Goal: Task Accomplishment & Management: Use online tool/utility

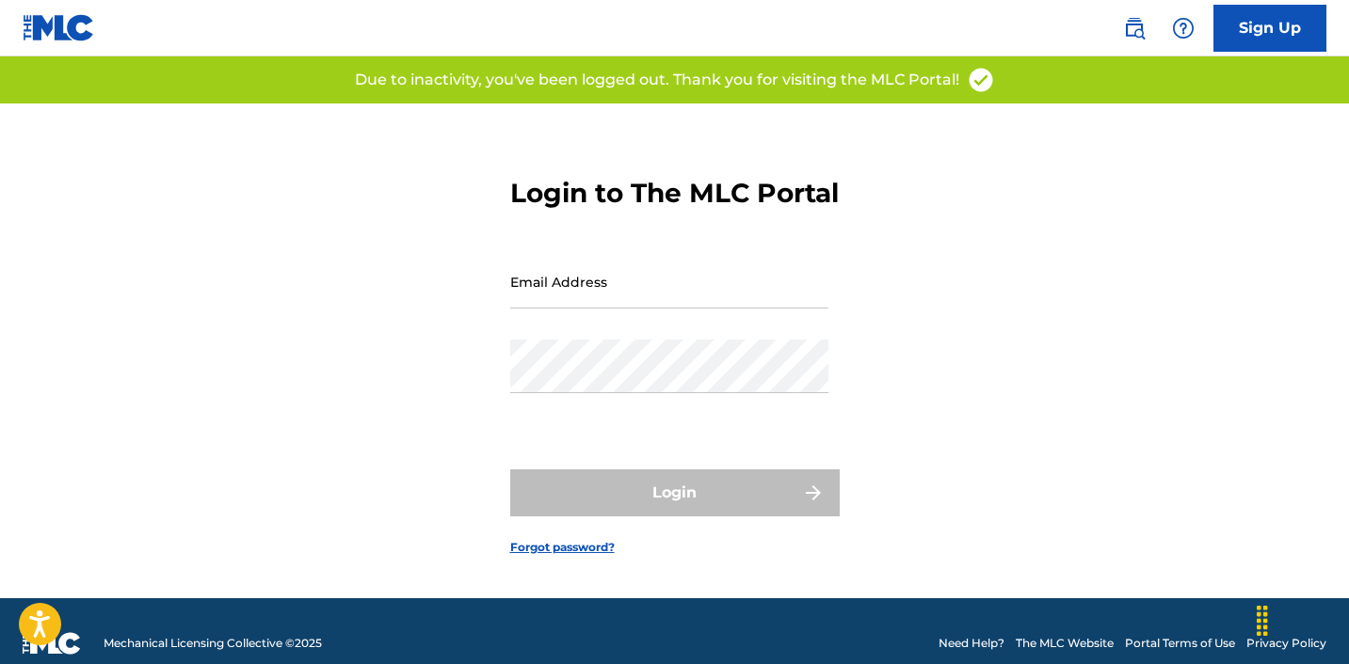
click at [663, 337] on div "Email Address" at bounding box center [669, 297] width 318 height 85
click at [655, 296] on input "Email Address" at bounding box center [669, 282] width 318 height 54
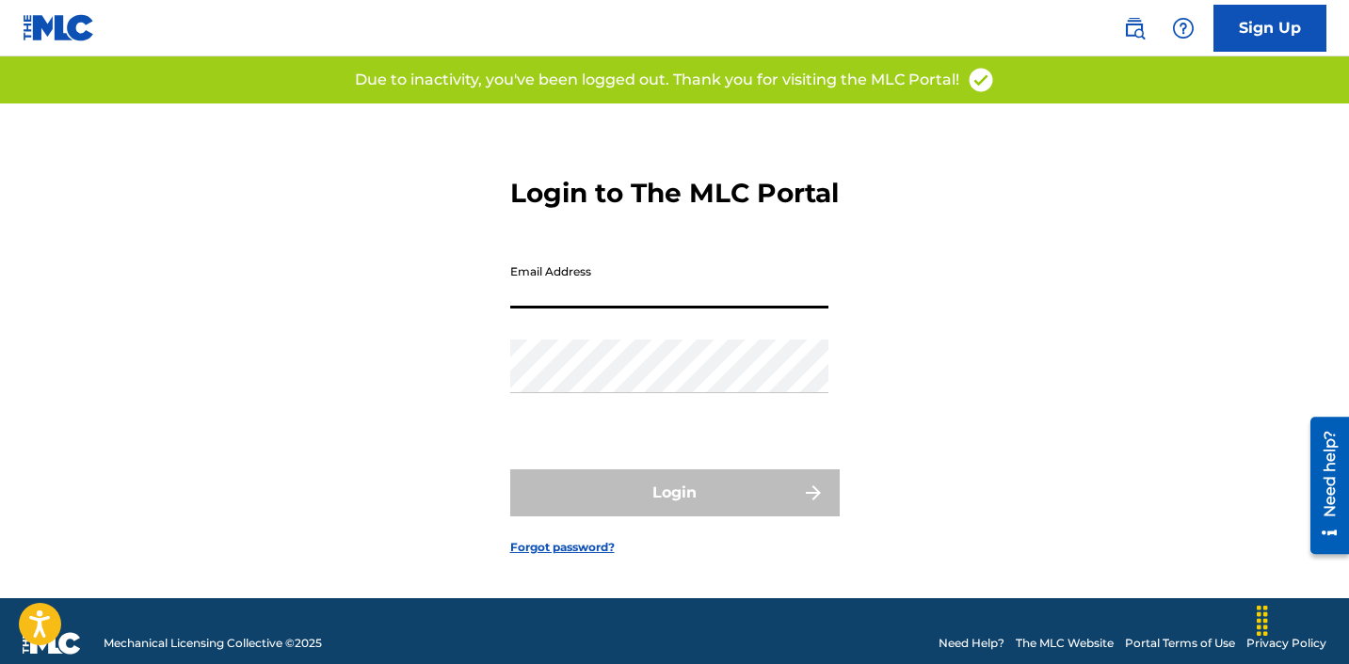
type input "[EMAIL_ADDRESS][DOMAIN_NAME]"
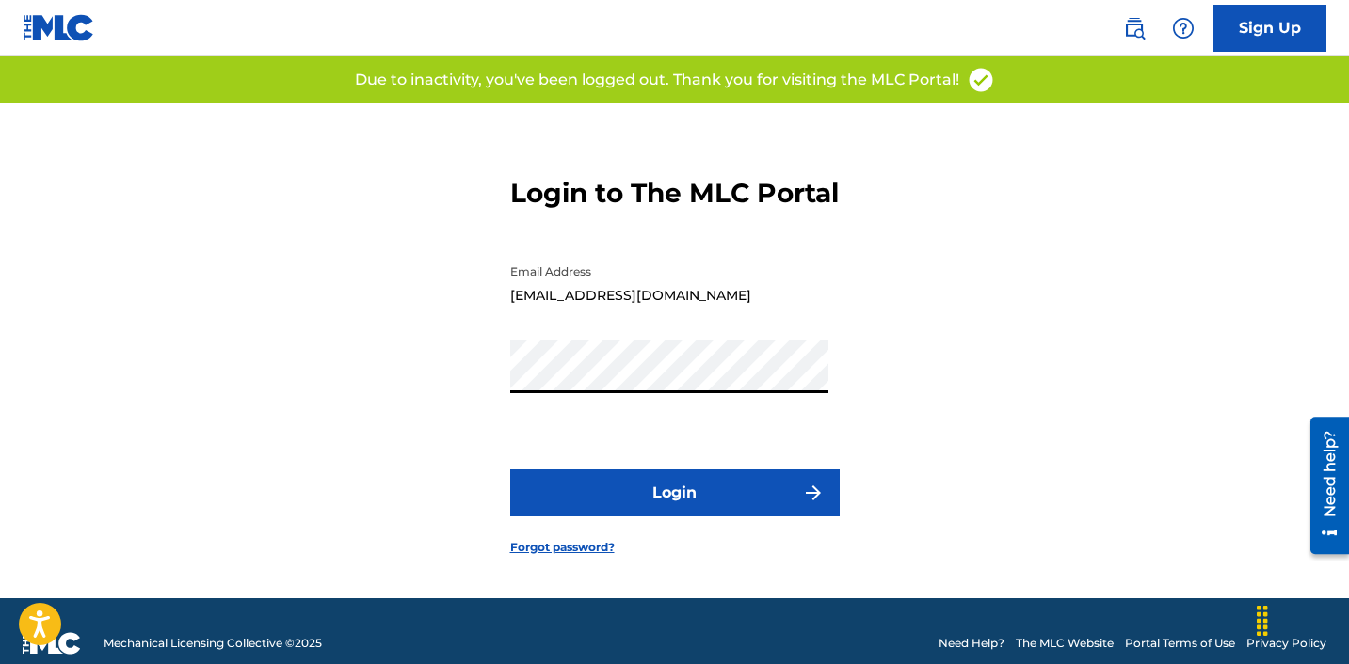
click at [737, 500] on button "Login" at bounding box center [674, 493] width 329 height 47
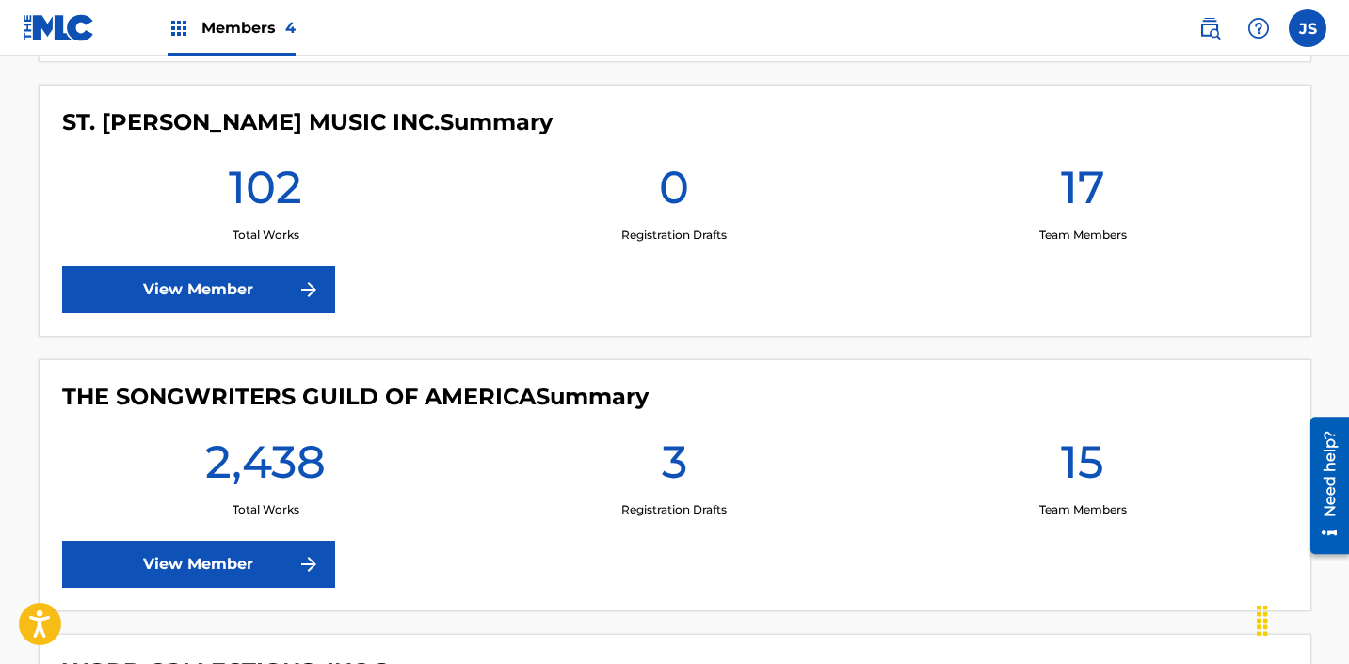
scroll to position [1124, 0]
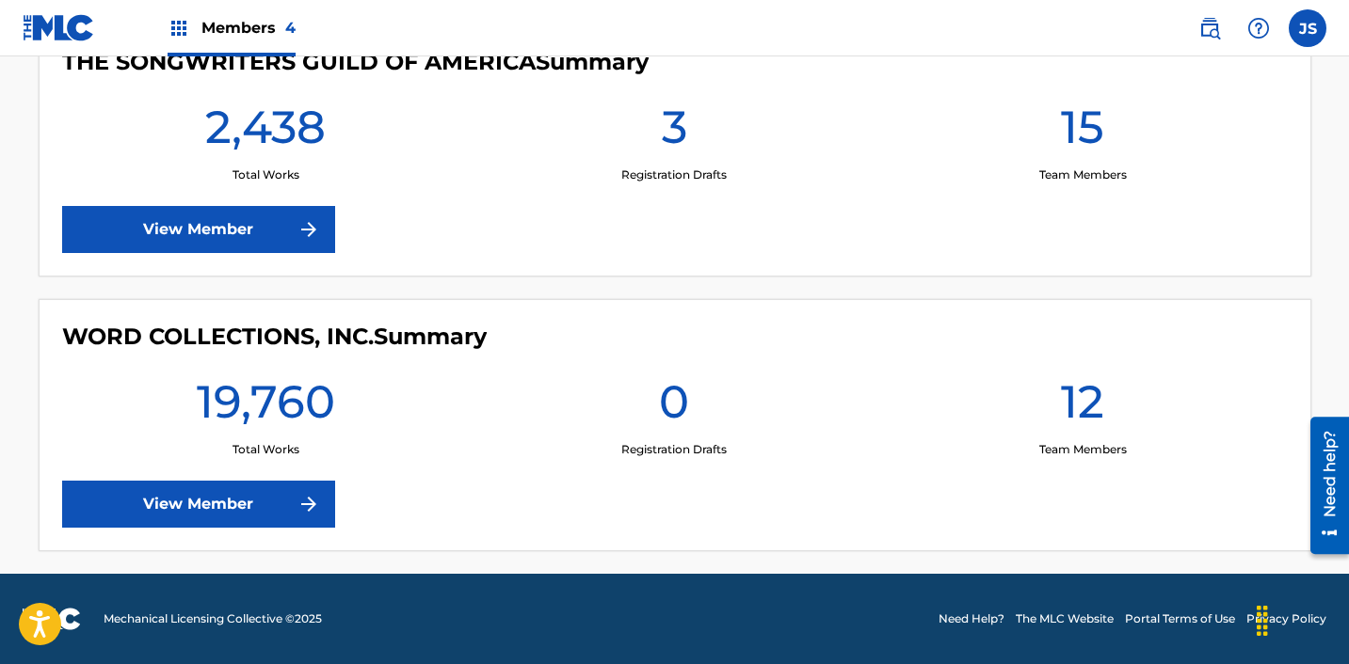
click at [212, 488] on link "View Member" at bounding box center [198, 504] width 273 height 47
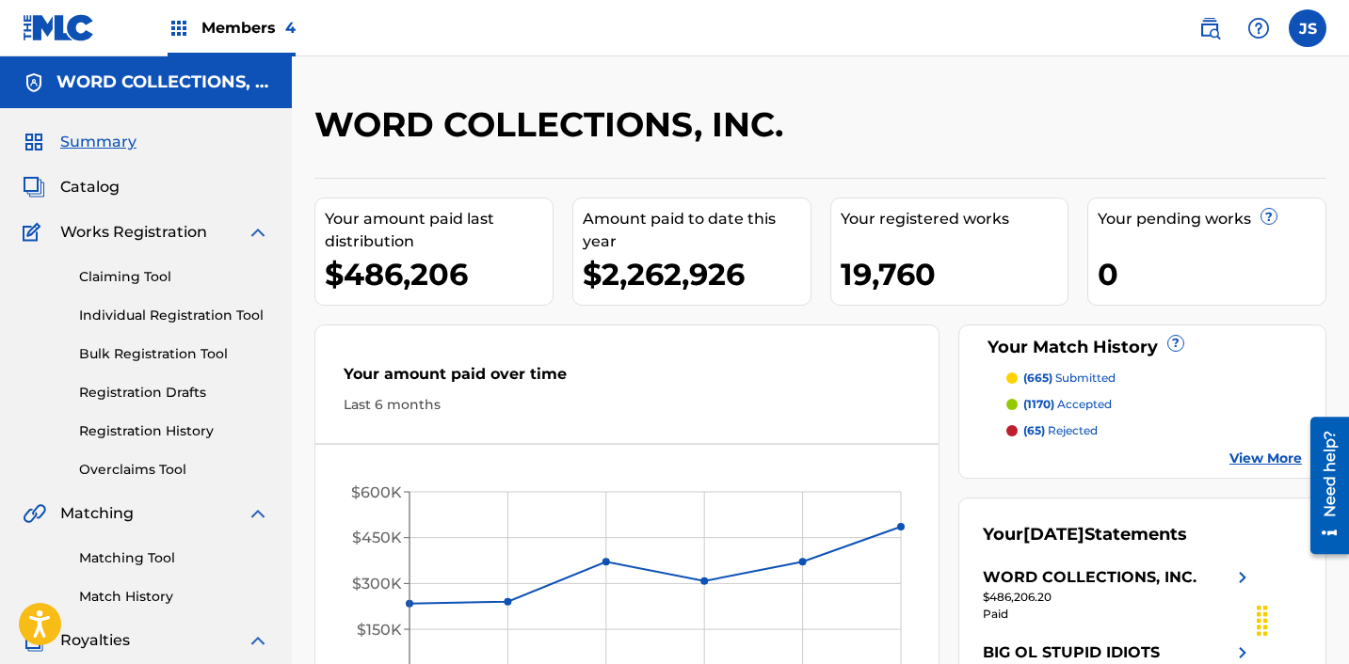
click at [111, 563] on link "Matching Tool" at bounding box center [174, 559] width 190 height 20
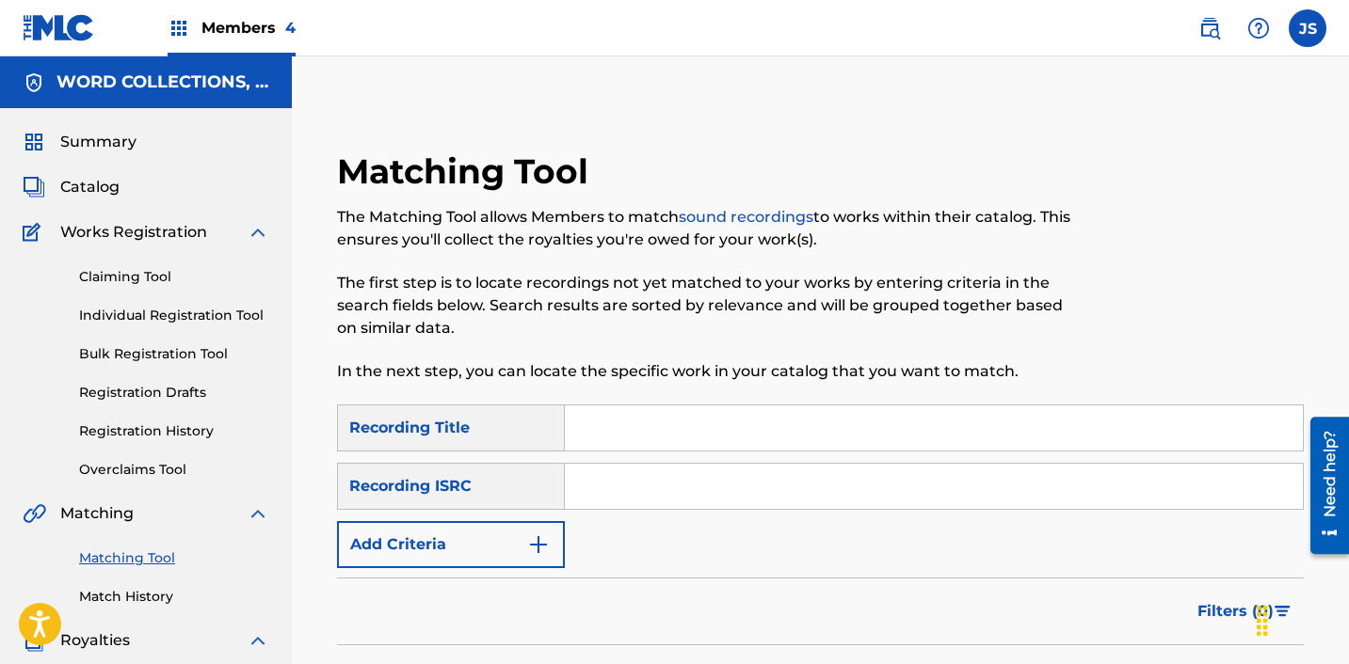
click at [599, 474] on input "Search Form" at bounding box center [934, 486] width 738 height 45
paste input "KRF151700006"
type input "KRF151700006"
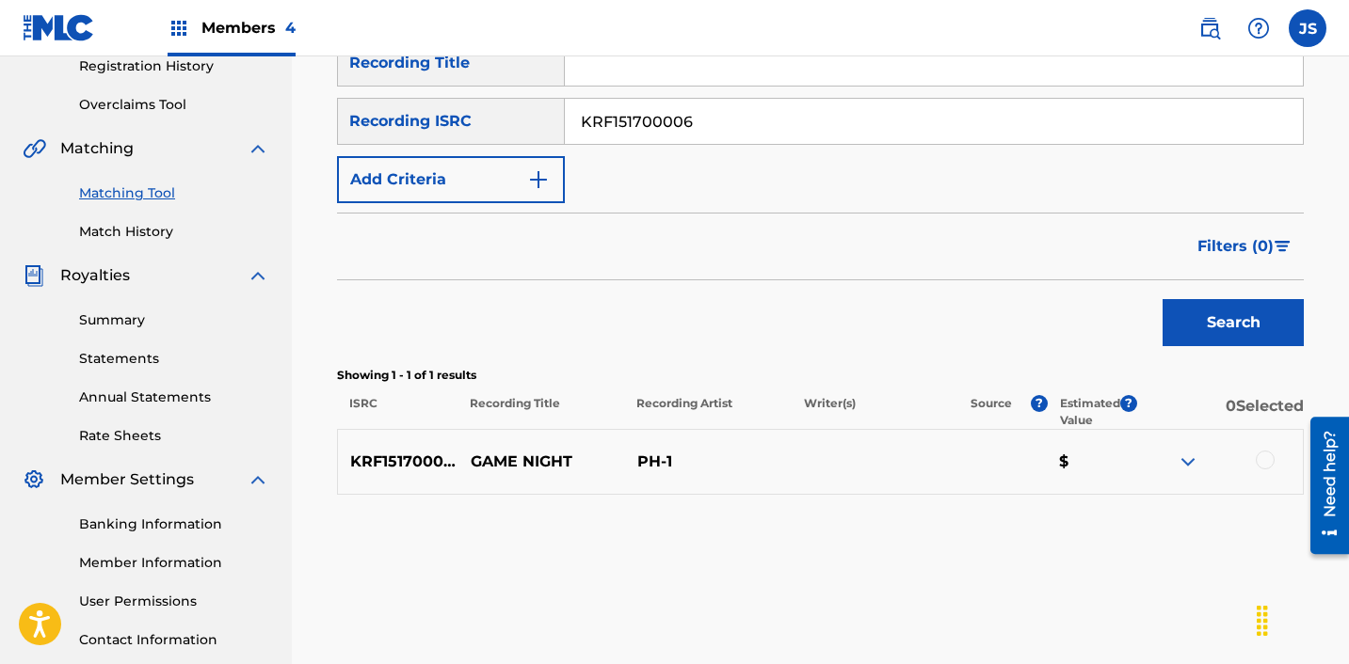
scroll to position [370, 0]
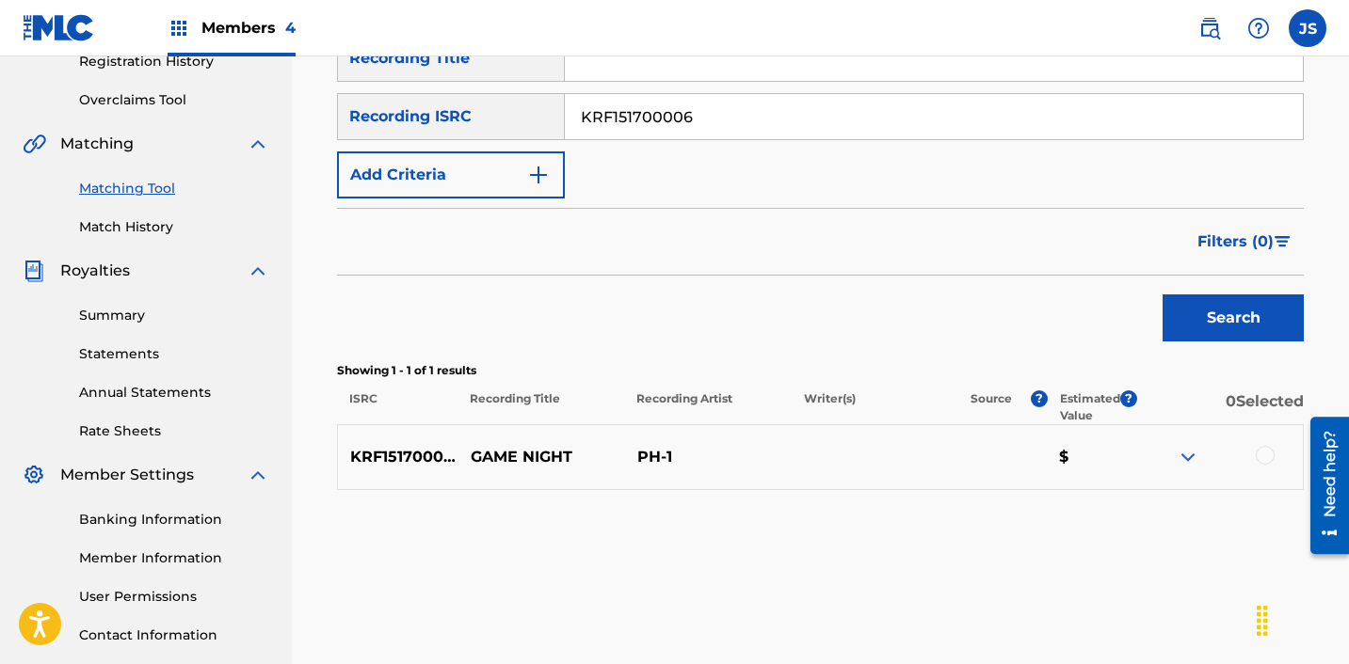
click at [1261, 450] on div at bounding box center [1264, 455] width 19 height 19
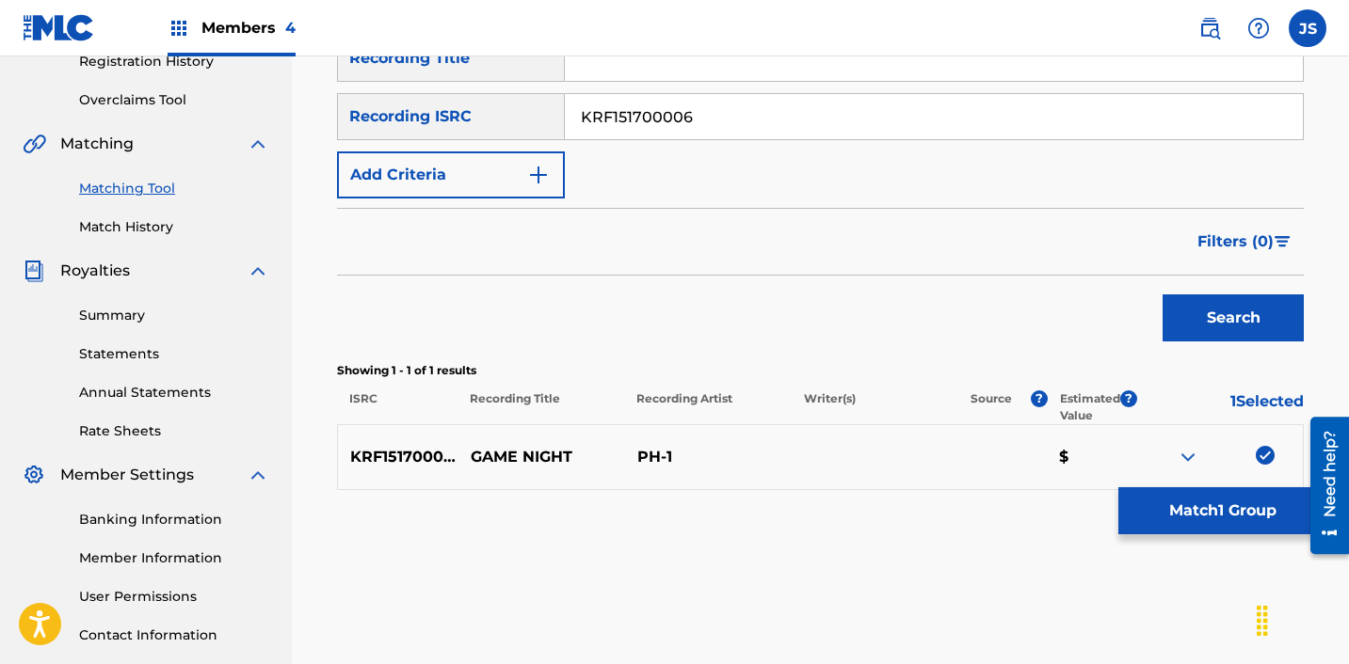
click at [1242, 525] on button "Match 1 Group" at bounding box center [1222, 511] width 208 height 47
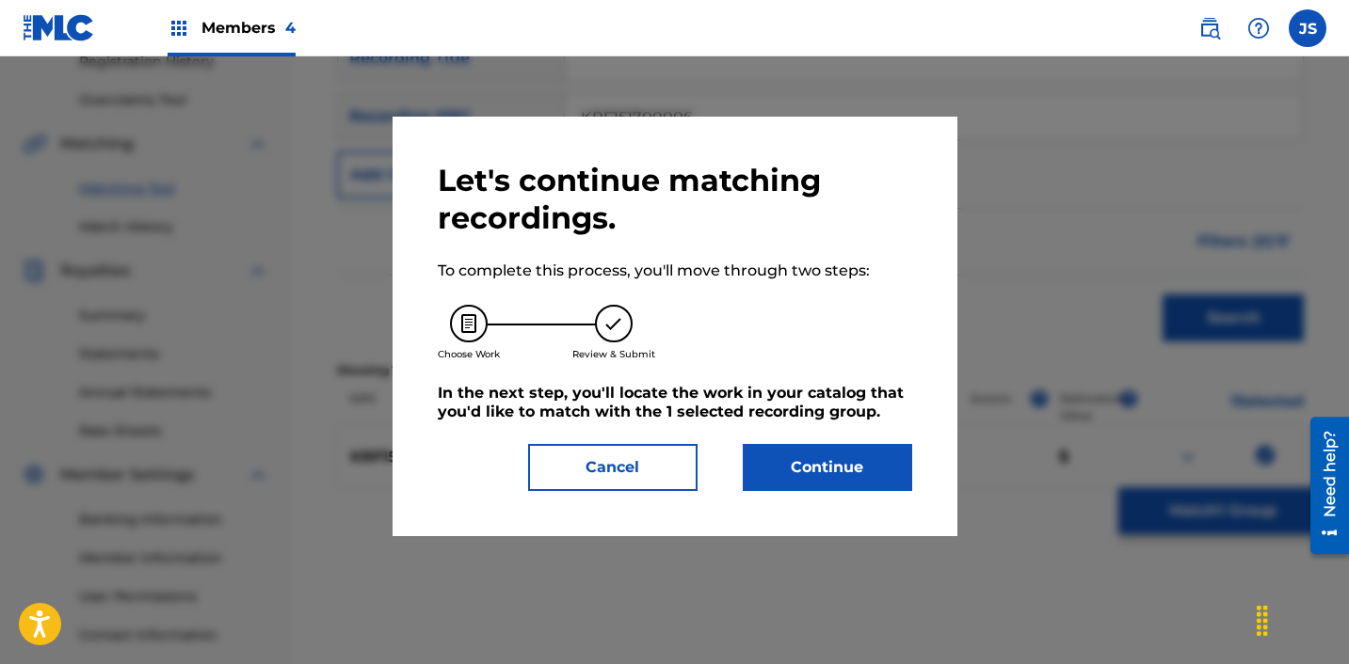
click at [769, 461] on button "Continue" at bounding box center [827, 467] width 169 height 47
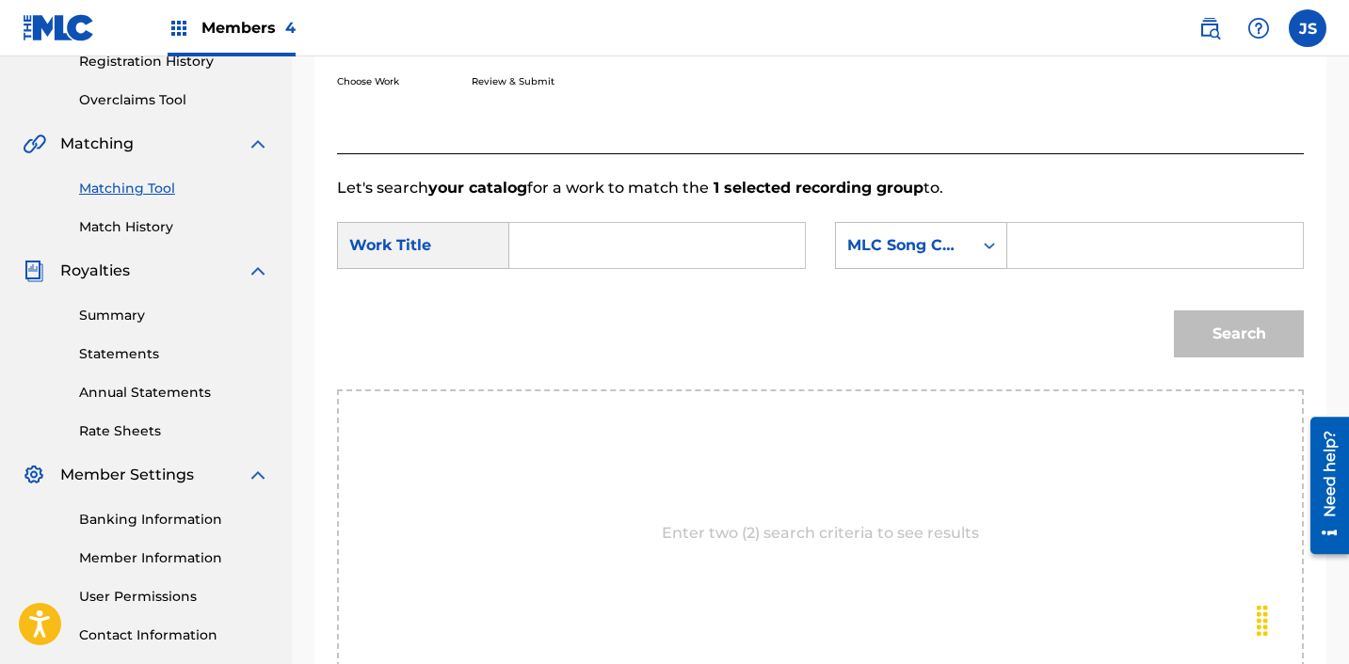
click at [572, 262] on input "Search Form" at bounding box center [657, 245] width 264 height 45
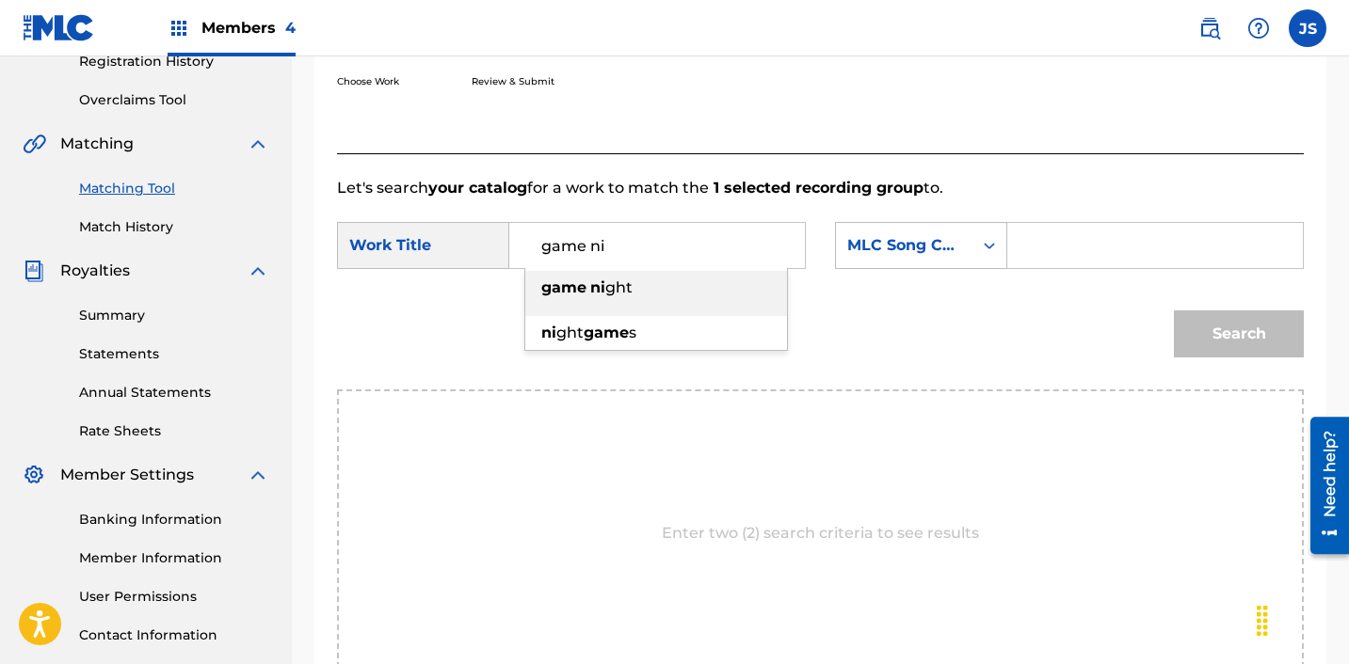
click at [567, 291] on strong "game" at bounding box center [563, 288] width 45 height 18
type input "game night"
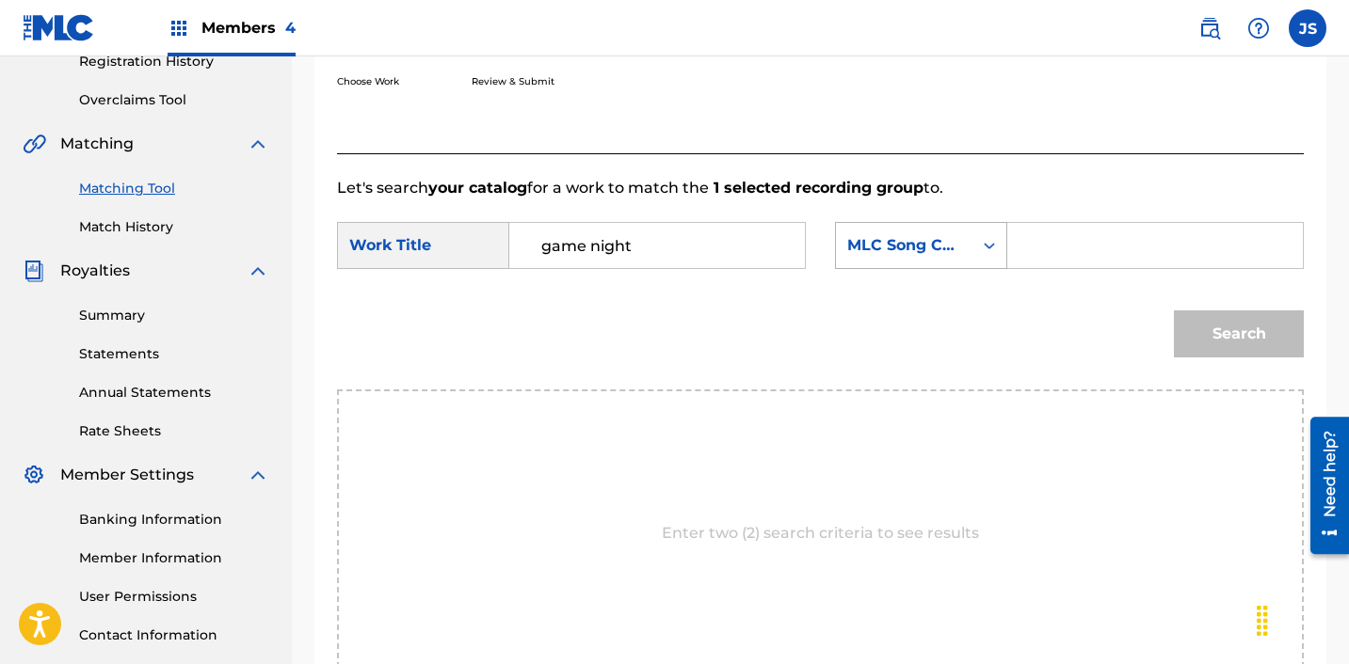
click at [869, 254] on div "MLC Song Code" at bounding box center [904, 245] width 114 height 23
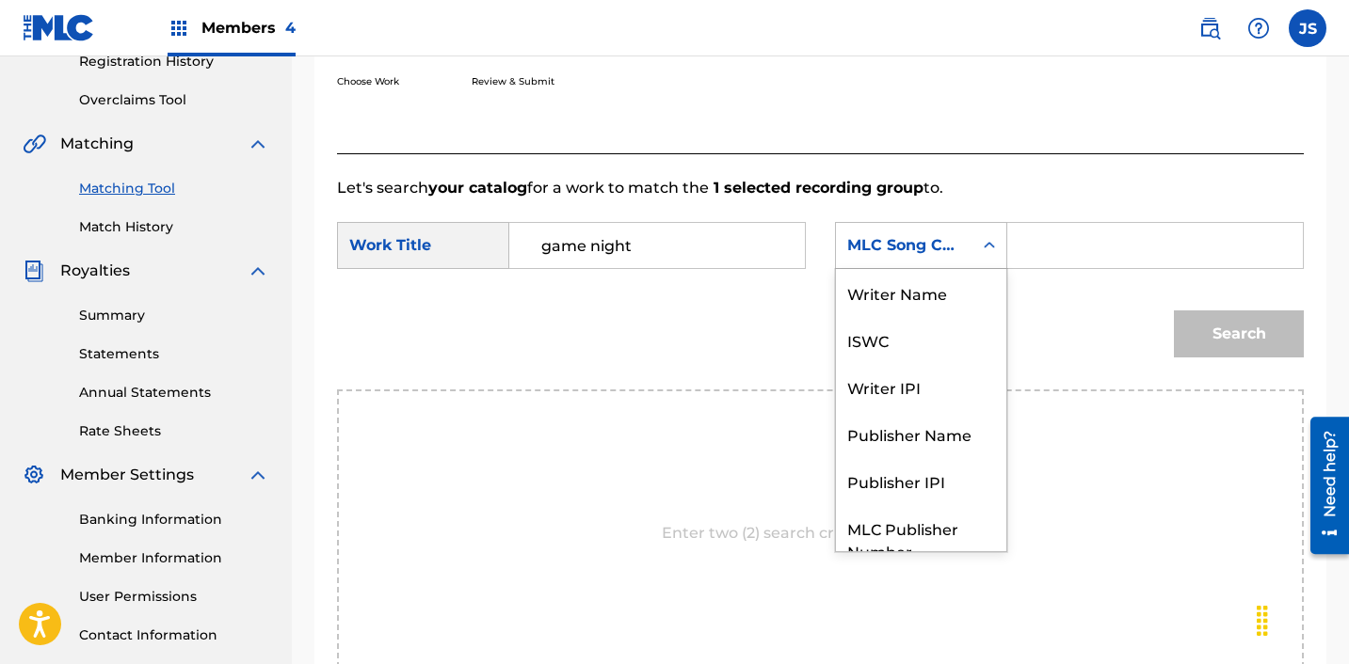
scroll to position [70, 0]
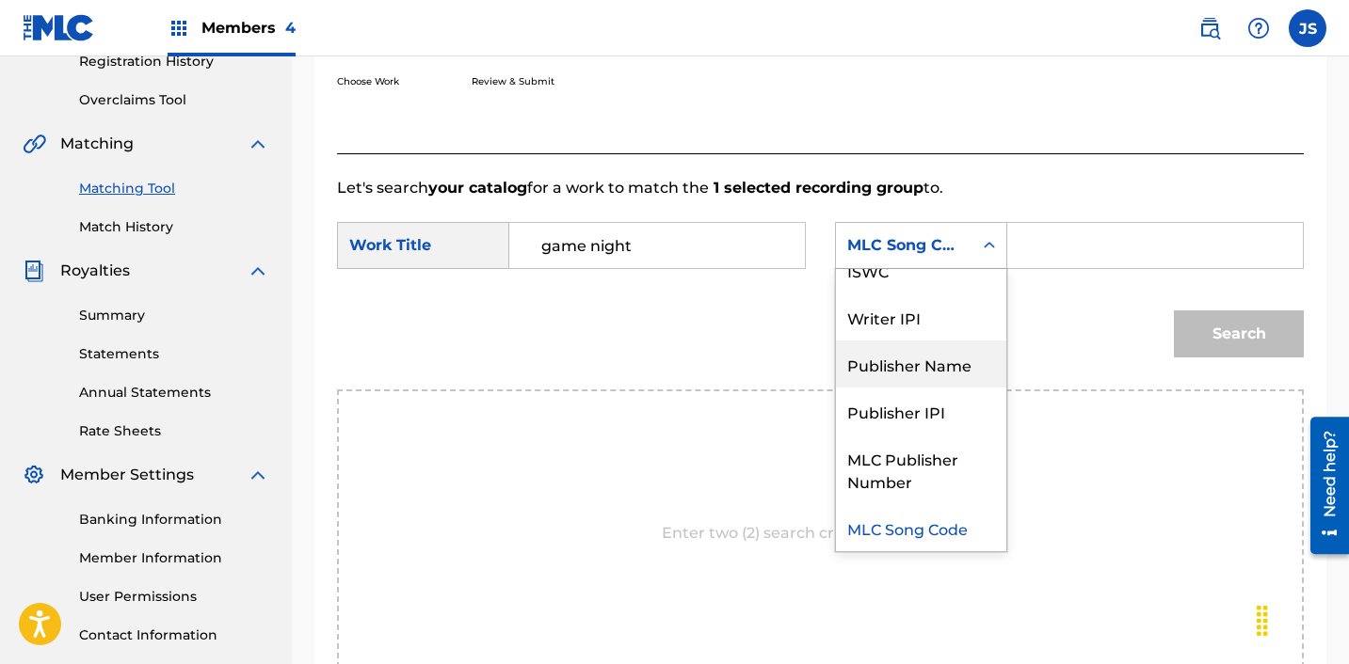
click at [930, 361] on div "Publisher Name" at bounding box center [921, 364] width 170 height 47
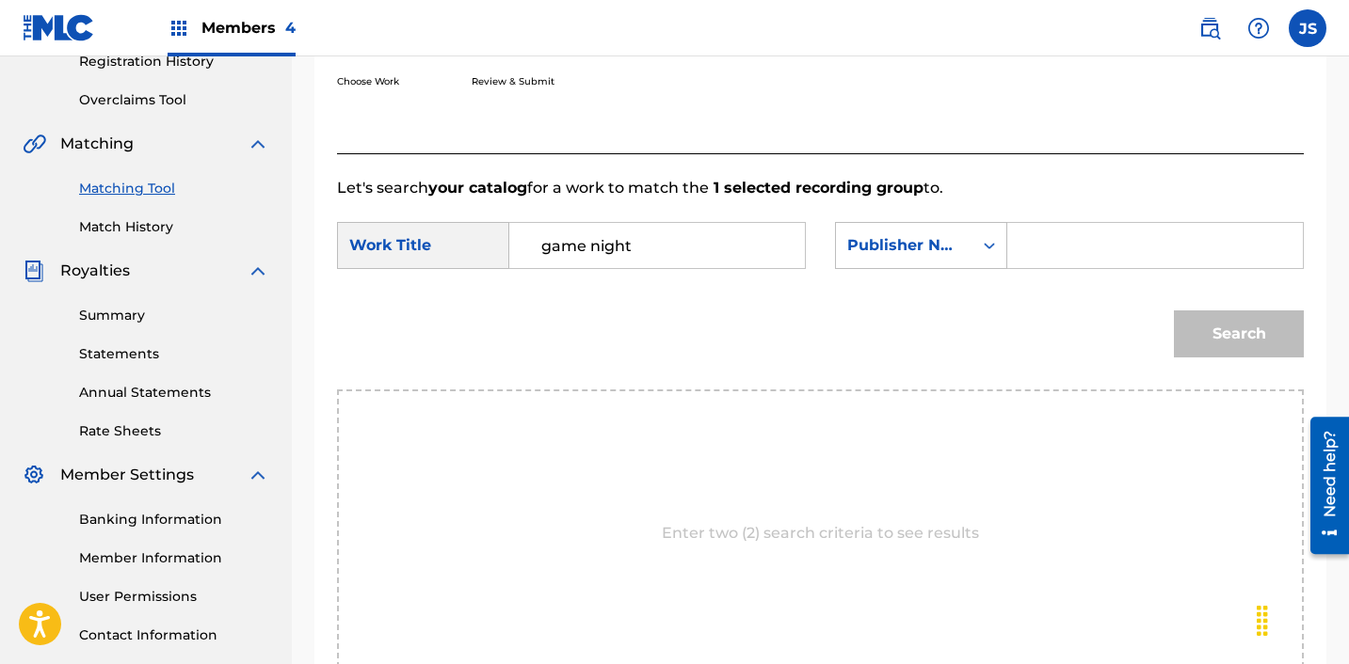
click at [1057, 241] on input "Search Form" at bounding box center [1155, 245] width 264 height 45
type input "ICHUTUS"
click at [1197, 350] on button "Search" at bounding box center [1239, 334] width 130 height 47
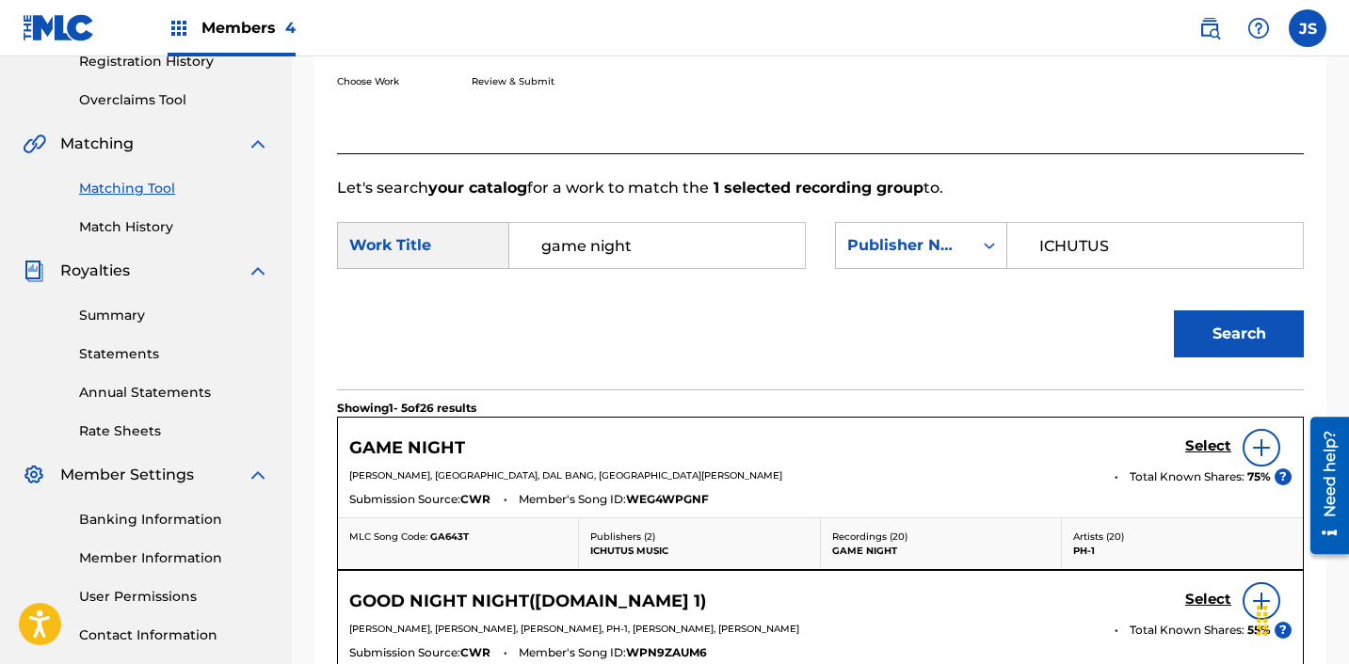
click at [1202, 448] on h5 "Select" at bounding box center [1208, 447] width 46 height 18
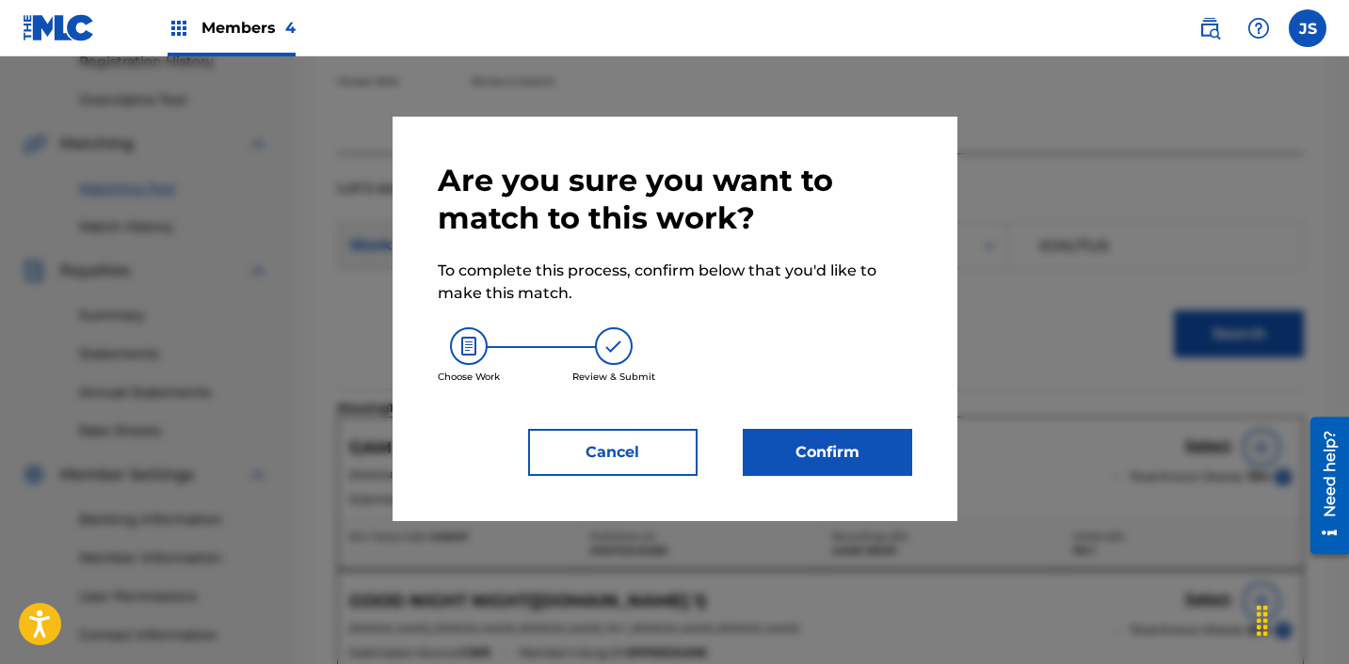
click at [875, 452] on button "Confirm" at bounding box center [827, 452] width 169 height 47
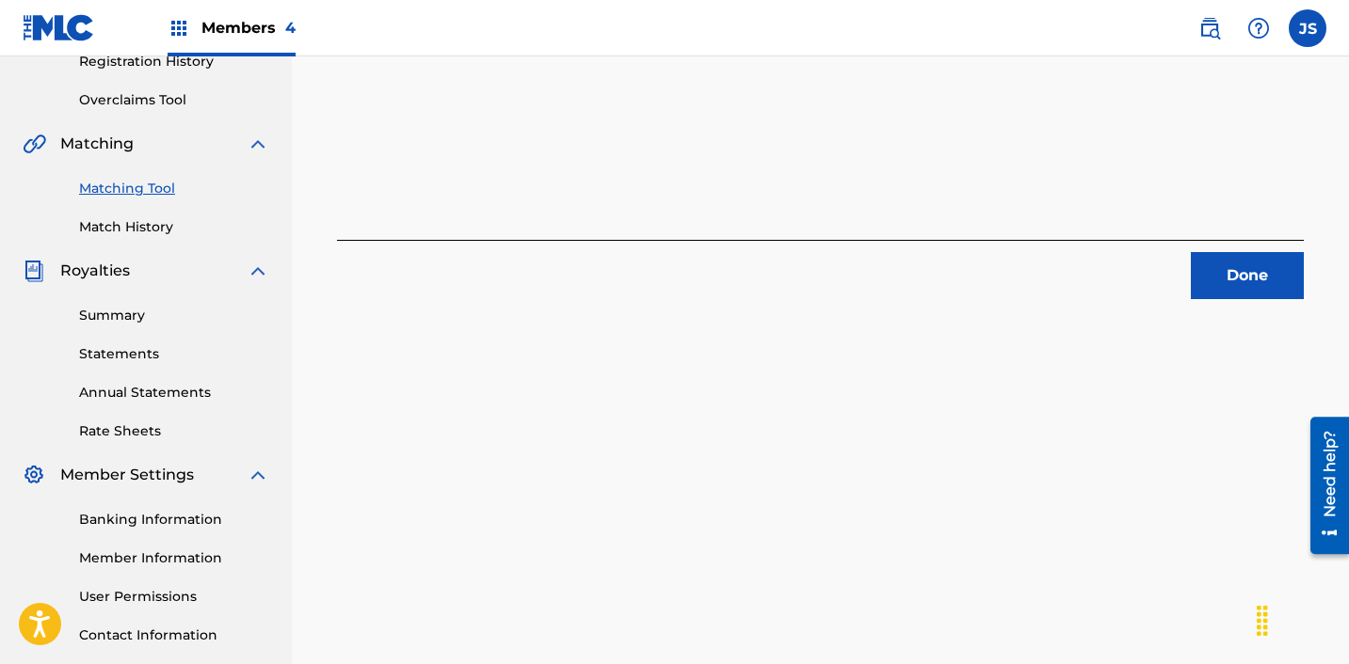
click at [1223, 269] on button "Done" at bounding box center [1247, 275] width 113 height 47
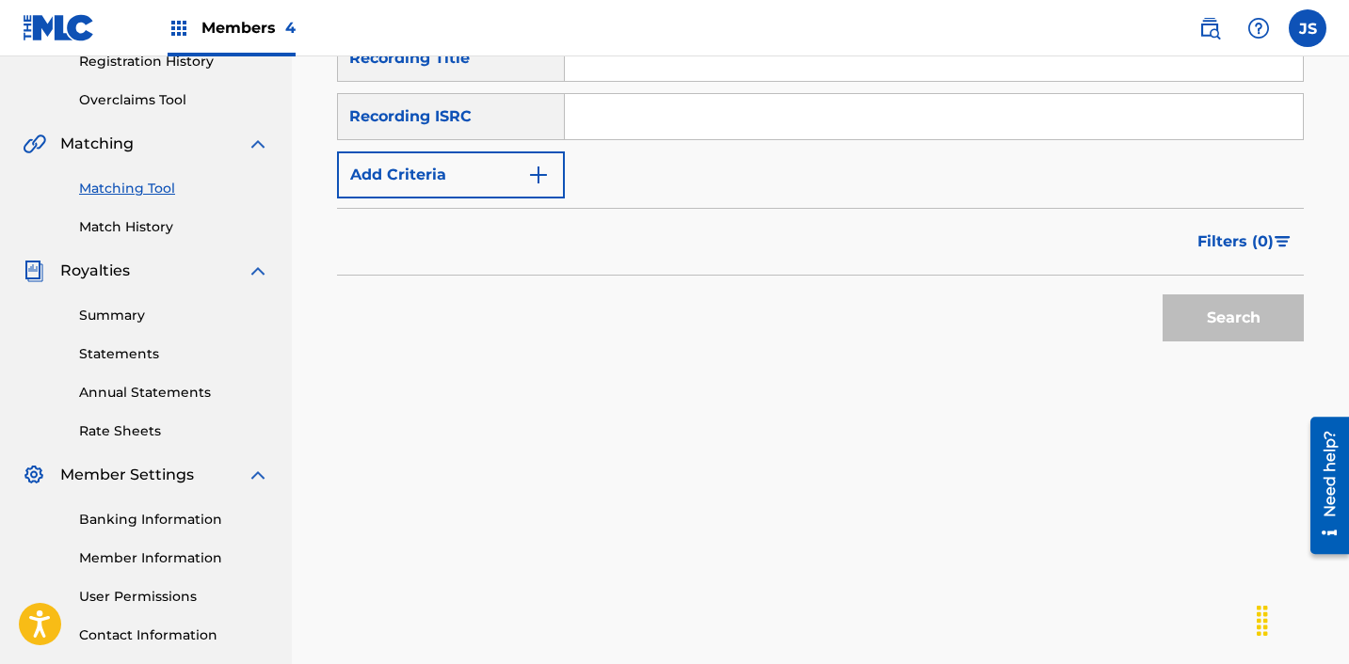
click at [774, 106] on input "Search Form" at bounding box center [934, 116] width 738 height 45
paste input "KRC711900043"
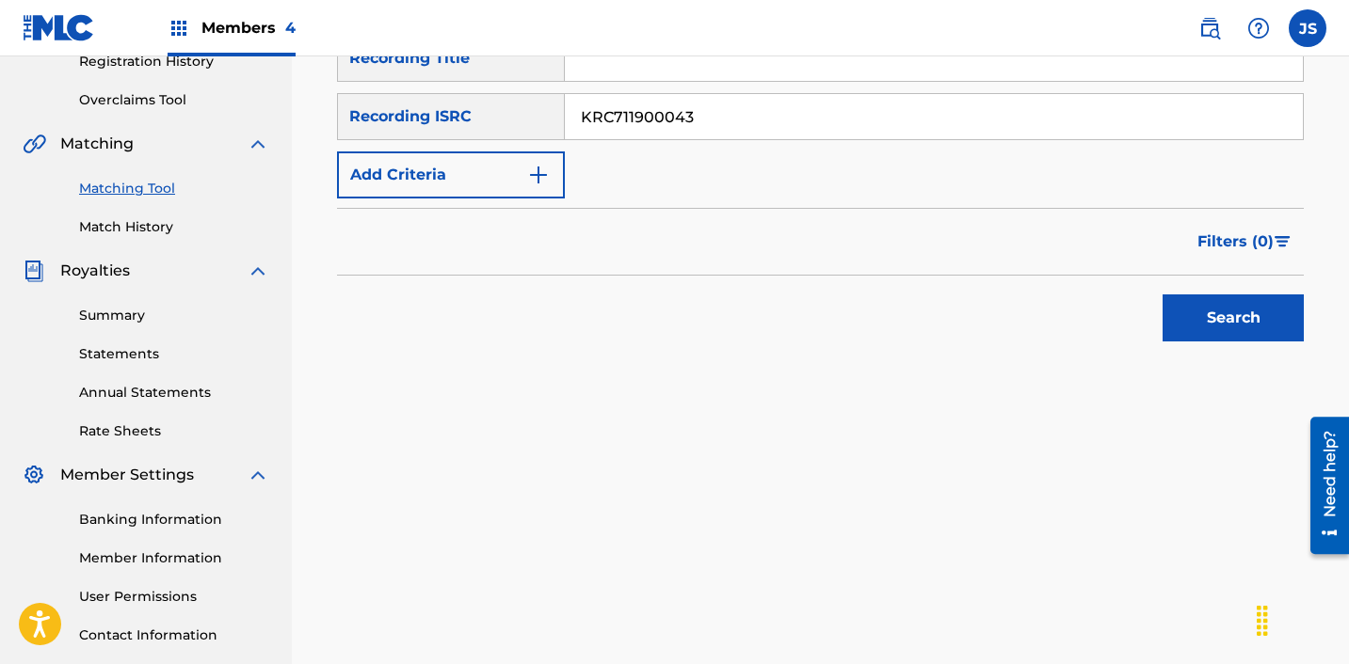
type input "KRC711900043"
click at [1162, 295] on button "Search" at bounding box center [1232, 318] width 141 height 47
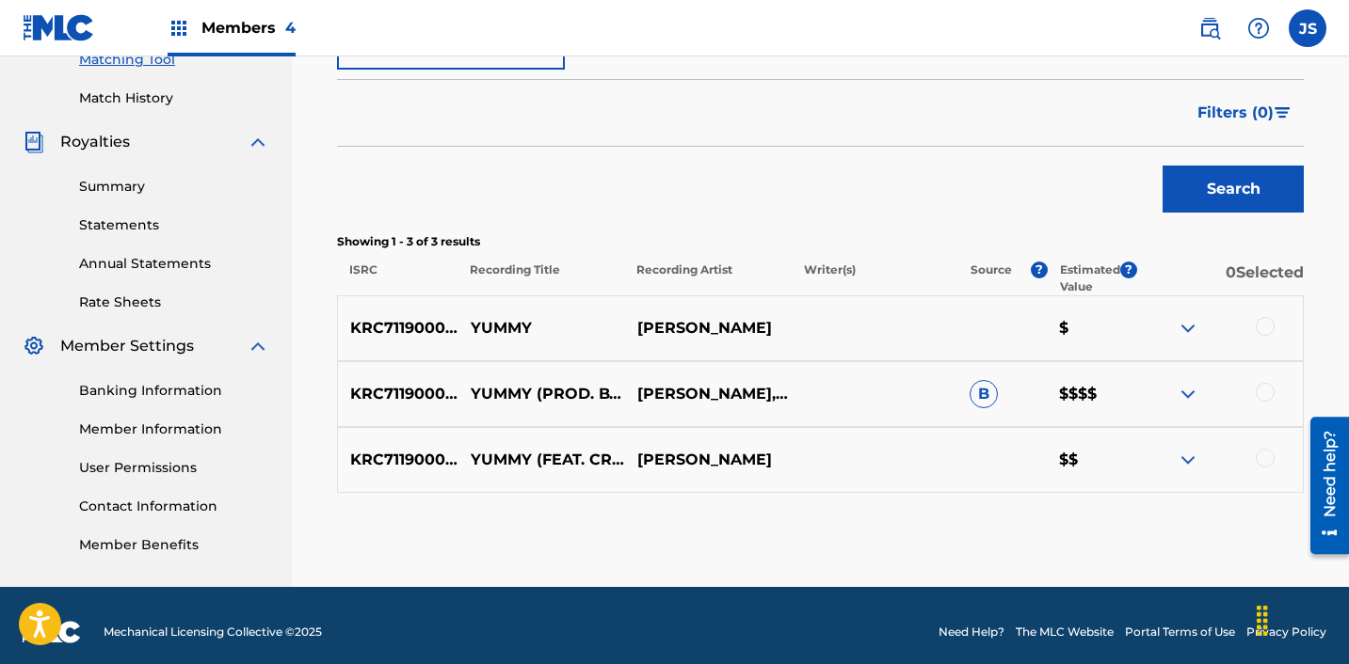
scroll to position [502, 0]
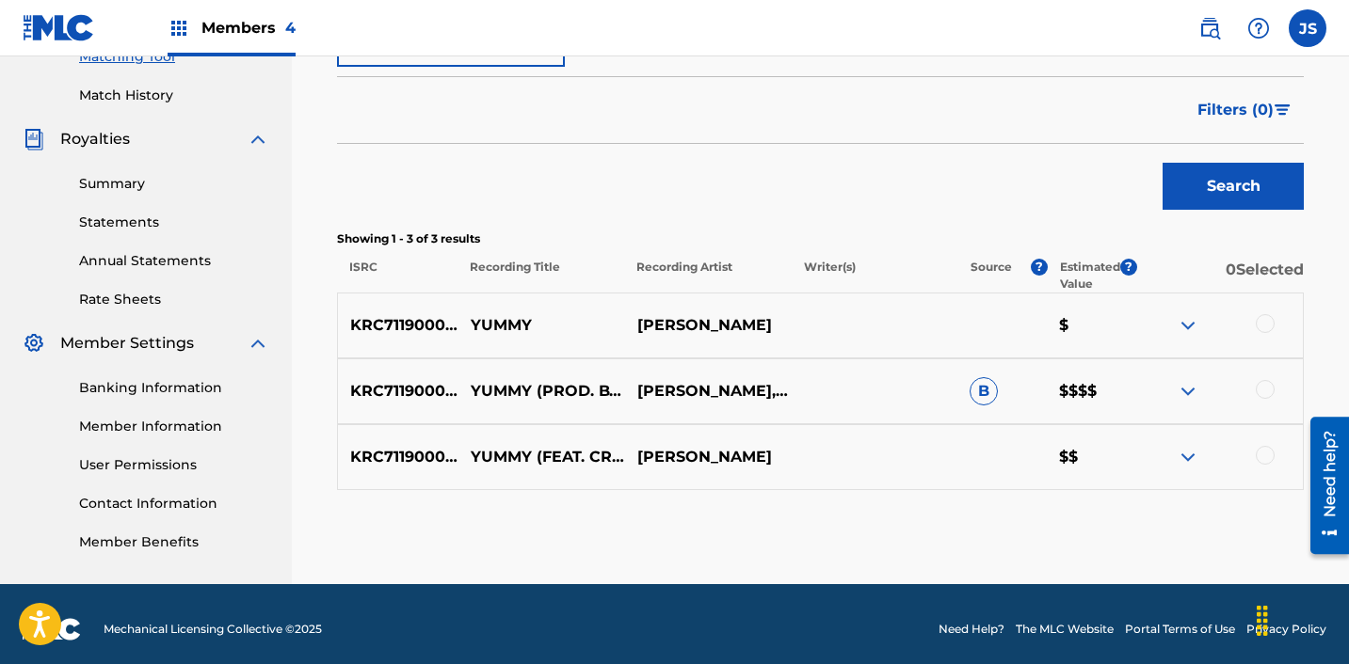
click at [1271, 447] on div at bounding box center [1219, 457] width 167 height 23
click at [1263, 380] on div at bounding box center [1264, 389] width 19 height 19
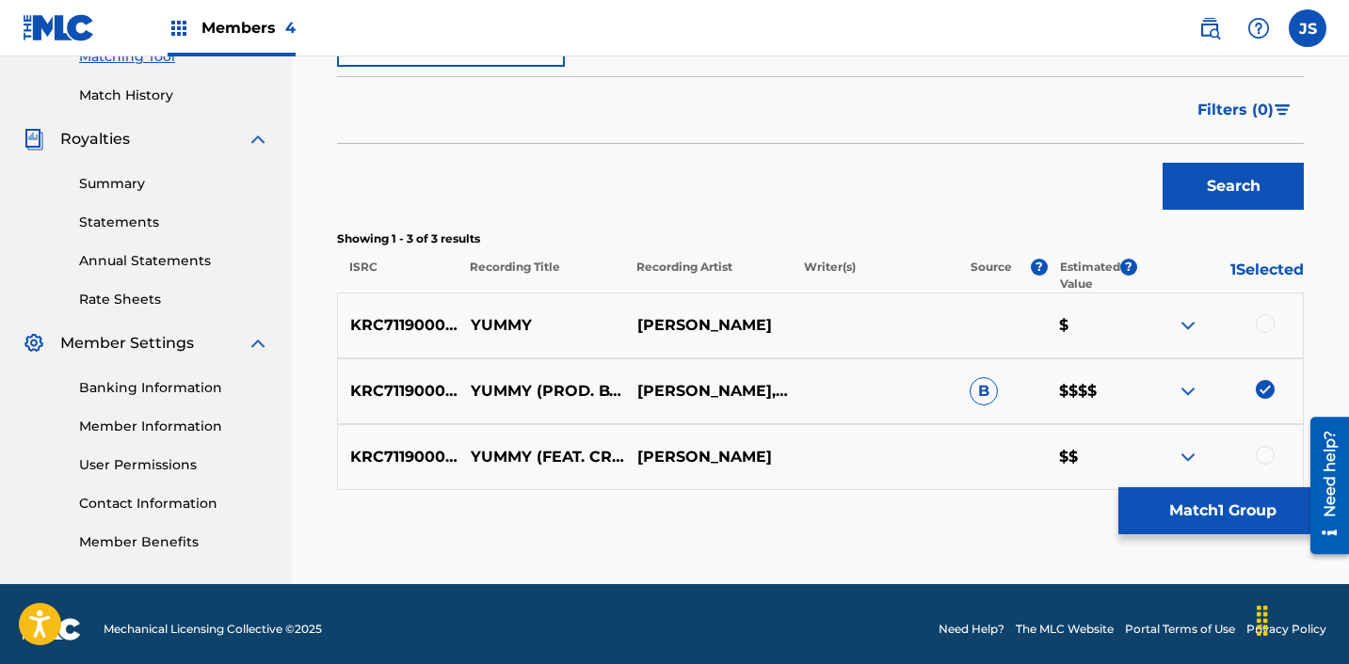
click at [1266, 316] on div at bounding box center [1264, 323] width 19 height 19
click at [1260, 463] on div at bounding box center [1264, 455] width 19 height 19
click at [1237, 512] on button "Match 3 Groups" at bounding box center [1222, 511] width 208 height 47
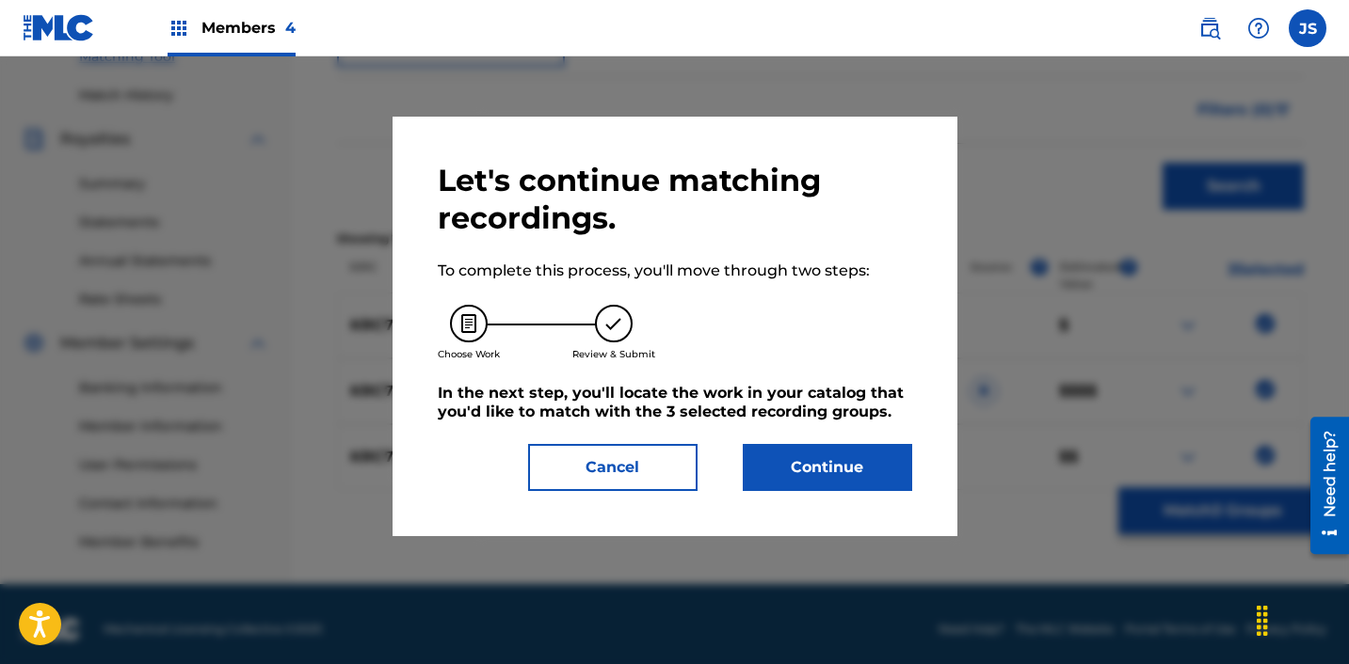
click at [865, 450] on button "Continue" at bounding box center [827, 467] width 169 height 47
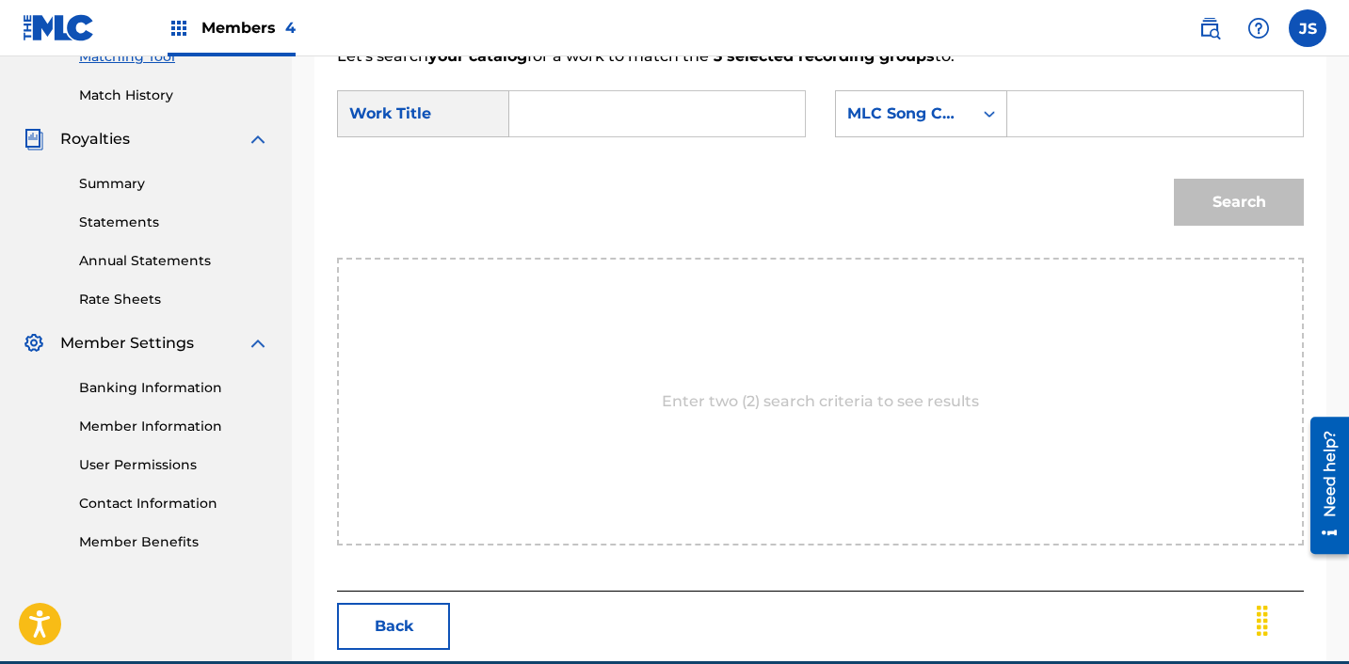
click at [700, 109] on input "Search Form" at bounding box center [657, 113] width 264 height 45
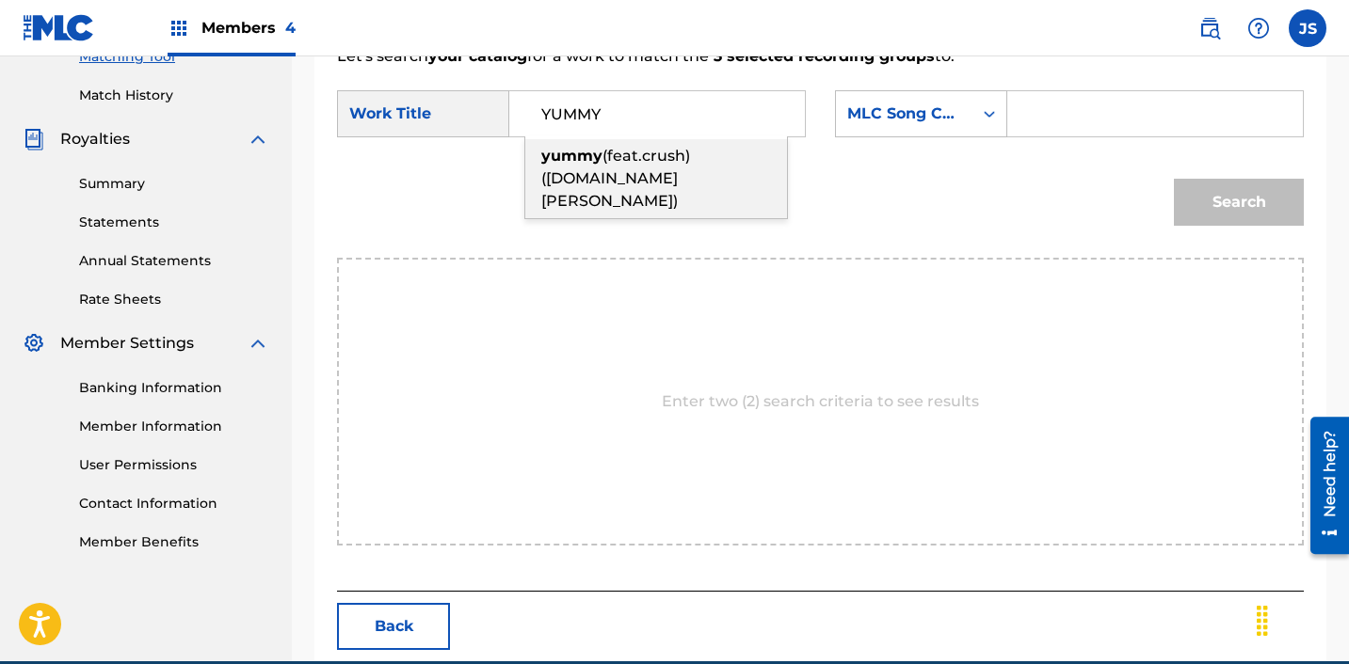
click at [718, 167] on div "yummy (feat.crush)([DOMAIN_NAME] [PERSON_NAME])" at bounding box center [656, 178] width 262 height 79
type input "yummy(feat.crush)([DOMAIN_NAME] [PERSON_NAME])"
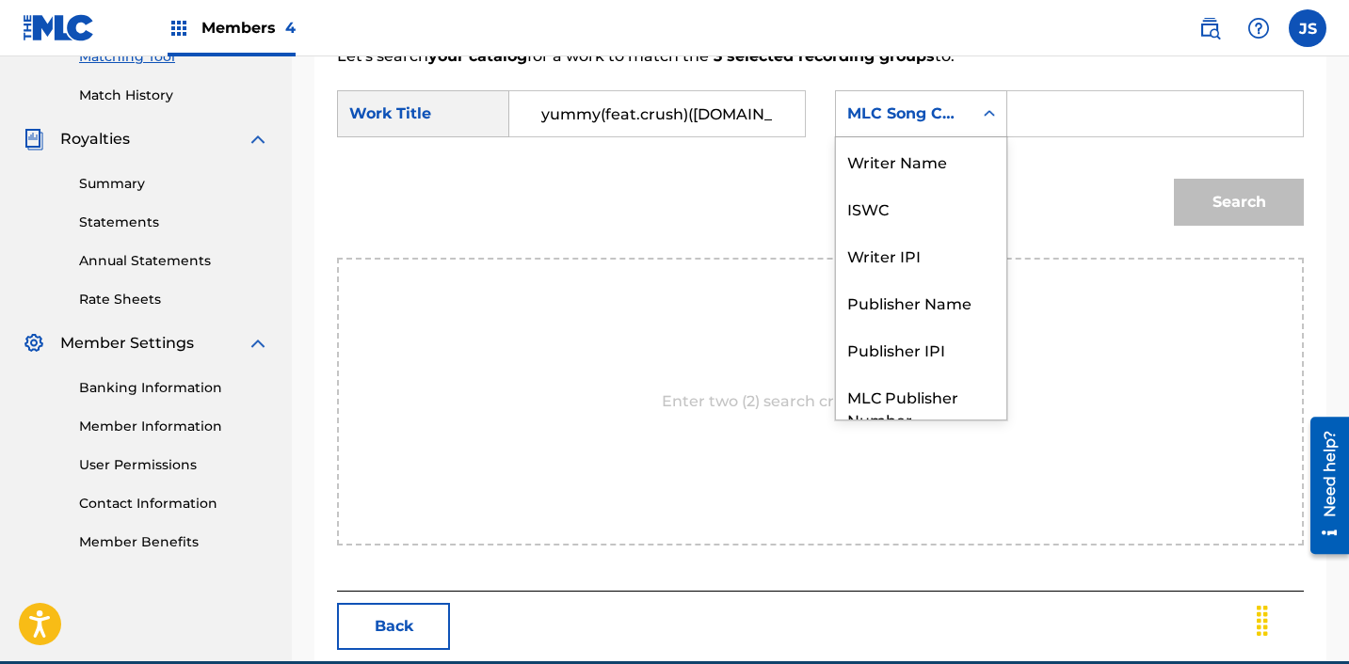
click at [968, 103] on div "MLC Song Code" at bounding box center [904, 114] width 136 height 36
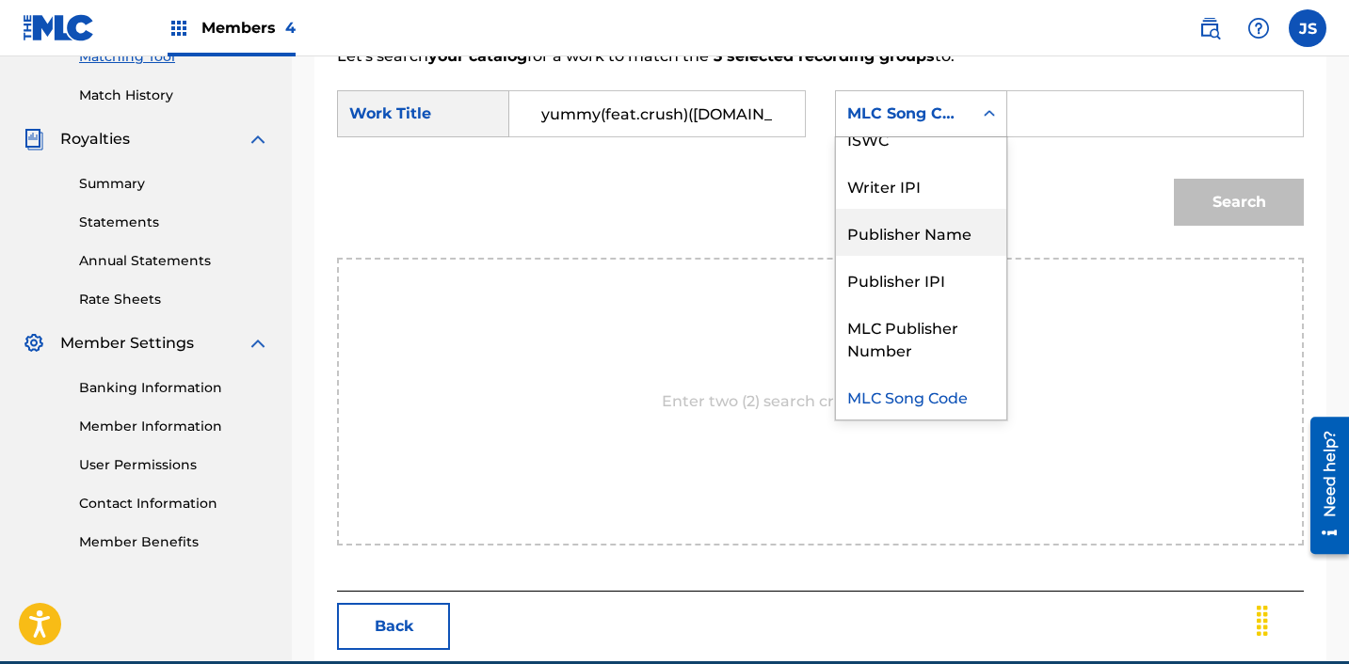
click at [955, 226] on div "Publisher Name" at bounding box center [921, 232] width 170 height 47
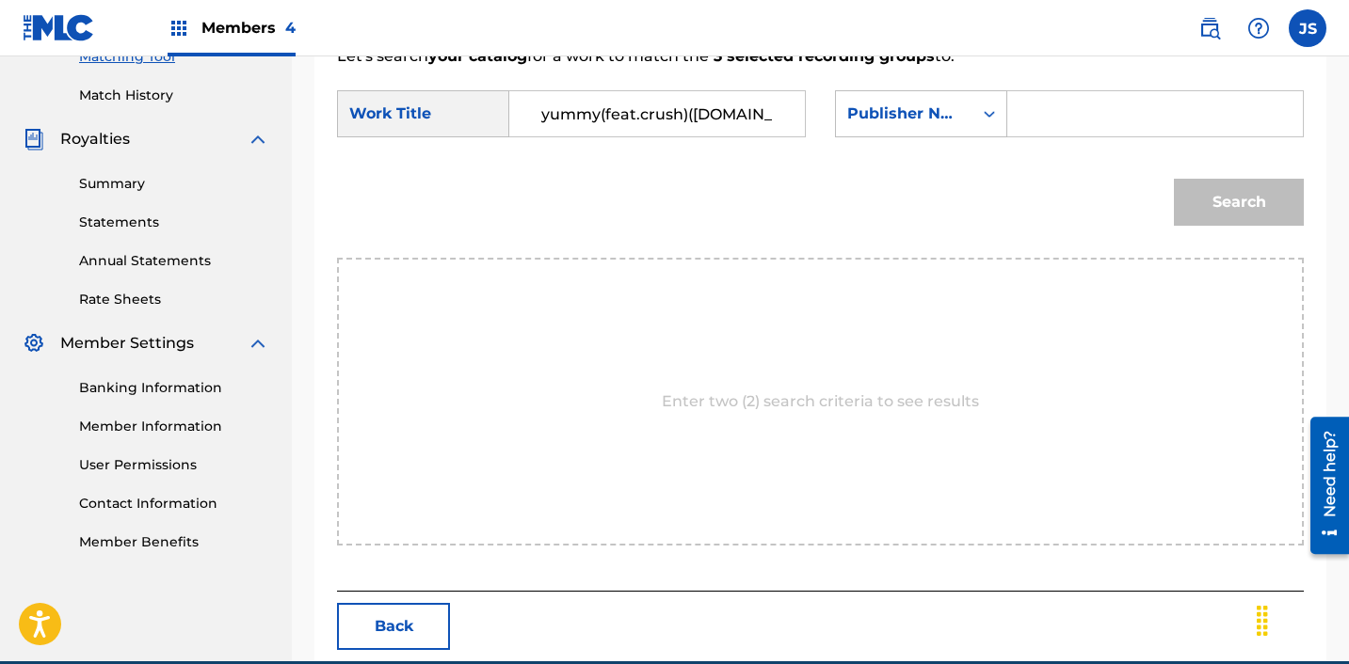
click at [1090, 130] on input "Search Form" at bounding box center [1155, 113] width 264 height 45
type input "ICHUTUS"
click at [1216, 185] on button "Search" at bounding box center [1239, 202] width 130 height 47
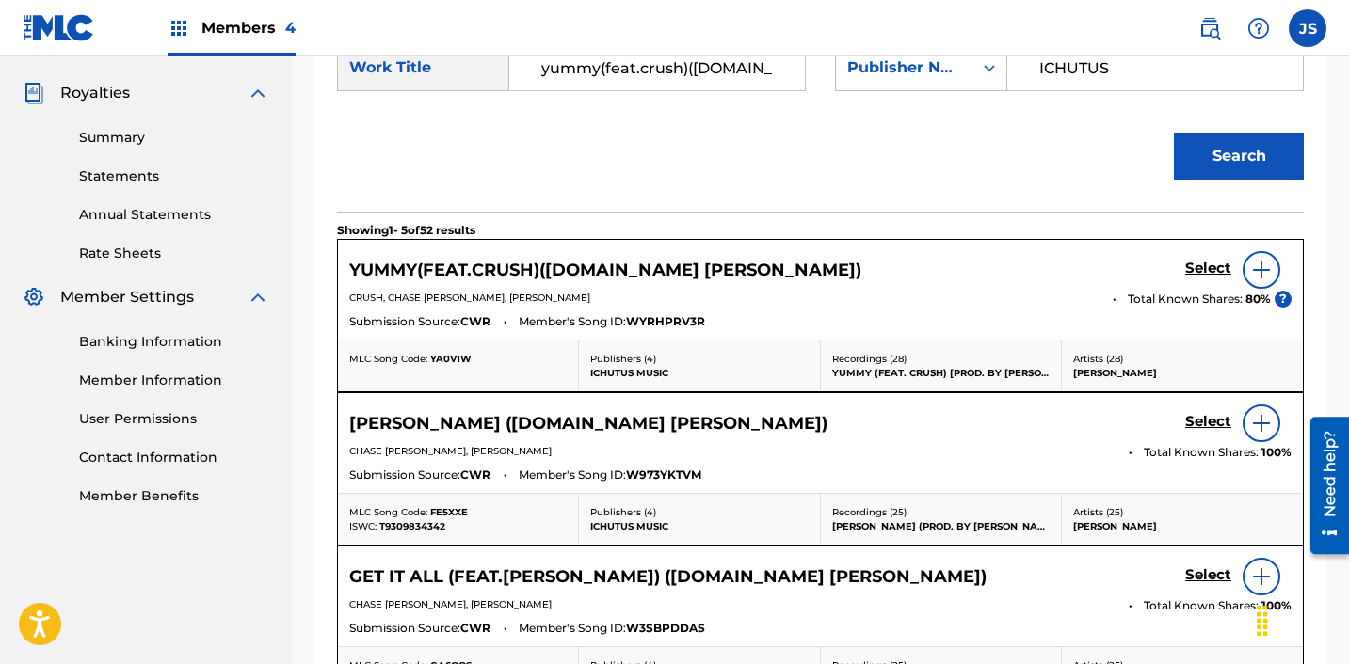
scroll to position [554, 0]
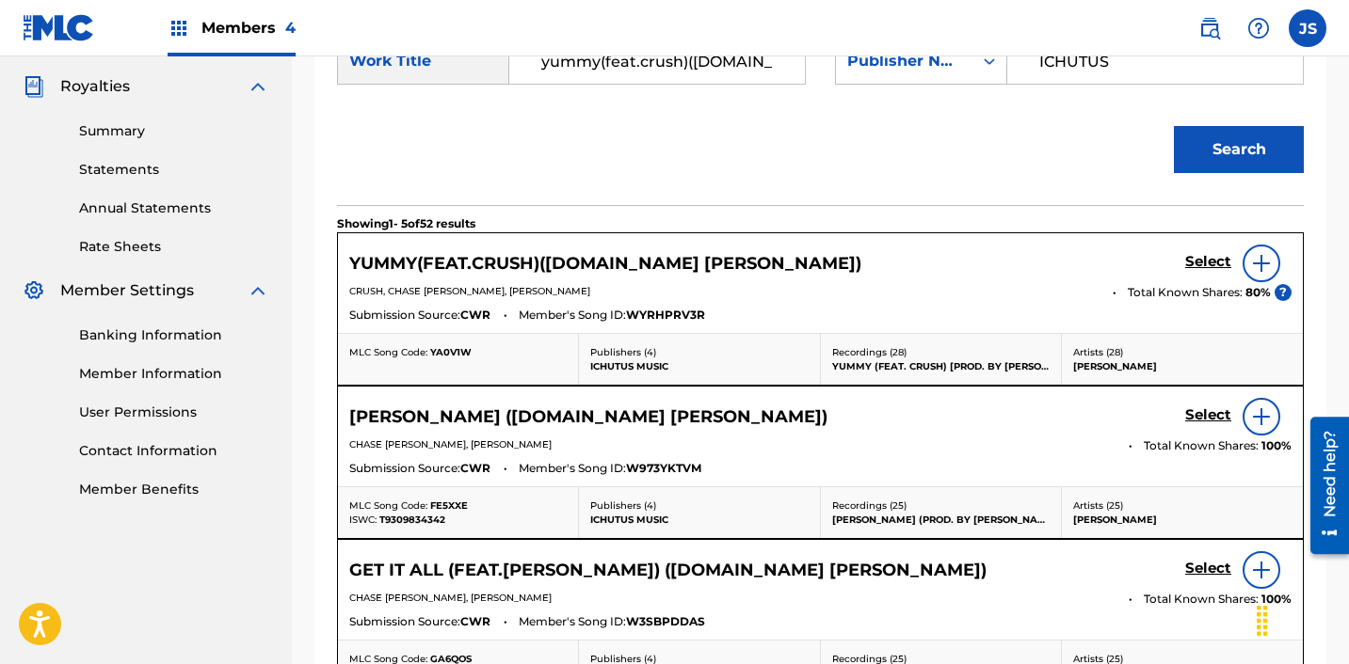
click at [1209, 264] on h5 "Select" at bounding box center [1208, 262] width 46 height 18
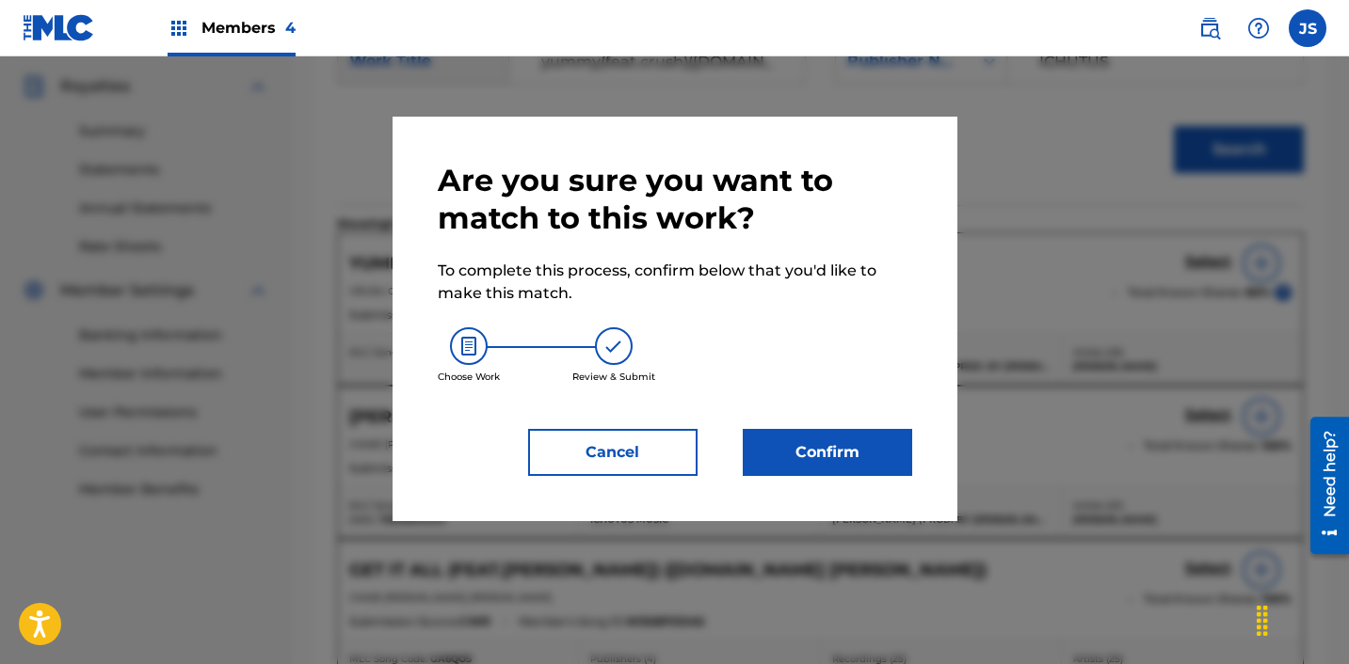
click at [832, 473] on button "Confirm" at bounding box center [827, 452] width 169 height 47
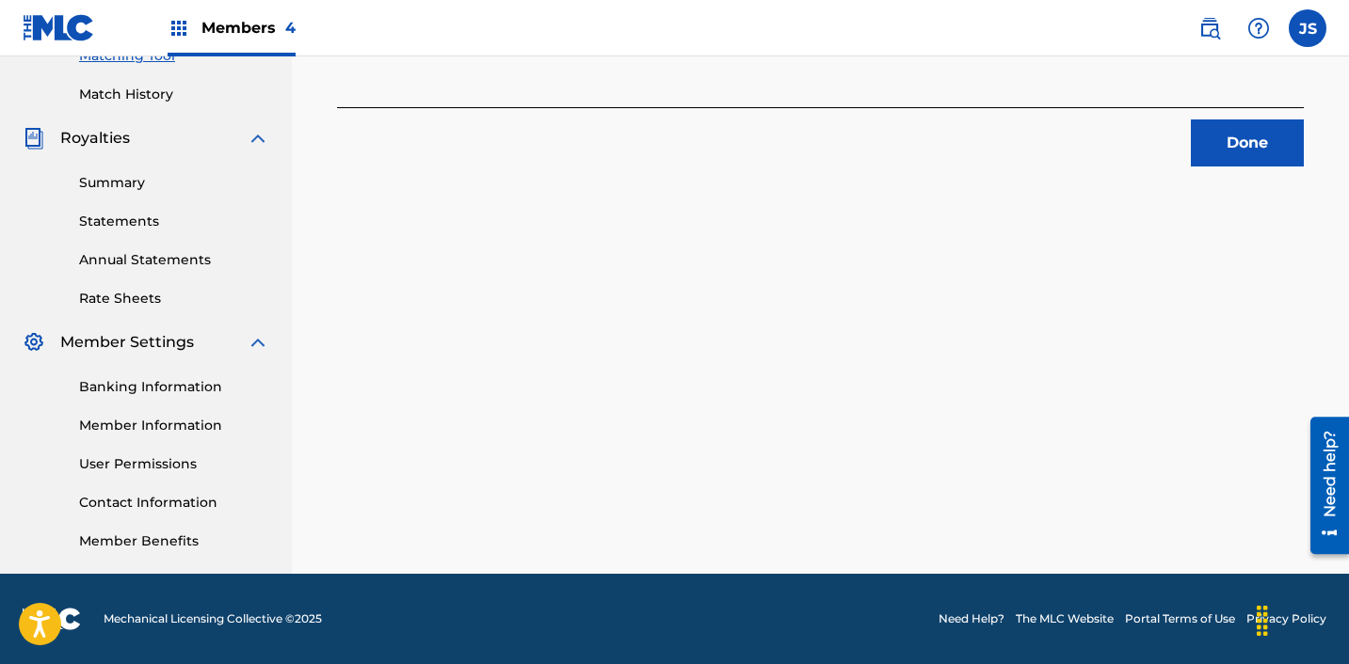
click at [1239, 152] on button "Done" at bounding box center [1247, 143] width 113 height 47
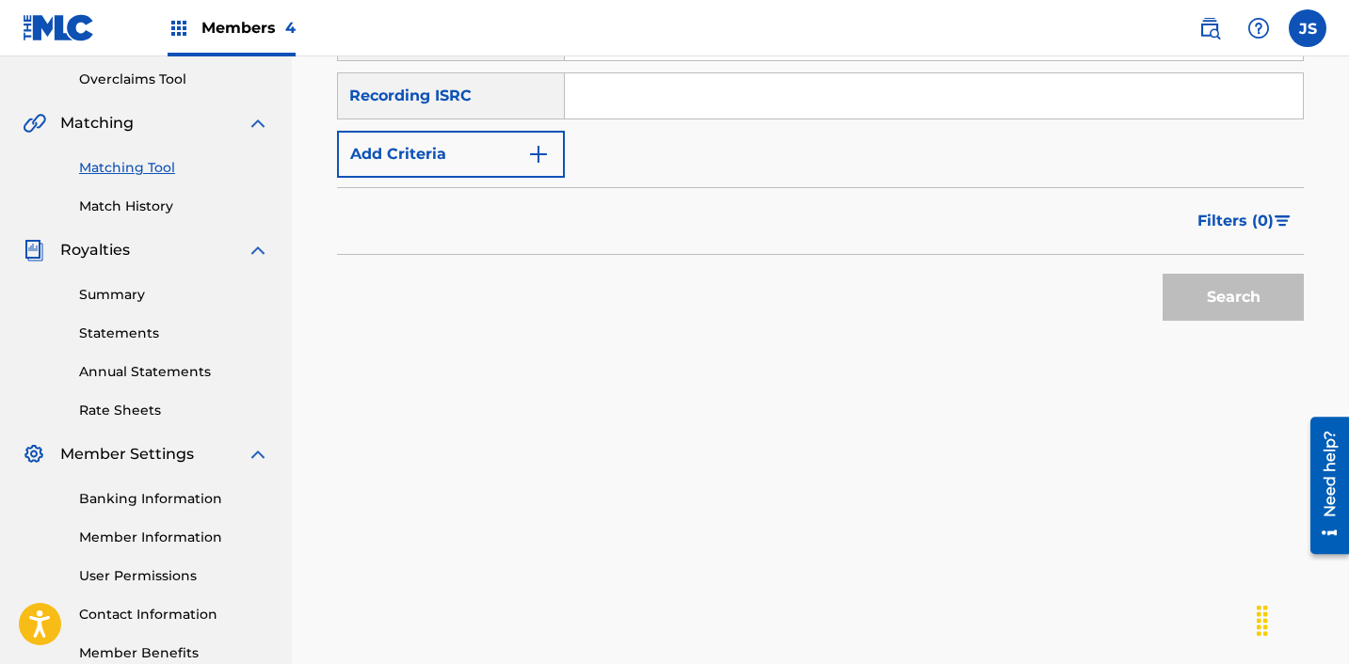
scroll to position [369, 0]
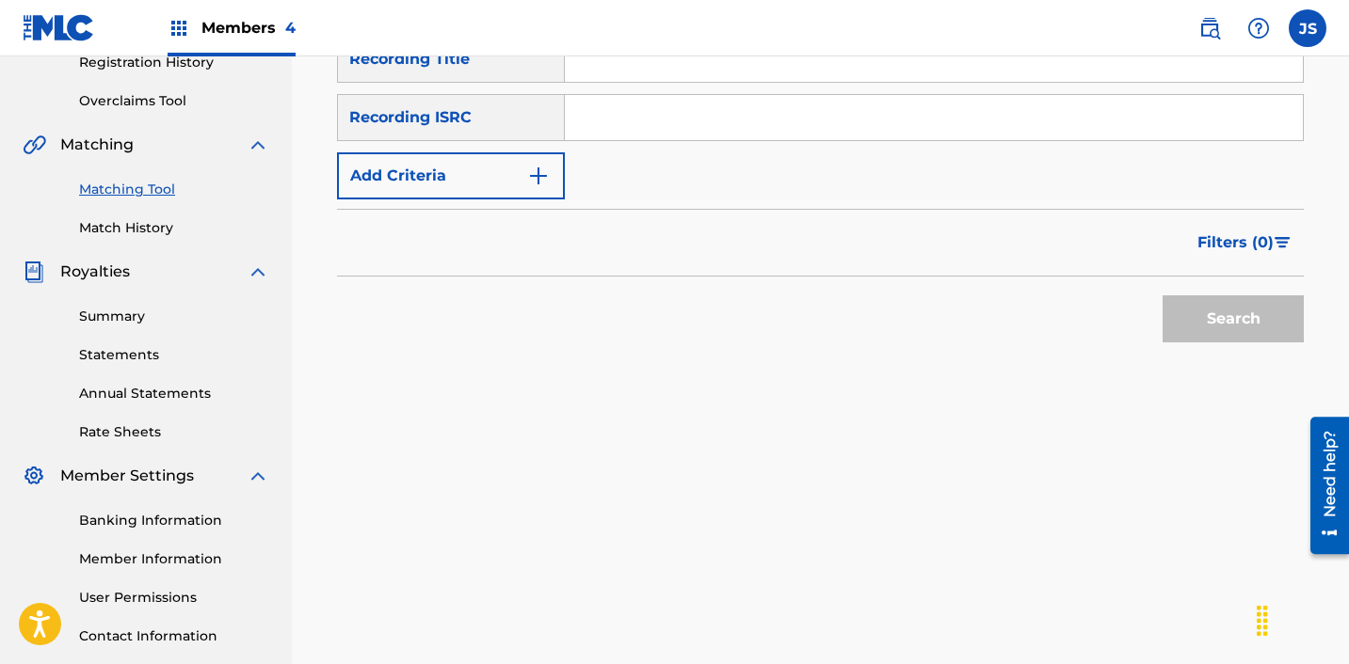
click at [680, 120] on input "Search Form" at bounding box center [934, 117] width 738 height 45
paste input "KRF152100001"
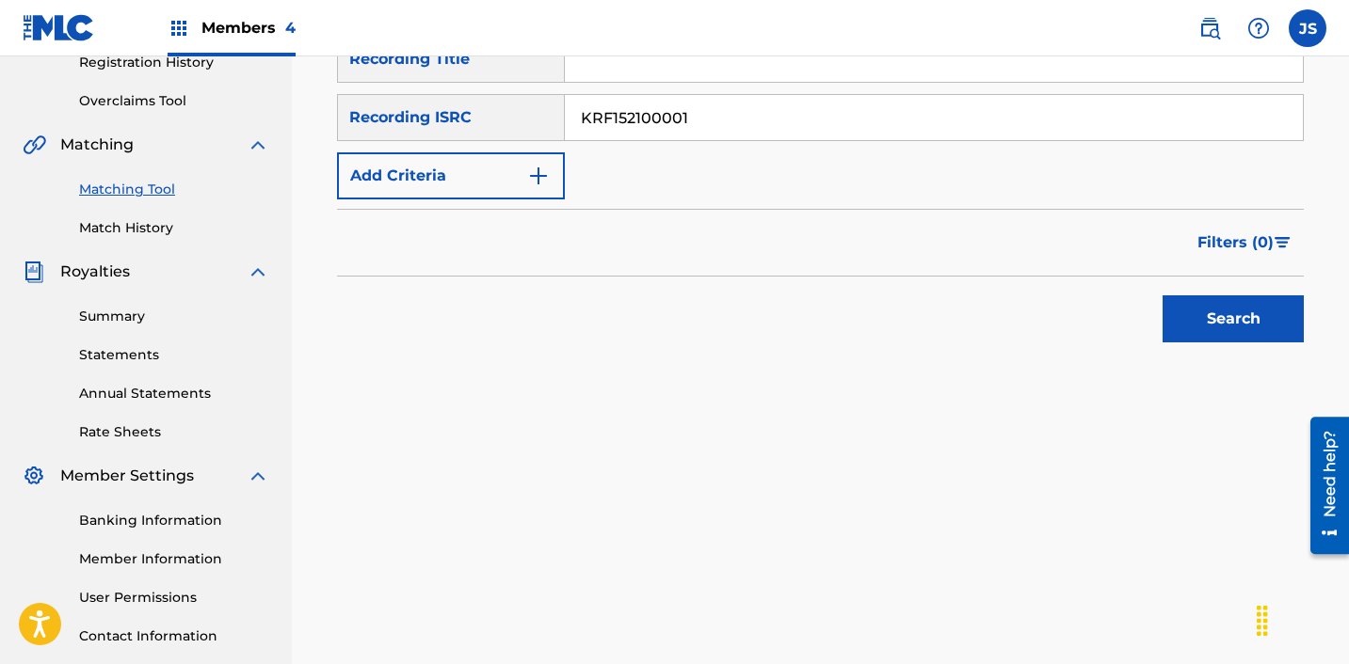
click at [1162, 296] on button "Search" at bounding box center [1232, 319] width 141 height 47
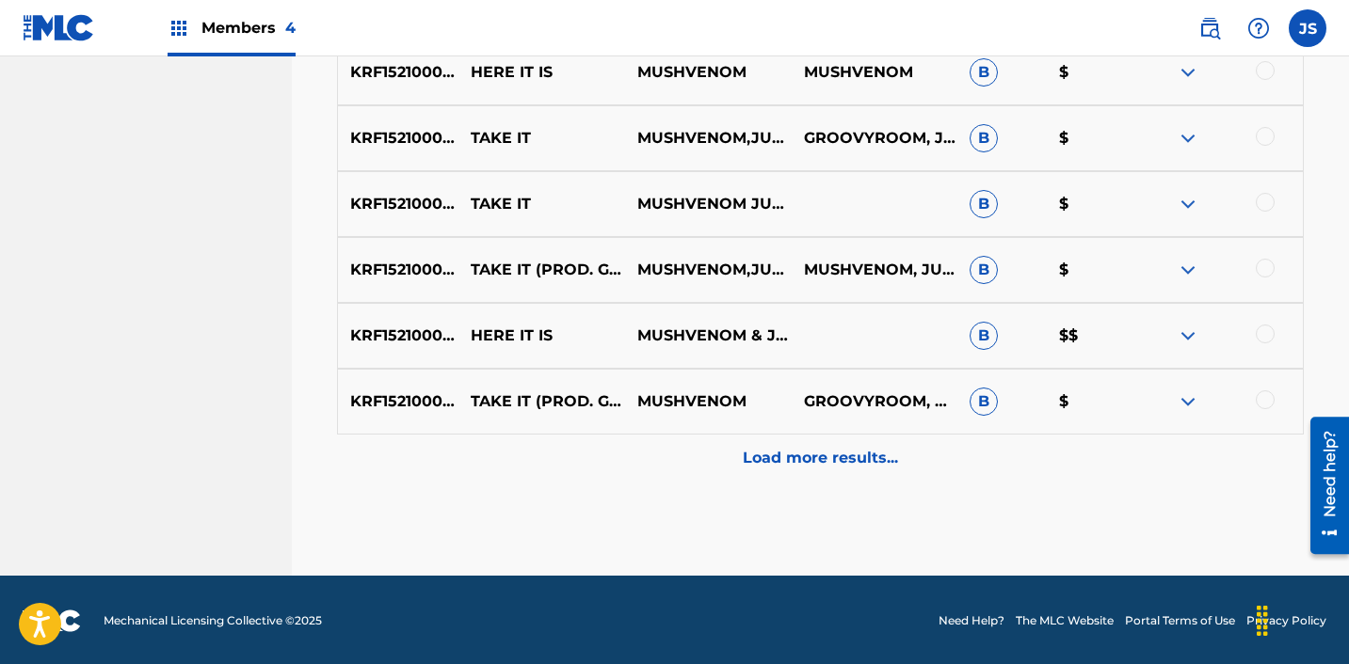
scroll to position [1019, 0]
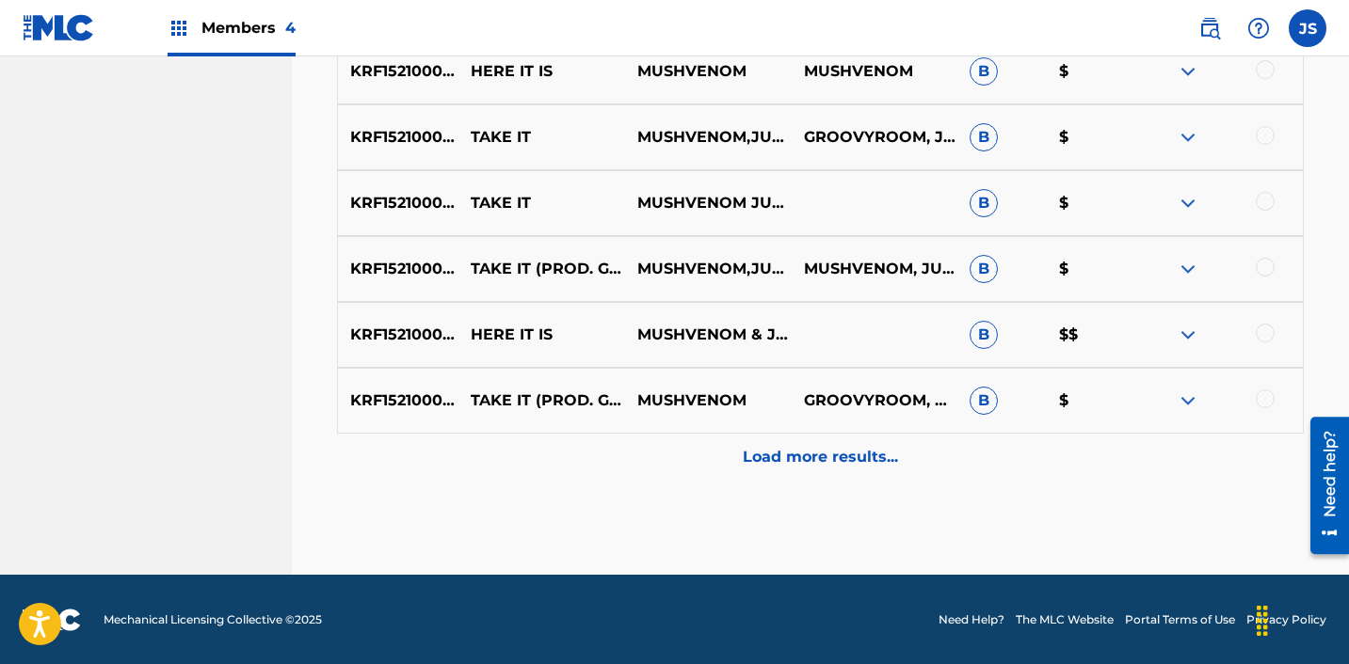
click at [832, 466] on p "Load more results..." at bounding box center [820, 457] width 155 height 23
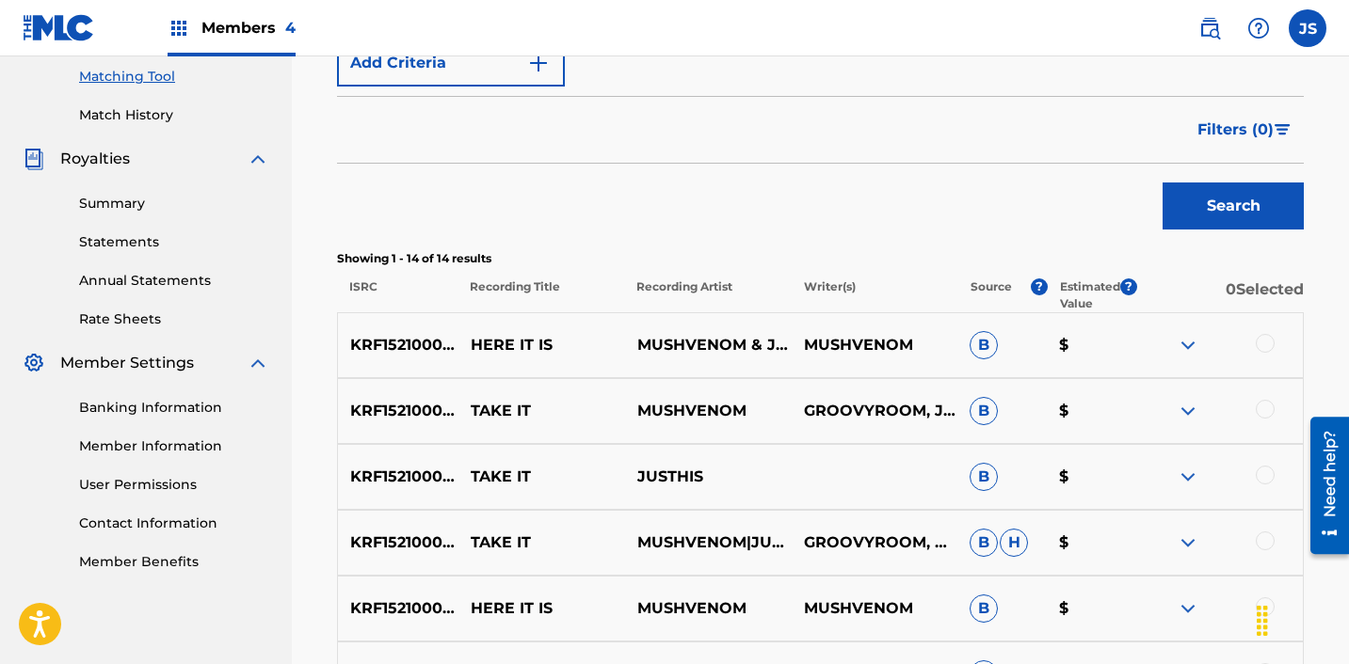
scroll to position [0, 0]
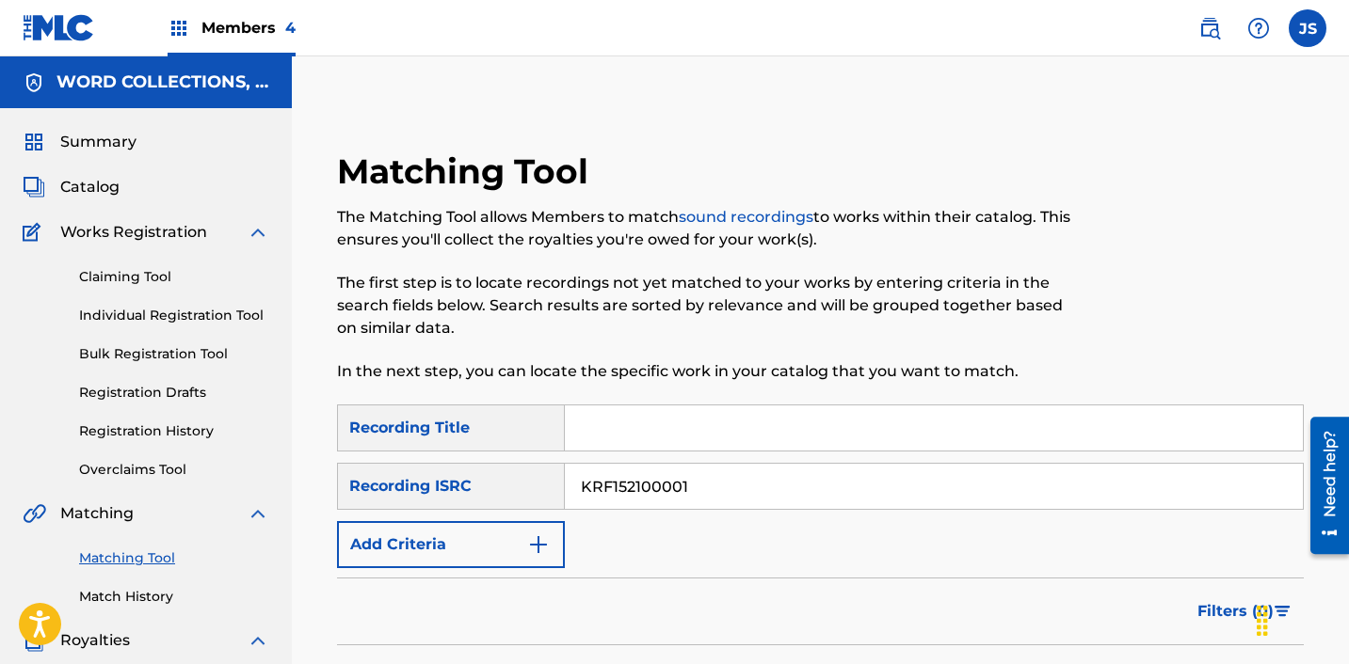
click at [620, 493] on input "KRF152100001" at bounding box center [934, 486] width 738 height 45
click at [621, 493] on input "KRF152100001" at bounding box center [934, 486] width 738 height 45
paste input "C711900039"
type input "KRC711900039"
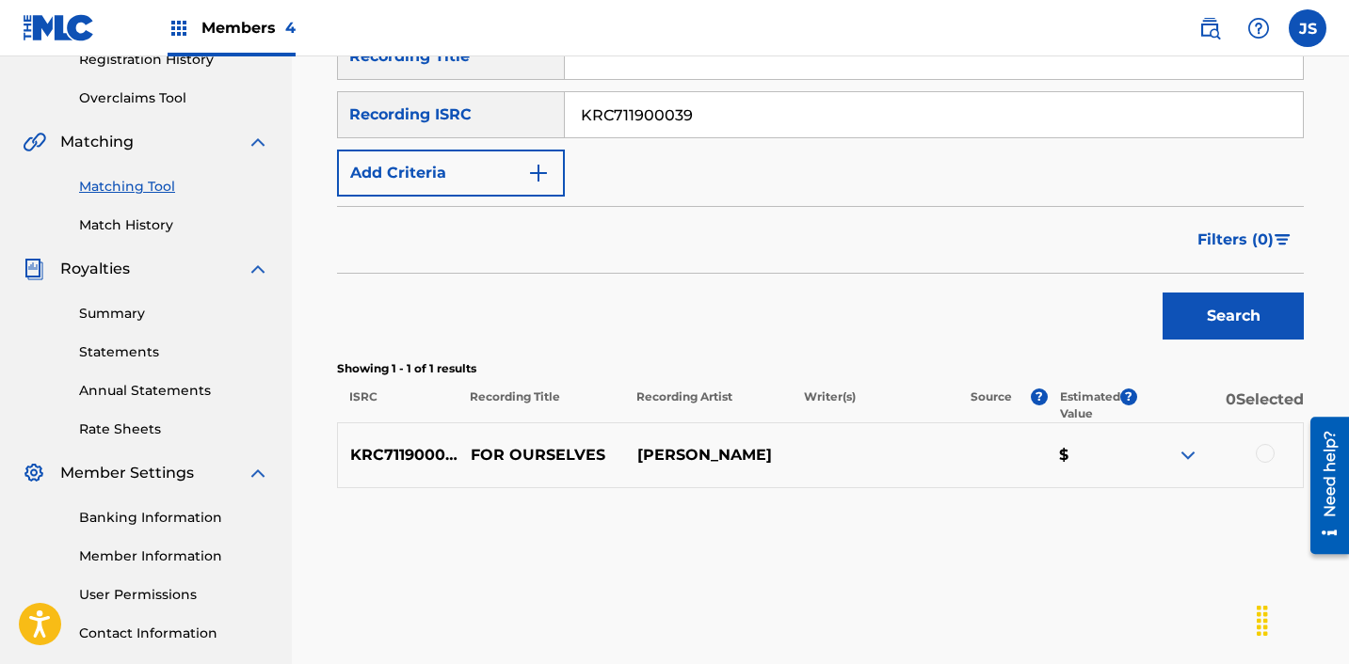
scroll to position [374, 0]
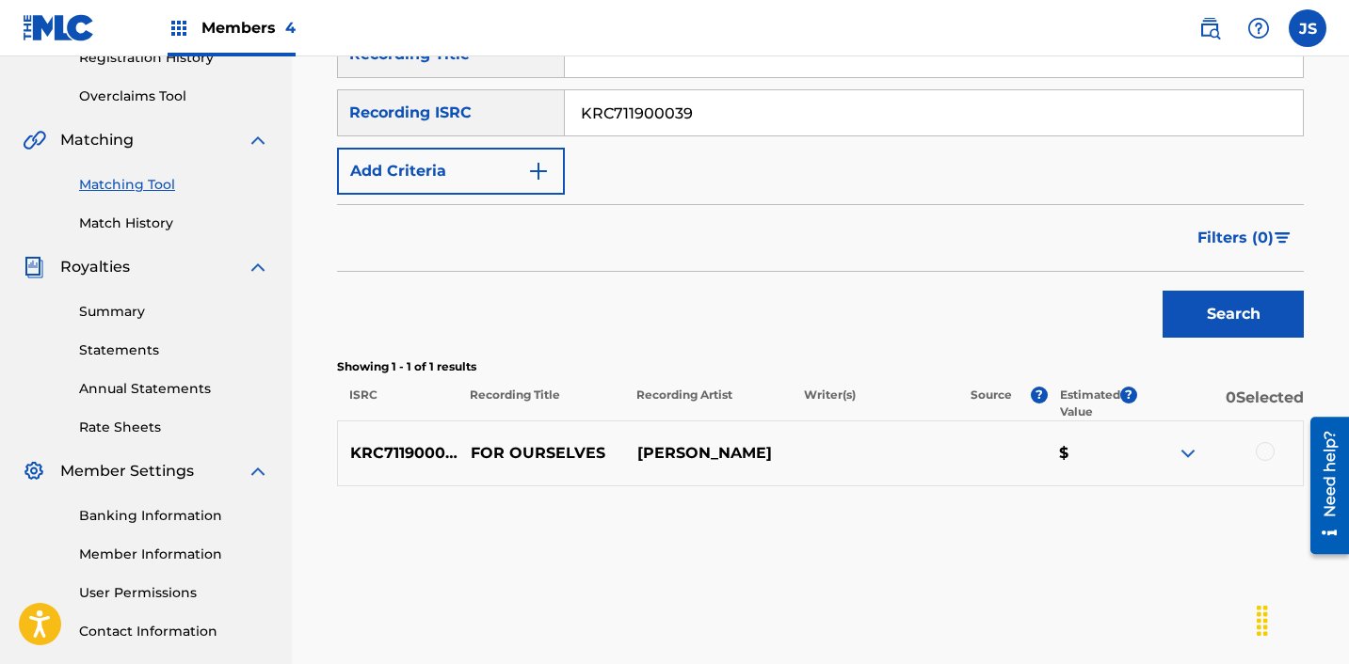
click at [1264, 453] on div at bounding box center [1264, 451] width 19 height 19
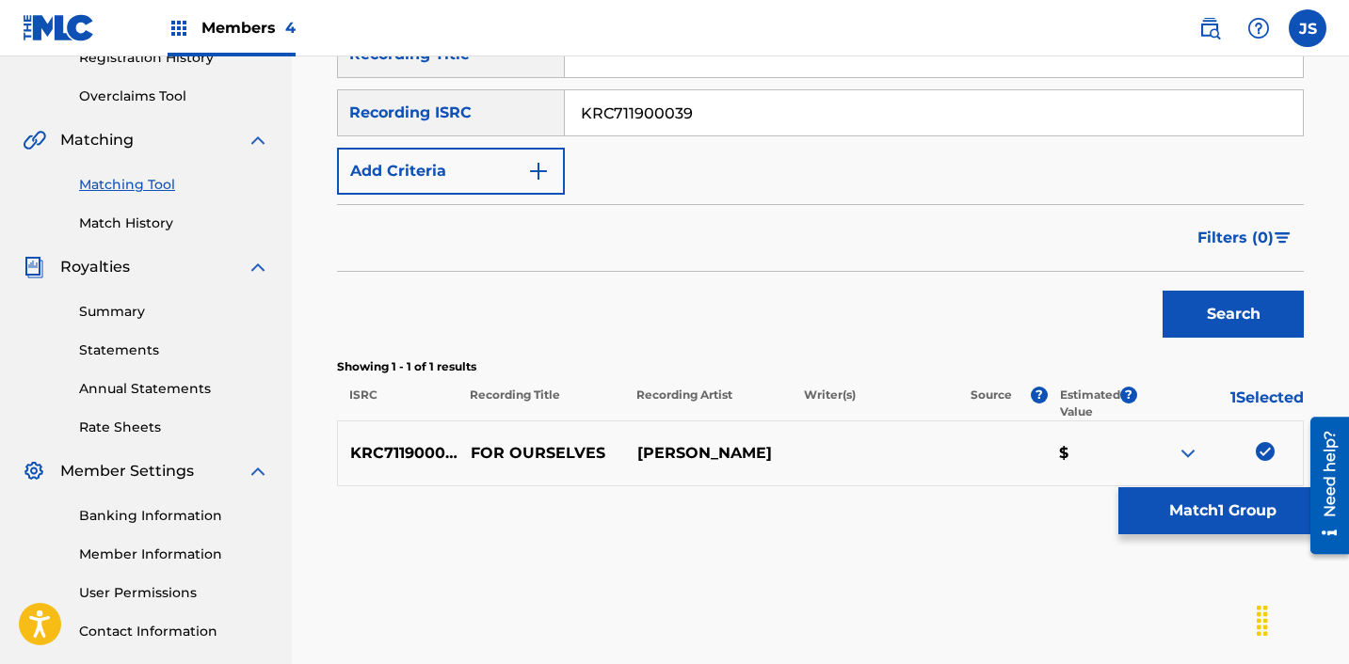
click at [1187, 517] on button "Match 1 Group" at bounding box center [1222, 511] width 208 height 47
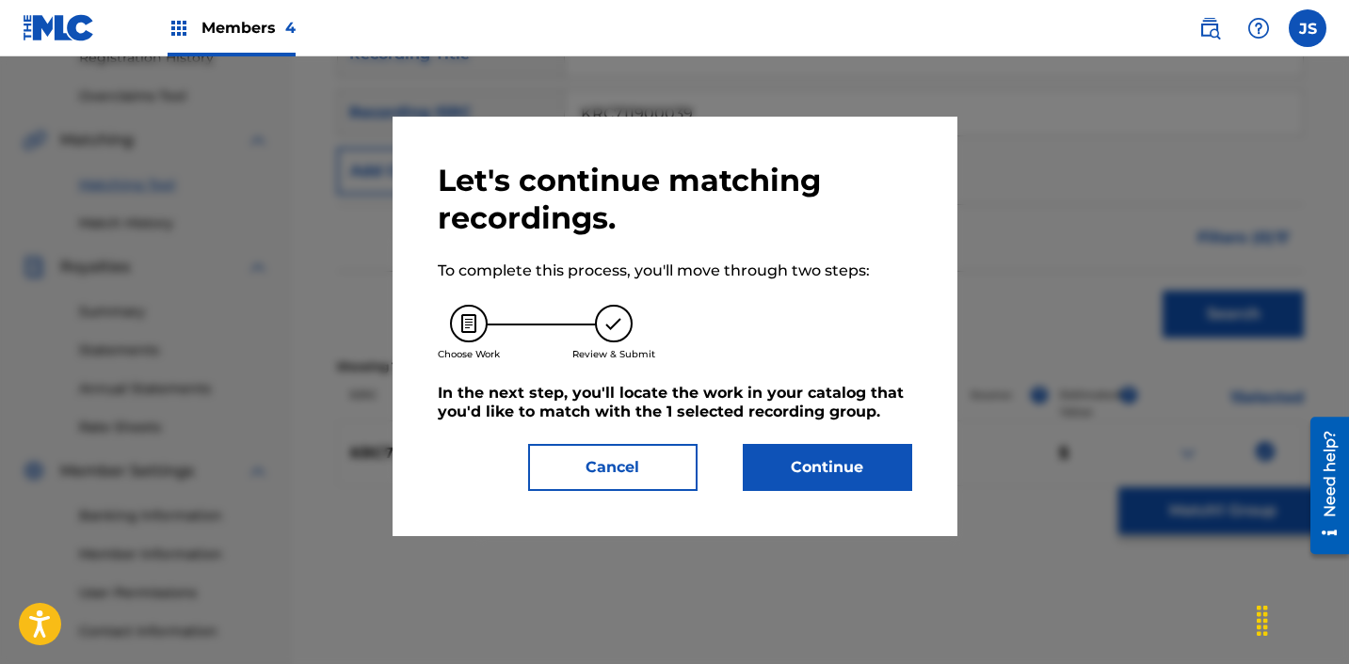
click at [777, 456] on button "Continue" at bounding box center [827, 467] width 169 height 47
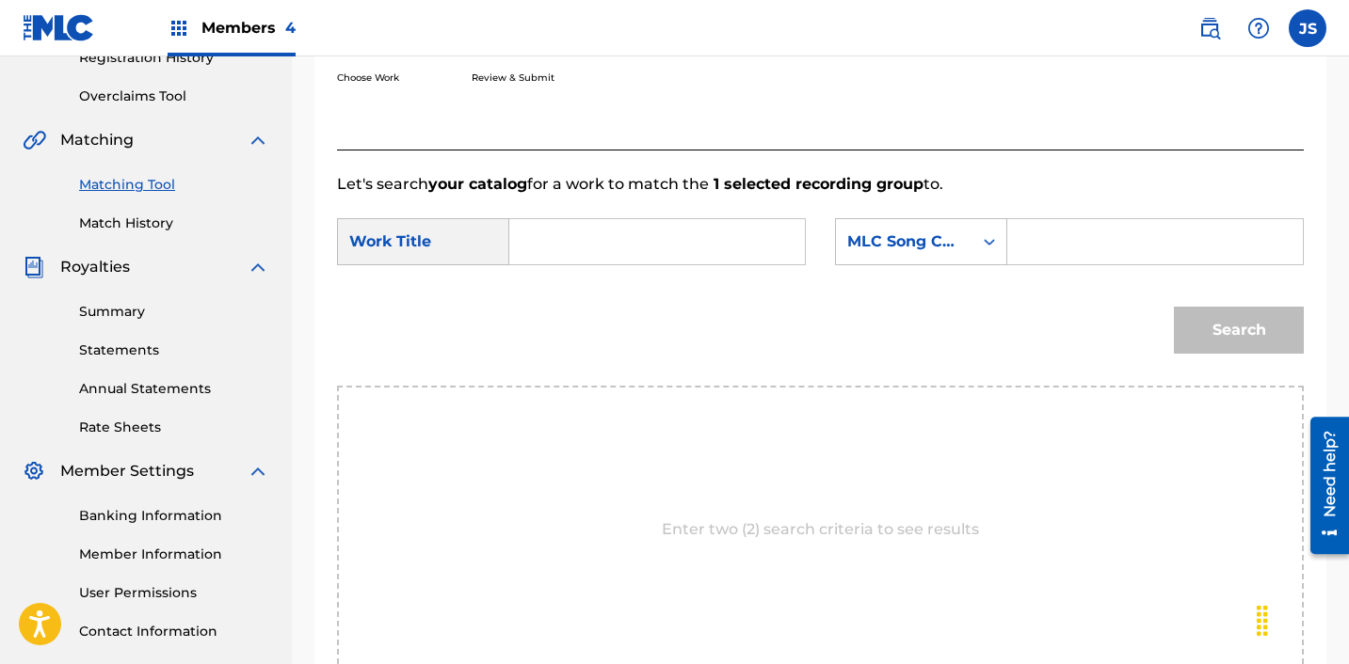
click at [608, 233] on input "Search Form" at bounding box center [657, 241] width 264 height 45
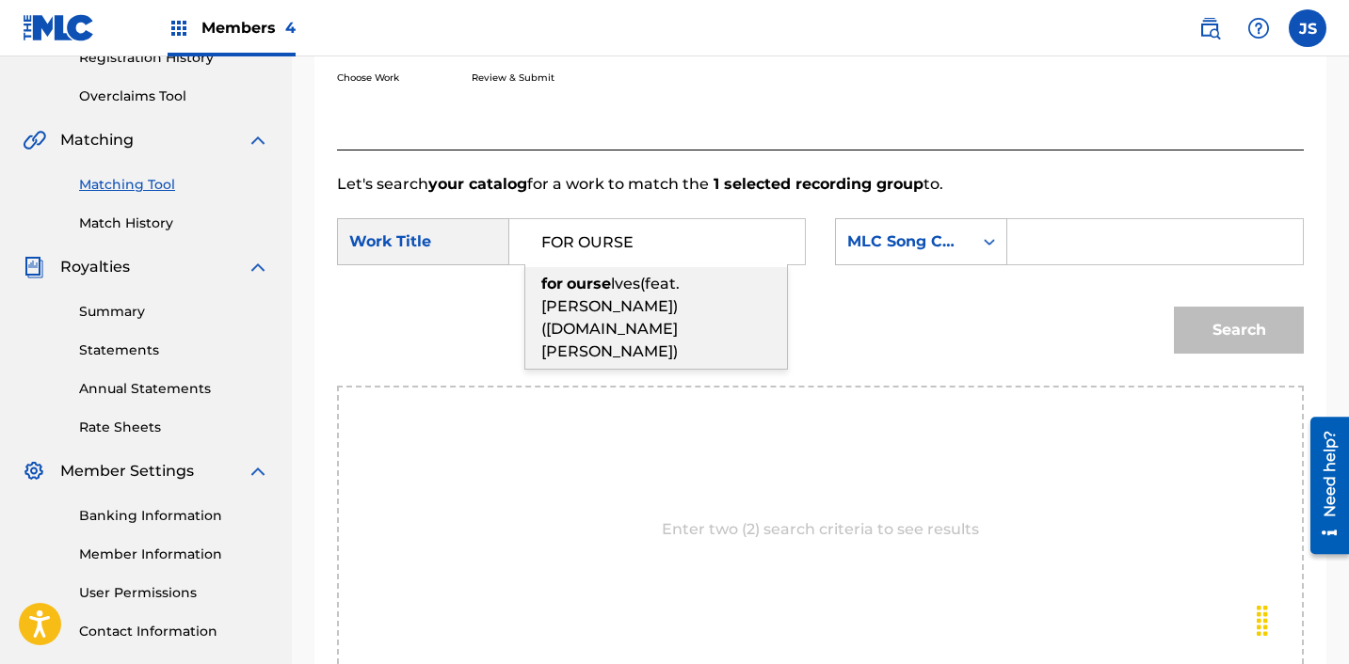
click at [628, 304] on span "lves(feat.[PERSON_NAME])([DOMAIN_NAME] [PERSON_NAME])" at bounding box center [610, 318] width 138 height 86
type input "for ourselves(feat.[PERSON_NAME])([DOMAIN_NAME] [PERSON_NAME])"
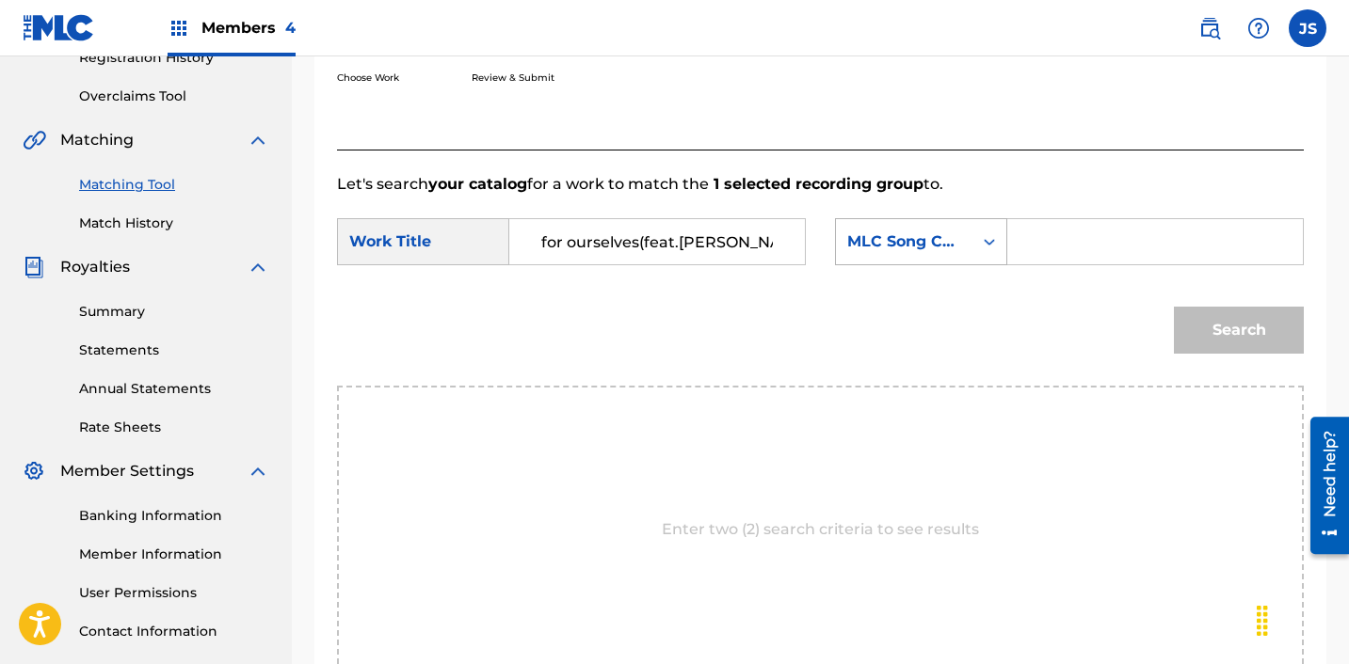
click at [946, 236] on div "MLC Song Code" at bounding box center [904, 242] width 114 height 23
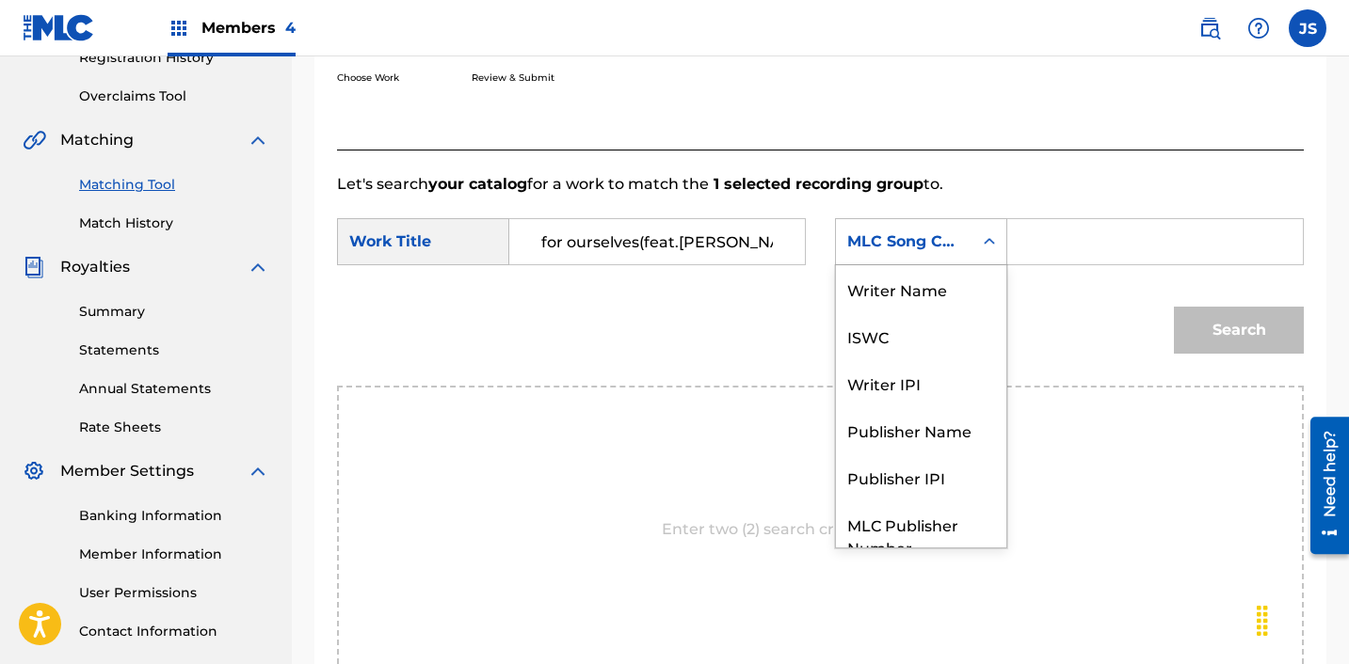
scroll to position [70, 0]
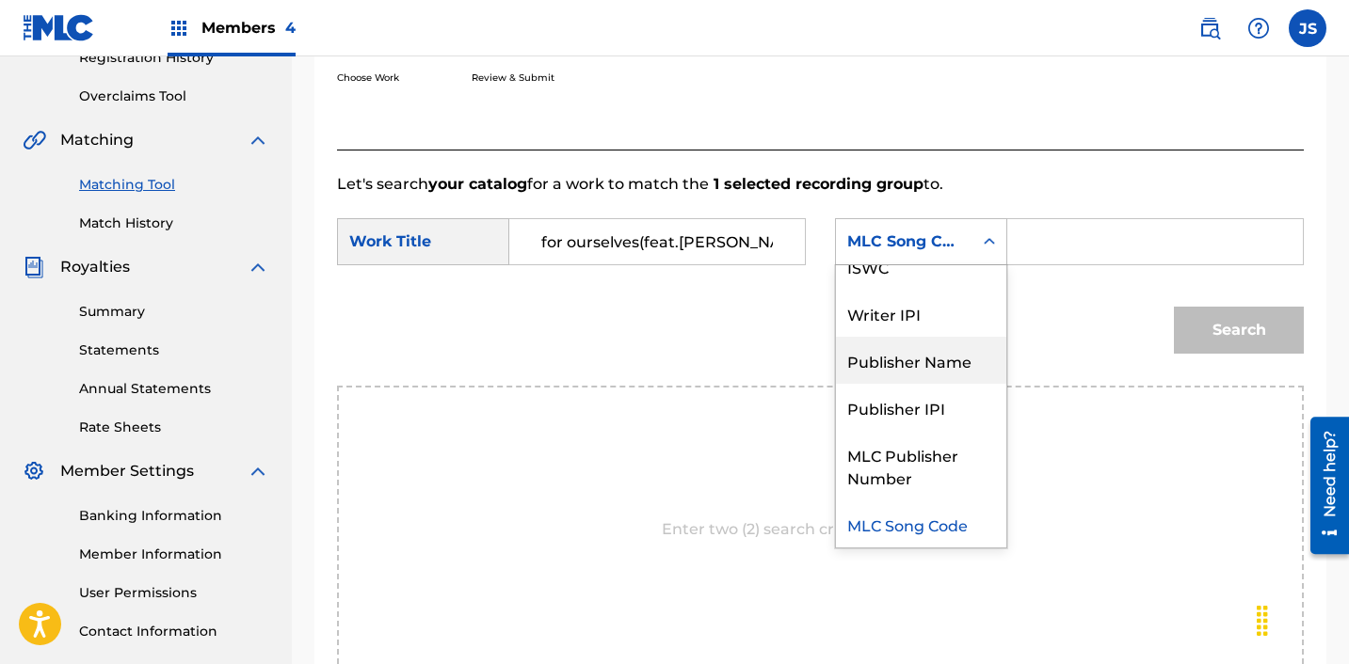
click at [942, 361] on div "Publisher Name" at bounding box center [921, 360] width 170 height 47
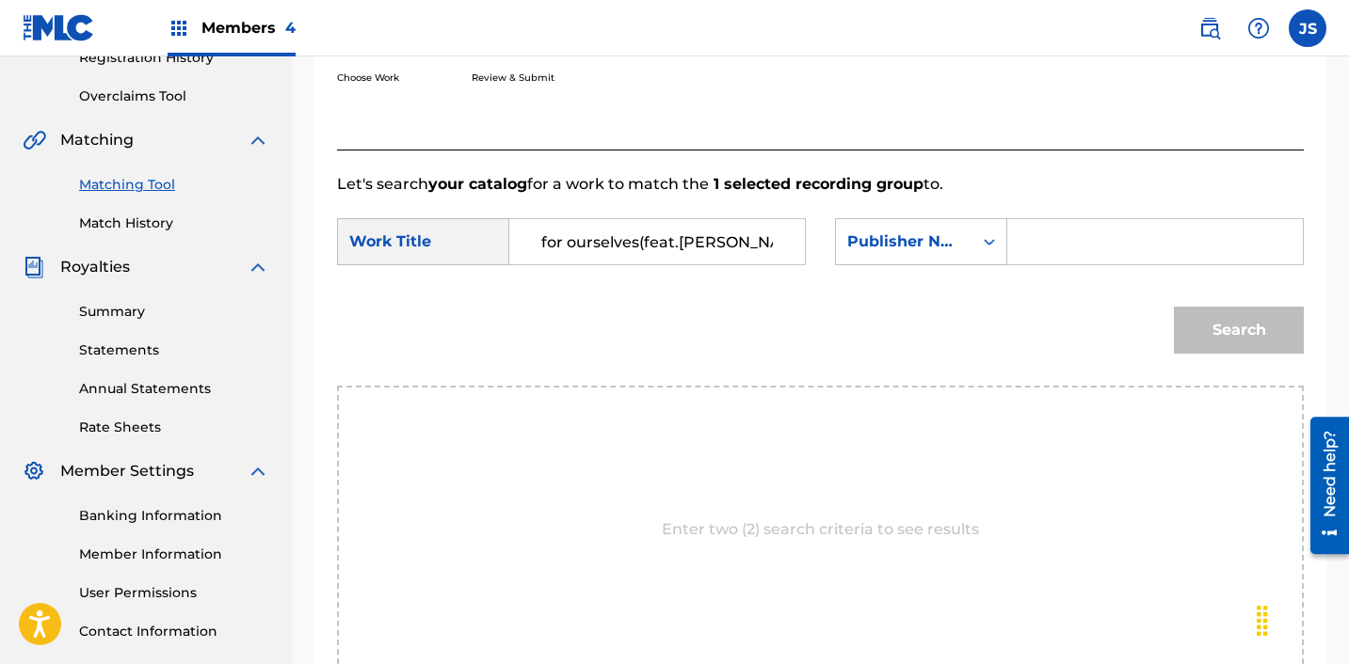
click at [1050, 242] on input "Search Form" at bounding box center [1155, 241] width 264 height 45
type input "ICHUTUS"
click at [1169, 314] on div "Search" at bounding box center [1233, 325] width 139 height 75
click at [1181, 315] on button "Search" at bounding box center [1239, 330] width 130 height 47
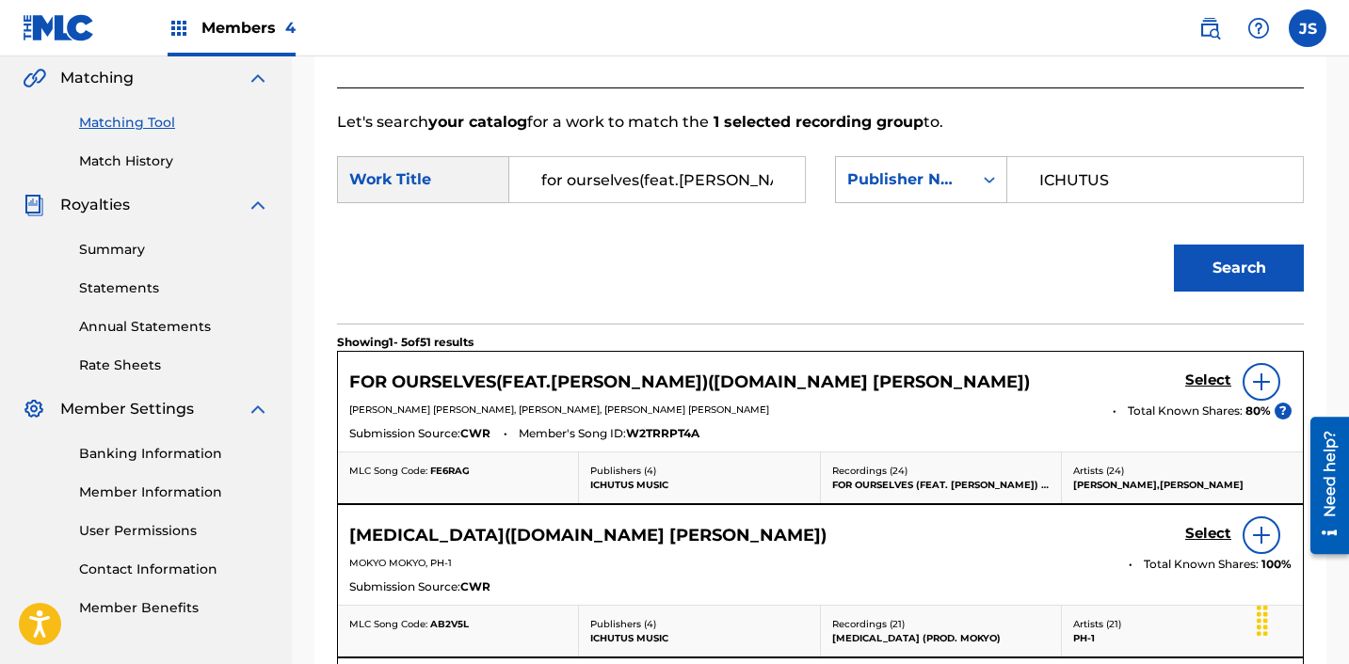
scroll to position [444, 0]
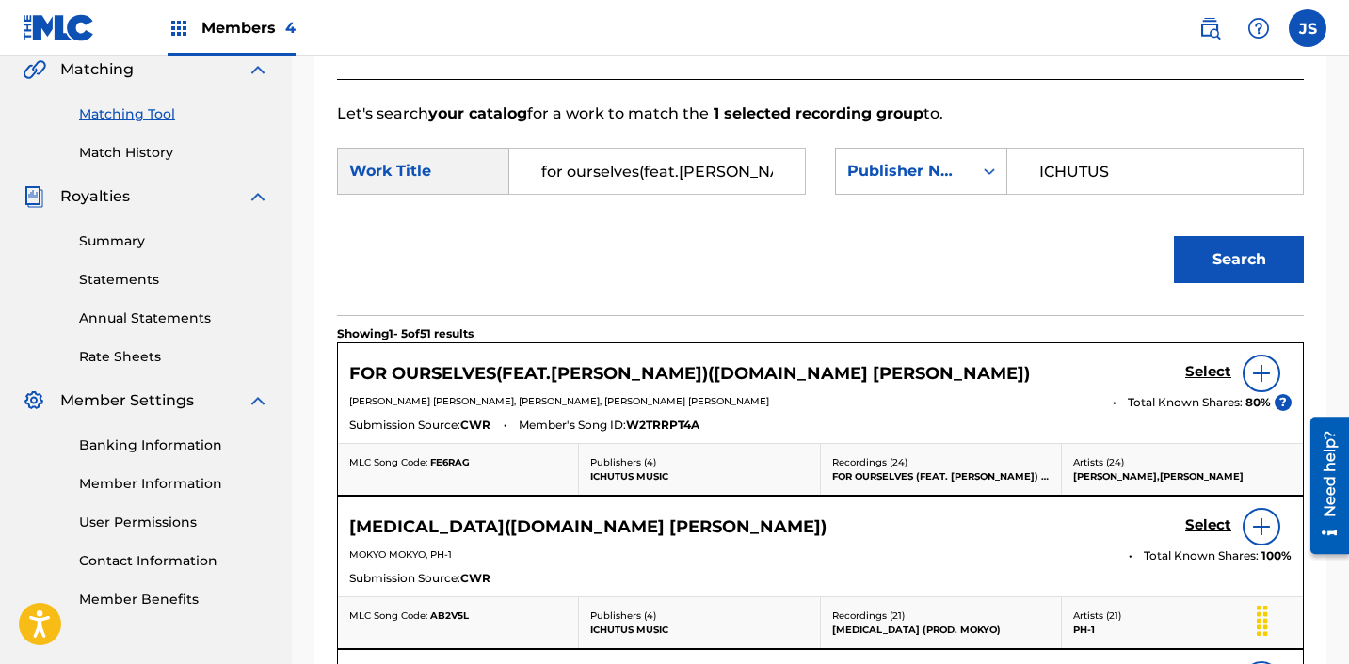
click at [1199, 375] on h5 "Select" at bounding box center [1208, 372] width 46 height 18
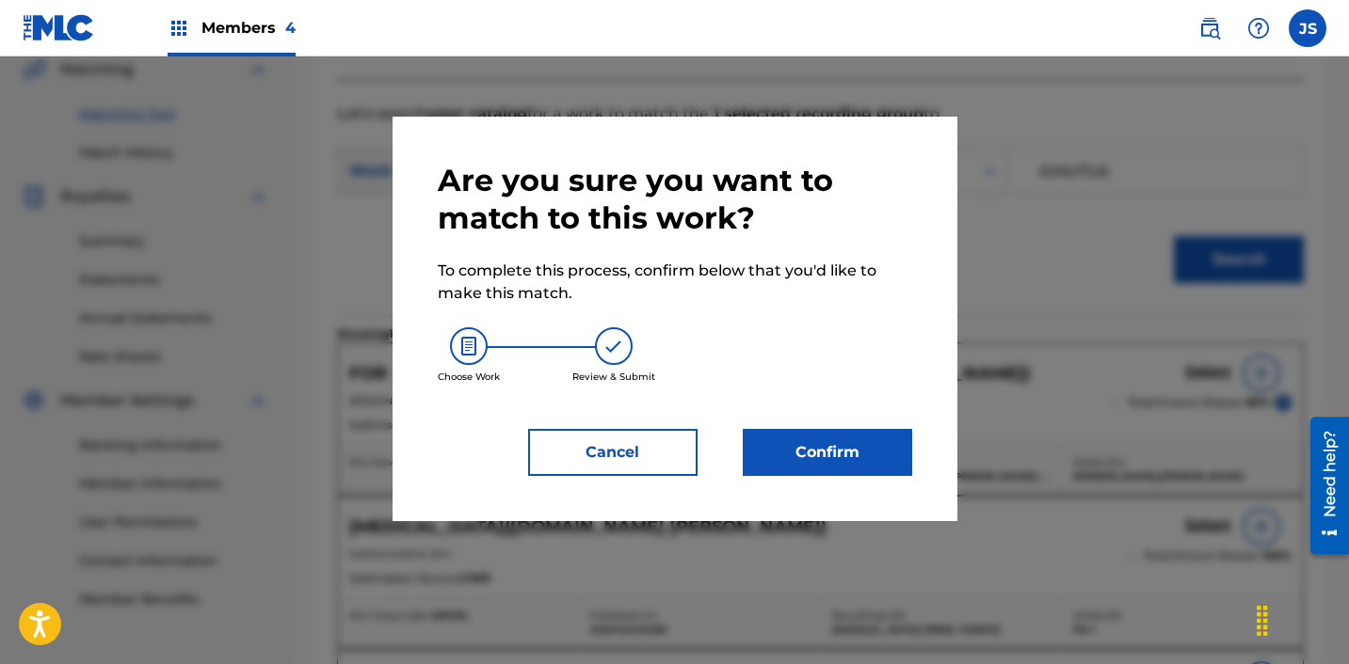
click at [853, 450] on button "Confirm" at bounding box center [827, 452] width 169 height 47
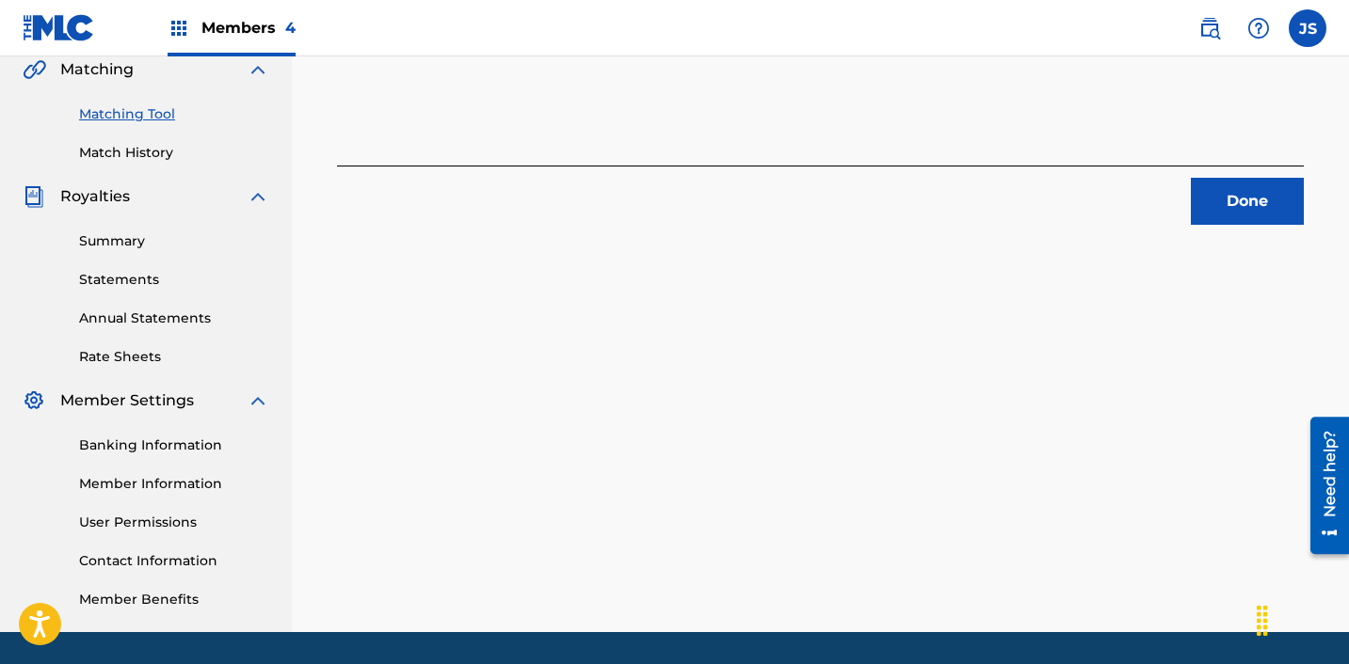
click at [1251, 205] on button "Done" at bounding box center [1247, 201] width 113 height 47
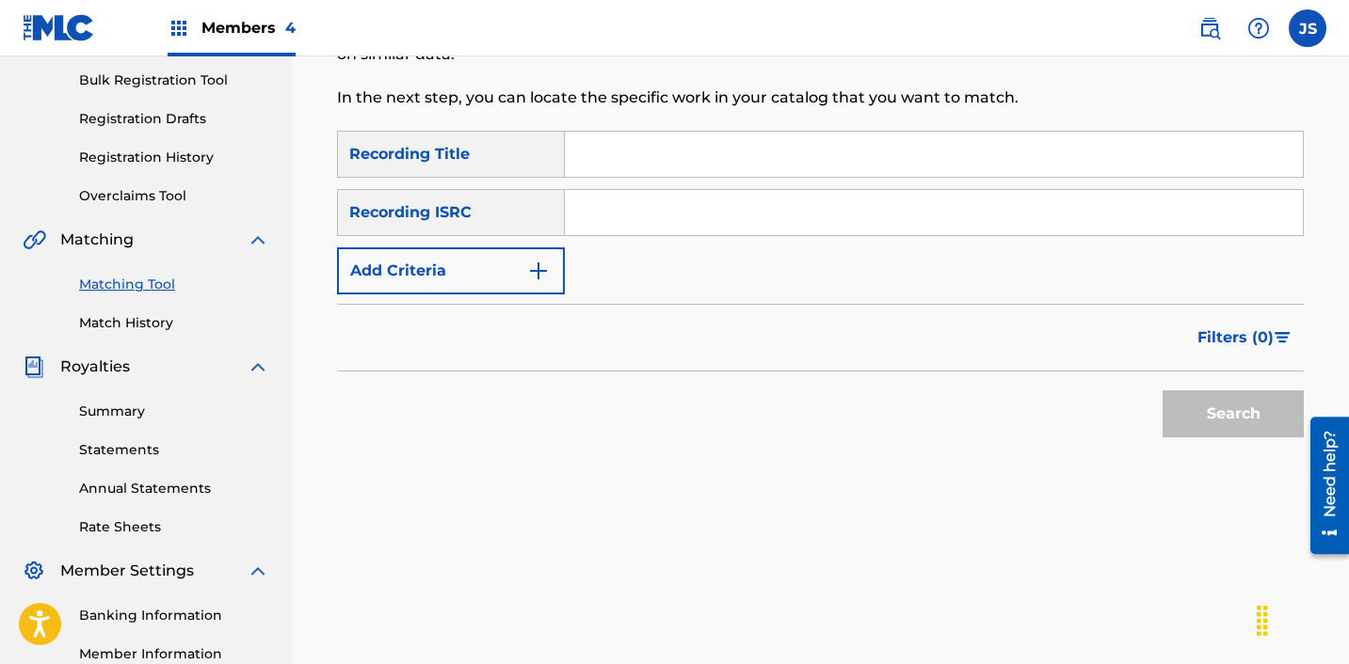
scroll to position [258, 0]
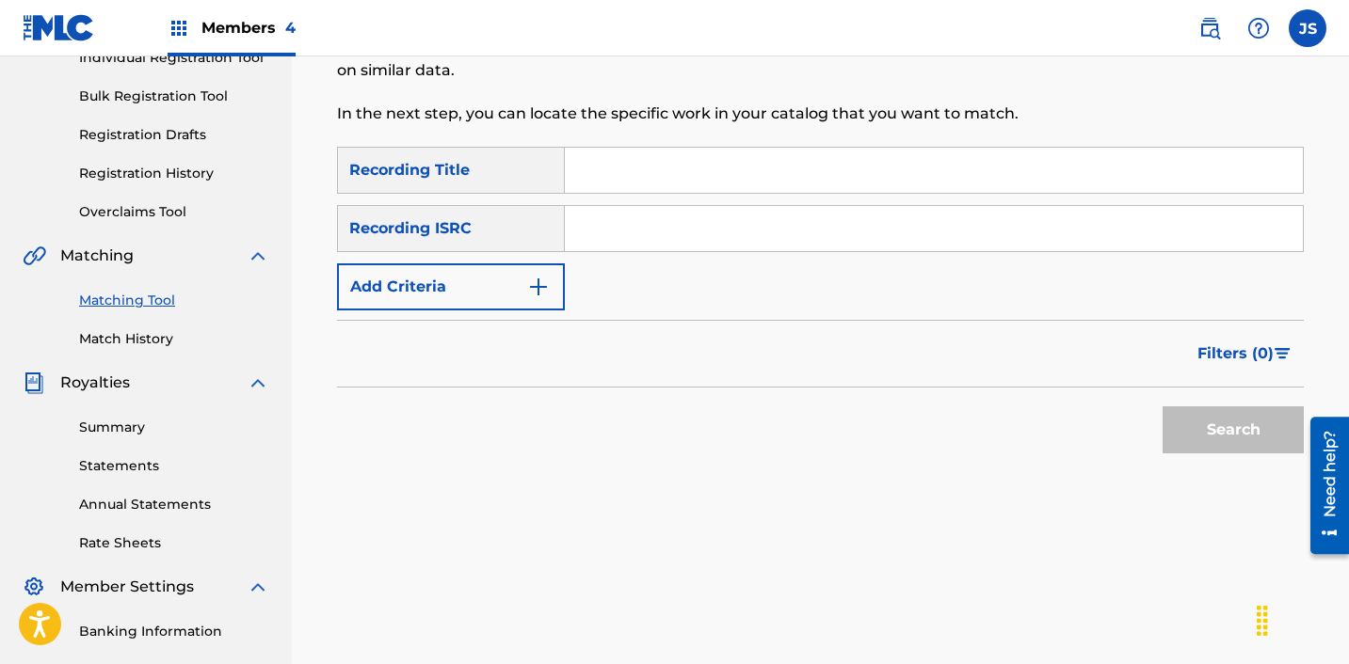
click at [790, 232] on input "Search Form" at bounding box center [934, 228] width 738 height 45
paste input "KRNAR1700810"
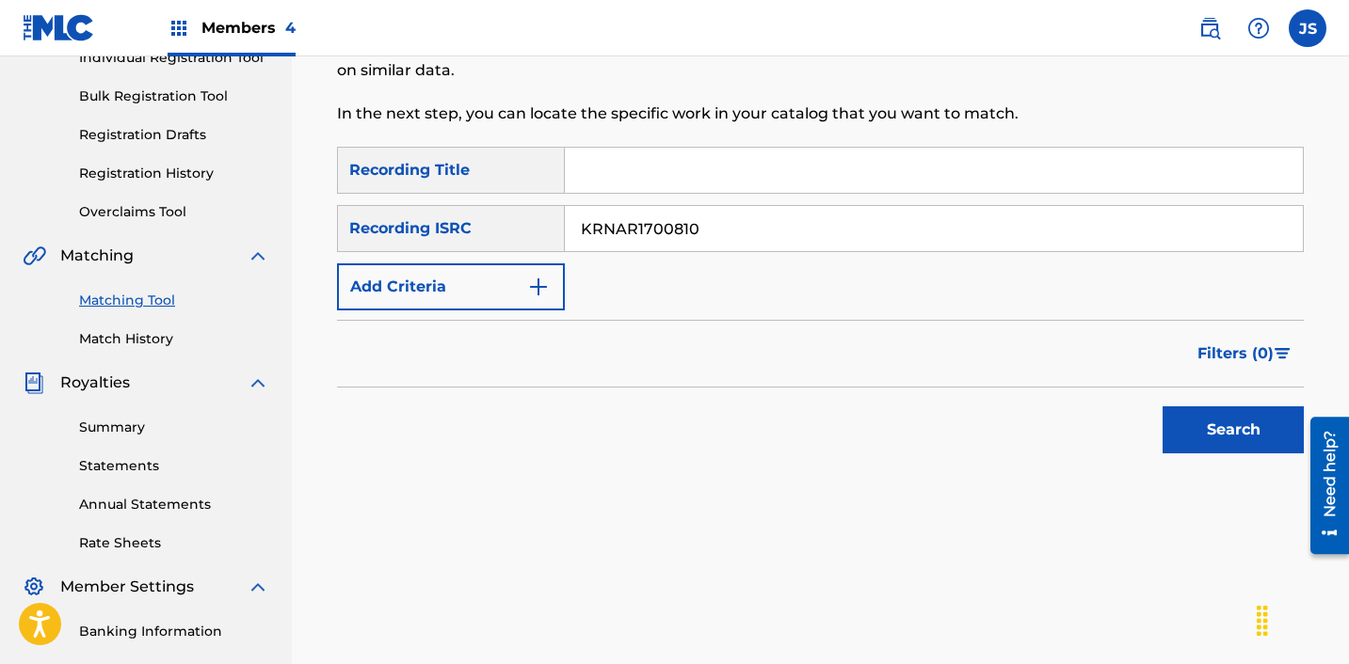
type input "KRNAR1700810"
click at [1162, 407] on button "Search" at bounding box center [1232, 430] width 141 height 47
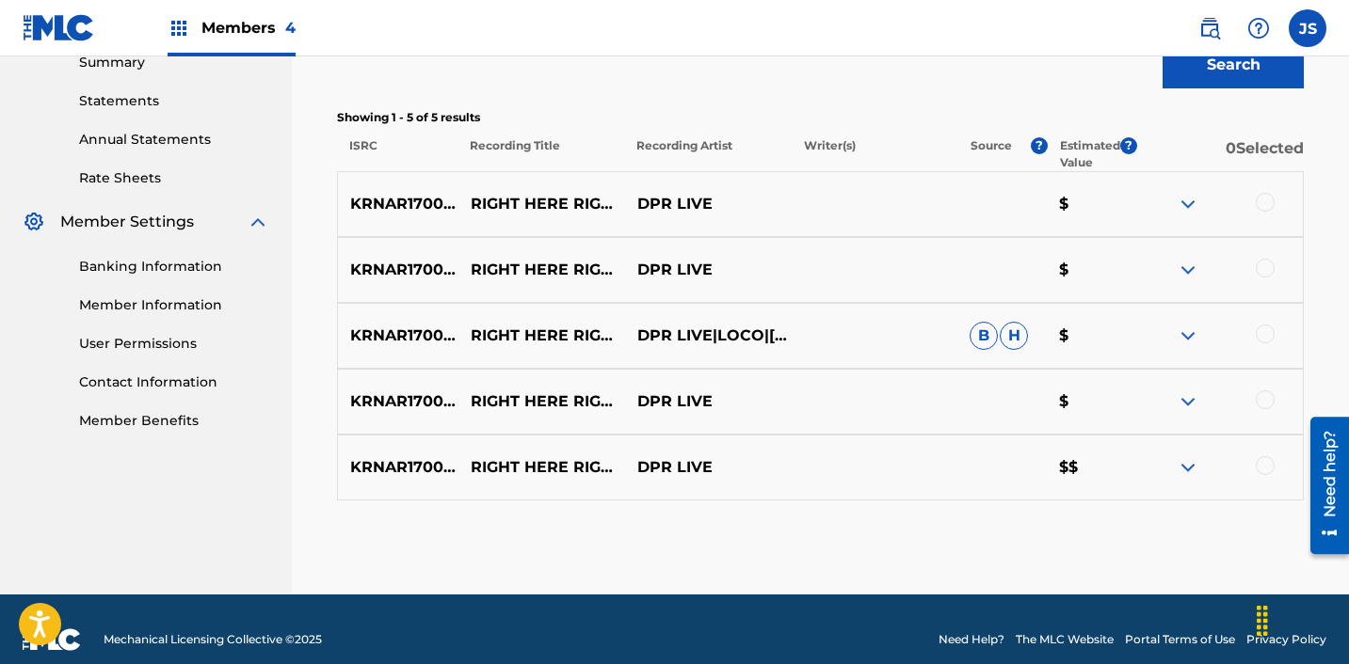
scroll to position [644, 0]
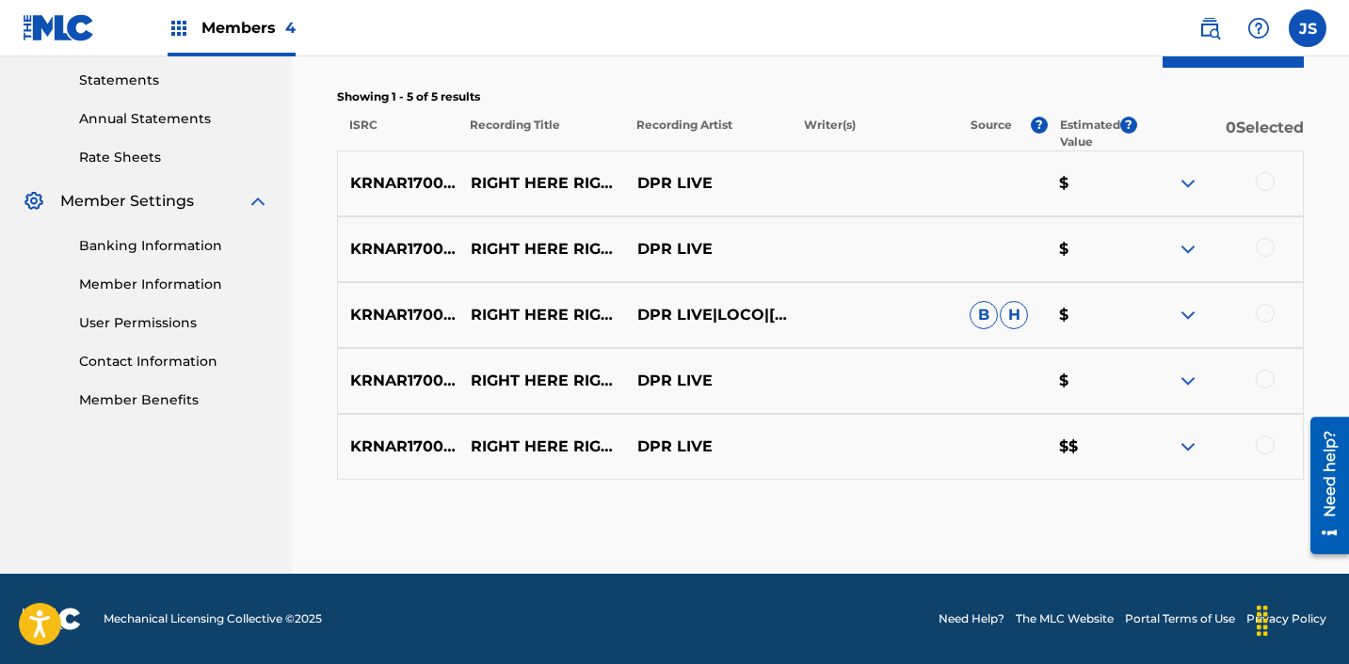
click at [1266, 440] on div at bounding box center [1264, 445] width 19 height 19
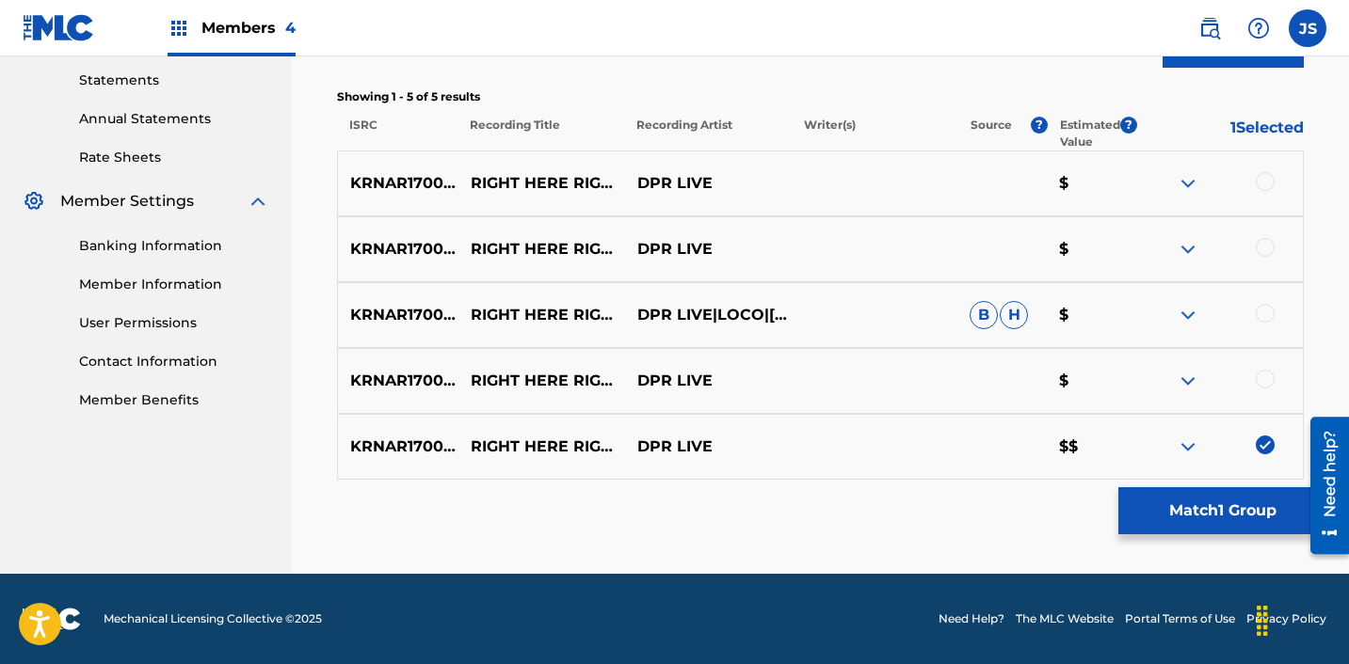
click at [1258, 386] on div at bounding box center [1264, 379] width 19 height 19
click at [1267, 316] on div at bounding box center [1264, 313] width 19 height 19
click at [1264, 249] on div at bounding box center [1264, 247] width 19 height 19
click at [1256, 184] on div at bounding box center [1264, 181] width 19 height 19
click at [1173, 504] on button "Match 5 Groups" at bounding box center [1222, 511] width 208 height 47
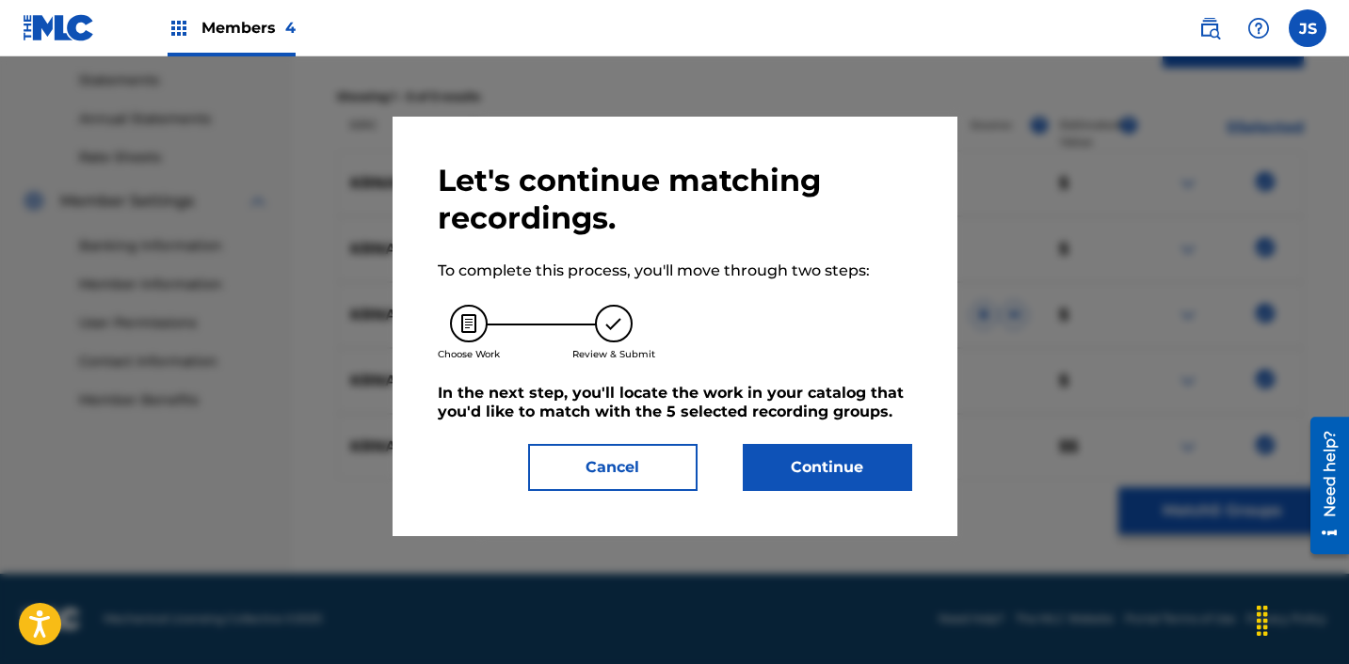
click at [803, 467] on button "Continue" at bounding box center [827, 467] width 169 height 47
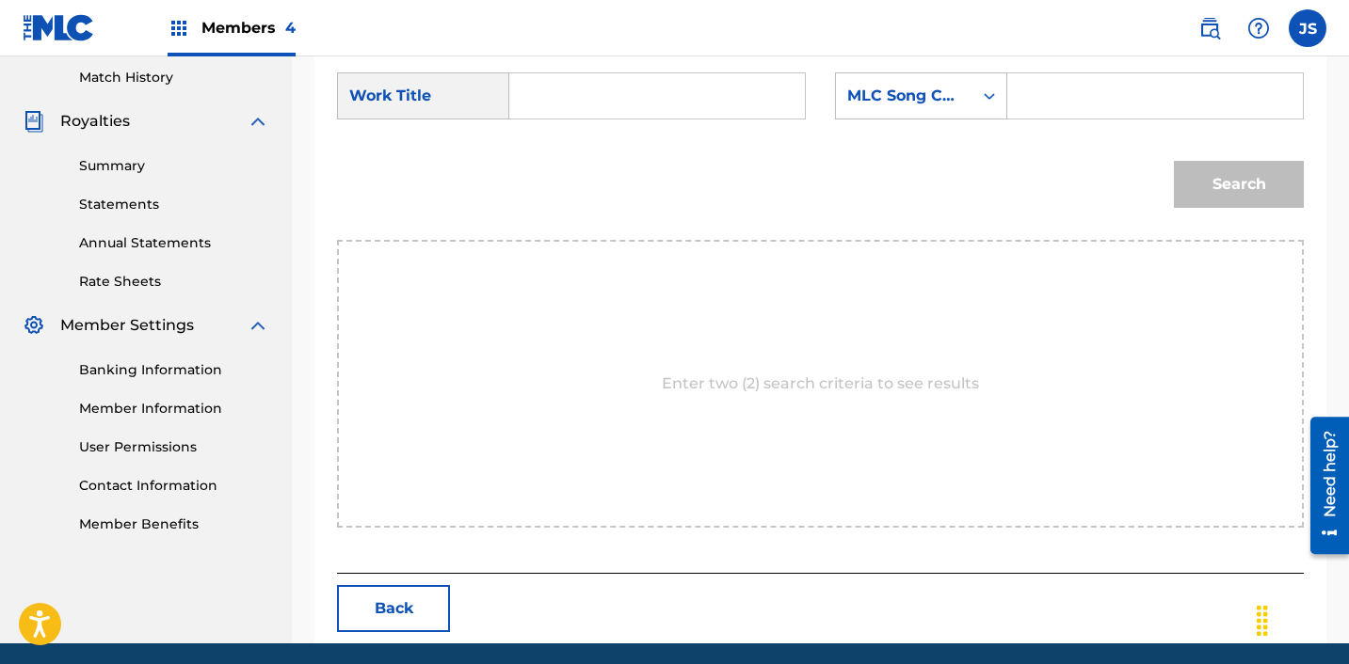
scroll to position [371, 0]
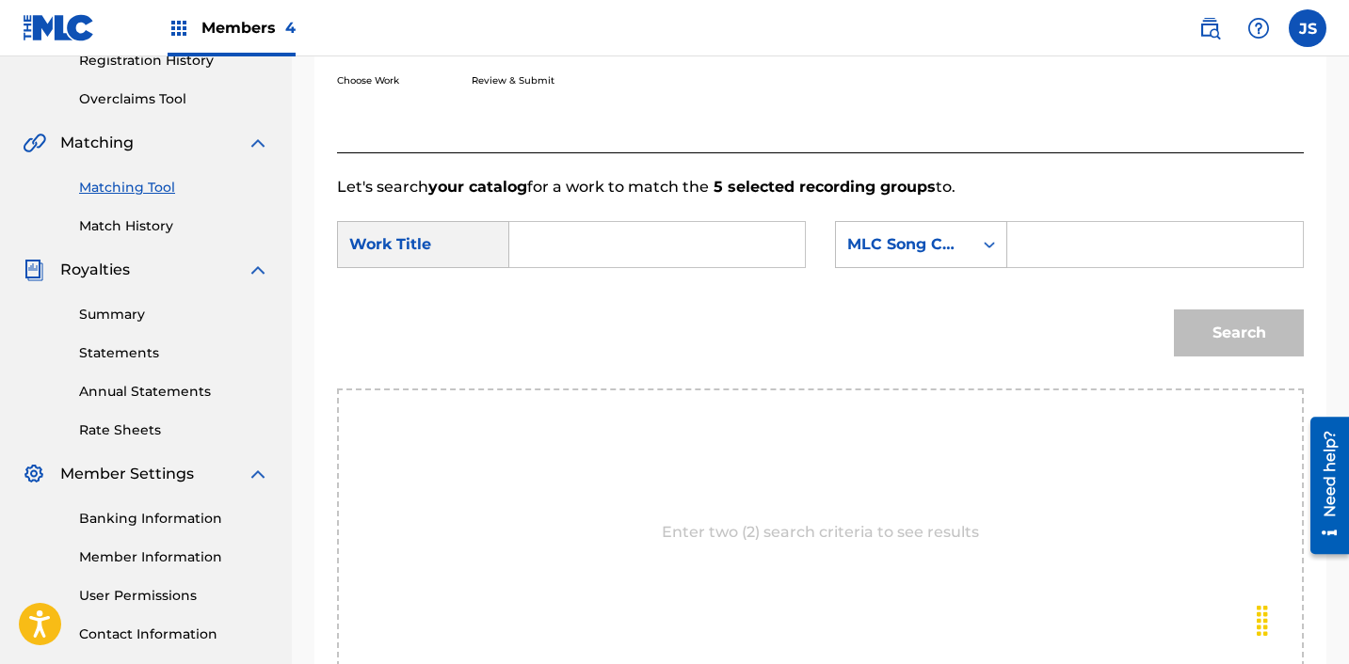
click at [650, 239] on input "Search Form" at bounding box center [657, 244] width 264 height 45
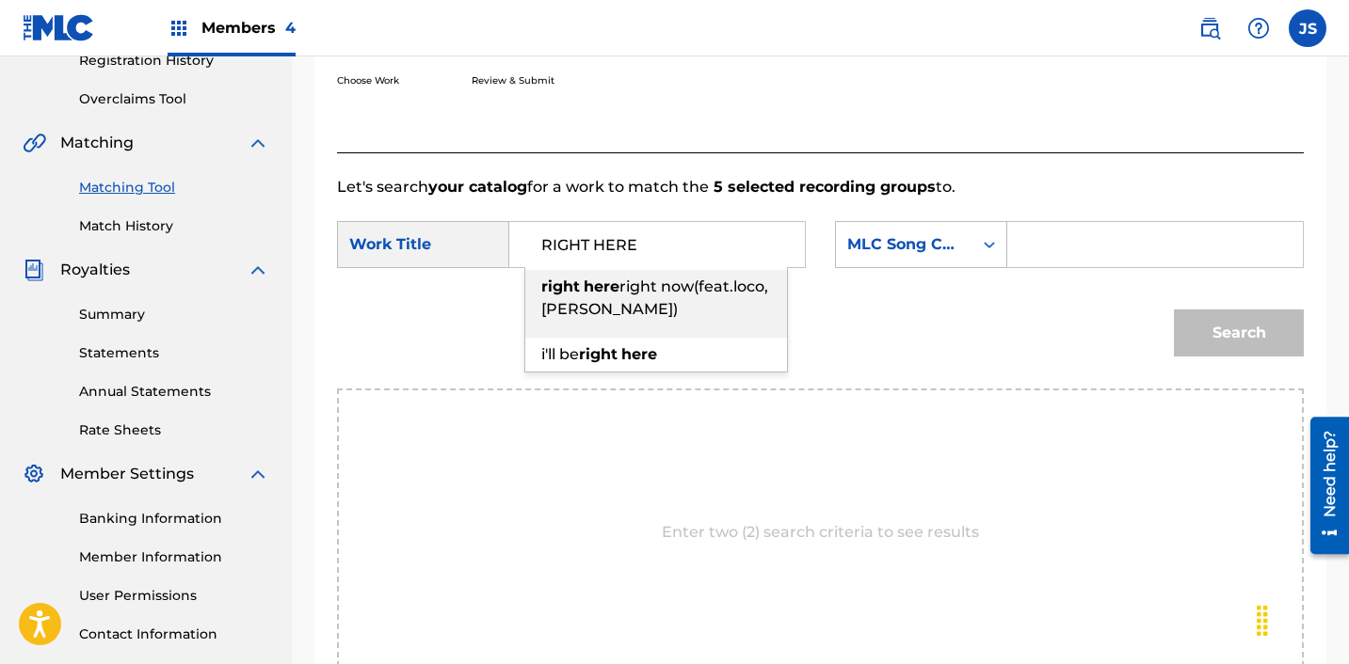
click at [606, 283] on strong "here" at bounding box center [601, 287] width 36 height 18
type input "right here right now(feat.loco,[PERSON_NAME])"
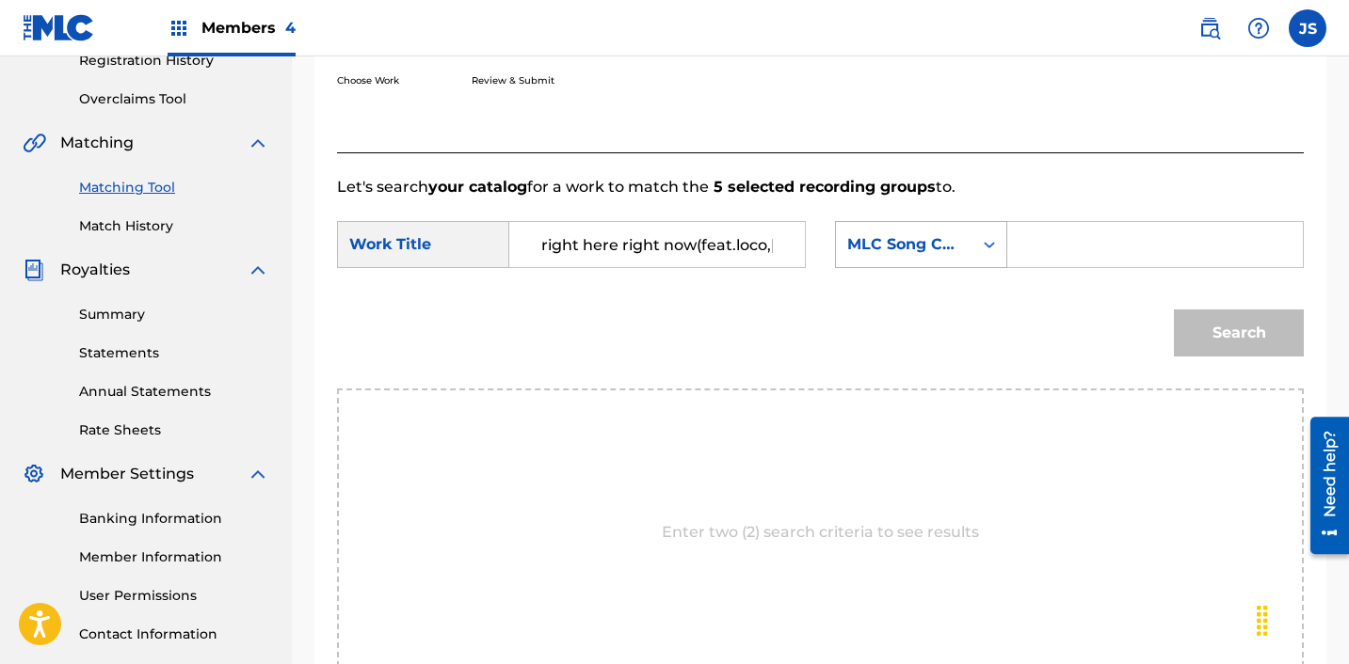
click at [972, 256] on div "Search Form" at bounding box center [989, 244] width 34 height 45
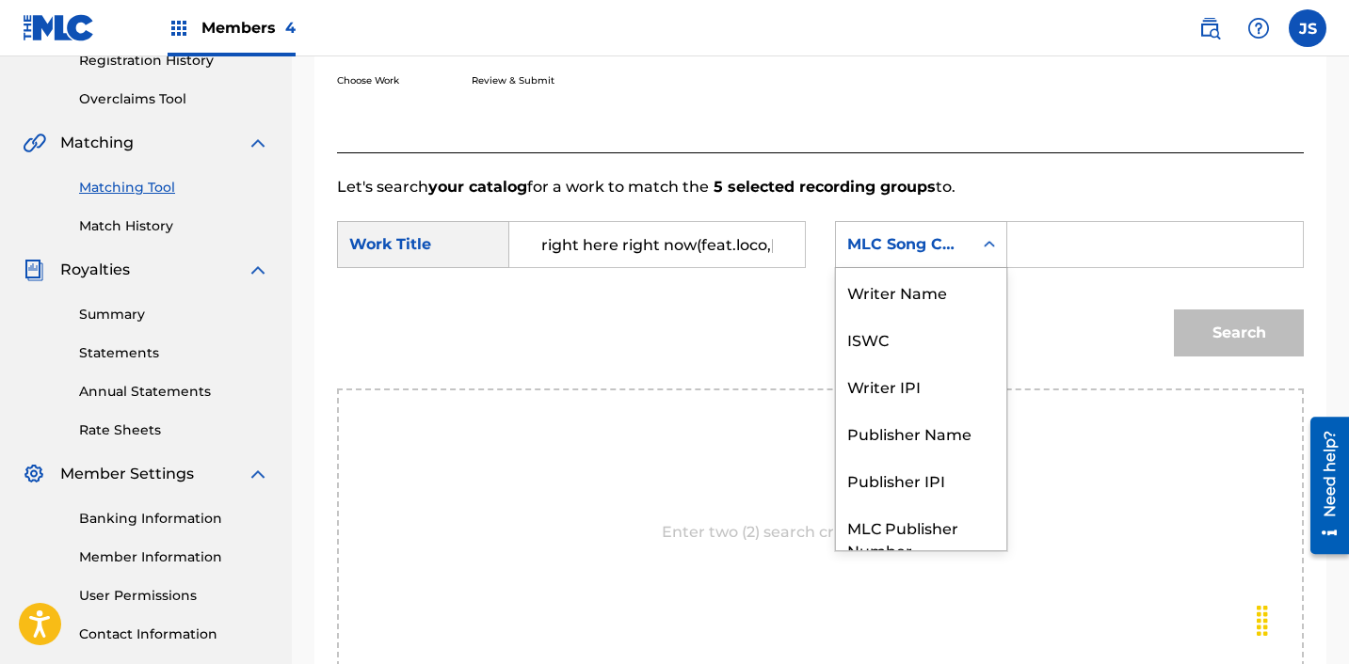
scroll to position [70, 0]
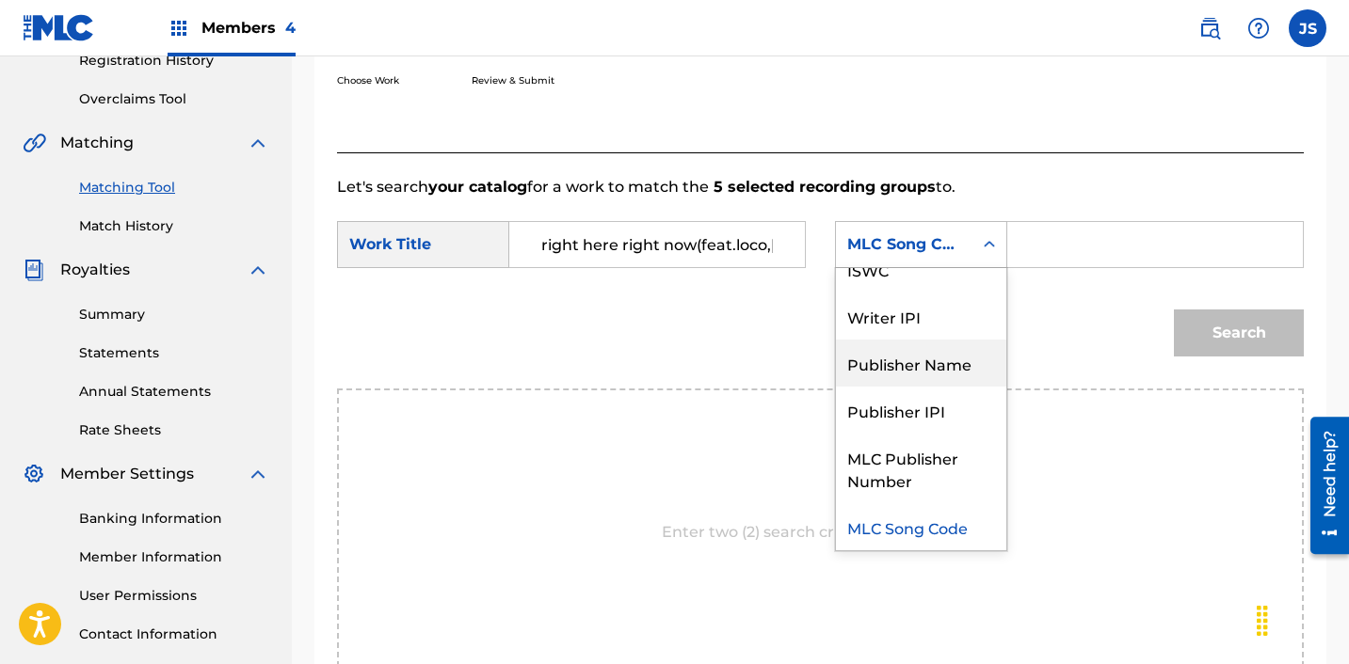
click at [949, 369] on div "Publisher Name" at bounding box center [921, 363] width 170 height 47
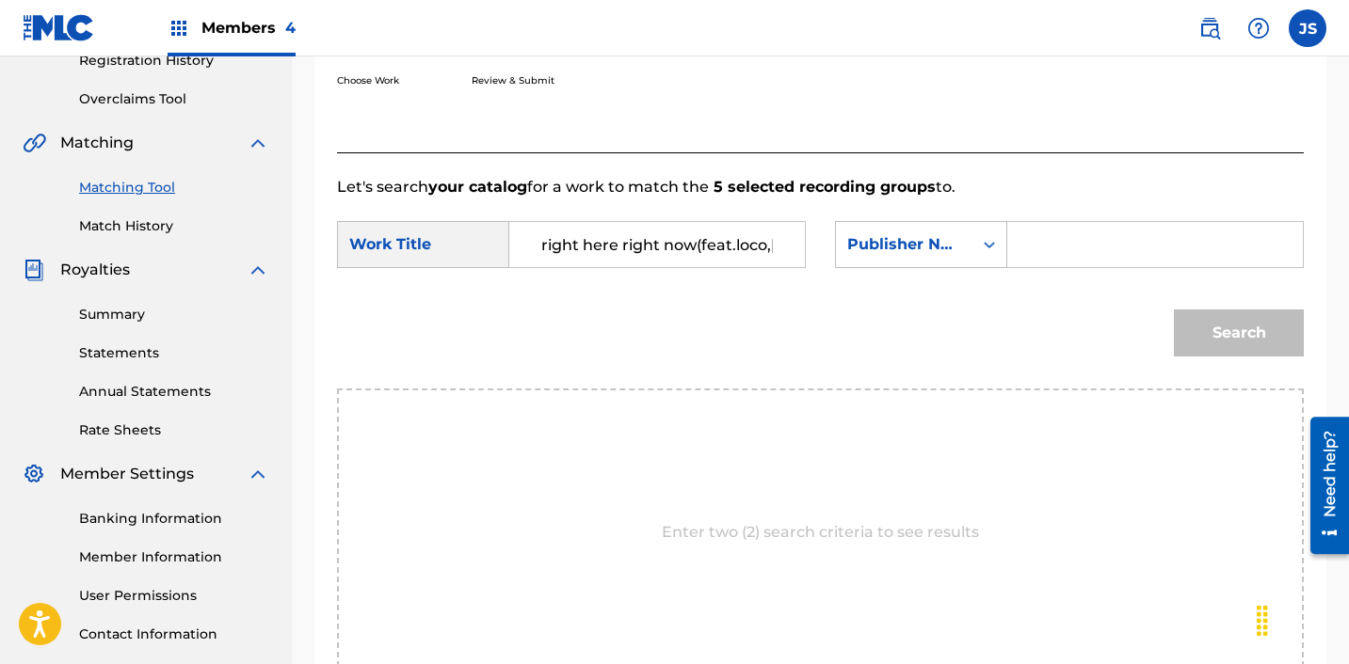
click at [1099, 267] on div "Search Form" at bounding box center [1155, 244] width 296 height 47
click at [1096, 247] on input "Search Form" at bounding box center [1155, 244] width 264 height 45
type input "ICHUTUS"
click at [1228, 332] on button "Search" at bounding box center [1239, 333] width 130 height 47
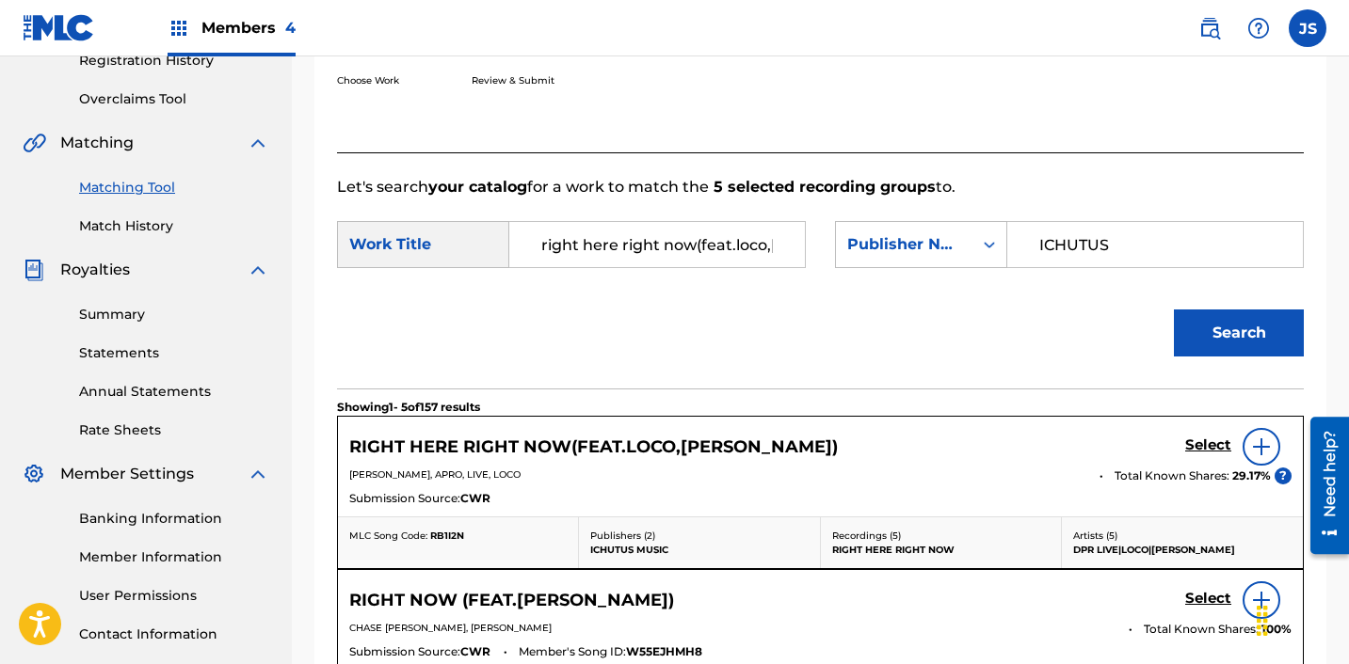
click at [1201, 441] on h5 "Select" at bounding box center [1208, 446] width 46 height 18
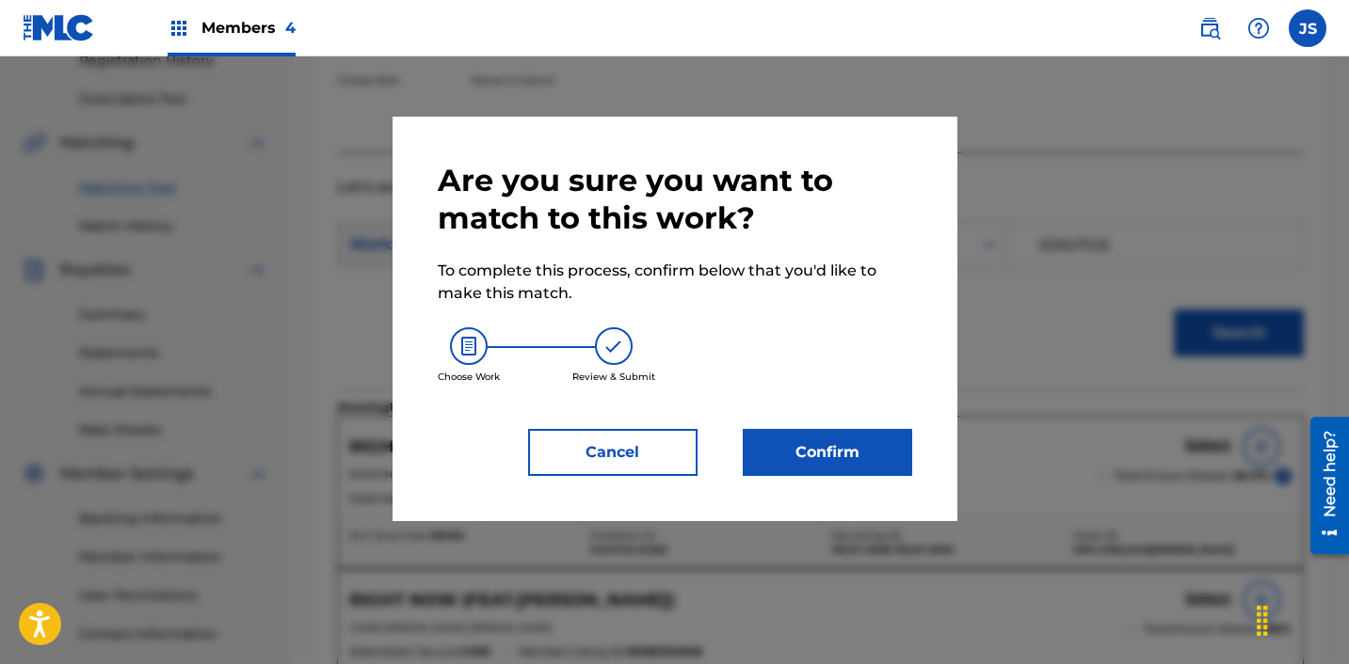
click at [802, 469] on button "Confirm" at bounding box center [827, 452] width 169 height 47
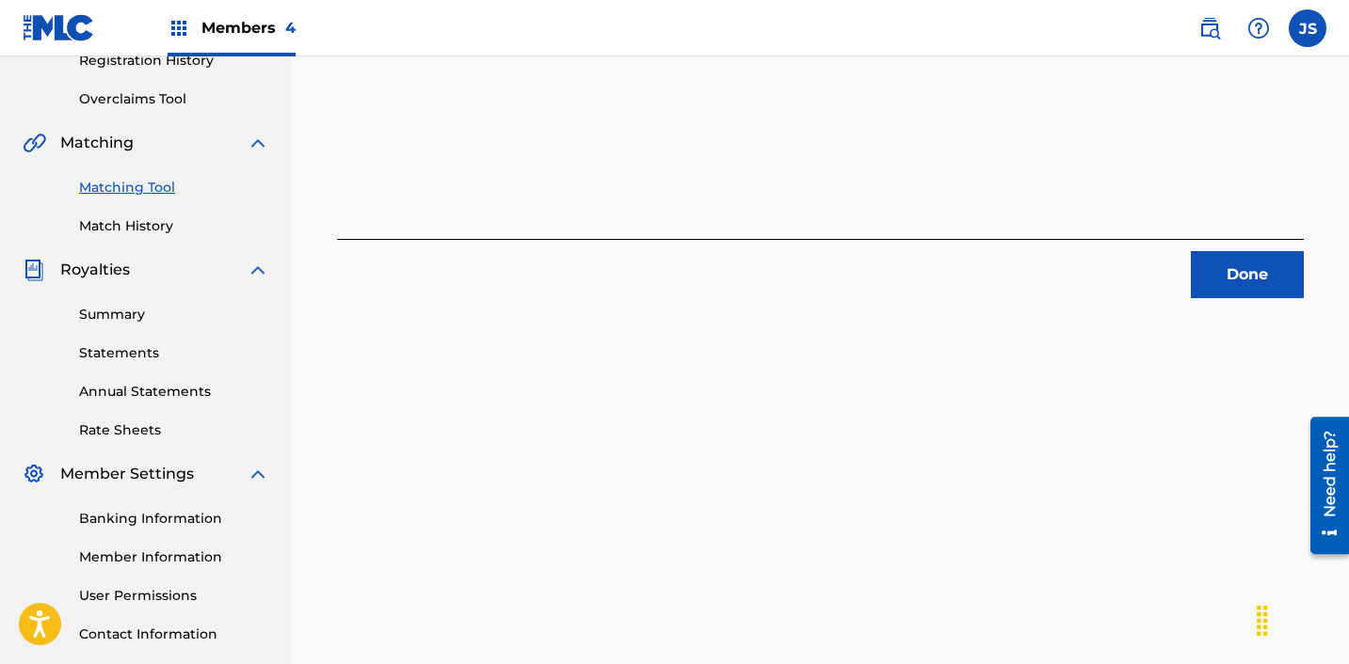
click at [1277, 299] on div "5 Recording Groups are pending usage match to the work RIGHT HERE RIGHT NOW(FEA…" at bounding box center [820, 219] width 1057 height 973
click at [1271, 292] on button "Done" at bounding box center [1247, 274] width 113 height 47
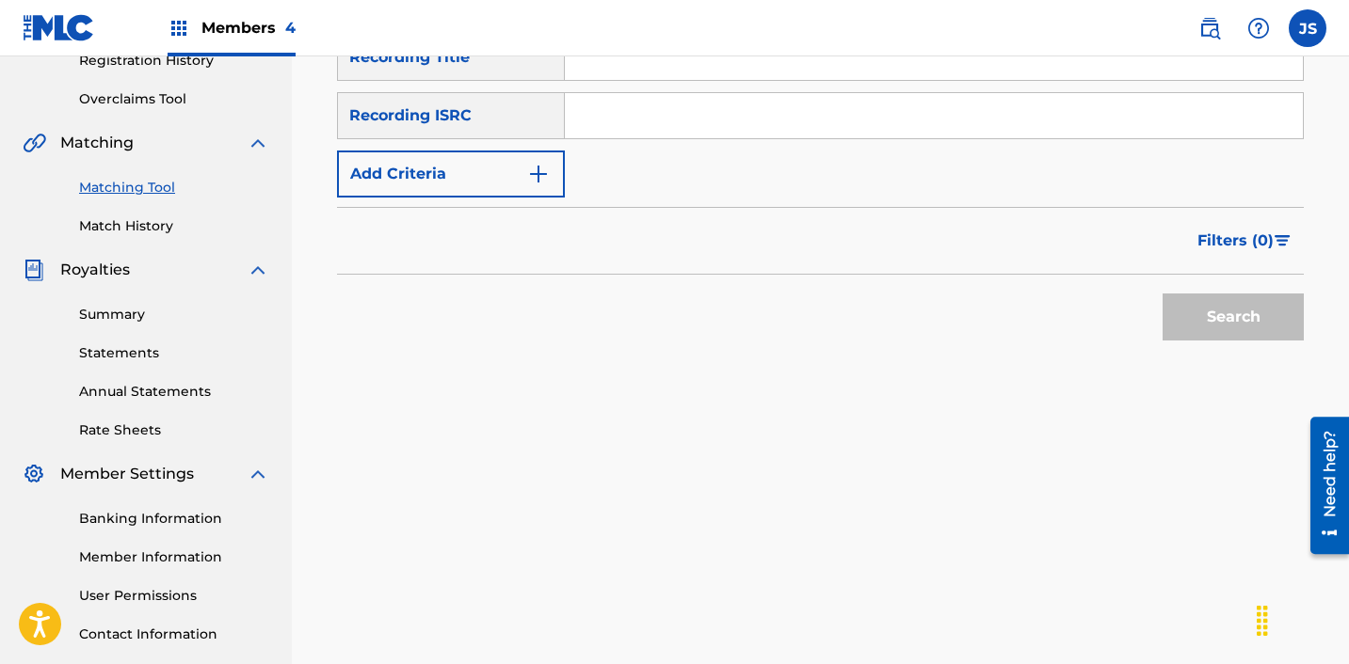
click at [725, 121] on input "Search Form" at bounding box center [934, 115] width 738 height 45
paste input "KRA381701669"
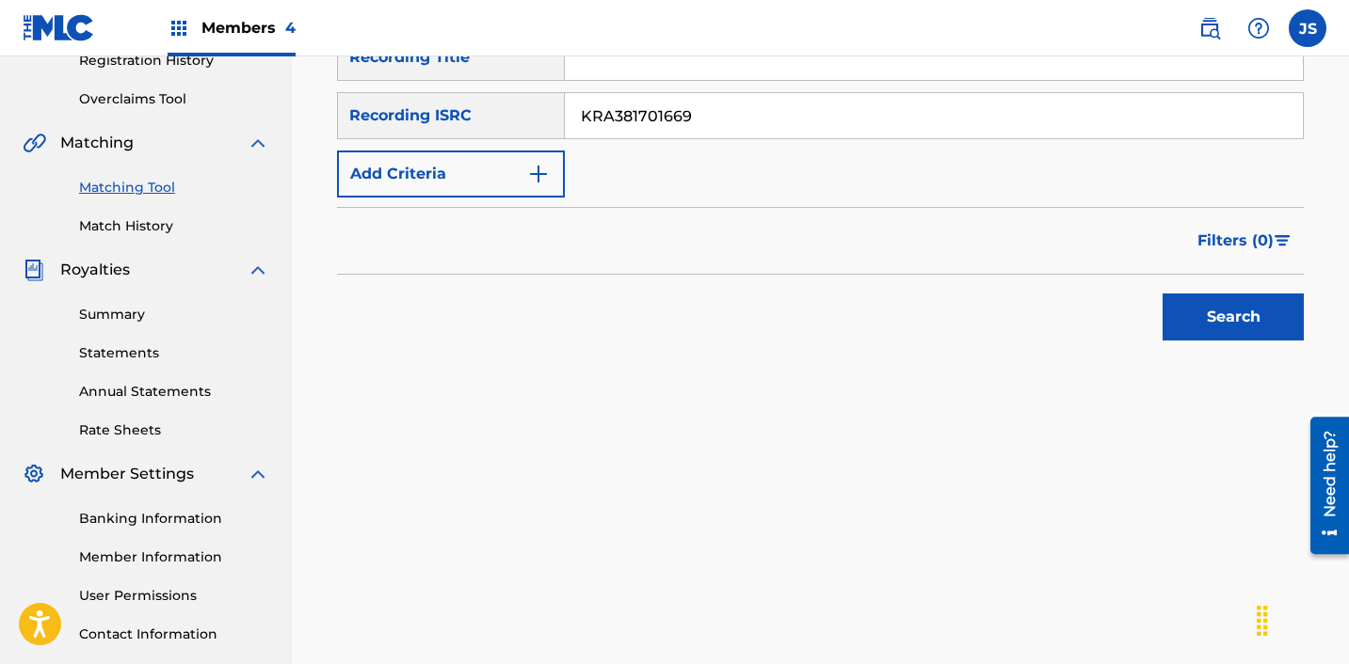
type input "KRA381701669"
click at [1162, 294] on button "Search" at bounding box center [1232, 317] width 141 height 47
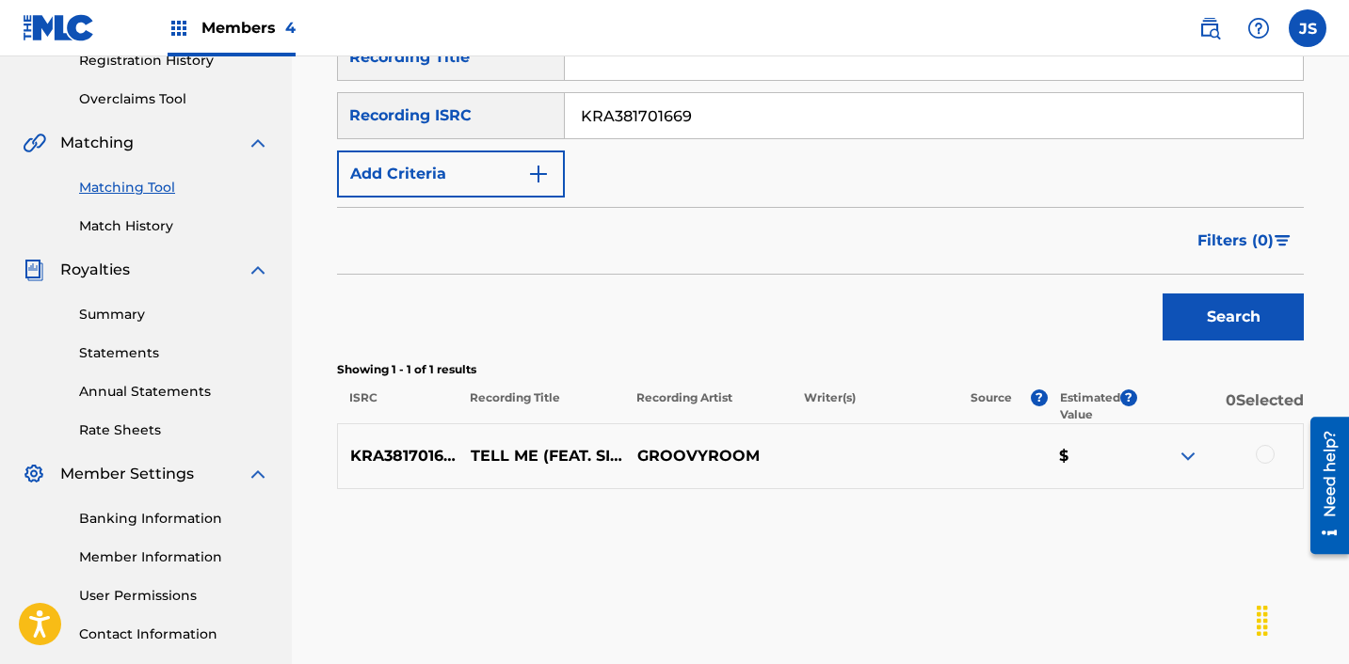
click at [1266, 447] on div at bounding box center [1264, 454] width 19 height 19
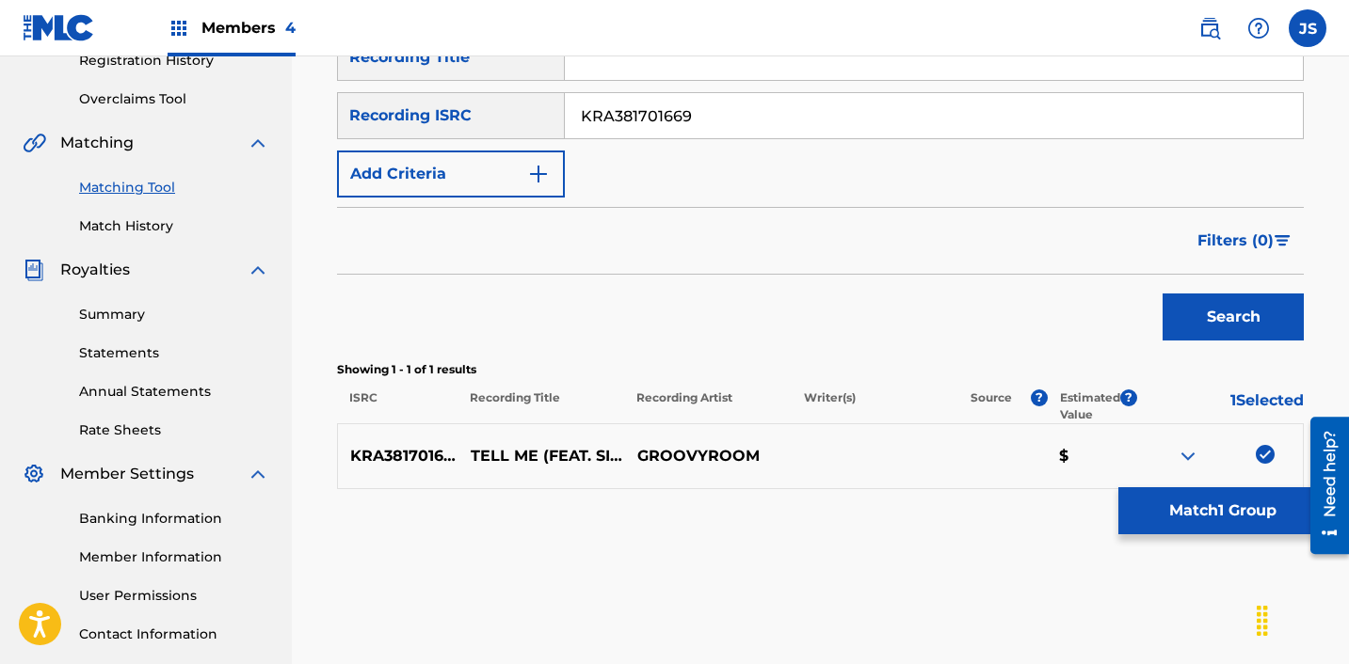
click at [1179, 519] on button "Match 1 Group" at bounding box center [1222, 511] width 208 height 47
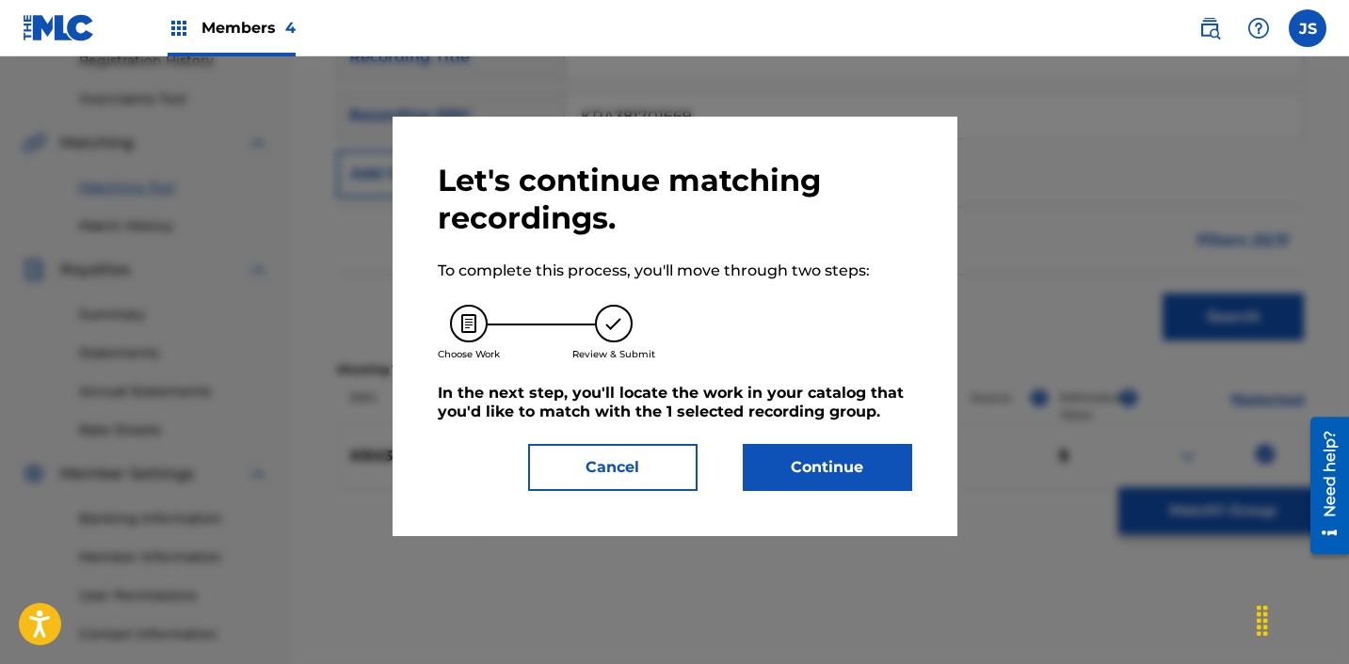
click at [839, 470] on button "Continue" at bounding box center [827, 467] width 169 height 47
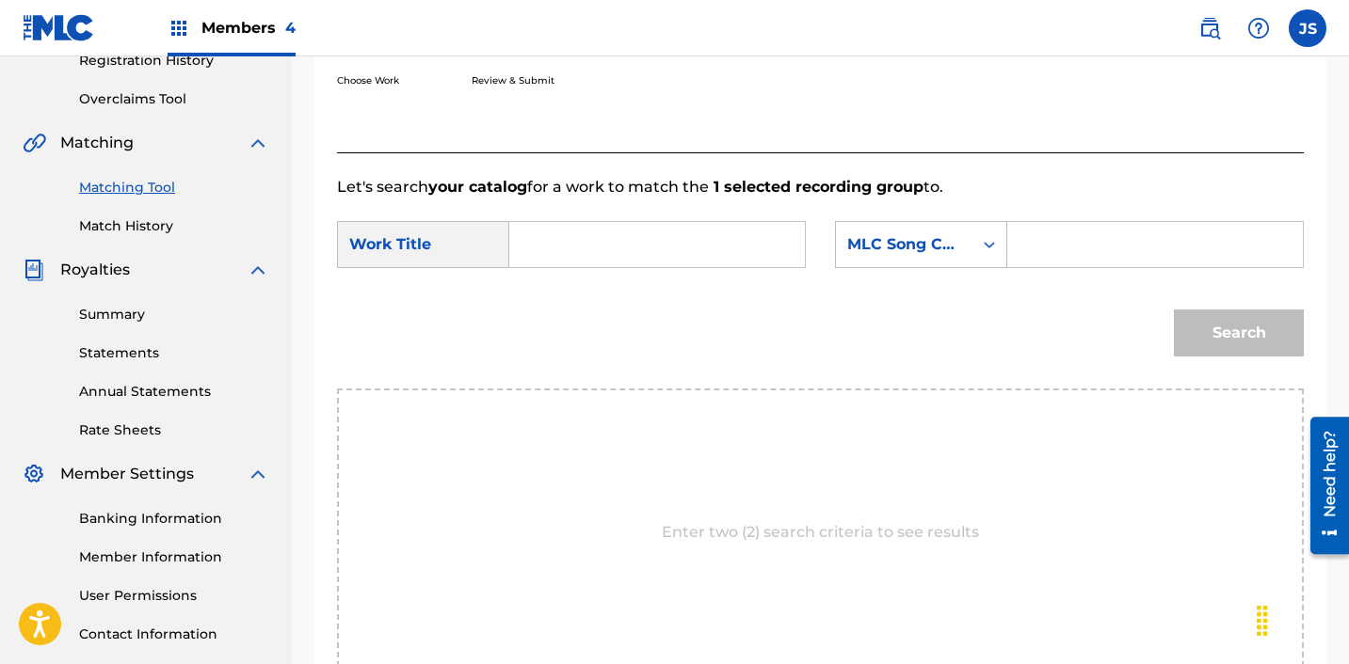
click at [617, 251] on input "Search Form" at bounding box center [657, 244] width 264 height 45
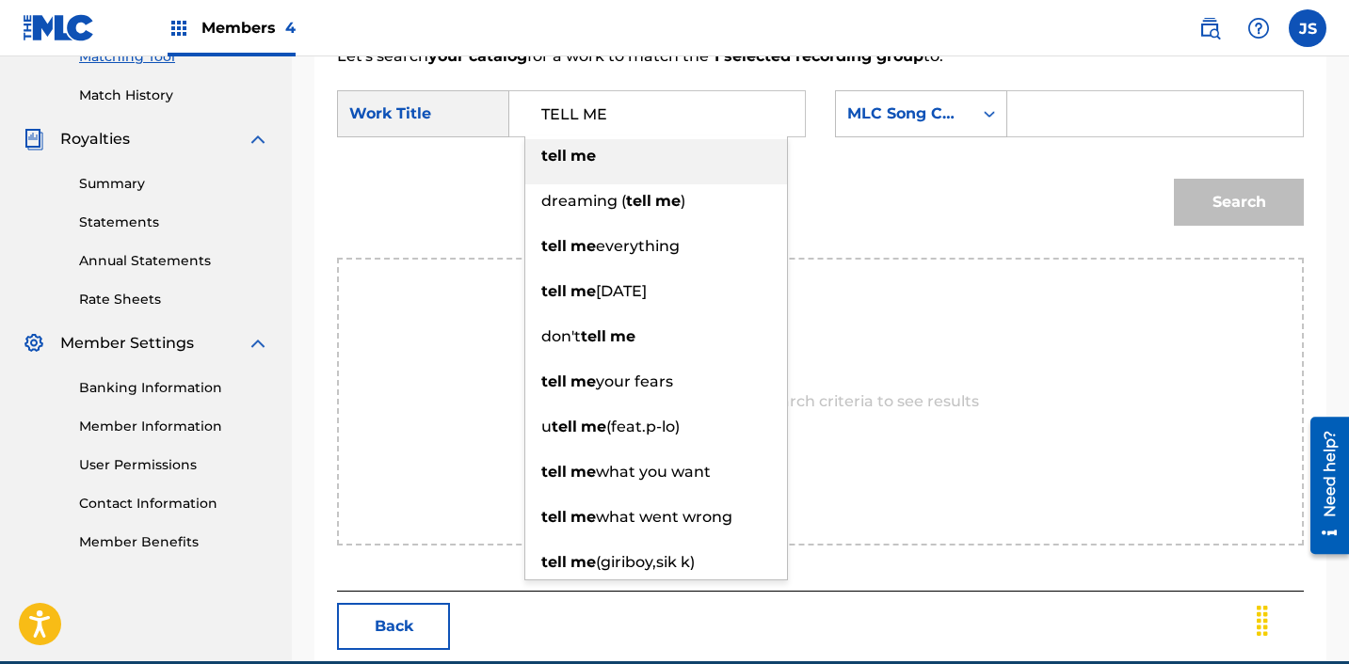
scroll to position [501, 0]
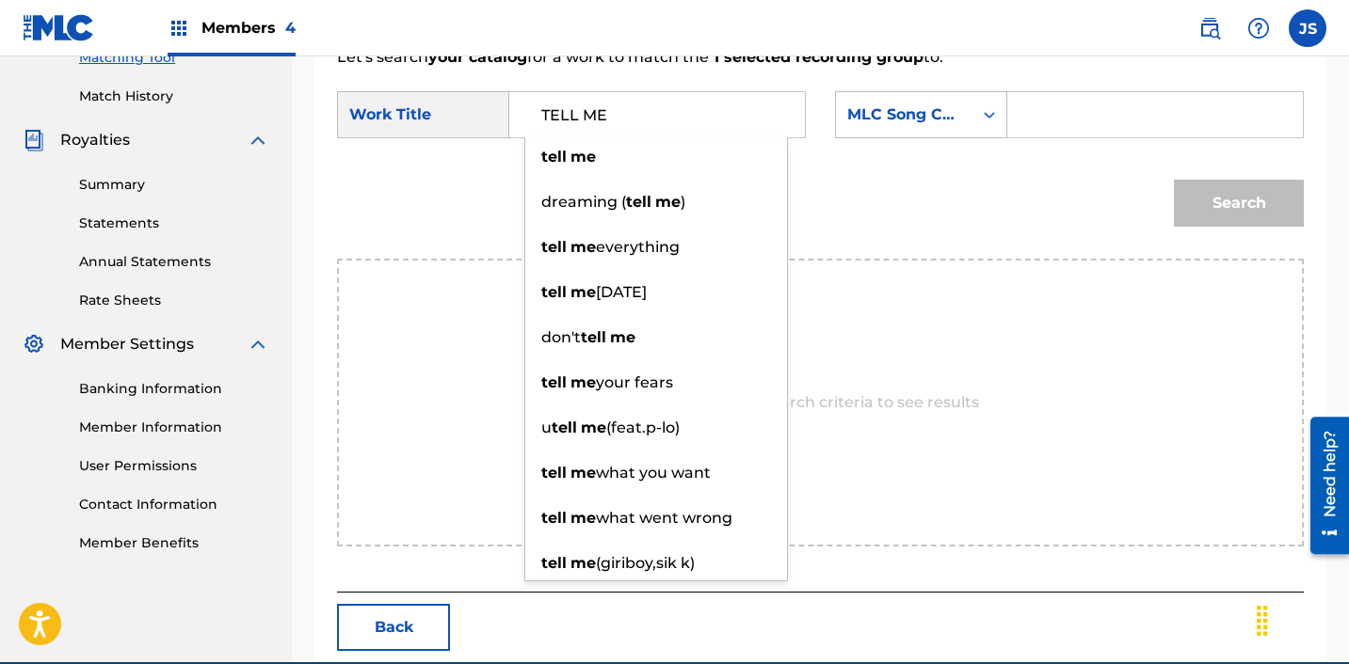
type input "TELL ME"
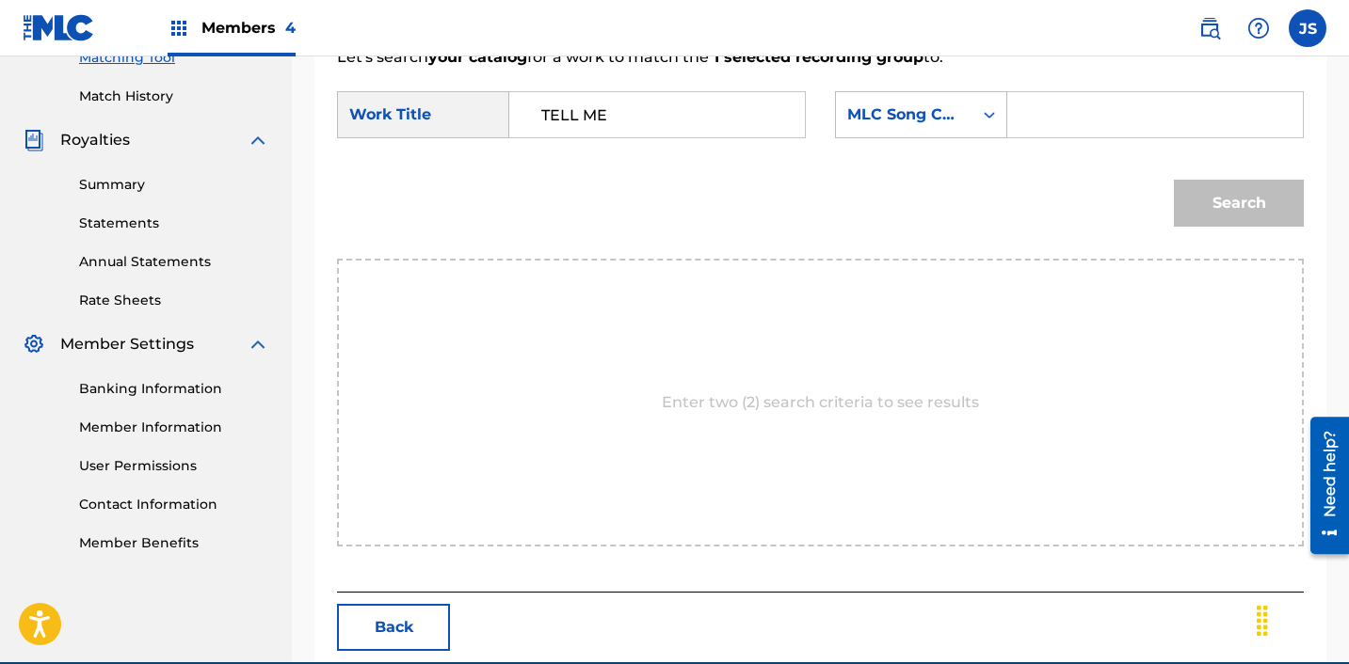
click at [1040, 121] on input "Search Form" at bounding box center [1155, 114] width 264 height 45
type input "ICHUTUS"
click at [964, 120] on div "MLC Song Code" at bounding box center [904, 115] width 136 height 36
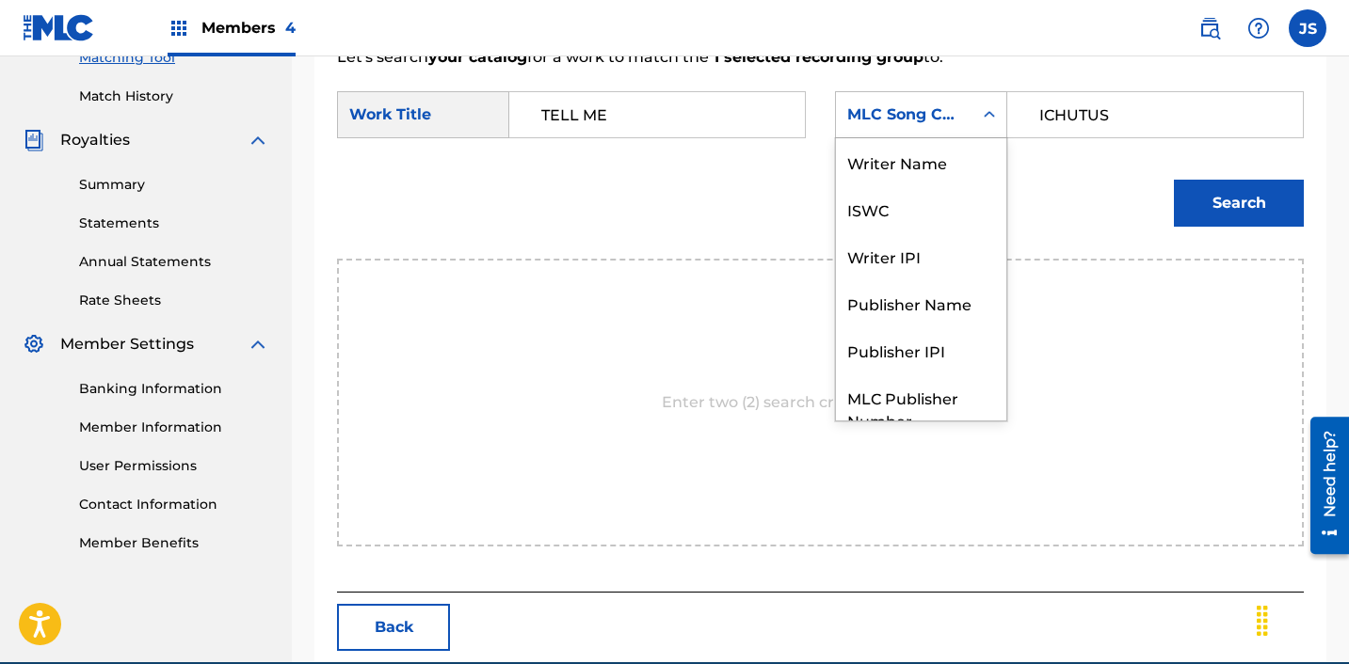
scroll to position [70, 0]
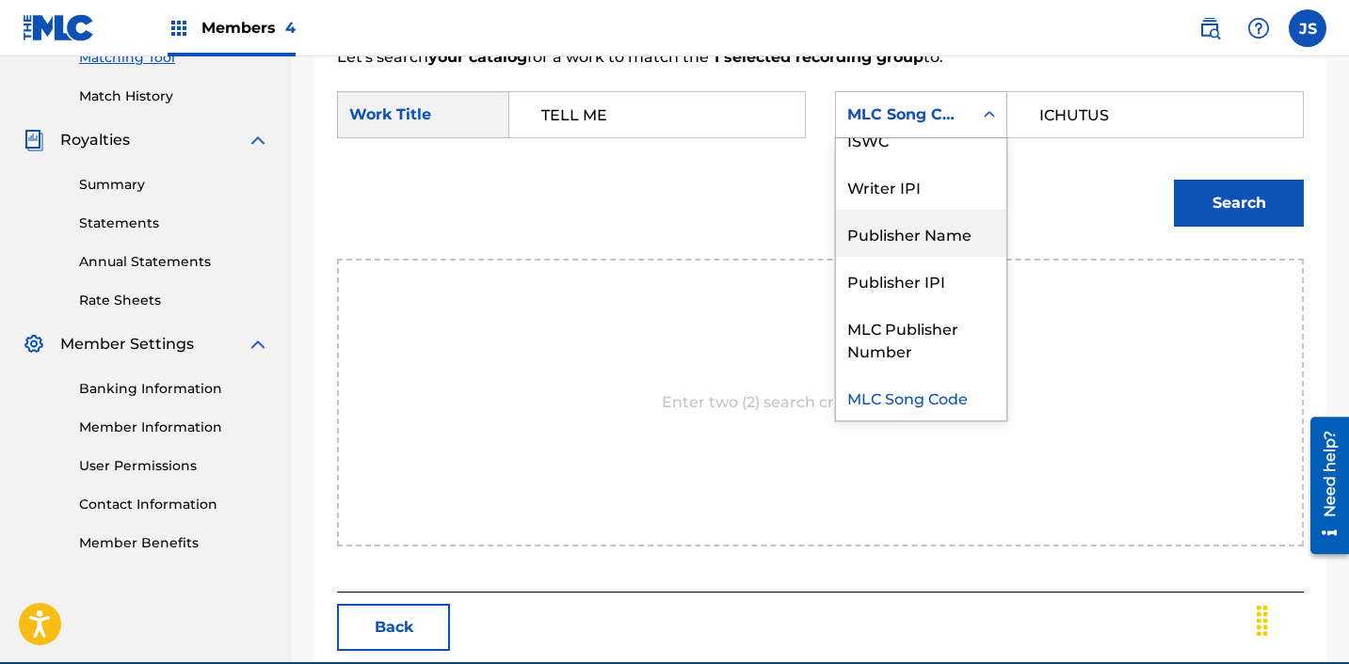
click at [953, 211] on div "Publisher Name" at bounding box center [921, 233] width 170 height 47
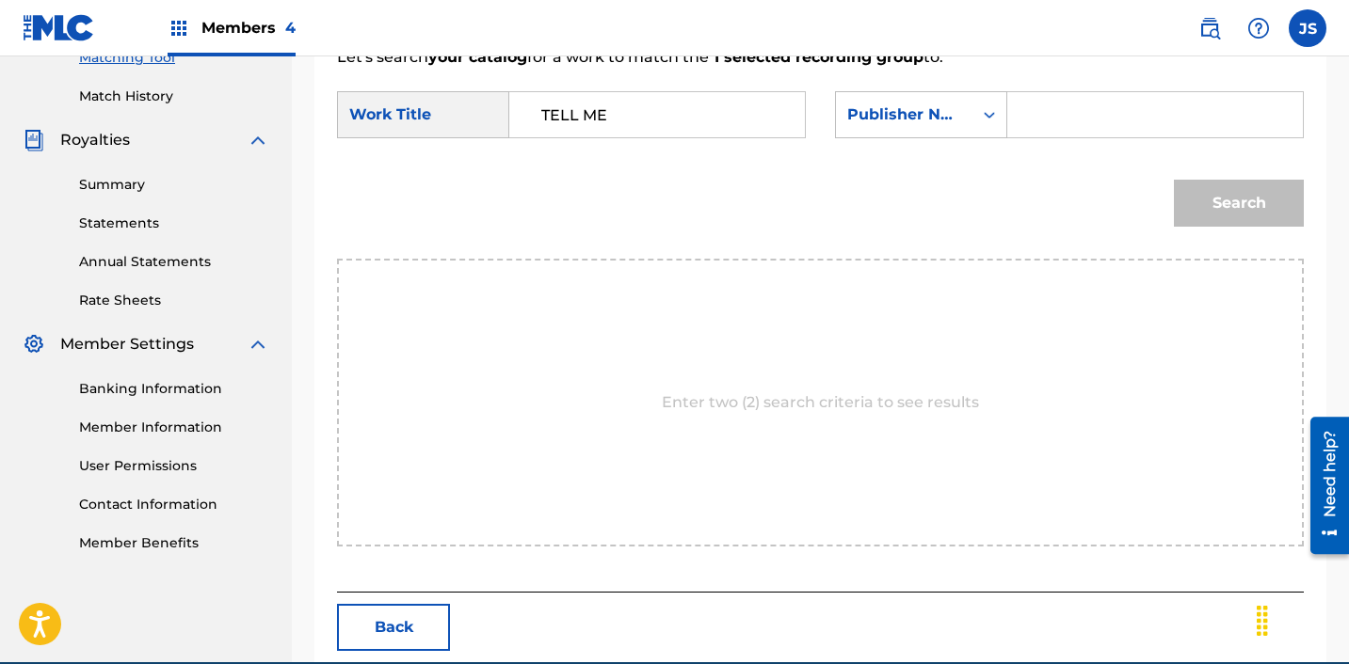
click at [1117, 104] on input "Search Form" at bounding box center [1155, 114] width 264 height 45
type input "ICHUTUS"
click at [1287, 200] on button "Search" at bounding box center [1239, 203] width 130 height 47
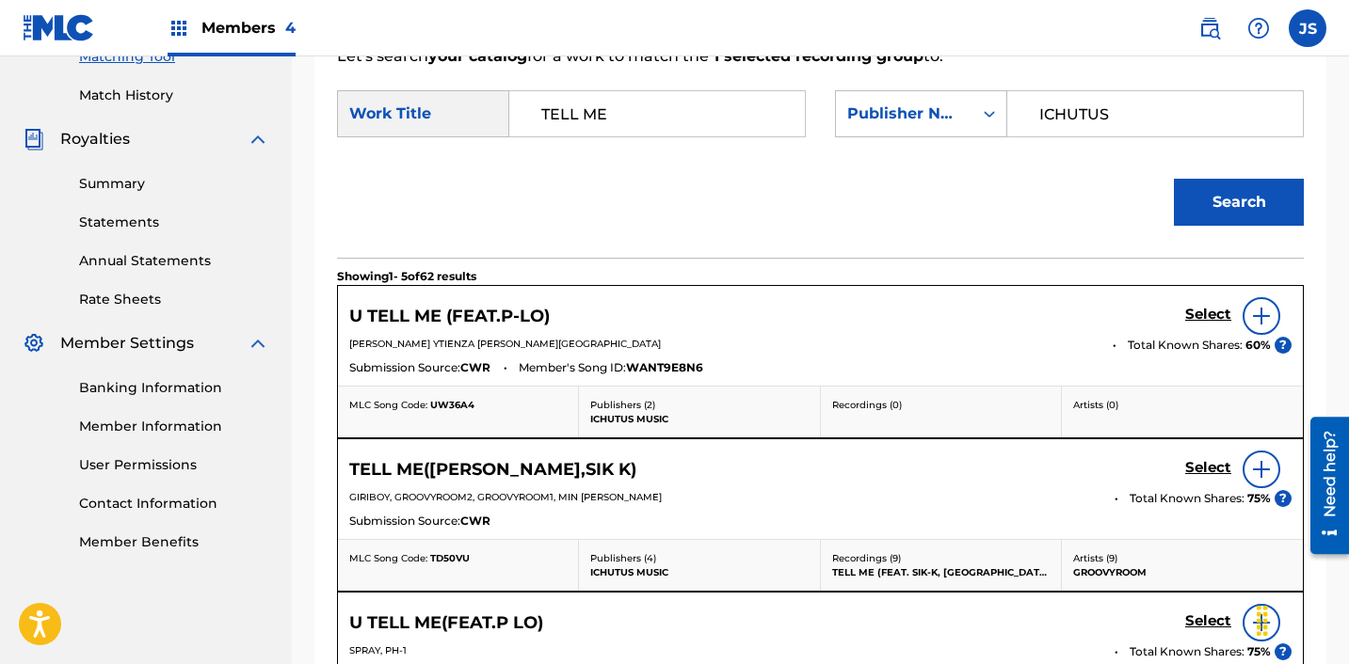
scroll to position [505, 0]
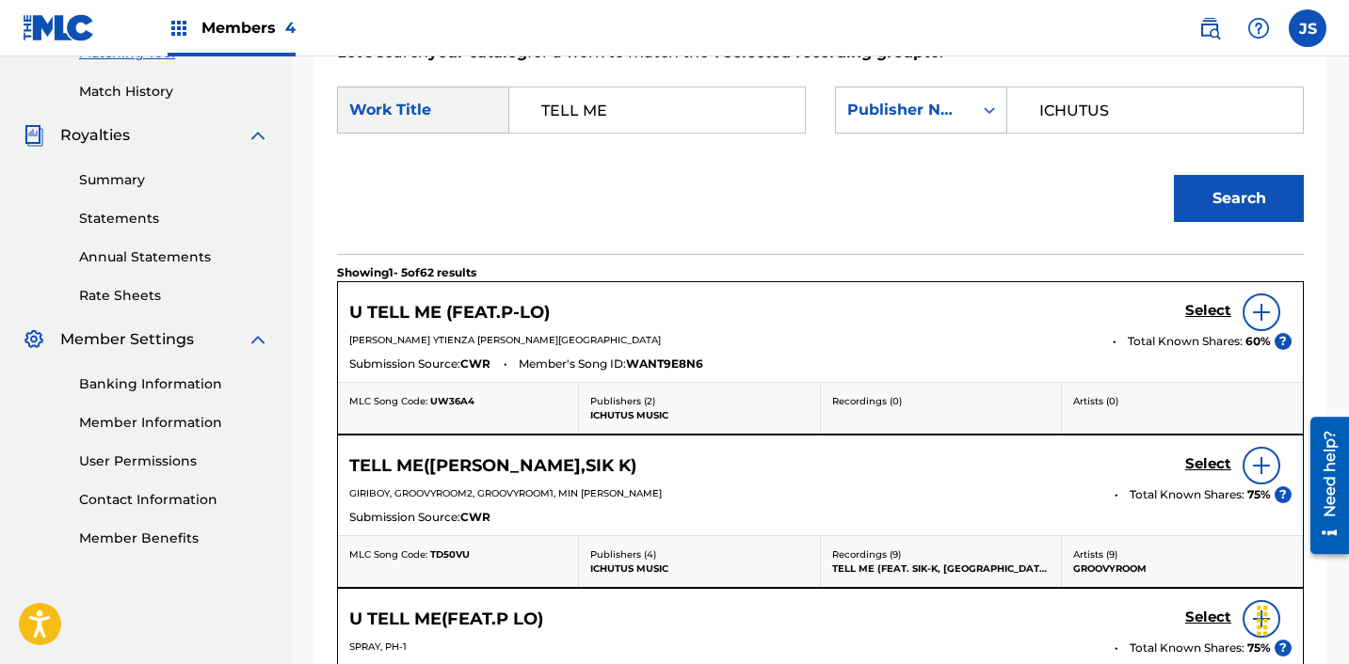
click at [1197, 320] on h5 "Select" at bounding box center [1208, 311] width 46 height 18
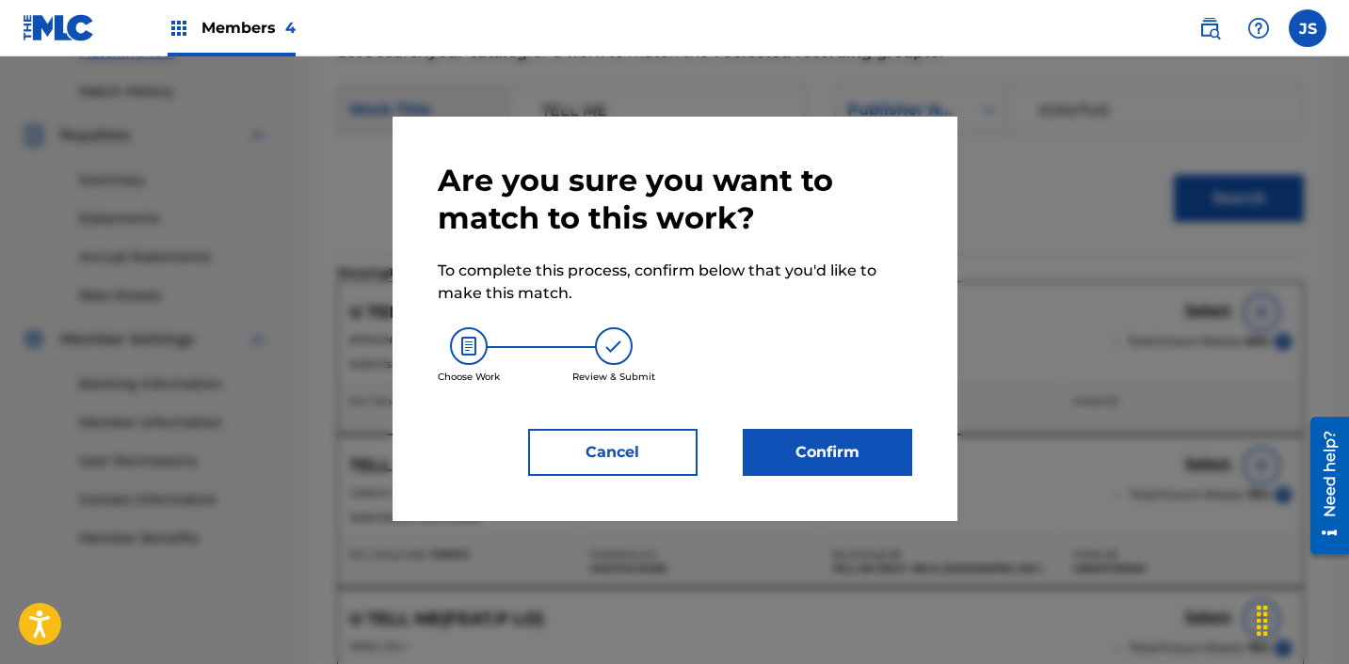
click at [844, 437] on button "Confirm" at bounding box center [827, 452] width 169 height 47
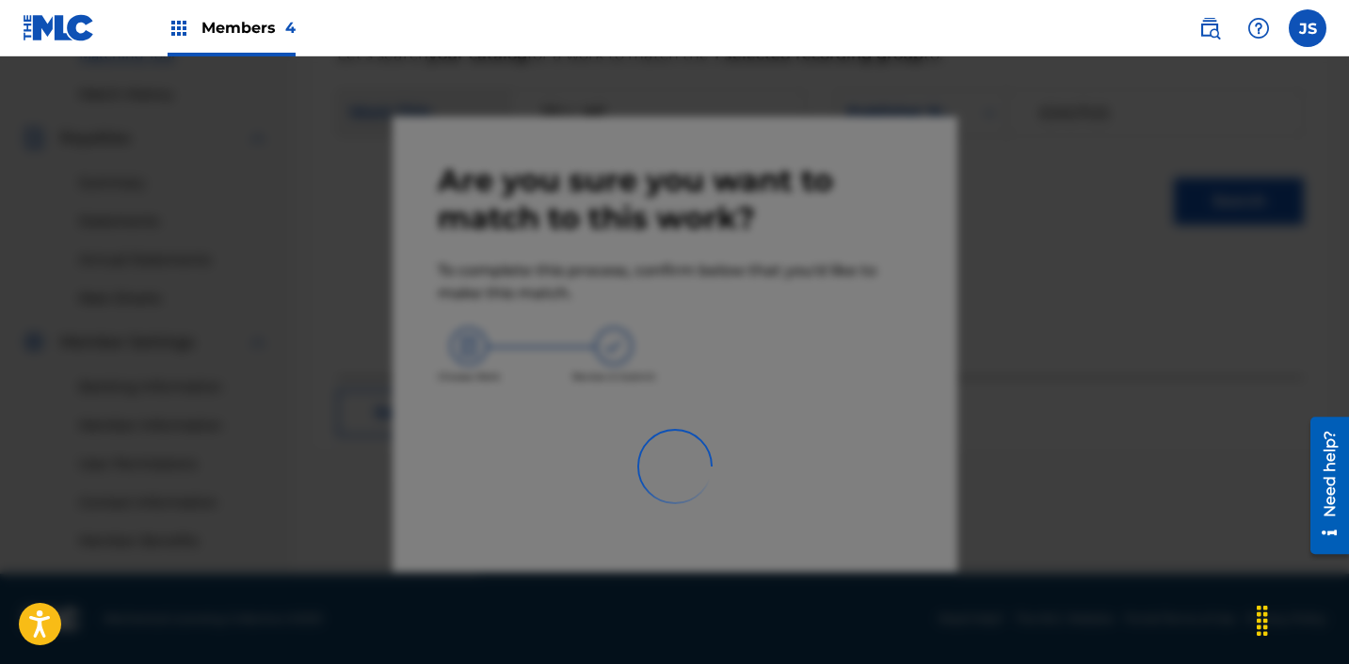
scroll to position [503, 0]
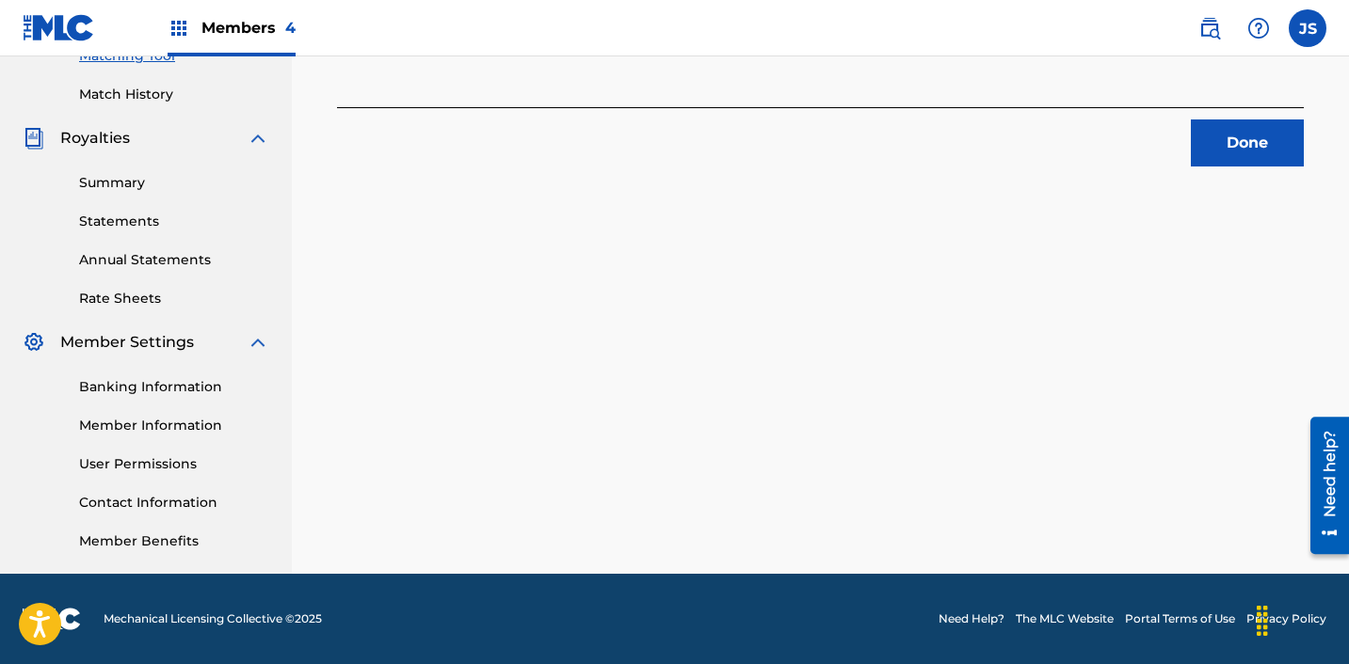
click at [1221, 129] on button "Done" at bounding box center [1247, 143] width 113 height 47
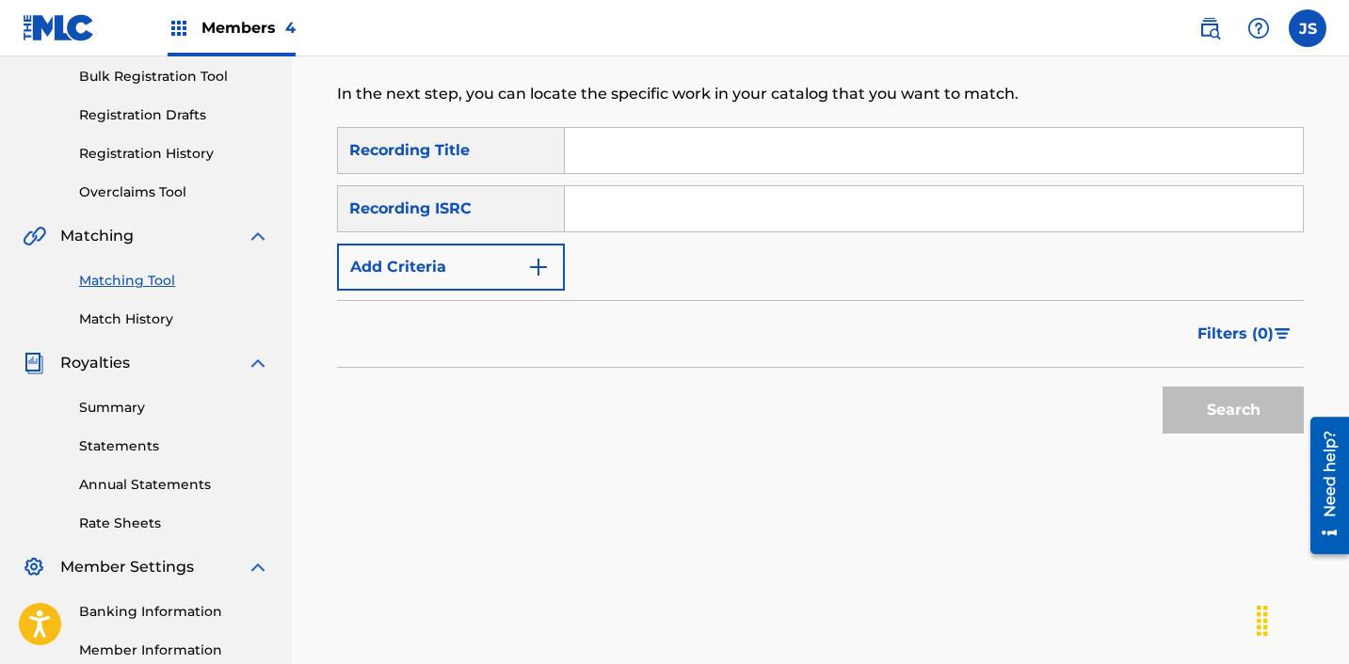
scroll to position [280, 0]
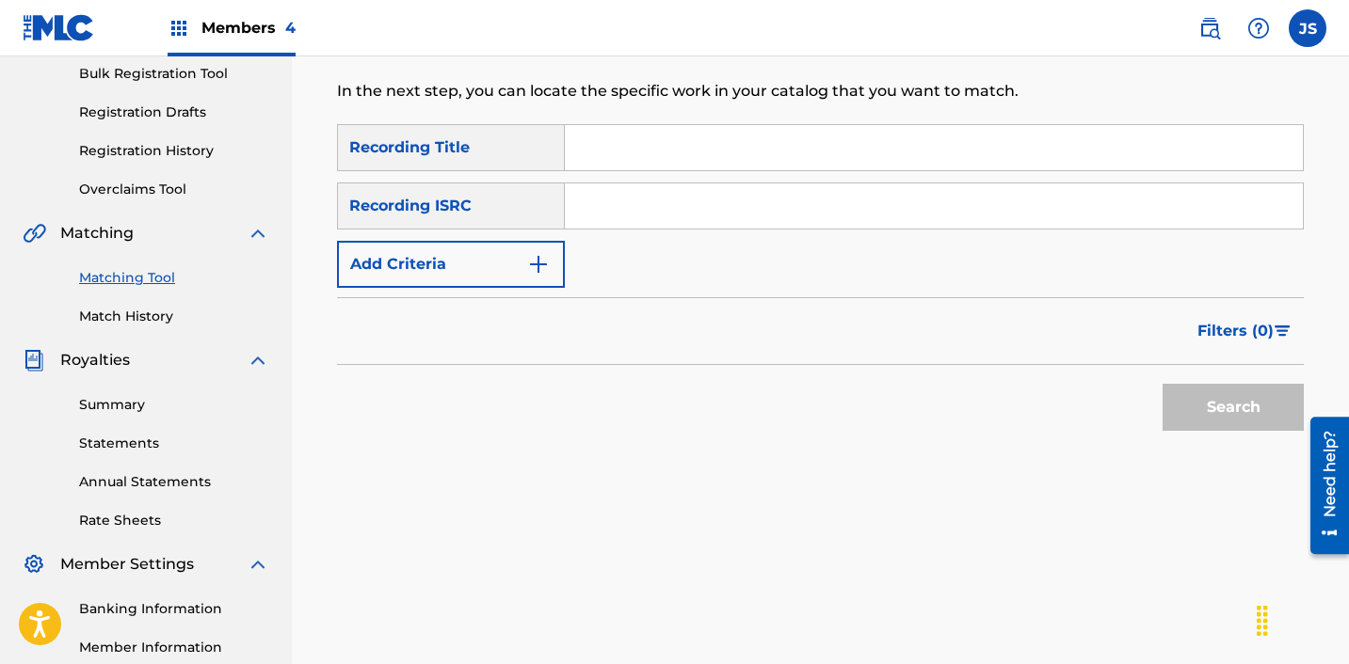
click at [660, 219] on input "Search Form" at bounding box center [934, 206] width 738 height 45
paste input "KRMIM2427557"
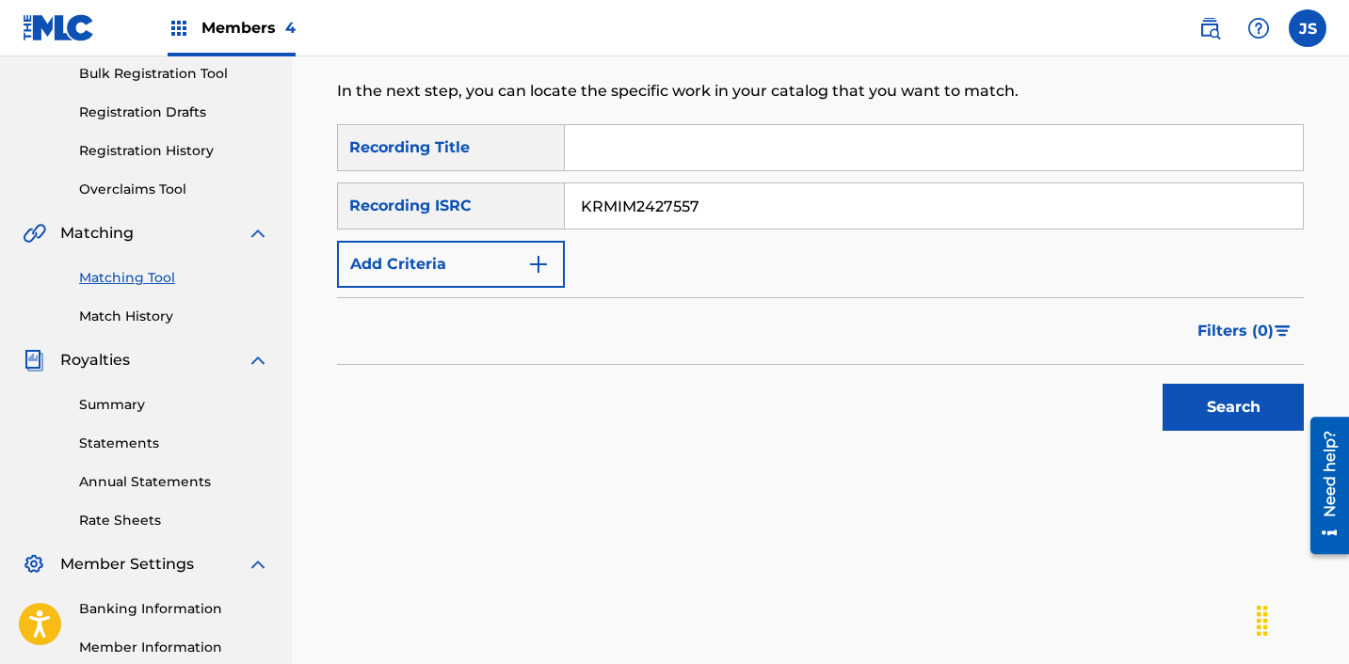
type input "KRMIM2427557"
click at [1162, 384] on button "Search" at bounding box center [1232, 407] width 141 height 47
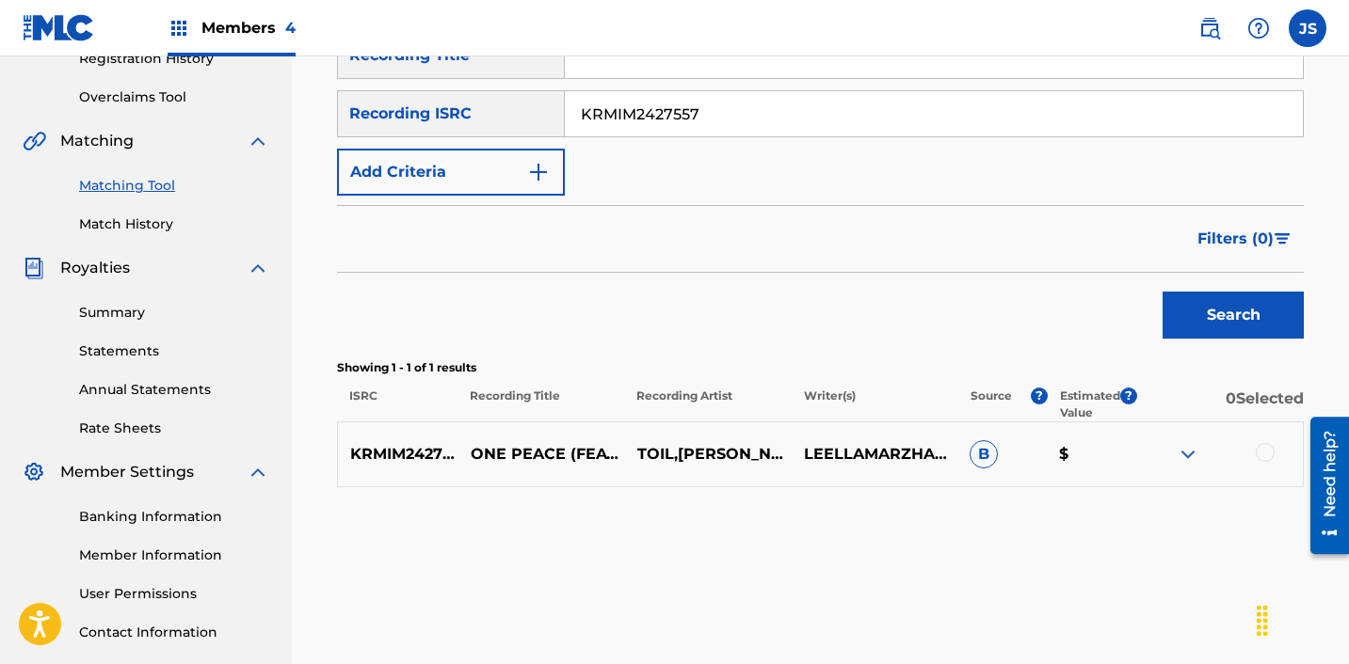
scroll to position [375, 0]
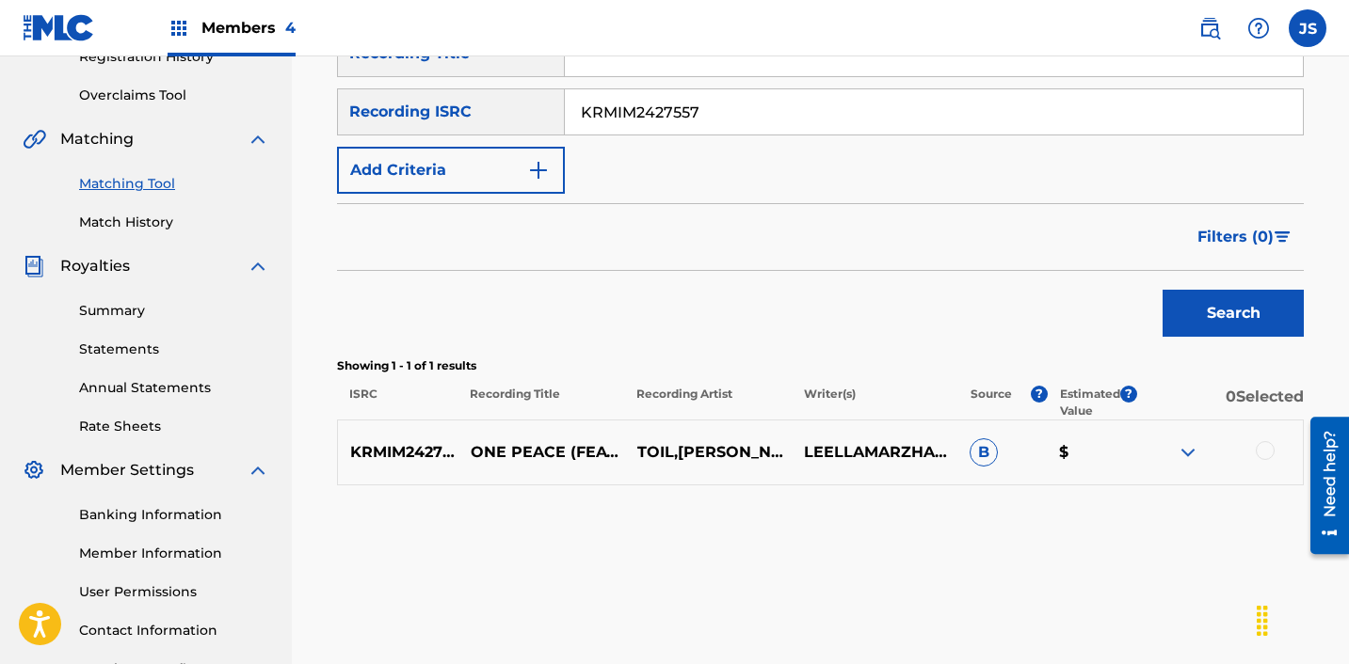
click at [1269, 453] on div at bounding box center [1264, 450] width 19 height 19
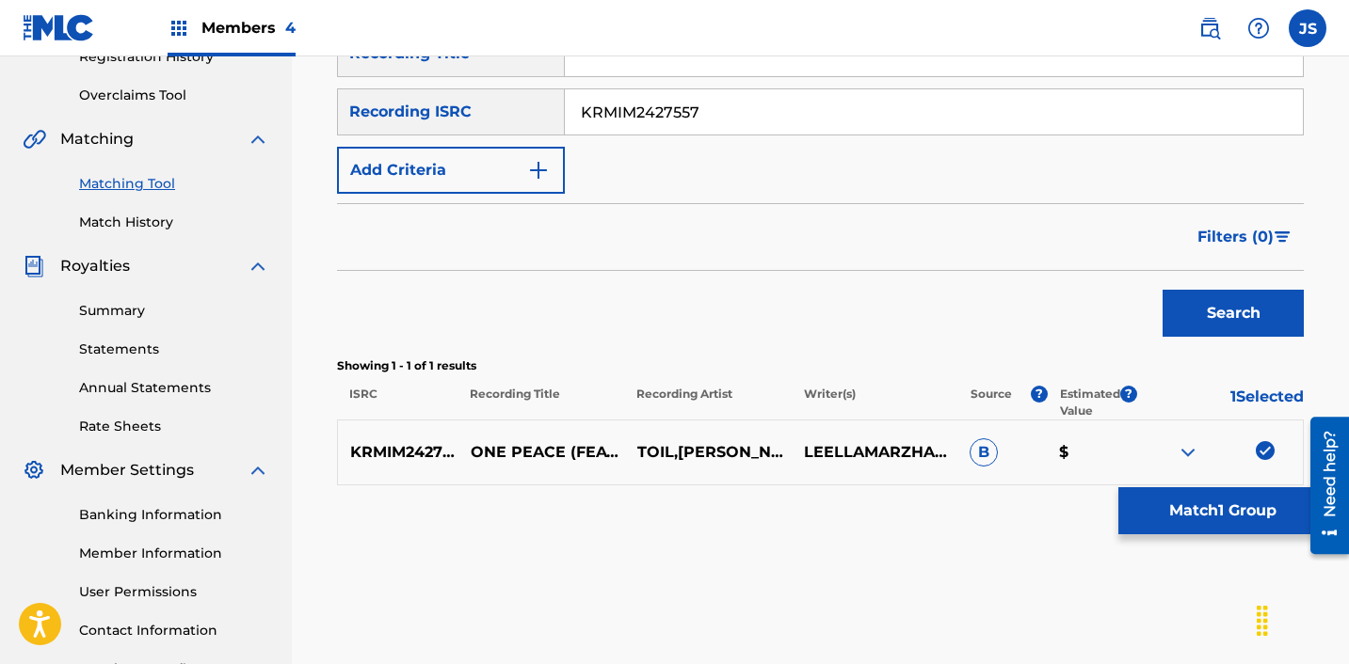
click at [1194, 517] on button "Match 1 Group" at bounding box center [1222, 511] width 208 height 47
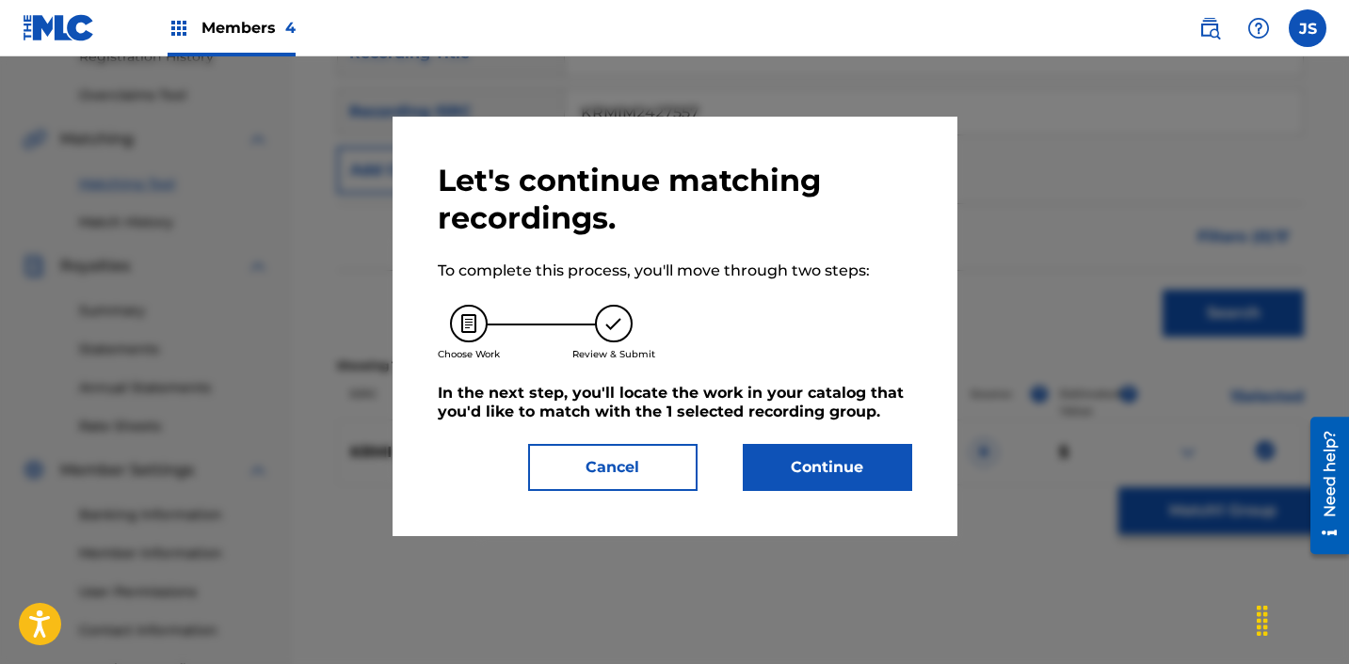
click at [796, 481] on button "Continue" at bounding box center [827, 467] width 169 height 47
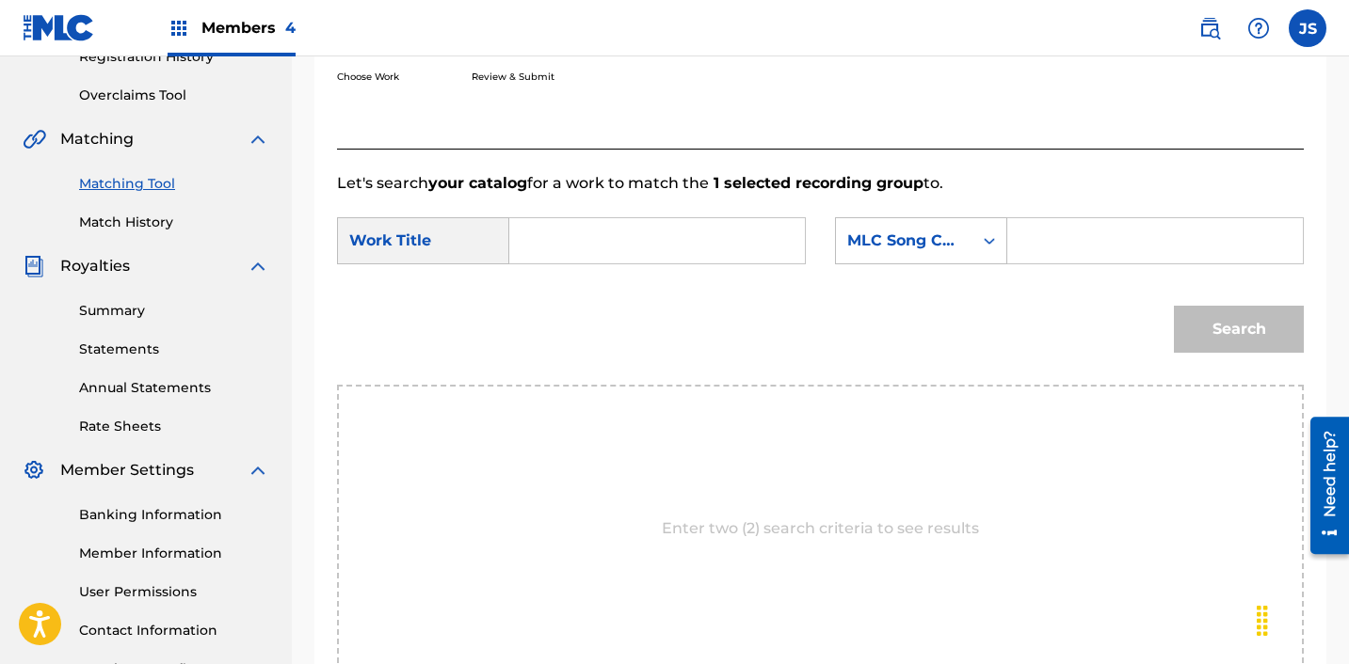
click at [610, 260] on input "Search Form" at bounding box center [657, 240] width 264 height 45
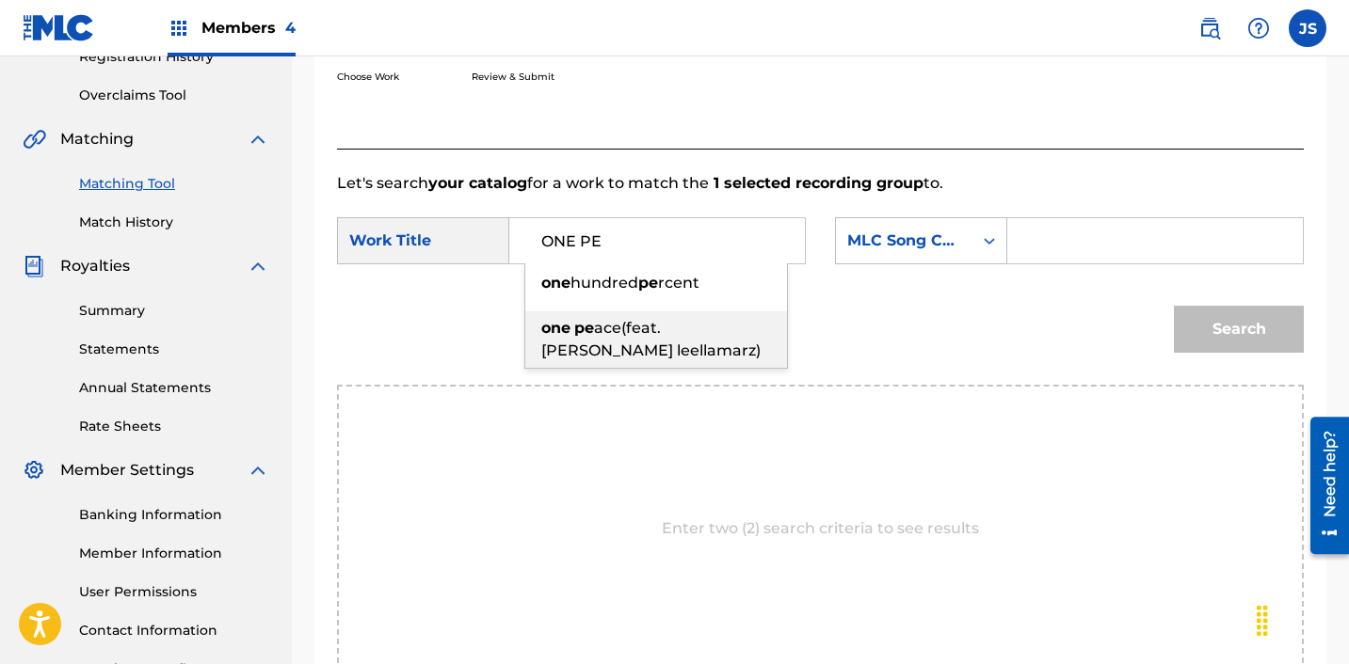
click at [658, 332] on span "ace(feat.[PERSON_NAME] leellamarz)" at bounding box center [650, 339] width 219 height 40
type input "one peace(feat.[PERSON_NAME] leellamarz)"
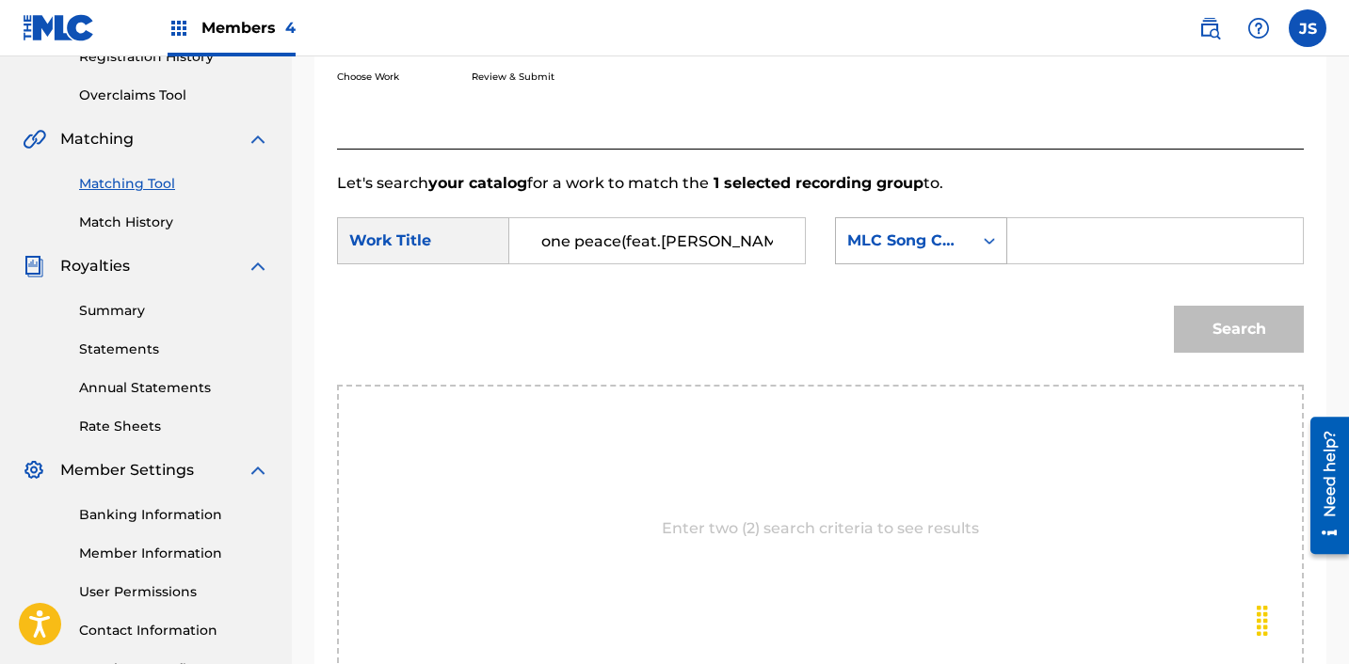
click at [972, 244] on div "Search Form" at bounding box center [989, 241] width 34 height 34
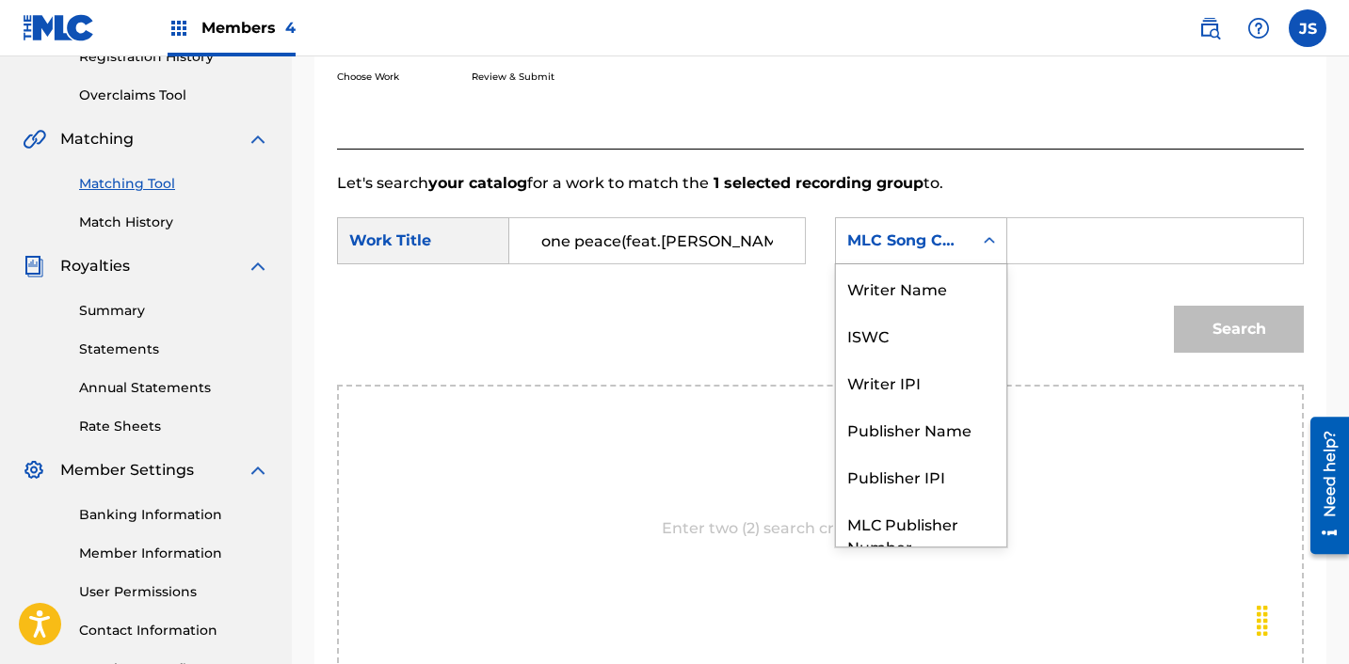
scroll to position [70, 0]
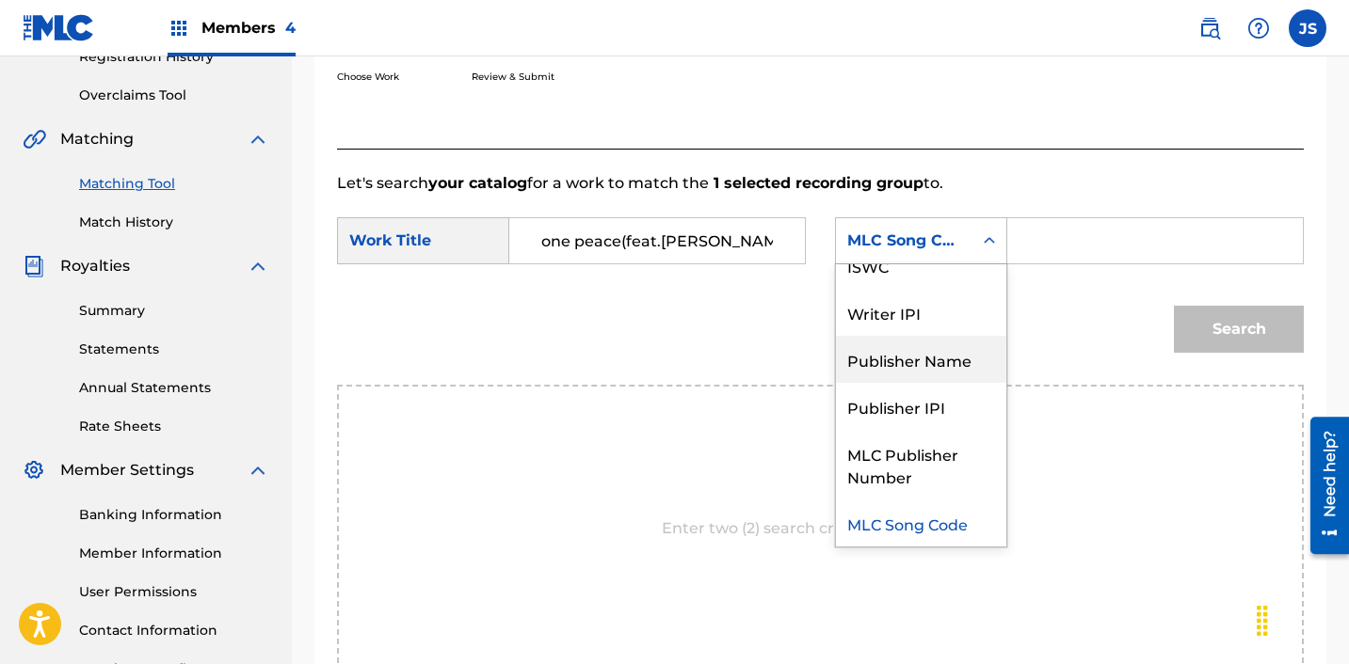
click at [957, 353] on div "Publisher Name" at bounding box center [921, 359] width 170 height 47
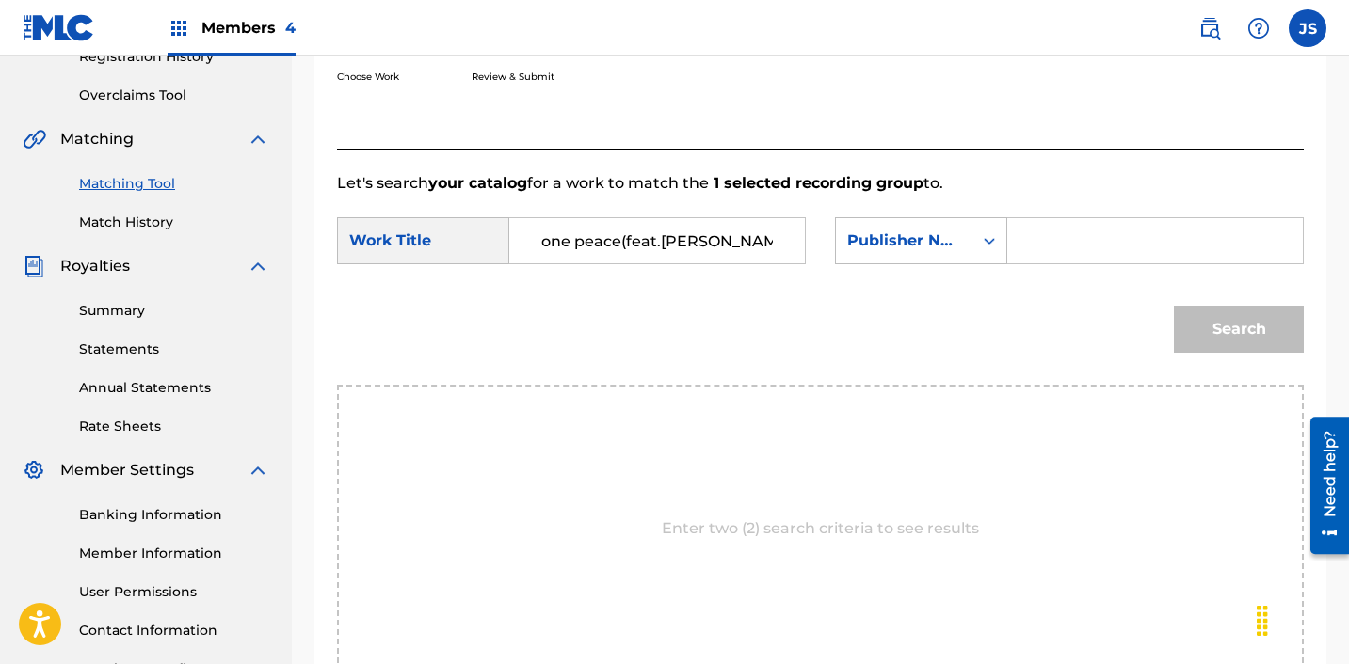
click at [1075, 246] on input "Search Form" at bounding box center [1155, 240] width 264 height 45
type input "ICHUTUS"
click at [1204, 318] on button "Search" at bounding box center [1239, 329] width 130 height 47
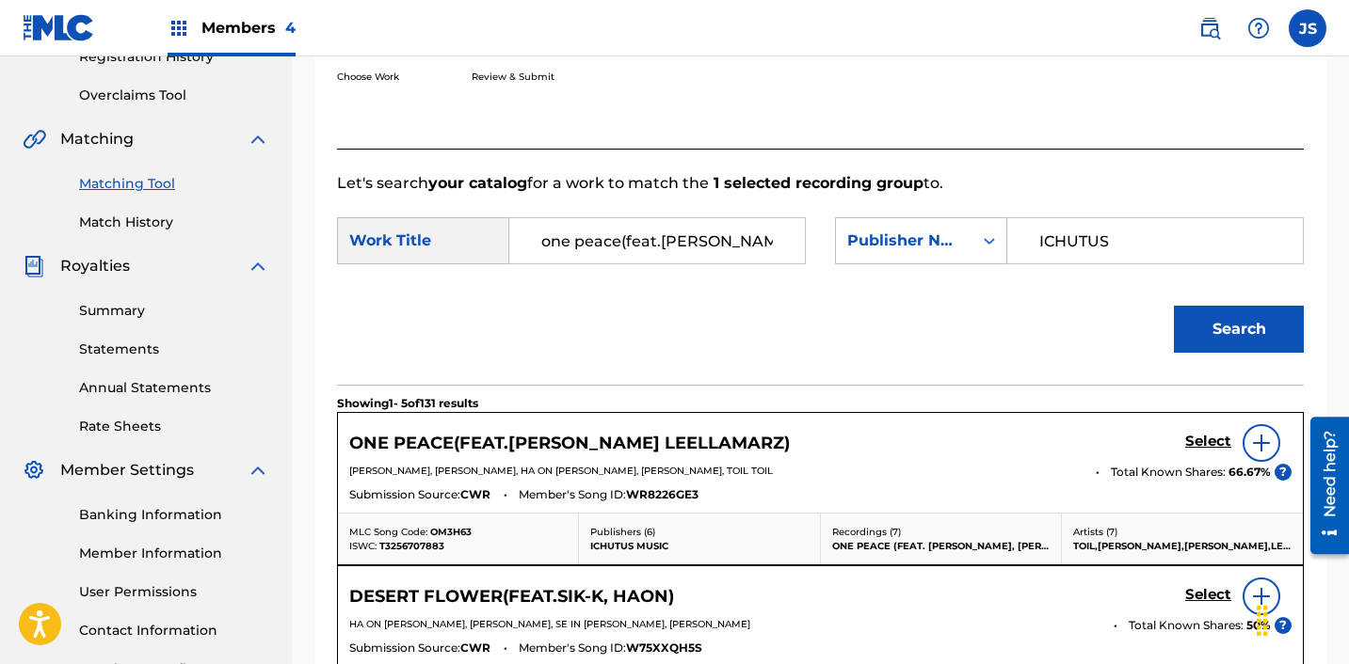
click at [1202, 433] on h5 "Select" at bounding box center [1208, 442] width 46 height 18
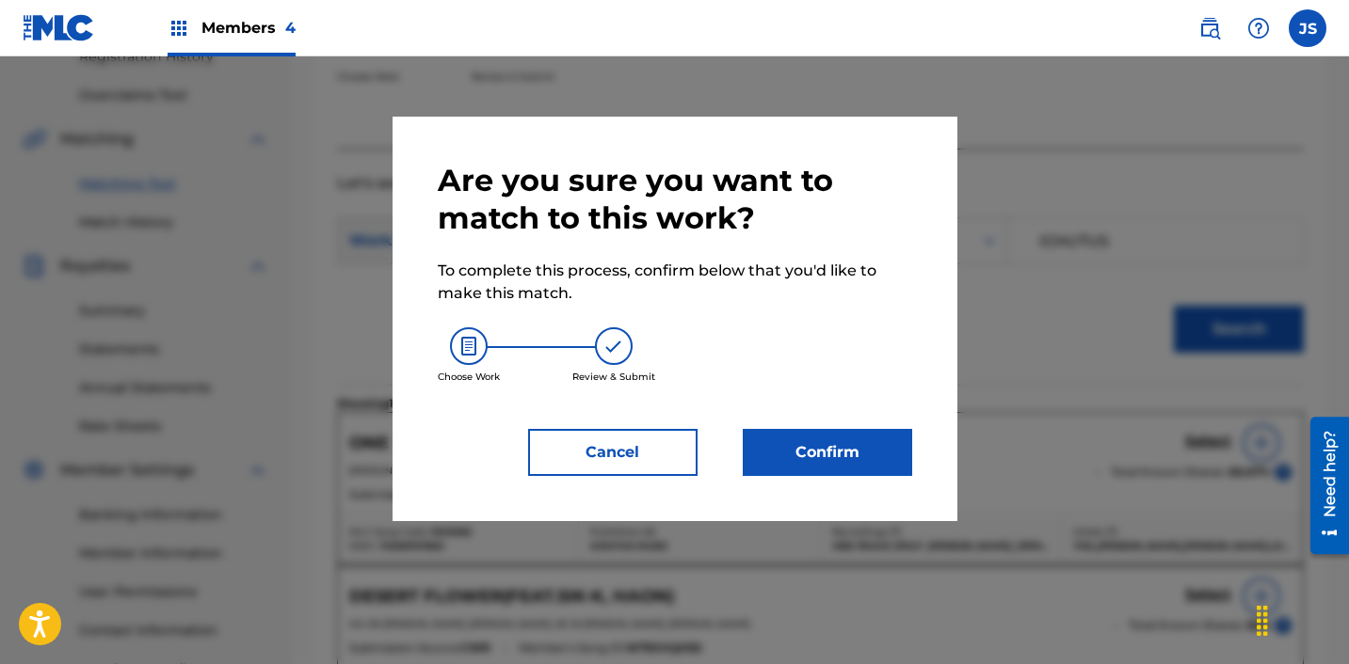
click at [865, 434] on button "Confirm" at bounding box center [827, 452] width 169 height 47
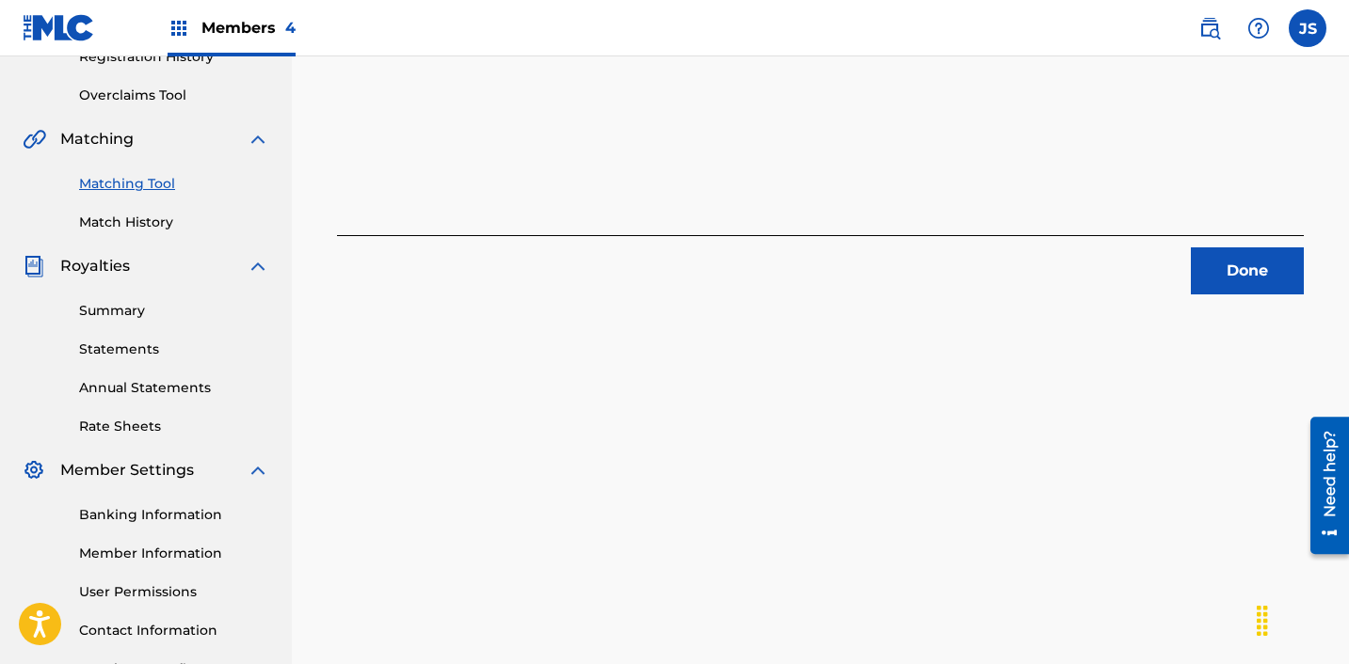
click at [1224, 264] on button "Done" at bounding box center [1247, 271] width 113 height 47
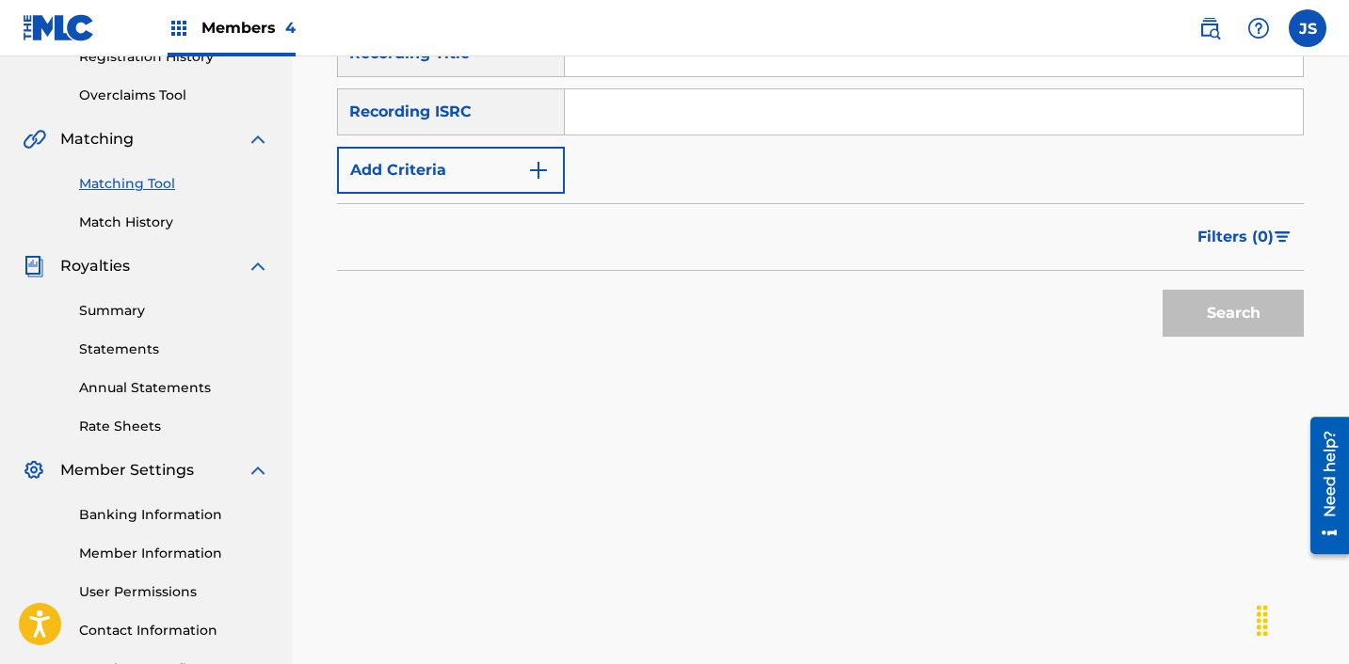
click at [807, 106] on input "Search Form" at bounding box center [934, 111] width 738 height 45
paste input "KRF151900025"
type input "KRF151900025"
click at [1162, 290] on button "Search" at bounding box center [1232, 313] width 141 height 47
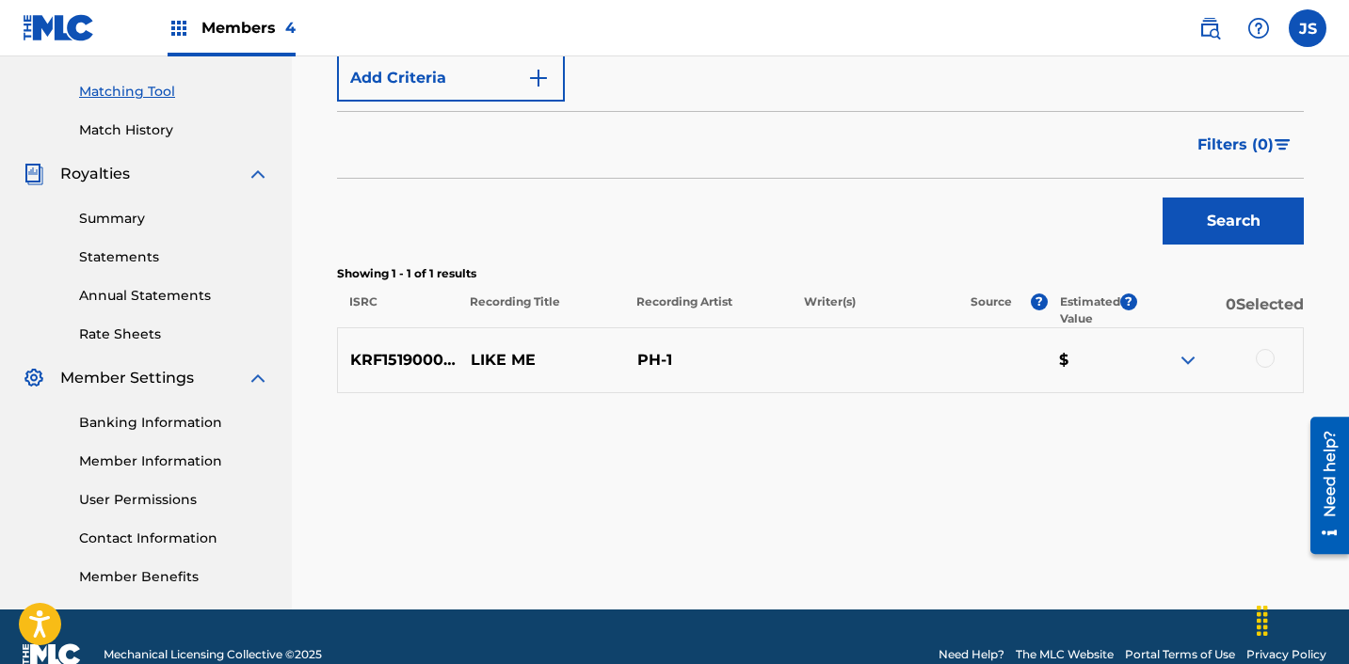
scroll to position [468, 0]
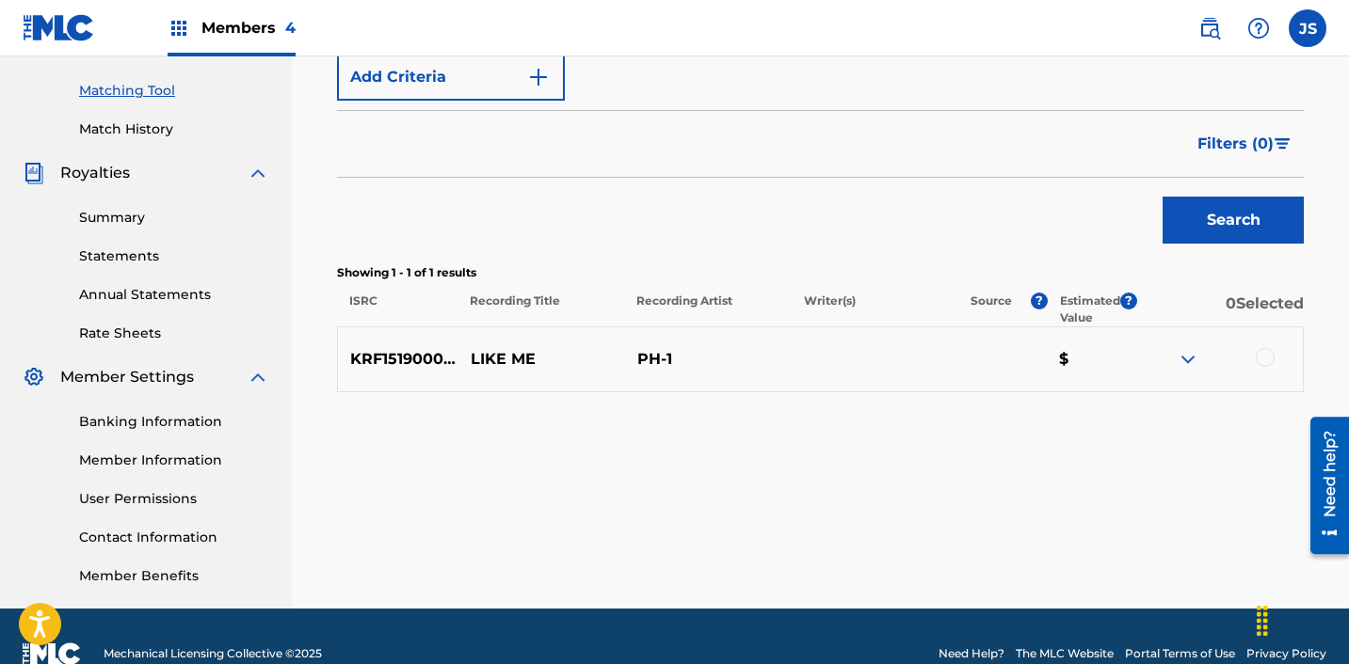
click at [1269, 355] on div at bounding box center [1264, 357] width 19 height 19
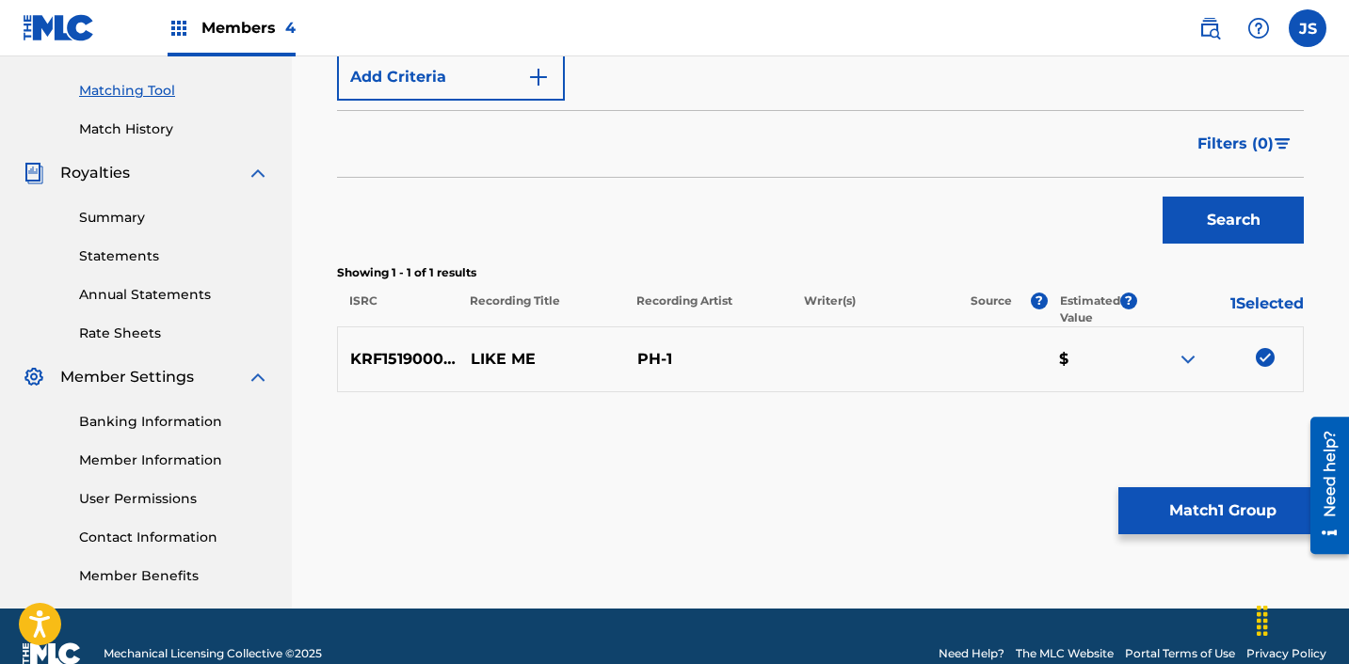
click at [1210, 501] on button "Match 1 Group" at bounding box center [1222, 511] width 208 height 47
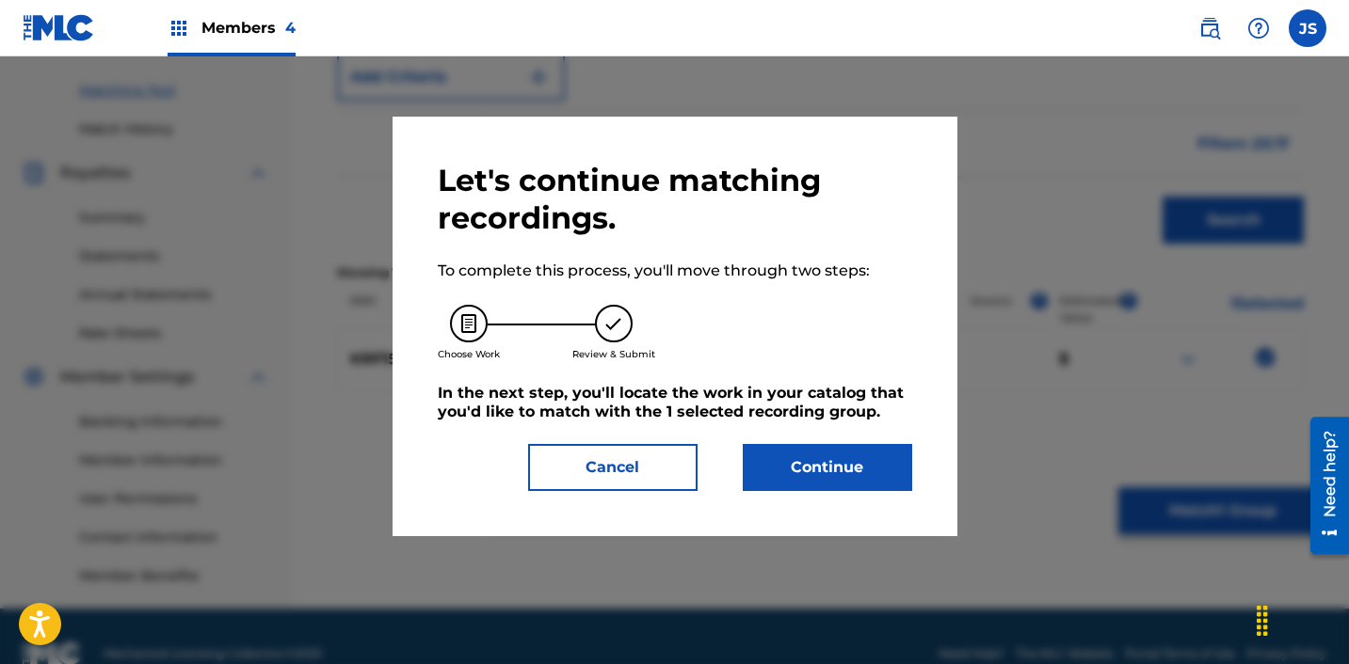
click at [873, 449] on button "Continue" at bounding box center [827, 467] width 169 height 47
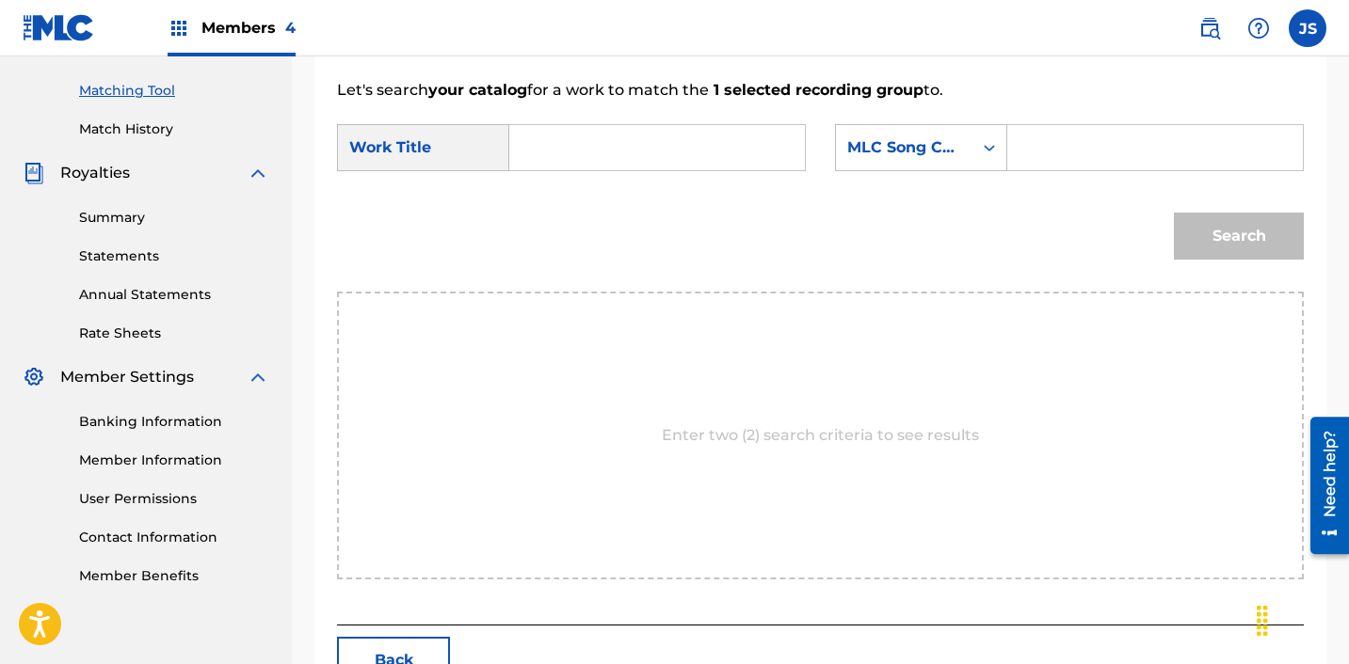
click at [550, 130] on input "Search Form" at bounding box center [657, 147] width 264 height 45
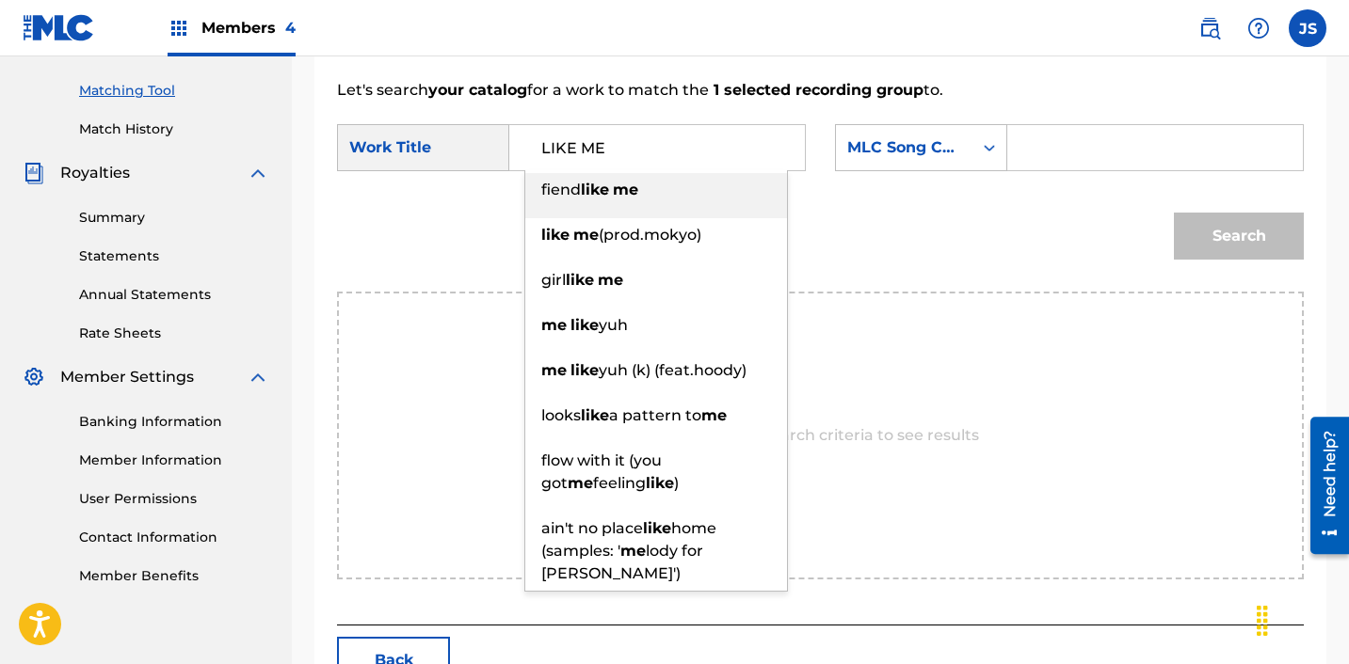
type input "LIKE ME"
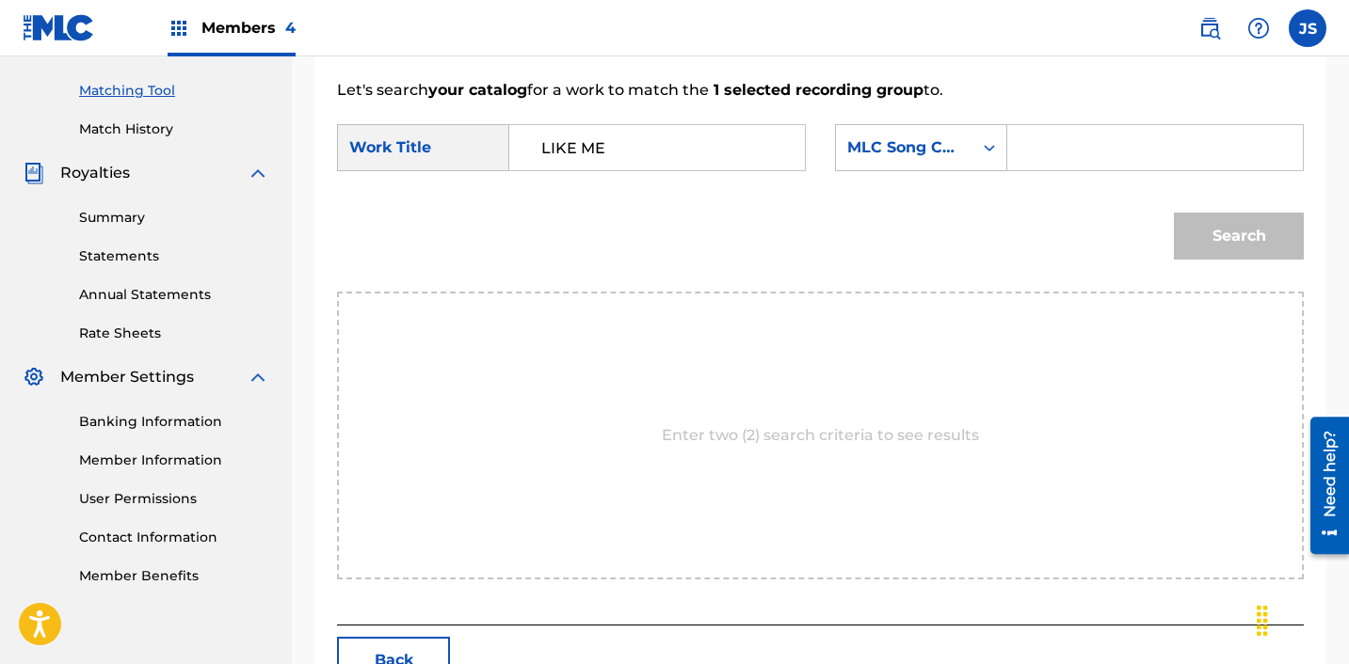
click at [1098, 160] on input "Search Form" at bounding box center [1155, 147] width 264 height 45
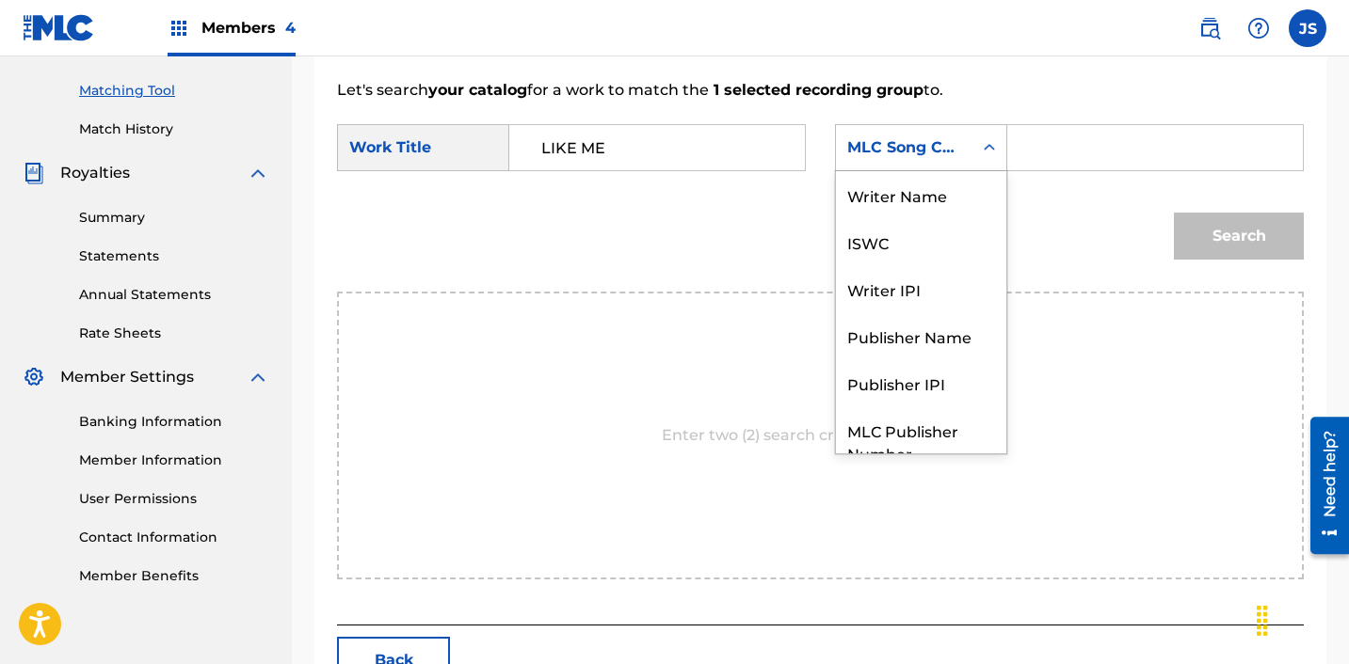
click at [984, 159] on div "Search Form" at bounding box center [989, 148] width 34 height 34
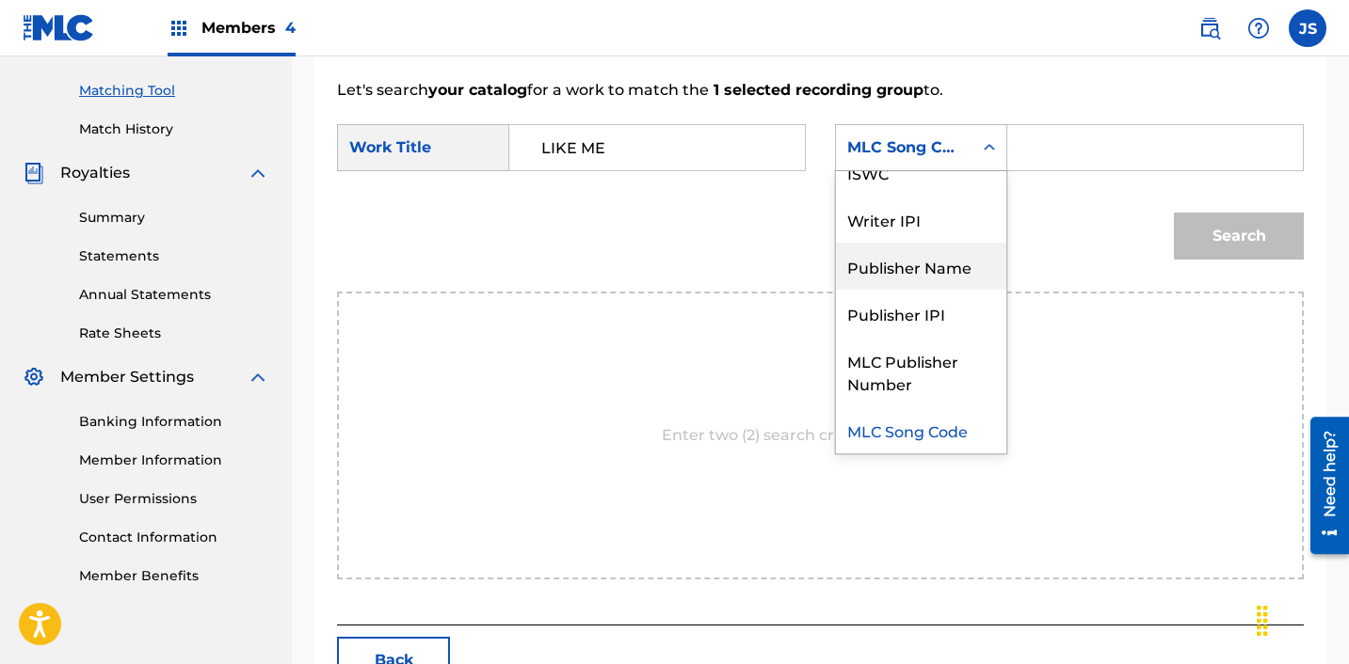
click at [964, 262] on div "Publisher Name" at bounding box center [921, 266] width 170 height 47
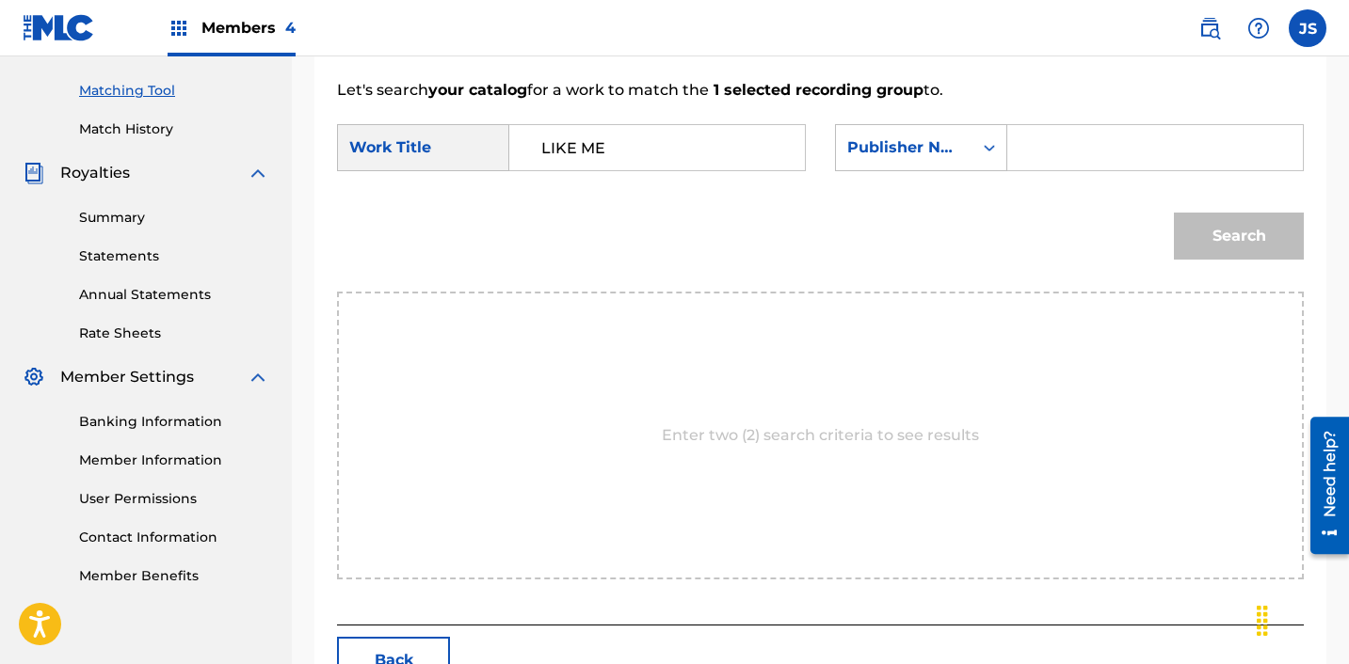
click at [1076, 145] on input "Search Form" at bounding box center [1155, 147] width 264 height 45
click at [1153, 165] on input "I" at bounding box center [1155, 147] width 264 height 45
type input "ICHUTUS"
click at [1208, 228] on button "Search" at bounding box center [1239, 236] width 130 height 47
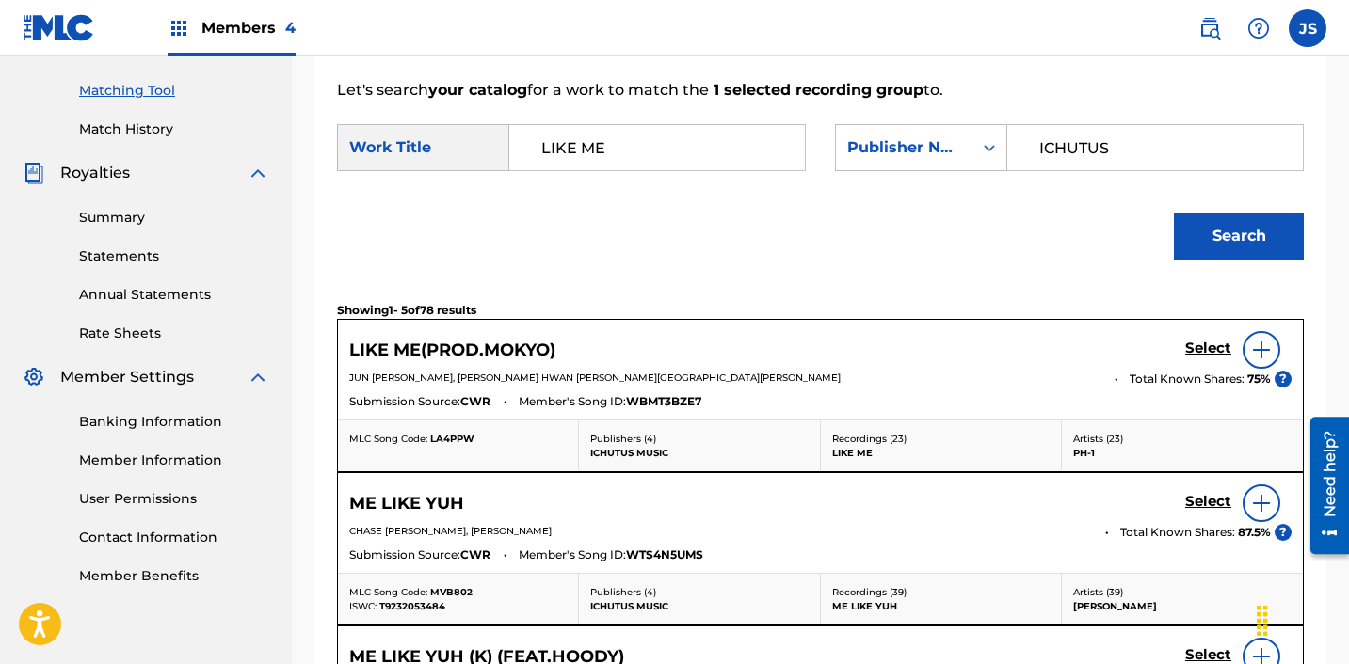
click at [1197, 358] on link "Select" at bounding box center [1208, 350] width 46 height 21
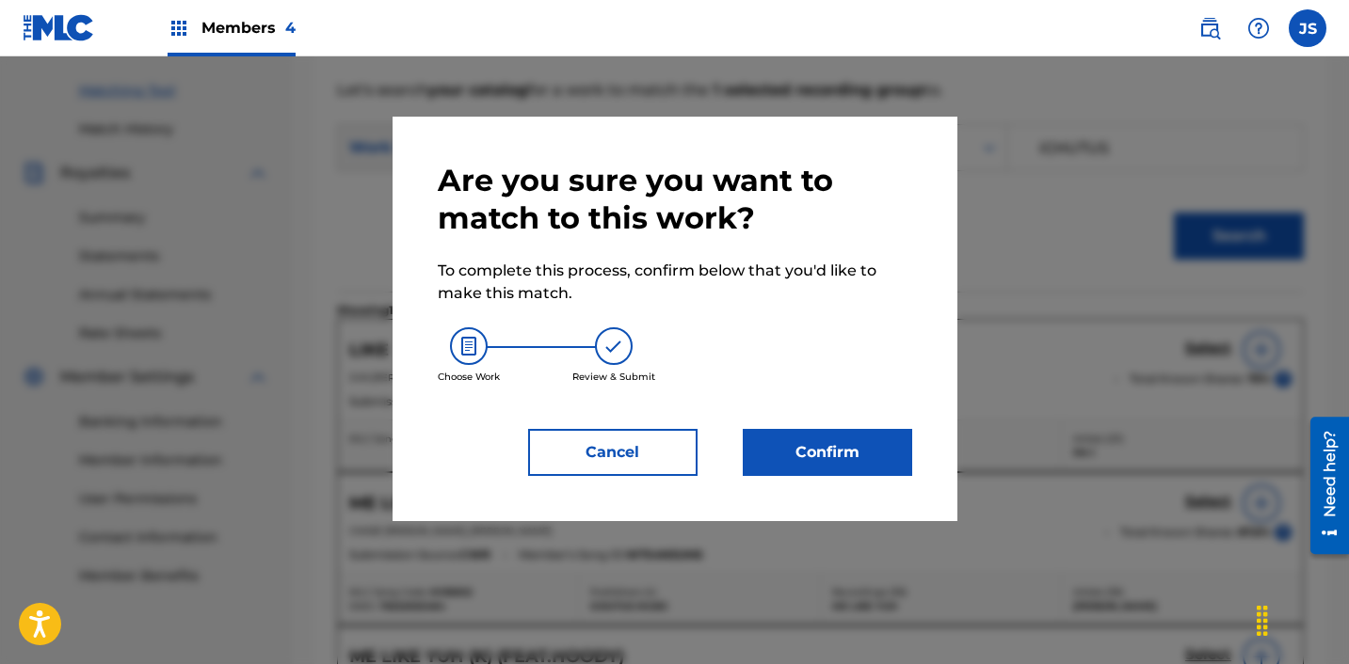
click at [826, 447] on button "Confirm" at bounding box center [827, 452] width 169 height 47
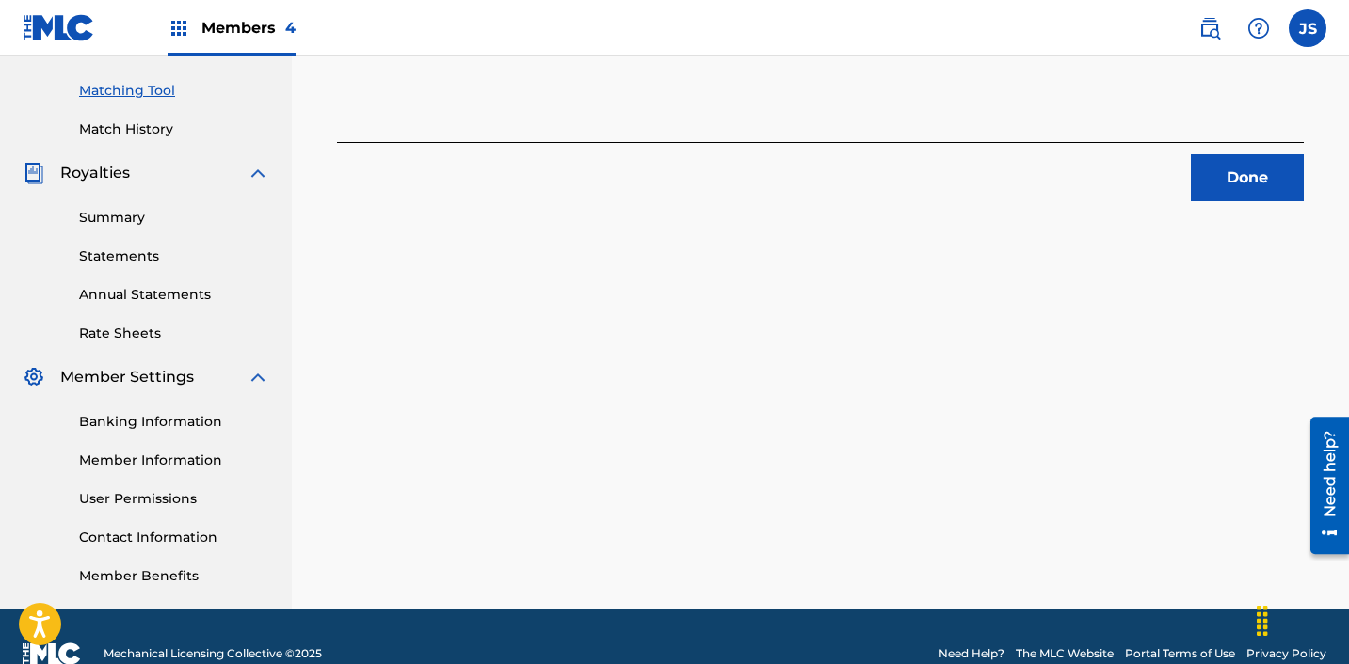
click at [1264, 164] on button "Done" at bounding box center [1247, 177] width 113 height 47
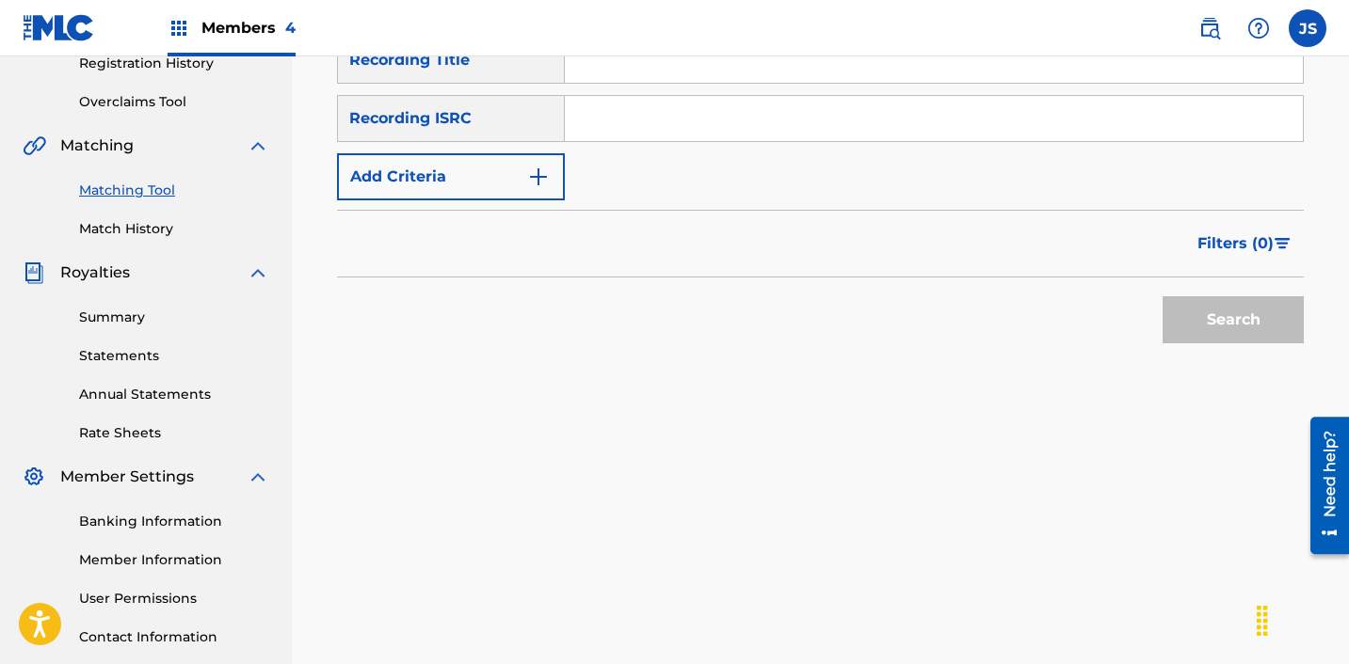
scroll to position [352, 0]
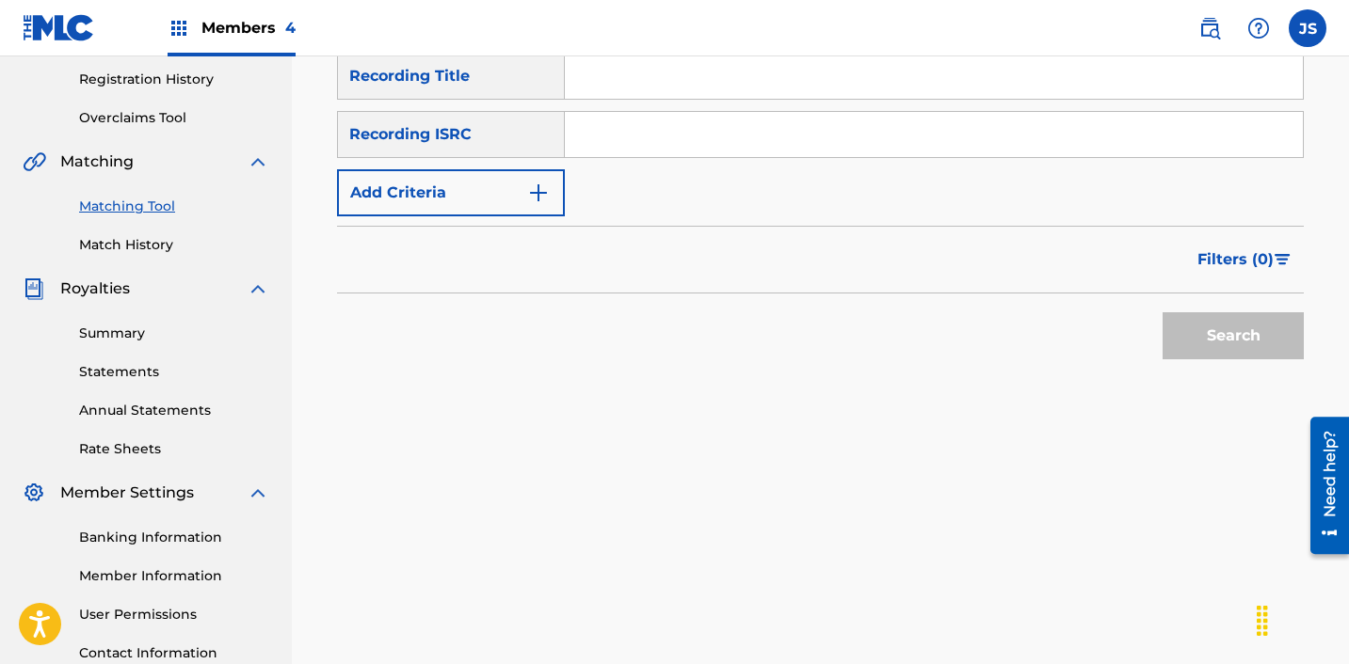
click at [727, 153] on input "Search Form" at bounding box center [934, 134] width 738 height 45
paste input "KRA381701667"
type input "KRA381701667"
click at [1162, 312] on button "Search" at bounding box center [1232, 335] width 141 height 47
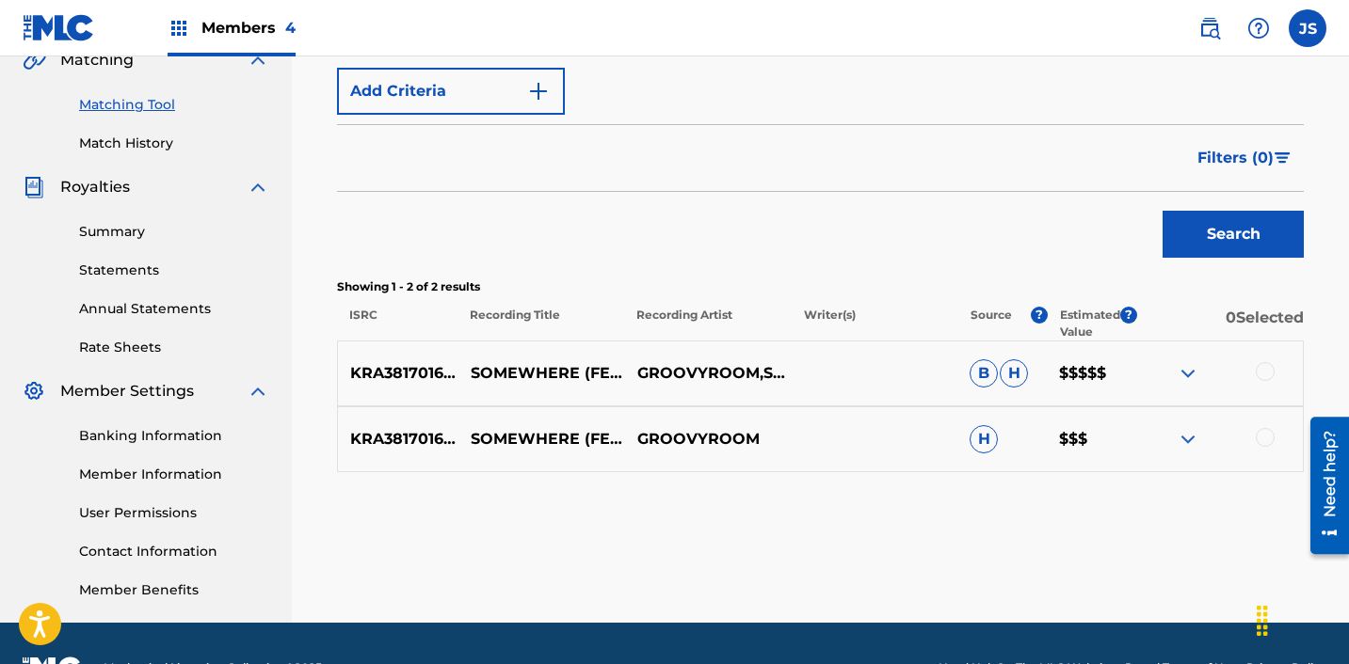
scroll to position [469, 0]
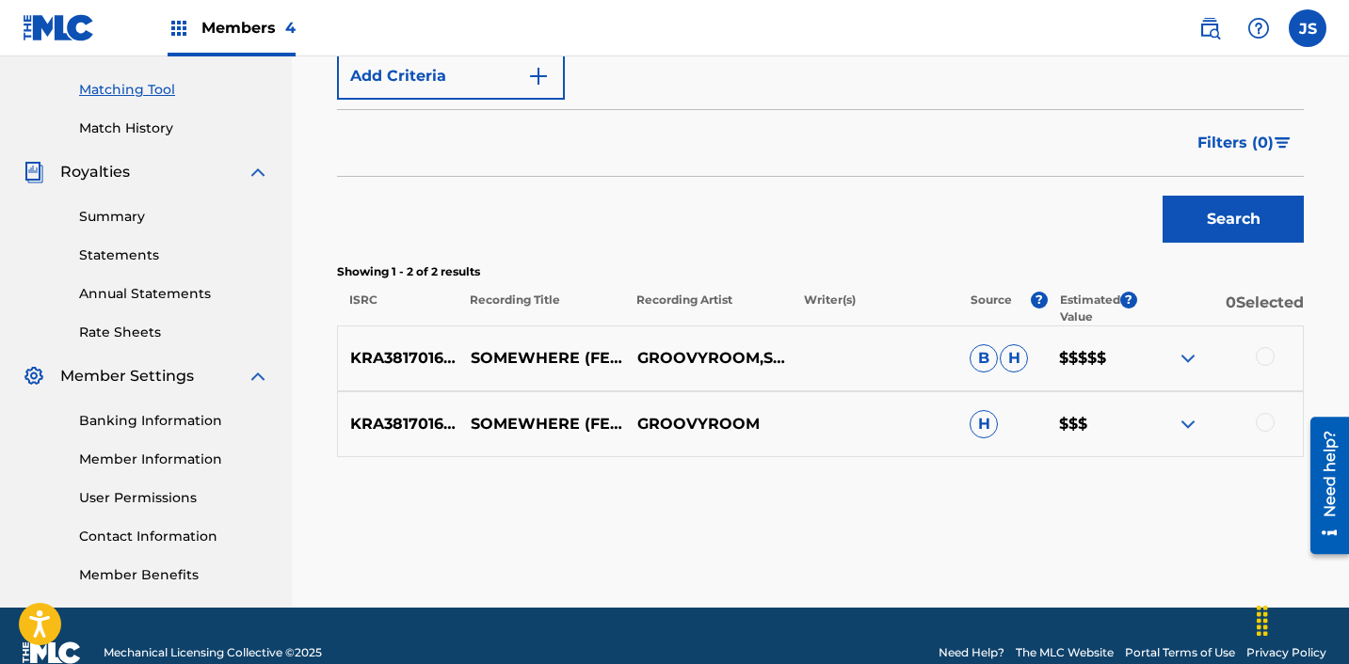
click at [1266, 423] on div at bounding box center [1264, 422] width 19 height 19
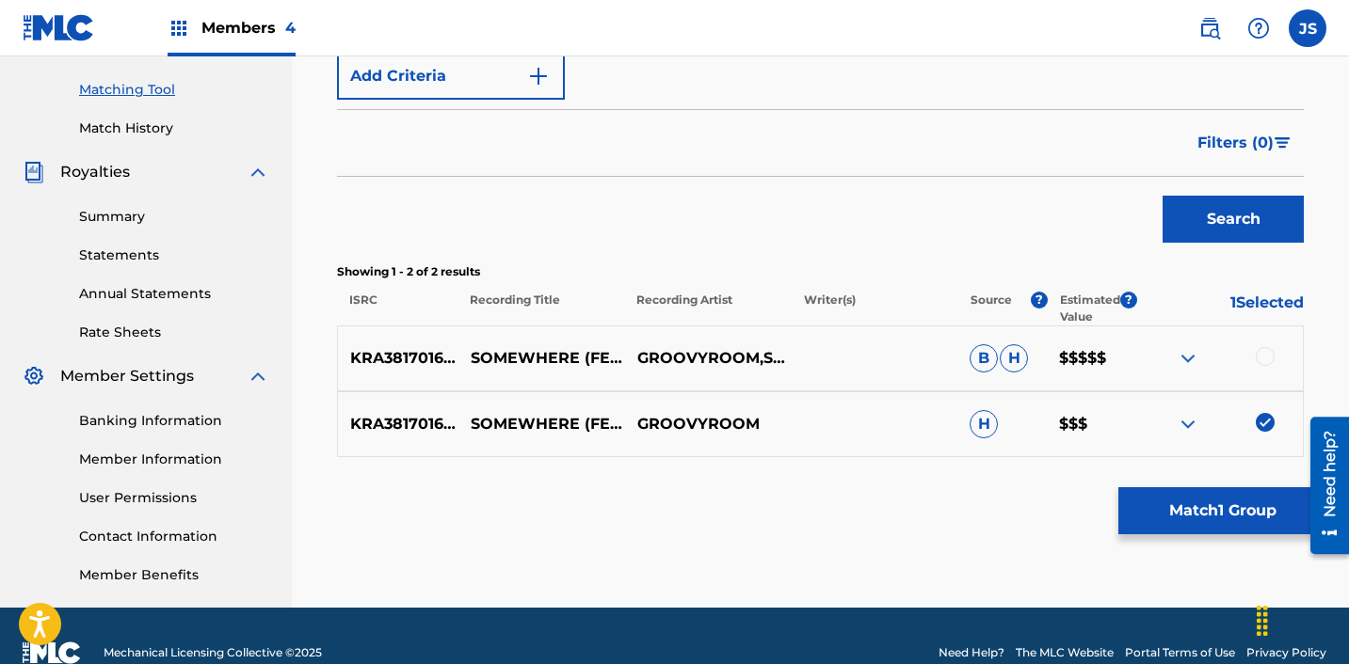
click at [1266, 347] on div at bounding box center [1219, 358] width 167 height 23
click at [1267, 372] on div "KRA381701667 SOMEWHERE (FEAT.SURAN, PH-1) GROOVYROOM,SURAN,PH-1 B H $$$$$" at bounding box center [820, 359] width 967 height 66
click at [1267, 360] on div at bounding box center [1264, 356] width 19 height 19
click at [1182, 496] on button "Match 2 Groups" at bounding box center [1222, 511] width 208 height 47
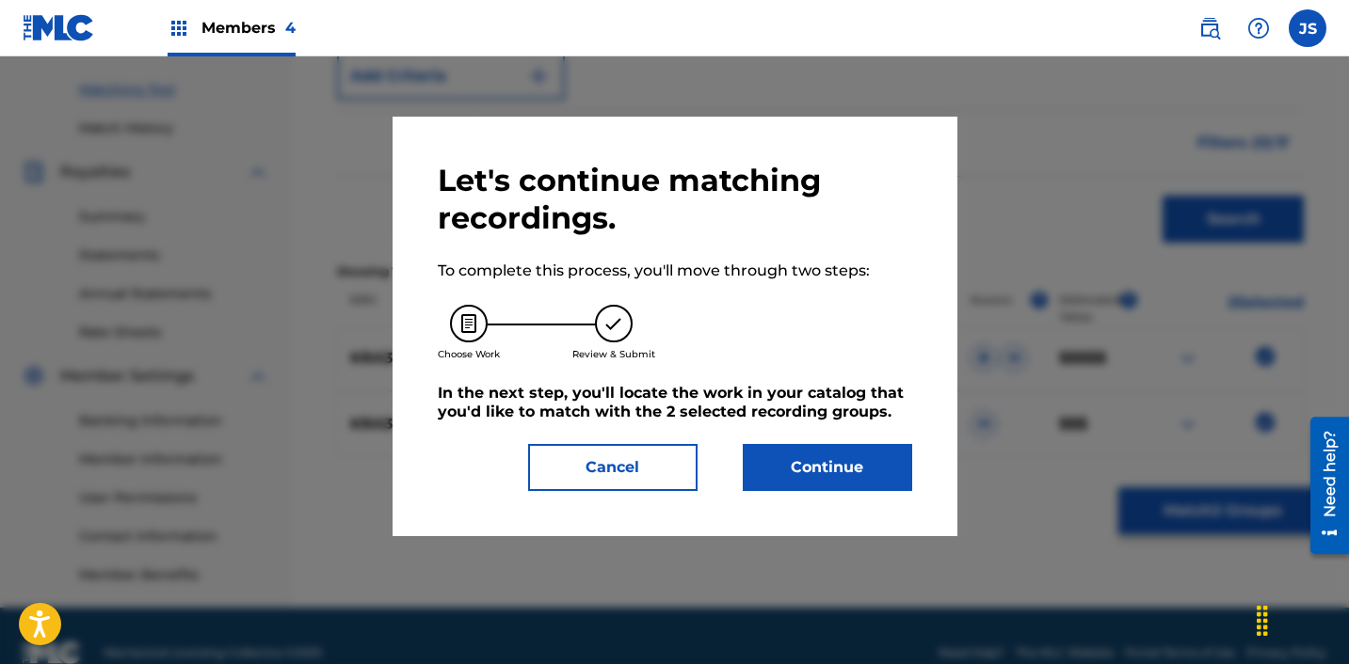
click at [825, 468] on button "Continue" at bounding box center [827, 467] width 169 height 47
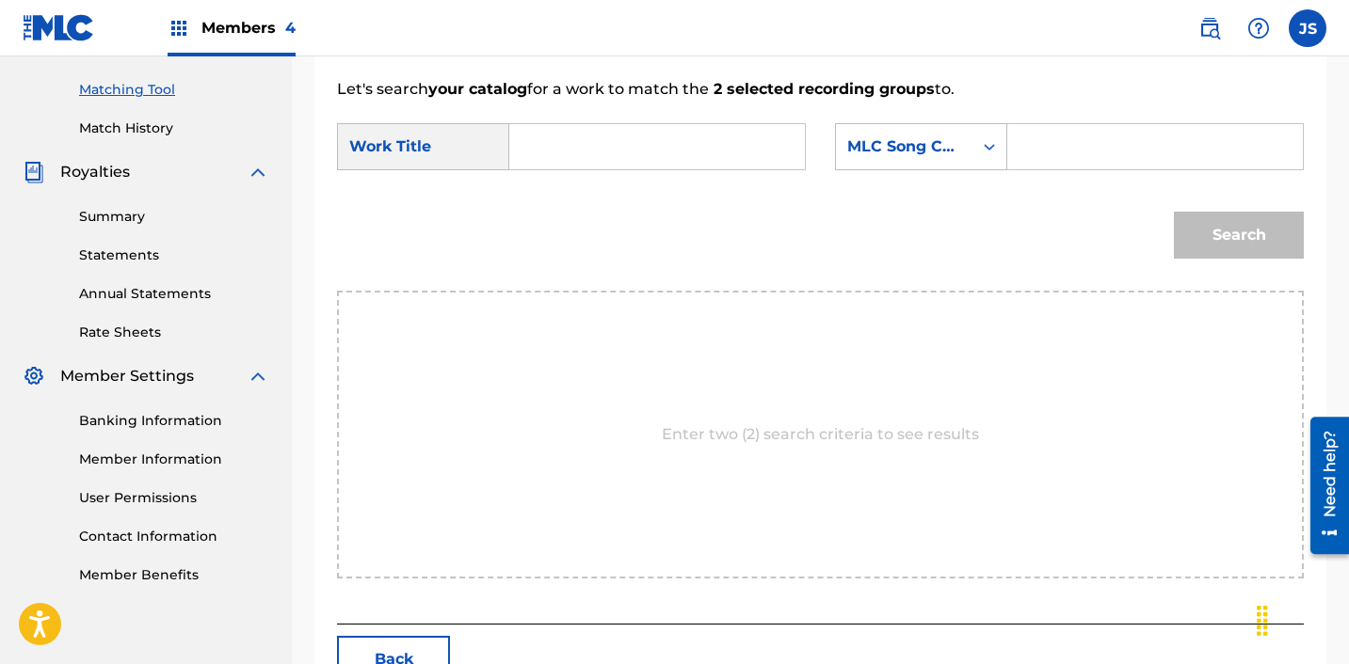
click at [523, 156] on div "Search Form" at bounding box center [657, 146] width 296 height 47
click at [542, 154] on input "Search Form" at bounding box center [657, 146] width 264 height 45
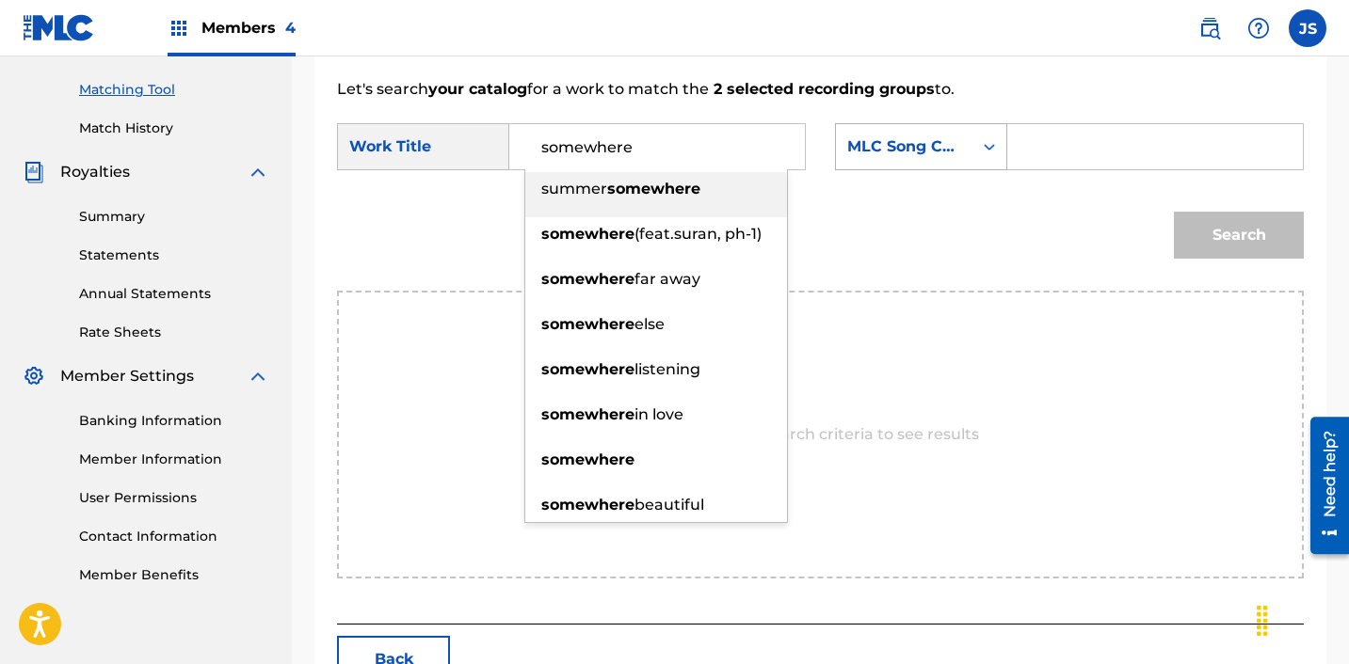
type input "somewhere"
click at [945, 148] on div "MLC Song Code" at bounding box center [904, 147] width 114 height 23
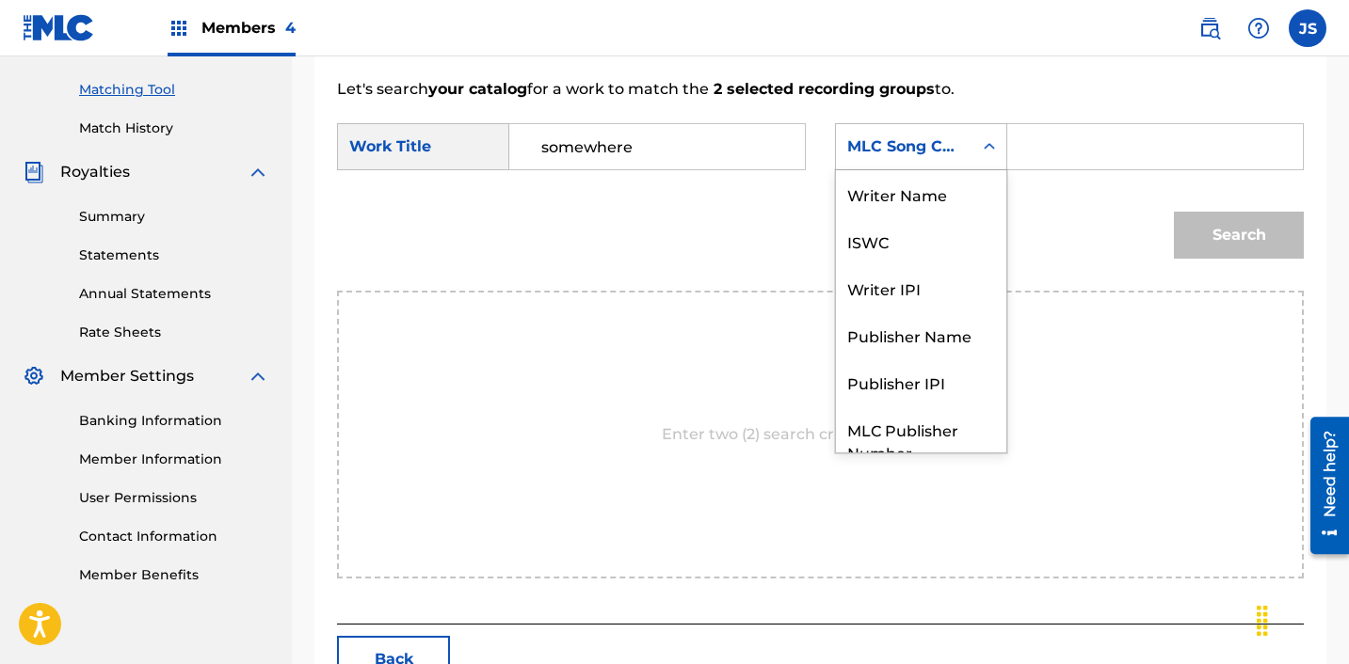
scroll to position [70, 0]
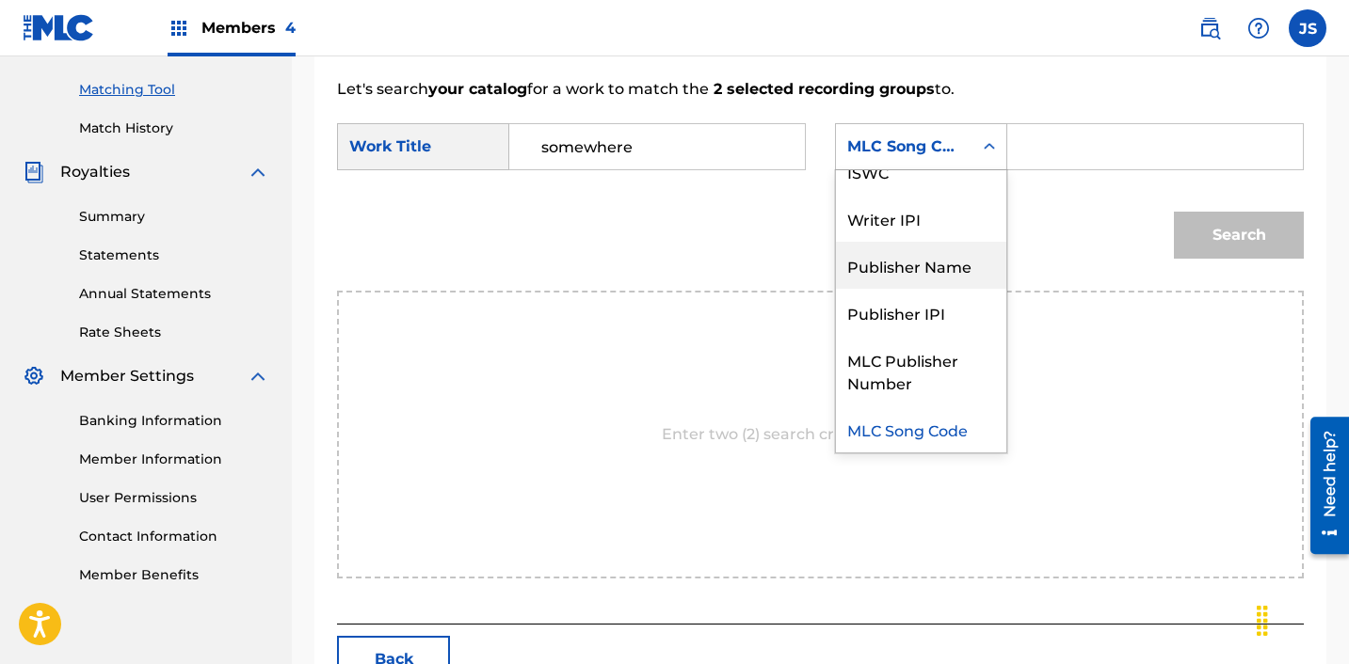
click at [944, 256] on div "Publisher Name" at bounding box center [921, 265] width 170 height 47
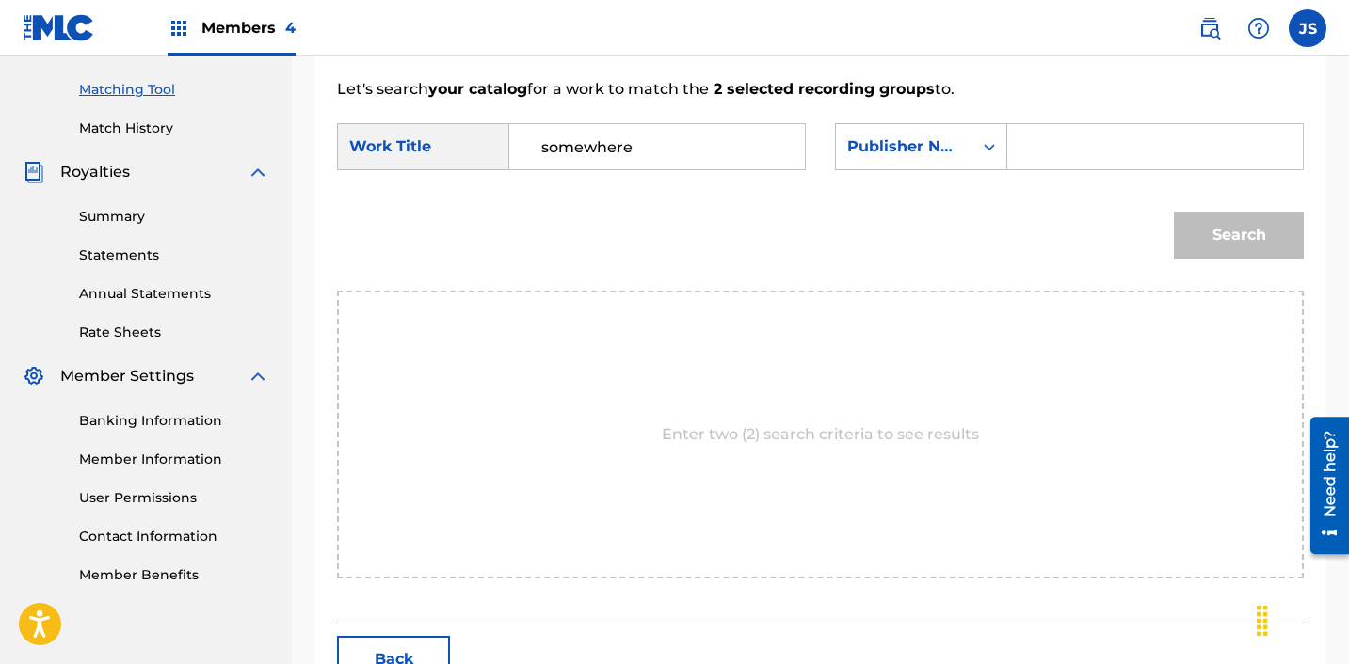
click at [1052, 179] on div "SearchWithCriteria28c12c81-bc92-40d2-8ced-459b3eb0b910 Work Title somewhere Sea…" at bounding box center [820, 152] width 967 height 58
click at [1052, 170] on div "SearchWithCriteria28c12c81-bc92-40d2-8ced-459b3eb0b910 Work Title somewhere Sea…" at bounding box center [820, 152] width 967 height 58
click at [1052, 140] on input "Search Form" at bounding box center [1155, 146] width 264 height 45
type input "ICHUTUS"
click at [1203, 237] on button "Search" at bounding box center [1239, 235] width 130 height 47
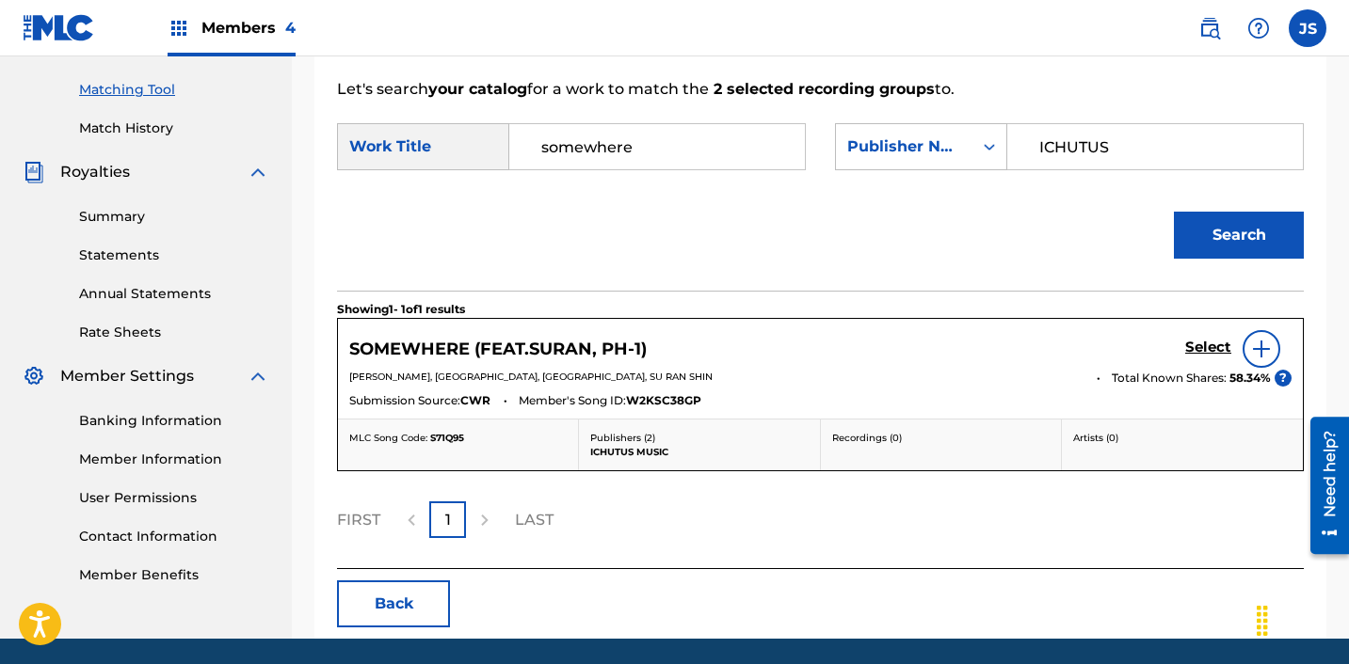
click at [1199, 356] on h5 "Select" at bounding box center [1208, 348] width 46 height 18
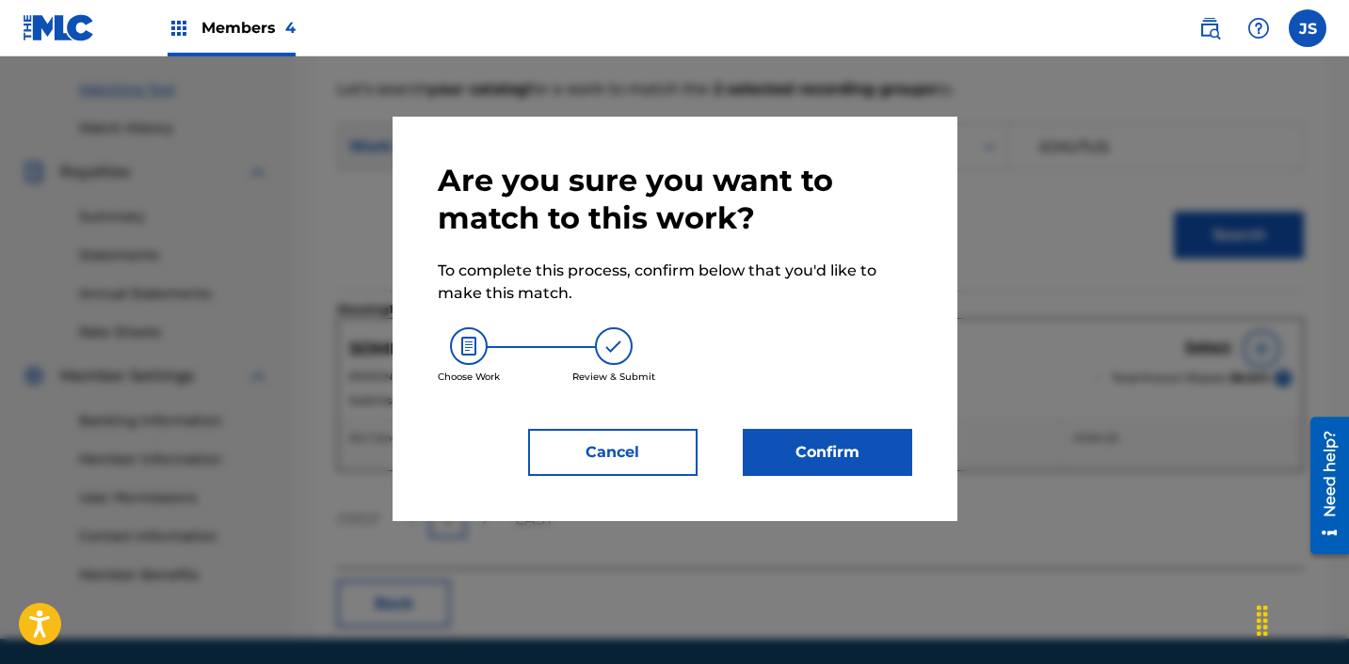
click at [900, 448] on button "Confirm" at bounding box center [827, 452] width 169 height 47
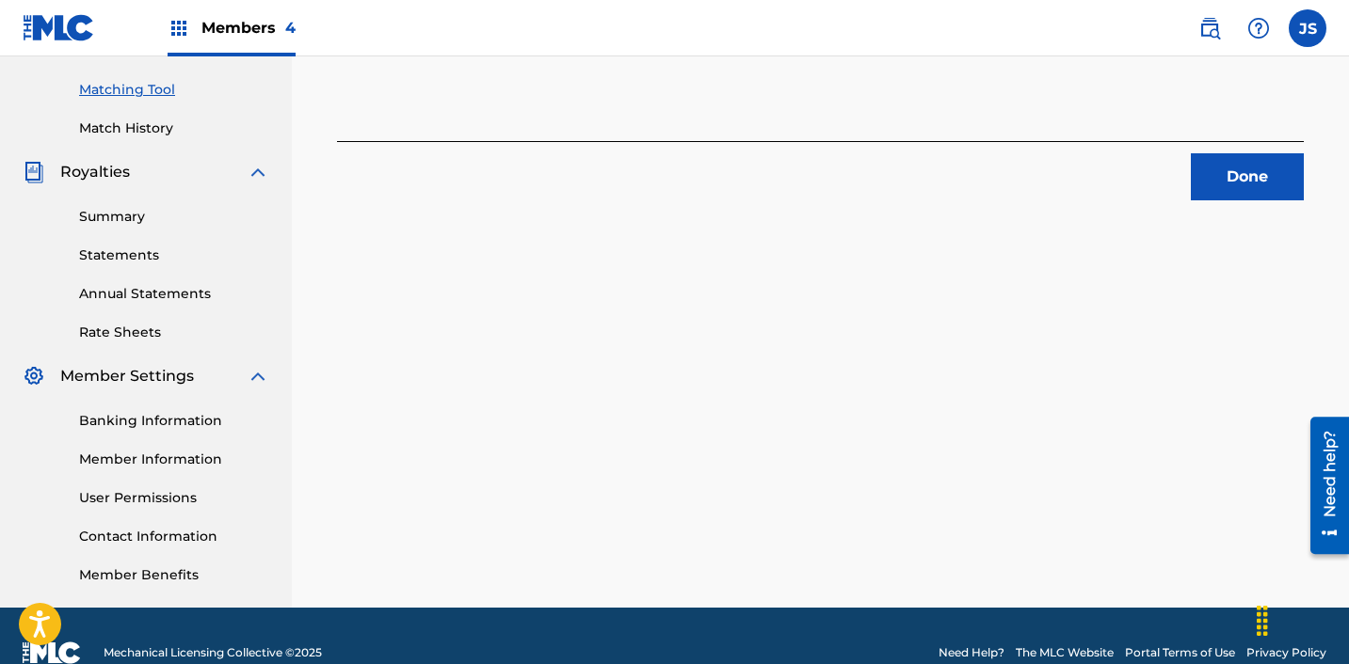
click at [1296, 186] on button "Done" at bounding box center [1247, 176] width 113 height 47
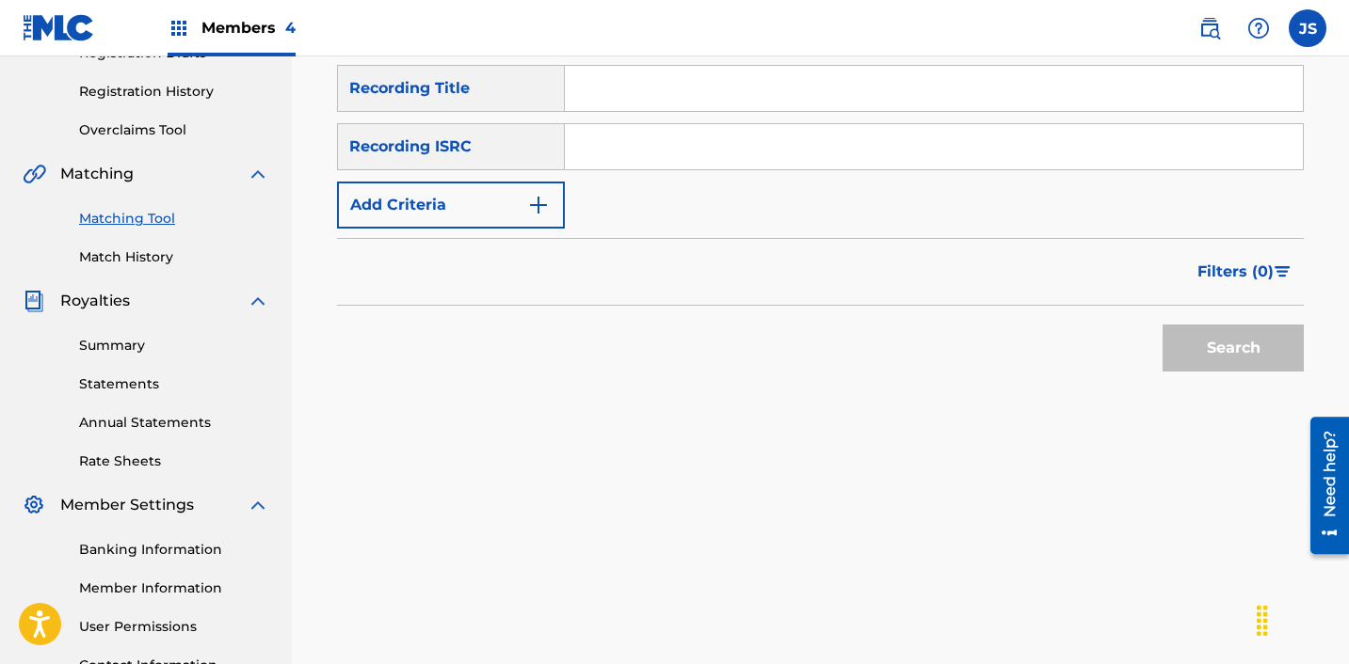
scroll to position [322, 0]
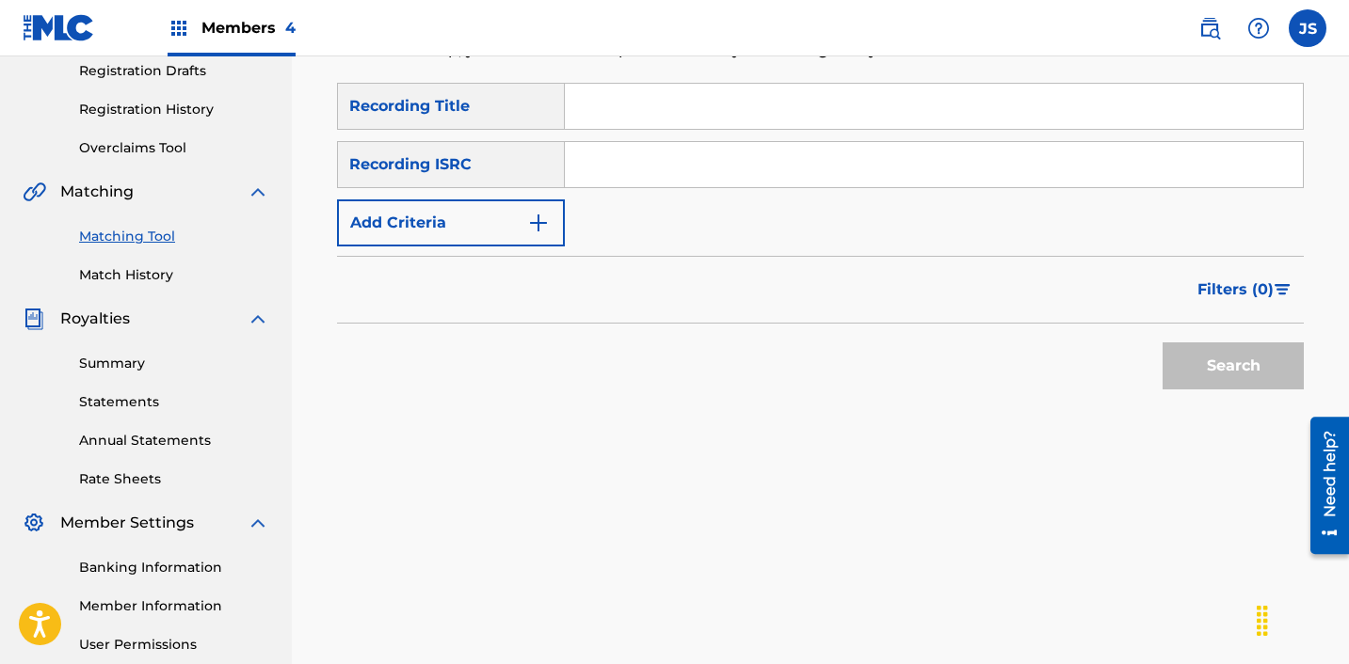
click at [829, 168] on input "Search Form" at bounding box center [934, 164] width 738 height 45
paste input "KRNAR1602350"
type input "KRNAR1602350"
click at [1162, 343] on button "Search" at bounding box center [1232, 366] width 141 height 47
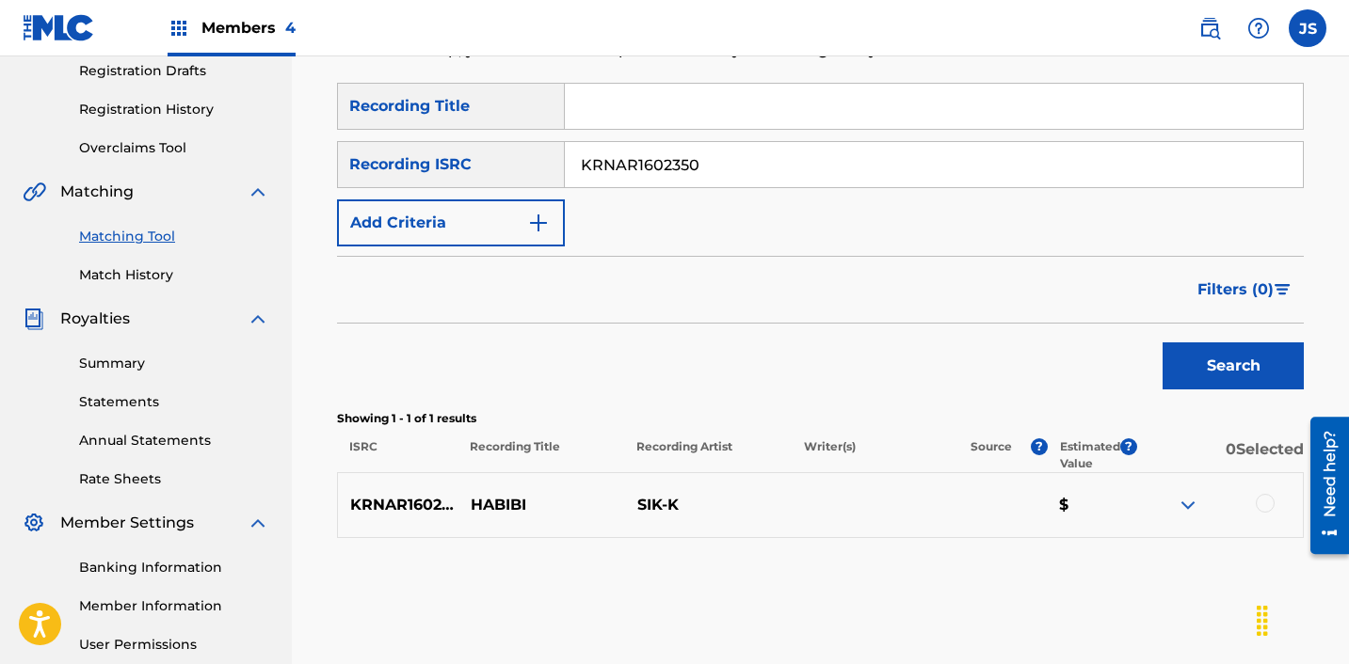
click at [1260, 506] on div at bounding box center [1264, 503] width 19 height 19
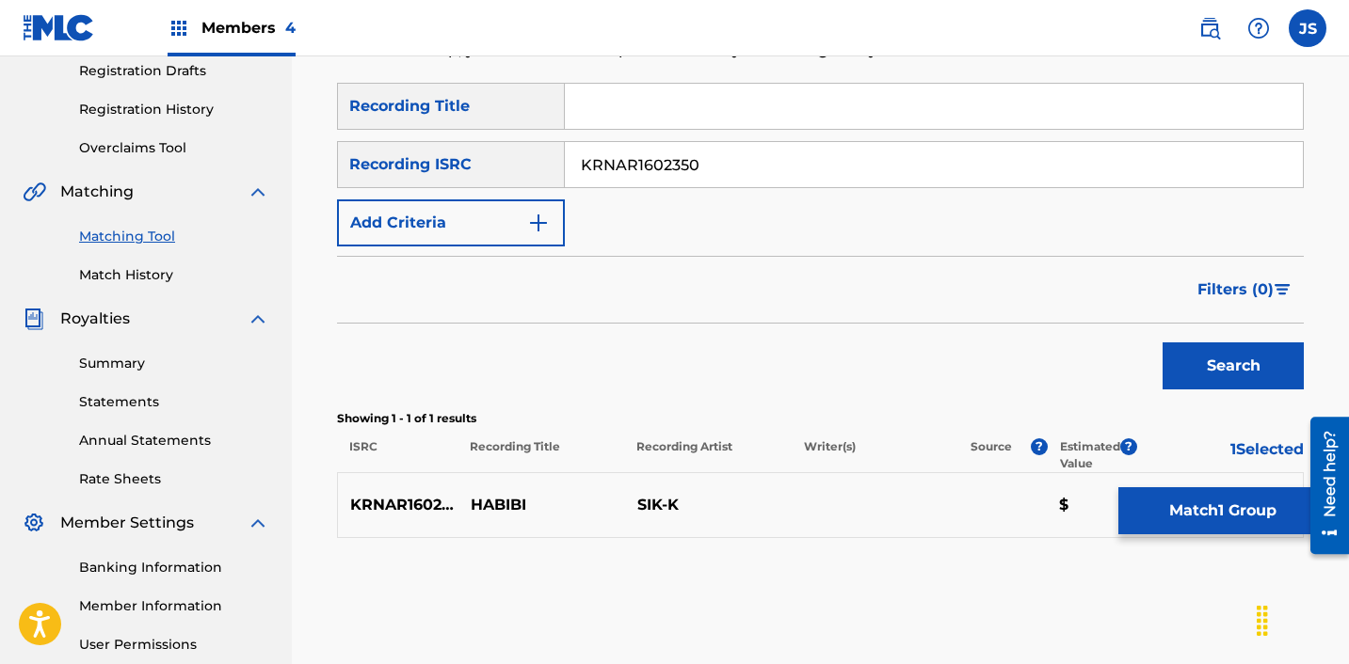
click at [1217, 531] on button "Match 1 Group" at bounding box center [1222, 511] width 208 height 47
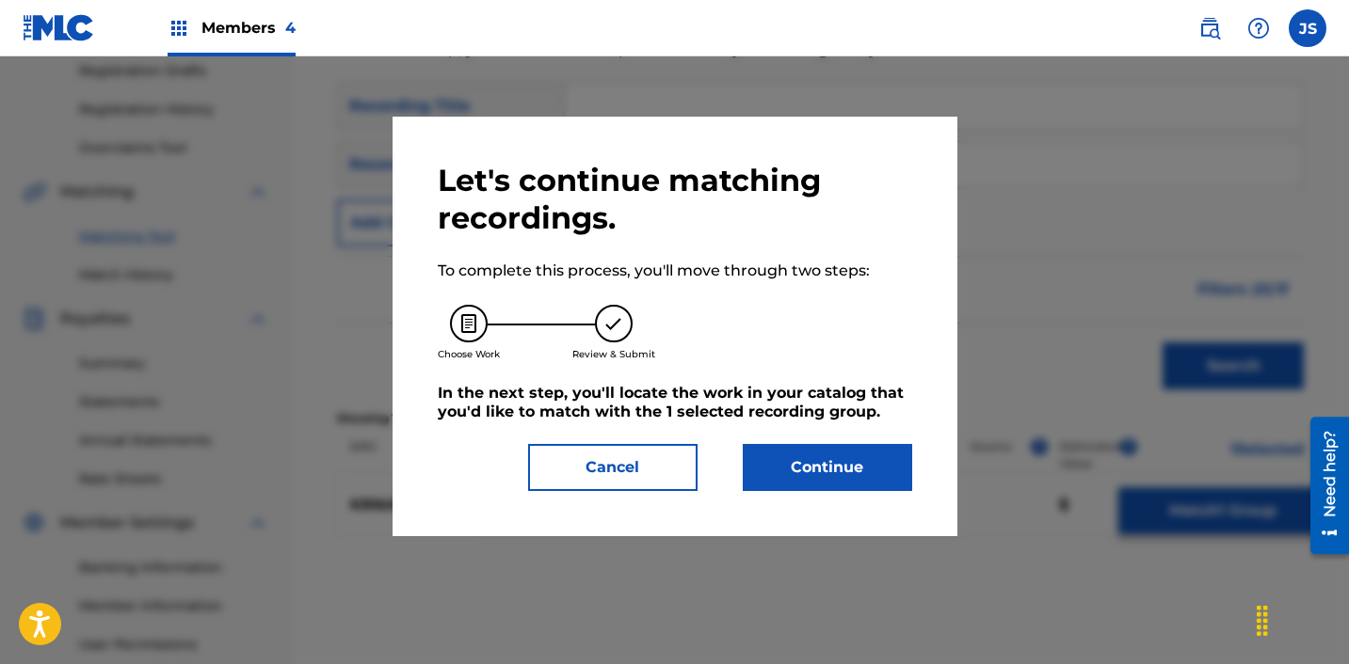
click at [793, 482] on button "Continue" at bounding box center [827, 467] width 169 height 47
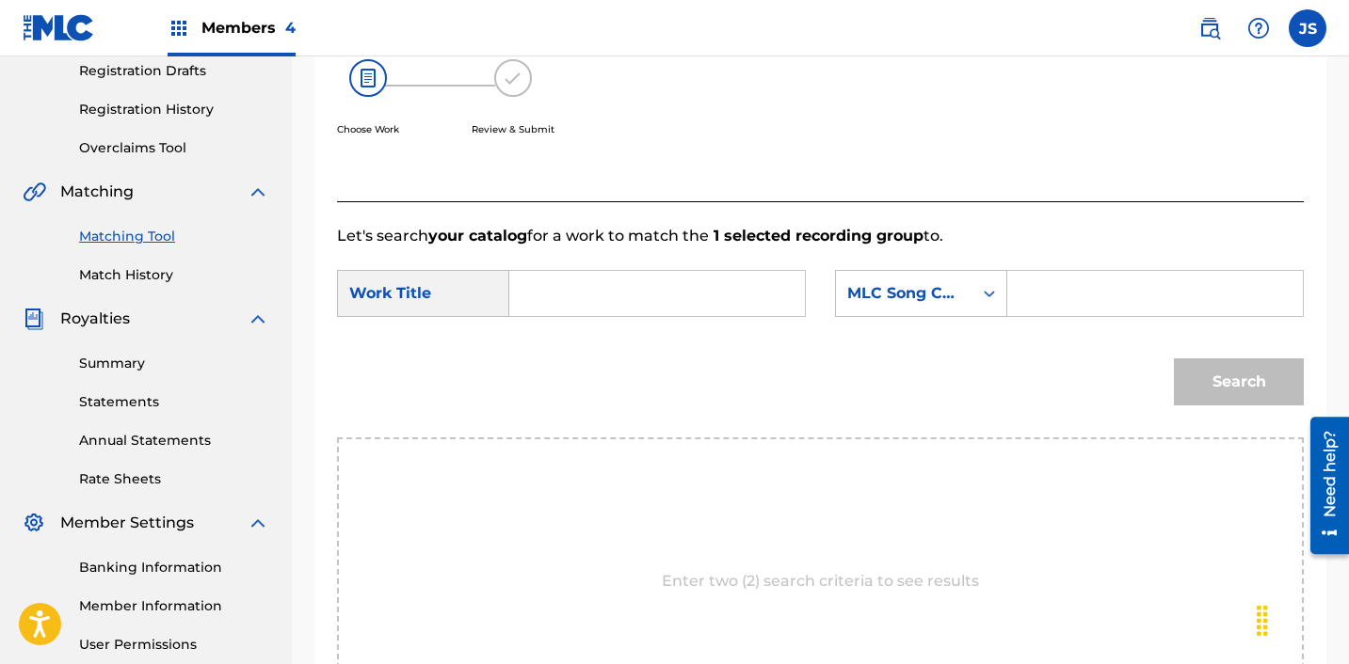
click at [649, 296] on input "Search Form" at bounding box center [657, 293] width 264 height 45
click at [666, 339] on div "habibi" at bounding box center [656, 336] width 262 height 34
type input "habibi"
click at [903, 312] on div "MLC Song Code" at bounding box center [921, 293] width 172 height 47
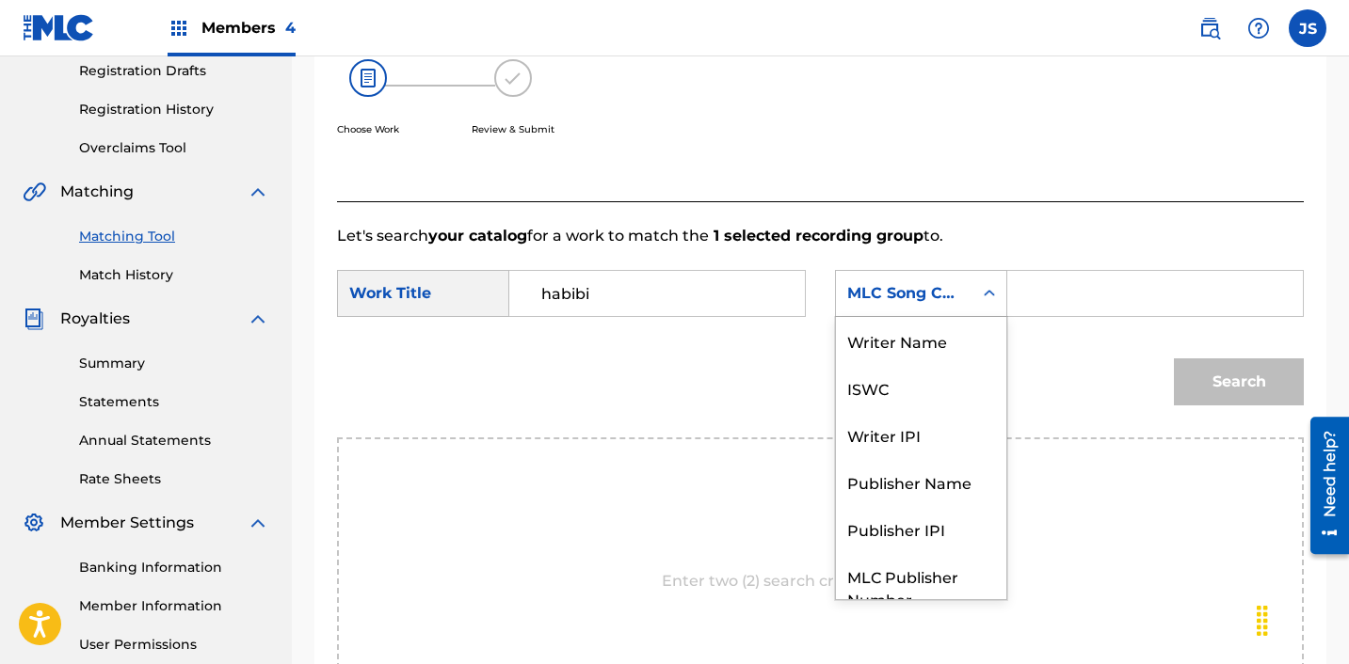
scroll to position [70, 0]
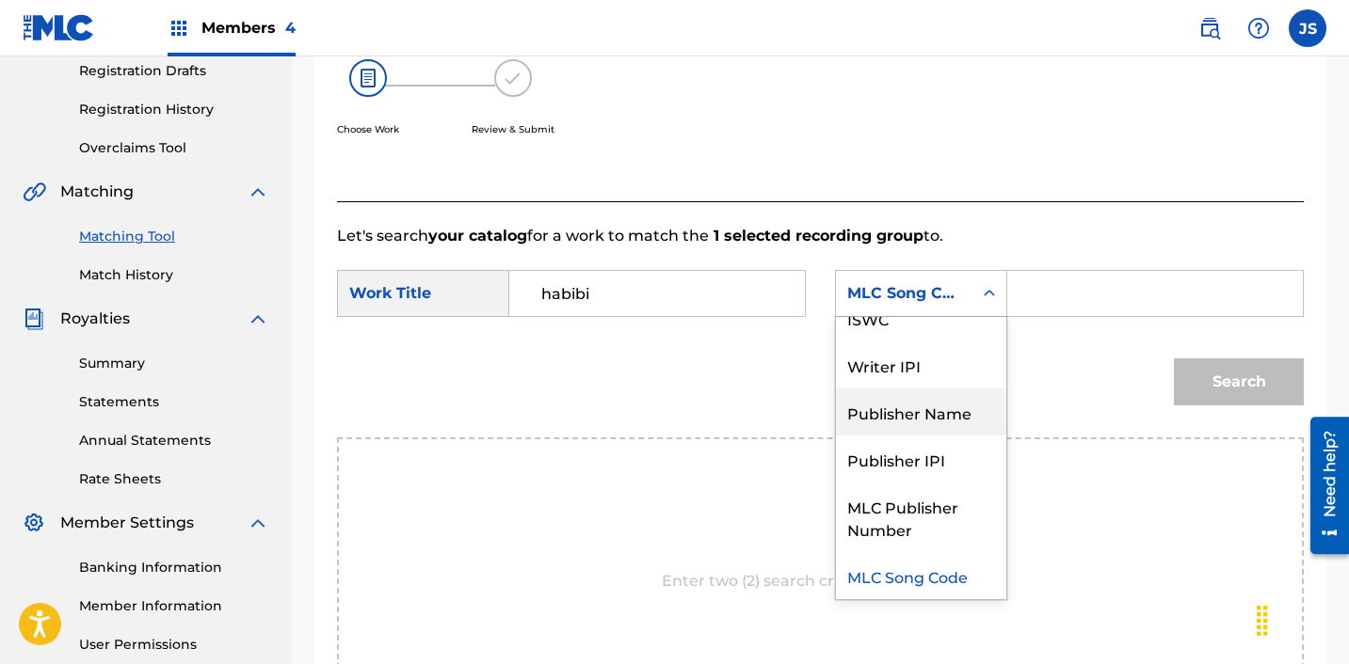
click at [922, 414] on div "Publisher Name" at bounding box center [921, 412] width 170 height 47
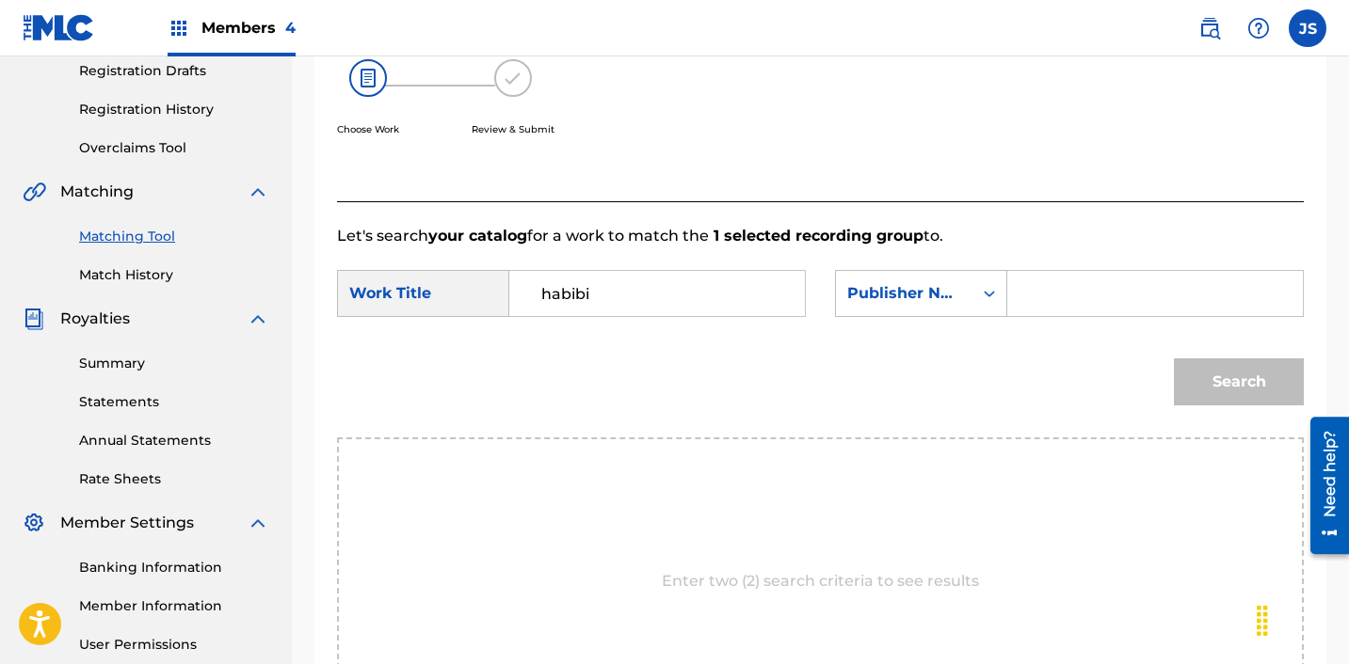
click at [1113, 307] on input "Search Form" at bounding box center [1155, 293] width 264 height 45
type input "ICHUTUS"
click at [1204, 378] on button "Search" at bounding box center [1239, 382] width 130 height 47
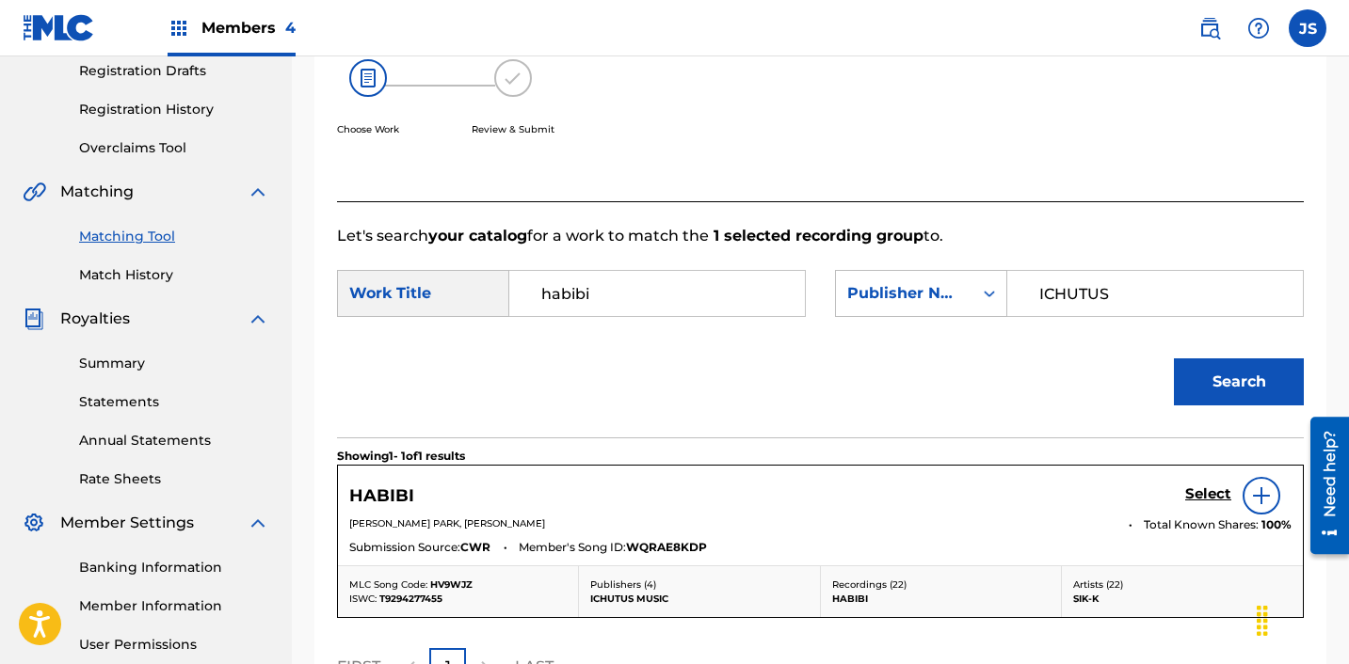
click at [1186, 497] on h5 "Select" at bounding box center [1208, 495] width 46 height 18
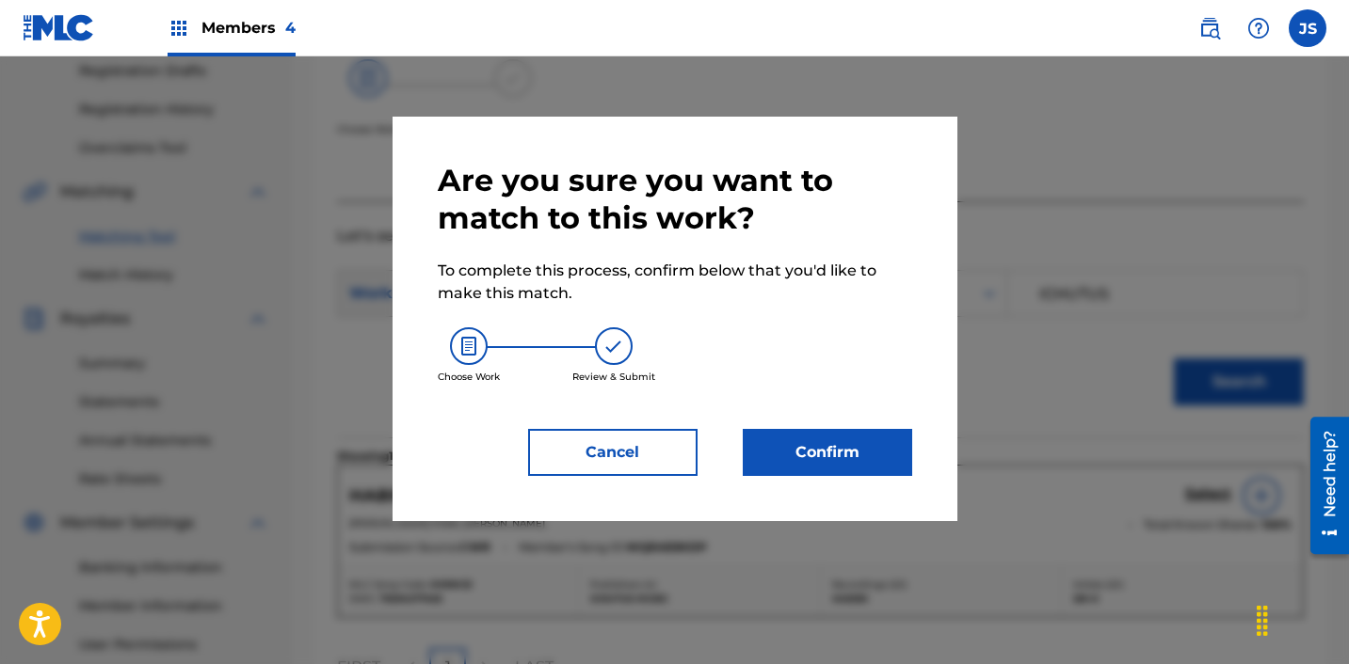
click at [773, 453] on button "Confirm" at bounding box center [827, 452] width 169 height 47
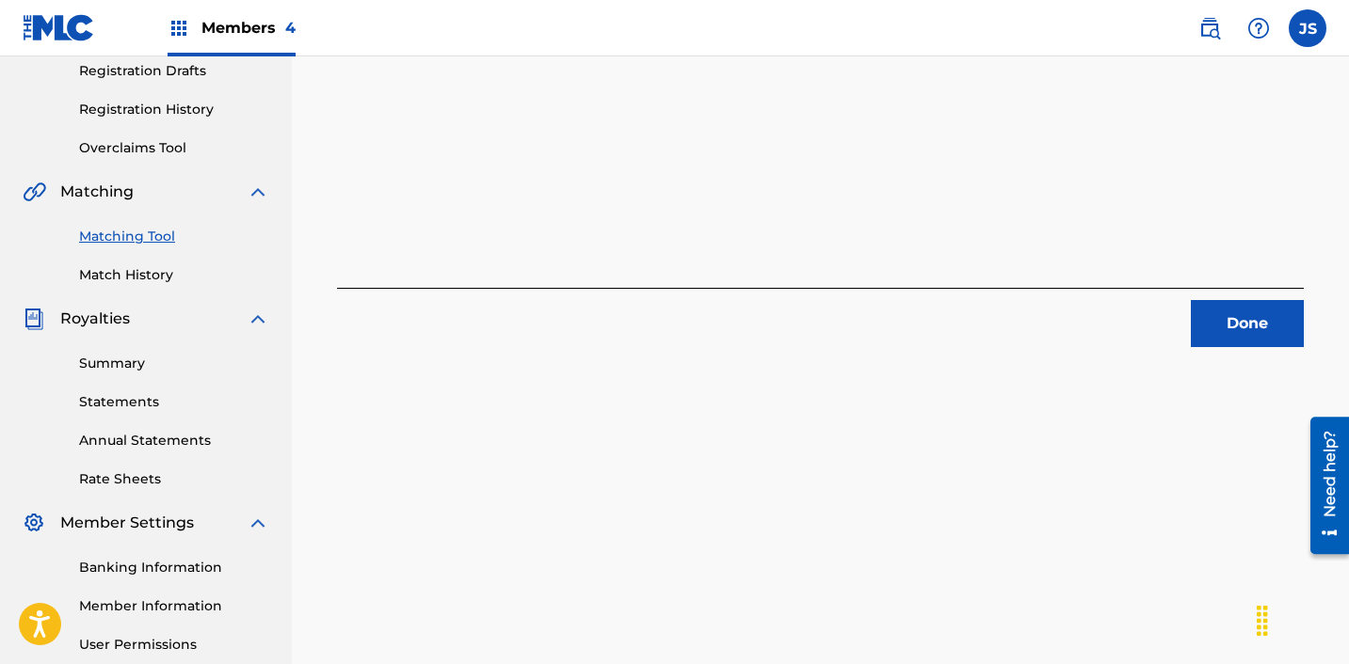
click at [1209, 355] on div "1 Recording Groups are pending usage match to the work HABIBI . Congratulations…" at bounding box center [820, 268] width 1057 height 973
click at [1209, 329] on button "Done" at bounding box center [1247, 323] width 113 height 47
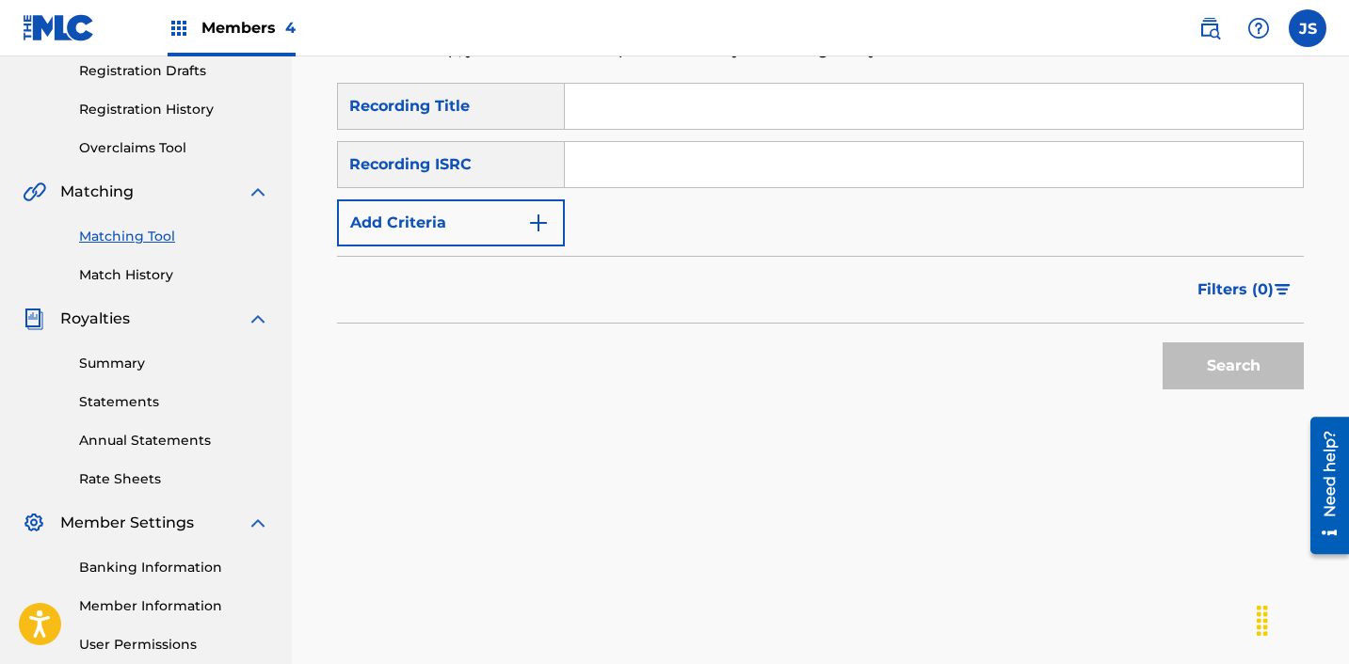
click at [770, 167] on input "Search Form" at bounding box center [934, 164] width 738 height 45
paste input "KRA351404283"
type input "KRA351404283"
click at [1162, 343] on button "Search" at bounding box center [1232, 366] width 141 height 47
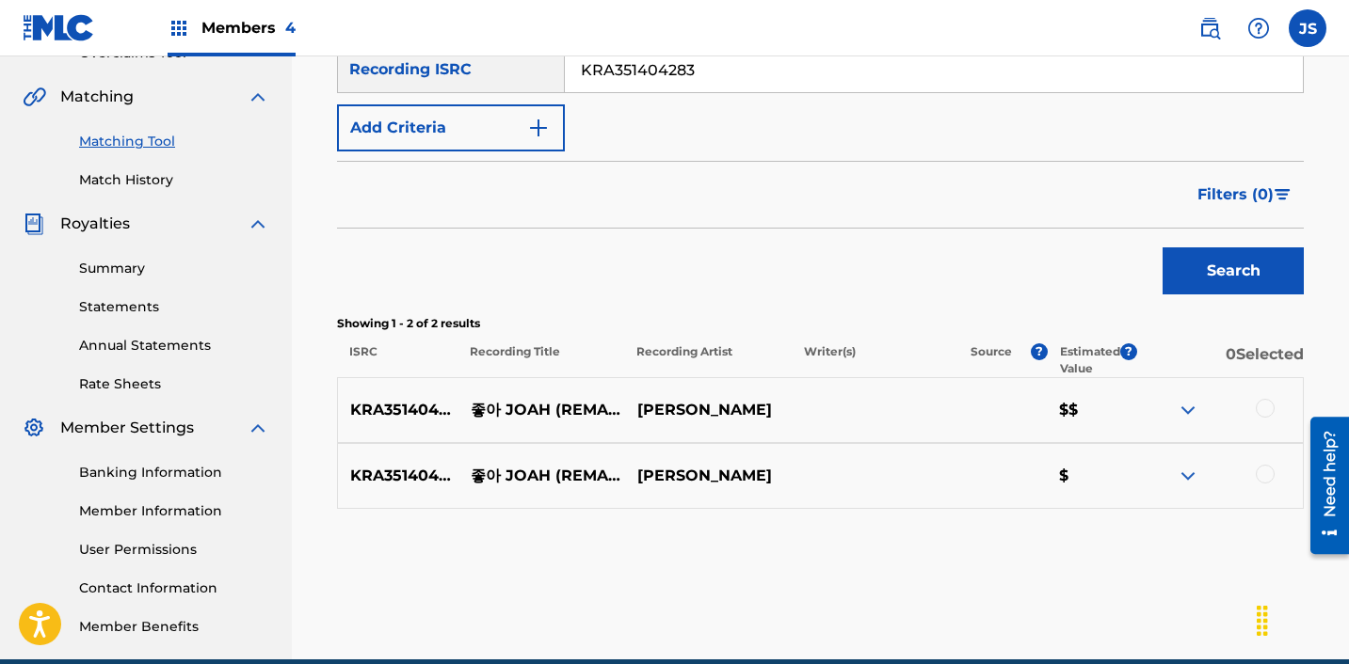
scroll to position [419, 0]
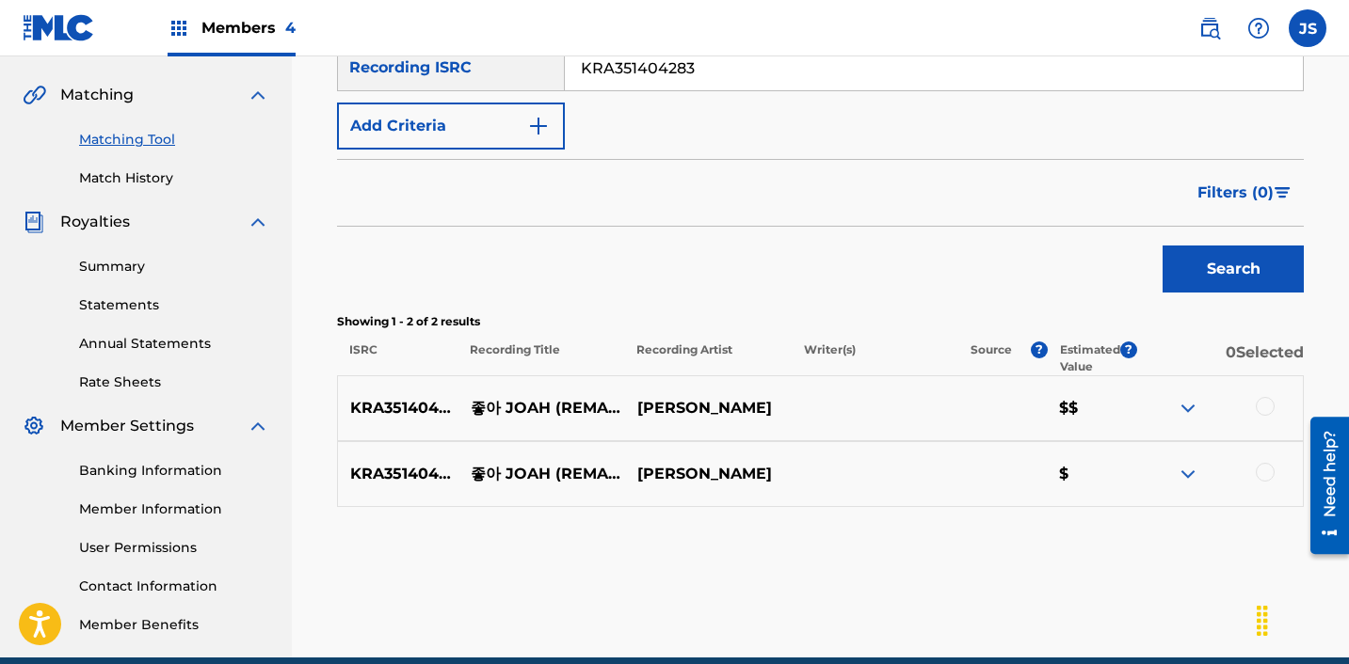
click at [1261, 406] on div at bounding box center [1264, 406] width 19 height 19
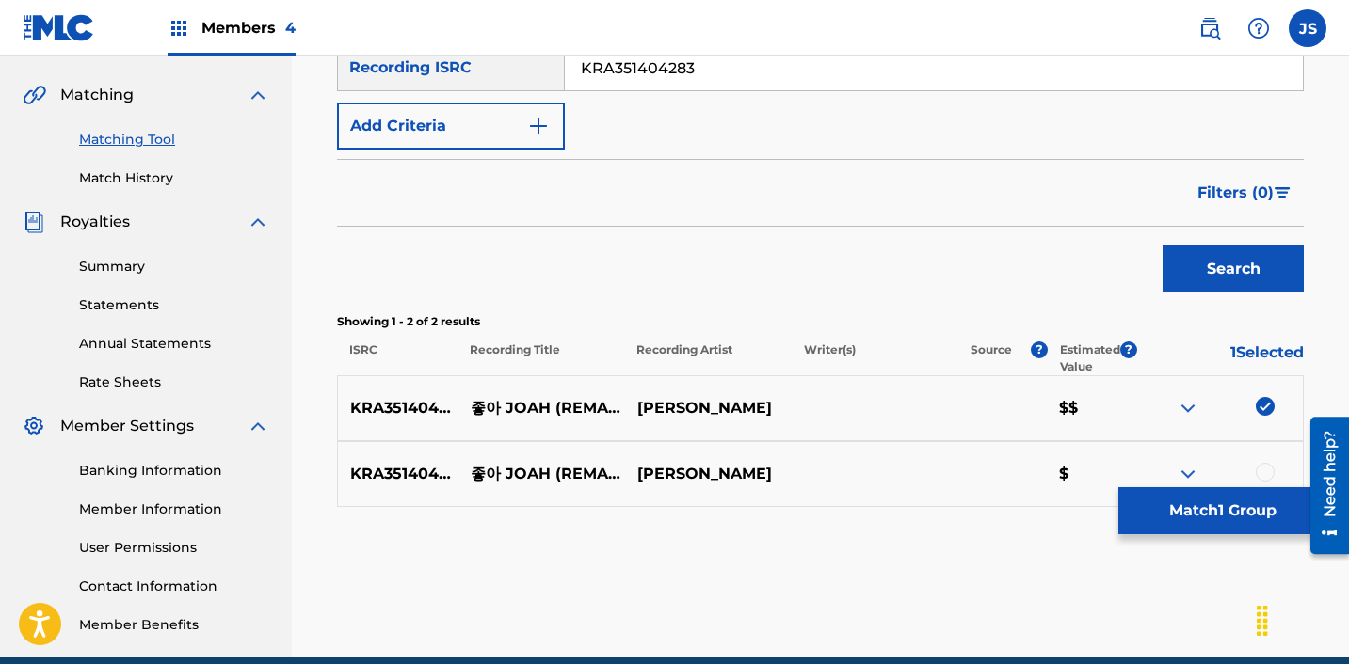
click at [1265, 467] on div at bounding box center [1264, 472] width 19 height 19
click at [1227, 504] on button "Match 2 Groups" at bounding box center [1222, 511] width 208 height 47
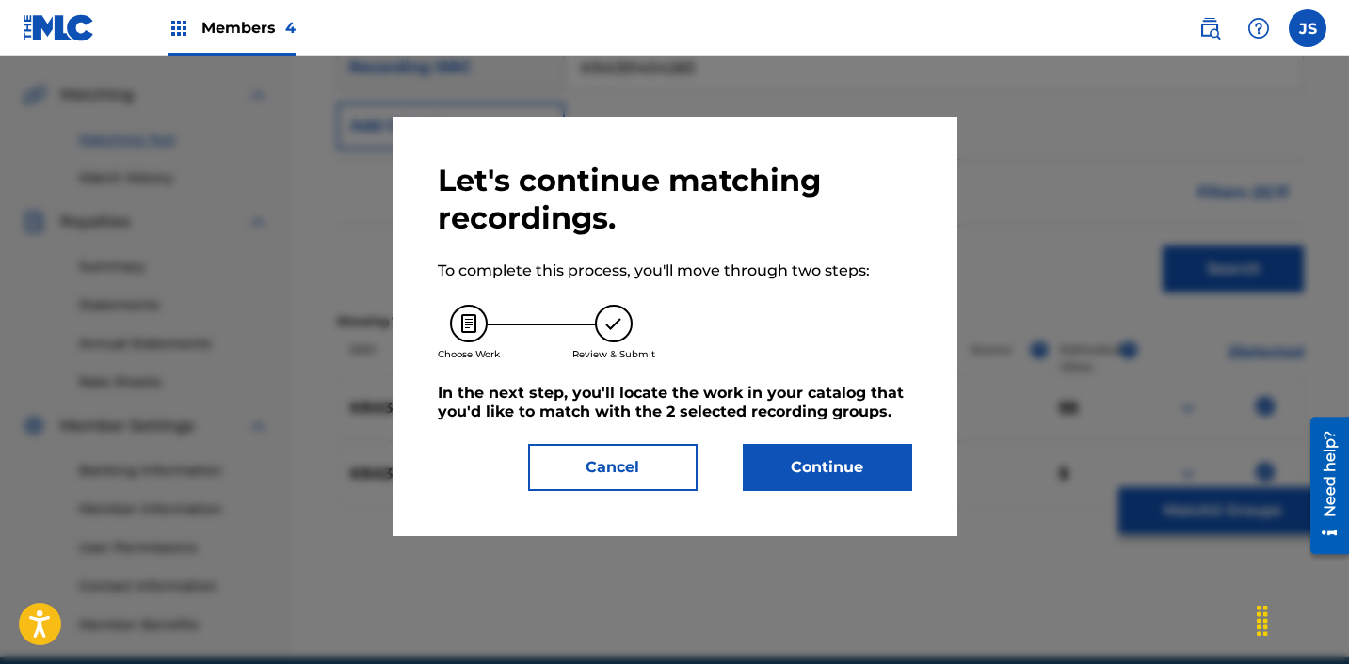
click at [864, 466] on button "Continue" at bounding box center [827, 467] width 169 height 47
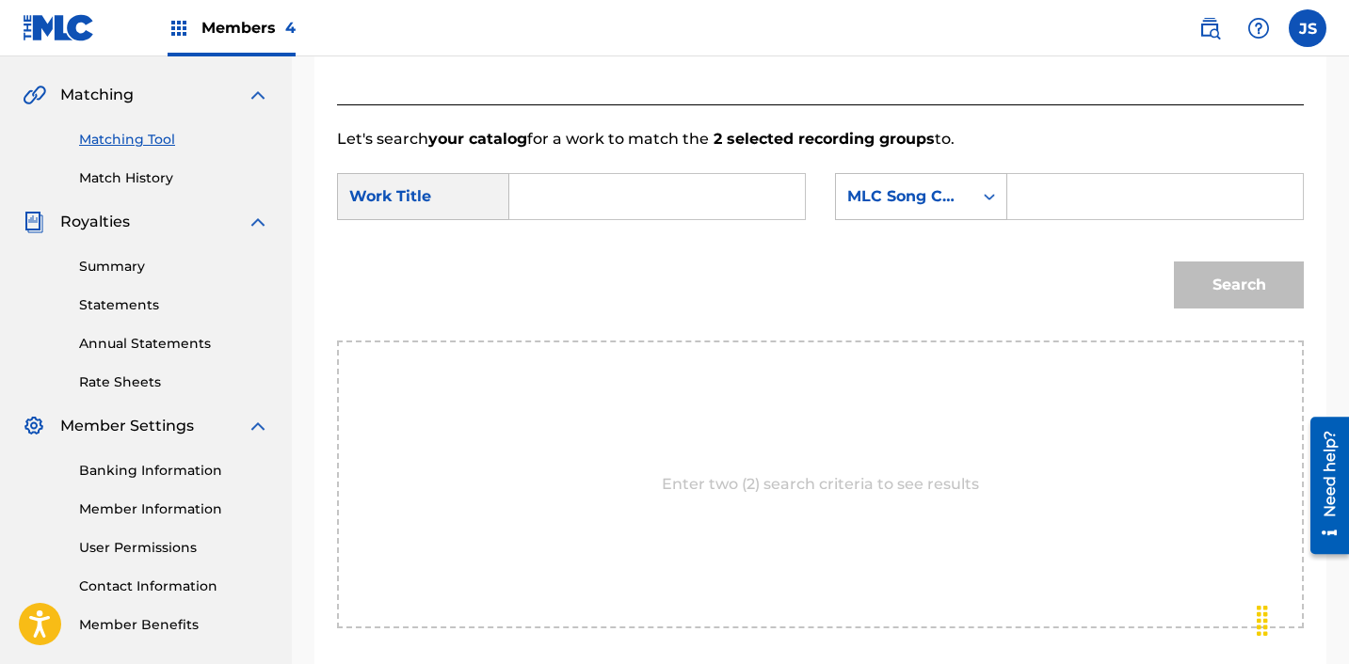
click at [668, 170] on form "SearchWithCriteria28c12c81-bc92-40d2-8ced-459b3eb0b910 Work Title SearchWithCri…" at bounding box center [820, 246] width 967 height 190
click at [629, 216] on input "Search Form" at bounding box center [657, 196] width 264 height 45
click at [630, 250] on div "joah" at bounding box center [656, 239] width 262 height 34
type input "joah"
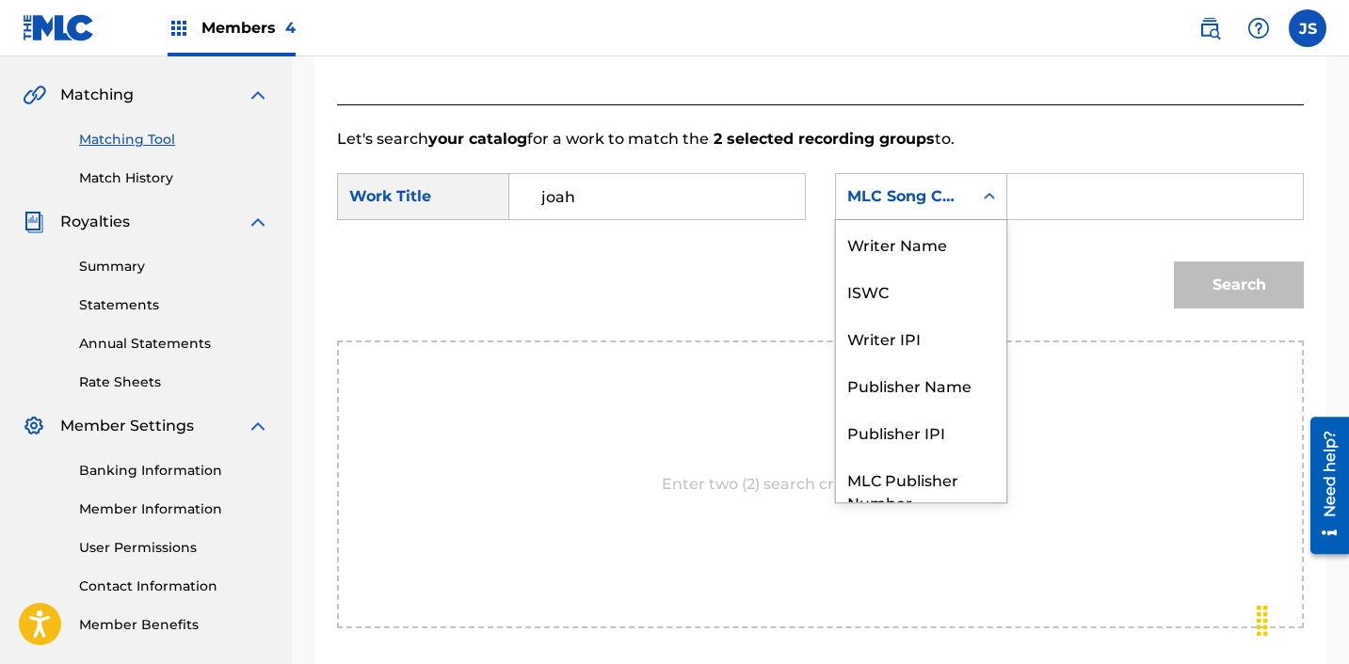
click at [944, 189] on div "MLC Song Code" at bounding box center [904, 196] width 114 height 23
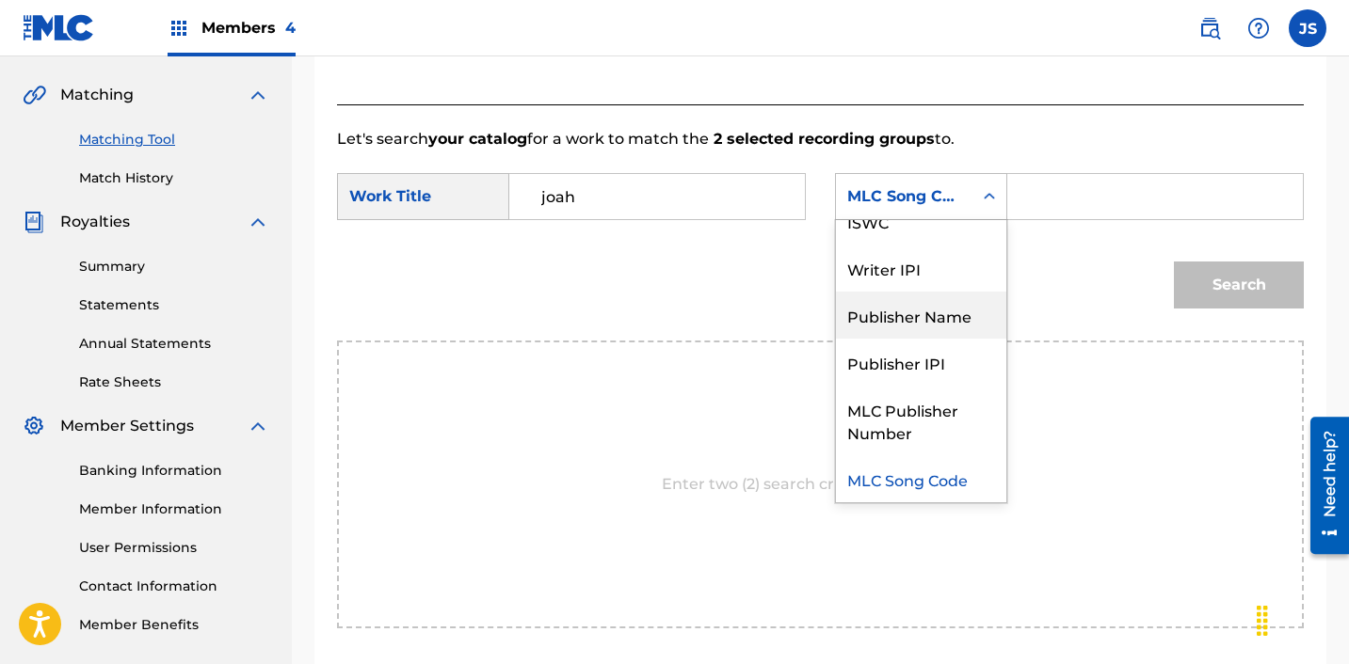
click at [938, 305] on div "Publisher Name" at bounding box center [921, 315] width 170 height 47
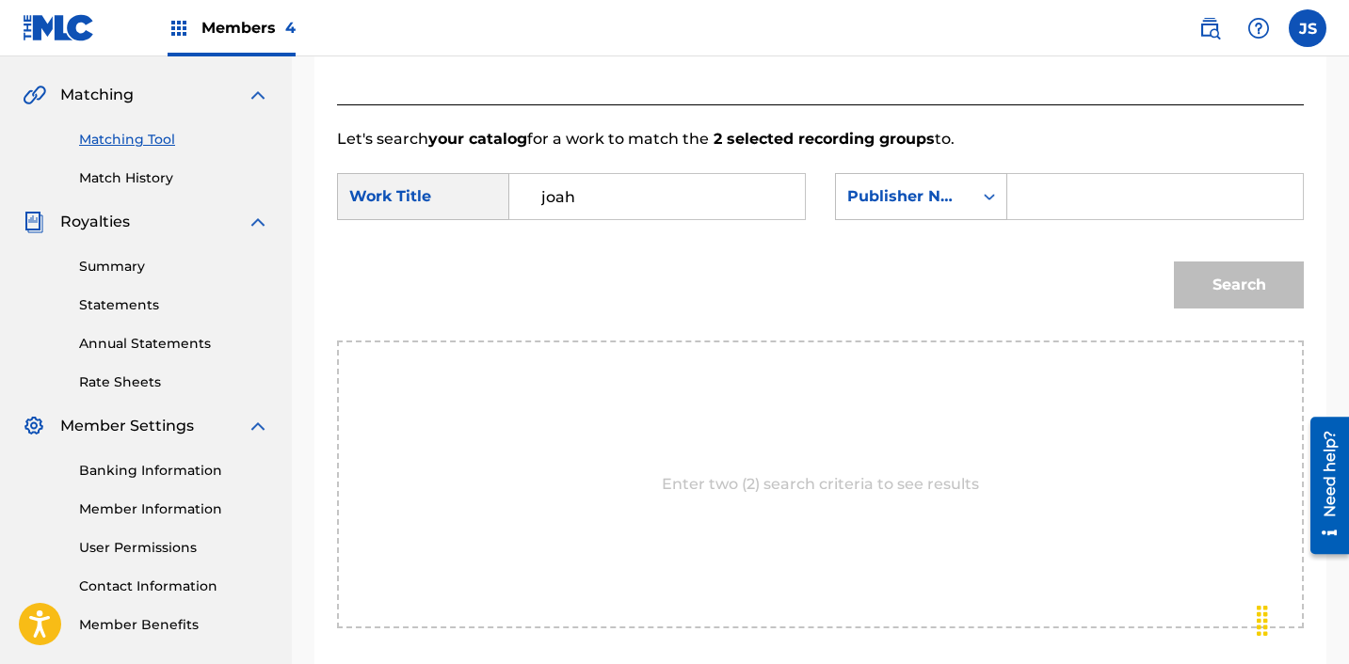
click at [1040, 214] on input "Search Form" at bounding box center [1155, 196] width 264 height 45
type input "ICHUTUS"
click at [1203, 278] on button "Search" at bounding box center [1239, 285] width 130 height 47
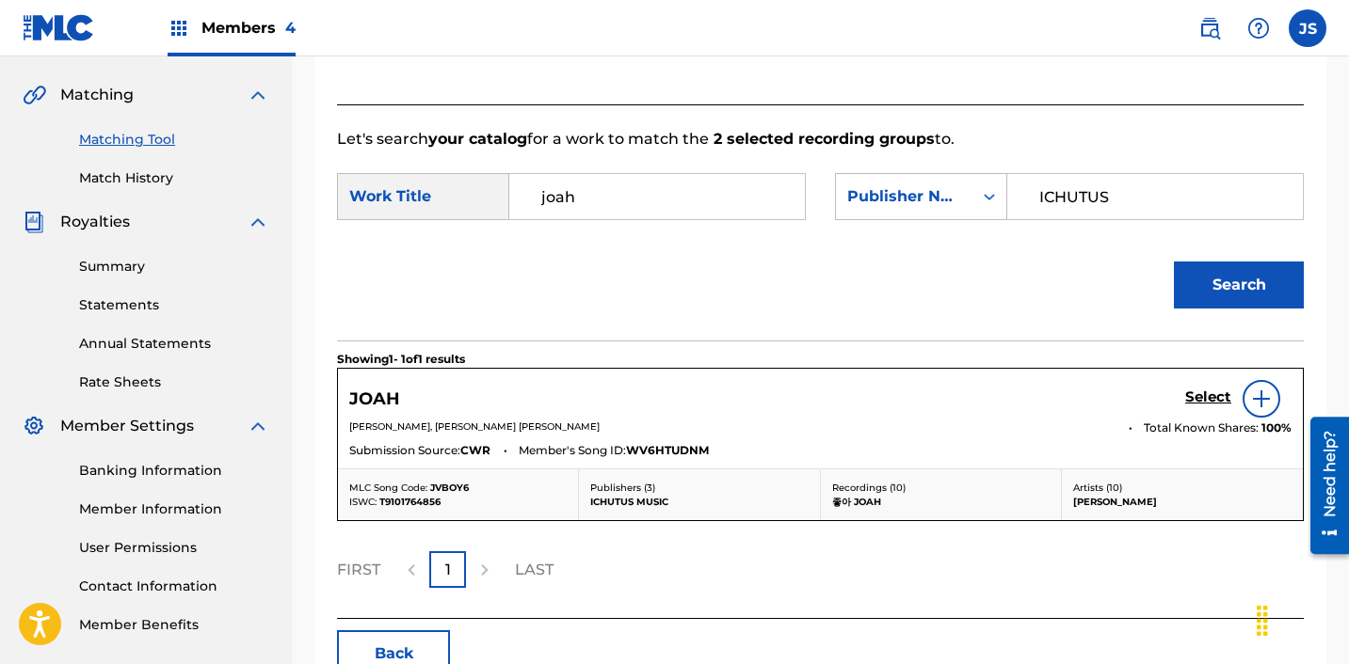
click at [1206, 404] on h5 "Select" at bounding box center [1208, 398] width 46 height 18
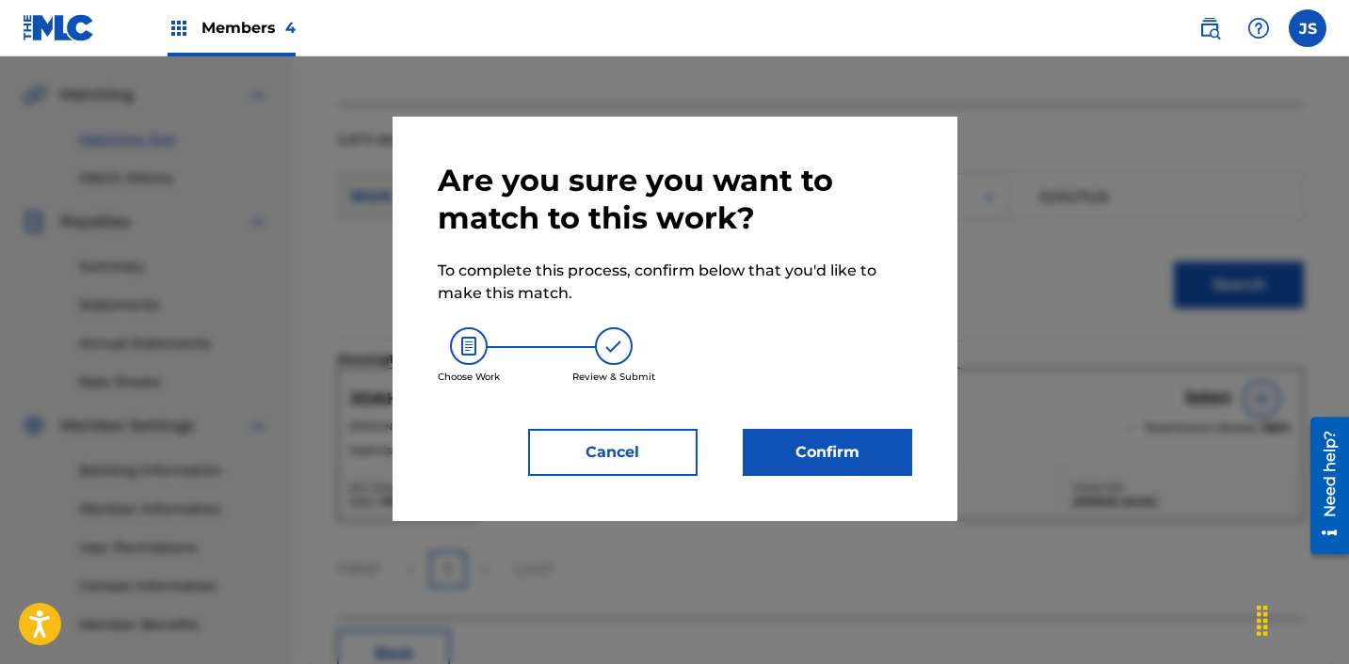
click at [897, 463] on button "Confirm" at bounding box center [827, 452] width 169 height 47
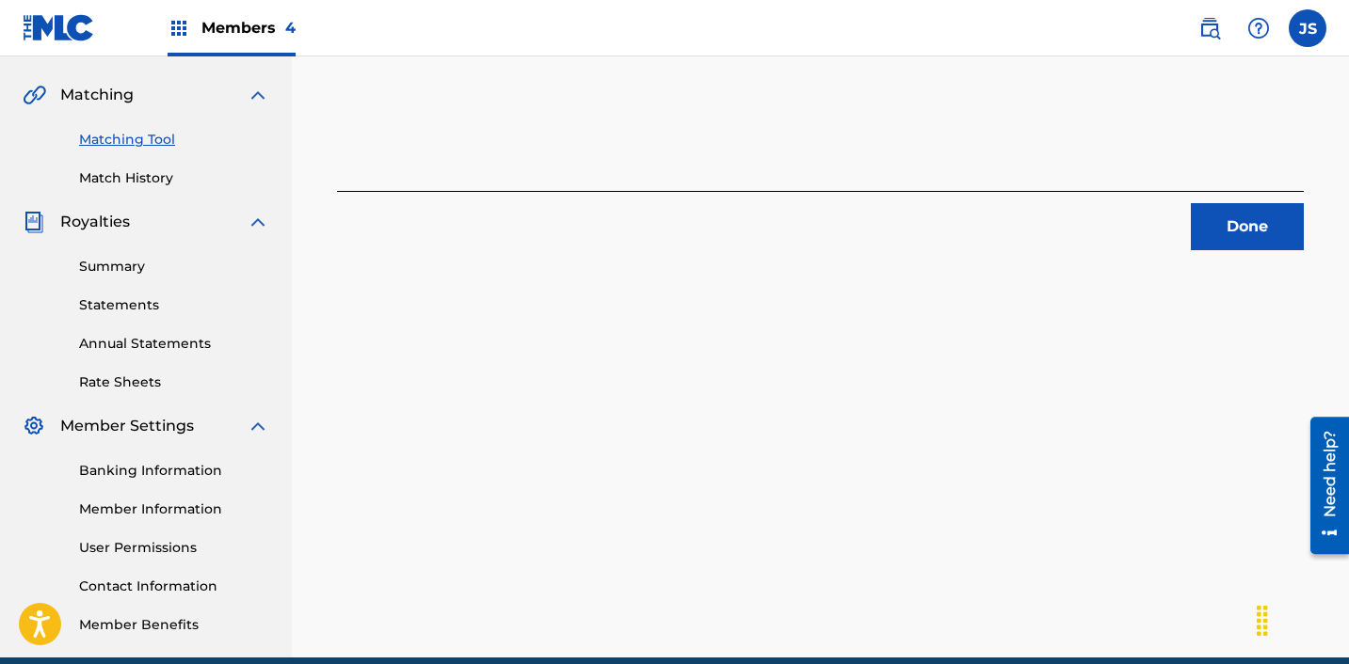
click at [1262, 219] on button "Done" at bounding box center [1247, 226] width 113 height 47
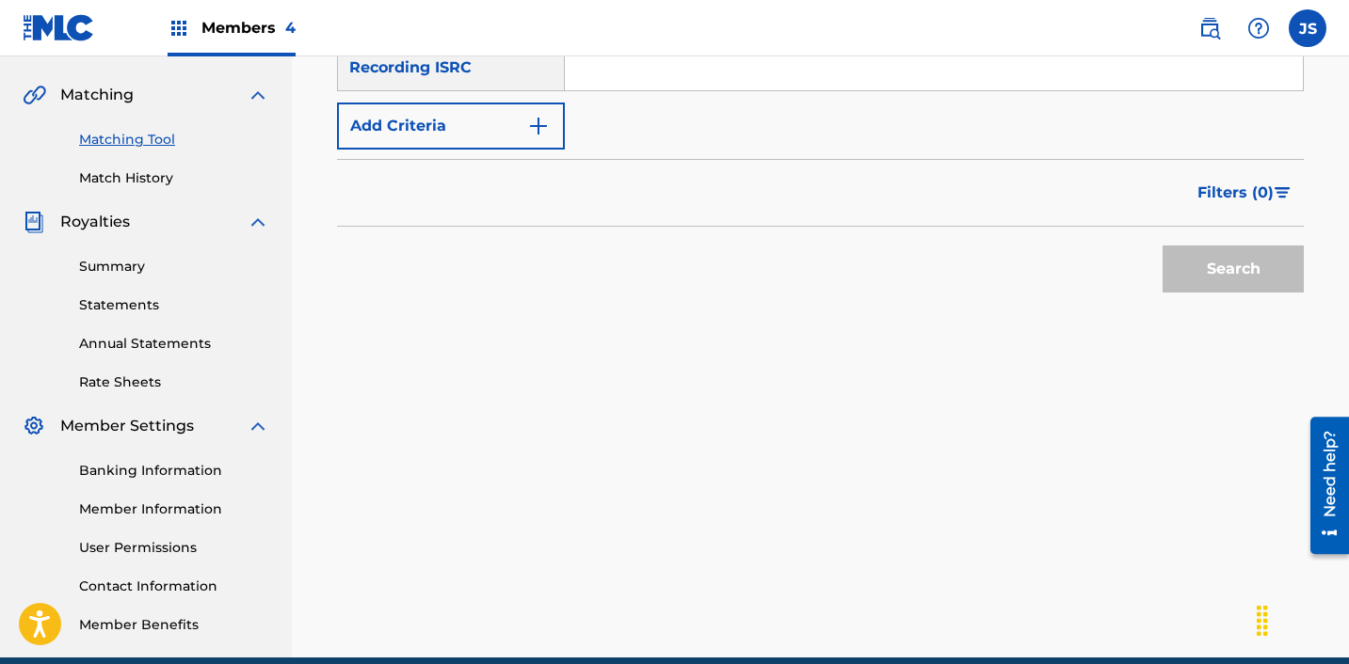
click at [735, 61] on input "Search Form" at bounding box center [934, 67] width 738 height 45
paste input "KRA252302275"
type input "KRA252302275"
click at [1162, 246] on button "Search" at bounding box center [1232, 269] width 141 height 47
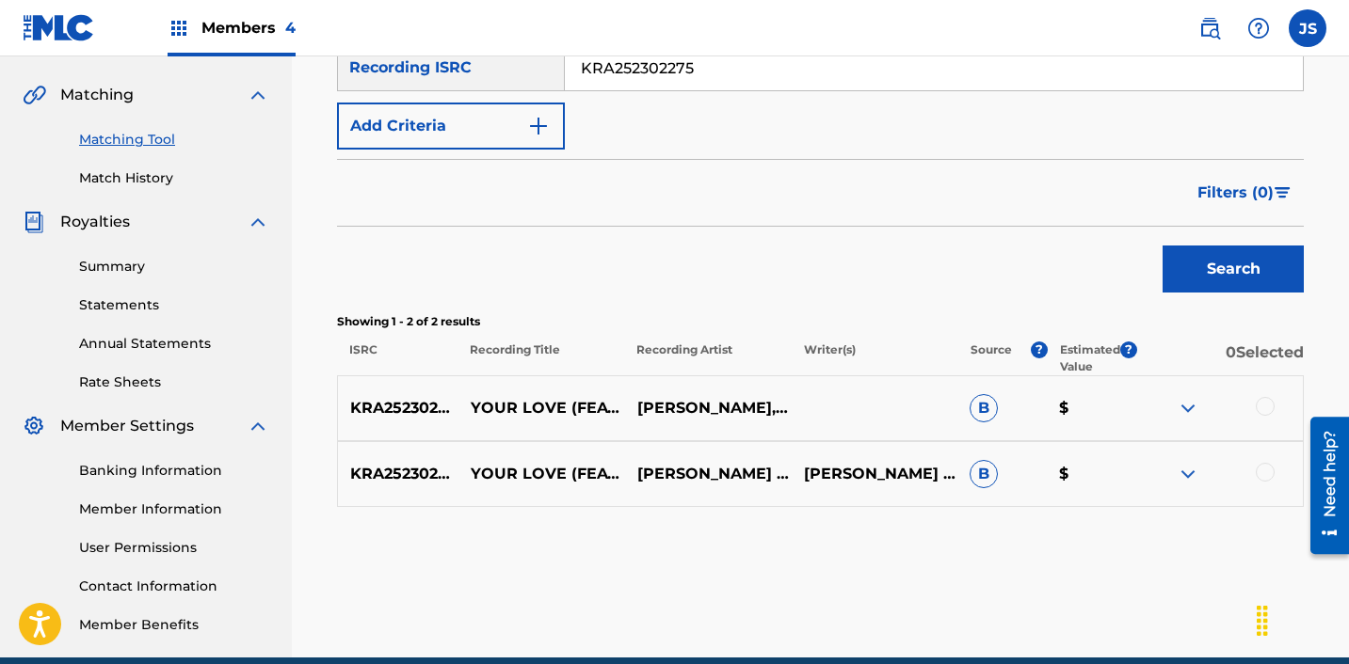
click at [1270, 470] on div at bounding box center [1264, 472] width 19 height 19
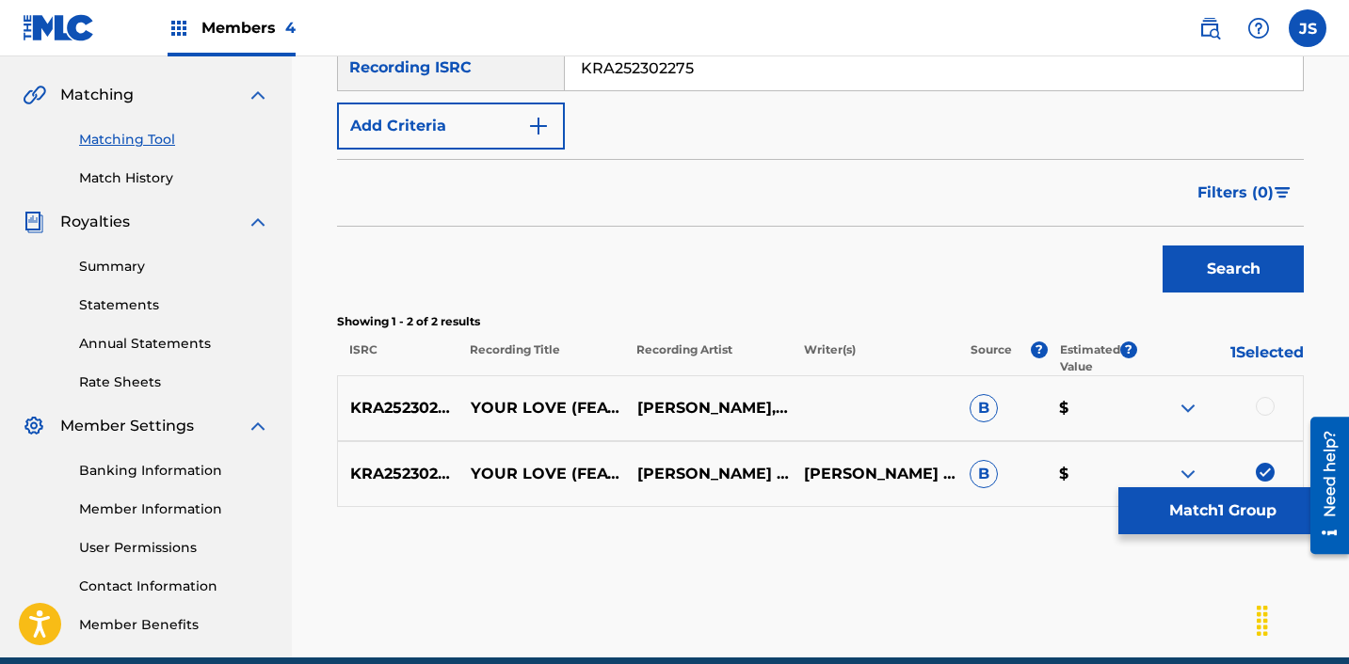
click at [1266, 399] on div at bounding box center [1264, 406] width 19 height 19
click at [1217, 517] on button "Match 2 Groups" at bounding box center [1222, 511] width 208 height 47
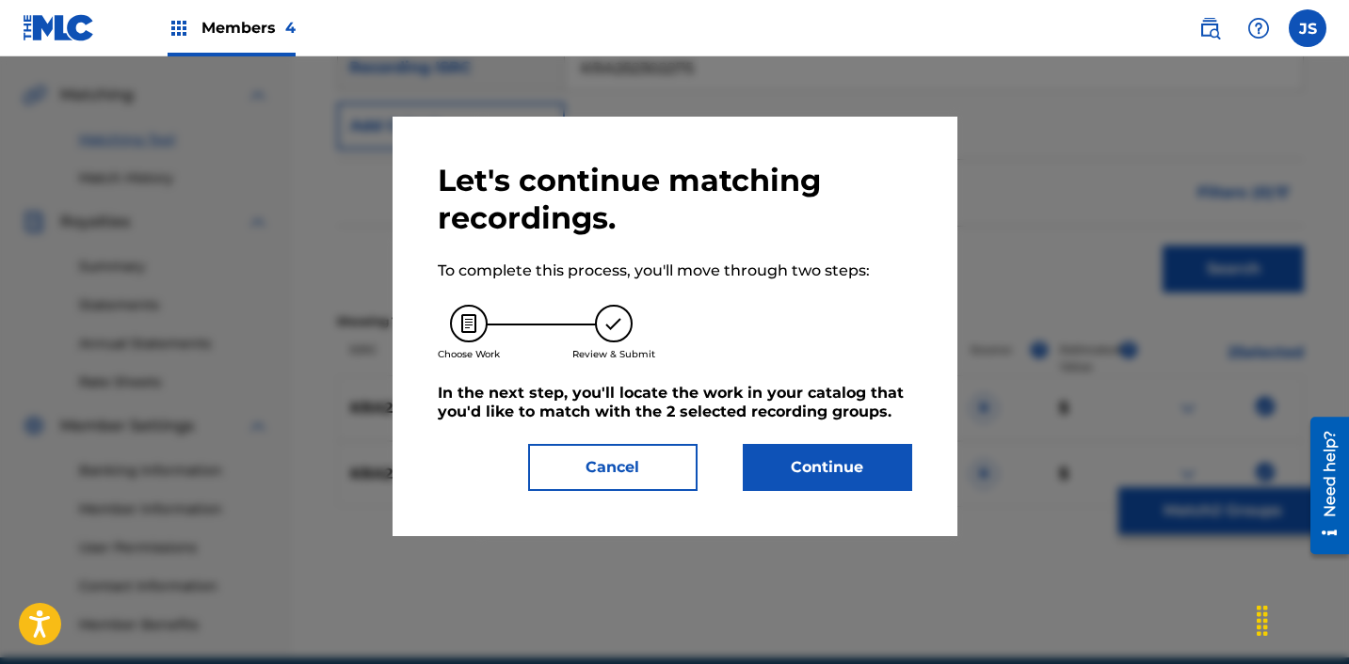
click at [852, 494] on div "Let's continue matching recordings. To complete this process, you'll move throu…" at bounding box center [674, 327] width 565 height 420
click at [844, 454] on button "Continue" at bounding box center [827, 467] width 169 height 47
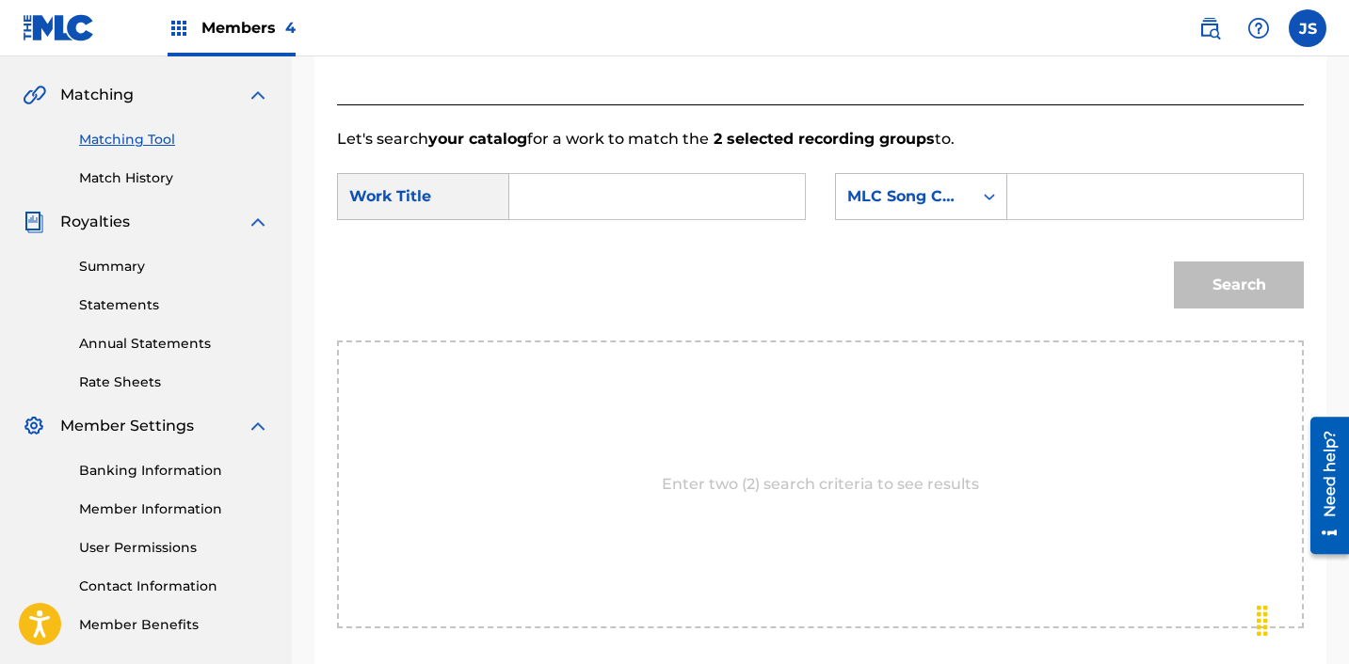
click at [662, 192] on input "Search Form" at bounding box center [657, 196] width 264 height 45
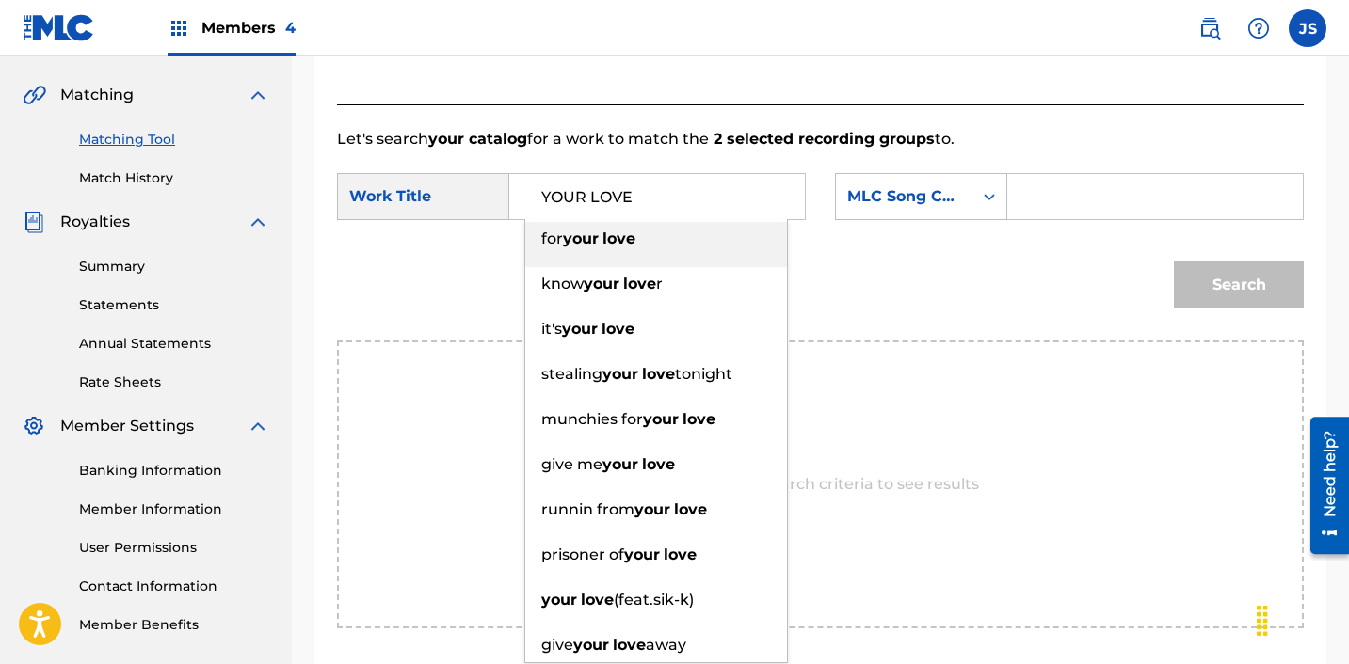
type input "YOUR LOVE"
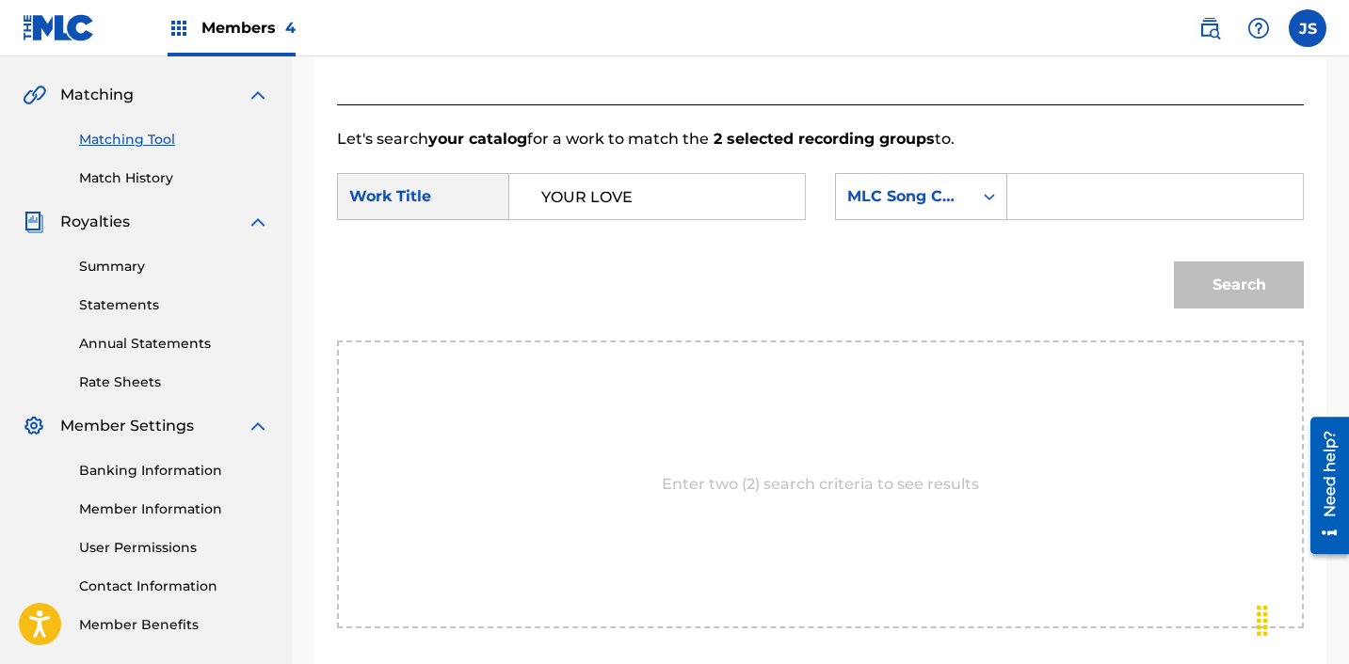
click at [1037, 223] on div "SearchWithCriteria28c12c81-bc92-40d2-8ced-459b3eb0b910 Work Title YOUR LOVE Sea…" at bounding box center [820, 202] width 967 height 58
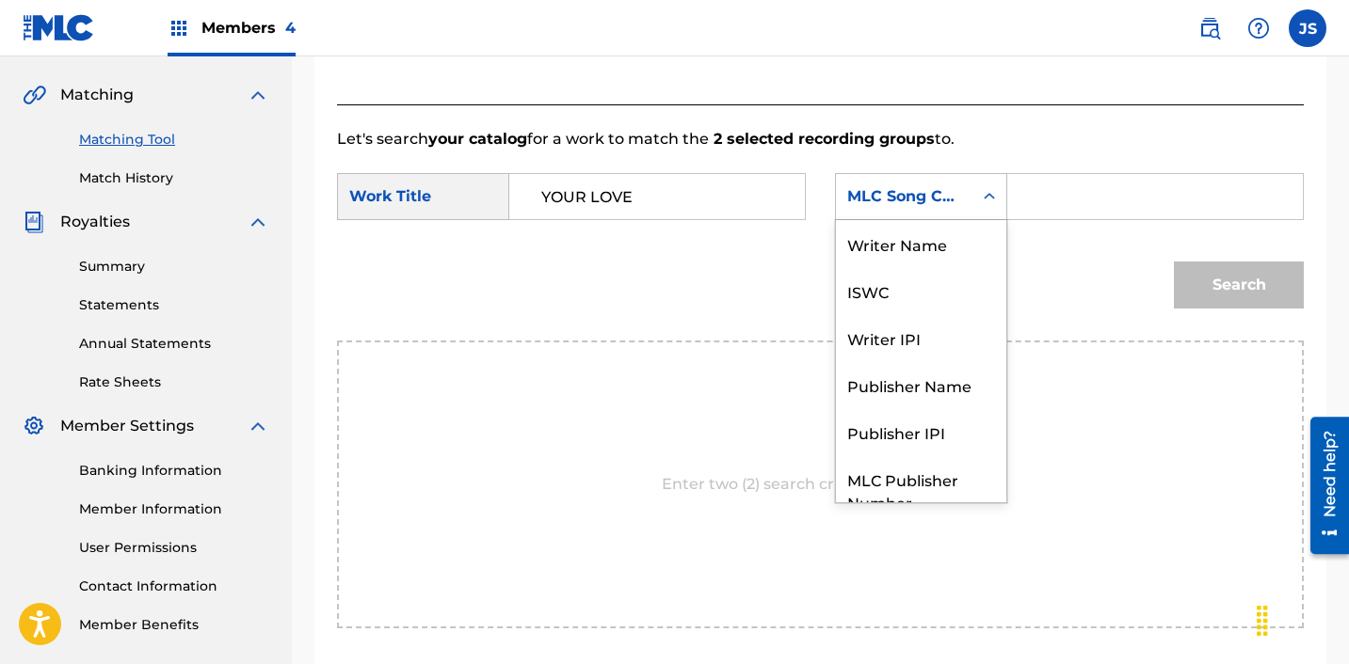
click at [919, 189] on div "MLC Song Code" at bounding box center [904, 196] width 114 height 23
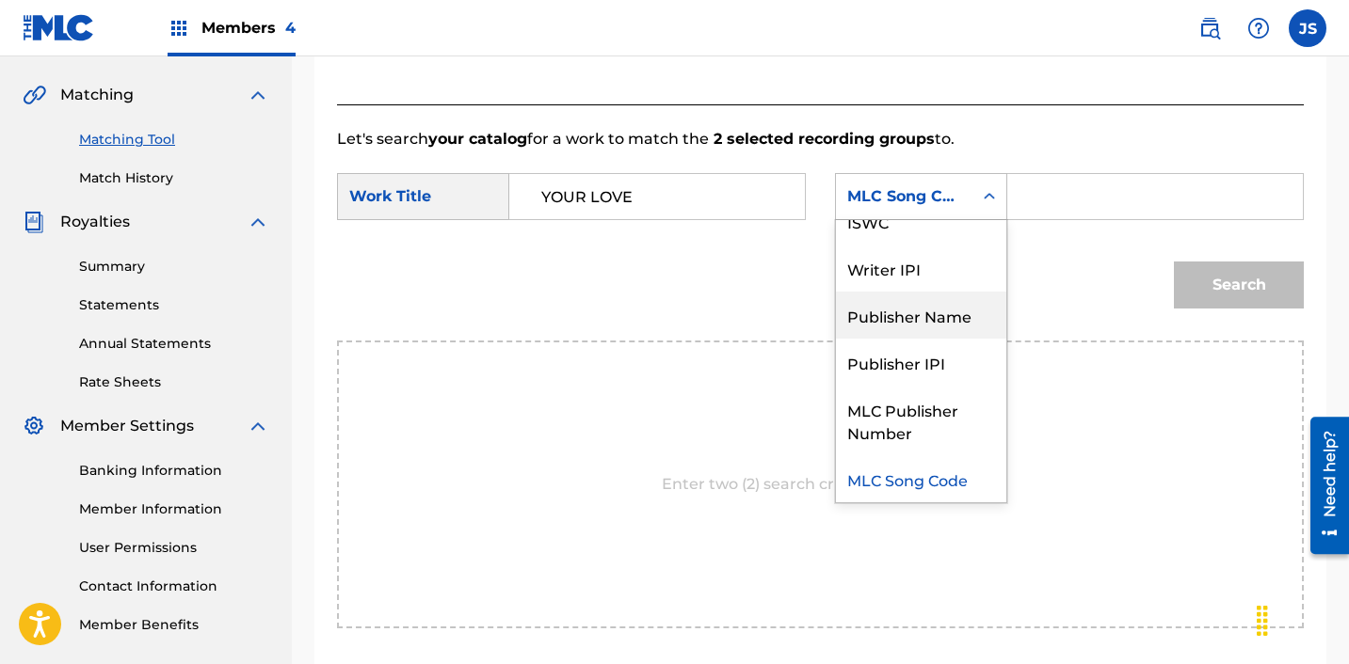
click at [945, 328] on div "Publisher Name" at bounding box center [921, 315] width 170 height 47
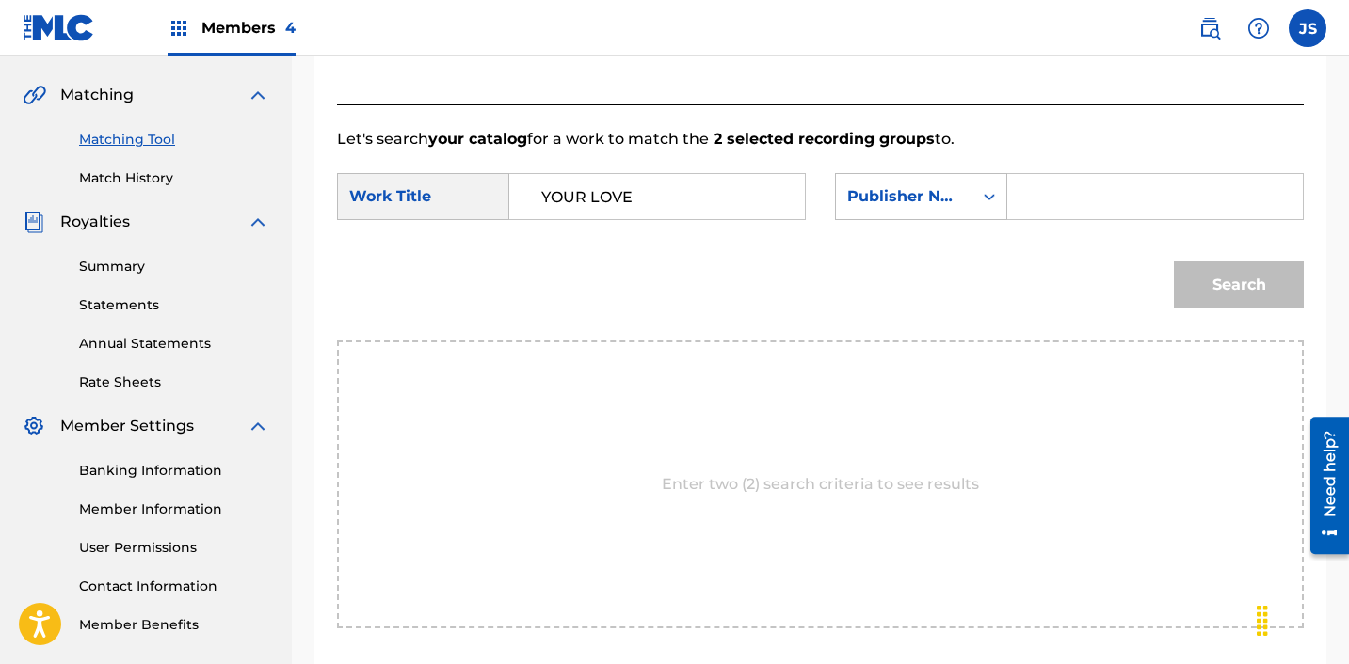
click at [1113, 215] on input "Search Form" at bounding box center [1155, 196] width 264 height 45
type input "K"
type input "ICHUTUS"
click at [1204, 302] on button "Search" at bounding box center [1239, 285] width 130 height 47
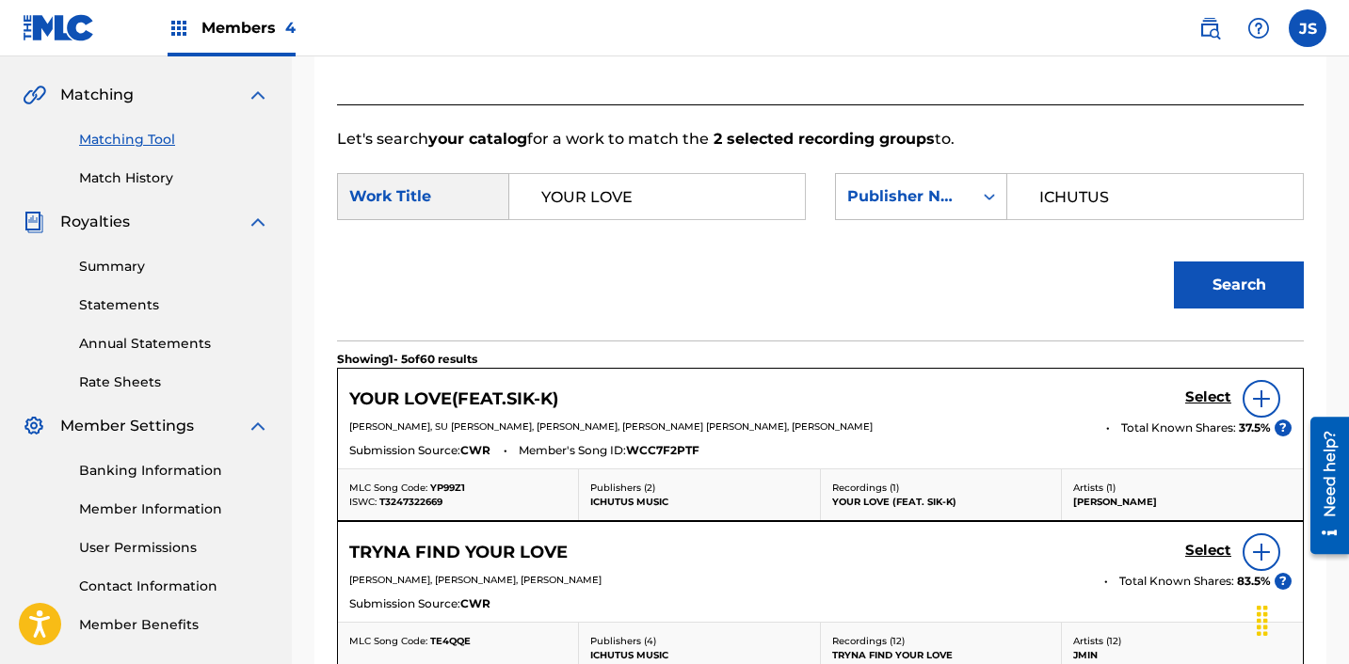
click at [1208, 408] on link "Select" at bounding box center [1208, 399] width 46 height 21
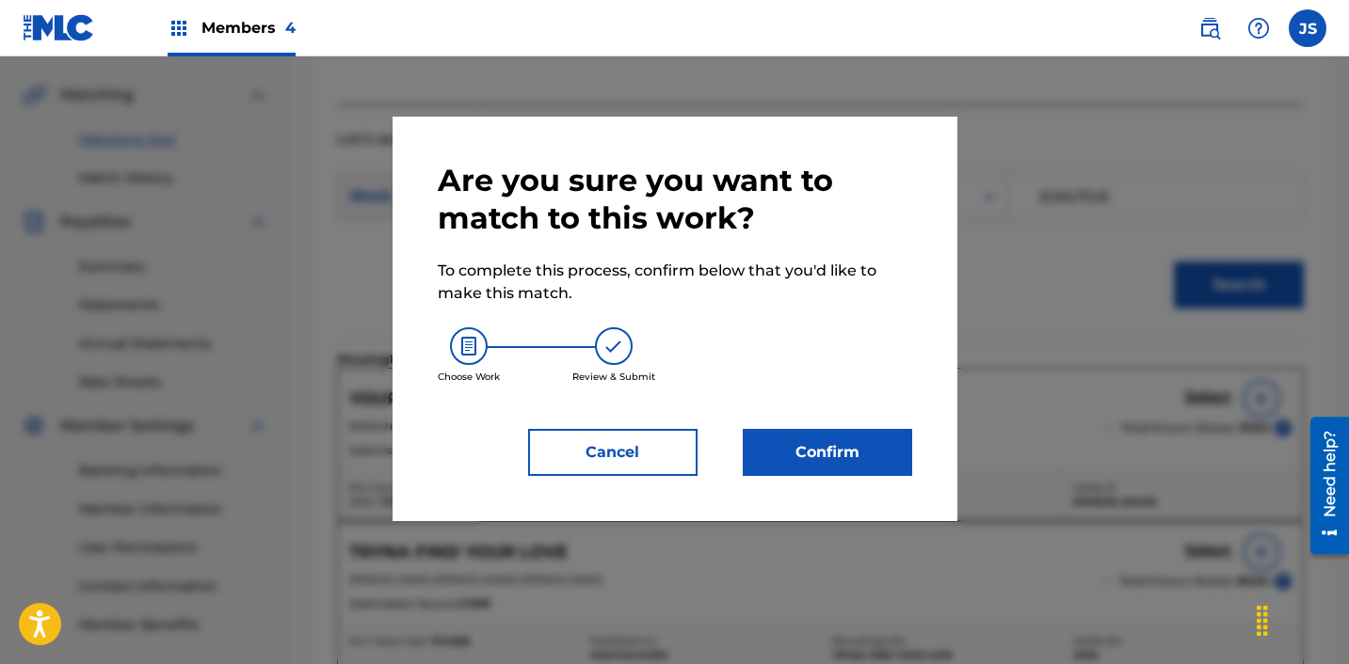
click at [804, 480] on div "Are you sure you want to match to this work? To complete this process, confirm …" at bounding box center [674, 319] width 565 height 405
click at [804, 469] on button "Confirm" at bounding box center [827, 452] width 169 height 47
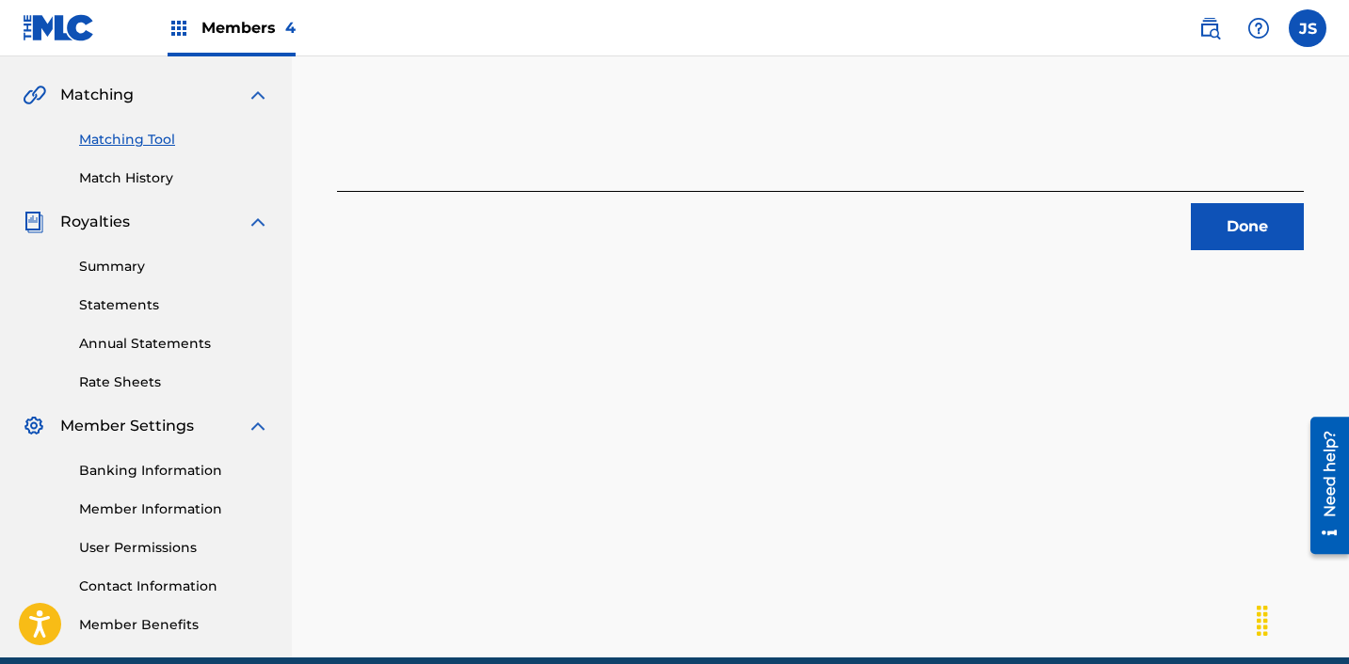
click at [1272, 232] on button "Done" at bounding box center [1247, 226] width 113 height 47
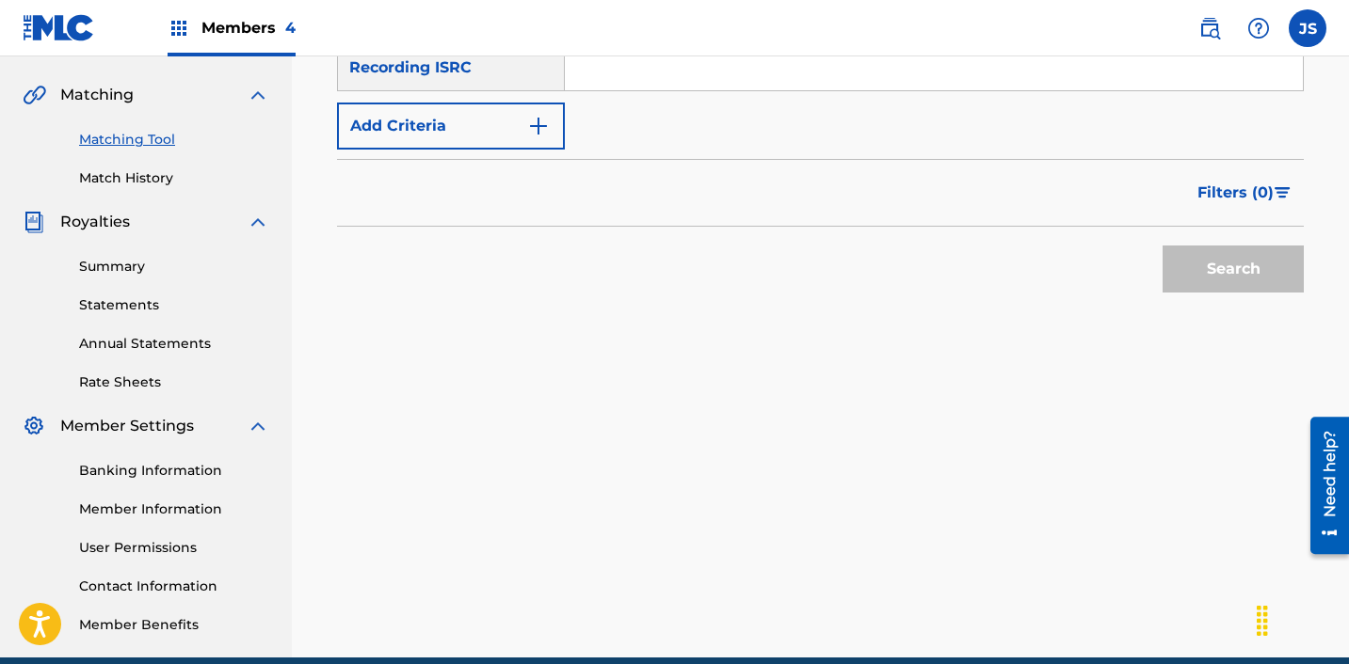
click at [608, 76] on input "Search Form" at bounding box center [934, 67] width 738 height 45
paste input "KRF152000040"
type input "KRF152000040"
click at [1162, 246] on button "Search" at bounding box center [1232, 269] width 141 height 47
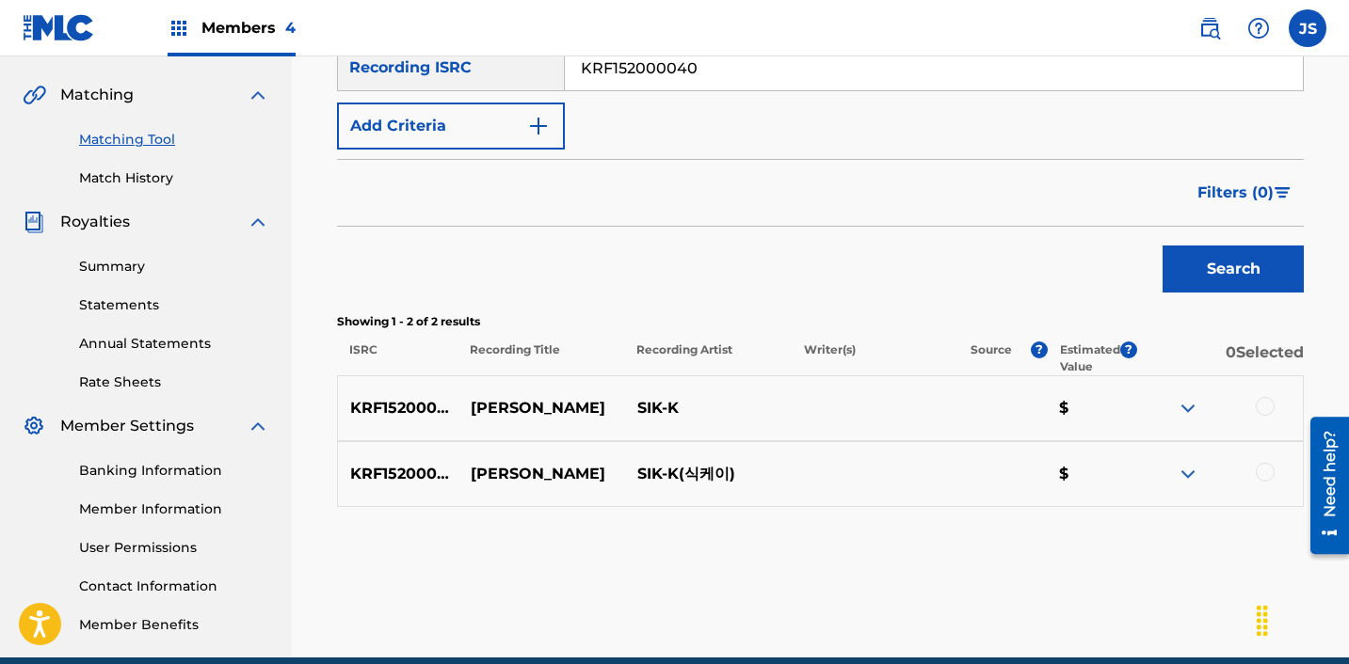
click at [1253, 406] on div at bounding box center [1219, 408] width 167 height 23
click at [1256, 406] on div at bounding box center [1264, 406] width 19 height 19
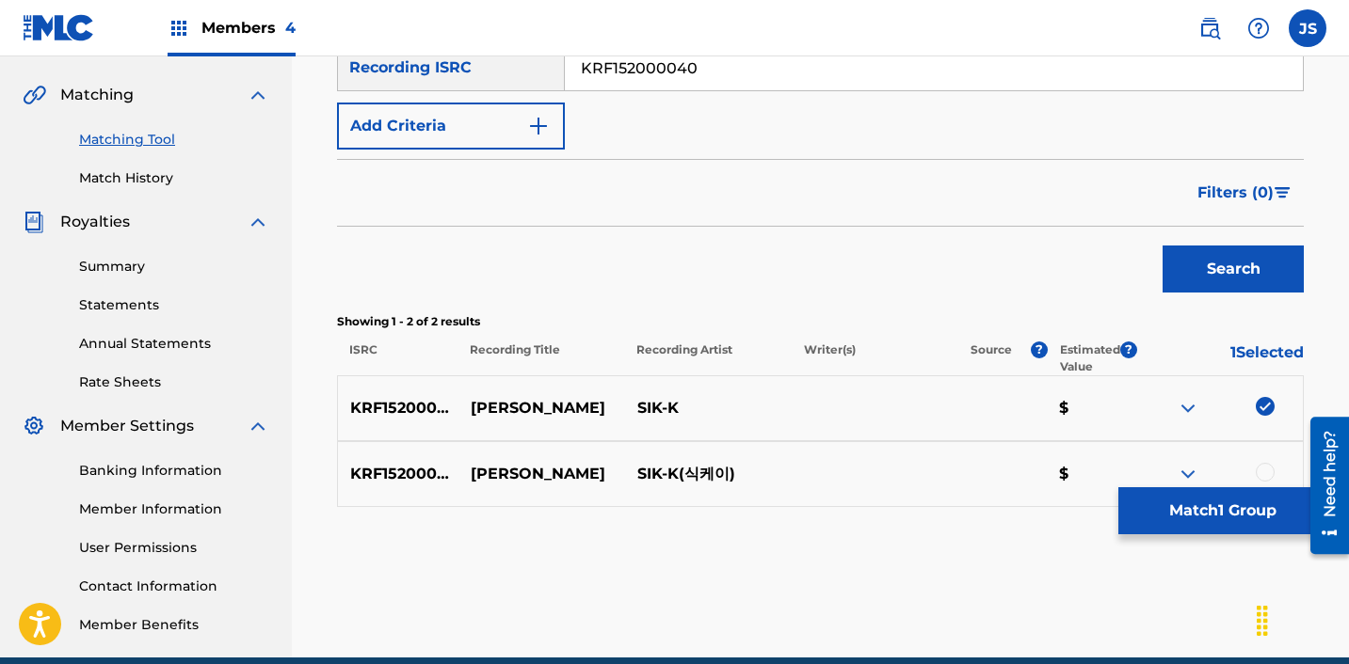
click at [1264, 467] on div at bounding box center [1264, 472] width 19 height 19
click at [1223, 493] on button "Match 2 Groups" at bounding box center [1222, 511] width 208 height 47
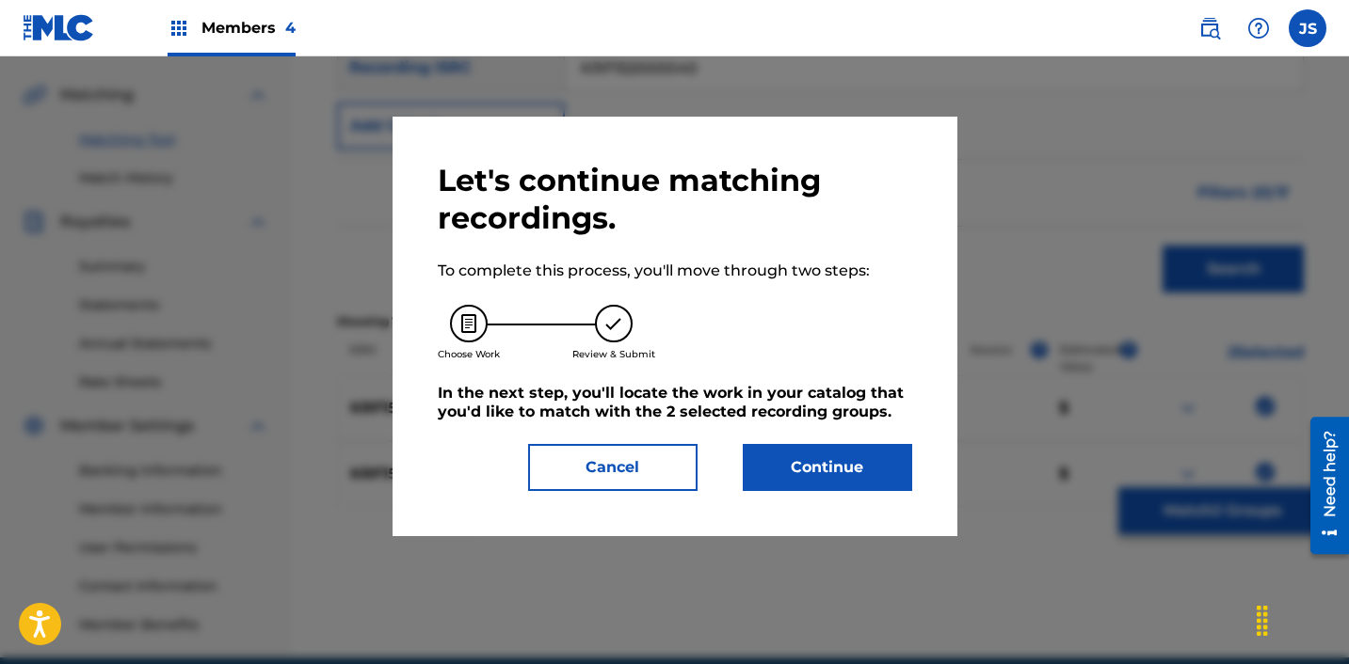
click at [866, 454] on button "Continue" at bounding box center [827, 467] width 169 height 47
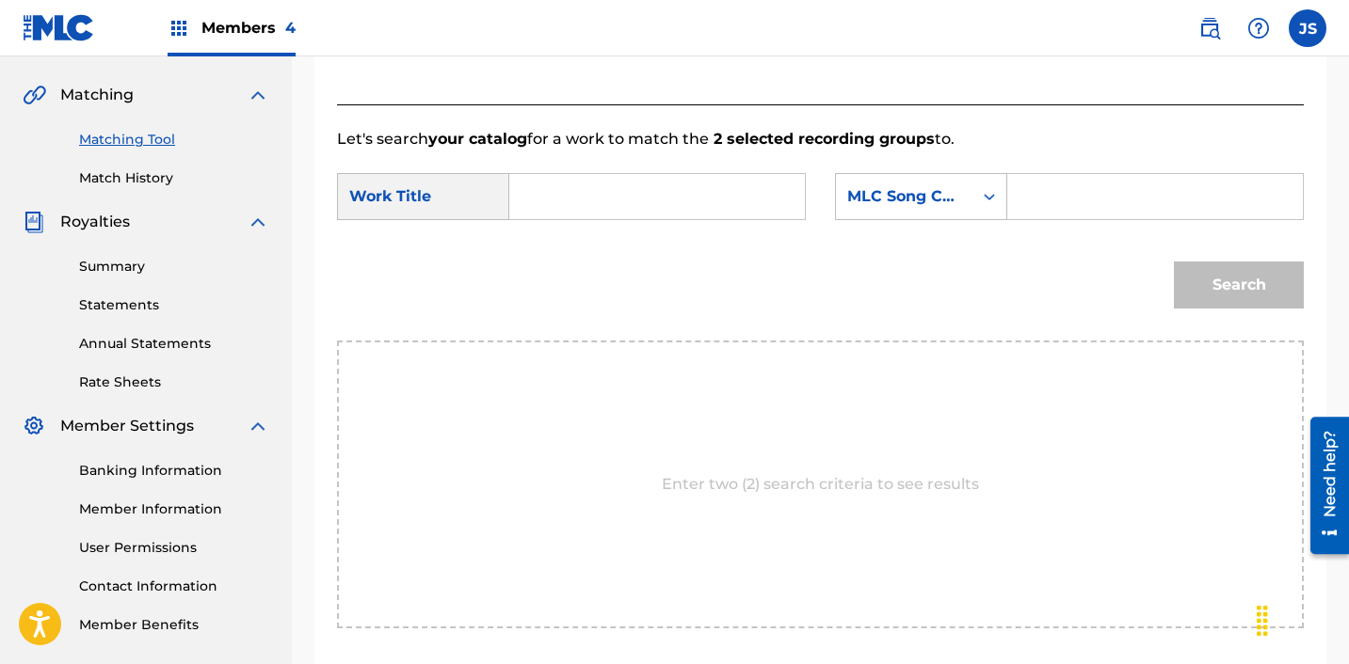
click at [700, 223] on div "SearchWithCriteria28c12c81-bc92-40d2-8ced-459b3eb0b910 Work Title SearchWithCri…" at bounding box center [820, 202] width 967 height 58
click at [698, 195] on input "Search Form" at bounding box center [657, 196] width 264 height 45
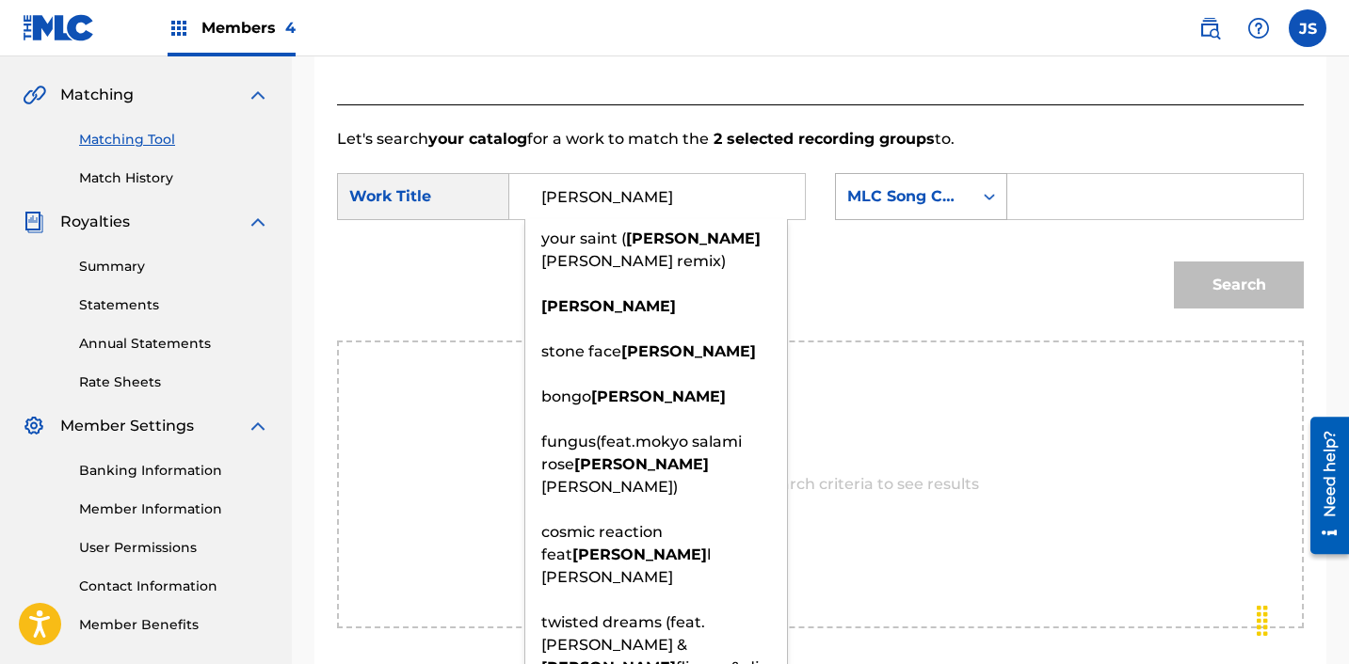
type input "[PERSON_NAME]"
click at [956, 205] on div "MLC Song Code" at bounding box center [904, 196] width 114 height 23
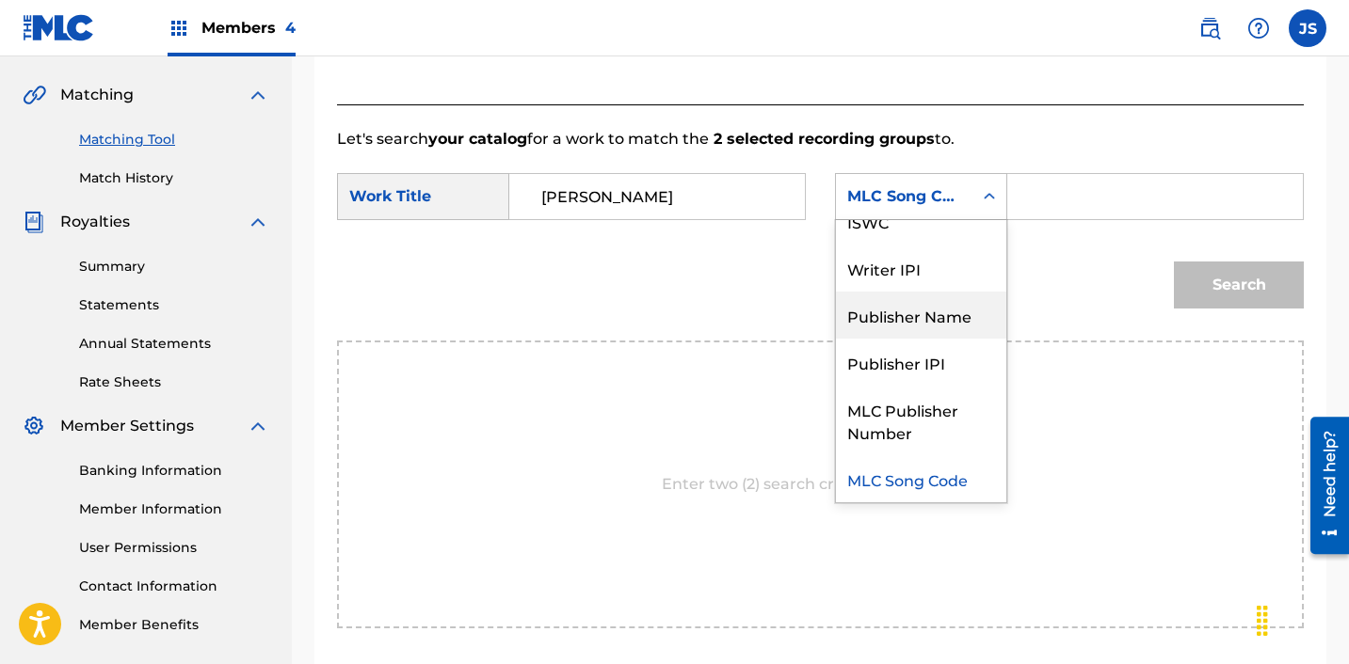
click at [944, 302] on div "Publisher Name" at bounding box center [921, 315] width 170 height 47
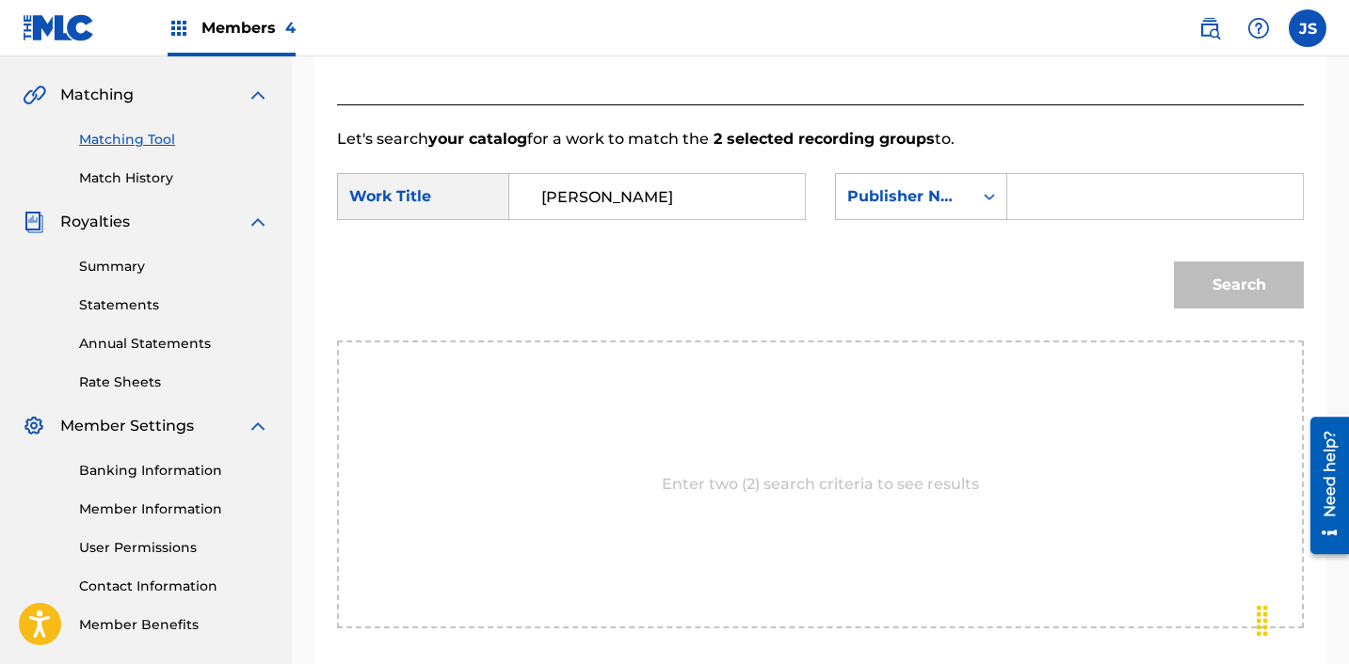
click at [1030, 194] on input "Search Form" at bounding box center [1155, 196] width 264 height 45
type input "ICHUTUS"
click at [1203, 280] on button "Search" at bounding box center [1239, 285] width 130 height 47
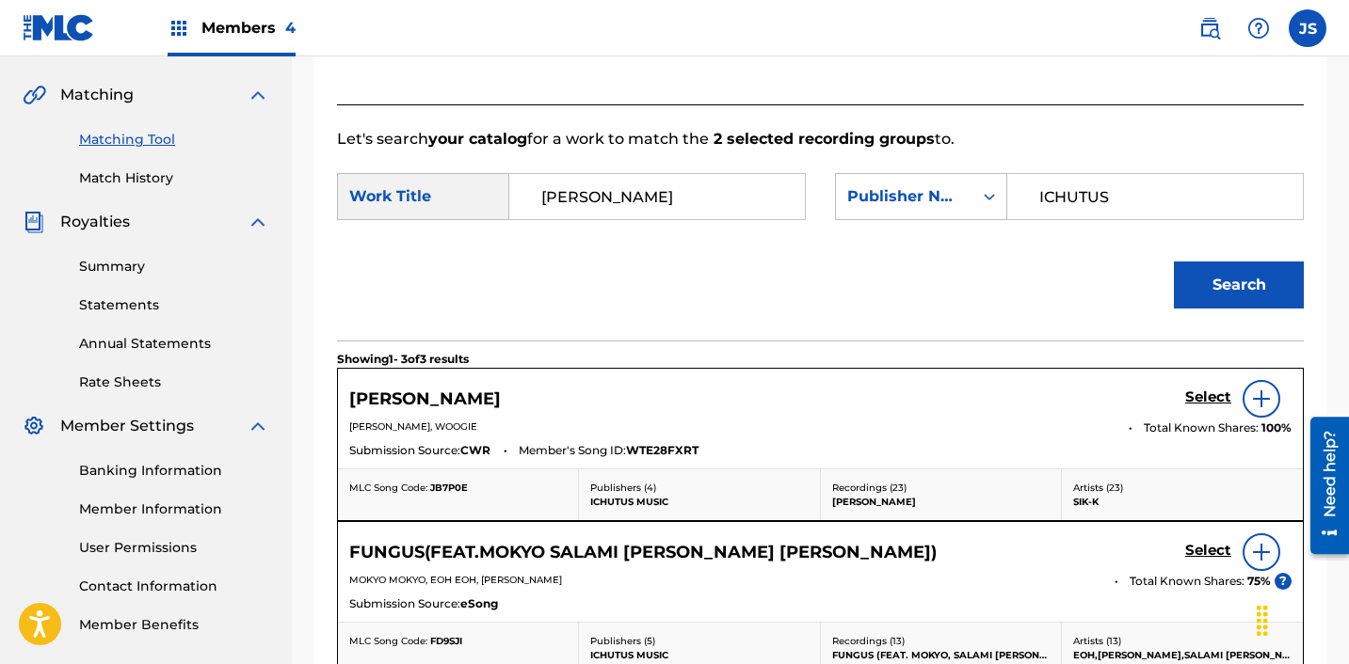
click at [1208, 398] on h5 "Select" at bounding box center [1208, 398] width 46 height 18
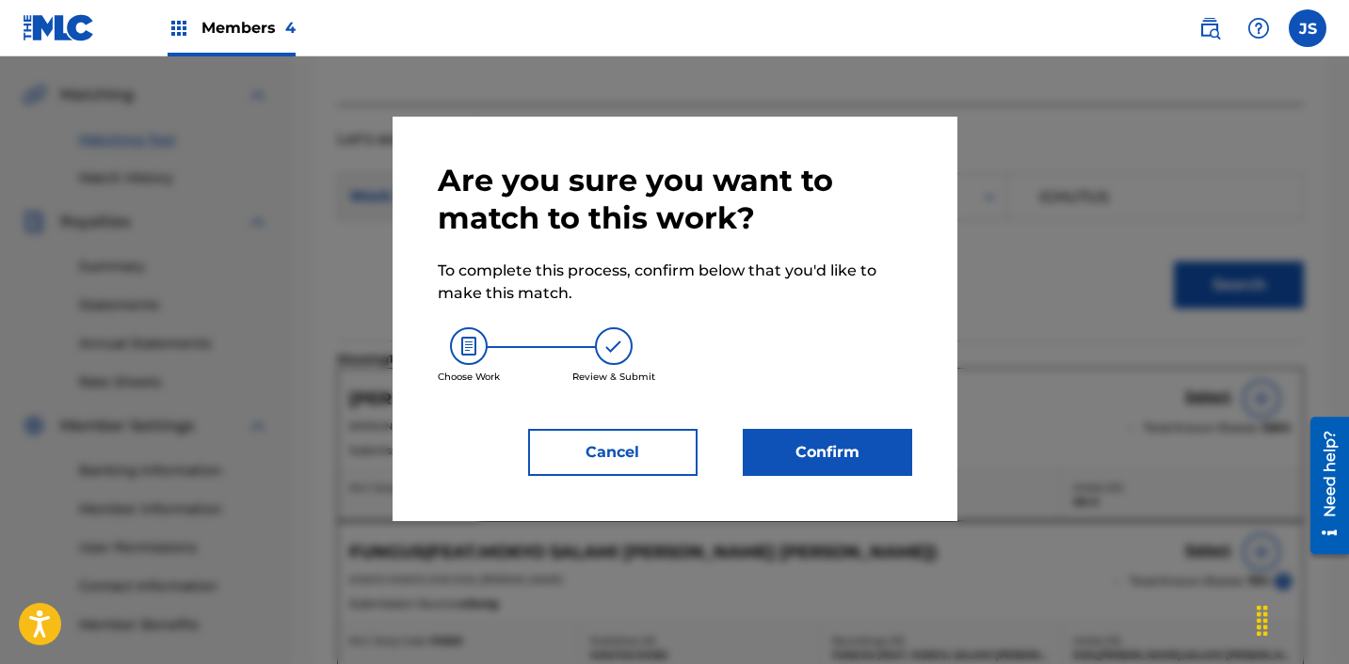
click at [849, 452] on button "Confirm" at bounding box center [827, 452] width 169 height 47
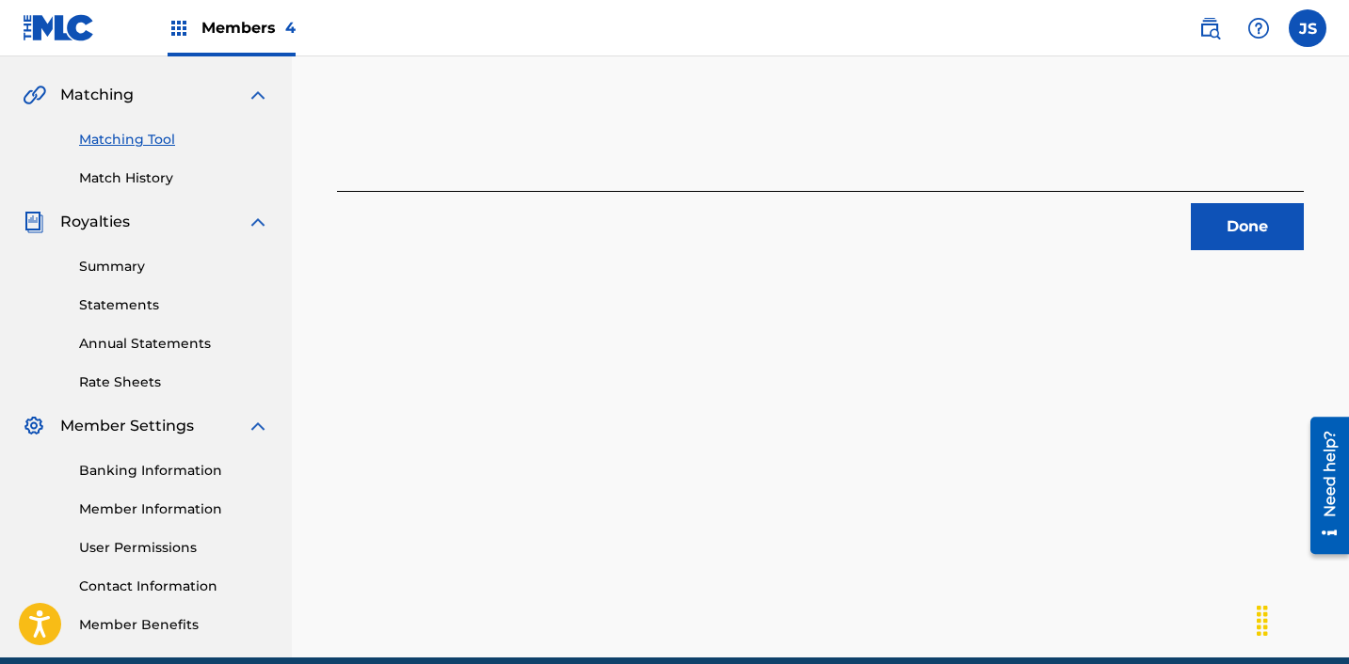
click at [1255, 241] on button "Done" at bounding box center [1247, 226] width 113 height 47
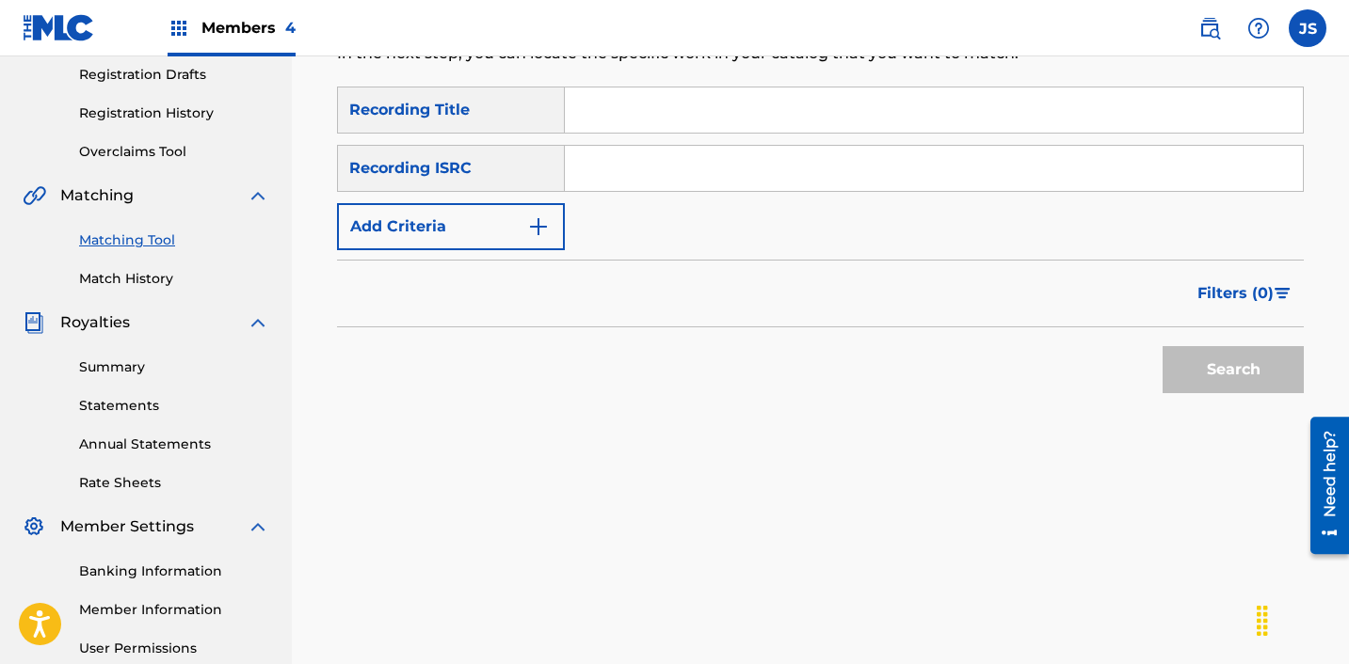
scroll to position [317, 0]
click at [752, 168] on input "Search Form" at bounding box center [934, 169] width 738 height 45
paste input "KRF152200014"
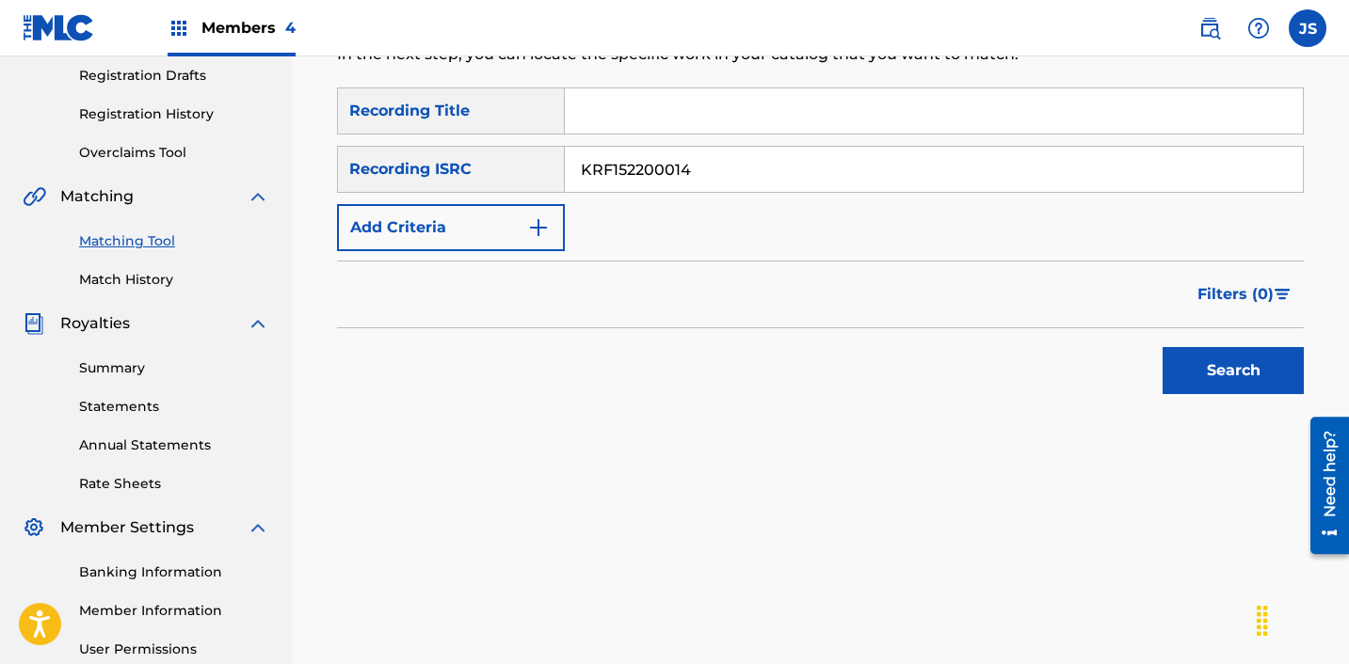
type input "KRF152200014"
click at [1162, 347] on button "Search" at bounding box center [1232, 370] width 141 height 47
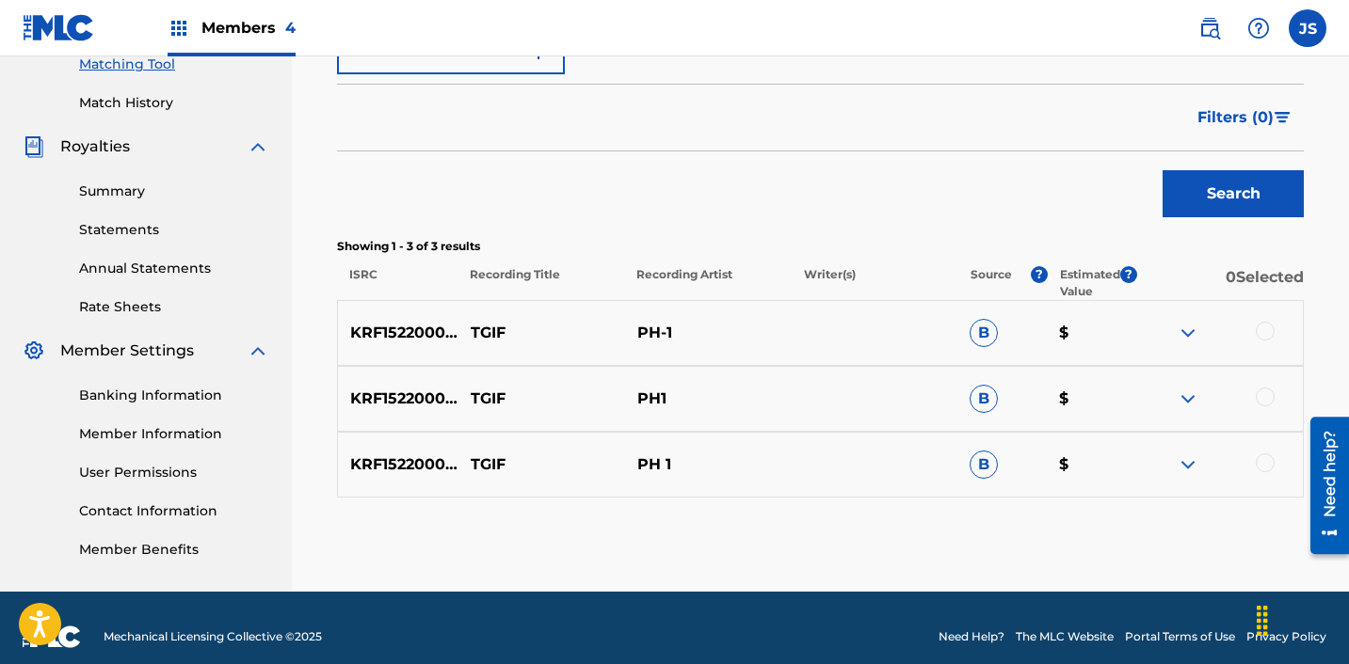
scroll to position [512, 0]
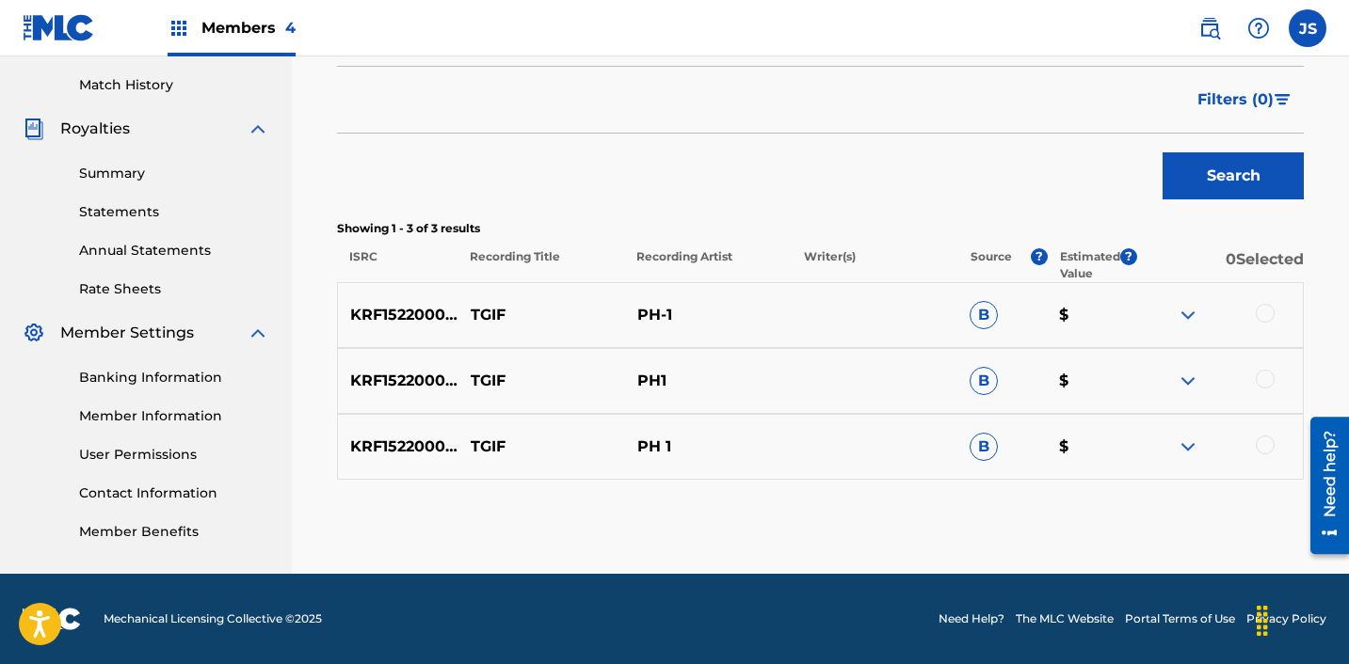
click at [1260, 328] on div "KRF152200014 TGIF PH-1 B $" at bounding box center [820, 315] width 967 height 66
click at [1262, 319] on div at bounding box center [1264, 313] width 19 height 19
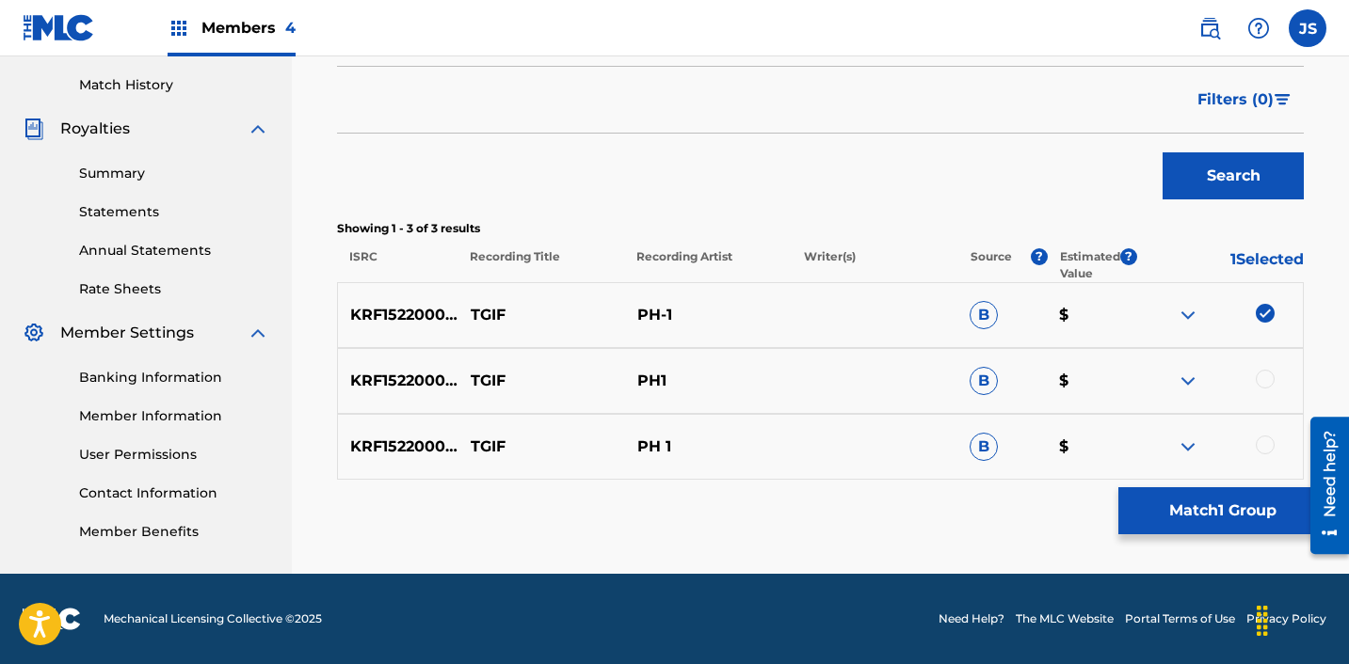
click at [1272, 382] on div at bounding box center [1264, 379] width 19 height 19
click at [1265, 443] on div at bounding box center [1264, 445] width 19 height 19
click at [1211, 521] on button "Match 3 Groups" at bounding box center [1222, 511] width 208 height 47
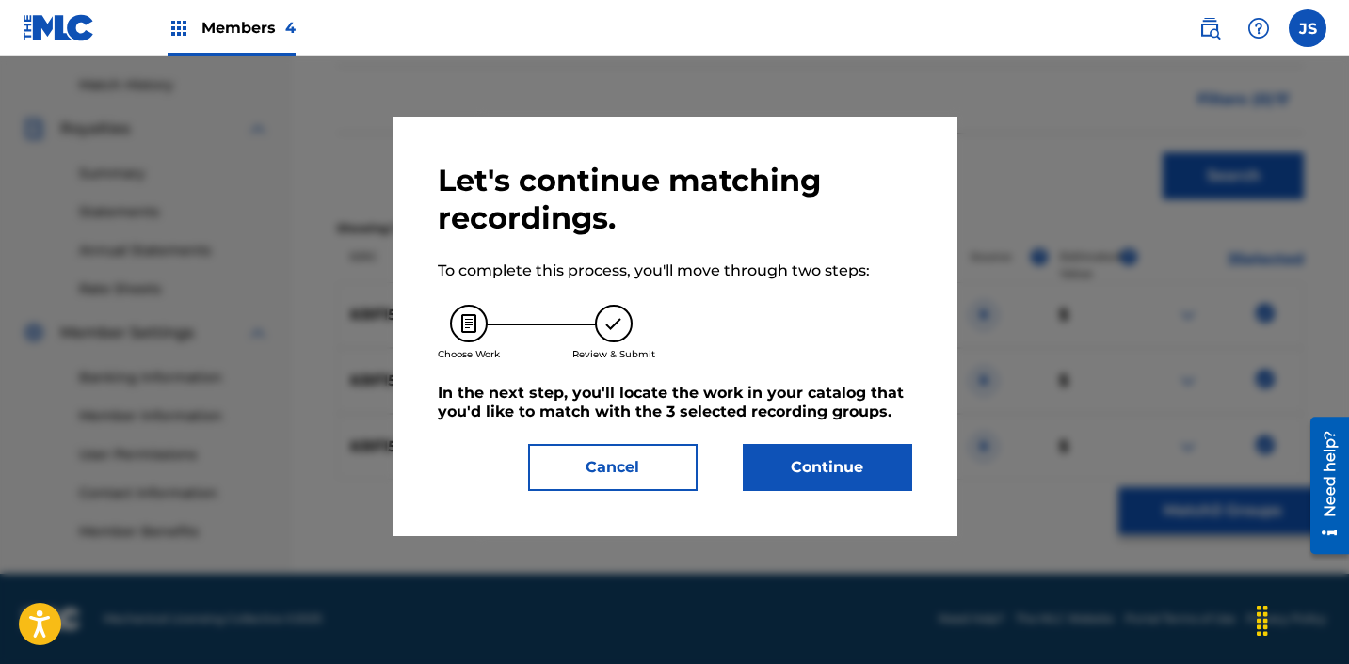
click at [819, 516] on div "Let's continue matching recordings. To complete this process, you'll move throu…" at bounding box center [674, 327] width 565 height 420
click at [819, 489] on button "Continue" at bounding box center [827, 467] width 169 height 47
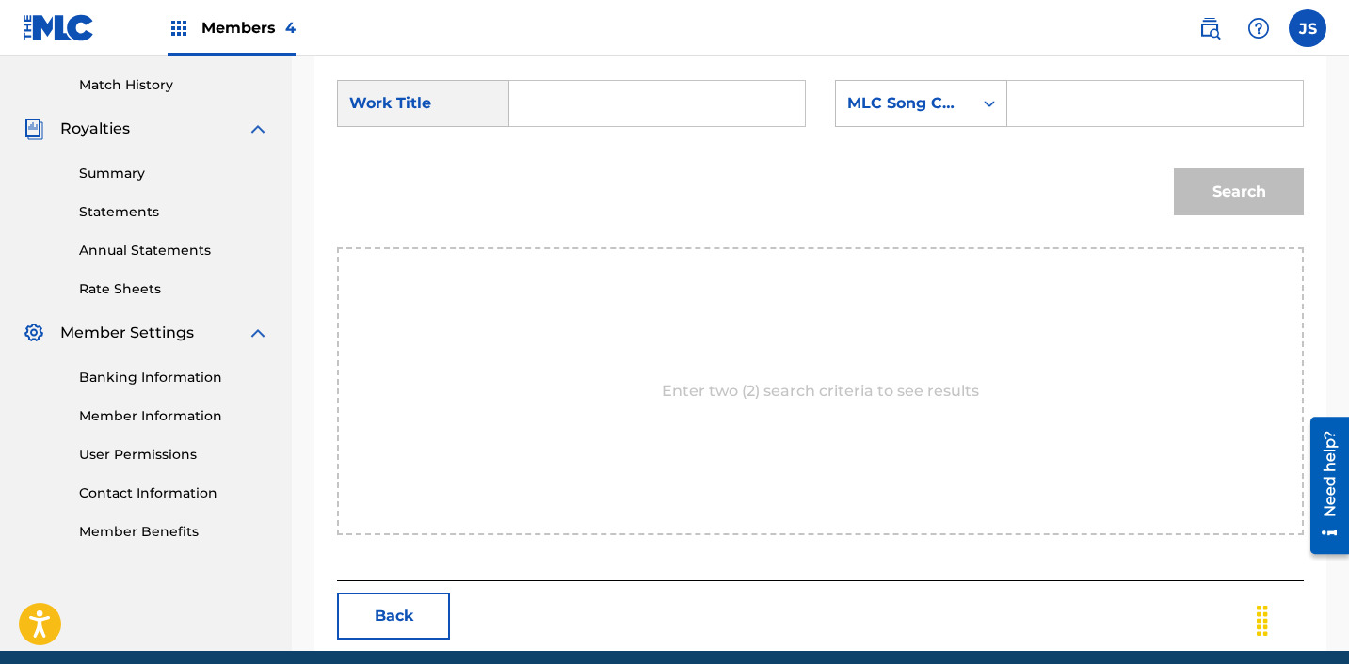
click at [649, 105] on input "Search Form" at bounding box center [657, 103] width 264 height 45
type input "TGIF"
click at [876, 96] on div "MLC Song Code" at bounding box center [904, 103] width 114 height 23
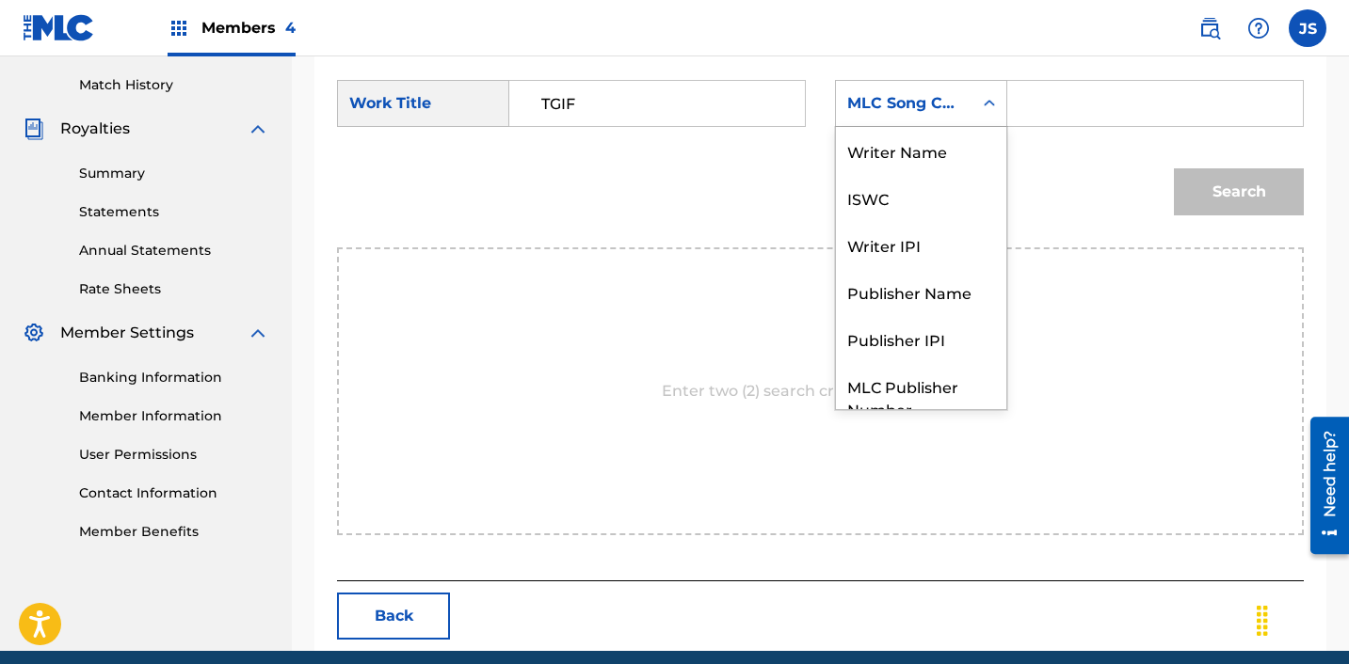
scroll to position [70, 0]
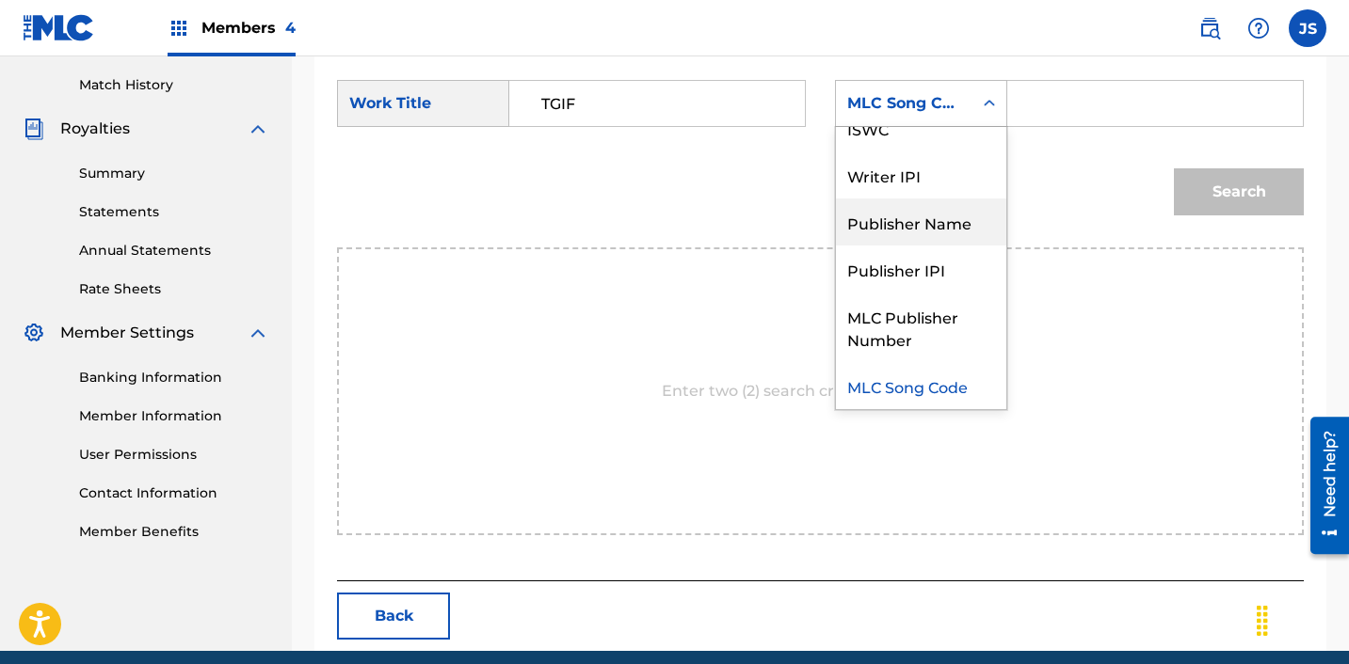
drag, startPoint x: 955, startPoint y: 246, endPoint x: 948, endPoint y: 222, distance: 24.7
click at [948, 222] on div "Writer Name ISWC Writer IPI Publisher Name Publisher IPI MLC Publisher Number M…" at bounding box center [921, 268] width 170 height 282
click at [948, 222] on div "Publisher Name" at bounding box center [921, 222] width 170 height 47
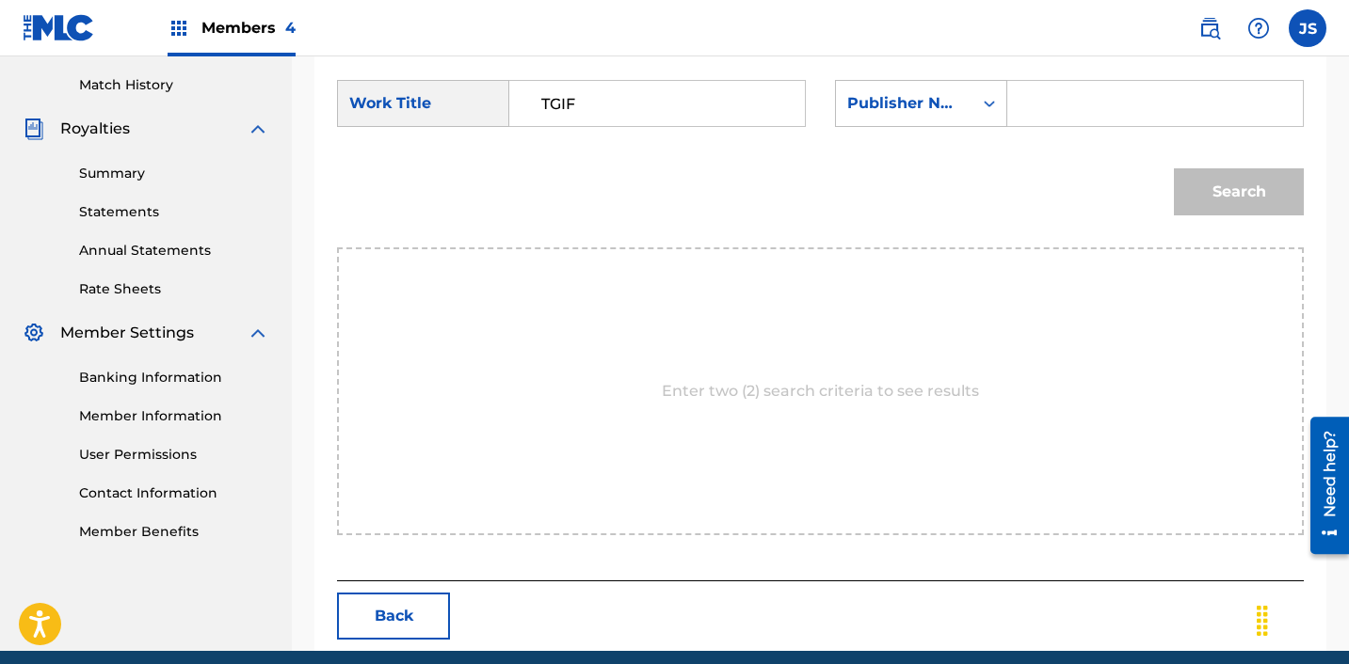
click at [1063, 96] on input "Search Form" at bounding box center [1155, 103] width 264 height 45
type input "K"
type input "ICHUTUS"
click at [1219, 204] on button "Search" at bounding box center [1239, 191] width 130 height 47
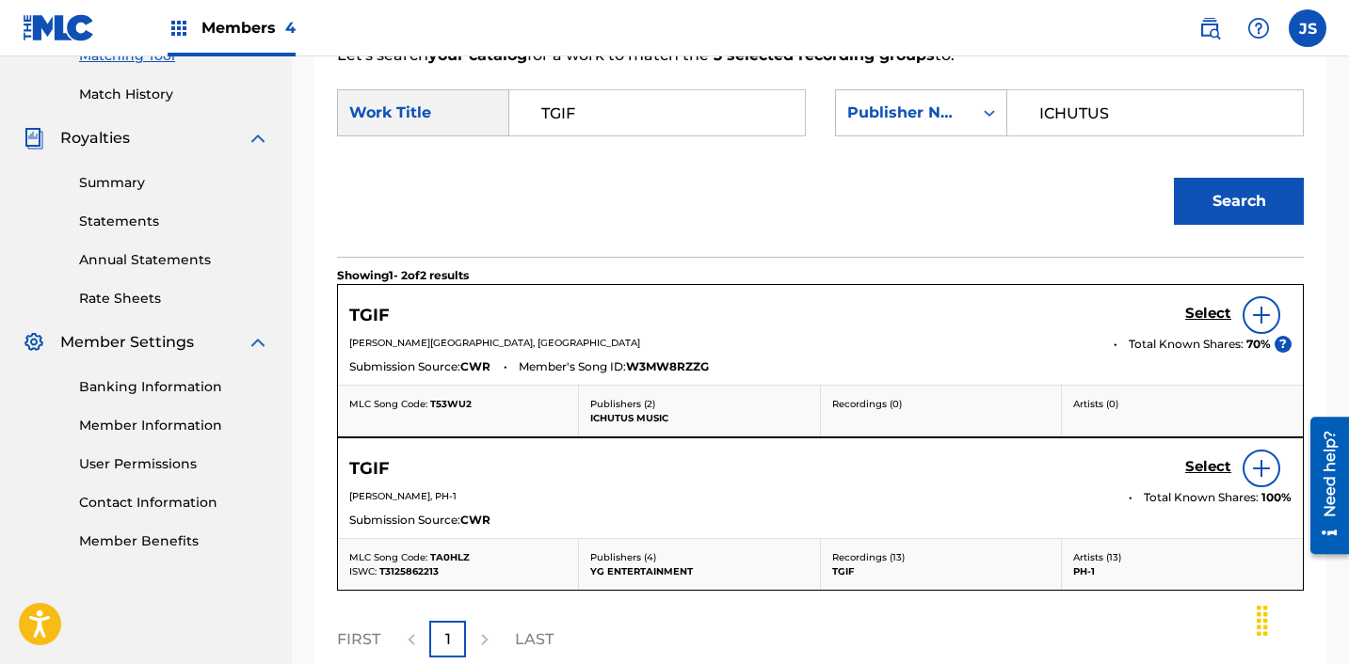
scroll to position [512, 0]
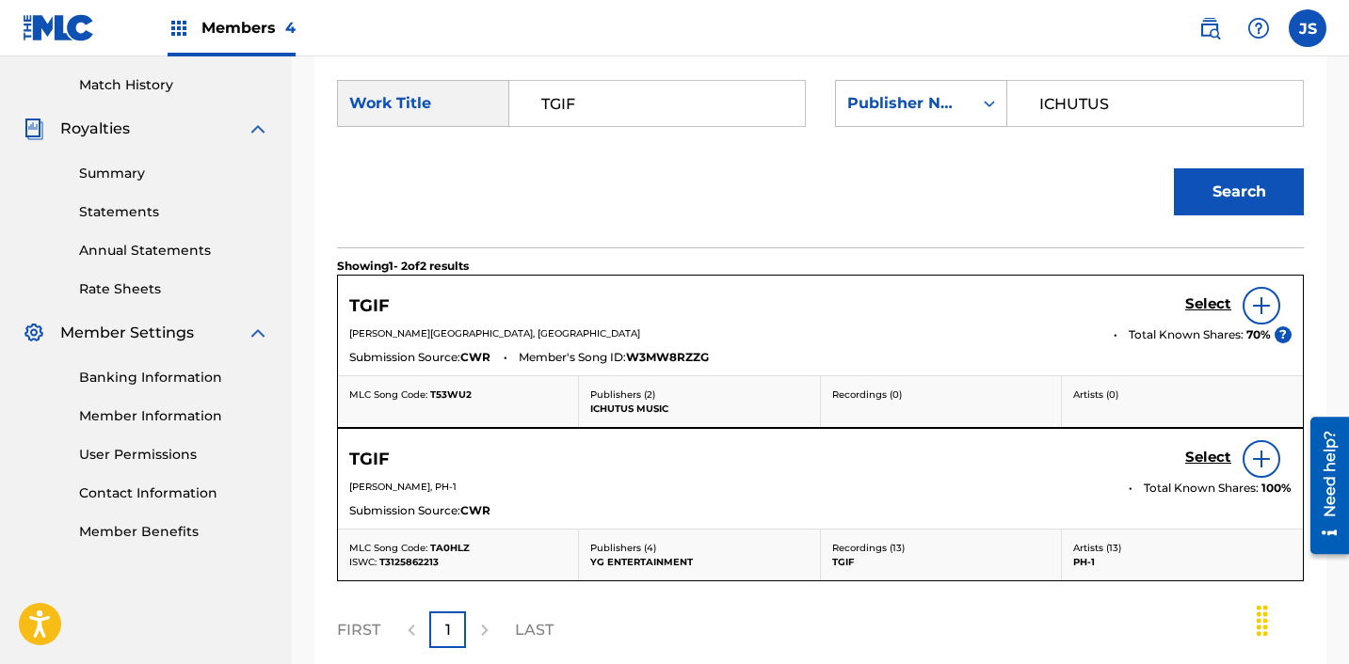
click at [1210, 315] on div "Select" at bounding box center [1238, 306] width 106 height 38
click at [1201, 298] on h5 "Select" at bounding box center [1208, 305] width 46 height 18
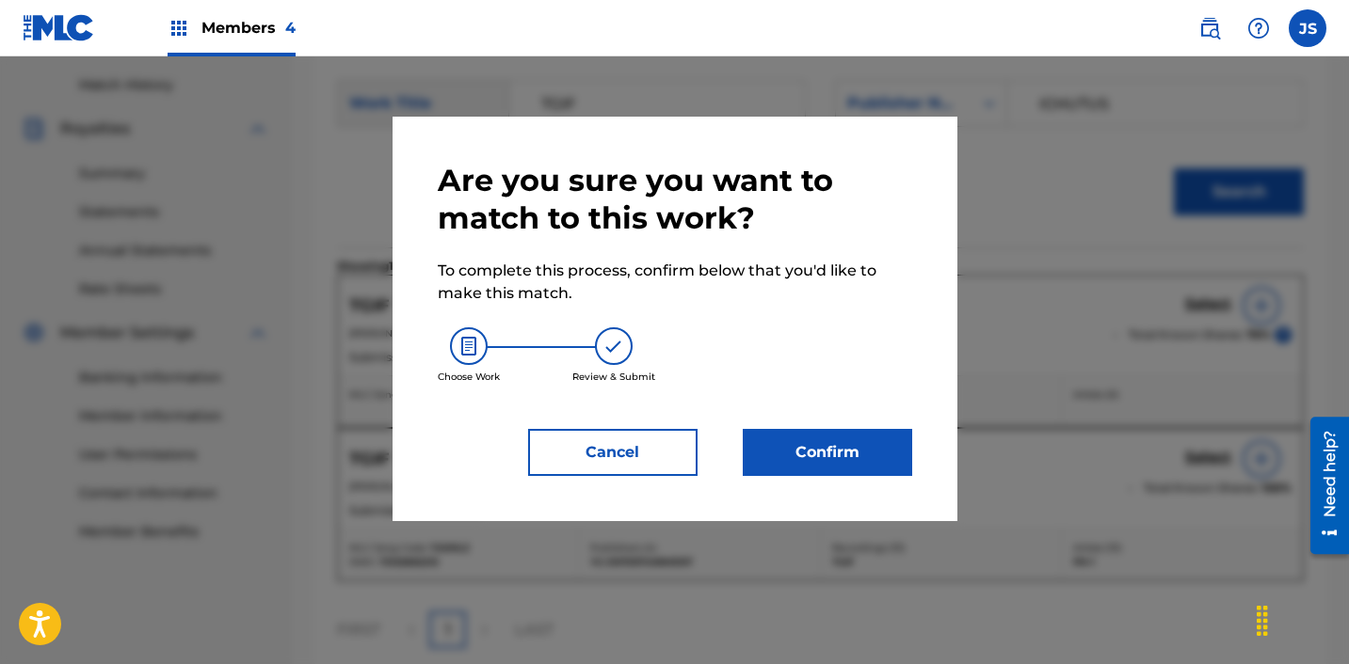
click at [784, 454] on button "Confirm" at bounding box center [827, 452] width 169 height 47
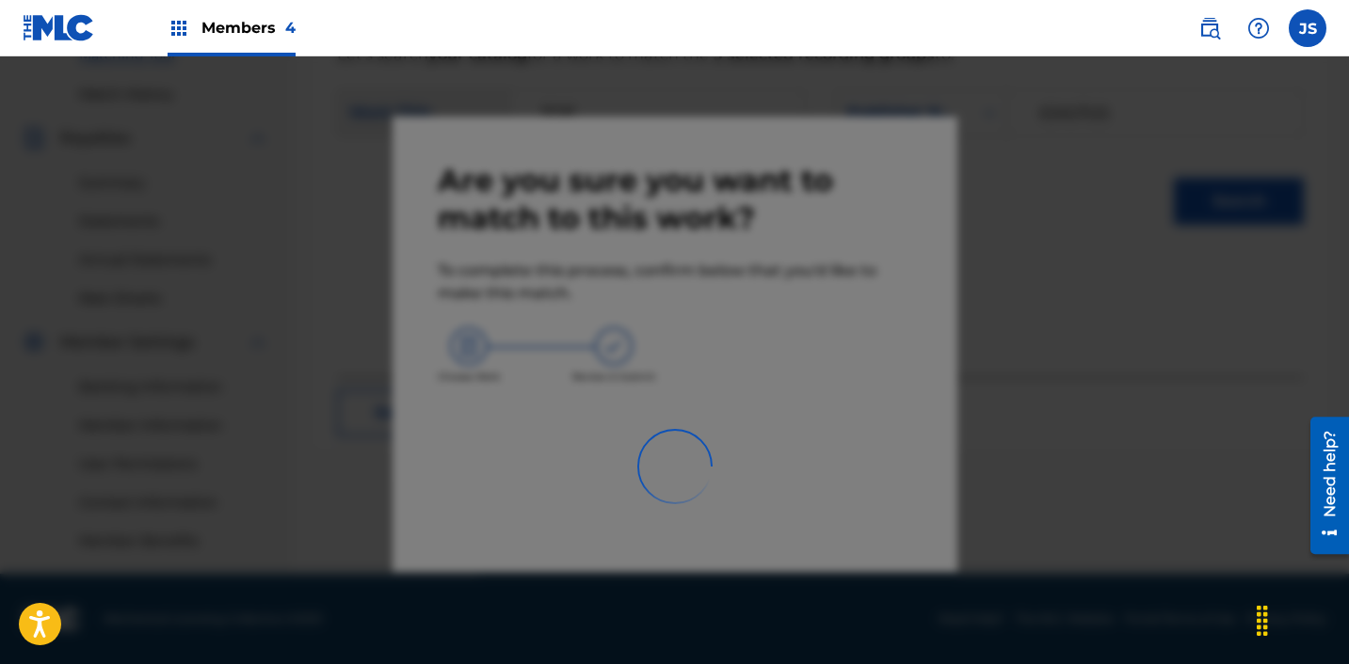
scroll to position [503, 0]
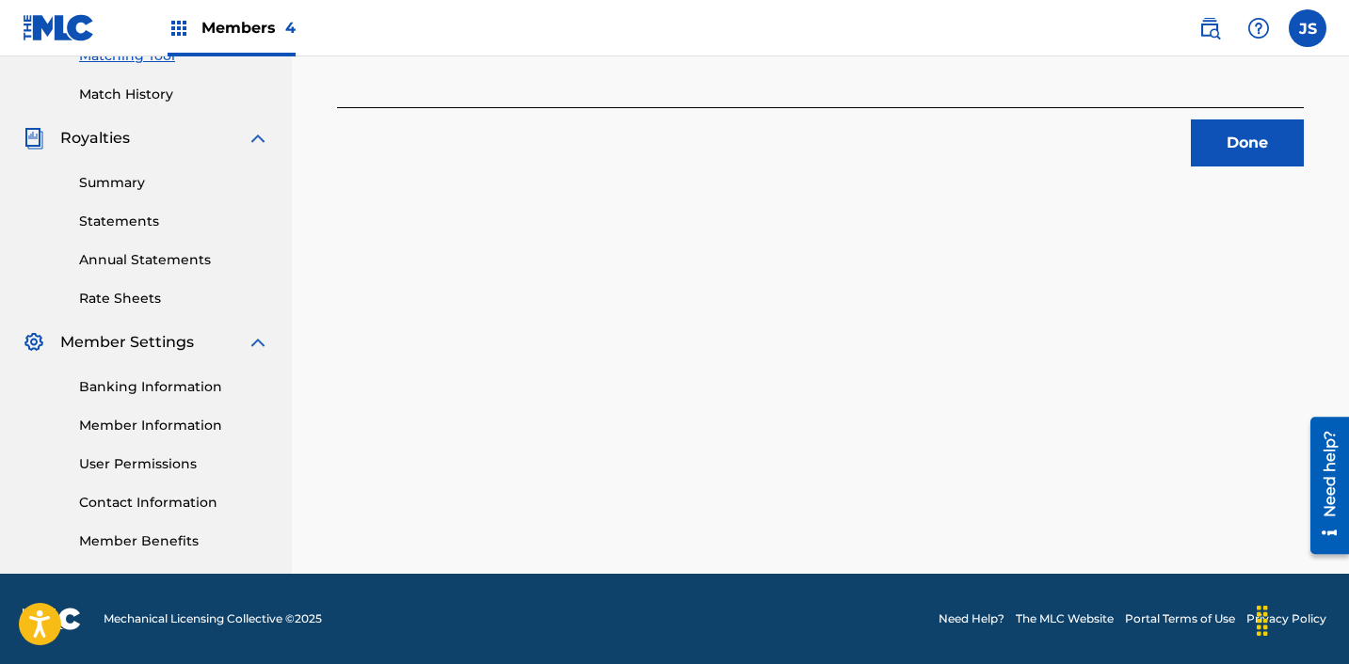
click at [1207, 127] on button "Done" at bounding box center [1247, 143] width 113 height 47
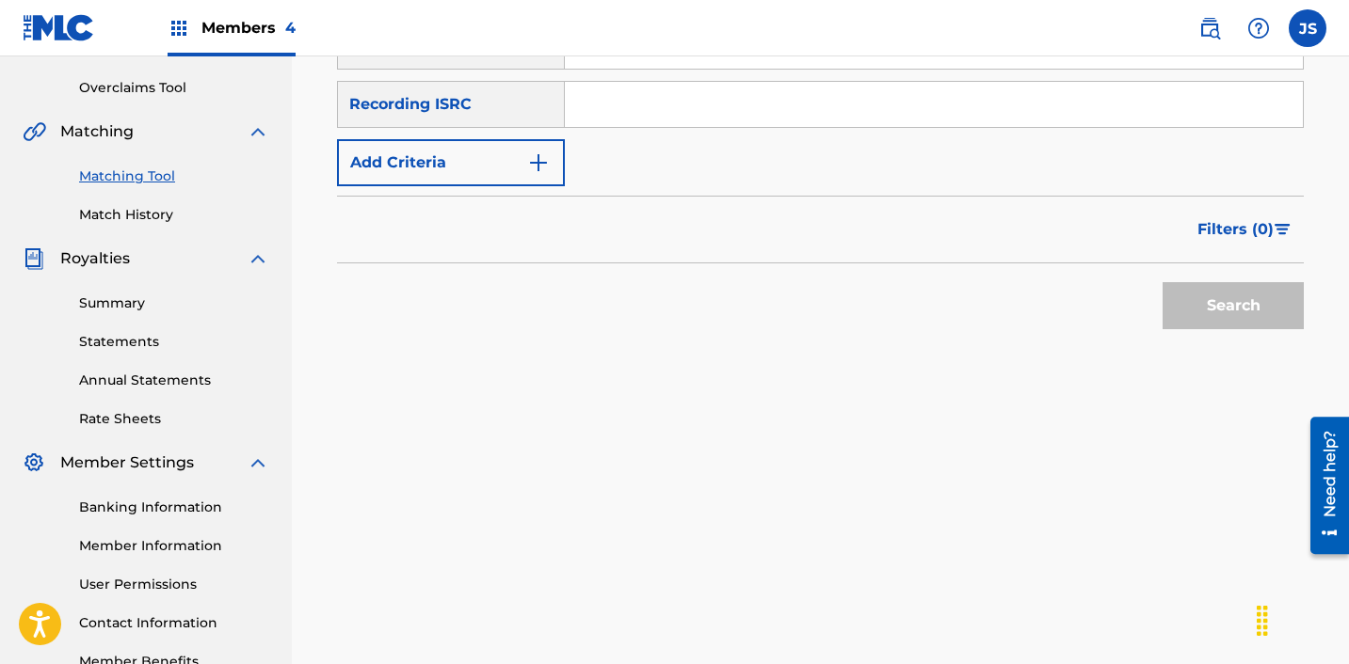
scroll to position [379, 0]
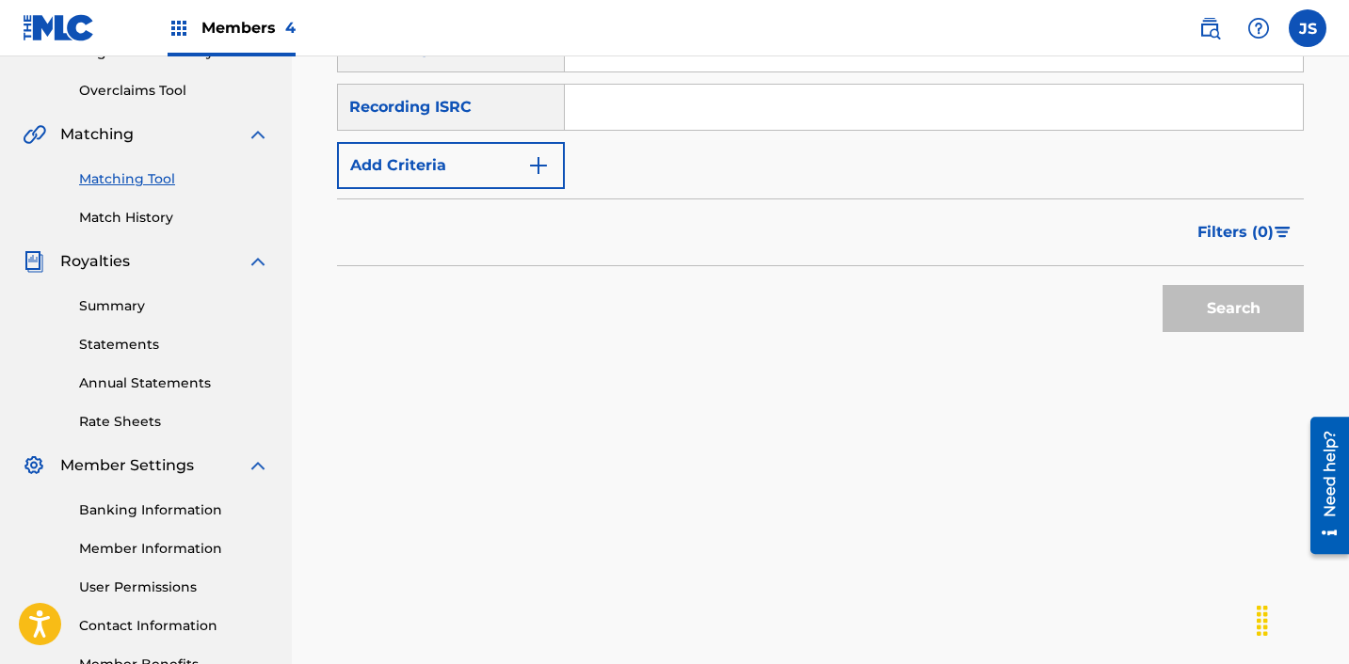
click at [695, 99] on input "Search Form" at bounding box center [934, 107] width 738 height 45
paste input "ZZA0P2309255"
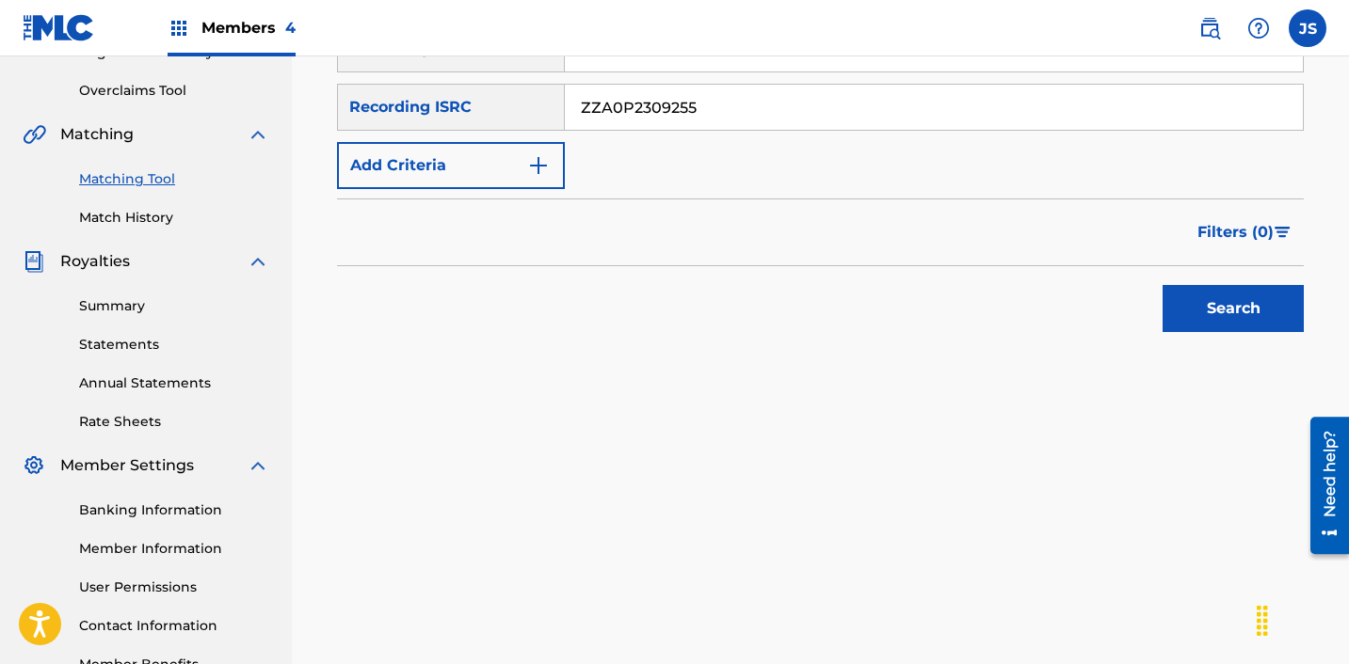
type input "ZZA0P2309255"
click at [1162, 285] on button "Search" at bounding box center [1232, 308] width 141 height 47
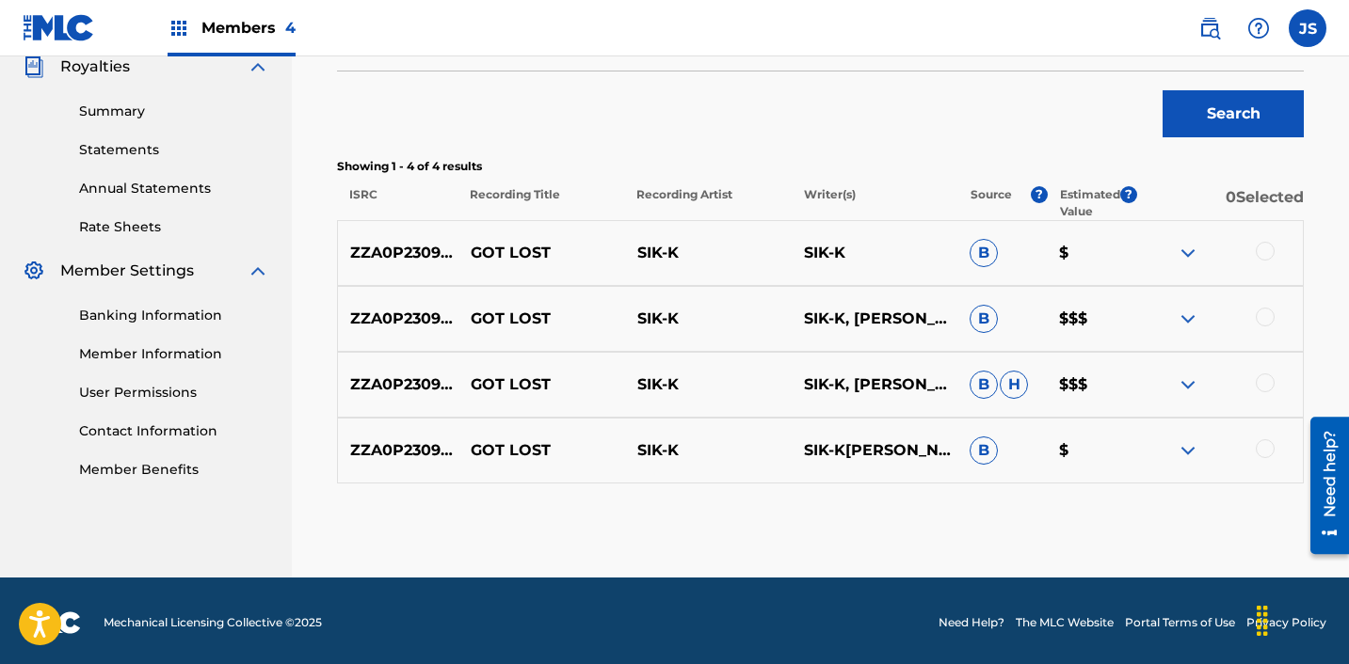
scroll to position [578, 0]
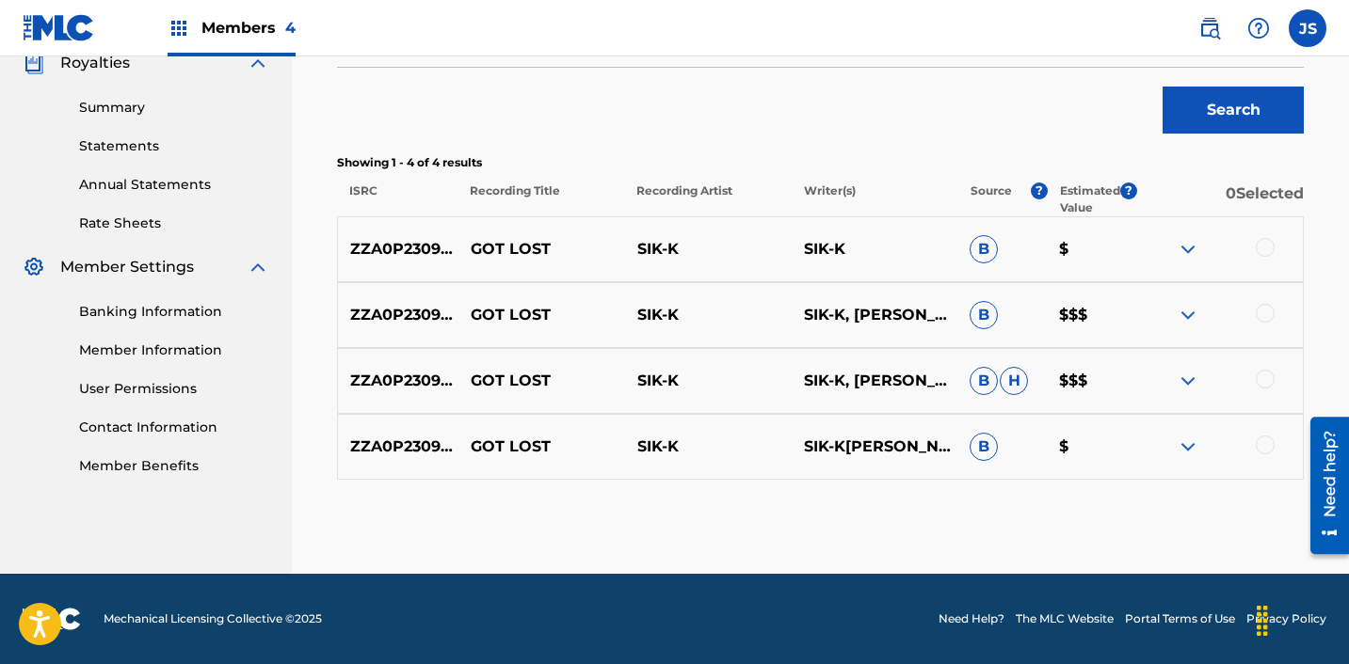
click at [1266, 444] on div at bounding box center [1264, 445] width 19 height 19
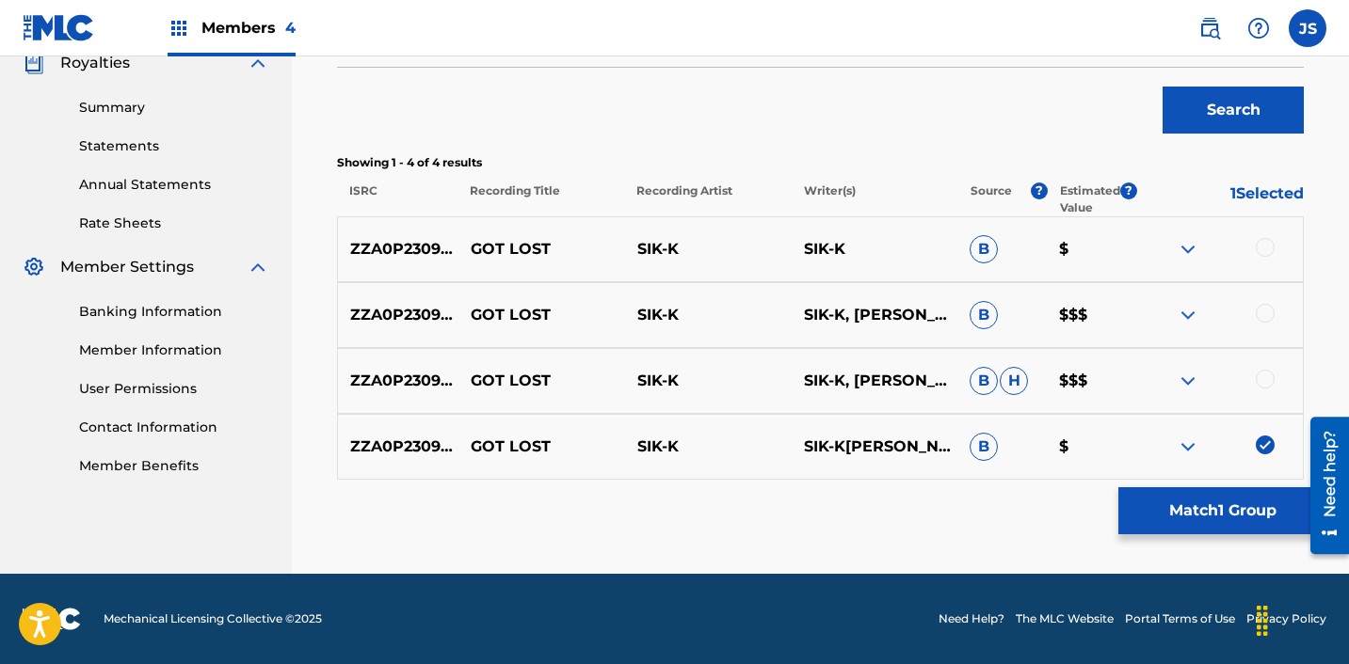
click at [1262, 376] on div at bounding box center [1264, 379] width 19 height 19
click at [1263, 320] on div at bounding box center [1264, 313] width 19 height 19
click at [1265, 242] on div at bounding box center [1264, 247] width 19 height 19
click at [1188, 511] on button "Match 4 Groups" at bounding box center [1222, 511] width 208 height 47
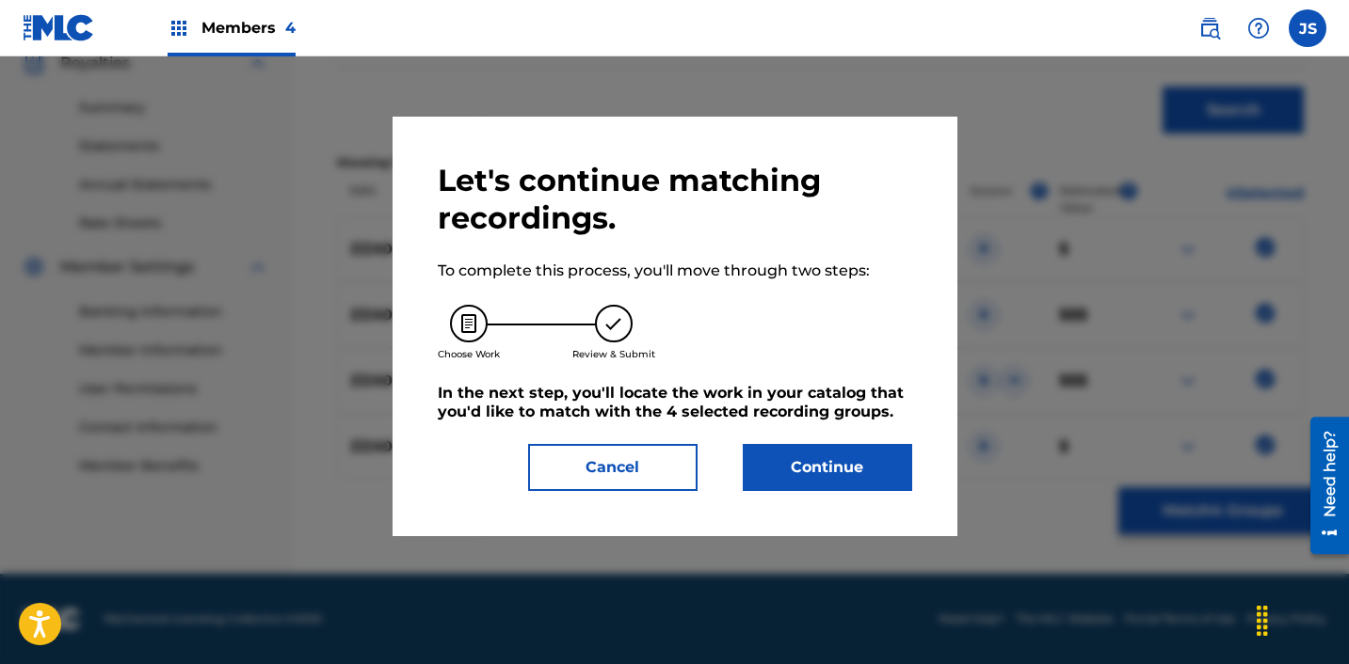
click at [882, 470] on button "Continue" at bounding box center [827, 467] width 169 height 47
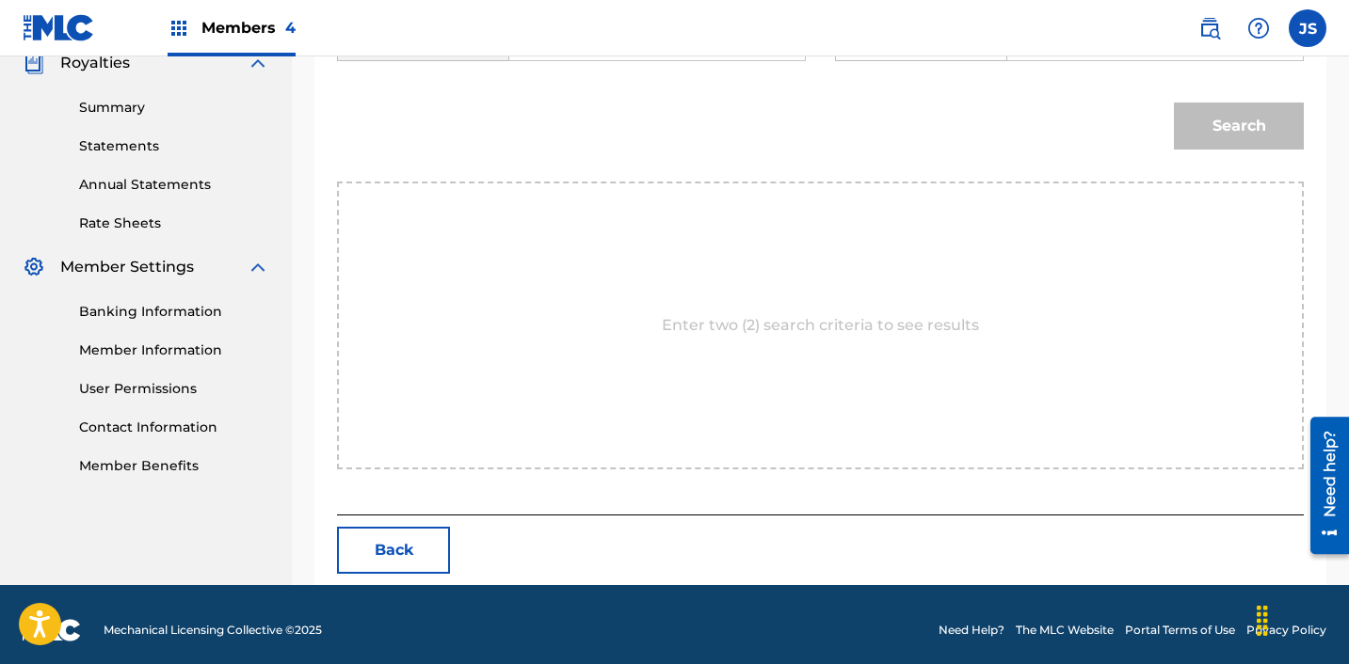
scroll to position [473, 0]
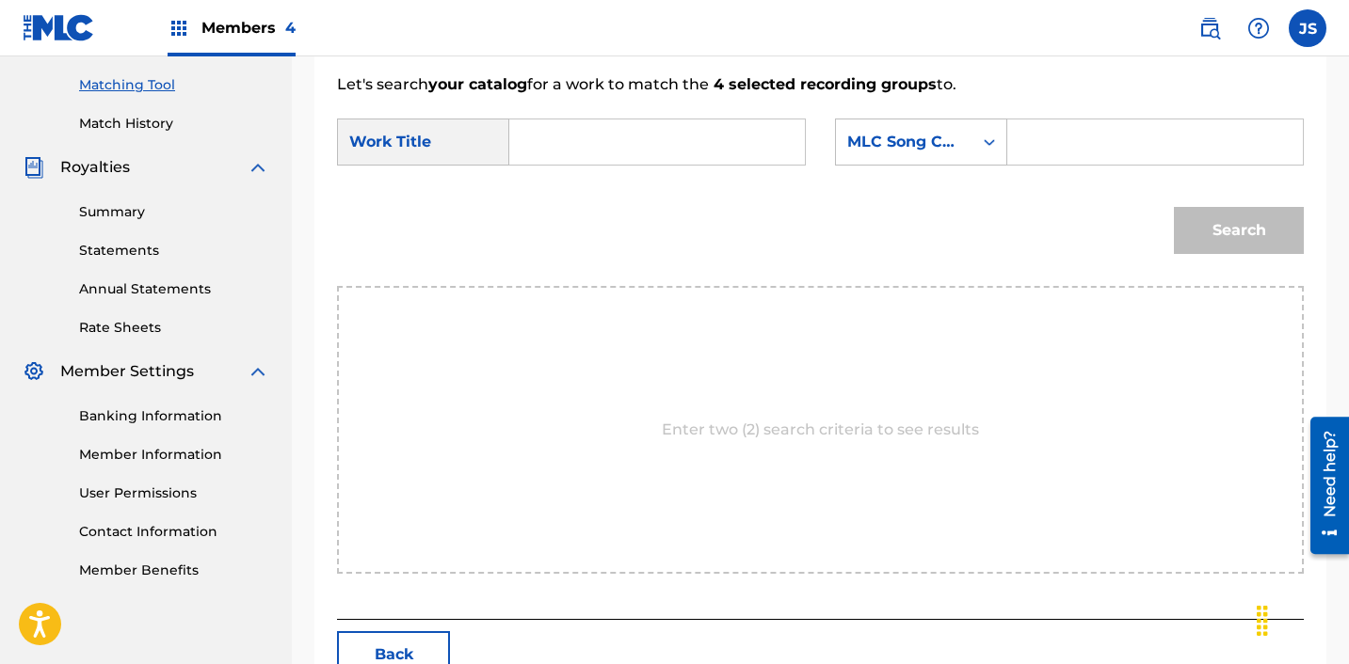
click at [587, 139] on input "Search Form" at bounding box center [657, 142] width 264 height 45
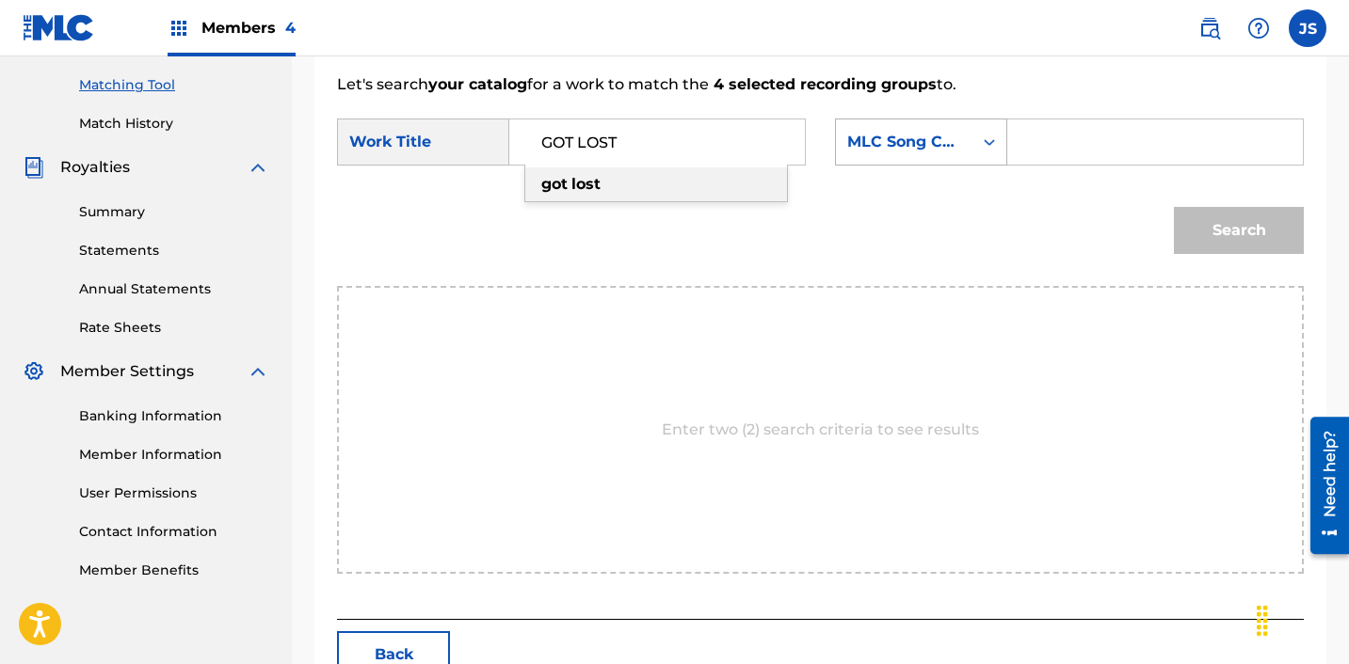
type input "GOT LOST"
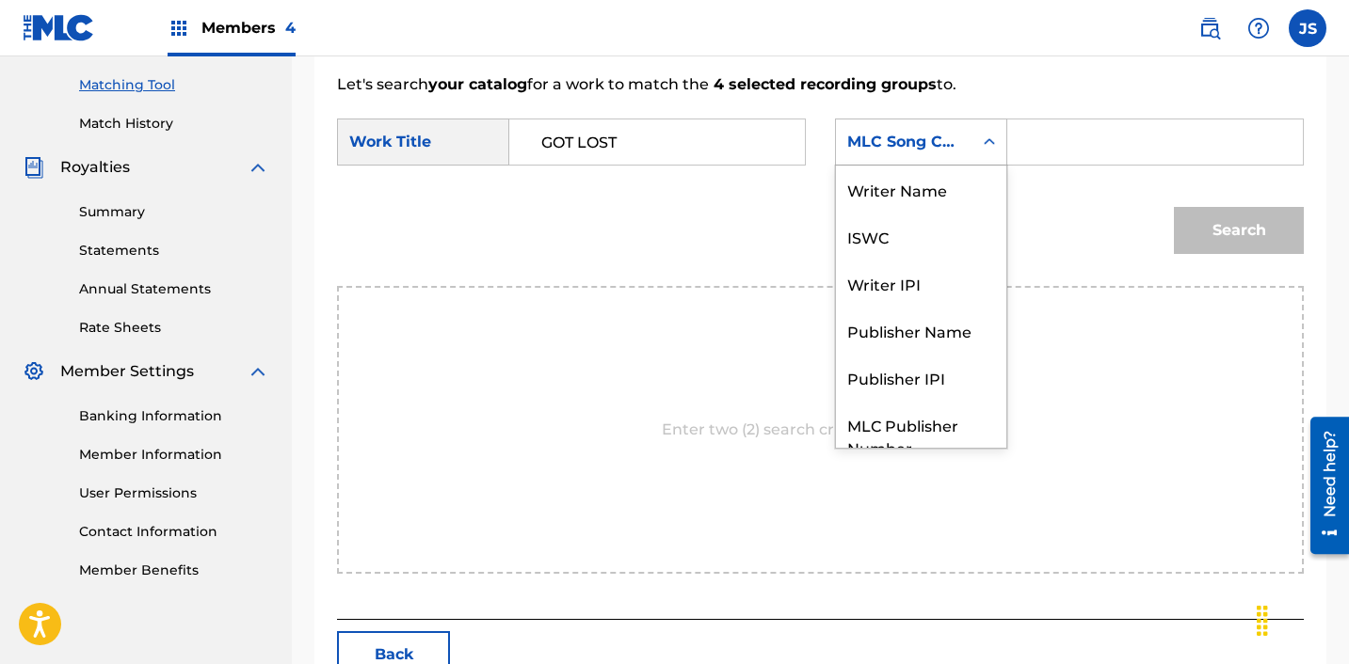
click at [894, 130] on div "MLC Song Code" at bounding box center [904, 142] width 136 height 36
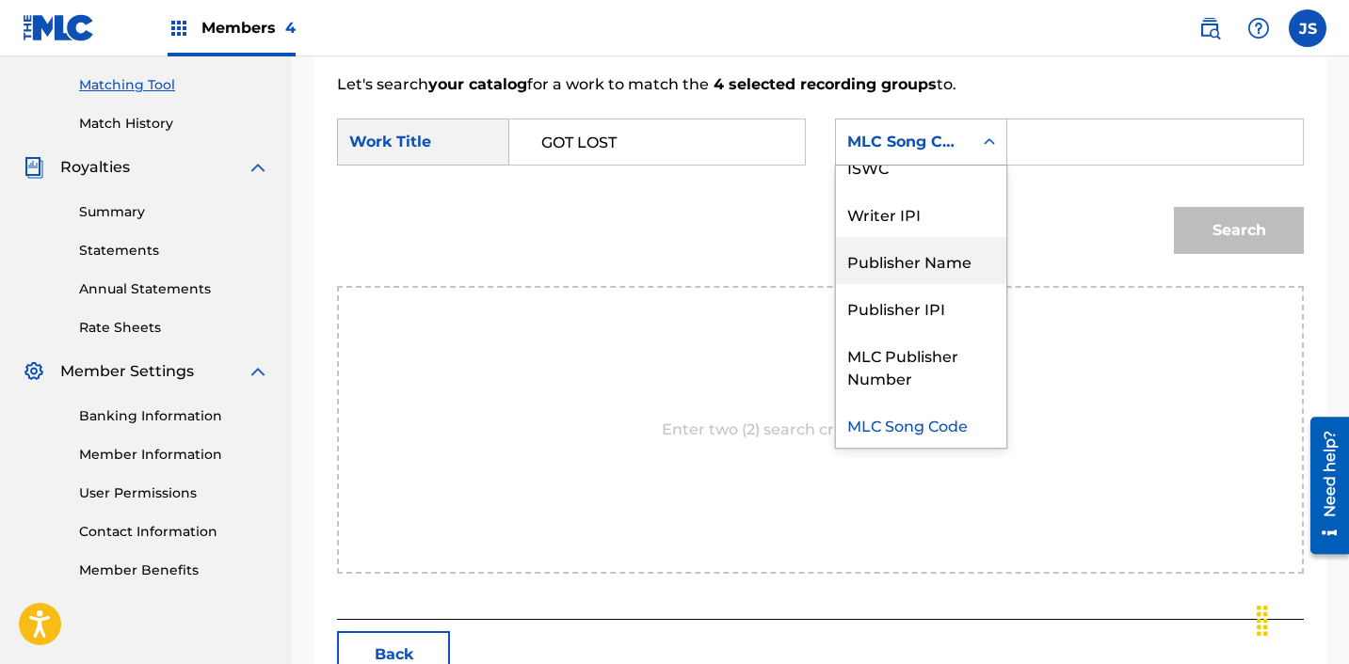
click at [907, 247] on div "Publisher Name" at bounding box center [921, 260] width 170 height 47
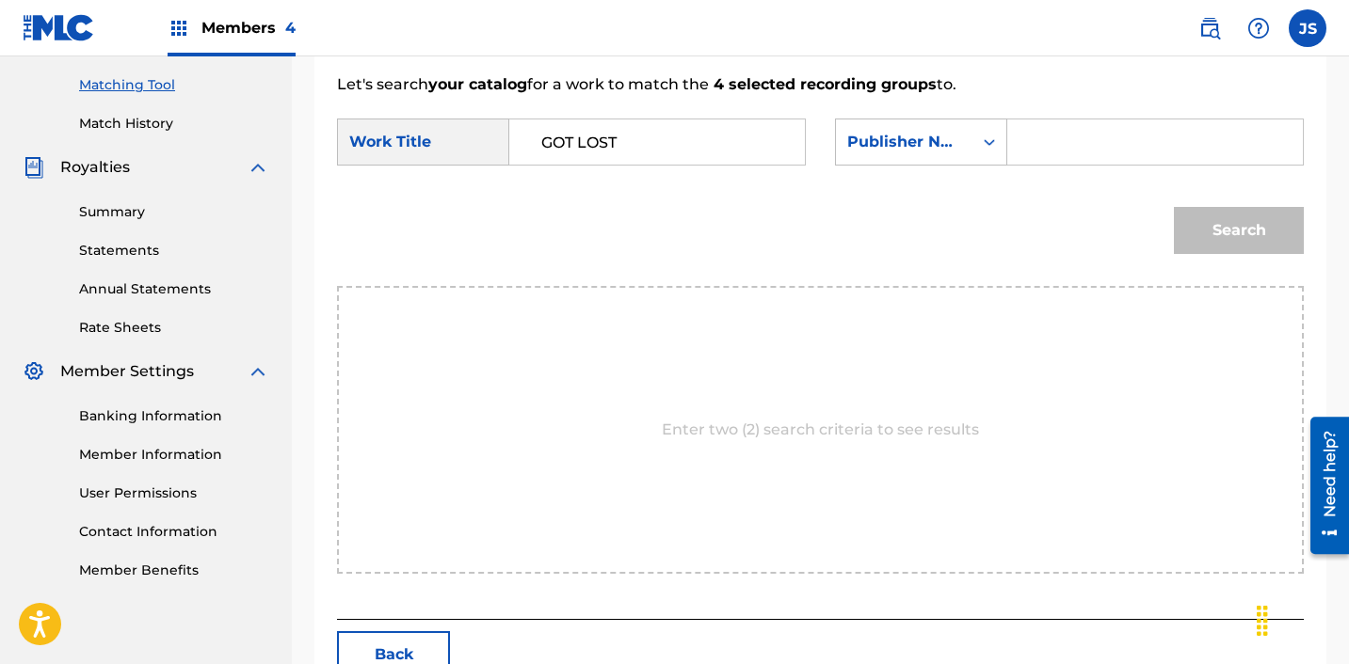
click at [1063, 143] on input "Search Form" at bounding box center [1155, 142] width 264 height 45
type input "C"
type input "ICHUTUS"
click at [1216, 230] on button "Search" at bounding box center [1239, 230] width 130 height 47
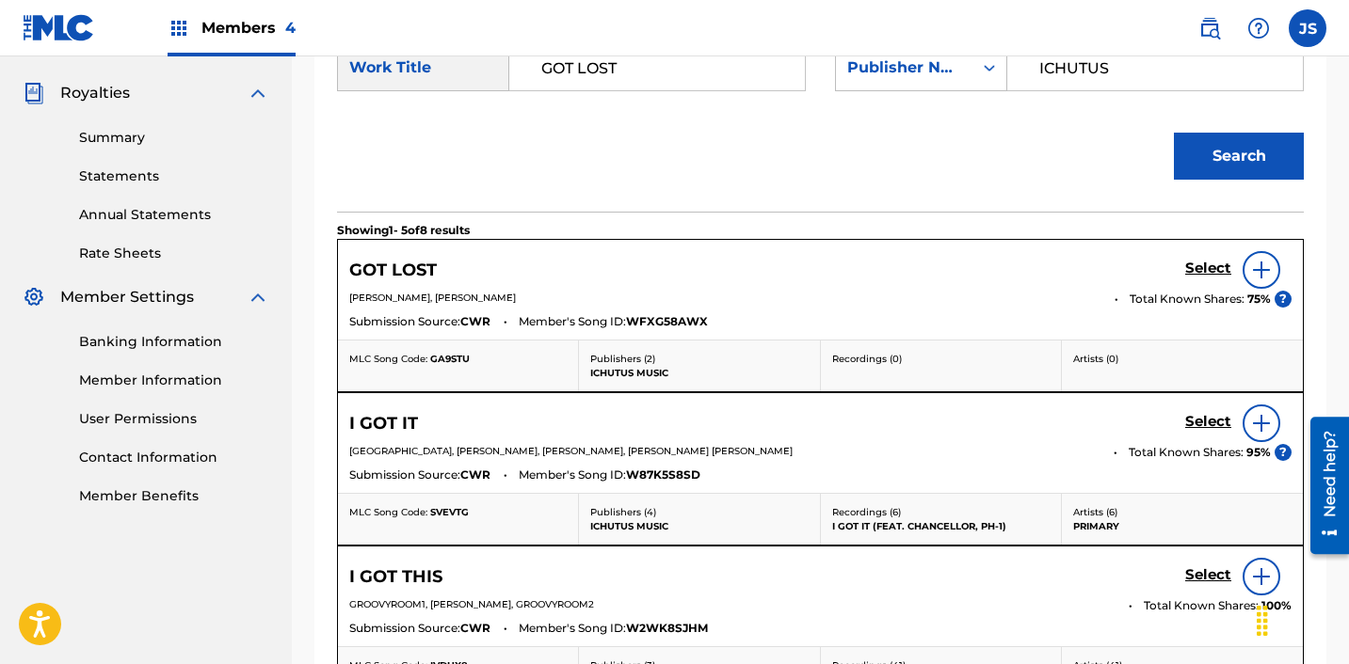
scroll to position [558, 0]
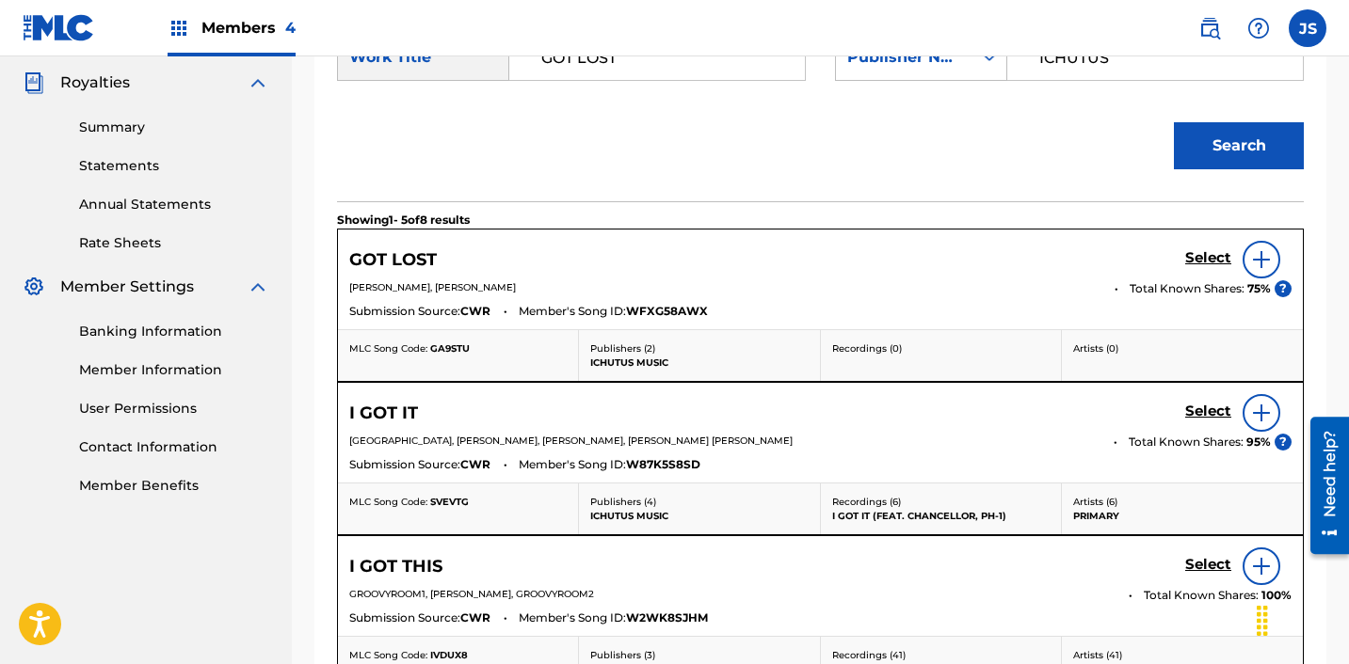
click at [1213, 258] on h5 "Select" at bounding box center [1208, 258] width 46 height 18
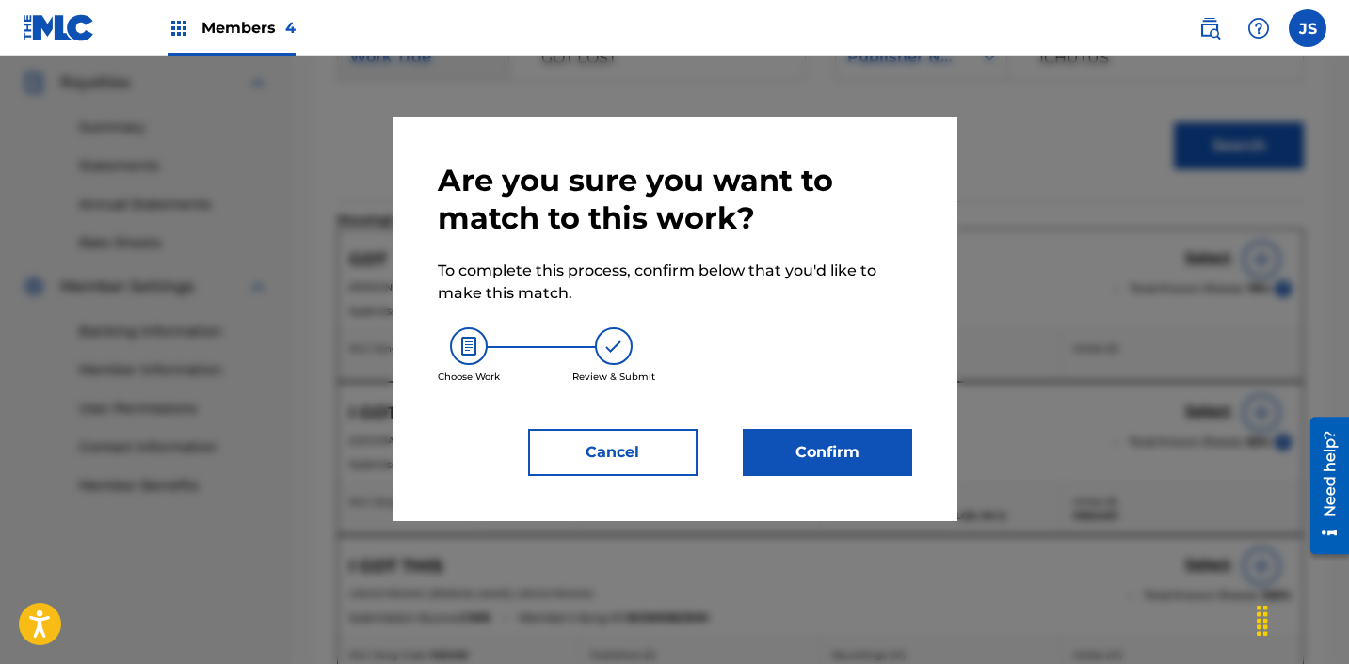
click at [805, 450] on button "Confirm" at bounding box center [827, 452] width 169 height 47
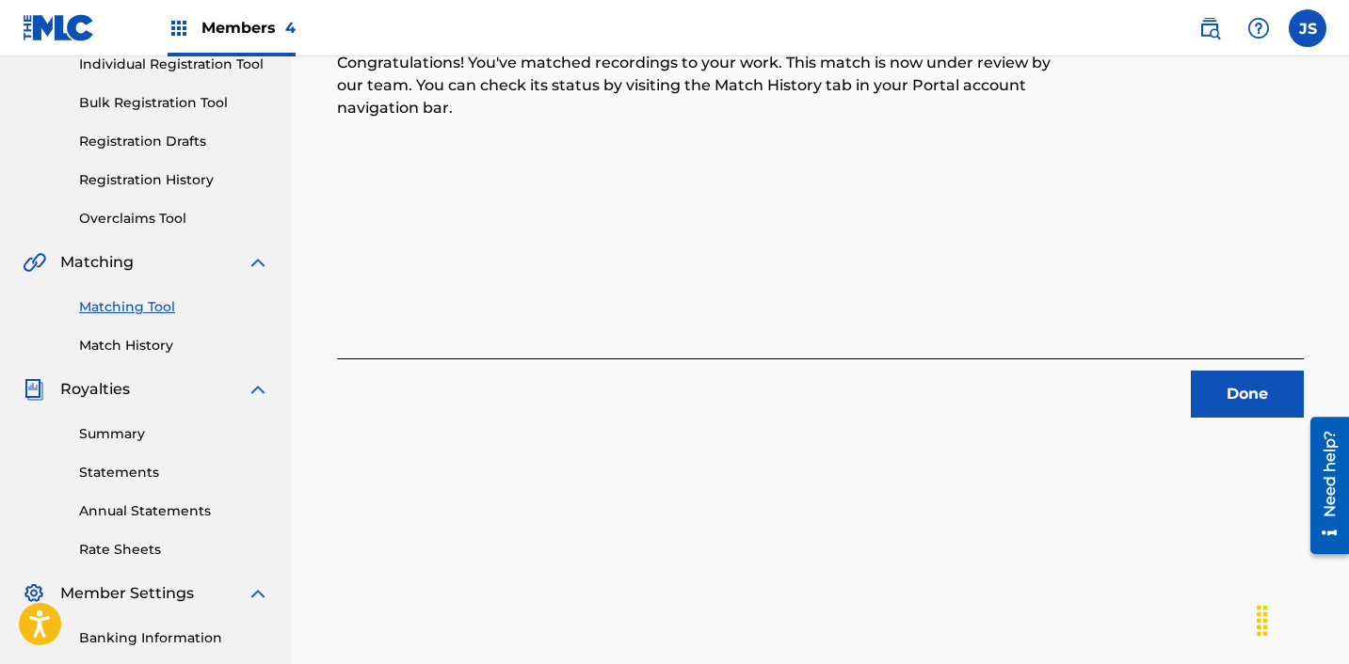
scroll to position [212, 0]
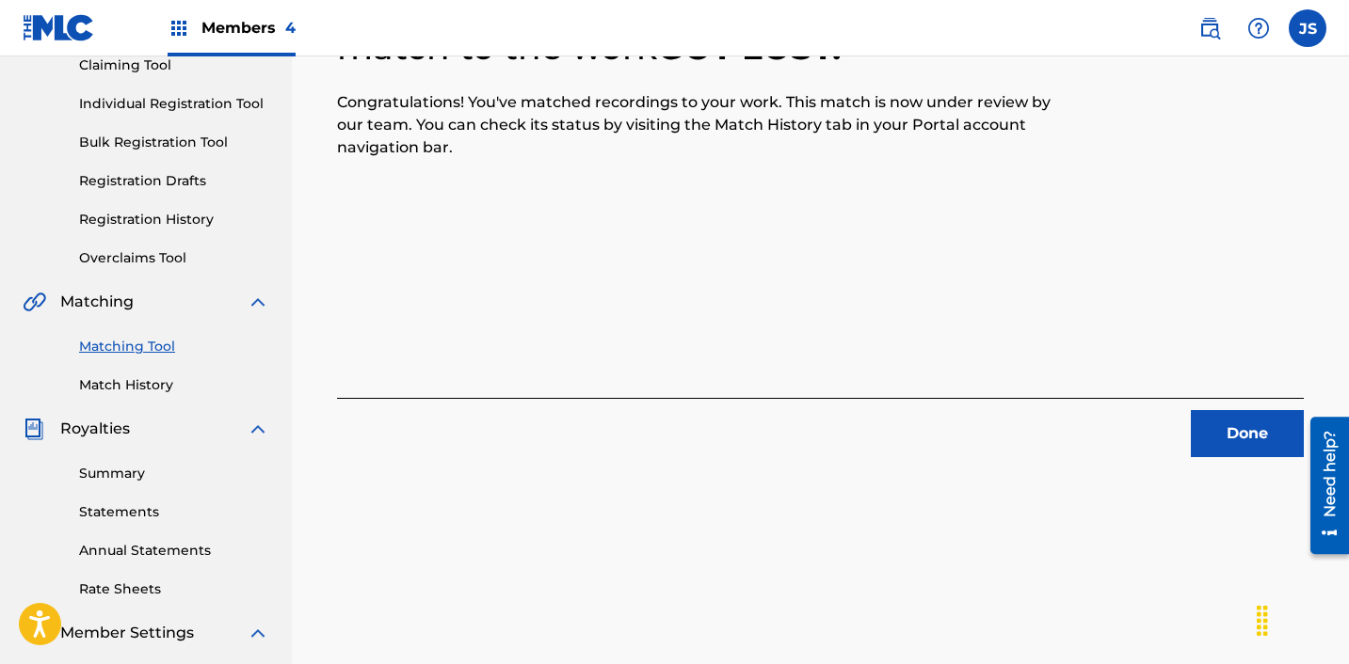
click at [1218, 425] on button "Done" at bounding box center [1247, 433] width 113 height 47
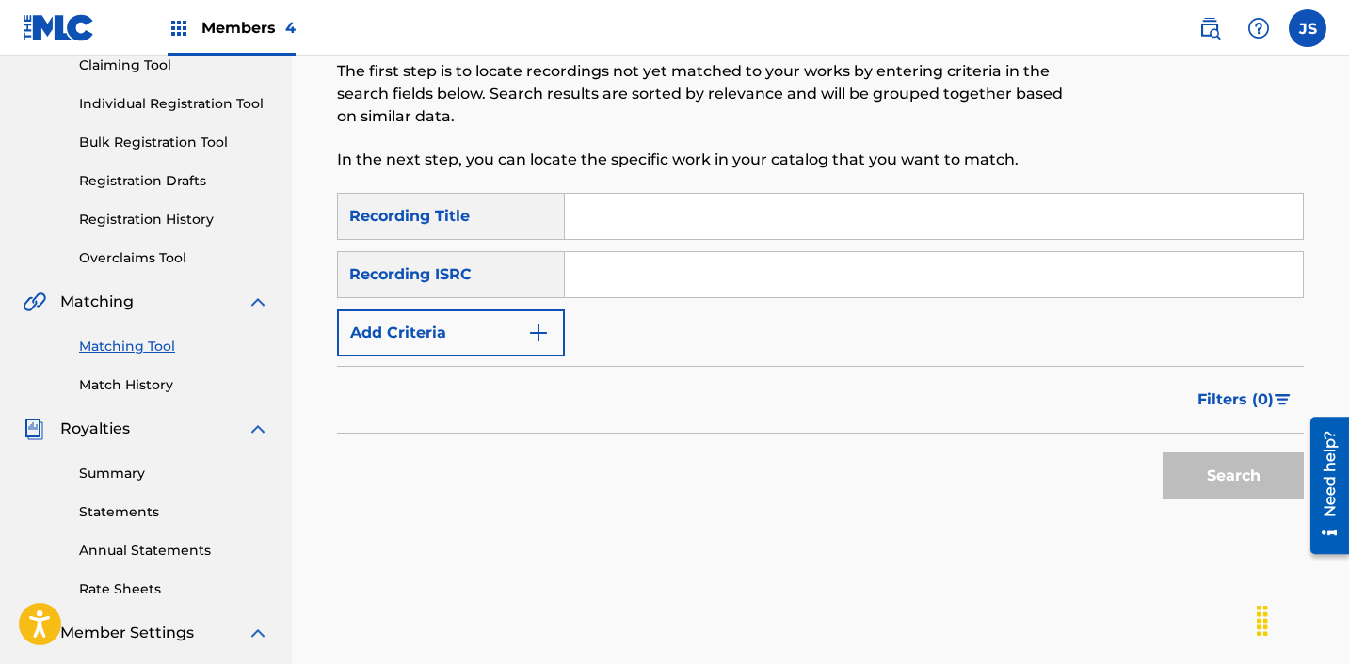
click at [722, 262] on input "Search Form" at bounding box center [934, 274] width 738 height 45
paste input "KRA491800262"
type input "KRA491800262"
click at [1162, 453] on button "Search" at bounding box center [1232, 476] width 141 height 47
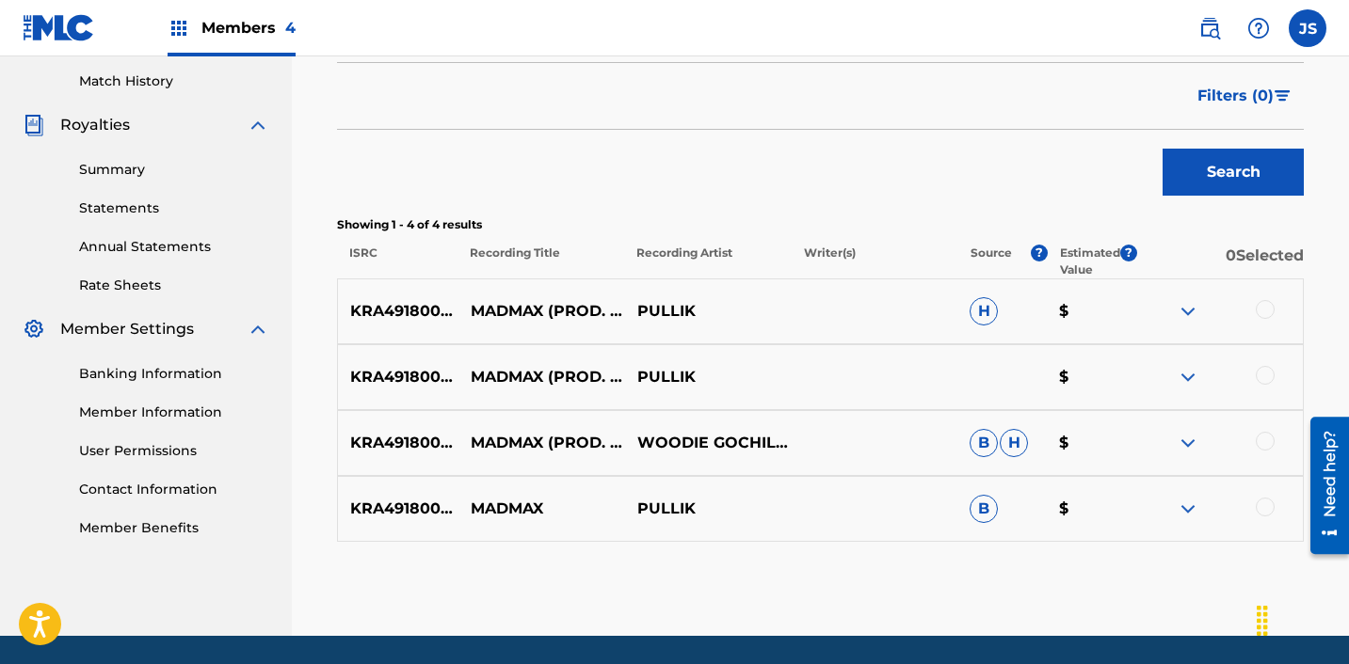
scroll to position [518, 0]
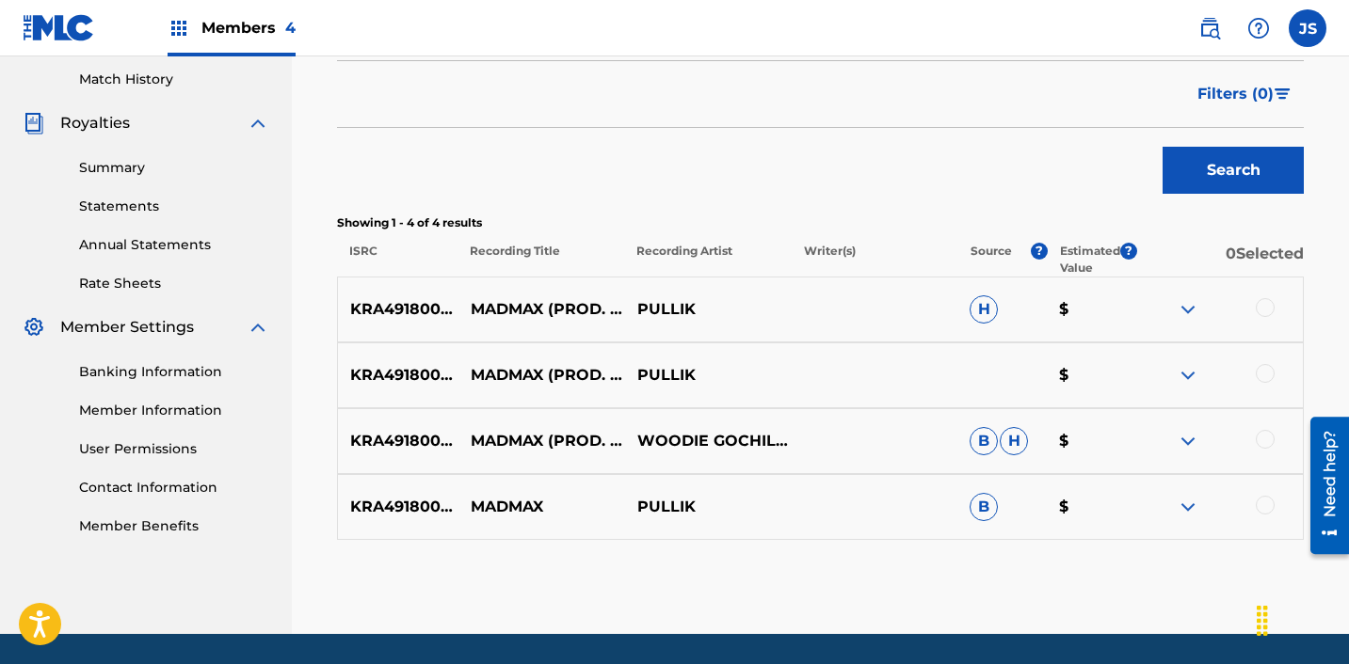
click at [1257, 504] on div at bounding box center [1264, 505] width 19 height 19
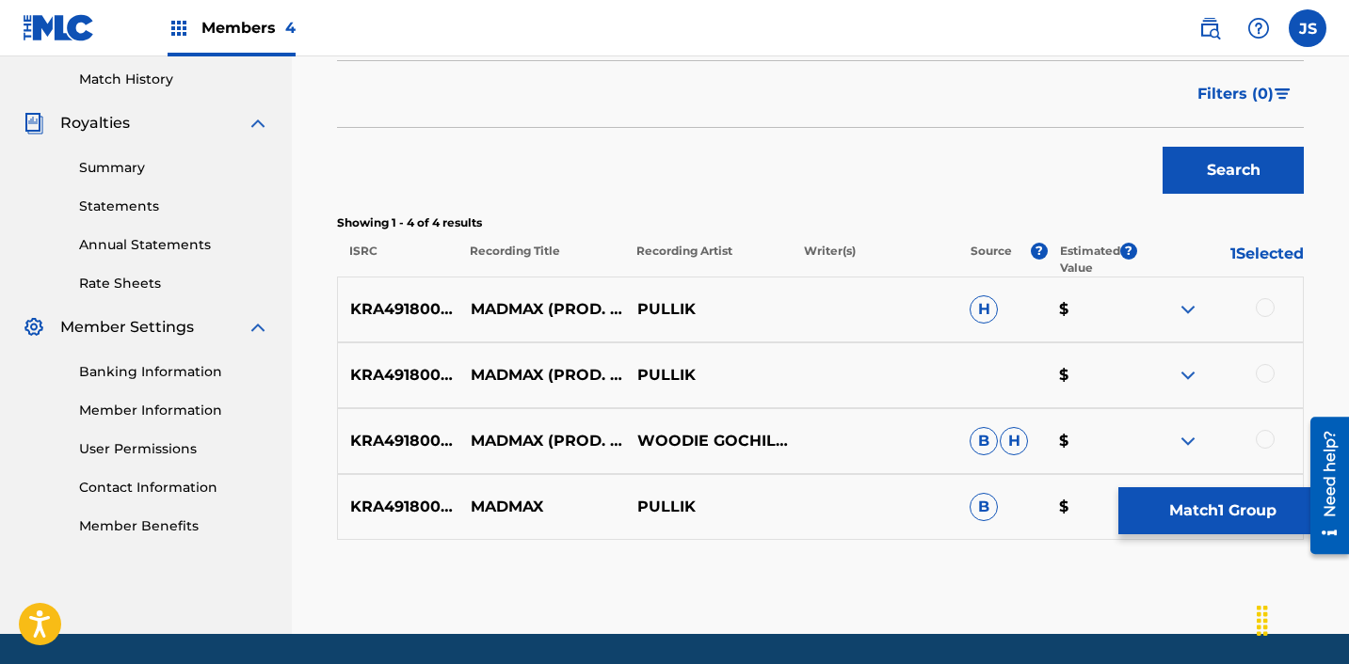
click at [1257, 442] on div at bounding box center [1264, 439] width 19 height 19
click at [1259, 376] on div at bounding box center [1264, 373] width 19 height 19
click at [1260, 315] on div at bounding box center [1264, 307] width 19 height 19
click at [1194, 512] on button "Match 4 Groups" at bounding box center [1222, 511] width 208 height 47
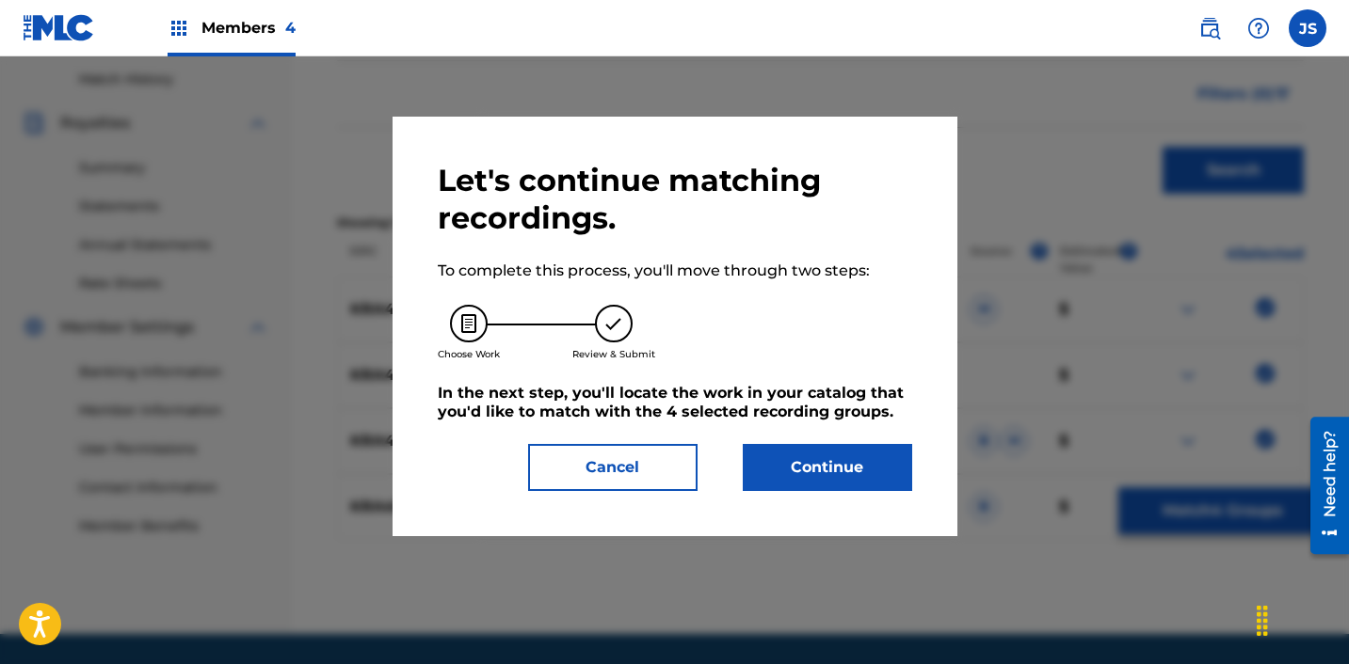
click at [822, 462] on button "Continue" at bounding box center [827, 467] width 169 height 47
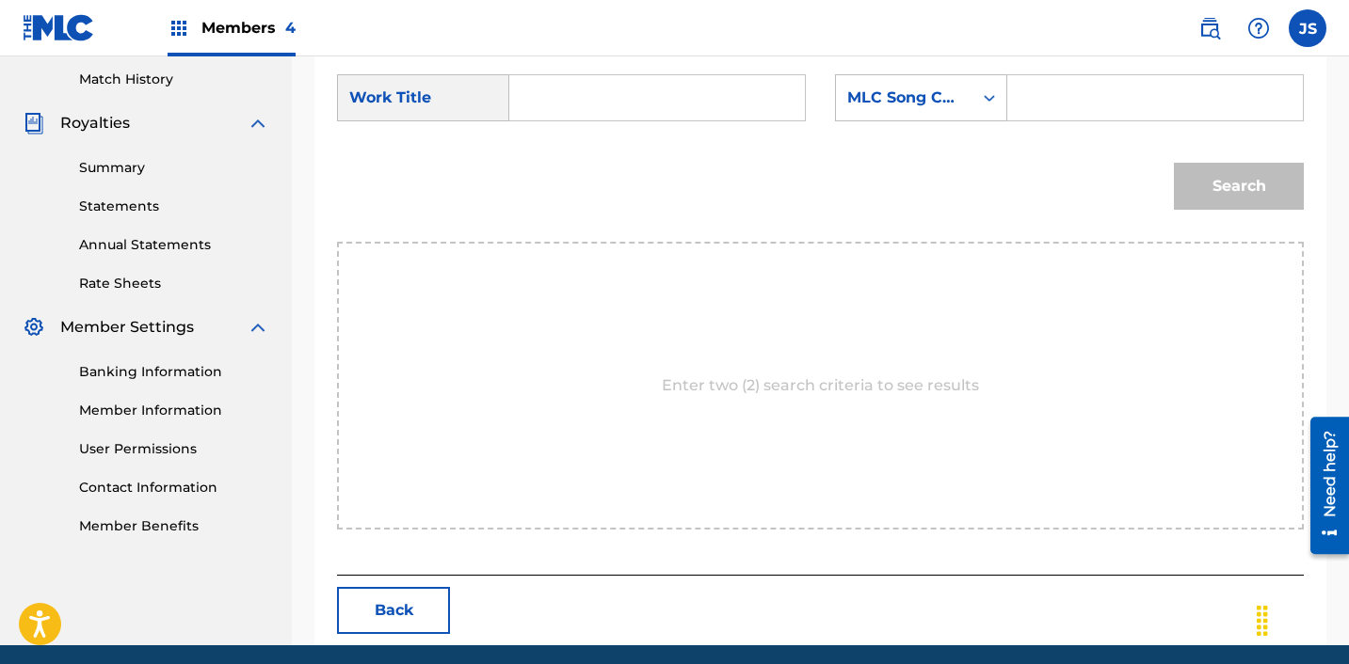
click at [673, 100] on input "Search Form" at bounding box center [657, 97] width 264 height 45
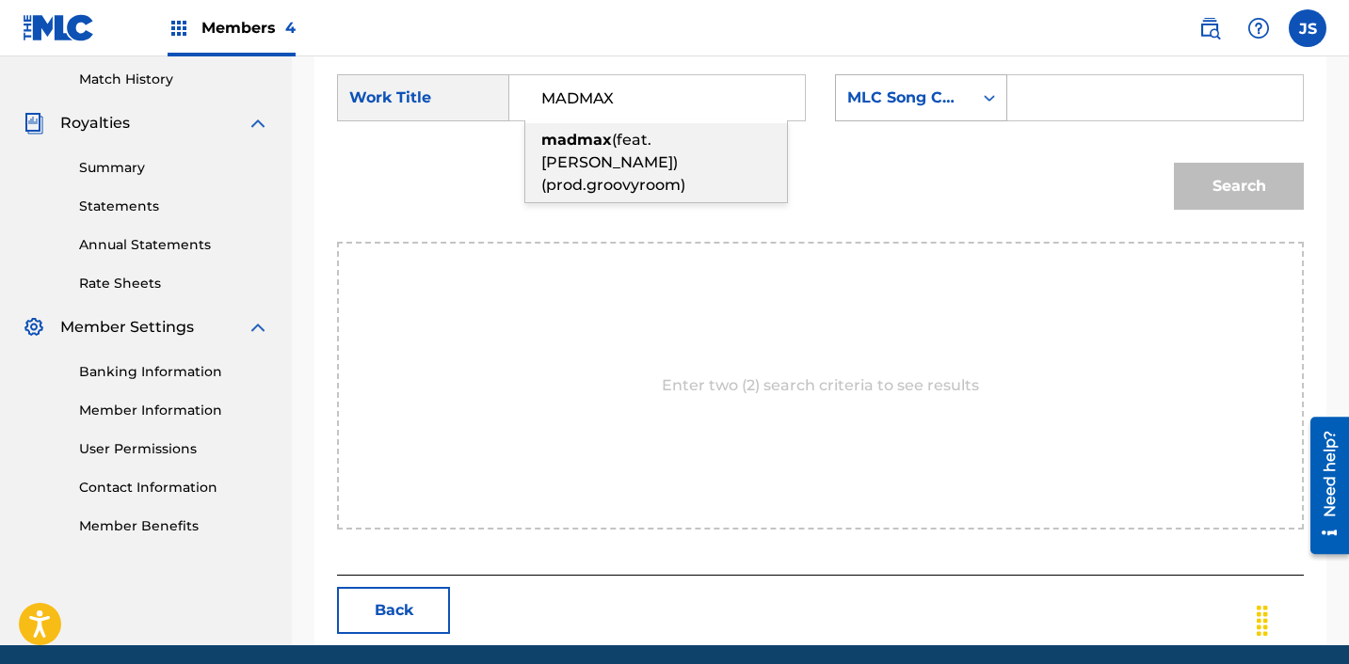
type input "MADMAX"
click at [950, 92] on div "MLC Song Code" at bounding box center [904, 98] width 114 height 23
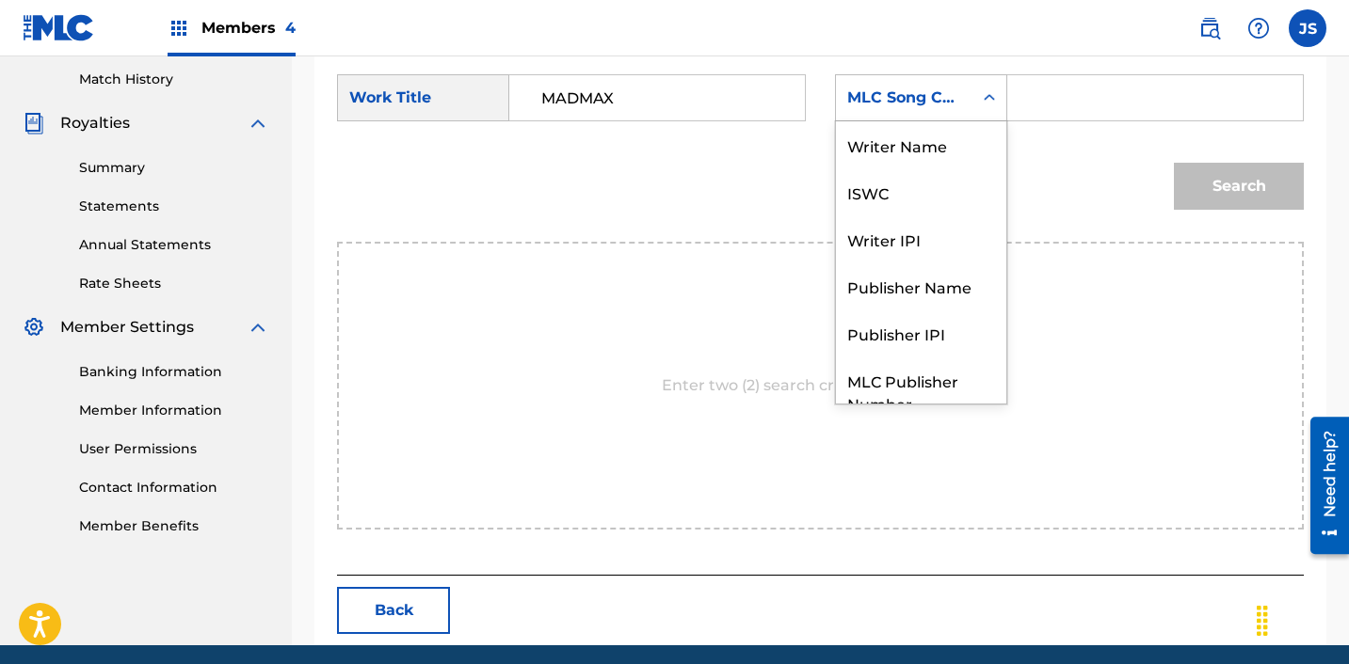
scroll to position [70, 0]
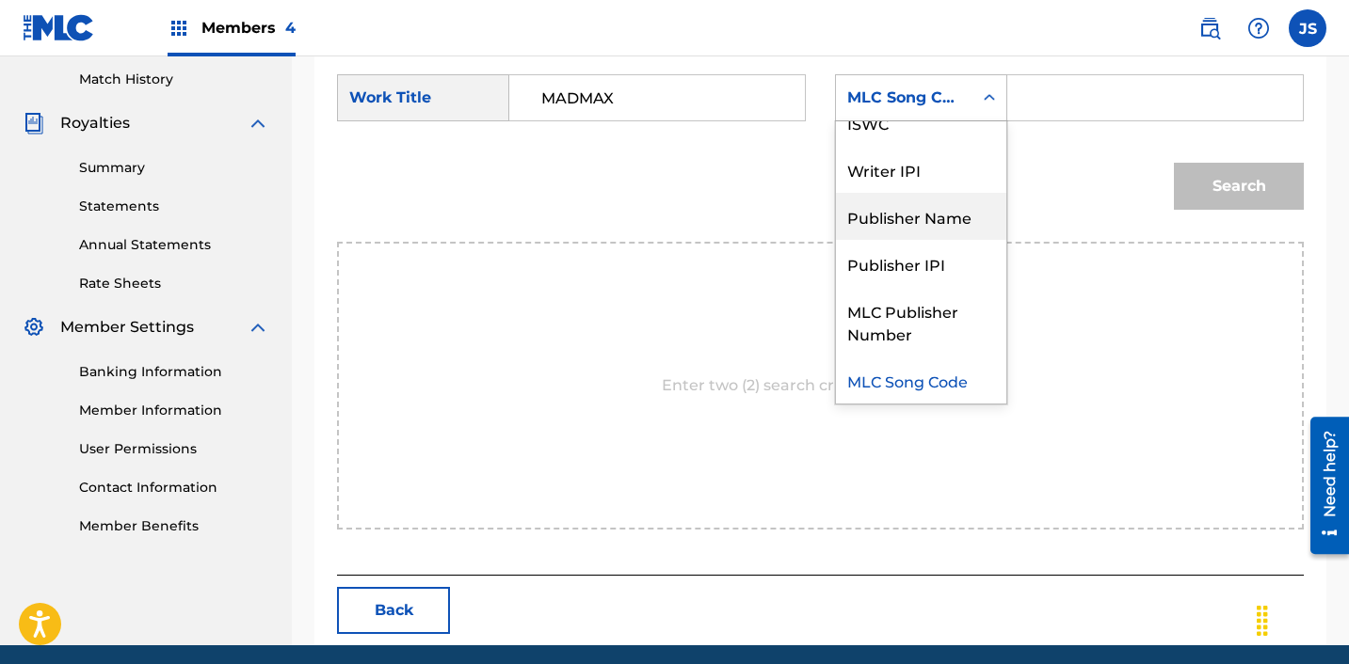
click at [927, 215] on div "Publisher Name" at bounding box center [921, 216] width 170 height 47
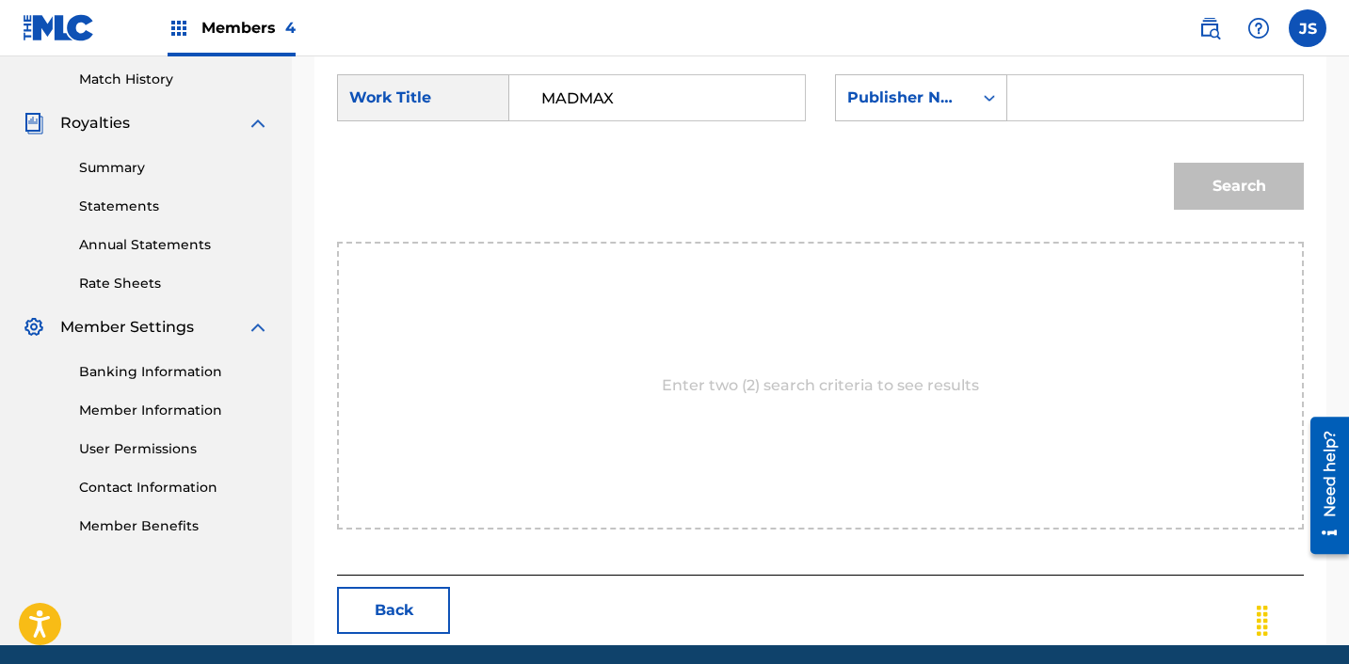
click at [1070, 94] on input "Search Form" at bounding box center [1155, 97] width 264 height 45
type input "ICHUTUS"
click at [1207, 167] on button "Search" at bounding box center [1239, 186] width 130 height 47
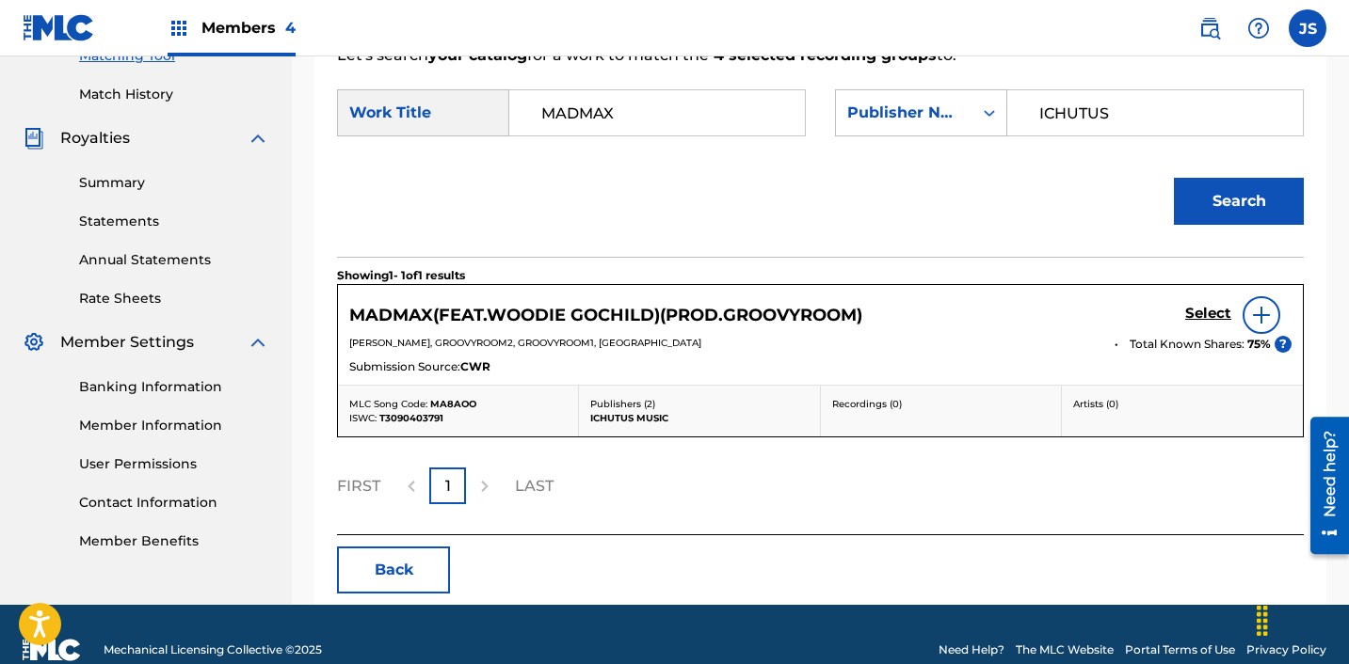
scroll to position [518, 0]
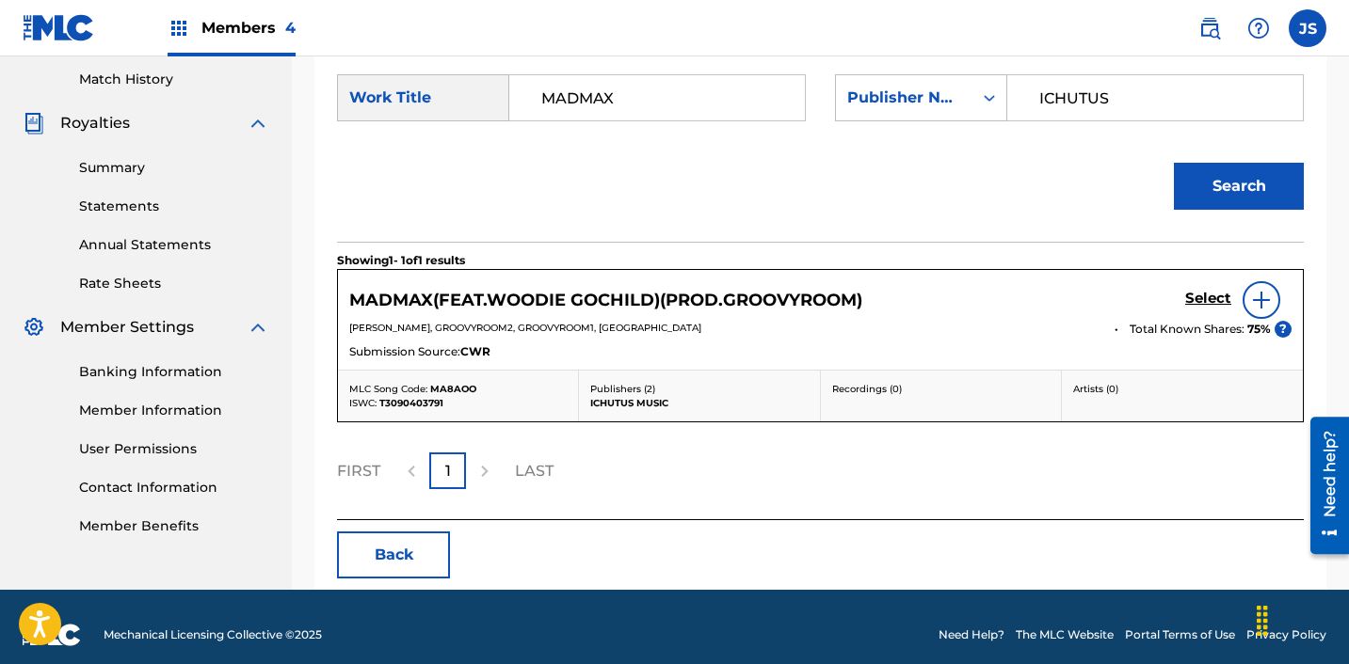
click at [1213, 296] on h5 "Select" at bounding box center [1208, 299] width 46 height 18
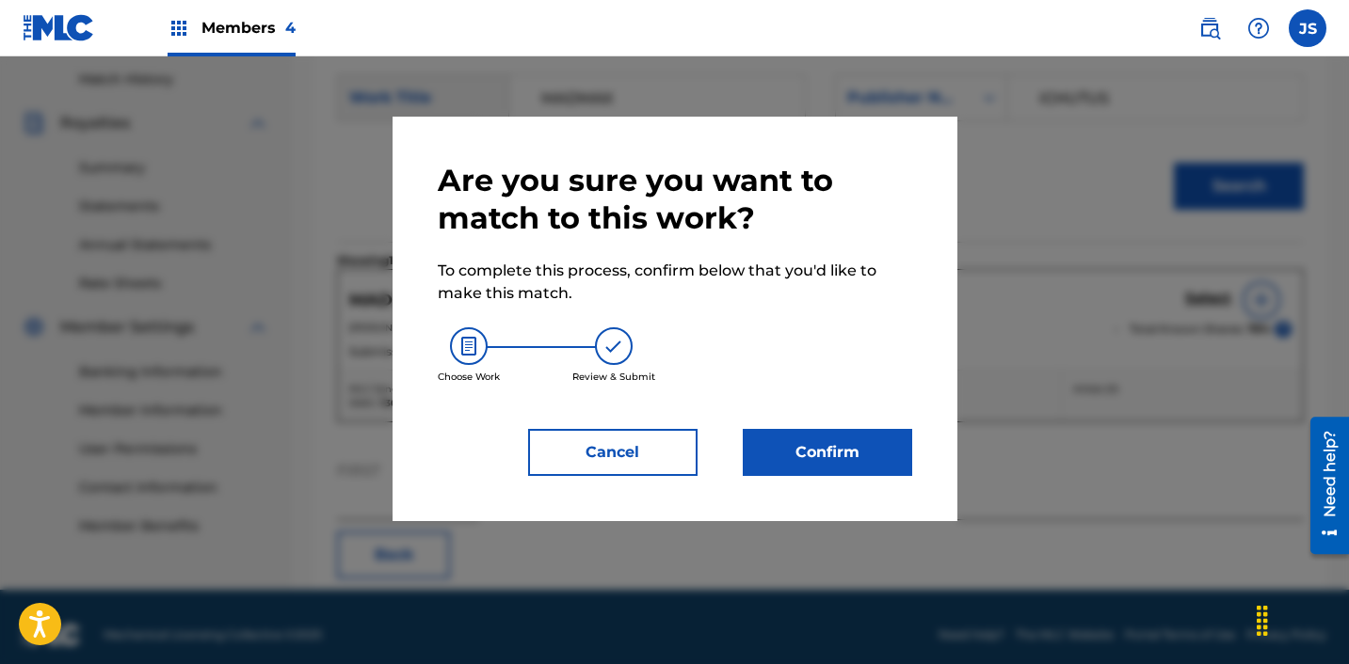
click at [835, 429] on button "Confirm" at bounding box center [827, 452] width 169 height 47
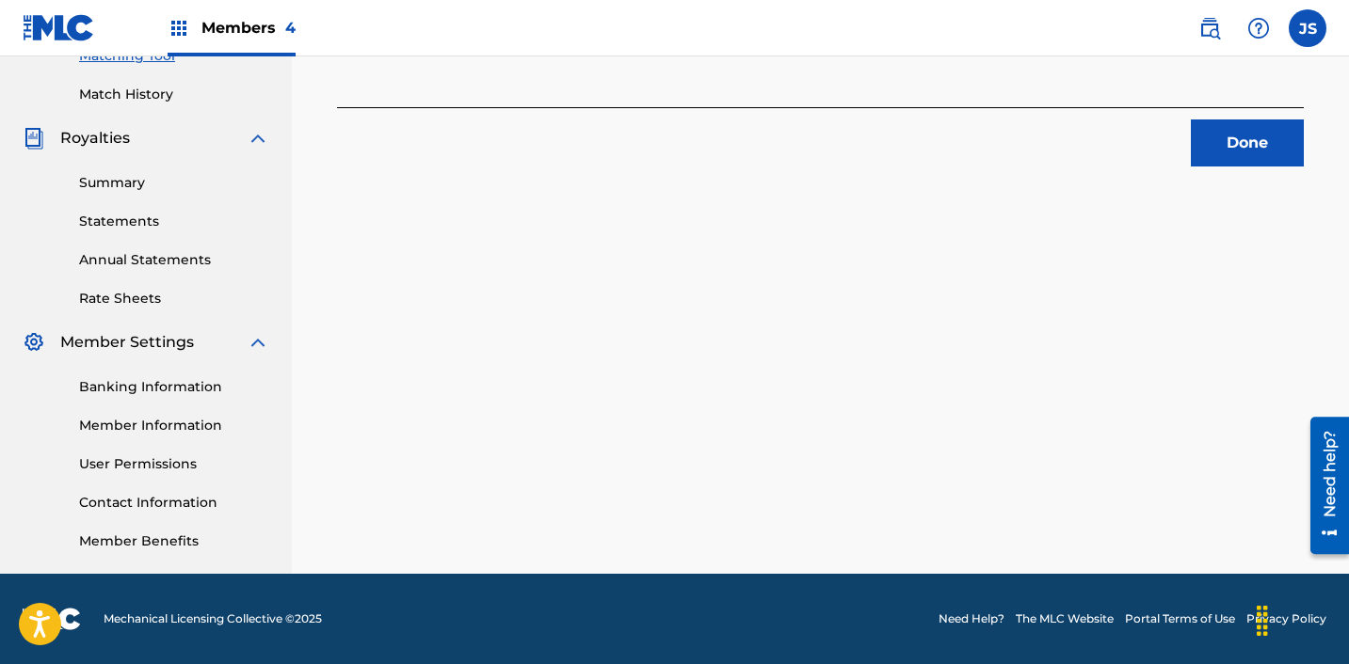
click at [1244, 146] on button "Done" at bounding box center [1247, 143] width 113 height 47
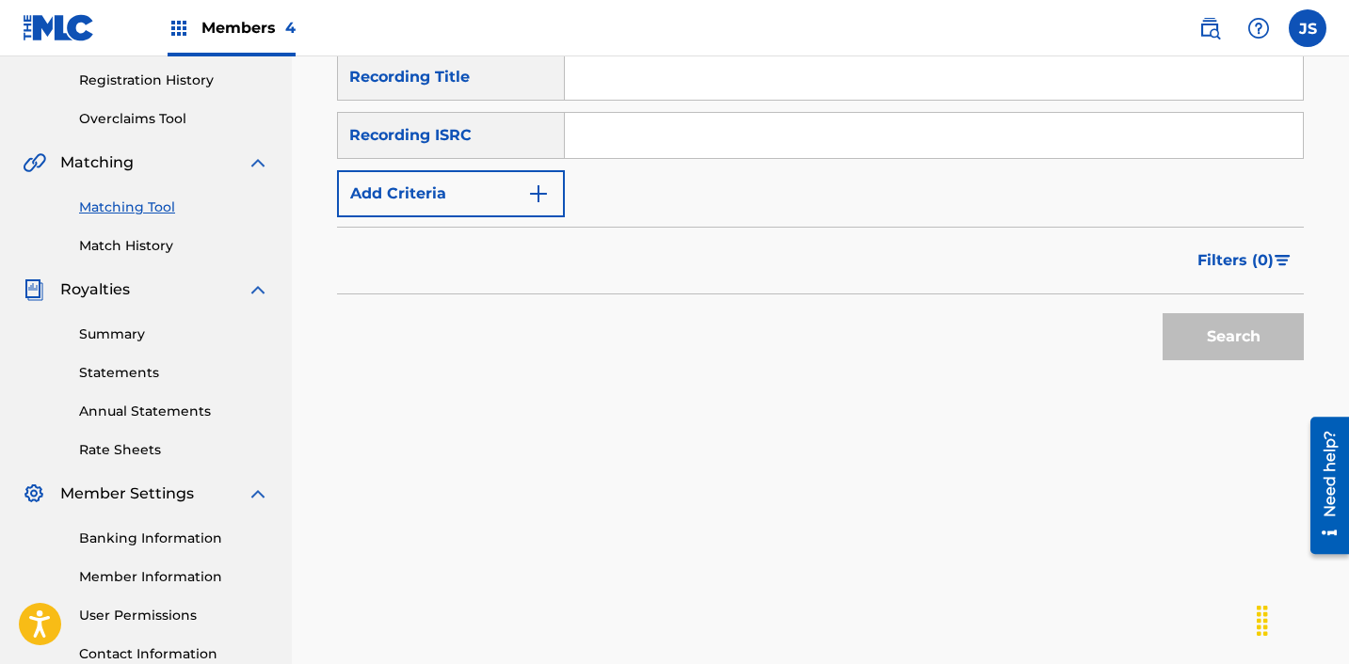
scroll to position [352, 0]
click at [737, 138] on input "Search Form" at bounding box center [934, 134] width 738 height 45
paste input "KRF152000027"
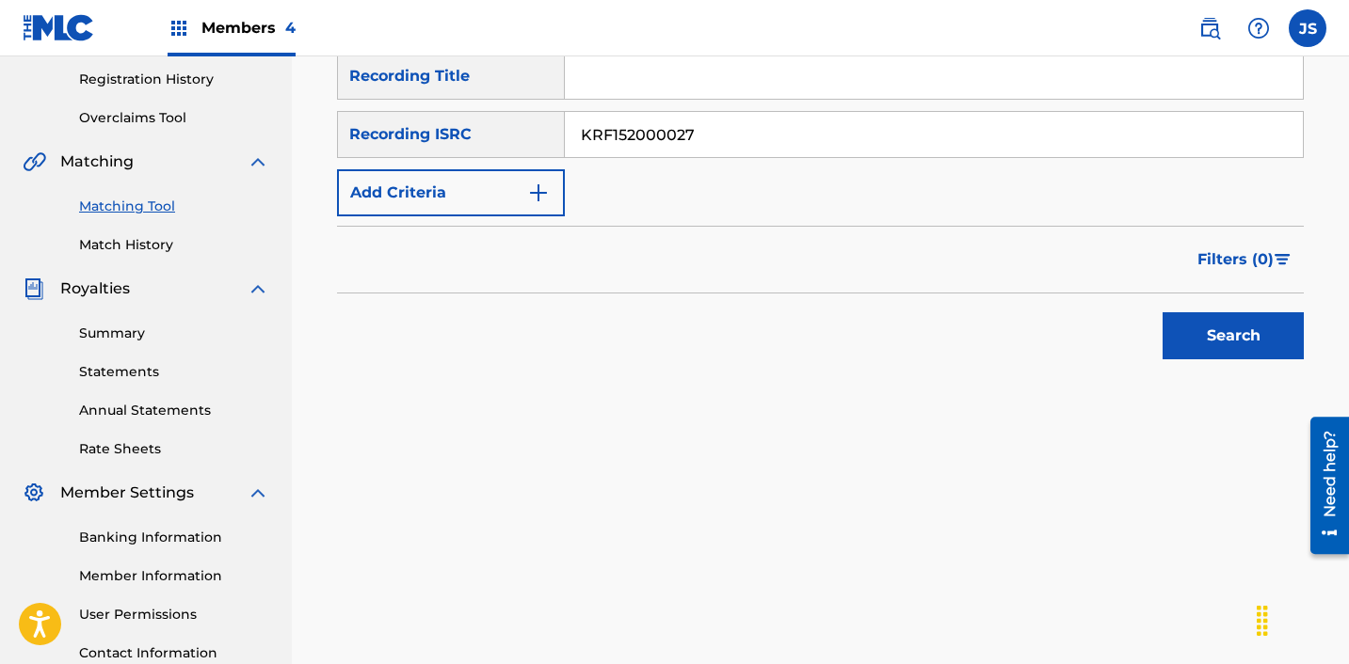
type input "KRF152000027"
click at [1162, 312] on button "Search" at bounding box center [1232, 335] width 141 height 47
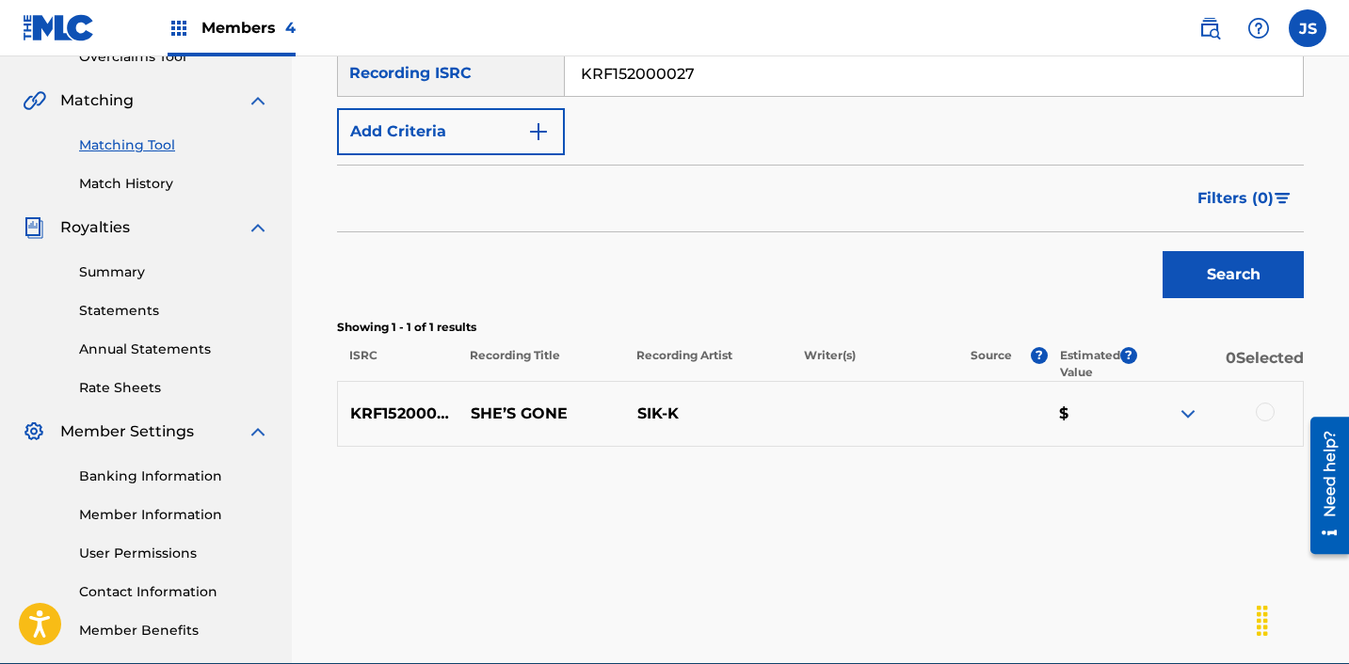
scroll to position [422, 0]
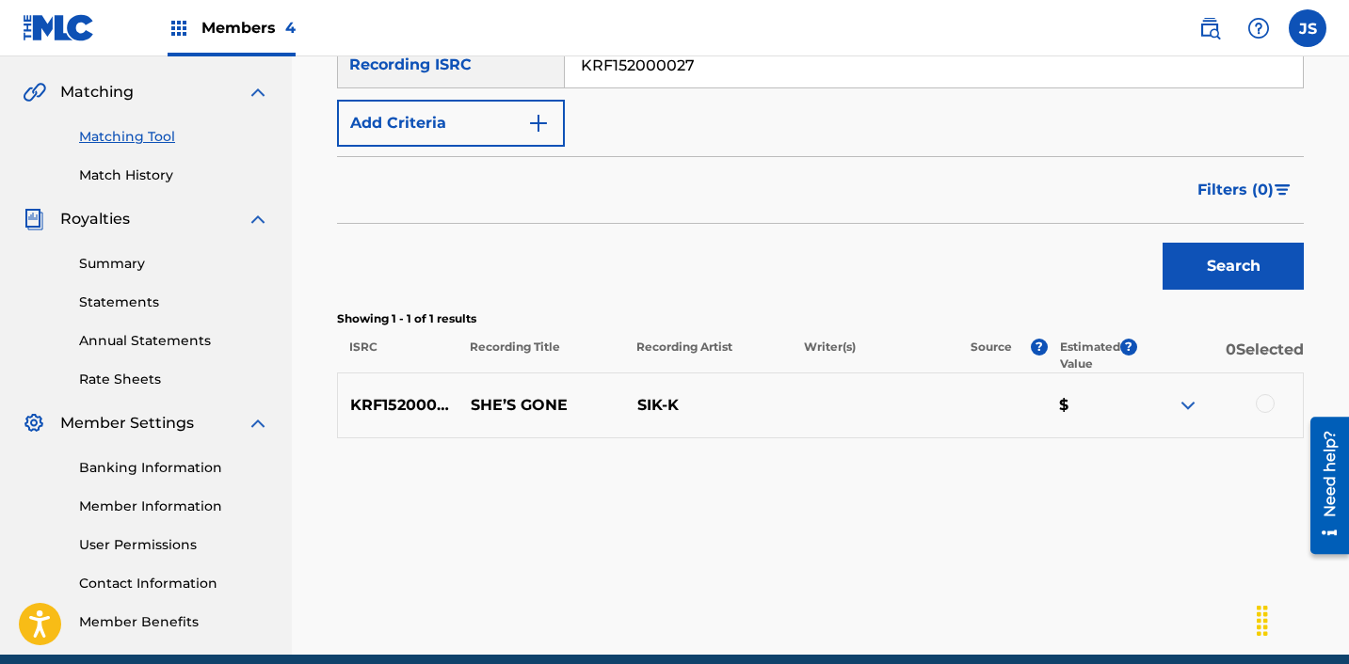
click at [1260, 399] on div at bounding box center [1264, 403] width 19 height 19
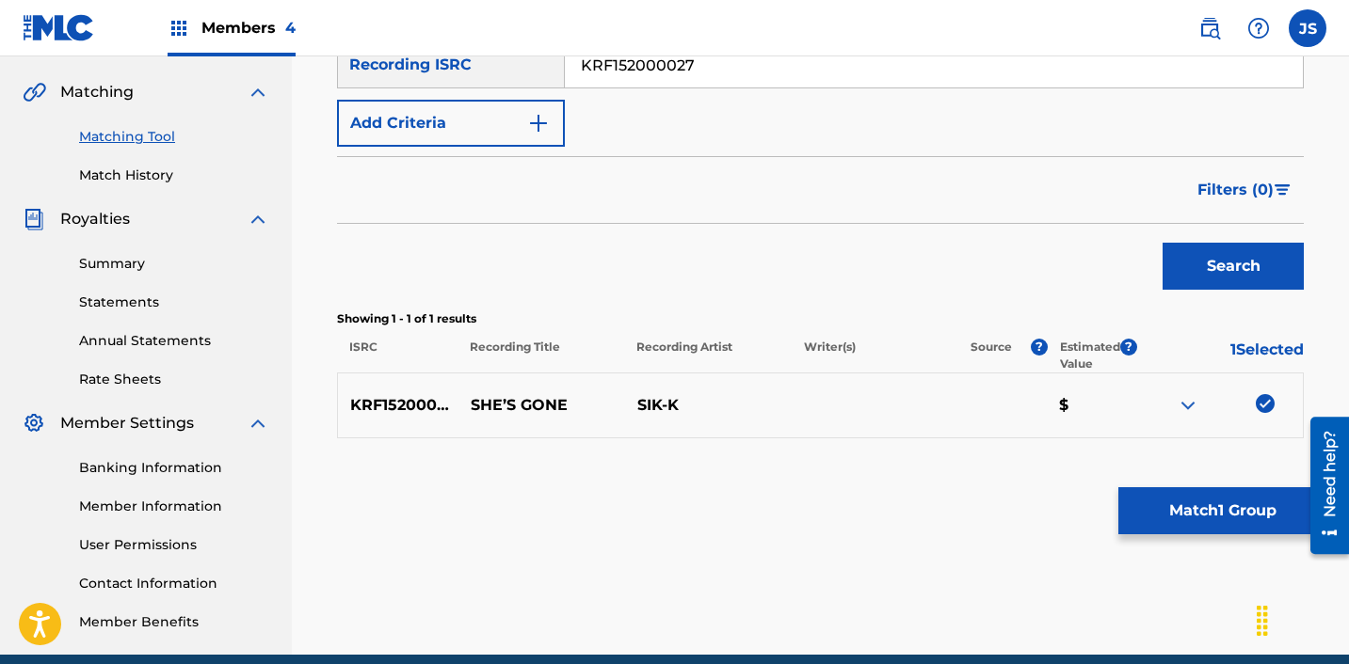
click at [1183, 504] on button "Match 1 Group" at bounding box center [1222, 511] width 208 height 47
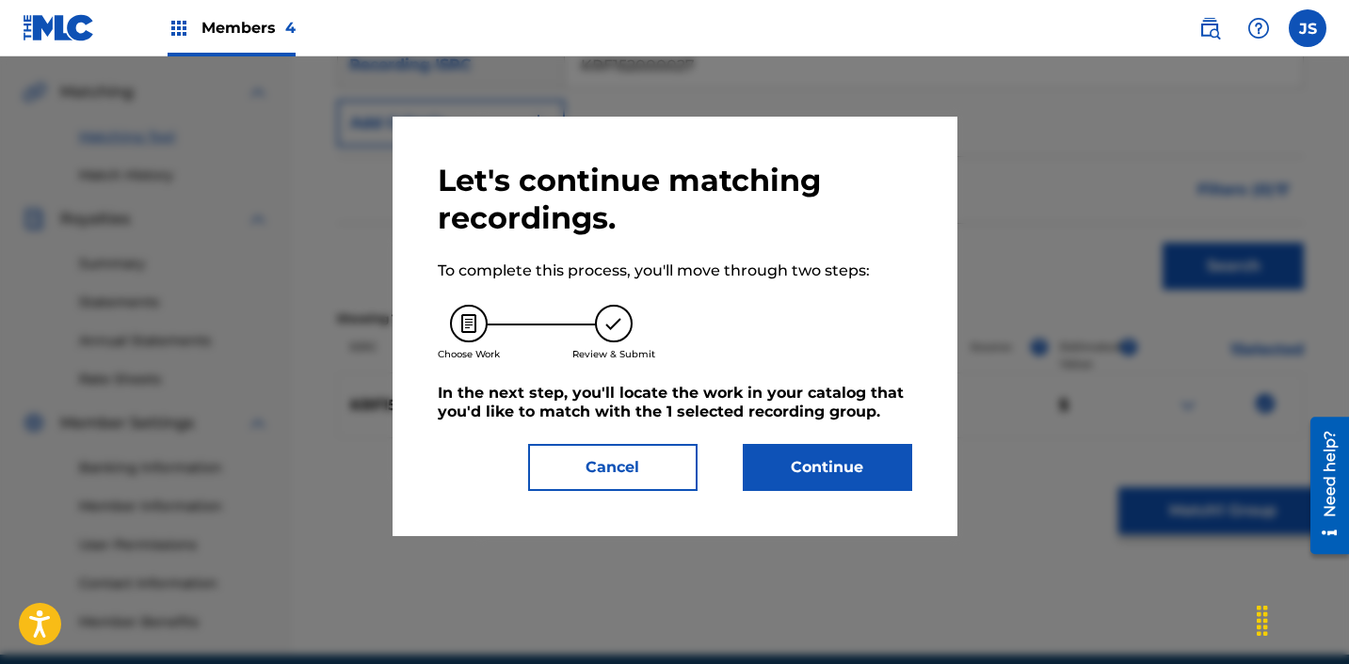
click at [811, 489] on button "Continue" at bounding box center [827, 467] width 169 height 47
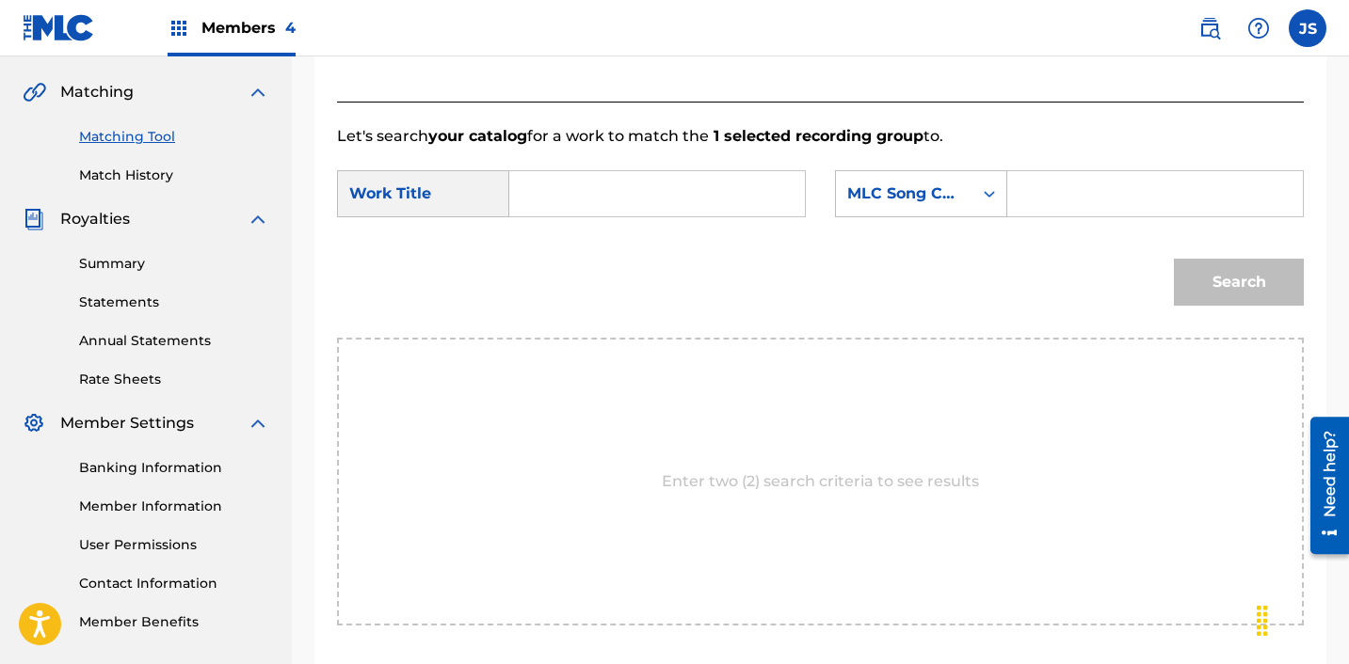
click at [619, 173] on input "Search Form" at bounding box center [657, 193] width 264 height 45
type input "SHES GONE"
click at [909, 200] on div "MLC Song Code" at bounding box center [904, 194] width 114 height 23
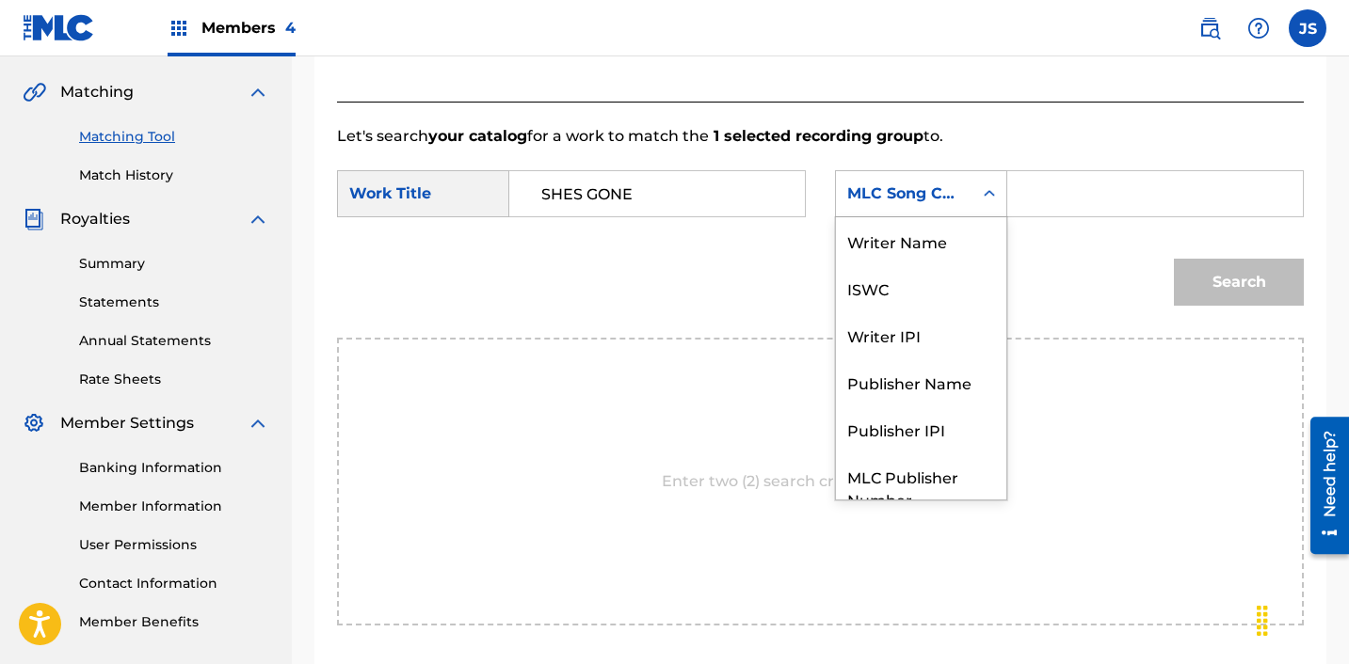
scroll to position [70, 0]
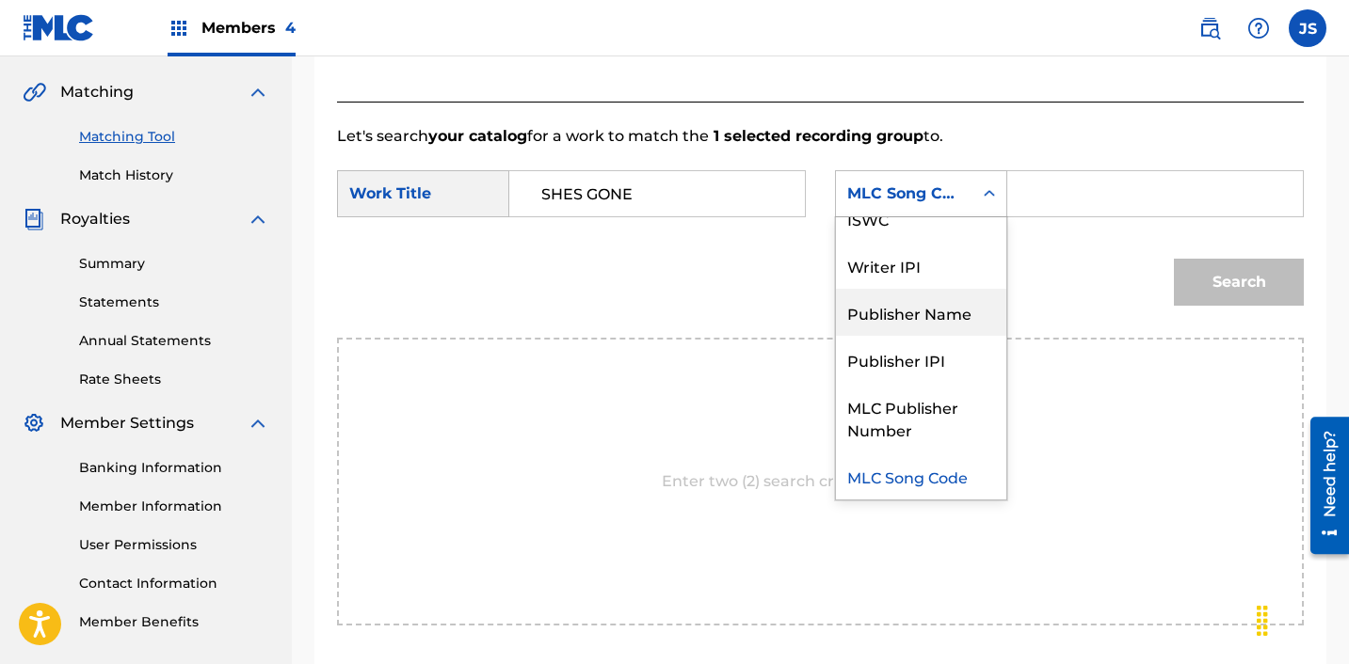
click at [937, 308] on div "Publisher Name" at bounding box center [921, 312] width 170 height 47
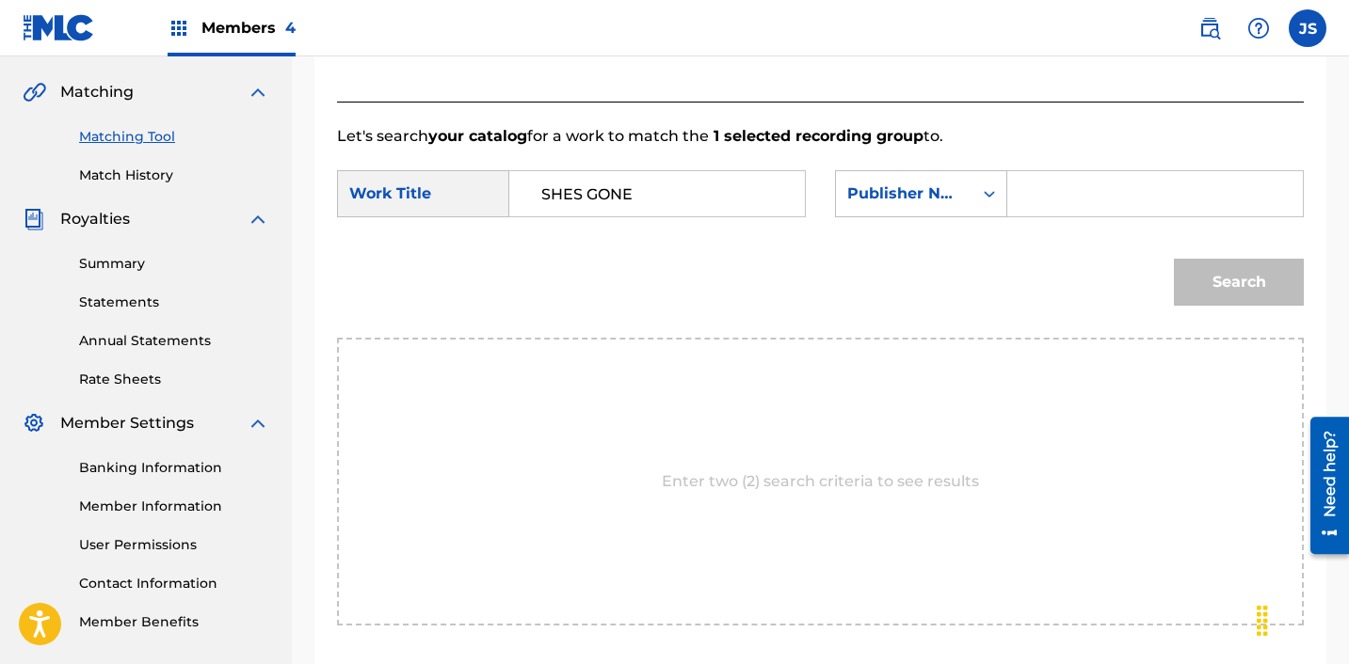
click at [1015, 193] on div "Search Form" at bounding box center [1155, 193] width 296 height 47
click at [1032, 194] on input "Search Form" at bounding box center [1155, 193] width 264 height 45
type input "ICHUTUS"
click at [1203, 297] on button "Search" at bounding box center [1239, 282] width 130 height 47
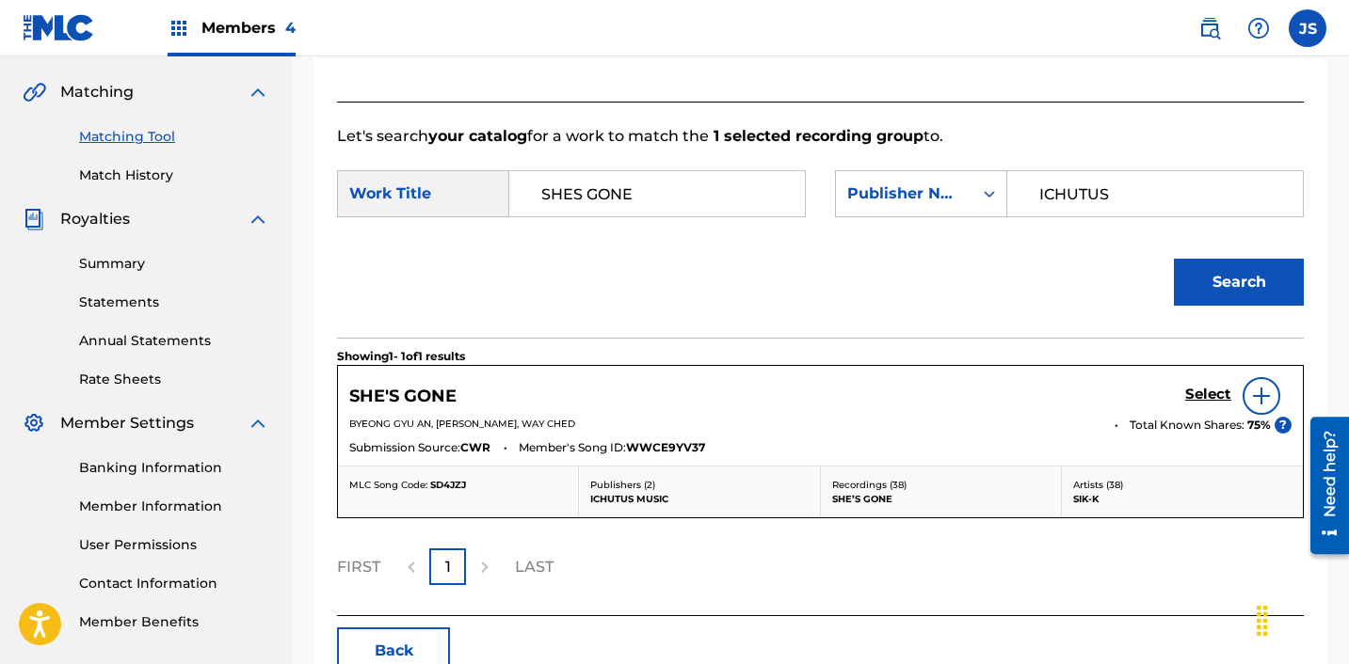
click at [1203, 391] on h5 "Select" at bounding box center [1208, 395] width 46 height 18
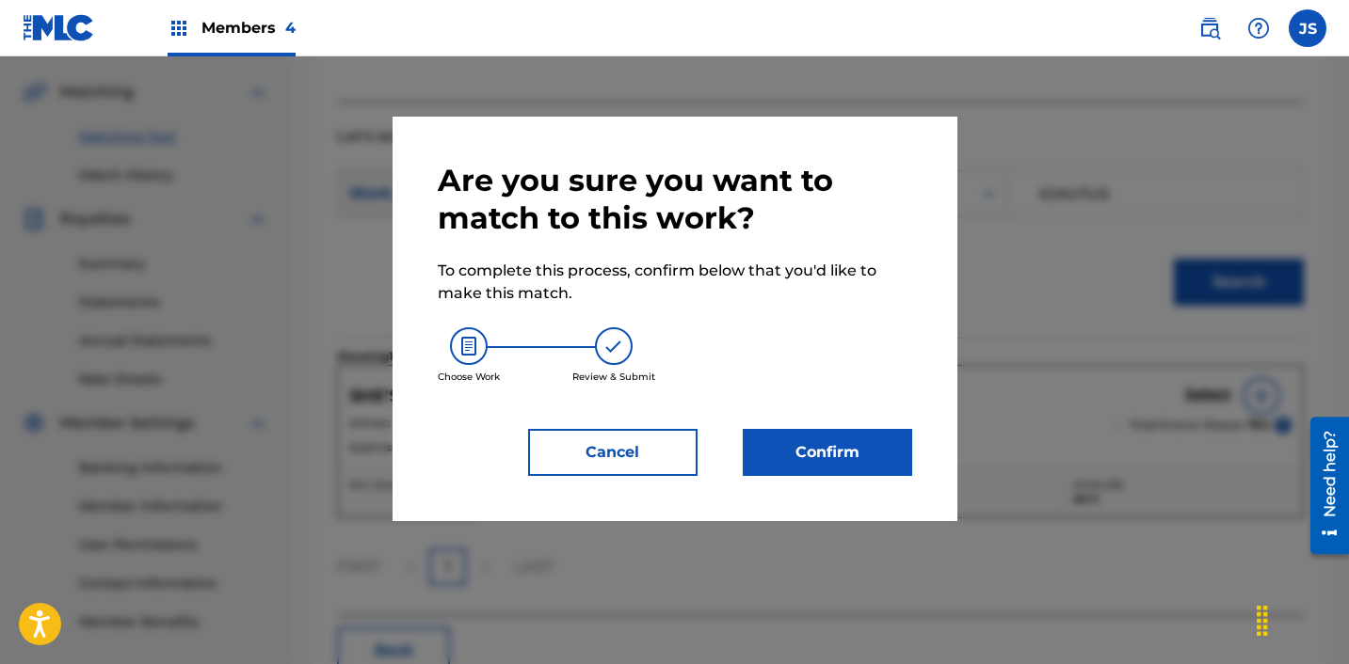
click at [881, 437] on button "Confirm" at bounding box center [827, 452] width 169 height 47
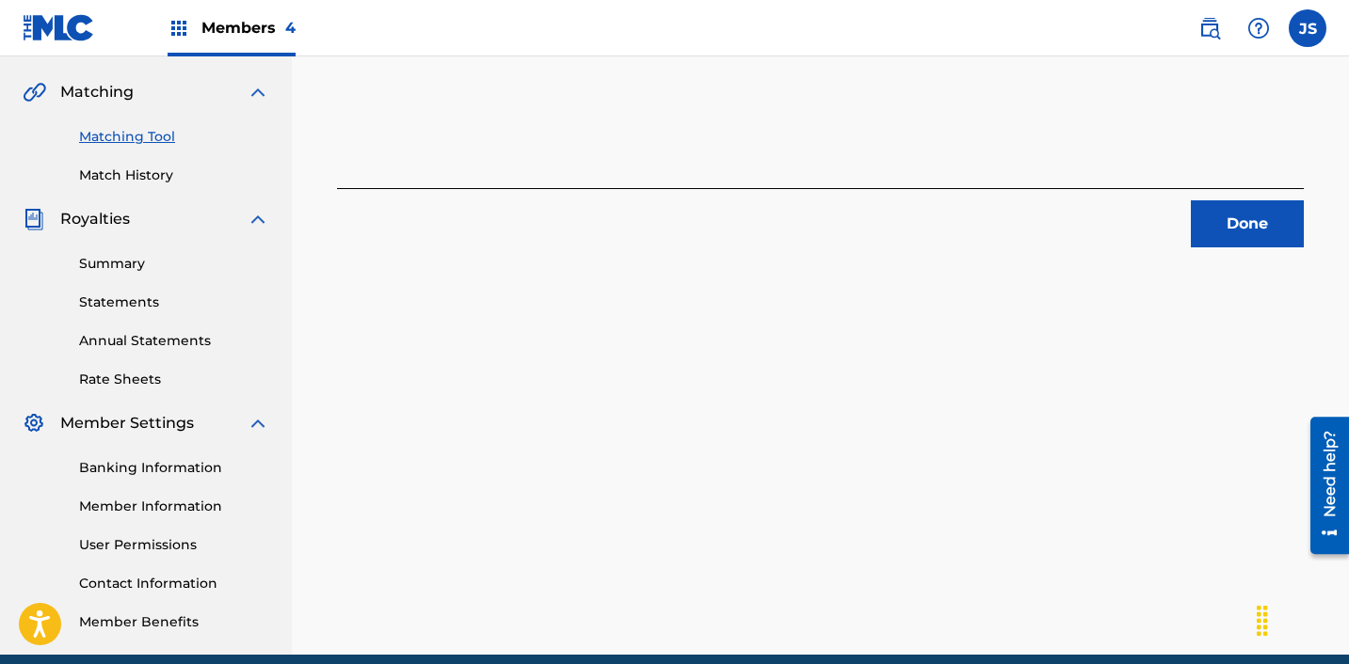
click at [1213, 230] on button "Done" at bounding box center [1247, 223] width 113 height 47
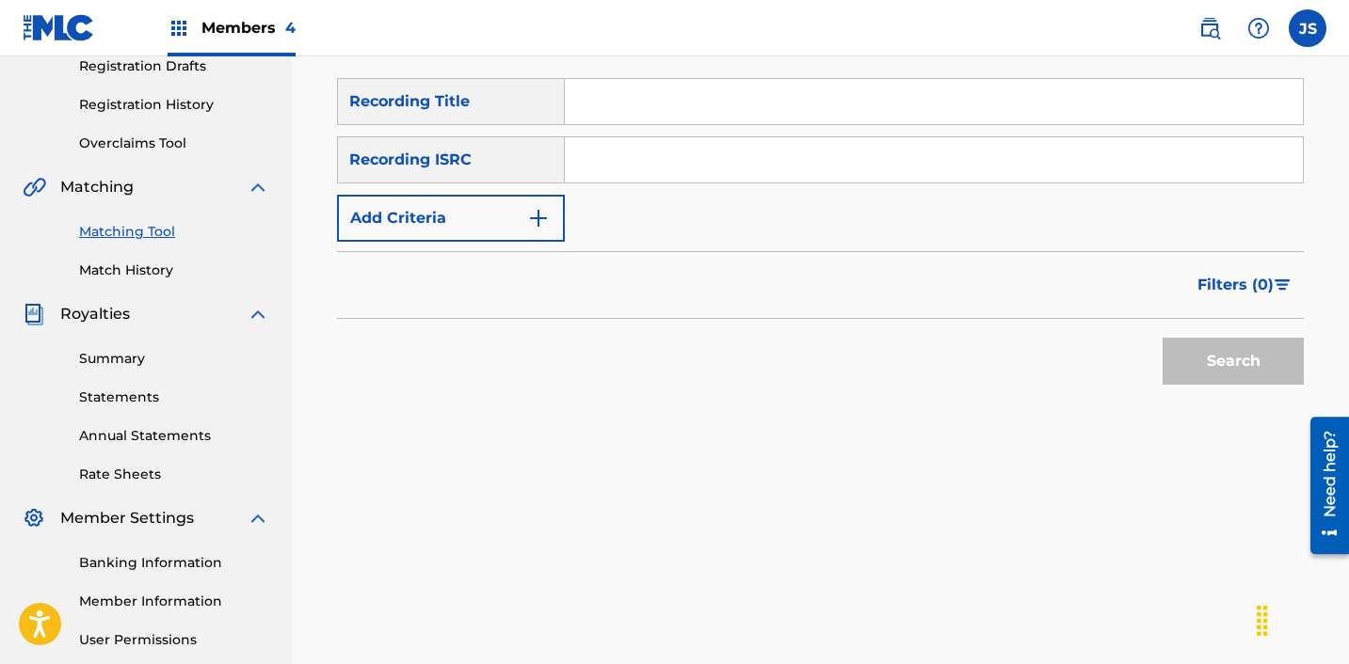
scroll to position [330, 0]
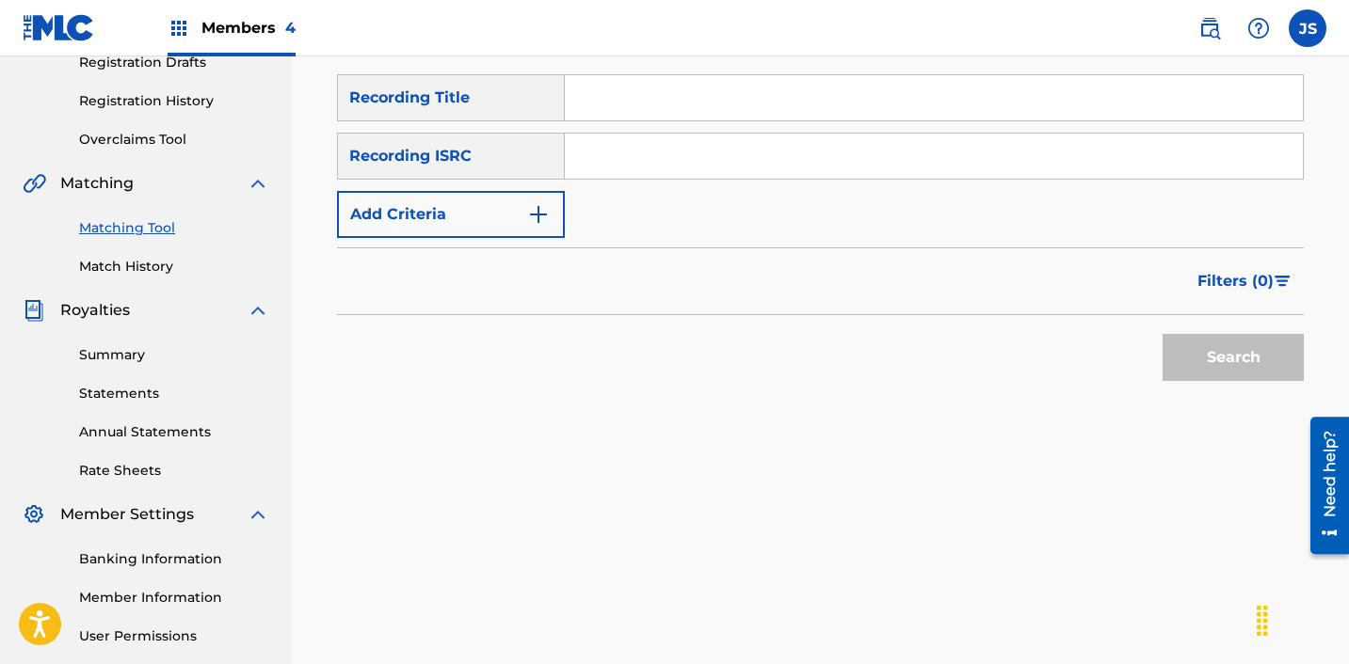
click at [680, 164] on input "Search Form" at bounding box center [934, 156] width 738 height 45
paste input "KRNAR1707006"
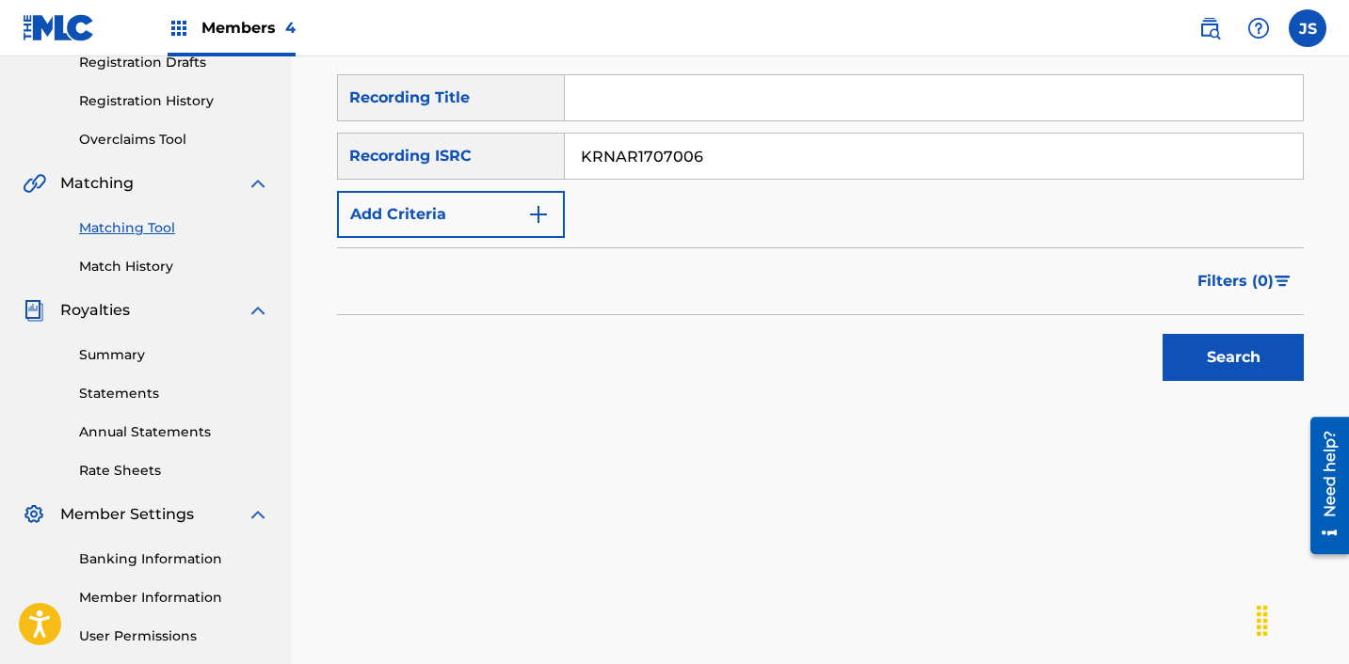
type input "KRNAR1707006"
click at [1162, 334] on button "Search" at bounding box center [1232, 357] width 141 height 47
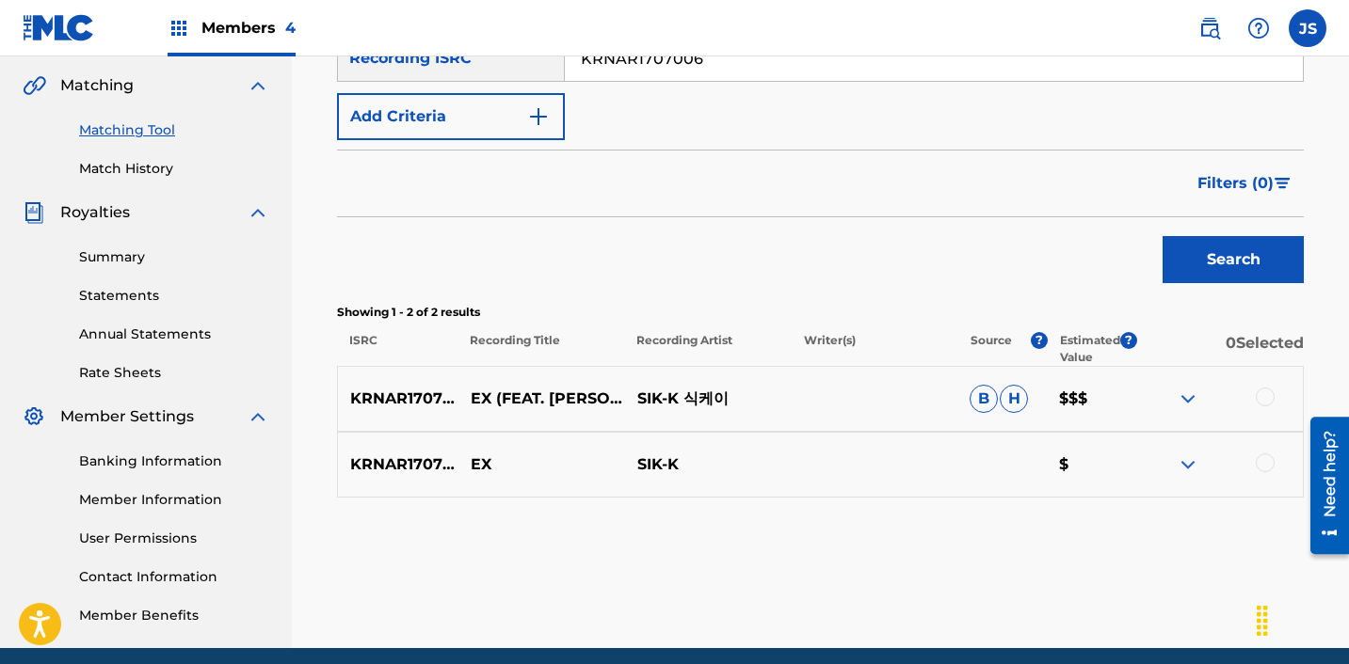
scroll to position [431, 0]
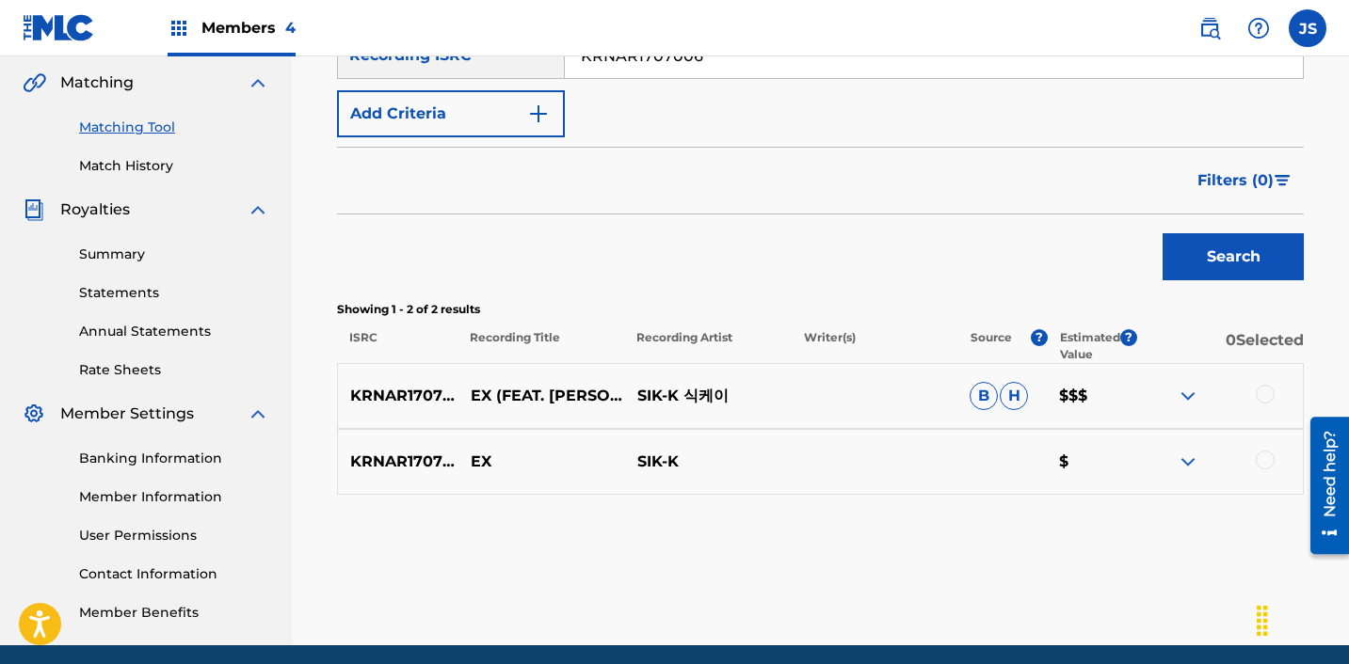
click at [1266, 394] on div at bounding box center [1264, 394] width 19 height 19
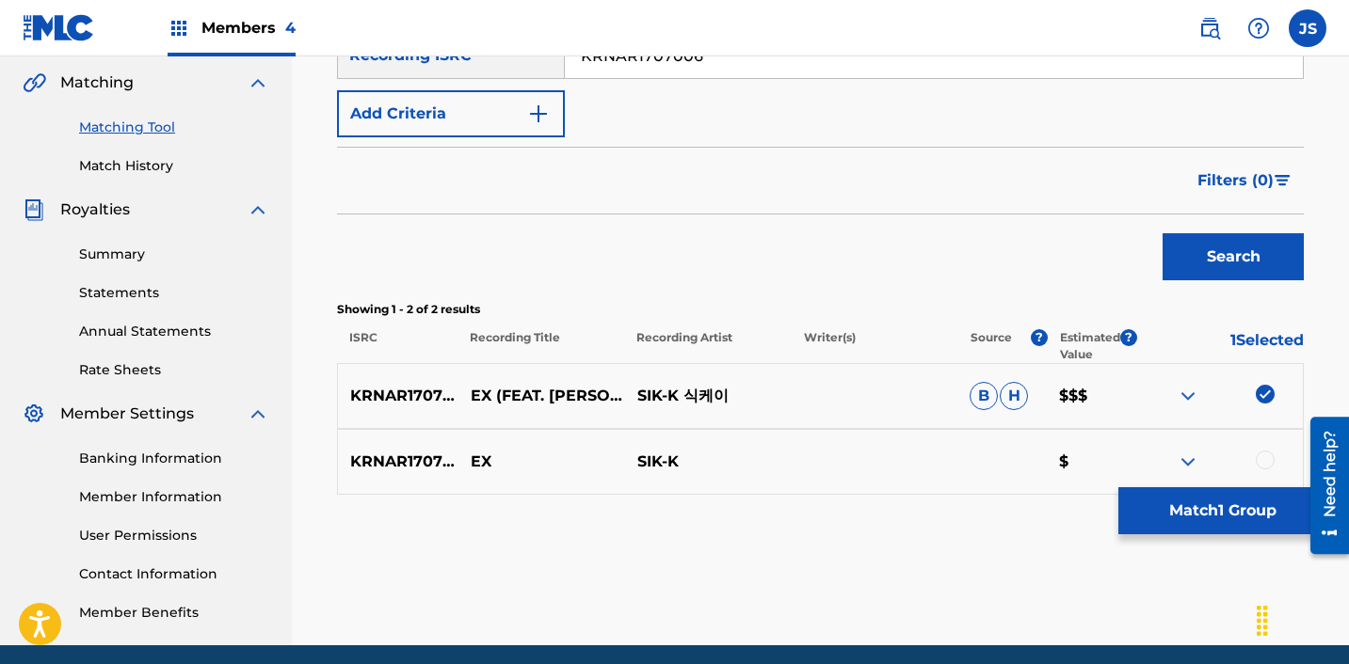
click at [1269, 460] on div at bounding box center [1264, 460] width 19 height 19
click at [1228, 511] on button "Match 2 Groups" at bounding box center [1222, 511] width 208 height 47
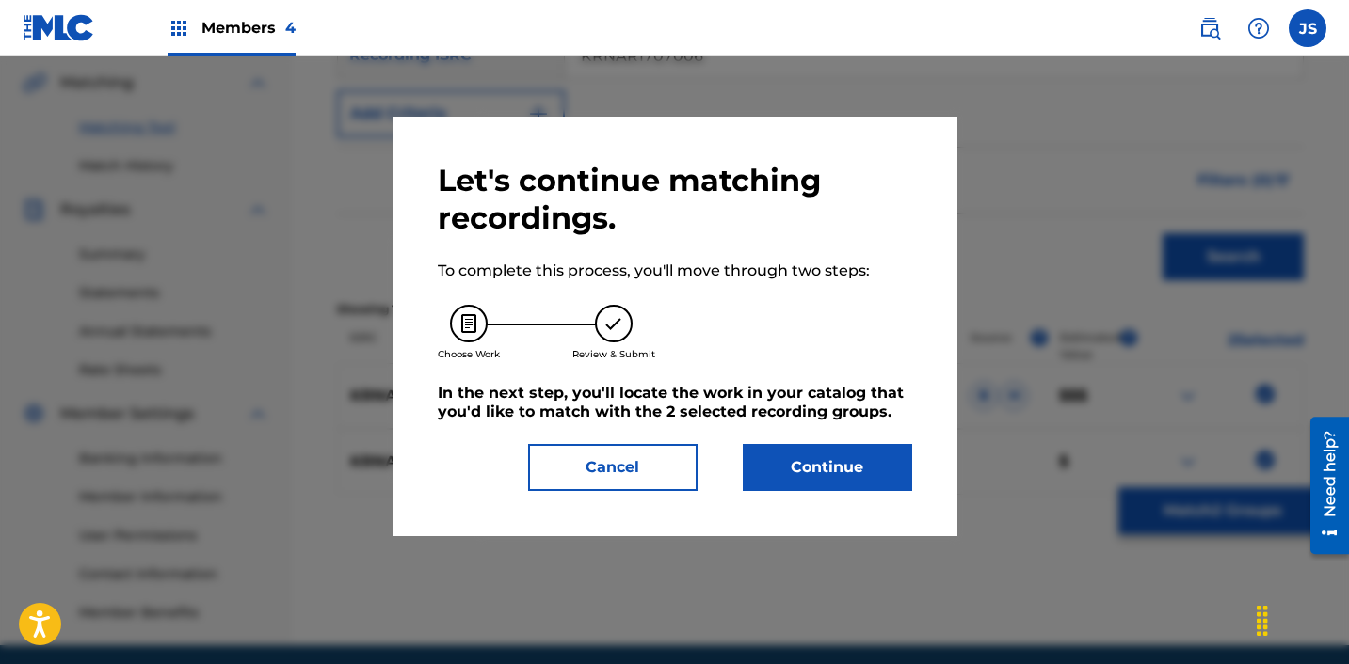
click at [774, 488] on button "Continue" at bounding box center [827, 467] width 169 height 47
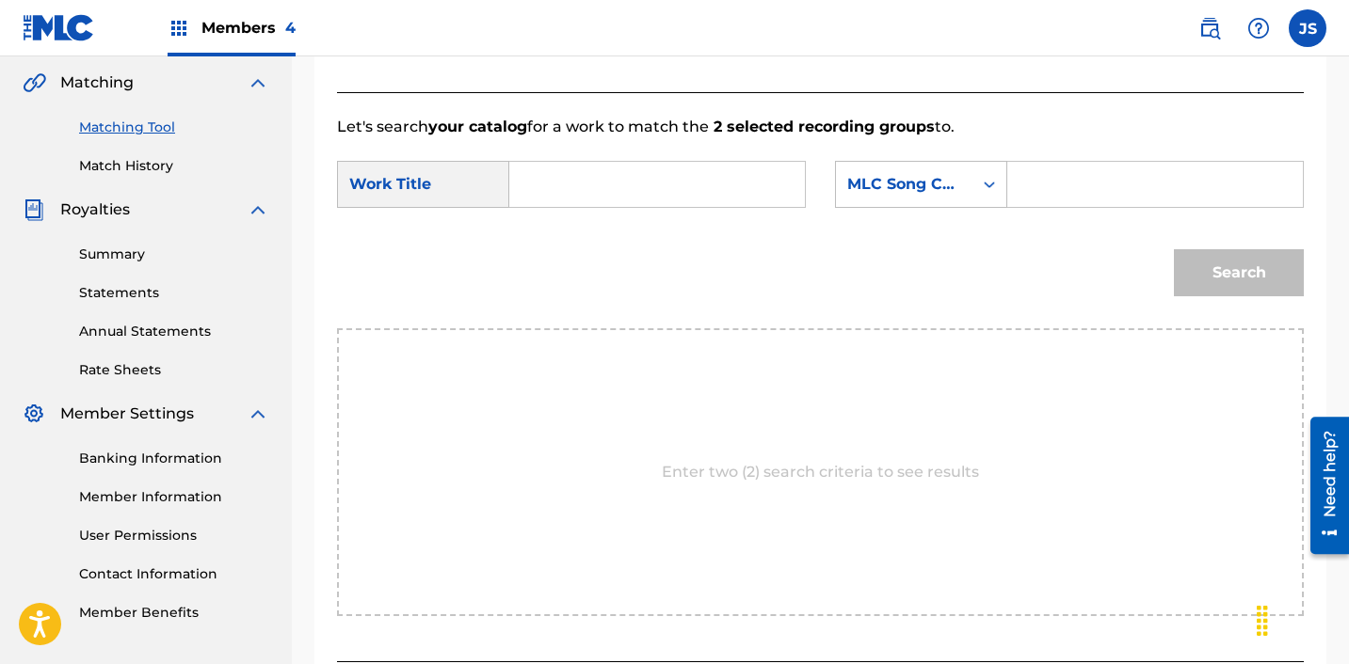
click at [574, 192] on input "Search Form" at bounding box center [657, 184] width 264 height 45
type input "EX"
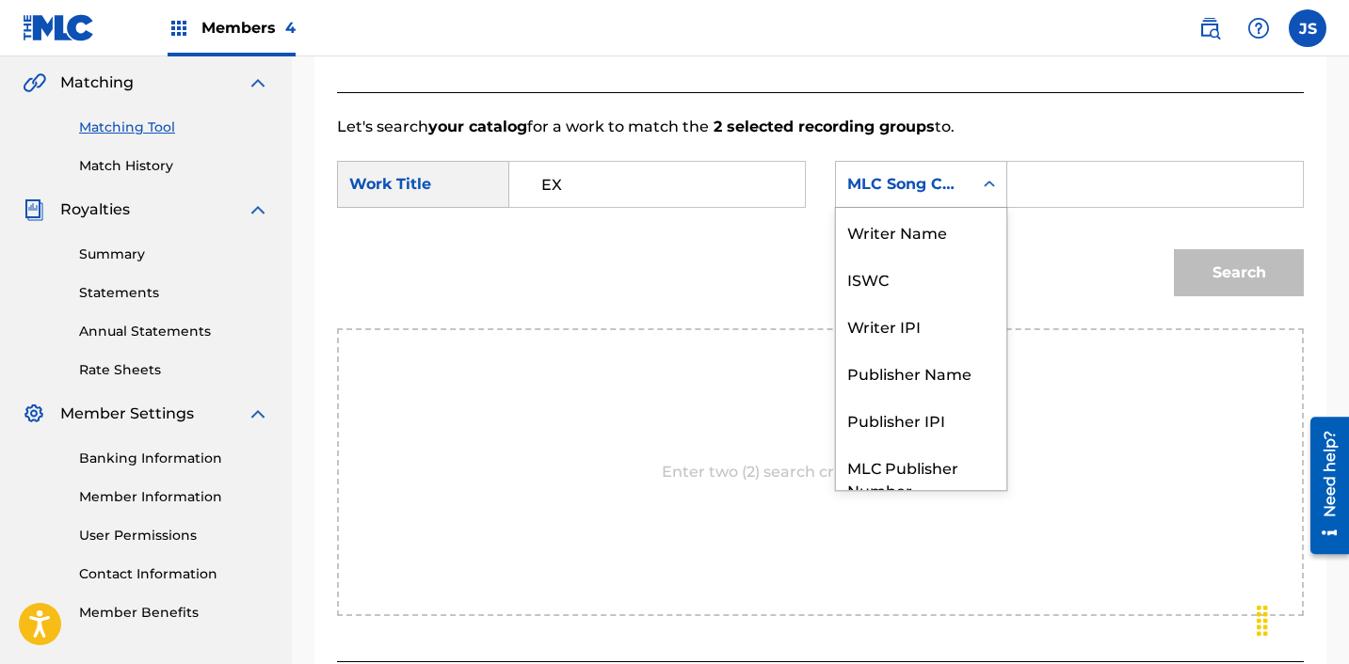
click at [984, 173] on div "Search Form" at bounding box center [989, 185] width 34 height 34
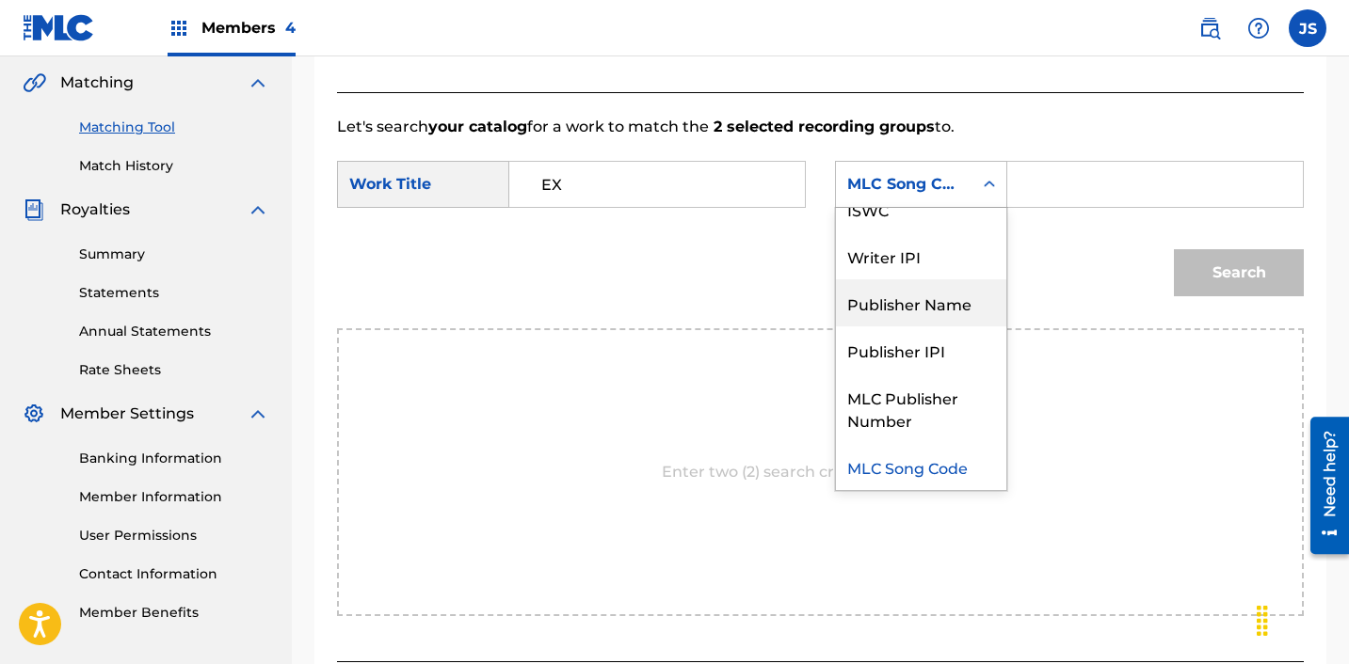
click at [969, 300] on div "Publisher Name" at bounding box center [921, 303] width 170 height 47
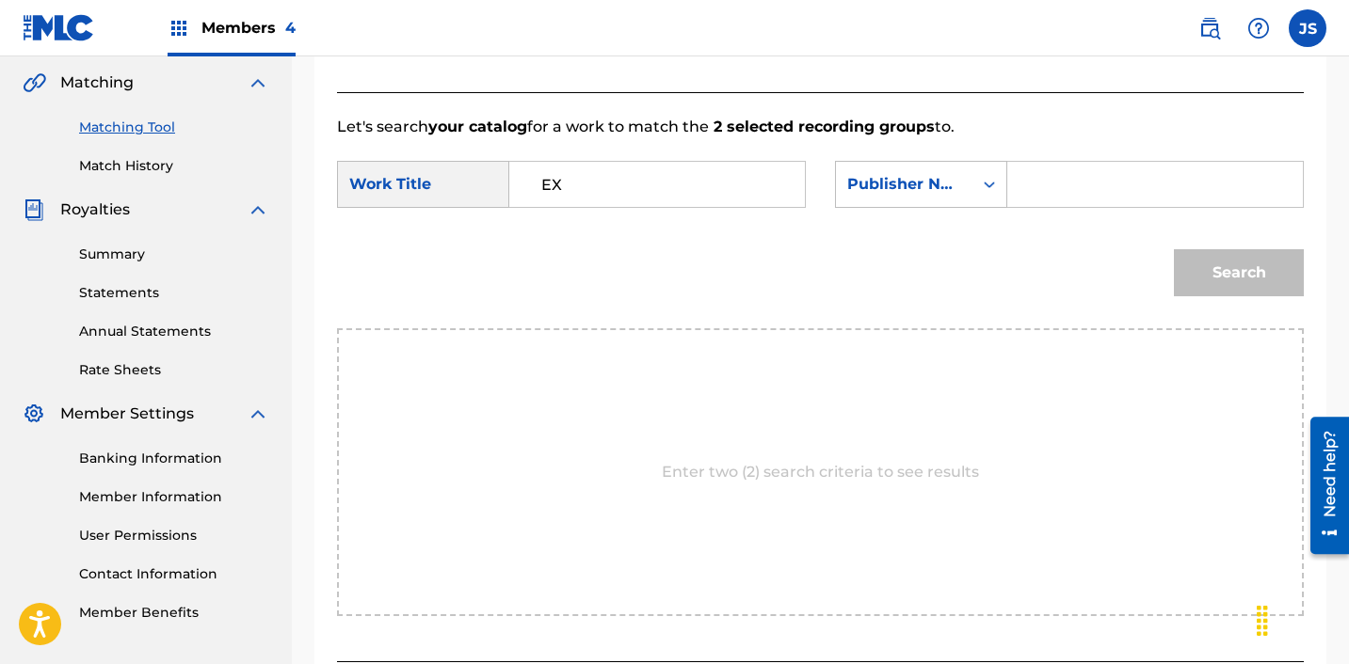
click at [1081, 185] on input "Search Form" at bounding box center [1155, 184] width 264 height 45
type input "ICHUTUS"
click at [1185, 248] on div "Search" at bounding box center [1233, 268] width 139 height 75
click at [1185, 272] on button "Search" at bounding box center [1239, 272] width 130 height 47
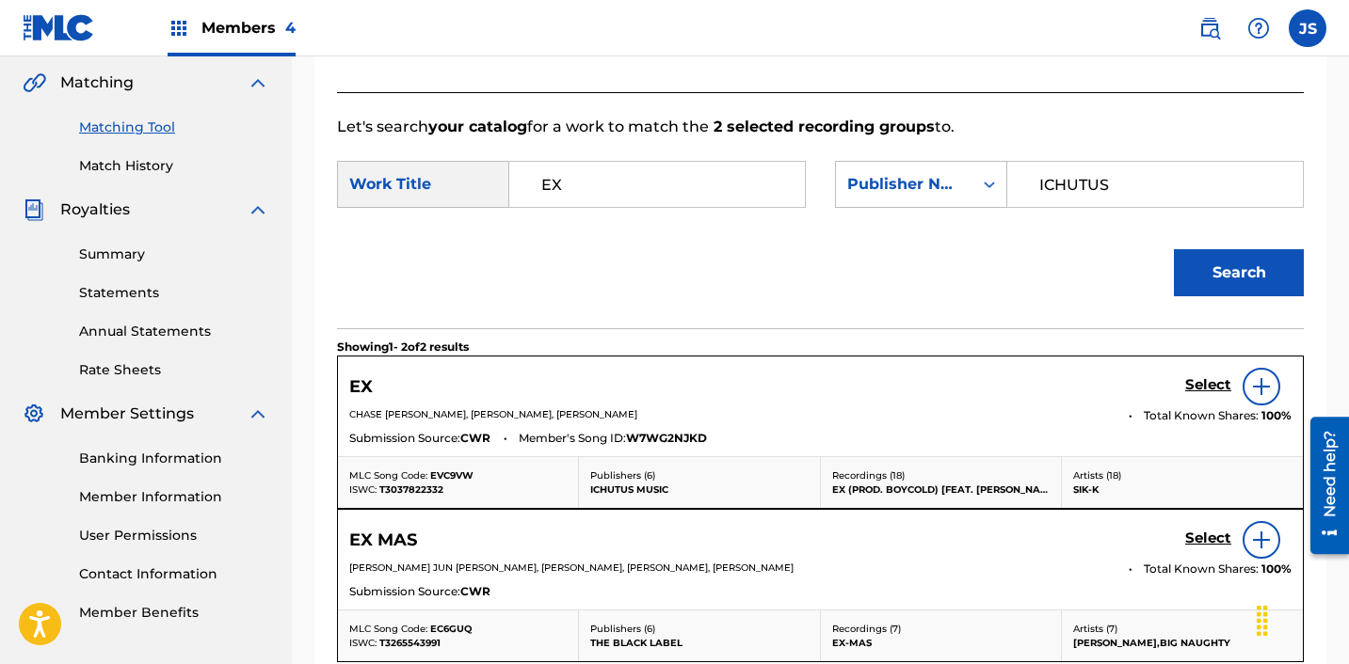
scroll to position [464, 0]
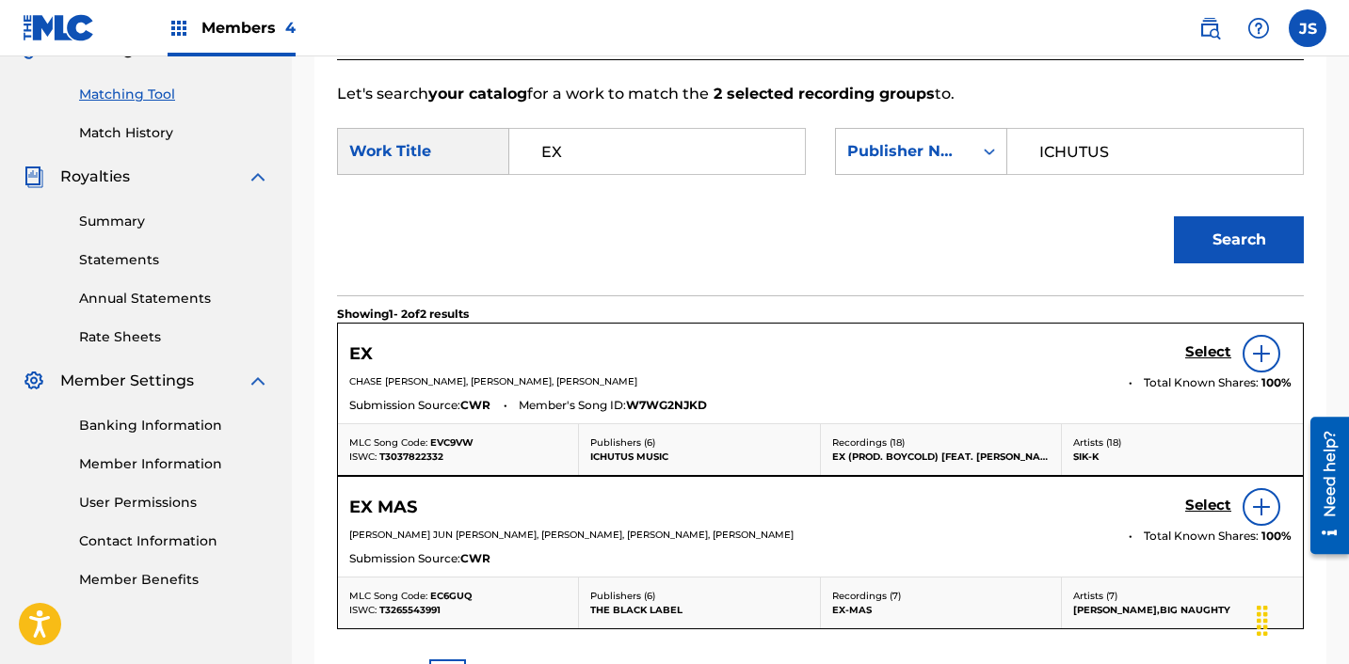
click at [1211, 346] on h5 "Select" at bounding box center [1208, 353] width 46 height 18
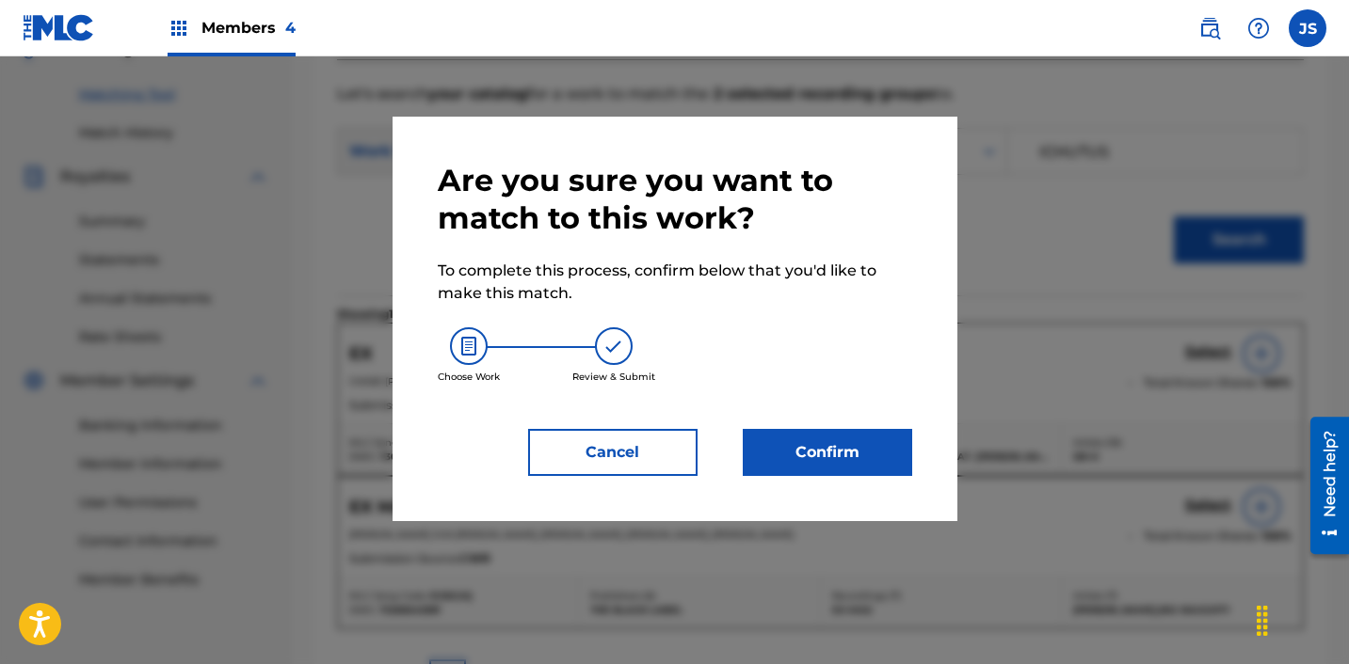
click at [765, 466] on button "Confirm" at bounding box center [827, 452] width 169 height 47
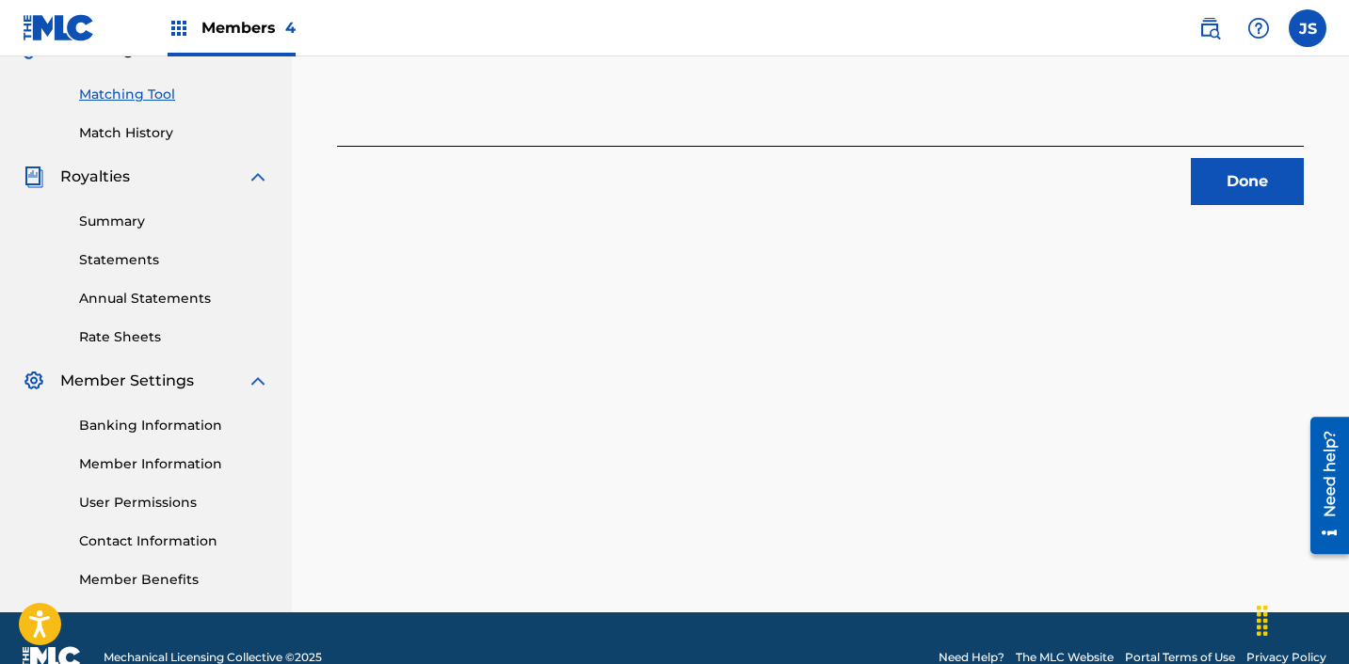
click at [1294, 172] on button "Done" at bounding box center [1247, 181] width 113 height 47
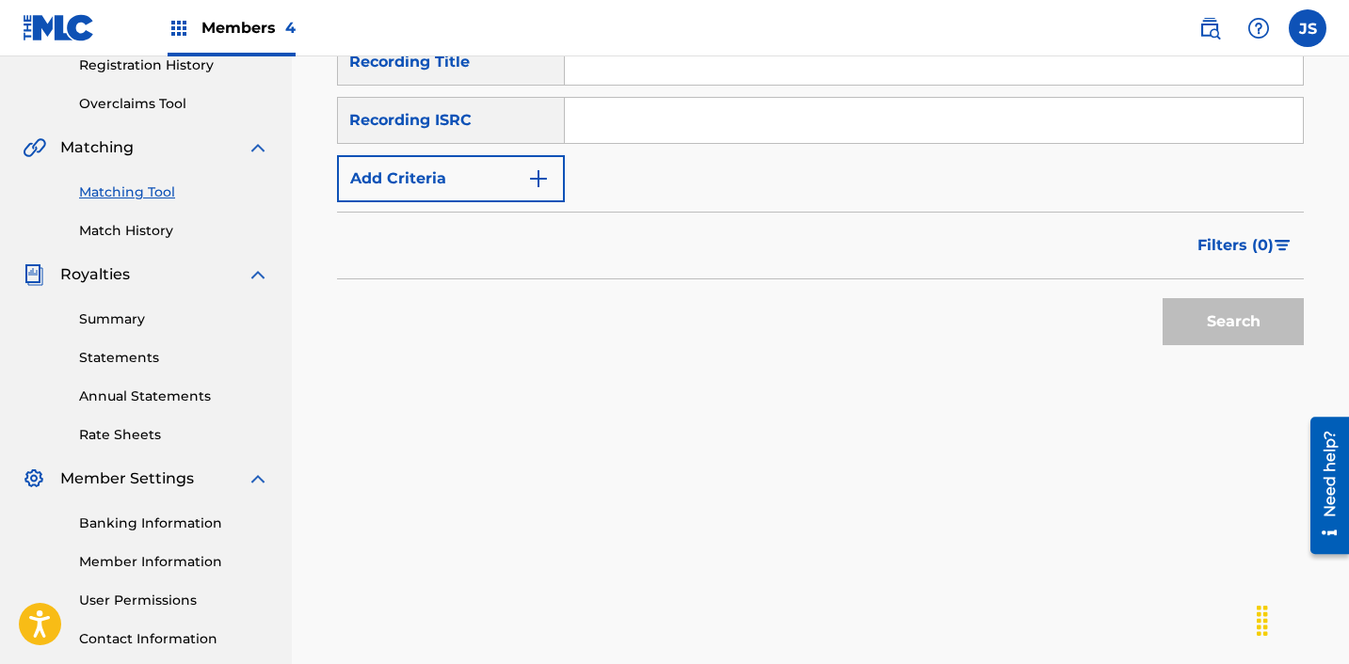
scroll to position [363, 0]
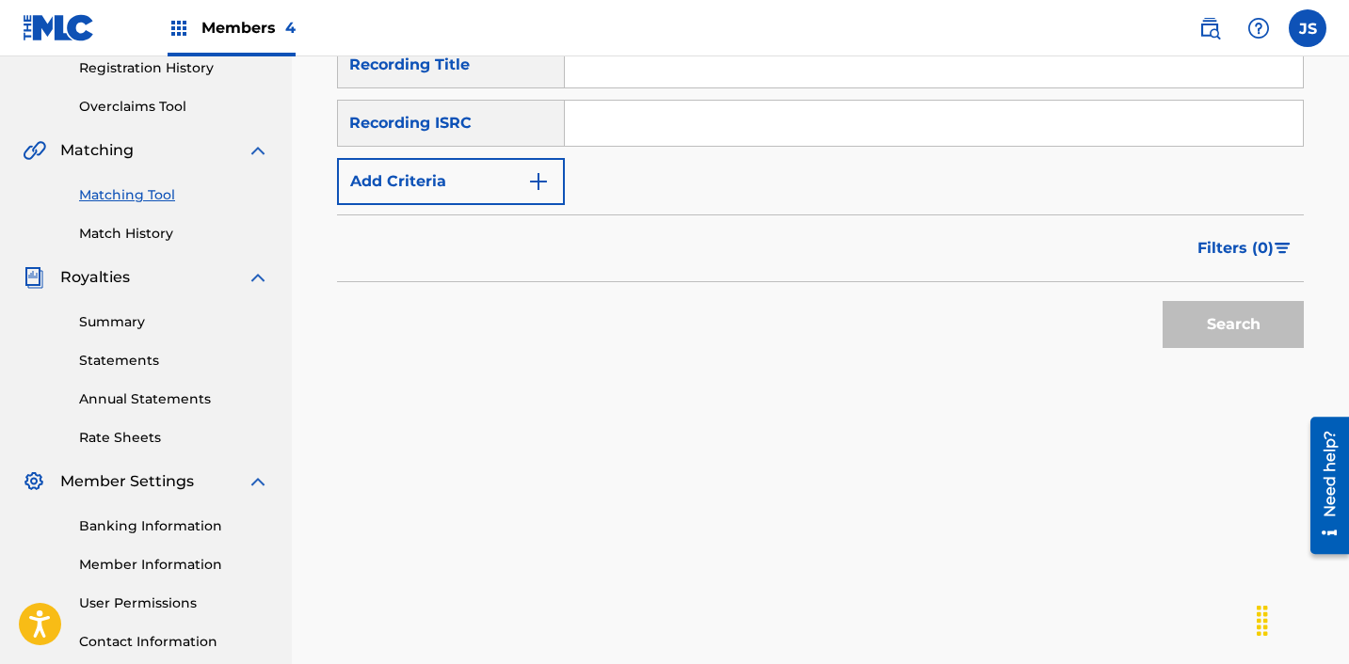
click at [738, 138] on input "Search Form" at bounding box center [934, 123] width 738 height 45
paste input "KRF151800048"
type input "KRF151800048"
click at [1162, 301] on button "Search" at bounding box center [1232, 324] width 141 height 47
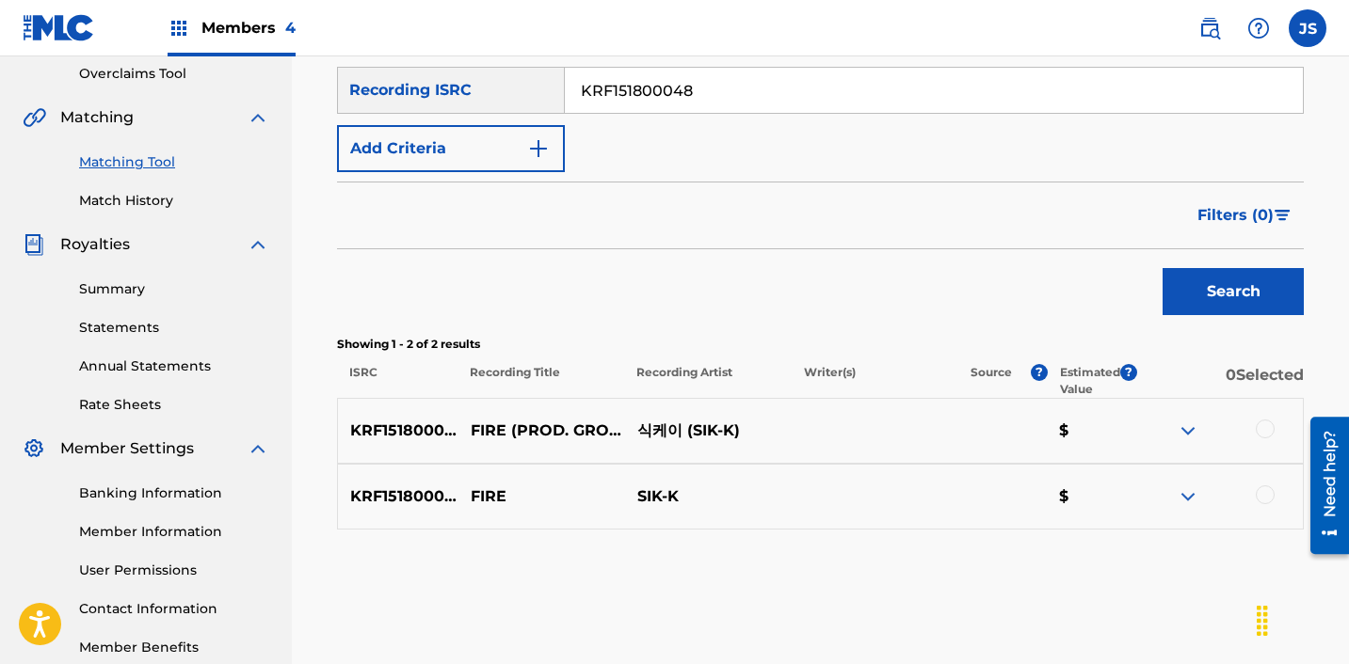
scroll to position [408, 0]
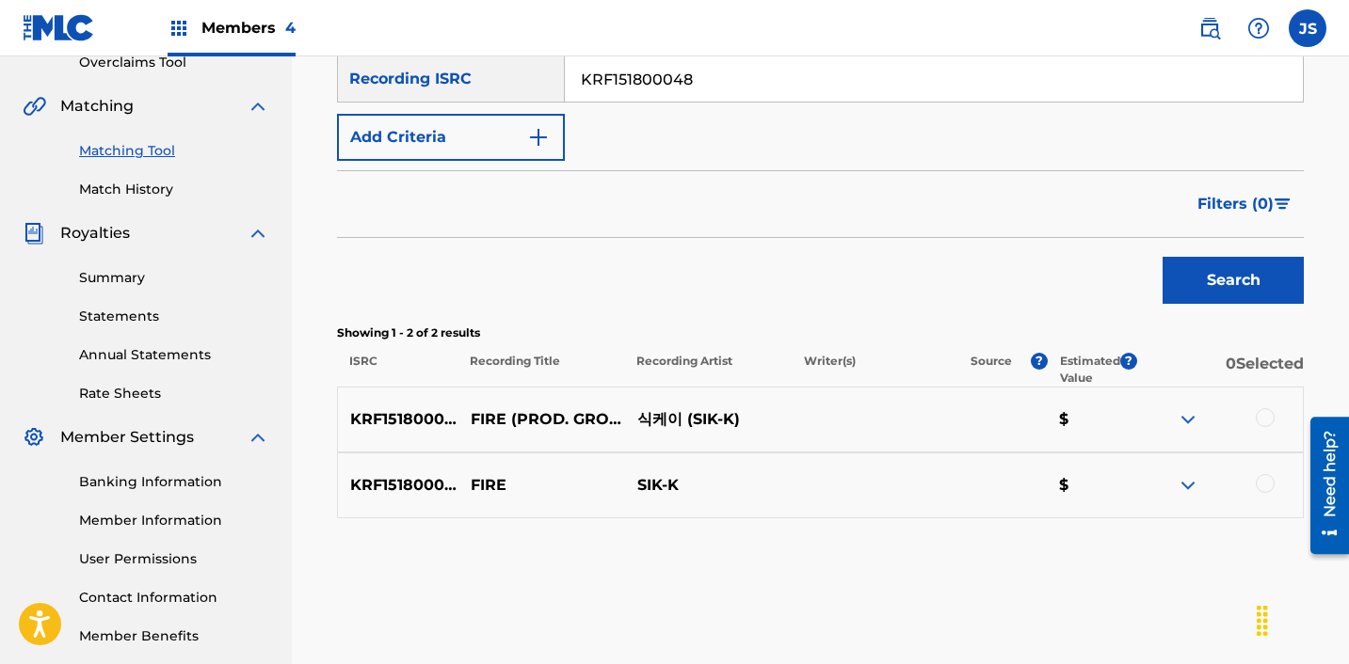
click at [1258, 410] on div at bounding box center [1264, 417] width 19 height 19
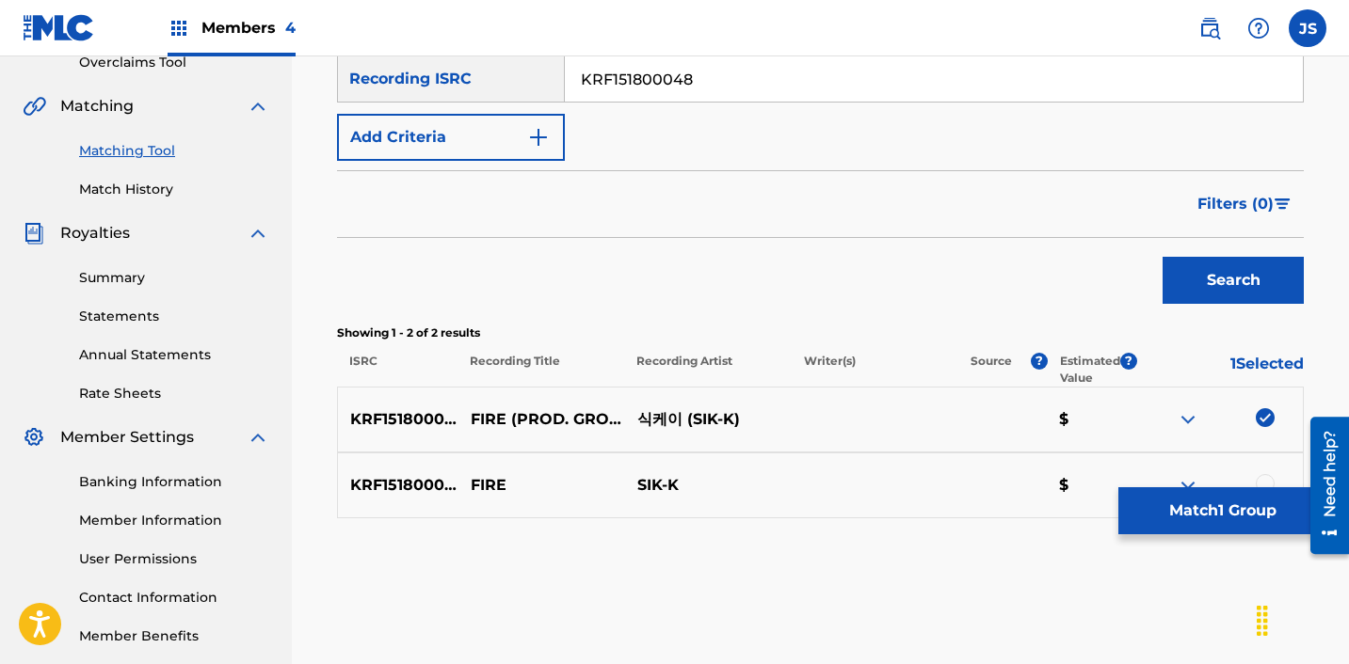
click at [1264, 478] on div at bounding box center [1264, 483] width 19 height 19
click at [1218, 503] on button "Match 2 Groups" at bounding box center [1222, 511] width 208 height 47
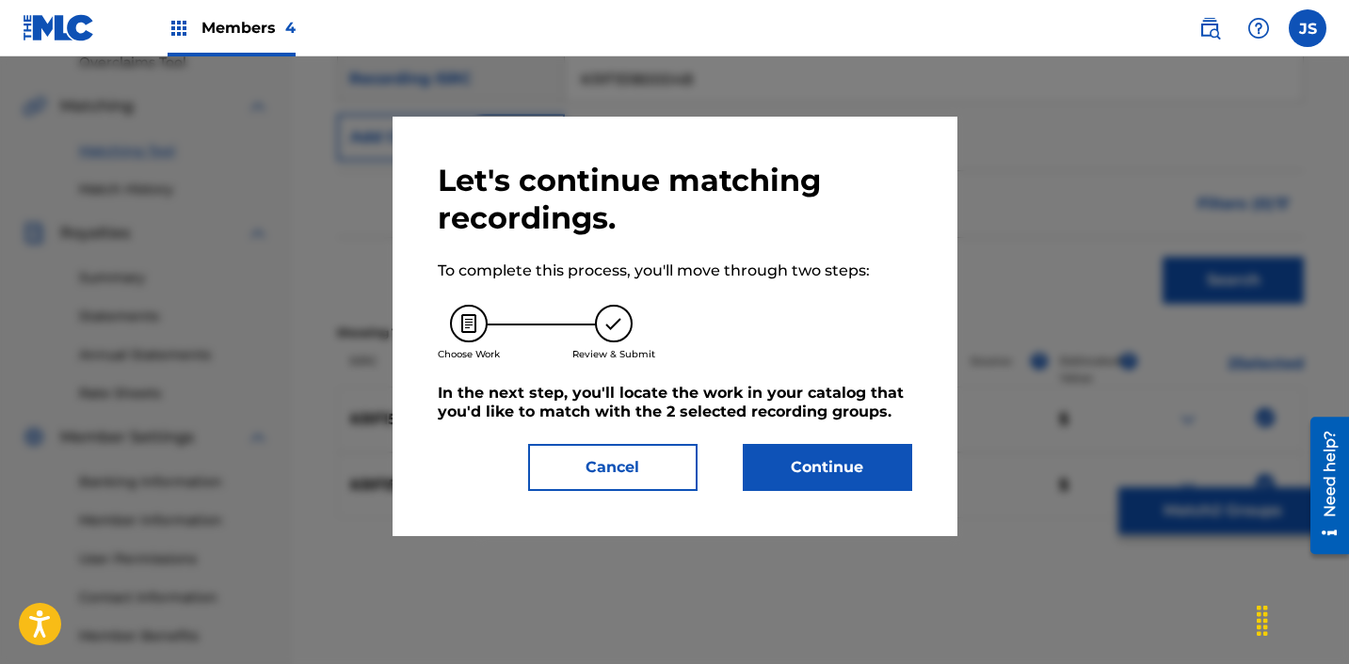
click at [800, 447] on button "Continue" at bounding box center [827, 467] width 169 height 47
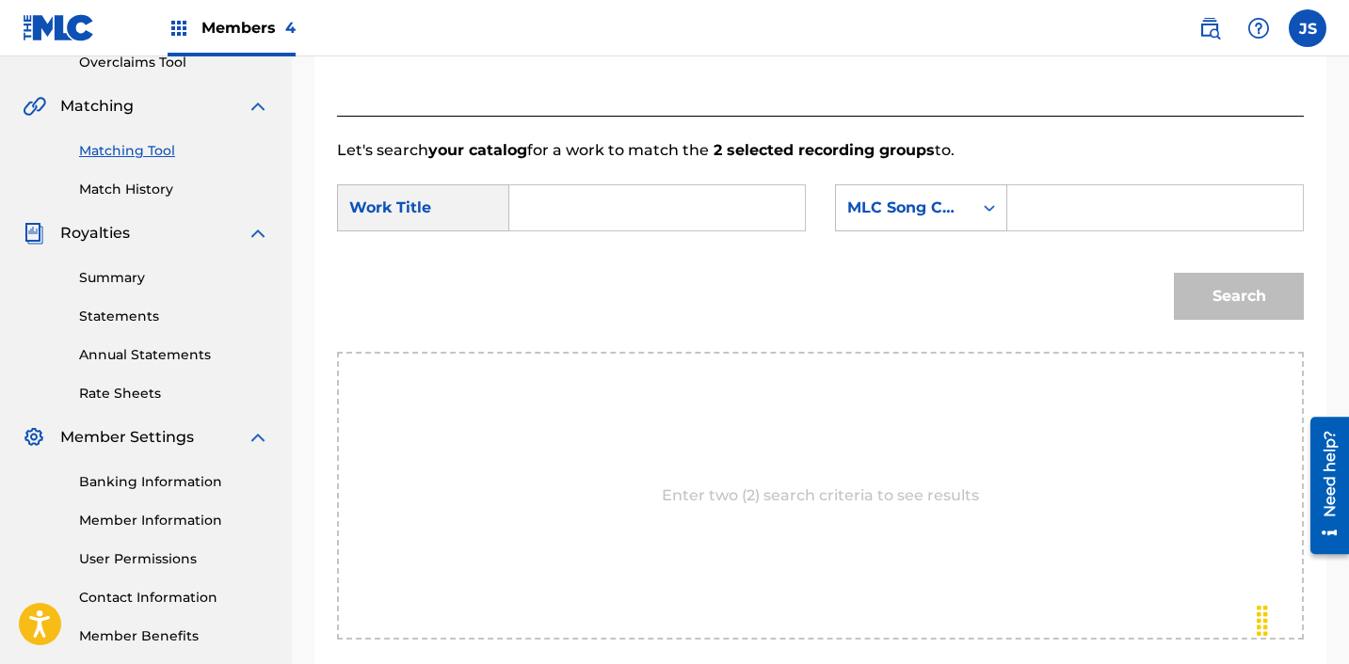
click at [631, 225] on input "Search Form" at bounding box center [657, 207] width 264 height 45
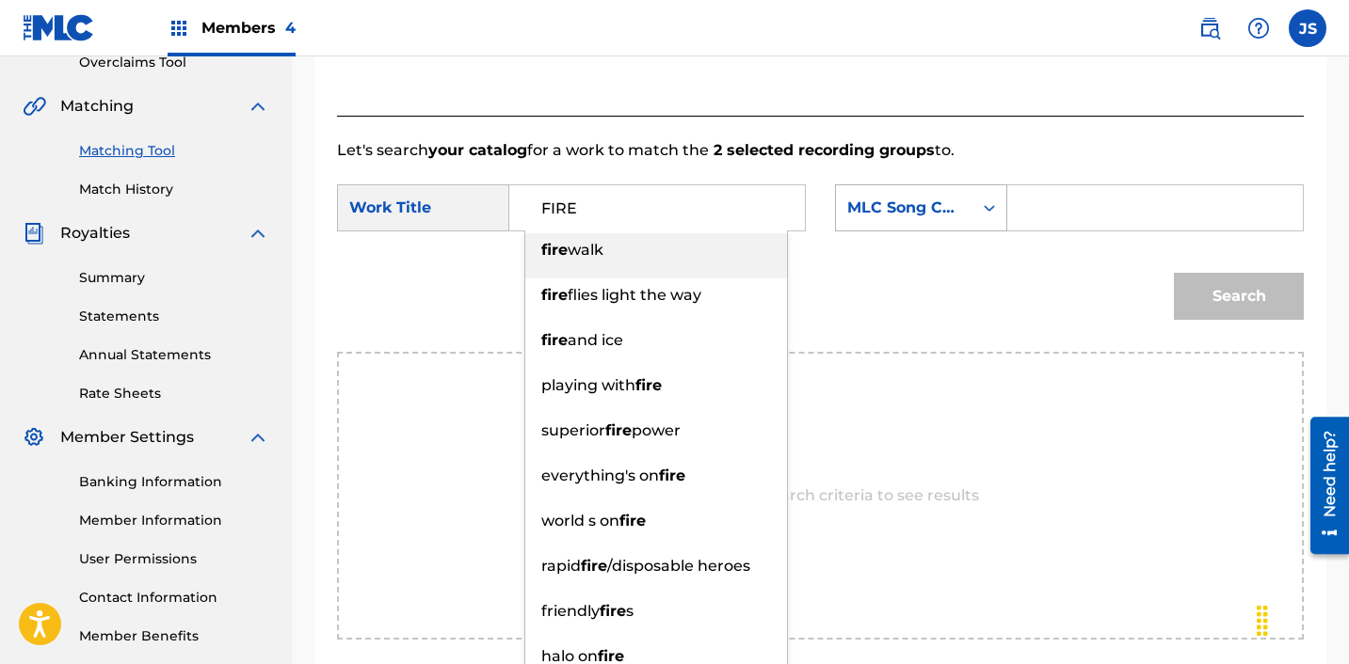
type input "FIRE"
click at [952, 216] on div "MLC Song Code" at bounding box center [904, 208] width 114 height 23
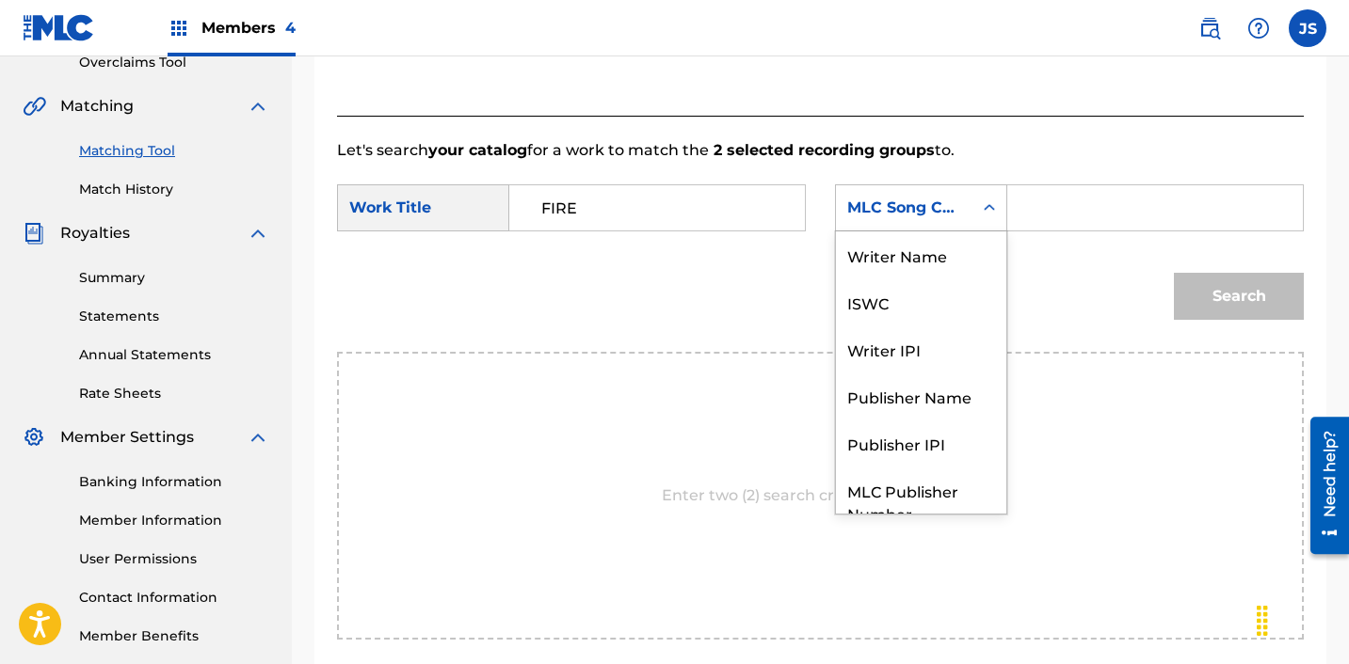
scroll to position [70, 0]
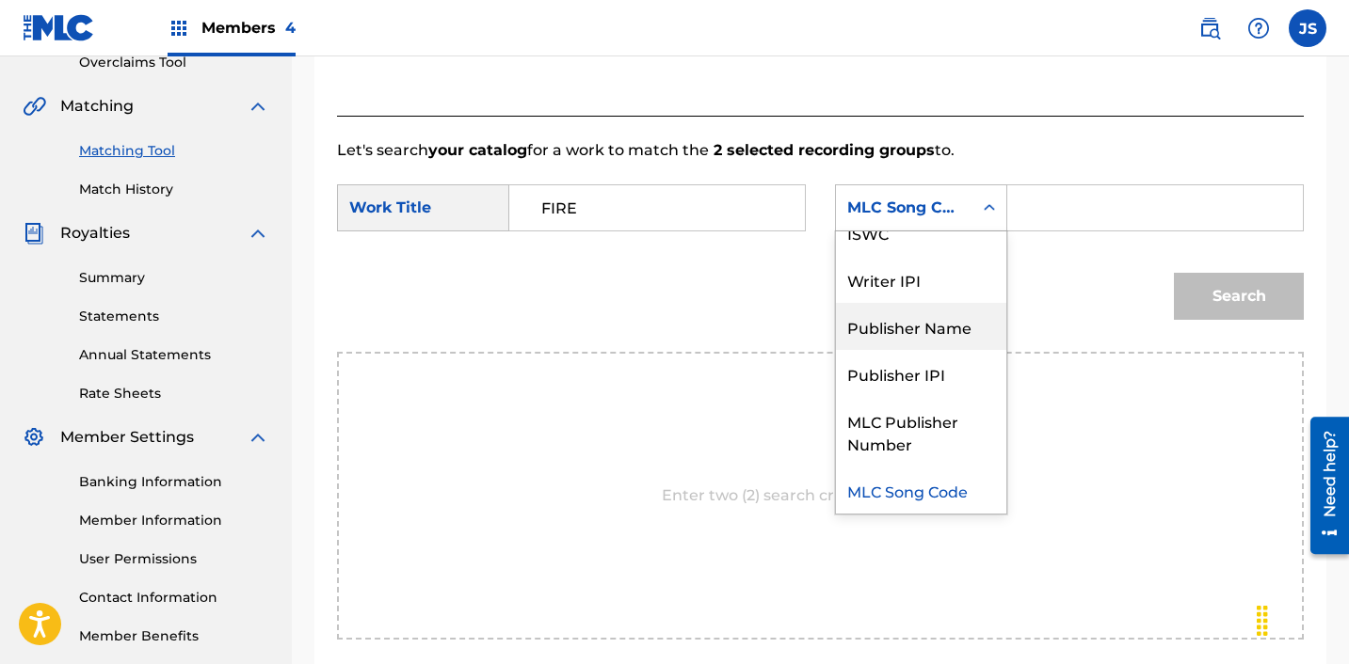
click at [958, 323] on div "Publisher Name" at bounding box center [921, 326] width 170 height 47
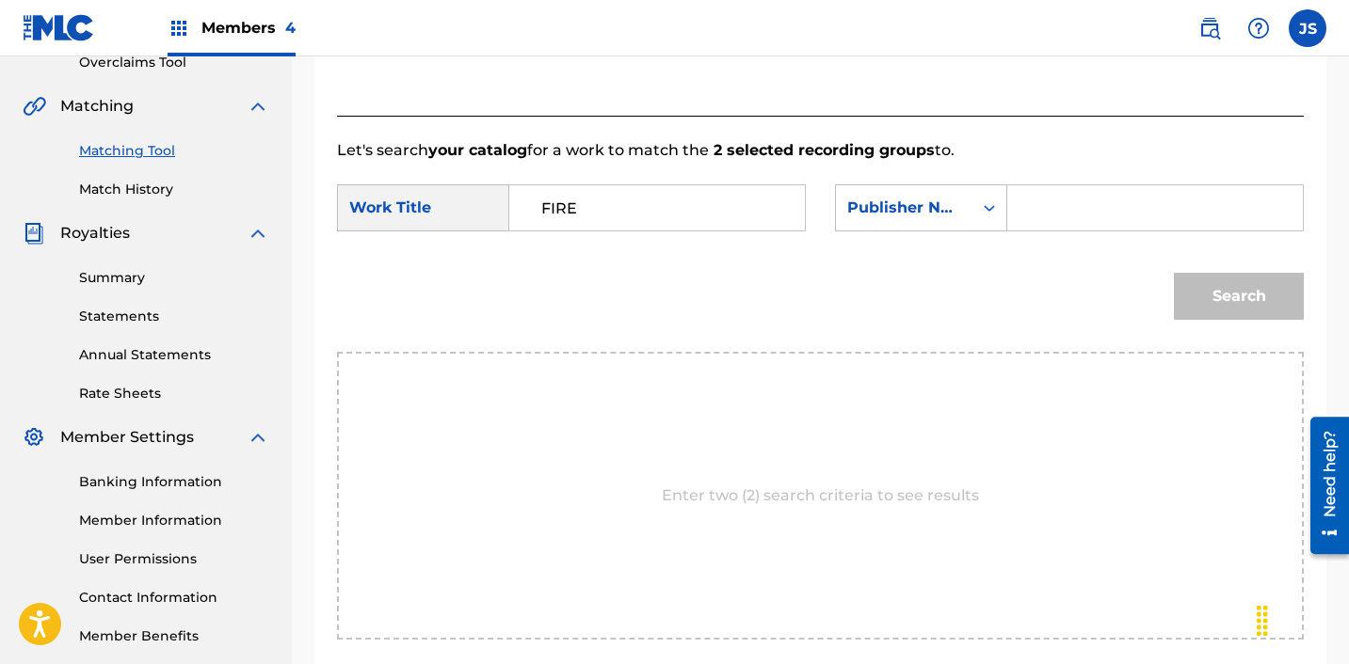
click at [1037, 205] on input "Search Form" at bounding box center [1155, 207] width 264 height 45
type input "ICHUTUS"
click at [1225, 312] on button "Search" at bounding box center [1239, 296] width 130 height 47
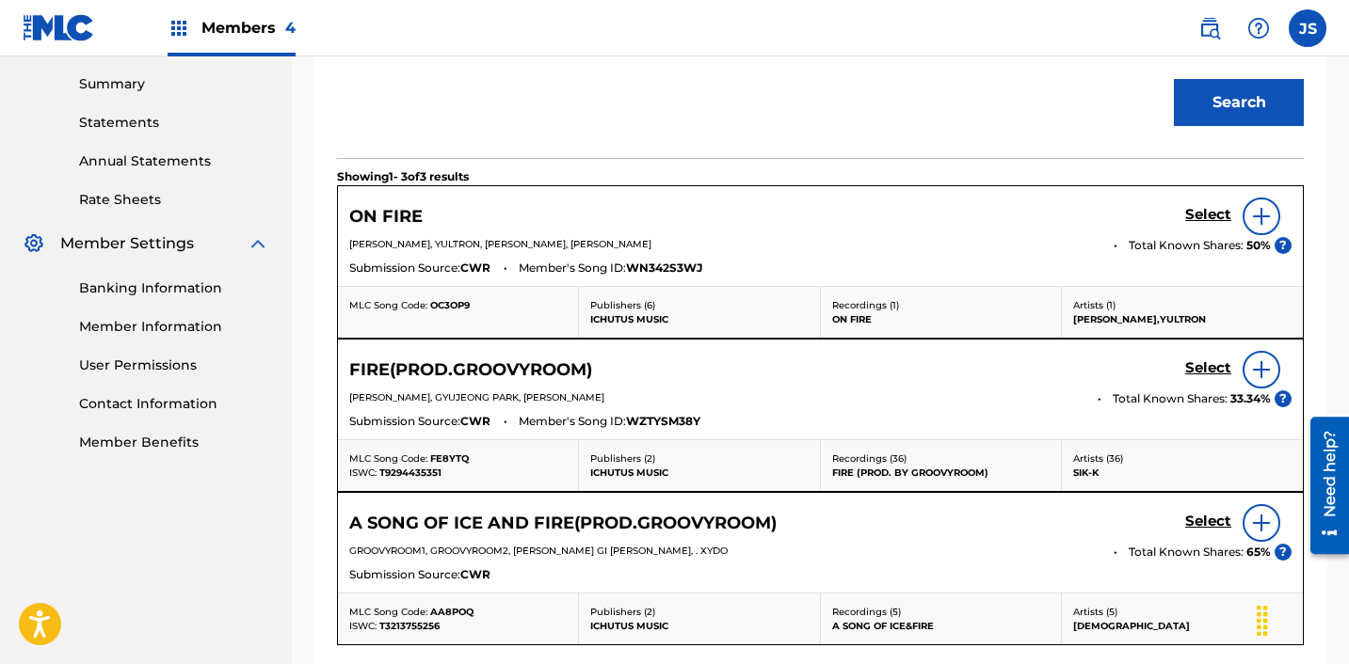
scroll to position [602, 0]
click at [1213, 223] on h5 "Select" at bounding box center [1208, 214] width 46 height 18
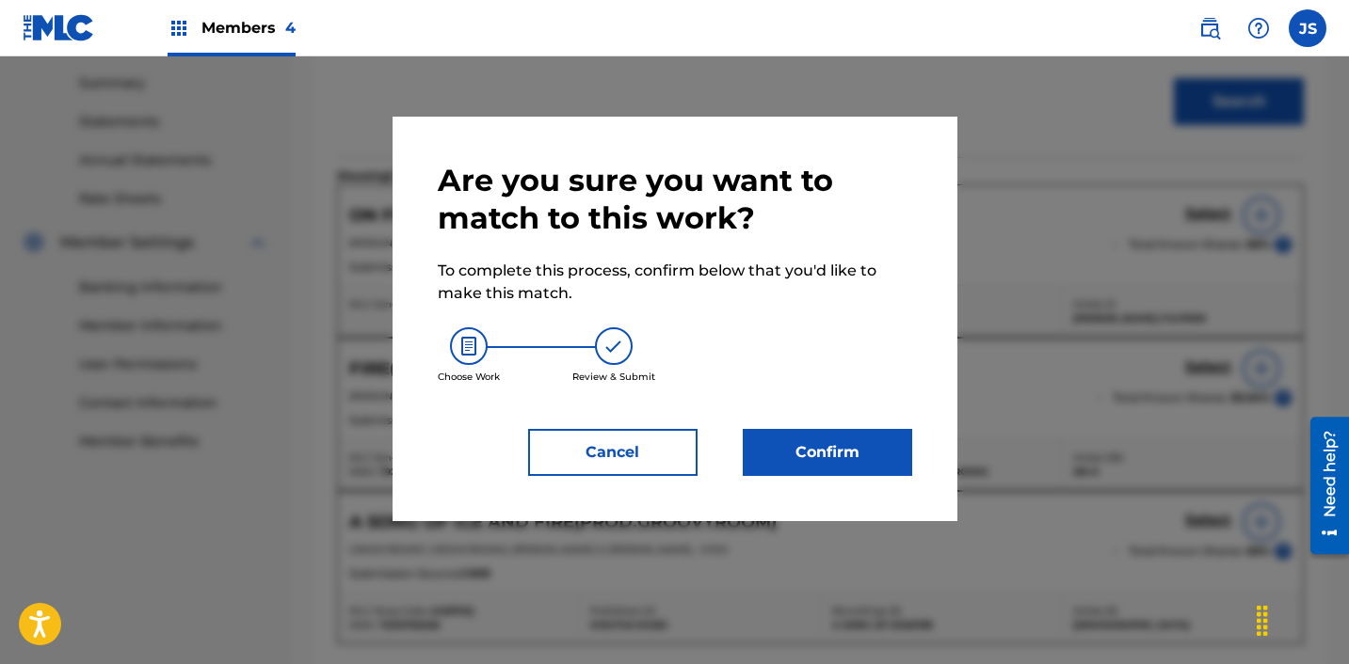
click at [828, 465] on button "Confirm" at bounding box center [827, 452] width 169 height 47
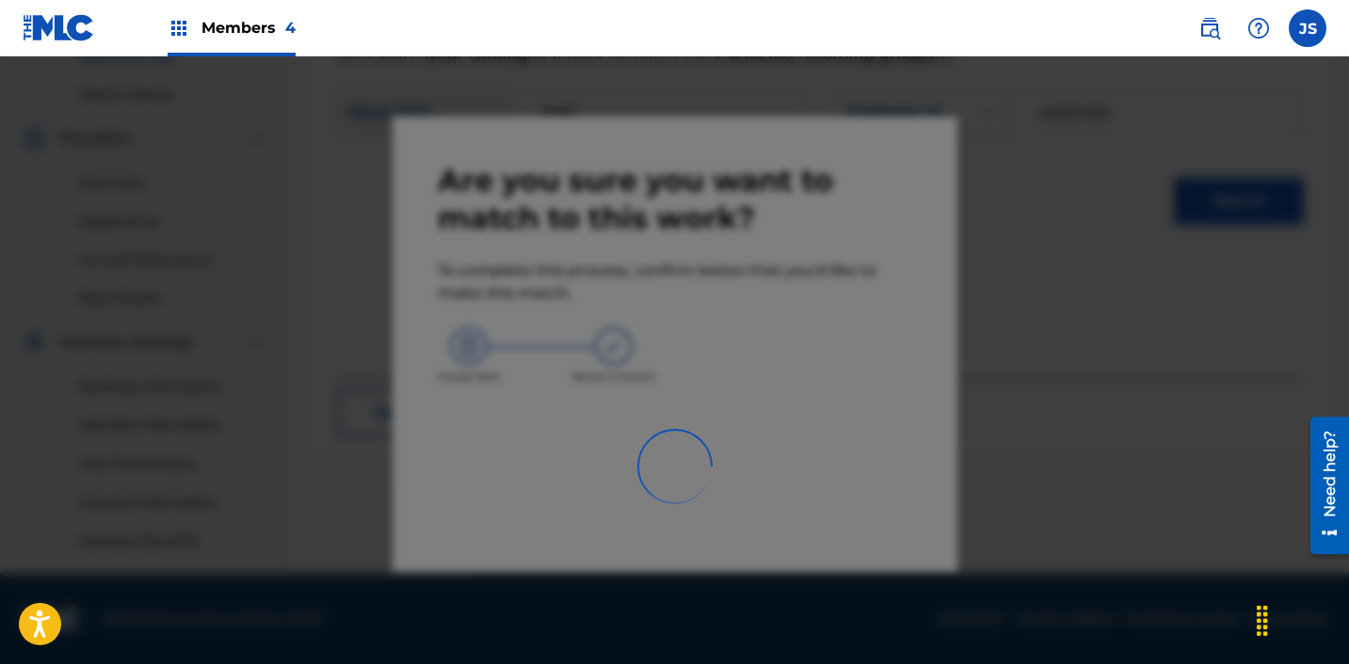
scroll to position [503, 0]
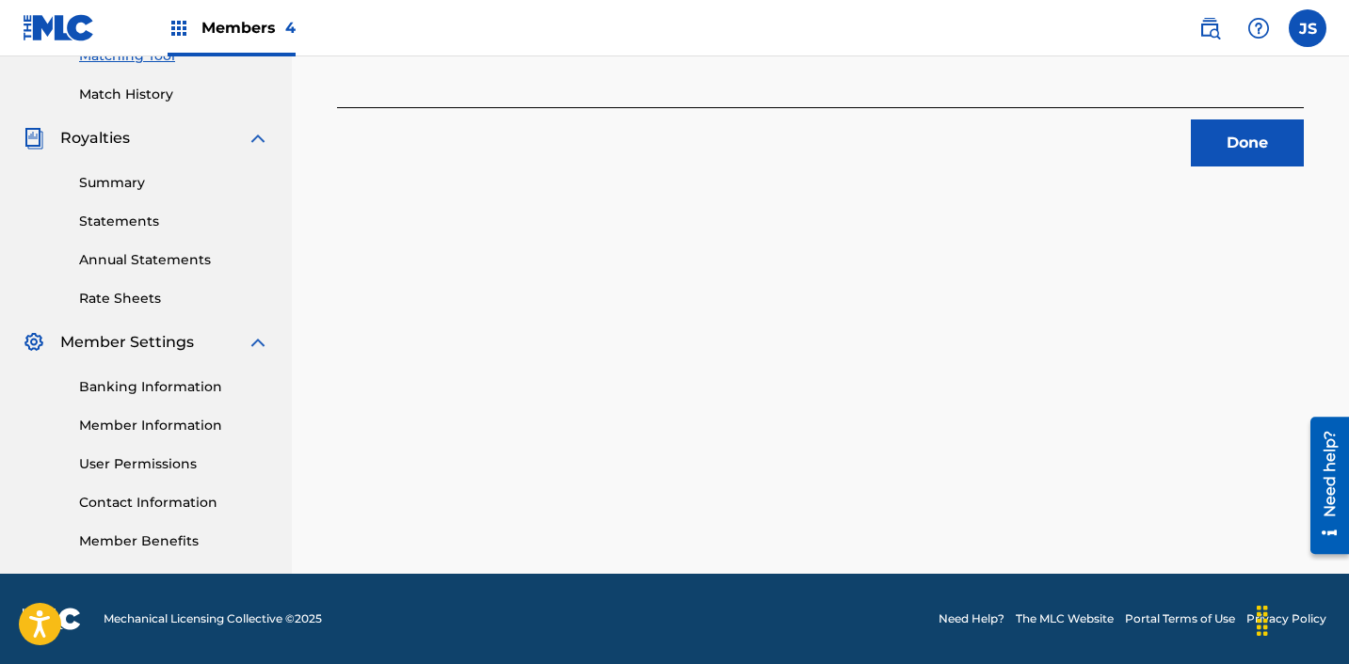
click at [1221, 118] on div "Done" at bounding box center [820, 136] width 967 height 59
click at [1221, 125] on button "Done" at bounding box center [1247, 143] width 113 height 47
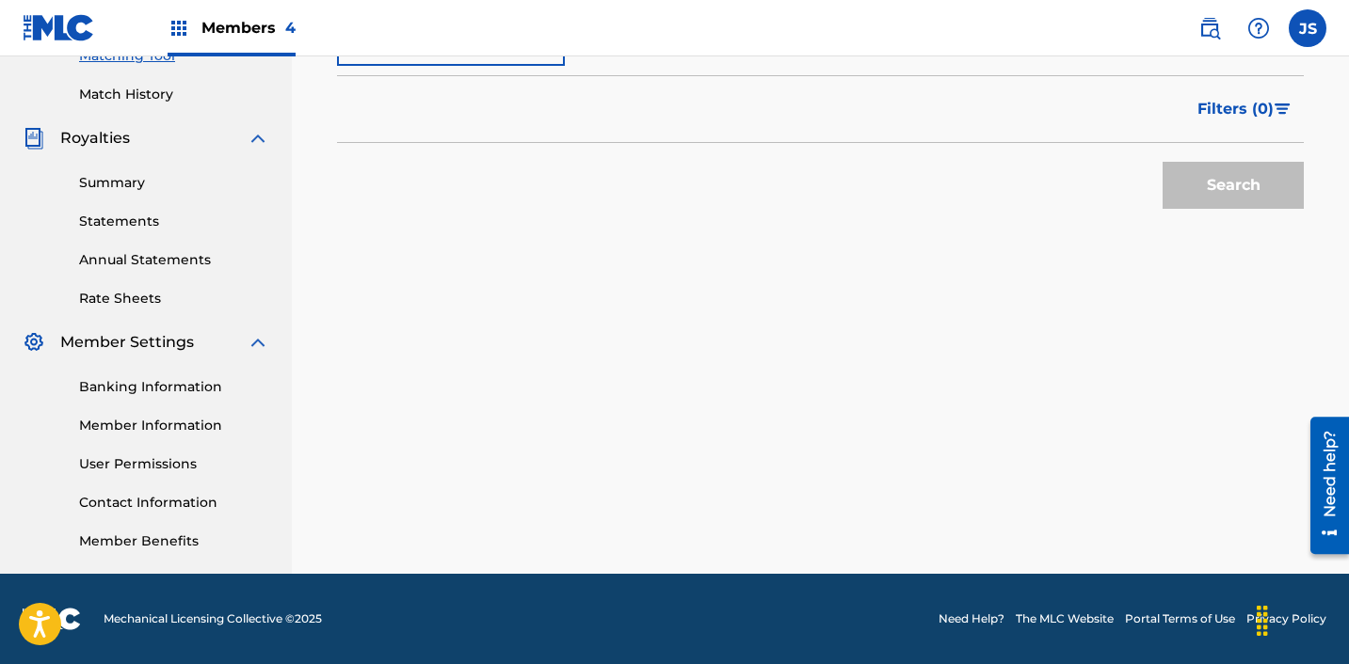
scroll to position [443, 0]
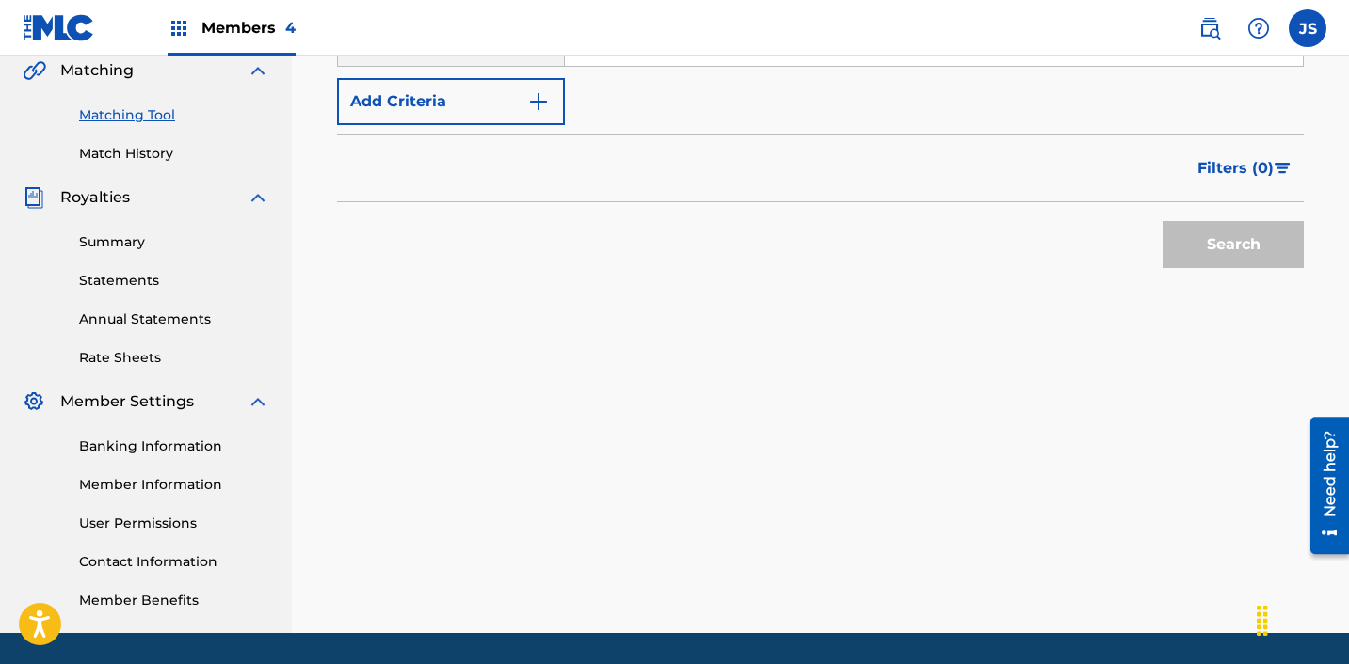
click at [784, 60] on input "Search Form" at bounding box center [934, 43] width 738 height 45
paste input "KRA492201239"
type input "KRA492201239"
click at [1162, 221] on button "Search" at bounding box center [1232, 244] width 141 height 47
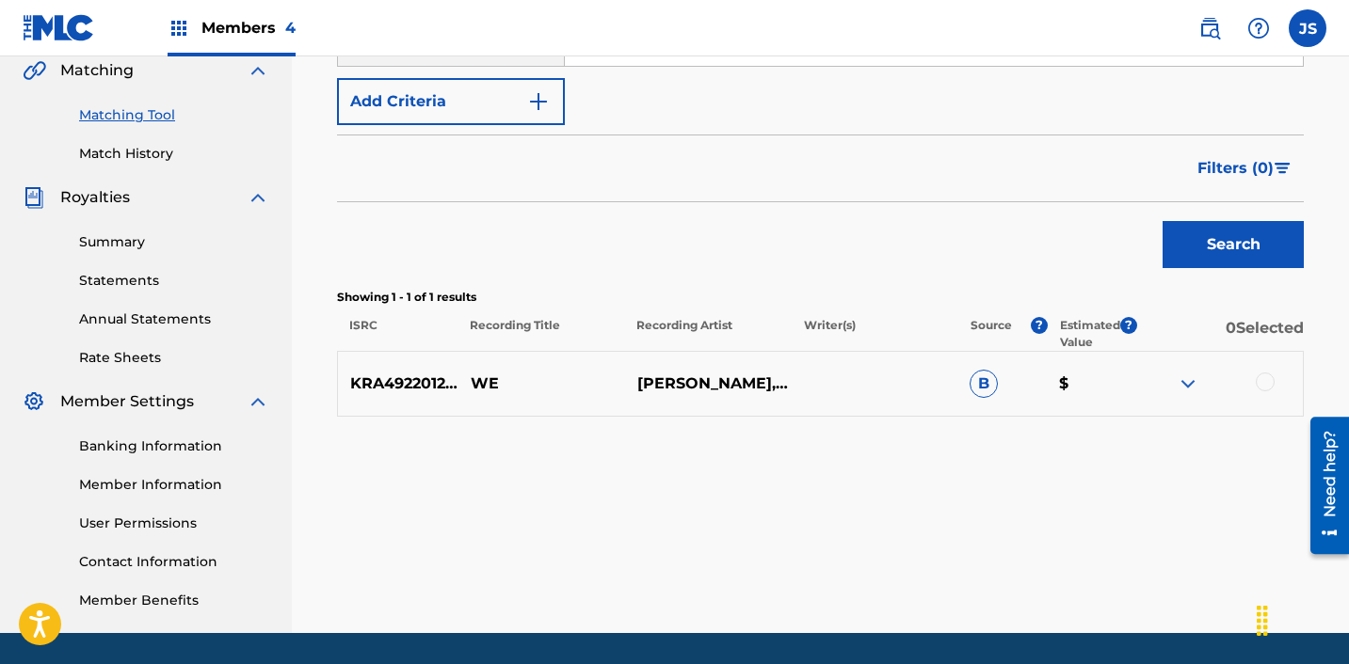
click at [1265, 380] on div at bounding box center [1264, 382] width 19 height 19
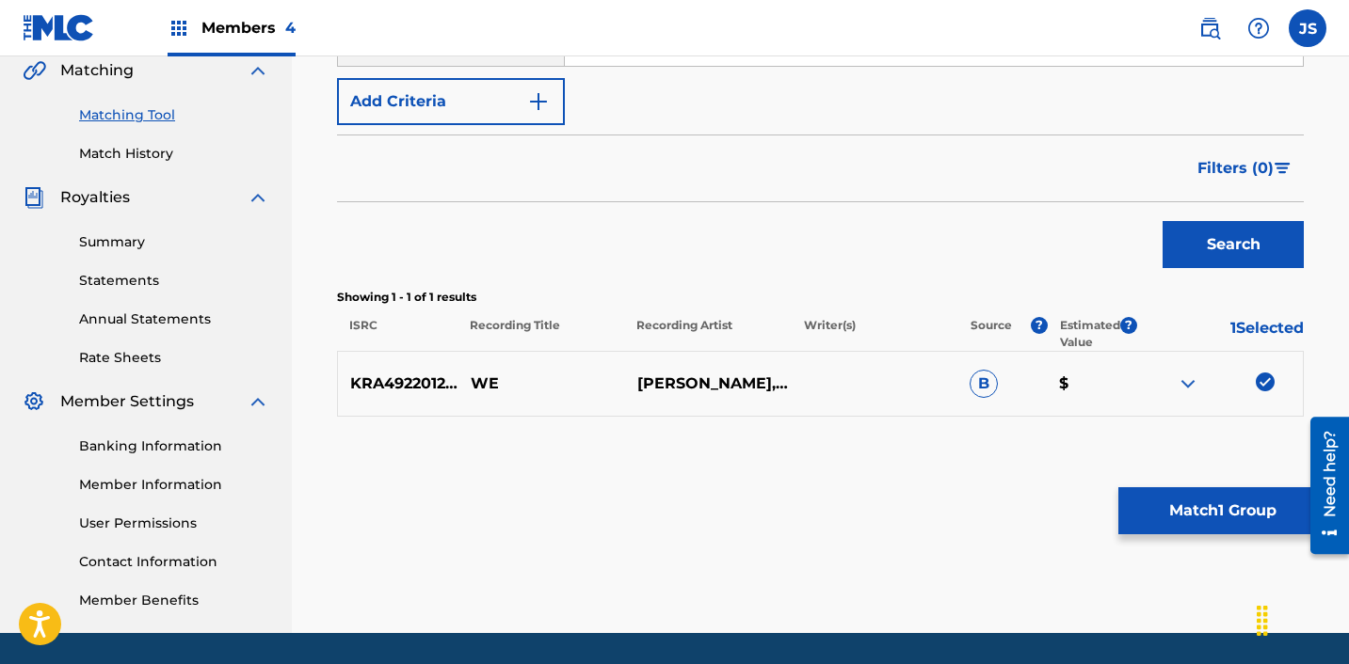
click at [1190, 500] on button "Match 1 Group" at bounding box center [1222, 511] width 208 height 47
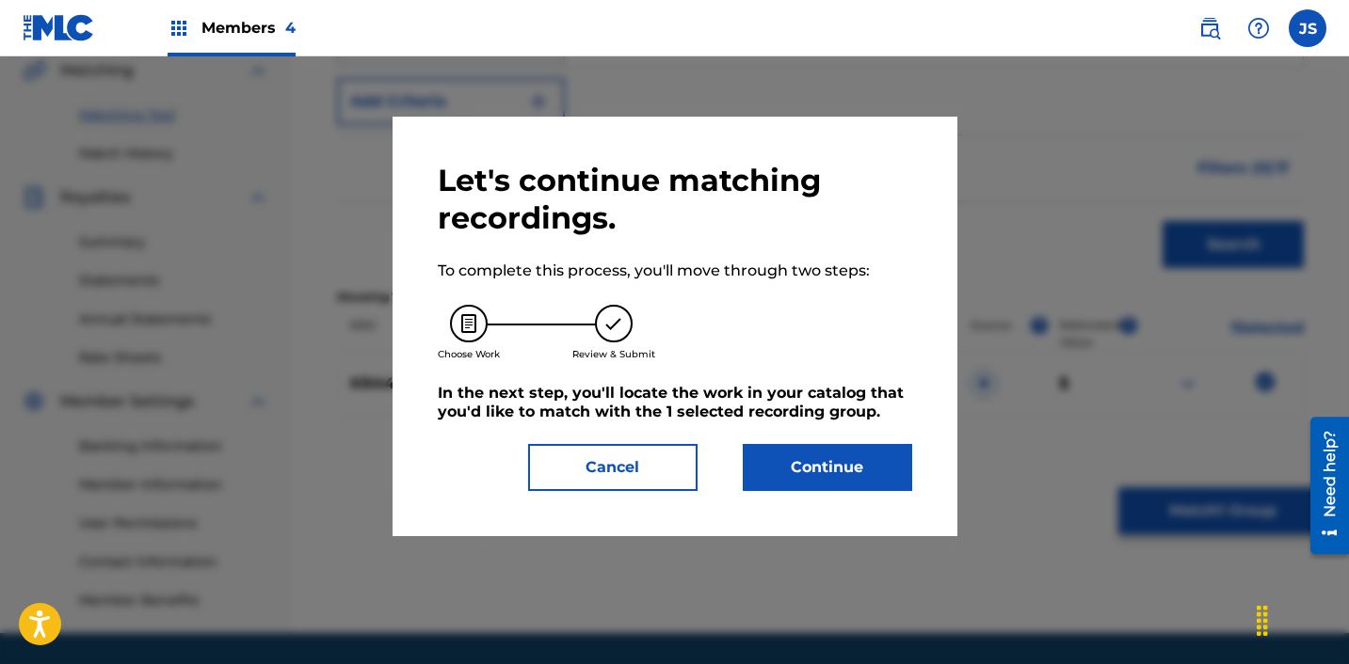
click at [855, 470] on button "Continue" at bounding box center [827, 467] width 169 height 47
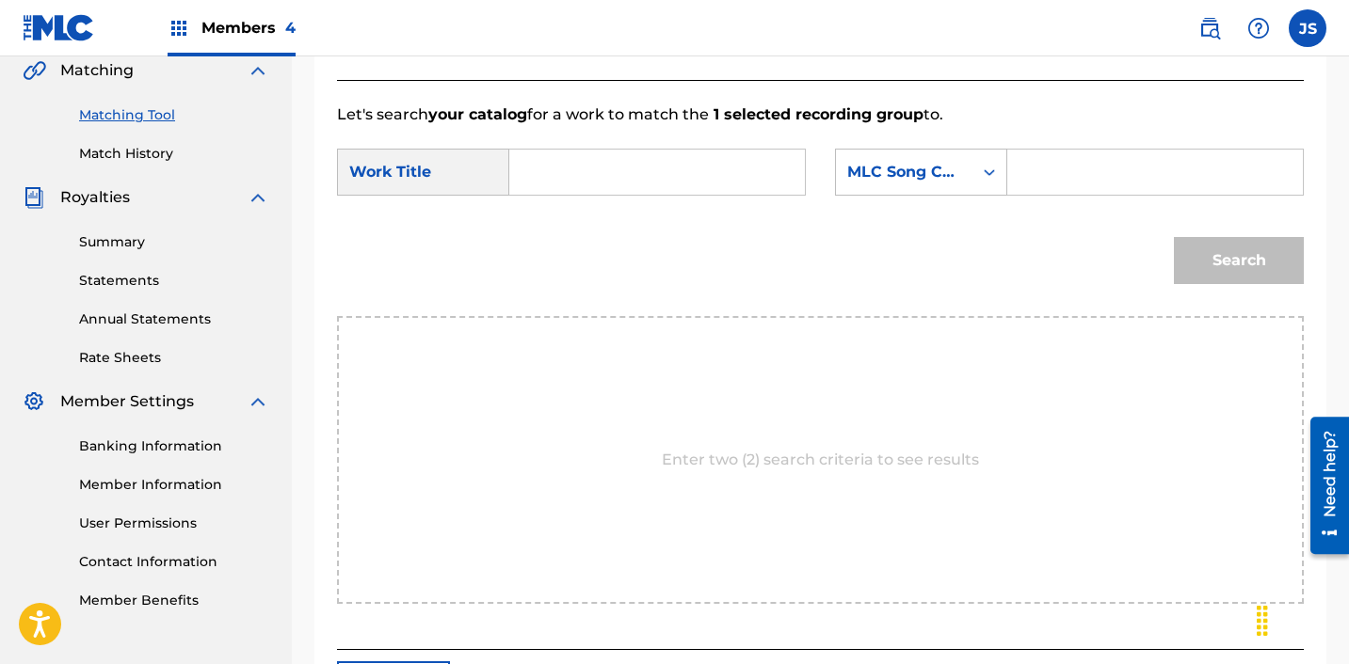
click at [625, 164] on input "Search Form" at bounding box center [657, 172] width 264 height 45
type input "WE"
click at [908, 176] on div "MLC Song Code" at bounding box center [904, 172] width 114 height 23
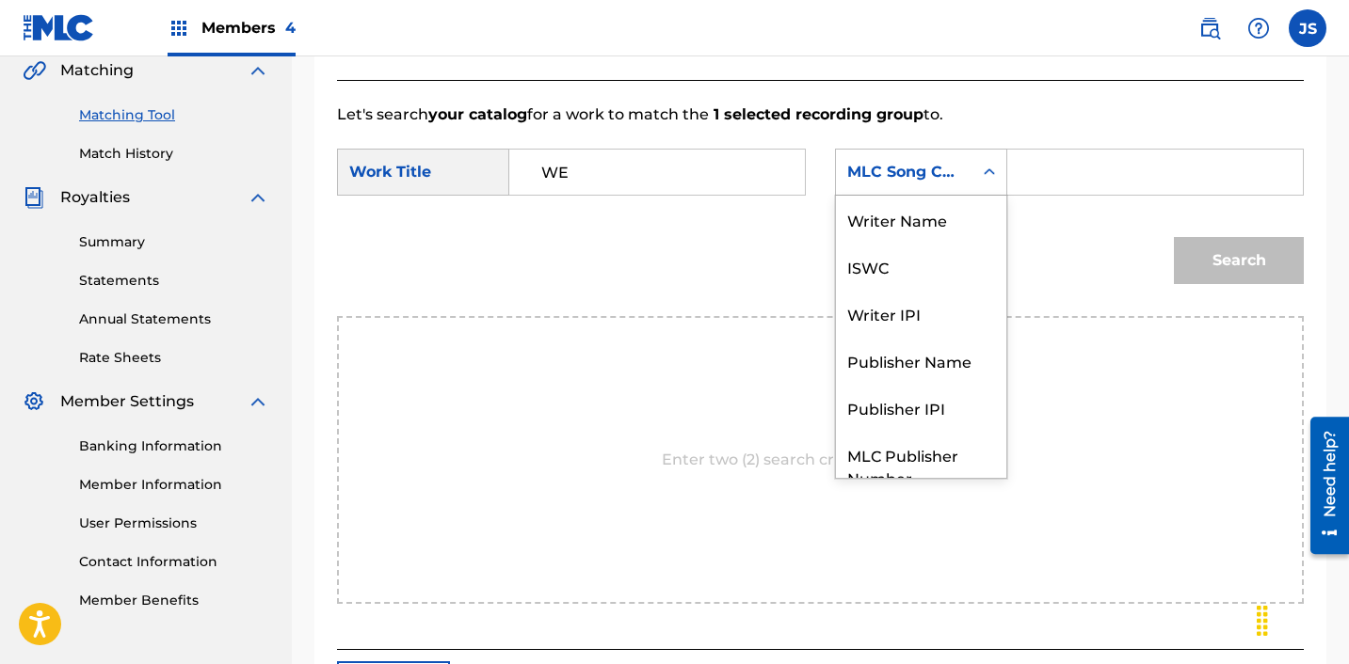
scroll to position [70, 0]
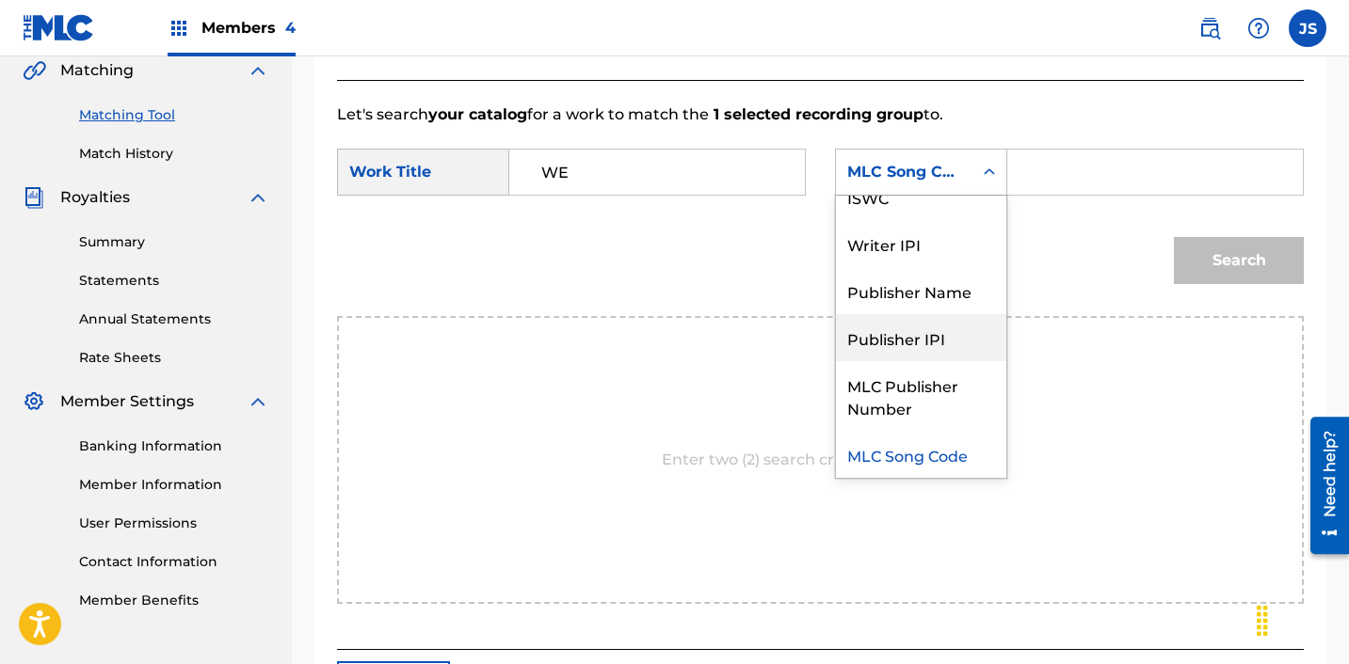
click at [919, 305] on div "Publisher Name" at bounding box center [921, 290] width 170 height 47
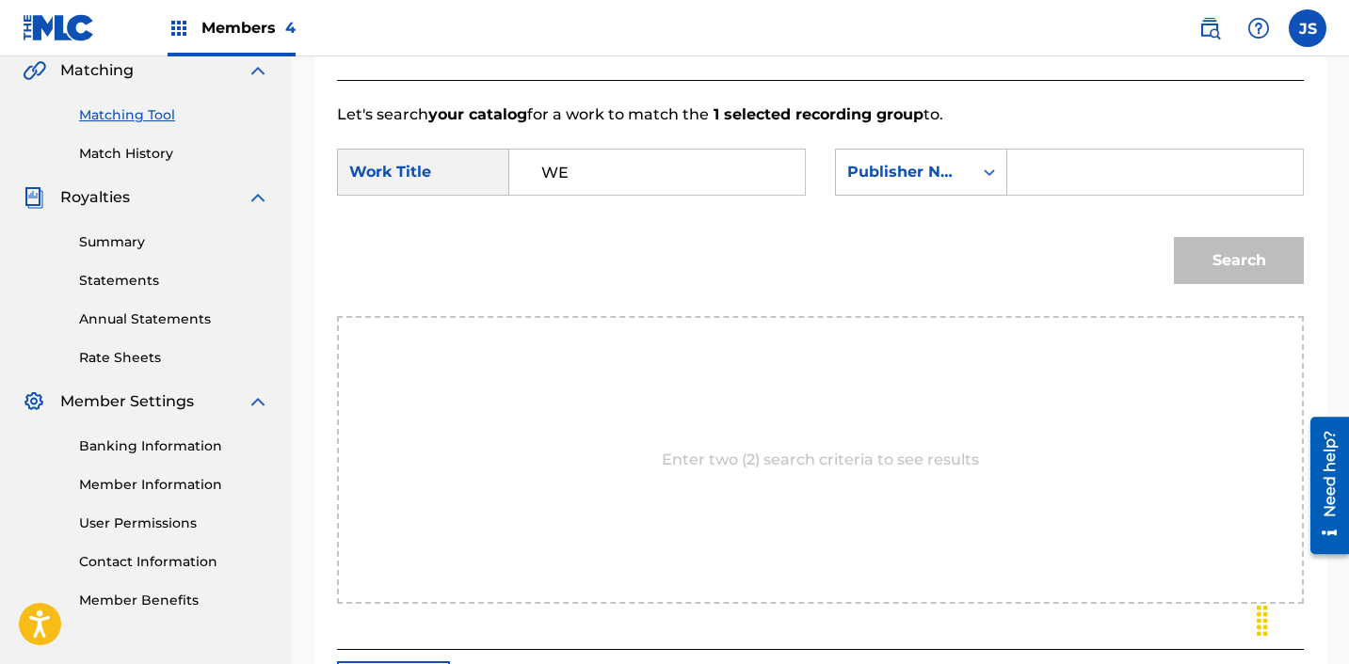
click at [1098, 180] on input "Search Form" at bounding box center [1155, 172] width 264 height 45
type input "ICHUTUS"
click at [1182, 238] on button "Search" at bounding box center [1239, 260] width 130 height 47
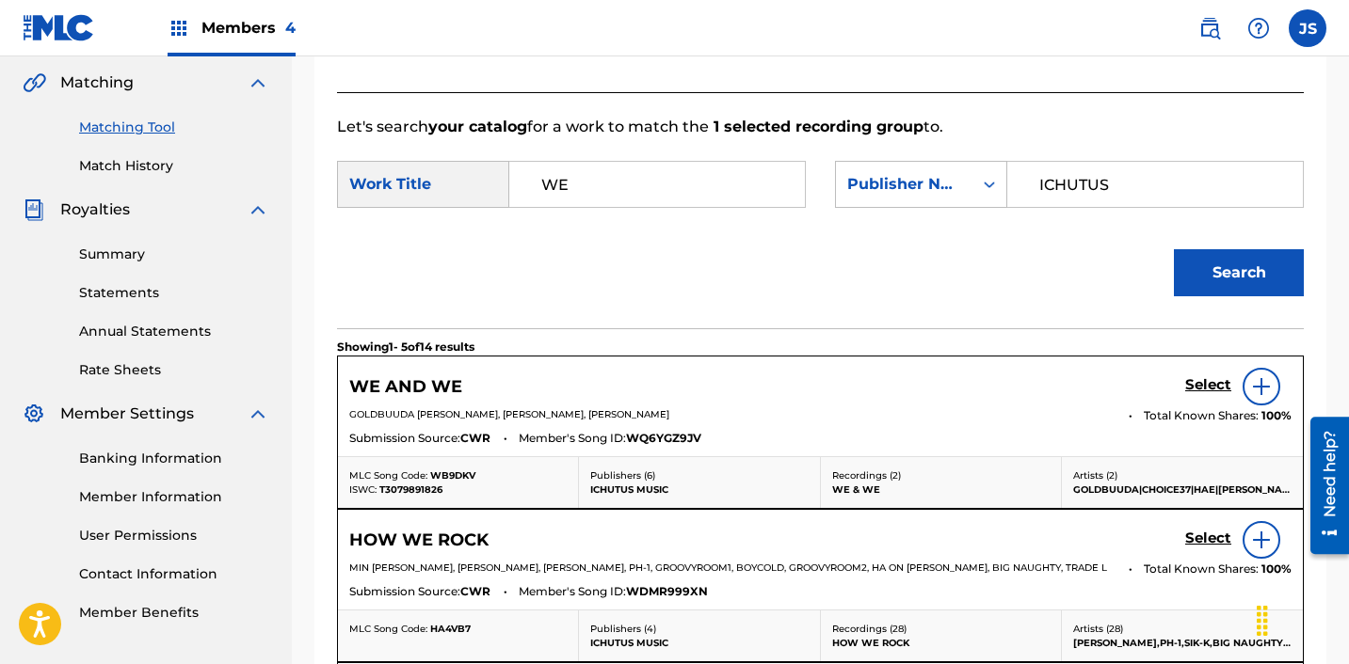
scroll to position [428, 0]
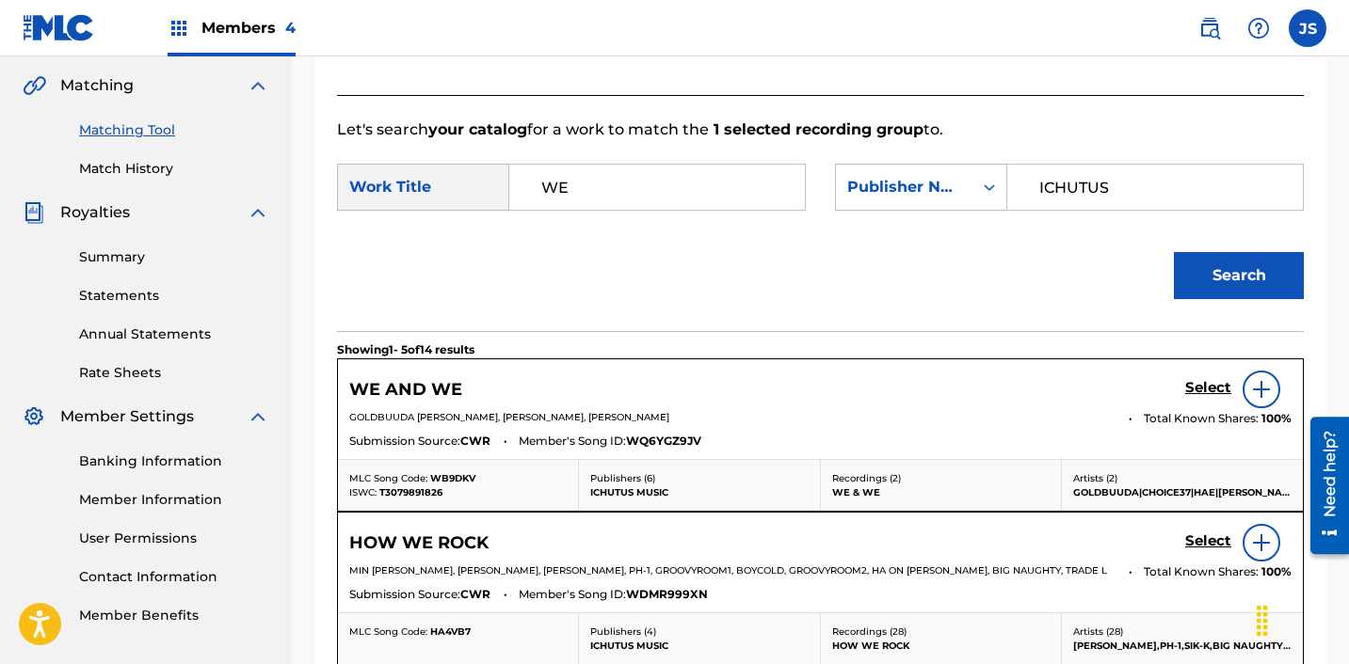
click at [666, 211] on div "SearchWithCriteria28c12c81-bc92-40d2-8ced-459b3eb0b910 Work Title WE SearchWith…" at bounding box center [820, 193] width 967 height 58
click at [666, 210] on div "WE" at bounding box center [657, 187] width 296 height 47
click at [666, 205] on input "WE" at bounding box center [657, 187] width 264 height 45
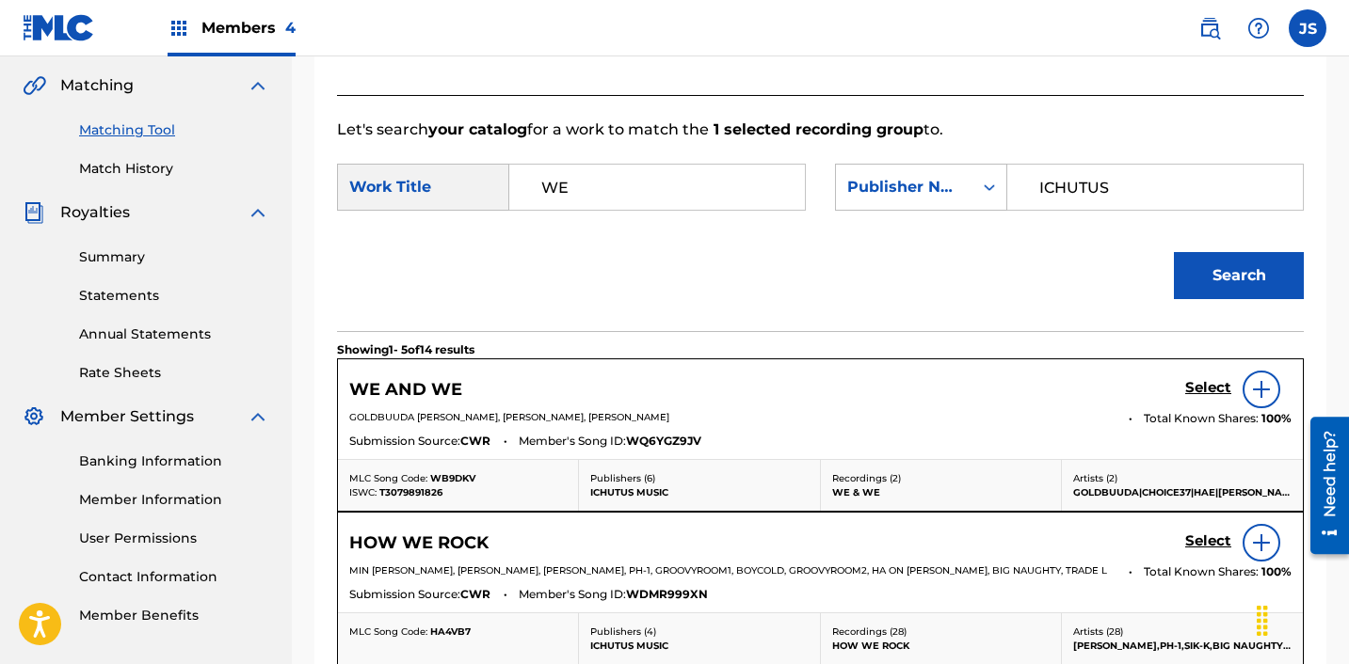
paste input "(FEAT.[PERSON_NAME]) ([DOMAIN_NAME] [PERSON_NAME])"
type input "WE (FEAT.[PERSON_NAME]) ([DOMAIN_NAME] [PERSON_NAME])"
click at [1174, 252] on button "Search" at bounding box center [1239, 275] width 130 height 47
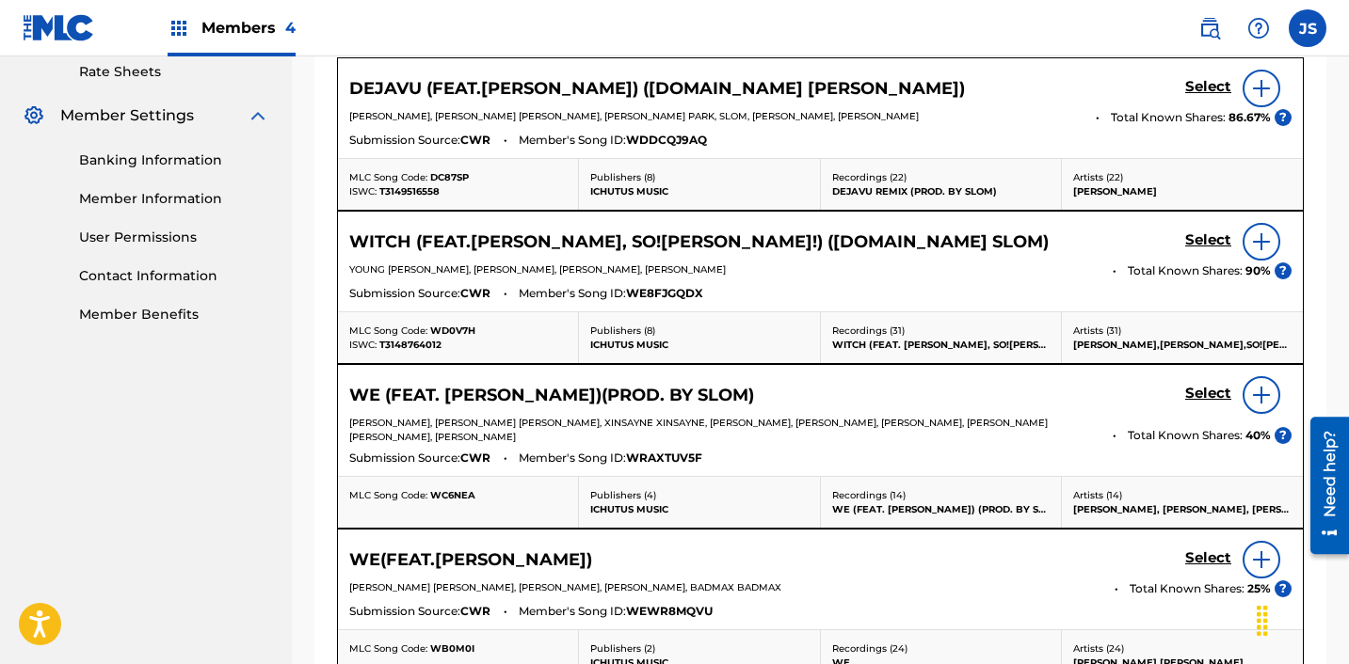
scroll to position [757, 0]
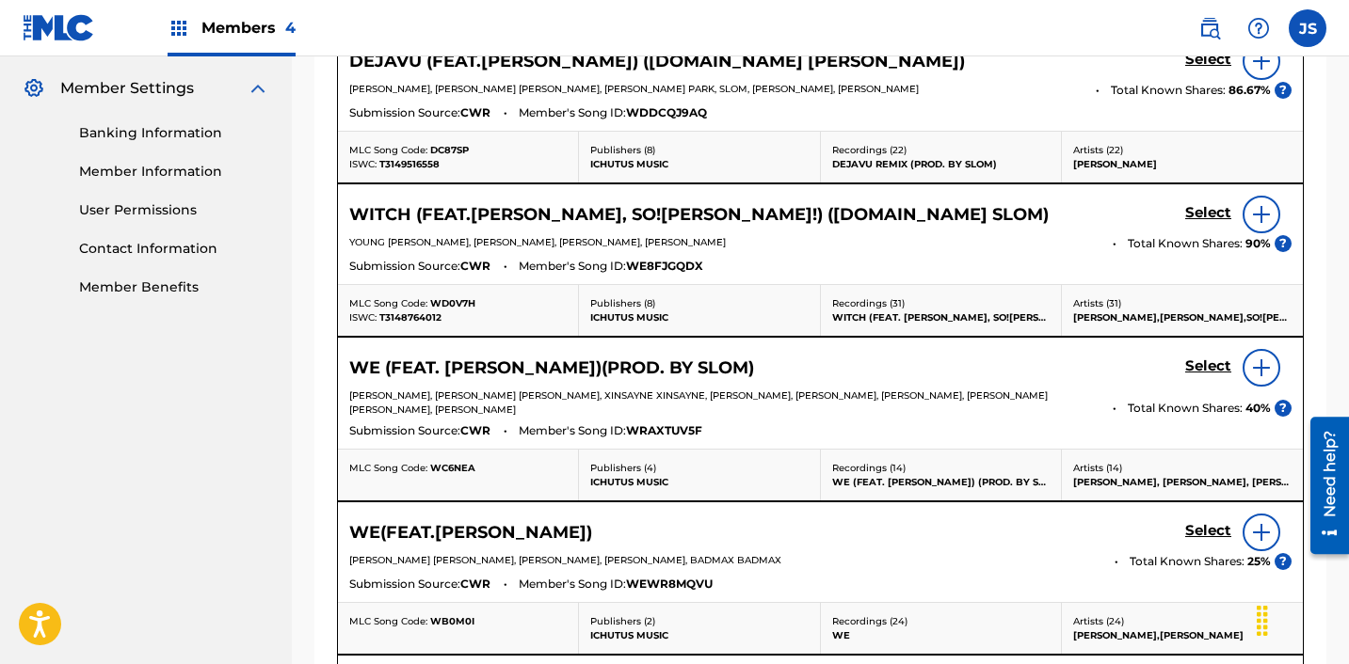
click at [1206, 69] on h5 "Select" at bounding box center [1208, 60] width 46 height 18
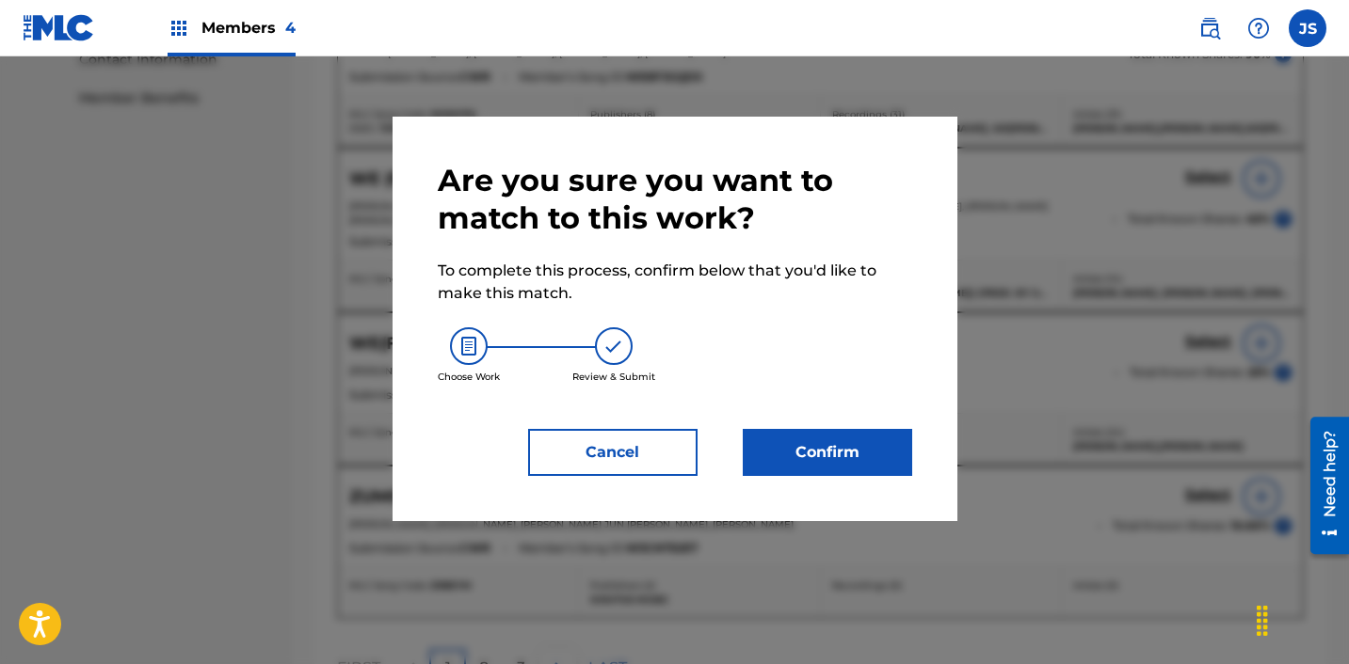
click at [772, 456] on button "Confirm" at bounding box center [827, 452] width 169 height 47
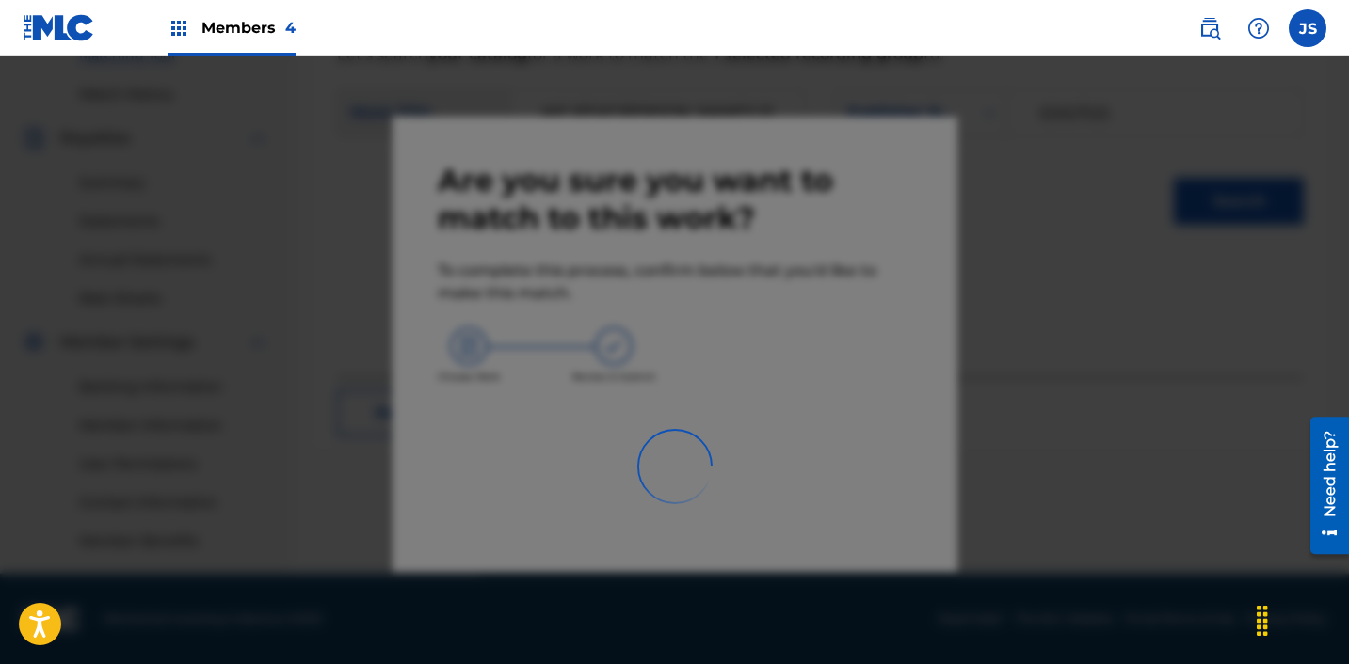
scroll to position [503, 0]
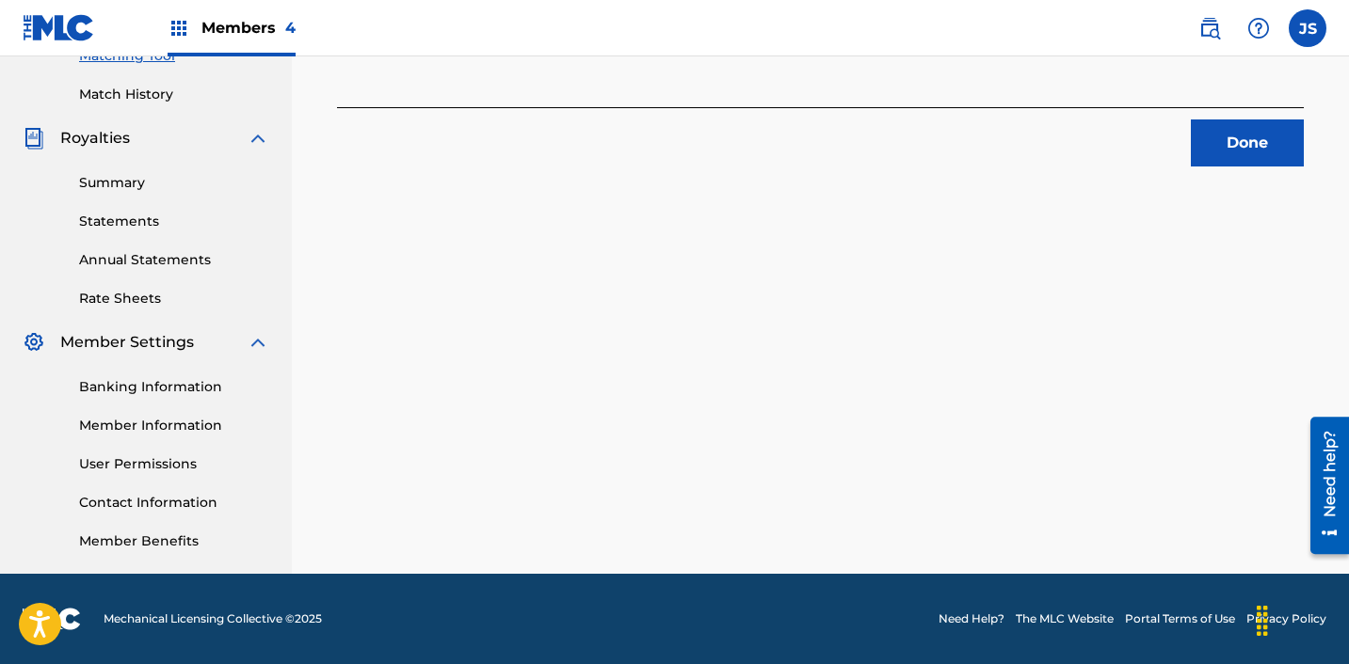
click at [1251, 139] on button "Done" at bounding box center [1247, 143] width 113 height 47
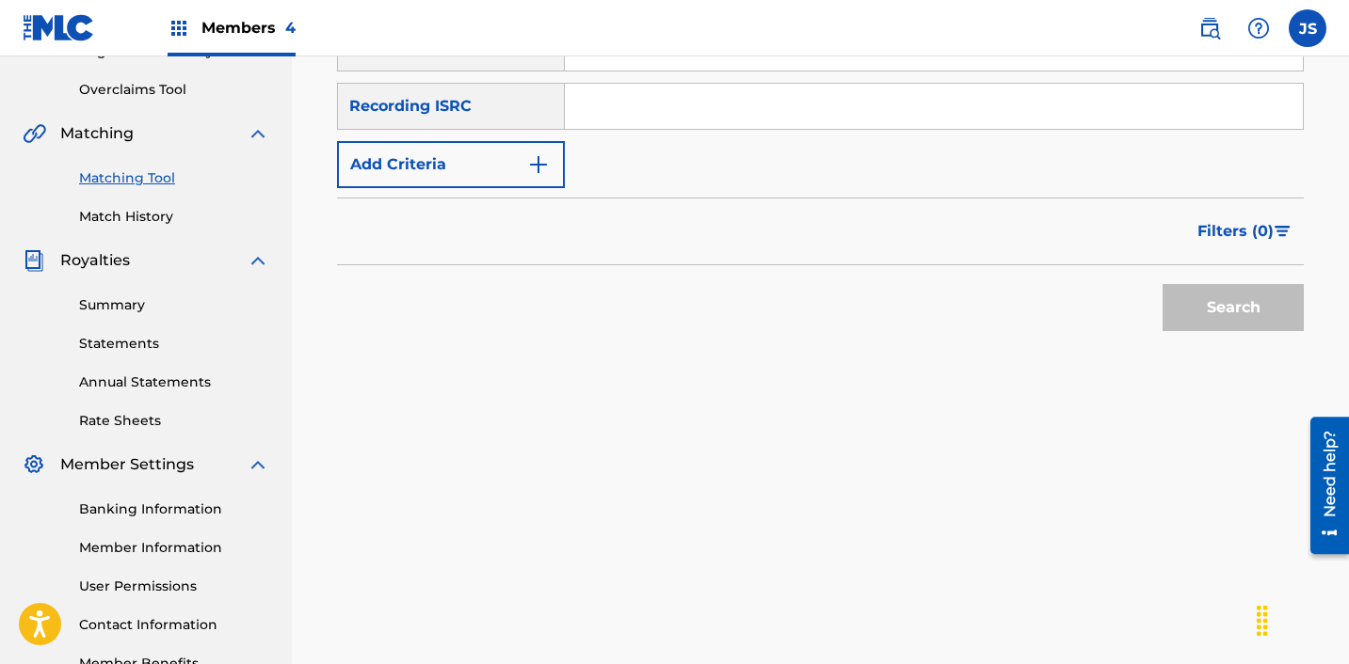
scroll to position [378, 0]
click at [648, 97] on input "Search Form" at bounding box center [934, 108] width 738 height 45
paste input "KRC712100010"
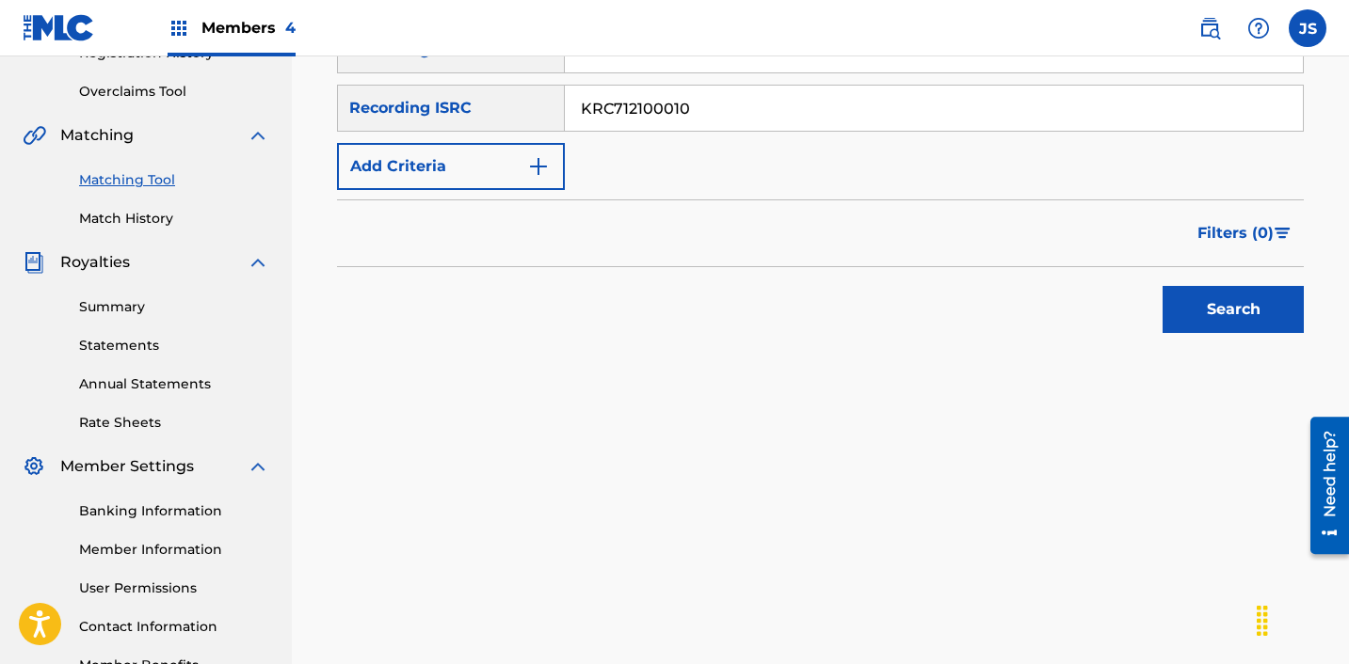
type input "KRC712100010"
click at [1162, 286] on button "Search" at bounding box center [1232, 309] width 141 height 47
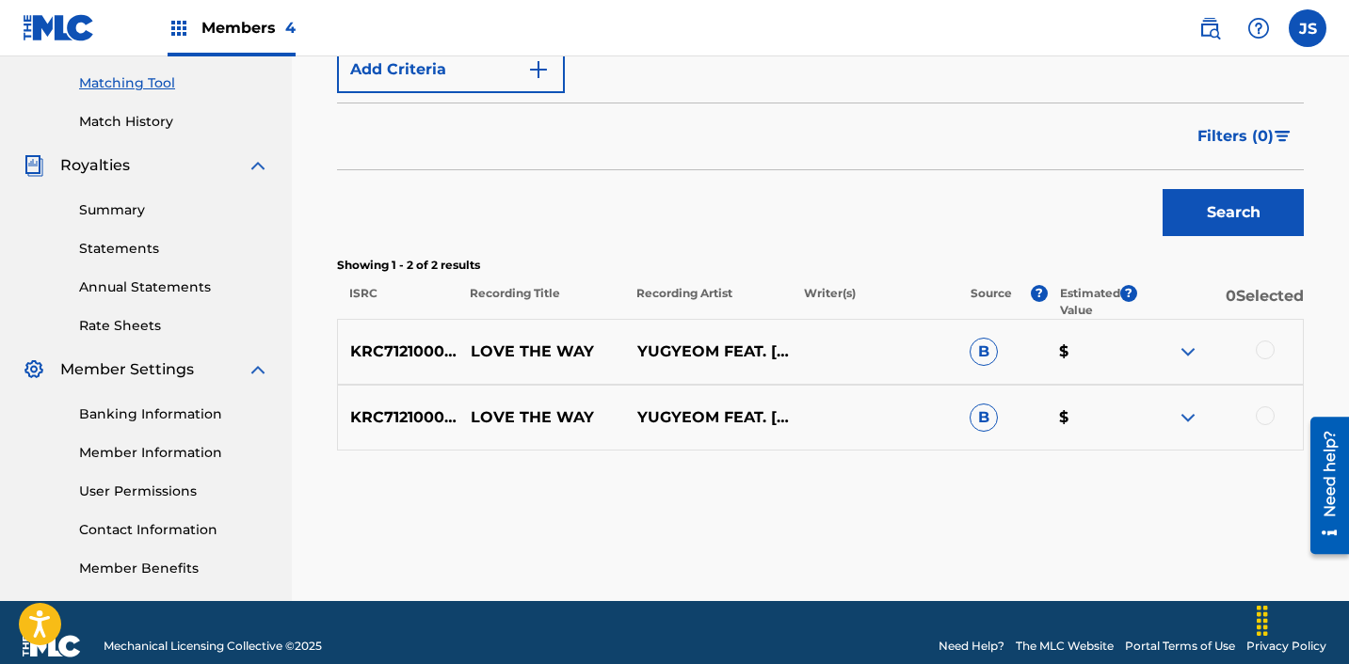
scroll to position [477, 0]
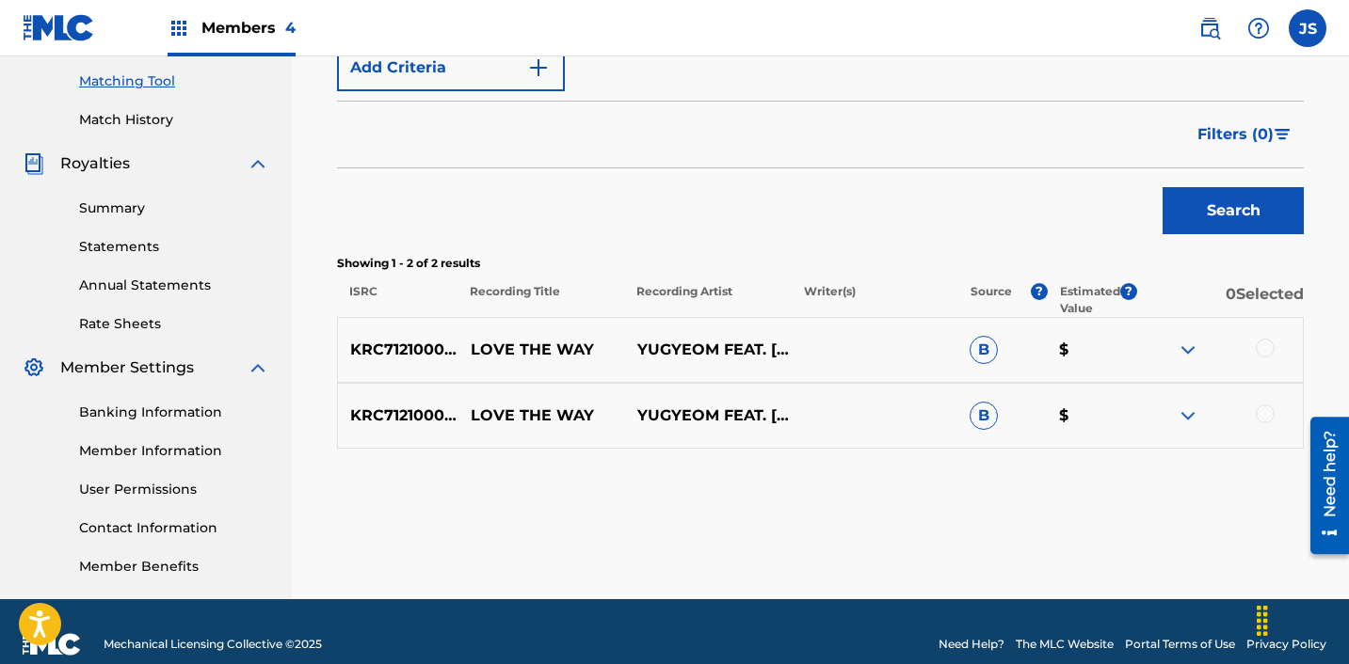
click at [1264, 345] on div at bounding box center [1264, 348] width 19 height 19
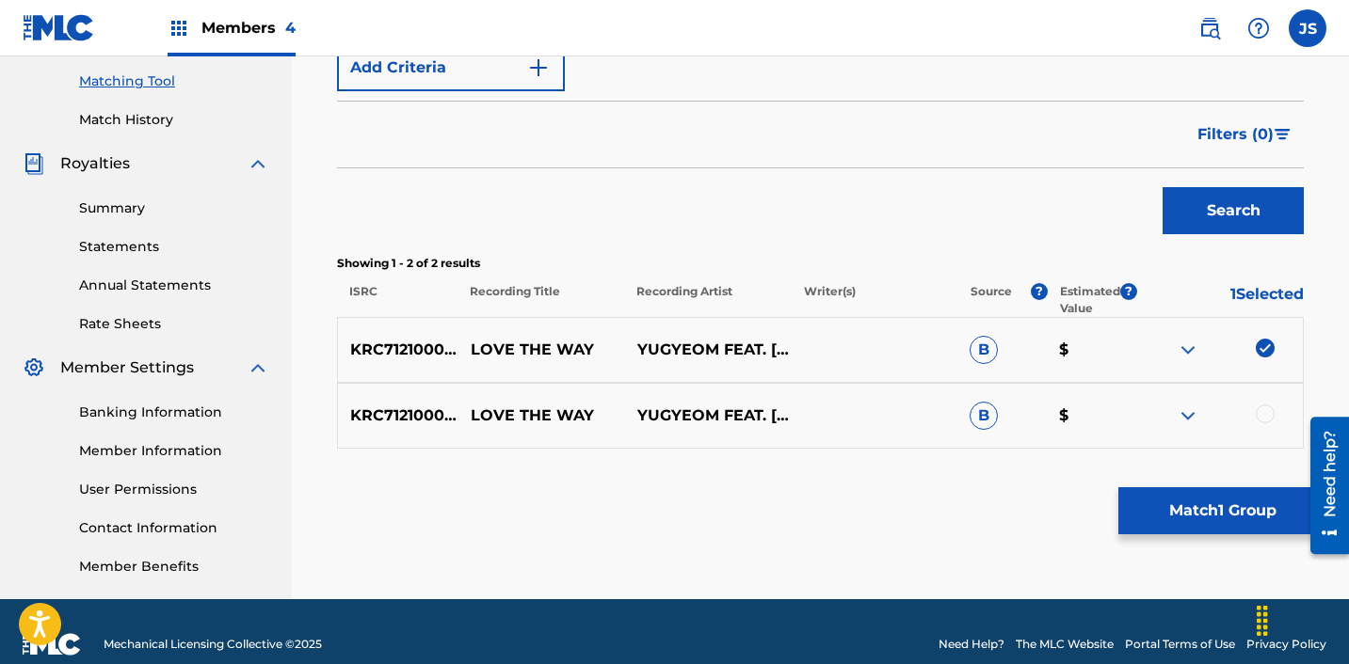
click at [1270, 411] on div at bounding box center [1264, 414] width 19 height 19
click at [1237, 510] on button "Match 2 Groups" at bounding box center [1222, 511] width 208 height 47
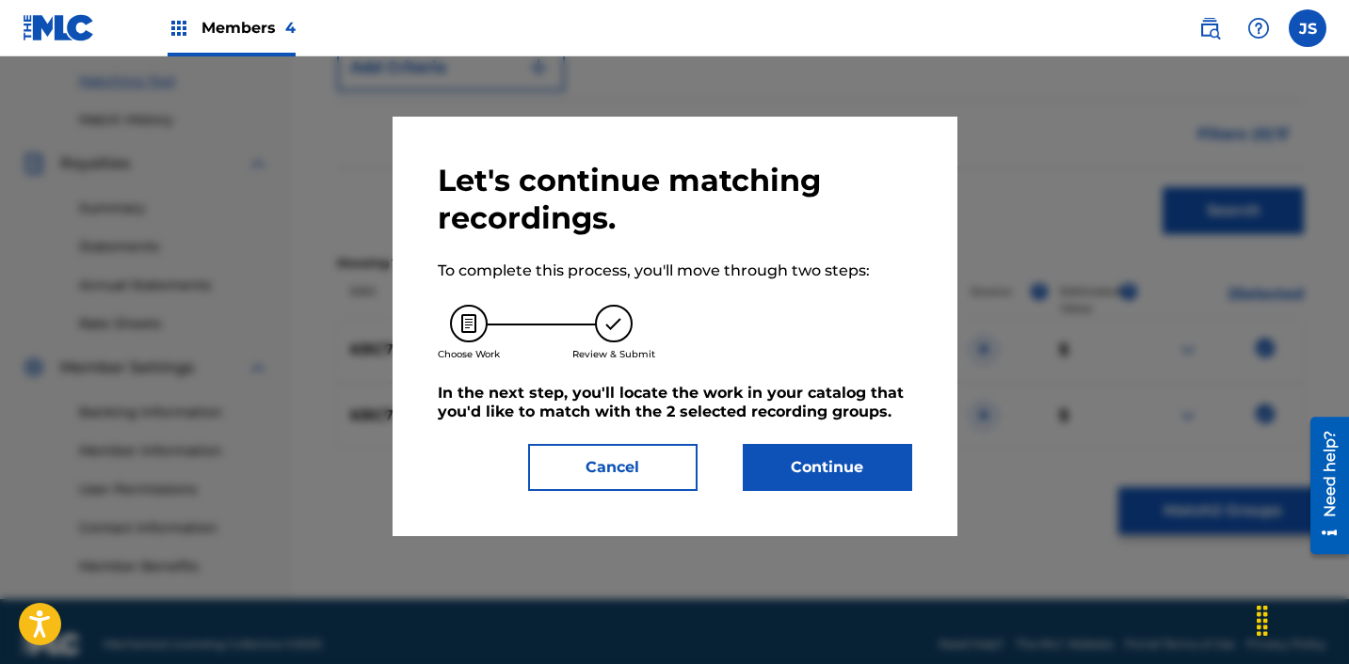
click at [847, 526] on div "Let's continue matching recordings. To complete this process, you'll move throu…" at bounding box center [674, 327] width 565 height 420
click at [848, 462] on button "Continue" at bounding box center [827, 467] width 169 height 47
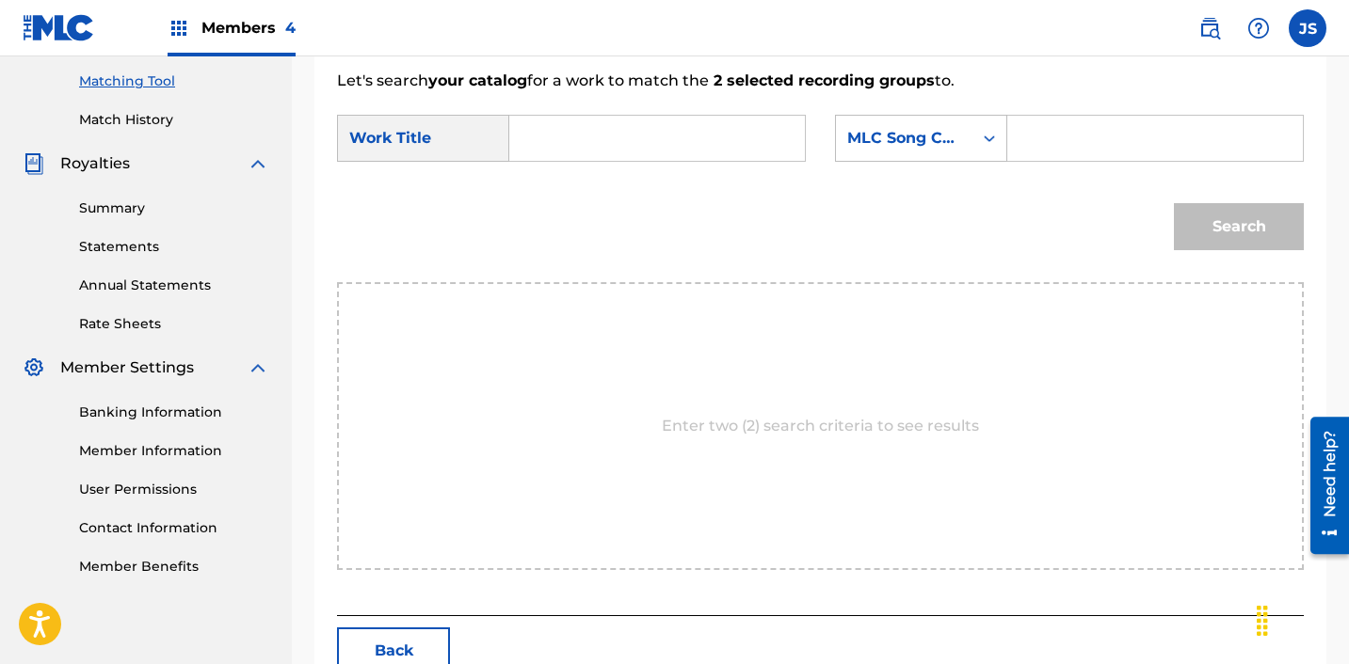
click at [685, 150] on input "Search Form" at bounding box center [657, 138] width 264 height 45
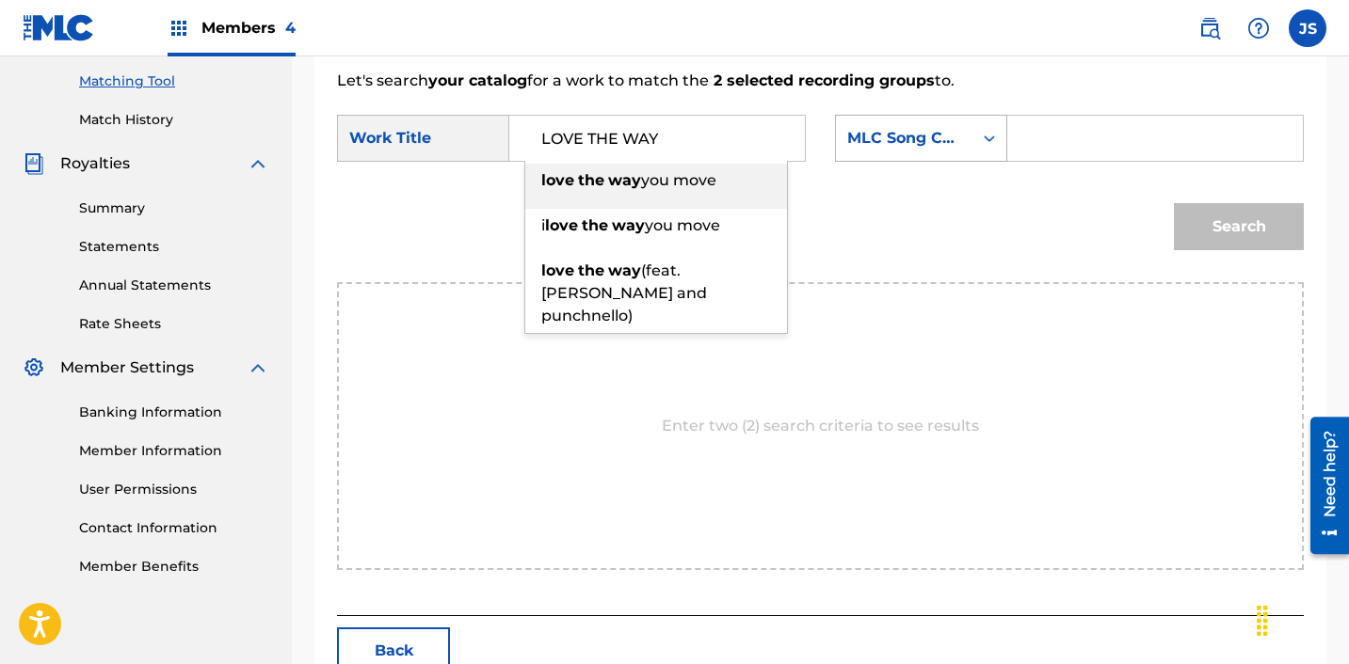
type input "LOVE THE WAY"
click at [919, 157] on div "MLC Song Code" at bounding box center [921, 138] width 172 height 47
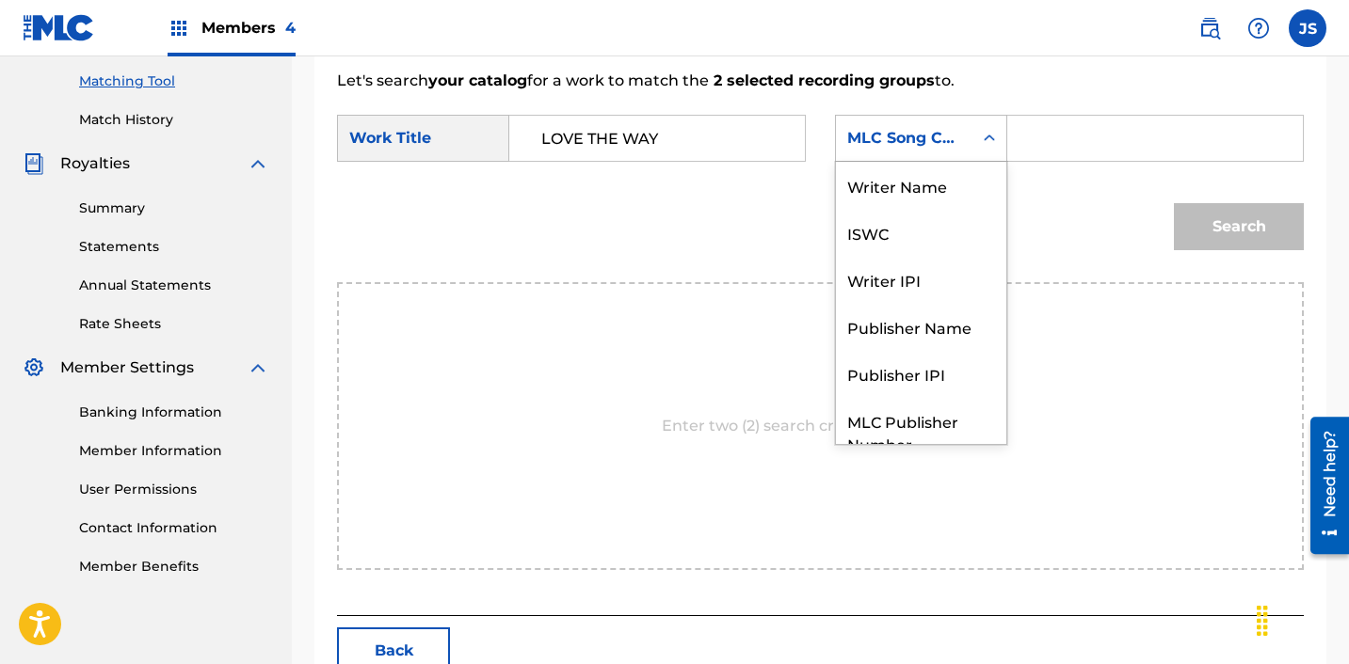
scroll to position [70, 0]
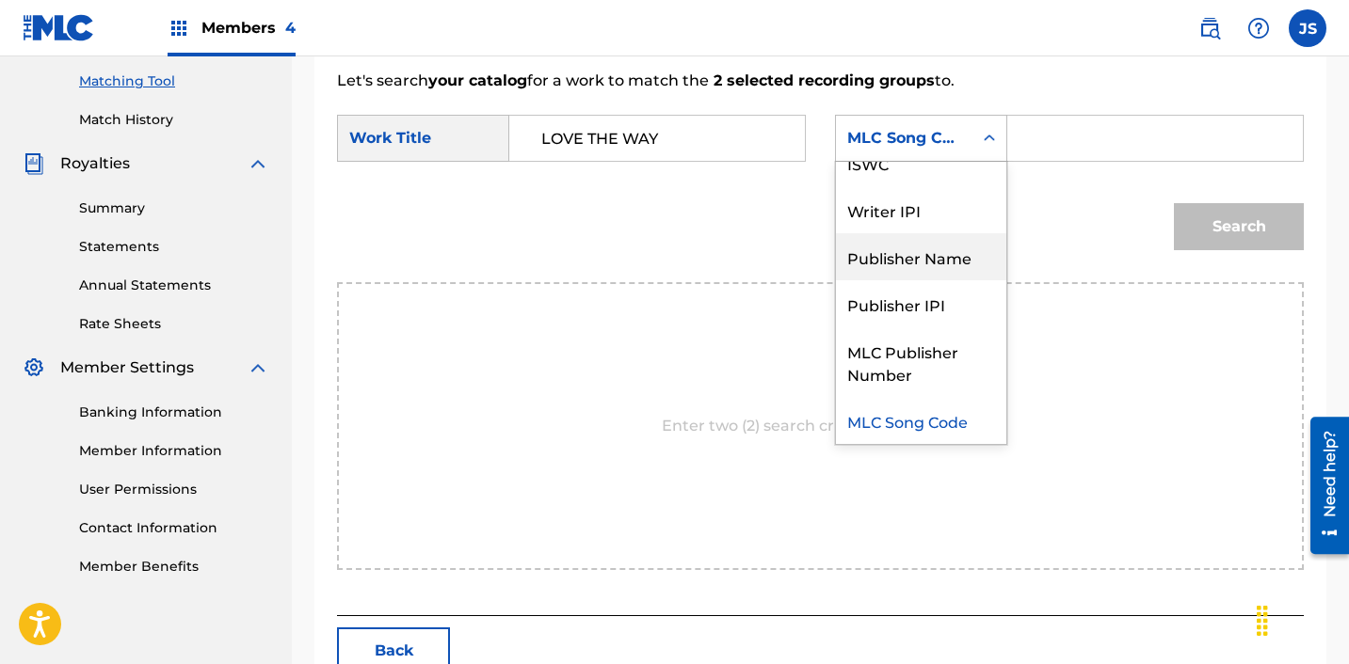
click at [912, 270] on div "Publisher Name" at bounding box center [921, 256] width 170 height 47
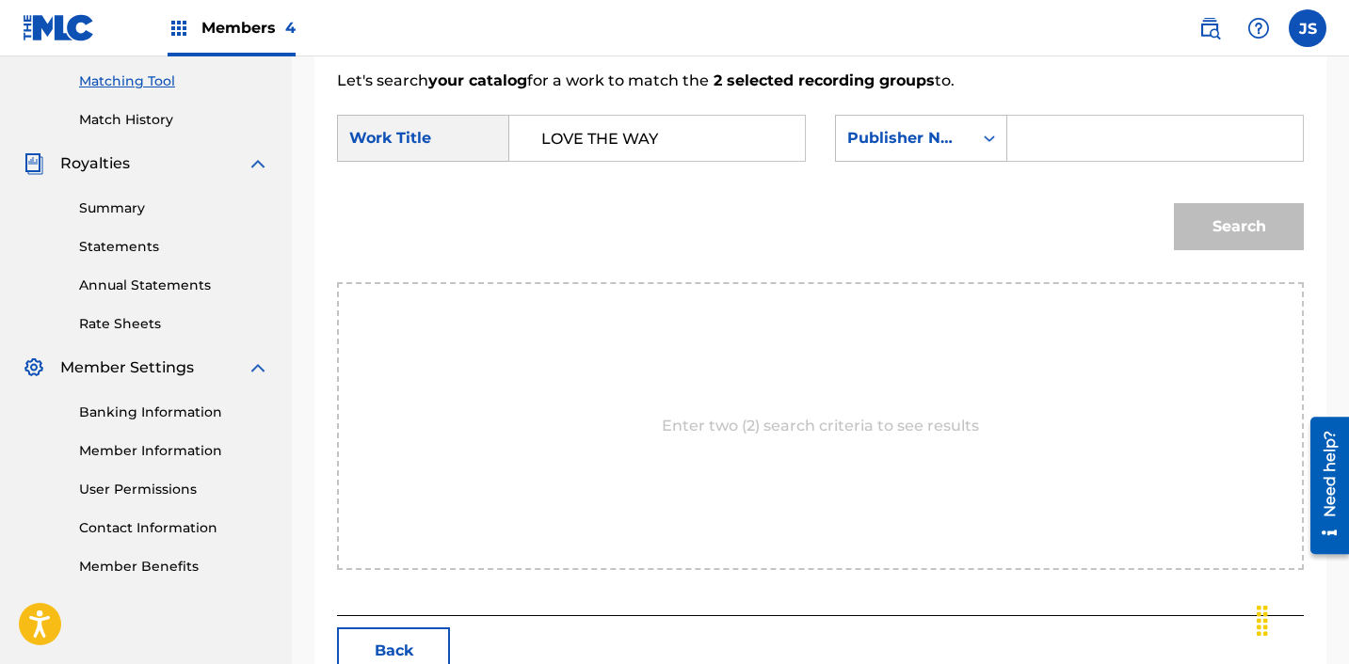
click at [1065, 152] on input "Search Form" at bounding box center [1155, 138] width 264 height 45
type input "ICHUTUS"
click at [1261, 229] on button "Search" at bounding box center [1239, 226] width 130 height 47
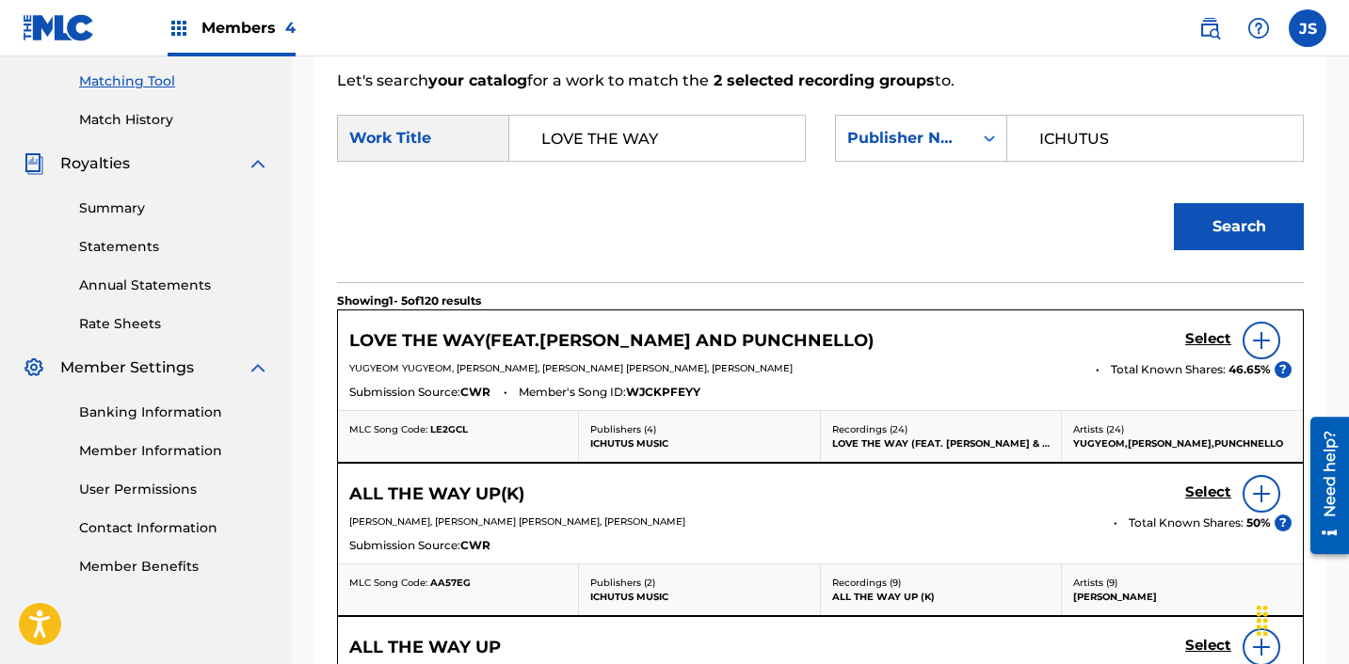
click at [1222, 336] on h5 "Select" at bounding box center [1208, 339] width 46 height 18
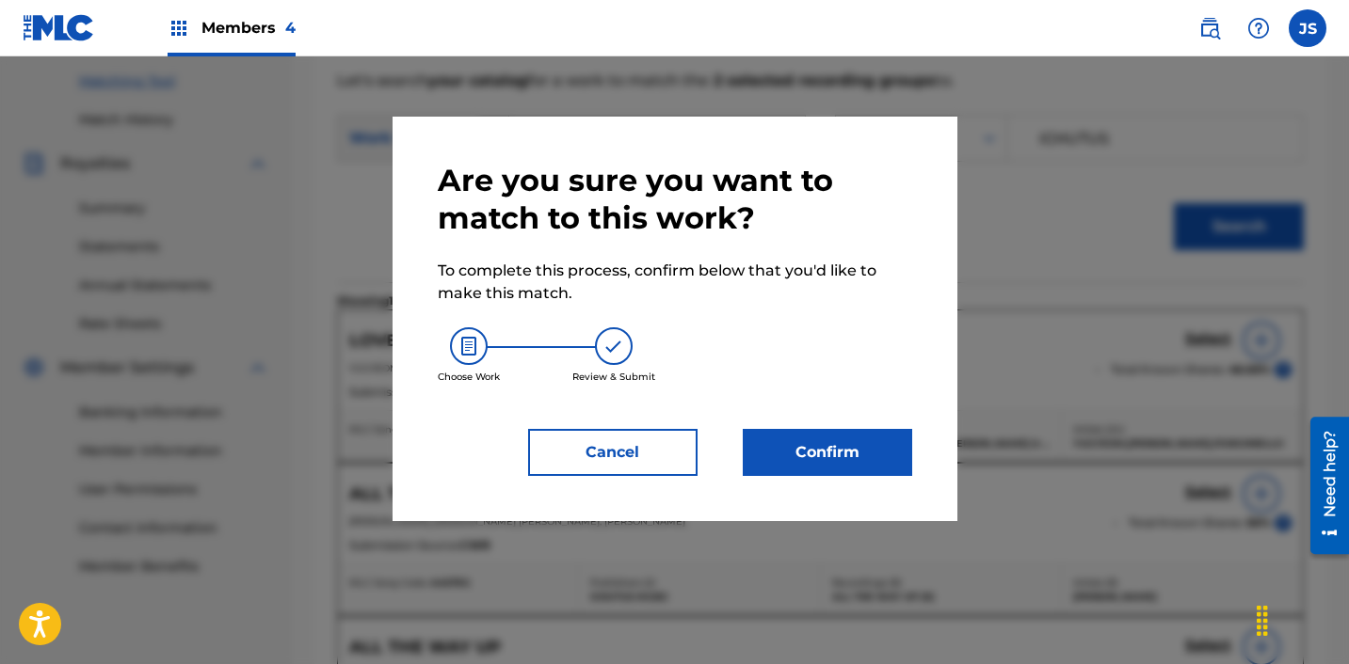
click at [870, 450] on button "Confirm" at bounding box center [827, 452] width 169 height 47
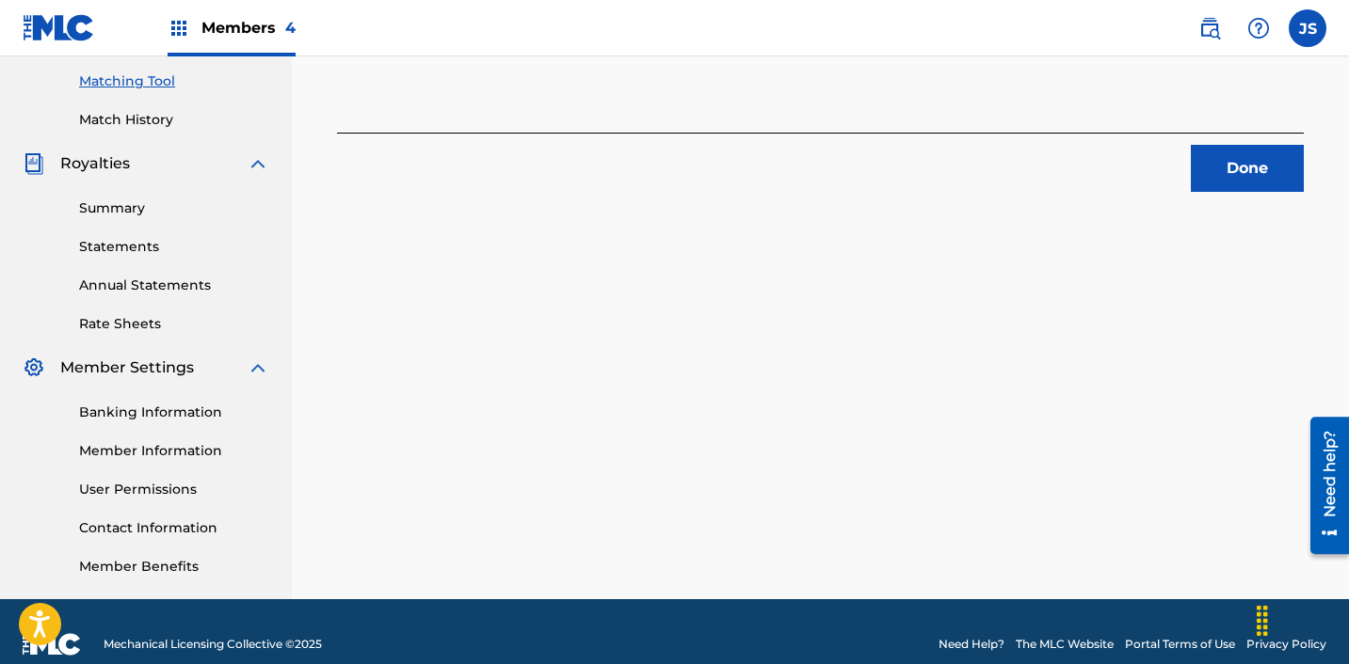
click at [1239, 173] on button "Done" at bounding box center [1247, 168] width 113 height 47
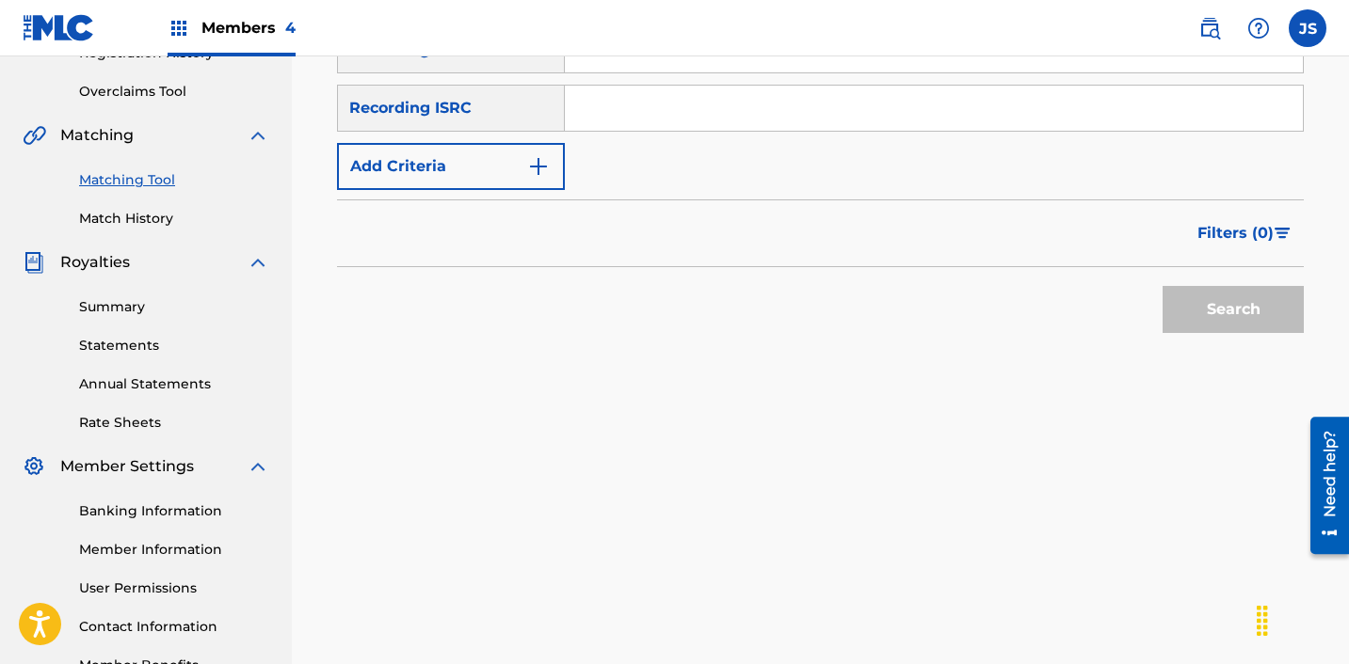
scroll to position [348, 0]
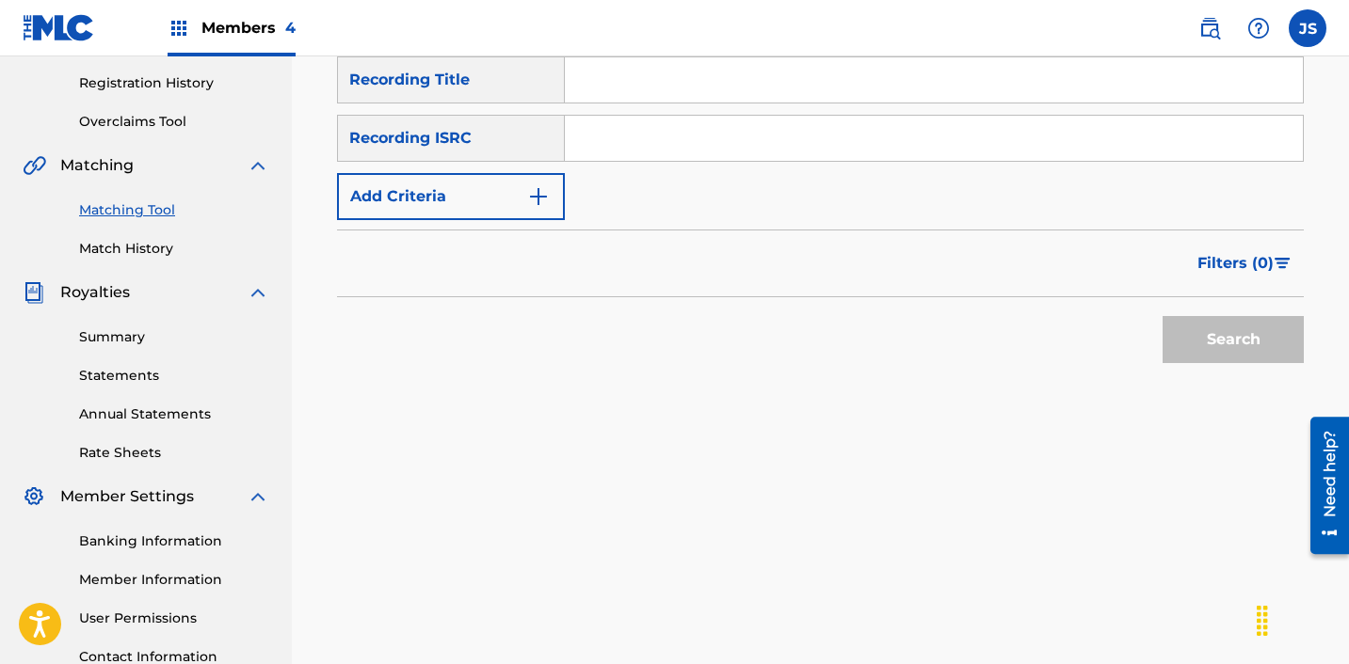
click at [816, 130] on input "Search Form" at bounding box center [934, 138] width 738 height 45
paste input "KRF152100002"
type input "KRF152100002"
click at [1162, 316] on button "Search" at bounding box center [1232, 339] width 141 height 47
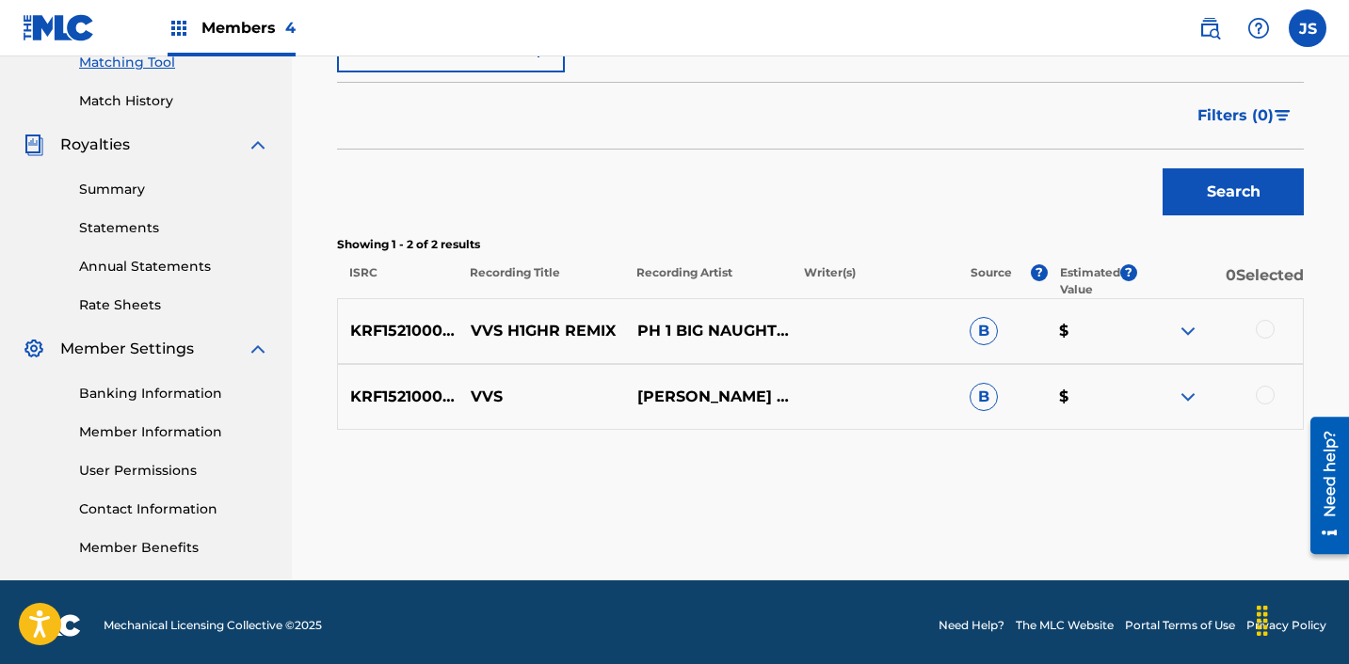
scroll to position [503, 0]
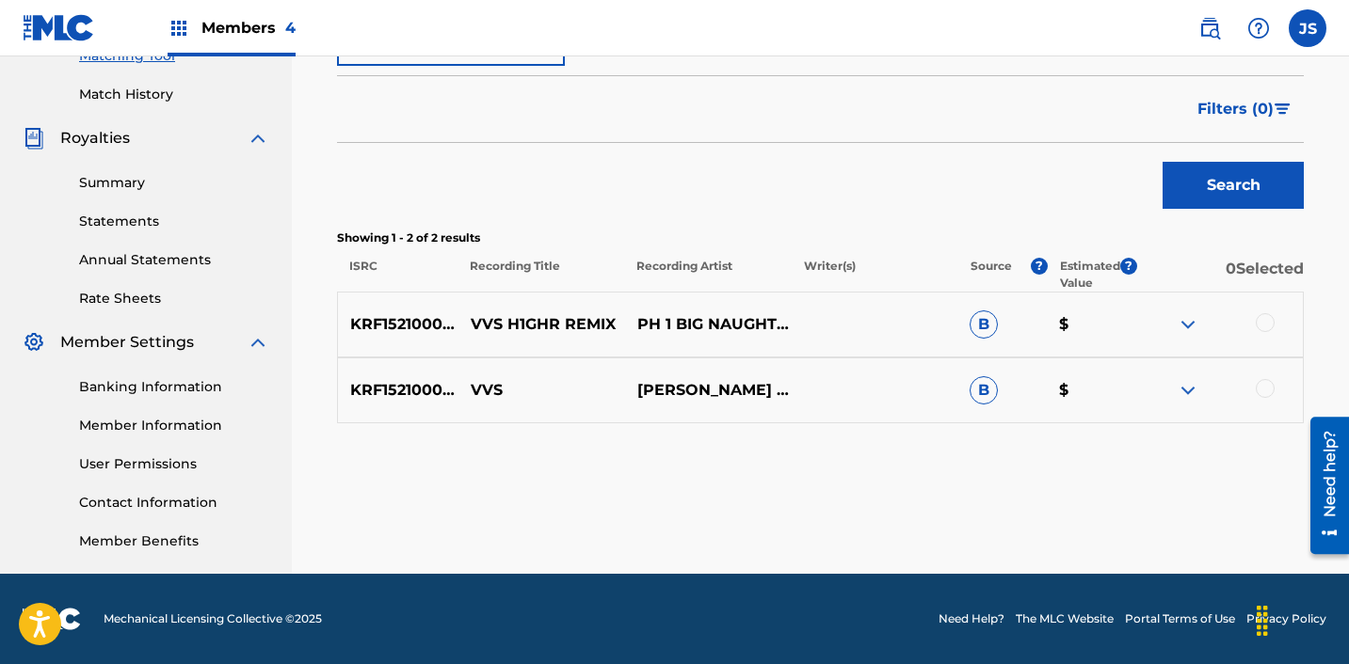
click at [1259, 334] on div at bounding box center [1219, 324] width 167 height 23
click at [1260, 325] on div at bounding box center [1264, 322] width 19 height 19
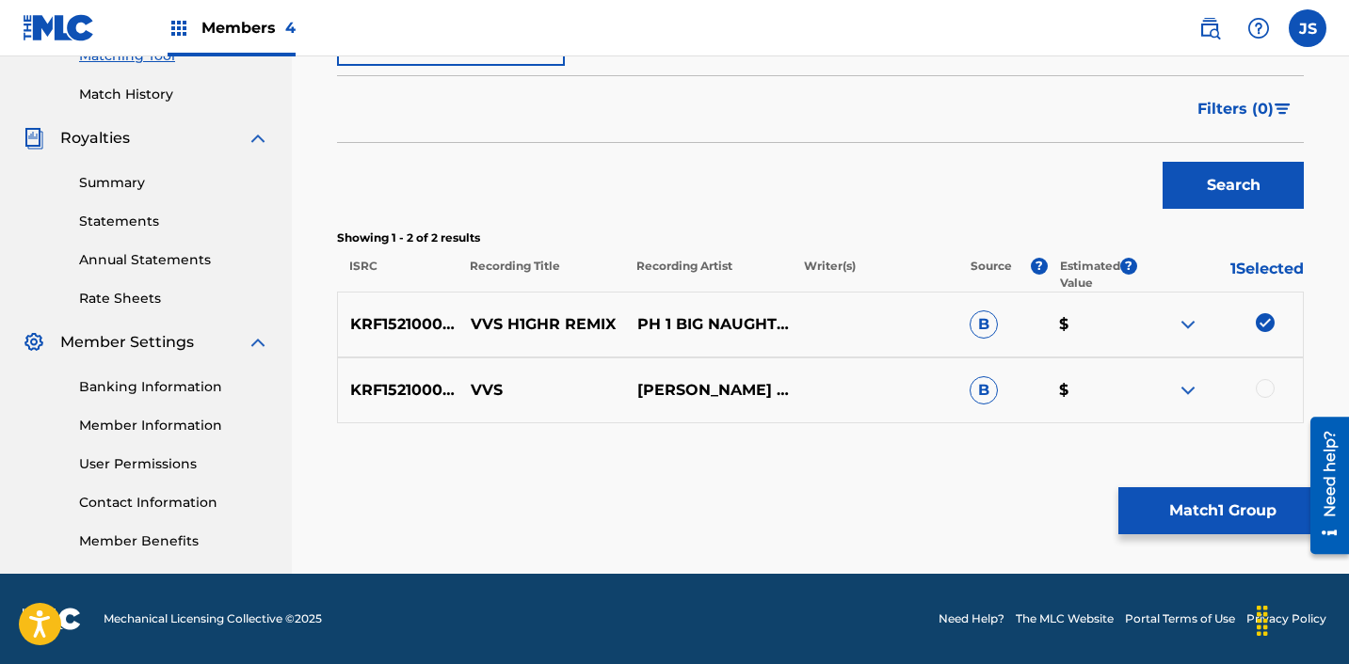
click at [1262, 401] on div at bounding box center [1219, 390] width 167 height 23
click at [1262, 398] on div at bounding box center [1219, 390] width 167 height 23
click at [1262, 393] on div at bounding box center [1264, 388] width 19 height 19
click at [1197, 501] on button "Match 2 Groups" at bounding box center [1222, 511] width 208 height 47
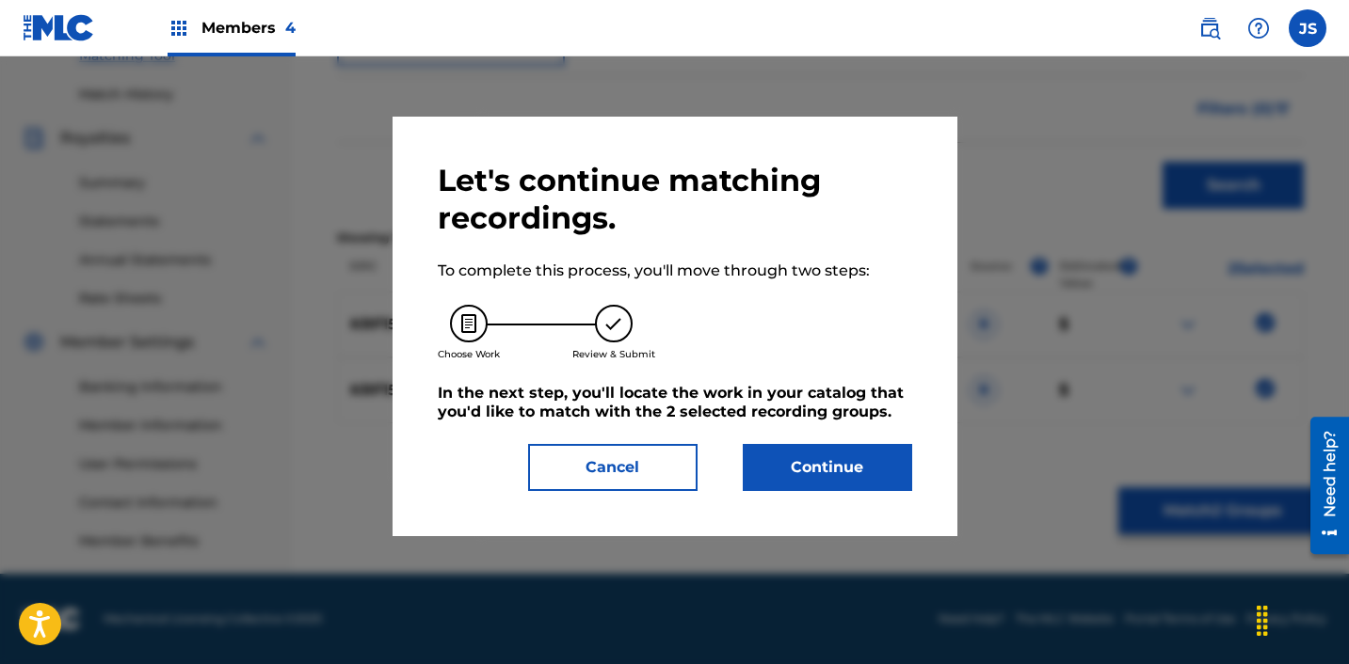
click at [823, 456] on button "Continue" at bounding box center [827, 467] width 169 height 47
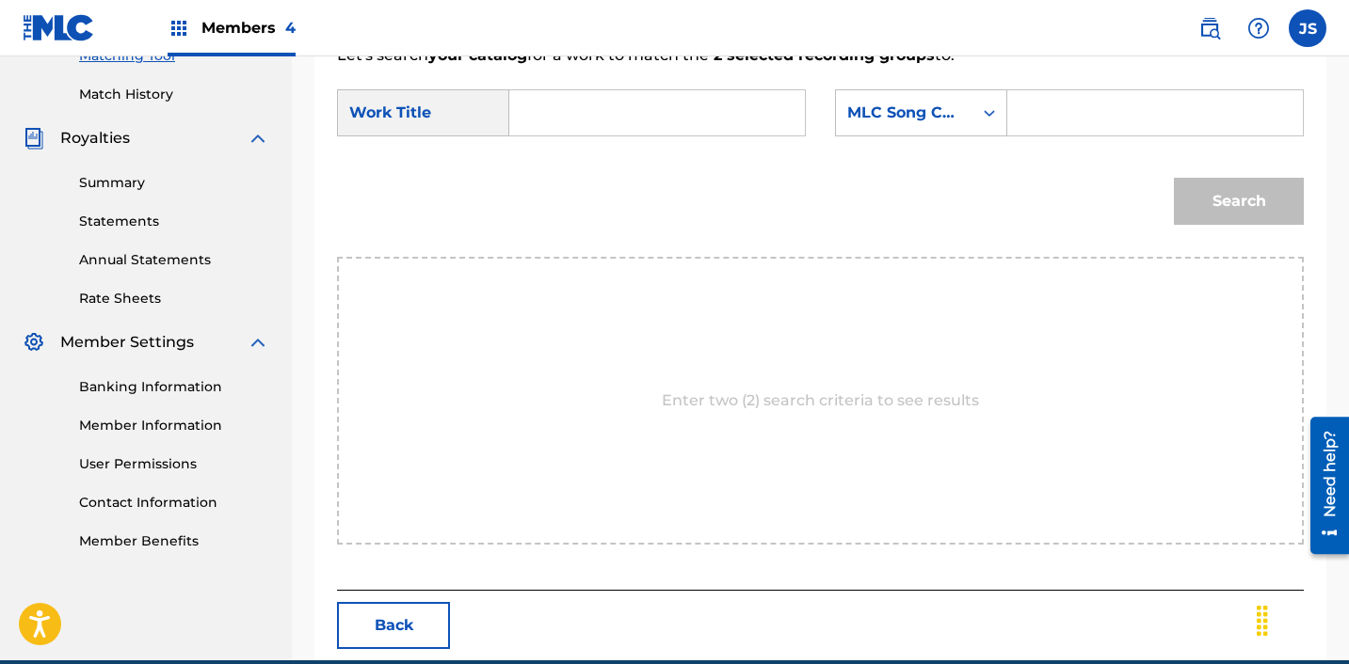
click at [706, 128] on input "Search Form" at bounding box center [657, 112] width 264 height 45
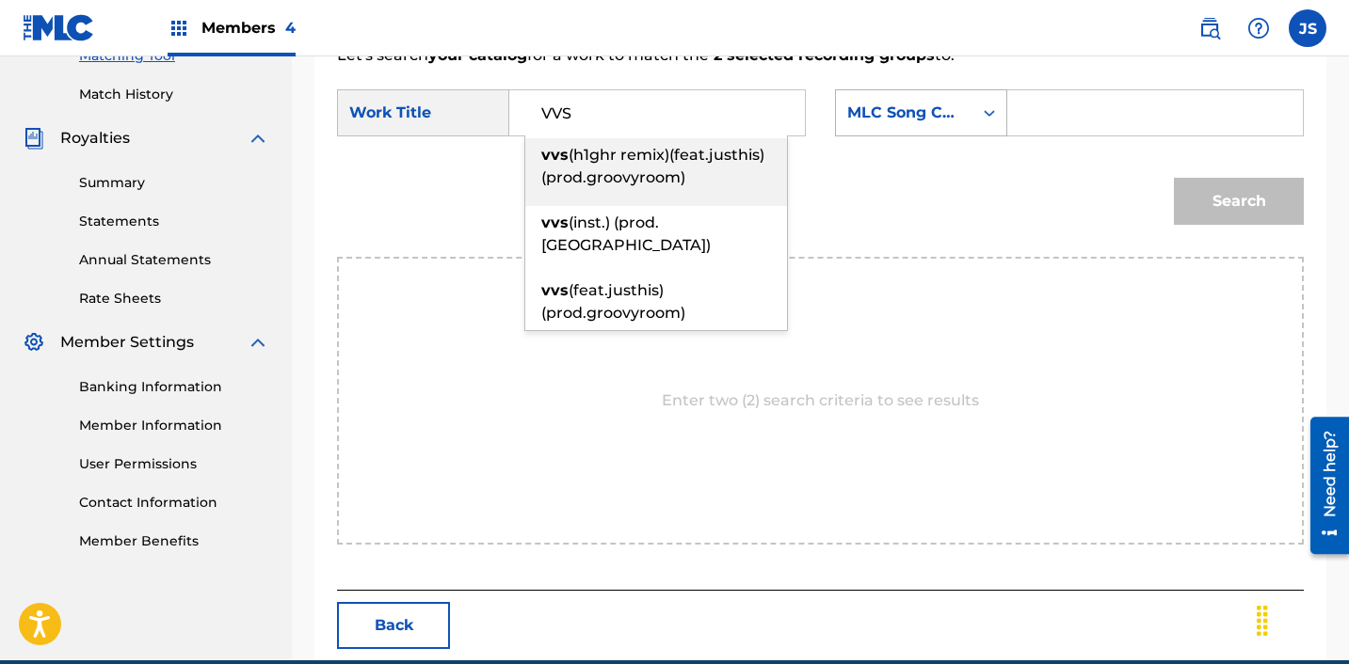
type input "VVS"
click at [932, 119] on div "MLC Song Code" at bounding box center [904, 113] width 114 height 23
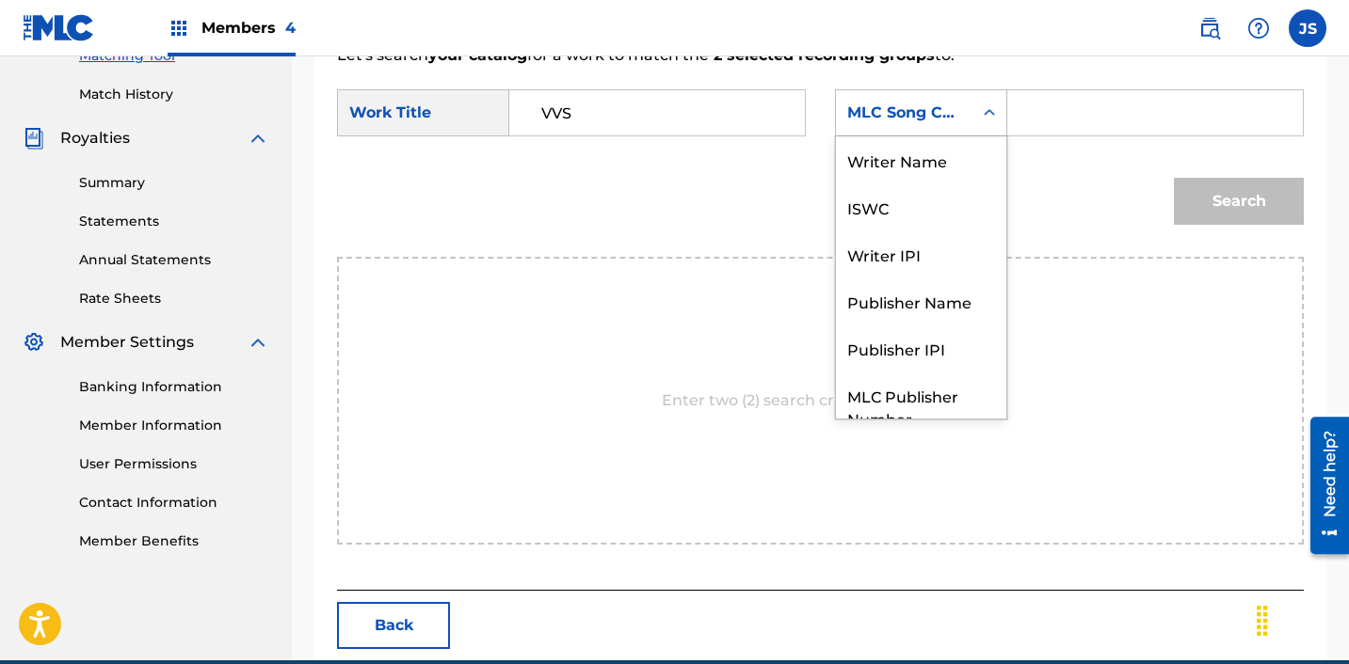
scroll to position [70, 0]
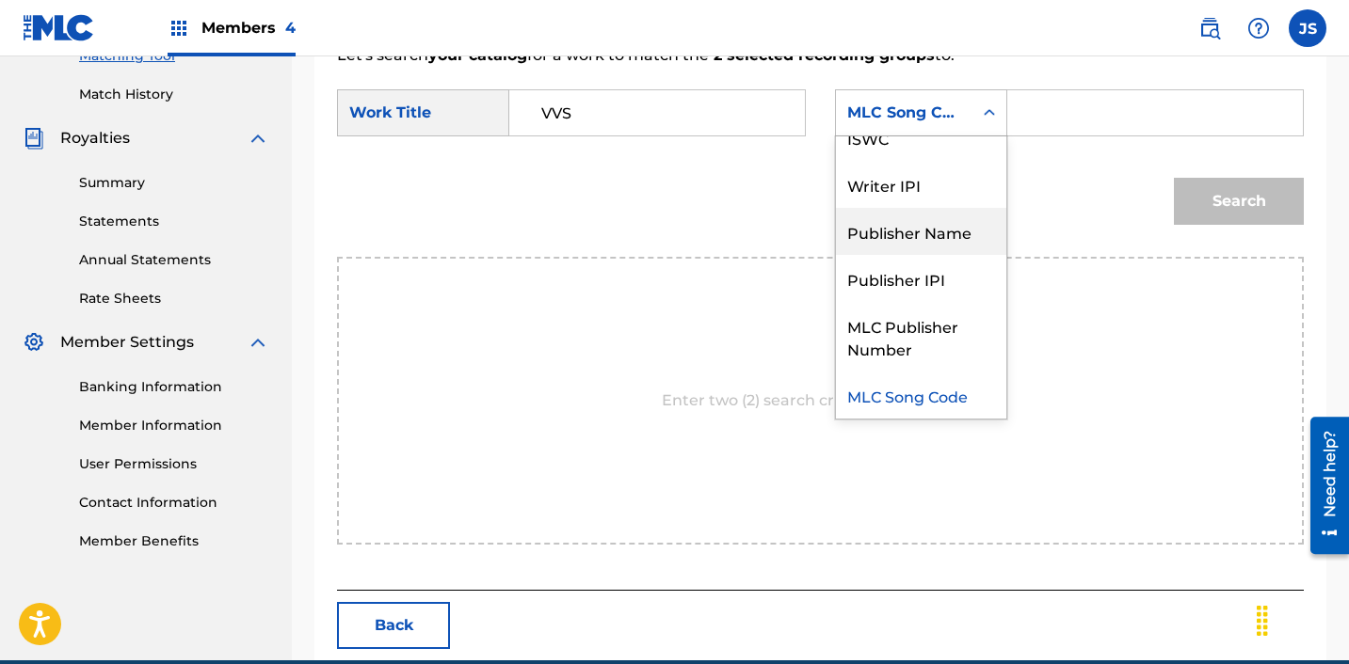
click at [929, 223] on div "Publisher Name" at bounding box center [921, 231] width 170 height 47
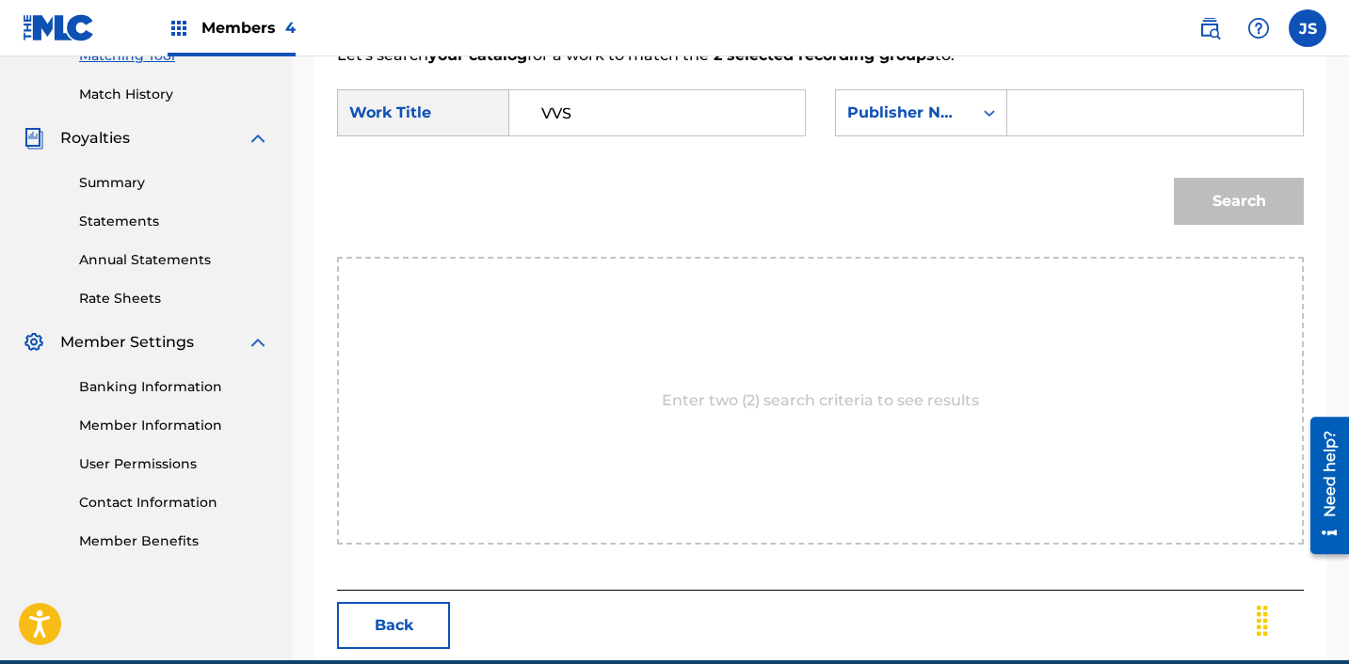
click at [1056, 104] on input "Search Form" at bounding box center [1155, 112] width 264 height 45
type input "ICHUTUS"
click at [1199, 203] on button "Search" at bounding box center [1239, 201] width 130 height 47
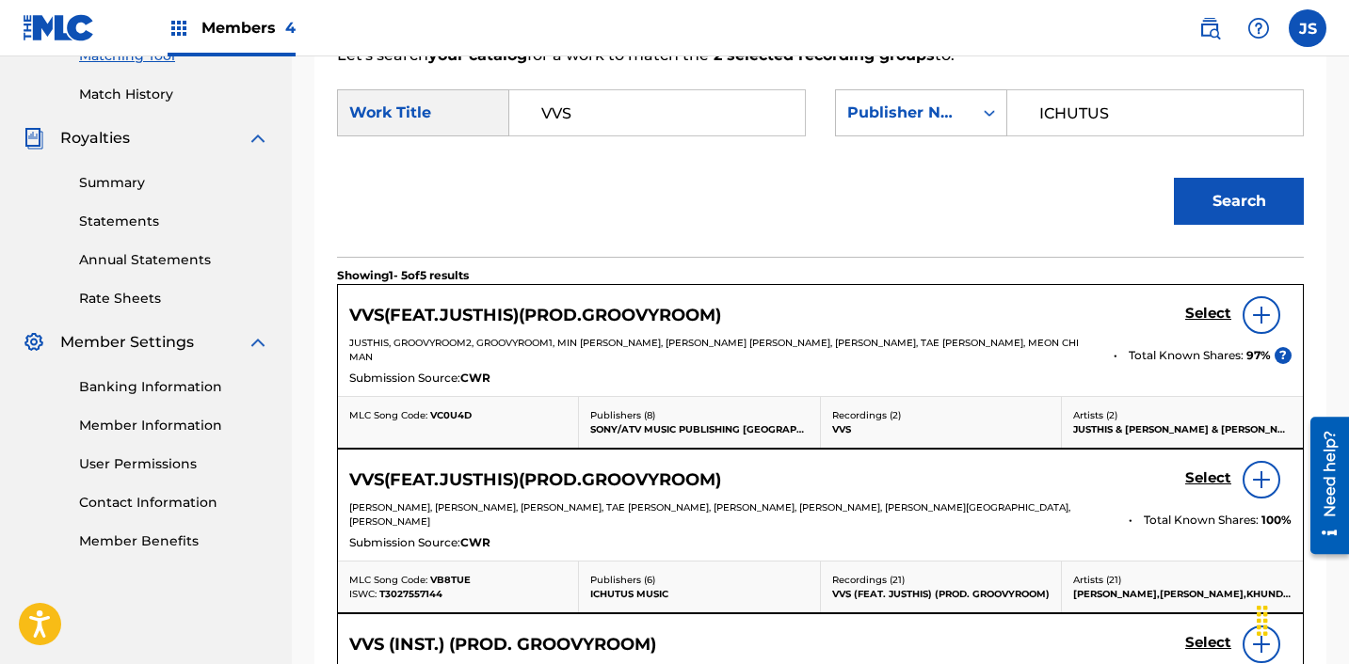
click at [720, 101] on input "VVS" at bounding box center [657, 112] width 264 height 45
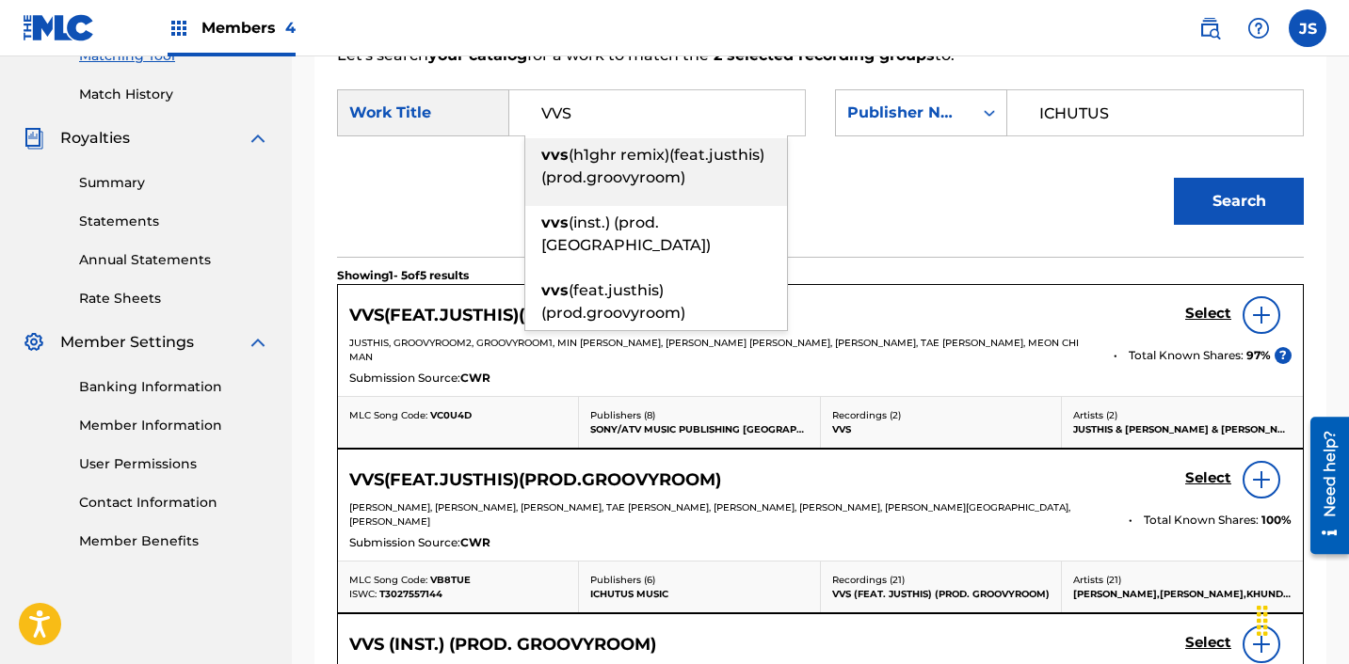
paste input "(H1GHR REMIX) (FEAT.JUSTHIS) (PROD.GROOVYROOM)"
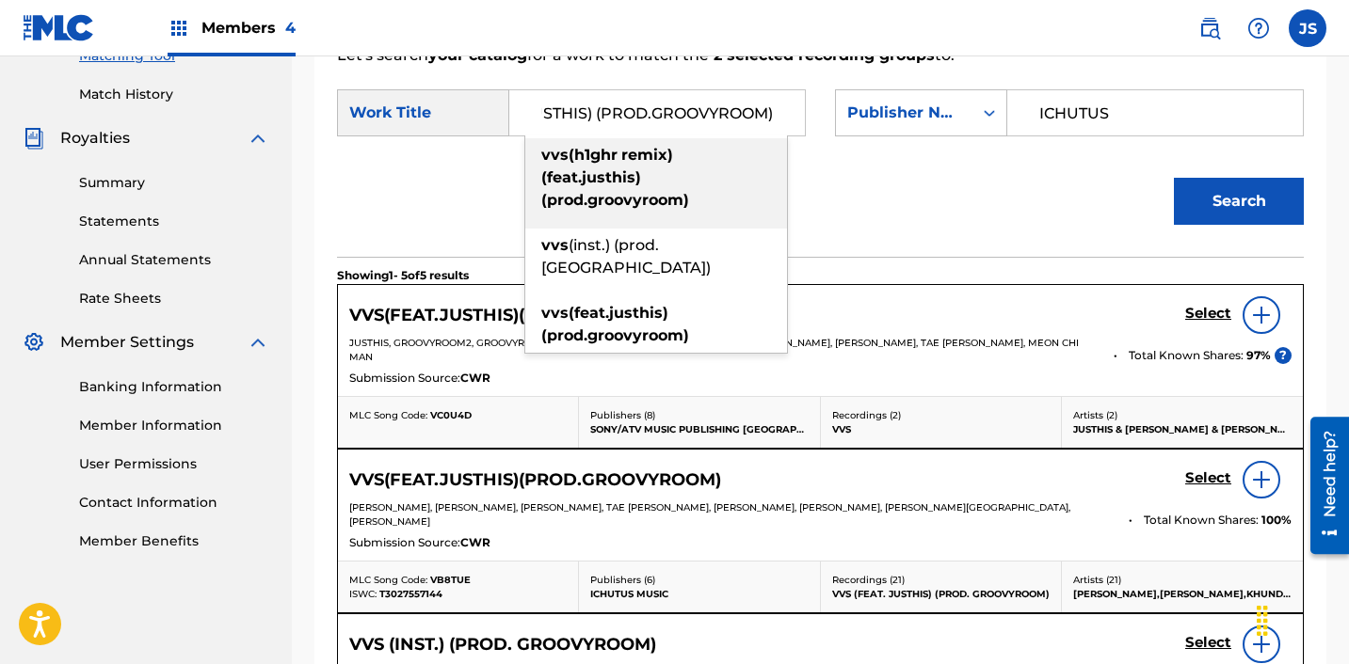
type input "VVS (H1GHR REMIX) (FEAT.JUSTHIS) (PROD.GROOVYROOM)"
click at [1174, 178] on button "Search" at bounding box center [1239, 201] width 130 height 47
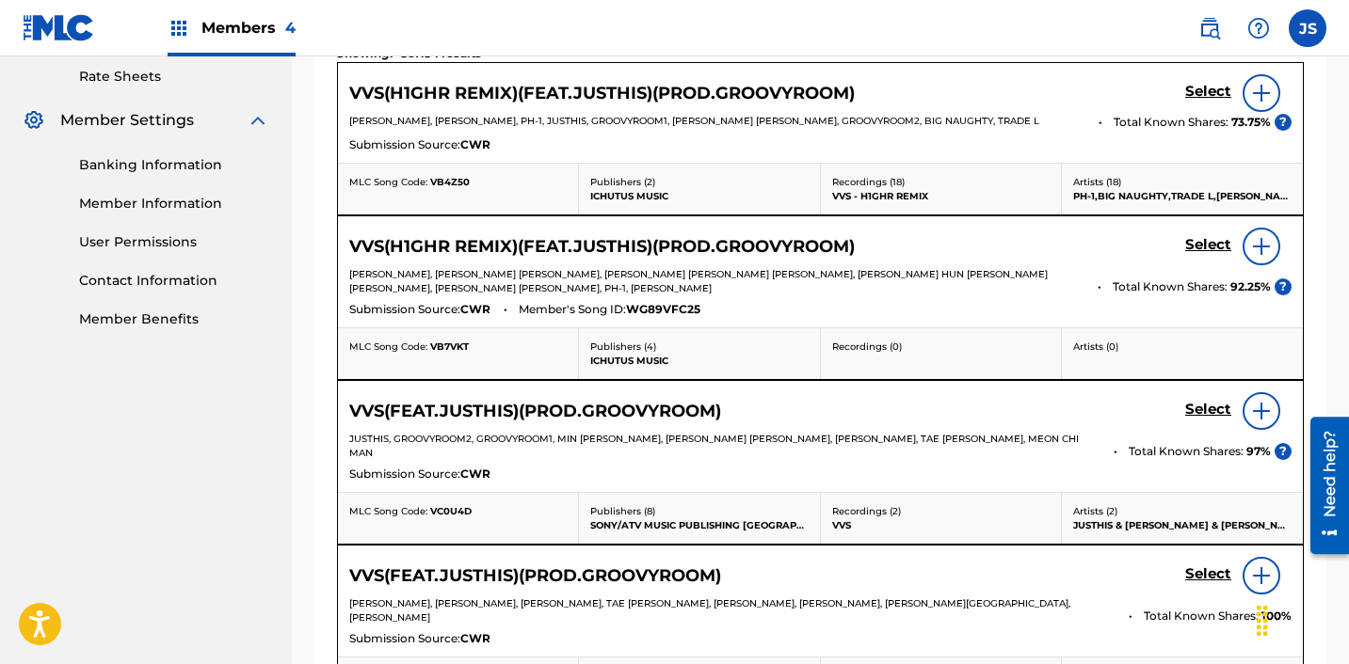
scroll to position [727, 0]
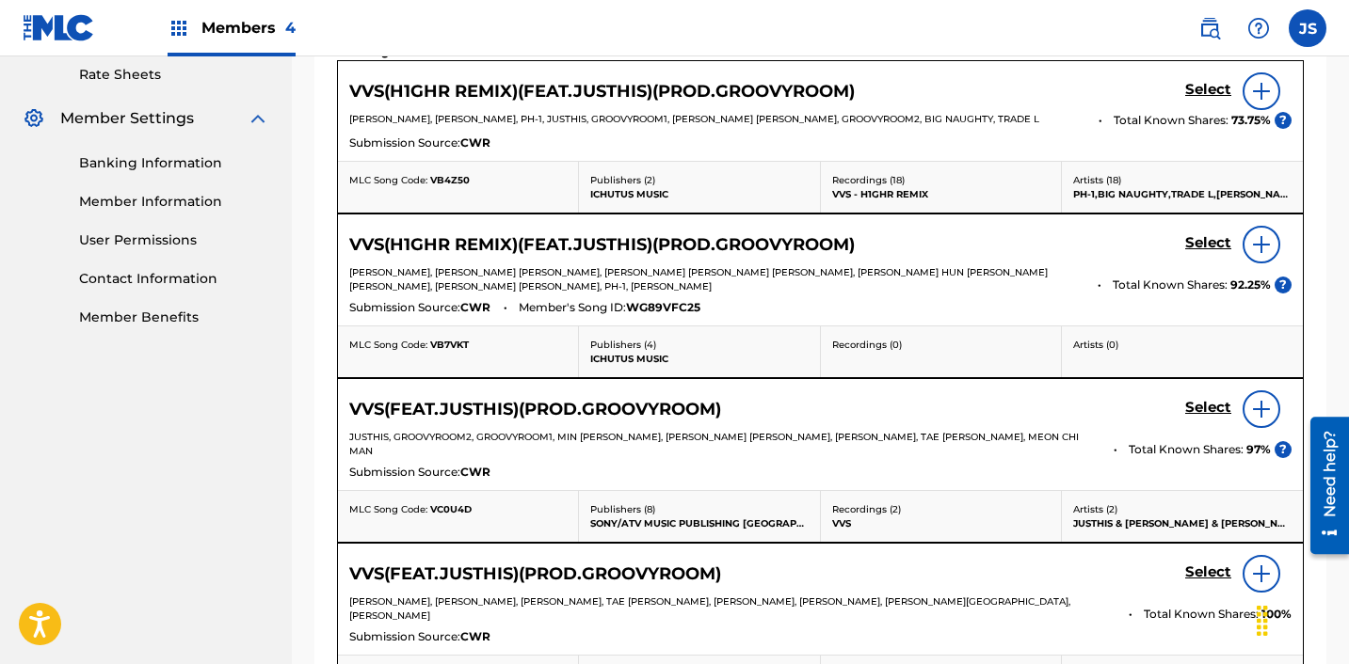
click at [1211, 93] on h5 "Select" at bounding box center [1208, 90] width 46 height 18
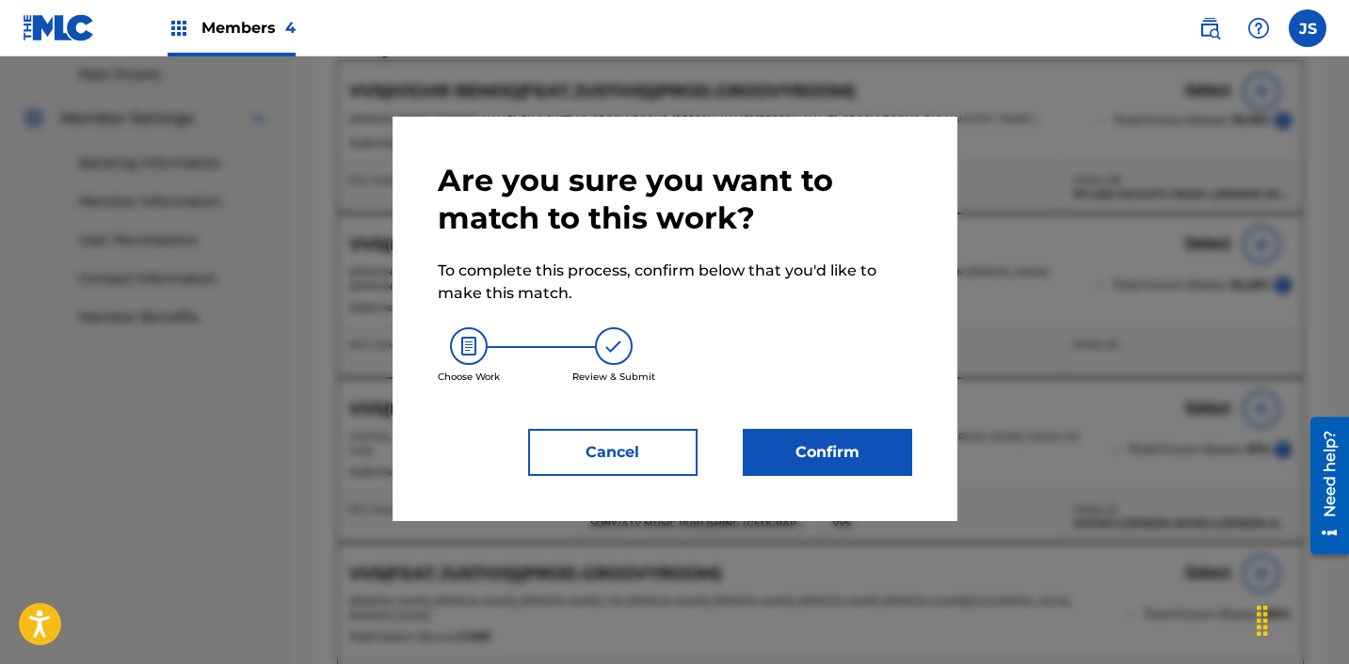
click at [812, 450] on button "Confirm" at bounding box center [827, 452] width 169 height 47
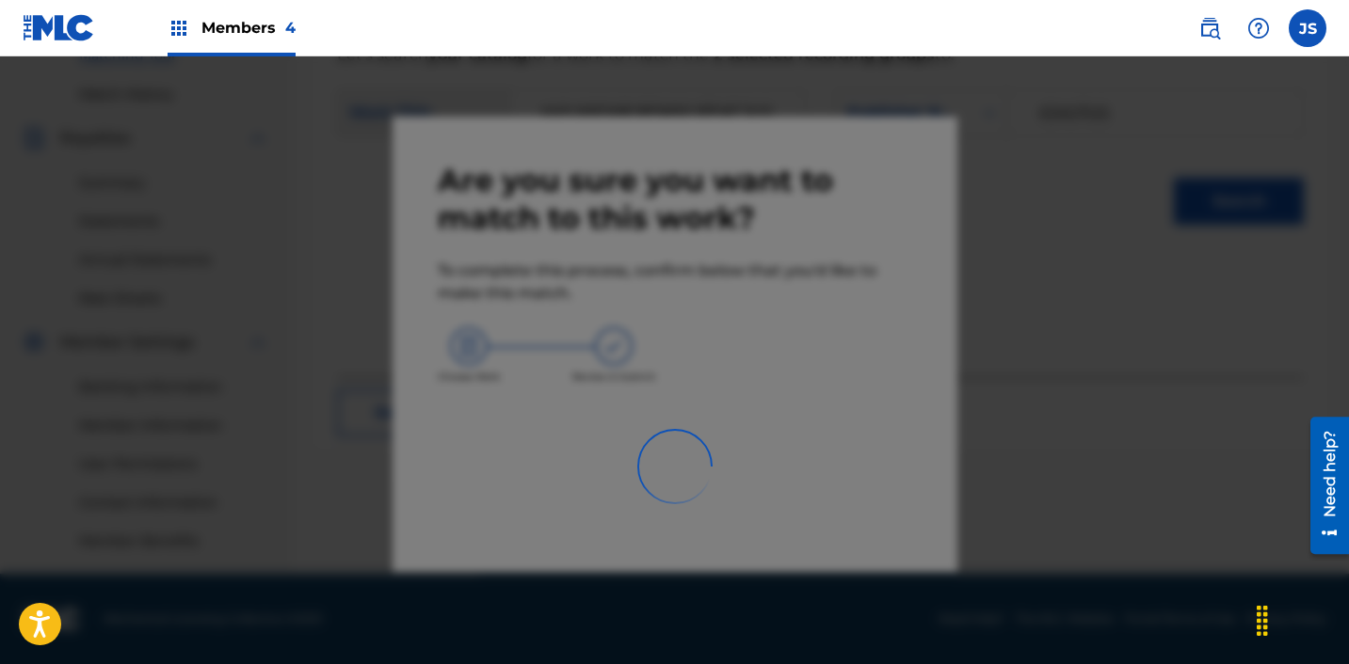
scroll to position [503, 0]
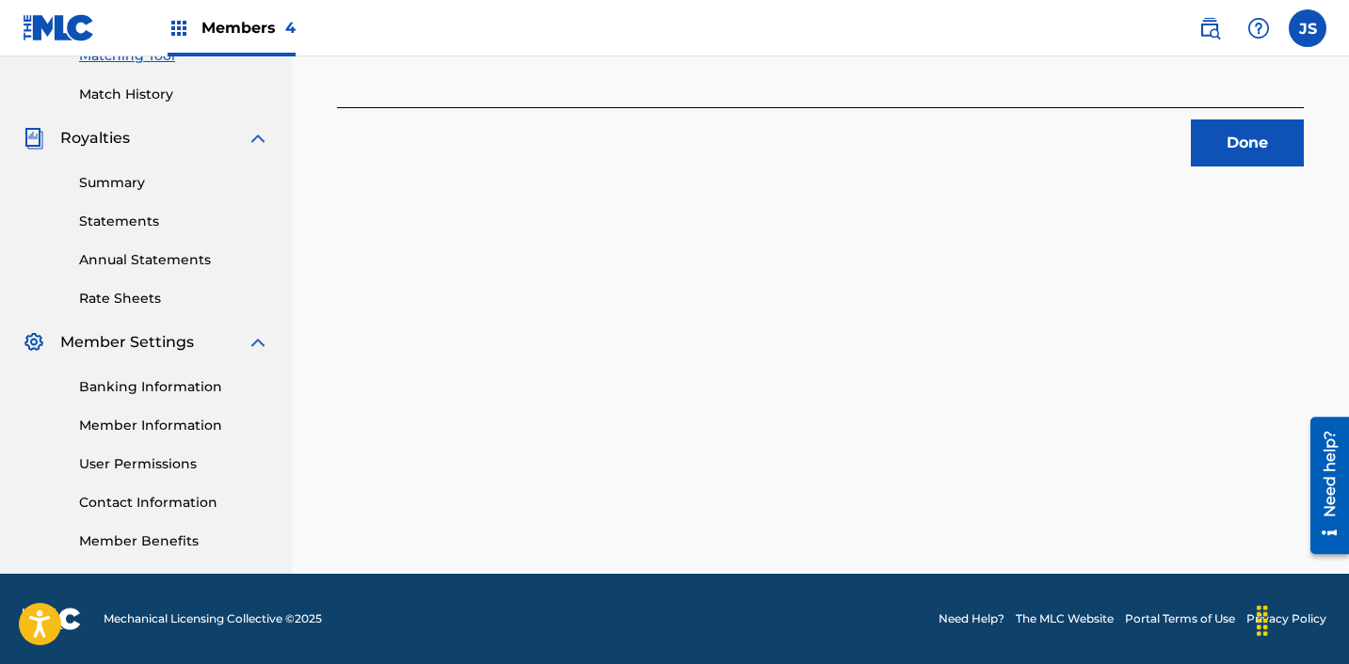
click at [1218, 143] on button "Done" at bounding box center [1247, 143] width 113 height 47
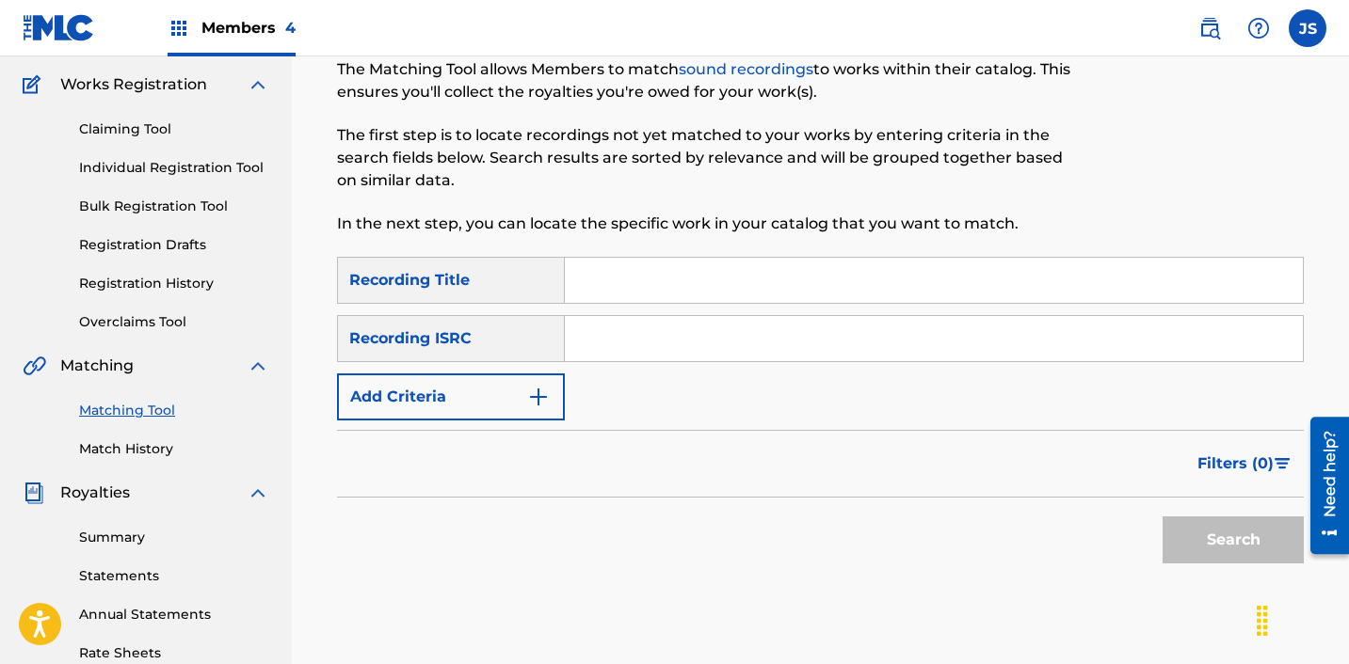
scroll to position [146, 0]
click at [670, 351] on input "Search Form" at bounding box center [934, 340] width 738 height 45
paste input "KRF152200025"
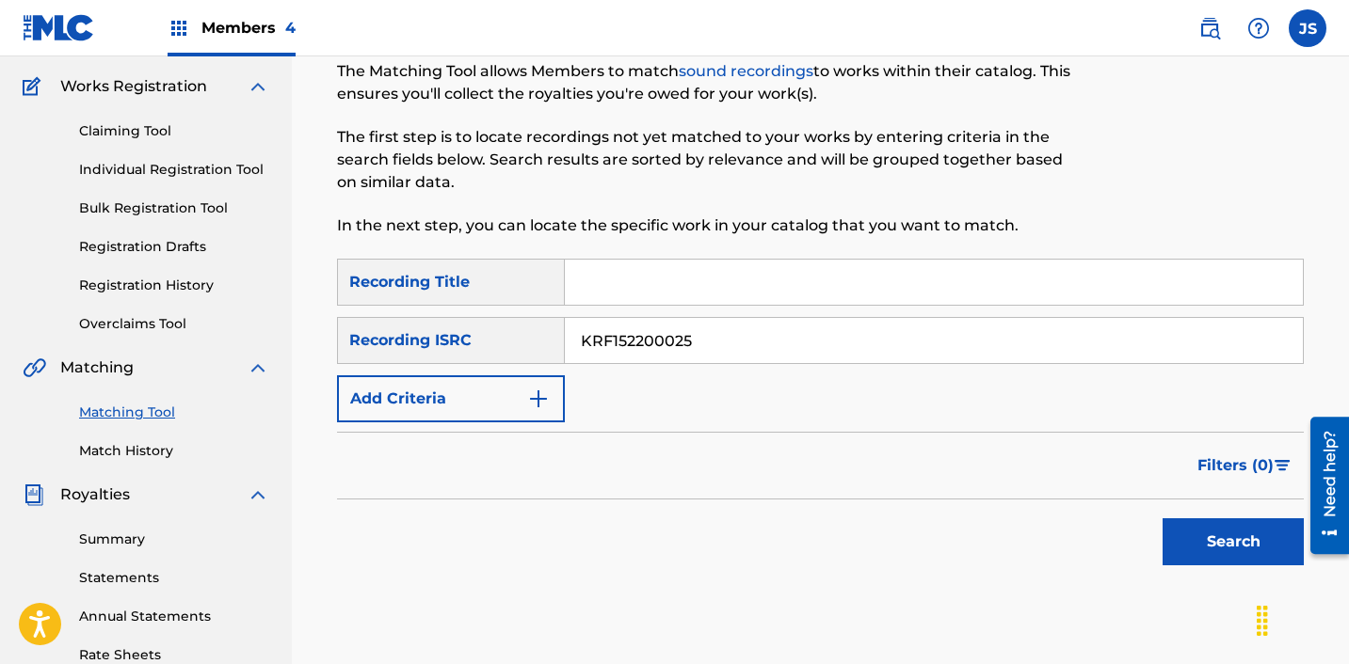
type input "KRF152200025"
click at [1162, 519] on button "Search" at bounding box center [1232, 542] width 141 height 47
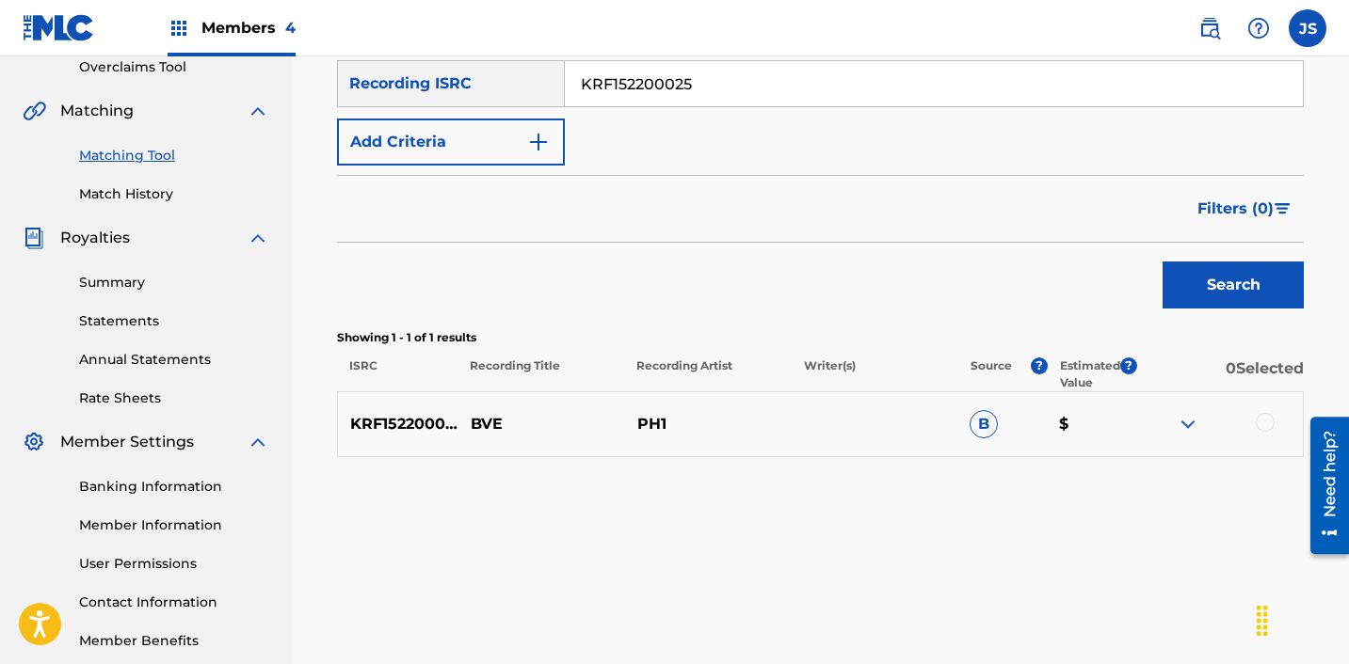
scroll to position [503, 0]
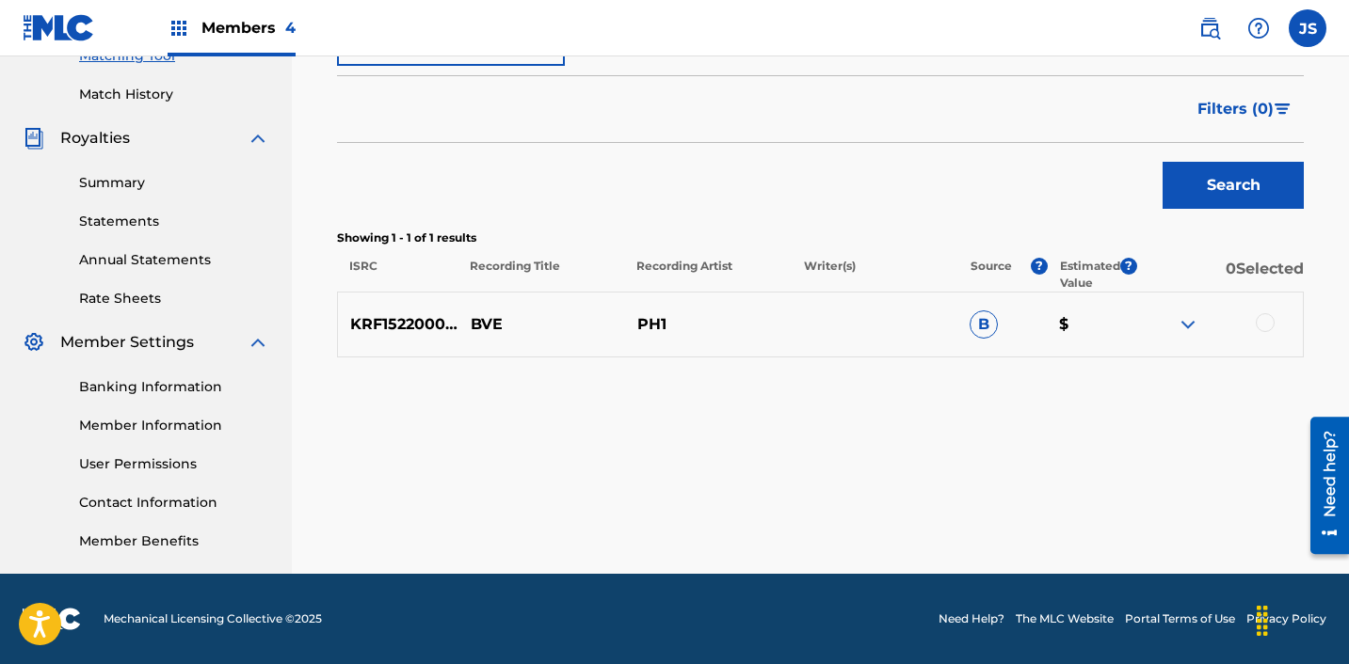
click at [1270, 321] on div at bounding box center [1264, 322] width 19 height 19
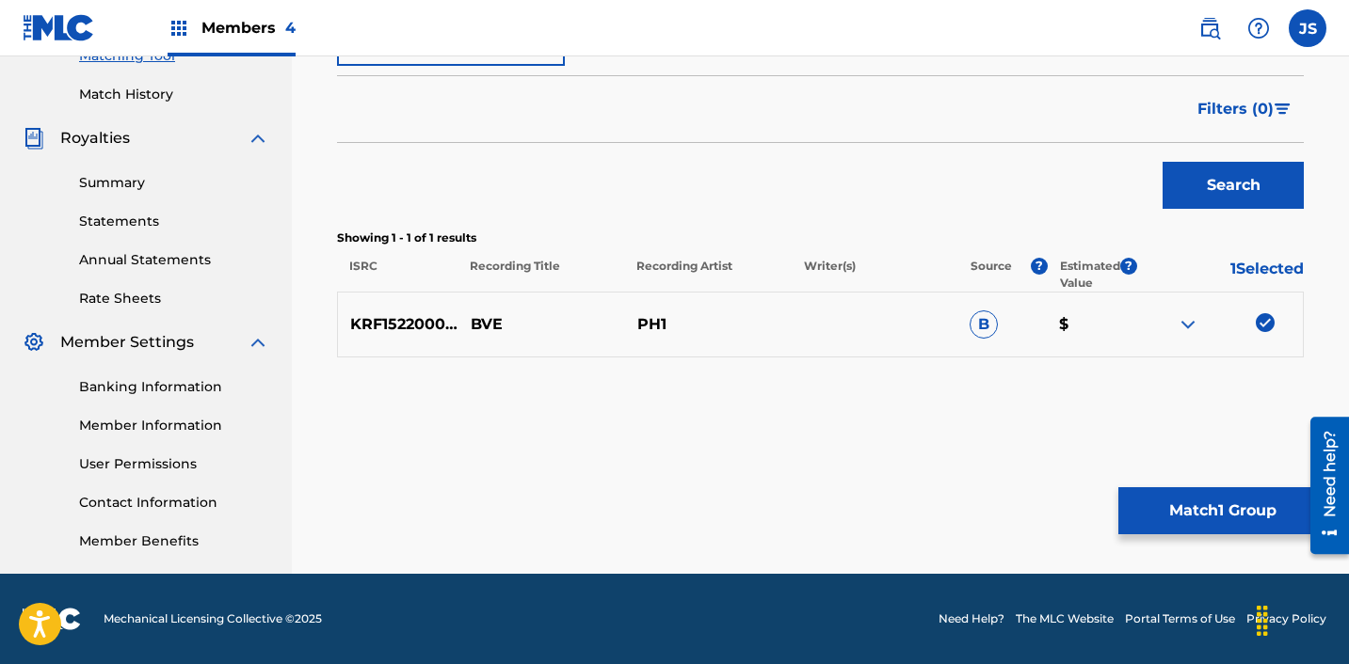
click at [1163, 495] on button "Match 1 Group" at bounding box center [1222, 511] width 208 height 47
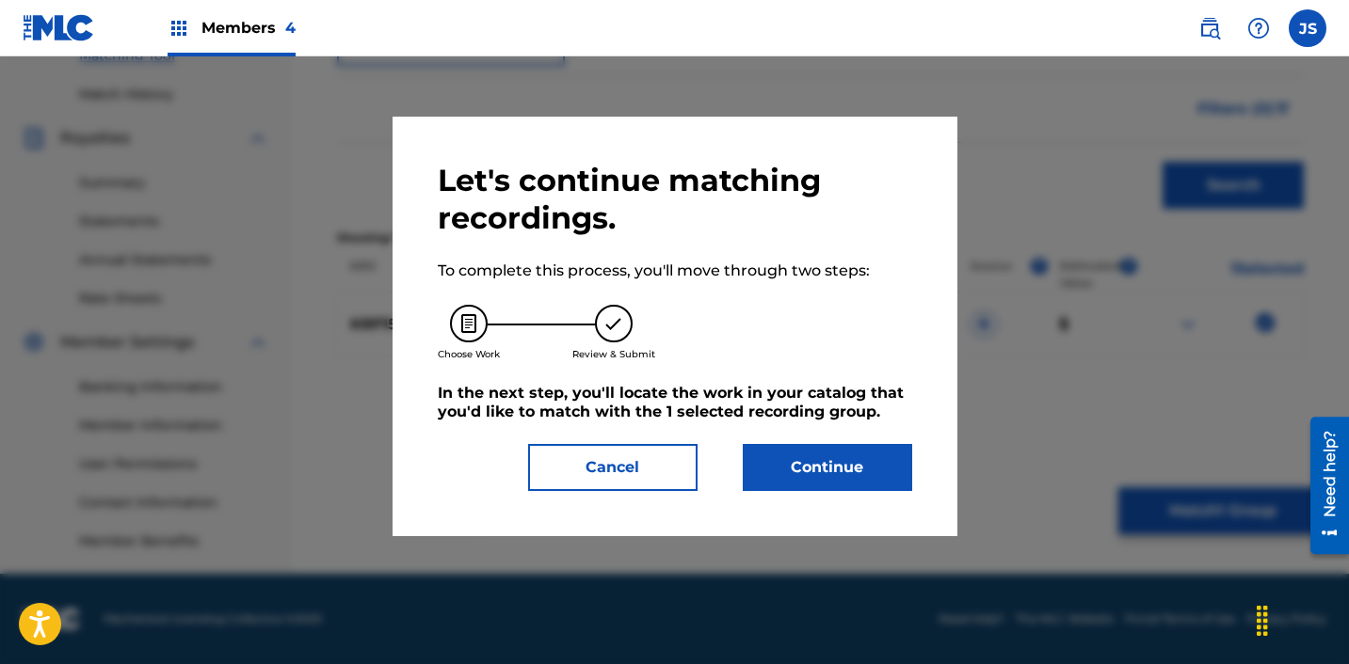
click at [807, 481] on button "Continue" at bounding box center [827, 467] width 169 height 47
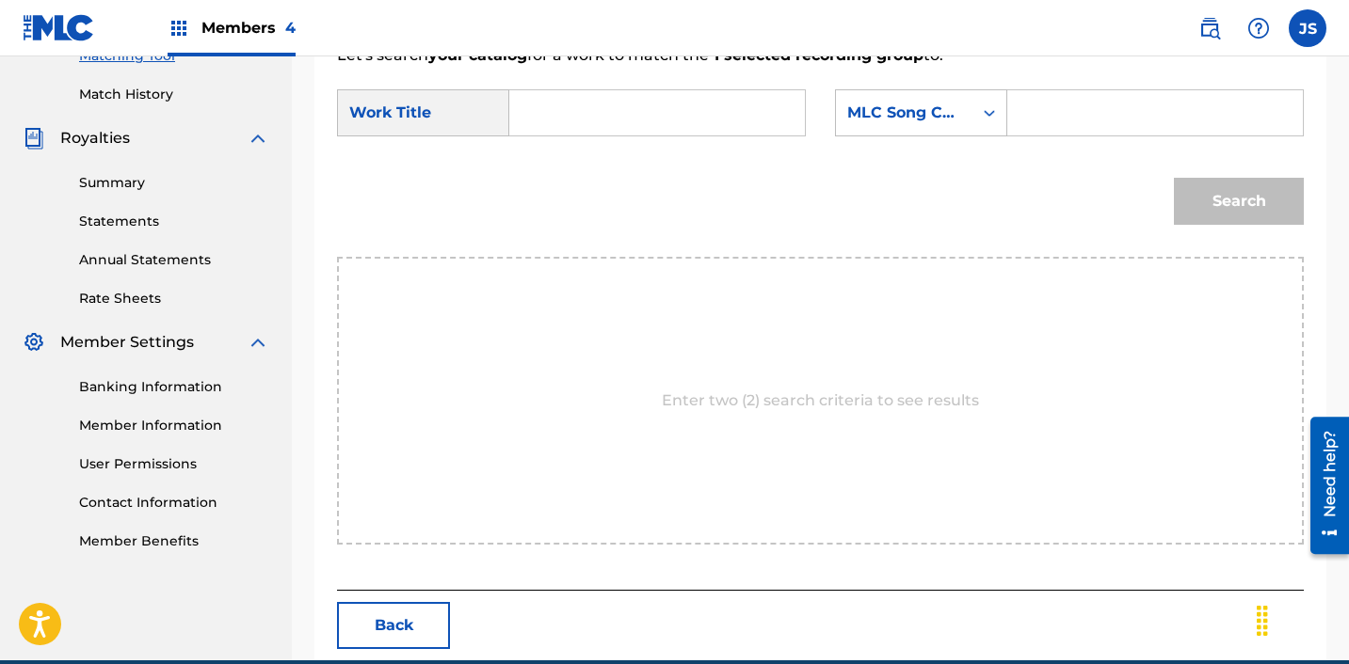
click at [626, 104] on input "Search Form" at bounding box center [657, 112] width 264 height 45
click at [622, 148] on div "bve" at bounding box center [656, 155] width 262 height 34
type input "bve"
click at [887, 132] on div "MLC Song Code" at bounding box center [921, 112] width 172 height 47
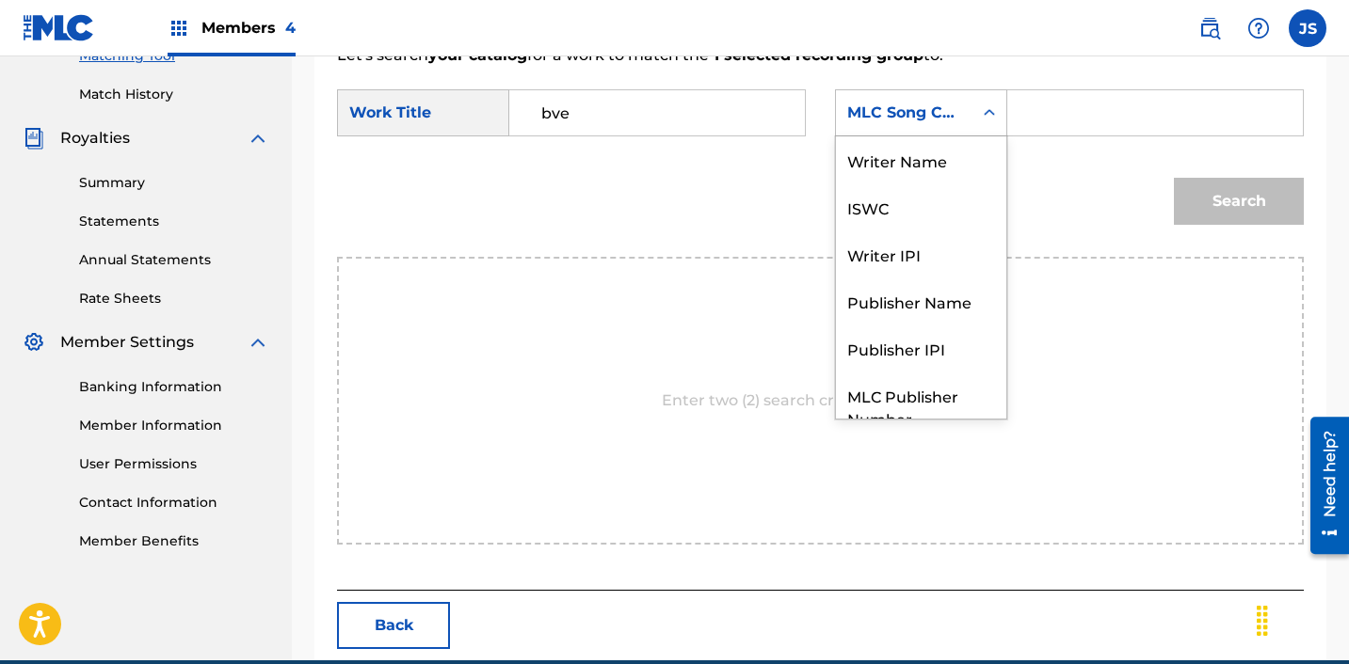
scroll to position [70, 0]
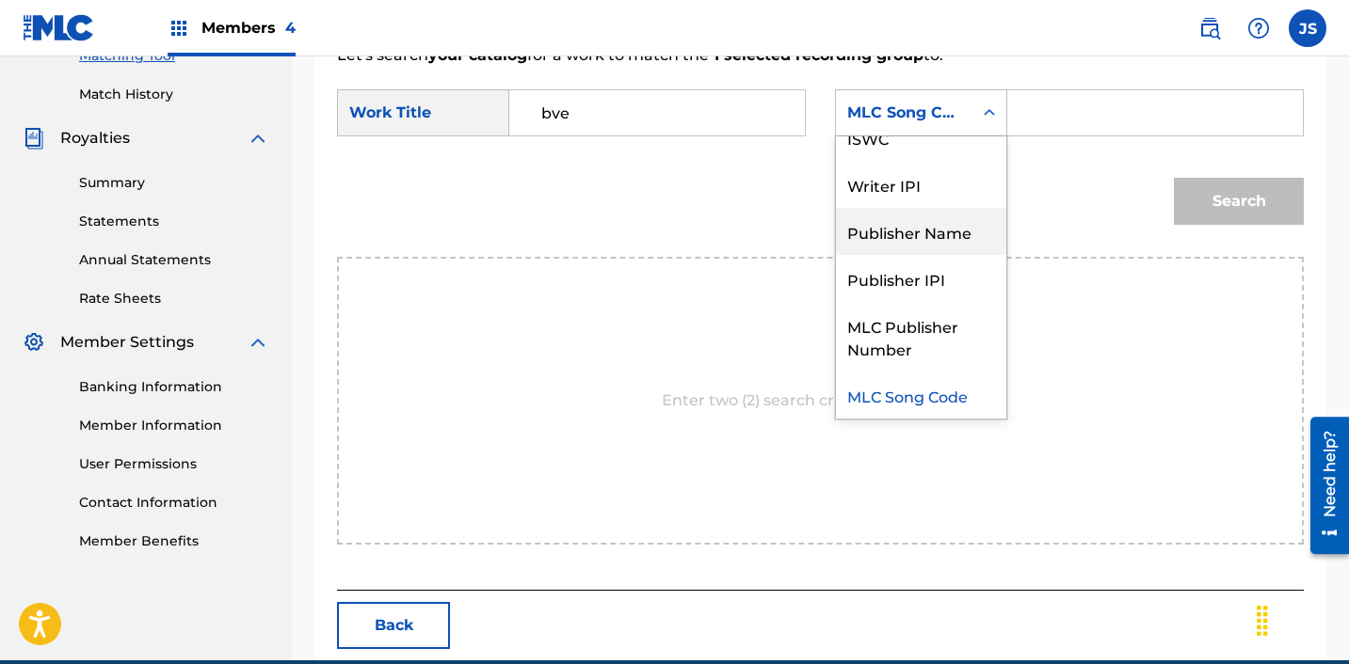
click at [897, 240] on div "Publisher Name" at bounding box center [921, 231] width 170 height 47
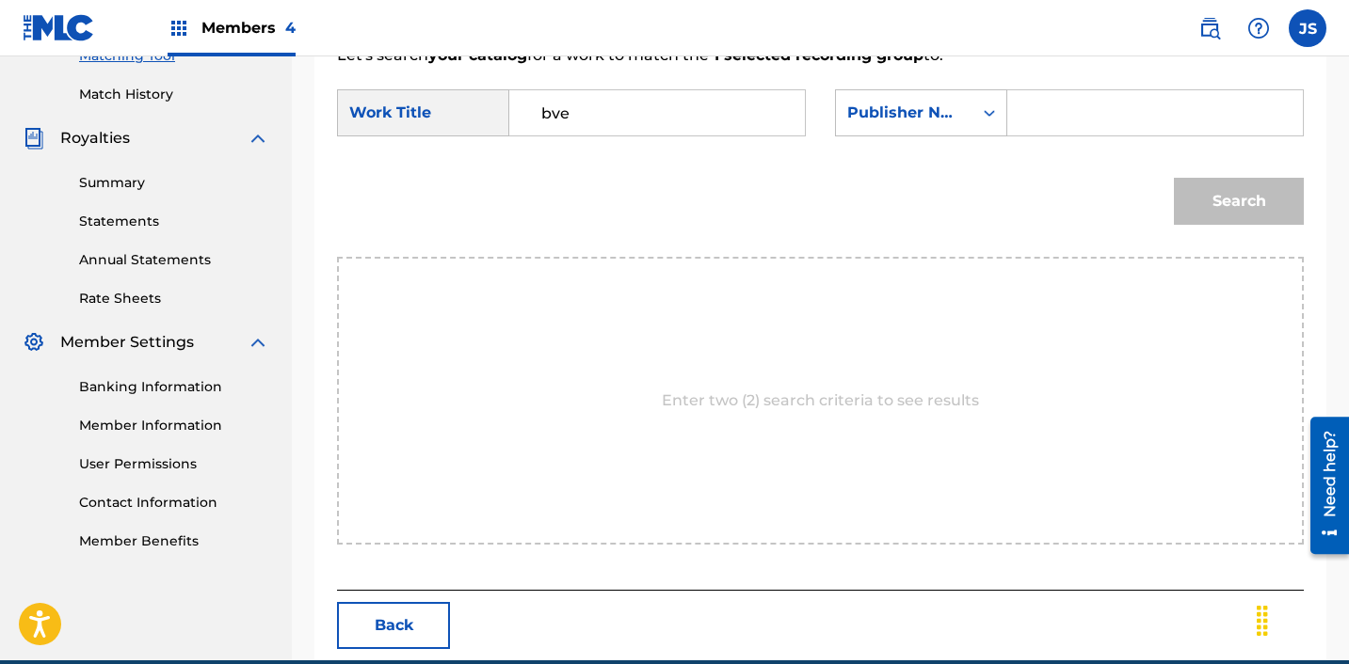
click at [1111, 106] on input "Search Form" at bounding box center [1155, 112] width 264 height 45
type input "ICHUTUS"
click at [1185, 189] on button "Search" at bounding box center [1239, 201] width 130 height 47
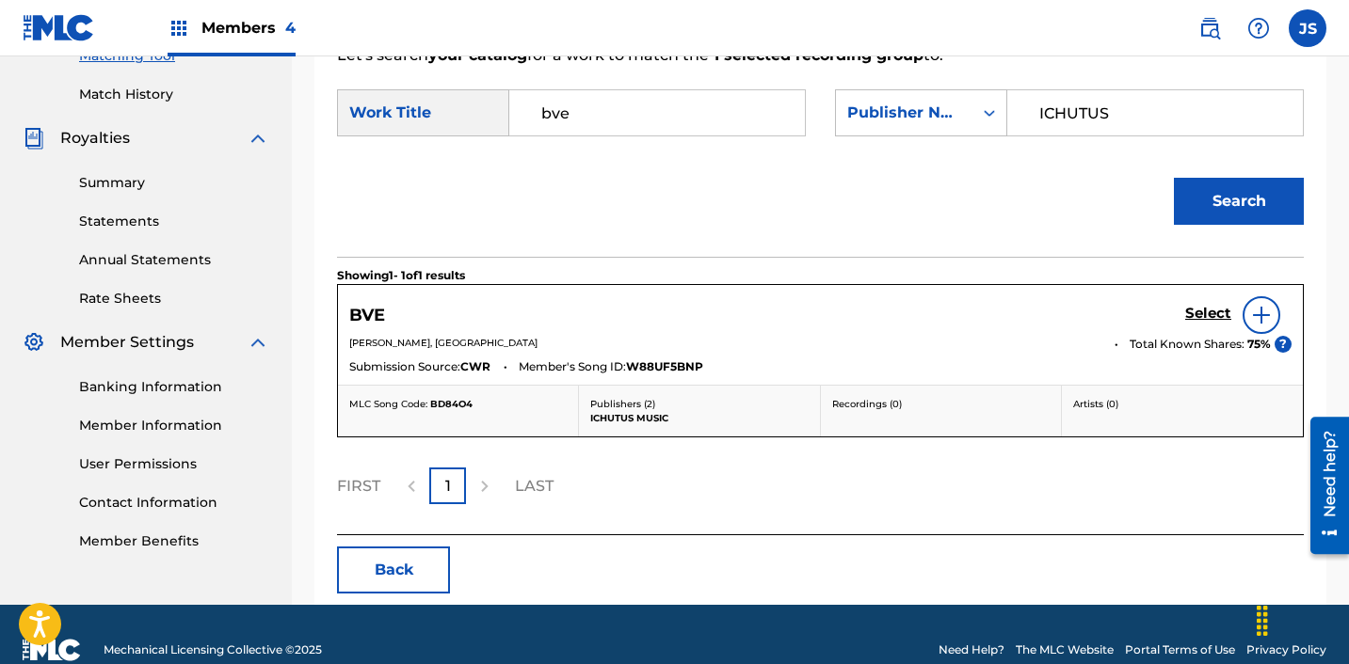
click at [1203, 314] on h5 "Select" at bounding box center [1208, 314] width 46 height 18
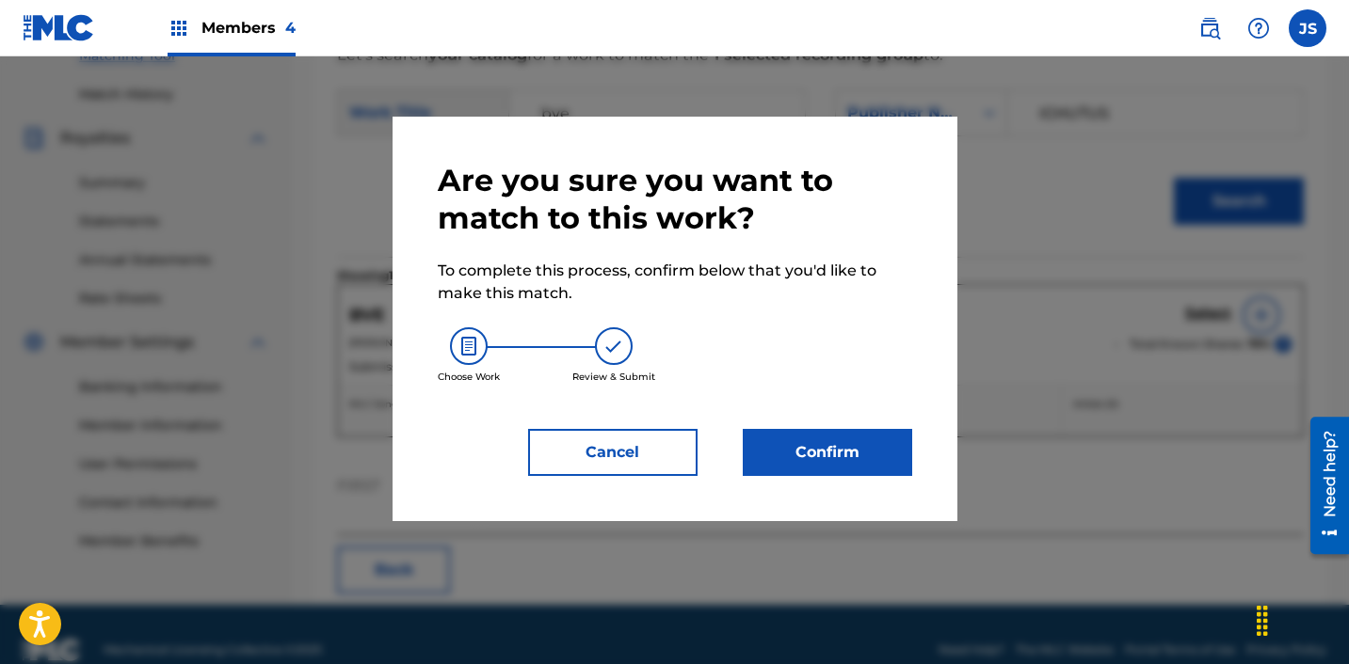
click at [866, 456] on button "Confirm" at bounding box center [827, 452] width 169 height 47
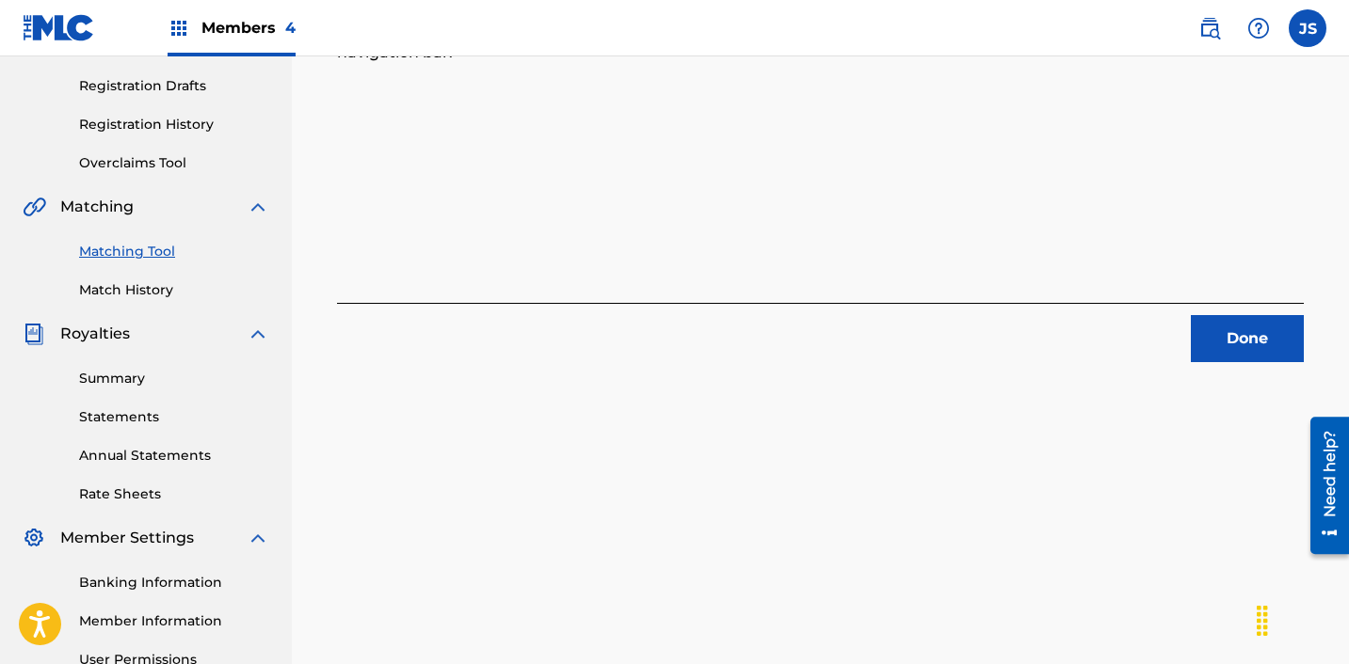
scroll to position [300, 0]
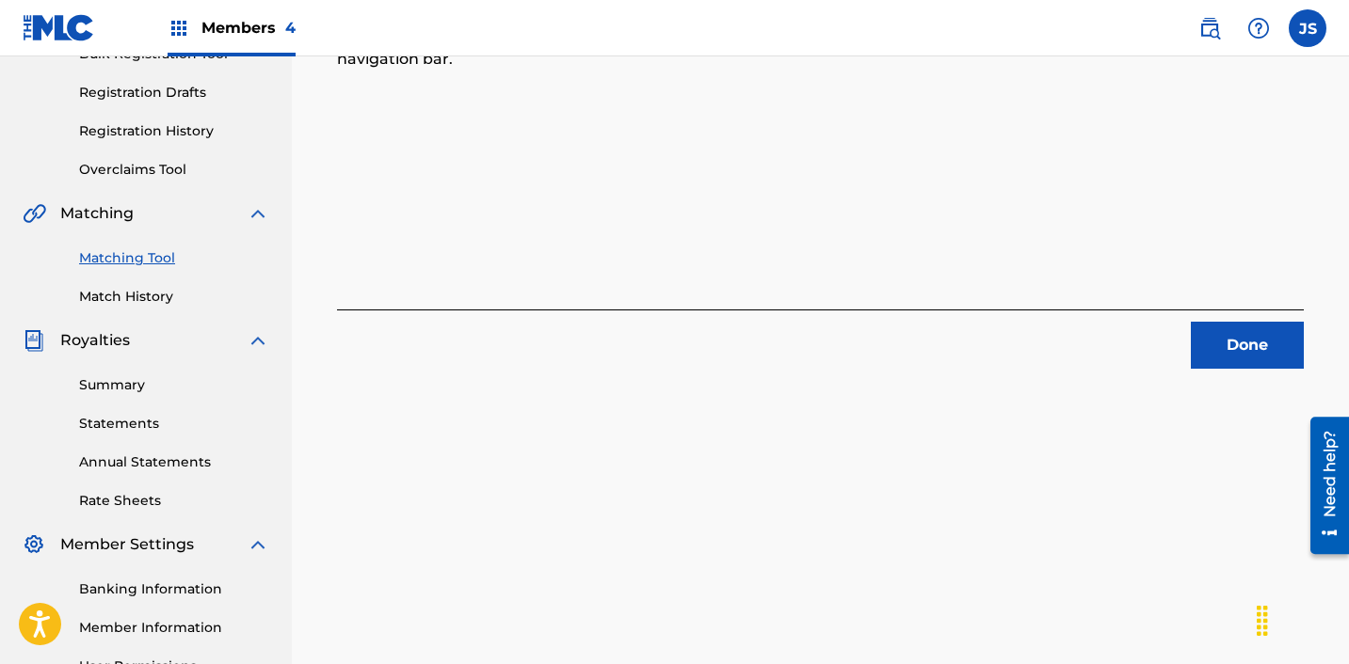
click at [1191, 342] on button "Done" at bounding box center [1247, 345] width 113 height 47
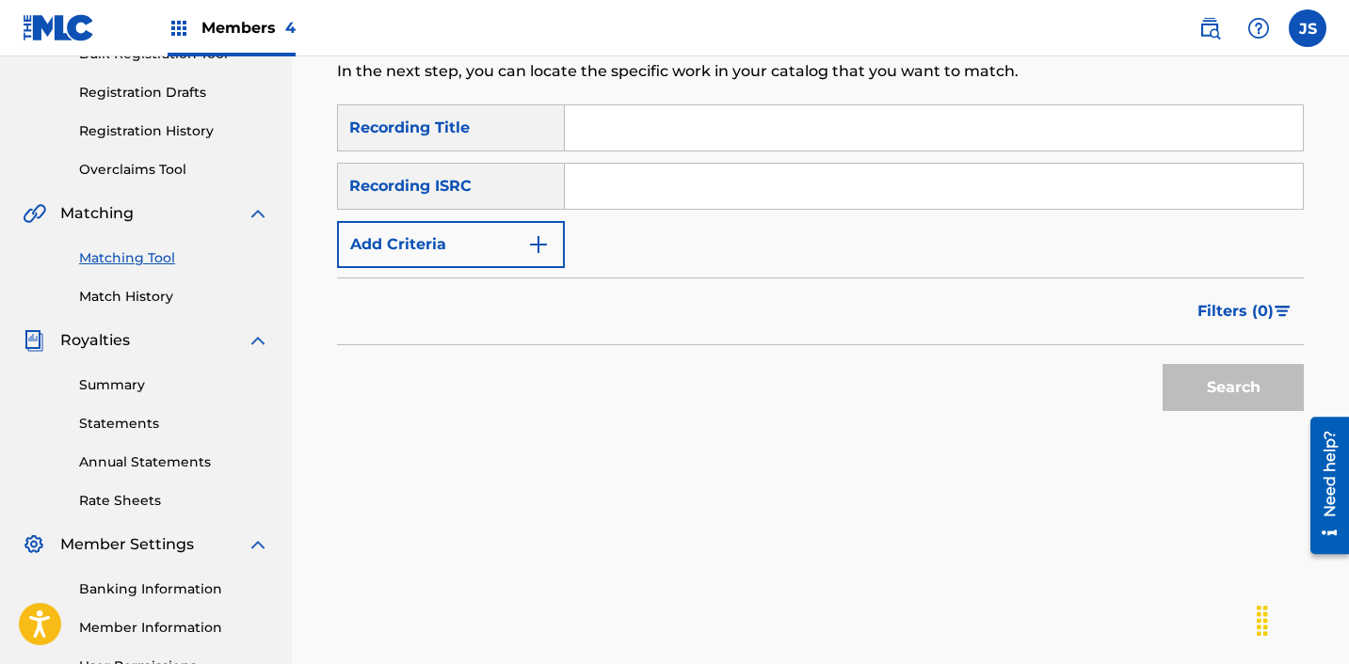
click at [780, 210] on div "SearchWithCriteriaaee66866-273c-4bfe-8c99-8044d90da9eb Recording Title SearchWi…" at bounding box center [820, 186] width 967 height 164
click at [780, 198] on input "Search Form" at bounding box center [934, 186] width 738 height 45
paste input "ZZA0P2309259"
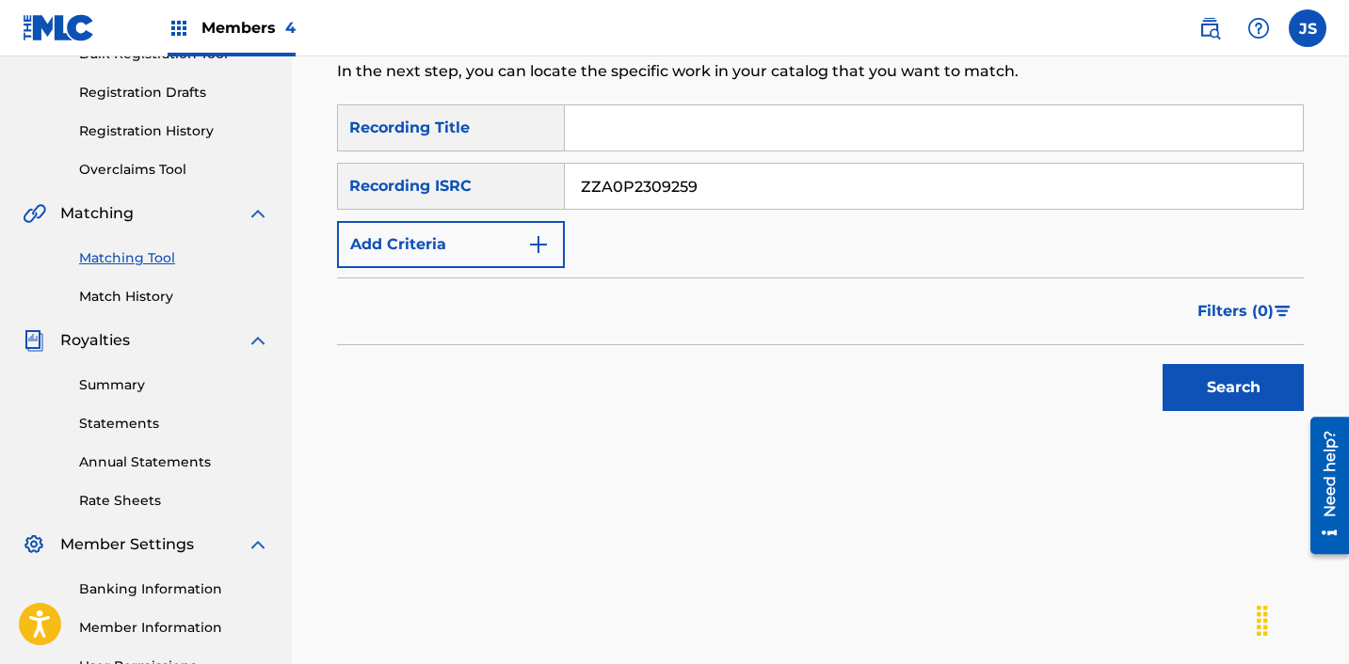
click at [1162, 364] on button "Search" at bounding box center [1232, 387] width 141 height 47
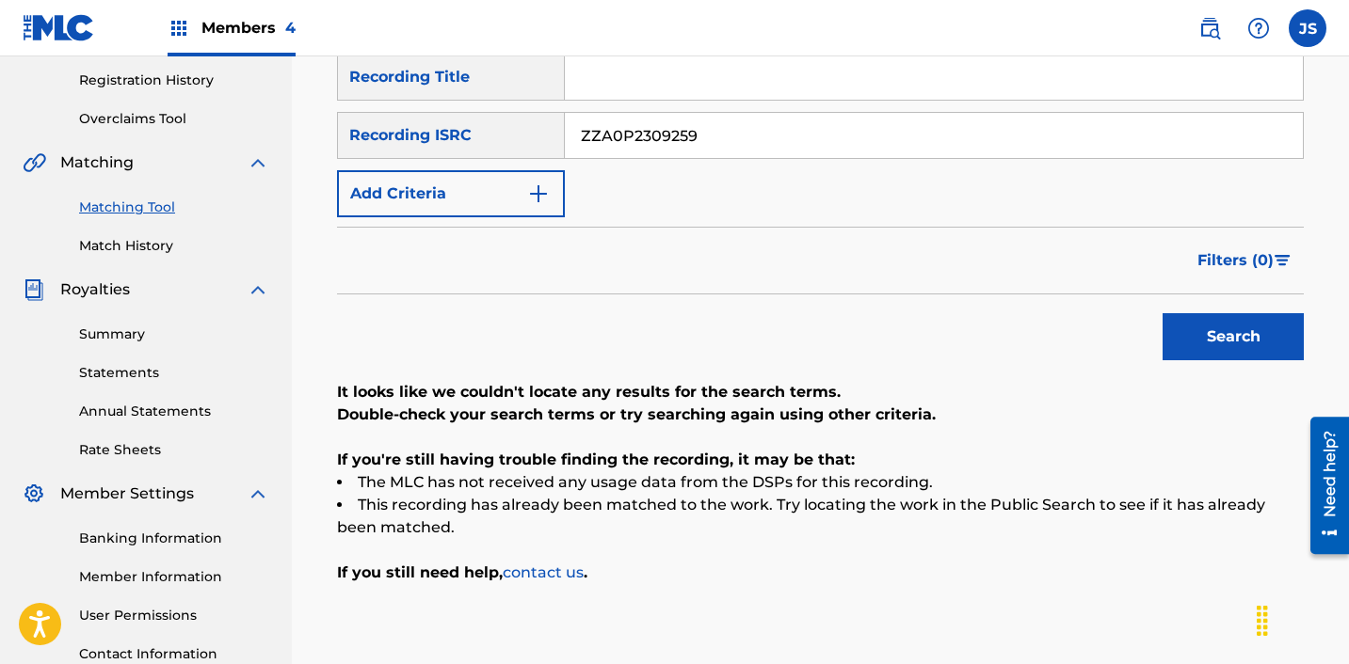
scroll to position [357, 0]
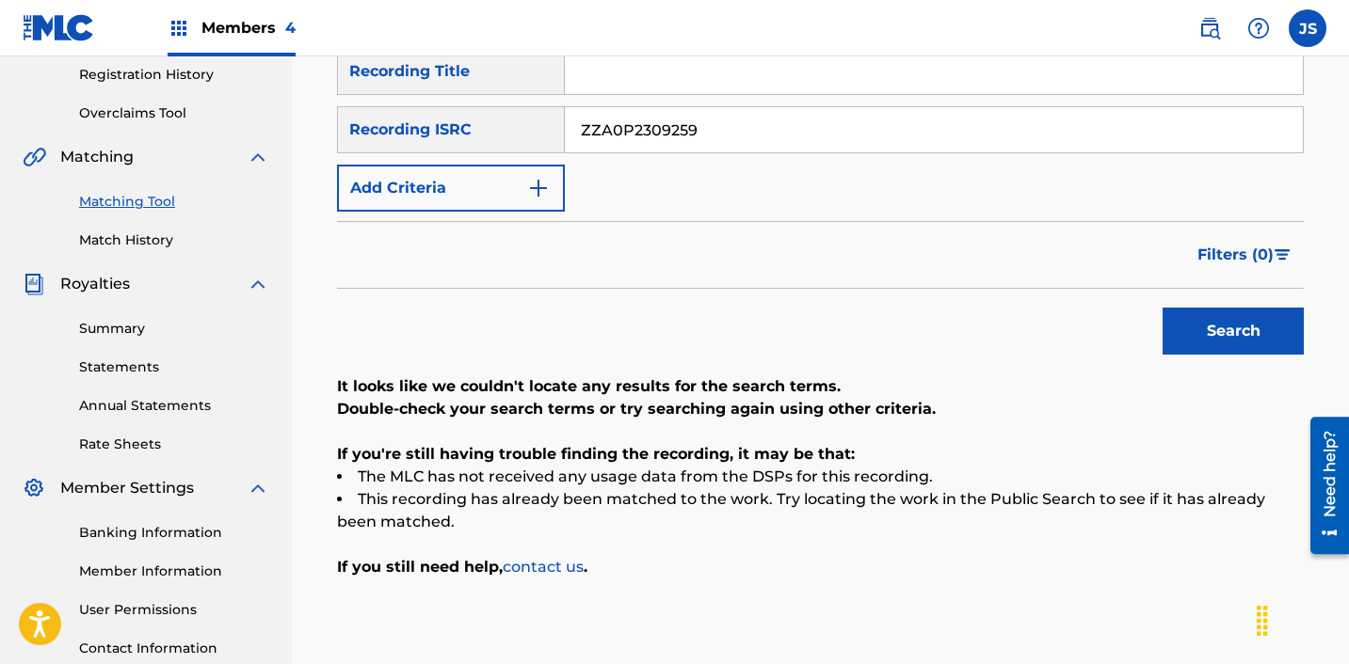
click at [689, 130] on input "ZZA0P2309259" at bounding box center [934, 129] width 738 height 45
paste input "KSA012249626"
type input "KSA012249626"
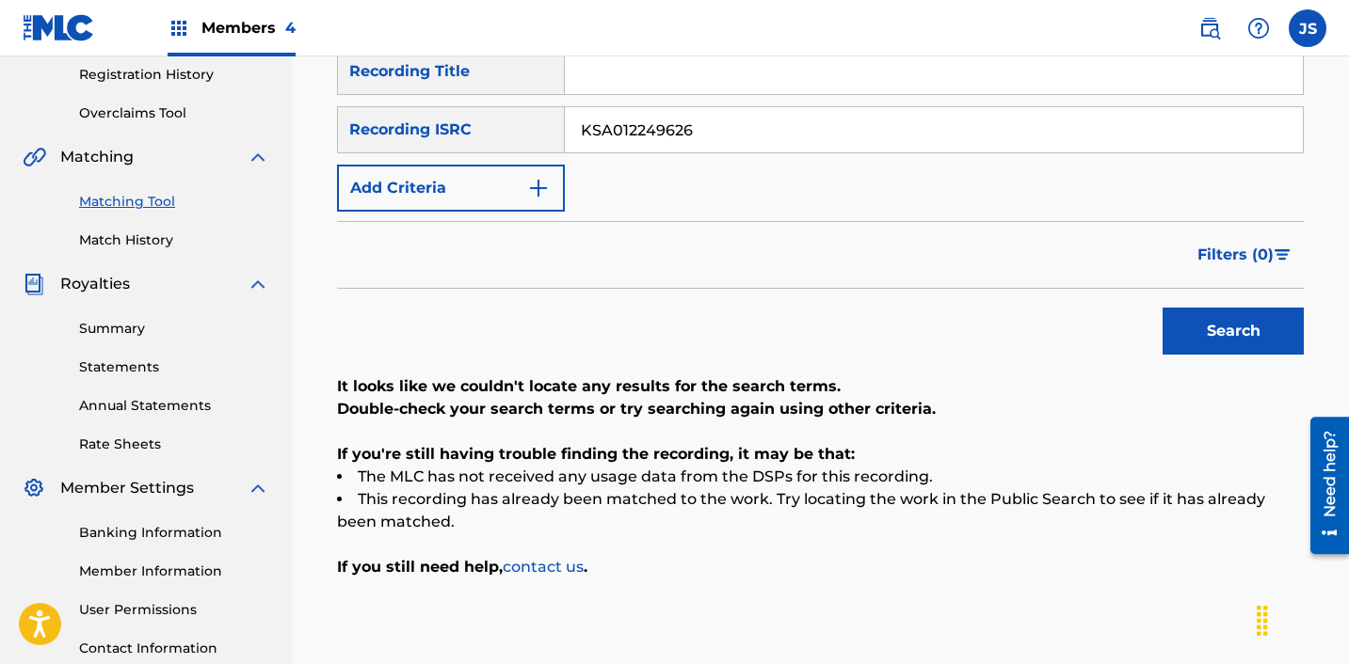
click at [1162, 308] on button "Search" at bounding box center [1232, 331] width 141 height 47
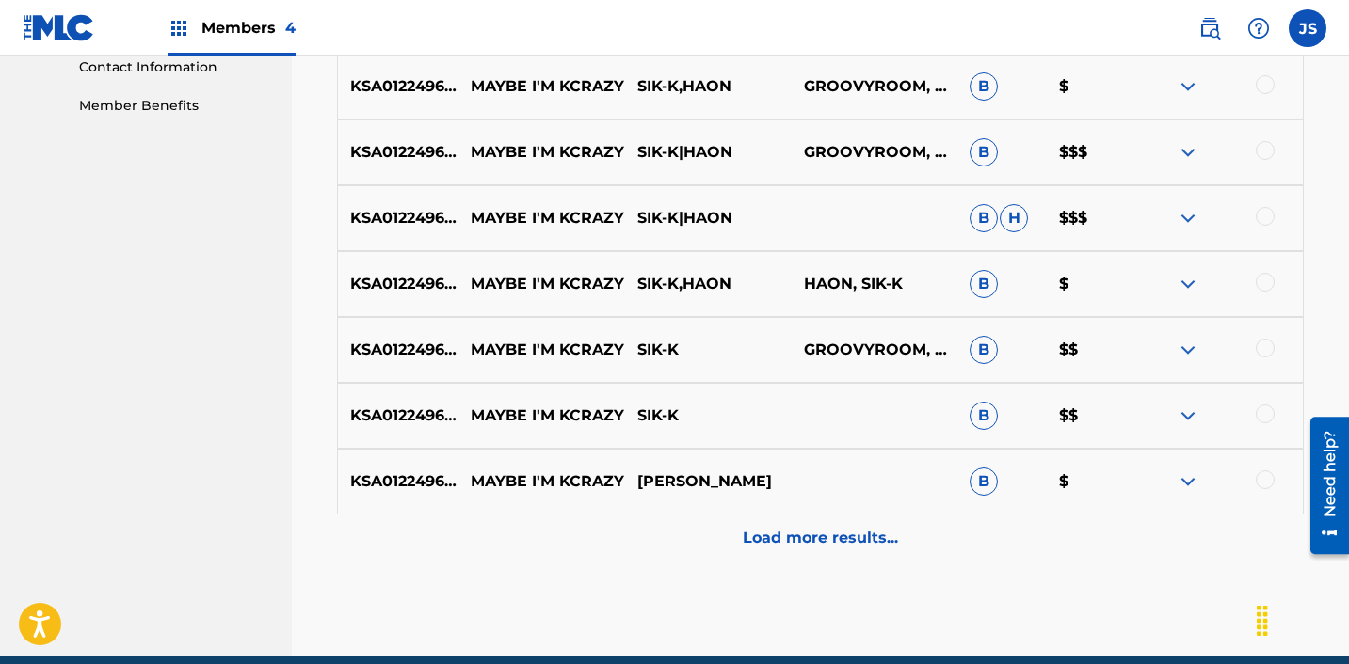
scroll to position [951, 0]
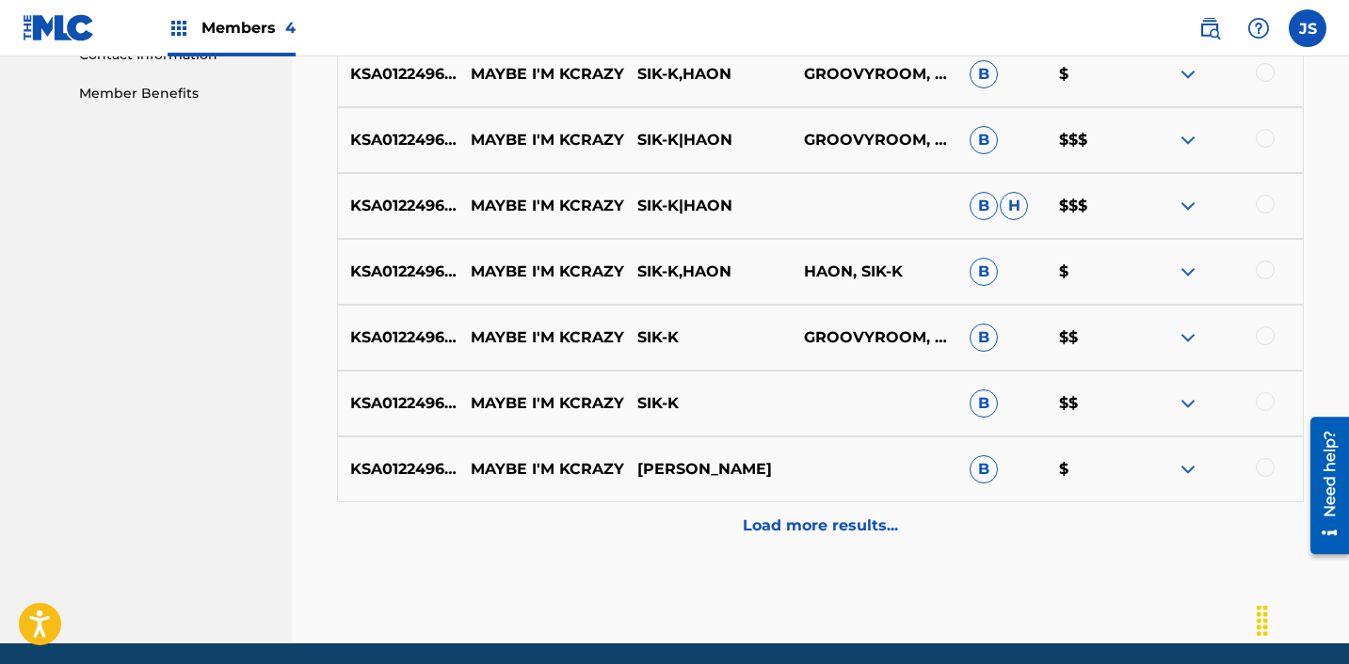
click at [759, 528] on p "Load more results..." at bounding box center [820, 526] width 155 height 23
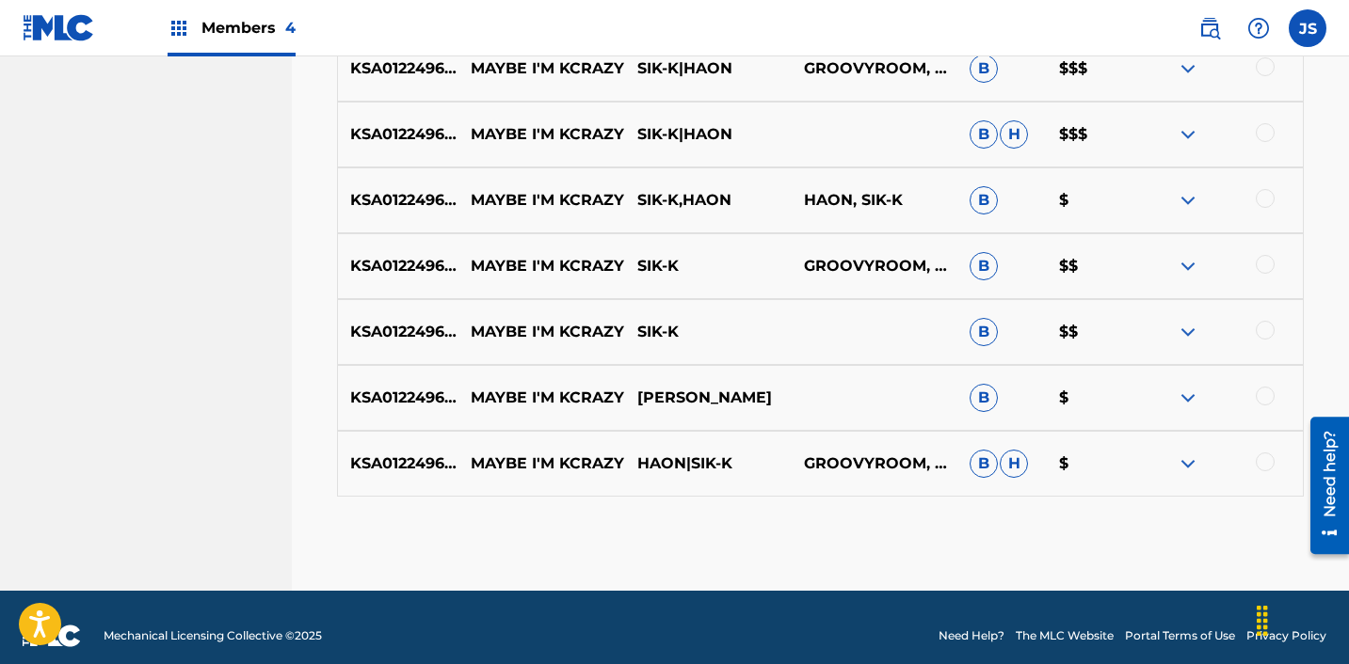
scroll to position [1024, 0]
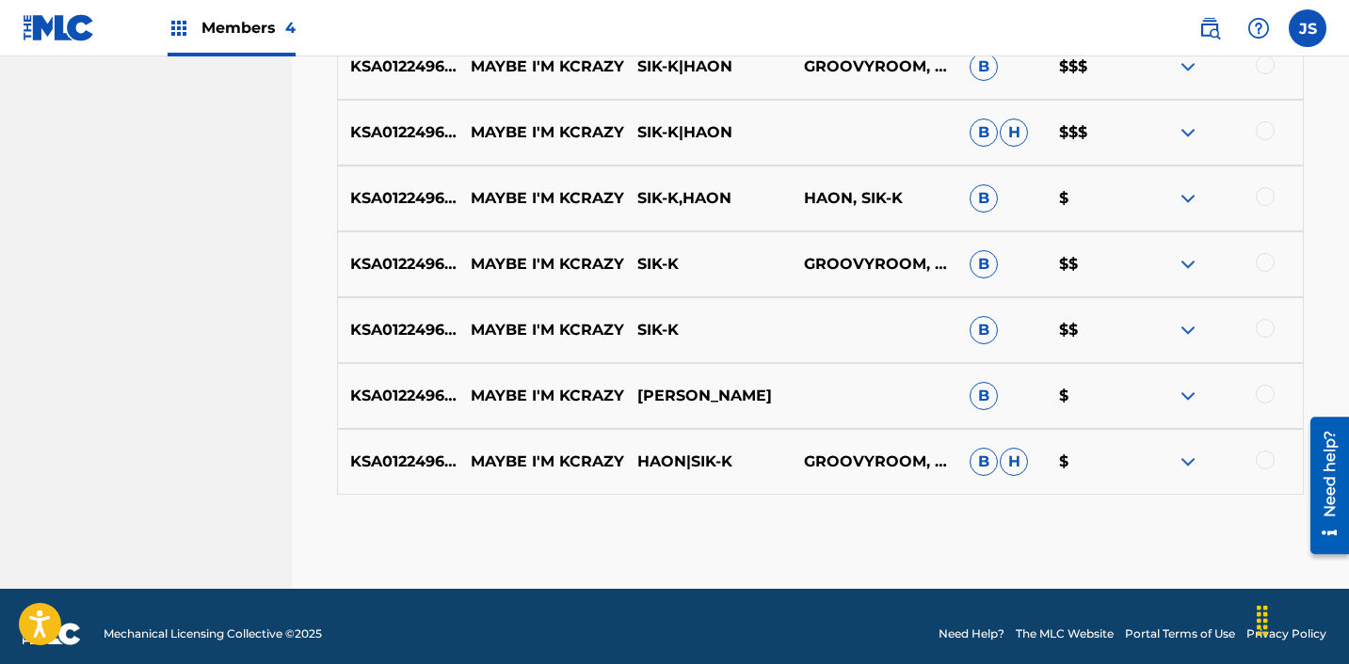
click at [1263, 456] on div at bounding box center [1264, 460] width 19 height 19
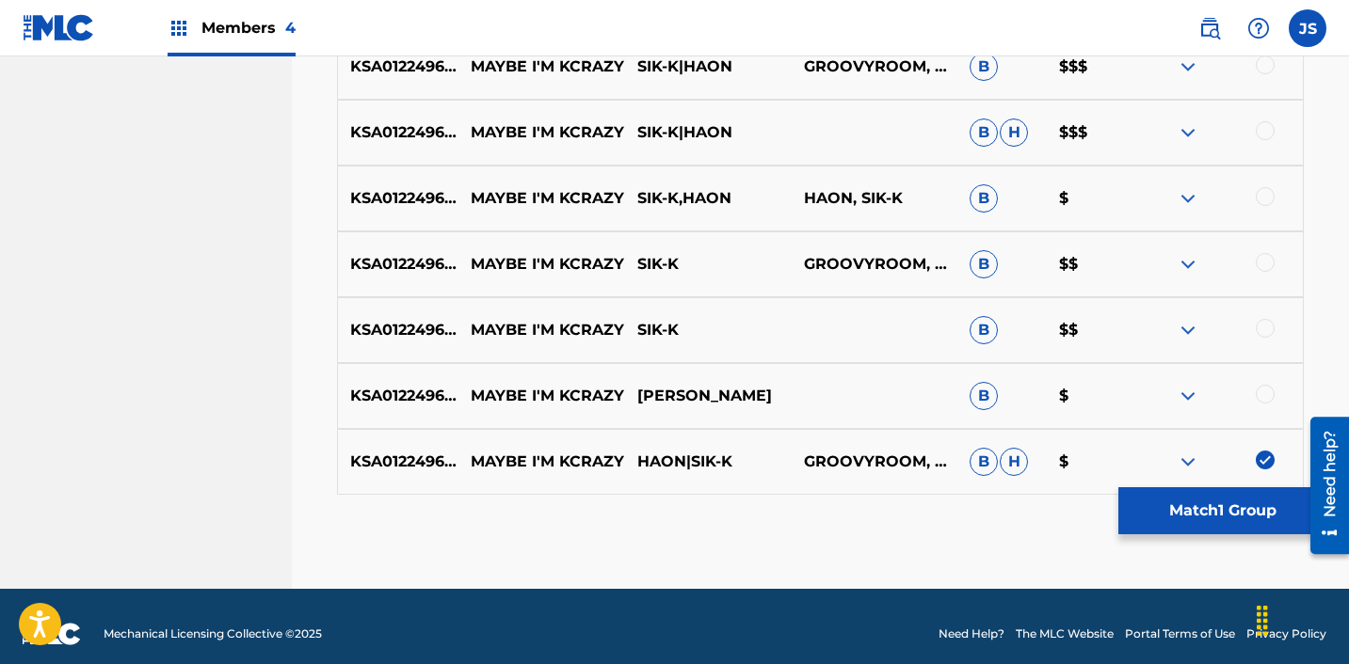
click at [1263, 401] on div at bounding box center [1264, 394] width 19 height 19
click at [1263, 333] on div at bounding box center [1264, 328] width 19 height 19
click at [1266, 268] on div at bounding box center [1264, 262] width 19 height 19
click at [1271, 191] on div at bounding box center [1264, 196] width 19 height 19
click at [1264, 130] on div at bounding box center [1264, 130] width 19 height 19
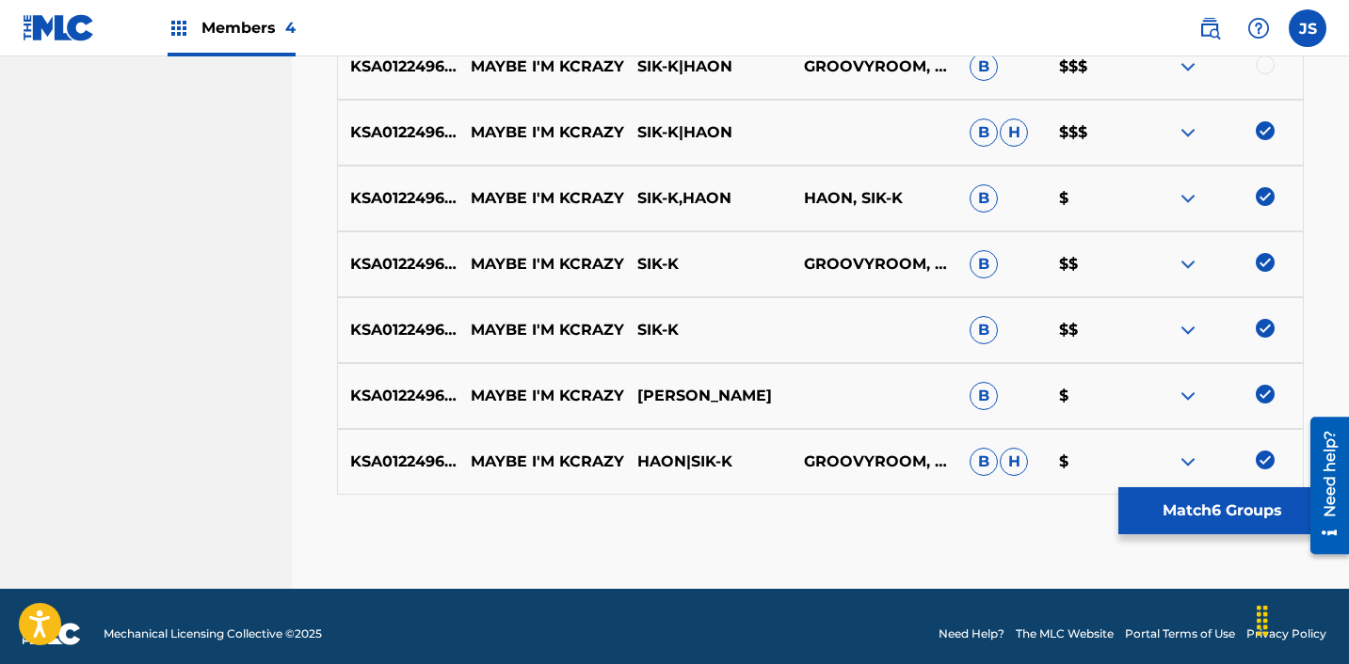
click at [1268, 68] on div at bounding box center [1264, 65] width 19 height 19
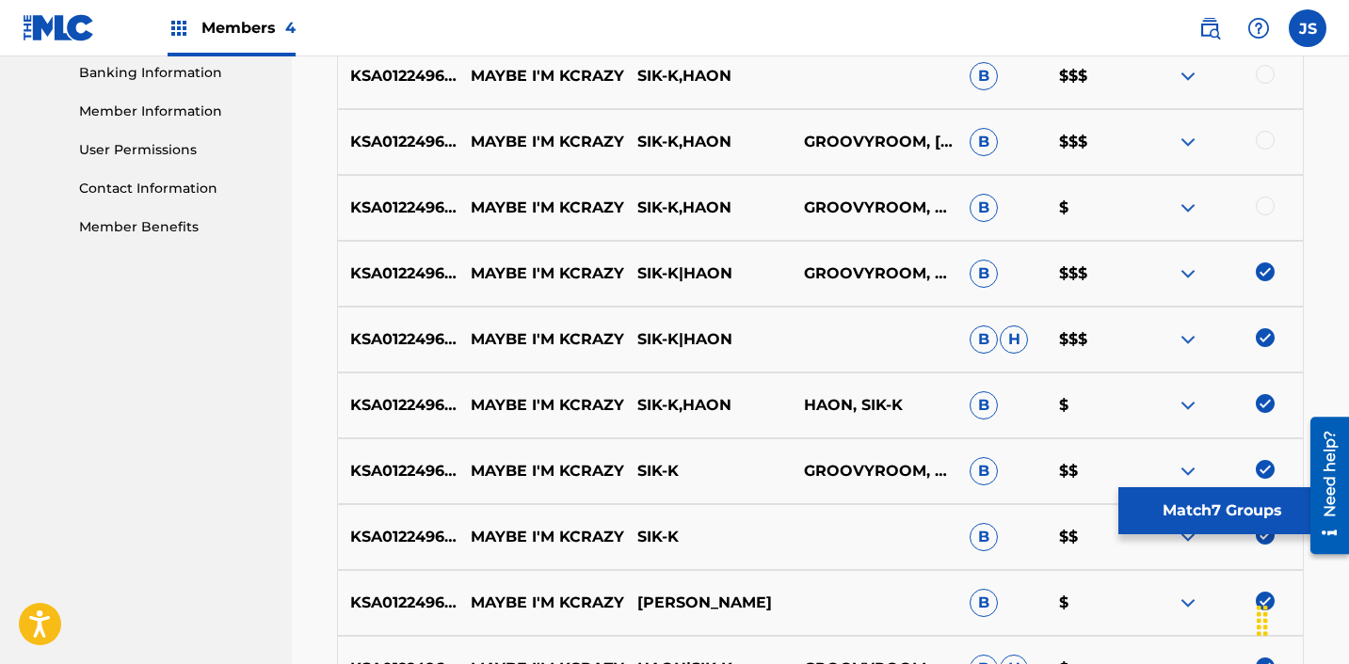
scroll to position [811, 0]
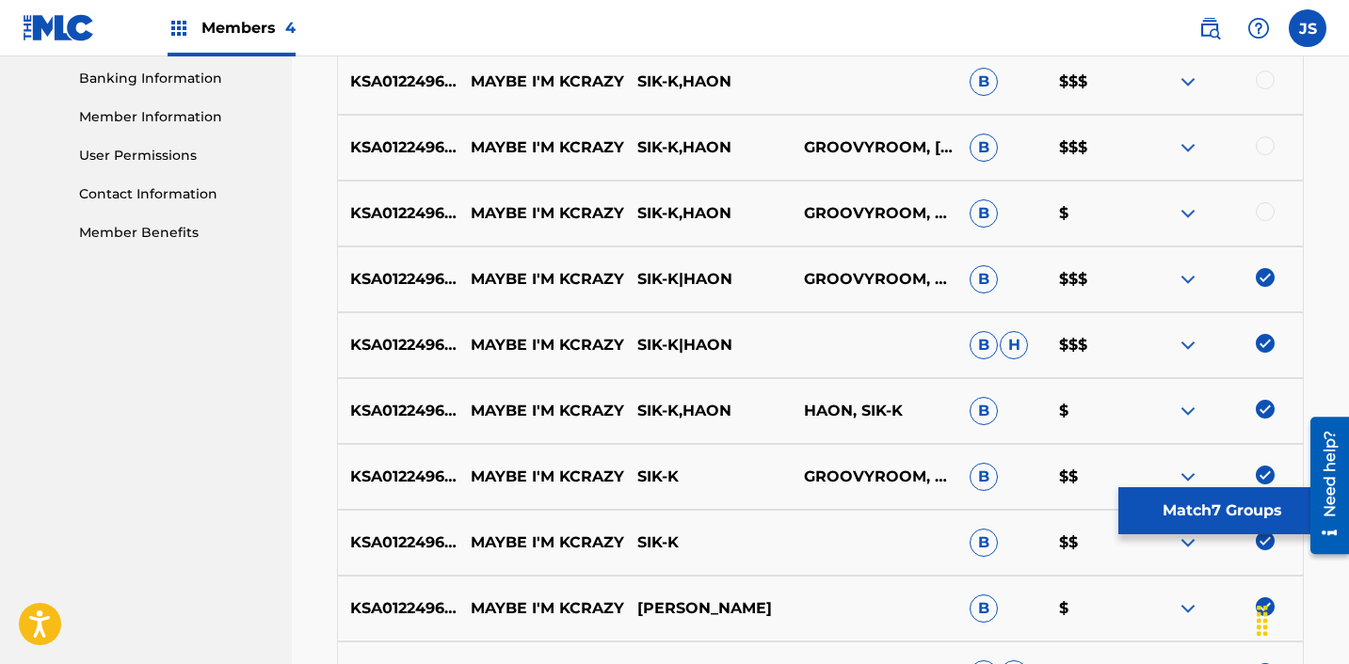
click at [1264, 207] on div at bounding box center [1264, 211] width 19 height 19
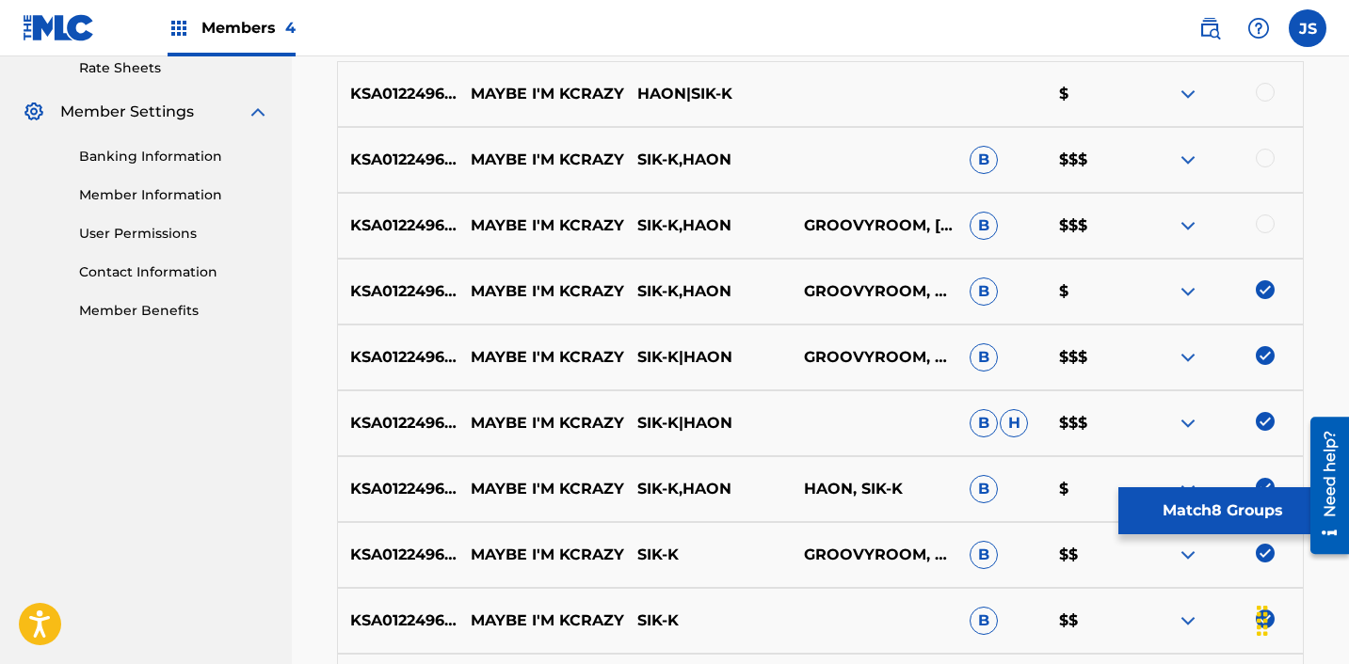
scroll to position [732, 0]
click at [1257, 233] on div at bounding box center [1219, 227] width 167 height 23
click at [1257, 226] on div at bounding box center [1264, 225] width 19 height 19
click at [1266, 157] on div at bounding box center [1264, 159] width 19 height 19
click at [1267, 92] on div at bounding box center [1264, 93] width 19 height 19
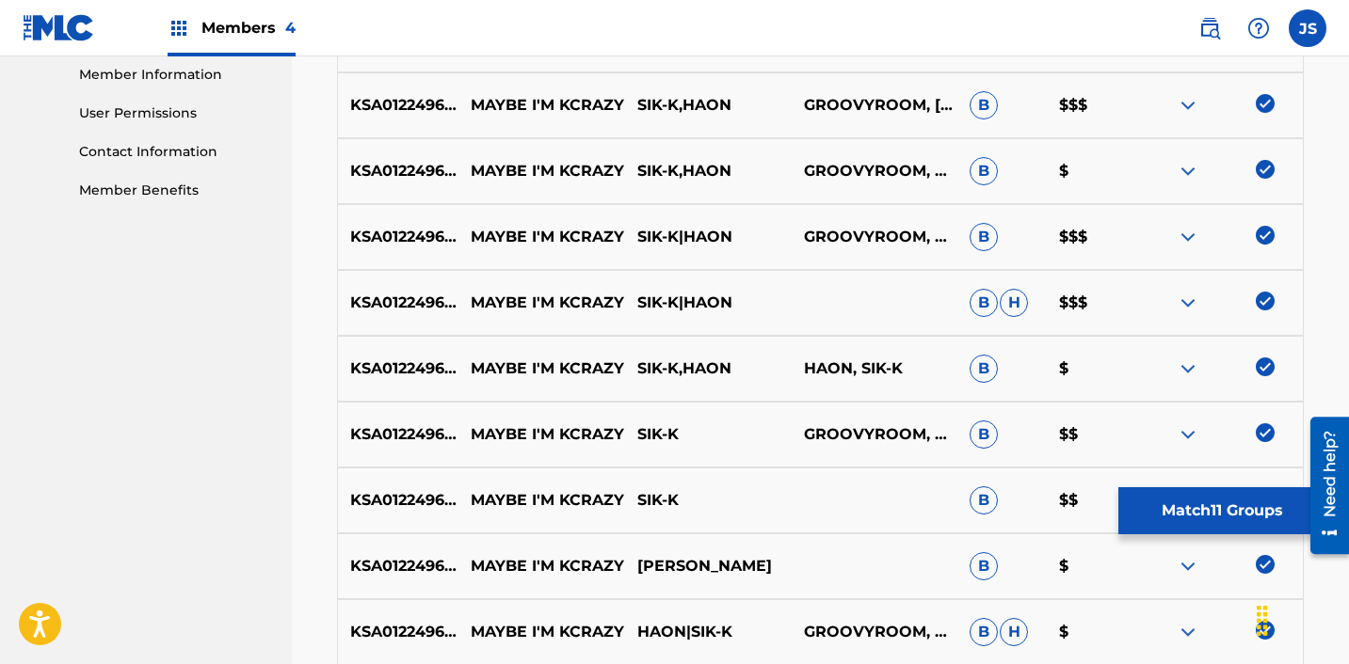
scroll to position [1039, 0]
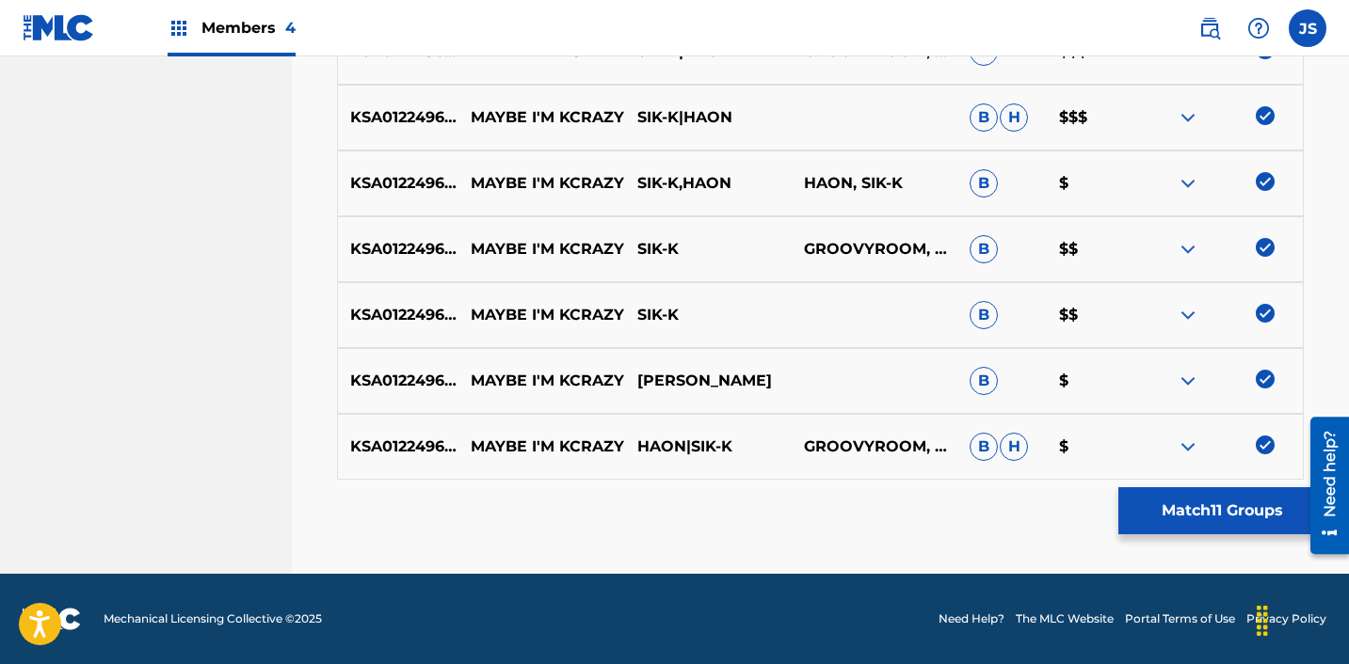
click at [1175, 505] on button "Match 11 Groups" at bounding box center [1222, 511] width 208 height 47
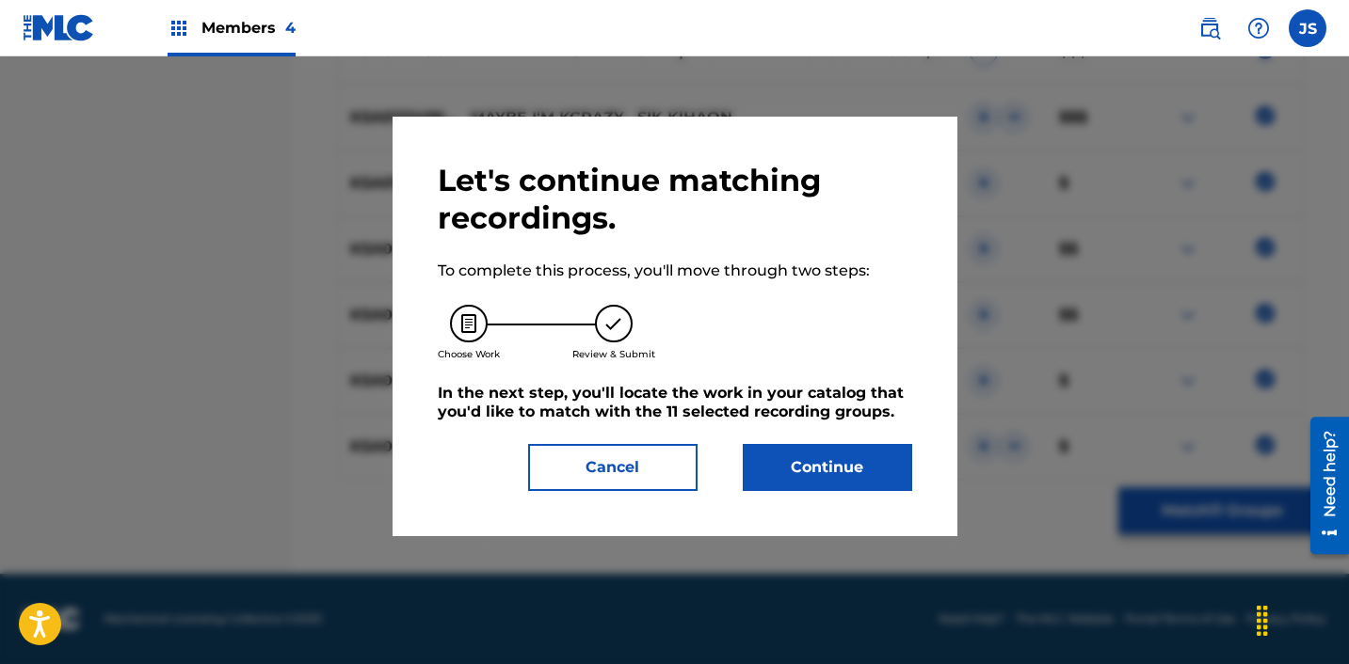
click at [850, 465] on button "Continue" at bounding box center [827, 467] width 169 height 47
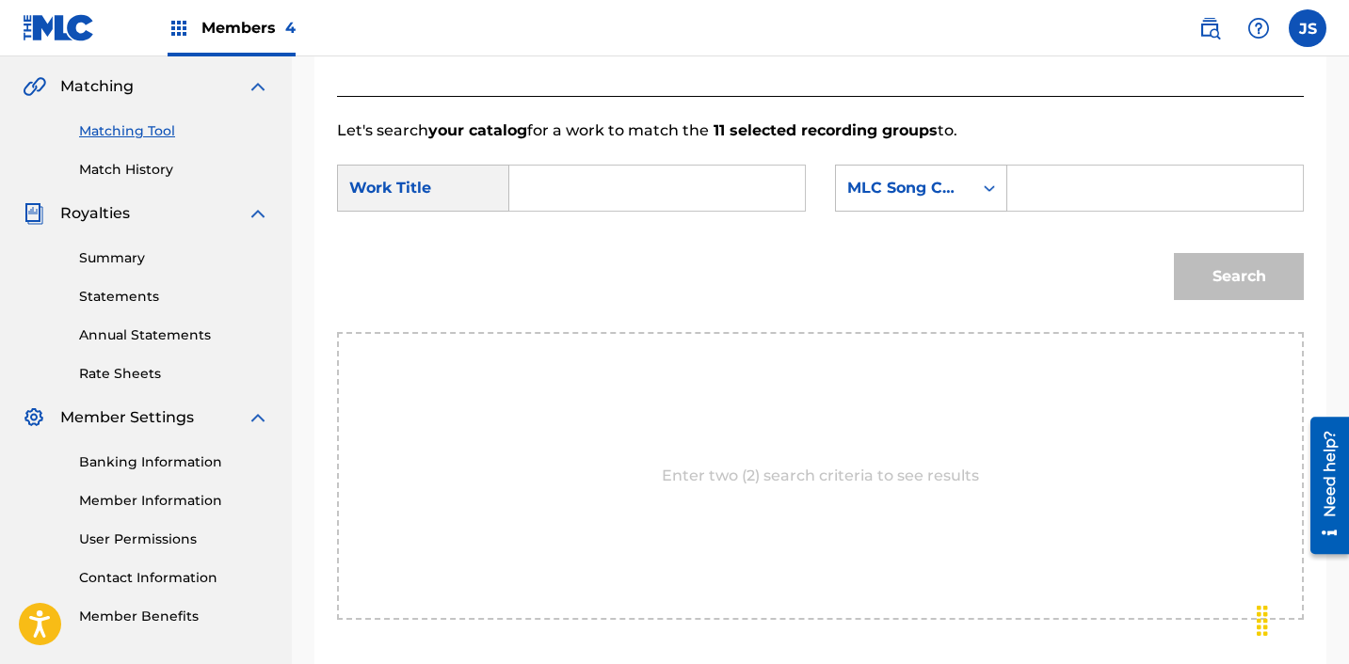
scroll to position [419, 0]
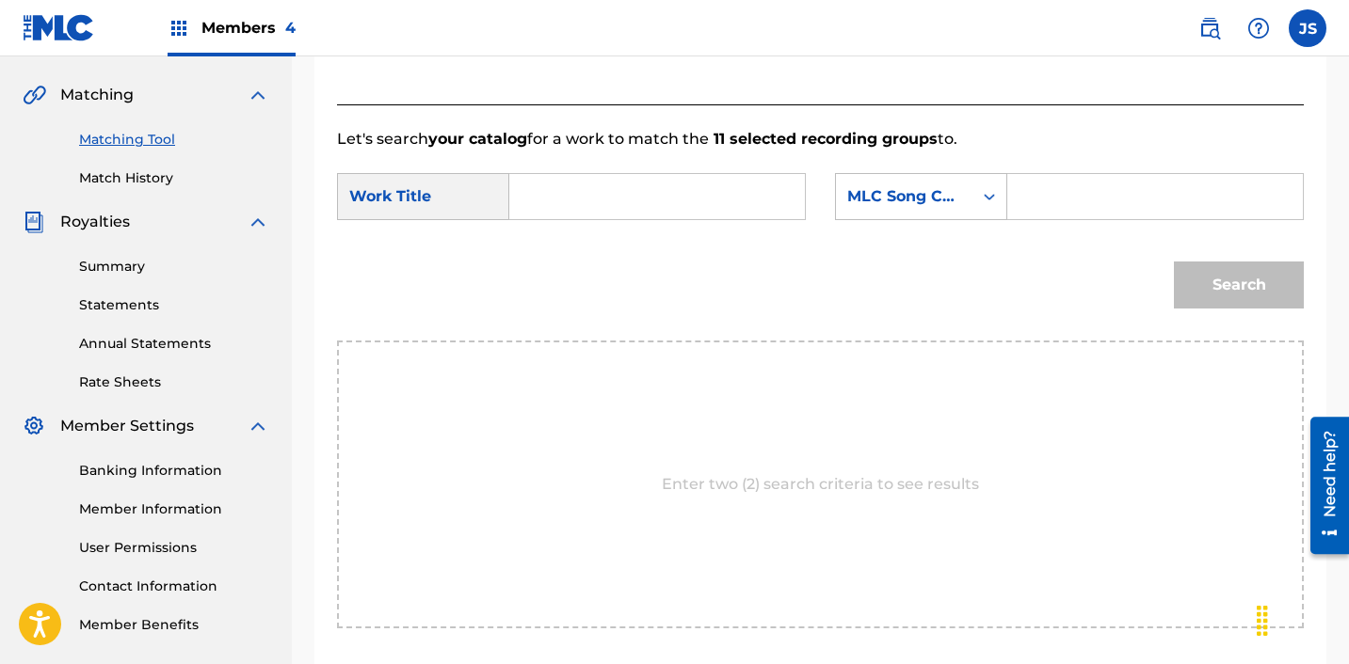
click at [672, 184] on input "Search Form" at bounding box center [657, 196] width 264 height 45
click at [678, 251] on div "maybe i m kcrazy" at bounding box center [656, 239] width 262 height 34
type input "maybe i m kcrazy"
click at [887, 220] on div "SearchWithCriteria28c12c81-bc92-40d2-8ced-459b3eb0b910 Work Title maybe i m kcr…" at bounding box center [820, 202] width 967 height 58
click at [887, 205] on div "MLC Song Code" at bounding box center [904, 196] width 114 height 23
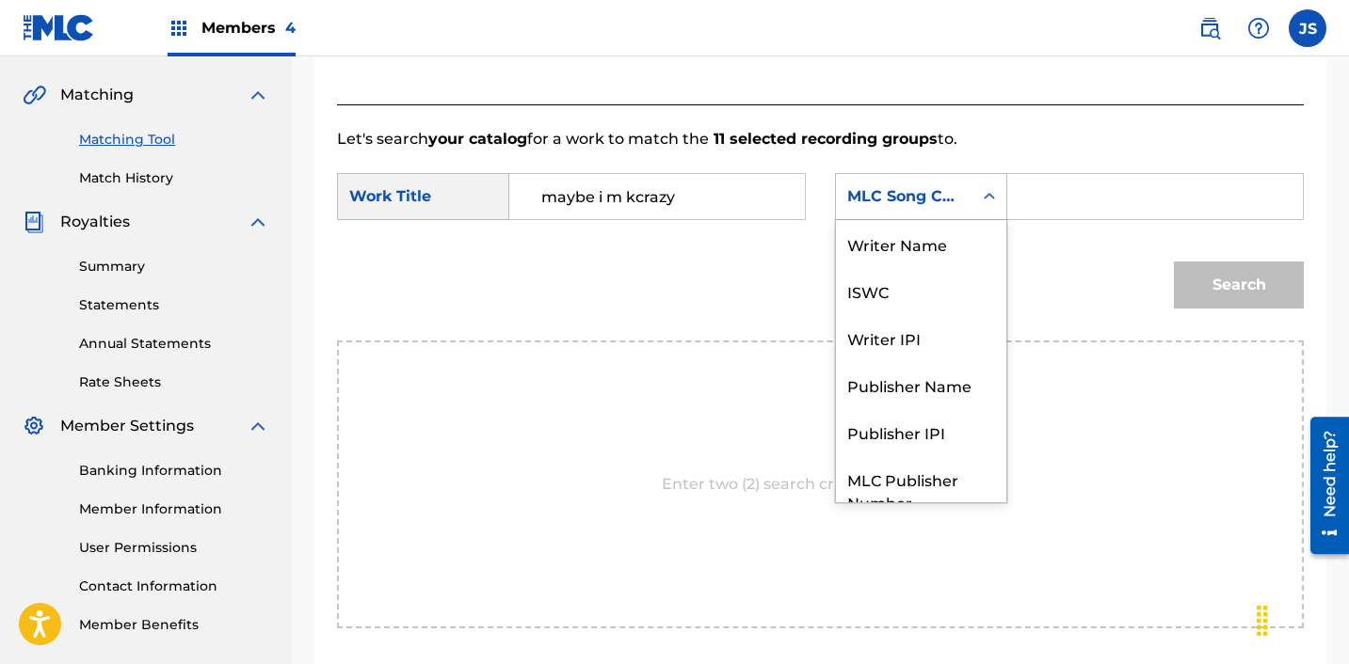
scroll to position [70, 0]
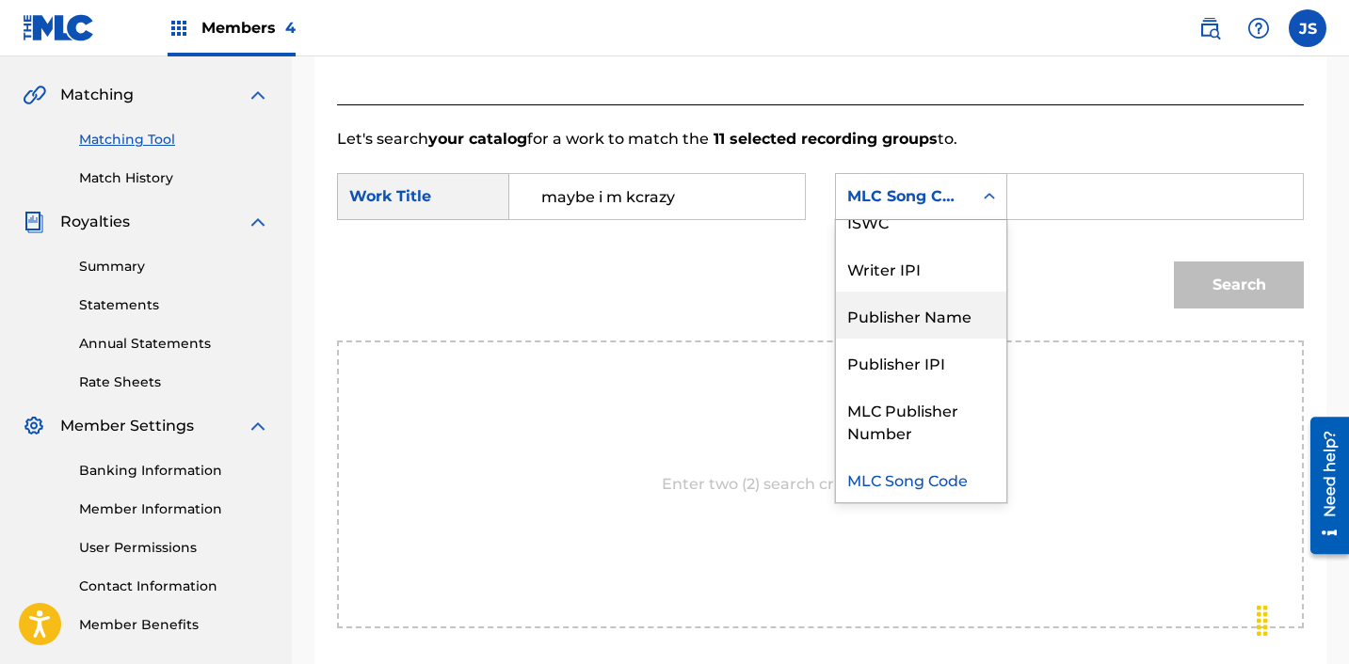
click at [921, 308] on div "Publisher Name" at bounding box center [921, 315] width 170 height 47
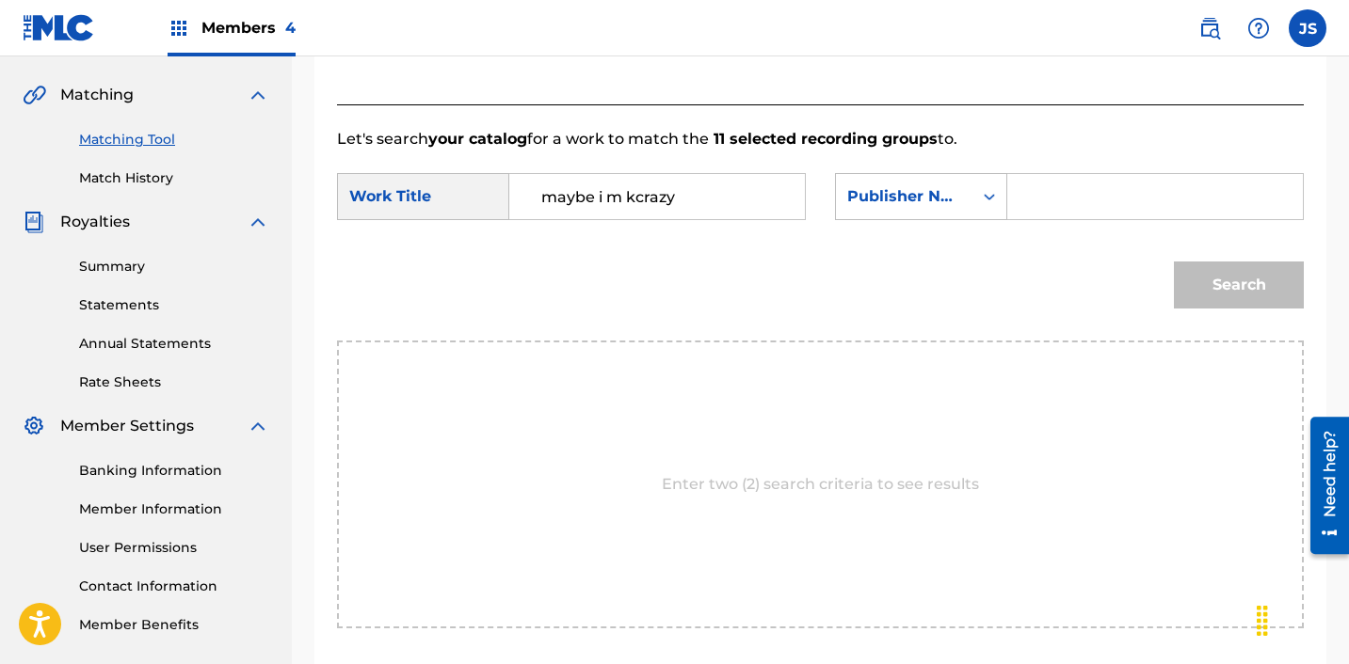
click at [1073, 176] on input "Search Form" at bounding box center [1155, 196] width 264 height 45
type input "ICHUTUS"
click at [1231, 302] on button "Search" at bounding box center [1239, 285] width 130 height 47
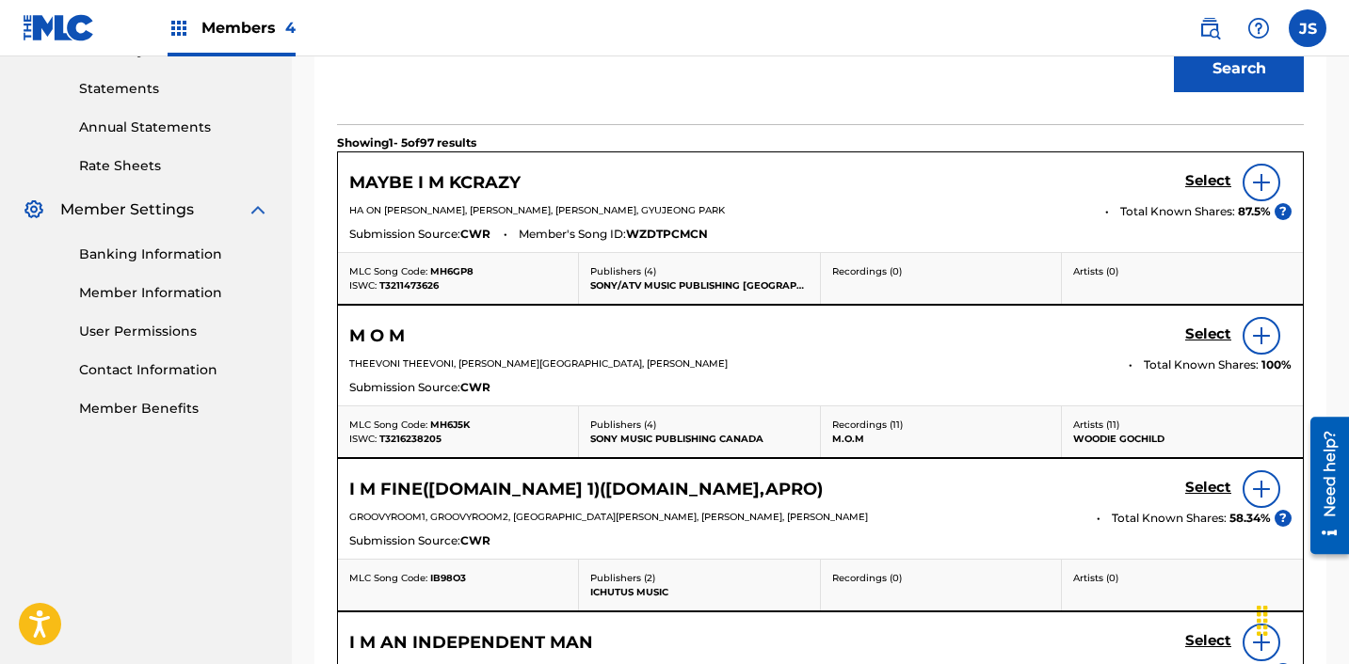
scroll to position [633, 0]
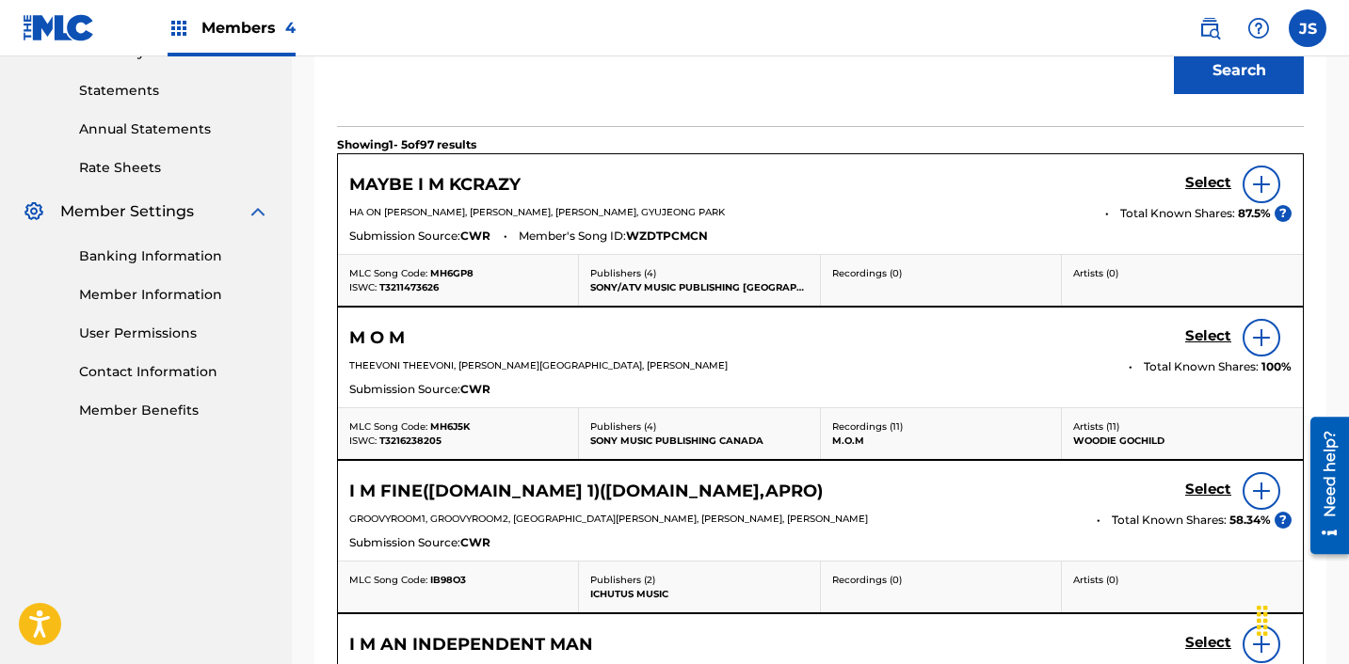
click at [1195, 194] on link "Select" at bounding box center [1208, 184] width 46 height 21
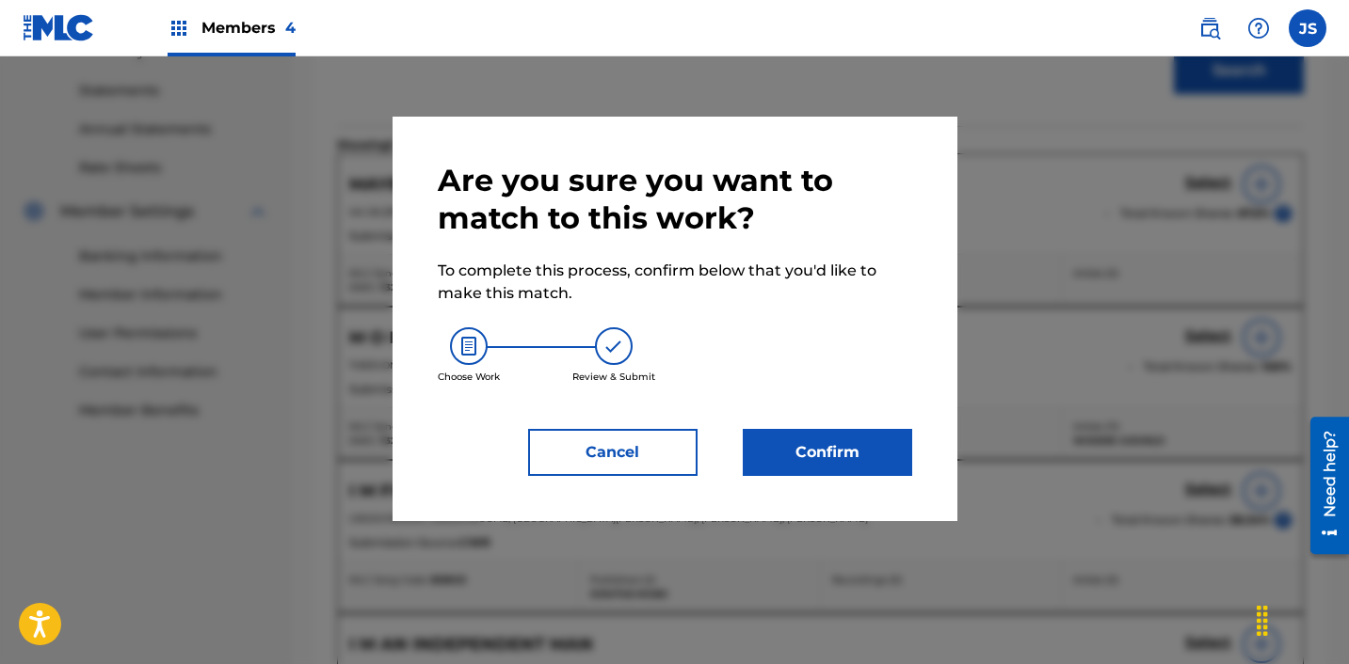
click at [811, 443] on button "Confirm" at bounding box center [827, 452] width 169 height 47
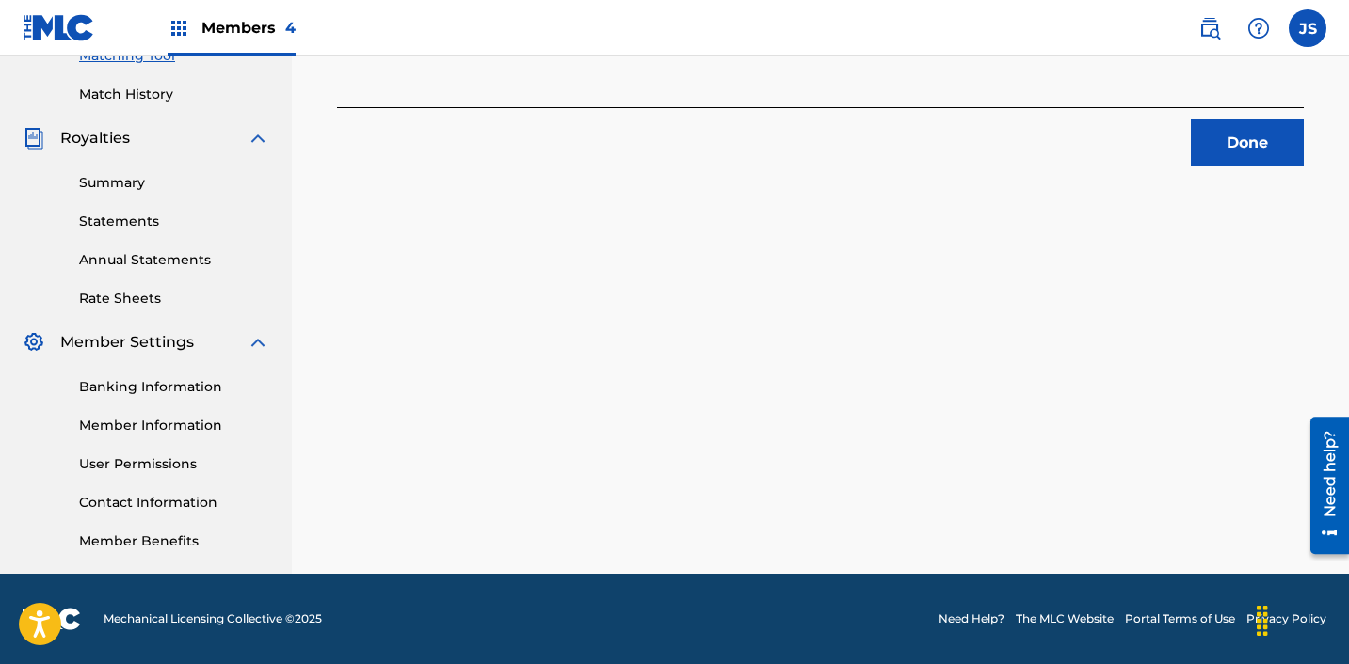
click at [1249, 148] on button "Done" at bounding box center [1247, 143] width 113 height 47
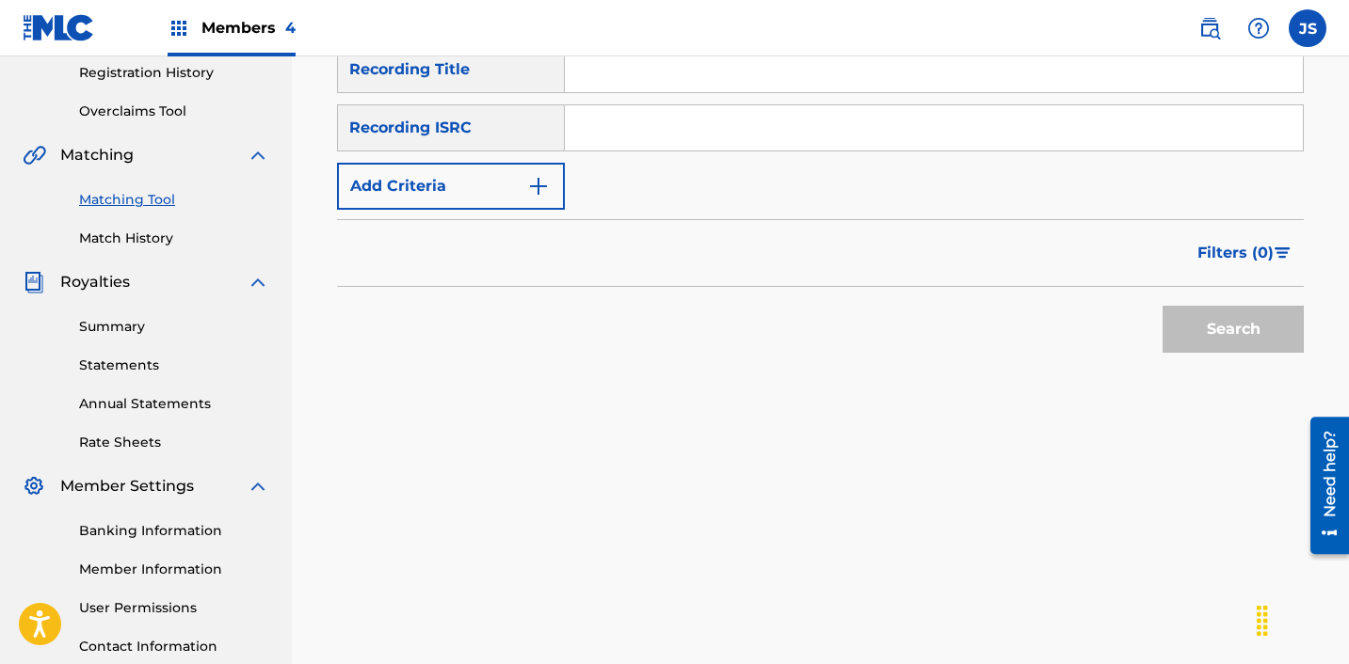
scroll to position [360, 0]
click at [782, 136] on input "Search Form" at bounding box center [934, 126] width 738 height 45
paste input "KRA252100559"
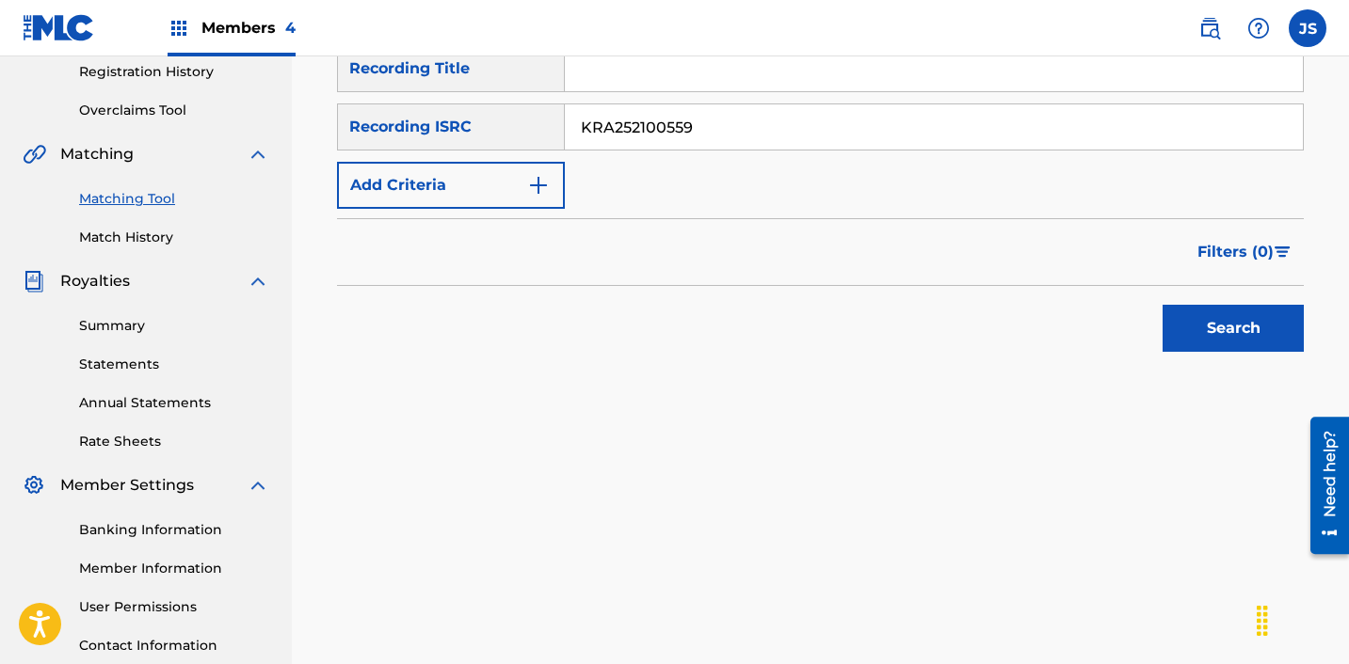
type input "KRA252100559"
click at [1162, 305] on button "Search" at bounding box center [1232, 328] width 141 height 47
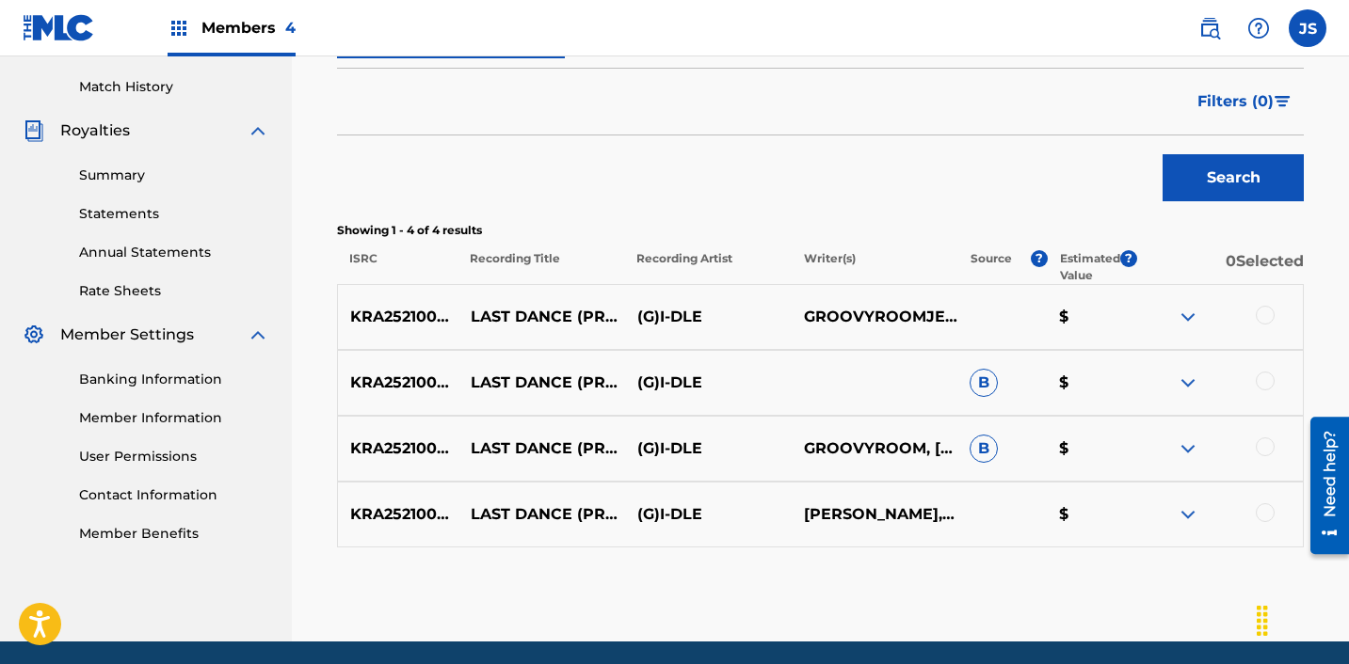
scroll to position [578, 0]
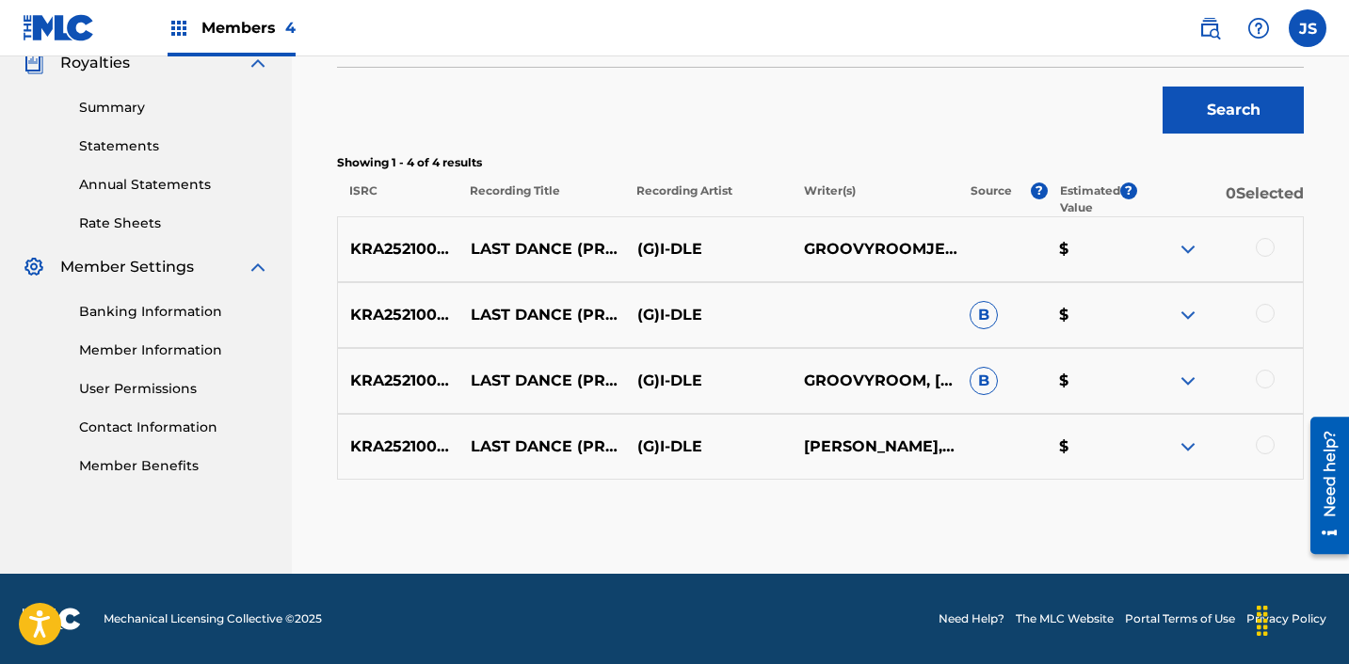
click at [1269, 243] on div at bounding box center [1264, 247] width 19 height 19
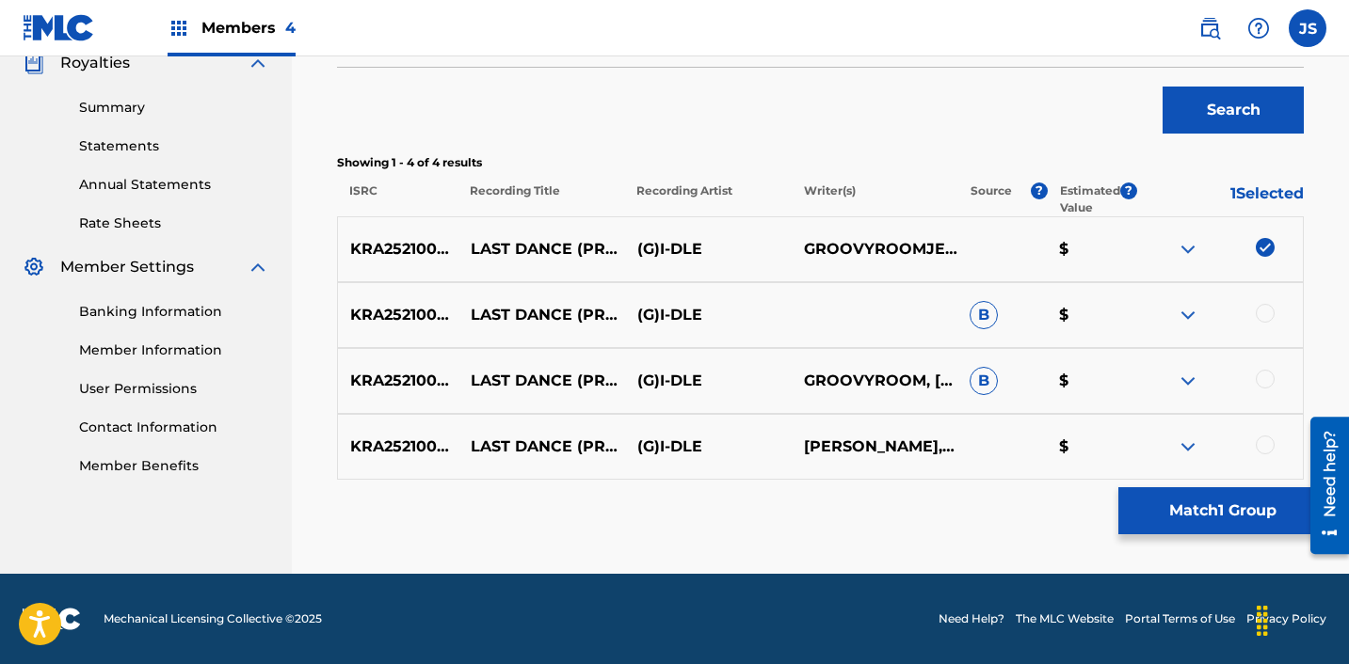
click at [1268, 321] on div at bounding box center [1264, 313] width 19 height 19
click at [1266, 377] on div at bounding box center [1264, 379] width 19 height 19
click at [1264, 453] on div at bounding box center [1264, 445] width 19 height 19
click at [1188, 519] on button "Match 4 Groups" at bounding box center [1222, 511] width 208 height 47
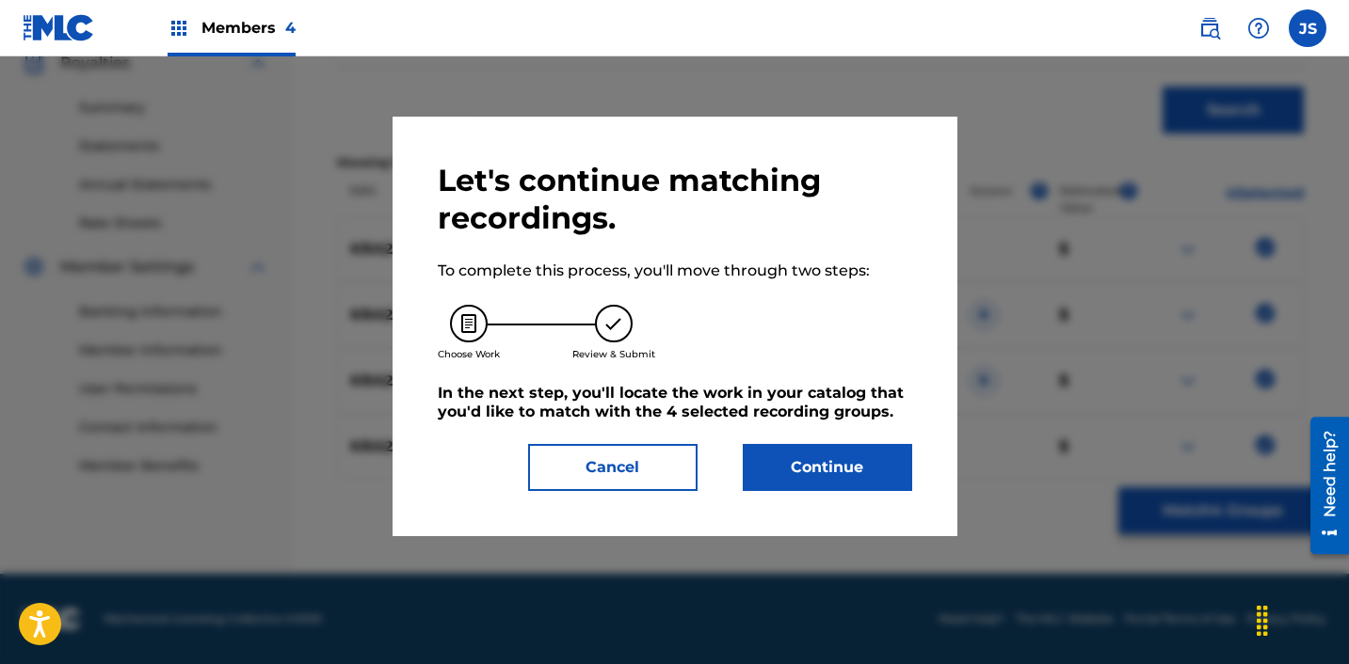
click at [888, 468] on button "Continue" at bounding box center [827, 467] width 169 height 47
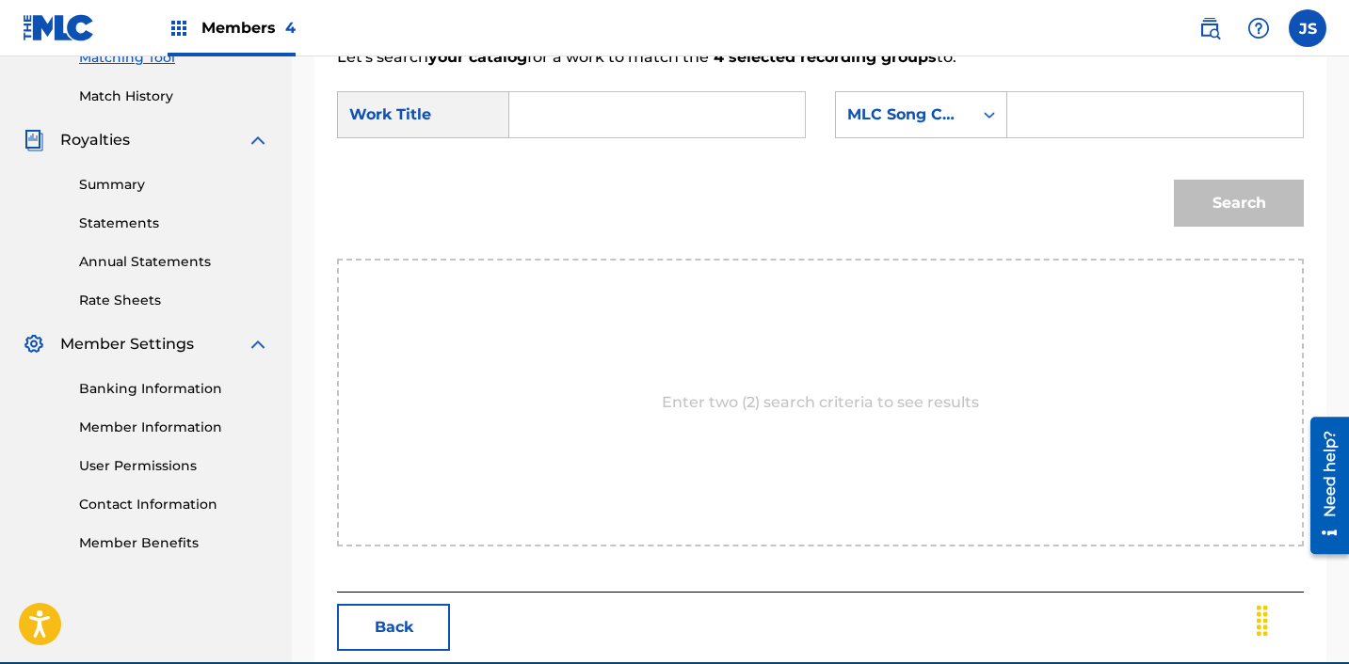
scroll to position [485, 0]
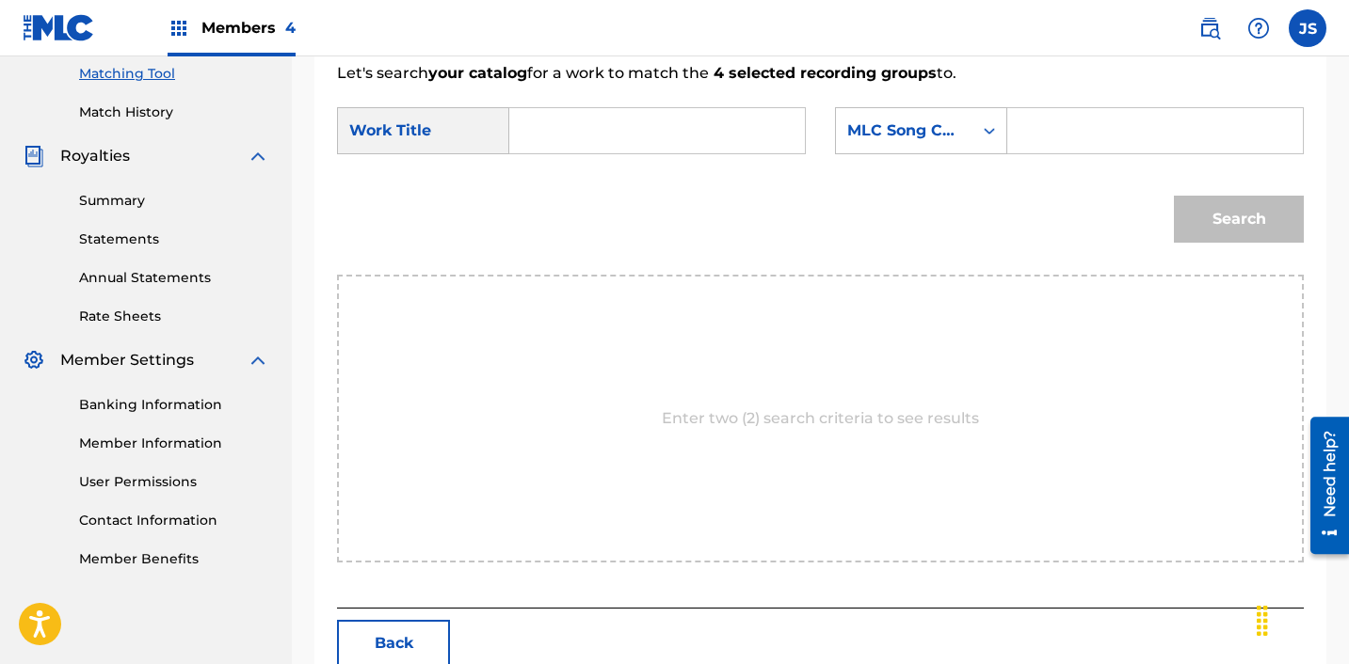
click at [634, 137] on input "Search Form" at bounding box center [657, 130] width 264 height 45
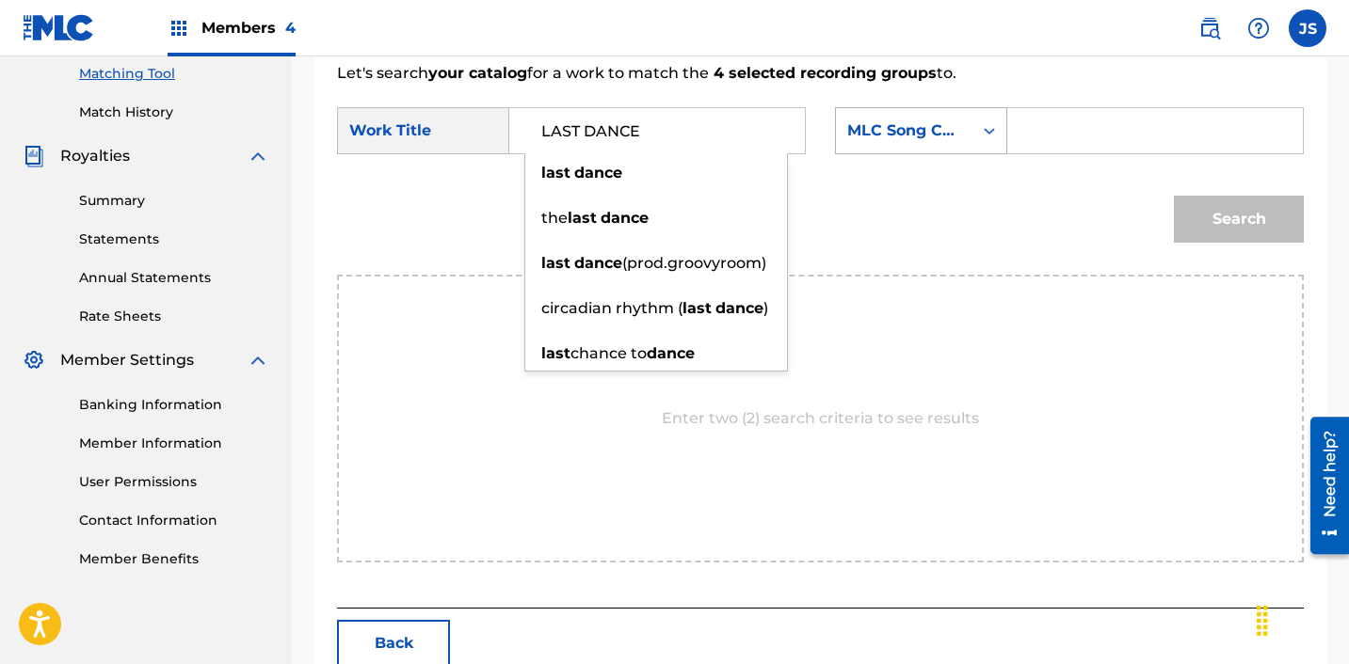
type input "LAST DANCE"
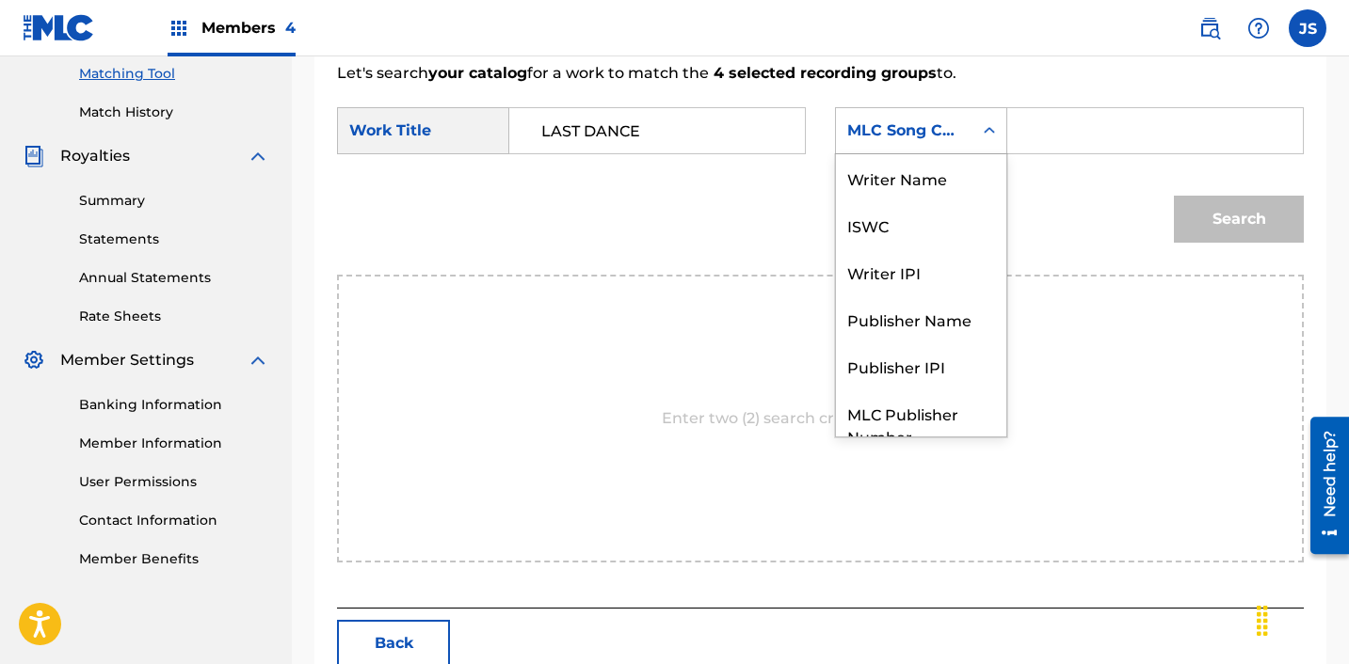
click at [928, 150] on div "MLC Song Code" at bounding box center [921, 130] width 172 height 47
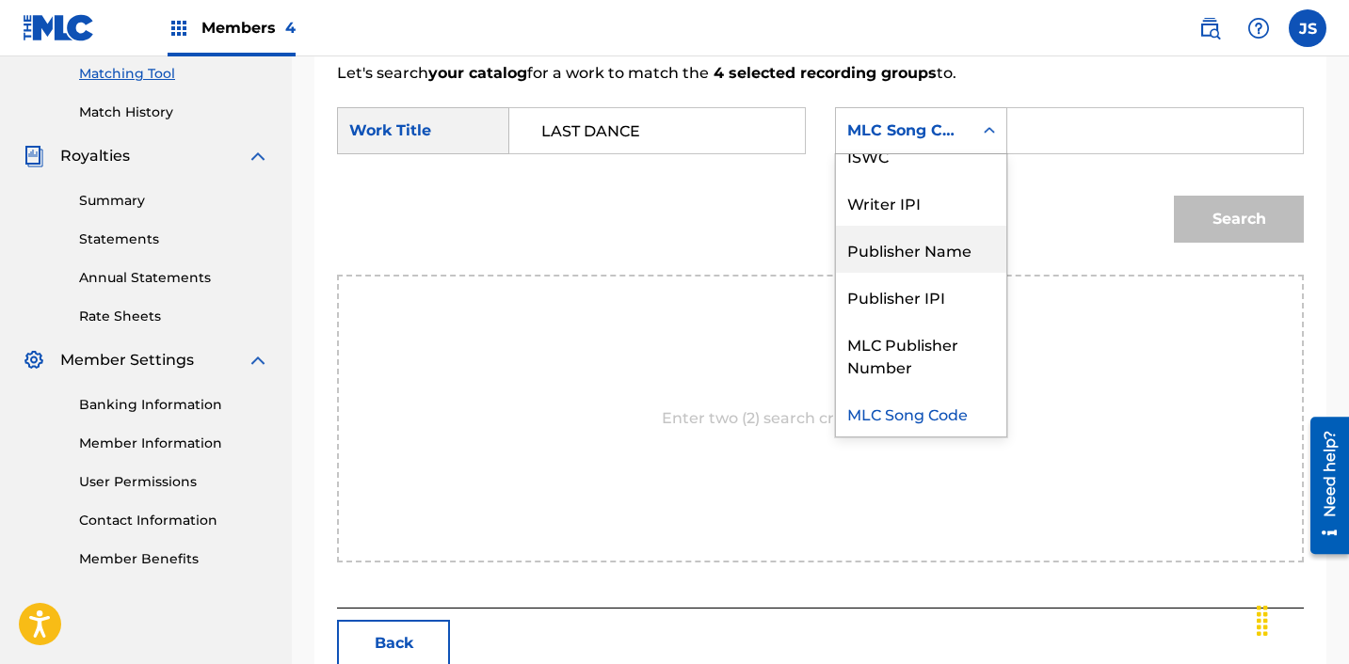
click at [919, 250] on div "Publisher Name" at bounding box center [921, 249] width 170 height 47
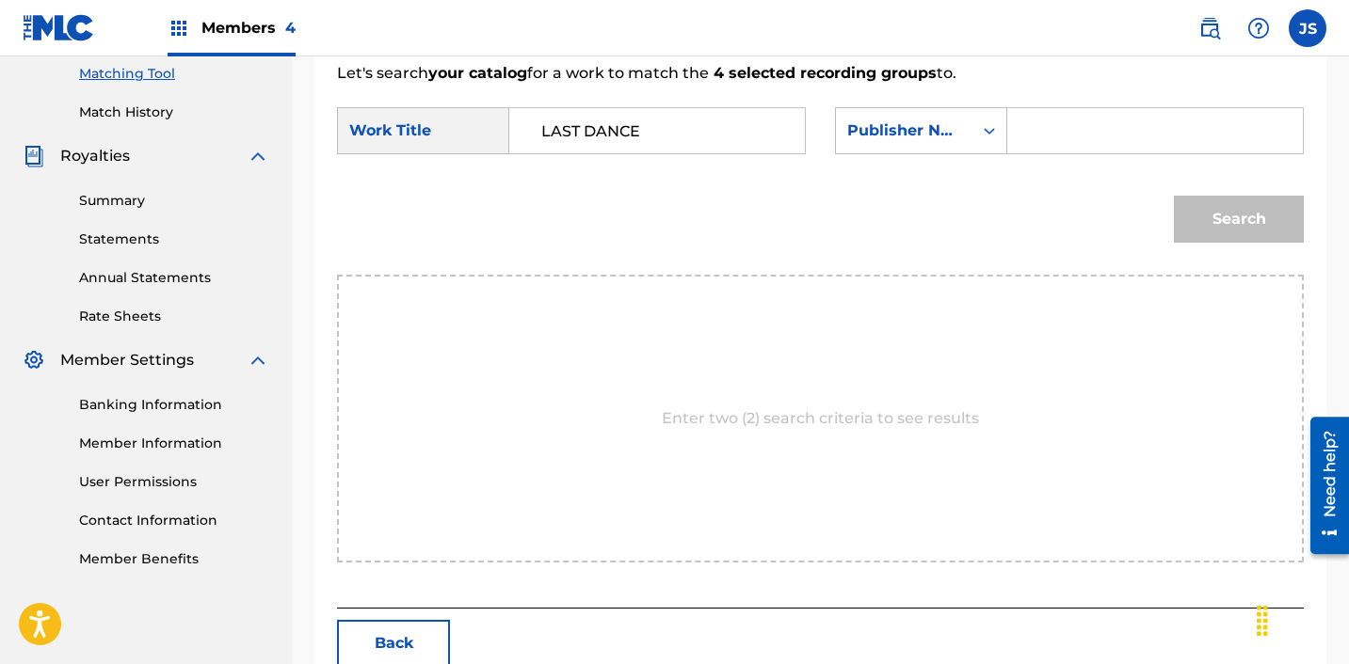
click at [1123, 179] on div "Search" at bounding box center [820, 226] width 967 height 98
click at [1120, 166] on form "SearchWithCriteria28c12c81-bc92-40d2-8ced-459b3eb0b910 Work Title LAST DANCE Se…" at bounding box center [820, 180] width 967 height 190
click at [1117, 141] on input "Search Form" at bounding box center [1155, 130] width 264 height 45
type input "P"
type input "ICHUTUS"
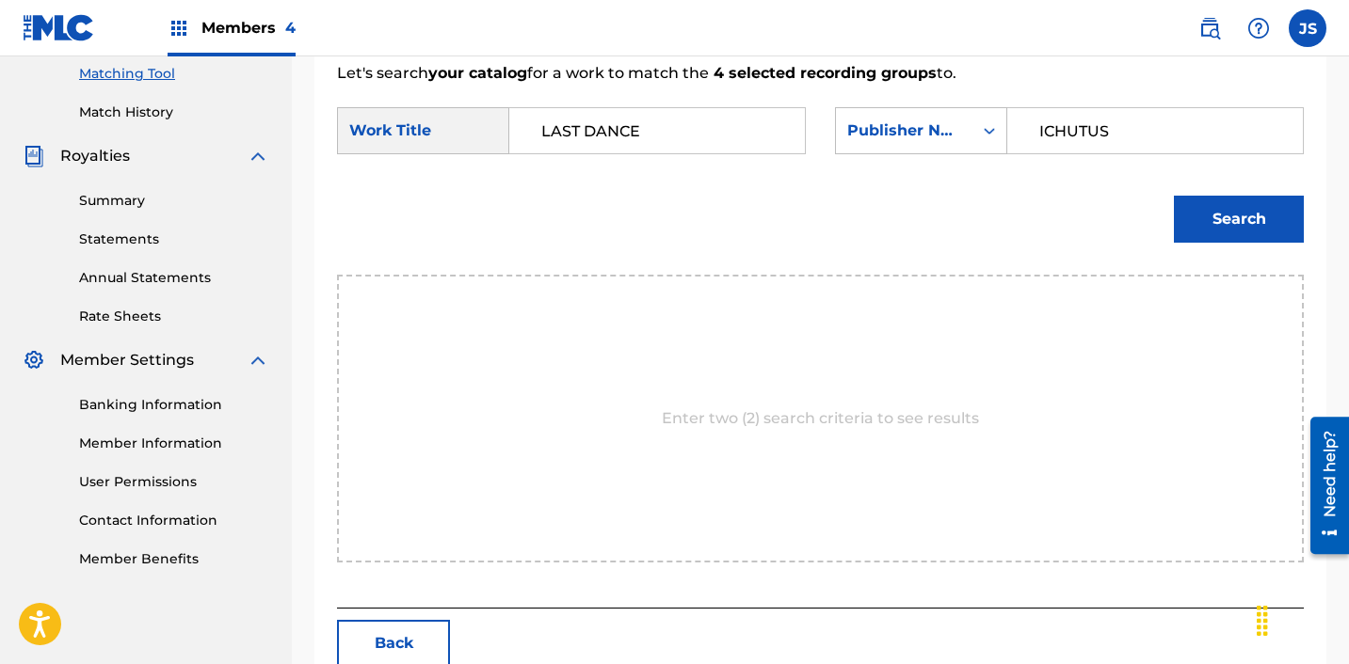
click at [1239, 255] on div "Search" at bounding box center [820, 226] width 967 height 98
click at [1236, 211] on button "Search" at bounding box center [1239, 219] width 130 height 47
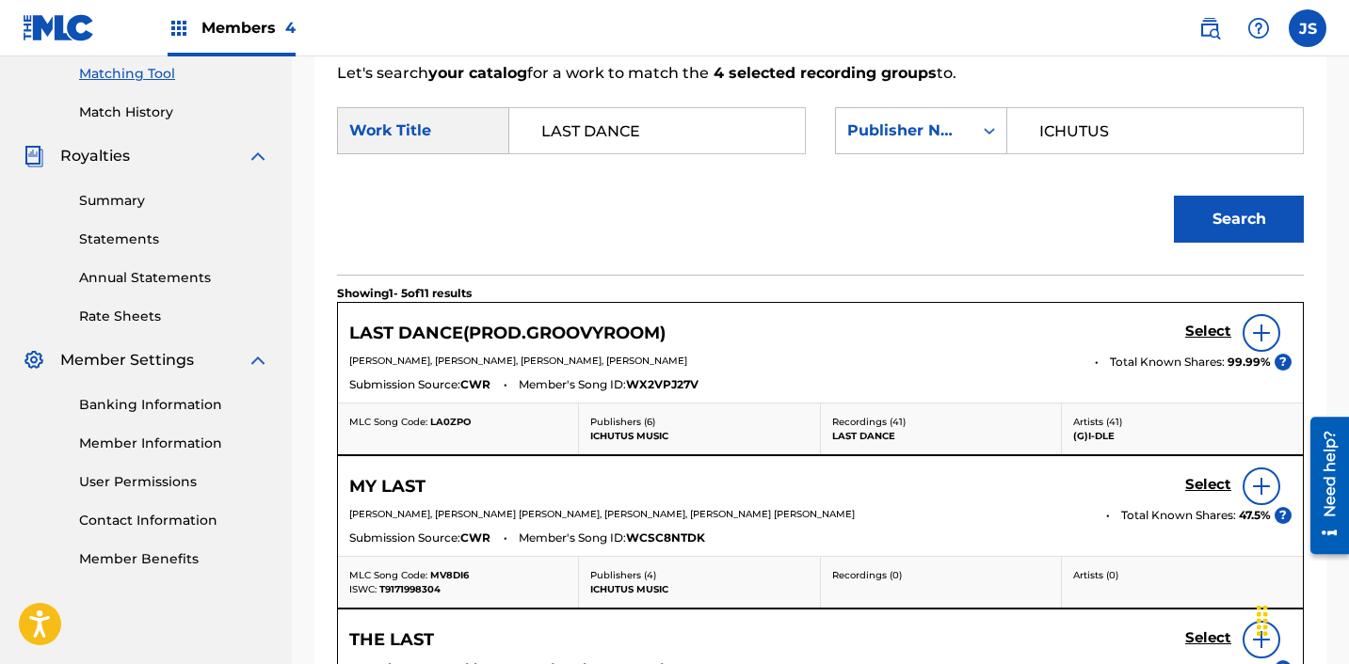
click at [1212, 329] on h5 "Select" at bounding box center [1208, 332] width 46 height 18
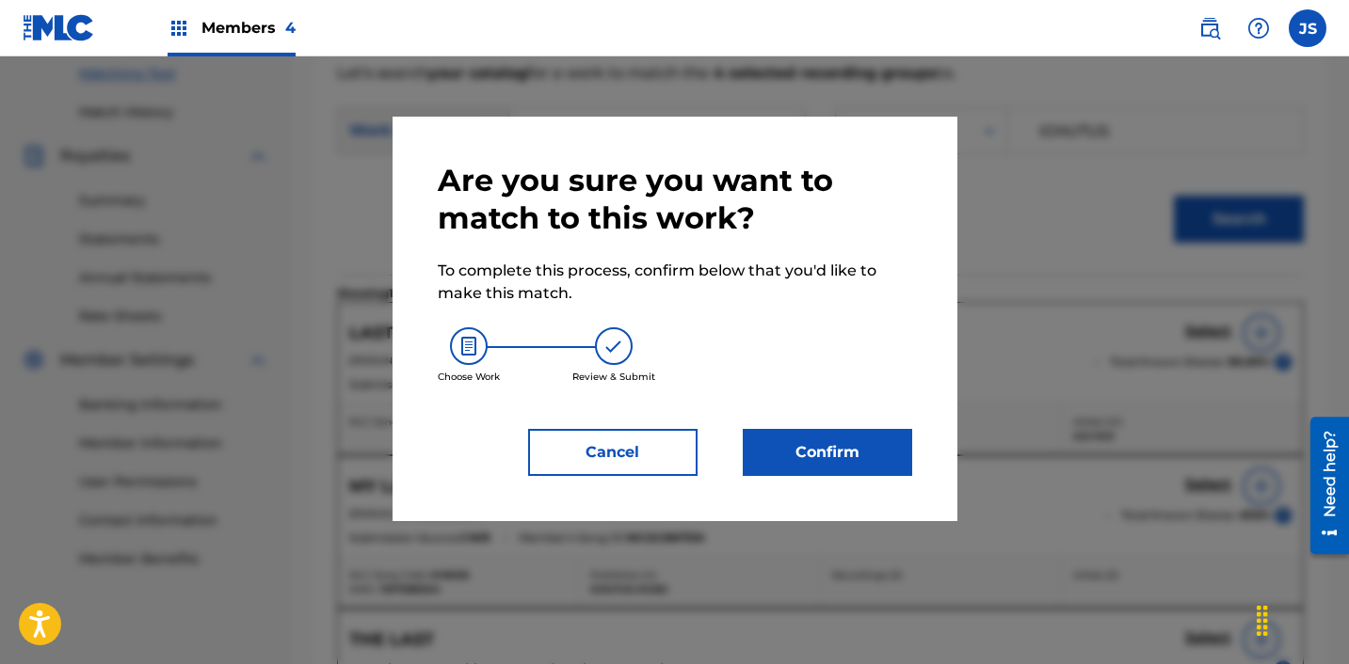
click at [851, 447] on button "Confirm" at bounding box center [827, 452] width 169 height 47
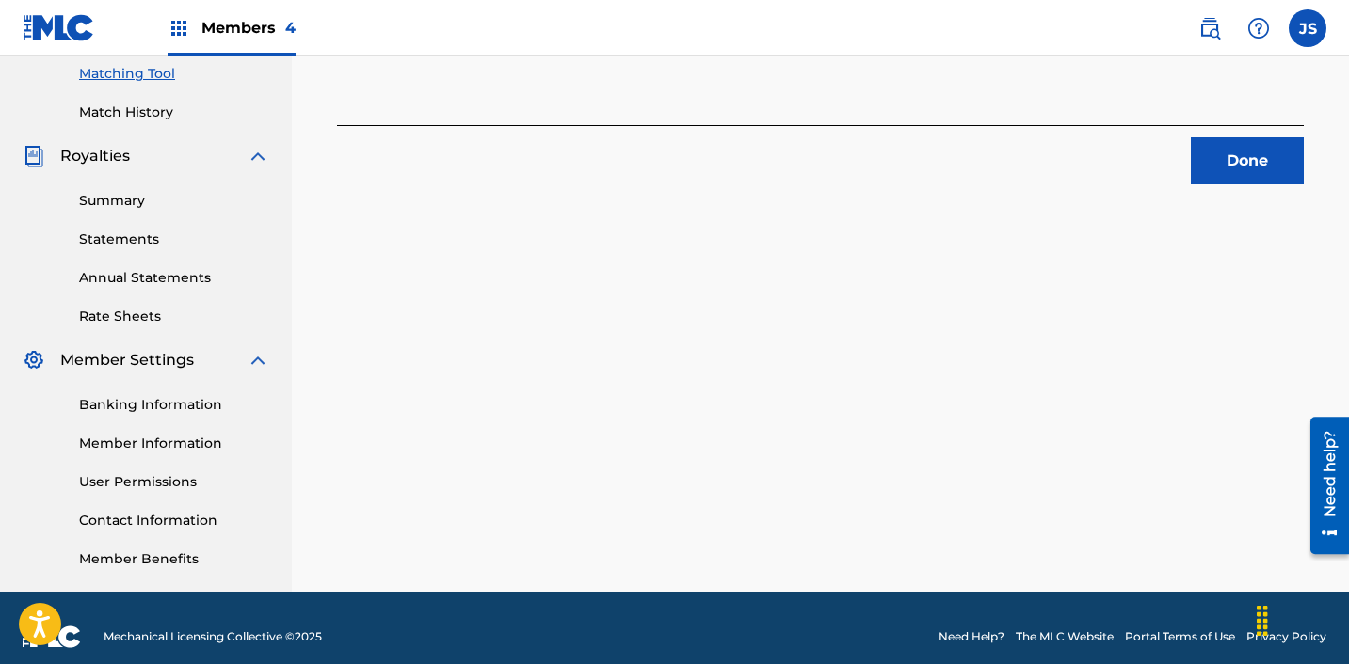
click at [1248, 158] on button "Done" at bounding box center [1247, 160] width 113 height 47
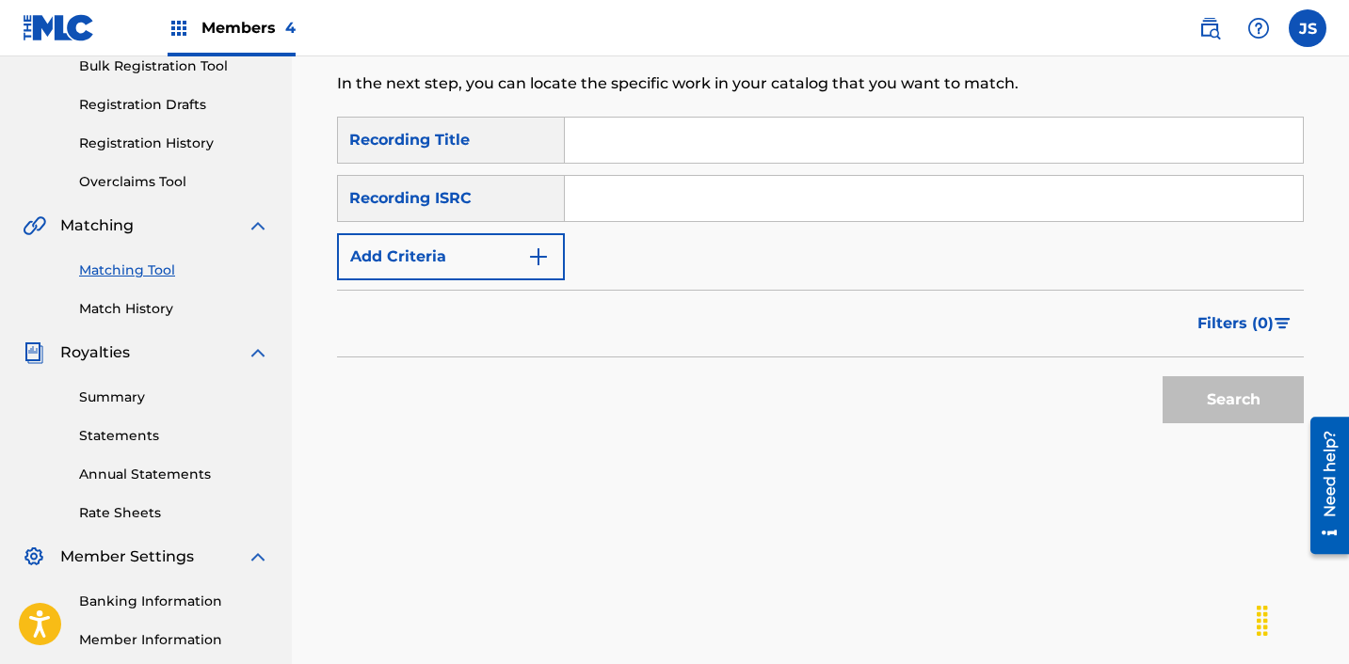
scroll to position [286, 0]
click at [680, 216] on input "Search Form" at bounding box center [934, 200] width 738 height 45
paste input "KRC711600042"
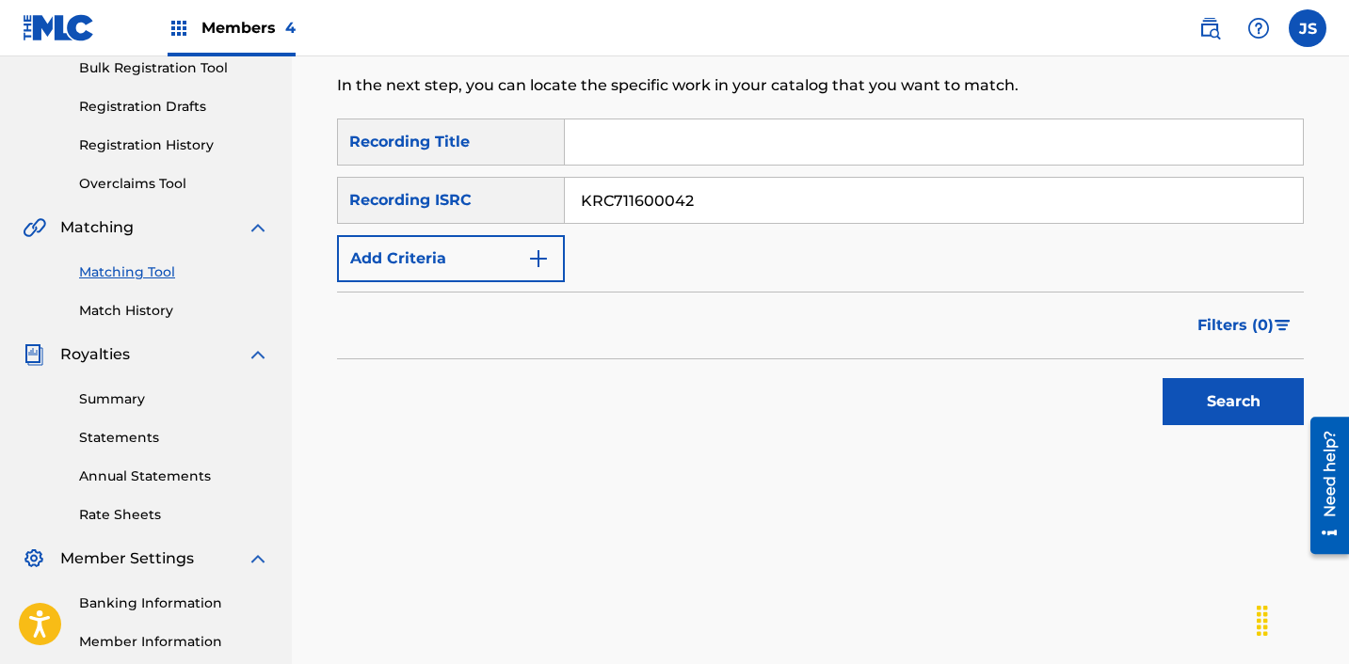
type input "KRC711600042"
click at [1162, 378] on button "Search" at bounding box center [1232, 401] width 141 height 47
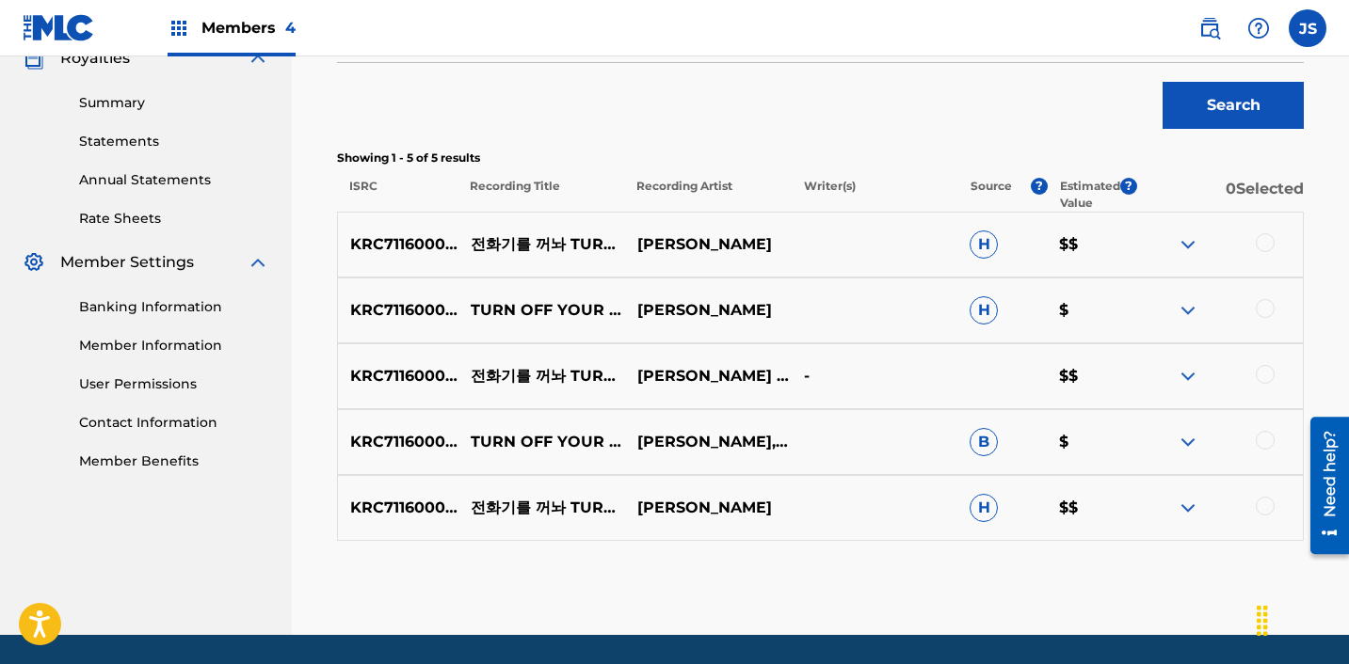
scroll to position [636, 0]
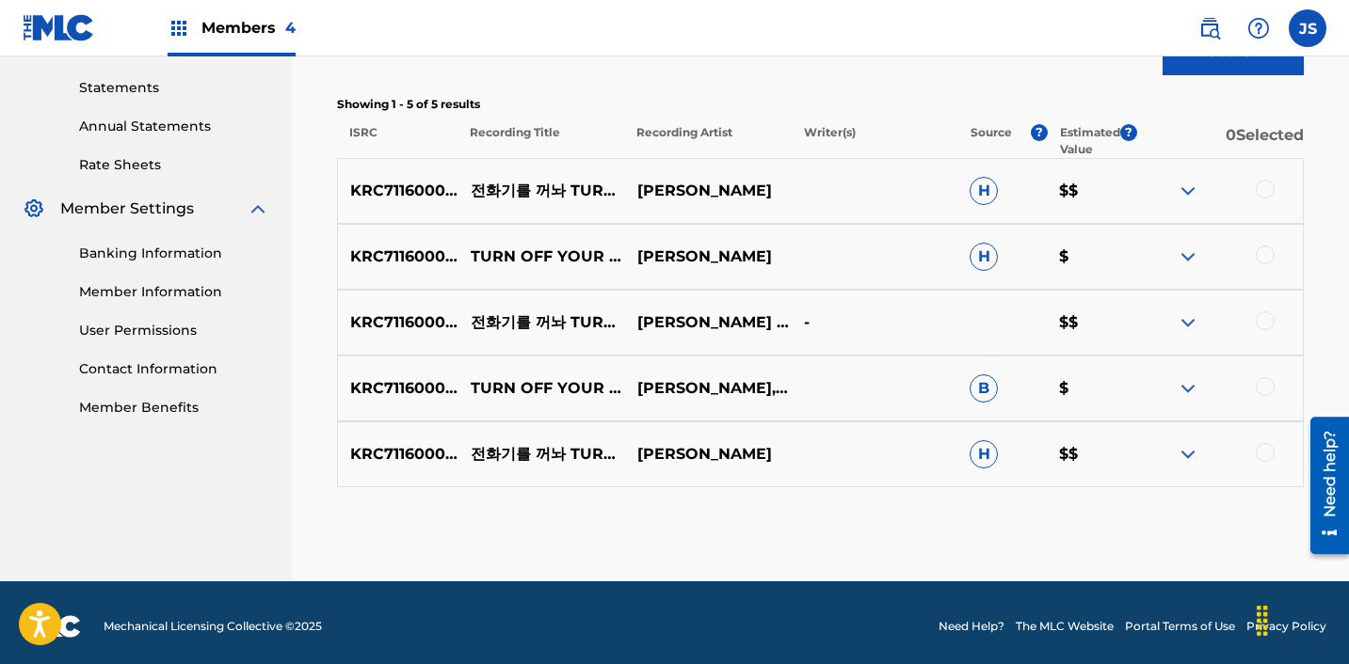
click at [1261, 188] on div at bounding box center [1264, 189] width 19 height 19
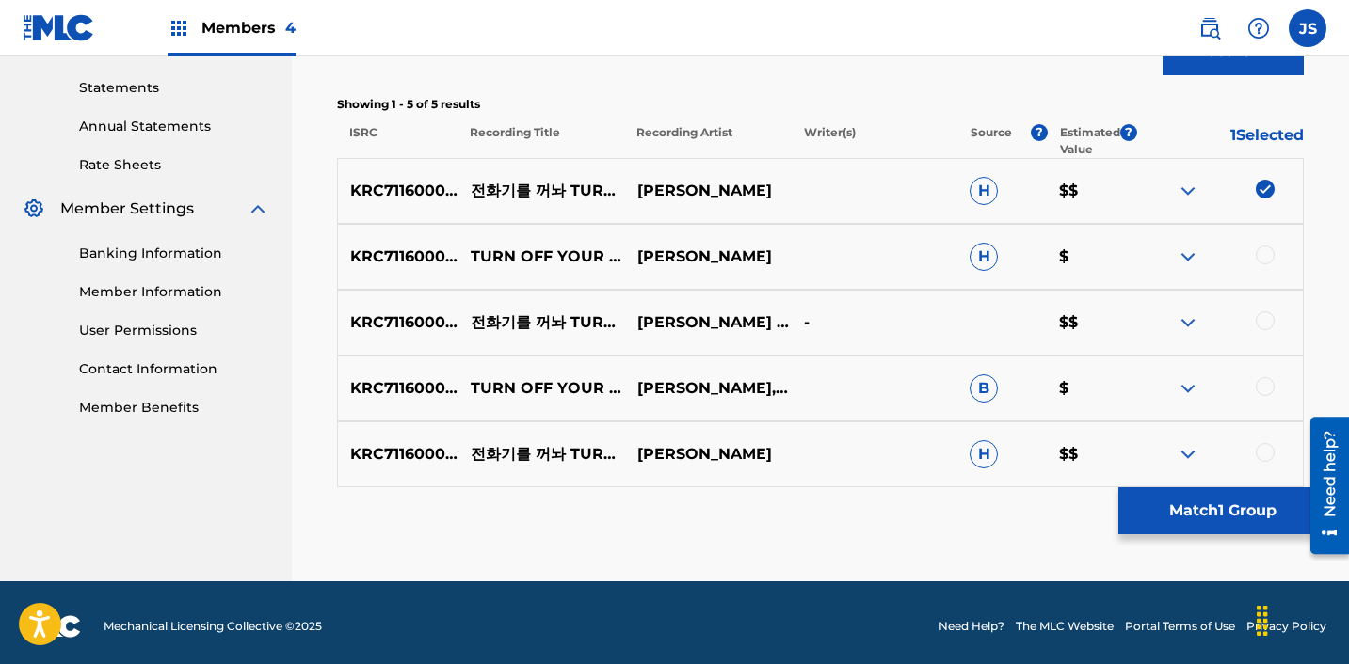
click at [1266, 250] on div at bounding box center [1264, 255] width 19 height 19
click at [1269, 324] on div at bounding box center [1264, 321] width 19 height 19
click at [1269, 383] on div at bounding box center [1264, 386] width 19 height 19
click at [1264, 459] on div at bounding box center [1264, 452] width 19 height 19
click at [1214, 509] on button "Match 5 Groups" at bounding box center [1222, 511] width 208 height 47
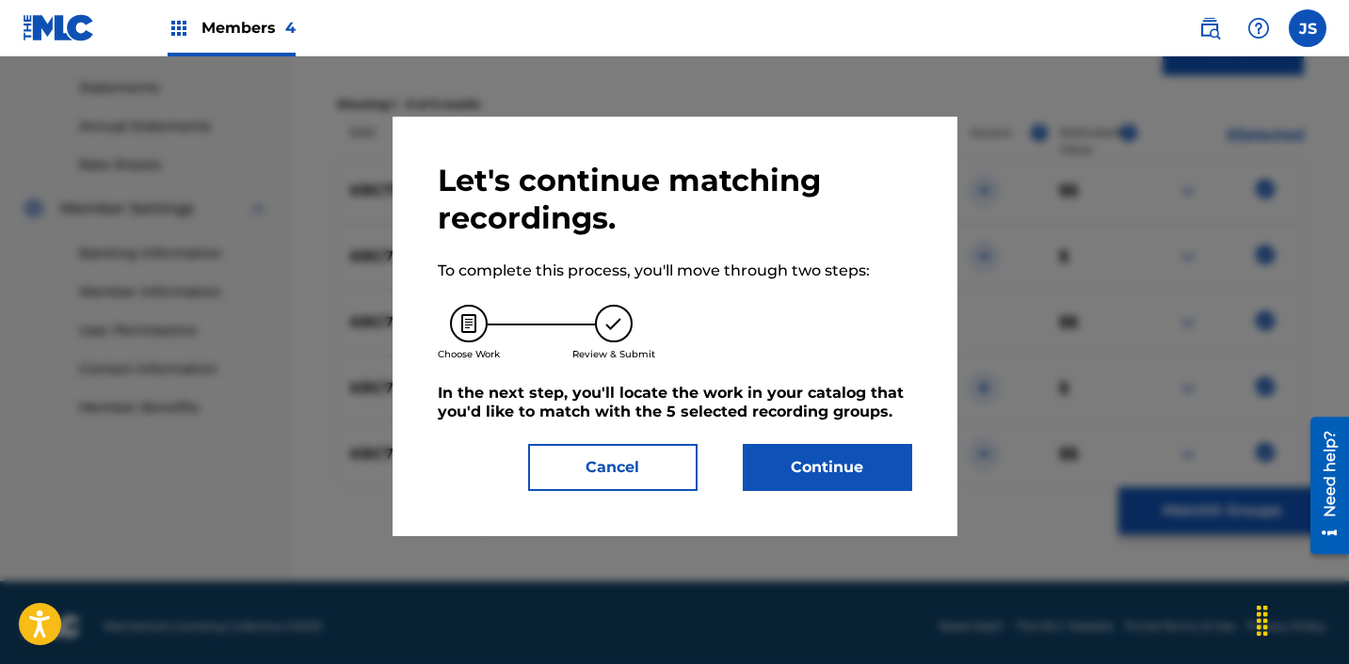
click at [843, 489] on button "Continue" at bounding box center [827, 467] width 169 height 47
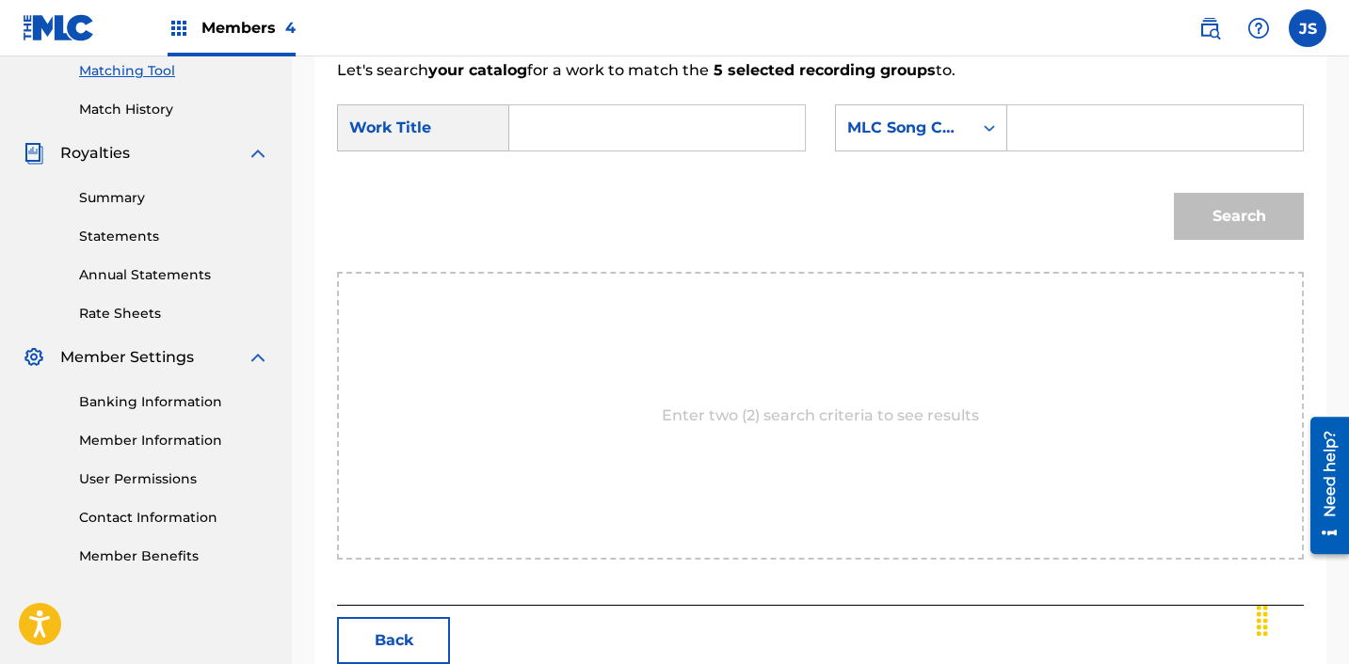
scroll to position [483, 0]
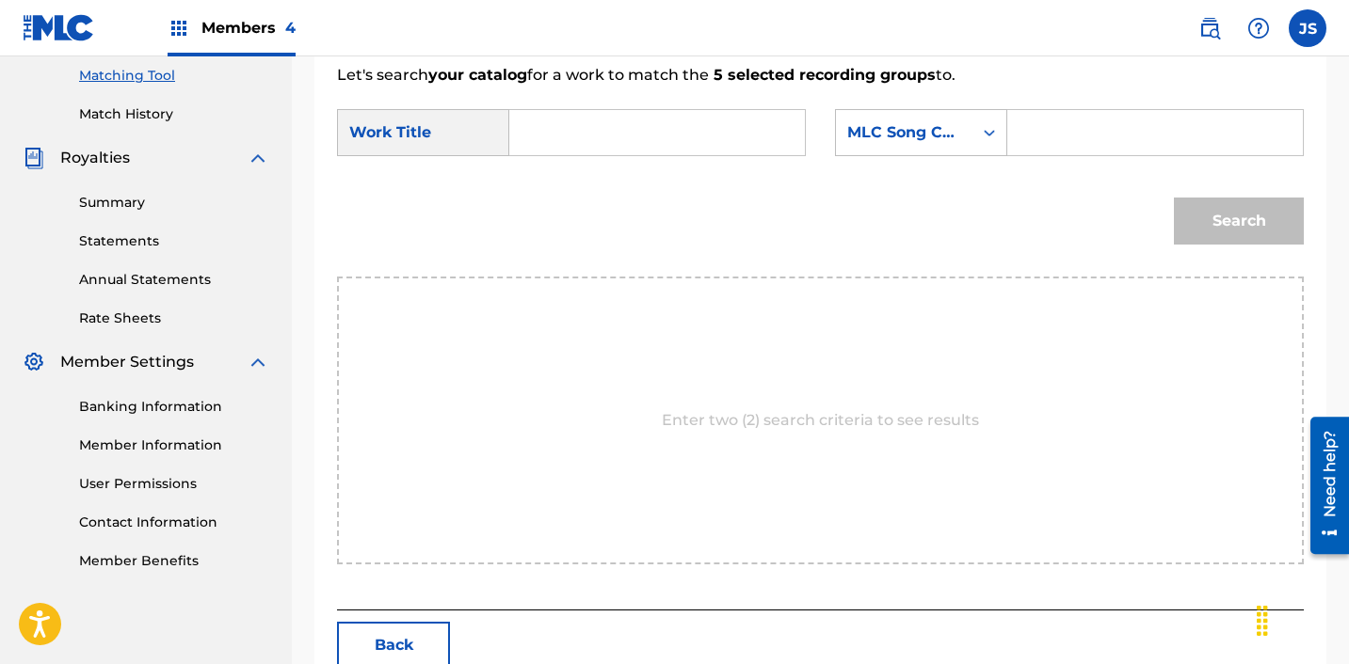
click at [564, 131] on input "Search Form" at bounding box center [657, 132] width 264 height 45
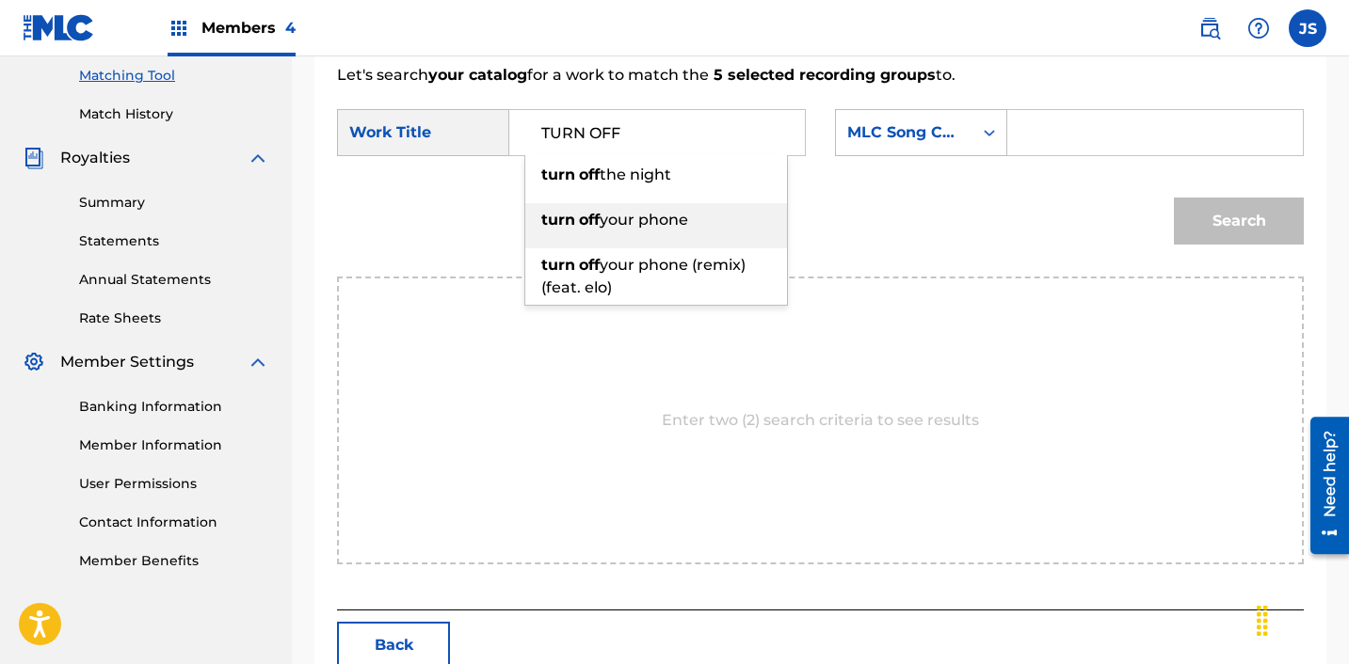
click at [565, 225] on strong "turn" at bounding box center [558, 220] width 34 height 18
type input "turn off your phone"
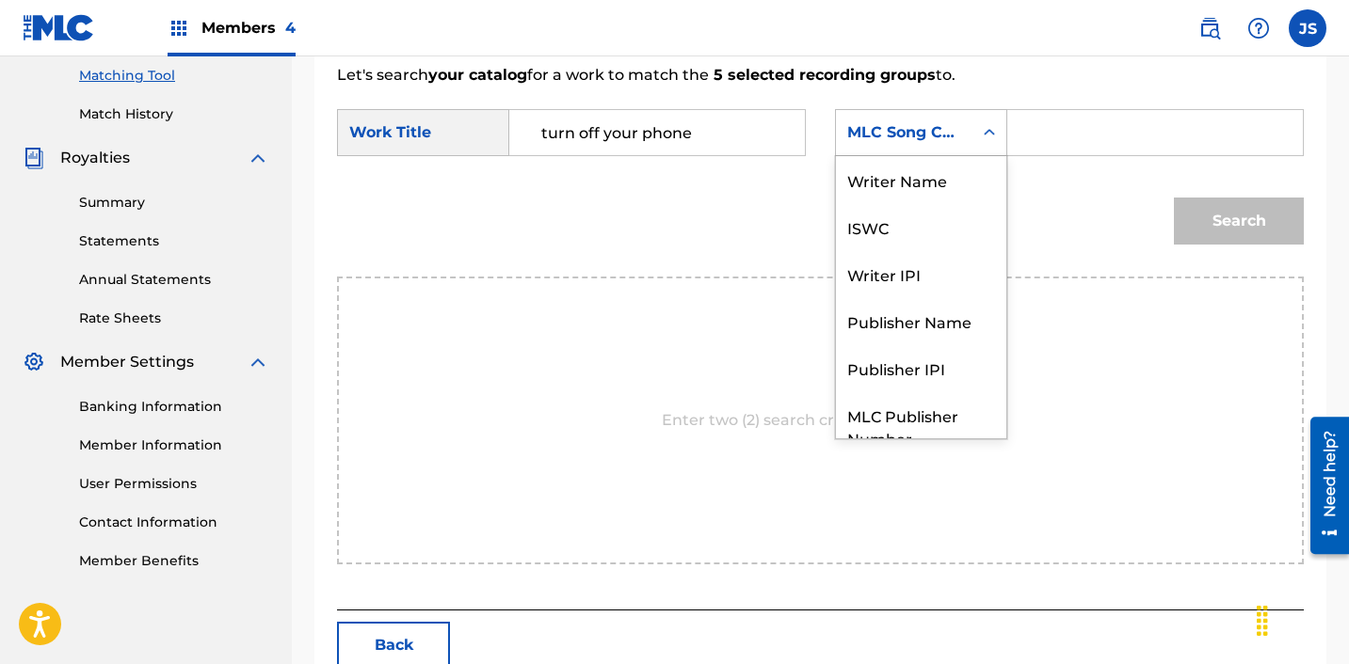
click at [936, 145] on div "MLC Song Code" at bounding box center [904, 133] width 136 height 36
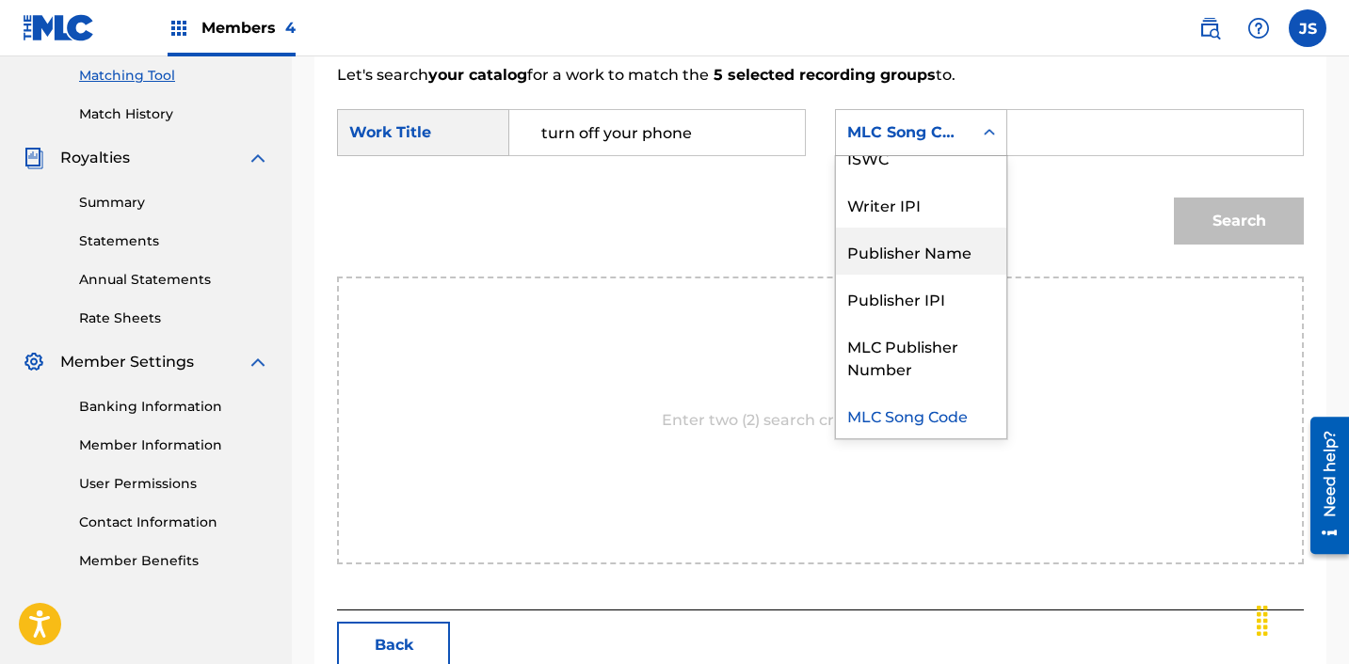
click at [935, 238] on div "Publisher Name" at bounding box center [921, 251] width 170 height 47
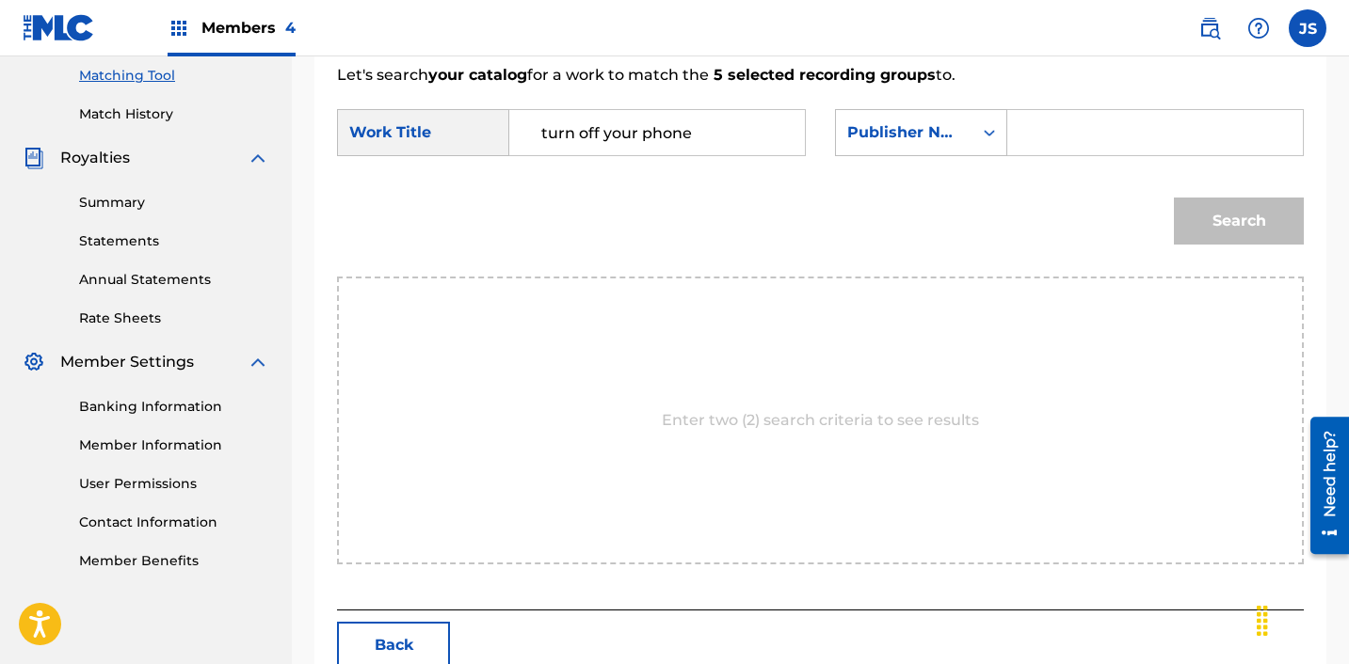
click at [1108, 111] on input "Search Form" at bounding box center [1155, 132] width 264 height 45
type input "ICHUTUS"
click at [1233, 215] on button "Search" at bounding box center [1239, 221] width 130 height 47
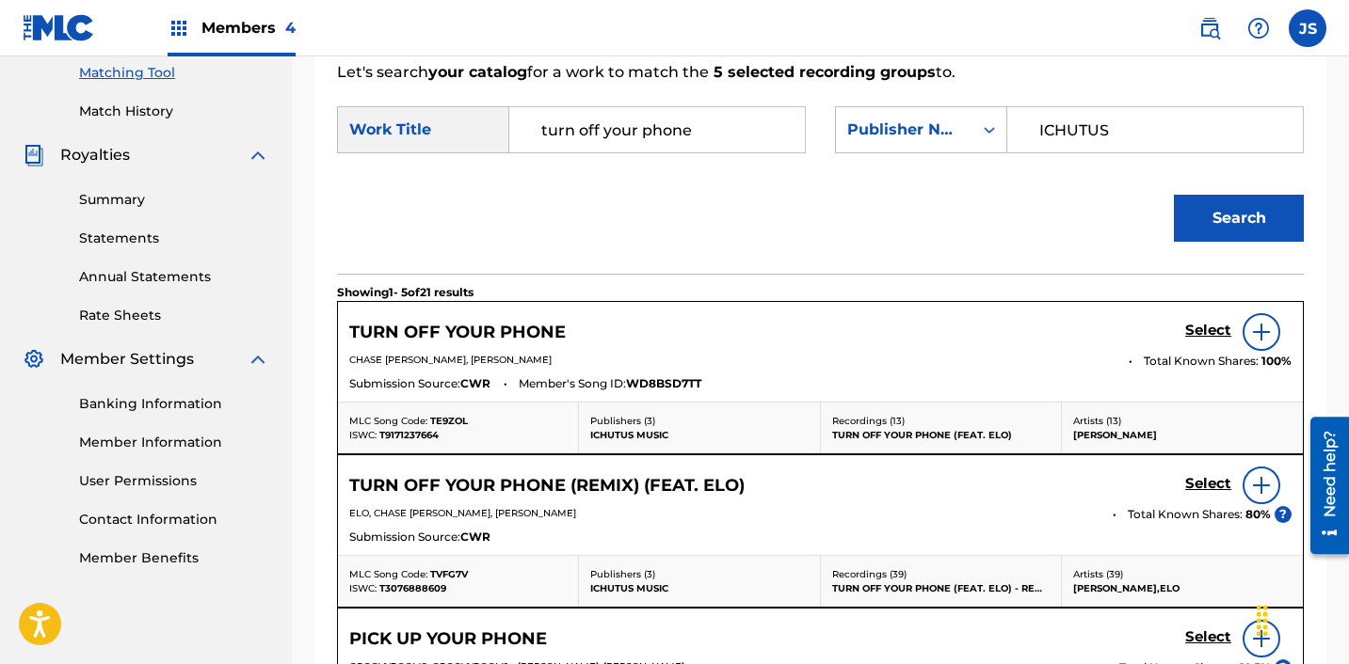
scroll to position [488, 0]
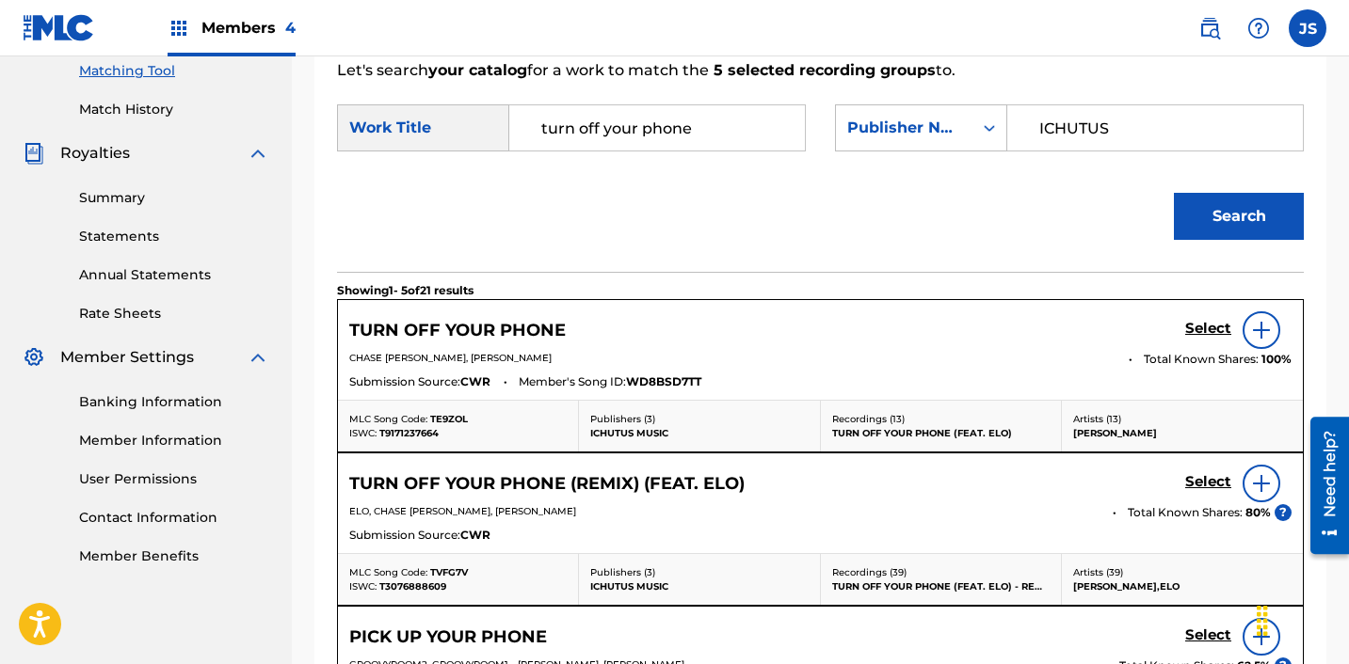
click at [1210, 325] on h5 "Select" at bounding box center [1208, 329] width 46 height 18
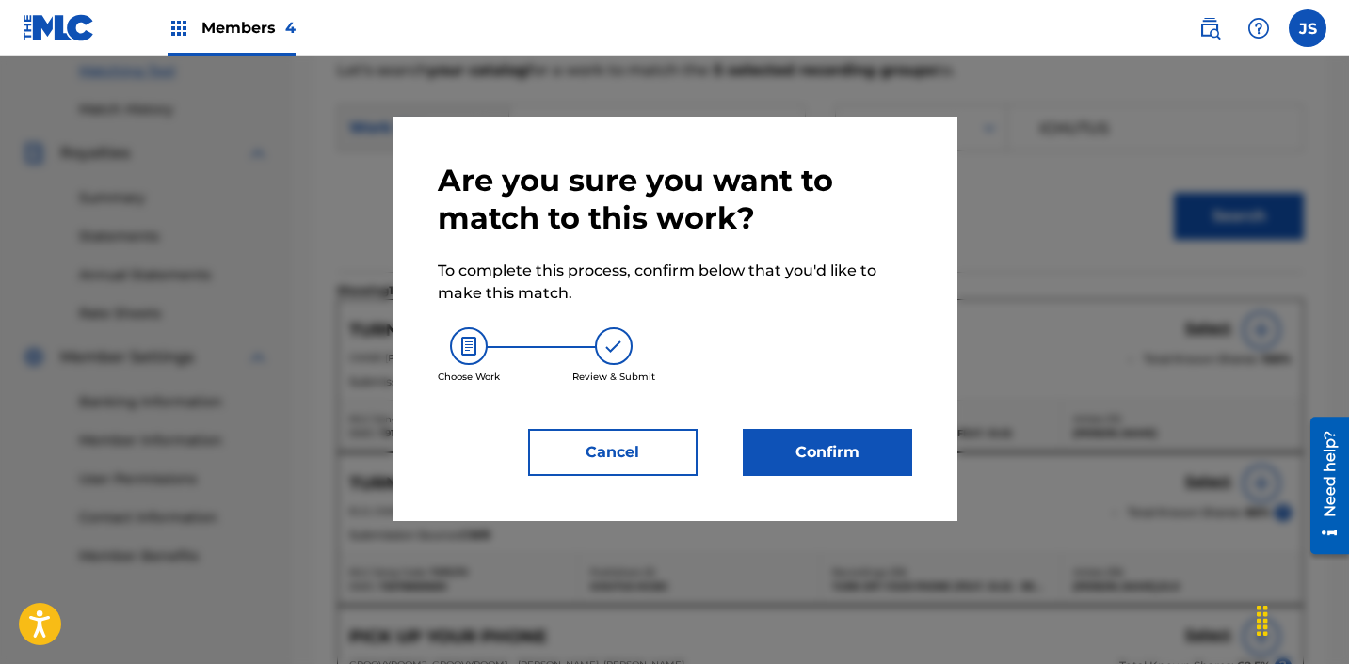
click at [784, 446] on button "Confirm" at bounding box center [827, 452] width 169 height 47
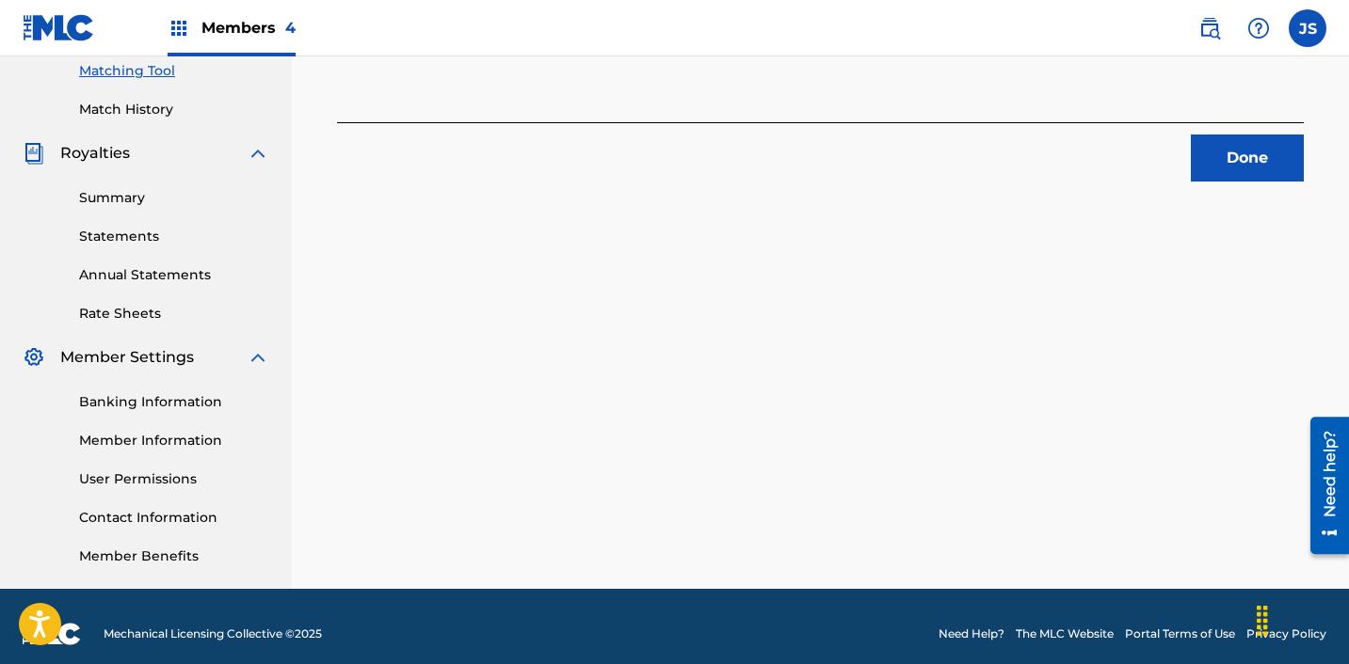
click at [1223, 170] on button "Done" at bounding box center [1247, 158] width 113 height 47
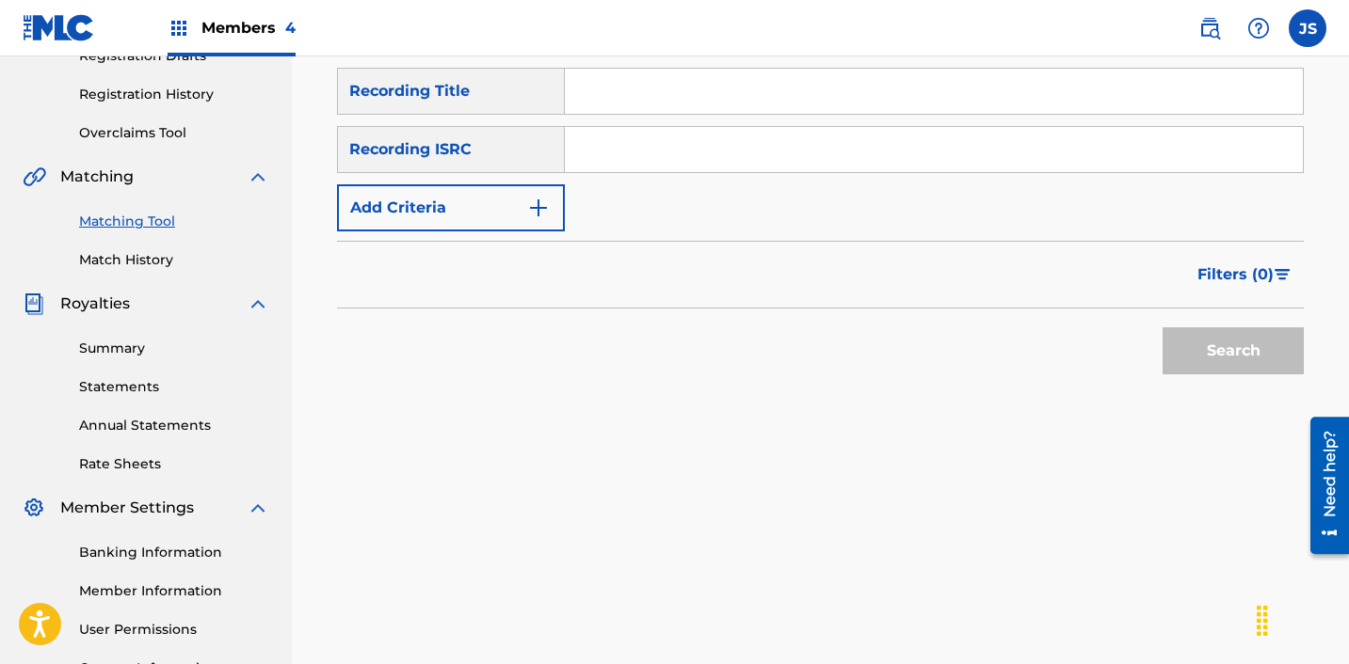
scroll to position [310, 0]
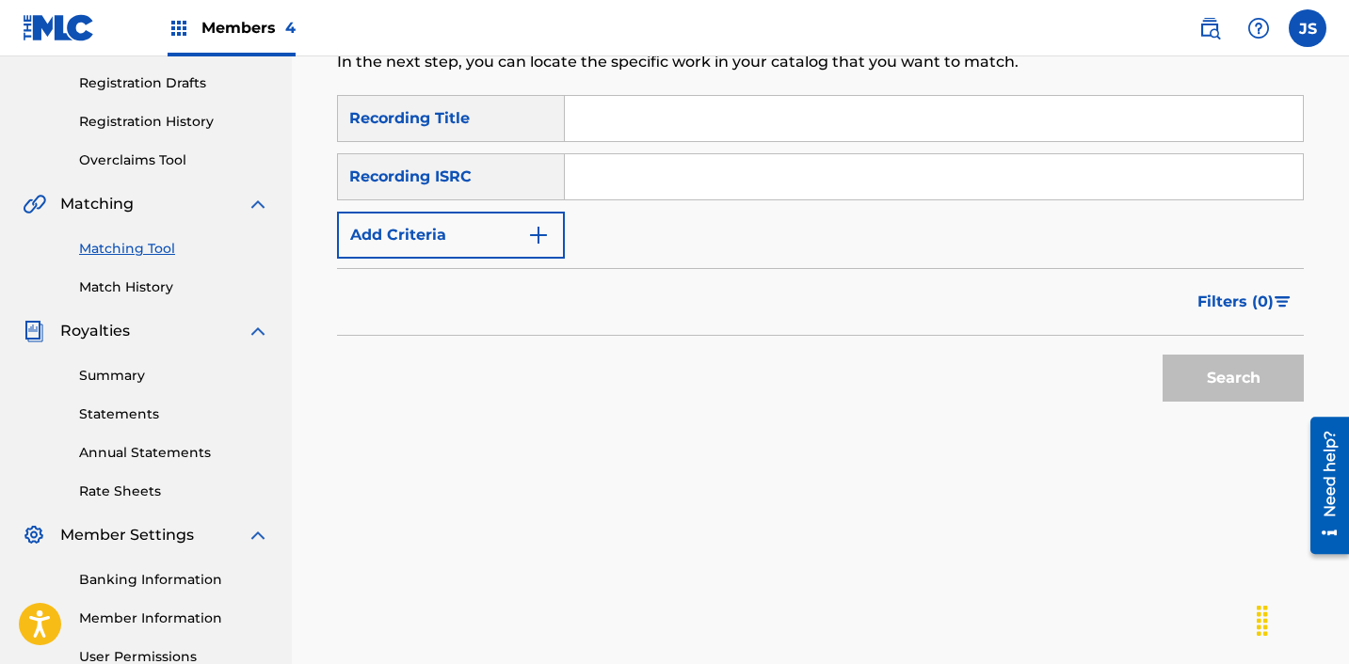
click at [882, 184] on input "Search Form" at bounding box center [934, 176] width 738 height 45
paste input "KRB461900275"
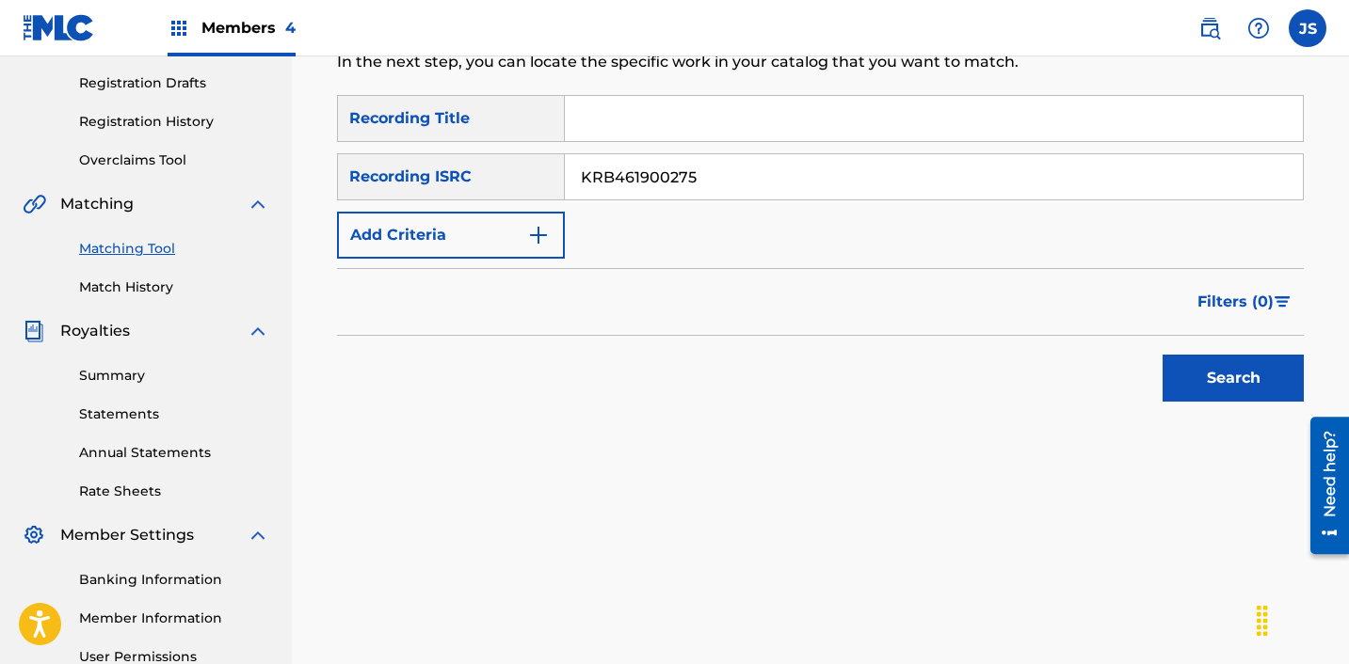
click at [1162, 355] on button "Search" at bounding box center [1232, 378] width 141 height 47
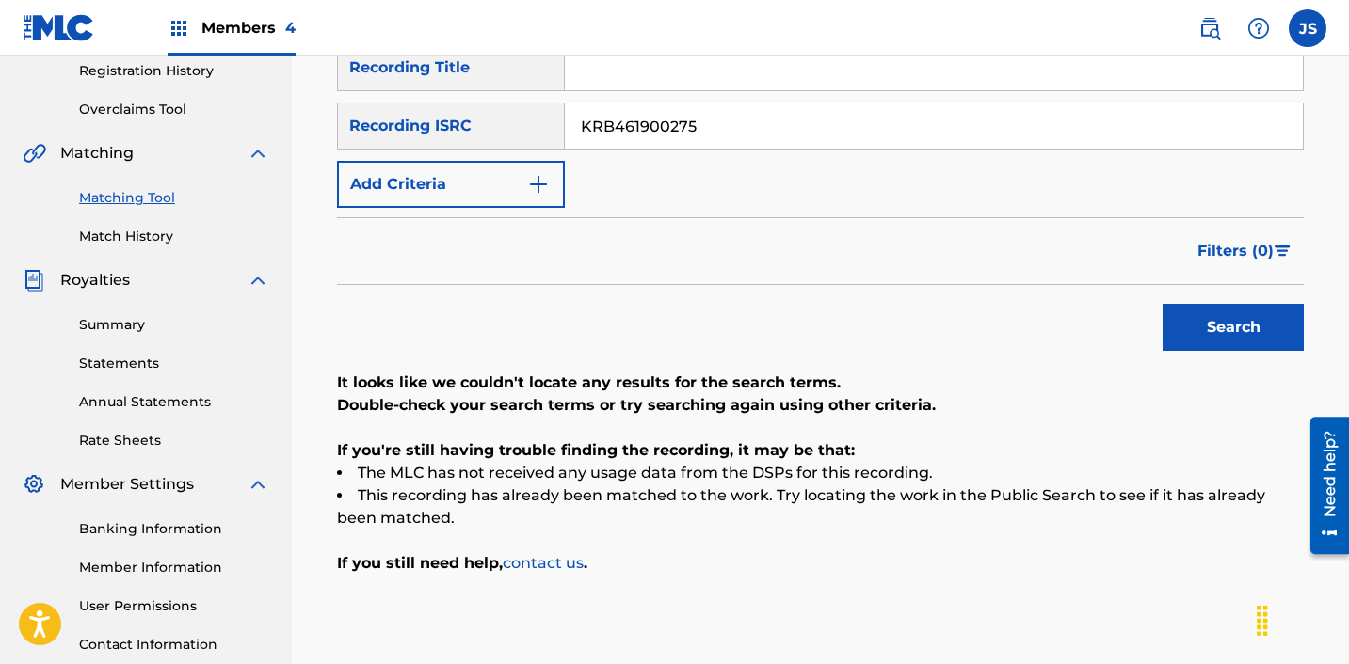
scroll to position [375, 0]
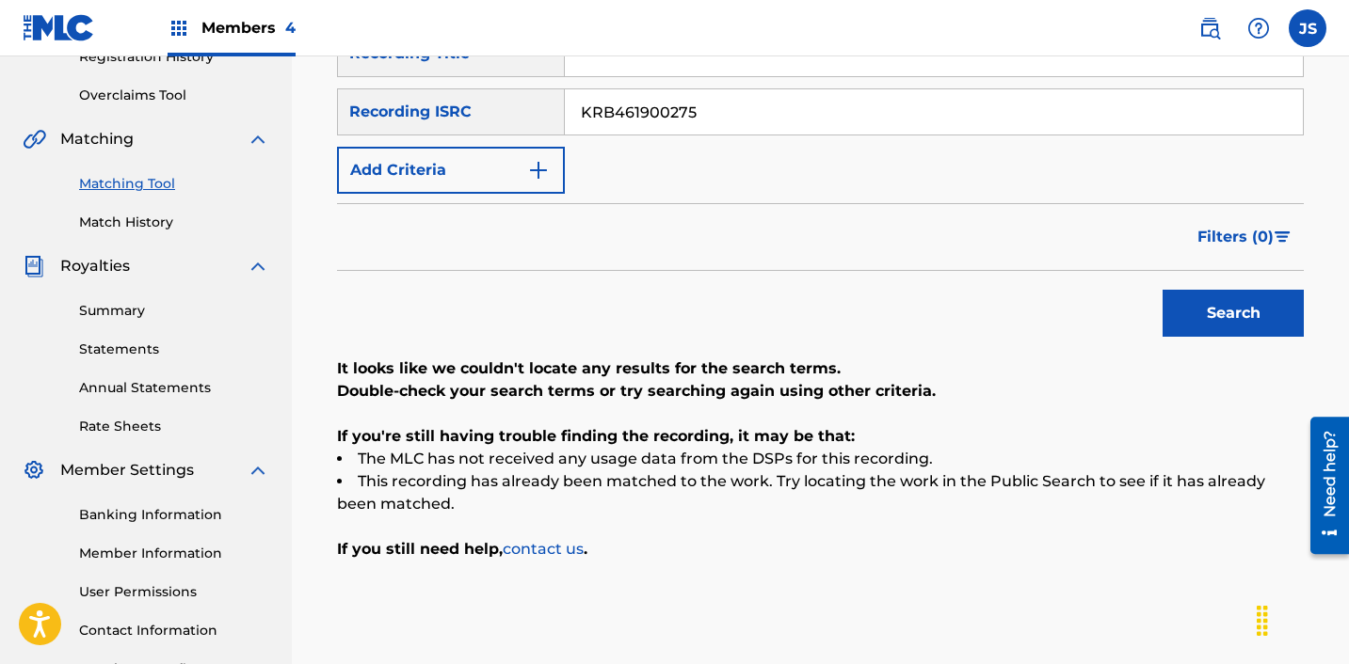
click at [752, 95] on input "KRB461900275" at bounding box center [934, 111] width 738 height 45
click at [751, 95] on input "KRB461900275" at bounding box center [934, 111] width 738 height 45
paste input "A381900334"
type input "KRA381900334"
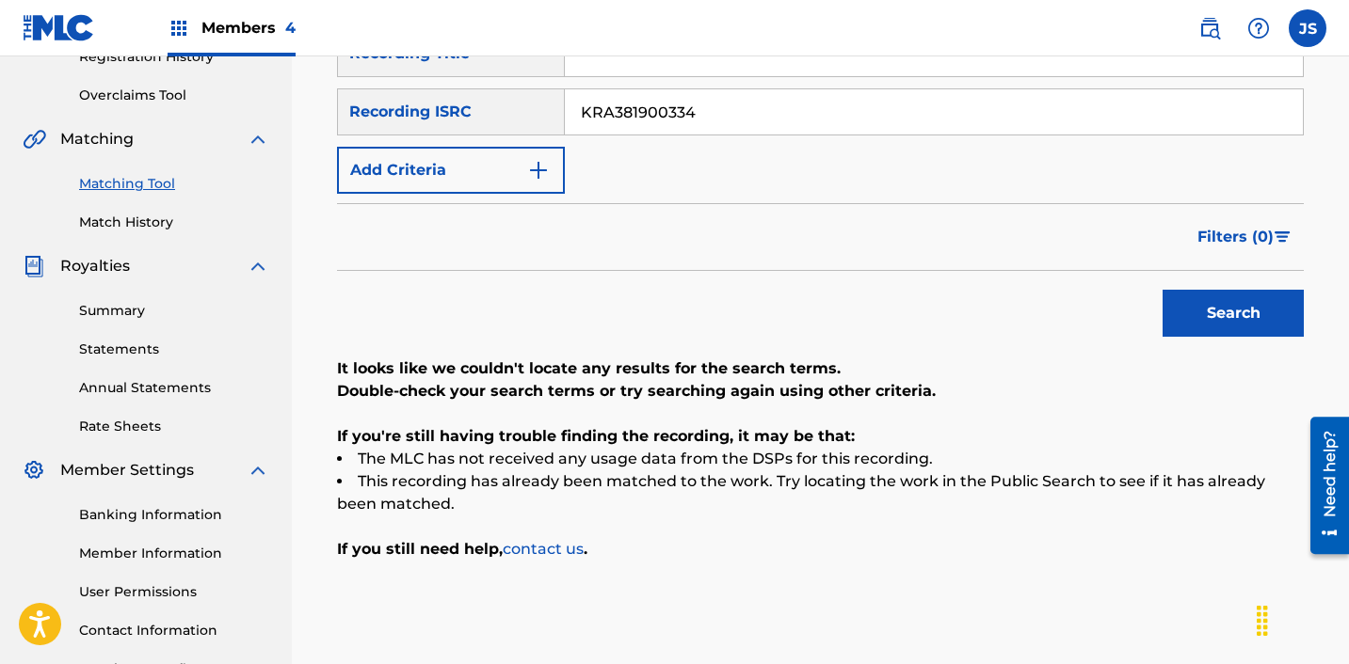
click at [1162, 290] on button "Search" at bounding box center [1232, 313] width 141 height 47
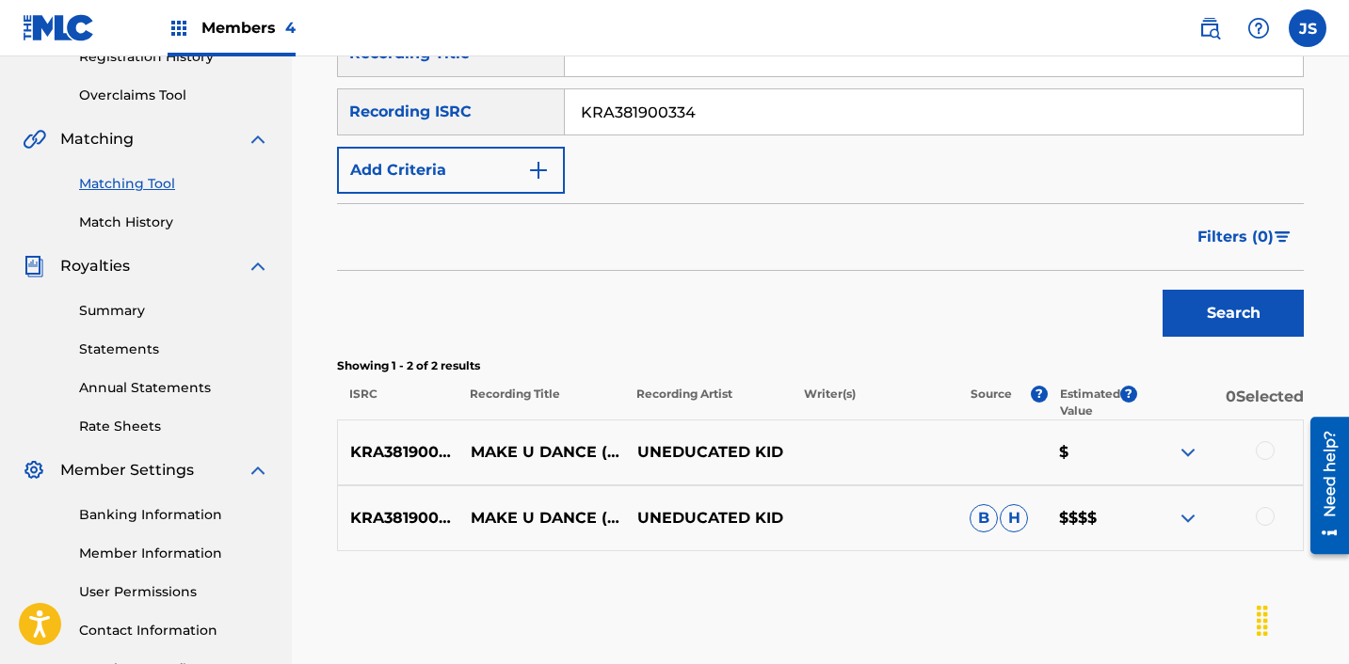
click at [1255, 454] on div at bounding box center [1219, 452] width 167 height 23
click at [1260, 454] on div at bounding box center [1264, 450] width 19 height 19
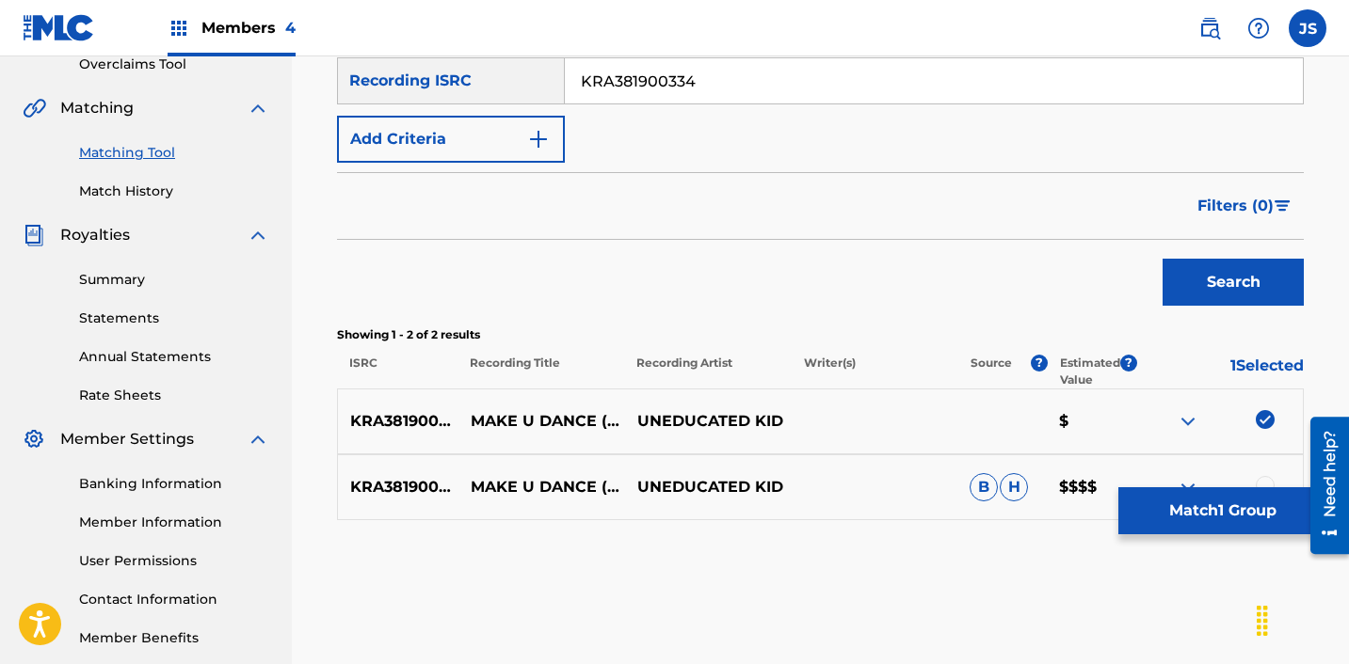
scroll to position [503, 0]
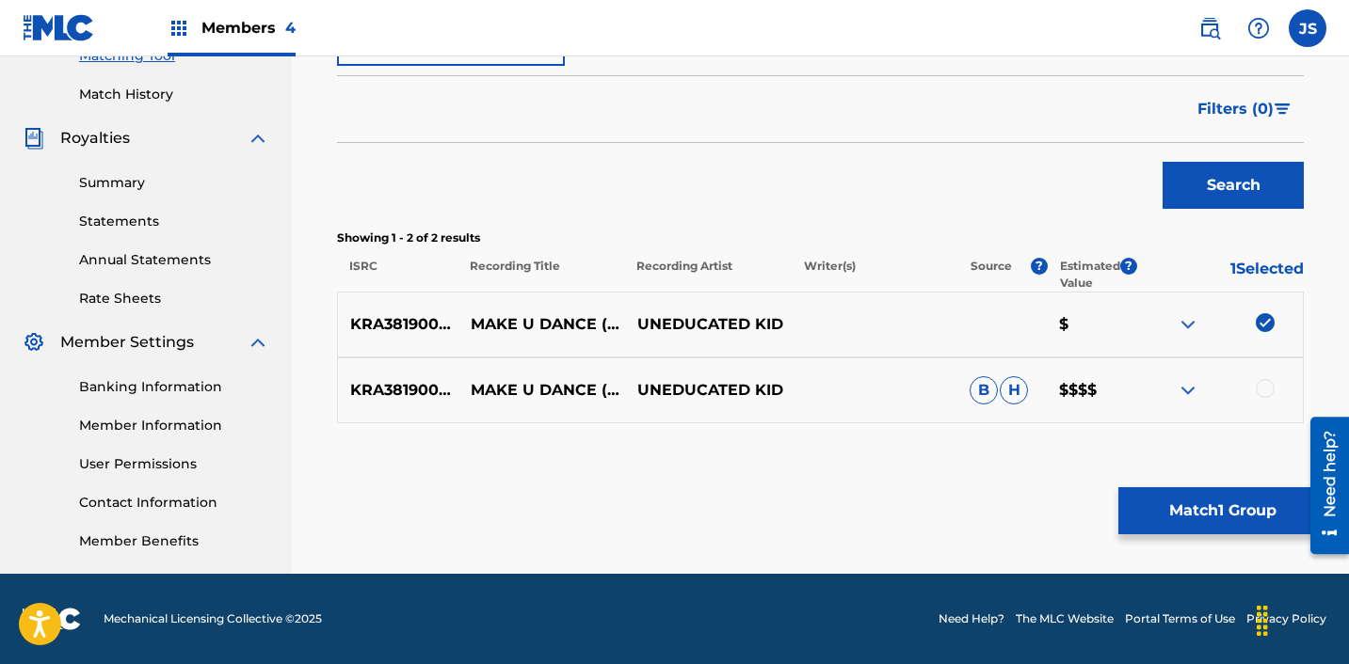
click at [1261, 392] on div at bounding box center [1264, 388] width 19 height 19
click at [1175, 508] on button "Match 2 Groups" at bounding box center [1222, 511] width 208 height 47
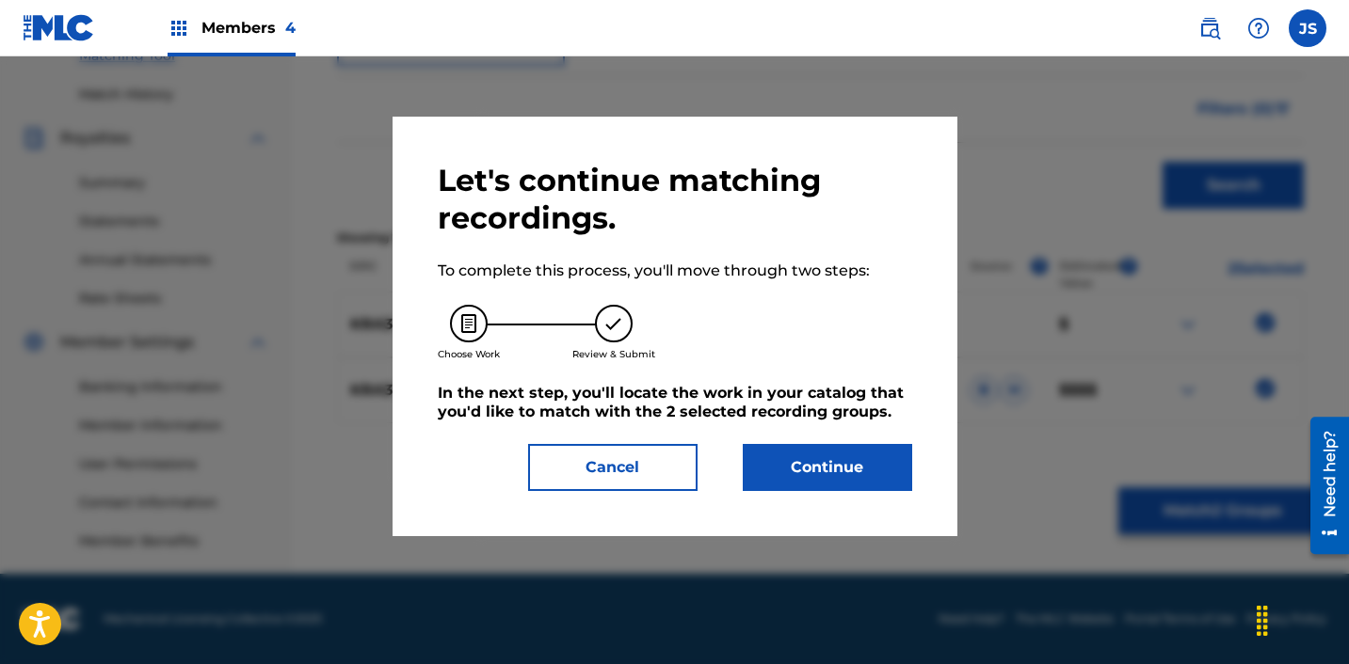
click at [846, 471] on button "Continue" at bounding box center [827, 467] width 169 height 47
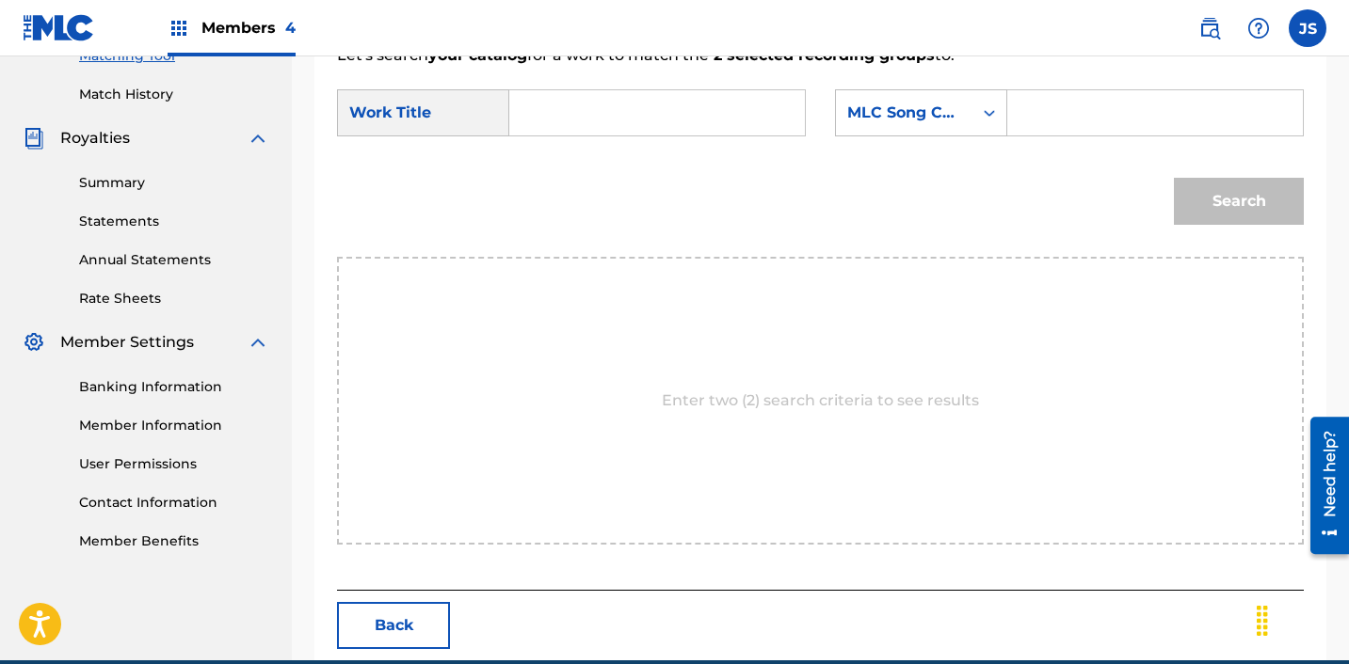
click at [645, 131] on input "Search Form" at bounding box center [657, 112] width 264 height 45
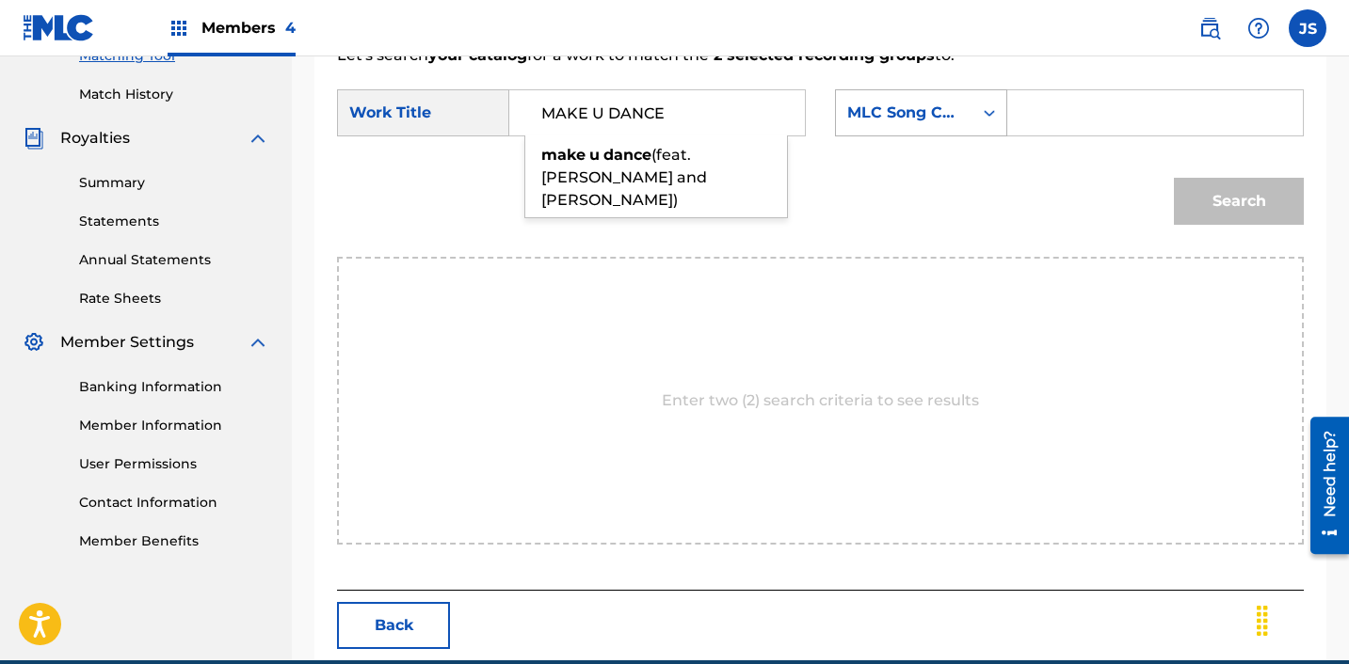
type input "MAKE U DANCE"
click at [904, 119] on div "MLC Song Code" at bounding box center [904, 113] width 114 height 23
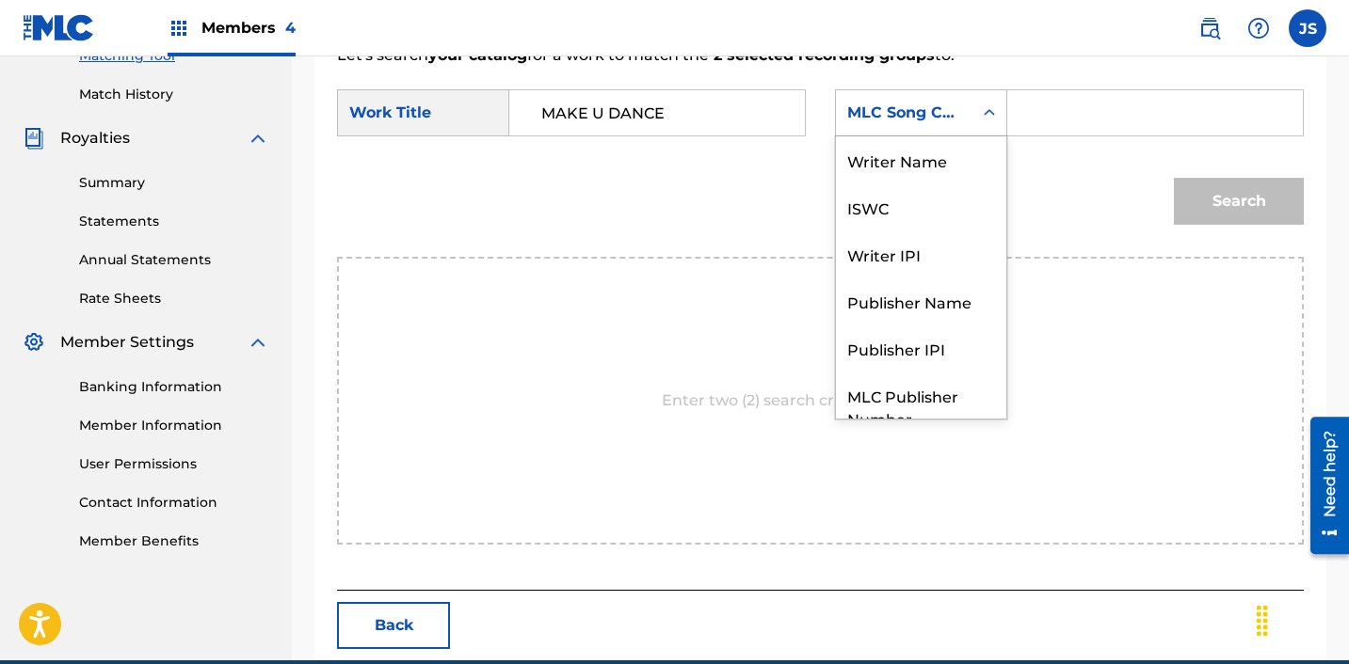
scroll to position [70, 0]
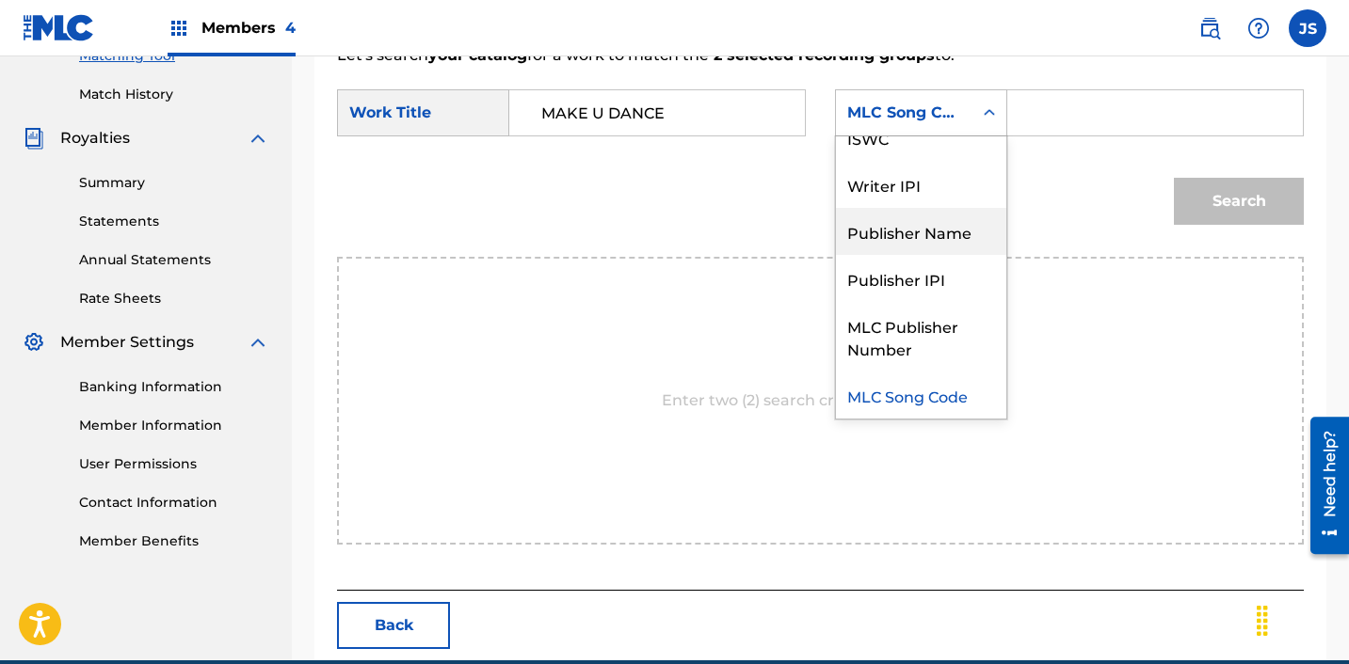
click at [941, 234] on div "Publisher Name" at bounding box center [921, 231] width 170 height 47
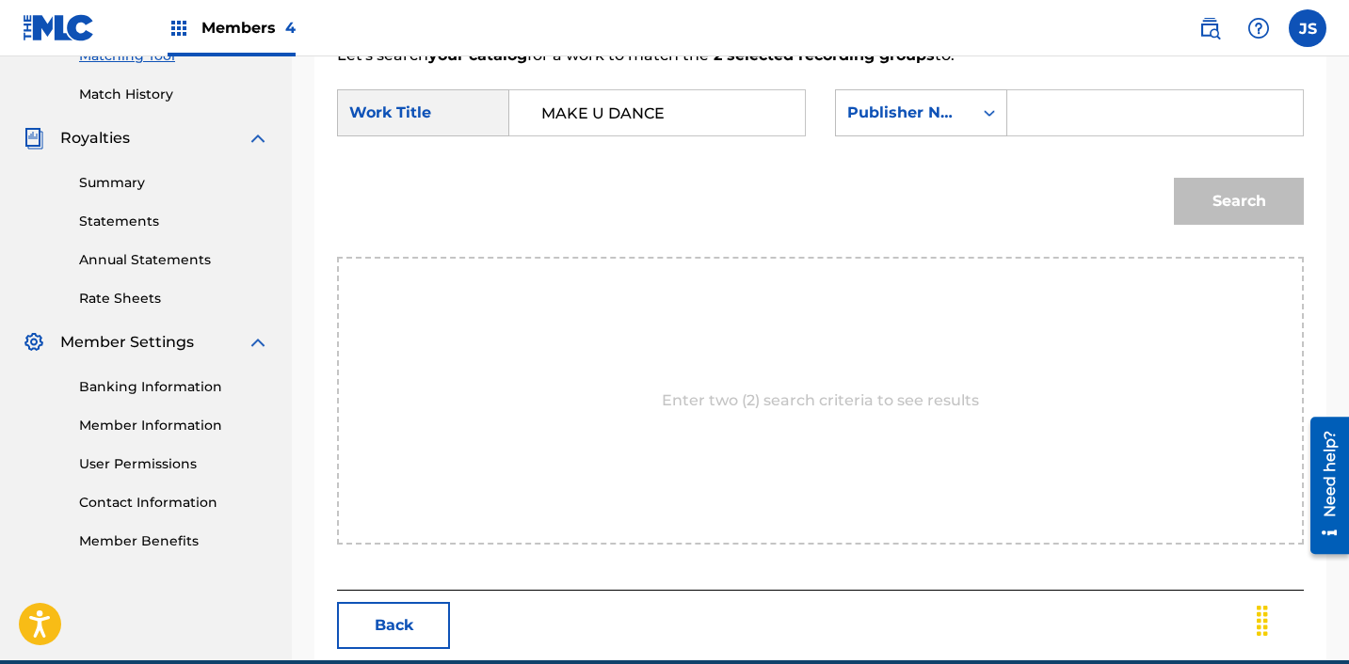
click at [1084, 107] on input "Search Form" at bounding box center [1155, 112] width 264 height 45
type input "ICHUTUS"
click at [1220, 206] on button "Search" at bounding box center [1239, 201] width 130 height 47
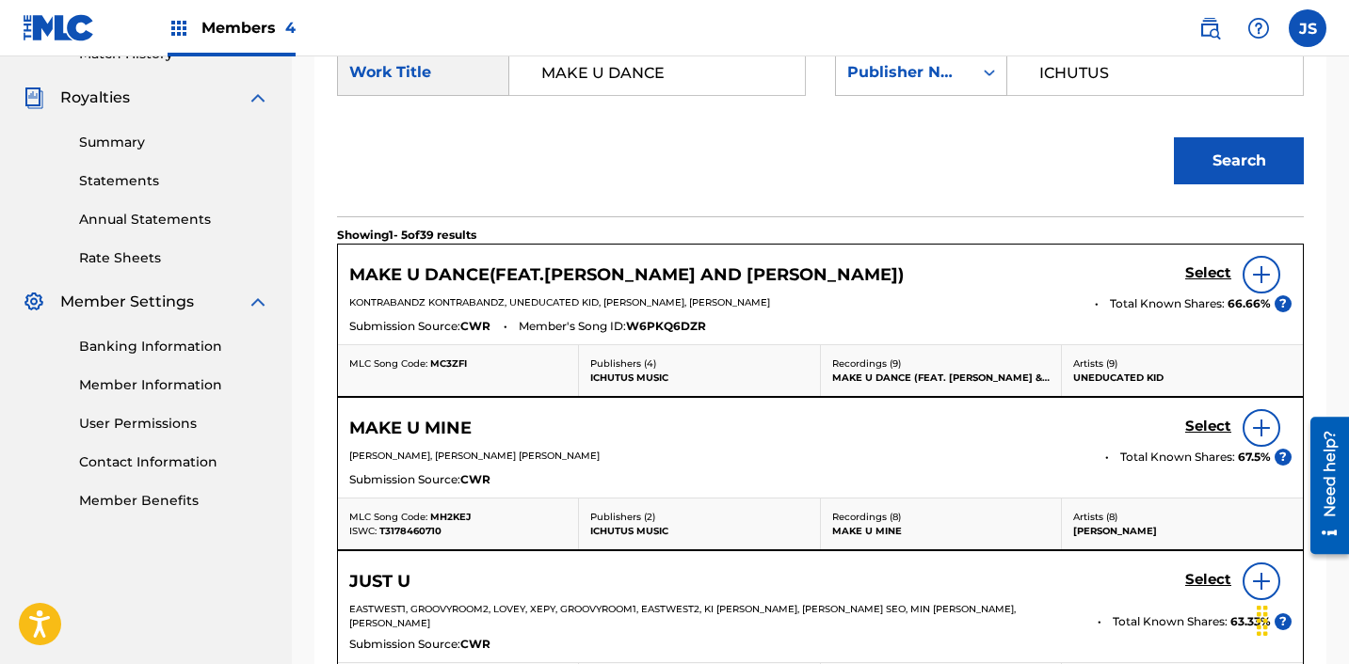
scroll to position [560, 0]
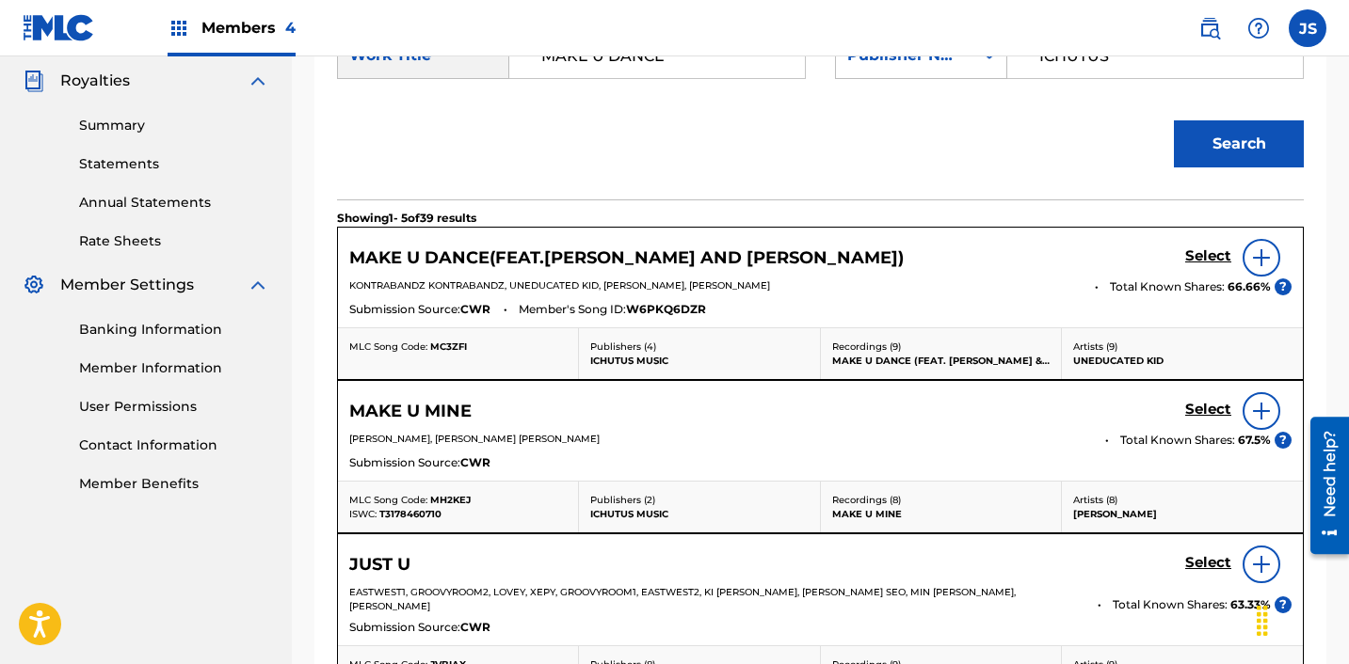
click at [1190, 251] on h5 "Select" at bounding box center [1208, 257] width 46 height 18
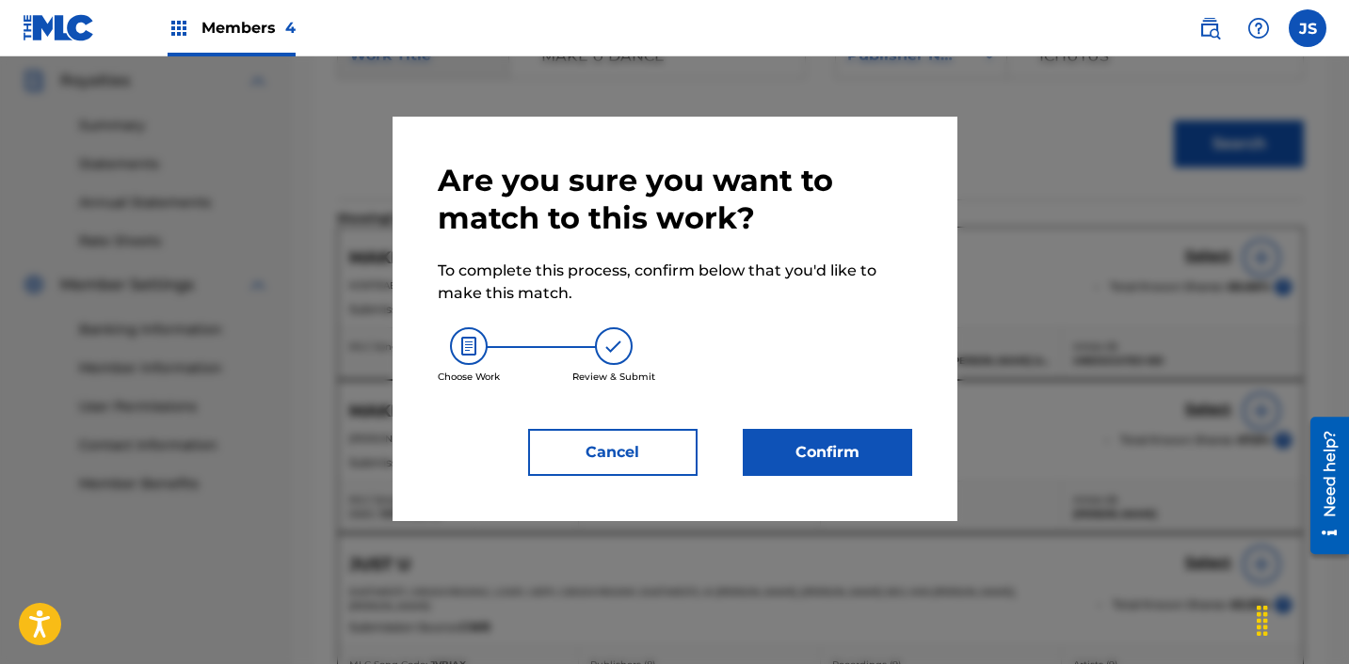
click at [800, 463] on button "Confirm" at bounding box center [827, 452] width 169 height 47
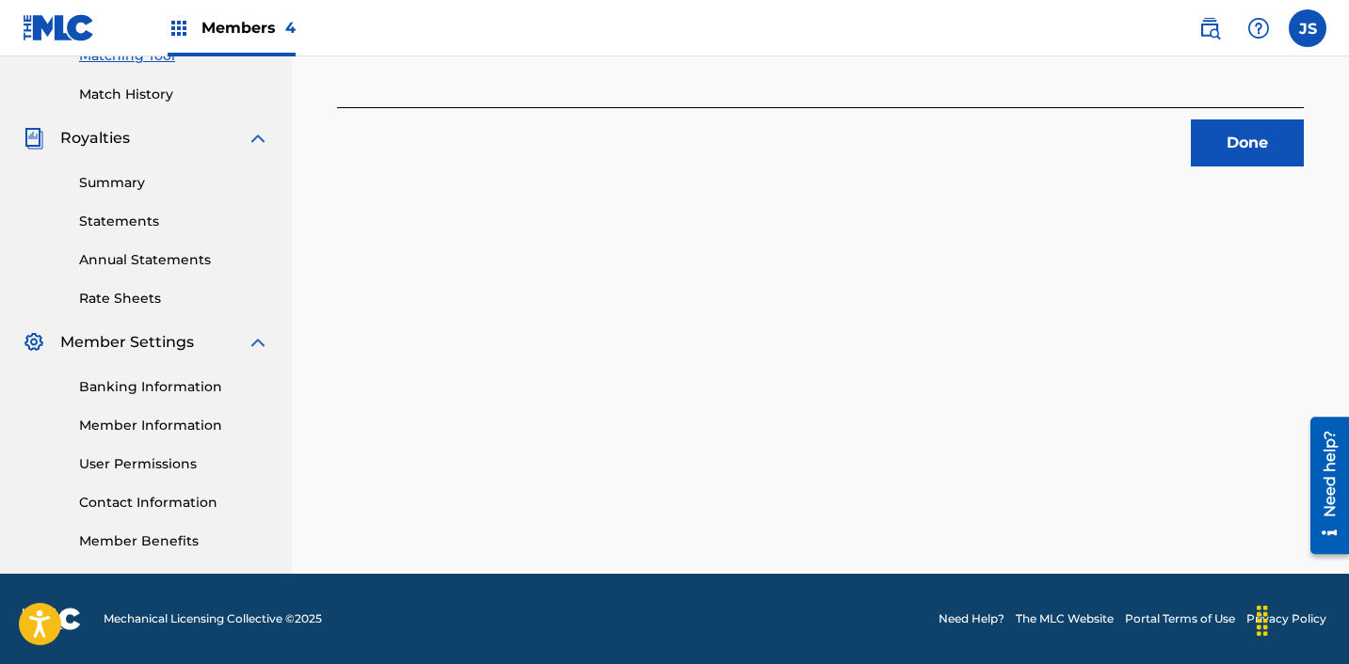
click at [1255, 155] on button "Done" at bounding box center [1247, 143] width 113 height 47
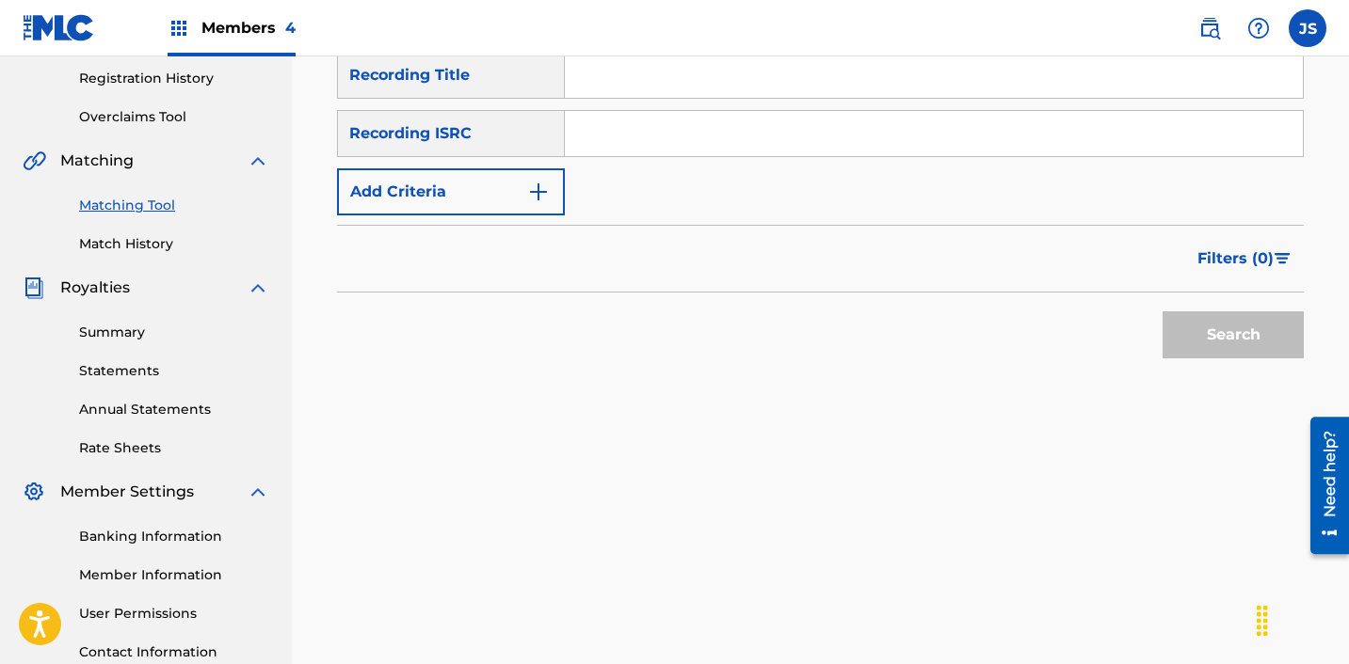
scroll to position [341, 0]
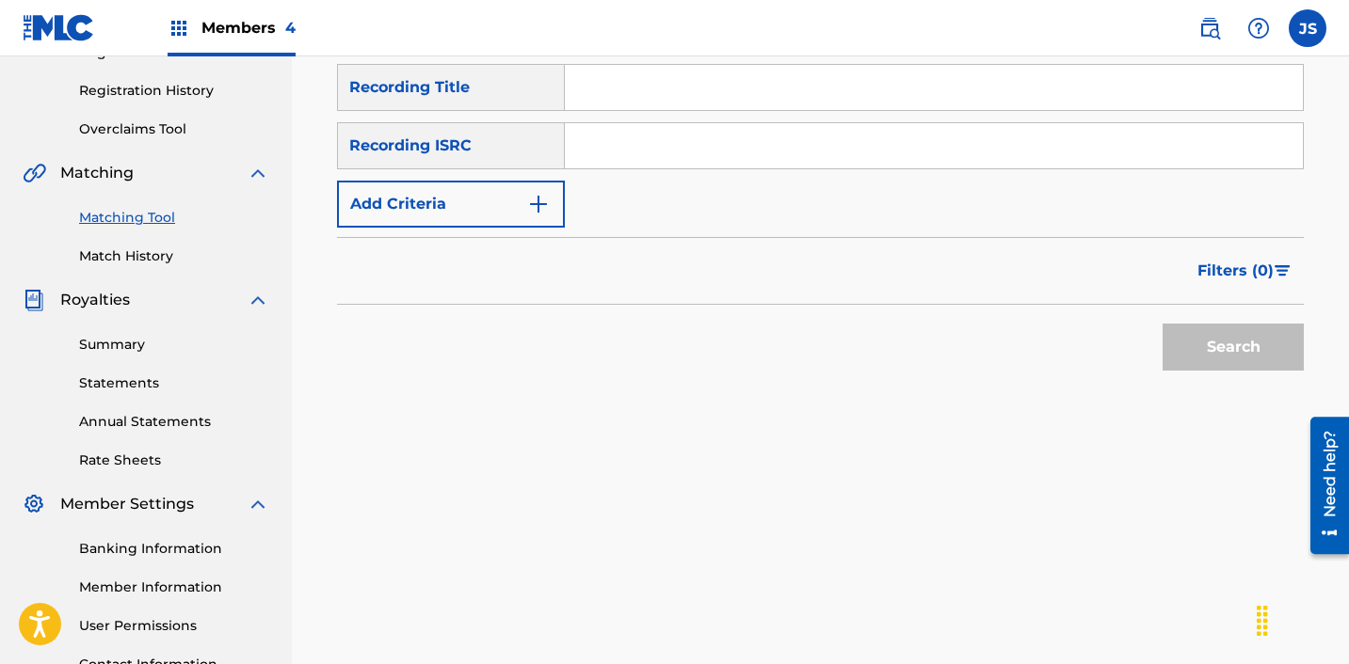
click at [757, 152] on input "Search Form" at bounding box center [934, 145] width 738 height 45
paste input "KRF152200026"
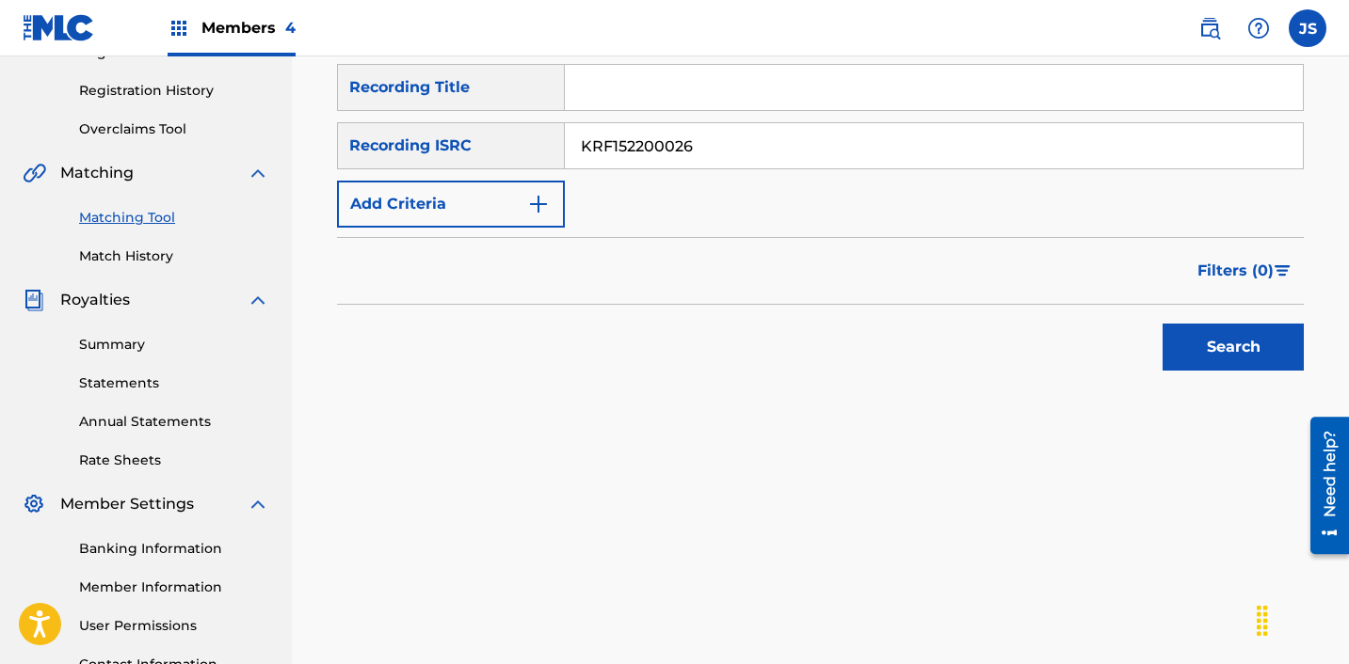
type input "KRF152200026"
click at [1162, 324] on button "Search" at bounding box center [1232, 347] width 141 height 47
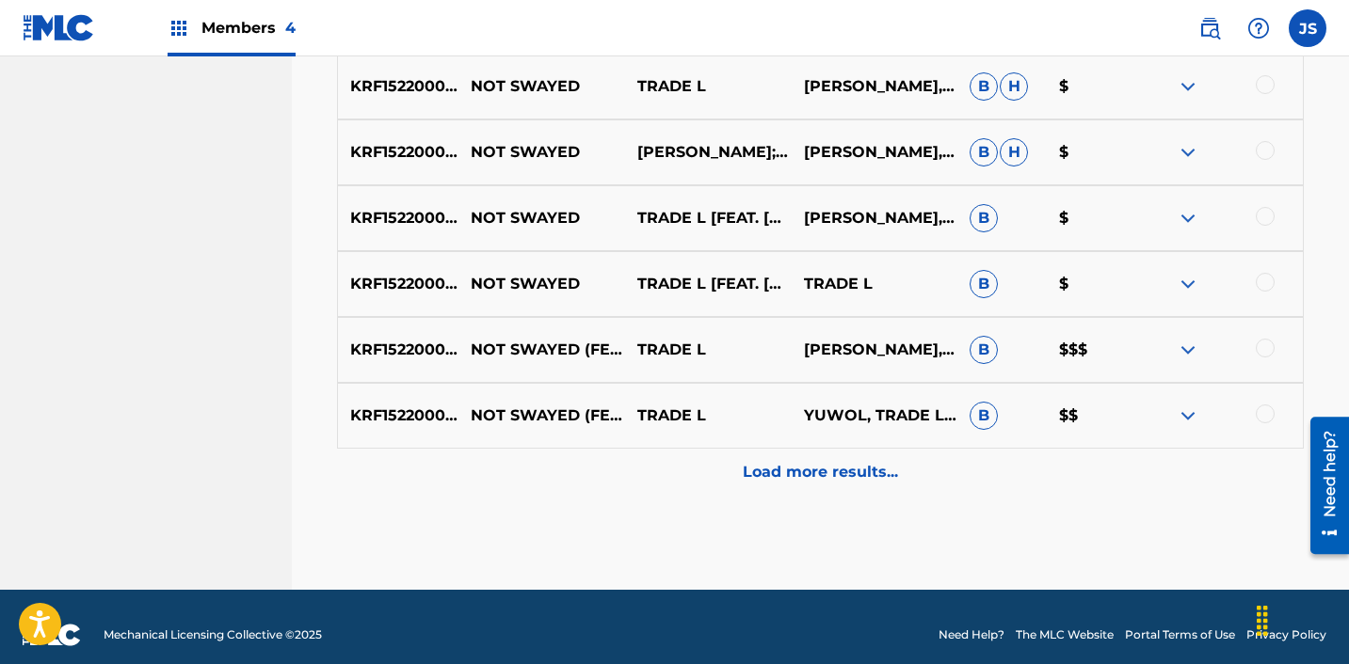
click at [899, 472] on div "Load more results..." at bounding box center [820, 472] width 967 height 47
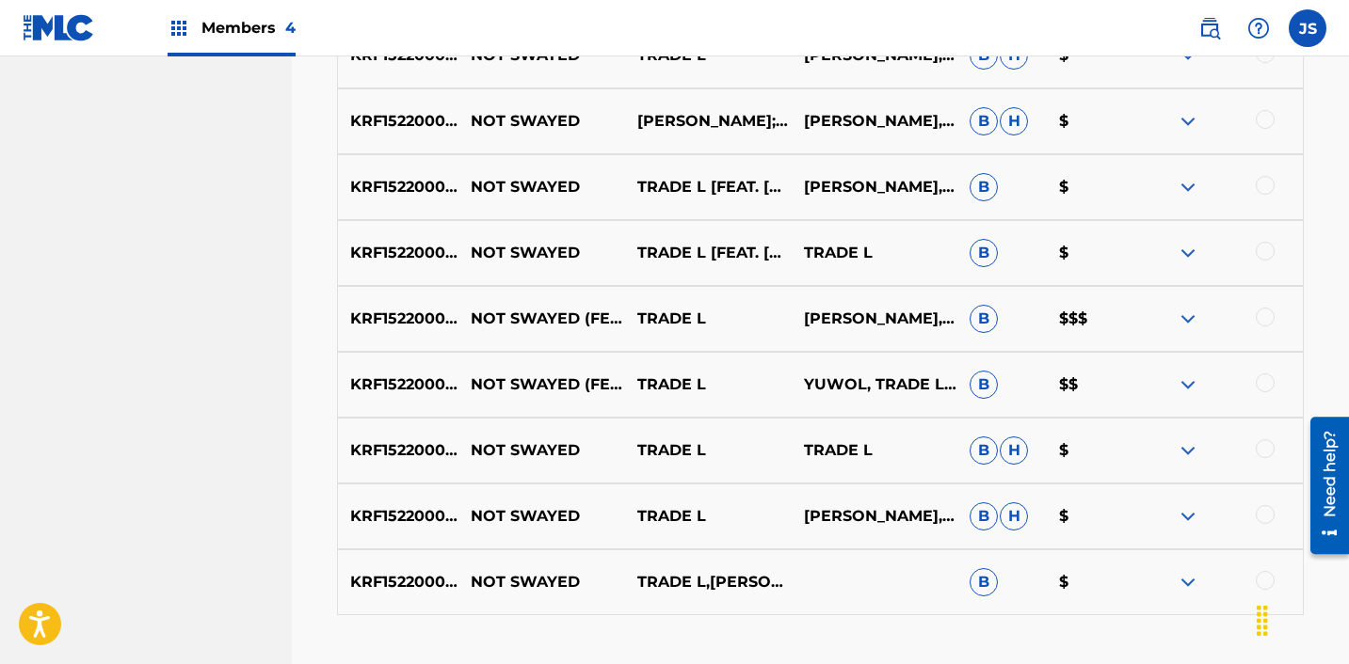
scroll to position [1171, 0]
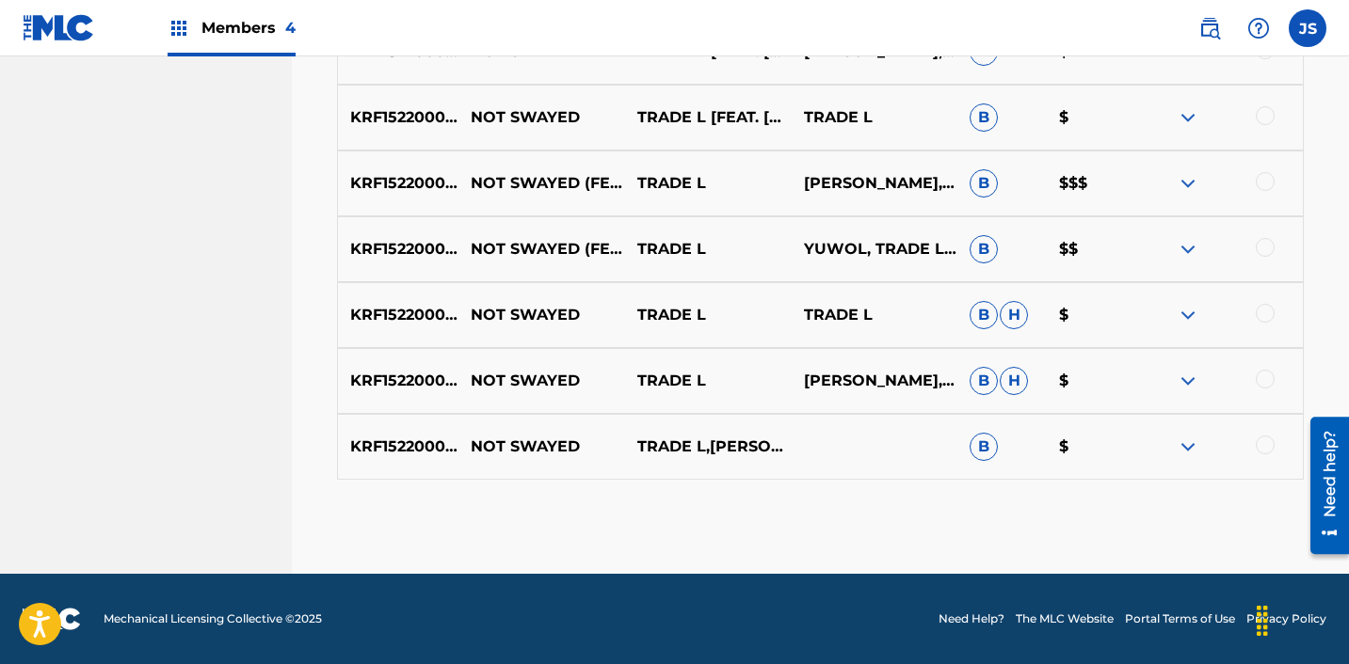
click at [1265, 446] on div at bounding box center [1264, 445] width 19 height 19
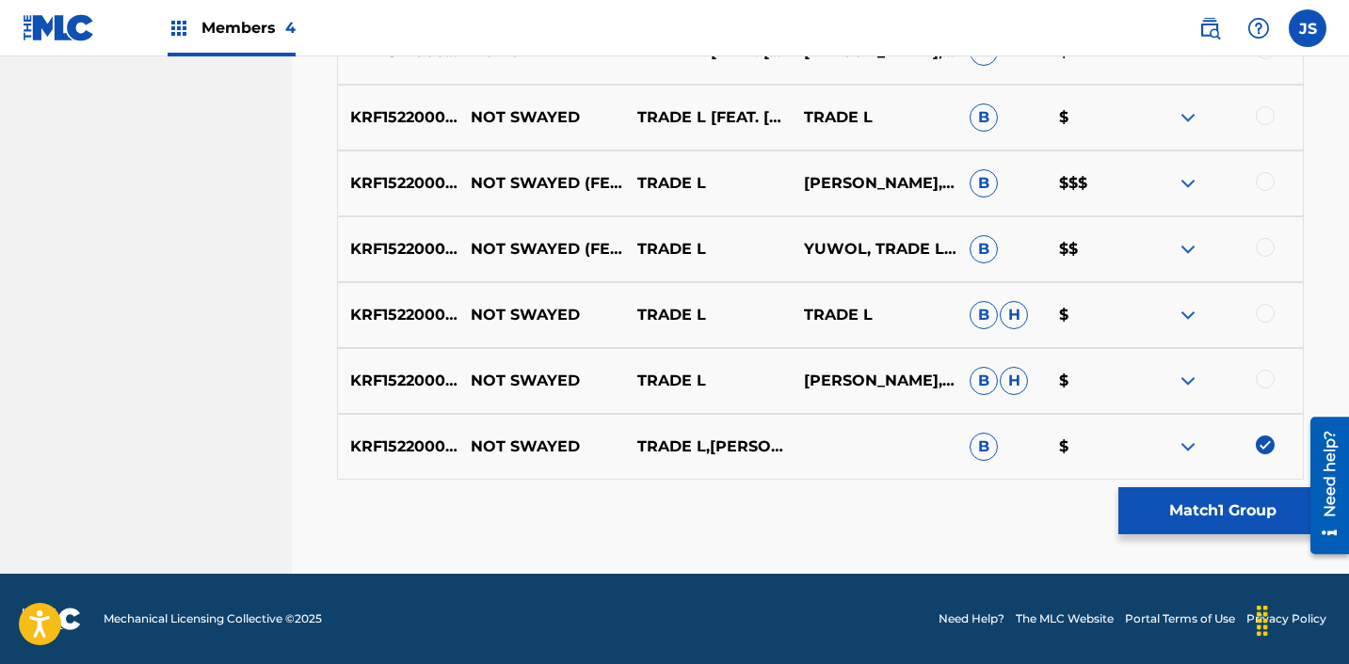
click at [1264, 372] on div at bounding box center [1264, 379] width 19 height 19
click at [1265, 302] on div "KRF152200026 NOT SWAYED TRADE L TRADE L B H $" at bounding box center [820, 315] width 967 height 66
click at [1265, 307] on div at bounding box center [1264, 313] width 19 height 19
click at [1265, 249] on div at bounding box center [1264, 247] width 19 height 19
click at [1267, 175] on div at bounding box center [1264, 181] width 19 height 19
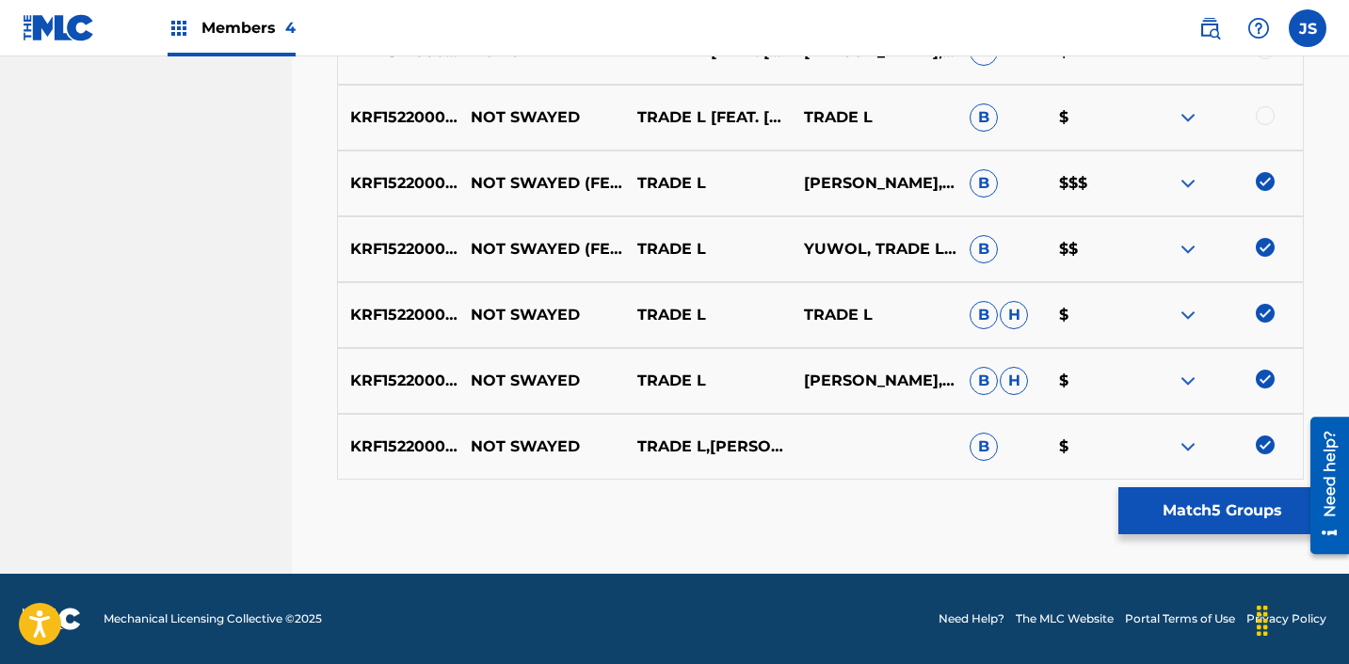
click at [1267, 119] on div at bounding box center [1264, 115] width 19 height 19
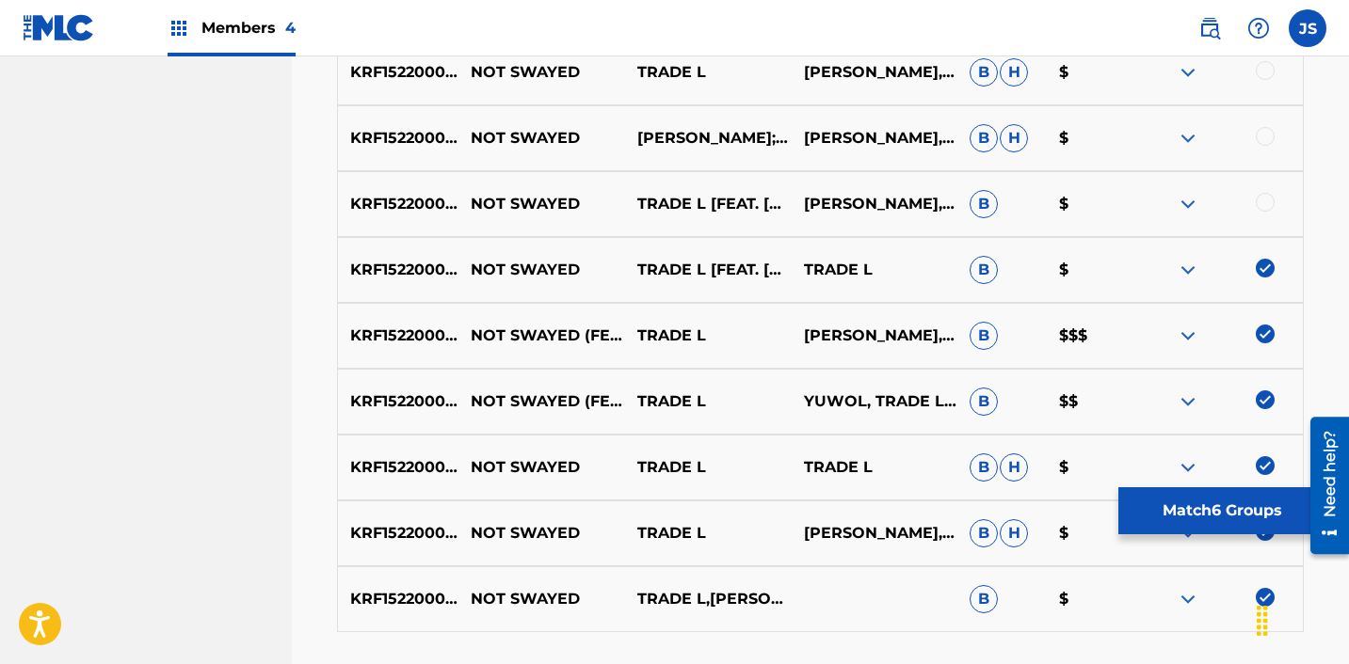
scroll to position [1015, 0]
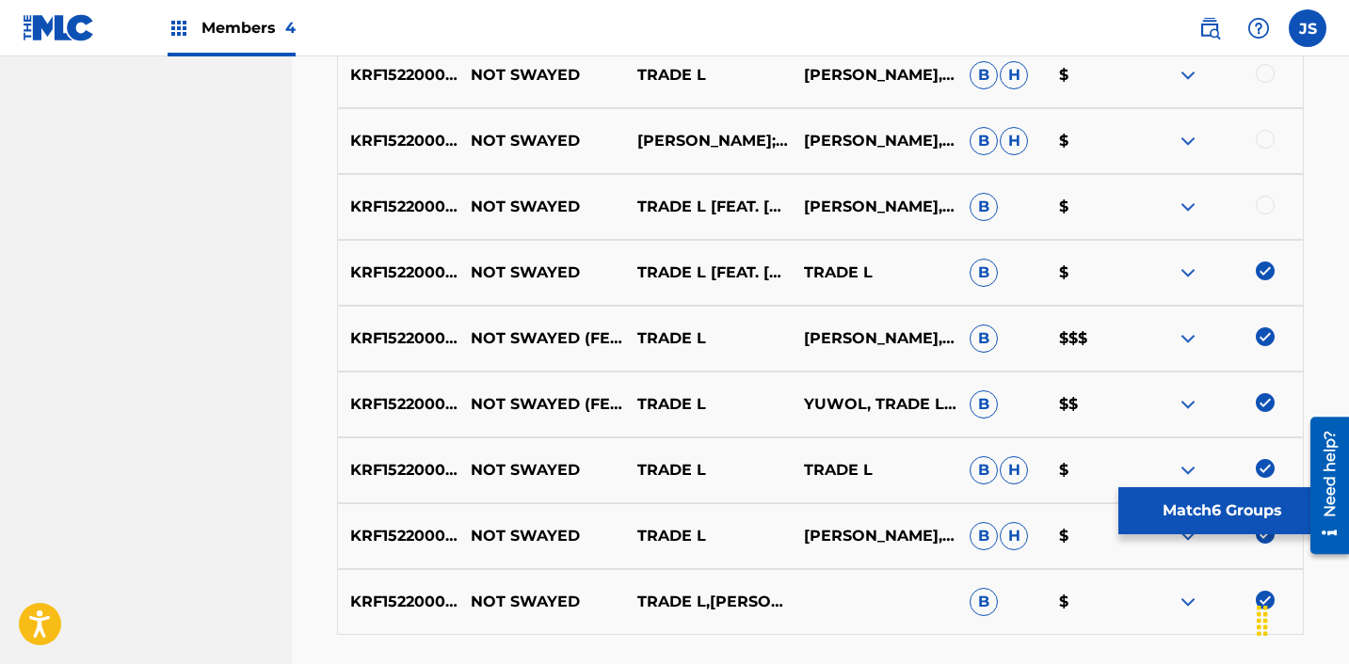
click at [1260, 210] on div at bounding box center [1264, 205] width 19 height 19
click at [1269, 136] on div at bounding box center [1264, 139] width 19 height 19
click at [1267, 66] on div at bounding box center [1264, 73] width 19 height 19
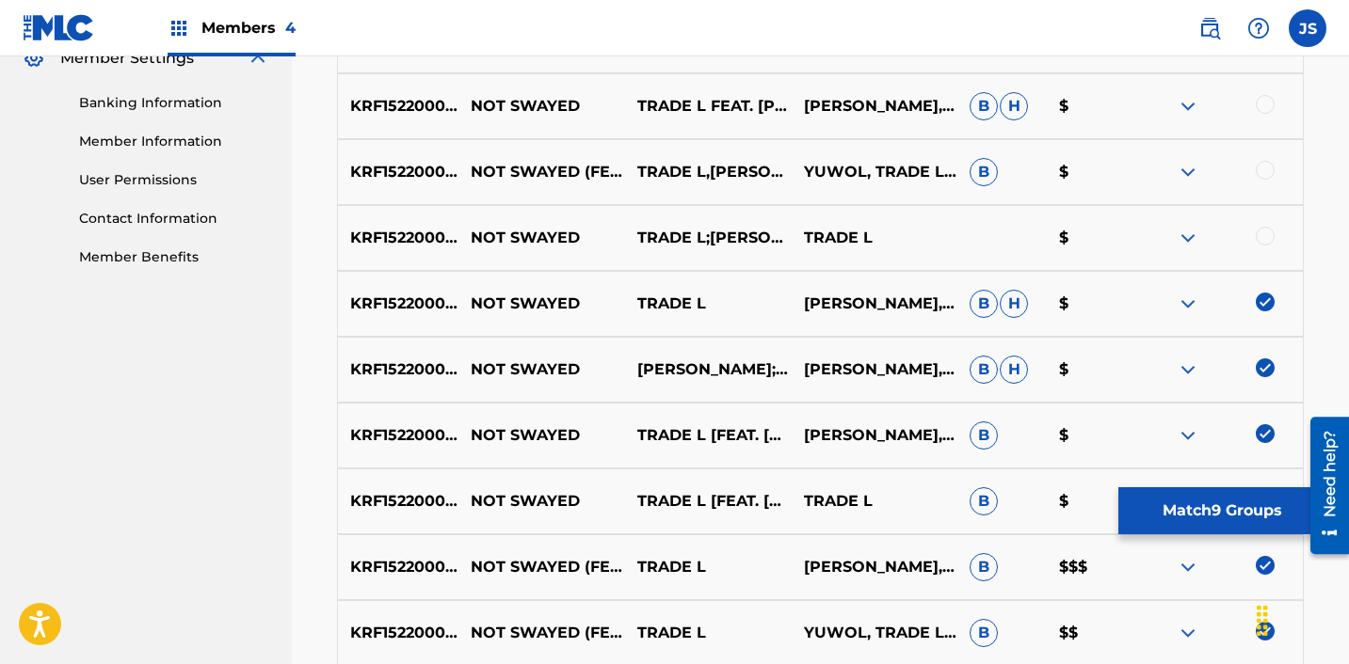
scroll to position [783, 0]
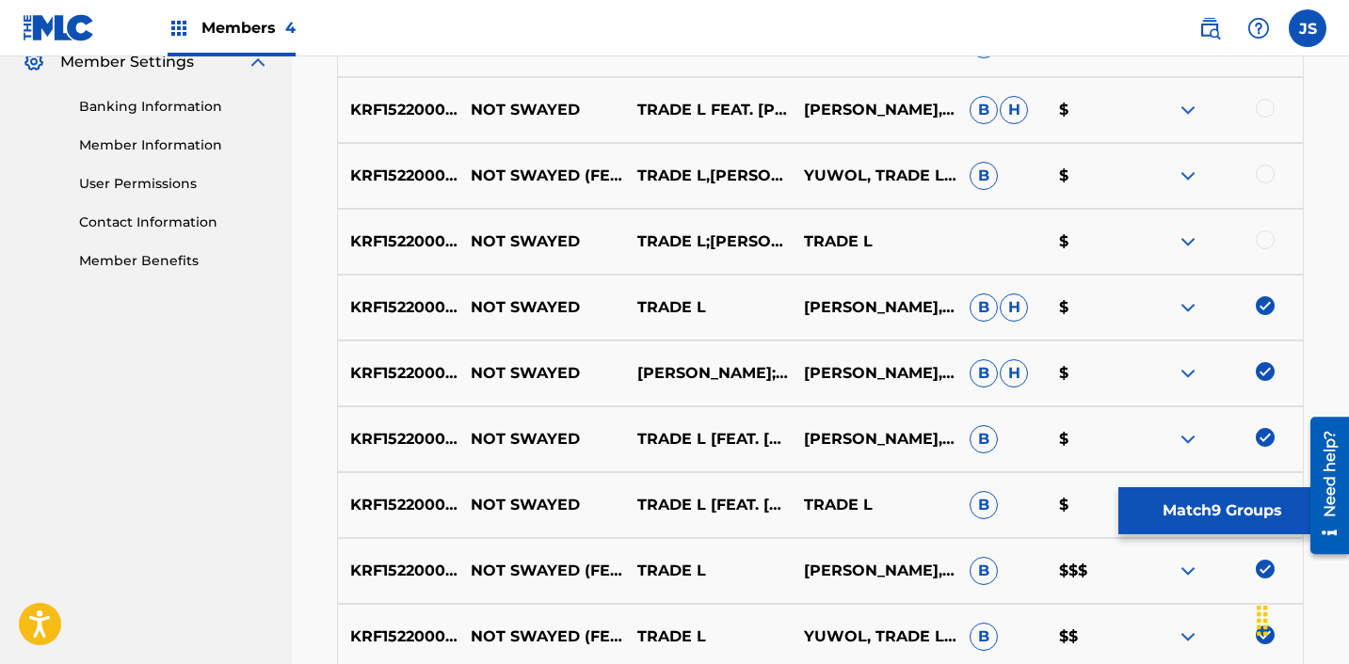
click at [1271, 233] on div at bounding box center [1264, 240] width 19 height 19
click at [1273, 169] on div at bounding box center [1264, 174] width 19 height 19
click at [1272, 100] on div at bounding box center [1219, 110] width 167 height 23
click at [1255, 102] on div at bounding box center [1219, 110] width 167 height 23
click at [1259, 104] on div at bounding box center [1264, 108] width 19 height 19
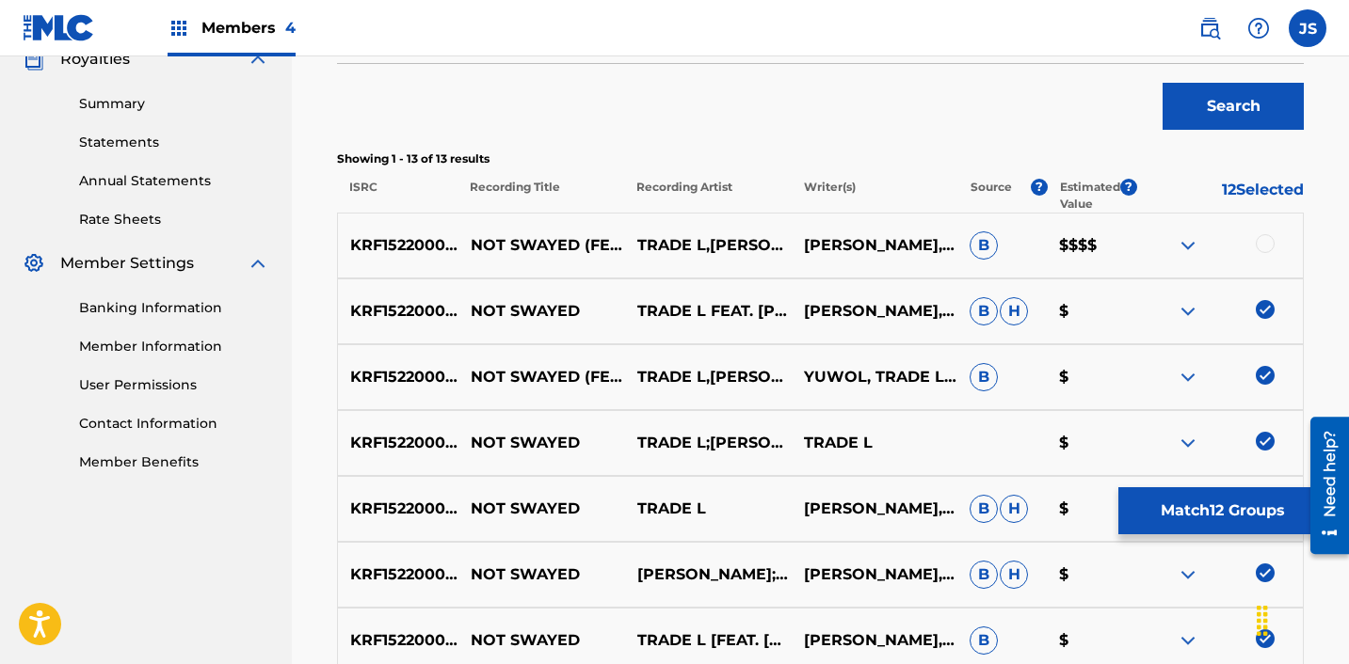
scroll to position [566, 0]
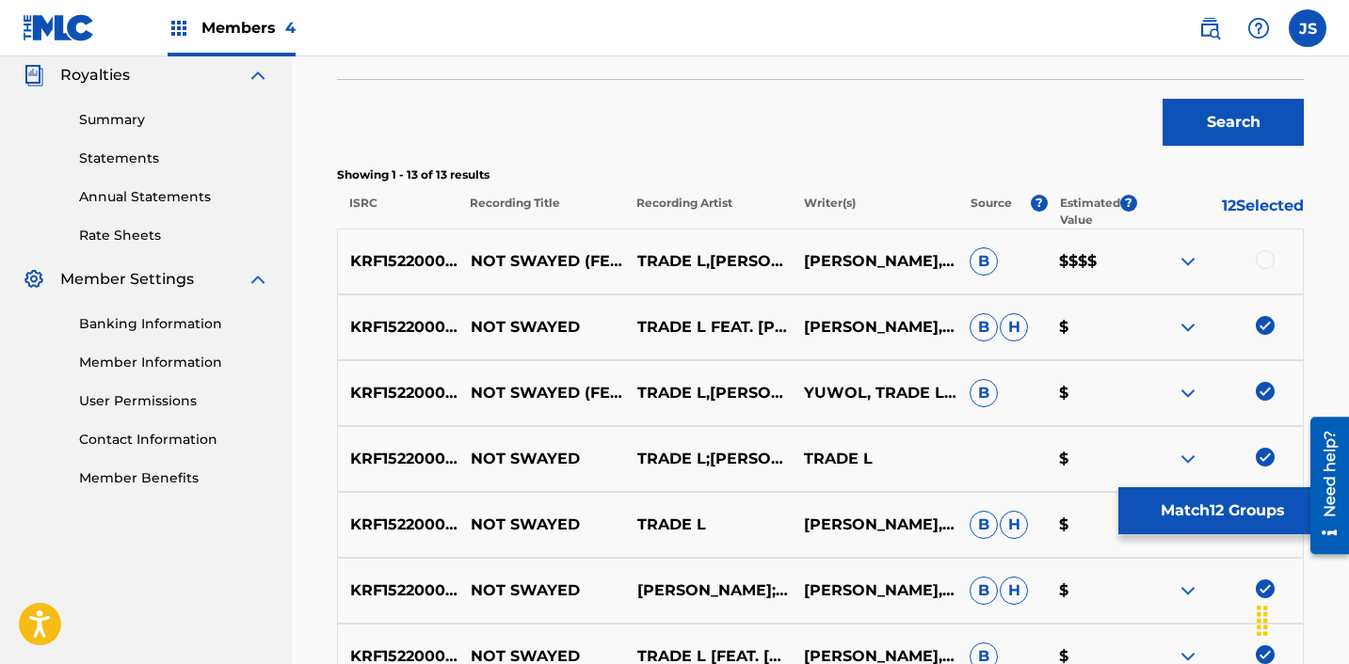
click at [1260, 265] on div at bounding box center [1264, 259] width 19 height 19
click at [1156, 509] on button "Match 13 Groups" at bounding box center [1222, 511] width 208 height 47
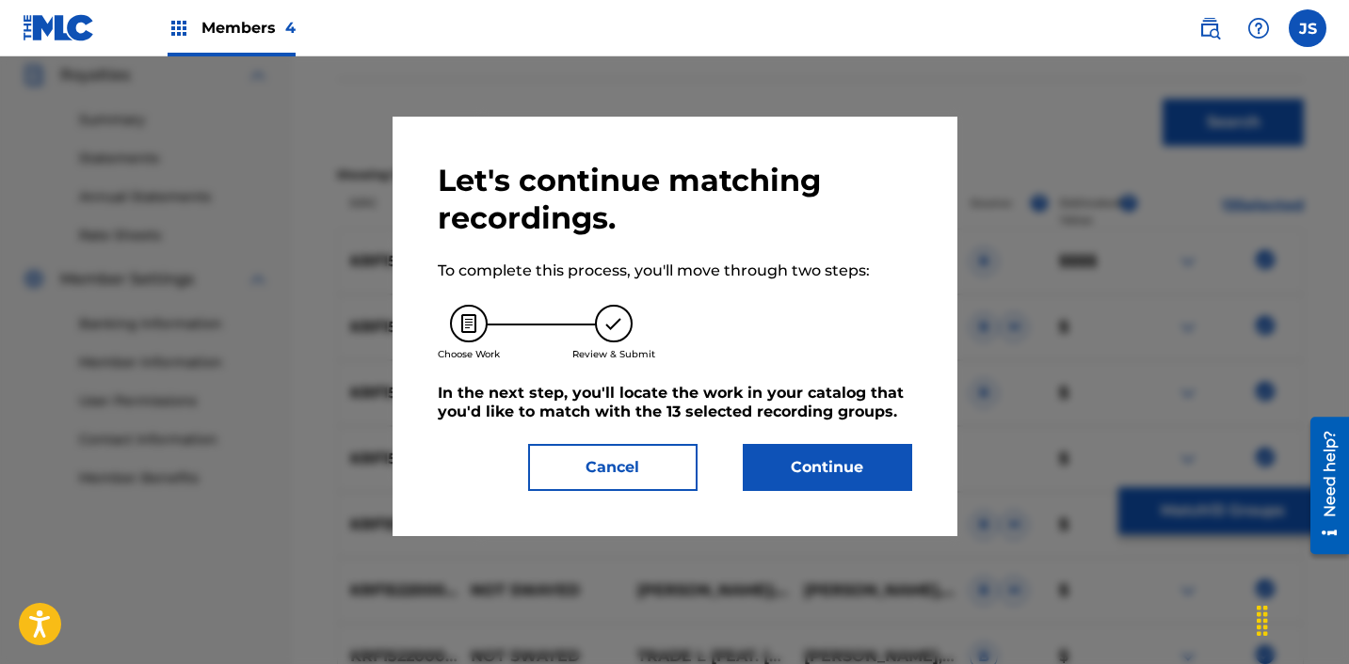
click at [593, 474] on button "Cancel" at bounding box center [612, 467] width 169 height 47
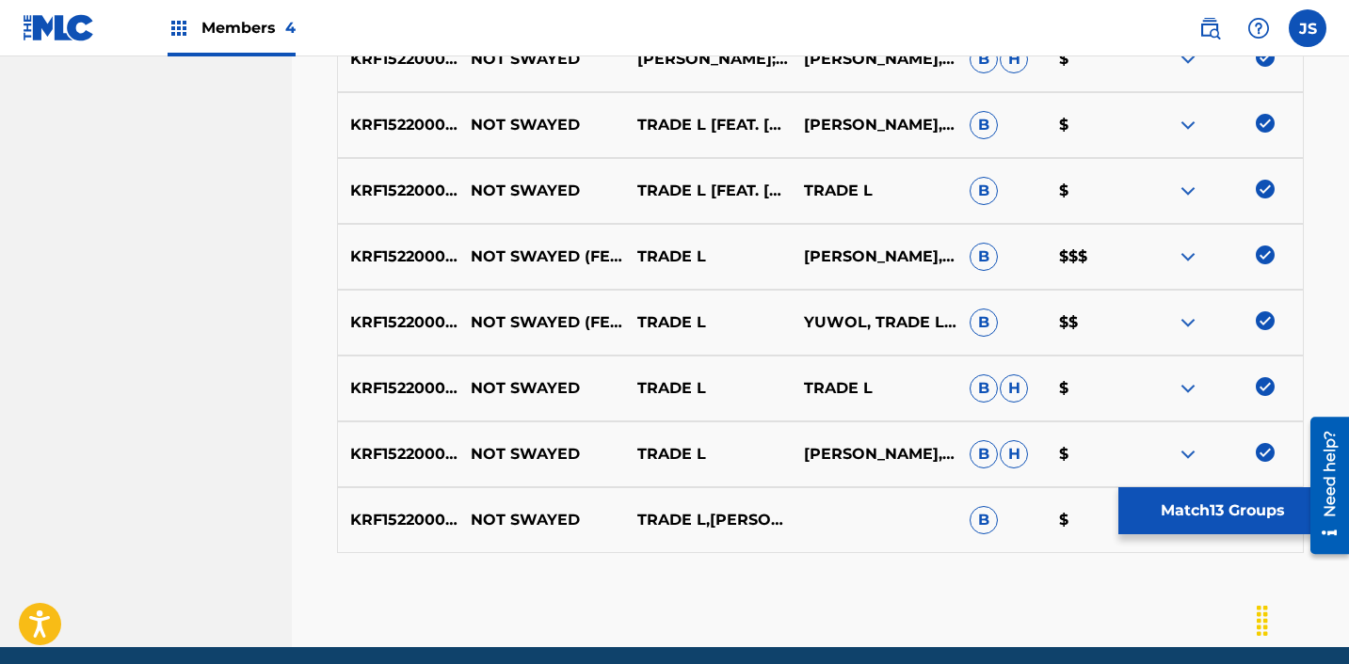
scroll to position [1108, 0]
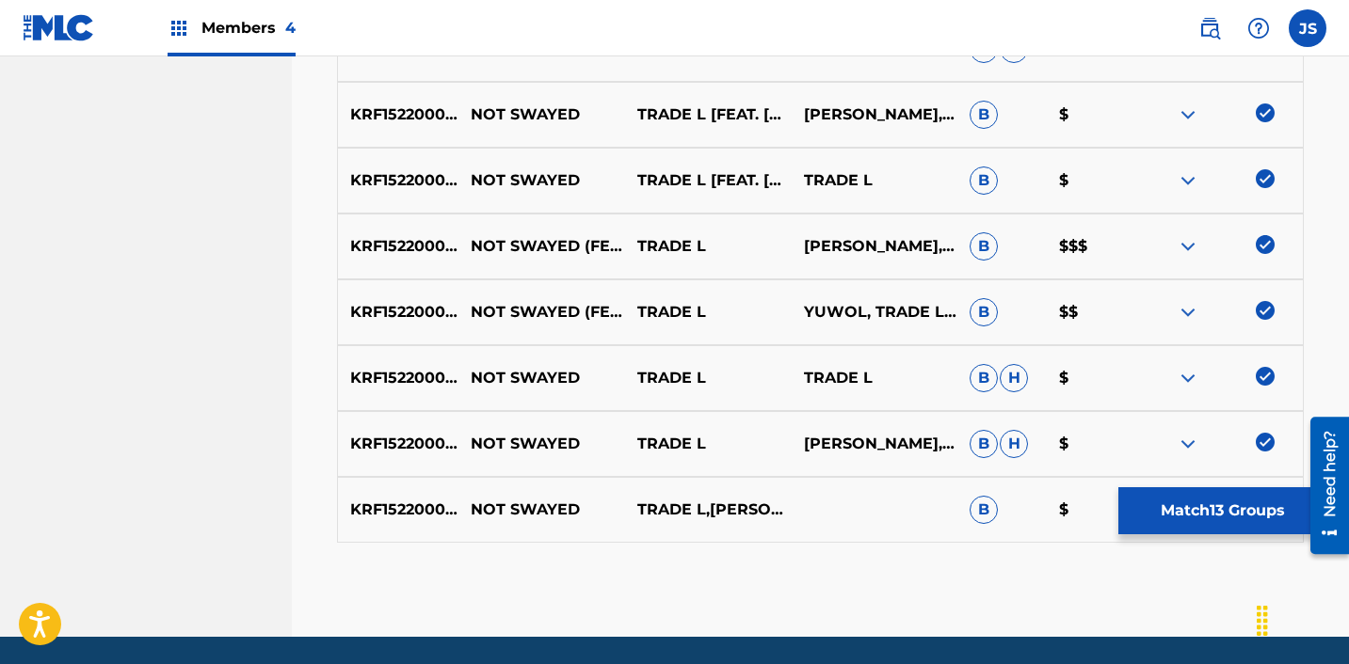
click at [1148, 485] on div "KRF152200026 NOT SWAYED TRADE L,[PERSON_NAME] $" at bounding box center [820, 510] width 967 height 66
click at [1145, 505] on button "Match 13 Groups" at bounding box center [1222, 511] width 208 height 47
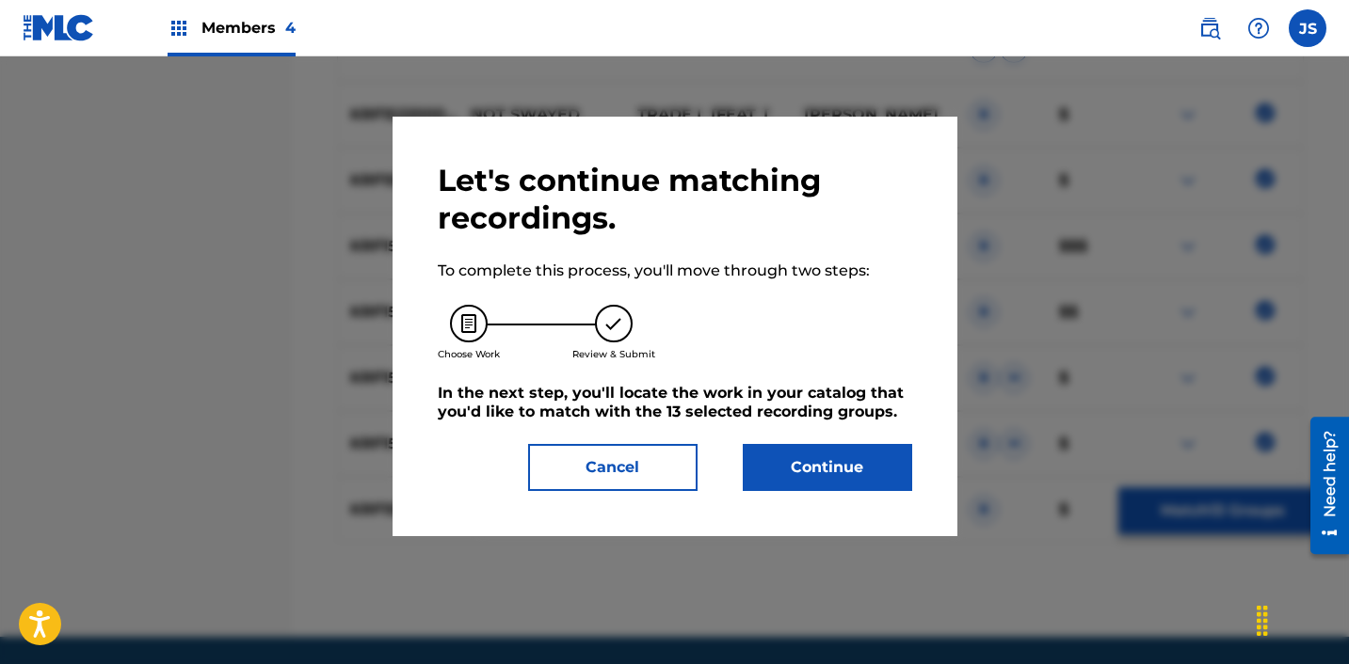
click at [830, 481] on button "Continue" at bounding box center [827, 467] width 169 height 47
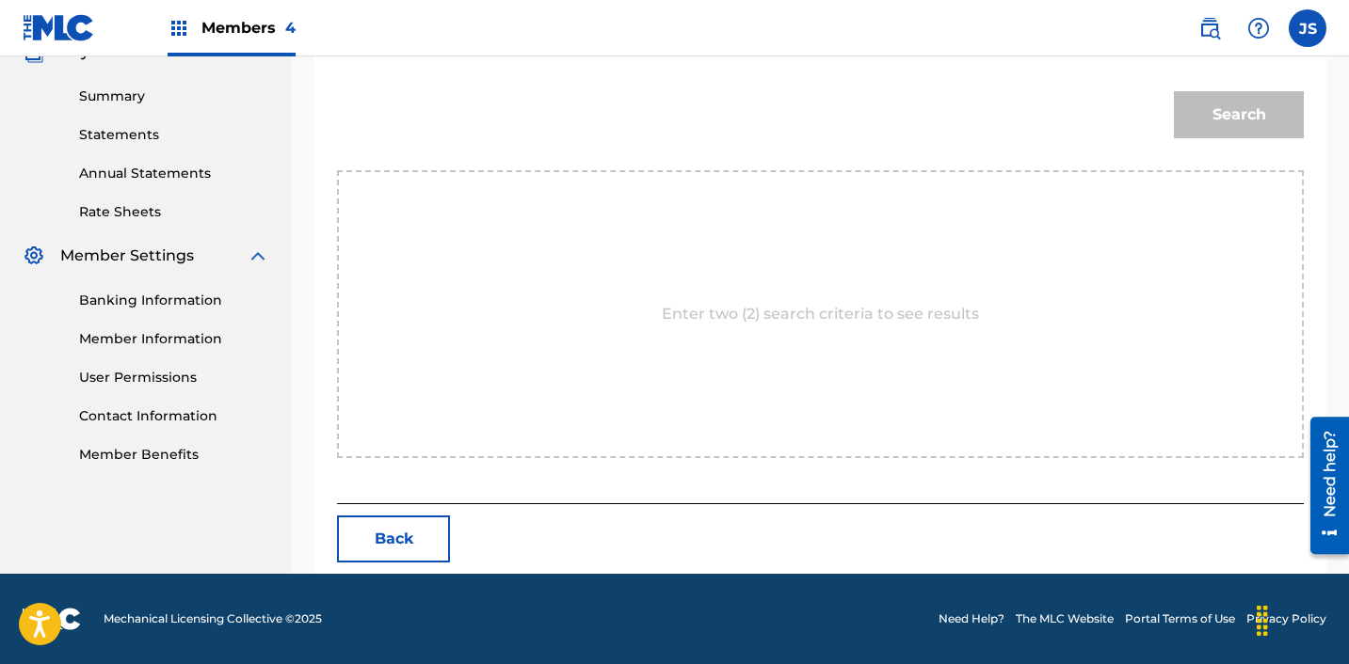
scroll to position [444, 0]
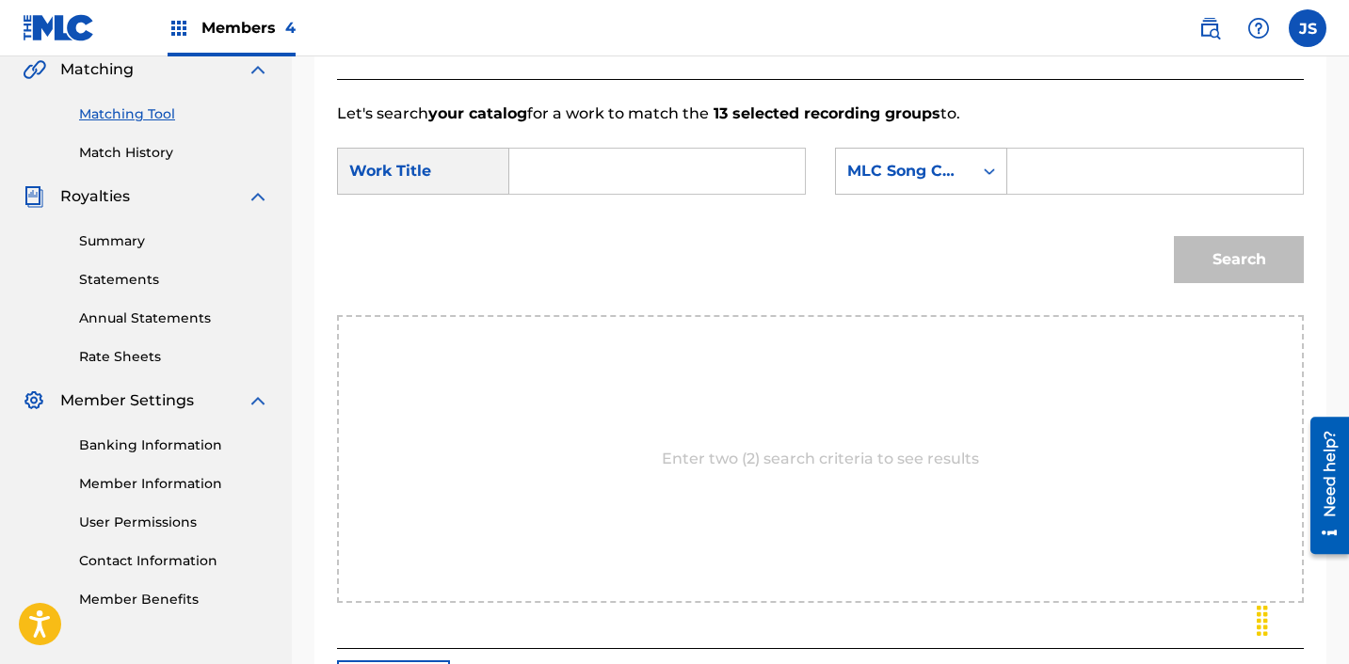
click at [580, 168] on input "Search Form" at bounding box center [657, 171] width 264 height 45
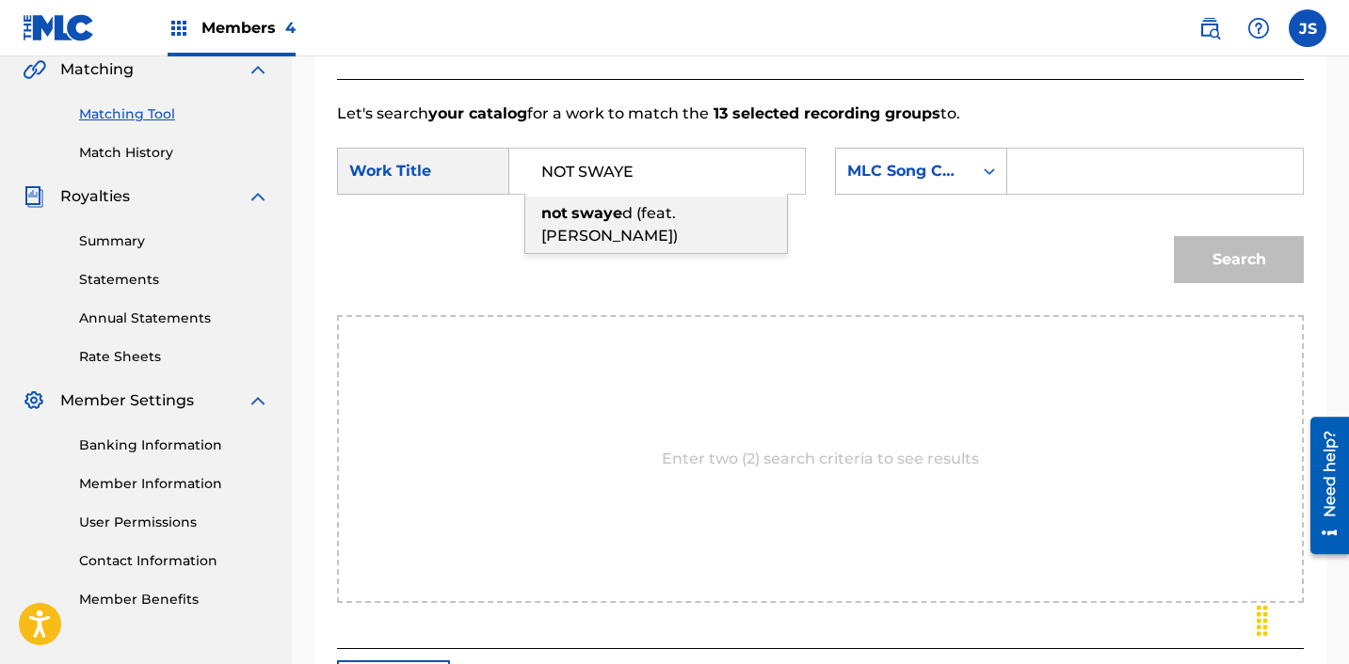
click at [631, 222] on span "d (feat.[PERSON_NAME])" at bounding box center [609, 224] width 136 height 40
type input "not swayed (feat.[PERSON_NAME])"
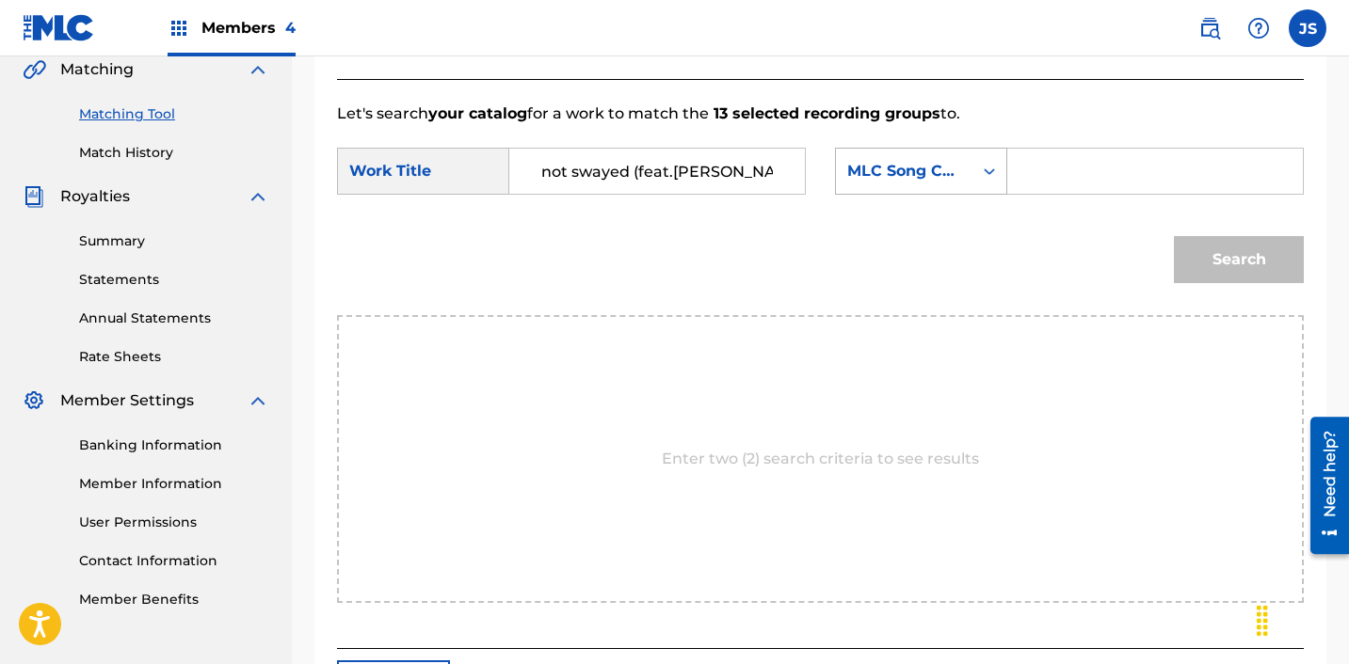
click at [957, 162] on div "MLC Song Code" at bounding box center [904, 171] width 114 height 23
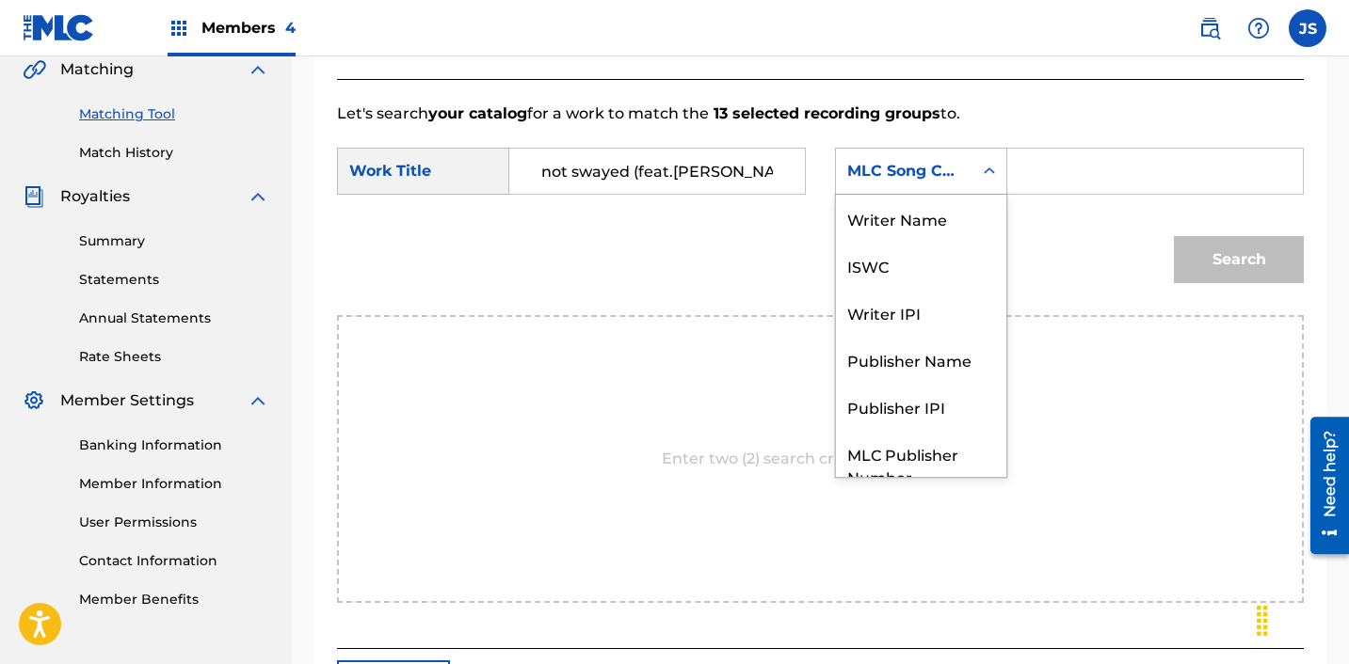
scroll to position [70, 0]
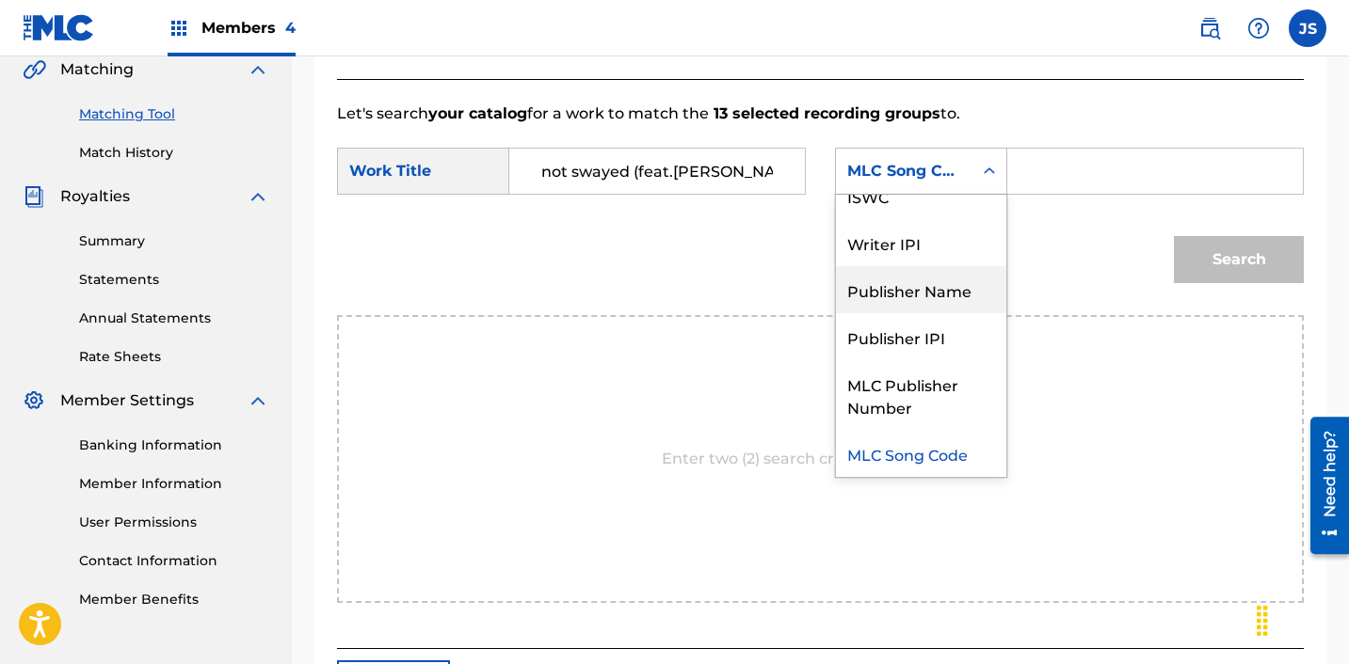
click at [957, 281] on div "Publisher Name" at bounding box center [921, 289] width 170 height 47
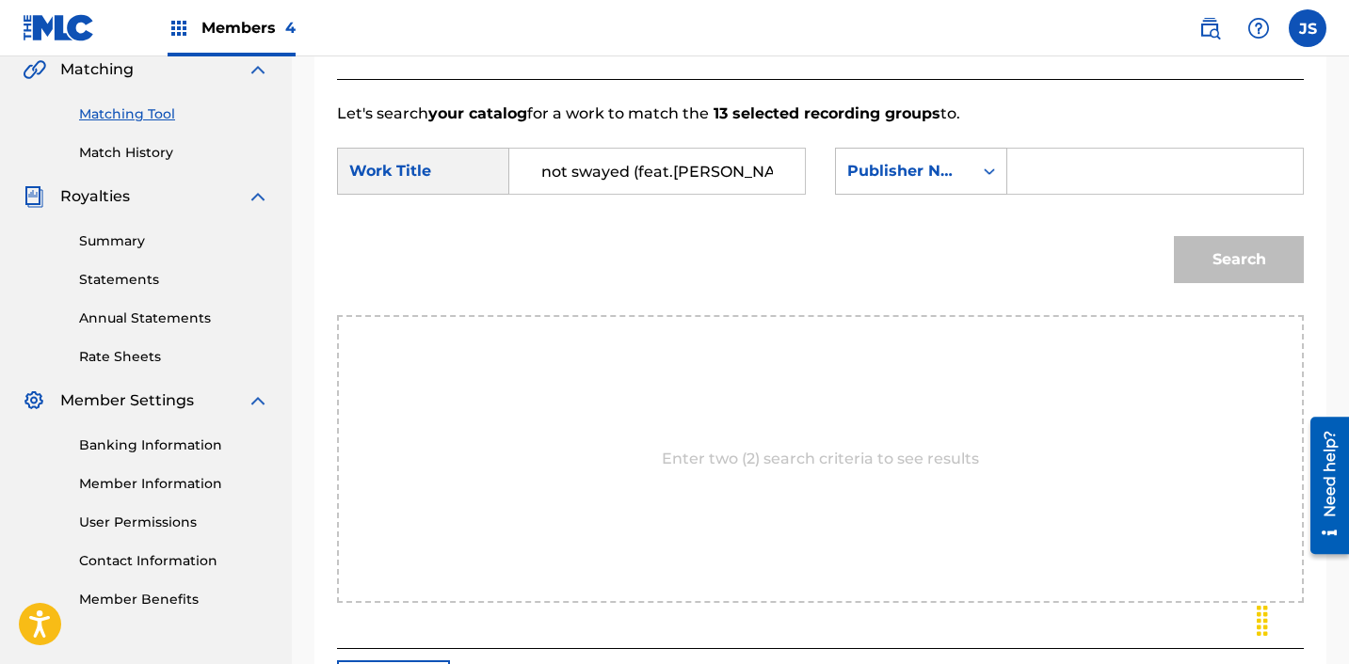
click at [1114, 202] on div "SearchWithCriteria28c12c81-bc92-40d2-8ced-459b3eb0b910 Work Title not swayed (f…" at bounding box center [820, 177] width 967 height 58
click at [1113, 177] on input "Search Form" at bounding box center [1155, 171] width 264 height 45
type input "ICHUTUS"
click at [1194, 267] on button "Search" at bounding box center [1239, 259] width 130 height 47
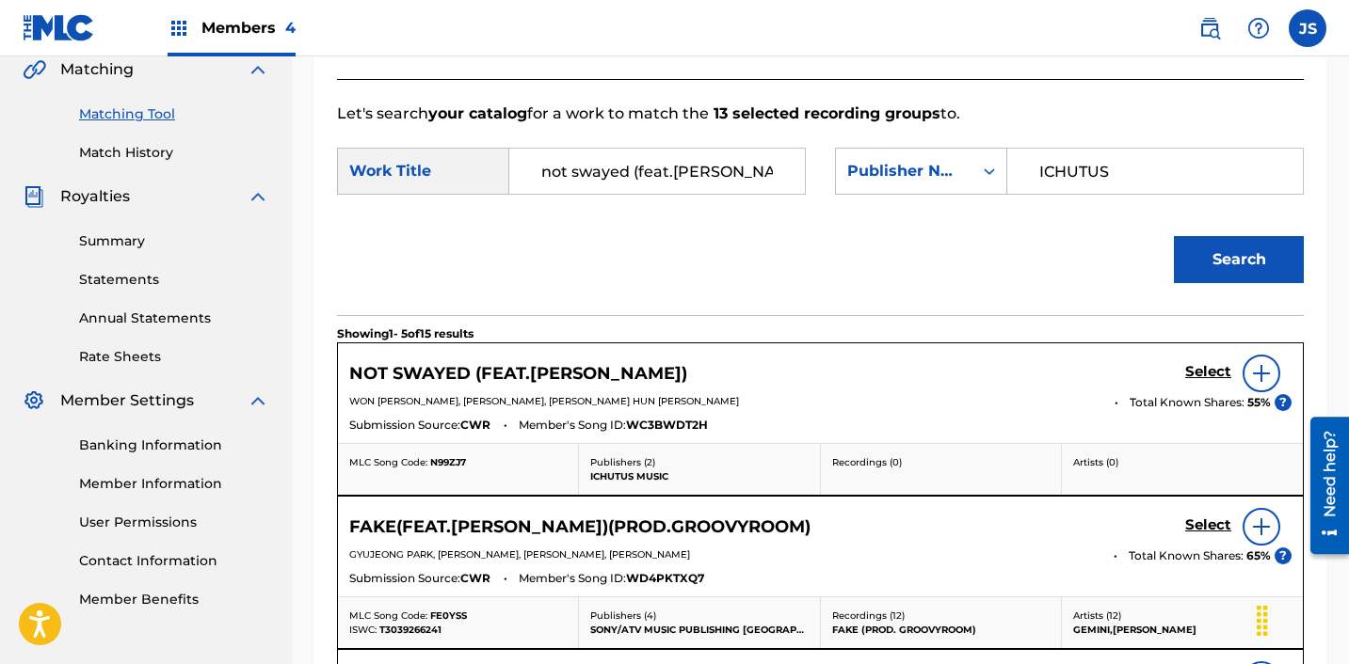
click at [1210, 385] on div "Select" at bounding box center [1238, 374] width 106 height 38
click at [1207, 380] on link "Select" at bounding box center [1208, 373] width 46 height 21
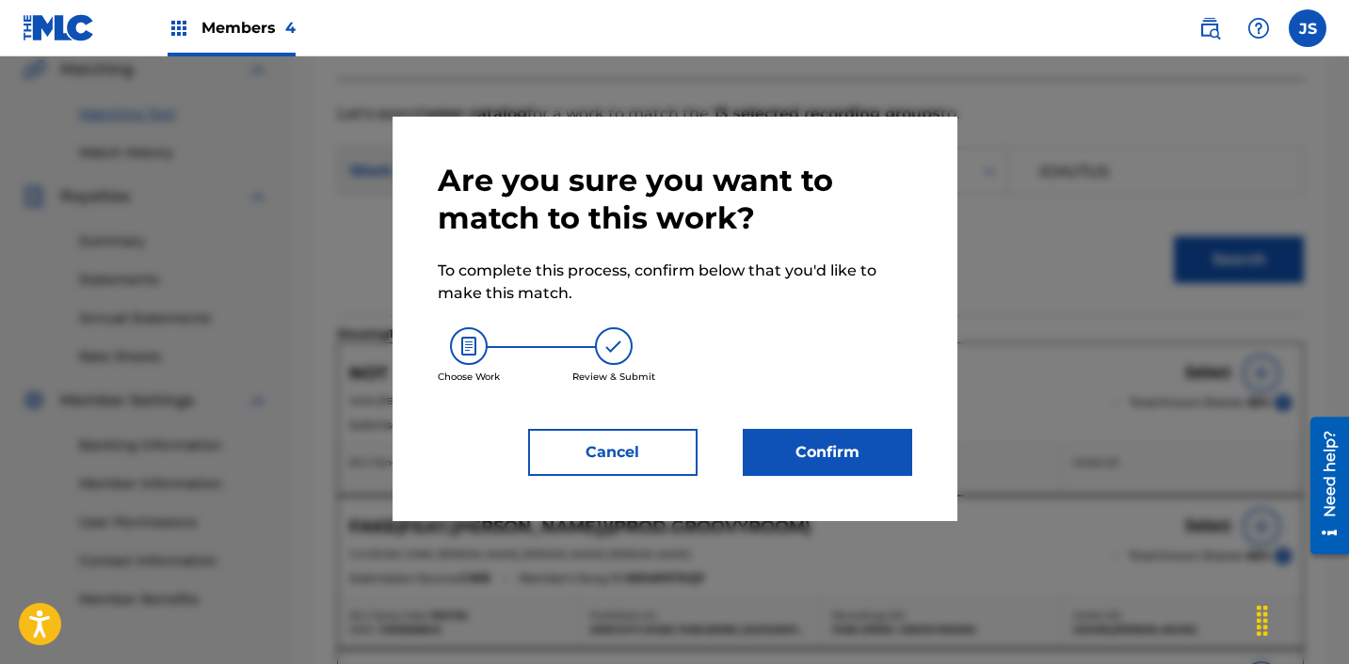
click at [884, 451] on button "Confirm" at bounding box center [827, 452] width 169 height 47
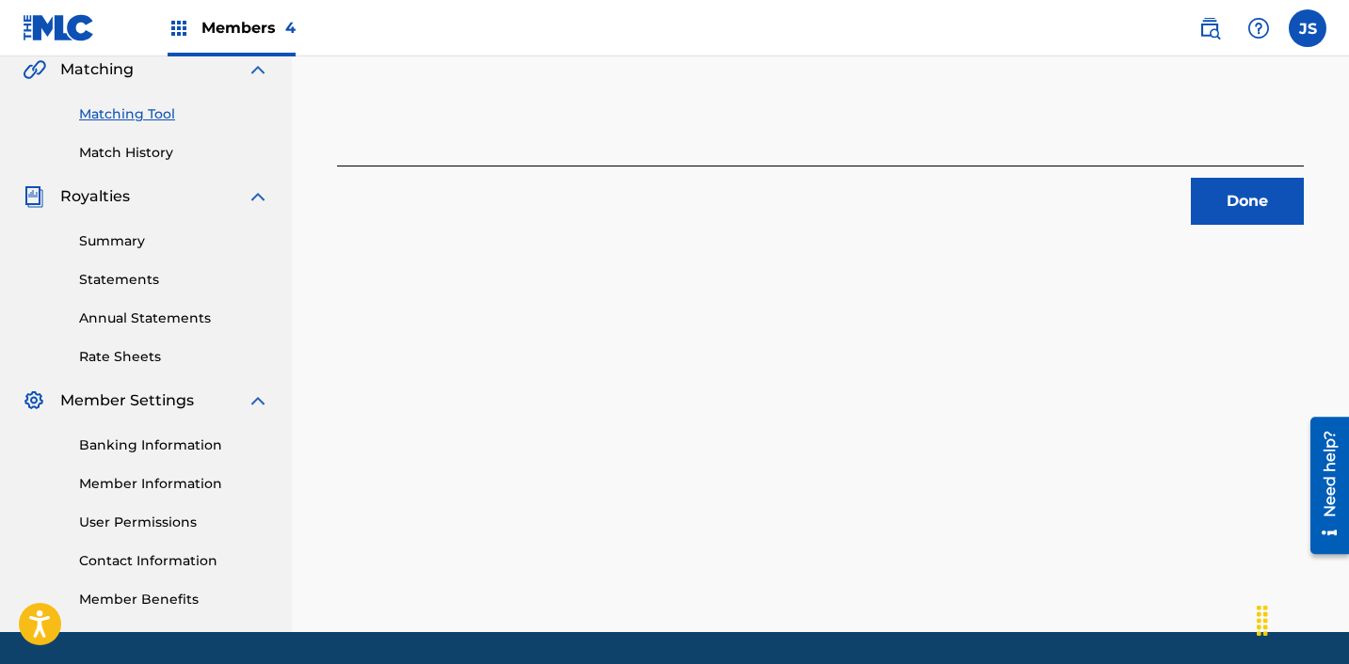
click at [1228, 175] on div "Done" at bounding box center [820, 195] width 967 height 59
click at [1222, 188] on button "Done" at bounding box center [1247, 201] width 113 height 47
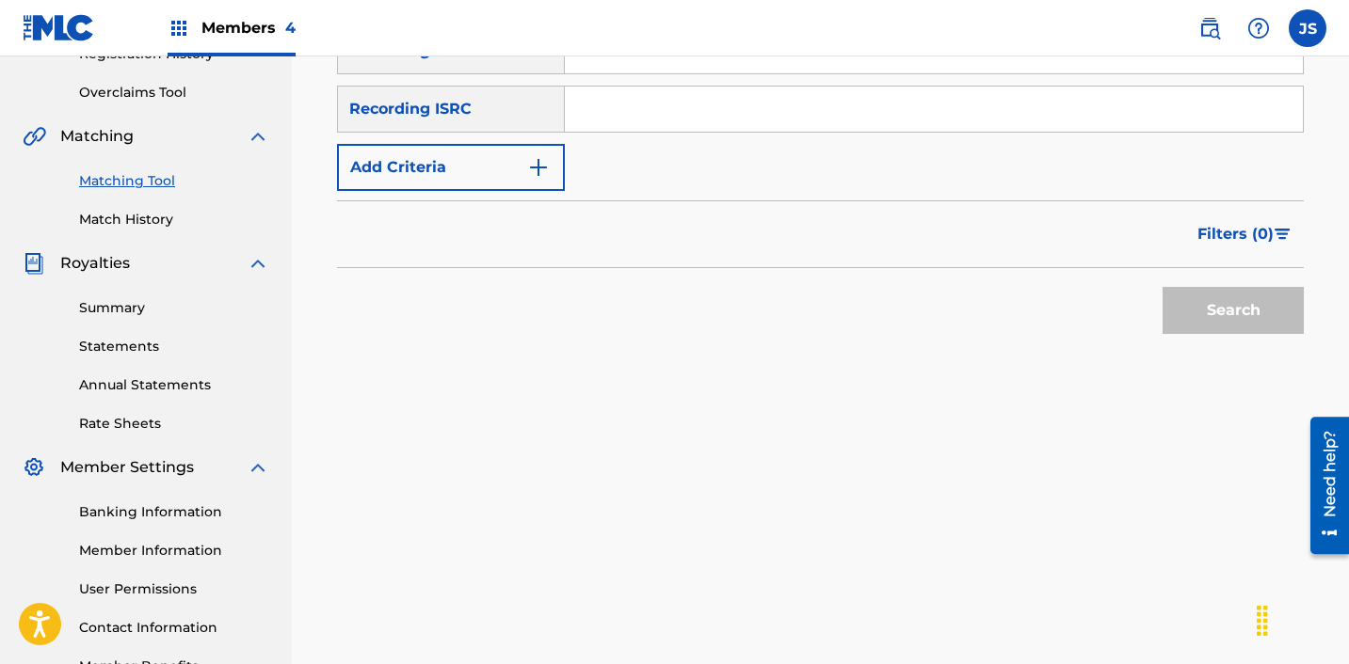
scroll to position [371, 0]
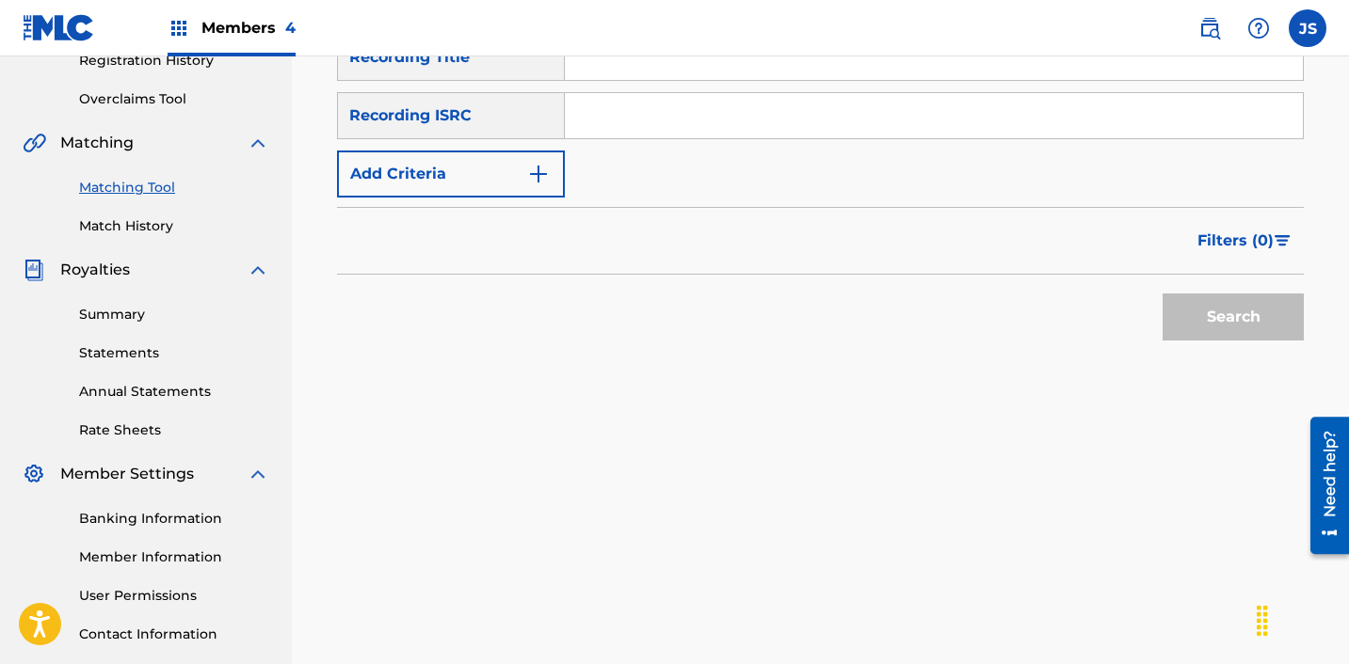
click at [707, 119] on input "Search Form" at bounding box center [934, 115] width 738 height 45
paste input "KRC711700029"
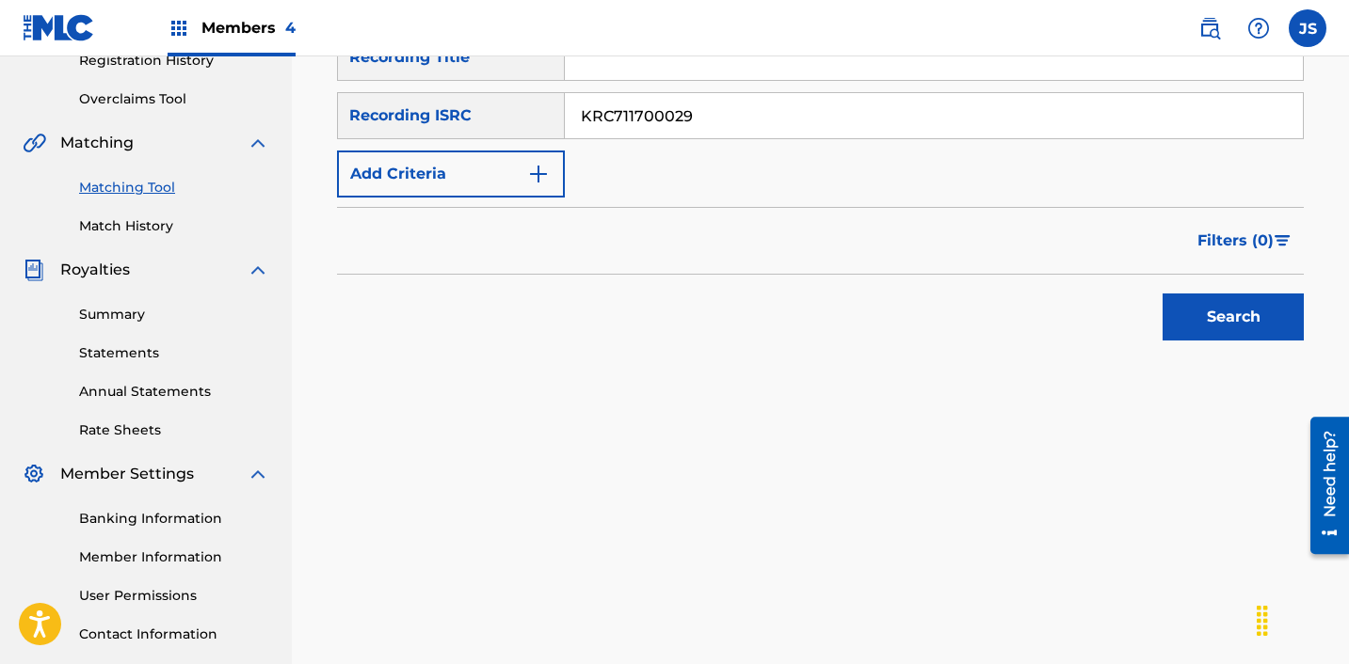
type input "KRC711700029"
click at [1162, 294] on button "Search" at bounding box center [1232, 317] width 141 height 47
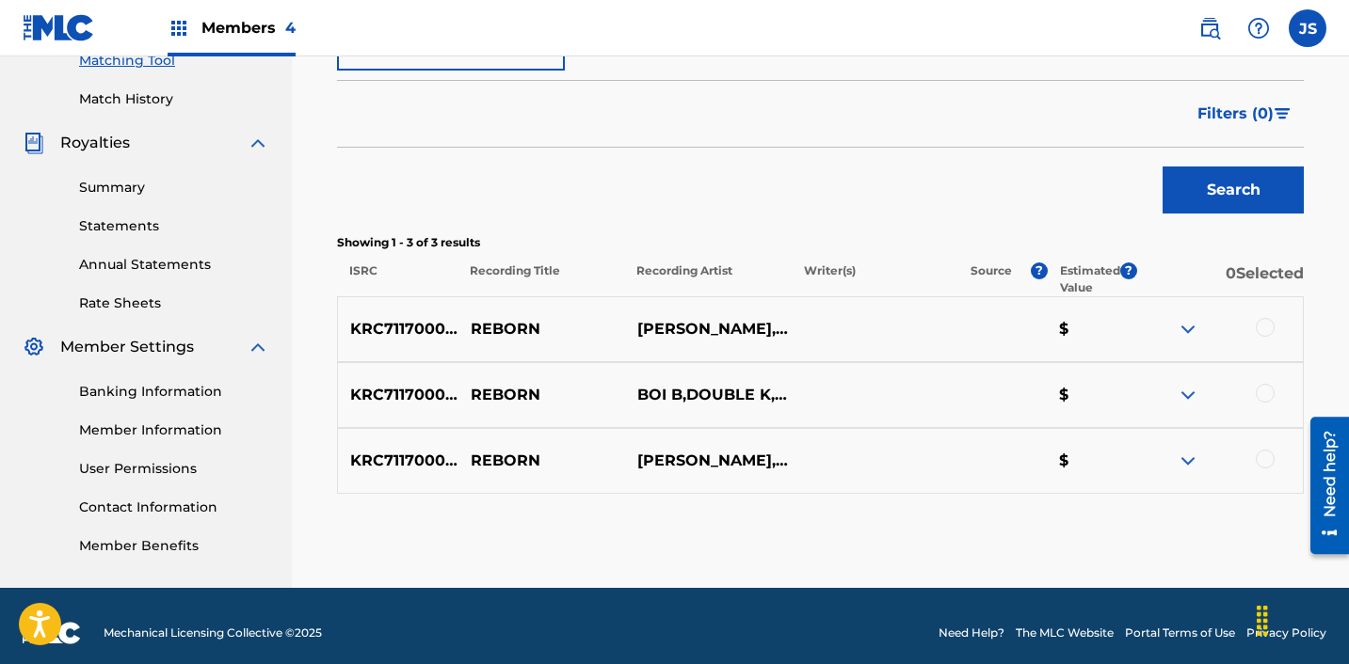
scroll to position [512, 0]
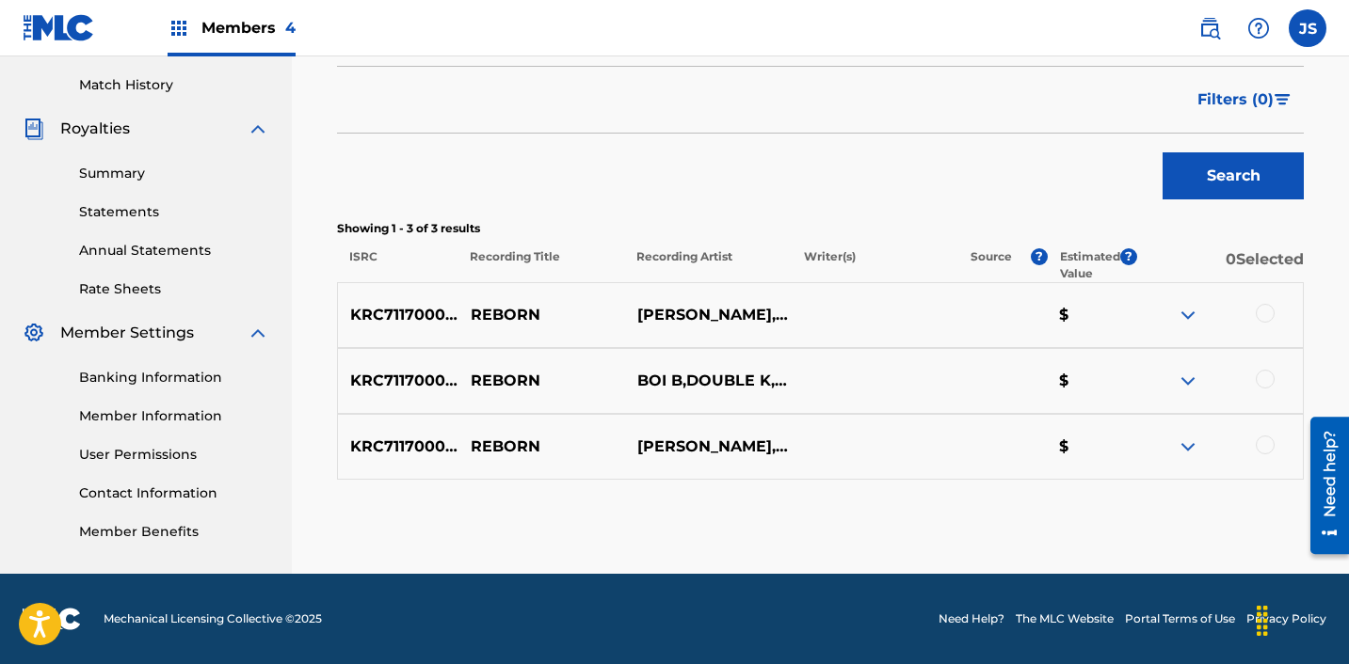
click at [1263, 446] on div at bounding box center [1264, 445] width 19 height 19
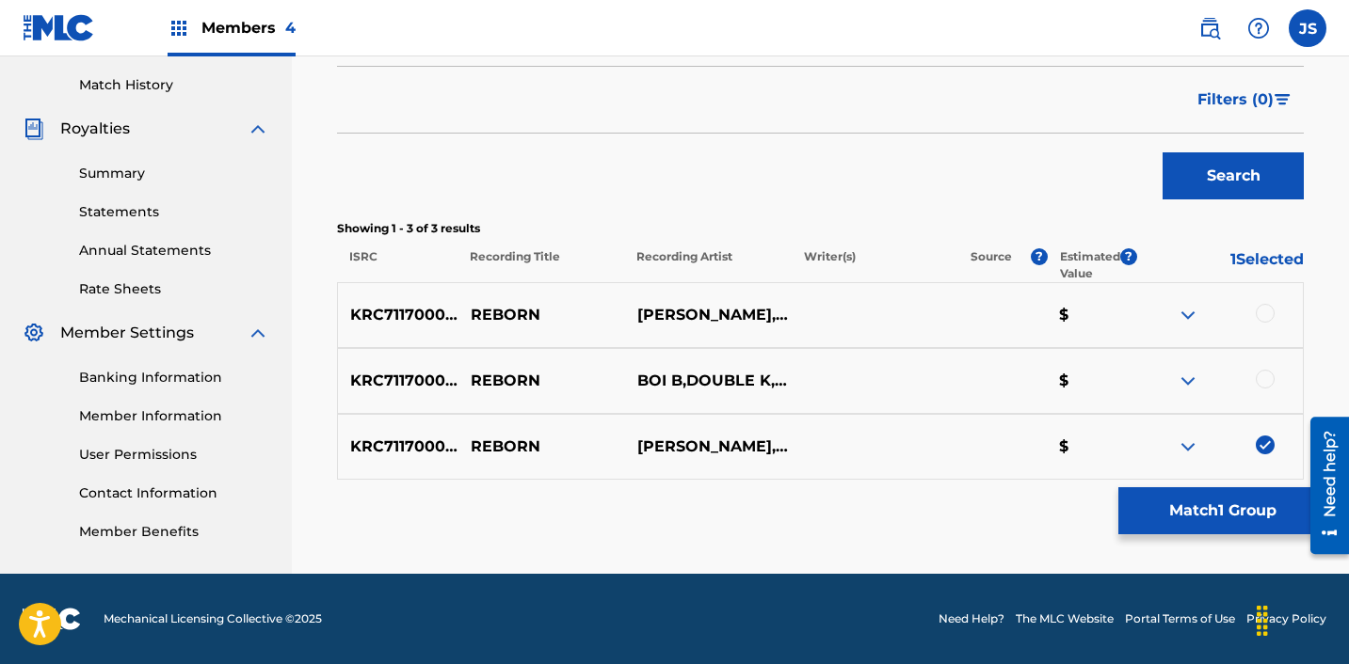
click at [1268, 376] on div at bounding box center [1264, 379] width 19 height 19
click at [1262, 312] on div at bounding box center [1264, 313] width 19 height 19
click at [1225, 500] on button "Match 3 Groups" at bounding box center [1222, 511] width 208 height 47
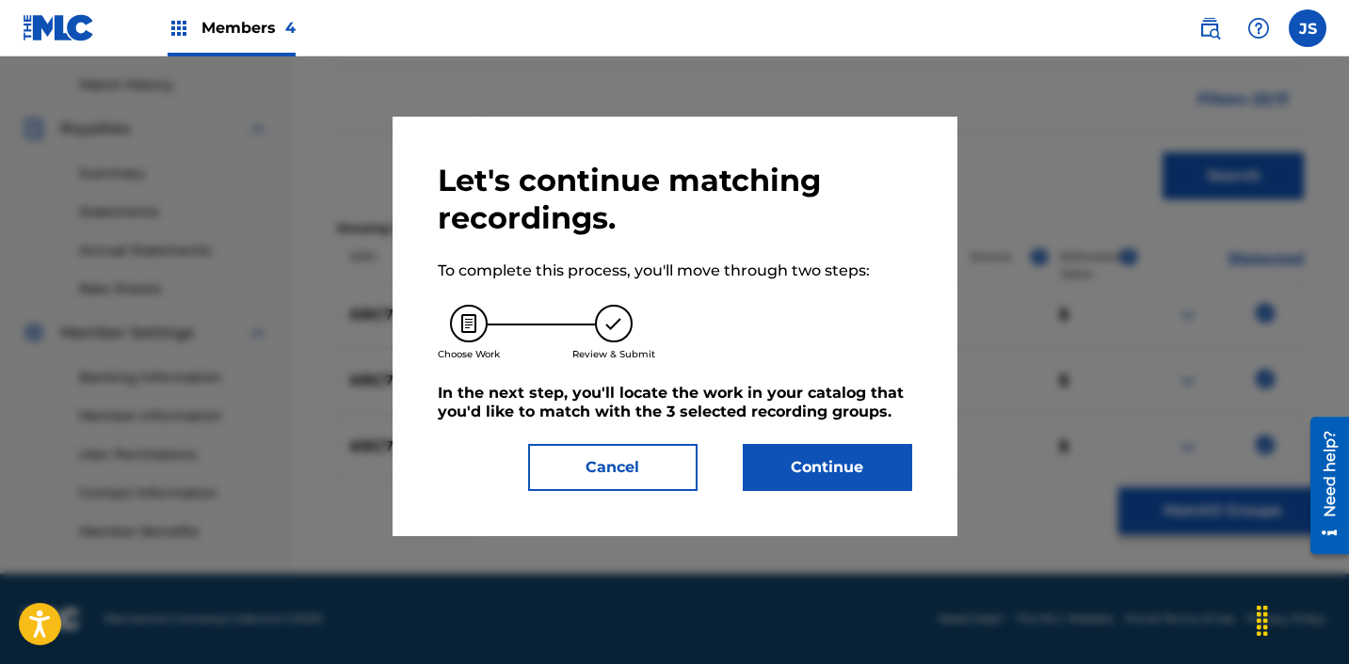
click at [775, 461] on button "Continue" at bounding box center [827, 467] width 169 height 47
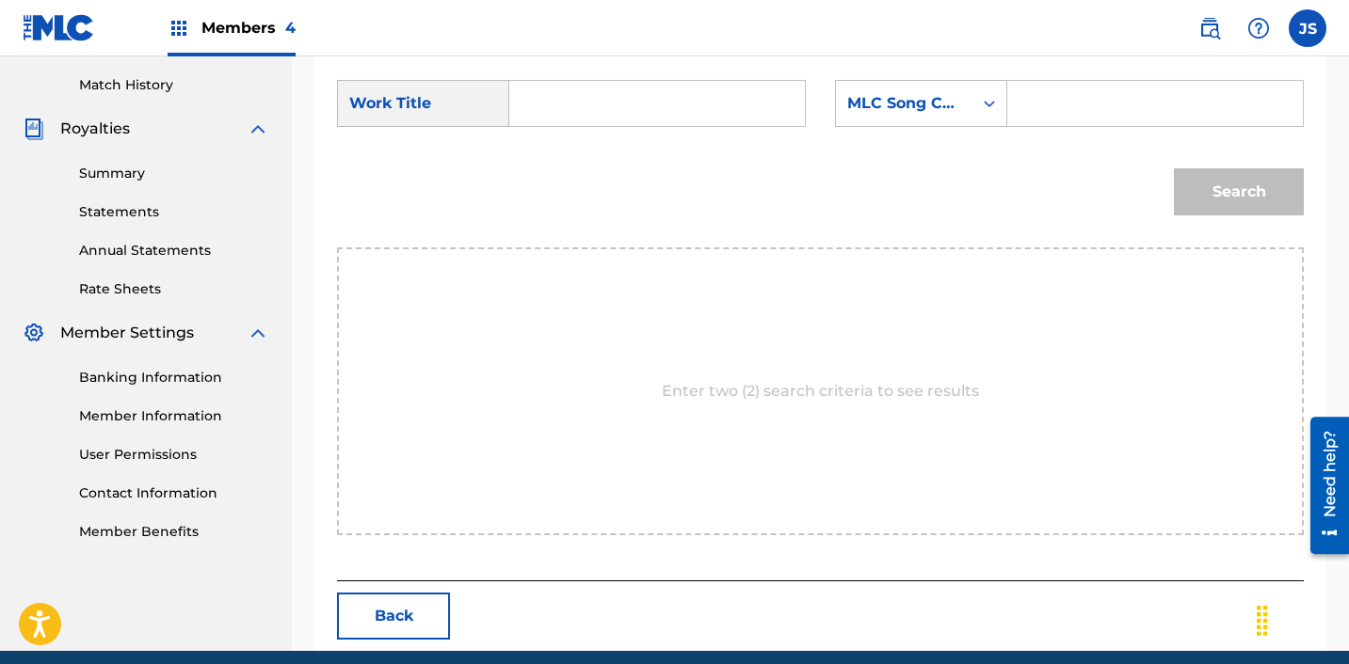
click at [650, 103] on input "Search Form" at bounding box center [657, 103] width 264 height 45
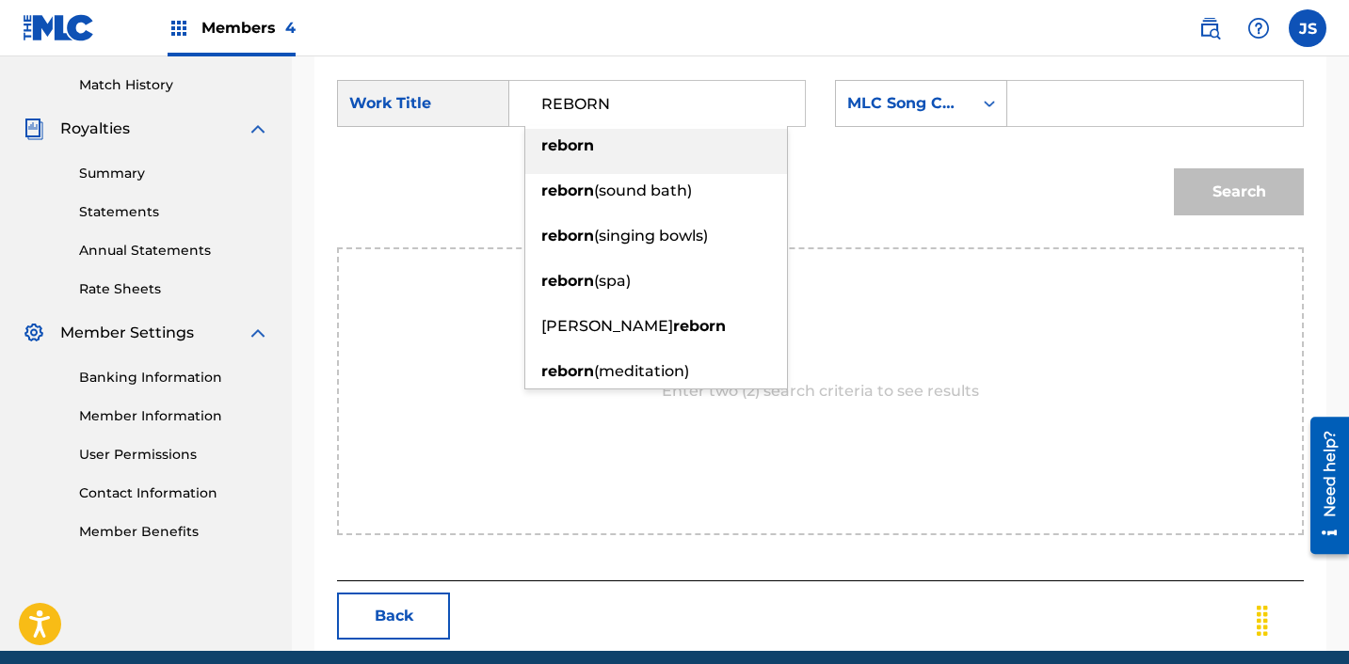
click at [621, 155] on div "reborn" at bounding box center [656, 146] width 262 height 34
type input "reborn"
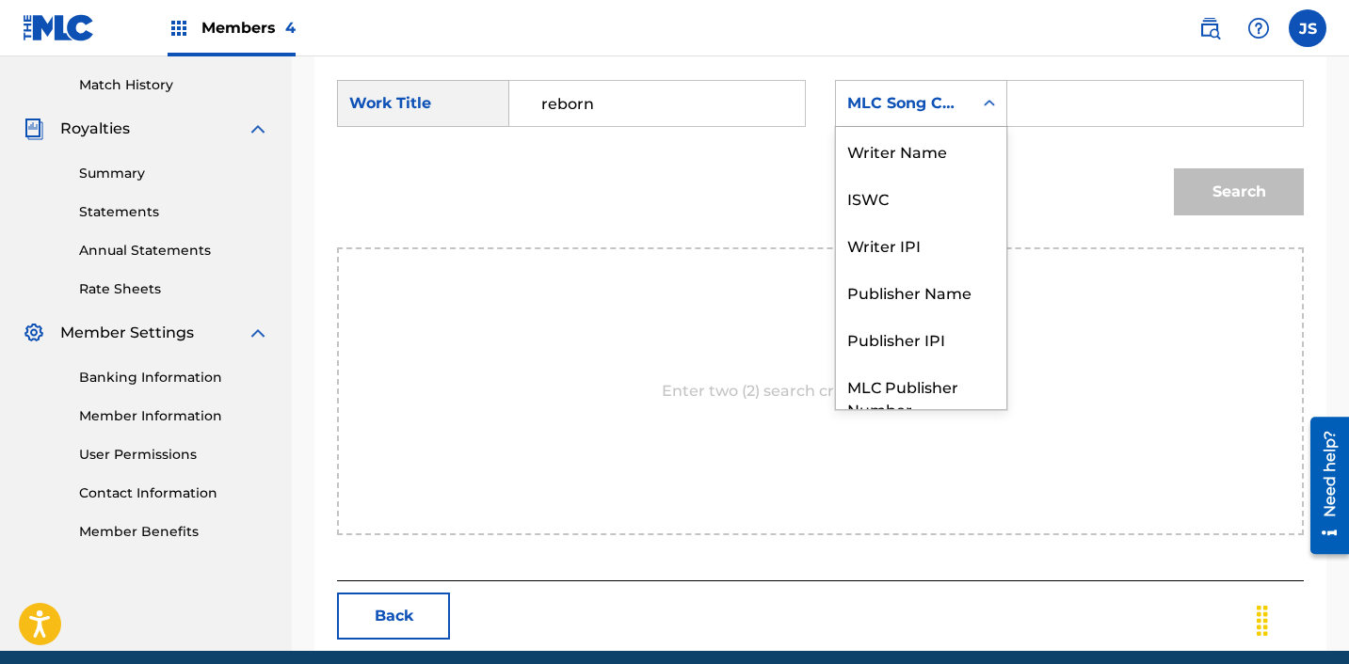
click at [951, 119] on div "MLC Song Code" at bounding box center [904, 104] width 136 height 36
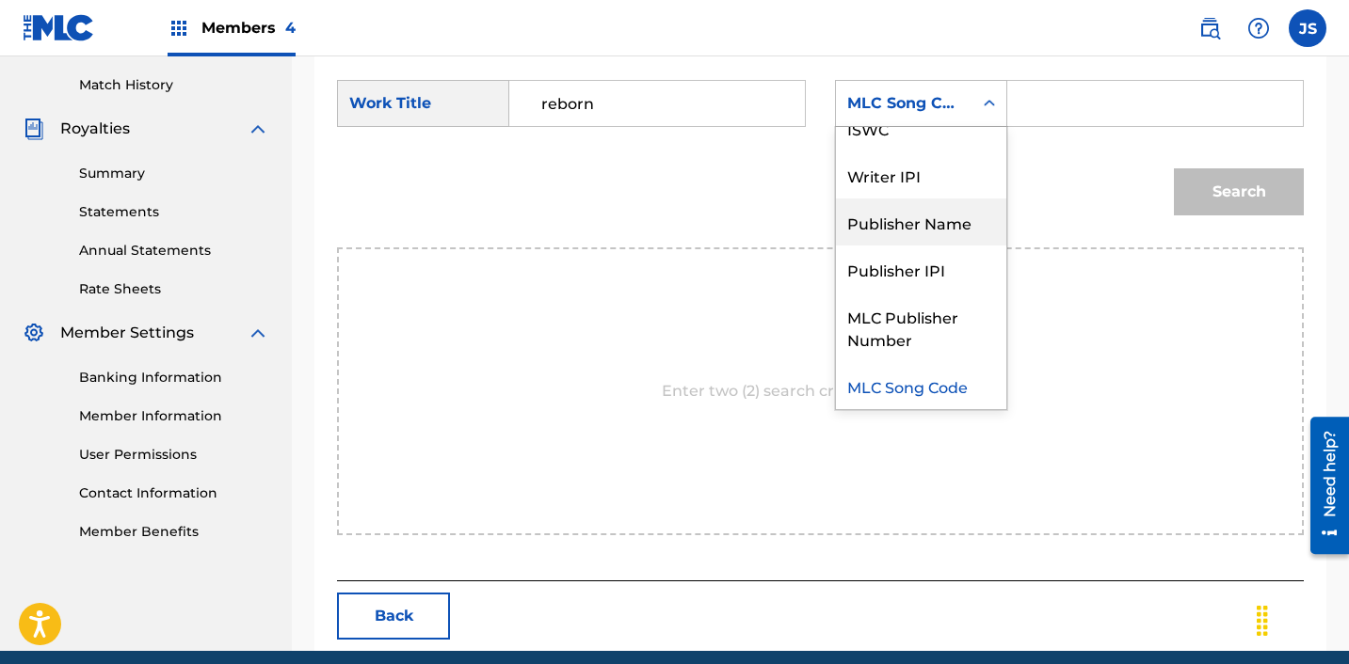
click at [935, 229] on div "Publisher Name" at bounding box center [921, 222] width 170 height 47
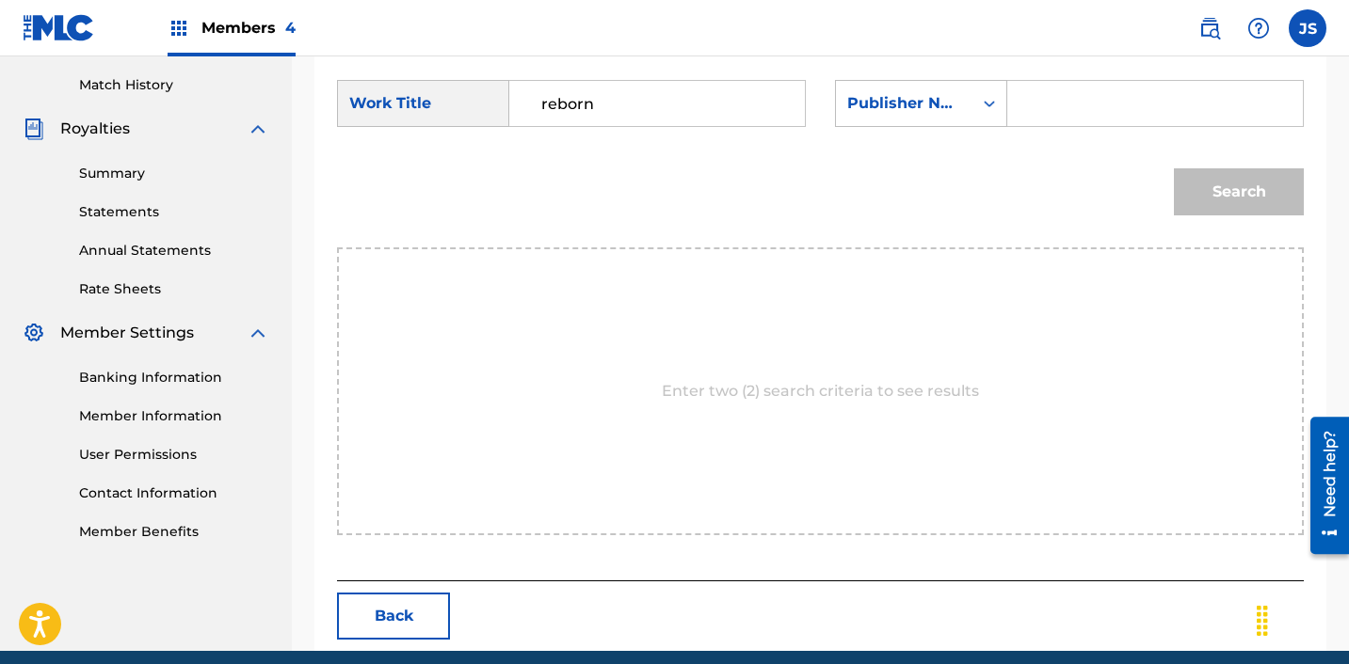
click at [1066, 107] on input "Search Form" at bounding box center [1155, 103] width 264 height 45
type input "ICHUTUS"
click at [1203, 192] on button "Search" at bounding box center [1239, 191] width 130 height 47
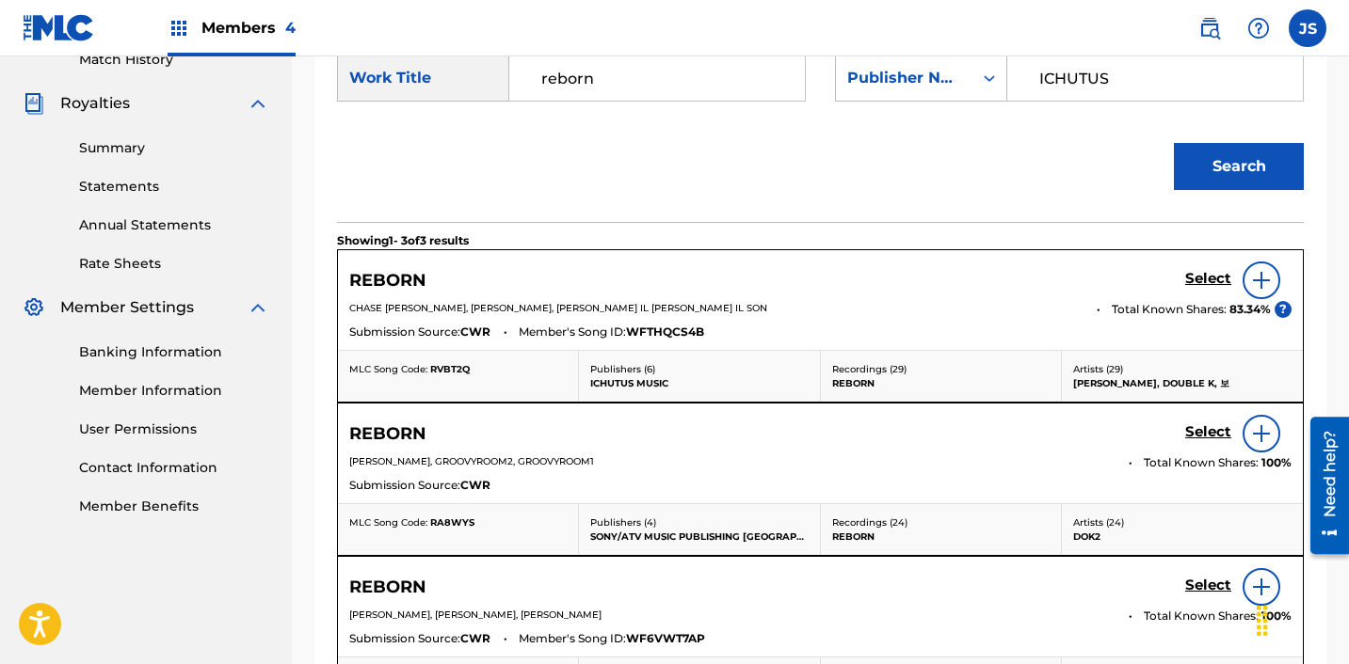
scroll to position [538, 0]
click at [1224, 280] on h5 "Select" at bounding box center [1208, 278] width 46 height 18
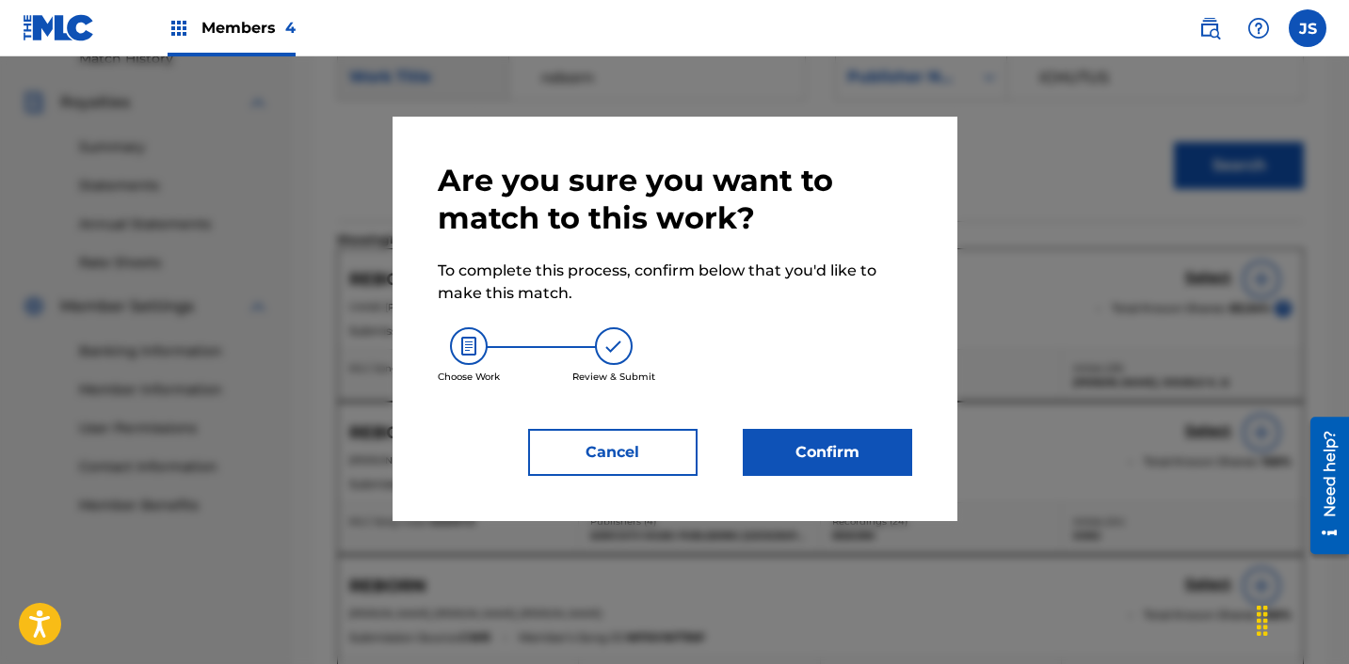
click at [859, 442] on button "Confirm" at bounding box center [827, 452] width 169 height 47
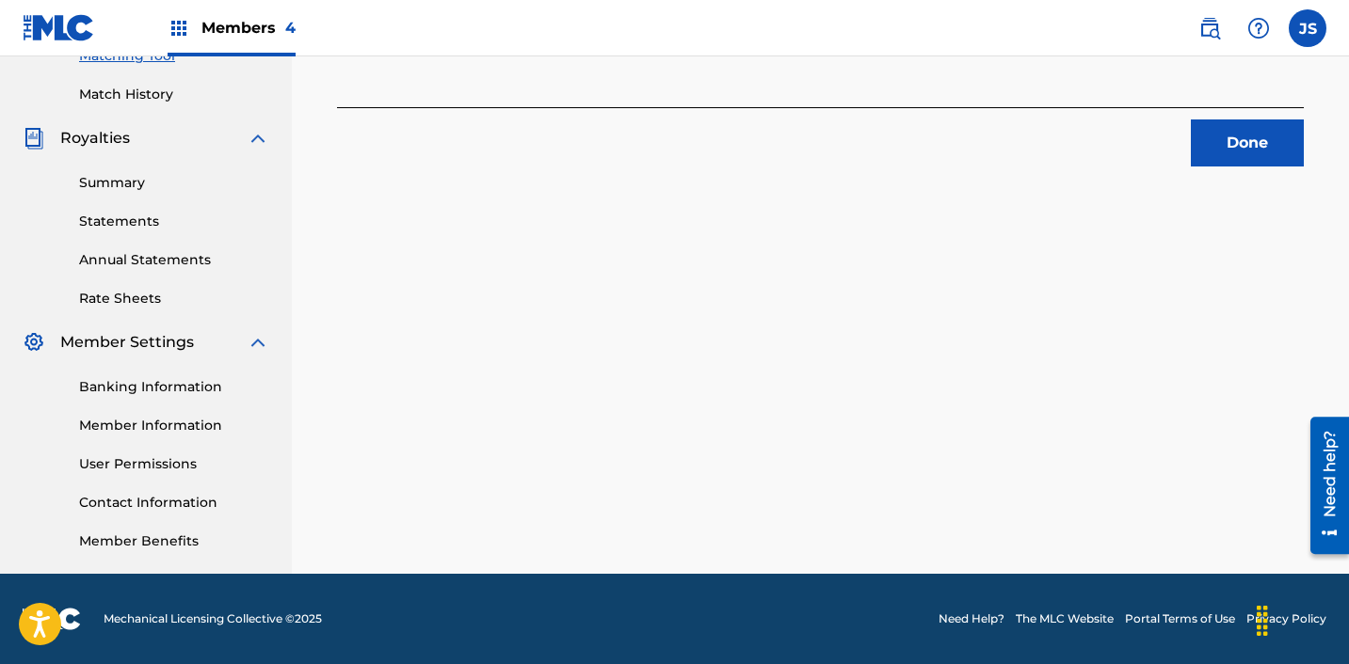
click at [1275, 165] on button "Done" at bounding box center [1247, 143] width 113 height 47
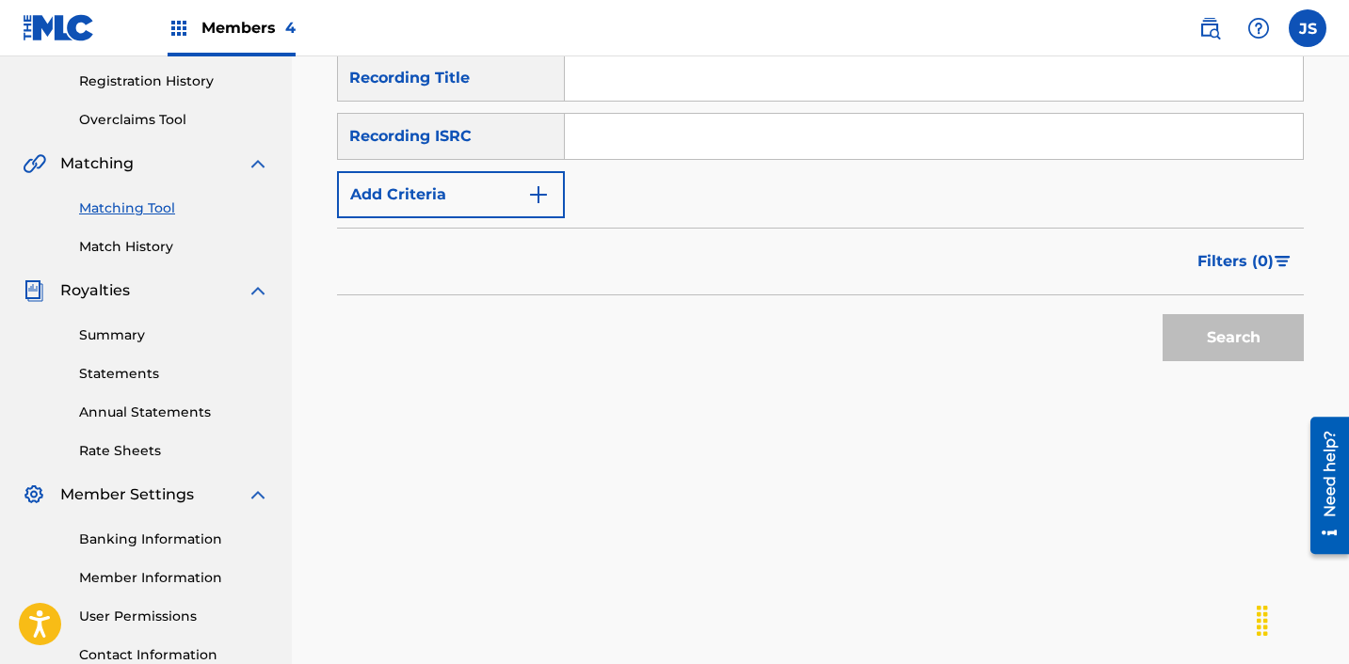
scroll to position [352, 0]
click at [666, 143] on input "Search Form" at bounding box center [934, 134] width 738 height 45
paste input "KSA002300875"
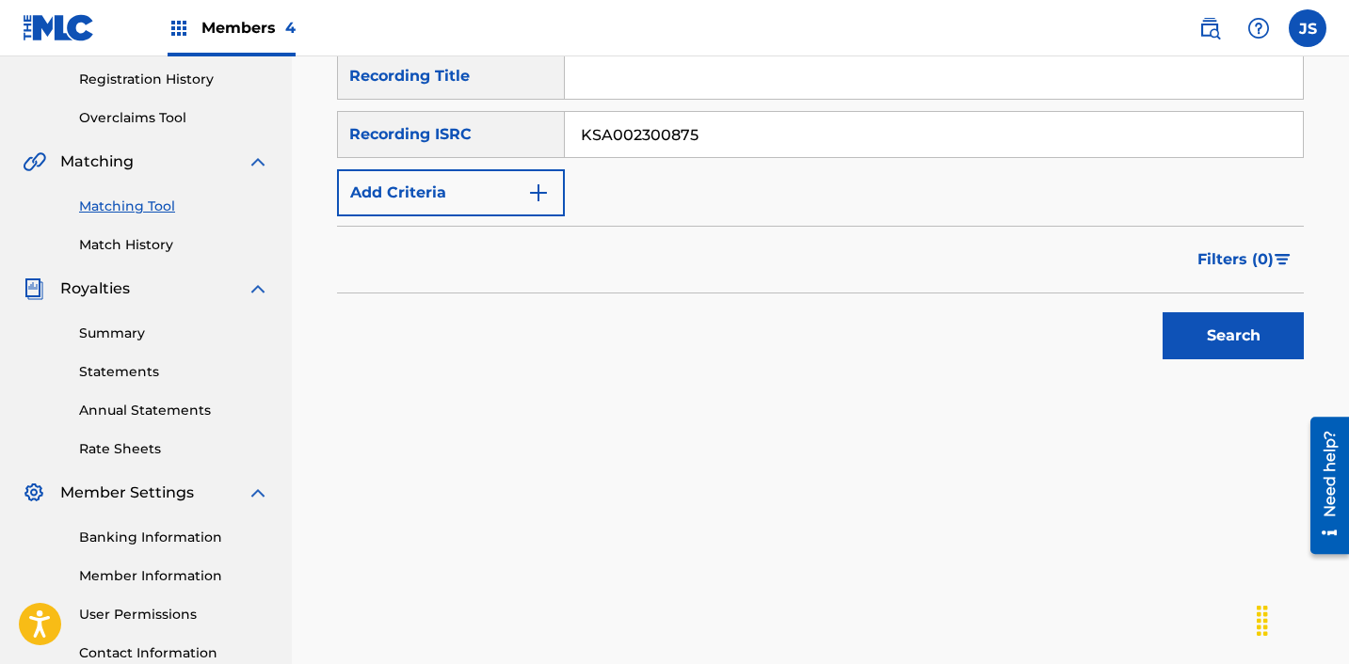
type input "KSA002300875"
click at [1162, 312] on button "Search" at bounding box center [1232, 335] width 141 height 47
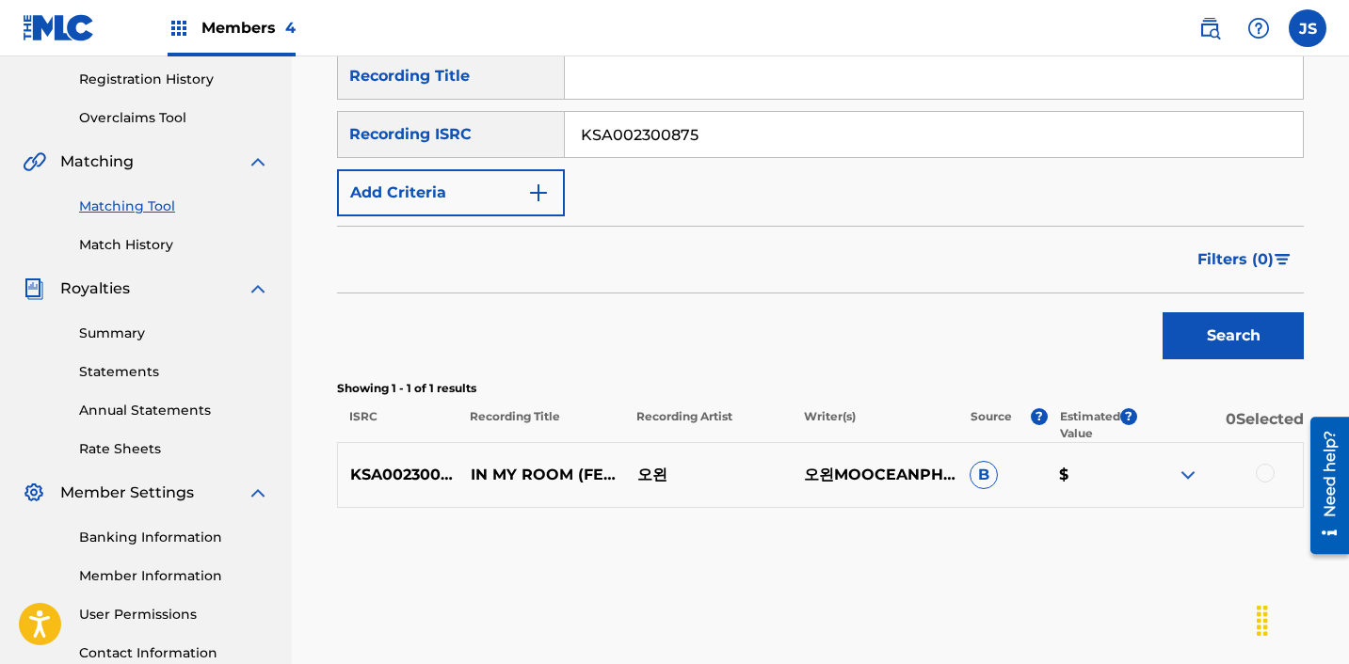
click at [1271, 478] on div at bounding box center [1264, 473] width 19 height 19
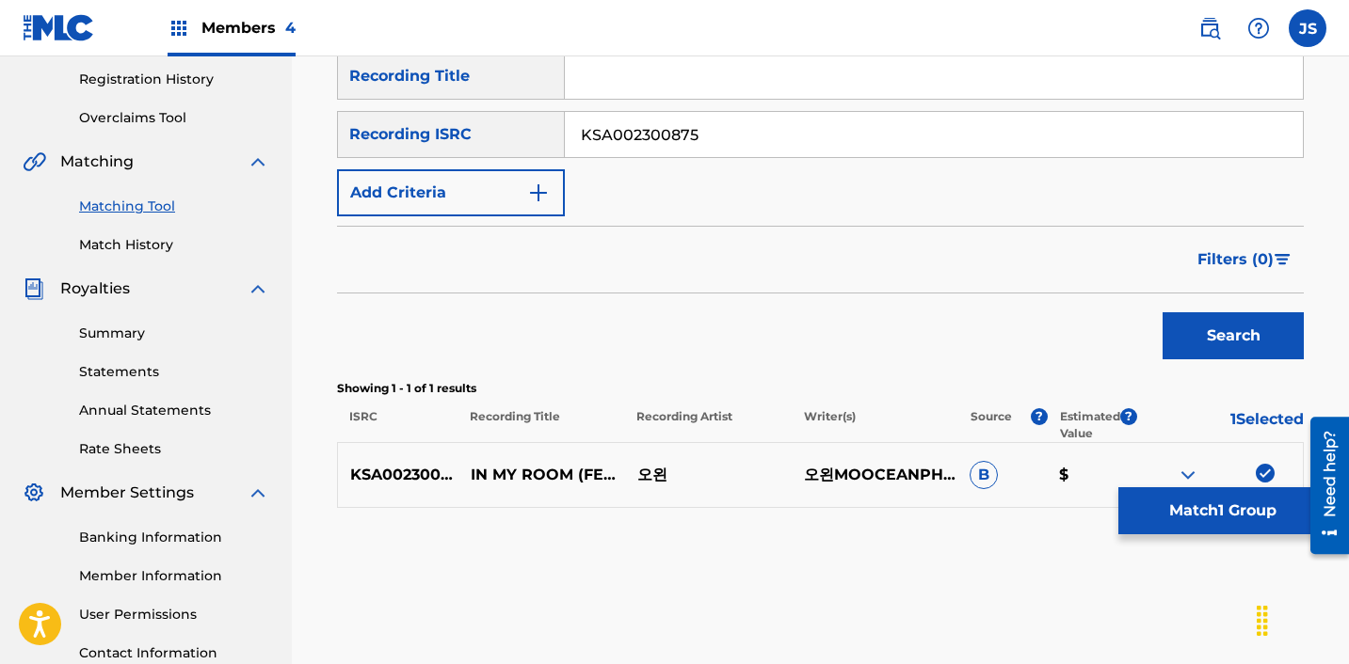
click at [1202, 534] on button "Match 1 Group" at bounding box center [1222, 511] width 208 height 47
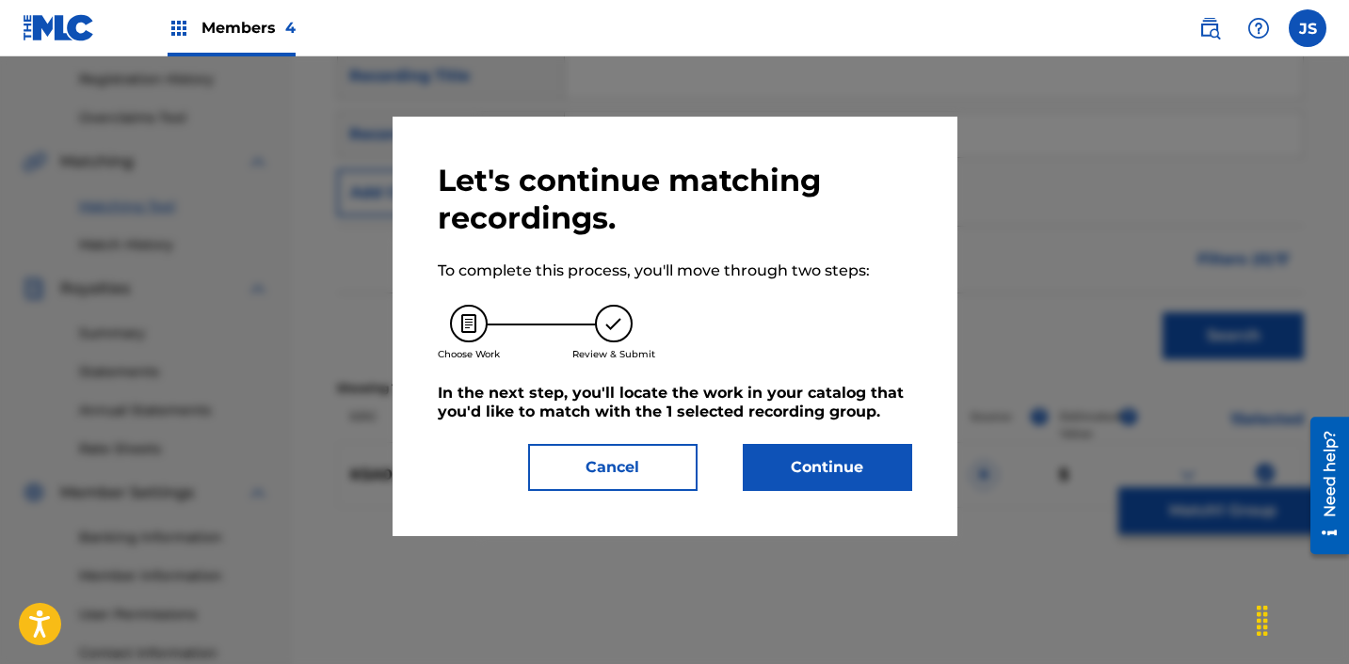
click at [764, 473] on button "Continue" at bounding box center [827, 467] width 169 height 47
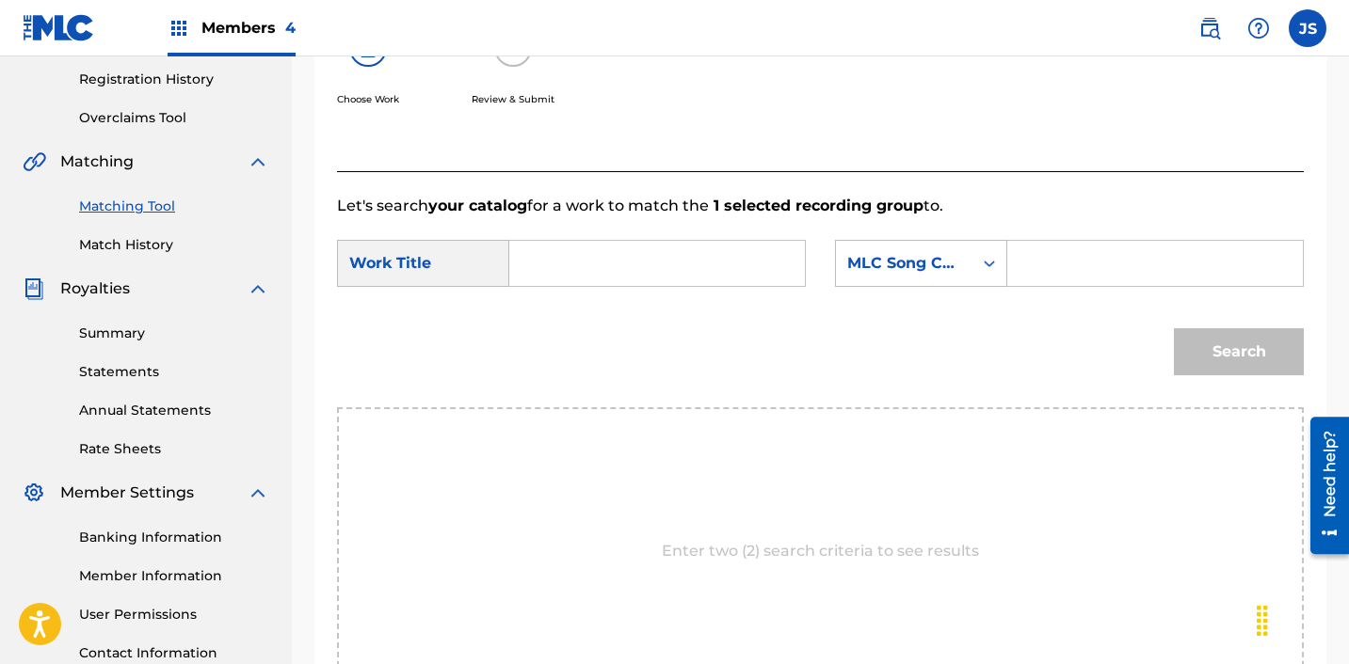
click at [697, 277] on input "Search Form" at bounding box center [657, 263] width 264 height 45
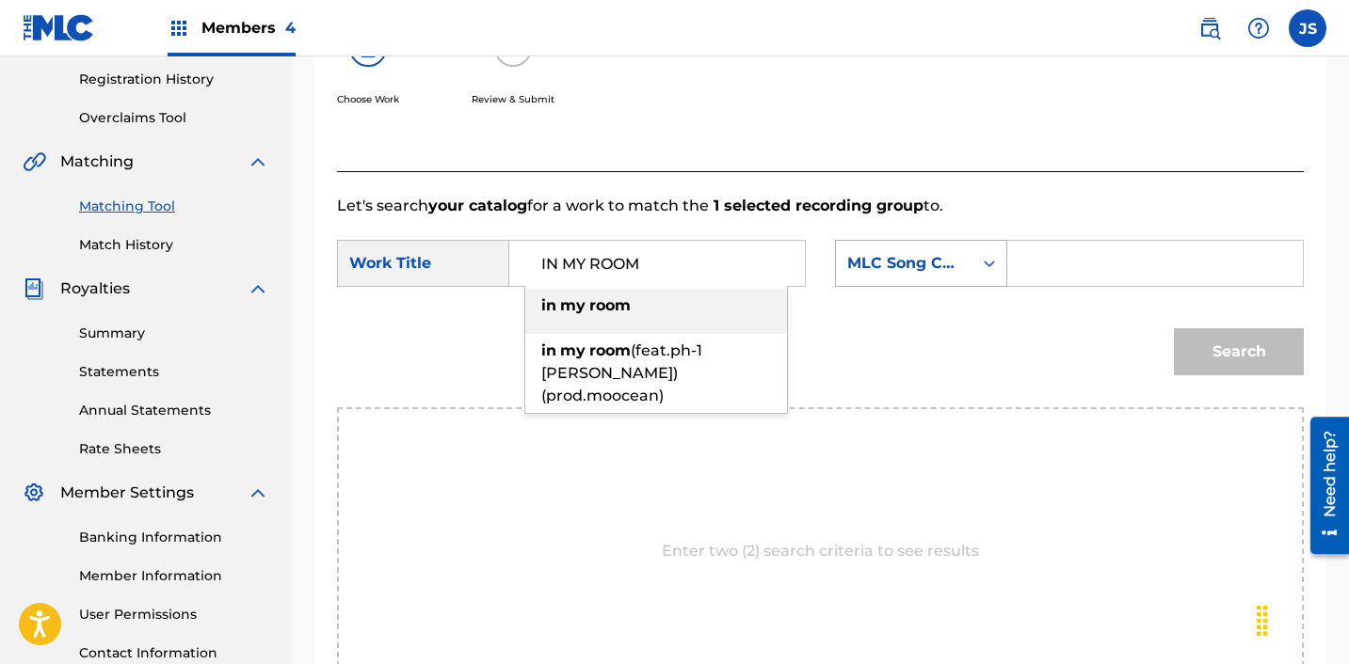
type input "IN MY ROOM"
click at [923, 269] on div "MLC Song Code" at bounding box center [904, 263] width 114 height 23
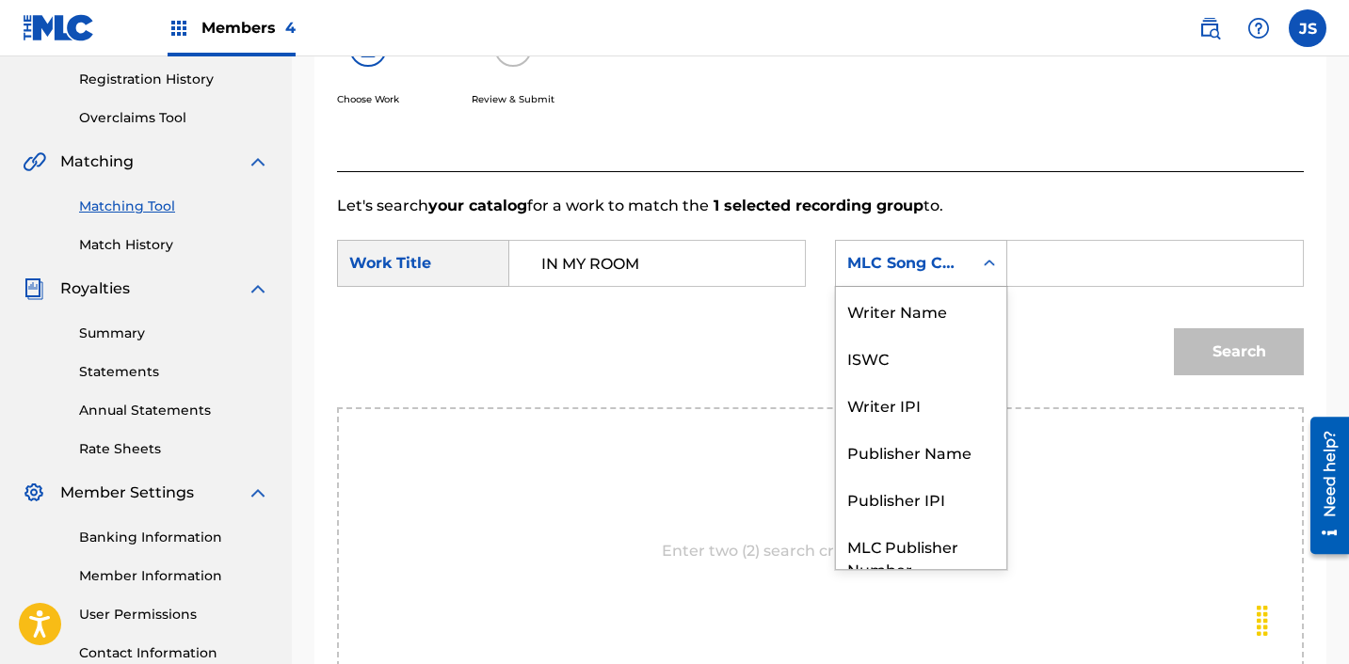
scroll to position [70, 0]
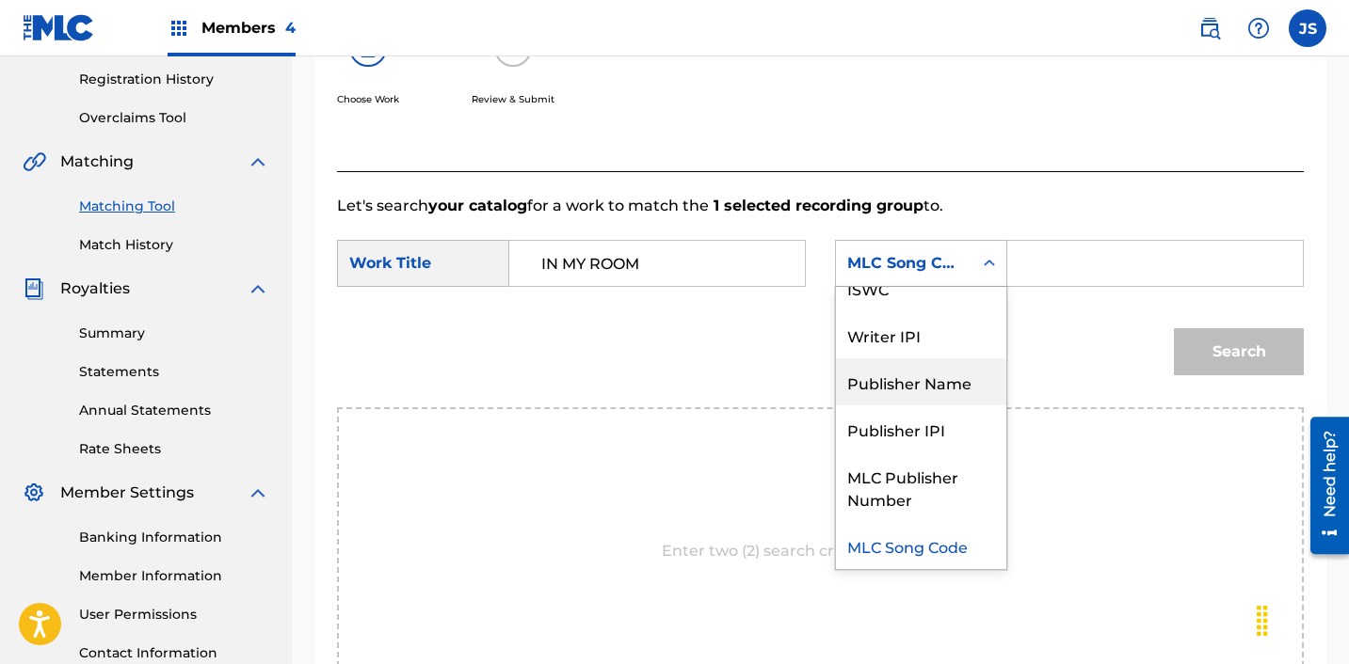
click at [921, 377] on div "Publisher Name" at bounding box center [921, 382] width 170 height 47
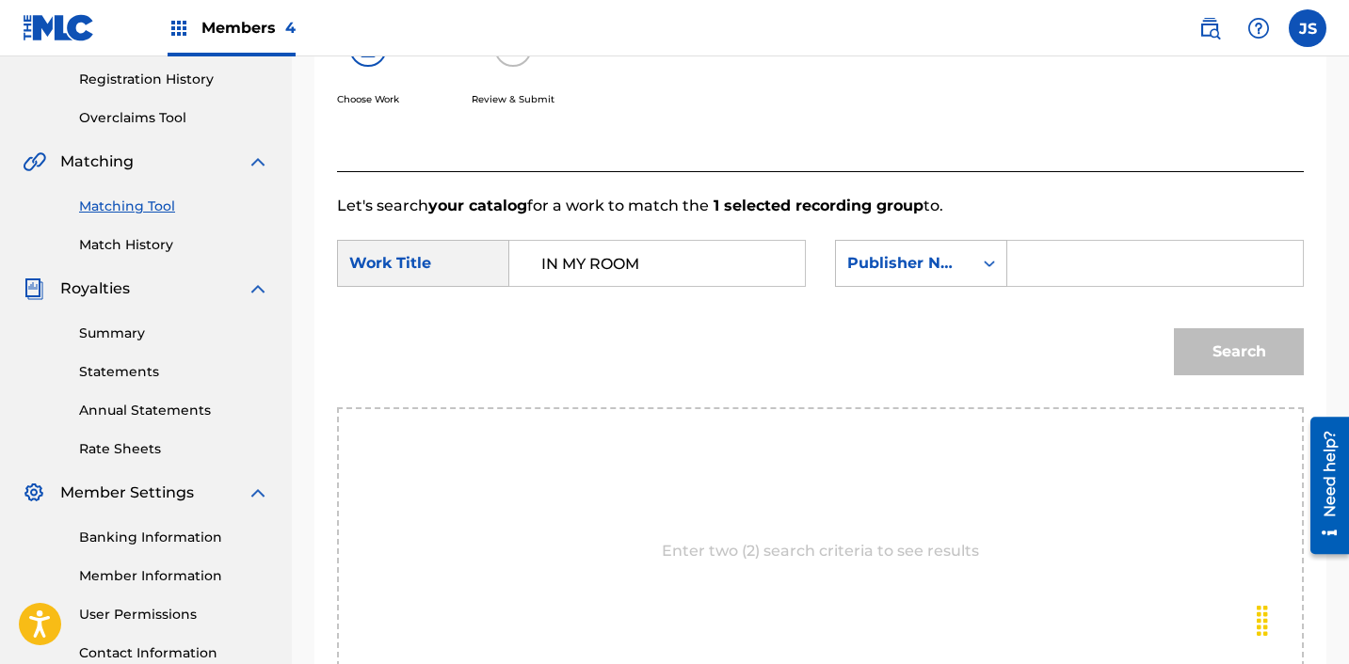
click at [1034, 276] on input "Search Form" at bounding box center [1155, 263] width 264 height 45
type input "U"
type input "ICHUTUS"
click at [1132, 344] on div "Search" at bounding box center [820, 359] width 967 height 98
click at [1183, 348] on button "Search" at bounding box center [1239, 351] width 130 height 47
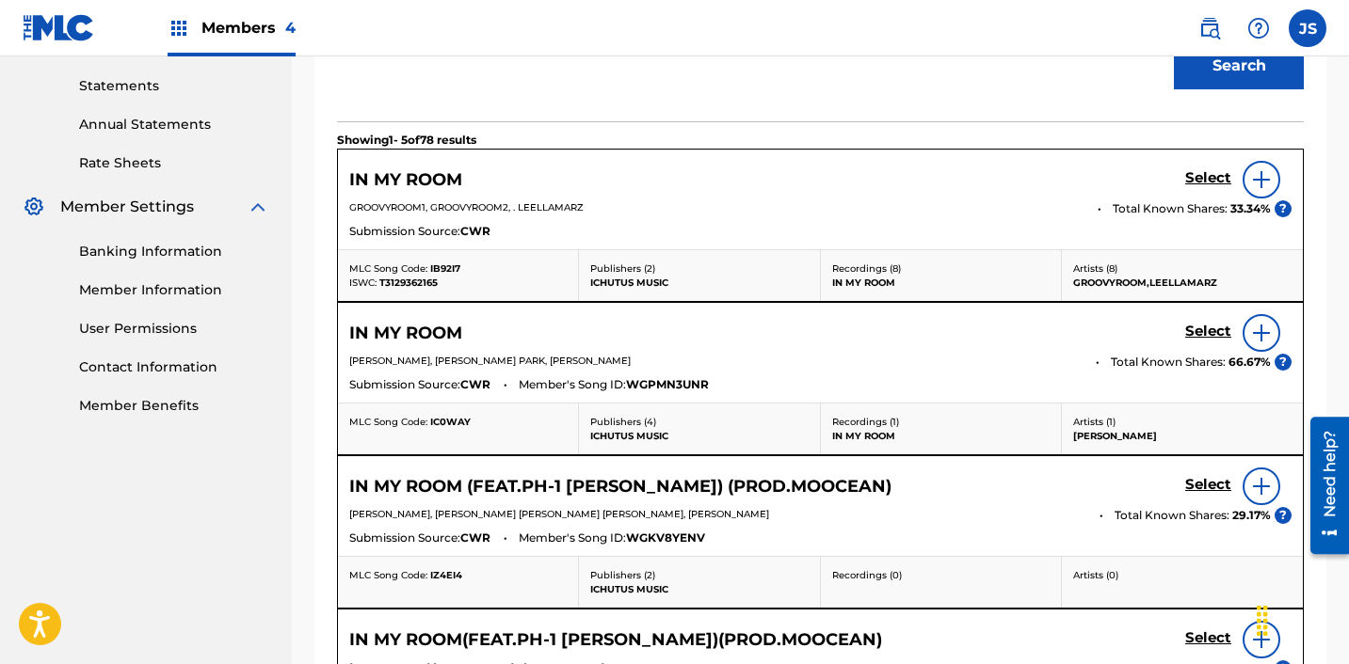
scroll to position [641, 0]
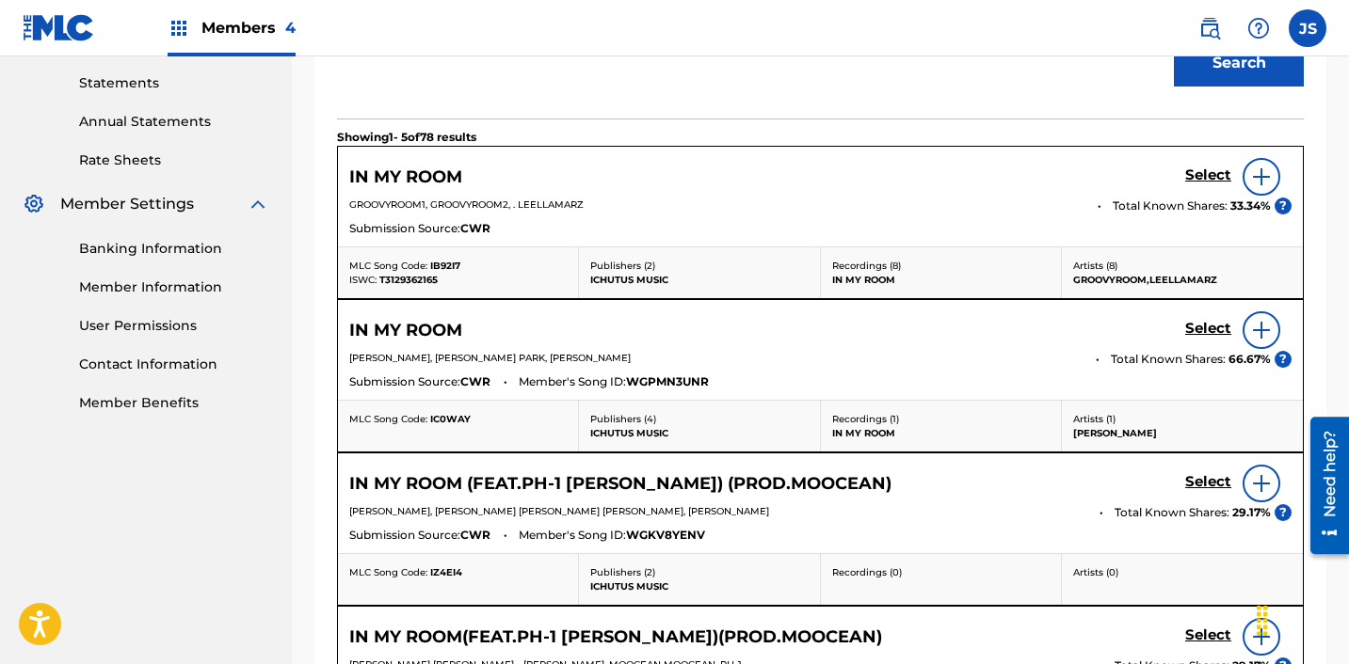
click at [1211, 184] on h5 "Select" at bounding box center [1208, 176] width 46 height 18
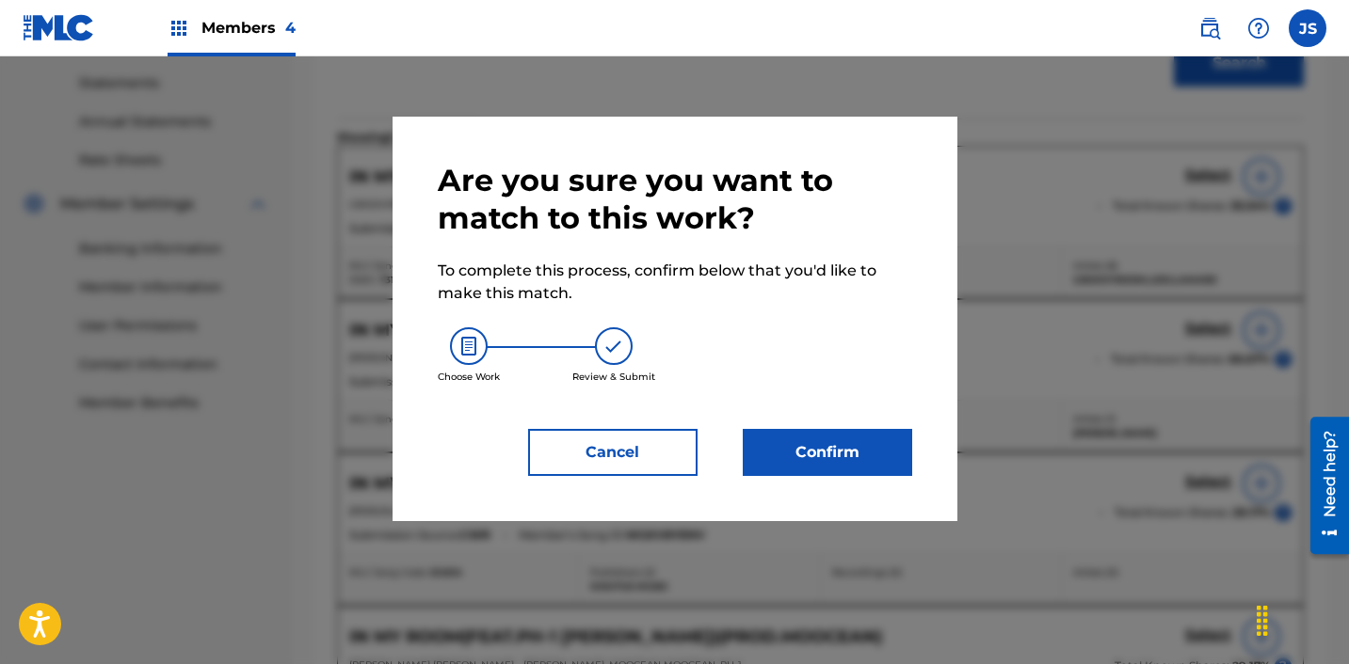
click at [871, 441] on button "Confirm" at bounding box center [827, 452] width 169 height 47
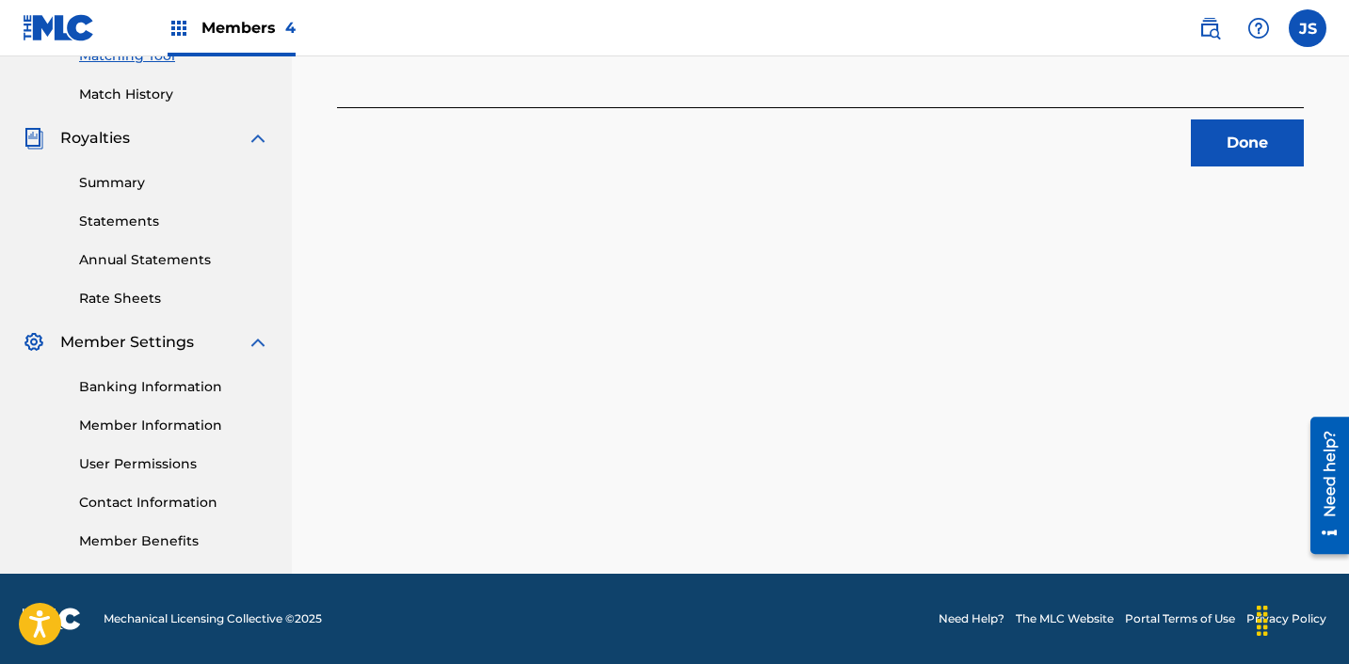
click at [1275, 152] on button "Done" at bounding box center [1247, 143] width 113 height 47
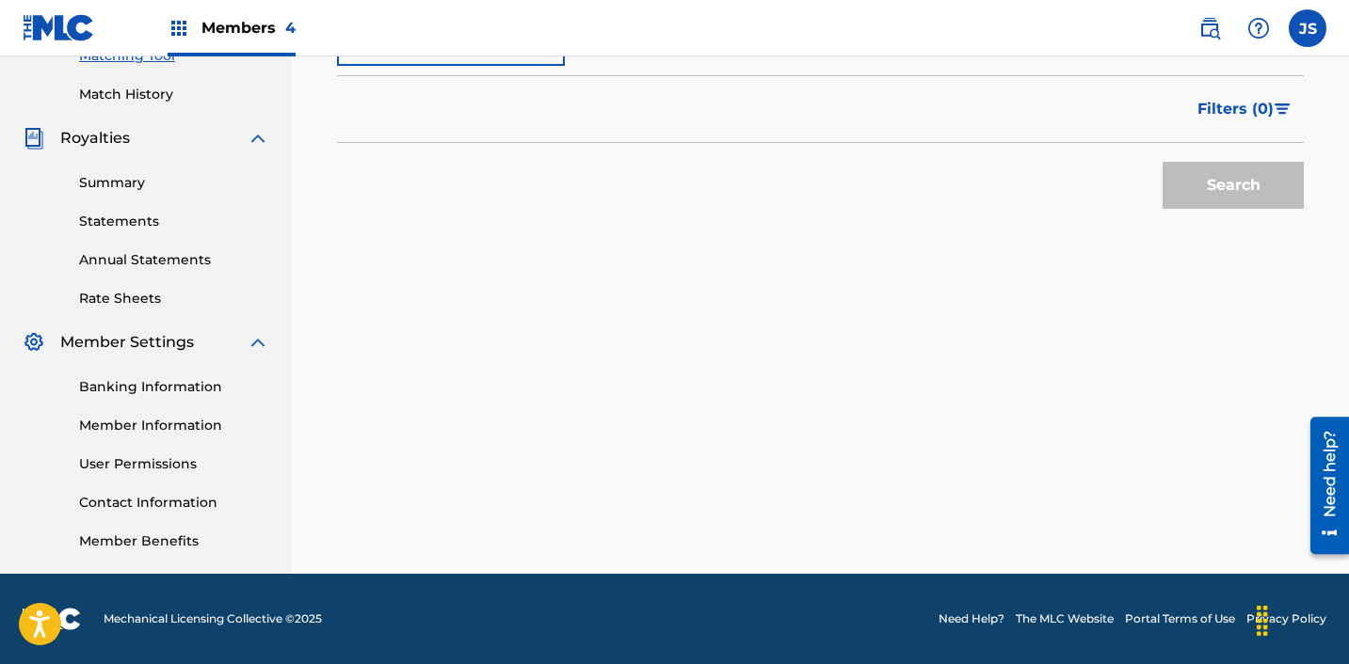
scroll to position [416, 0]
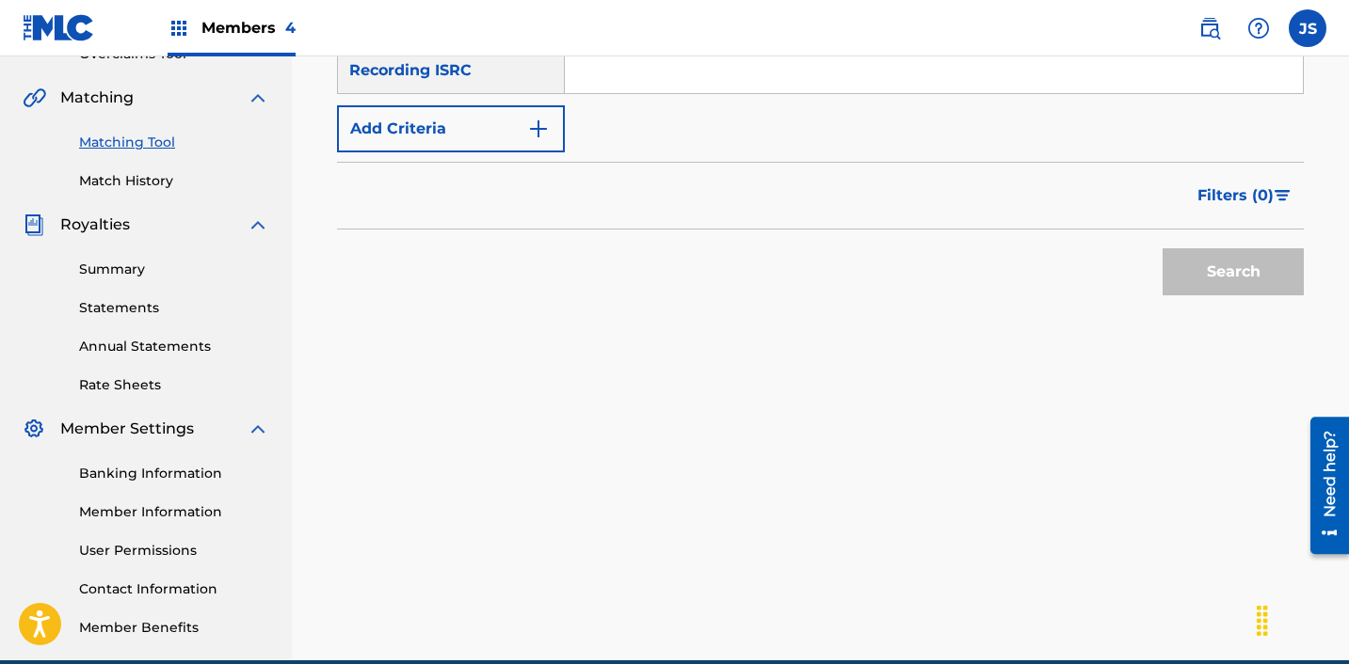
click at [664, 64] on input "Search Form" at bounding box center [934, 70] width 738 height 45
paste input "ZZA0P2407920"
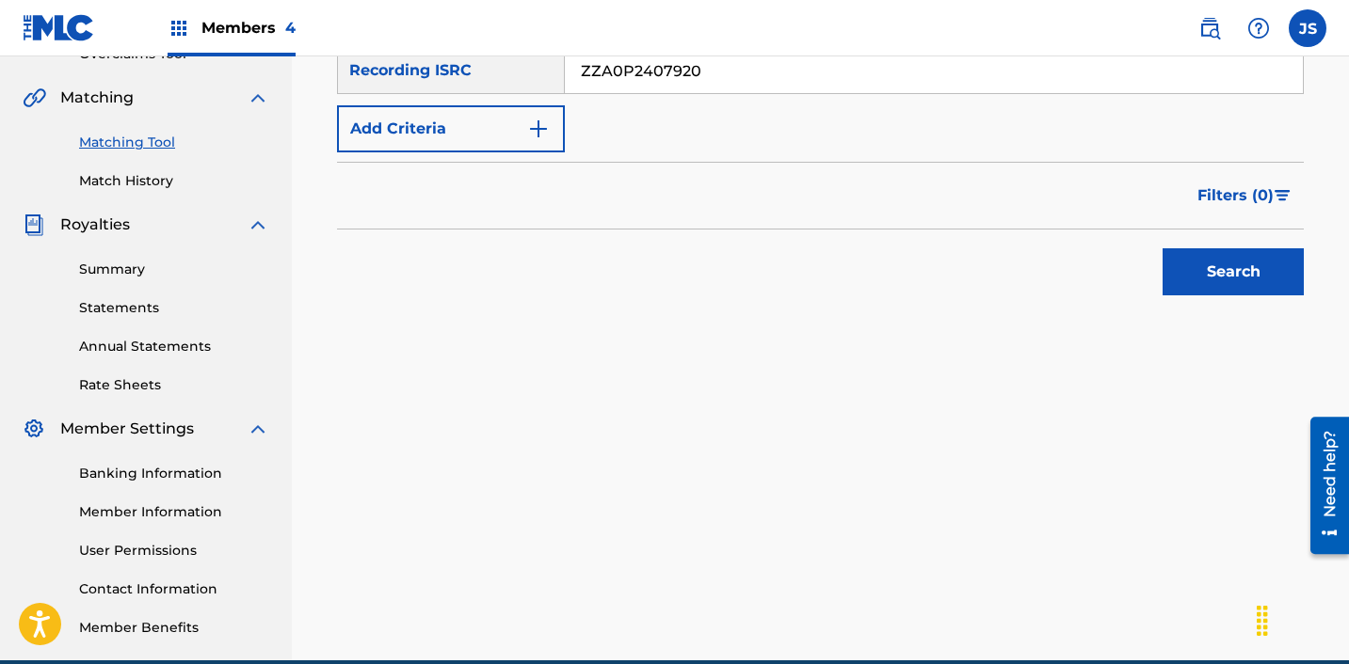
click at [1162, 248] on button "Search" at bounding box center [1232, 271] width 141 height 47
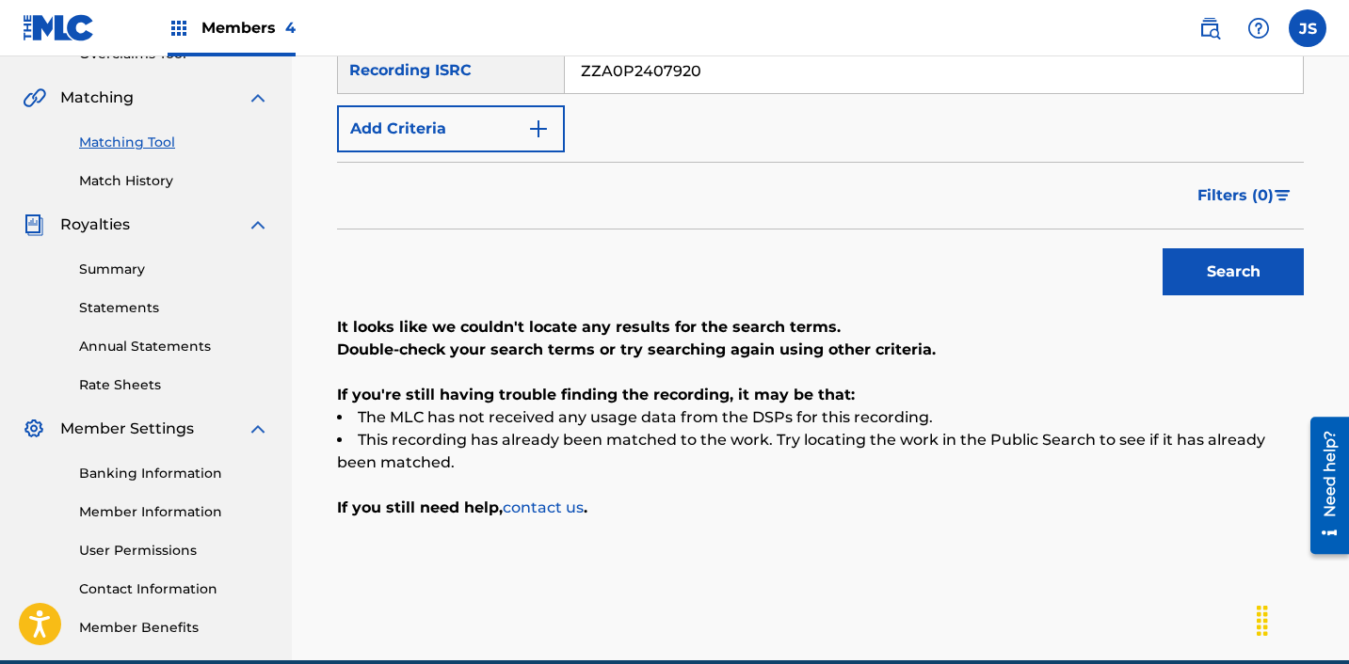
click at [752, 76] on input "ZZA0P2407920" at bounding box center [934, 70] width 738 height 45
paste input "KSA012249625"
type input "KSA012249625"
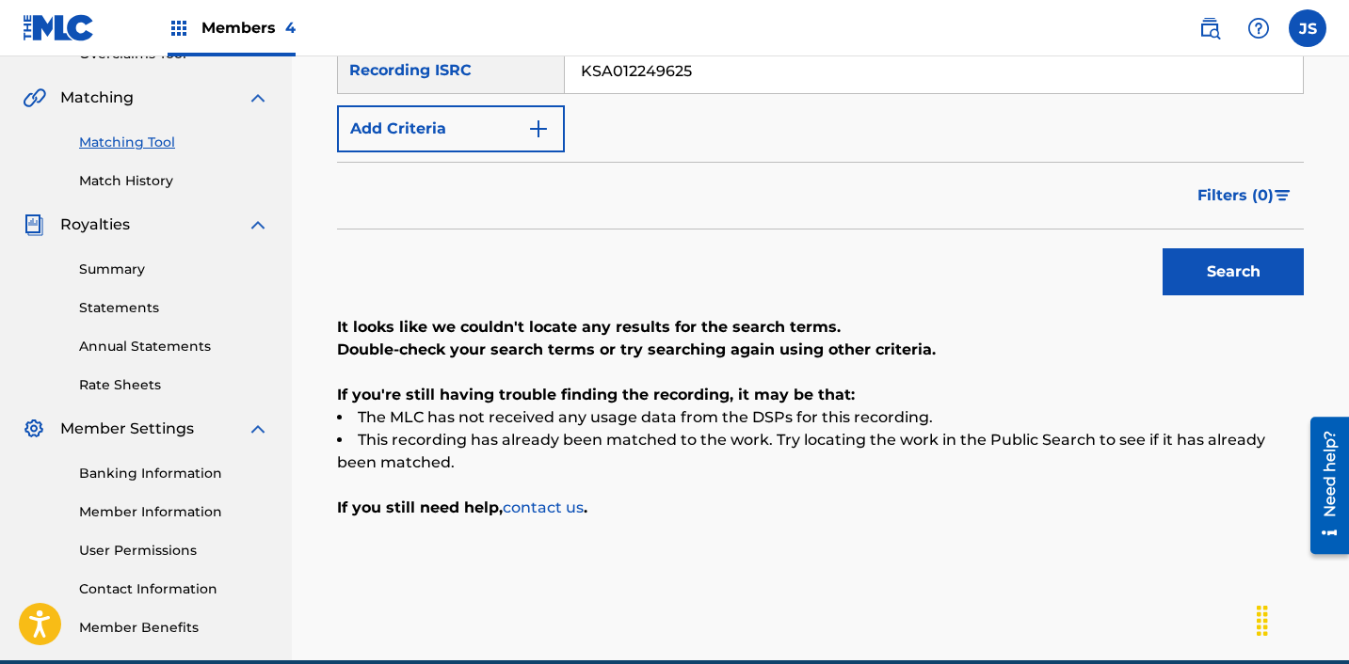
click at [1162, 248] on button "Search" at bounding box center [1232, 271] width 141 height 47
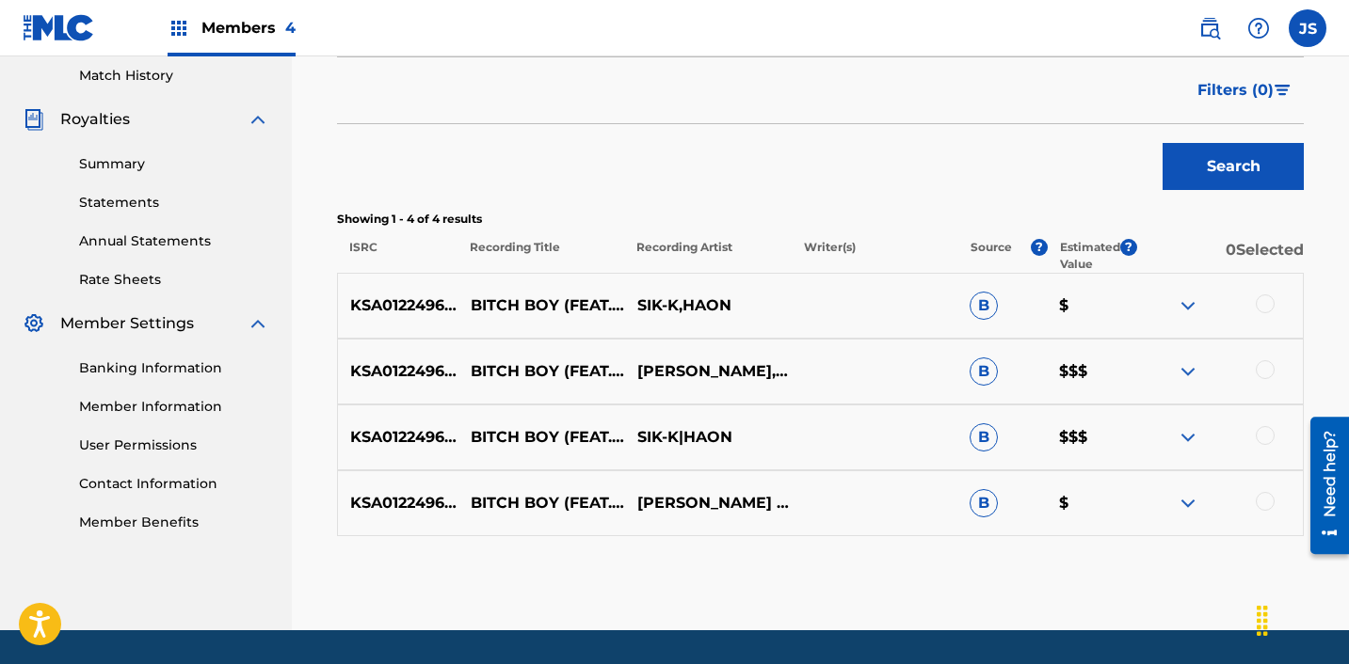
scroll to position [531, 0]
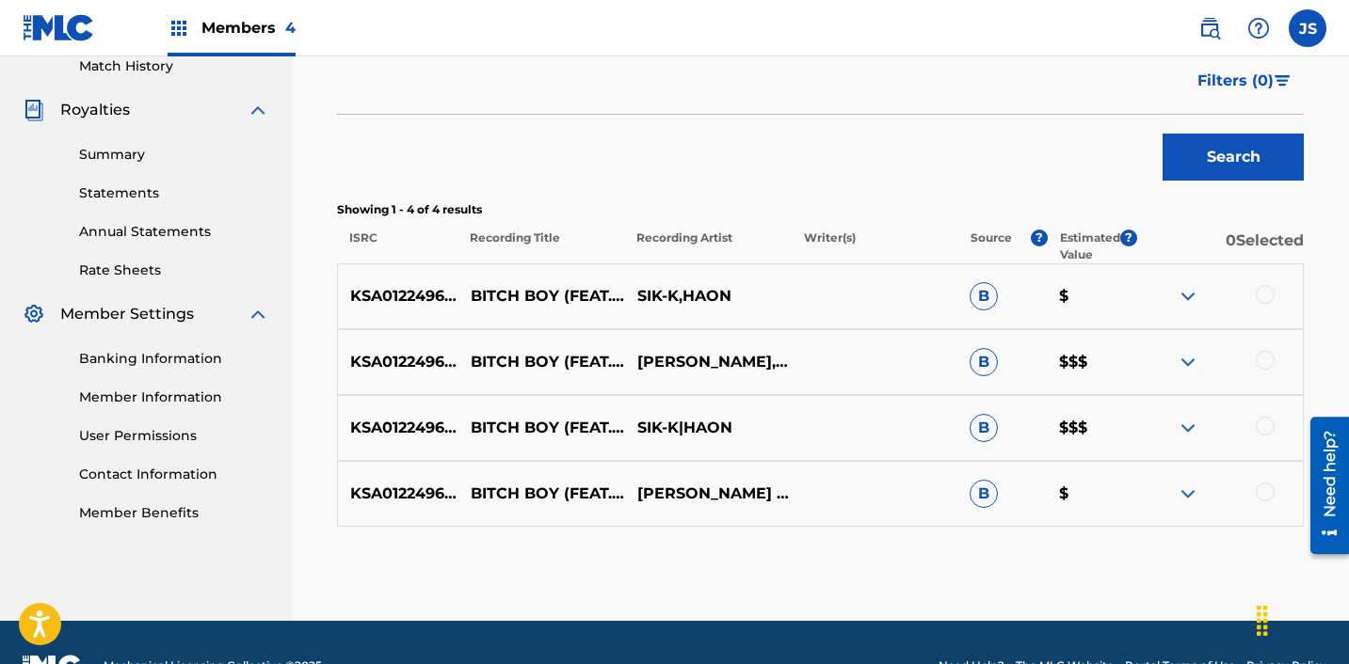
click at [1274, 497] on div at bounding box center [1219, 494] width 167 height 23
click at [1271, 489] on div at bounding box center [1264, 492] width 19 height 19
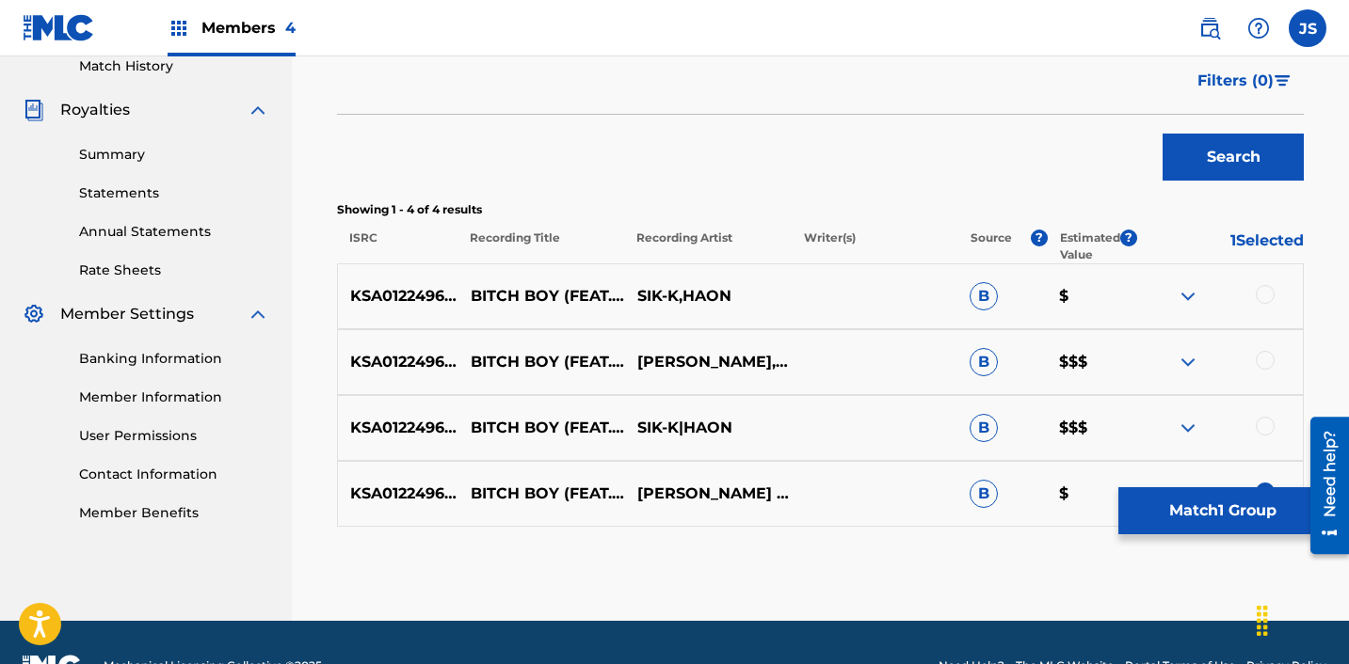
click at [1271, 430] on div at bounding box center [1264, 426] width 19 height 19
click at [1267, 356] on div at bounding box center [1264, 360] width 19 height 19
click at [1263, 293] on div at bounding box center [1264, 294] width 19 height 19
click at [1223, 508] on button "Match 4 Groups" at bounding box center [1222, 511] width 208 height 47
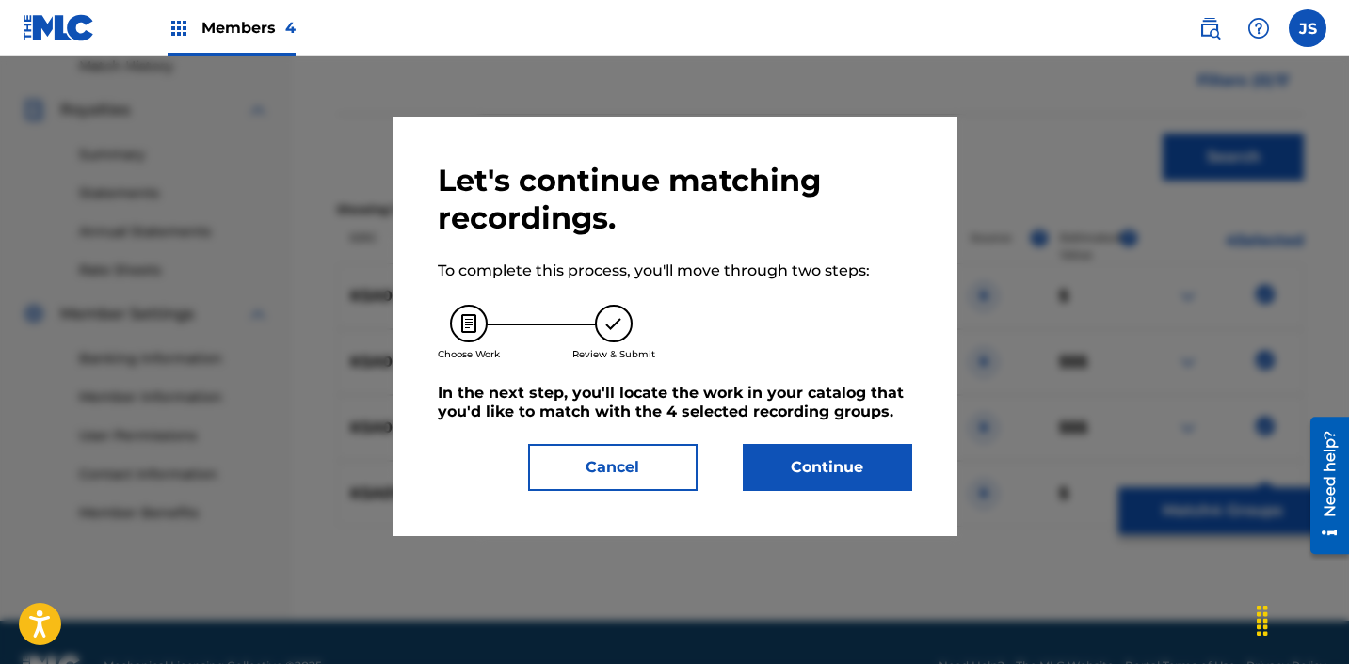
click at [812, 473] on button "Continue" at bounding box center [827, 467] width 169 height 47
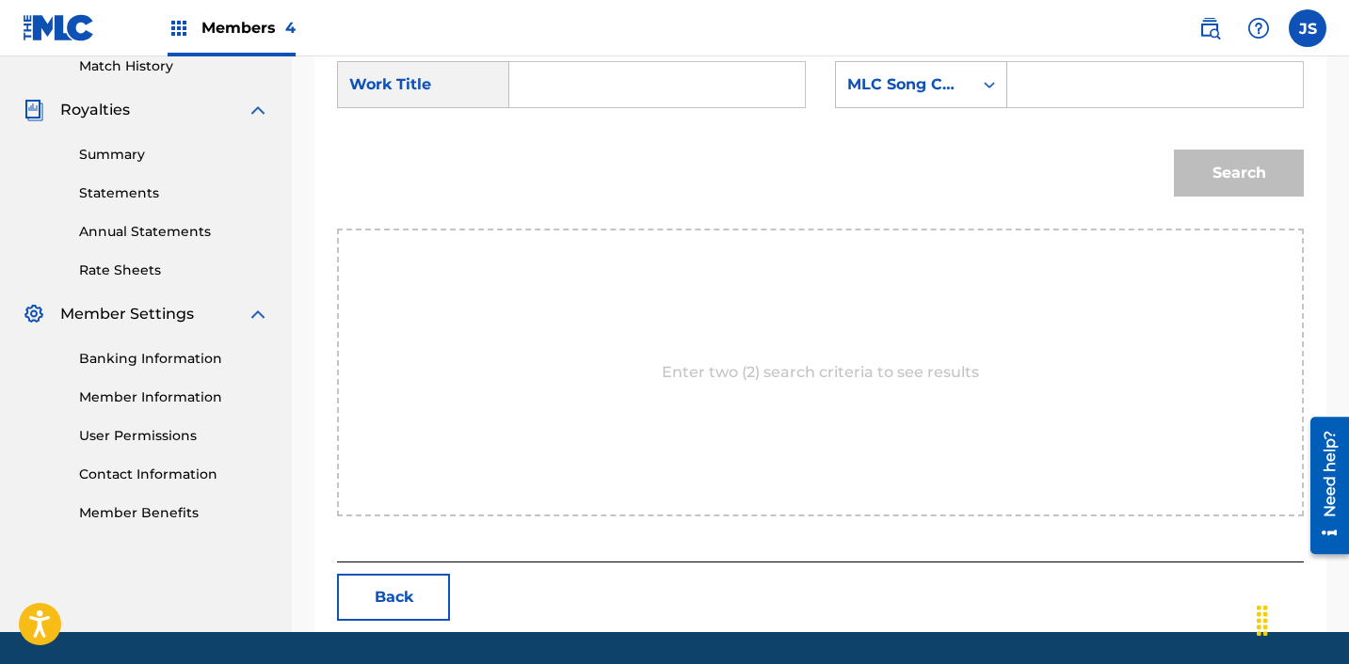
click at [615, 80] on input "Search Form" at bounding box center [657, 84] width 264 height 45
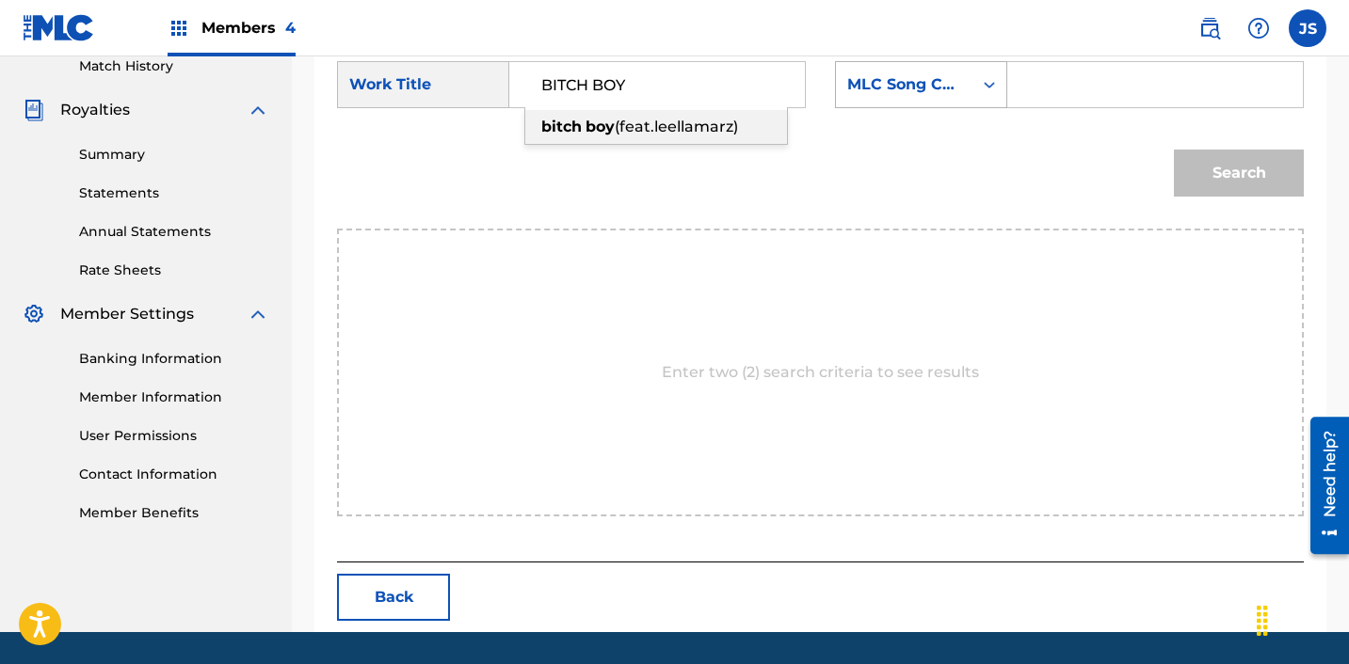
type input "BITCH BOY"
click at [925, 71] on div "MLC Song Code" at bounding box center [904, 85] width 136 height 36
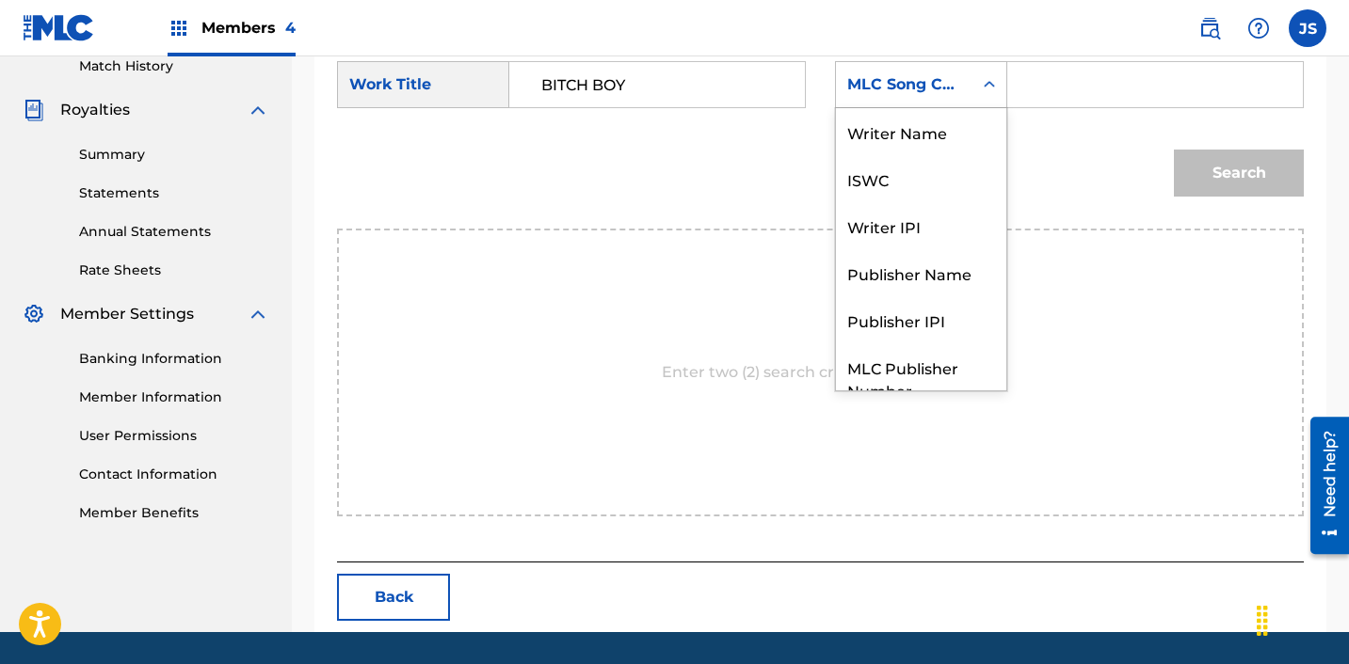
scroll to position [70, 0]
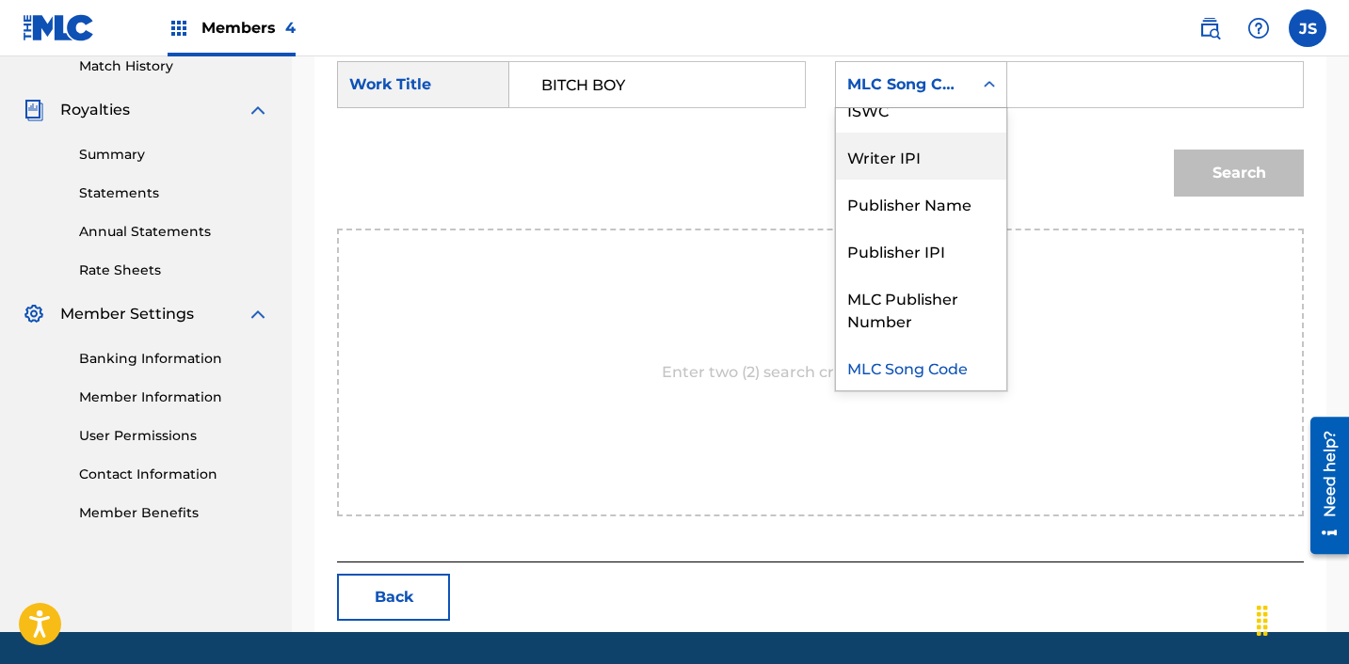
click at [929, 201] on div "Publisher Name" at bounding box center [921, 203] width 170 height 47
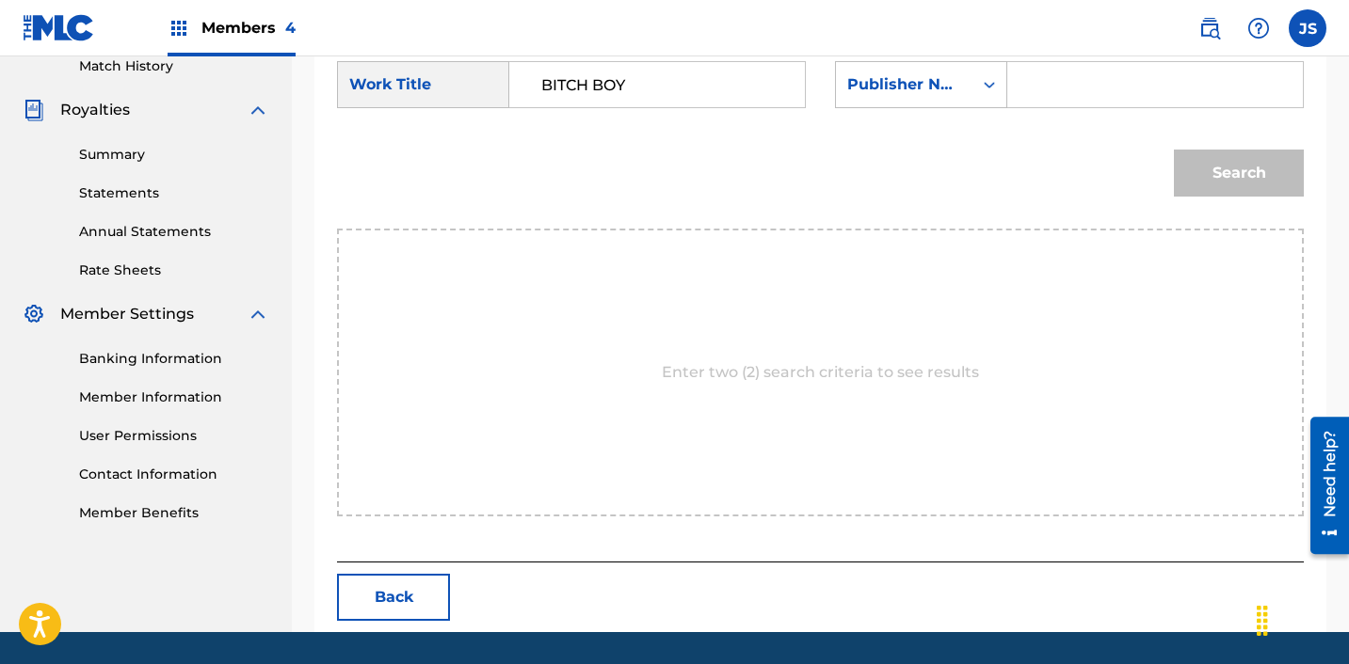
click at [1066, 78] on input "Search Form" at bounding box center [1155, 84] width 264 height 45
type input "ICHUTUS"
click at [1206, 166] on button "Search" at bounding box center [1239, 173] width 130 height 47
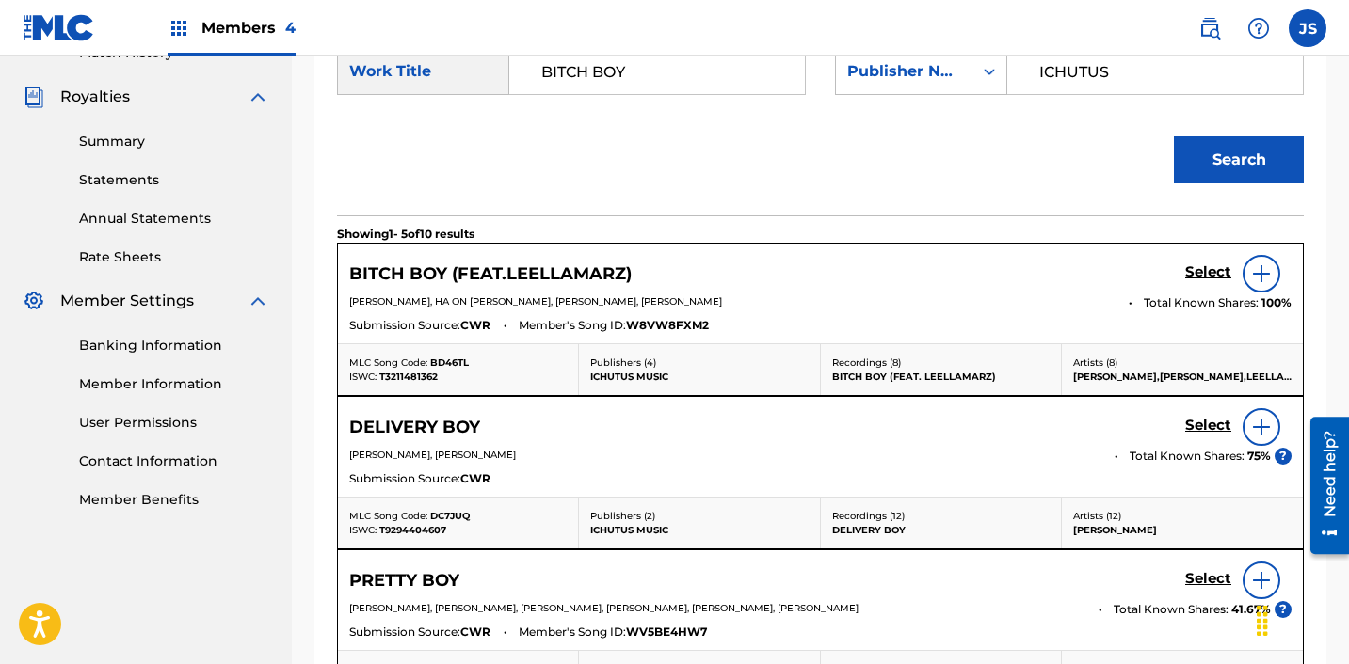
scroll to position [550, 0]
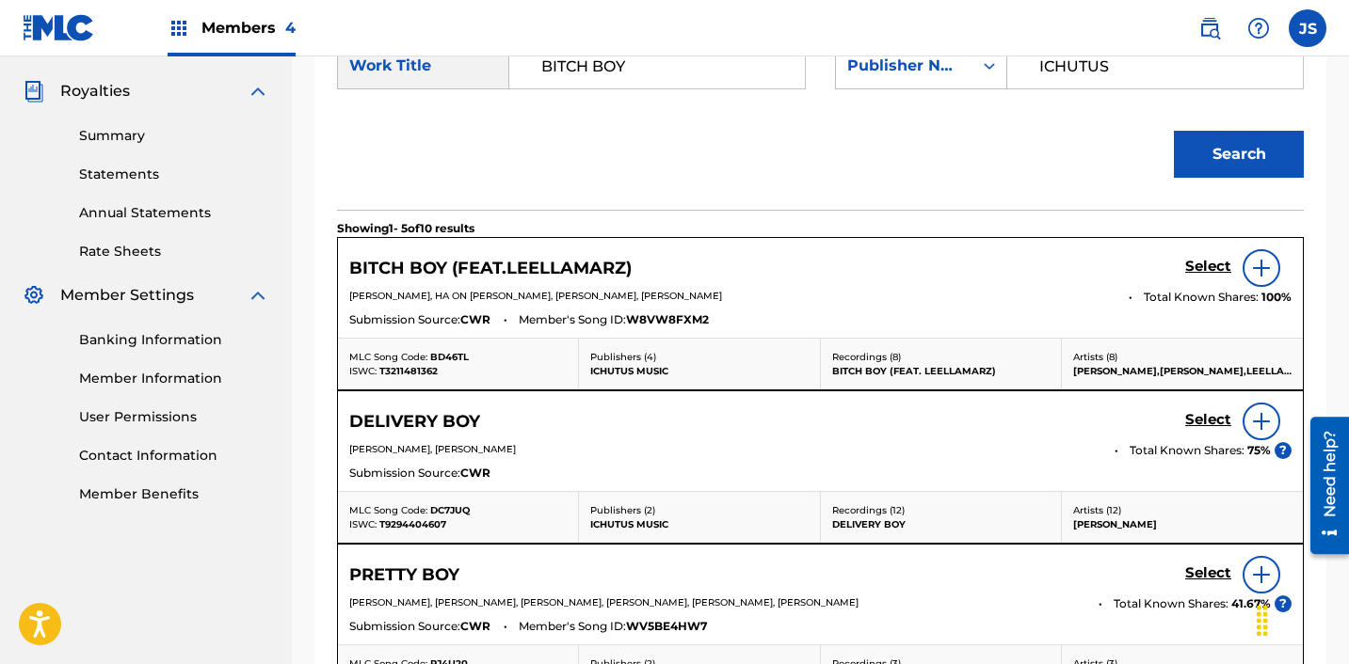
click at [1194, 267] on h5 "Select" at bounding box center [1208, 267] width 46 height 18
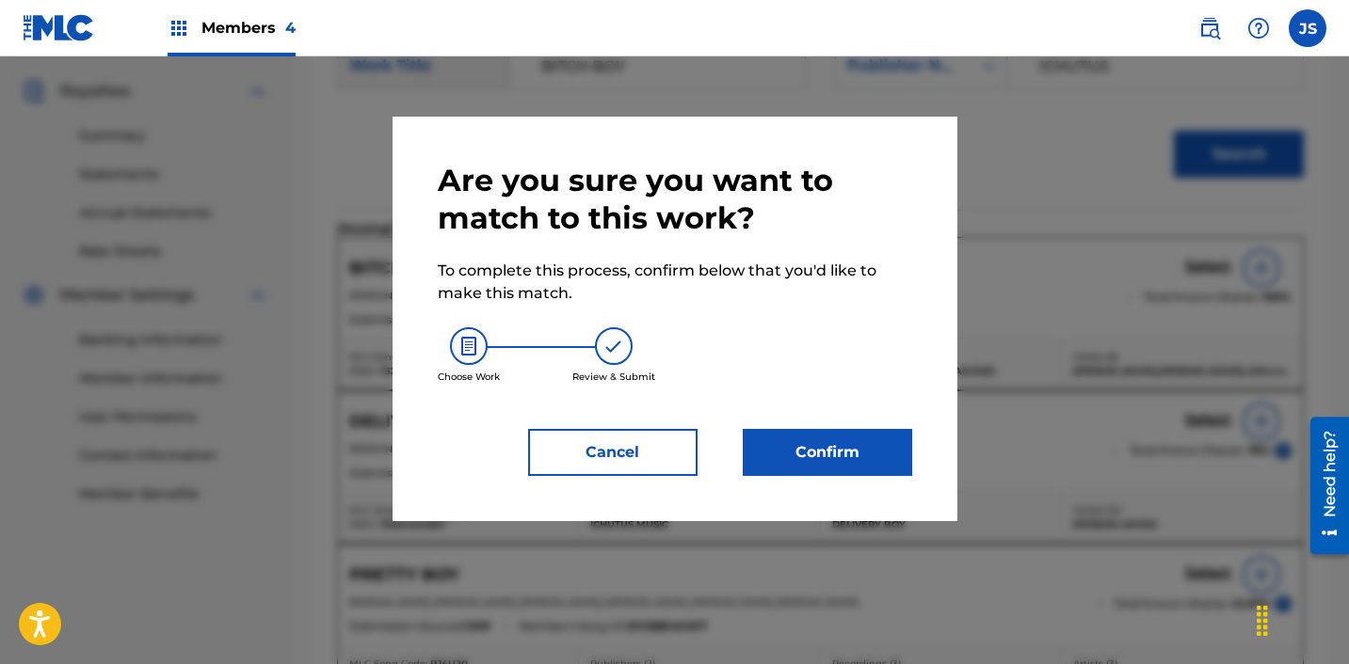
click at [811, 471] on button "Confirm" at bounding box center [827, 452] width 169 height 47
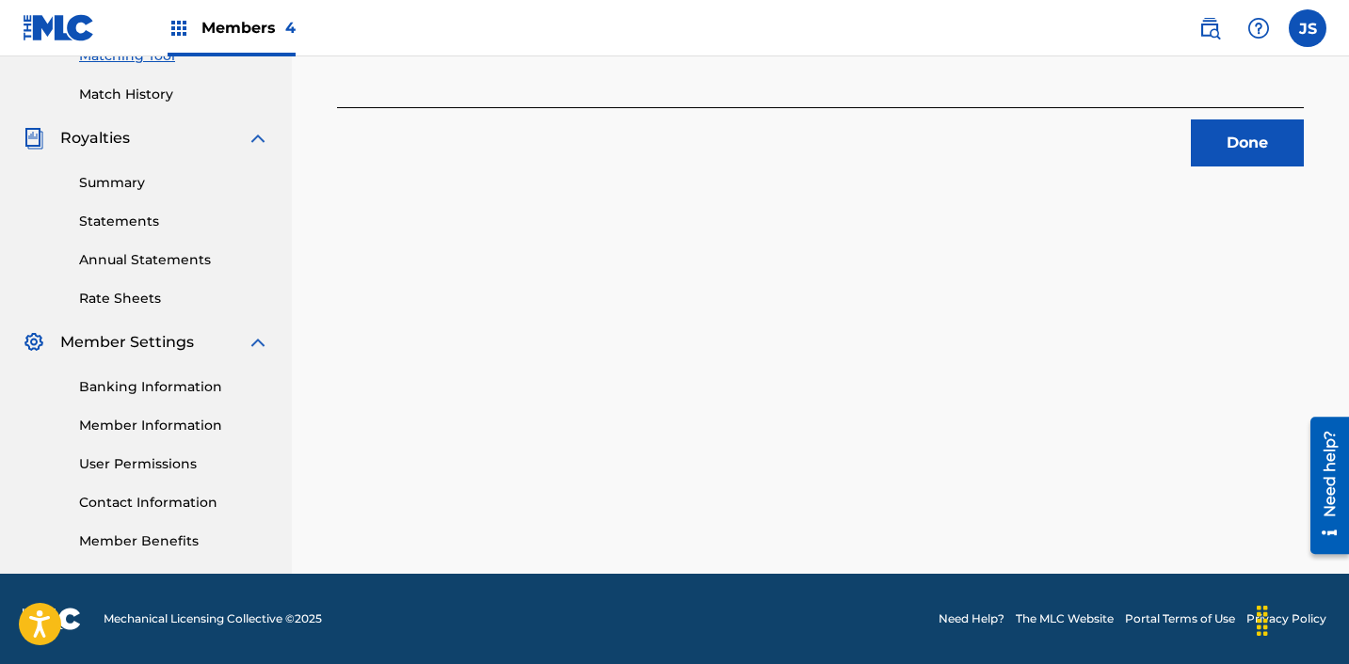
click at [1231, 157] on button "Done" at bounding box center [1247, 143] width 113 height 47
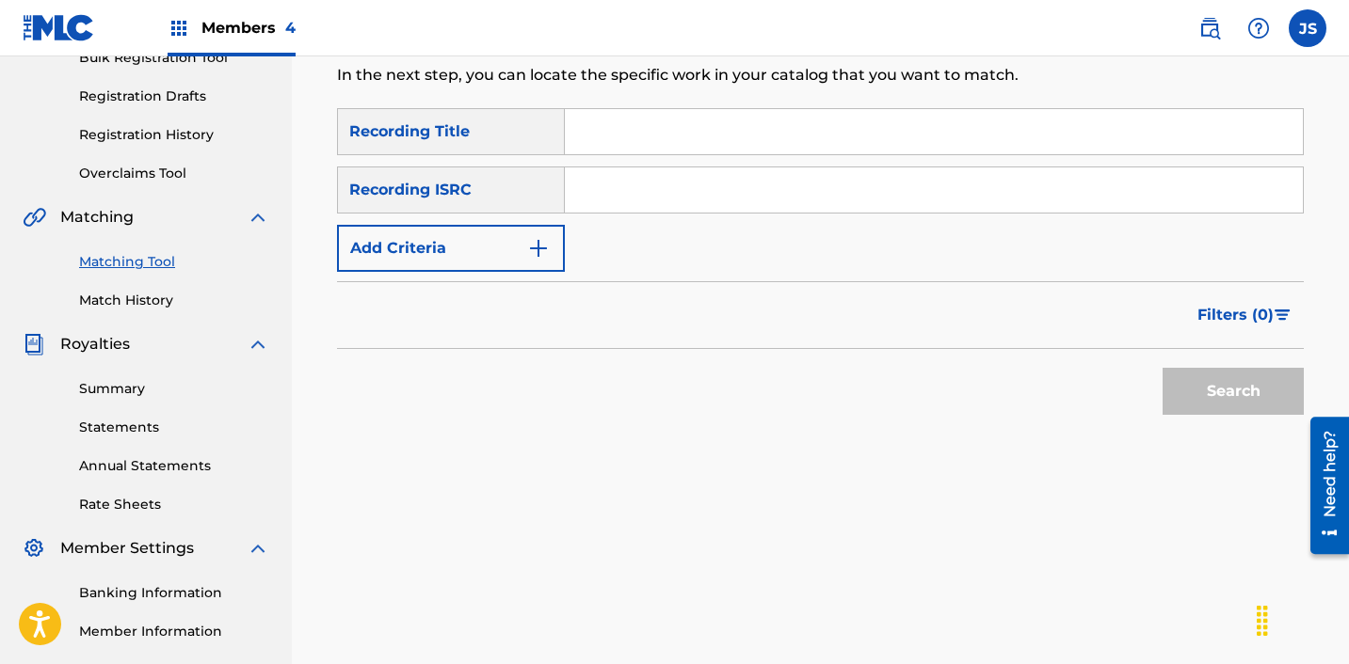
scroll to position [293, 0]
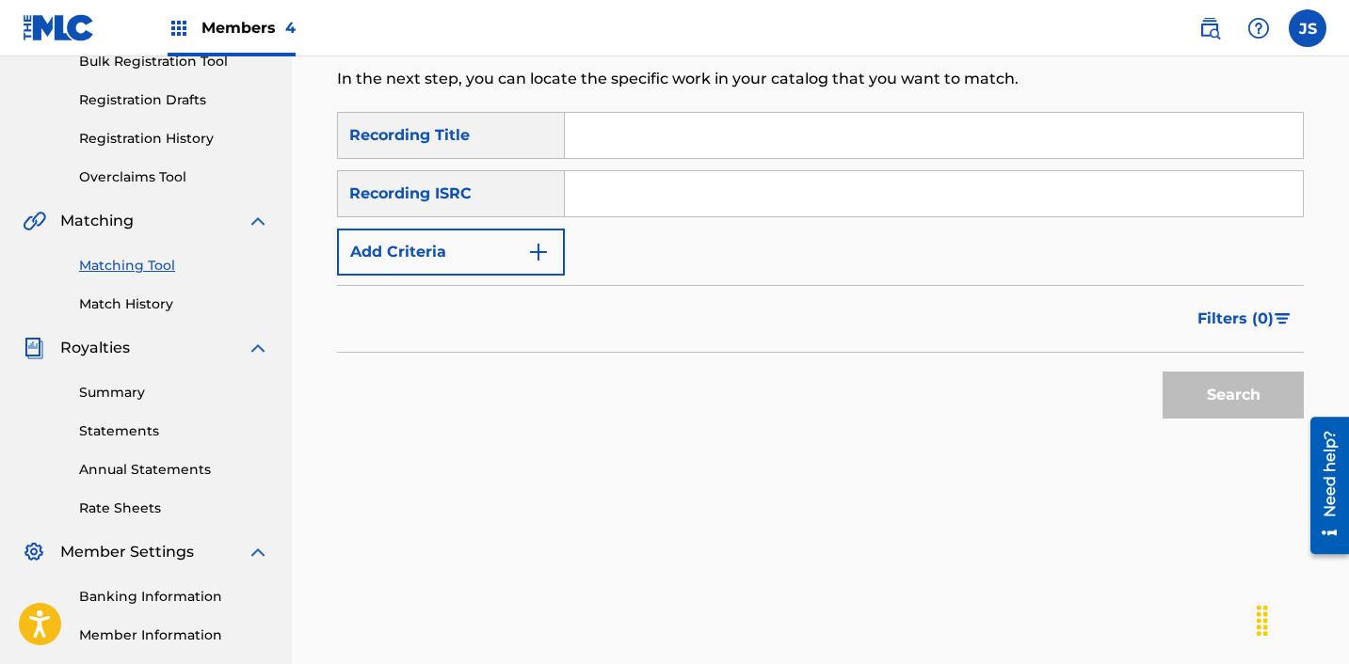
click at [602, 201] on input "Search Form" at bounding box center [934, 193] width 738 height 45
paste input "KSA012249625"
type input "KSA012249625"
click at [1162, 372] on button "Search" at bounding box center [1232, 395] width 141 height 47
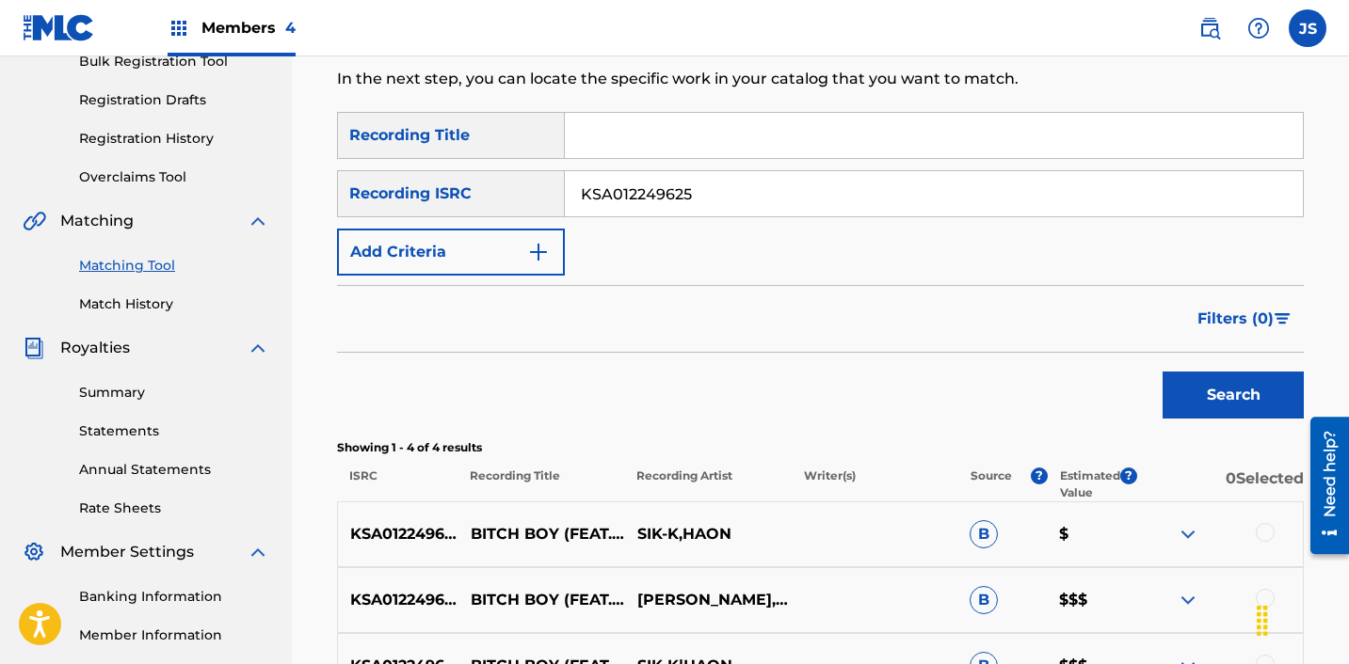
click at [641, 181] on input "KSA012249625" at bounding box center [934, 193] width 738 height 45
click at [164, 311] on link "Match History" at bounding box center [174, 305] width 190 height 20
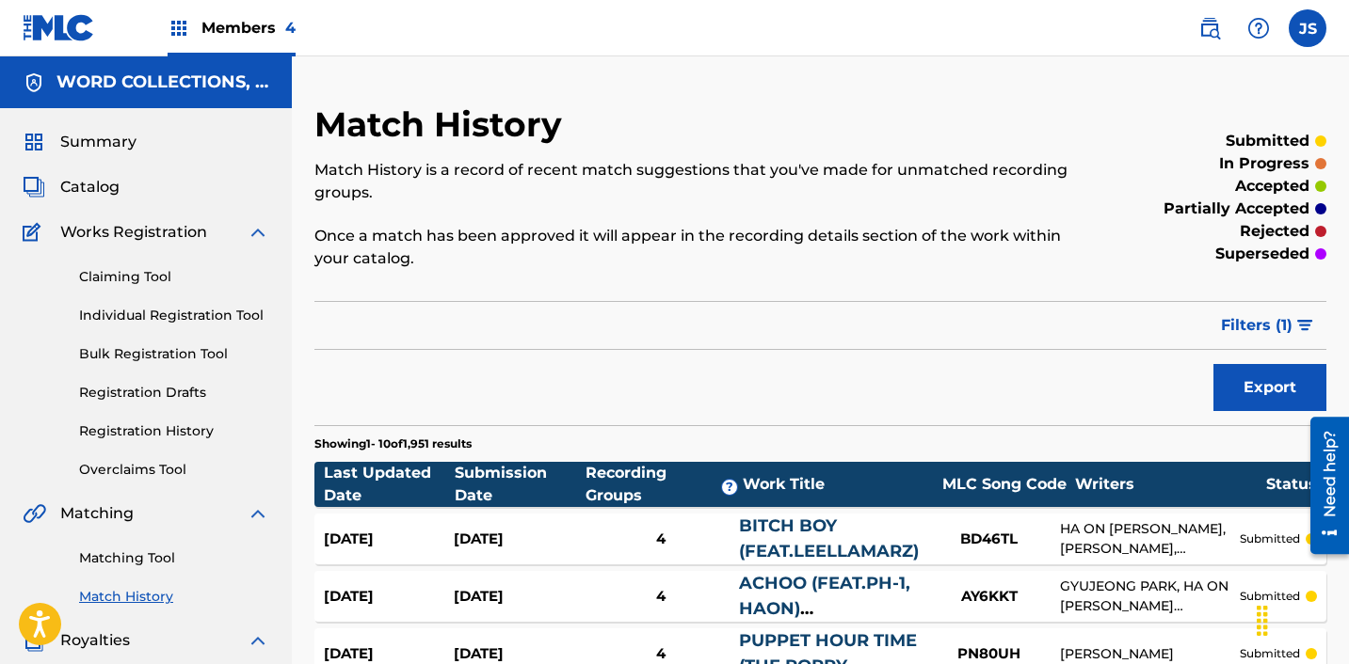
click at [93, 559] on link "Matching Tool" at bounding box center [174, 559] width 190 height 20
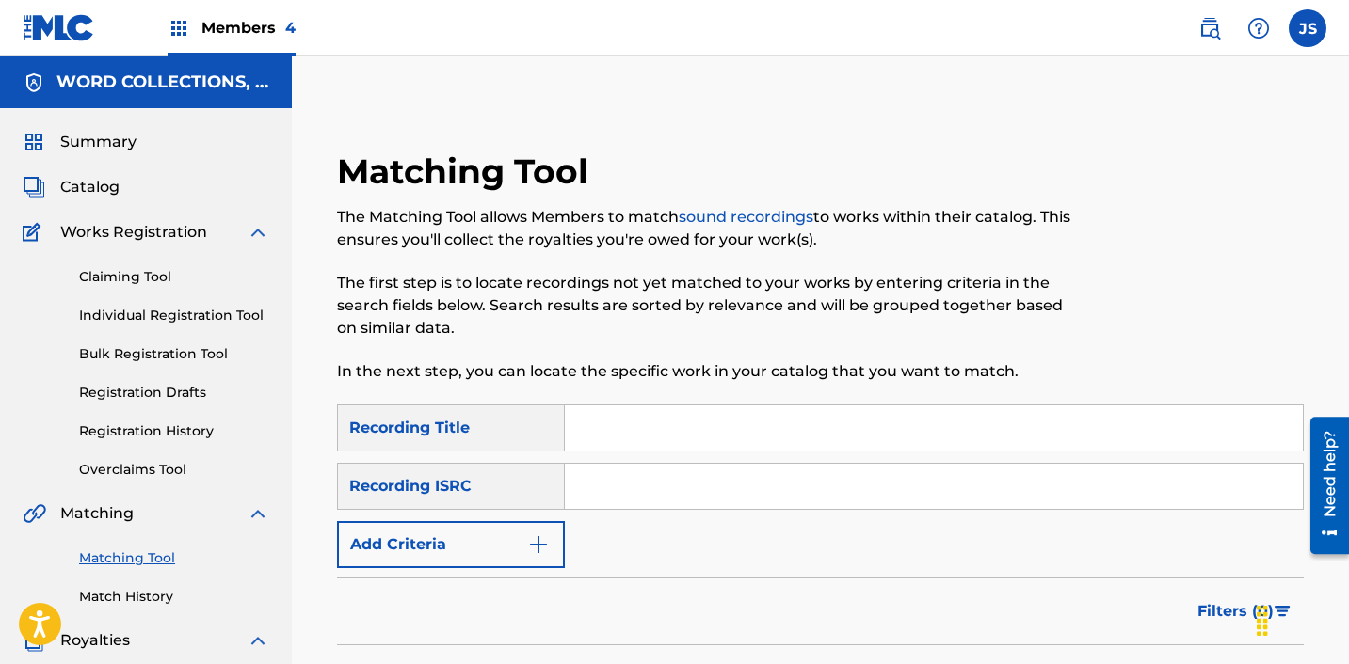
click at [642, 482] on input "Search Form" at bounding box center [934, 486] width 738 height 45
paste input "KRF151900022"
type input "KRF151900022"
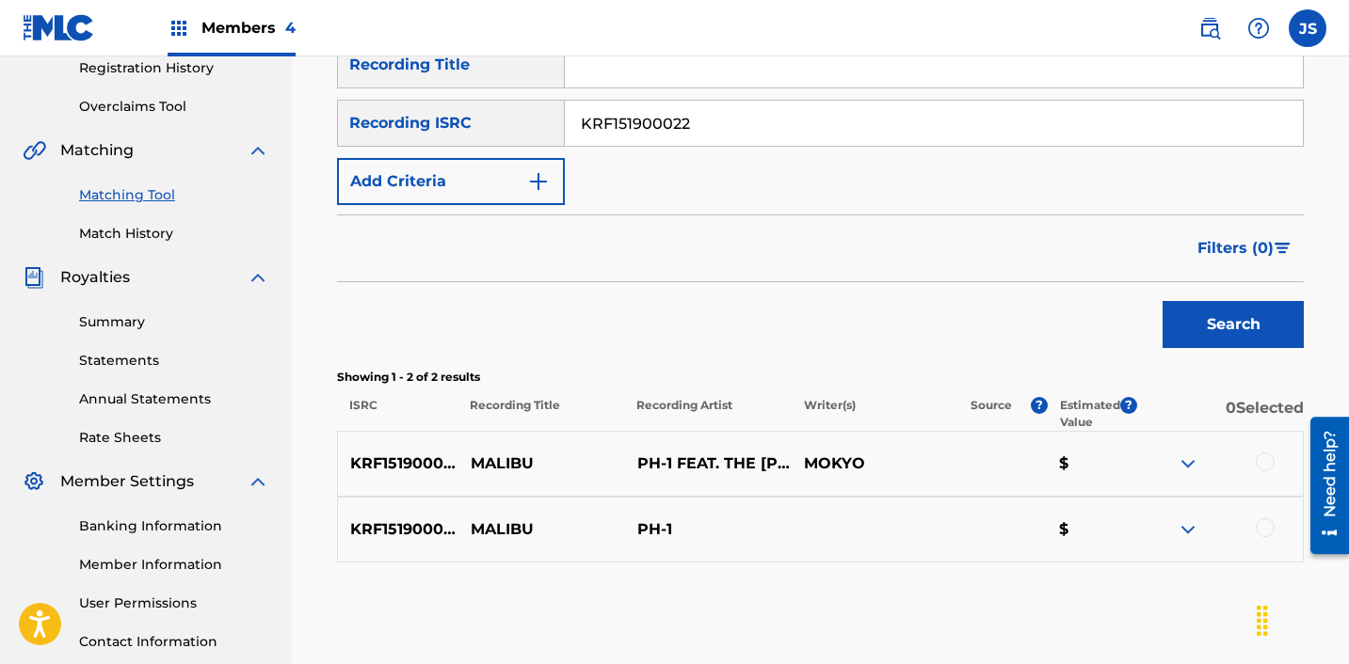
scroll to position [366, 0]
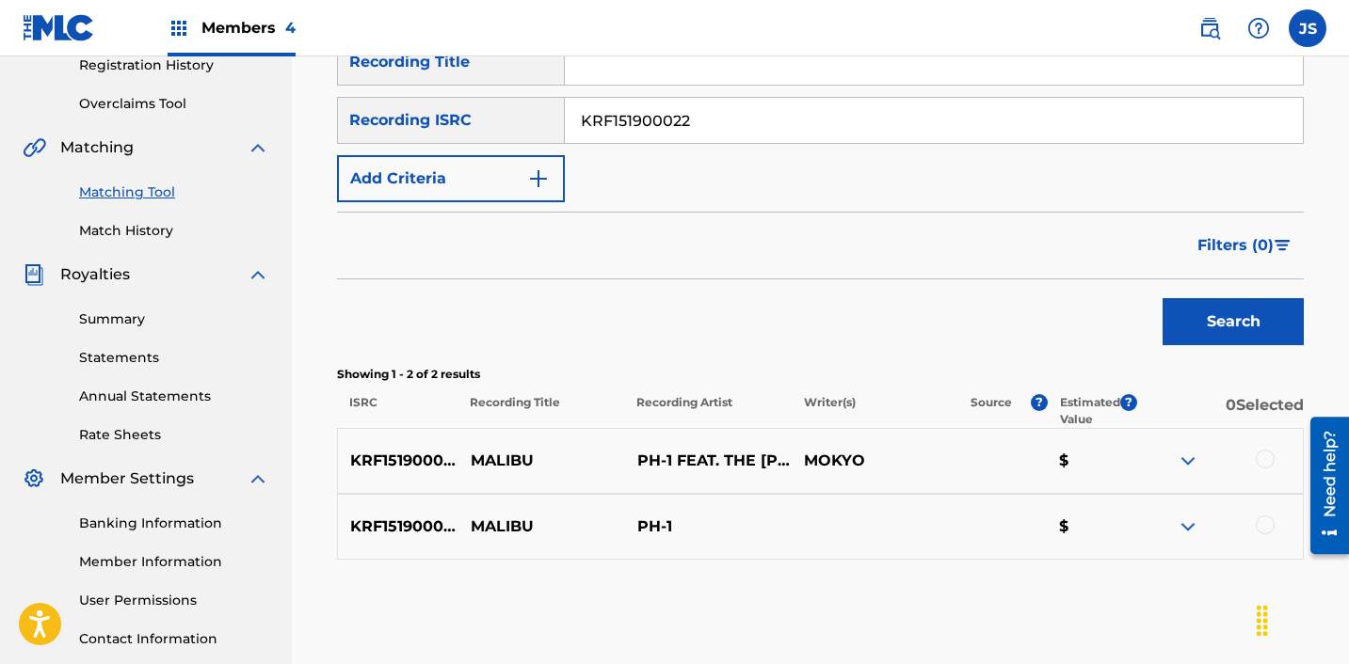
click at [1271, 522] on div at bounding box center [1264, 525] width 19 height 19
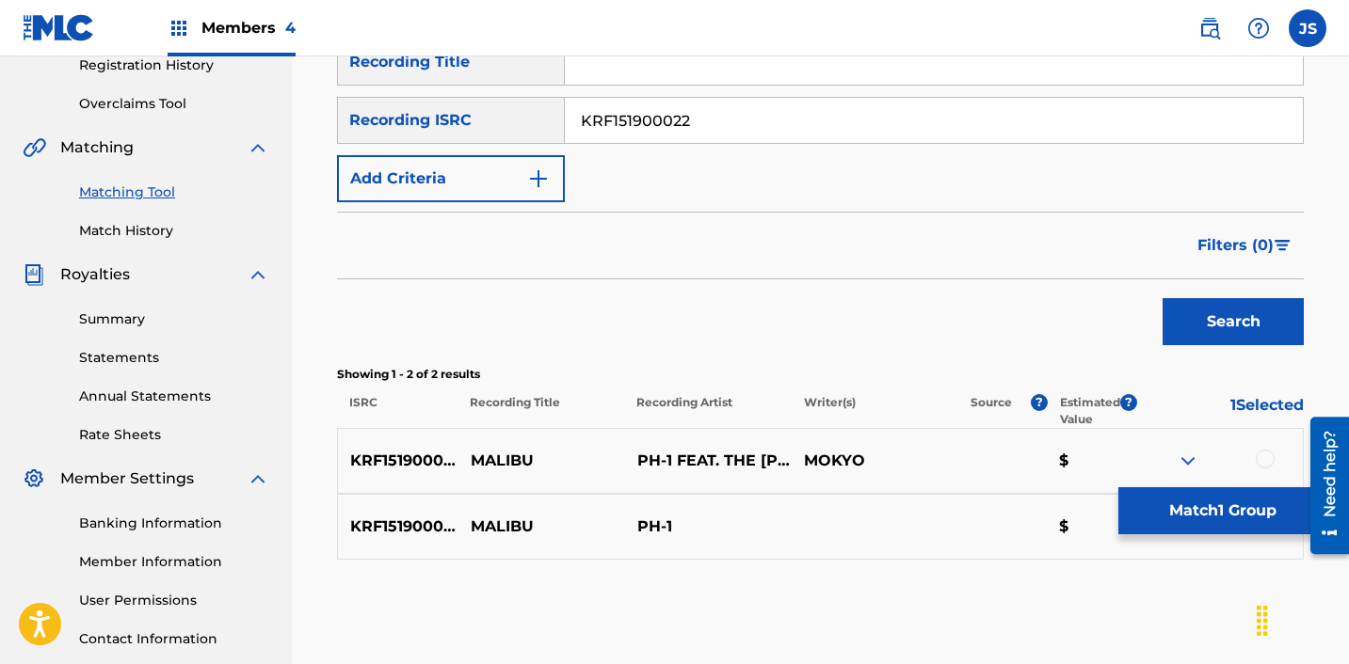
click at [1260, 456] on div at bounding box center [1264, 459] width 19 height 19
click at [1221, 505] on button "Match 2 Groups" at bounding box center [1222, 511] width 208 height 47
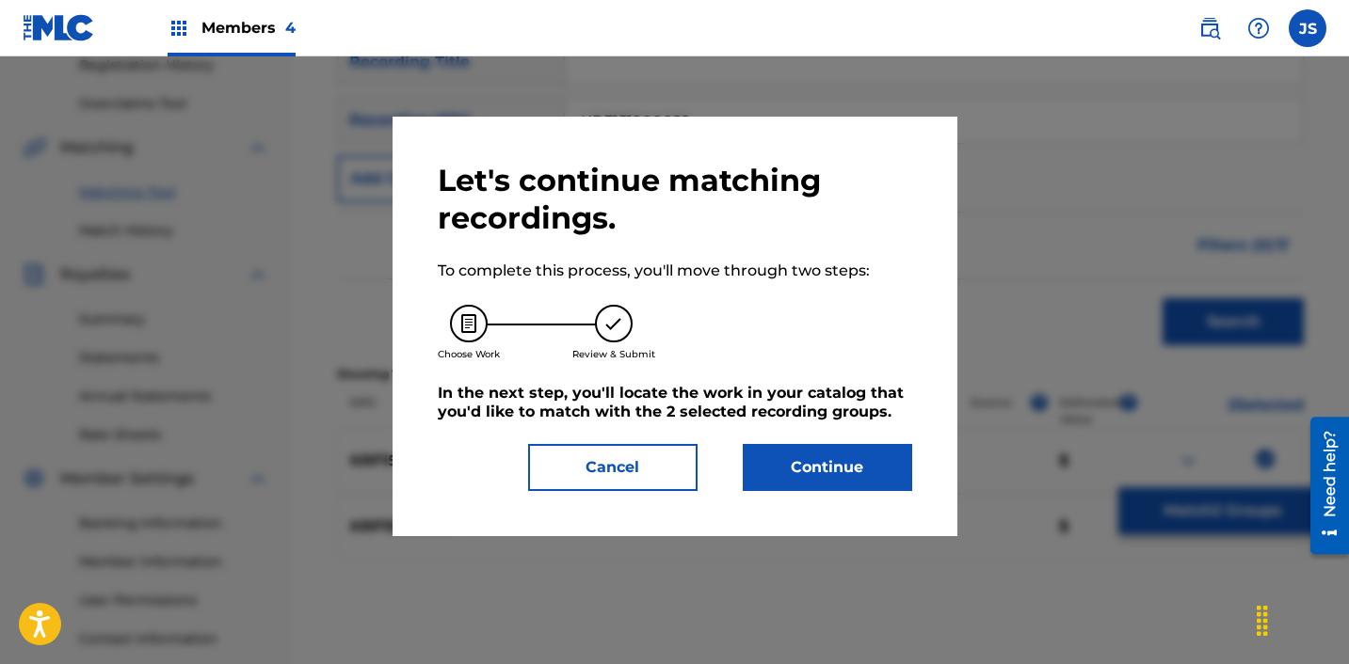
click at [823, 463] on button "Continue" at bounding box center [827, 467] width 169 height 47
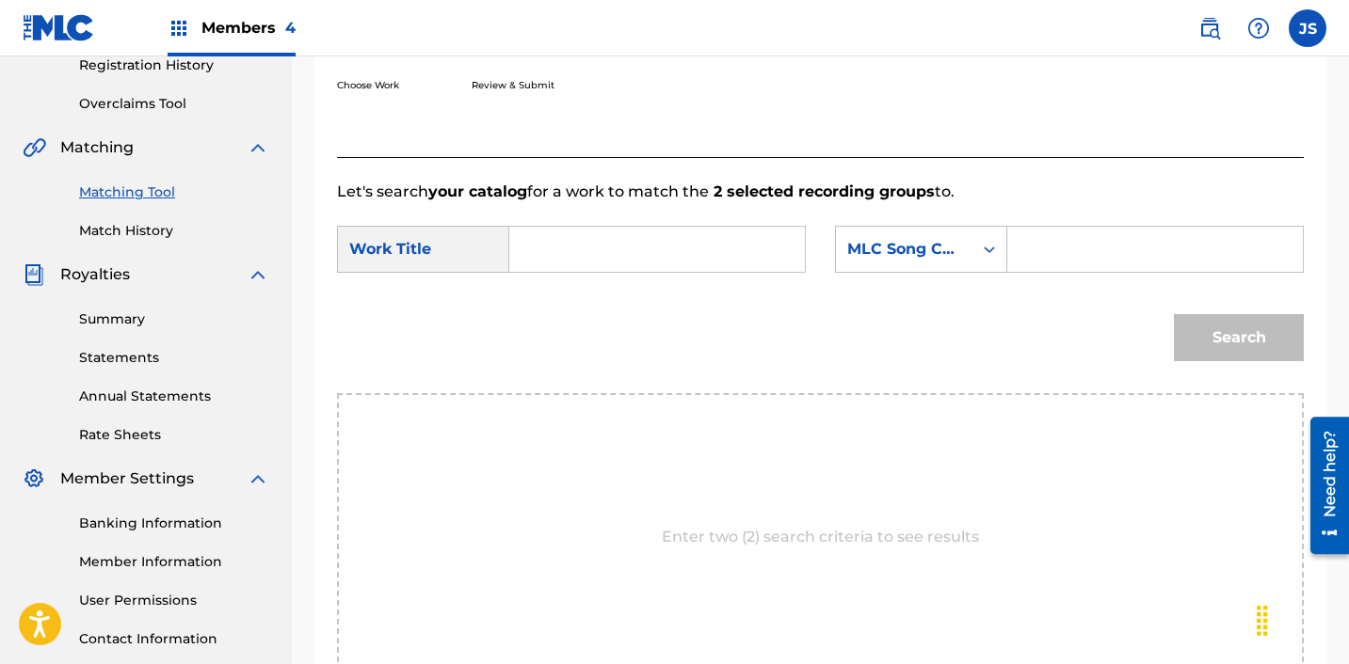
click at [688, 254] on input "Search Form" at bounding box center [657, 249] width 264 height 45
type input "MALIBU"
click at [946, 242] on div "MLC Song Code" at bounding box center [904, 249] width 114 height 23
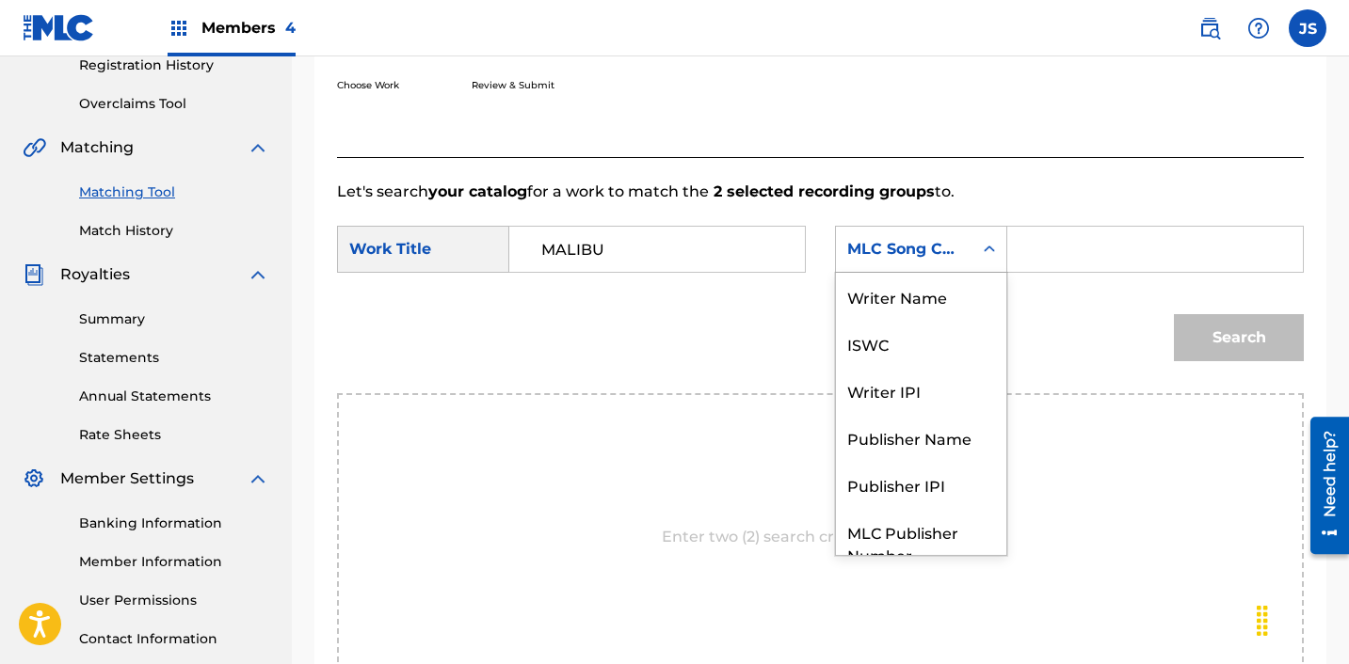
scroll to position [70, 0]
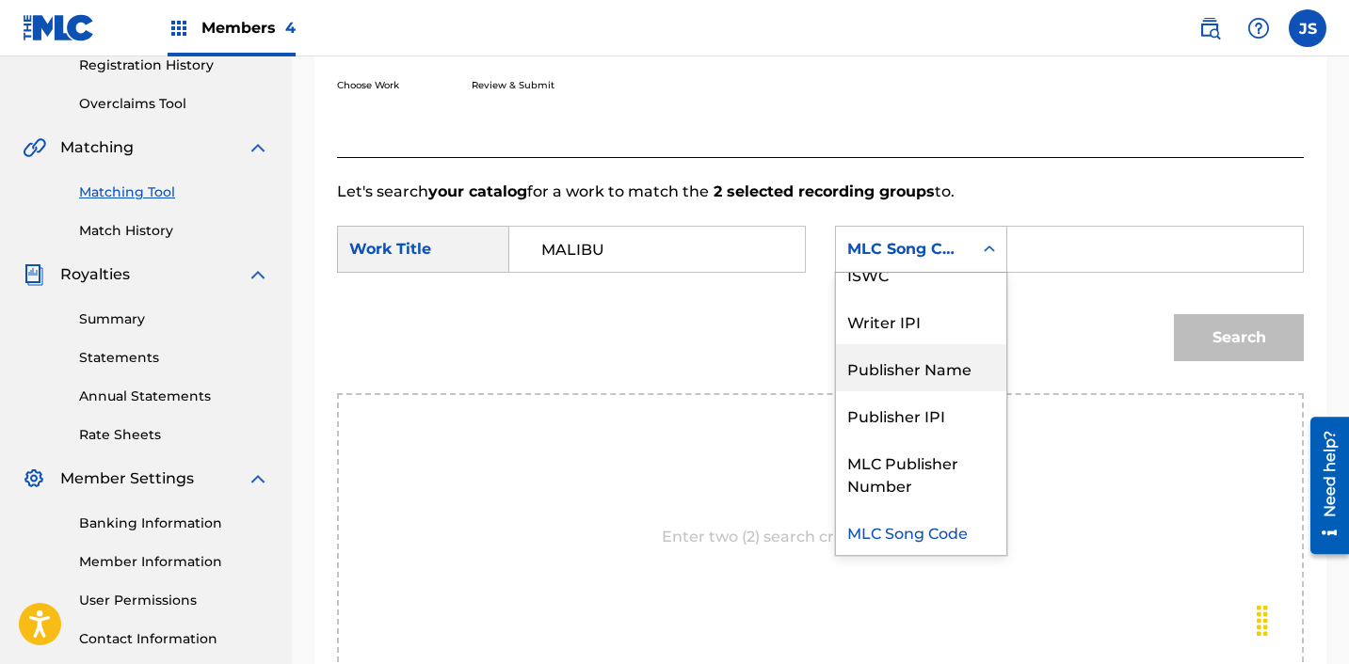
click at [926, 361] on div "Publisher Name" at bounding box center [921, 367] width 170 height 47
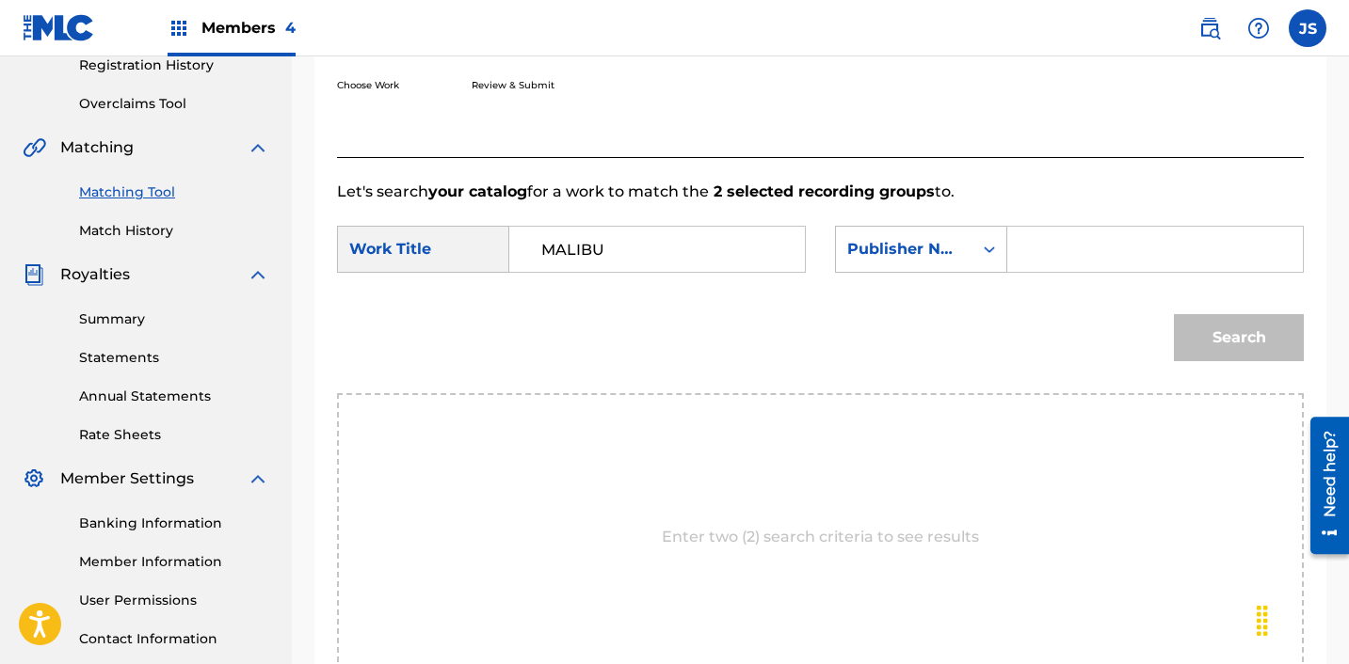
click at [1024, 268] on input "Search Form" at bounding box center [1155, 249] width 264 height 45
type input "ICHUTUS"
click at [1206, 315] on button "Search" at bounding box center [1239, 337] width 130 height 47
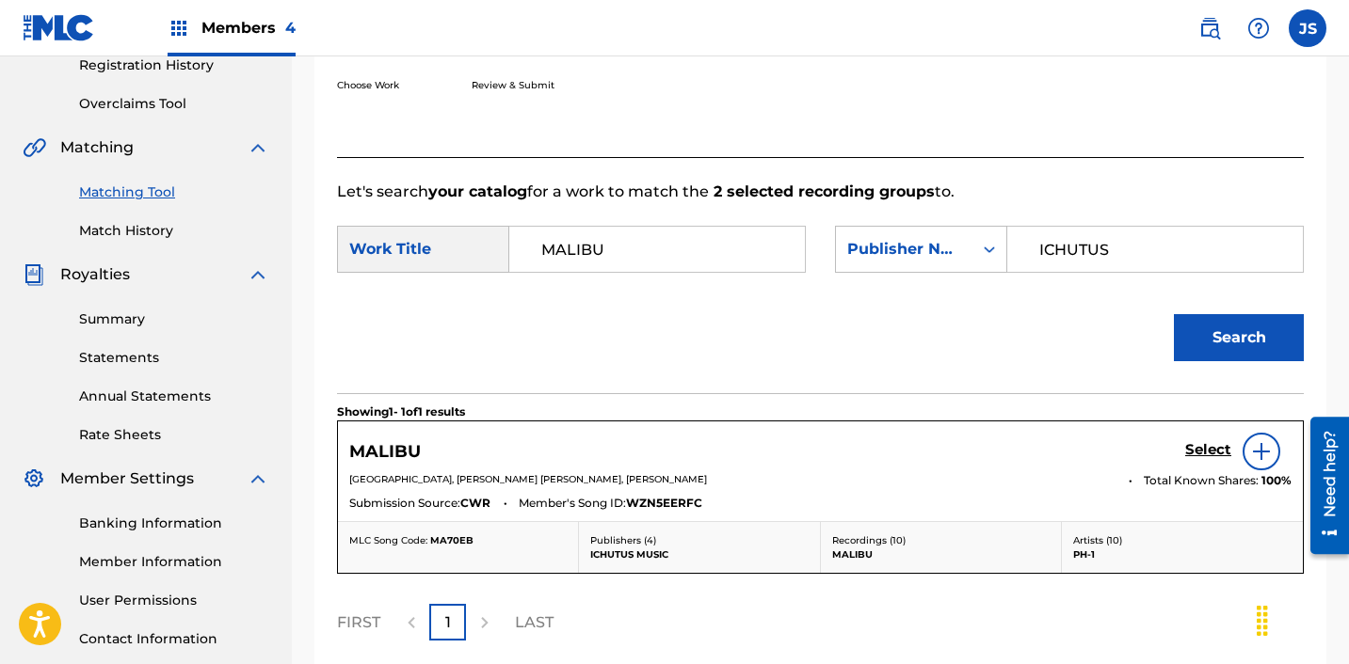
click at [1198, 439] on div "Select" at bounding box center [1238, 452] width 106 height 38
click at [1197, 452] on h5 "Select" at bounding box center [1208, 450] width 46 height 18
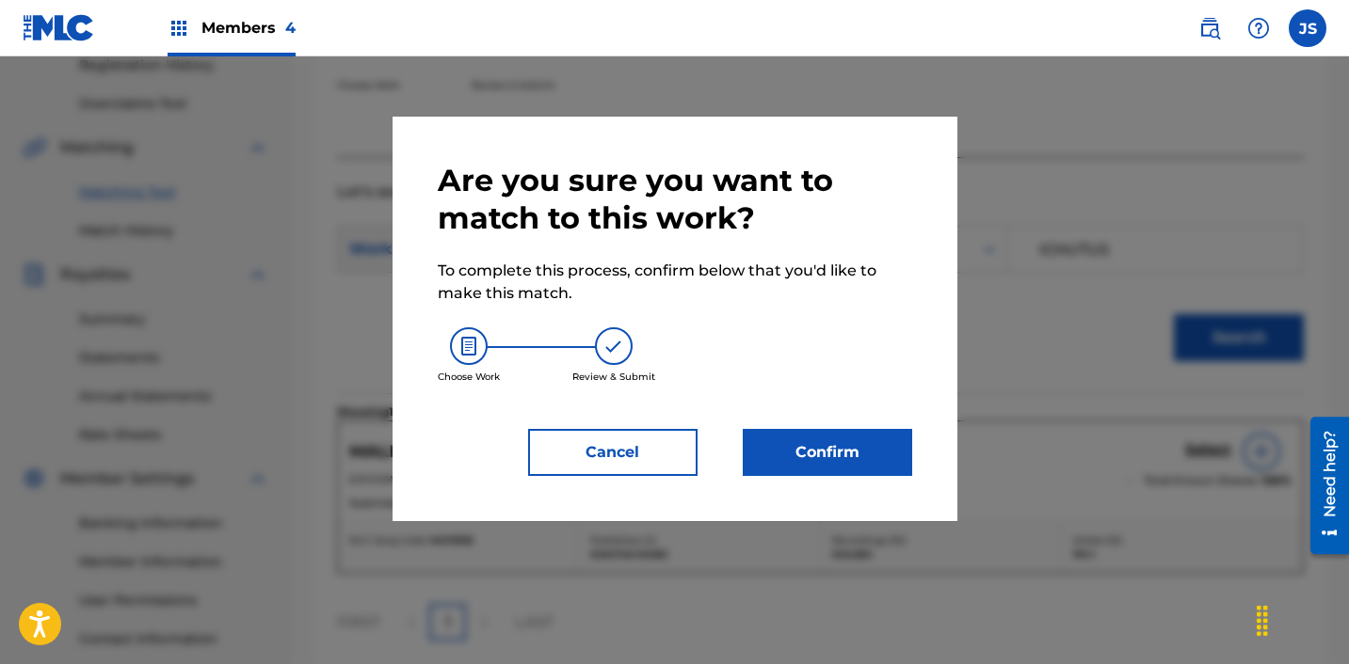
click at [861, 438] on button "Confirm" at bounding box center [827, 452] width 169 height 47
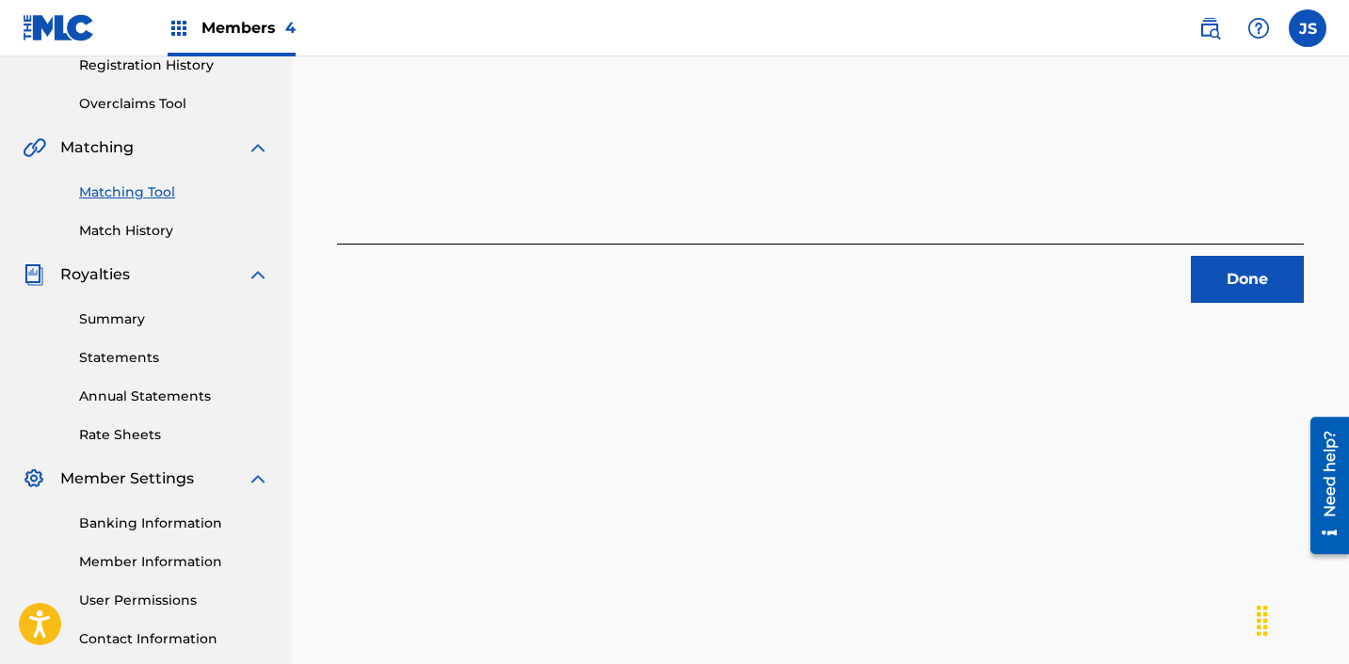
click at [1279, 246] on div "Done" at bounding box center [820, 273] width 967 height 59
click at [1253, 282] on button "Done" at bounding box center [1247, 279] width 113 height 47
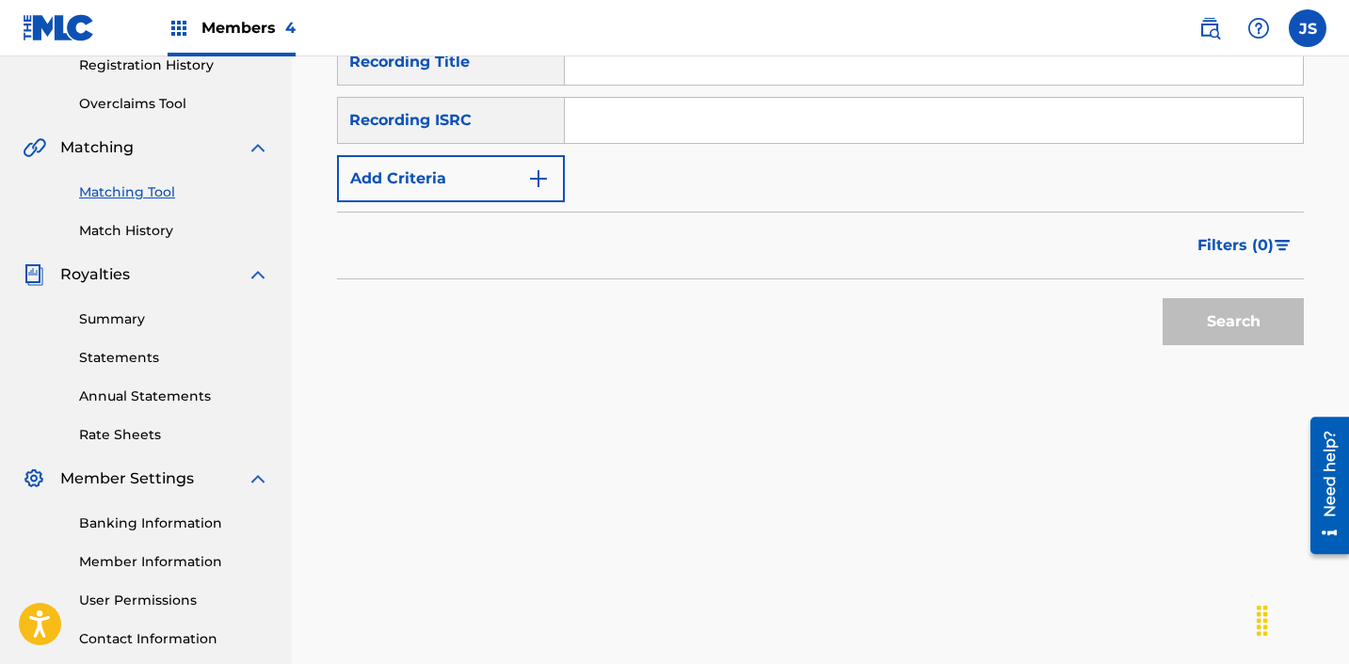
click at [601, 130] on input "Search Form" at bounding box center [934, 120] width 738 height 45
paste input "KRA382406371"
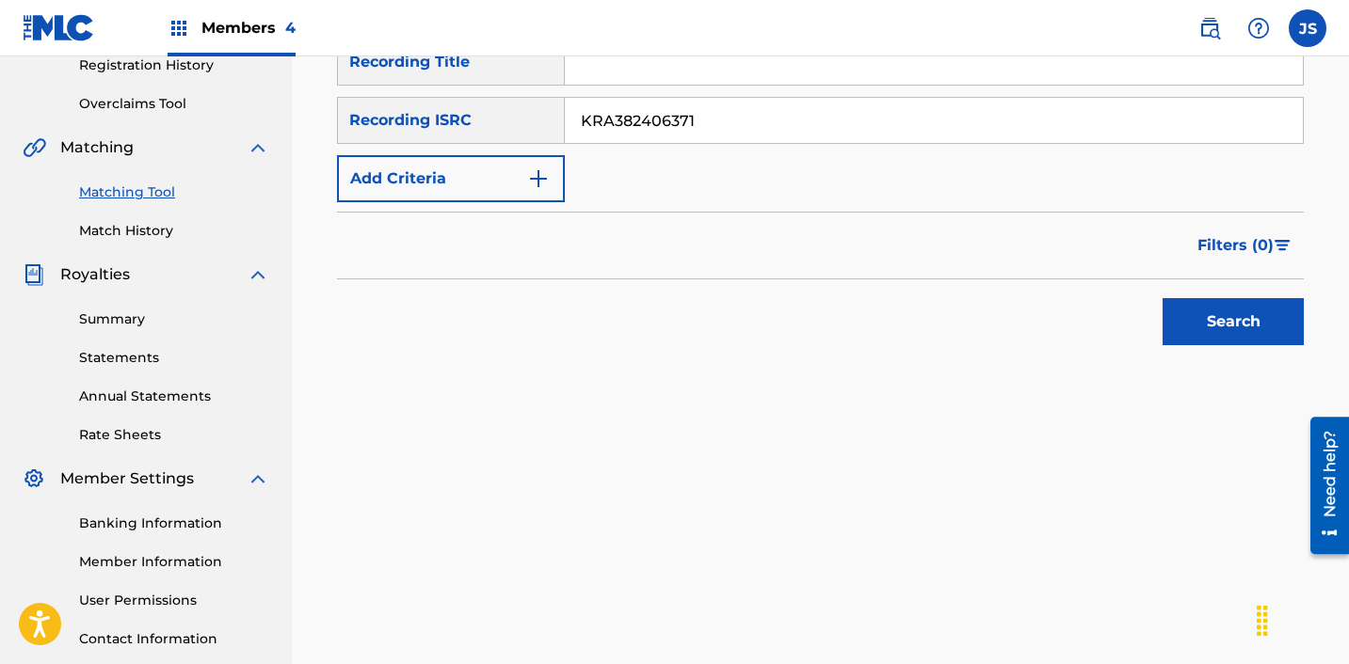
type input "KRA382406371"
click at [1162, 298] on button "Search" at bounding box center [1232, 321] width 141 height 47
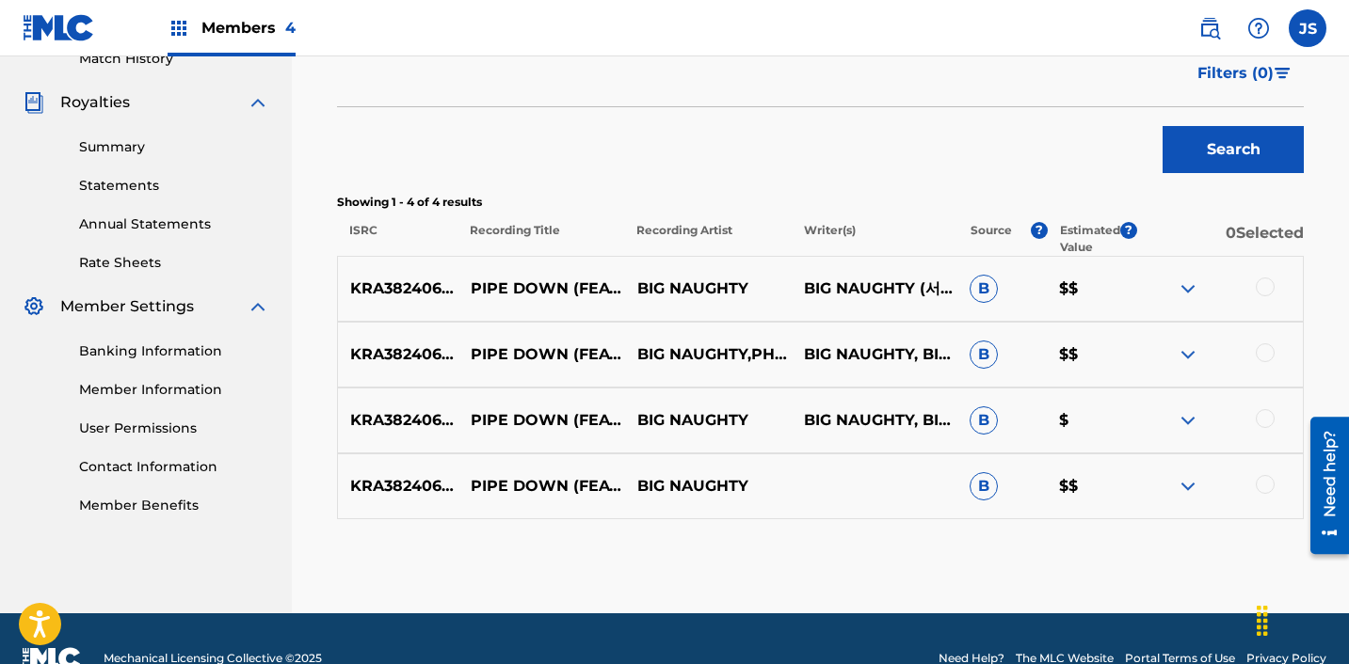
scroll to position [578, 0]
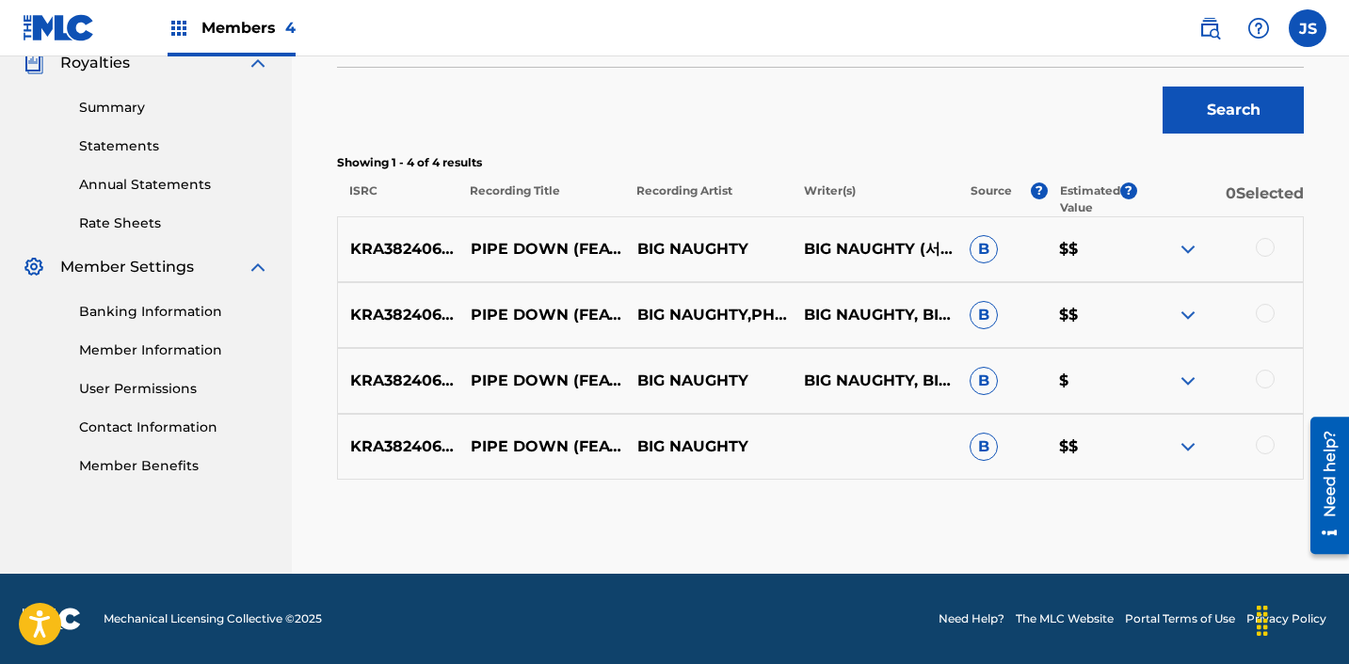
click at [1255, 243] on div at bounding box center [1219, 249] width 167 height 23
click at [1258, 244] on div at bounding box center [1264, 247] width 19 height 19
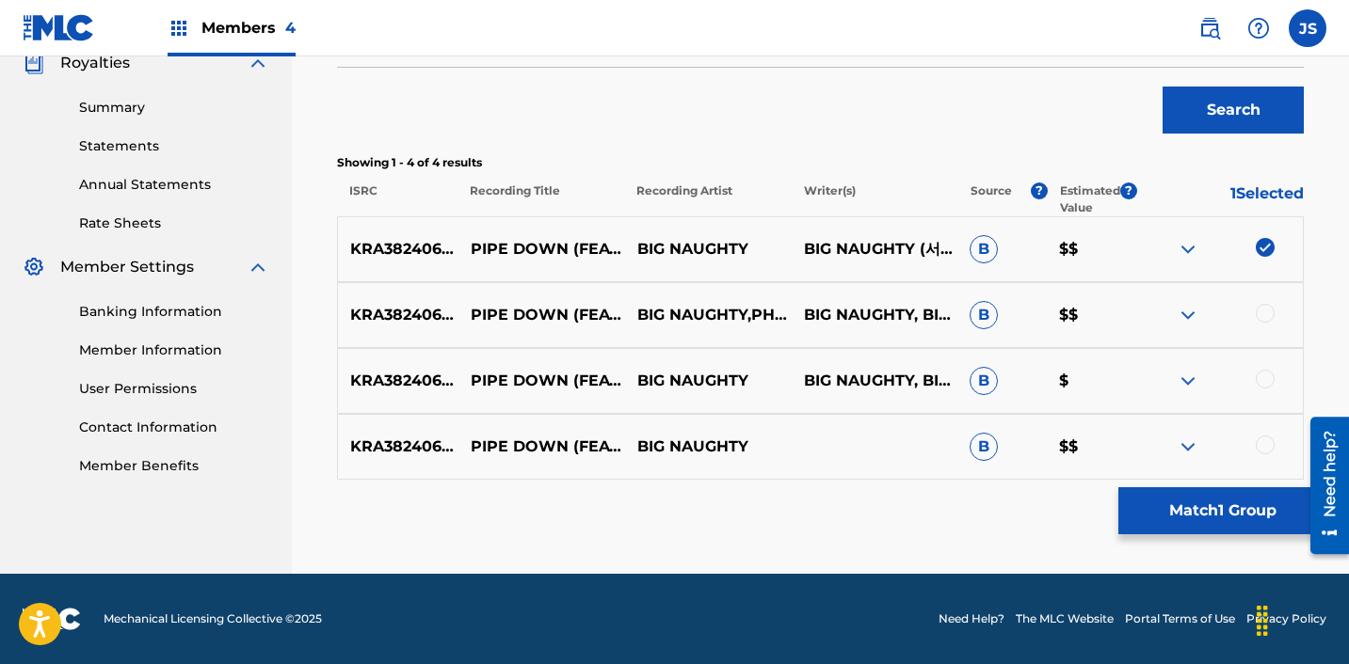
click at [1259, 313] on div at bounding box center [1264, 313] width 19 height 19
click at [1265, 381] on div at bounding box center [1264, 379] width 19 height 19
click at [1269, 442] on div at bounding box center [1264, 445] width 19 height 19
click at [1220, 512] on button "Match 4 Groups" at bounding box center [1222, 511] width 208 height 47
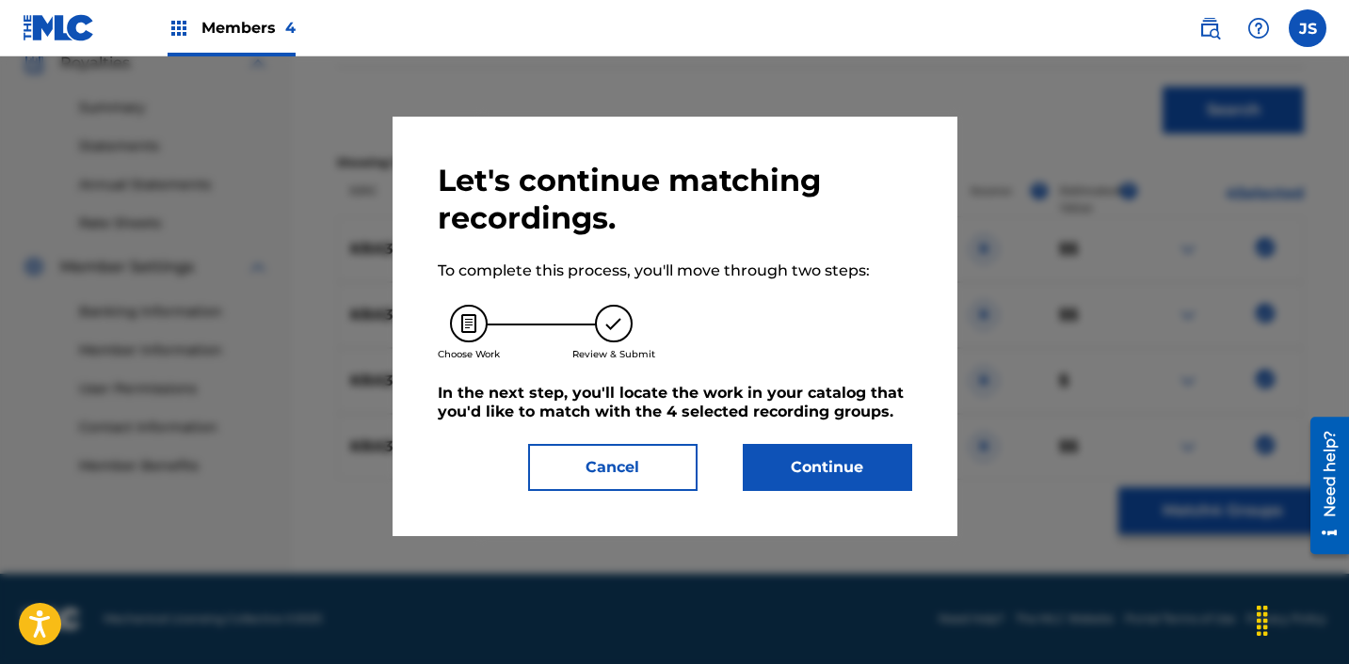
click at [814, 471] on button "Continue" at bounding box center [827, 467] width 169 height 47
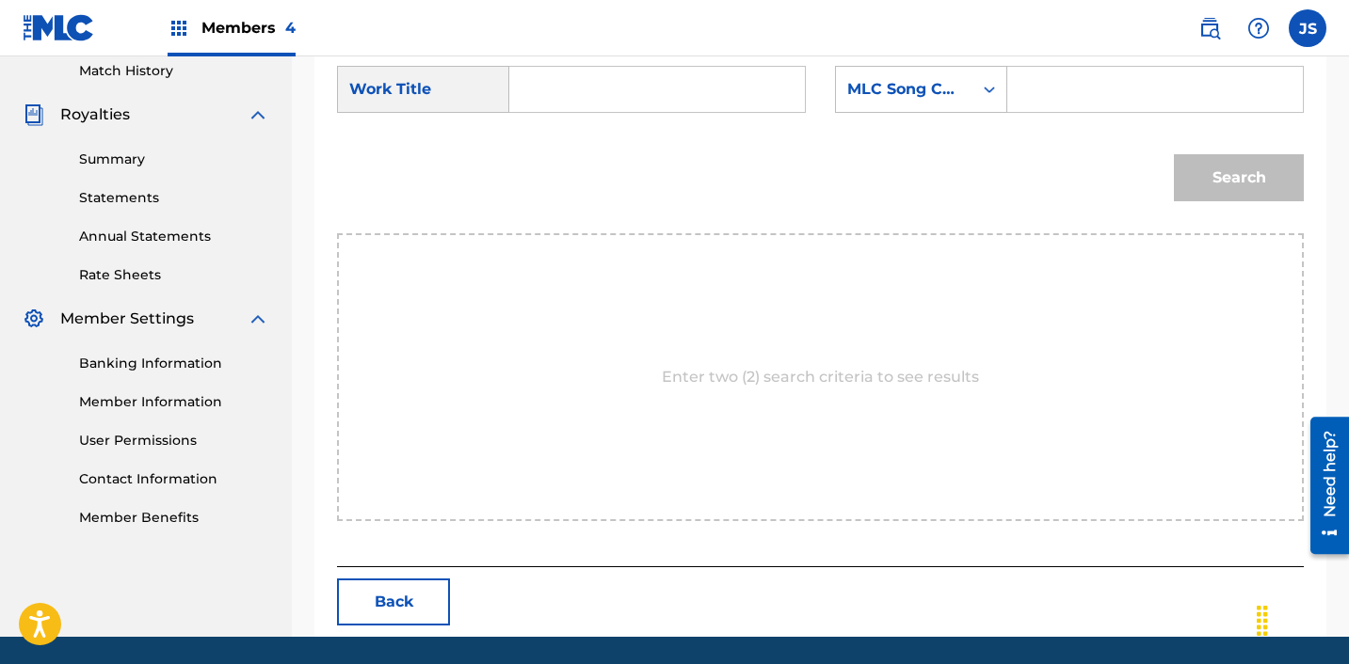
scroll to position [520, 0]
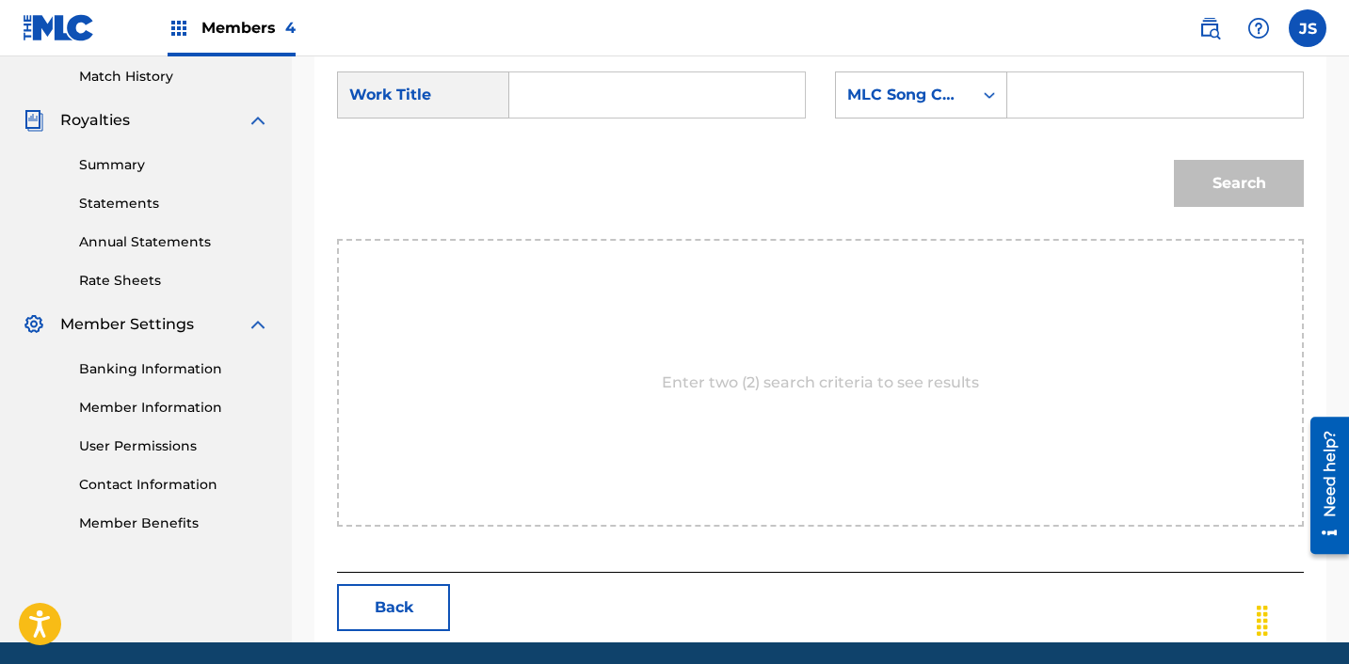
click at [562, 79] on input "Search Form" at bounding box center [657, 94] width 264 height 45
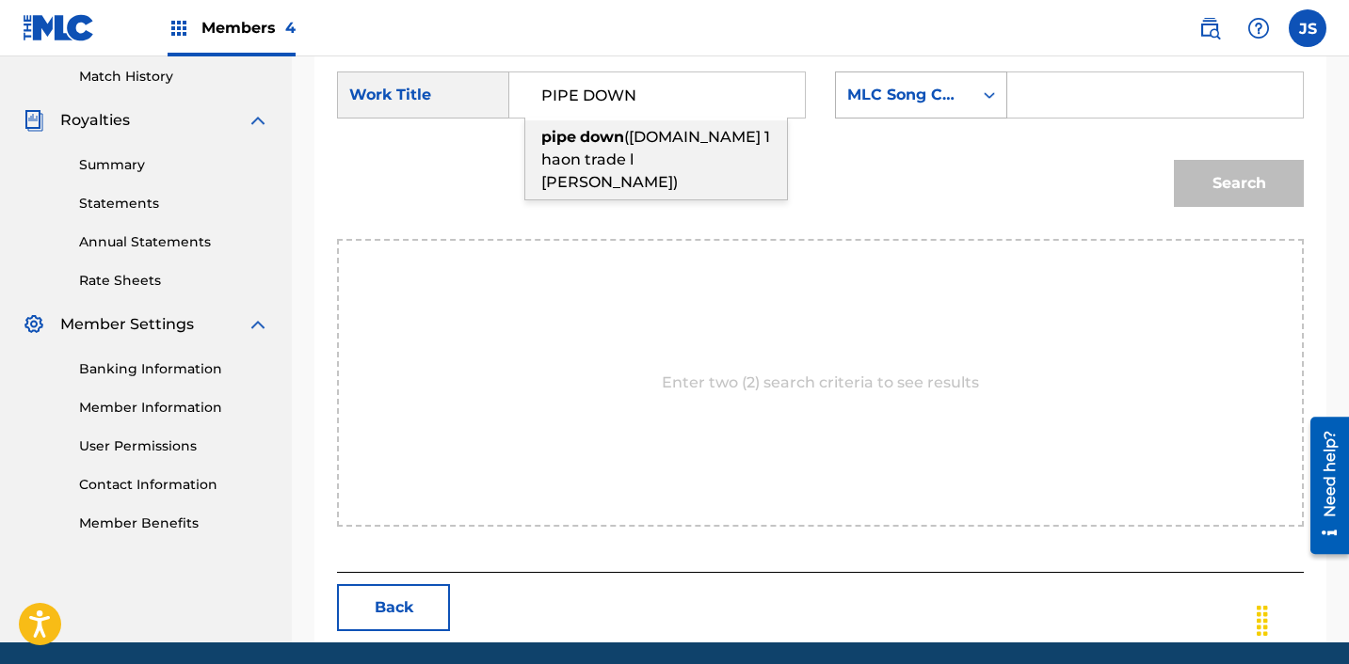
type input "PIPE DOWN"
click at [894, 110] on div "MLC Song Code" at bounding box center [904, 95] width 136 height 36
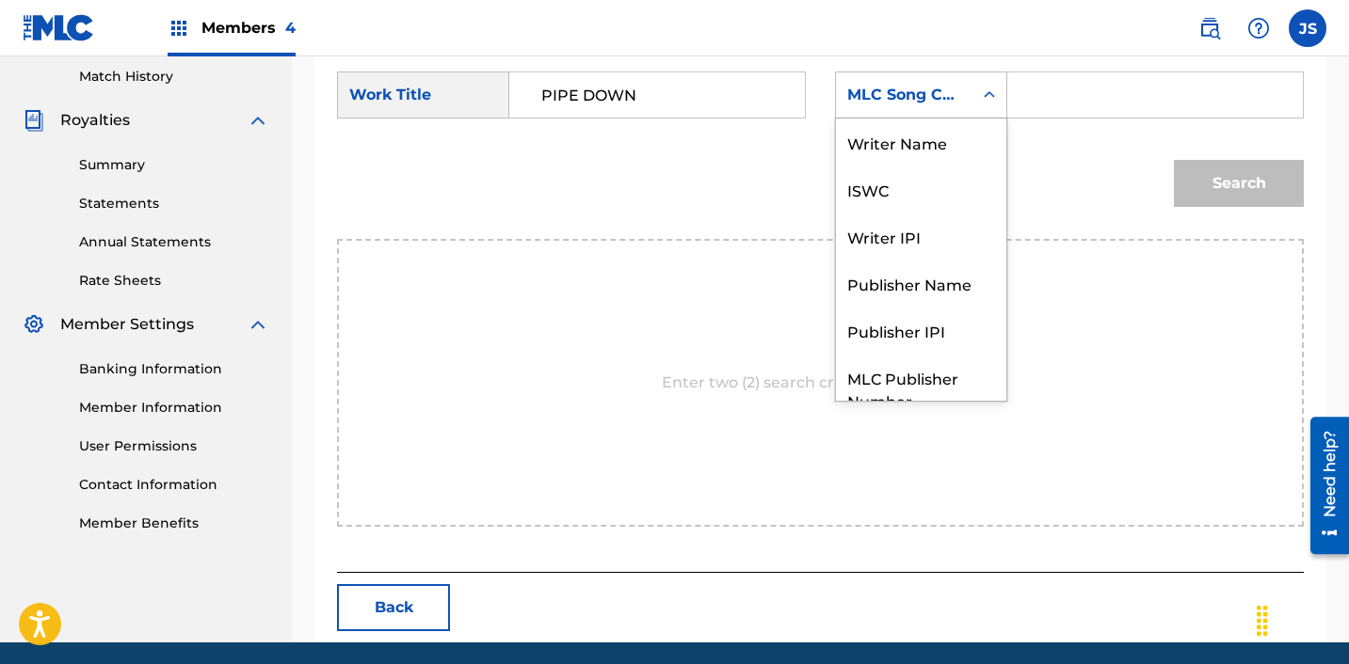
scroll to position [70, 0]
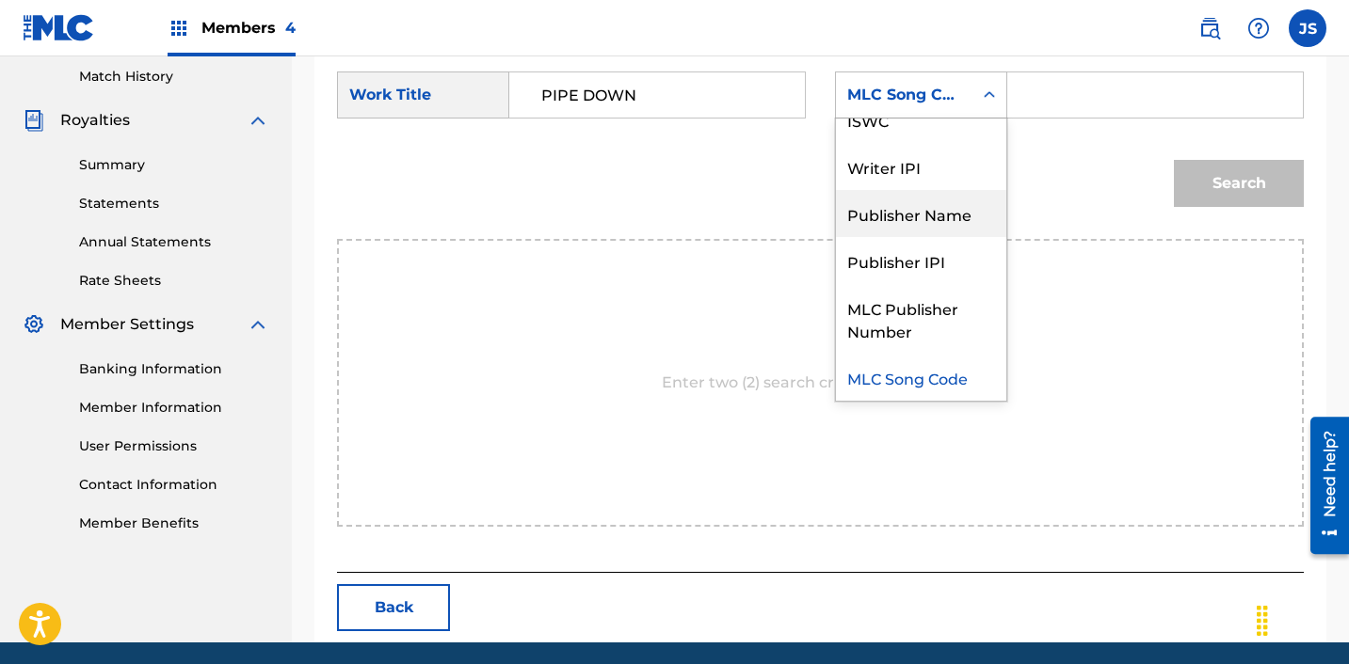
click at [897, 228] on div "Publisher Name" at bounding box center [921, 213] width 170 height 47
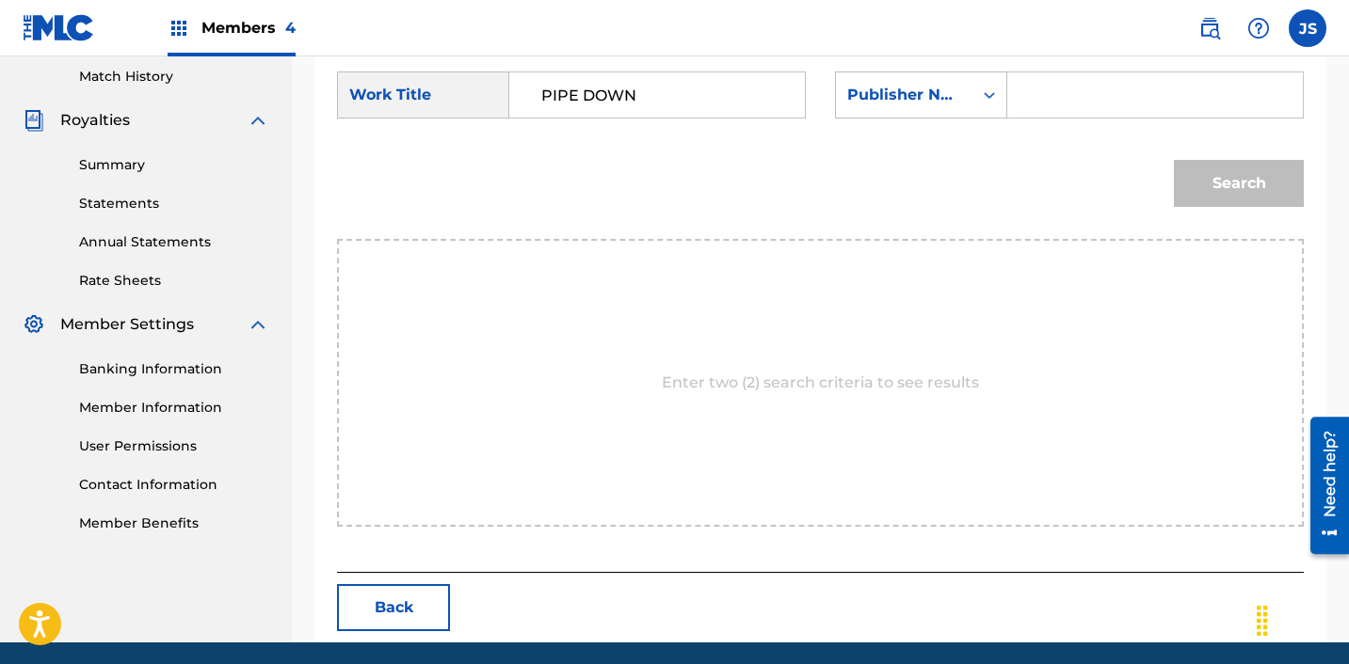
click at [1040, 102] on input "Search Form" at bounding box center [1155, 94] width 264 height 45
type input "ICHUTUS"
click at [1235, 168] on button "Search" at bounding box center [1239, 183] width 130 height 47
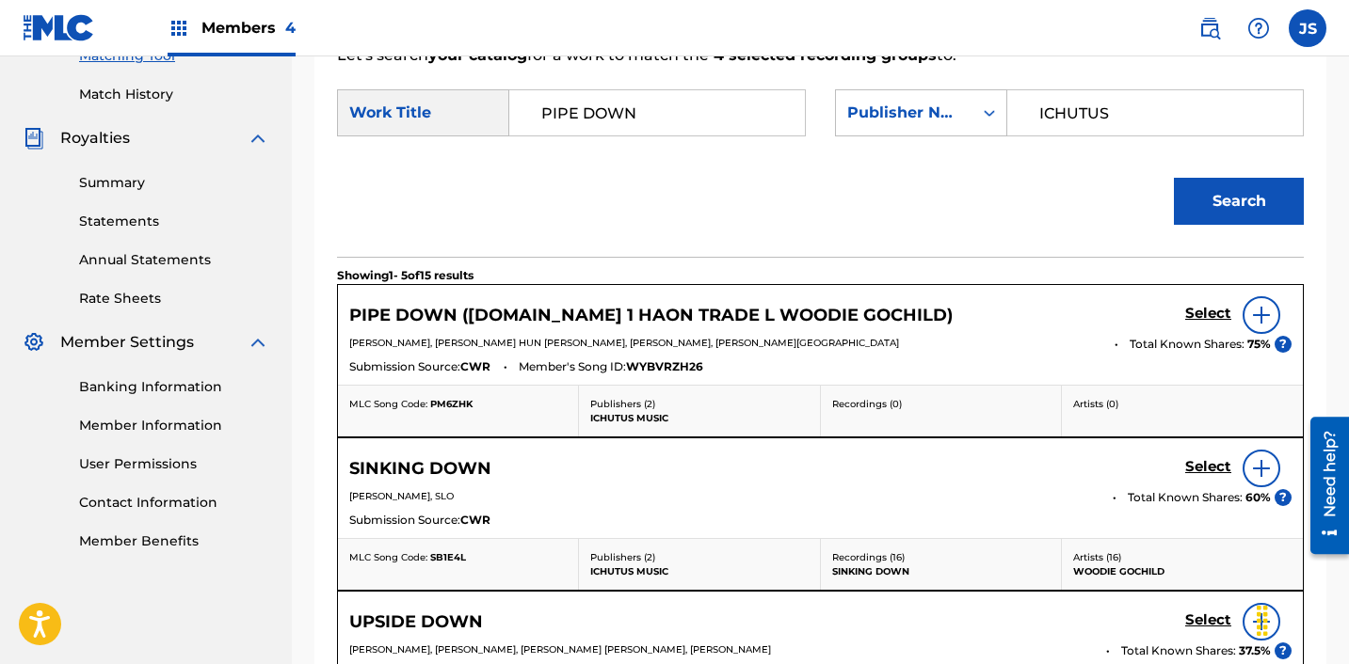
scroll to position [520, 0]
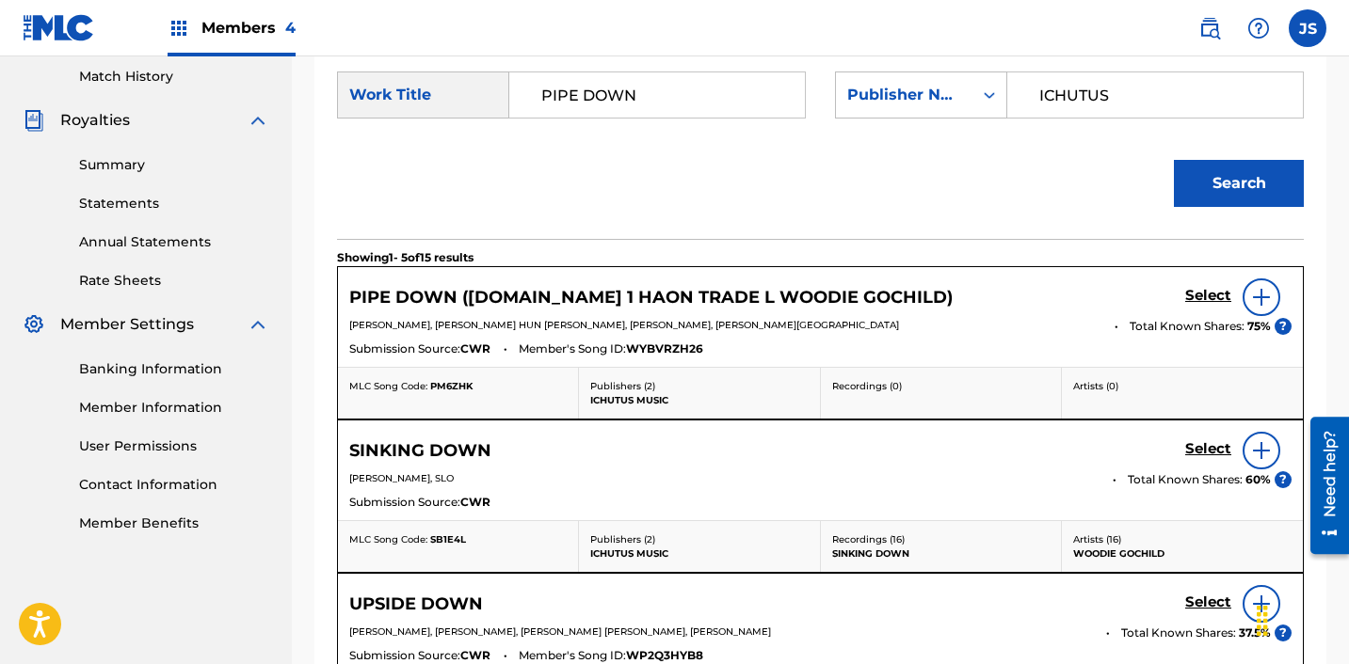
click at [1216, 292] on h5 "Select" at bounding box center [1208, 296] width 46 height 18
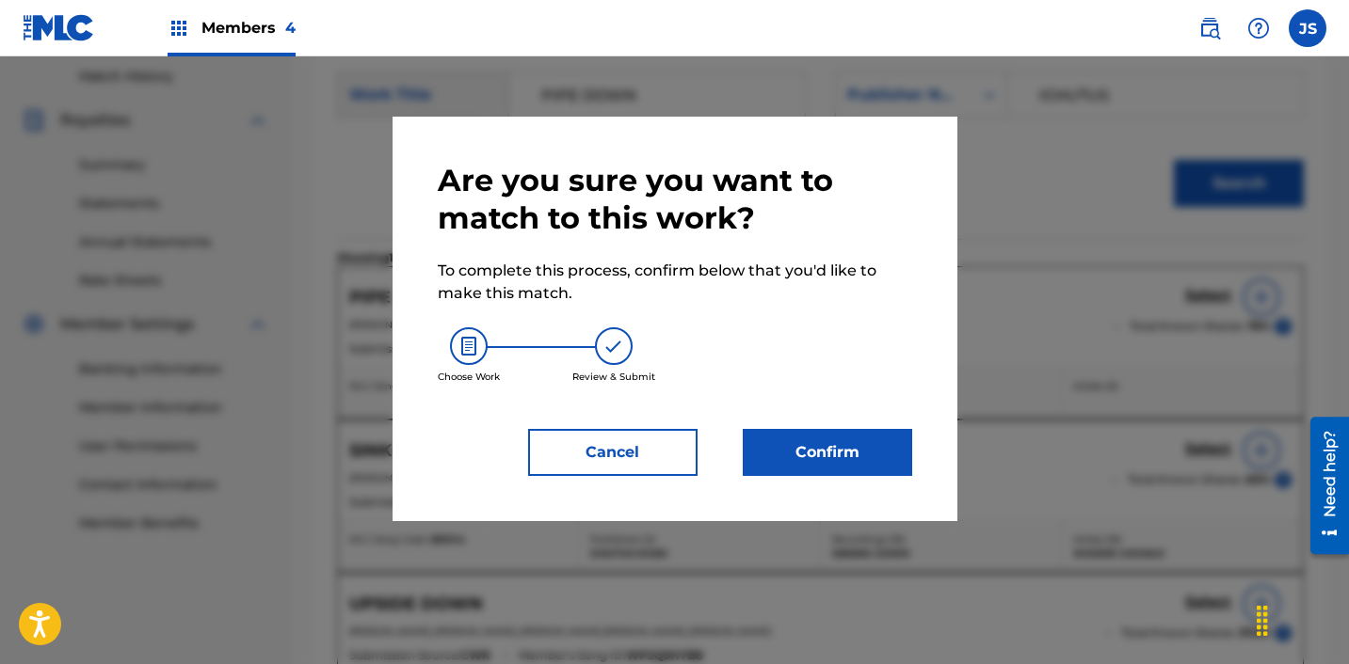
click at [818, 452] on button "Confirm" at bounding box center [827, 452] width 169 height 47
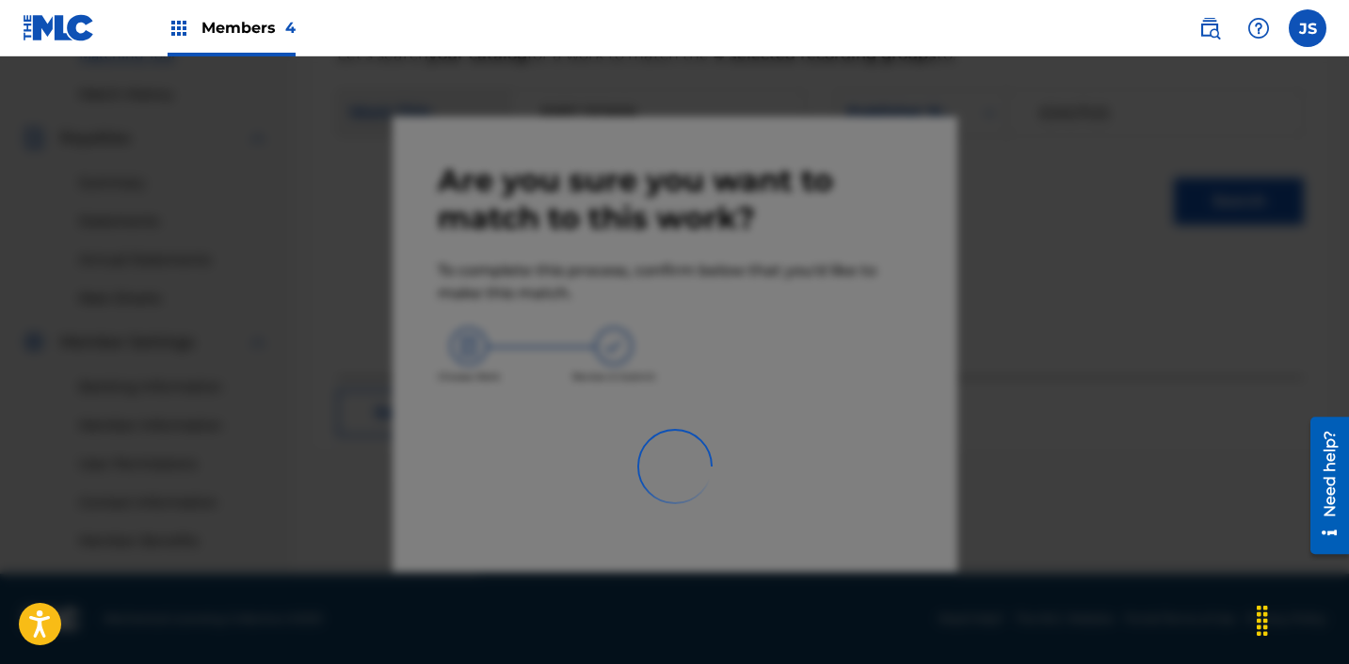
scroll to position [503, 0]
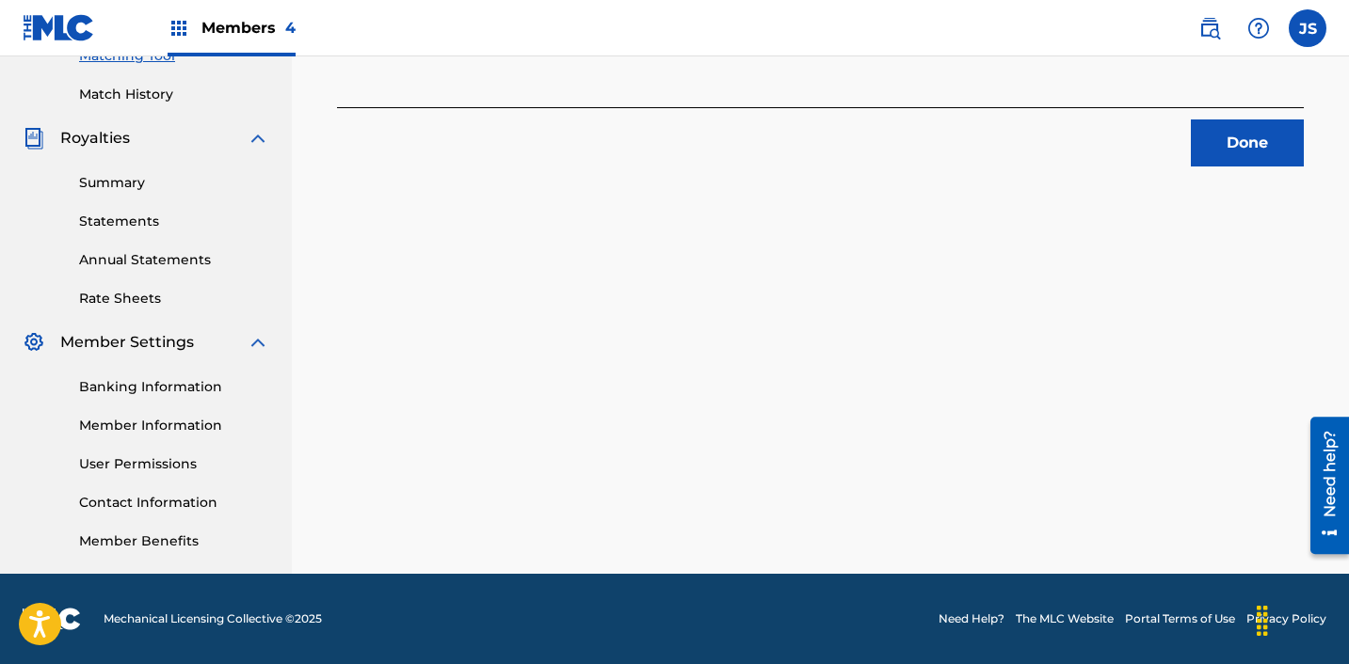
click at [1266, 123] on button "Done" at bounding box center [1247, 143] width 113 height 47
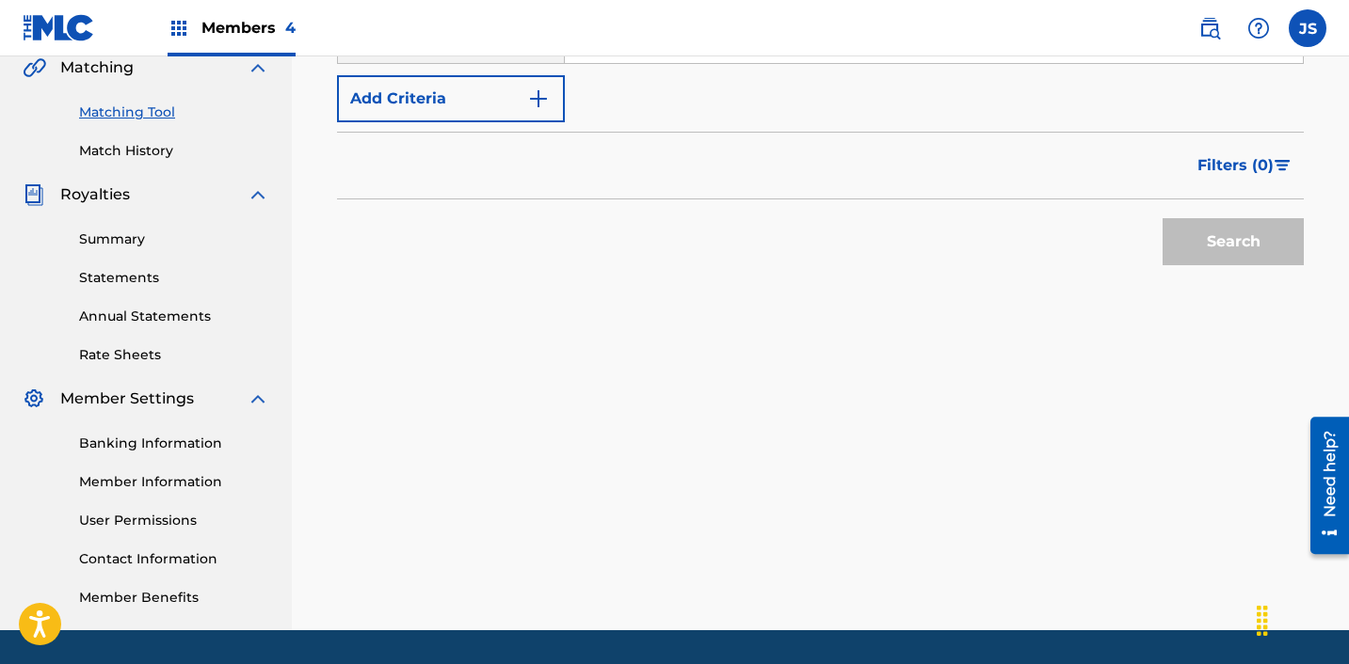
scroll to position [306, 0]
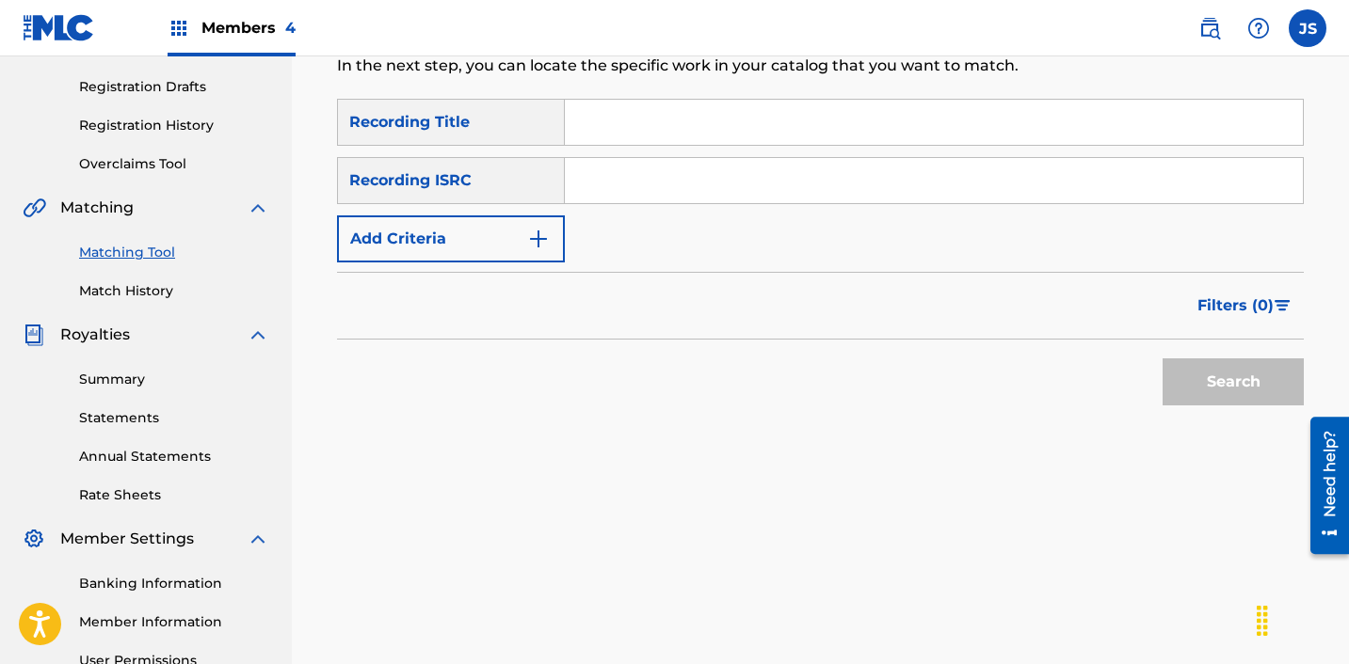
click at [728, 177] on input "Search Form" at bounding box center [934, 180] width 738 height 45
paste input "KRF152000037"
click at [1162, 359] on button "Search" at bounding box center [1232, 382] width 141 height 47
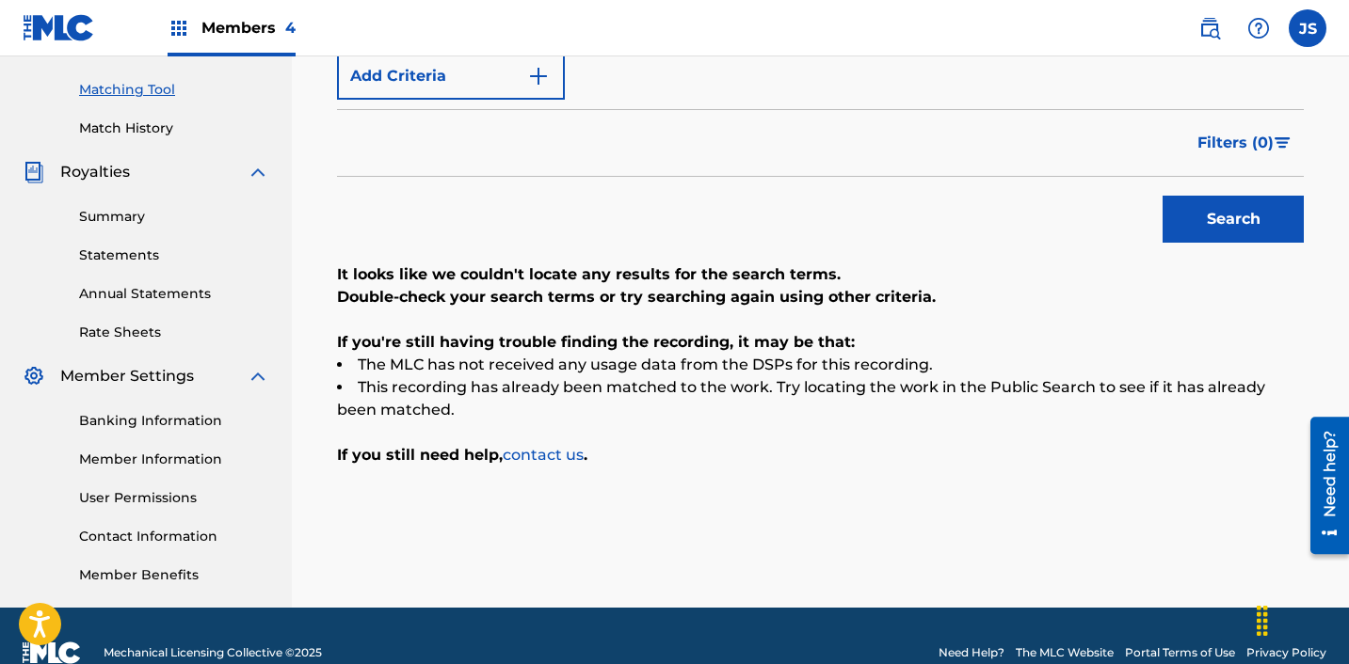
scroll to position [388, 0]
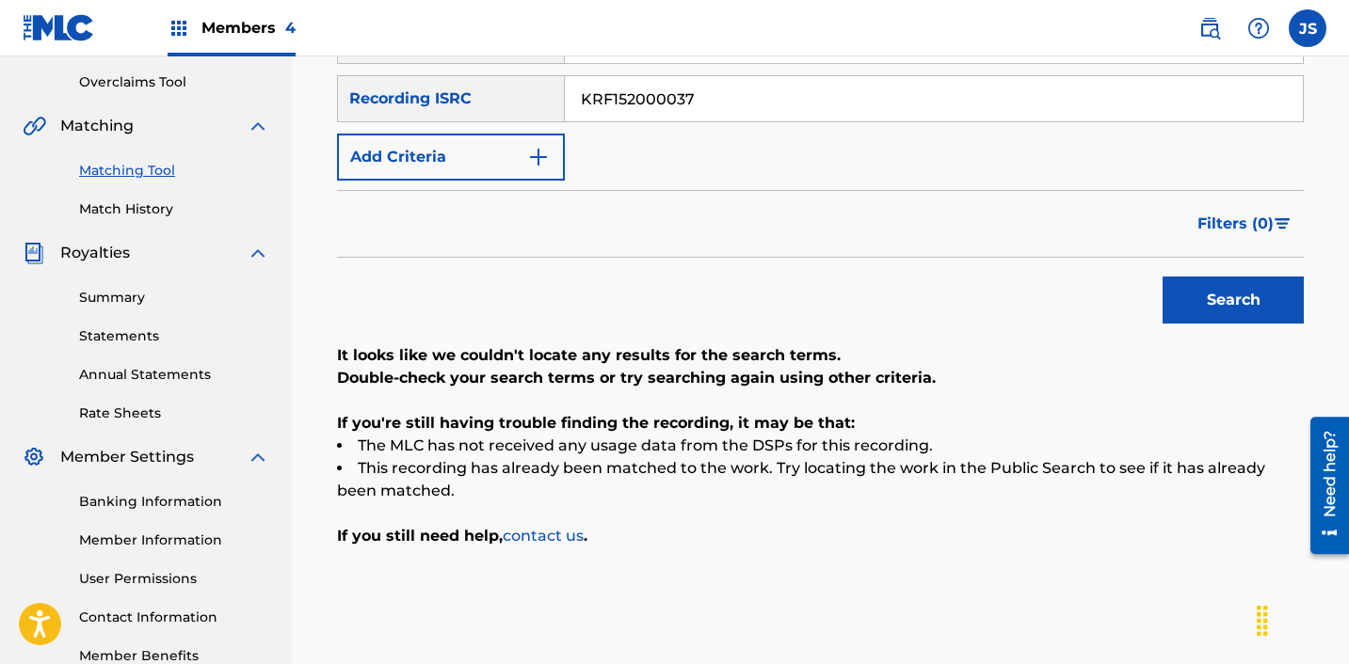
click at [818, 110] on input "KRF152000037" at bounding box center [934, 98] width 738 height 45
click at [817, 109] on input "KRF152000037" at bounding box center [934, 98] width 738 height 45
paste input "A252300092"
type input "KRA252300092"
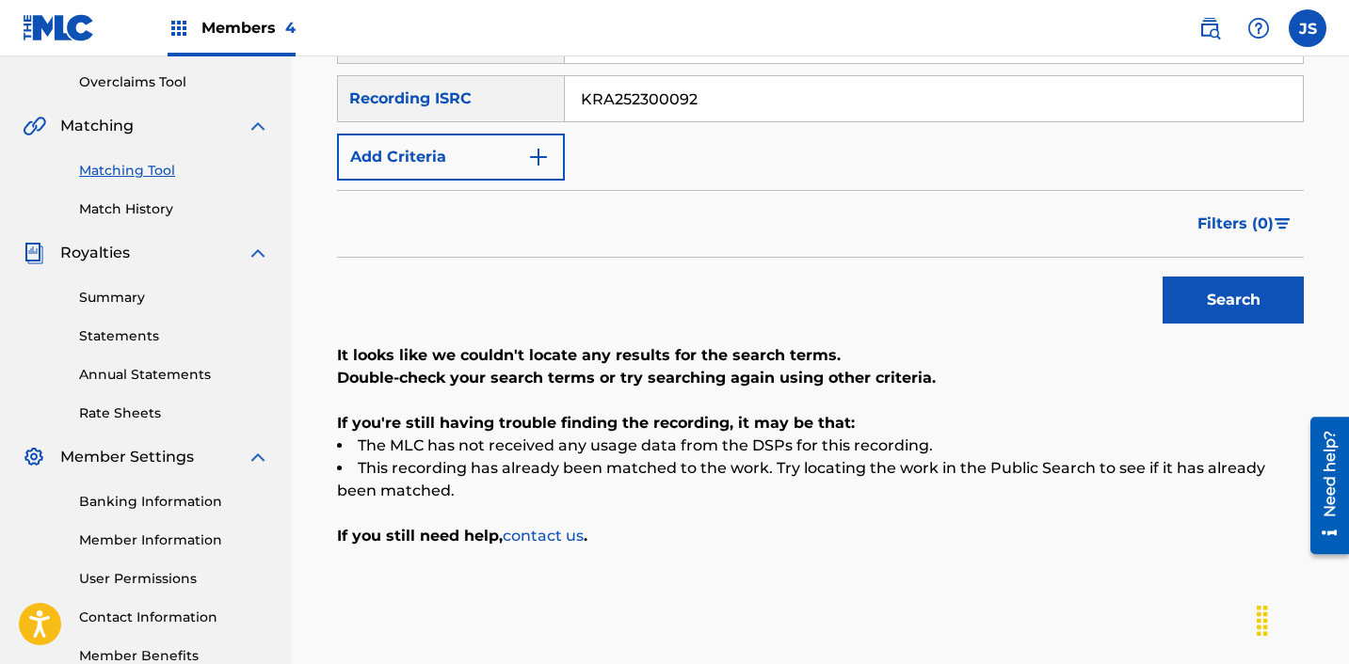
click at [1162, 277] on button "Search" at bounding box center [1232, 300] width 141 height 47
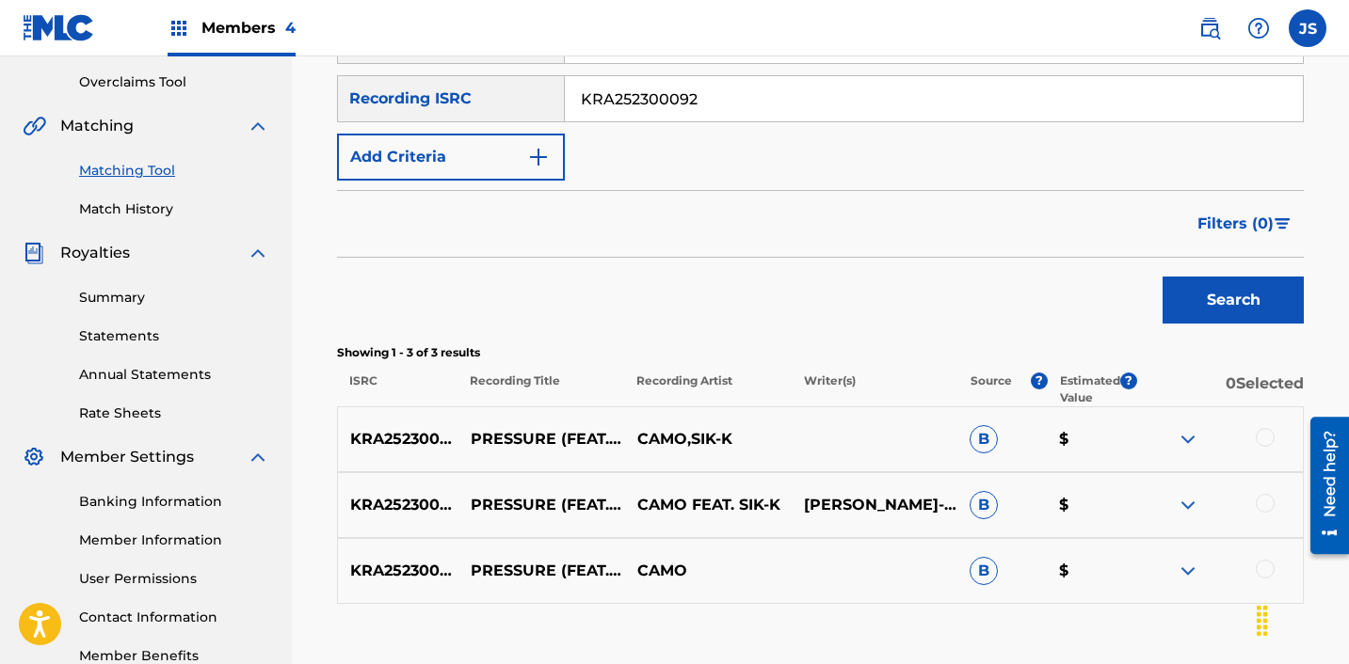
click at [1267, 570] on div at bounding box center [1264, 569] width 19 height 19
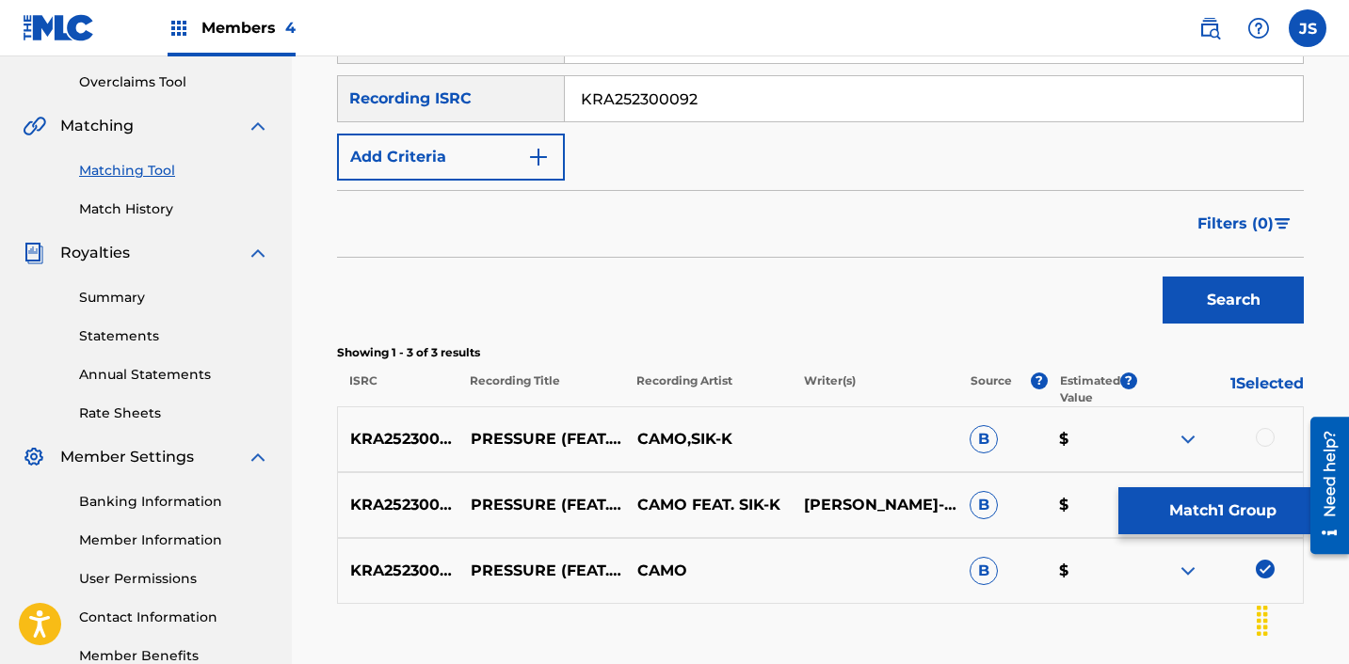
click at [1262, 444] on div at bounding box center [1264, 437] width 19 height 19
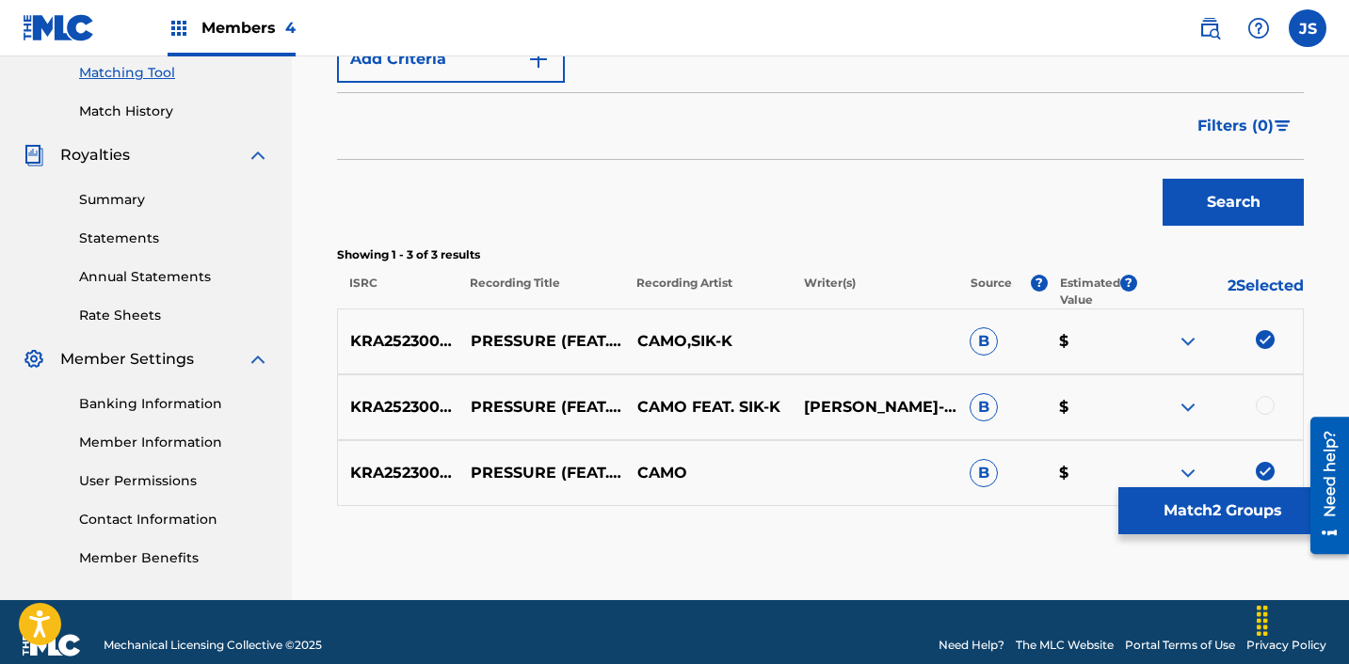
scroll to position [488, 0]
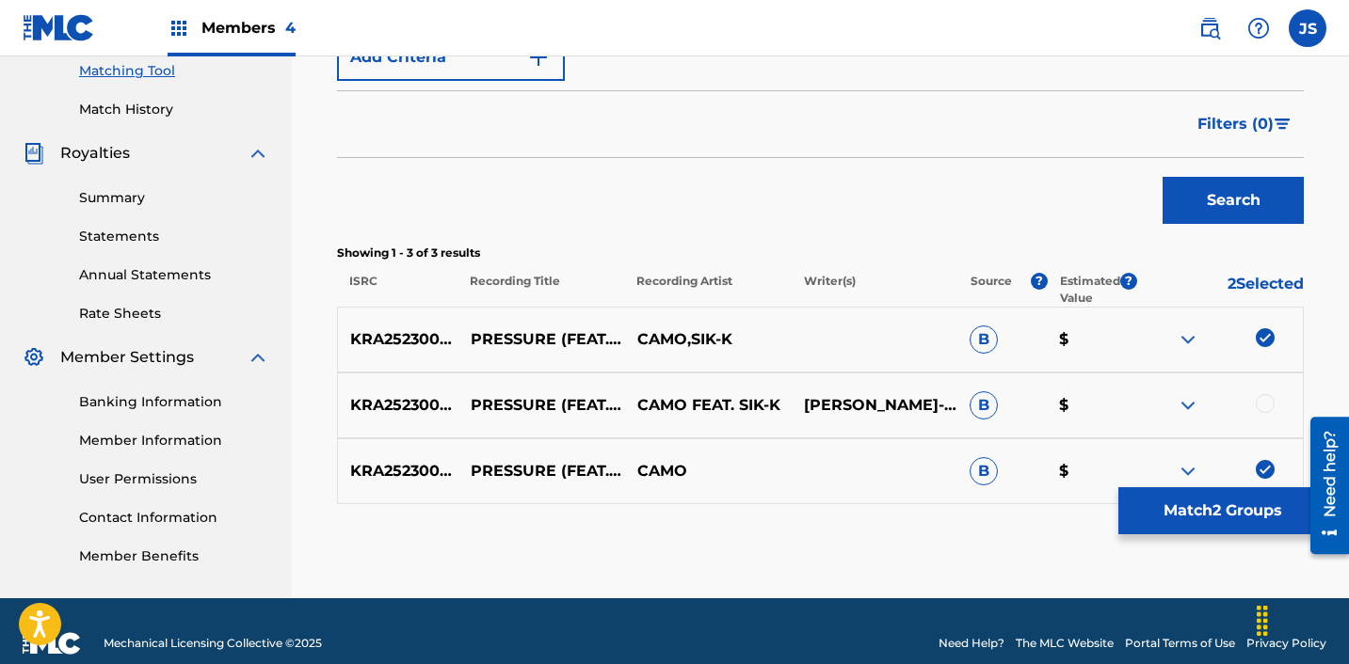
click at [1268, 405] on div at bounding box center [1264, 403] width 19 height 19
click at [1223, 514] on button "Match 3 Groups" at bounding box center [1222, 511] width 208 height 47
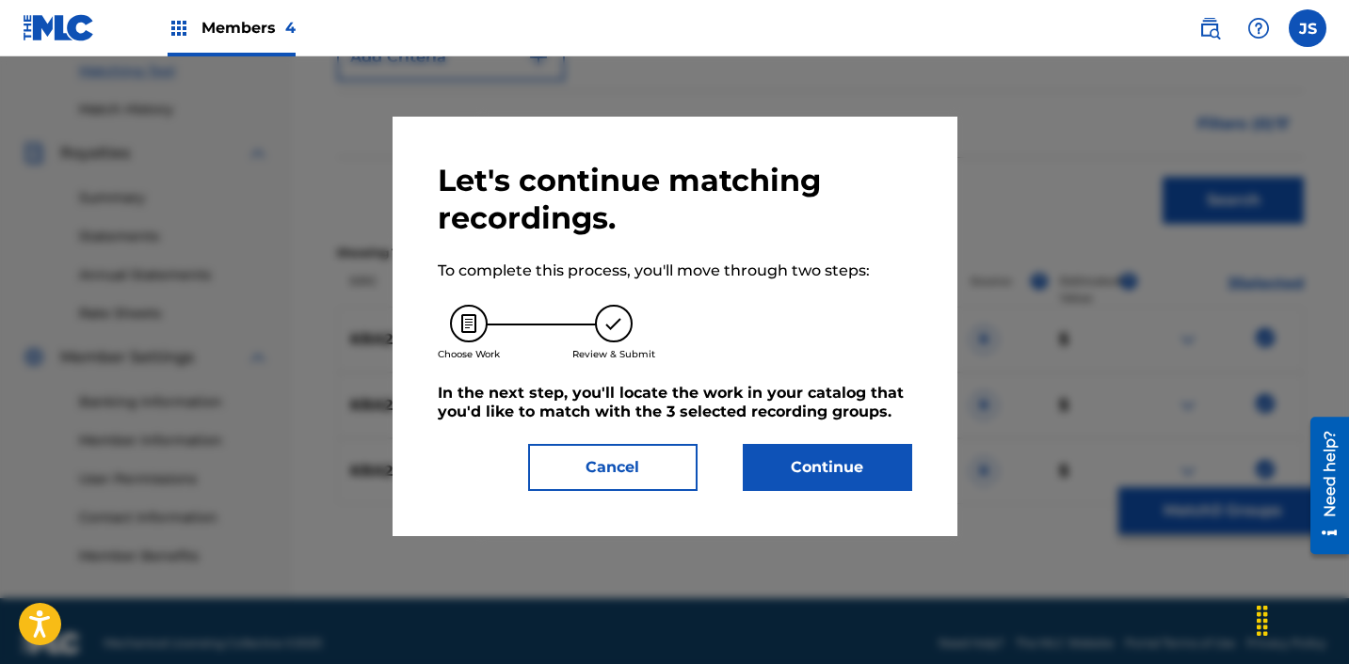
click at [875, 478] on button "Continue" at bounding box center [827, 467] width 169 height 47
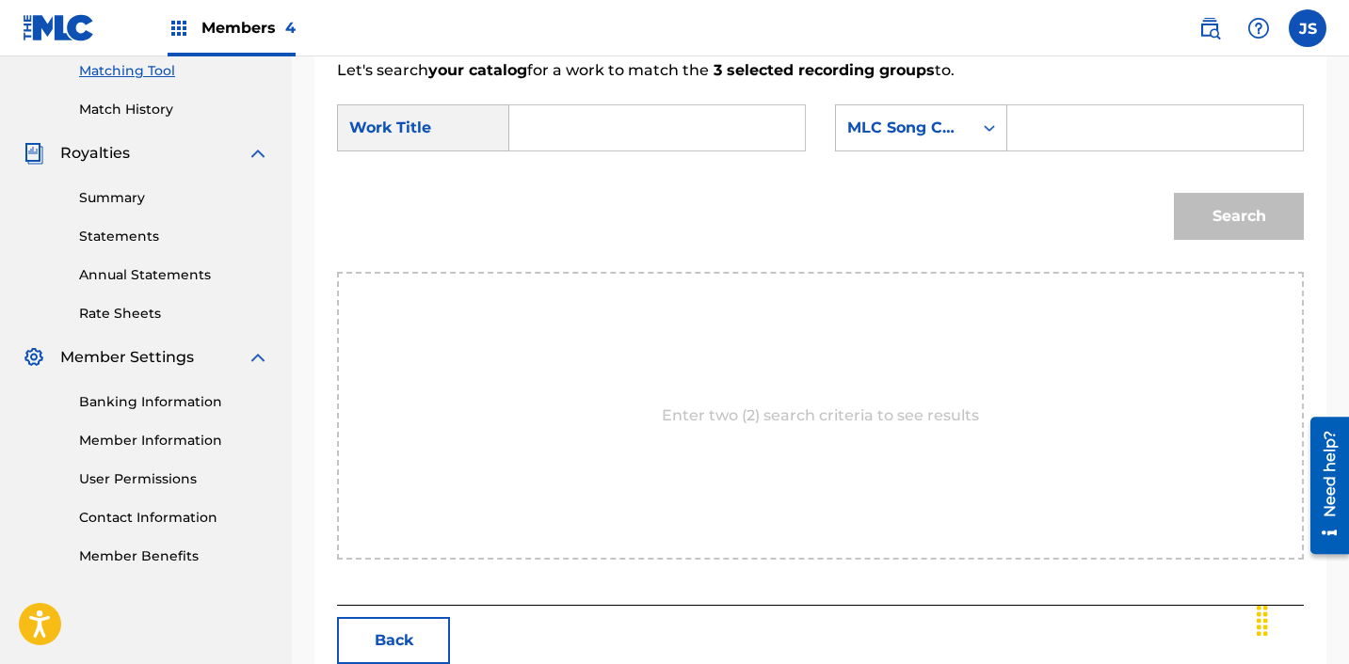
click at [703, 117] on input "Search Form" at bounding box center [657, 127] width 264 height 45
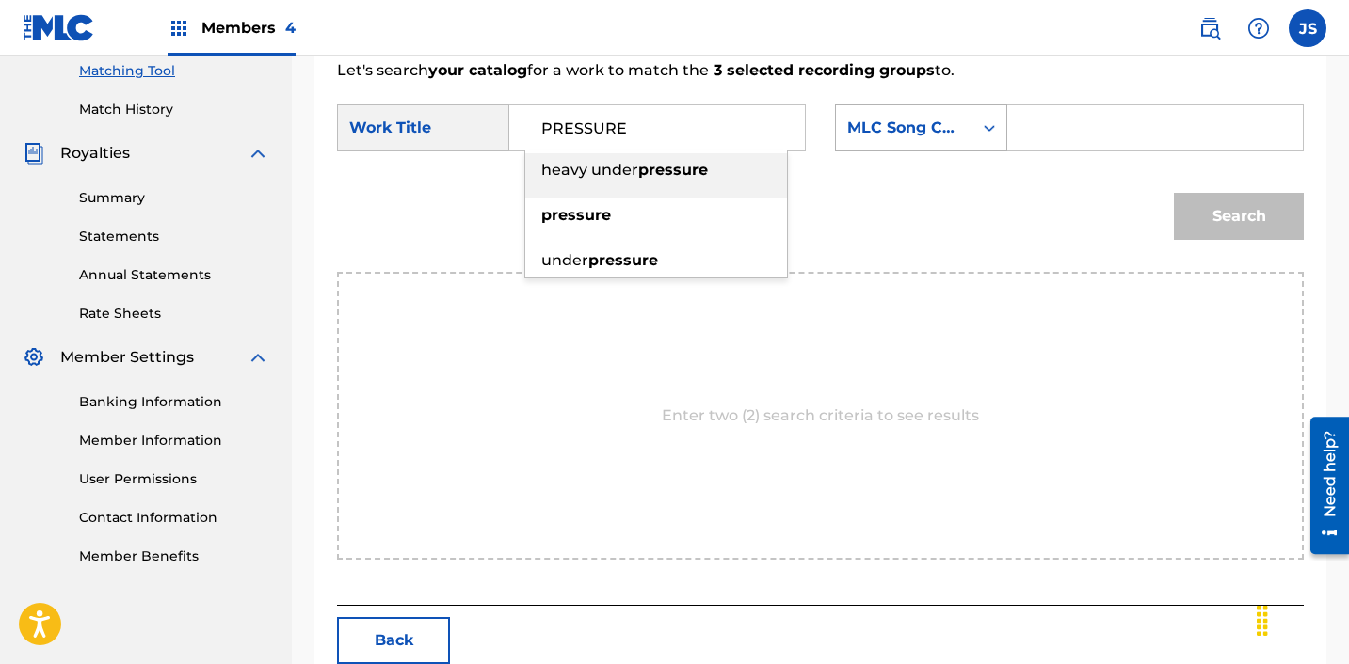
type input "PRESSURE"
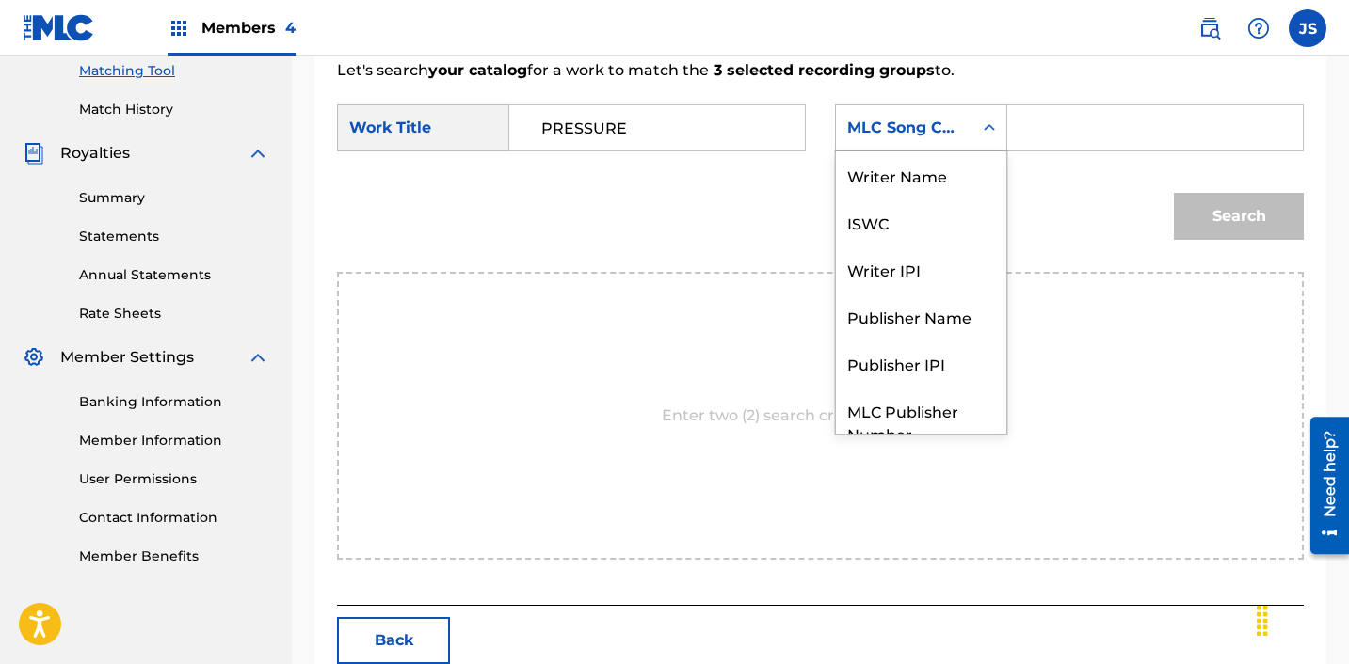
click at [973, 135] on div "Search Form" at bounding box center [989, 128] width 34 height 34
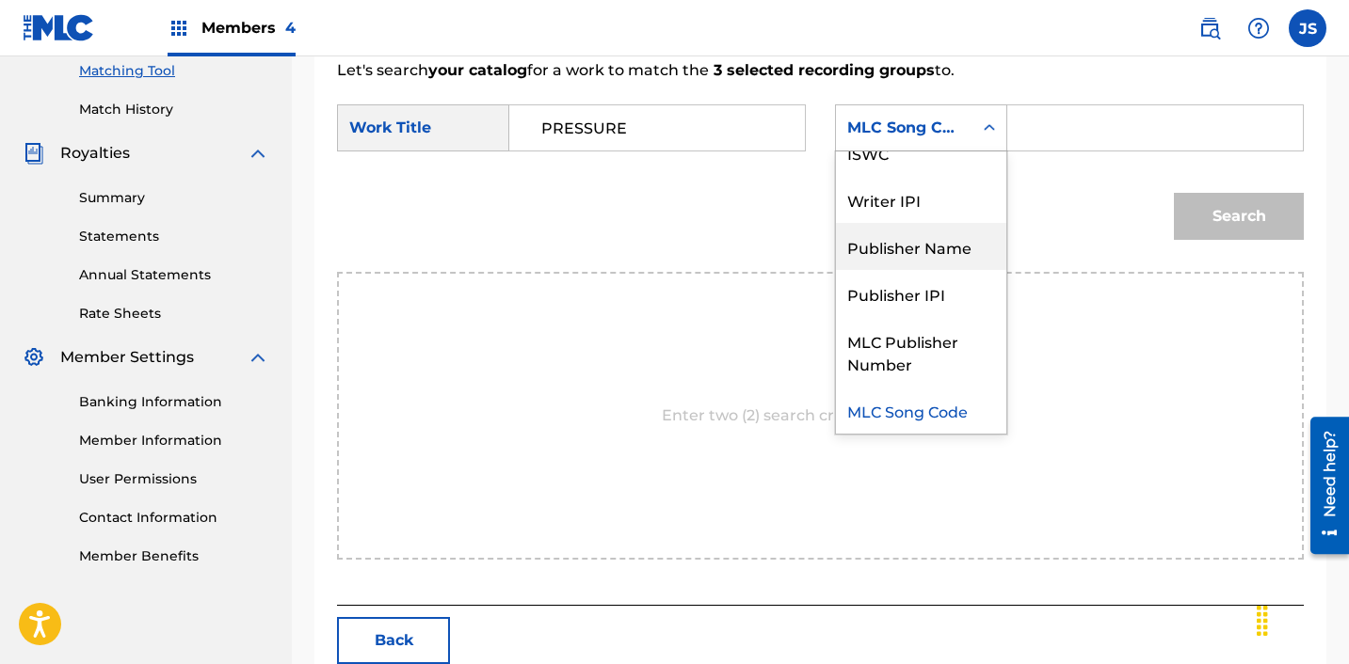
click at [956, 264] on div "Publisher Name" at bounding box center [921, 246] width 170 height 47
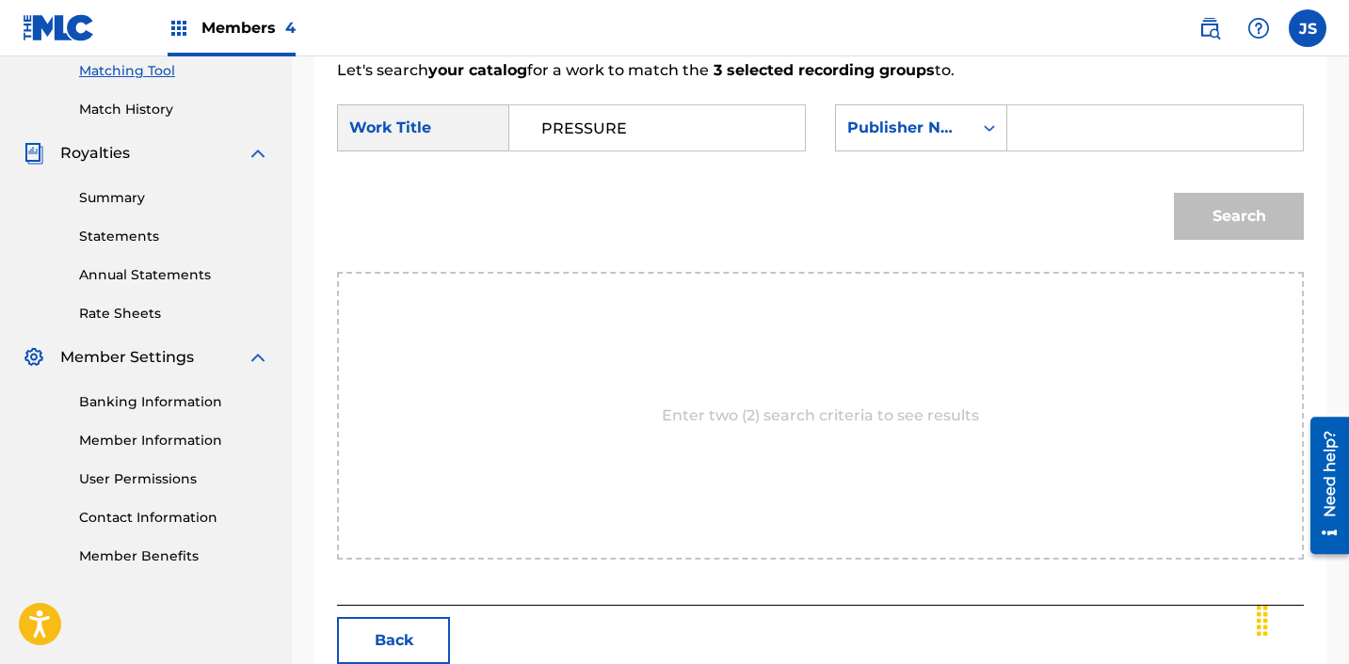
click at [1132, 69] on p "Let's search your catalog for a work to match the 3 selected recording groups t…" at bounding box center [820, 70] width 967 height 23
click at [1119, 123] on input "Search Form" at bounding box center [1155, 127] width 264 height 45
type input "ICHUTUS"
click at [1194, 228] on button "Search" at bounding box center [1239, 216] width 130 height 47
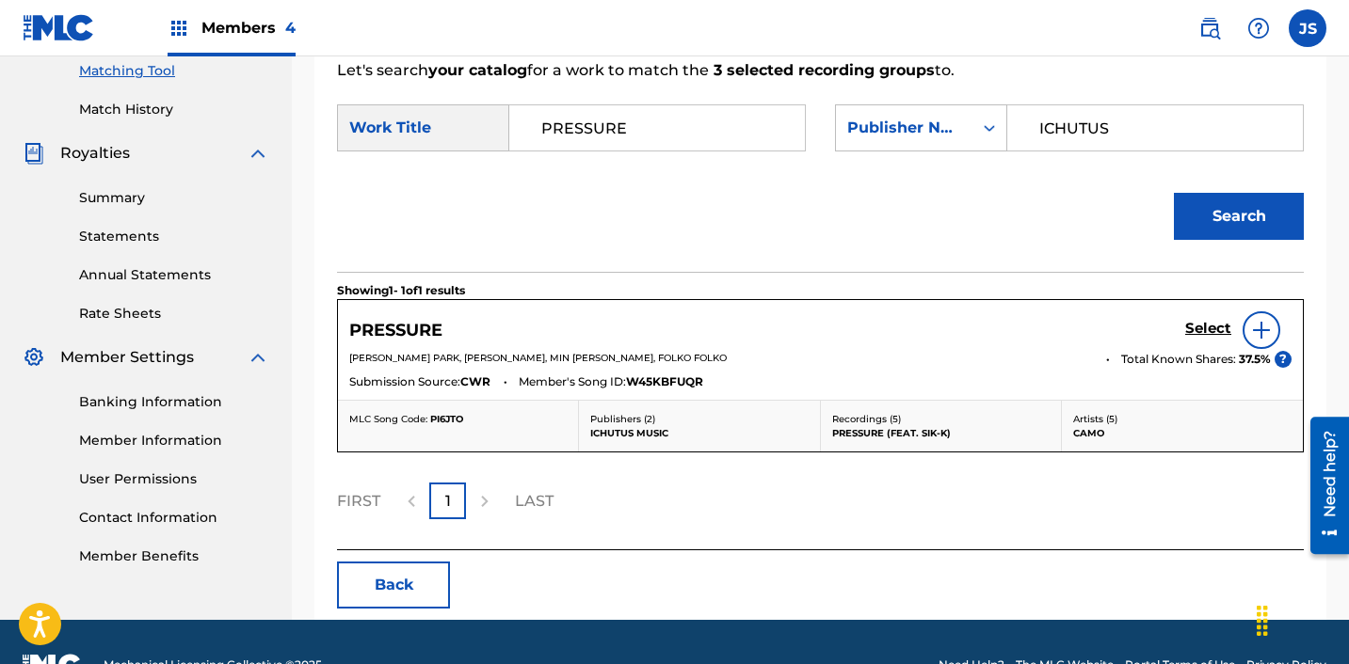
click at [1207, 333] on h5 "Select" at bounding box center [1208, 329] width 46 height 18
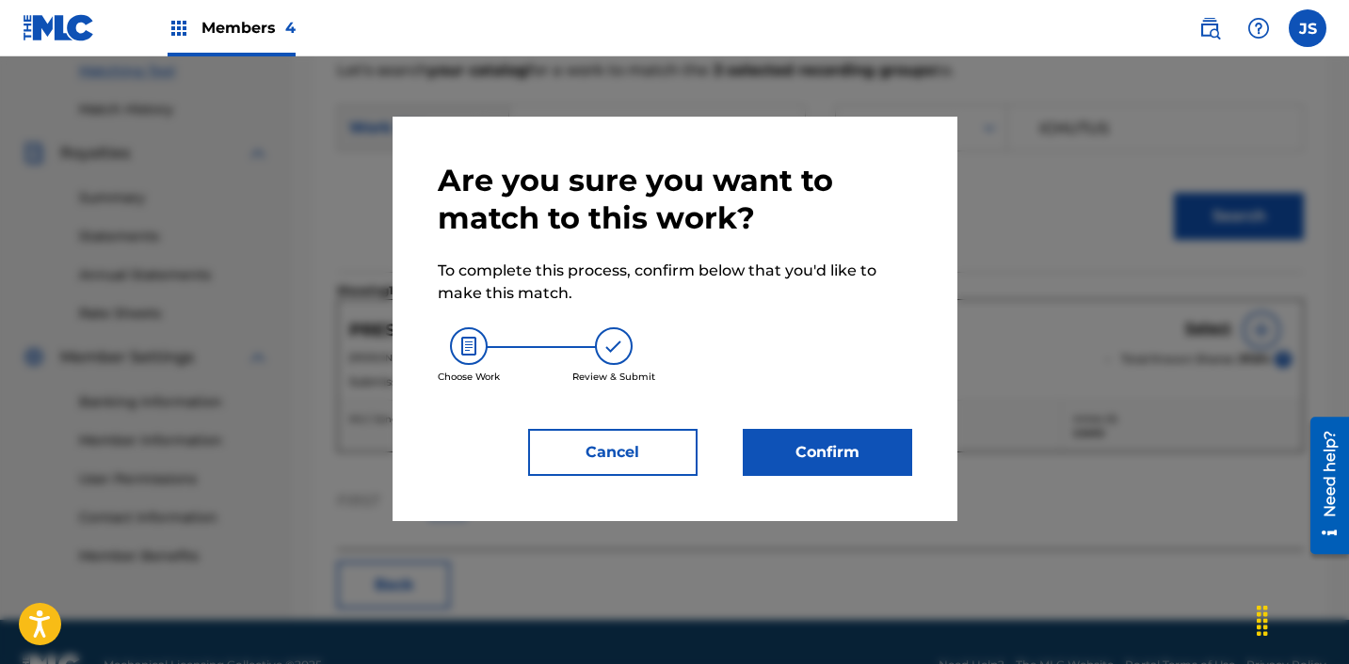
click at [832, 479] on div "Are you sure you want to match to this work? To complete this process, confirm …" at bounding box center [674, 319] width 565 height 405
click at [832, 456] on button "Confirm" at bounding box center [827, 452] width 169 height 47
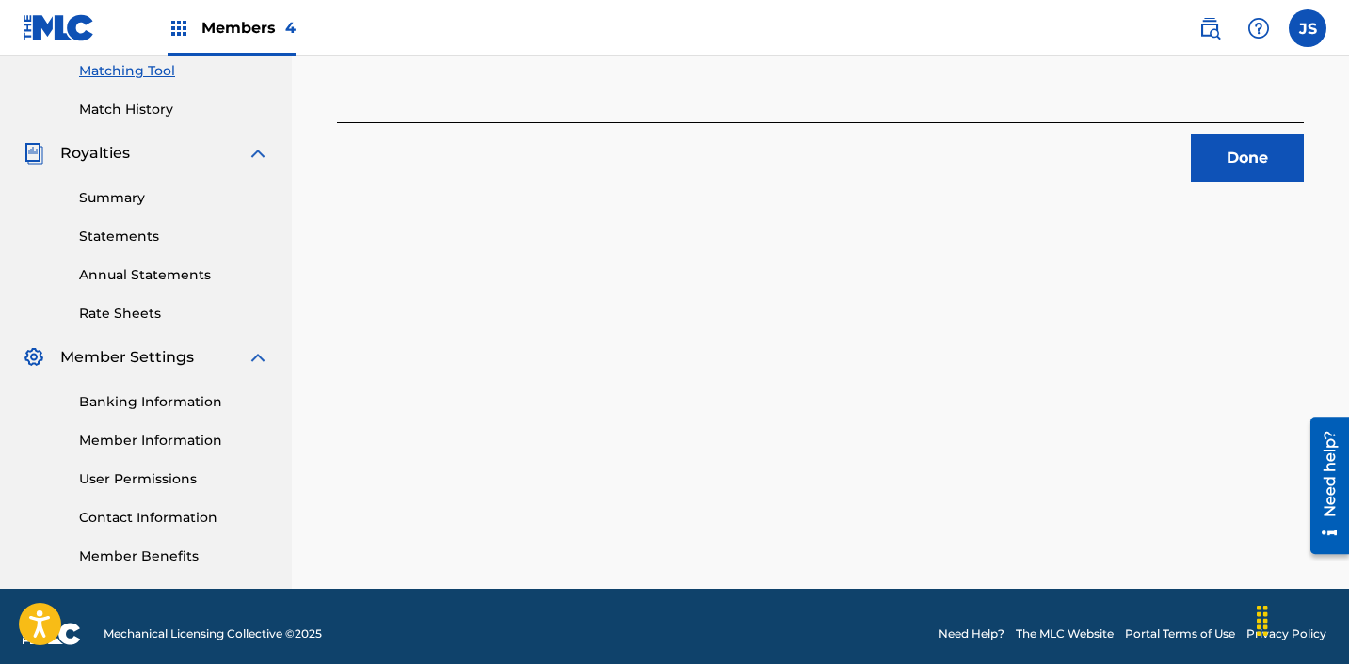
click at [1255, 133] on div "Done" at bounding box center [820, 151] width 967 height 59
click at [1255, 141] on button "Done" at bounding box center [1247, 158] width 113 height 47
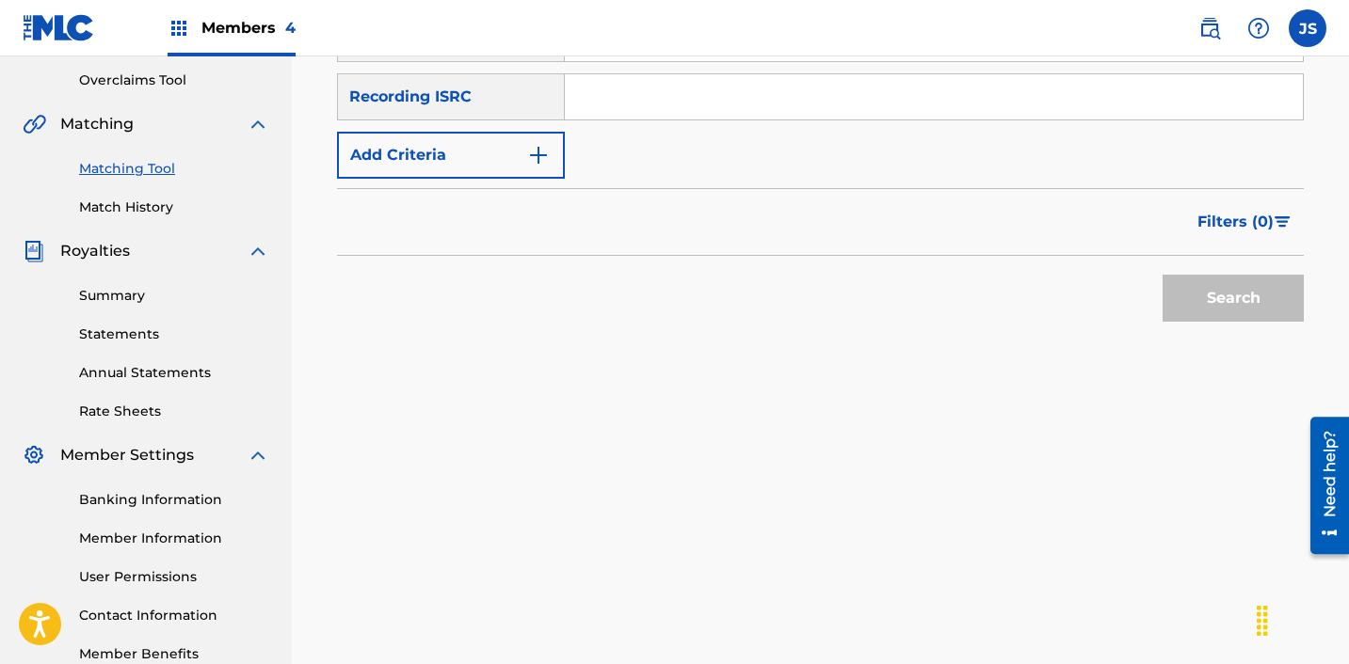
scroll to position [369, 0]
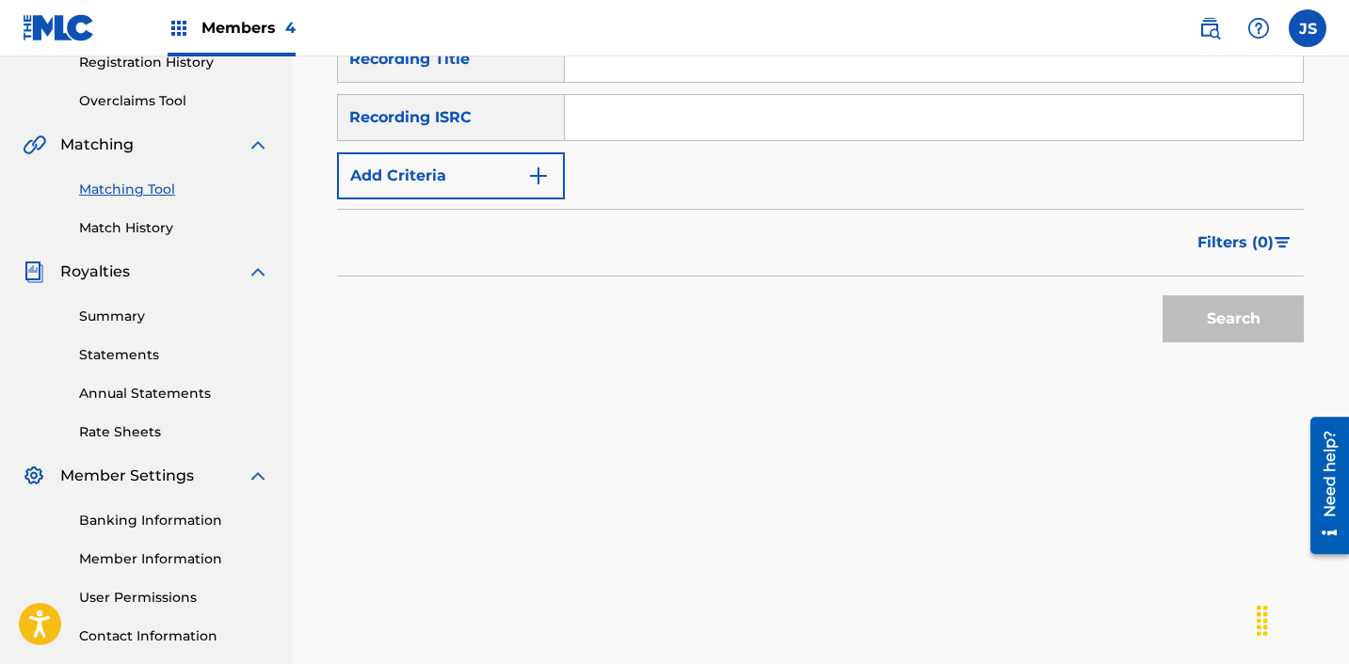
click at [844, 119] on input "Search Form" at bounding box center [934, 117] width 738 height 45
paste input "KRA492200793"
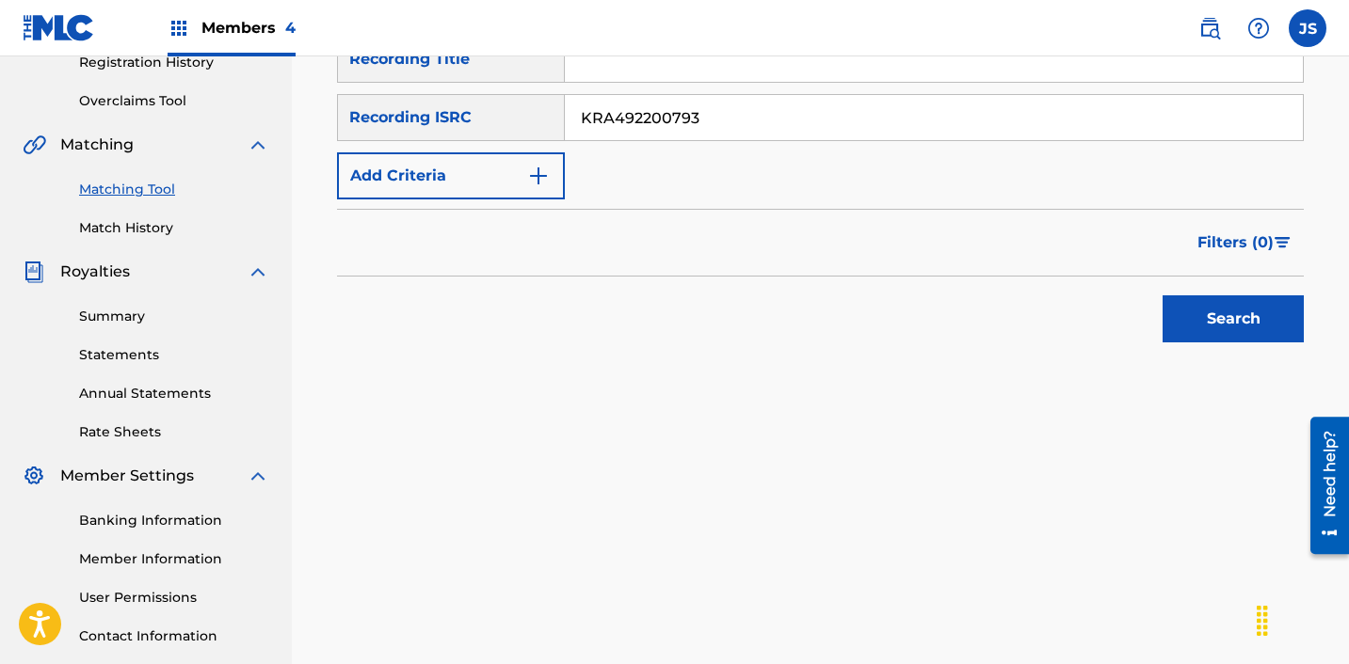
type input "KRA492200793"
click at [1162, 296] on button "Search" at bounding box center [1232, 319] width 141 height 47
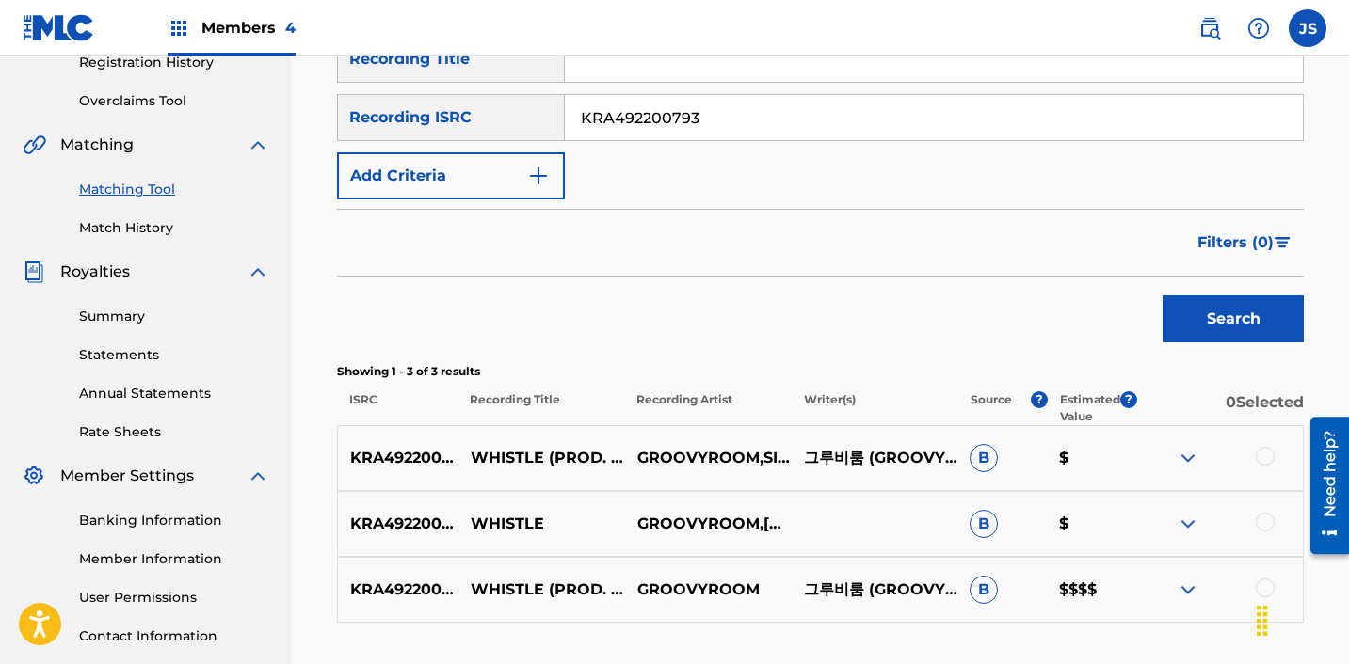
scroll to position [512, 0]
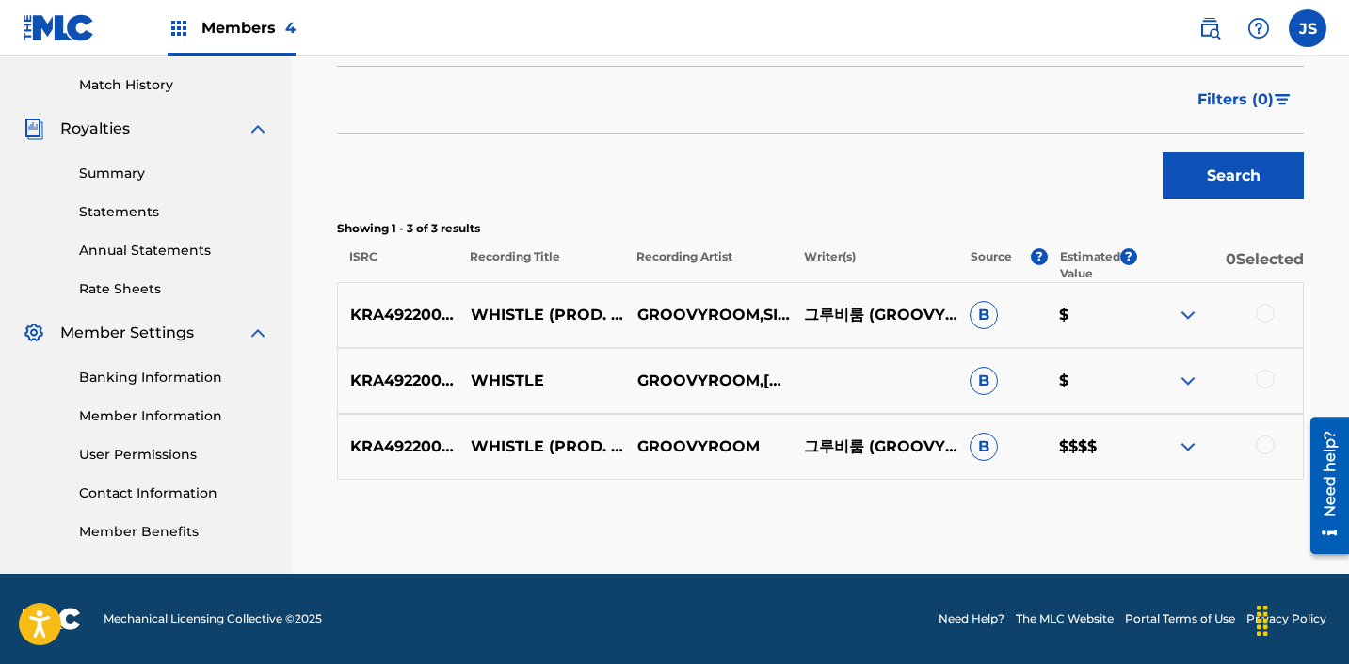
click at [1269, 445] on div at bounding box center [1264, 445] width 19 height 19
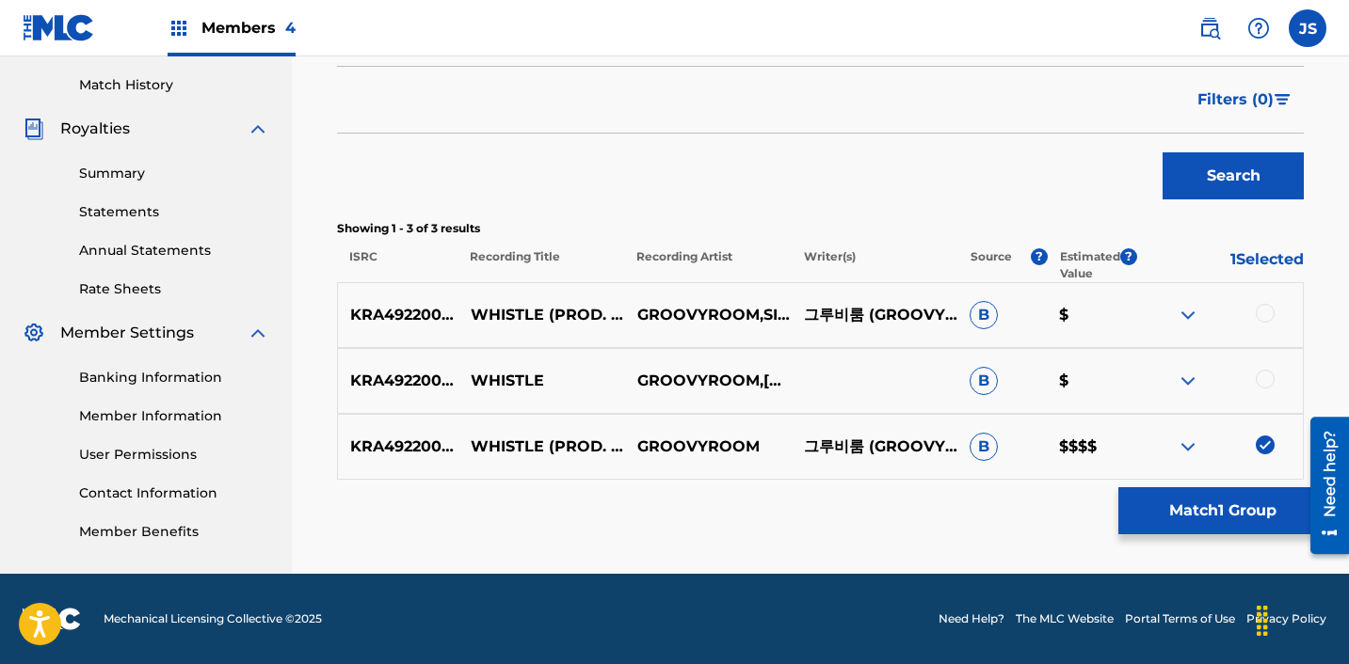
click at [1270, 386] on div at bounding box center [1264, 379] width 19 height 19
click at [1266, 305] on div at bounding box center [1264, 313] width 19 height 19
click at [1255, 510] on button "Match 3 Groups" at bounding box center [1222, 511] width 208 height 47
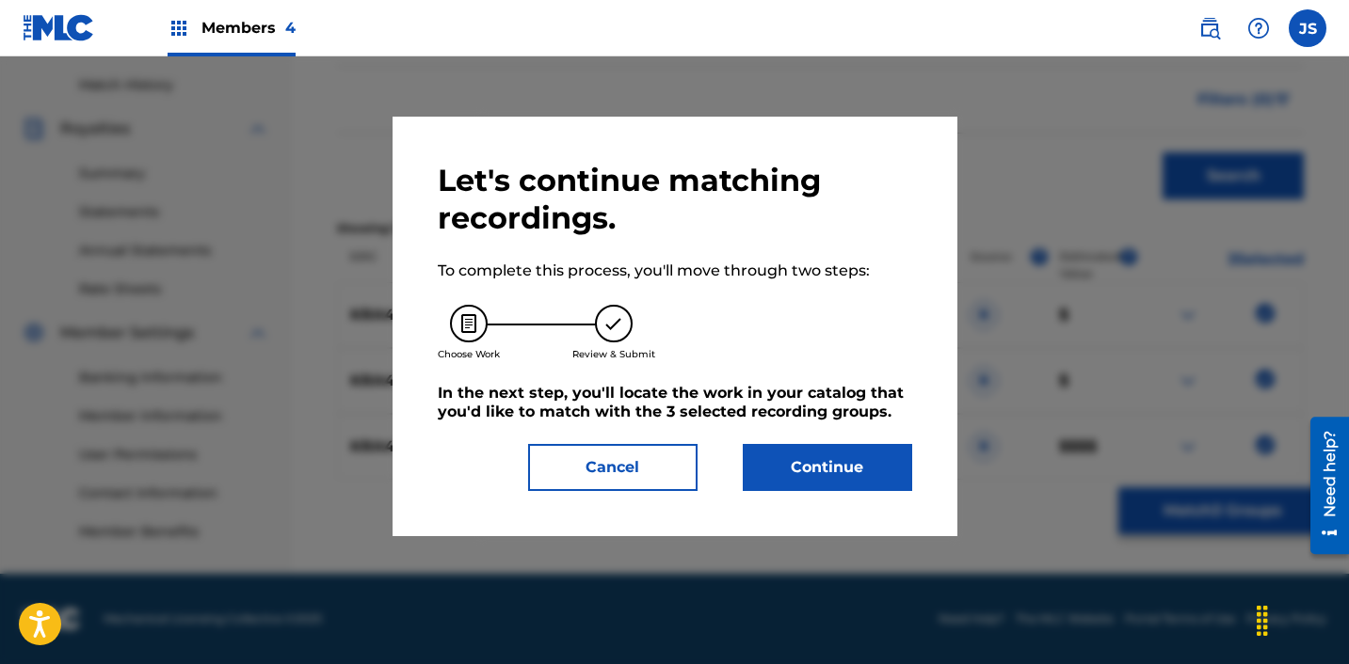
click at [796, 454] on button "Continue" at bounding box center [827, 467] width 169 height 47
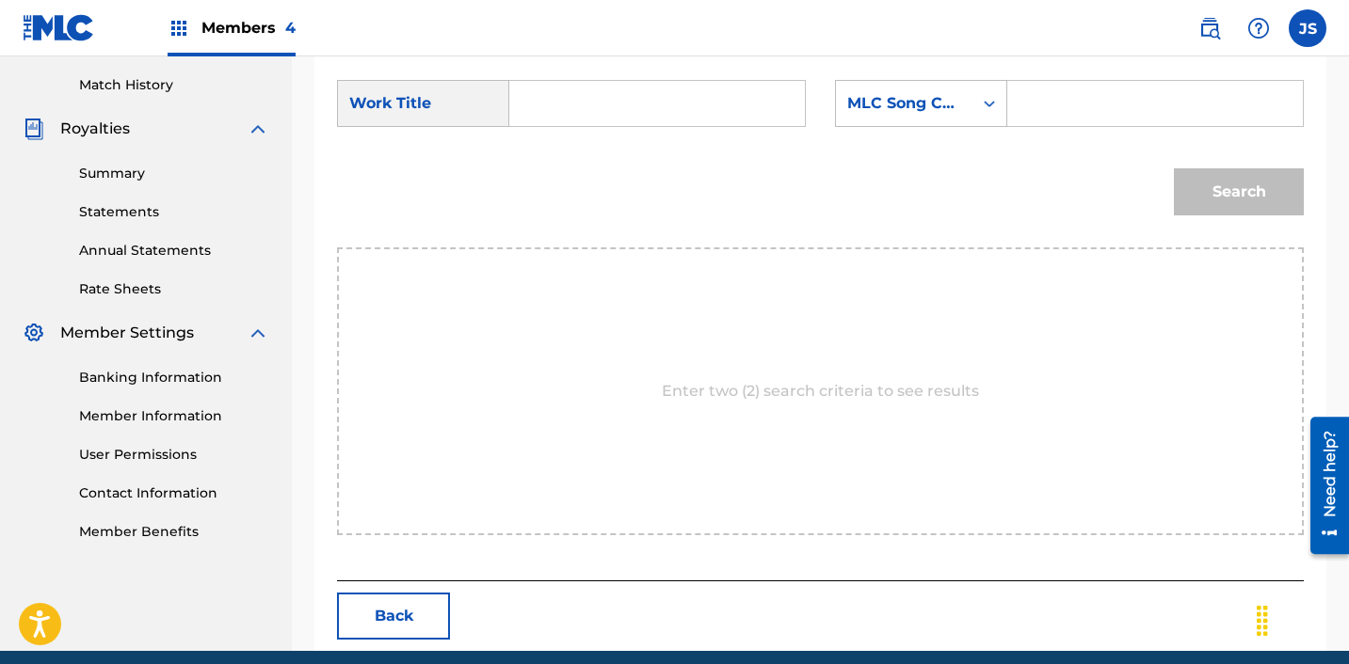
click at [615, 134] on div "SearchWithCriteria28c12c81-bc92-40d2-8ced-459b3eb0b910 Work Title SearchWithCri…" at bounding box center [820, 109] width 967 height 58
click at [605, 97] on input "Search Form" at bounding box center [657, 103] width 264 height 45
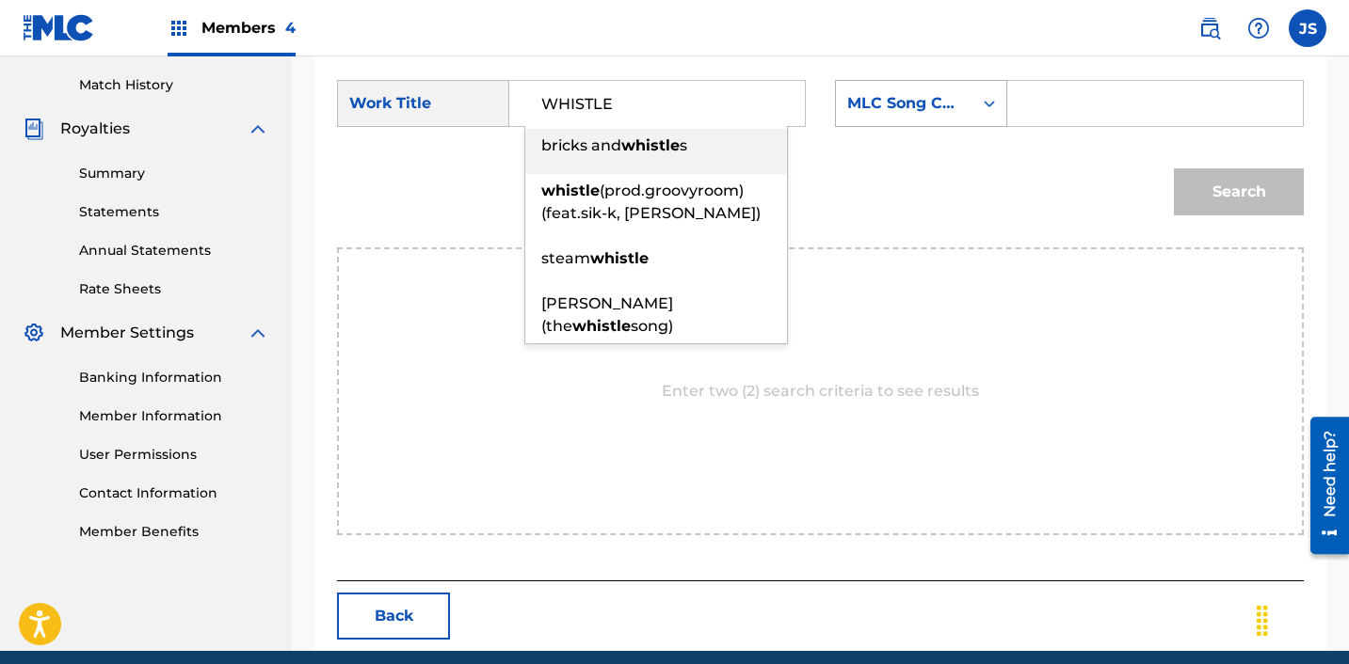
type input "WHISTLE"
click at [951, 114] on div "MLC Song Code" at bounding box center [904, 103] width 114 height 23
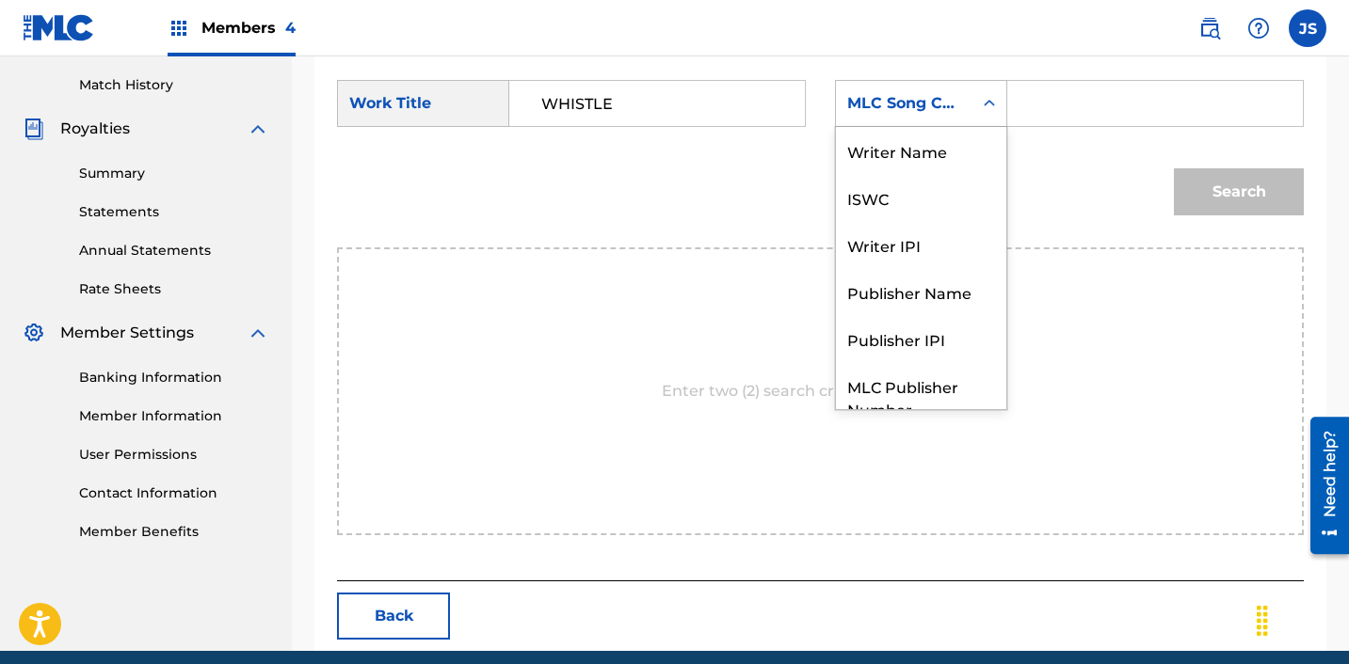
scroll to position [70, 0]
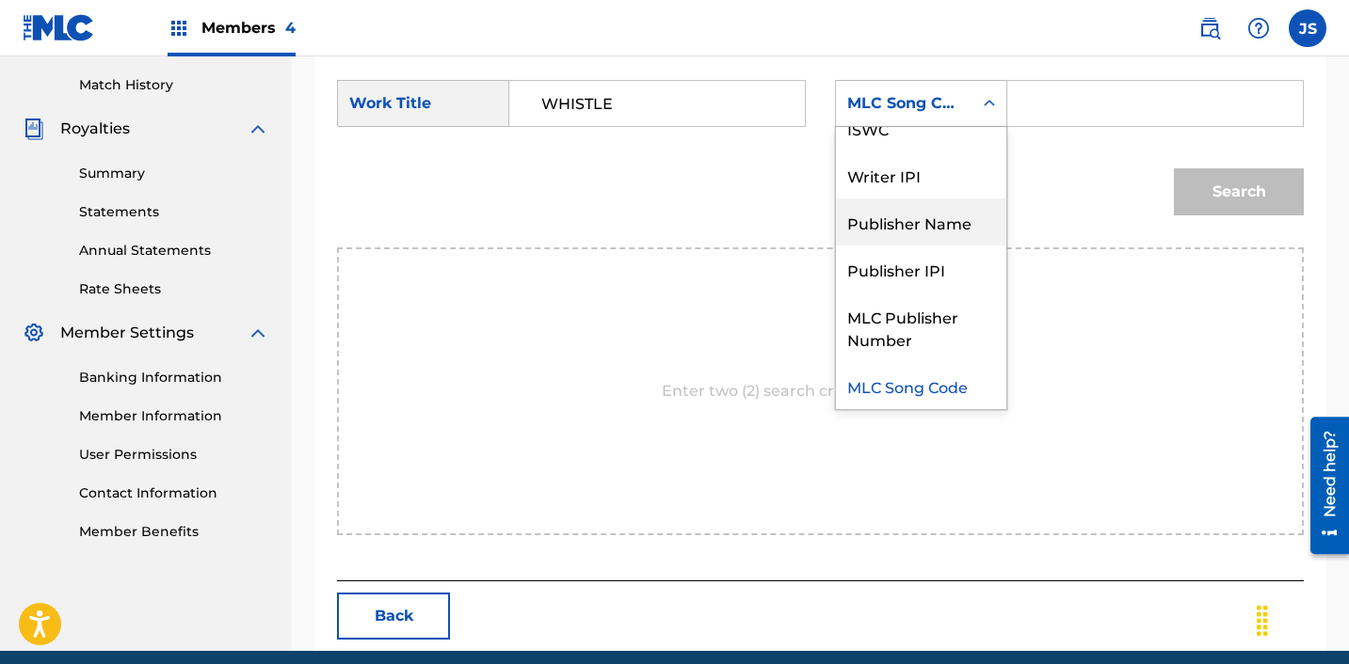
click at [942, 222] on div "Publisher Name" at bounding box center [921, 222] width 170 height 47
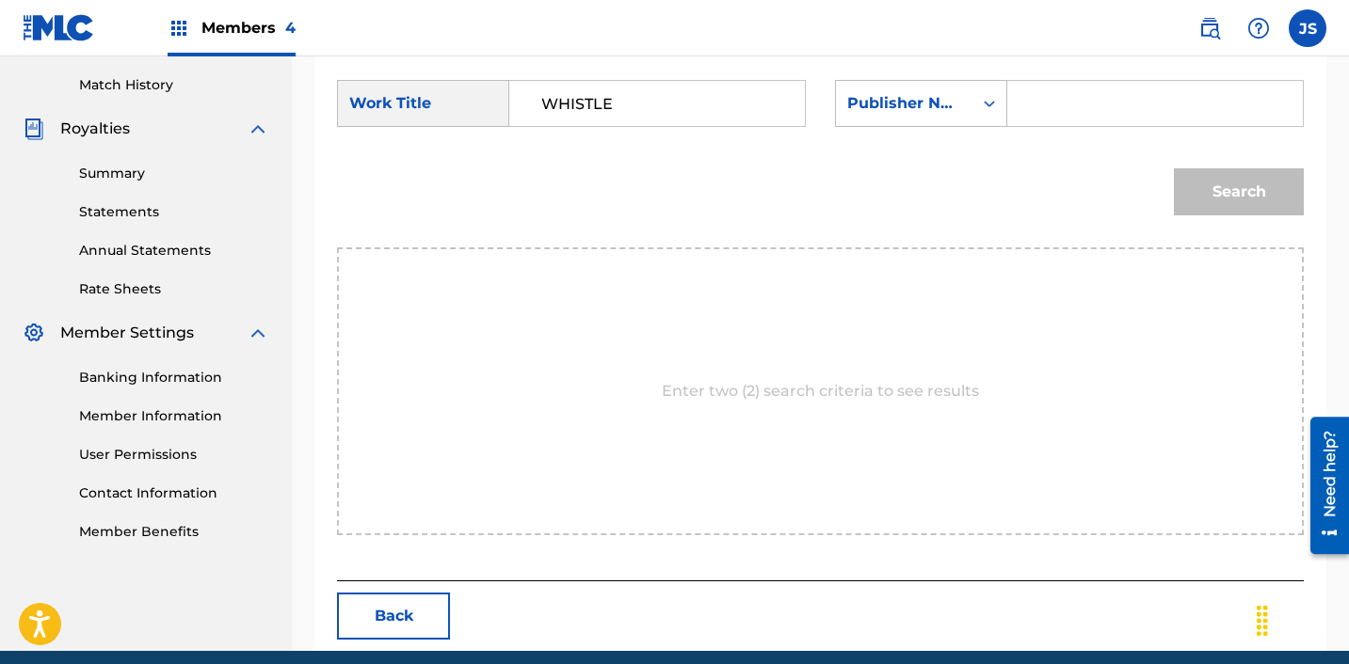
click at [1079, 104] on input "Search Form" at bounding box center [1155, 103] width 264 height 45
type input "ICHUTUS"
click at [1243, 203] on button "Search" at bounding box center [1239, 191] width 130 height 47
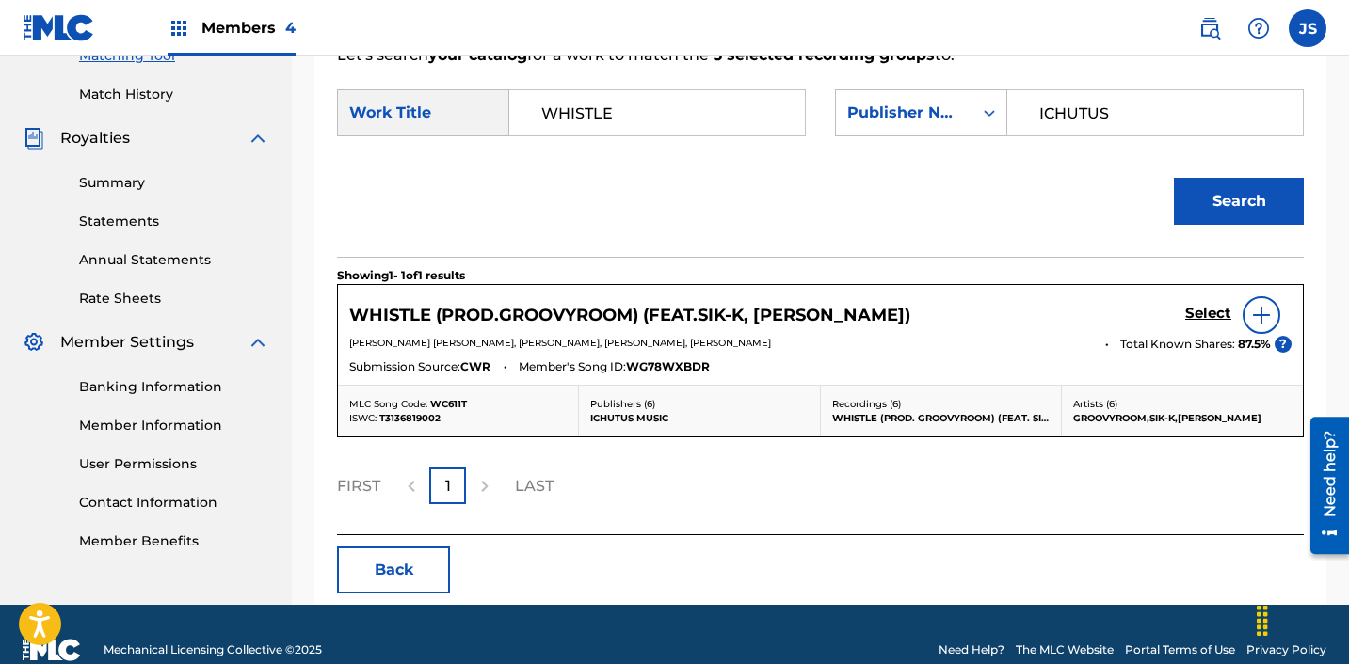
scroll to position [512, 0]
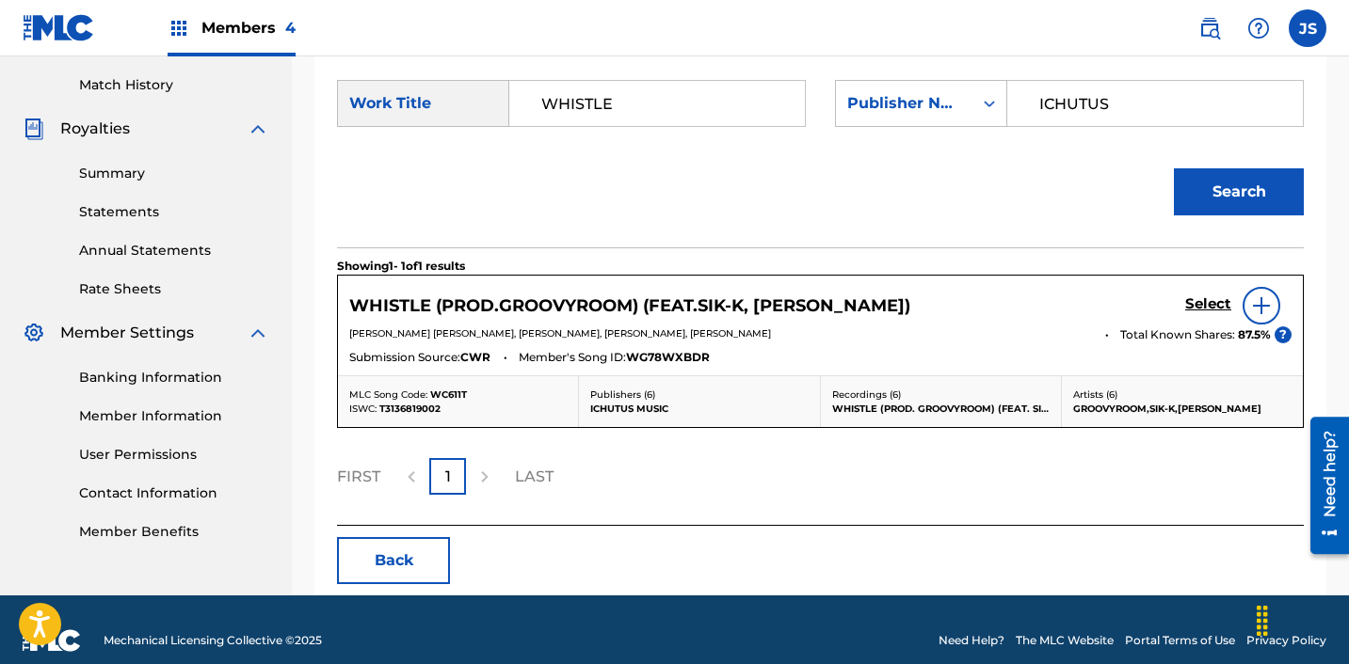
click at [1217, 321] on div "Select" at bounding box center [1238, 306] width 106 height 38
click at [1211, 313] on link "Select" at bounding box center [1208, 306] width 46 height 21
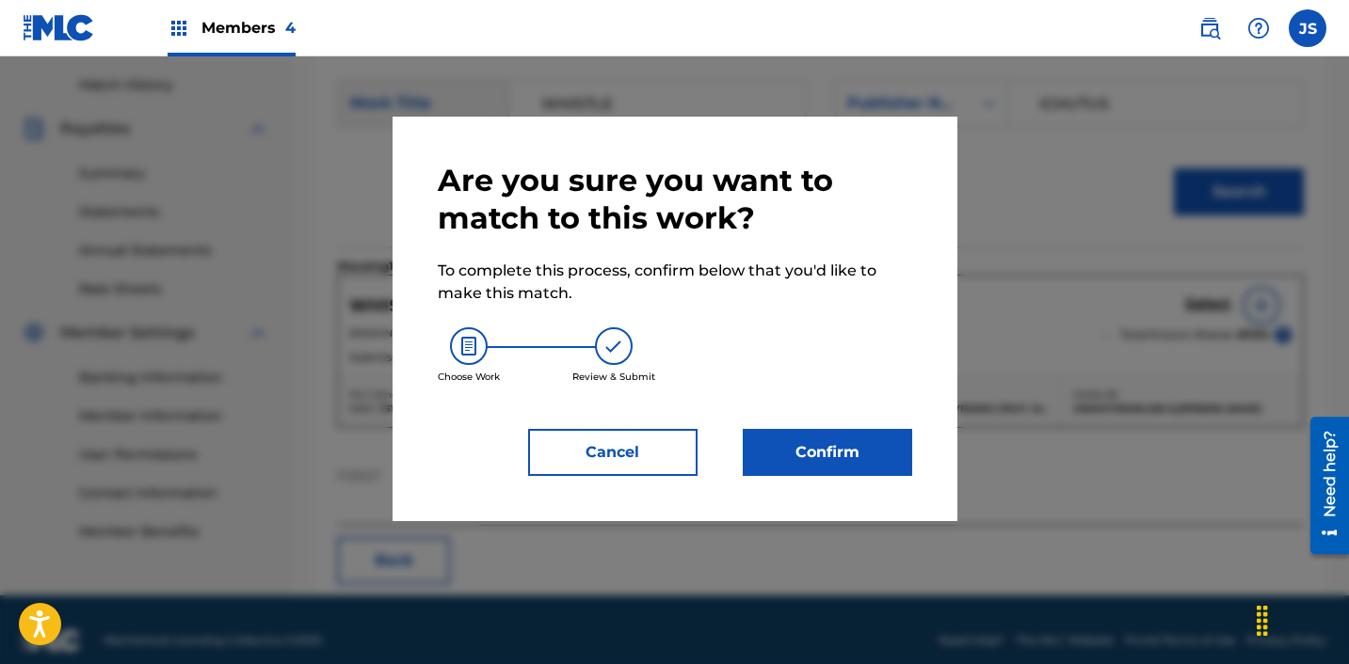
click at [855, 479] on div "Are you sure you want to match to this work? To complete this process, confirm …" at bounding box center [674, 319] width 565 height 405
click at [855, 462] on button "Confirm" at bounding box center [827, 452] width 169 height 47
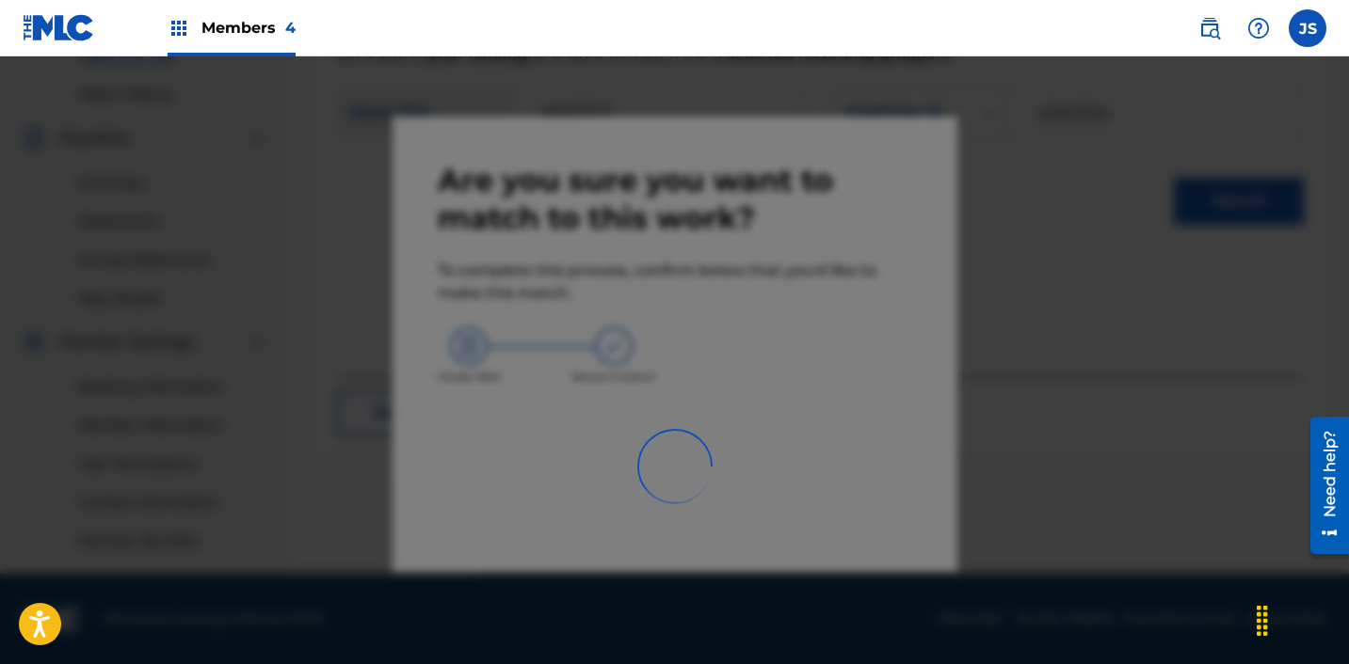
scroll to position [503, 0]
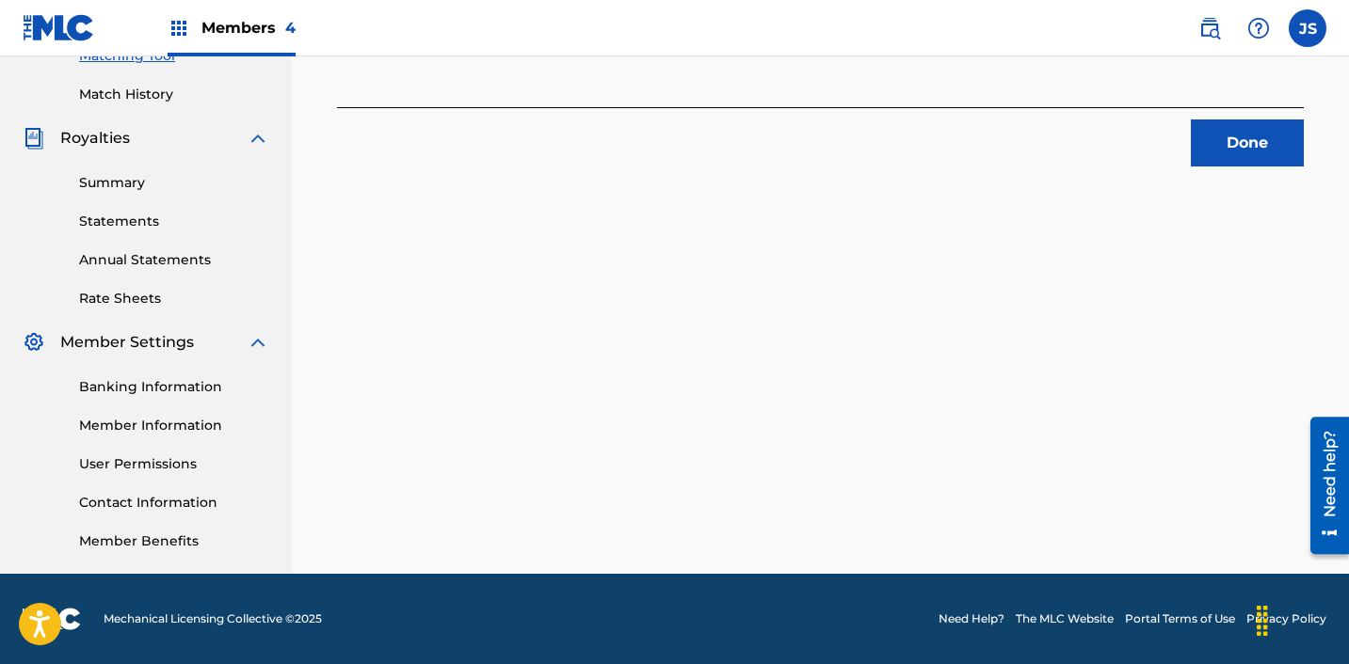
click at [1203, 147] on button "Done" at bounding box center [1247, 143] width 113 height 47
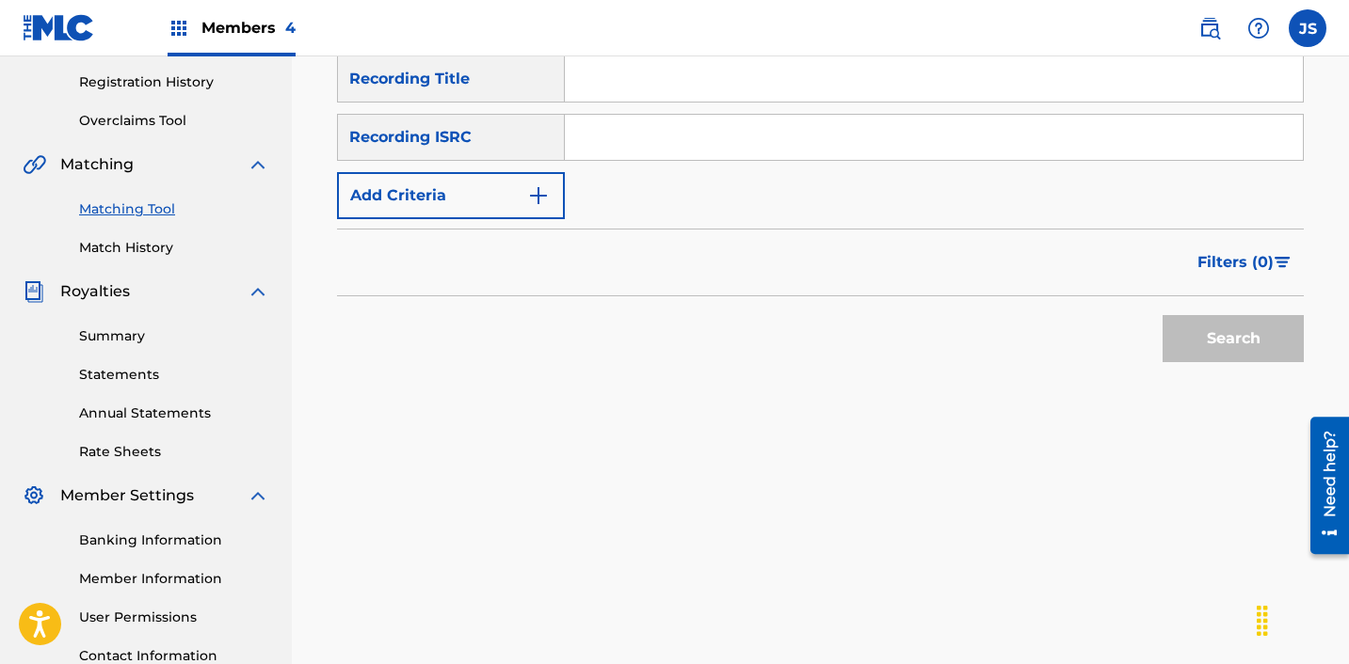
scroll to position [337, 0]
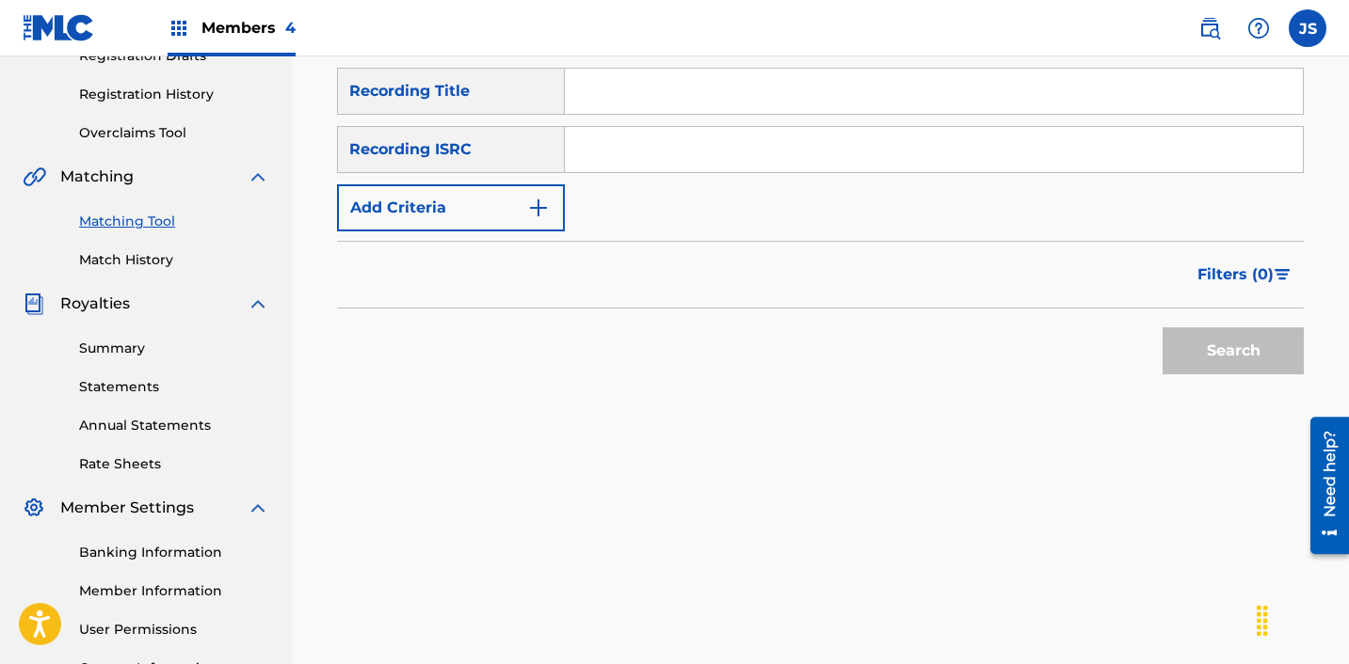
click at [927, 114] on div "SearchWithCriteriaaee66866-273c-4bfe-8c99-8044d90da9eb Recording Title SearchWi…" at bounding box center [820, 150] width 967 height 164
click at [926, 154] on input "Search Form" at bounding box center [934, 149] width 738 height 45
paste input "KRF152300007"
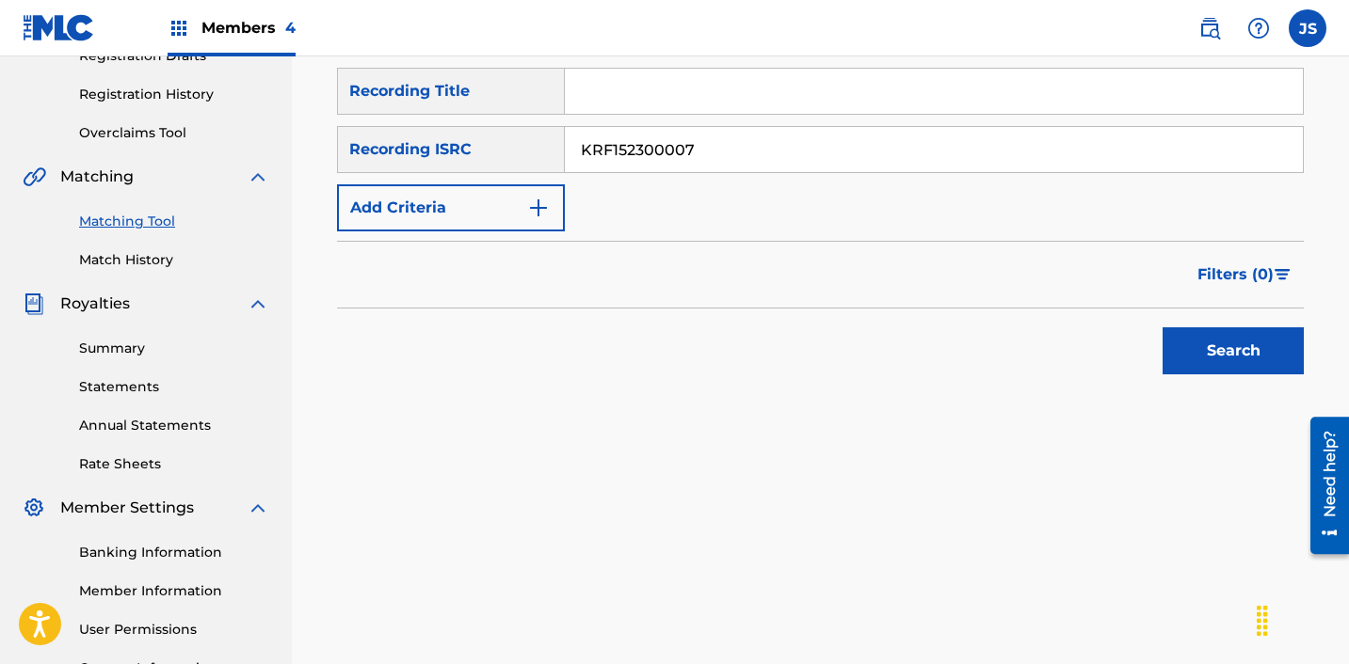
click at [1162, 328] on button "Search" at bounding box center [1232, 351] width 141 height 47
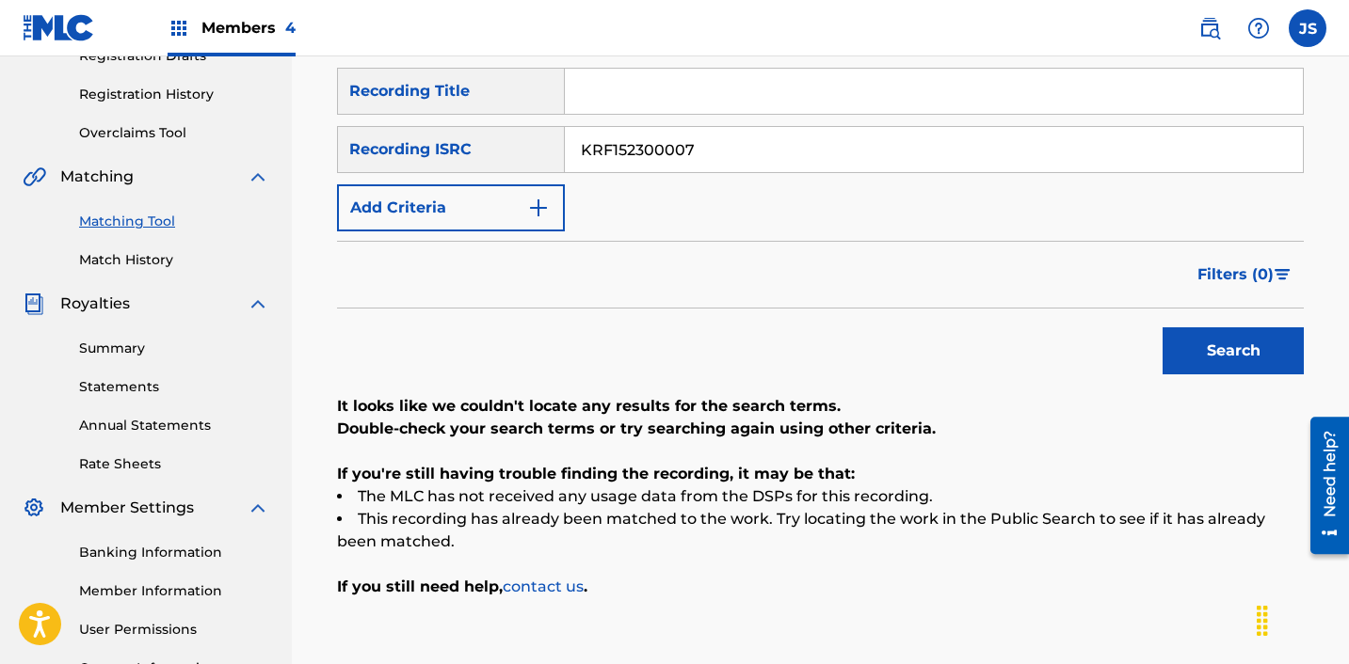
click at [727, 148] on input "KRF152300007" at bounding box center [934, 149] width 738 height 45
click at [726, 148] on input "KRF152300007" at bounding box center [934, 149] width 738 height 45
paste input "A492101306"
type input "KRA492101306"
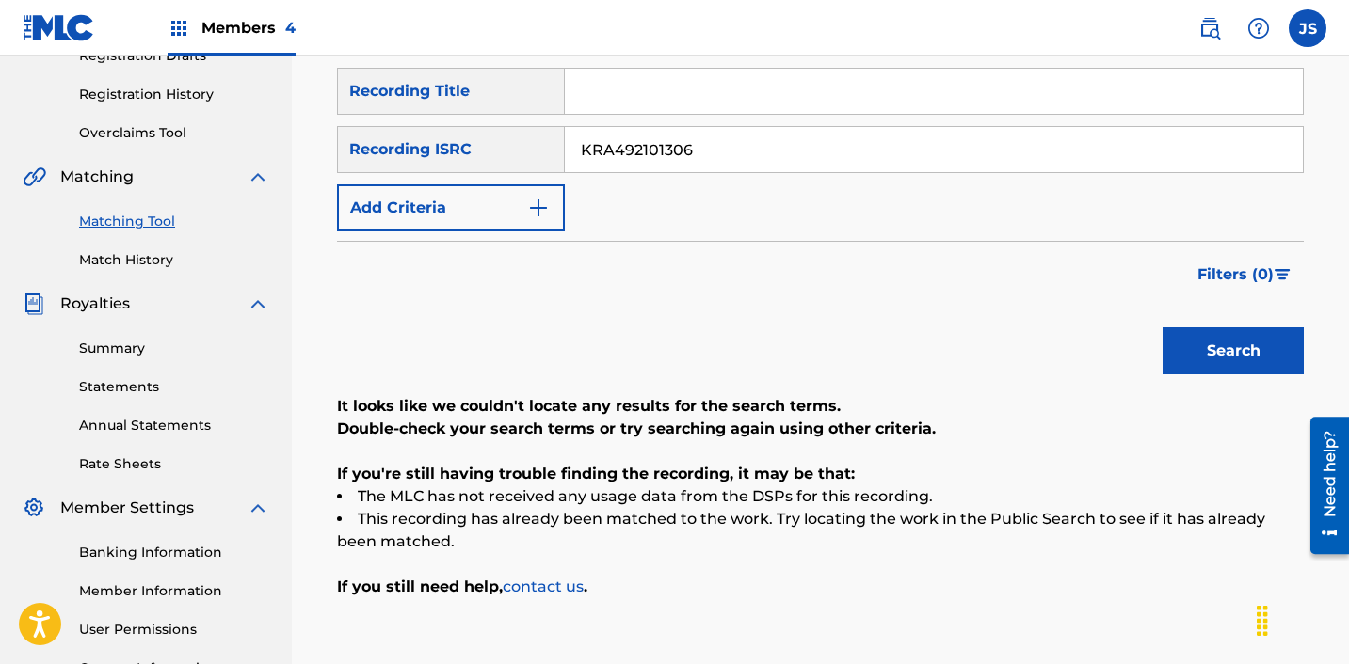
click at [1162, 328] on button "Search" at bounding box center [1232, 351] width 141 height 47
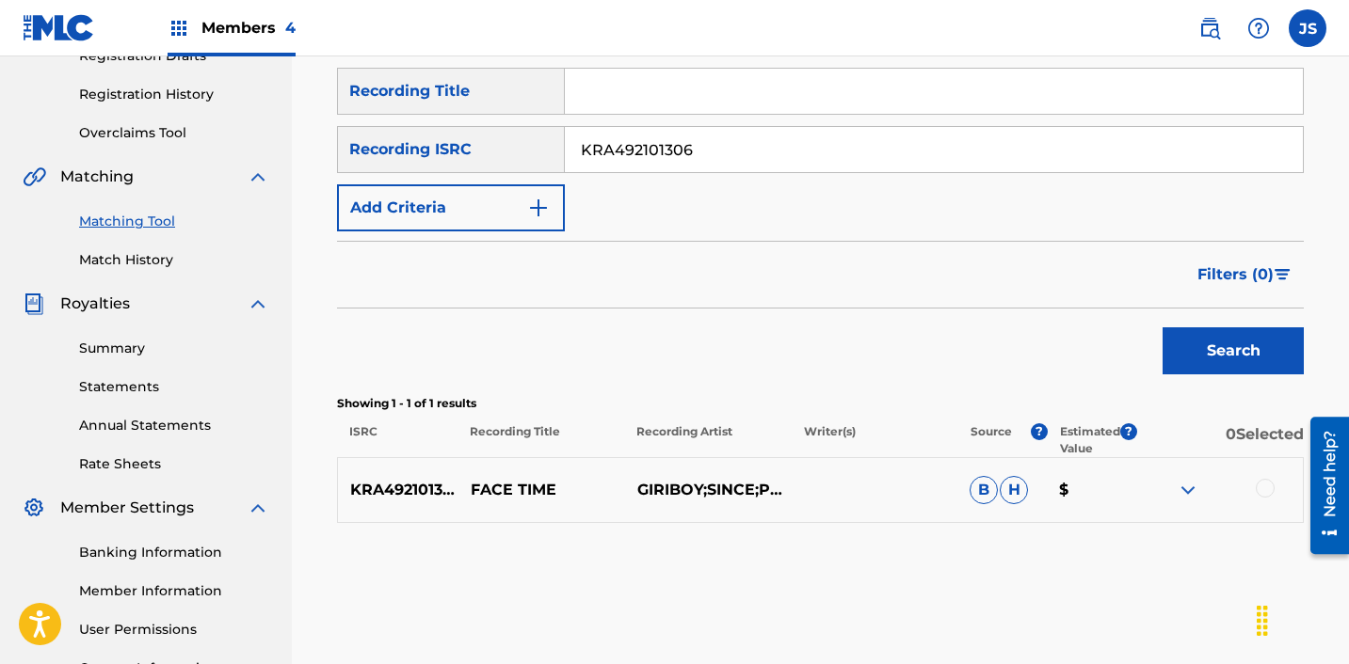
click at [1270, 489] on div at bounding box center [1264, 488] width 19 height 19
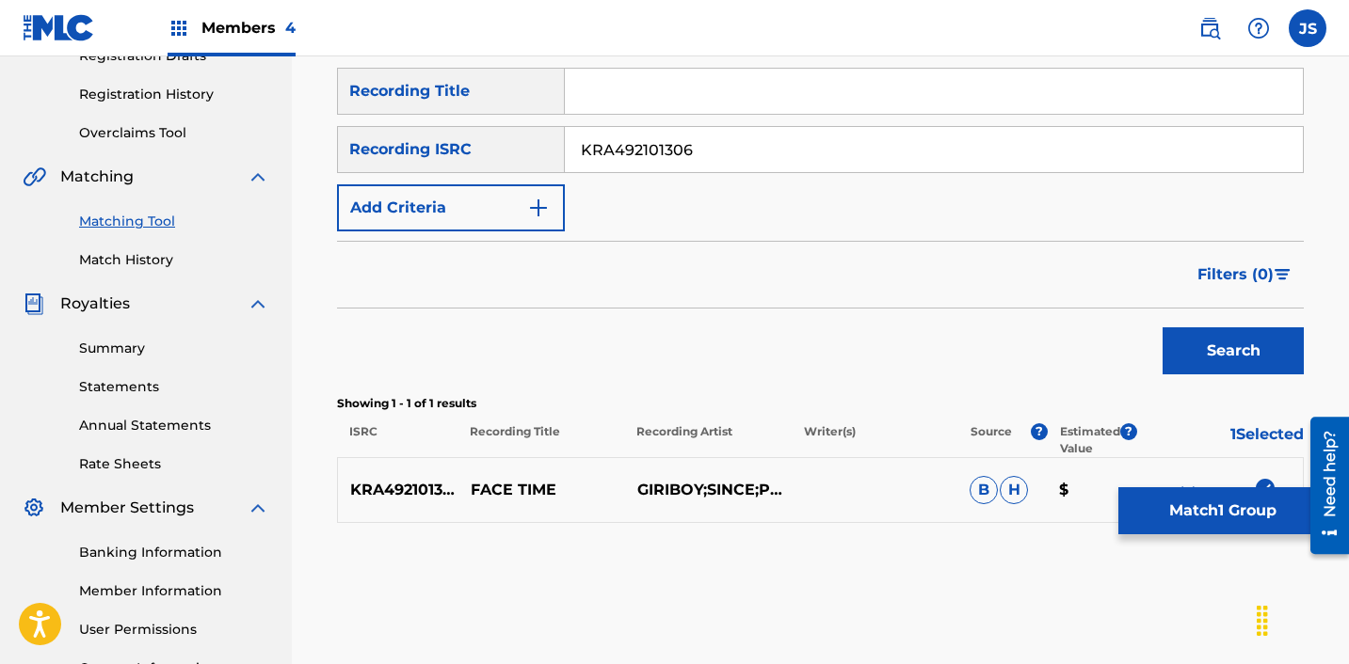
click at [1155, 528] on button "Match 1 Group" at bounding box center [1222, 511] width 208 height 47
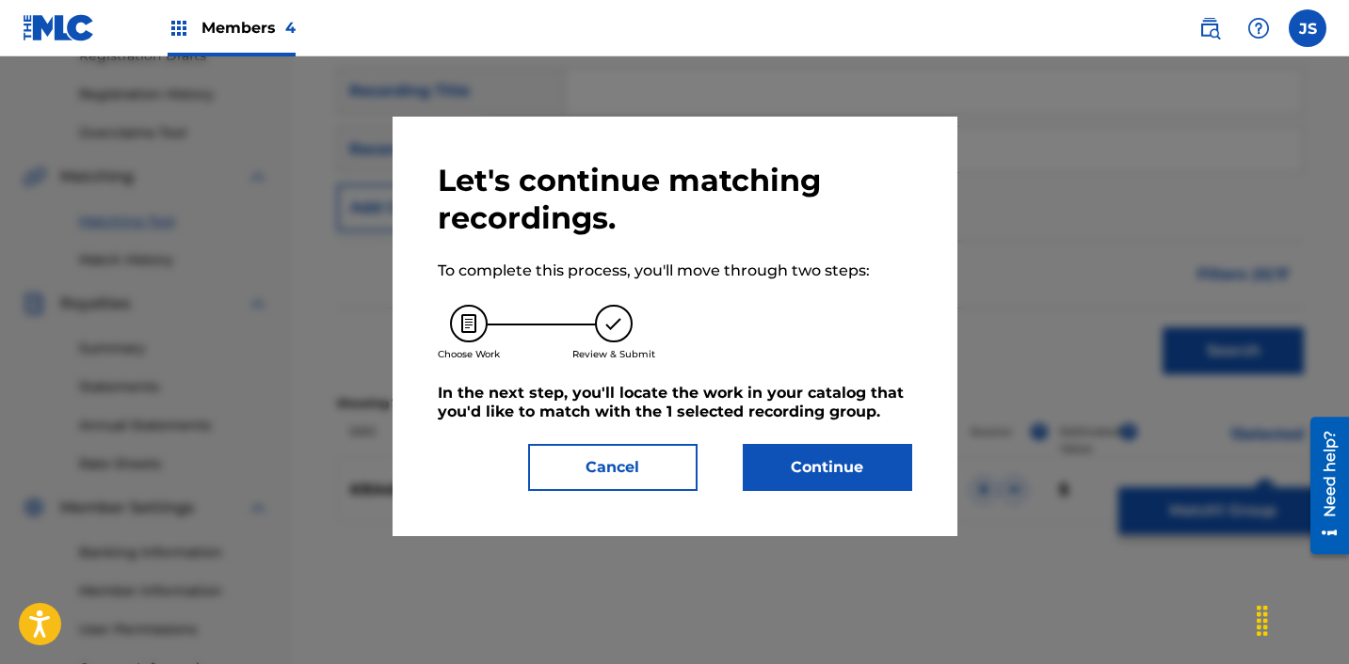
click at [756, 479] on button "Continue" at bounding box center [827, 467] width 169 height 47
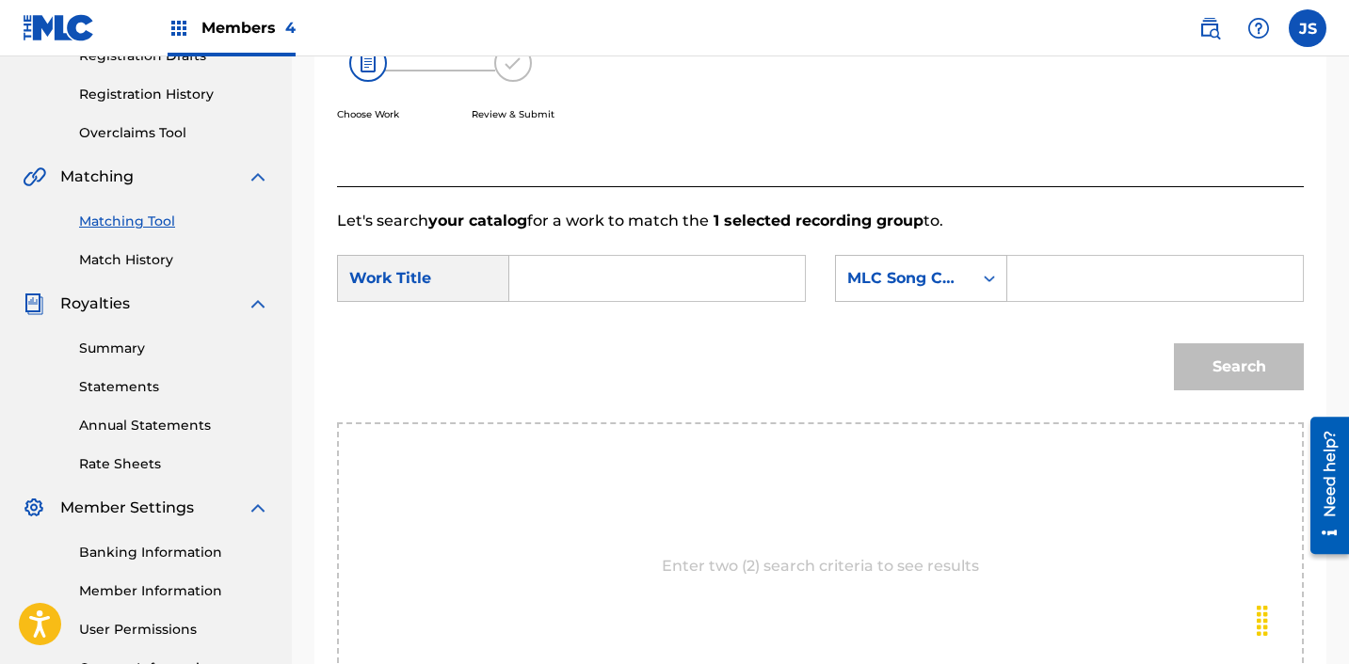
click at [611, 294] on input "Search Form" at bounding box center [657, 278] width 264 height 45
paste input "KRA492101306"
click at [651, 280] on input "KRA492101306" at bounding box center [657, 278] width 264 height 45
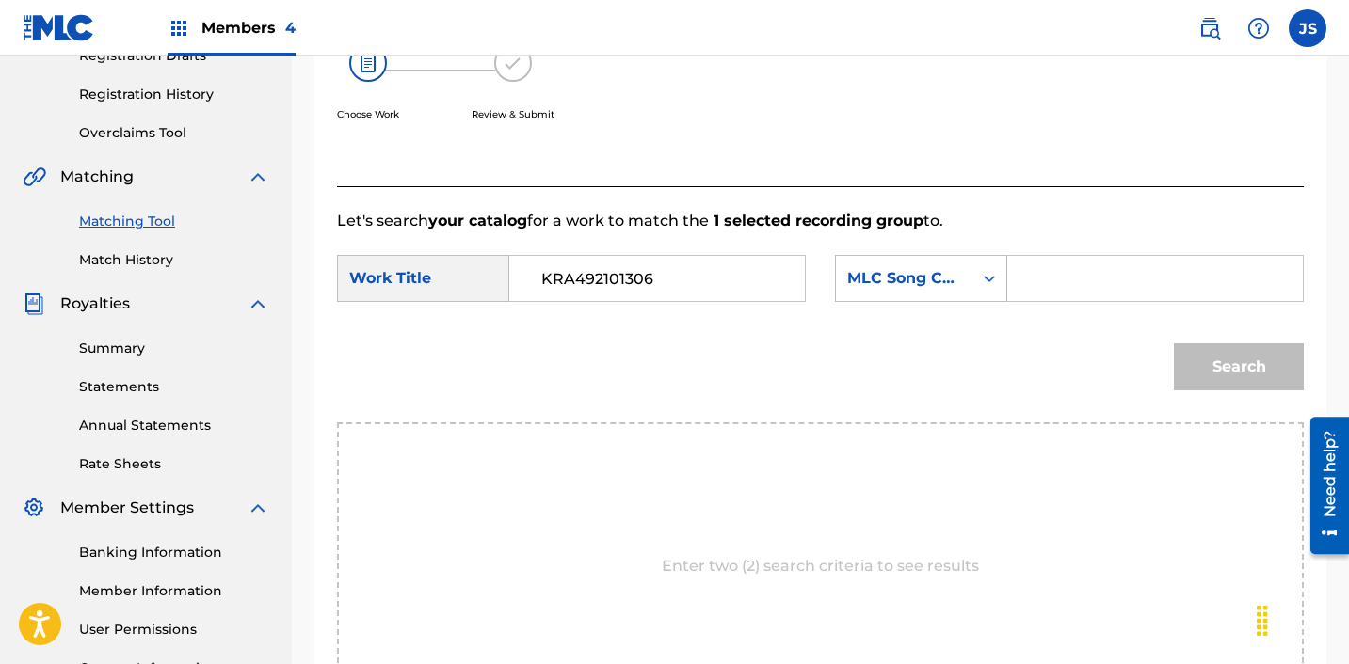
paste input "FACE TIME (FEAT.GIRIBOY, PH-1, GAEKO) (PROD.CODE KUNST)"
type input "FACE TIME (FEAT.GIRIBOY, PH-1, GAEKO) (PROD.CODE KUNST)"
click at [924, 277] on div "MLC Song Code" at bounding box center [904, 278] width 114 height 23
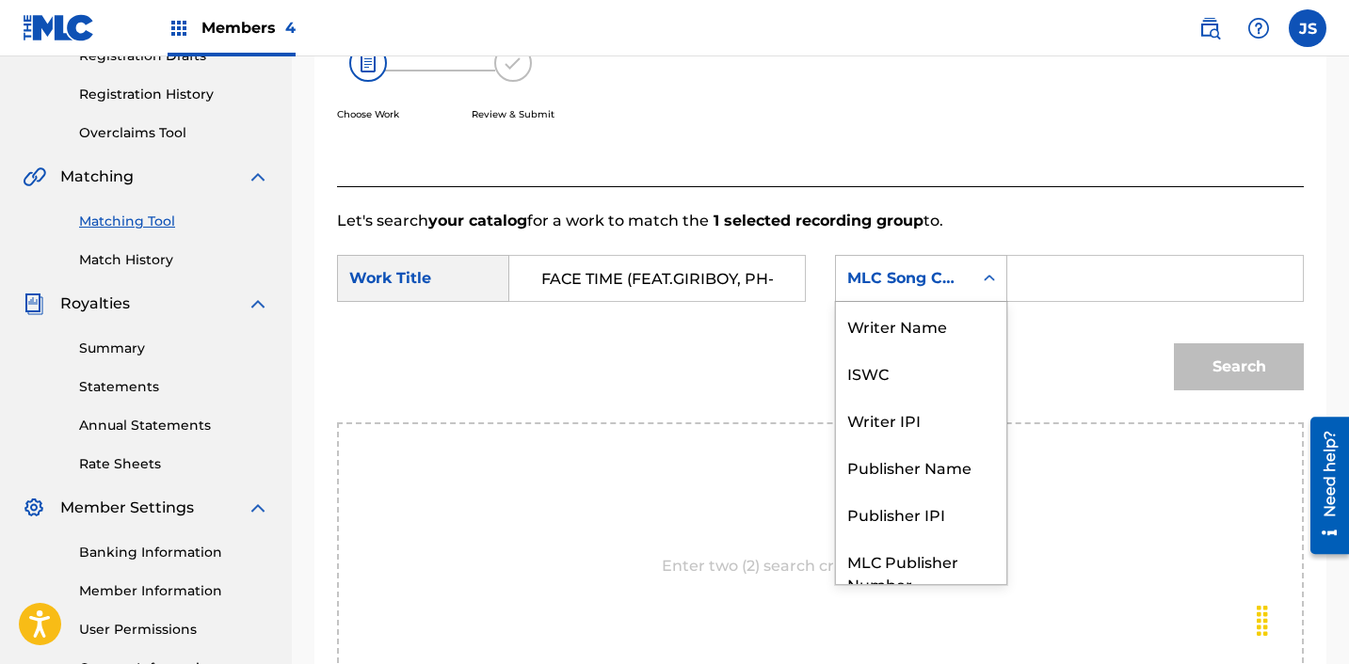
scroll to position [70, 0]
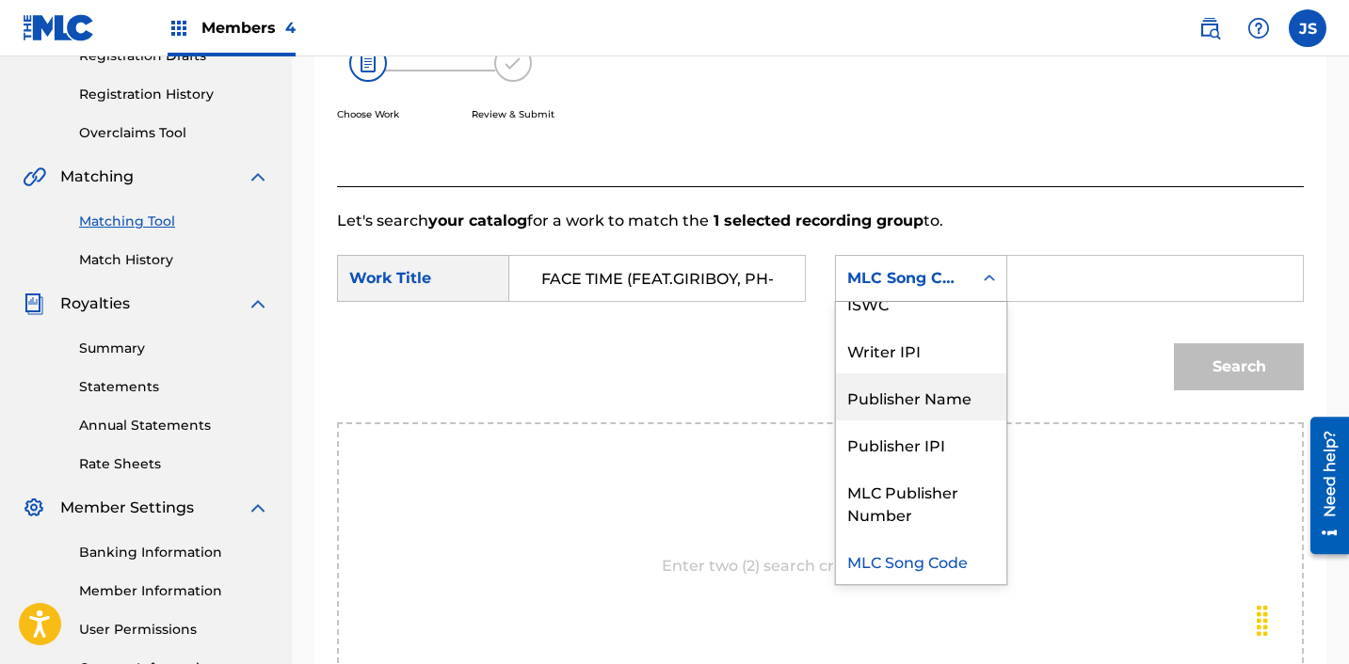
click at [933, 385] on div "Publisher Name" at bounding box center [921, 397] width 170 height 47
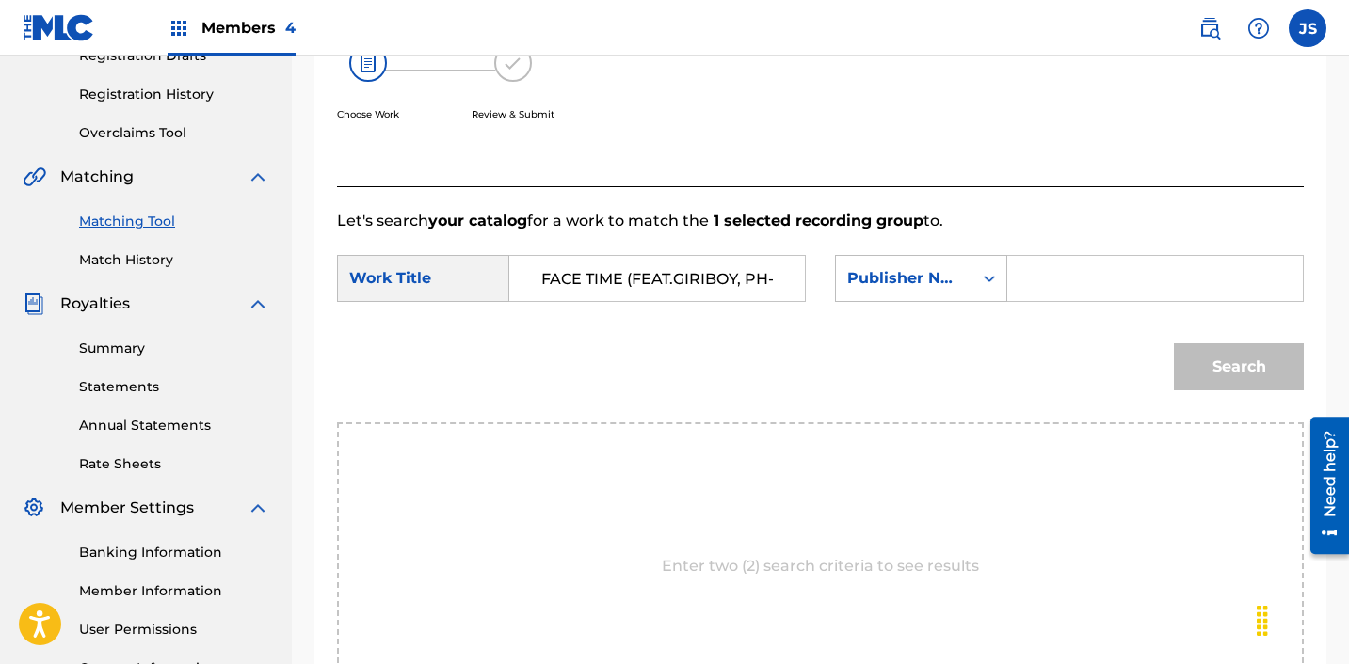
click at [1090, 284] on input "Search Form" at bounding box center [1155, 278] width 264 height 45
type input "ICHUTUS"
click at [1235, 392] on div "Search" at bounding box center [1233, 362] width 139 height 75
click at [1219, 364] on button "Search" at bounding box center [1239, 367] width 130 height 47
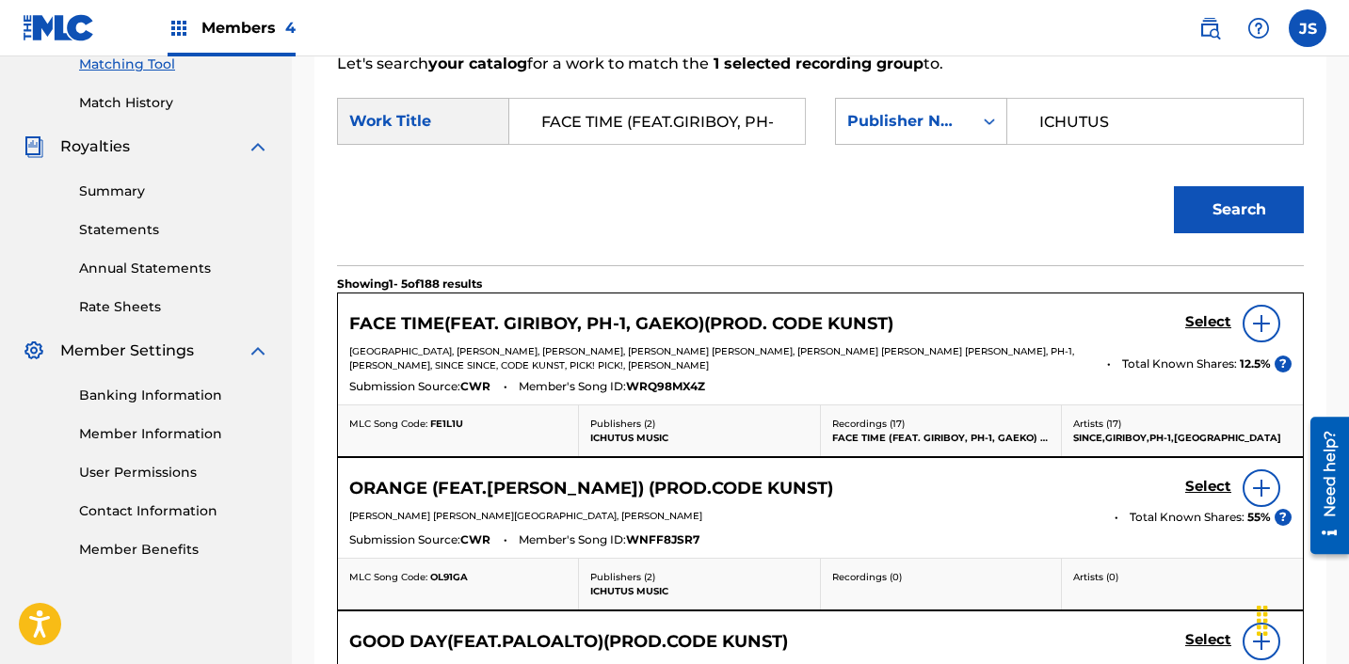
scroll to position [496, 0]
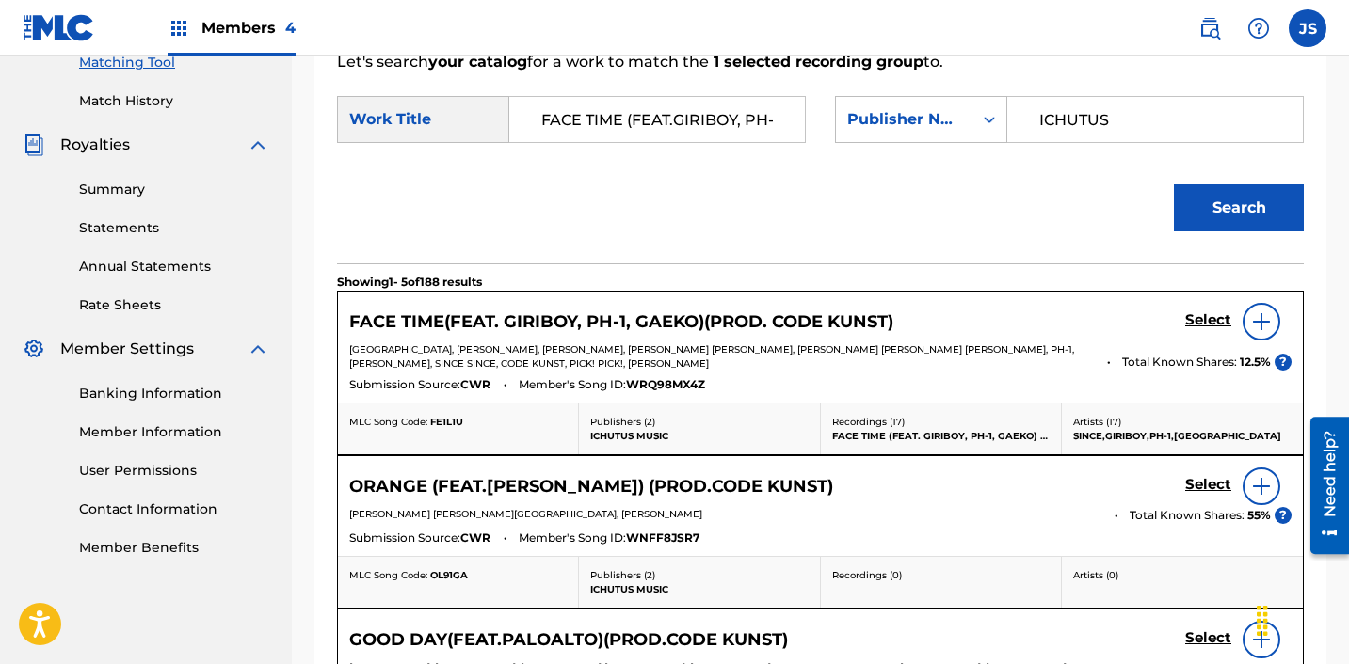
click at [1223, 317] on h5 "Select" at bounding box center [1208, 321] width 46 height 18
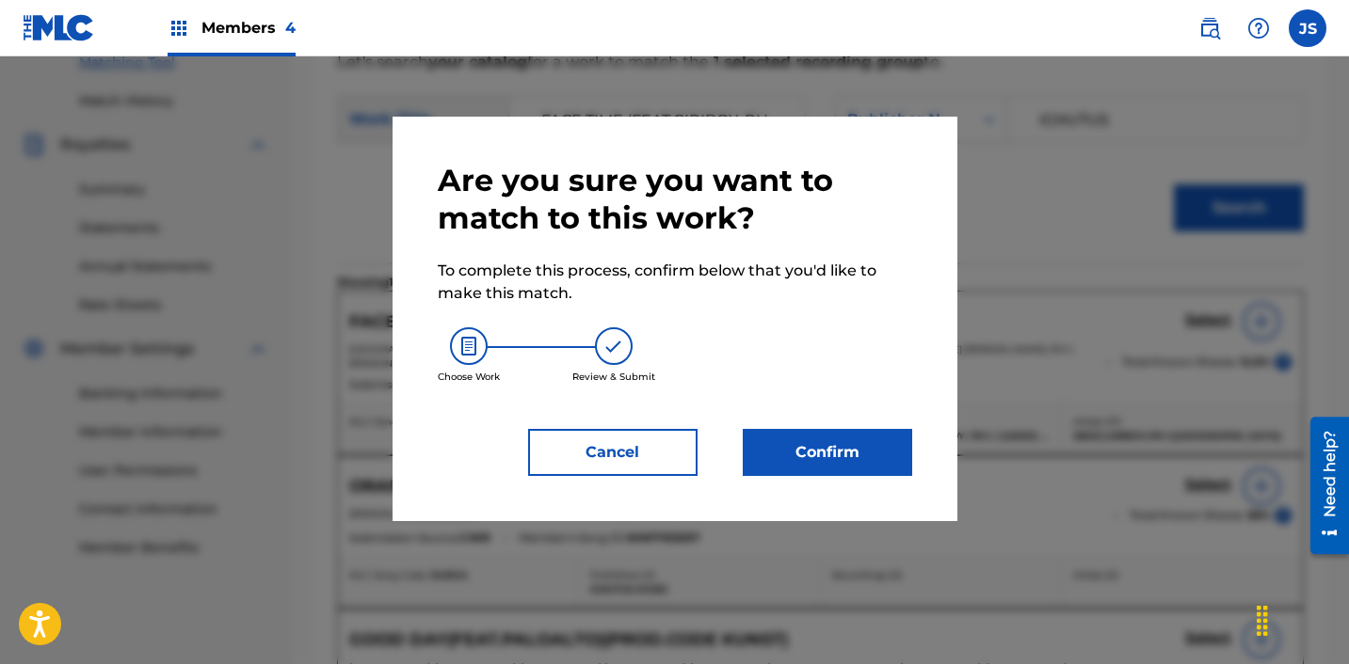
click at [826, 463] on button "Confirm" at bounding box center [827, 452] width 169 height 47
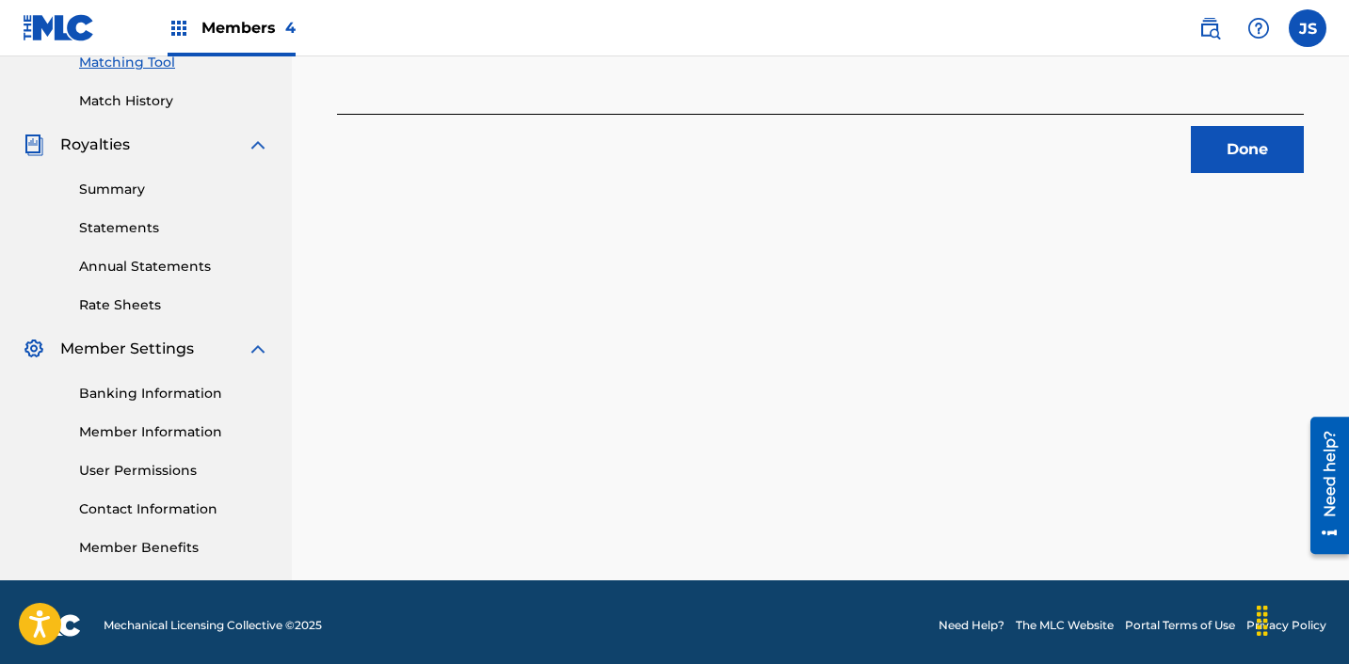
click at [1262, 145] on button "Done" at bounding box center [1247, 149] width 113 height 47
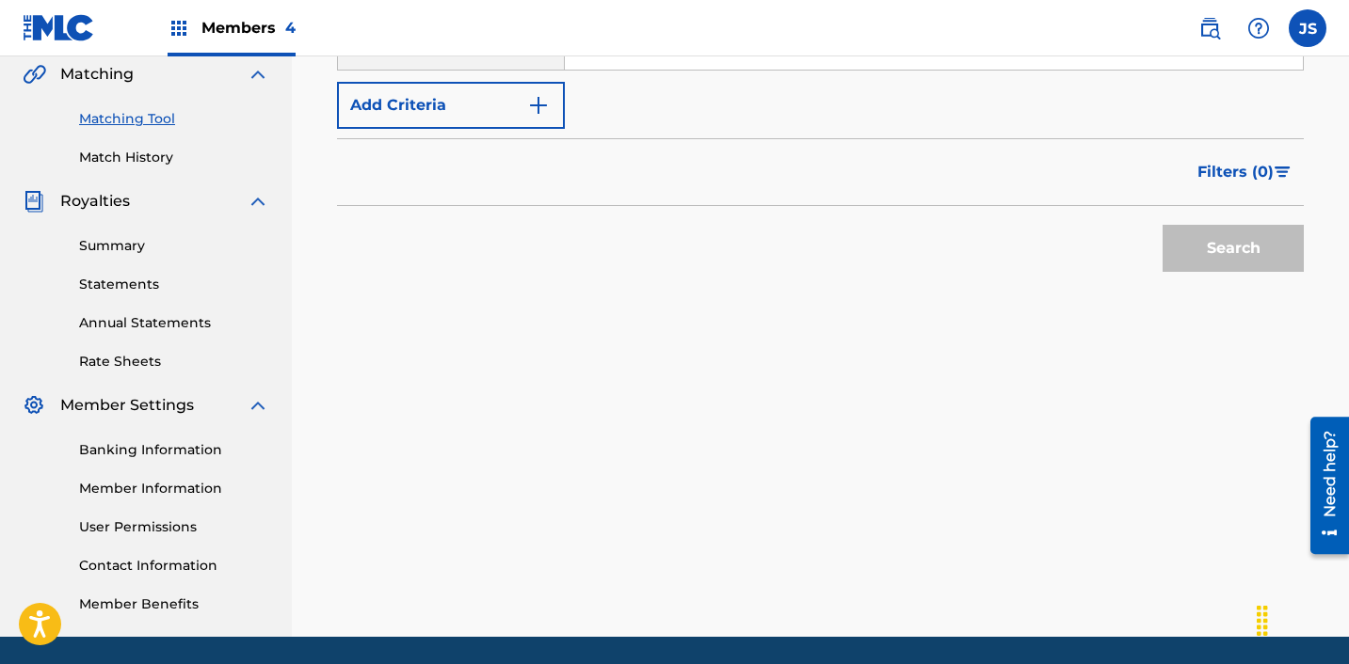
scroll to position [423, 0]
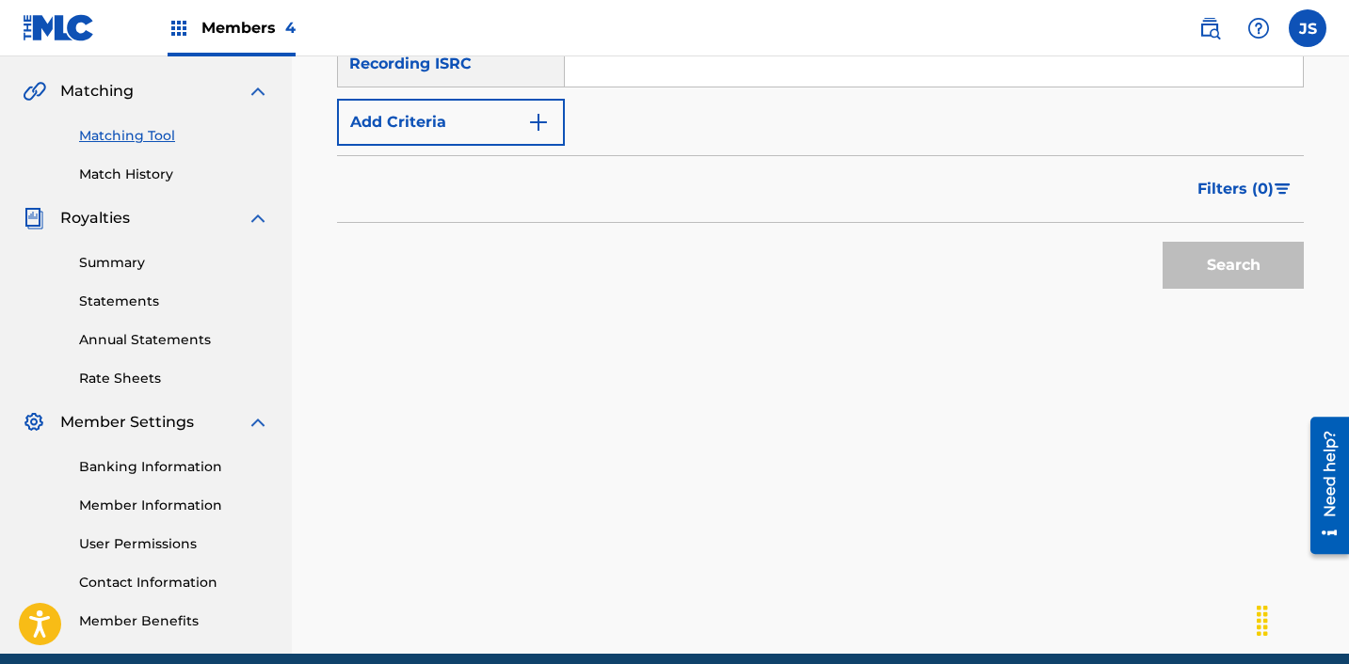
click at [683, 83] on input "Search Form" at bounding box center [934, 63] width 738 height 45
paste input "ZZA0P2309250"
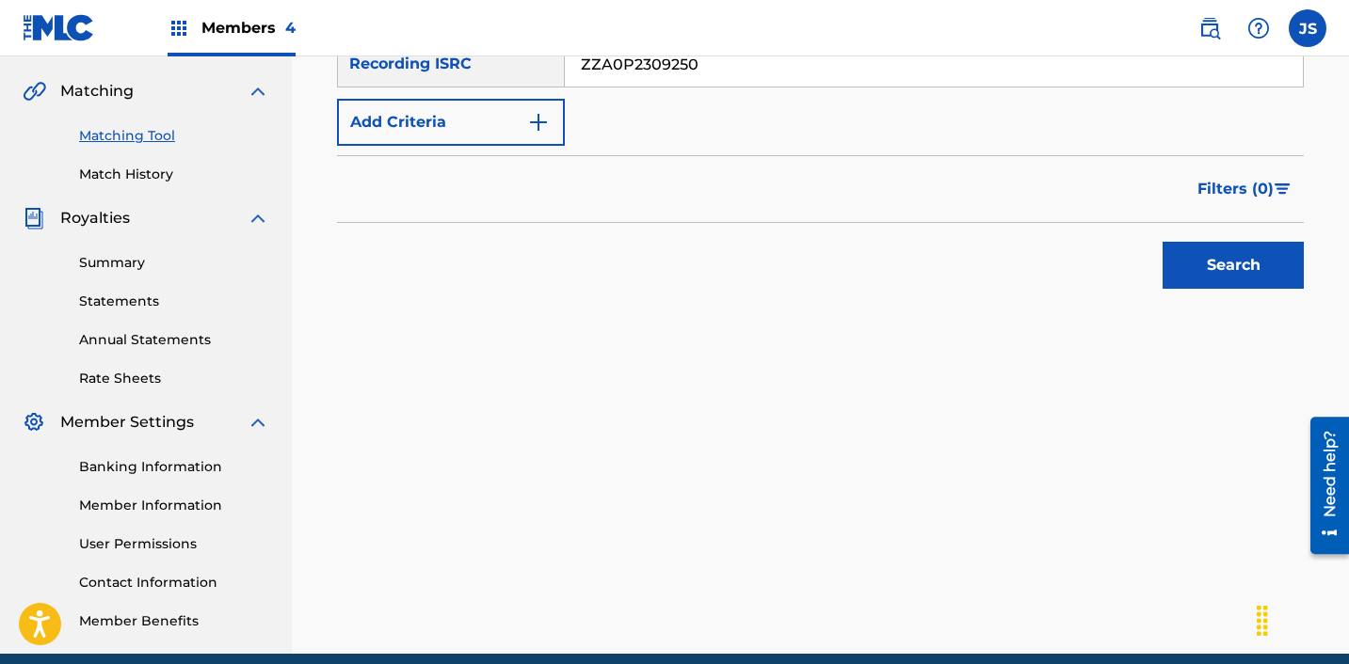
click at [1162, 242] on button "Search" at bounding box center [1232, 265] width 141 height 47
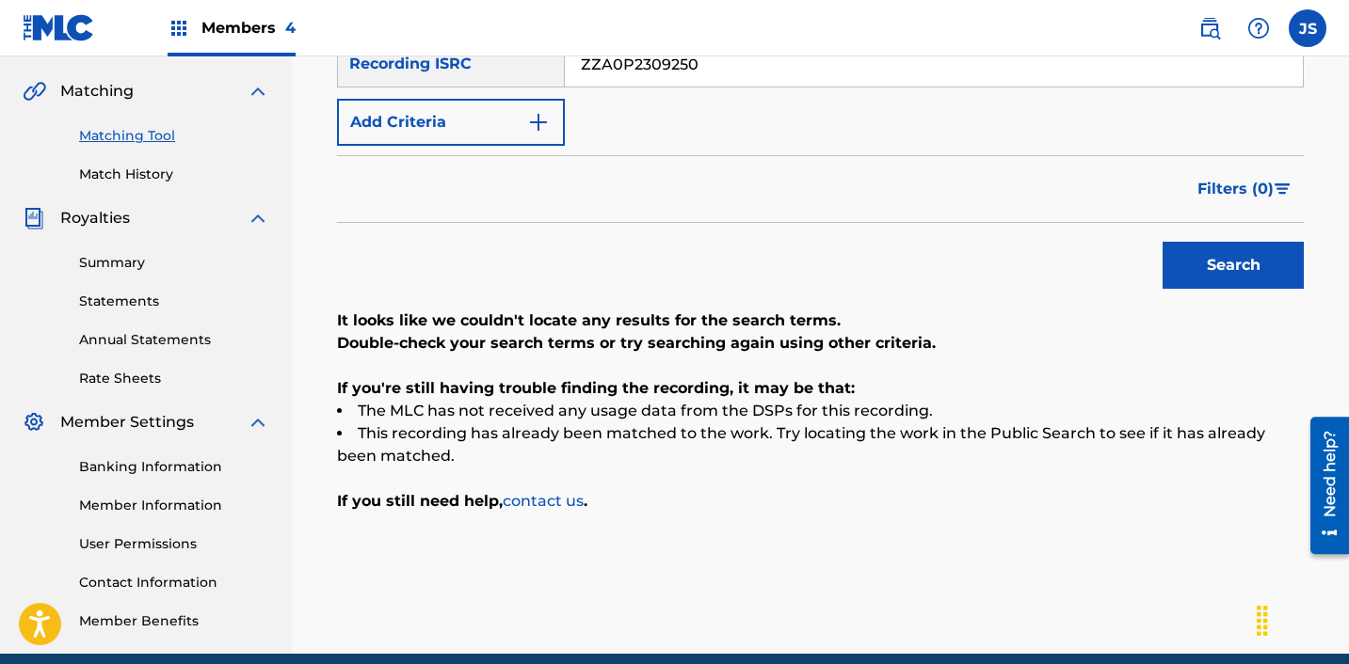
click at [728, 70] on input "ZZA0P2309250" at bounding box center [934, 63] width 738 height 45
paste input "KRA491700104"
type input "KRA491700104"
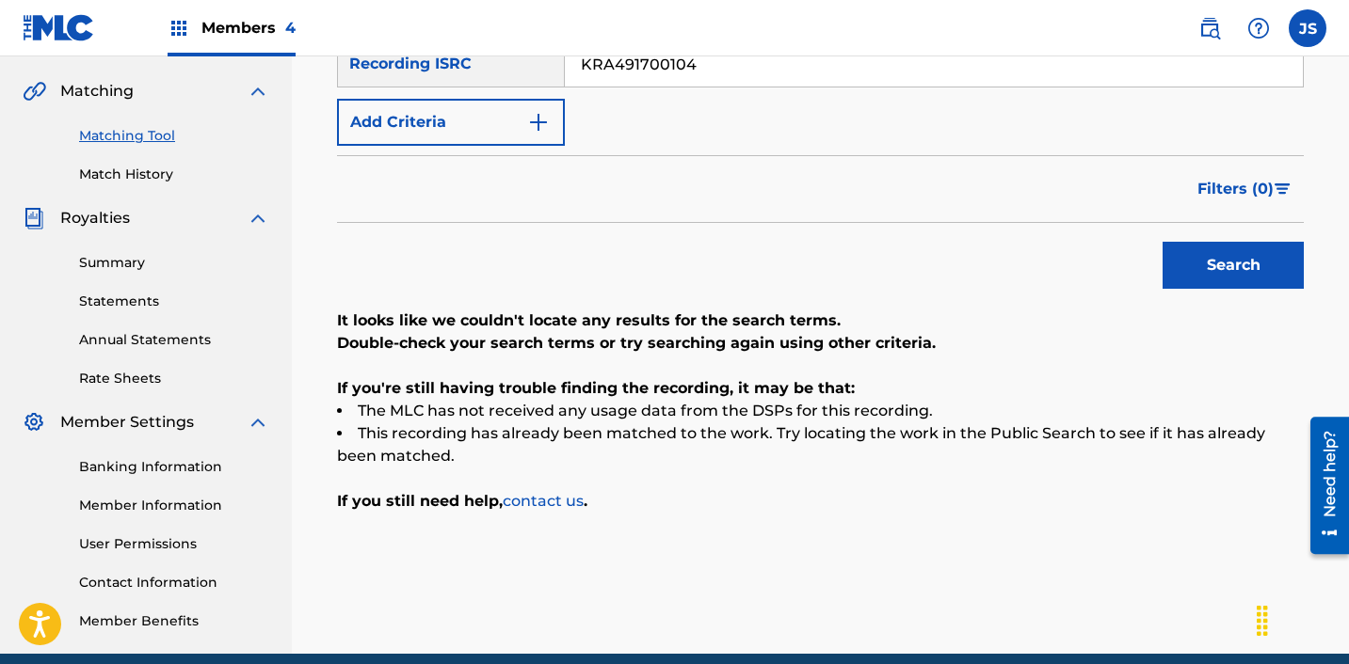
click at [1162, 242] on button "Search" at bounding box center [1232, 265] width 141 height 47
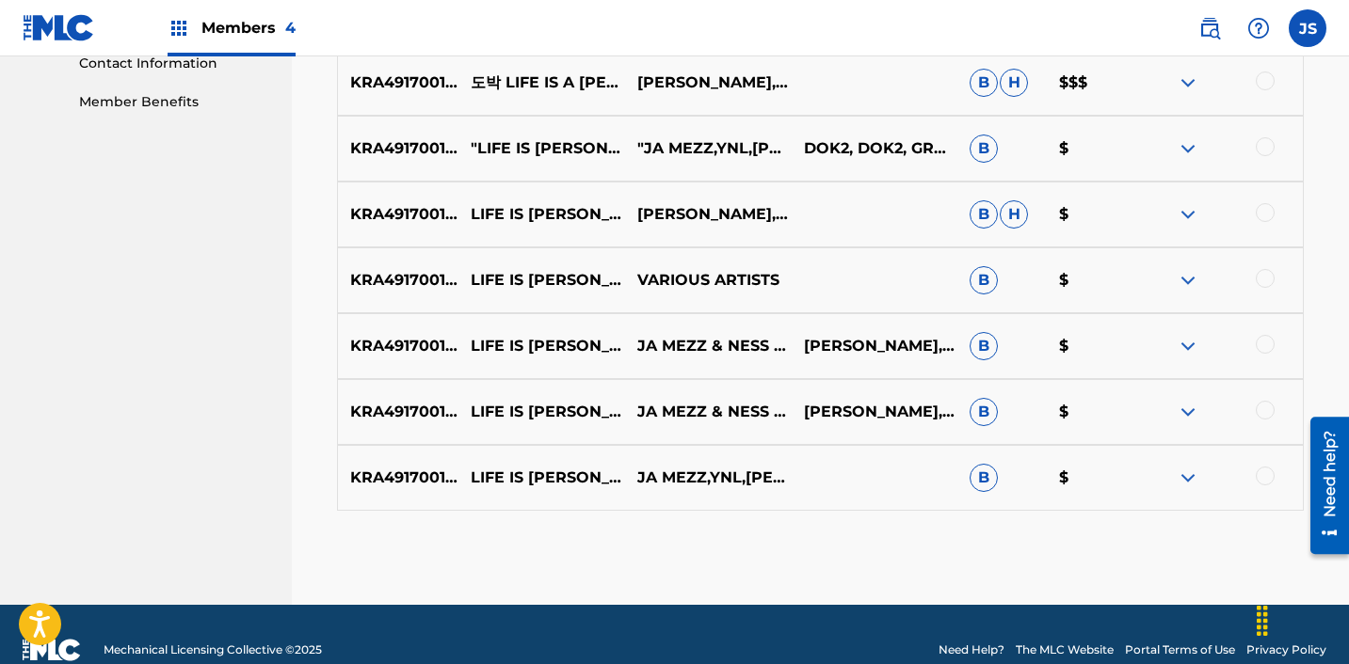
scroll to position [973, 0]
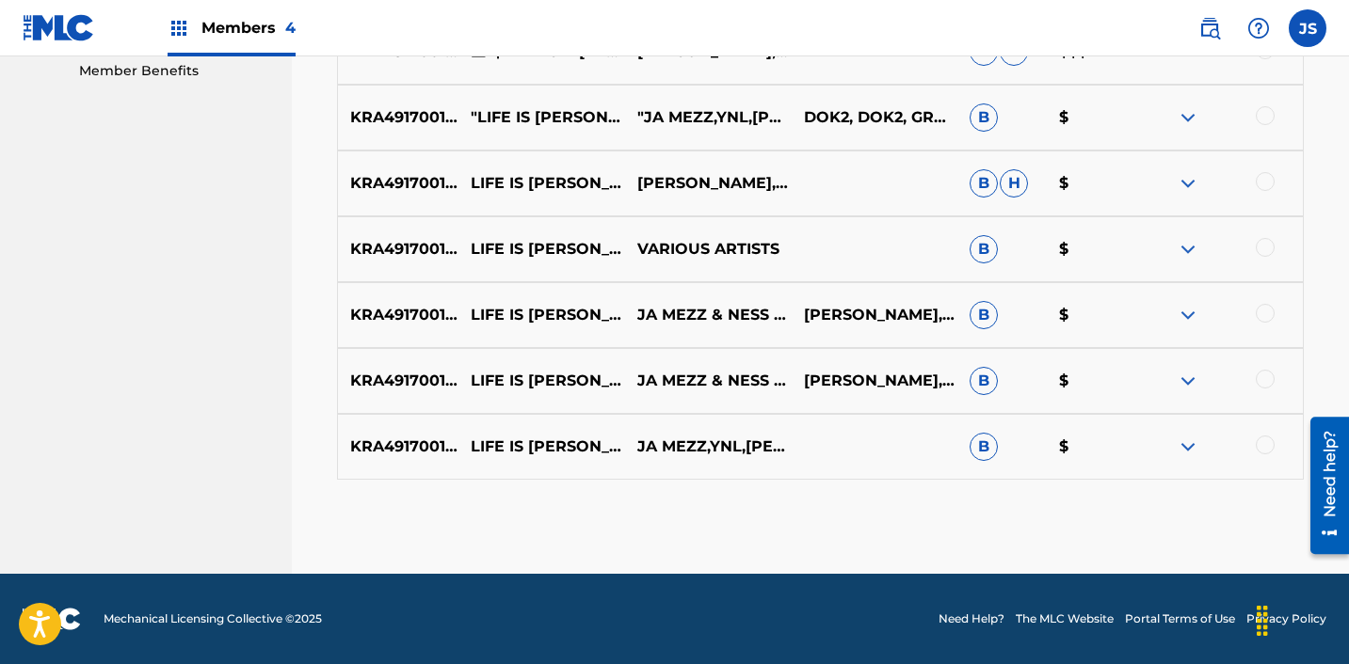
click at [1262, 443] on div at bounding box center [1264, 445] width 19 height 19
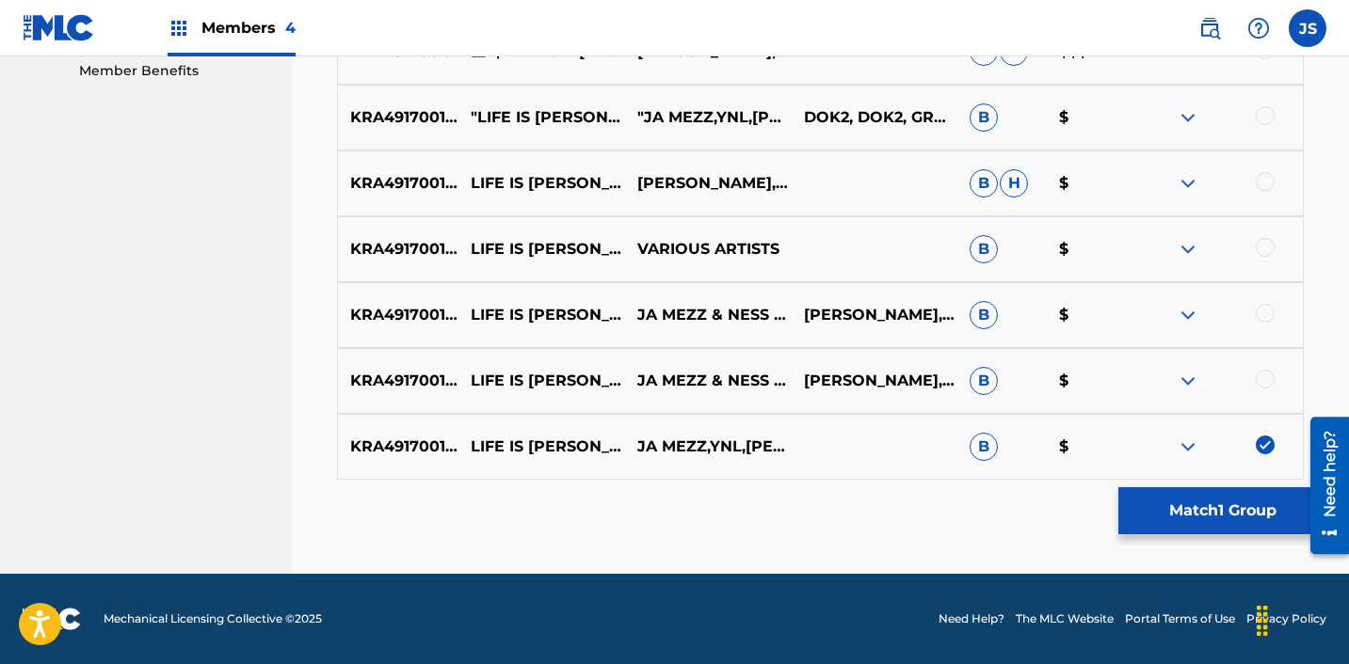
click at [1268, 386] on div at bounding box center [1264, 379] width 19 height 19
click at [1263, 319] on div at bounding box center [1264, 313] width 19 height 19
click at [1265, 255] on div at bounding box center [1264, 247] width 19 height 19
click at [1266, 184] on div at bounding box center [1264, 181] width 19 height 19
click at [1261, 120] on div at bounding box center [1264, 115] width 19 height 19
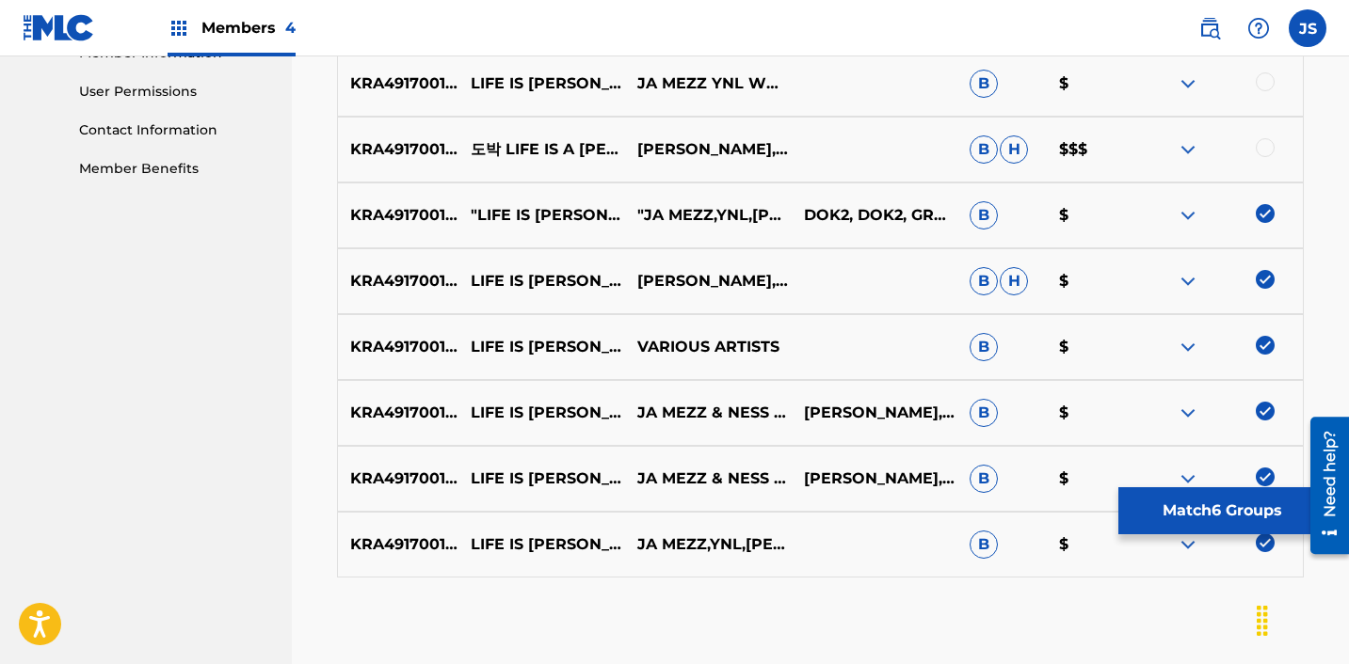
scroll to position [865, 0]
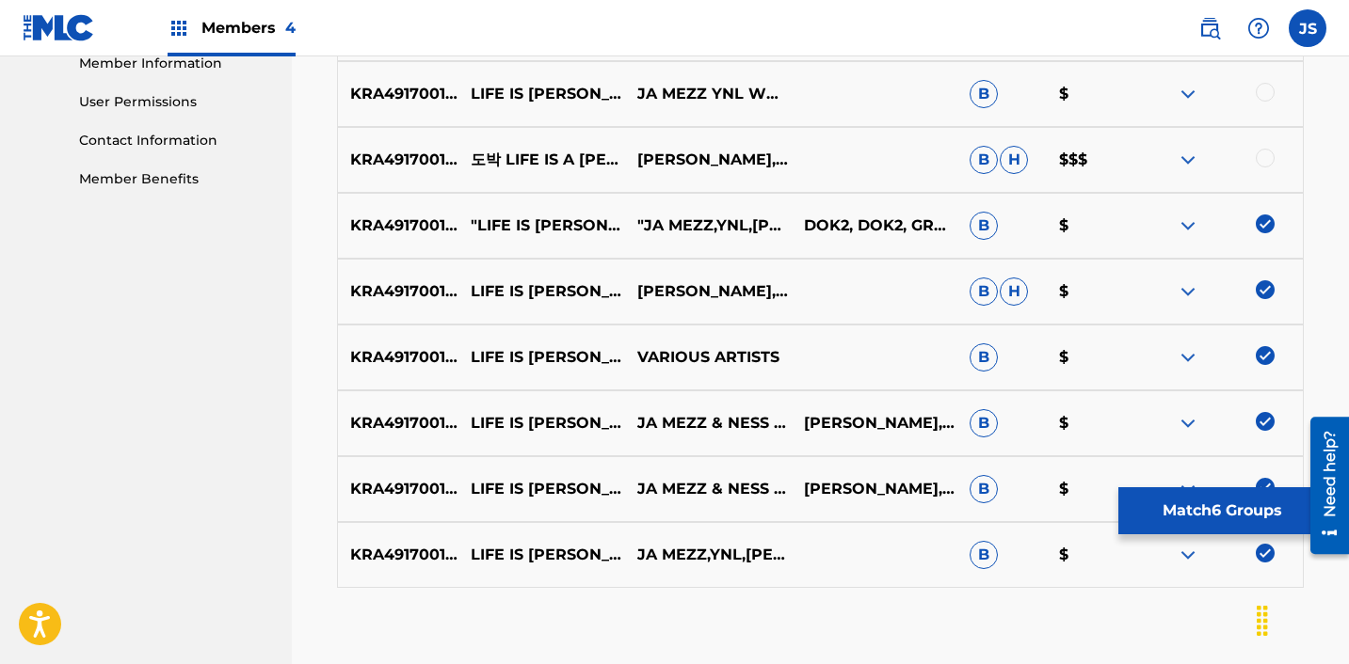
click at [1266, 154] on div at bounding box center [1264, 158] width 19 height 19
click at [1261, 94] on div at bounding box center [1264, 92] width 19 height 19
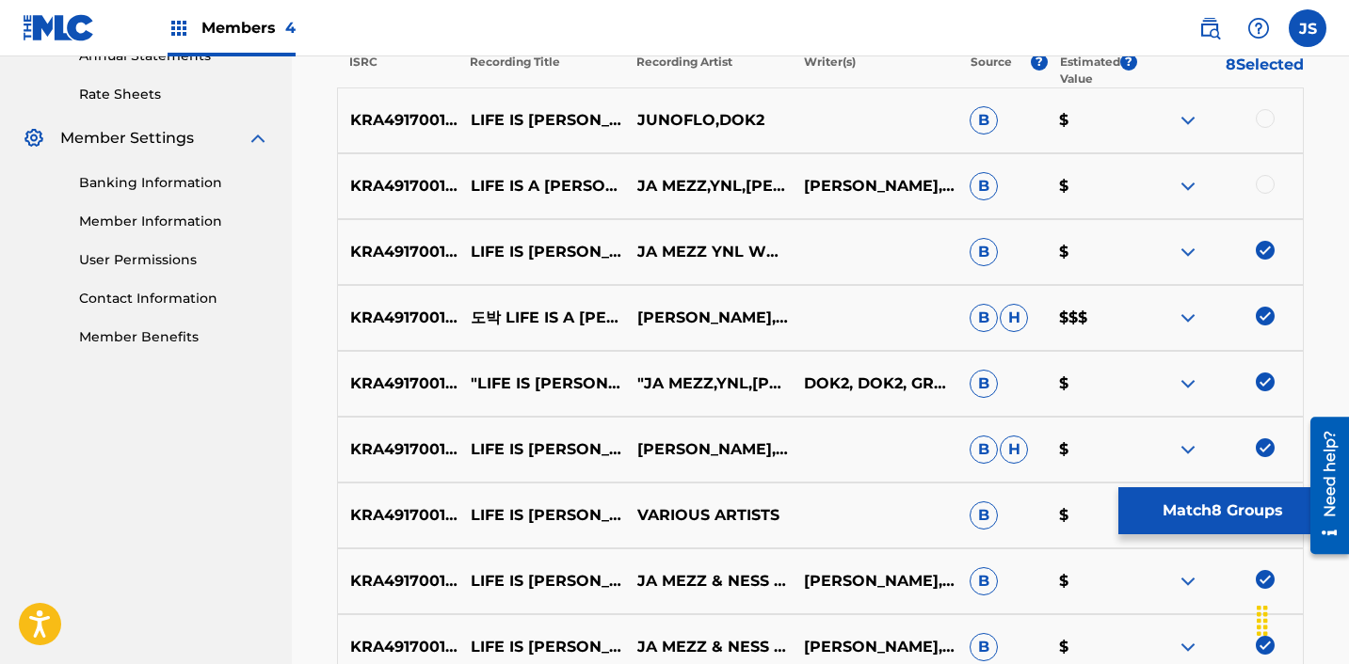
scroll to position [704, 0]
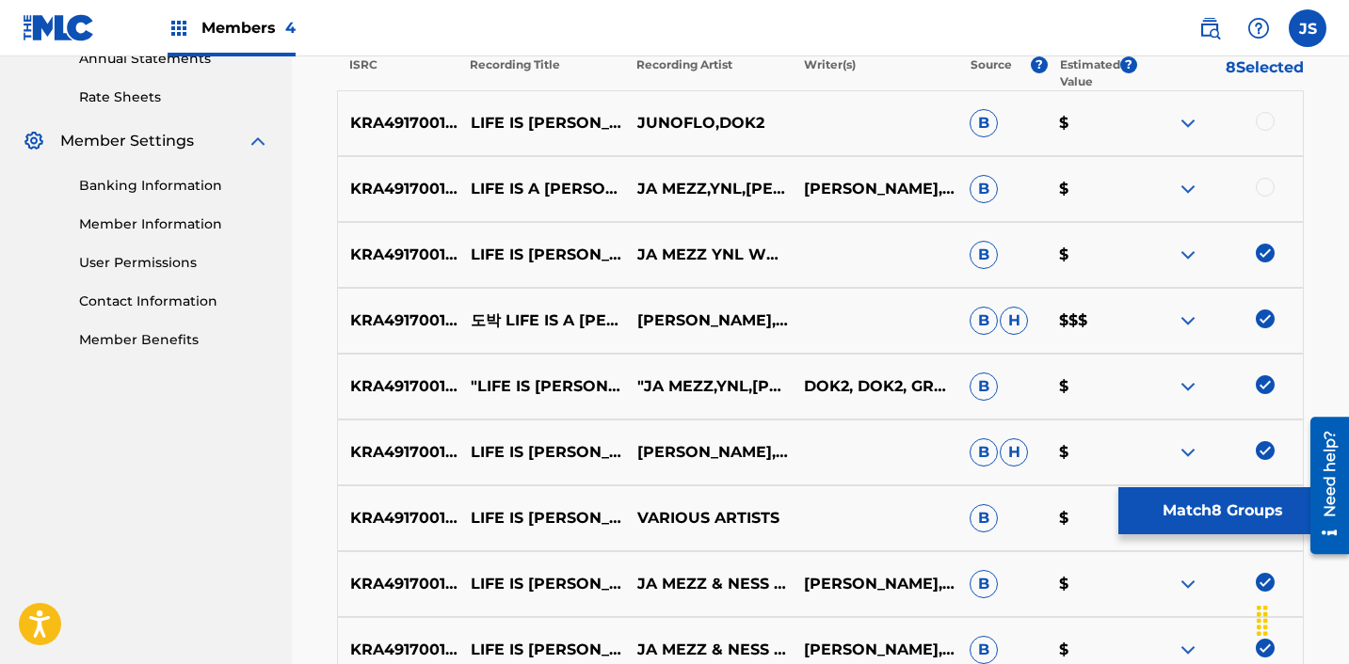
click at [1263, 189] on div at bounding box center [1264, 187] width 19 height 19
click at [1263, 118] on div at bounding box center [1264, 121] width 19 height 19
click at [1169, 503] on button "Match 10 Groups" at bounding box center [1222, 511] width 208 height 47
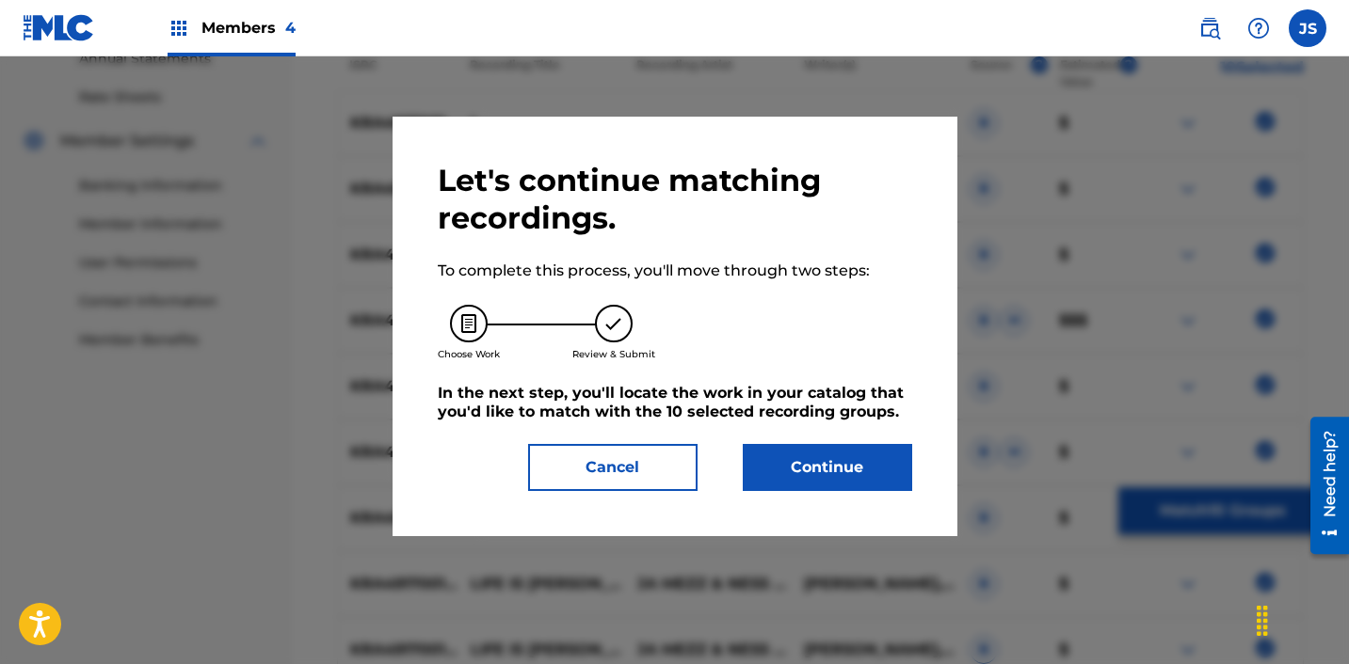
click at [798, 452] on button "Continue" at bounding box center [827, 467] width 169 height 47
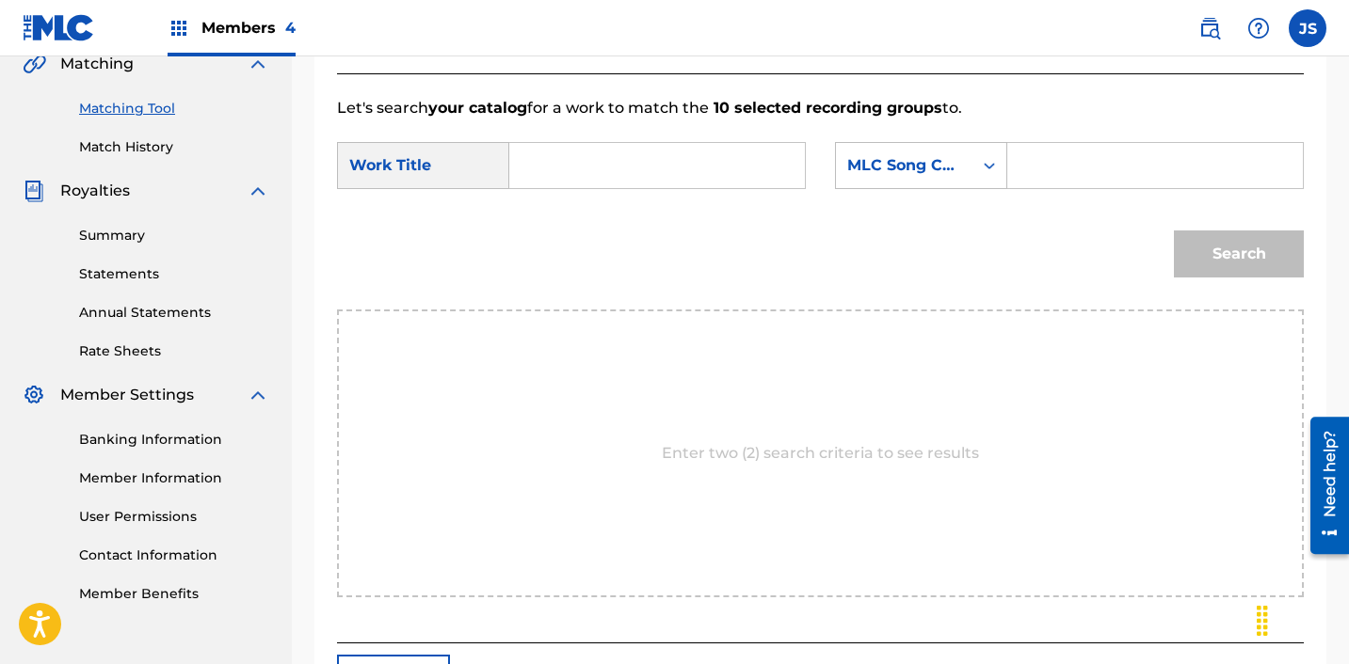
scroll to position [426, 0]
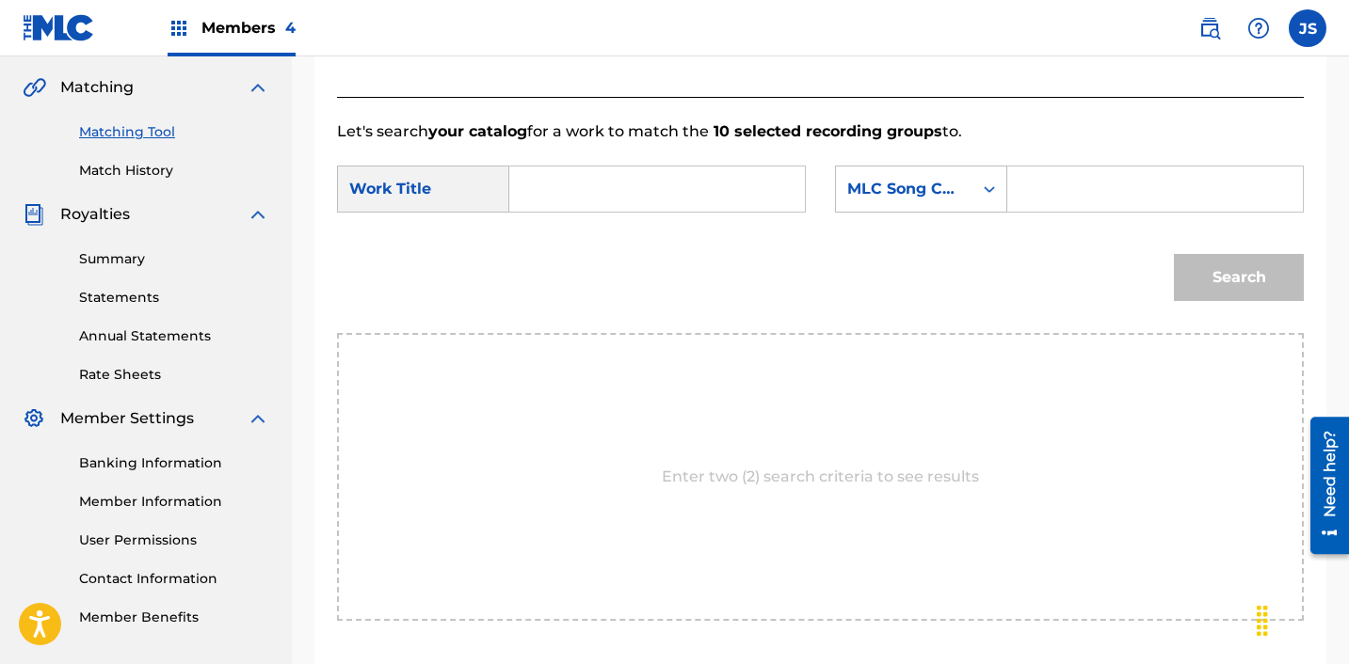
click at [621, 175] on input "Search Form" at bounding box center [657, 189] width 264 height 45
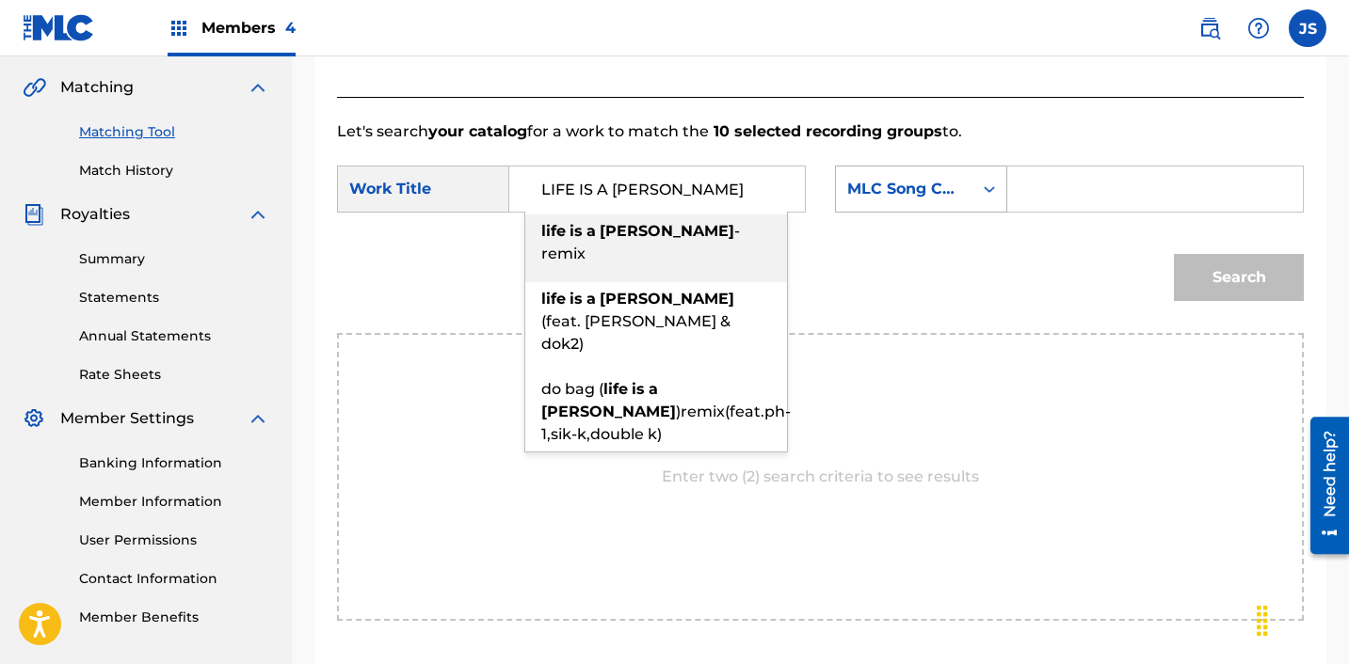
type input "LIFE IS A [PERSON_NAME]"
click at [861, 192] on div "MLC Song Code" at bounding box center [904, 189] width 114 height 23
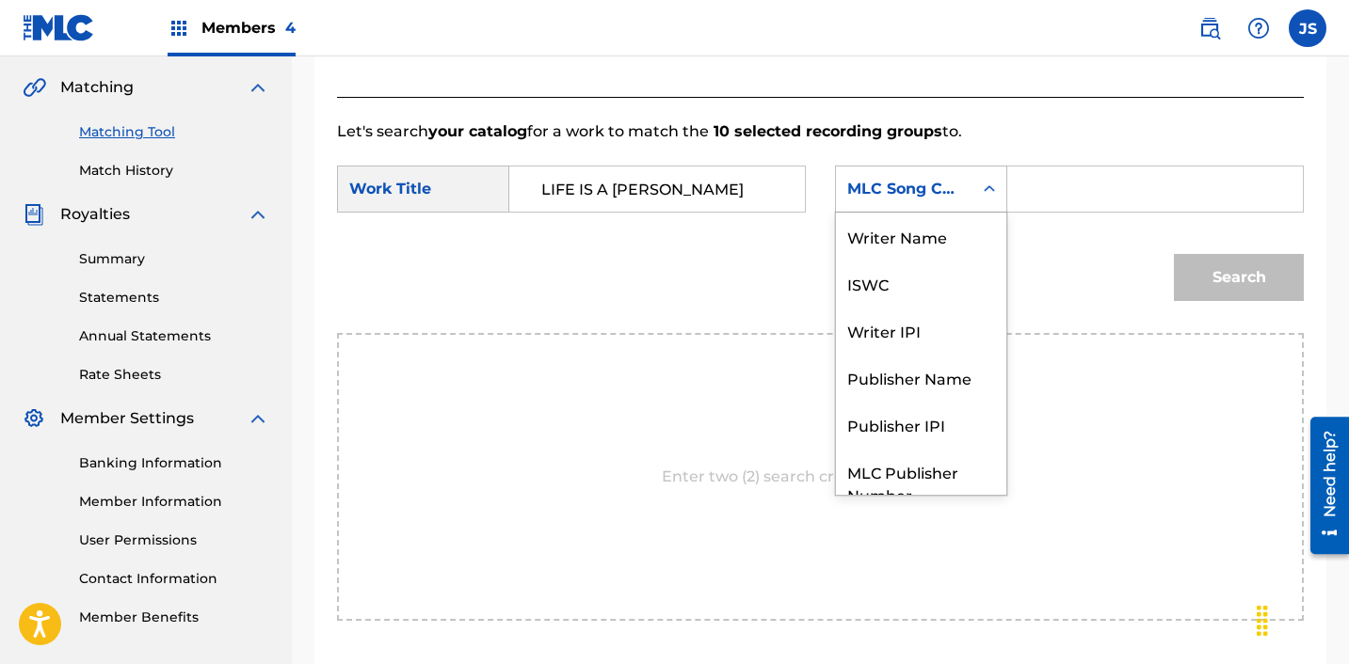
scroll to position [70, 0]
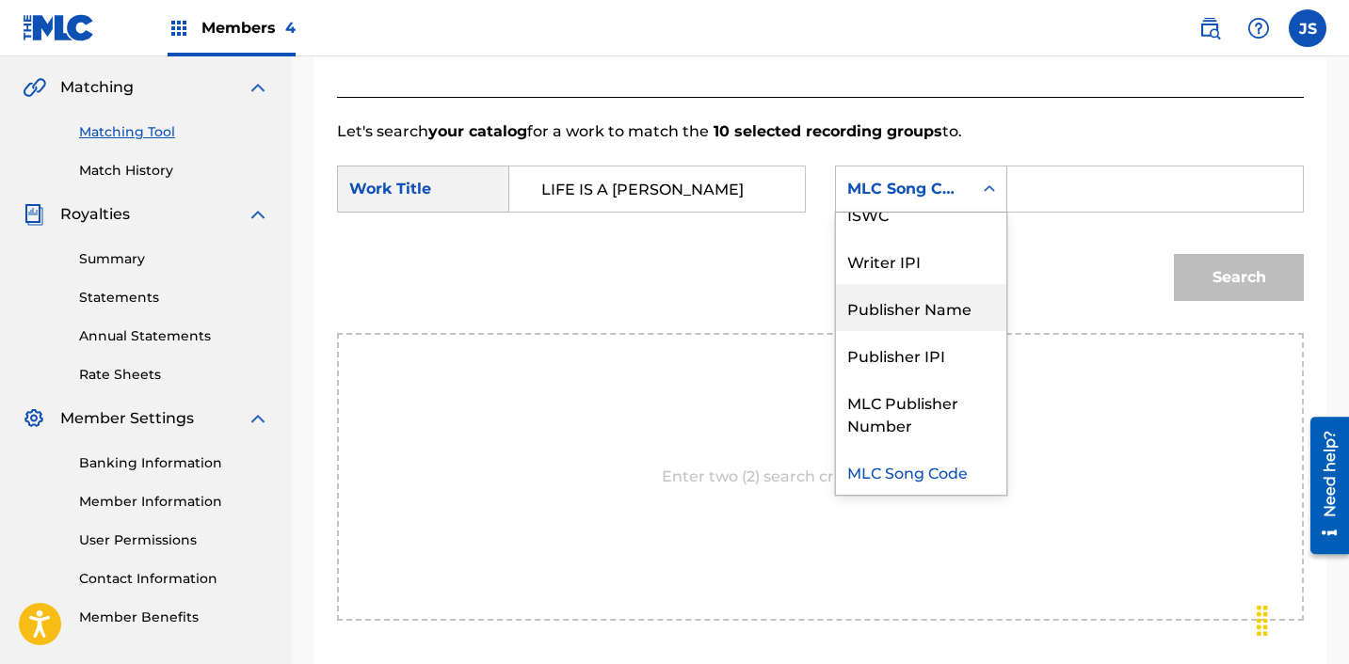
click at [940, 285] on div "Publisher Name" at bounding box center [921, 307] width 170 height 47
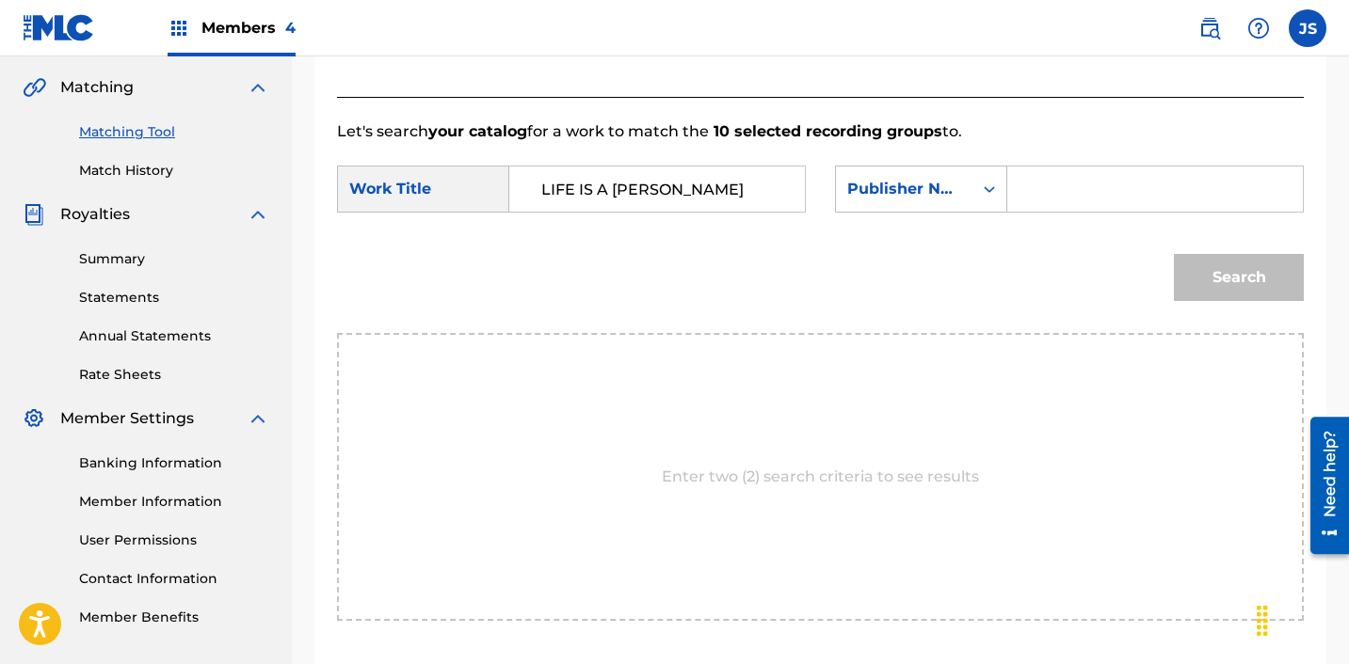
click at [1081, 186] on input "Search Form" at bounding box center [1155, 189] width 264 height 45
type input "ICHUTUS"
click at [1227, 303] on div "Search" at bounding box center [1233, 272] width 139 height 75
click at [1221, 291] on button "Search" at bounding box center [1239, 277] width 130 height 47
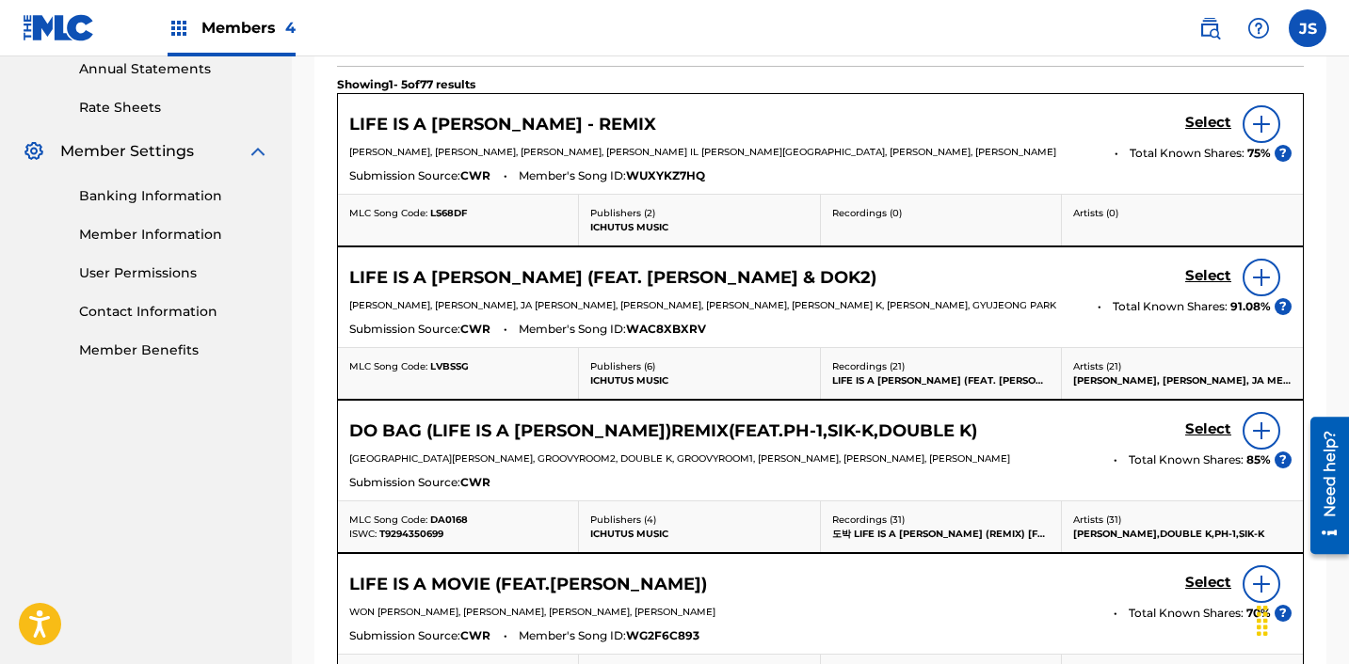
scroll to position [699, 0]
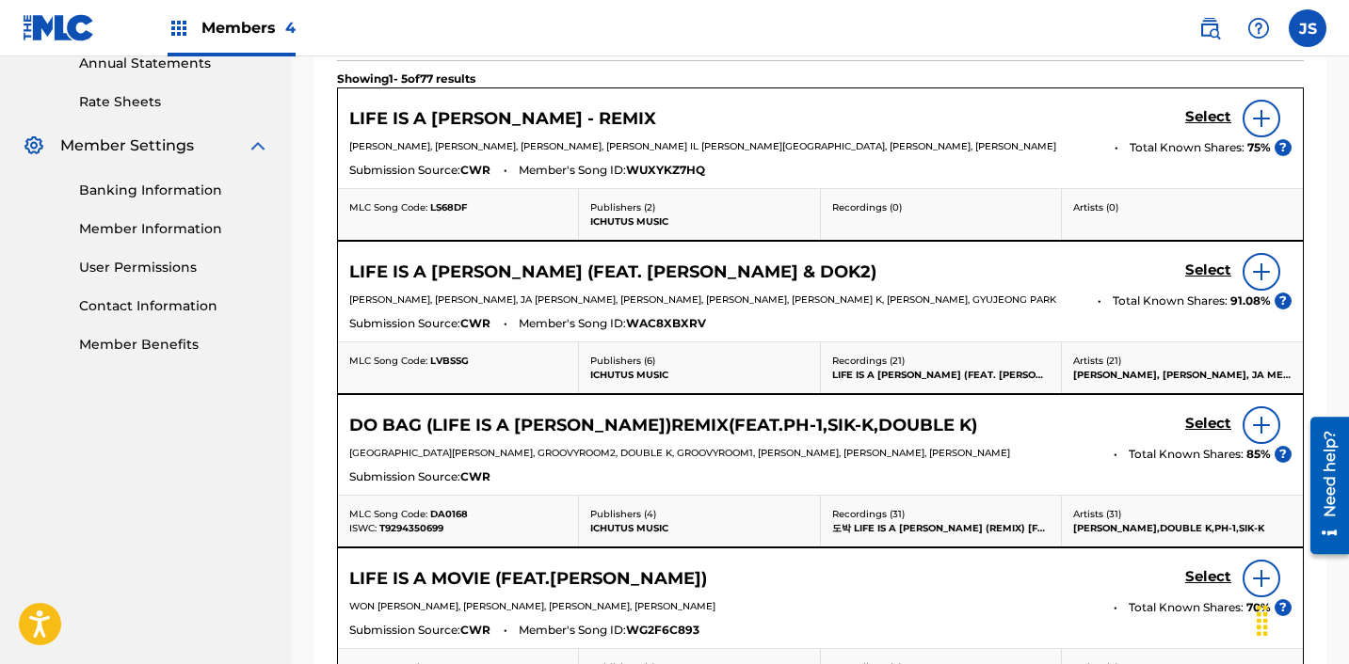
click at [1224, 126] on h5 "Select" at bounding box center [1208, 117] width 46 height 18
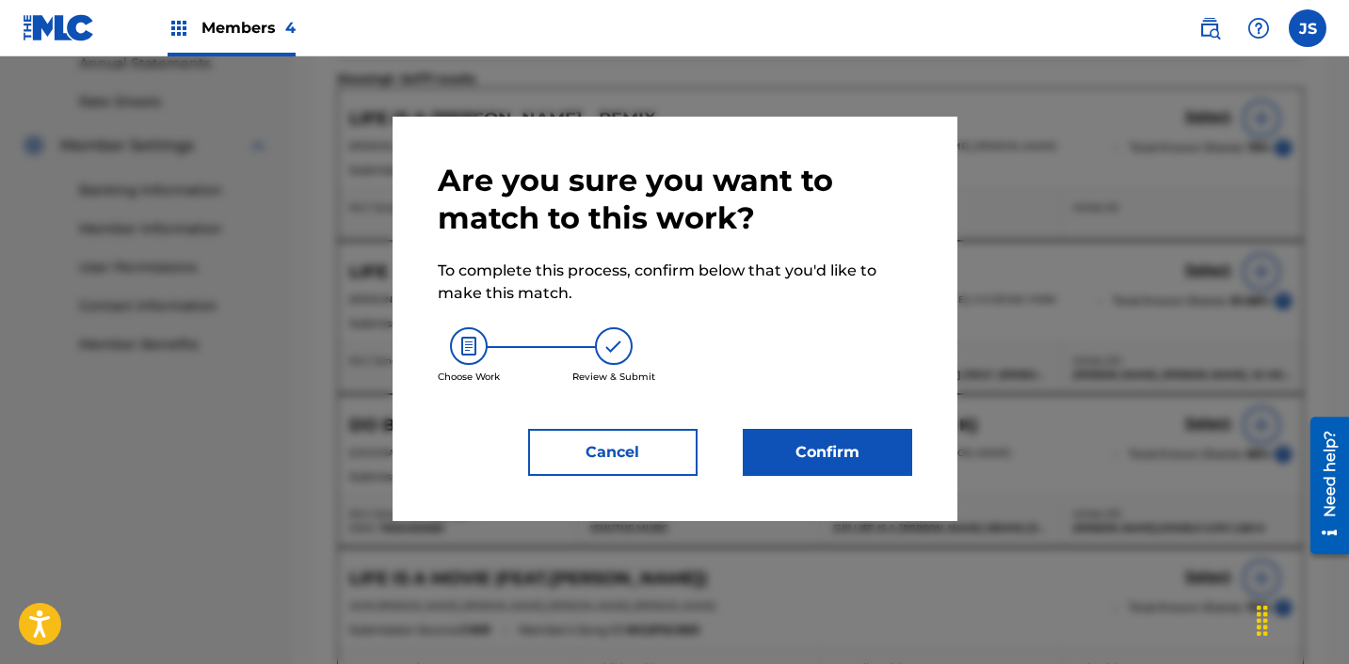
click at [794, 462] on button "Confirm" at bounding box center [827, 452] width 169 height 47
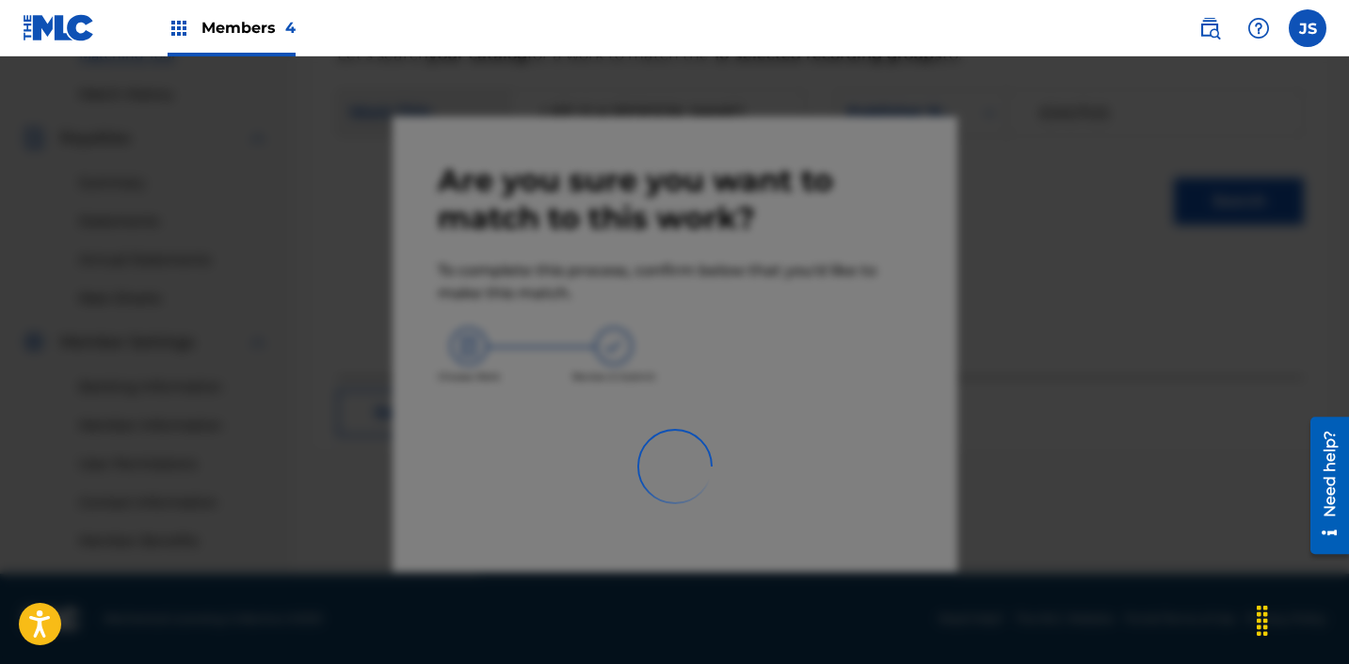
scroll to position [503, 0]
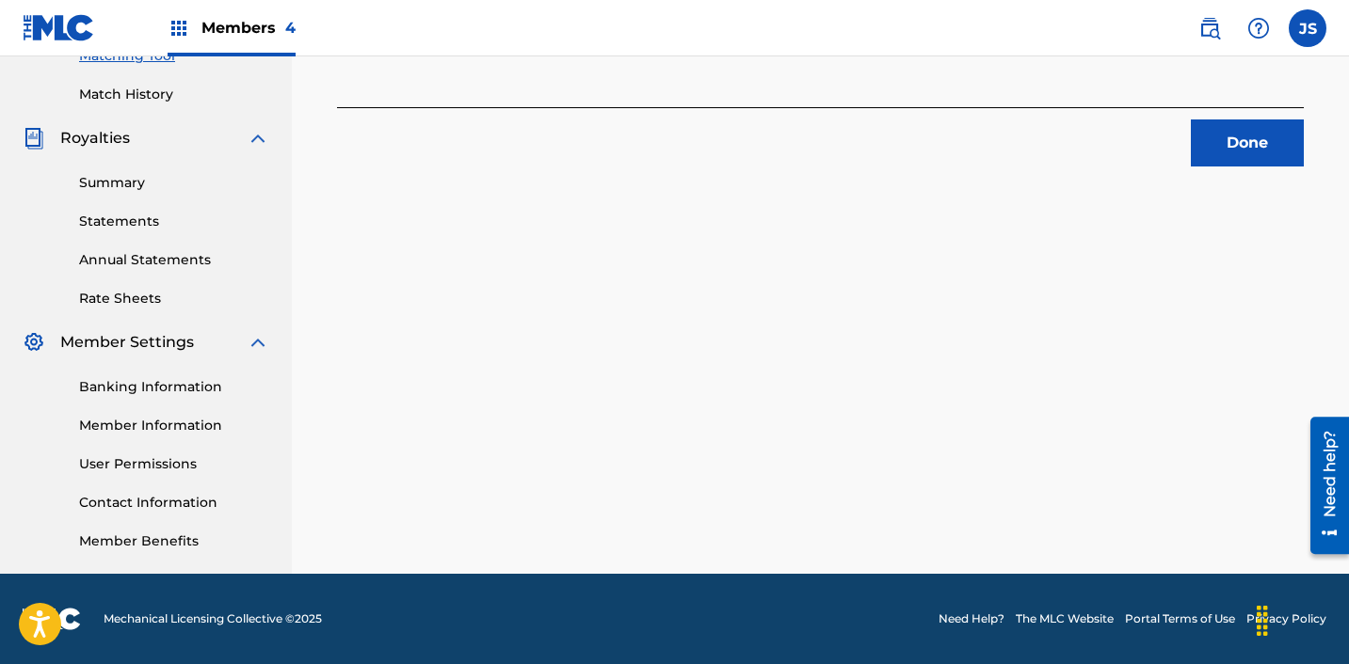
click at [1228, 141] on button "Done" at bounding box center [1247, 143] width 113 height 47
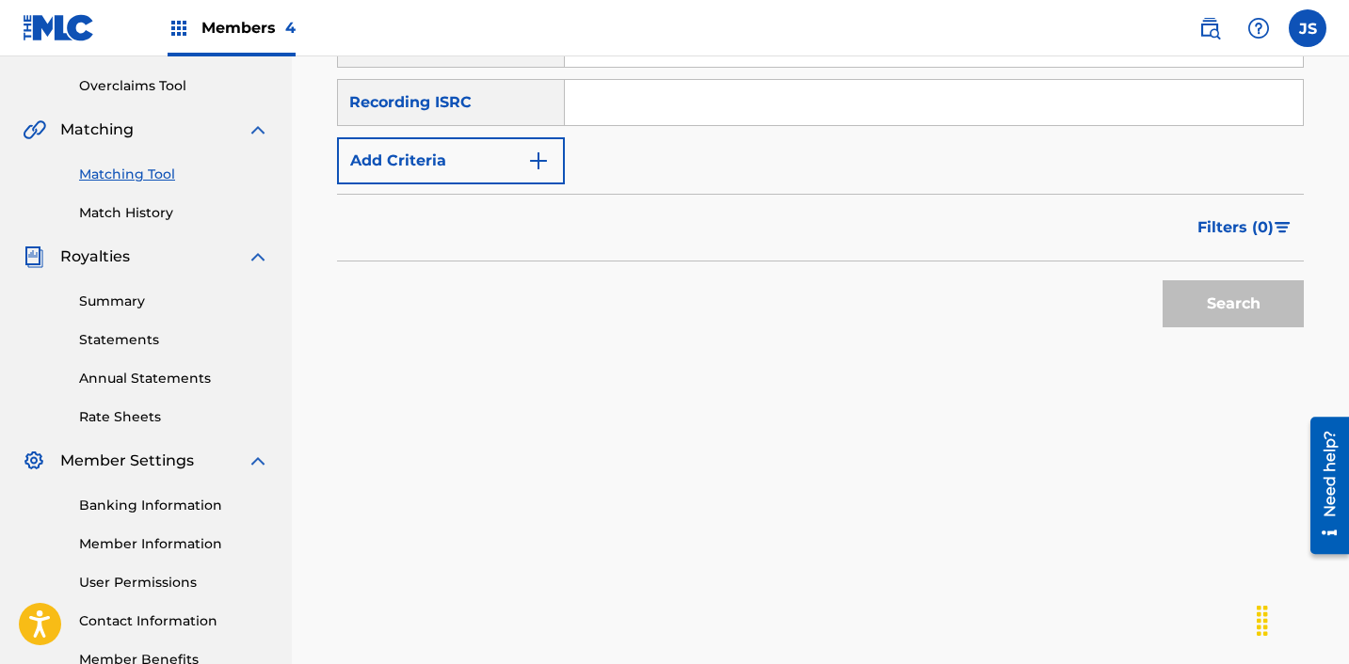
scroll to position [383, 0]
click at [691, 115] on input "Search Form" at bounding box center [934, 103] width 738 height 45
paste input "KRF151900003"
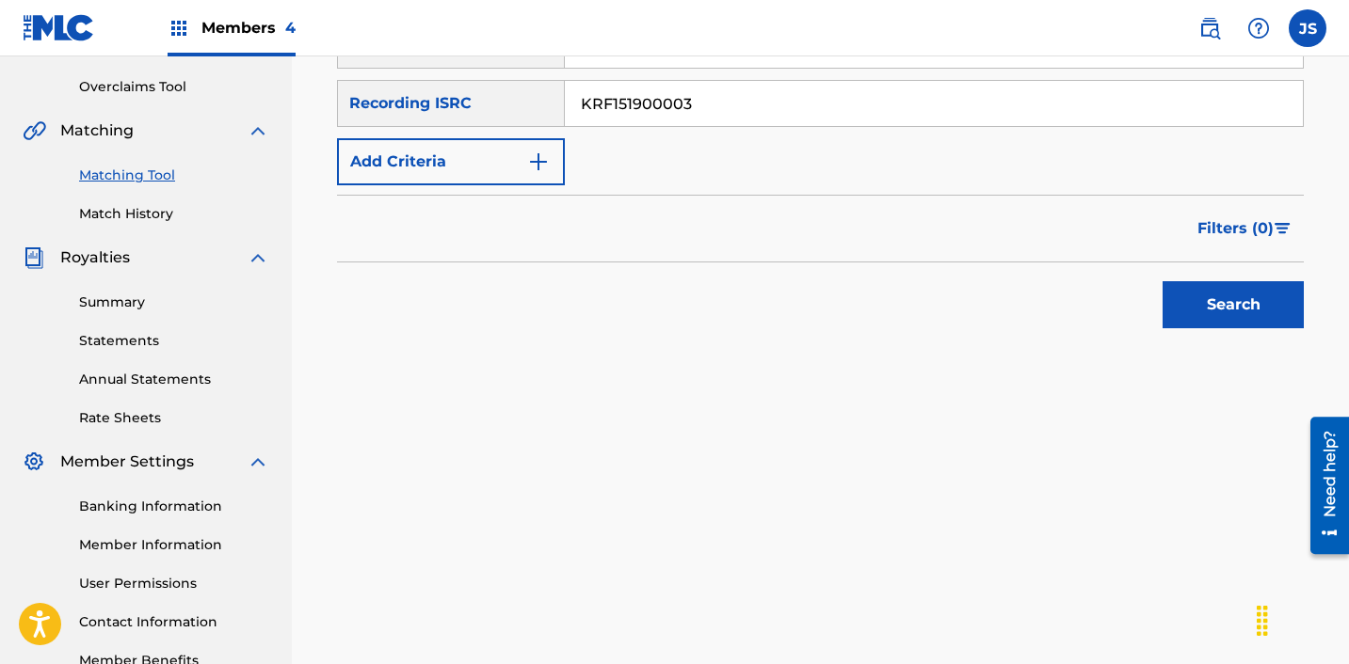
type input "KRF151900003"
click at [1162, 281] on button "Search" at bounding box center [1232, 304] width 141 height 47
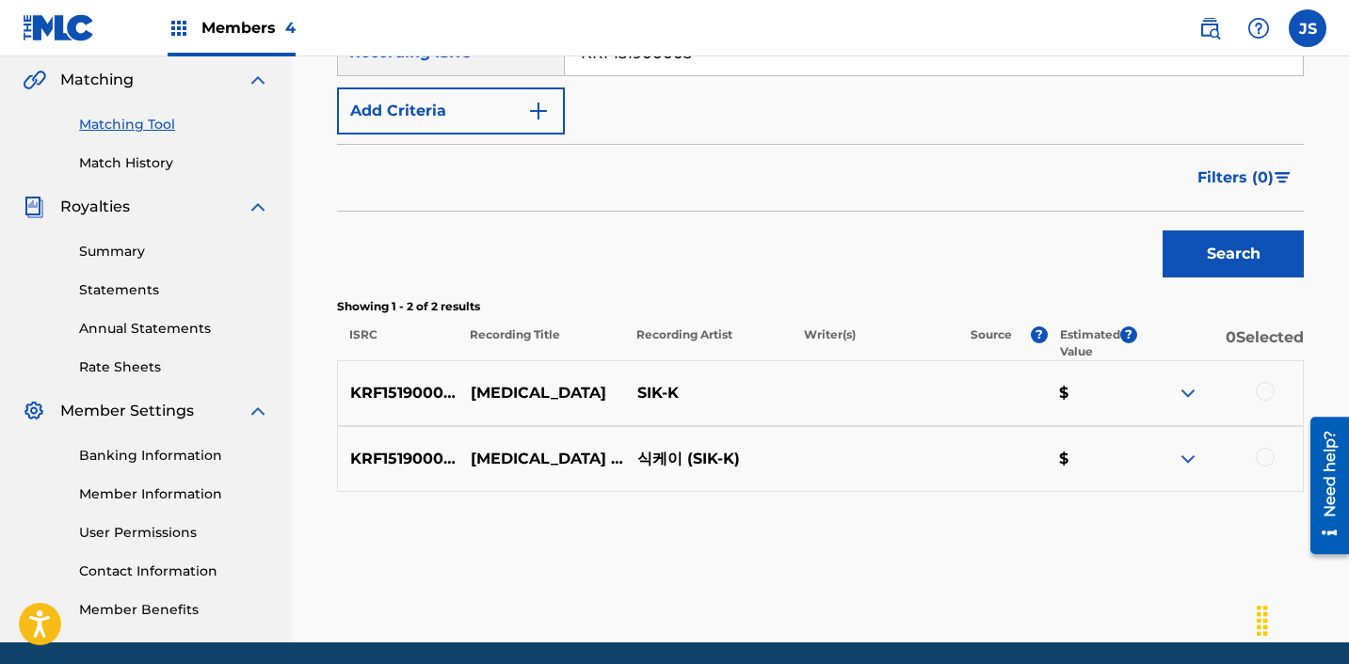
scroll to position [435, 0]
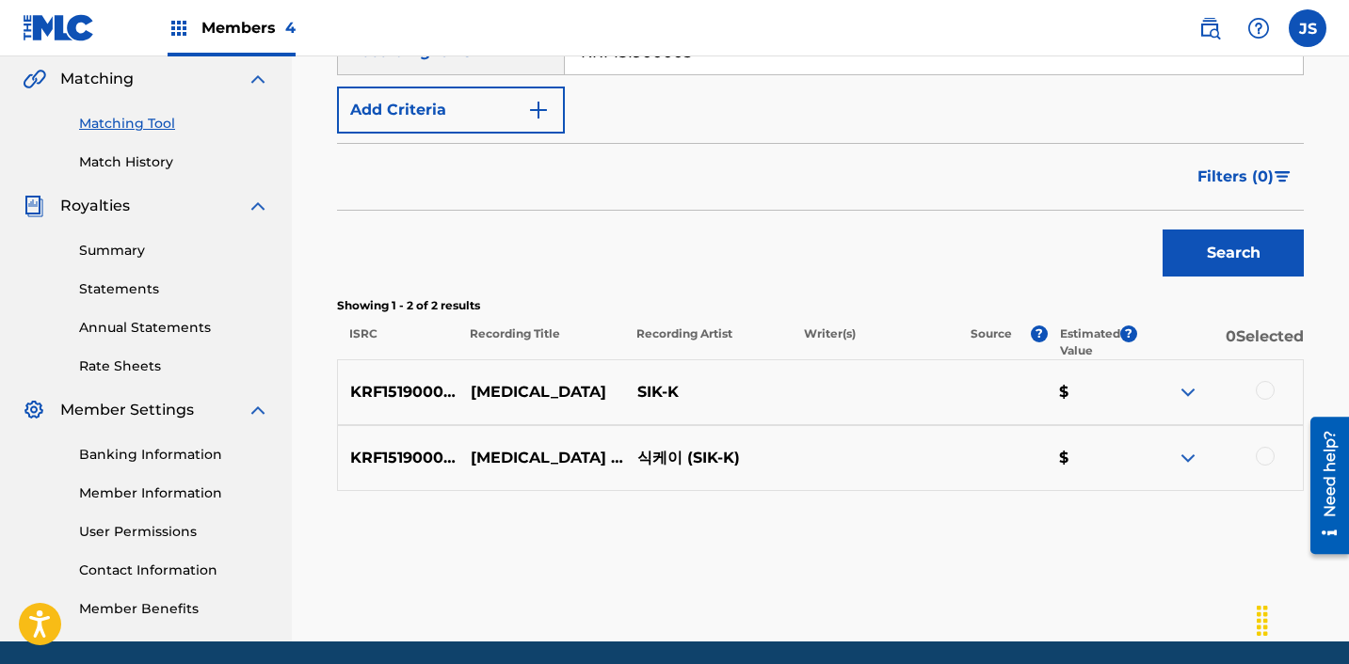
click at [1258, 454] on div at bounding box center [1264, 456] width 19 height 19
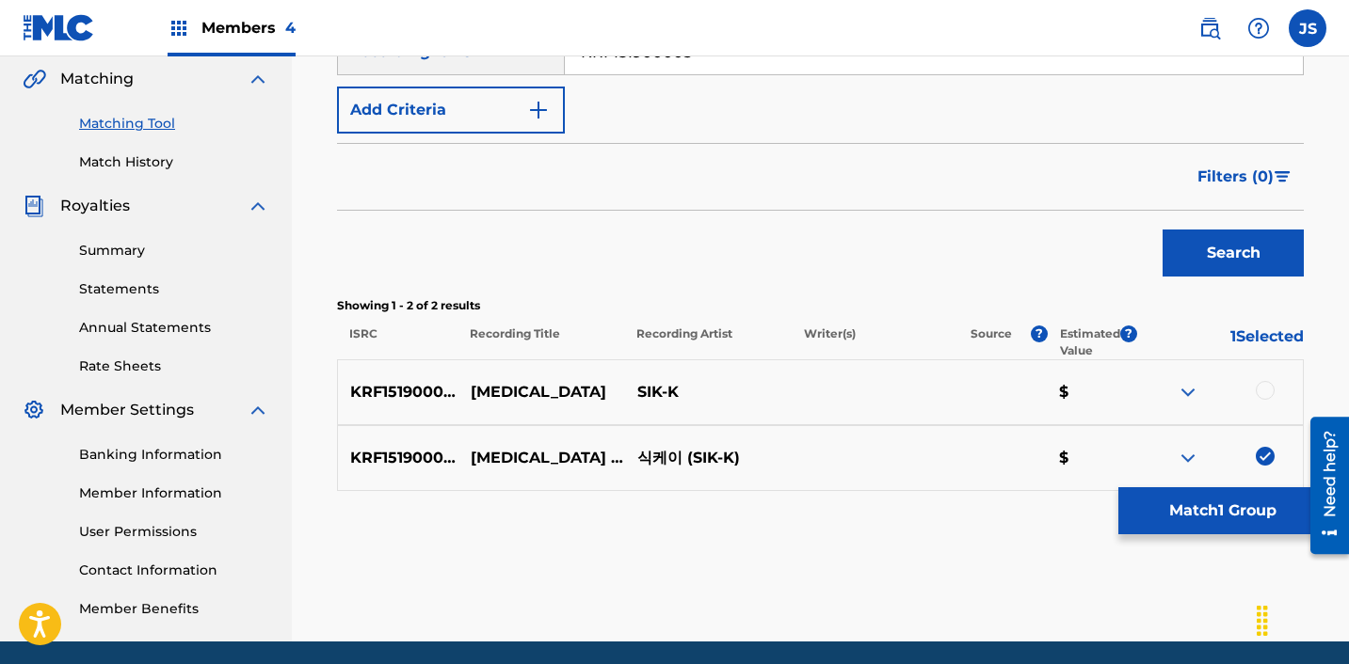
click at [1259, 387] on div at bounding box center [1264, 390] width 19 height 19
click at [1175, 514] on button "Match 2 Groups" at bounding box center [1222, 511] width 208 height 47
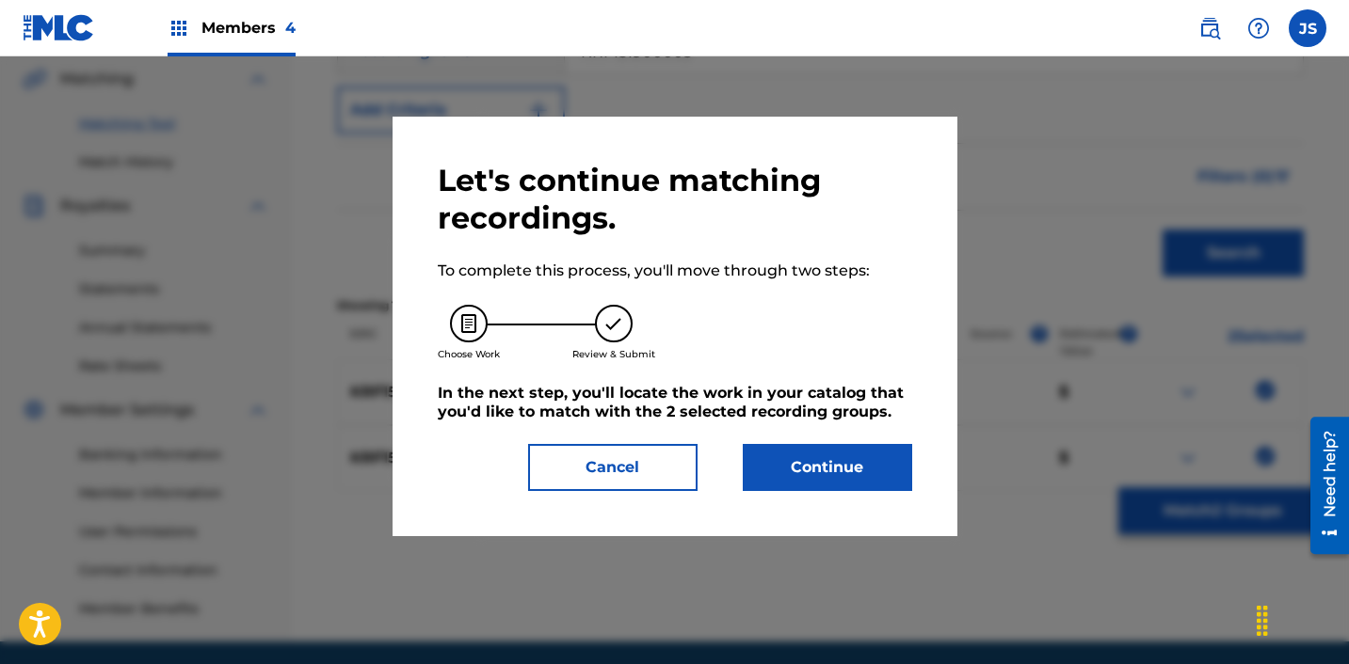
click at [830, 483] on button "Continue" at bounding box center [827, 467] width 169 height 47
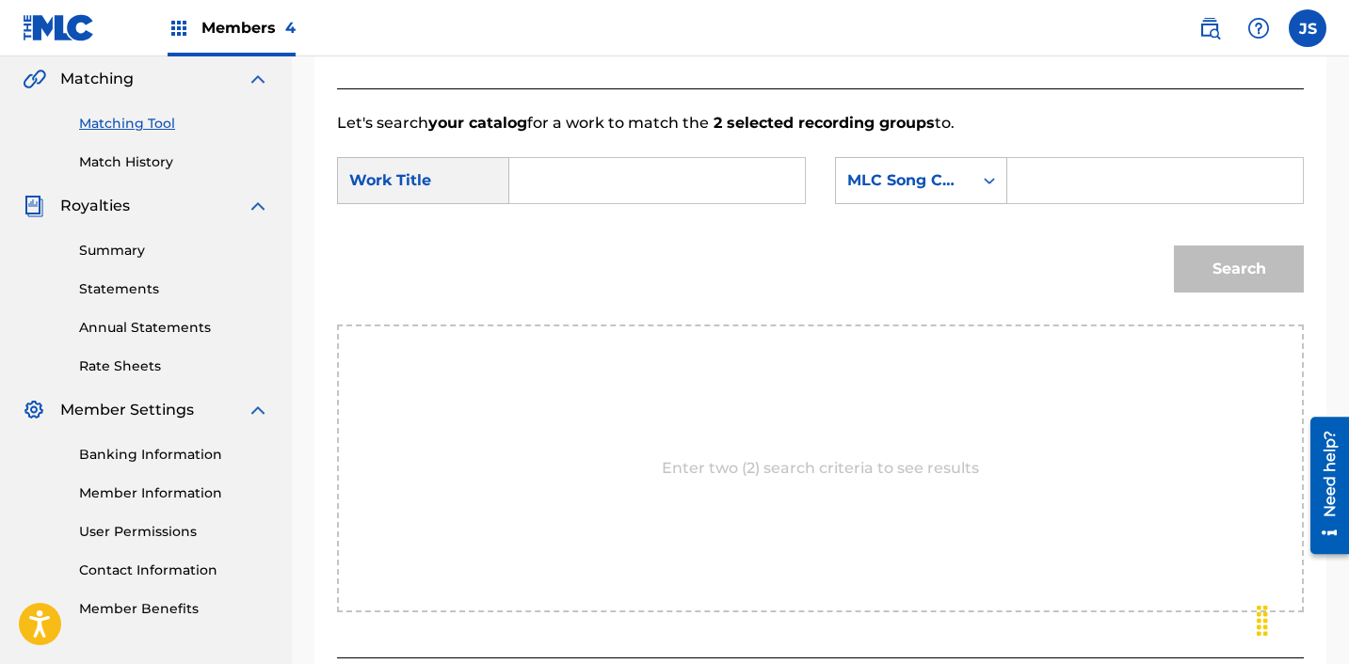
click at [594, 172] on input "Search Form" at bounding box center [657, 180] width 264 height 45
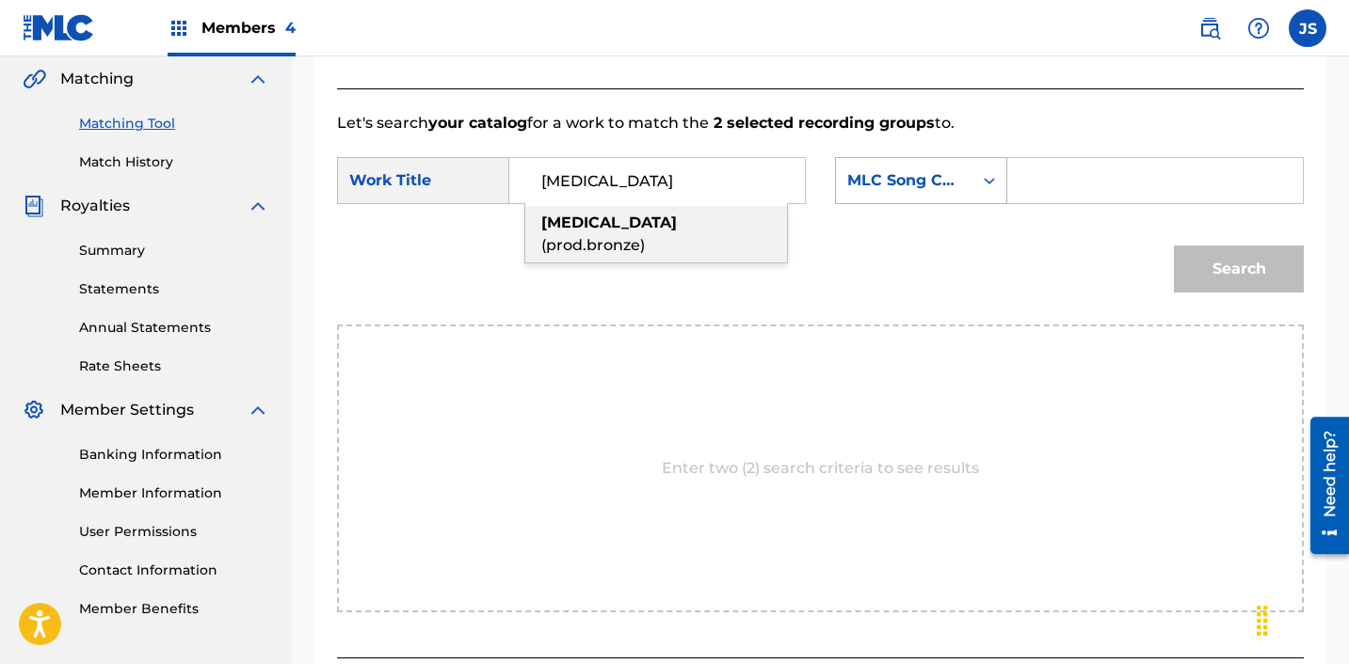
type input "[MEDICAL_DATA]"
click at [931, 169] on div "MLC Song Code" at bounding box center [904, 180] width 114 height 23
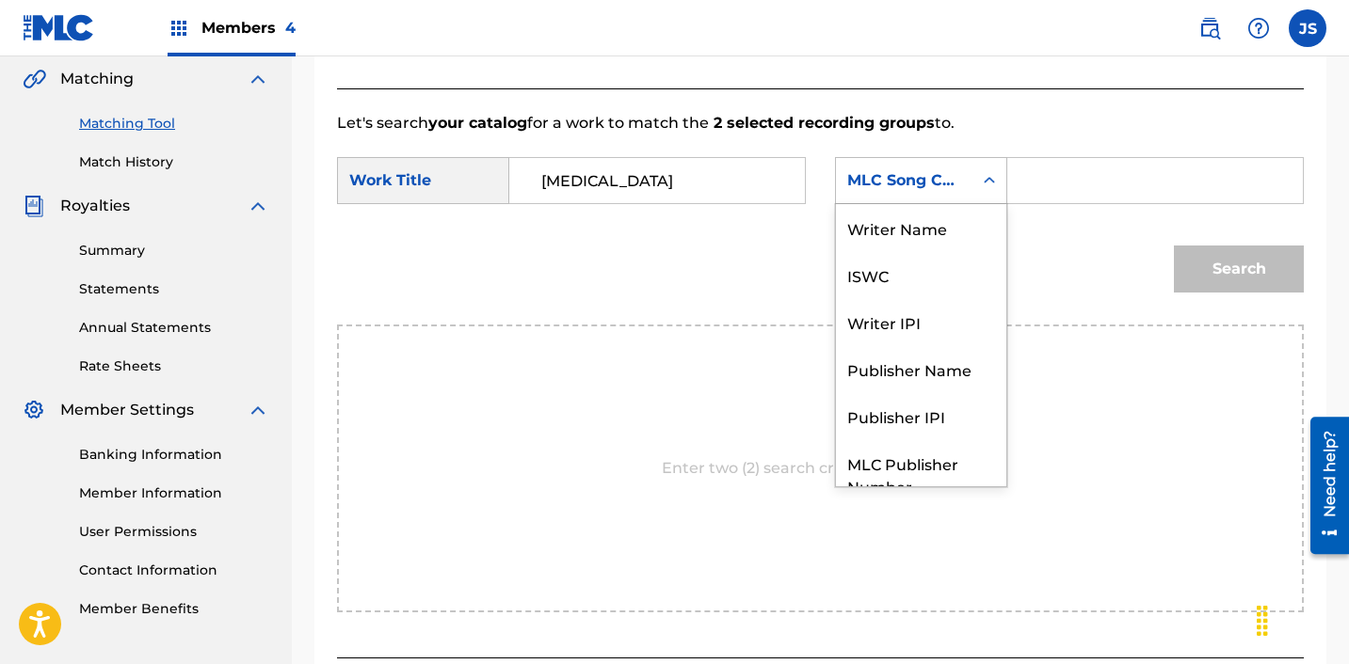
scroll to position [70, 0]
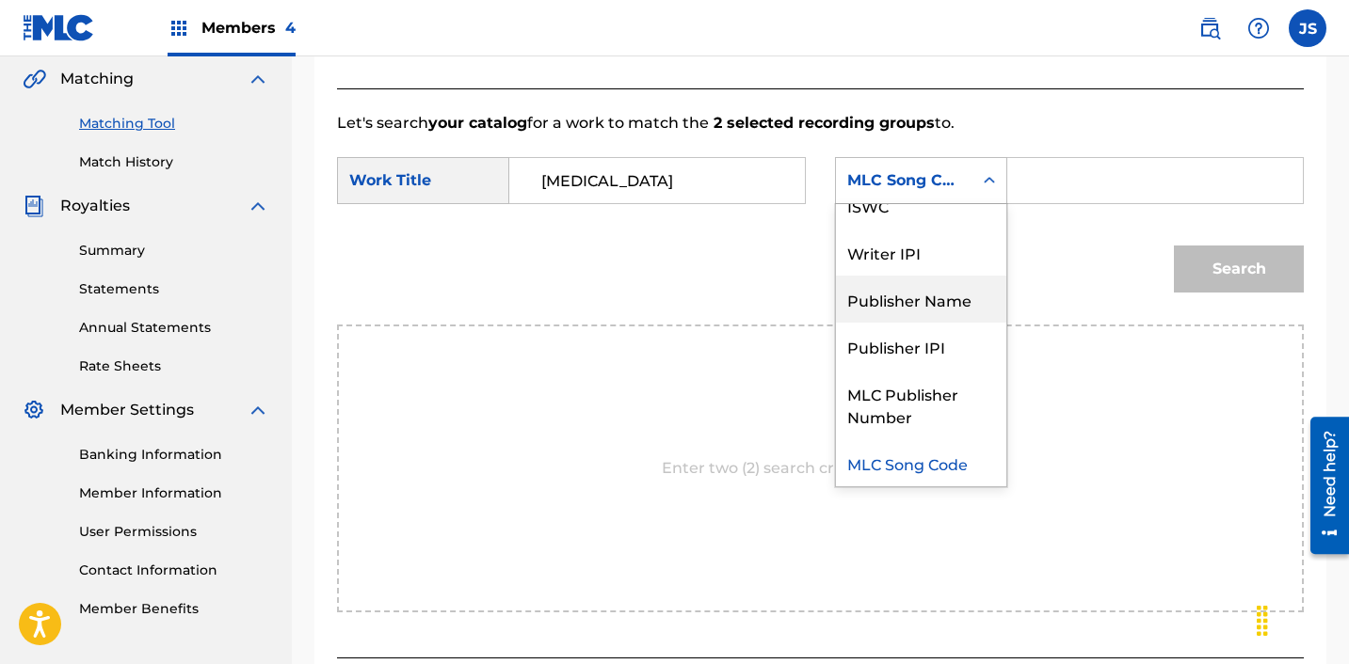
click at [965, 289] on div "Publisher Name" at bounding box center [921, 299] width 170 height 47
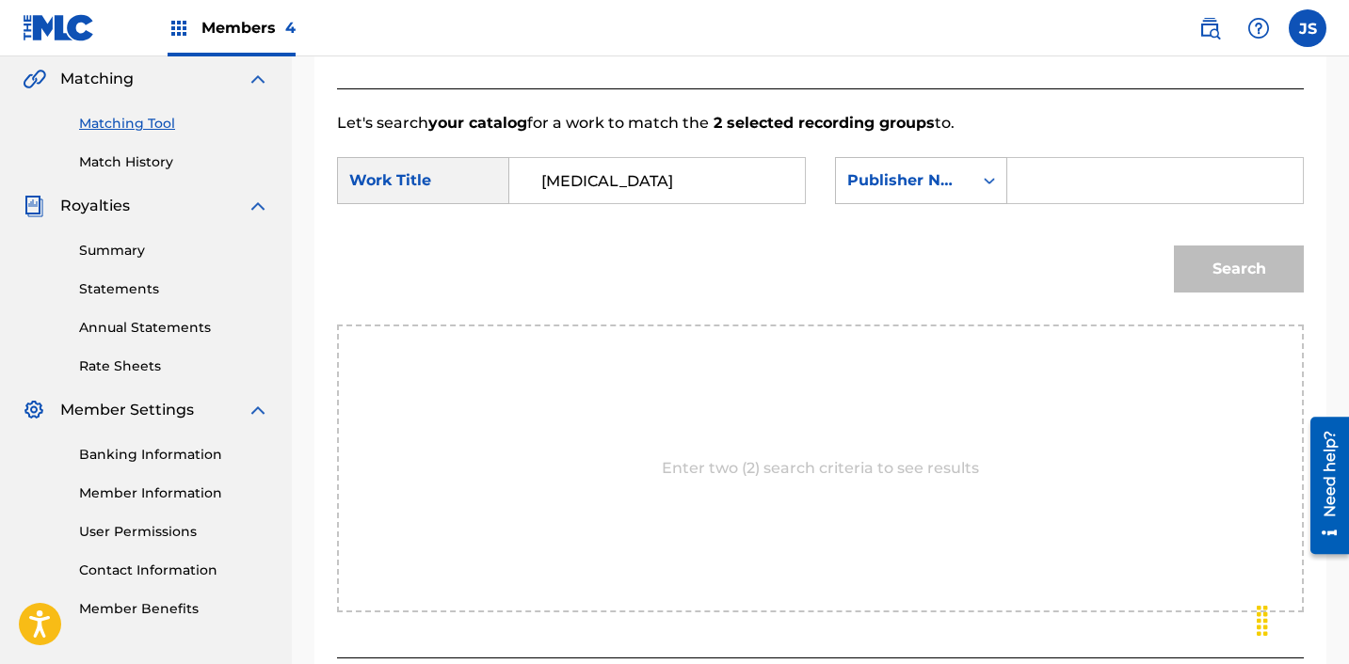
click at [1100, 184] on input "Search Form" at bounding box center [1155, 180] width 264 height 45
type input "ICHUTUS"
click at [1239, 273] on button "Search" at bounding box center [1239, 269] width 130 height 47
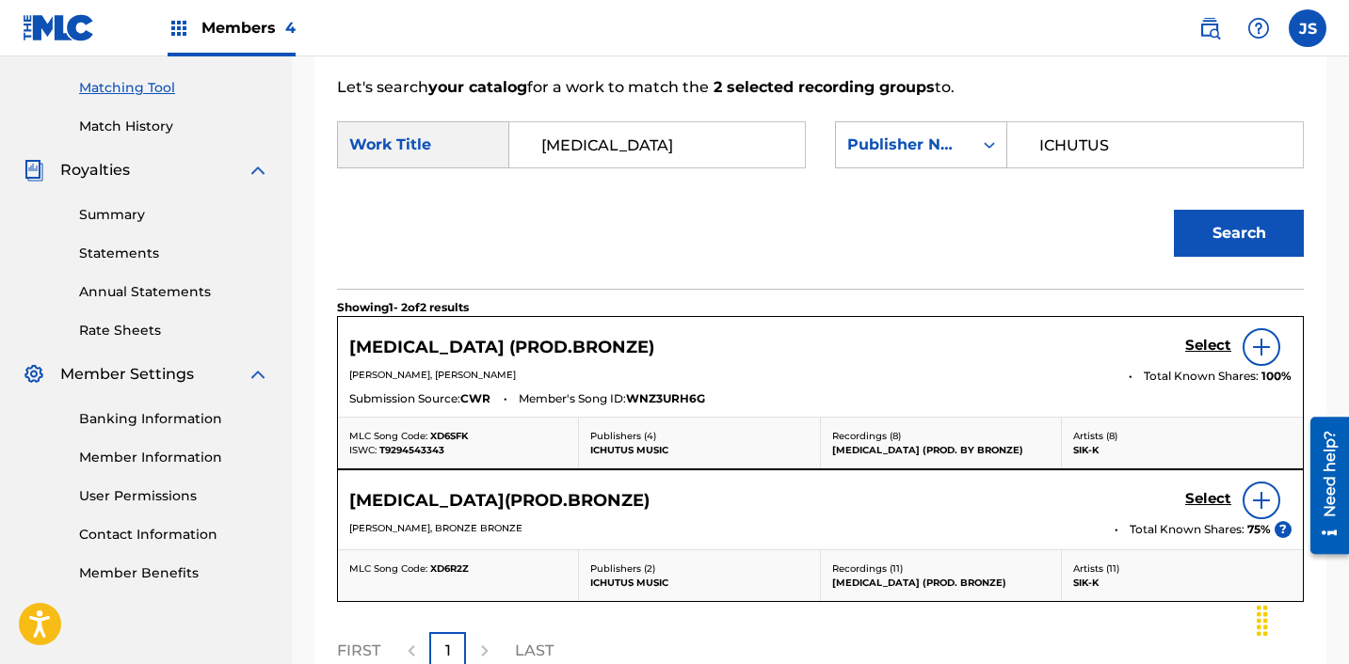
scroll to position [478, 0]
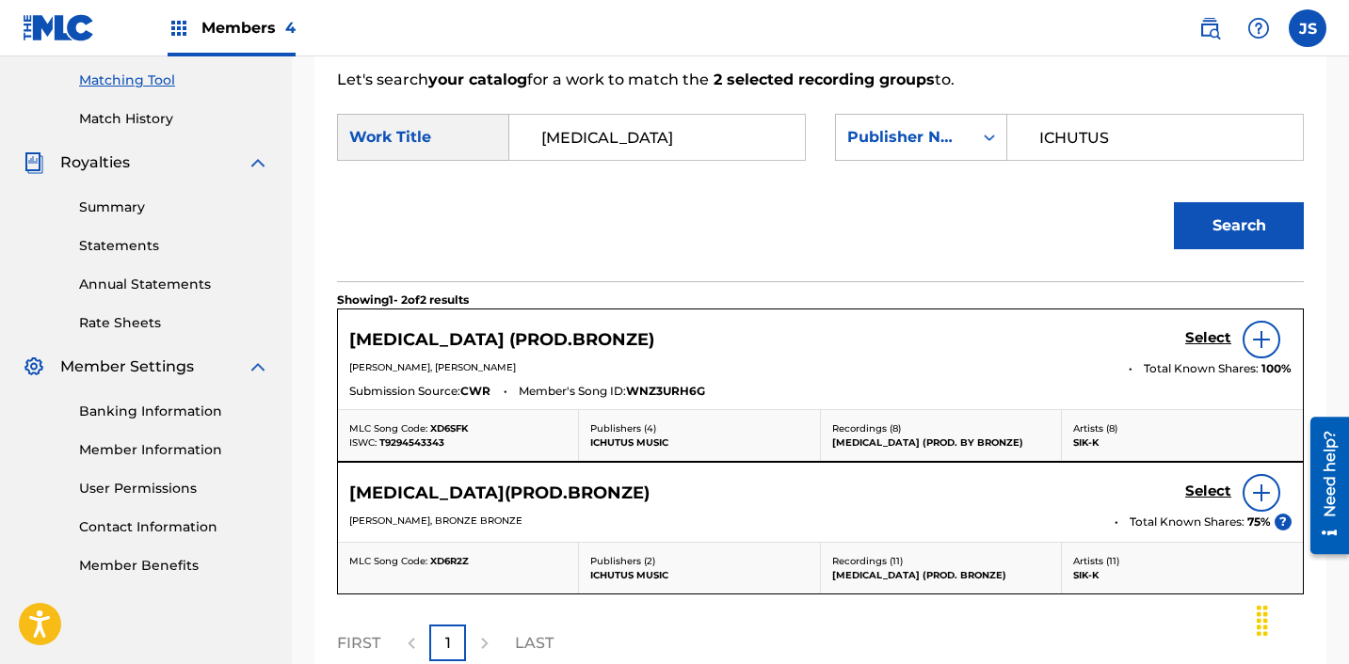
click at [1210, 335] on h5 "Select" at bounding box center [1208, 338] width 46 height 18
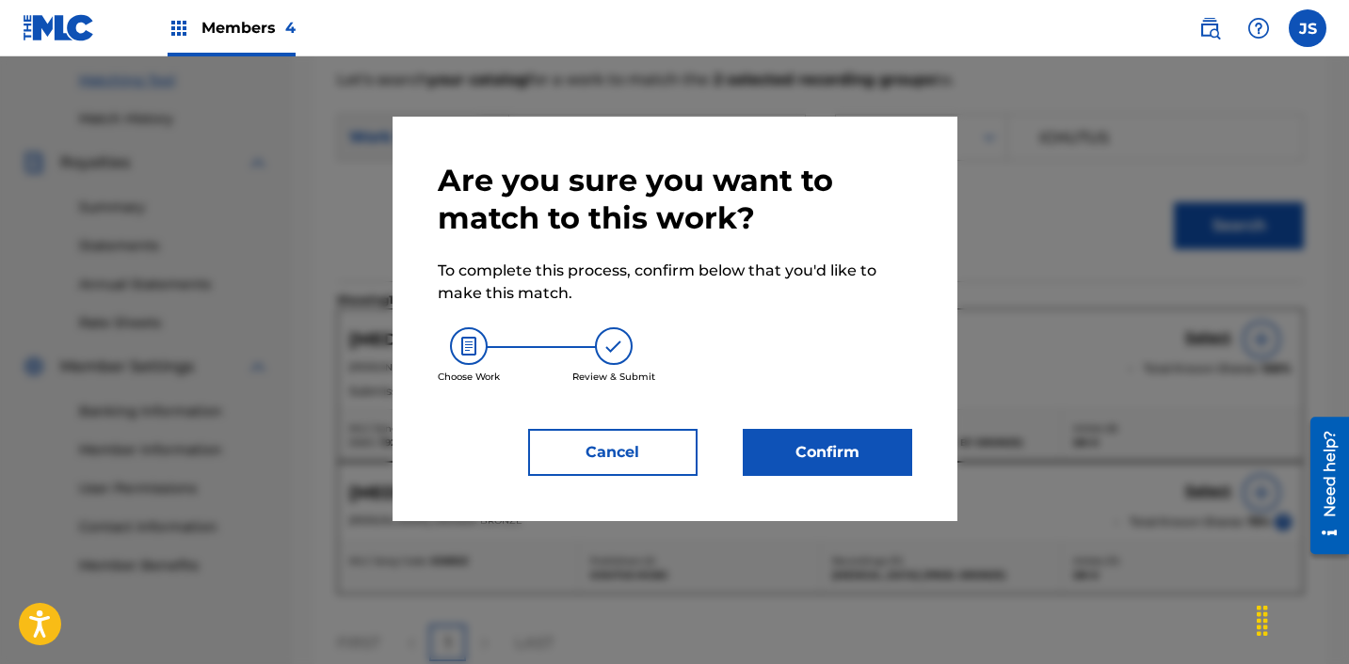
click at [812, 452] on button "Confirm" at bounding box center [827, 452] width 169 height 47
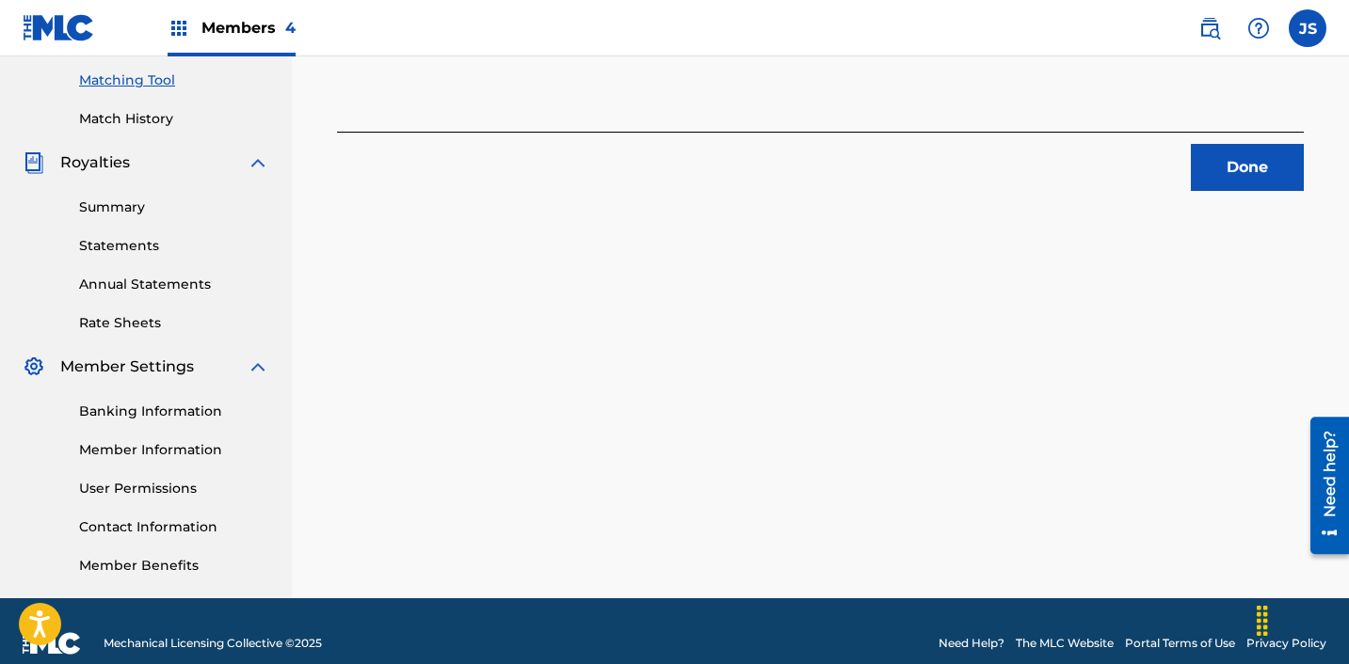
click at [1293, 161] on button "Done" at bounding box center [1247, 167] width 113 height 47
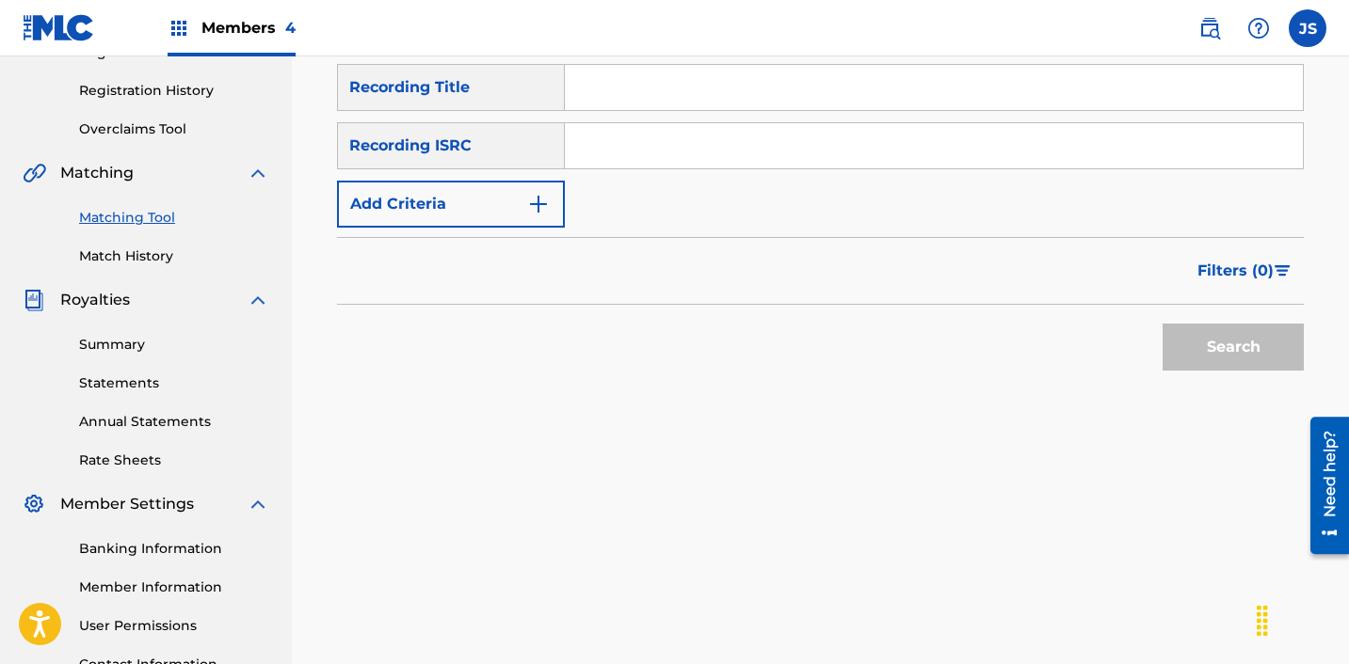
scroll to position [333, 0]
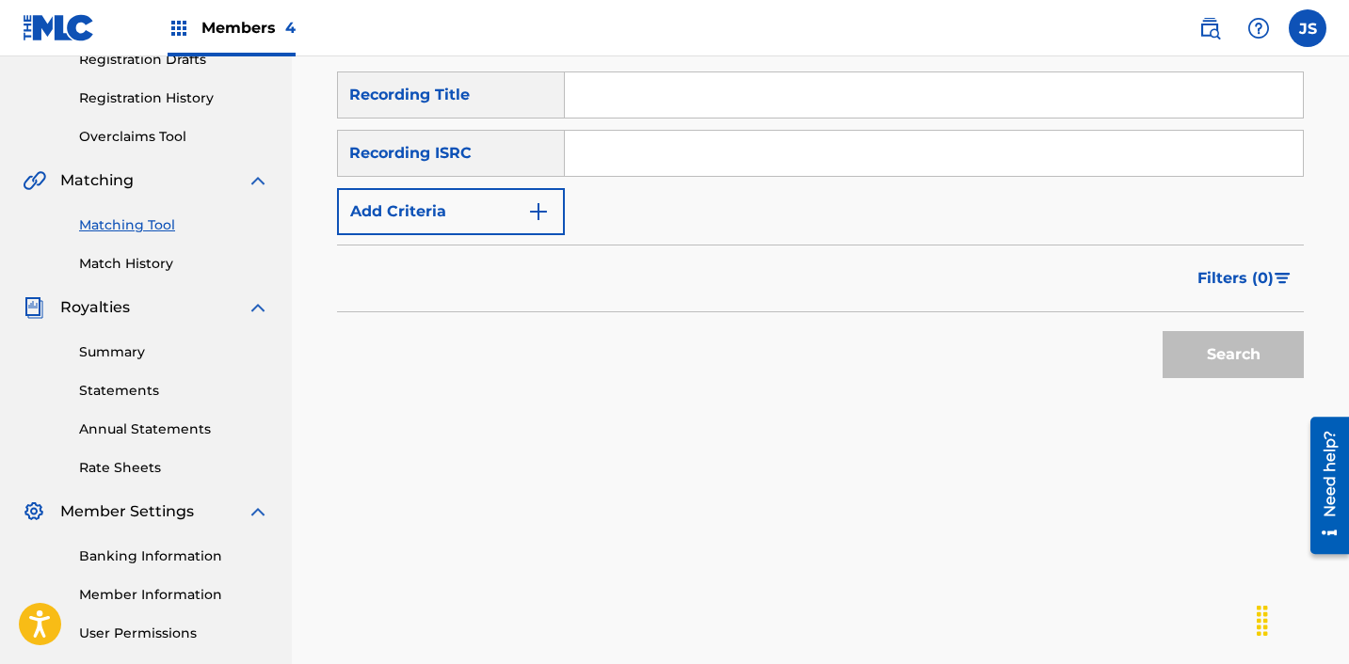
click at [780, 170] on input "Search Form" at bounding box center [934, 153] width 738 height 45
paste input "ZZA0P2407927"
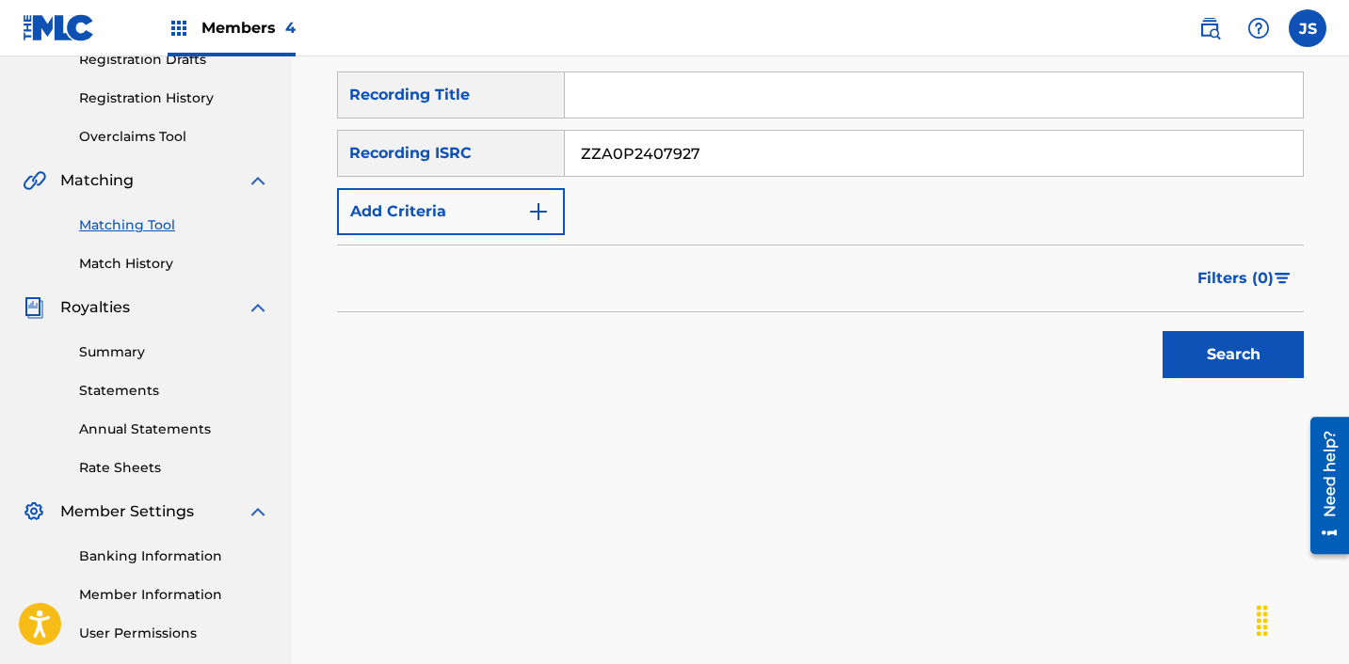
click at [1162, 331] on button "Search" at bounding box center [1232, 354] width 141 height 47
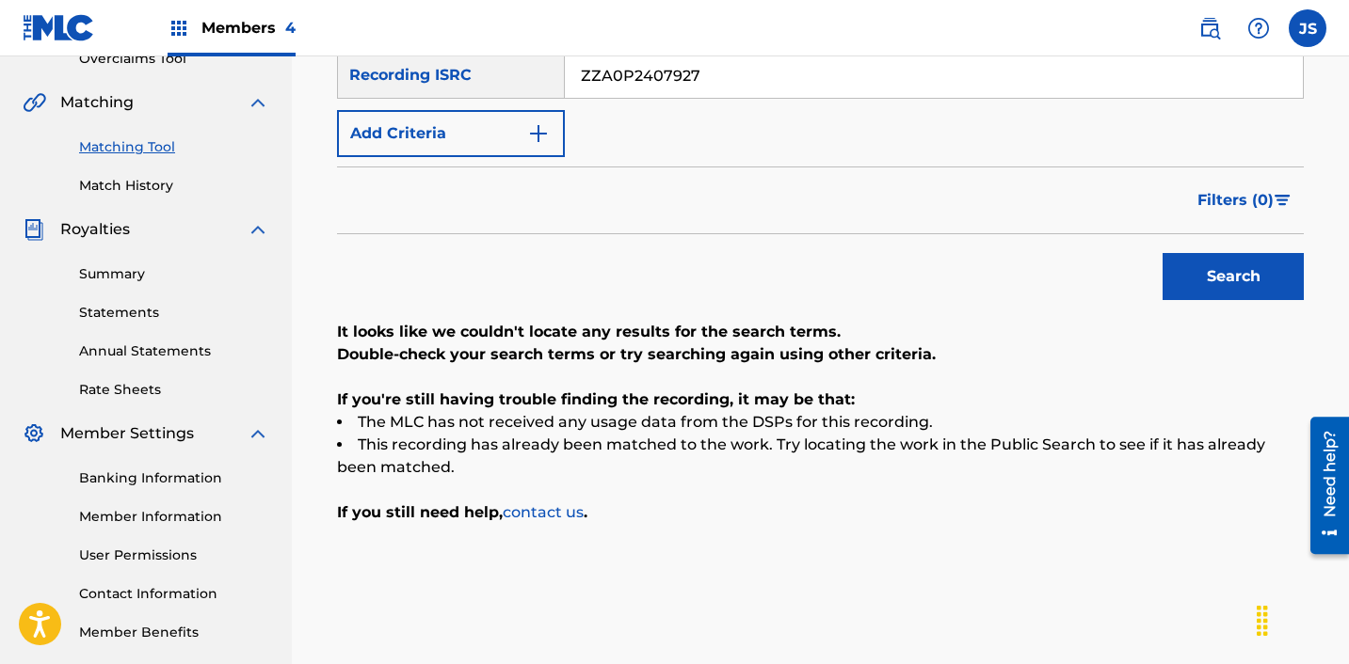
scroll to position [399, 0]
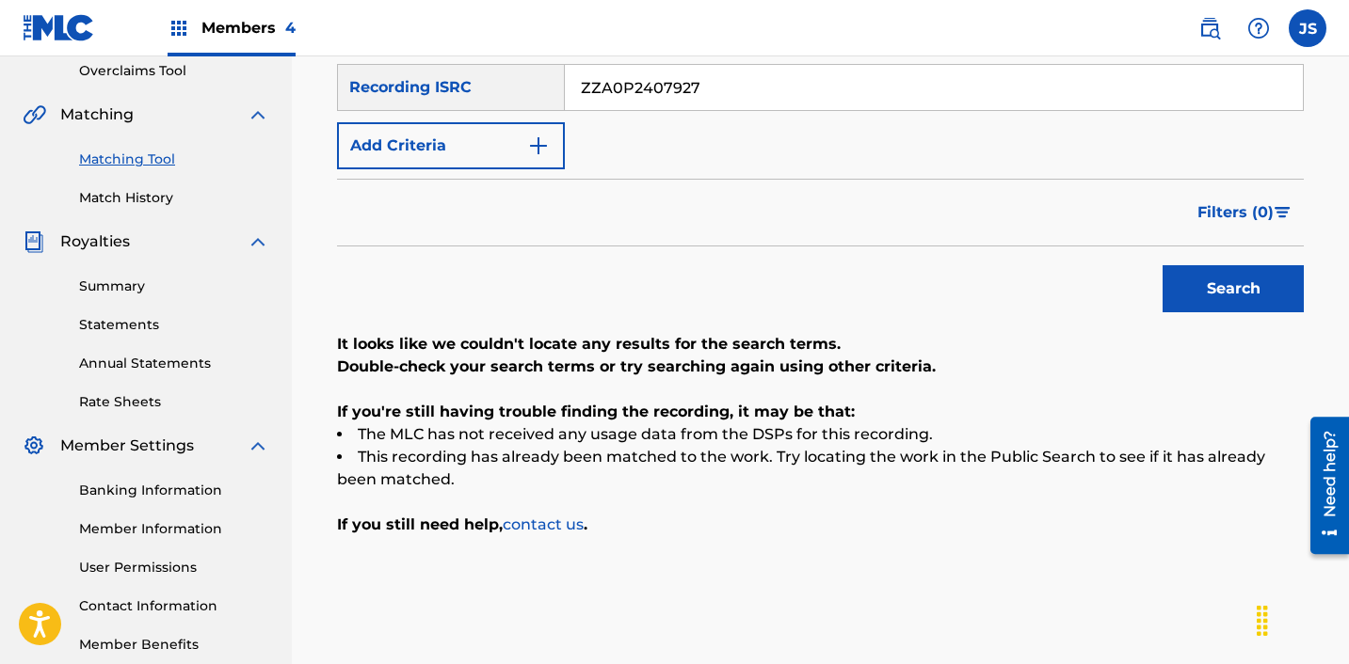
click at [686, 93] on input "ZZA0P2407927" at bounding box center [934, 87] width 738 height 45
click at [686, 92] on input "ZZA0P2407927" at bounding box center [934, 87] width 738 height 45
paste input "USA2P2360924"
click at [1162, 265] on button "Search" at bounding box center [1232, 288] width 141 height 47
click at [720, 91] on input "USA2P2360924" at bounding box center [934, 87] width 738 height 45
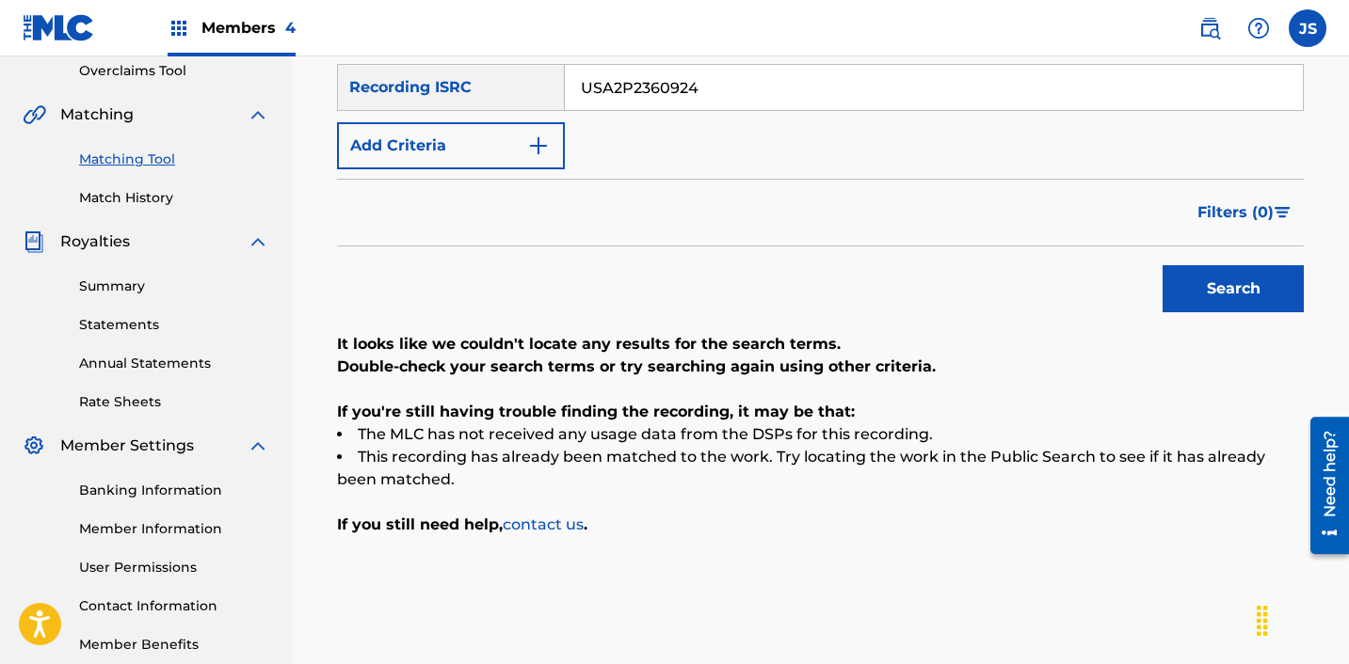
click at [720, 91] on input "USA2P2360924" at bounding box center [934, 87] width 738 height 45
paste input "KRA381500213"
type input "KRA381500213"
click at [1162, 265] on button "Search" at bounding box center [1232, 288] width 141 height 47
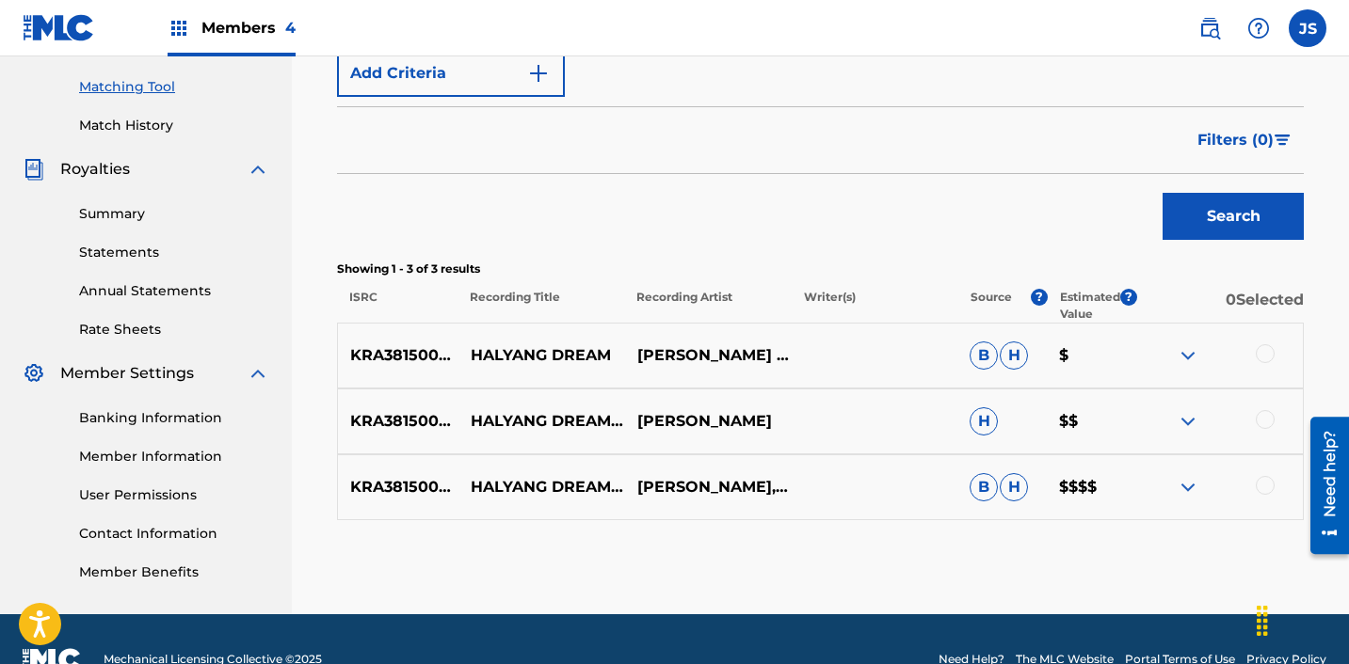
scroll to position [480, 0]
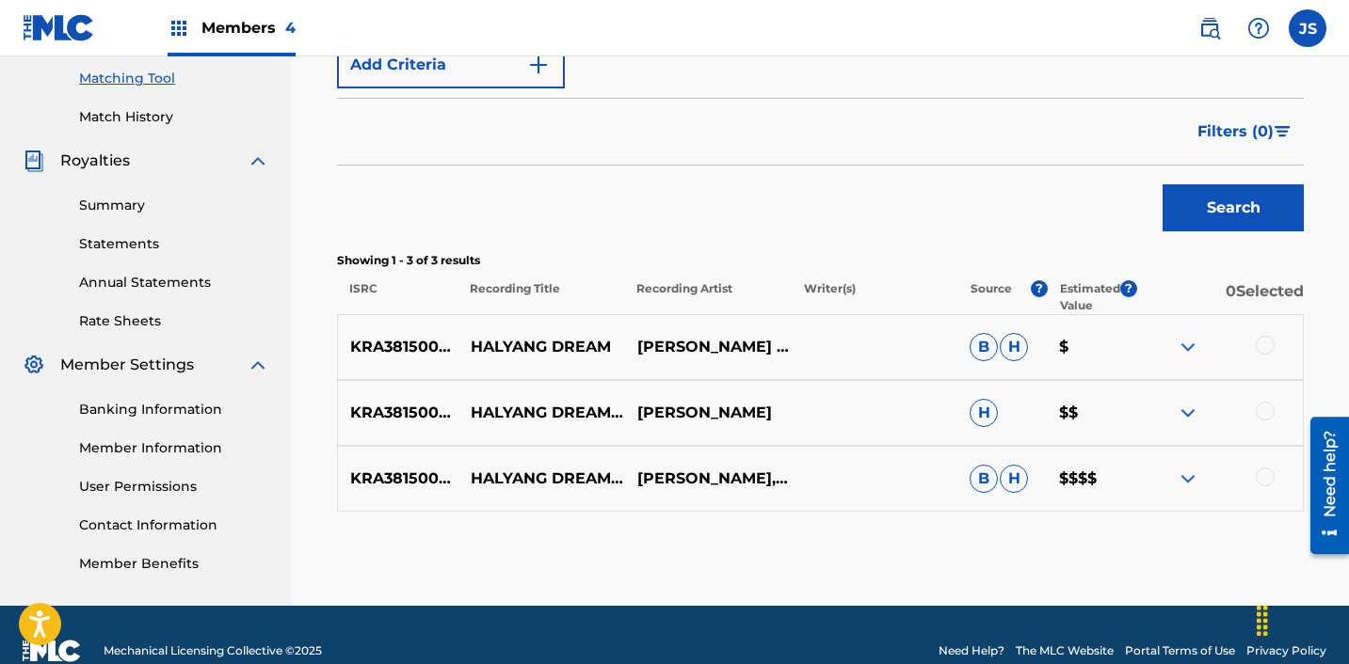
click at [1265, 473] on div at bounding box center [1264, 477] width 19 height 19
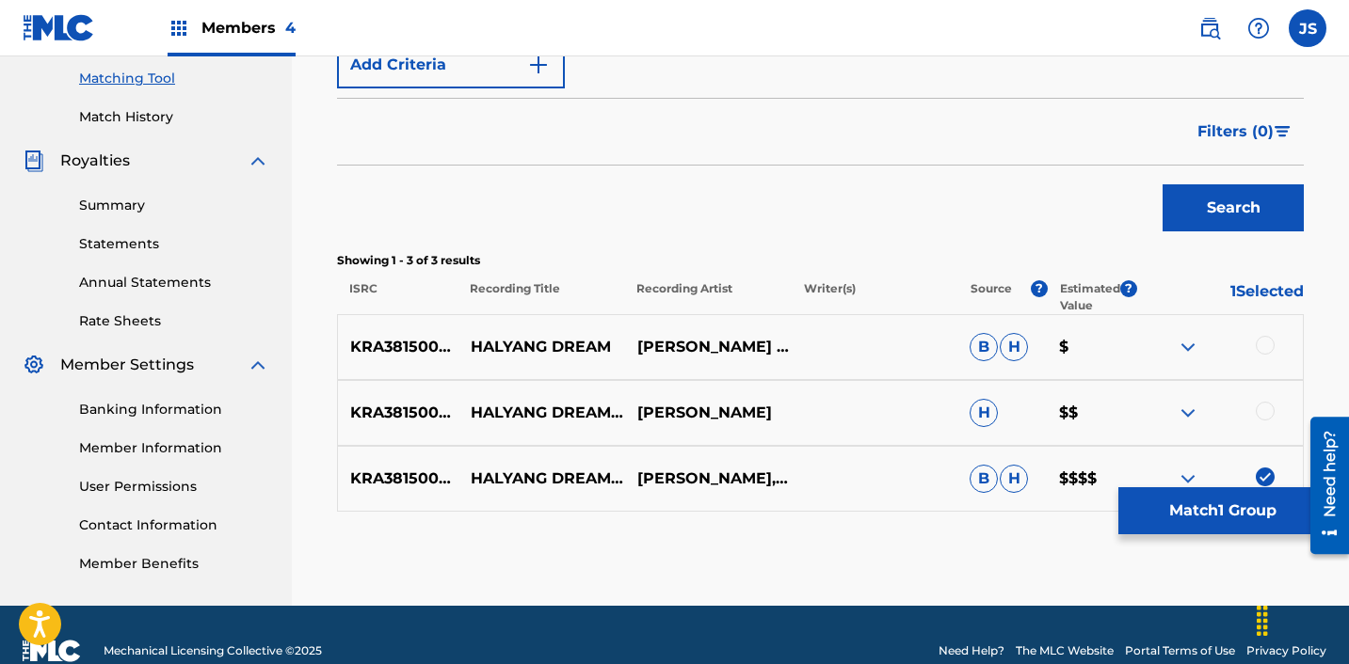
click at [1262, 413] on div at bounding box center [1264, 411] width 19 height 19
click at [1264, 350] on div at bounding box center [1264, 345] width 19 height 19
click at [1172, 514] on button "Match 3 Groups" at bounding box center [1222, 511] width 208 height 47
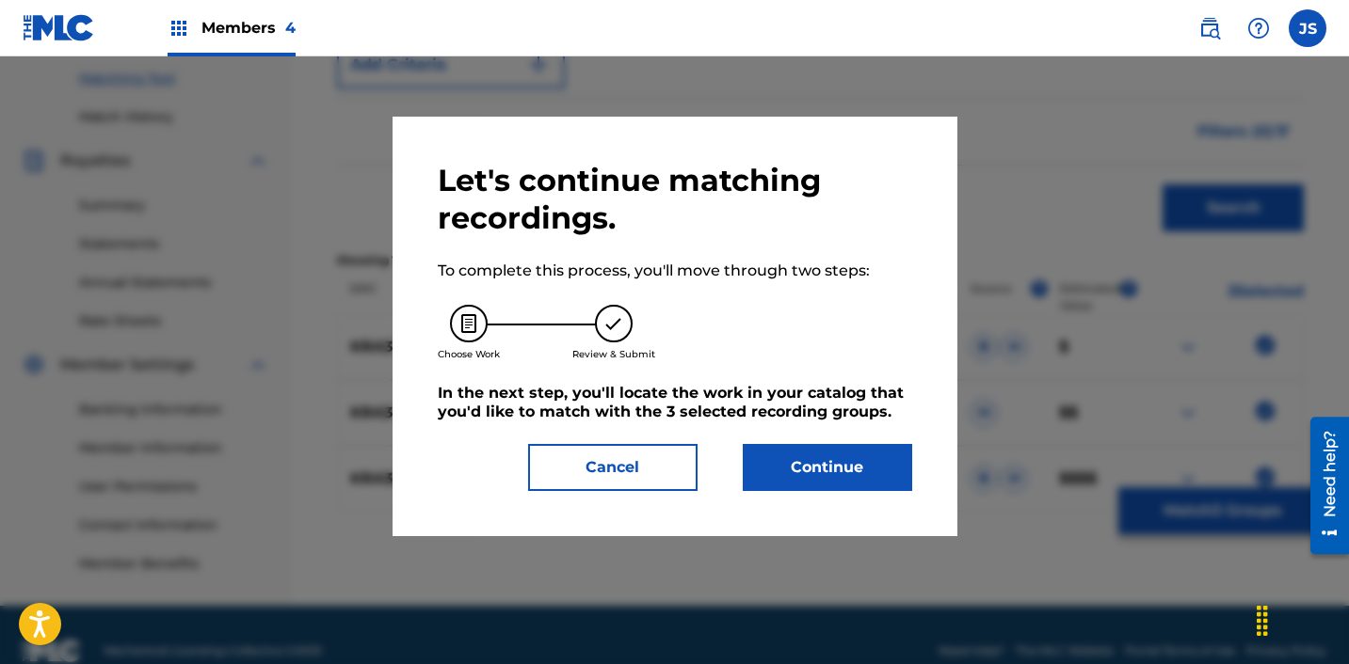
click at [851, 481] on button "Continue" at bounding box center [827, 467] width 169 height 47
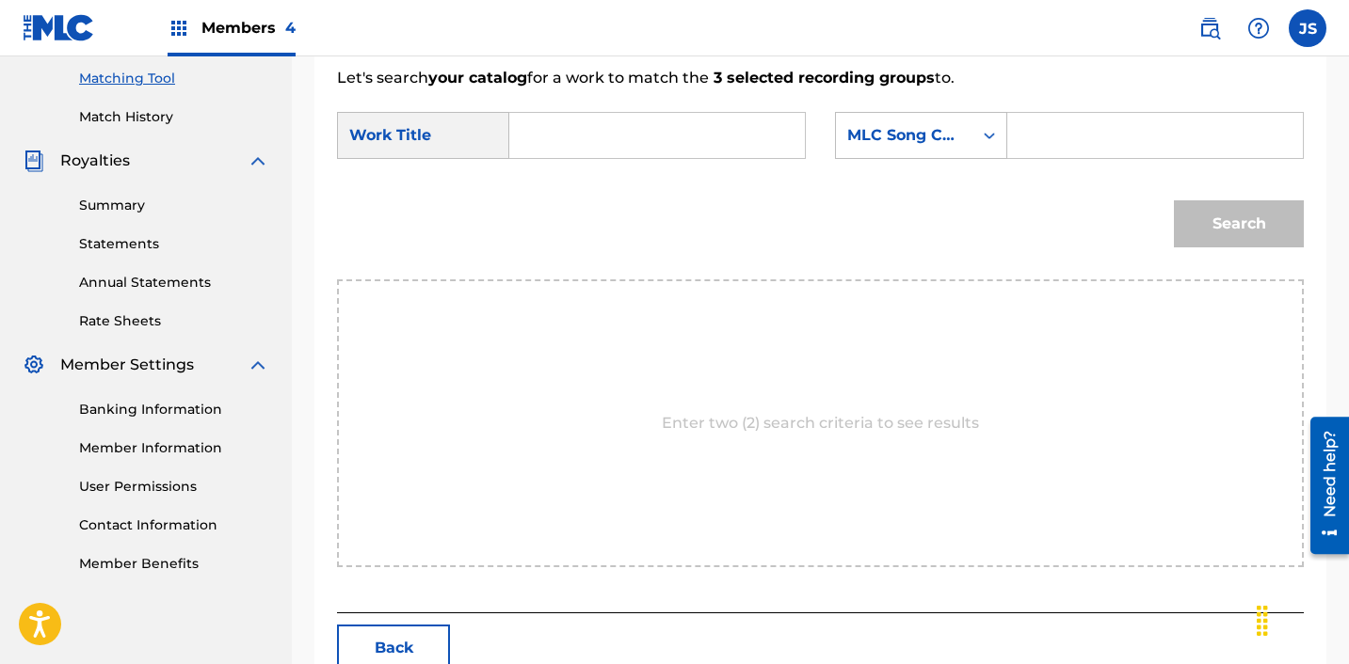
click at [573, 130] on input "Search Form" at bounding box center [657, 135] width 264 height 45
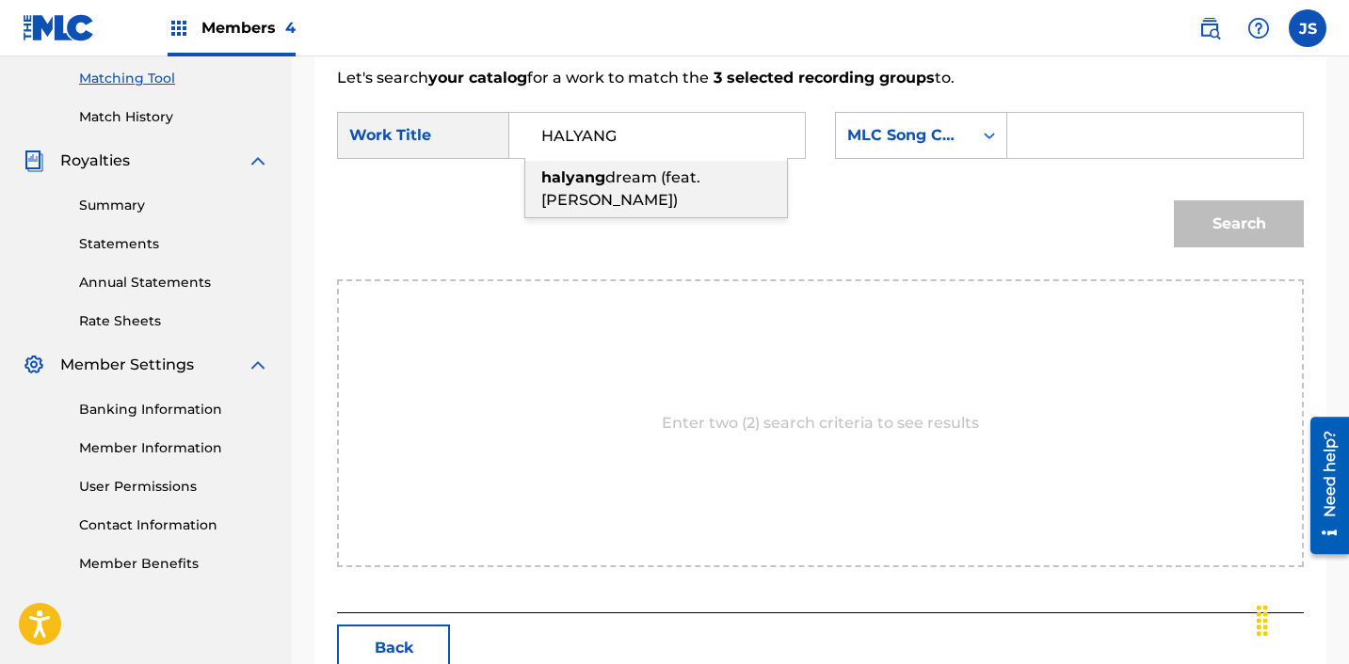
click at [585, 168] on strong "halyang" at bounding box center [573, 177] width 64 height 18
type input "halyang dream (feat. [PERSON_NAME])"
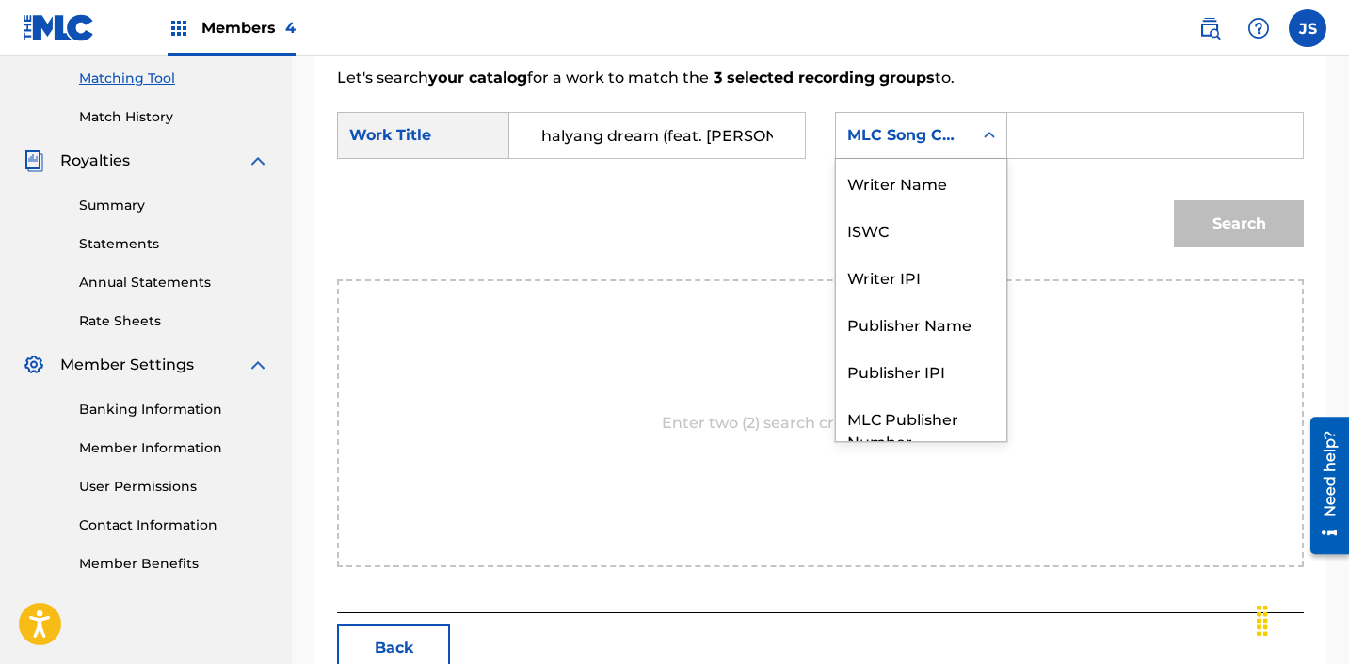
click at [935, 143] on div "MLC Song Code" at bounding box center [904, 135] width 114 height 23
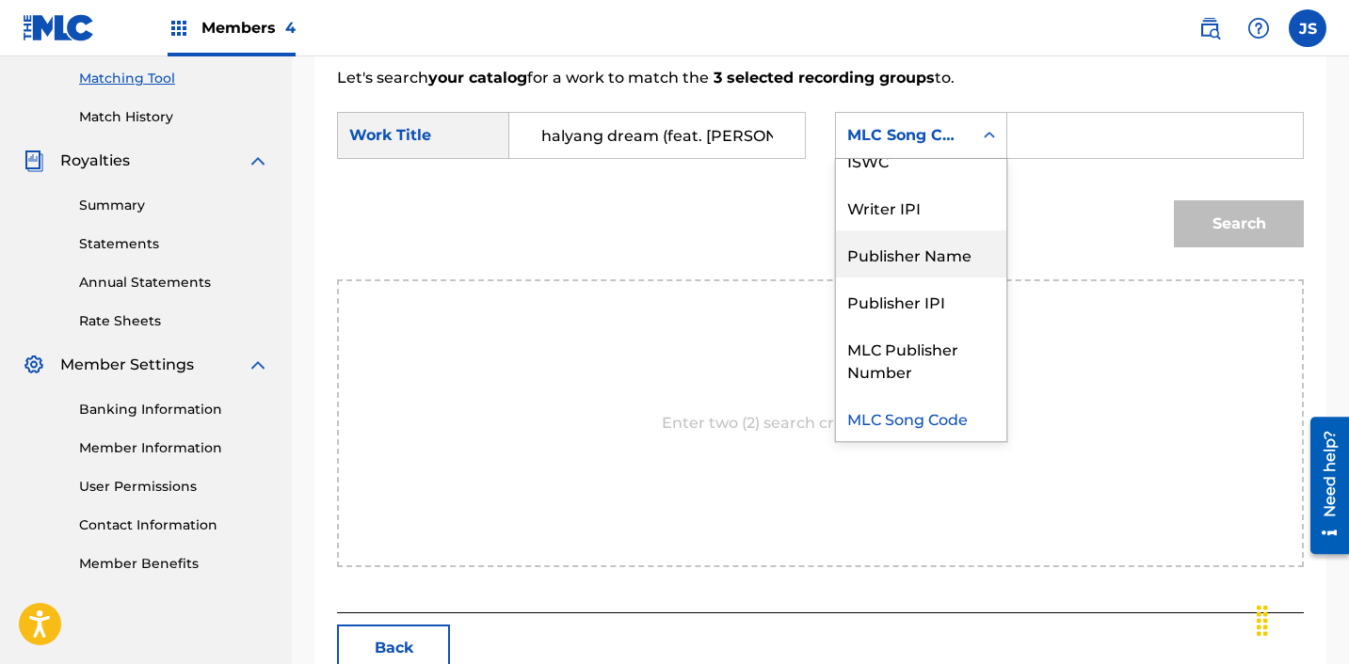
click at [931, 251] on div "Publisher Name" at bounding box center [921, 254] width 170 height 47
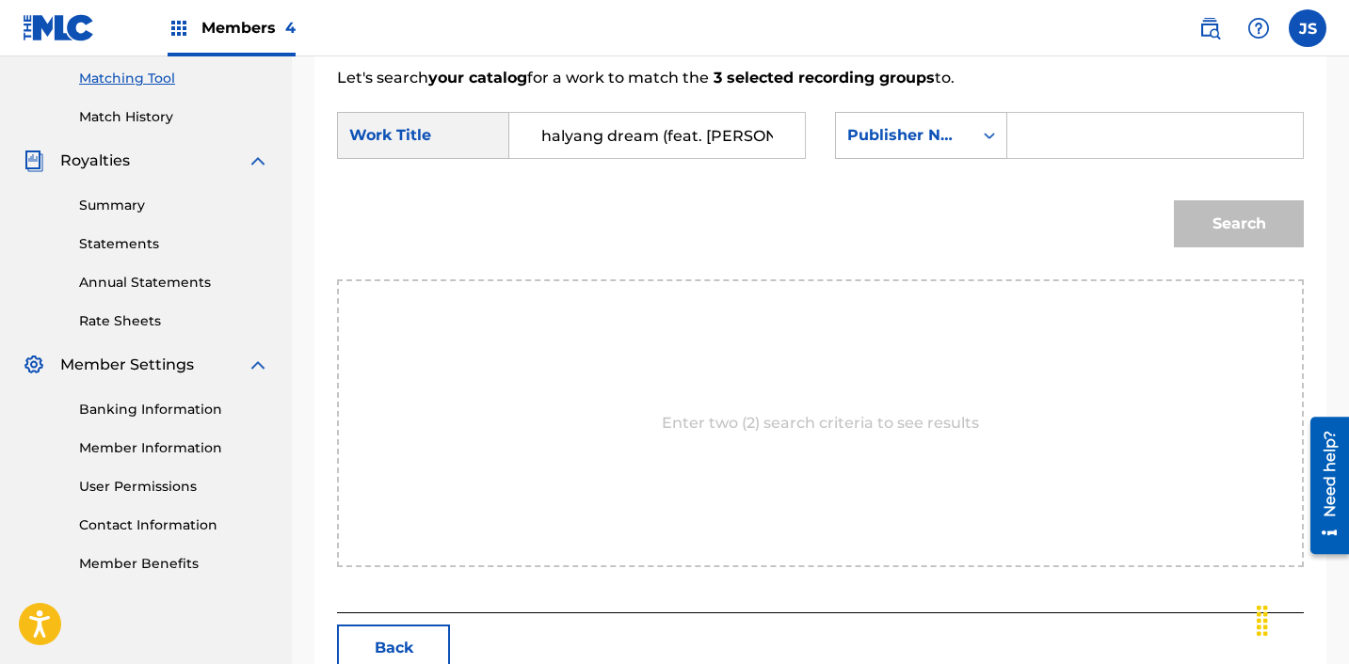
click at [1101, 152] on input "Search Form" at bounding box center [1155, 135] width 264 height 45
type input "ICHUTUS"
click at [1164, 209] on div "Search" at bounding box center [1233, 219] width 139 height 75
click at [1185, 226] on button "Search" at bounding box center [1239, 223] width 130 height 47
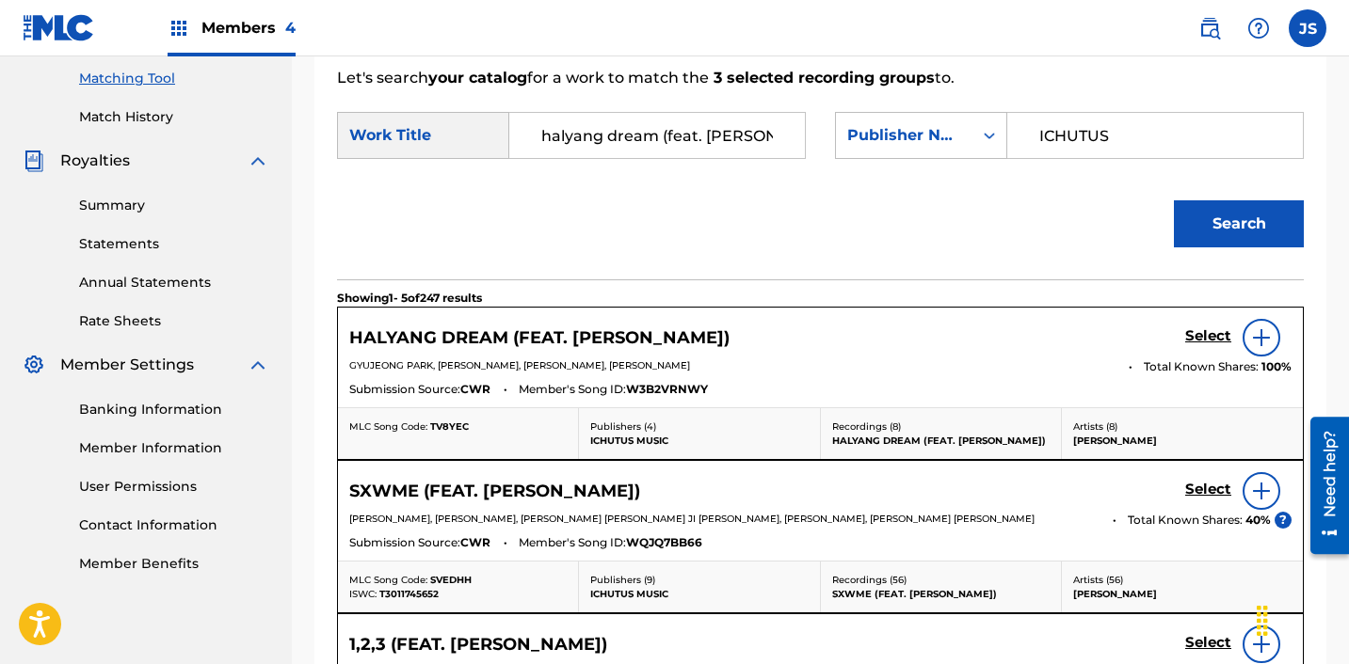
scroll to position [502, 0]
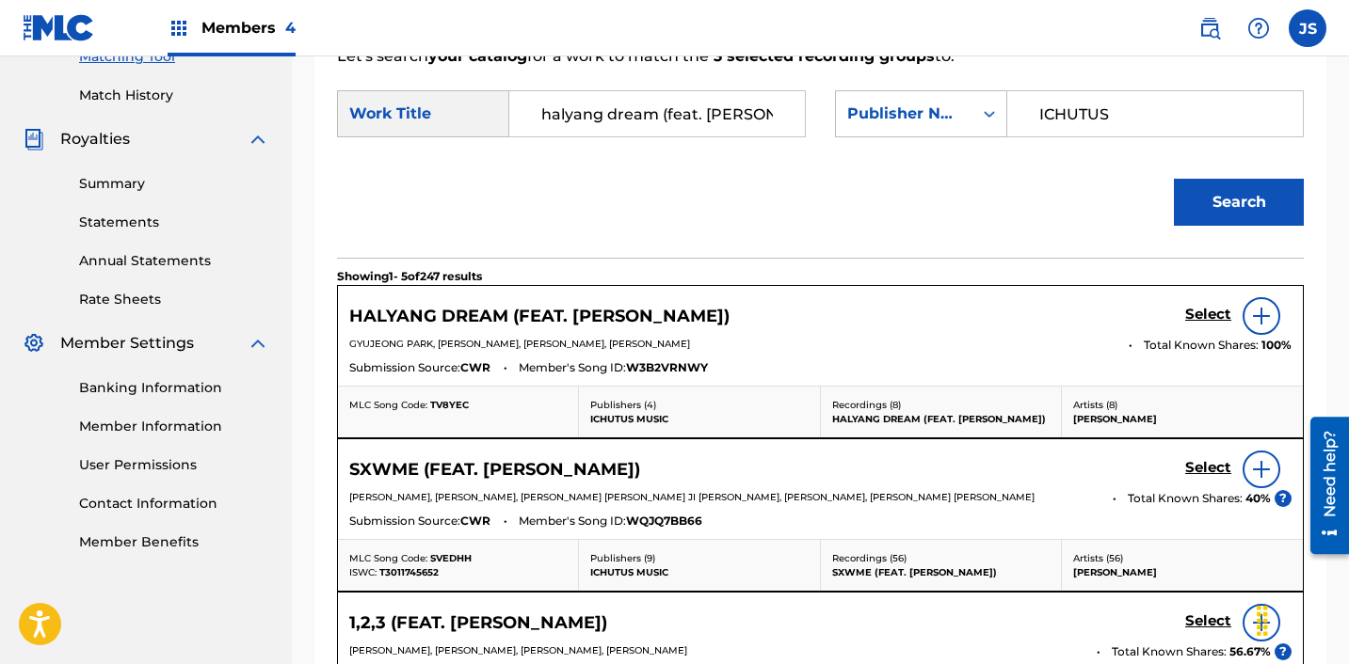
click at [1216, 315] on h5 "Select" at bounding box center [1208, 315] width 46 height 18
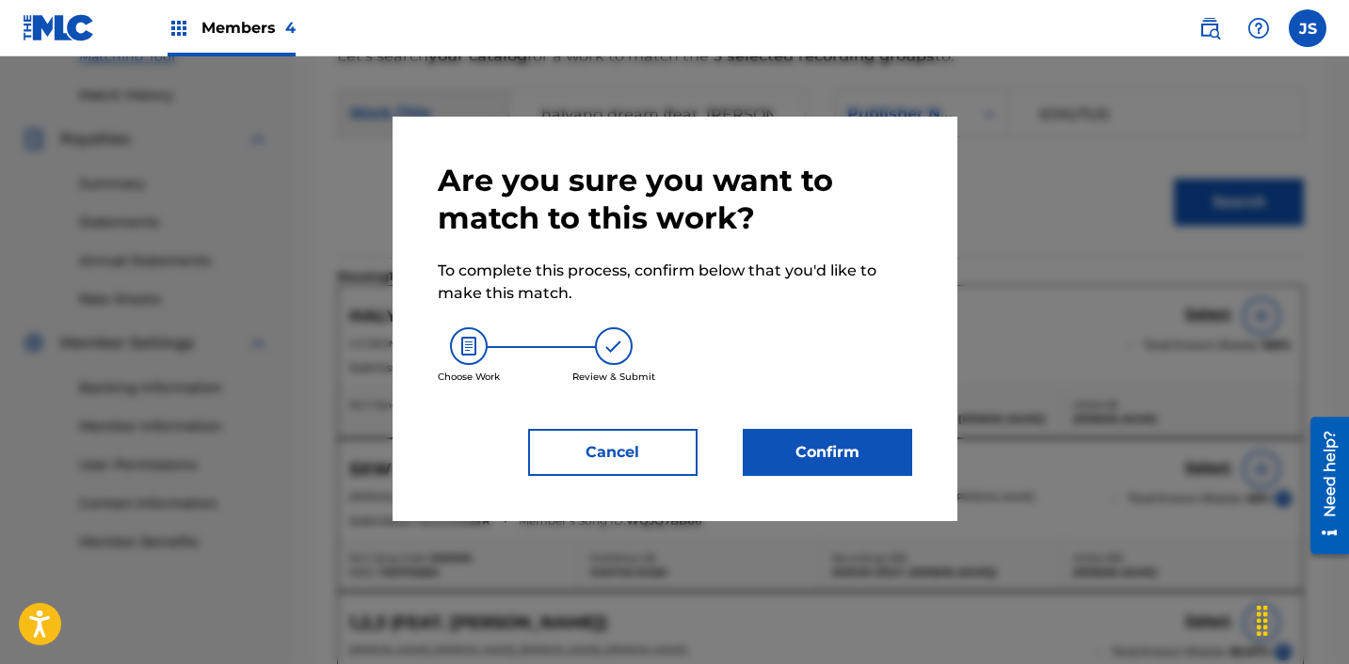
click at [849, 467] on button "Confirm" at bounding box center [827, 452] width 169 height 47
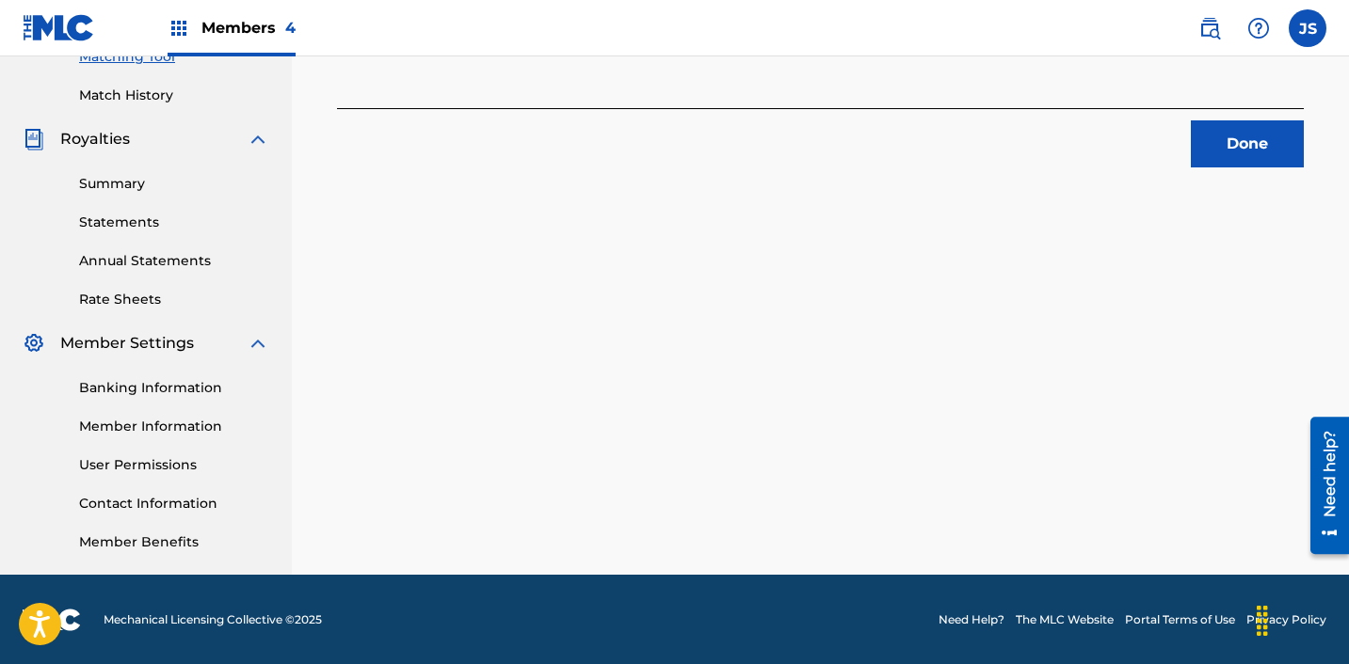
click at [1261, 138] on button "Done" at bounding box center [1247, 143] width 113 height 47
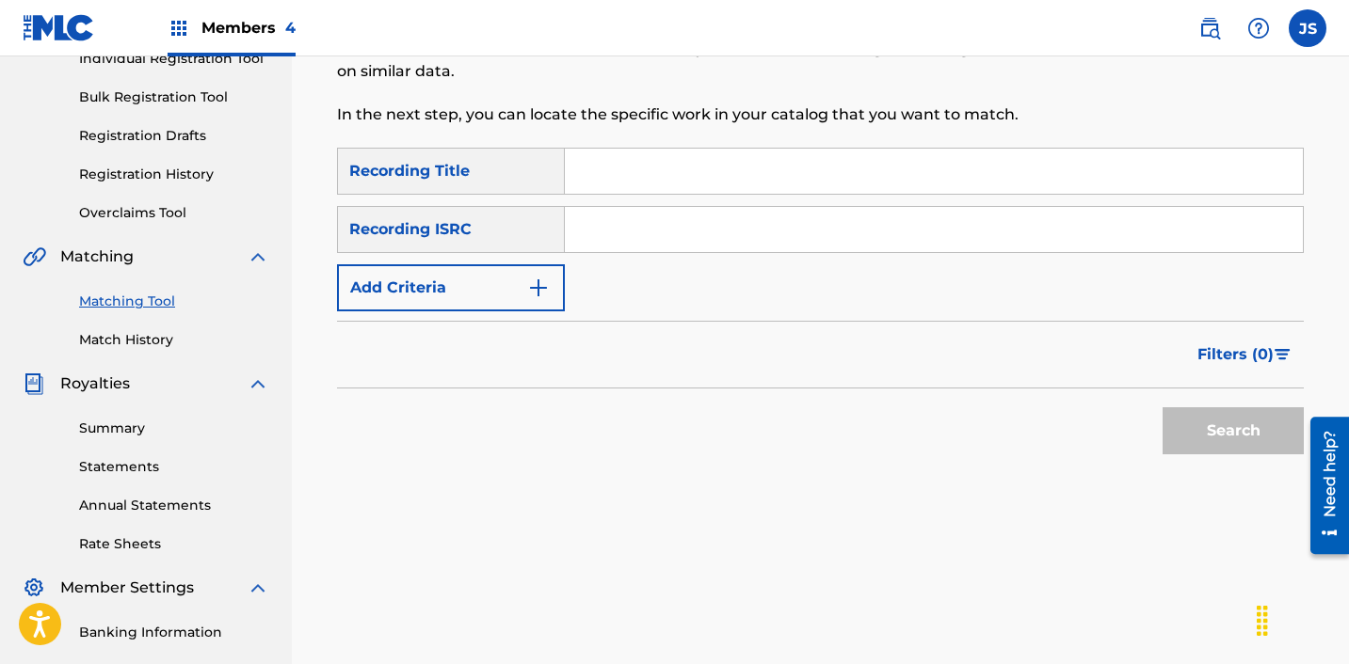
scroll to position [256, 0]
click at [685, 208] on input "Search Form" at bounding box center [934, 230] width 738 height 45
paste input "KRNAR1707007"
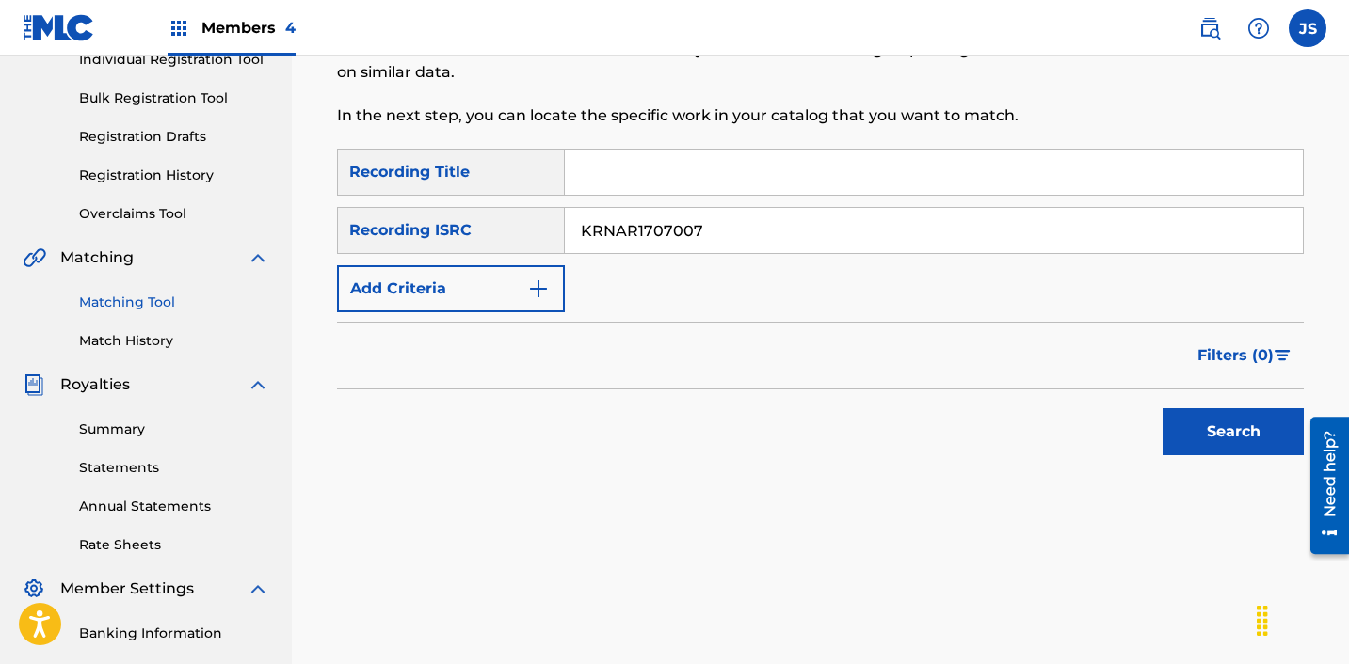
type input "KRNAR1707007"
click at [1162, 408] on button "Search" at bounding box center [1232, 431] width 141 height 47
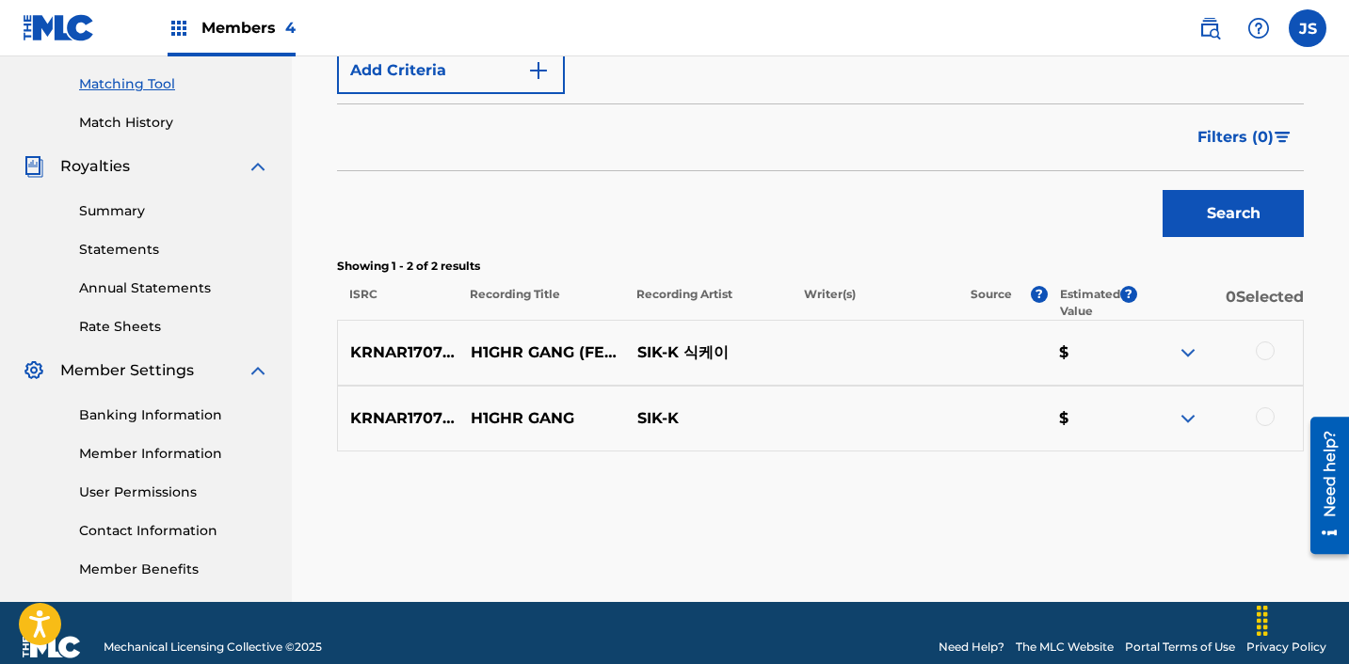
scroll to position [503, 0]
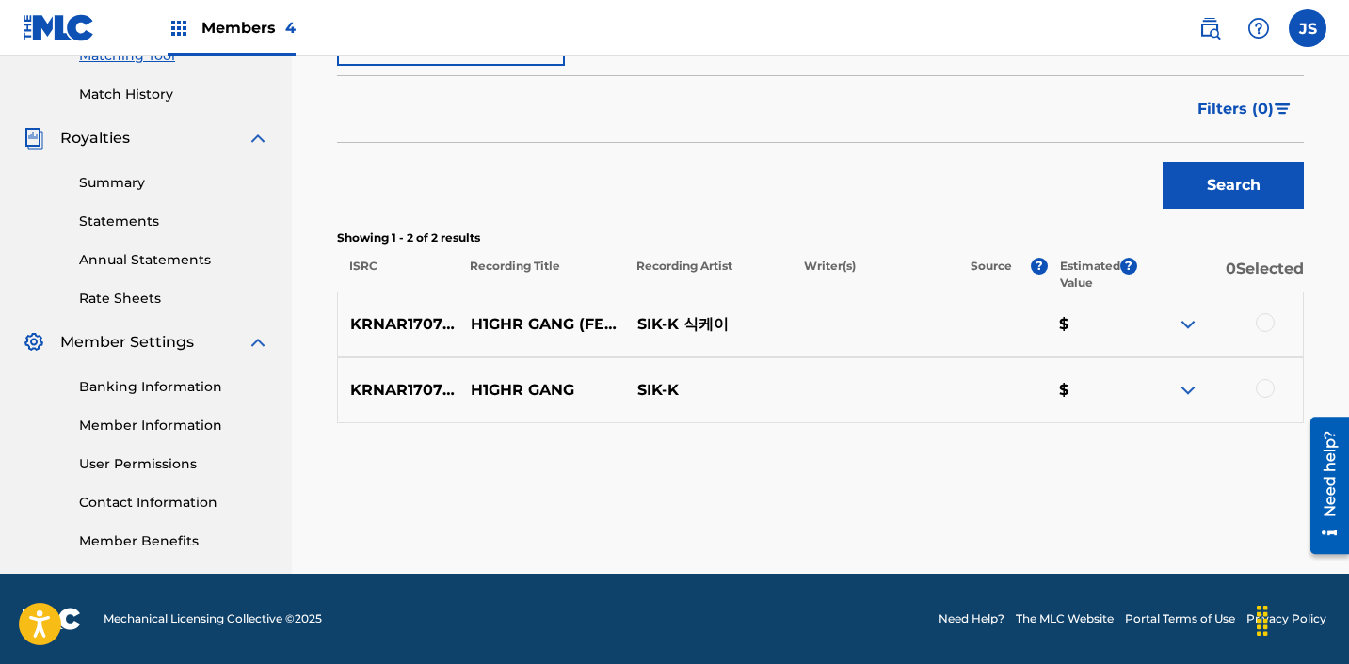
click at [1266, 392] on div at bounding box center [1264, 388] width 19 height 19
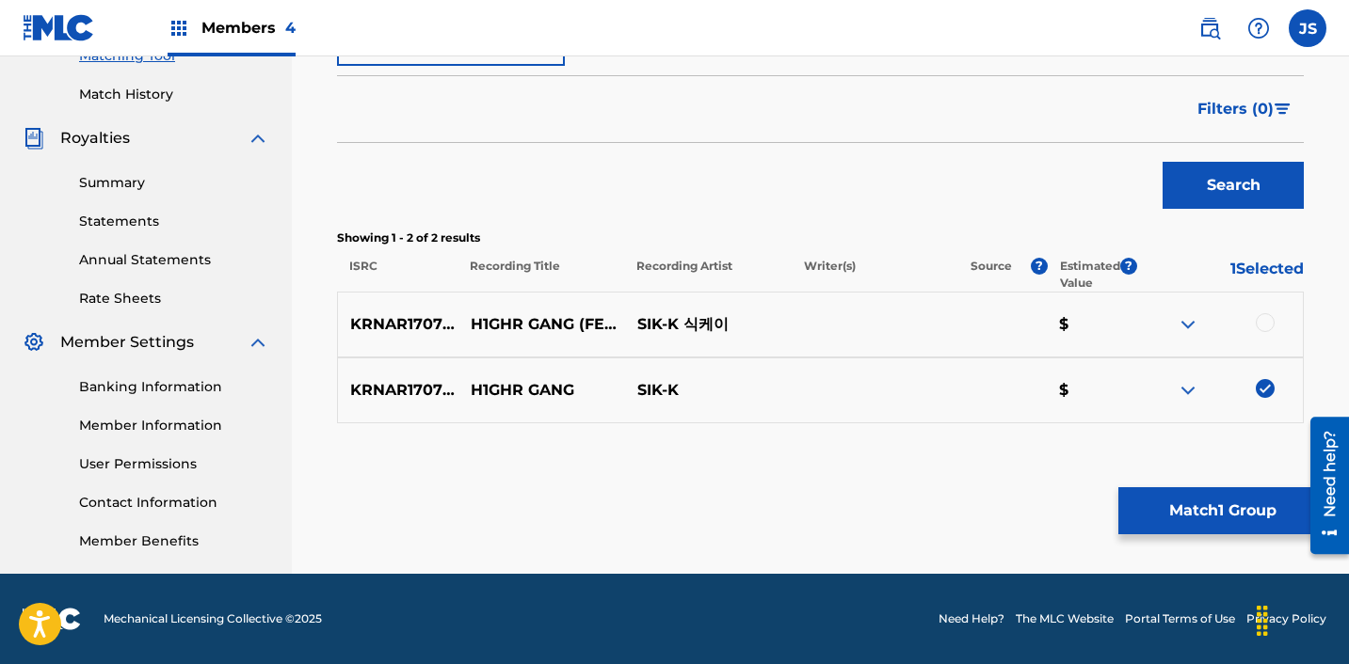
click at [1266, 320] on div at bounding box center [1264, 322] width 19 height 19
click at [1208, 512] on button "Match 2 Groups" at bounding box center [1222, 511] width 208 height 47
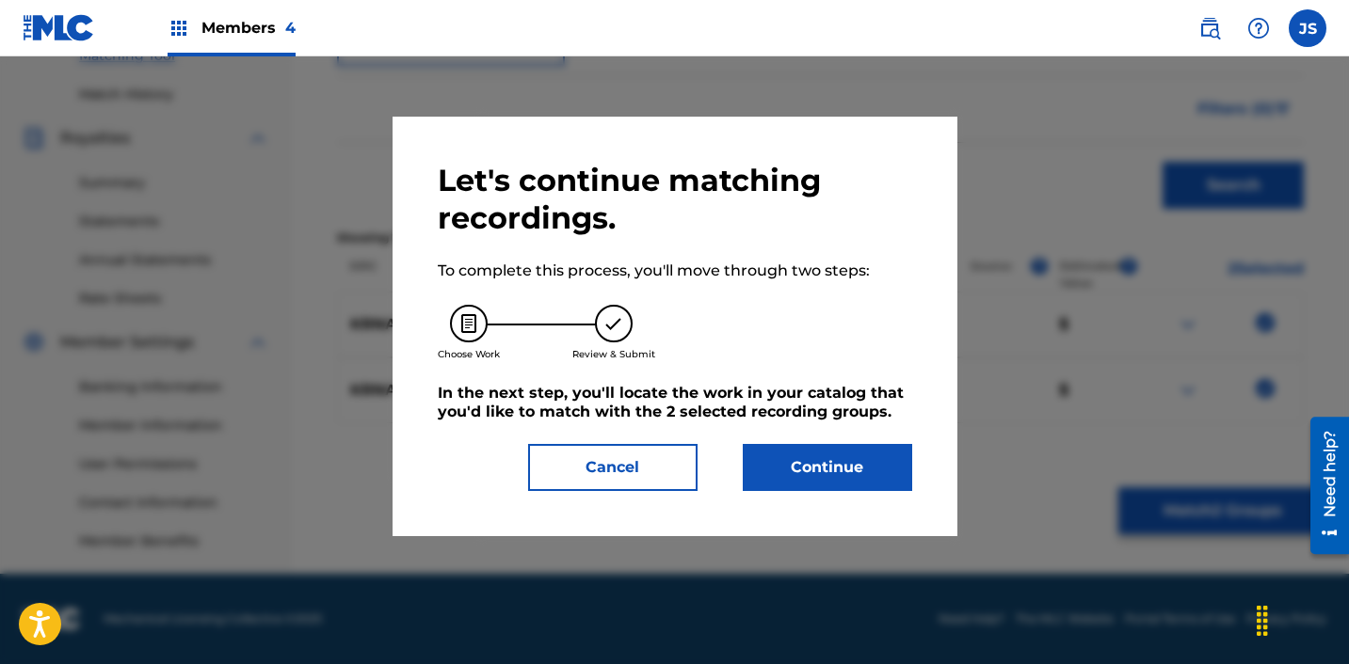
click at [855, 455] on button "Continue" at bounding box center [827, 467] width 169 height 47
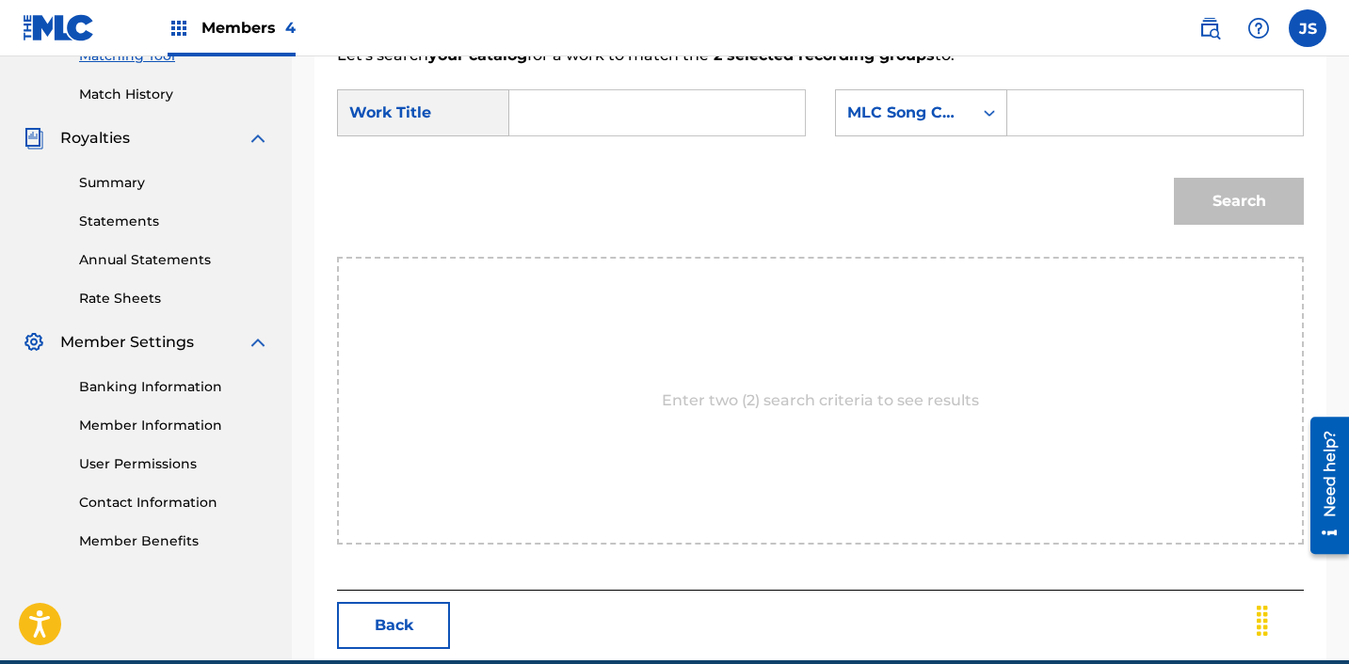
click at [671, 127] on input "Search Form" at bounding box center [657, 112] width 264 height 45
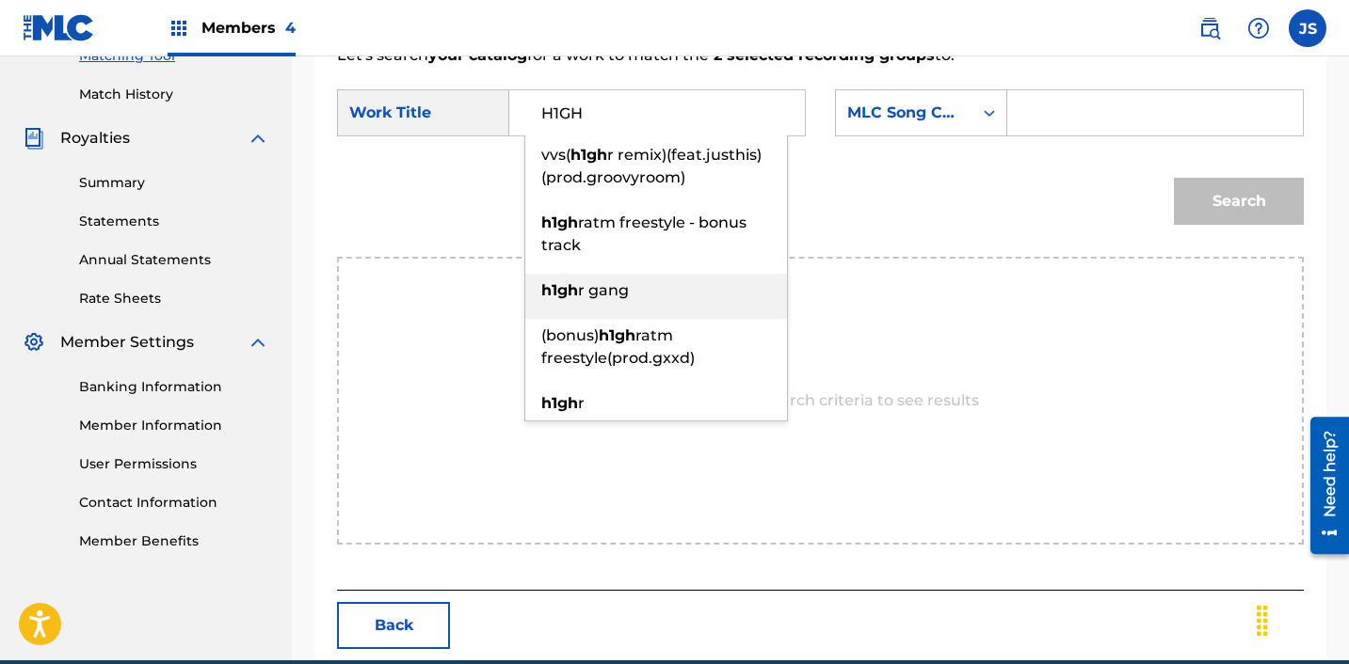
click at [673, 280] on div "h1gh r gang" at bounding box center [656, 291] width 262 height 34
type input "h1ghr gang"
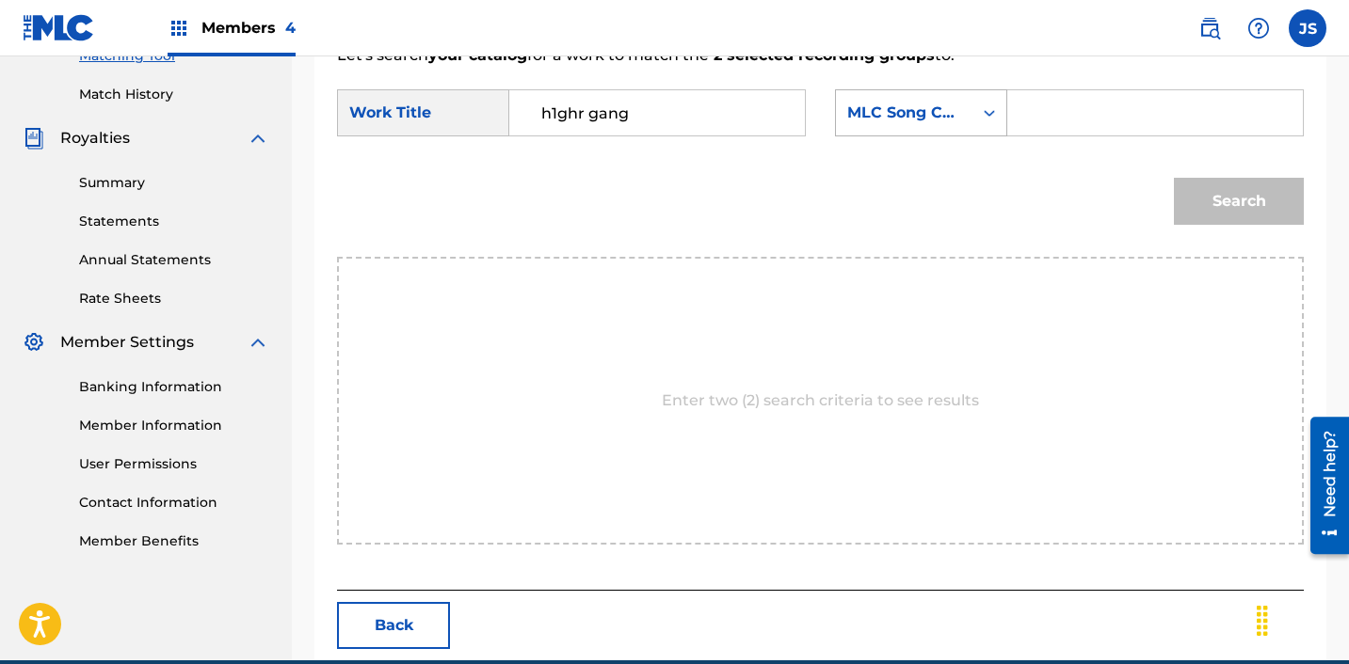
click at [941, 112] on div "MLC Song Code" at bounding box center [904, 113] width 114 height 23
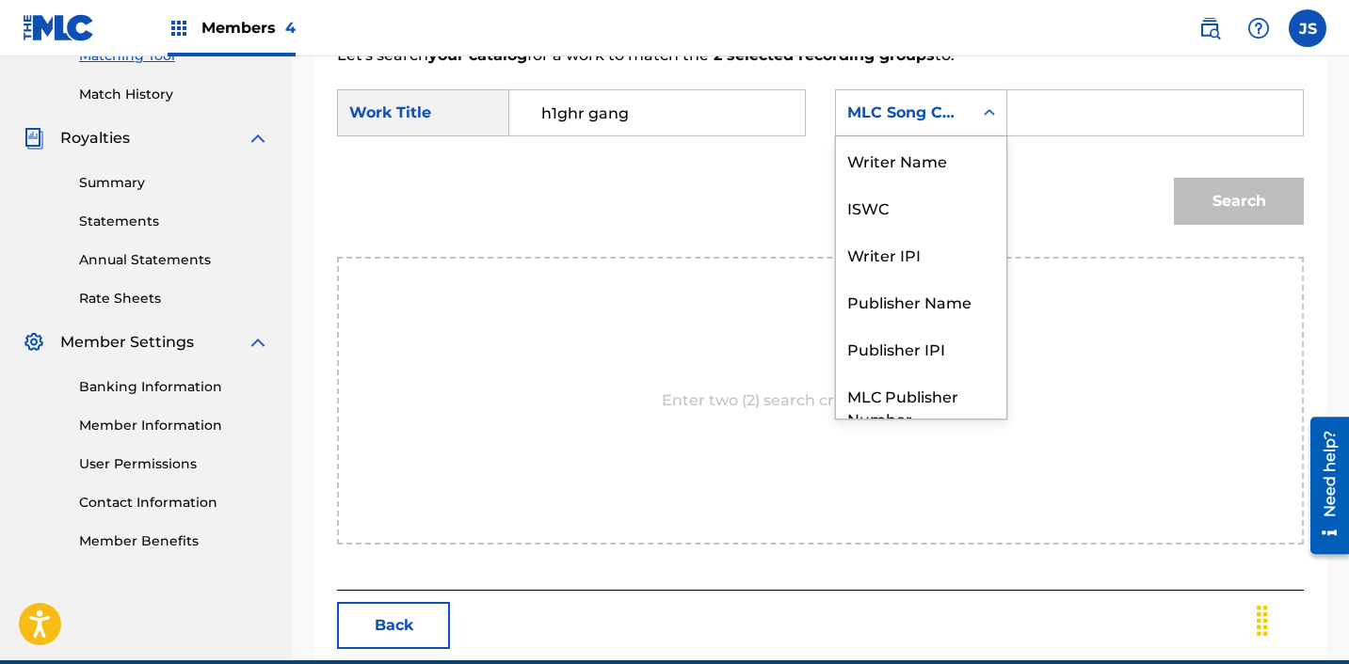
scroll to position [70, 0]
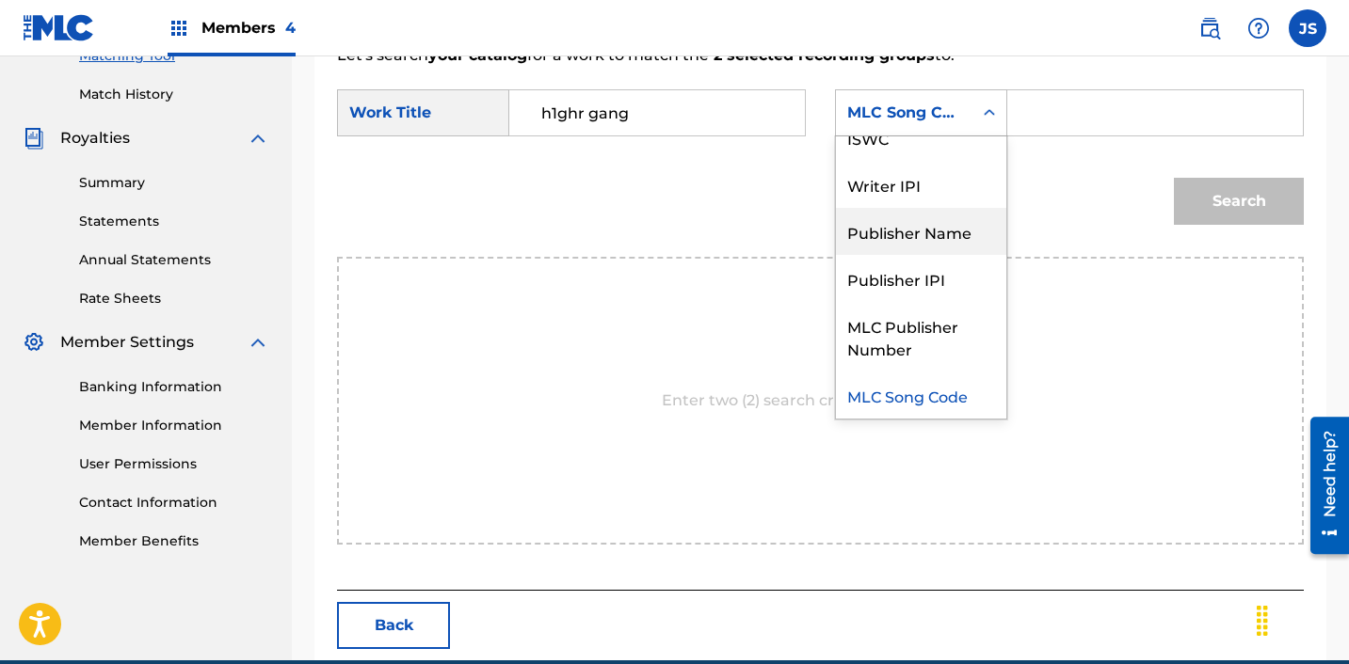
click at [930, 248] on div "Publisher Name" at bounding box center [921, 231] width 170 height 47
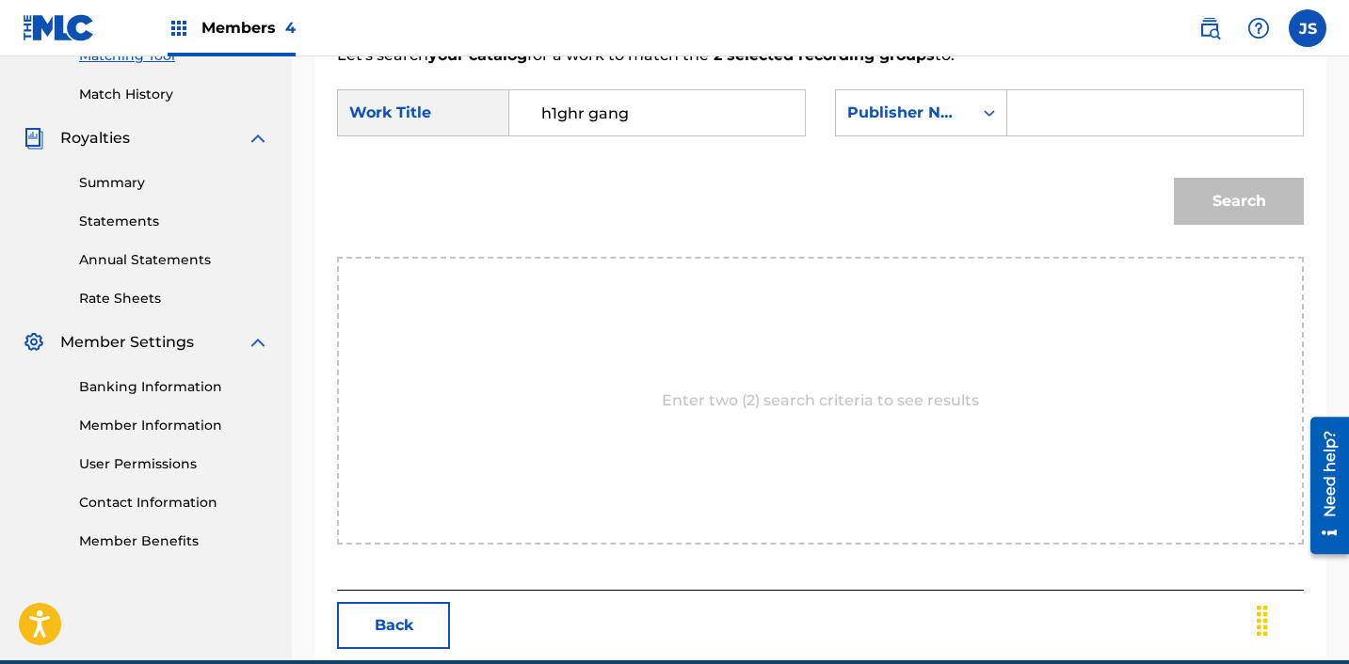
click at [1198, 37] on img at bounding box center [1209, 28] width 23 height 23
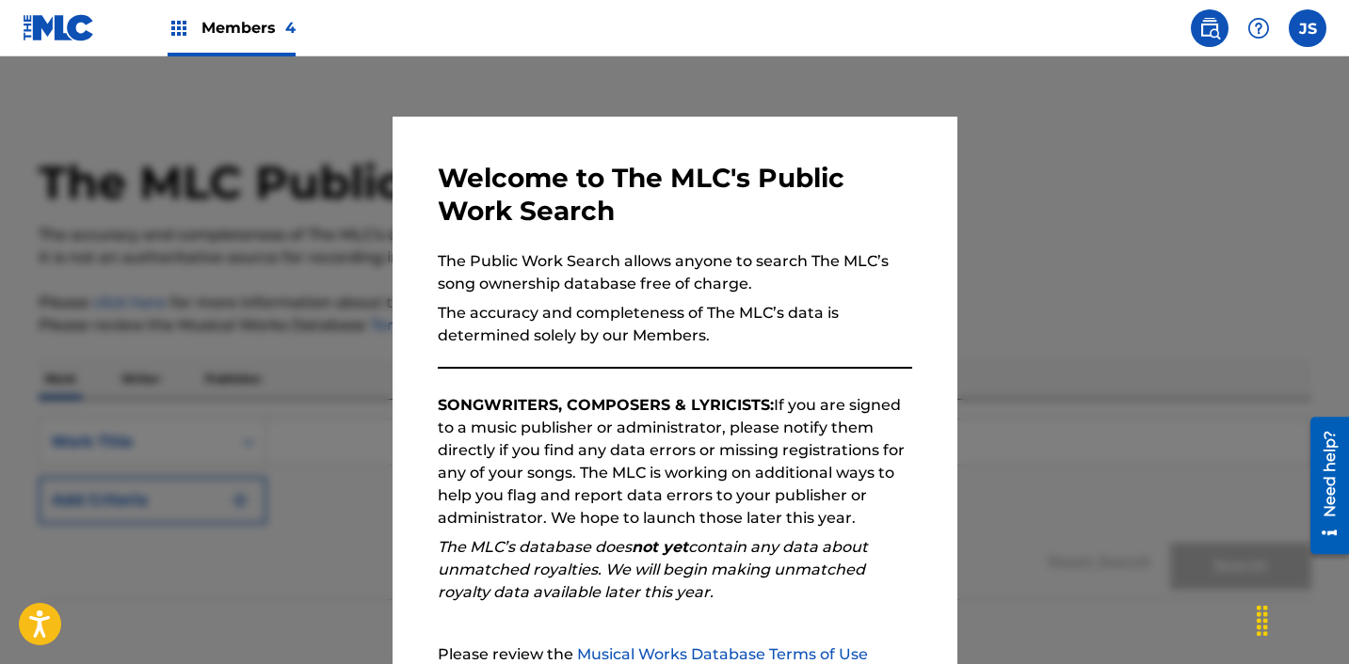
click at [1199, 35] on img at bounding box center [1209, 28] width 23 height 23
click at [1114, 151] on div at bounding box center [674, 388] width 1349 height 664
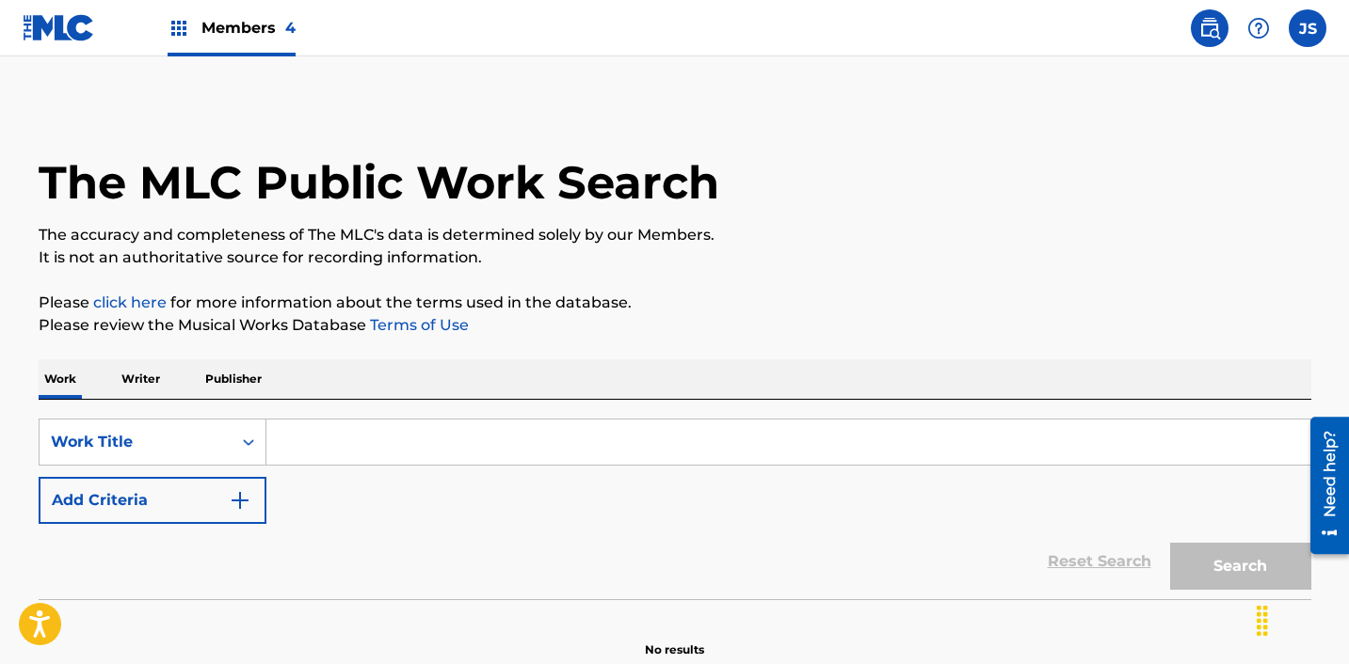
click at [206, 17] on span "Members 4" at bounding box center [248, 28] width 94 height 22
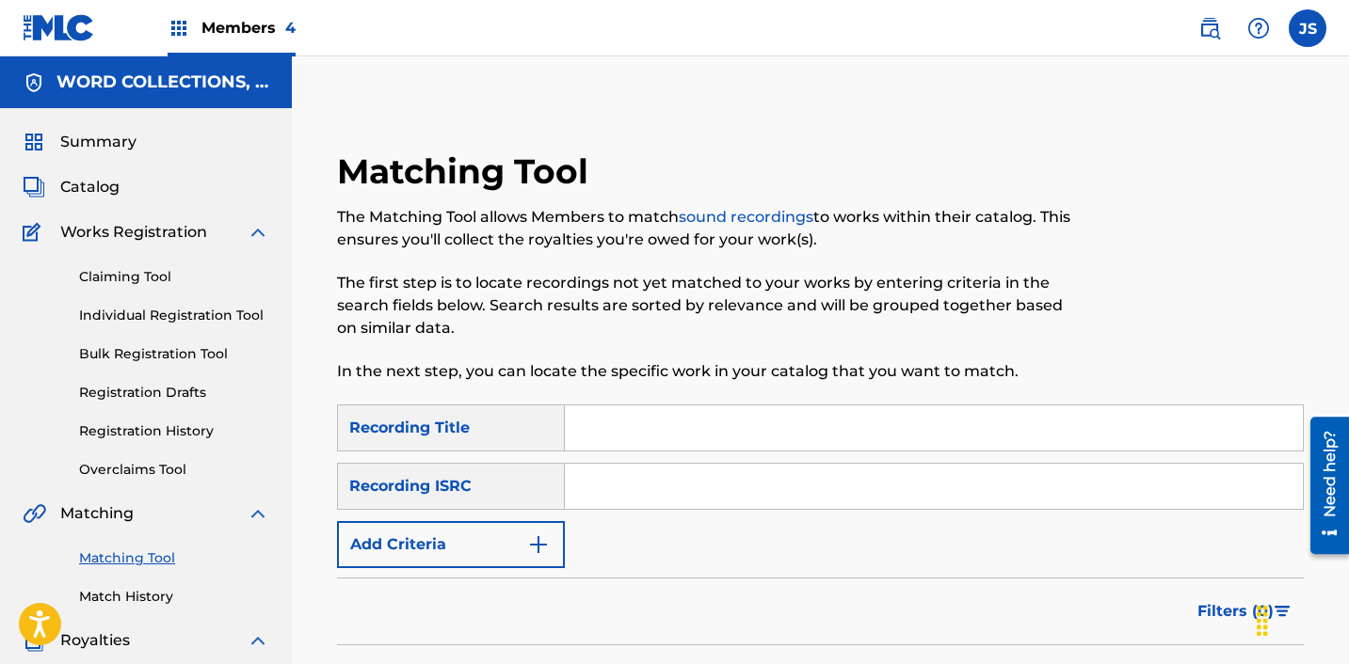
click at [727, 457] on div "SearchWithCriteriaaee66866-273c-4bfe-8c99-8044d90da9eb Recording Title SearchWi…" at bounding box center [820, 487] width 967 height 164
click at [676, 498] on input "Search Form" at bounding box center [934, 486] width 738 height 45
paste input "KRNAR1707007"
type input "KRNAR1707007"
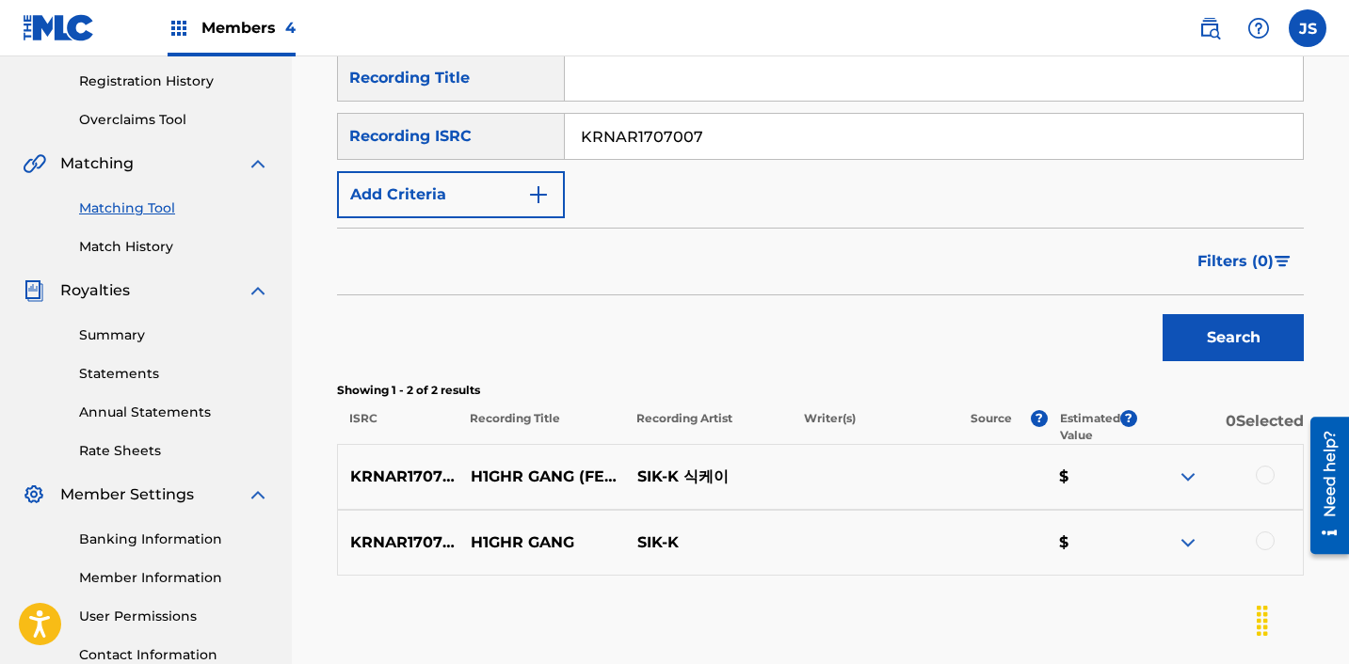
scroll to position [381, 0]
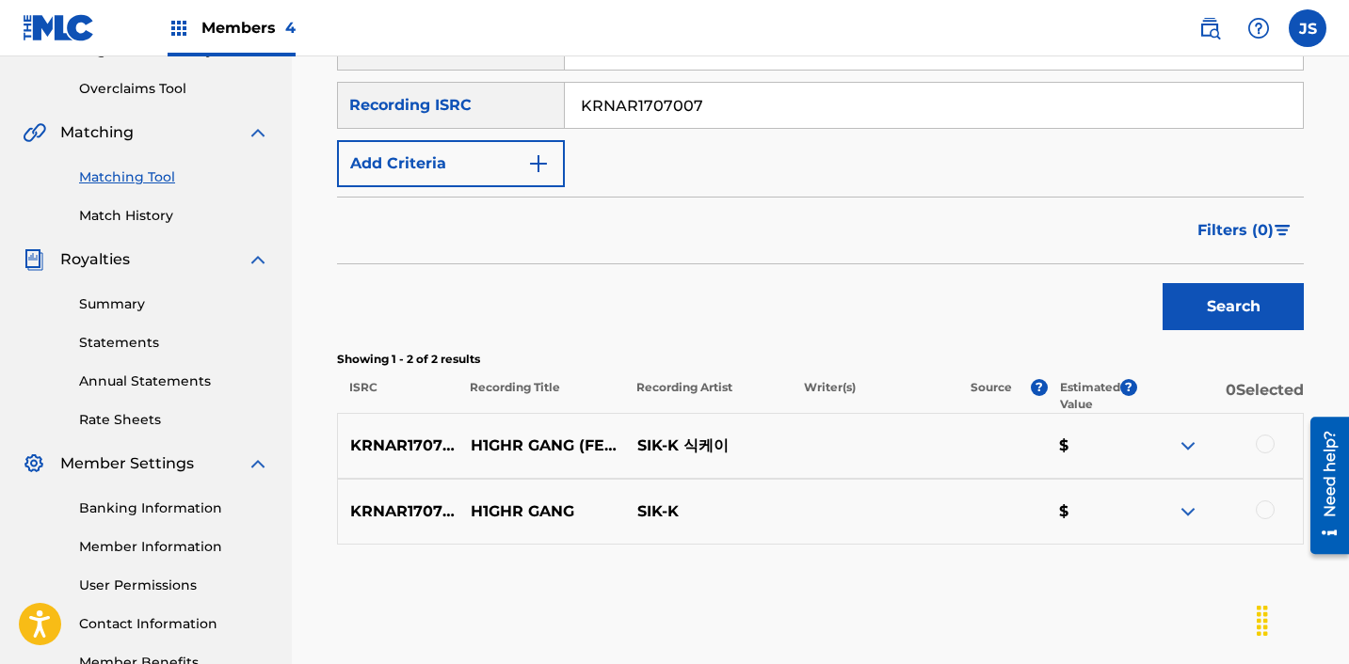
click at [1257, 519] on div at bounding box center [1219, 512] width 167 height 23
click at [1257, 509] on div at bounding box center [1264, 510] width 19 height 19
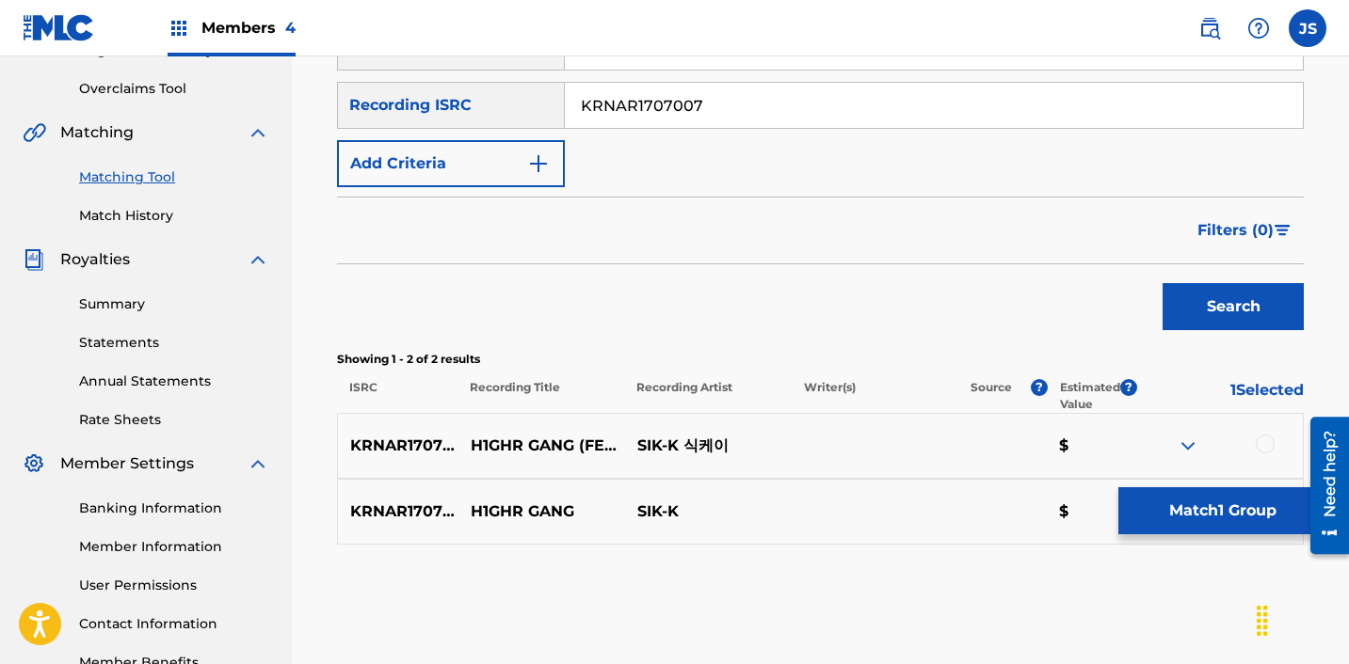
click at [1258, 440] on div at bounding box center [1264, 444] width 19 height 19
click at [1241, 509] on button "Match 2 Groups" at bounding box center [1222, 511] width 208 height 47
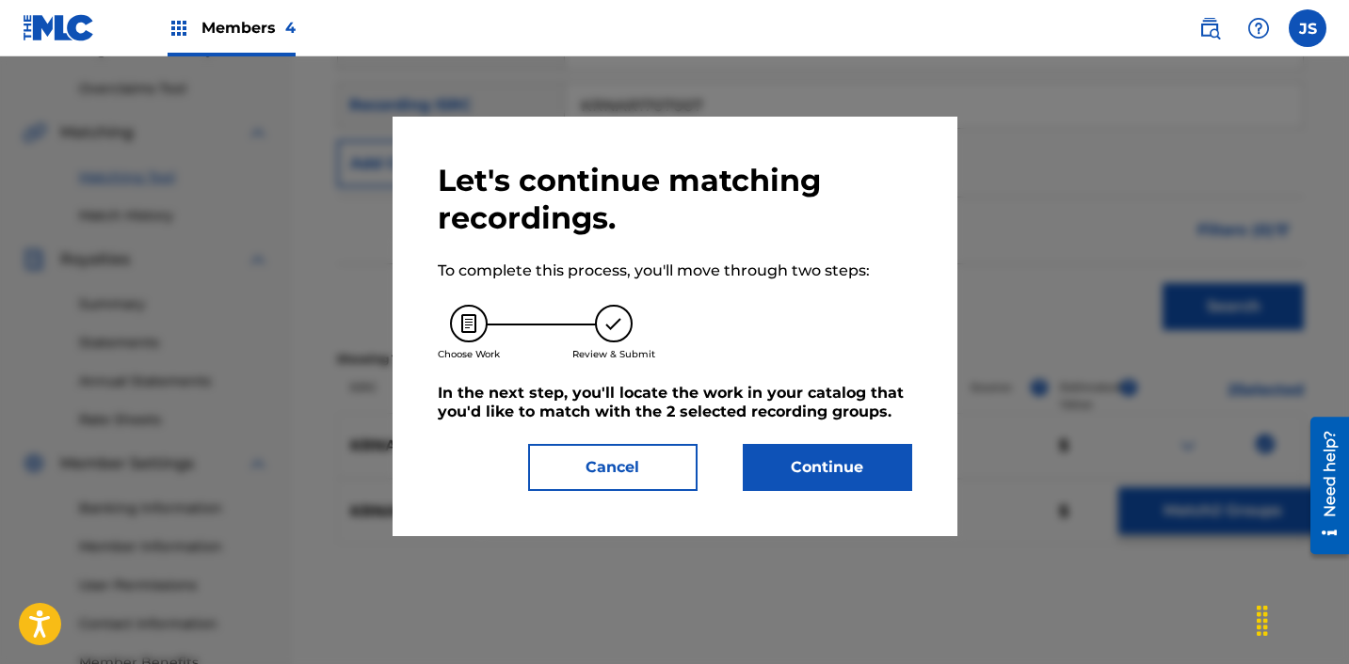
click at [826, 449] on button "Continue" at bounding box center [827, 467] width 169 height 47
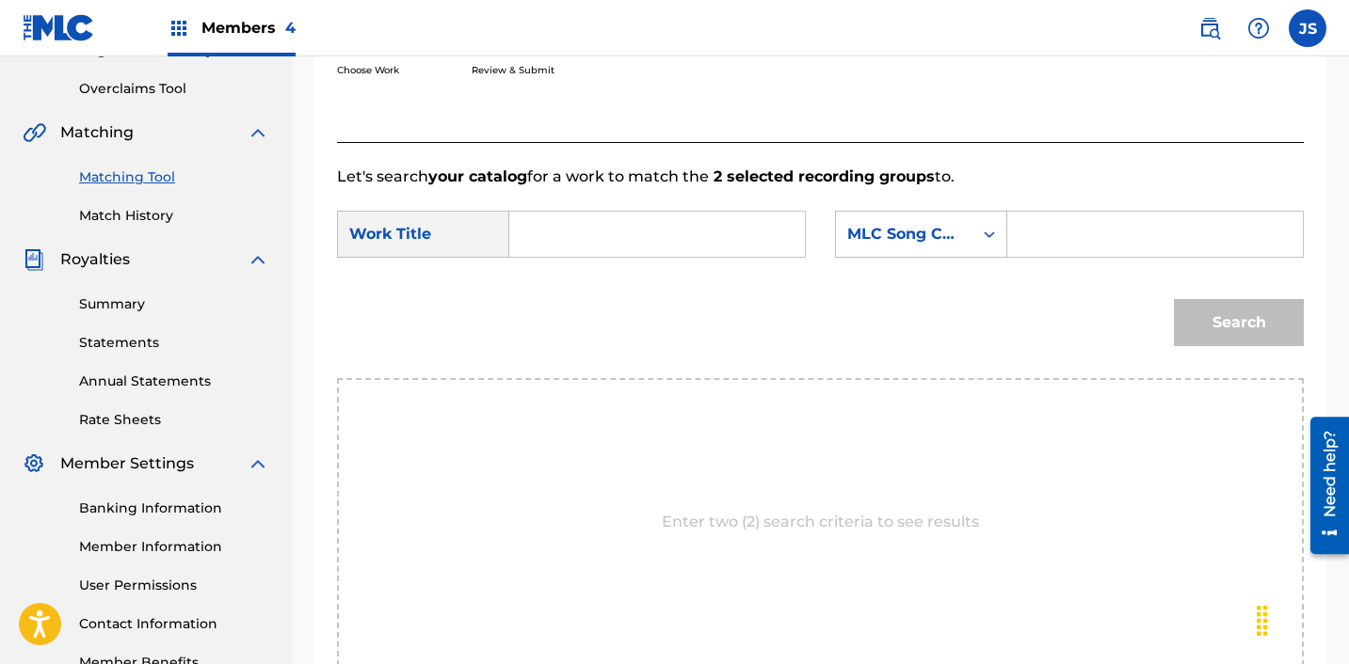
click at [743, 228] on input "Search Form" at bounding box center [657, 234] width 264 height 45
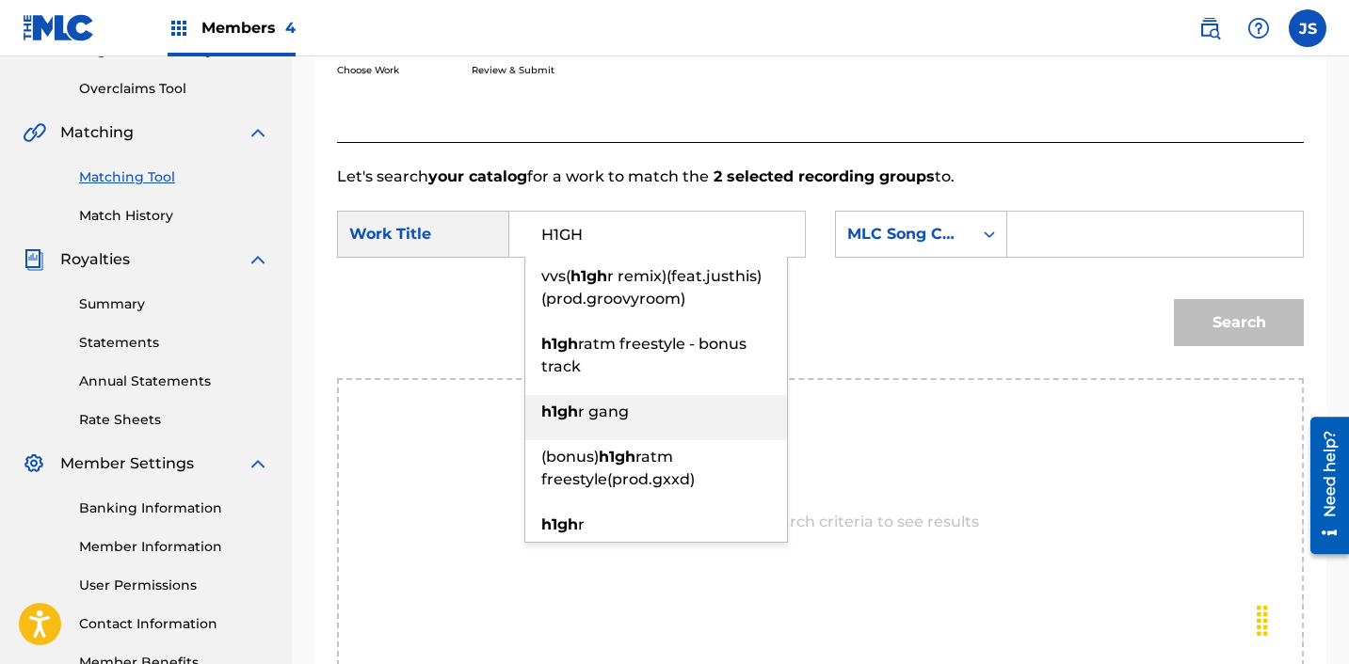
click at [701, 413] on div "h1gh r gang" at bounding box center [656, 412] width 262 height 34
type input "h1ghr gang"
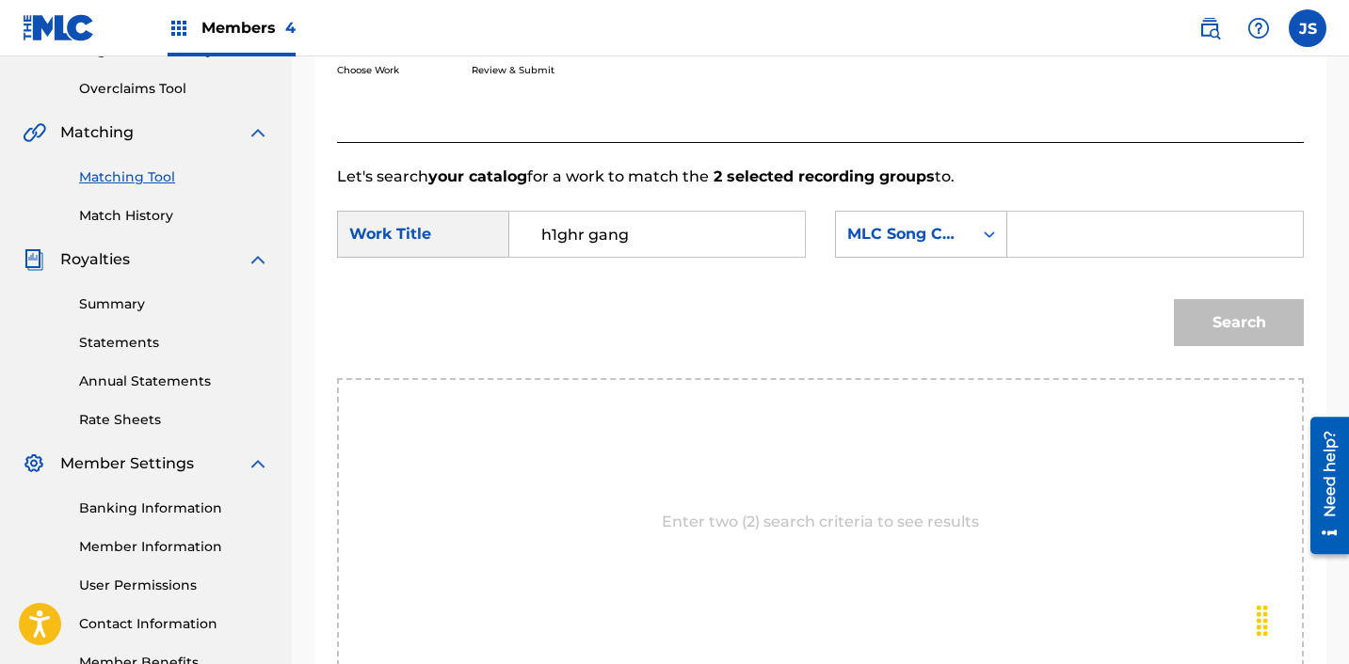
click at [905, 264] on div "SearchWithCriteria28c12c81-bc92-40d2-8ced-459b3eb0b910 Work Title h1ghr gang Se…" at bounding box center [820, 240] width 967 height 58
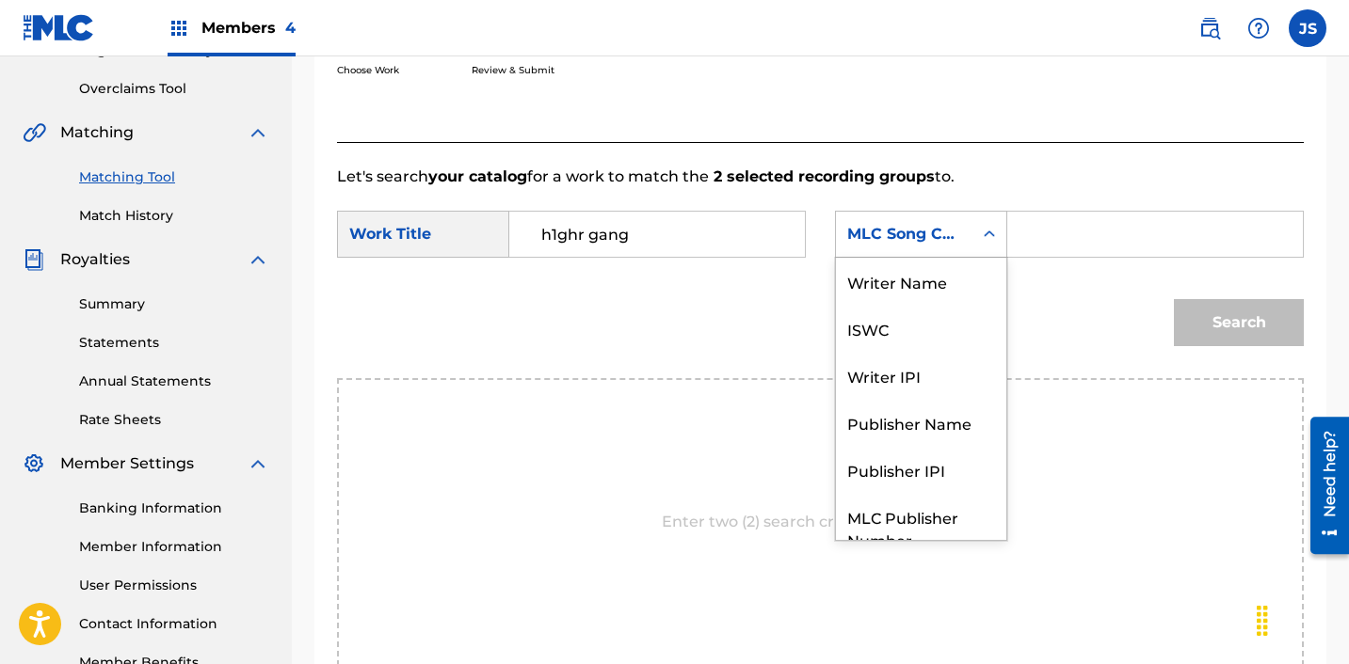
click at [905, 247] on div "MLC Song Code" at bounding box center [904, 234] width 136 height 36
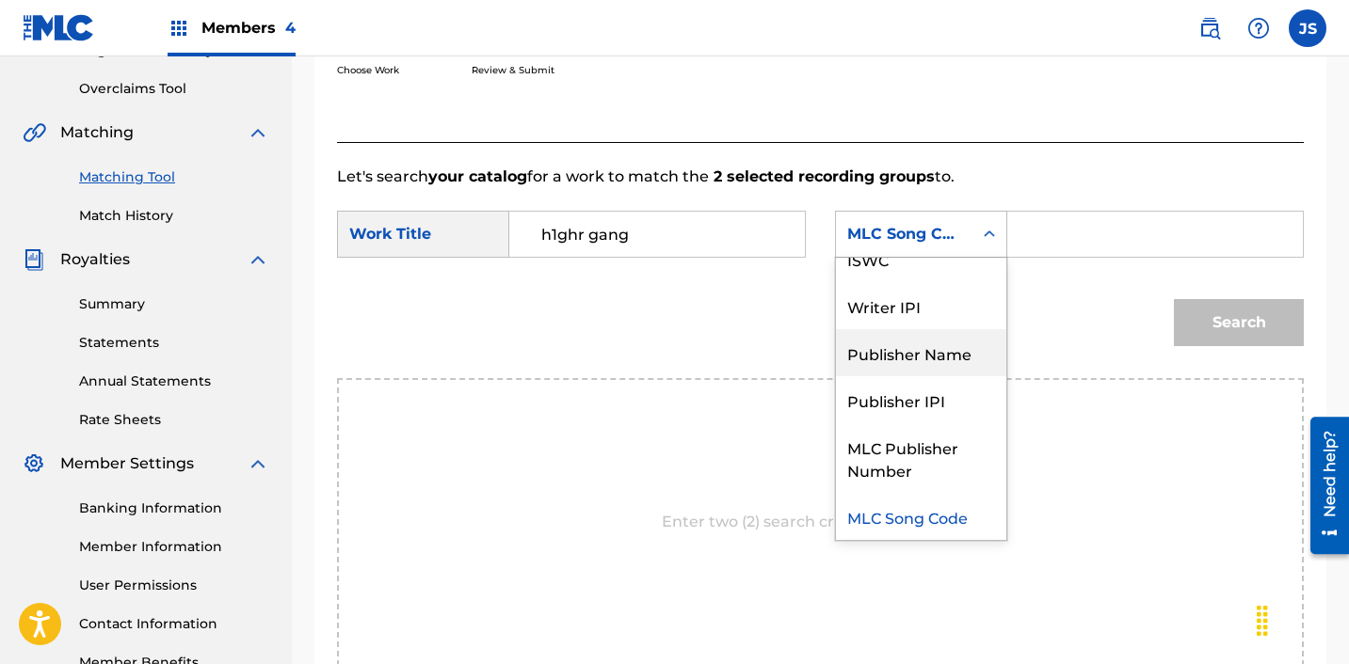
click at [904, 337] on div "Publisher Name" at bounding box center [921, 352] width 170 height 47
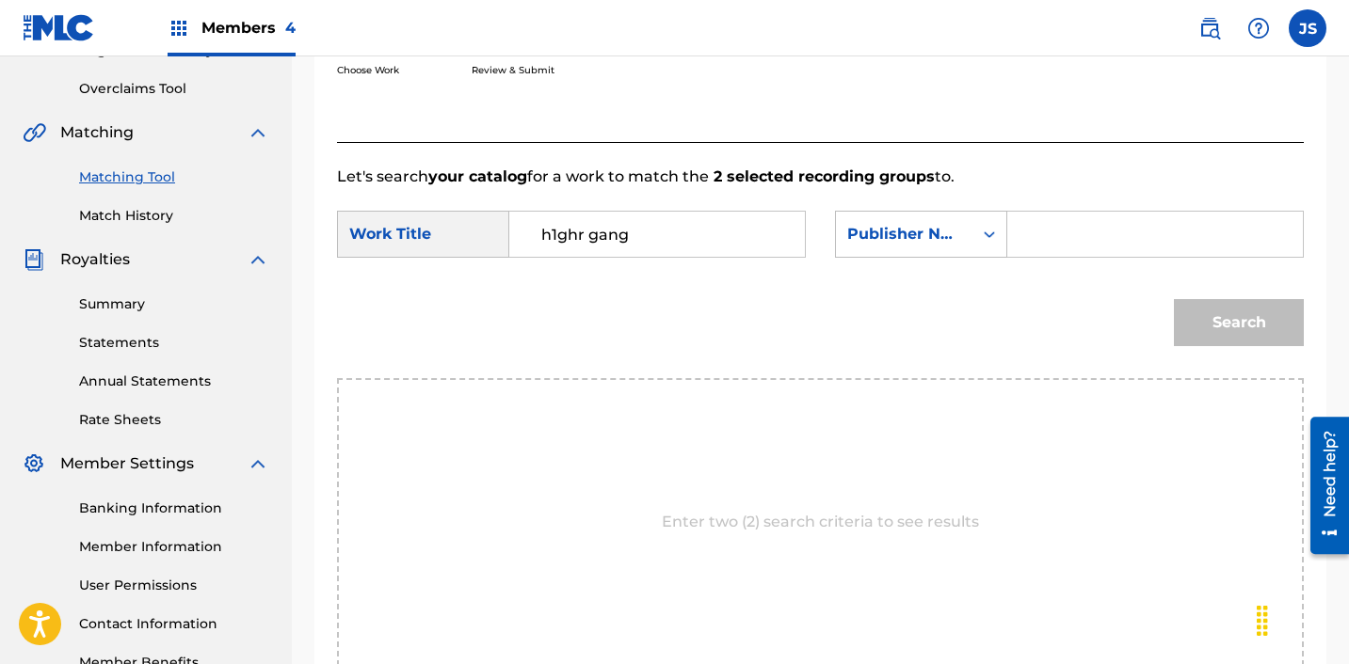
click at [1082, 228] on input "Search Form" at bounding box center [1155, 234] width 264 height 45
type input "ICHUTUS"
click at [1174, 299] on button "Search" at bounding box center [1239, 322] width 130 height 47
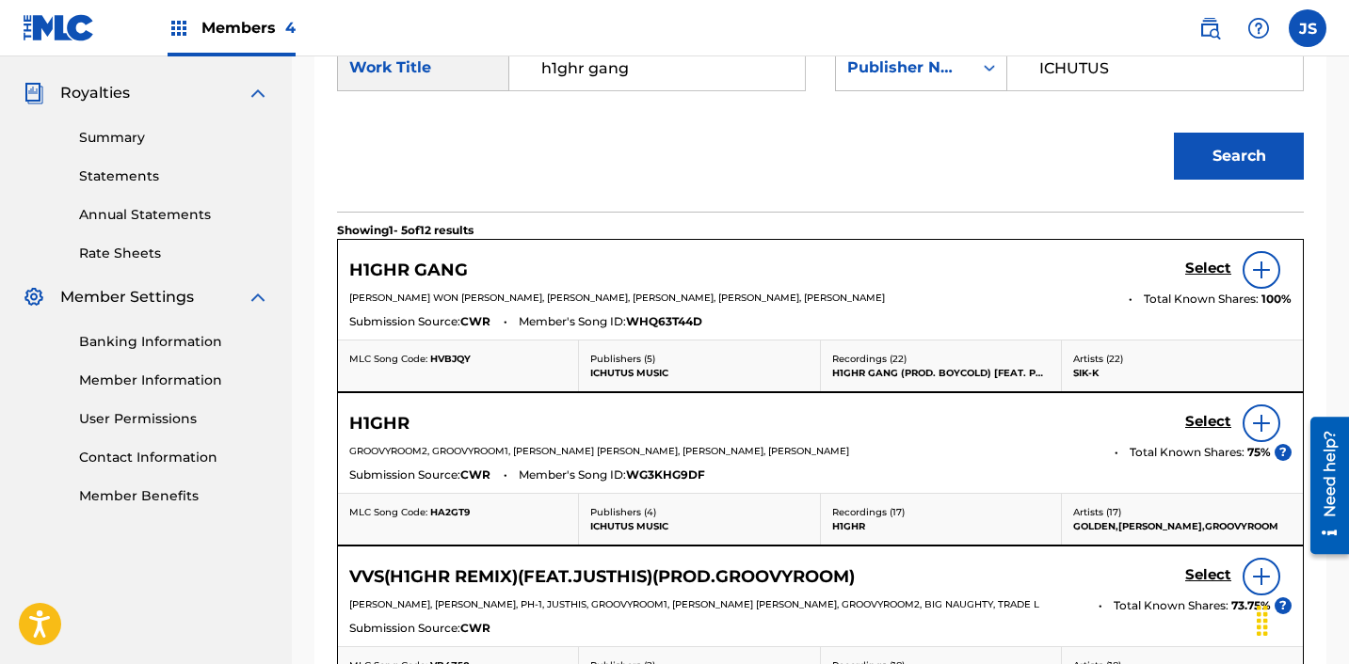
scroll to position [549, 0]
click at [1211, 262] on h5 "Select" at bounding box center [1208, 268] width 46 height 18
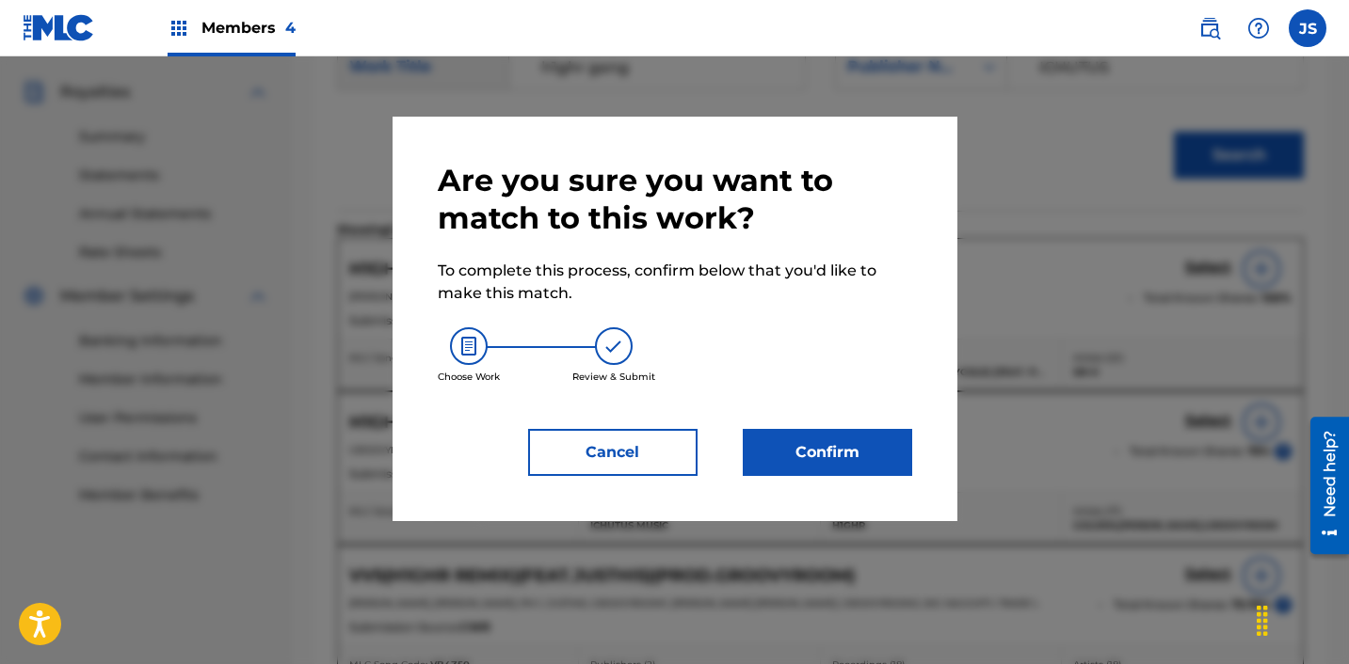
click at [818, 457] on button "Confirm" at bounding box center [827, 452] width 169 height 47
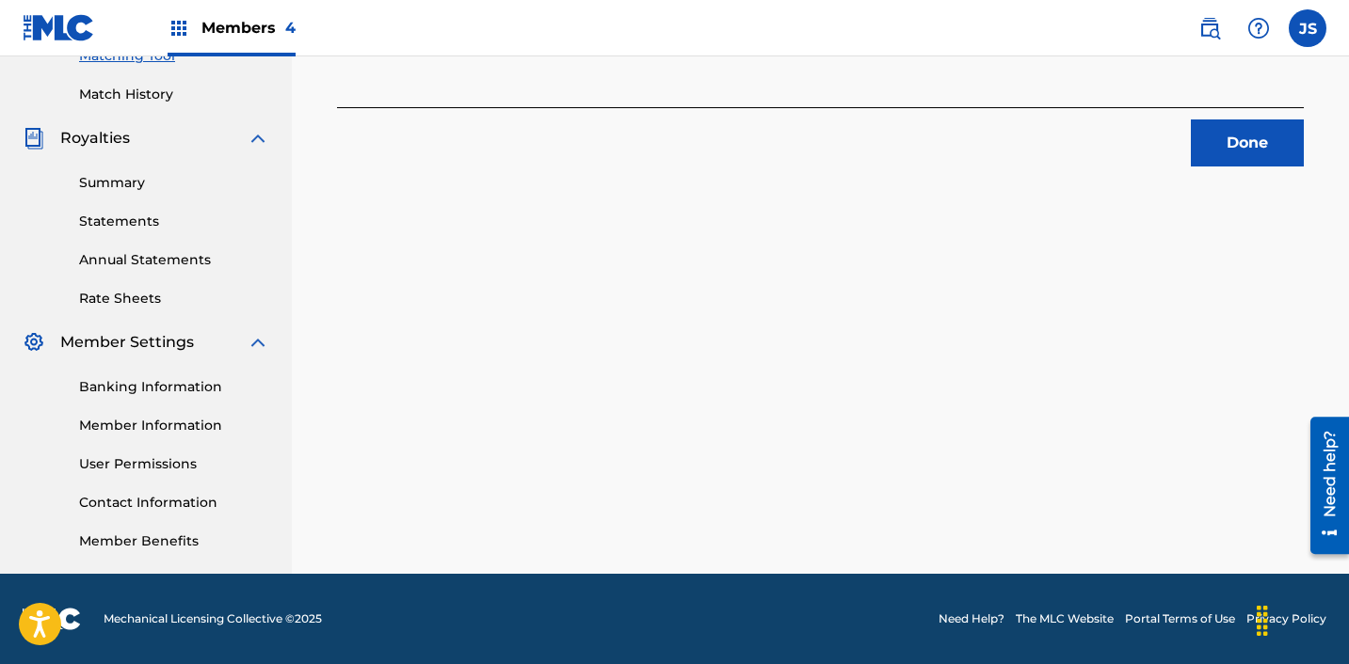
click at [1269, 151] on button "Done" at bounding box center [1247, 143] width 113 height 47
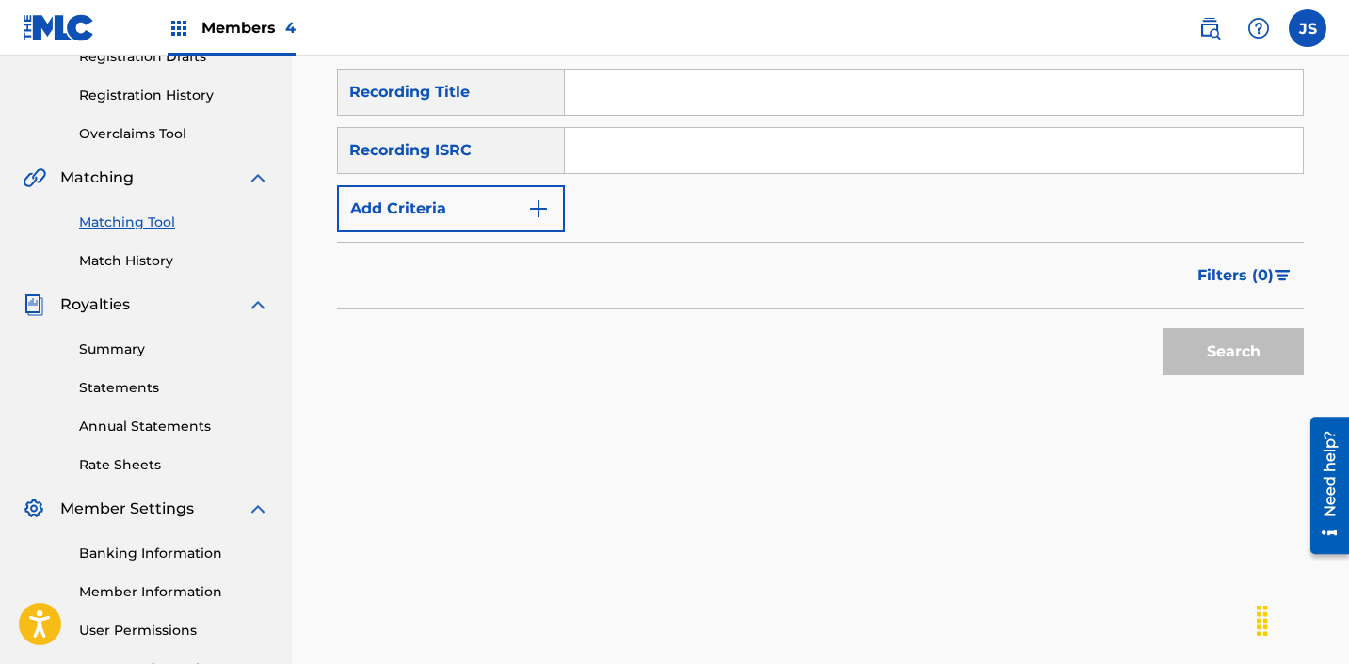
scroll to position [293, 0]
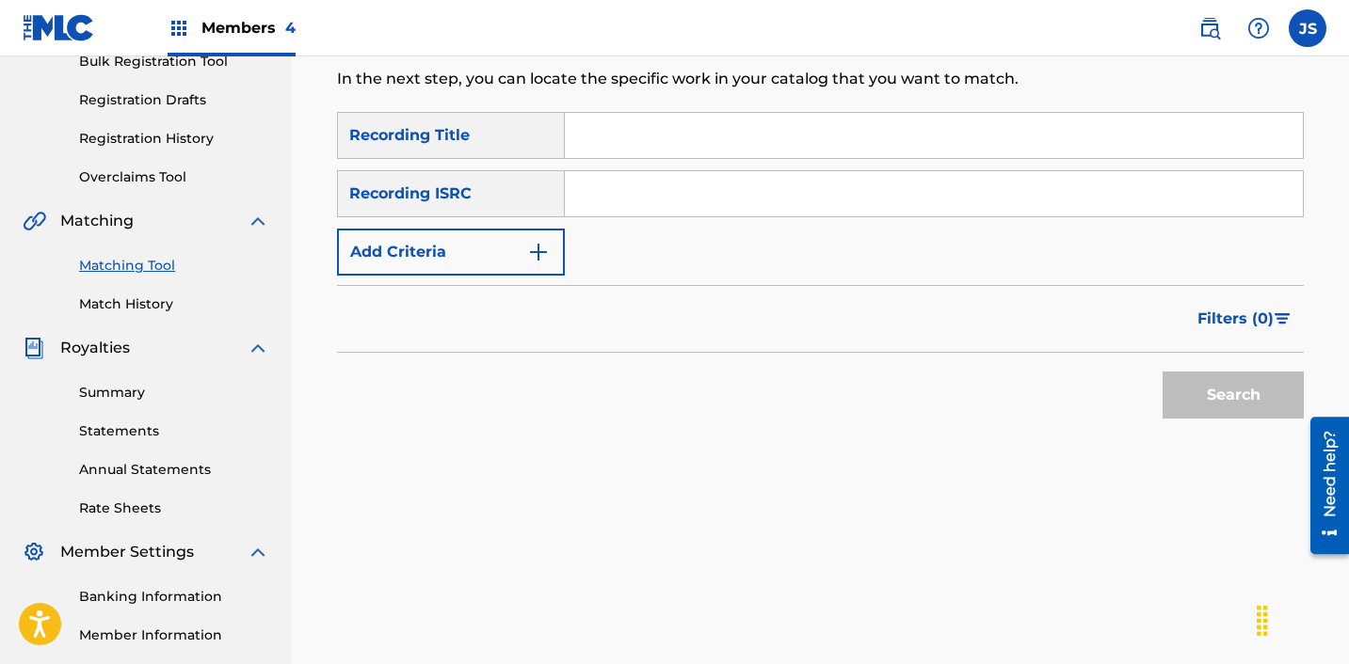
click at [712, 225] on div "SearchWithCriteriaaee66866-273c-4bfe-8c99-8044d90da9eb Recording Title SearchWi…" at bounding box center [820, 194] width 967 height 164
click at [712, 213] on input "Search Form" at bounding box center [934, 193] width 738 height 45
paste input "KRF152200020"
type input "KRF152200020"
click at [1162, 372] on button "Search" at bounding box center [1232, 395] width 141 height 47
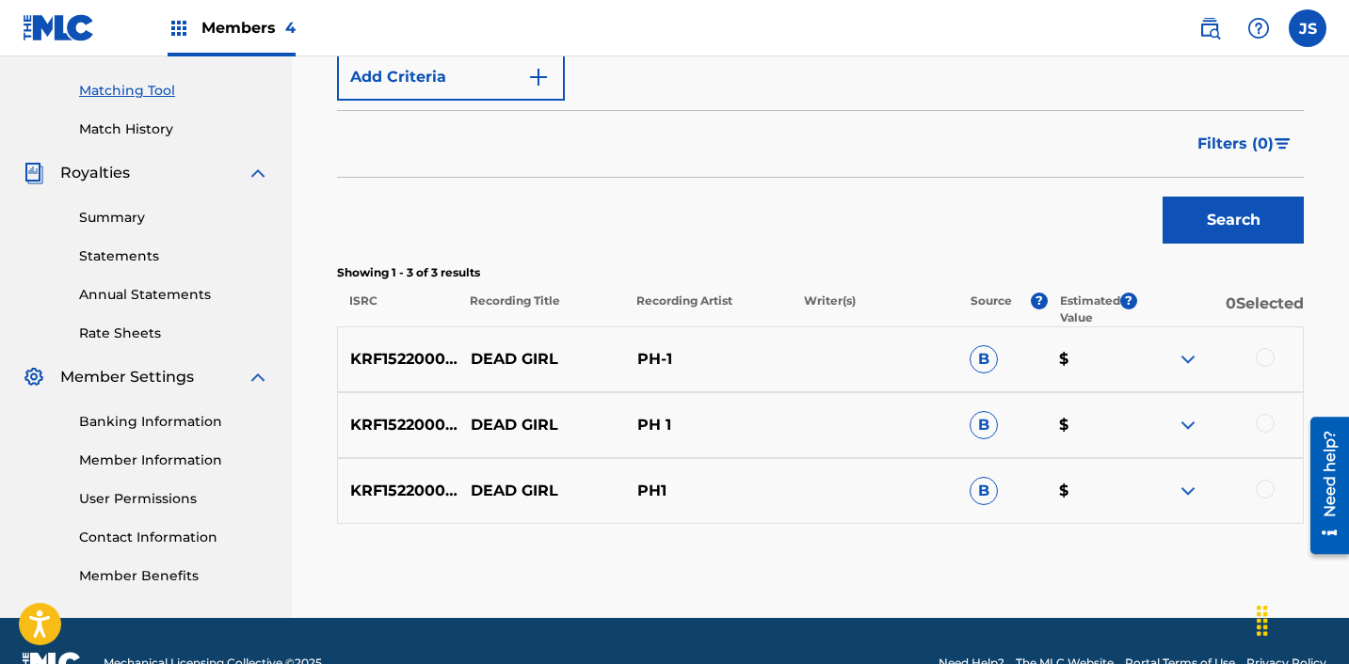
scroll to position [512, 0]
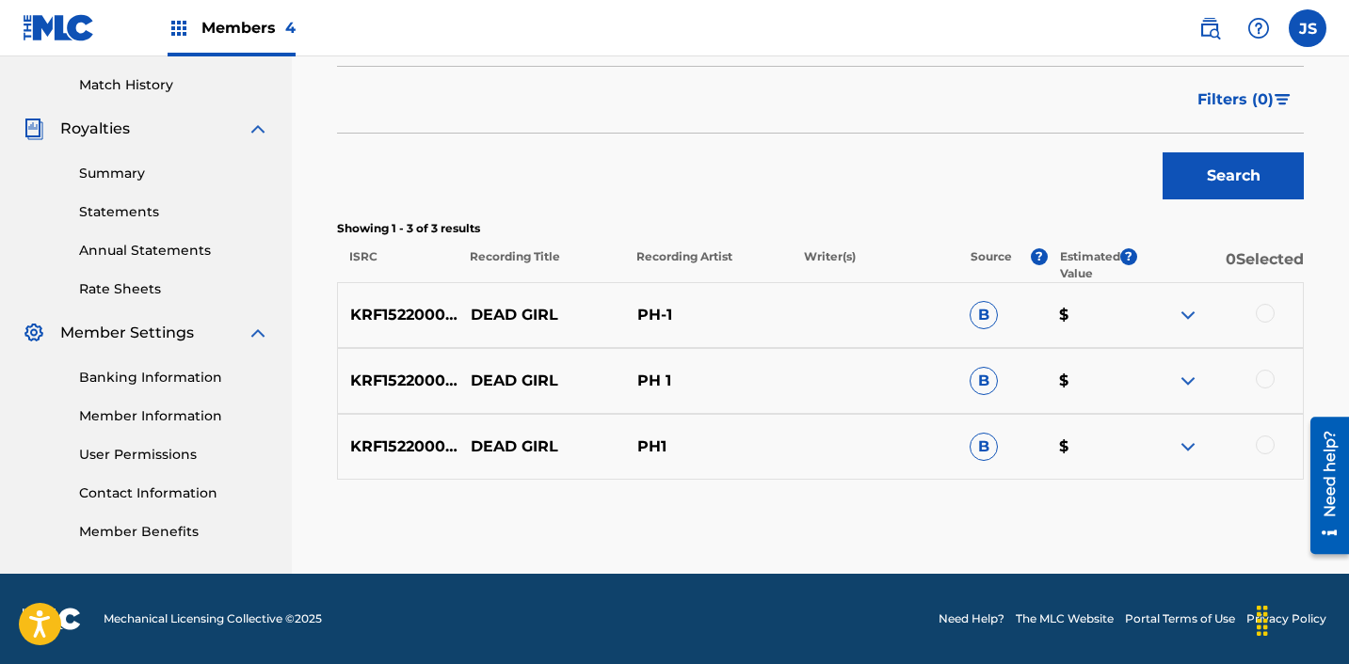
click at [1269, 315] on div at bounding box center [1264, 313] width 19 height 19
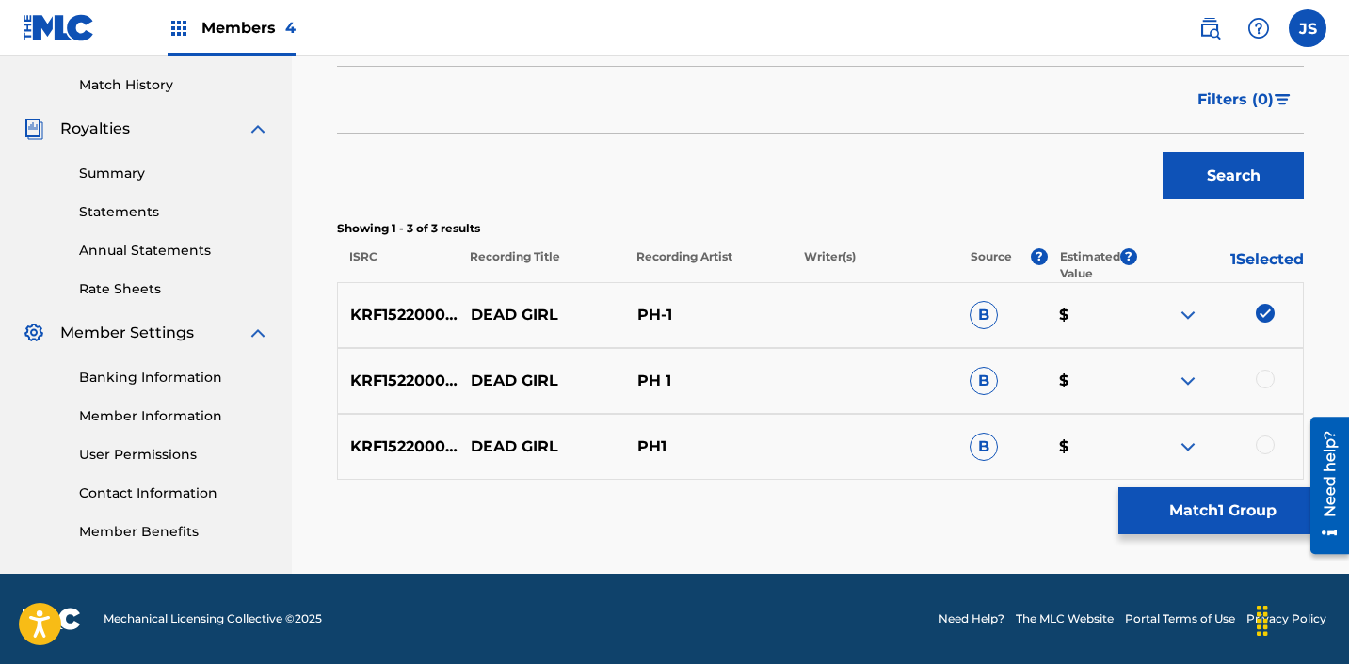
click at [1263, 379] on div at bounding box center [1264, 379] width 19 height 19
click at [1265, 444] on div at bounding box center [1264, 445] width 19 height 19
click at [1197, 516] on button "Match 3 Groups" at bounding box center [1222, 511] width 208 height 47
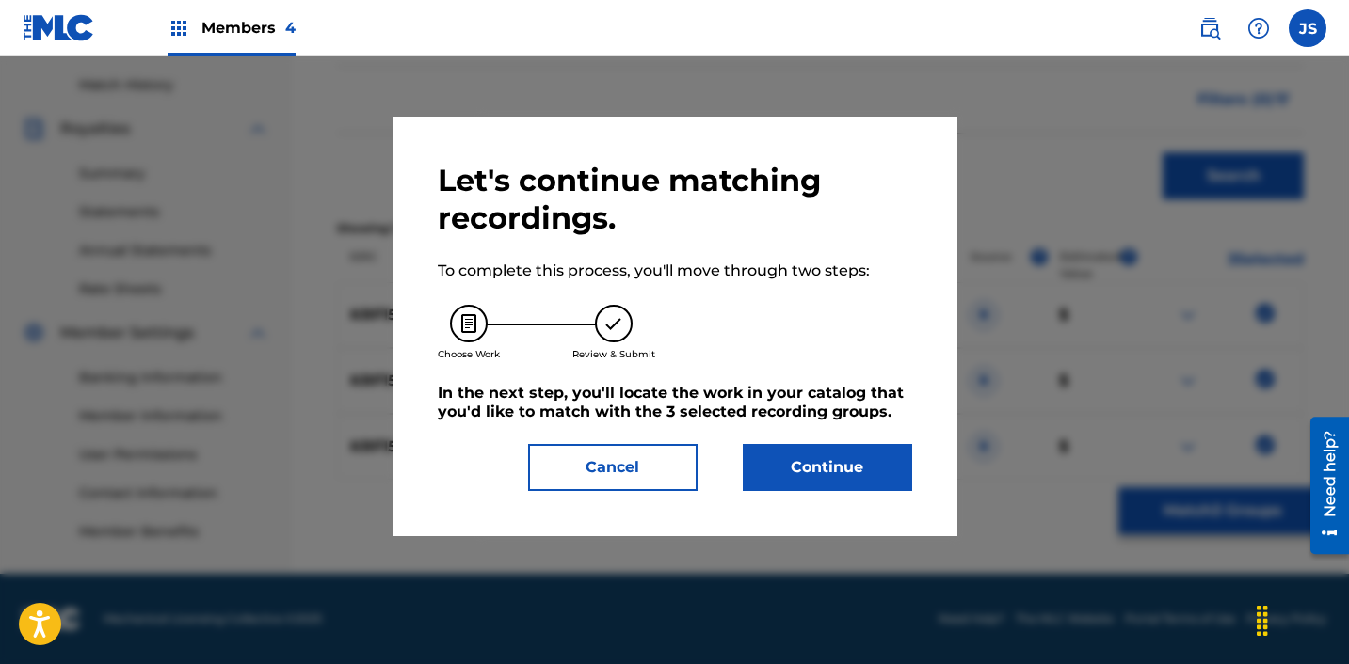
click at [810, 490] on button "Continue" at bounding box center [827, 467] width 169 height 47
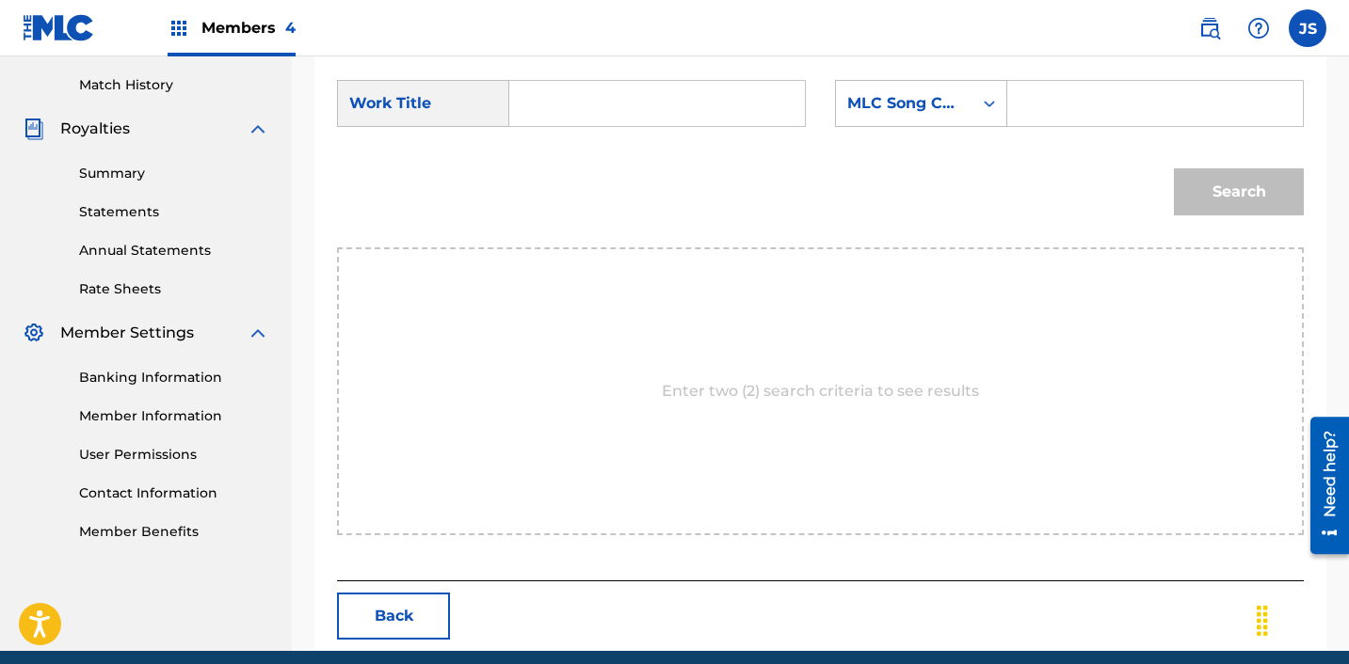
click at [569, 88] on input "Search Form" at bounding box center [657, 103] width 264 height 45
click at [559, 141] on strong "dead" at bounding box center [561, 145] width 40 height 18
type input "dead girl"
click at [937, 120] on div "MLC Song Code" at bounding box center [904, 104] width 136 height 36
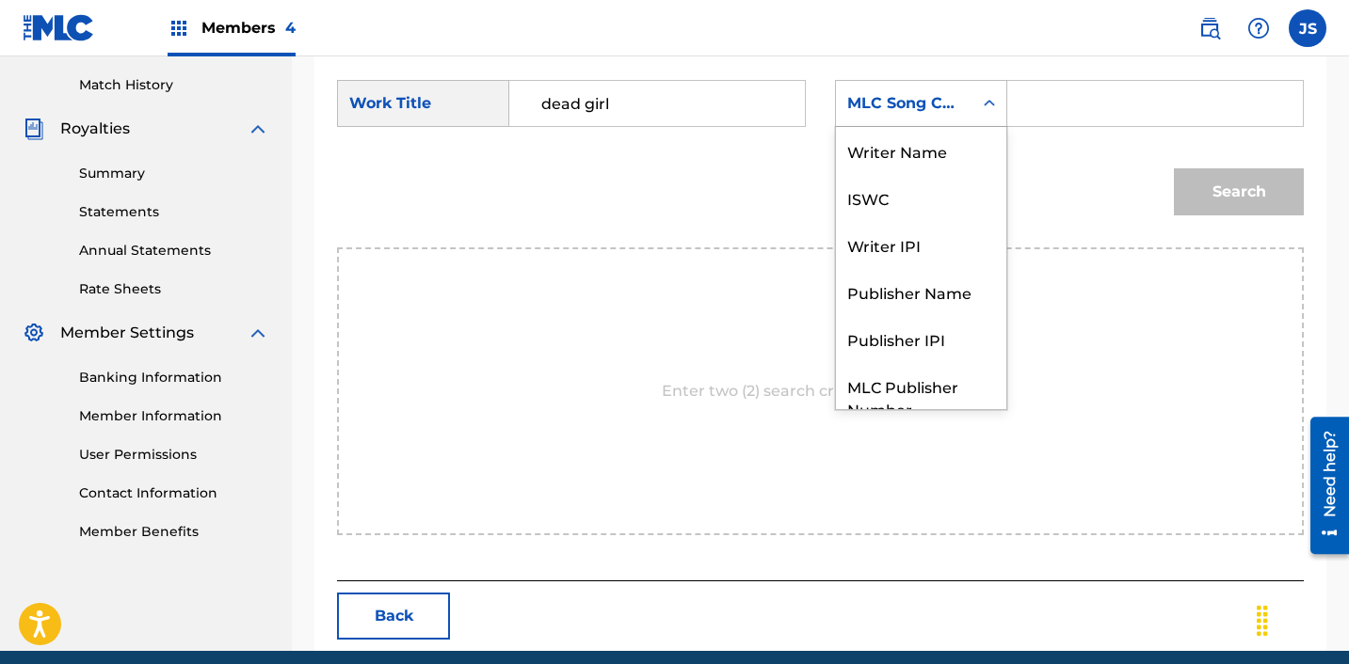
scroll to position [70, 0]
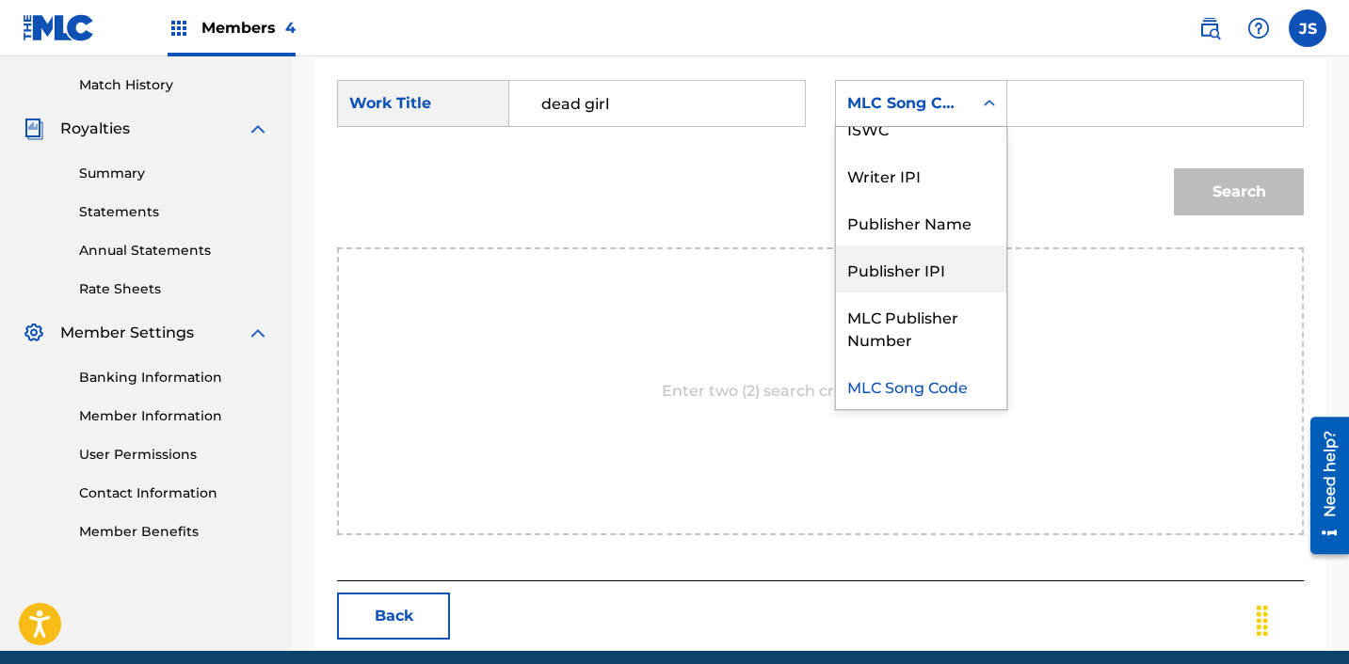
click at [932, 240] on div "Publisher Name" at bounding box center [921, 222] width 170 height 47
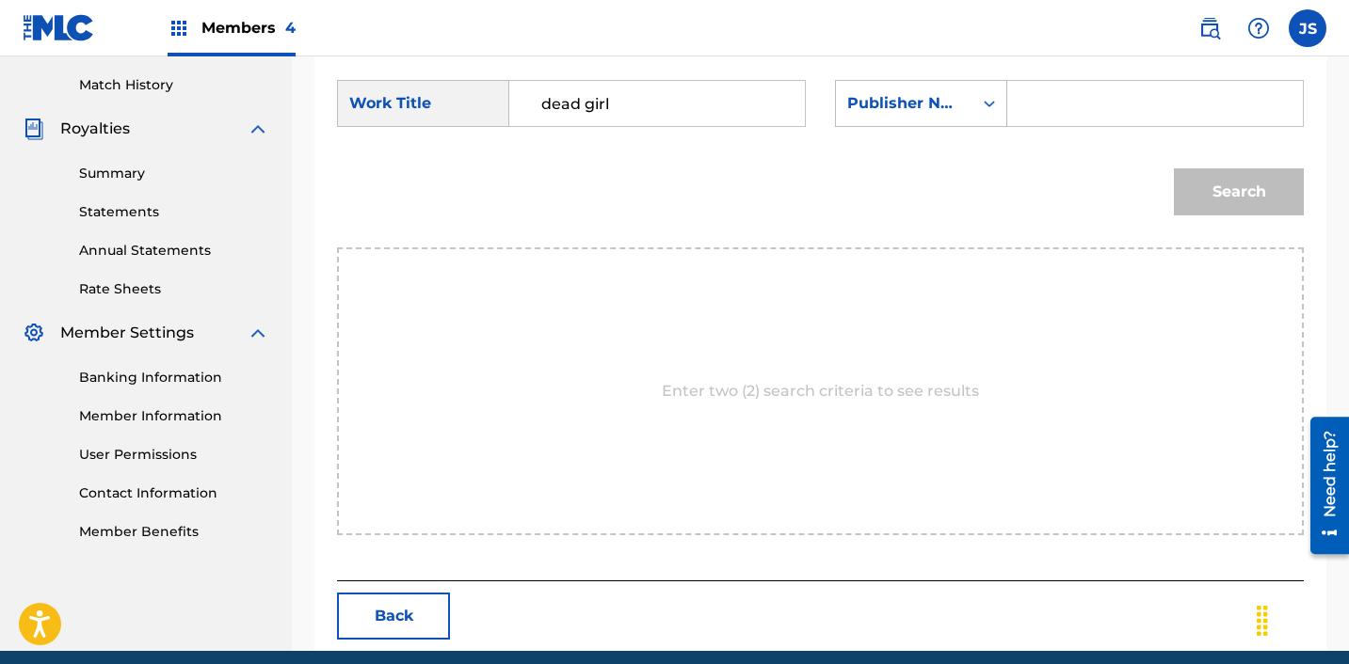
click at [1077, 90] on input "Search Form" at bounding box center [1155, 103] width 264 height 45
type input "ICHUTUS"
click at [1266, 193] on button "Search" at bounding box center [1239, 191] width 130 height 47
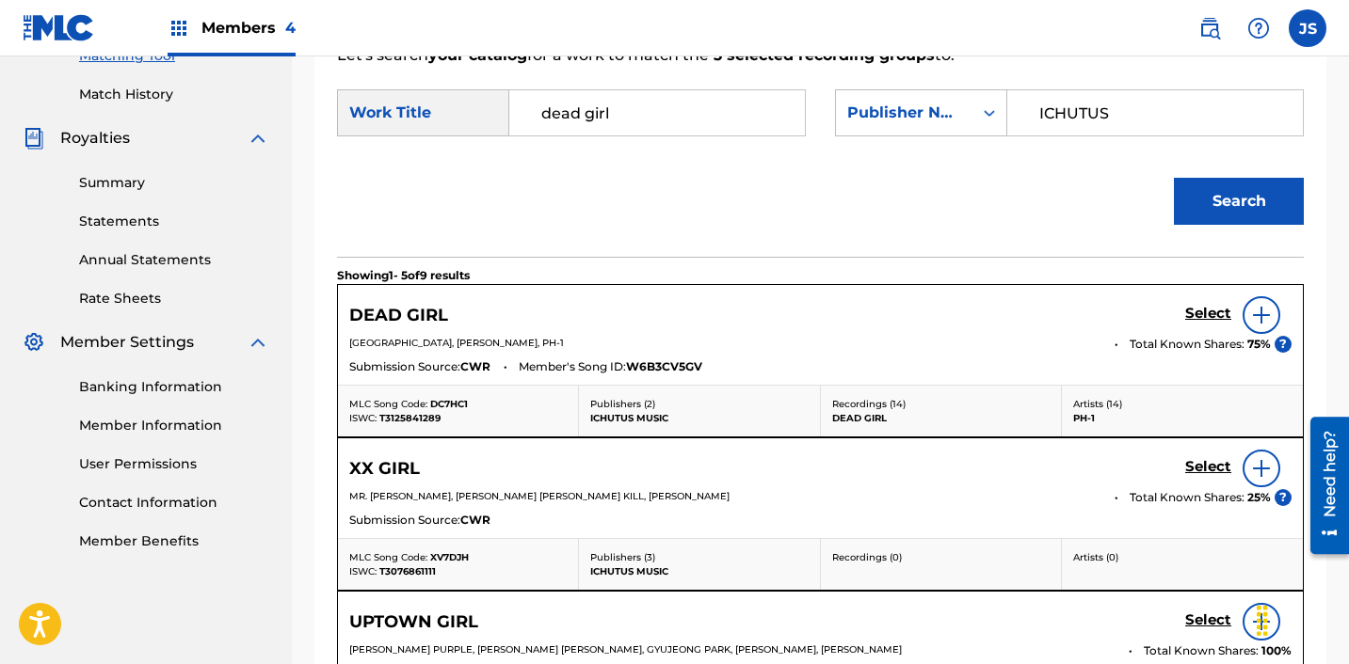
scroll to position [512, 0]
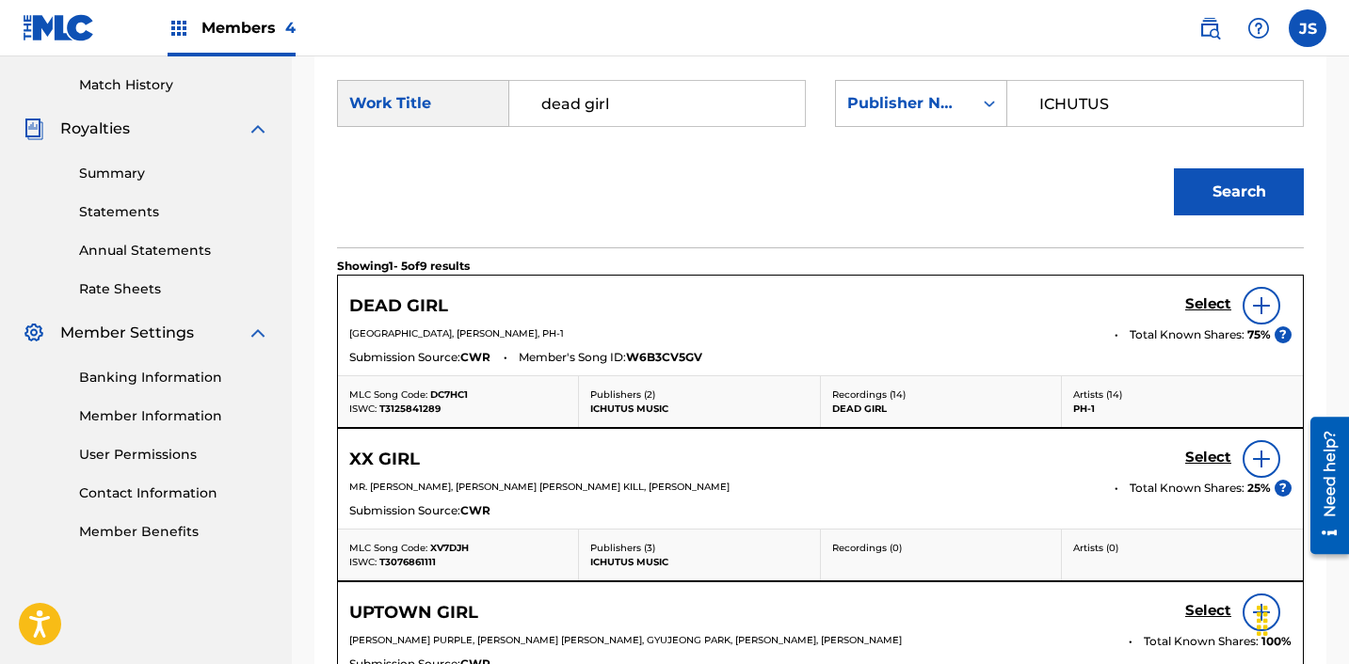
click at [1198, 309] on h5 "Select" at bounding box center [1208, 305] width 46 height 18
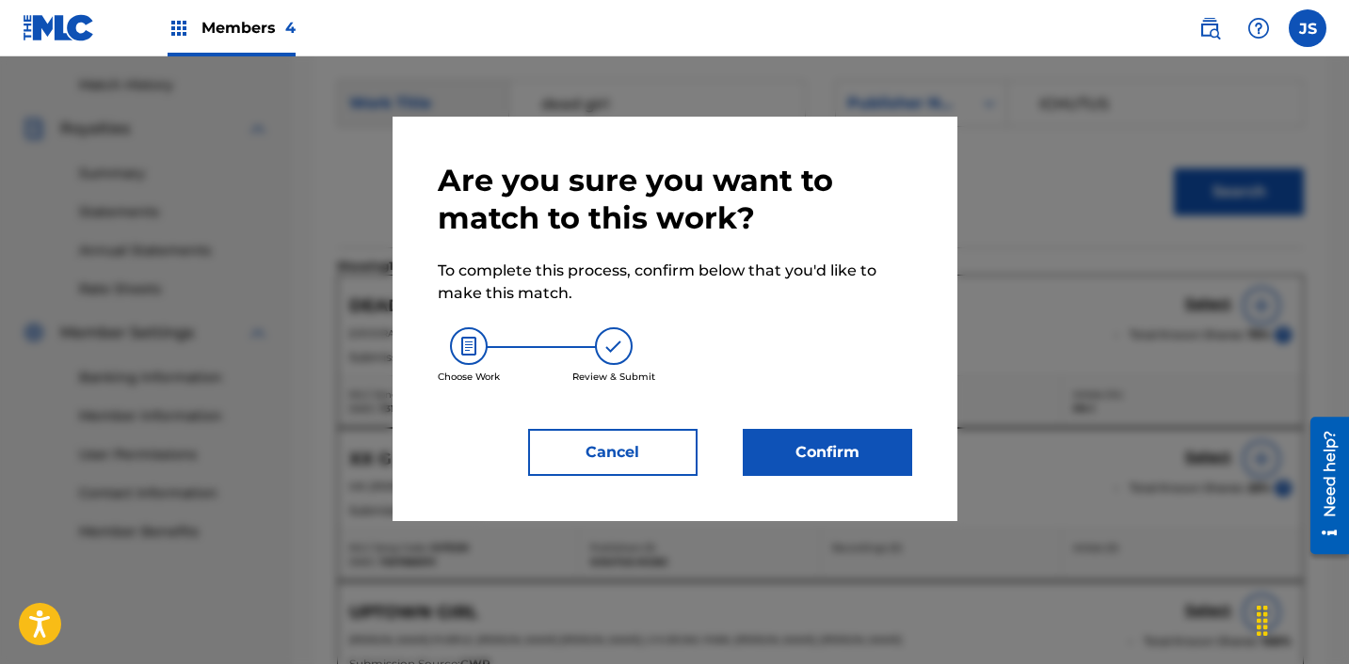
click at [864, 469] on button "Confirm" at bounding box center [827, 452] width 169 height 47
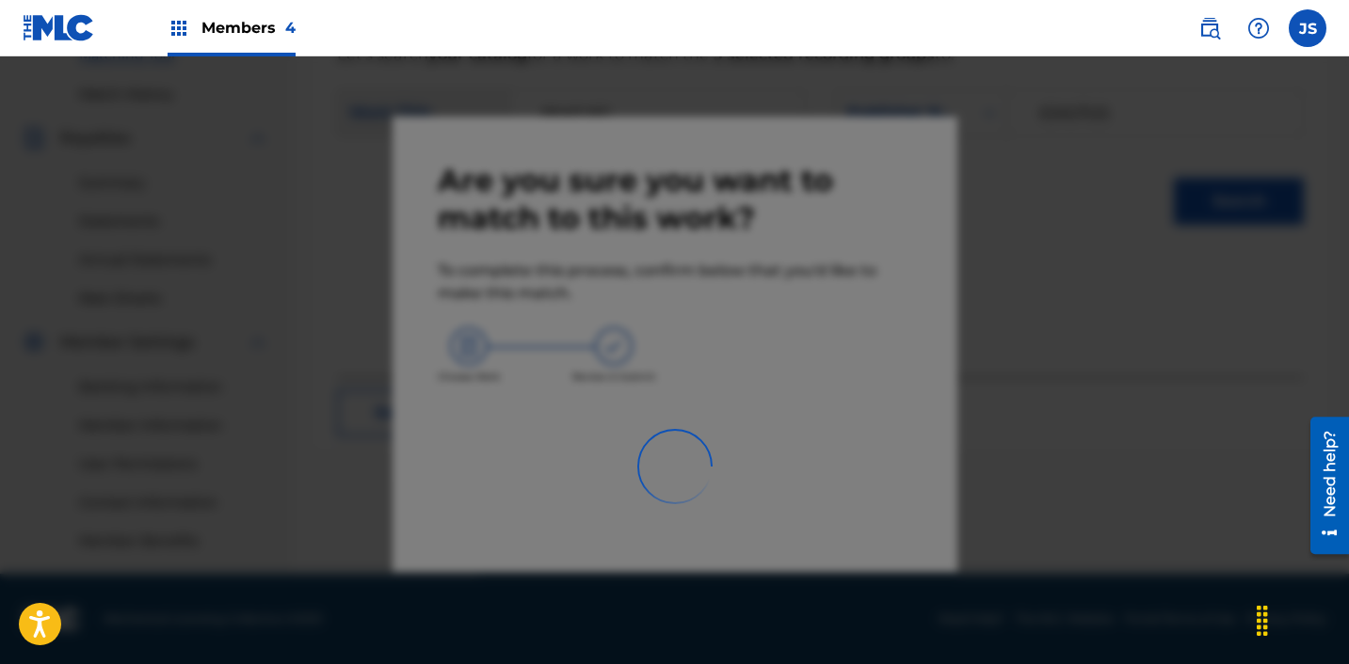
scroll to position [503, 0]
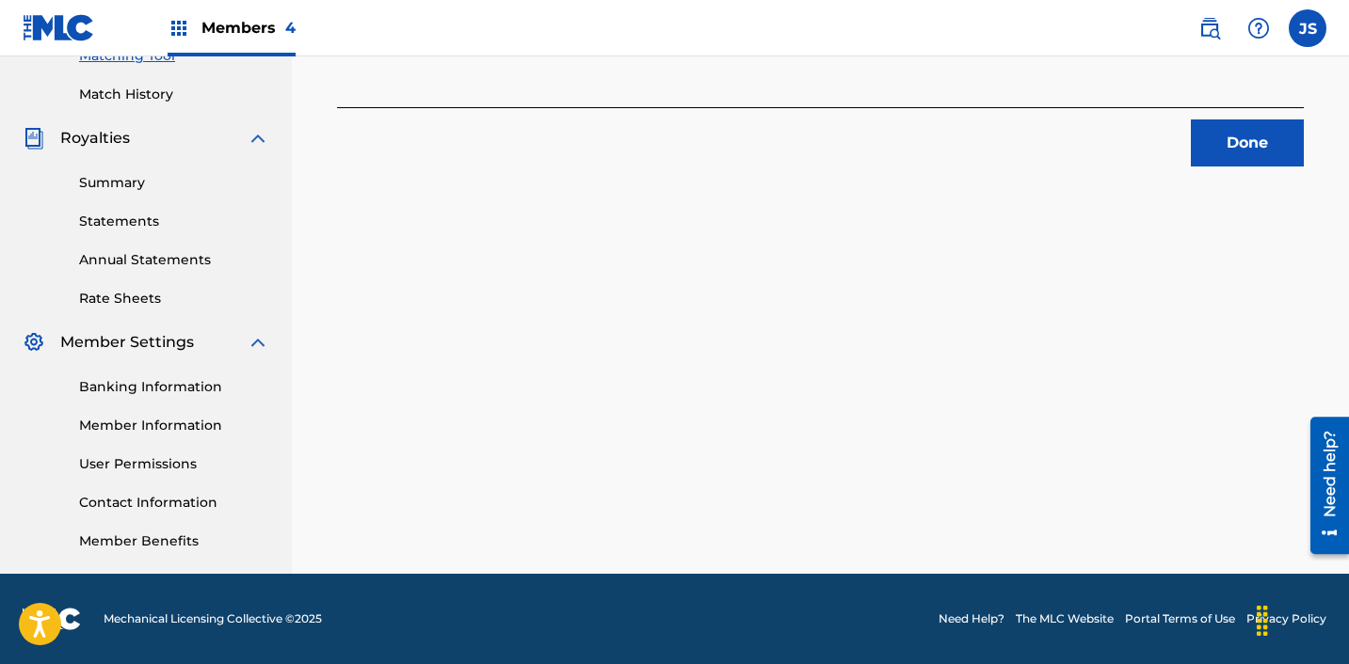
click at [1194, 121] on button "Done" at bounding box center [1247, 143] width 113 height 47
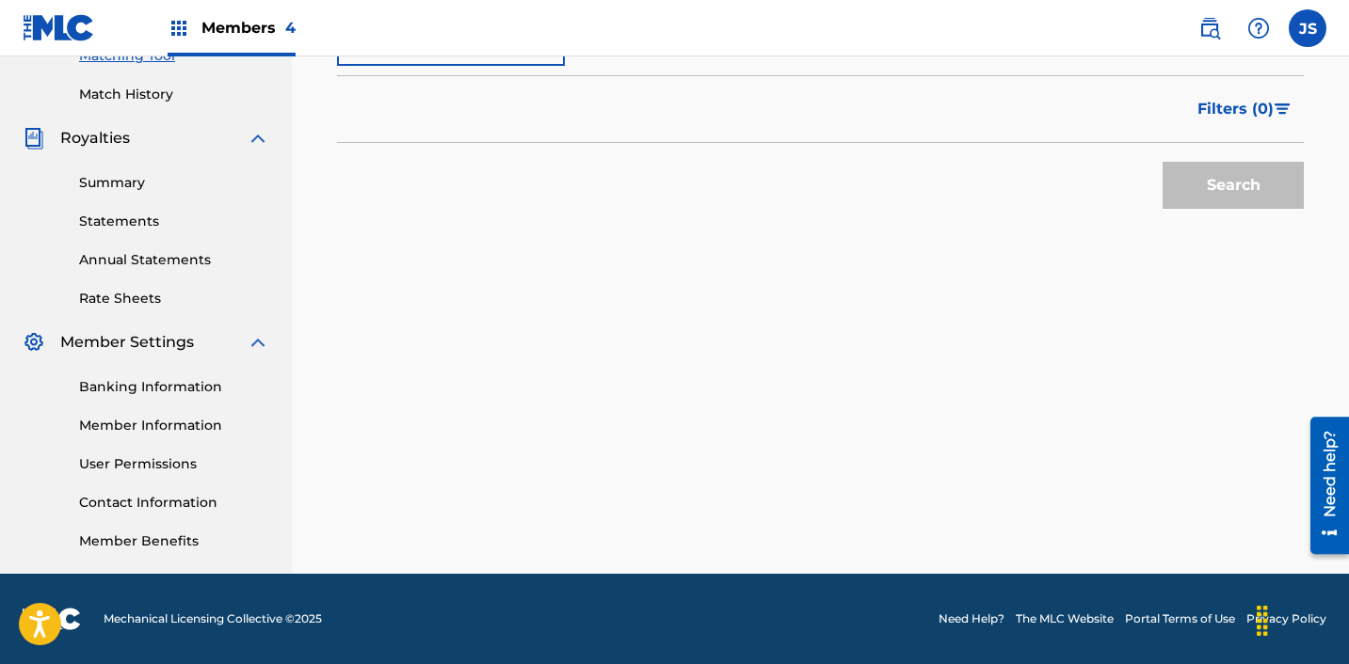
scroll to position [262, 0]
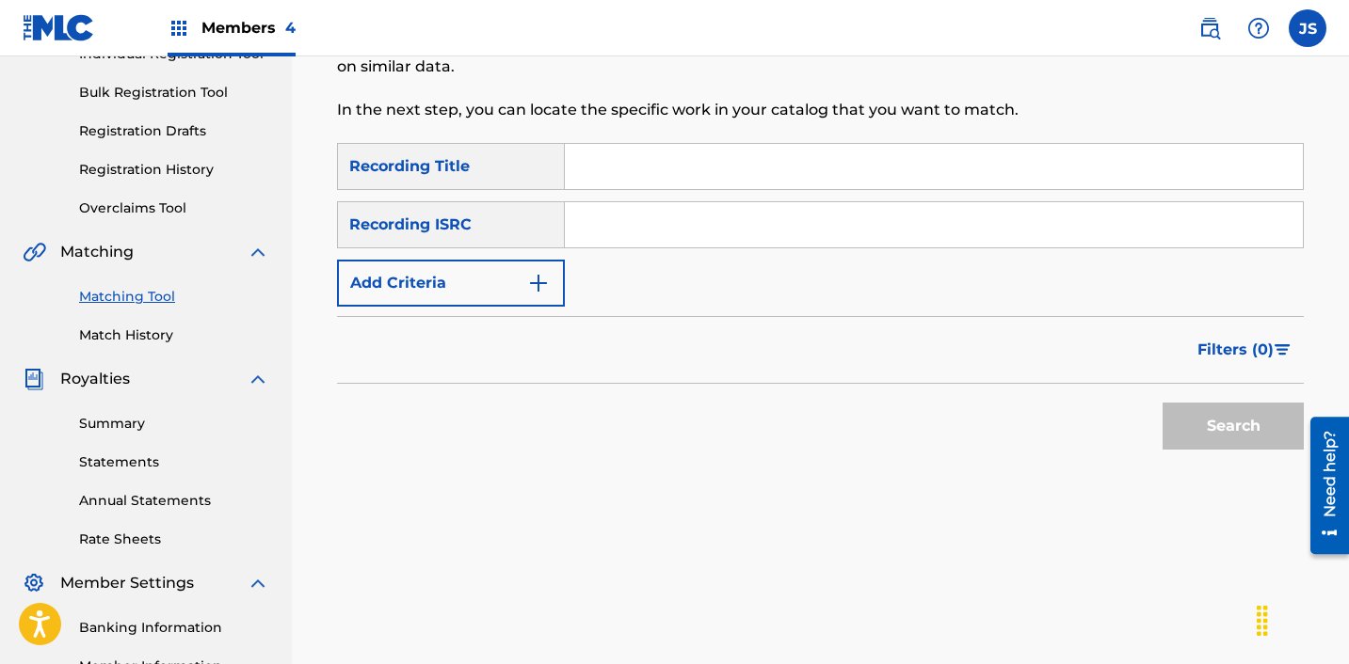
click at [641, 248] on div "Search Form" at bounding box center [934, 224] width 739 height 47
click at [641, 226] on input "Search Form" at bounding box center [934, 224] width 738 height 45
paste input "KRE131900064"
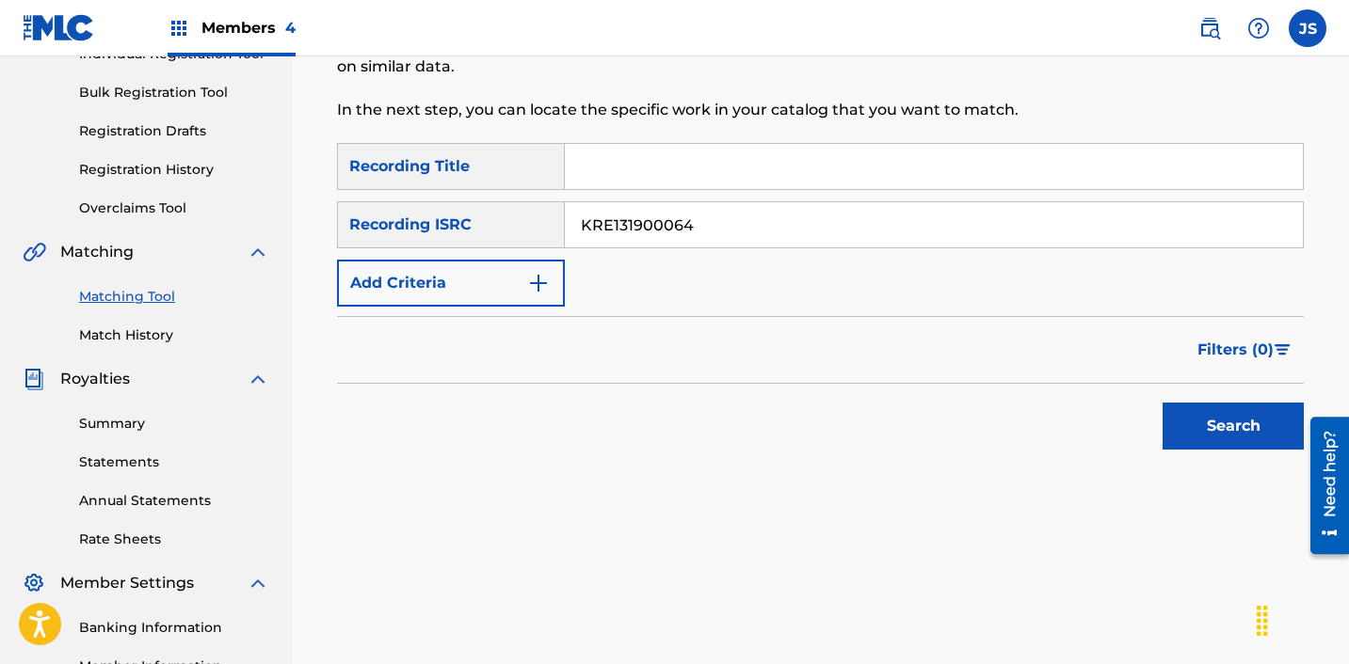
type input "KRE131900064"
click at [1162, 403] on button "Search" at bounding box center [1232, 426] width 141 height 47
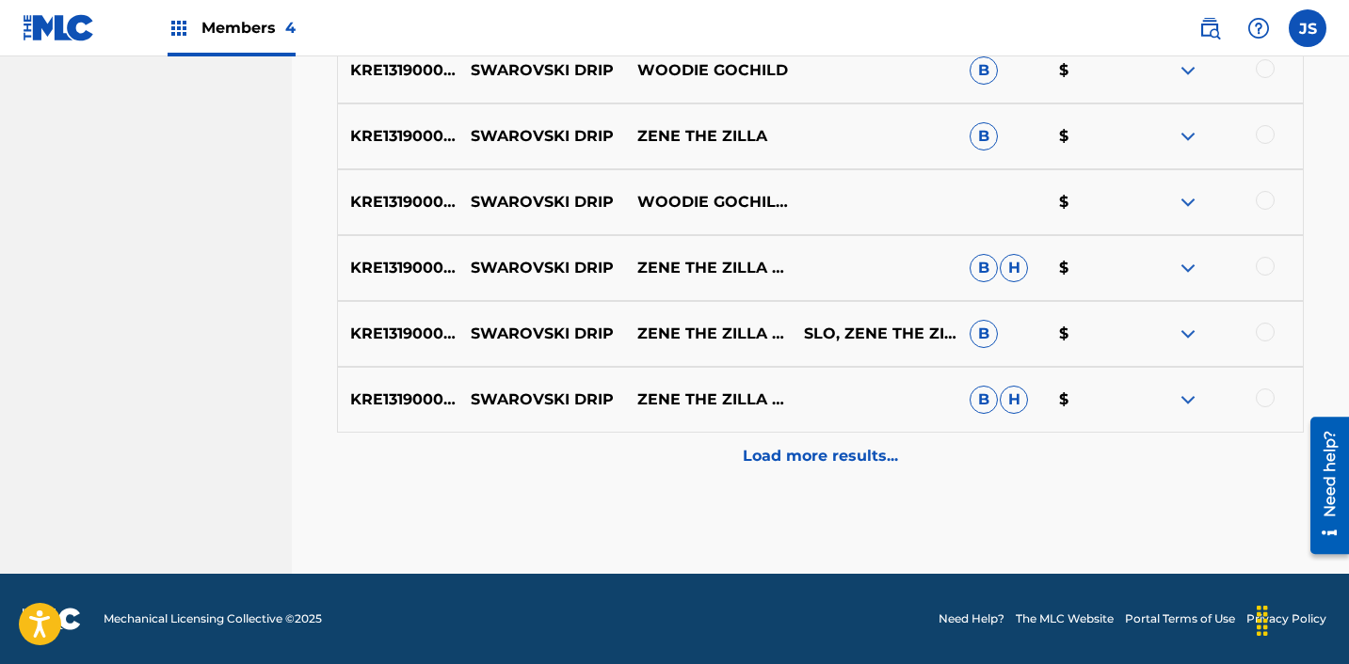
click at [833, 463] on p "Load more results..." at bounding box center [820, 456] width 155 height 23
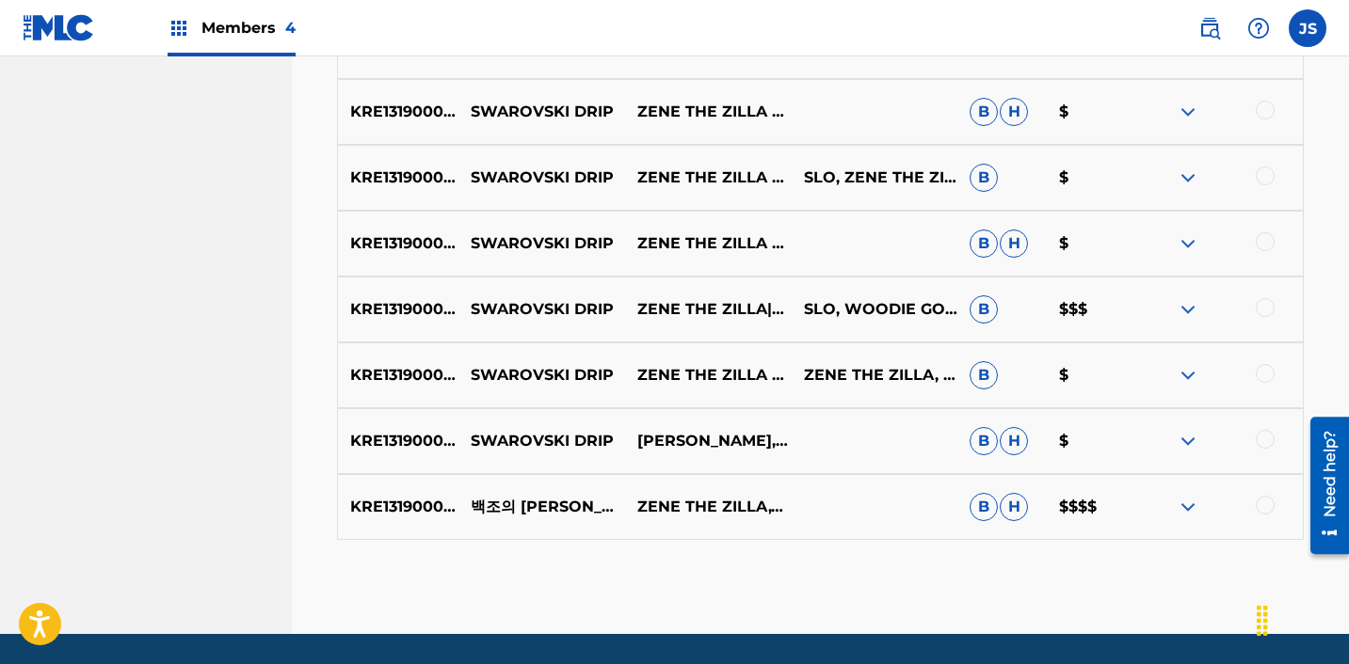
scroll to position [1237, 0]
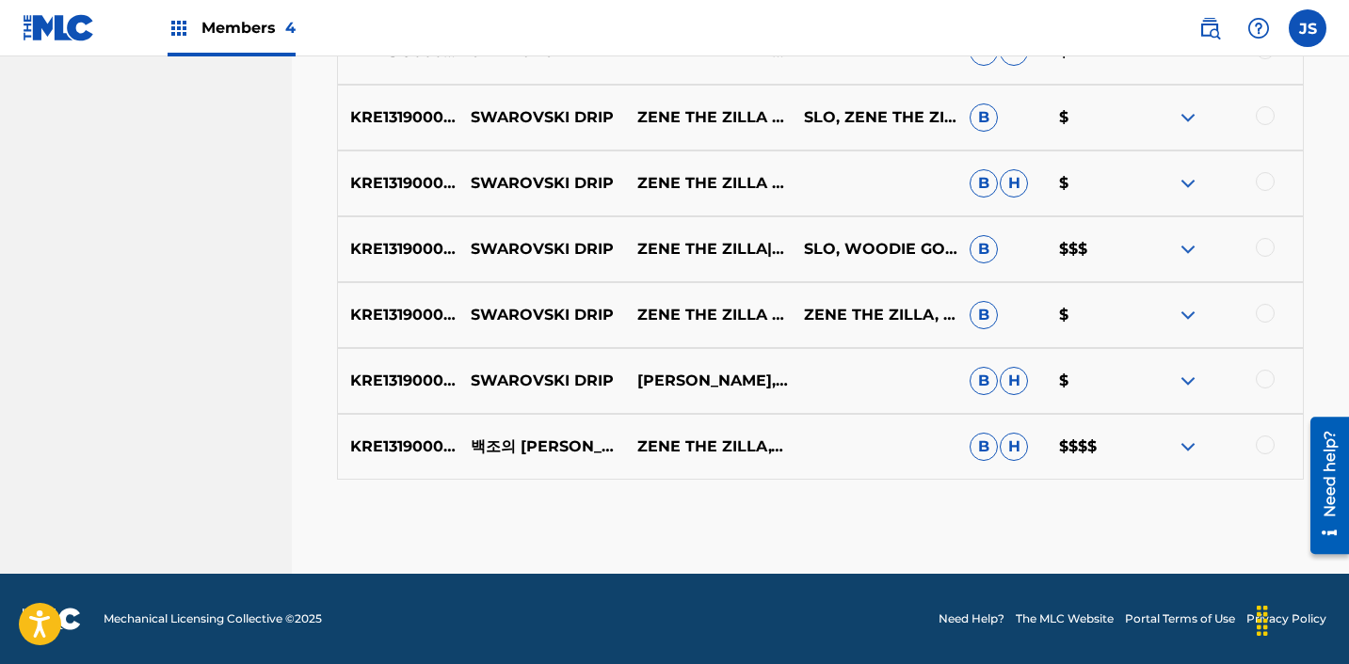
click at [1271, 446] on div at bounding box center [1264, 445] width 19 height 19
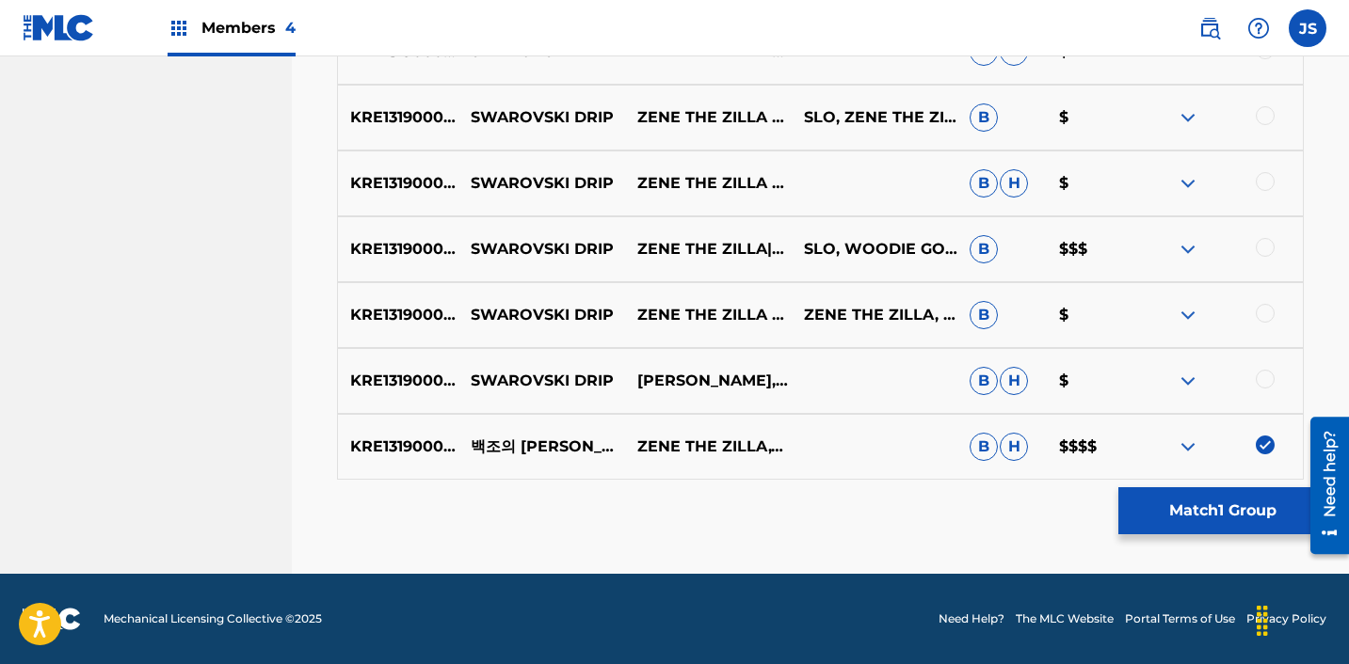
click at [1268, 383] on div at bounding box center [1264, 379] width 19 height 19
click at [1259, 298] on div "KRE131900064 SWAROVSKI DRIP ZENE THE ZILLA & WOODIE GOCHILD ZENE THE ZILLA, WOO…" at bounding box center [820, 315] width 967 height 66
click at [1259, 306] on div at bounding box center [1264, 313] width 19 height 19
click at [1259, 232] on div "KRE131900064 SWAROVSKI DRIP ZENE THE ZILLA|WOODIE GOCHILD SLO, WOODIE GOCHILD, …" at bounding box center [820, 249] width 967 height 66
click at [1259, 238] on div at bounding box center [1219, 249] width 167 height 23
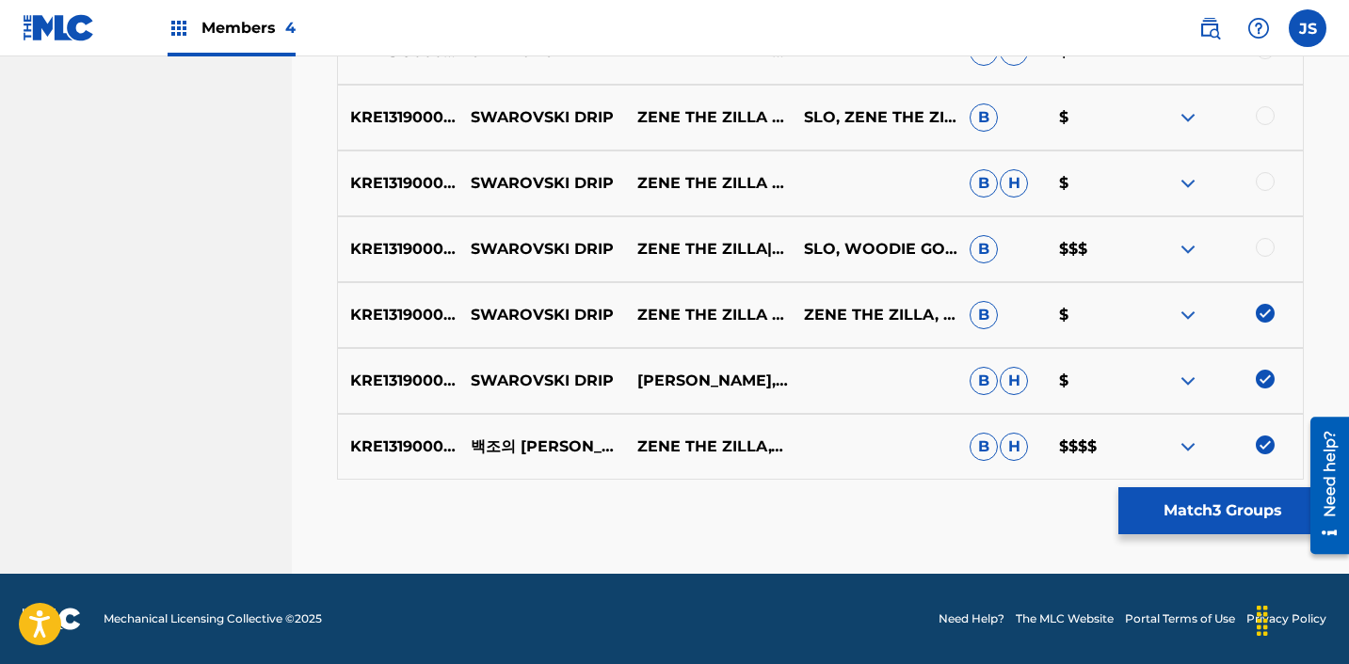
click at [1265, 248] on div at bounding box center [1264, 247] width 19 height 19
click at [1266, 188] on div at bounding box center [1264, 181] width 19 height 19
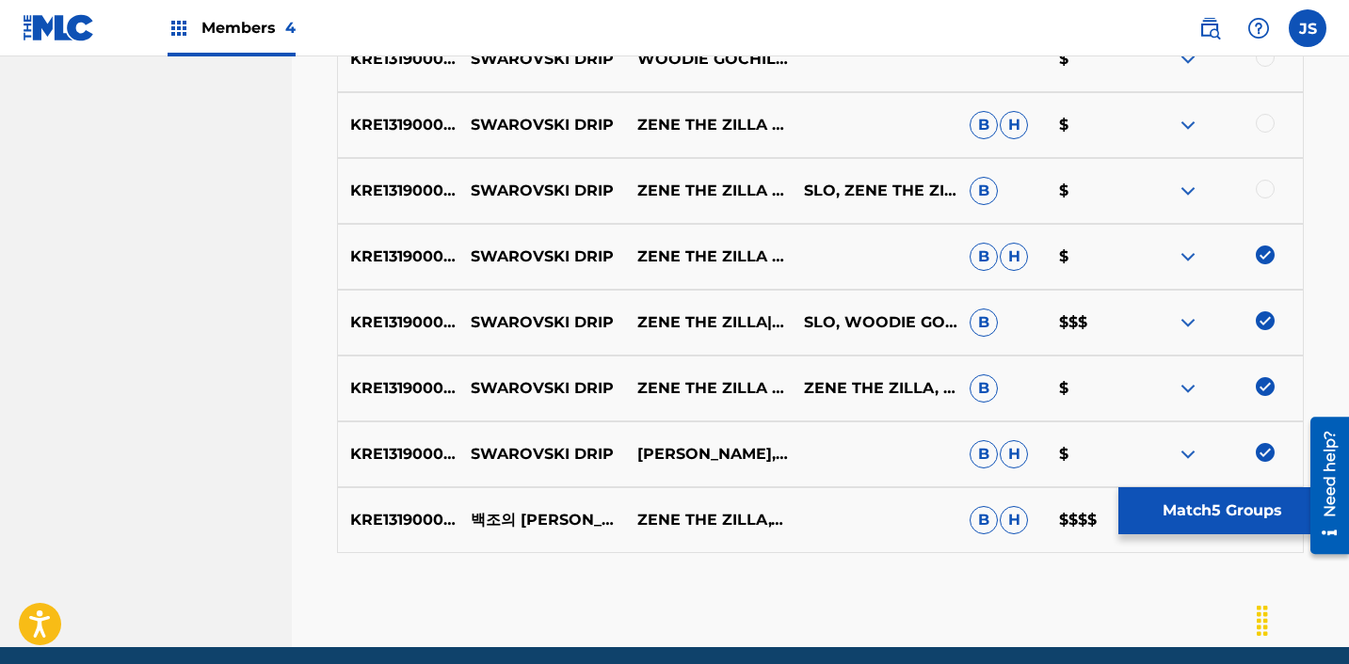
scroll to position [1143, 0]
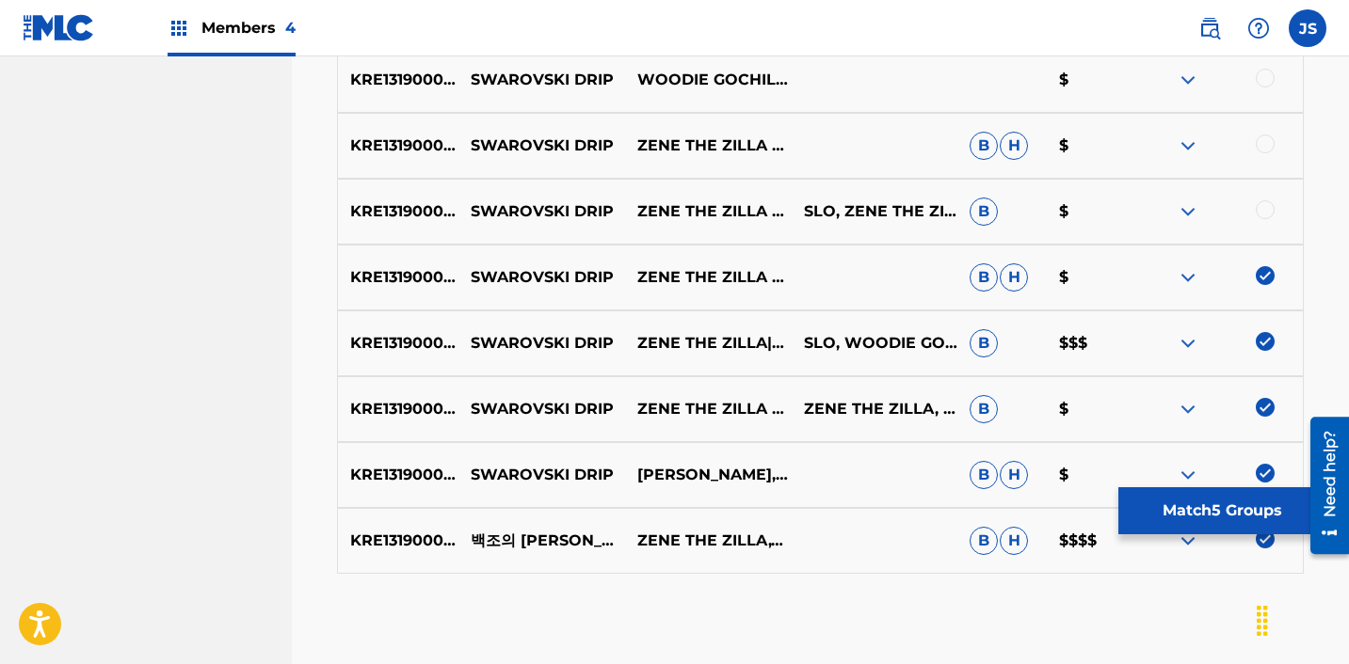
click at [1271, 216] on div at bounding box center [1264, 209] width 19 height 19
click at [1270, 151] on div at bounding box center [1264, 144] width 19 height 19
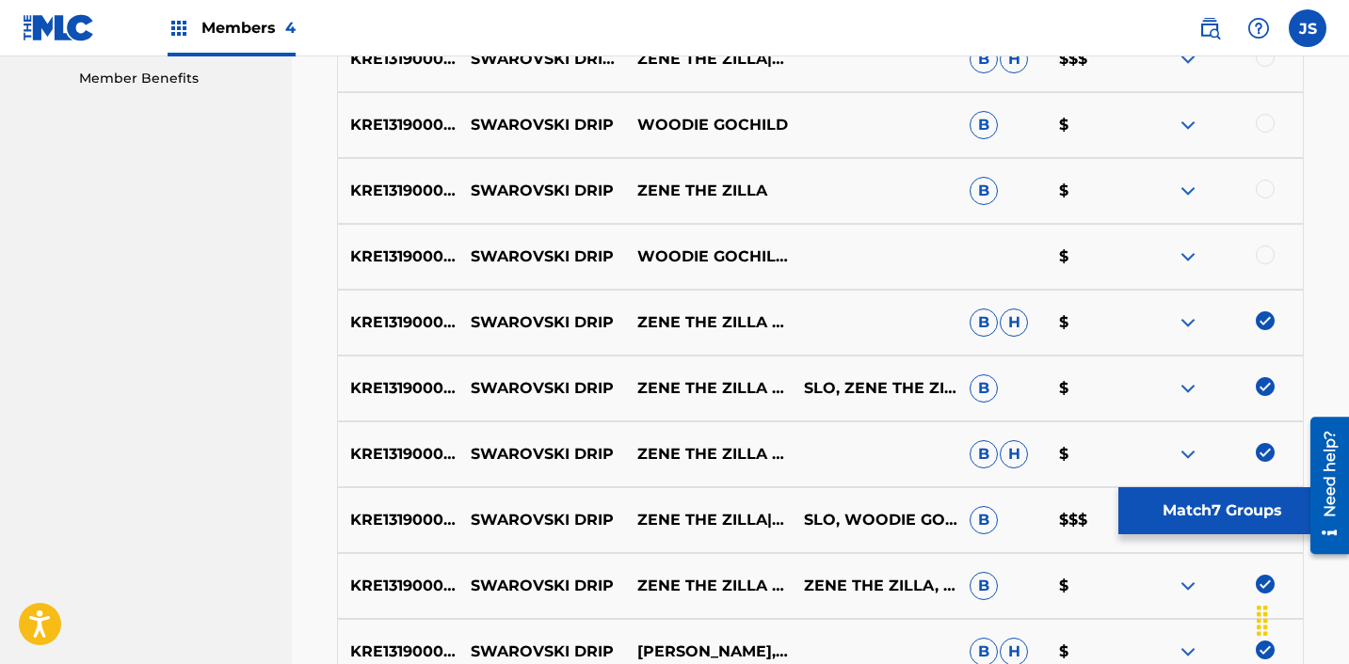
scroll to position [962, 0]
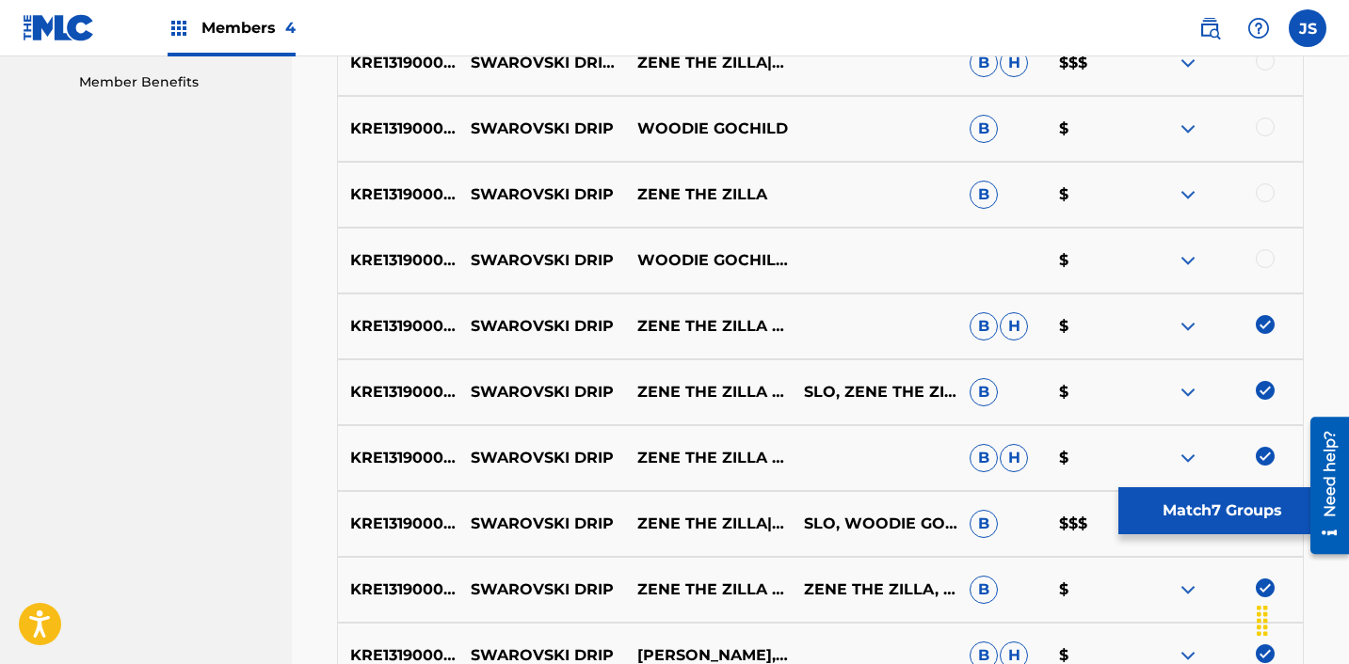
click at [1264, 264] on div at bounding box center [1264, 258] width 19 height 19
click at [1265, 200] on div at bounding box center [1264, 193] width 19 height 19
click at [1263, 129] on div at bounding box center [1264, 127] width 19 height 19
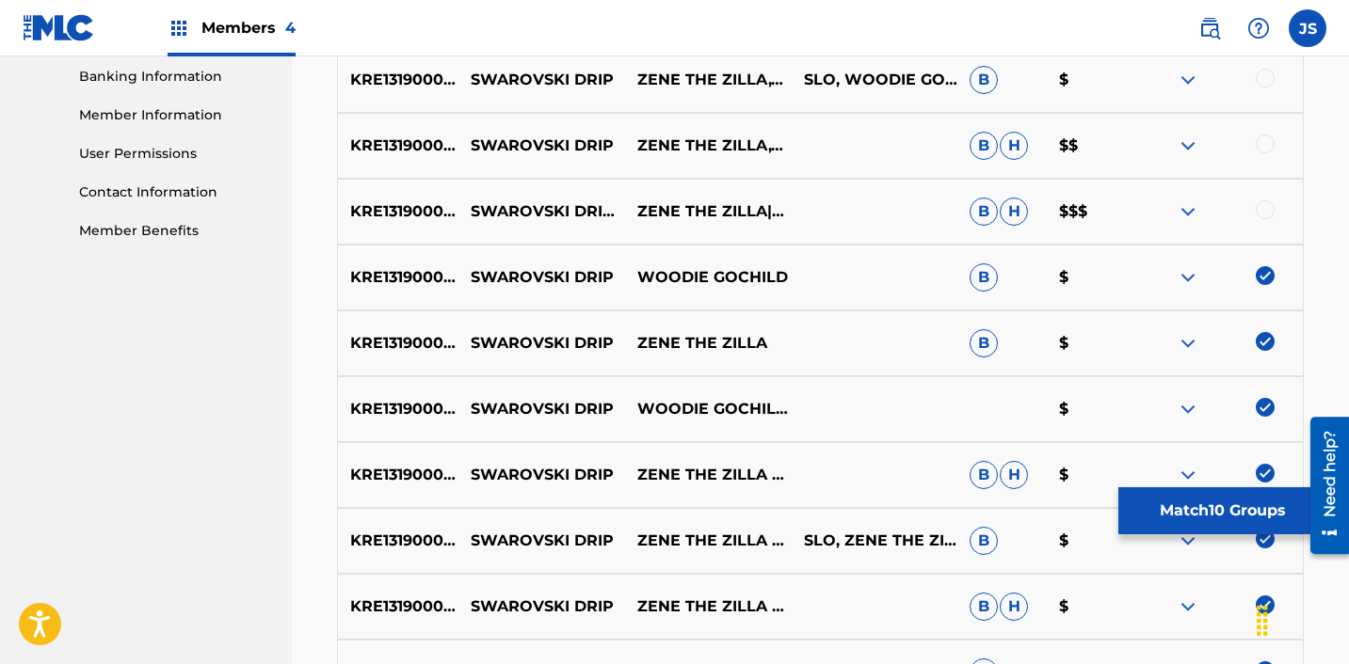
scroll to position [811, 0]
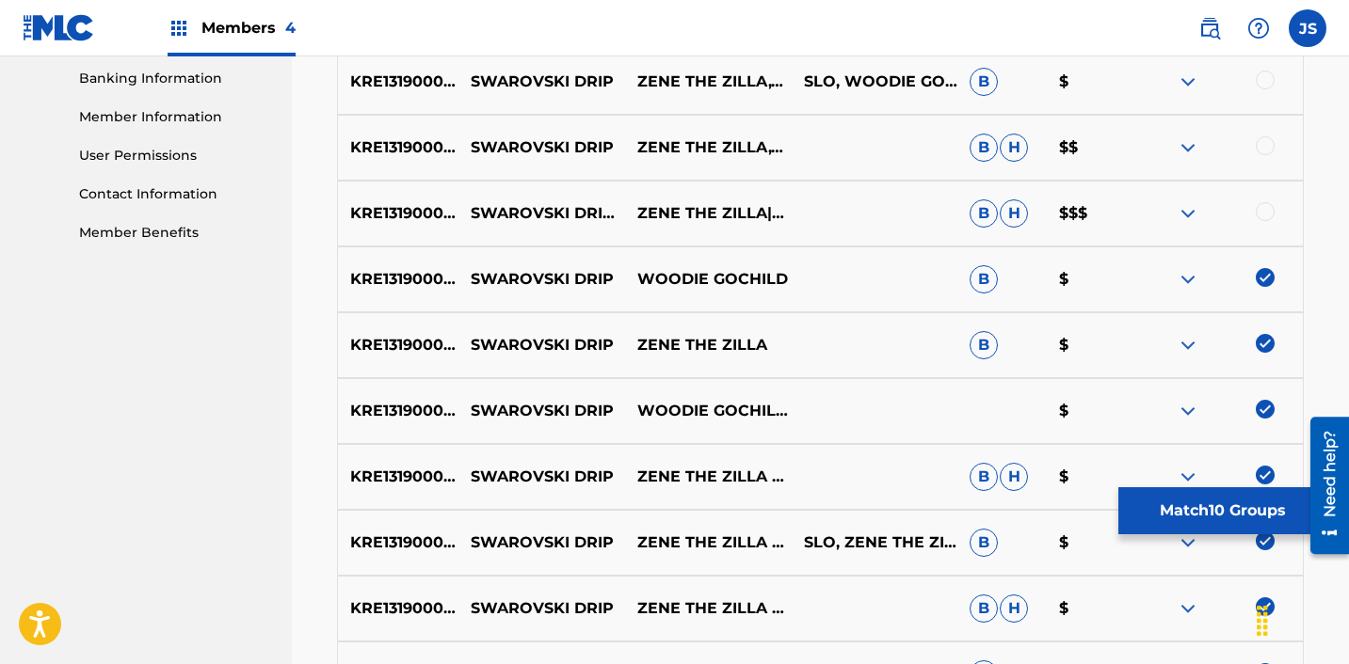
click at [1264, 209] on div at bounding box center [1264, 211] width 19 height 19
click at [1263, 144] on div at bounding box center [1264, 145] width 19 height 19
click at [1258, 75] on div at bounding box center [1264, 80] width 19 height 19
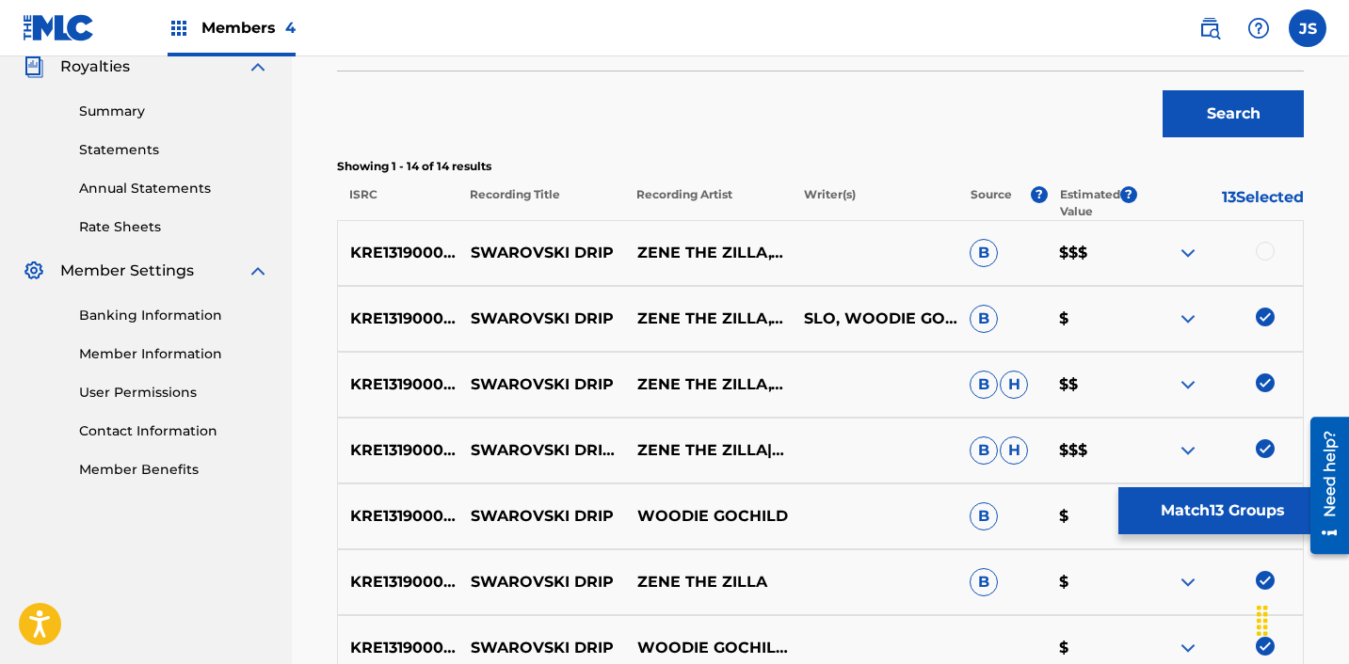
click at [1270, 255] on div at bounding box center [1264, 251] width 19 height 19
click at [1207, 502] on button "Match 14 Groups" at bounding box center [1222, 511] width 208 height 47
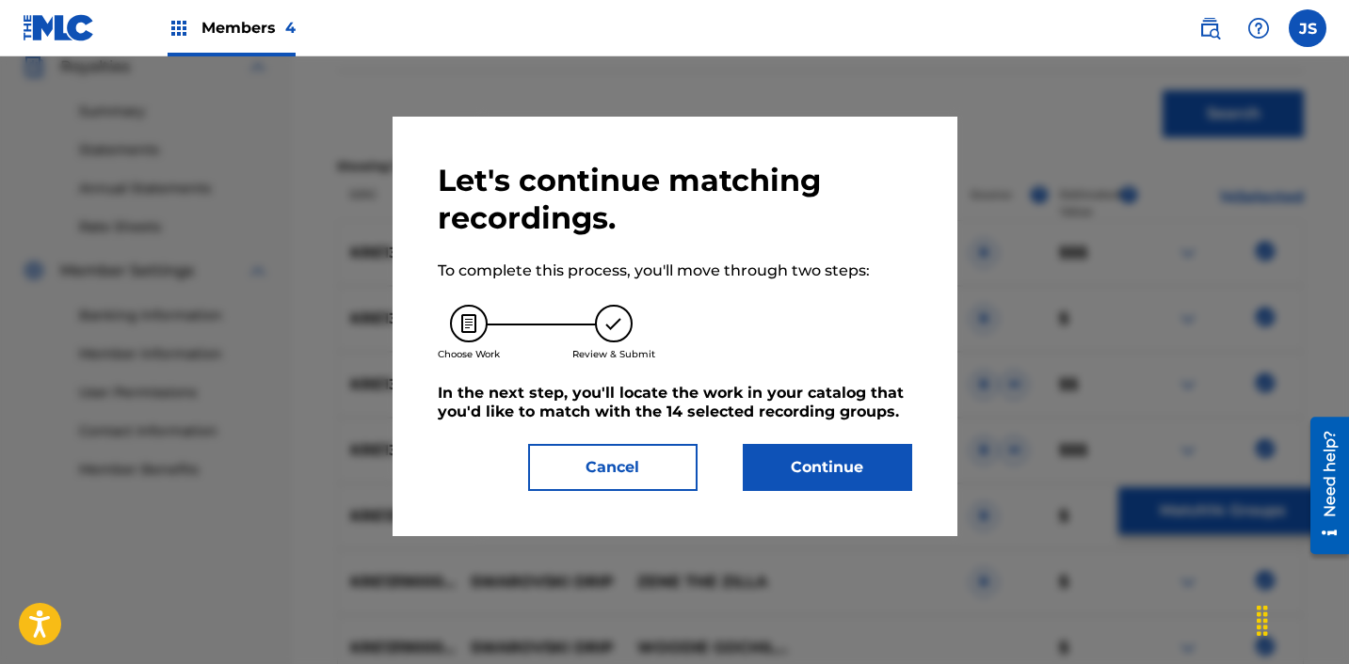
click at [862, 477] on button "Continue" at bounding box center [827, 467] width 169 height 47
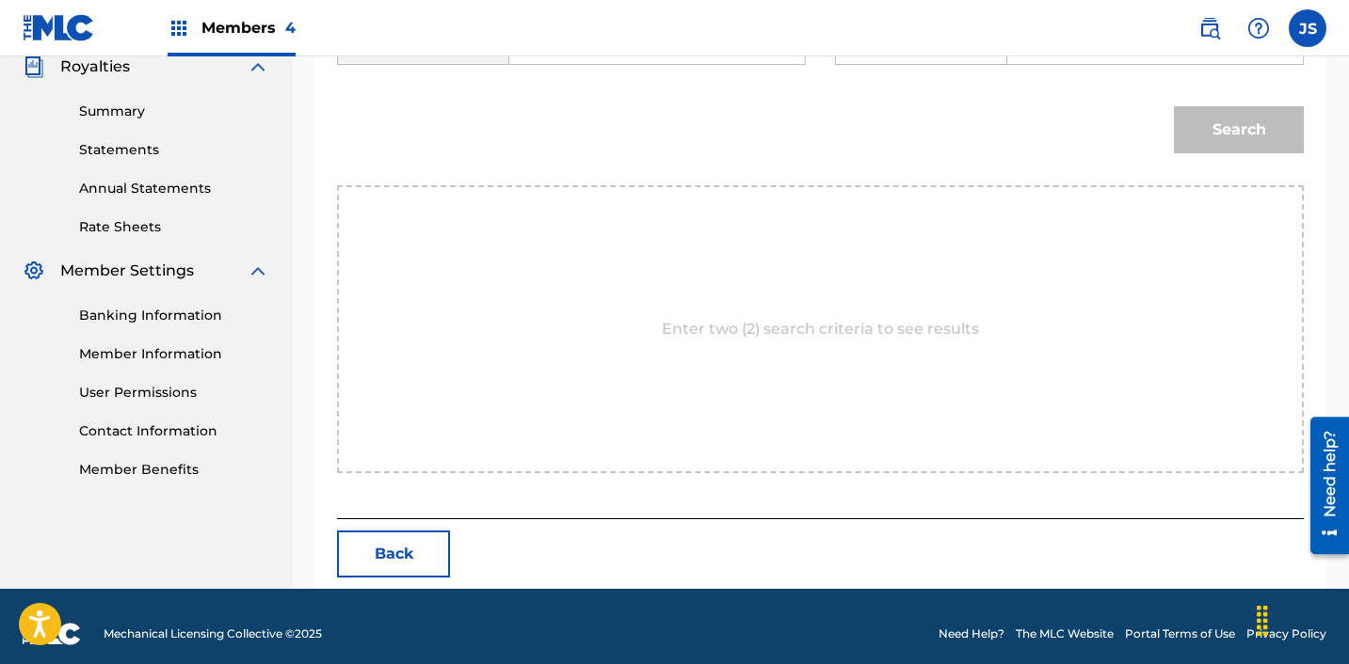
scroll to position [490, 0]
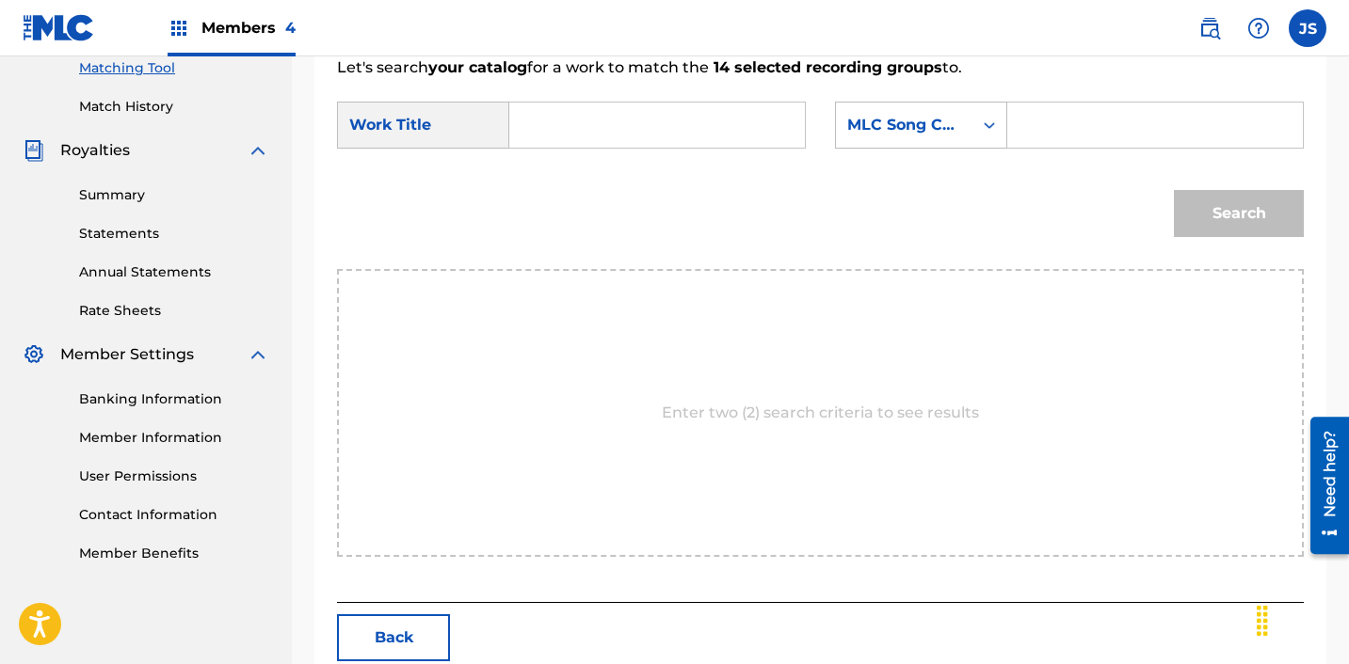
click at [605, 131] on input "Search Form" at bounding box center [657, 125] width 264 height 45
click at [681, 177] on div "swar ovski drip" at bounding box center [656, 168] width 262 height 34
type input "swarovski drip"
click at [962, 163] on form "SearchWithCriteria28c12c81-bc92-40d2-8ced-459b3eb0b910 Work Title swarovski dri…" at bounding box center [820, 174] width 967 height 190
click at [962, 147] on div "MLC Song Code" at bounding box center [921, 125] width 172 height 47
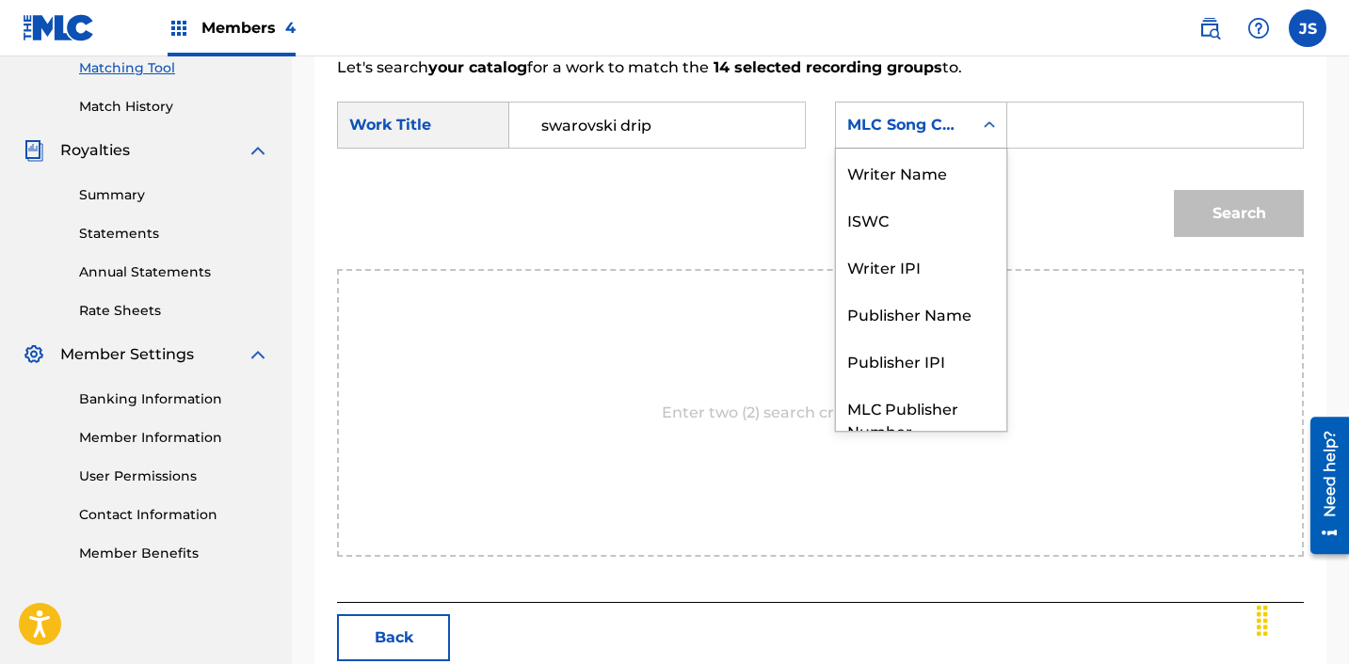
scroll to position [70, 0]
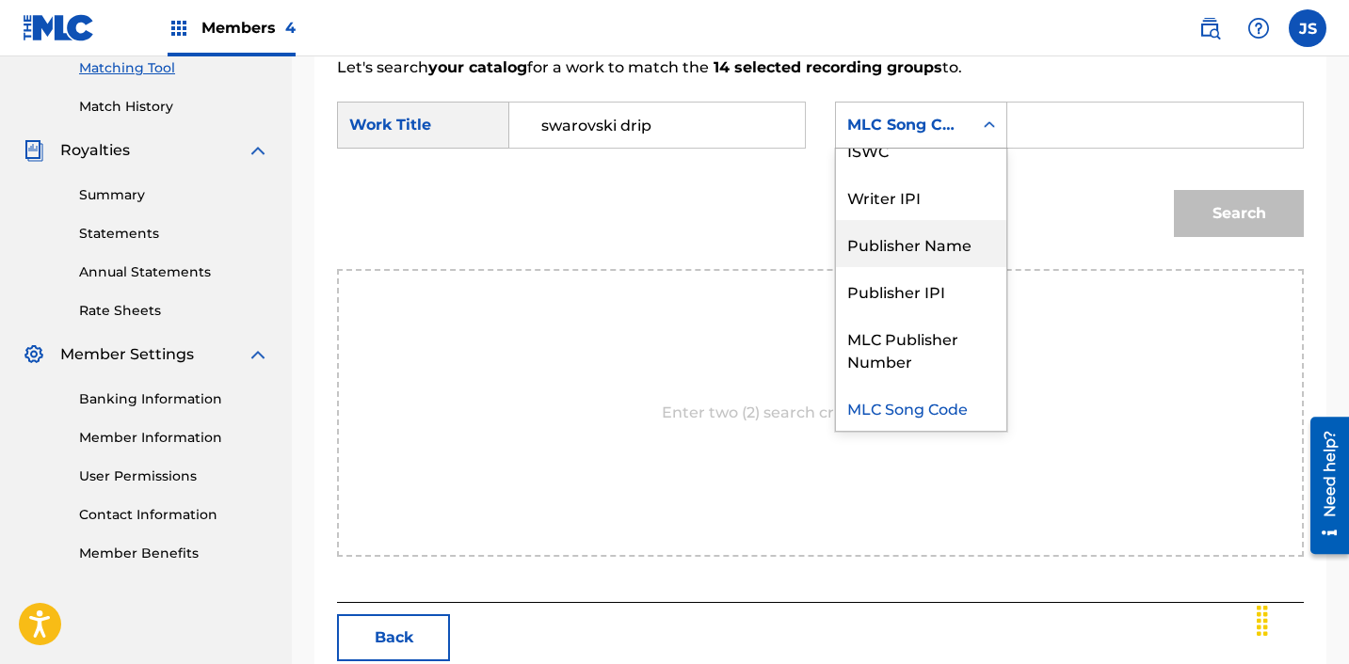
click at [949, 243] on div "Publisher Name" at bounding box center [921, 243] width 170 height 47
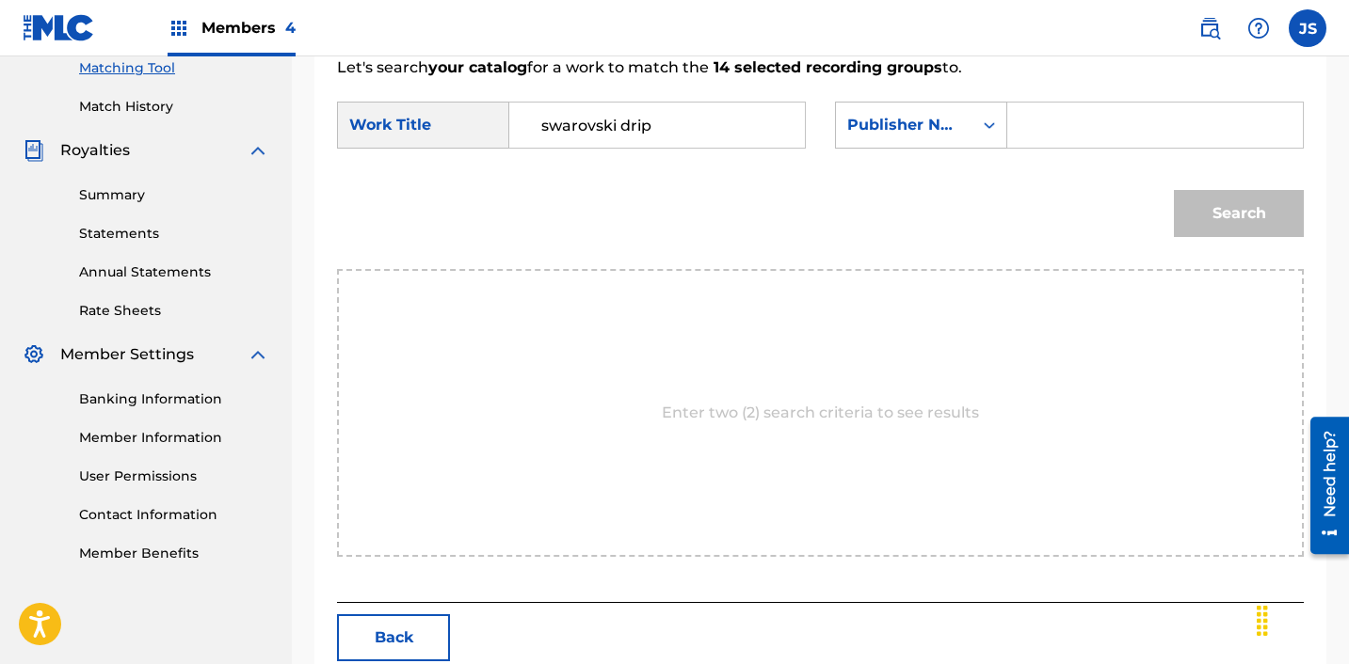
click at [1063, 149] on div "SearchWithCriteria28c12c81-bc92-40d2-8ced-459b3eb0b910 Work Title swarovski dri…" at bounding box center [820, 131] width 967 height 58
click at [1064, 115] on input "Search Form" at bounding box center [1155, 125] width 264 height 45
type input "ICHUTUS"
click at [1253, 211] on button "Search" at bounding box center [1239, 213] width 130 height 47
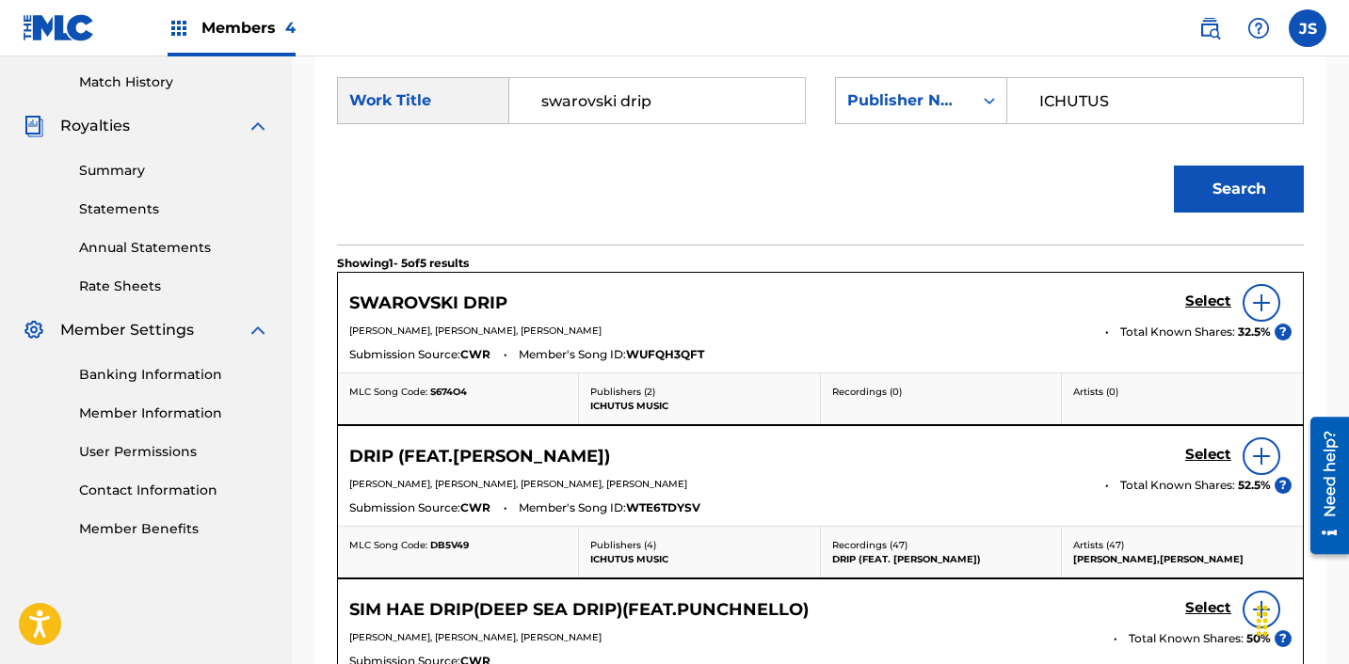
scroll to position [516, 0]
click at [1216, 300] on h5 "Select" at bounding box center [1208, 301] width 46 height 18
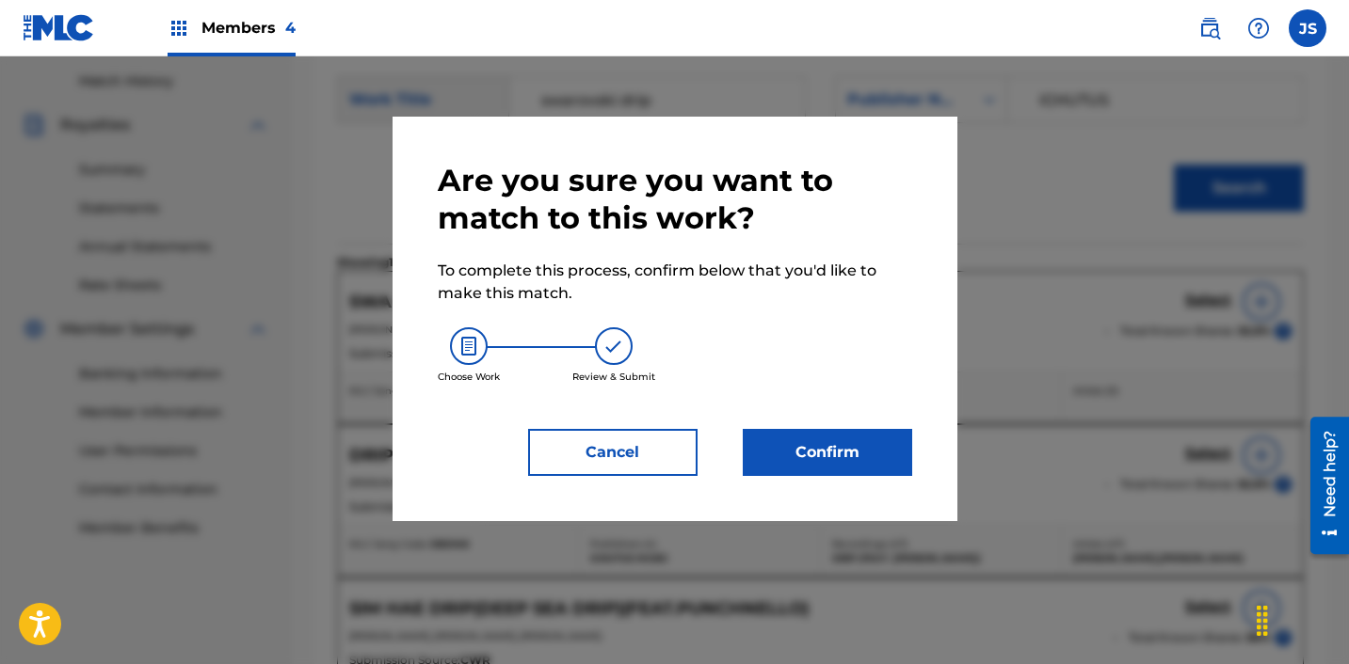
click at [867, 454] on button "Confirm" at bounding box center [827, 452] width 169 height 47
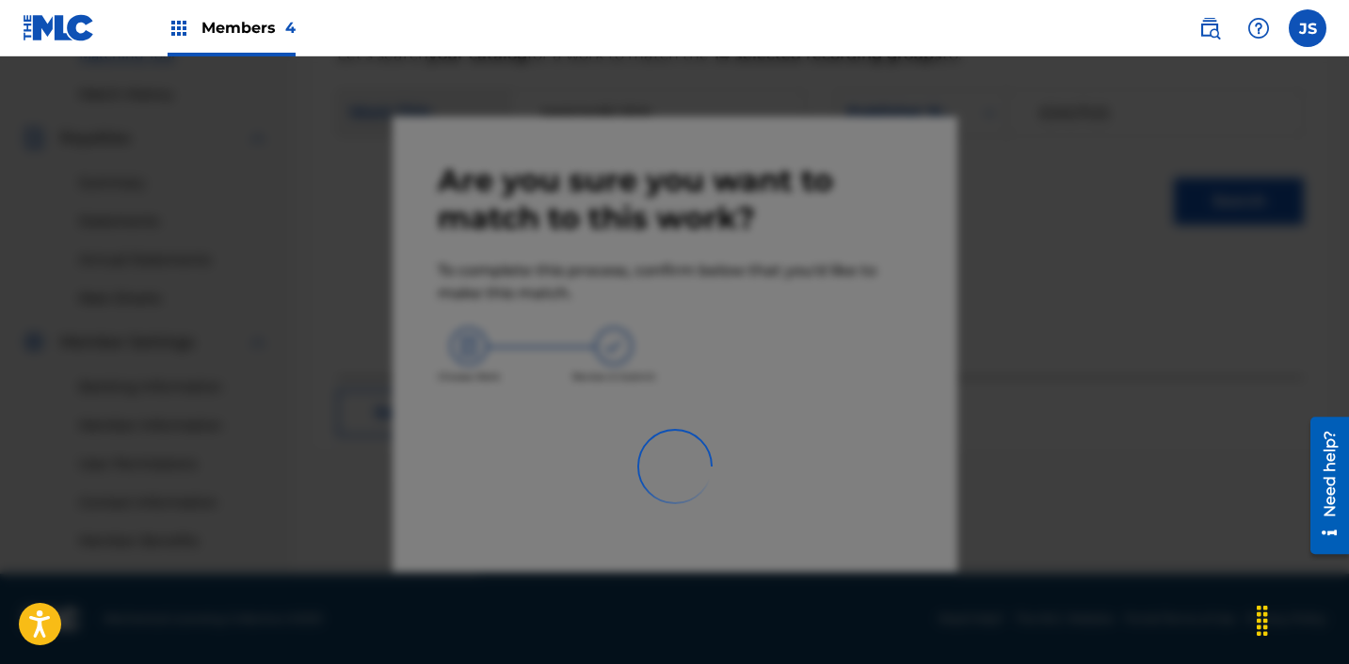
scroll to position [503, 0]
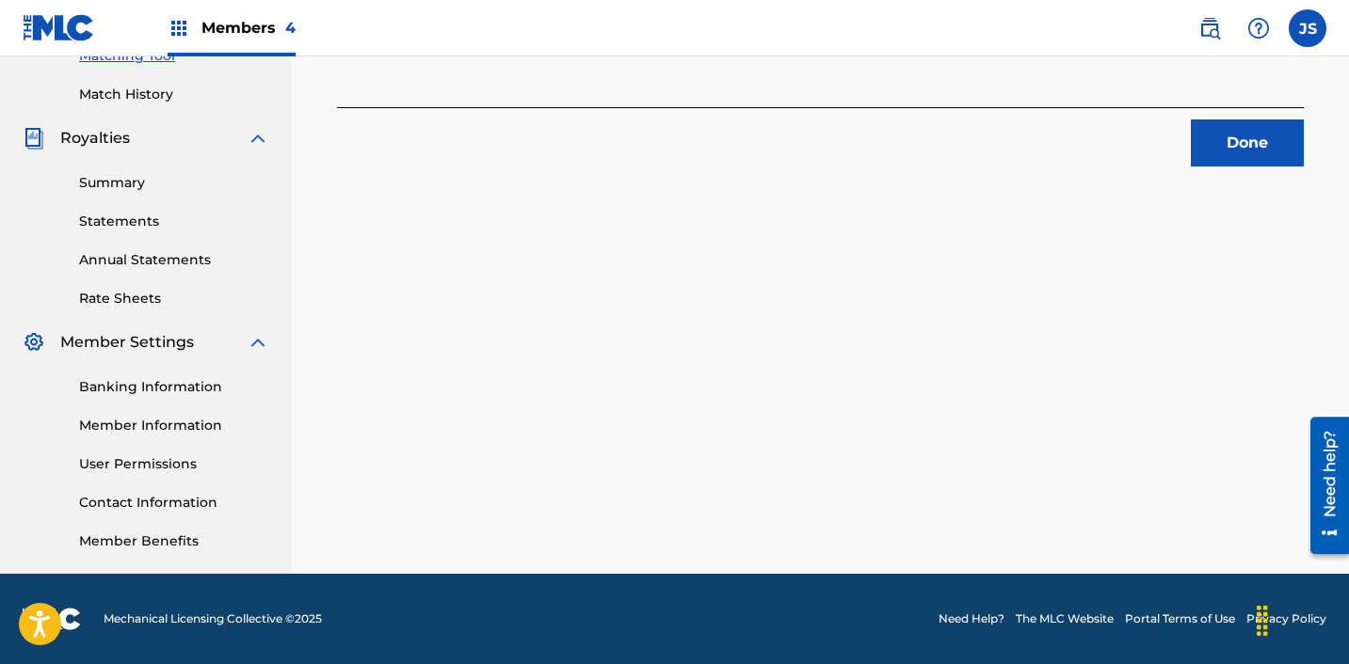
click at [1239, 130] on button "Done" at bounding box center [1247, 143] width 113 height 47
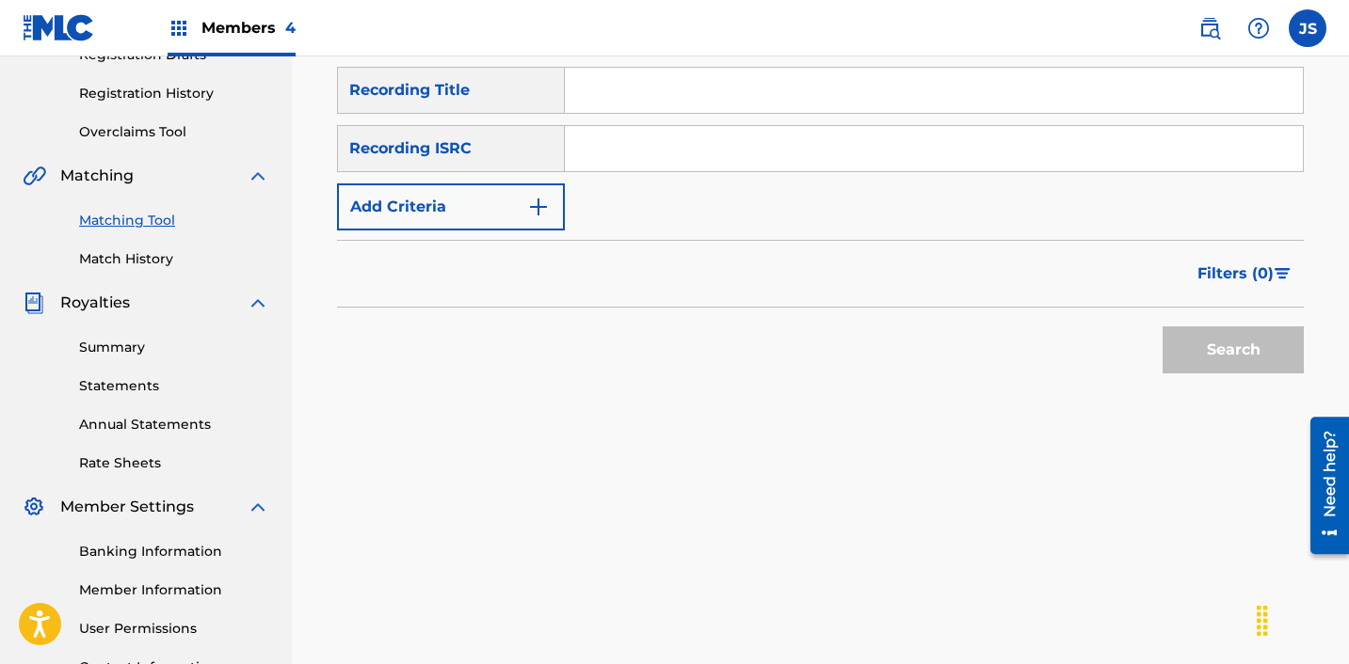
scroll to position [285, 0]
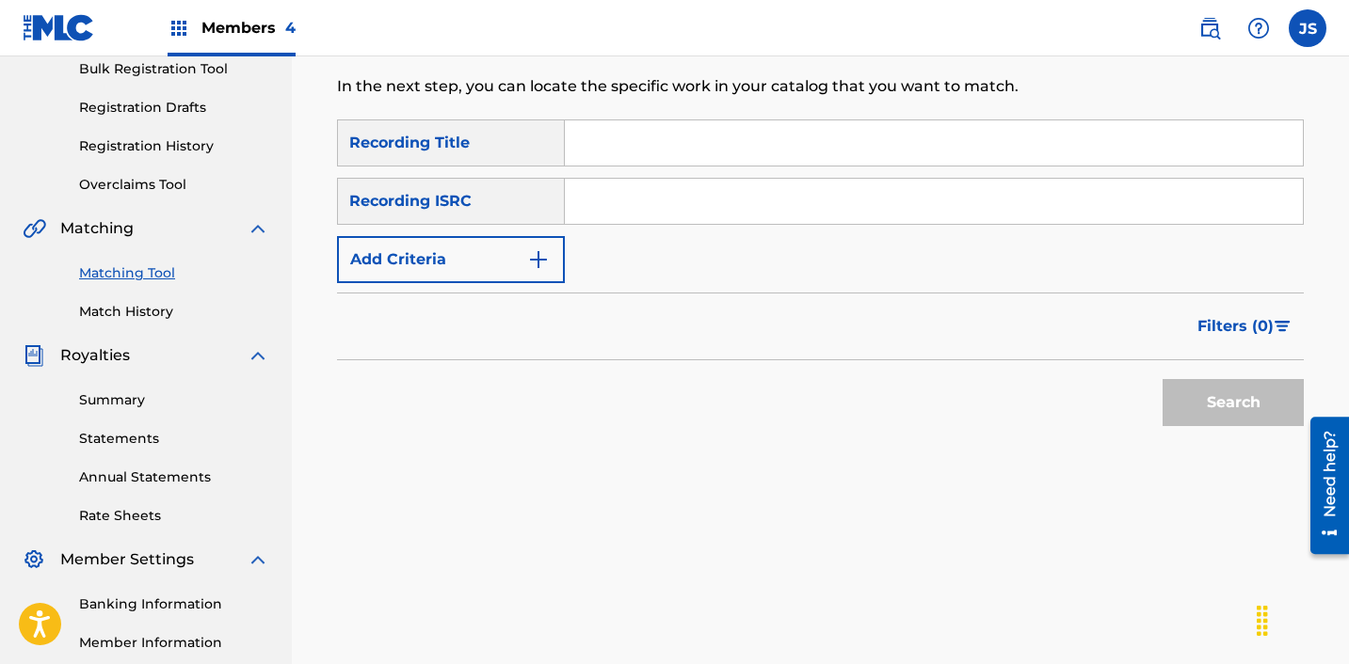
click at [660, 230] on div "SearchWithCriteriaaee66866-273c-4bfe-8c99-8044d90da9eb Recording Title SearchWi…" at bounding box center [820, 202] width 967 height 164
click at [651, 198] on input "Search Form" at bounding box center [934, 201] width 738 height 45
paste input "KRE132100024"
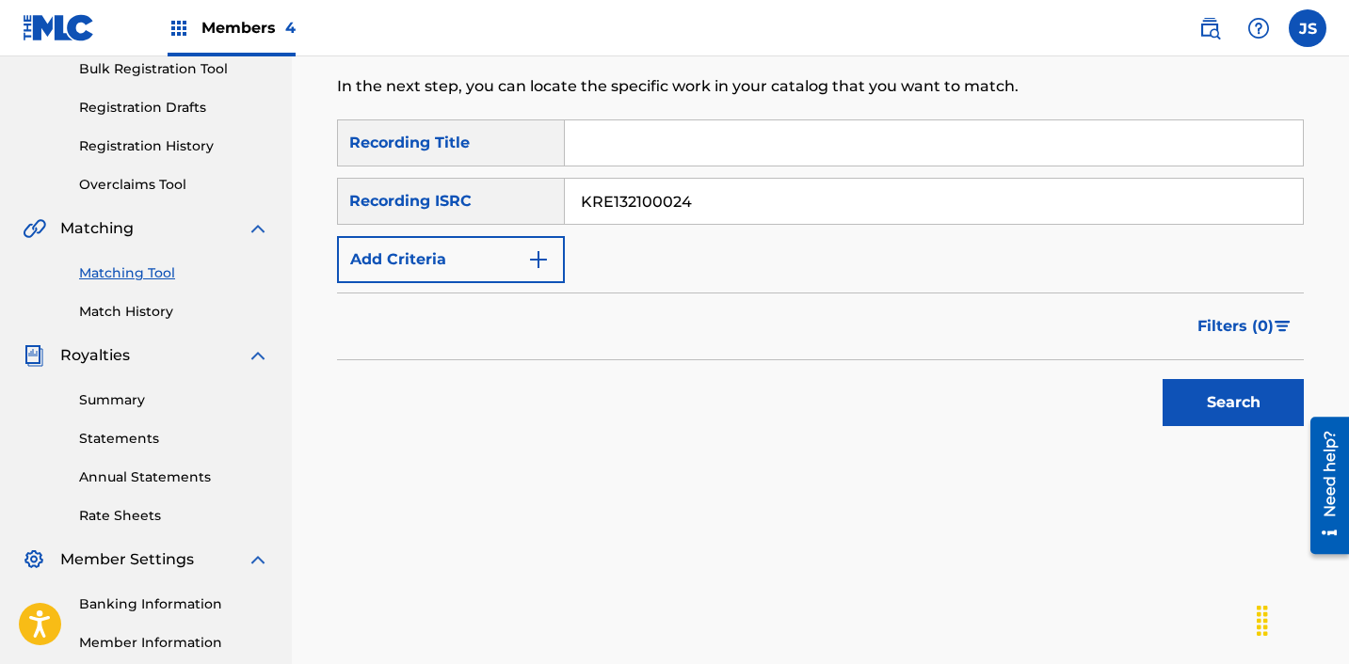
click at [1162, 379] on button "Search" at bounding box center [1232, 402] width 141 height 47
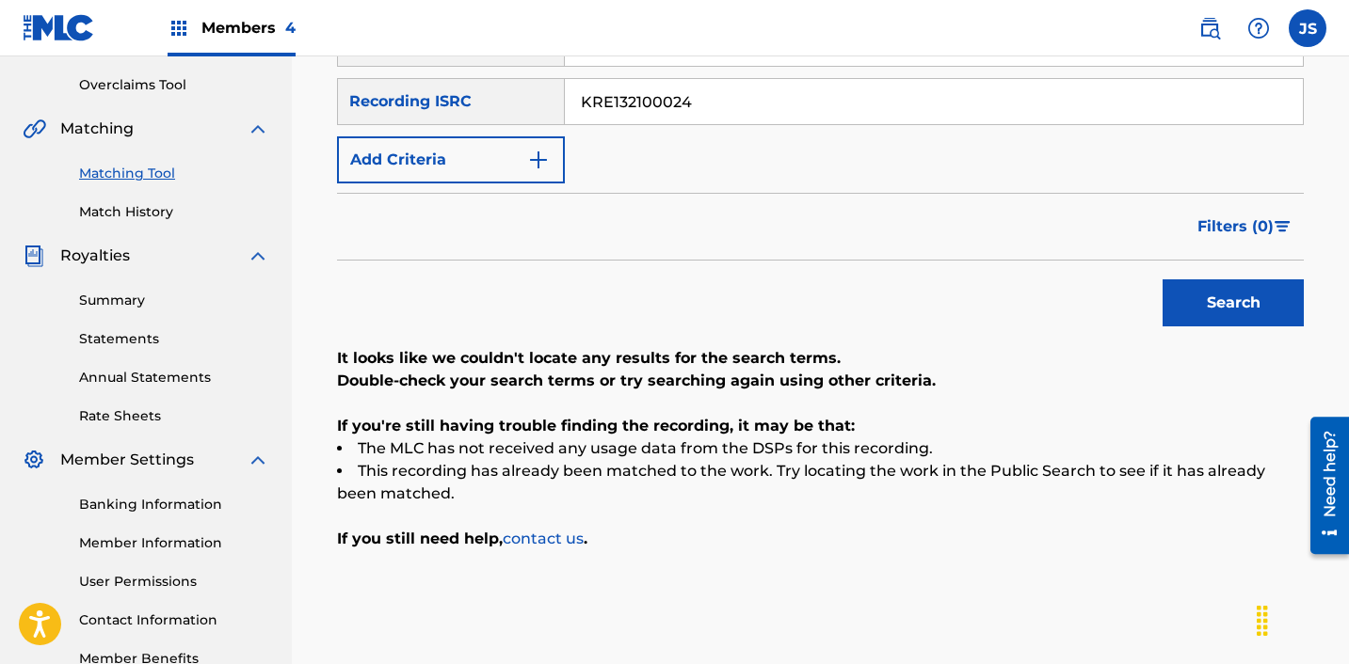
scroll to position [426, 0]
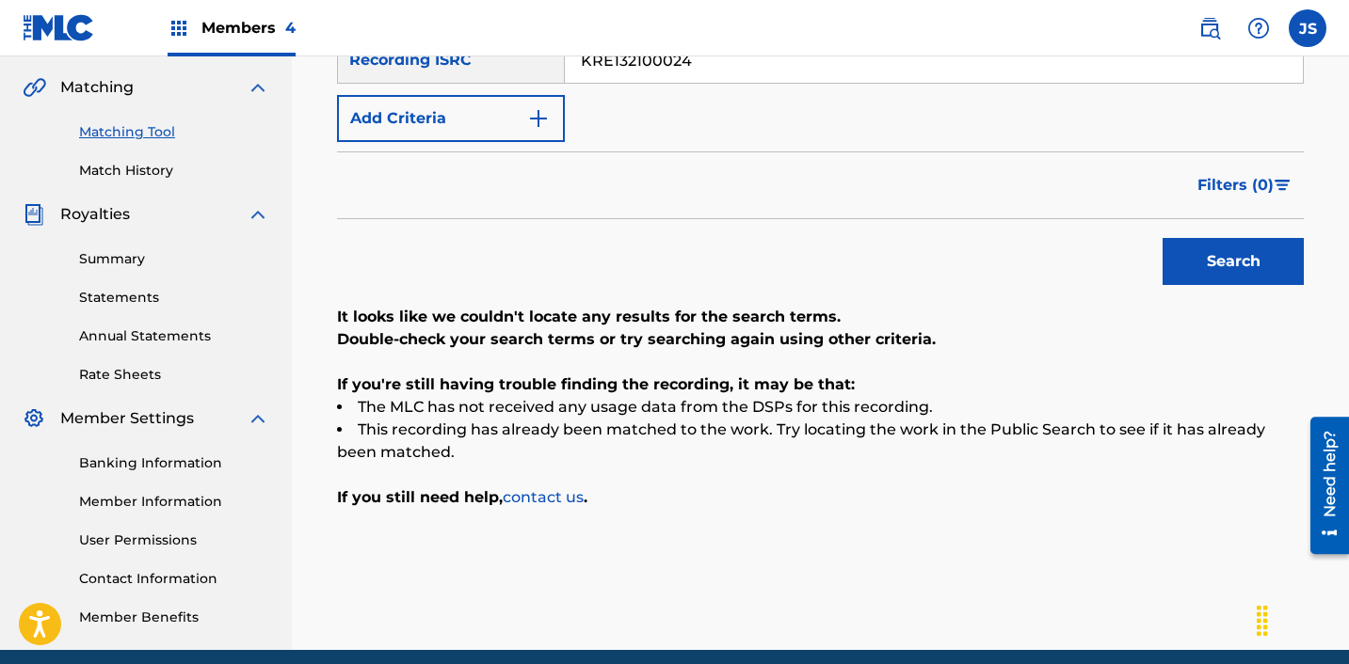
click at [759, 61] on input "KRE132100024" at bounding box center [934, 60] width 738 height 45
paste input "A381702670"
type input "KRA381702670"
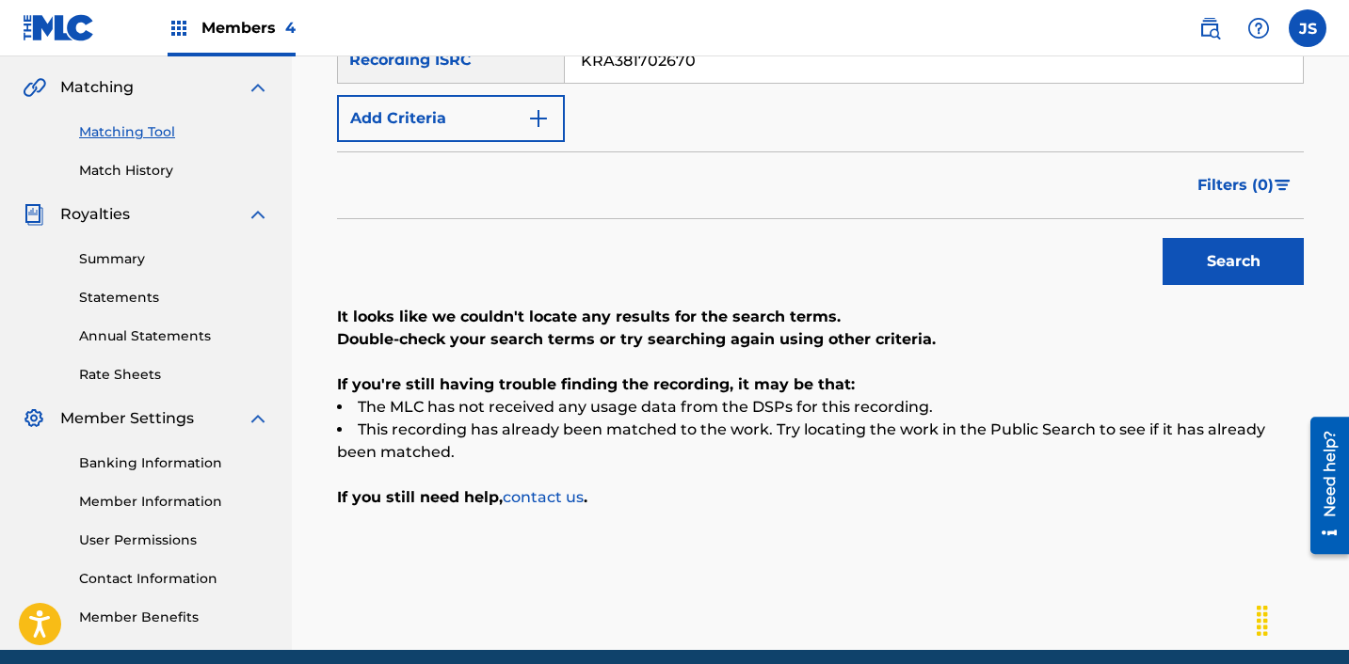
click at [1162, 238] on button "Search" at bounding box center [1232, 261] width 141 height 47
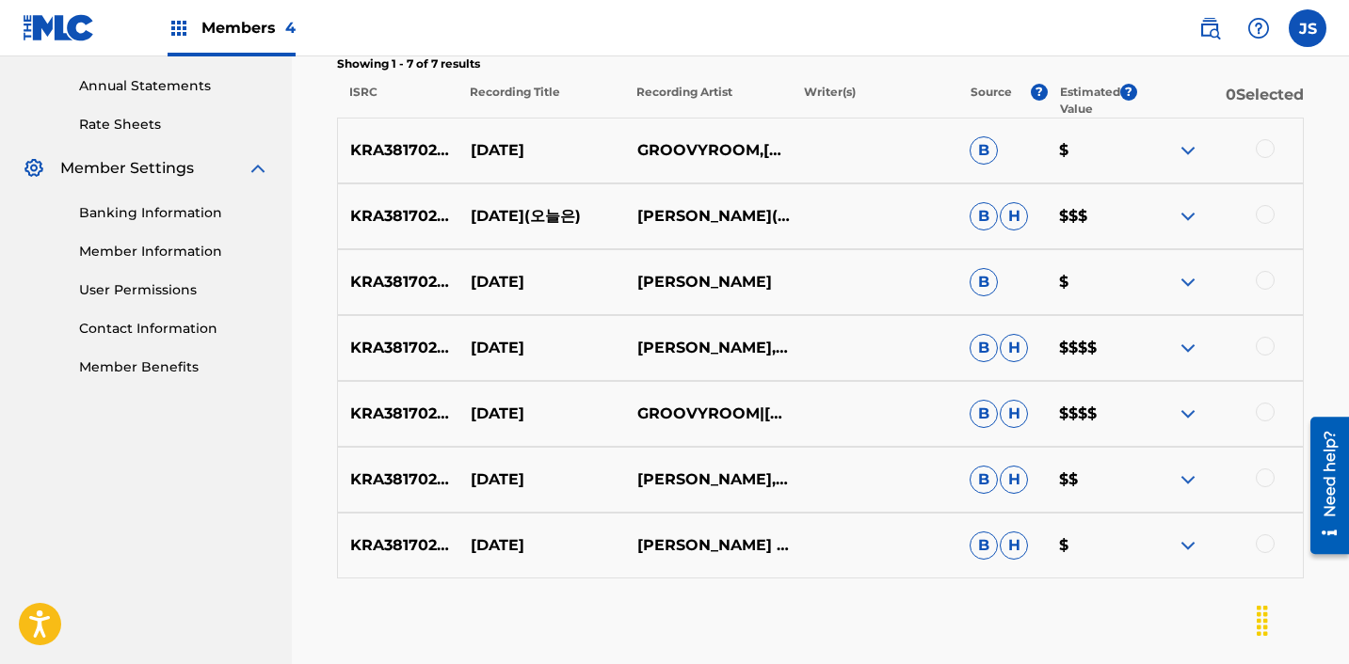
scroll to position [704, 0]
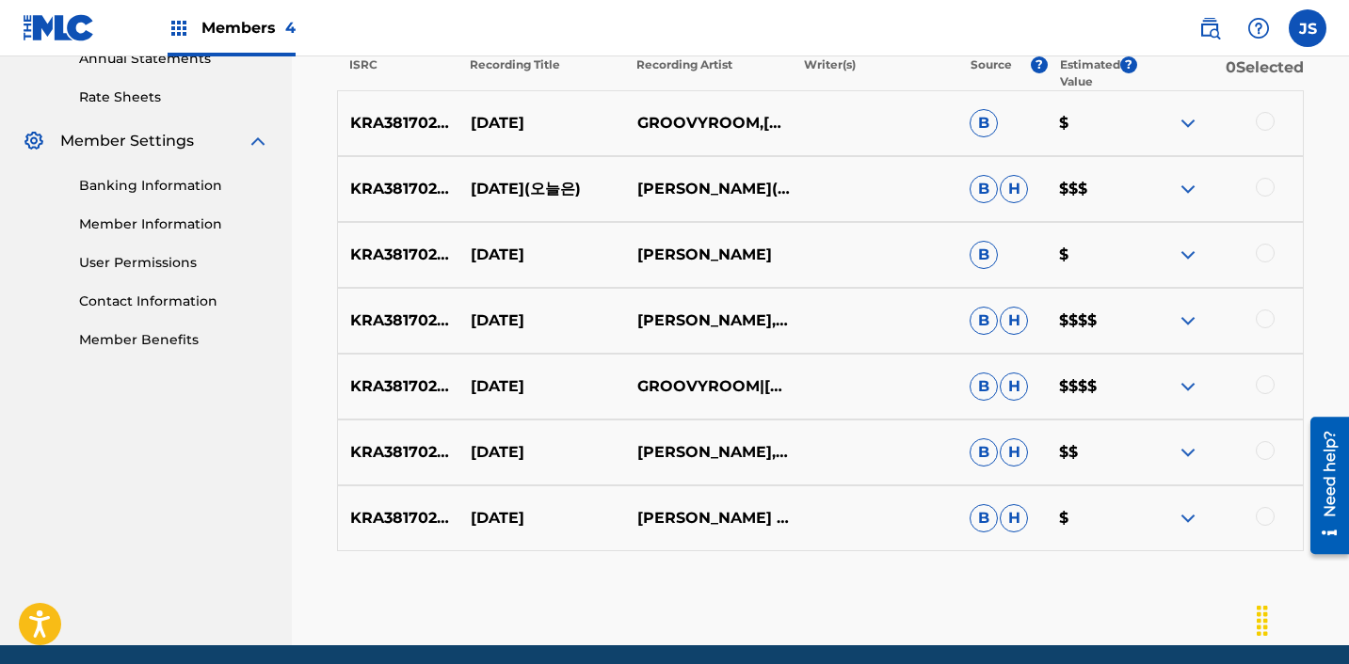
click at [1260, 521] on div at bounding box center [1264, 516] width 19 height 19
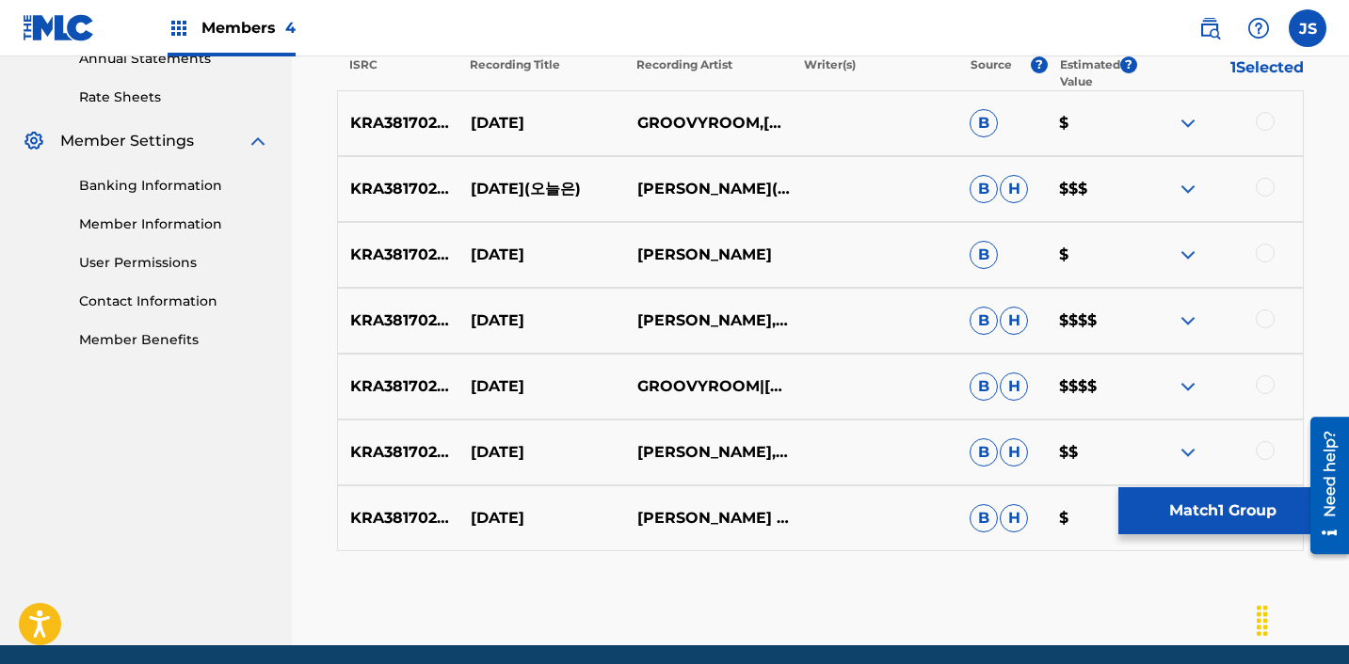
click at [1264, 449] on div at bounding box center [1264, 450] width 19 height 19
click at [1260, 376] on div at bounding box center [1264, 385] width 19 height 19
click at [1263, 319] on div at bounding box center [1264, 319] width 19 height 19
click at [1273, 245] on div at bounding box center [1219, 255] width 167 height 23
click at [1271, 248] on div at bounding box center [1264, 253] width 19 height 19
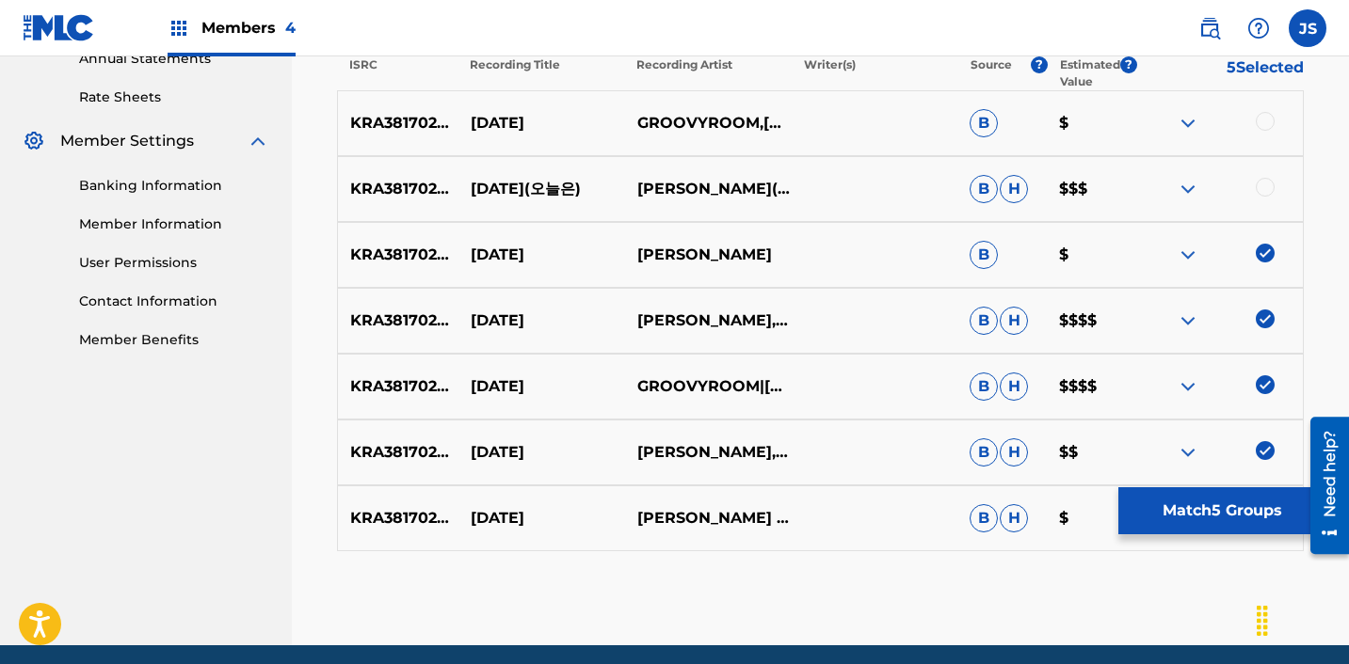
click at [1267, 191] on div at bounding box center [1264, 187] width 19 height 19
click at [1267, 108] on div "KRA381702670 [DATE] GROOVYROOM,[PERSON_NAME] B $" at bounding box center [820, 123] width 967 height 66
click at [1267, 112] on div at bounding box center [1264, 121] width 19 height 19
click at [1194, 505] on button "Match 7 Groups" at bounding box center [1222, 511] width 208 height 47
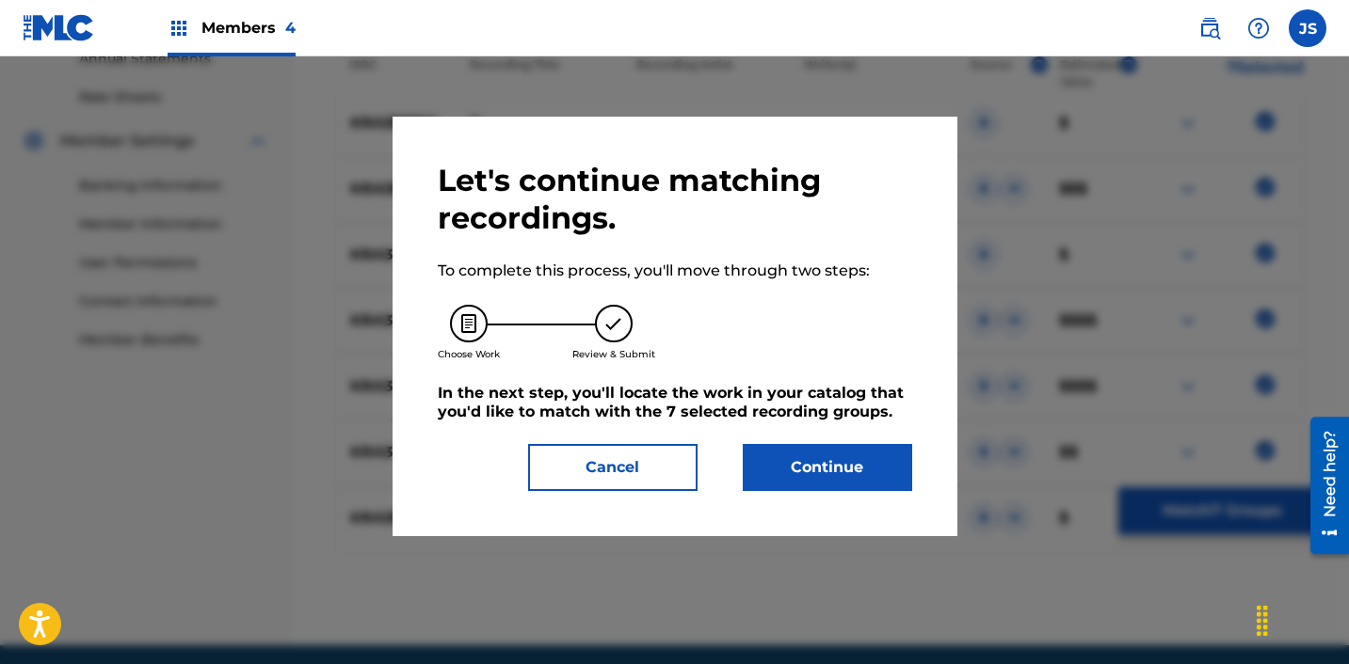
click at [624, 487] on button "Cancel" at bounding box center [612, 467] width 169 height 47
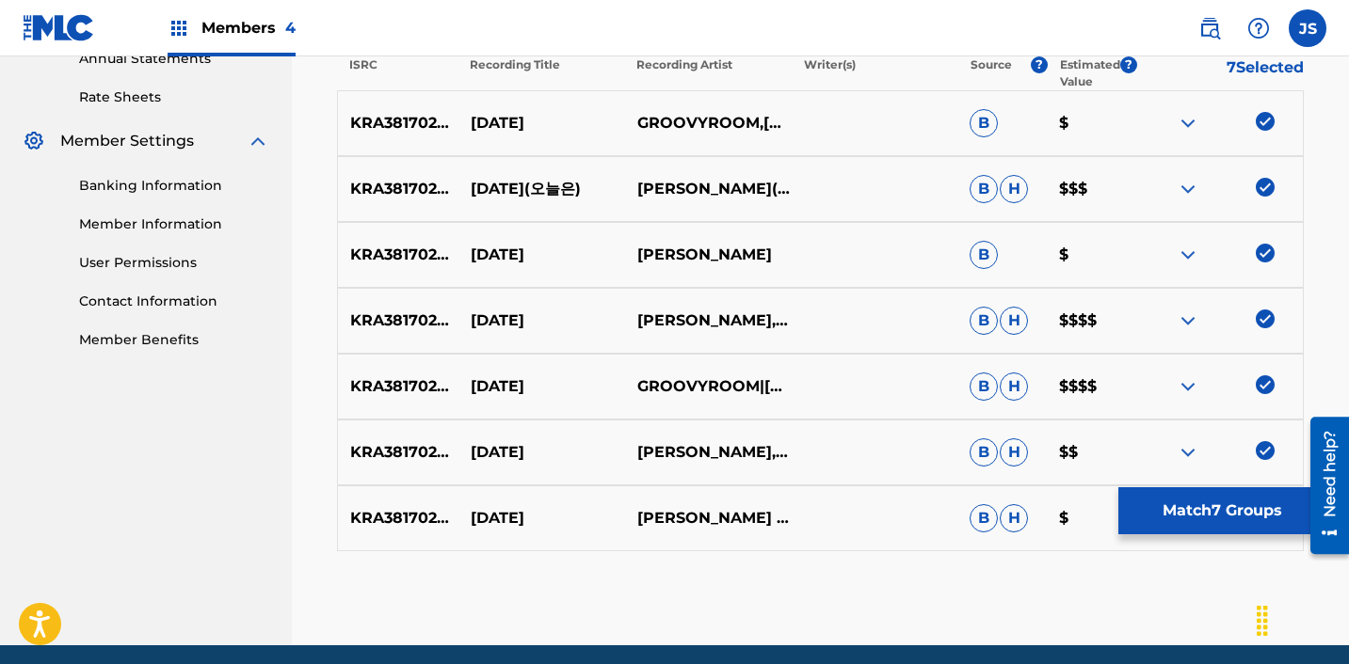
click at [1159, 503] on button "Match 7 Groups" at bounding box center [1222, 511] width 208 height 47
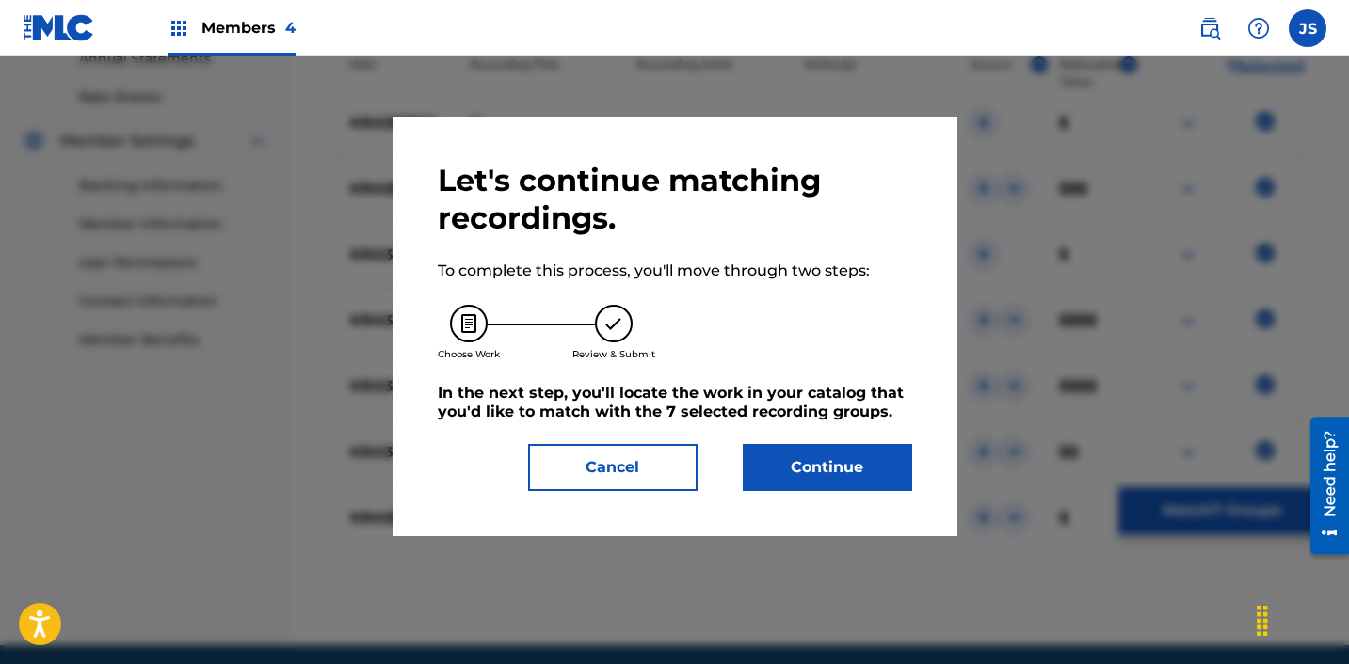
click at [788, 471] on button "Continue" at bounding box center [827, 467] width 169 height 47
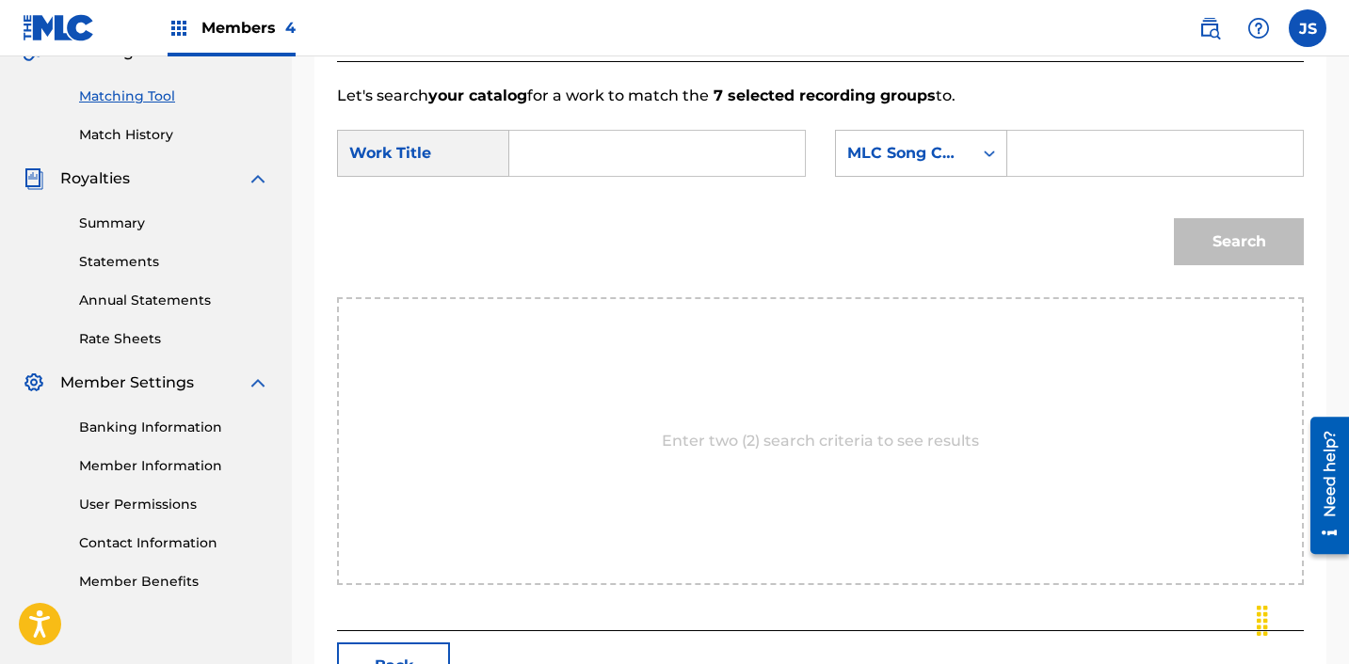
scroll to position [463, 0]
click at [602, 149] on input "Search Form" at bounding box center [657, 152] width 264 height 45
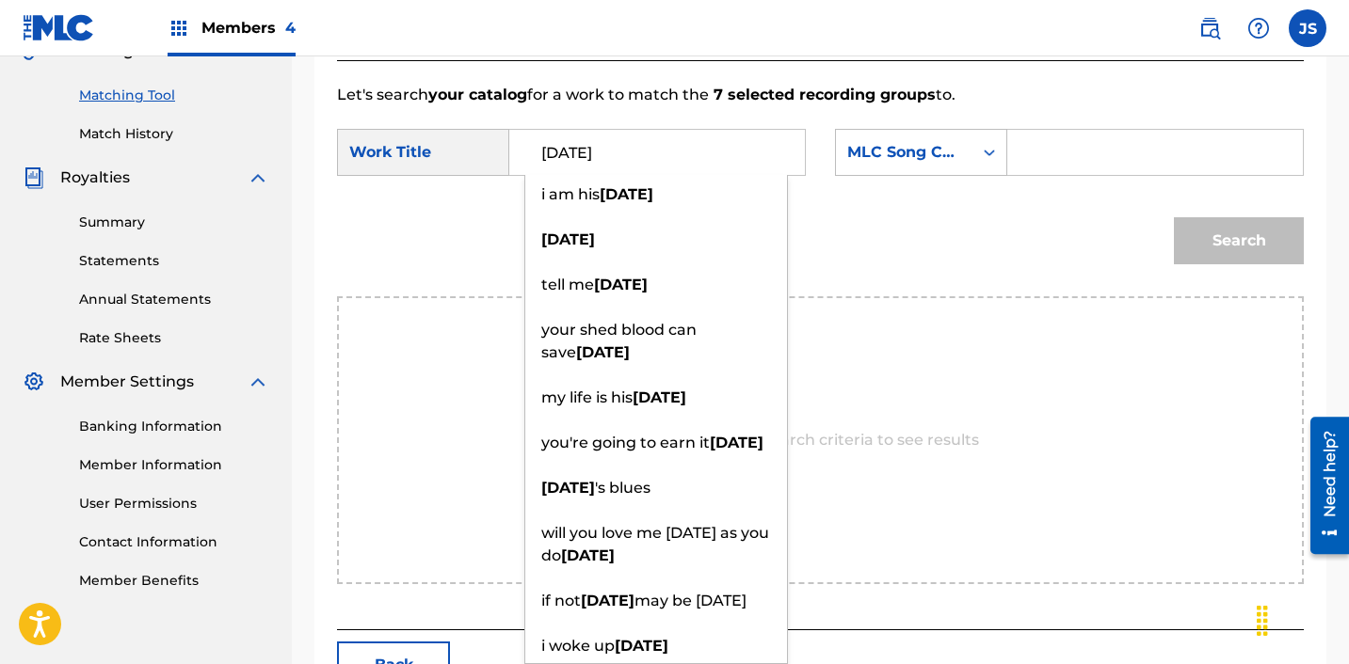
type input "[DATE]"
click at [999, 126] on form "SearchWithCriteria28c12c81-bc92-40d2-8ced-459b3eb0b910 Work Title [DATE] i am h…" at bounding box center [820, 201] width 967 height 190
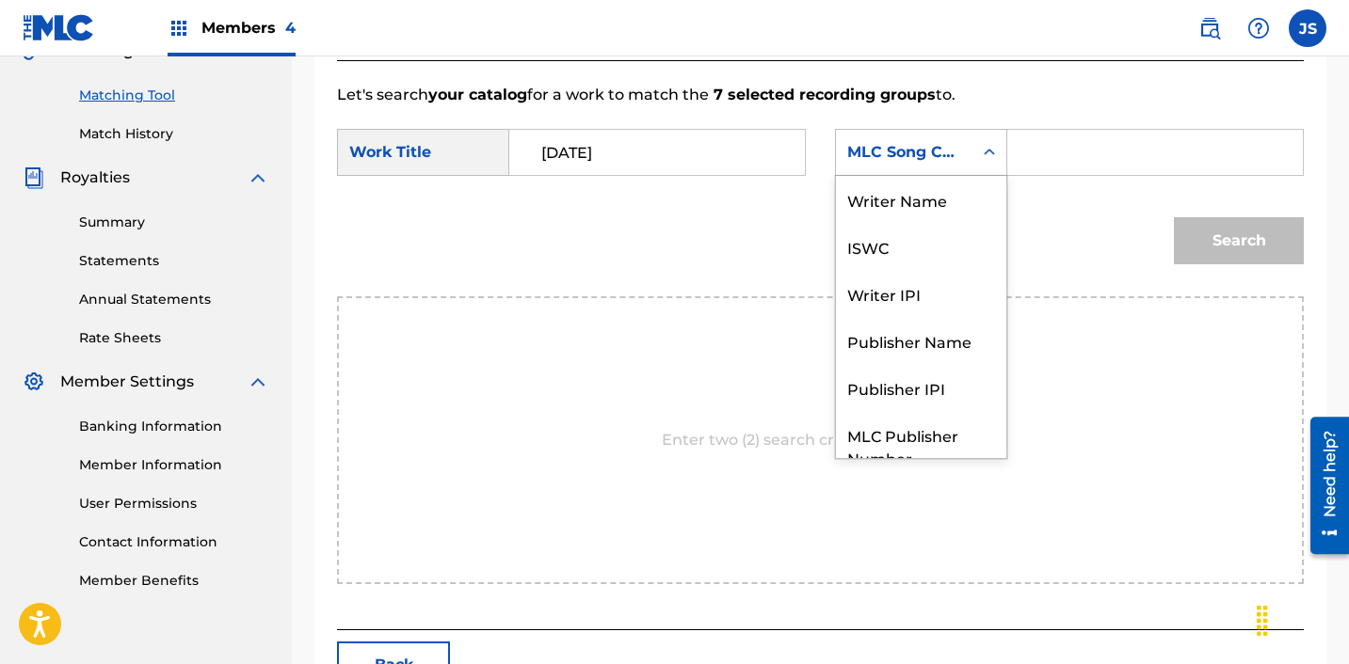
click at [980, 147] on icon "Search Form" at bounding box center [989, 152] width 19 height 19
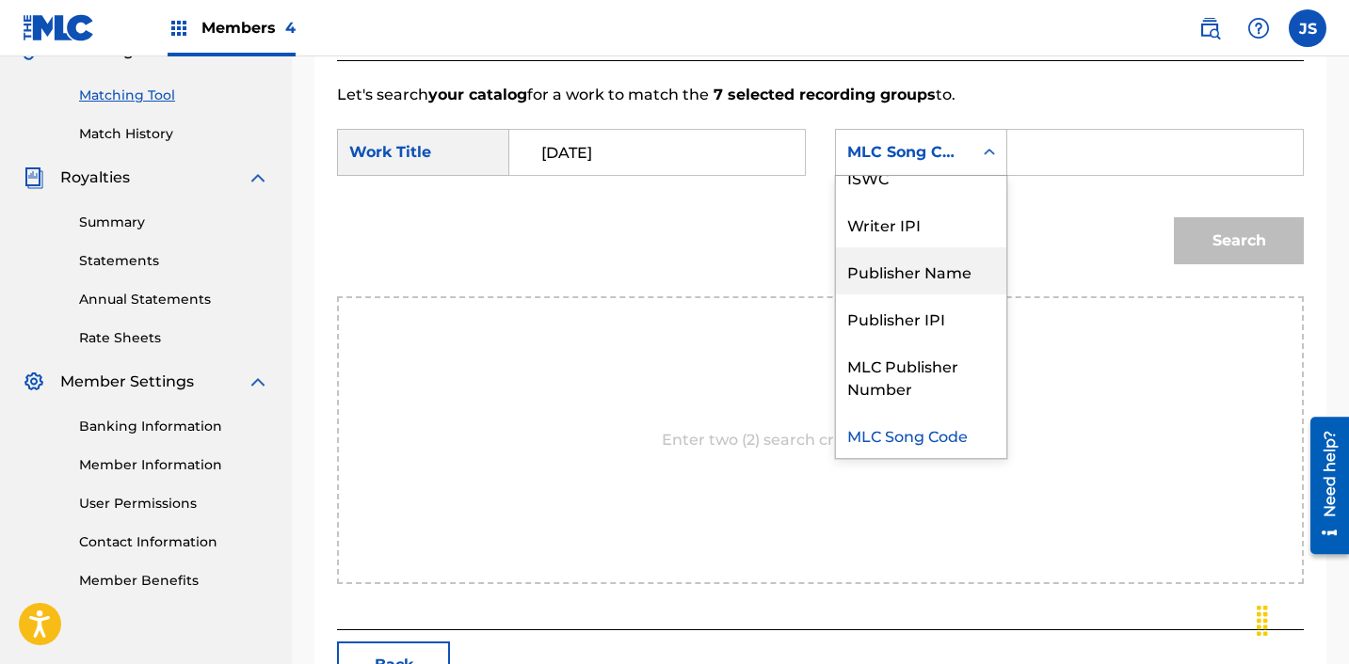
click at [935, 264] on div "Publisher Name" at bounding box center [921, 271] width 170 height 47
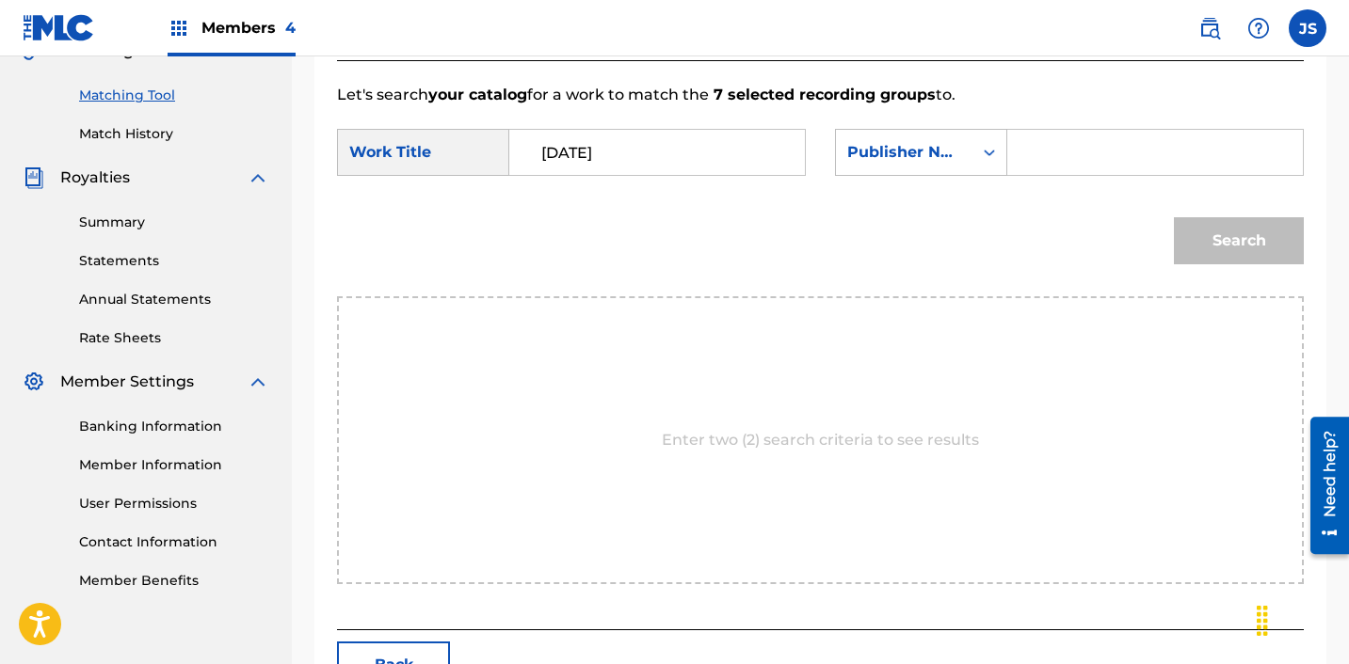
click at [1067, 165] on input "Search Form" at bounding box center [1155, 152] width 264 height 45
type input "ICHUTUS"
click at [1240, 263] on button "Search" at bounding box center [1239, 240] width 130 height 47
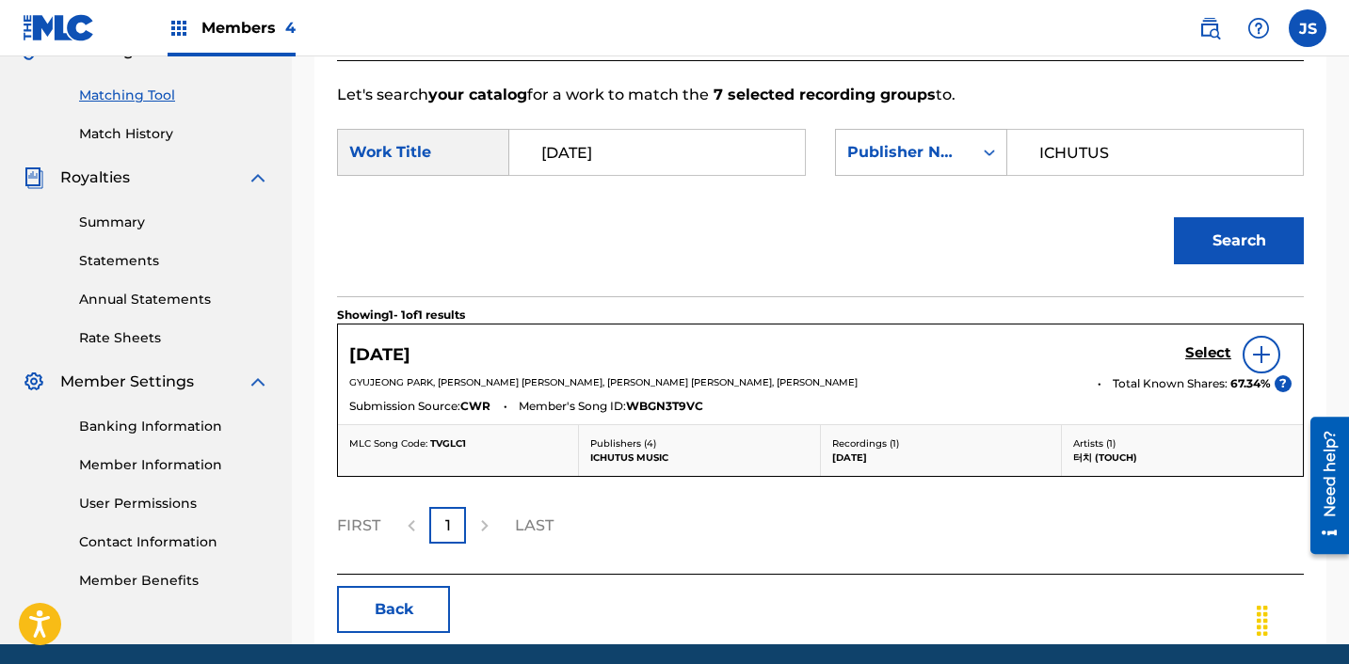
click at [1228, 351] on h5 "Select" at bounding box center [1208, 353] width 46 height 18
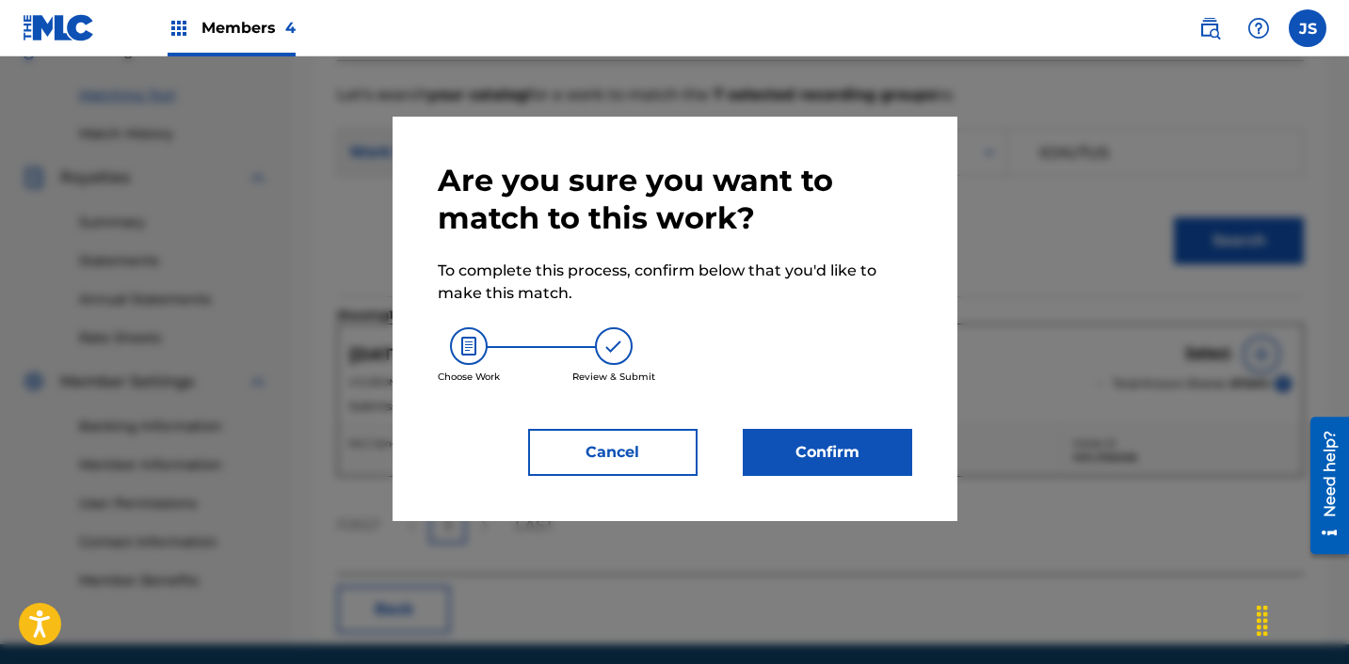
click at [813, 451] on button "Confirm" at bounding box center [827, 452] width 169 height 47
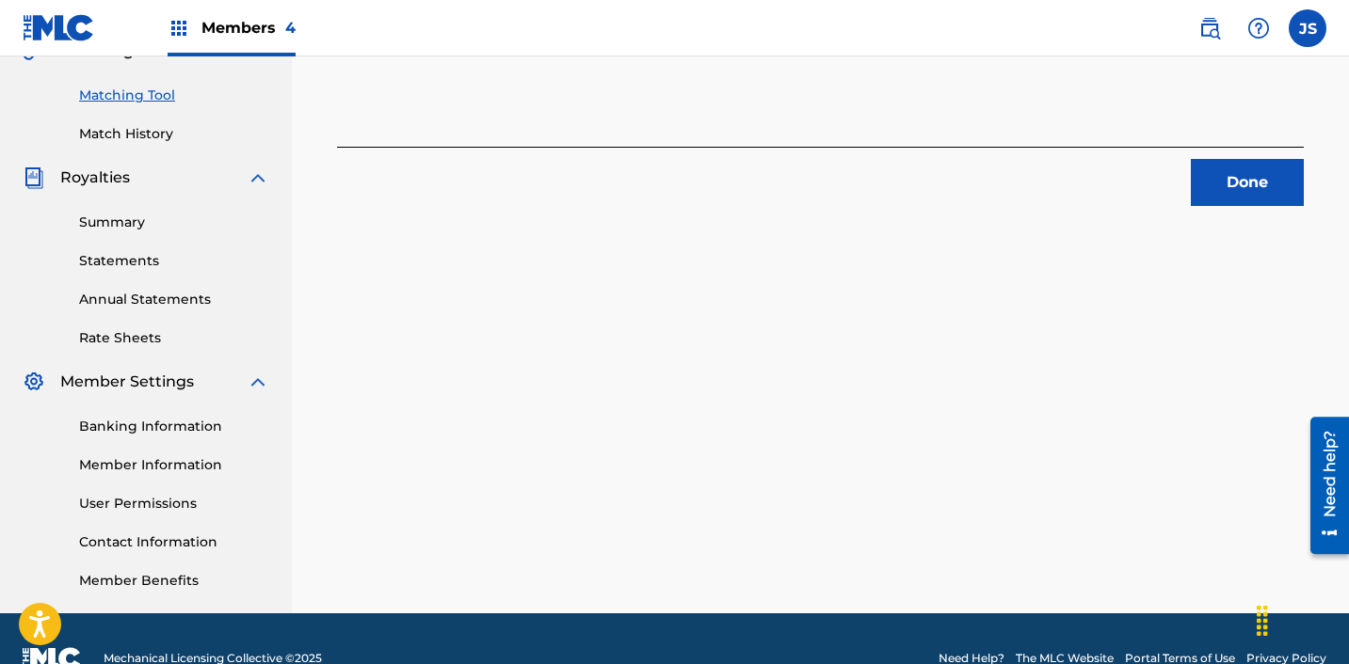
click at [1233, 190] on button "Done" at bounding box center [1247, 182] width 113 height 47
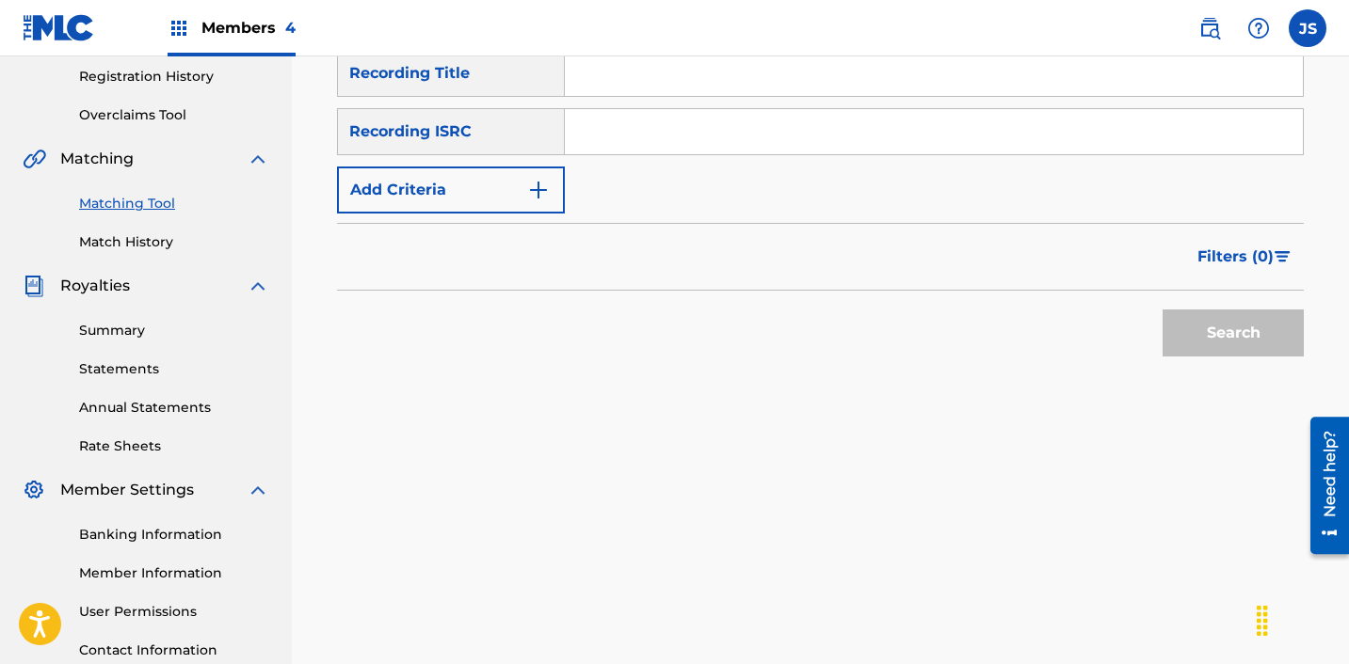
scroll to position [348, 0]
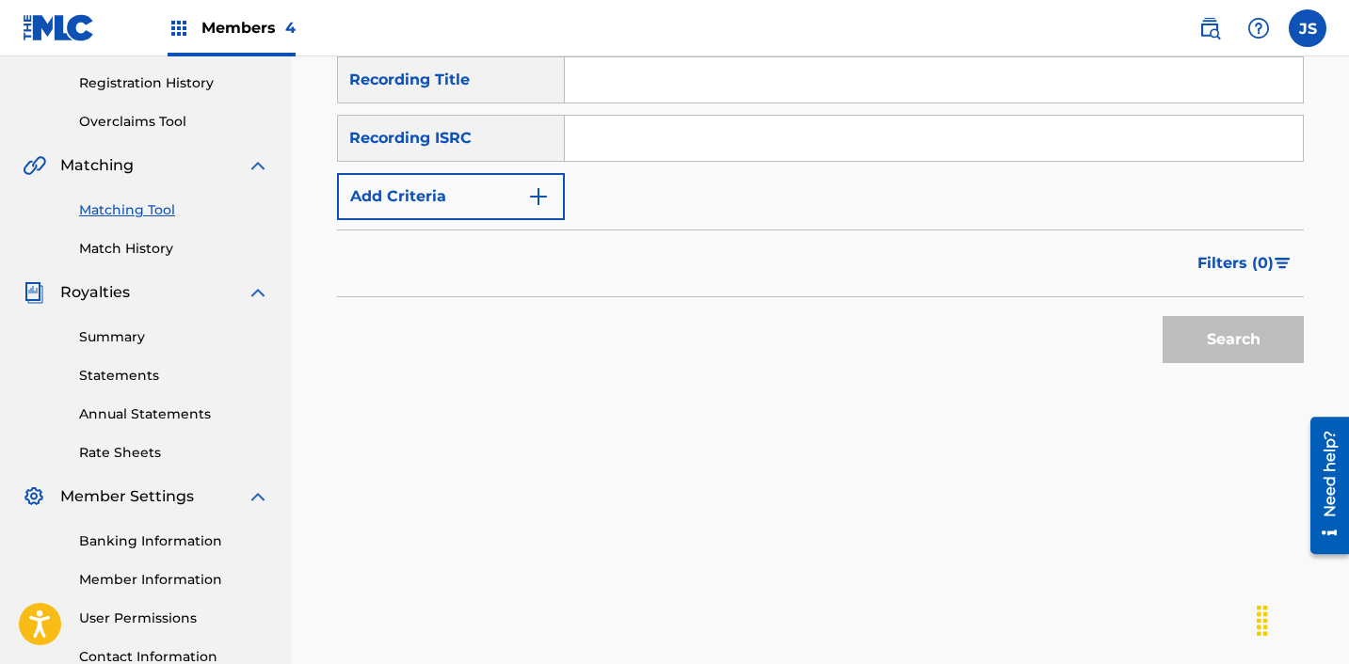
click at [987, 123] on input "Search Form" at bounding box center [934, 138] width 738 height 45
paste input "KRF151900011"
type input "KRF151900011"
click at [1162, 316] on button "Search" at bounding box center [1232, 339] width 141 height 47
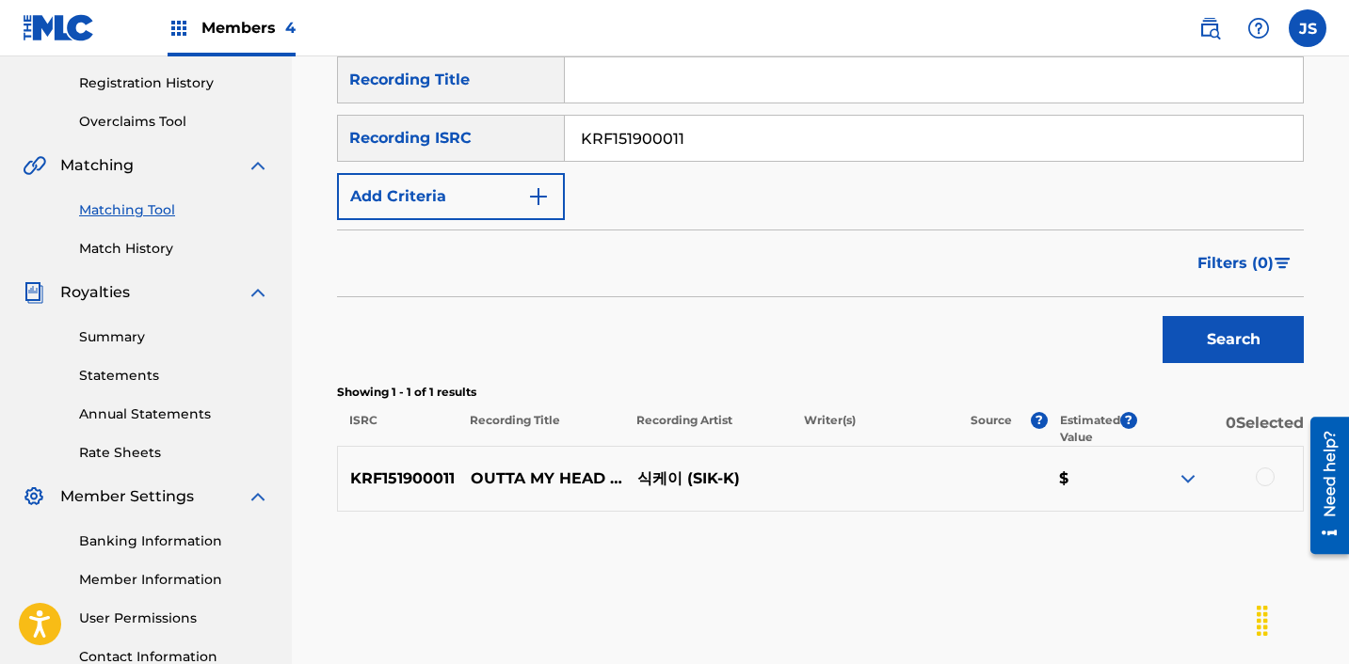
click at [1257, 480] on div at bounding box center [1264, 477] width 19 height 19
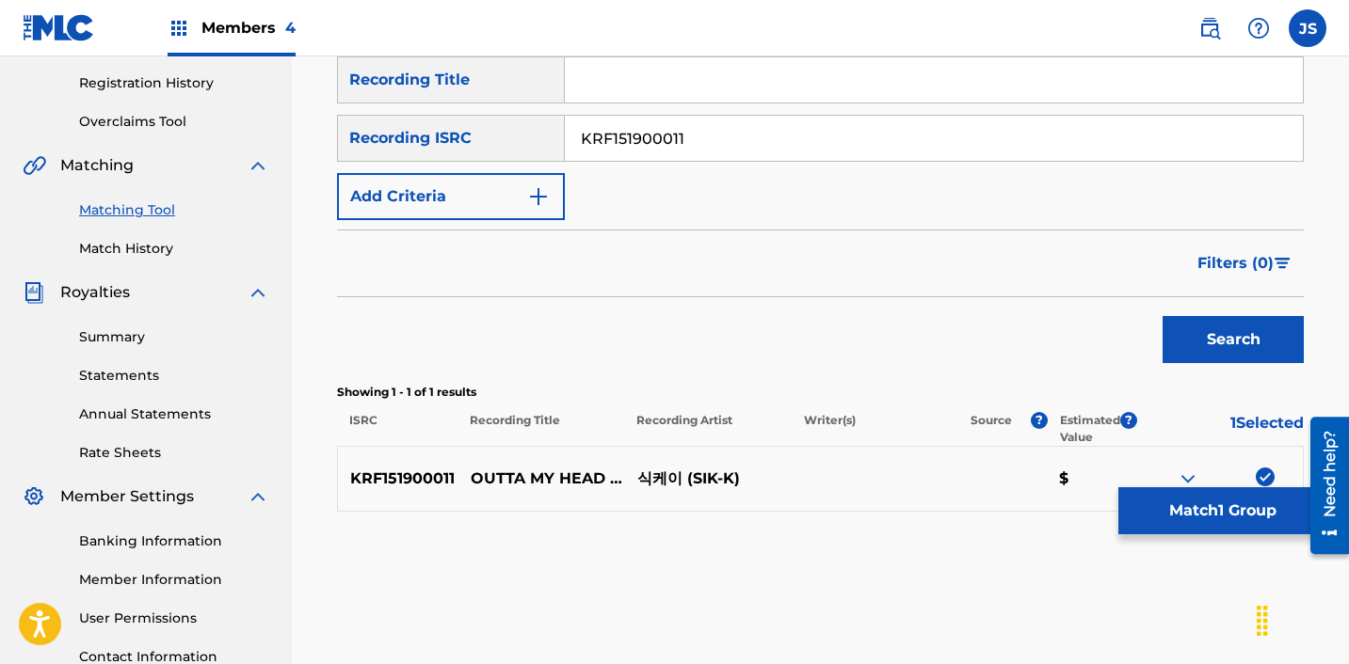
click at [1175, 504] on button "Match 1 Group" at bounding box center [1222, 511] width 208 height 47
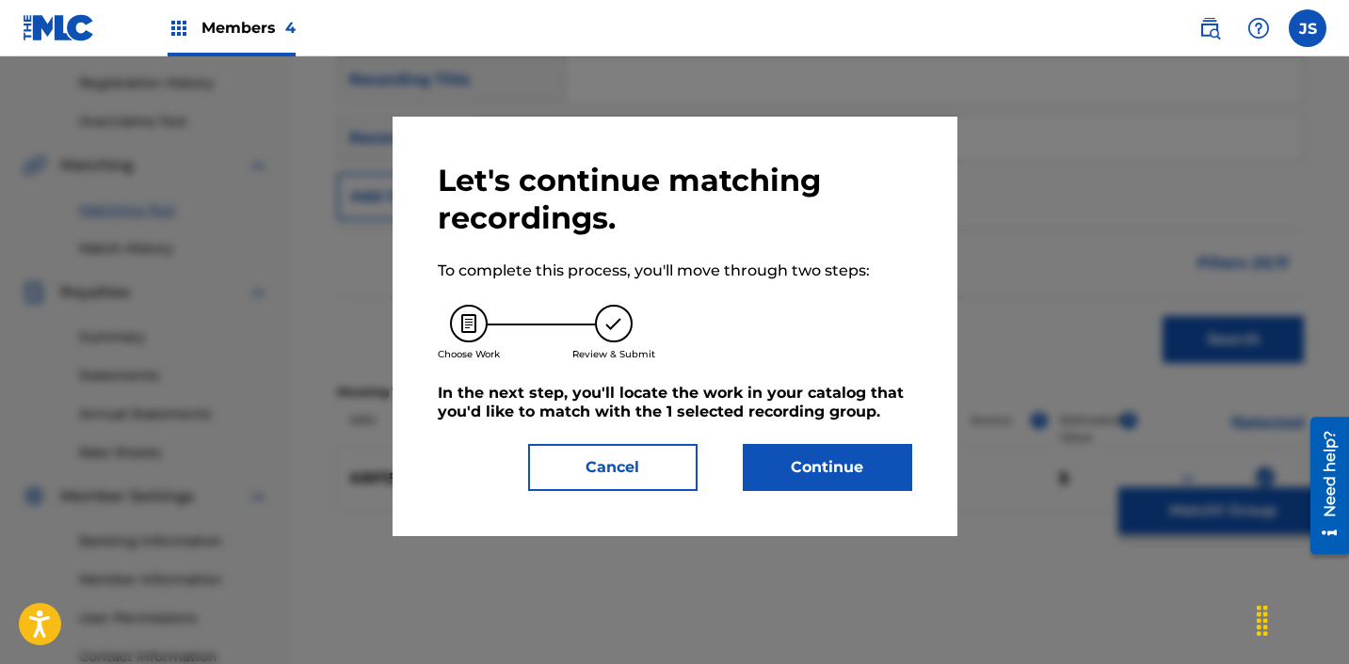
click at [854, 492] on div "Let's continue matching recordings. To complete this process, you'll move throu…" at bounding box center [674, 327] width 565 height 420
click at [853, 462] on button "Continue" at bounding box center [827, 467] width 169 height 47
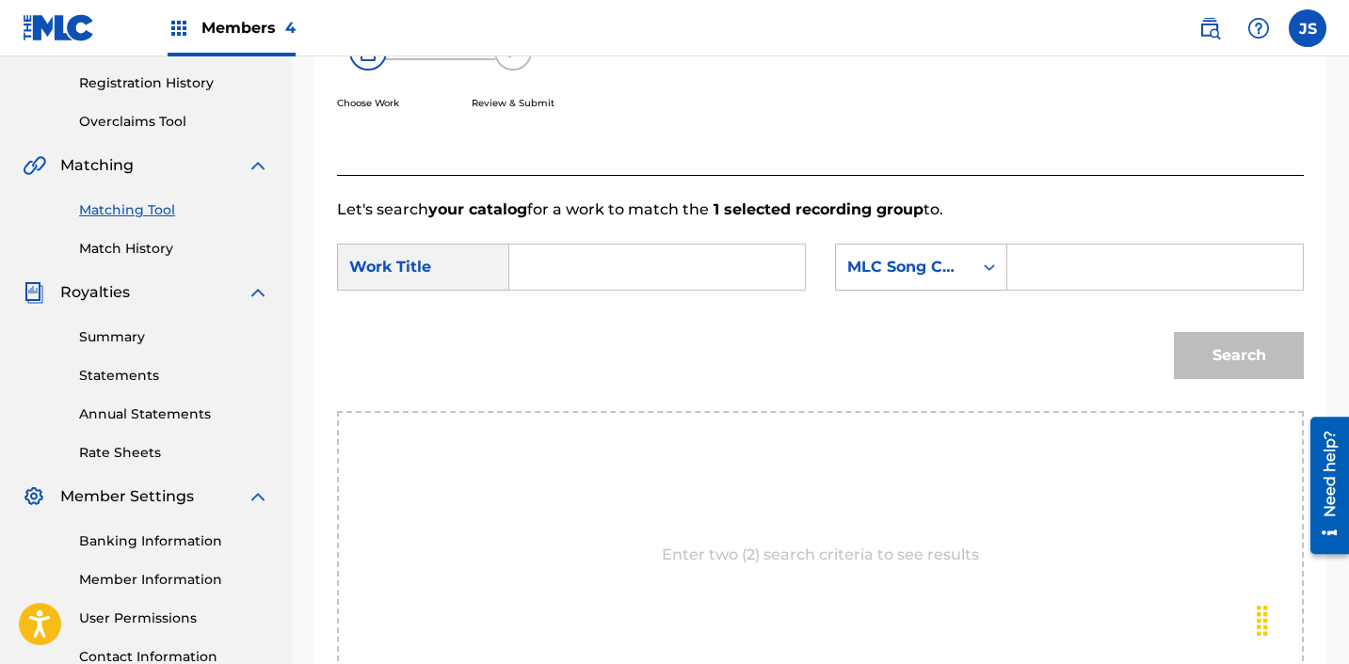
click at [727, 254] on input "Search Form" at bounding box center [657, 267] width 264 height 45
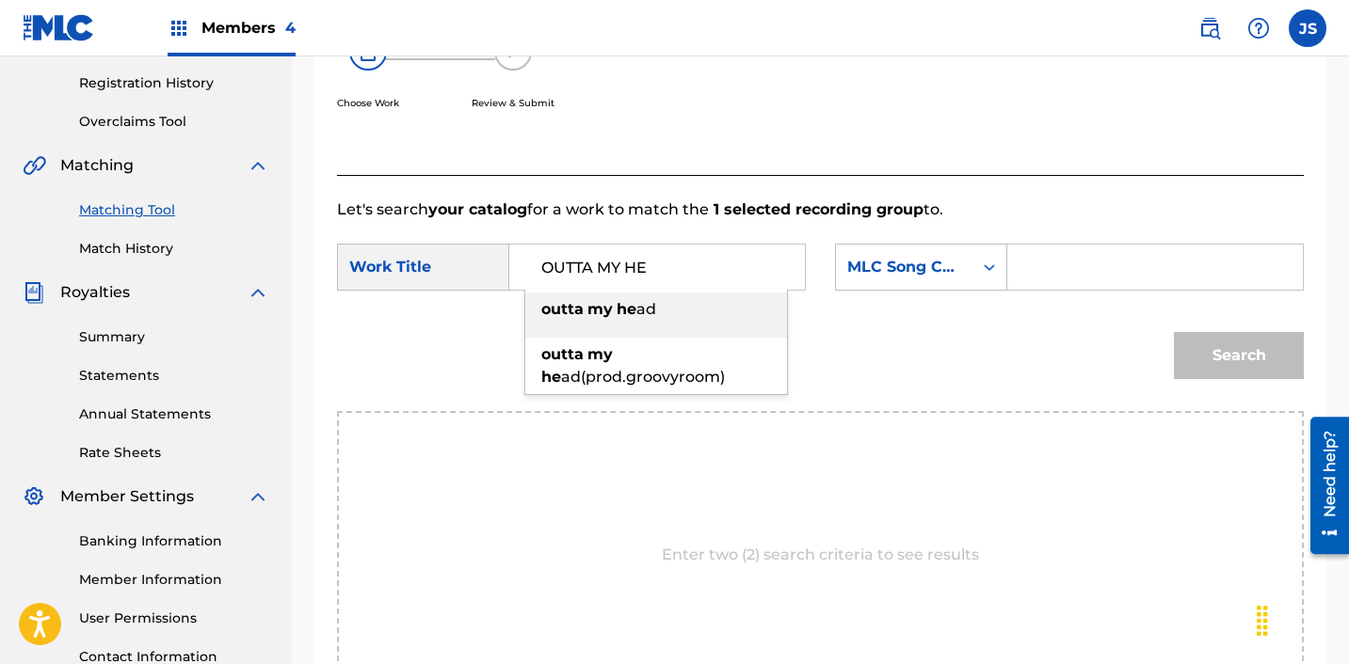
click at [697, 321] on div "outta my he ad" at bounding box center [656, 310] width 262 height 34
type input "outta my head"
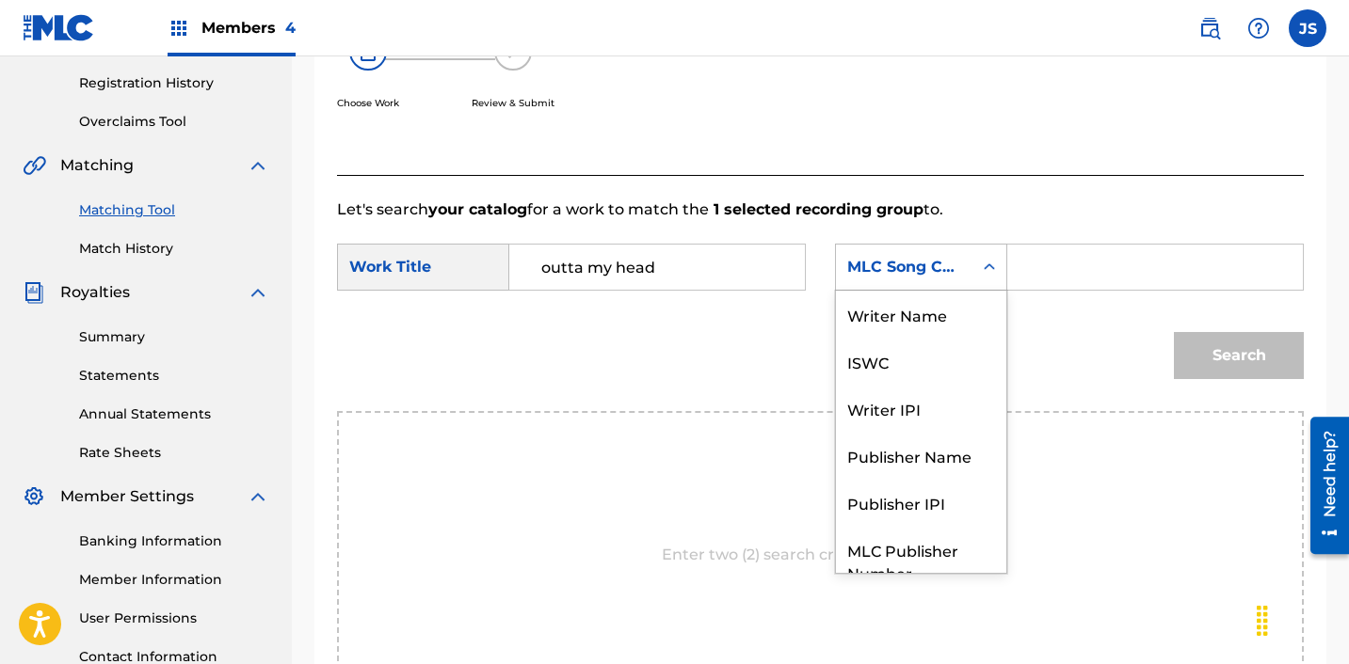
click at [926, 274] on div "MLC Song Code" at bounding box center [904, 267] width 114 height 23
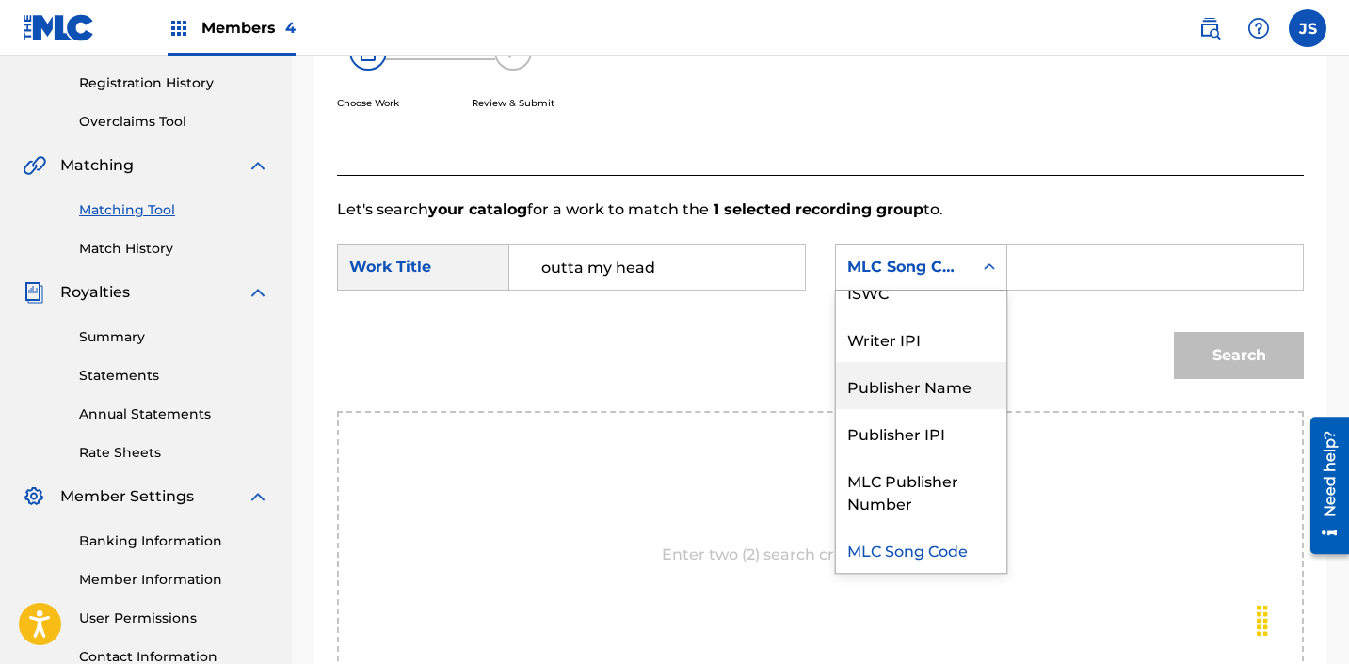
click at [946, 381] on div "Publisher Name" at bounding box center [921, 385] width 170 height 47
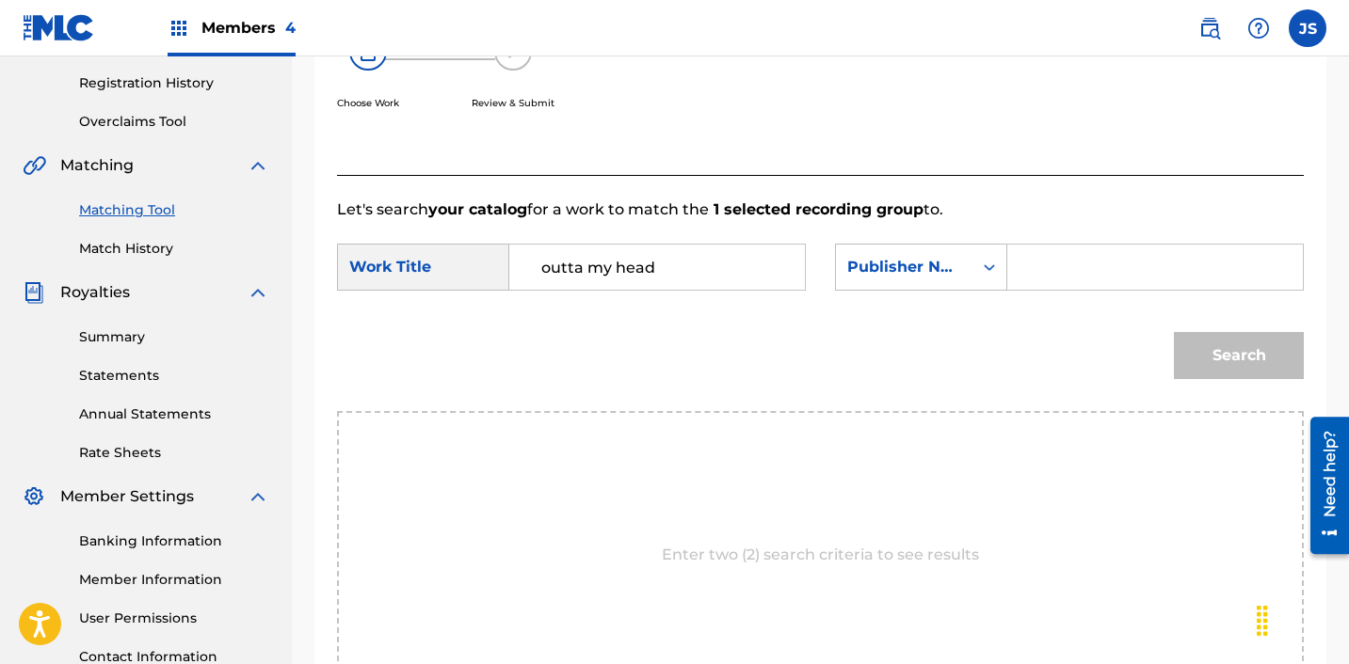
click at [1041, 244] on div "Search Form" at bounding box center [1155, 267] width 296 height 47
click at [1044, 258] on input "Search Form" at bounding box center [1155, 267] width 264 height 45
type input "ICHUTUS"
click at [1206, 344] on button "Search" at bounding box center [1239, 355] width 130 height 47
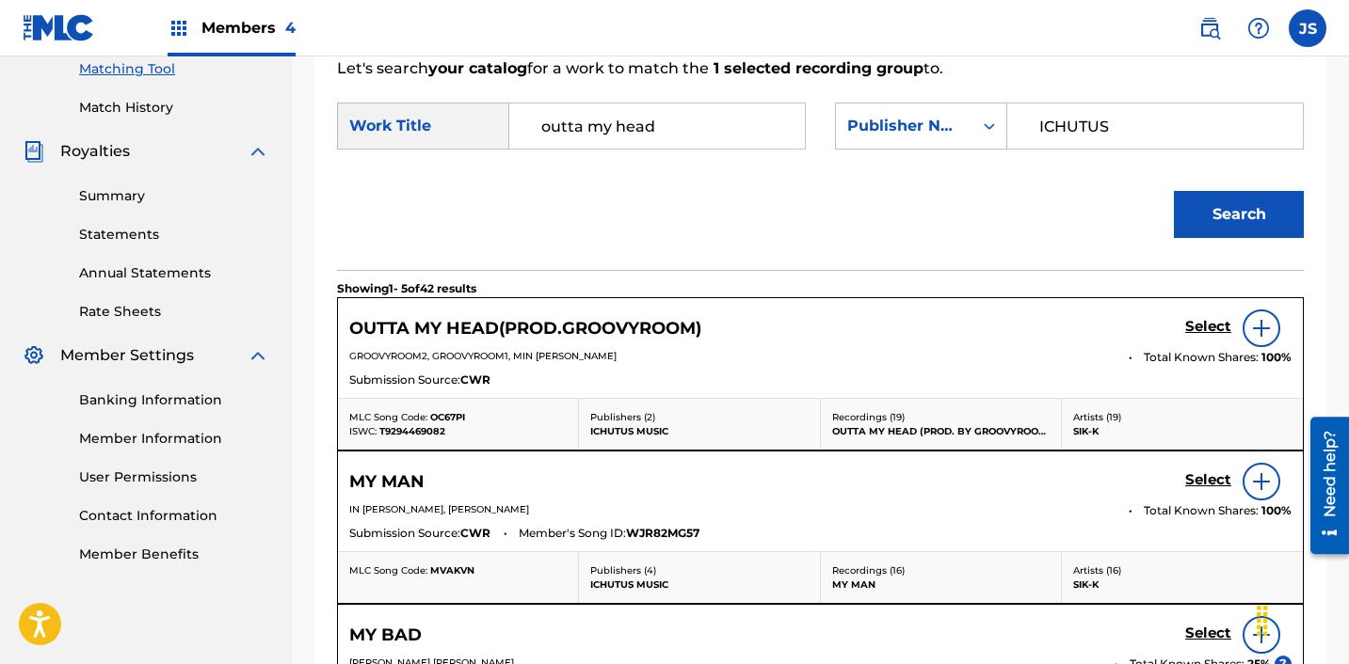
scroll to position [497, 0]
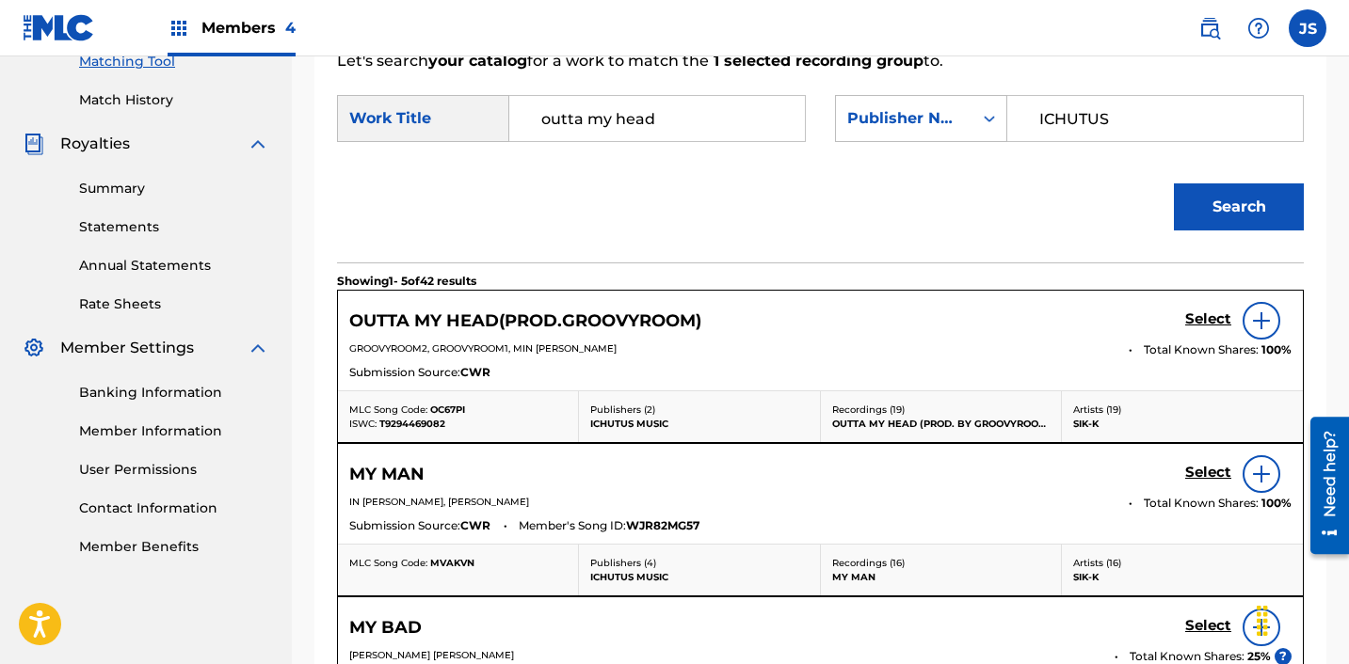
click at [1207, 327] on h5 "Select" at bounding box center [1208, 320] width 46 height 18
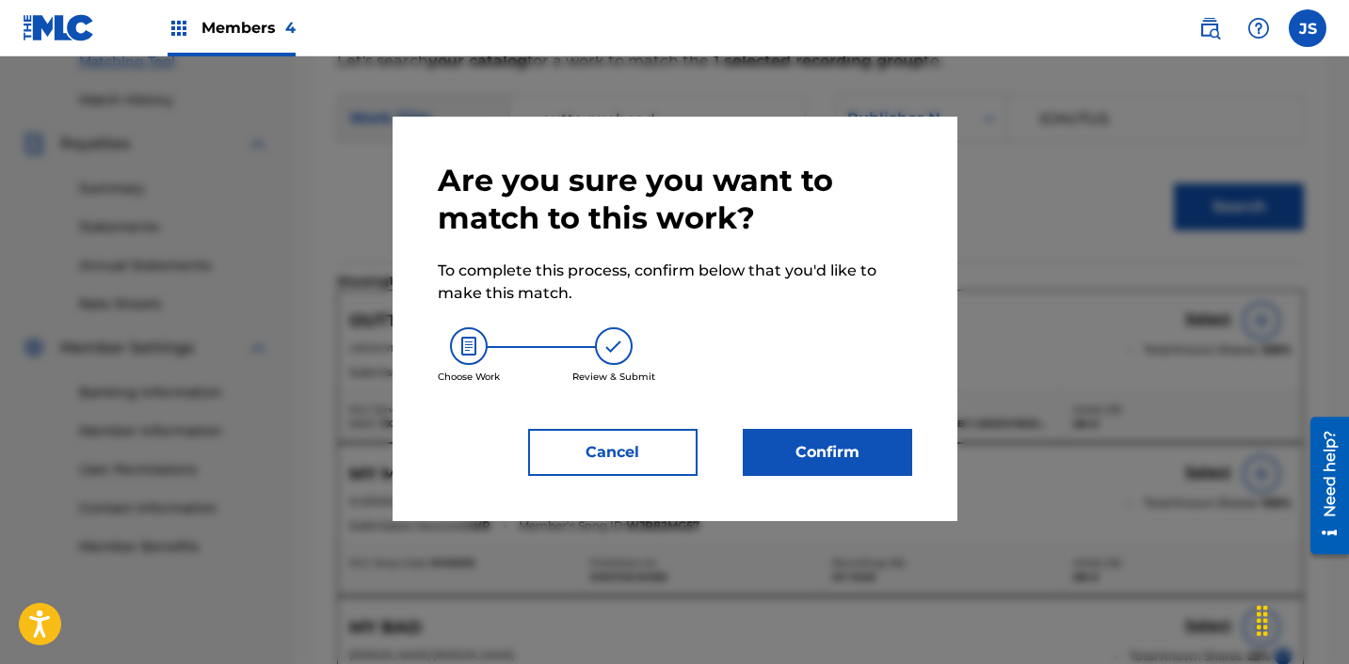
click at [846, 447] on button "Confirm" at bounding box center [827, 452] width 169 height 47
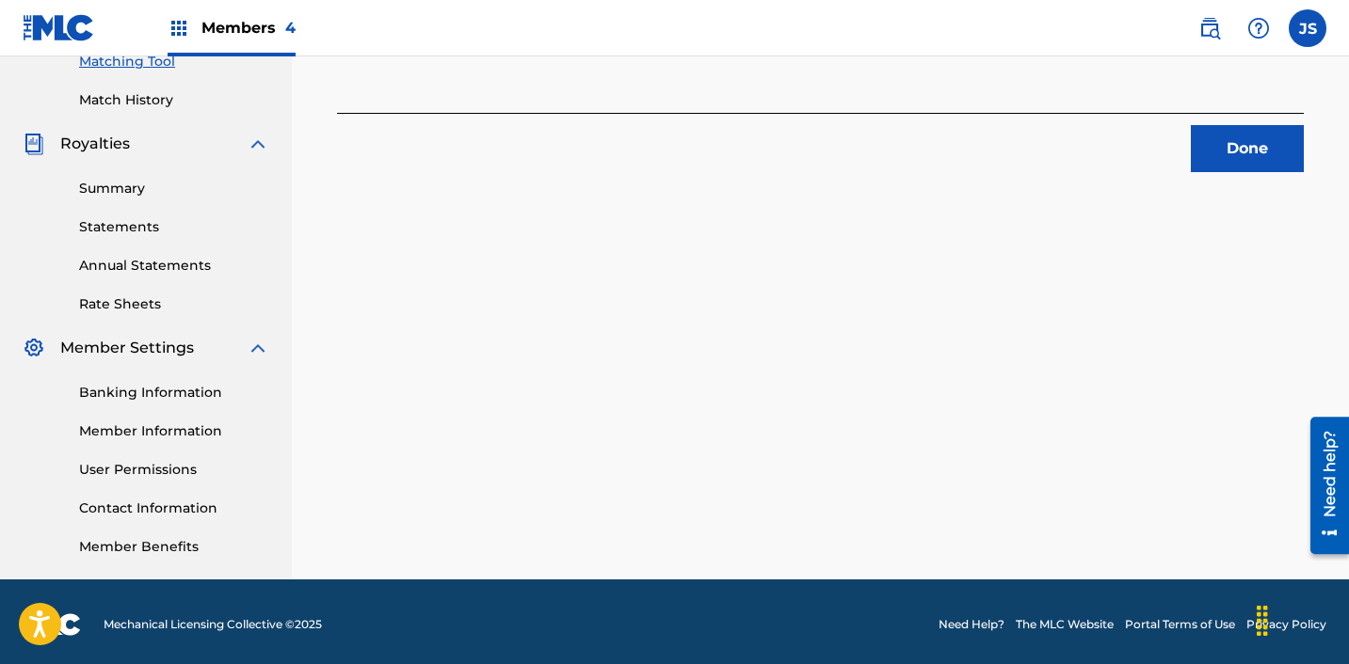
click at [1277, 152] on button "Done" at bounding box center [1247, 148] width 113 height 47
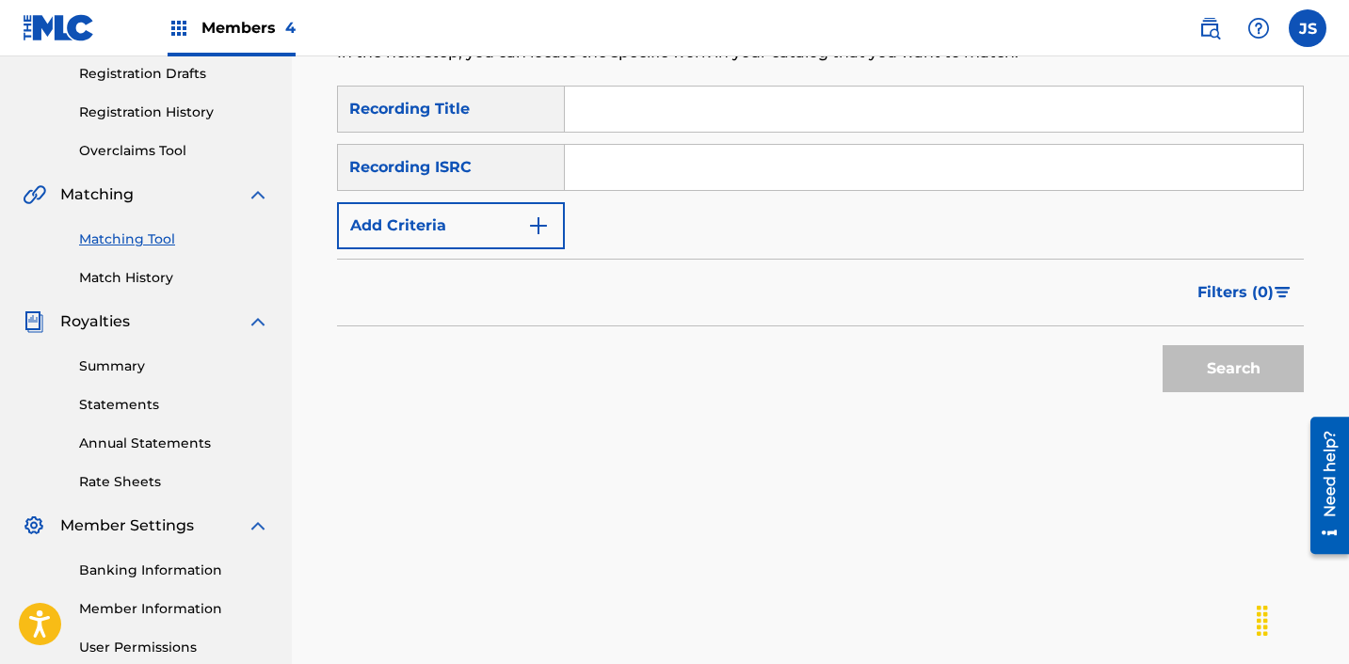
scroll to position [293, 0]
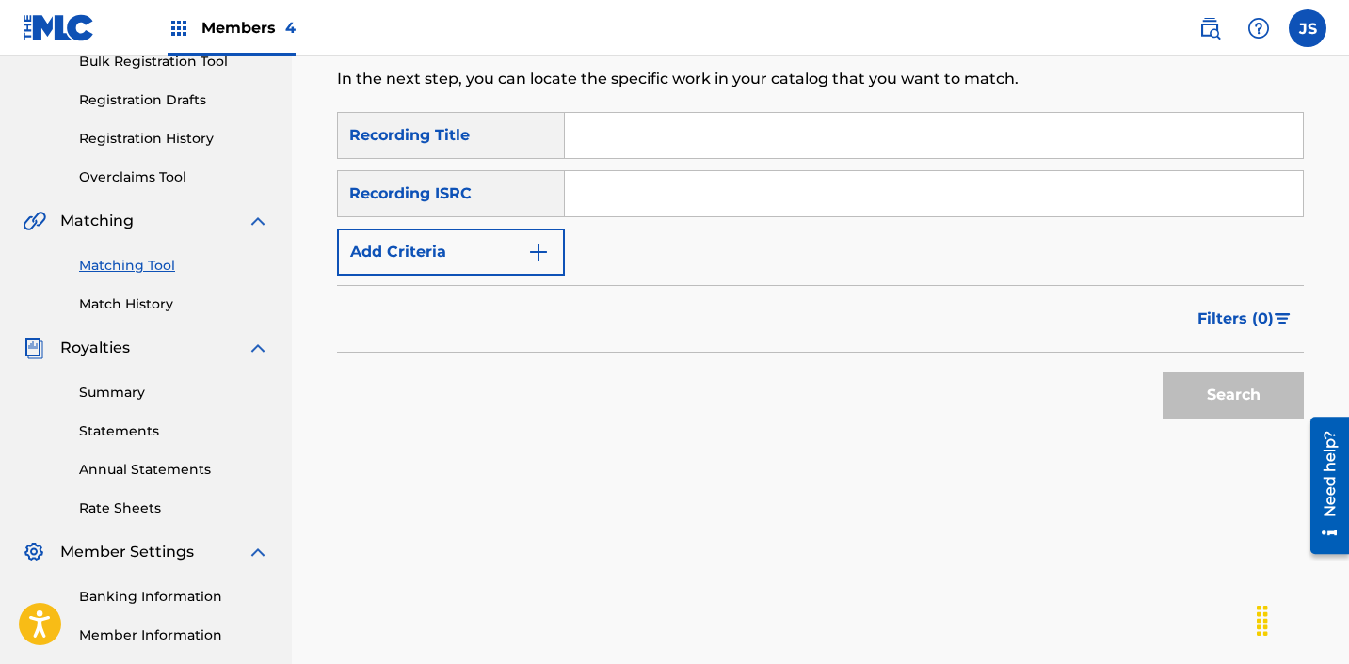
click at [677, 187] on input "Search Form" at bounding box center [934, 193] width 738 height 45
paste input "KRE132300077"
type input "KRE132300077"
click at [1162, 372] on button "Search" at bounding box center [1232, 395] width 141 height 47
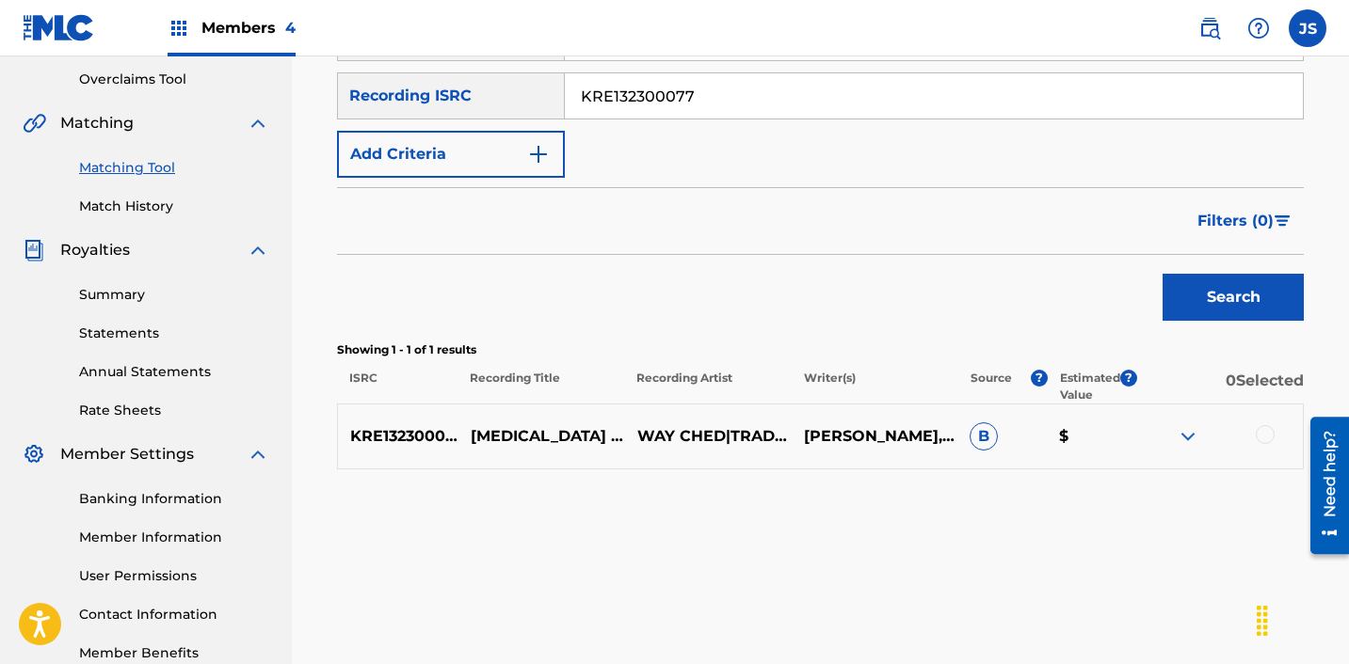
scroll to position [417, 0]
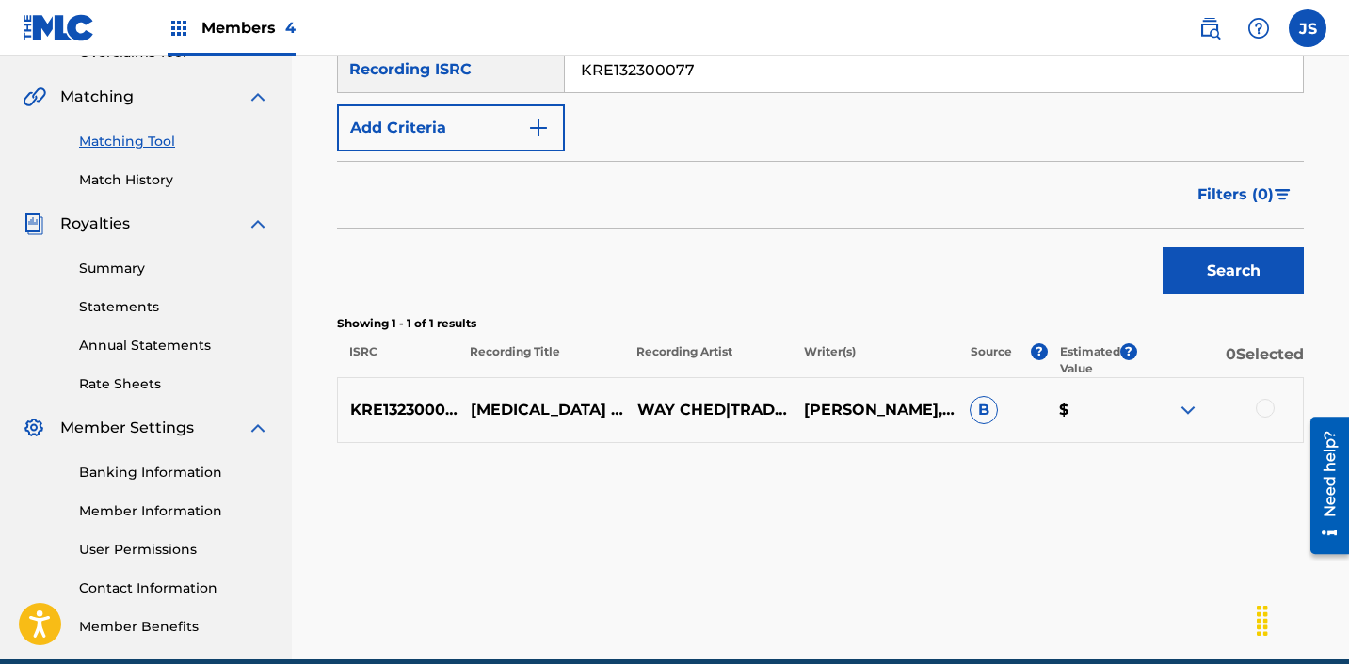
click at [1270, 411] on div at bounding box center [1264, 408] width 19 height 19
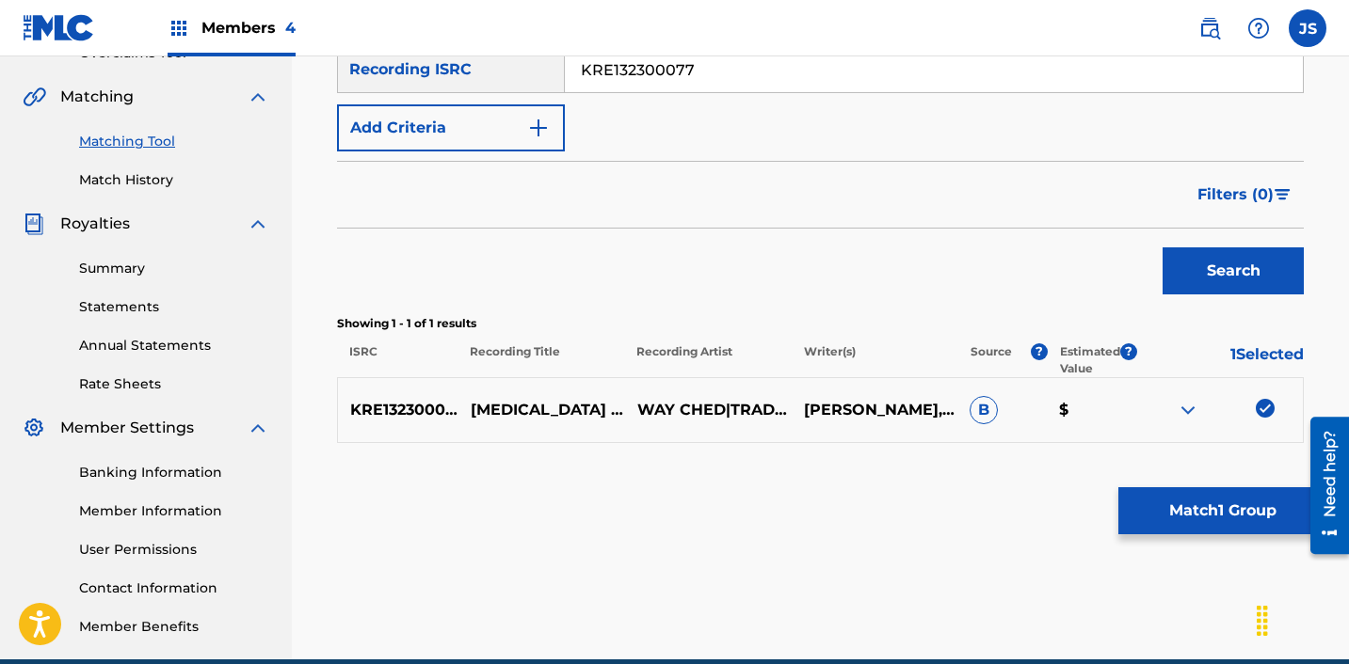
click at [1190, 507] on button "Match 1 Group" at bounding box center [1222, 511] width 208 height 47
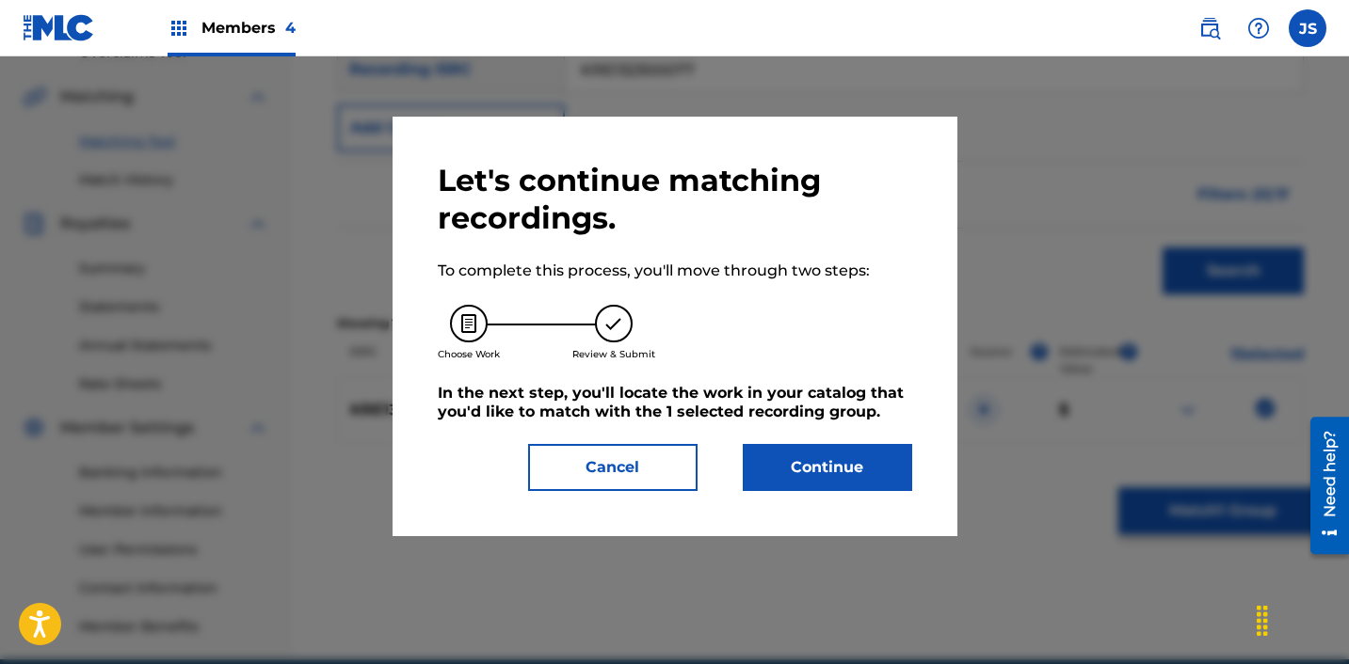
click at [785, 459] on button "Continue" at bounding box center [827, 467] width 169 height 47
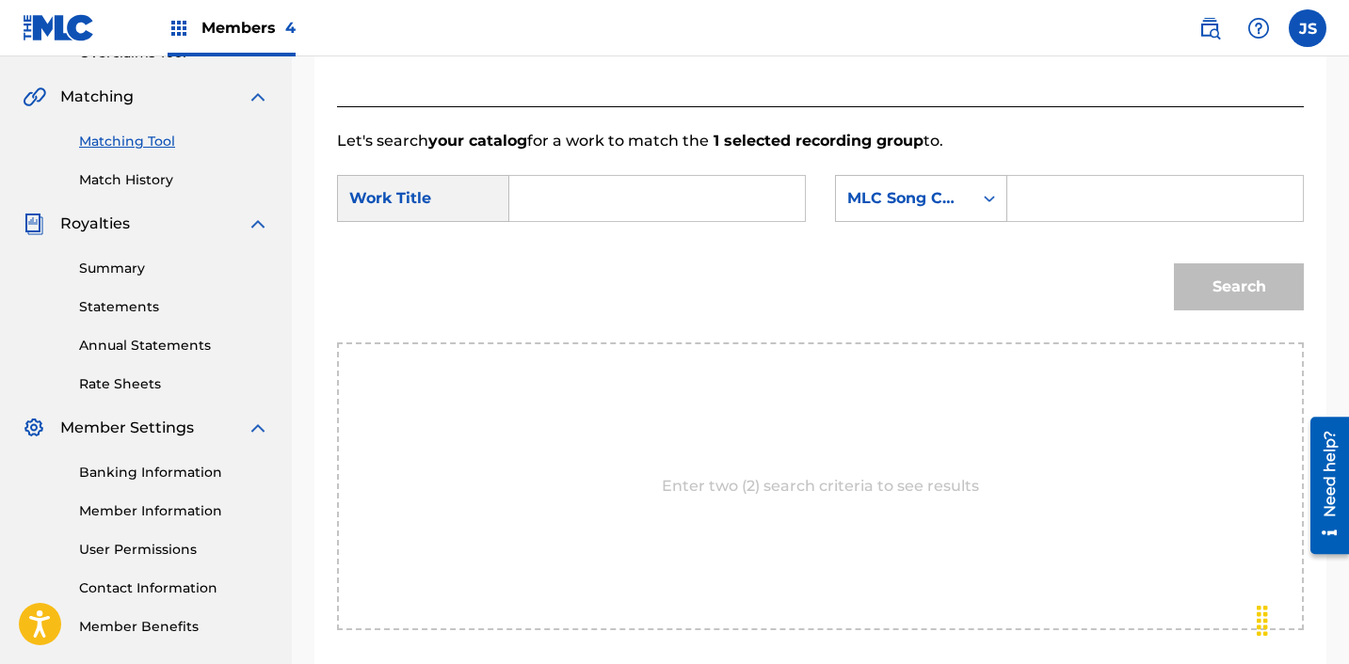
click at [628, 193] on input "Search Form" at bounding box center [657, 198] width 264 height 45
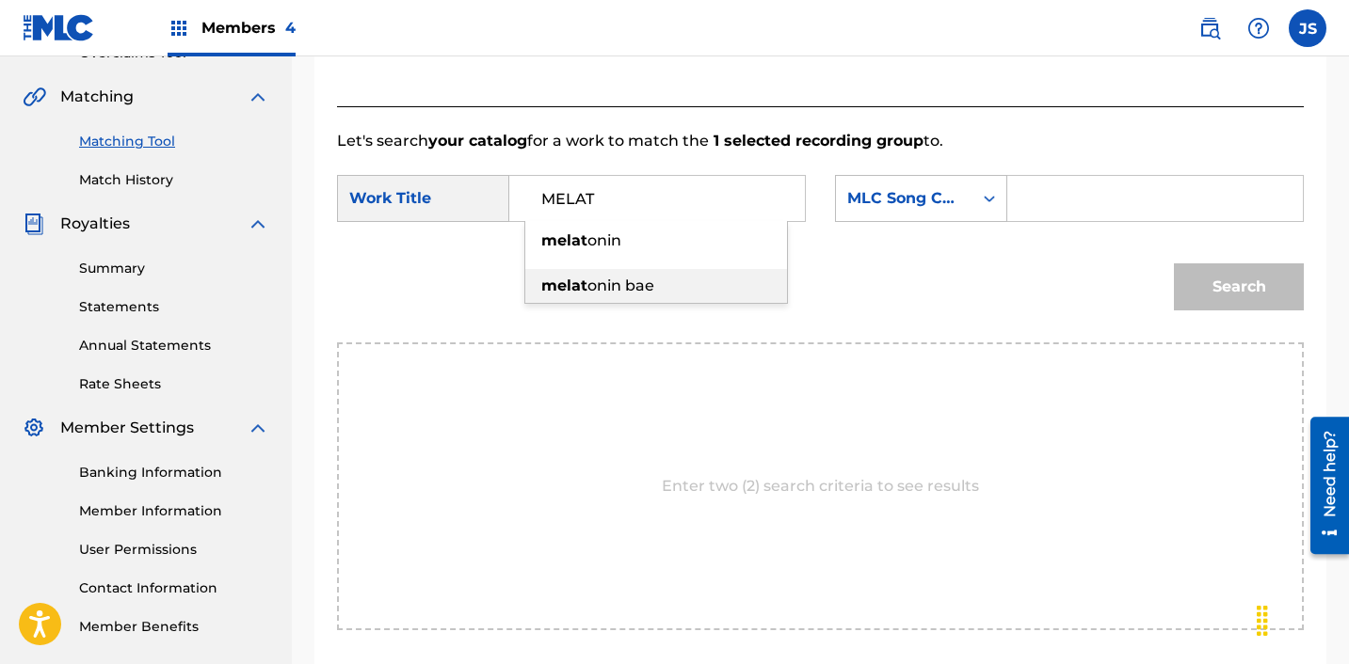
click at [709, 296] on div "melat onin bae" at bounding box center [656, 286] width 262 height 34
type input "[MEDICAL_DATA] bae"
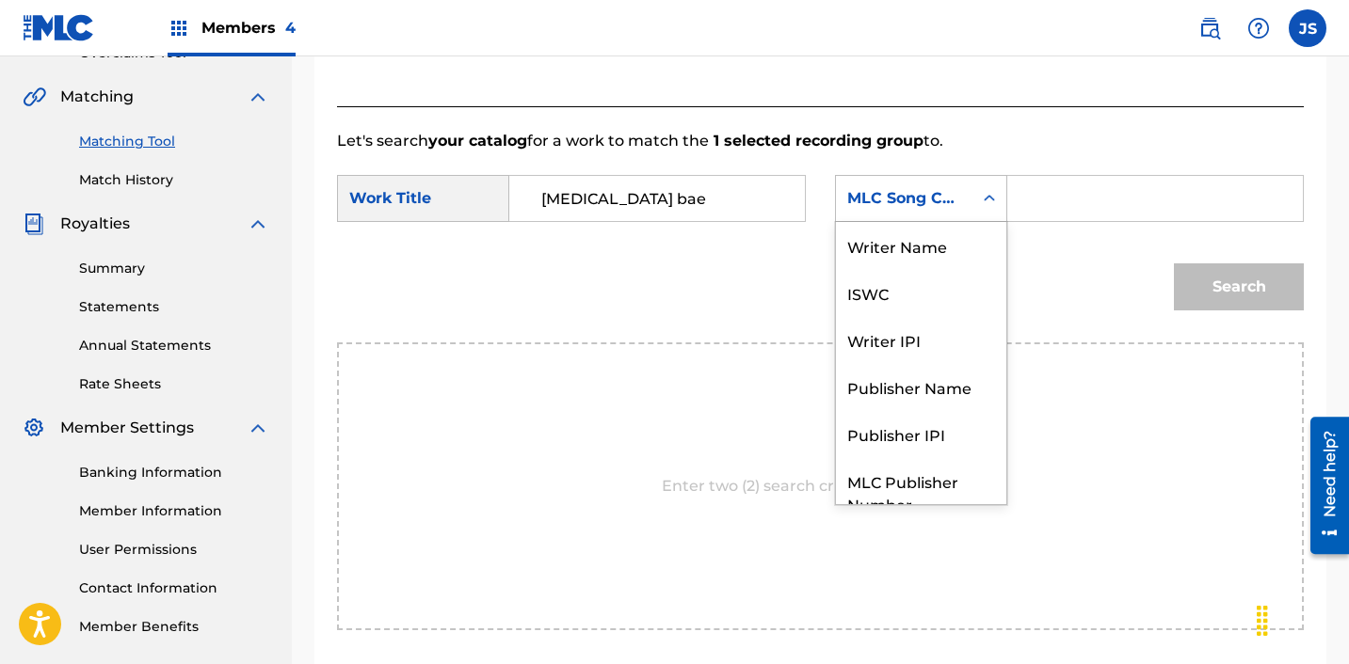
click at [887, 200] on div "MLC Song Code" at bounding box center [904, 198] width 114 height 23
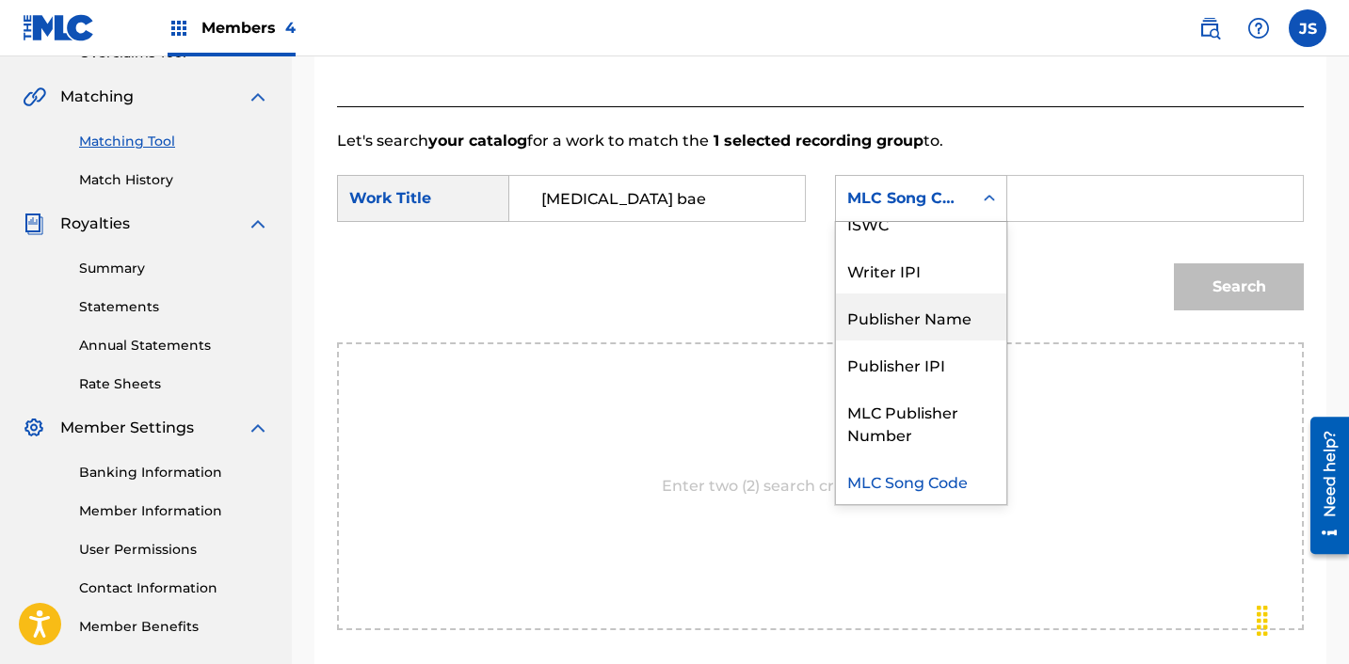
click at [910, 310] on div "Publisher Name" at bounding box center [921, 317] width 170 height 47
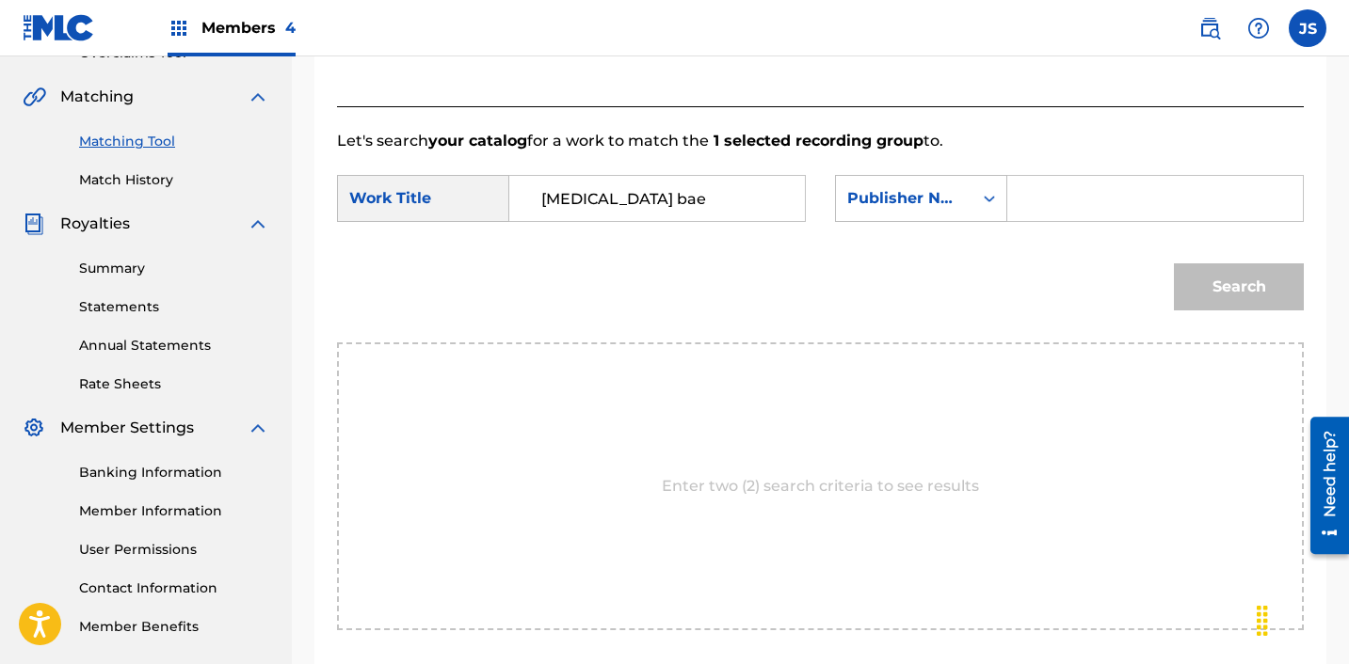
click at [1046, 200] on input "Search Form" at bounding box center [1155, 198] width 264 height 45
type input "ICHUTUS"
click at [1270, 300] on button "Search" at bounding box center [1239, 287] width 130 height 47
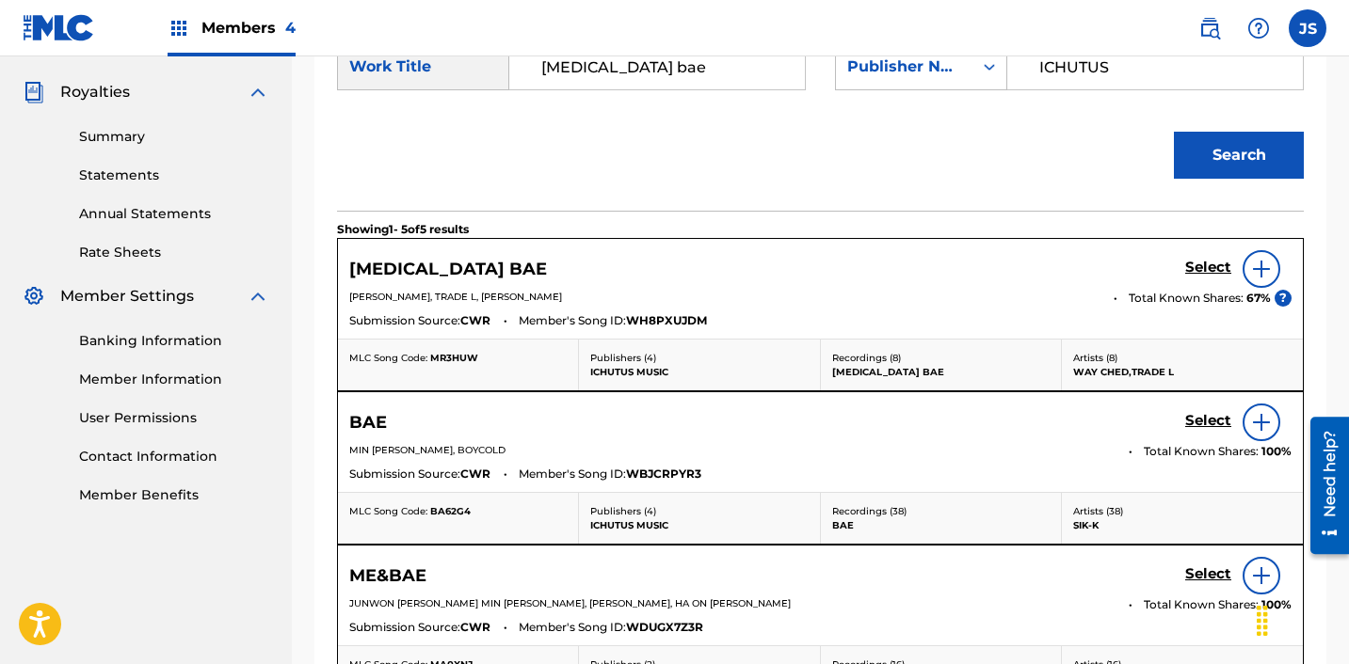
scroll to position [551, 0]
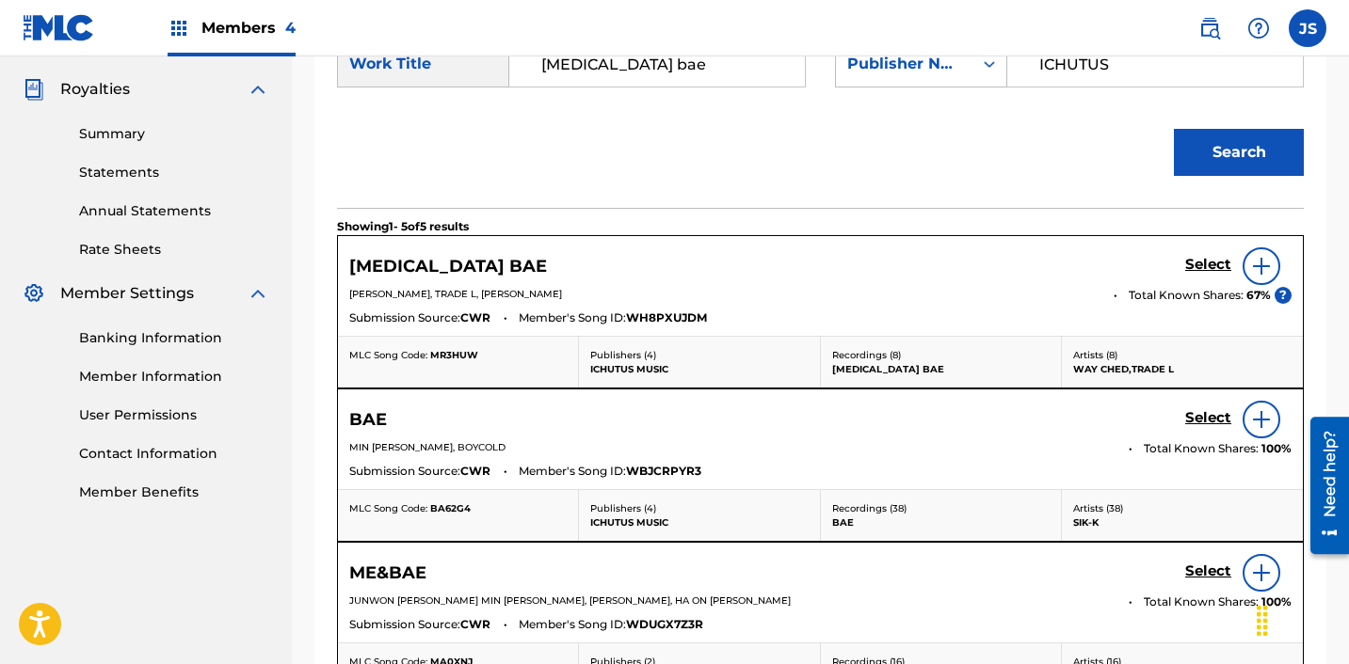
click at [1209, 265] on h5 "Select" at bounding box center [1208, 265] width 46 height 18
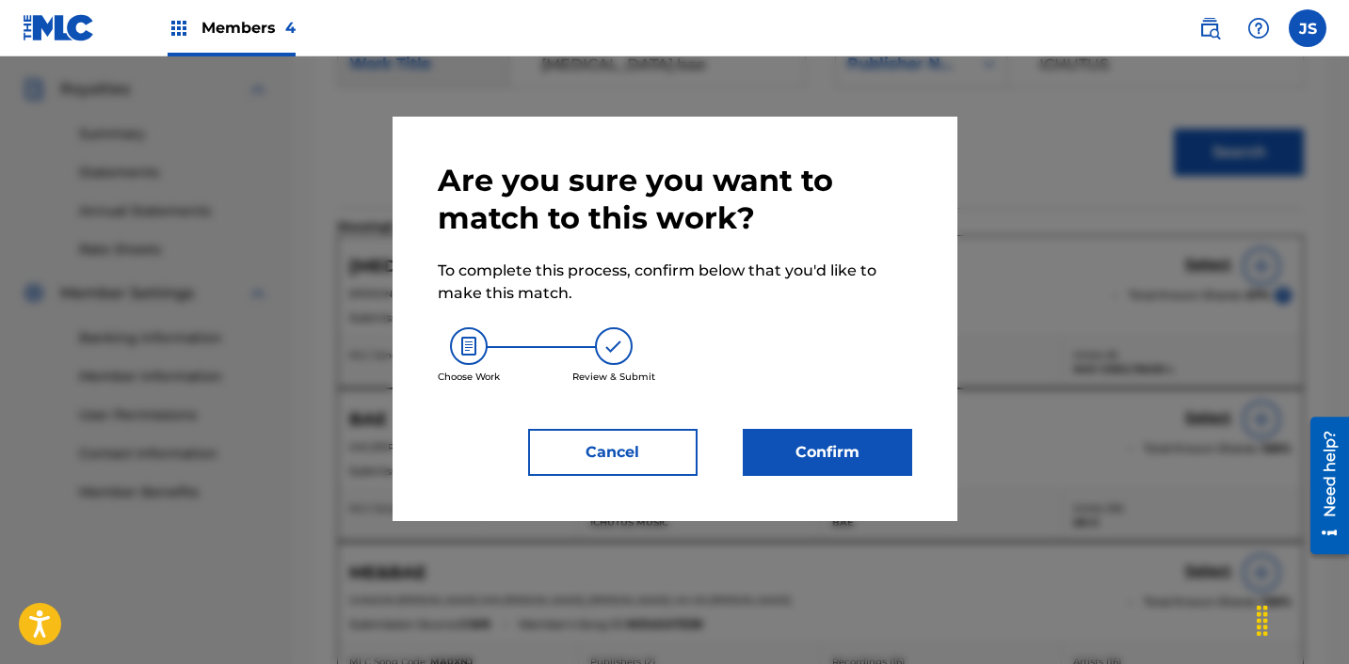
click at [874, 446] on button "Confirm" at bounding box center [827, 452] width 169 height 47
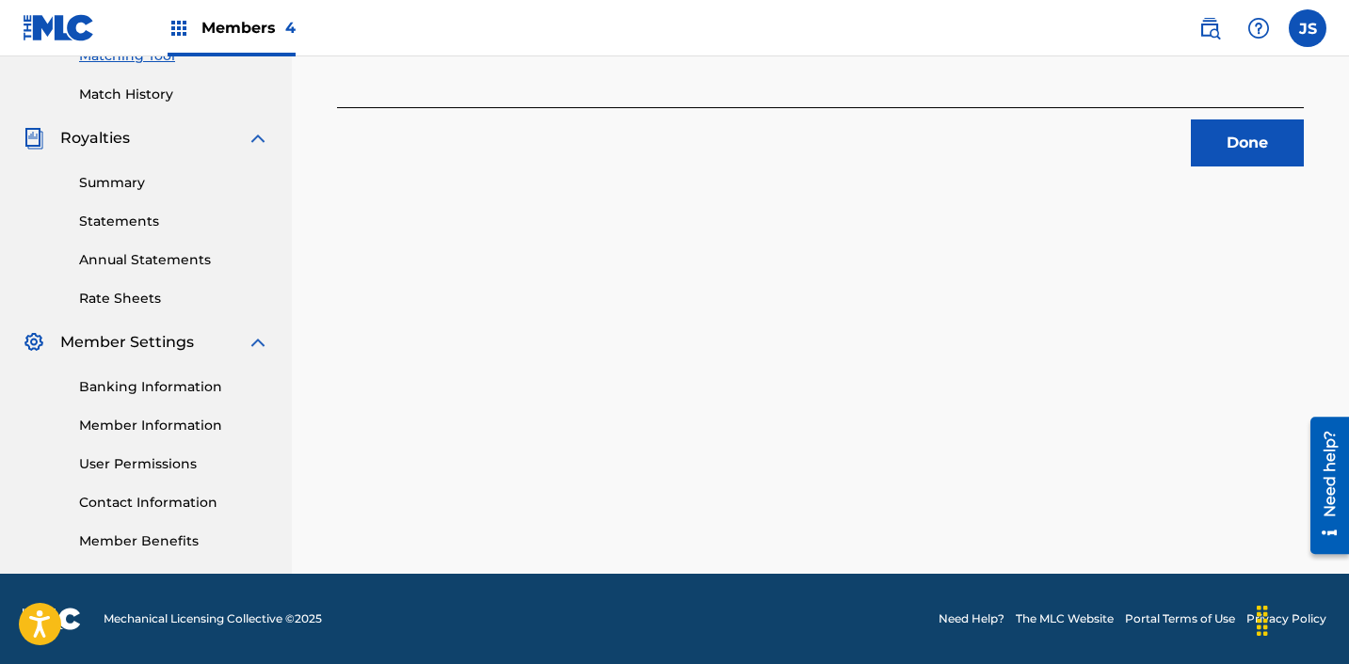
click at [1249, 115] on div "Done" at bounding box center [820, 136] width 967 height 59
click at [1244, 139] on button "Done" at bounding box center [1247, 143] width 113 height 47
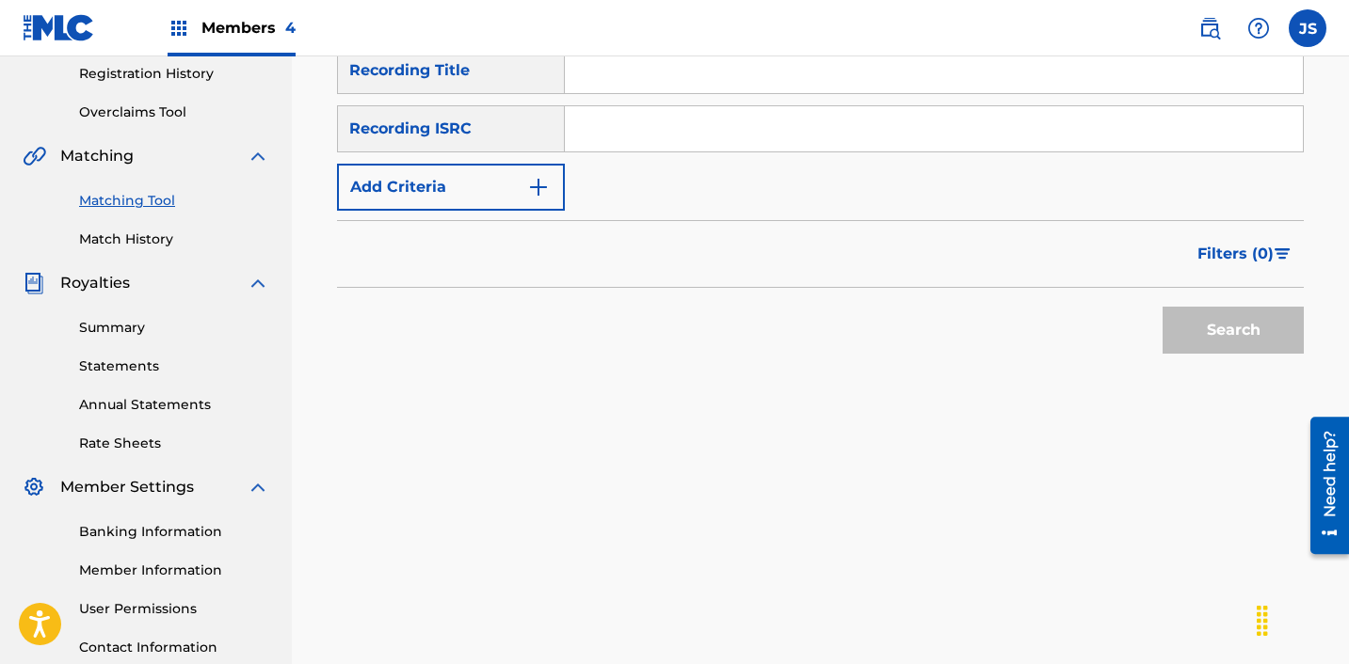
scroll to position [356, 0]
click at [727, 171] on div "SearchWithCriteriaaee66866-273c-4bfe-8c99-8044d90da9eb Recording Title SearchWi…" at bounding box center [820, 131] width 967 height 164
click at [728, 140] on input "Search Form" at bounding box center [934, 130] width 738 height 45
paste input "ZZA0P2309261"
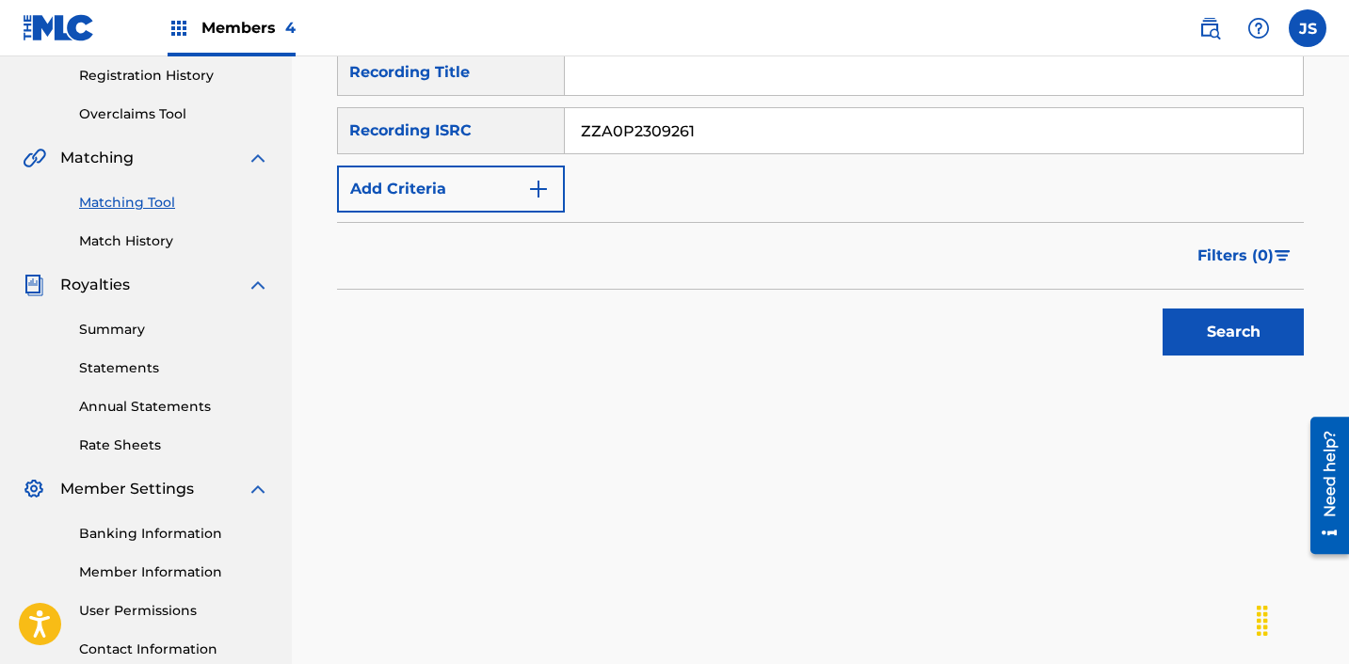
type input "ZZA0P2309261"
click at [1162, 309] on button "Search" at bounding box center [1232, 332] width 141 height 47
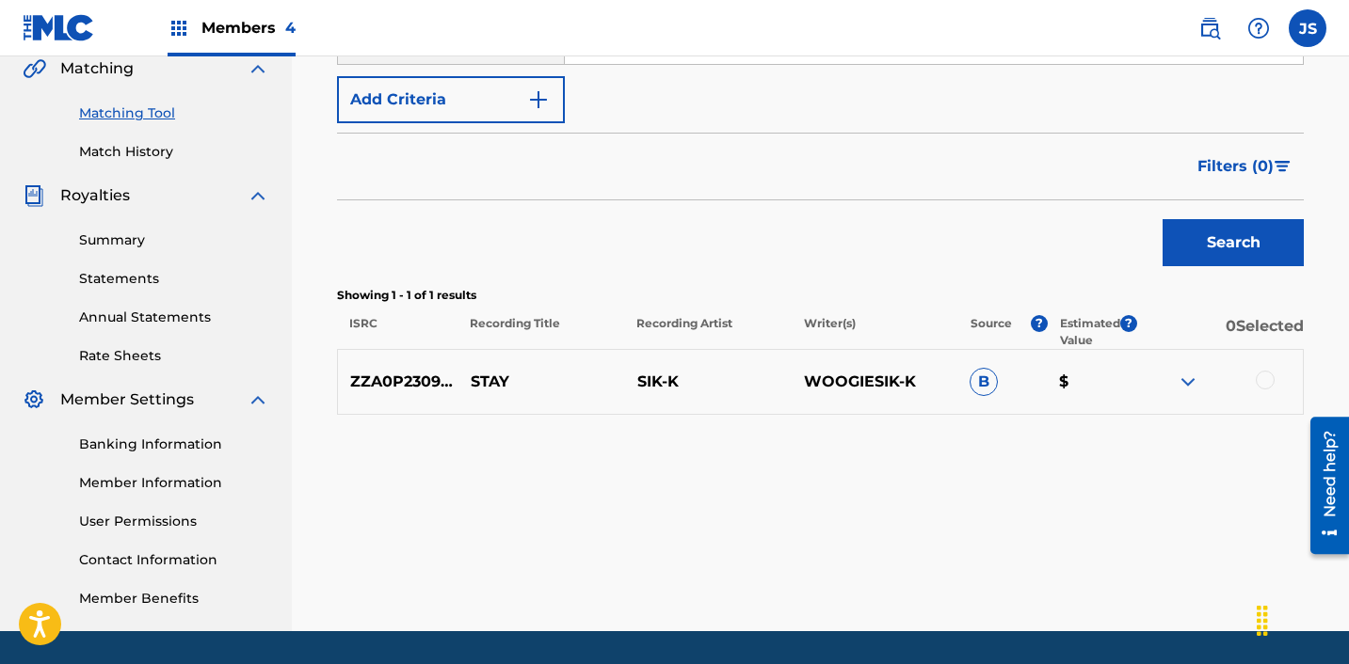
scroll to position [470, 0]
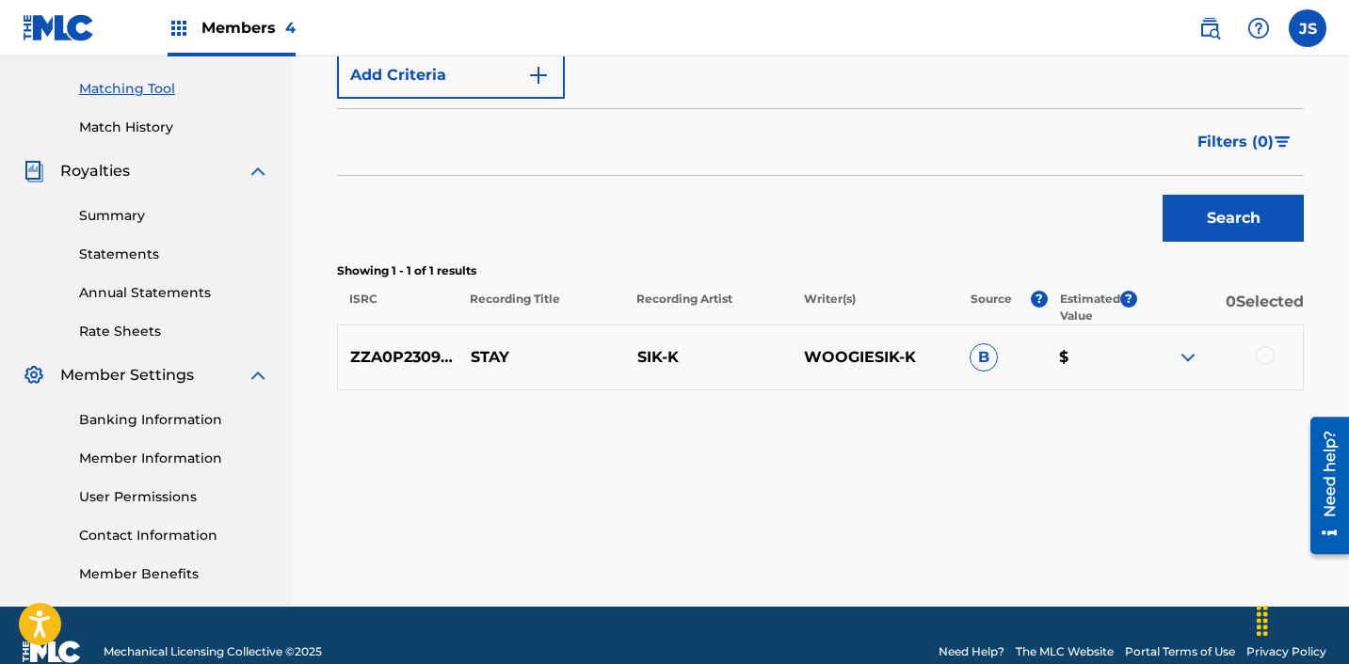
click at [1273, 350] on div at bounding box center [1219, 357] width 167 height 23
click at [1268, 351] on div at bounding box center [1264, 355] width 19 height 19
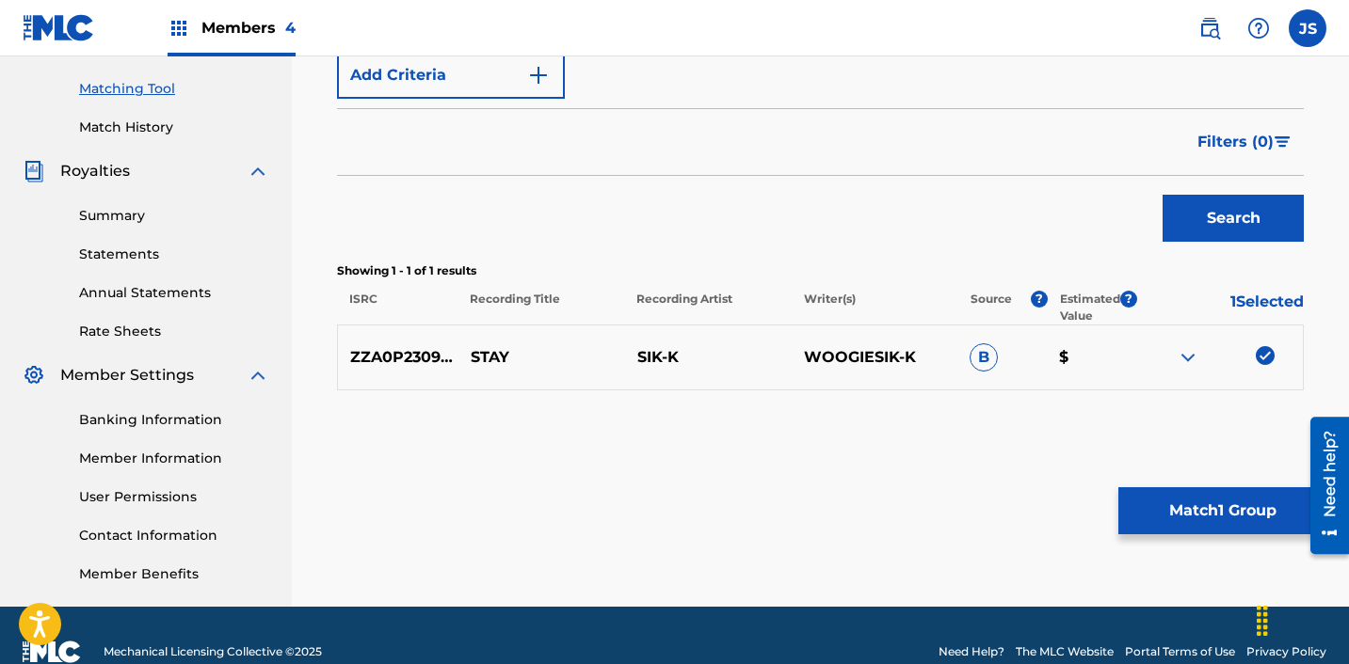
click at [1225, 518] on button "Match 1 Group" at bounding box center [1222, 511] width 208 height 47
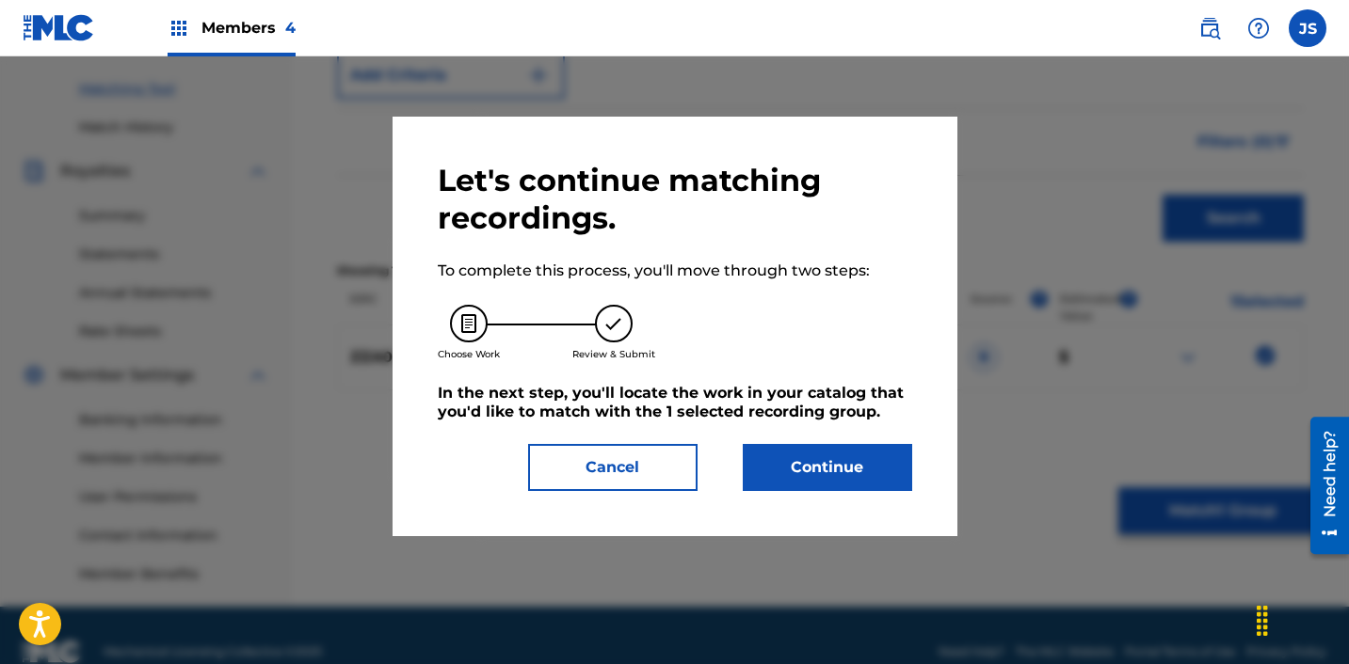
click at [855, 455] on button "Continue" at bounding box center [827, 467] width 169 height 47
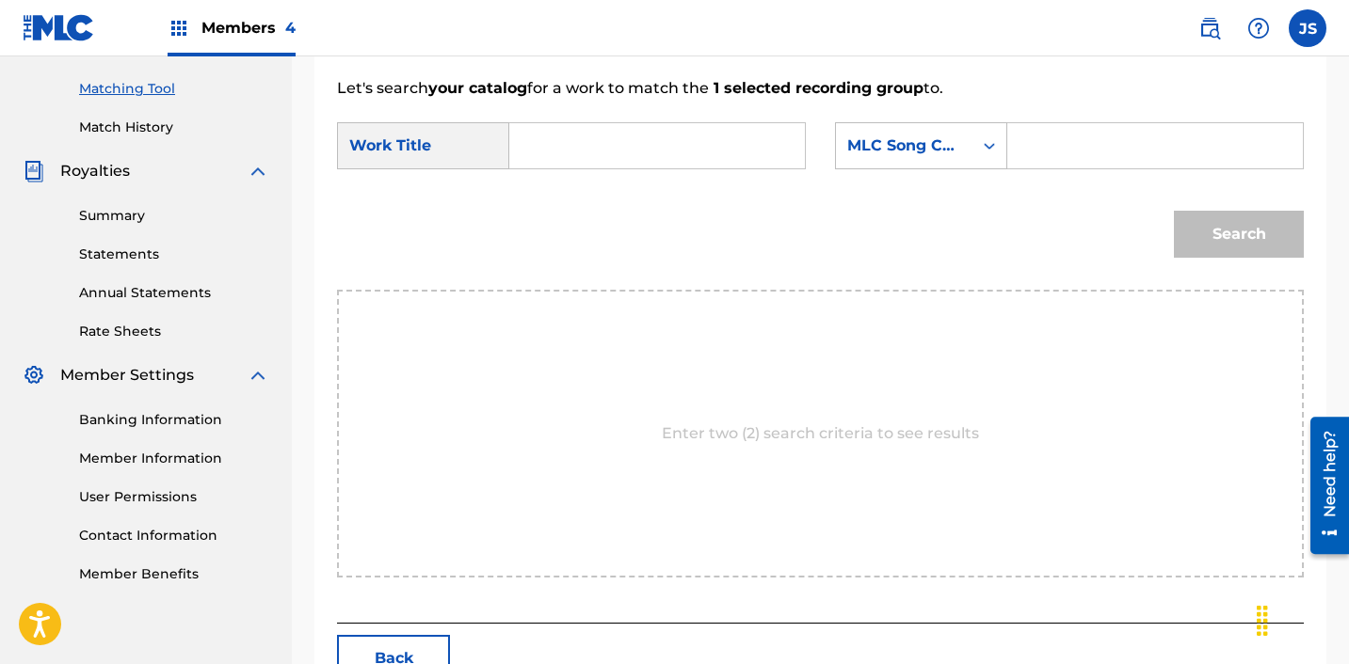
click at [638, 137] on input "Search Form" at bounding box center [657, 145] width 264 height 45
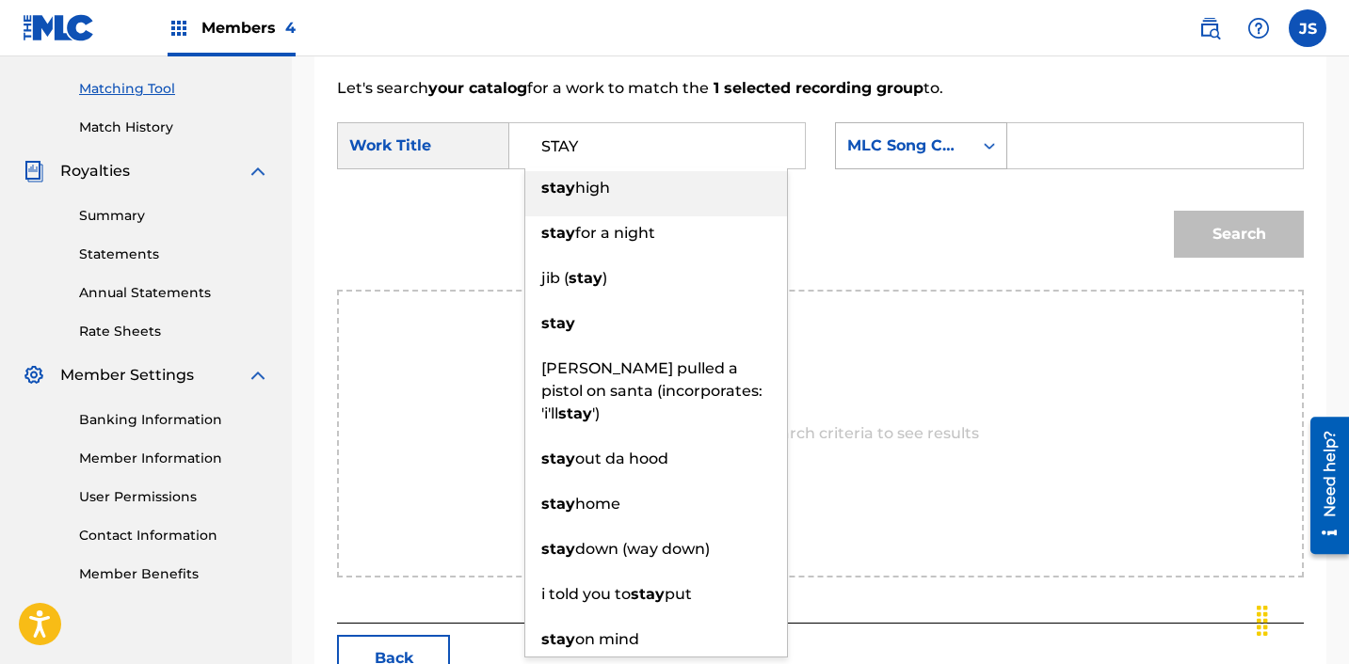
type input "STAY"
click at [886, 152] on div "MLC Song Code" at bounding box center [904, 146] width 114 height 23
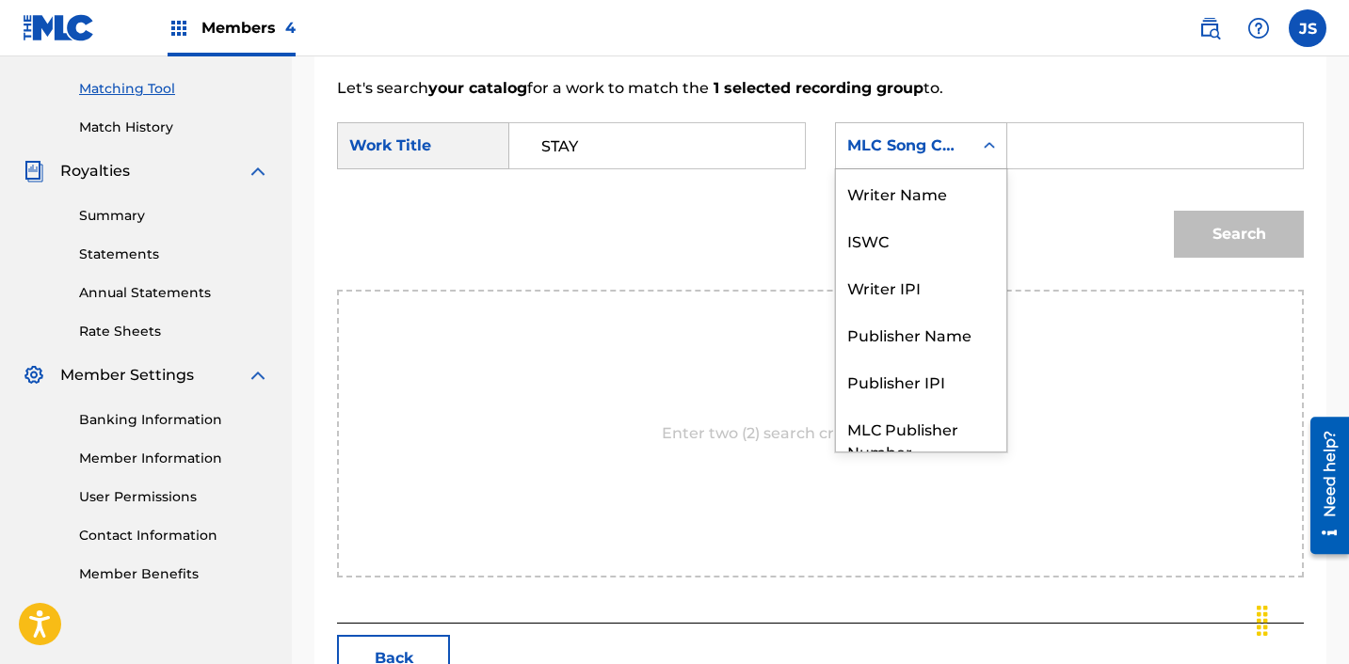
scroll to position [70, 0]
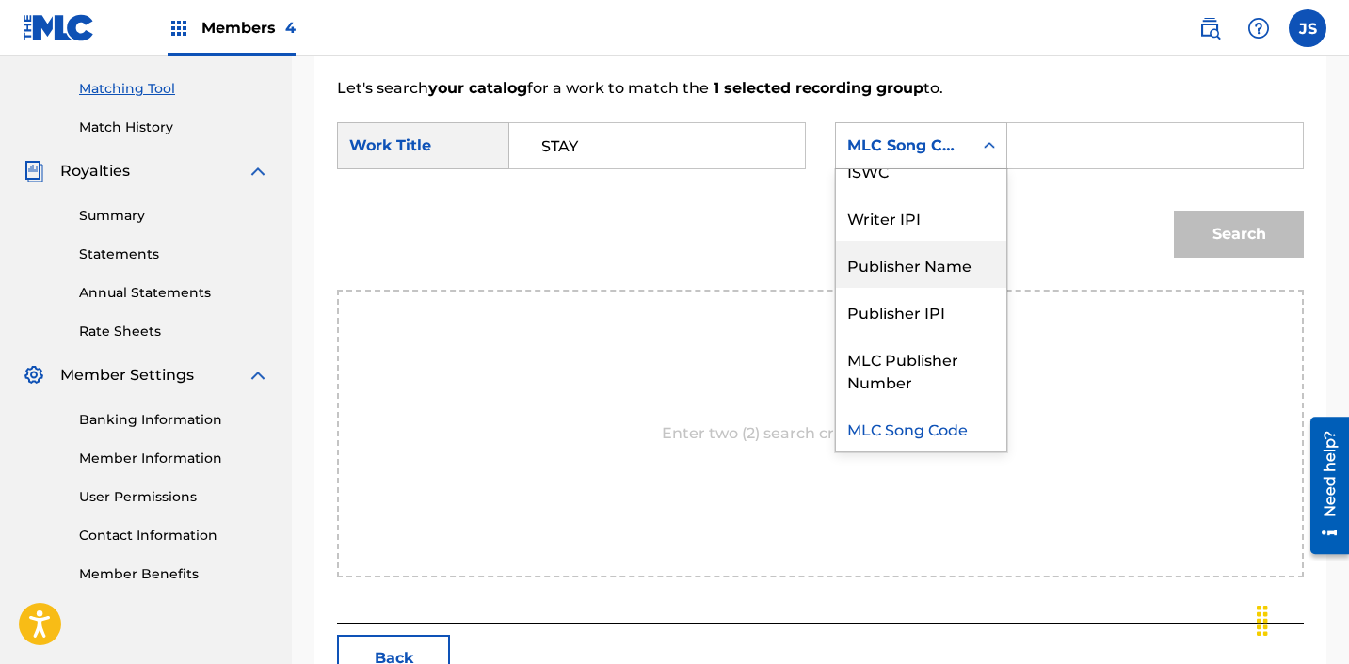
click at [904, 253] on div "Publisher Name" at bounding box center [921, 264] width 170 height 47
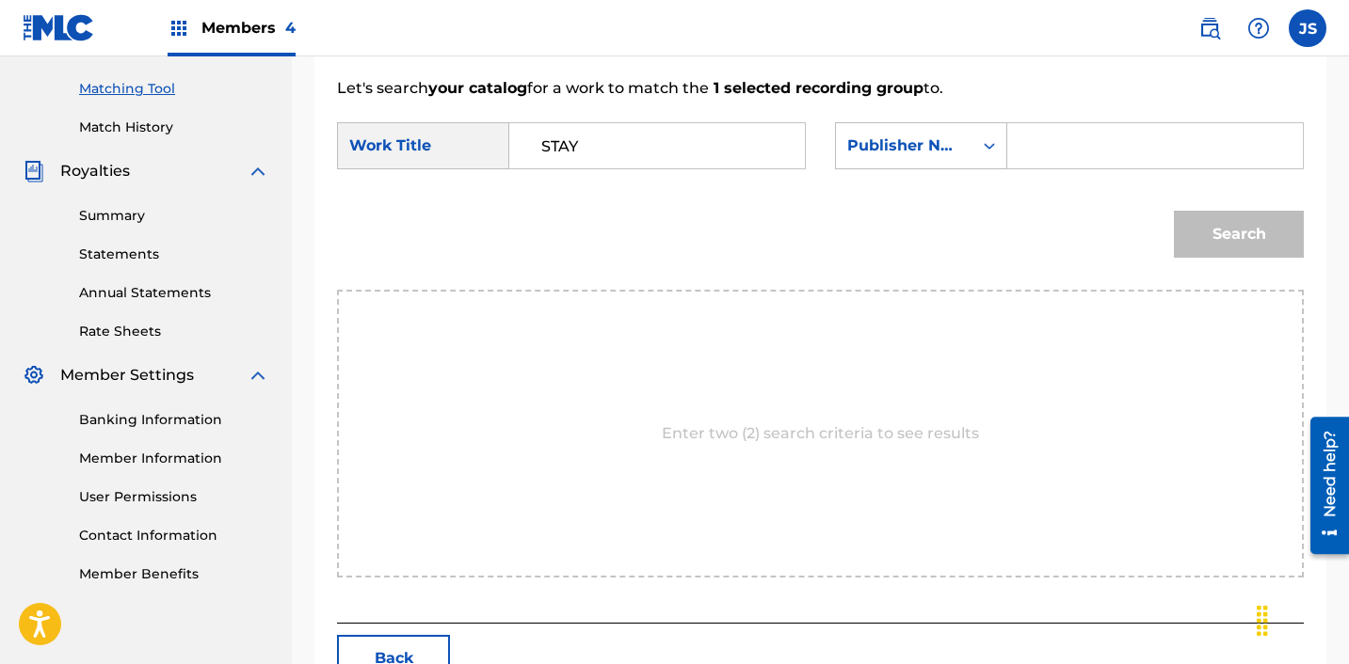
click at [1070, 168] on input "Search Form" at bounding box center [1155, 145] width 264 height 45
type input "ICHUTUS"
click at [1249, 245] on button "Search" at bounding box center [1239, 234] width 130 height 47
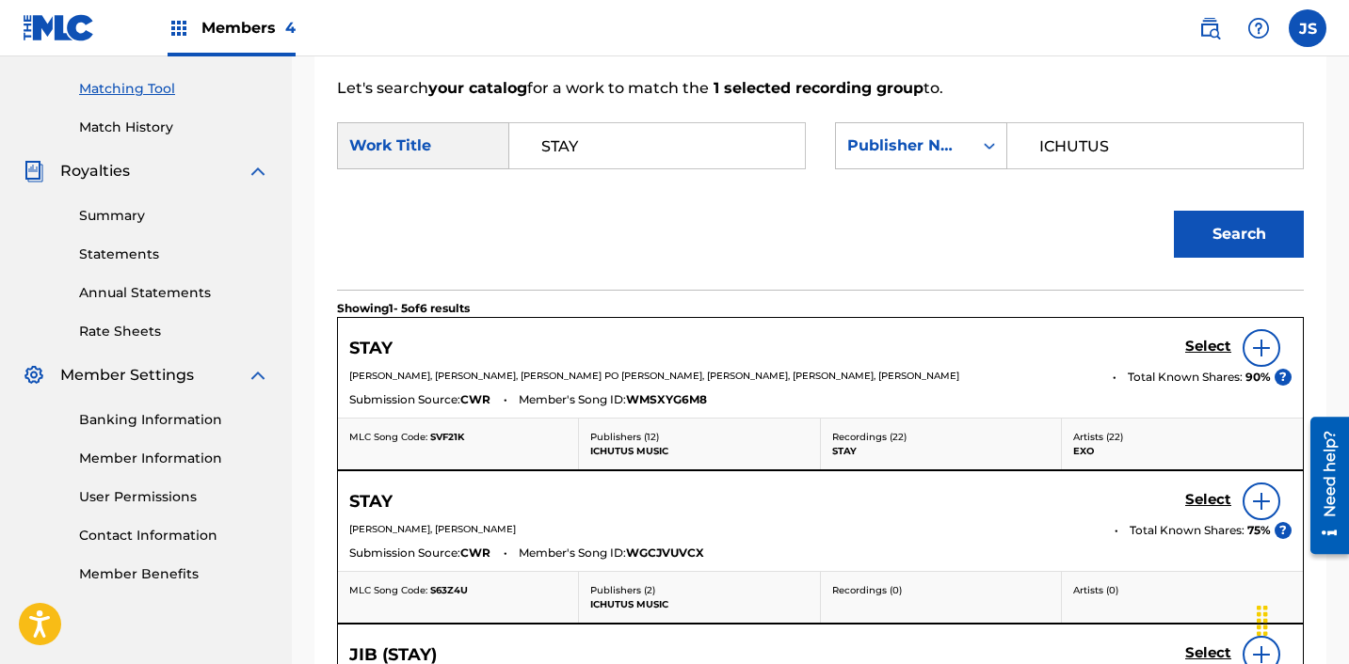
click at [1210, 344] on h5 "Select" at bounding box center [1208, 347] width 46 height 18
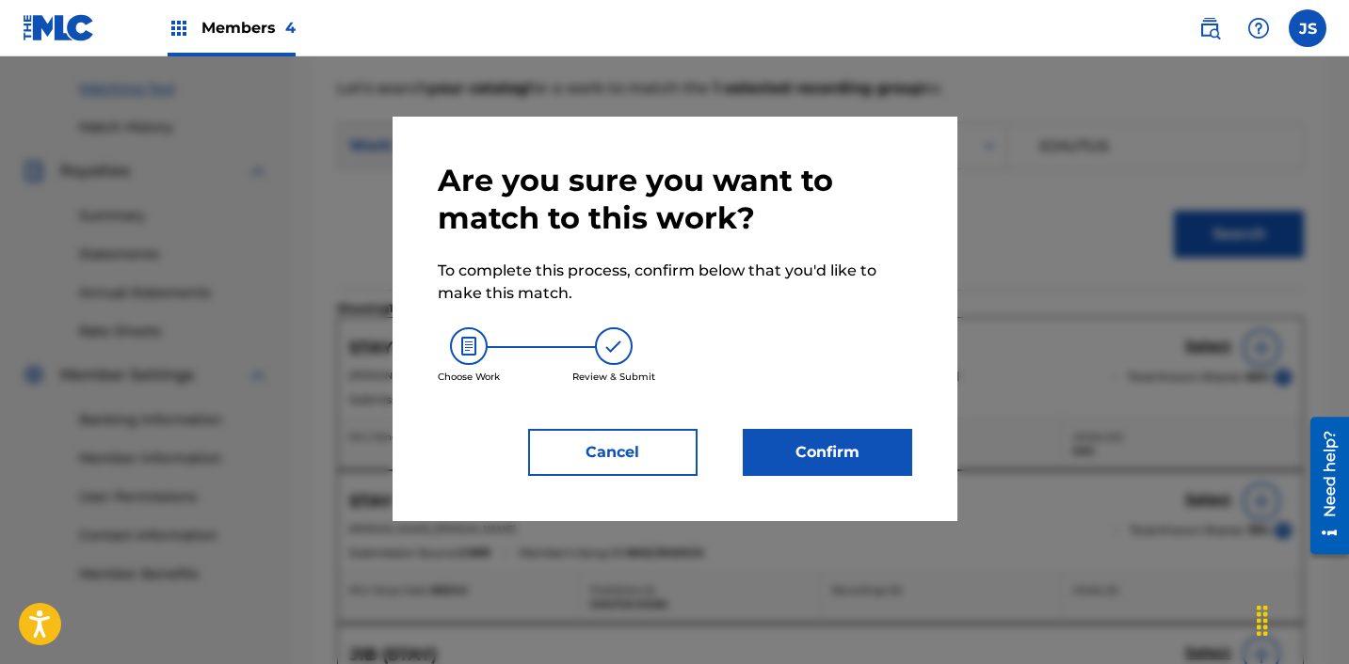
click at [906, 456] on button "Confirm" at bounding box center [827, 452] width 169 height 47
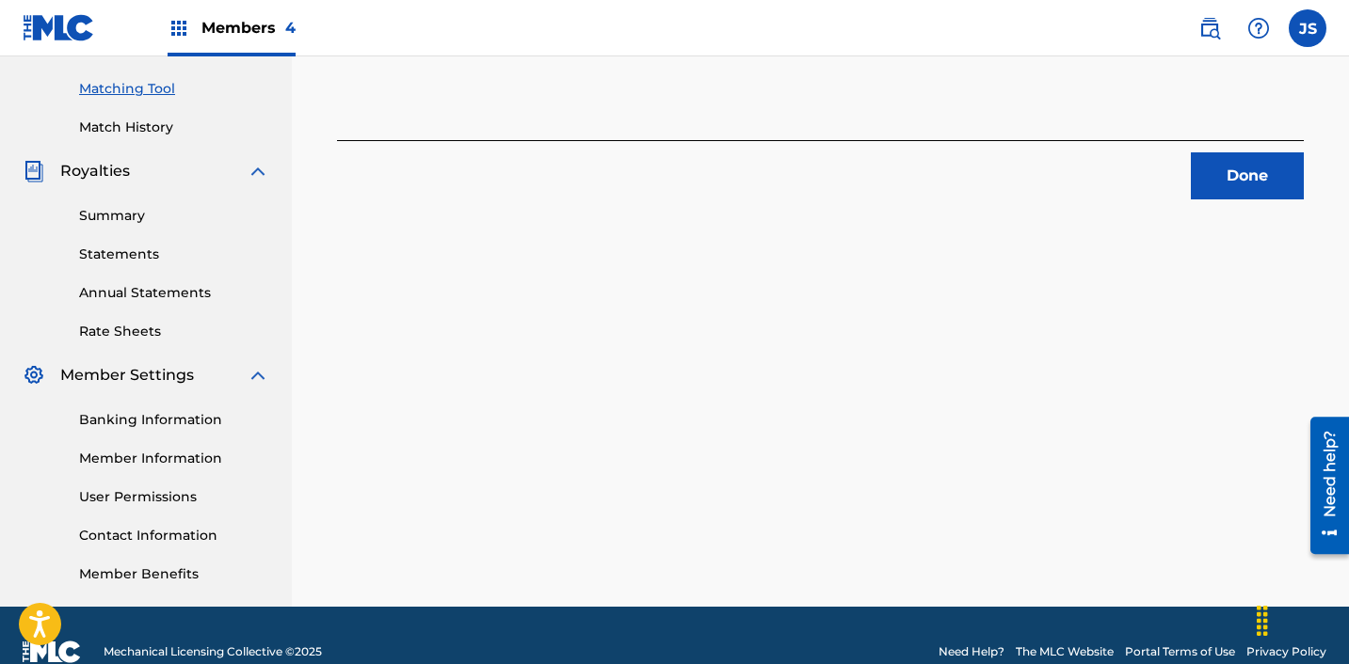
click at [1224, 156] on button "Done" at bounding box center [1247, 175] width 113 height 47
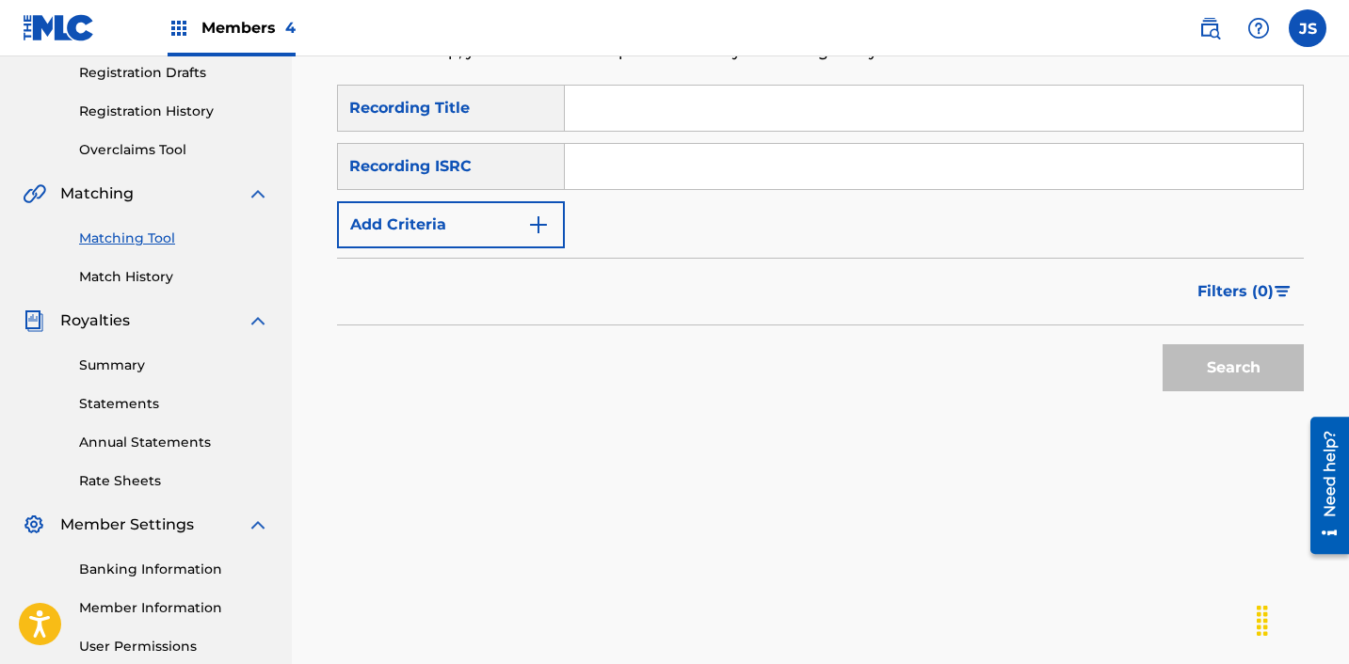
scroll to position [288, 0]
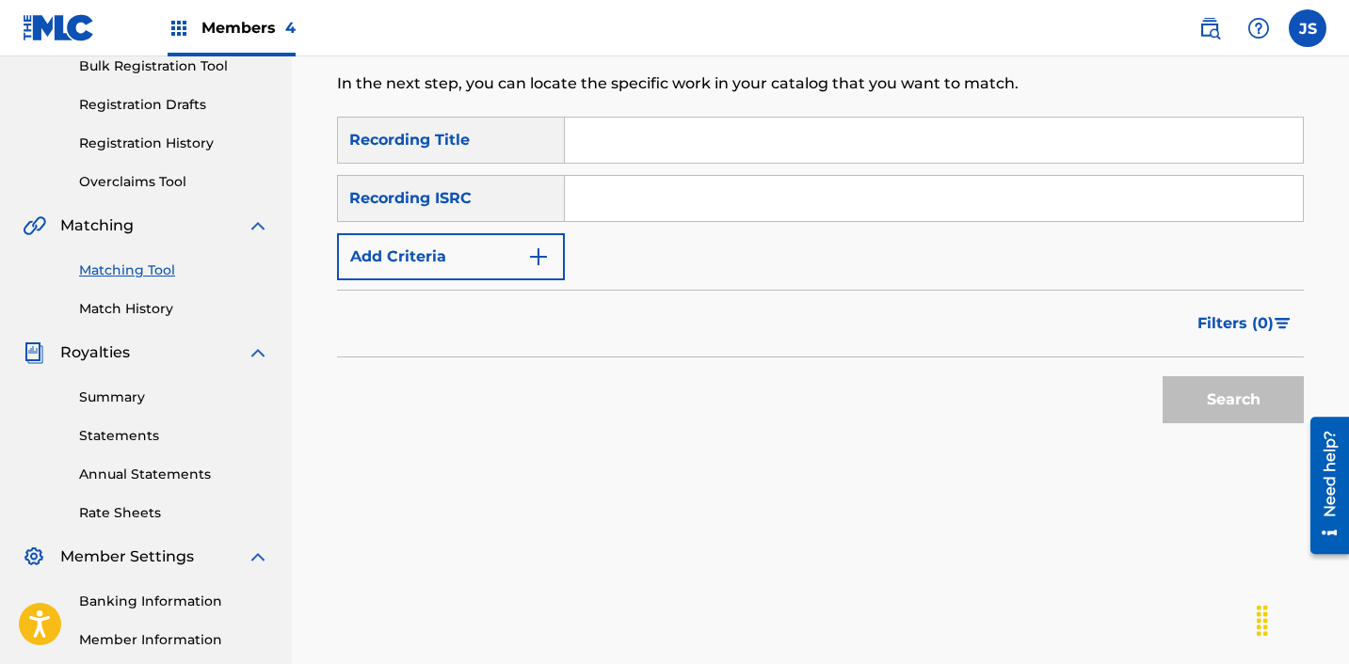
click at [621, 202] on input "Search Form" at bounding box center [934, 198] width 738 height 45
paste input "KRA492300985"
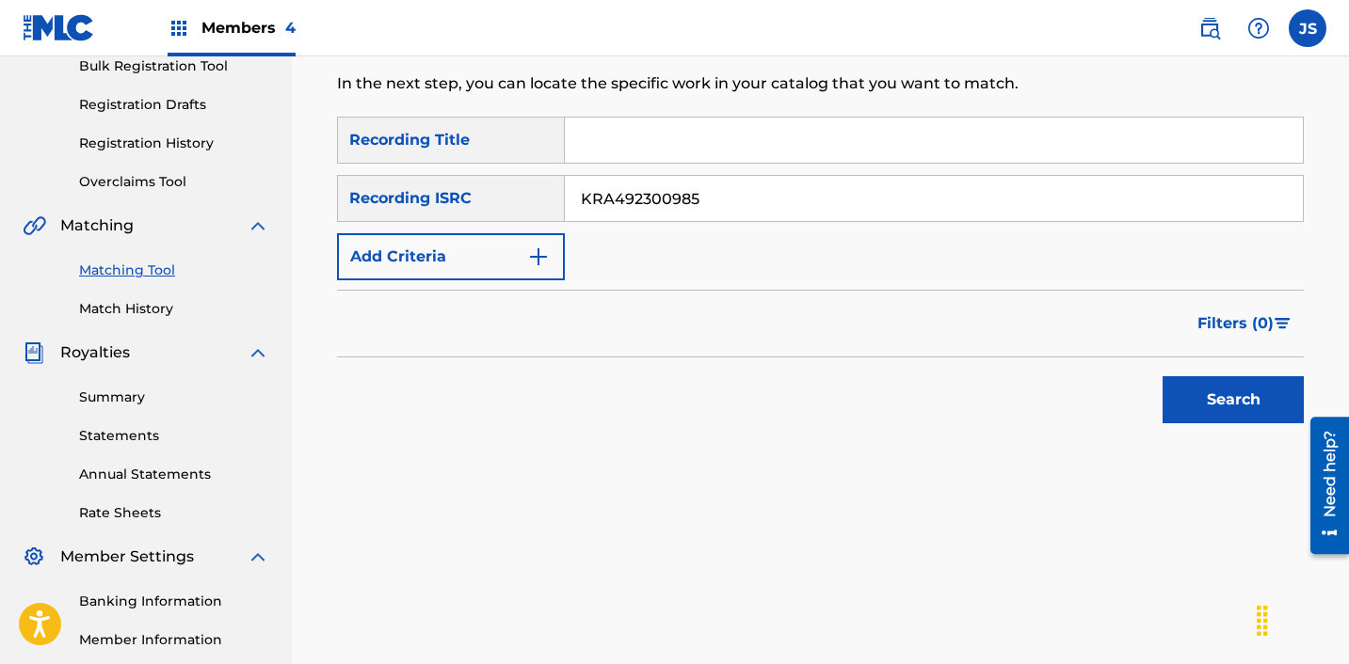
click at [1162, 376] on button "Search" at bounding box center [1232, 399] width 141 height 47
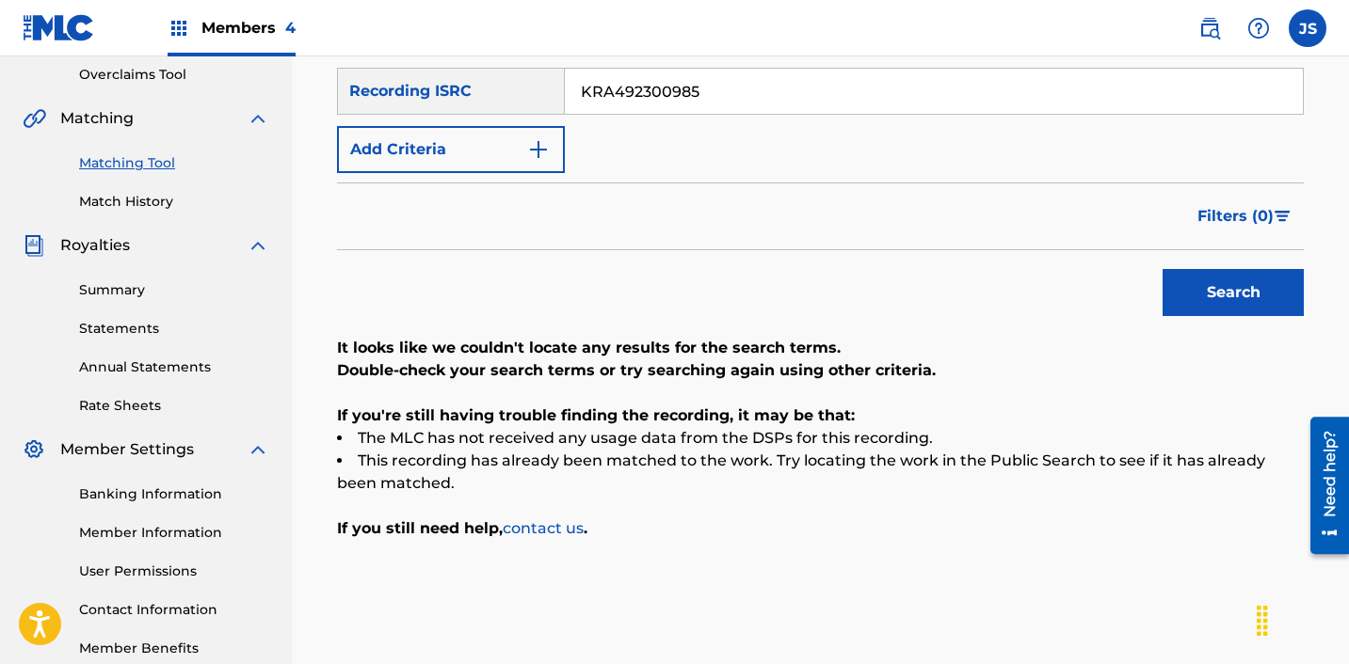
scroll to position [426, 0]
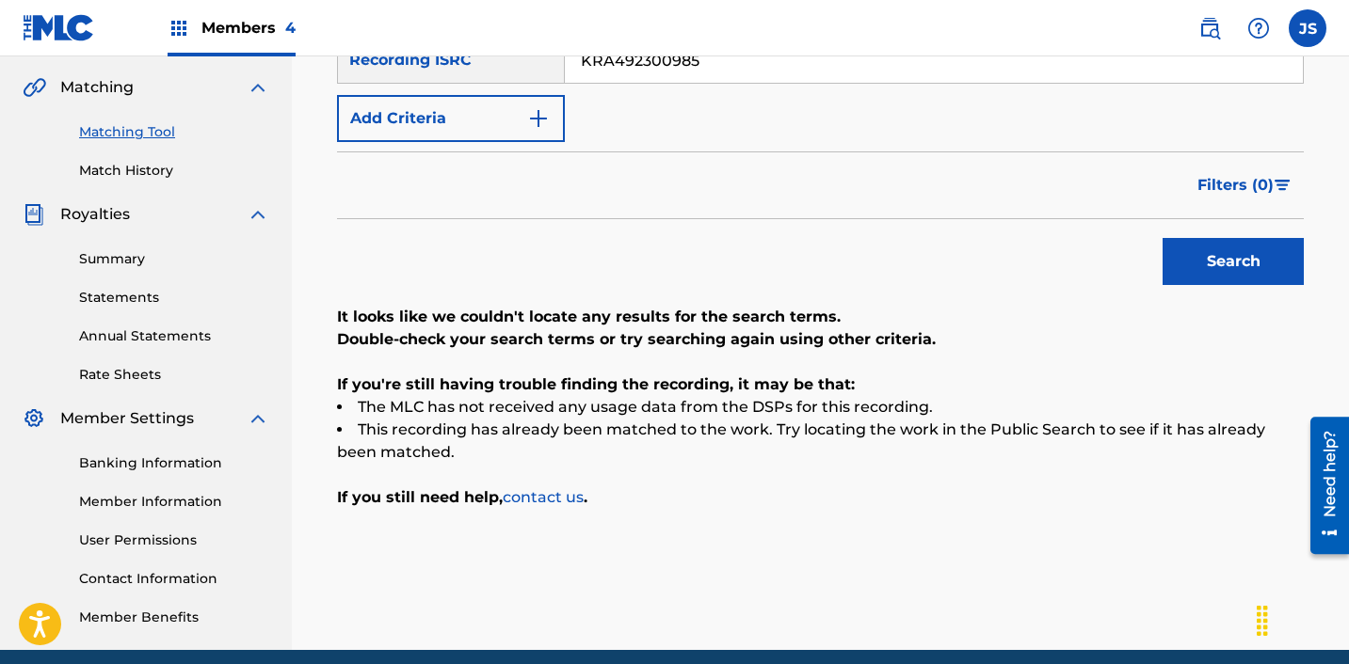
click at [666, 52] on nav "Members 4 JS JS [PERSON_NAME] [PERSON_NAME][EMAIL_ADDRESS][DOMAIN_NAME] Profile…" at bounding box center [674, 28] width 1349 height 56
click at [665, 63] on input "KRA492300985" at bounding box center [934, 60] width 738 height 45
click at [665, 64] on input "KRA492300985" at bounding box center [934, 60] width 738 height 45
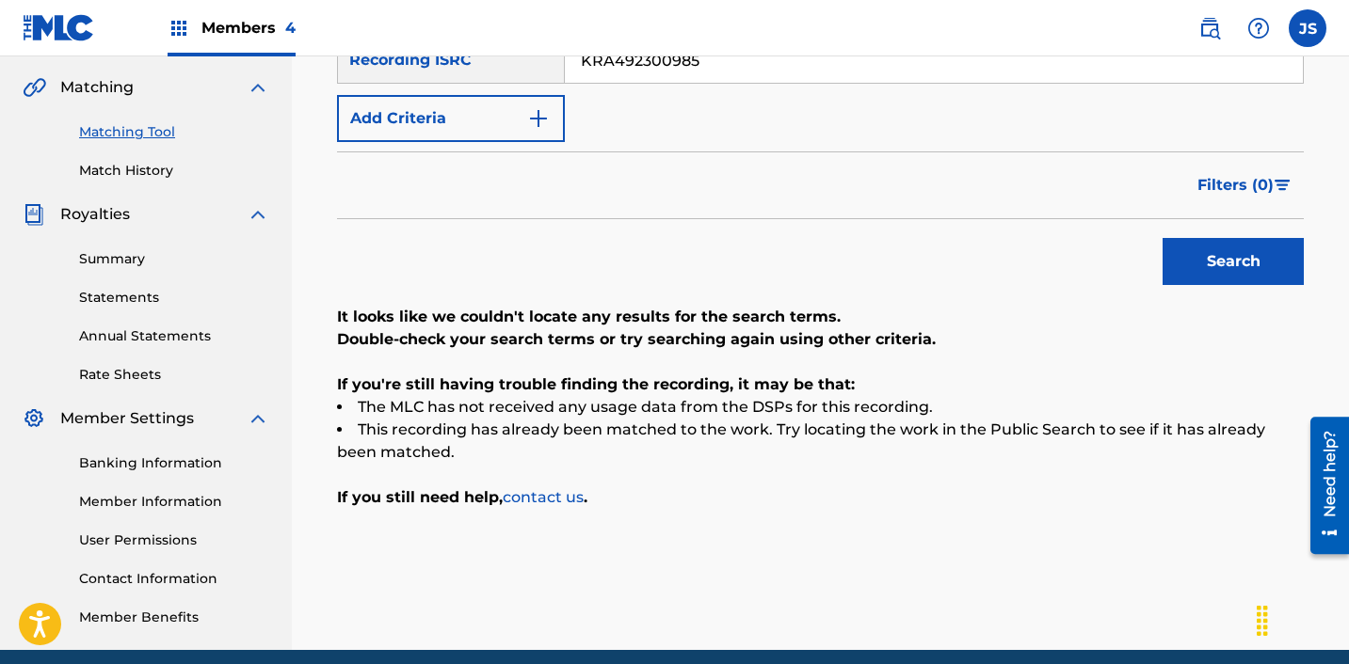
paste input "C711600035"
type input "KRC711600035"
click at [1162, 238] on button "Search" at bounding box center [1232, 261] width 141 height 47
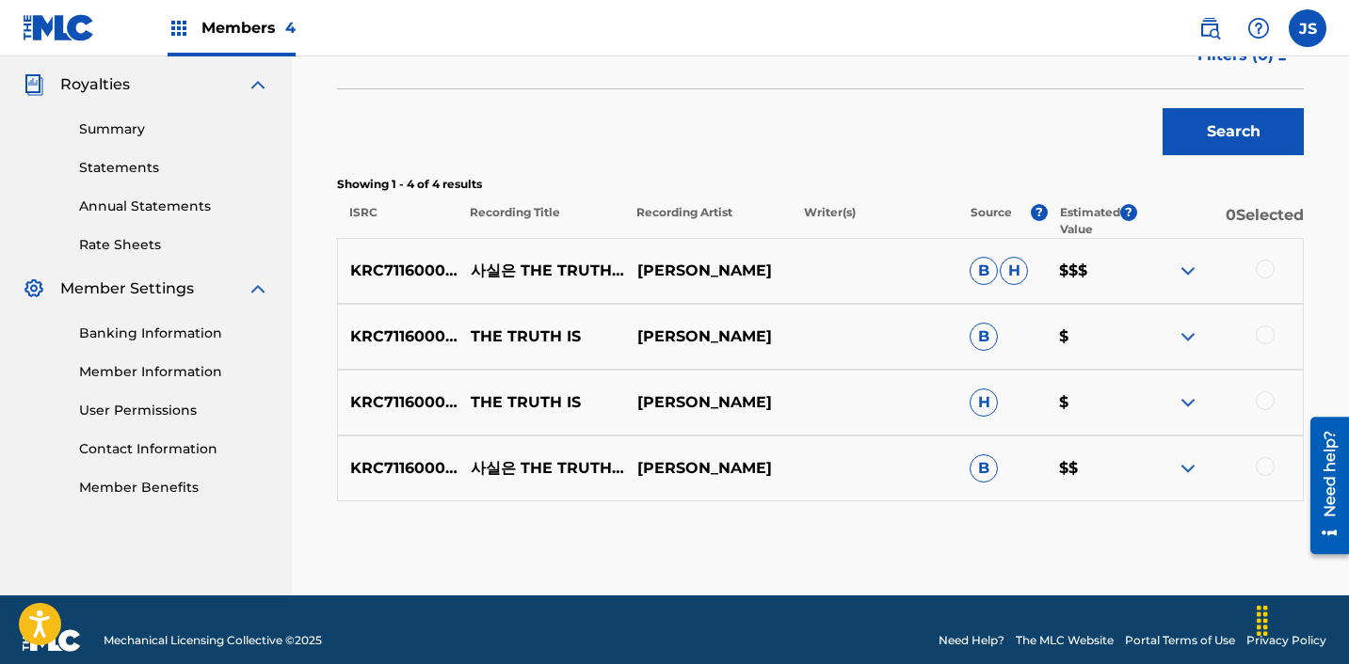
scroll to position [559, 0]
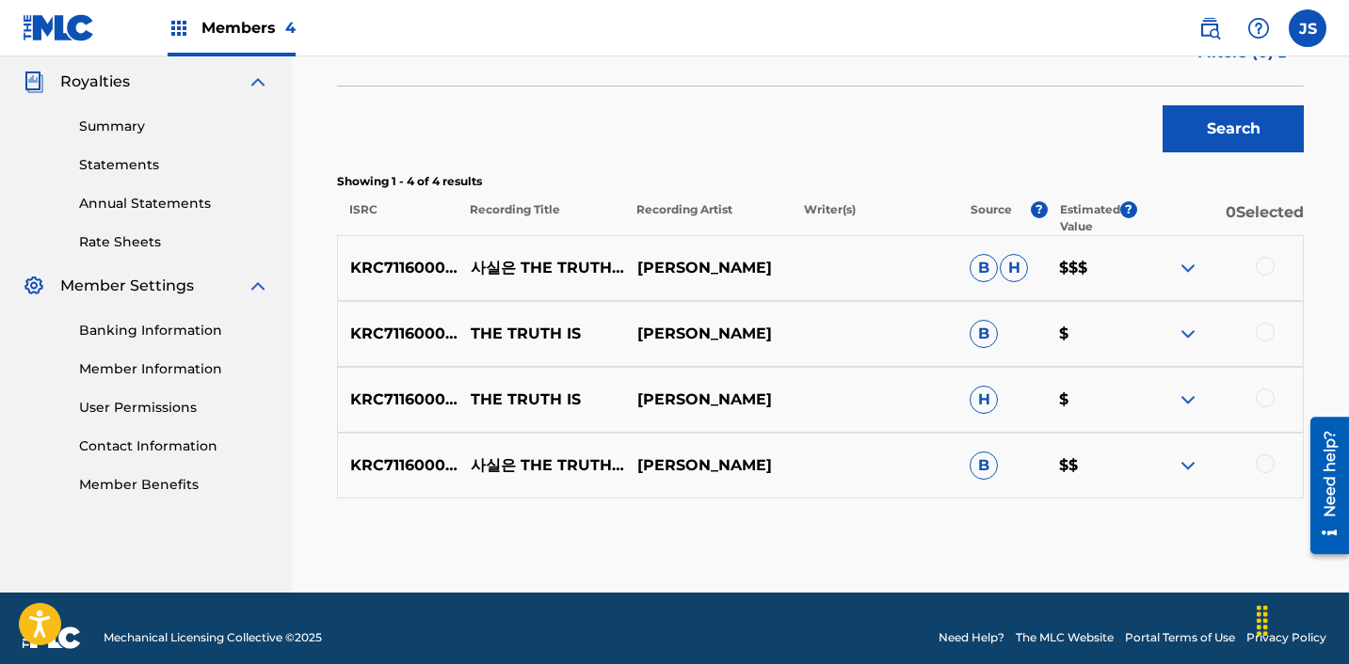
click at [1268, 261] on div at bounding box center [1264, 266] width 19 height 19
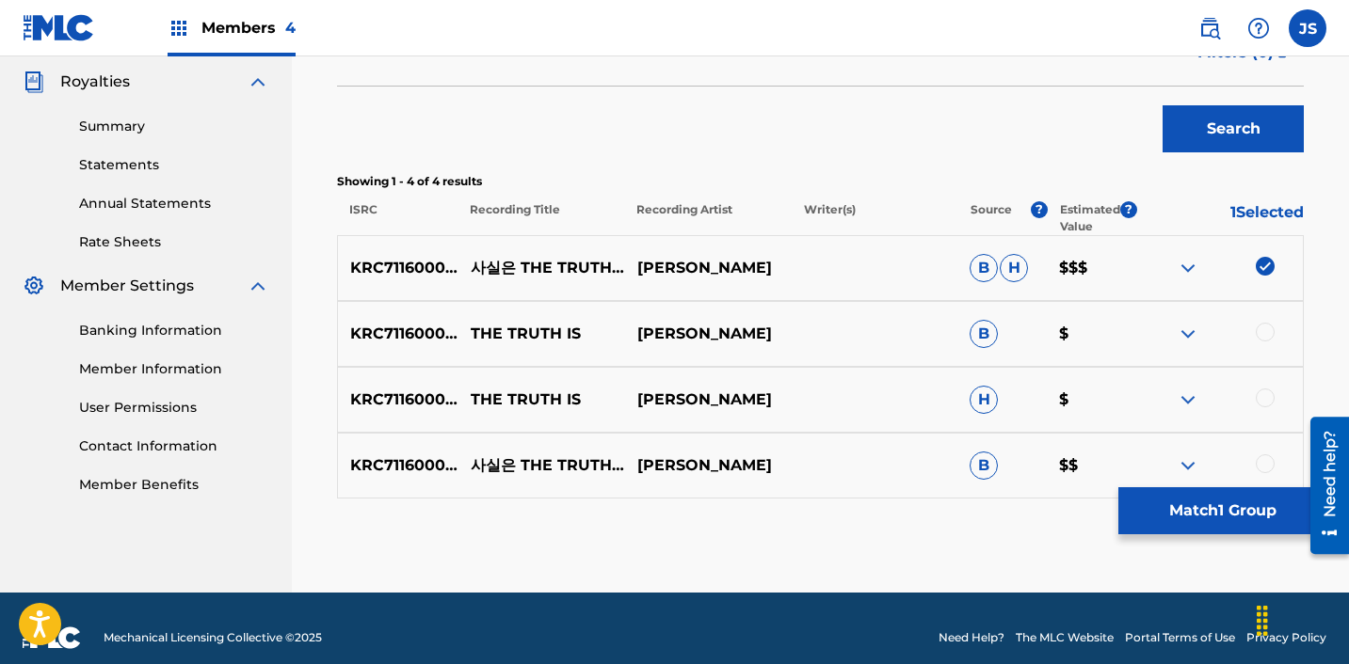
click at [1268, 341] on div at bounding box center [1219, 334] width 167 height 23
click at [1268, 331] on div at bounding box center [1264, 332] width 19 height 19
click at [1263, 404] on div at bounding box center [1264, 398] width 19 height 19
click at [1260, 470] on div at bounding box center [1264, 464] width 19 height 19
click at [1230, 507] on button "Match 4 Groups" at bounding box center [1222, 511] width 208 height 47
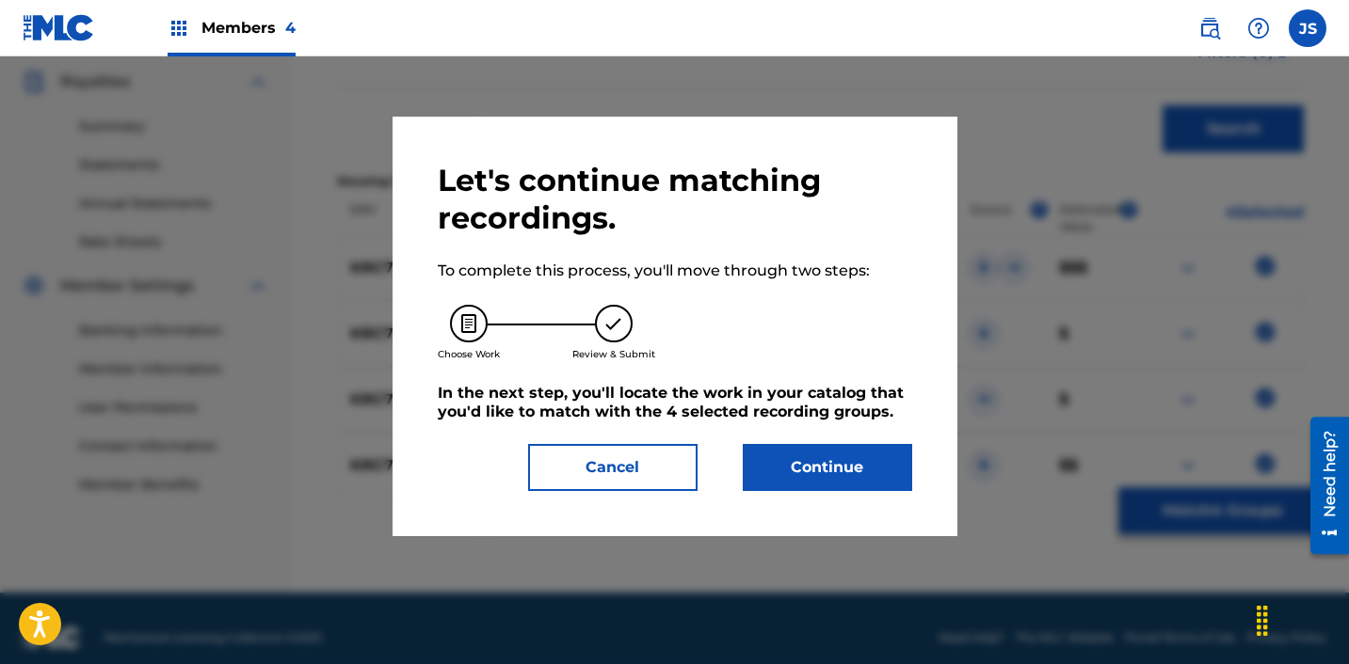
click at [858, 472] on button "Continue" at bounding box center [827, 467] width 169 height 47
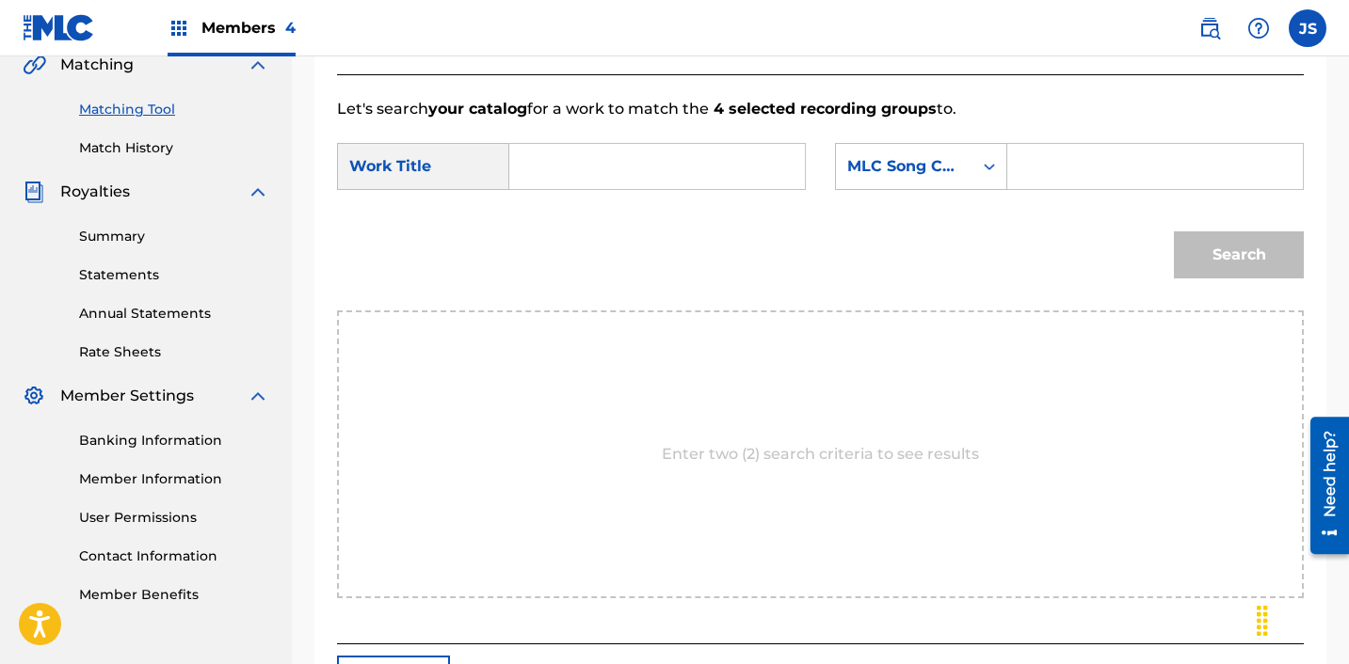
scroll to position [425, 0]
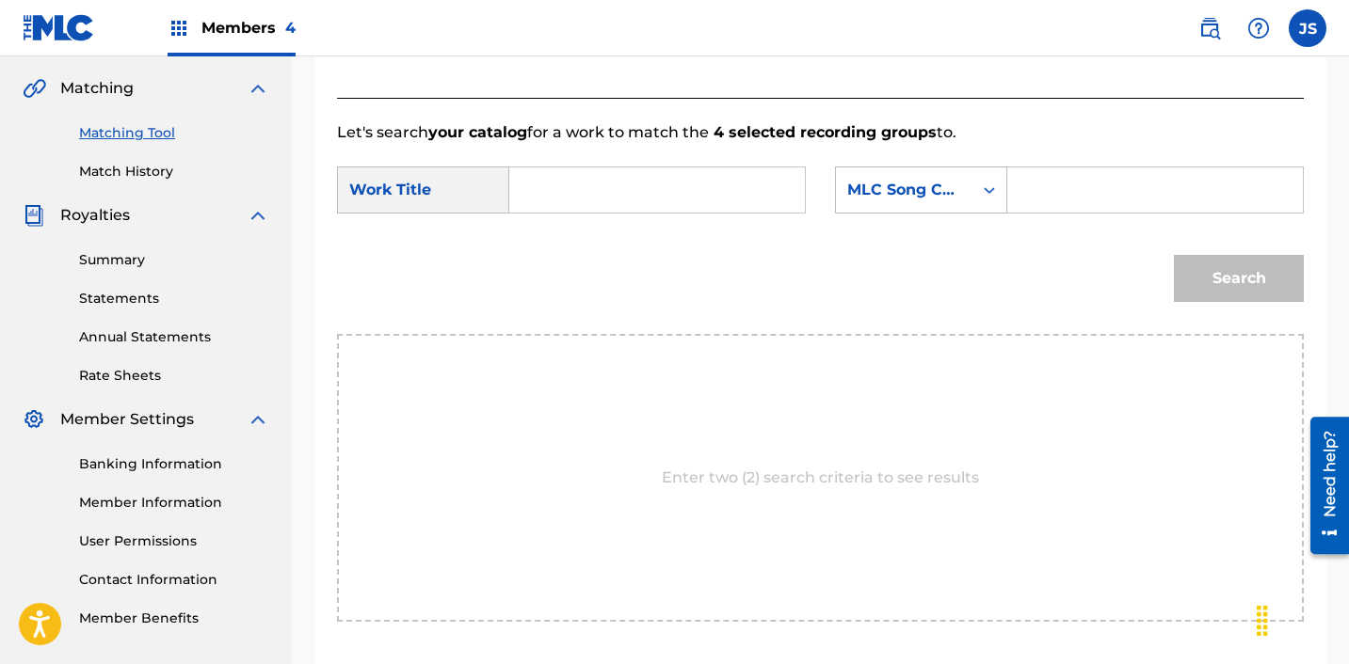
click at [651, 199] on input "Search Form" at bounding box center [657, 190] width 264 height 45
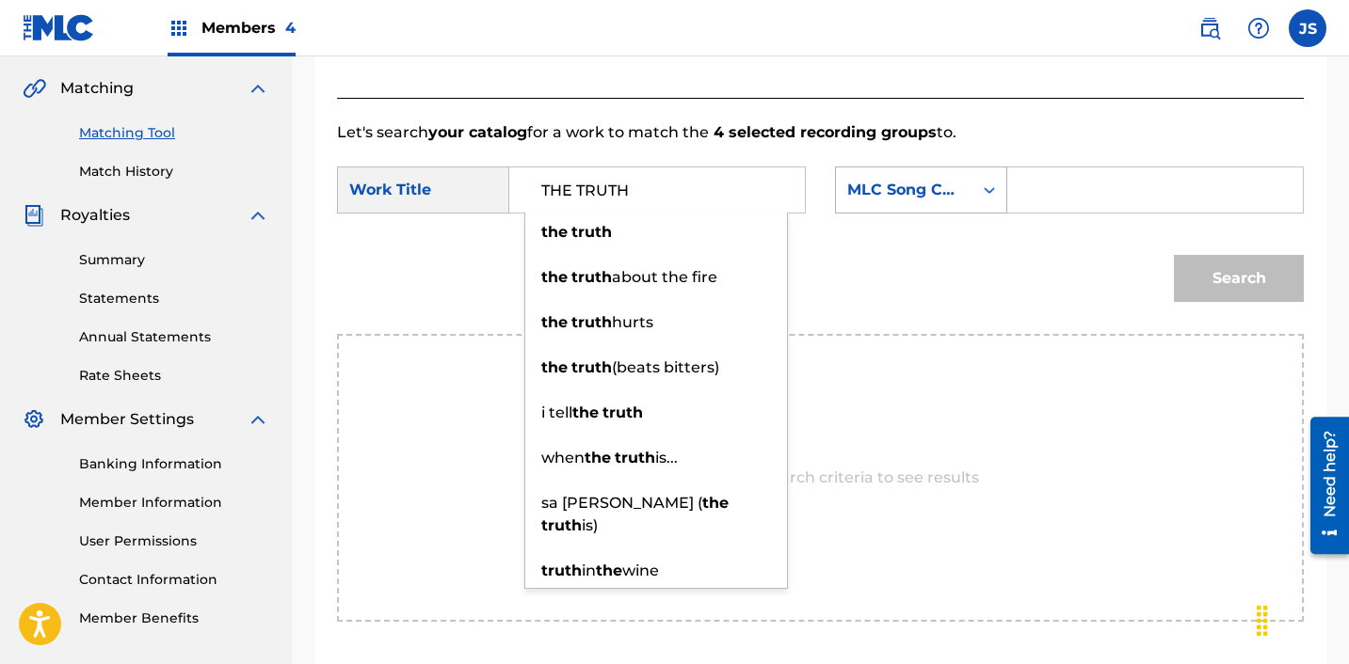
type input "THE TRUTH"
click at [884, 202] on div "MLC Song Code" at bounding box center [904, 190] width 136 height 36
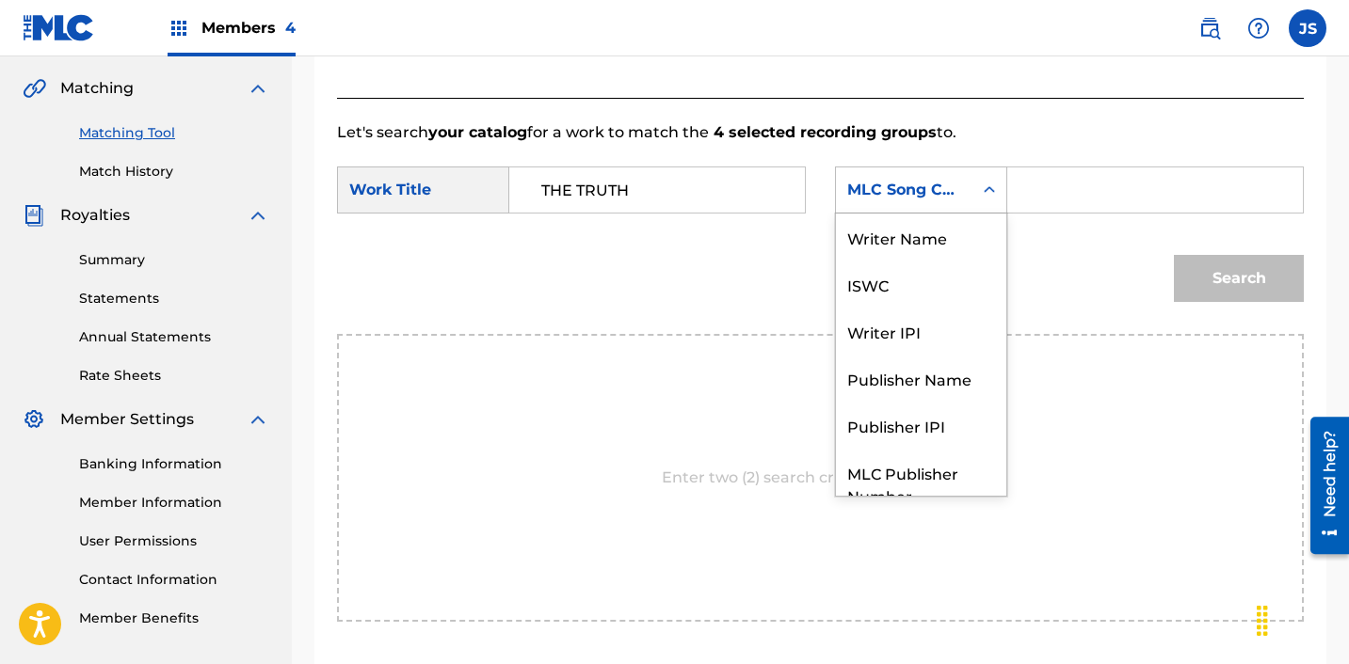
scroll to position [70, 0]
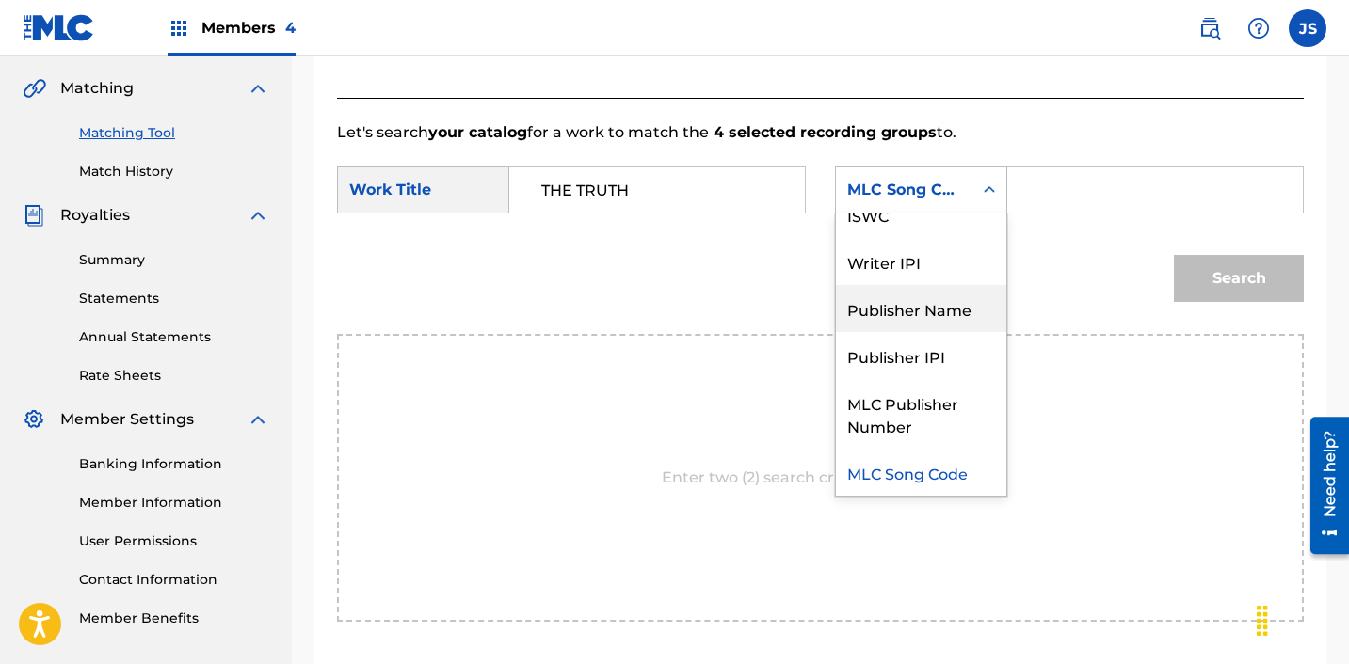
click at [909, 321] on div "Publisher Name" at bounding box center [921, 308] width 170 height 47
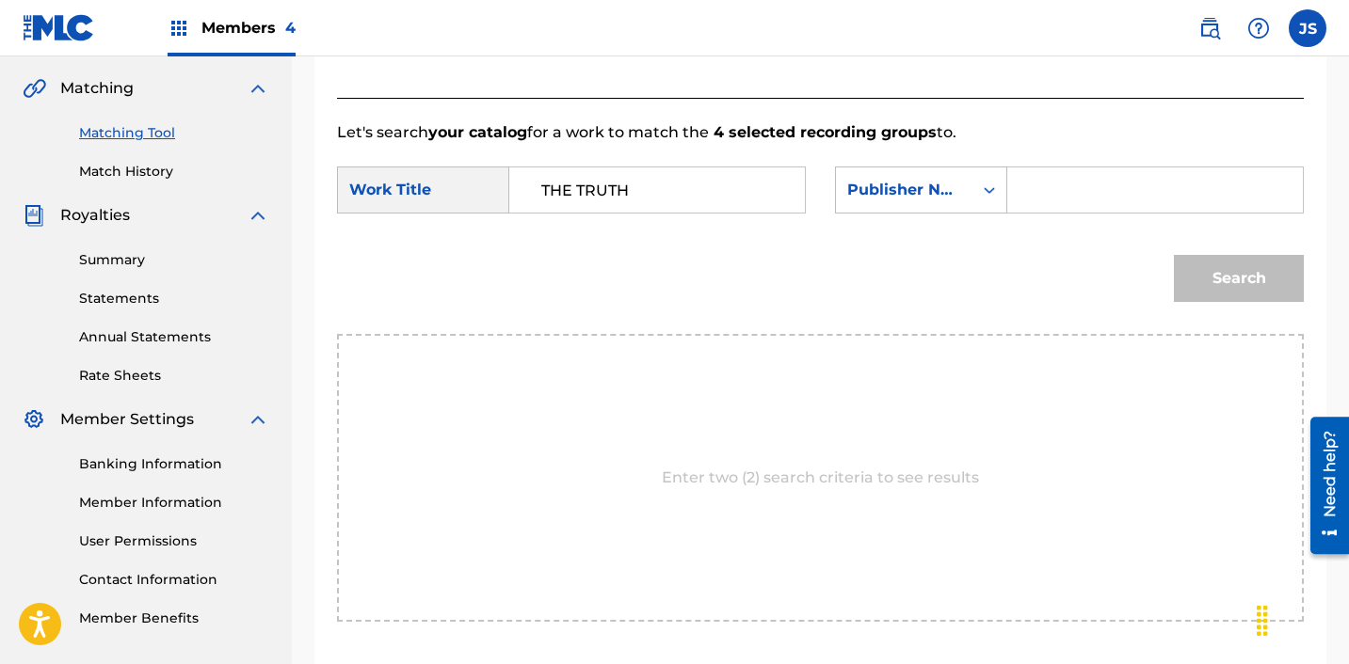
click at [1090, 191] on input "Search Form" at bounding box center [1155, 190] width 264 height 45
type input "ICHUTUS"
click at [1232, 289] on button "Search" at bounding box center [1239, 278] width 130 height 47
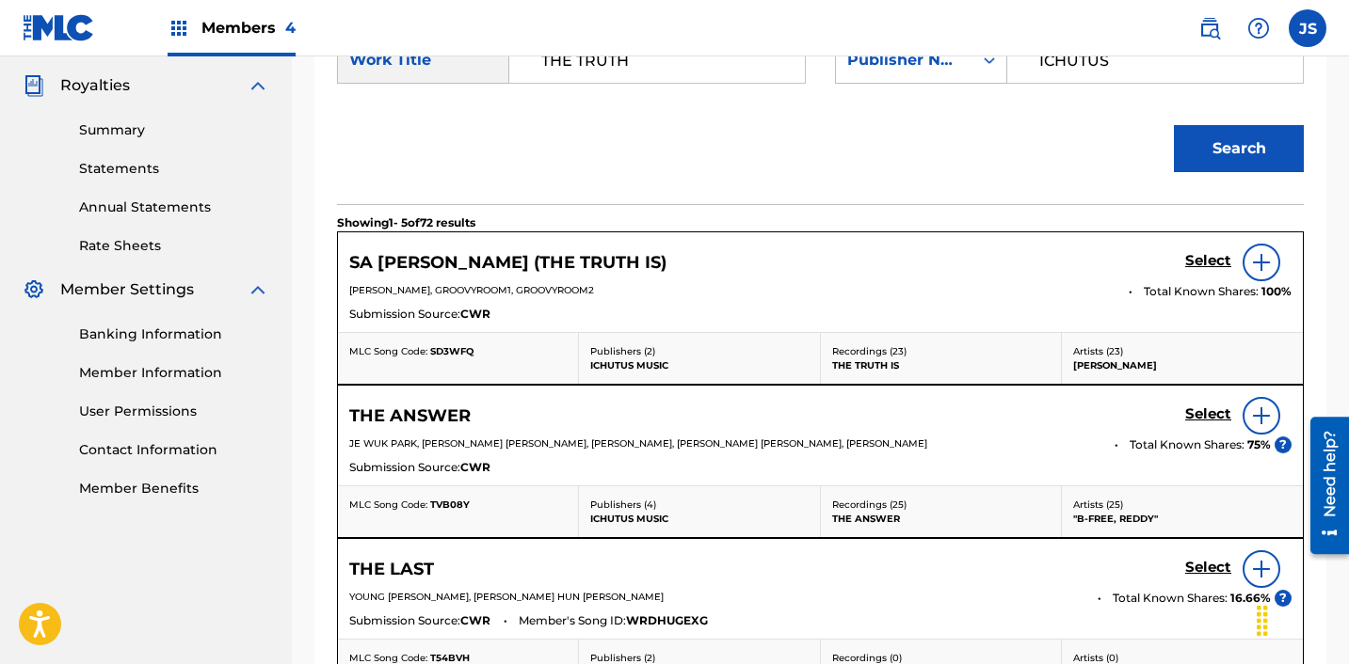
scroll to position [530, 0]
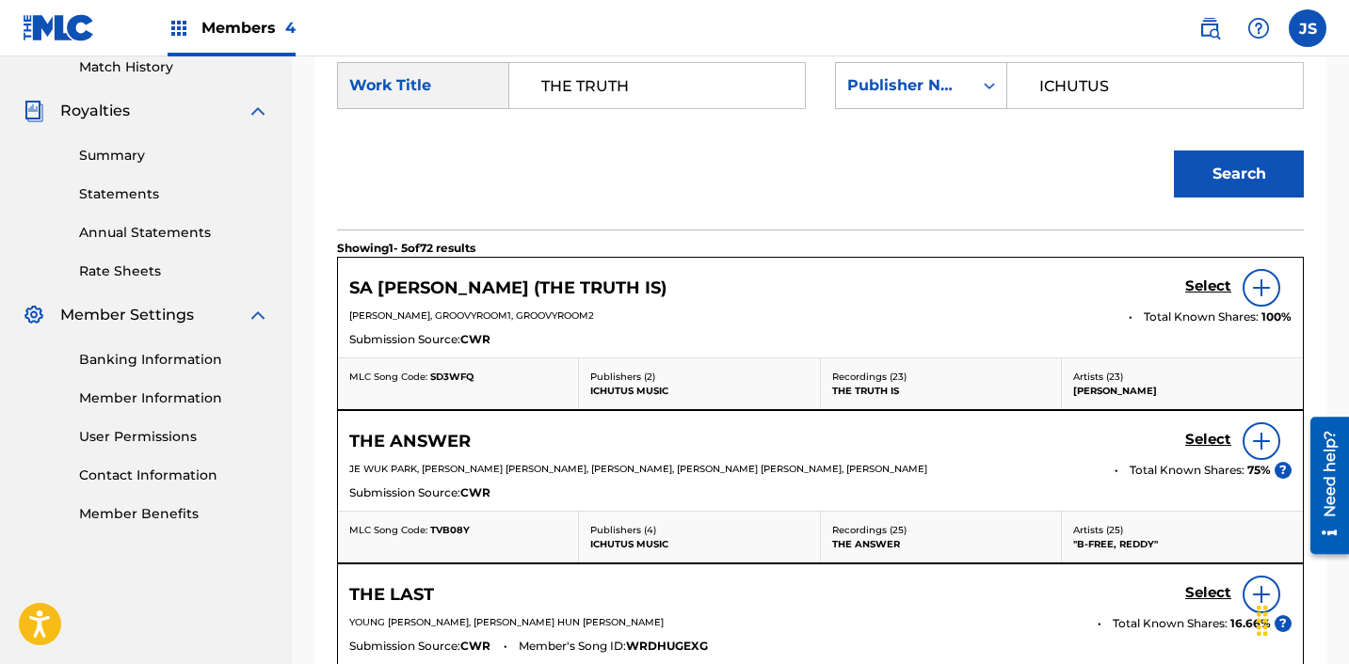
click at [1191, 289] on h5 "Select" at bounding box center [1208, 287] width 46 height 18
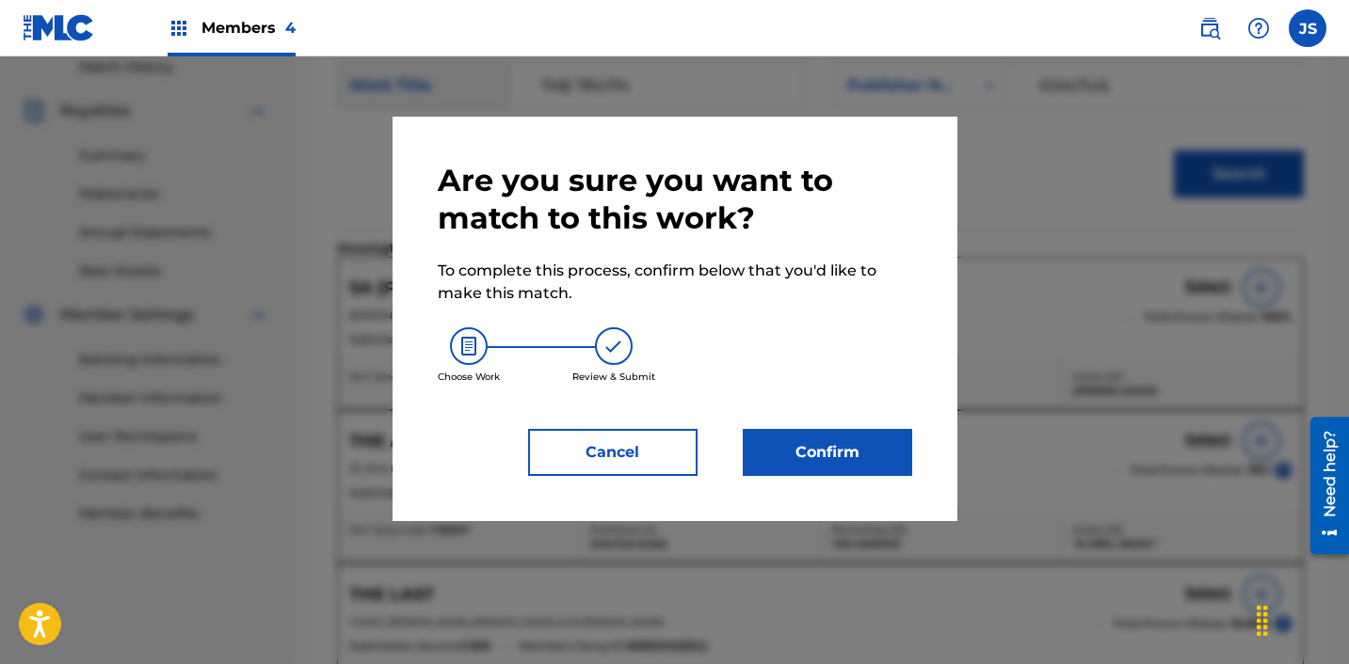
click at [821, 454] on button "Confirm" at bounding box center [827, 452] width 169 height 47
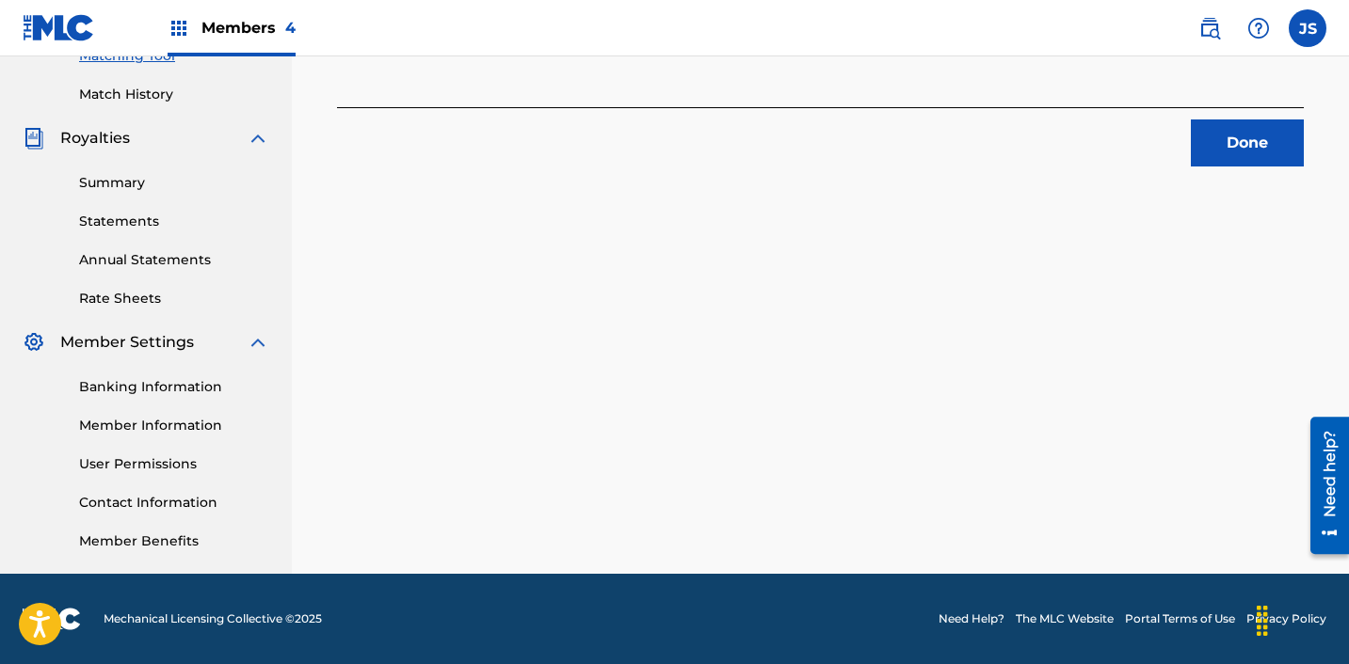
click at [1225, 144] on button "Done" at bounding box center [1247, 143] width 113 height 47
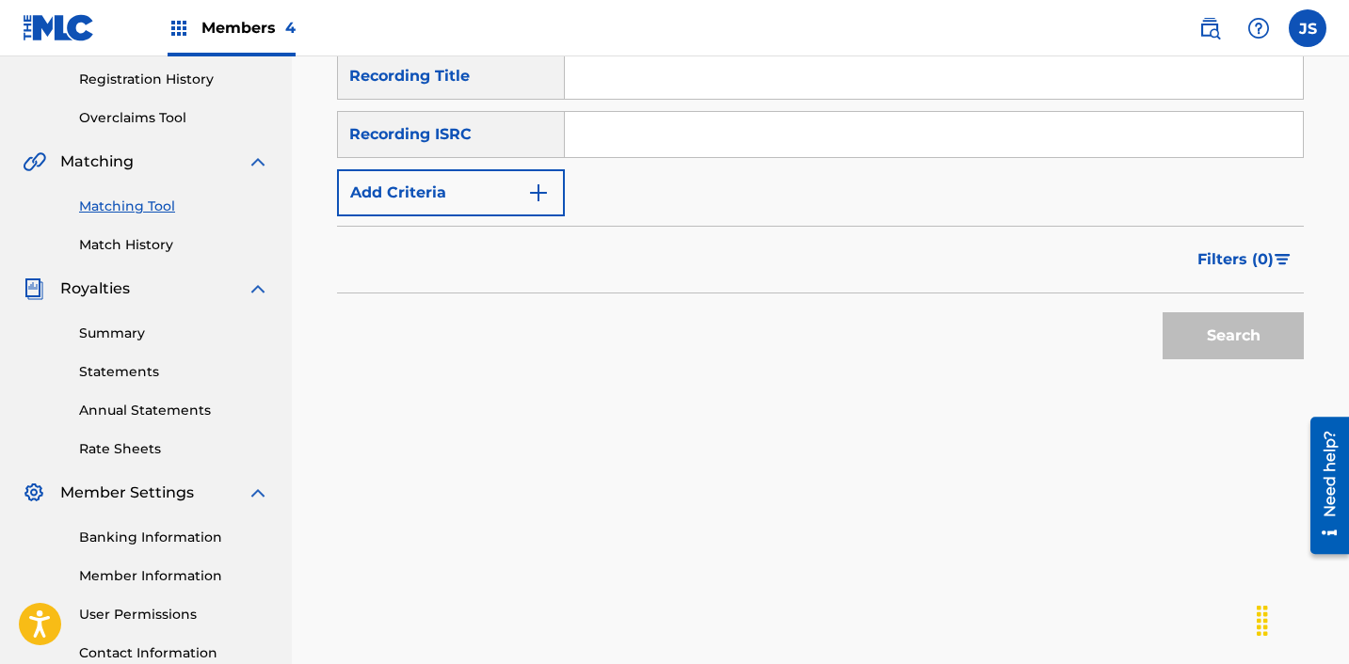
scroll to position [351, 0]
click at [802, 158] on div "Search Form" at bounding box center [934, 135] width 739 height 47
click at [791, 148] on input "Search Form" at bounding box center [934, 135] width 738 height 45
paste input "KRC711900037"
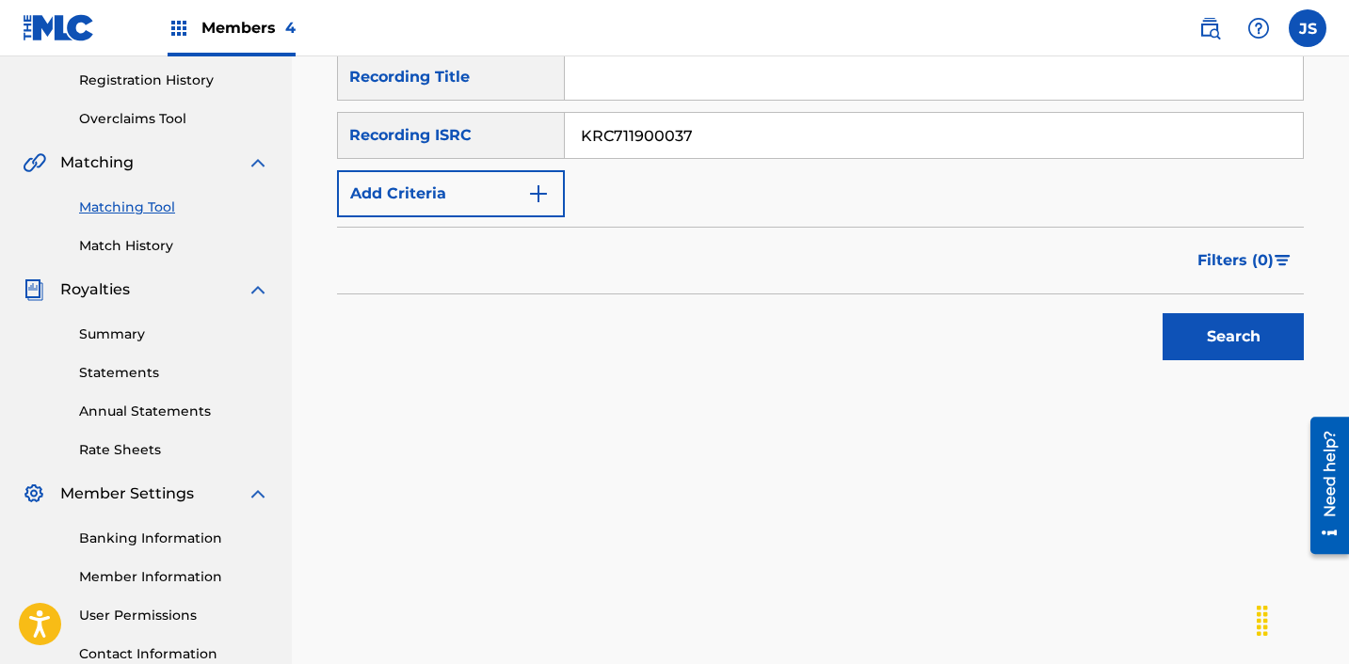
type input "KRC711900037"
click at [1162, 313] on button "Search" at bounding box center [1232, 336] width 141 height 47
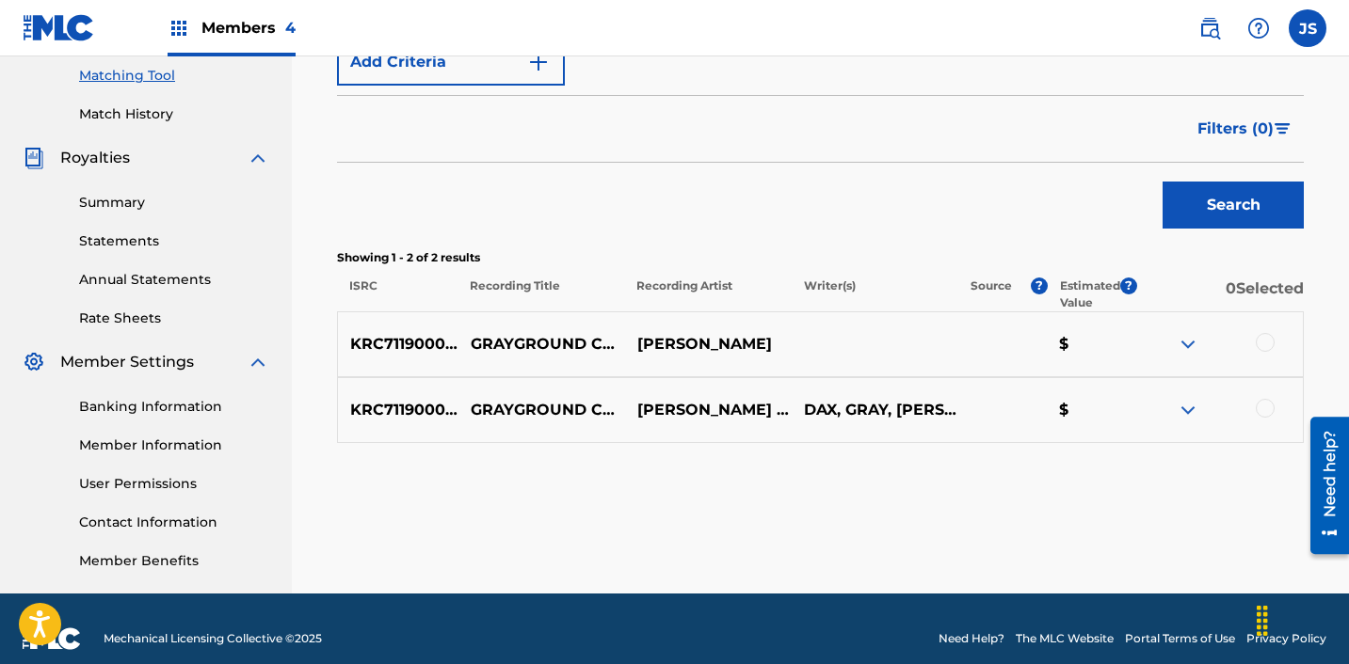
scroll to position [485, 0]
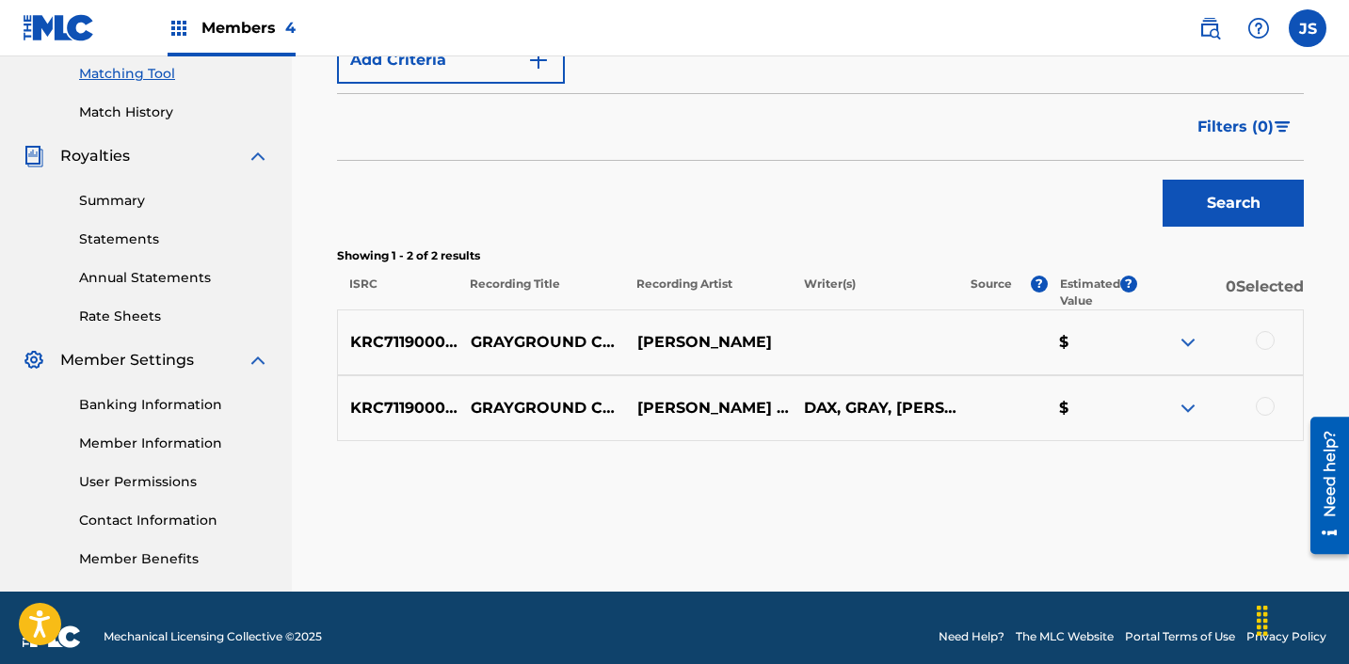
click at [1263, 407] on div at bounding box center [1264, 406] width 19 height 19
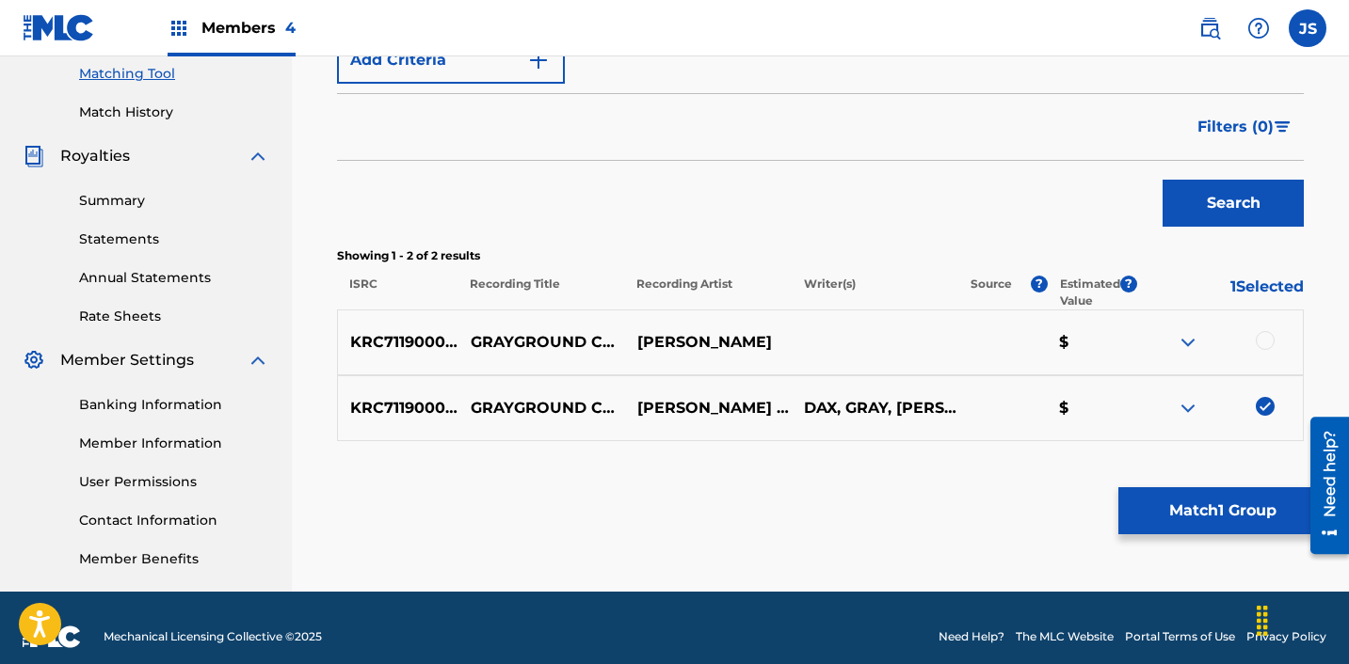
click at [1257, 331] on div at bounding box center [1219, 342] width 167 height 23
click at [1268, 346] on div at bounding box center [1264, 340] width 19 height 19
click at [1214, 514] on button "Match 2 Groups" at bounding box center [1222, 511] width 208 height 47
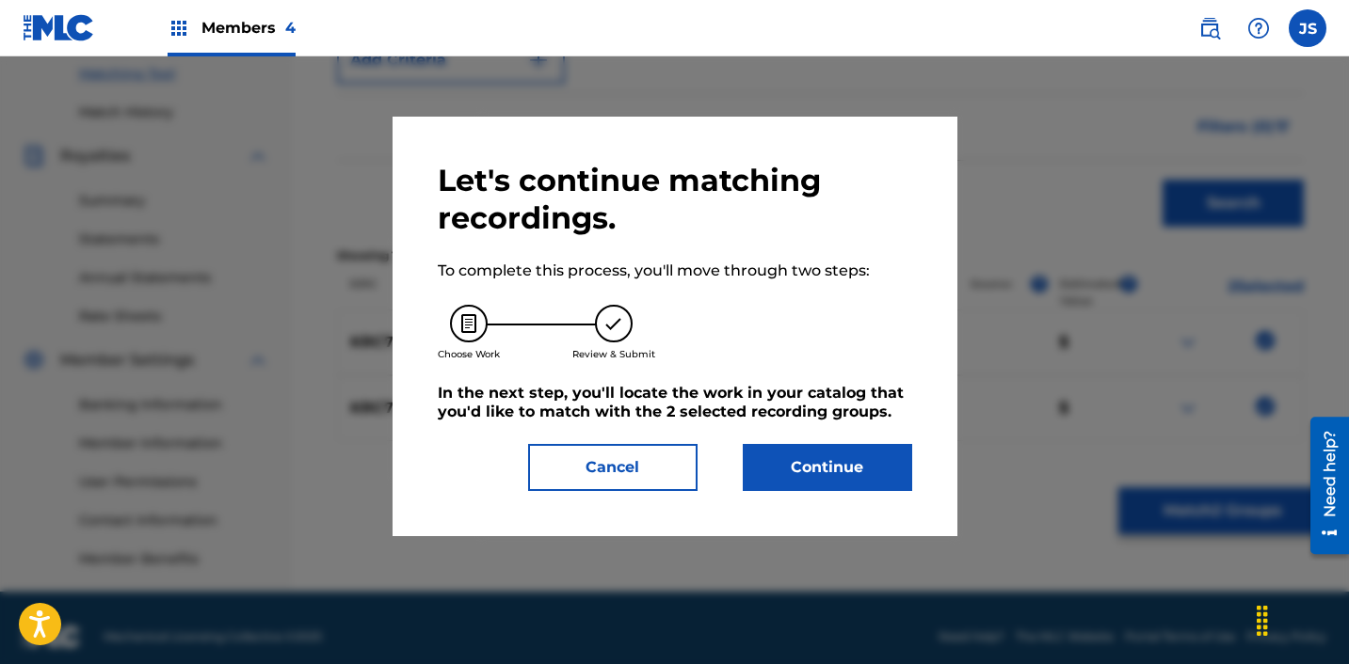
click at [866, 451] on button "Continue" at bounding box center [827, 467] width 169 height 47
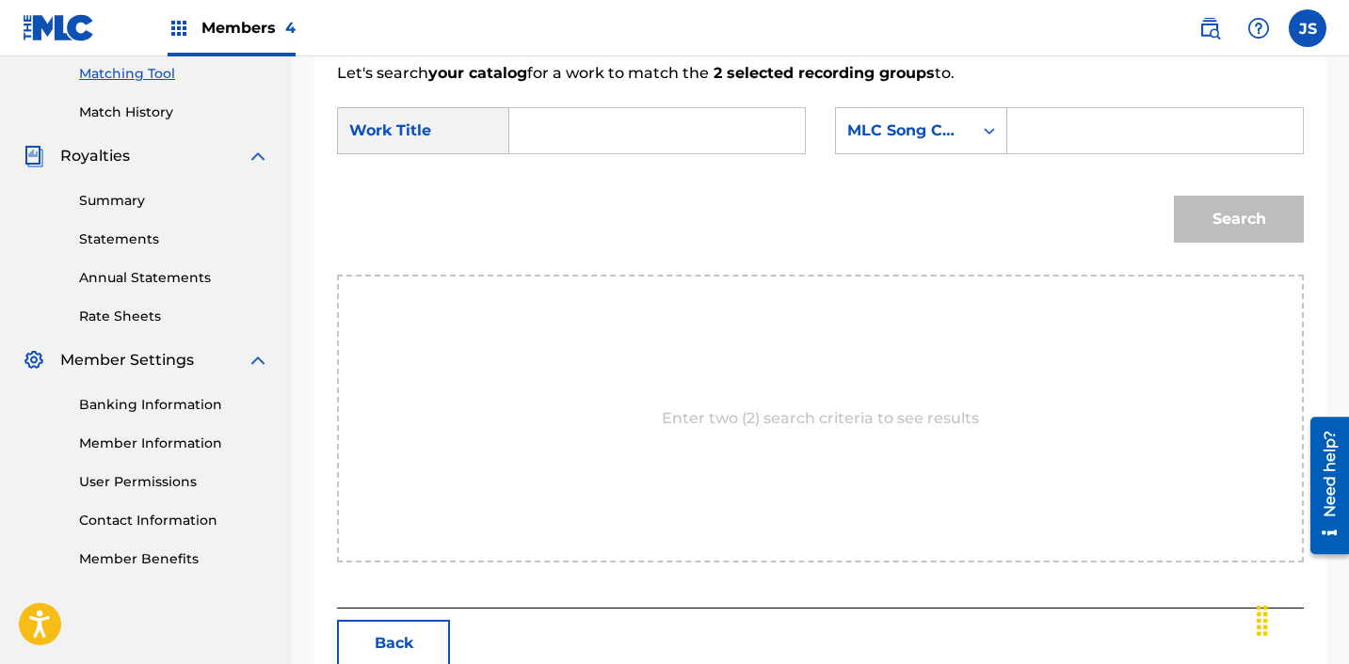
click at [628, 121] on input "Search Form" at bounding box center [657, 130] width 264 height 45
type input "GREYGROUND"
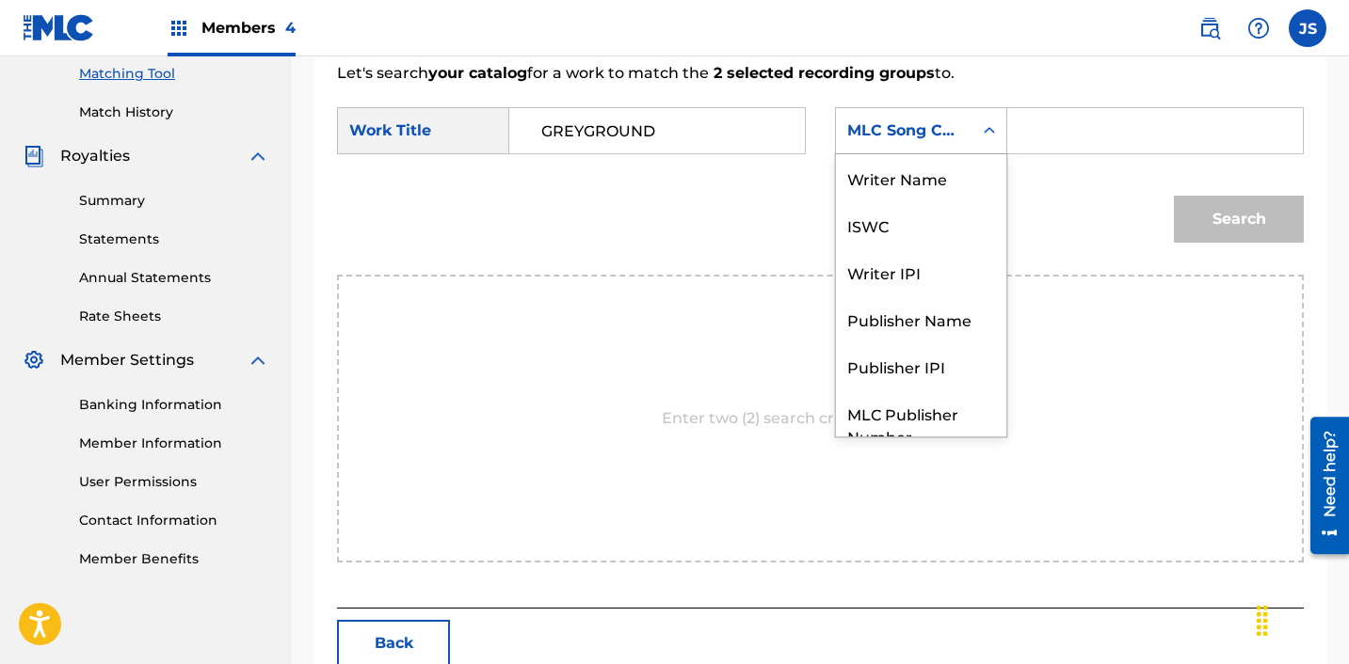
click at [847, 124] on div "MLC Song Code" at bounding box center [904, 131] width 114 height 23
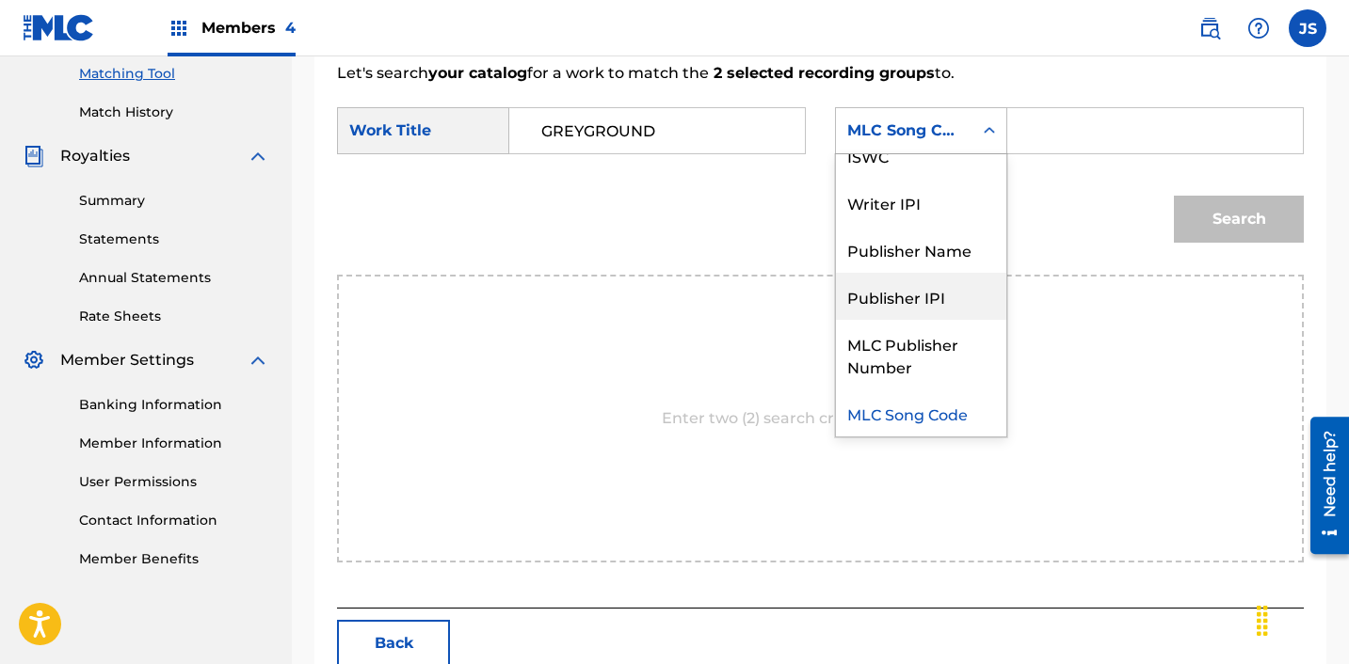
click at [945, 266] on div "Publisher Name" at bounding box center [921, 249] width 170 height 47
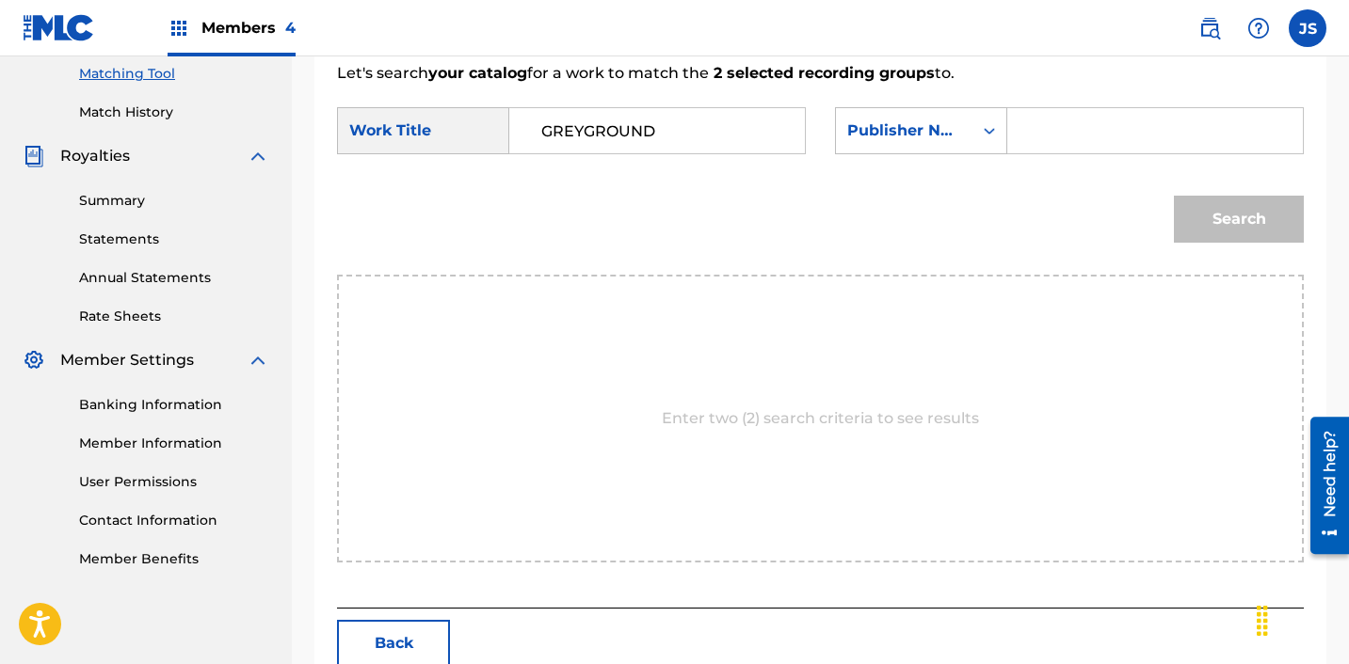
click at [1045, 158] on div "SearchWithCriteria28c12c81-bc92-40d2-8ced-459b3eb0b910 Work Title GREYGROUND Se…" at bounding box center [820, 136] width 967 height 58
click at [1040, 134] on input "Search Form" at bounding box center [1155, 130] width 264 height 45
type input "ICHUTUS"
click at [1175, 213] on button "Search" at bounding box center [1239, 219] width 130 height 47
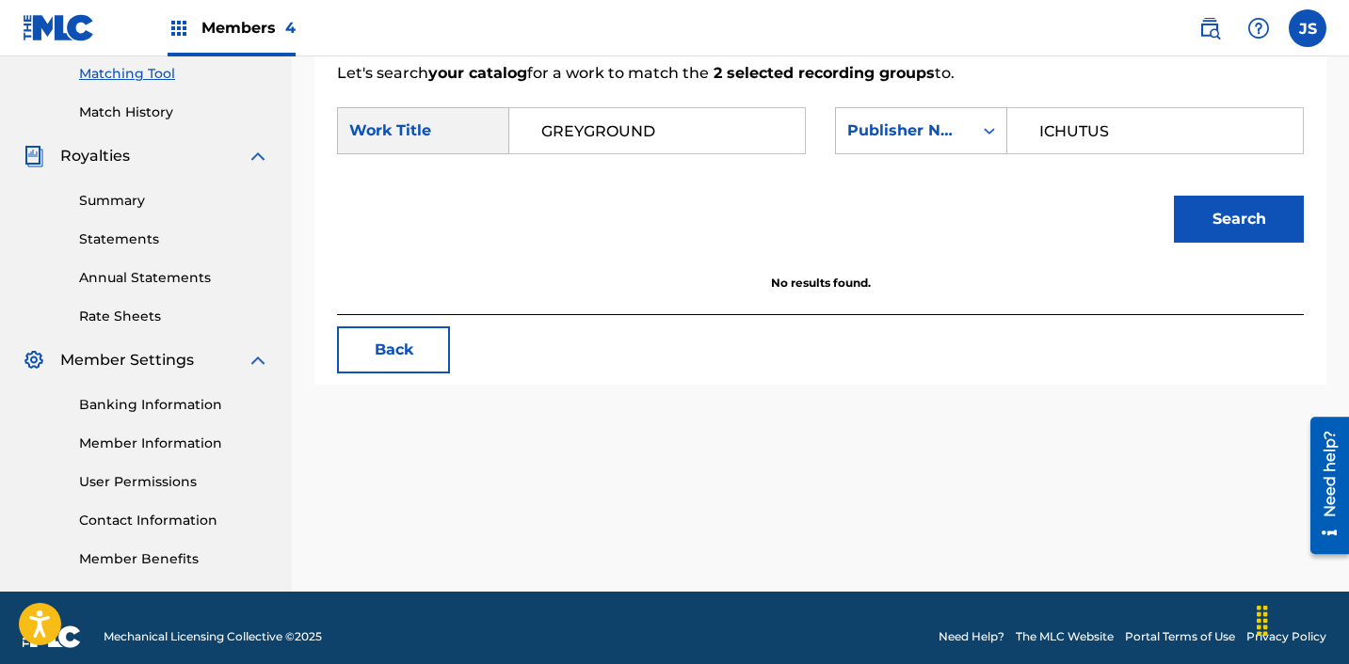
click at [567, 136] on input "GREYGROUND" at bounding box center [657, 130] width 264 height 45
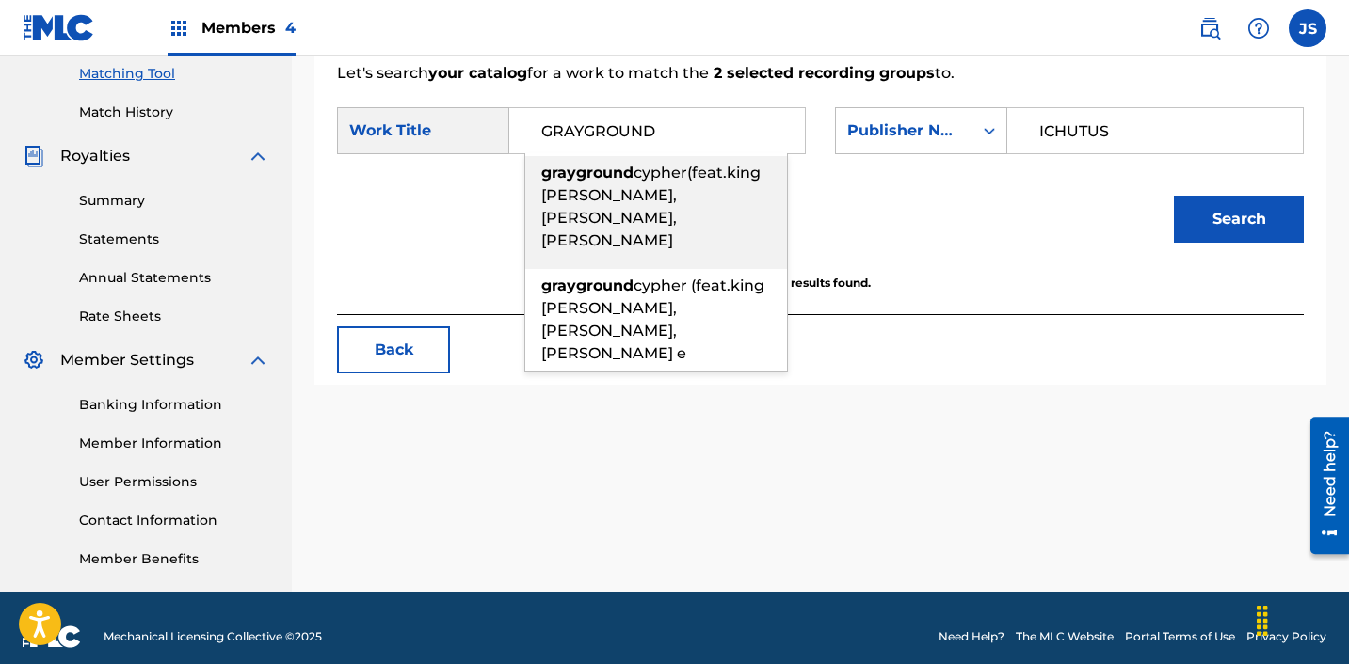
type input "GRAYGROUND"
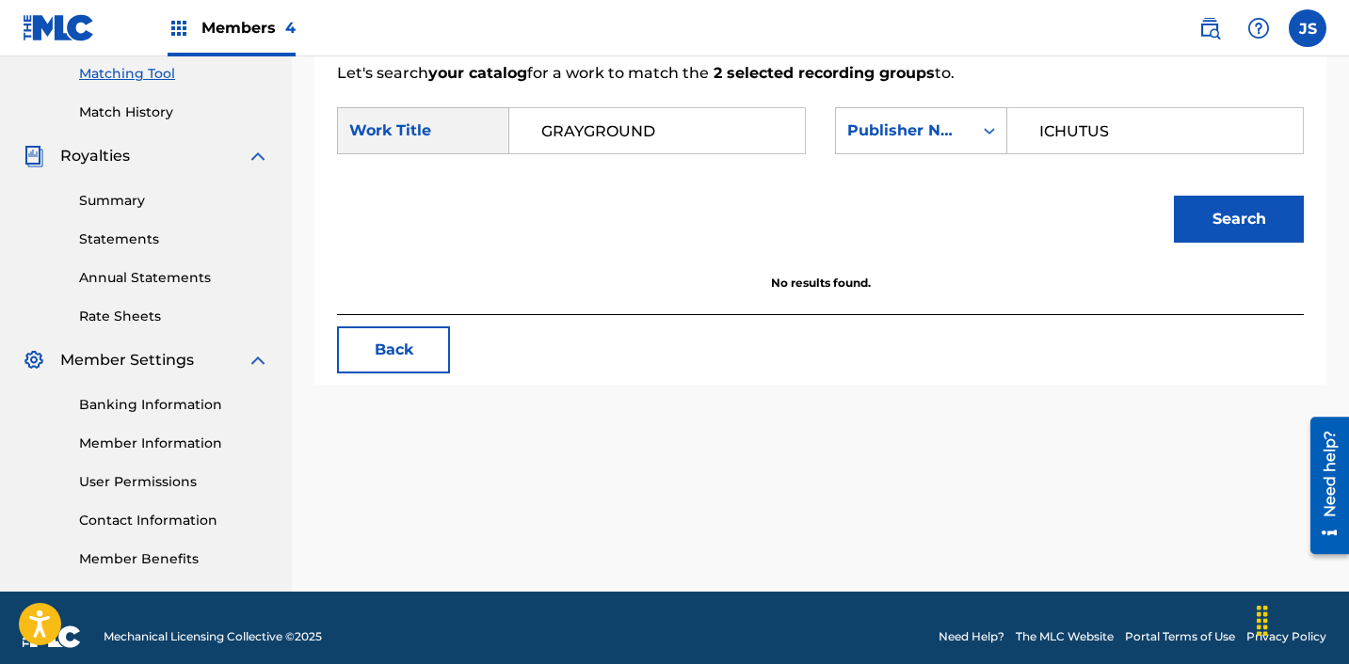
click at [1101, 122] on input "ICHUTUS" at bounding box center [1155, 130] width 264 height 45
click at [1174, 196] on button "Search" at bounding box center [1239, 219] width 130 height 47
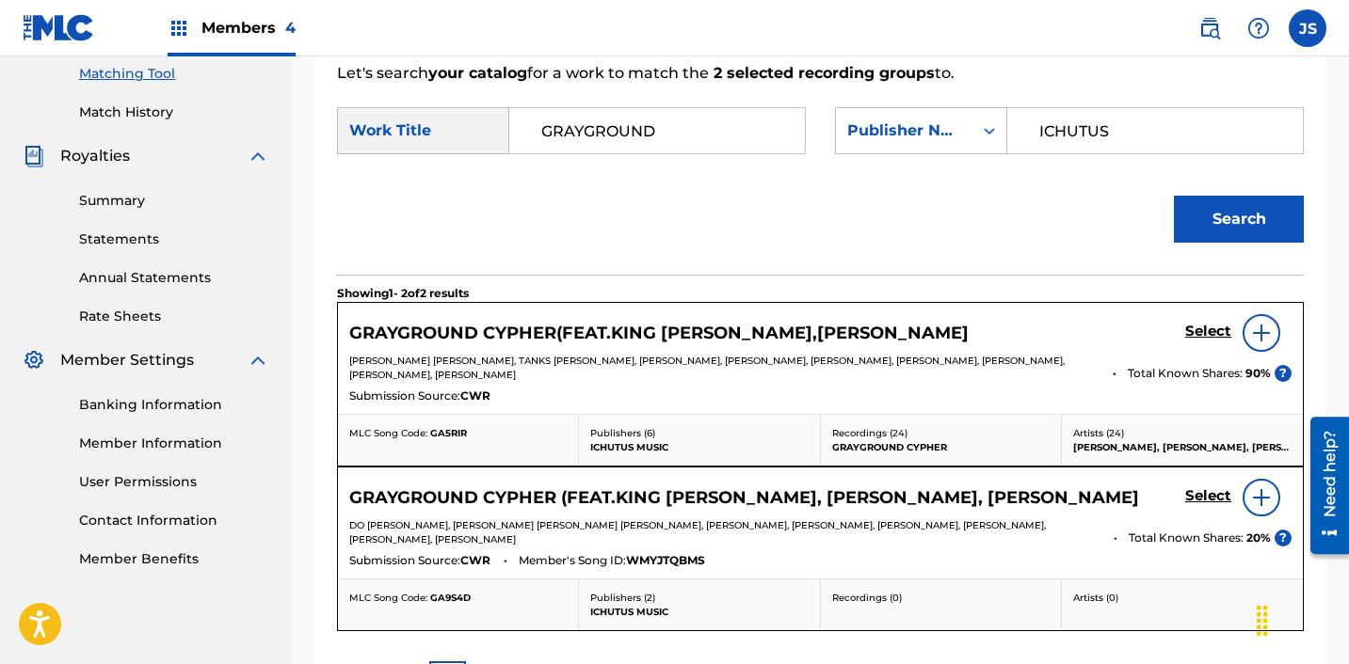
click at [1193, 341] on h5 "Select" at bounding box center [1208, 332] width 46 height 18
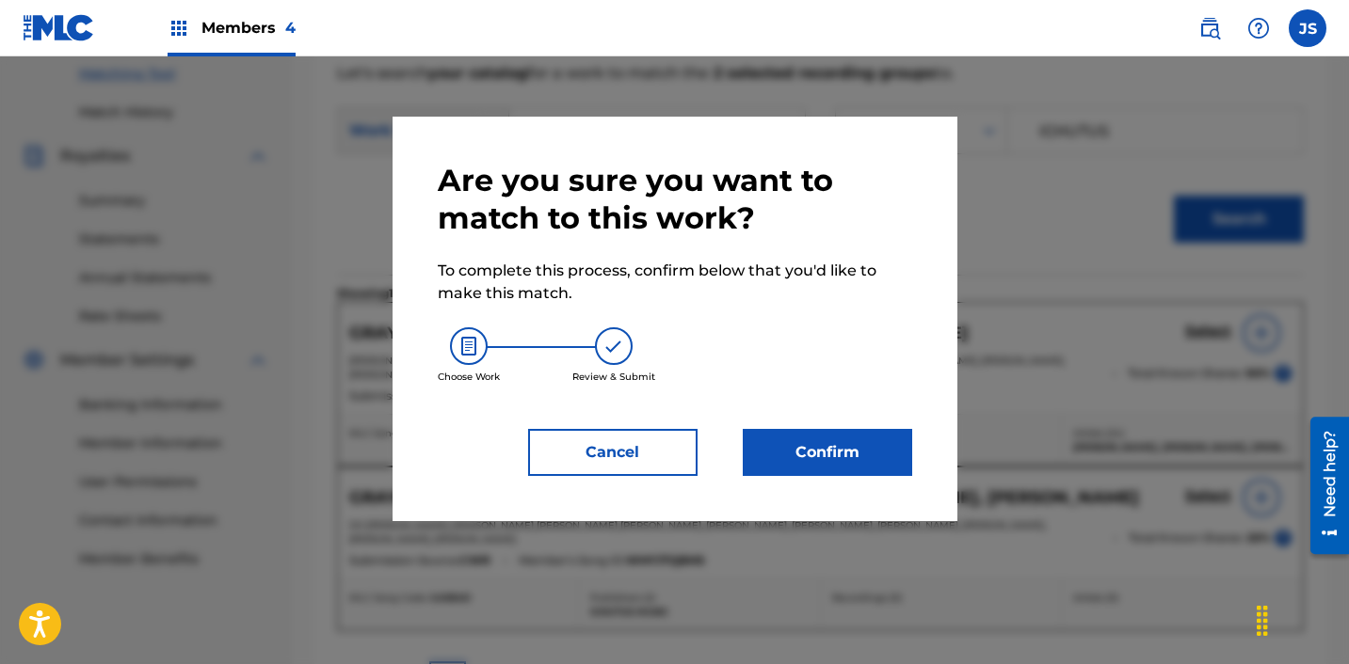
click at [829, 458] on button "Confirm" at bounding box center [827, 452] width 169 height 47
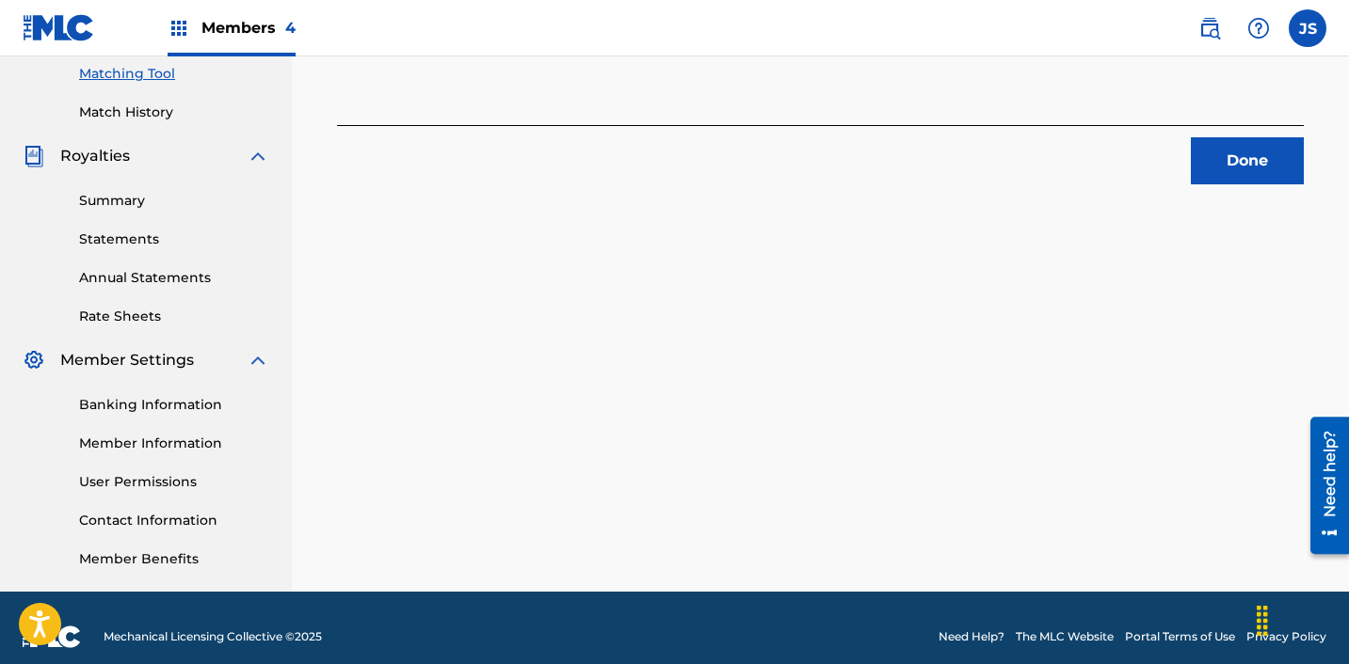
click at [1296, 152] on button "Done" at bounding box center [1247, 160] width 113 height 47
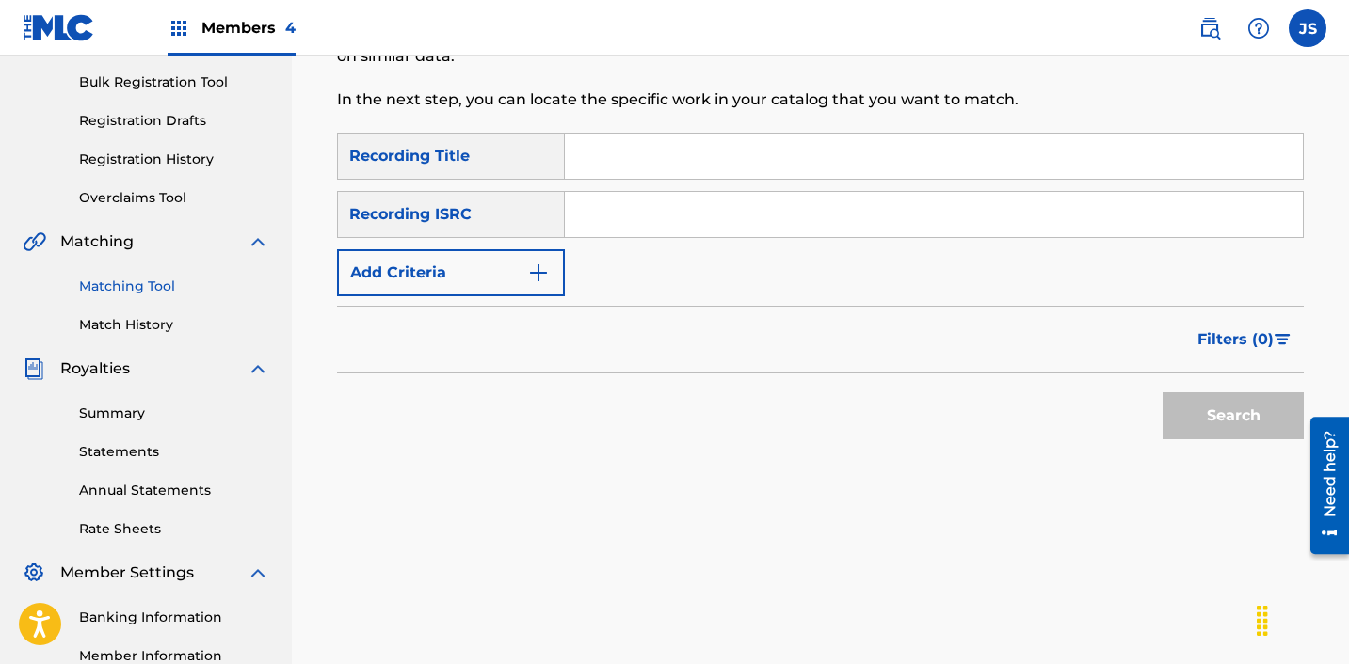
scroll to position [271, 0]
click at [697, 213] on input "Search Form" at bounding box center [934, 215] width 738 height 45
paste input "KRA382007170"
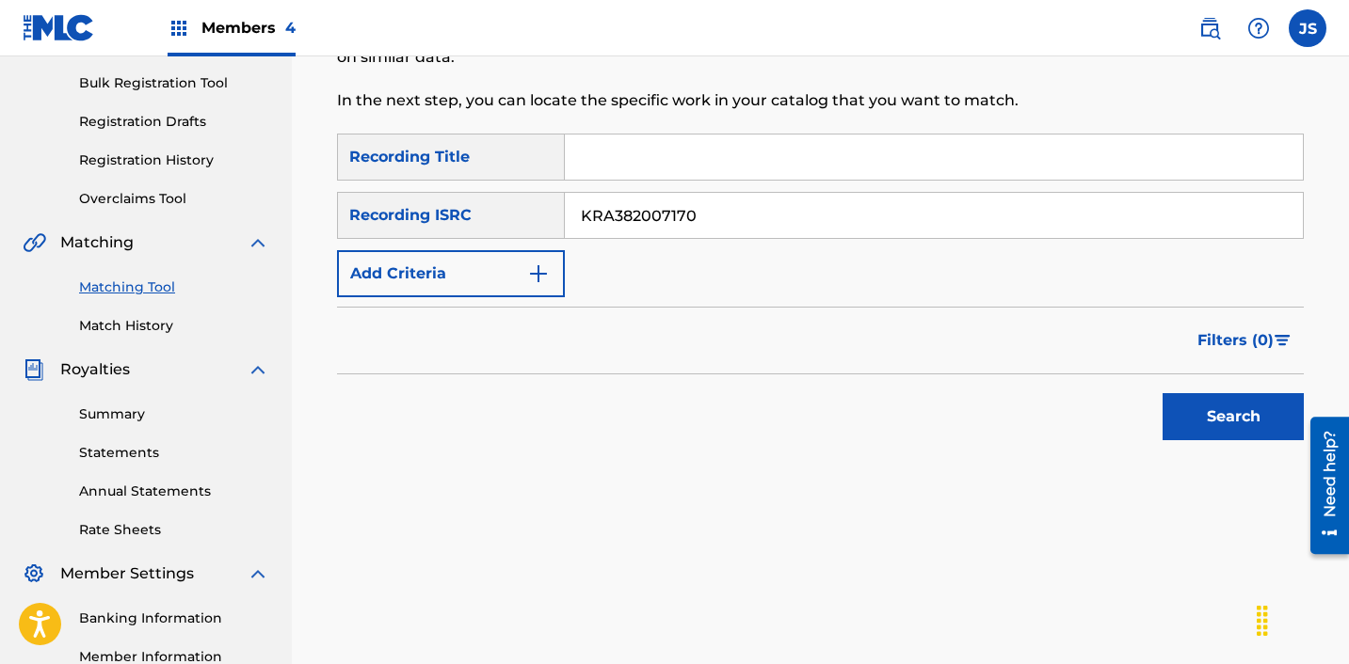
type input "KRA382007170"
click at [1162, 393] on button "Search" at bounding box center [1232, 416] width 141 height 47
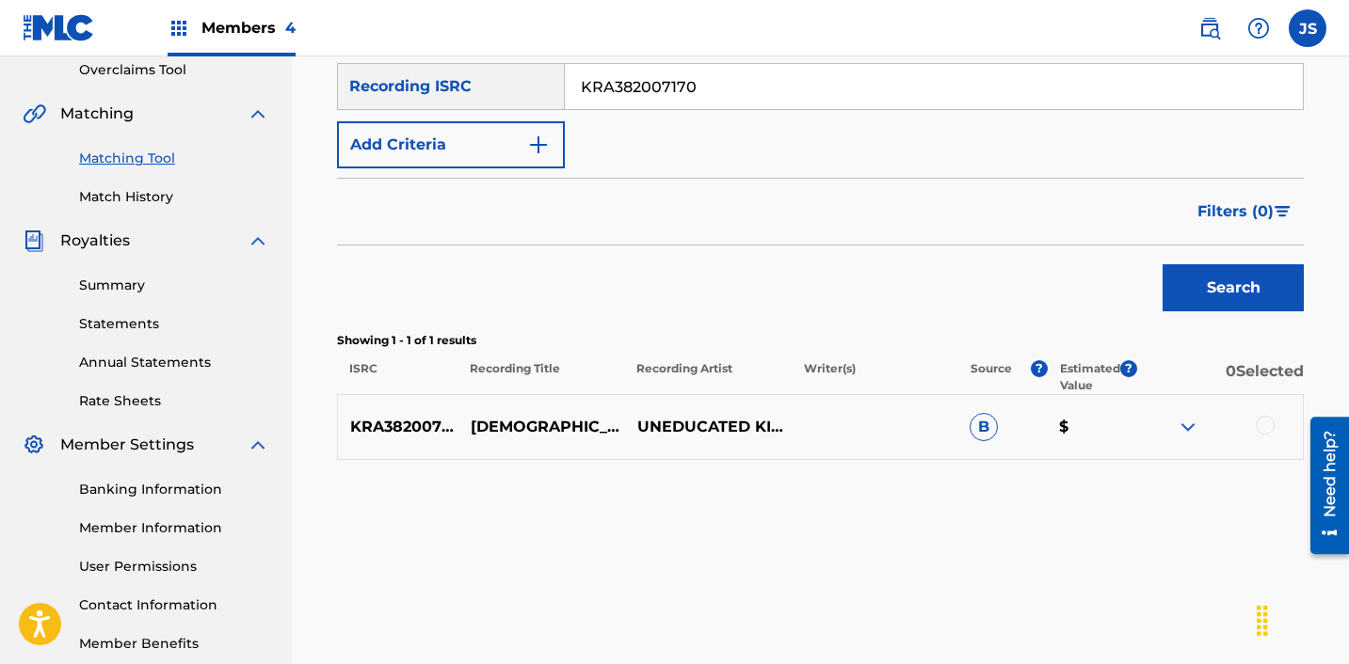
scroll to position [421, 0]
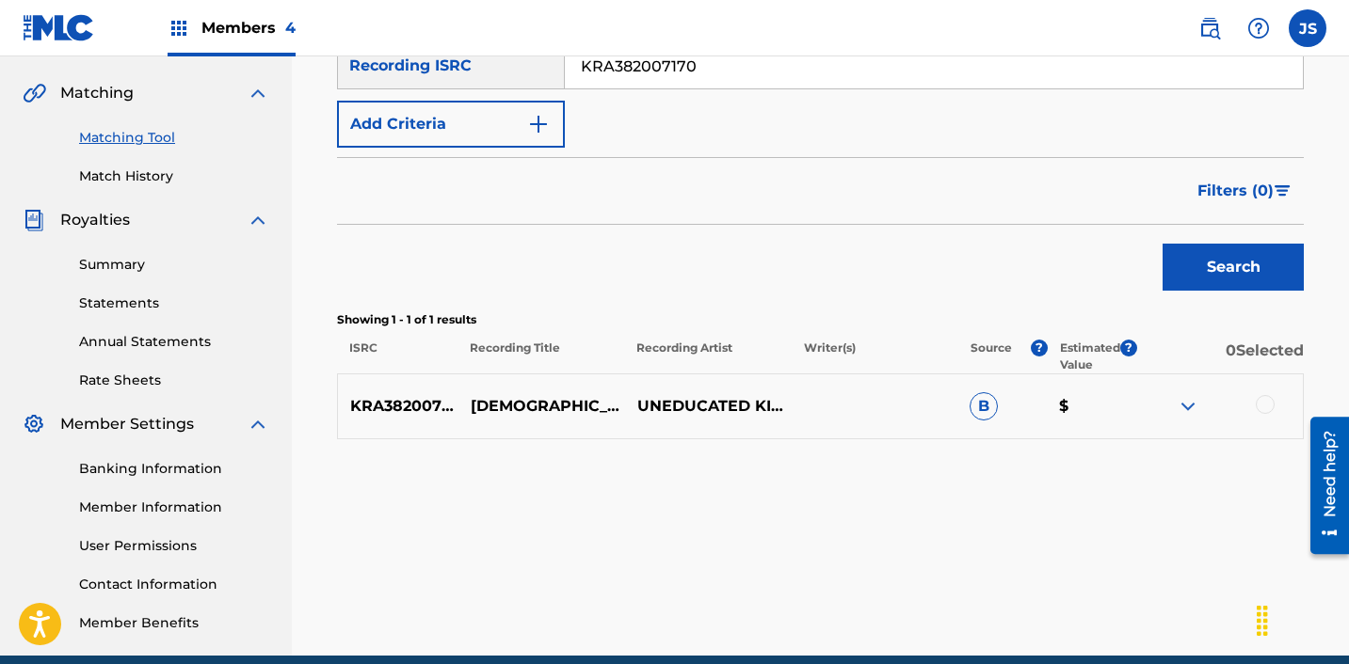
click at [1264, 413] on div at bounding box center [1264, 404] width 19 height 19
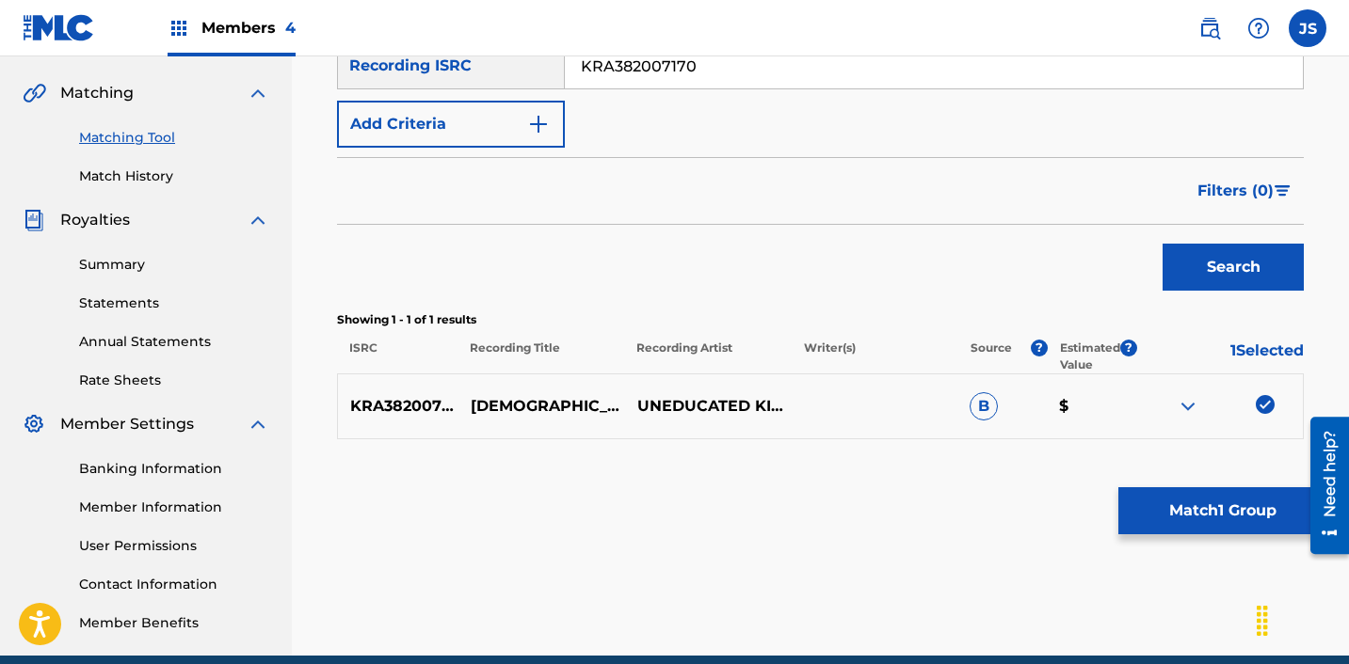
click at [1219, 517] on button "Match 1 Group" at bounding box center [1222, 511] width 208 height 47
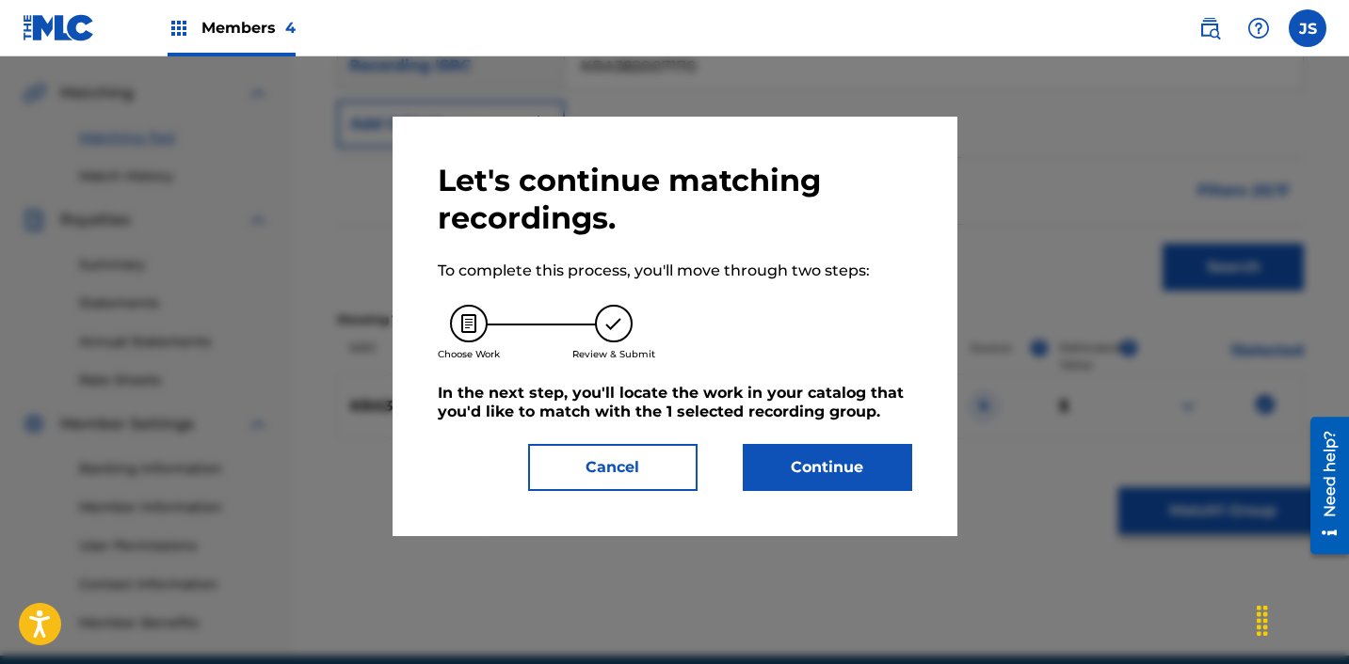
click at [780, 469] on button "Continue" at bounding box center [827, 467] width 169 height 47
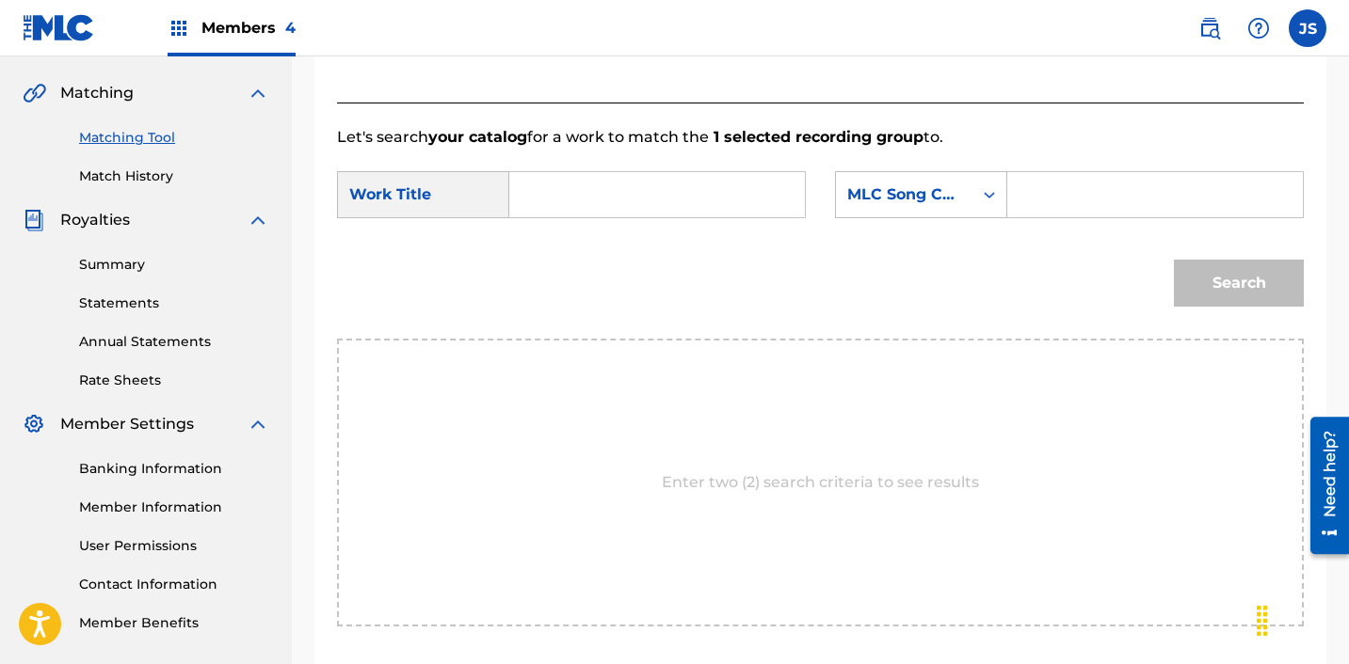
click at [655, 161] on form "SearchWithCriteria28c12c81-bc92-40d2-8ced-459b3eb0b910 Work Title SearchWithCri…" at bounding box center [820, 244] width 967 height 190
click at [643, 189] on input "Search Form" at bounding box center [657, 194] width 264 height 45
click at [643, 189] on input "[DEMOGRAPHIC_DATA] B;ESS" at bounding box center [657, 194] width 264 height 45
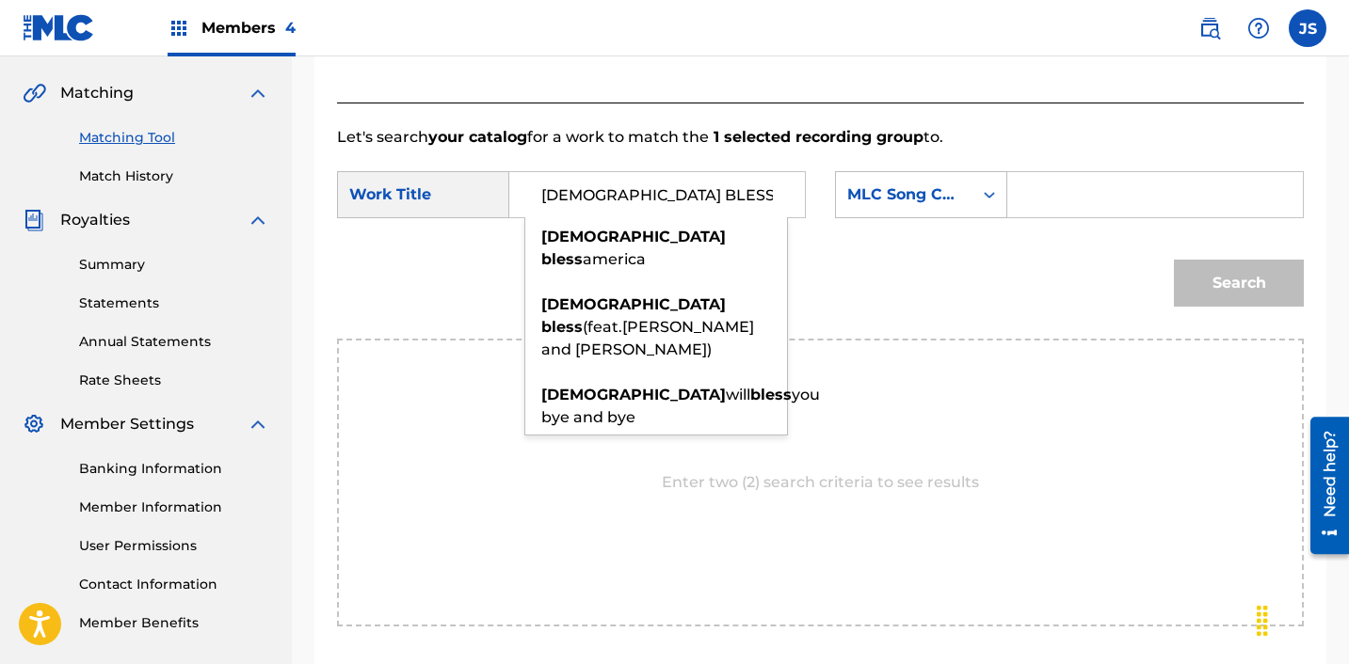
type input "[DEMOGRAPHIC_DATA] BLESS"
click at [966, 165] on form "SearchWithCriteria28c12c81-bc92-40d2-8ced-459b3eb0b910 Work Title GOD BLESS god…" at bounding box center [820, 244] width 967 height 190
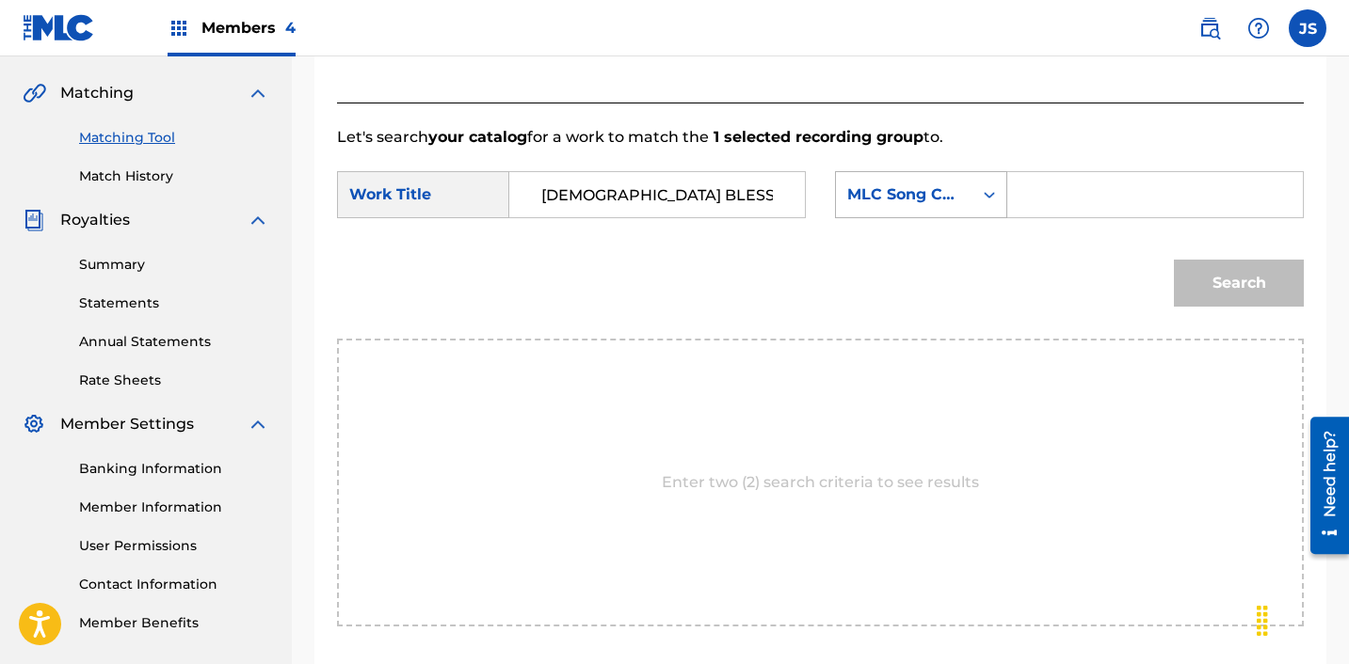
click at [957, 199] on div "MLC Song Code" at bounding box center [904, 195] width 114 height 23
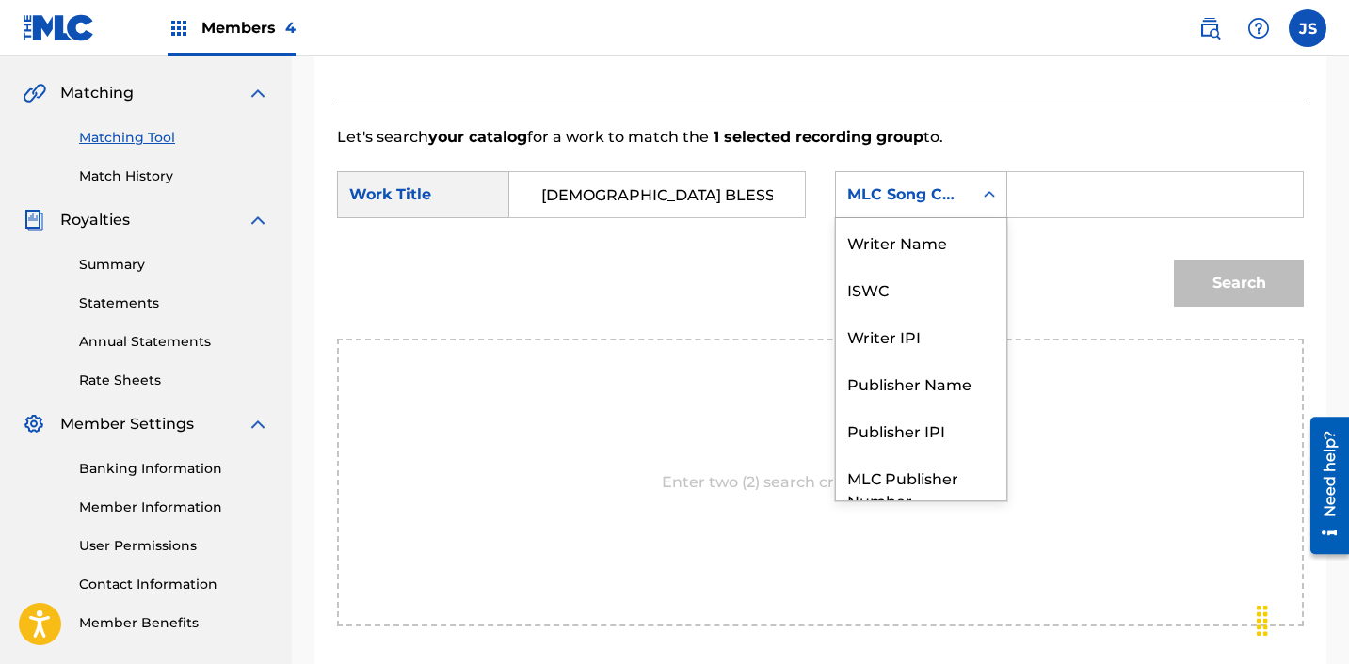
scroll to position [70, 0]
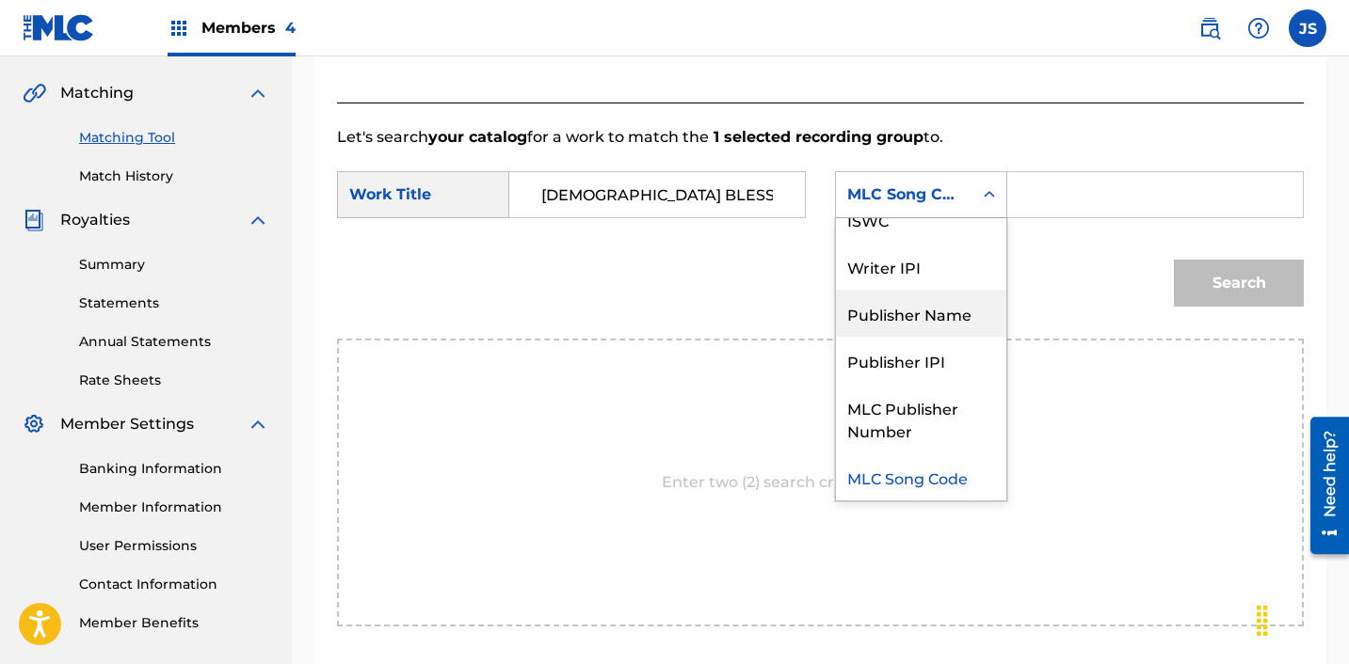
click at [951, 313] on div "Publisher Name" at bounding box center [921, 313] width 170 height 47
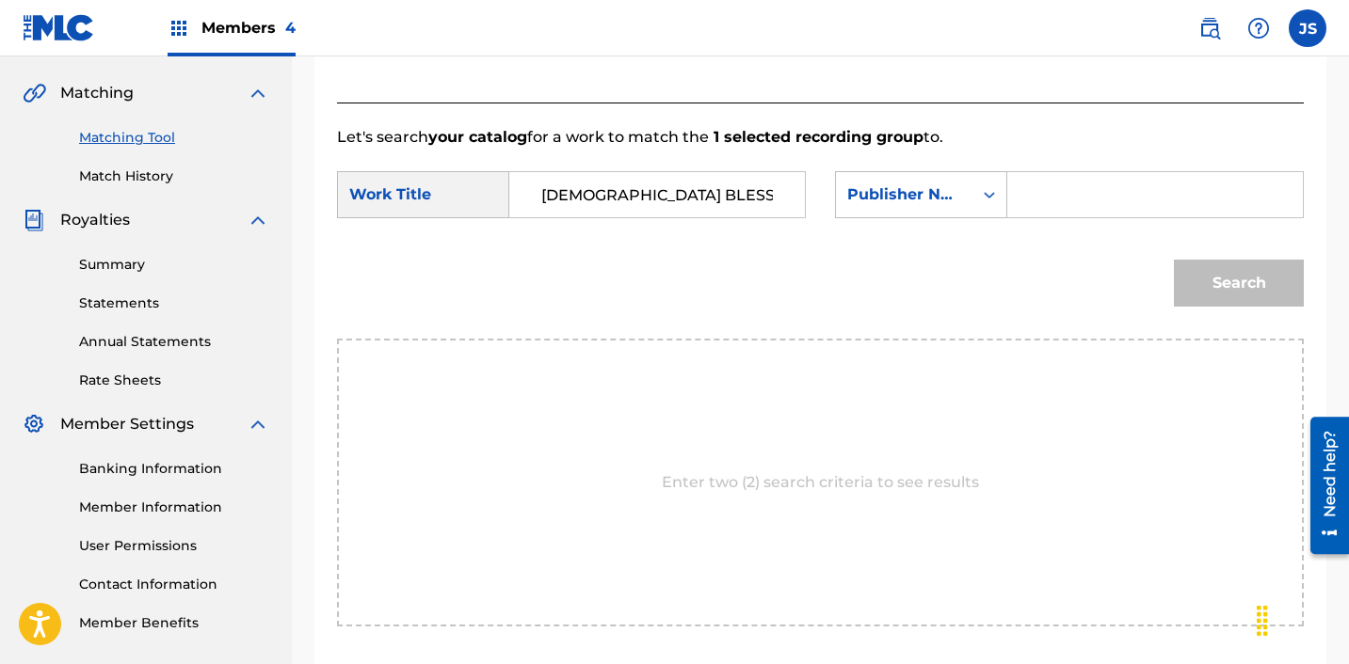
click at [1062, 178] on input "Search Form" at bounding box center [1155, 194] width 264 height 45
type input "ICHUTUS"
click at [1207, 291] on button "Search" at bounding box center [1239, 283] width 130 height 47
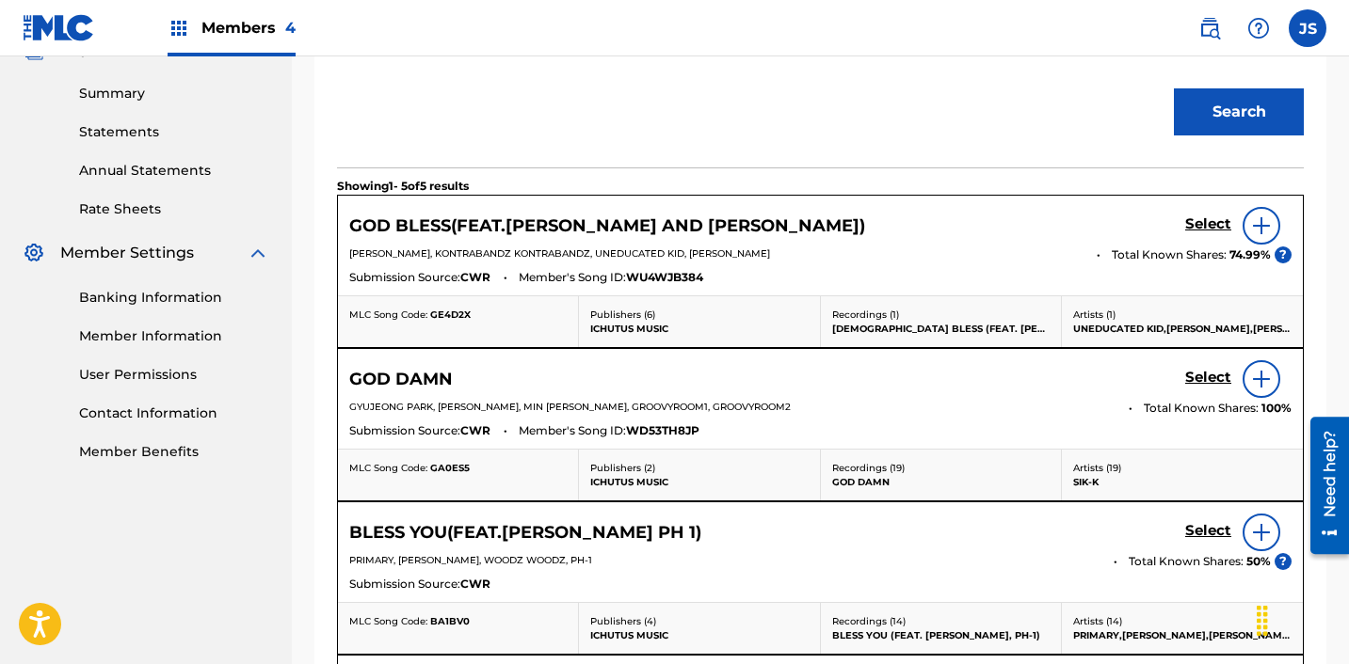
scroll to position [601, 0]
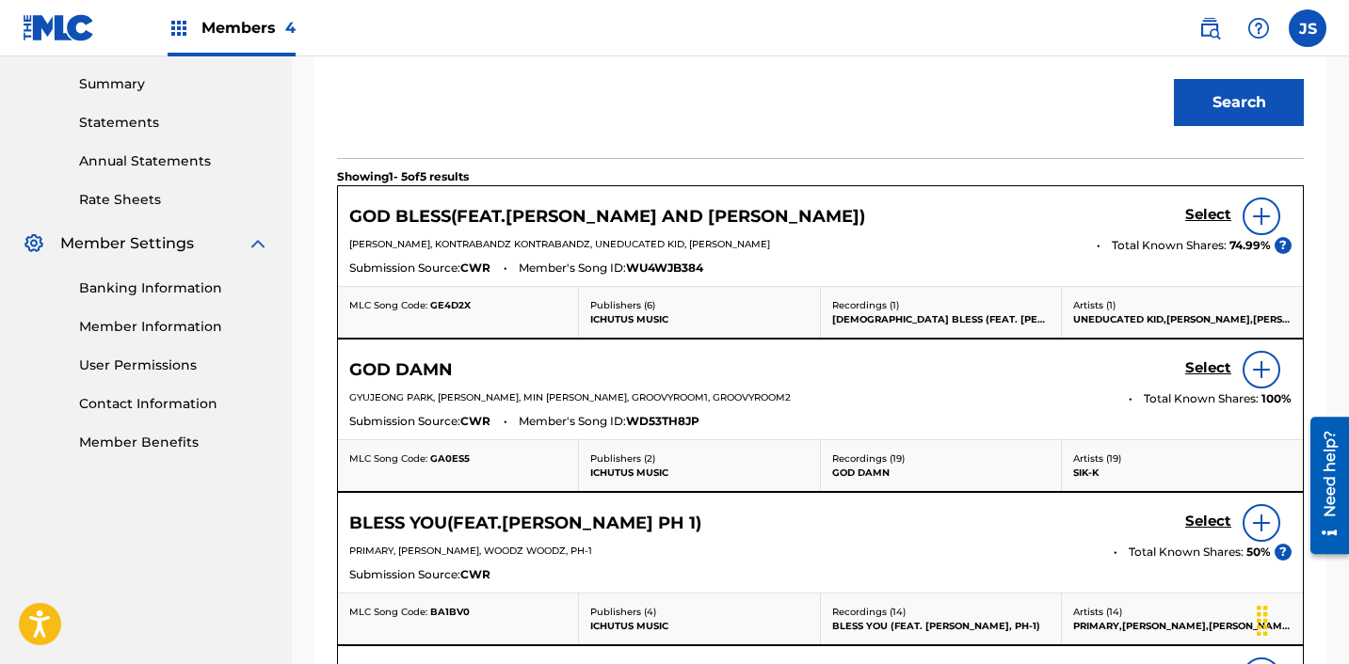
click at [1205, 209] on h5 "Select" at bounding box center [1208, 215] width 46 height 18
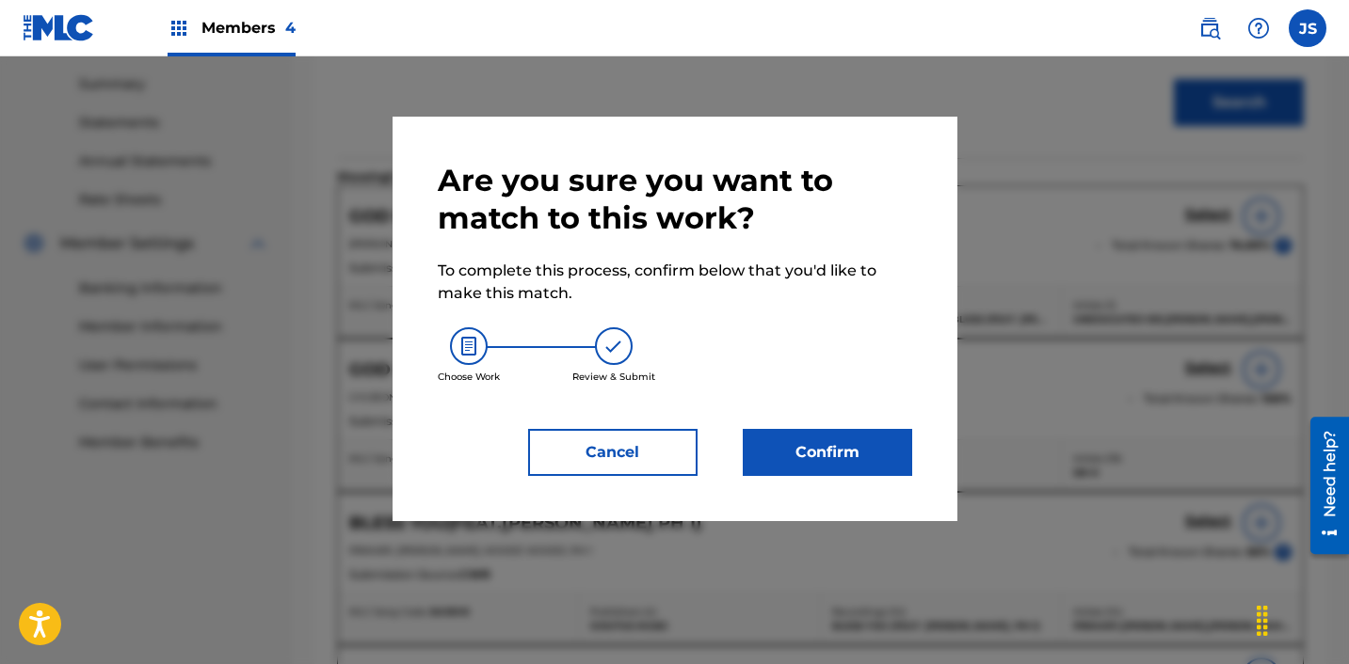
click at [882, 451] on button "Confirm" at bounding box center [827, 452] width 169 height 47
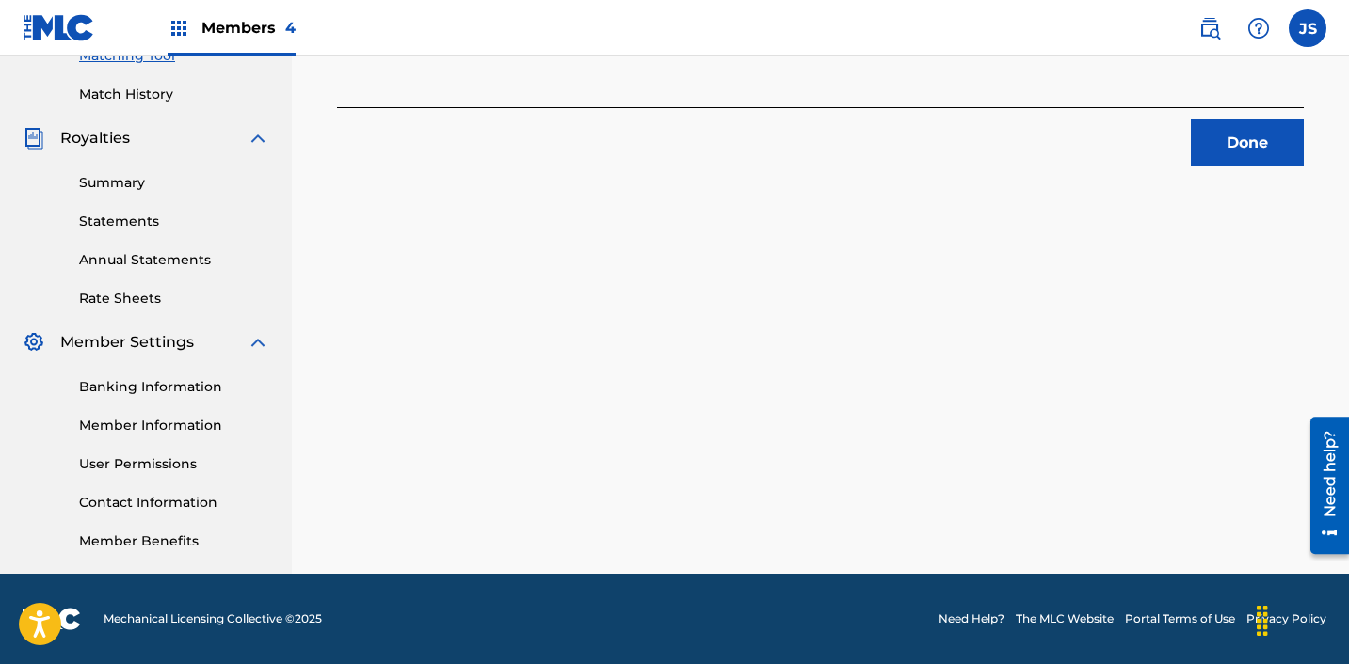
click at [1255, 144] on button "Done" at bounding box center [1247, 143] width 113 height 47
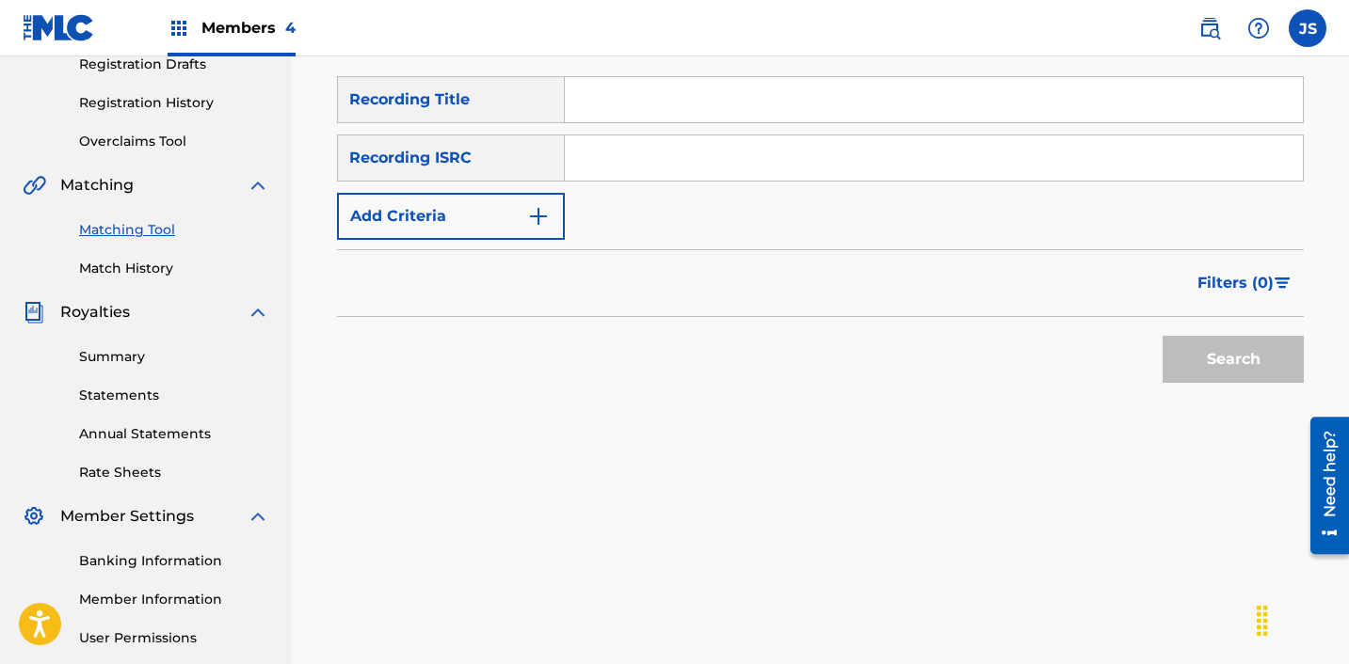
scroll to position [304, 0]
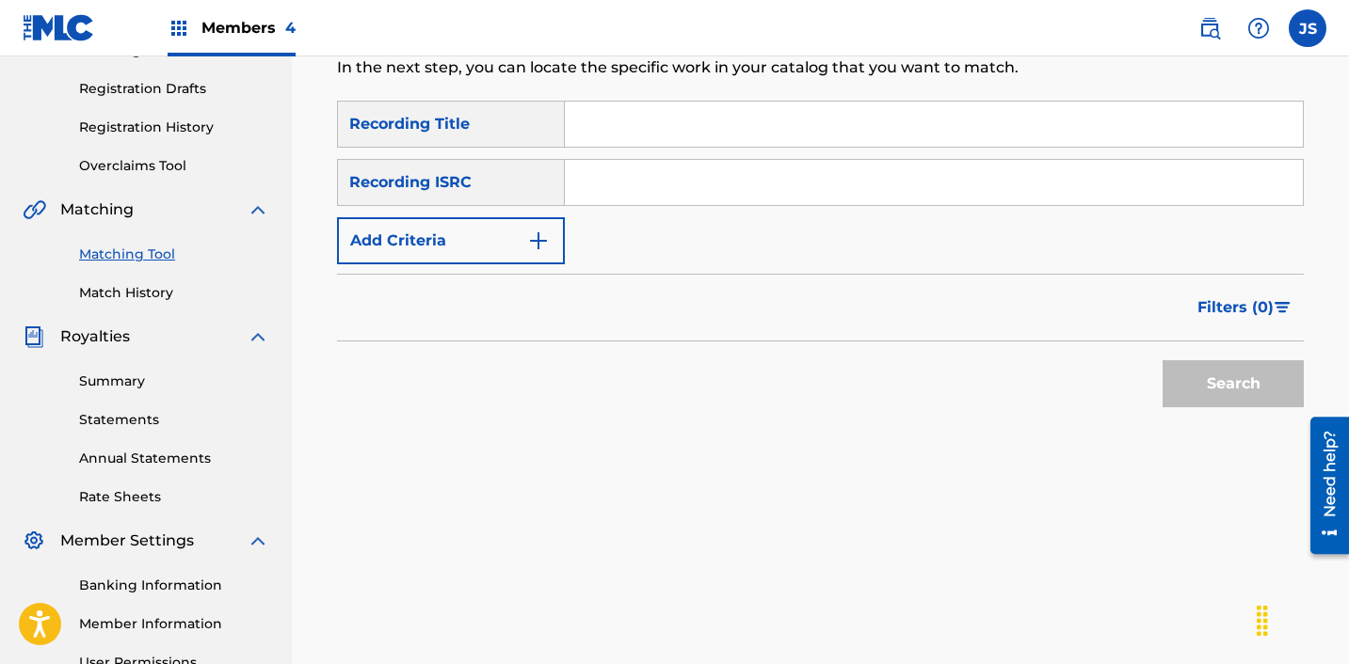
click at [602, 205] on div "Search Form" at bounding box center [934, 182] width 739 height 47
click at [598, 181] on input "Search Form" at bounding box center [934, 182] width 738 height 45
paste input "KRF152000011"
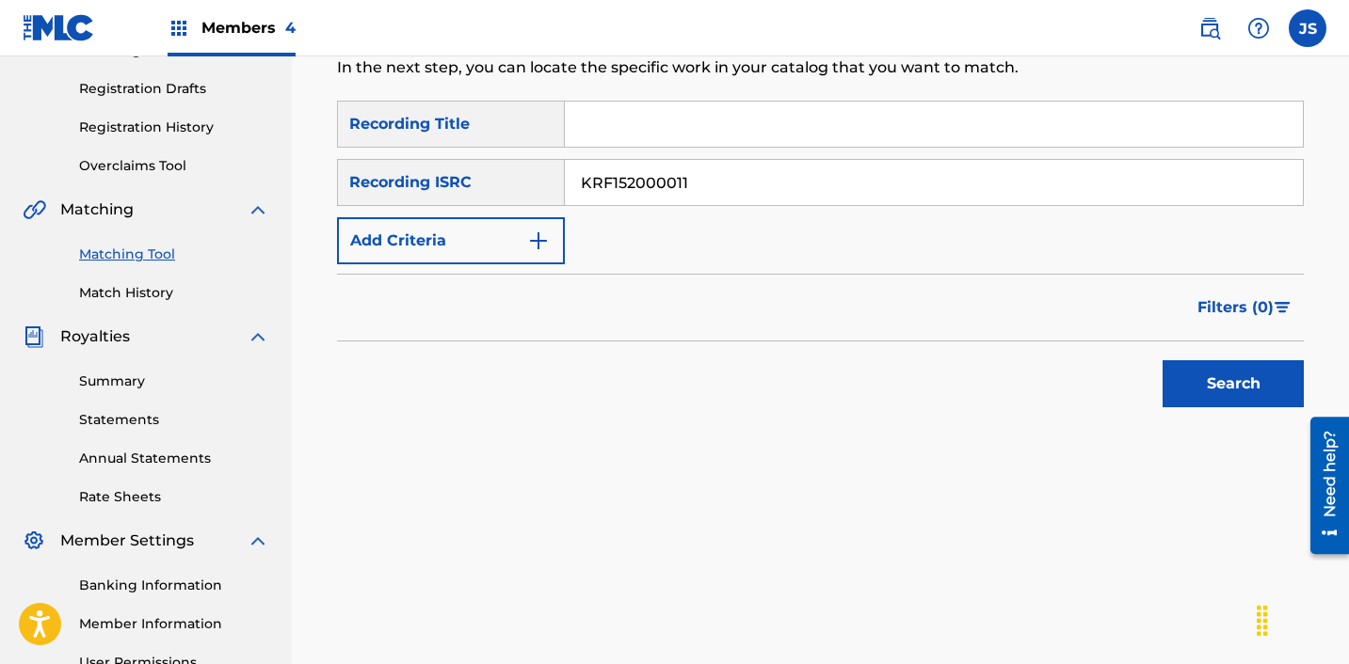
type input "KRF152000011"
click at [1162, 360] on button "Search" at bounding box center [1232, 383] width 141 height 47
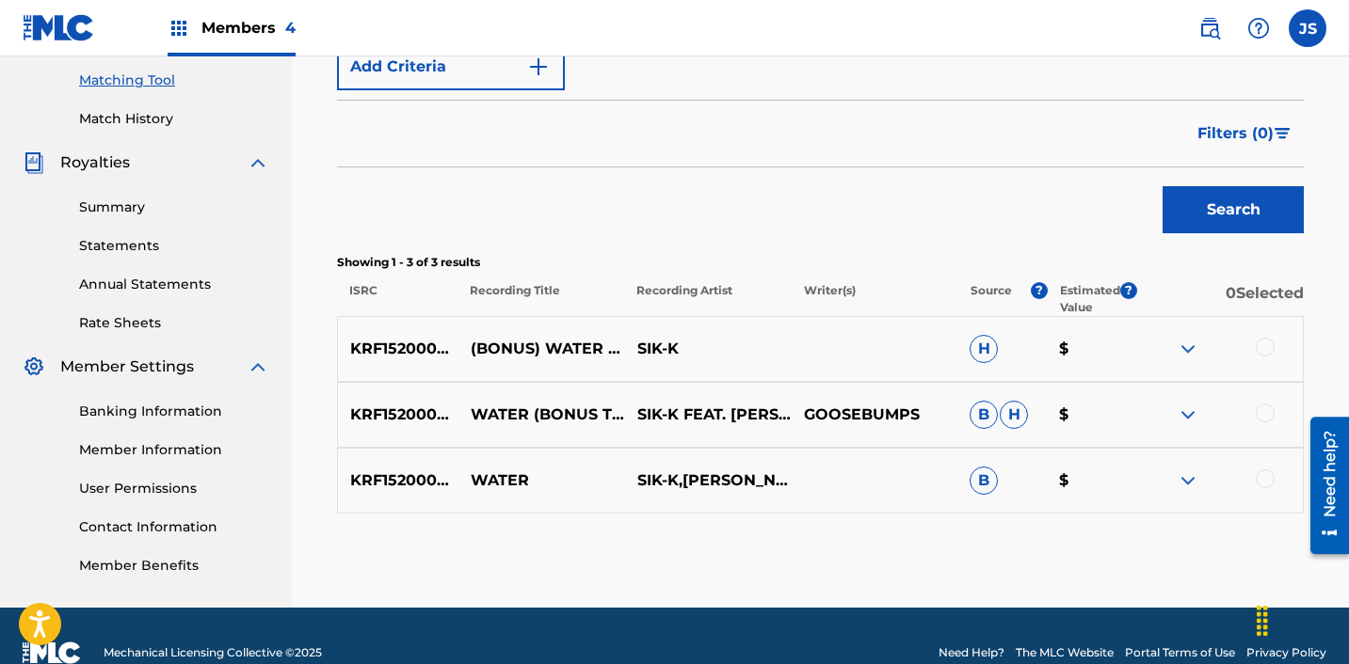
scroll to position [512, 0]
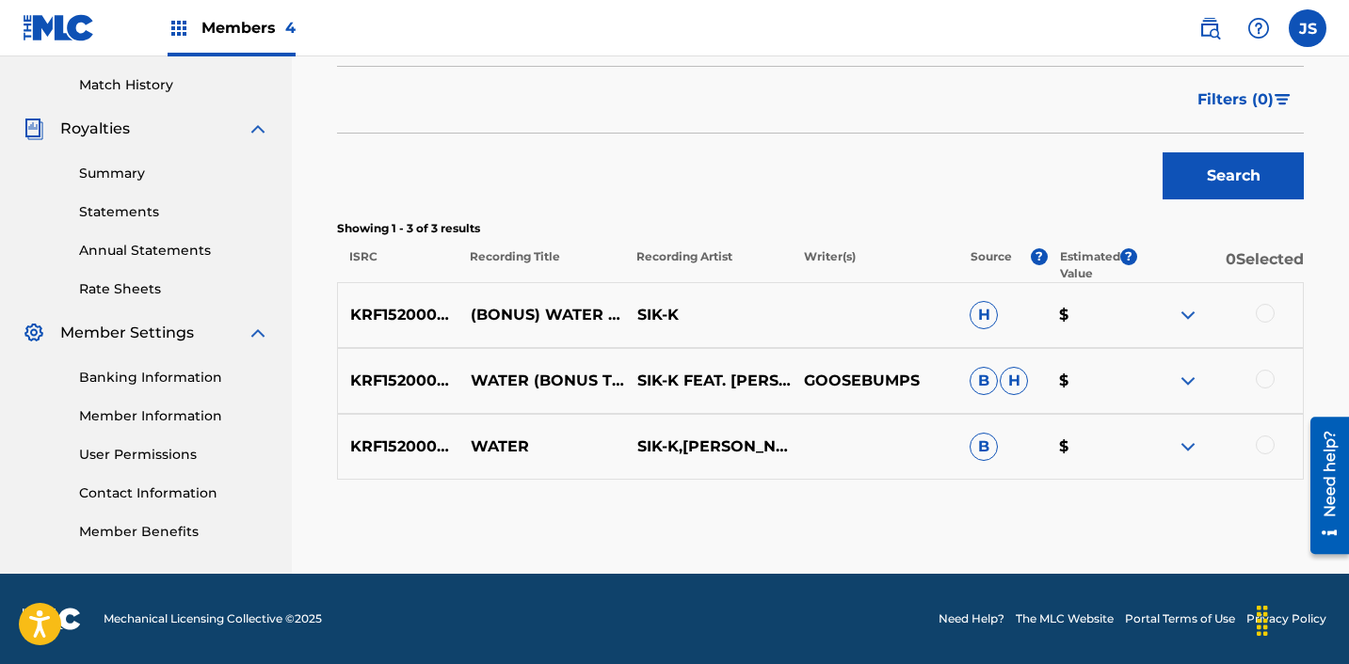
click at [1262, 311] on div at bounding box center [1264, 313] width 19 height 19
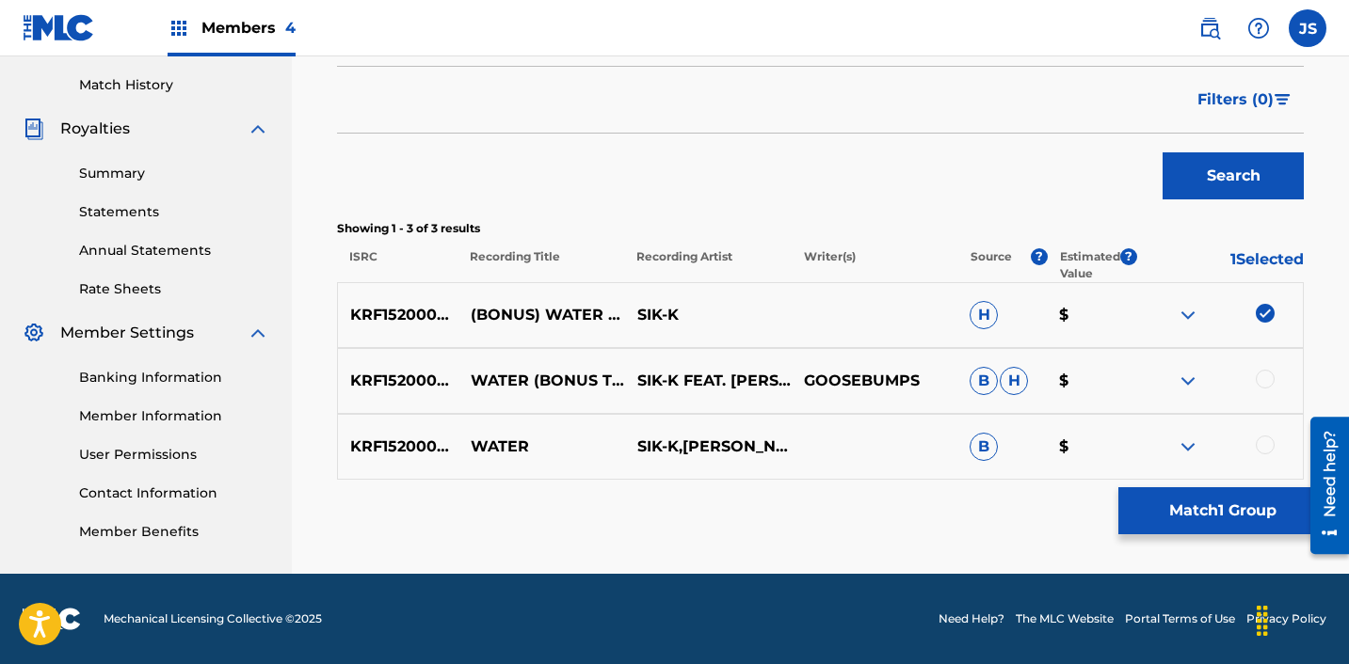
click at [1270, 380] on div at bounding box center [1264, 379] width 19 height 19
click at [1264, 442] on div at bounding box center [1264, 445] width 19 height 19
click at [1204, 516] on button "Match 3 Groups" at bounding box center [1222, 511] width 208 height 47
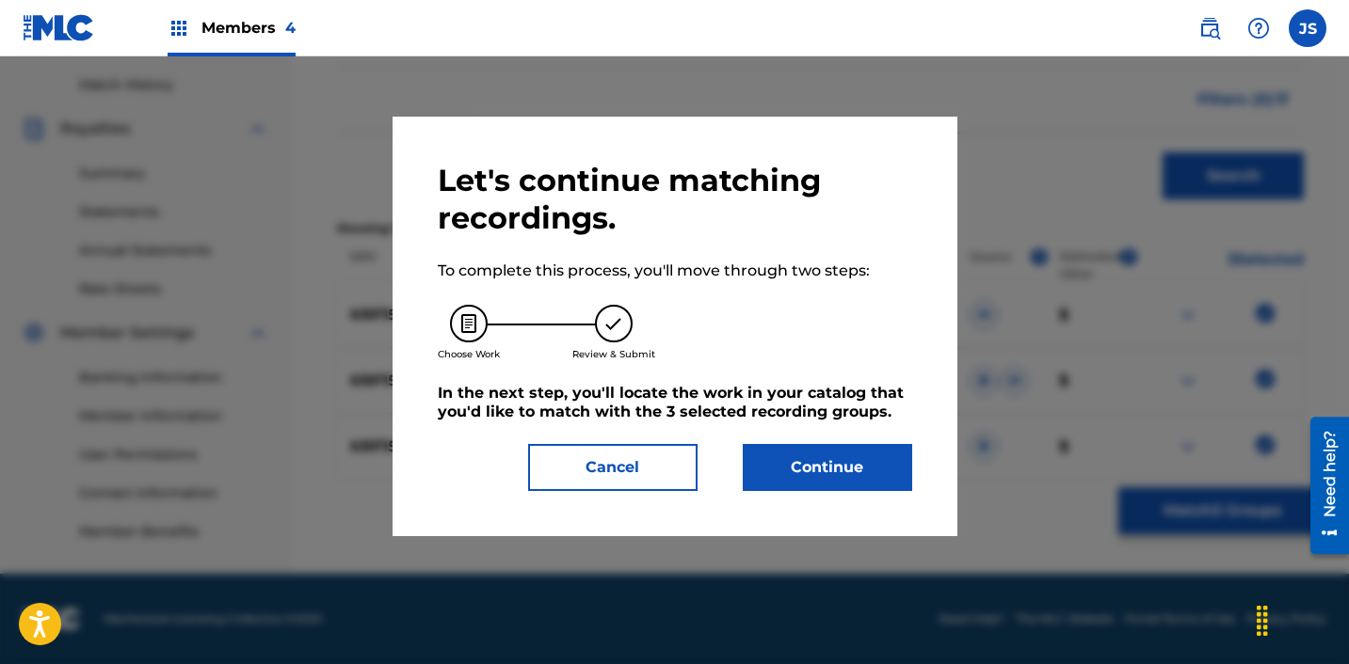
click at [886, 454] on button "Continue" at bounding box center [827, 467] width 169 height 47
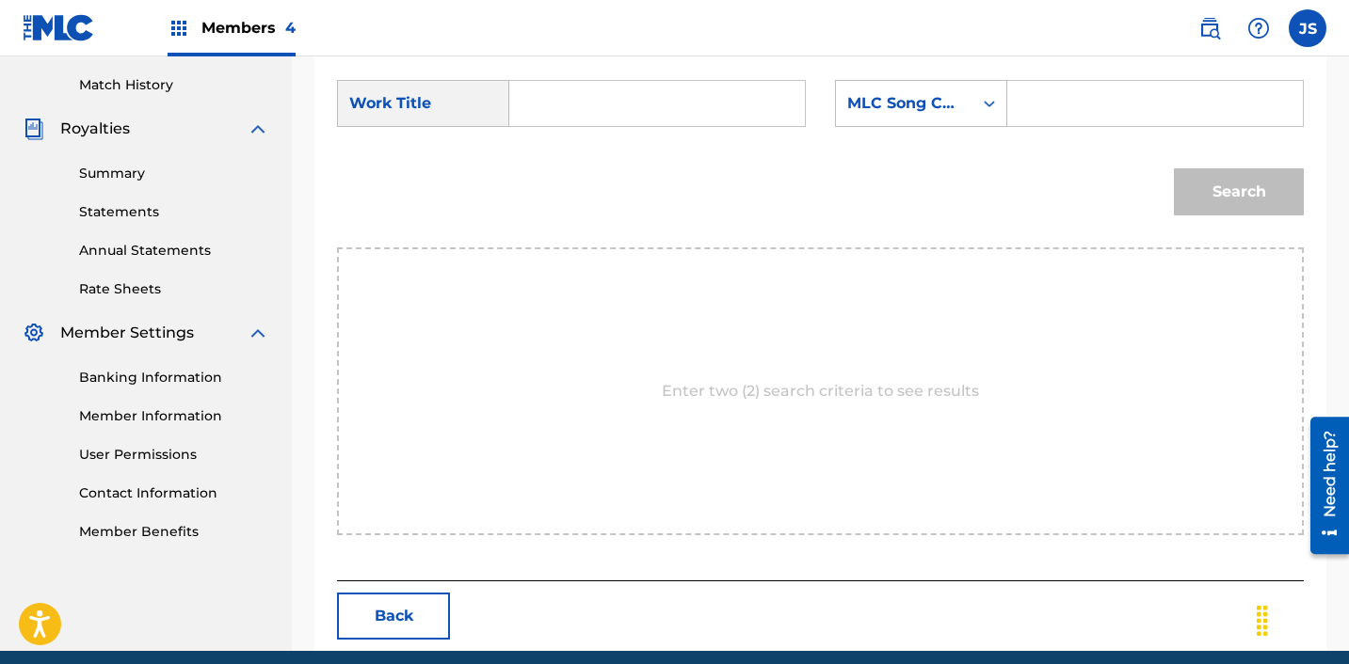
click at [587, 102] on input "Search Form" at bounding box center [657, 103] width 264 height 45
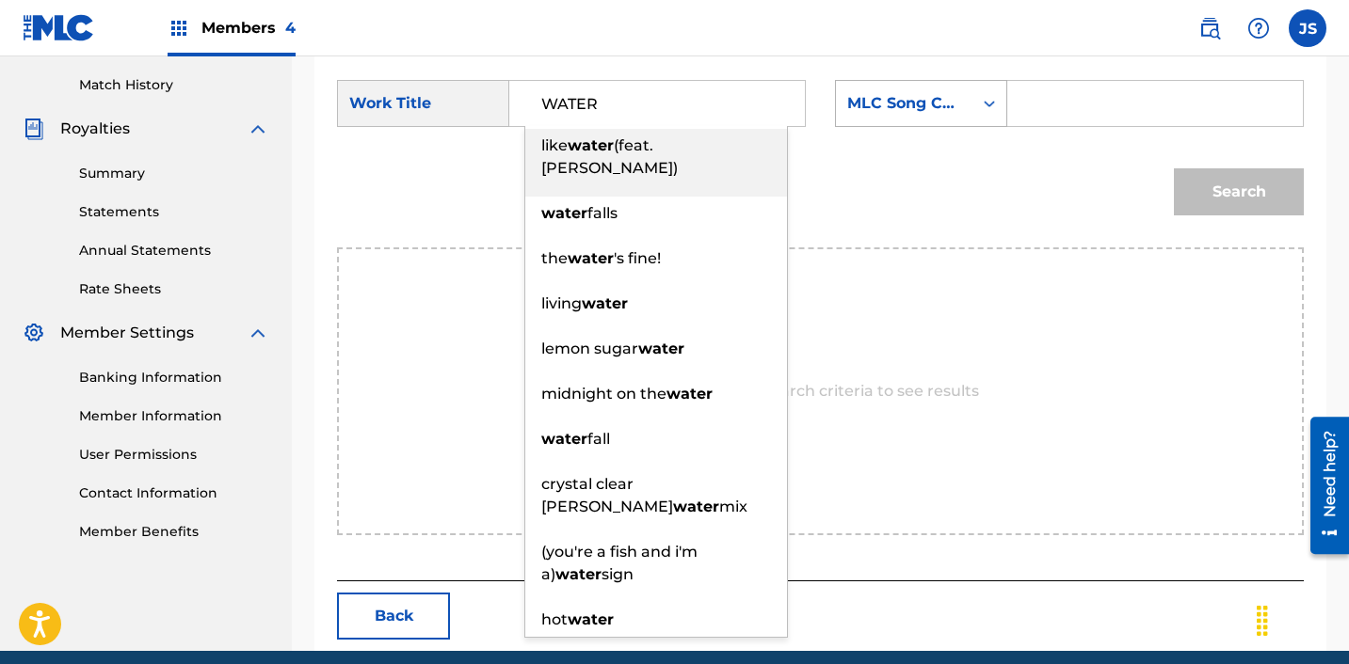
type input "WATER"
click at [903, 88] on div "MLC Song Code" at bounding box center [904, 104] width 136 height 36
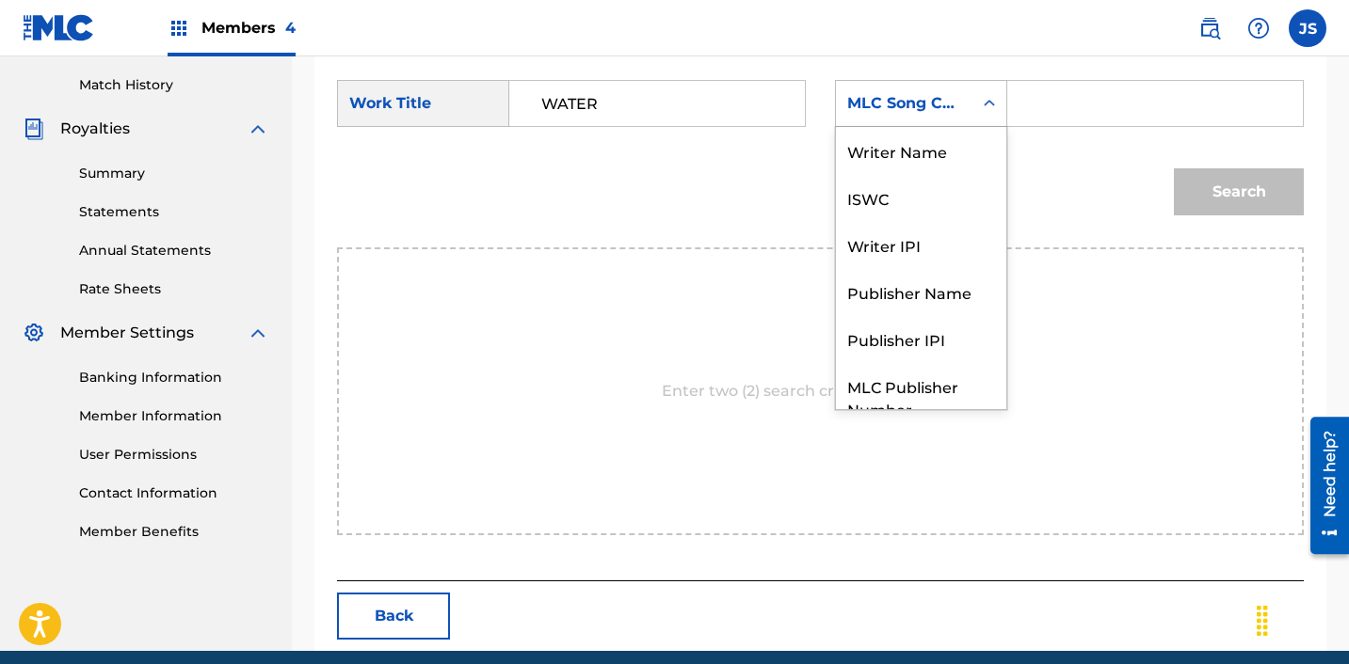
scroll to position [70, 0]
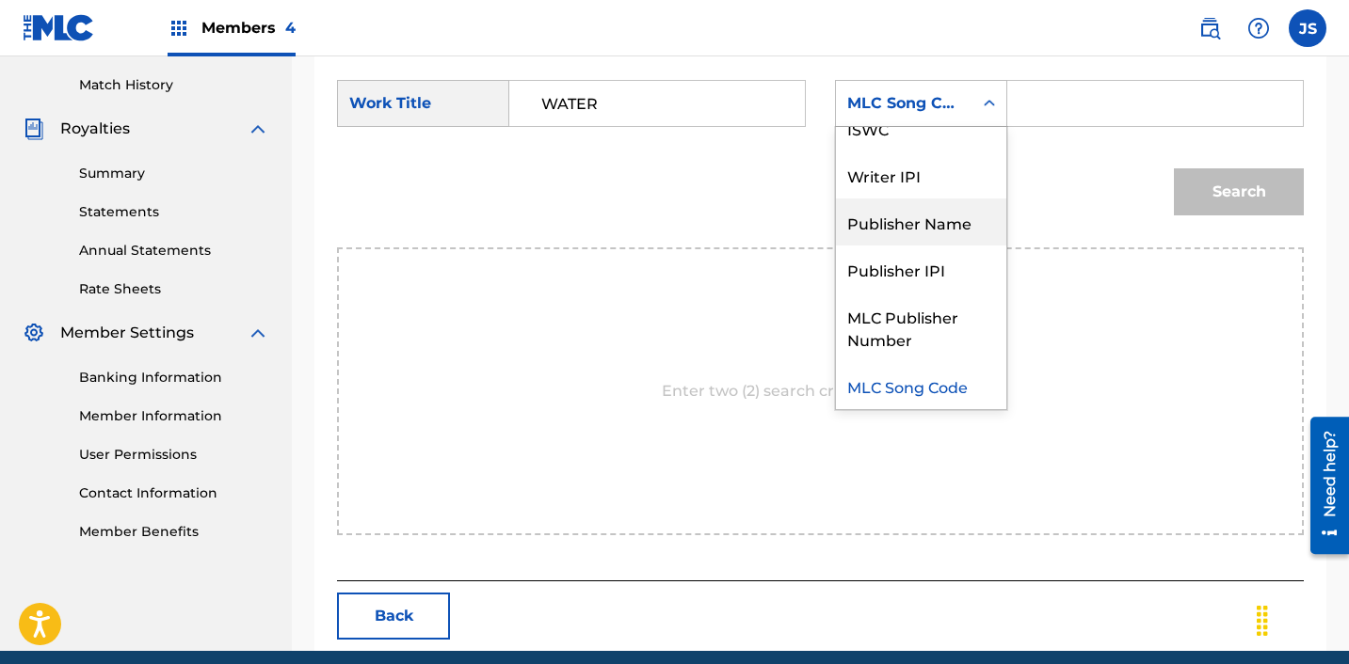
click at [925, 203] on div "Publisher Name" at bounding box center [921, 222] width 170 height 47
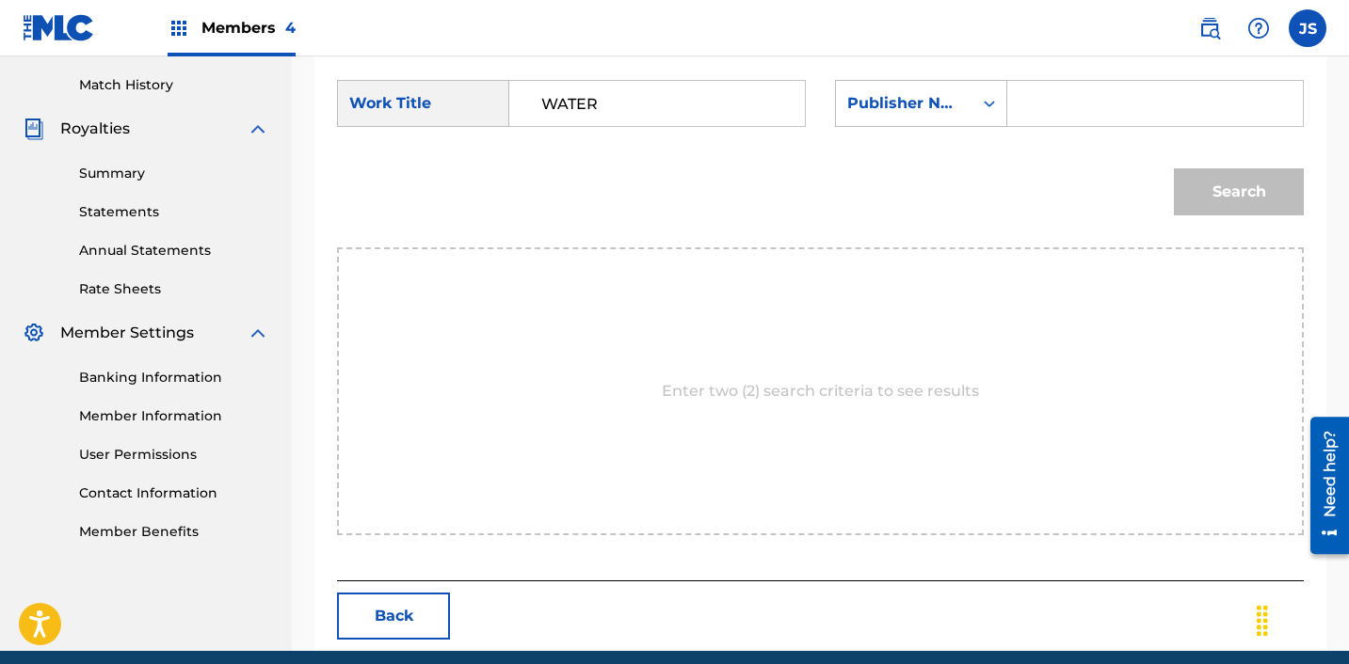
click at [1088, 65] on form "SearchWithCriteria28c12c81-bc92-40d2-8ced-459b3eb0b910 Work Title WATER SearchW…" at bounding box center [820, 152] width 967 height 190
click at [1078, 100] on input "Search Form" at bounding box center [1155, 103] width 264 height 45
type input "ICHUTUS"
click at [1202, 188] on button "Search" at bounding box center [1239, 191] width 130 height 47
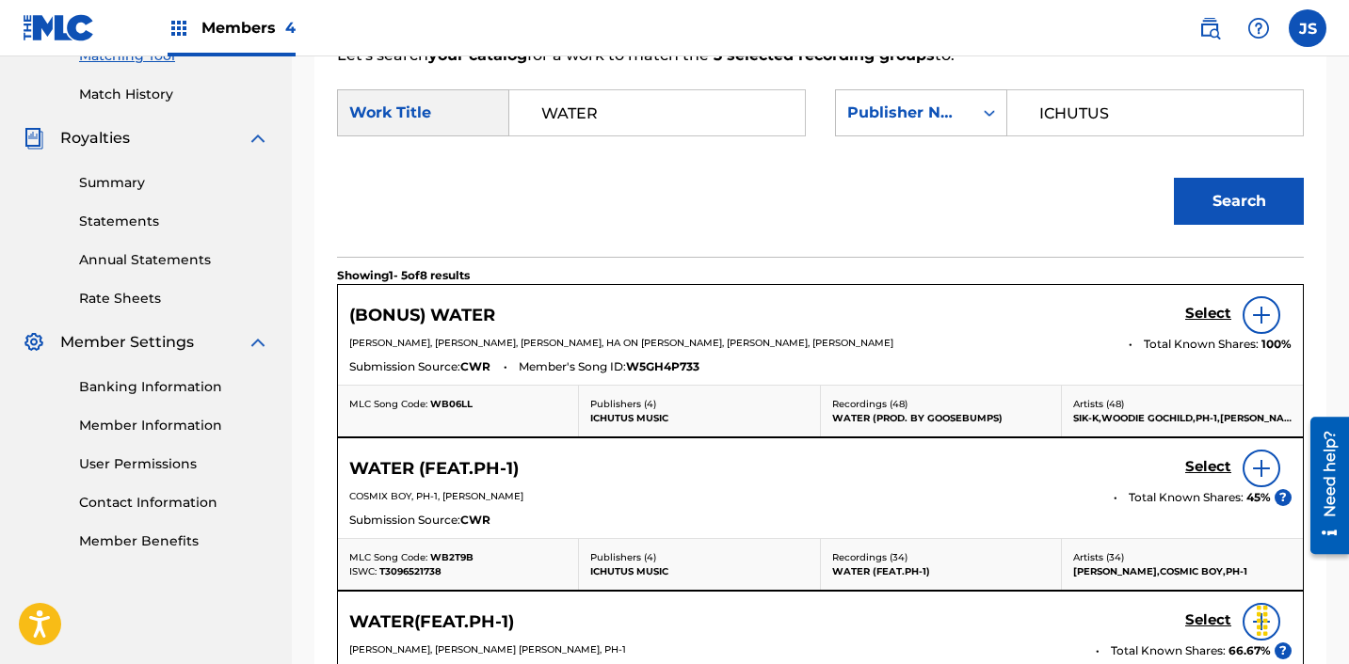
scroll to position [512, 0]
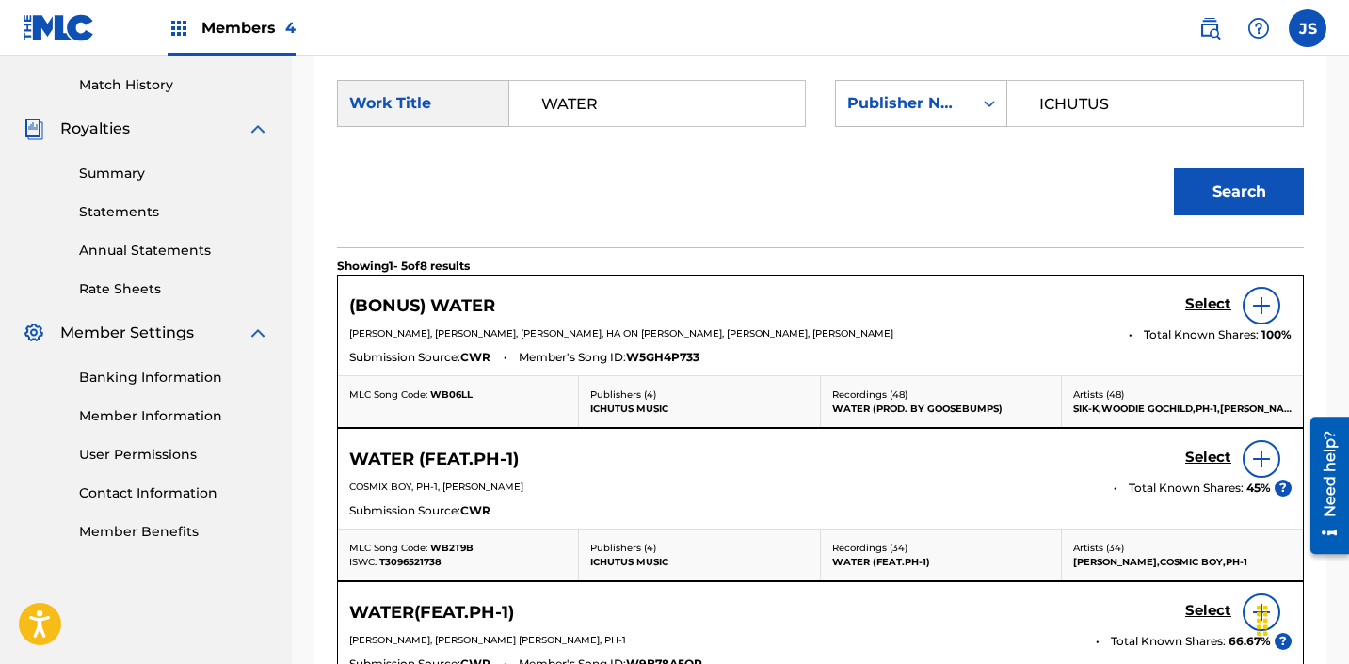
click at [1206, 302] on h5 "Select" at bounding box center [1208, 305] width 46 height 18
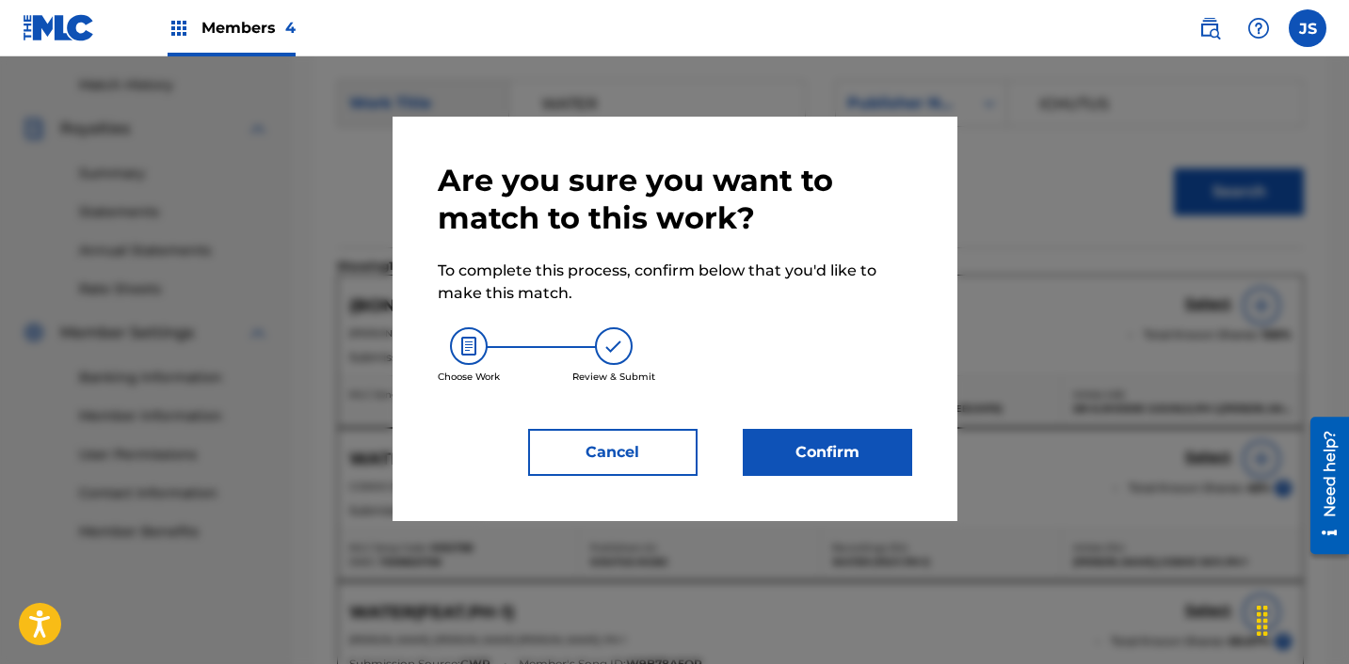
click at [859, 447] on button "Confirm" at bounding box center [827, 452] width 169 height 47
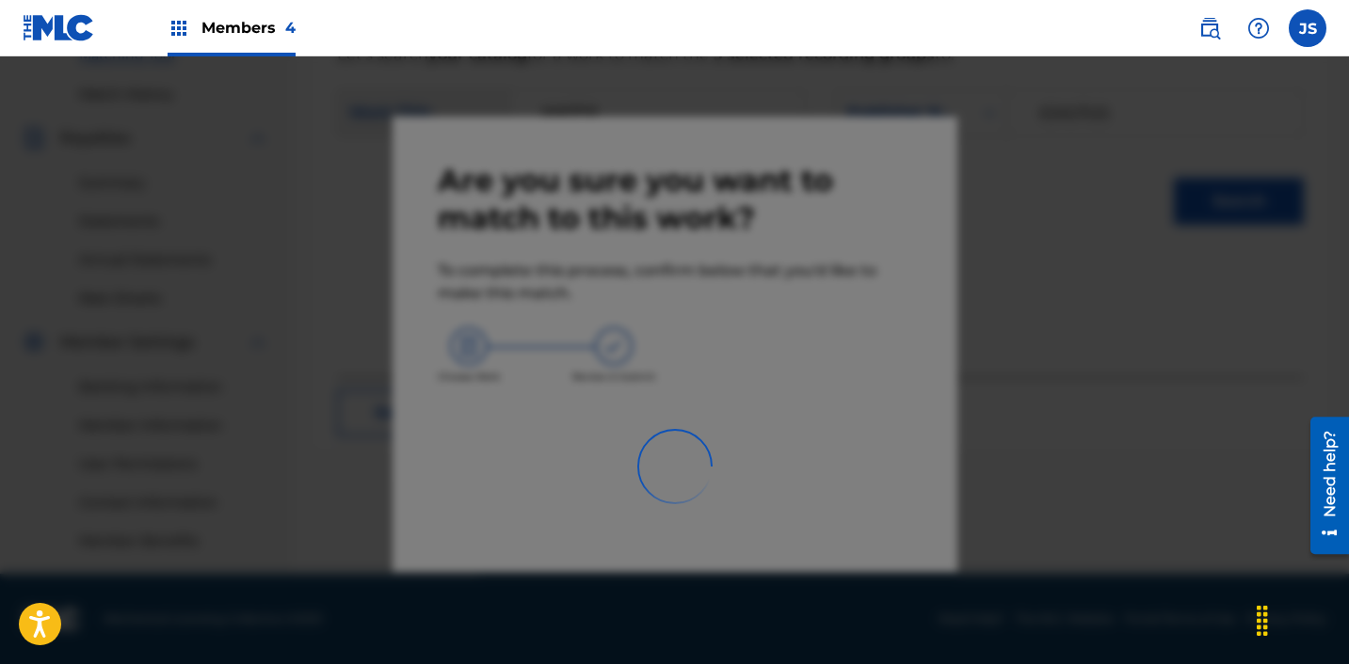
scroll to position [503, 0]
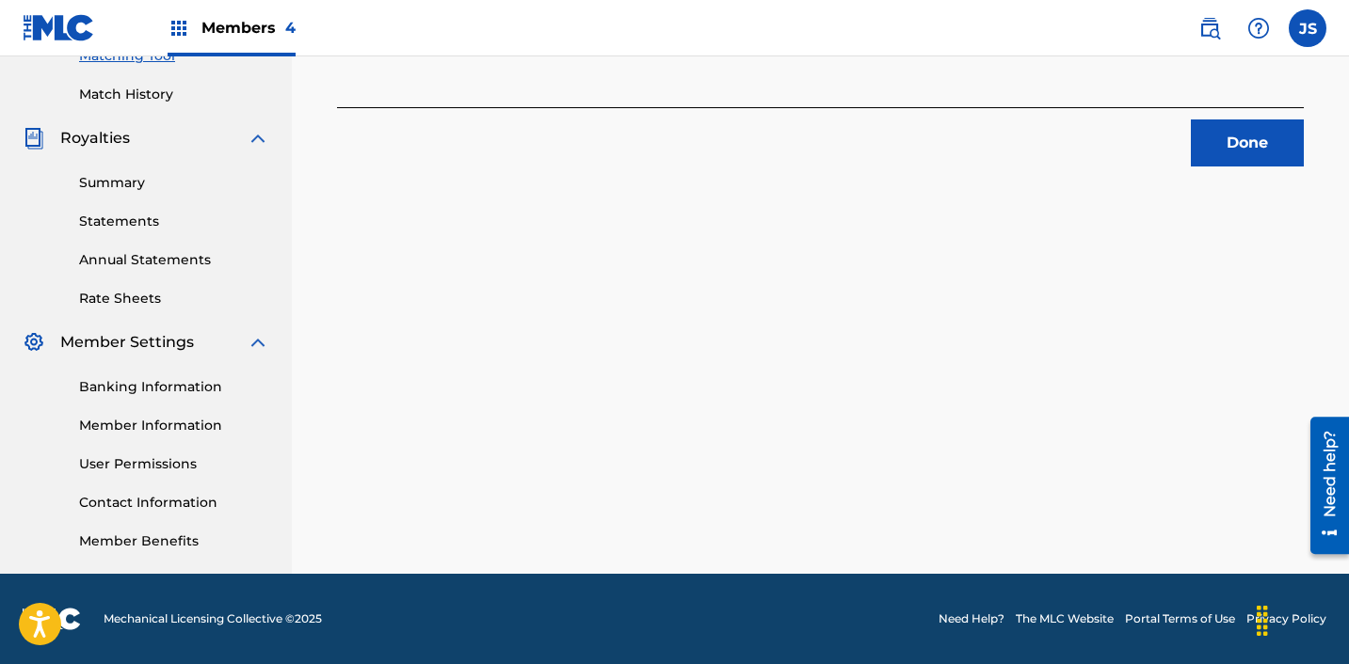
click at [1273, 147] on button "Done" at bounding box center [1247, 143] width 113 height 47
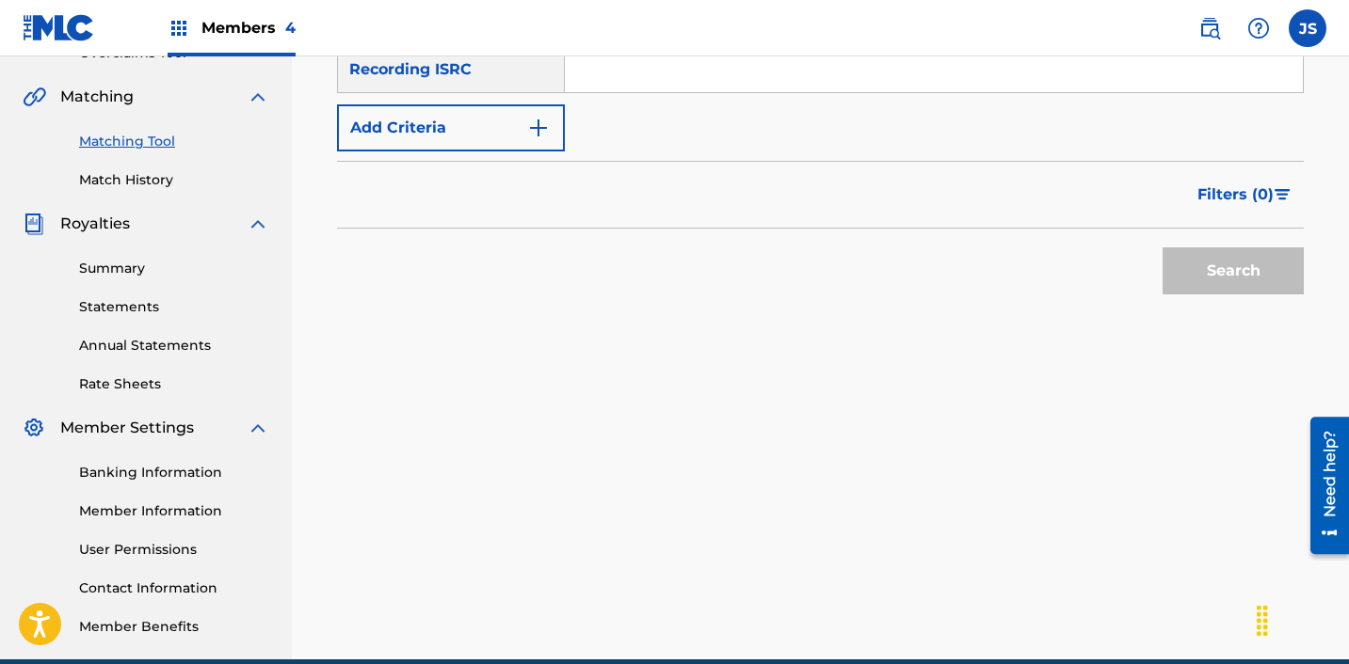
scroll to position [380, 0]
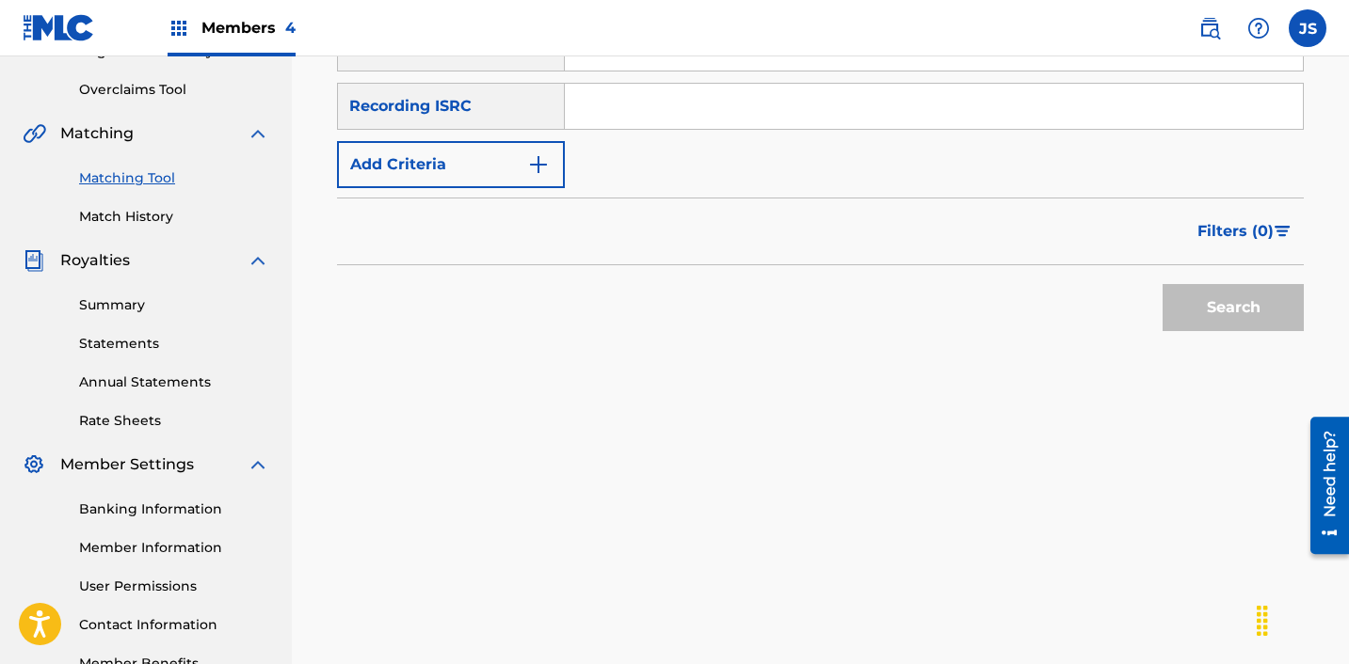
click at [659, 115] on input "Search Form" at bounding box center [934, 106] width 738 height 45
paste input "ZZA0P2407921"
click at [1162, 284] on button "Search" at bounding box center [1232, 307] width 141 height 47
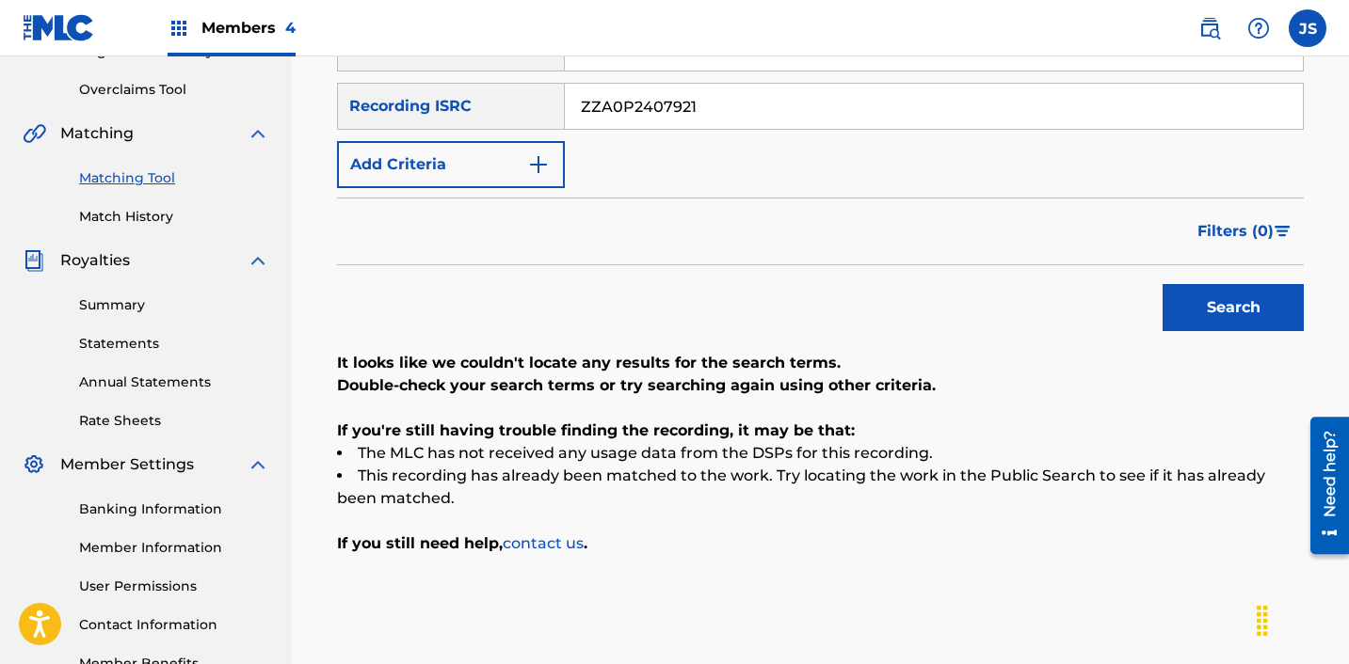
click at [1162, 284] on button "Search" at bounding box center [1232, 307] width 141 height 47
click at [723, 111] on input "ZZA0P2407921" at bounding box center [934, 106] width 738 height 45
click at [1162, 284] on button "Search" at bounding box center [1232, 307] width 141 height 47
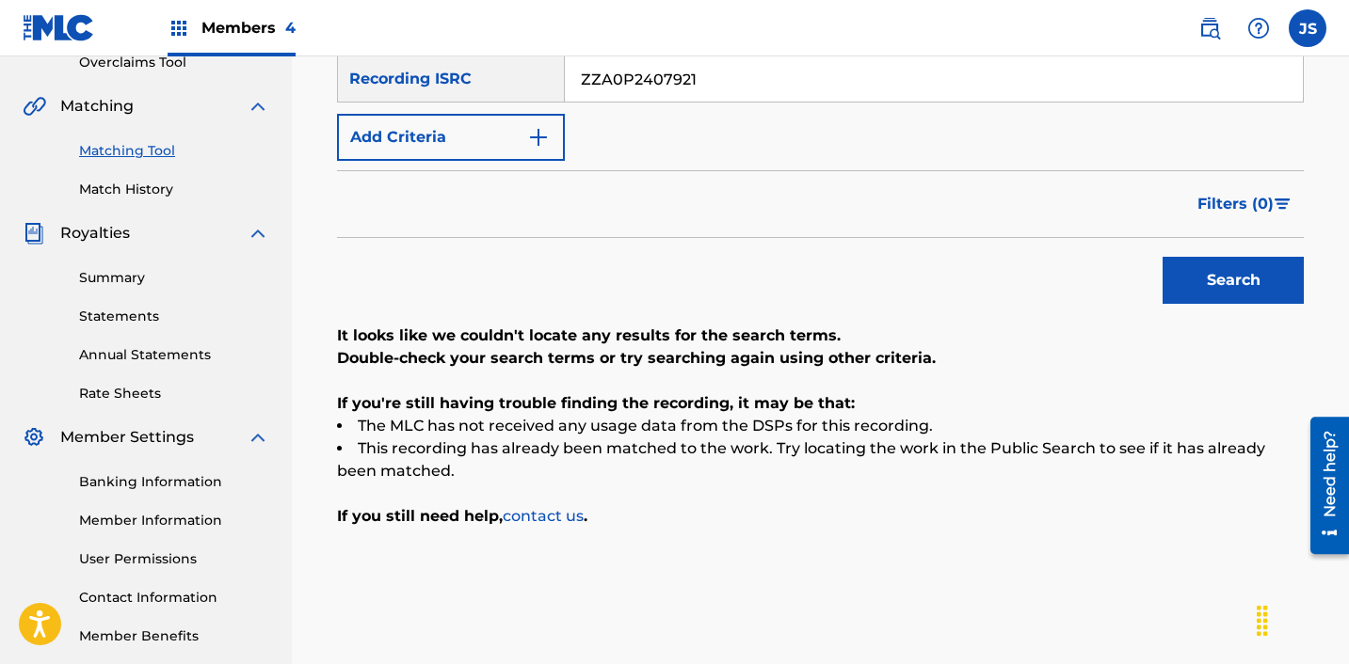
scroll to position [420, 0]
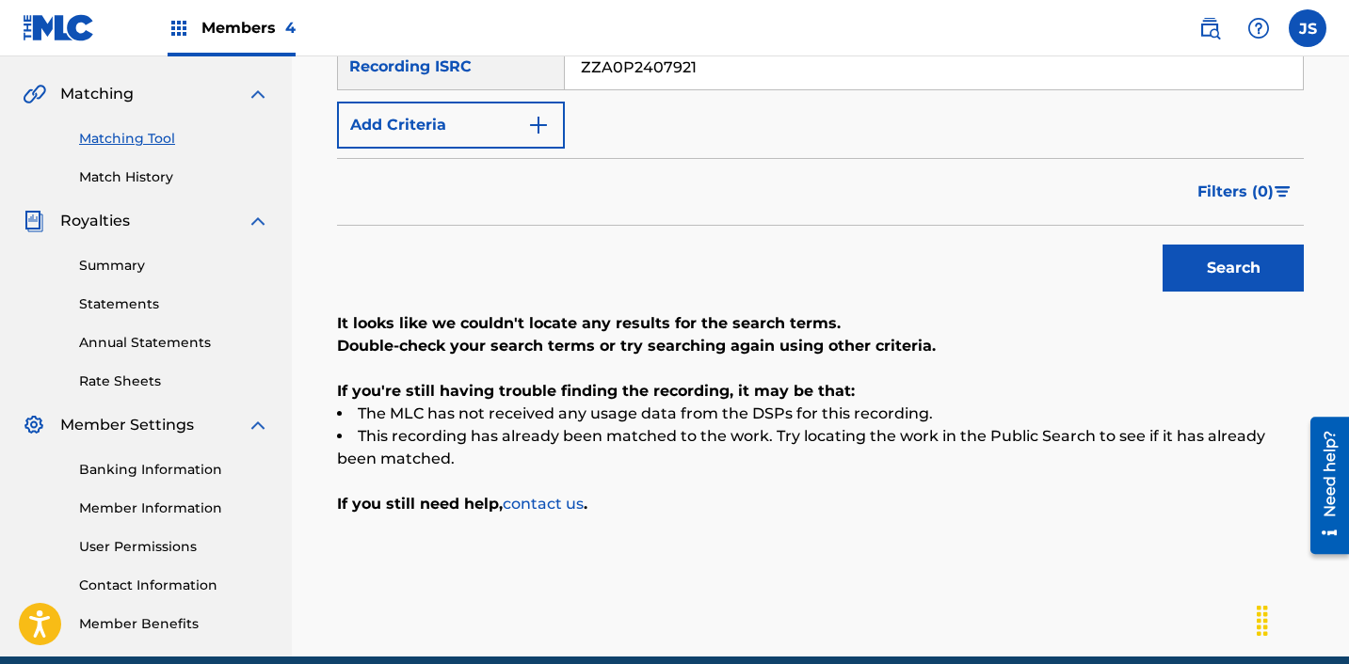
click at [773, 78] on input "ZZA0P2407921" at bounding box center [934, 66] width 738 height 45
paste input "KRA302100333"
click at [1162, 245] on button "Search" at bounding box center [1232, 268] width 141 height 47
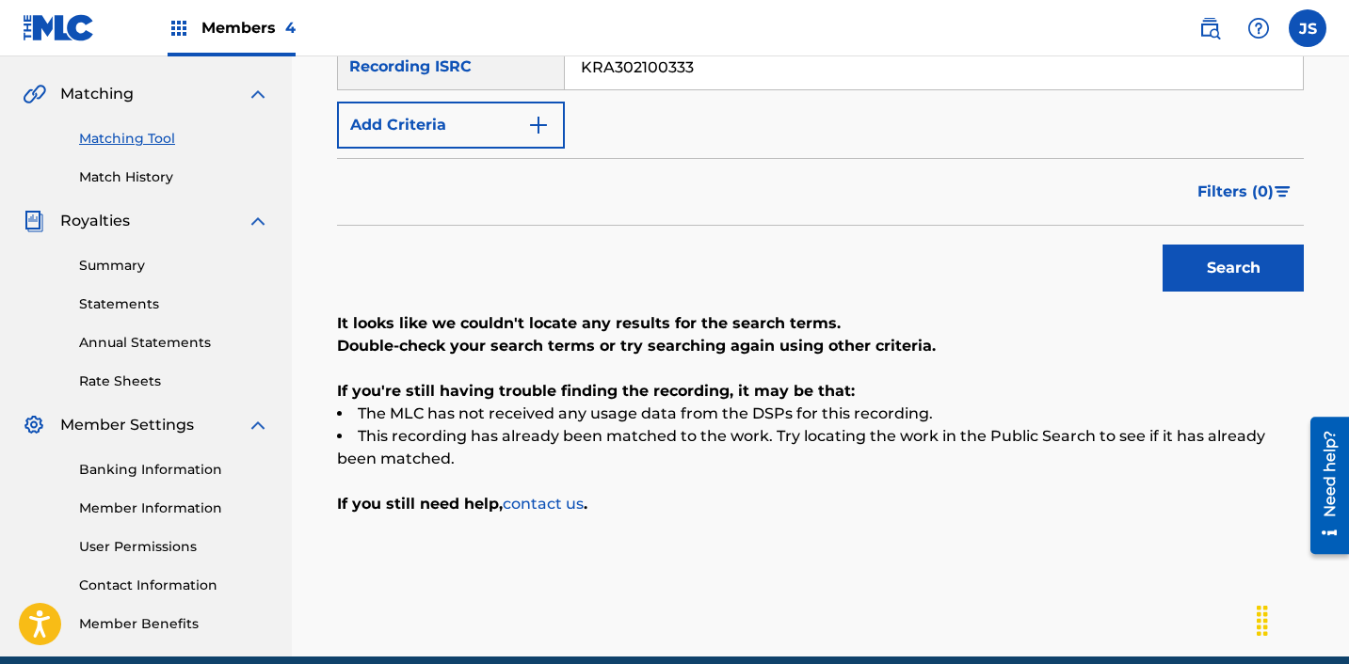
click at [1162, 245] on button "Search" at bounding box center [1232, 268] width 141 height 47
click at [583, 62] on input "KRA302100333" at bounding box center [934, 66] width 738 height 45
paste input "491900628"
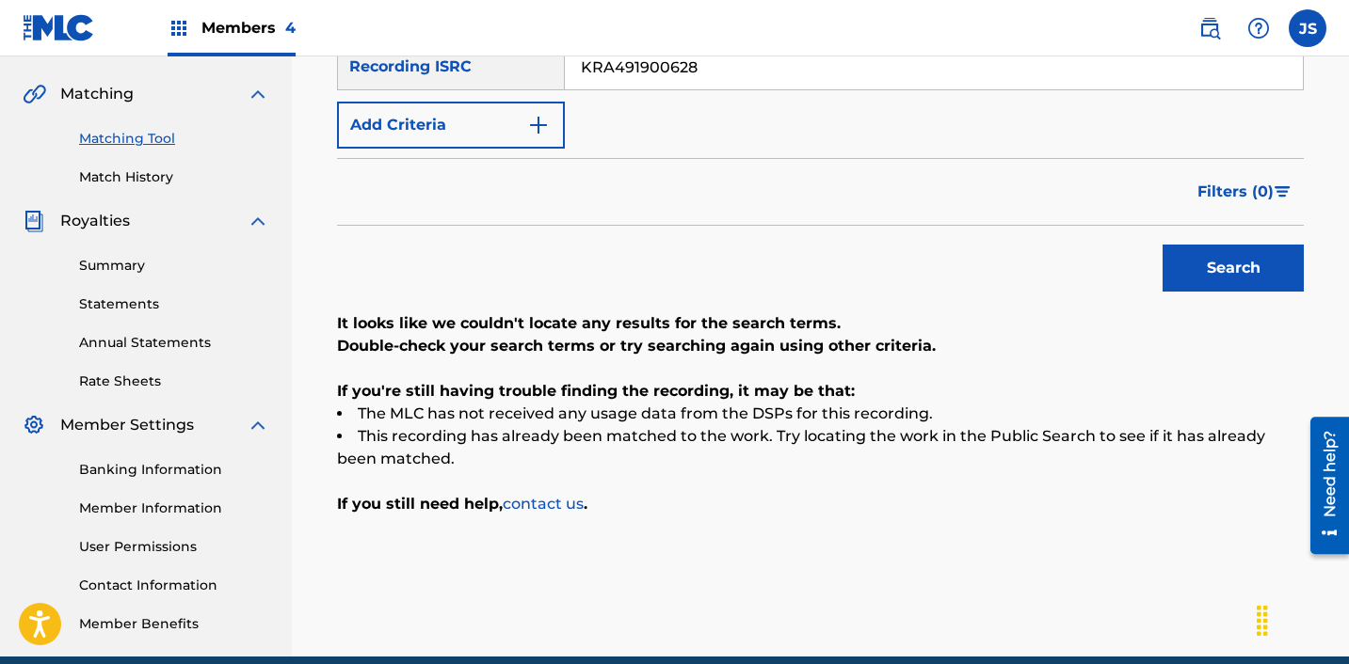
type input "KRA491900628"
click at [1162, 245] on button "Search" at bounding box center [1232, 268] width 141 height 47
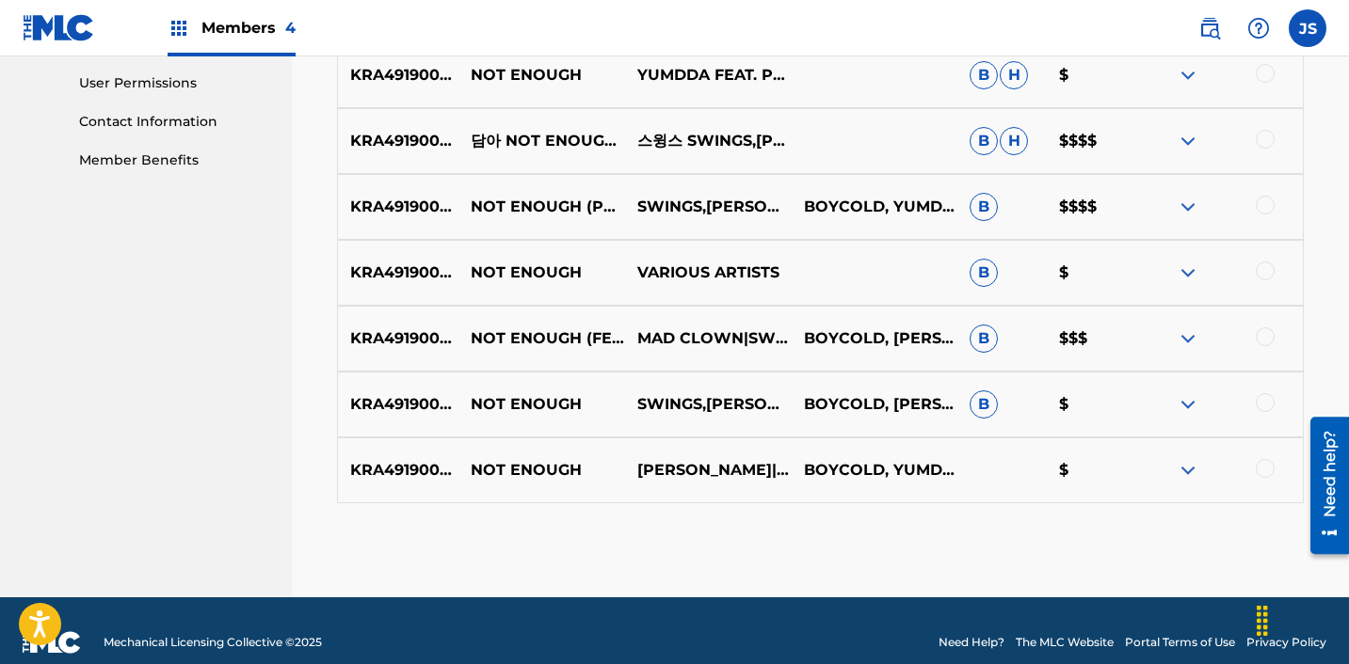
scroll to position [907, 0]
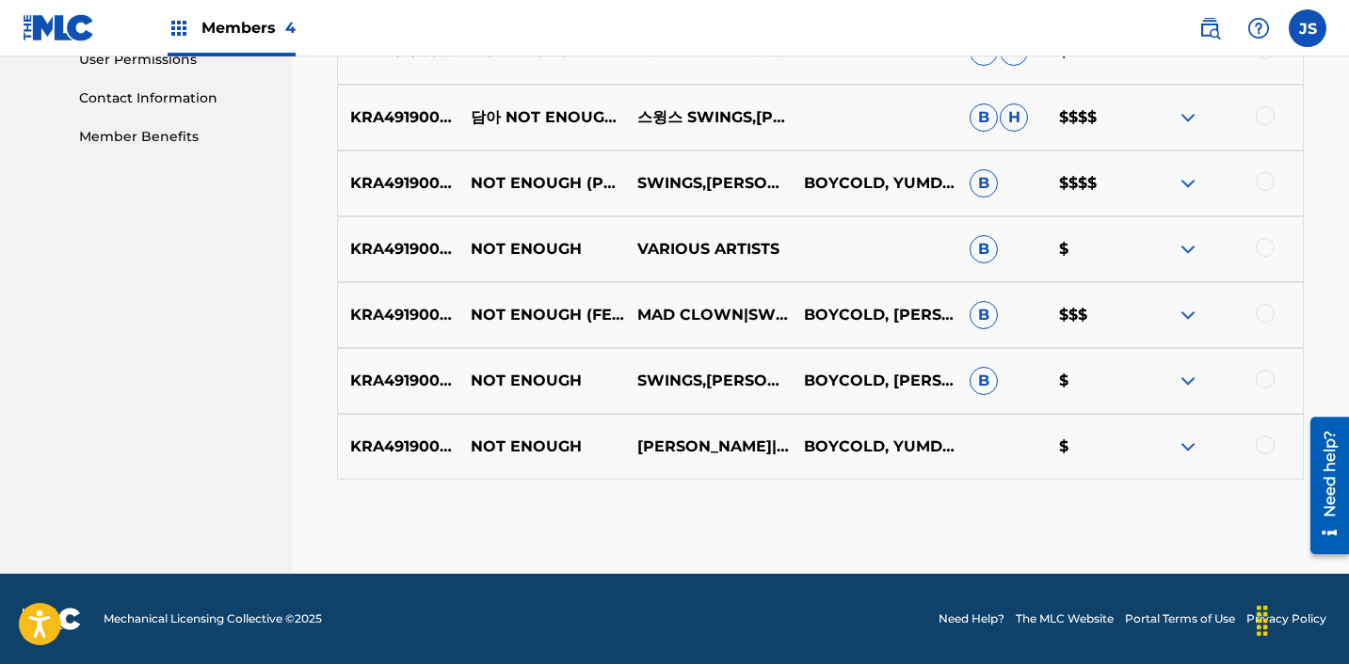
click at [1267, 447] on div at bounding box center [1264, 445] width 19 height 19
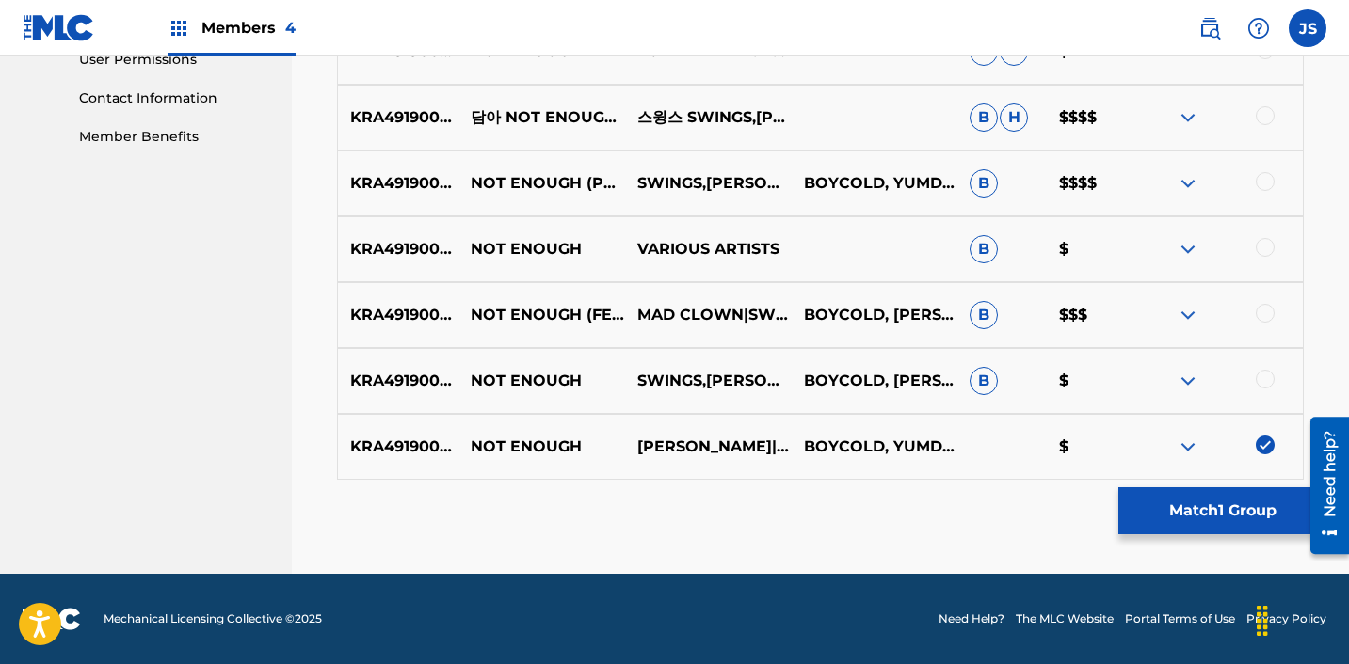
click at [1265, 380] on div at bounding box center [1264, 379] width 19 height 19
click at [1267, 322] on div at bounding box center [1264, 313] width 19 height 19
click at [1264, 252] on div at bounding box center [1264, 247] width 19 height 19
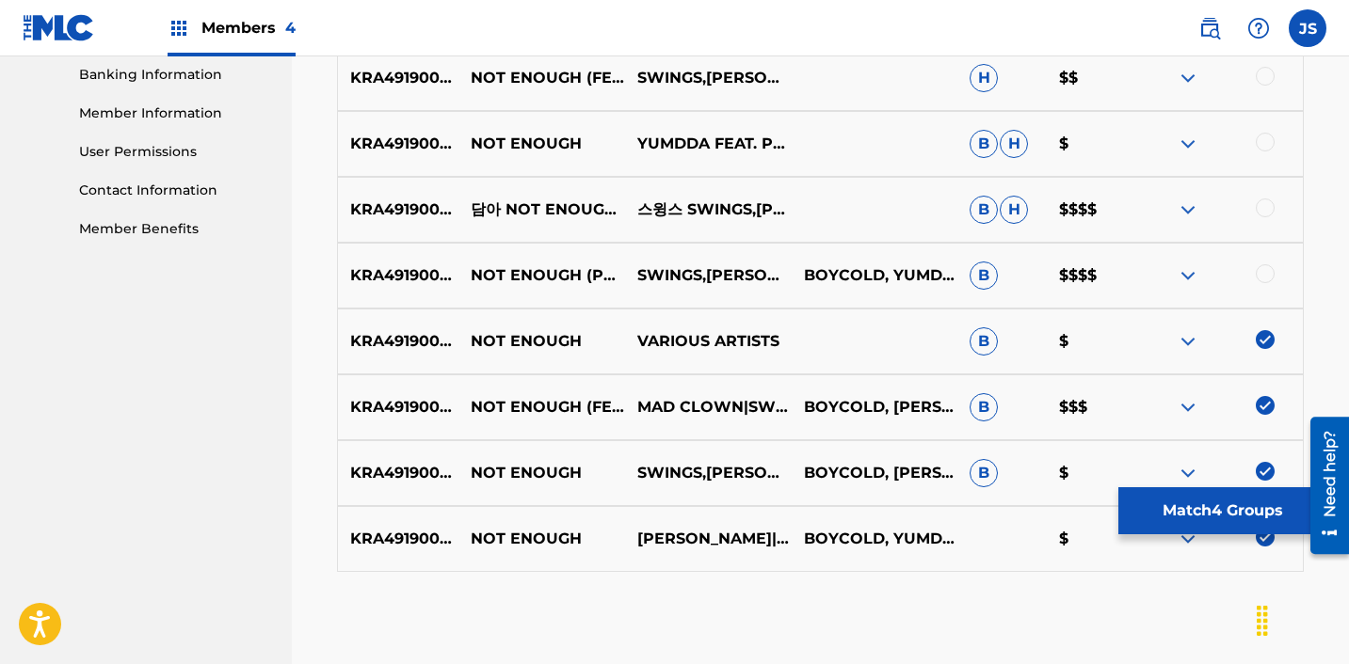
scroll to position [812, 0]
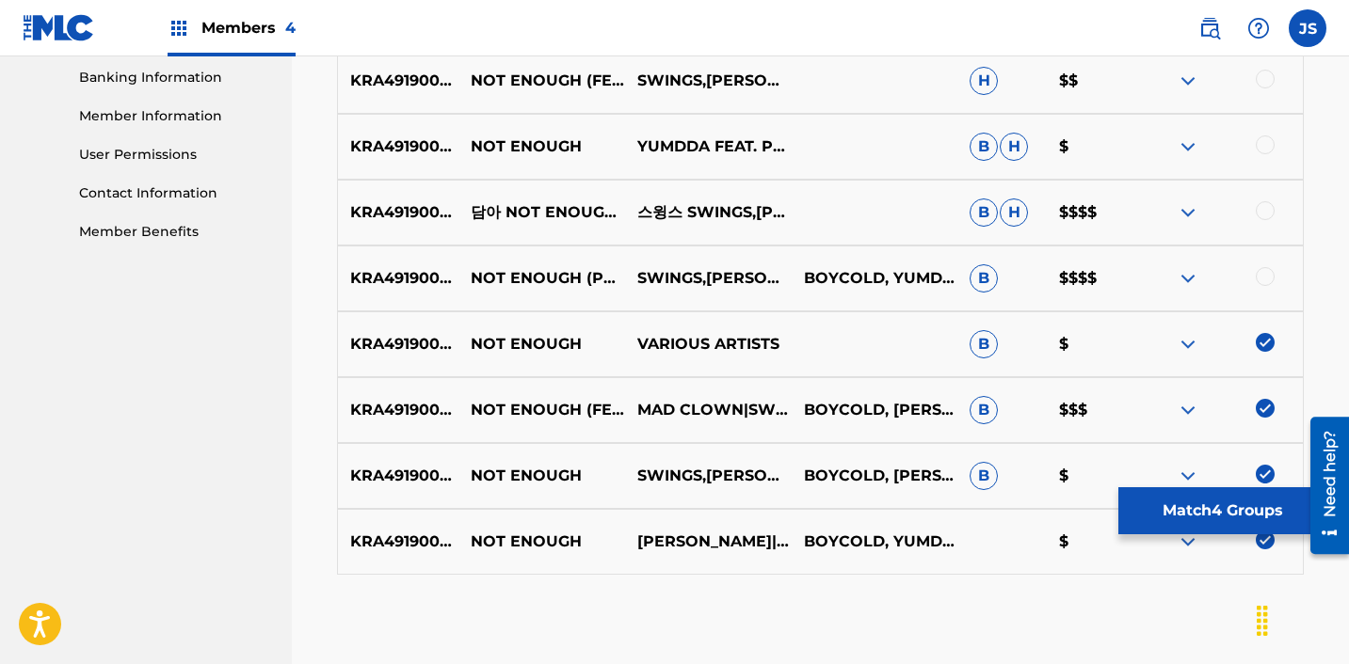
click at [1266, 272] on div at bounding box center [1264, 276] width 19 height 19
click at [1268, 210] on div at bounding box center [1264, 210] width 19 height 19
click at [1266, 140] on div at bounding box center [1264, 145] width 19 height 19
click at [1262, 81] on div at bounding box center [1264, 79] width 19 height 19
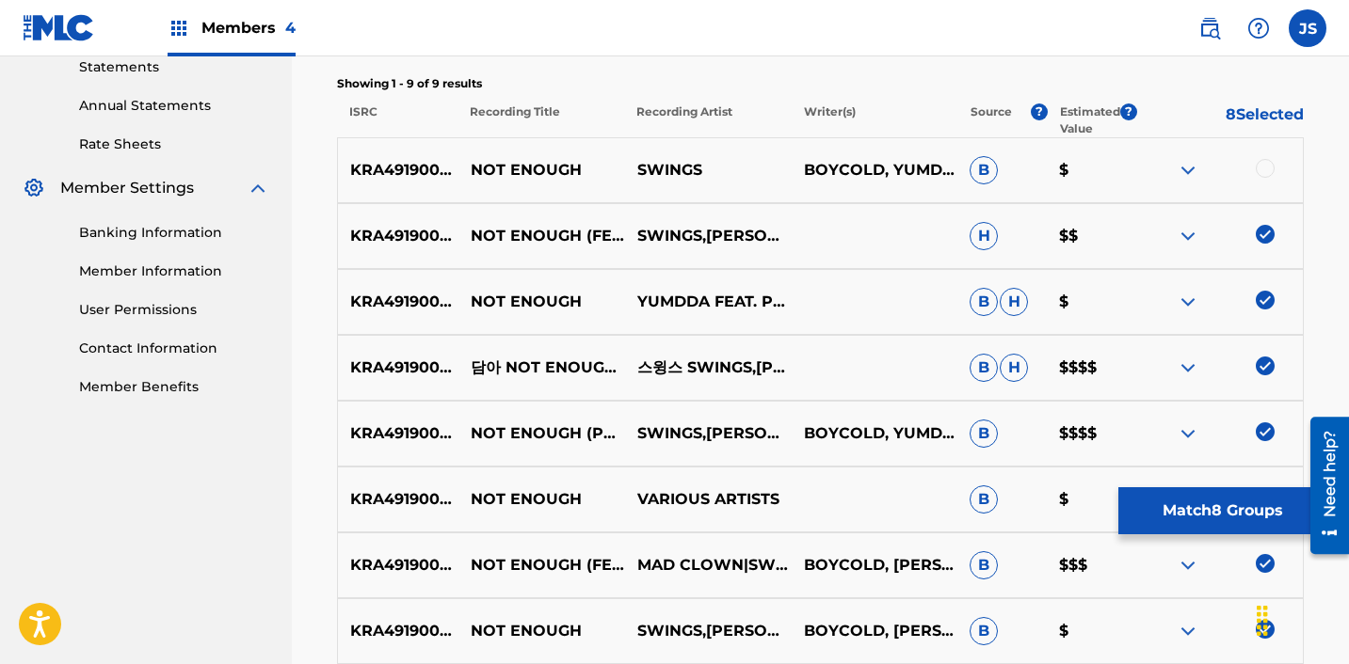
scroll to position [655, 0]
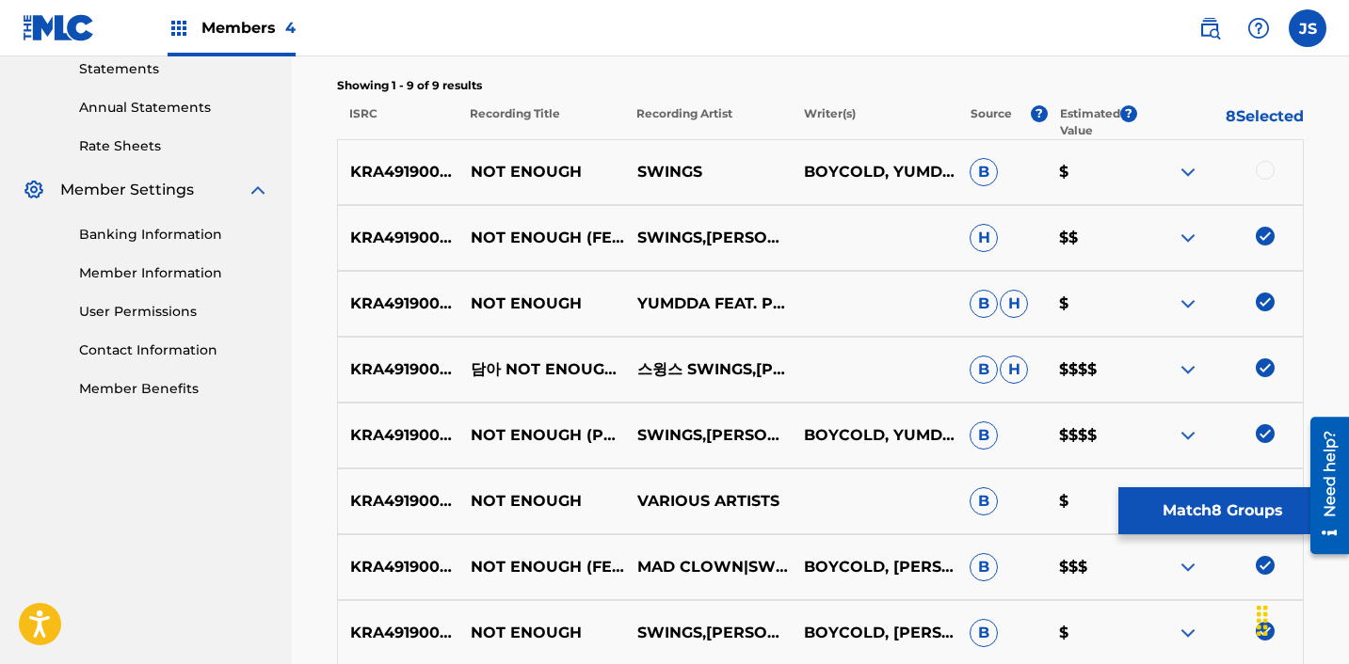
click at [1263, 169] on div at bounding box center [1264, 170] width 19 height 19
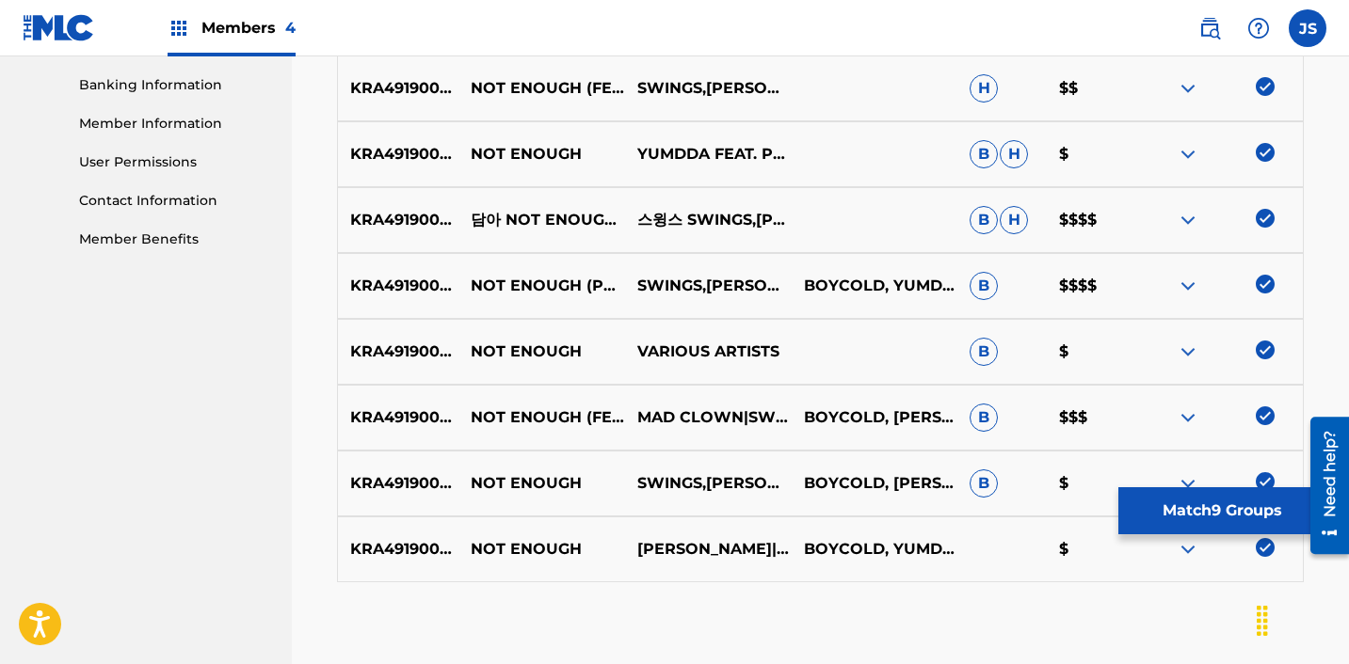
scroll to position [868, 0]
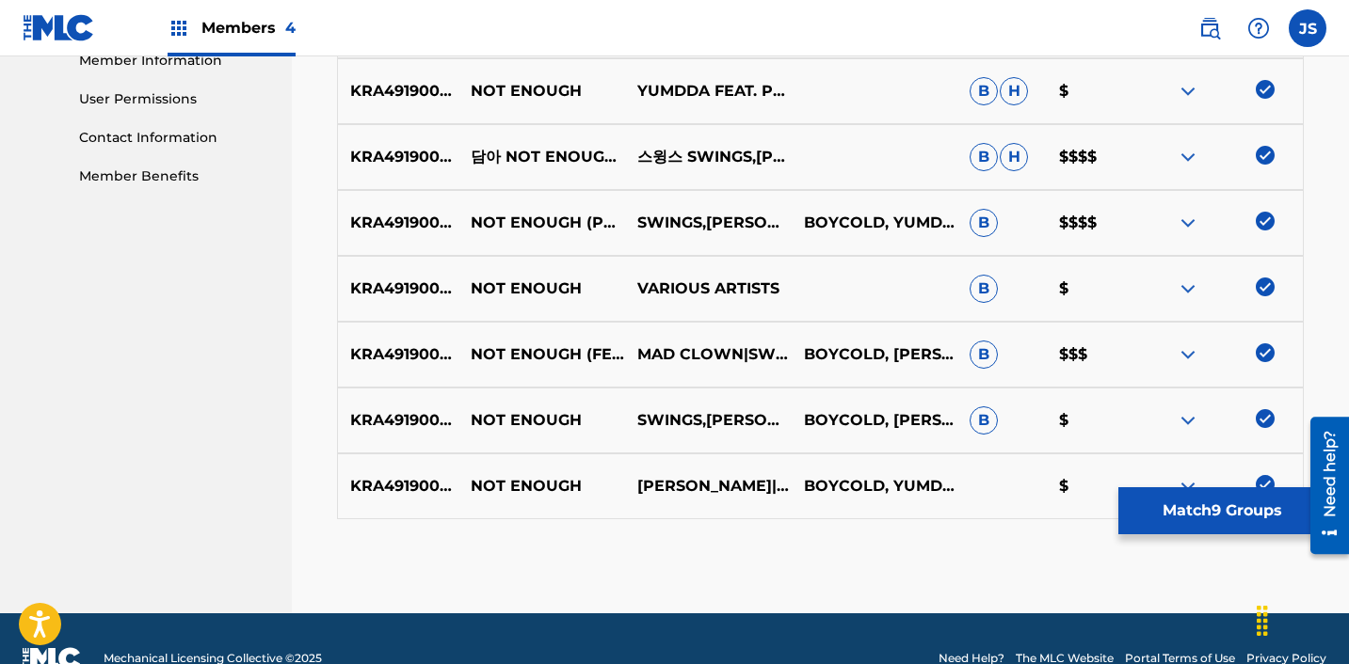
click at [1226, 512] on button "Match 9 Groups" at bounding box center [1222, 511] width 208 height 47
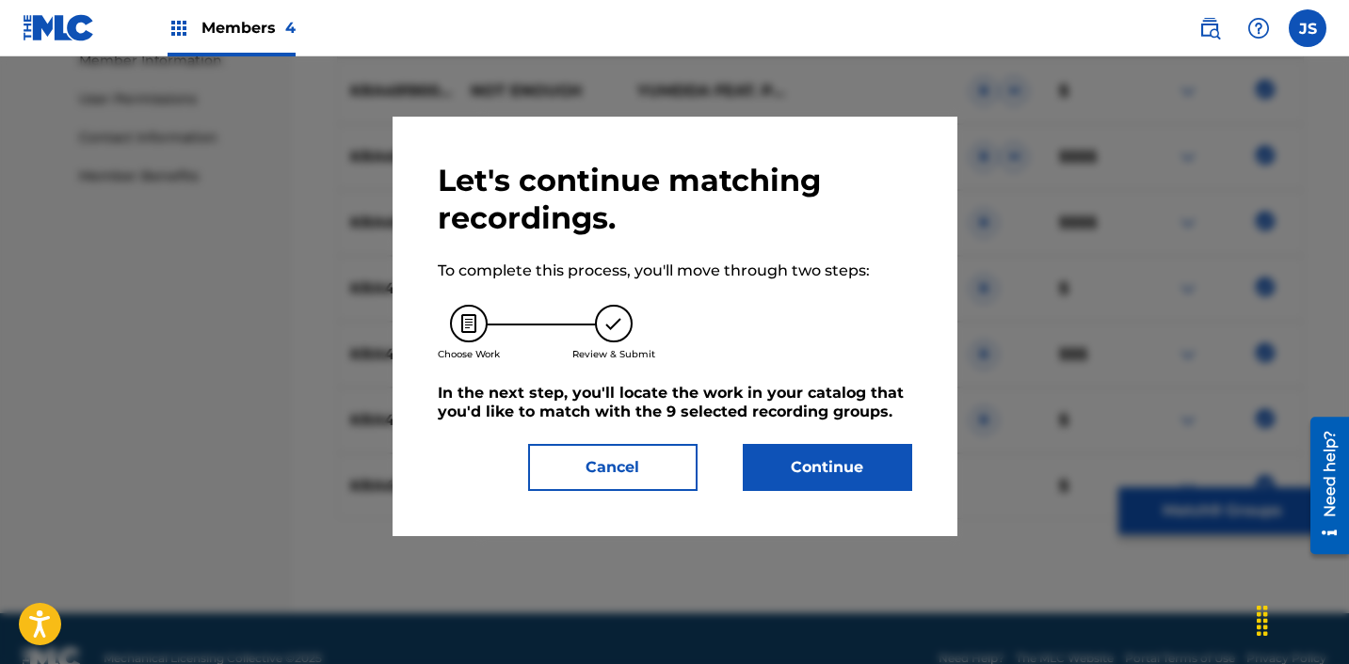
click at [870, 468] on button "Continue" at bounding box center [827, 467] width 169 height 47
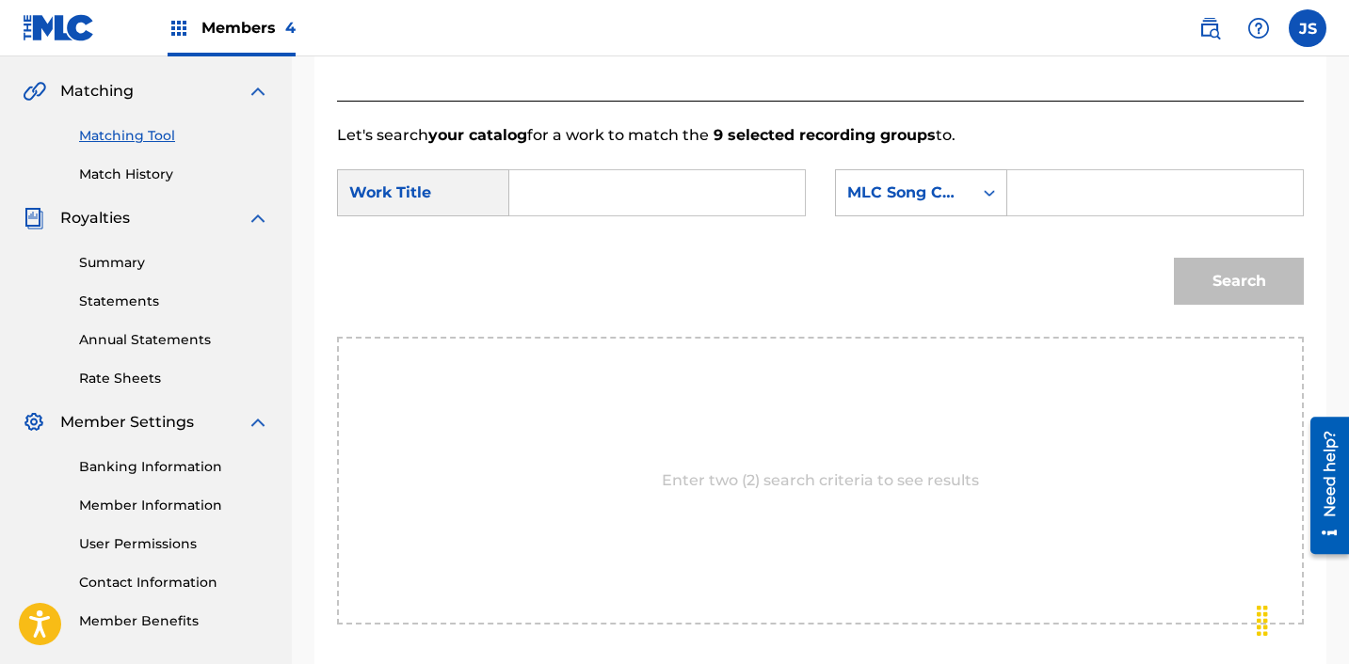
scroll to position [421, 0]
click at [645, 181] on input "Search Form" at bounding box center [657, 194] width 264 height 45
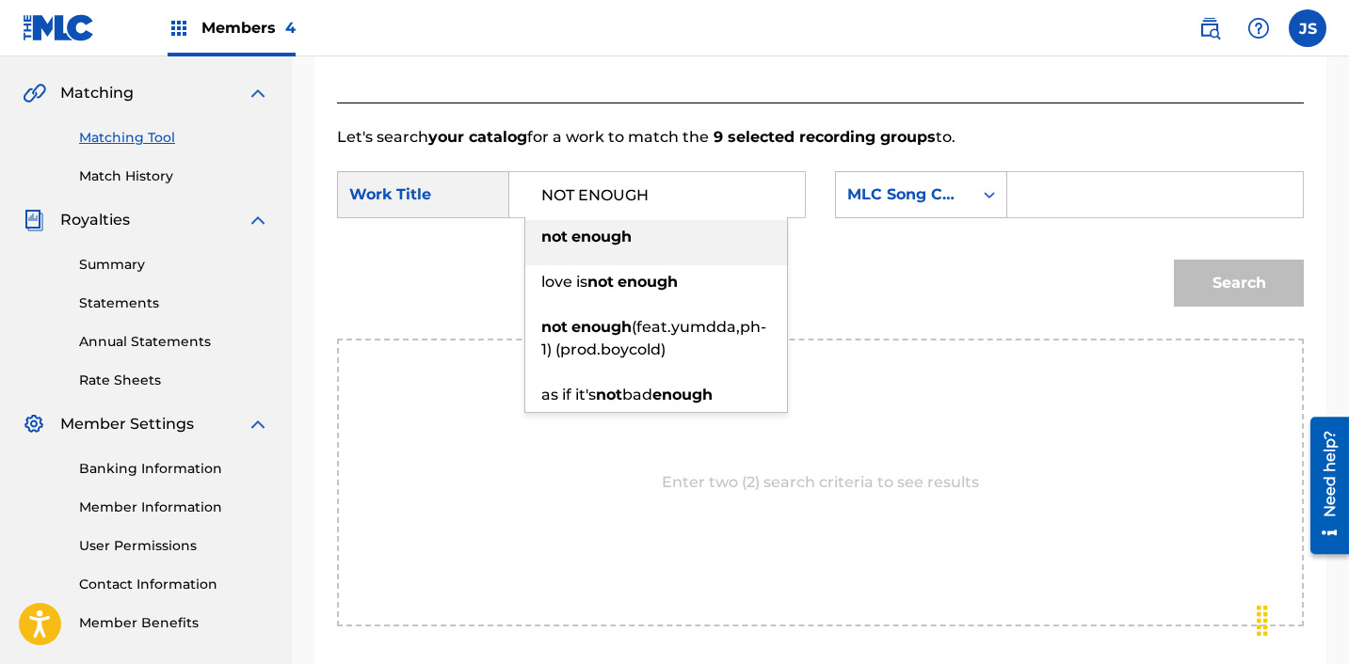
type input "NOT ENOUGH"
click at [978, 190] on div "Search Form" at bounding box center [989, 195] width 34 height 34
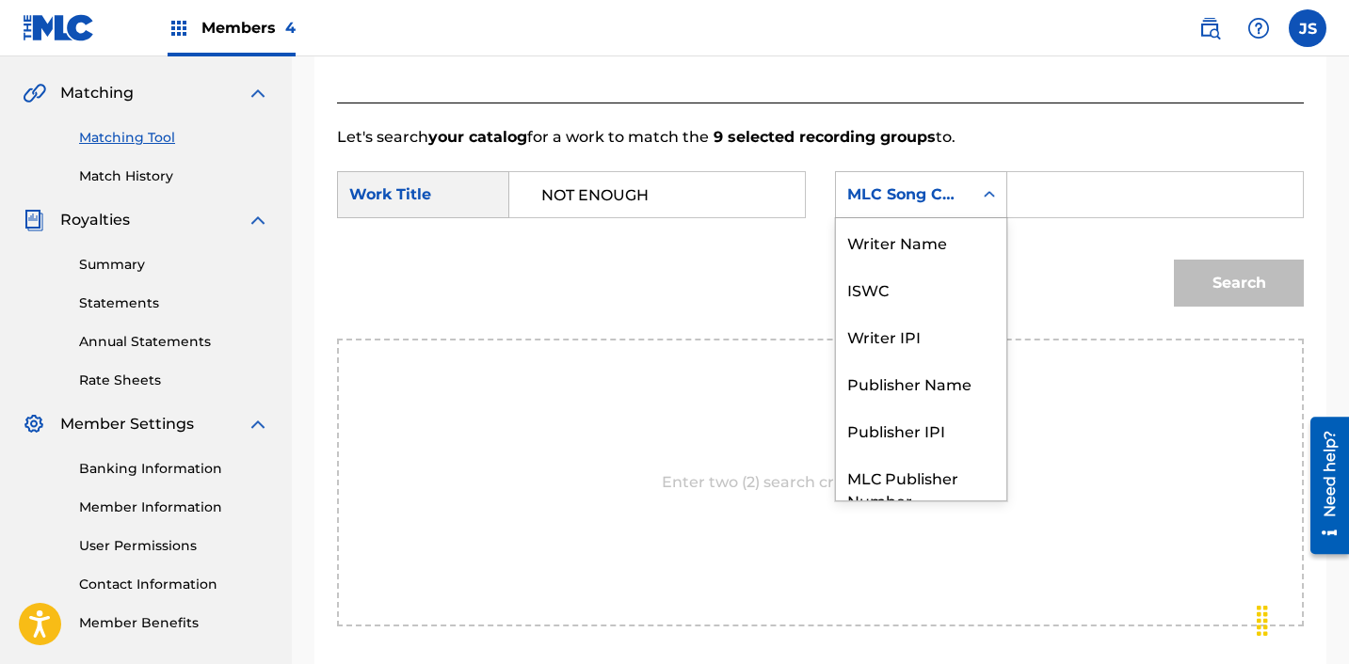
scroll to position [70, 0]
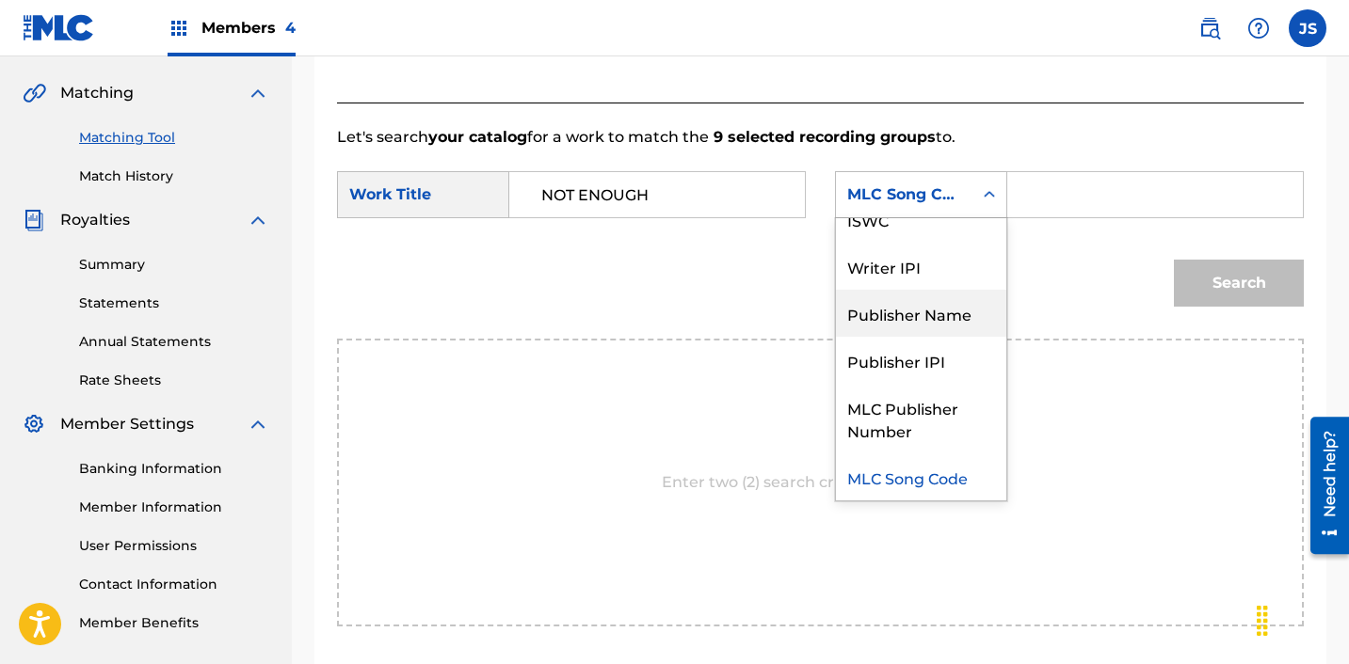
click at [920, 306] on div "Publisher Name" at bounding box center [921, 313] width 170 height 47
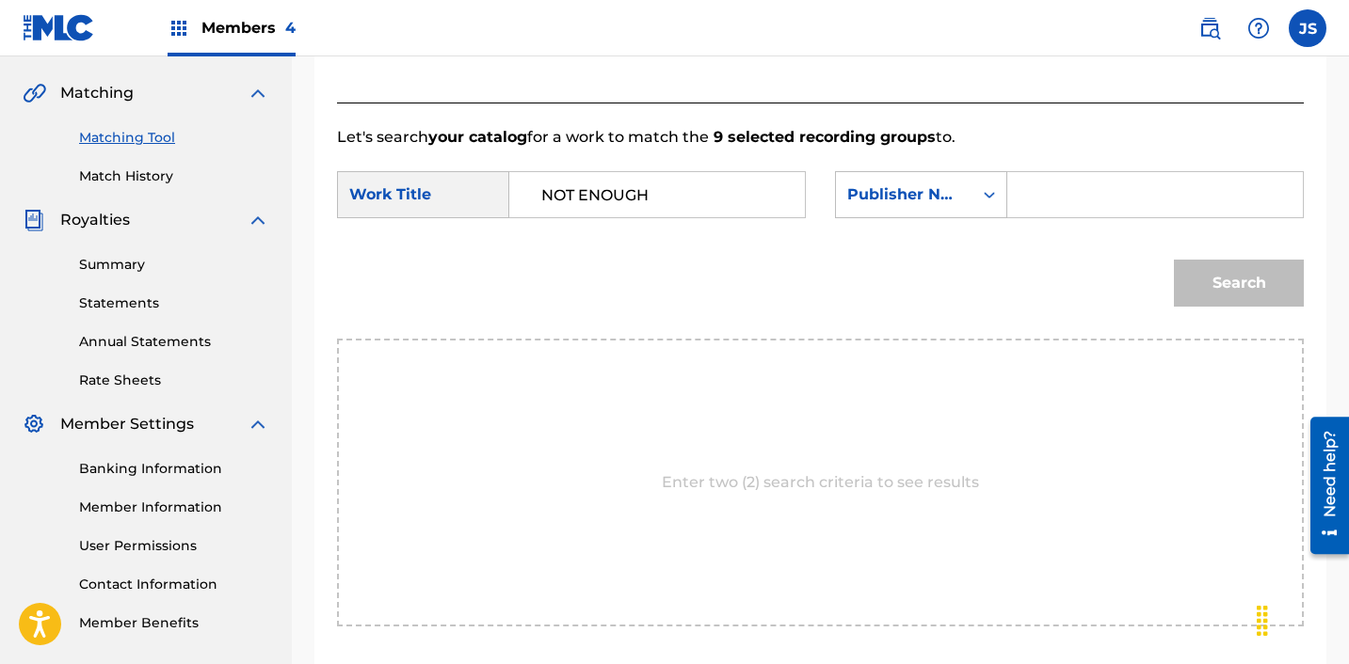
click at [1084, 199] on input "Search Form" at bounding box center [1155, 194] width 264 height 45
type input "ICHUTUS"
click at [1267, 293] on button "Search" at bounding box center [1239, 283] width 130 height 47
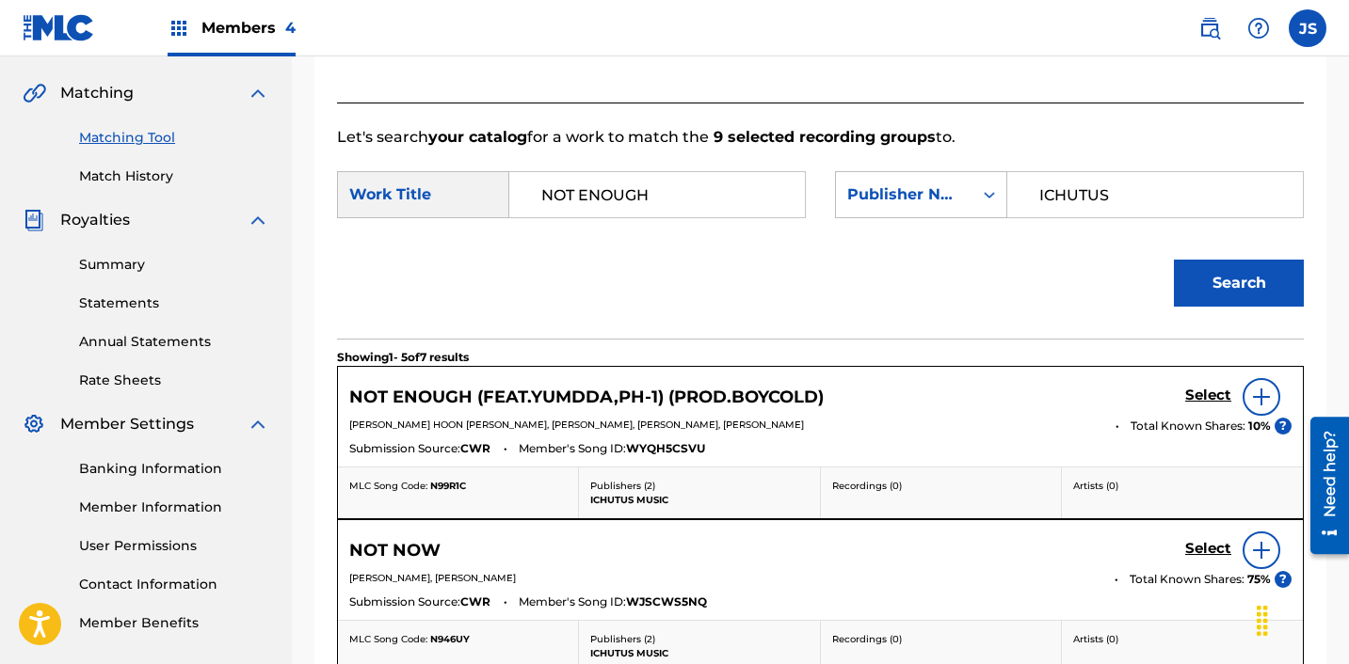
scroll to position [511, 0]
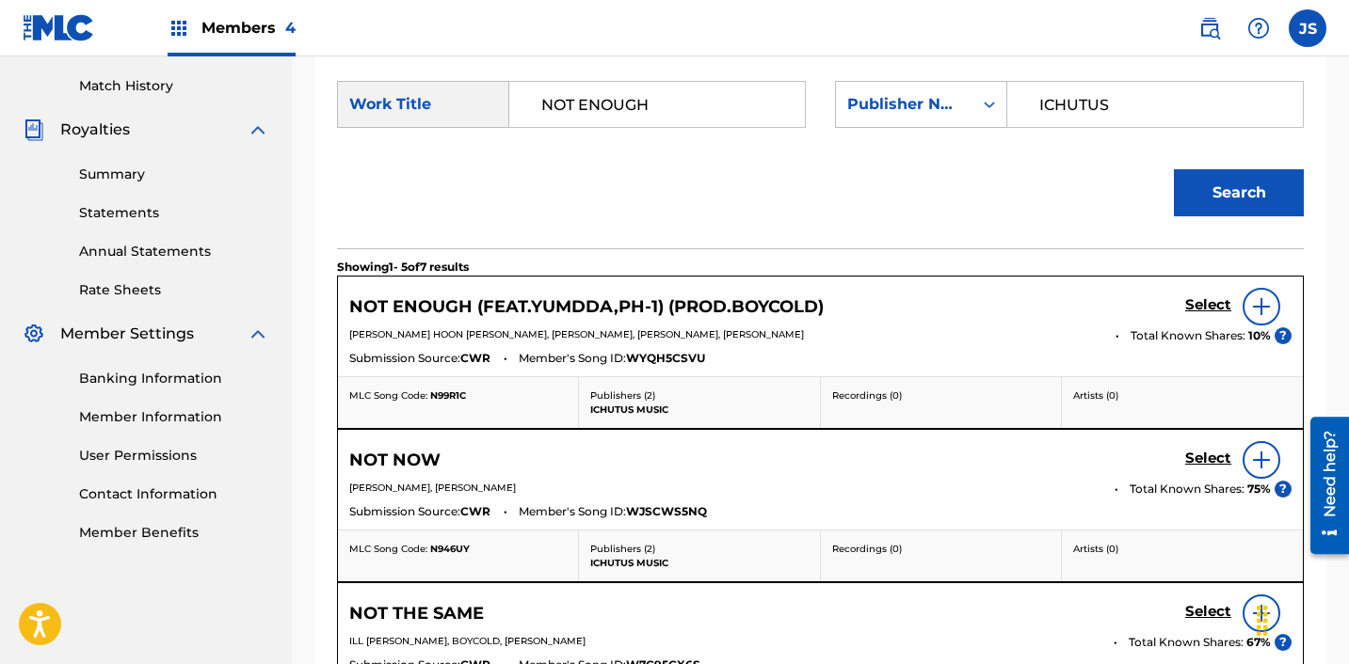
click at [1198, 306] on h5 "Select" at bounding box center [1208, 305] width 46 height 18
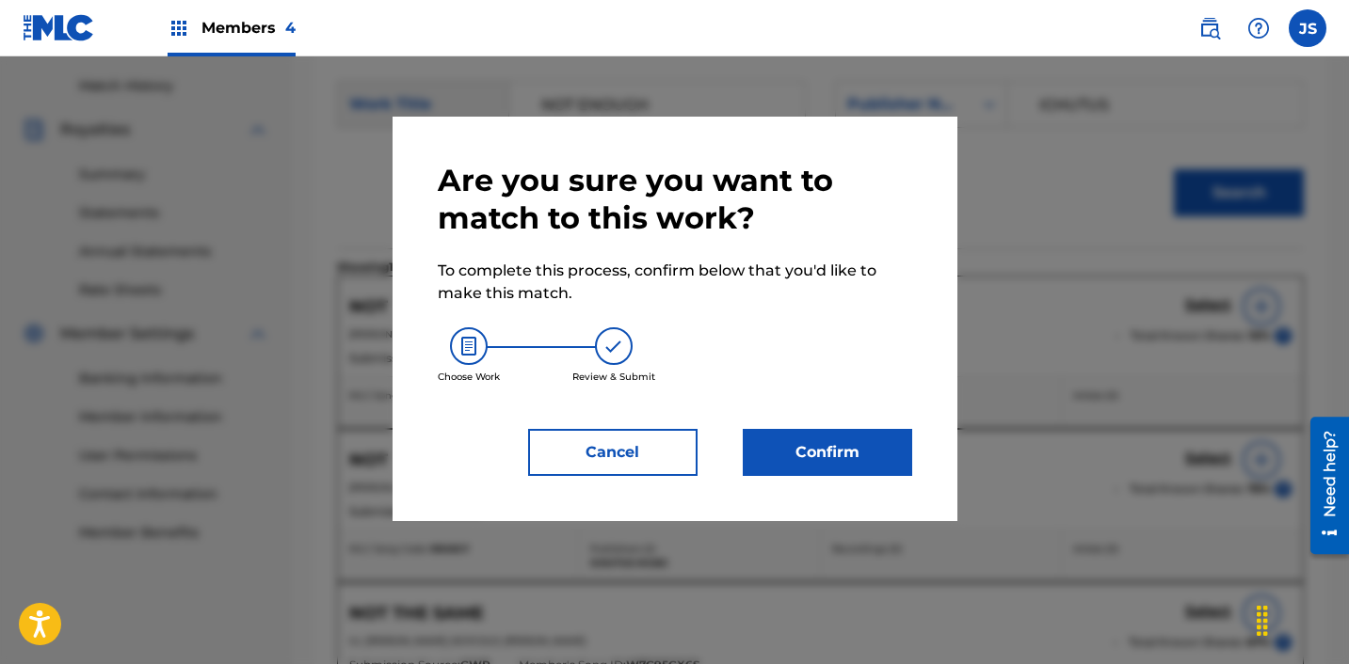
click at [887, 449] on button "Confirm" at bounding box center [827, 452] width 169 height 47
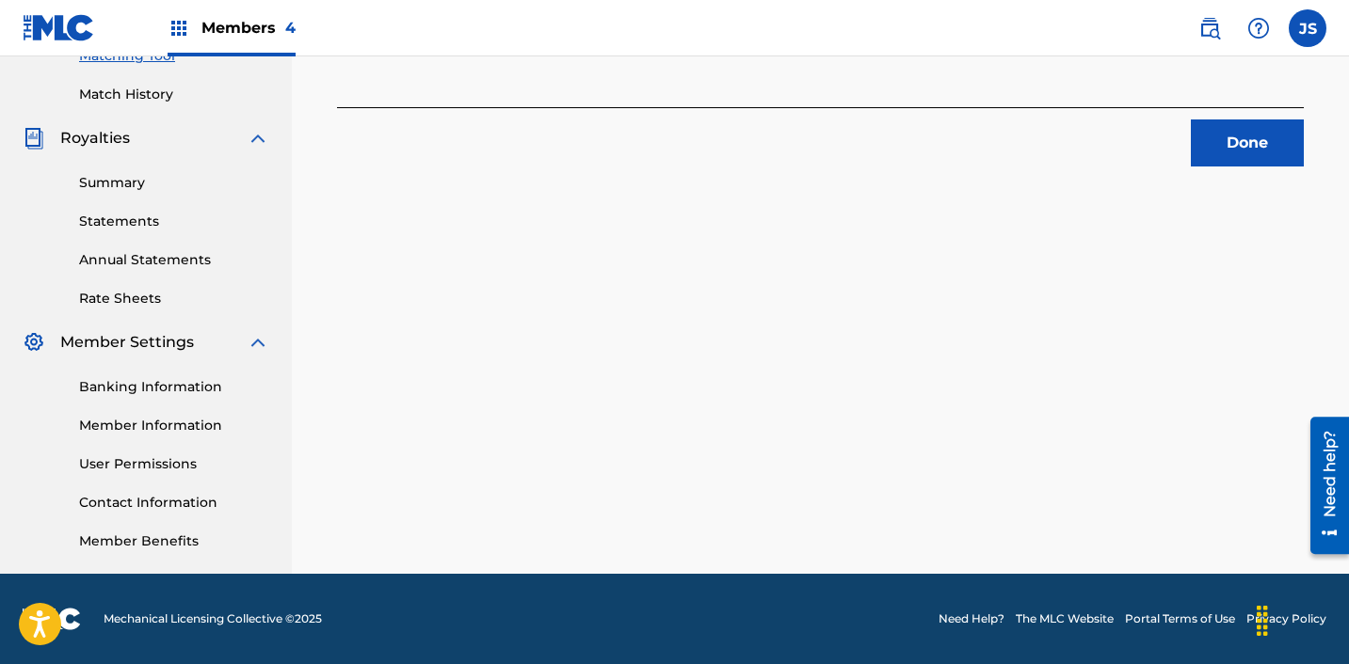
click at [1230, 136] on button "Done" at bounding box center [1247, 143] width 113 height 47
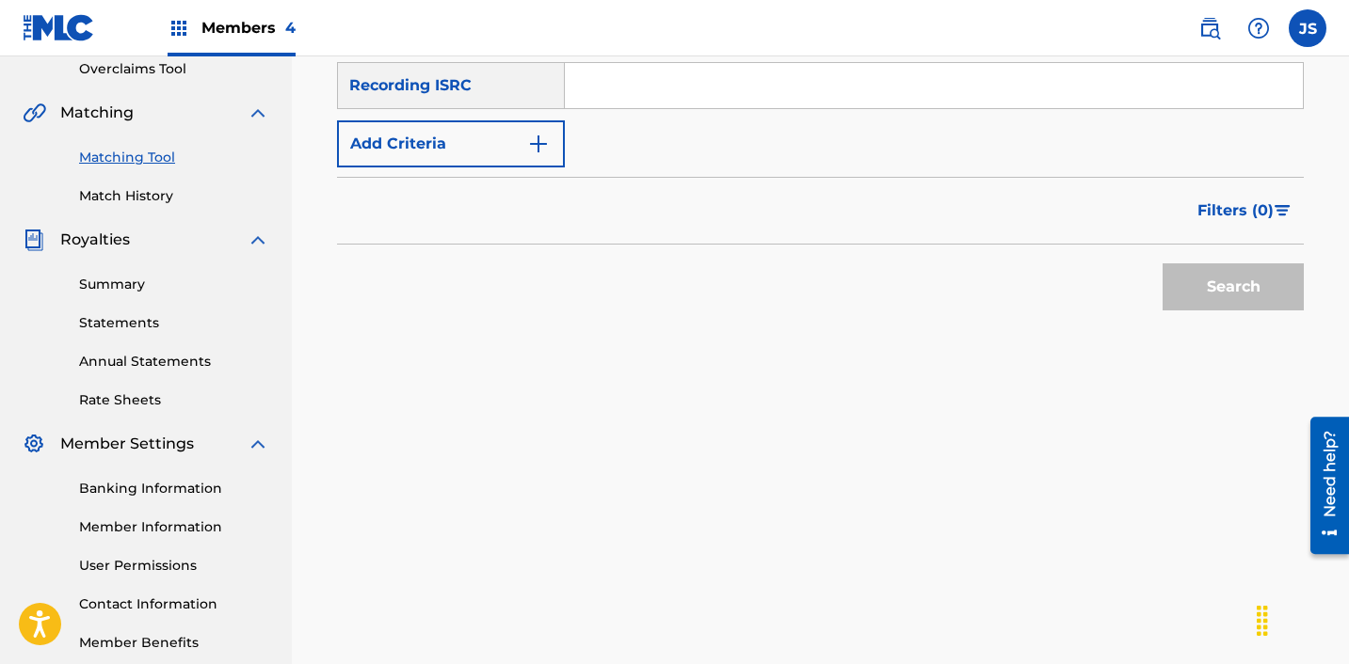
scroll to position [399, 0]
click at [815, 89] on input "Search Form" at bounding box center [934, 87] width 738 height 45
paste input "KRA382301942"
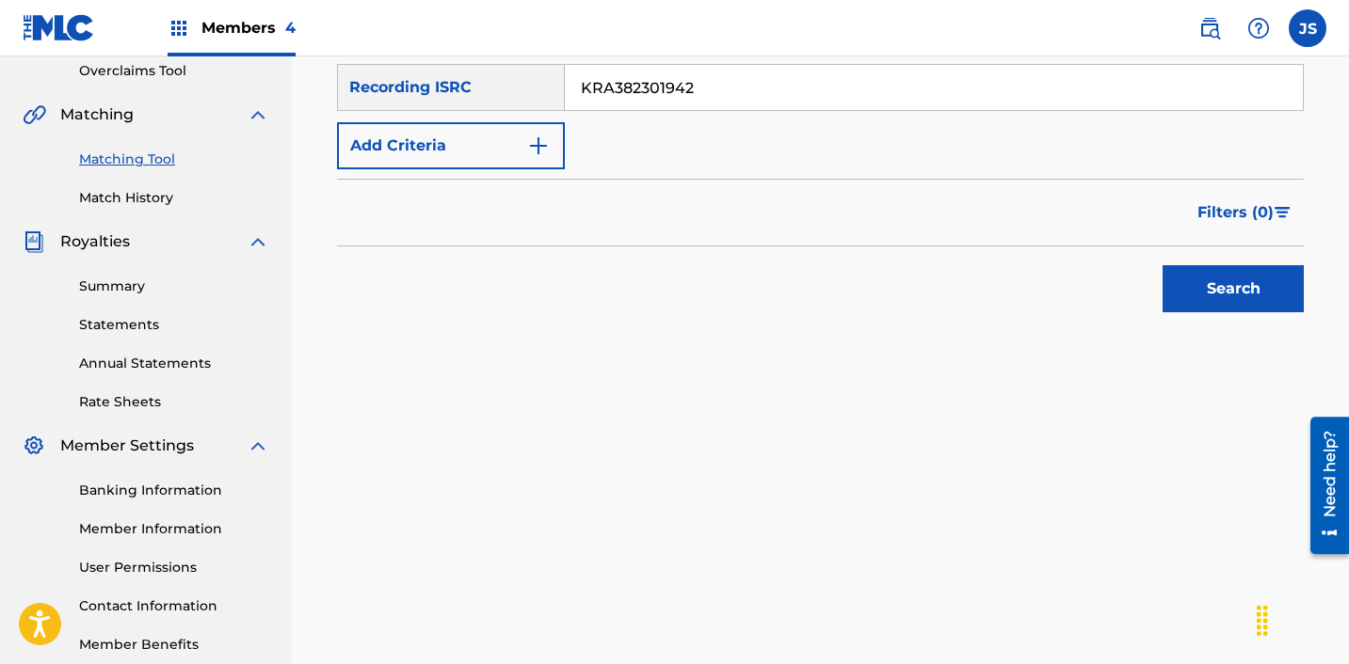
click at [1162, 265] on button "Search" at bounding box center [1232, 288] width 141 height 47
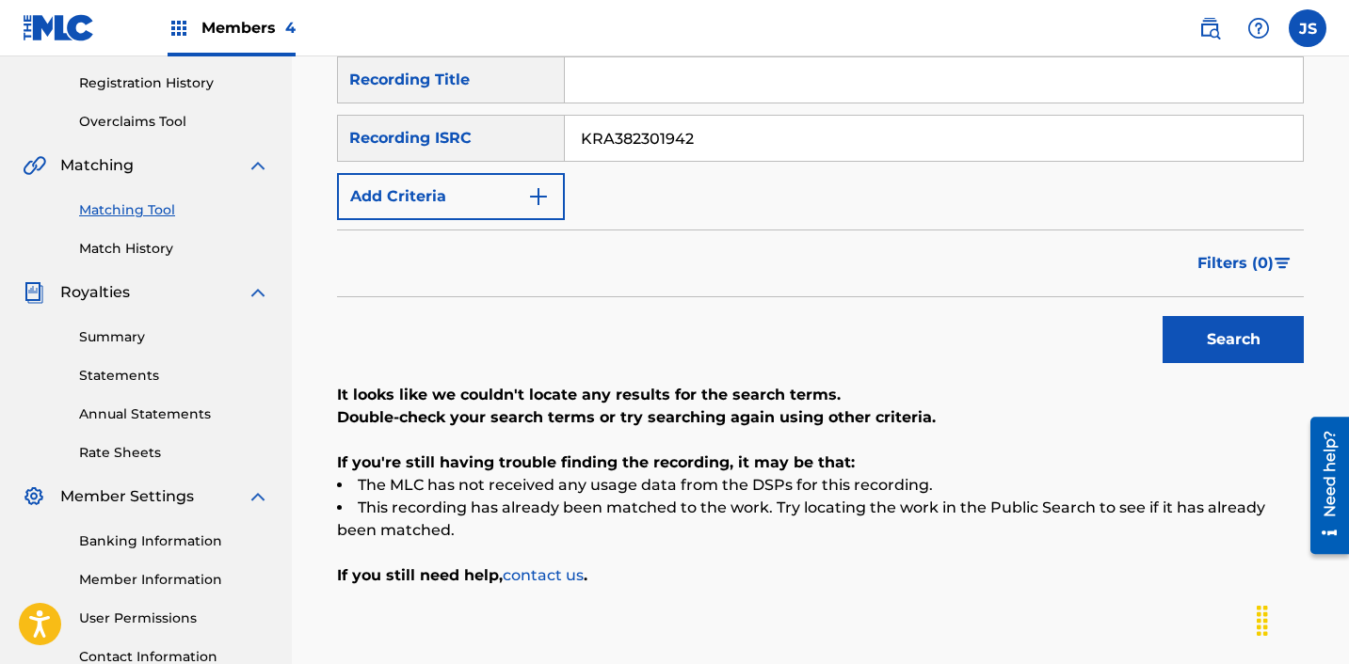
scroll to position [340, 0]
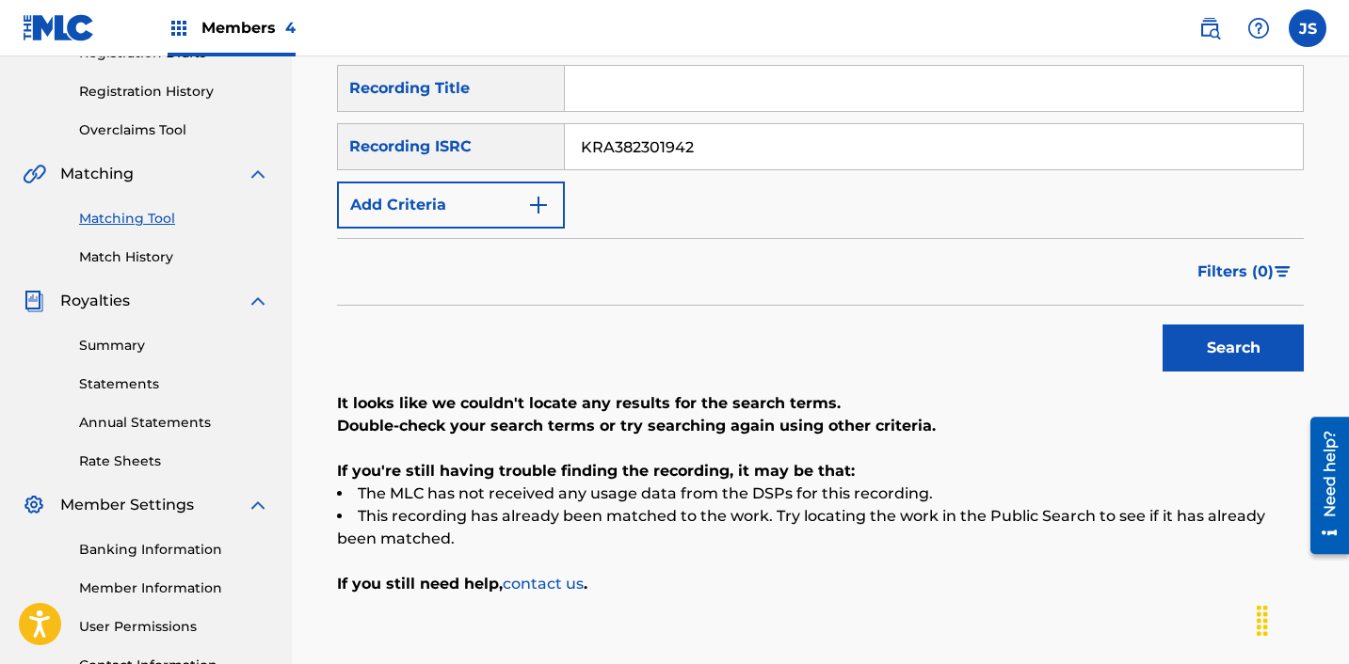
click at [594, 162] on input "KRA382301942" at bounding box center [934, 146] width 738 height 45
click at [663, 142] on input "KRA382301942" at bounding box center [934, 146] width 738 height 45
paste input "C711600040"
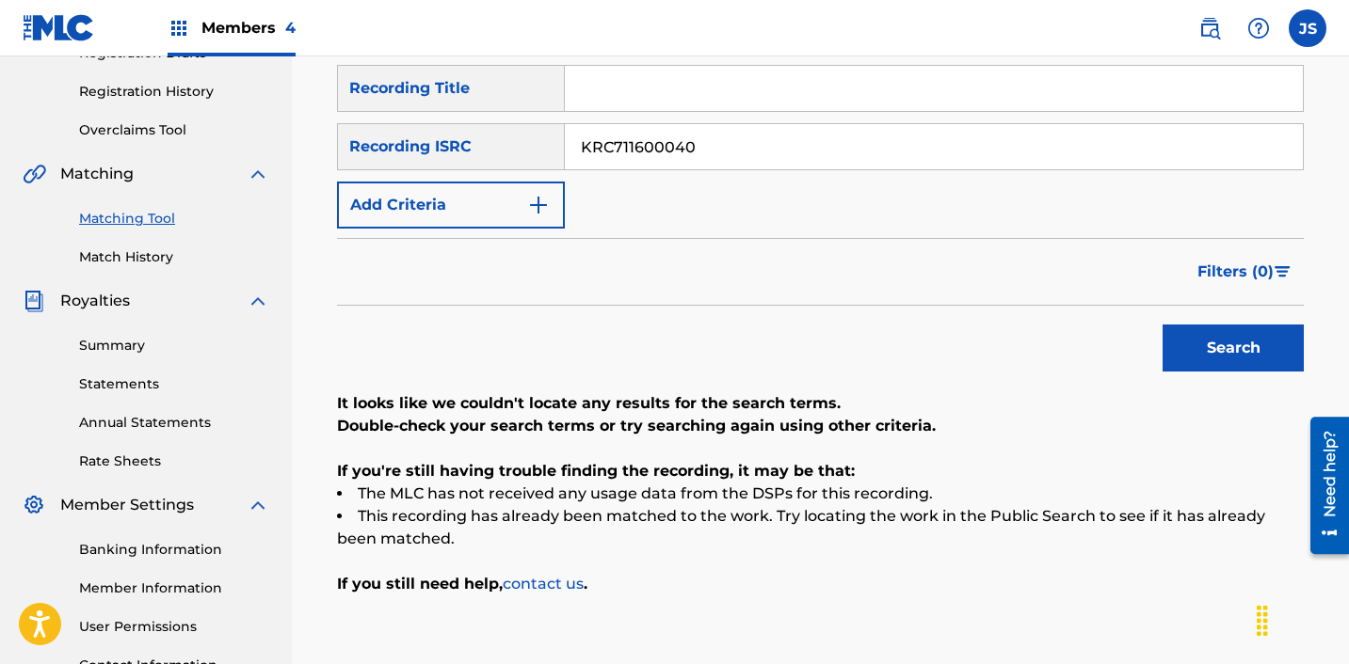
type input "KRC711600040"
click at [1162, 325] on button "Search" at bounding box center [1232, 348] width 141 height 47
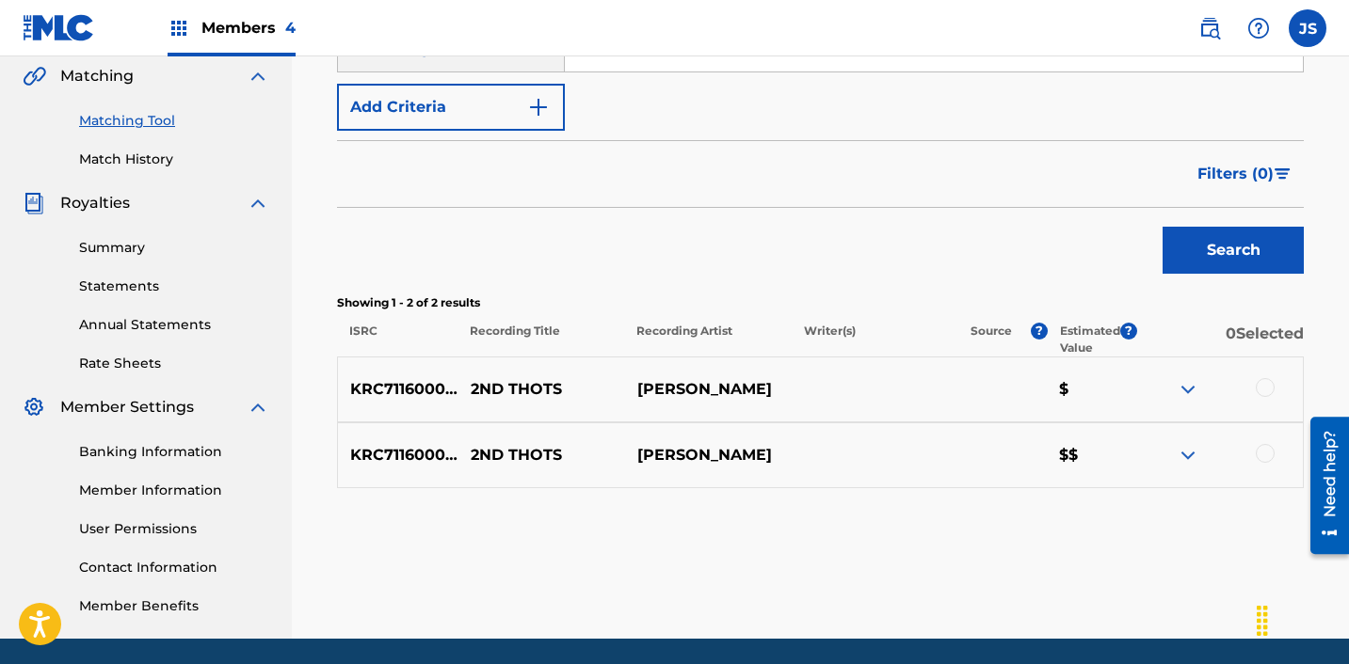
scroll to position [440, 0]
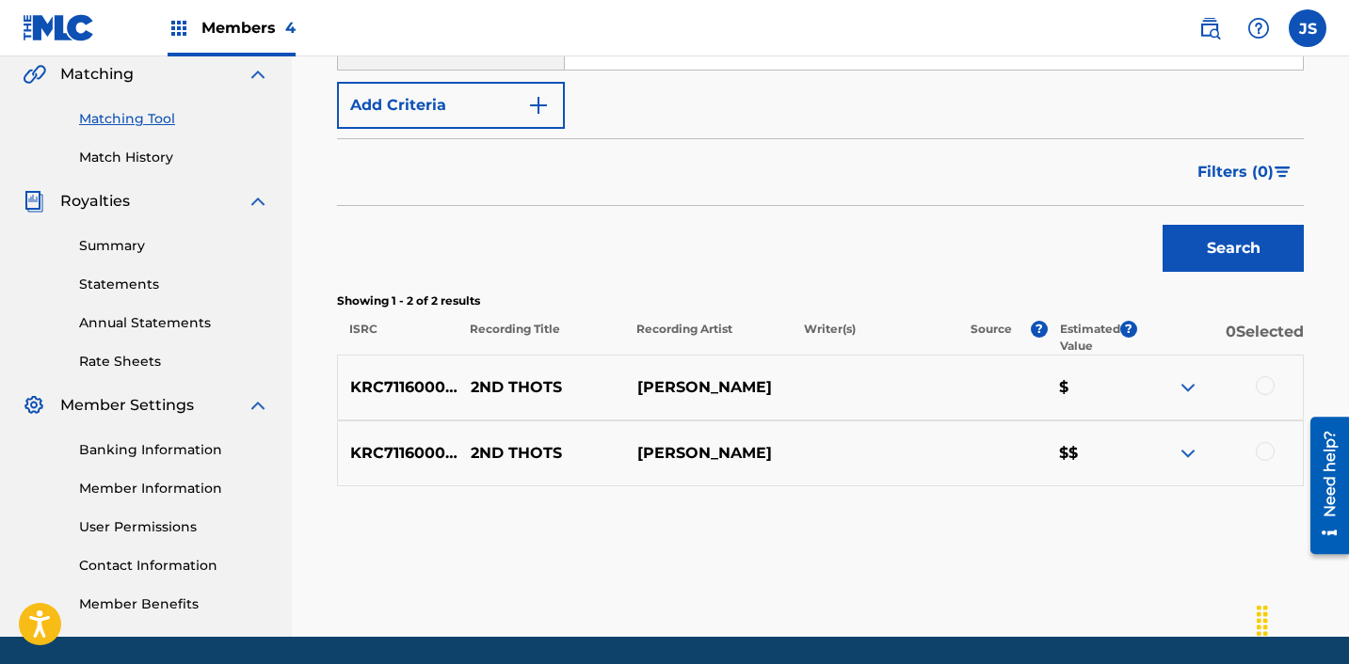
click at [1262, 378] on div at bounding box center [1264, 385] width 19 height 19
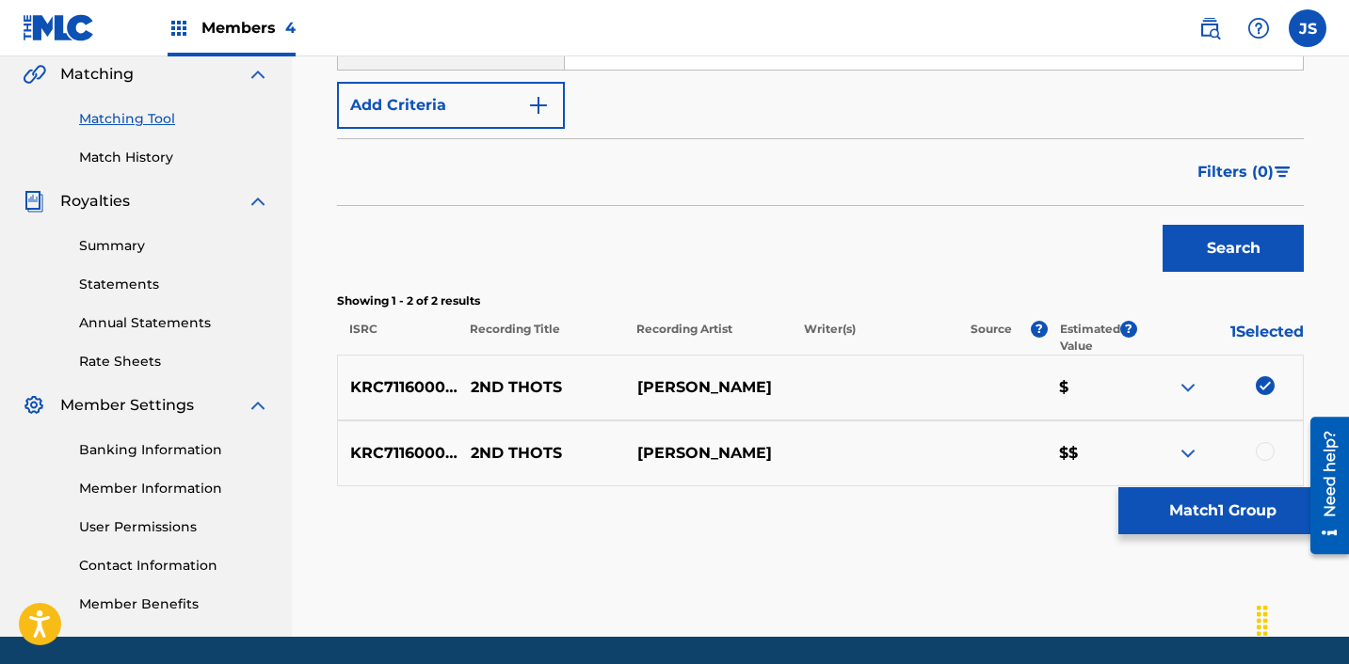
click at [1264, 444] on div at bounding box center [1264, 451] width 19 height 19
click at [1249, 514] on button "Match 2 Groups" at bounding box center [1222, 511] width 208 height 47
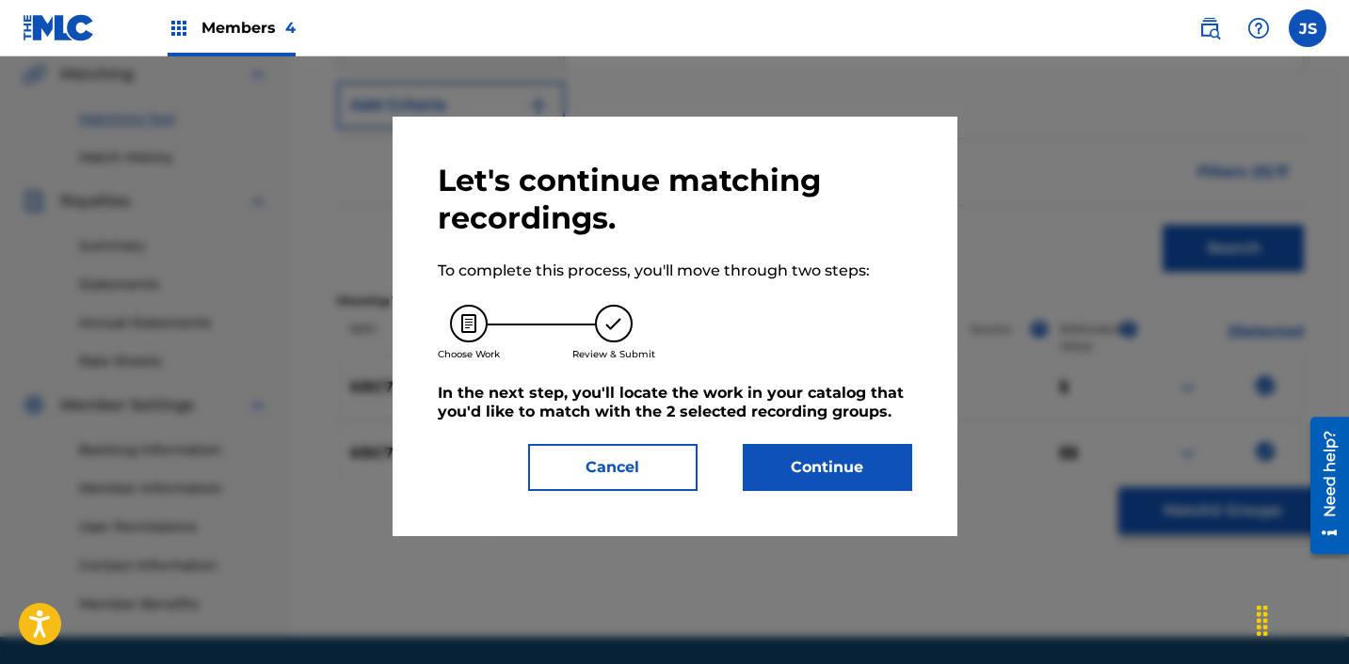
click at [785, 464] on button "Continue" at bounding box center [827, 467] width 169 height 47
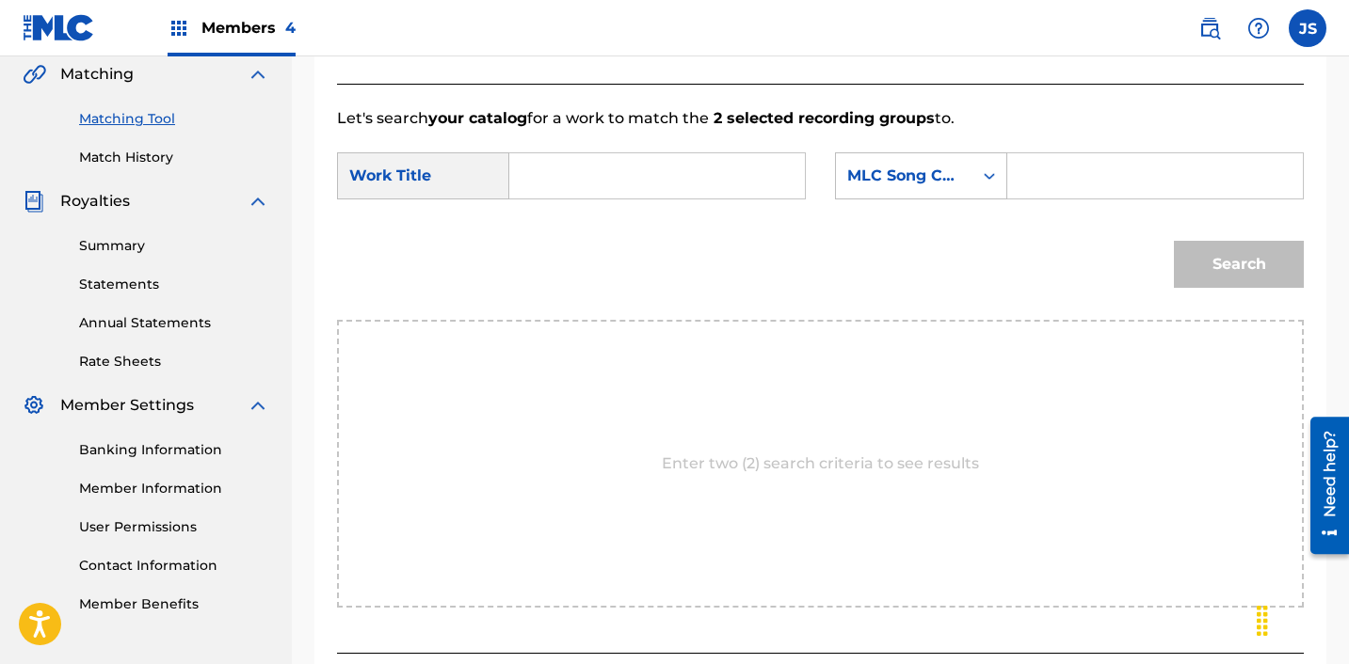
click at [631, 190] on input "Search Form" at bounding box center [657, 175] width 264 height 45
paste input "2ND THOTS"
type input "2ND THOTS"
click at [956, 162] on div "MLC Song Code" at bounding box center [904, 176] width 136 height 36
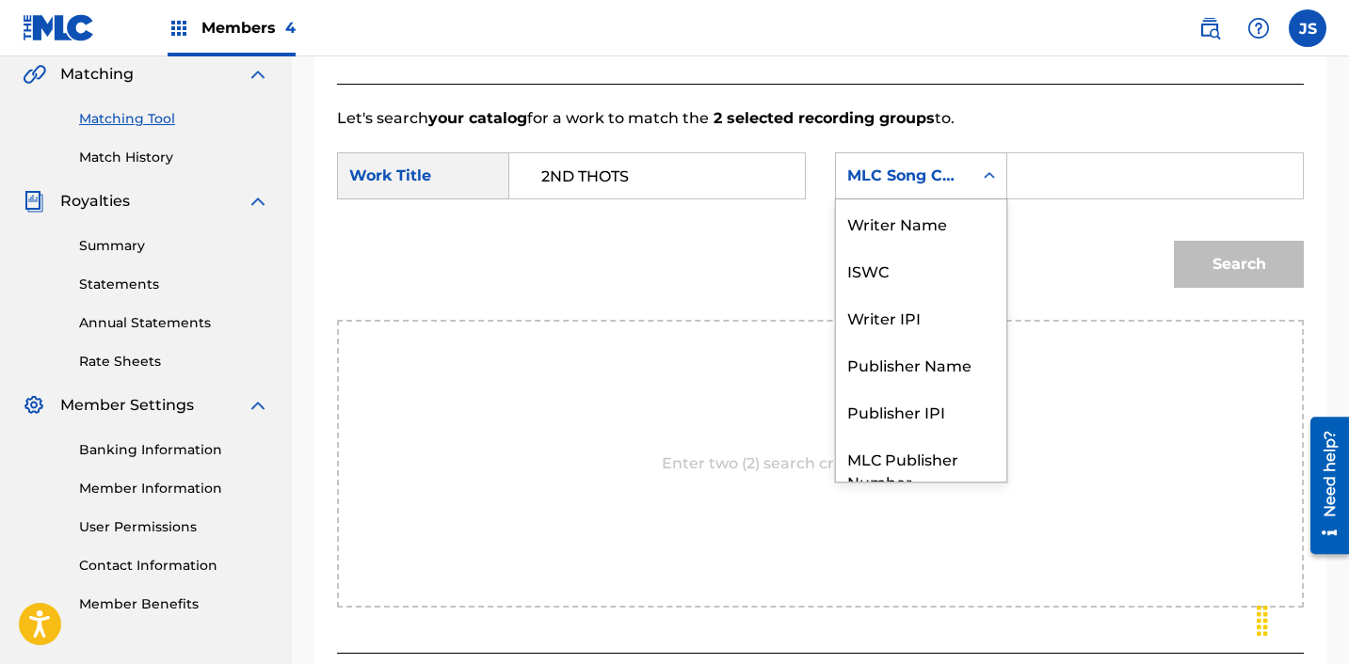
scroll to position [70, 0]
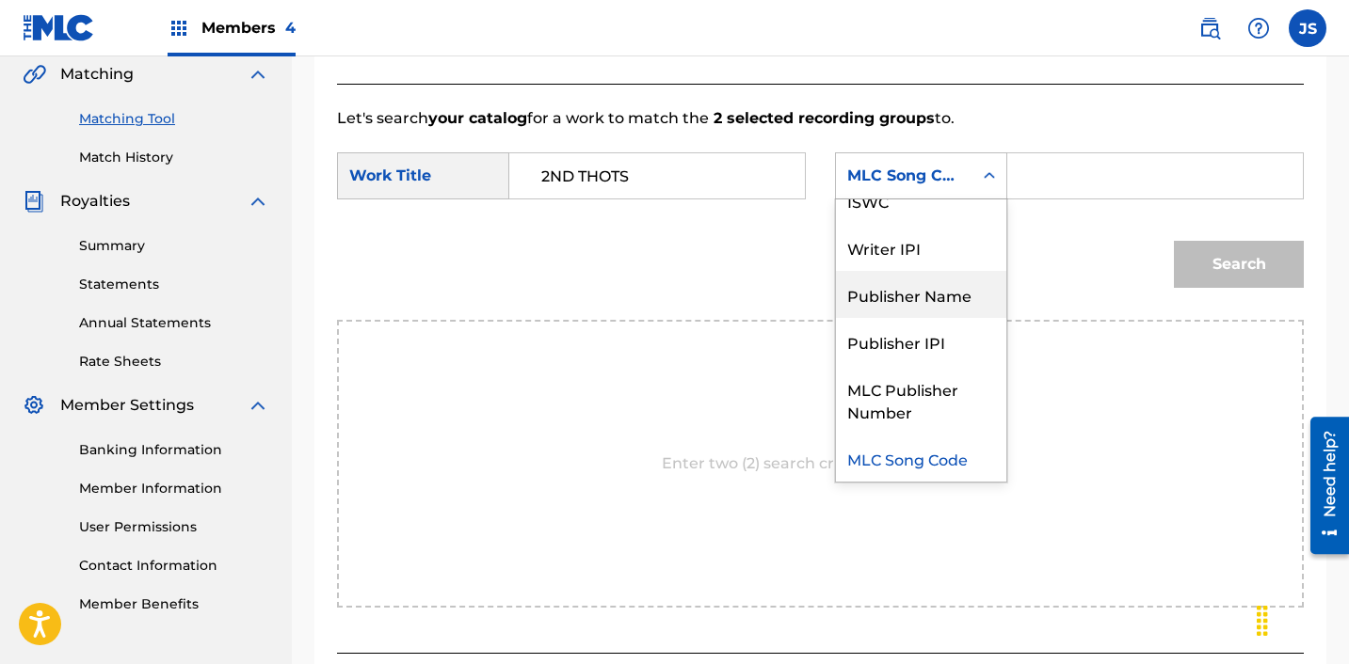
click at [935, 284] on div "Publisher Name" at bounding box center [921, 294] width 170 height 47
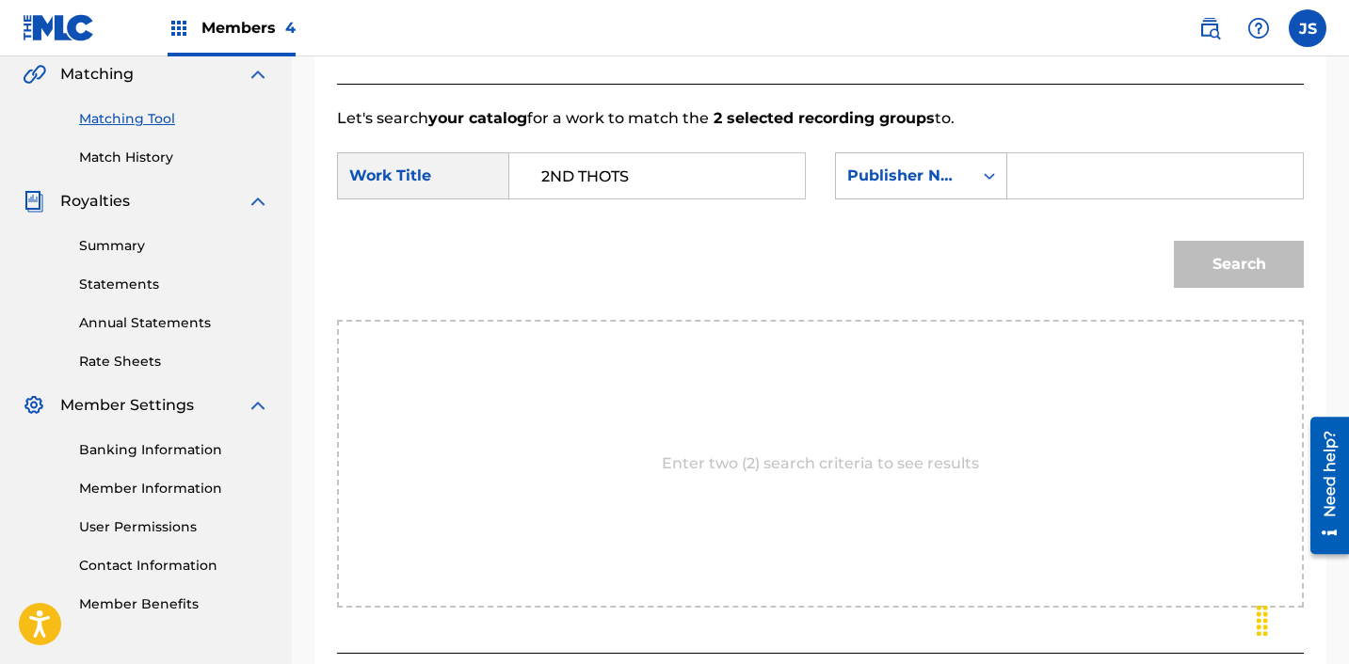
click at [1121, 178] on input "Search Form" at bounding box center [1155, 175] width 264 height 45
type input "ICHUTUS"
click at [1223, 262] on button "Search" at bounding box center [1239, 264] width 130 height 47
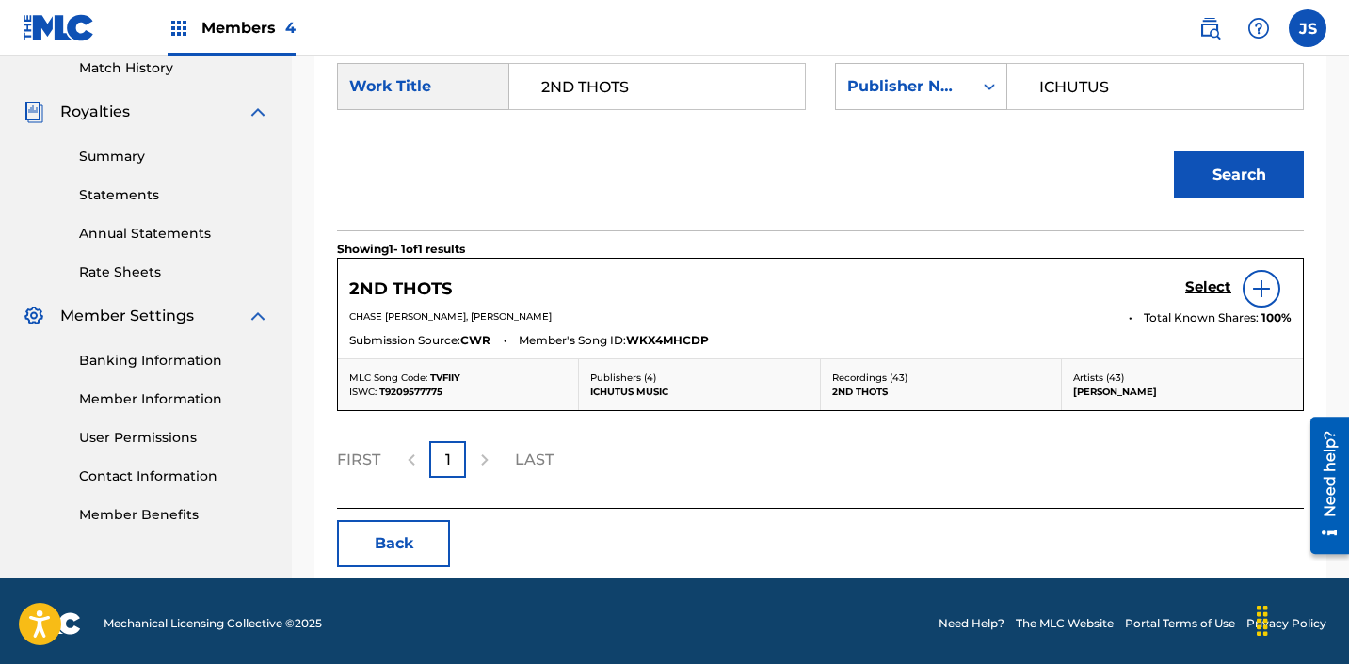
scroll to position [530, 0]
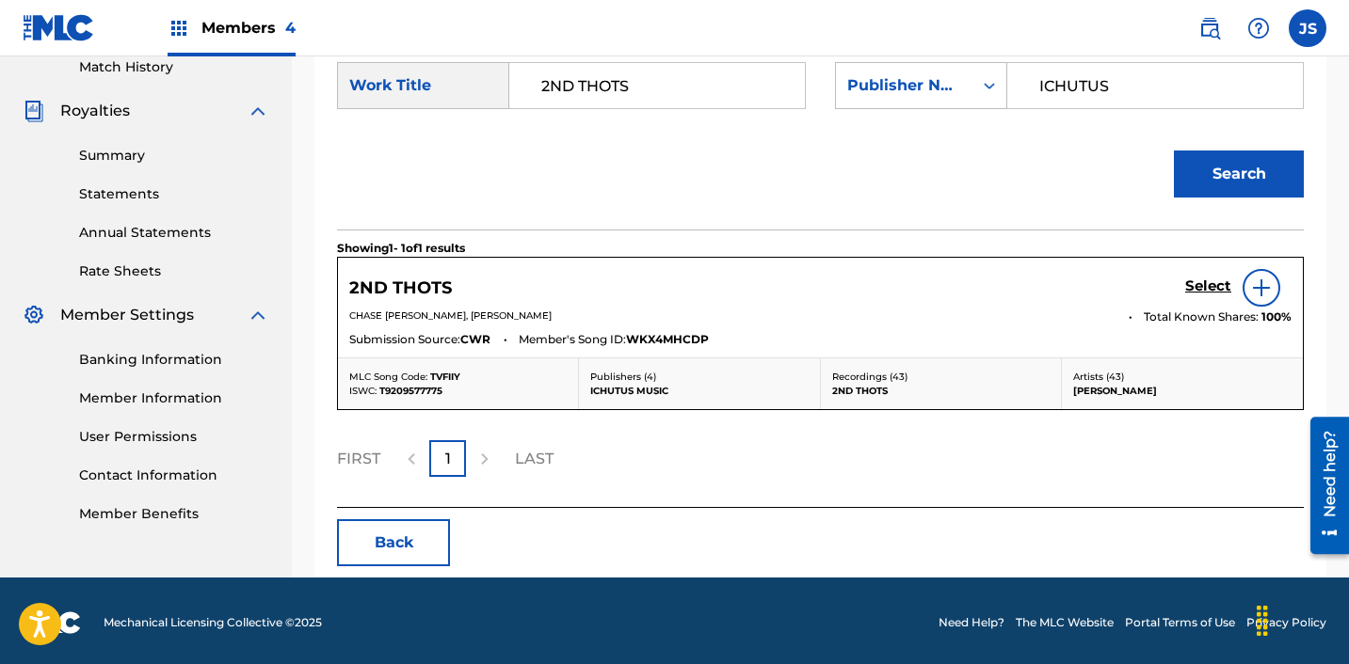
click at [1189, 287] on h5 "Select" at bounding box center [1208, 287] width 46 height 18
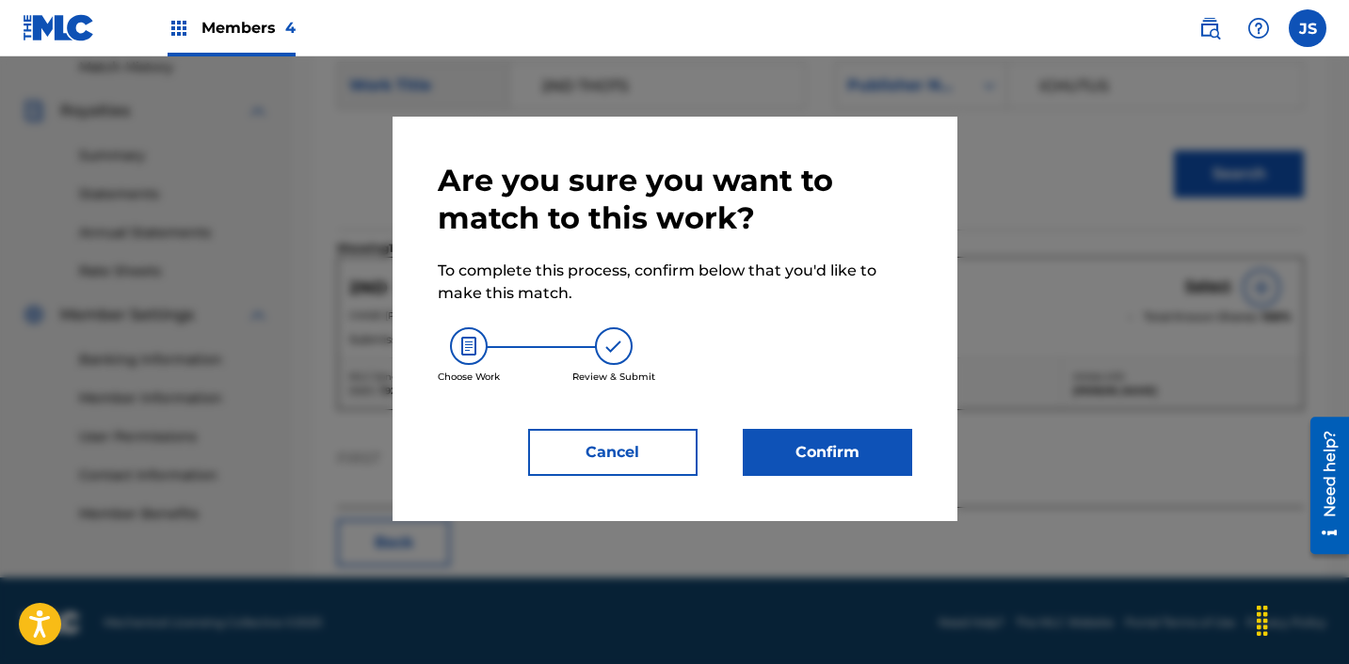
click at [866, 450] on button "Confirm" at bounding box center [827, 452] width 169 height 47
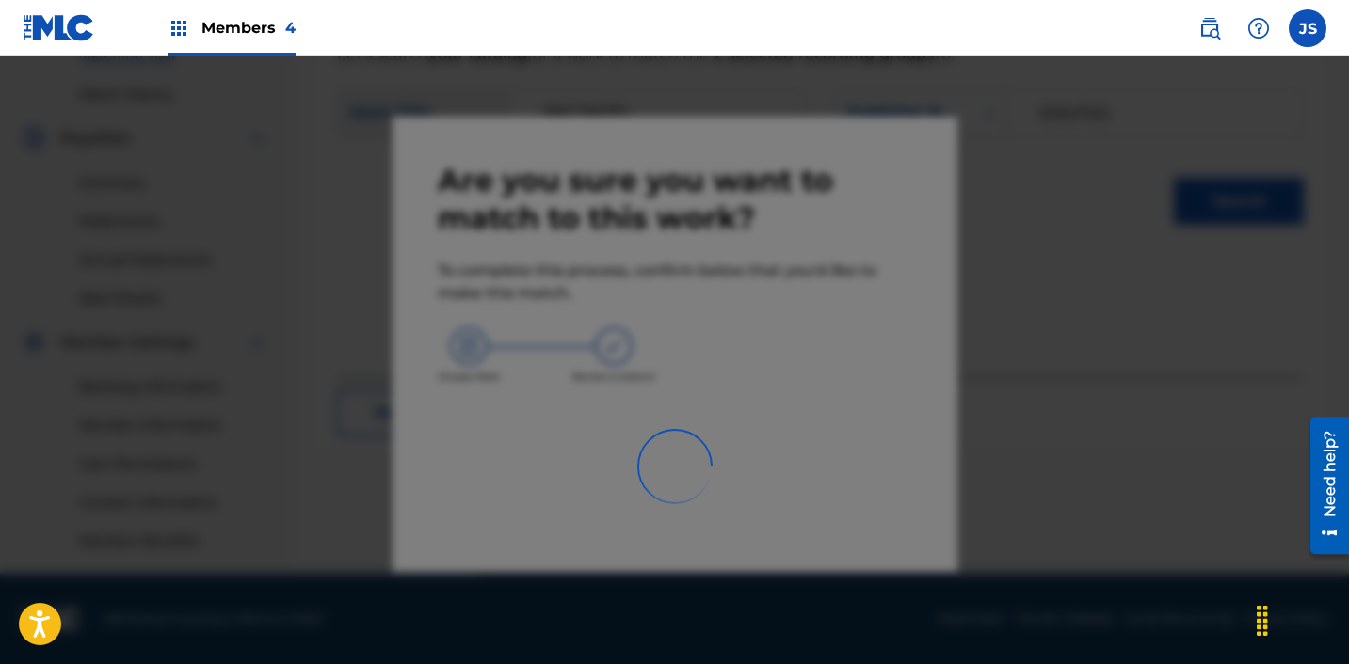
scroll to position [503, 0]
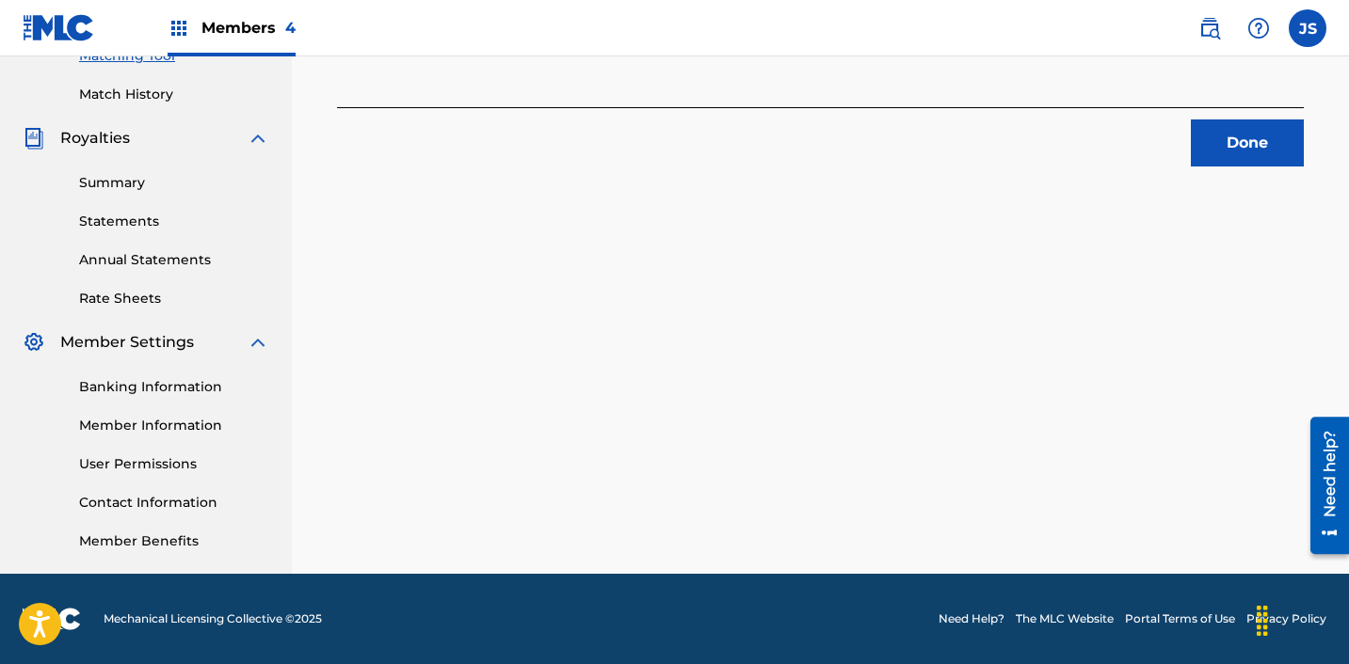
click at [1242, 143] on button "Done" at bounding box center [1247, 143] width 113 height 47
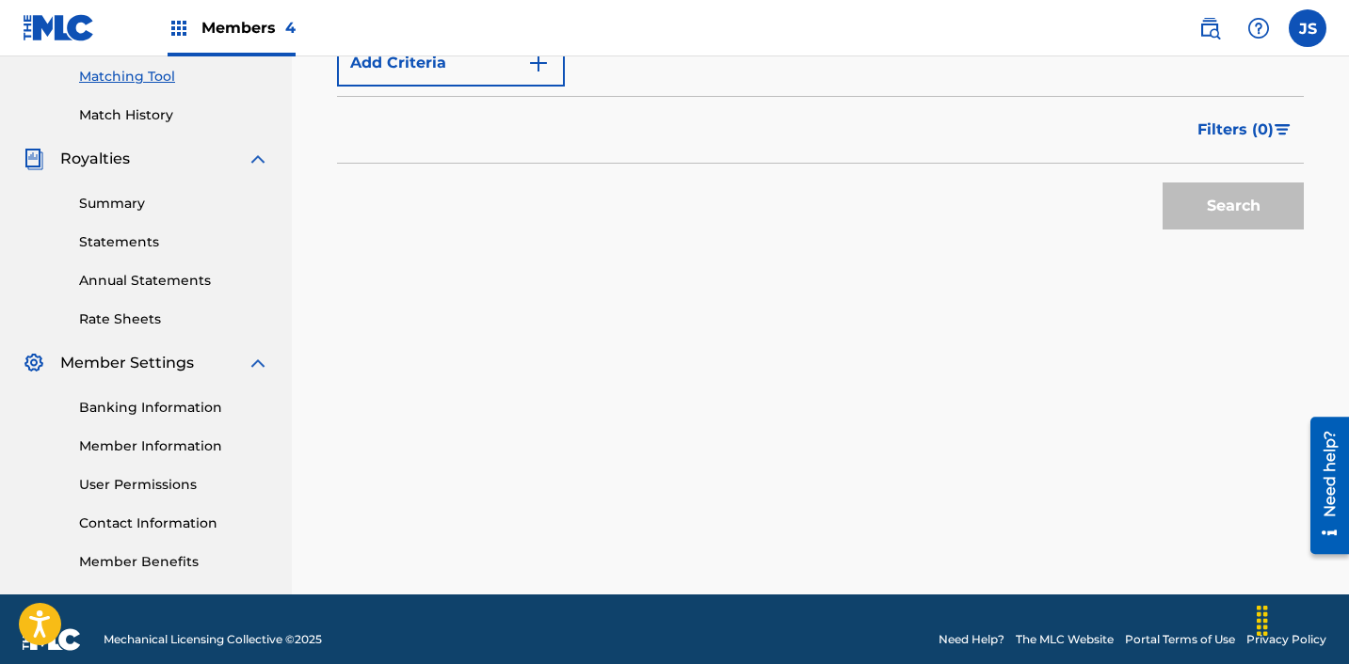
scroll to position [357, 0]
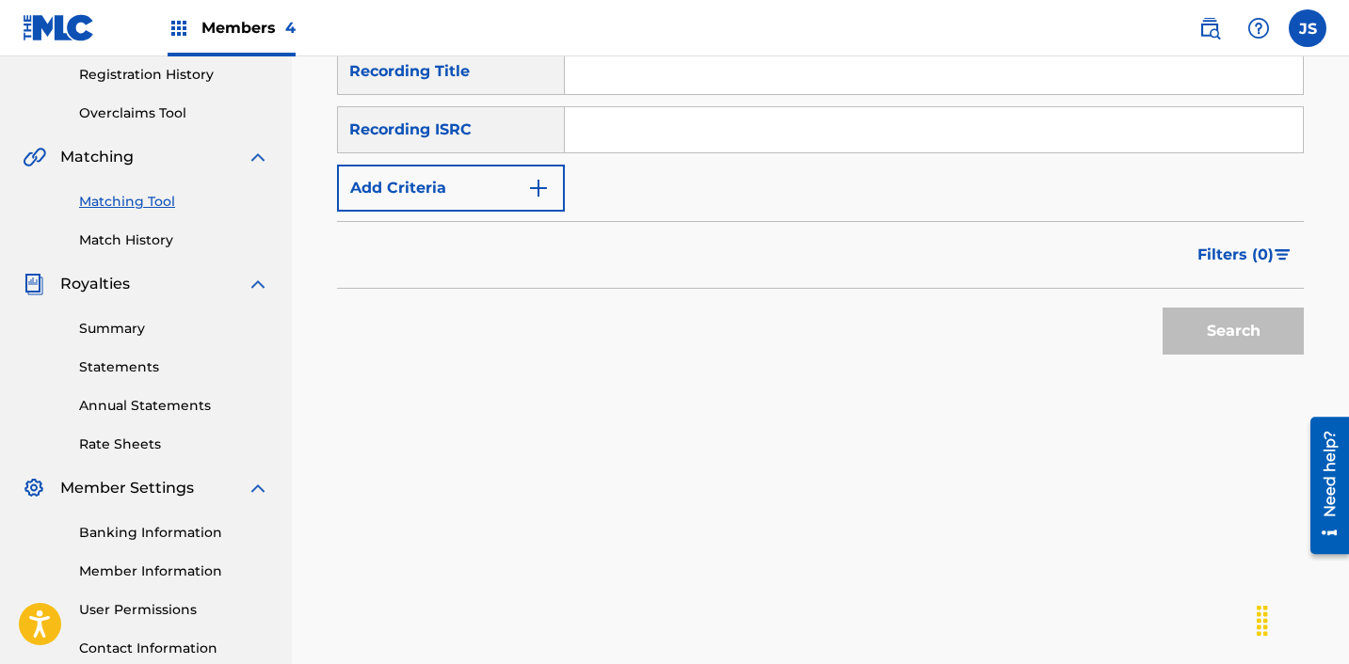
click at [866, 118] on input "Search Form" at bounding box center [934, 129] width 738 height 45
paste input "BLESS YOU (FEAT.[PERSON_NAME], WOODZ PH-1)"
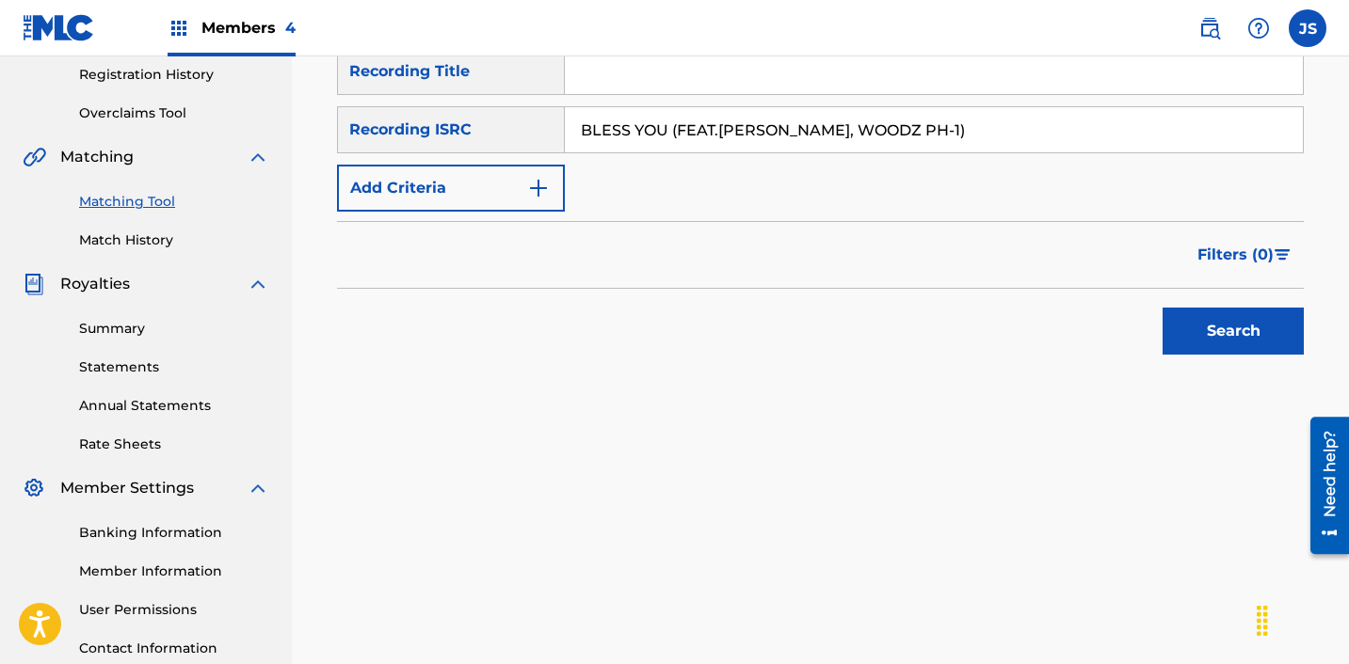
click at [1162, 308] on button "Search" at bounding box center [1232, 331] width 141 height 47
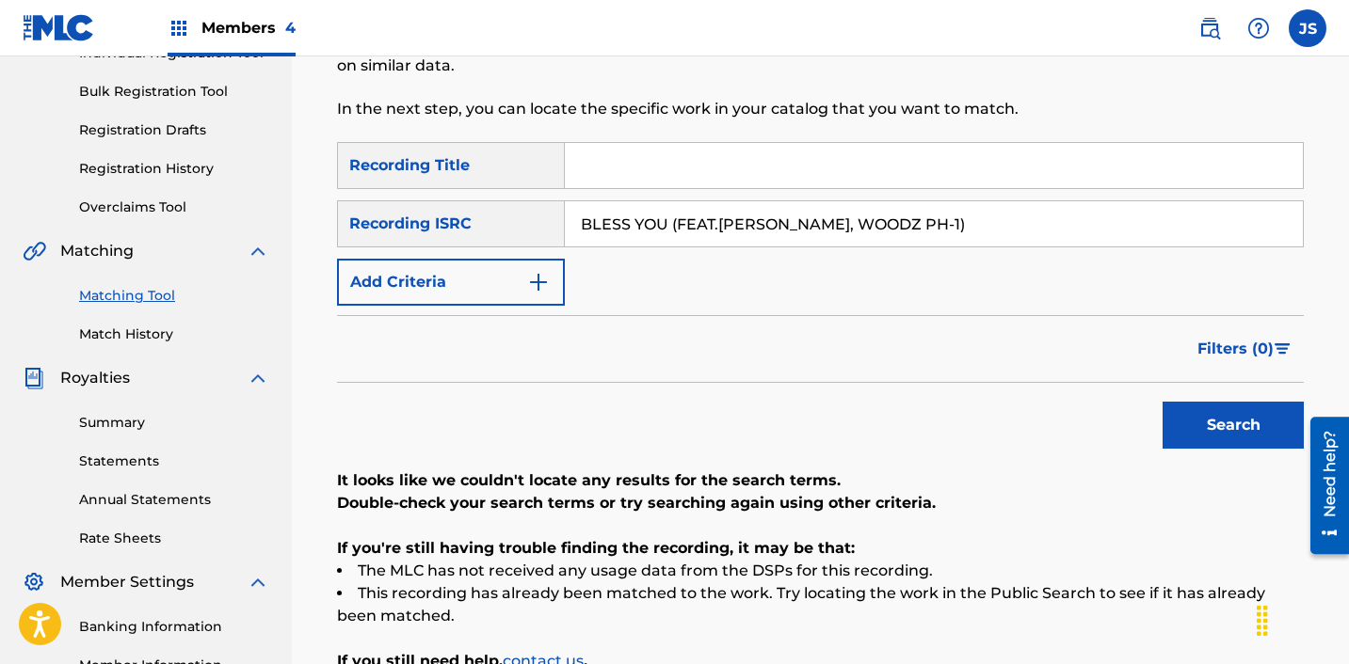
scroll to position [262, 0]
click at [627, 205] on input "BLESS YOU (FEAT.[PERSON_NAME], WOODZ PH-1)" at bounding box center [934, 224] width 738 height 45
paste input "QZF452001982"
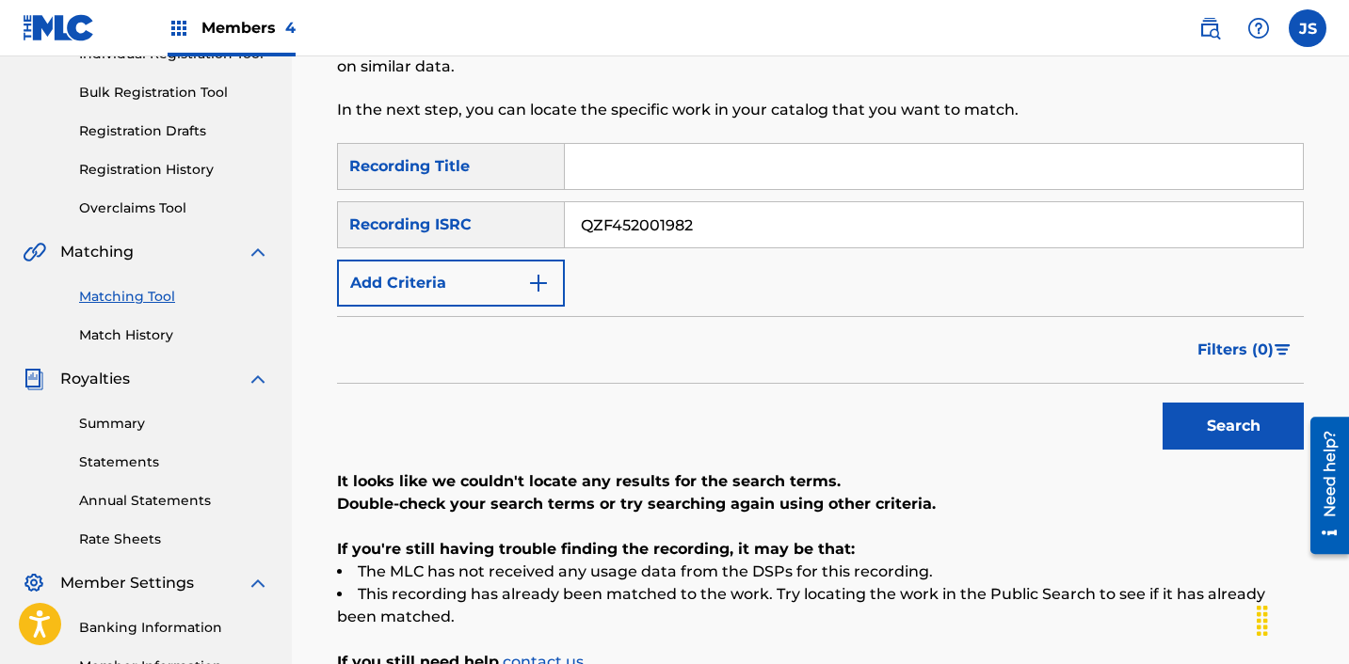
type input "QZF452001982"
click at [1162, 403] on button "Search" at bounding box center [1232, 426] width 141 height 47
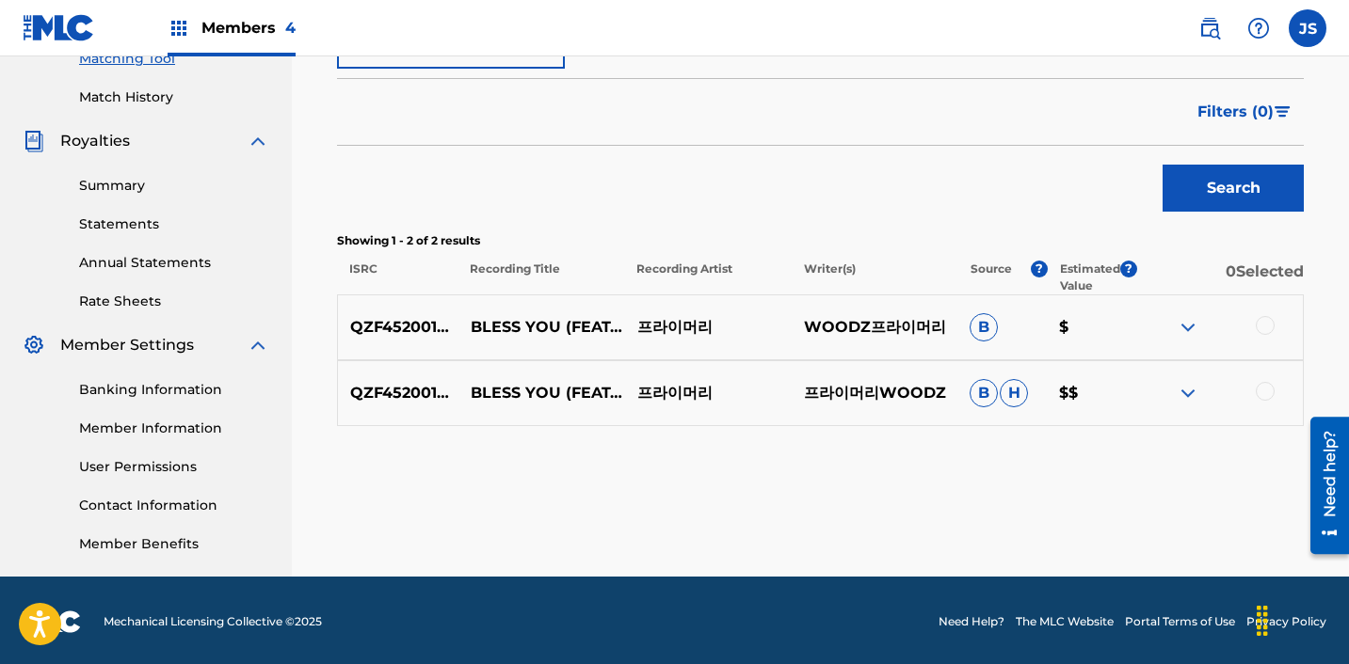
scroll to position [503, 0]
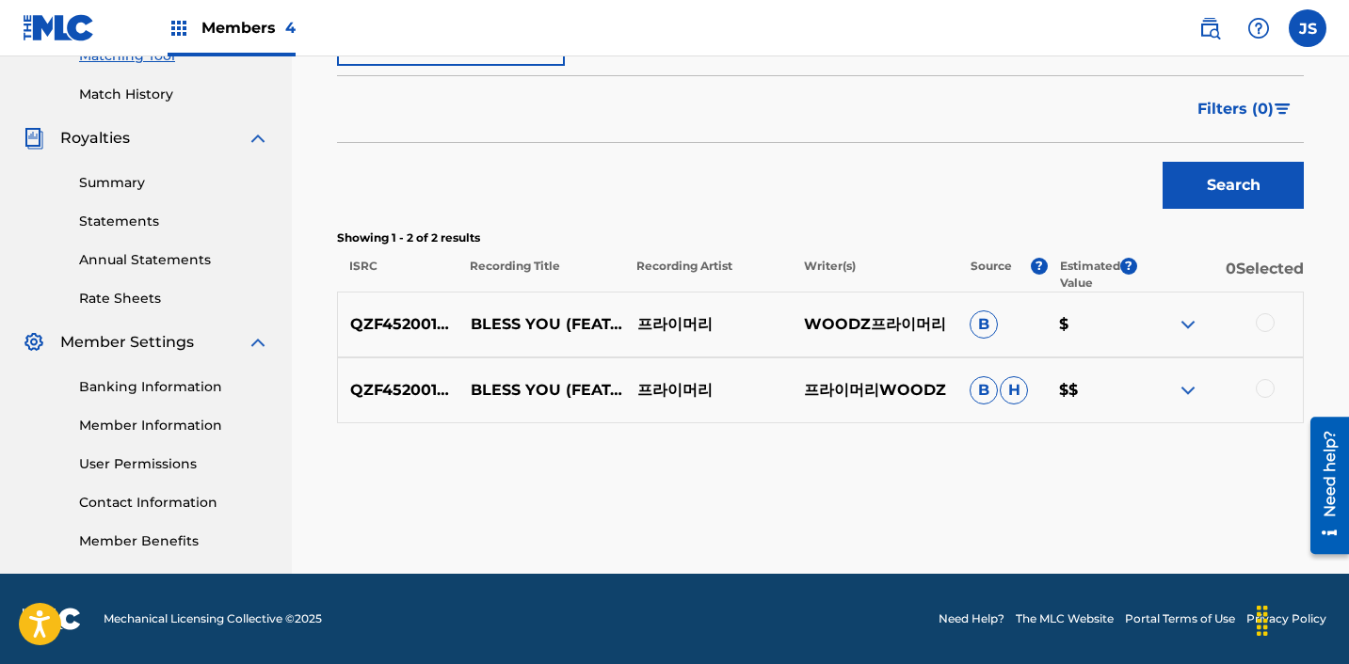
click at [1267, 322] on div at bounding box center [1264, 322] width 19 height 19
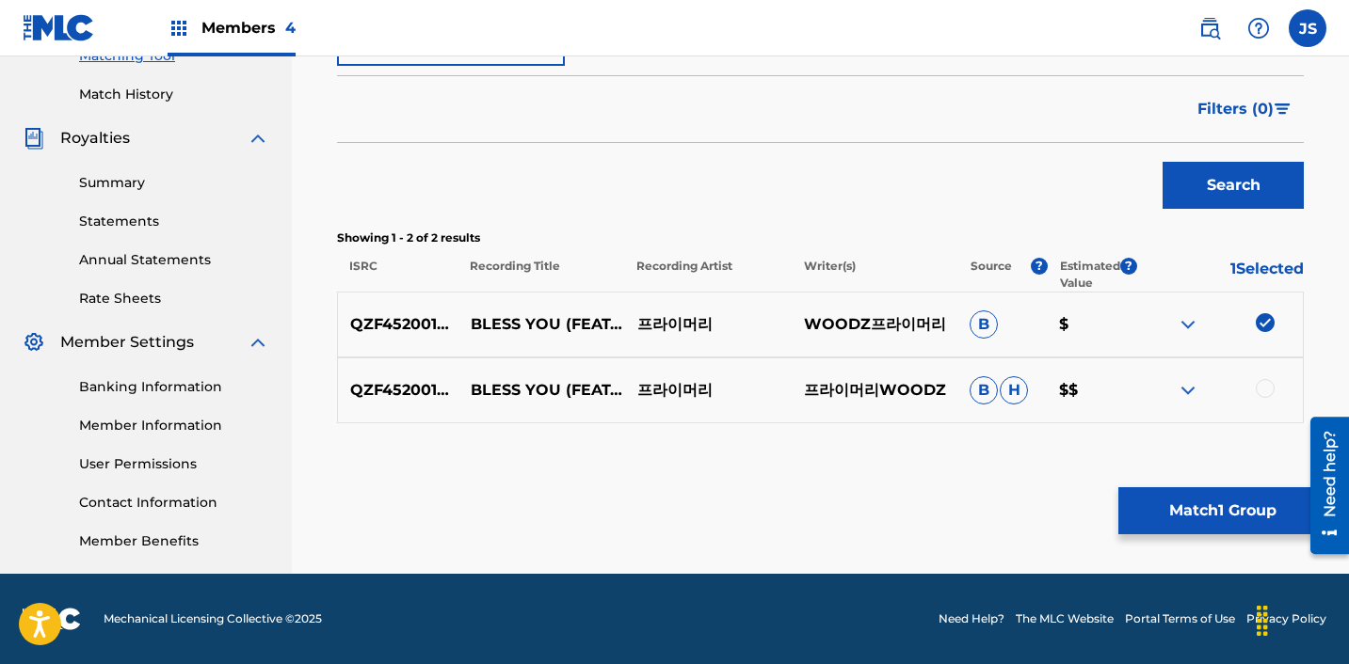
click at [1267, 380] on div at bounding box center [1264, 388] width 19 height 19
click at [1168, 514] on button "Match 2 Groups" at bounding box center [1222, 511] width 208 height 47
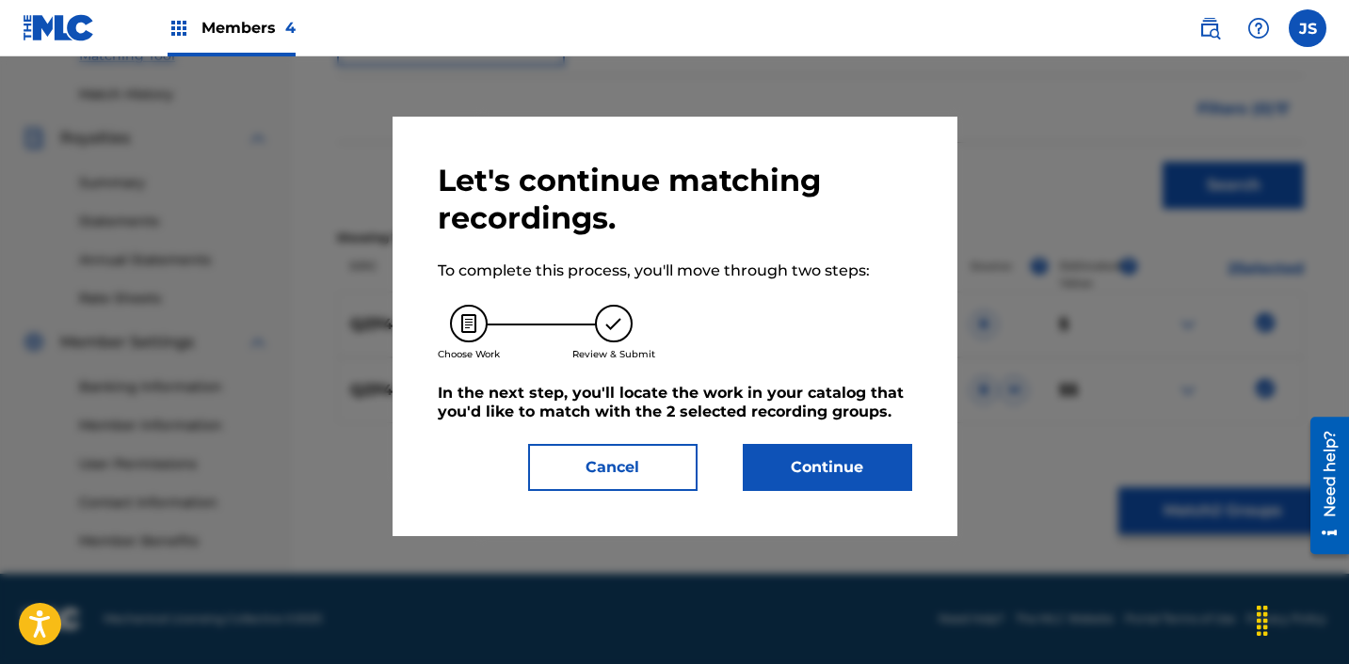
click at [631, 457] on button "Cancel" at bounding box center [612, 467] width 169 height 47
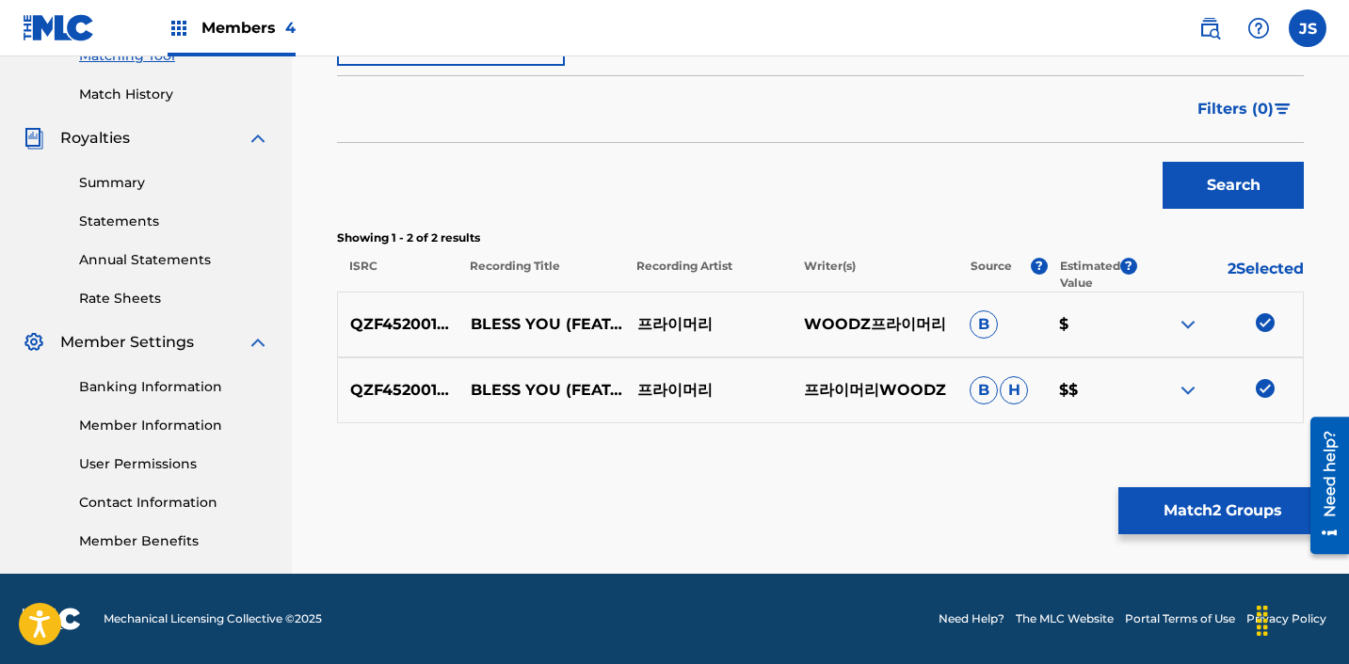
click at [1190, 503] on button "Match 2 Groups" at bounding box center [1222, 511] width 208 height 47
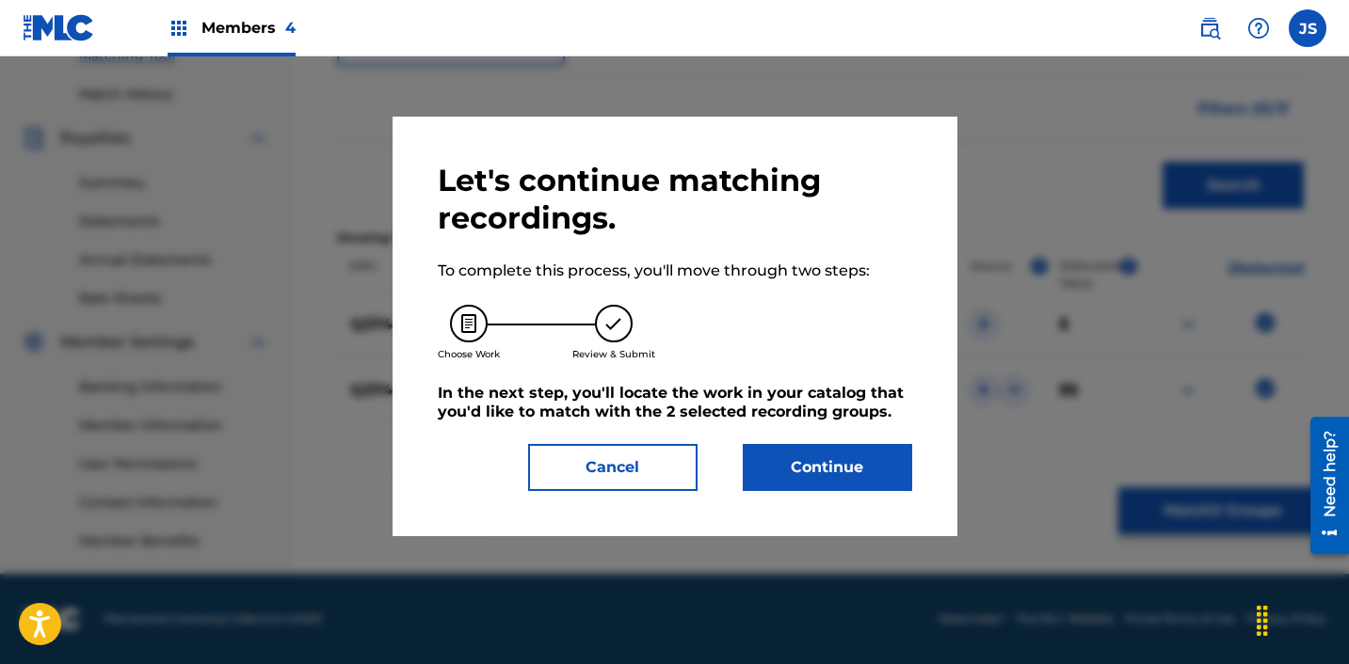
click at [791, 473] on button "Continue" at bounding box center [827, 467] width 169 height 47
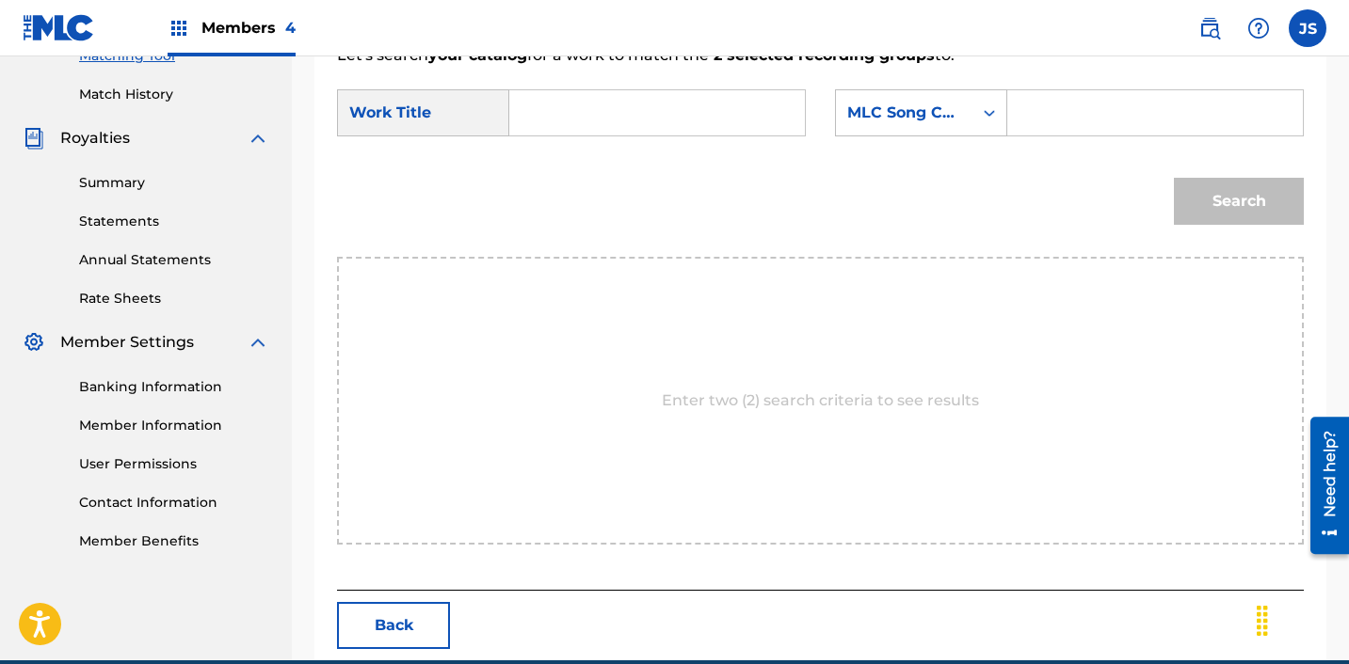
scroll to position [421, 0]
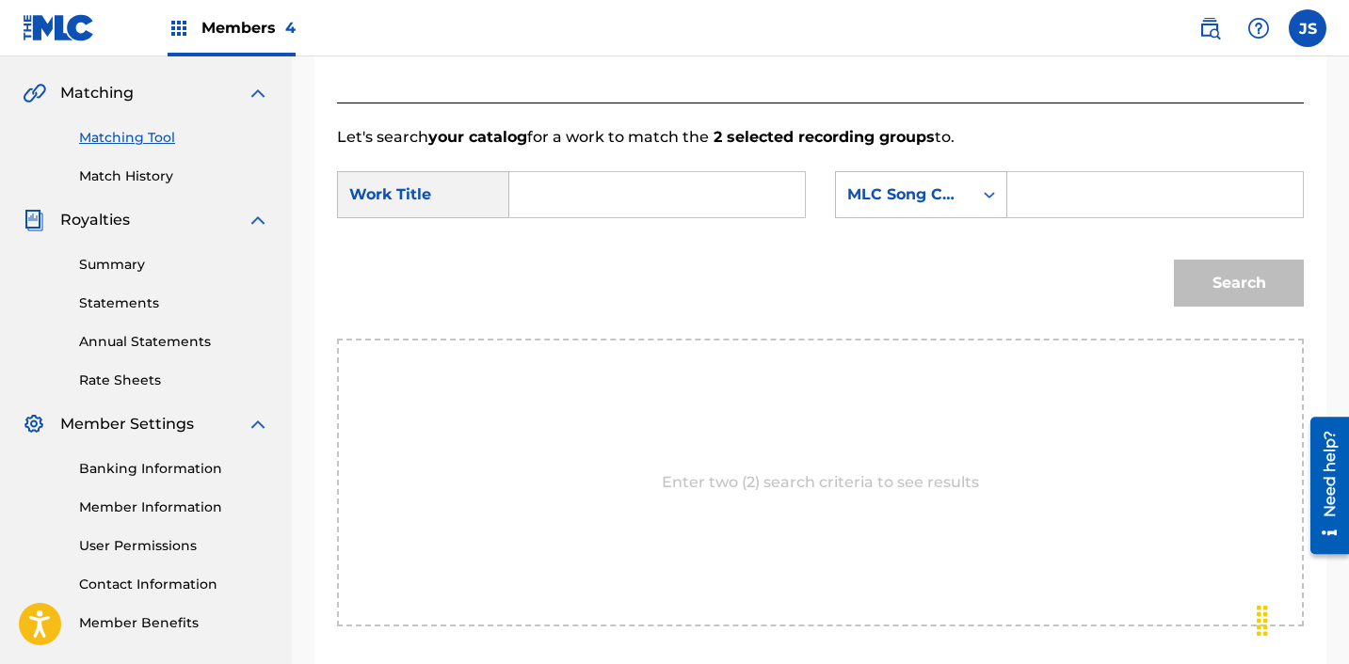
click at [705, 241] on div "Search" at bounding box center [820, 290] width 967 height 98
click at [675, 177] on input "Search Form" at bounding box center [657, 194] width 264 height 45
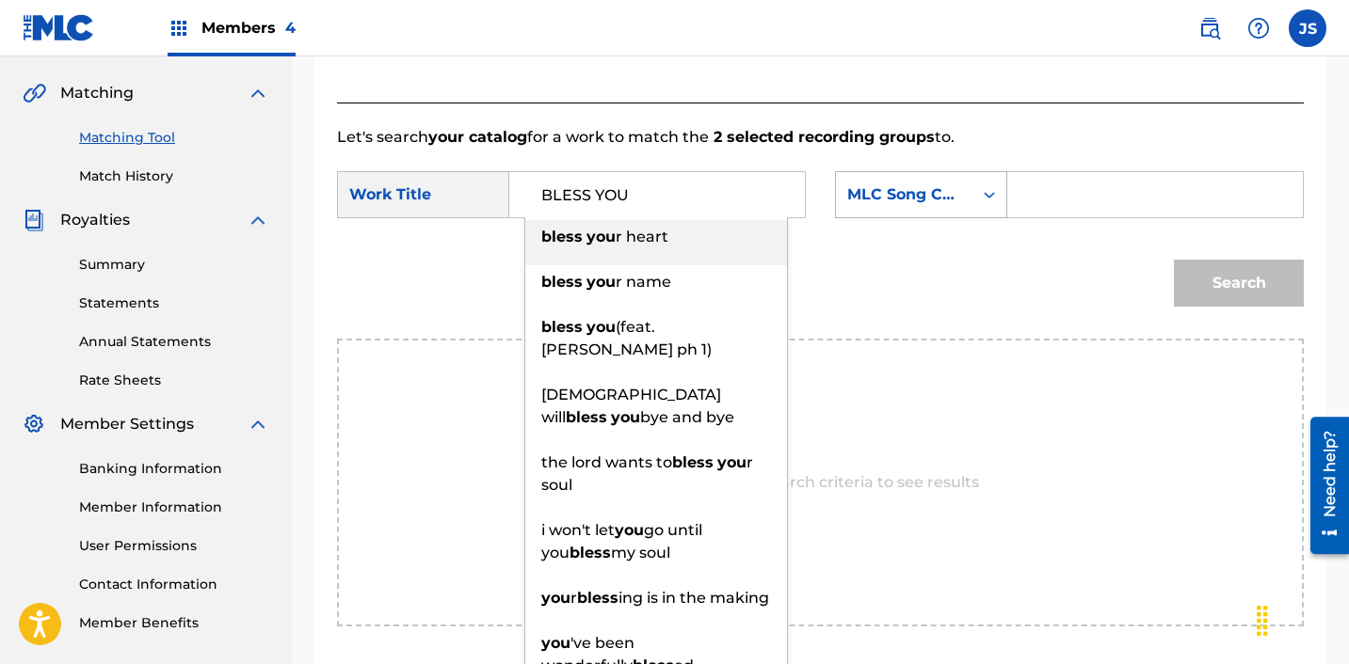
type input "BLESS YOU"
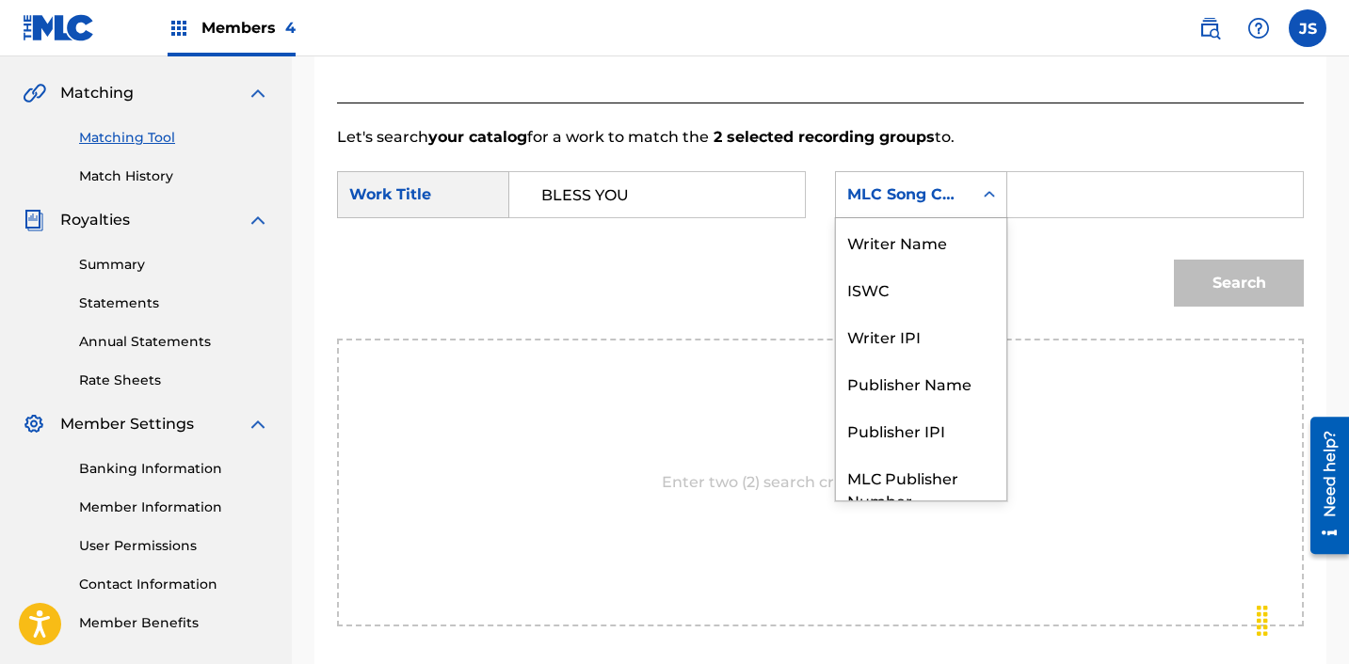
click at [934, 210] on div "MLC Song Code" at bounding box center [904, 195] width 136 height 36
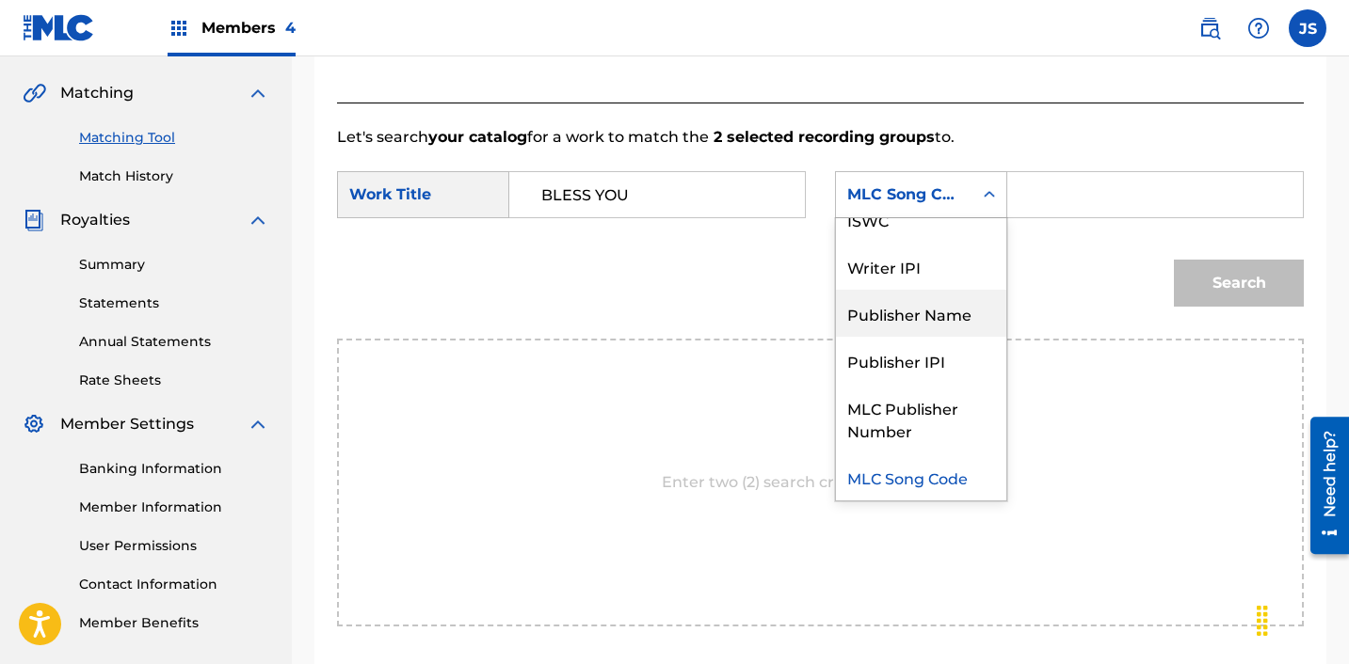
click at [944, 324] on div "Publisher Name" at bounding box center [921, 313] width 170 height 47
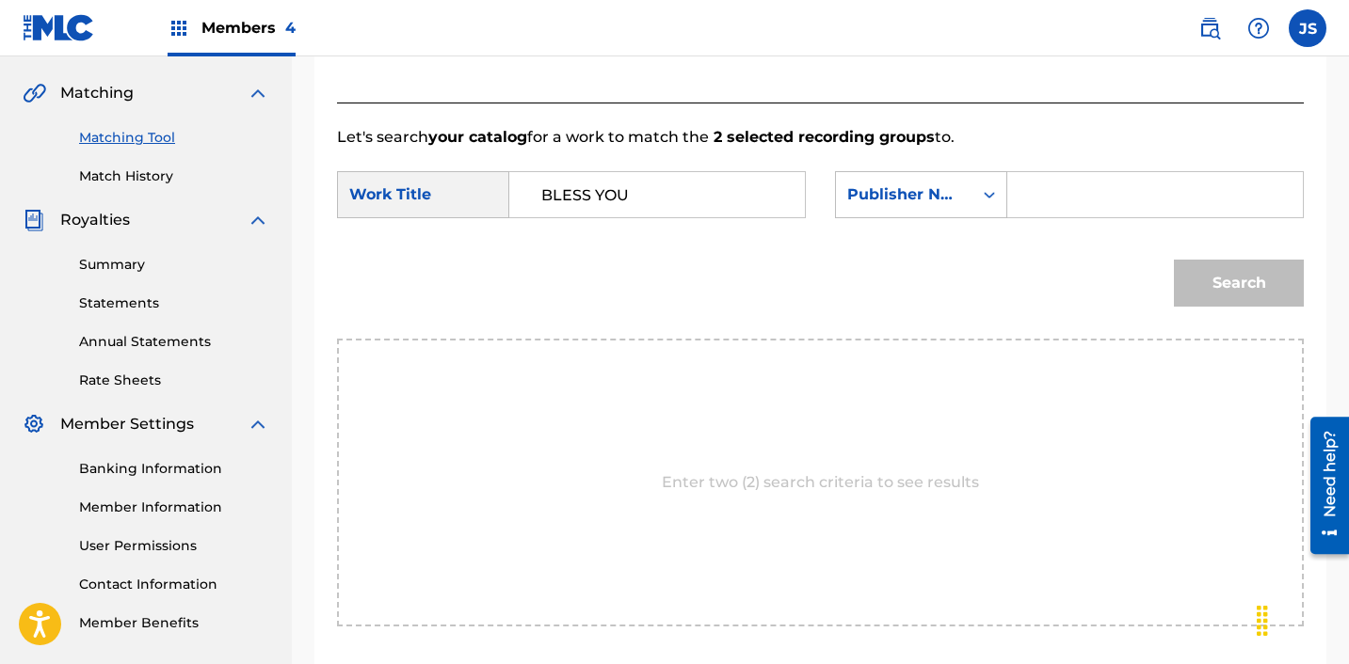
click at [1046, 233] on form "SearchWithCriteria28c12c81-bc92-40d2-8ced-459b3eb0b910 Work Title BLESS YOU Sea…" at bounding box center [820, 244] width 967 height 190
click at [1046, 204] on input "Search Form" at bounding box center [1155, 194] width 264 height 45
paste input "QZF452001982"
click at [996, 207] on div "Search Form" at bounding box center [989, 195] width 34 height 34
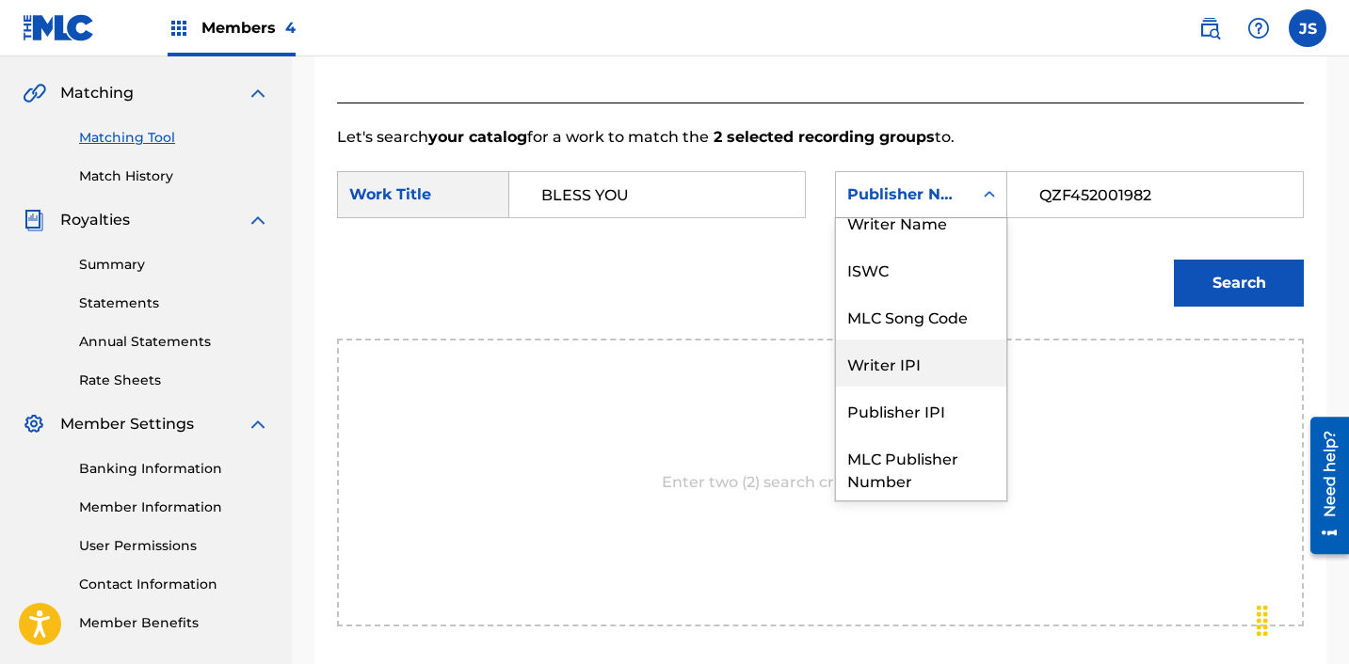
scroll to position [0, 0]
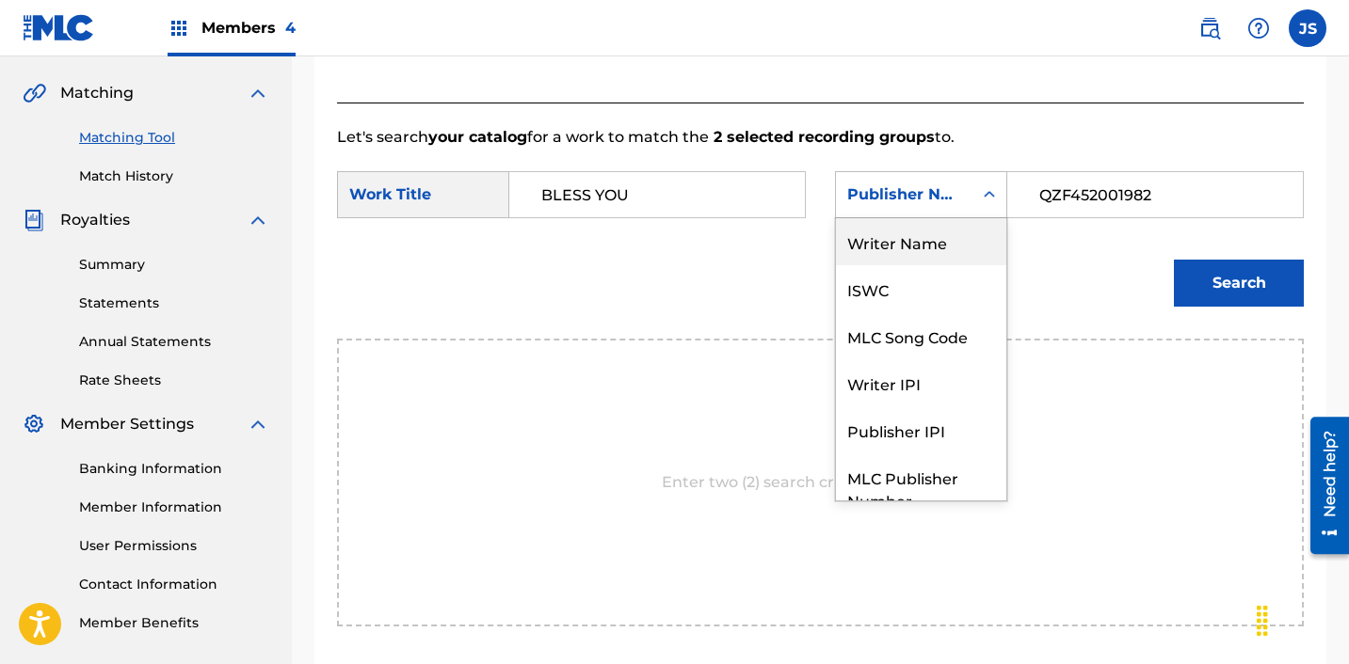
click at [1096, 192] on input "QZF452001982" at bounding box center [1155, 194] width 264 height 45
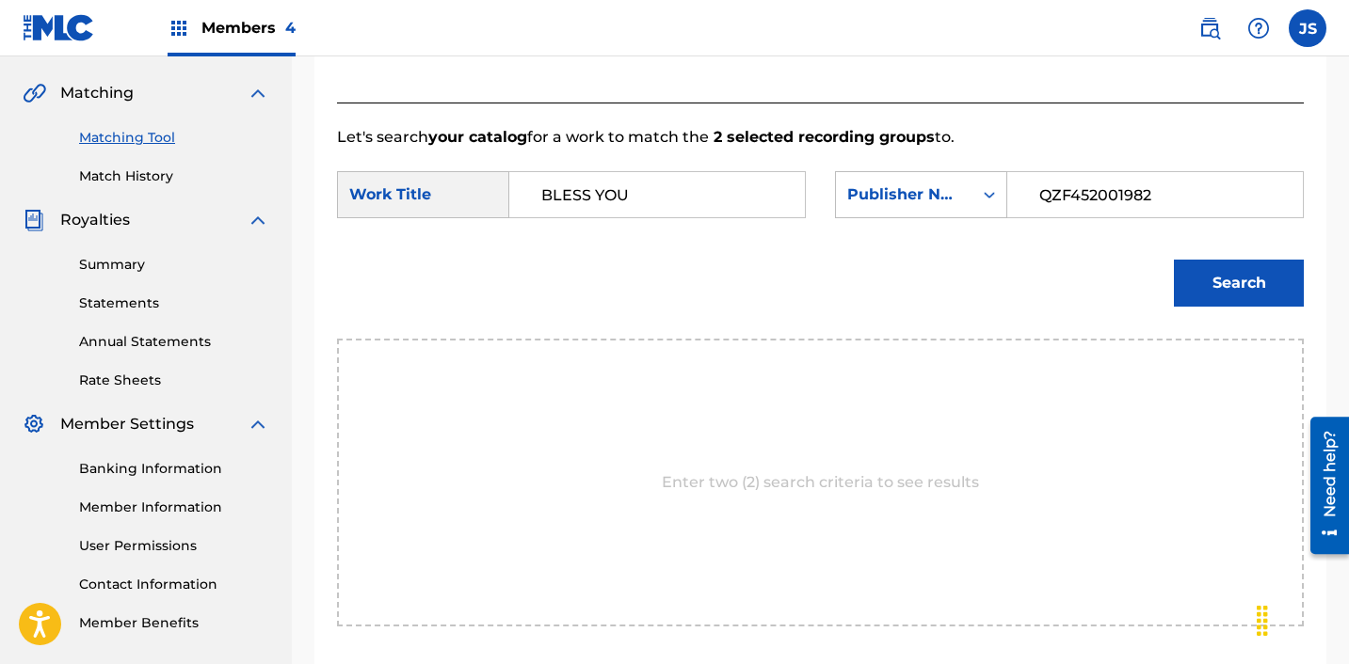
click at [1096, 192] on input "QZF452001982" at bounding box center [1155, 194] width 264 height 45
type input "ICHUTUS"
click at [1213, 282] on button "Search" at bounding box center [1239, 283] width 130 height 47
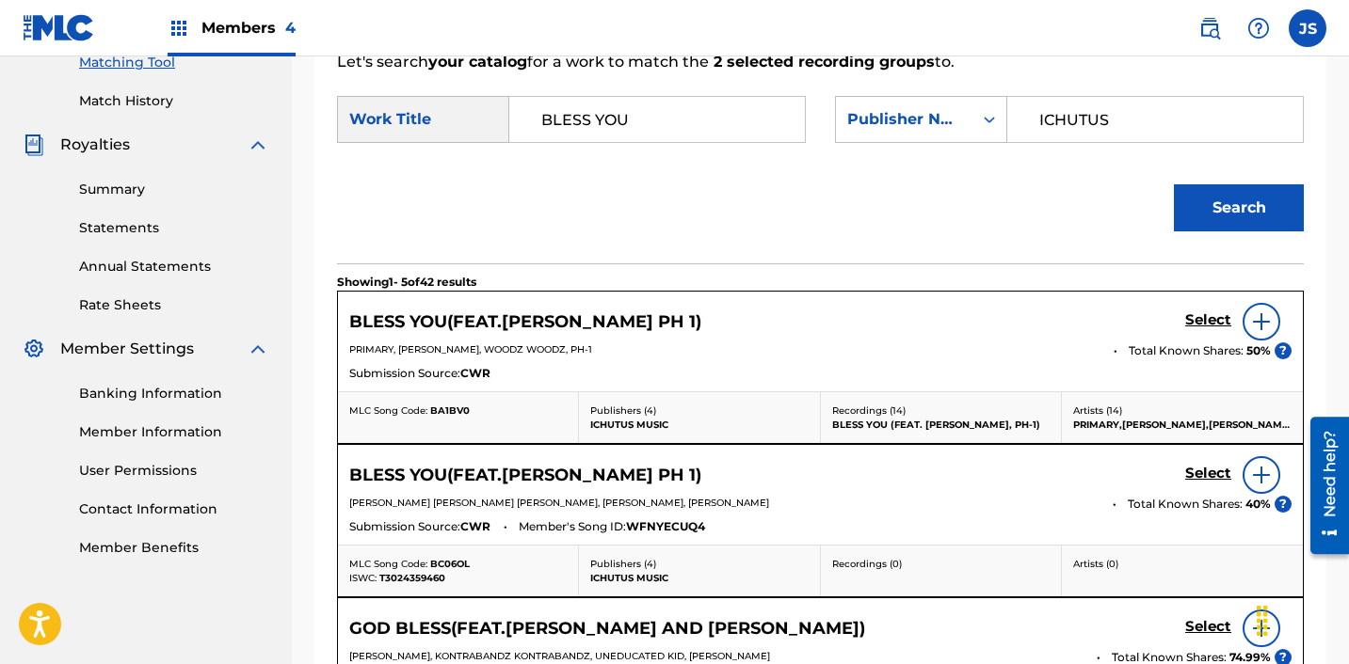
scroll to position [498, 0]
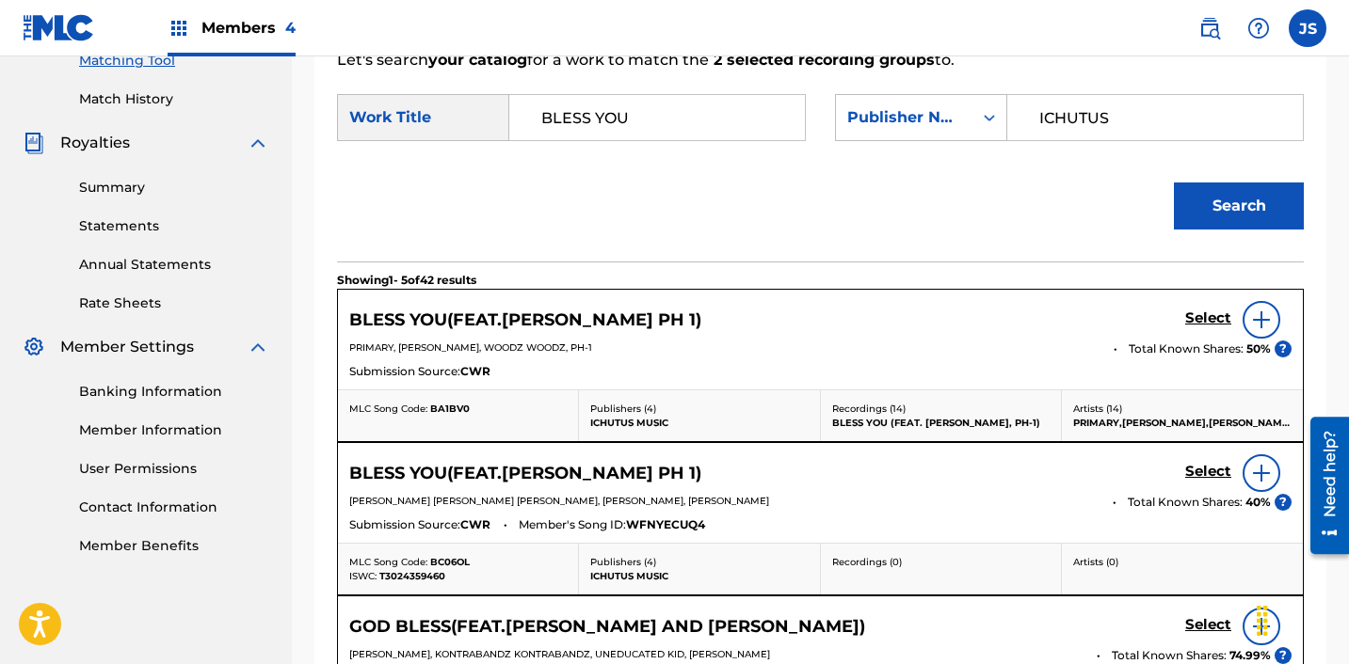
click at [1219, 328] on h5 "Select" at bounding box center [1208, 319] width 46 height 18
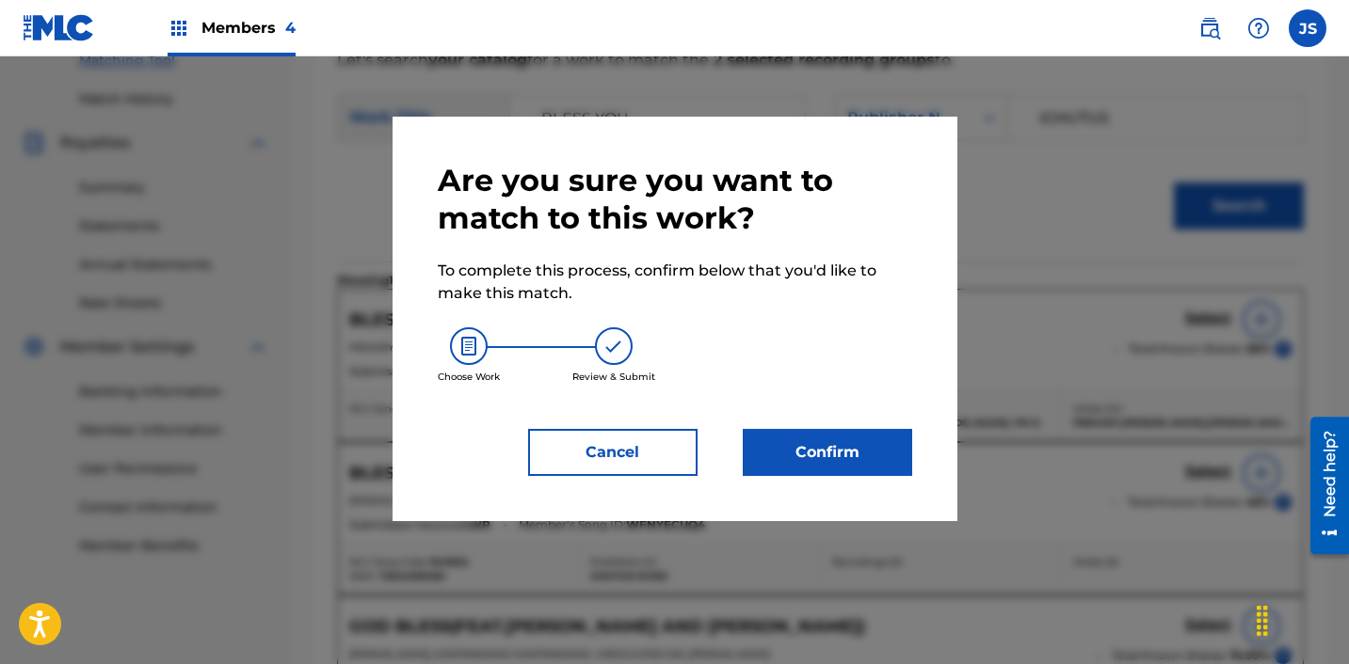
click at [544, 459] on button "Cancel" at bounding box center [612, 452] width 169 height 47
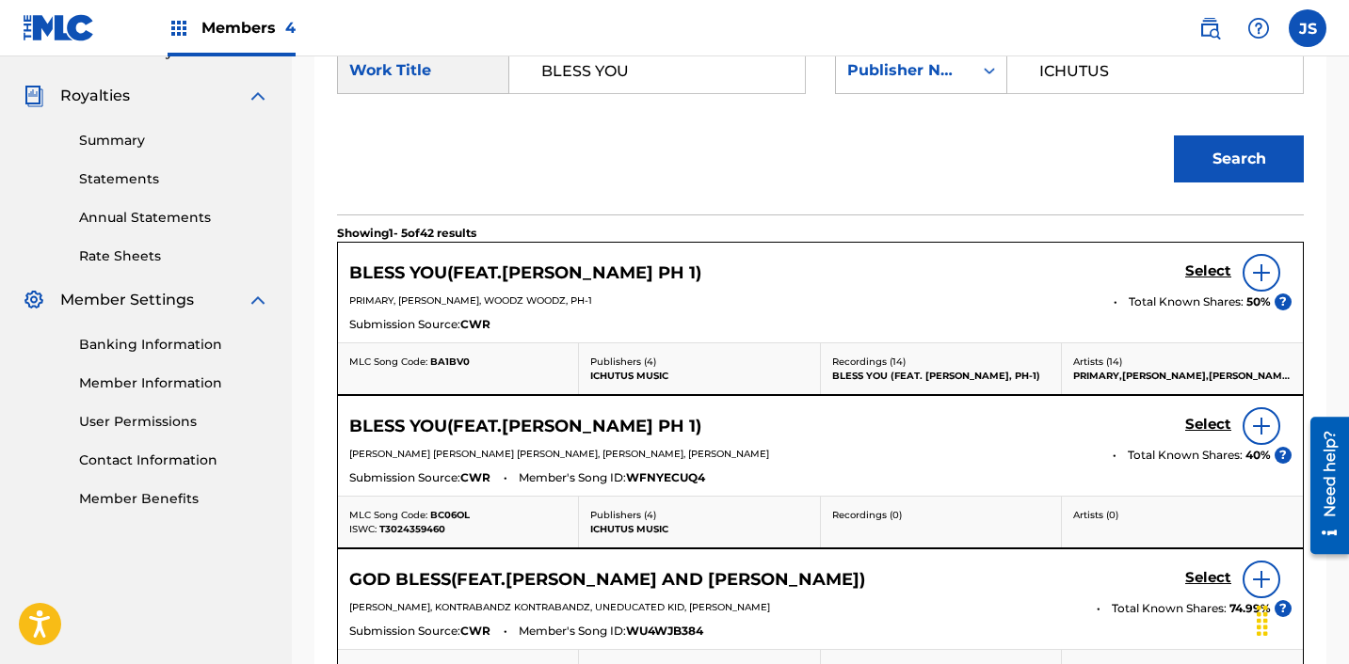
scroll to position [589, 0]
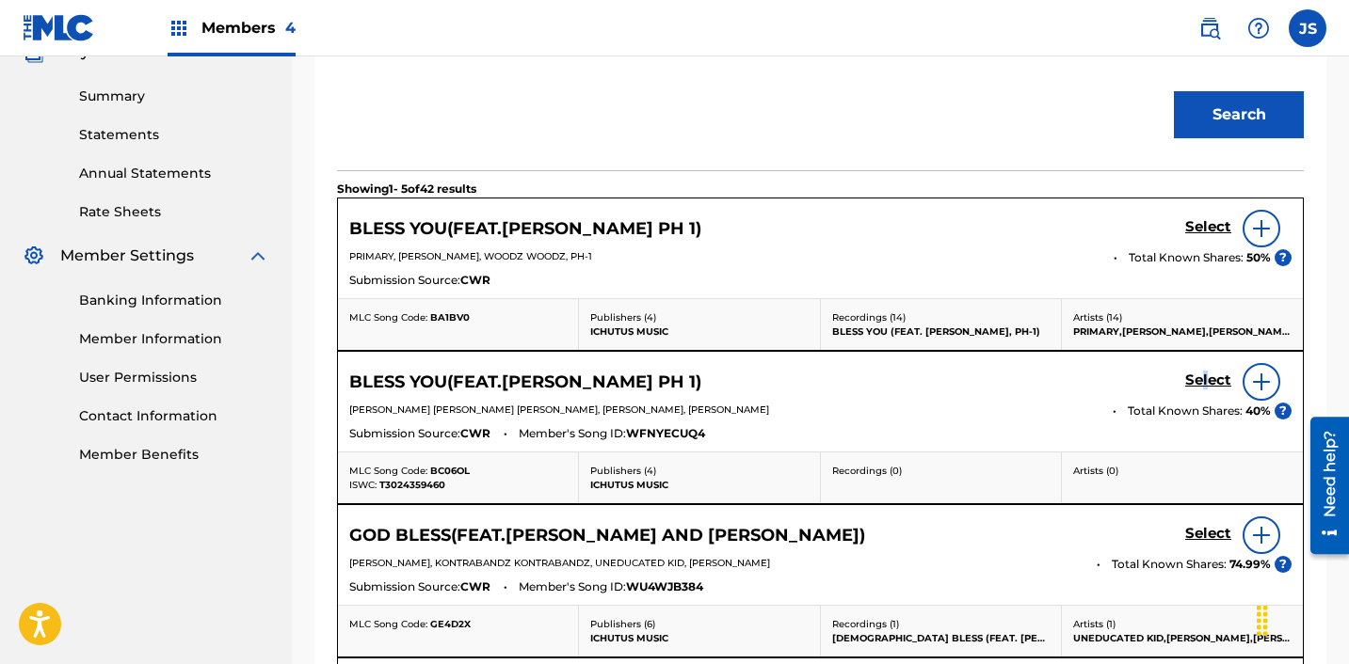
click at [1206, 236] on h5 "Select" at bounding box center [1208, 227] width 46 height 18
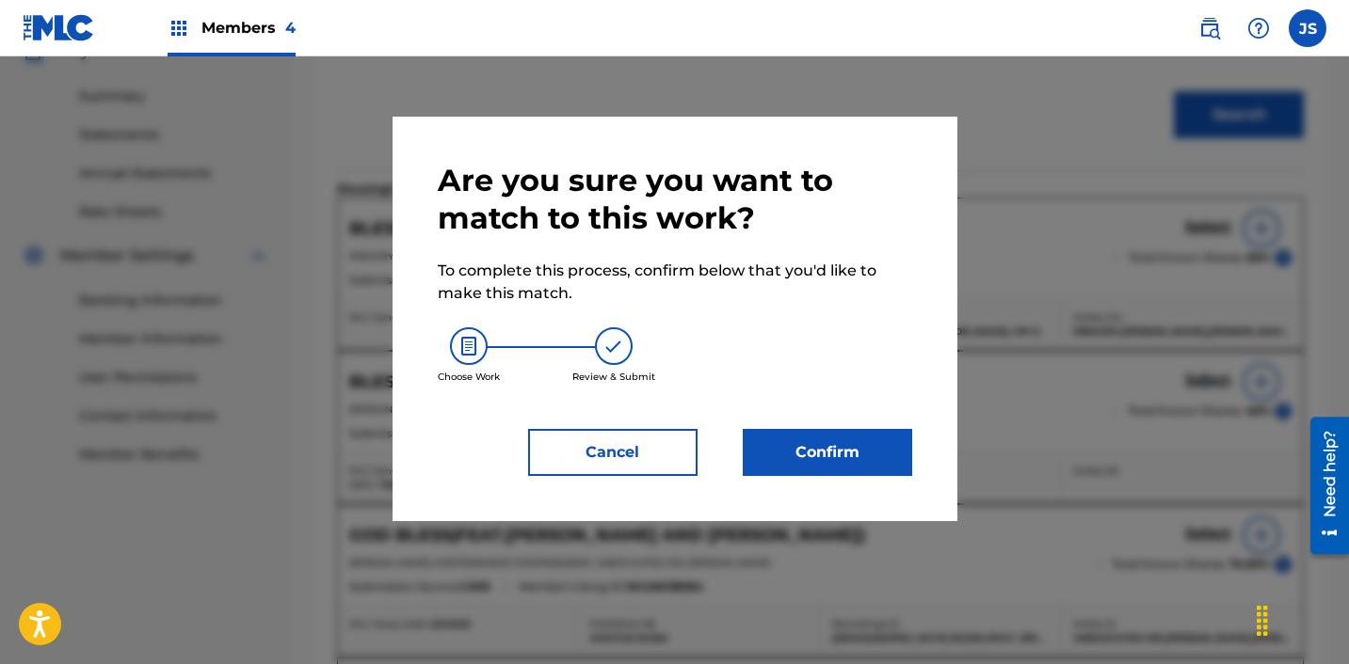
click at [851, 448] on button "Confirm" at bounding box center [827, 452] width 169 height 47
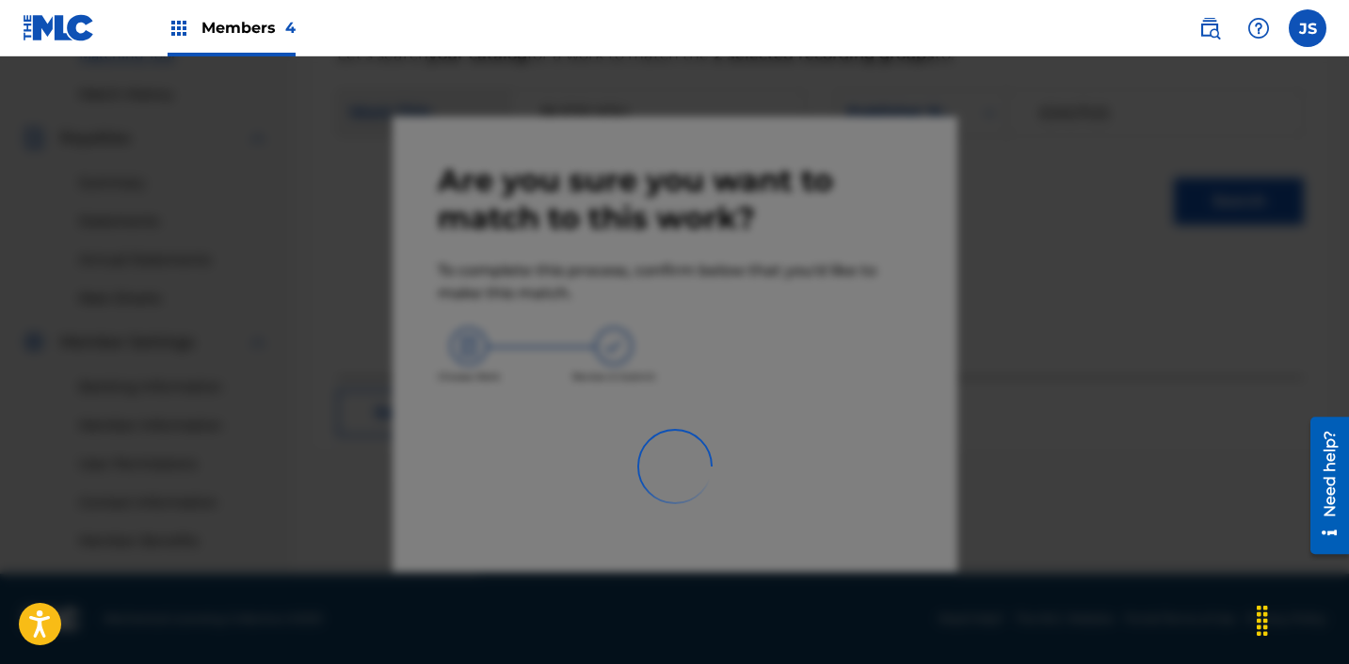
scroll to position [503, 0]
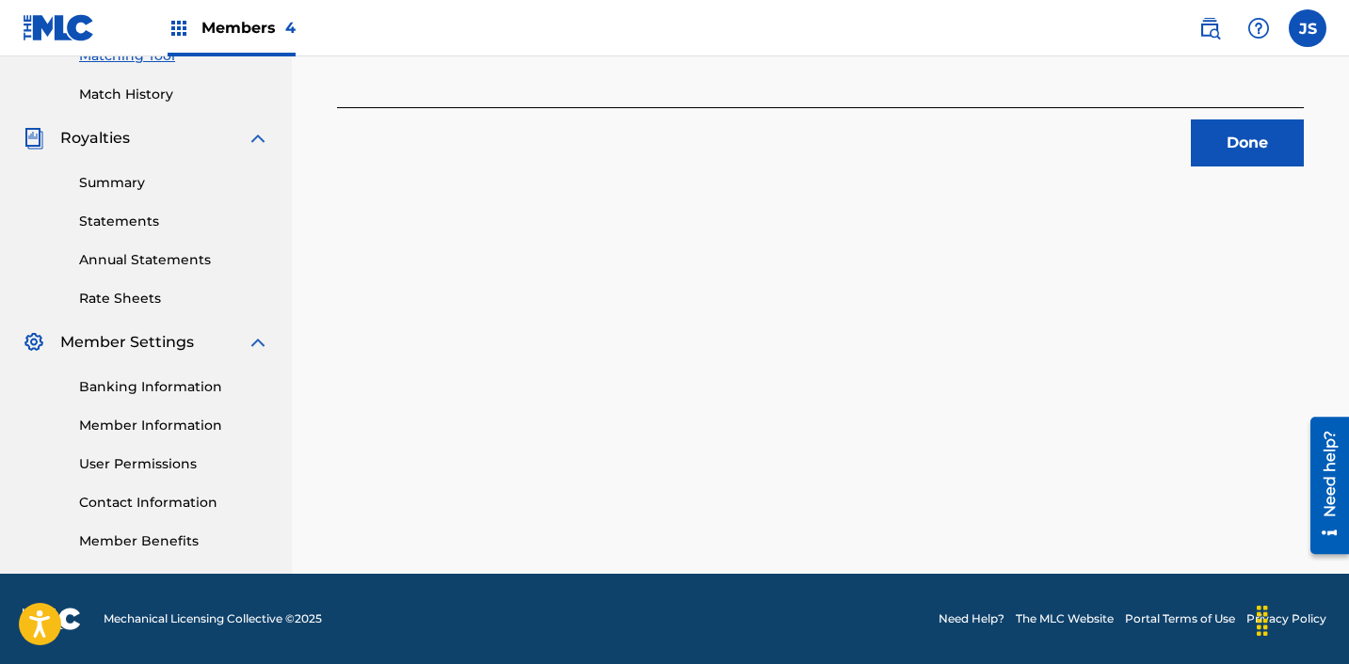
click at [1277, 120] on button "Done" at bounding box center [1247, 143] width 113 height 47
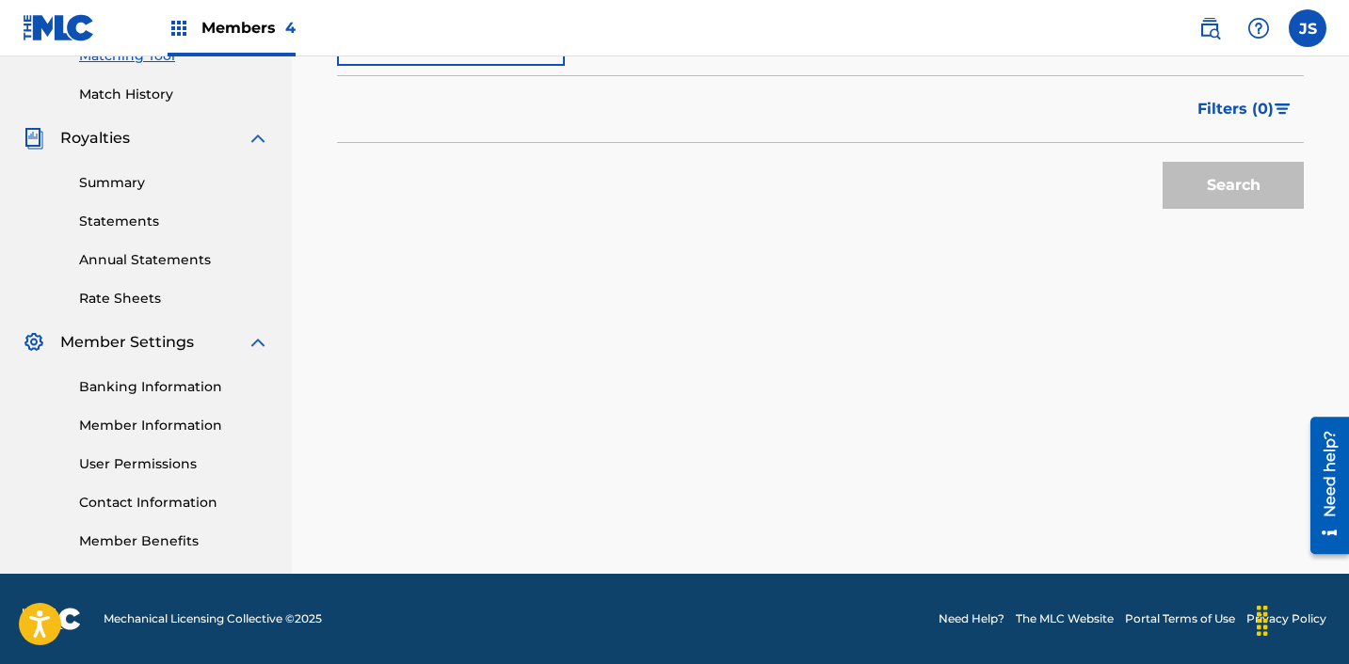
scroll to position [359, 0]
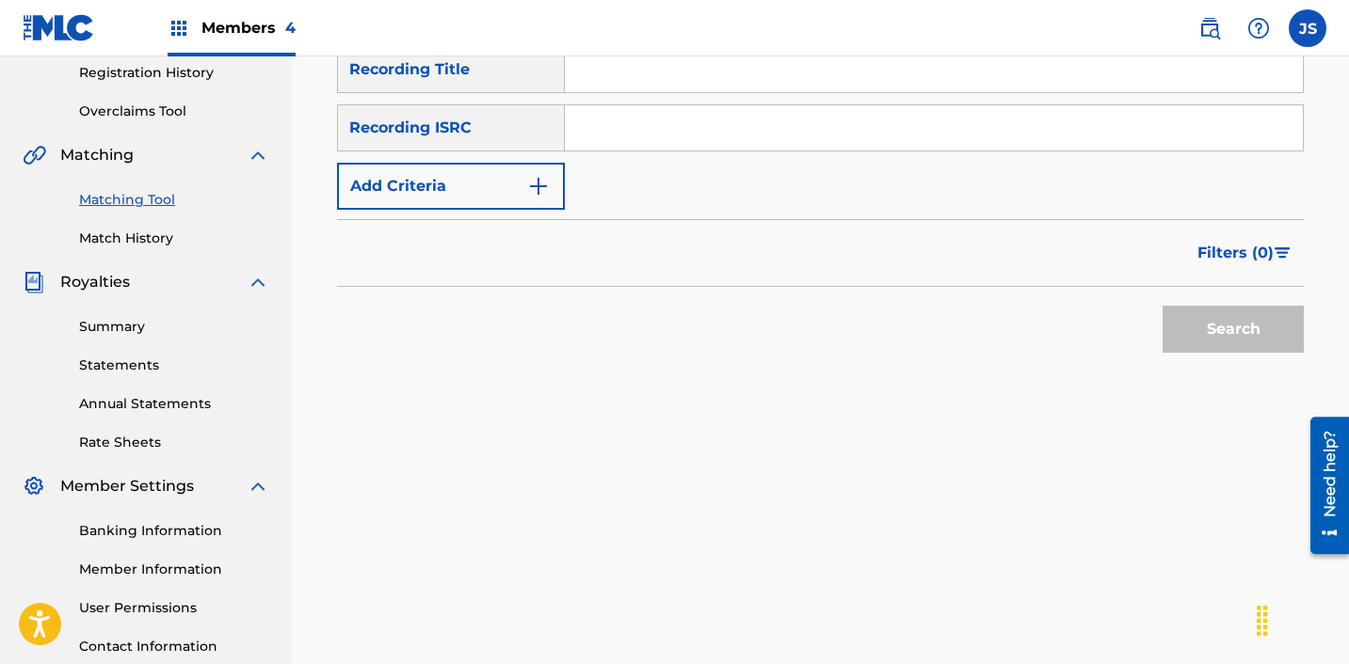
click at [652, 125] on input "Search Form" at bounding box center [934, 127] width 738 height 45
paste input "KRF702300142"
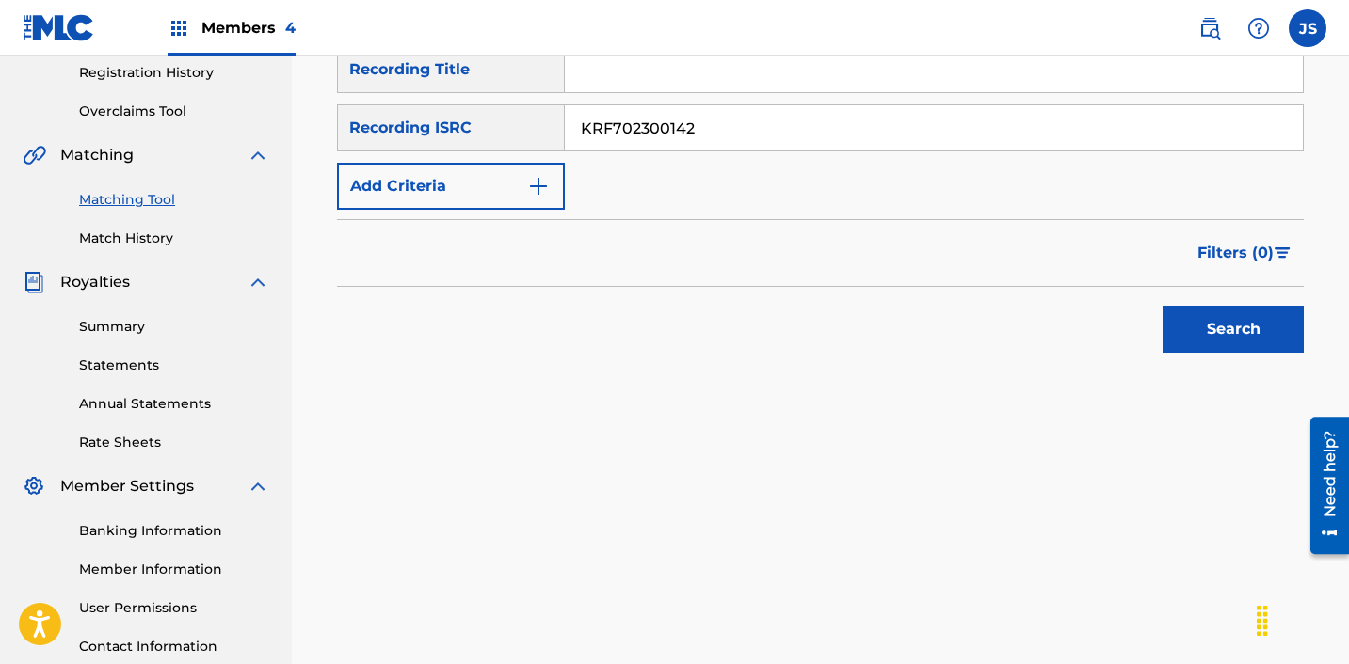
type input "KRF702300142"
click at [1162, 306] on button "Search" at bounding box center [1232, 329] width 141 height 47
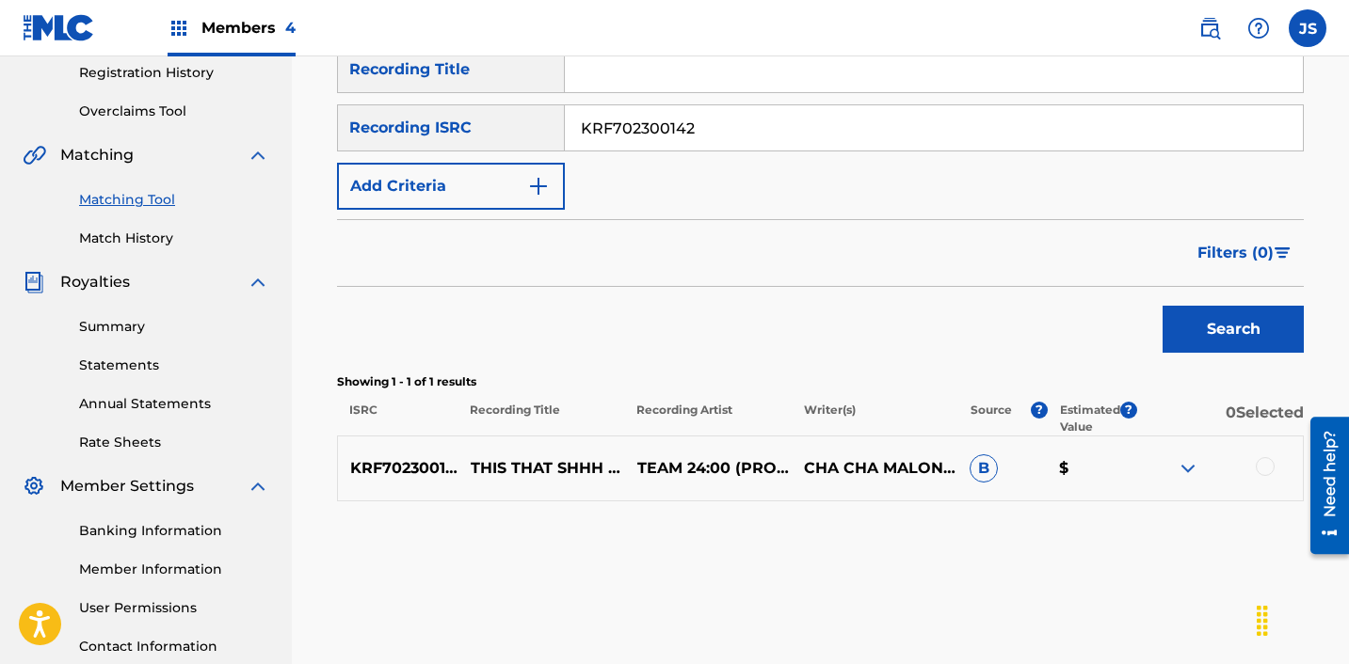
scroll to position [503, 0]
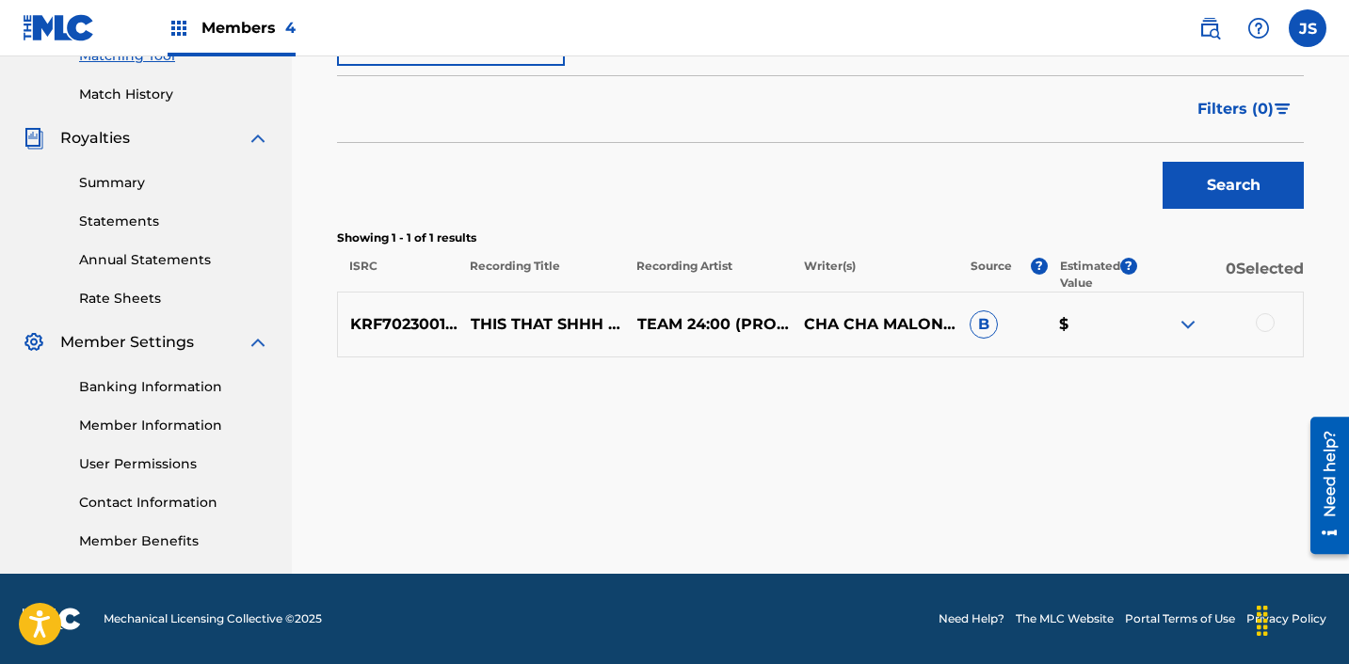
click at [1268, 321] on div at bounding box center [1264, 322] width 19 height 19
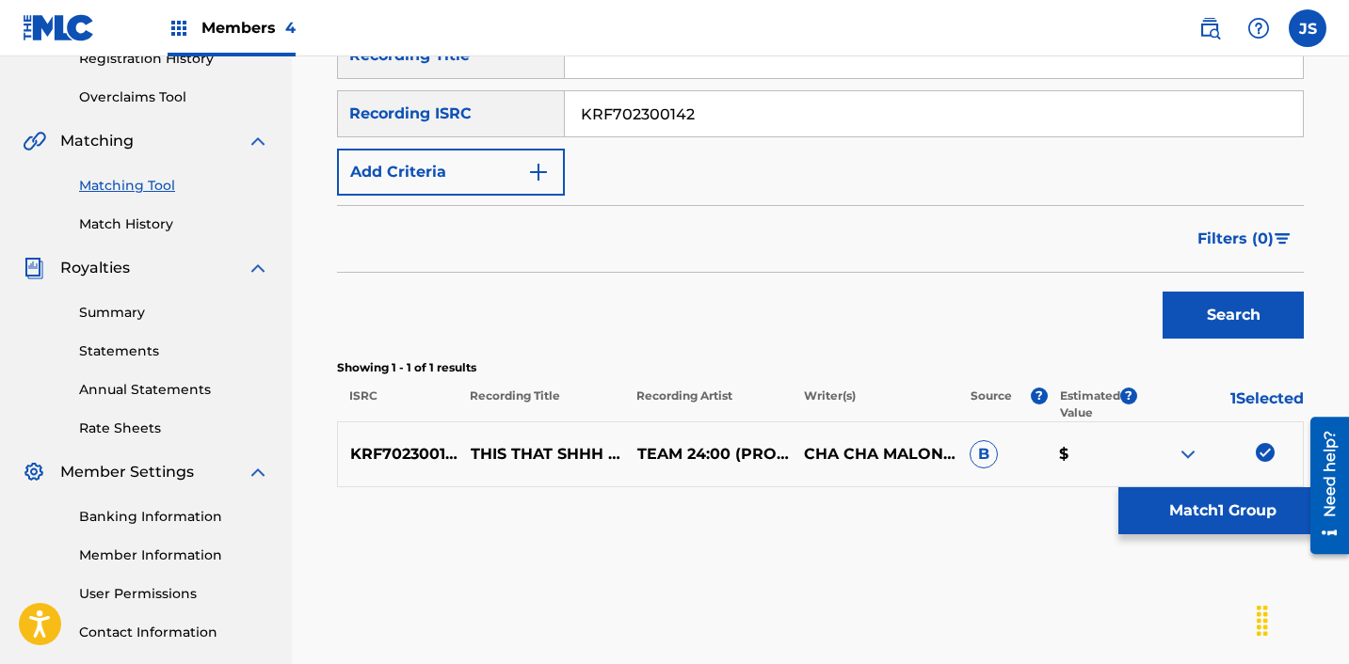
scroll to position [372, 0]
click at [1160, 489] on button "Match 1 Group" at bounding box center [1222, 511] width 208 height 47
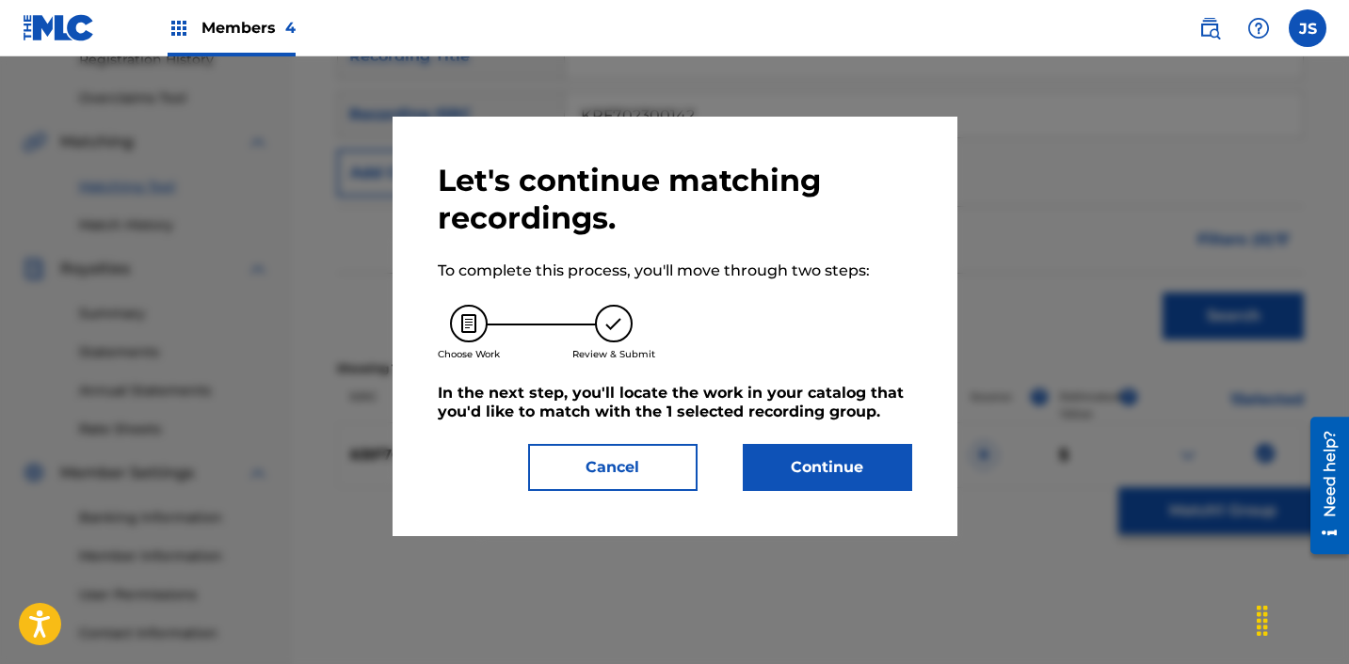
click at [860, 477] on button "Continue" at bounding box center [827, 467] width 169 height 47
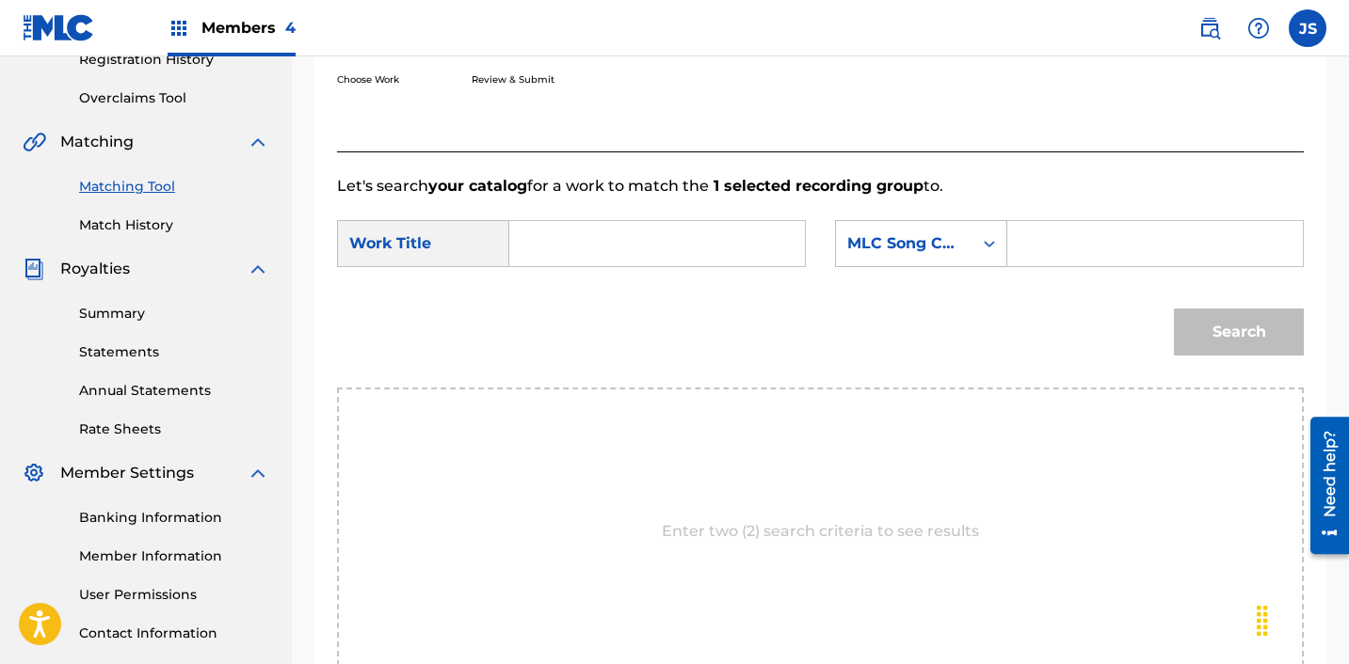
click at [638, 247] on input "Search Form" at bounding box center [657, 243] width 264 height 45
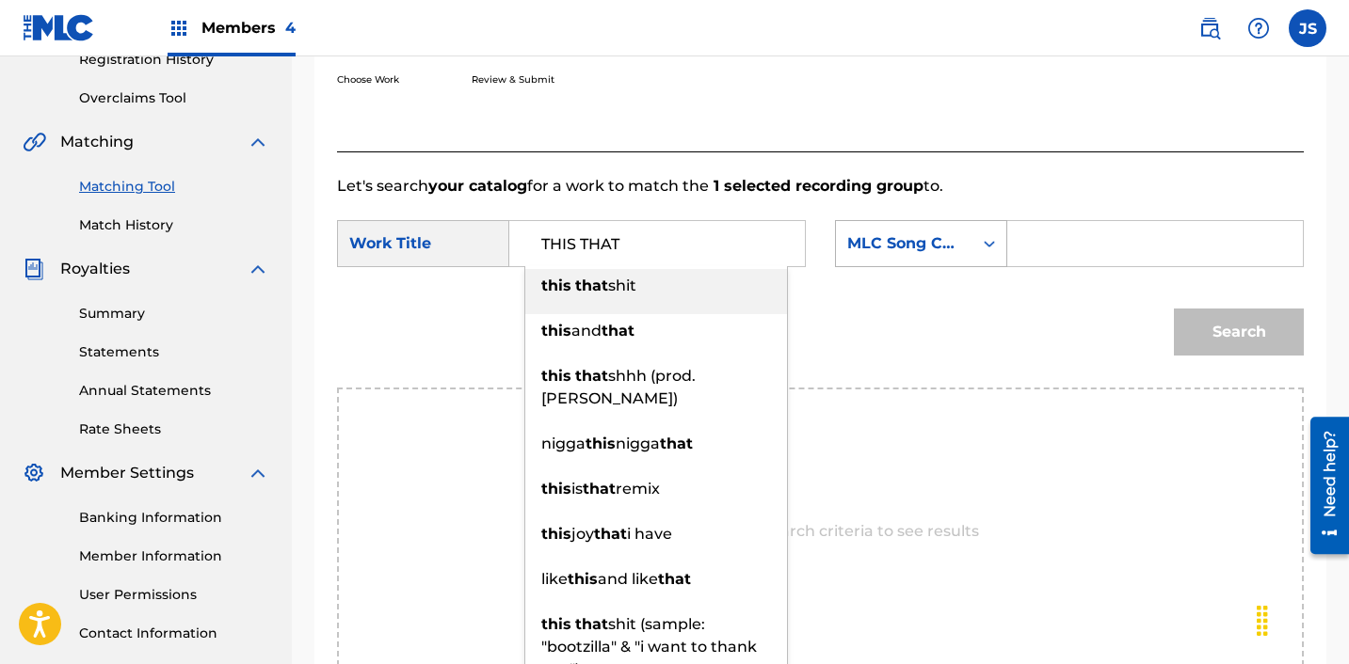
type input "THIS THAT"
click at [884, 255] on div "MLC Song Code" at bounding box center [904, 244] width 136 height 36
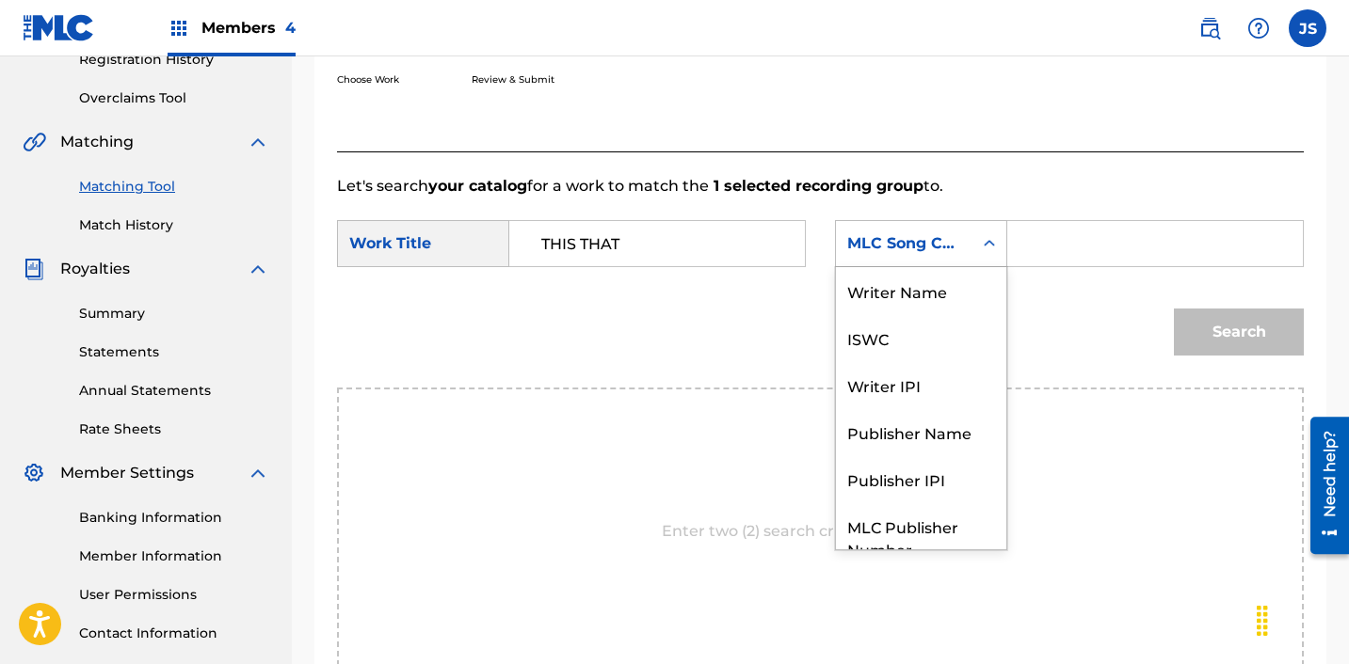
scroll to position [70, 0]
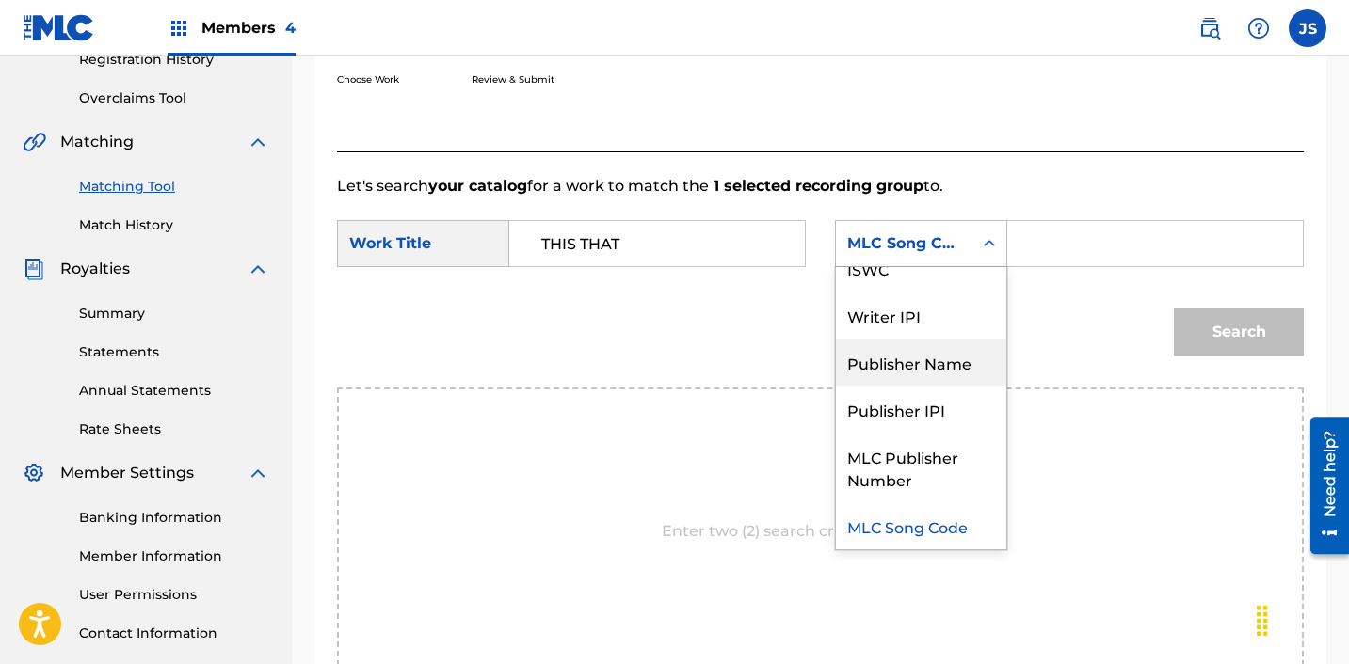
click at [922, 367] on div "Publisher Name" at bounding box center [921, 362] width 170 height 47
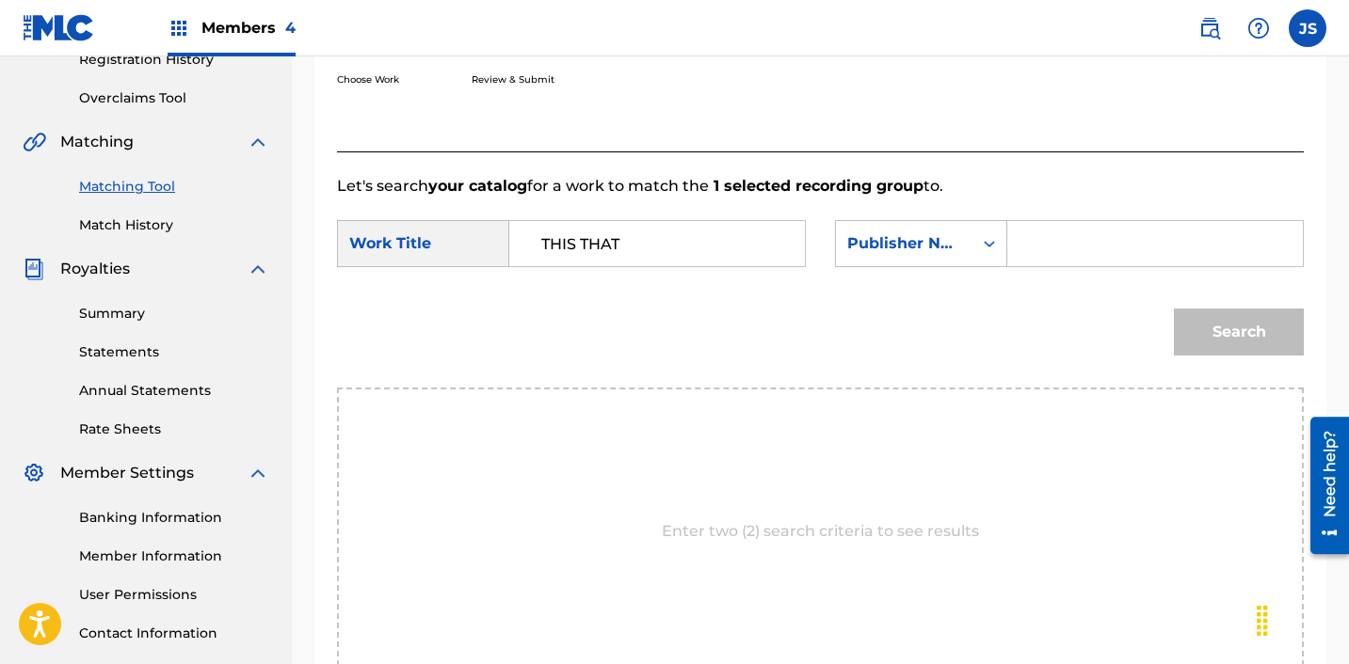
click at [1035, 248] on input "Search Form" at bounding box center [1155, 243] width 264 height 45
type input "ICHUTUS"
click at [1235, 343] on button "Search" at bounding box center [1239, 332] width 130 height 47
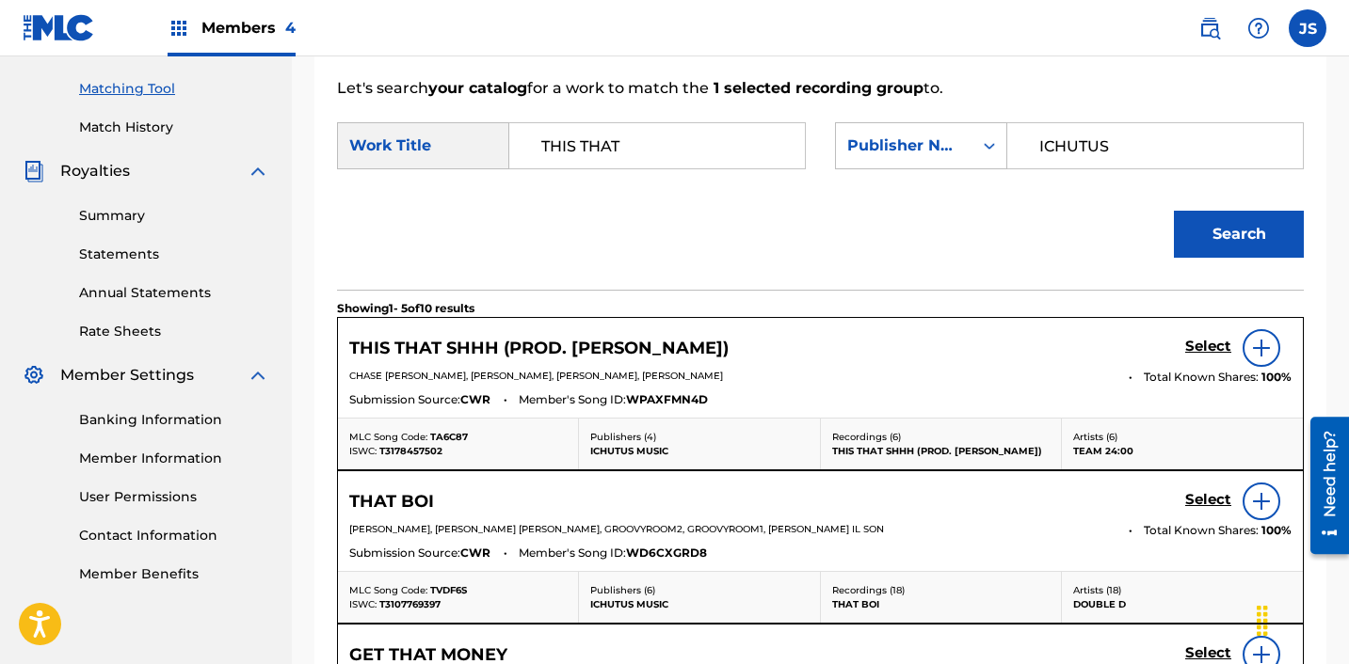
scroll to position [471, 0]
click at [1216, 348] on h5 "Select" at bounding box center [1208, 346] width 46 height 18
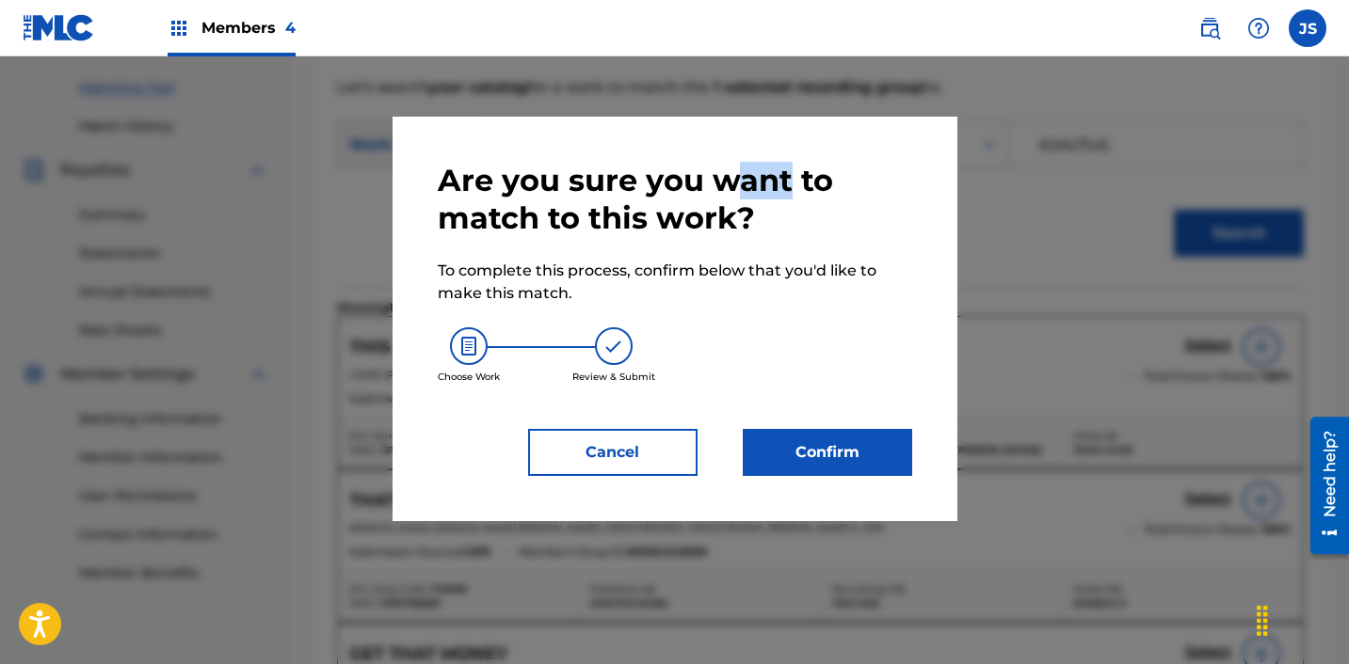
drag, startPoint x: 737, startPoint y: 186, endPoint x: 784, endPoint y: 184, distance: 47.1
click at [784, 184] on h2 "Are you sure you want to match to this work?" at bounding box center [675, 199] width 474 height 75
click at [819, 295] on p "To complete this process, confirm below that you'd like to make this match." at bounding box center [675, 282] width 474 height 45
click at [840, 443] on button "Confirm" at bounding box center [827, 452] width 169 height 47
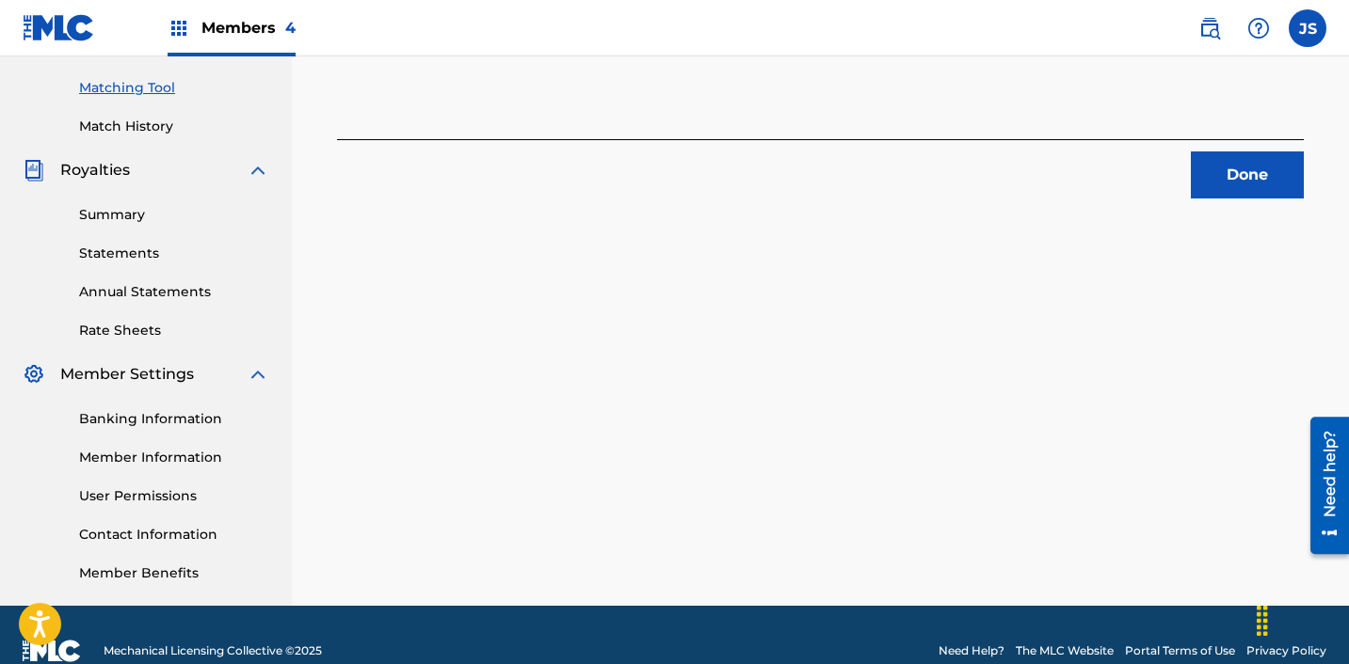
click at [1229, 171] on button "Done" at bounding box center [1247, 175] width 113 height 47
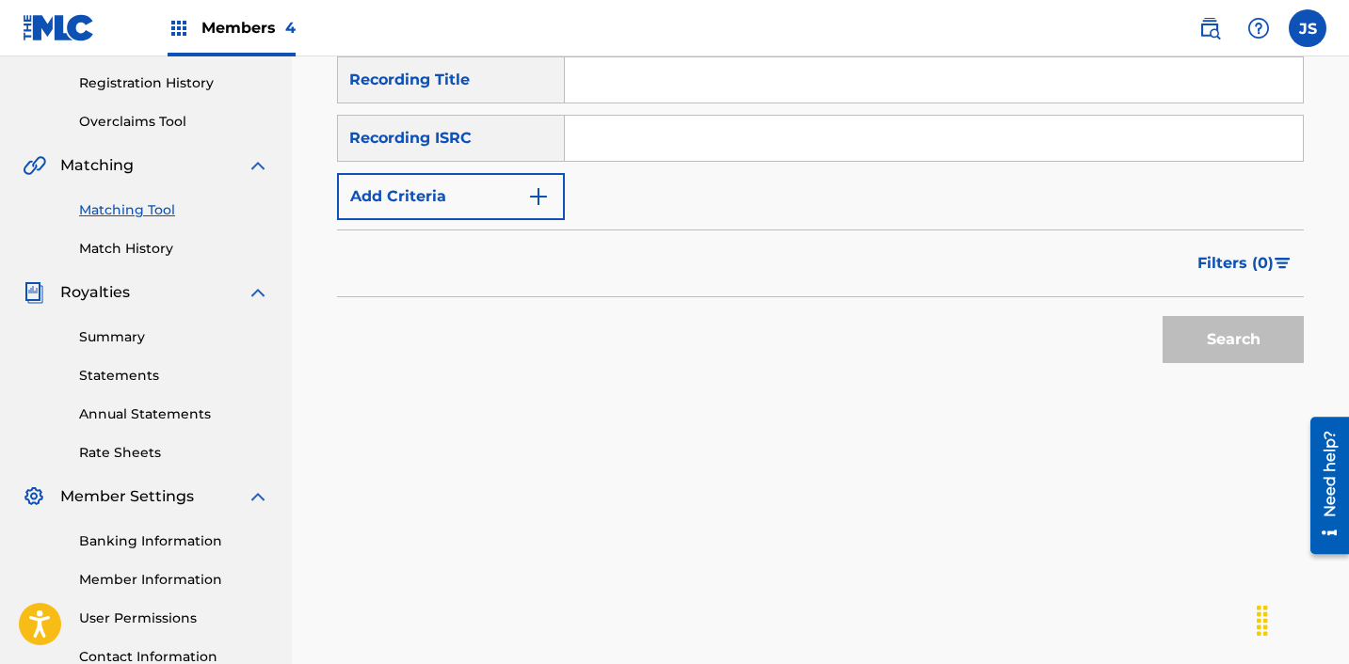
scroll to position [346, 0]
click at [676, 143] on input "Search Form" at bounding box center [934, 140] width 738 height 45
paste input "KSA012249623"
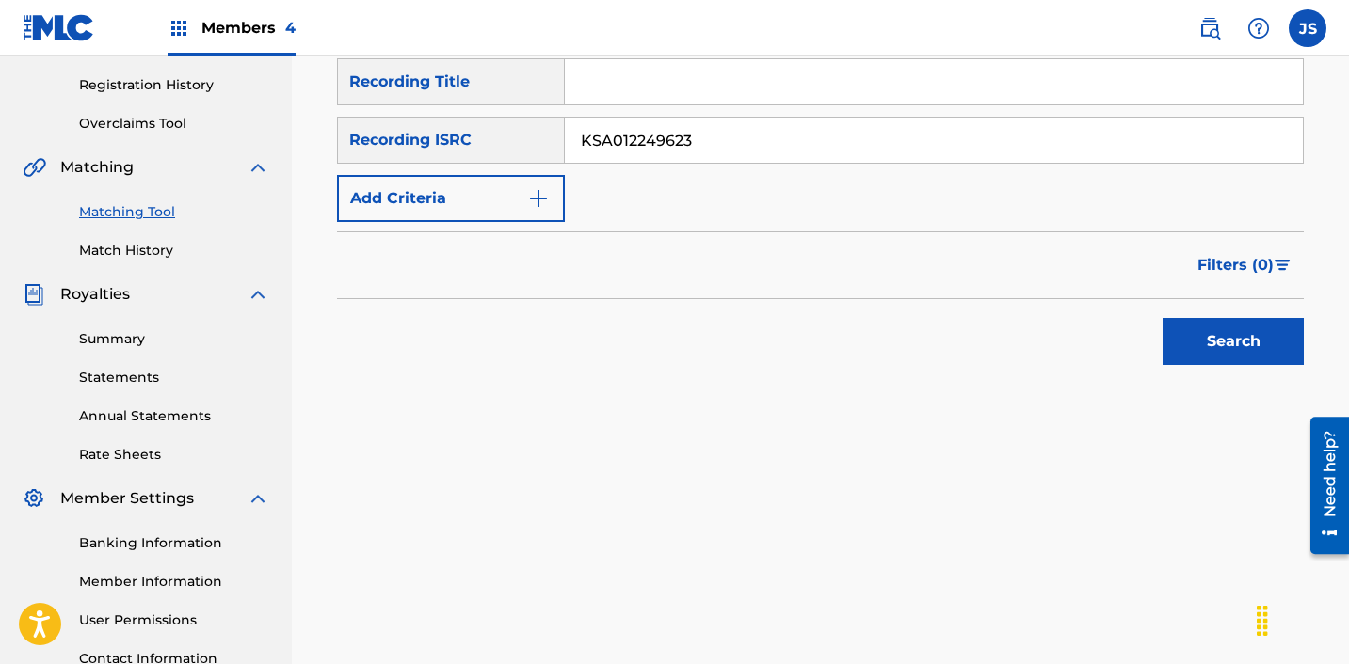
type input "KSA012249623"
click at [1162, 318] on button "Search" at bounding box center [1232, 341] width 141 height 47
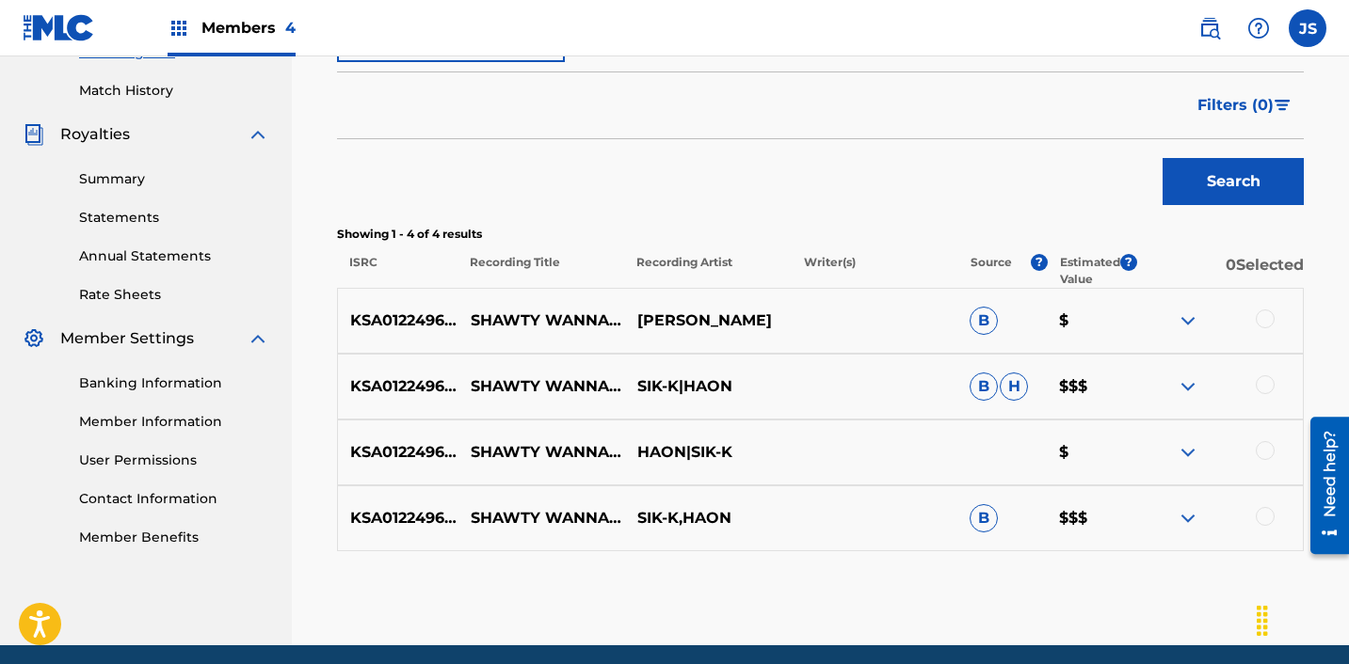
scroll to position [551, 0]
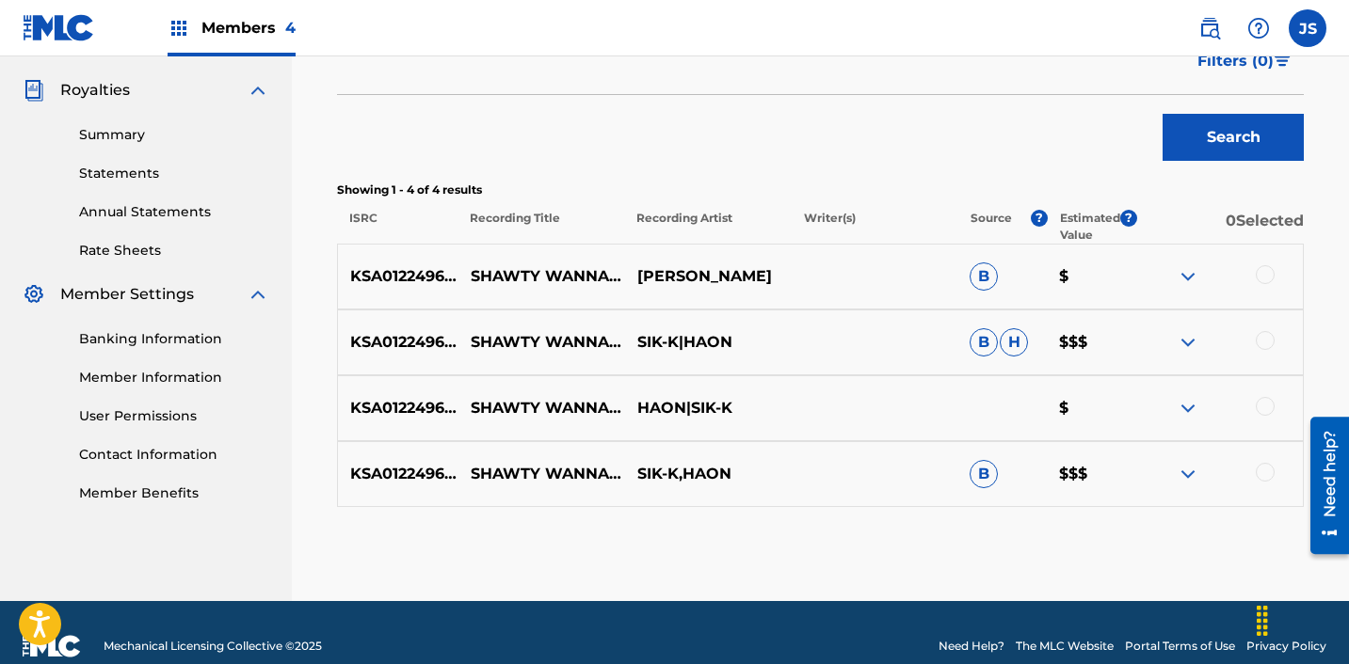
click at [1273, 475] on div at bounding box center [1219, 474] width 167 height 23
click at [1271, 475] on div at bounding box center [1264, 472] width 19 height 19
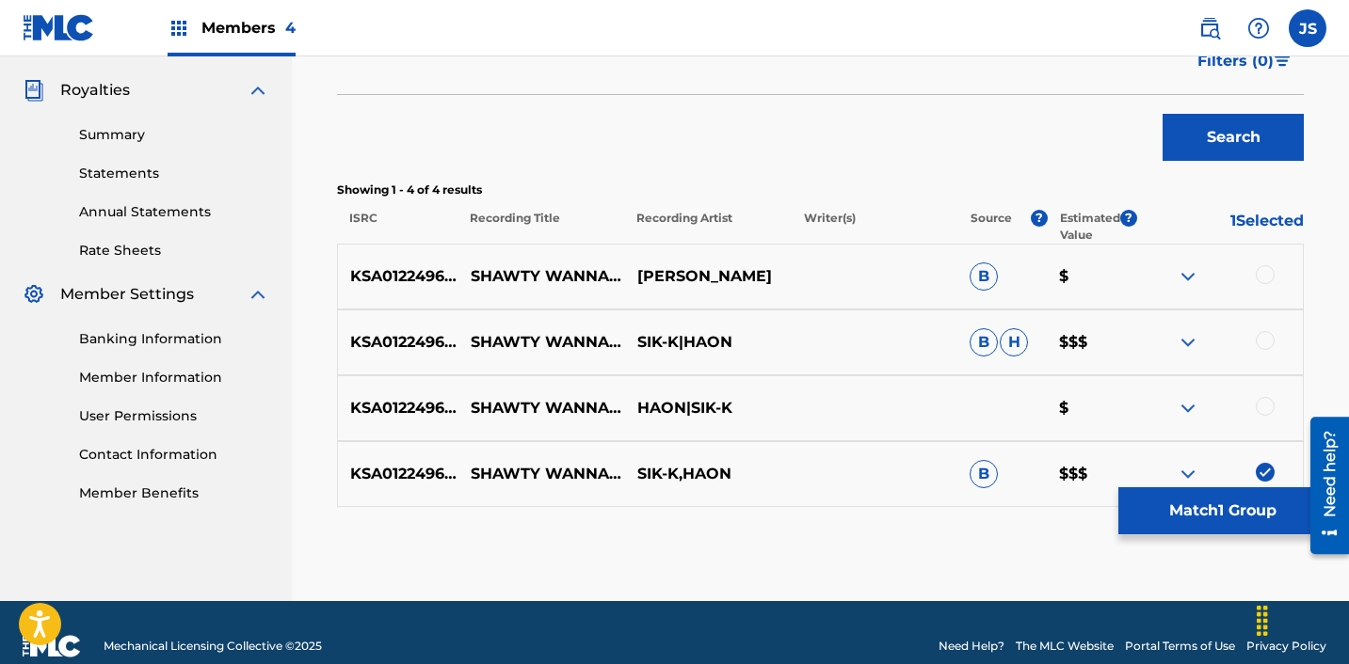
click at [1268, 403] on div at bounding box center [1264, 406] width 19 height 19
click at [1265, 343] on div at bounding box center [1264, 340] width 19 height 19
click at [1265, 280] on div at bounding box center [1264, 274] width 19 height 19
click at [1217, 521] on button "Match 4 Groups" at bounding box center [1222, 511] width 208 height 47
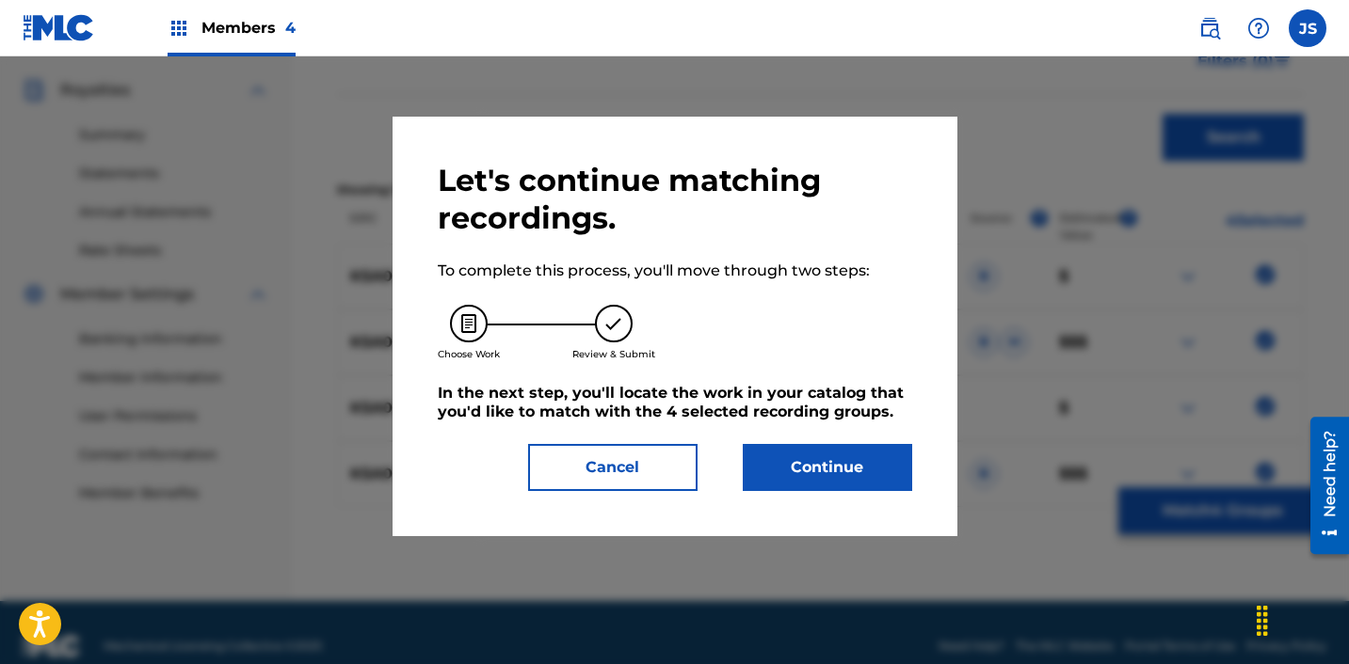
click at [605, 472] on button "Cancel" at bounding box center [612, 467] width 169 height 47
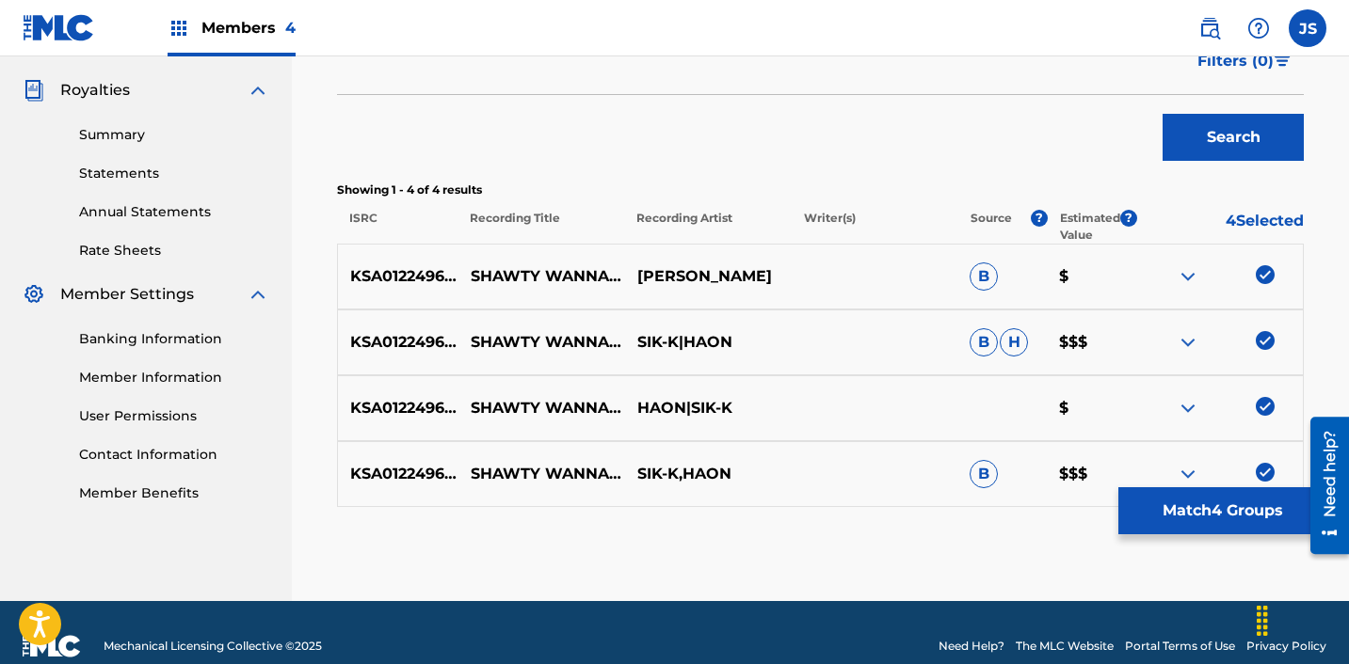
click at [1247, 513] on button "Match 4 Groups" at bounding box center [1222, 511] width 208 height 47
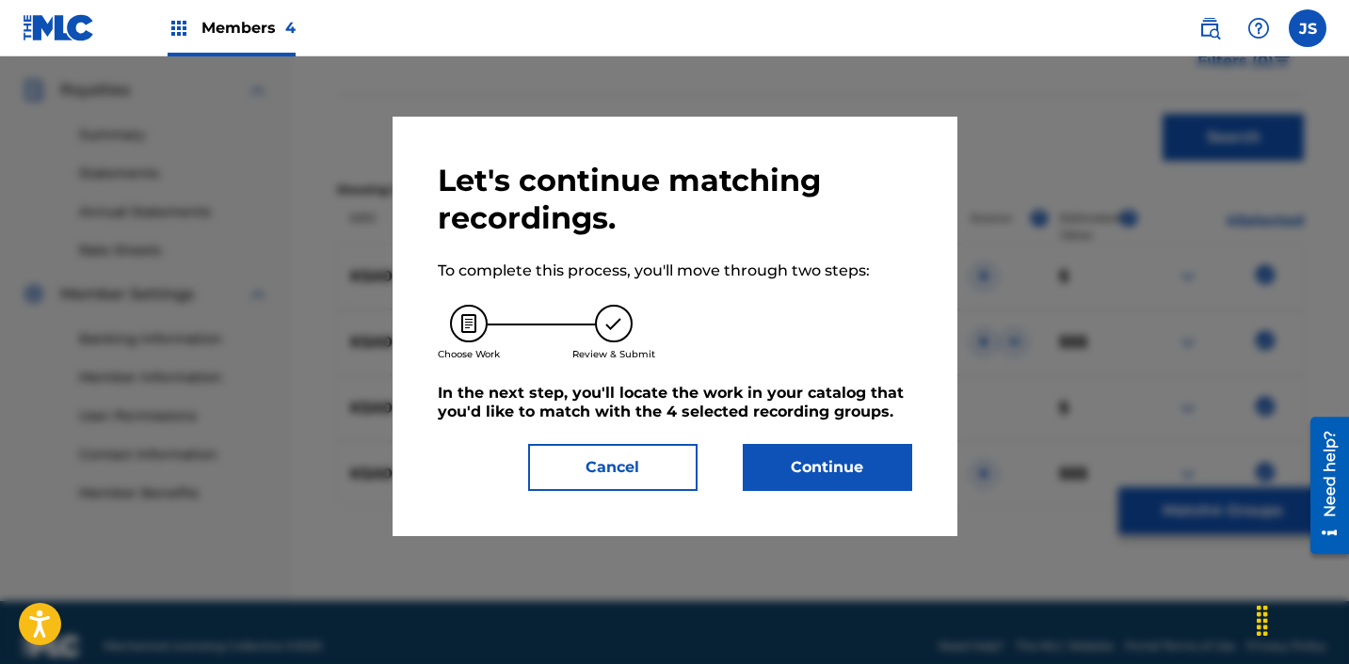
click at [855, 449] on button "Continue" at bounding box center [827, 467] width 169 height 47
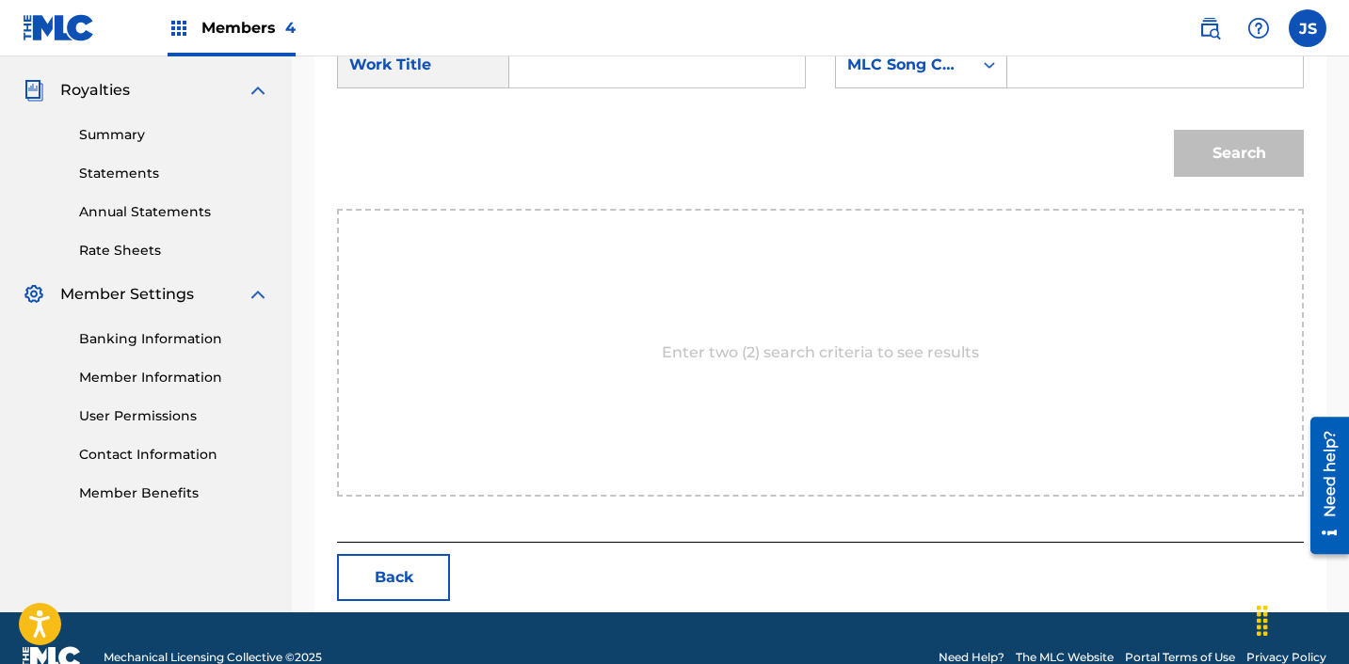
click at [646, 63] on input "Search Form" at bounding box center [657, 64] width 264 height 45
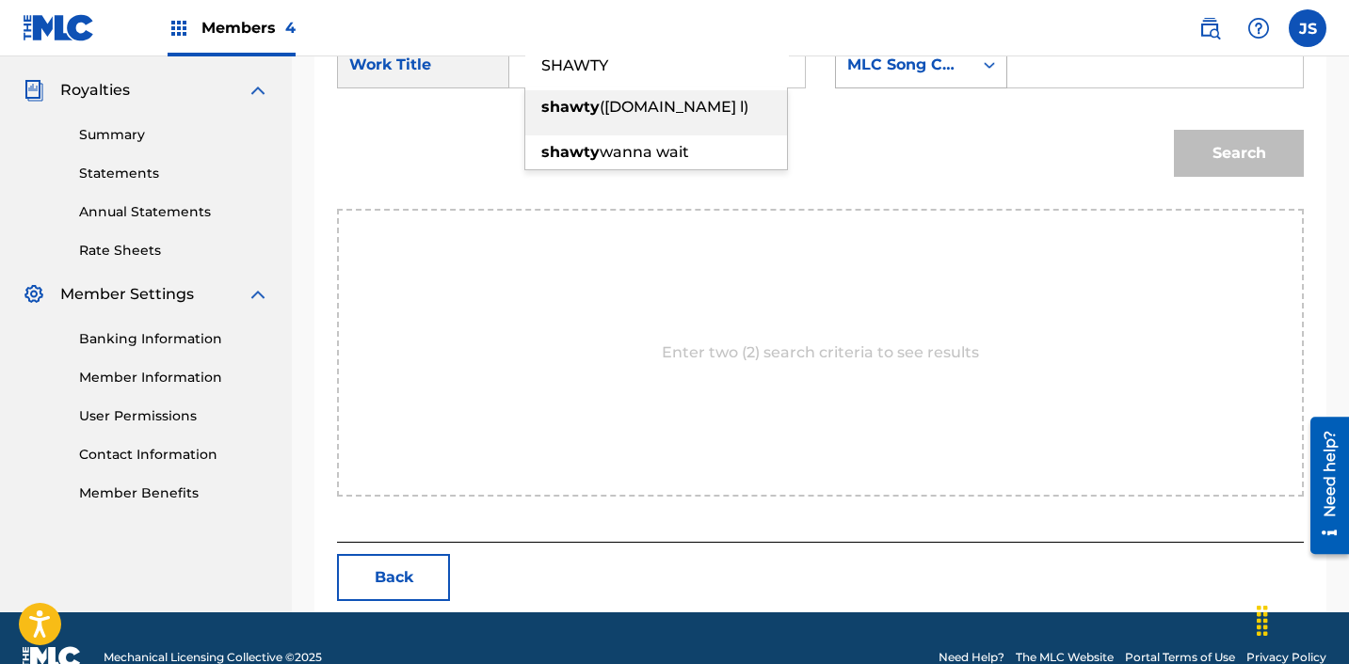
type input "SHAWTY"
click at [924, 69] on div "MLC Song Code" at bounding box center [904, 65] width 114 height 23
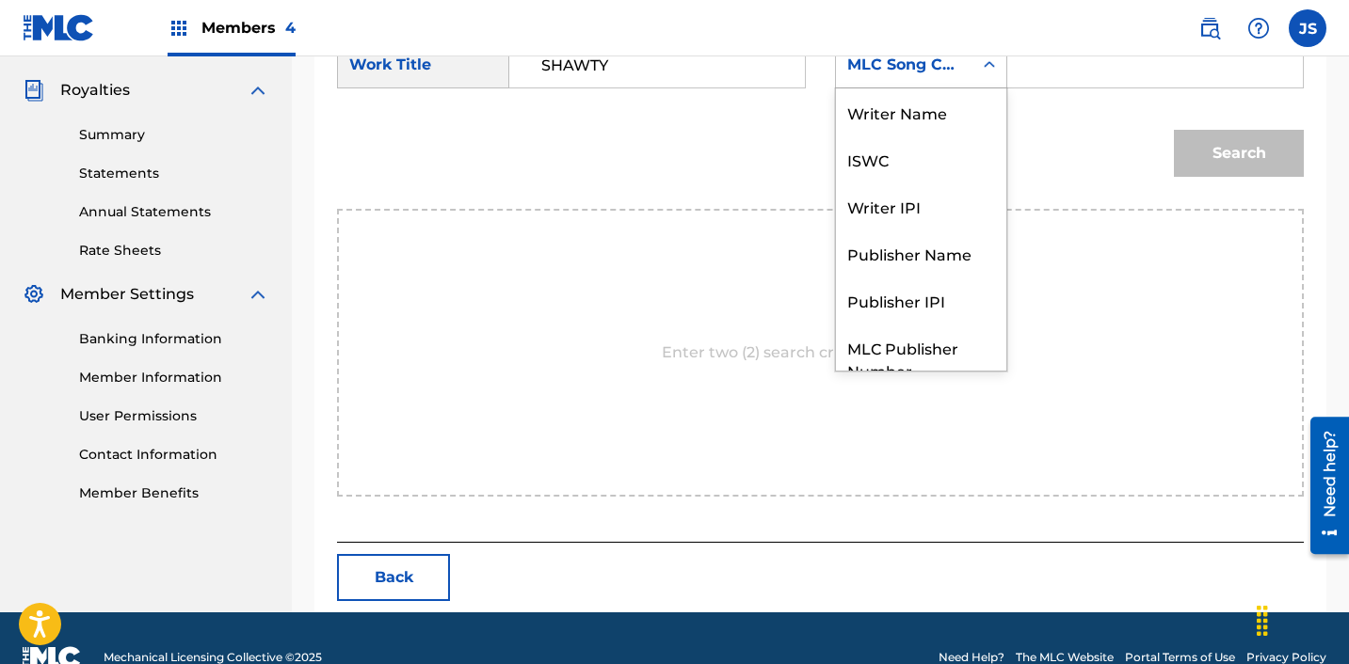
scroll to position [70, 0]
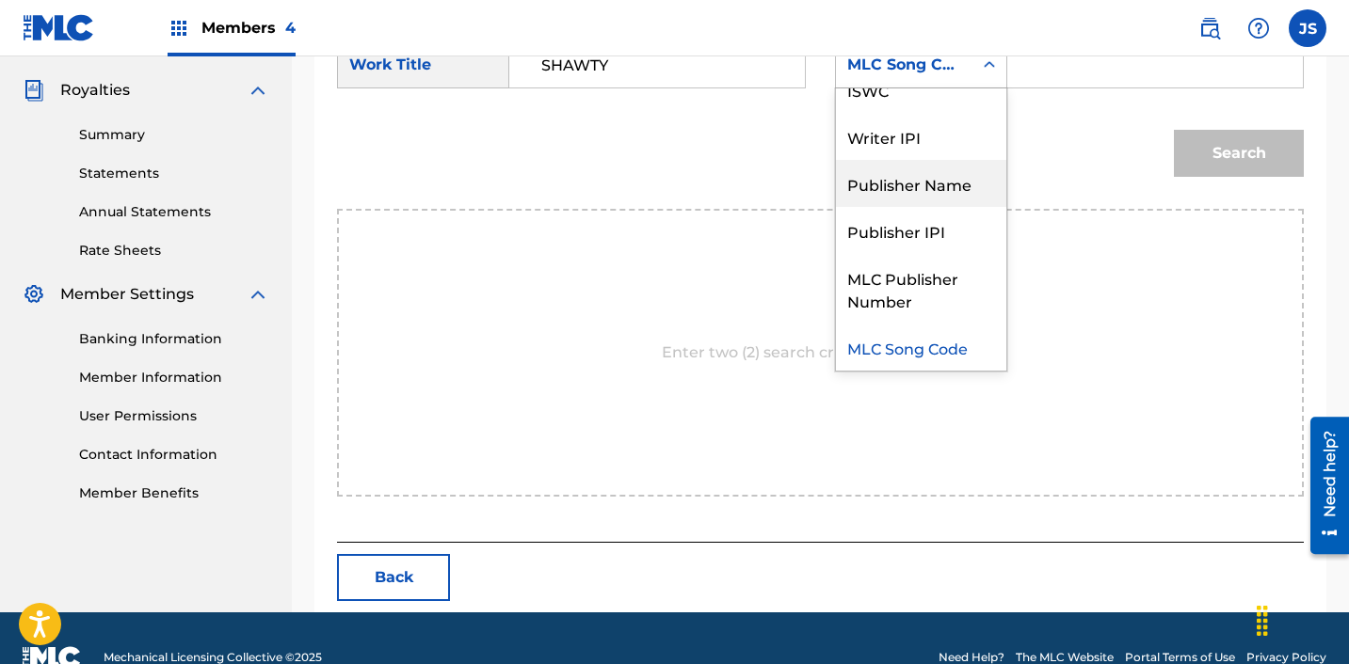
click at [935, 190] on div "Publisher Name" at bounding box center [921, 183] width 170 height 47
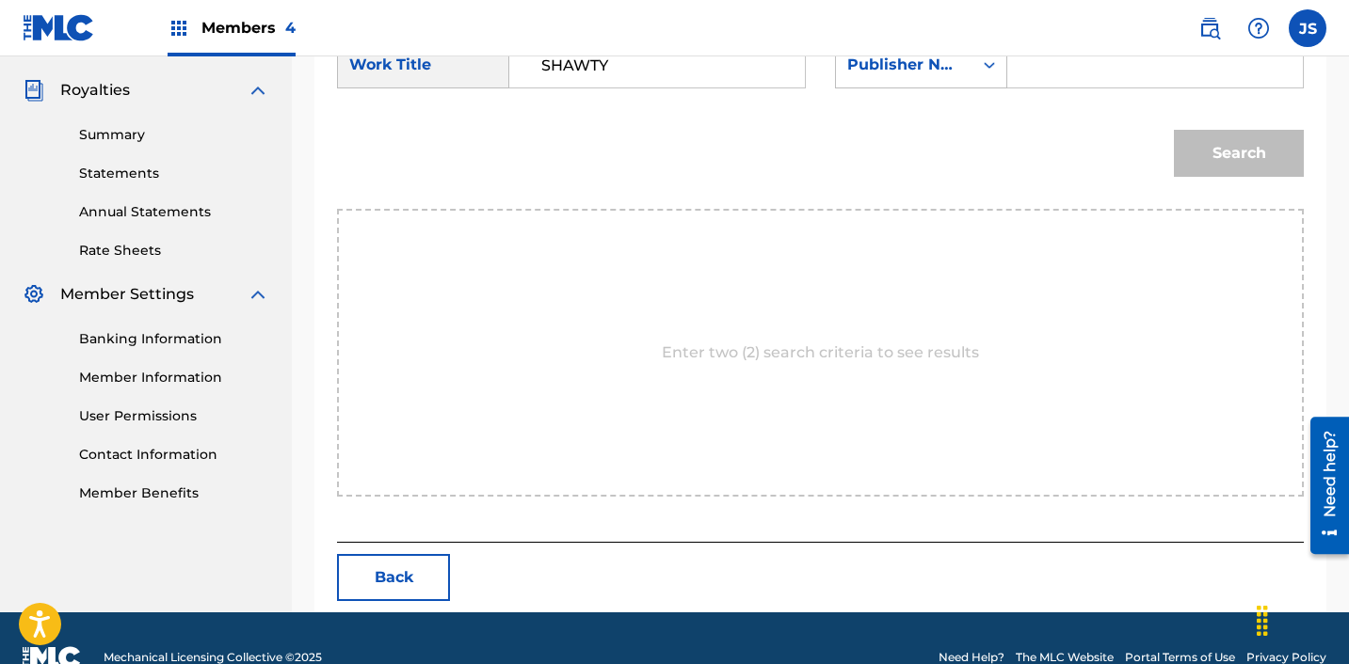
click at [1029, 64] on input "Search Form" at bounding box center [1155, 64] width 264 height 45
type input "ICHUTUS"
click at [1223, 146] on button "Search" at bounding box center [1239, 153] width 130 height 47
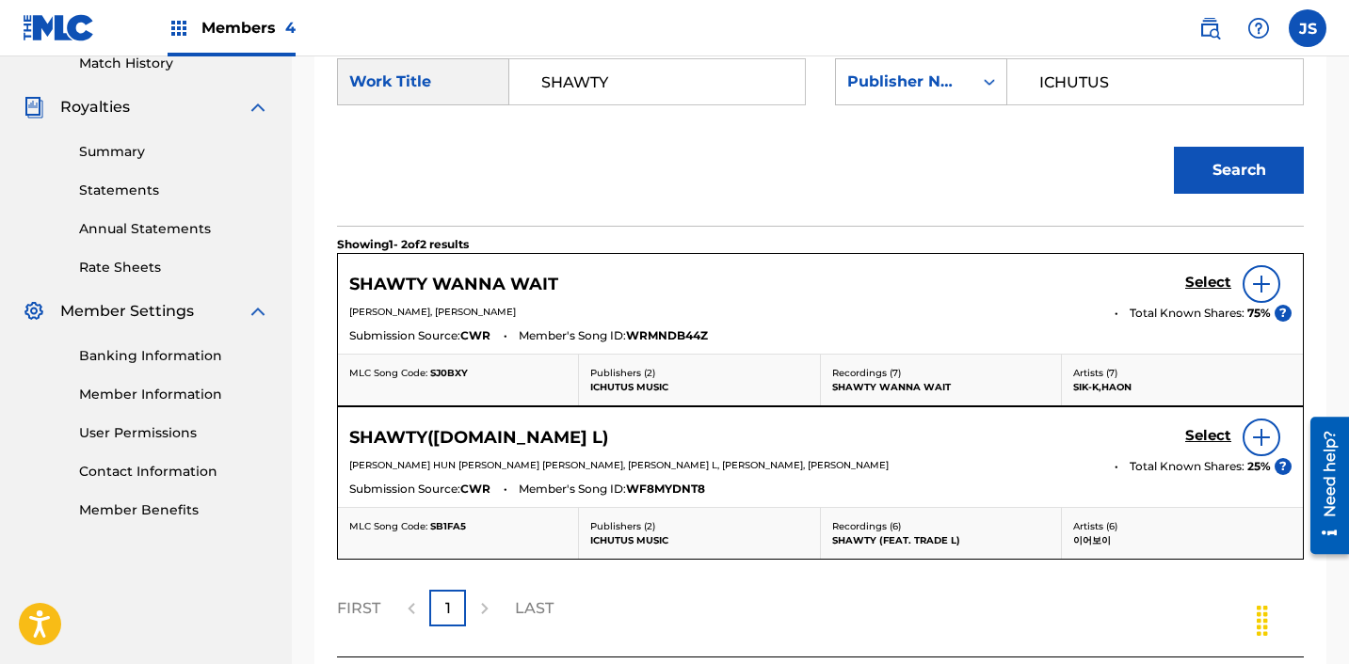
scroll to position [530, 0]
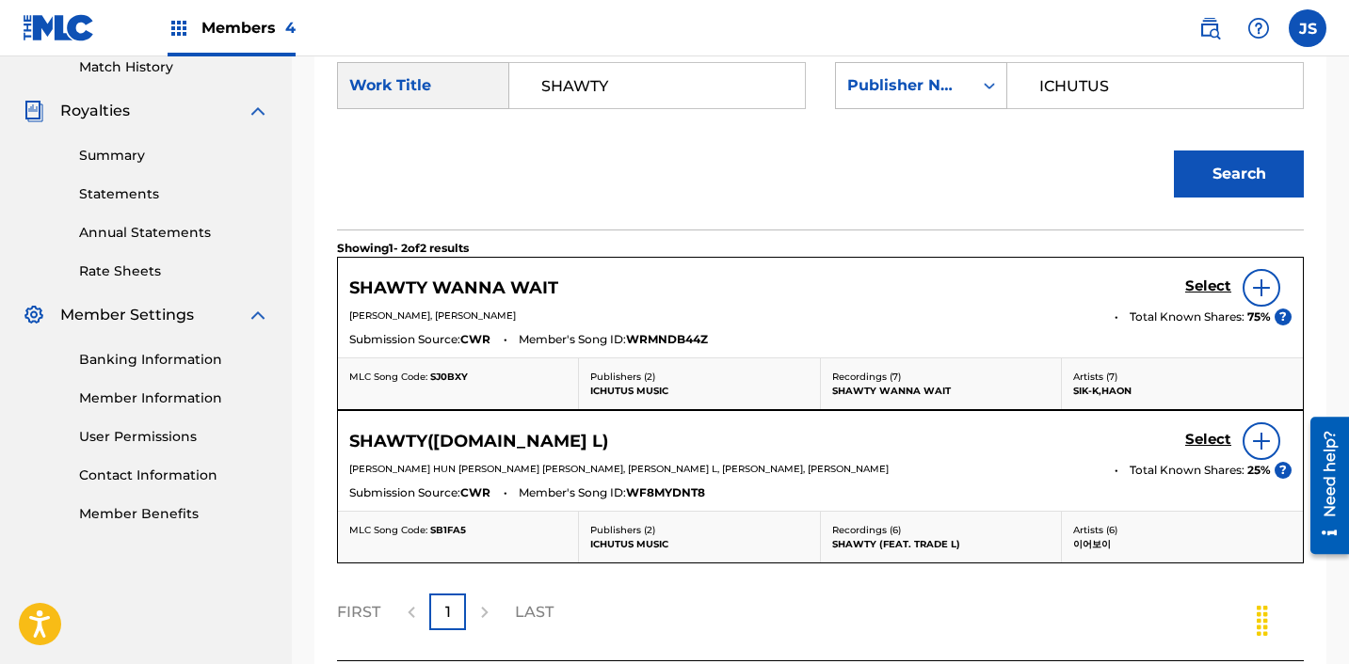
click at [1205, 292] on h5 "Select" at bounding box center [1208, 287] width 46 height 18
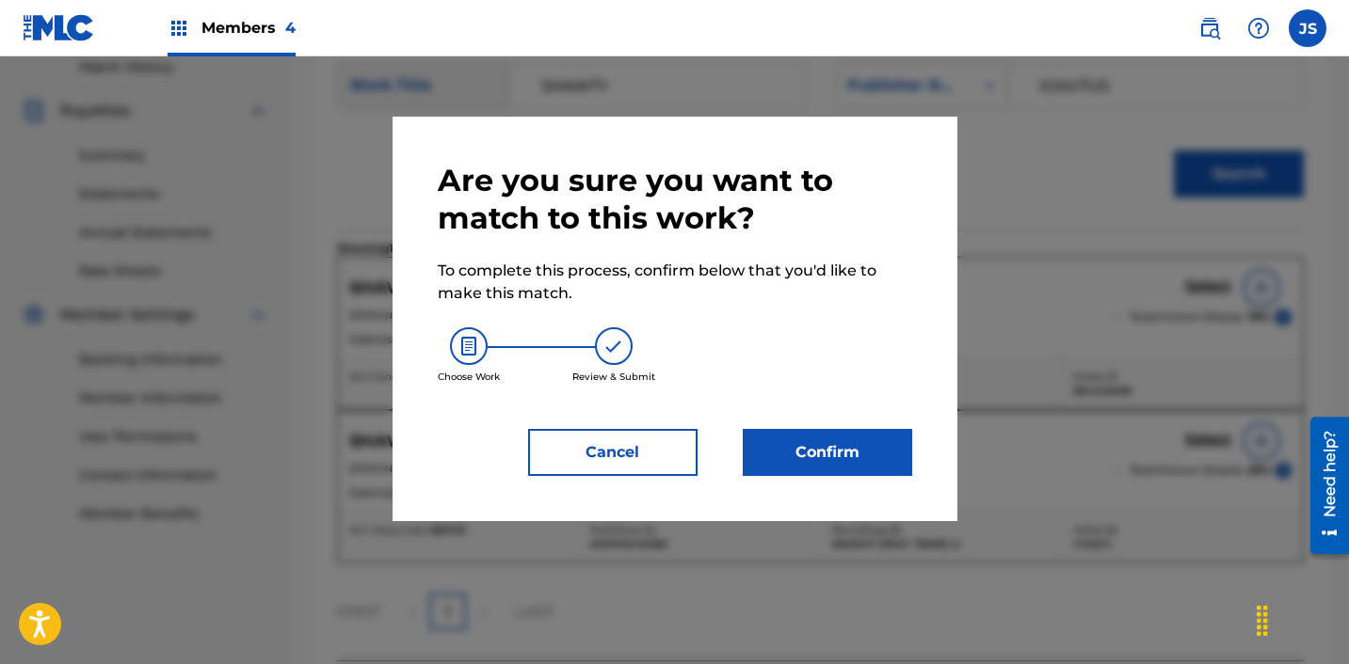
click at [841, 437] on button "Confirm" at bounding box center [827, 452] width 169 height 47
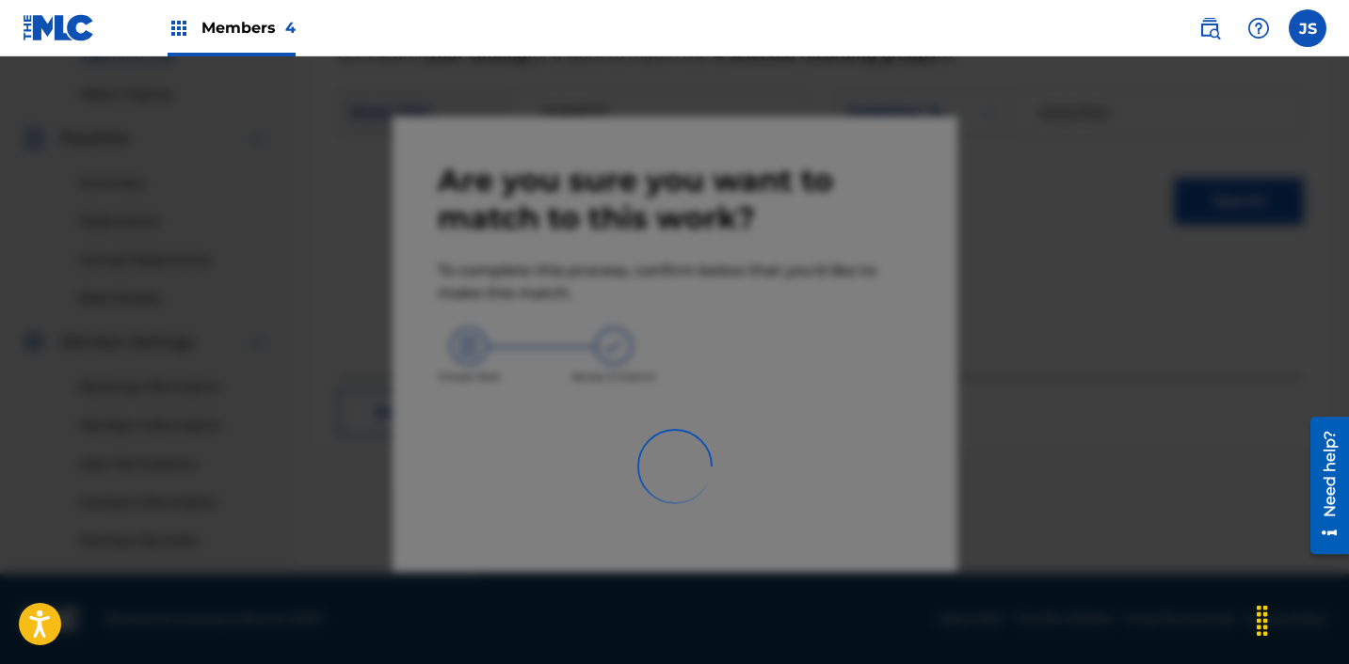
scroll to position [503, 0]
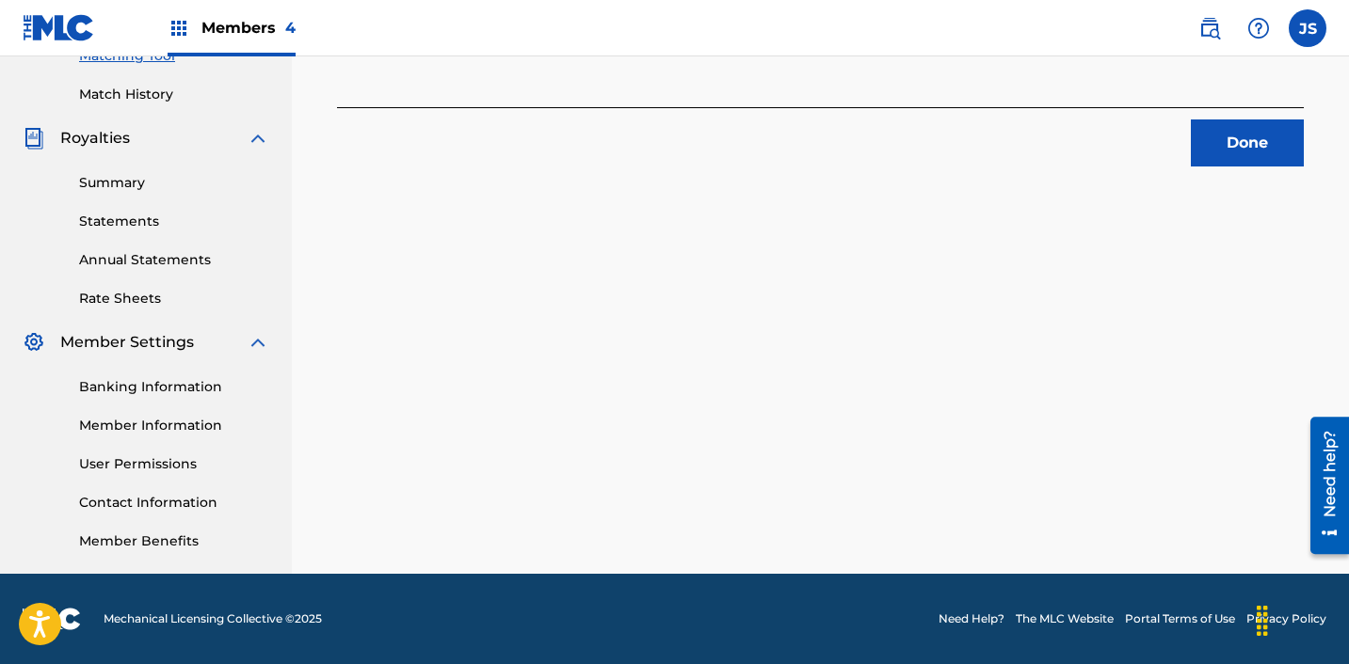
click at [1265, 157] on button "Done" at bounding box center [1247, 143] width 113 height 47
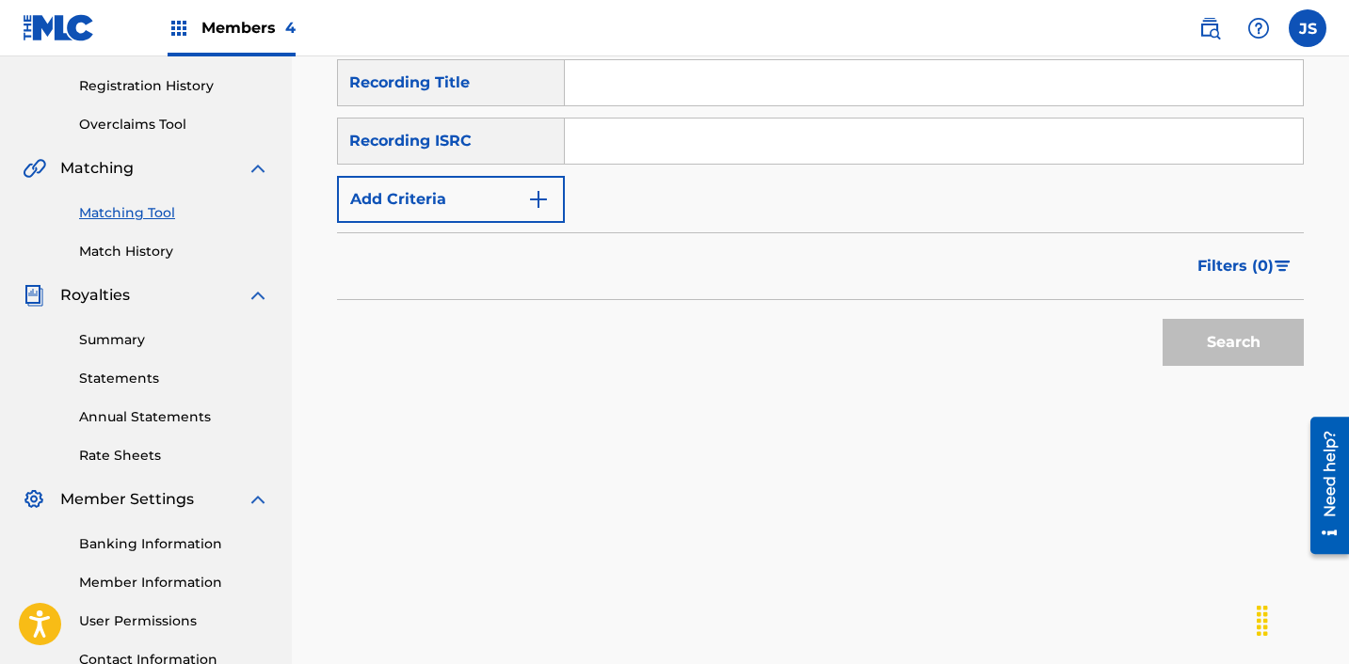
scroll to position [344, 0]
click at [662, 135] on input "Search Form" at bounding box center [934, 142] width 738 height 45
paste input "KRA301900399"
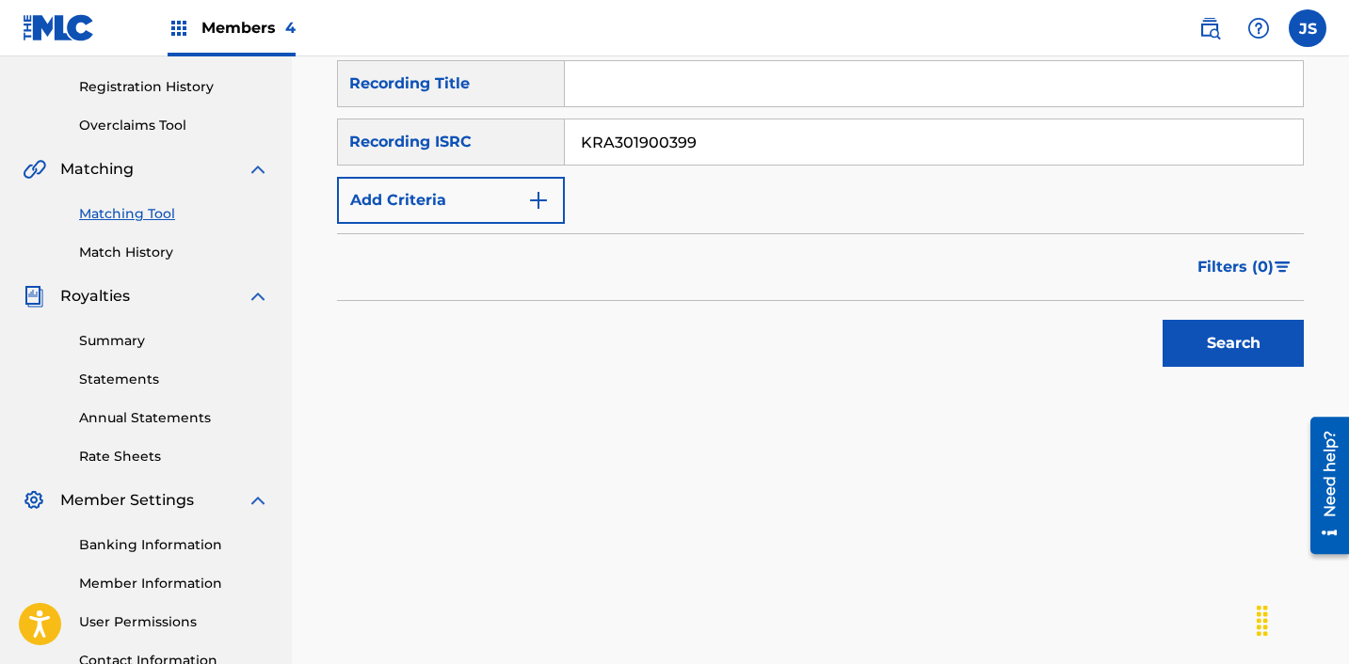
type input "KRA301900399"
click at [1162, 320] on button "Search" at bounding box center [1232, 343] width 141 height 47
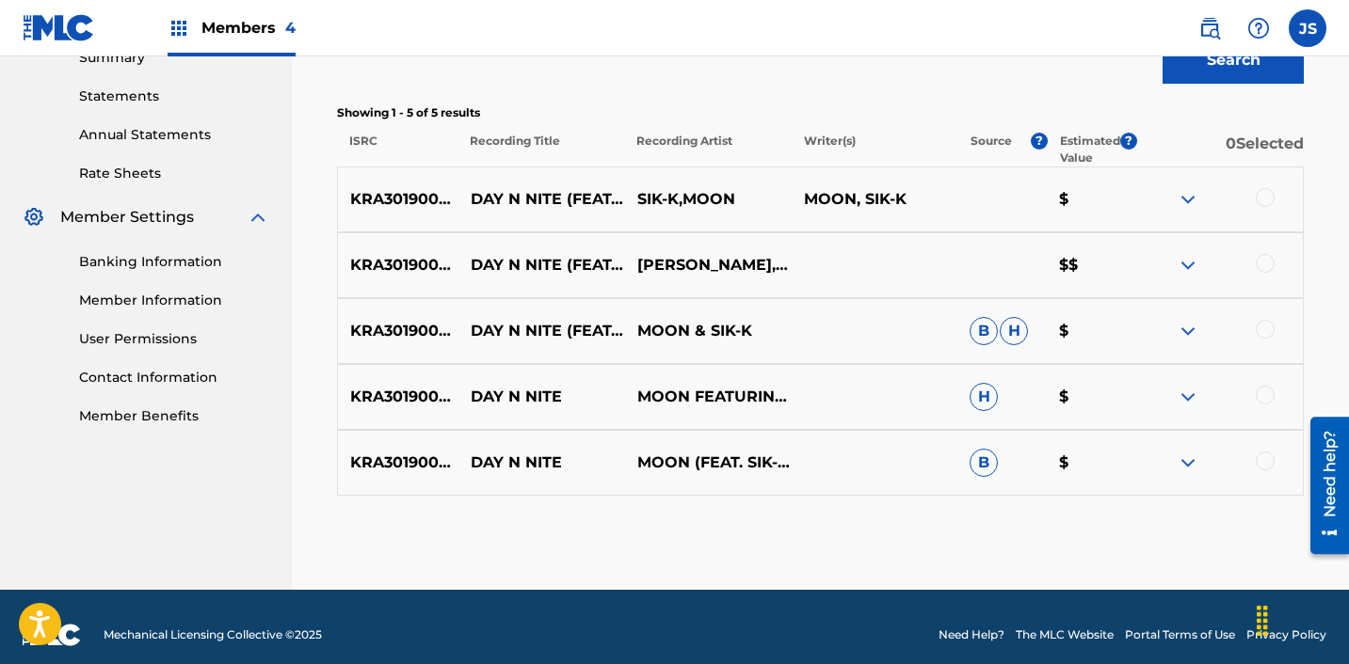
scroll to position [636, 0]
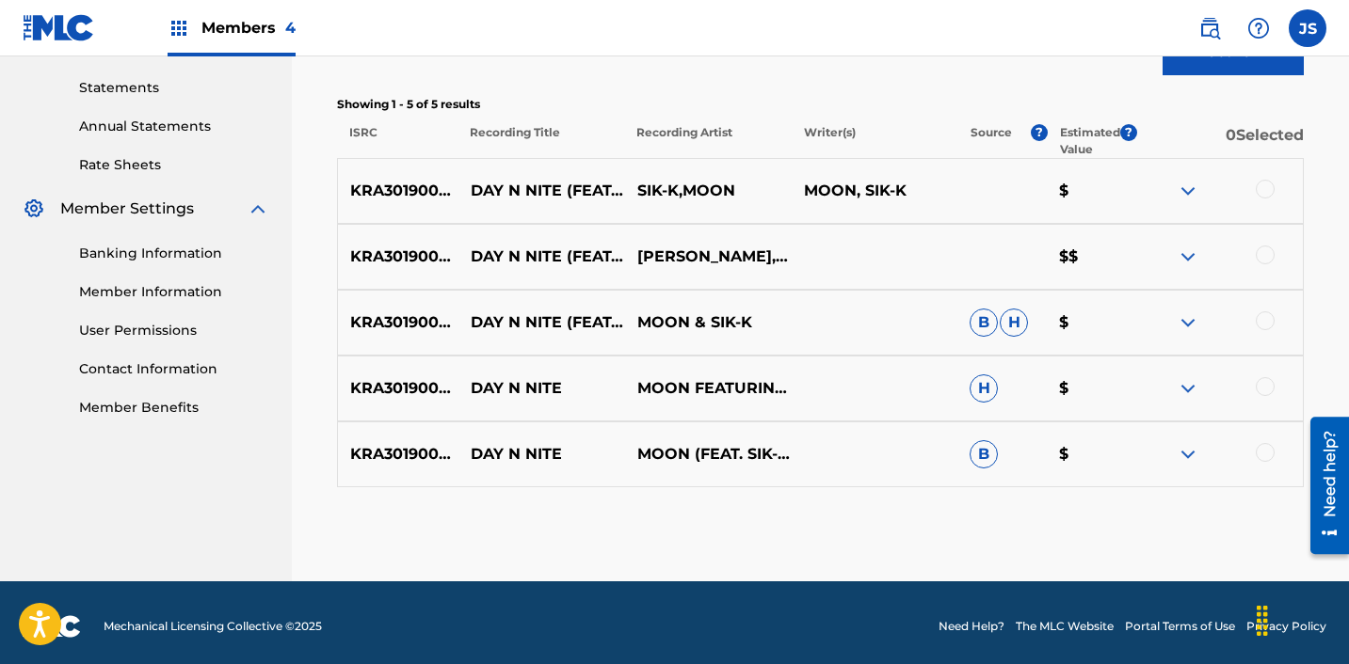
click at [1267, 197] on div at bounding box center [1264, 189] width 19 height 19
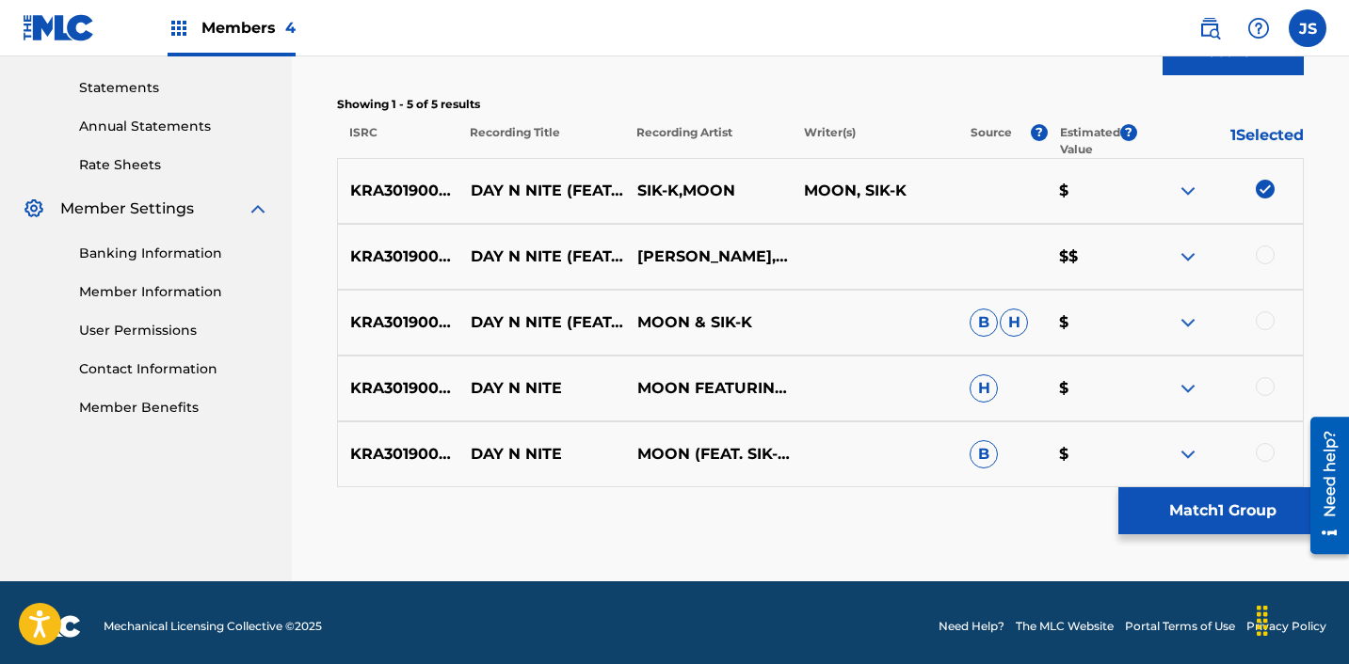
click at [1267, 251] on div at bounding box center [1264, 255] width 19 height 19
click at [1264, 318] on div at bounding box center [1264, 321] width 19 height 19
click at [1268, 384] on div at bounding box center [1264, 386] width 19 height 19
click at [1269, 463] on div at bounding box center [1219, 454] width 167 height 23
click at [1266, 458] on div at bounding box center [1264, 452] width 19 height 19
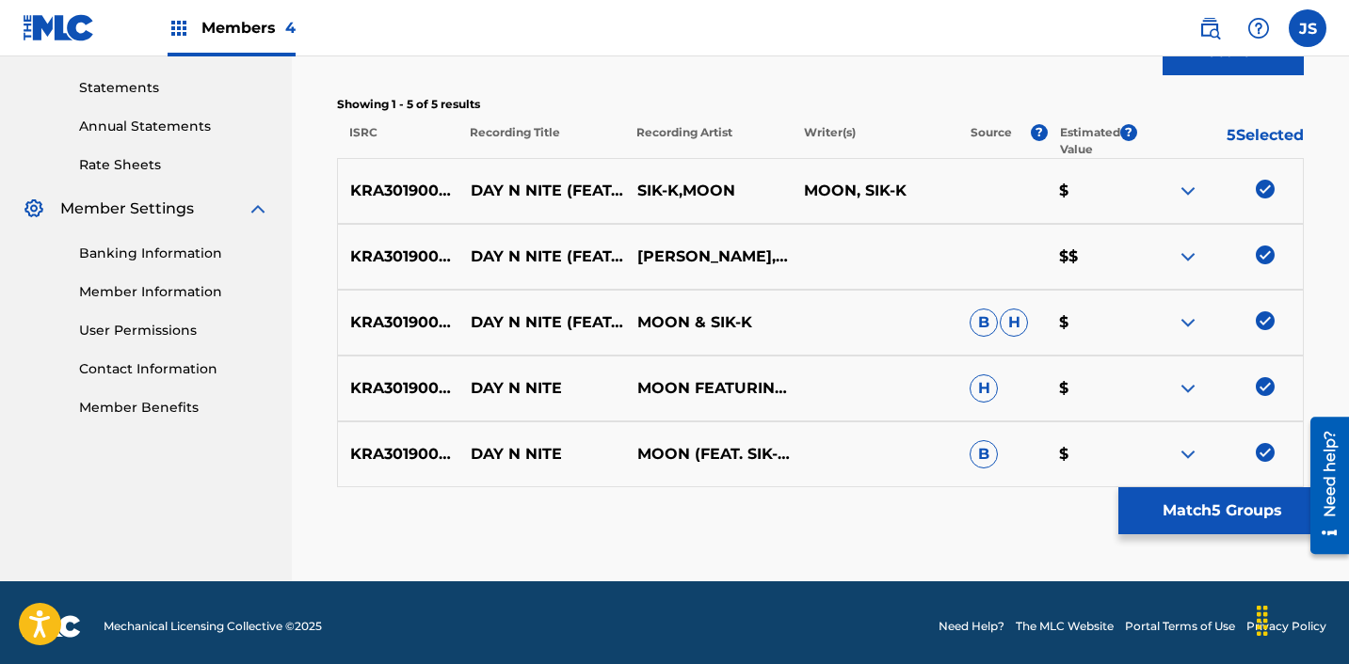
click at [1207, 523] on button "Match 5 Groups" at bounding box center [1222, 511] width 208 height 47
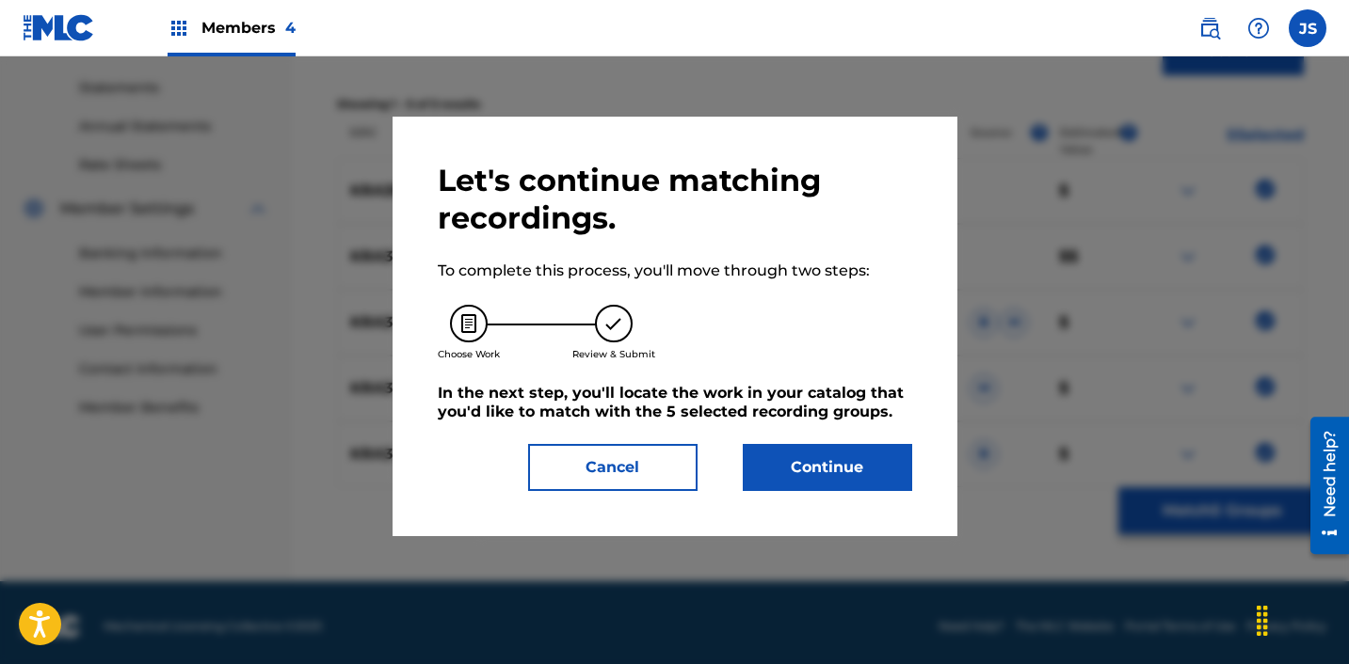
click at [760, 469] on button "Continue" at bounding box center [827, 467] width 169 height 47
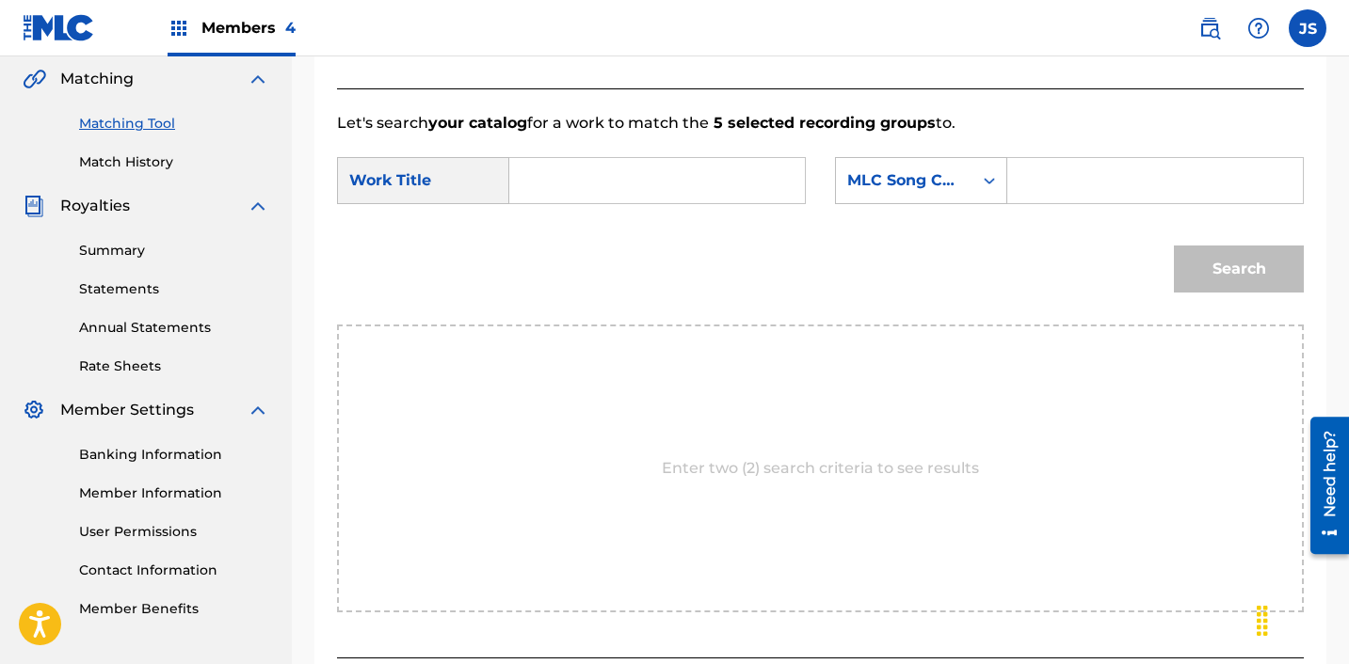
scroll to position [437, 0]
click at [607, 176] on input "Search Form" at bounding box center [657, 178] width 264 height 45
click at [743, 185] on input "Search Form" at bounding box center [657, 178] width 264 height 45
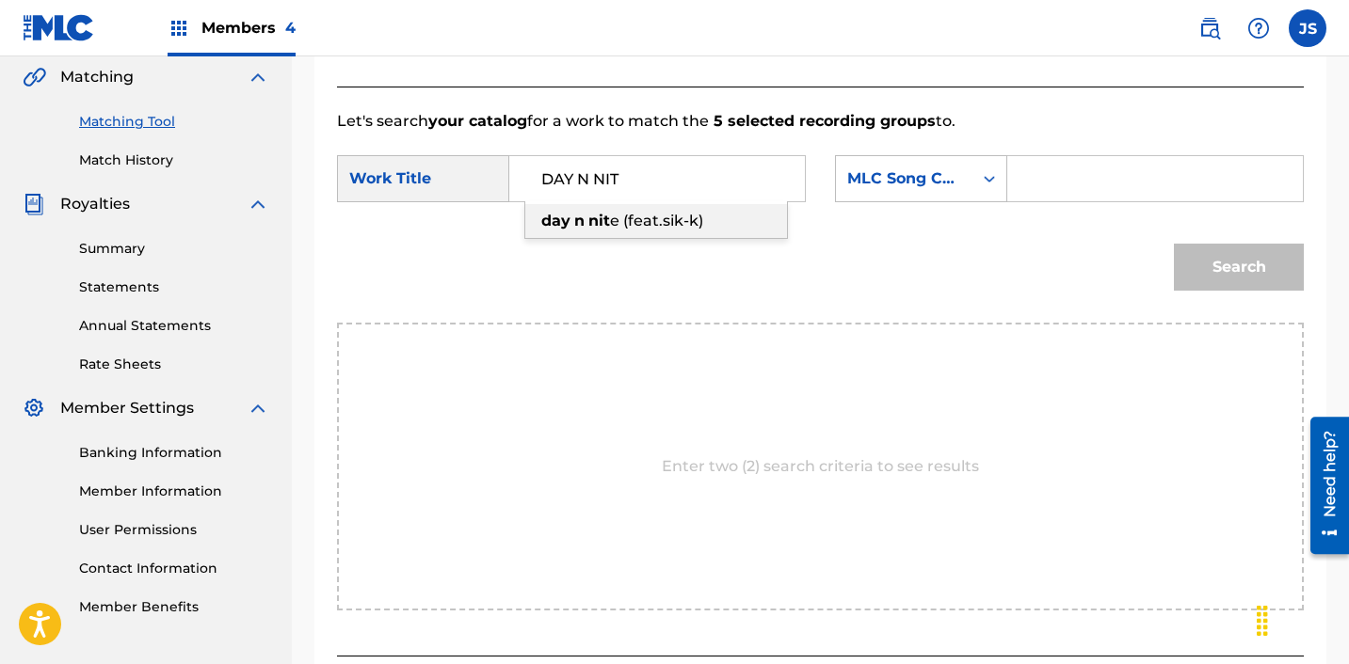
click at [748, 222] on div "day n nit e (feat.sik-k)" at bounding box center [656, 221] width 262 height 34
type input "day n nite (feat.sik-k)"
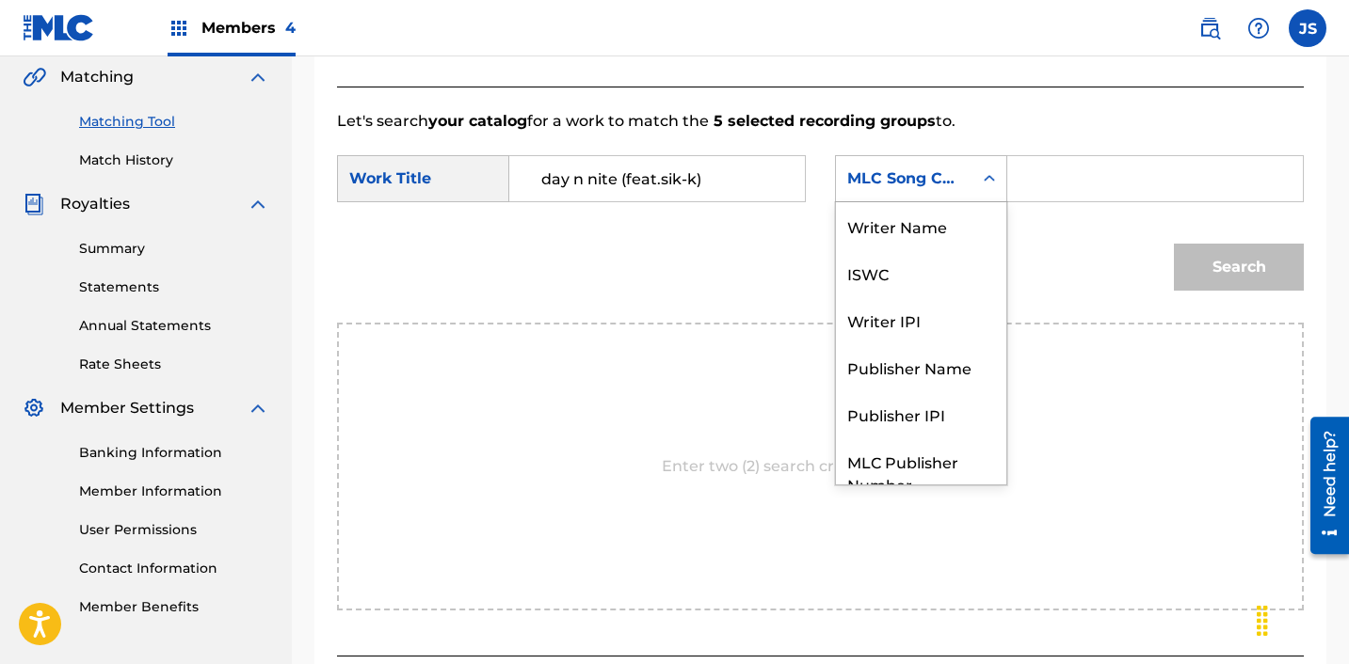
click at [901, 189] on div "MLC Song Code" at bounding box center [904, 179] width 114 height 23
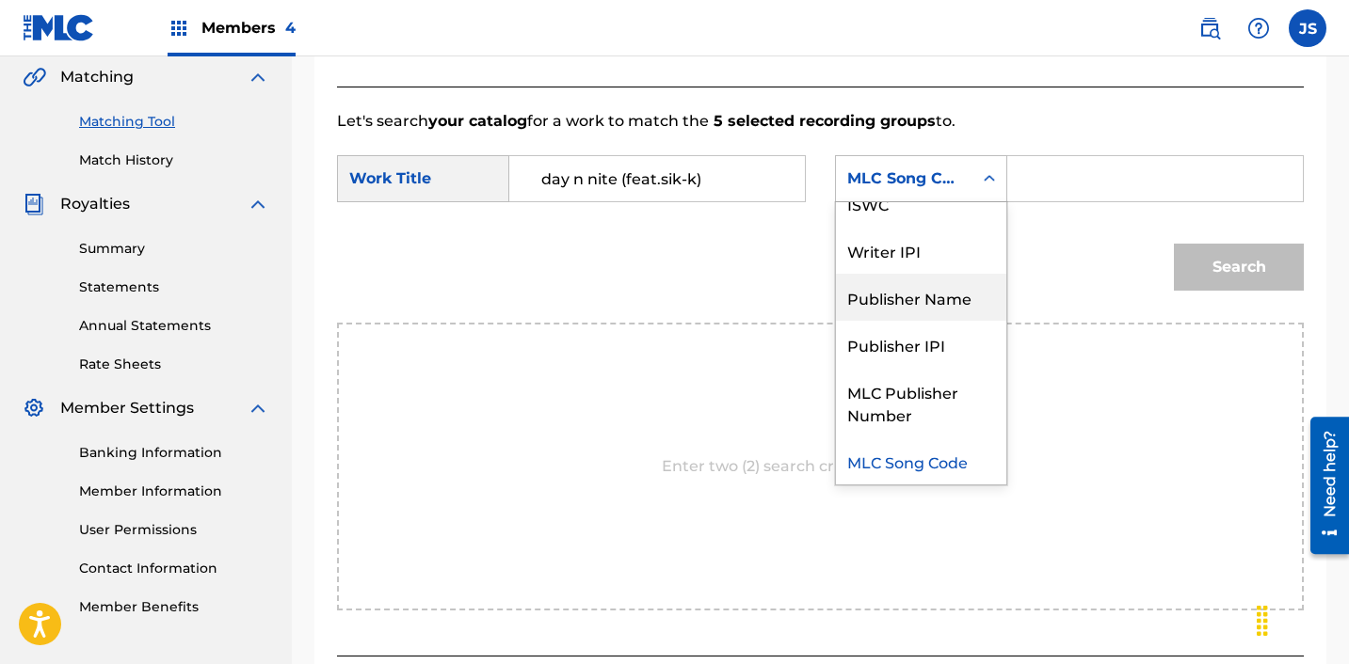
click at [939, 290] on div "Publisher Name" at bounding box center [921, 297] width 170 height 47
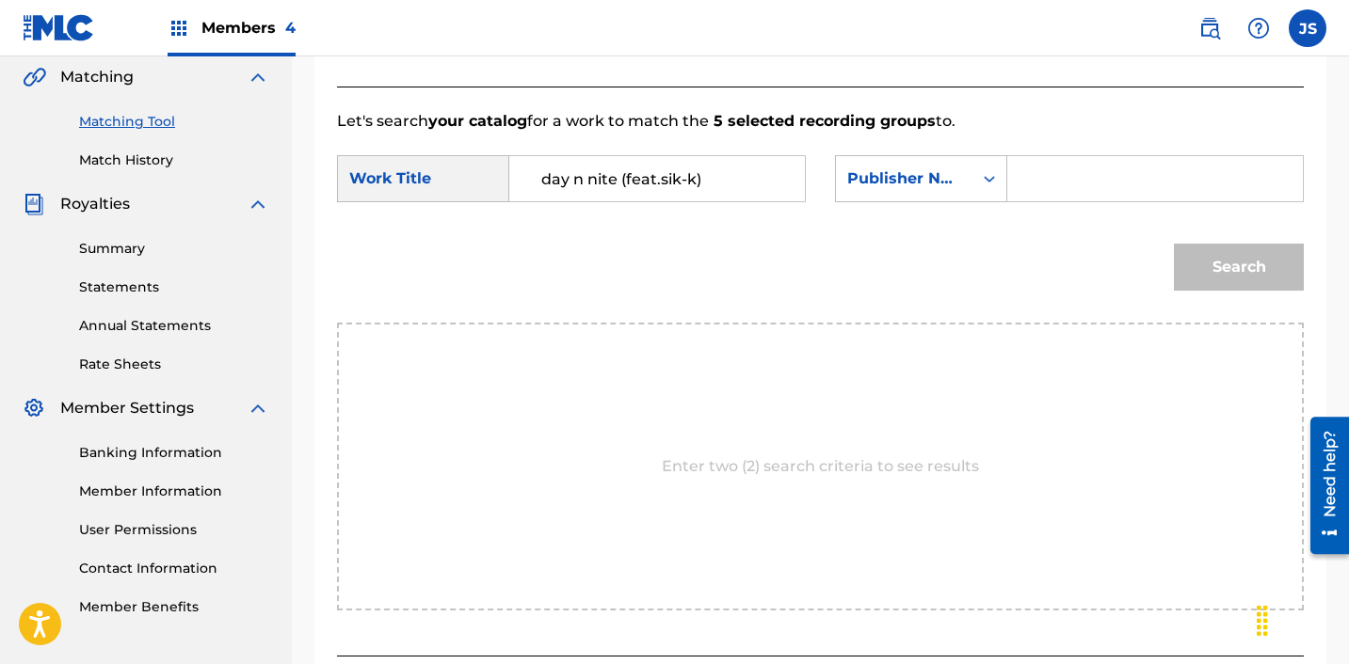
click at [1058, 184] on input "Search Form" at bounding box center [1155, 178] width 264 height 45
type input "ICHUTUS"
click at [1245, 266] on button "Search" at bounding box center [1239, 267] width 130 height 47
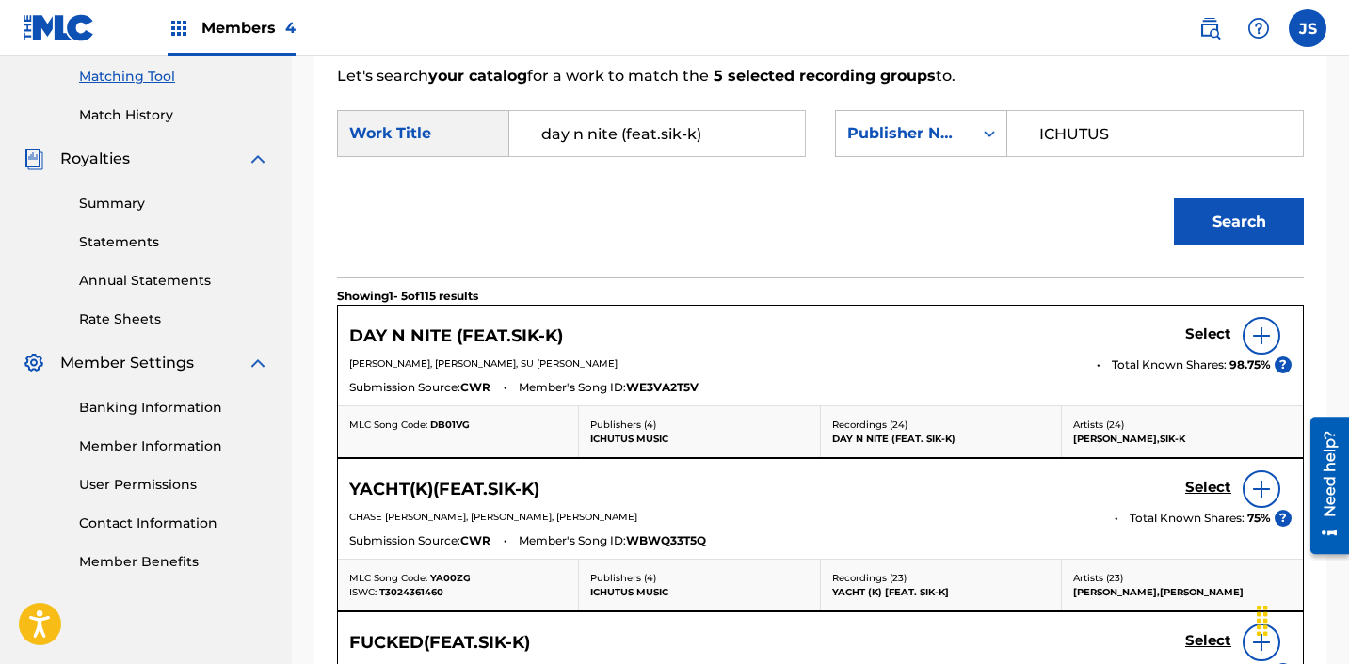
scroll to position [484, 0]
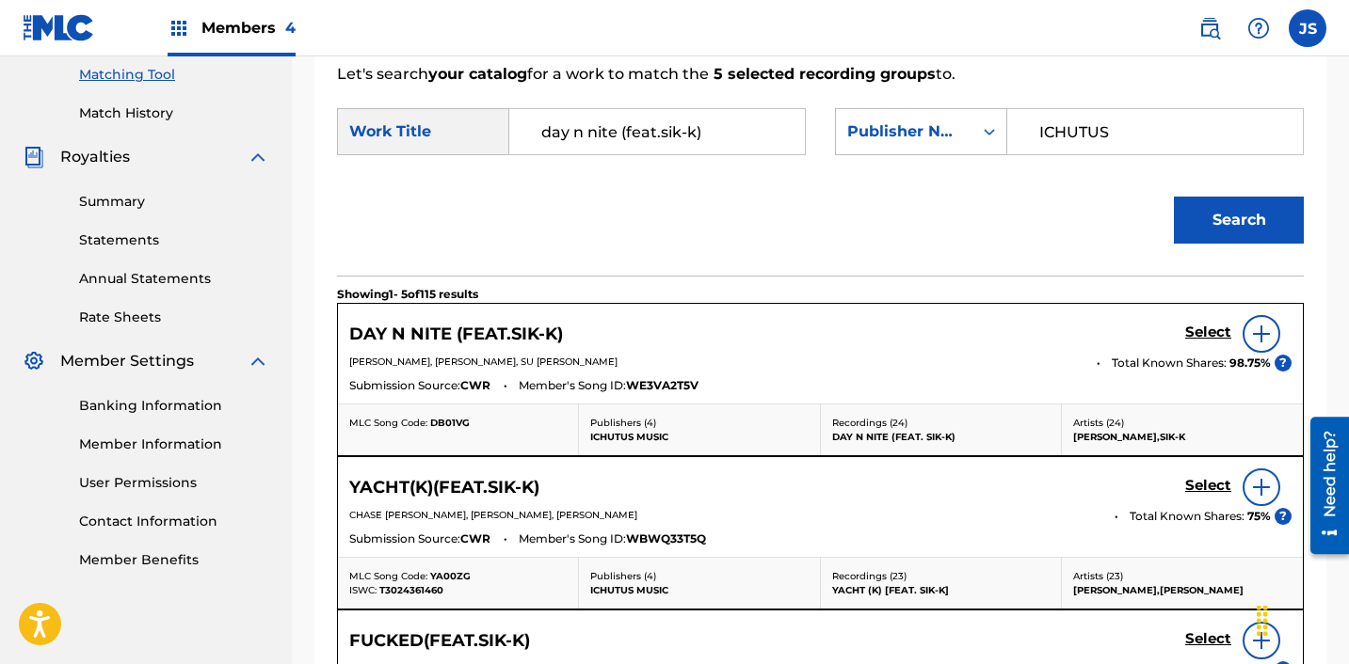
click at [1228, 328] on h5 "Select" at bounding box center [1208, 333] width 46 height 18
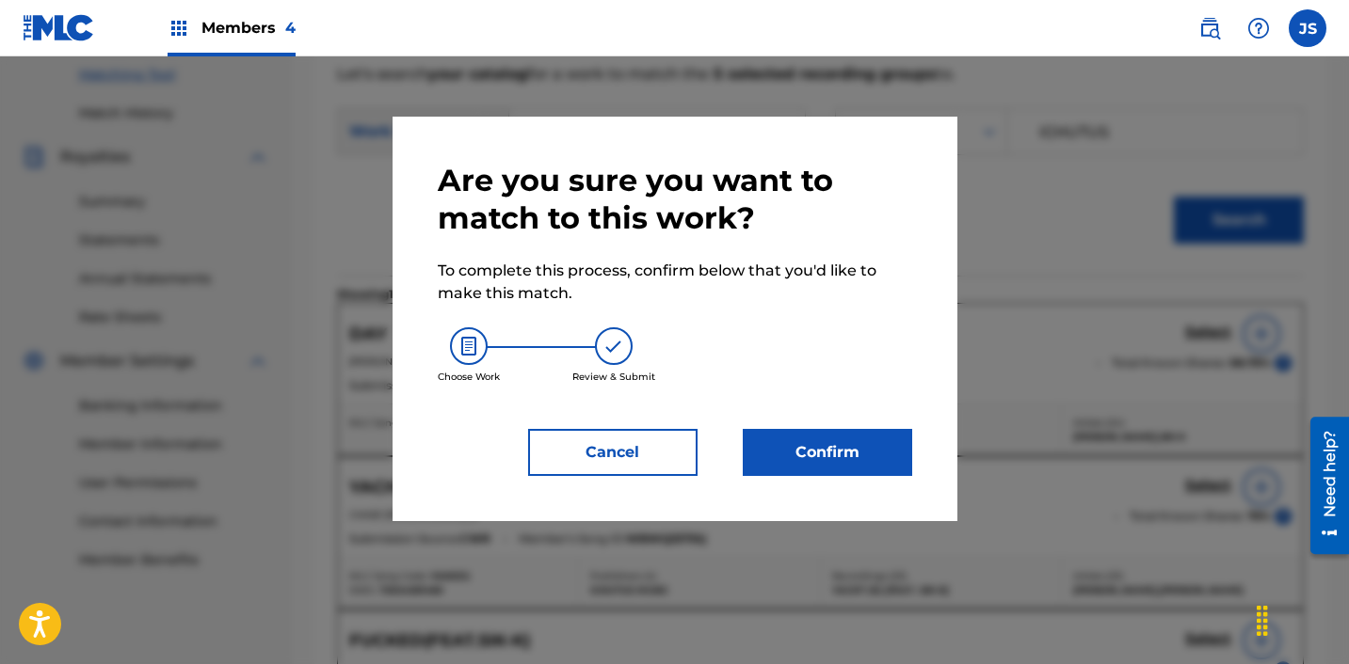
click at [832, 474] on button "Confirm" at bounding box center [827, 452] width 169 height 47
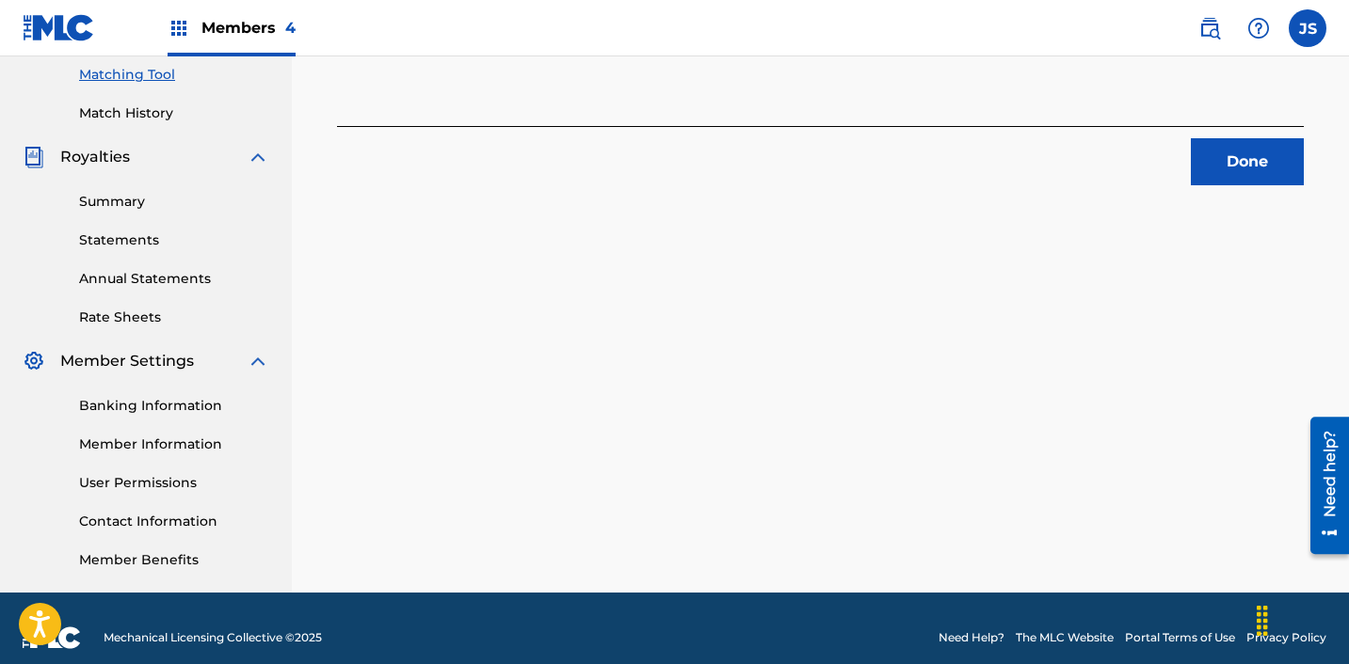
click at [1248, 176] on button "Done" at bounding box center [1247, 161] width 113 height 47
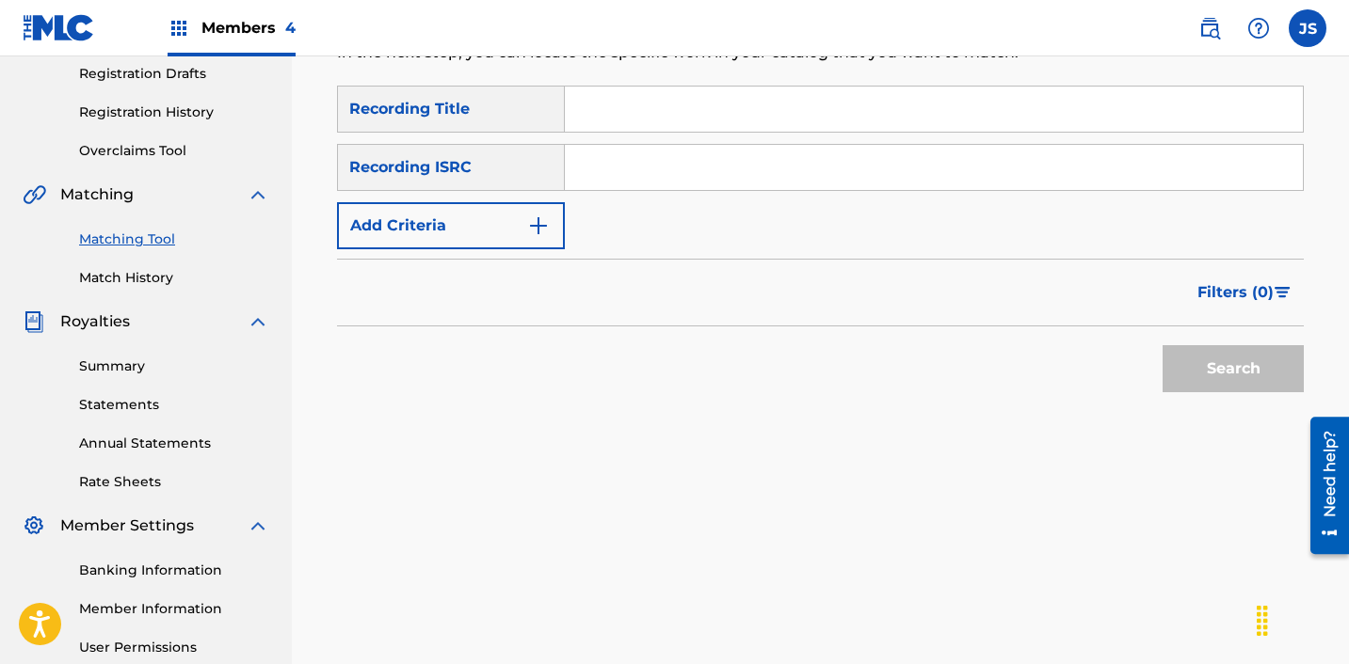
scroll to position [316, 0]
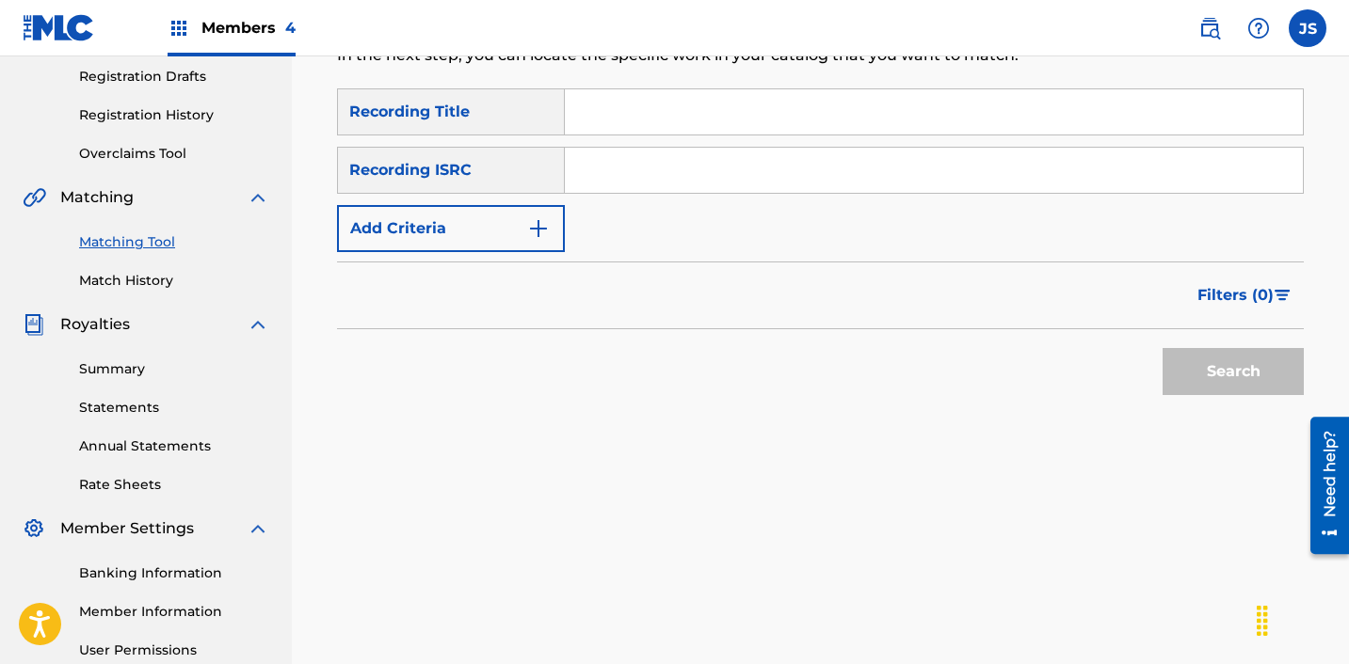
click at [683, 154] on input "Search Form" at bounding box center [934, 170] width 738 height 45
paste input "ZZA0P2407919"
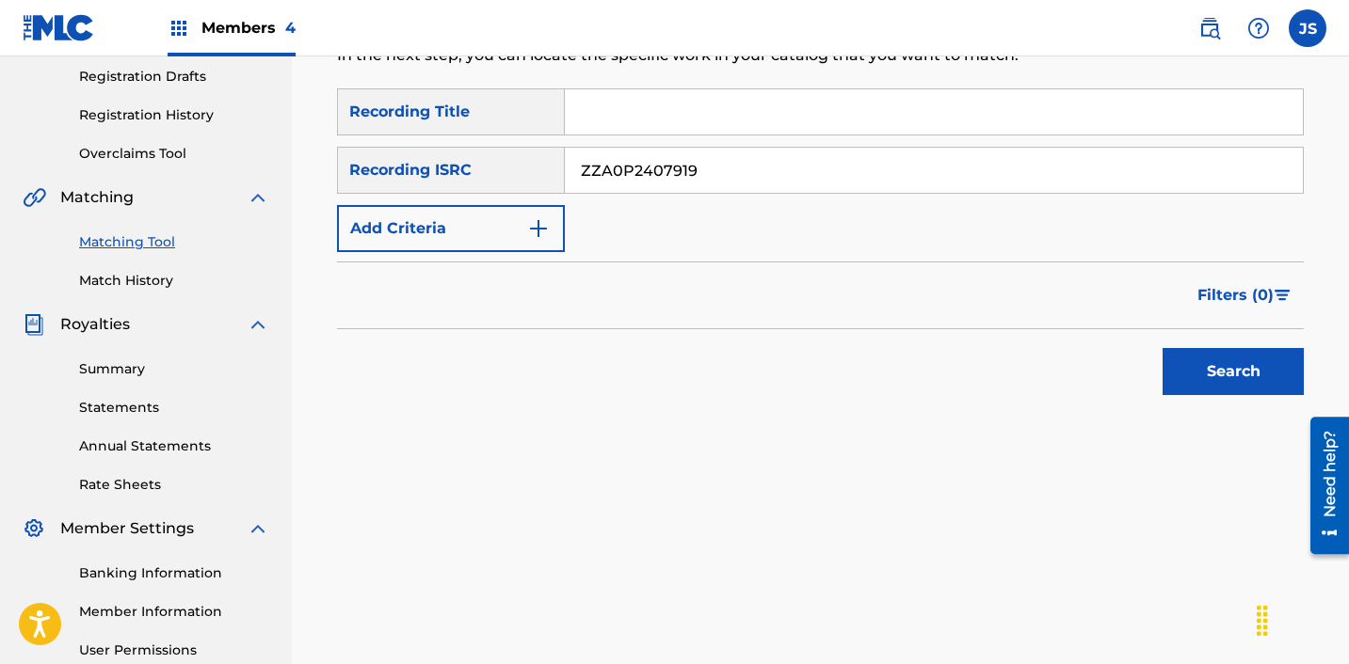
click at [1162, 348] on button "Search" at bounding box center [1232, 371] width 141 height 47
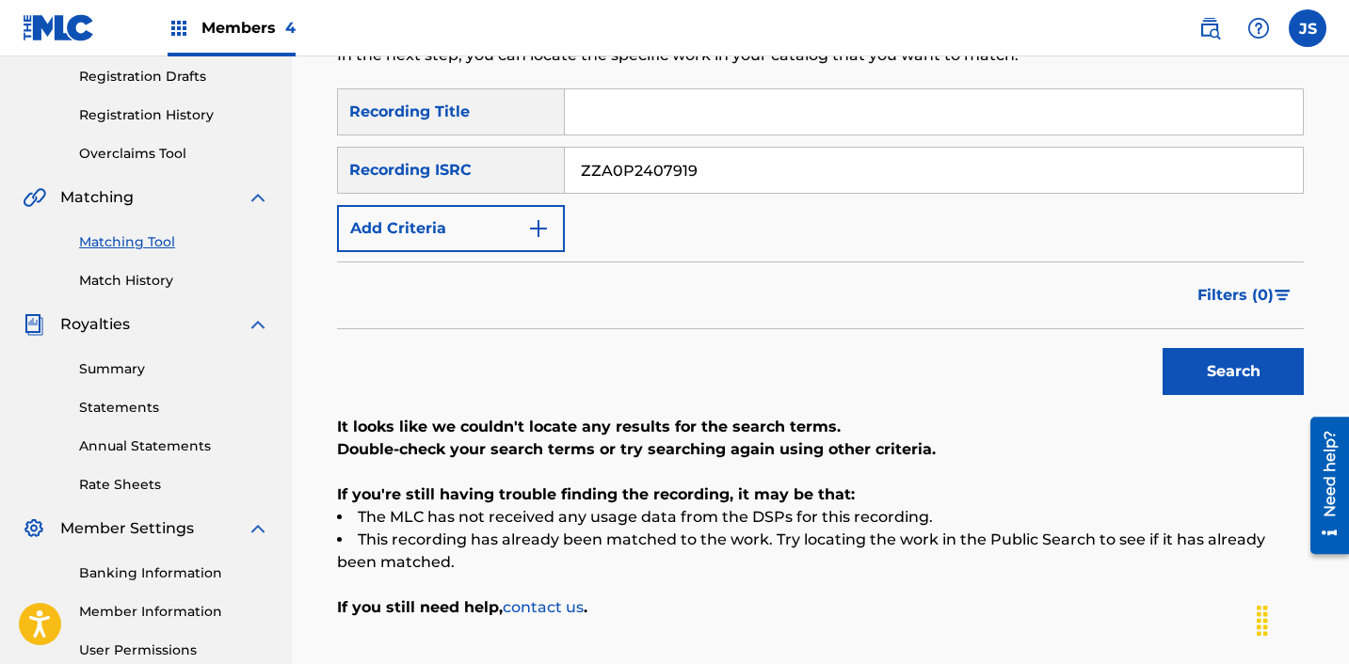
click at [1162, 348] on button "Search" at bounding box center [1232, 371] width 141 height 47
click at [666, 161] on input "ZZA0P2407919" at bounding box center [934, 170] width 738 height 45
paste input "KRA301900595"
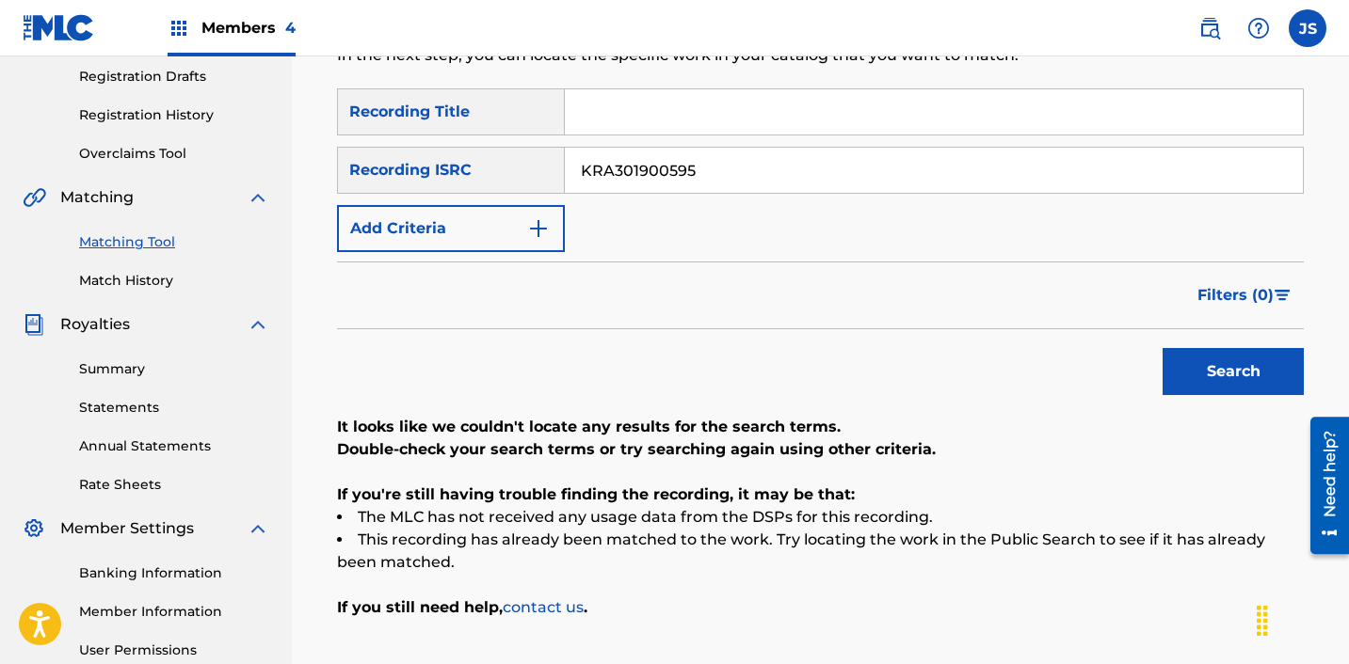
type input "KRA301900595"
click at [1162, 348] on button "Search" at bounding box center [1232, 371] width 141 height 47
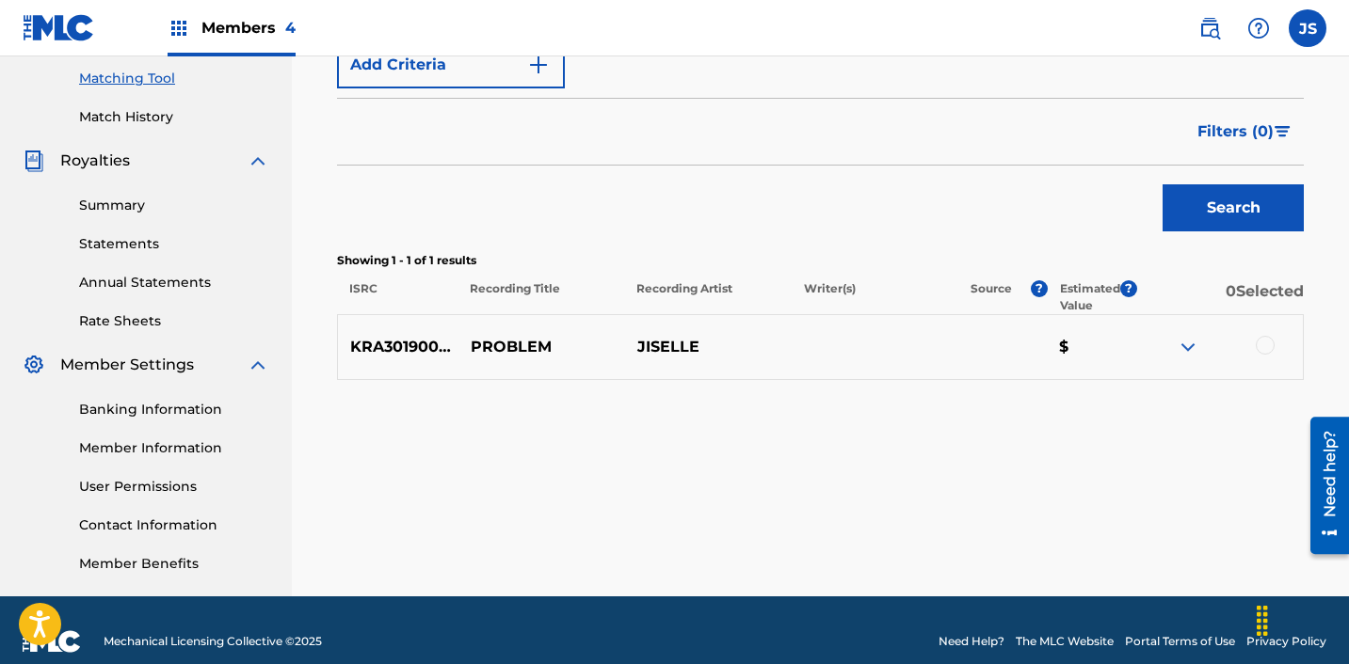
scroll to position [483, 0]
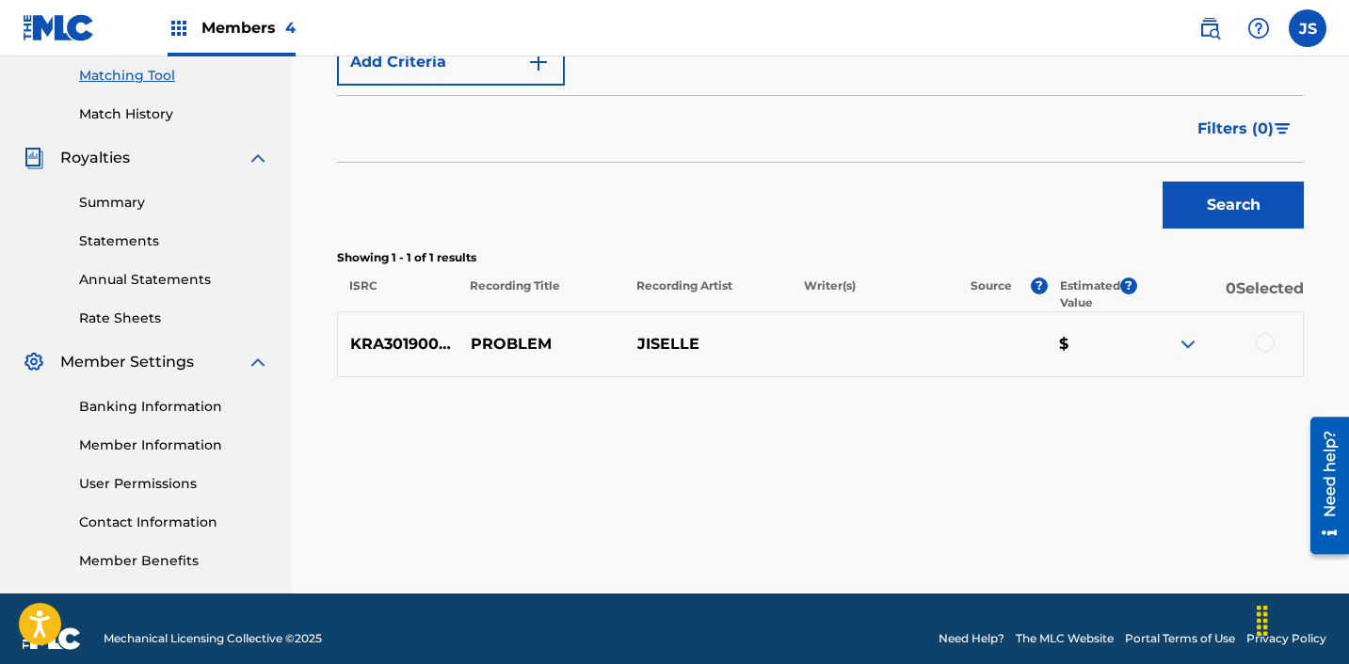
click at [1253, 331] on div "KRA301900595 PROBLEM [PERSON_NAME] $" at bounding box center [820, 345] width 967 height 66
click at [1261, 334] on div at bounding box center [1264, 342] width 19 height 19
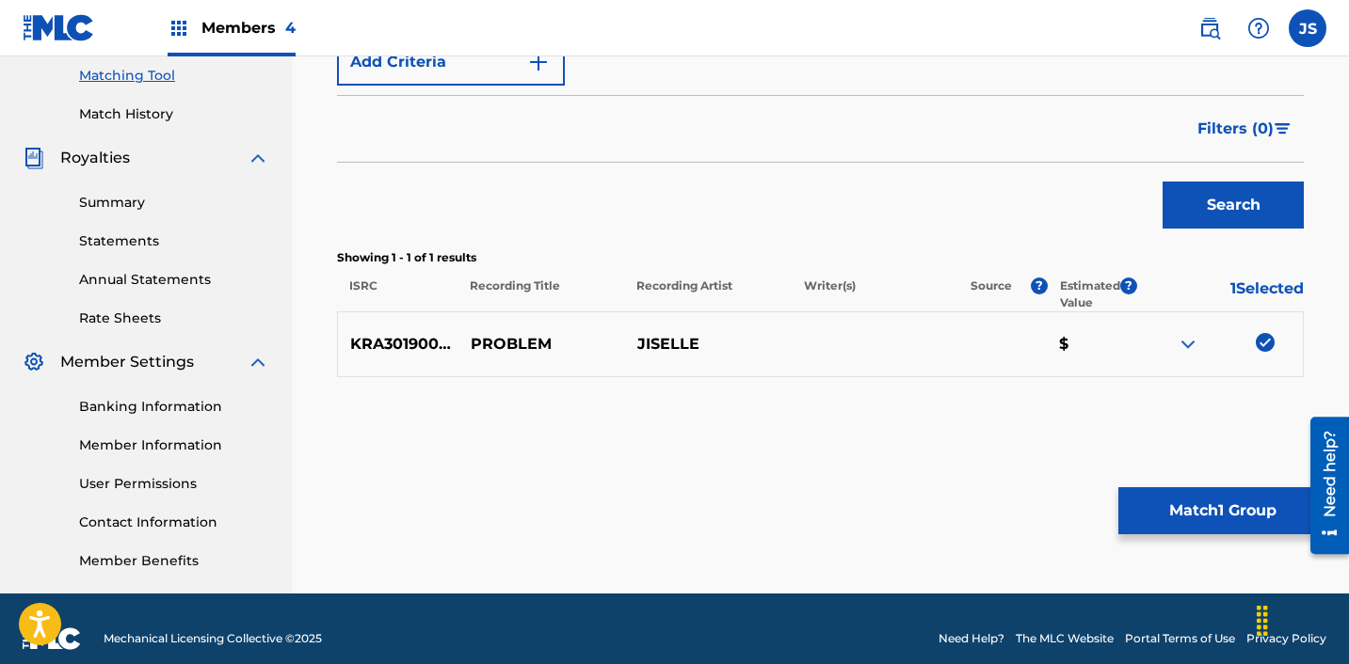
click at [1210, 510] on button "Match 1 Group" at bounding box center [1222, 511] width 208 height 47
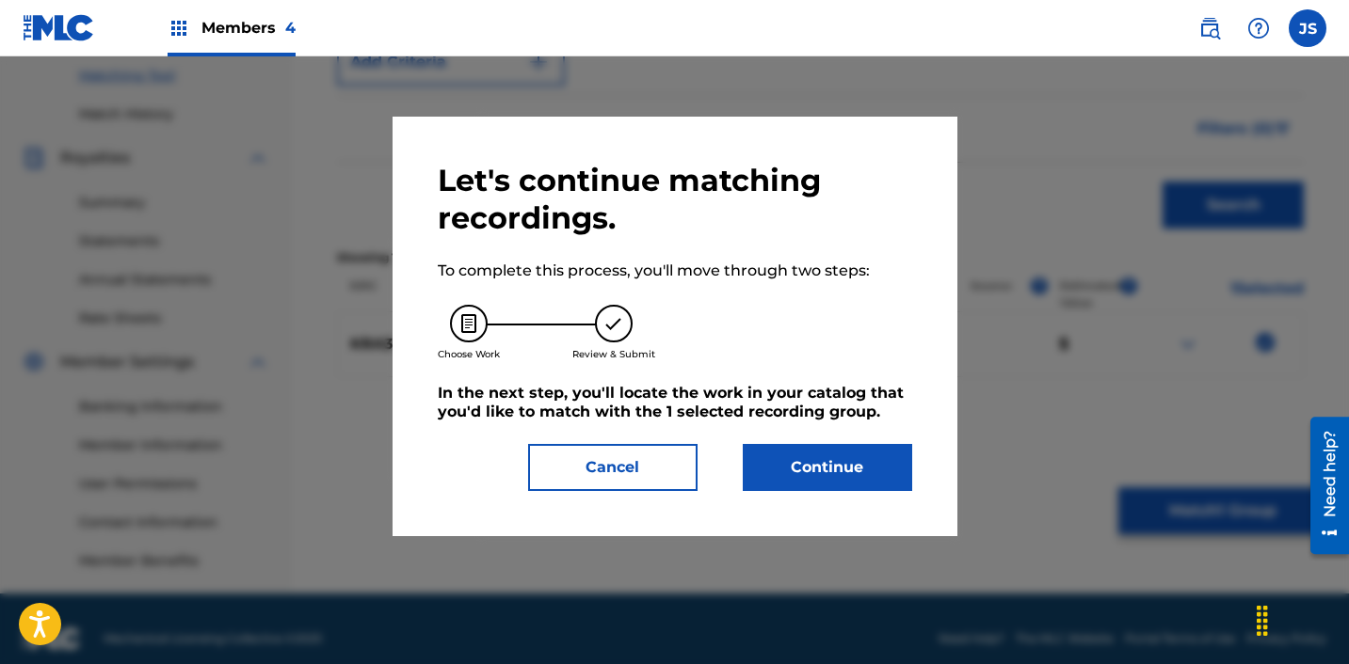
click at [855, 455] on button "Continue" at bounding box center [827, 467] width 169 height 47
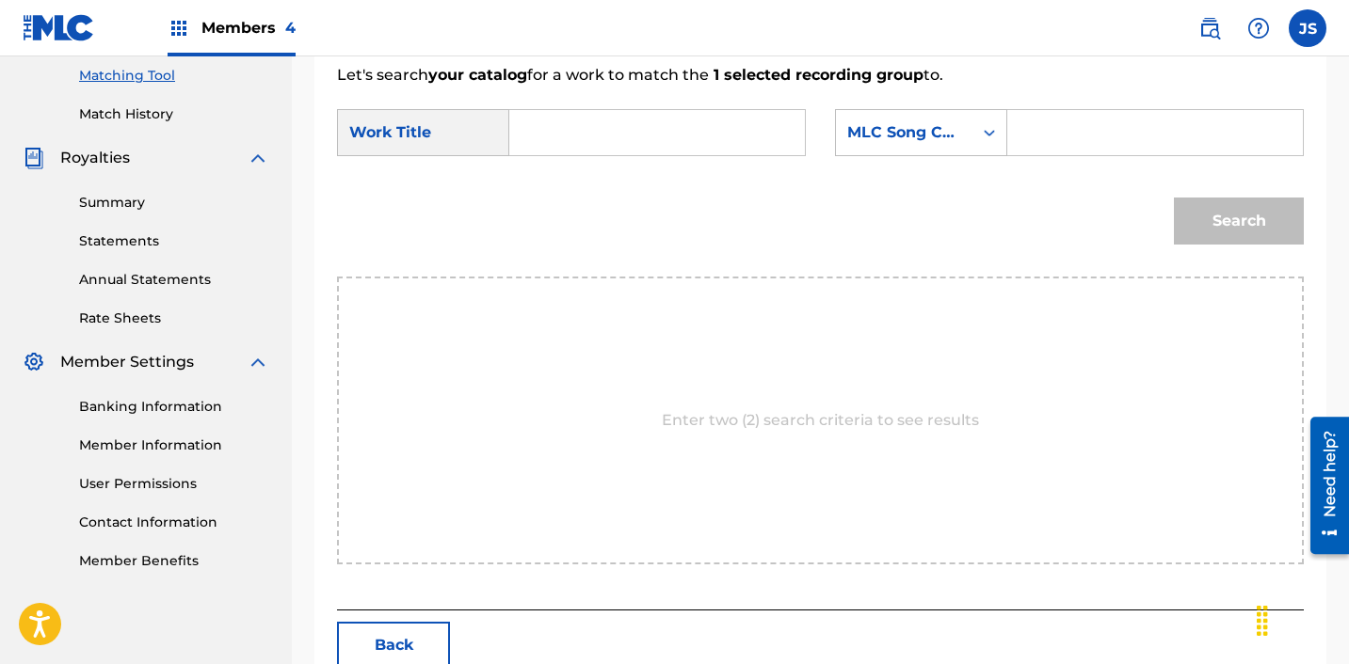
click at [632, 130] on input "Search Form" at bounding box center [657, 132] width 264 height 45
type input "["
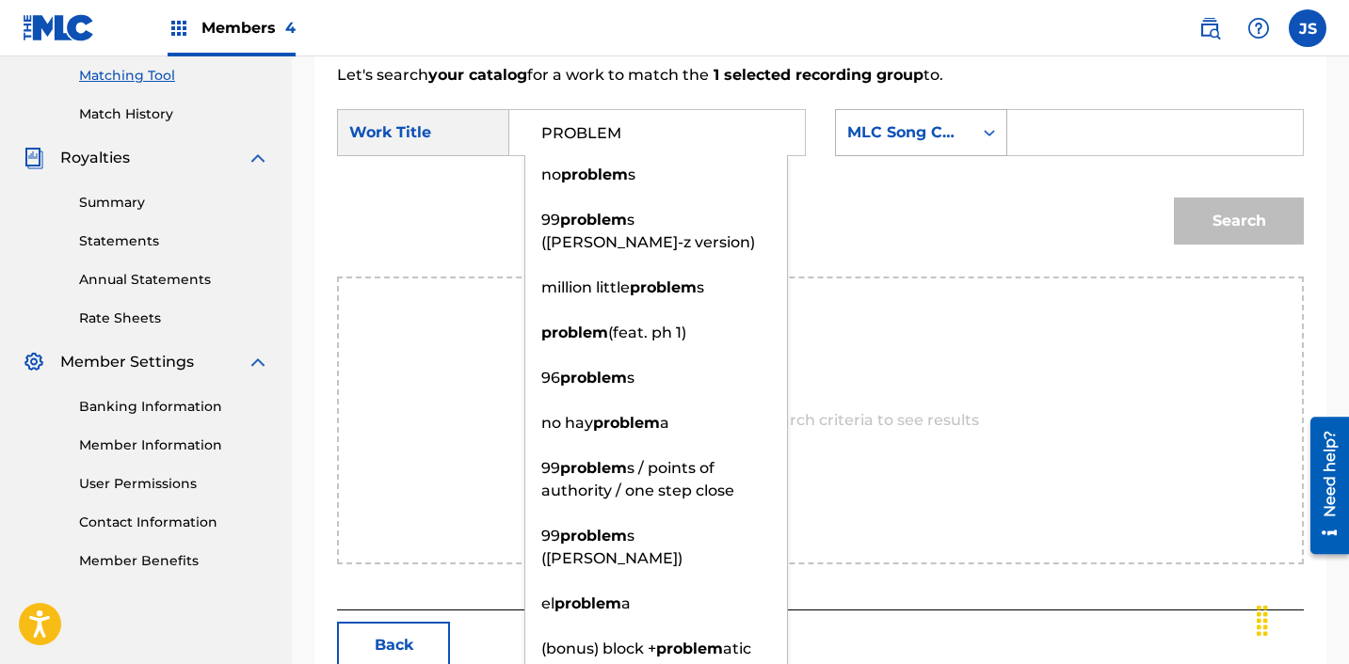
type input "PROBLEM"
click at [895, 122] on div "MLC Song Code" at bounding box center [904, 132] width 114 height 23
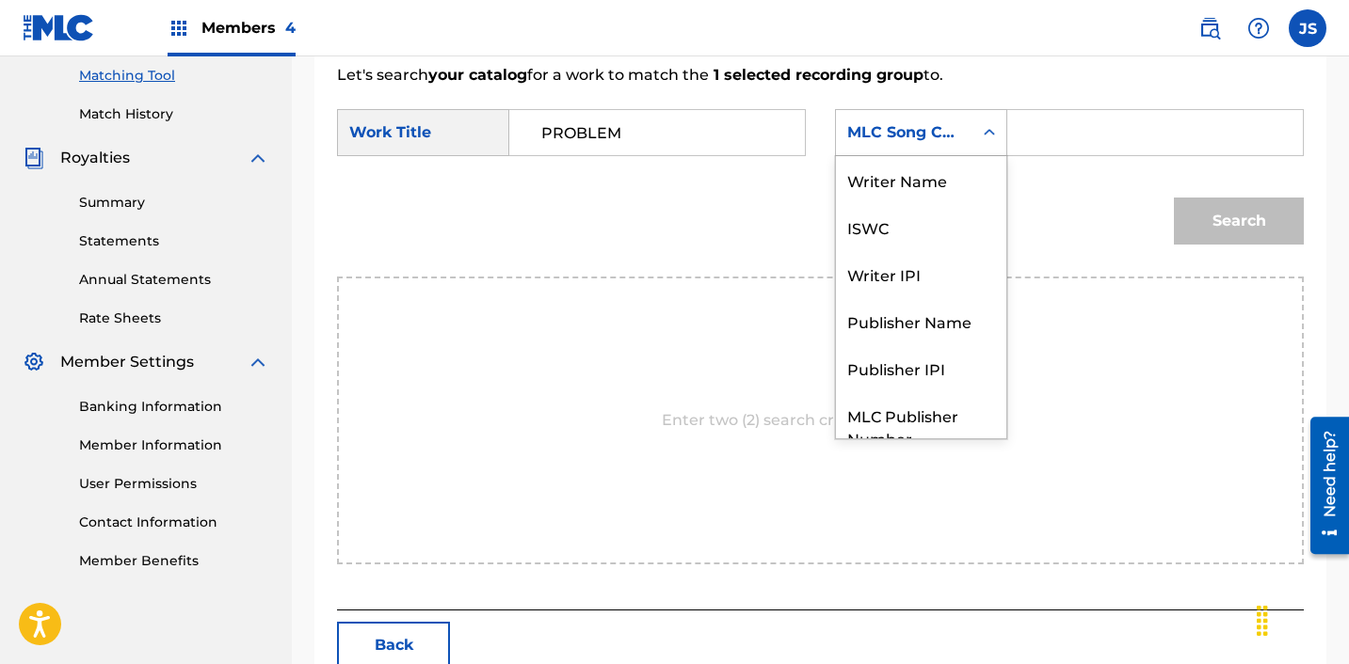
scroll to position [70, 0]
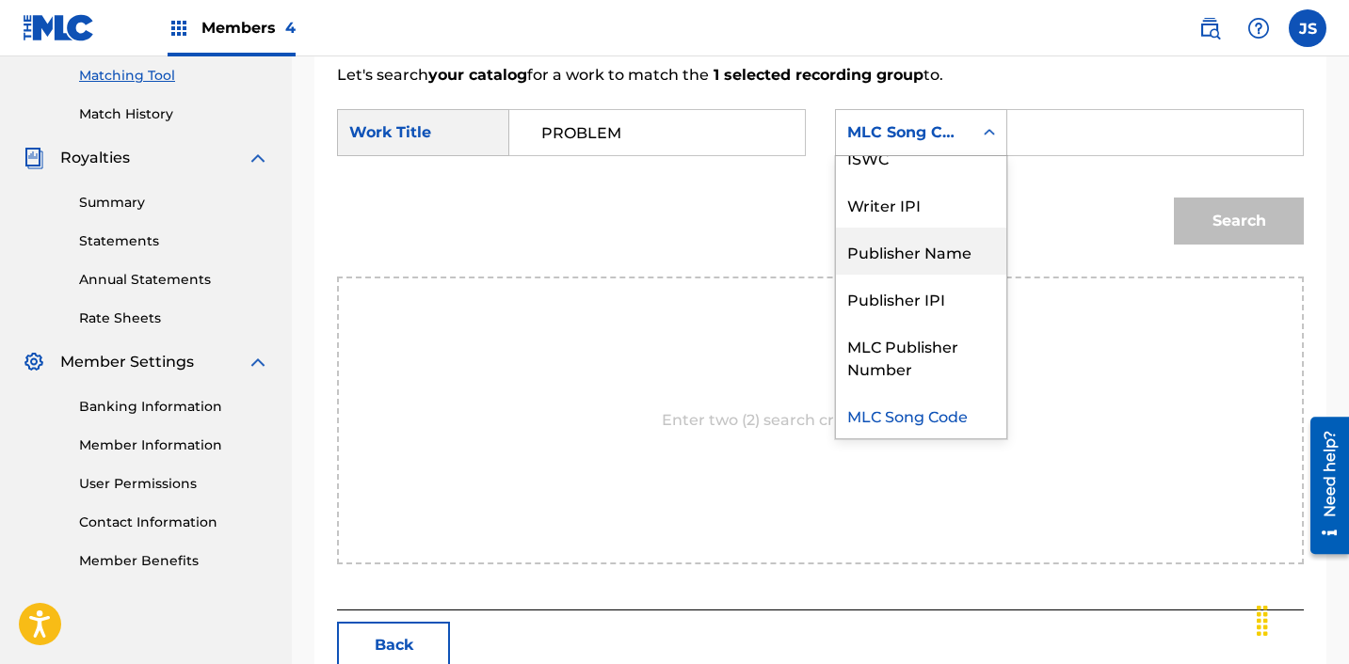
click at [937, 254] on div "Publisher Name" at bounding box center [921, 251] width 170 height 47
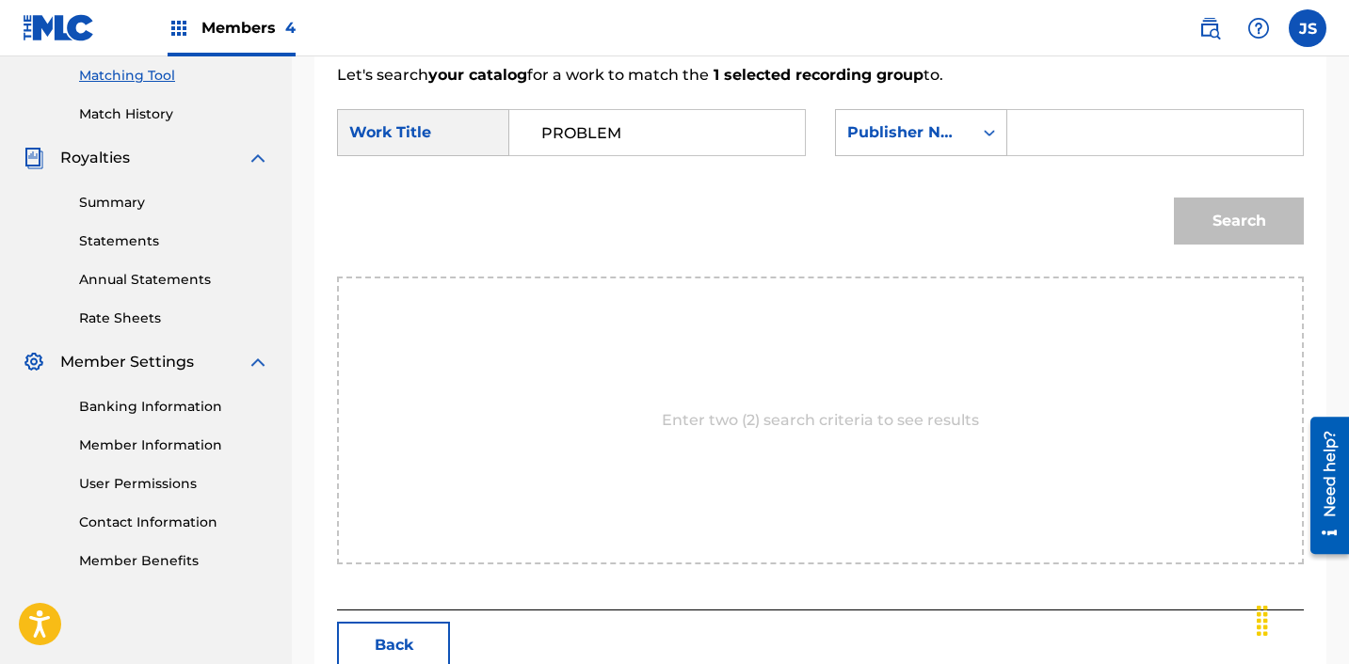
click at [1021, 114] on div "Search Form" at bounding box center [1155, 132] width 296 height 47
click at [1023, 120] on input "Search Form" at bounding box center [1155, 132] width 264 height 45
type input "ICHUTUS"
click at [1192, 220] on button "Search" at bounding box center [1239, 221] width 130 height 47
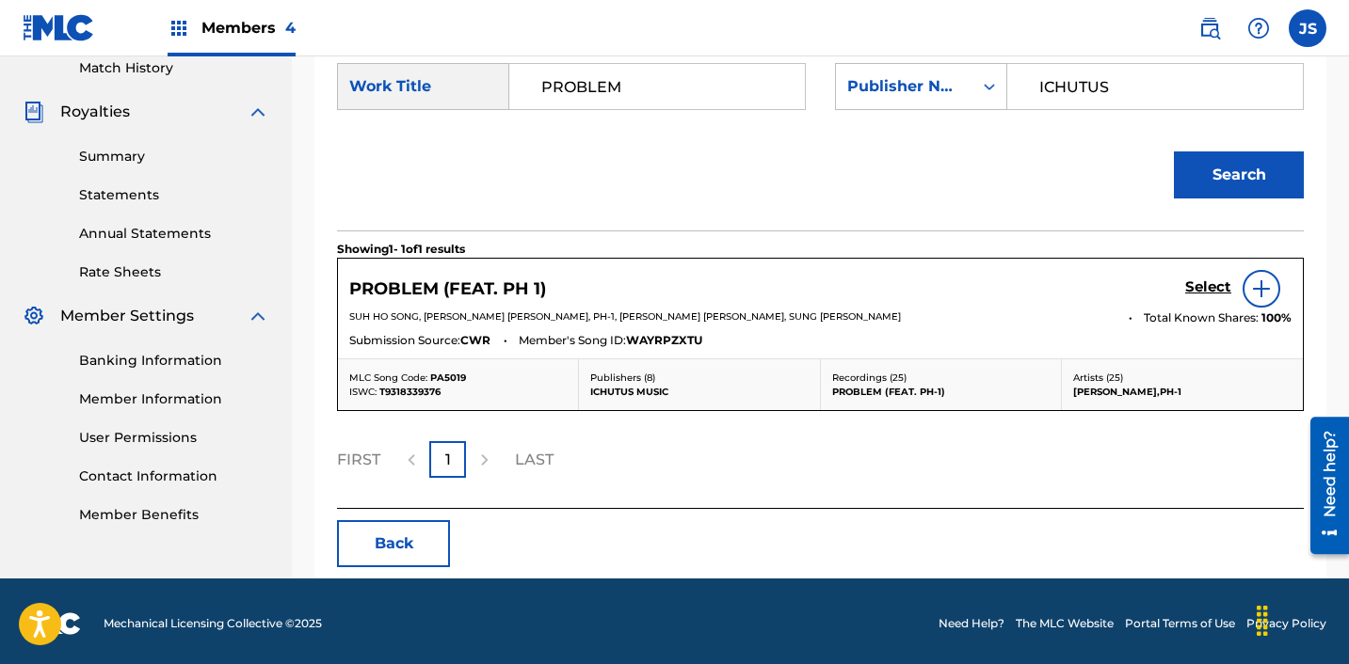
scroll to position [532, 0]
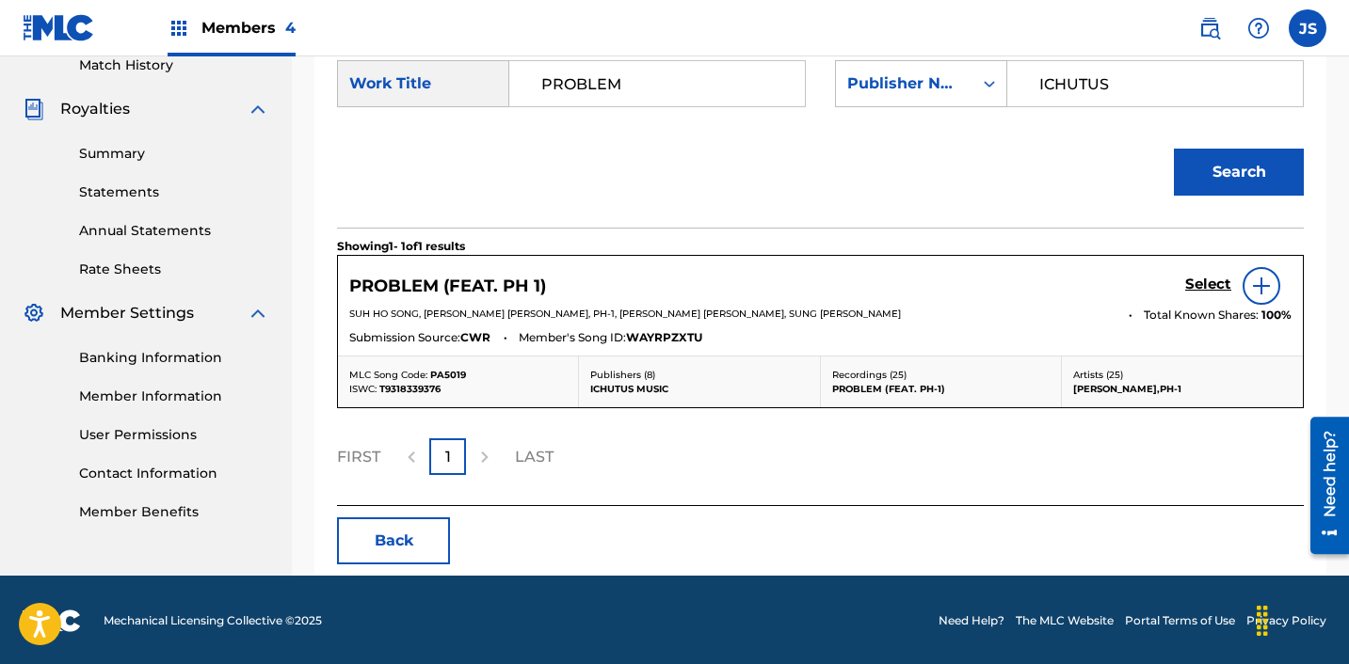
click at [1202, 283] on h5 "Select" at bounding box center [1208, 285] width 46 height 18
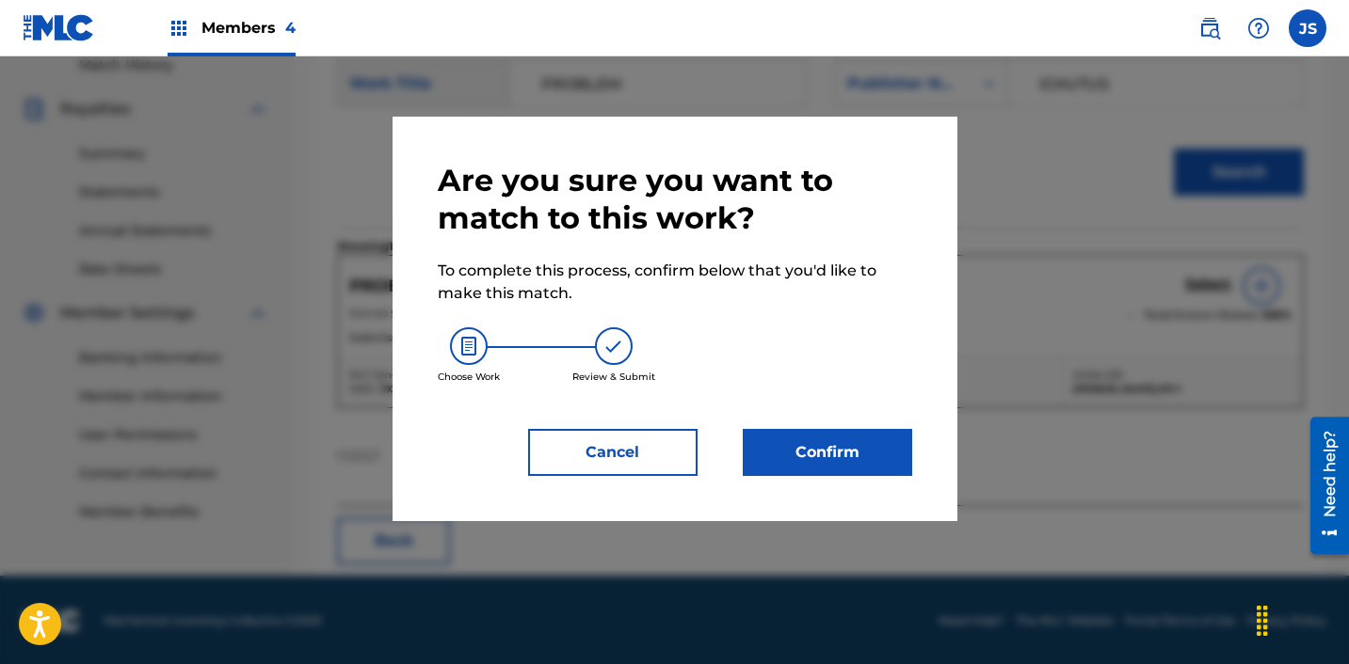
click at [836, 442] on button "Confirm" at bounding box center [827, 452] width 169 height 47
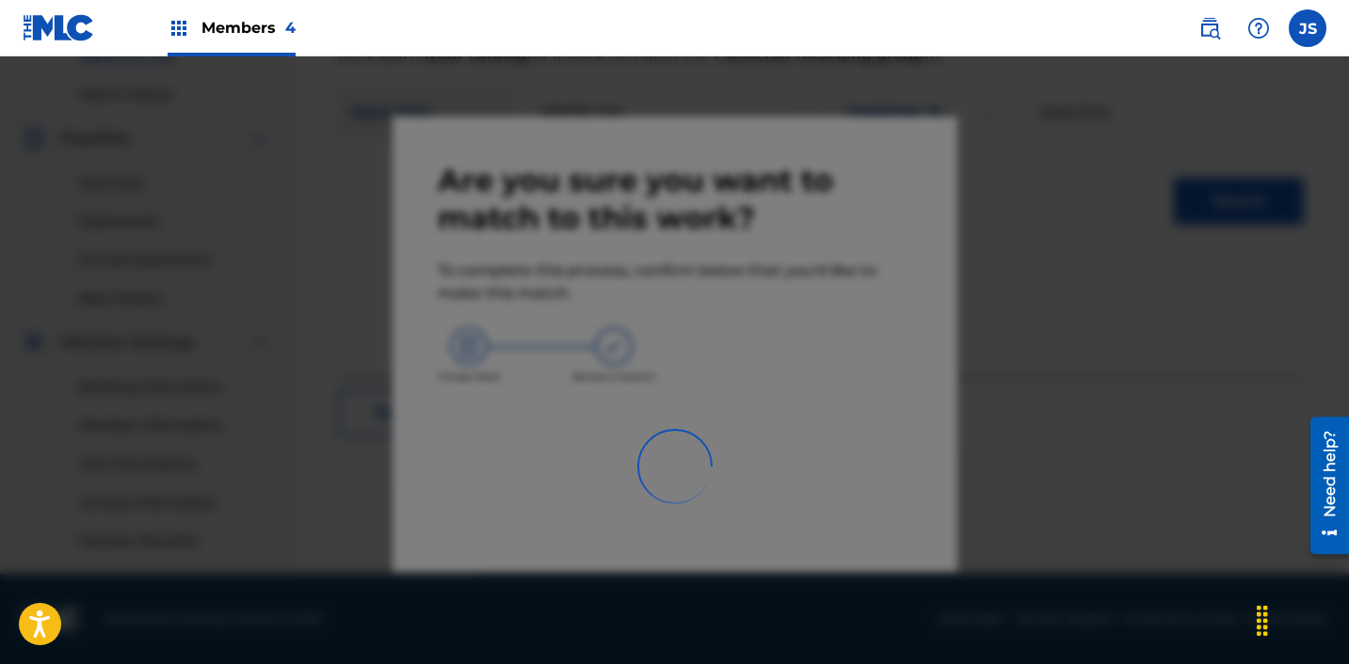
scroll to position [503, 0]
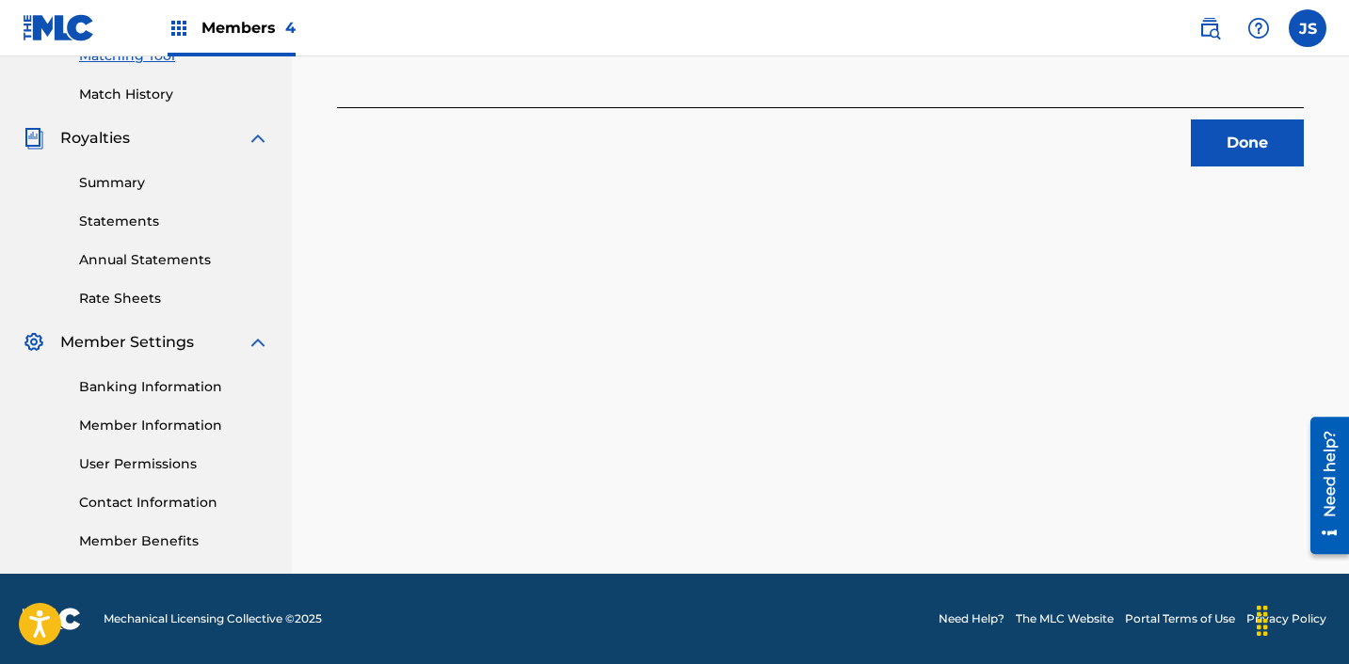
click at [1227, 173] on div "1 Recording Groups are pending usage match to the work PROBLEM (FEAT. PH 1) . C…" at bounding box center [820, 87] width 1057 height 973
click at [1218, 163] on button "Done" at bounding box center [1247, 143] width 113 height 47
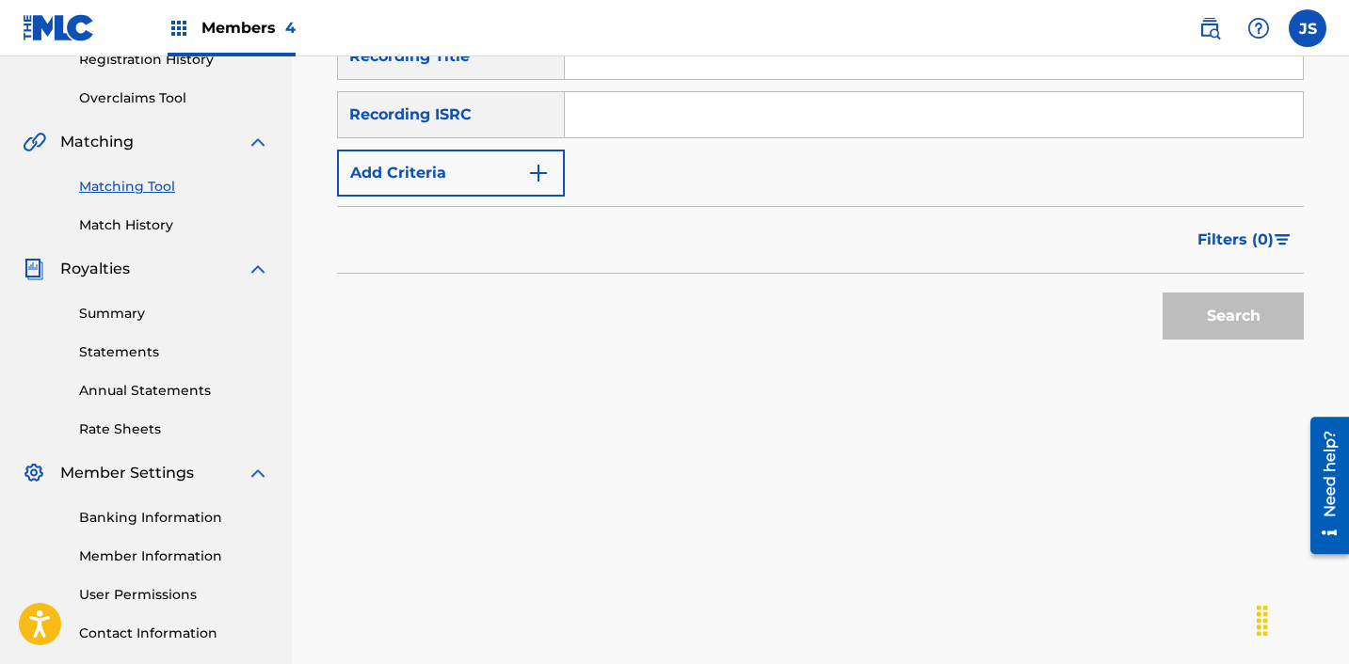
scroll to position [322, 0]
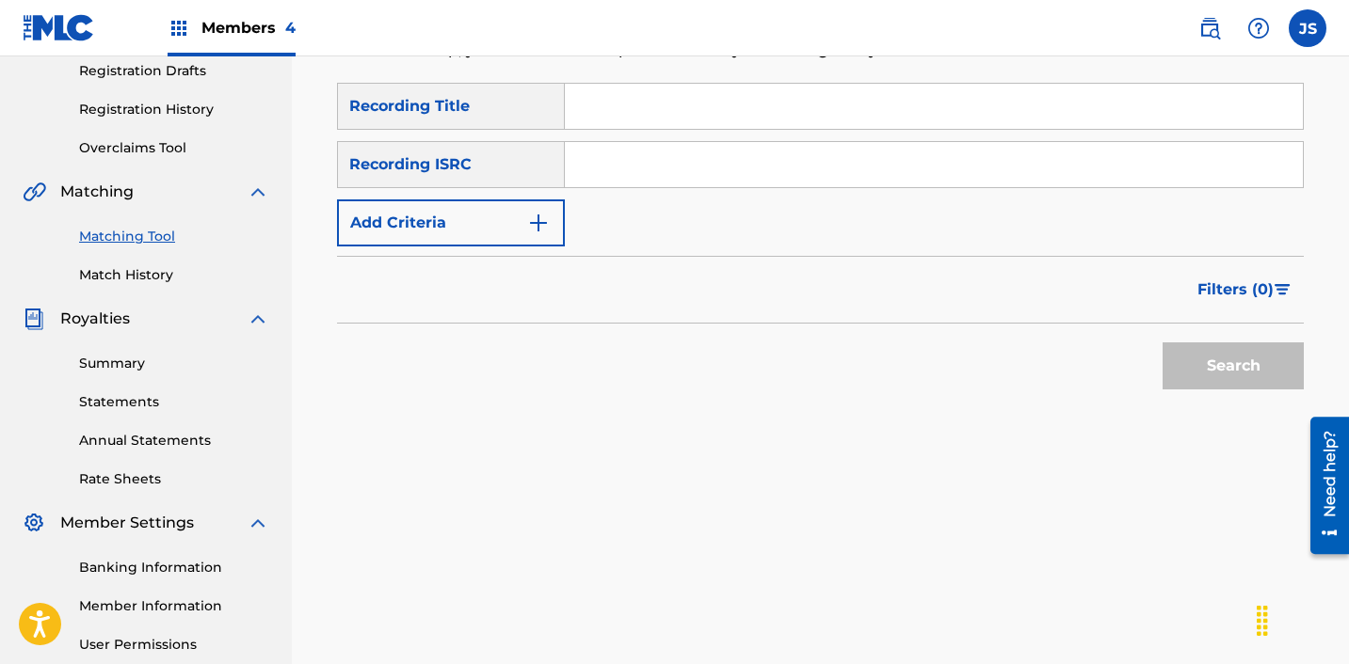
click at [634, 178] on input "Search Form" at bounding box center [934, 164] width 738 height 45
paste input "KRF152000077"
type input "KRF152000077"
click at [1162, 343] on button "Search" at bounding box center [1232, 366] width 141 height 47
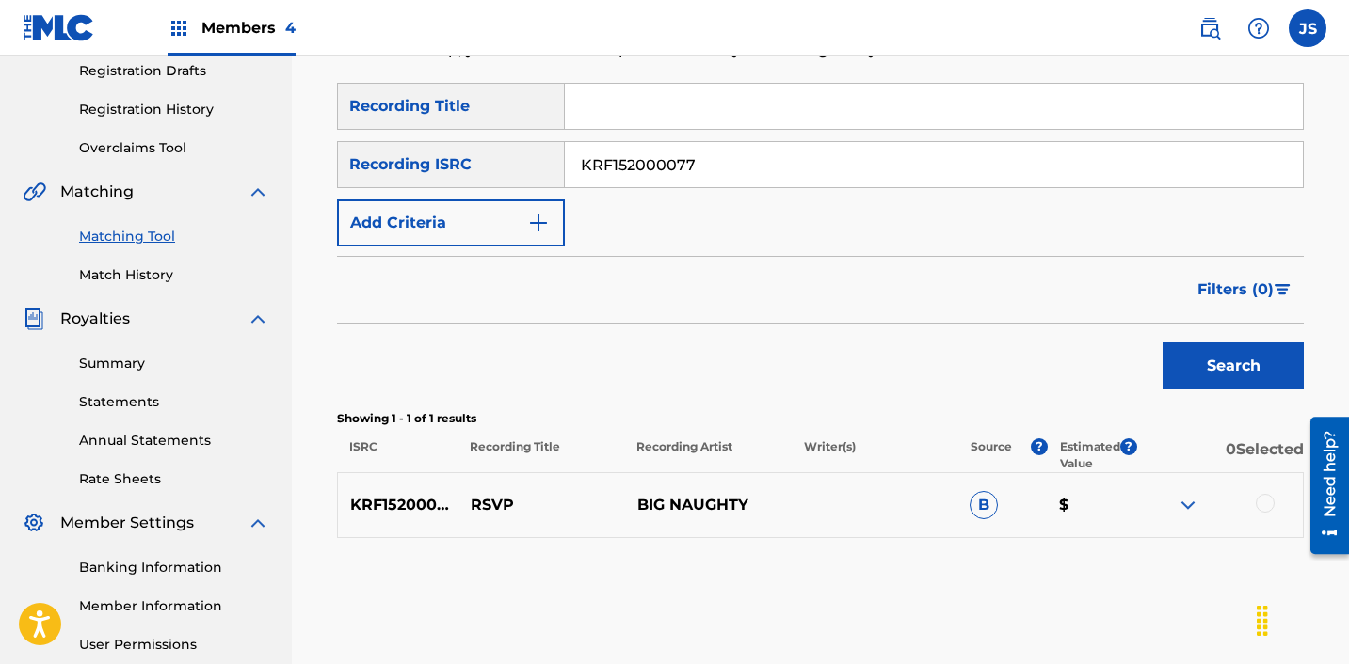
click at [1267, 509] on div at bounding box center [1264, 503] width 19 height 19
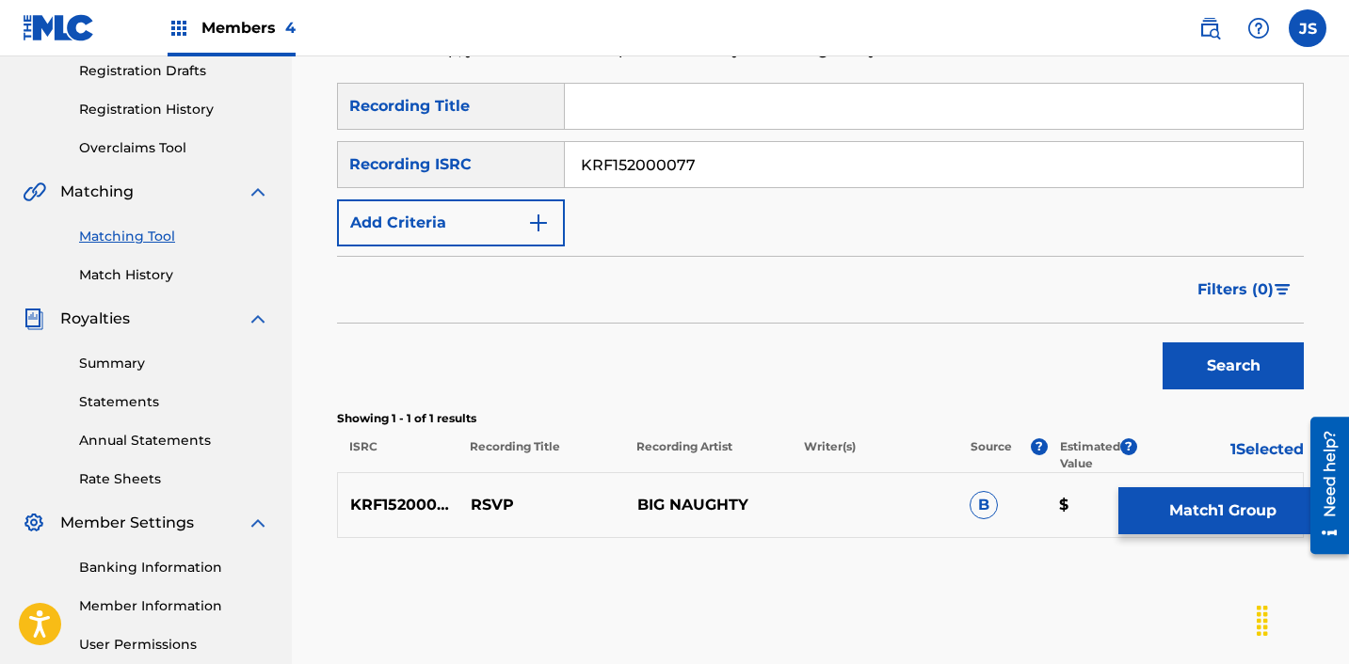
click at [1203, 520] on button "Match 1 Group" at bounding box center [1222, 511] width 208 height 47
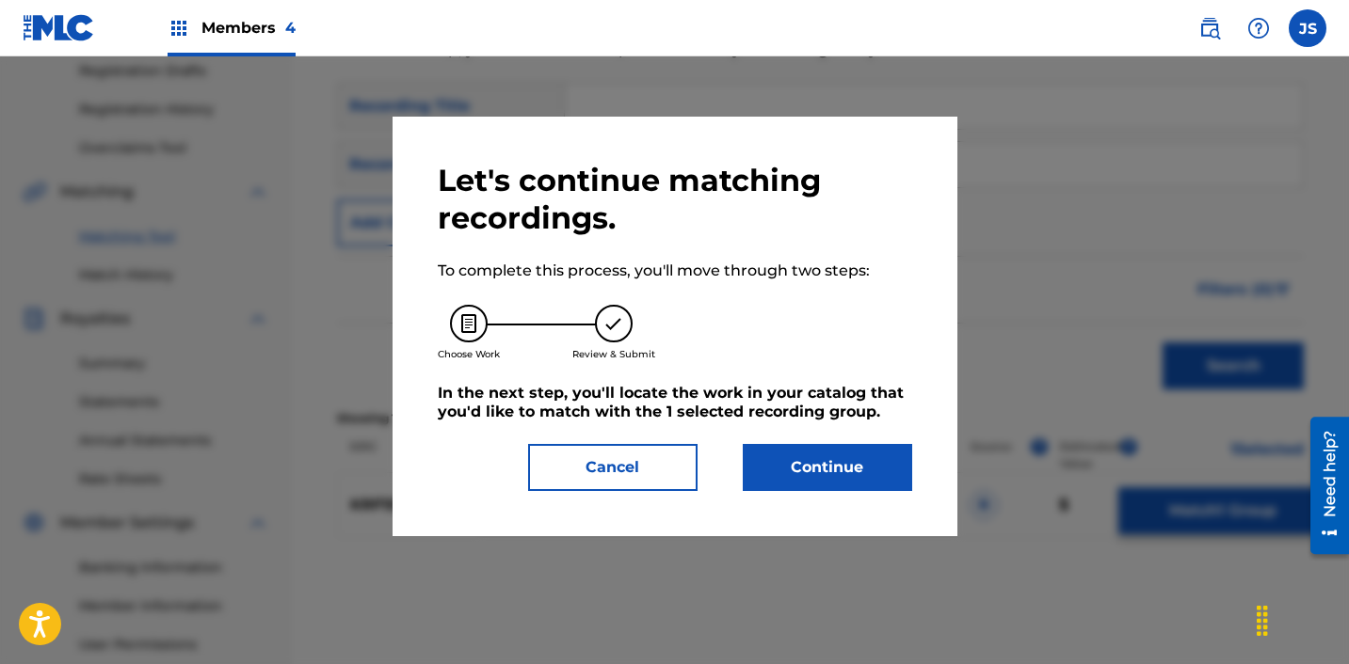
click at [828, 462] on button "Continue" at bounding box center [827, 467] width 169 height 47
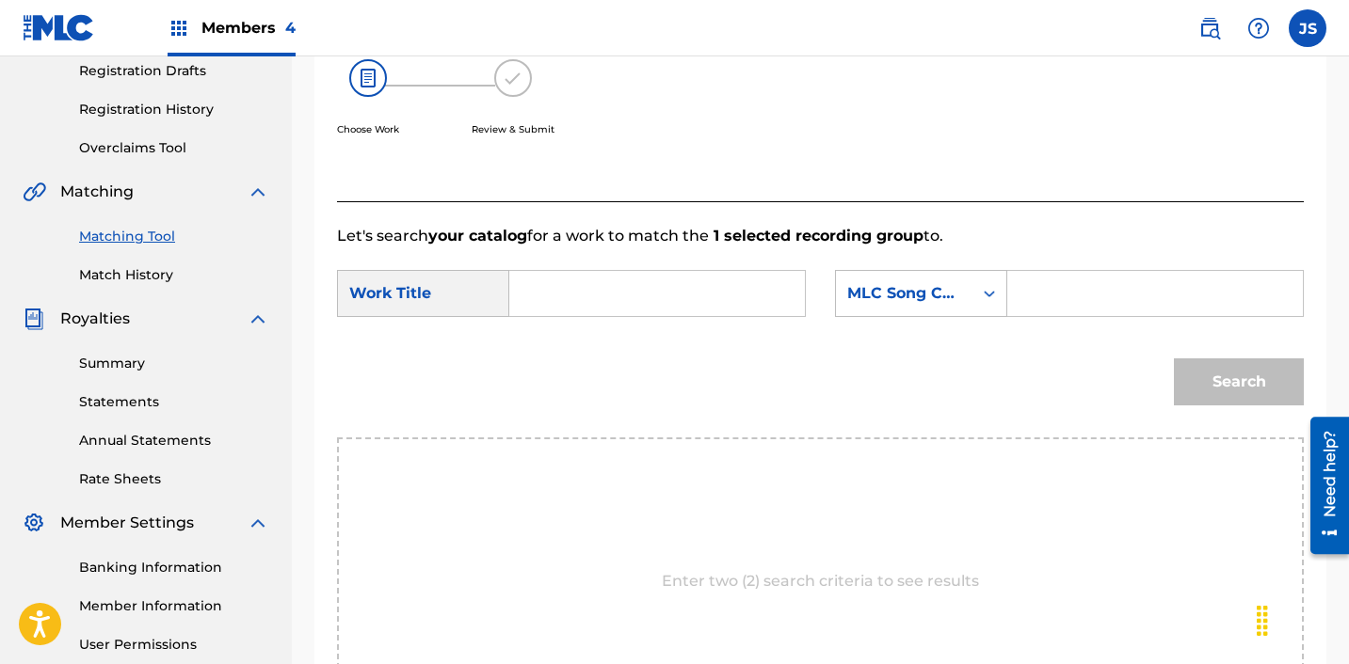
click at [720, 297] on input "Search Form" at bounding box center [657, 293] width 264 height 45
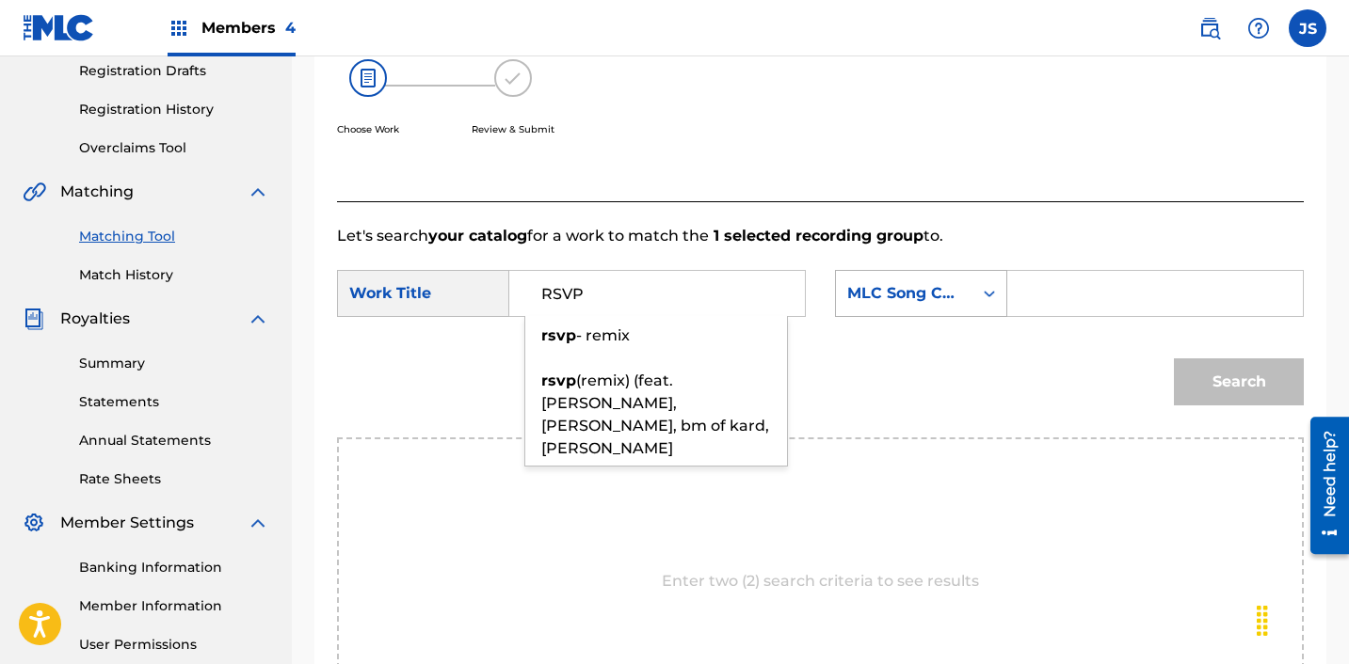
type input "RSVP"
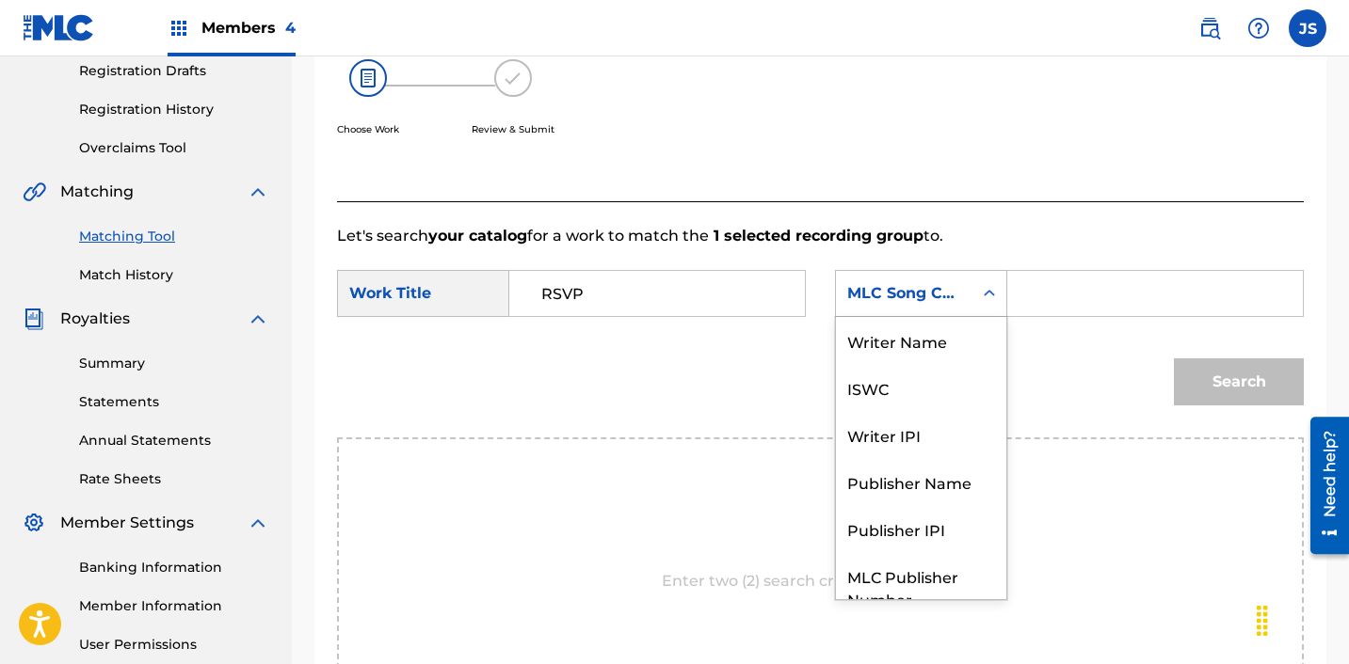
click at [927, 276] on div "MLC Song Code" at bounding box center [904, 294] width 136 height 36
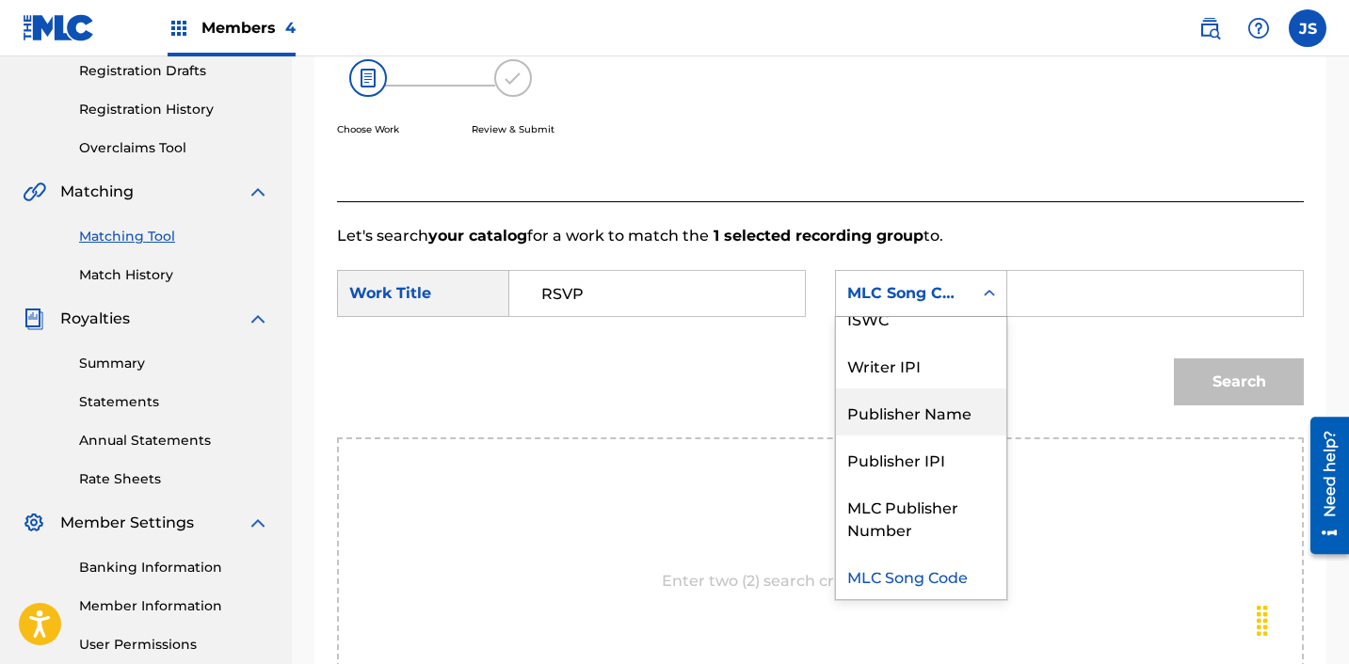
click at [949, 403] on div "Publisher Name" at bounding box center [921, 412] width 170 height 47
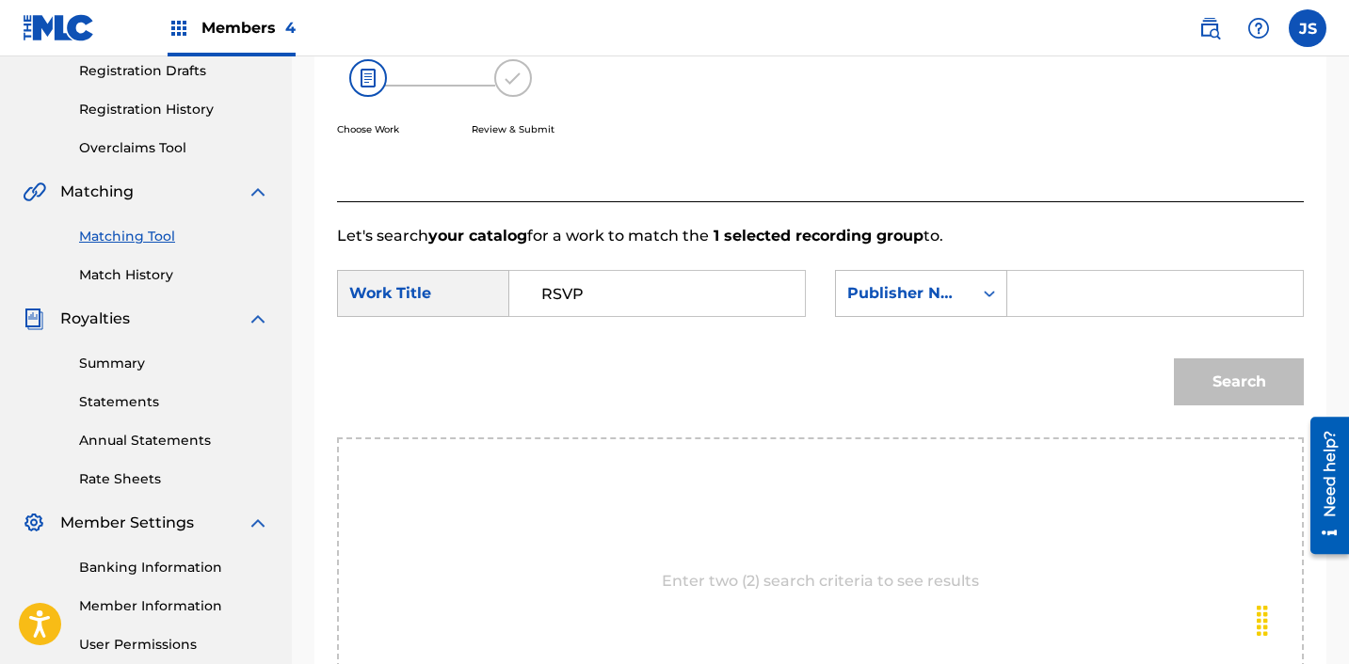
click at [1044, 328] on div "SearchWithCriteria28c12c81-bc92-40d2-8ced-459b3eb0b910 Work Title RSVP SearchWi…" at bounding box center [820, 299] width 967 height 58
click at [1044, 305] on input "Search Form" at bounding box center [1155, 293] width 264 height 45
click at [1097, 290] on input "stupendium" at bounding box center [1155, 293] width 264 height 45
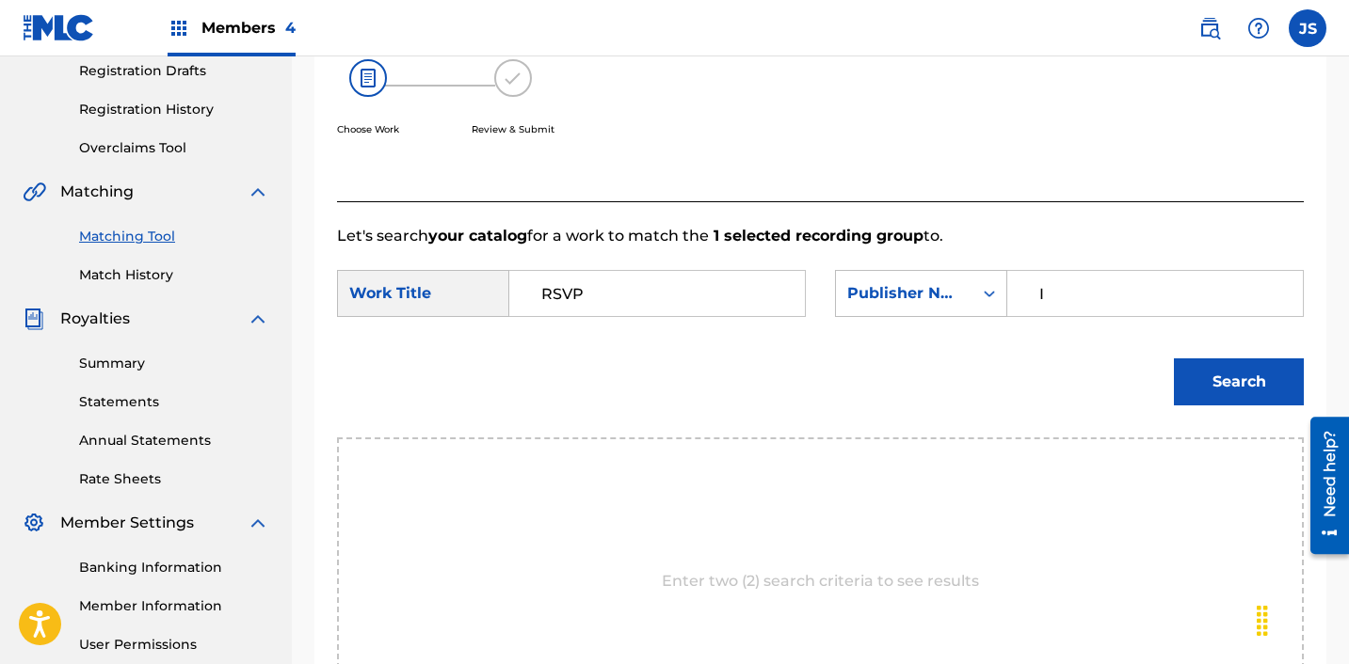
type input "ICHUTUS"
click at [1239, 378] on button "Search" at bounding box center [1239, 382] width 130 height 47
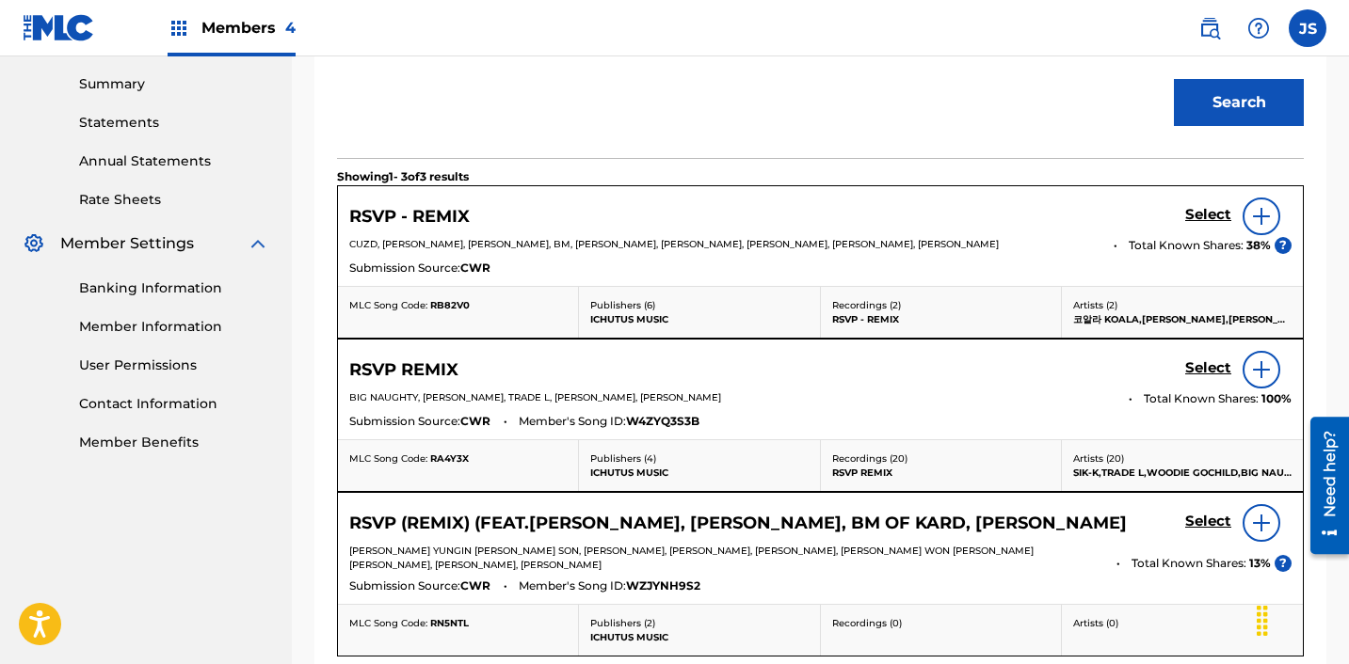
scroll to position [608, 0]
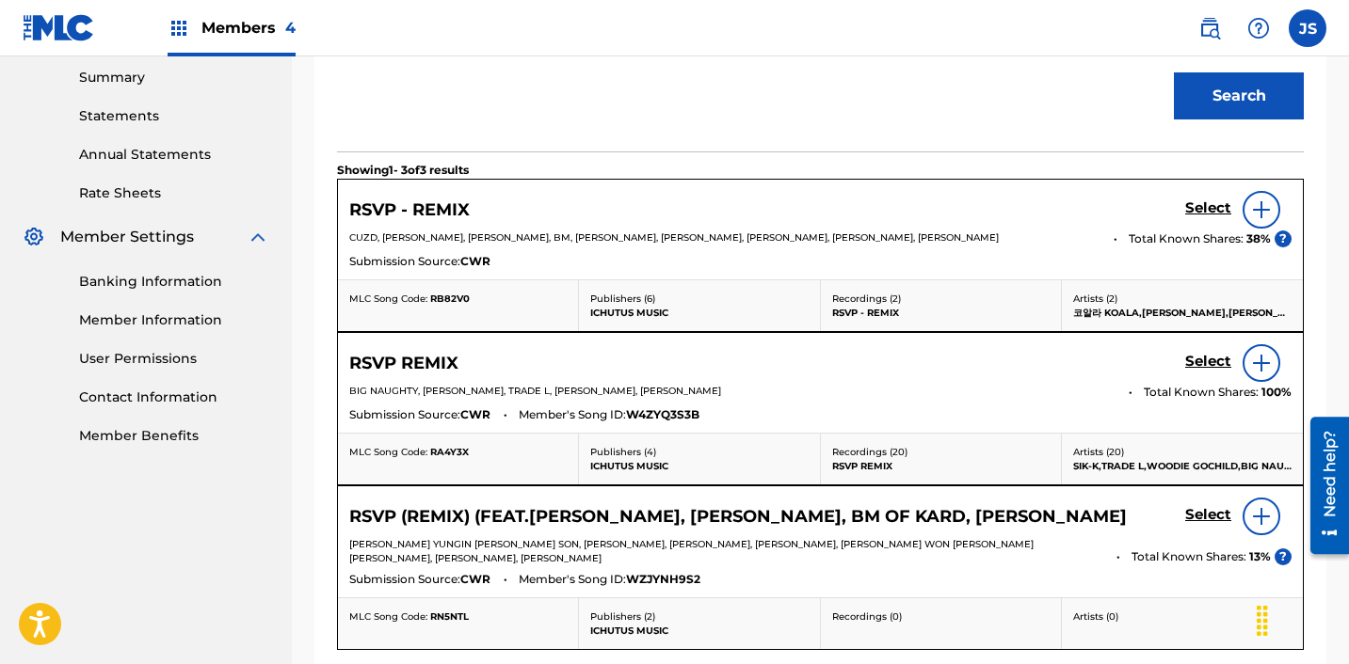
click at [1204, 217] on h5 "Select" at bounding box center [1208, 209] width 46 height 18
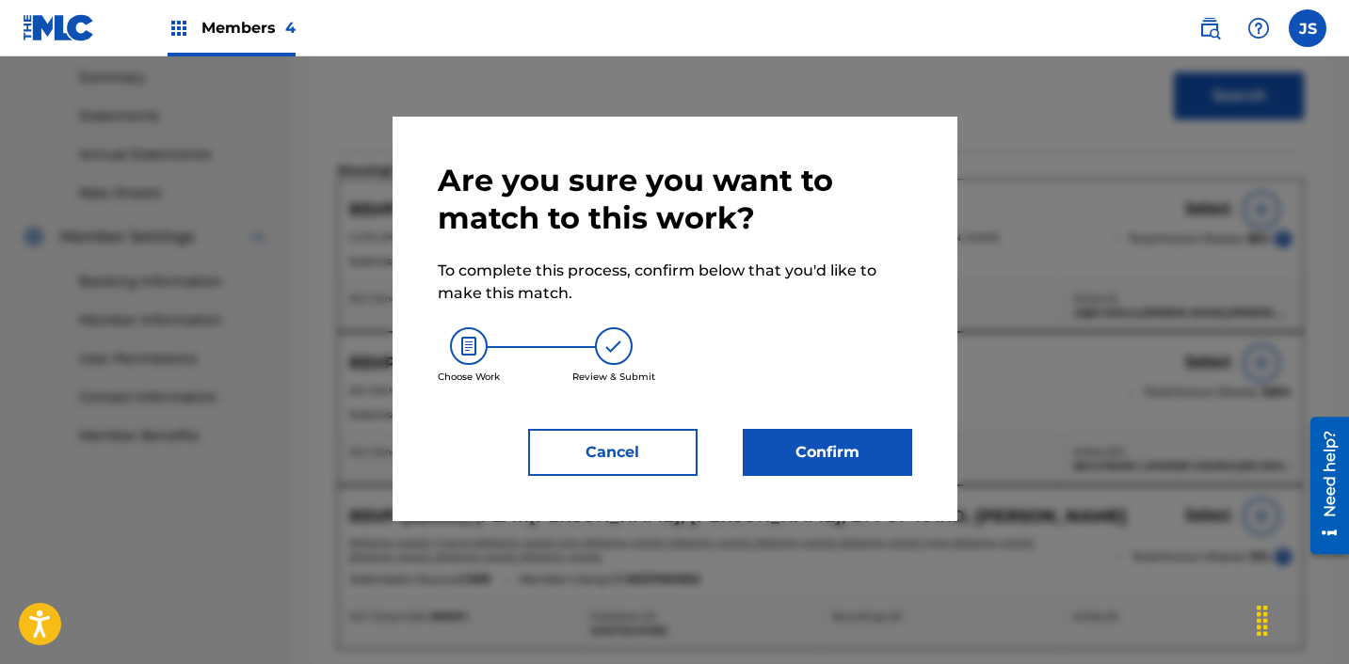
click at [880, 450] on button "Confirm" at bounding box center [827, 452] width 169 height 47
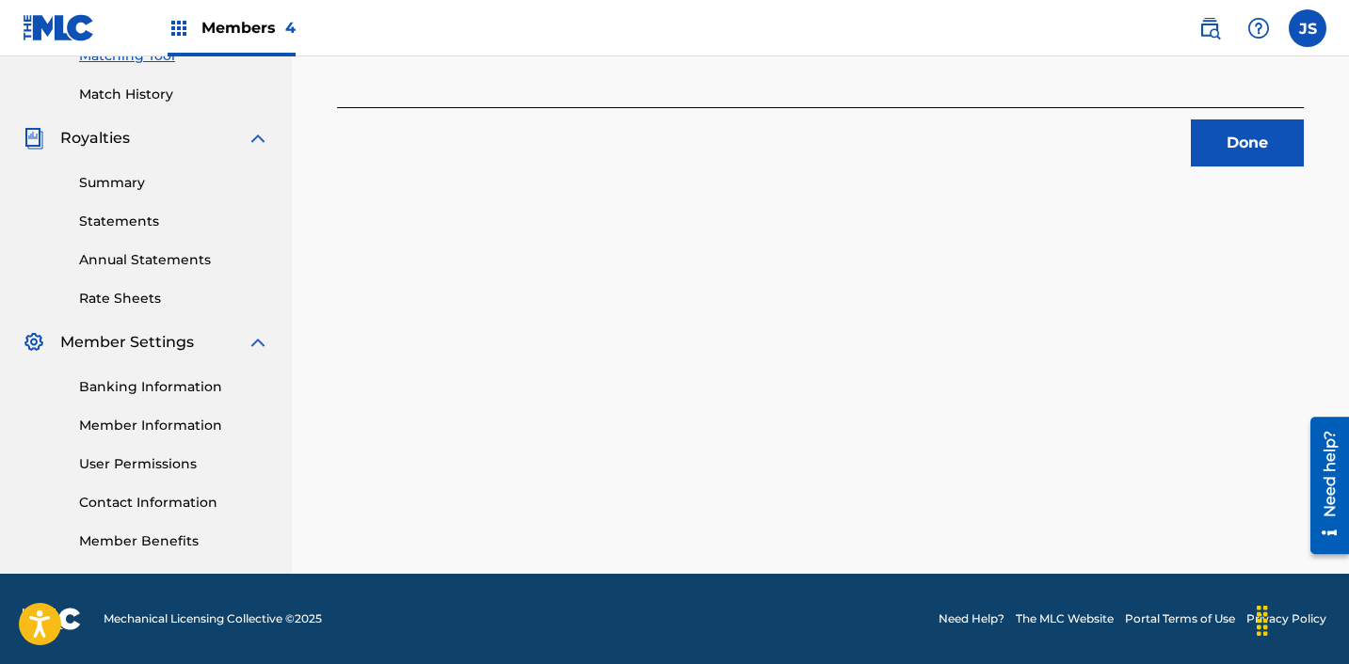
click at [1209, 146] on button "Done" at bounding box center [1247, 143] width 113 height 47
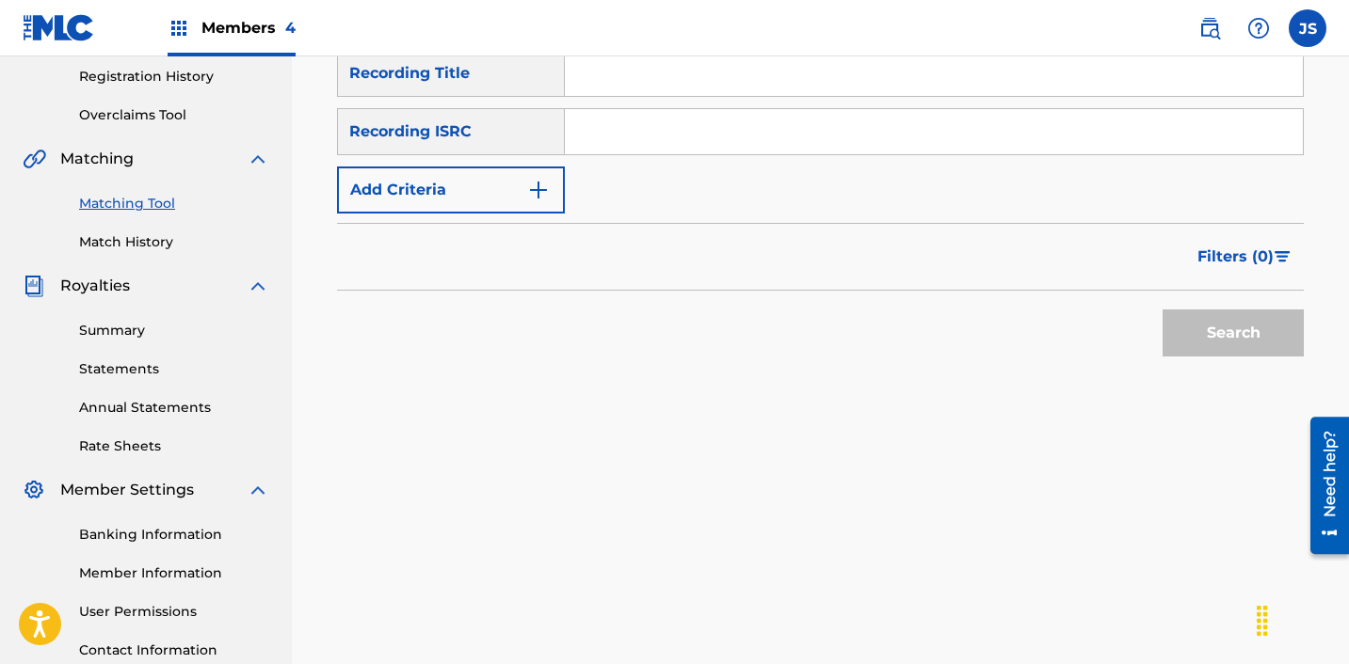
scroll to position [352, 0]
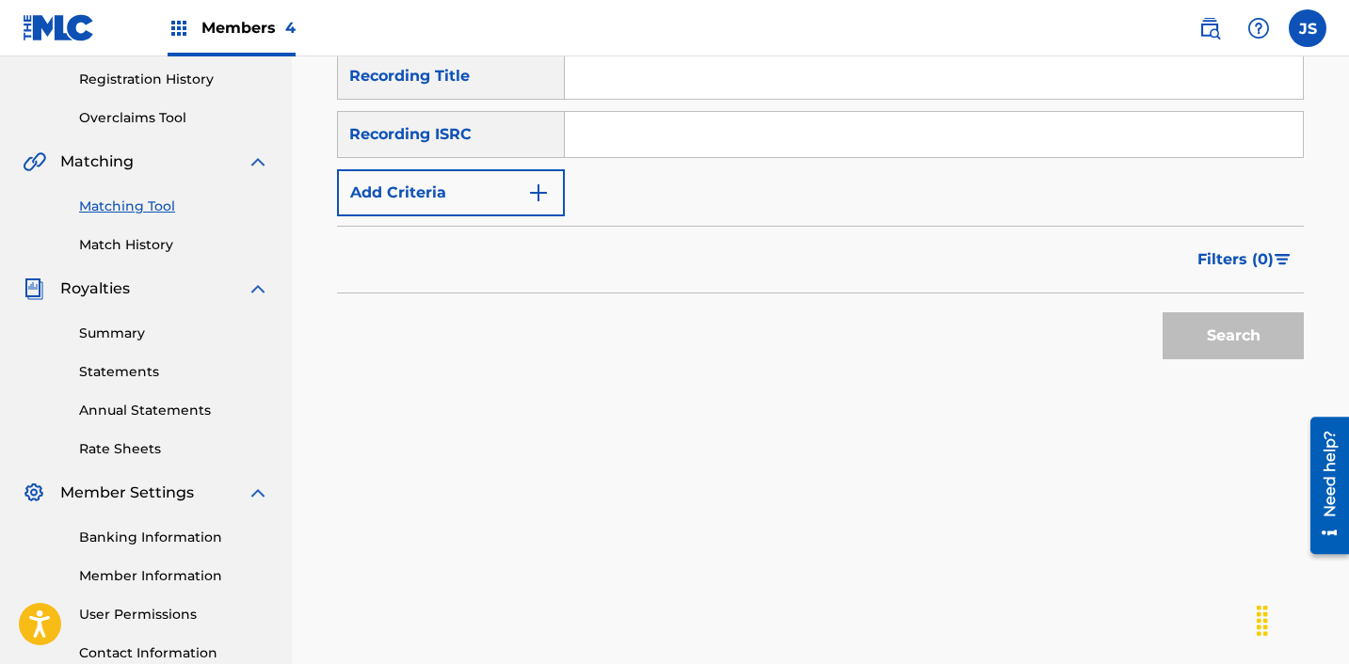
click at [833, 116] on input "Search Form" at bounding box center [934, 134] width 738 height 45
paste input "KRF152000033"
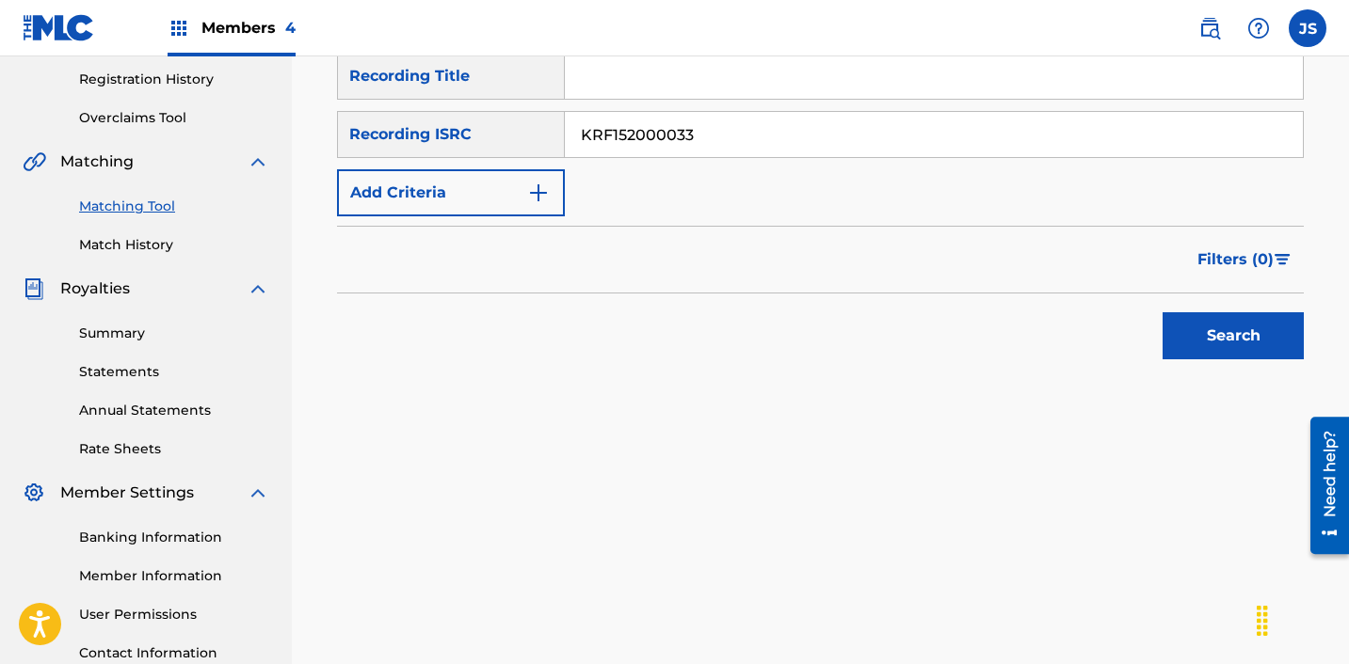
type input "KRF152000033"
click at [1197, 326] on button "Search" at bounding box center [1232, 335] width 141 height 47
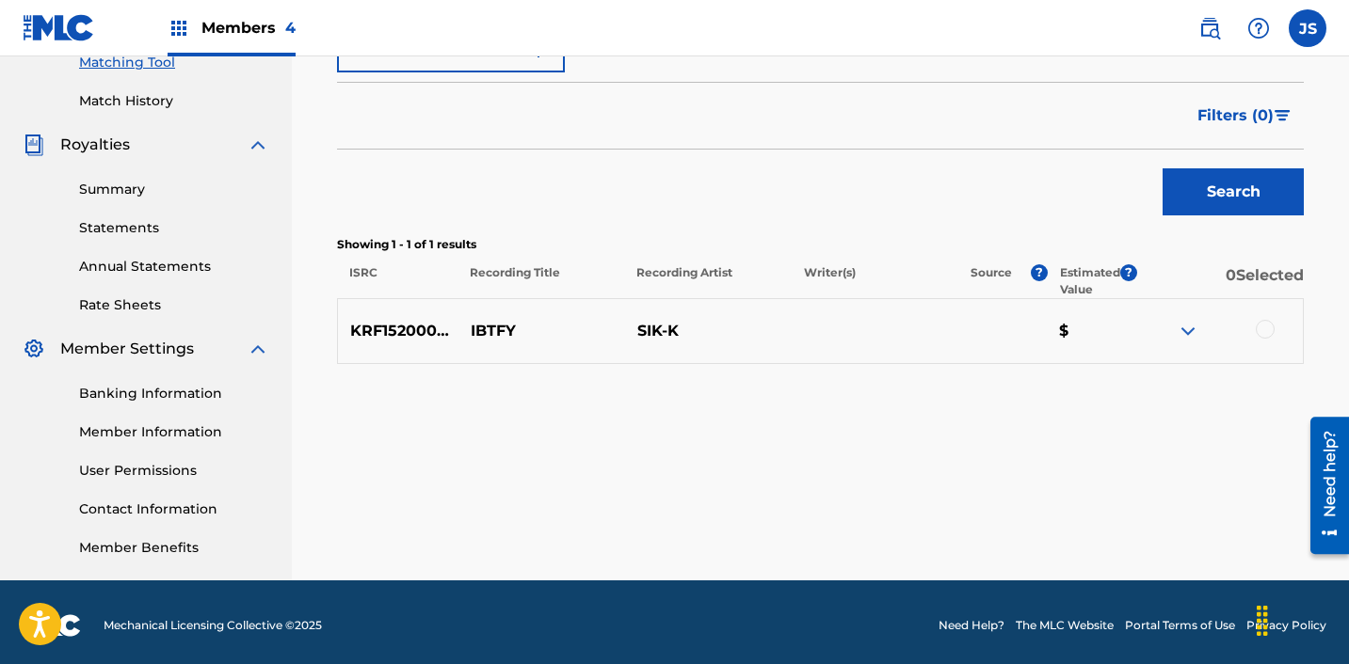
scroll to position [503, 0]
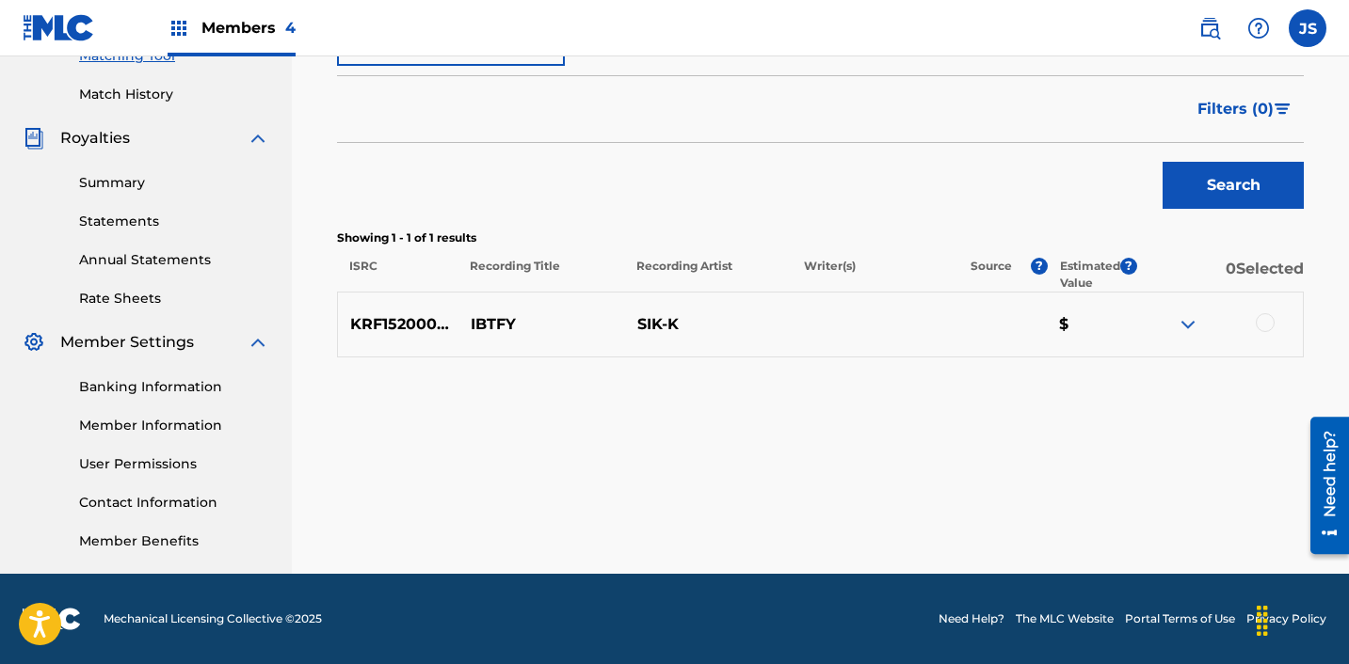
click at [1260, 319] on div at bounding box center [1264, 322] width 19 height 19
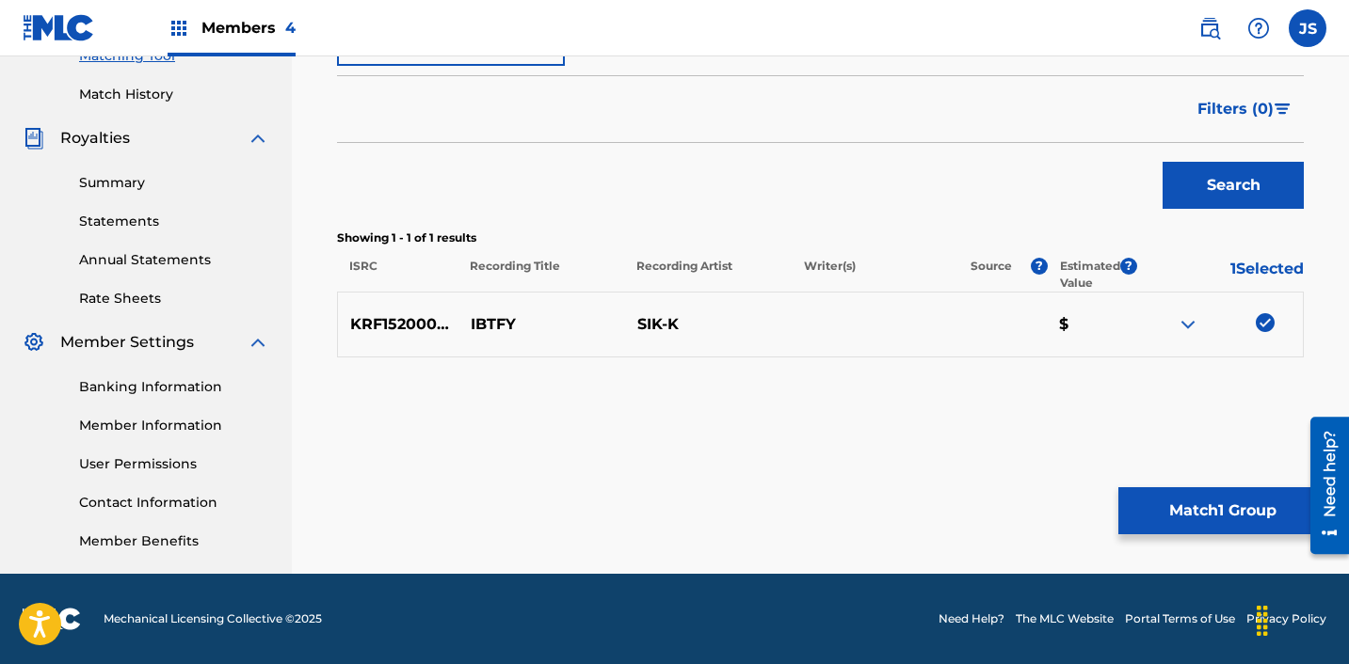
click at [1238, 528] on button "Match 1 Group" at bounding box center [1222, 511] width 208 height 47
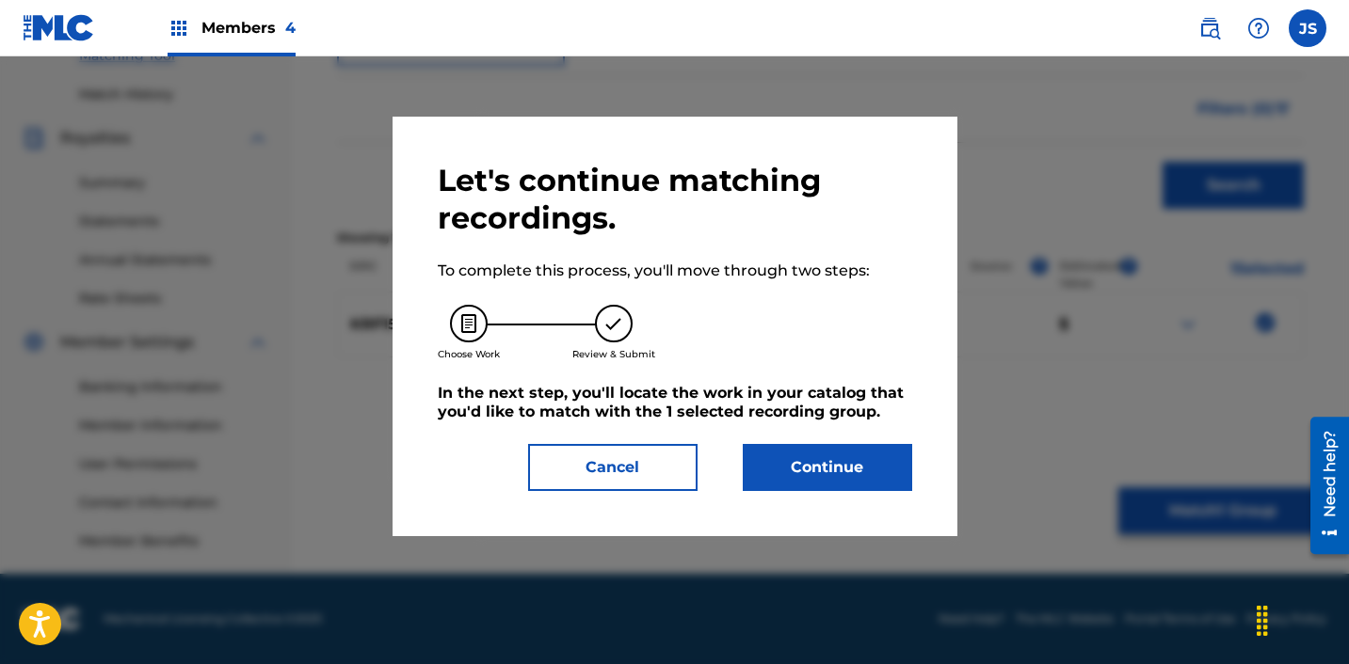
click at [775, 458] on button "Continue" at bounding box center [827, 467] width 169 height 47
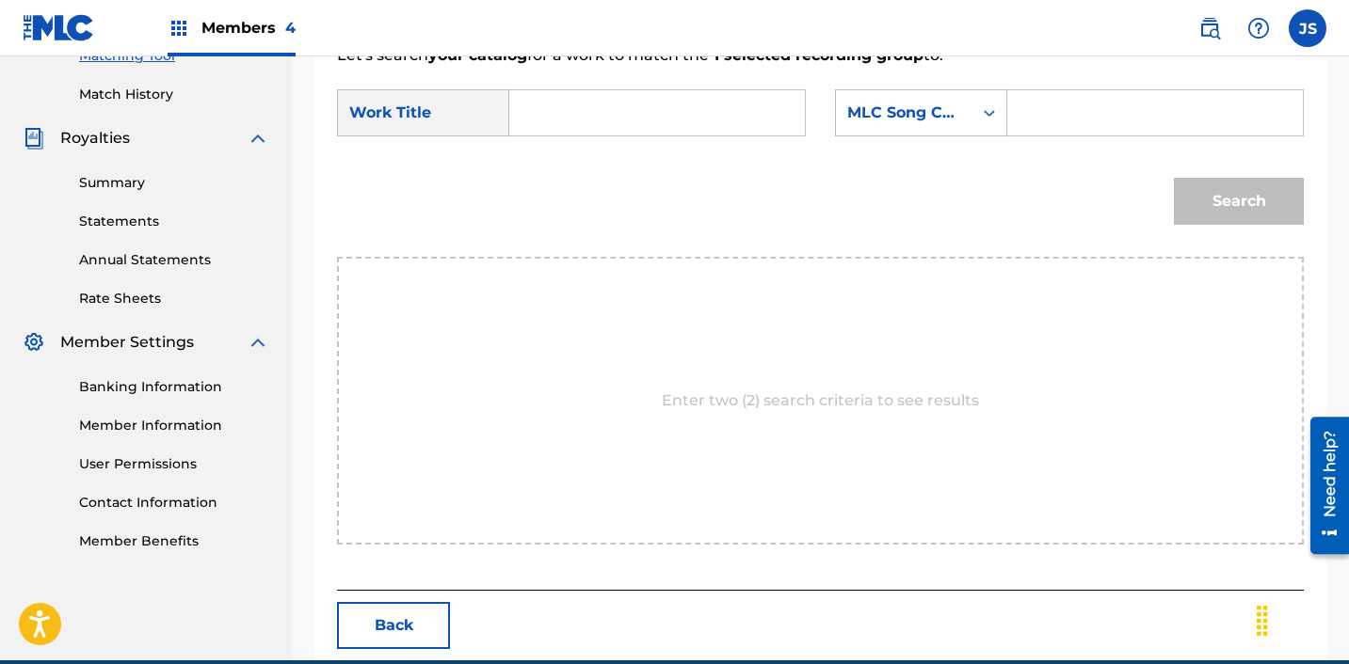
click at [588, 122] on input "Search Form" at bounding box center [657, 112] width 264 height 45
click at [713, 164] on div "ibt fy ([DOMAIN_NAME] 1)" at bounding box center [656, 155] width 262 height 34
type input "ibtfy ([DOMAIN_NAME] 1)"
click at [906, 137] on div "SearchWithCriteria28c12c81-bc92-40d2-8ced-459b3eb0b910 Work Title ibtfy ([DOMAI…" at bounding box center [820, 118] width 967 height 58
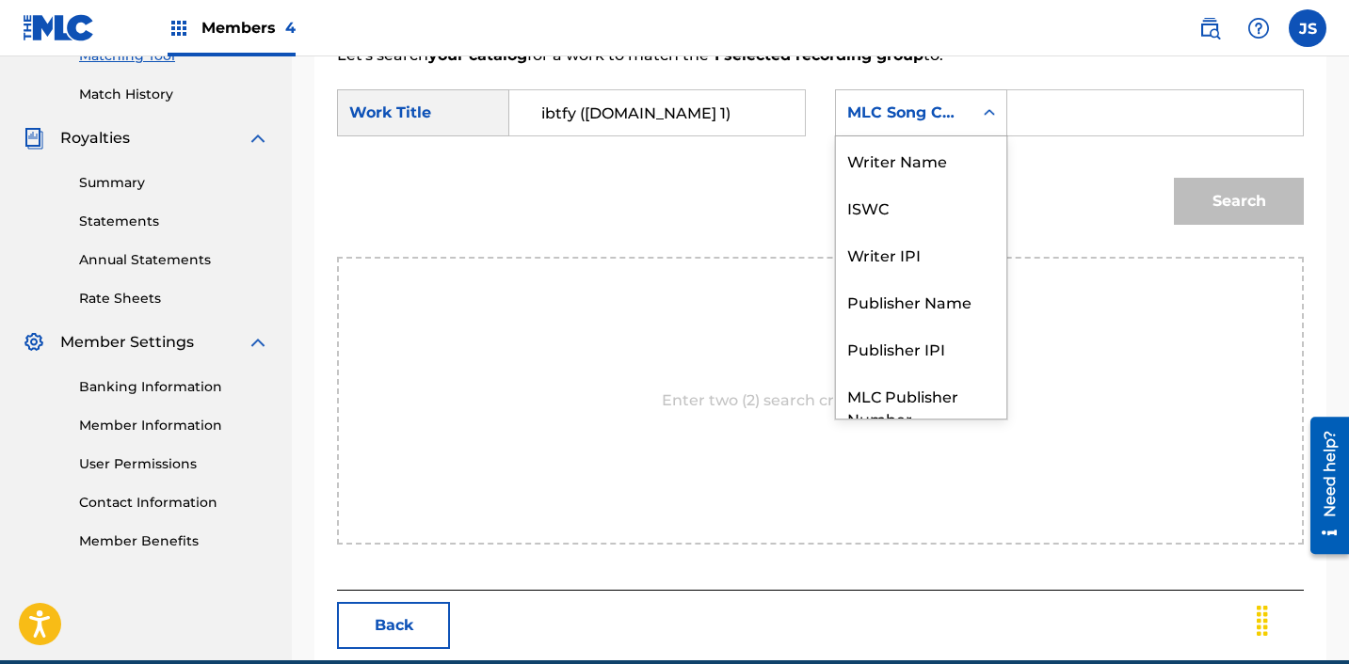
click at [903, 111] on div "MLC Song Code" at bounding box center [904, 113] width 114 height 23
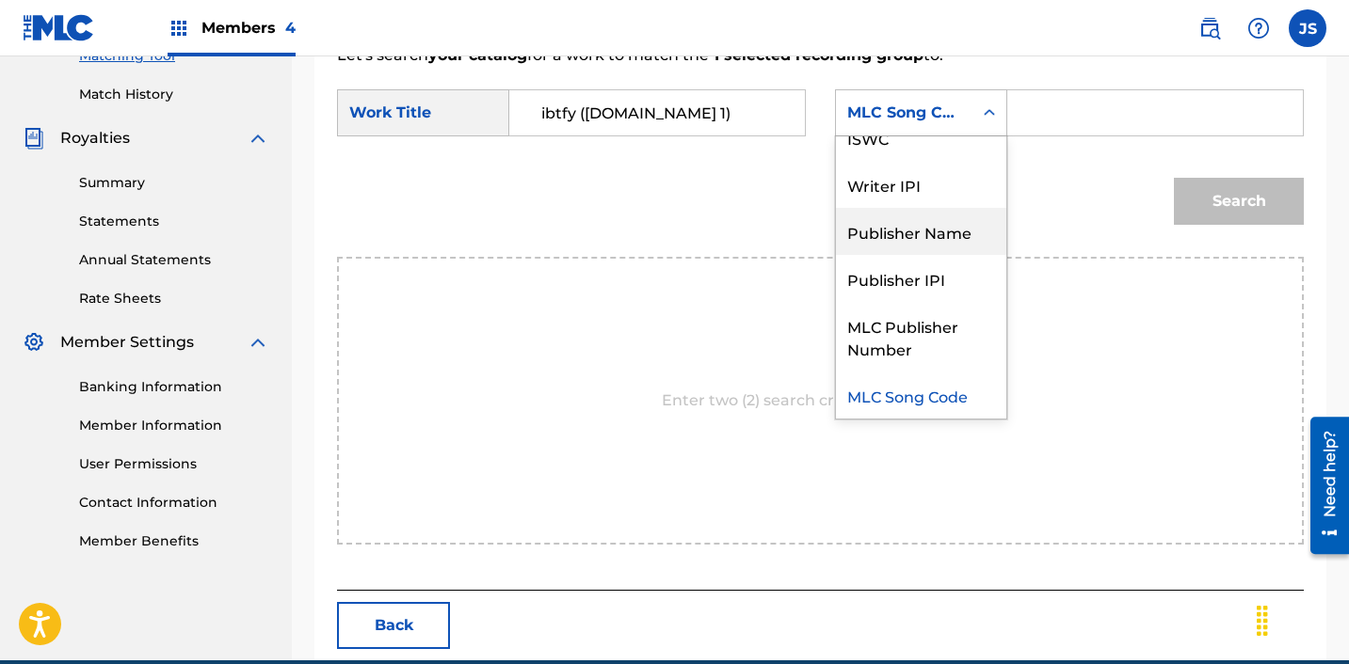
click at [900, 238] on div "Publisher Name" at bounding box center [921, 231] width 170 height 47
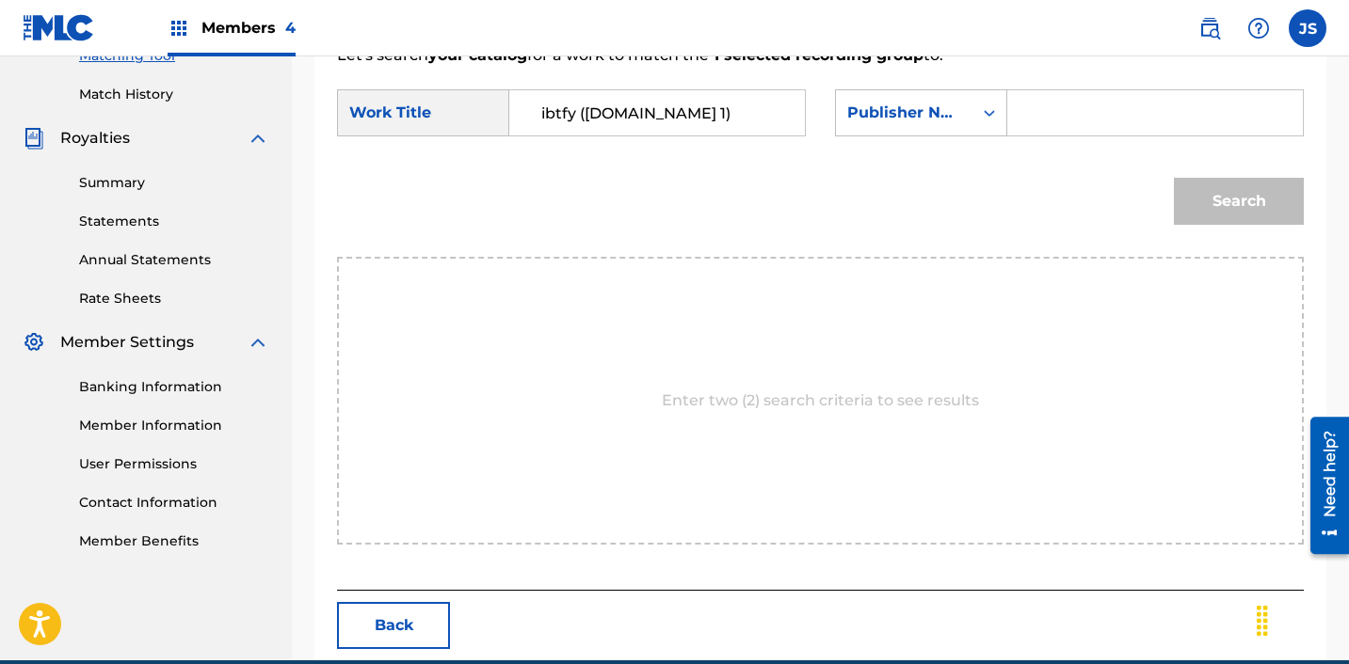
click at [1038, 113] on input "Search Form" at bounding box center [1155, 112] width 264 height 45
type input "ICHUTUS"
click at [1217, 218] on button "Search" at bounding box center [1239, 201] width 130 height 47
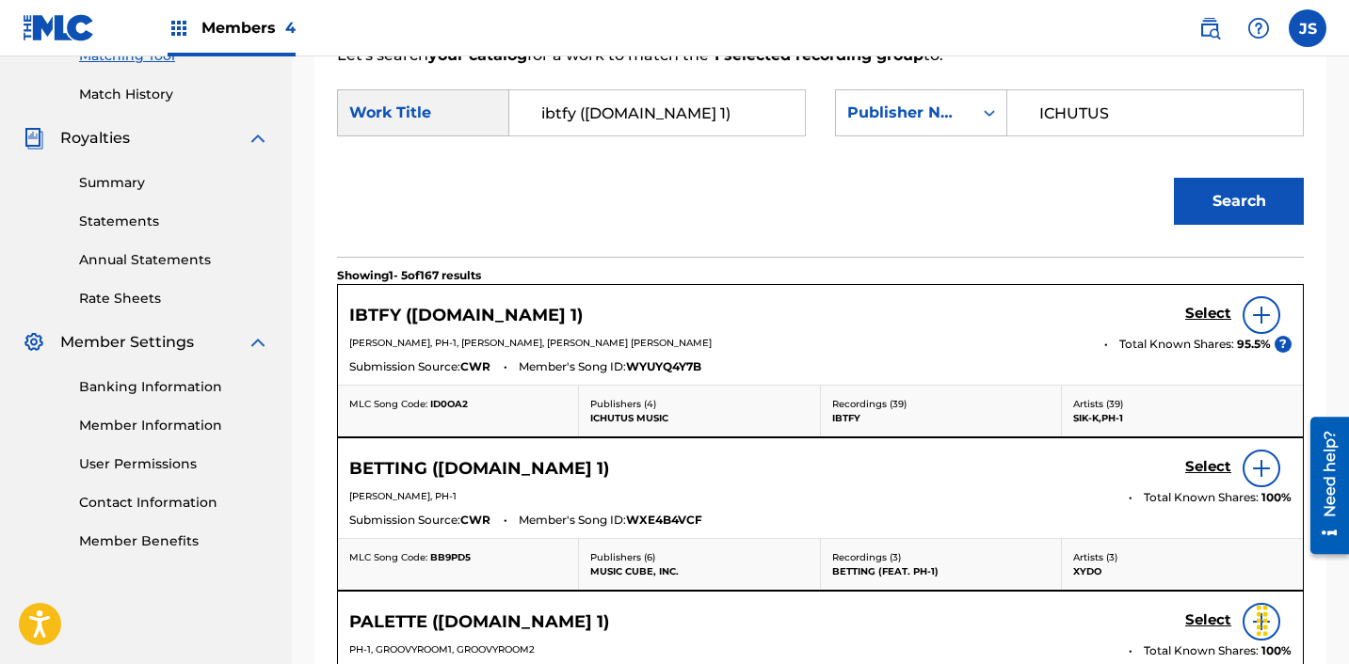
click at [1198, 303] on div "Select" at bounding box center [1238, 315] width 106 height 38
click at [1197, 310] on h5 "Select" at bounding box center [1208, 314] width 46 height 18
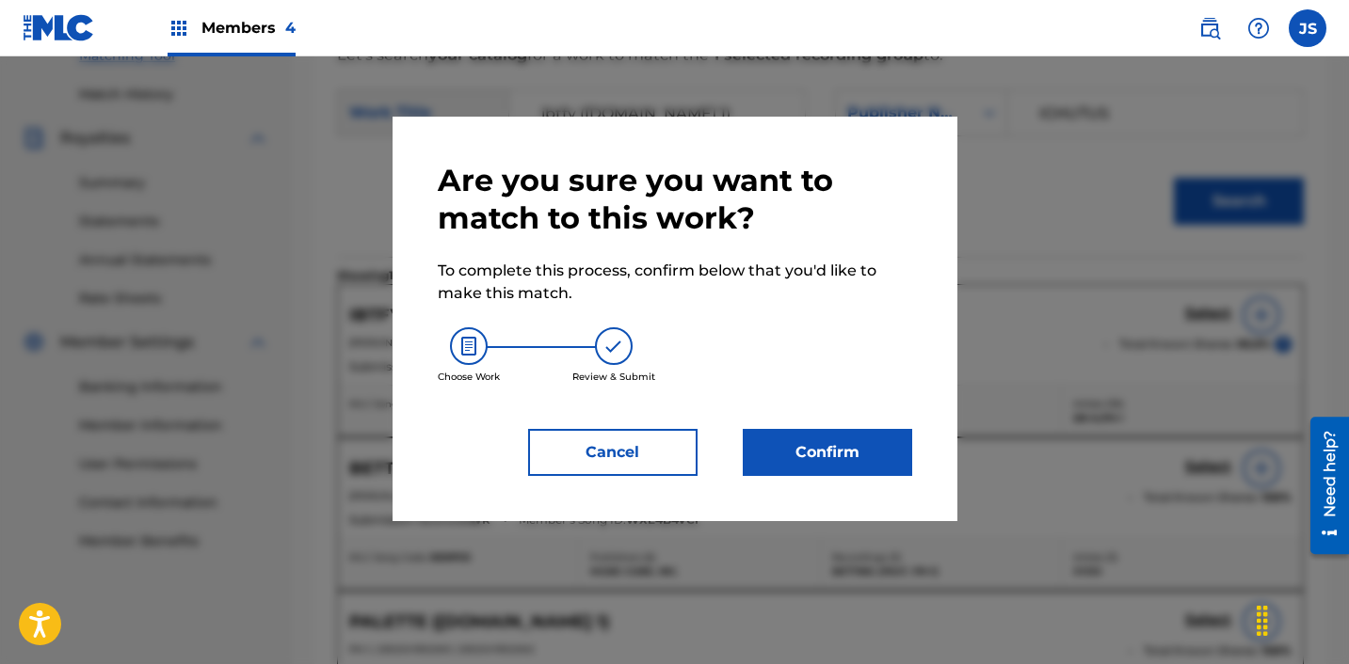
click at [784, 453] on button "Confirm" at bounding box center [827, 452] width 169 height 47
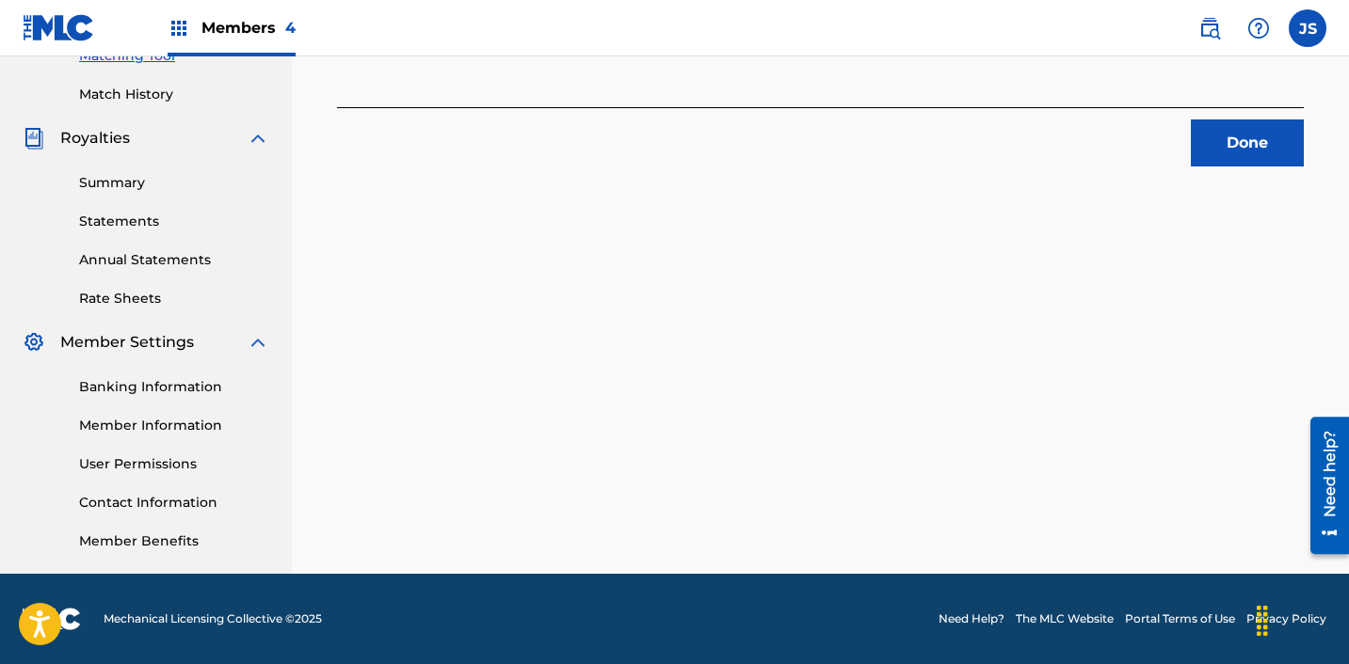
click at [1237, 143] on button "Done" at bounding box center [1247, 143] width 113 height 47
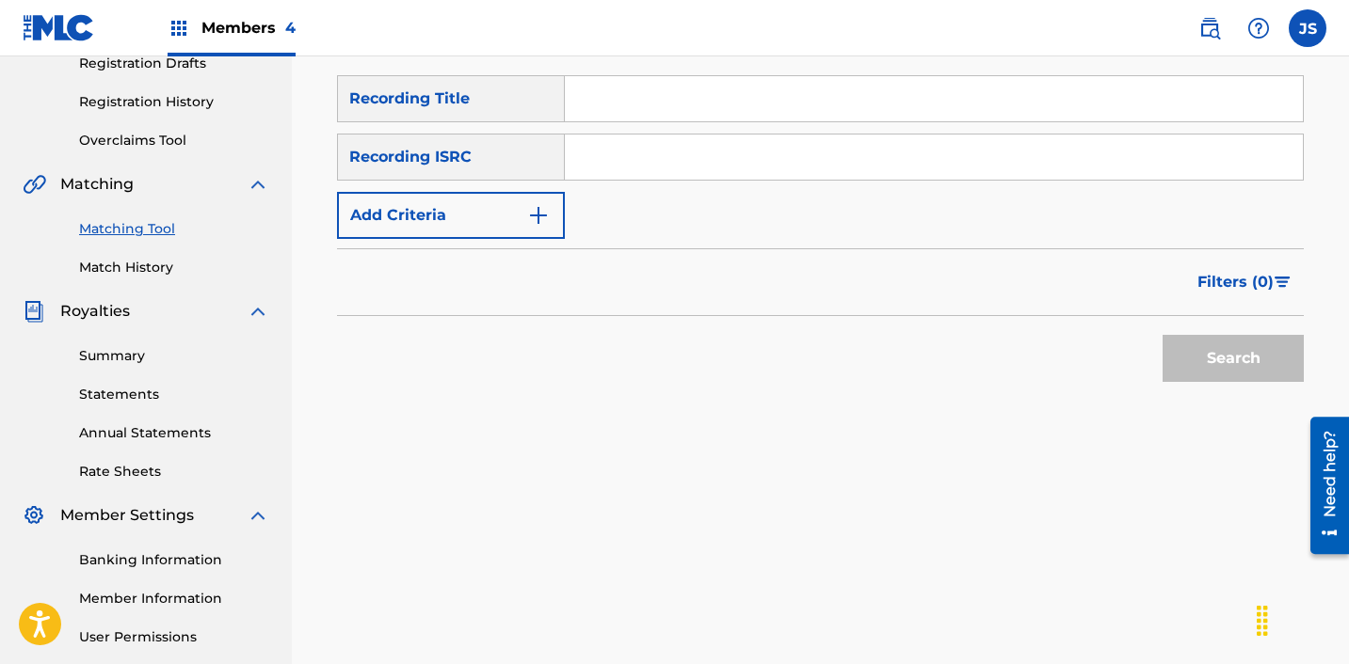
scroll to position [328, 0]
click at [702, 152] on input "Search Form" at bounding box center [934, 158] width 738 height 45
paste input "KSA012249627"
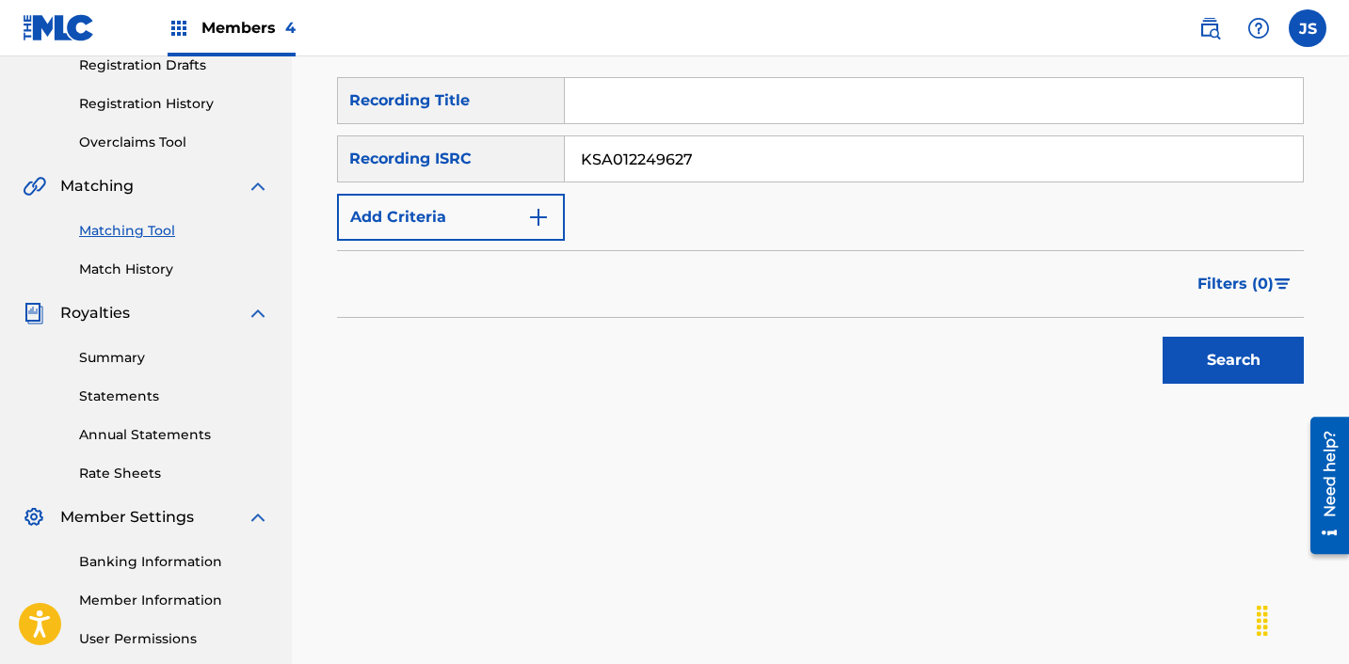
type input "KSA012249627"
click at [1162, 337] on button "Search" at bounding box center [1232, 360] width 141 height 47
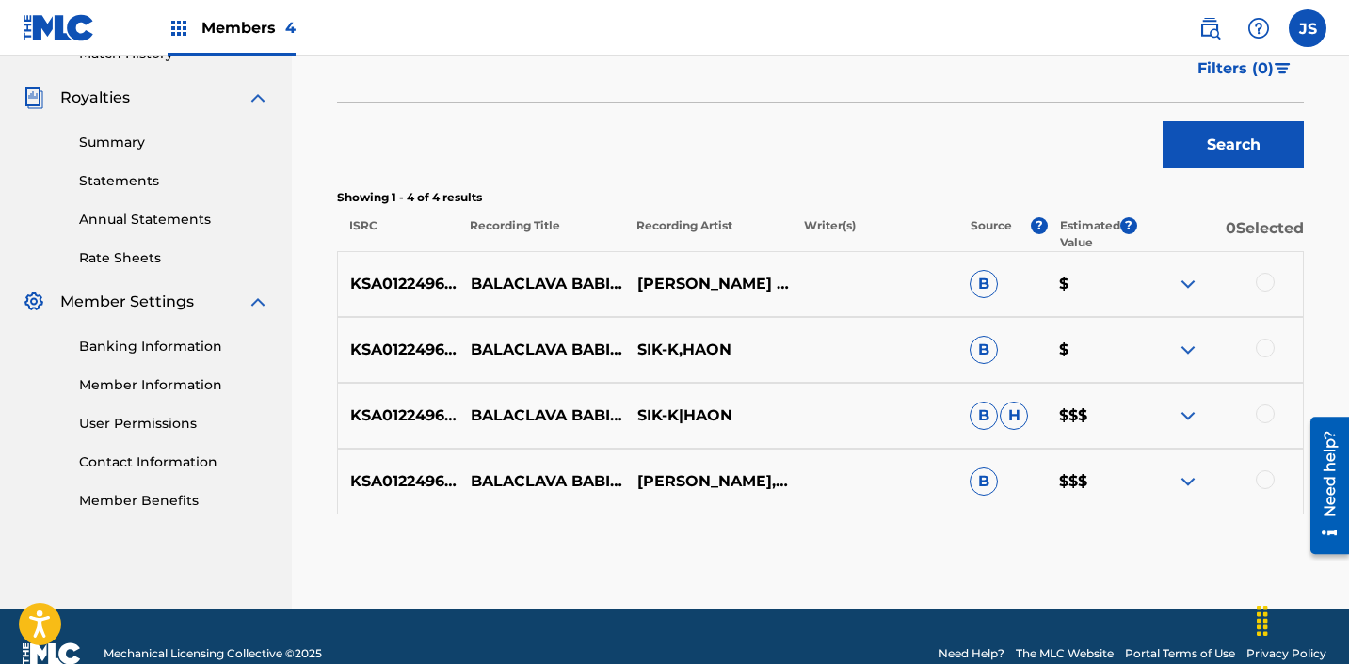
scroll to position [555, 0]
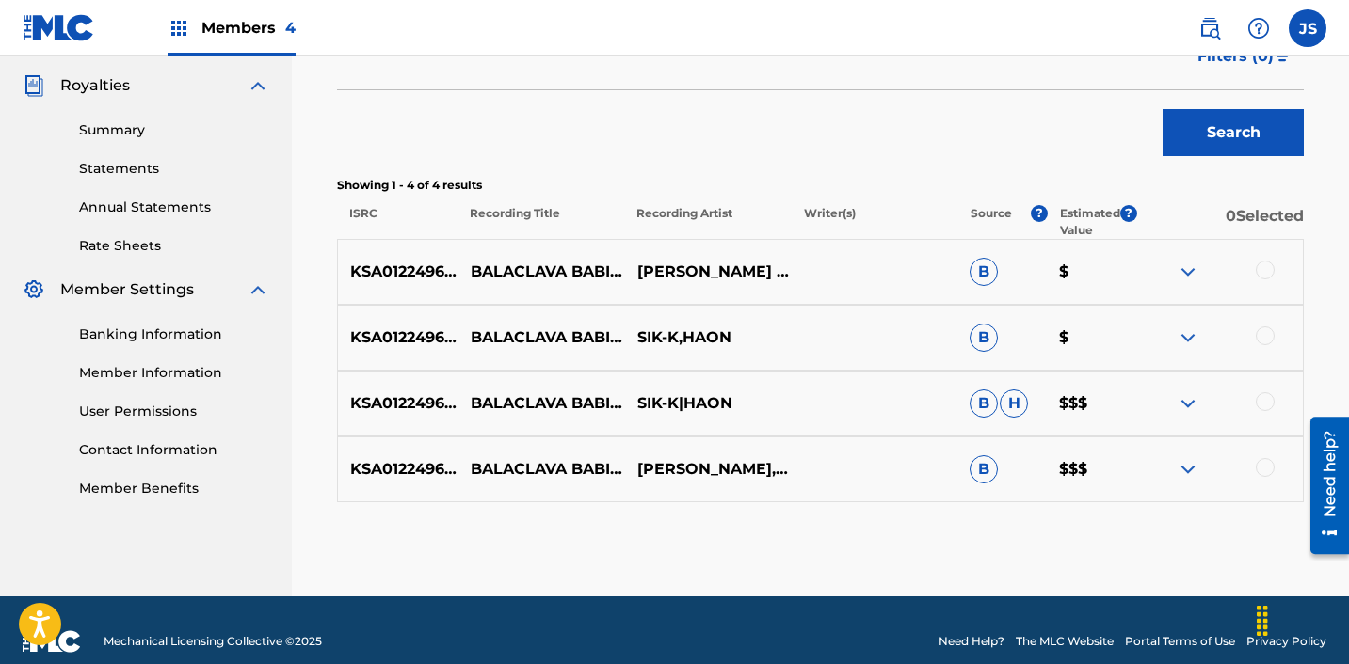
click at [1260, 456] on div "KSA012249627 BALACLAVA BABIES (FEAT. [PERSON_NAME]) SIK-K,[PERSON_NAME] B $$$" at bounding box center [820, 470] width 967 height 66
click at [1266, 495] on div "KSA012249627 BALACLAVA BABIES (FEAT. [PERSON_NAME]) SIK-K,[PERSON_NAME] B $$$" at bounding box center [820, 470] width 967 height 66
click at [1267, 472] on div at bounding box center [1264, 467] width 19 height 19
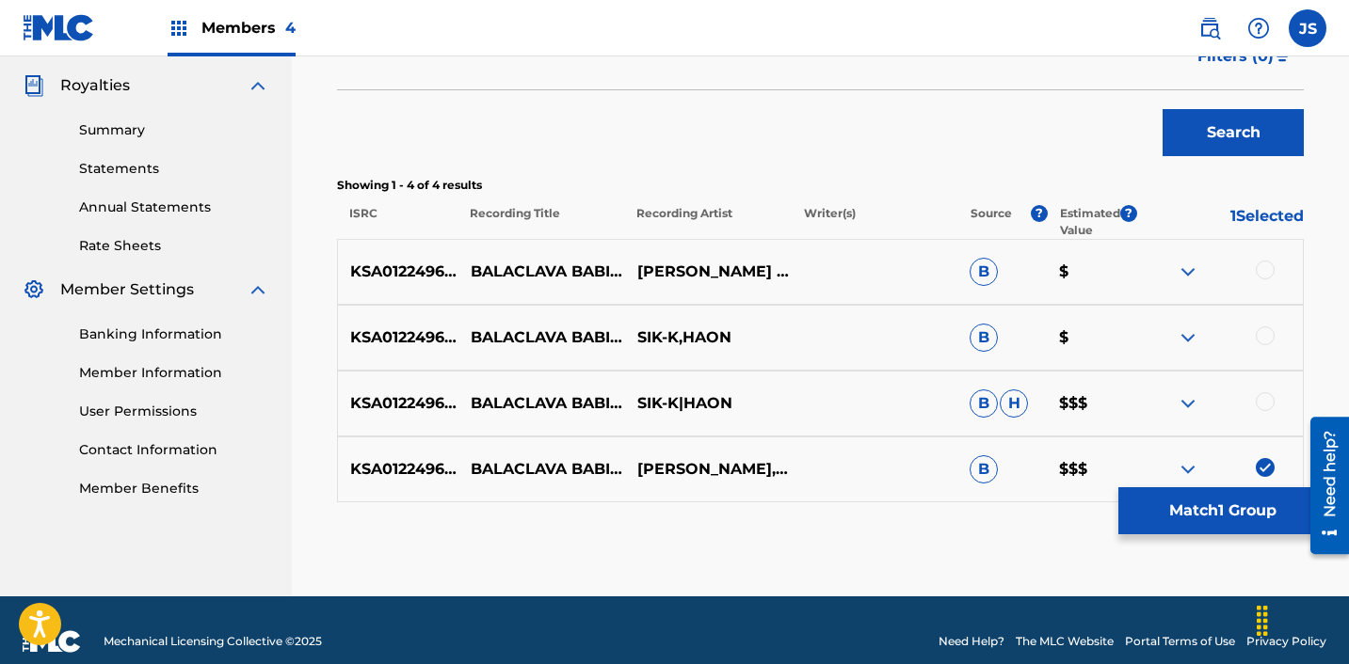
click at [1267, 407] on div at bounding box center [1264, 401] width 19 height 19
click at [1263, 329] on div at bounding box center [1264, 336] width 19 height 19
click at [1262, 268] on div at bounding box center [1264, 270] width 19 height 19
click at [1193, 504] on button "Match 4 Groups" at bounding box center [1222, 511] width 208 height 47
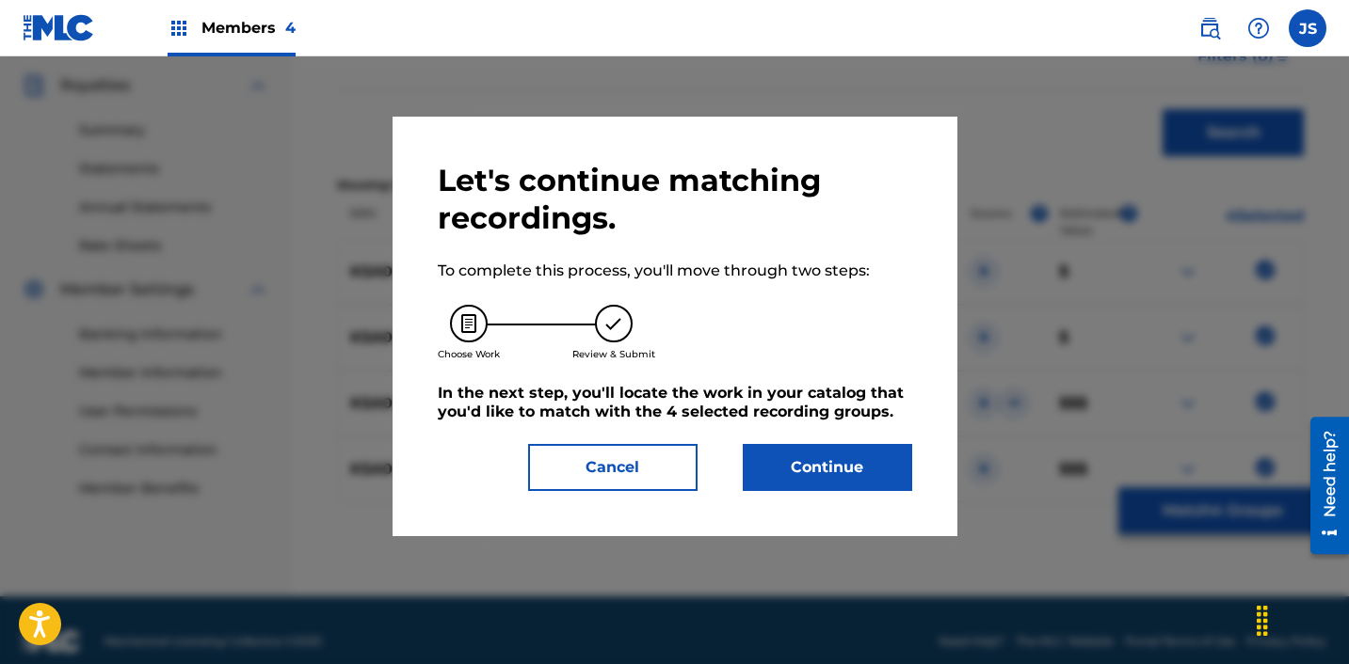
click at [830, 463] on button "Continue" at bounding box center [827, 467] width 169 height 47
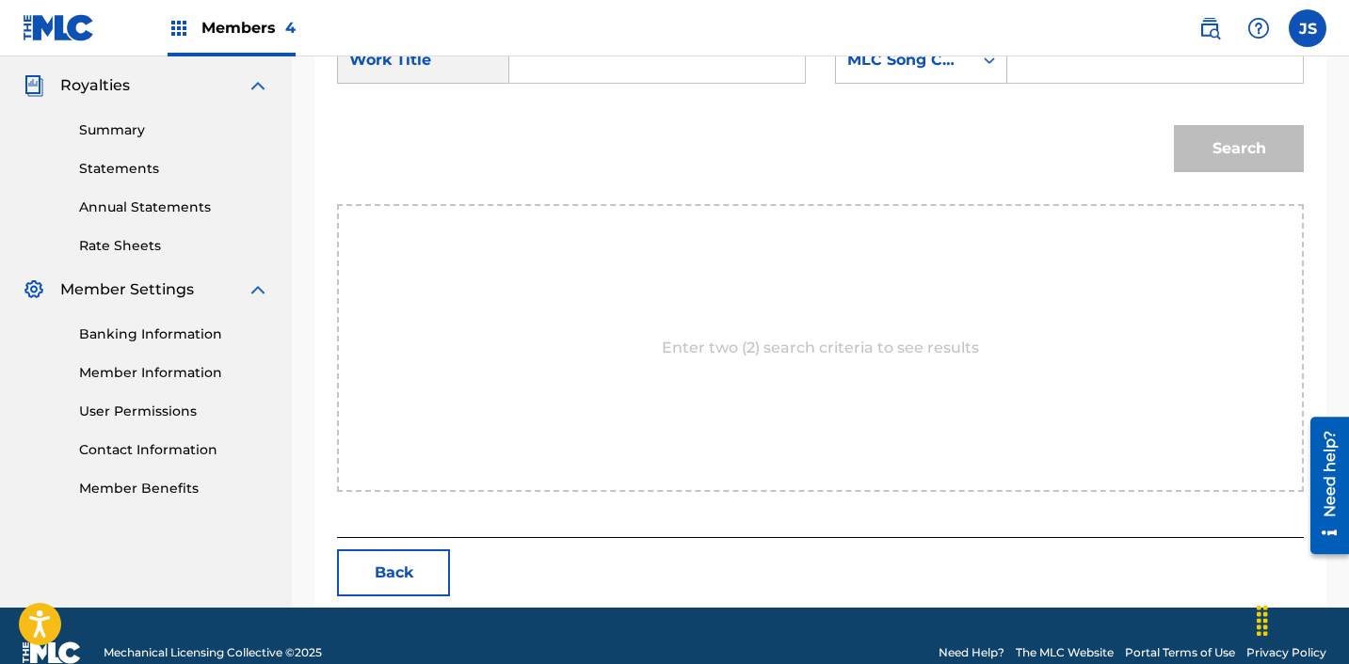
click at [605, 73] on input "Search Form" at bounding box center [657, 60] width 264 height 45
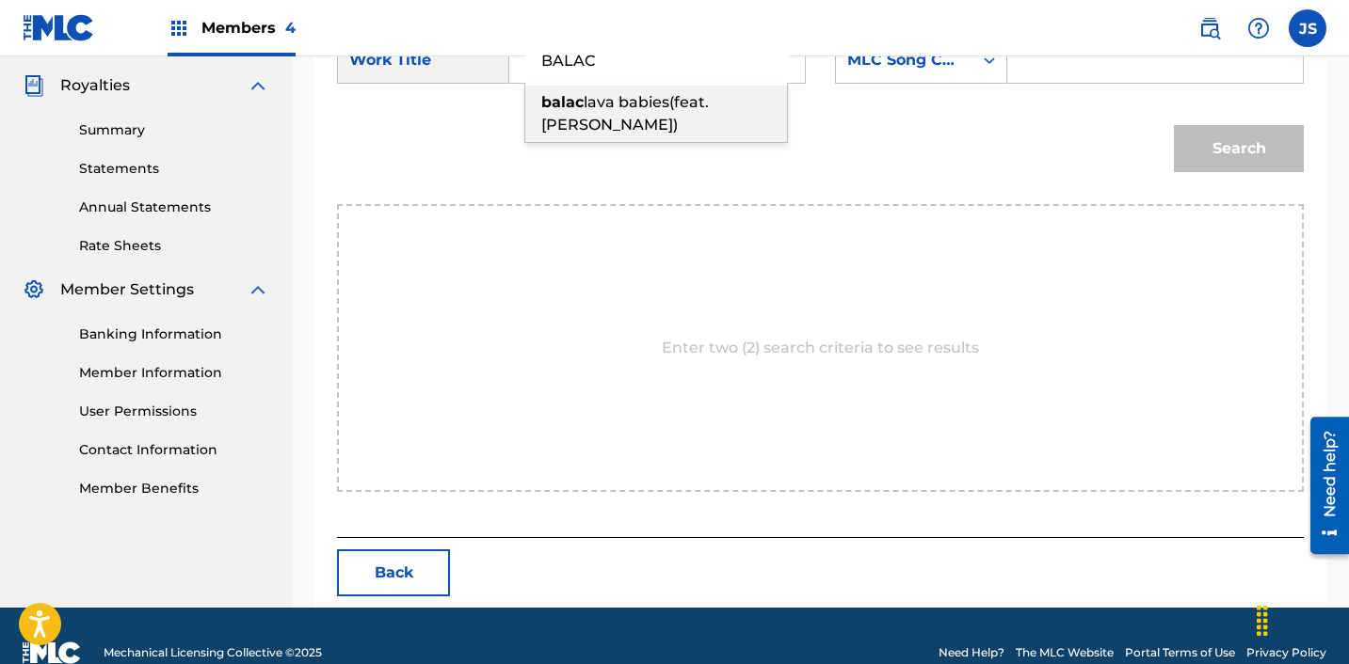
click at [737, 114] on div "balac lava babies(feat.[PERSON_NAME])" at bounding box center [656, 114] width 262 height 56
type input "balaclava babies(feat.[PERSON_NAME])"
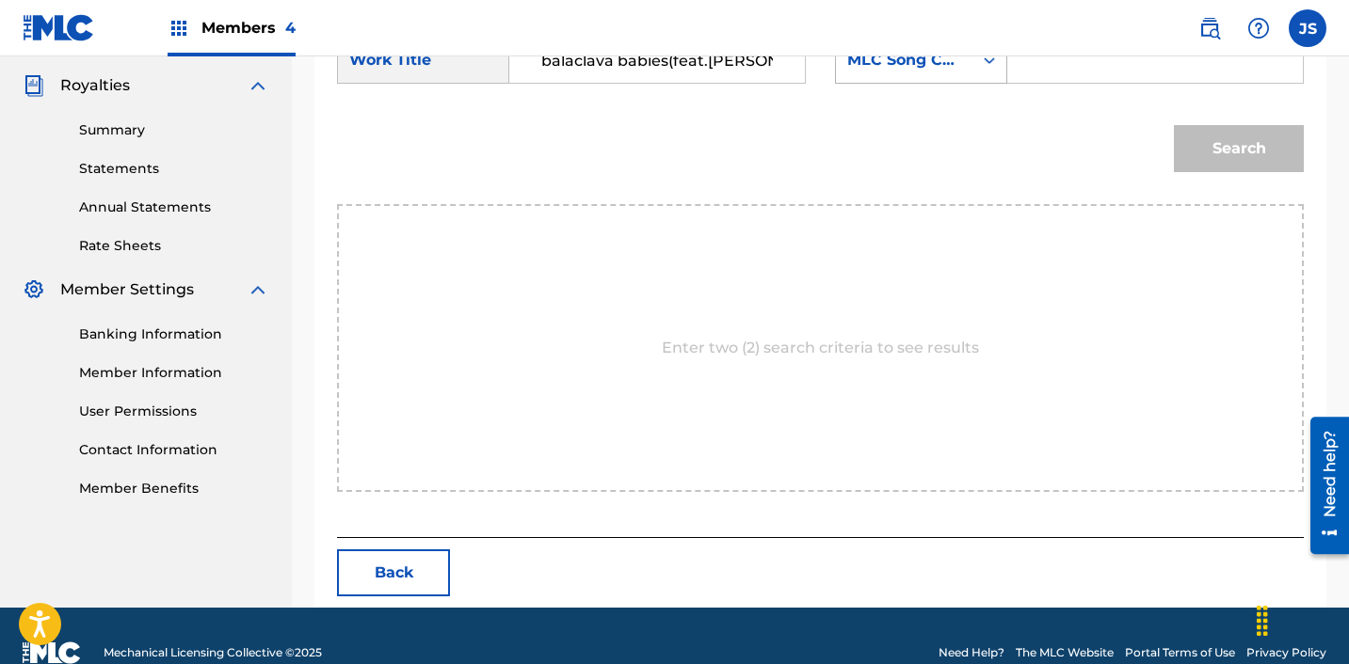
click at [932, 71] on div "MLC Song Code" at bounding box center [904, 60] width 114 height 23
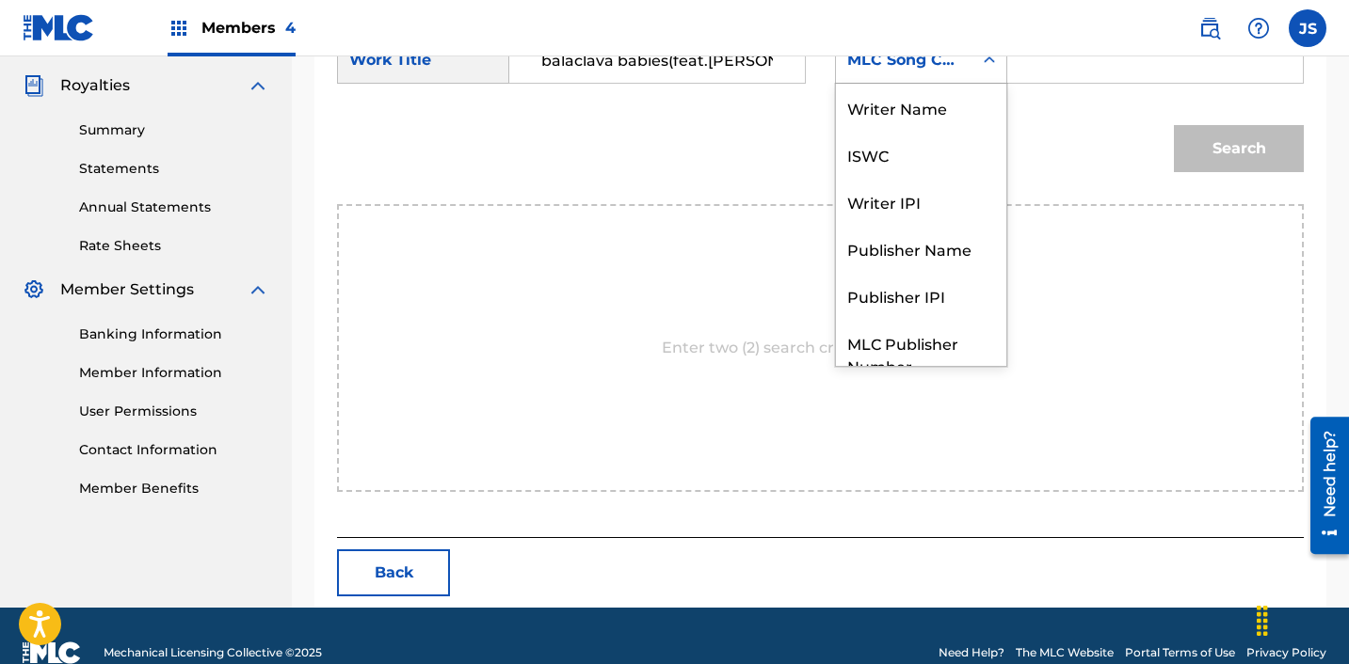
scroll to position [70, 0]
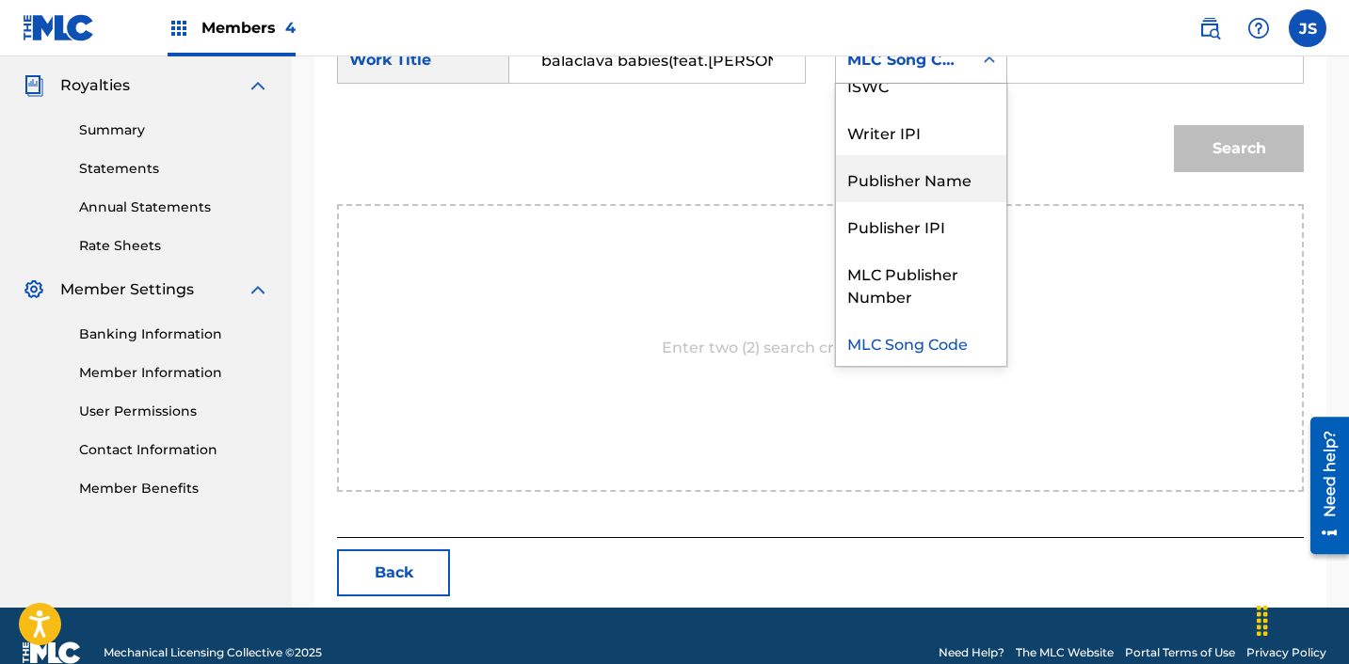
click at [922, 182] on div "Publisher Name" at bounding box center [921, 178] width 170 height 47
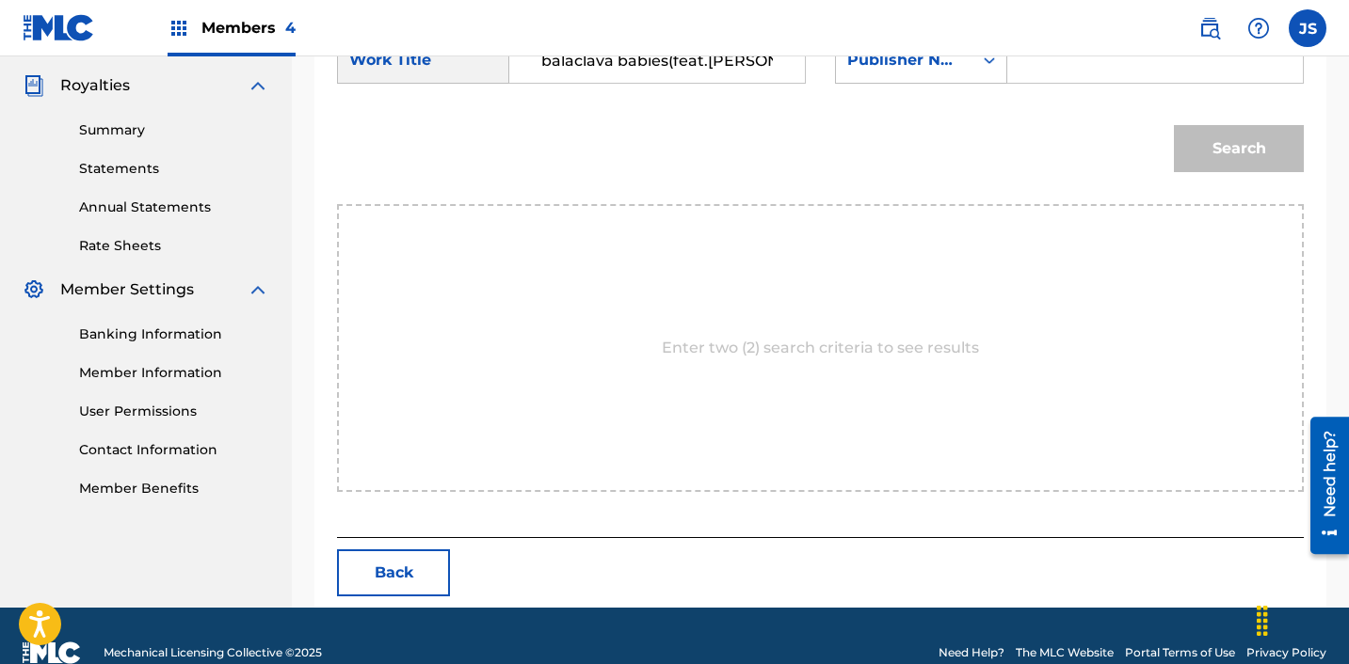
click at [1087, 71] on input "Search Form" at bounding box center [1155, 60] width 264 height 45
type input "ICHUTUS"
click at [1217, 147] on button "Search" at bounding box center [1239, 148] width 130 height 47
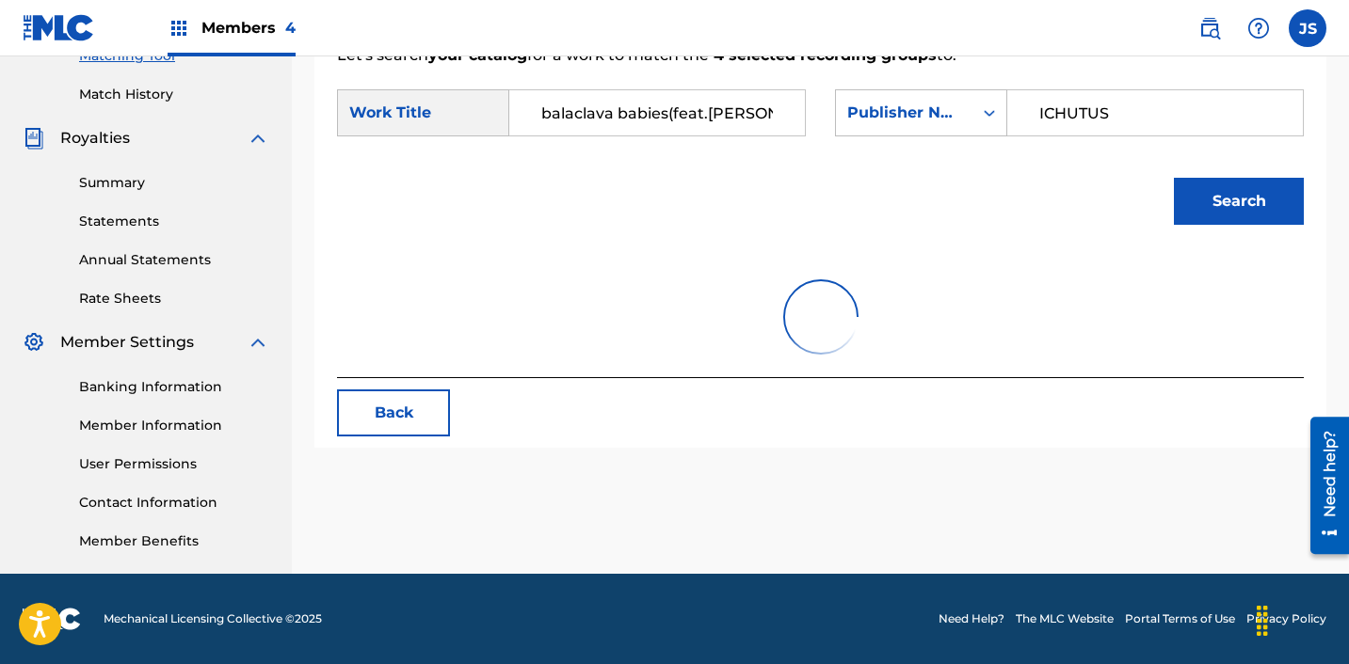
scroll to position [555, 0]
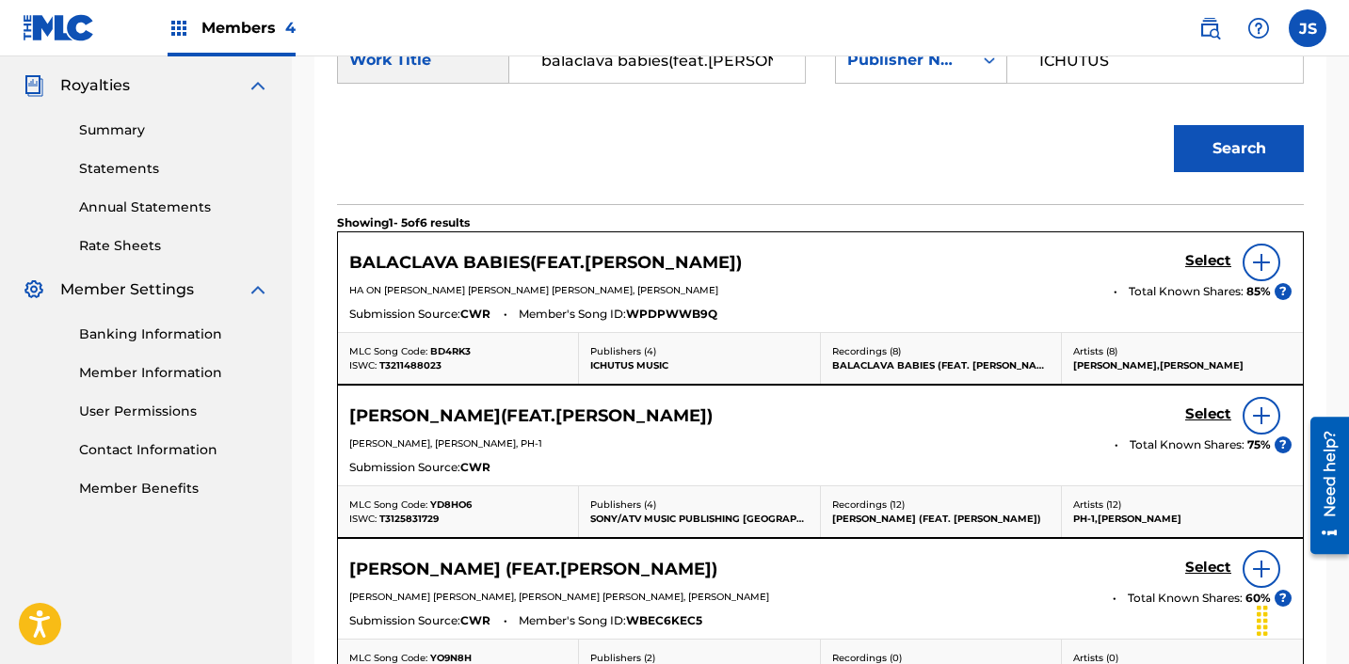
click at [1202, 263] on h5 "Select" at bounding box center [1208, 261] width 46 height 18
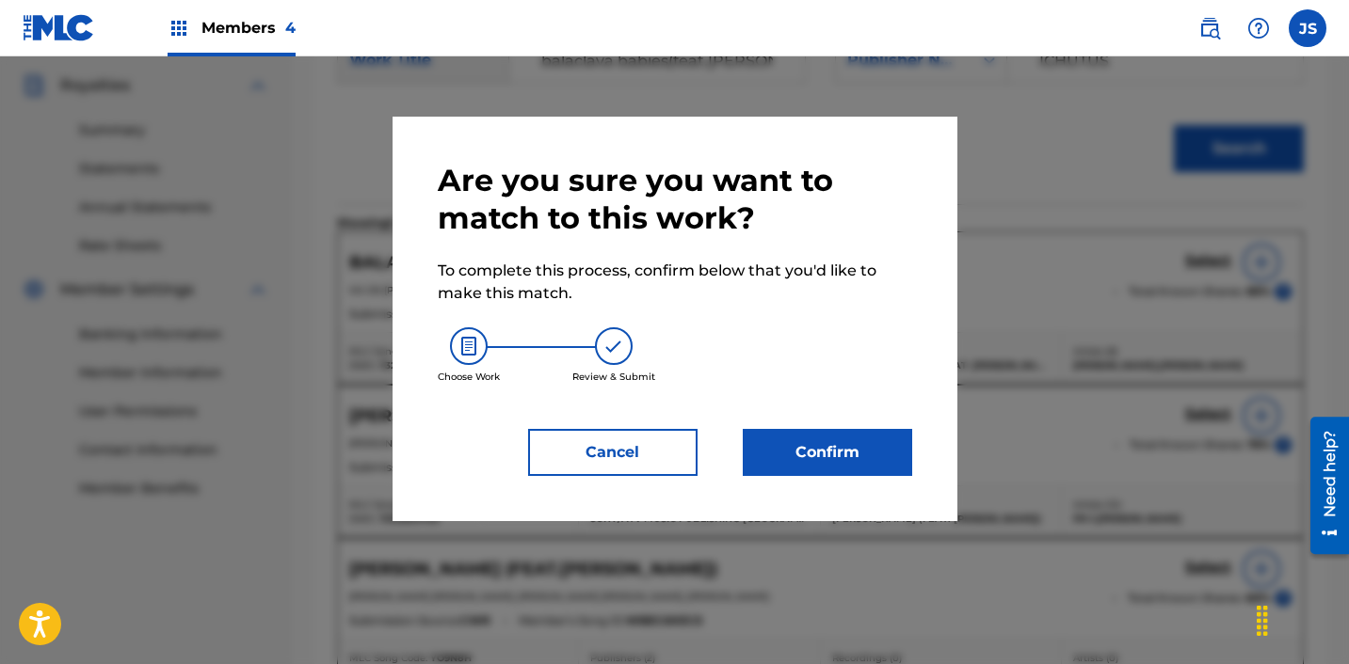
click at [861, 460] on button "Confirm" at bounding box center [827, 452] width 169 height 47
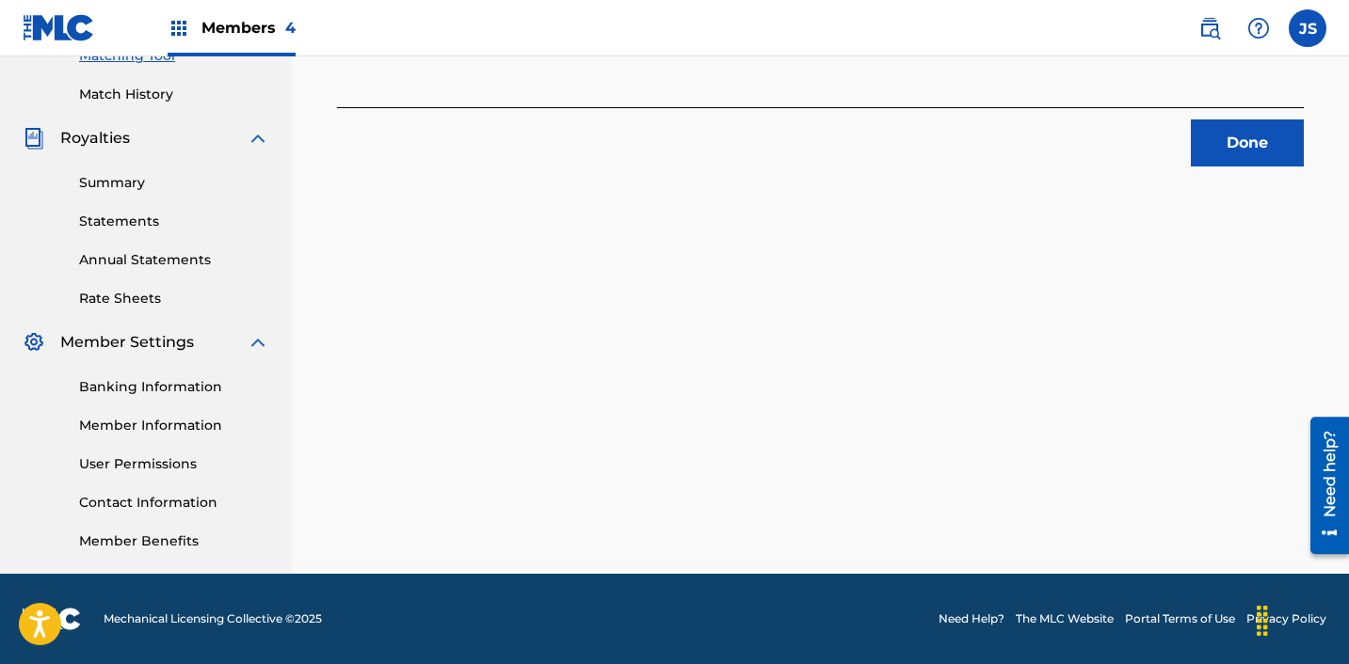
click at [1246, 146] on button "Done" at bounding box center [1247, 143] width 113 height 47
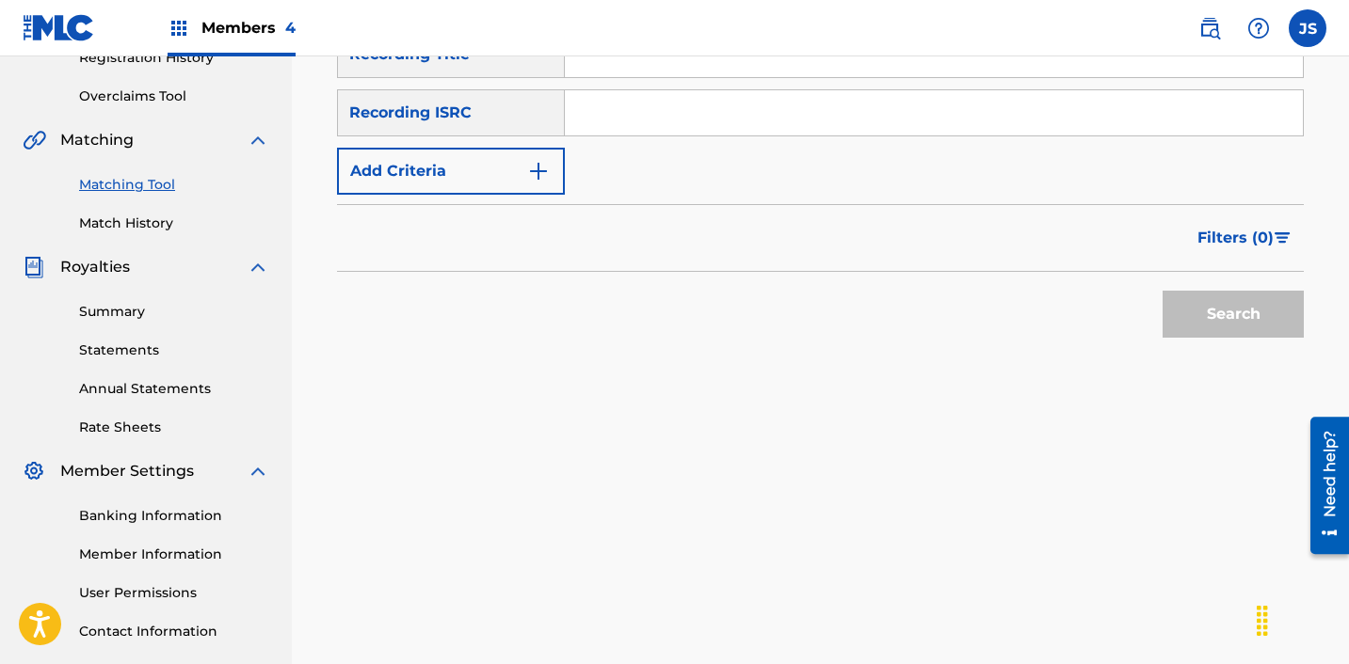
scroll to position [359, 0]
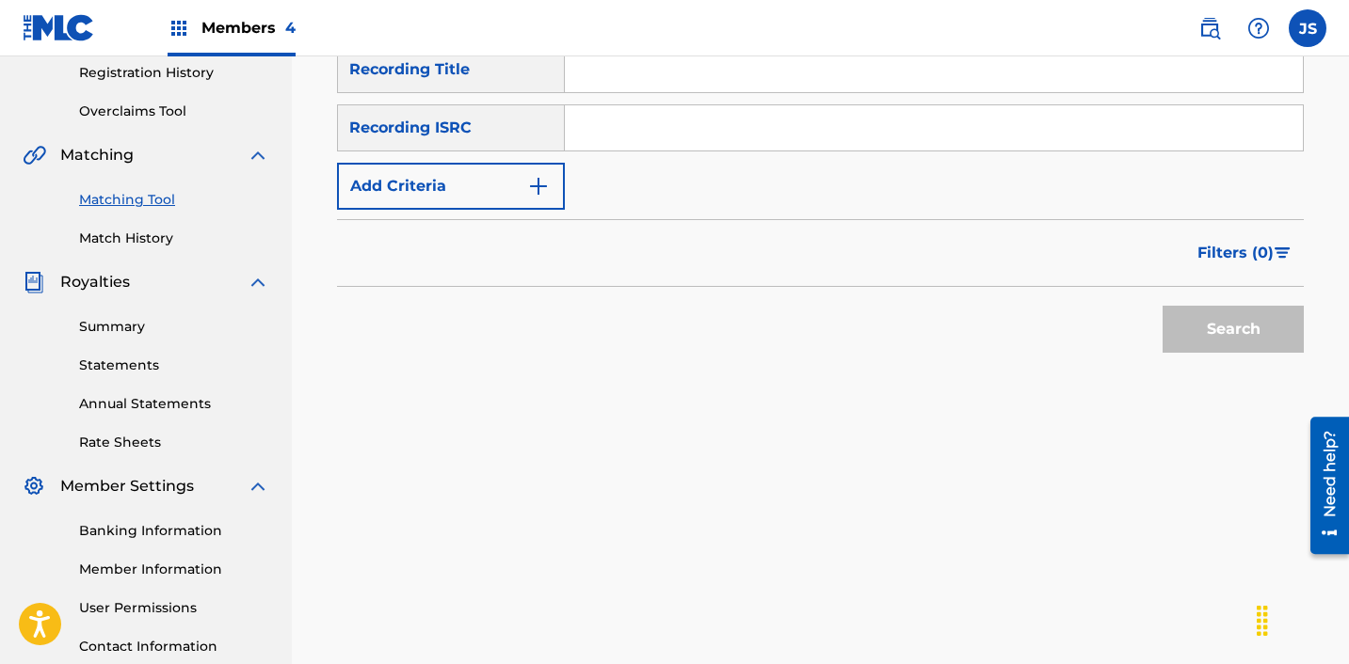
click at [836, 123] on input "Search Form" at bounding box center [934, 127] width 738 height 45
paste input "KRA382001362"
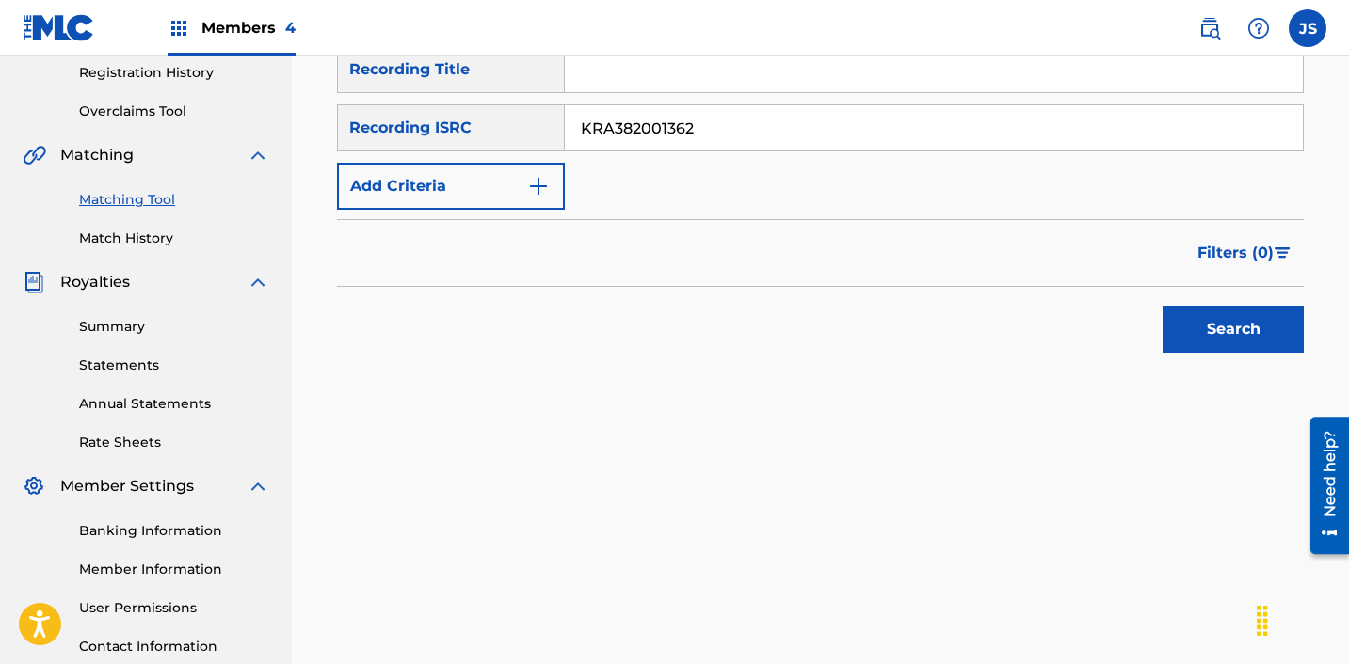
click at [1162, 306] on button "Search" at bounding box center [1232, 329] width 141 height 47
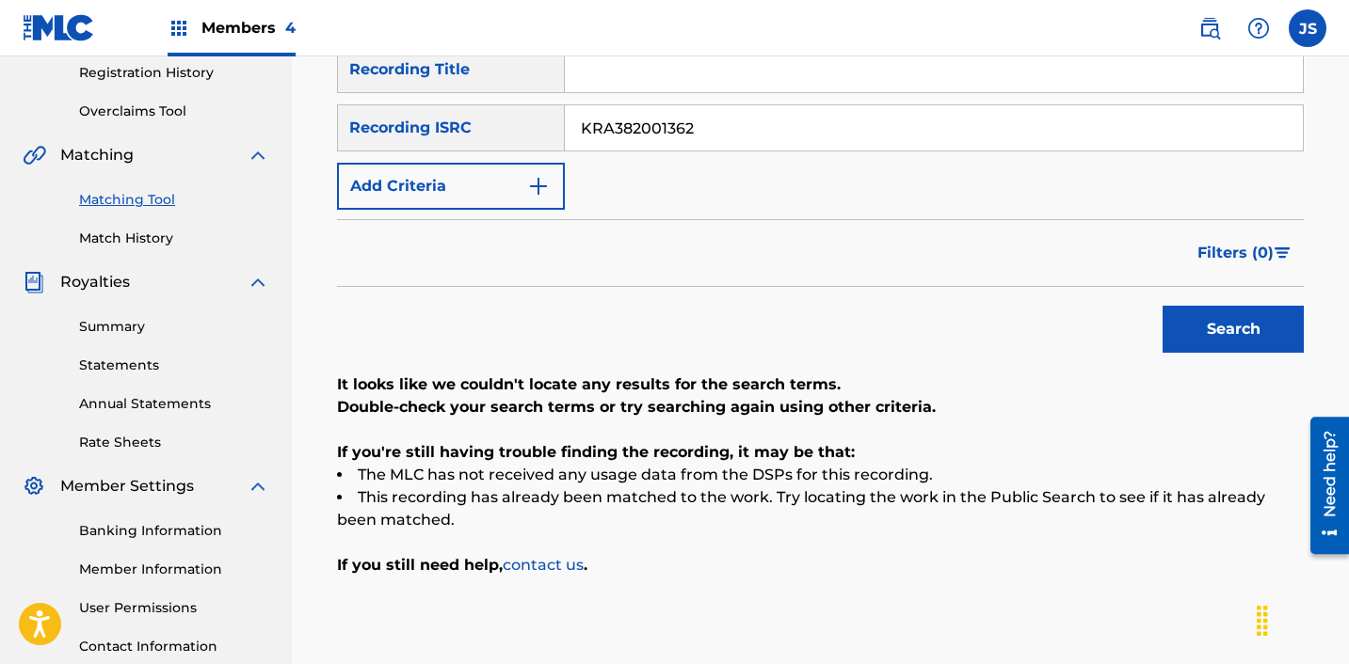
click at [1229, 347] on button "Search" at bounding box center [1232, 329] width 141 height 47
click at [827, 165] on div "SearchWithCriteriaaee66866-273c-4bfe-8c99-8044d90da9eb Recording Title SearchWi…" at bounding box center [820, 128] width 967 height 164
click at [823, 126] on input "KRA382001362" at bounding box center [934, 127] width 738 height 45
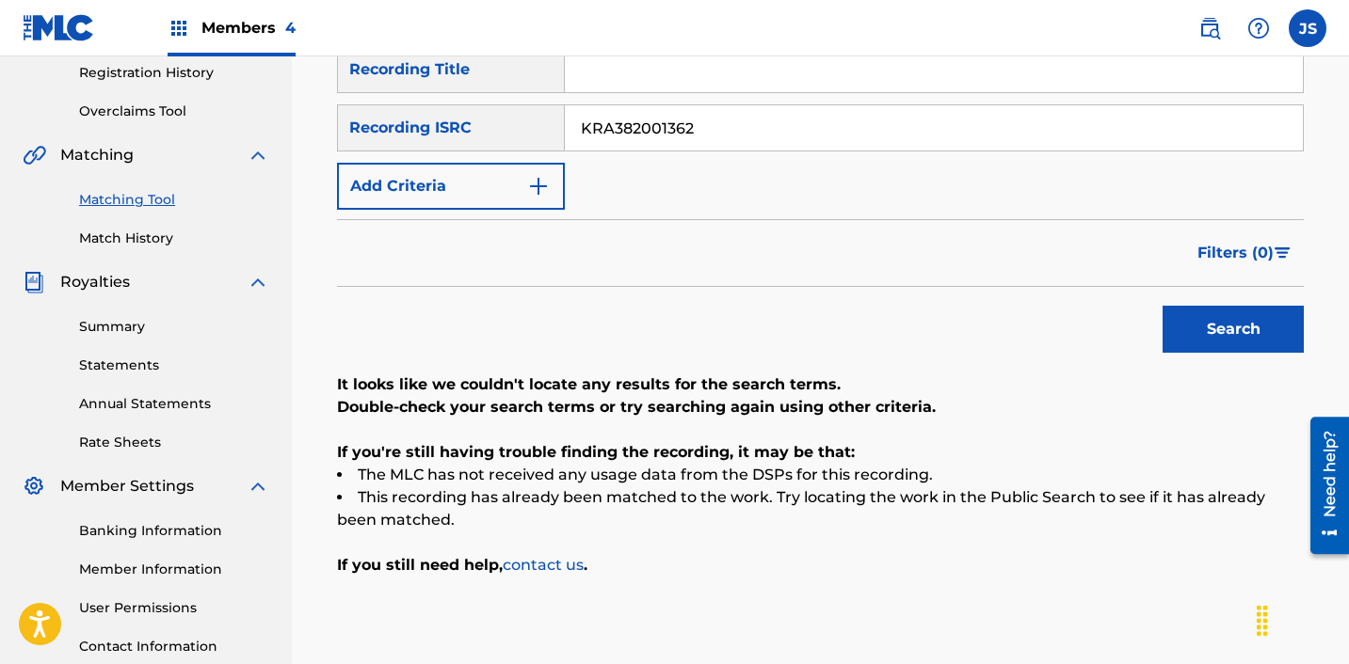
paste input "F152100011"
type input "KRF152100011"
click at [1162, 306] on button "Search" at bounding box center [1232, 329] width 141 height 47
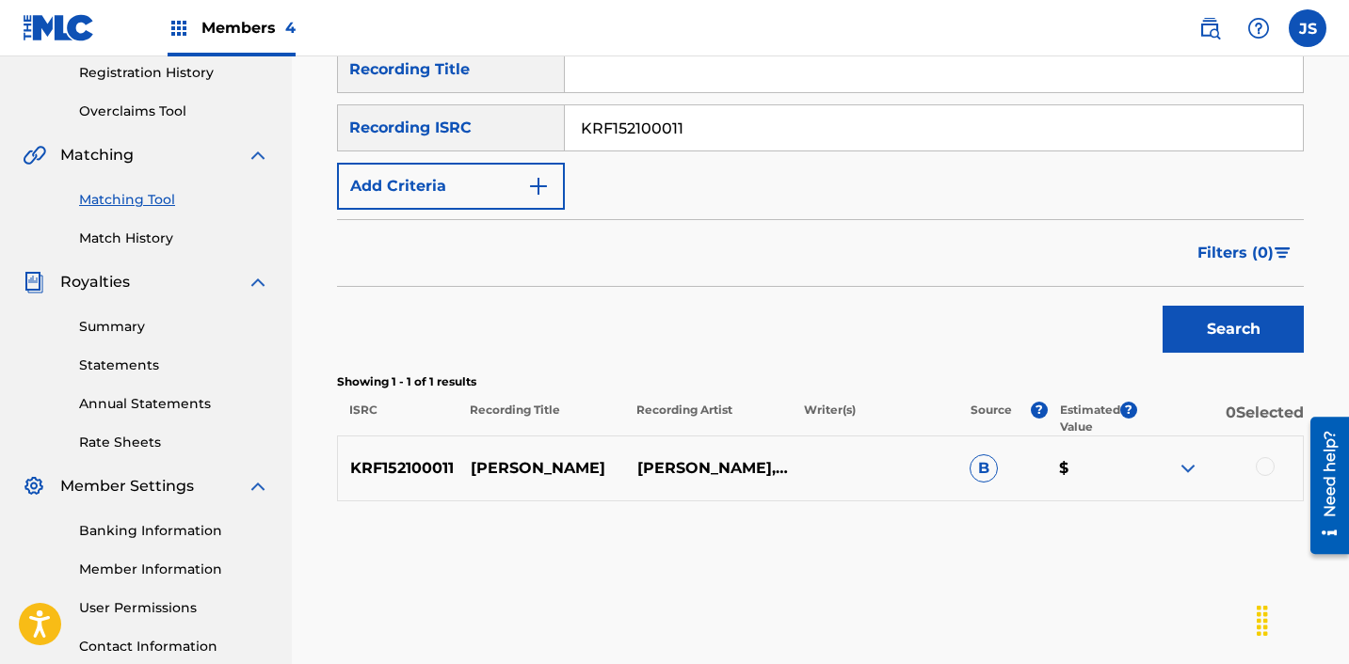
click at [1263, 471] on div at bounding box center [1264, 466] width 19 height 19
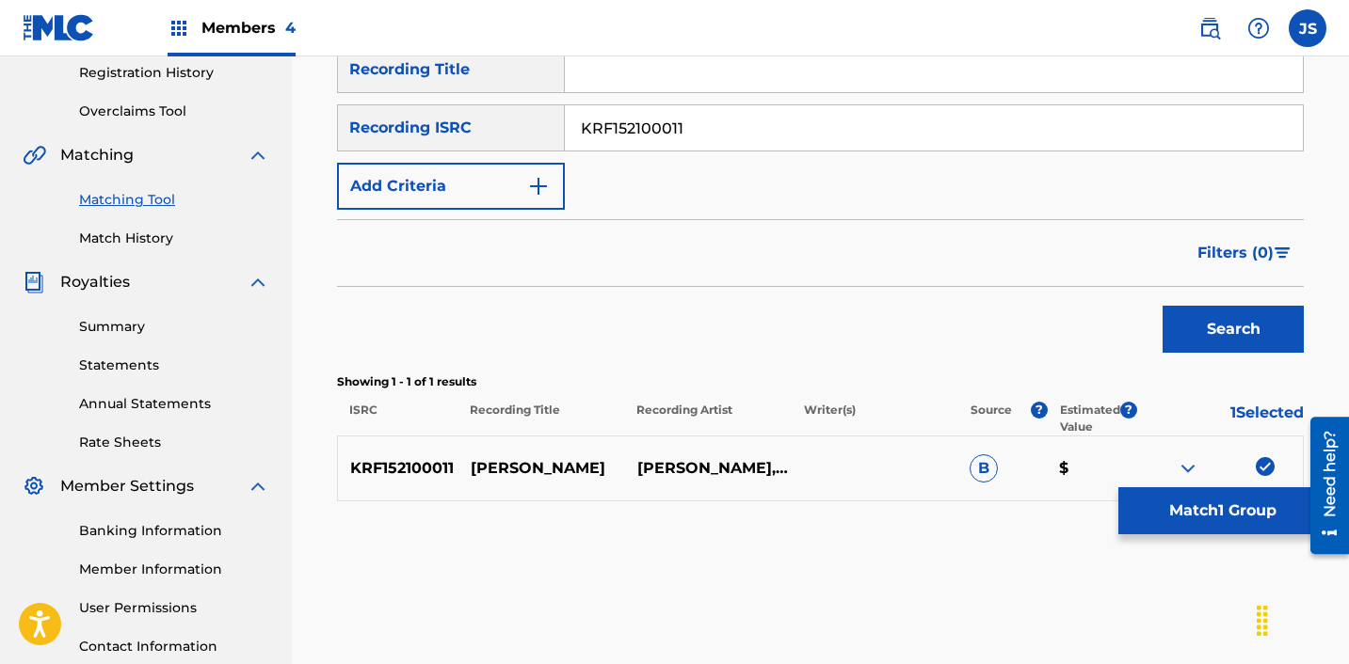
click at [1167, 528] on button "Match 1 Group" at bounding box center [1222, 511] width 208 height 47
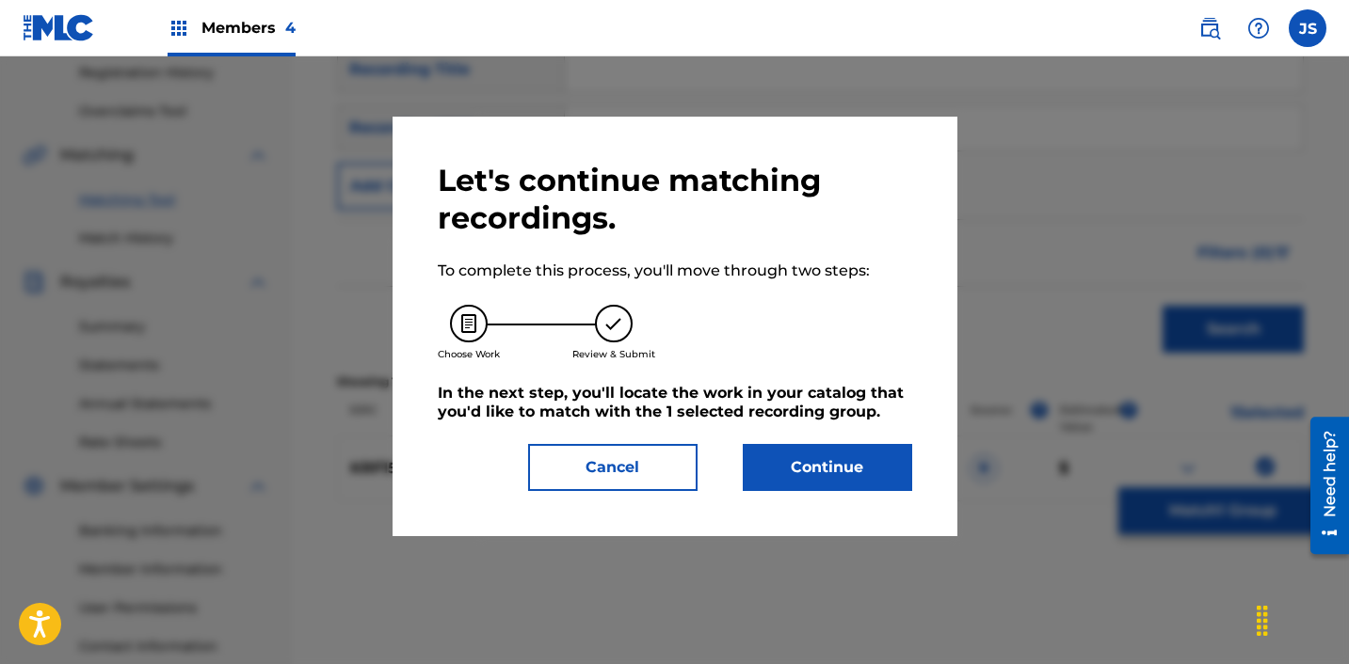
click at [864, 481] on button "Continue" at bounding box center [827, 467] width 169 height 47
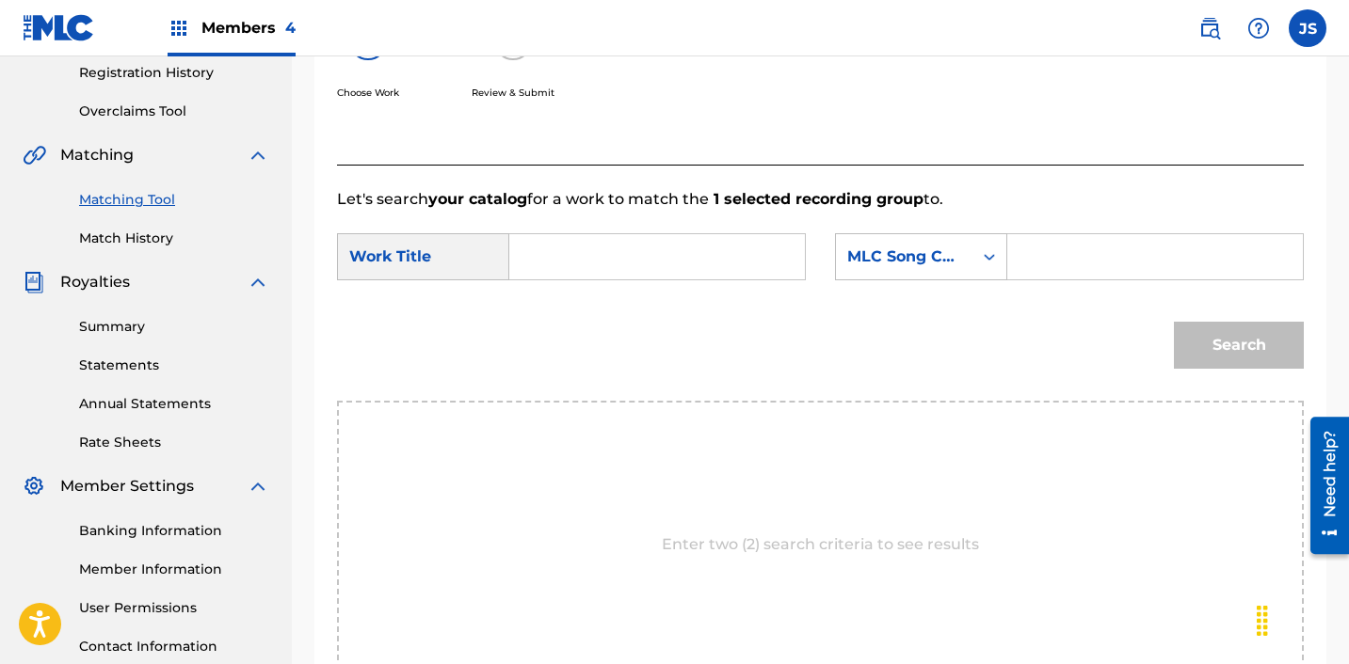
click at [658, 227] on form "SearchWithCriteria28c12c81-bc92-40d2-8ced-459b3eb0b910 Work Title SearchWithCri…" at bounding box center [820, 306] width 967 height 190
click at [638, 265] on input "Search Form" at bounding box center [657, 256] width 264 height 45
click at [602, 265] on input "Search Form" at bounding box center [657, 256] width 264 height 45
paste input "PALETTE (FEAT.PH-1)"
type input "PALETTE (FEAT.PH-1)"
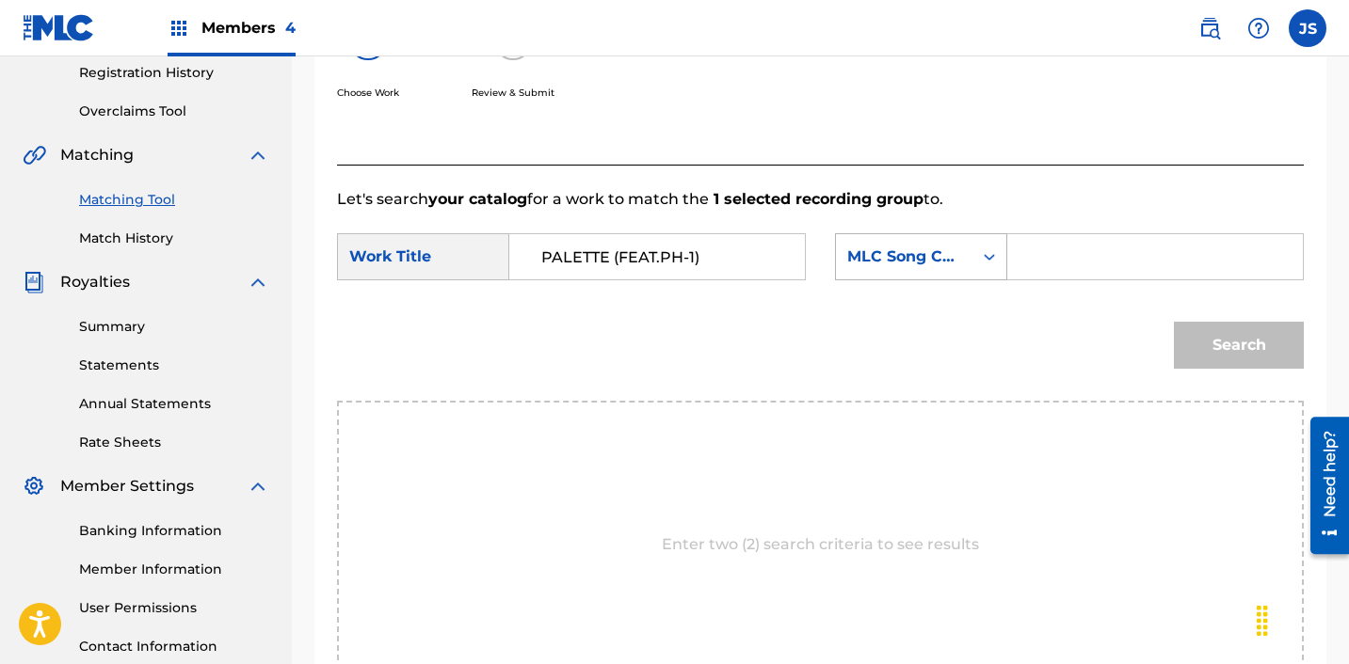
click at [947, 258] on div "MLC Song Code" at bounding box center [904, 257] width 114 height 23
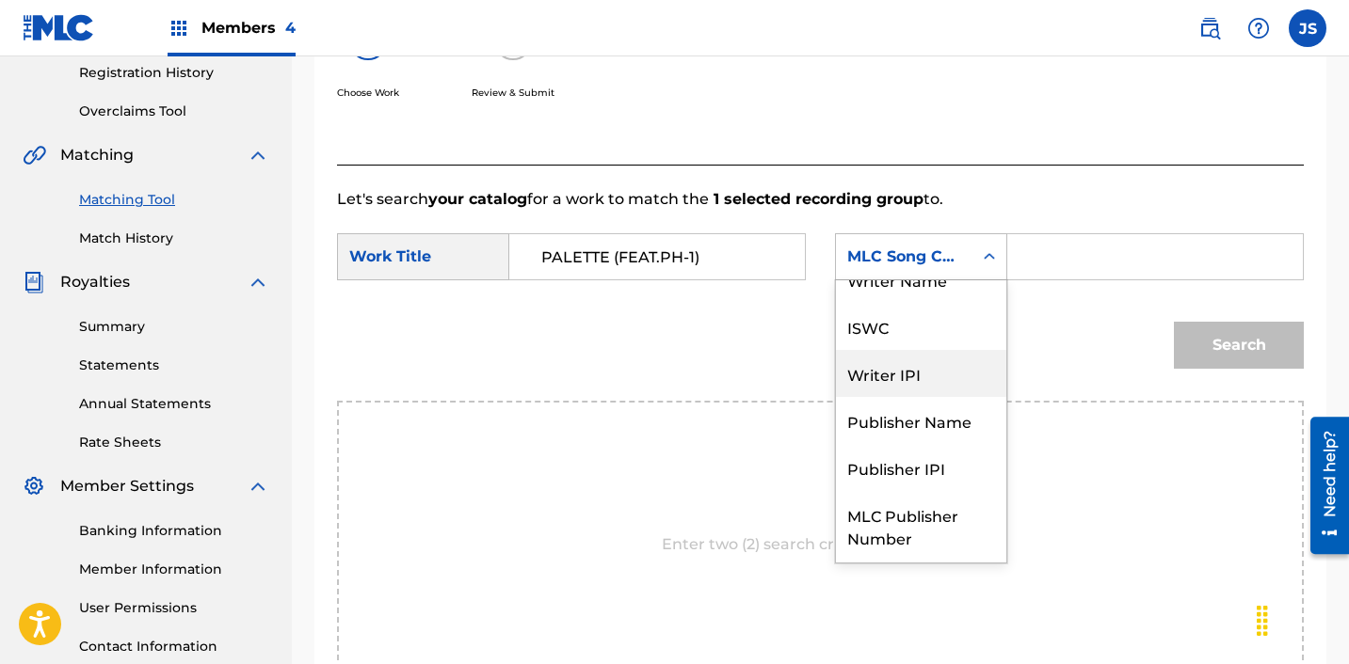
scroll to position [0, 0]
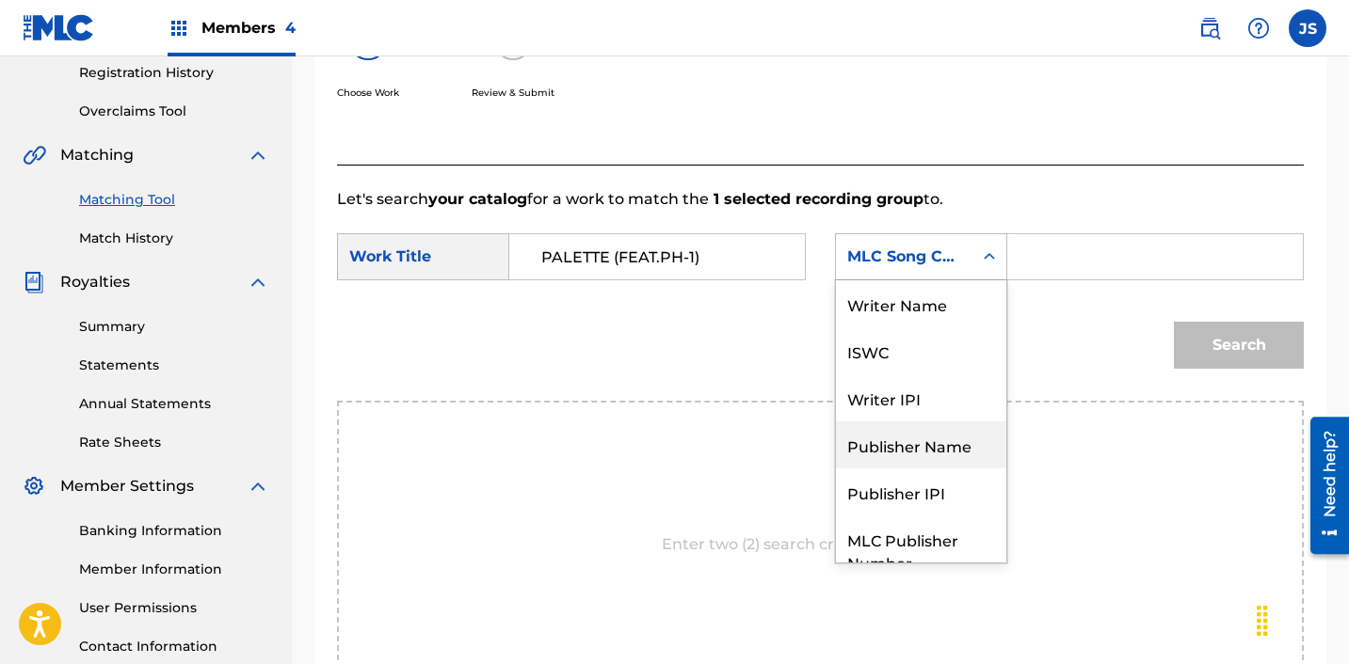
click at [917, 453] on div "Publisher Name" at bounding box center [921, 445] width 170 height 47
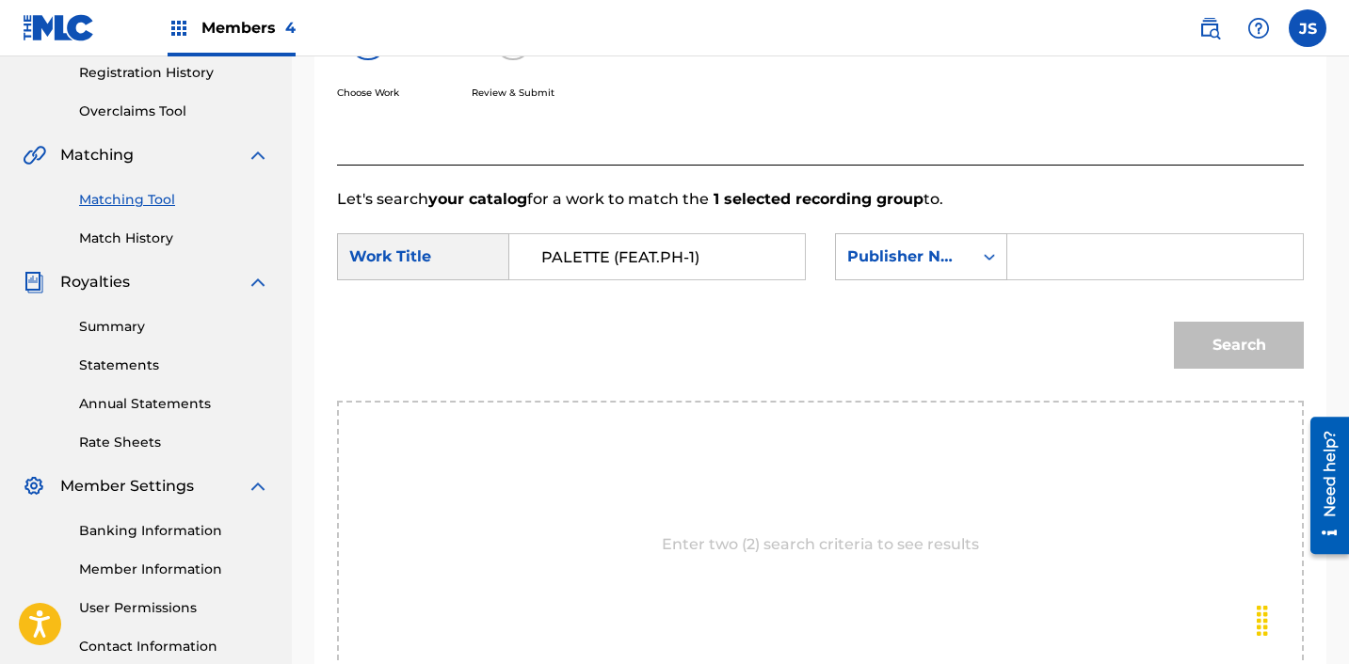
click at [1072, 248] on input "Search Form" at bounding box center [1155, 256] width 264 height 45
type input "ICHUTUS"
click at [1220, 338] on button "Search" at bounding box center [1239, 345] width 130 height 47
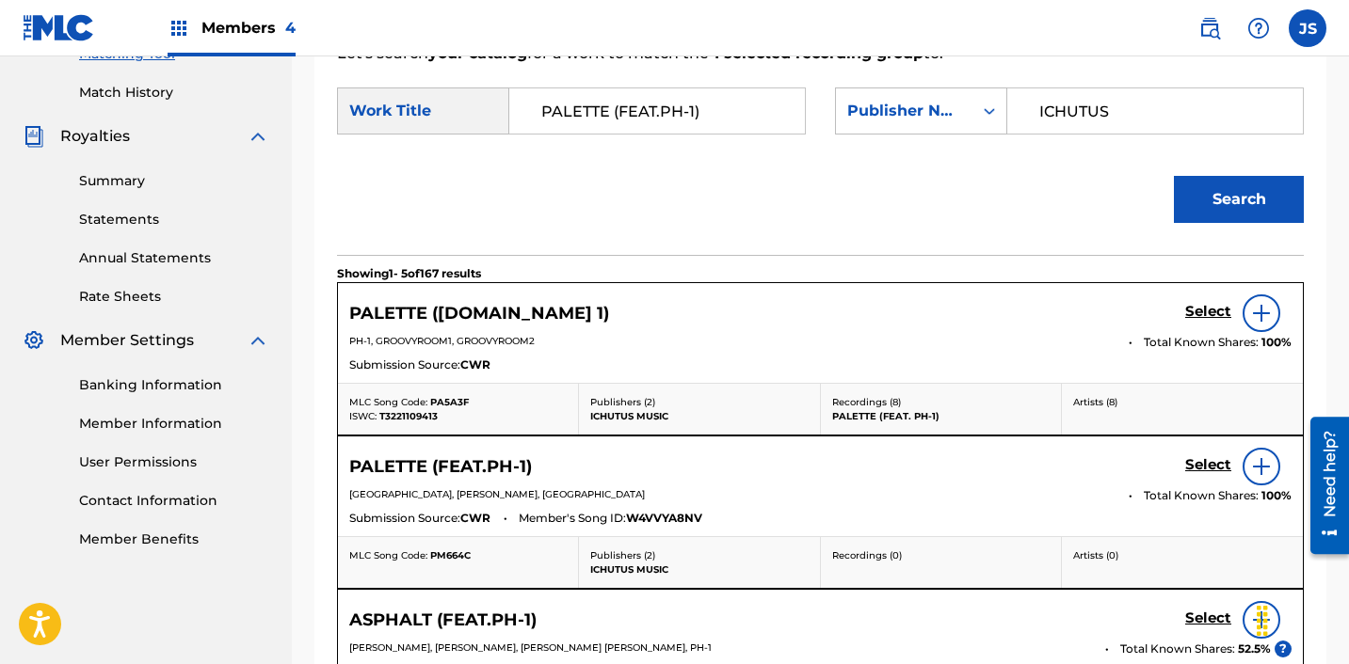
scroll to position [513, 0]
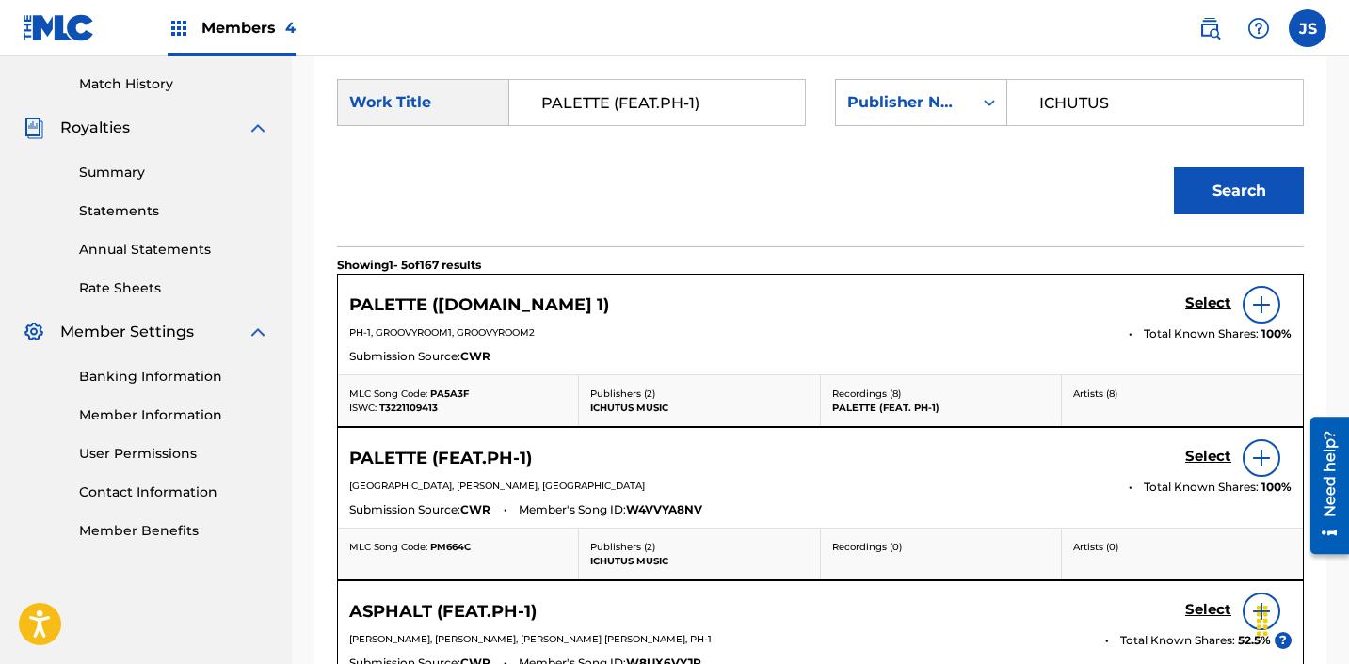
click at [1215, 312] on h5 "Select" at bounding box center [1208, 304] width 46 height 18
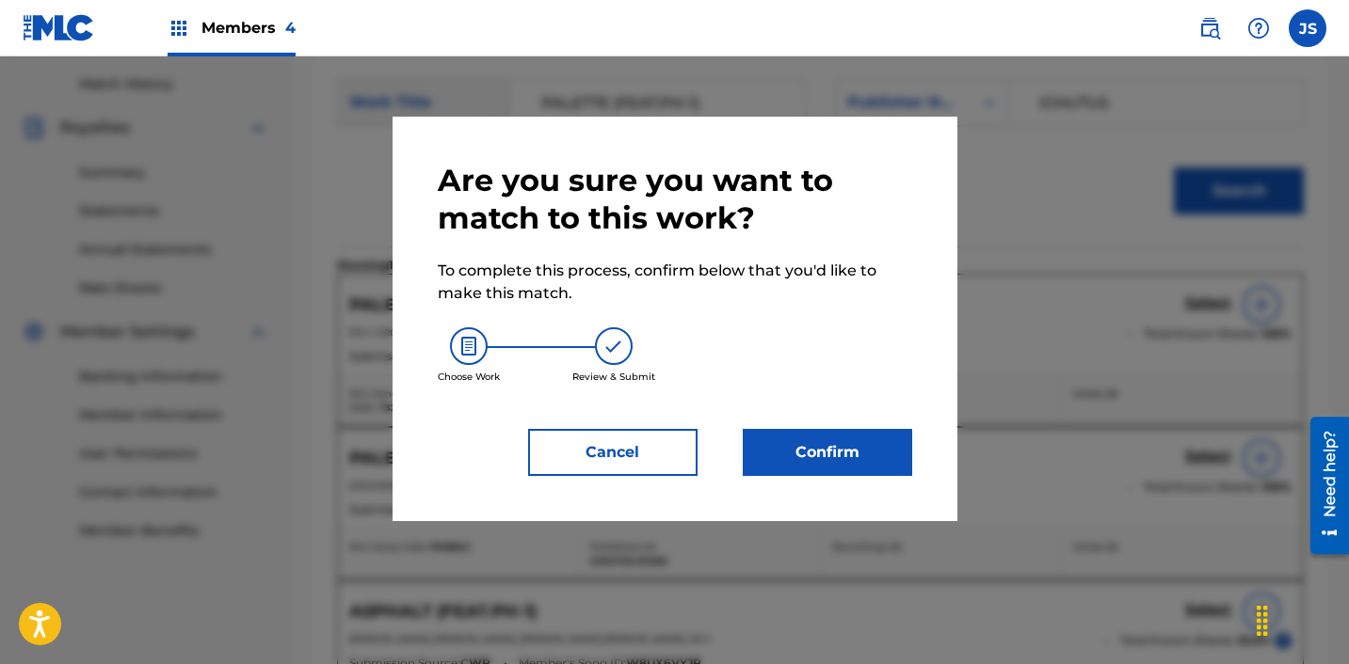
click at [793, 424] on div "Are you sure you want to match to this work? To complete this process, confirm …" at bounding box center [675, 319] width 474 height 314
click at [787, 440] on button "Confirm" at bounding box center [827, 452] width 169 height 47
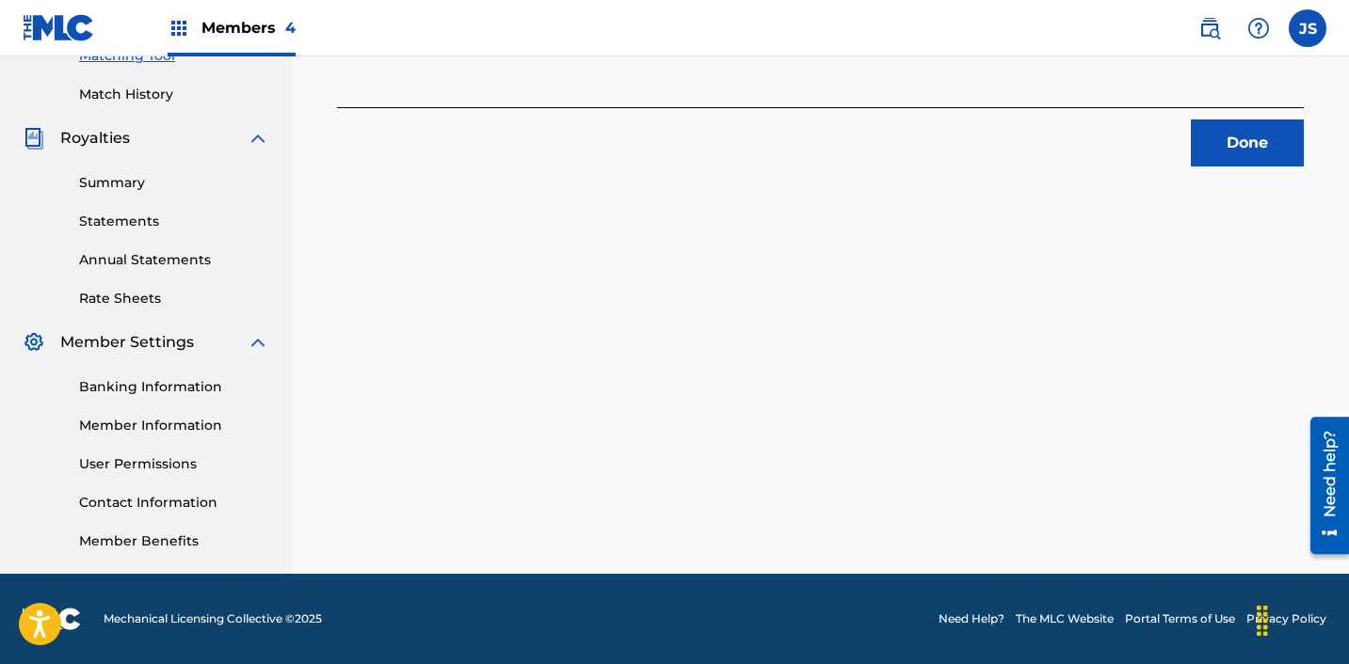
click at [1244, 126] on button "Done" at bounding box center [1247, 143] width 113 height 47
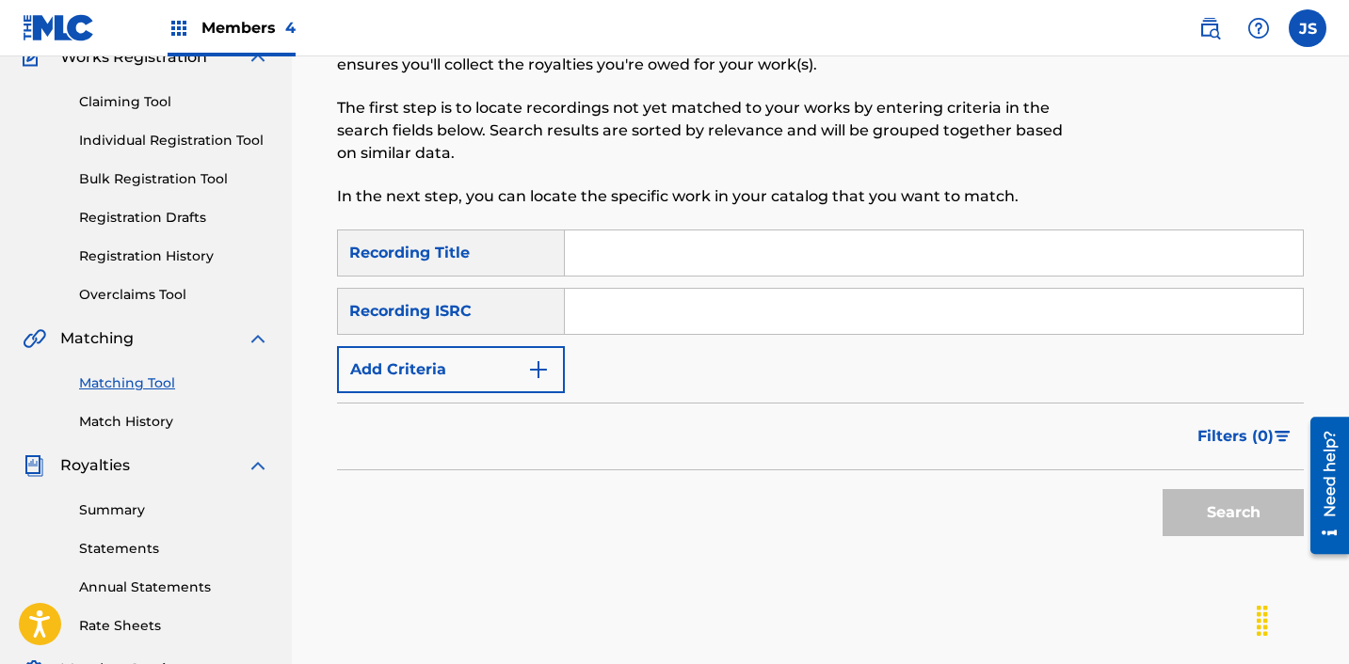
scroll to position [173, 0]
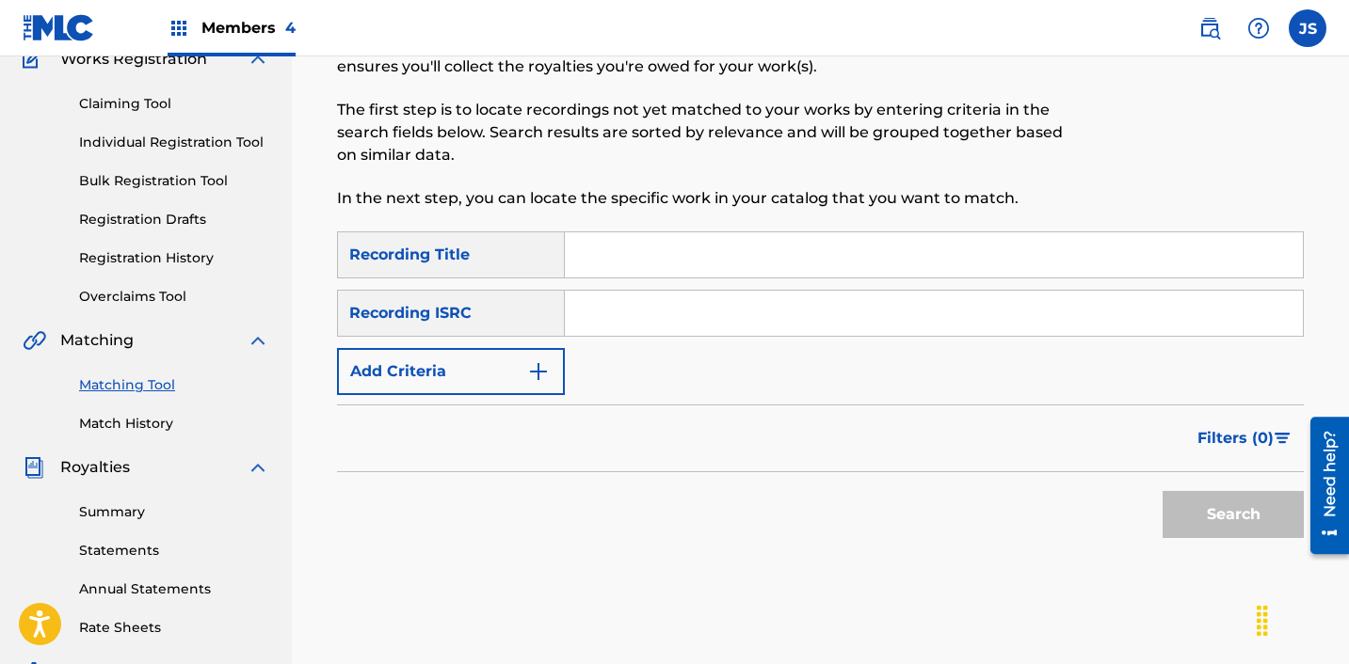
click at [604, 309] on input "Search Form" at bounding box center [934, 313] width 738 height 45
paste input "KRA382001362"
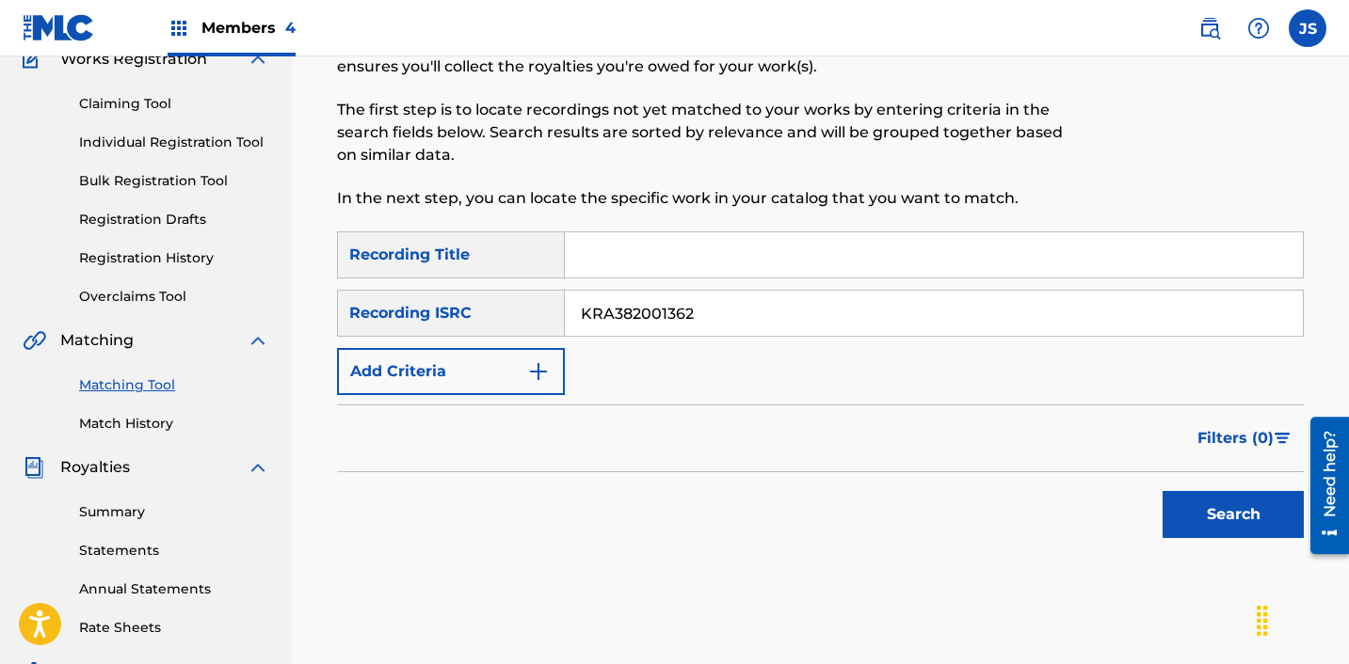
type input "KRA382001362"
click at [1162, 491] on button "Search" at bounding box center [1232, 514] width 141 height 47
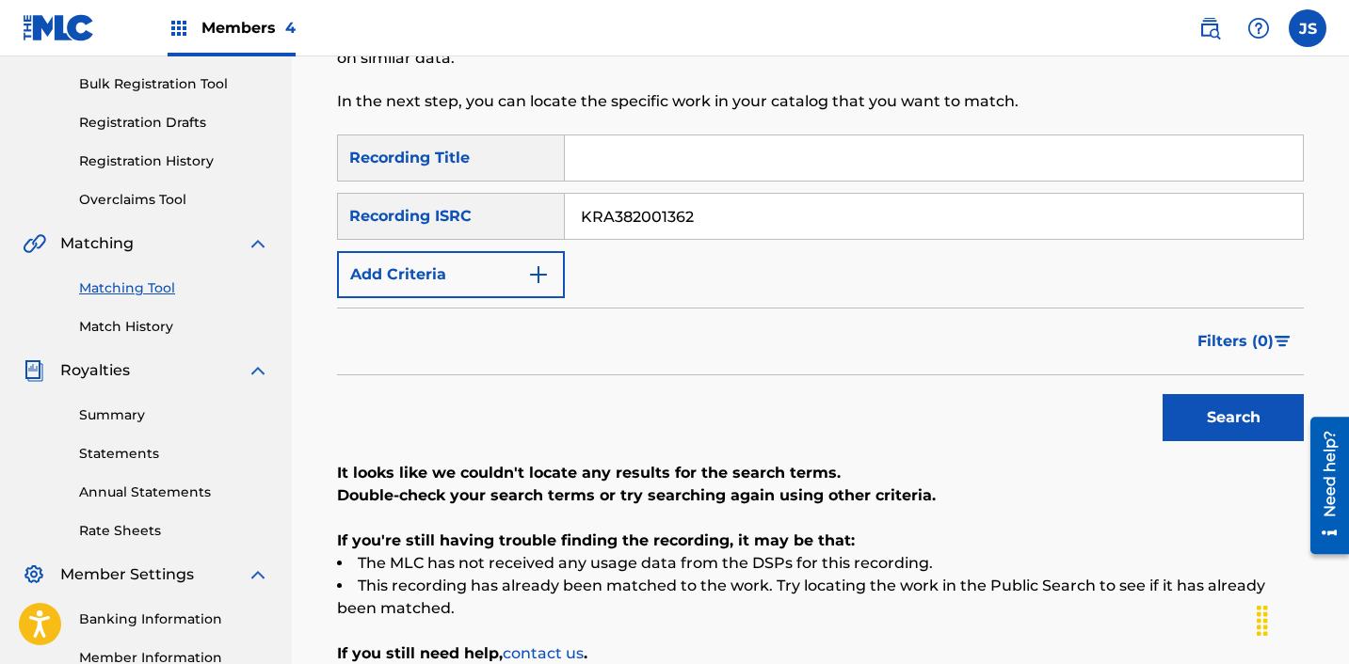
scroll to position [294, 0]
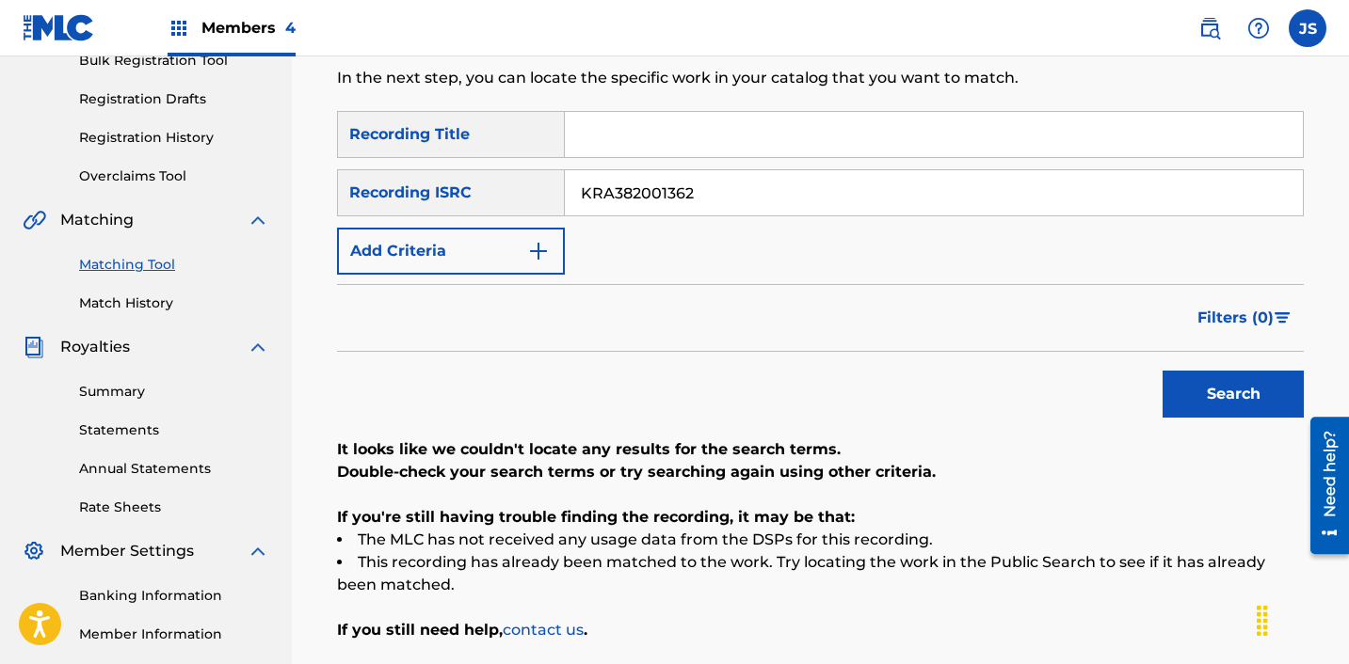
click at [115, 322] on div "Summary Catalog Works Registration Claiming Tool Individual Registration Tool B…" at bounding box center [146, 299] width 292 height 968
click at [115, 313] on div "Summary Catalog Works Registration Claiming Tool Individual Registration Tool B…" at bounding box center [146, 299] width 292 height 968
click at [115, 301] on link "Match History" at bounding box center [174, 304] width 190 height 20
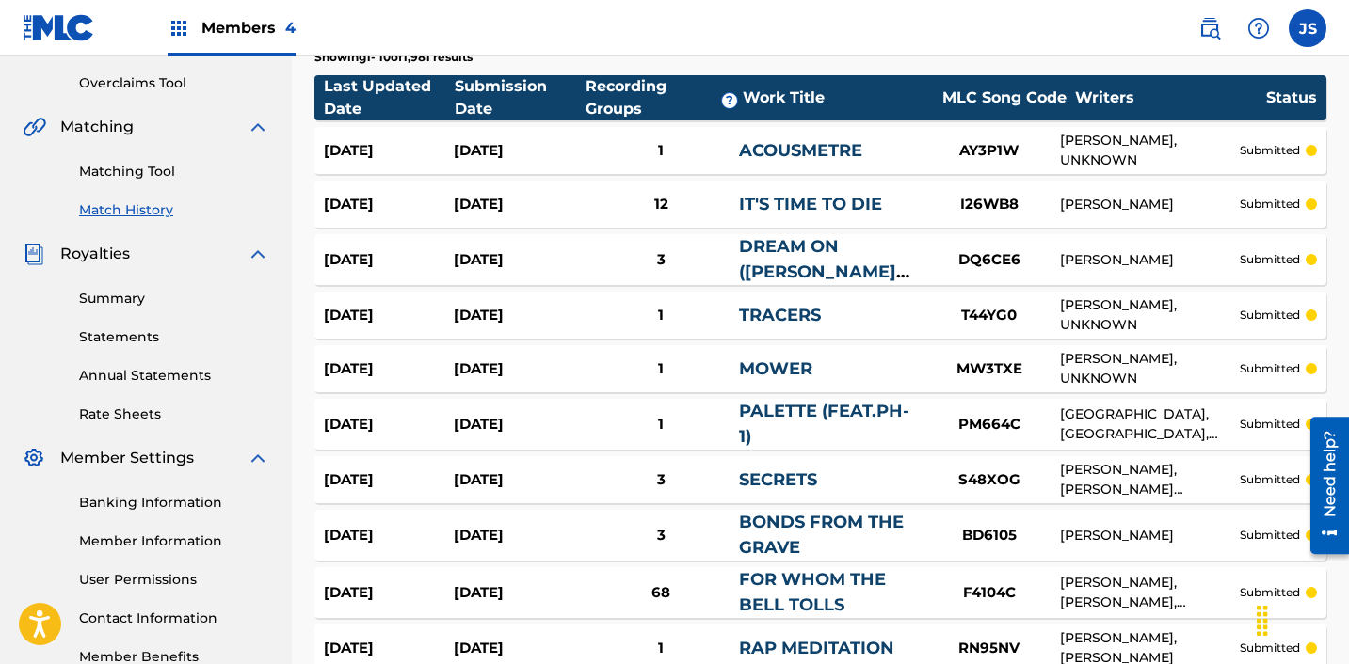
scroll to position [392, 0]
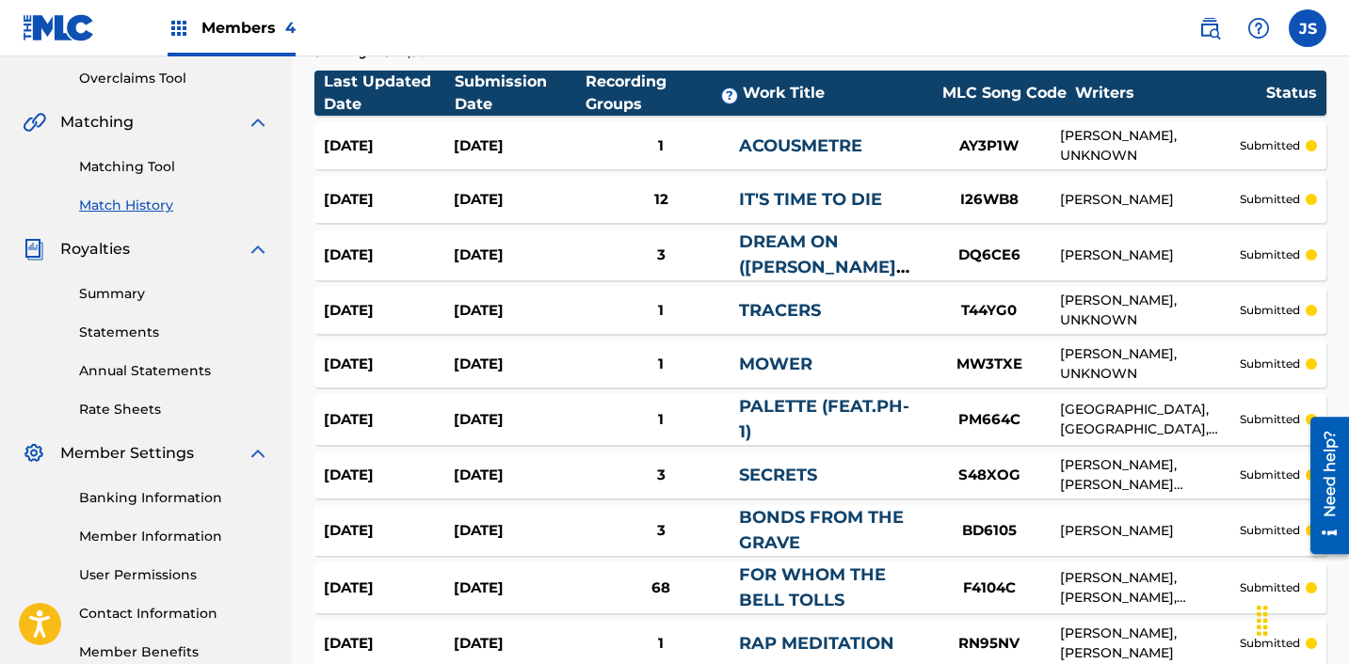
click at [797, 390] on section "Last Updated Date Submission Date Recording Groups ? Work Title MLC Song Code W…" at bounding box center [820, 364] width 1012 height 606
click at [795, 405] on link "PALETTE (FEAT.PH-1)" at bounding box center [824, 419] width 170 height 46
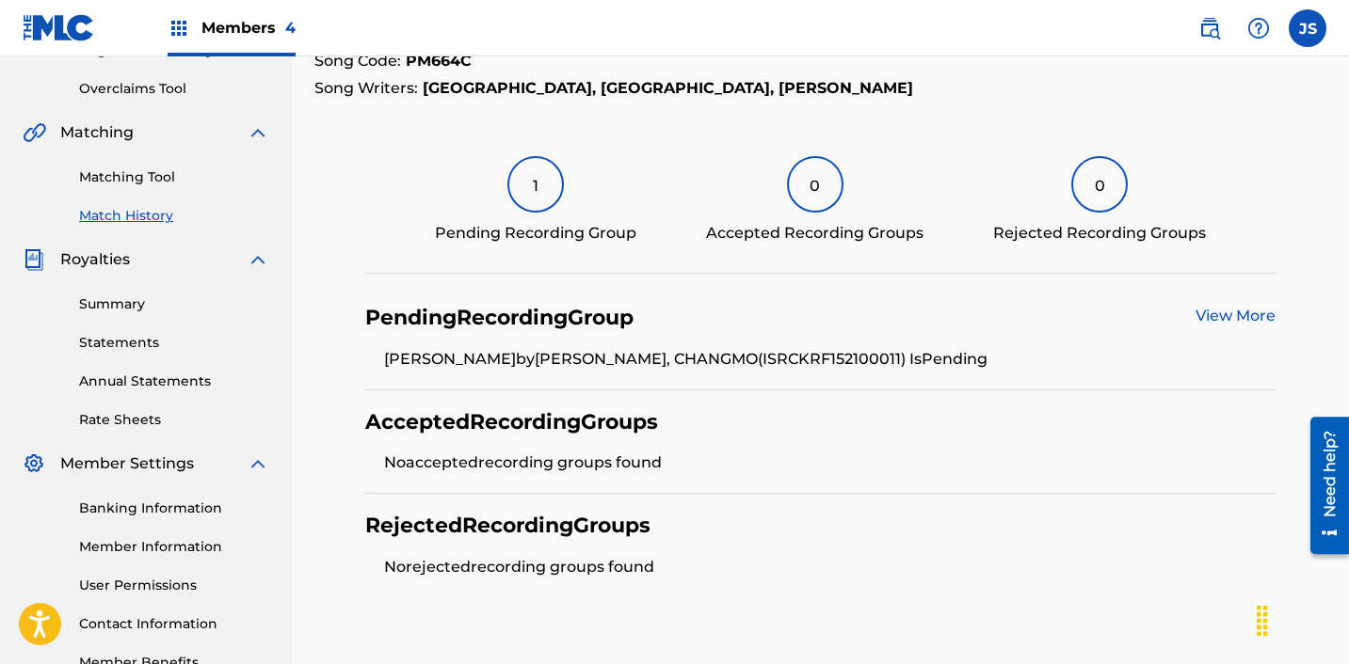
scroll to position [503, 0]
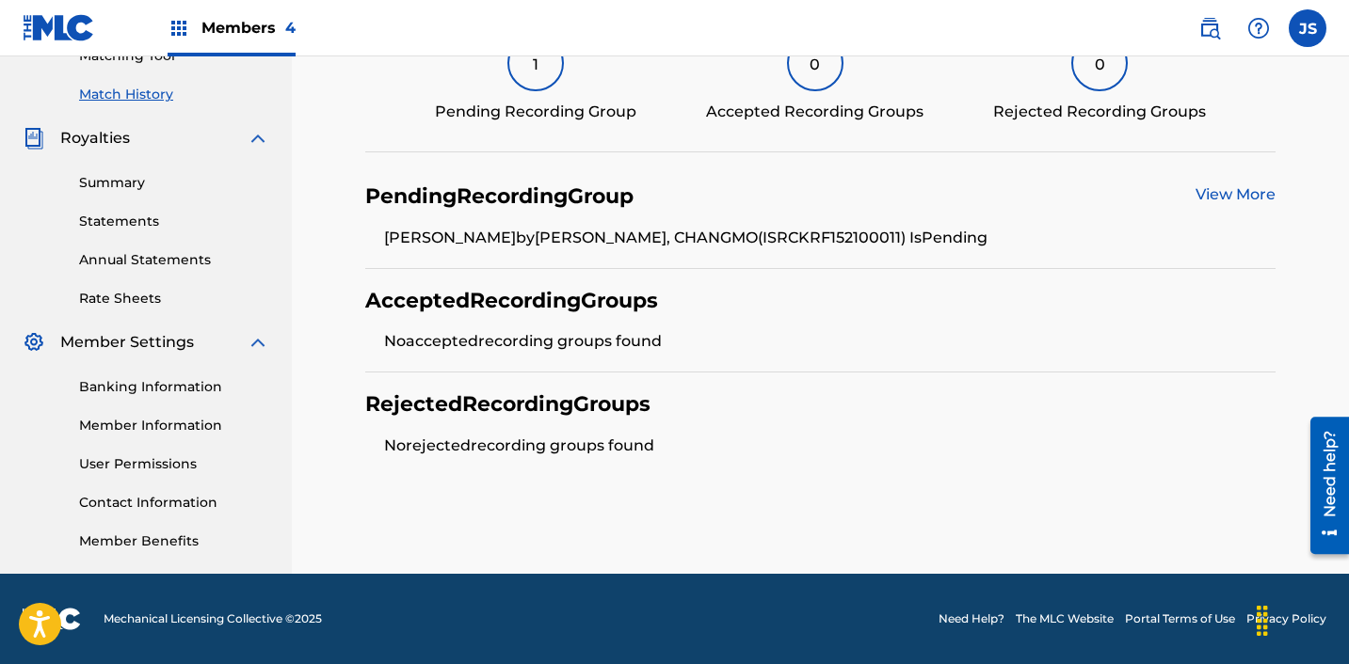
click at [550, 81] on div "1" at bounding box center [535, 63] width 56 height 56
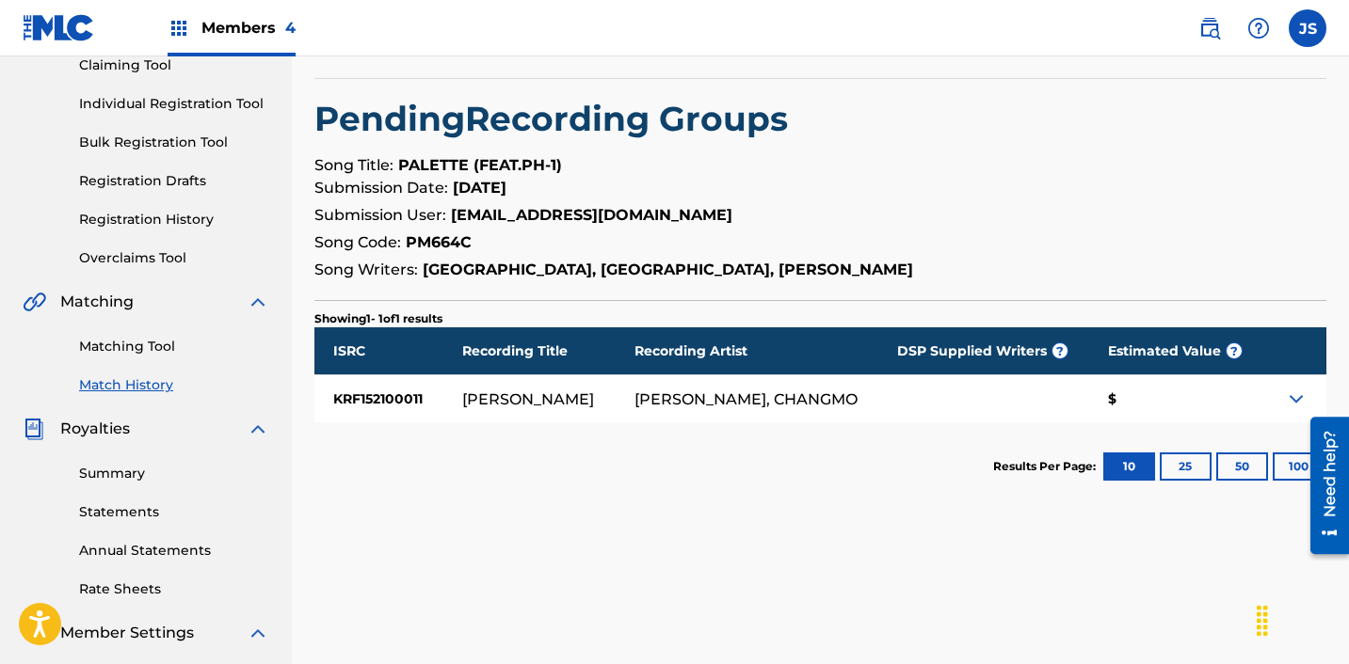
scroll to position [223, 0]
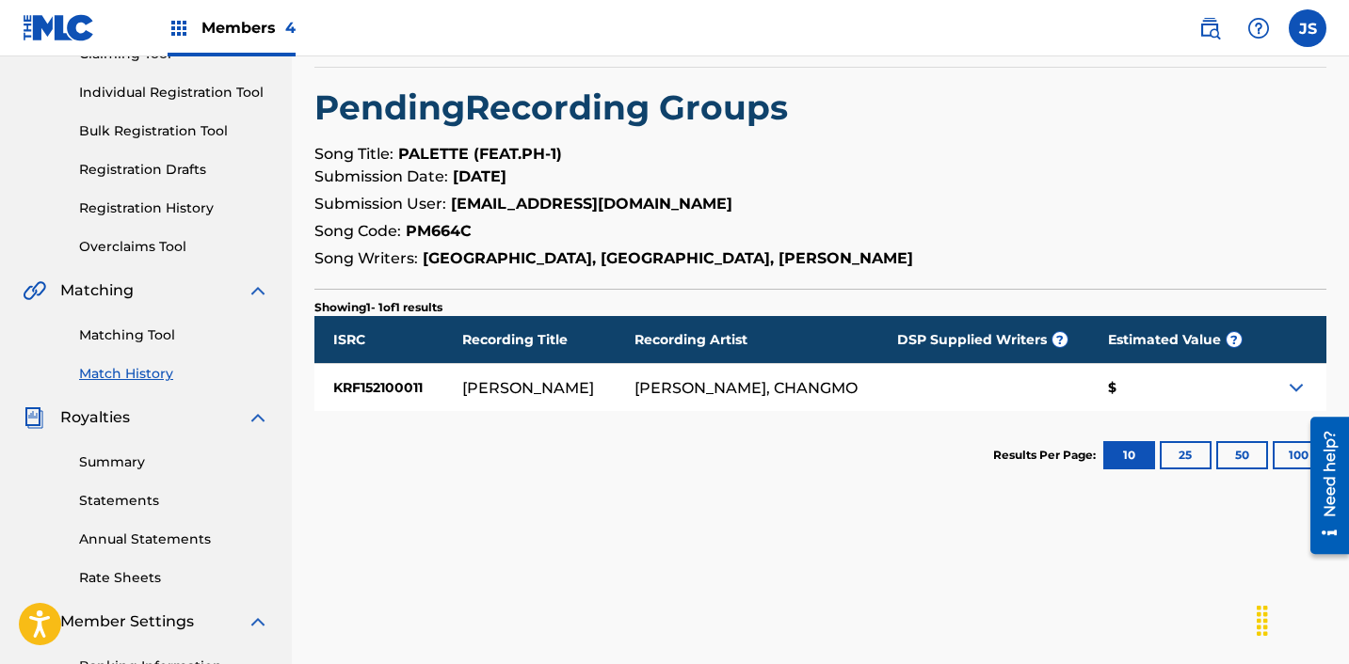
click at [97, 342] on link "Matching Tool" at bounding box center [174, 336] width 190 height 20
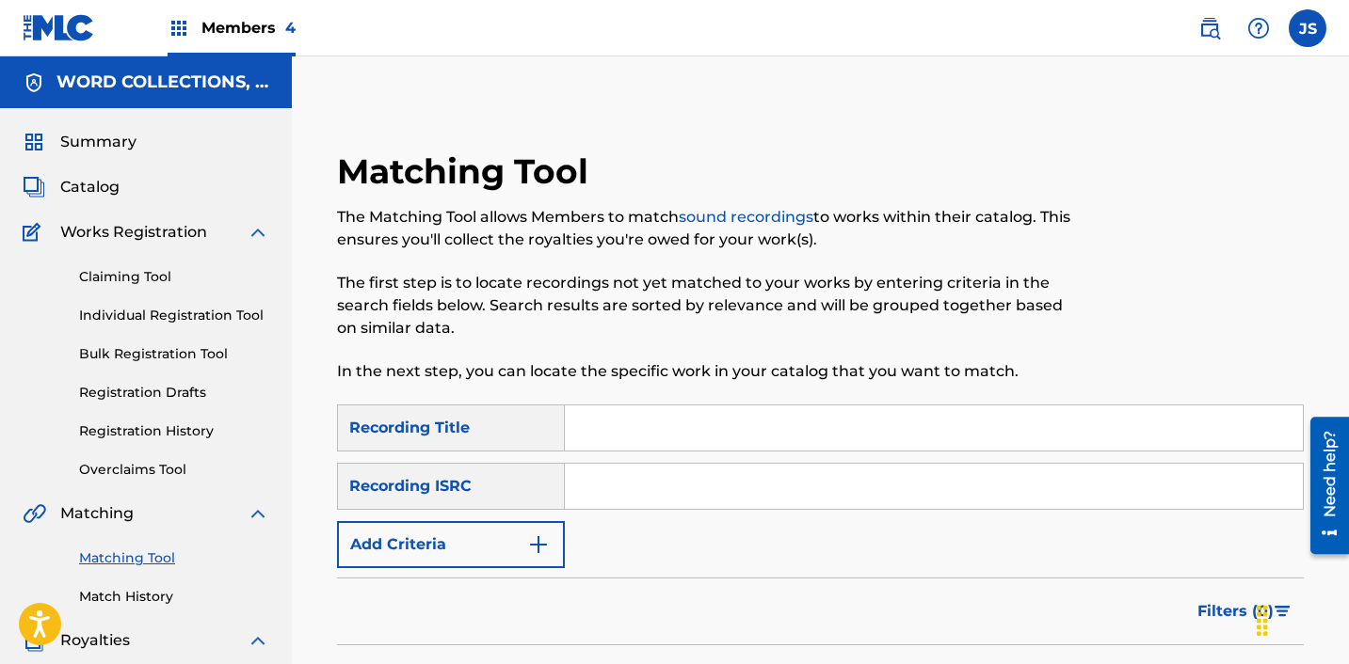
click at [632, 502] on input "Search Form" at bounding box center [934, 486] width 738 height 45
paste input "KRF152100011"
type input "KRF152100011"
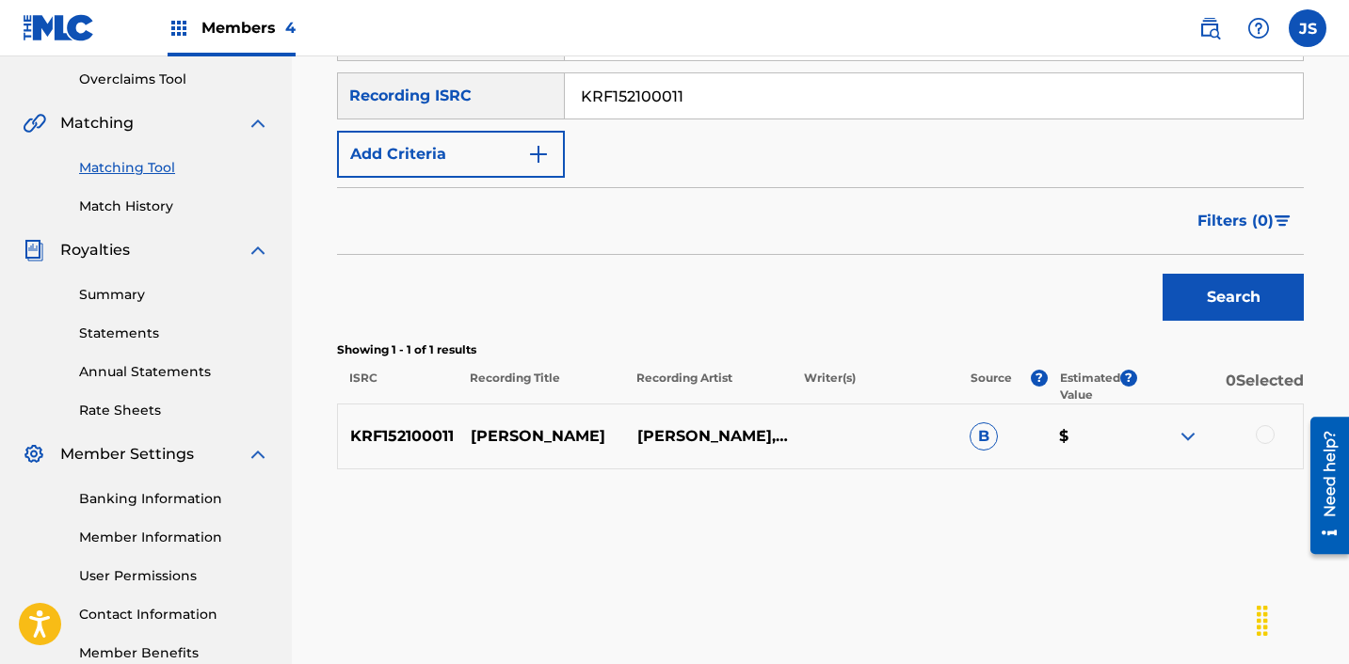
scroll to position [503, 0]
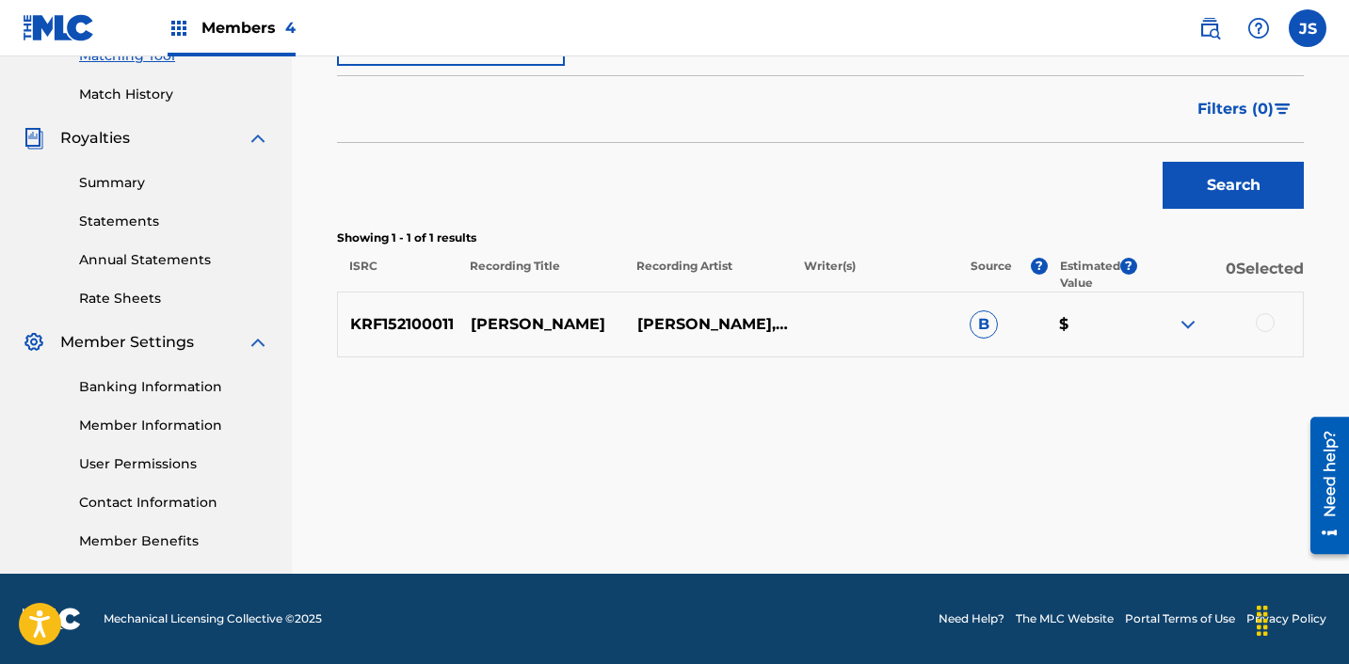
click at [1267, 325] on div at bounding box center [1264, 322] width 19 height 19
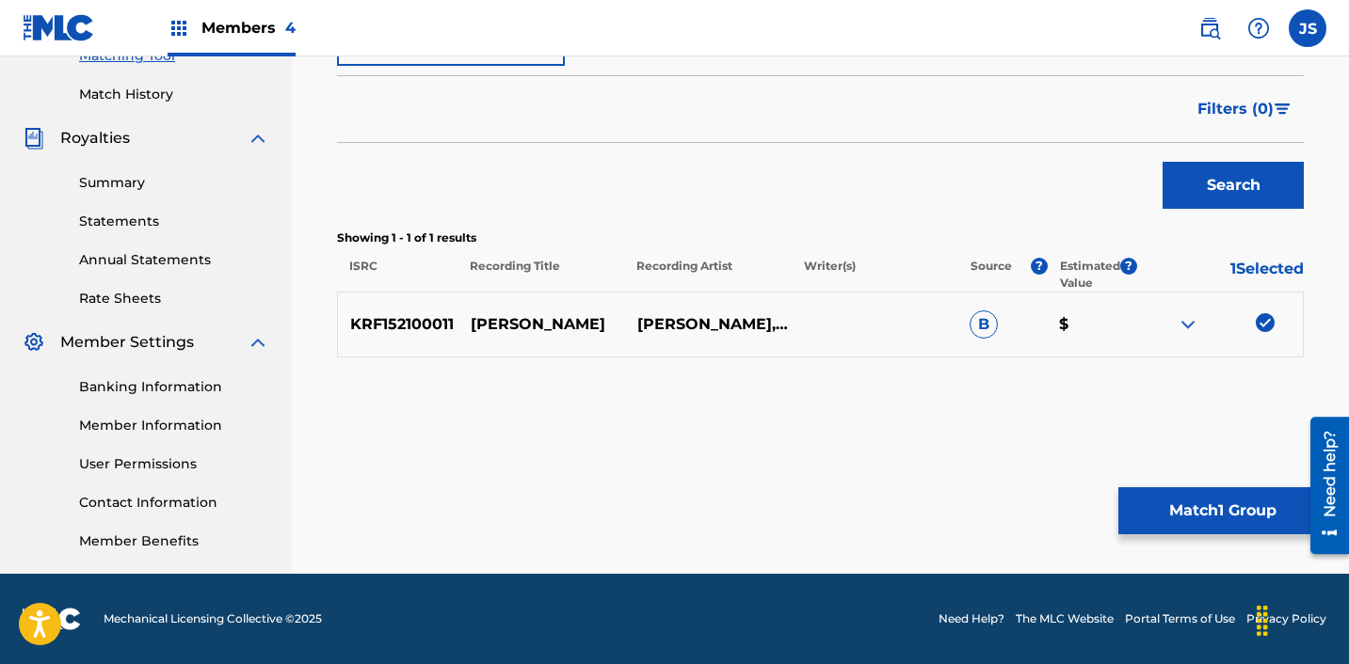
click at [1156, 493] on button "Match 1 Group" at bounding box center [1222, 511] width 208 height 47
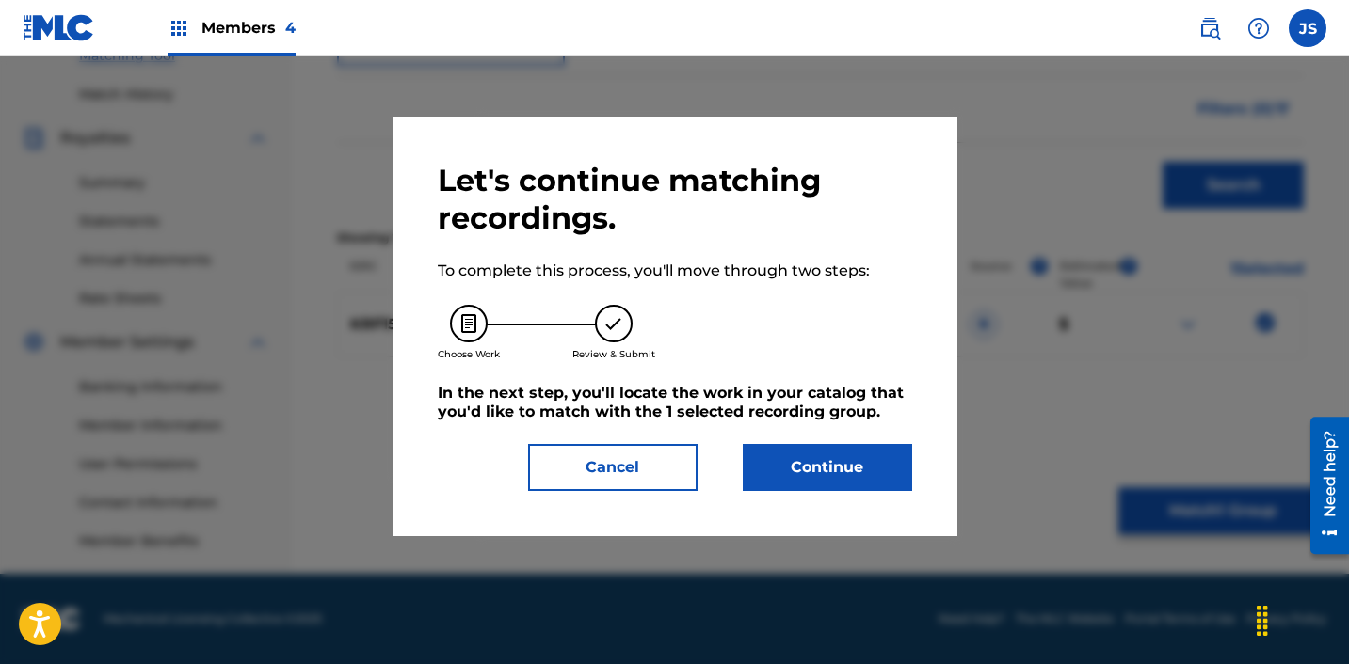
click at [848, 479] on button "Continue" at bounding box center [827, 467] width 169 height 47
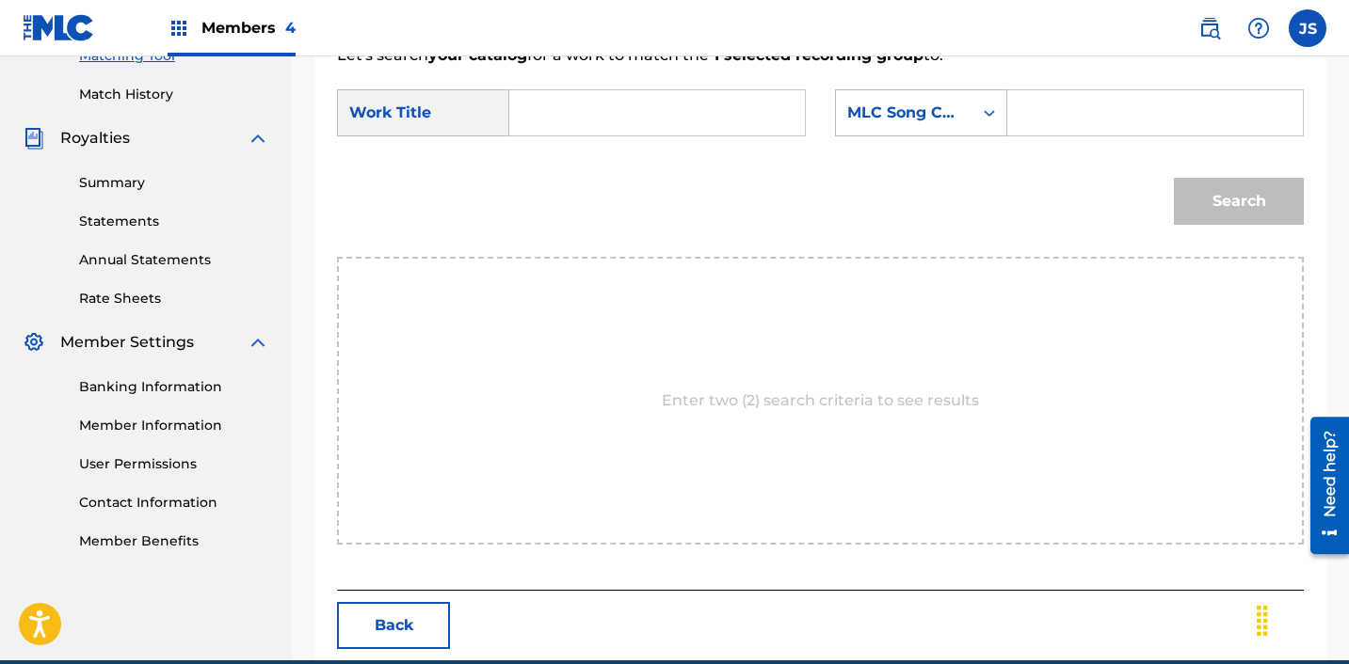
click at [575, 121] on input "Search Form" at bounding box center [657, 112] width 264 height 45
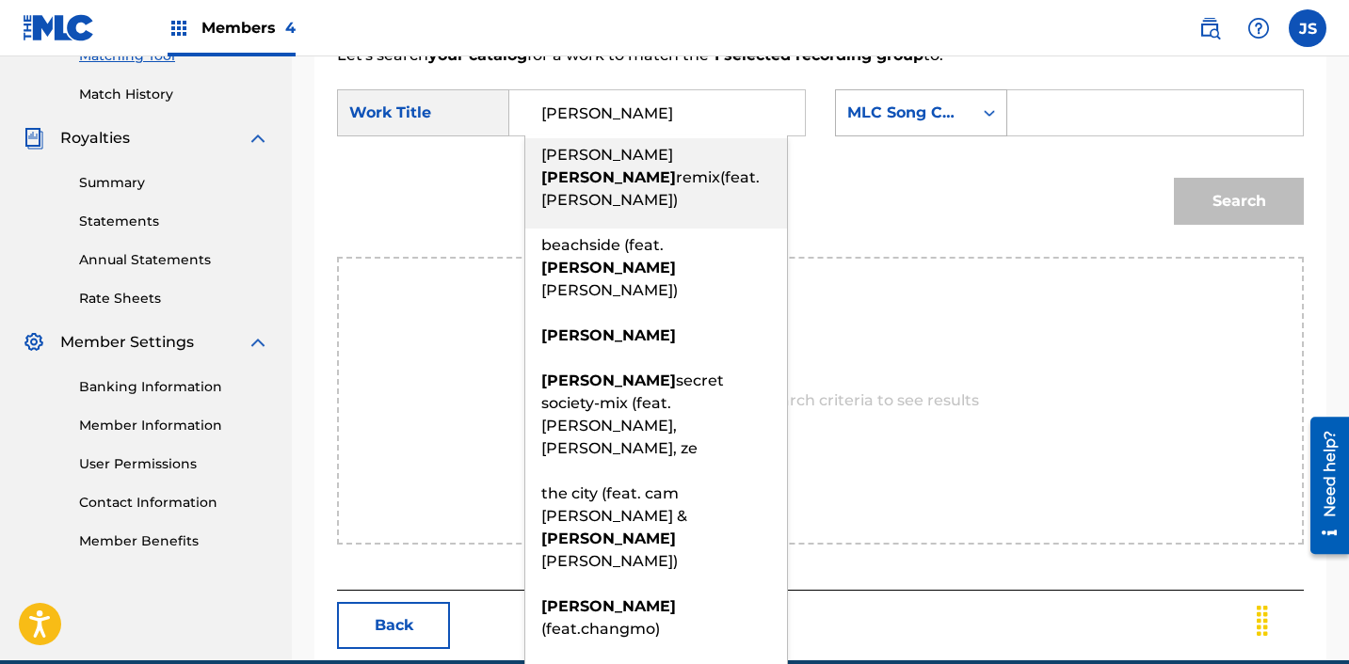
type input "[PERSON_NAME]"
click at [886, 122] on div "MLC Song Code" at bounding box center [904, 113] width 114 height 23
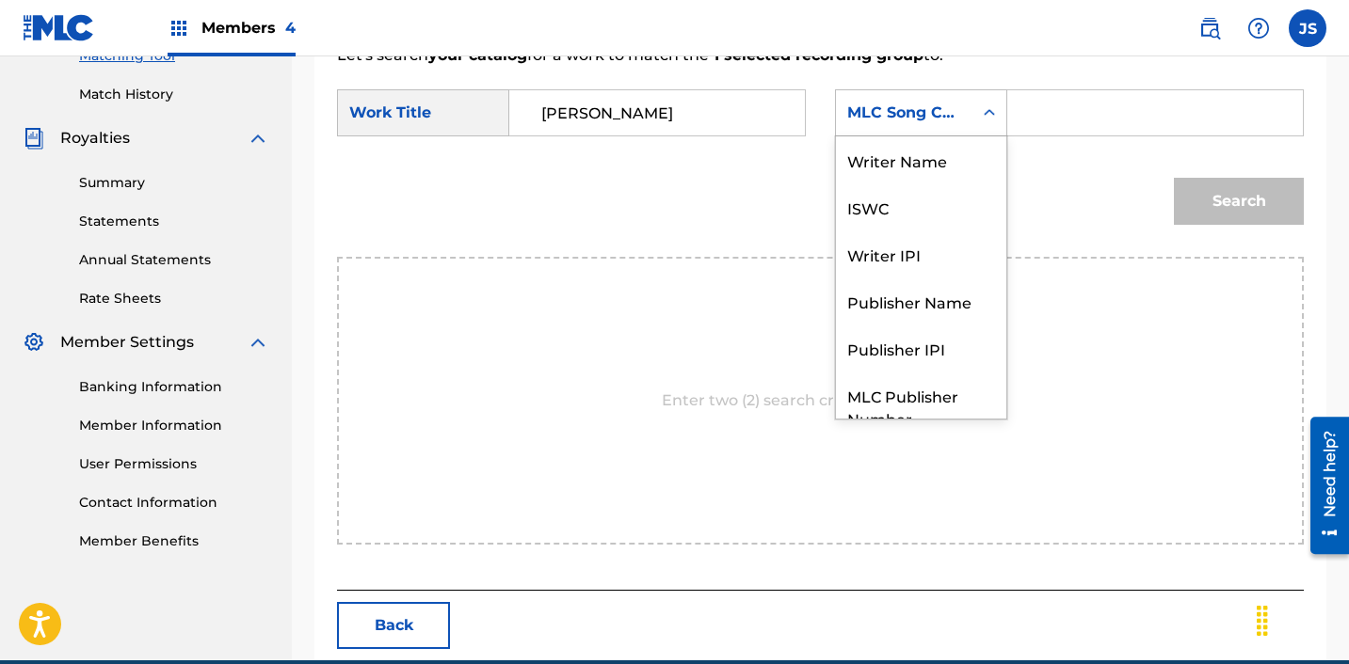
scroll to position [70, 0]
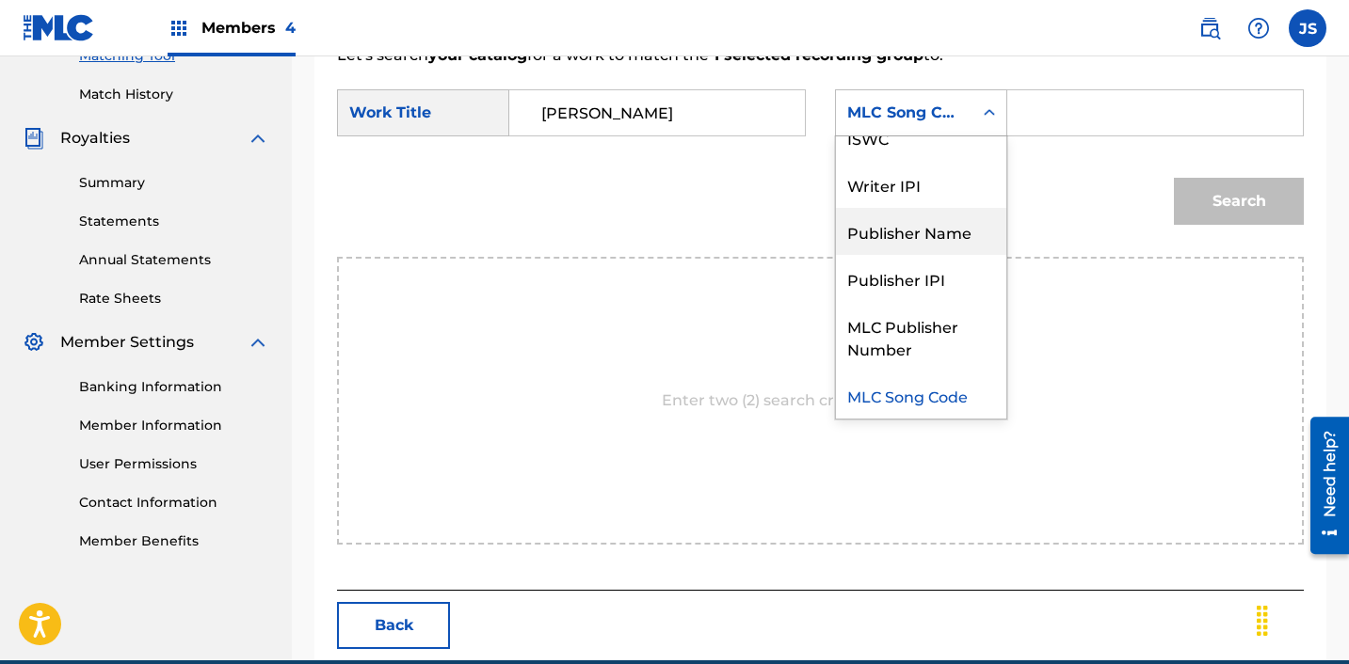
click at [893, 230] on div "Publisher Name" at bounding box center [921, 231] width 170 height 47
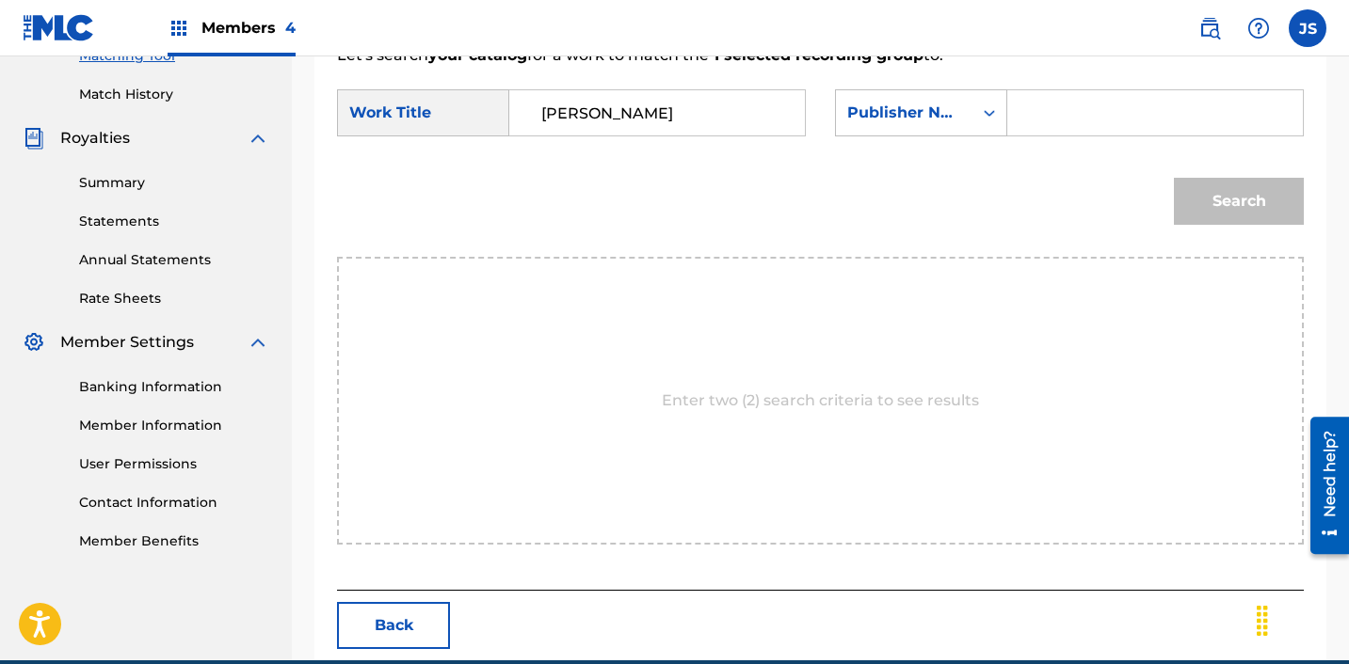
click at [1050, 109] on input "Search Form" at bounding box center [1155, 112] width 264 height 45
type input "ICHUTUS"
click at [1268, 212] on button "Search" at bounding box center [1239, 201] width 130 height 47
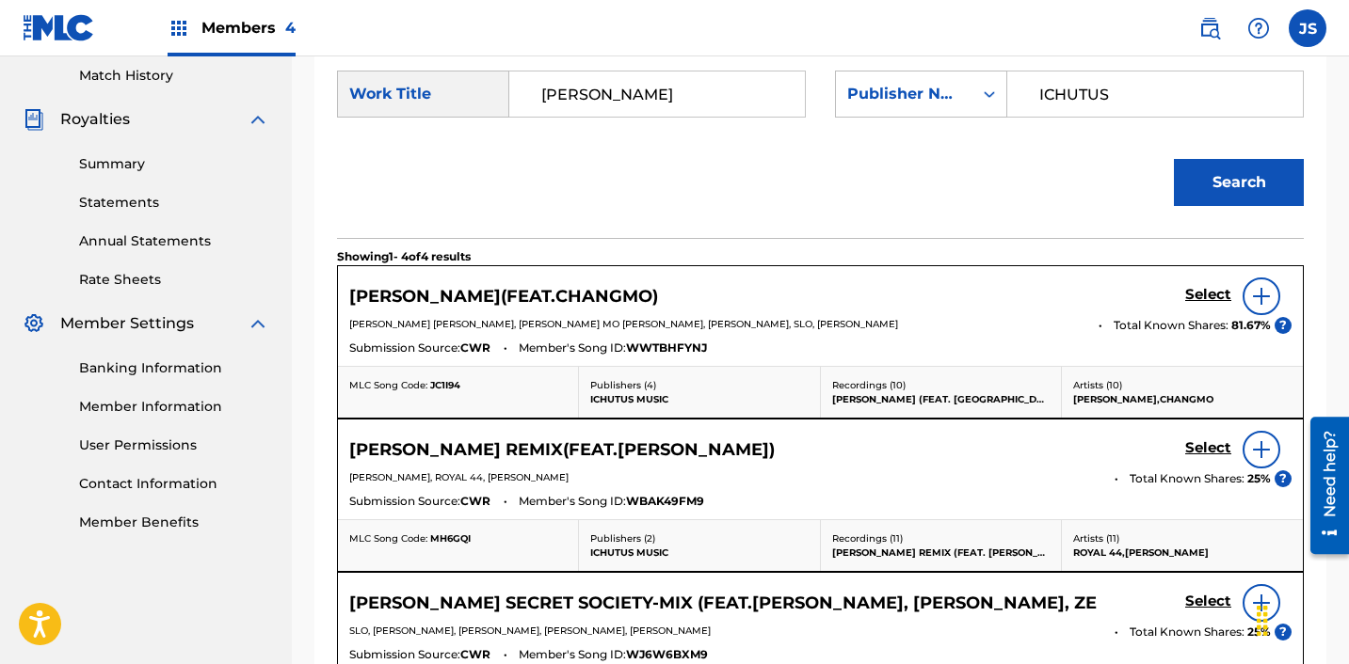
scroll to position [525, 0]
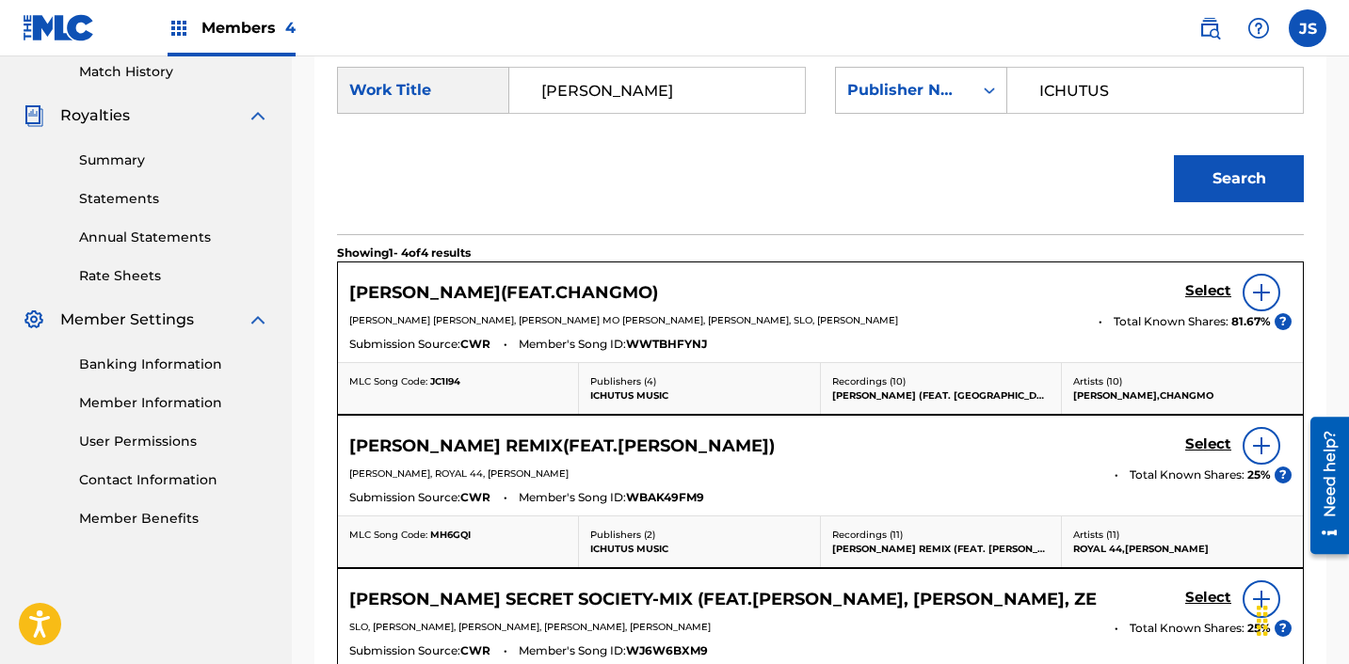
click at [1207, 296] on h5 "Select" at bounding box center [1208, 291] width 46 height 18
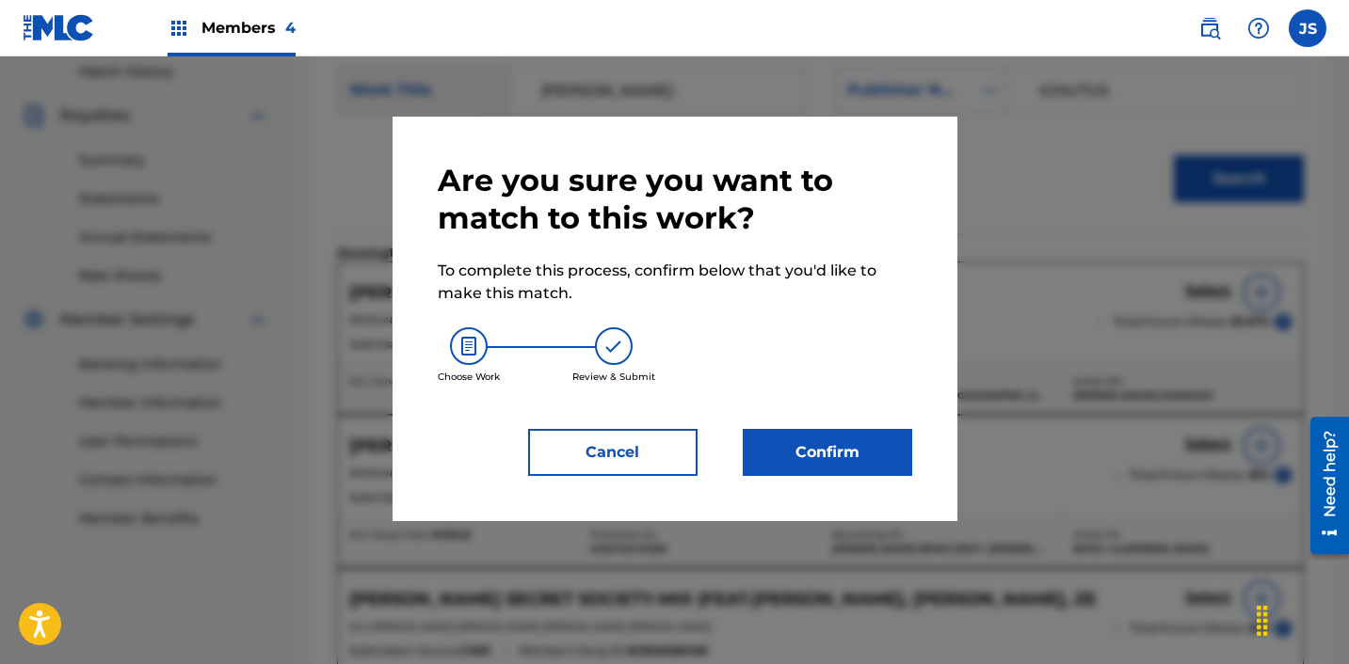
click at [839, 466] on button "Confirm" at bounding box center [827, 452] width 169 height 47
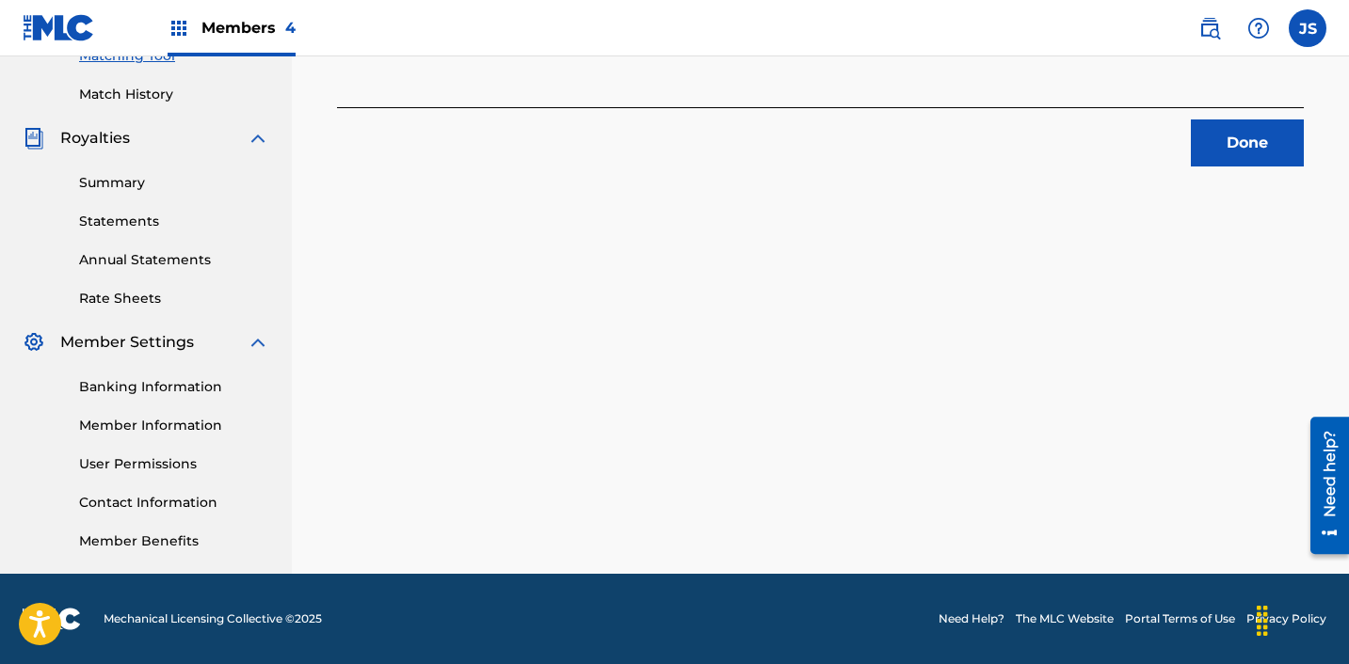
click at [1255, 130] on button "Done" at bounding box center [1247, 143] width 113 height 47
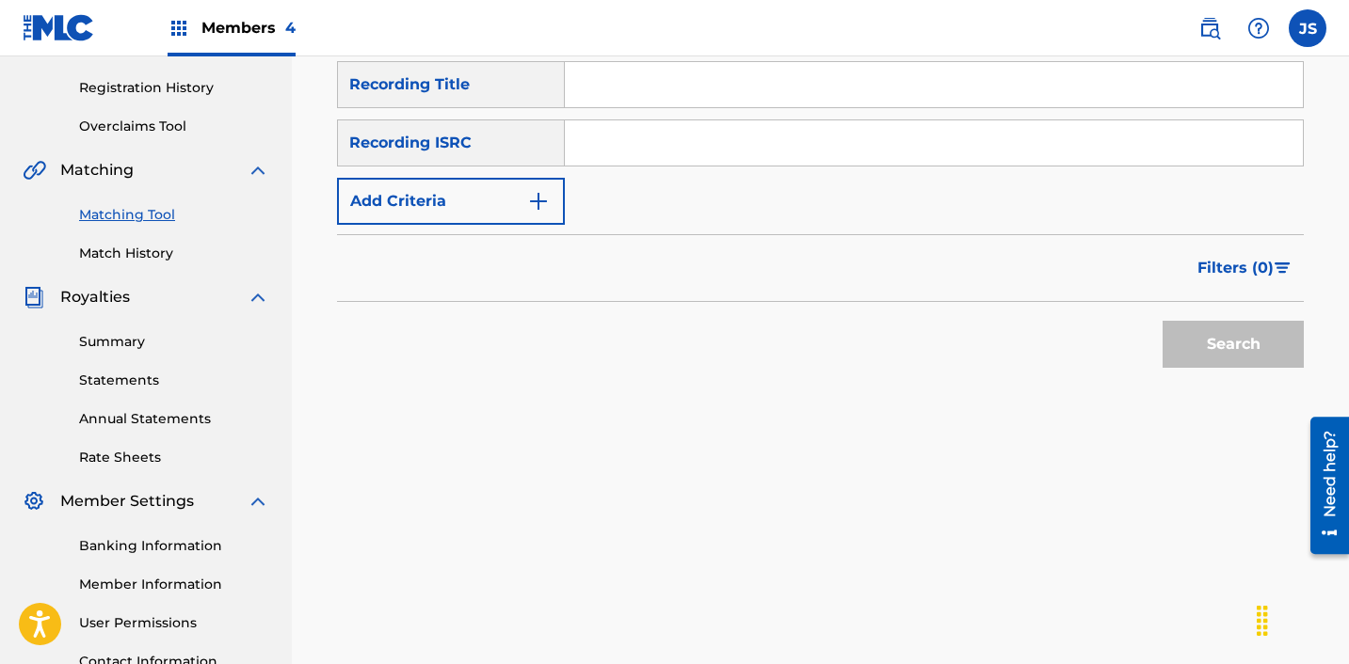
scroll to position [342, 0]
click at [659, 129] on input "Search Form" at bounding box center [934, 144] width 738 height 45
paste input "KRF151800045"
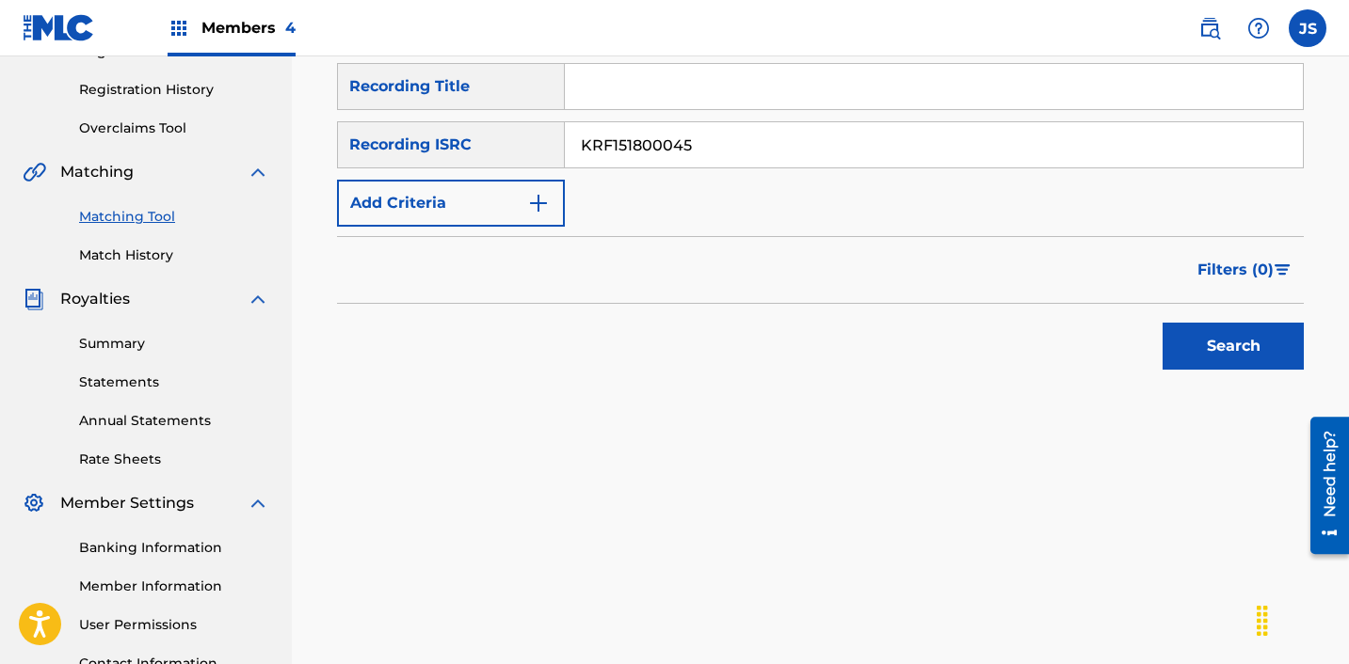
type input "KRF151800045"
click at [1162, 323] on button "Search" at bounding box center [1232, 346] width 141 height 47
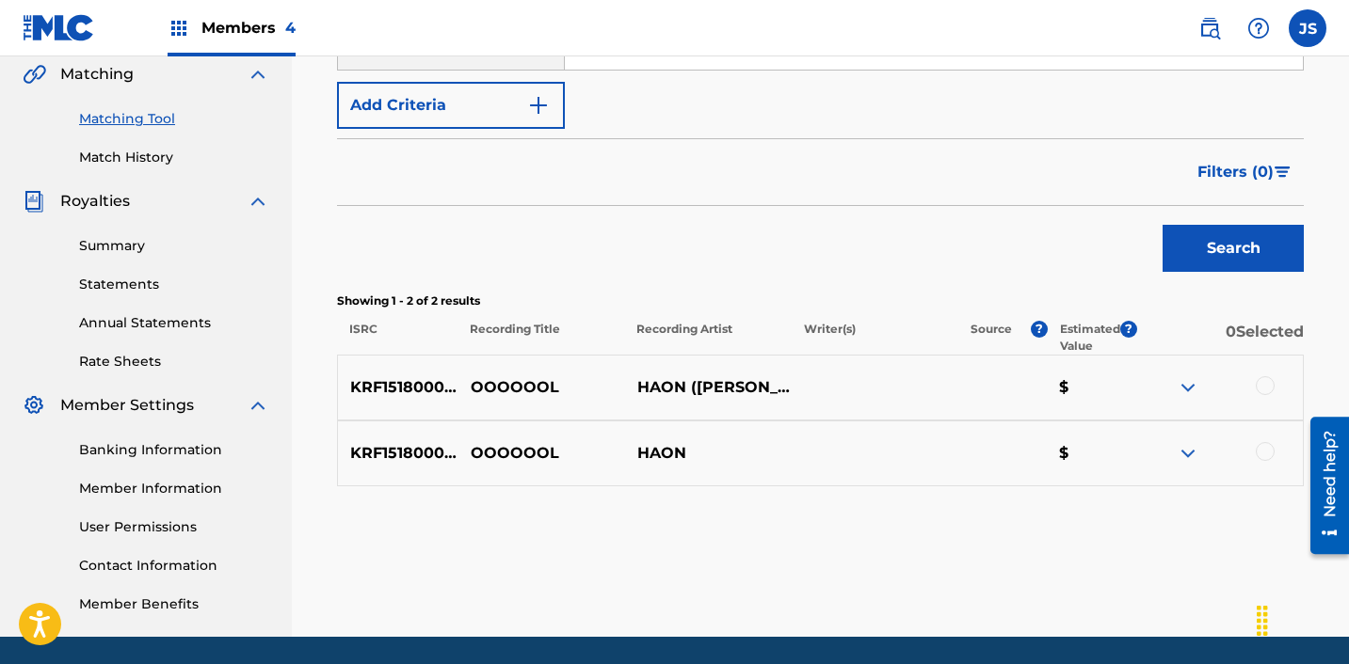
scroll to position [471, 0]
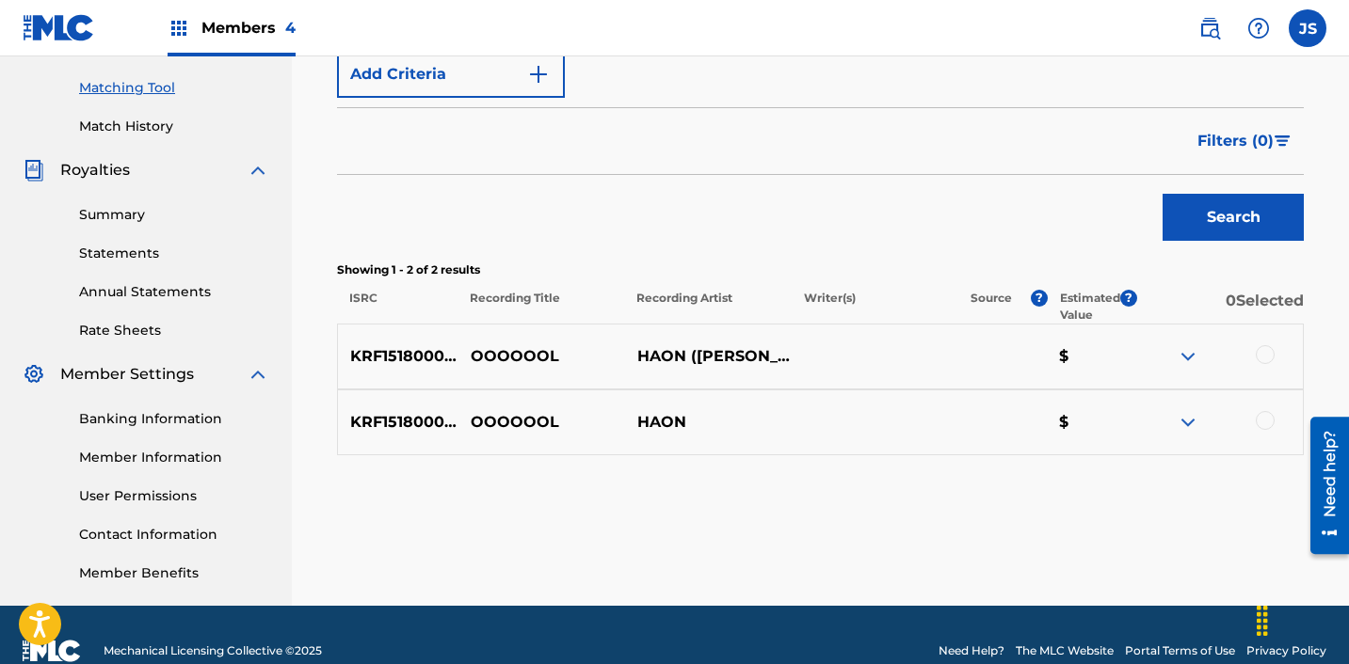
click at [1268, 366] on div at bounding box center [1219, 356] width 167 height 23
click at [1265, 359] on div at bounding box center [1264, 354] width 19 height 19
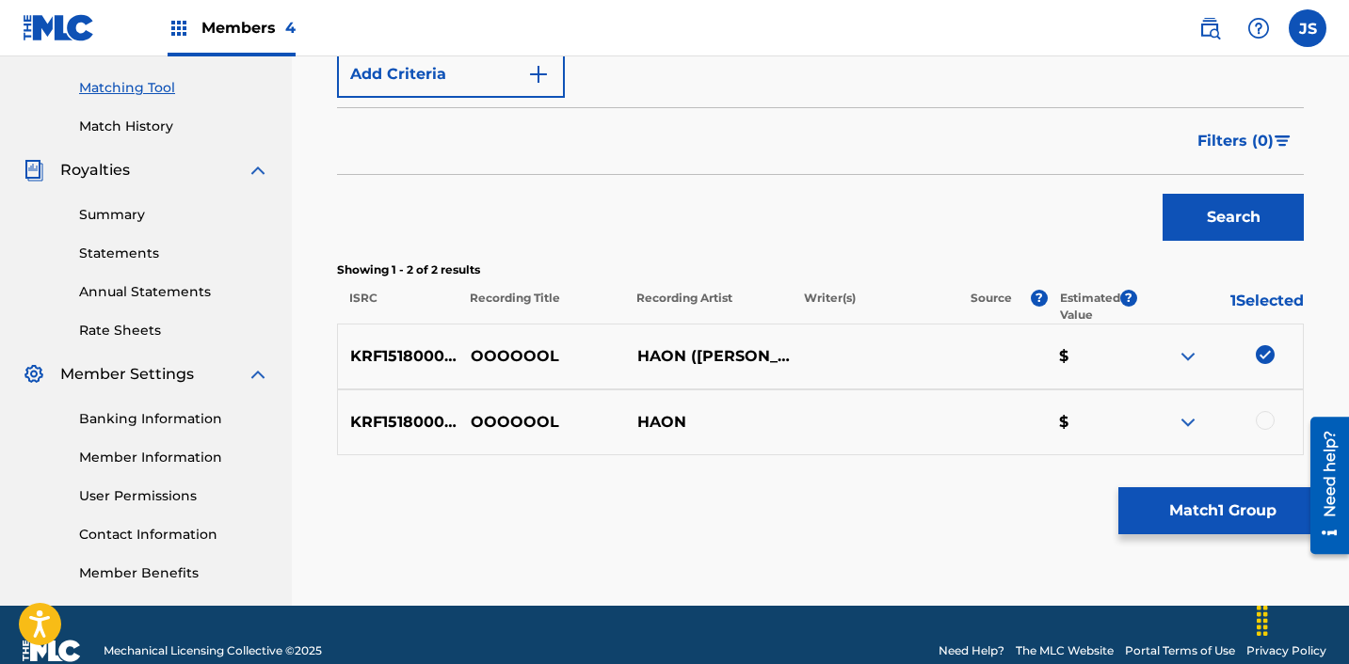
click at [1264, 417] on div at bounding box center [1264, 420] width 19 height 19
click at [539, 357] on p "OOOOOOL" at bounding box center [541, 356] width 167 height 23
click at [539, 356] on p "OOOOOOL" at bounding box center [541, 356] width 167 height 23
copy p "OOOOOOL"
click at [1198, 518] on button "Match 2 Groups" at bounding box center [1222, 511] width 208 height 47
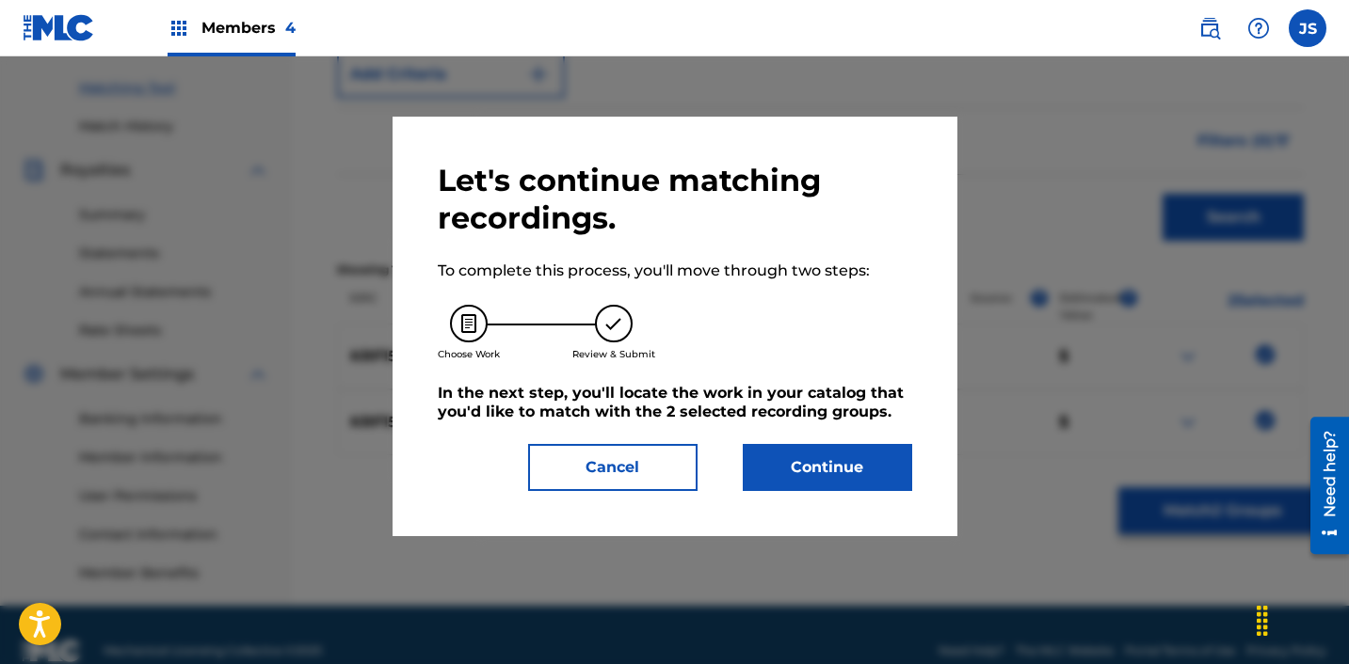
click at [839, 460] on button "Continue" at bounding box center [827, 467] width 169 height 47
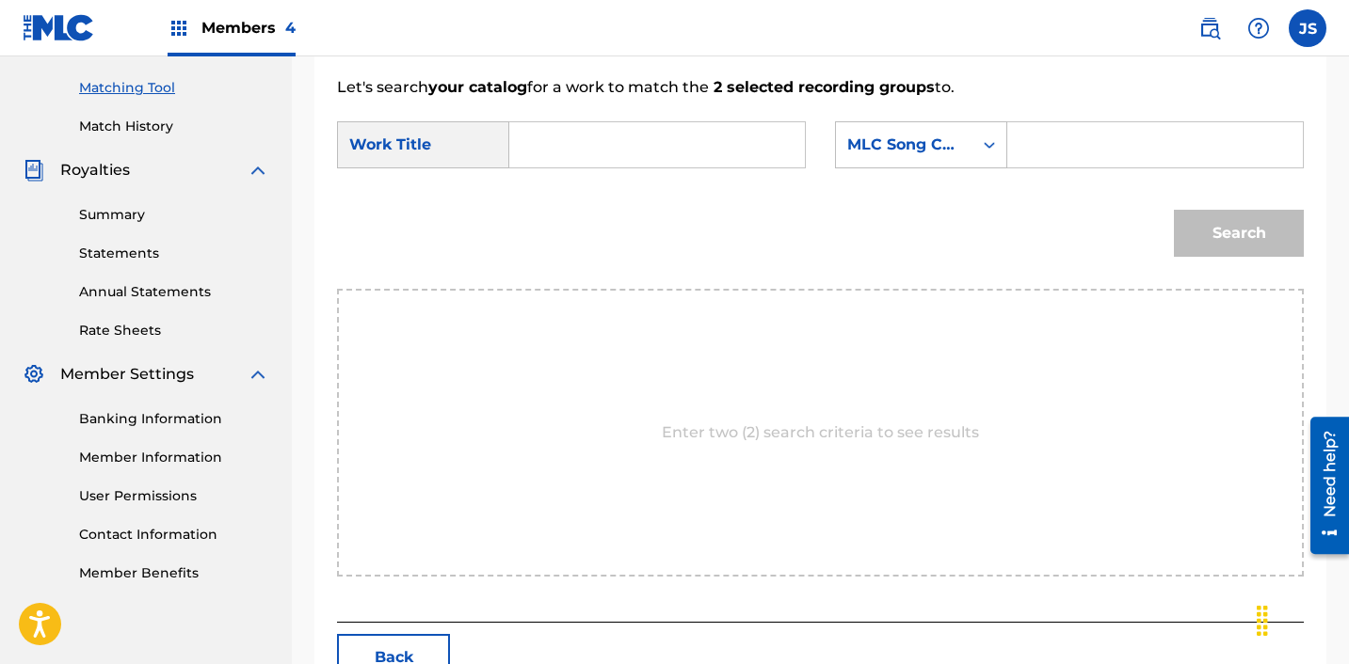
click at [542, 137] on input "Search Form" at bounding box center [657, 144] width 264 height 45
paste input "OOOOOOL"
type input "OOOOOOL"
click at [932, 105] on form "SearchWithCriteria28c12c81-bc92-40d2-8ced-459b3eb0b910 Work Title OOOOOOL ooooo…" at bounding box center [820, 194] width 967 height 190
click at [927, 145] on div "MLC Song Code" at bounding box center [904, 145] width 114 height 23
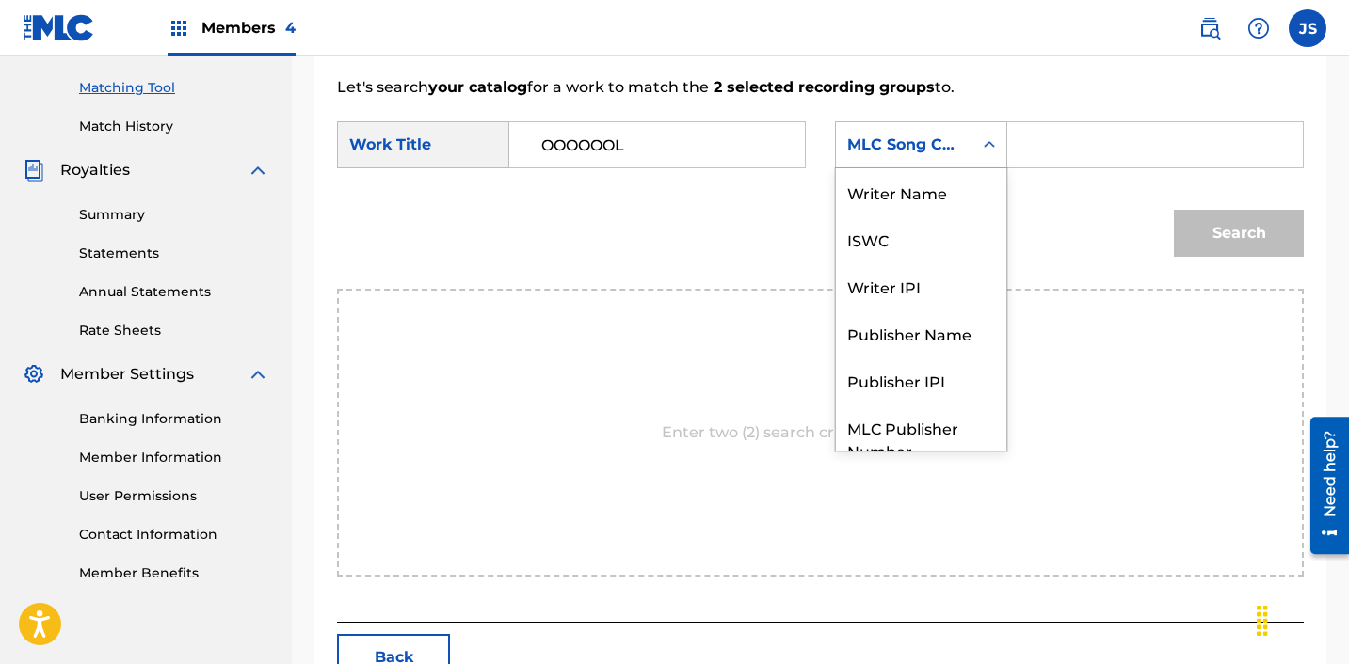
scroll to position [70, 0]
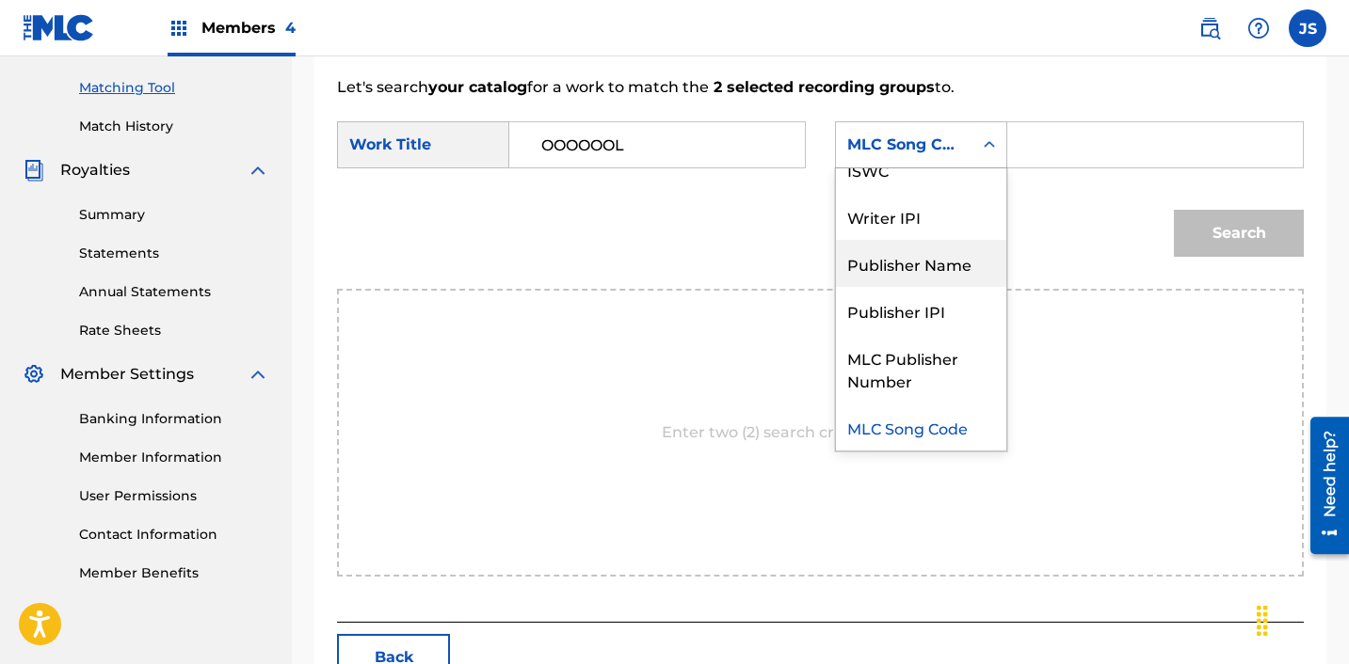
click at [950, 258] on div "Publisher Name" at bounding box center [921, 263] width 170 height 47
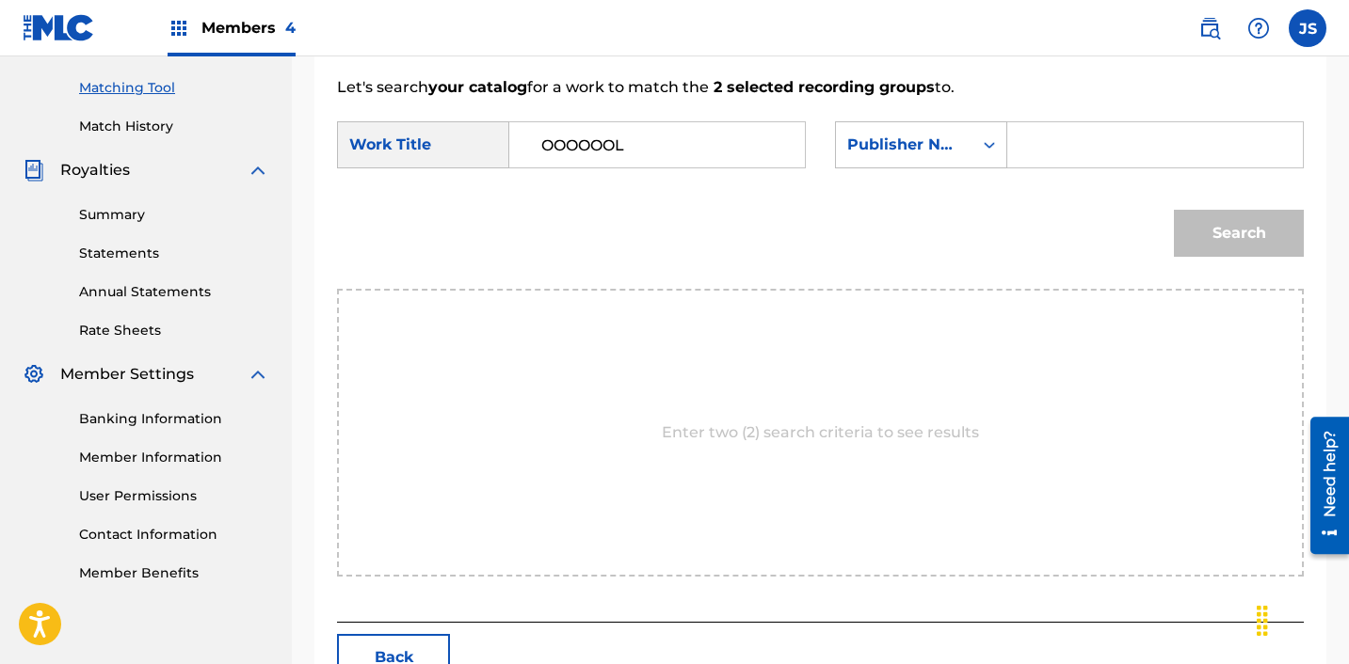
click at [1079, 151] on input "Search Form" at bounding box center [1155, 144] width 264 height 45
click at [1225, 212] on button "Search" at bounding box center [1239, 233] width 130 height 47
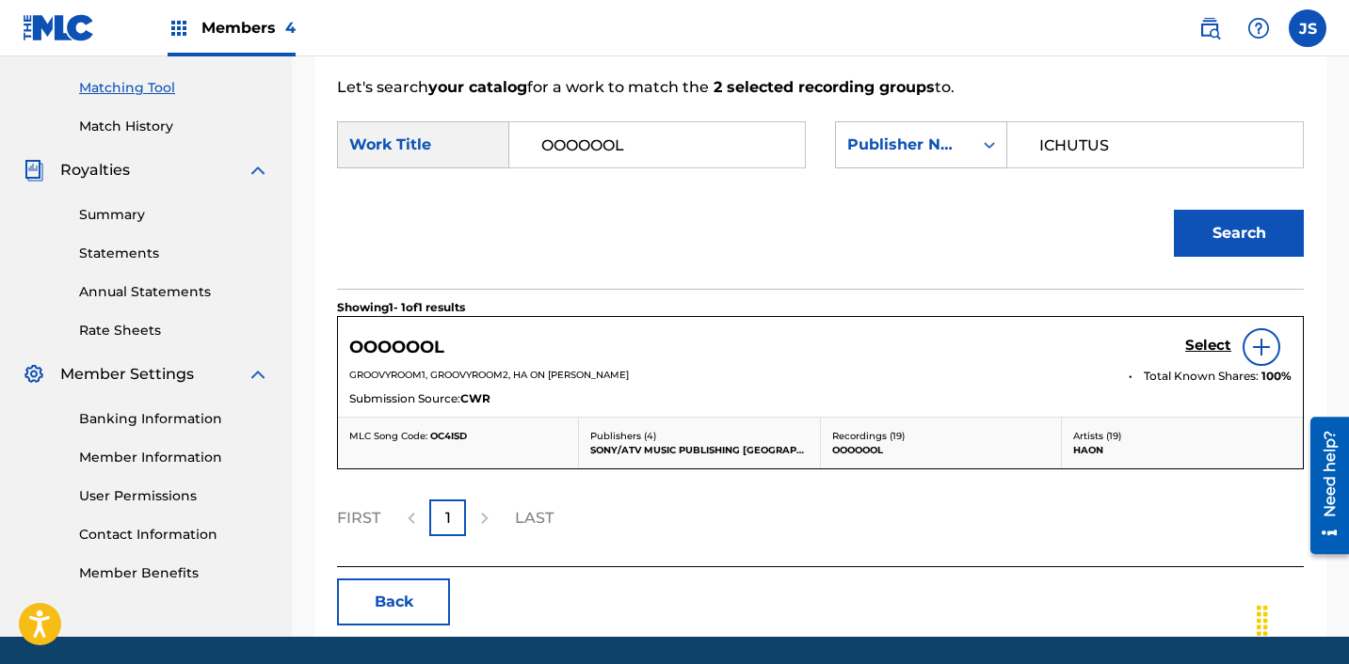
click at [1205, 317] on div "OOOOOOL Select GROOVYROOM1, GROOVYROOM2, HA ON [PERSON_NAME] Total Known Shares…" at bounding box center [820, 367] width 965 height 100
click at [1205, 332] on div "Select" at bounding box center [1238, 347] width 106 height 38
click at [1201, 354] on h5 "Select" at bounding box center [1208, 346] width 46 height 18
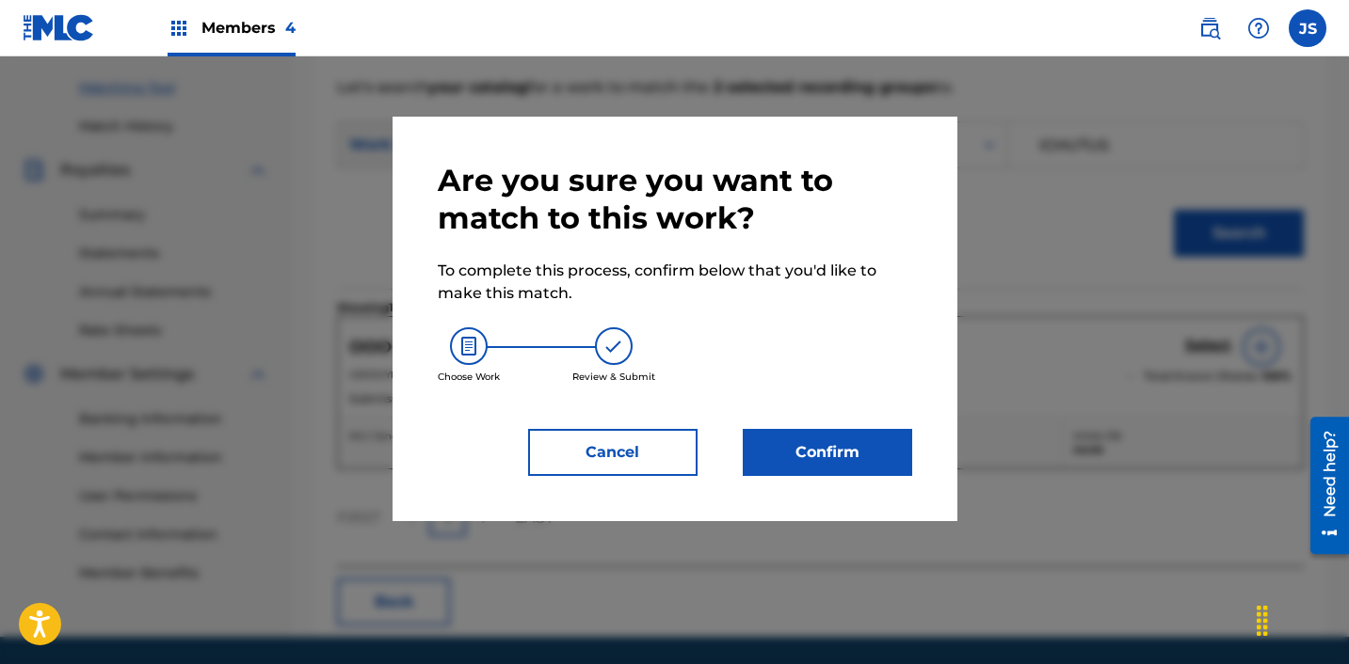
click at [872, 434] on button "Confirm" at bounding box center [827, 452] width 169 height 47
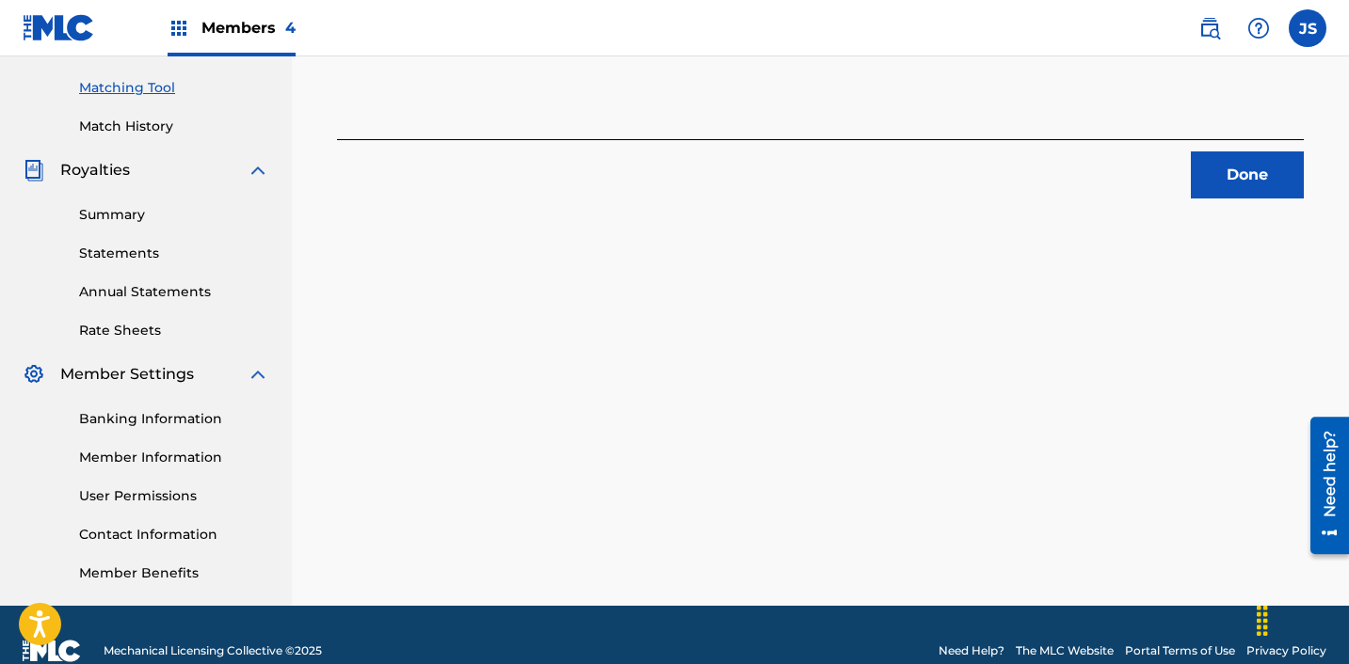
click at [1258, 169] on button "Done" at bounding box center [1247, 175] width 113 height 47
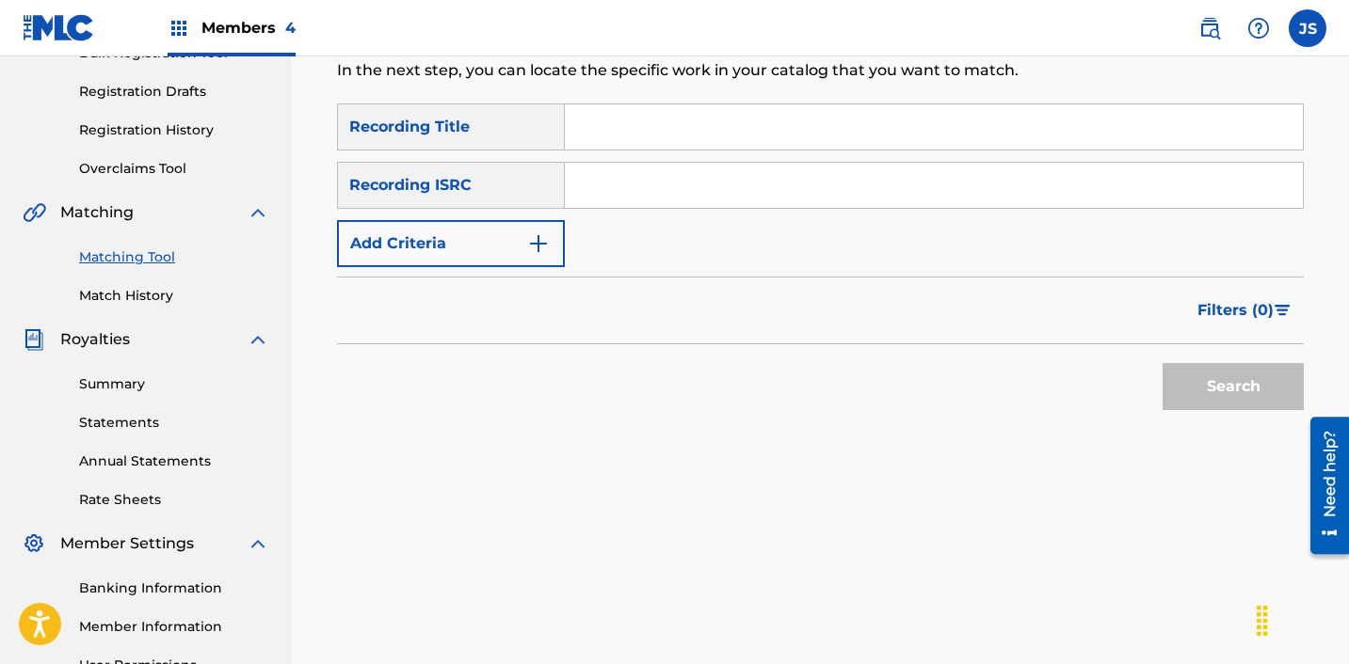
scroll to position [300, 0]
click at [1067, 175] on input "Search Form" at bounding box center [934, 186] width 738 height 45
paste input "KRF152200022"
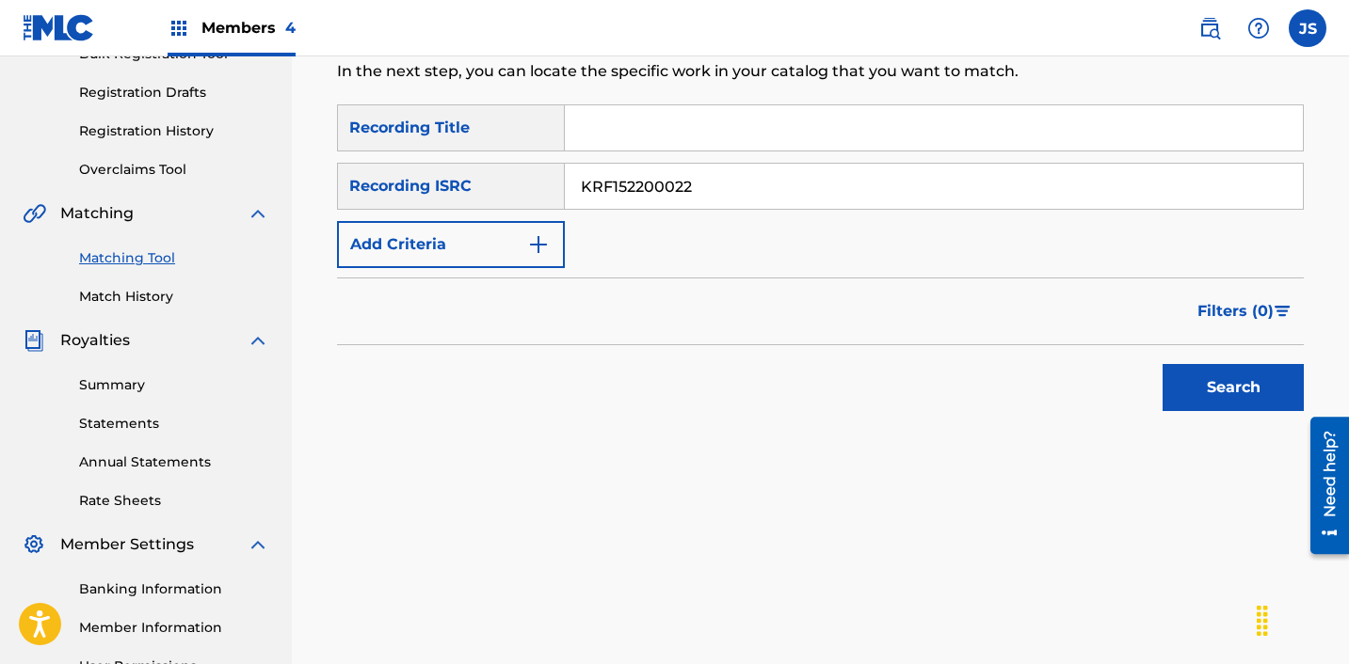
click at [1181, 366] on button "Search" at bounding box center [1232, 387] width 141 height 47
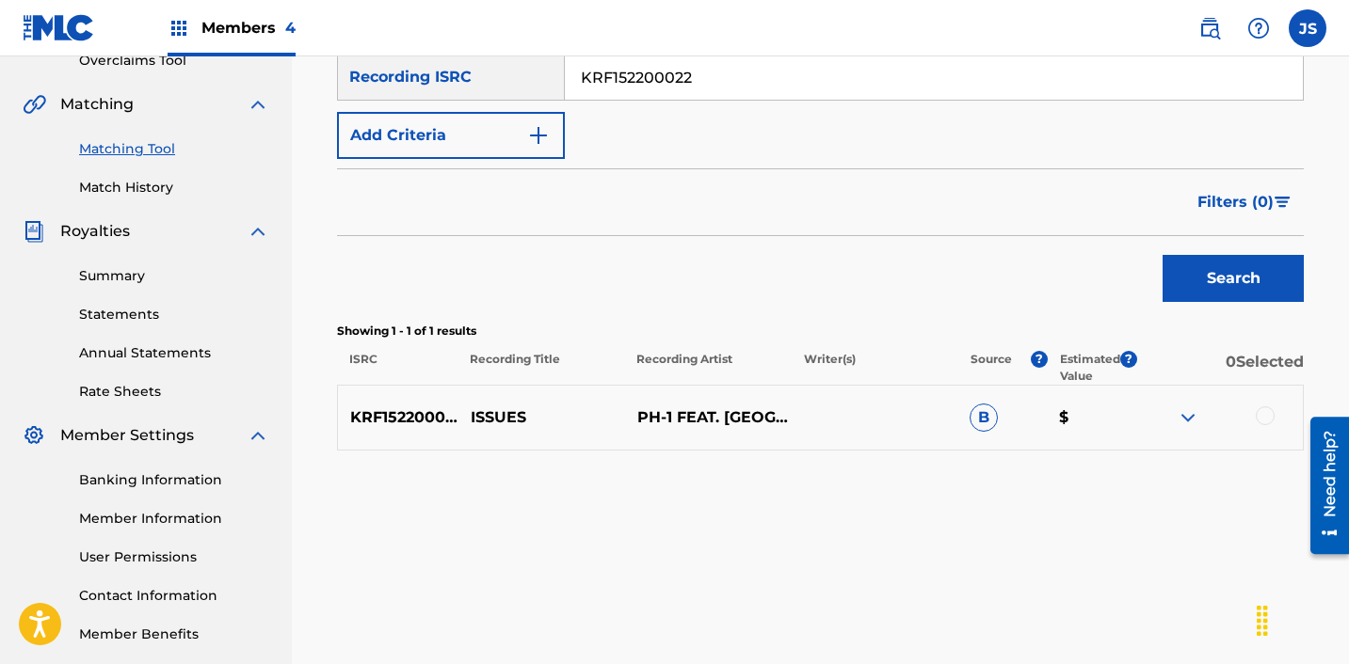
scroll to position [410, 0]
click at [1266, 410] on div at bounding box center [1264, 415] width 19 height 19
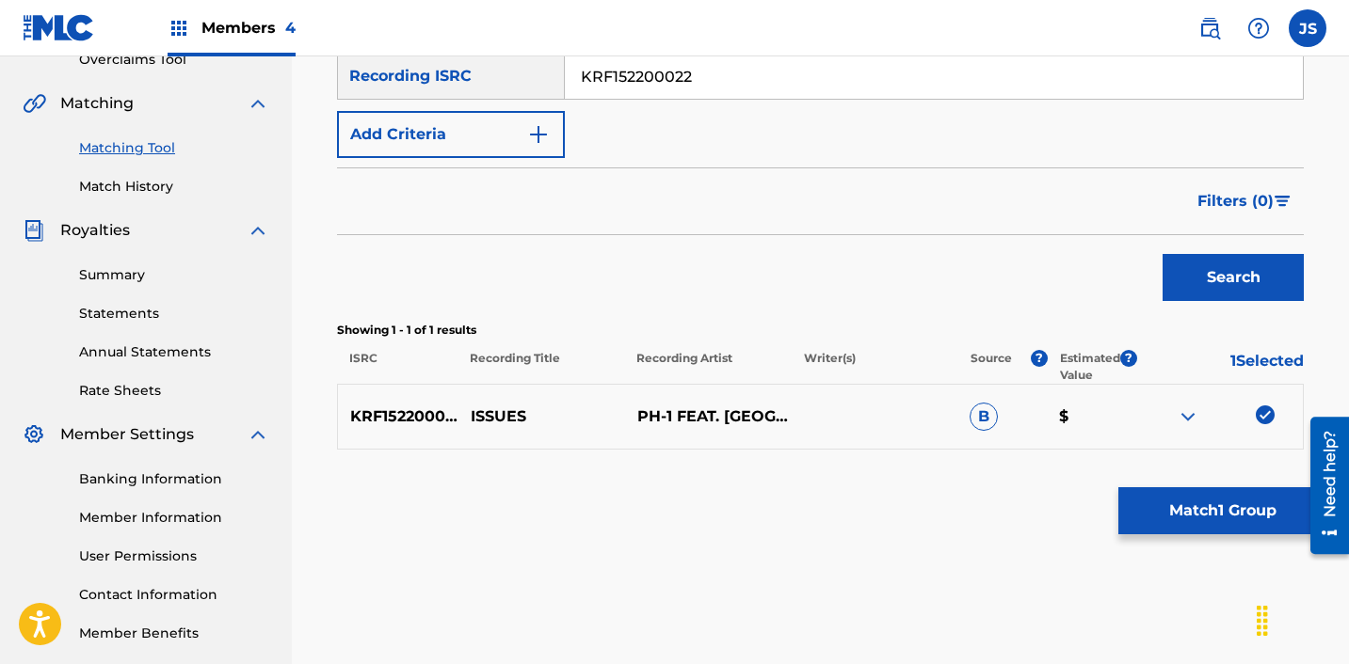
click at [1233, 505] on button "Match 1 Group" at bounding box center [1222, 511] width 208 height 47
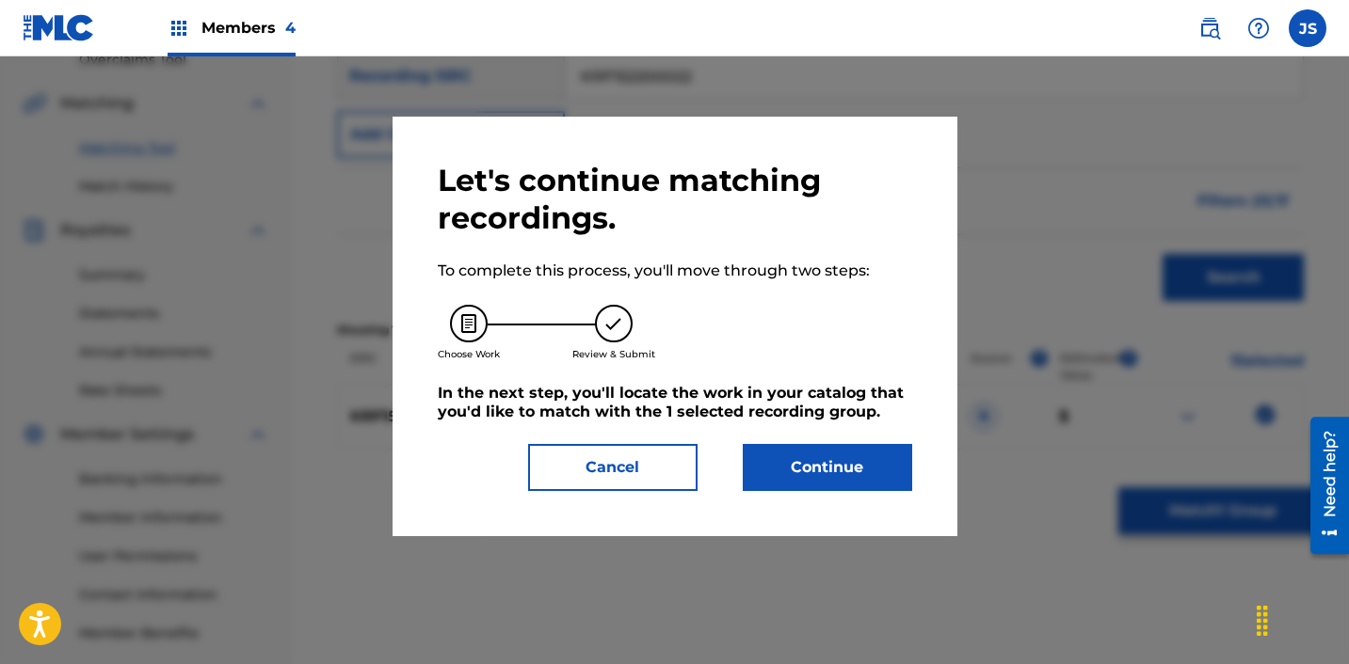
click at [871, 466] on button "Continue" at bounding box center [827, 467] width 169 height 47
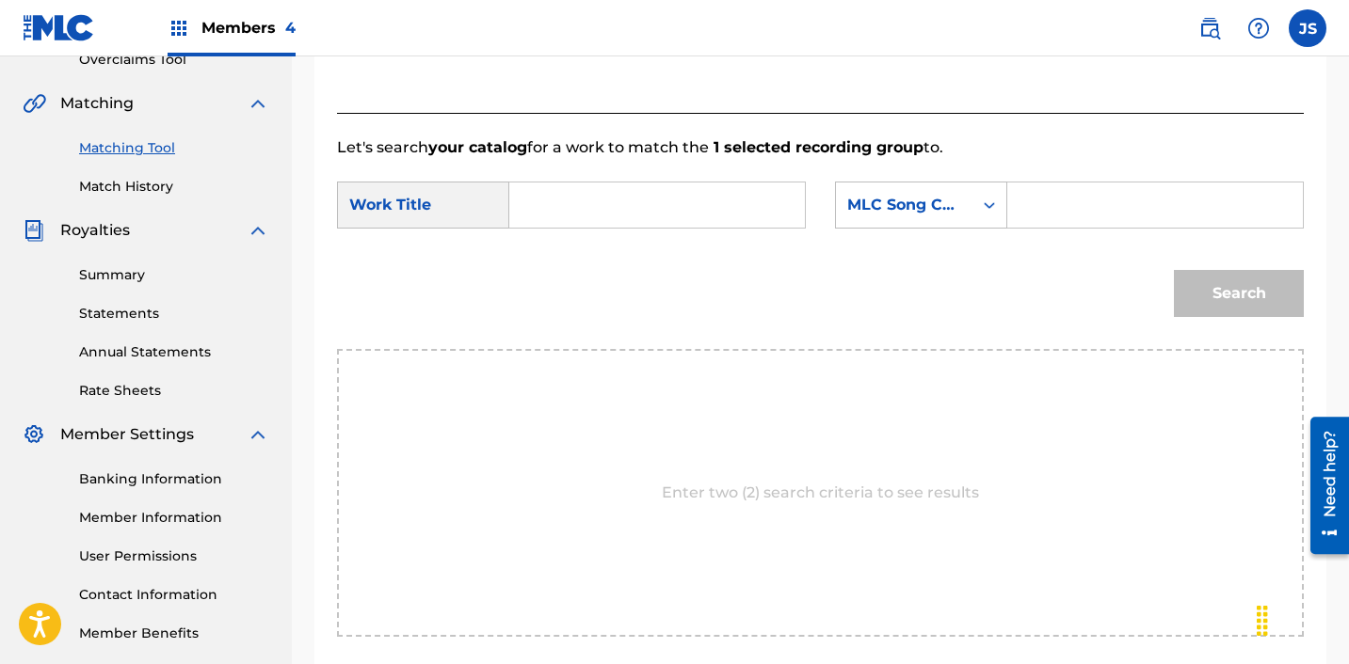
click at [572, 209] on input "Search Form" at bounding box center [657, 205] width 264 height 45
click at [888, 212] on div "MLC Song Code" at bounding box center [904, 205] width 114 height 23
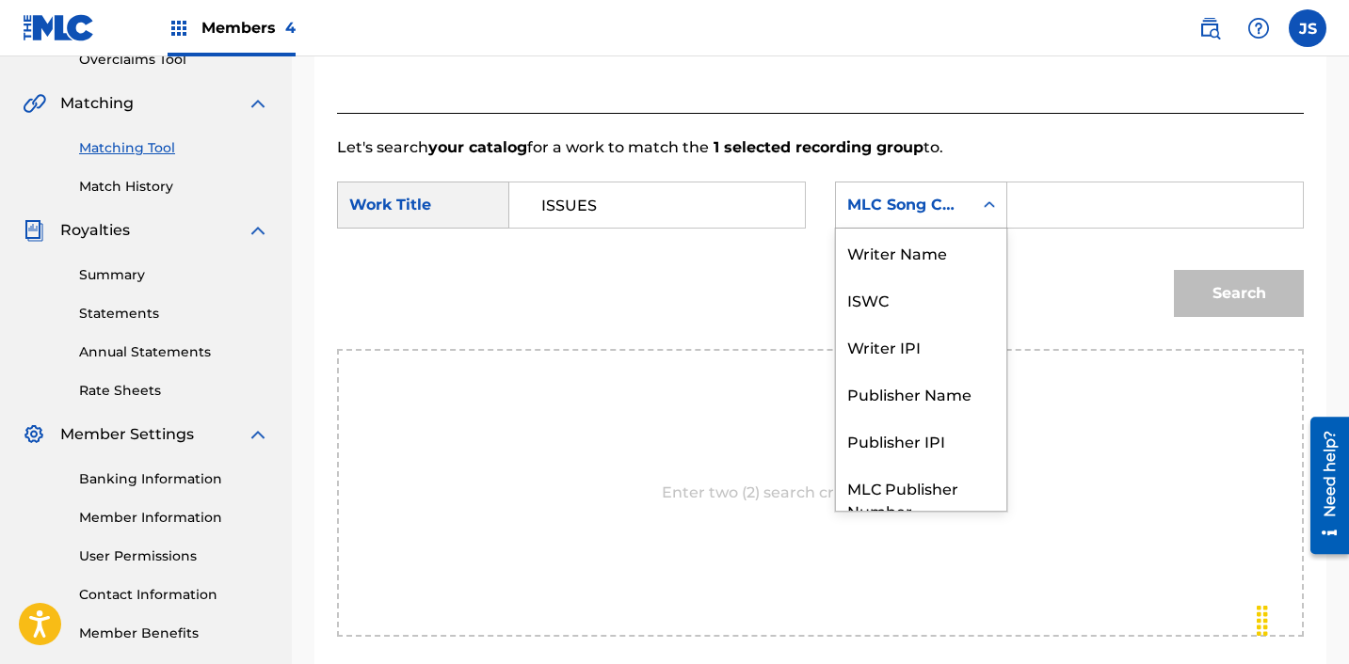
scroll to position [70, 0]
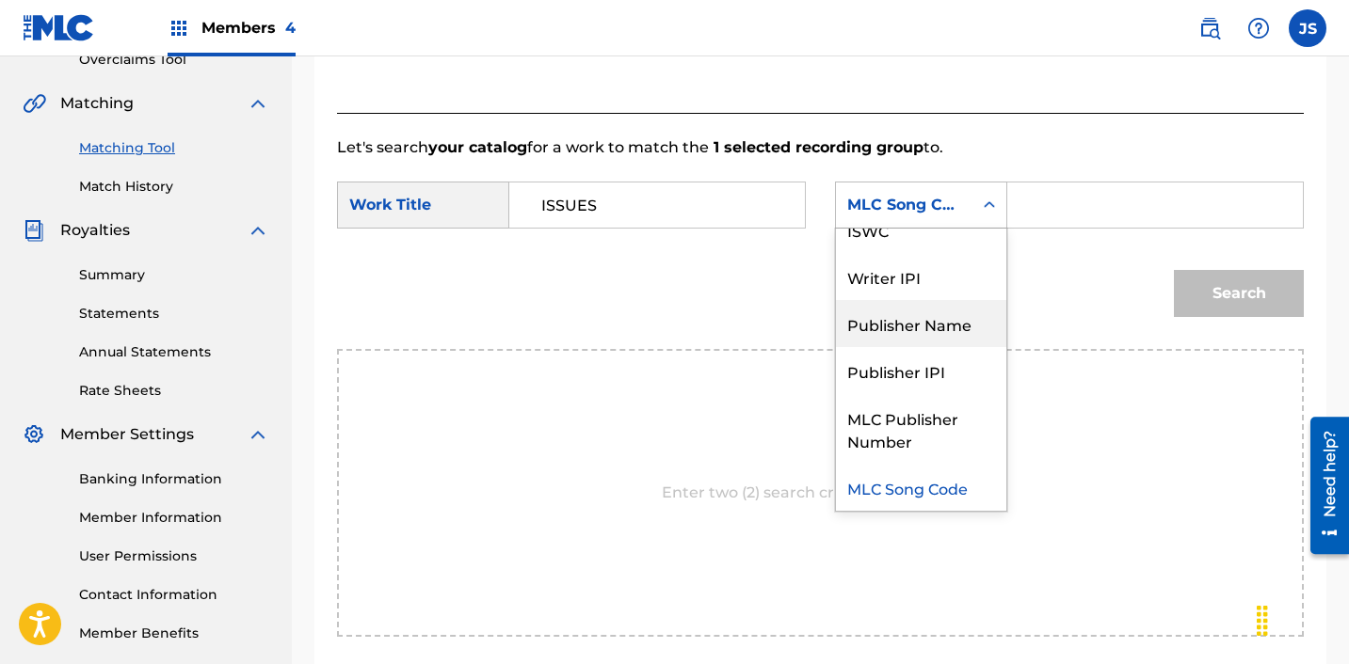
click at [914, 325] on div "Publisher Name" at bounding box center [921, 323] width 170 height 47
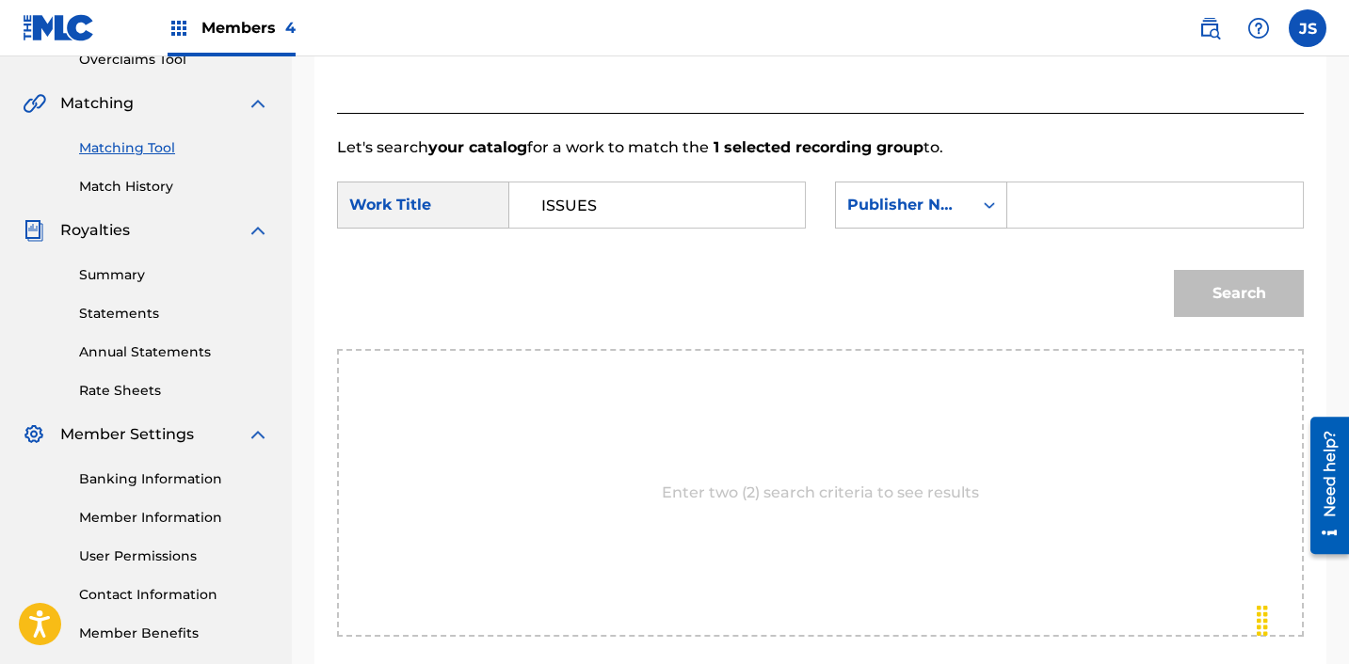
click at [1052, 209] on input "Search Form" at bounding box center [1155, 205] width 264 height 45
click at [1275, 303] on button "Search" at bounding box center [1239, 293] width 130 height 47
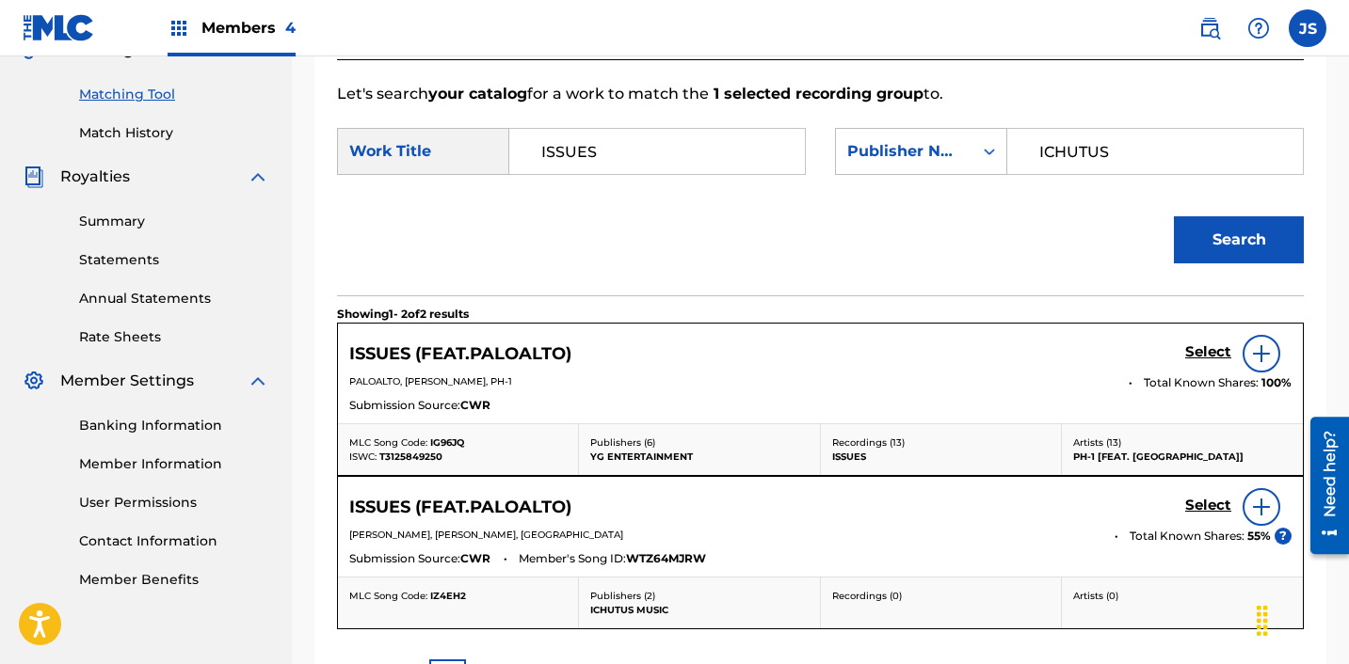
scroll to position [465, 0]
click at [1194, 353] on h5 "Select" at bounding box center [1208, 352] width 46 height 18
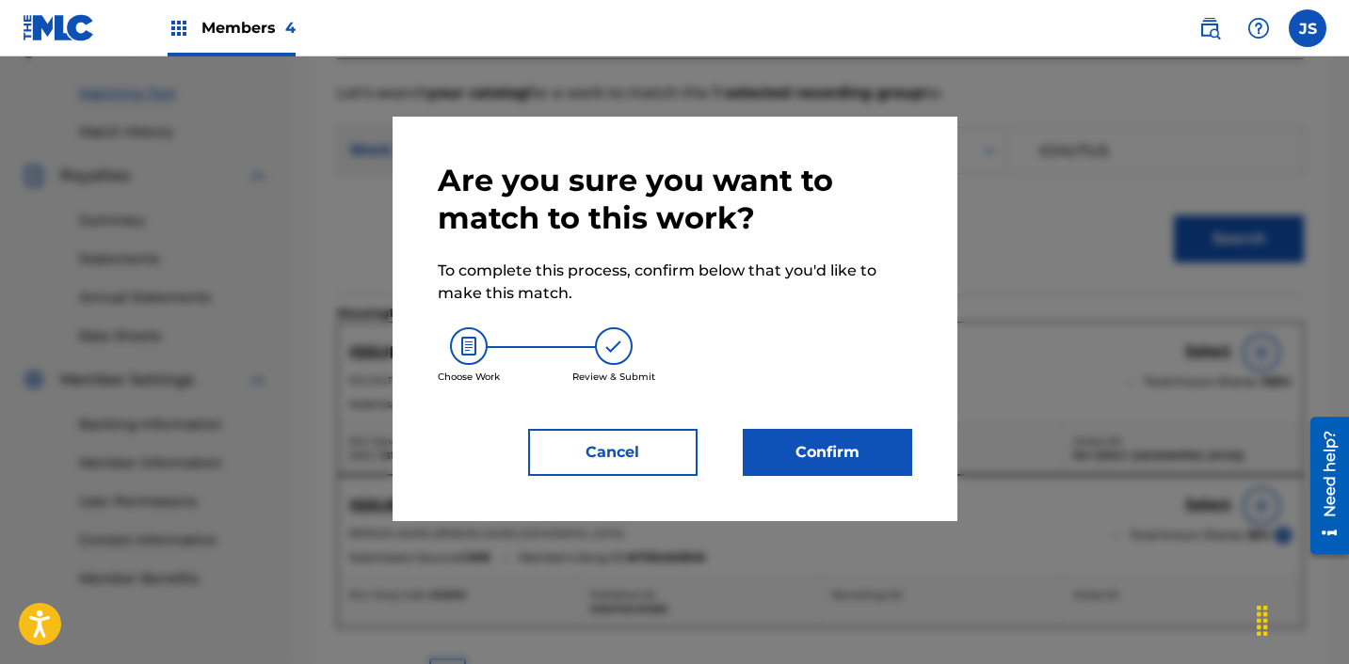
click at [775, 447] on button "Confirm" at bounding box center [827, 452] width 169 height 47
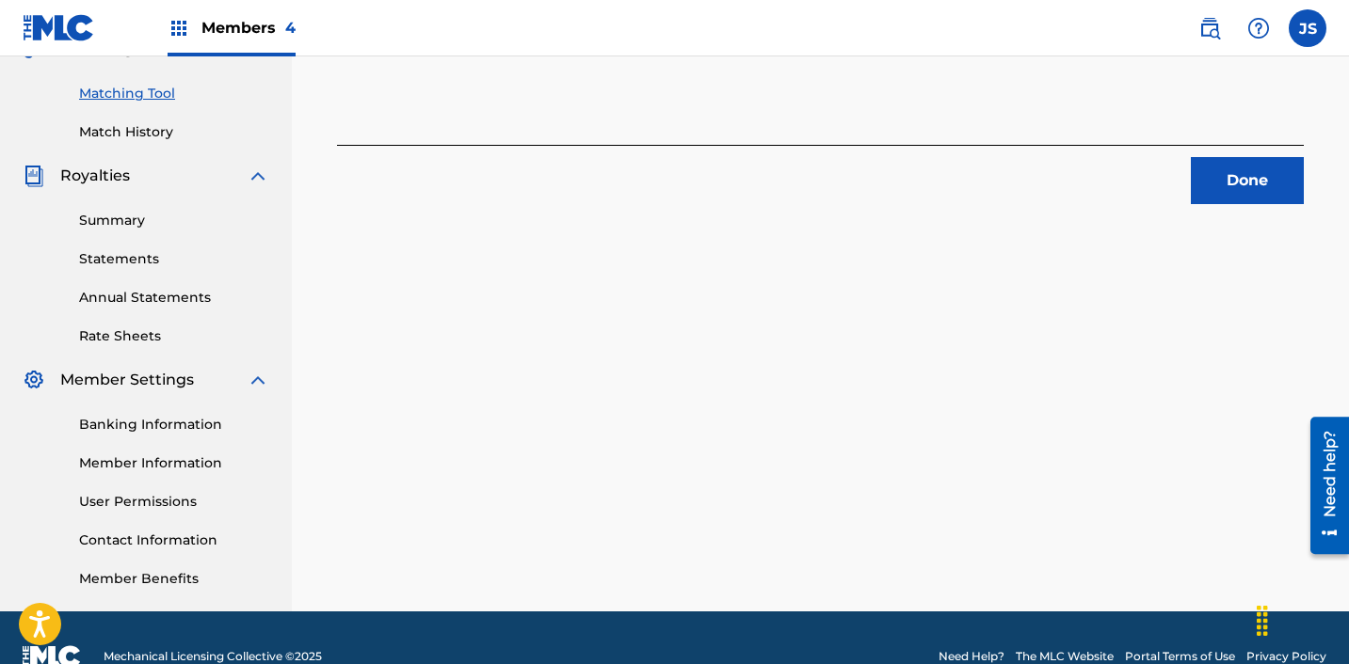
click at [1251, 169] on button "Done" at bounding box center [1247, 180] width 113 height 47
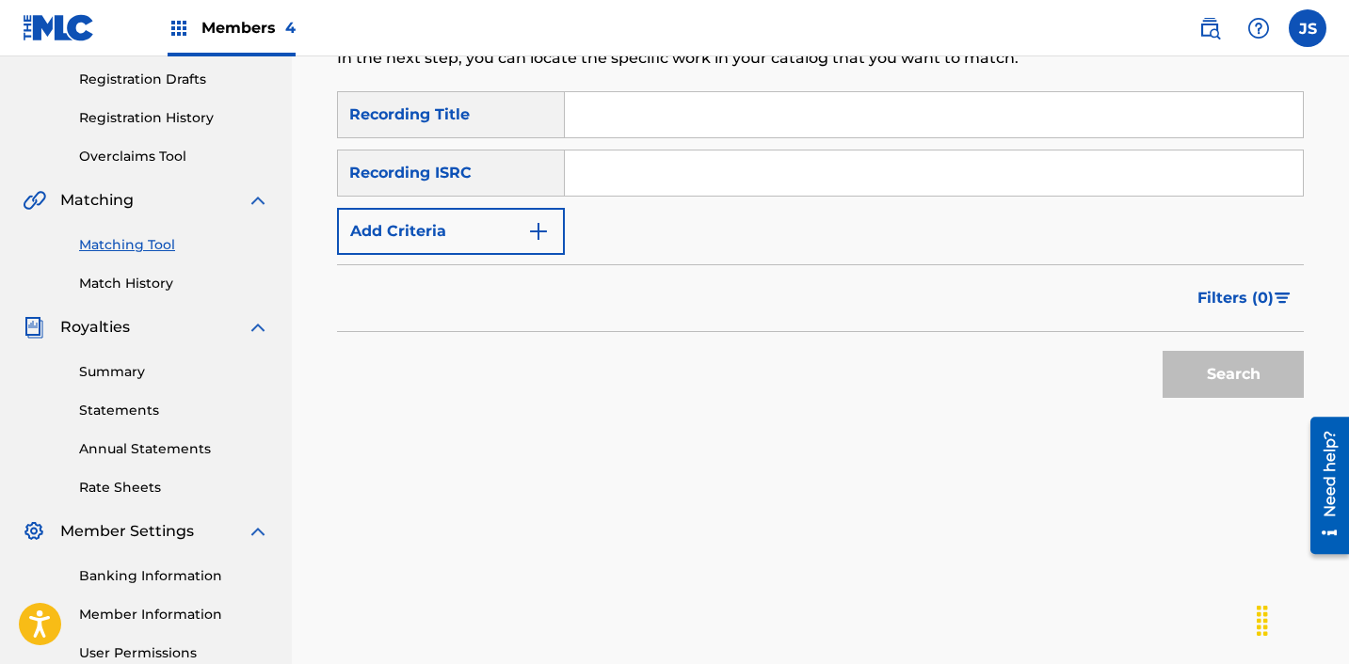
scroll to position [312, 0]
click at [920, 164] on input "Search Form" at bounding box center [934, 174] width 738 height 45
paste input "ZZA0P2309252"
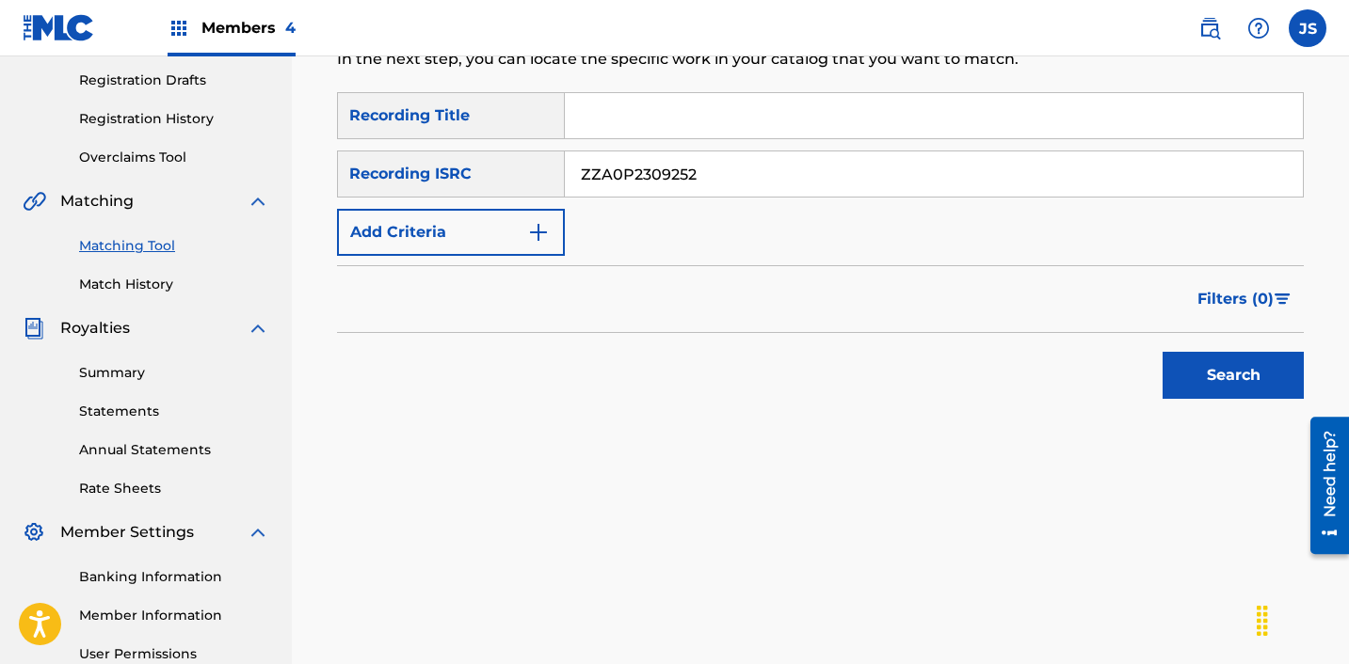
click at [1162, 352] on button "Search" at bounding box center [1232, 375] width 141 height 47
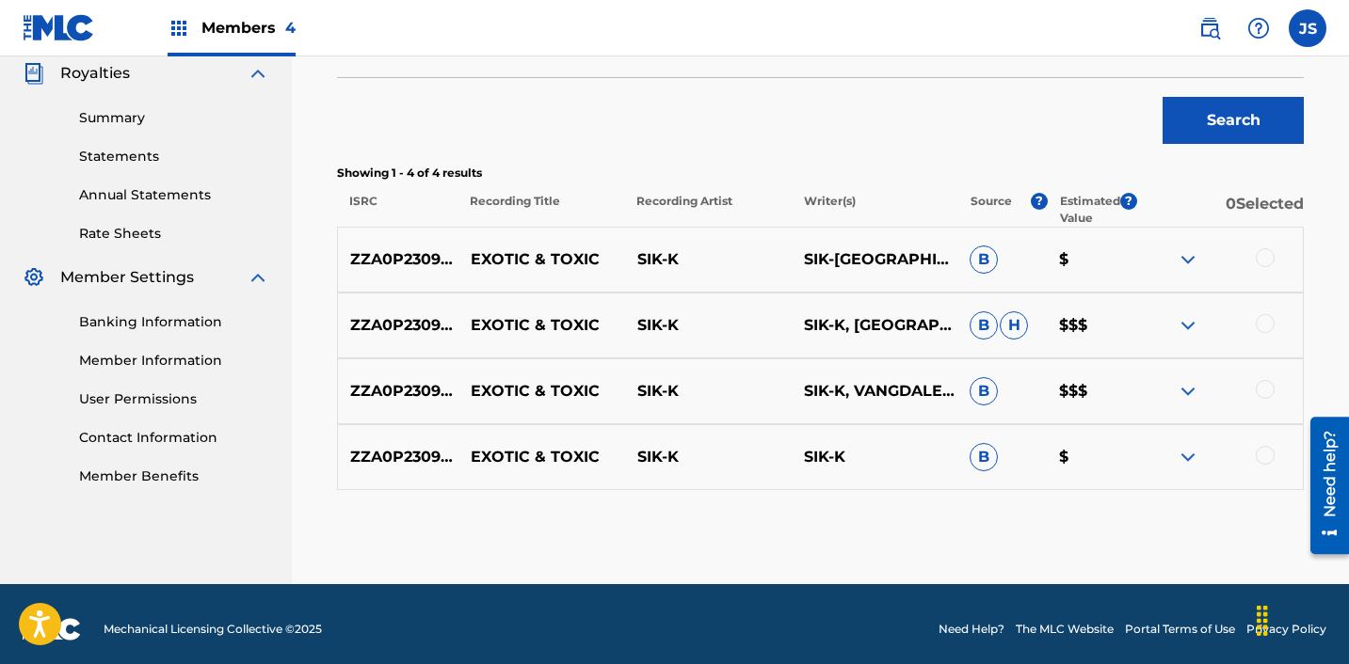
scroll to position [572, 0]
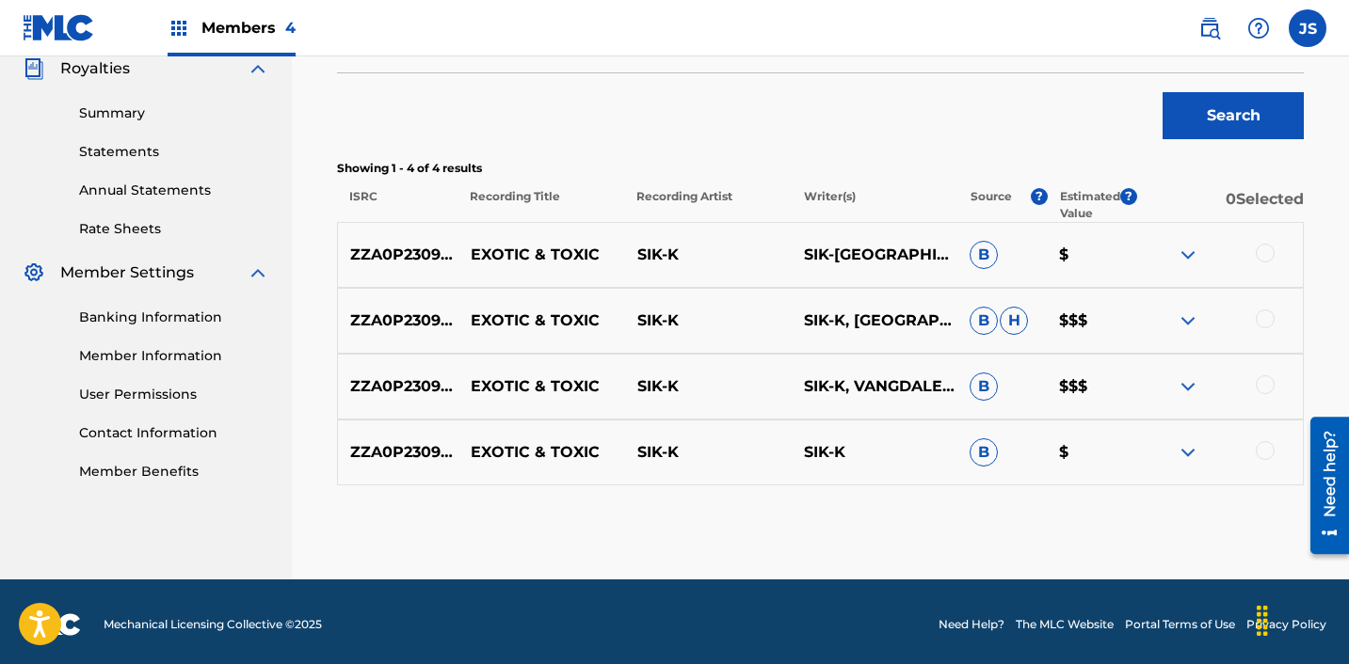
click at [1268, 248] on div at bounding box center [1264, 253] width 19 height 19
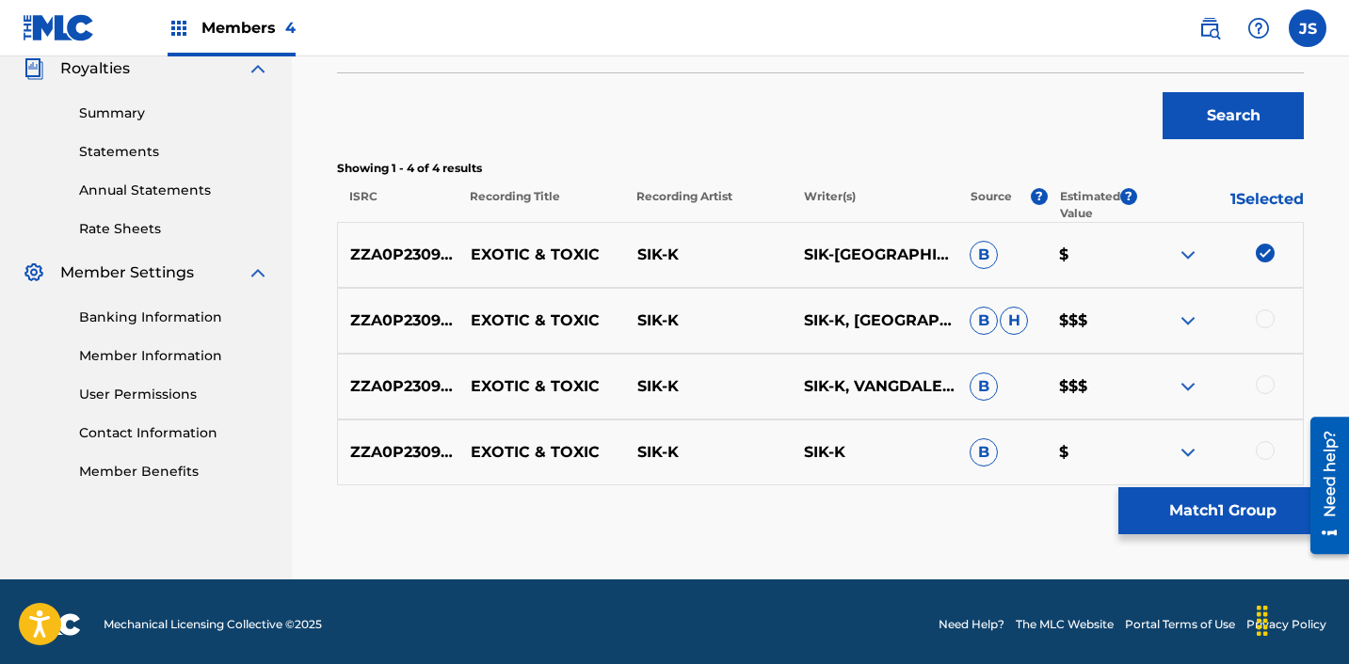
click at [1269, 331] on div at bounding box center [1219, 321] width 167 height 23
click at [1267, 319] on div at bounding box center [1264, 319] width 19 height 19
click at [1265, 375] on div "ZZA0P2309252 EXOTIC & TOXIC SIK-K SIK-K, VANGDALE, 식케이 B $$$" at bounding box center [820, 387] width 967 height 66
click at [1265, 392] on div at bounding box center [1264, 385] width 19 height 19
click at [1264, 457] on div at bounding box center [1264, 450] width 19 height 19
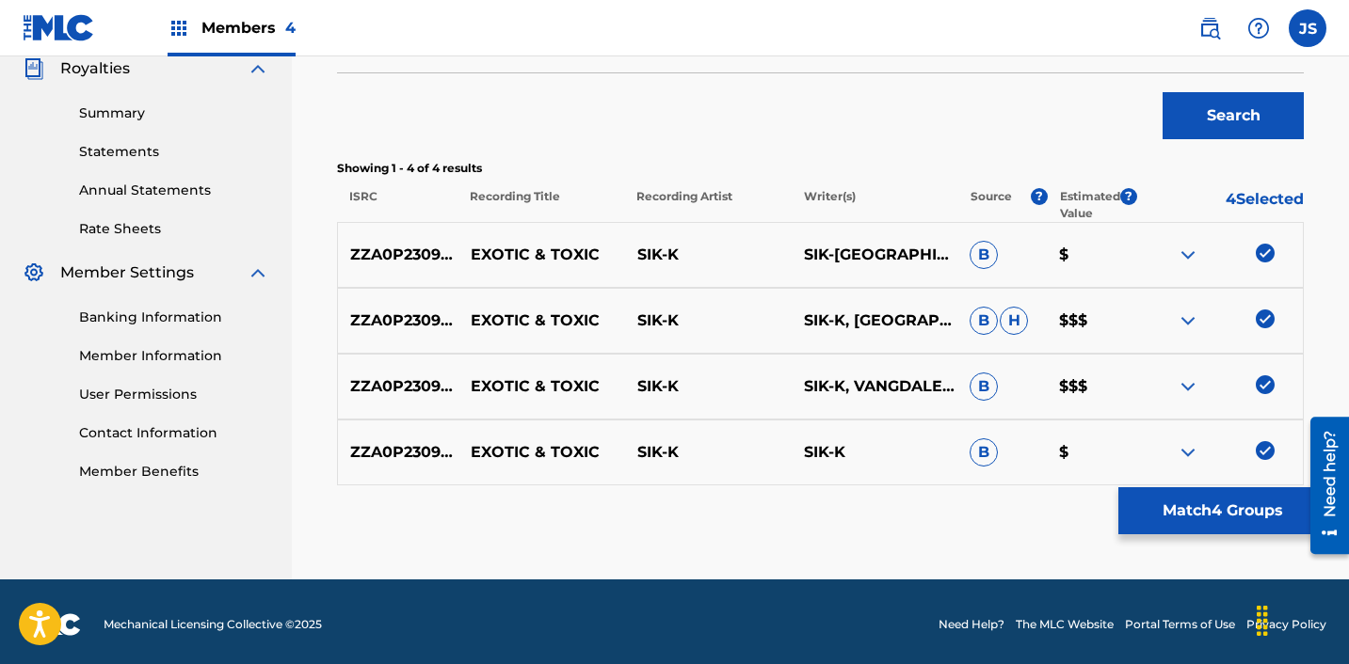
click at [1230, 508] on button "Match 4 Groups" at bounding box center [1222, 511] width 208 height 47
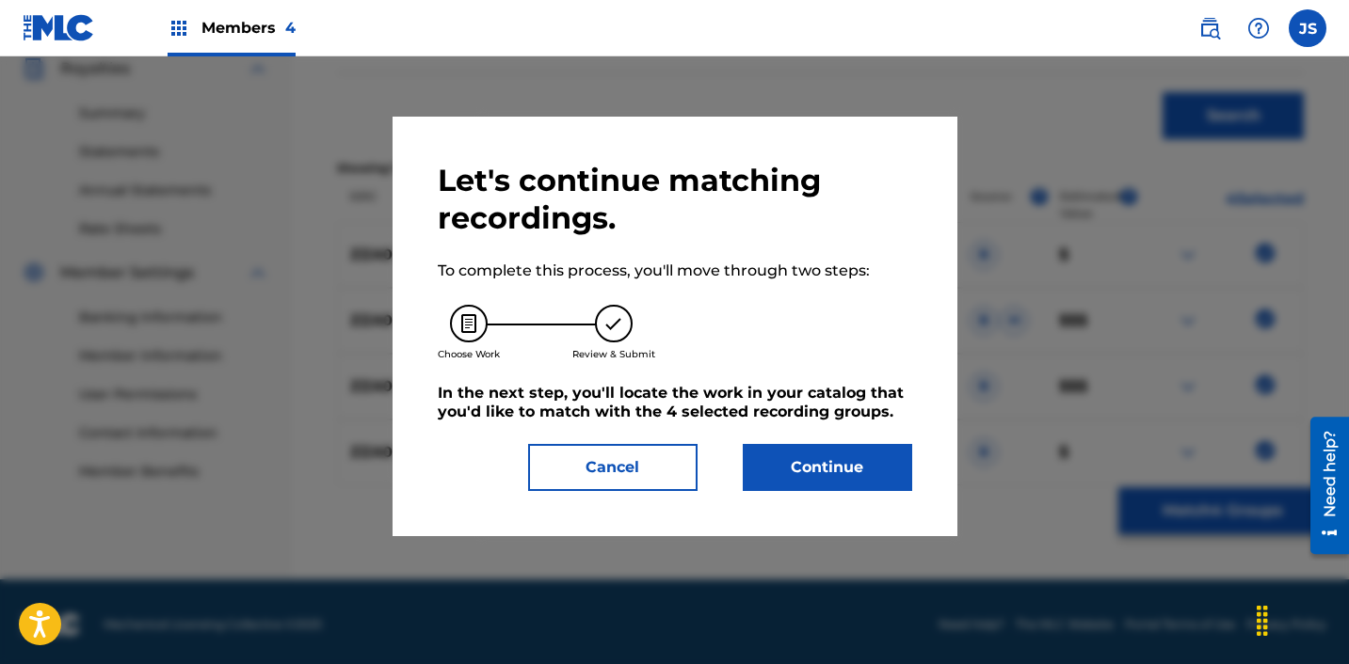
click at [644, 467] on button "Cancel" at bounding box center [612, 467] width 169 height 47
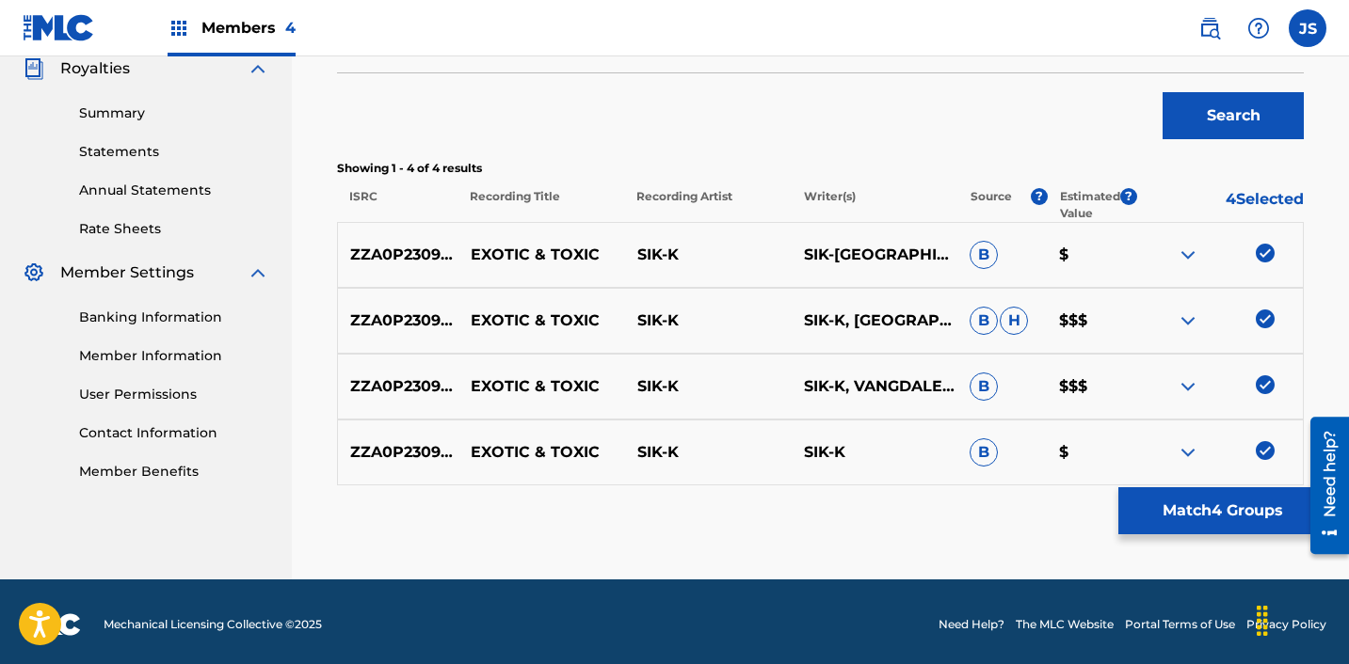
click at [1191, 489] on button "Match 4 Groups" at bounding box center [1222, 511] width 208 height 47
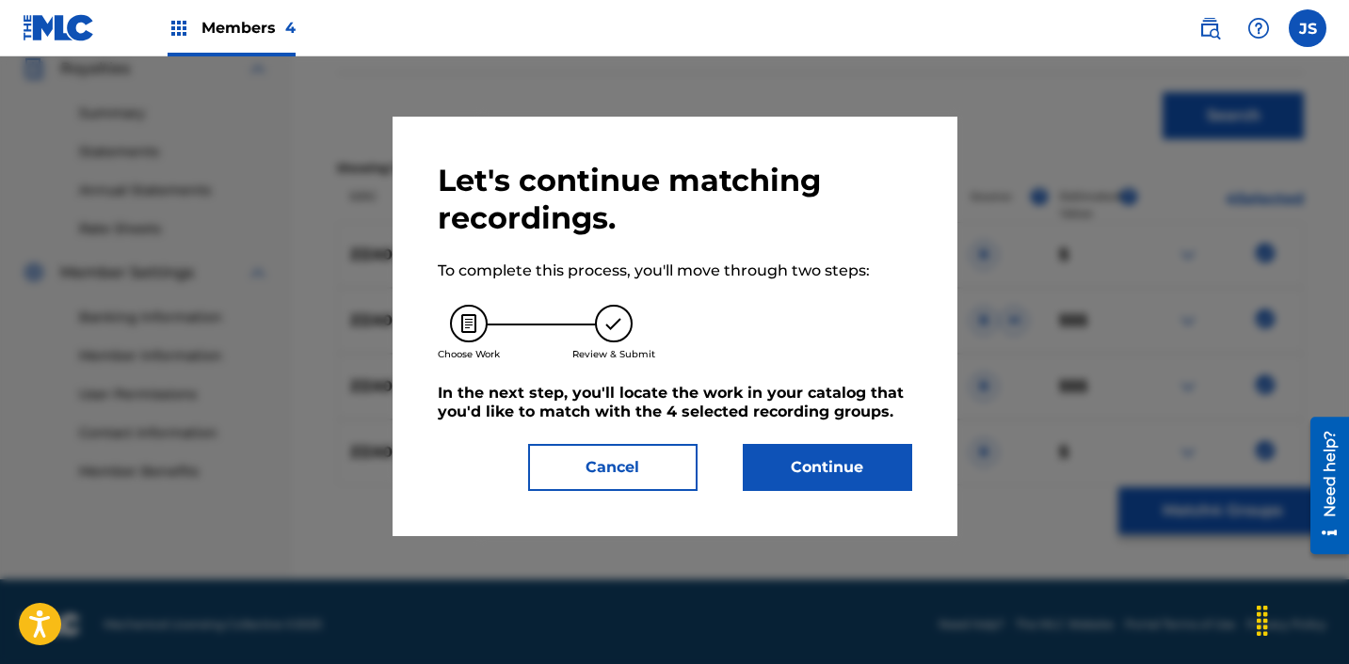
click at [873, 468] on button "Continue" at bounding box center [827, 467] width 169 height 47
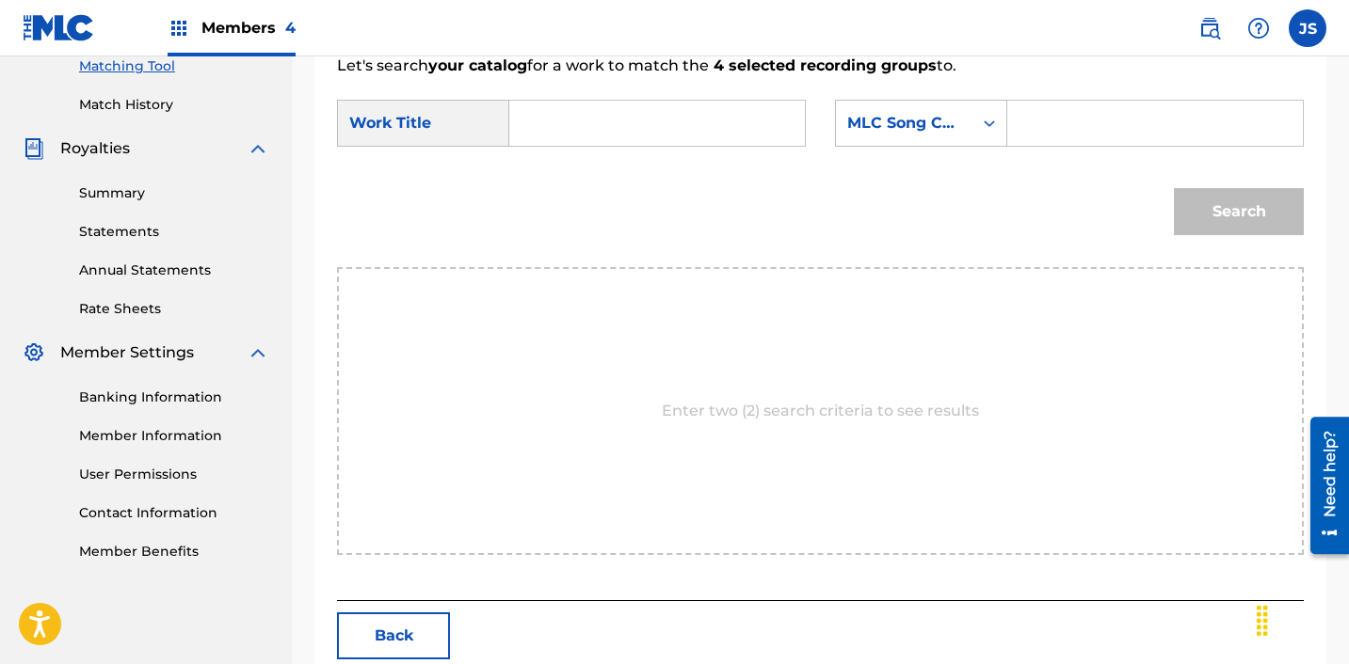
scroll to position [493, 0]
click at [539, 91] on form "SearchWithCriteria28c12c81-bc92-40d2-8ced-459b3eb0b910 Work Title SearchWithCri…" at bounding box center [820, 171] width 967 height 190
click at [539, 123] on input "Search Form" at bounding box center [657, 122] width 264 height 45
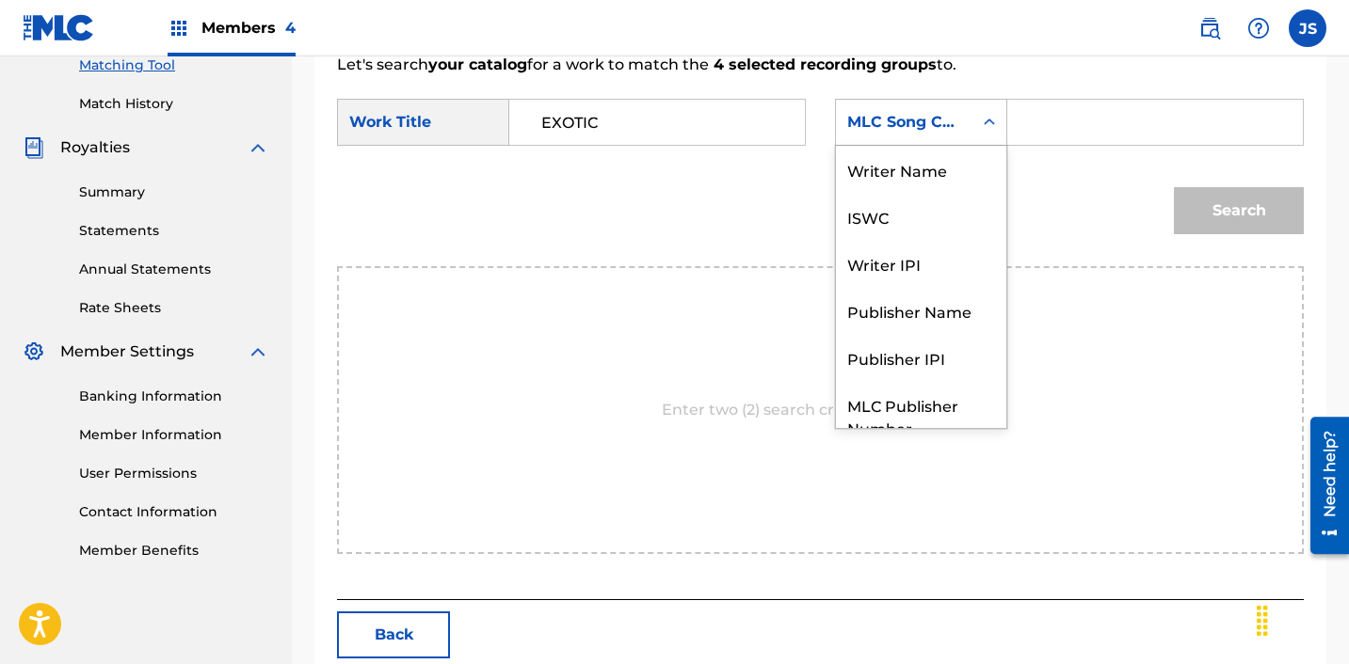
click at [950, 117] on div "MLC Song Code" at bounding box center [904, 122] width 114 height 23
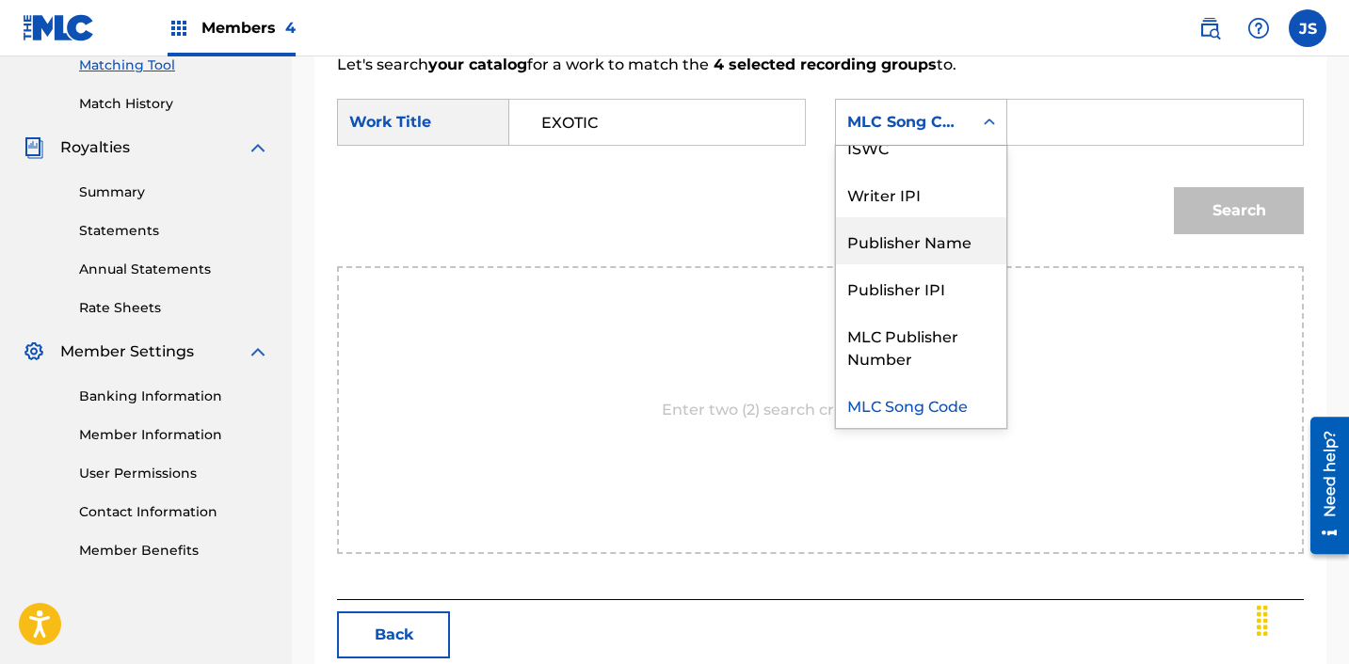
click at [961, 240] on div "Publisher Name" at bounding box center [921, 240] width 170 height 47
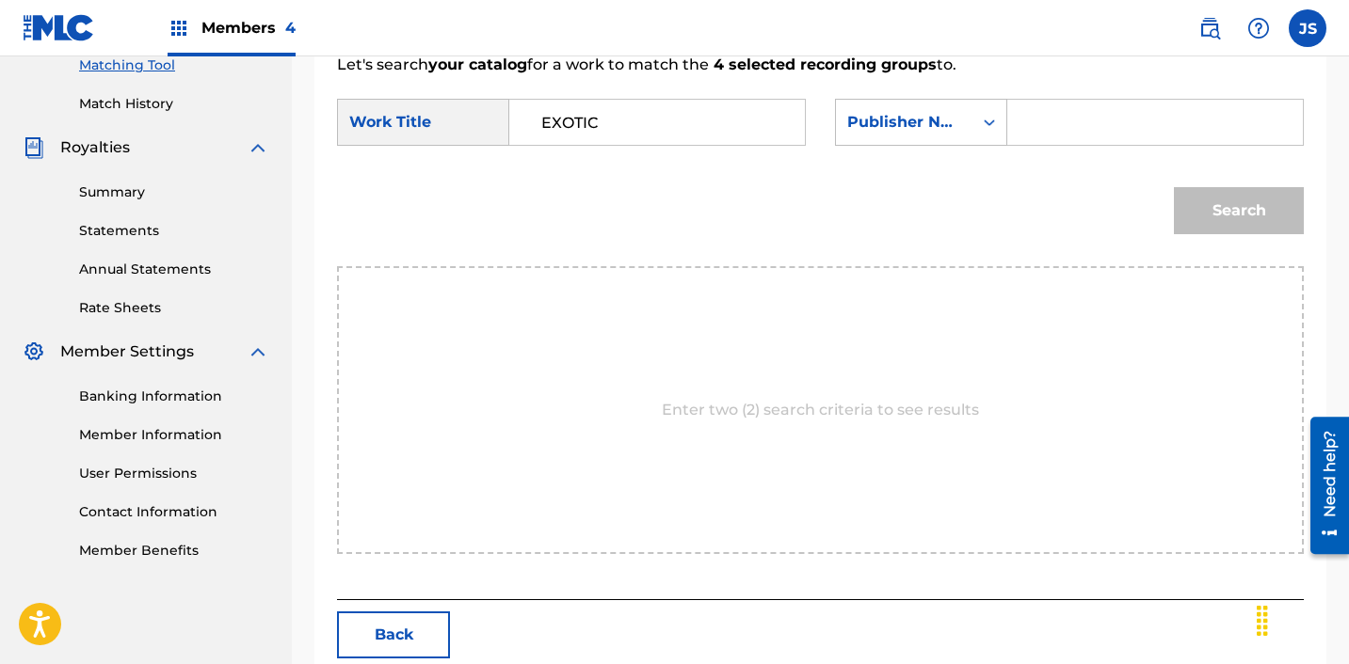
click at [1078, 118] on input "Search Form" at bounding box center [1155, 122] width 264 height 45
click at [1270, 208] on button "Search" at bounding box center [1239, 210] width 130 height 47
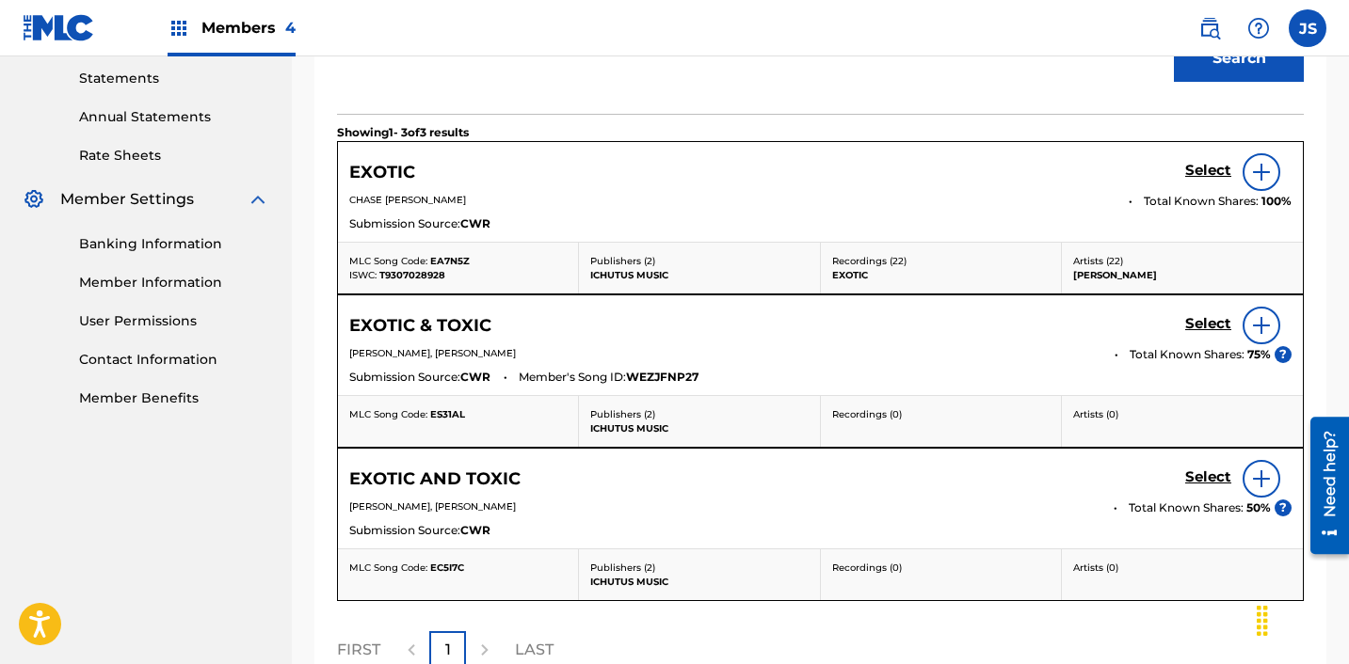
scroll to position [651, 0]
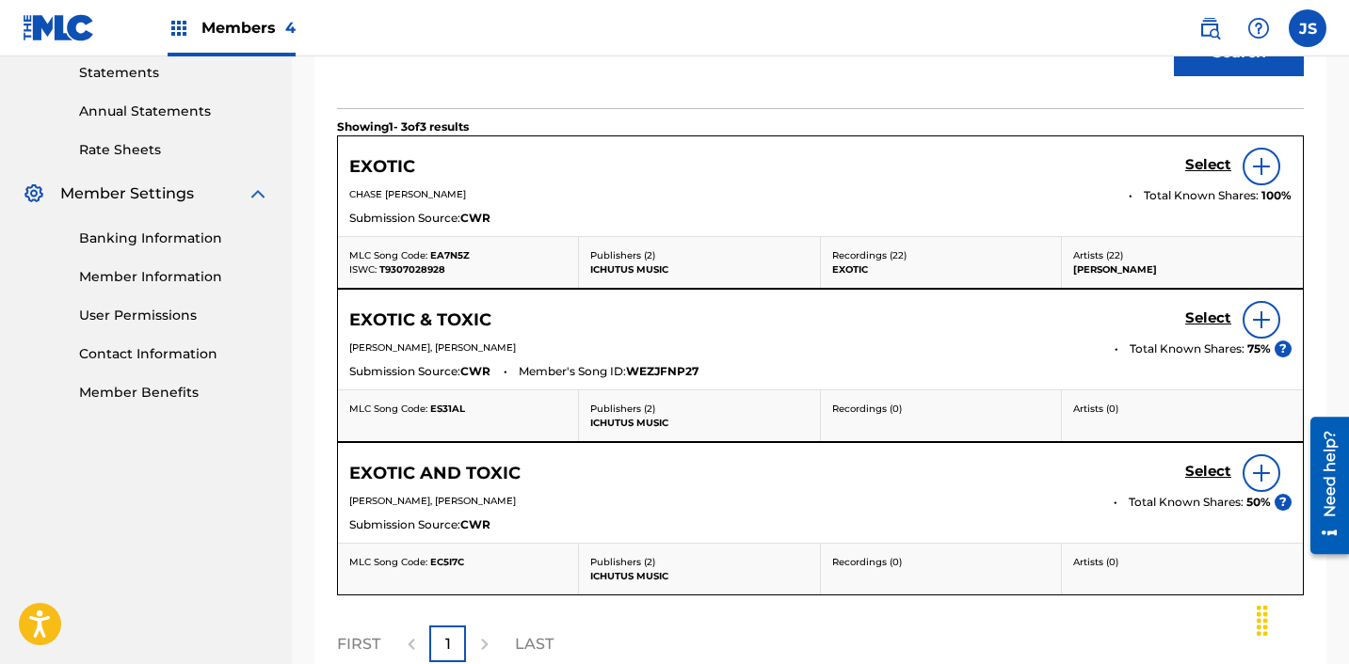
click at [1196, 174] on h5 "Select" at bounding box center [1208, 165] width 46 height 18
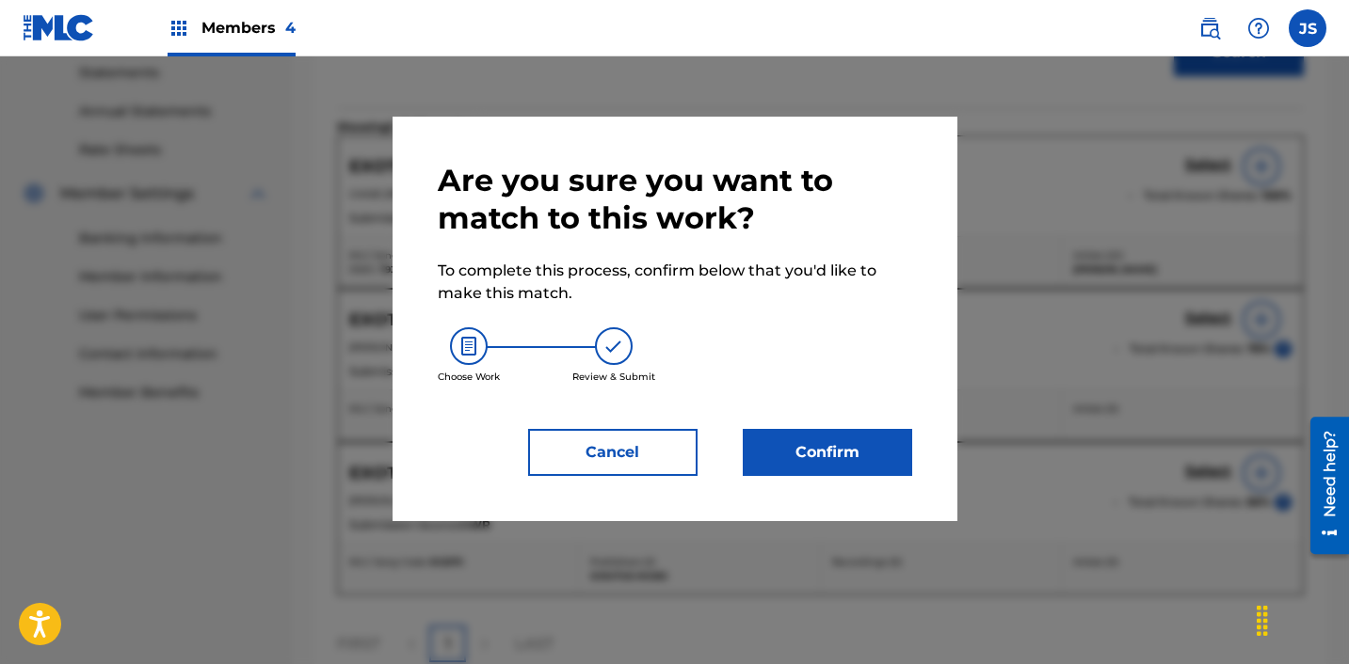
click at [871, 442] on button "Confirm" at bounding box center [827, 452] width 169 height 47
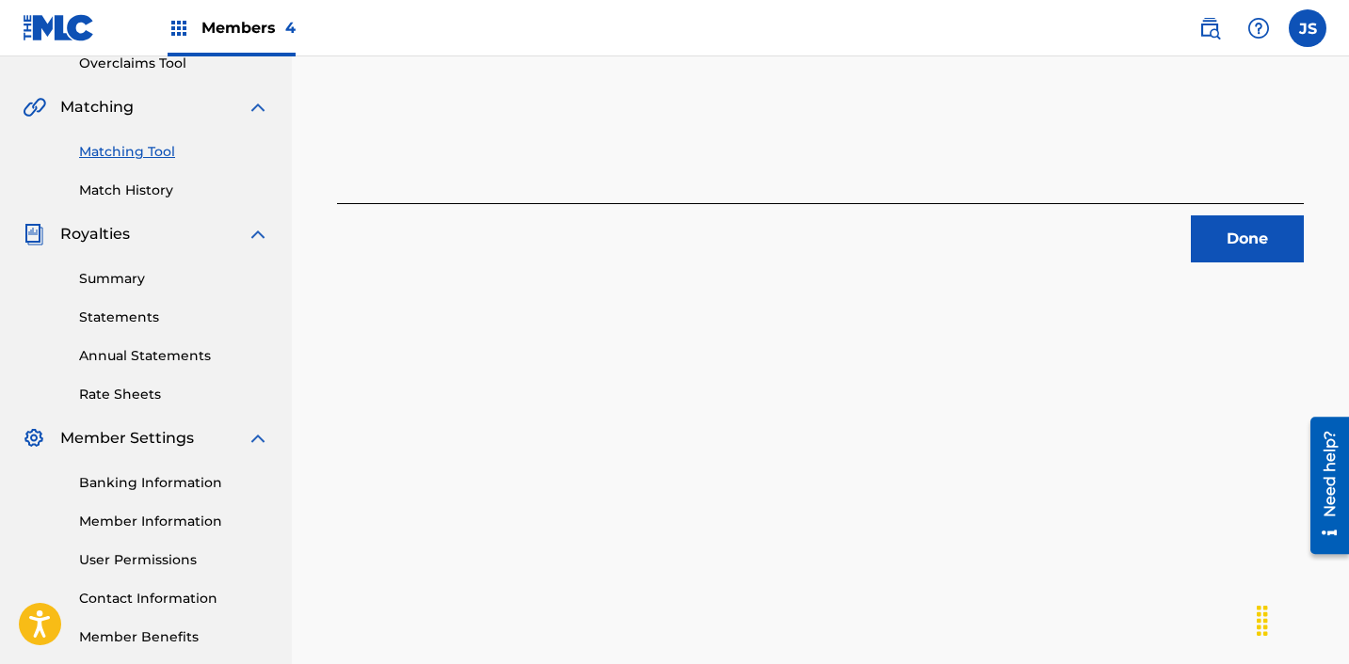
scroll to position [403, 0]
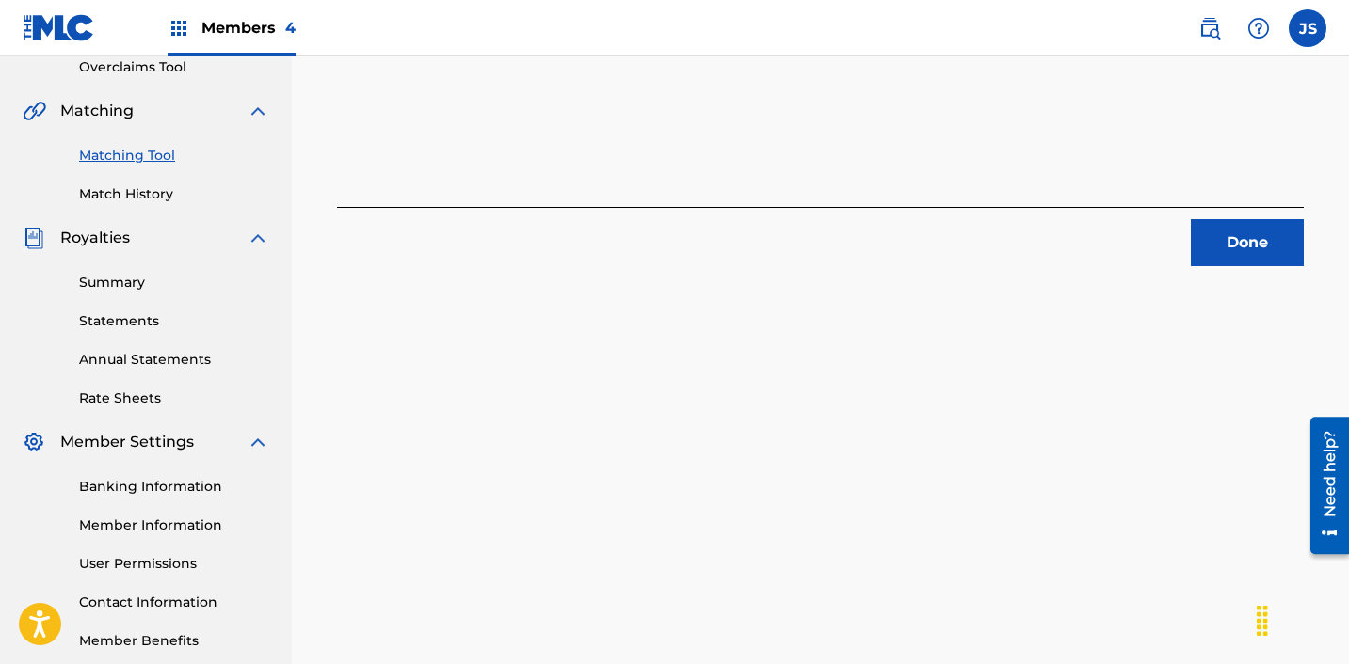
click at [1269, 248] on button "Done" at bounding box center [1247, 242] width 113 height 47
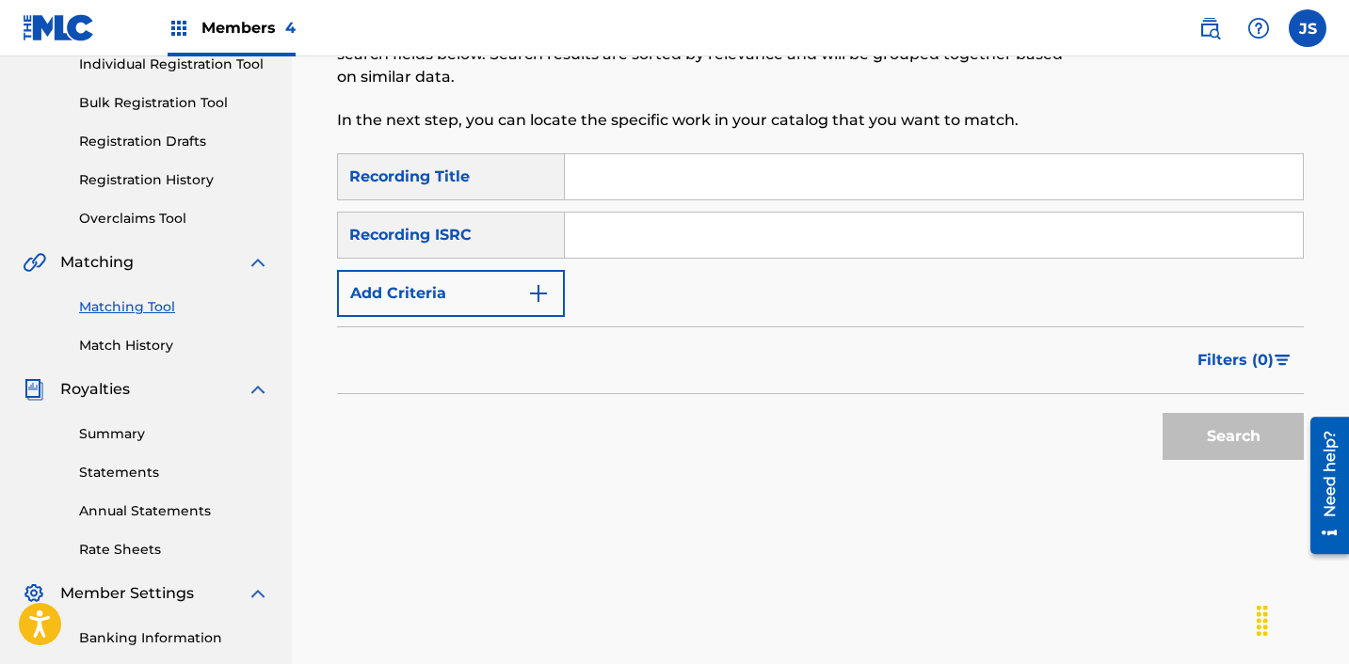
scroll to position [249, 0]
click at [727, 226] on input "Search Form" at bounding box center [934, 237] width 738 height 45
paste input "KRNAR1703903"
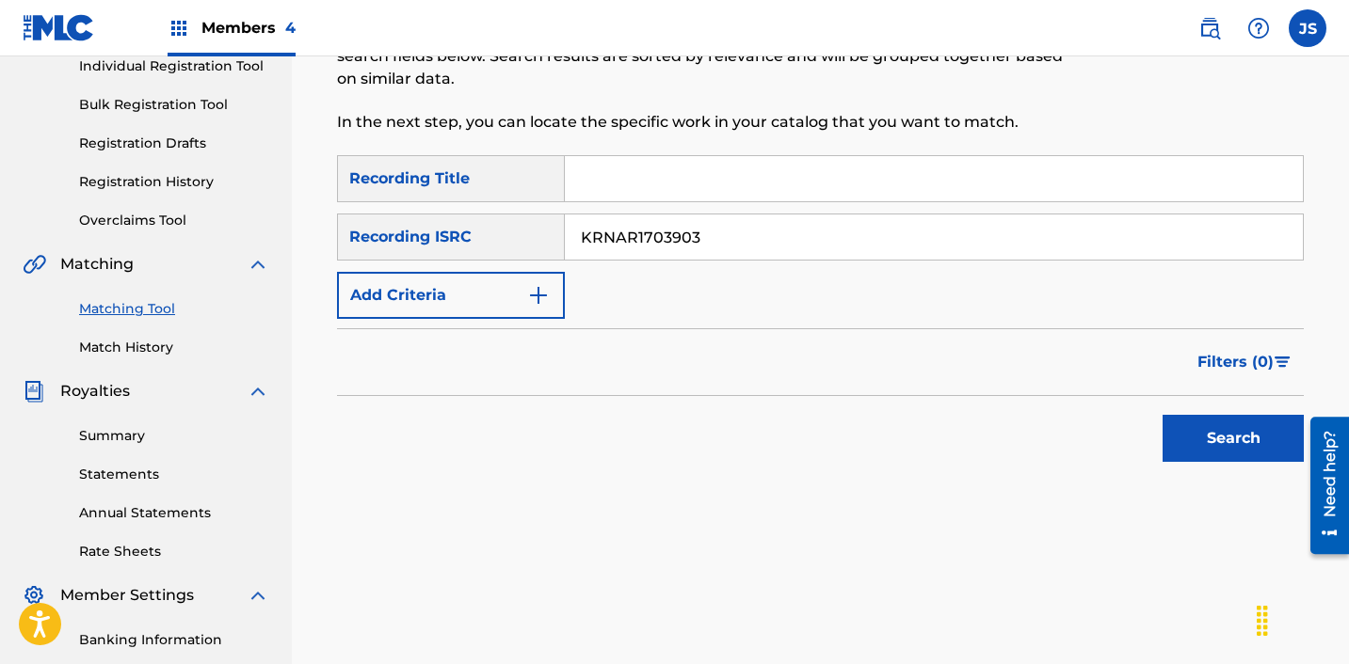
click at [1162, 415] on button "Search" at bounding box center [1232, 438] width 141 height 47
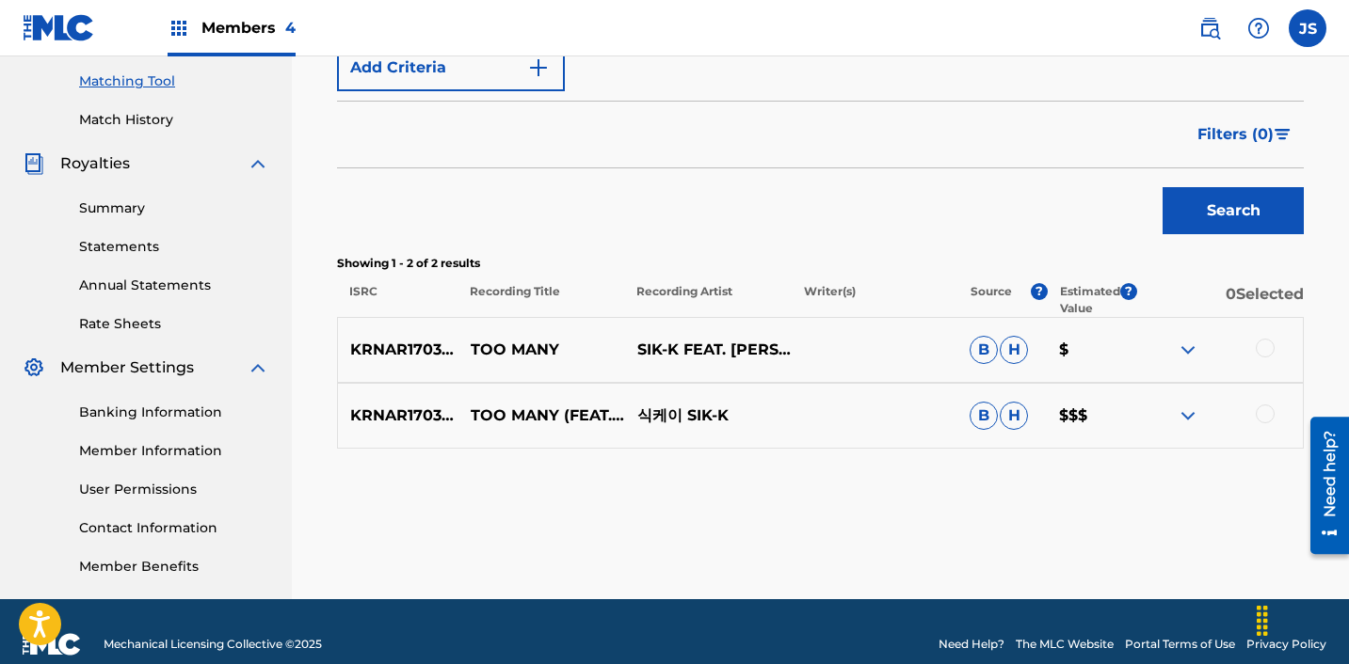
scroll to position [503, 0]
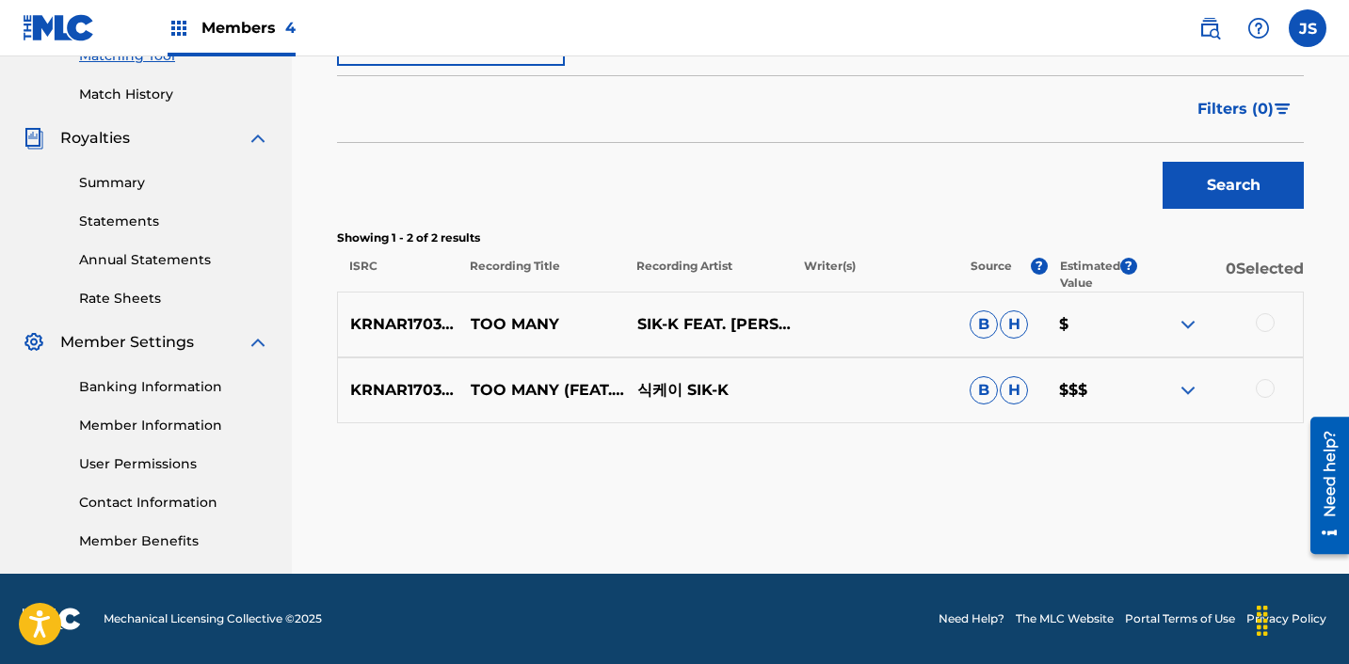
click at [1269, 391] on div at bounding box center [1264, 388] width 19 height 19
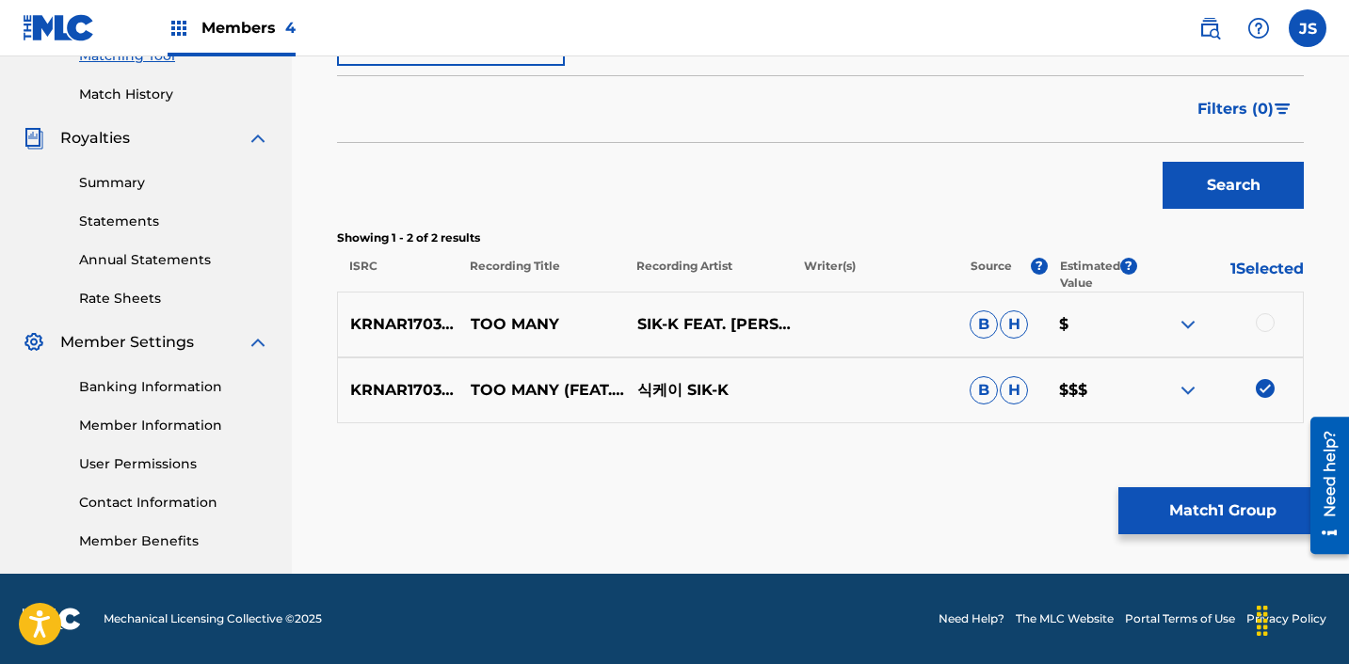
click at [1265, 324] on div at bounding box center [1264, 322] width 19 height 19
click at [1200, 537] on div "Matching Tool The Matching Tool allows Members to match sound recordings to wor…" at bounding box center [820, 87] width 1057 height 973
click at [1198, 518] on button "Match 2 Groups" at bounding box center [1222, 511] width 208 height 47
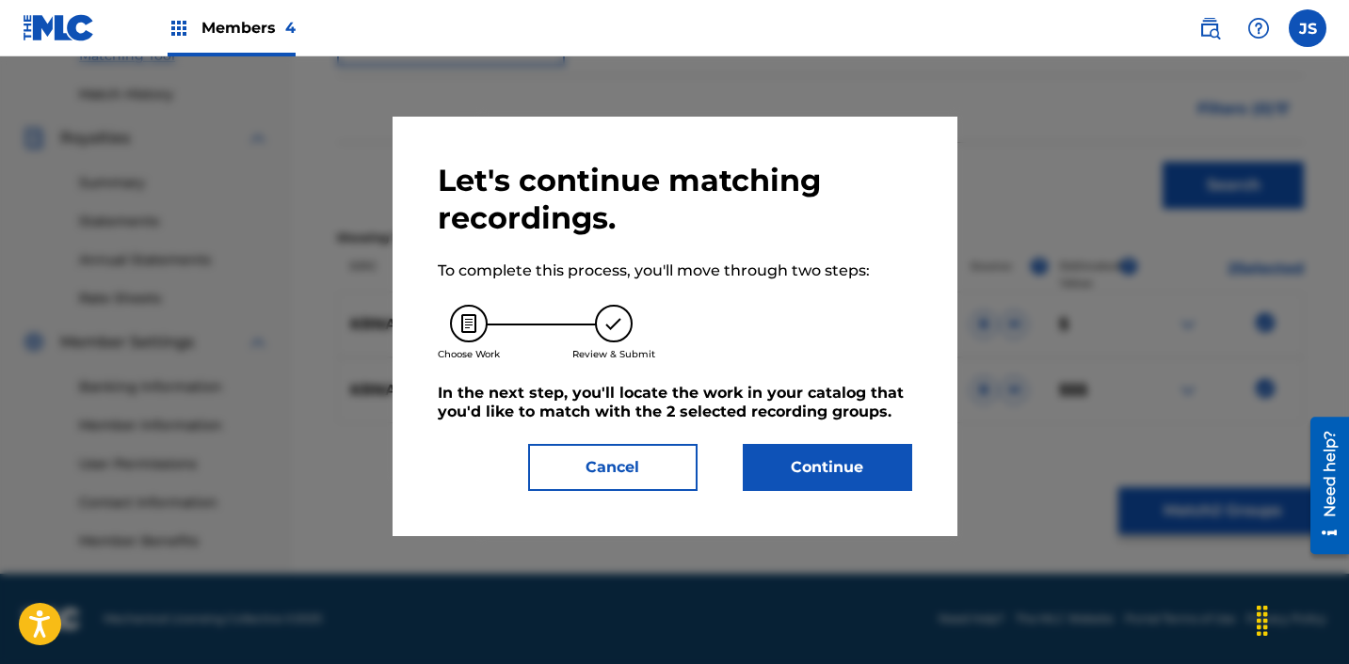
click at [847, 461] on button "Continue" at bounding box center [827, 467] width 169 height 47
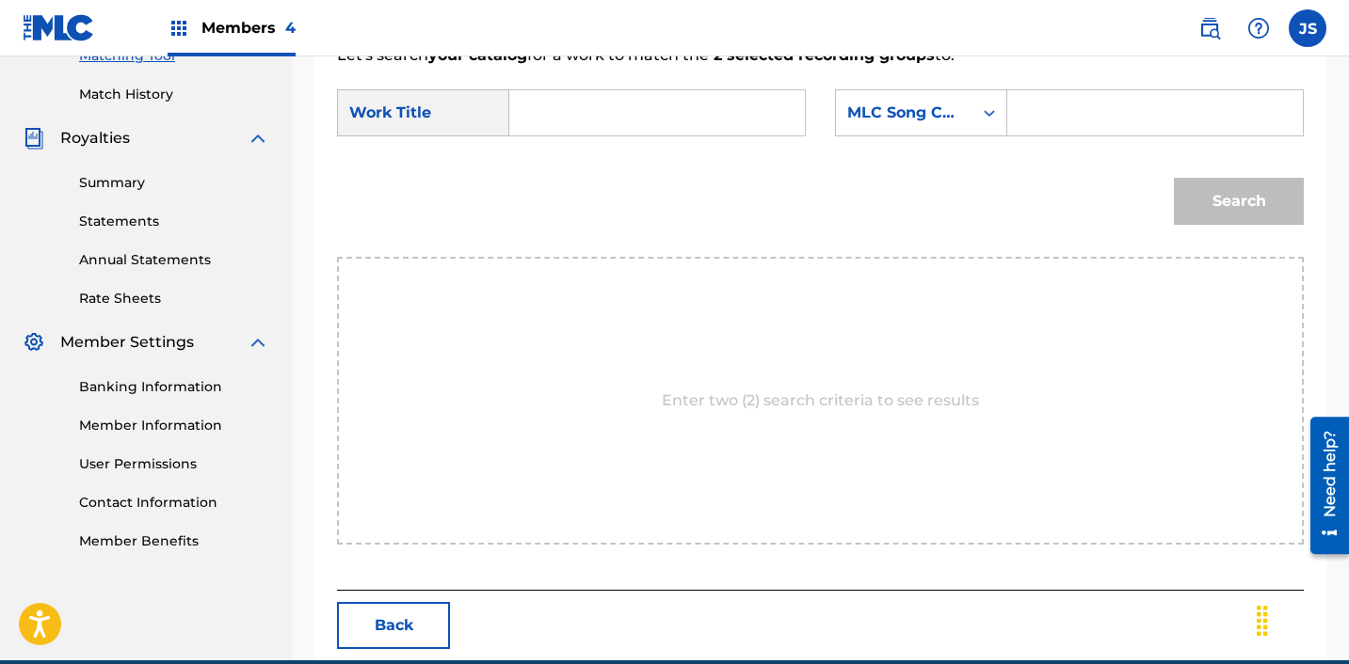
click at [678, 117] on input "Search Form" at bounding box center [657, 112] width 264 height 45
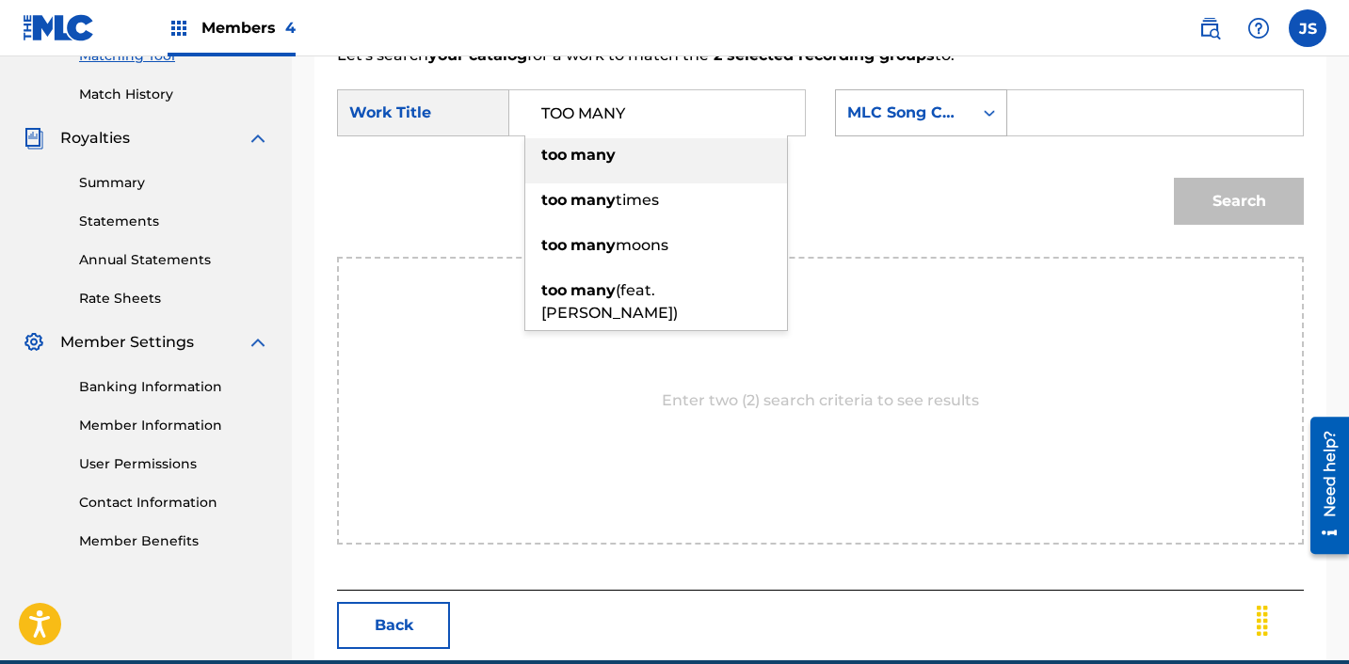
click at [965, 116] on div "MLC Song Code" at bounding box center [904, 113] width 136 height 36
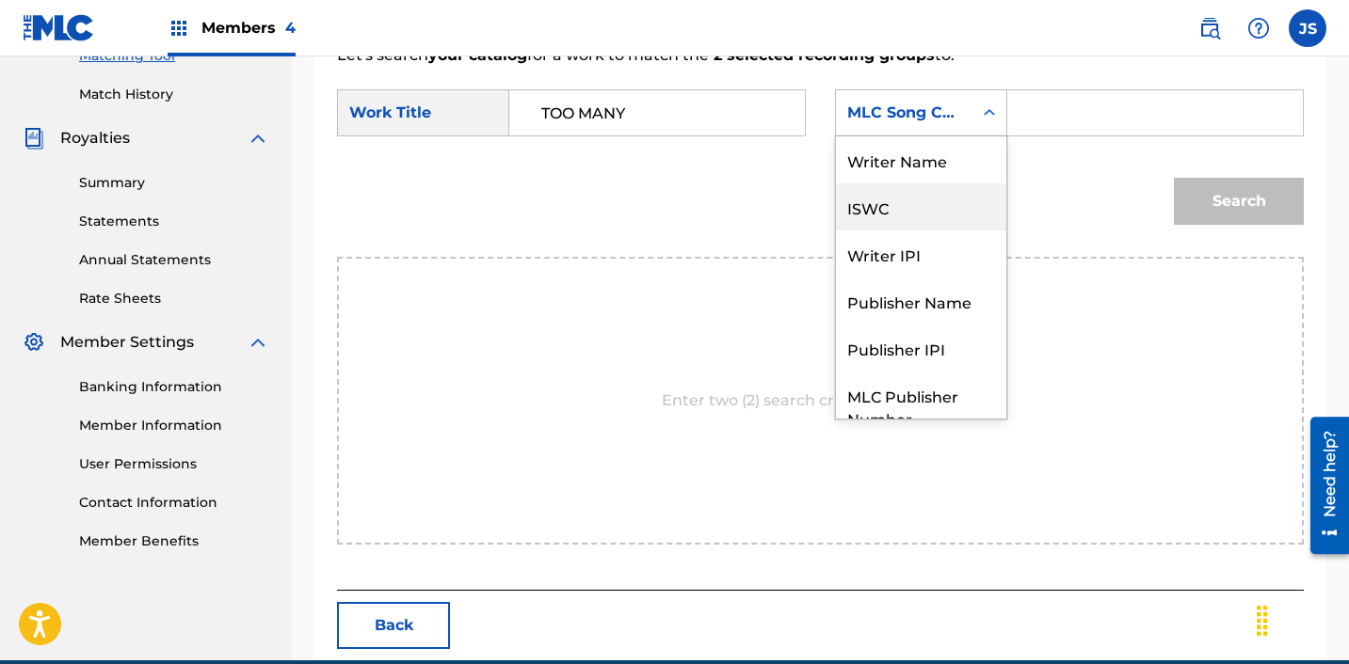
scroll to position [70, 0]
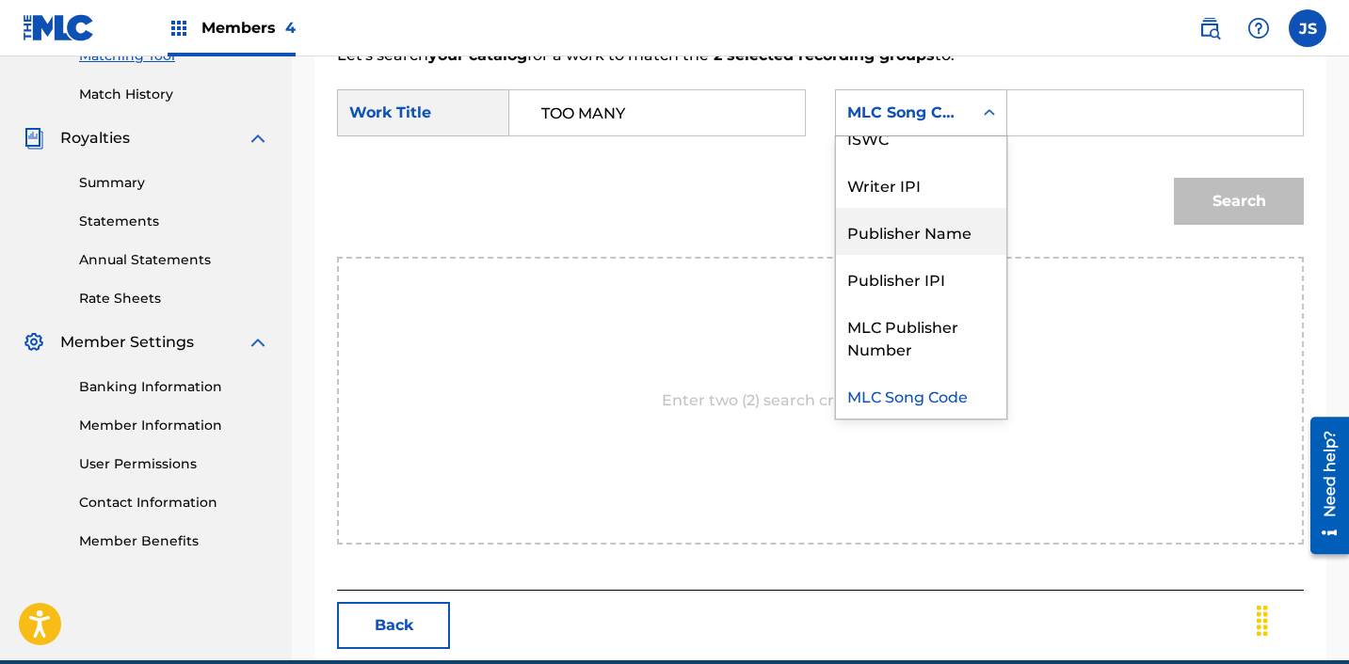
click at [936, 237] on div "Publisher Name" at bounding box center [921, 231] width 170 height 47
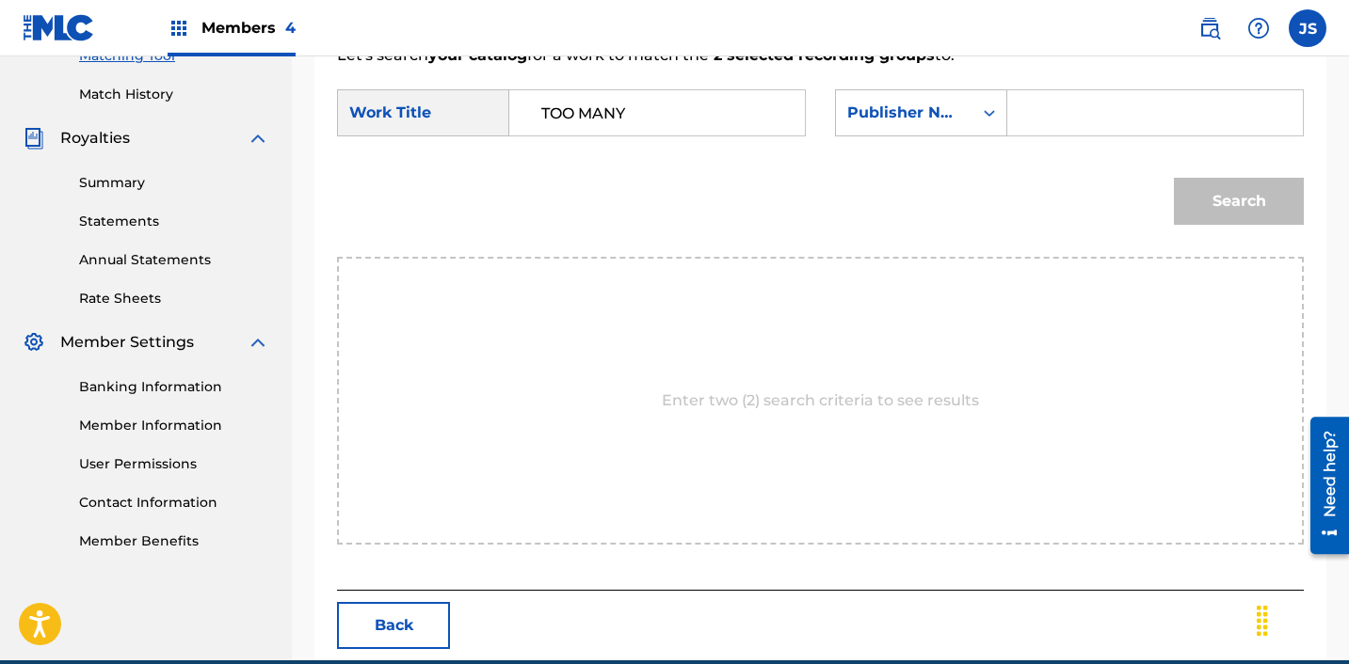
click at [1095, 107] on input "Search Form" at bounding box center [1155, 112] width 264 height 45
click at [1250, 197] on button "Search" at bounding box center [1239, 201] width 130 height 47
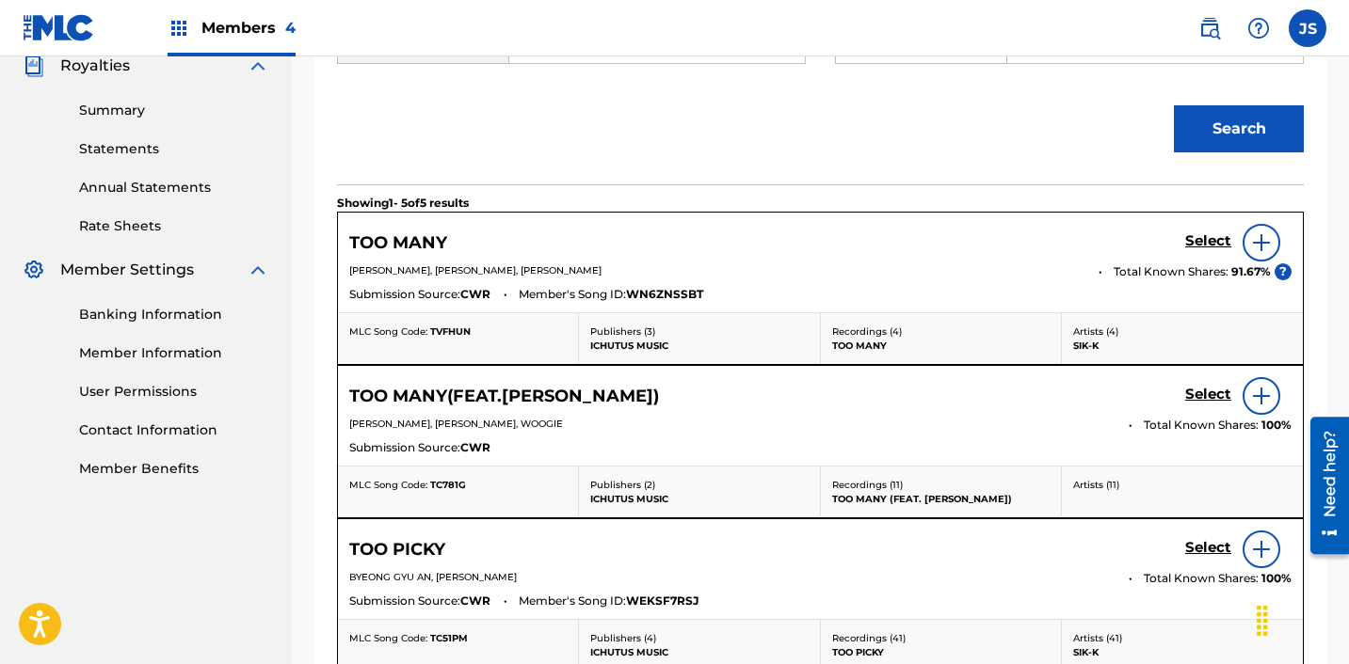
scroll to position [595, 0]
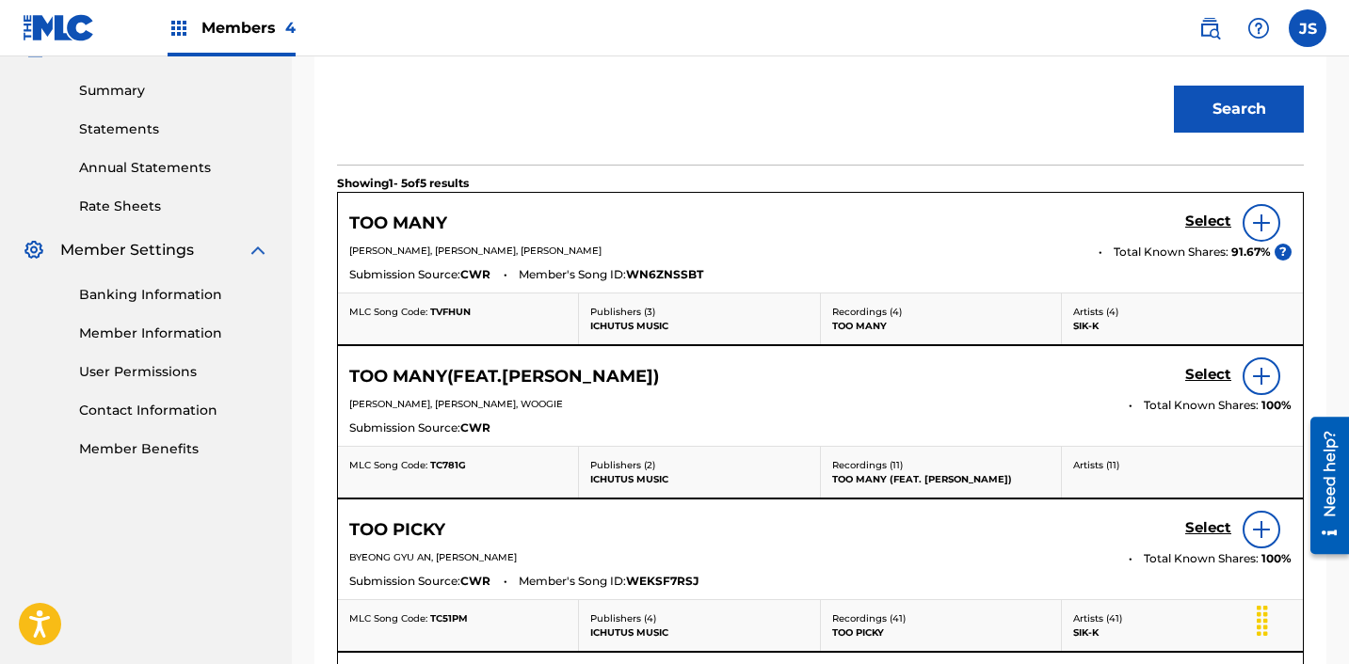
click at [1202, 219] on h5 "Select" at bounding box center [1208, 222] width 46 height 18
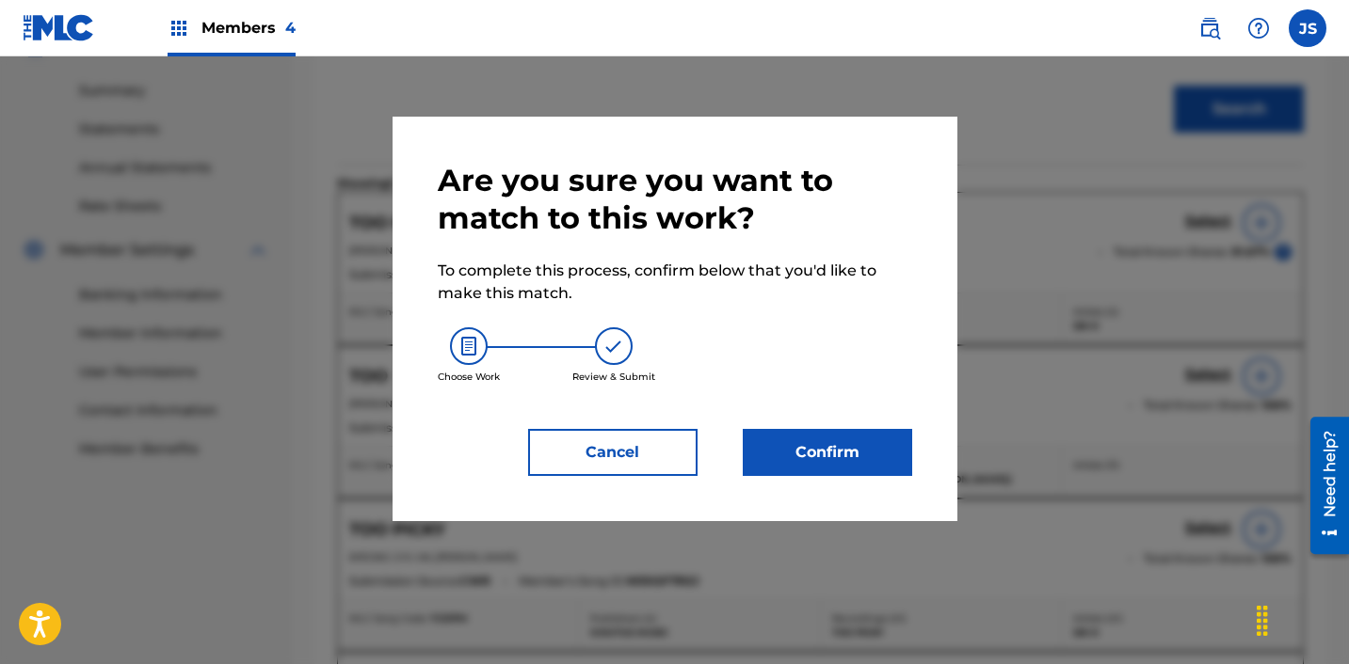
click at [827, 461] on button "Confirm" at bounding box center [827, 452] width 169 height 47
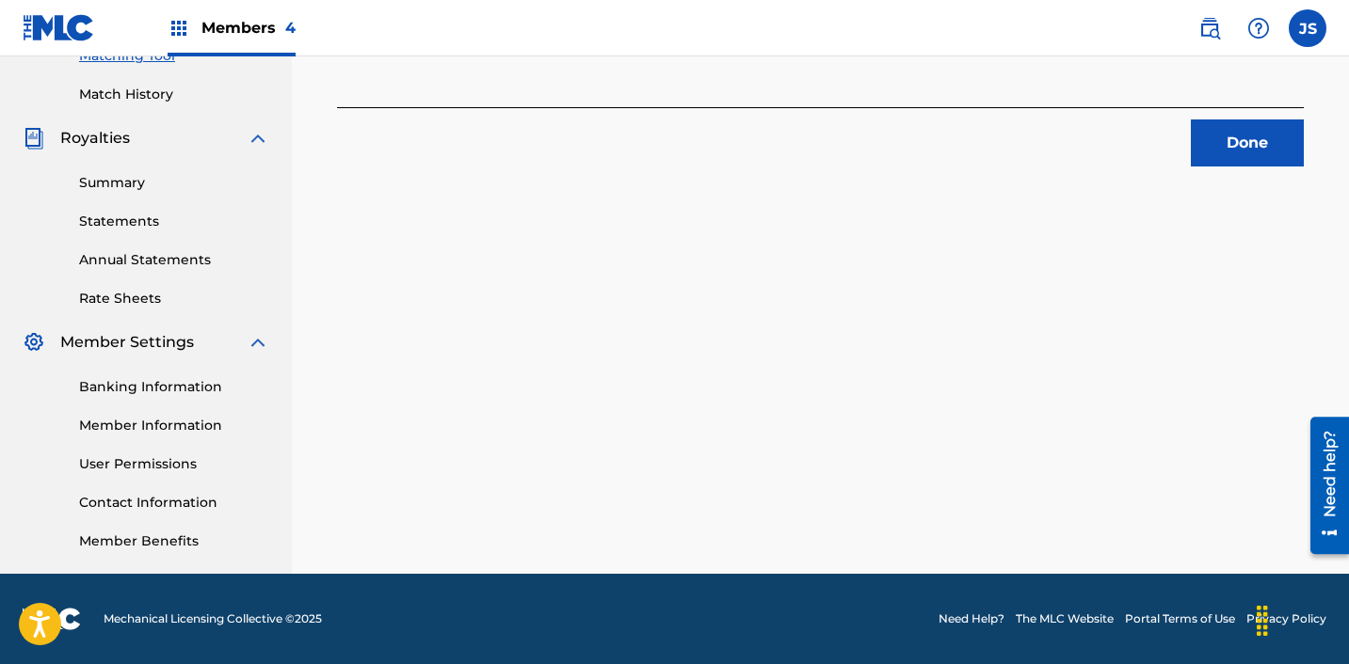
click at [1235, 111] on div "Done" at bounding box center [820, 136] width 967 height 59
click at [1235, 143] on button "Done" at bounding box center [1247, 143] width 113 height 47
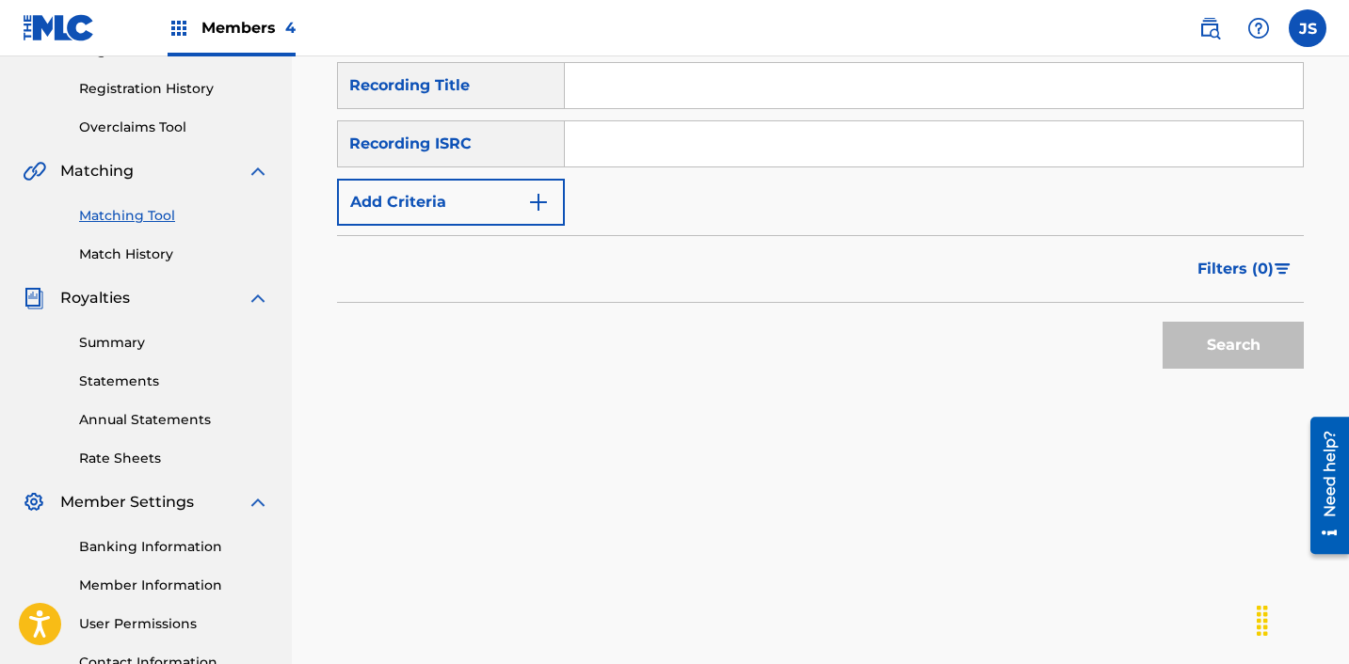
scroll to position [342, 0]
click at [738, 154] on input "Search Form" at bounding box center [934, 144] width 738 height 45
paste input "KRC711800002"
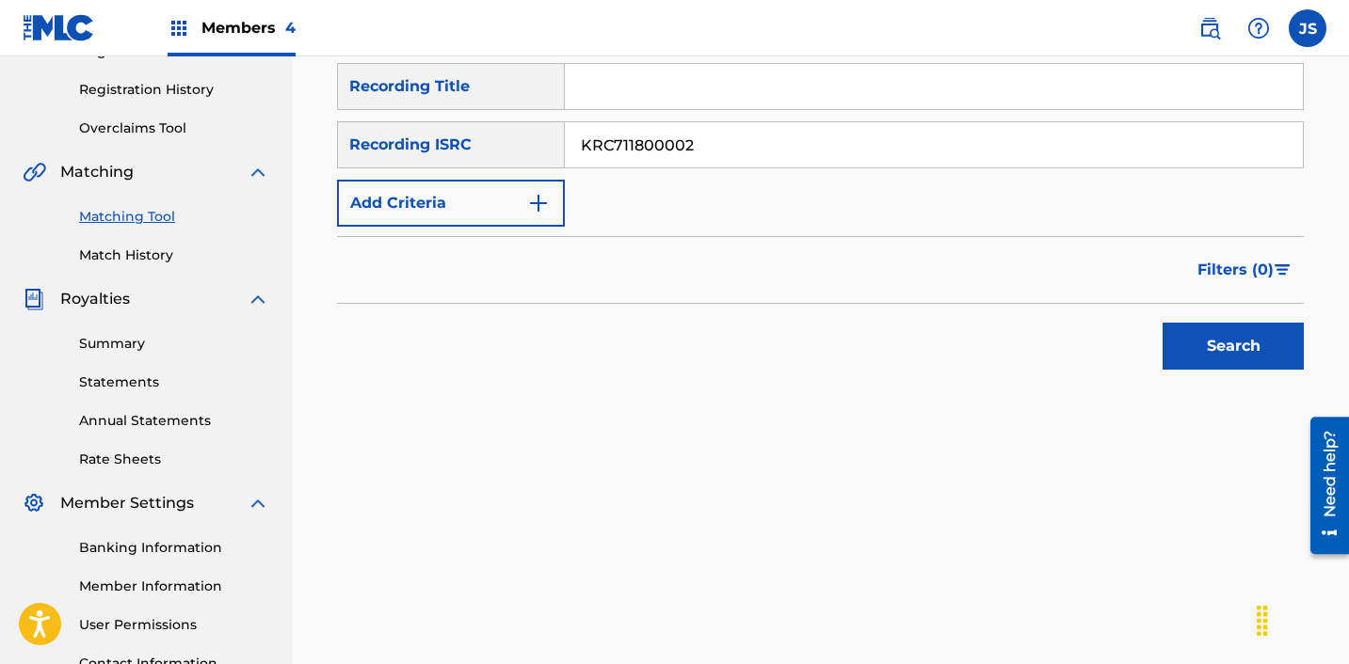
click at [1162, 323] on button "Search" at bounding box center [1232, 346] width 141 height 47
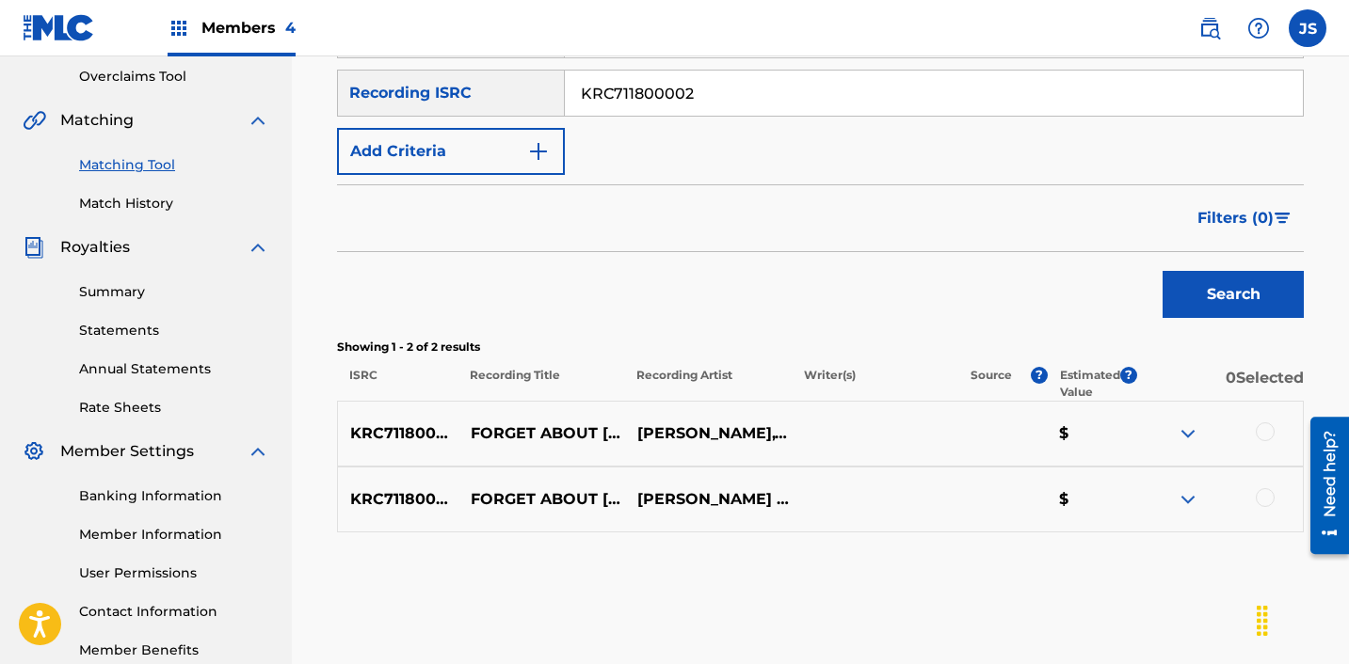
scroll to position [503, 0]
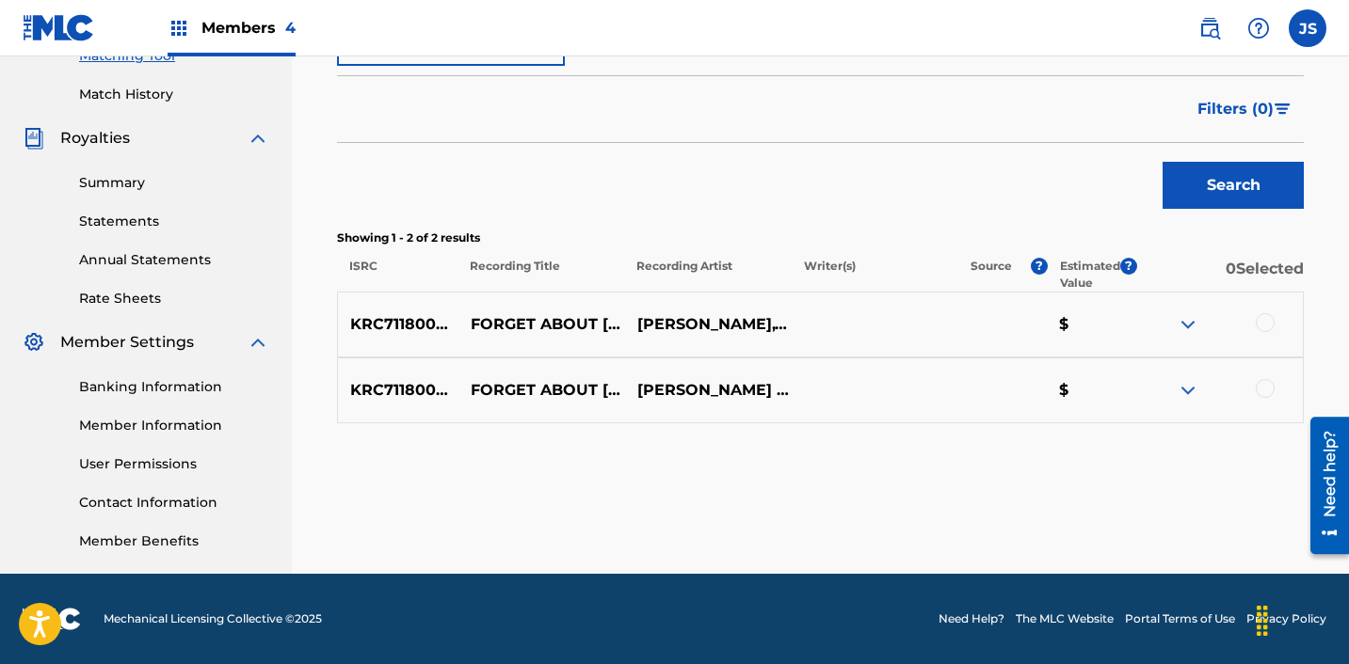
click at [1270, 311] on div "KRC711800002 FORGET ABOUT [DATE] [PERSON_NAME],YULTRON $" at bounding box center [820, 325] width 967 height 66
click at [1270, 318] on div at bounding box center [1264, 322] width 19 height 19
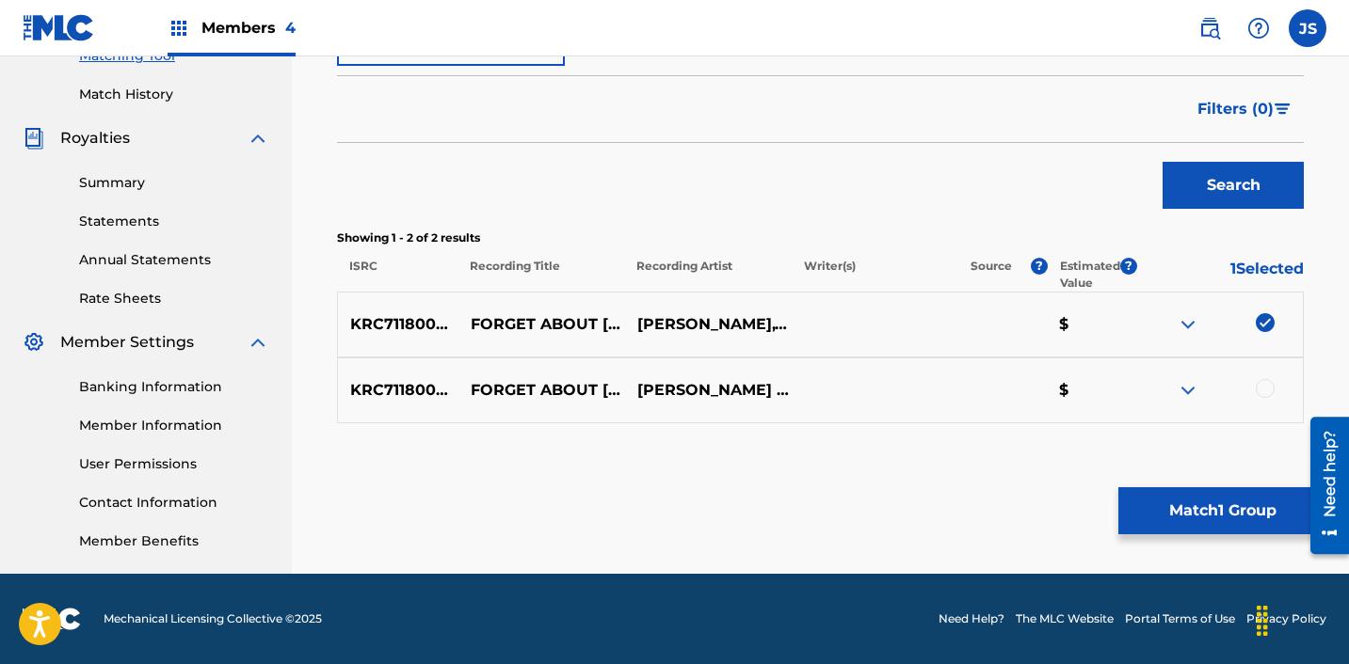
click at [1258, 383] on div at bounding box center [1264, 388] width 19 height 19
click at [1249, 500] on button "Match 2 Groups" at bounding box center [1222, 511] width 208 height 47
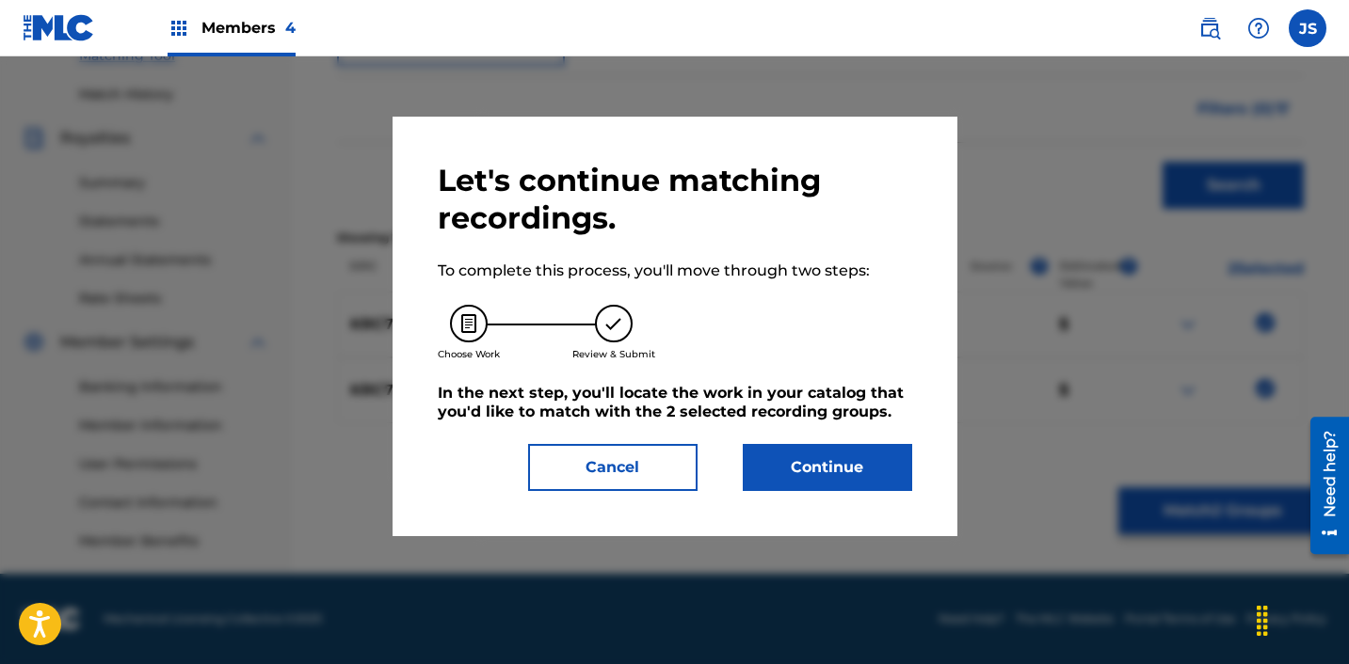
click at [887, 460] on button "Continue" at bounding box center [827, 467] width 169 height 47
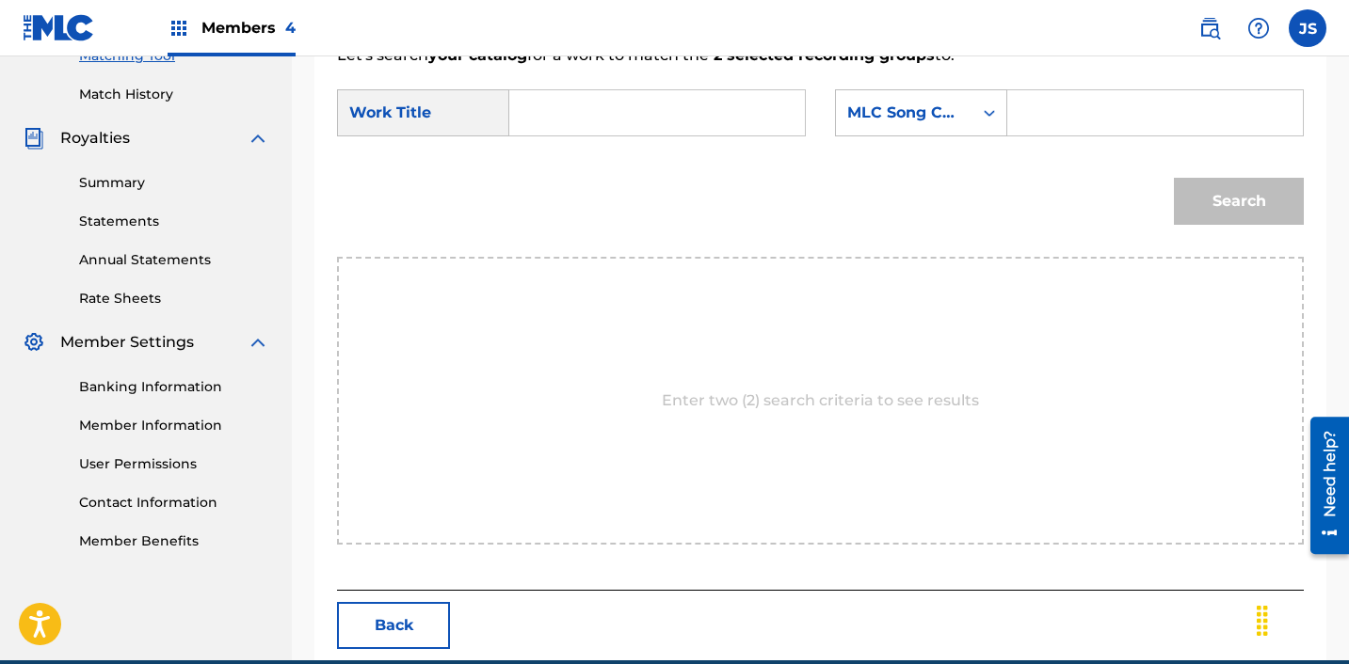
click at [671, 129] on input "Search Form" at bounding box center [657, 112] width 264 height 45
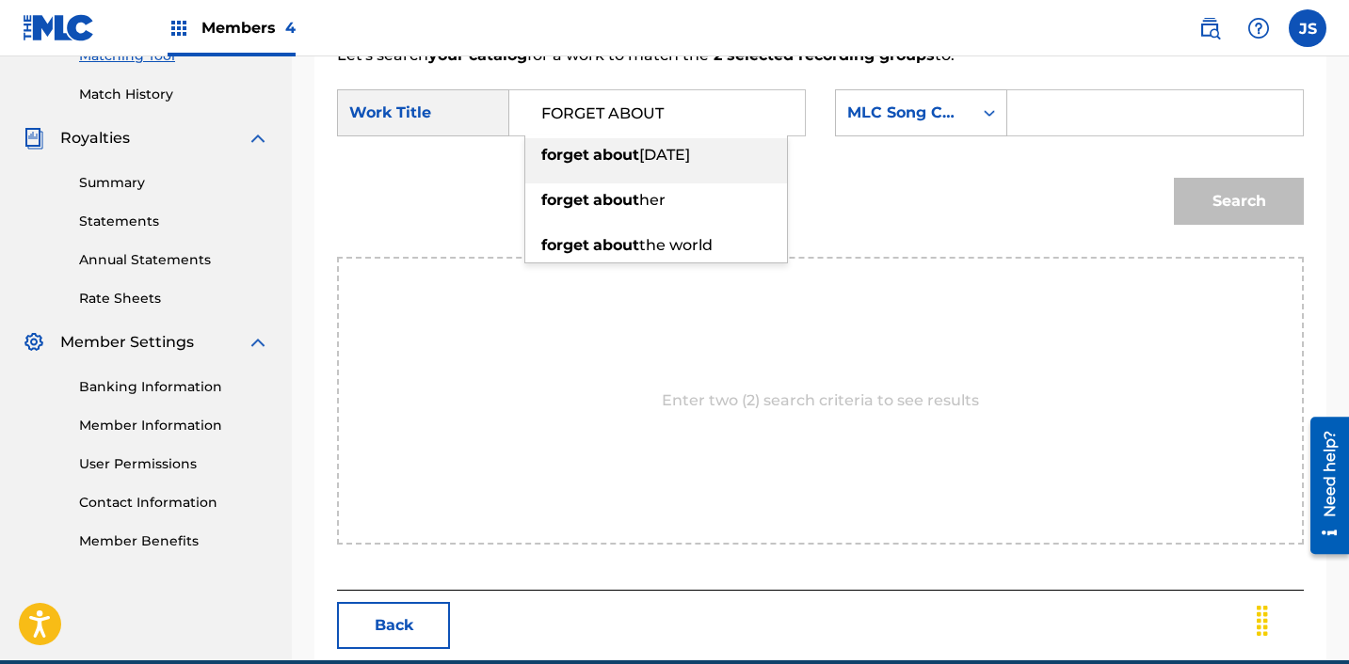
click at [690, 159] on span "[DATE]" at bounding box center [664, 155] width 51 height 18
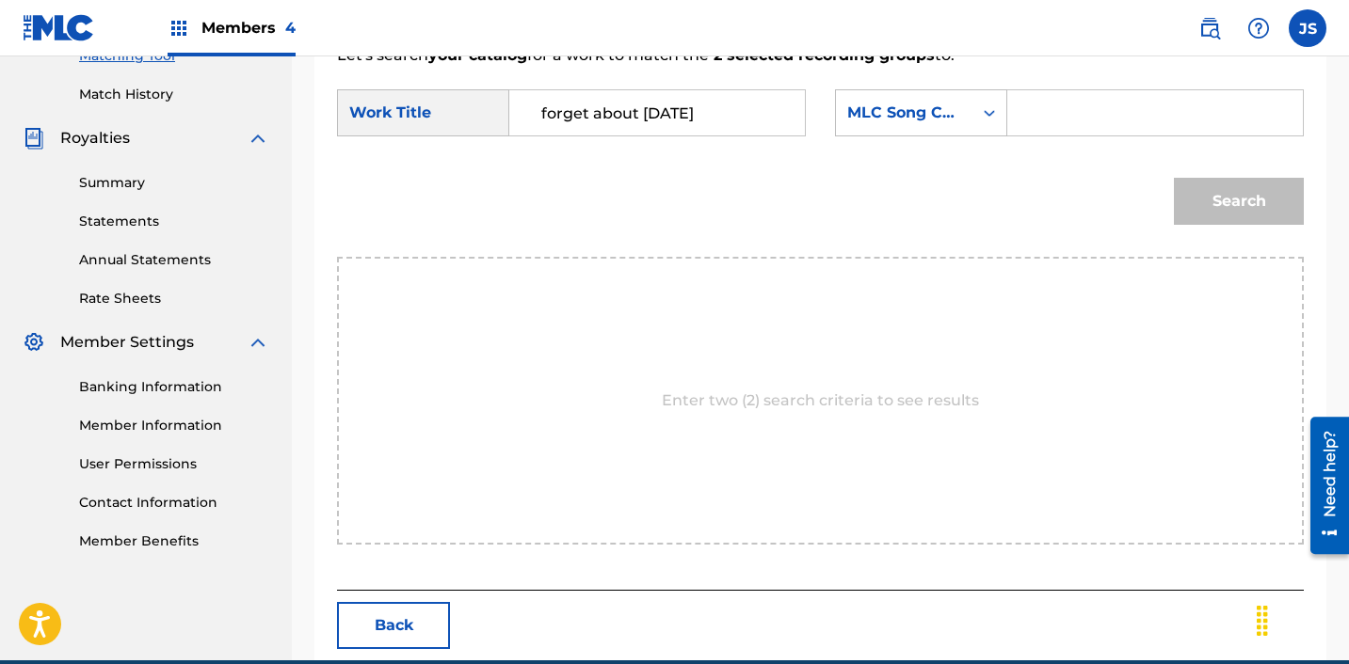
click at [846, 137] on div "SearchWithCriteria28c12c81-bc92-40d2-8ced-459b3eb0b910 Work Title forget about …" at bounding box center [820, 118] width 967 height 58
click at [862, 118] on div "MLC Song Code" at bounding box center [904, 113] width 114 height 23
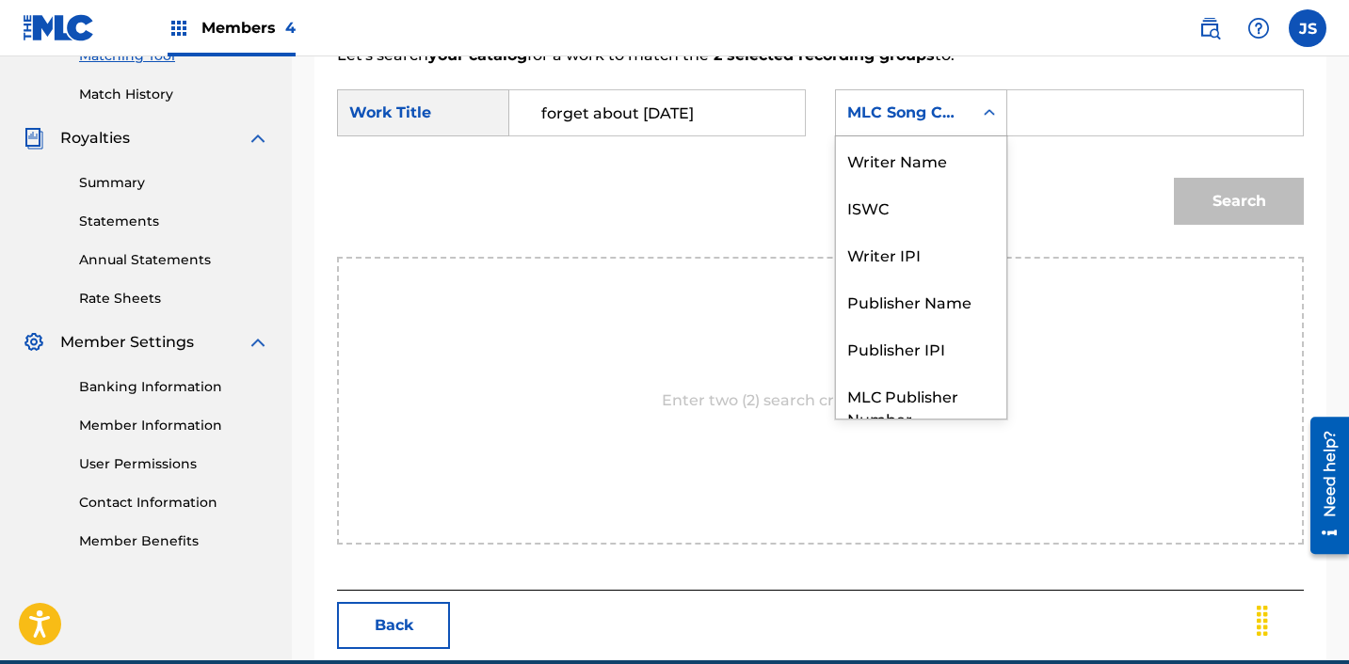
scroll to position [70, 0]
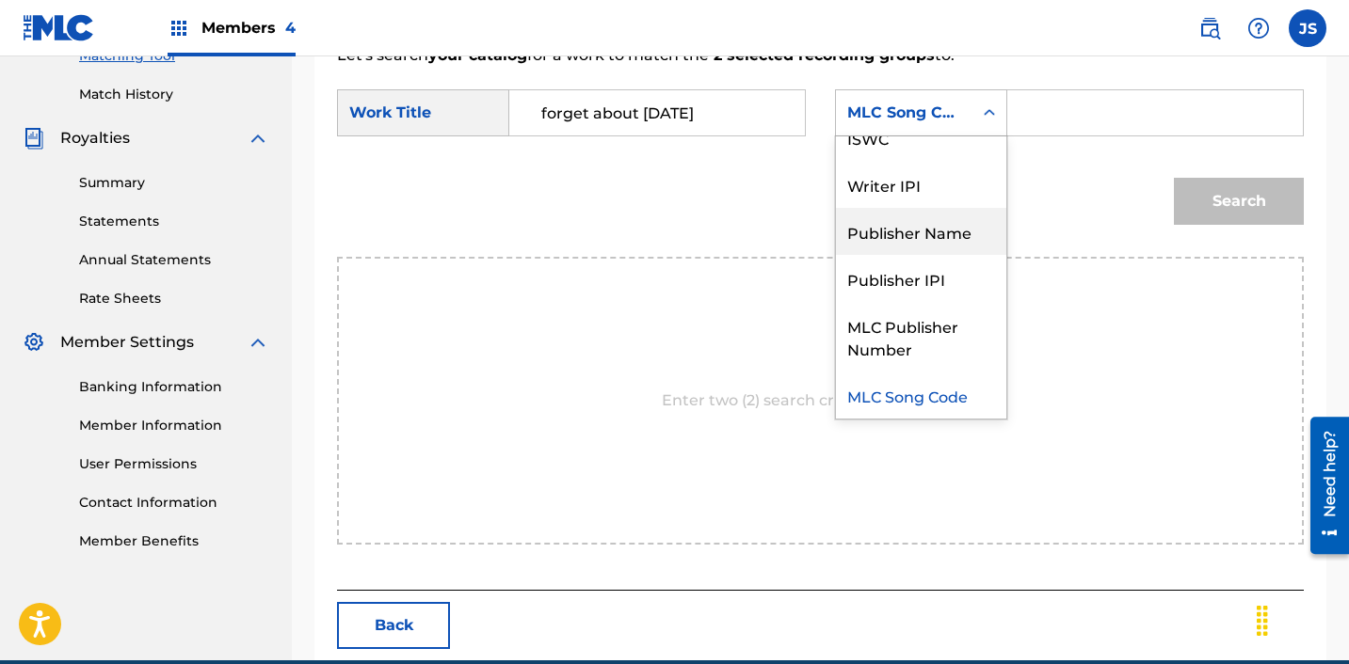
click at [903, 232] on div "Publisher Name" at bounding box center [921, 231] width 170 height 47
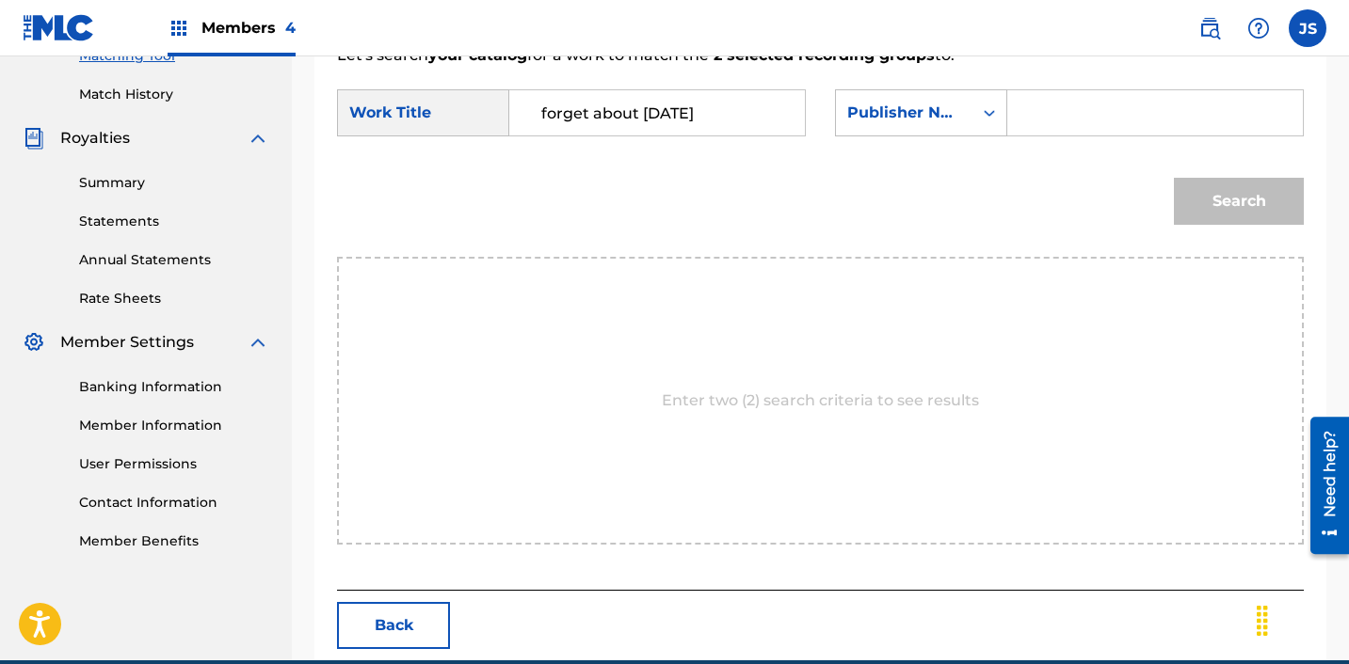
click at [1117, 110] on input "Search Form" at bounding box center [1155, 112] width 264 height 45
click at [1238, 204] on button "Search" at bounding box center [1239, 201] width 130 height 47
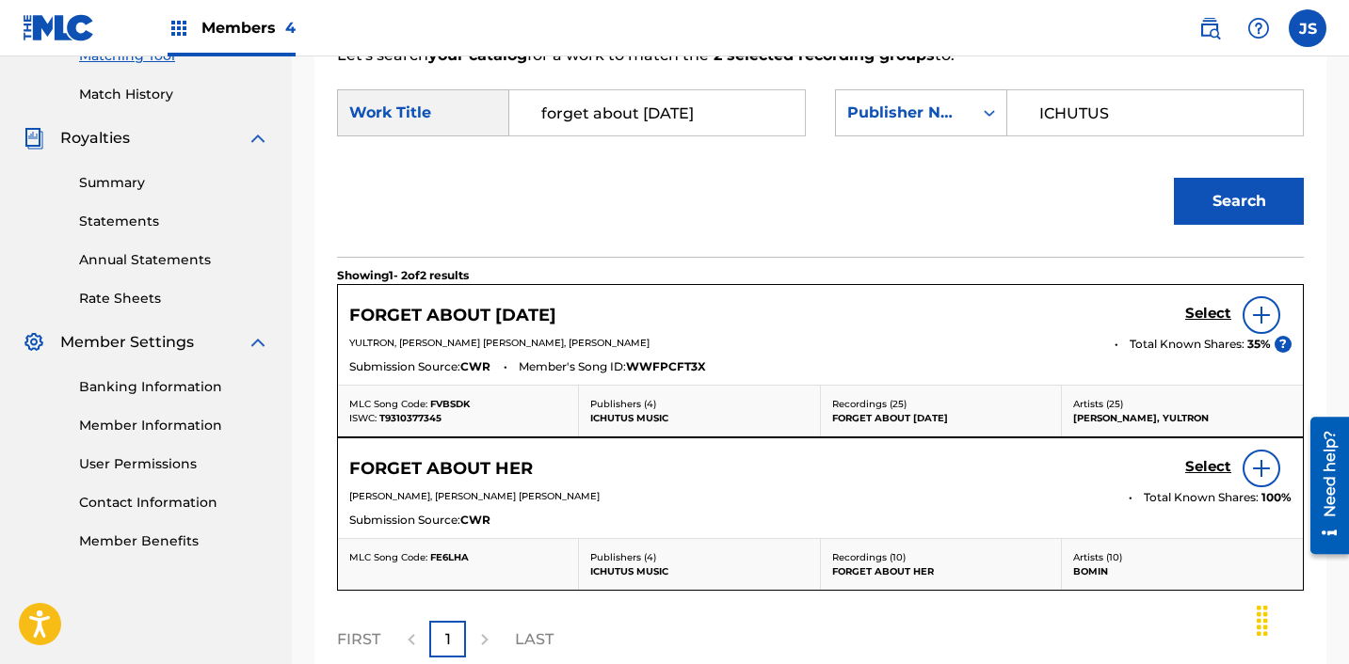
click at [1214, 309] on h5 "Select" at bounding box center [1208, 314] width 46 height 18
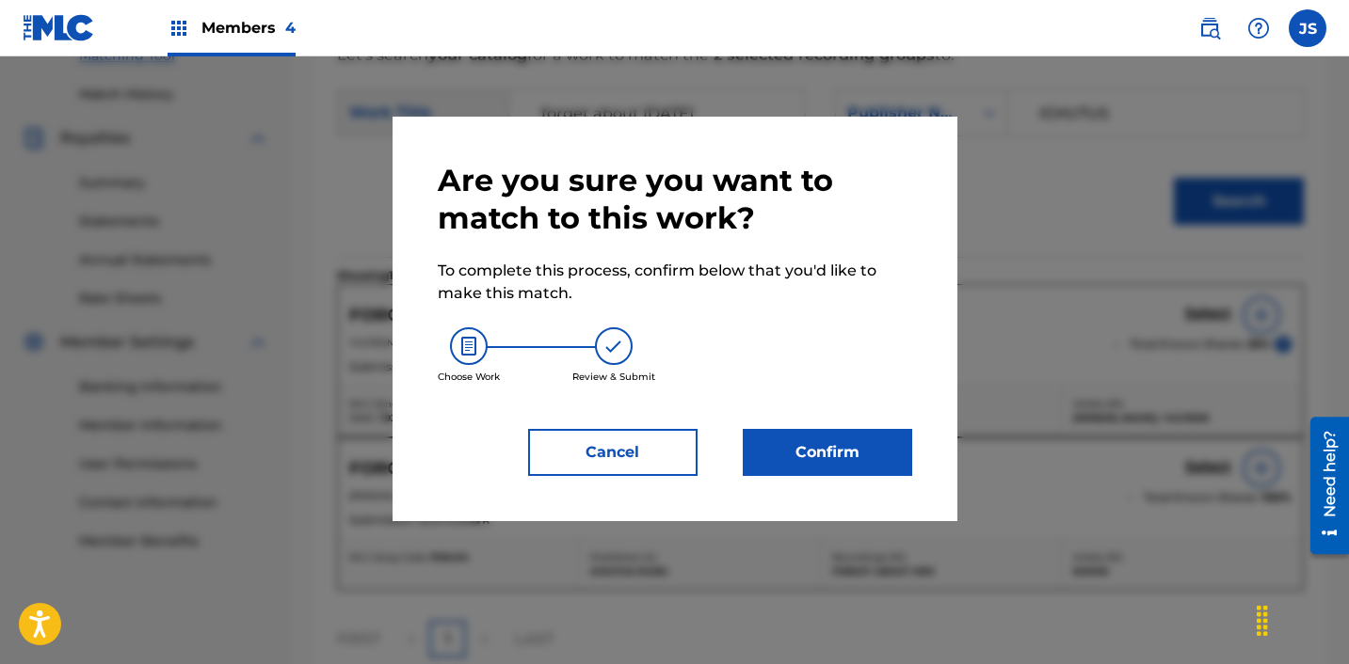
click at [873, 442] on button "Confirm" at bounding box center [827, 452] width 169 height 47
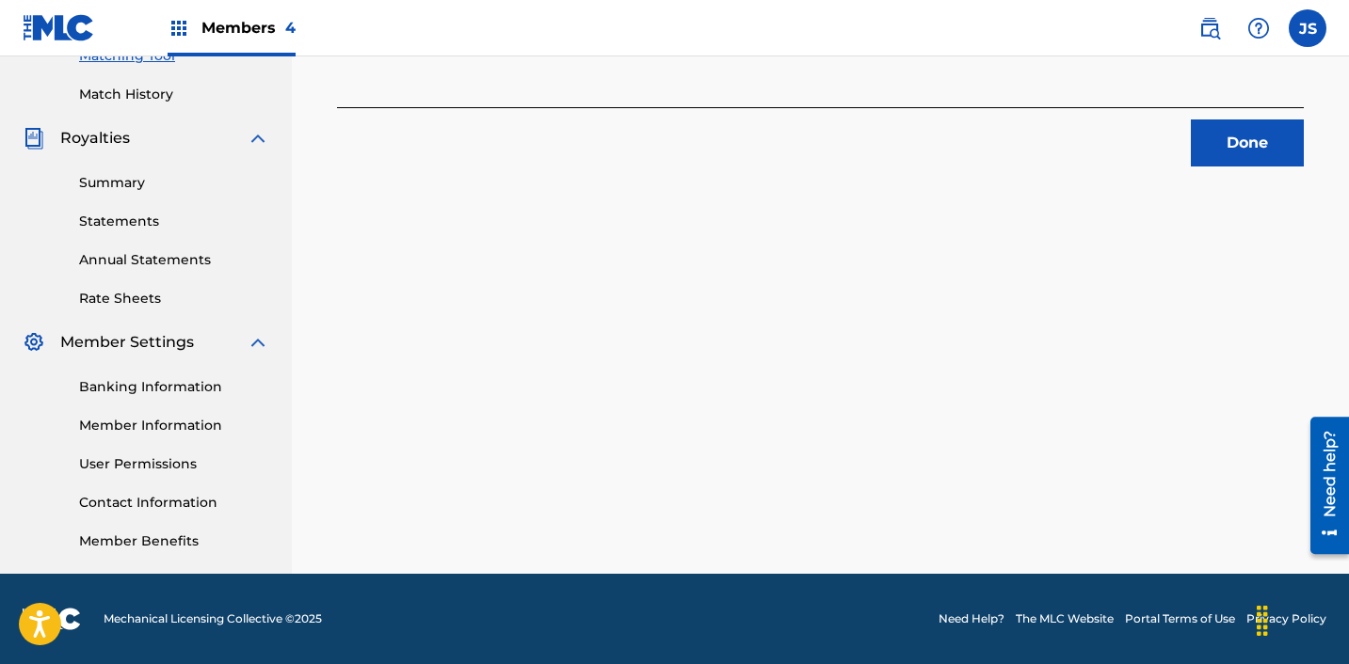
click at [1254, 144] on button "Done" at bounding box center [1247, 143] width 113 height 47
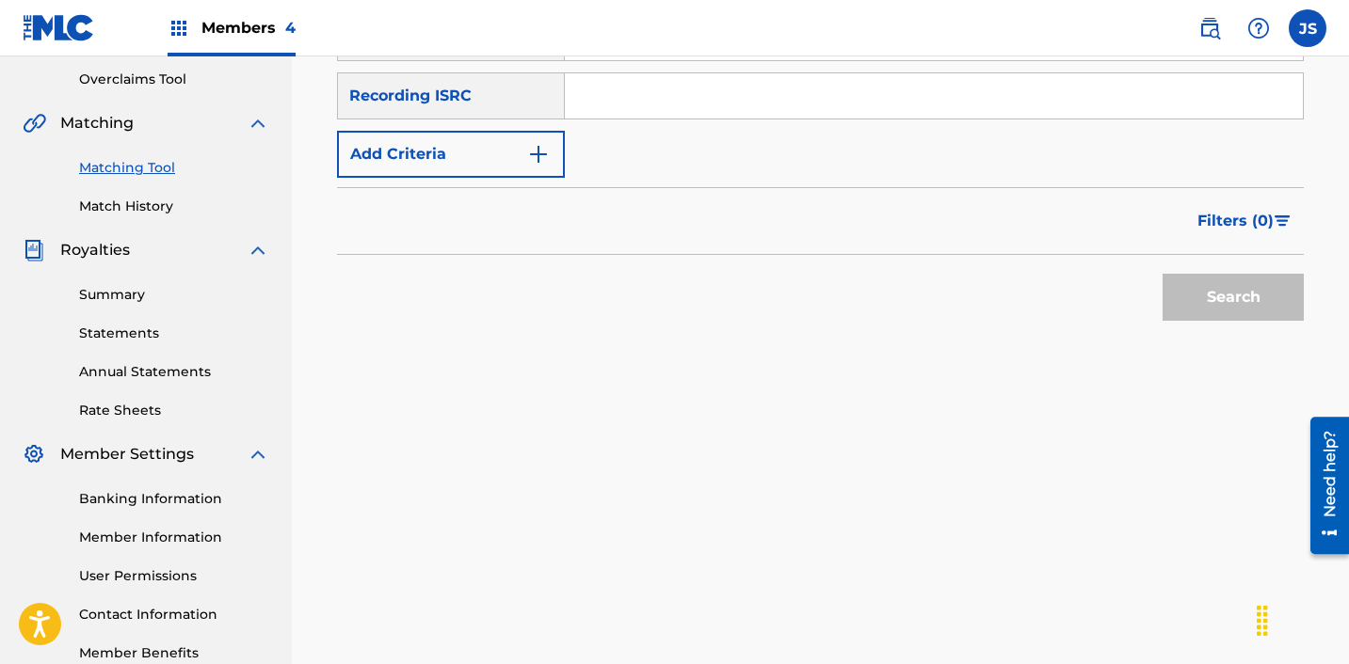
scroll to position [388, 0]
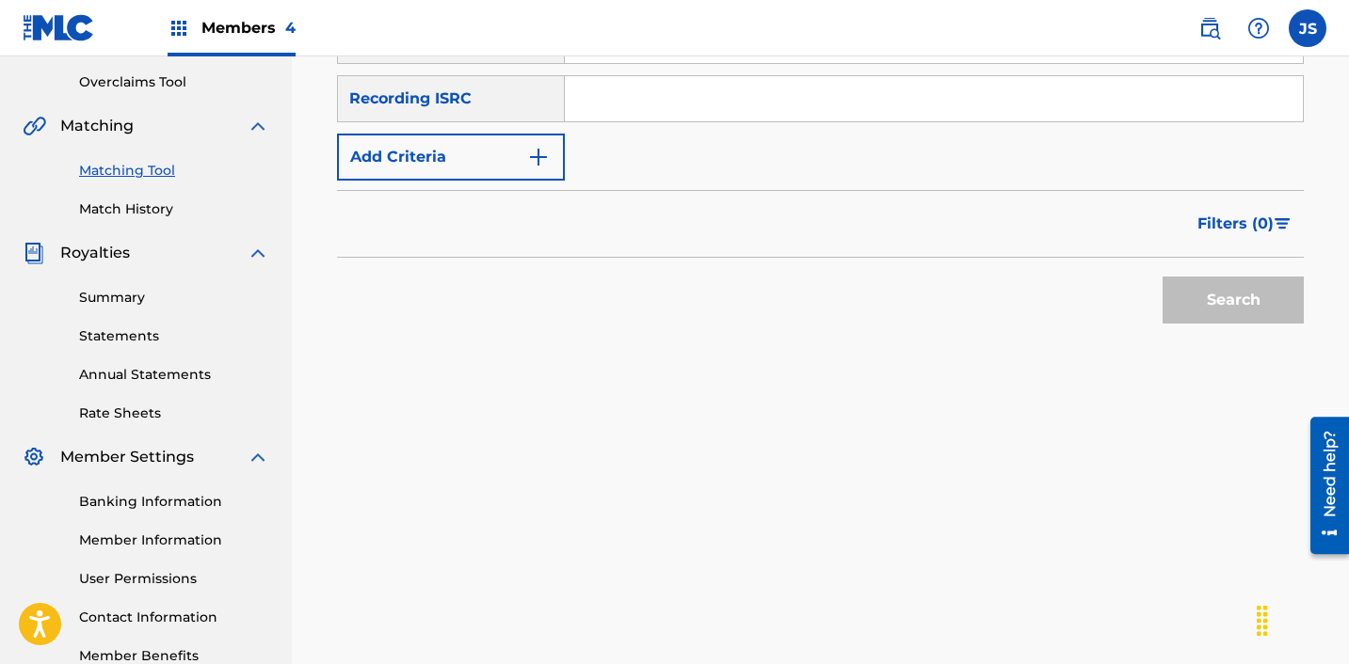
click at [795, 96] on input "Search Form" at bounding box center [934, 98] width 738 height 45
paste input "KRF152000074"
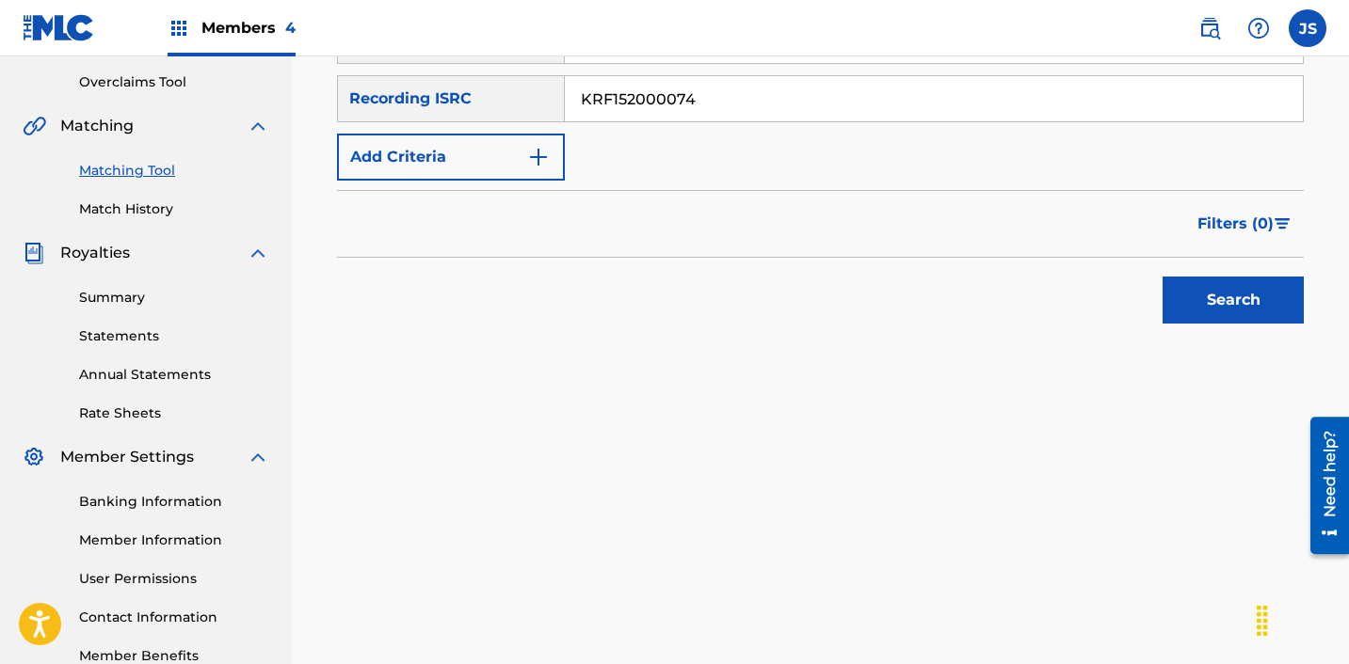
click at [1162, 277] on button "Search" at bounding box center [1232, 300] width 141 height 47
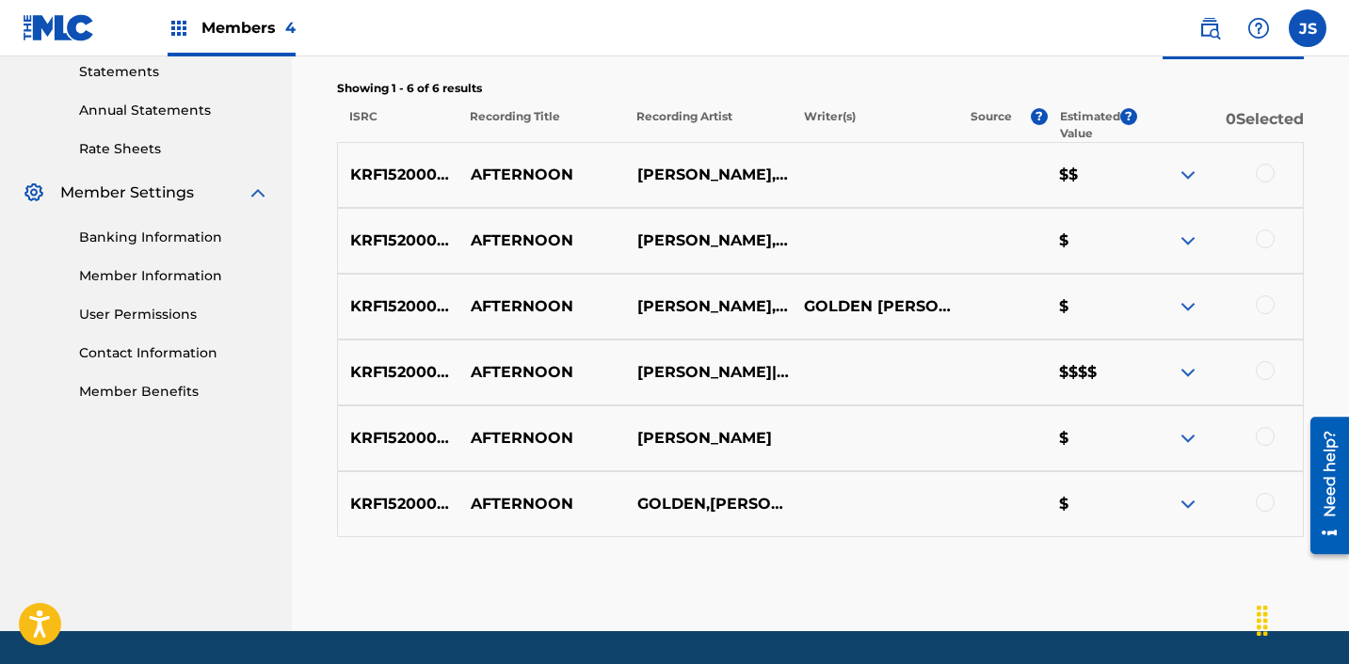
scroll to position [655, 0]
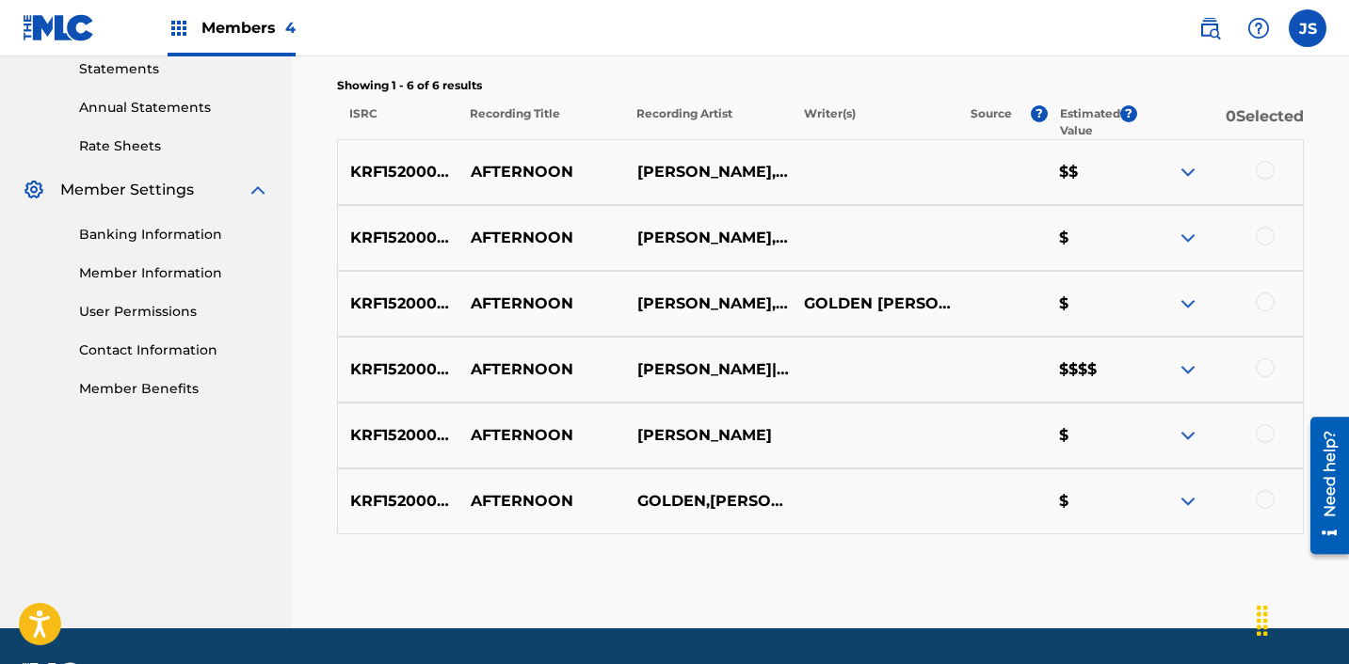
click at [1271, 501] on div at bounding box center [1264, 499] width 19 height 19
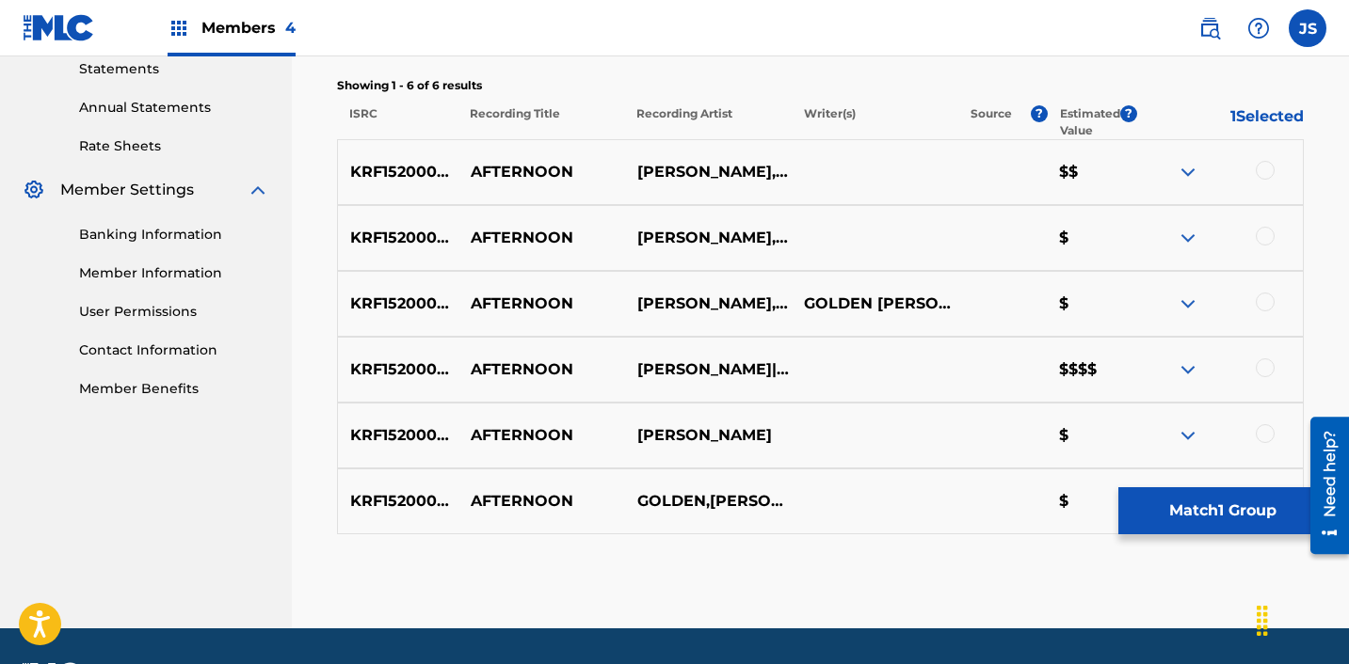
click at [1269, 440] on div at bounding box center [1264, 433] width 19 height 19
click at [1265, 366] on div at bounding box center [1264, 368] width 19 height 19
click at [1263, 295] on div at bounding box center [1264, 302] width 19 height 19
click at [1267, 232] on div at bounding box center [1264, 236] width 19 height 19
click at [1268, 167] on div at bounding box center [1264, 170] width 19 height 19
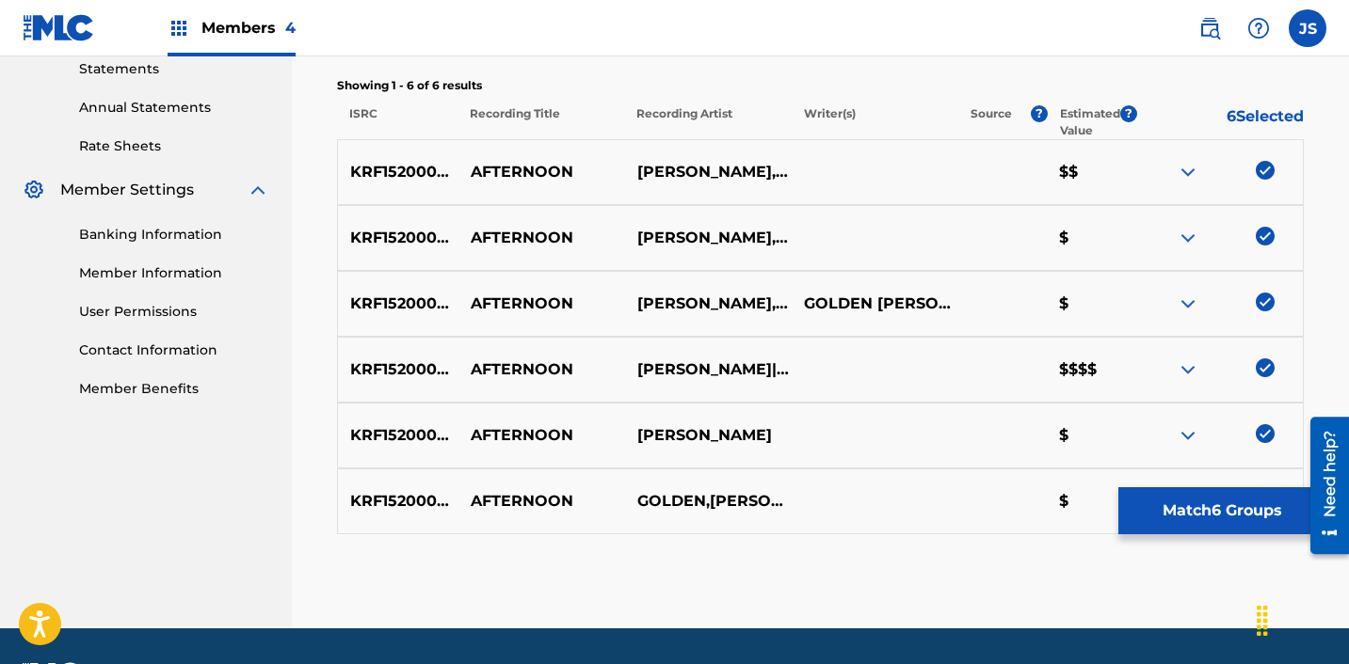
click at [1223, 504] on button "Match 6 Groups" at bounding box center [1222, 511] width 208 height 47
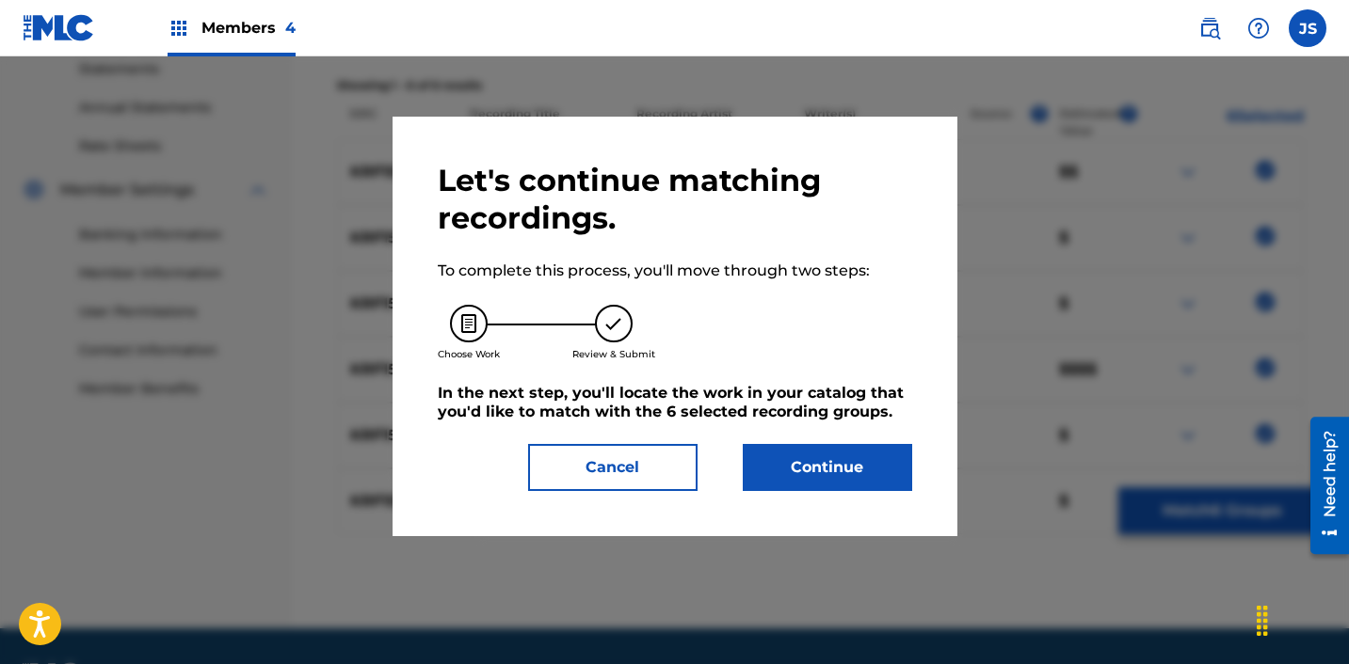
click at [851, 475] on button "Continue" at bounding box center [827, 467] width 169 height 47
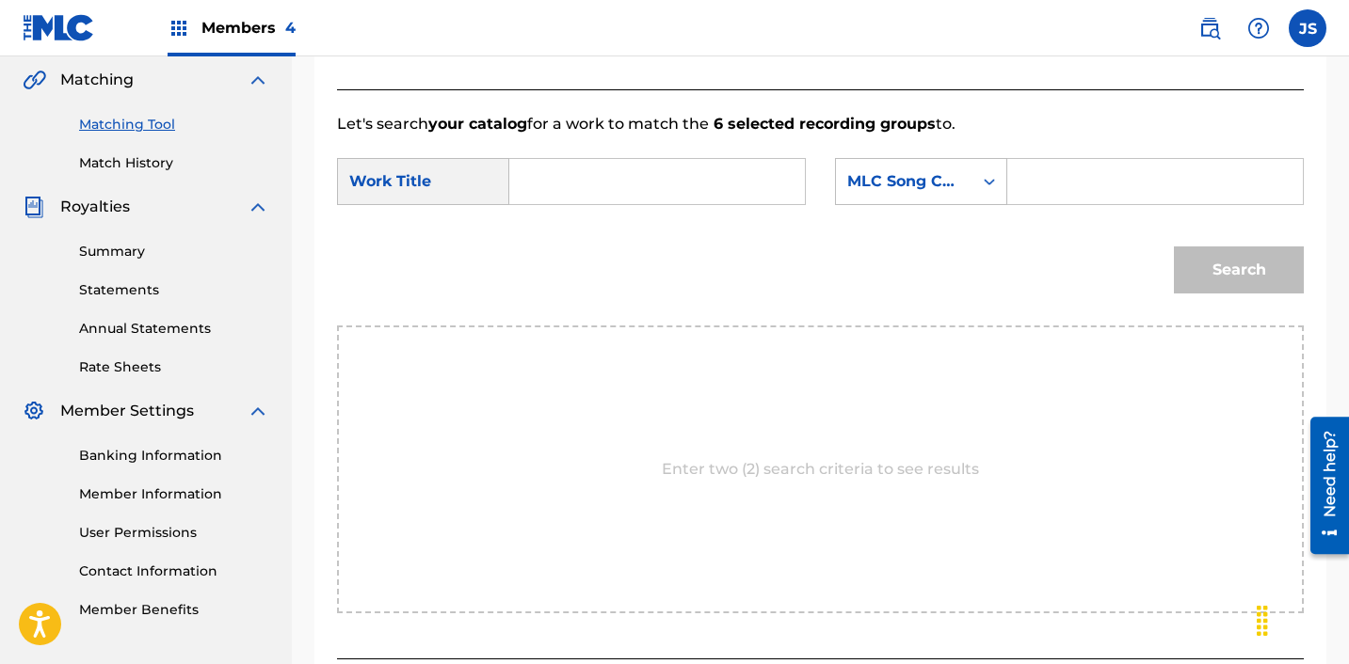
scroll to position [433, 0]
click at [660, 183] on input "Search Form" at bounding box center [657, 182] width 264 height 45
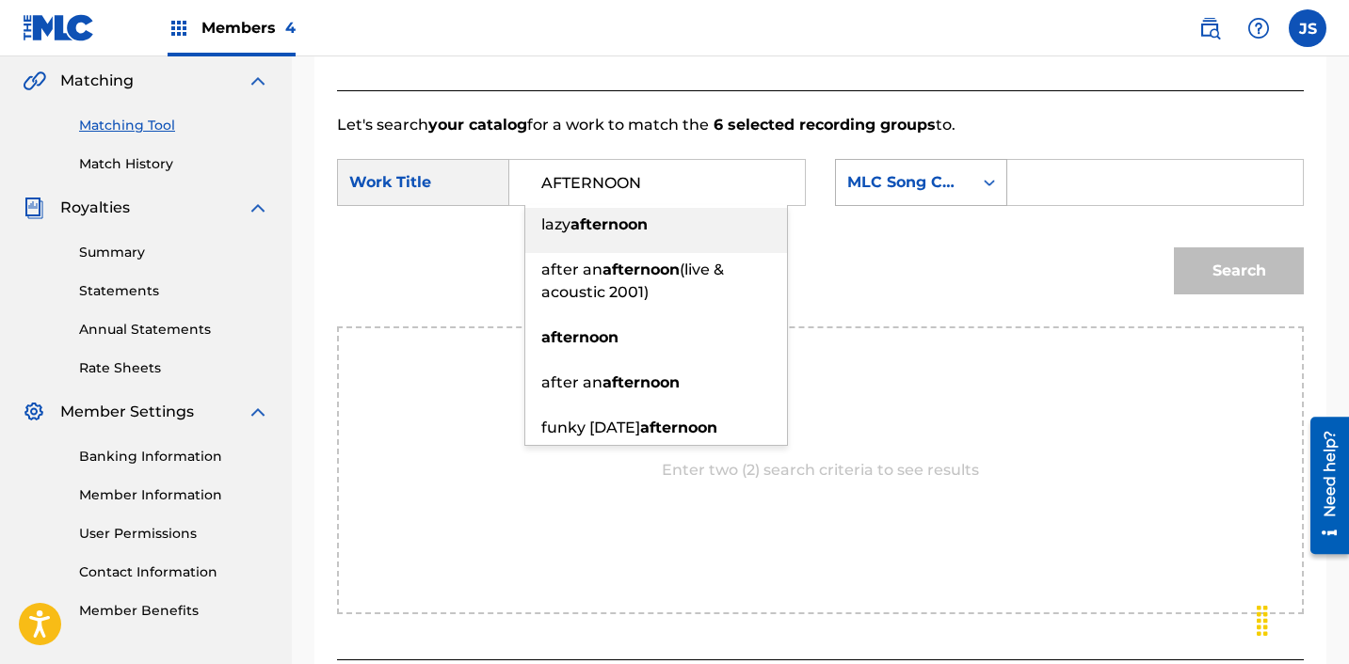
click at [928, 186] on div "MLC Song Code" at bounding box center [904, 182] width 114 height 23
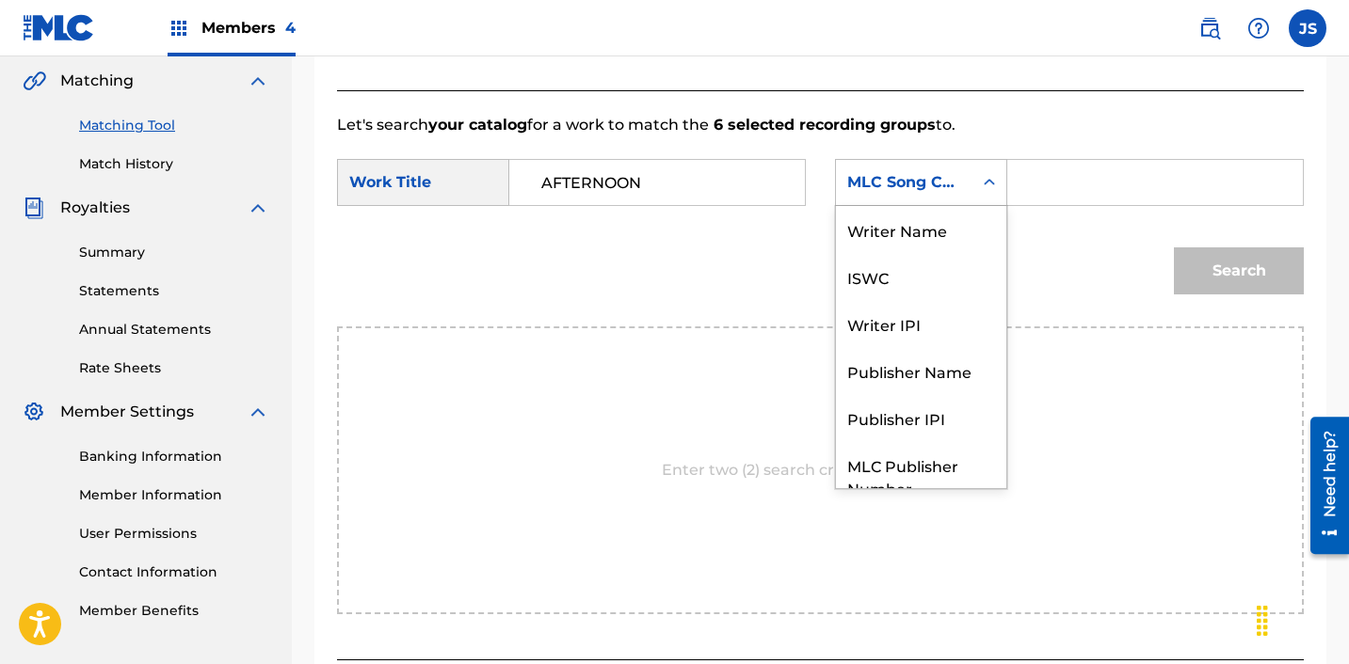
scroll to position [70, 0]
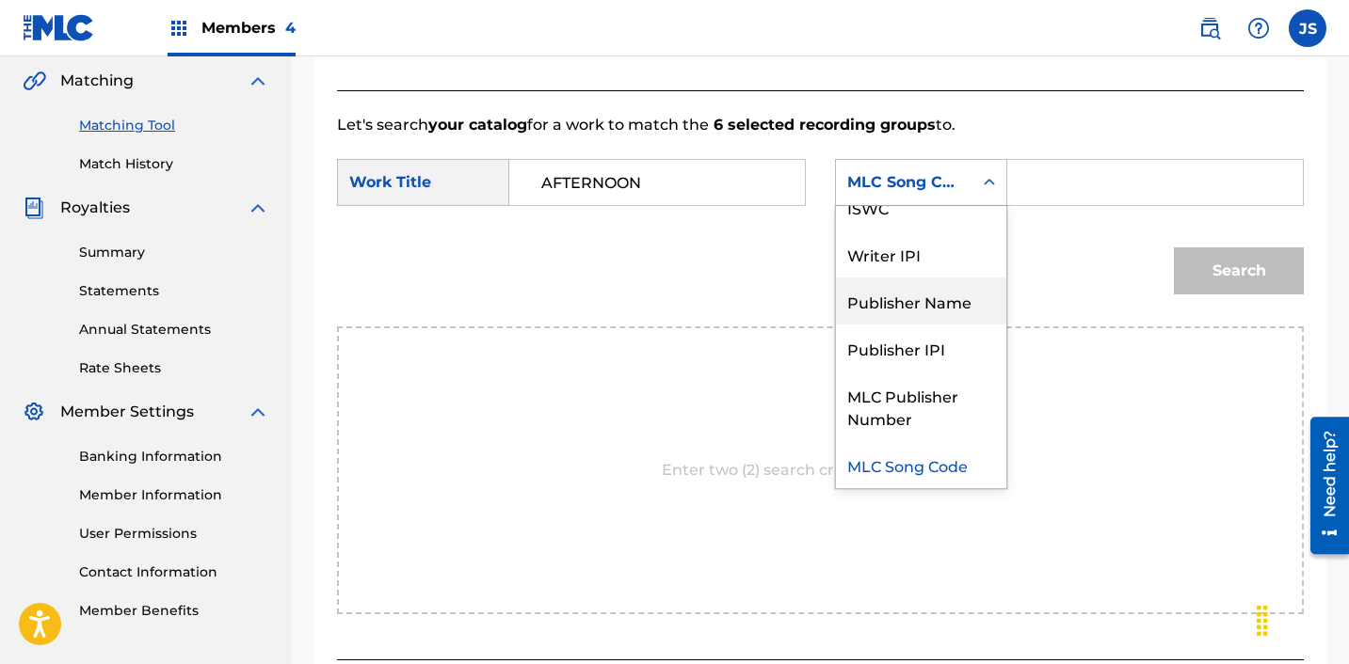
click at [931, 307] on div "Publisher Name" at bounding box center [921, 301] width 170 height 47
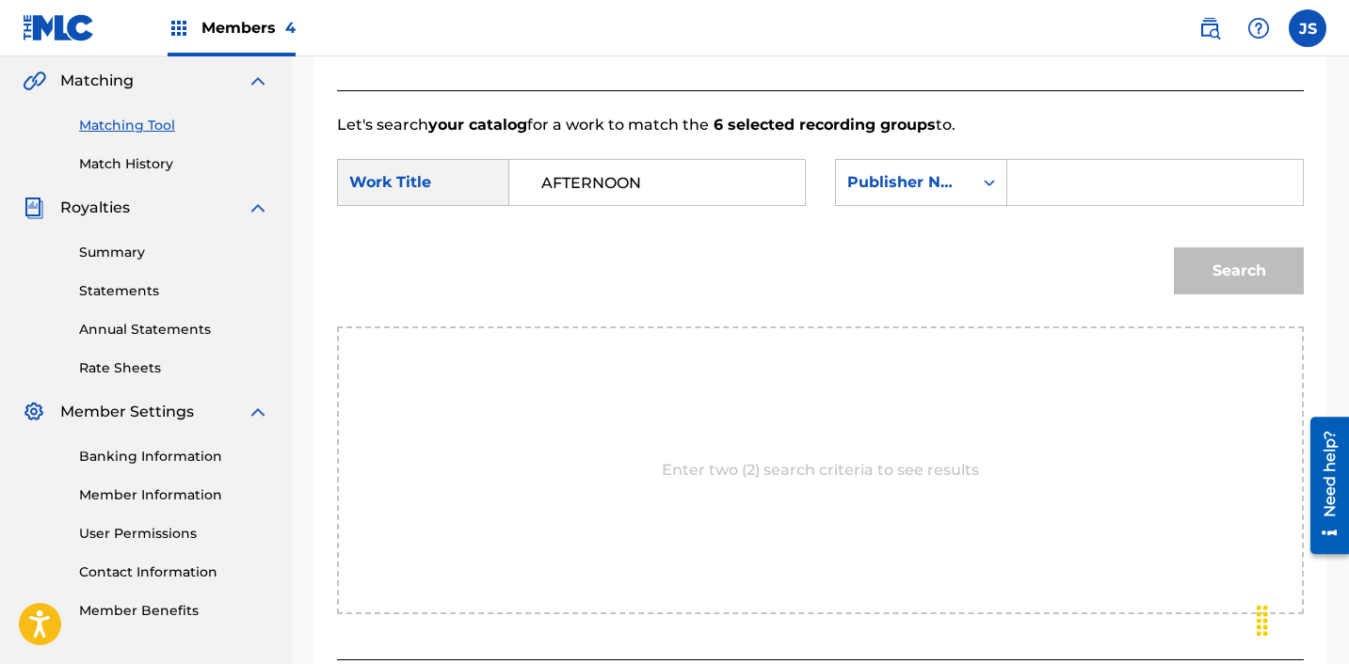
click at [1083, 200] on input "Search Form" at bounding box center [1155, 182] width 264 height 45
click at [1257, 264] on button "Search" at bounding box center [1239, 271] width 130 height 47
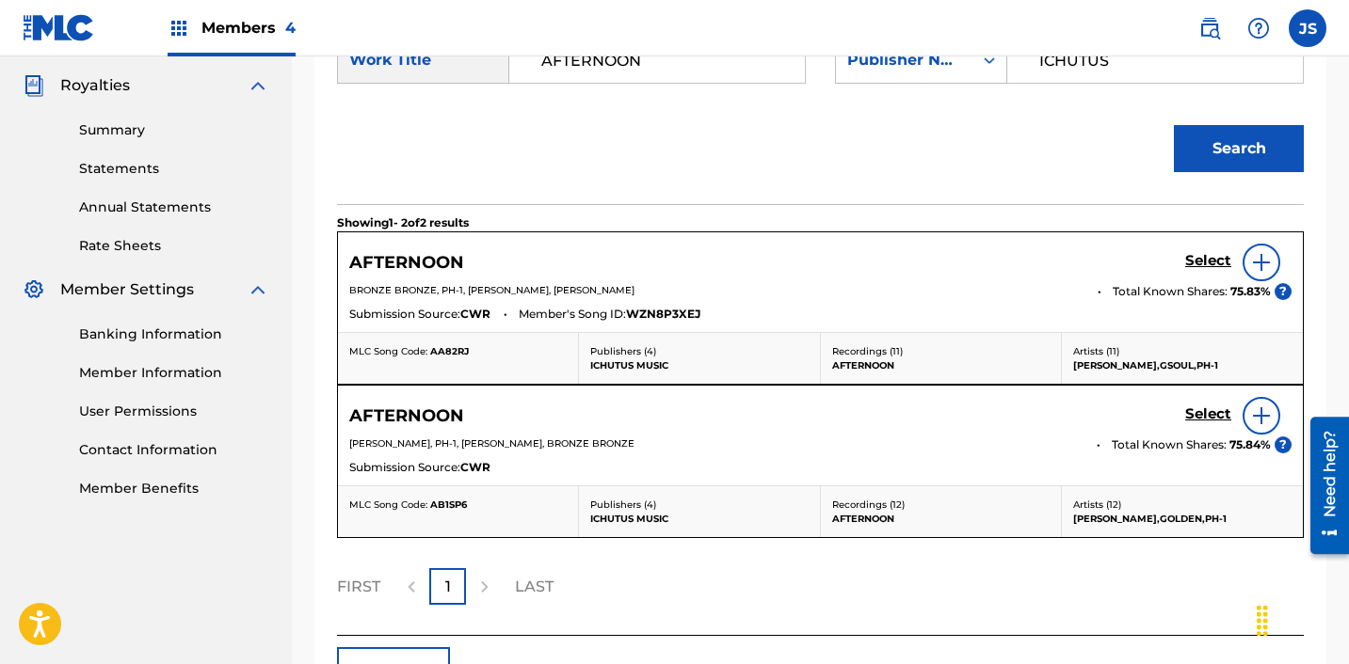
scroll to position [557, 0]
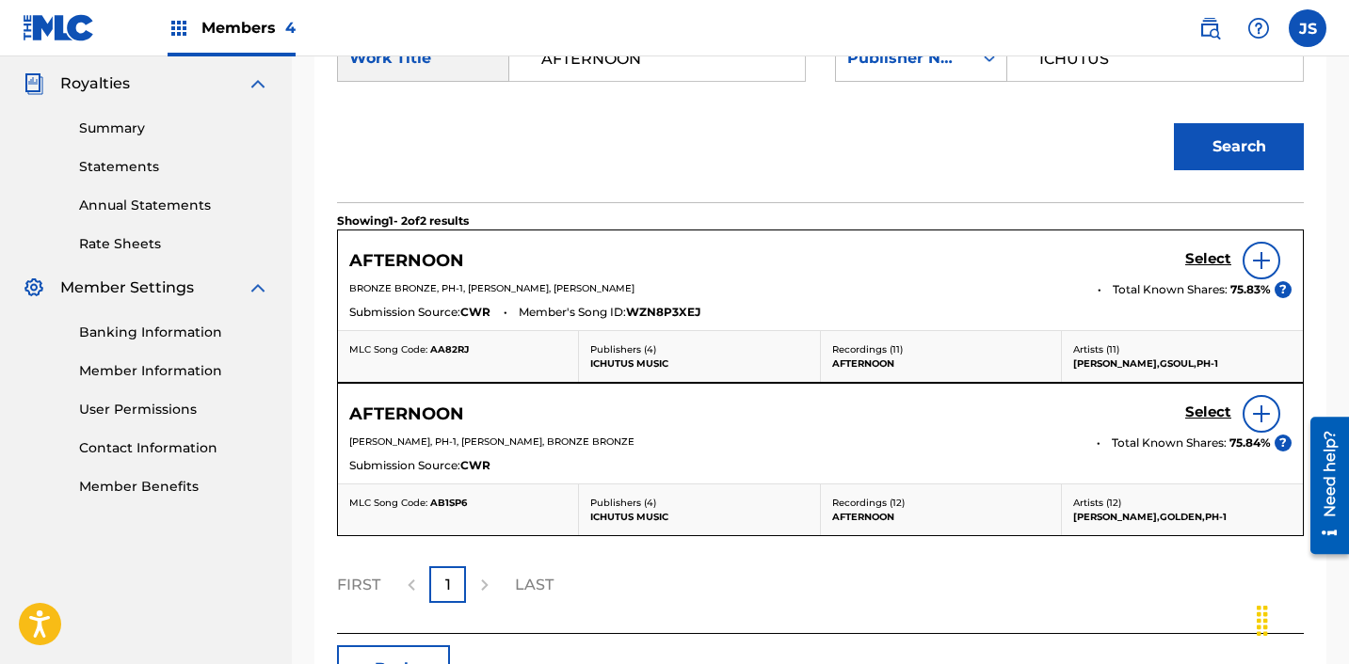
click at [1213, 258] on h5 "Select" at bounding box center [1208, 259] width 46 height 18
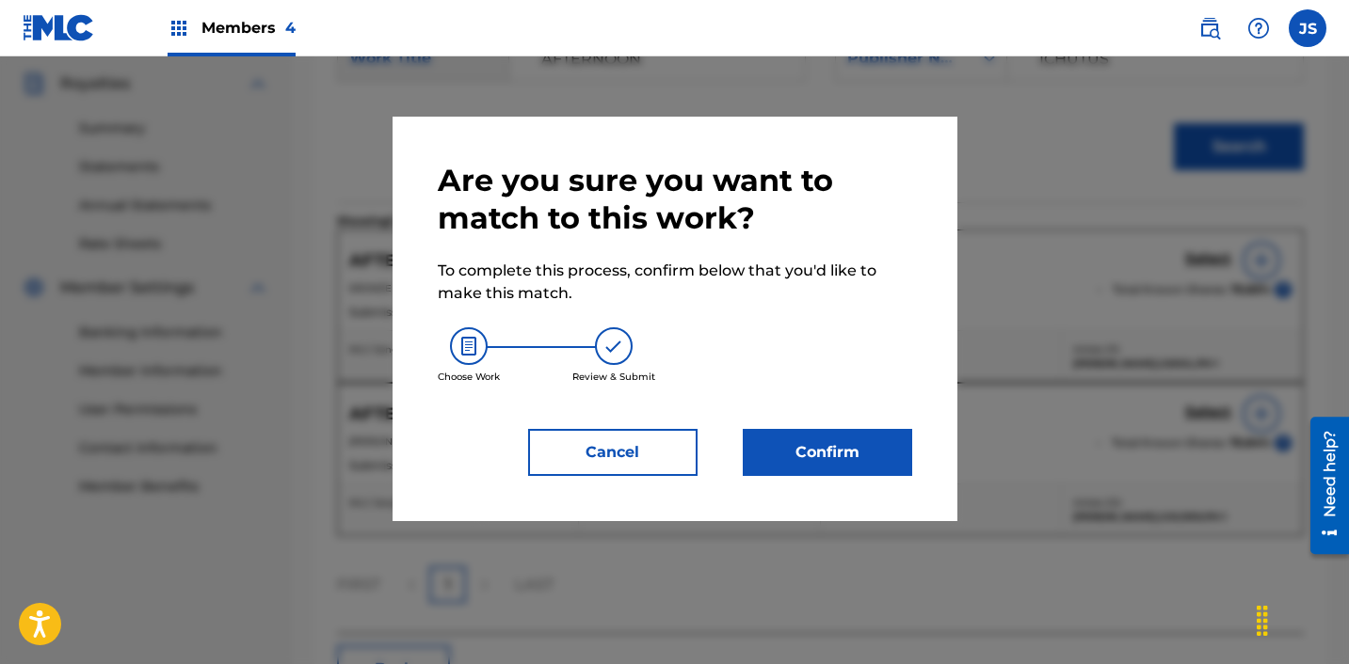
click at [883, 449] on button "Confirm" at bounding box center [827, 452] width 169 height 47
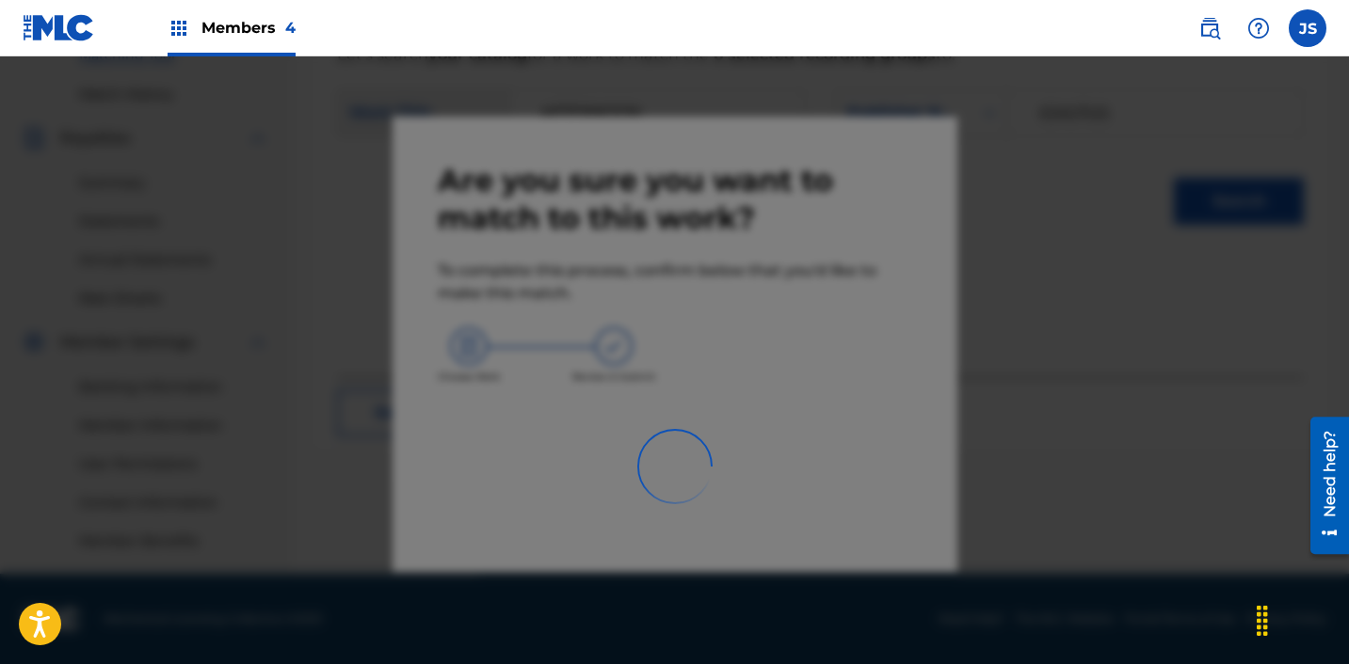
scroll to position [503, 0]
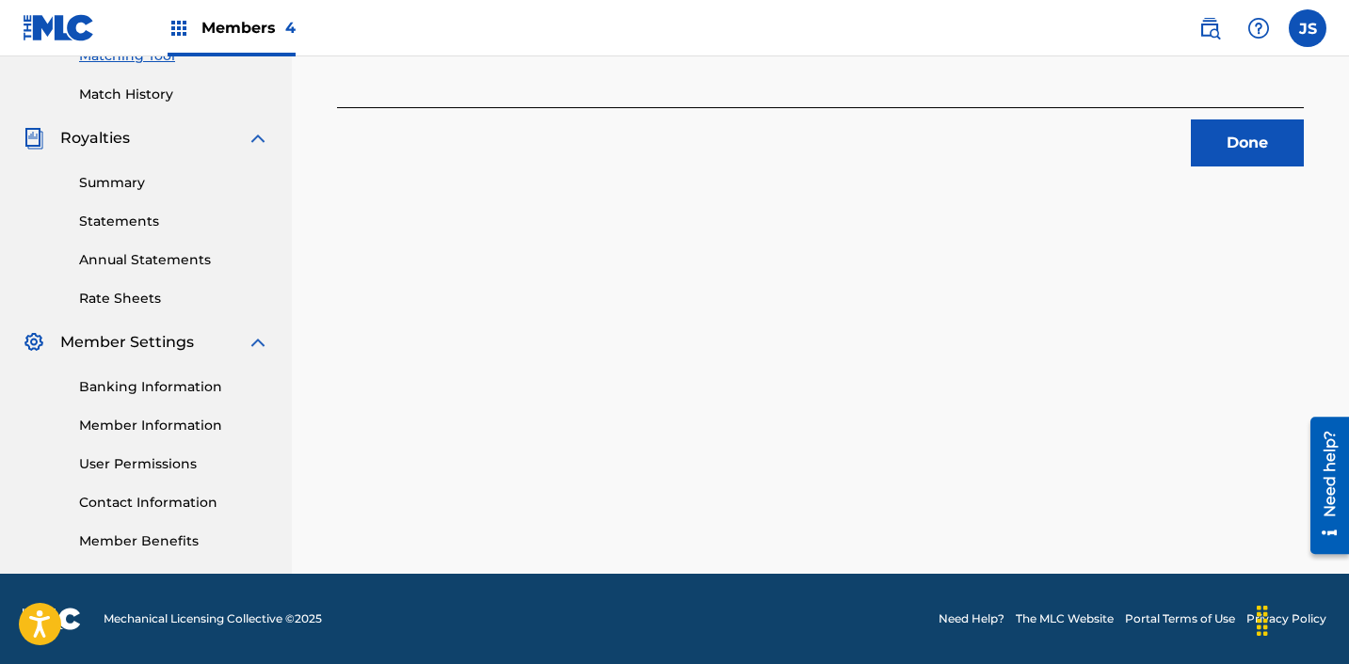
click at [1267, 142] on button "Done" at bounding box center [1247, 143] width 113 height 47
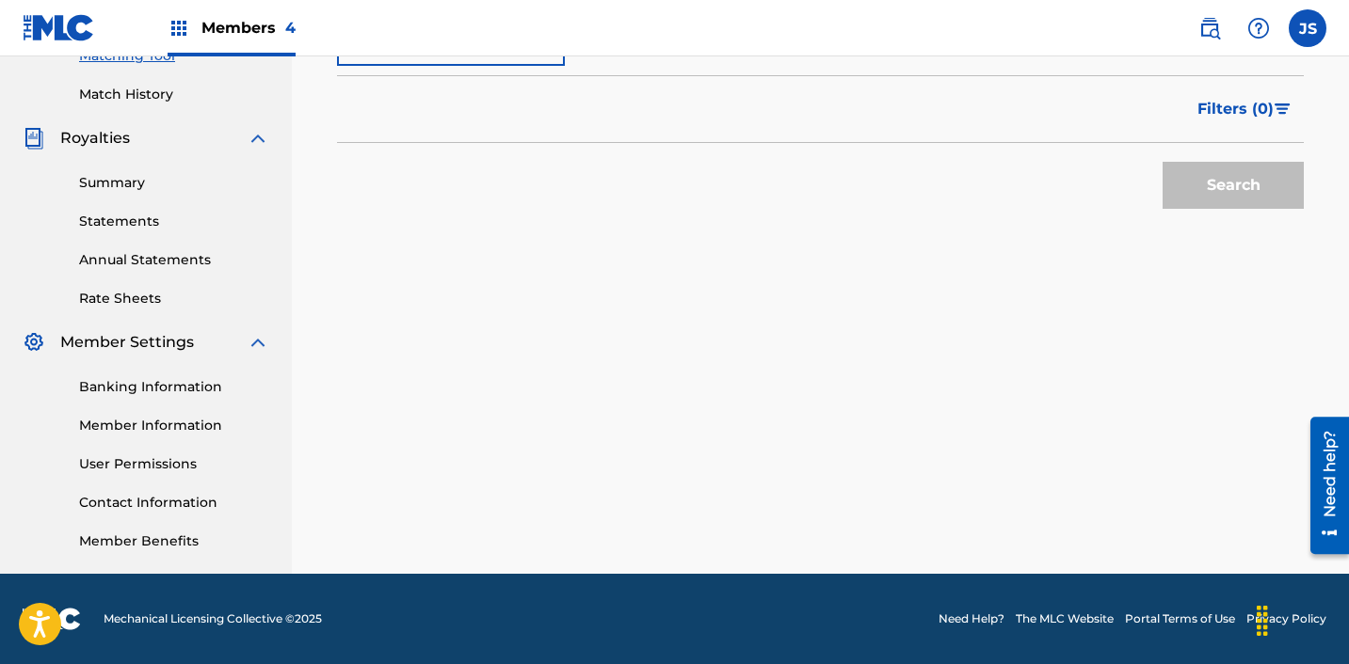
scroll to position [379, 0]
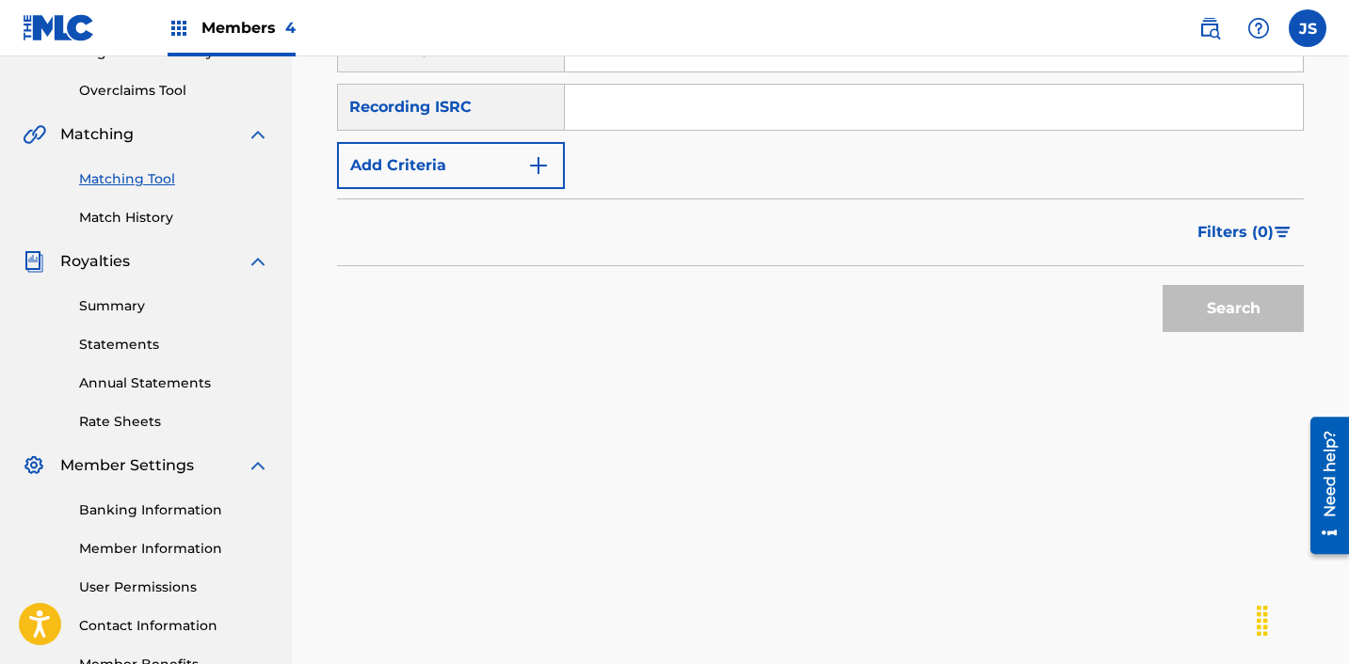
click at [631, 113] on input "Search Form" at bounding box center [934, 107] width 738 height 45
paste input "KRB461900270"
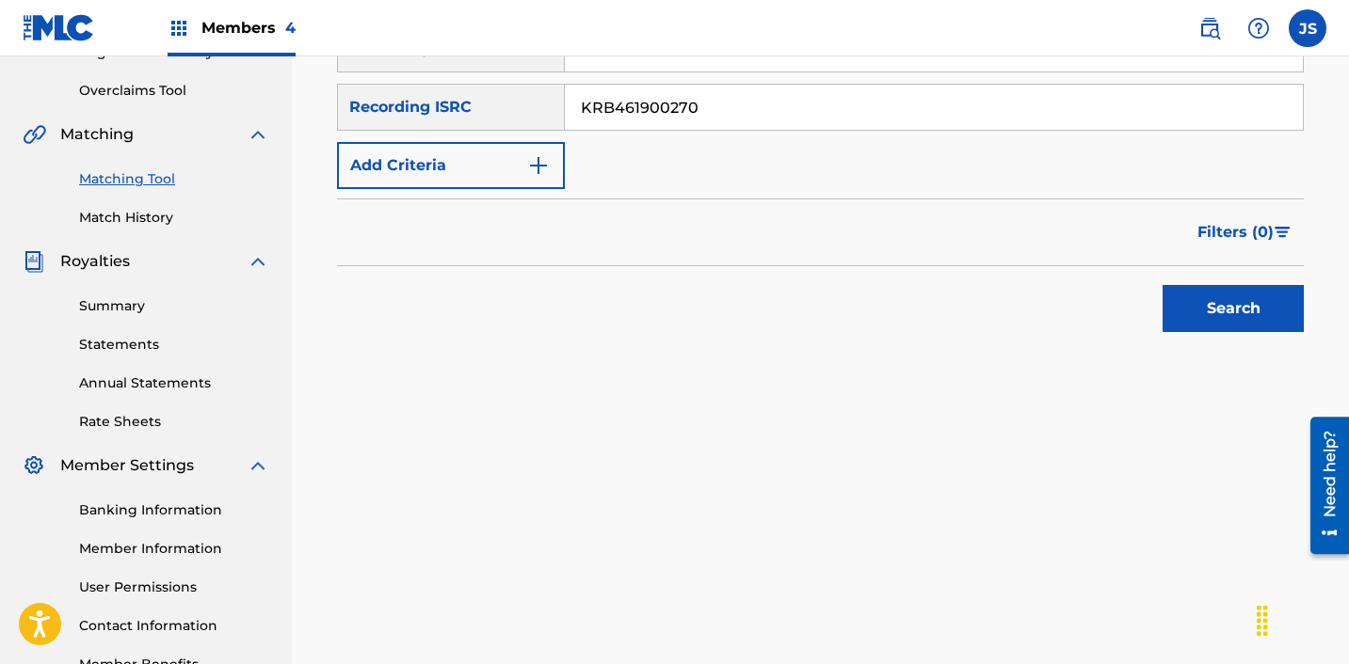
click at [1162, 285] on button "Search" at bounding box center [1232, 308] width 141 height 47
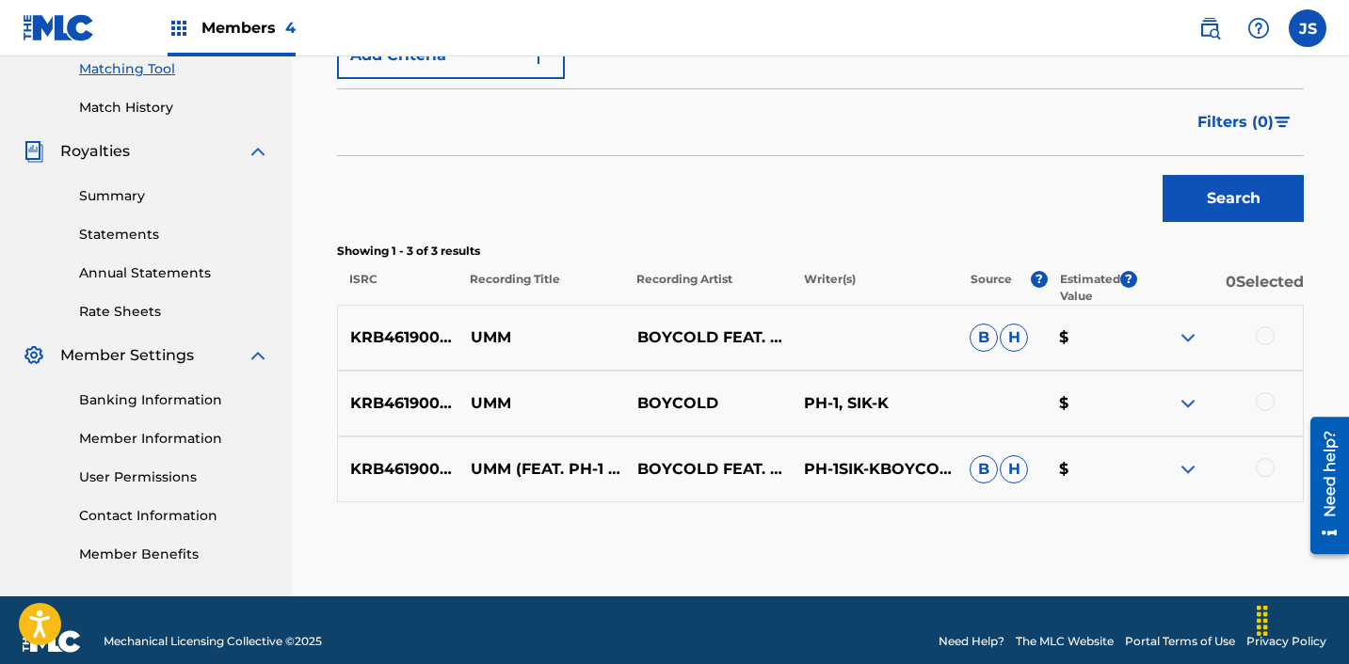
scroll to position [494, 0]
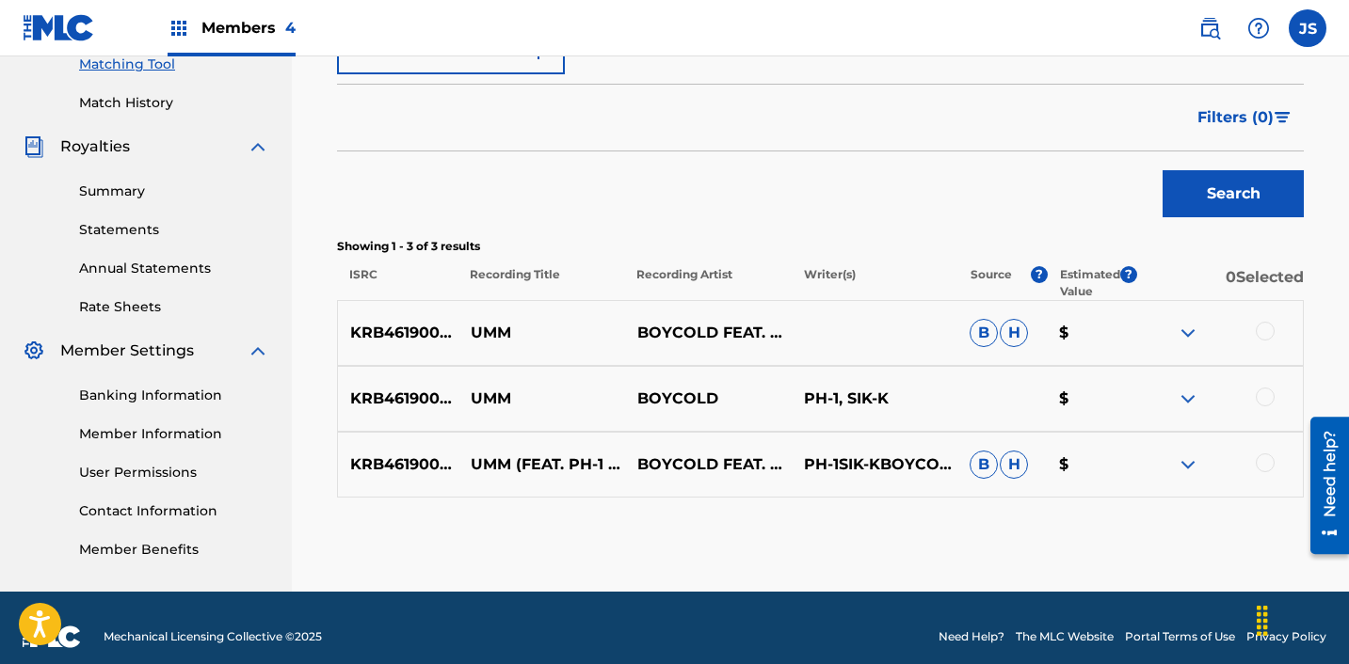
click at [1271, 332] on div at bounding box center [1264, 331] width 19 height 19
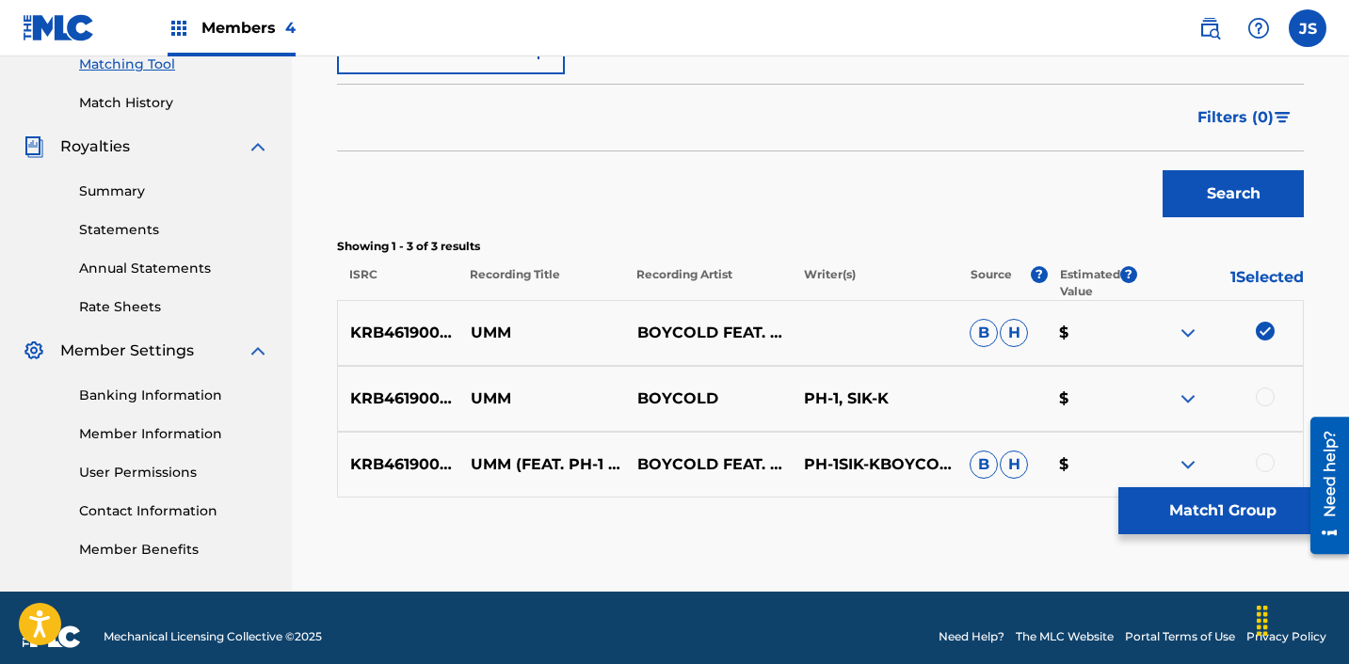
click at [1265, 408] on div at bounding box center [1219, 399] width 167 height 23
click at [1265, 402] on div at bounding box center [1264, 397] width 19 height 19
click at [1260, 461] on div at bounding box center [1264, 463] width 19 height 19
click at [1208, 508] on button "Match 3 Groups" at bounding box center [1222, 511] width 208 height 47
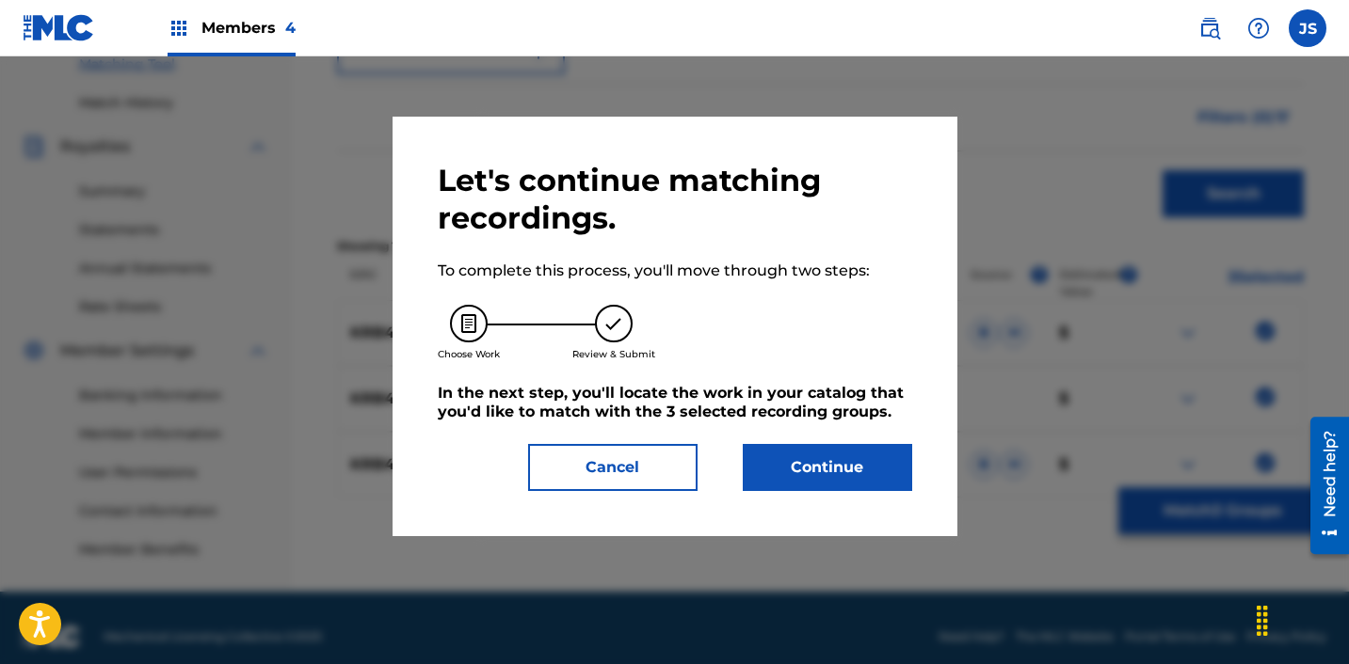
click at [889, 459] on button "Continue" at bounding box center [827, 467] width 169 height 47
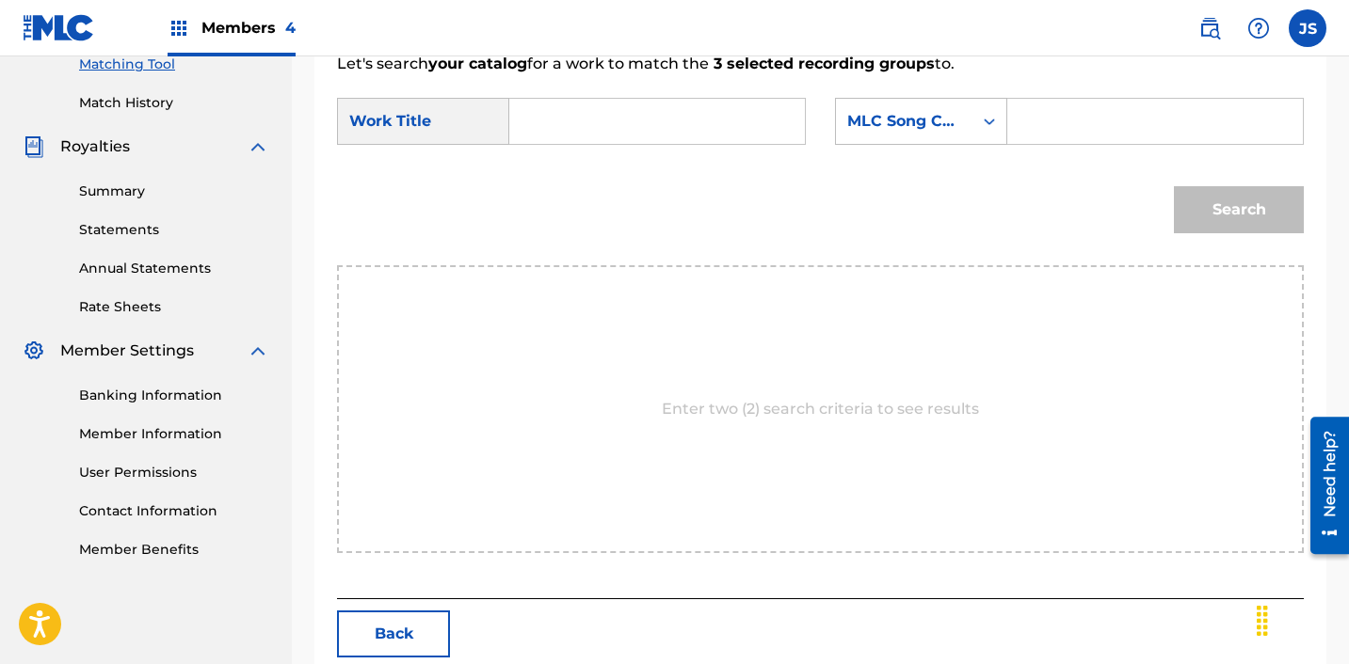
click at [657, 106] on input "Search Form" at bounding box center [657, 121] width 264 height 45
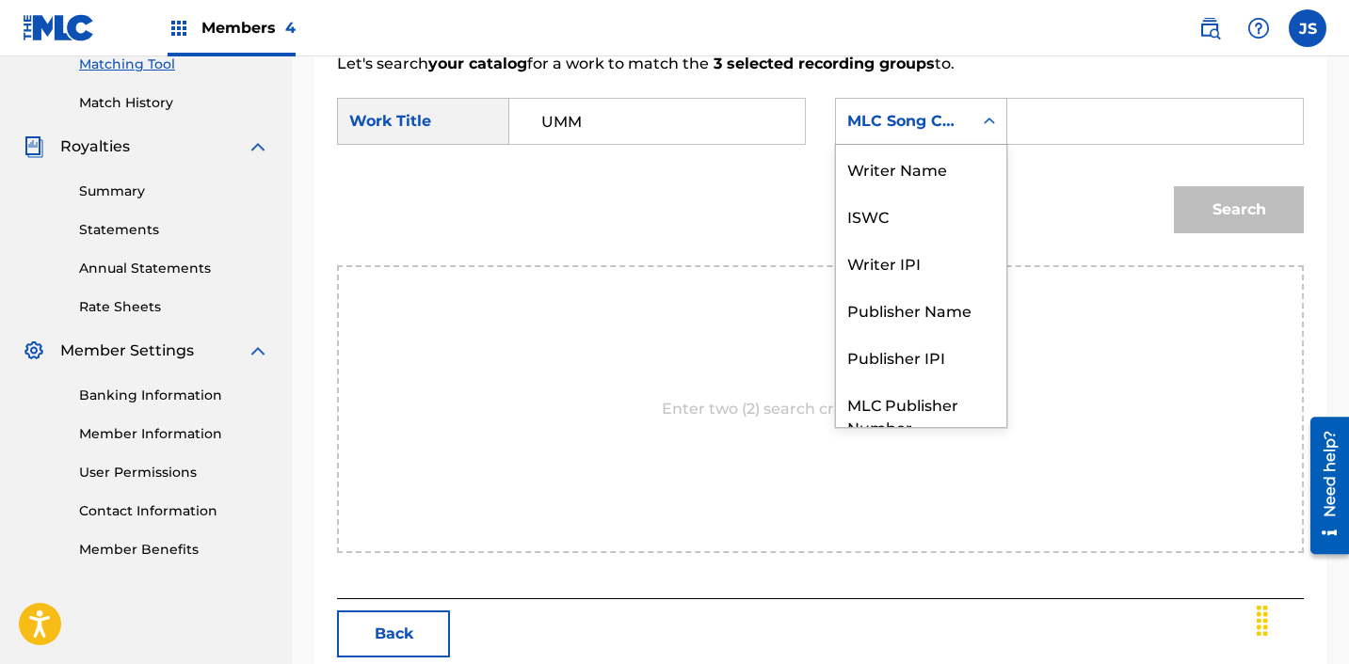
click at [939, 129] on div "MLC Song Code" at bounding box center [904, 121] width 114 height 23
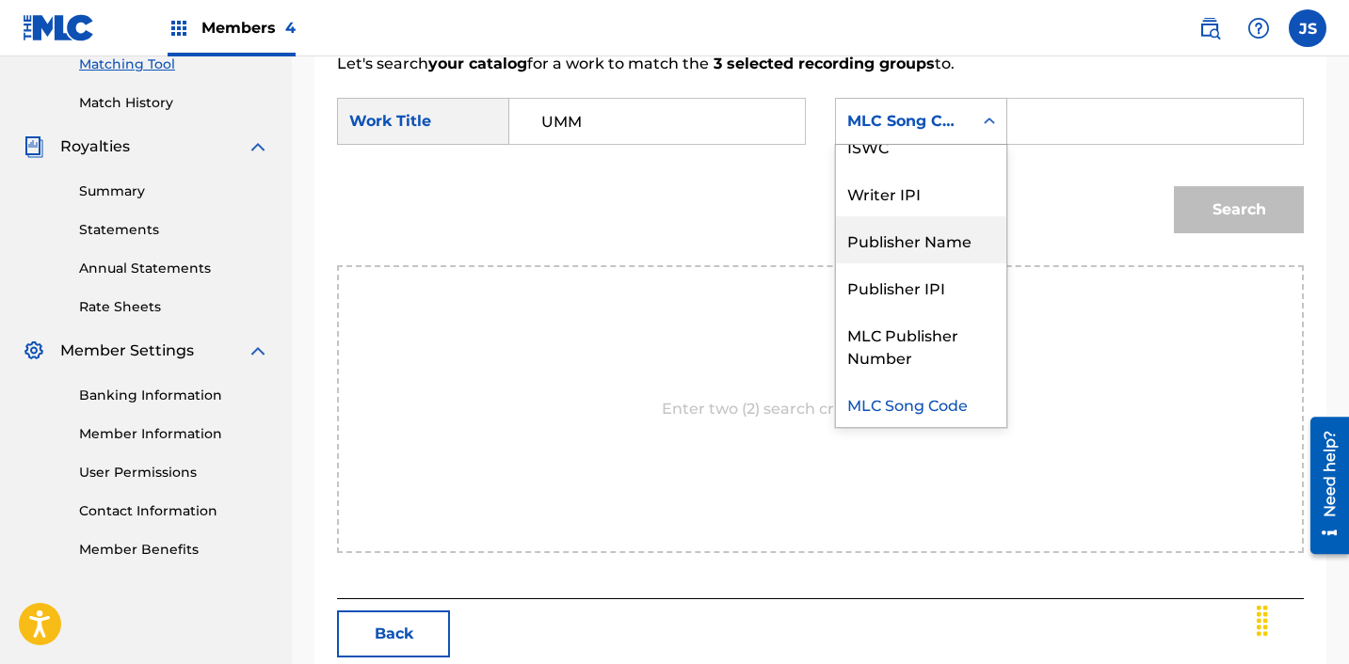
click at [923, 235] on div "Publisher Name" at bounding box center [921, 239] width 170 height 47
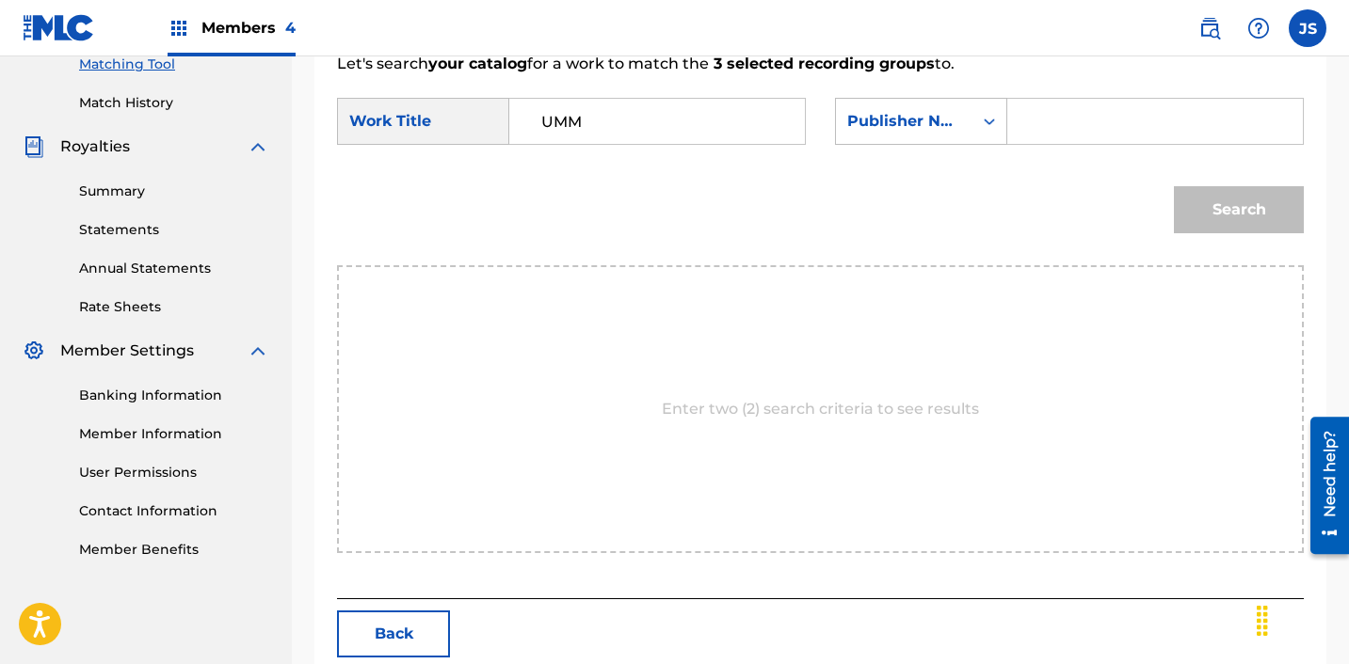
click at [1033, 136] on input "Search Form" at bounding box center [1155, 121] width 264 height 45
click at [1198, 208] on button "Search" at bounding box center [1239, 209] width 130 height 47
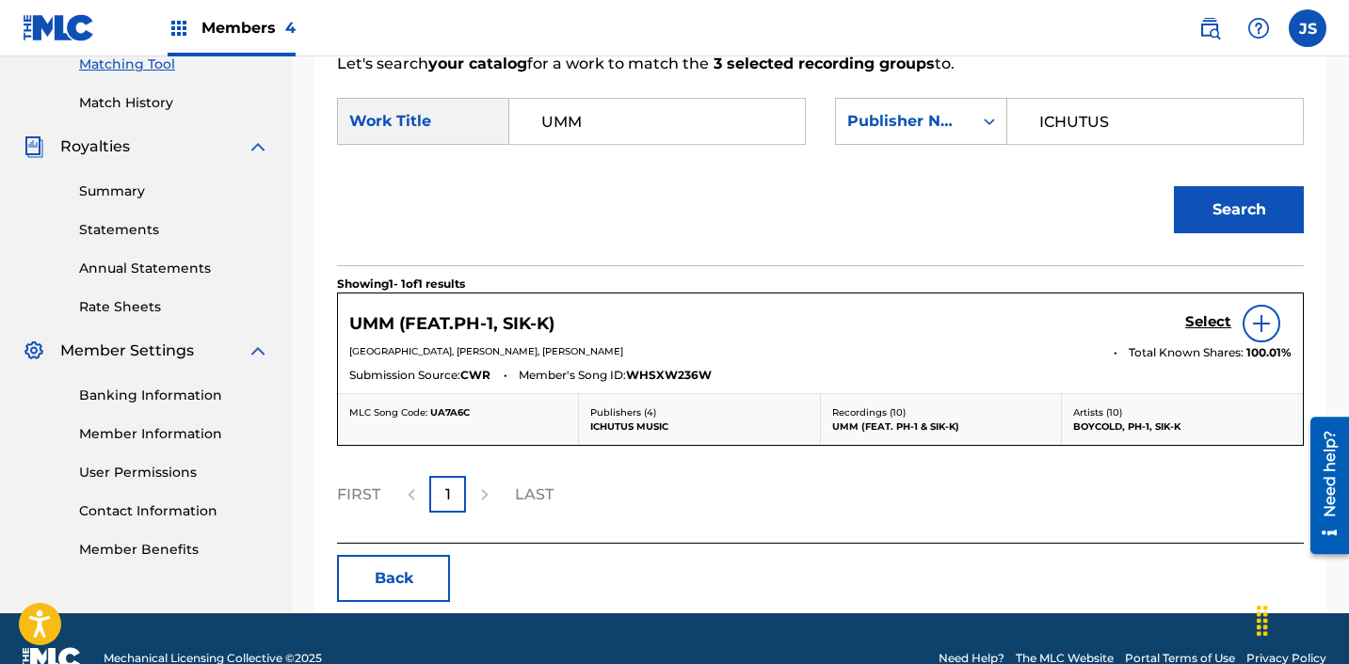
click at [1191, 318] on h5 "Select" at bounding box center [1208, 322] width 46 height 18
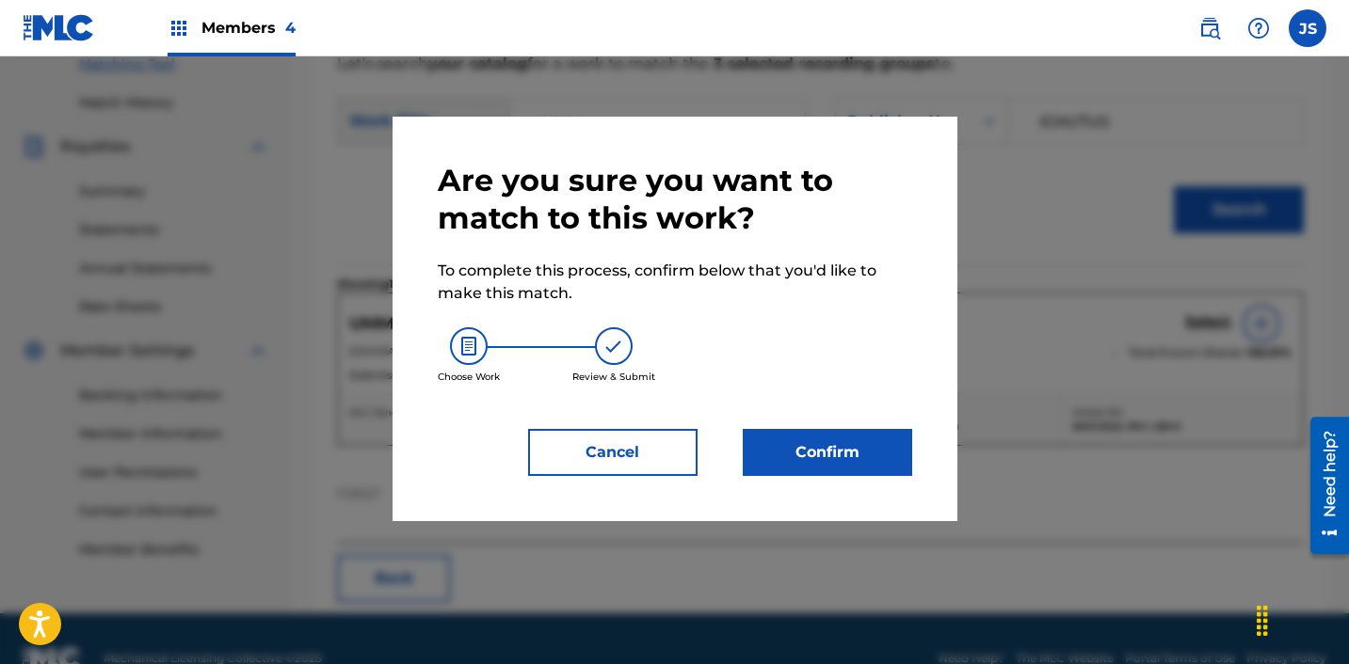
click at [582, 419] on div "Are you sure you want to match to this work? To complete this process, confirm …" at bounding box center [675, 319] width 474 height 314
click at [581, 442] on button "Cancel" at bounding box center [612, 452] width 169 height 47
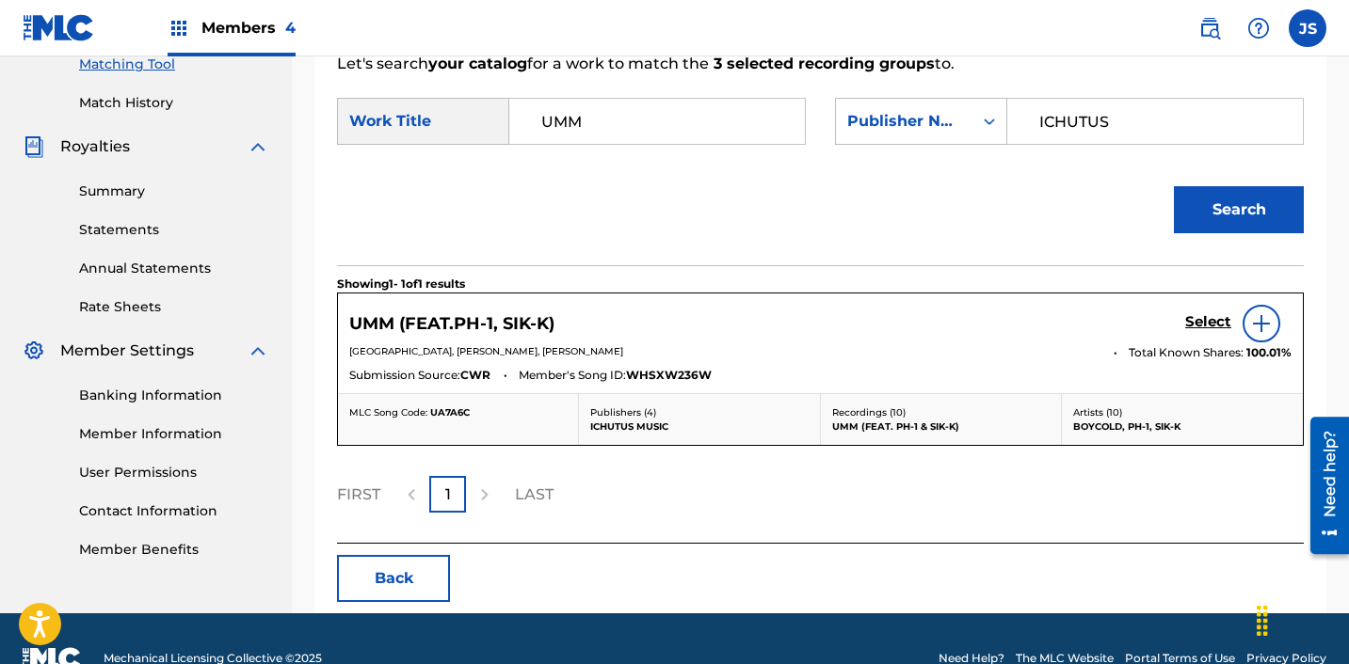
click at [1199, 315] on h5 "Select" at bounding box center [1208, 322] width 46 height 18
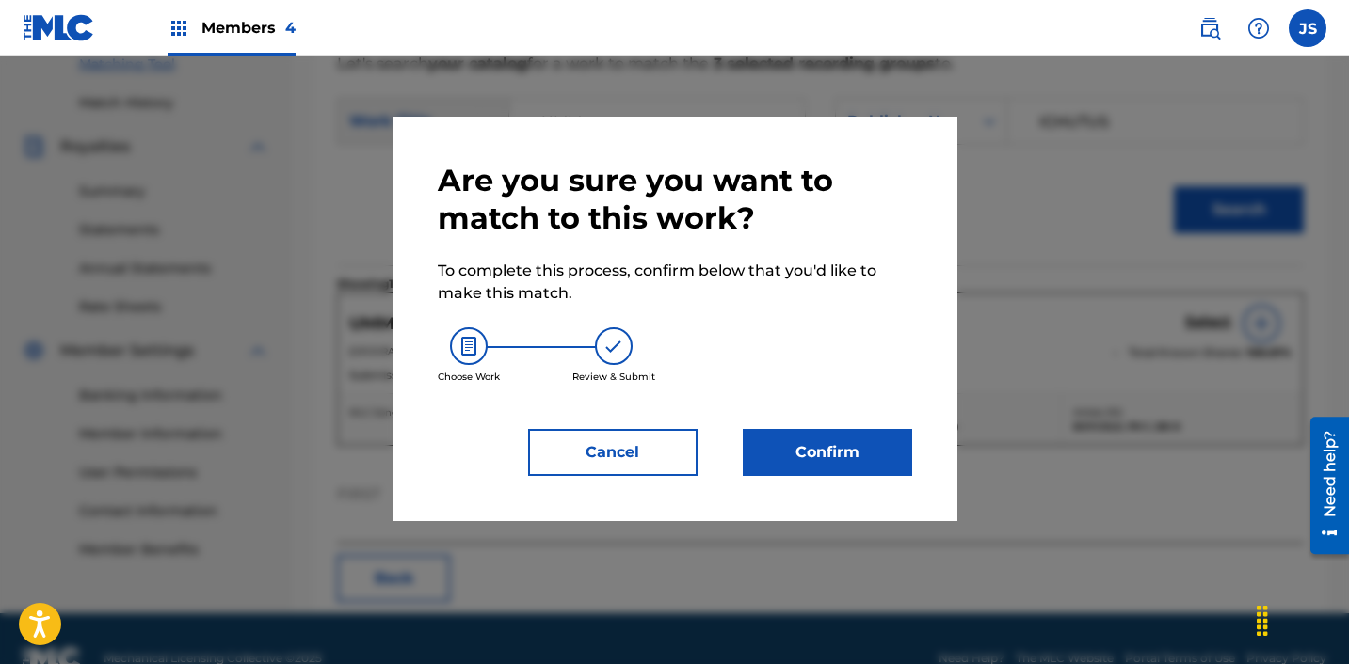
click at [757, 483] on div "Are you sure you want to match to this work? To complete this process, confirm …" at bounding box center [674, 319] width 565 height 405
click at [764, 432] on button "Confirm" at bounding box center [827, 452] width 169 height 47
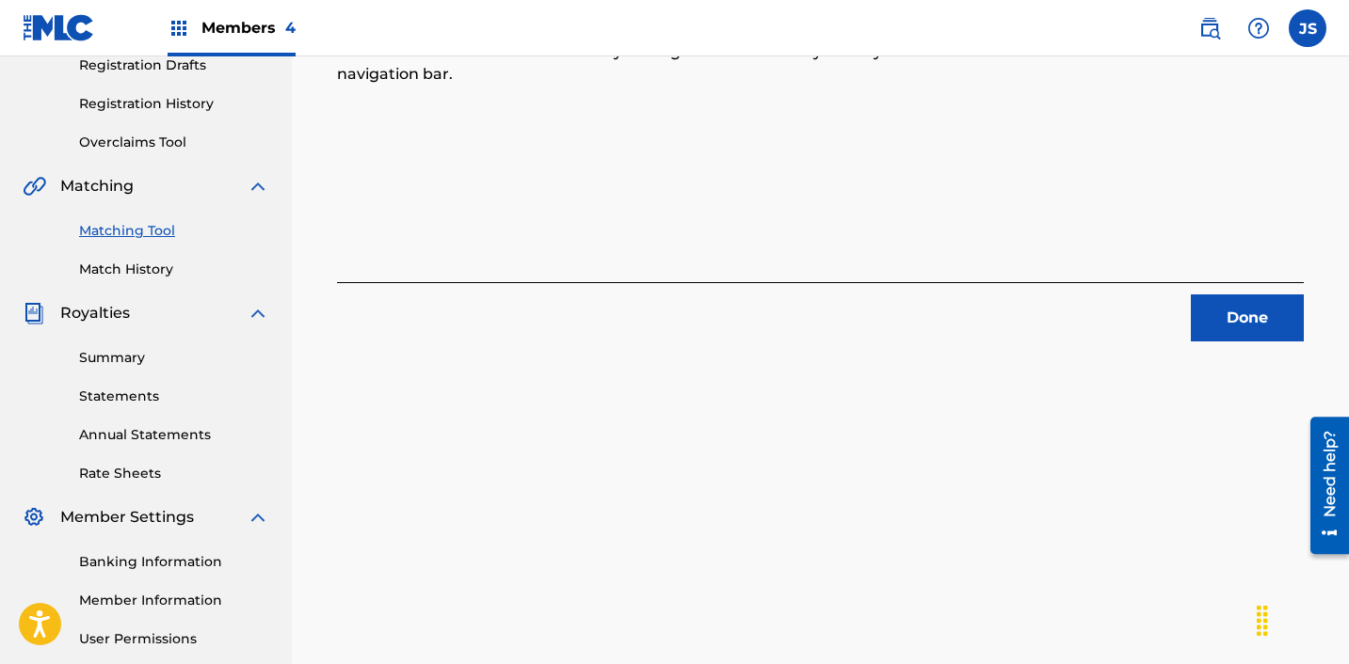
scroll to position [324, 0]
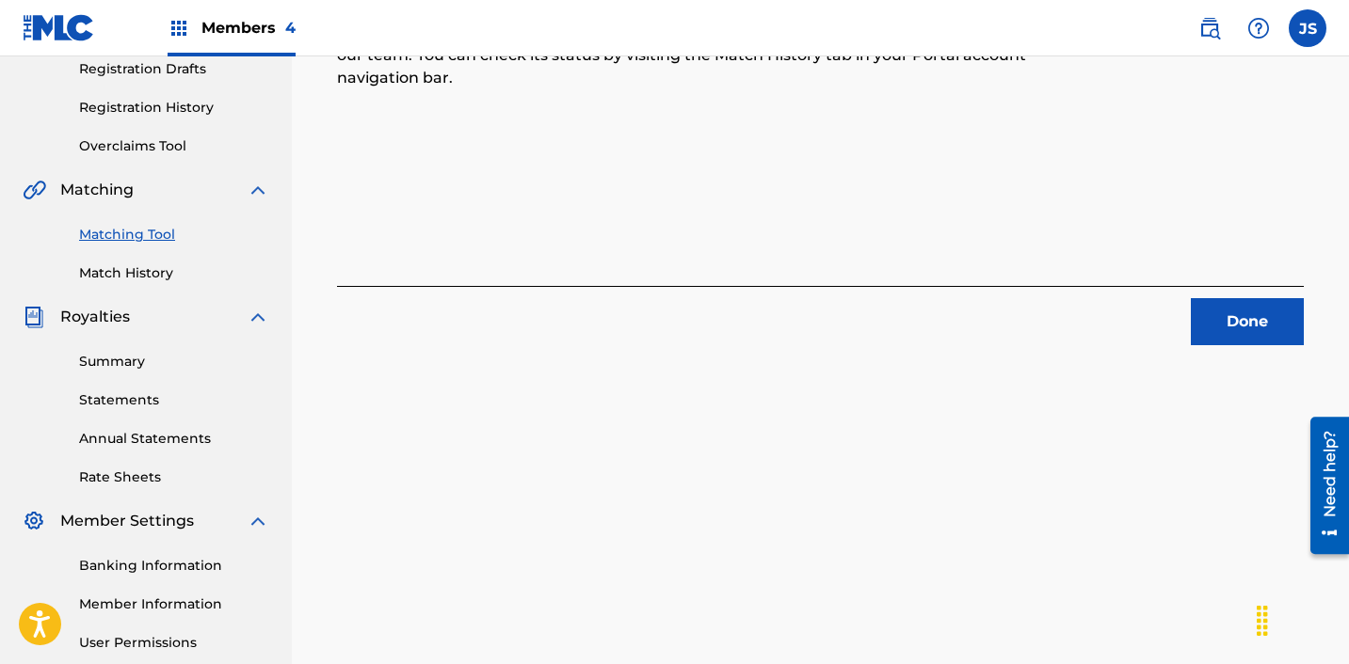
click at [1241, 315] on button "Done" at bounding box center [1247, 321] width 113 height 47
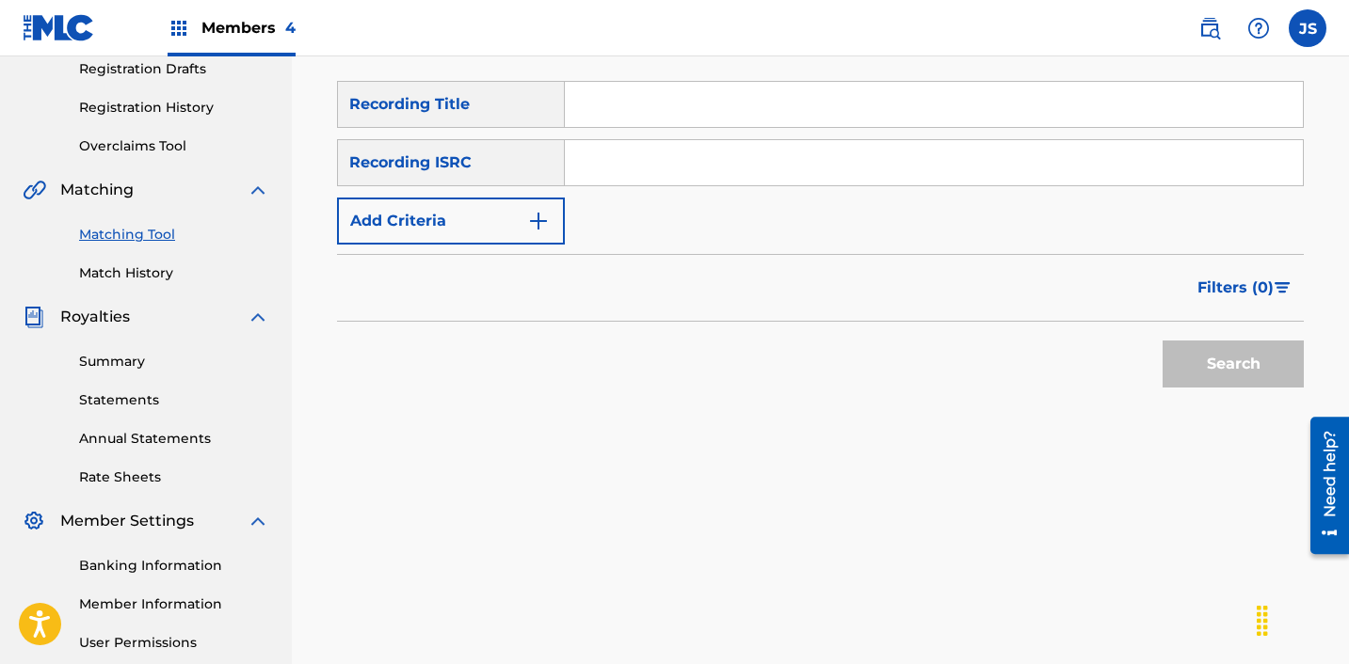
click at [730, 153] on input "Search Form" at bounding box center [934, 162] width 738 height 45
paste input "KRE132200011"
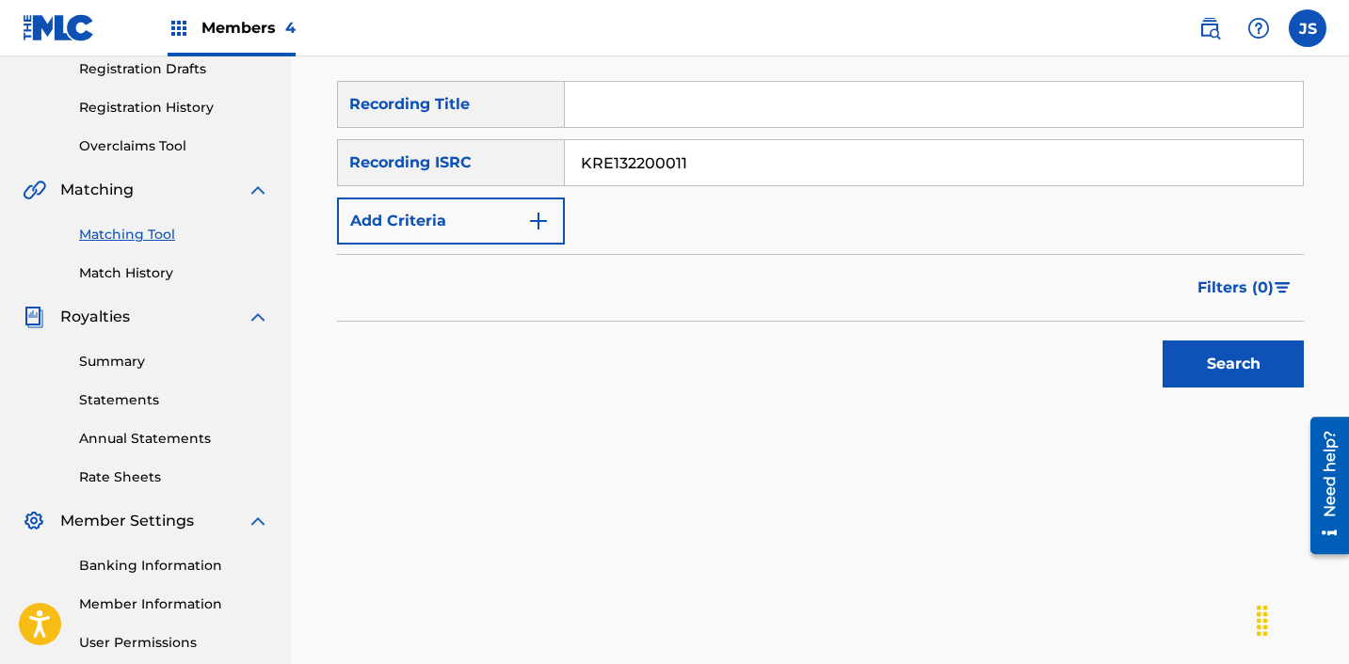
click at [1162, 341] on button "Search" at bounding box center [1232, 364] width 141 height 47
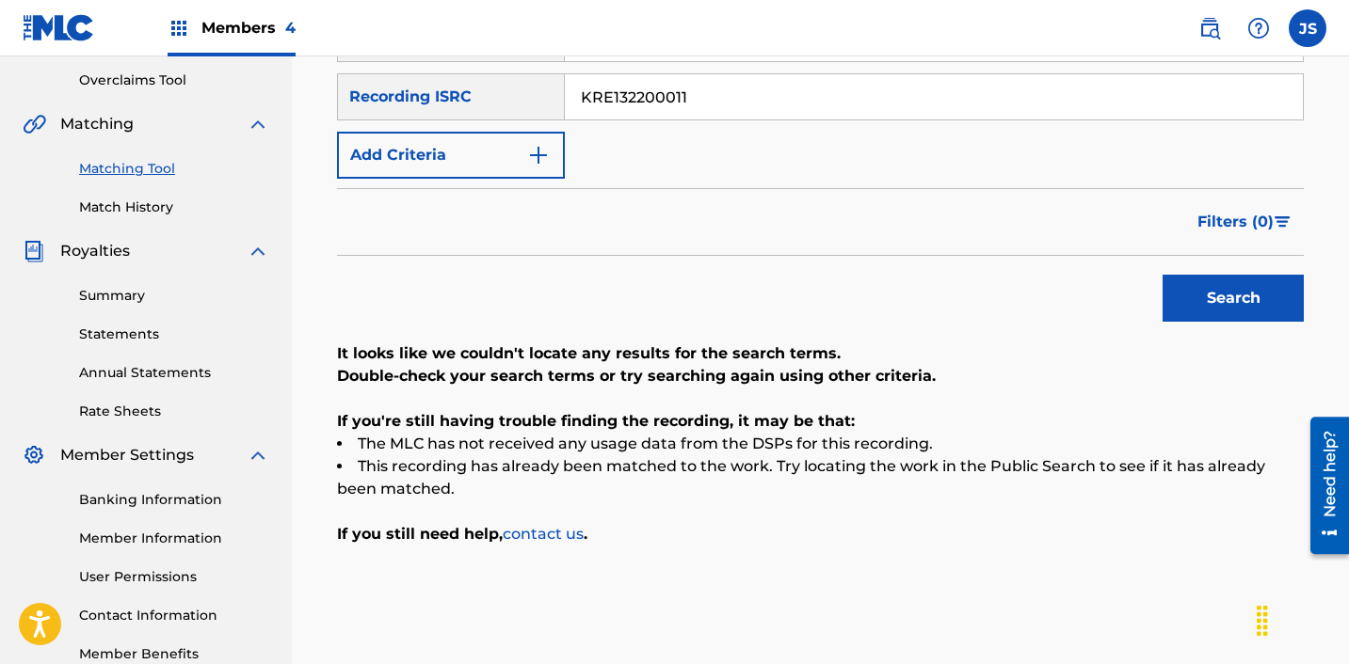
scroll to position [389, 0]
click at [741, 61] on input "Search Form" at bounding box center [934, 39] width 738 height 45
click at [560, 104] on div "Recording ISRC" at bounding box center [451, 97] width 228 height 47
click at [616, 105] on input "KRE132200011" at bounding box center [934, 97] width 738 height 45
click at [617, 105] on input "KRE132200011" at bounding box center [934, 97] width 738 height 45
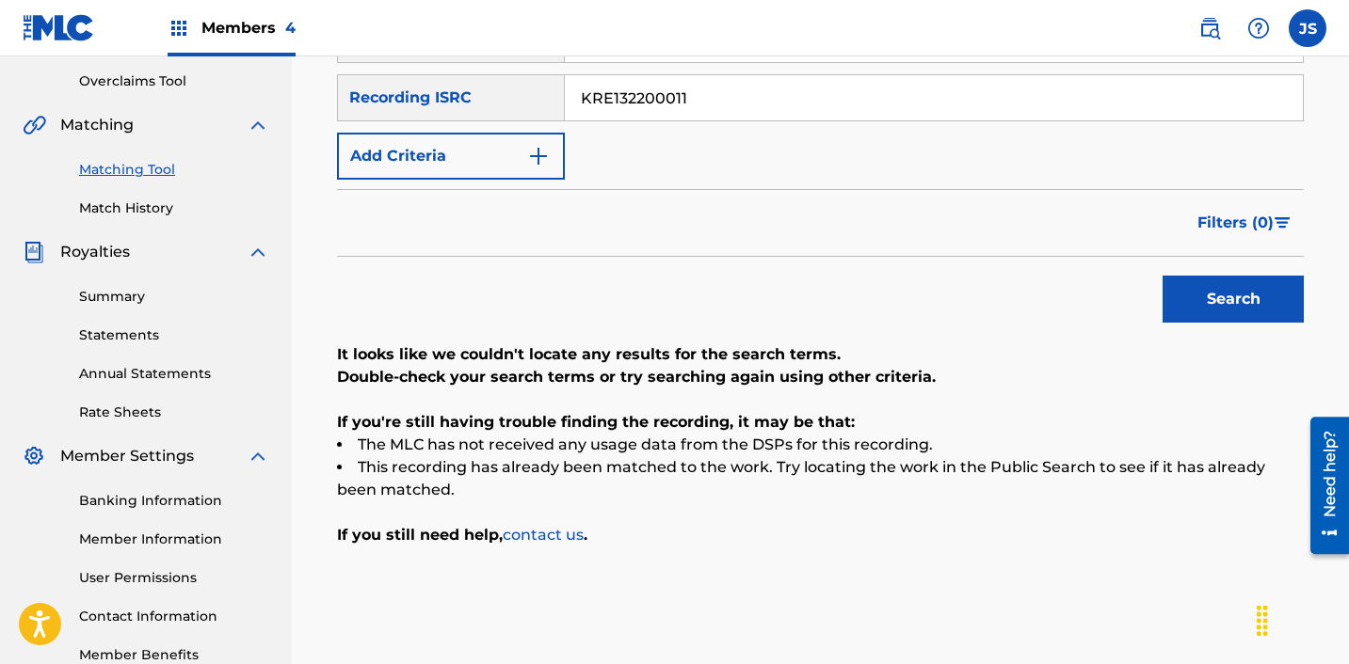
click at [617, 105] on input "KRE132200011" at bounding box center [934, 97] width 738 height 45
paste input "A382301936"
click at [1162, 276] on button "Search" at bounding box center [1232, 299] width 141 height 47
click at [740, 101] on input "KRA382301936" at bounding box center [934, 97] width 738 height 45
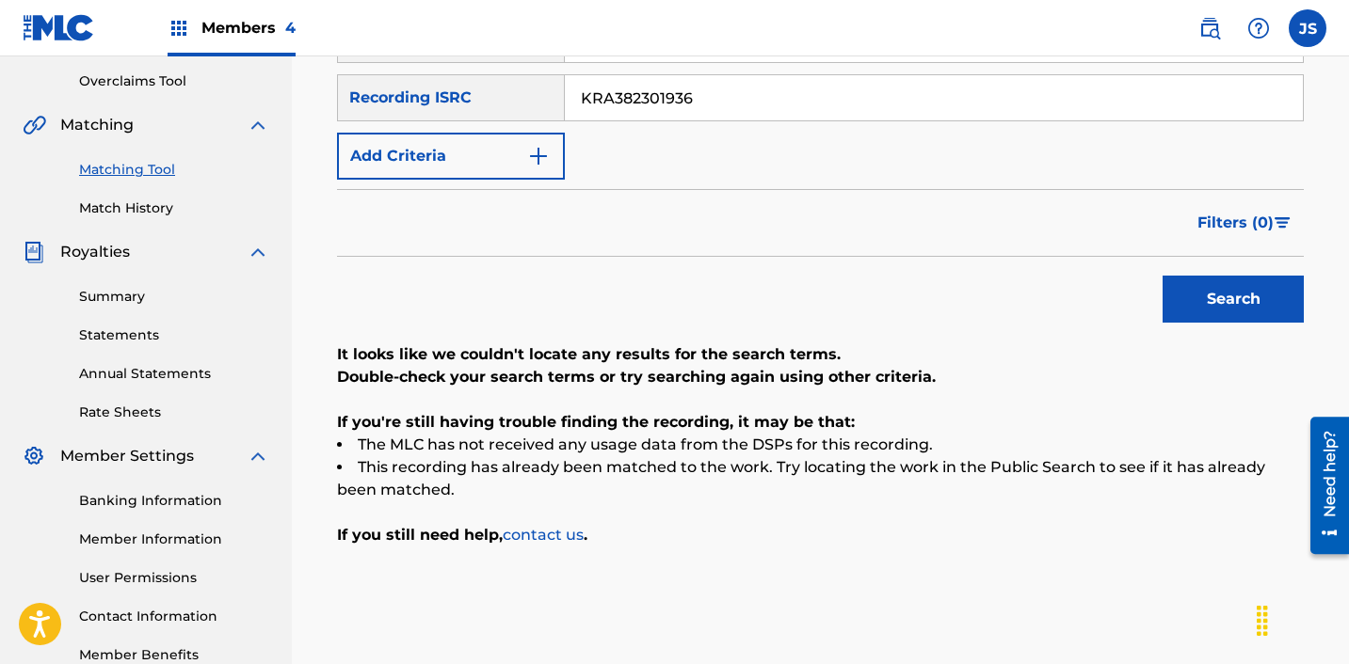
click at [740, 101] on input "KRA382301936" at bounding box center [934, 97] width 738 height 45
paste input "51507470"
click at [1162, 276] on button "Search" at bounding box center [1232, 299] width 141 height 47
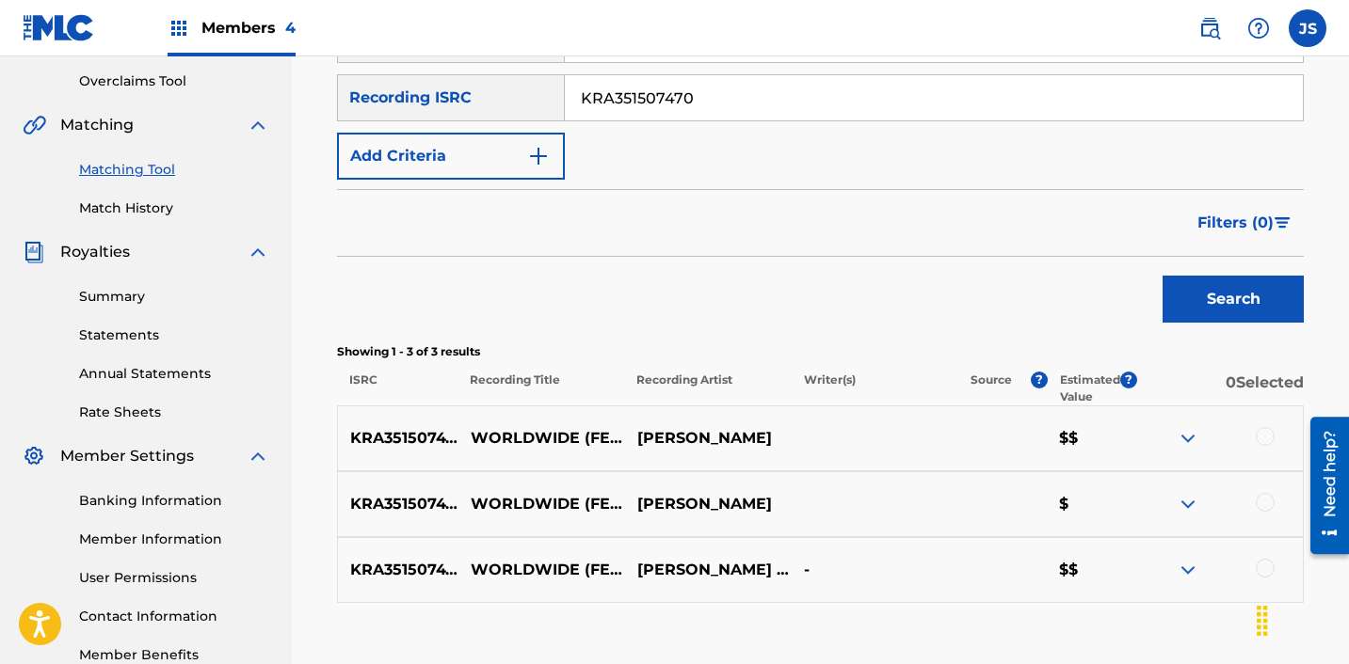
click at [1268, 438] on div at bounding box center [1264, 436] width 19 height 19
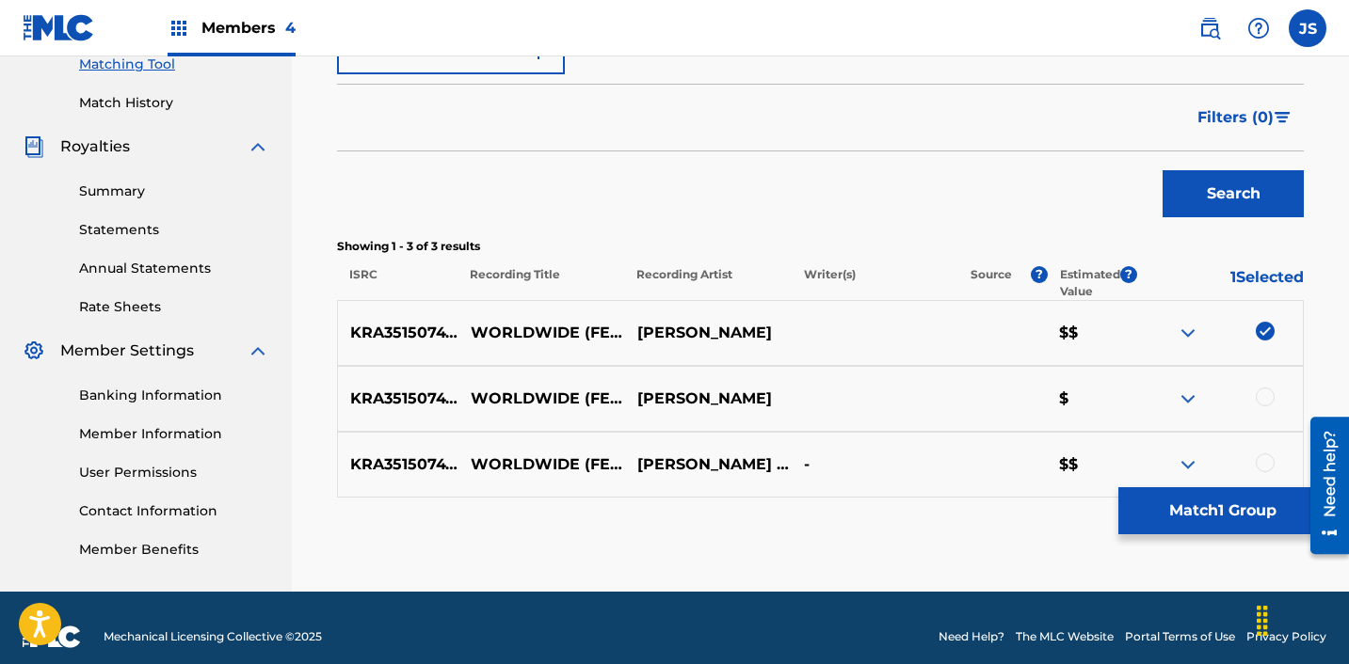
scroll to position [512, 0]
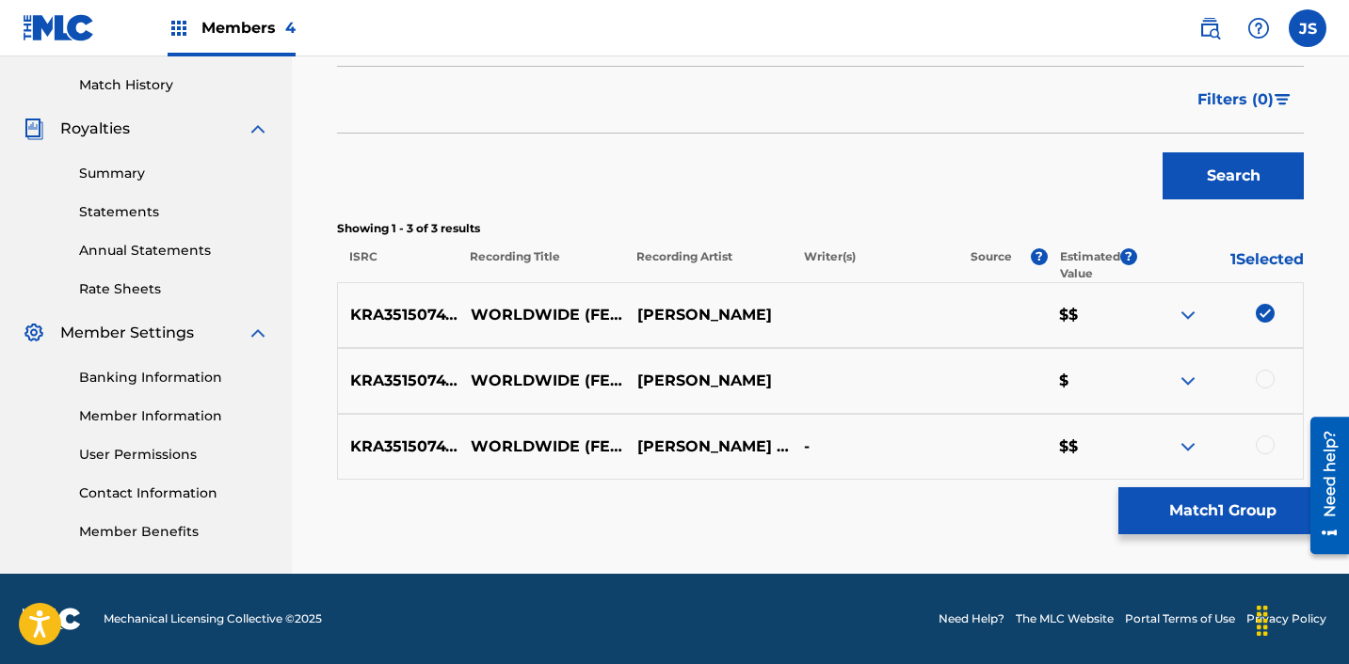
click at [1266, 450] on div at bounding box center [1264, 445] width 19 height 19
click at [1263, 375] on div at bounding box center [1264, 379] width 19 height 19
click at [1141, 522] on button "Match 3 Groups" at bounding box center [1222, 511] width 208 height 47
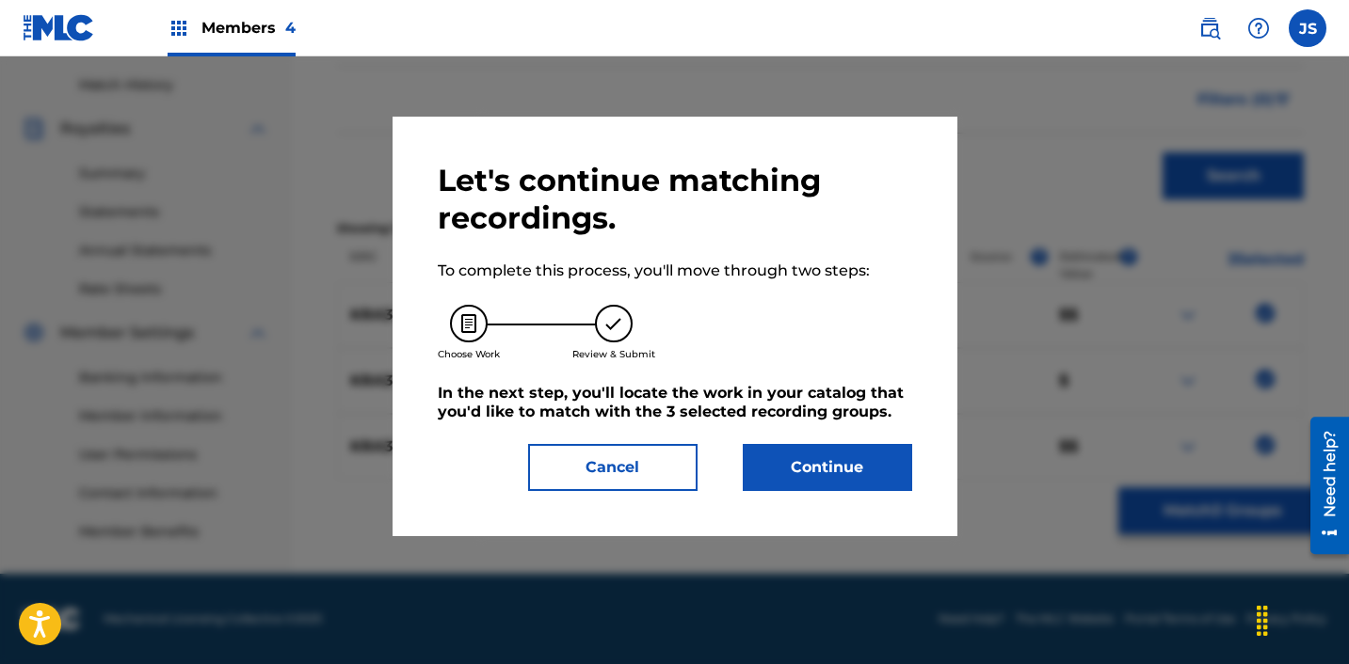
click at [817, 490] on button "Continue" at bounding box center [827, 467] width 169 height 47
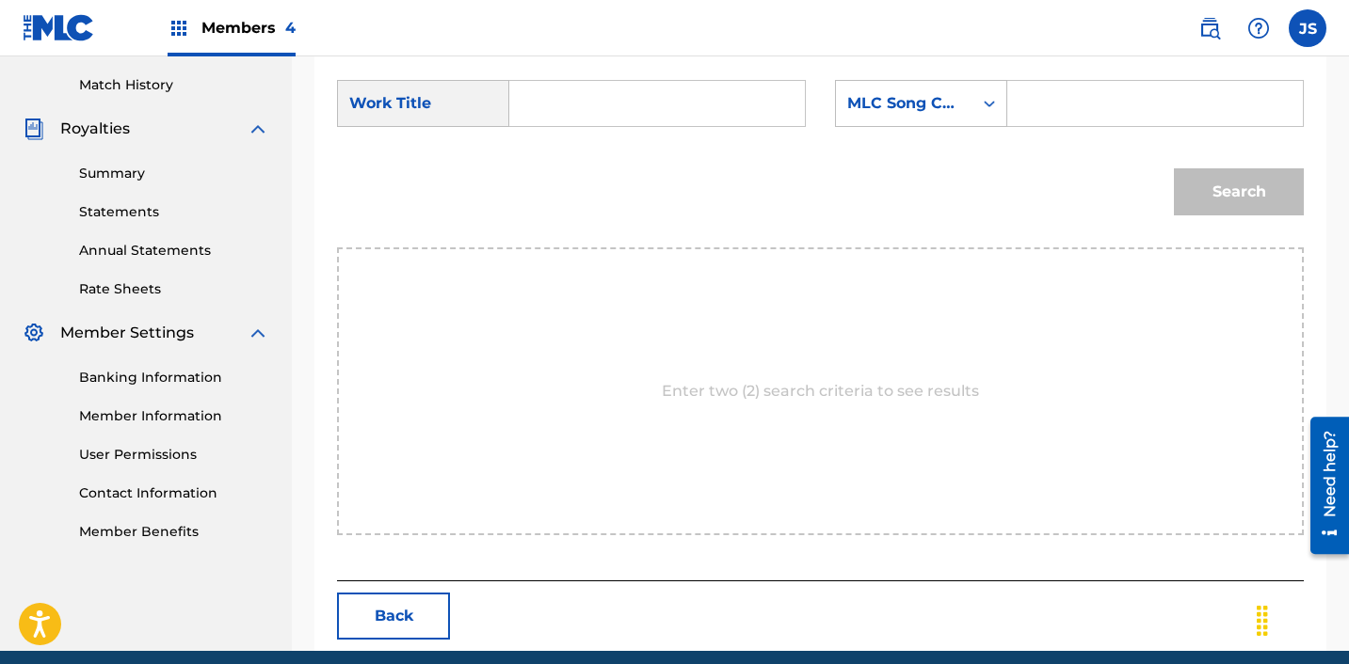
click at [560, 95] on input "Search Form" at bounding box center [657, 103] width 264 height 45
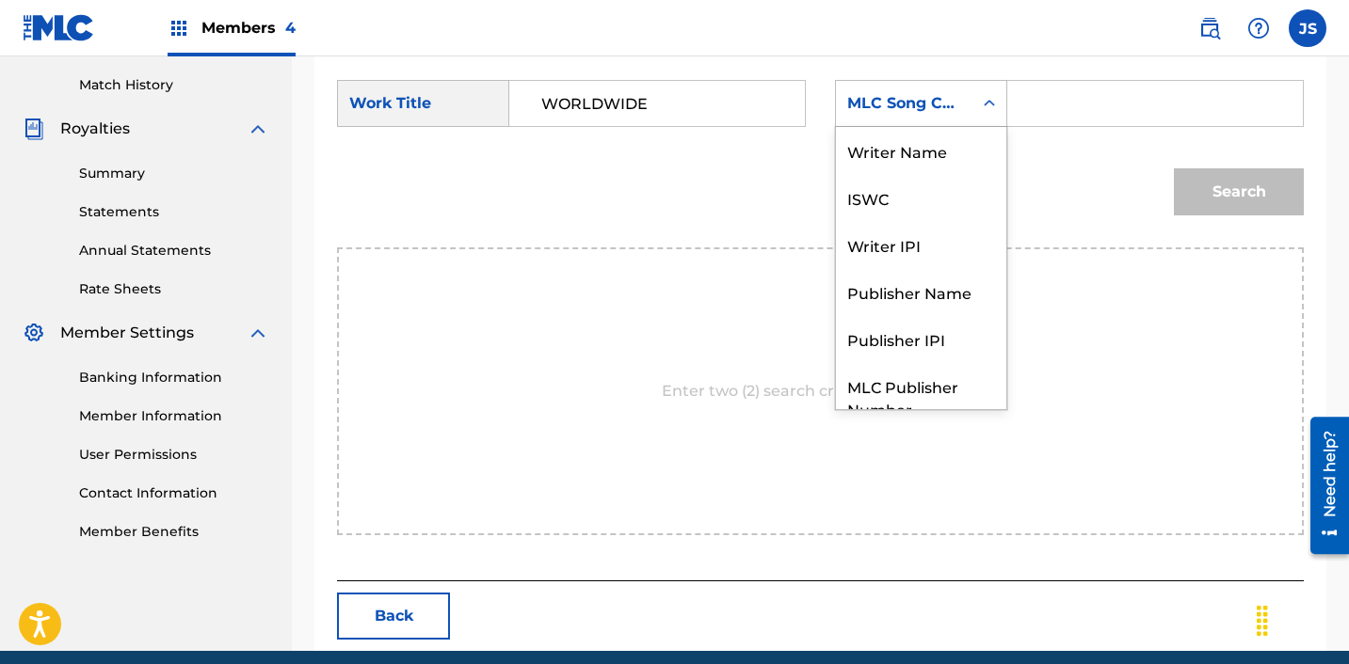
click at [905, 98] on div "MLC Song Code" at bounding box center [904, 103] width 114 height 23
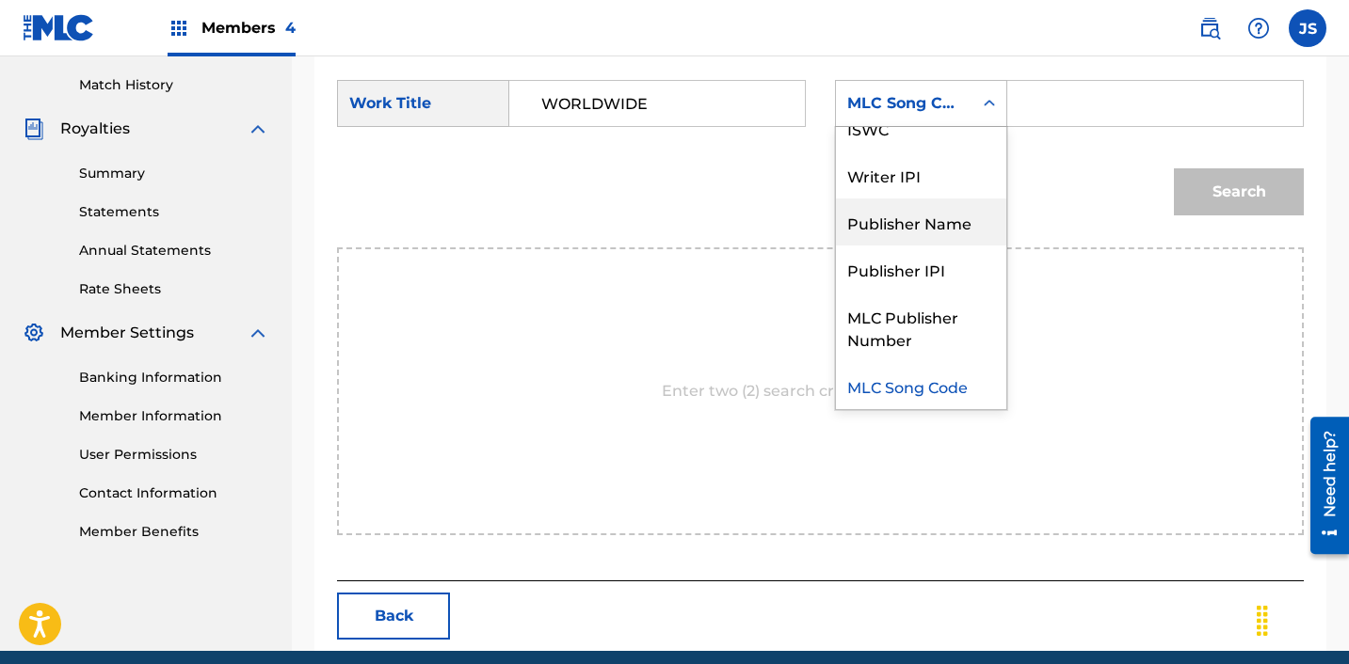
click at [930, 218] on div "Publisher Name" at bounding box center [921, 222] width 170 height 47
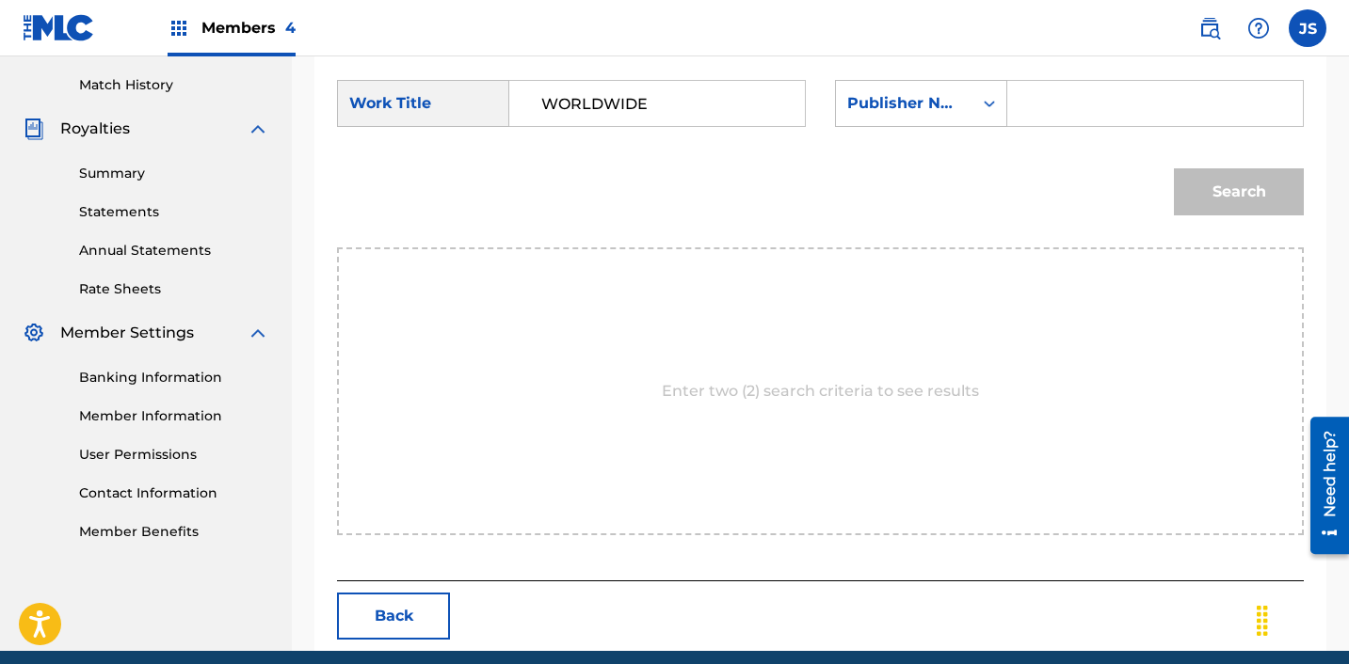
click at [1114, 117] on input "Search Form" at bounding box center [1155, 103] width 264 height 45
click at [1254, 187] on button "Search" at bounding box center [1239, 191] width 130 height 47
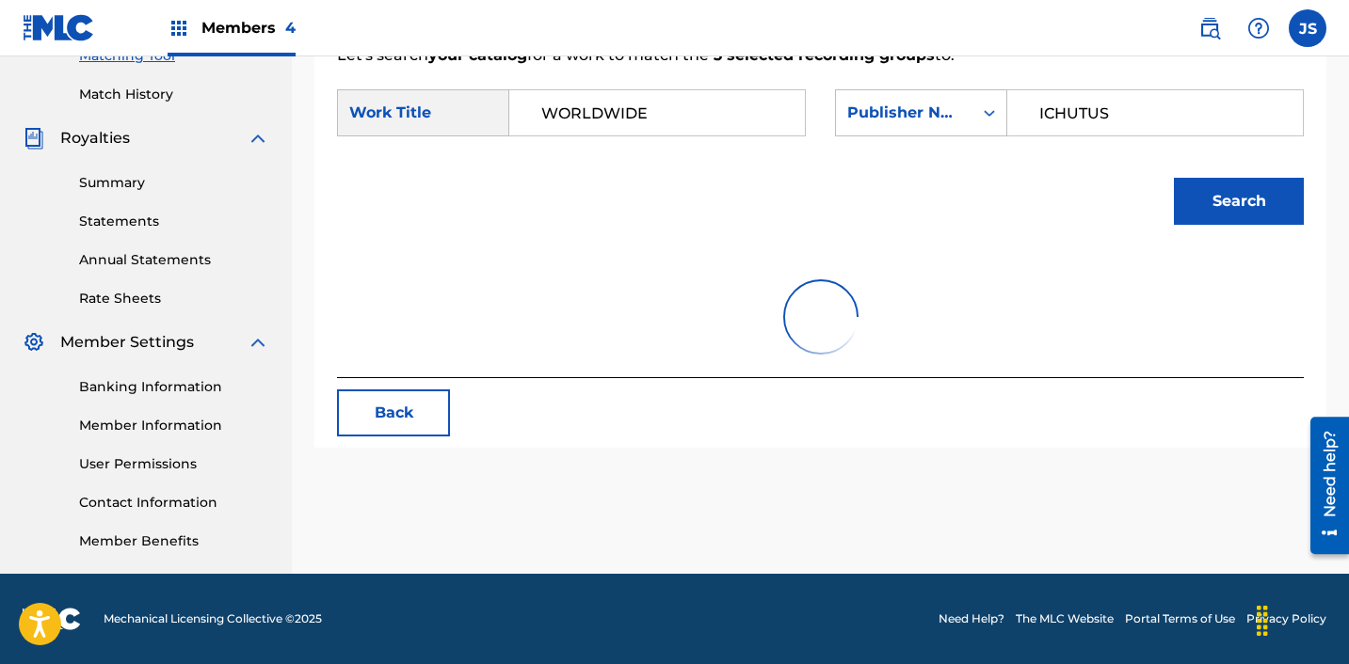
scroll to position [512, 0]
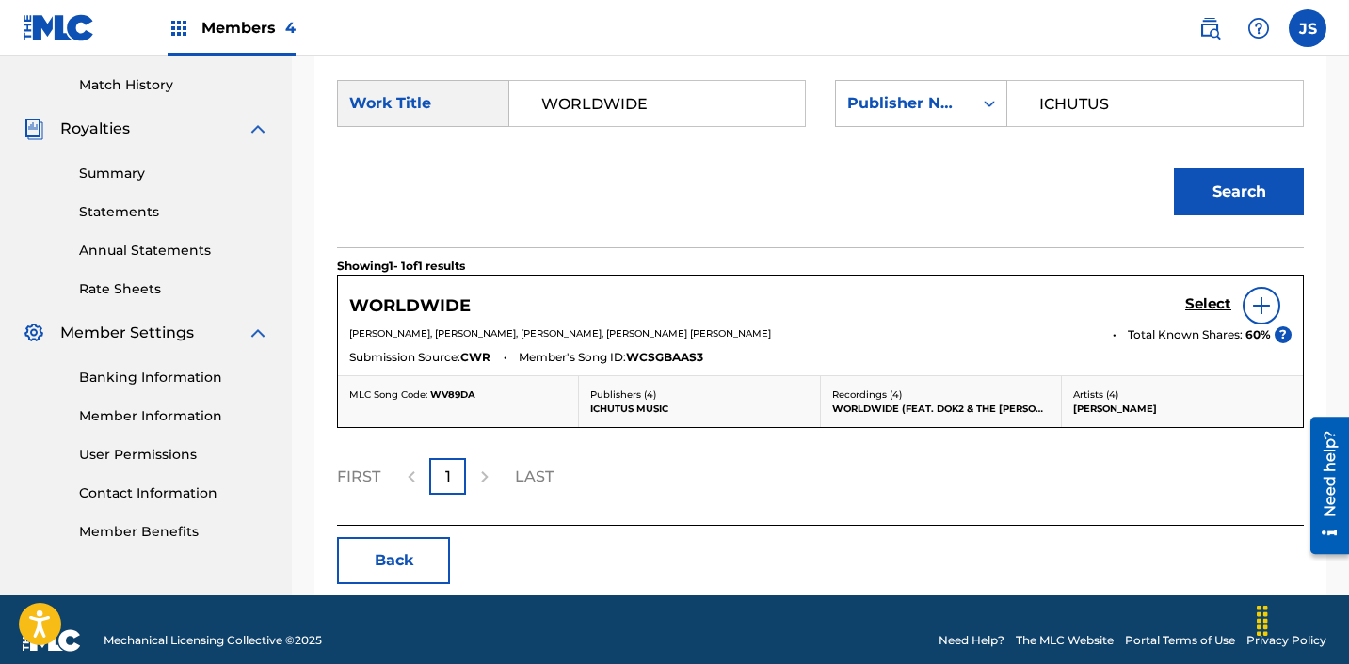
click at [1191, 305] on h5 "Select" at bounding box center [1208, 305] width 46 height 18
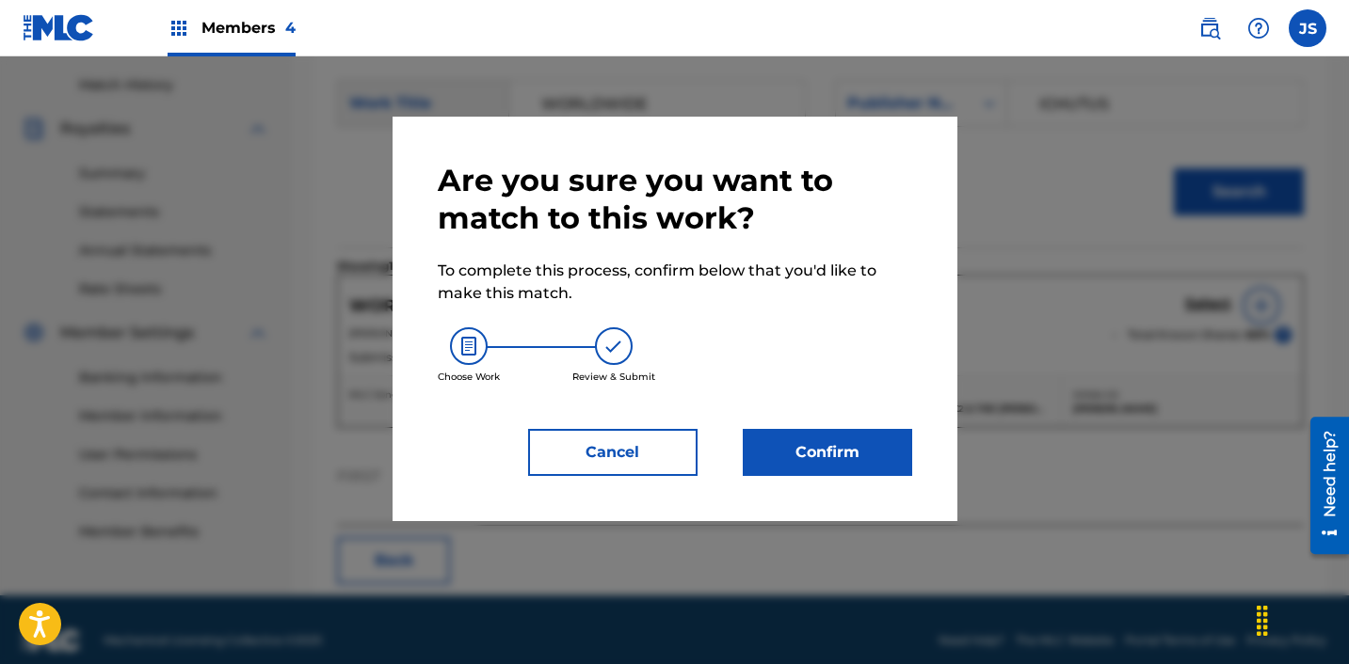
click at [787, 457] on button "Confirm" at bounding box center [827, 452] width 169 height 47
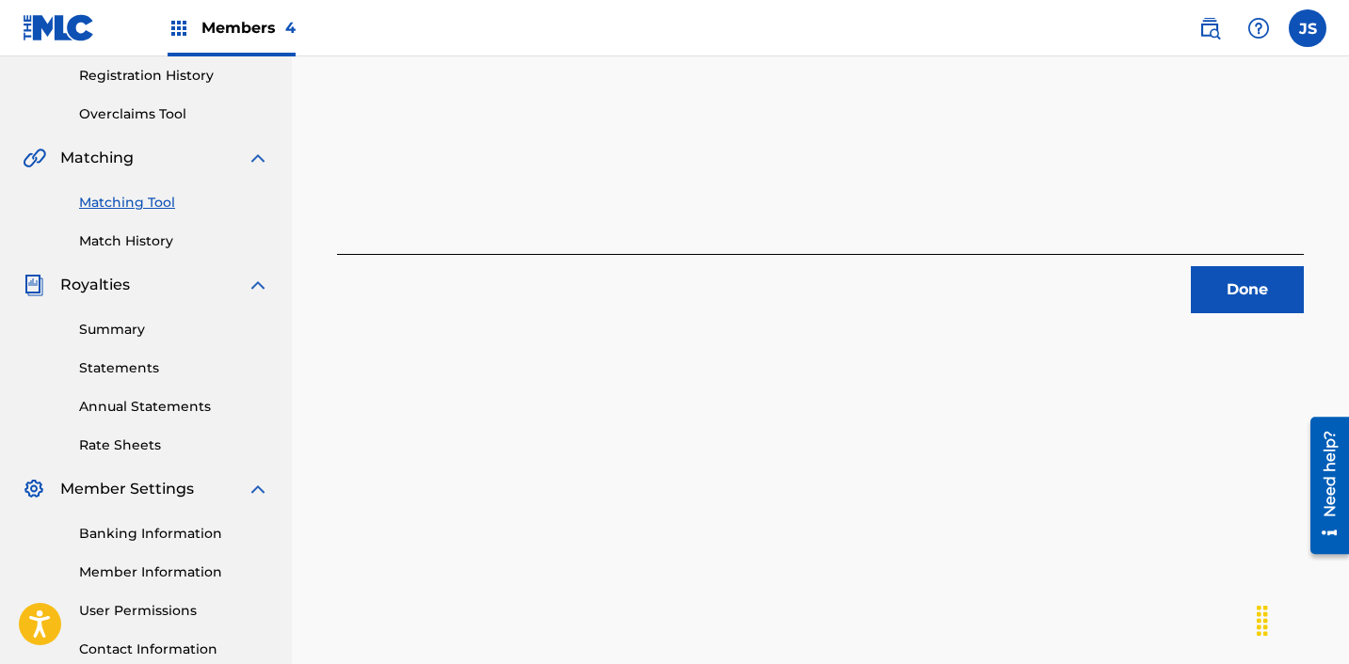
scroll to position [357, 0]
click at [1239, 295] on button "Done" at bounding box center [1247, 288] width 113 height 47
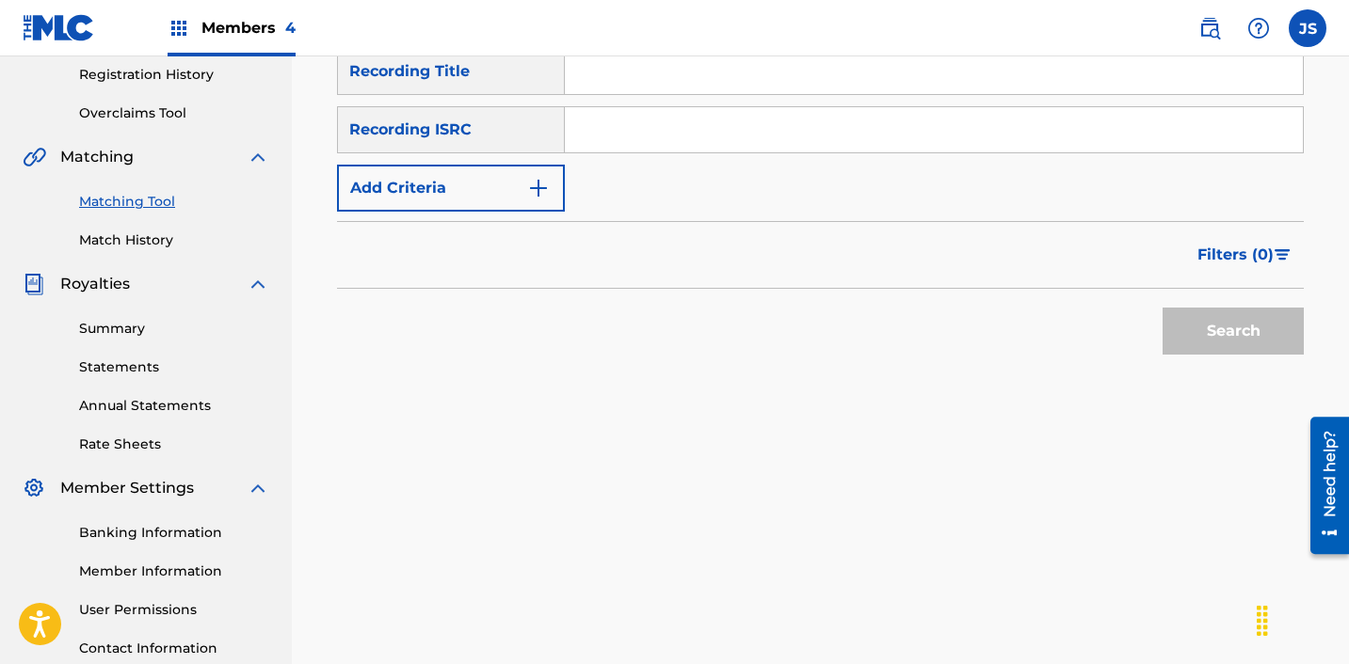
click at [810, 120] on input "Search Form" at bounding box center [934, 129] width 738 height 45
paste input "KRF152000021"
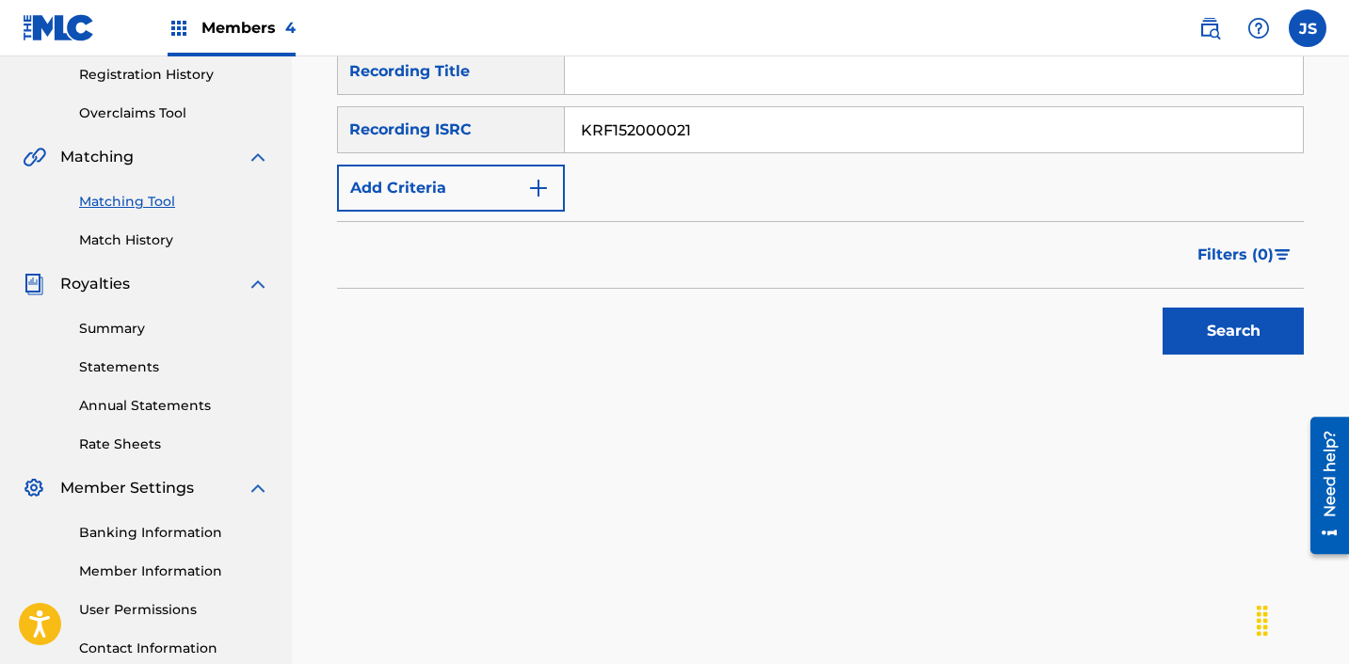
click at [1162, 308] on button "Search" at bounding box center [1232, 331] width 141 height 47
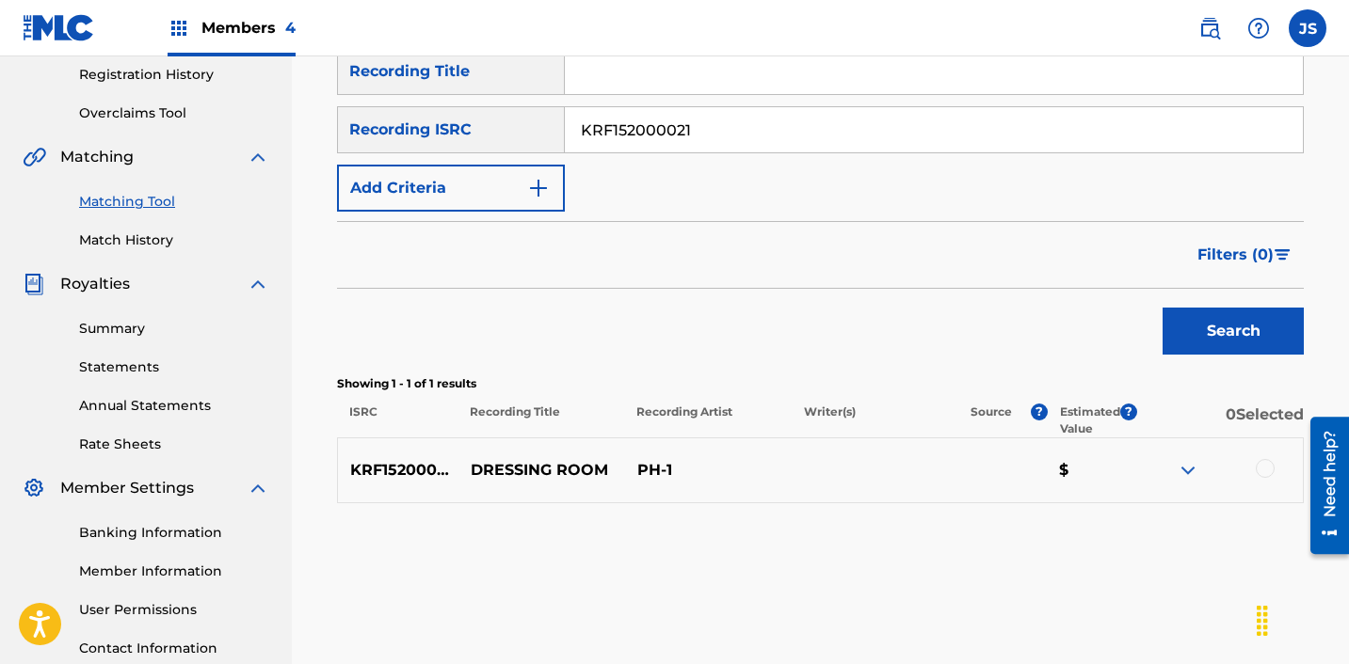
click at [1278, 464] on div at bounding box center [1219, 470] width 167 height 23
click at [1273, 464] on div at bounding box center [1264, 468] width 19 height 19
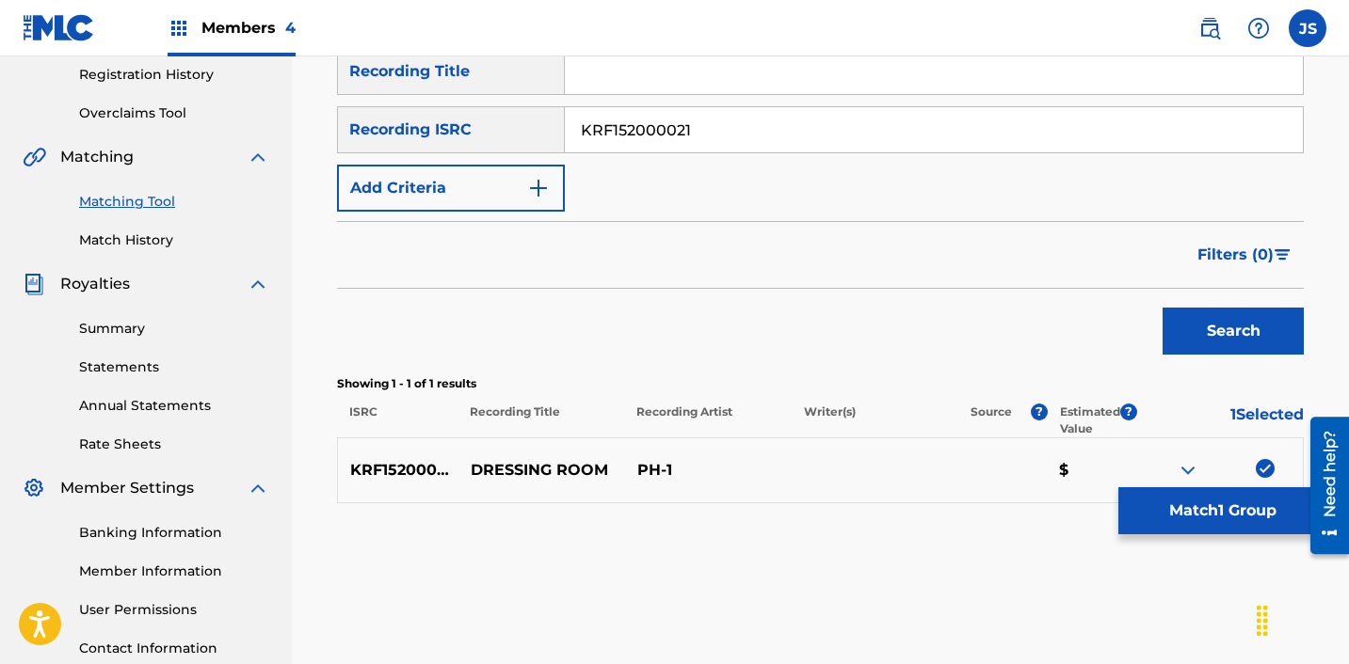
click at [1221, 541] on div "Matching Tool The Matching Tool allows Members to match sound recordings to wor…" at bounding box center [820, 196] width 967 height 804
click at [1221, 530] on button "Match 1 Group" at bounding box center [1222, 511] width 208 height 47
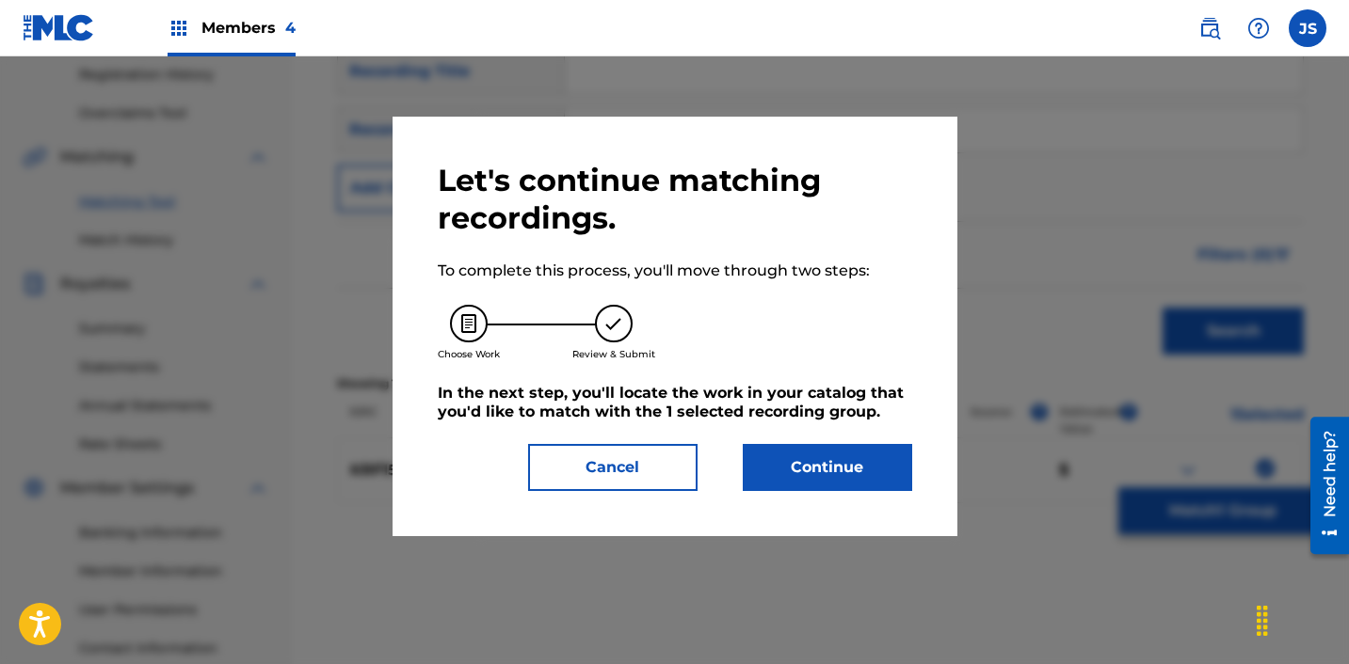
click at [830, 456] on button "Continue" at bounding box center [827, 467] width 169 height 47
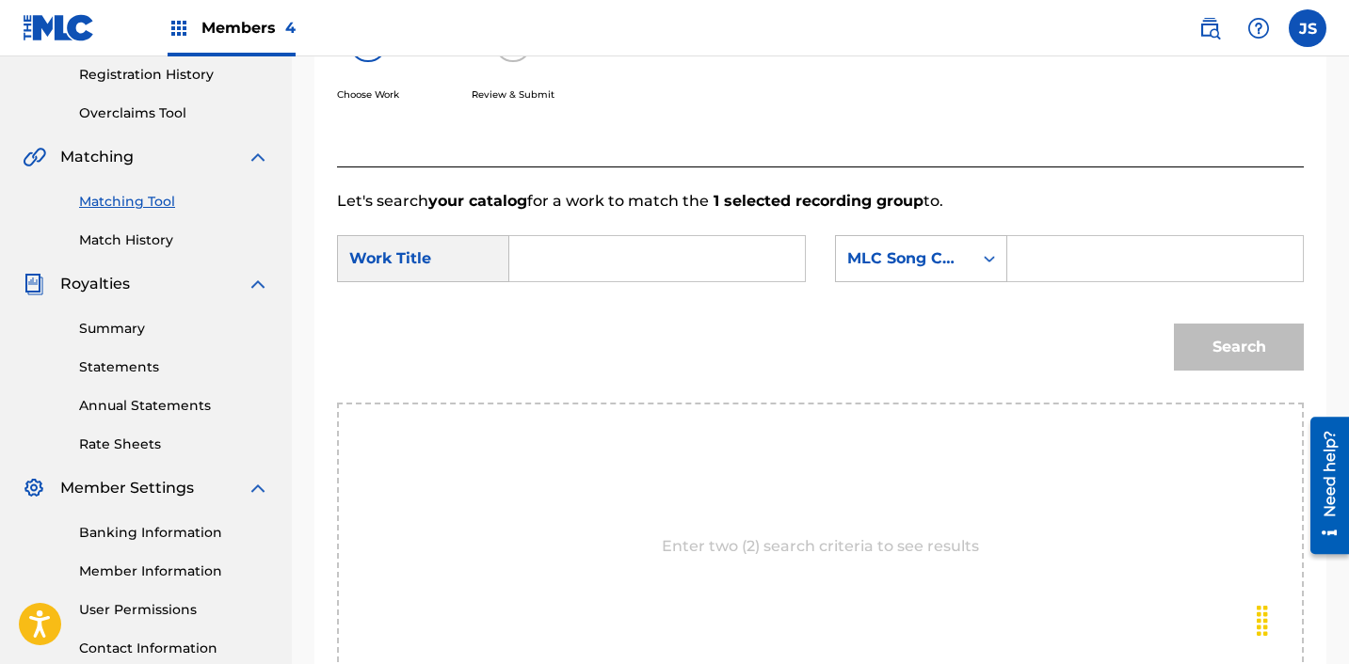
click at [752, 265] on input "Search Form" at bounding box center [657, 258] width 264 height 45
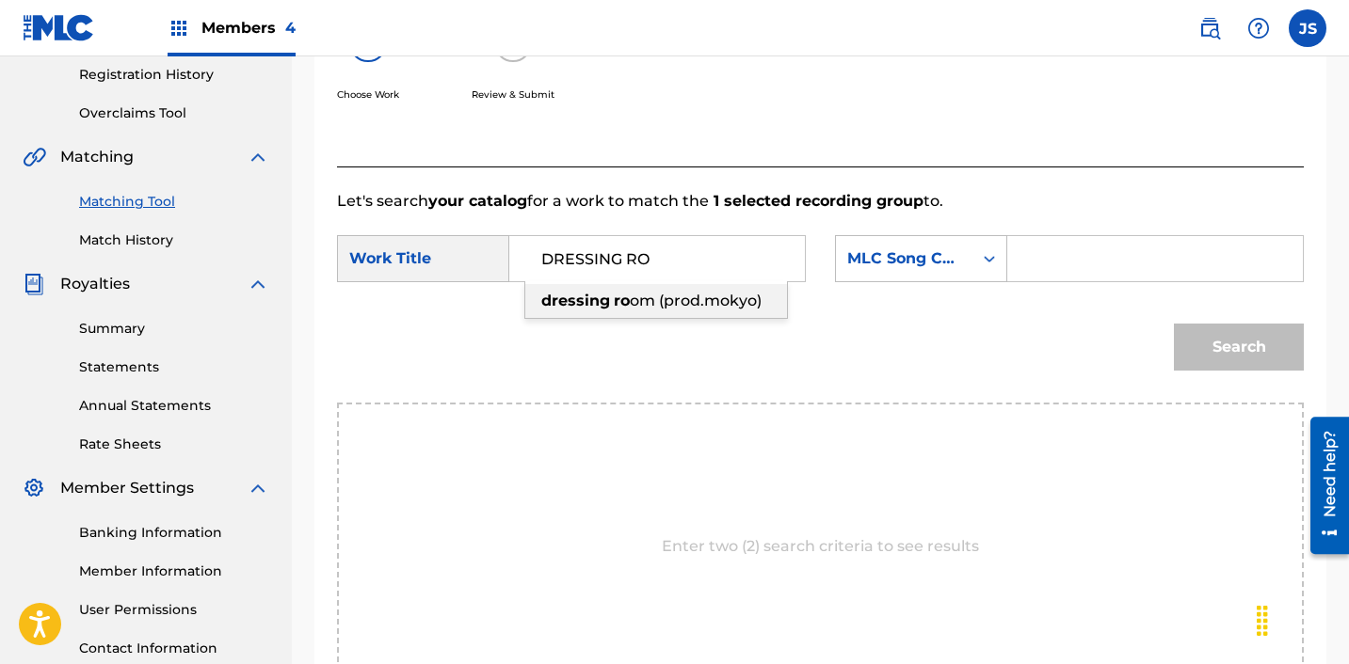
click at [679, 306] on span "om (prod.mokyo)" at bounding box center [696, 301] width 132 height 18
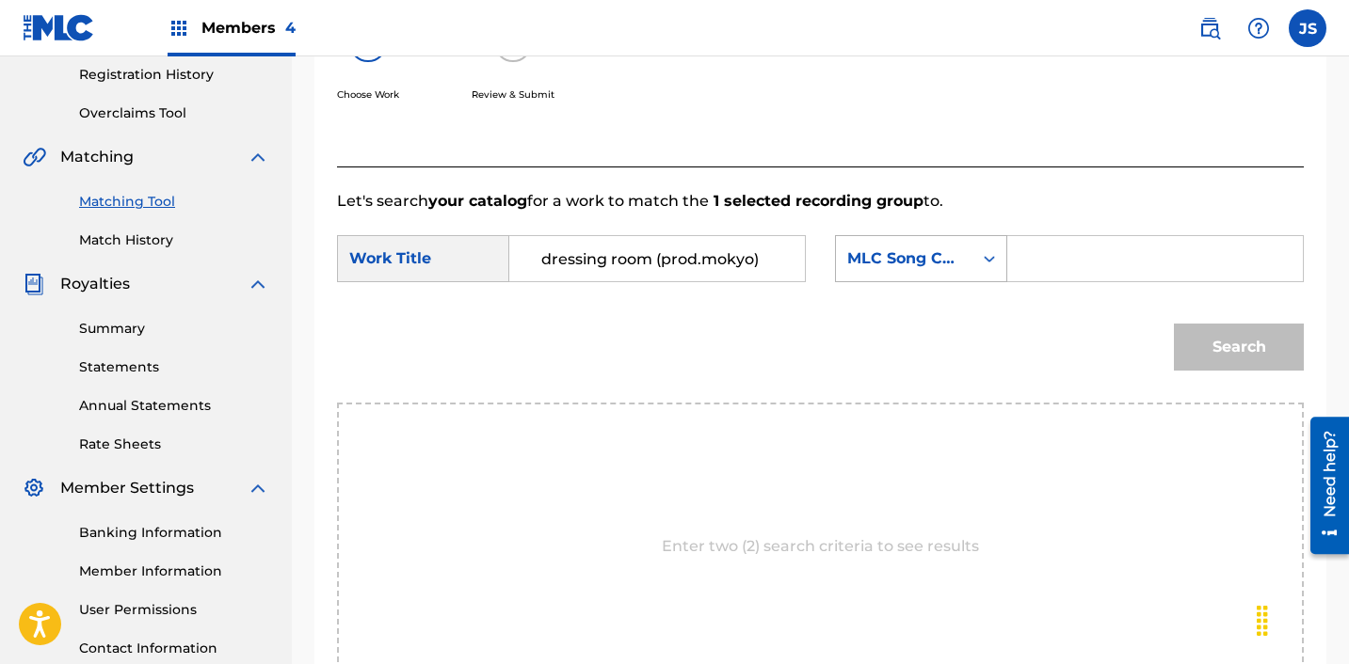
click at [901, 264] on div "MLC Song Code" at bounding box center [904, 259] width 114 height 23
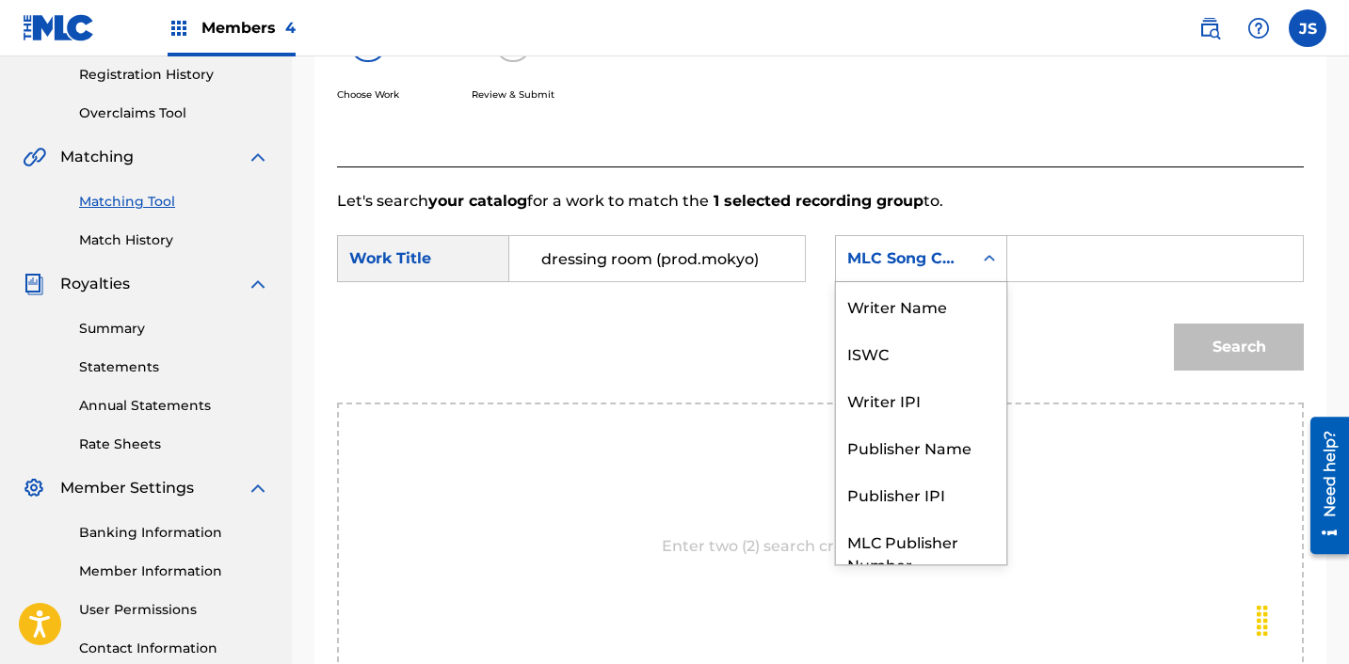
scroll to position [70, 0]
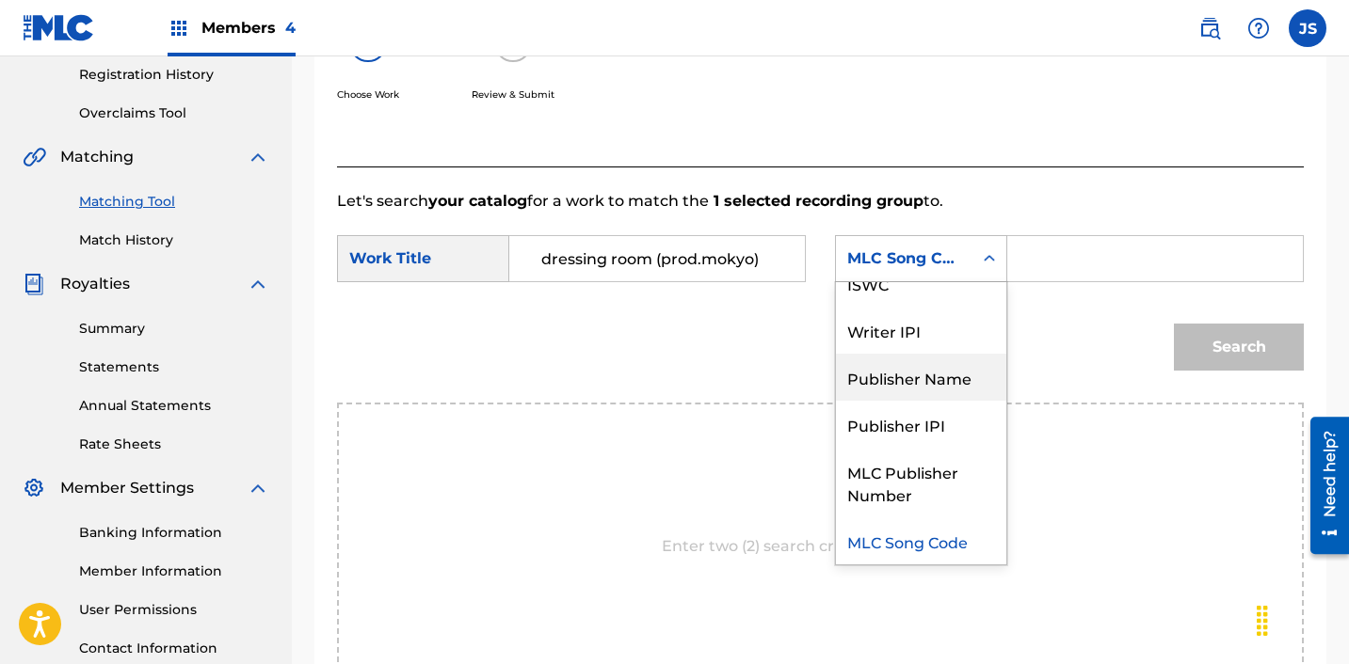
click at [937, 371] on div "Publisher Name" at bounding box center [921, 377] width 170 height 47
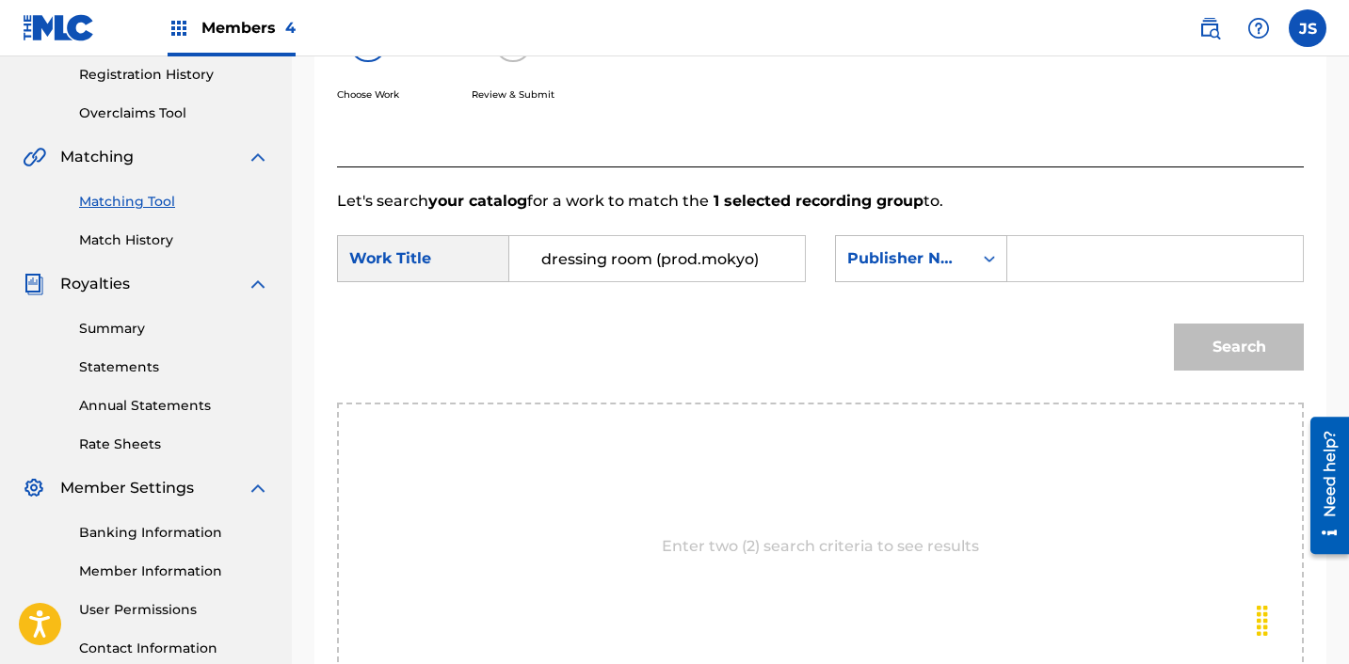
click at [1089, 248] on input "Search Form" at bounding box center [1155, 258] width 264 height 45
click at [1253, 341] on button "Search" at bounding box center [1239, 347] width 130 height 47
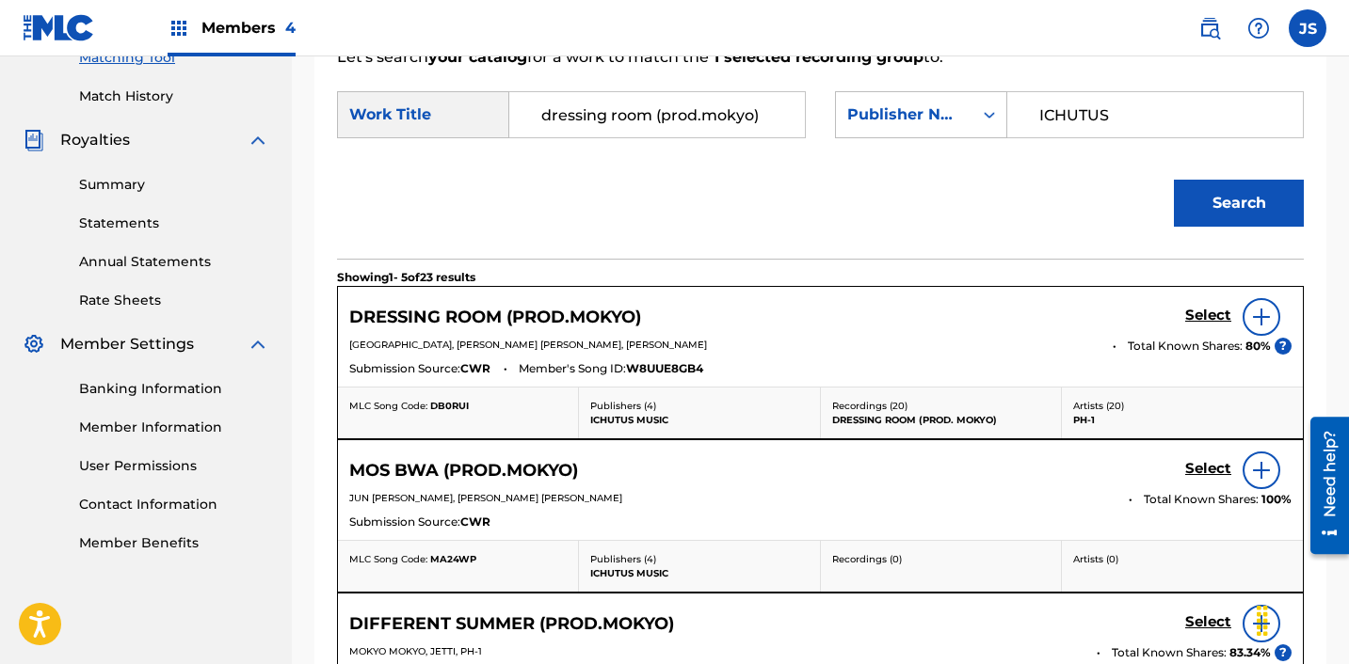
scroll to position [504, 0]
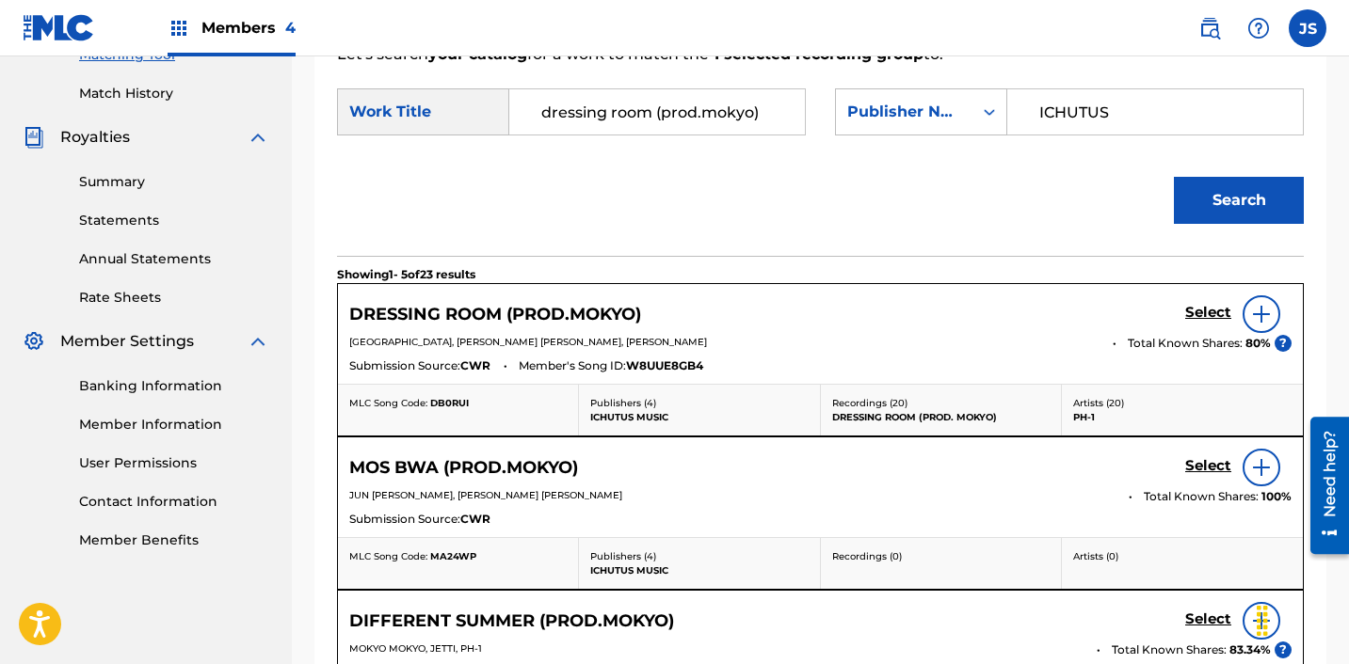
click at [1205, 307] on h5 "Select" at bounding box center [1208, 313] width 46 height 18
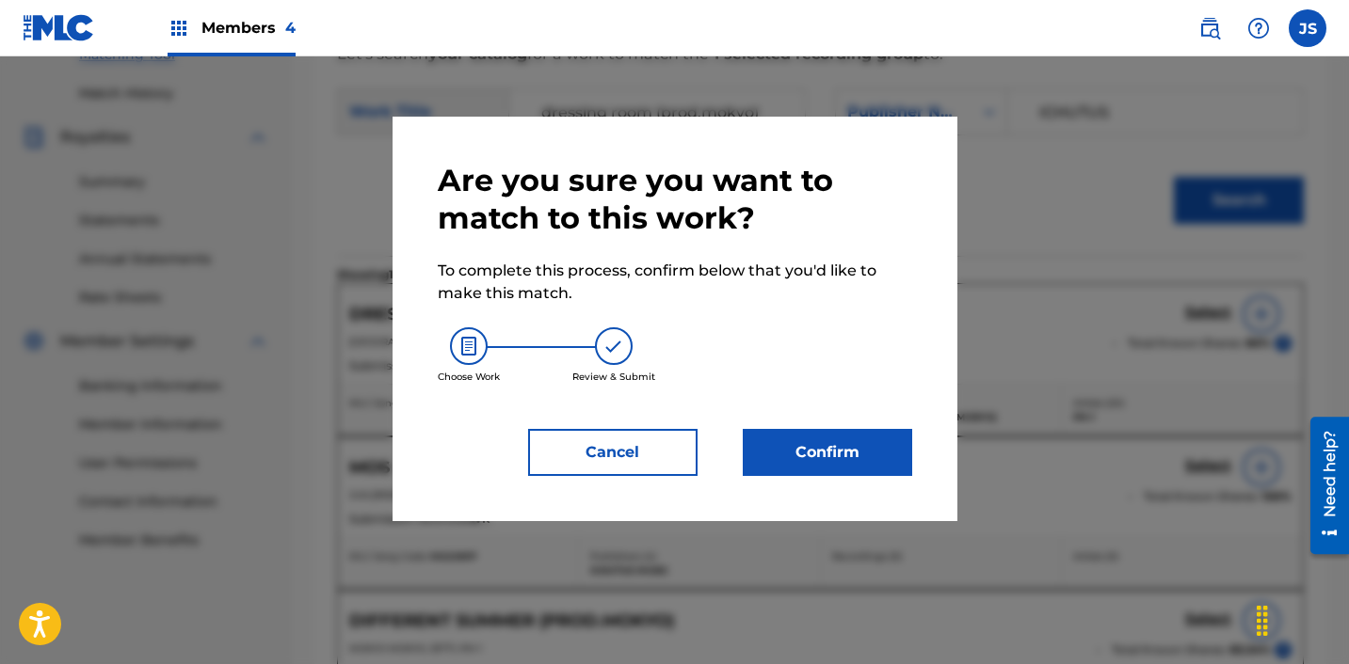
click at [859, 463] on button "Confirm" at bounding box center [827, 452] width 169 height 47
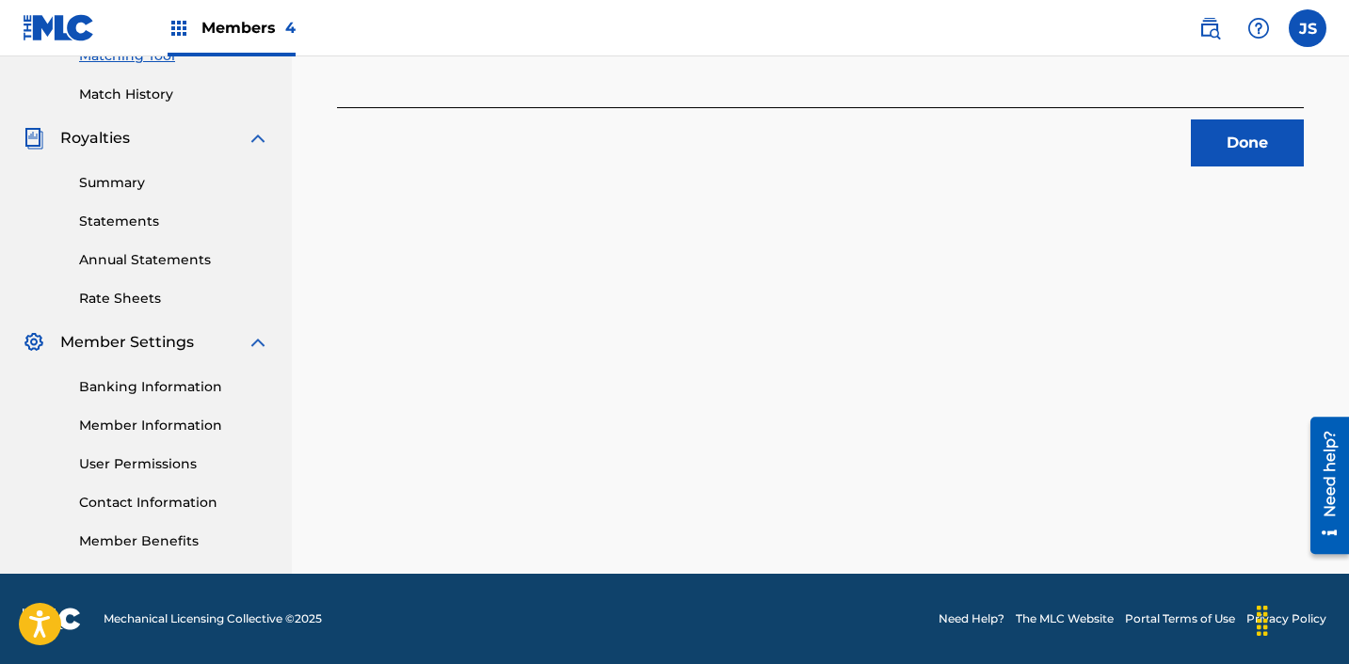
click at [1242, 184] on div "1 Recording Groups are pending usage match to the work DRESSING ROOM (PROD.MOKY…" at bounding box center [820, 87] width 1057 height 973
click at [1242, 142] on button "Done" at bounding box center [1247, 143] width 113 height 47
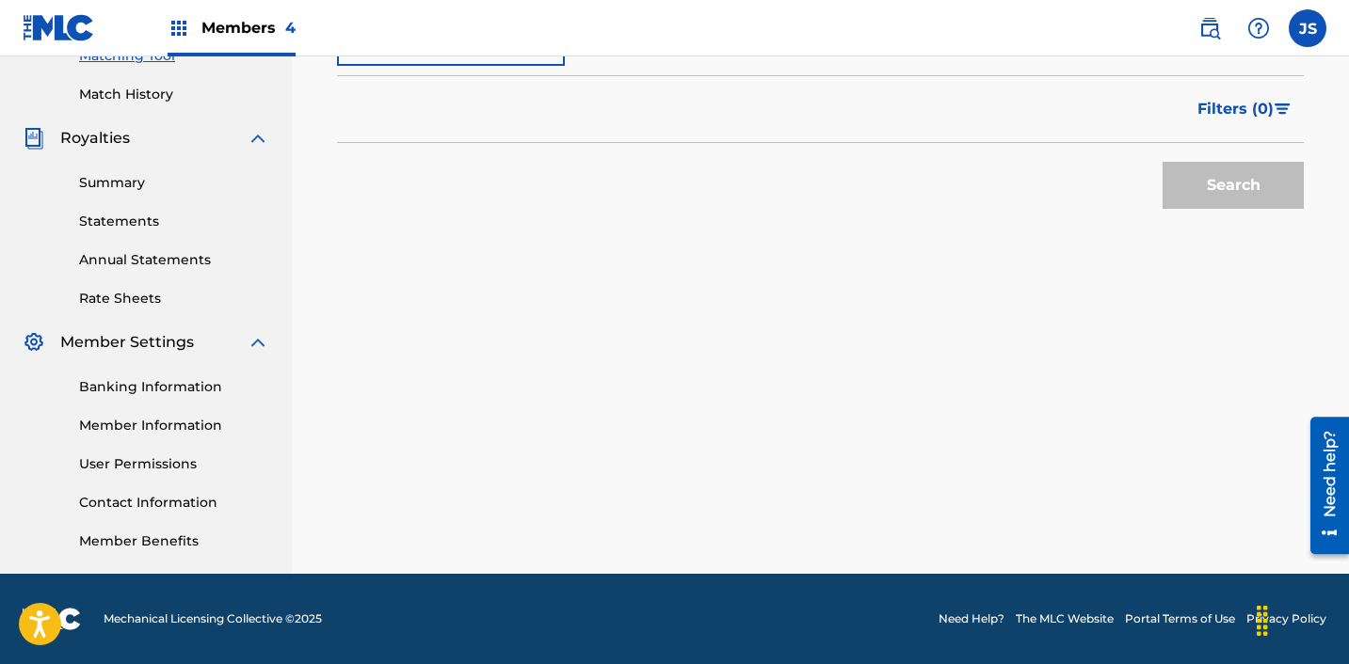
scroll to position [370, 0]
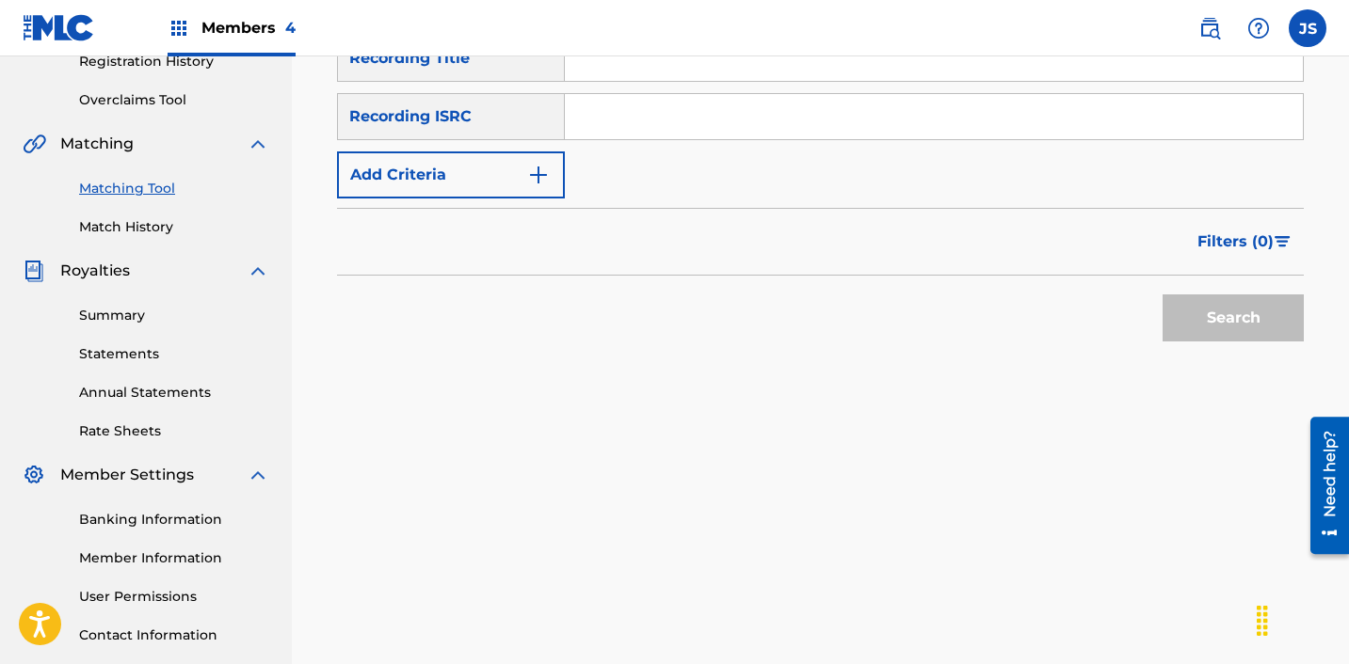
click at [800, 160] on div "SearchWithCriteriaaee66866-273c-4bfe-8c99-8044d90da9eb Recording Title SearchWi…" at bounding box center [820, 117] width 967 height 164
click at [800, 152] on div "SearchWithCriteriaaee66866-273c-4bfe-8c99-8044d90da9eb Recording Title SearchWi…" at bounding box center [820, 117] width 967 height 164
click at [806, 75] on input "Search Form" at bounding box center [934, 58] width 738 height 45
click at [600, 117] on input "Search Form" at bounding box center [934, 116] width 738 height 45
paste
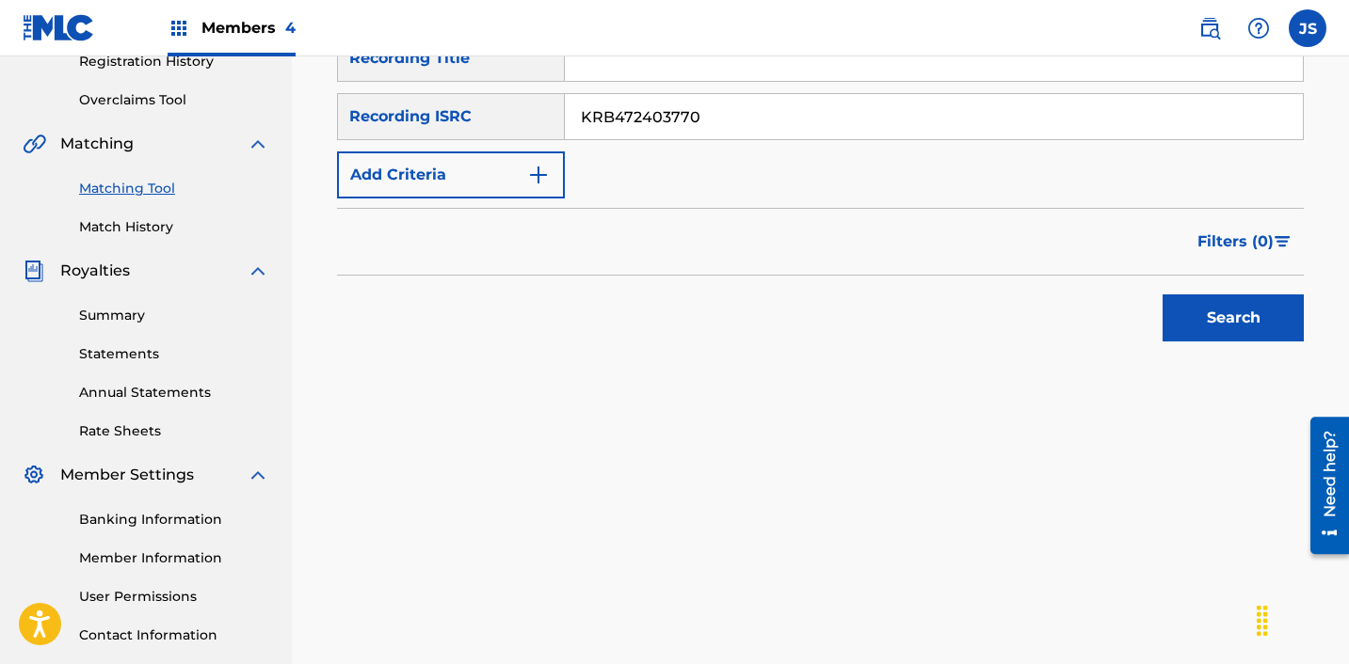
click at [1162, 295] on button "Search" at bounding box center [1232, 318] width 141 height 47
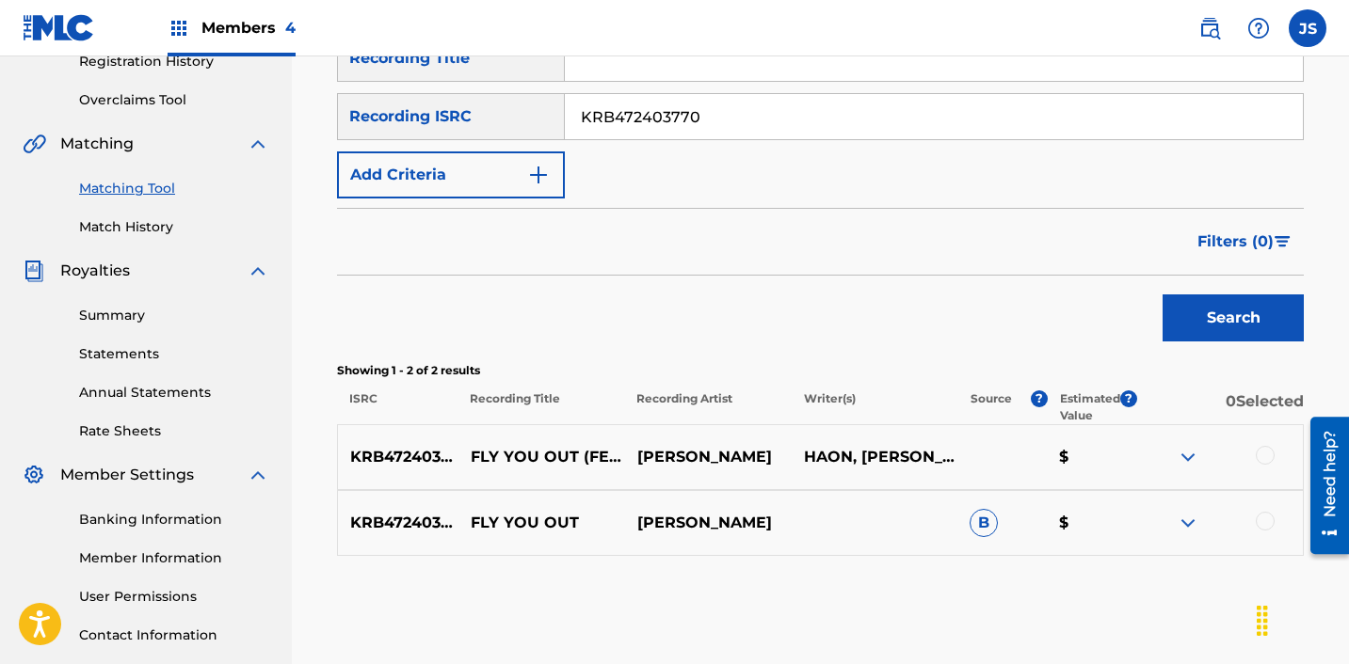
click at [1265, 450] on div at bounding box center [1264, 455] width 19 height 19
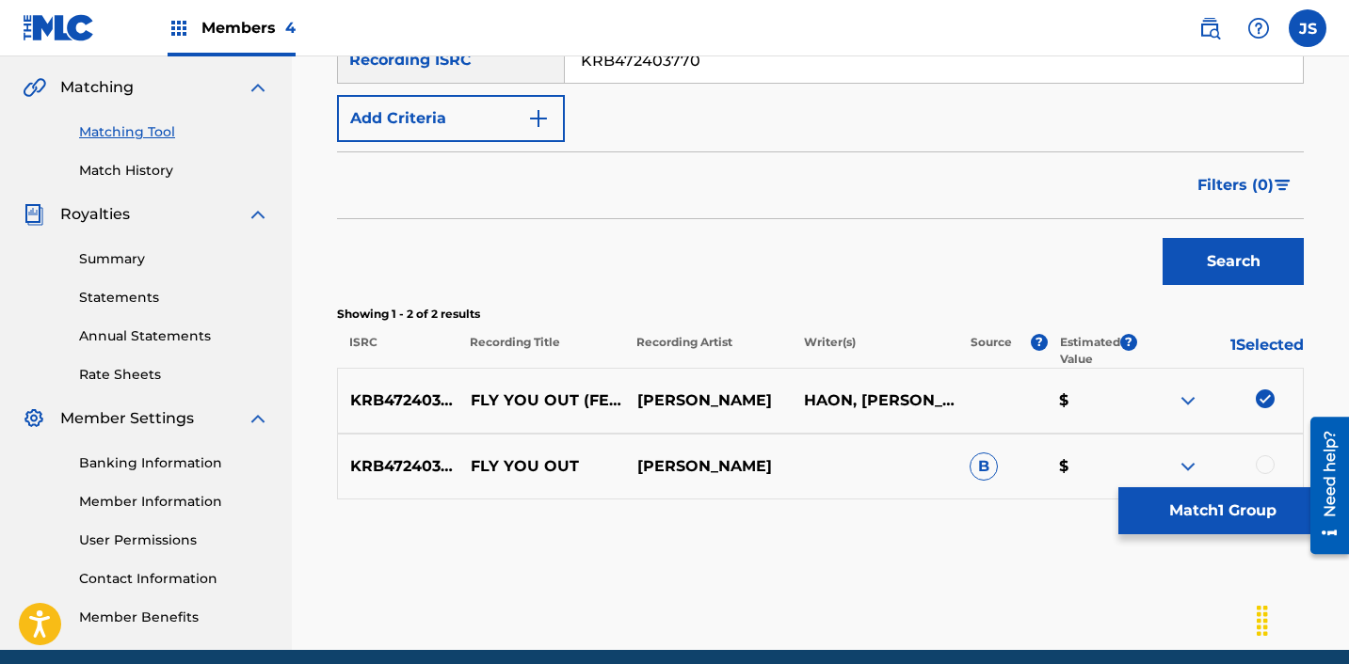
scroll to position [425, 0]
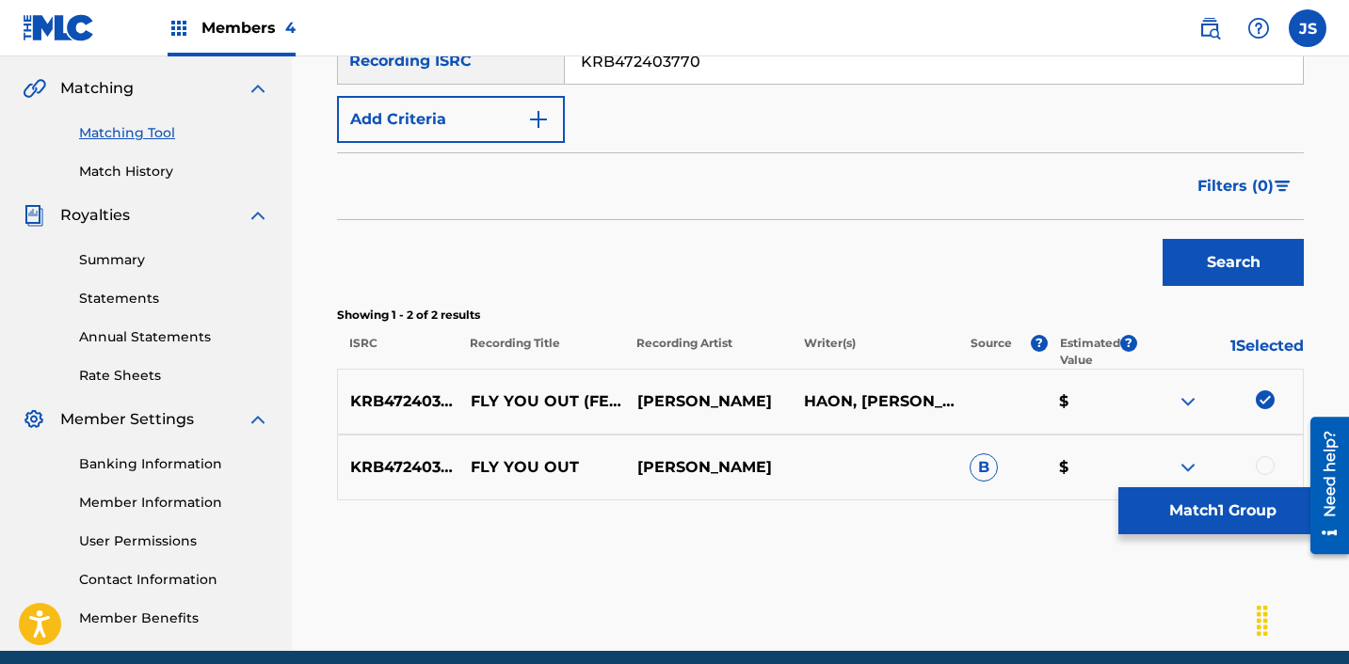
click at [1263, 455] on div "KRB472403770 FLY YOU OUT [PERSON_NAME] $" at bounding box center [820, 468] width 967 height 66
click at [1263, 460] on div at bounding box center [1264, 465] width 19 height 19
click at [1227, 504] on button "Match 2 Groups" at bounding box center [1222, 511] width 208 height 47
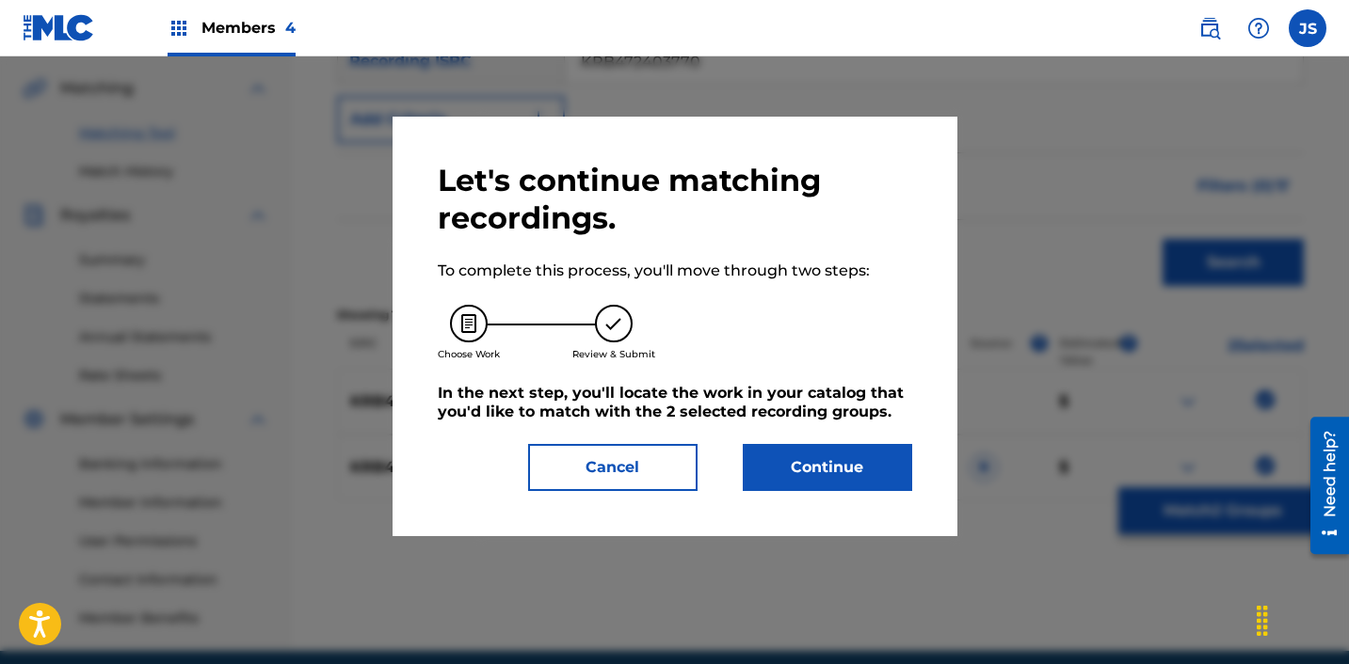
click at [839, 471] on button "Continue" at bounding box center [827, 467] width 169 height 47
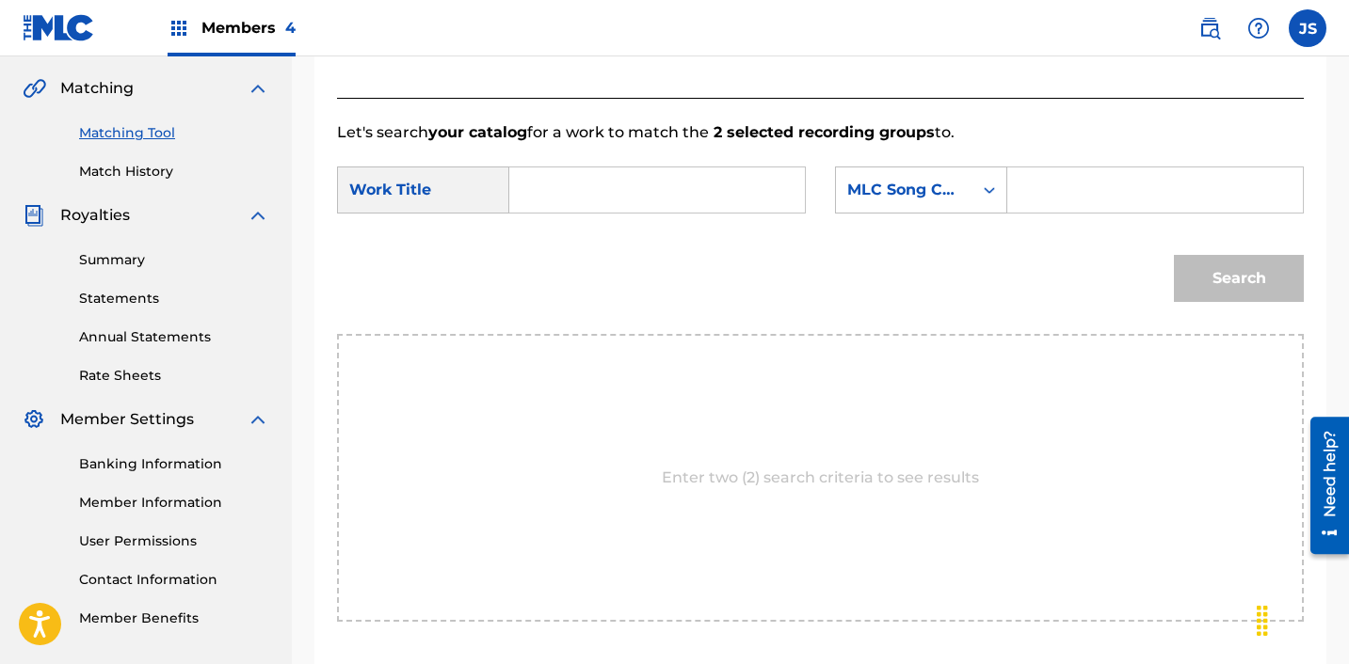
click at [667, 216] on div "SearchWithCriteria28c12c81-bc92-40d2-8ced-459b3eb0b910 Work Title SearchWithCri…" at bounding box center [820, 196] width 967 height 58
click at [667, 180] on input "Search Form" at bounding box center [657, 190] width 264 height 45
click at [882, 198] on div "MLC Song Code" at bounding box center [904, 190] width 114 height 23
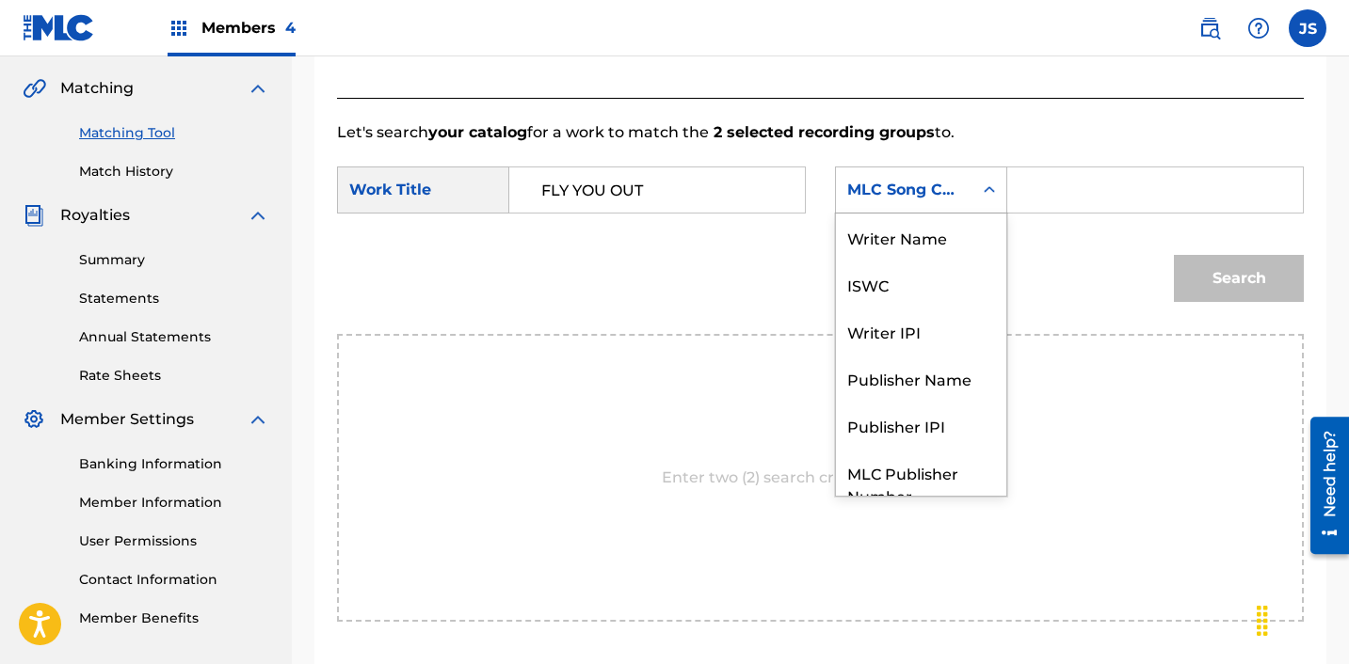
scroll to position [70, 0]
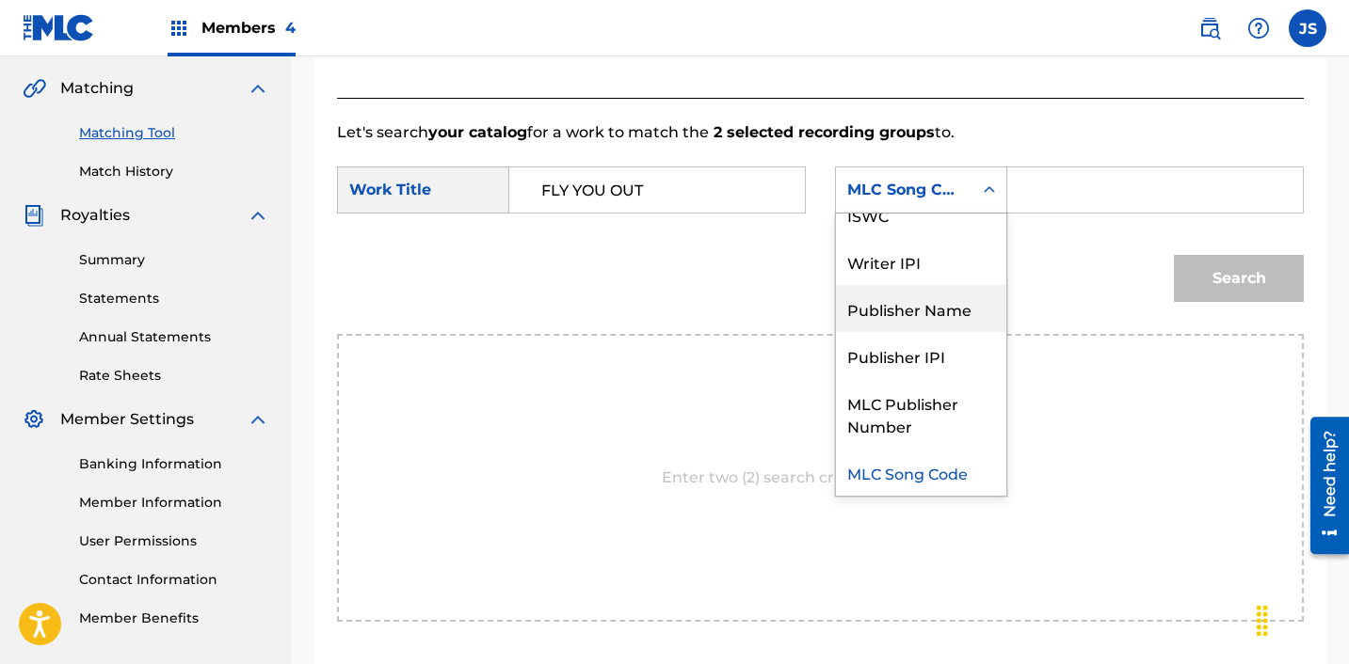
click at [923, 307] on div "Publisher Name" at bounding box center [921, 308] width 170 height 47
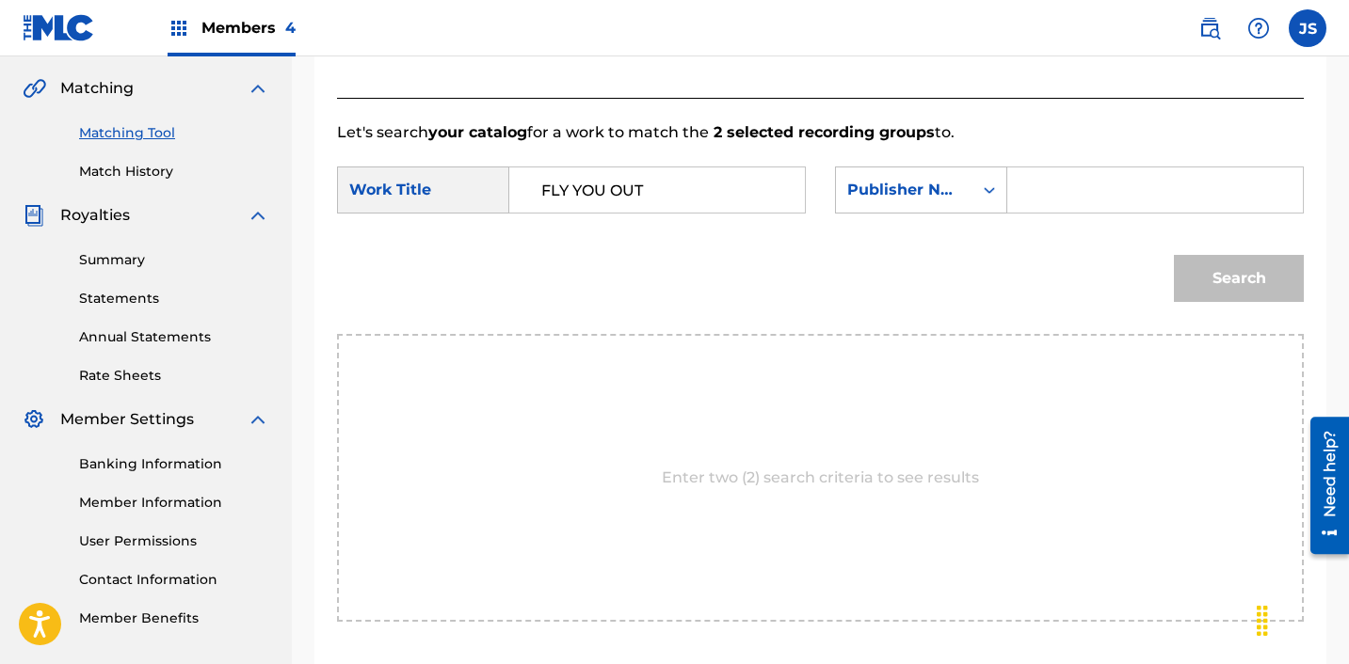
click at [1093, 186] on input "Search Form" at bounding box center [1155, 190] width 264 height 45
click at [1213, 266] on button "Search" at bounding box center [1239, 278] width 130 height 47
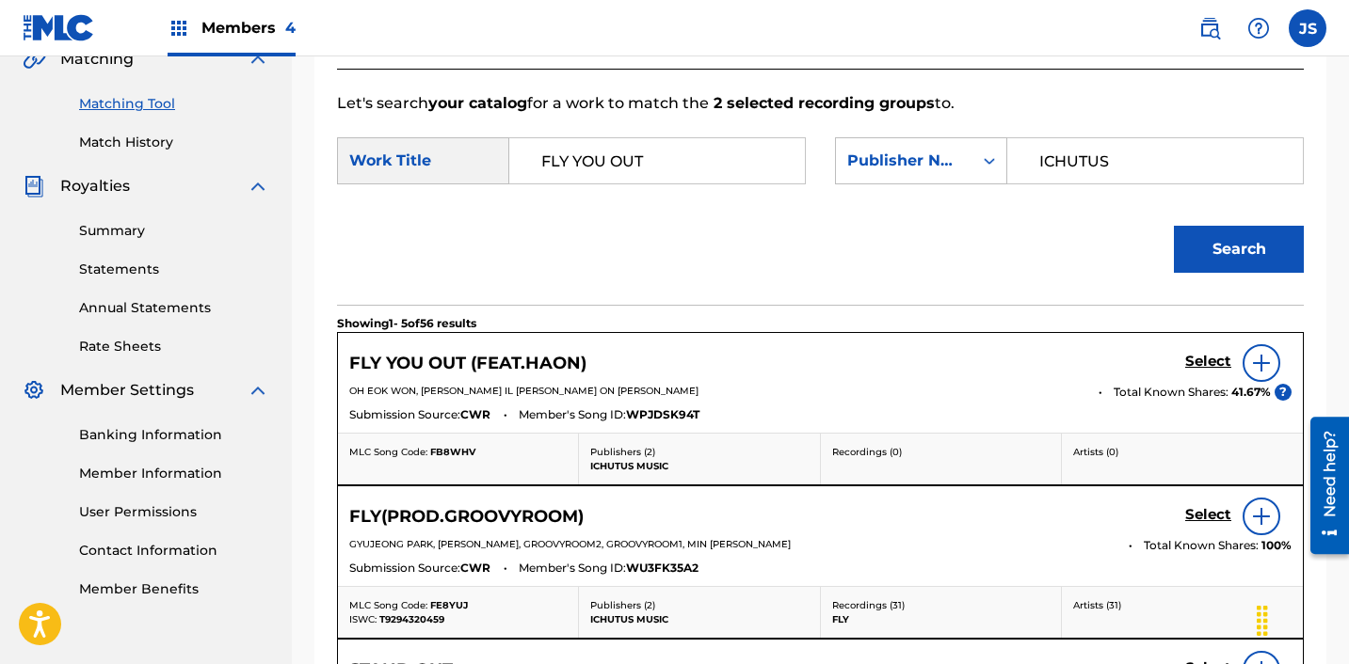
scroll to position [456, 0]
click at [1208, 364] on h5 "Select" at bounding box center [1208, 361] width 46 height 18
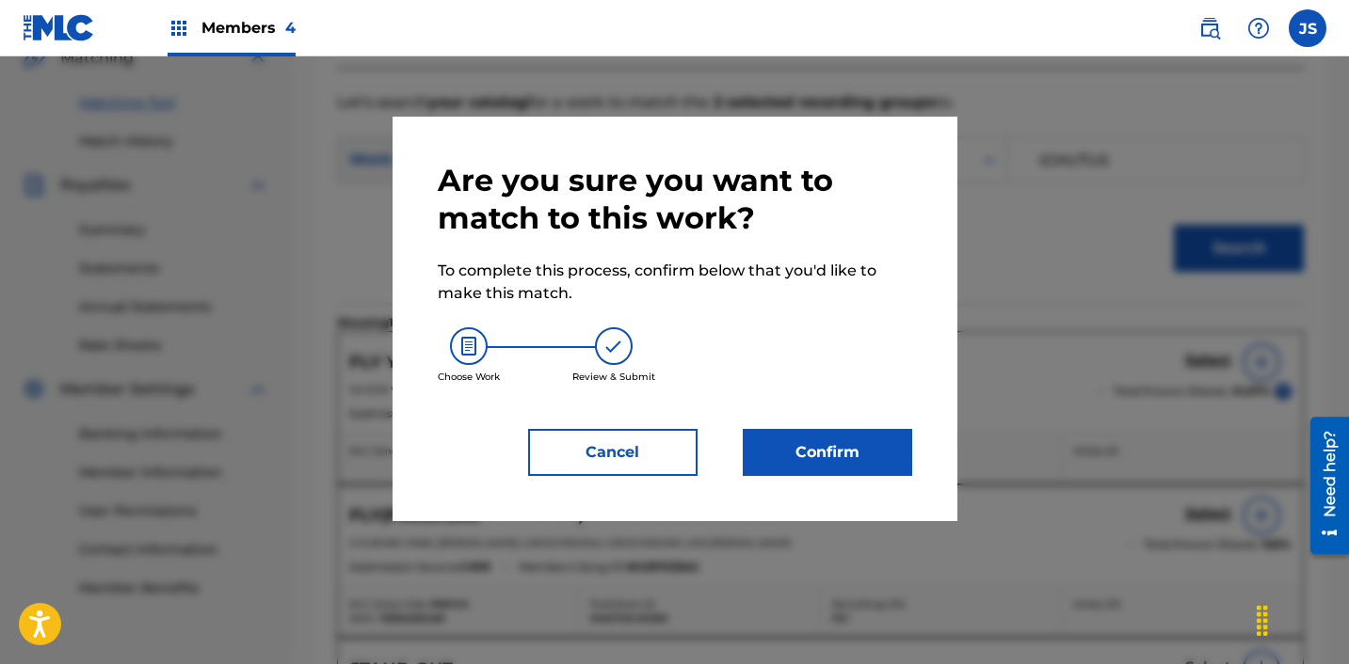
click at [814, 460] on button "Confirm" at bounding box center [827, 452] width 169 height 47
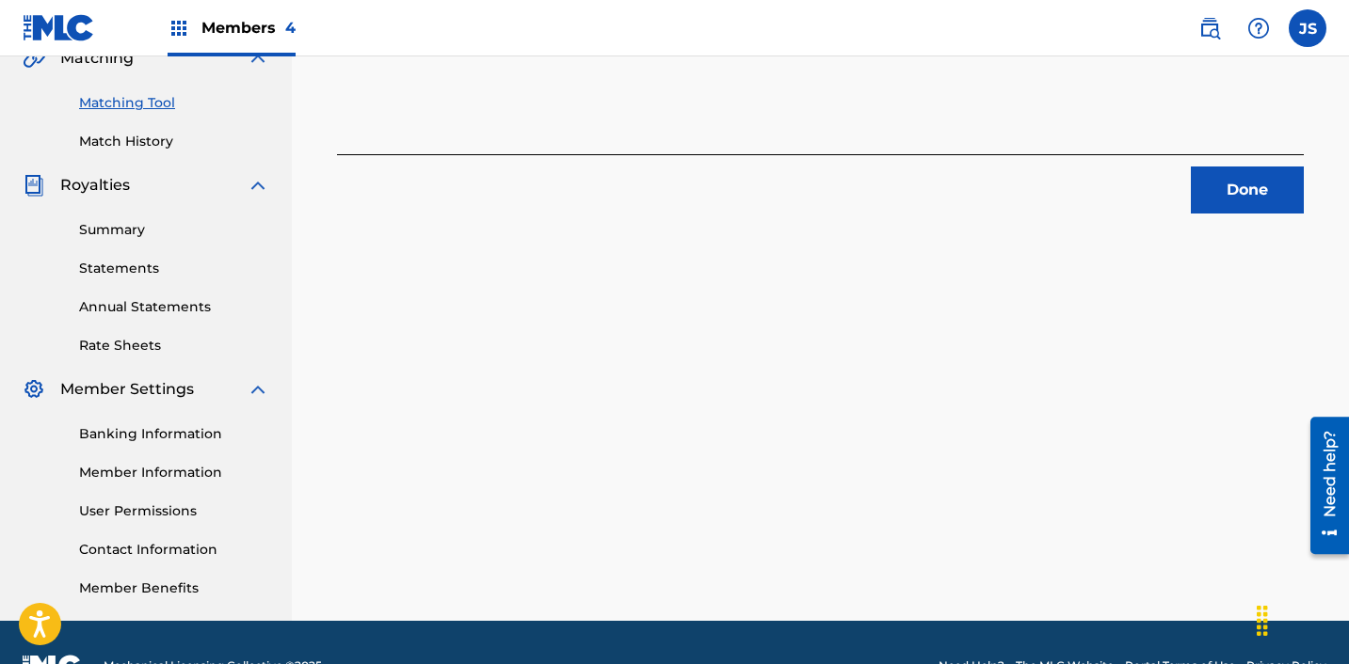
click at [1235, 170] on button "Done" at bounding box center [1247, 190] width 113 height 47
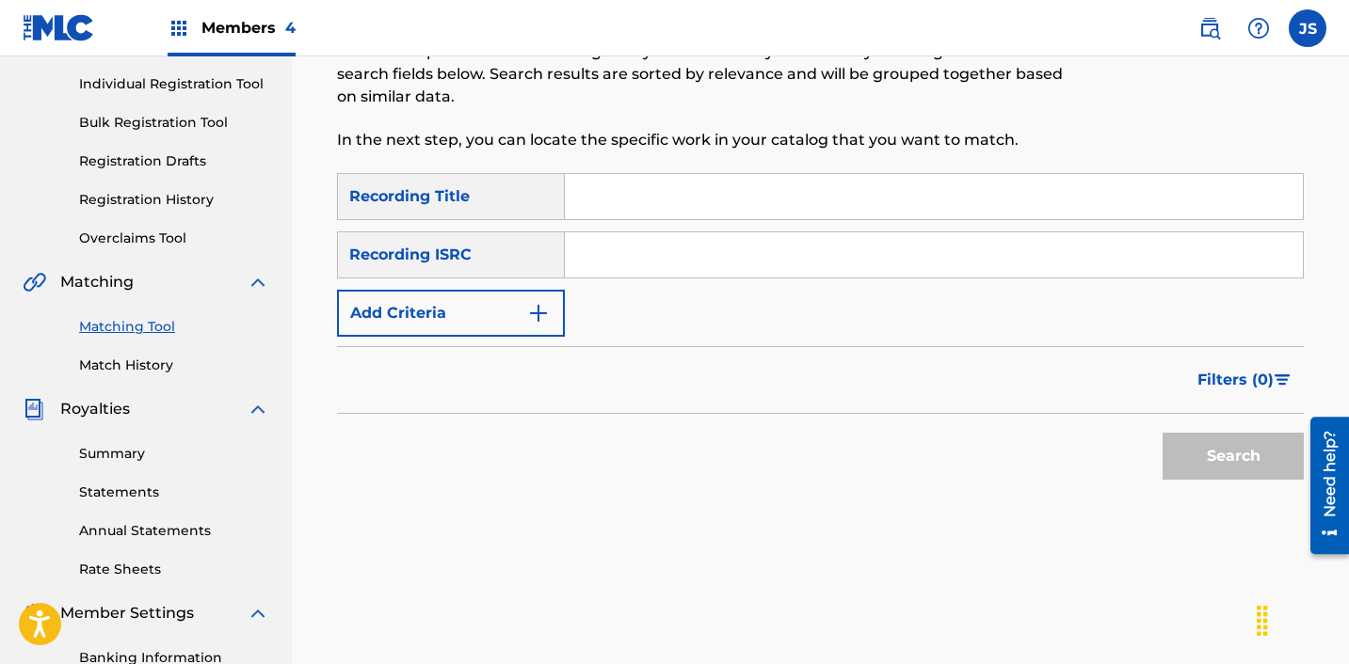
scroll to position [231, 0]
click at [647, 279] on div "Search Form" at bounding box center [934, 255] width 739 height 47
click at [634, 257] on input "Search Form" at bounding box center [934, 255] width 738 height 45
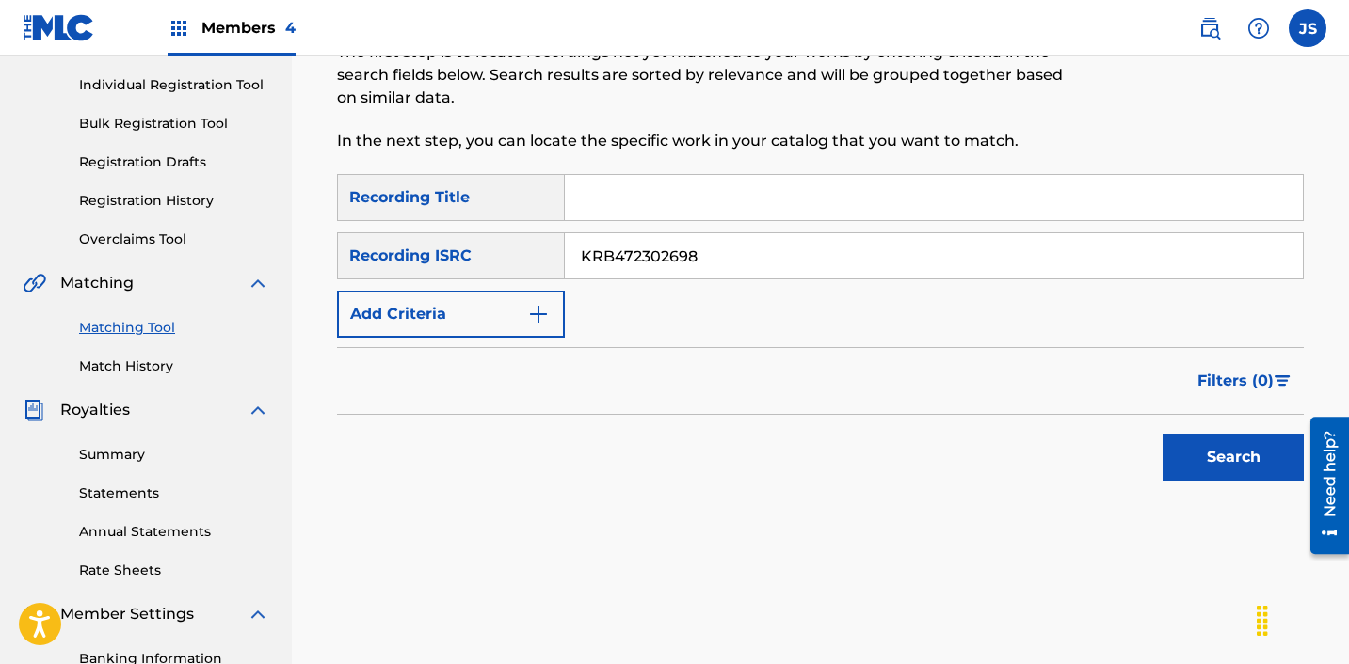
click at [1162, 434] on button "Search" at bounding box center [1232, 457] width 141 height 47
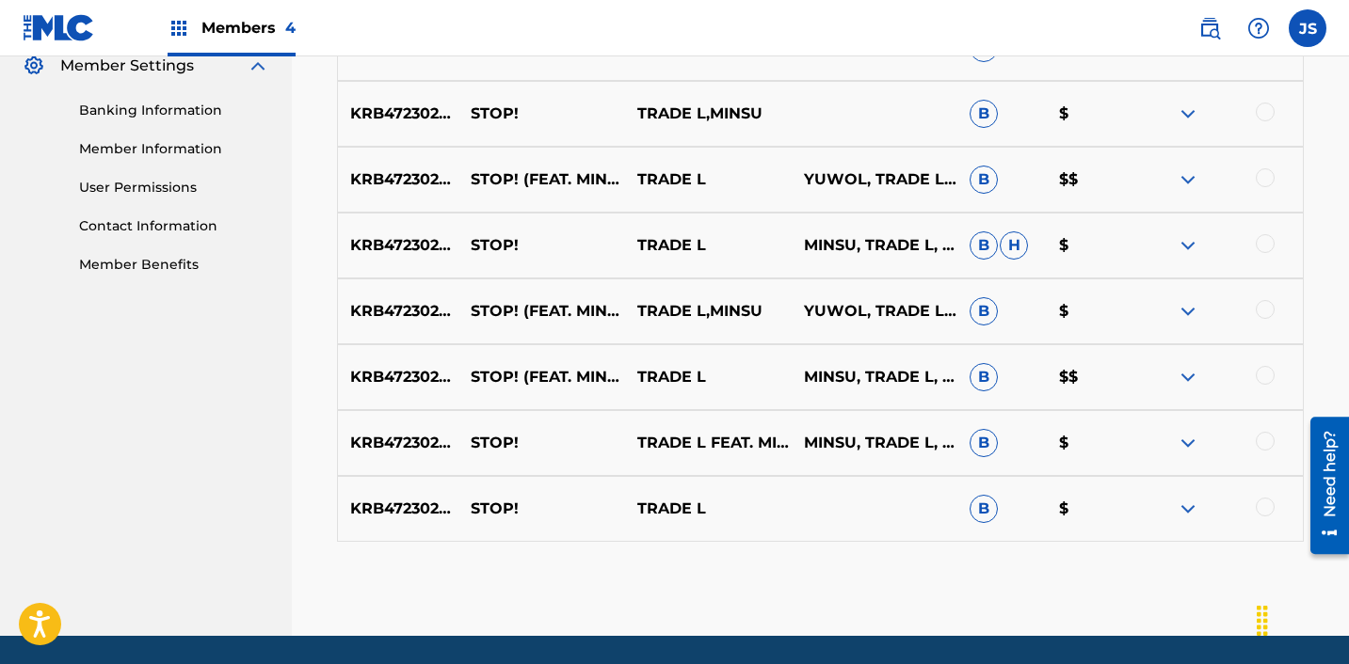
scroll to position [841, 0]
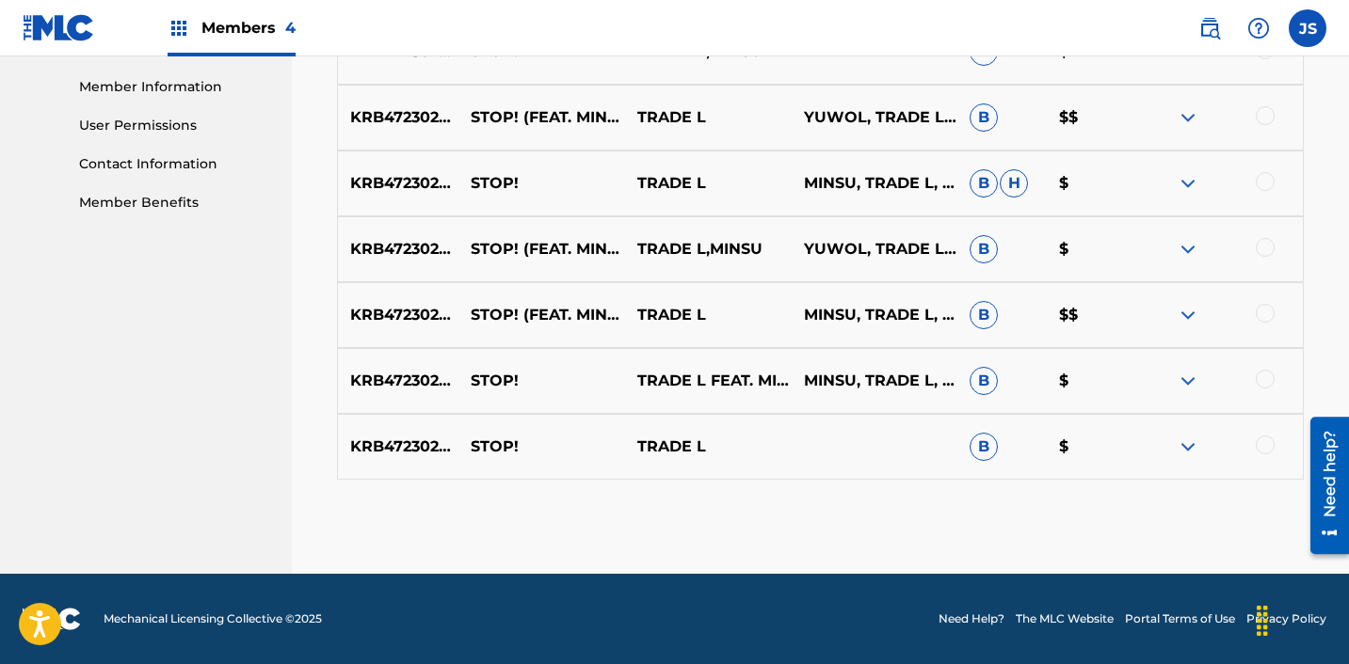
click at [1262, 442] on div at bounding box center [1264, 445] width 19 height 19
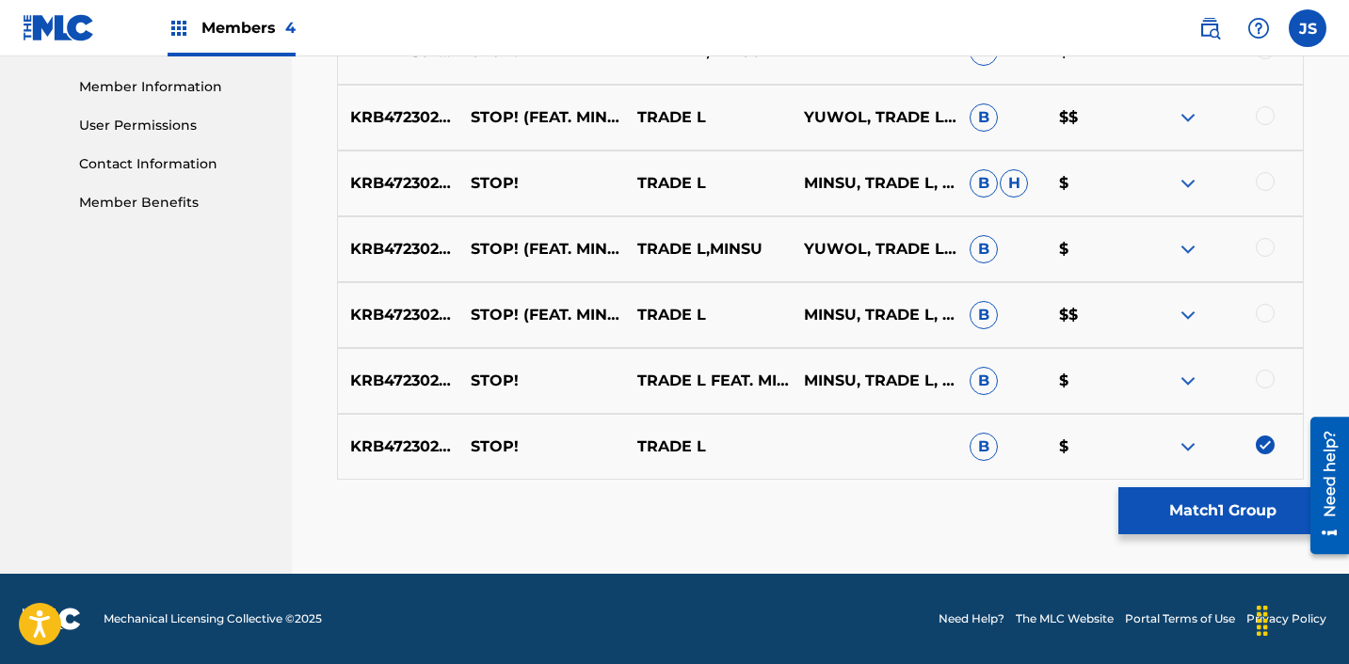
click at [1262, 384] on div at bounding box center [1264, 379] width 19 height 19
click at [1259, 324] on div at bounding box center [1219, 315] width 167 height 23
click at [1255, 298] on div "KRB472302698 STOP! (FEAT. MINSU) TRADE L MINSU, TRADE L, YUWOL B $$" at bounding box center [820, 315] width 967 height 66
click at [1257, 304] on div at bounding box center [1219, 315] width 167 height 23
click at [1261, 308] on div at bounding box center [1264, 313] width 19 height 19
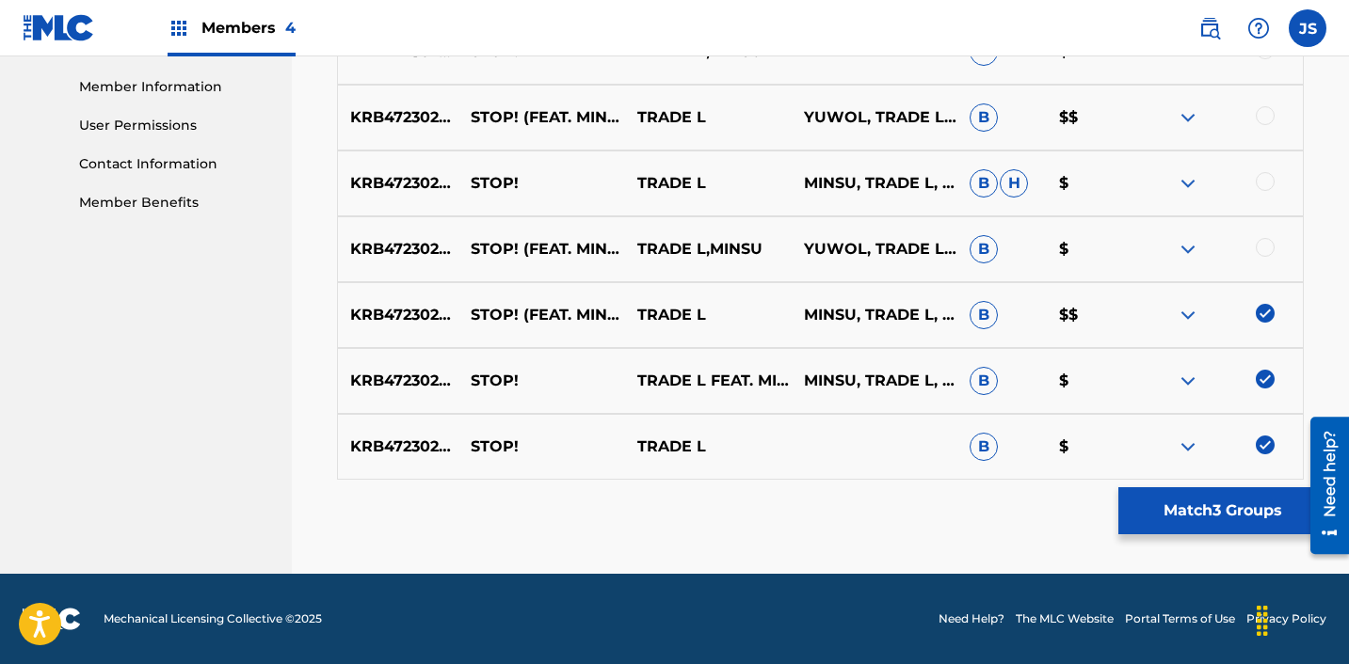
click at [1263, 247] on div at bounding box center [1264, 247] width 19 height 19
click at [1263, 183] on div at bounding box center [1264, 181] width 19 height 19
click at [1264, 120] on div at bounding box center [1264, 115] width 19 height 19
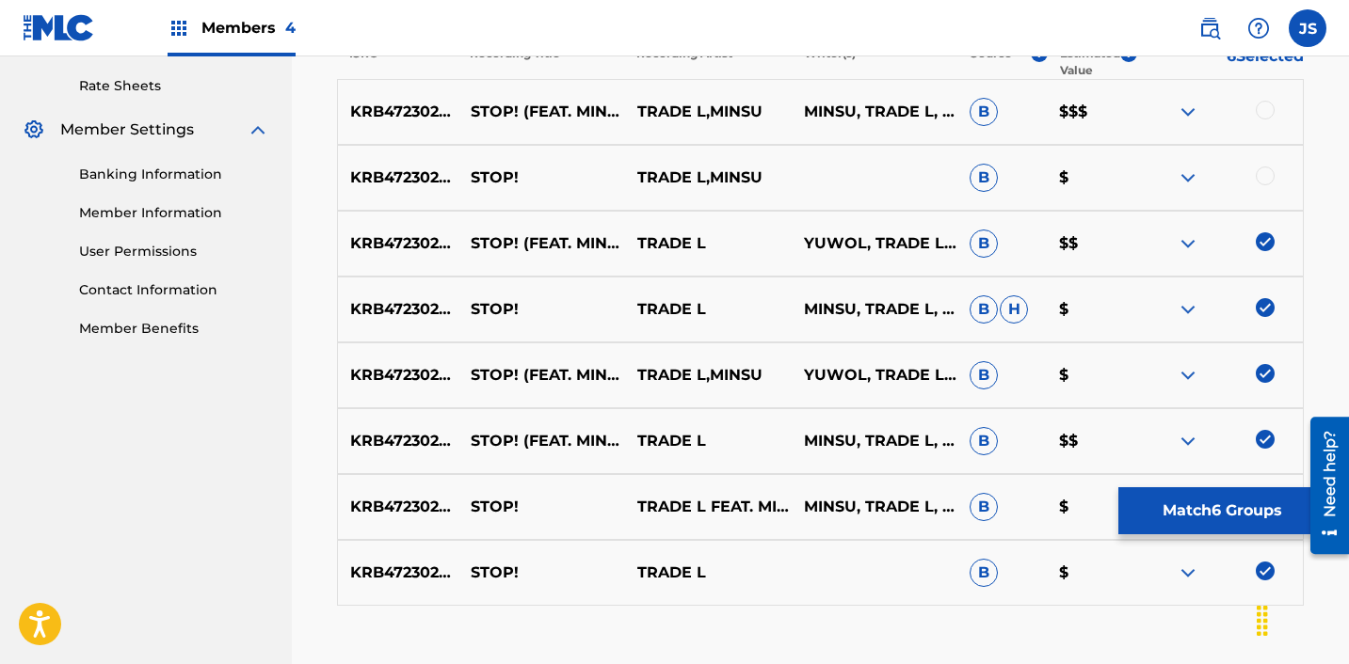
scroll to position [711, 0]
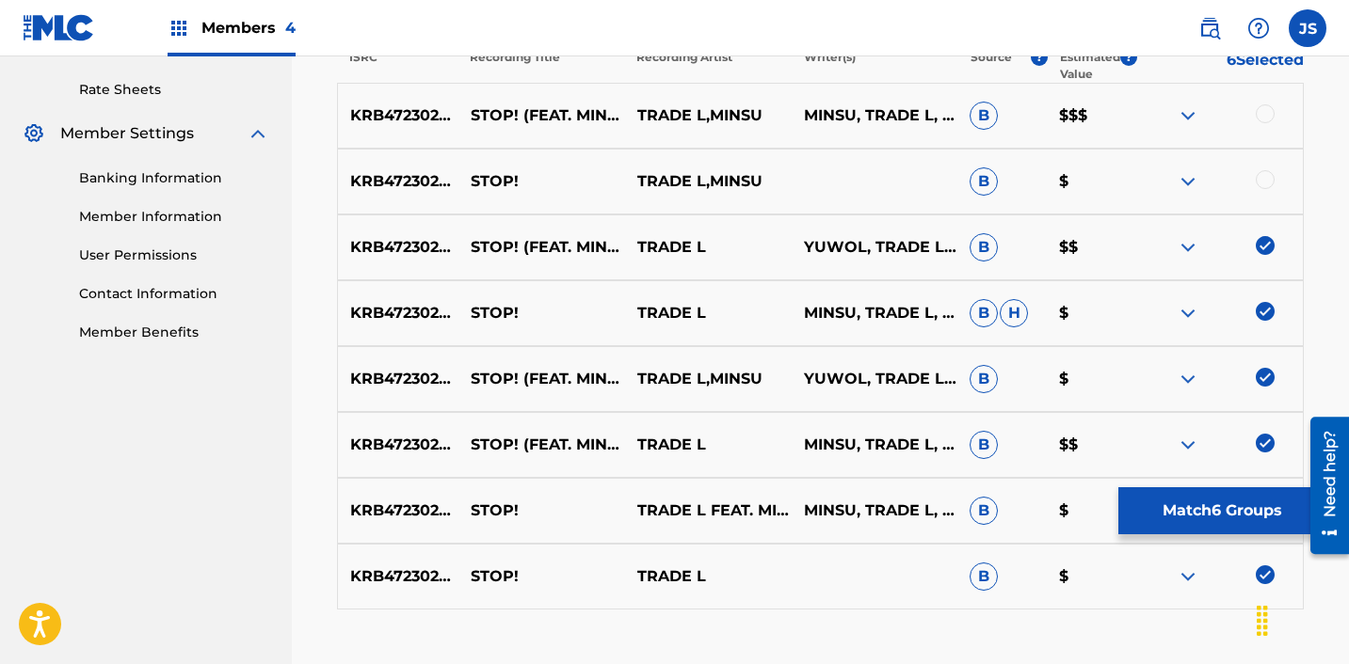
click at [1268, 178] on div at bounding box center [1264, 179] width 19 height 19
click at [1268, 120] on div at bounding box center [1264, 113] width 19 height 19
click at [1203, 521] on button "Match 8 Groups" at bounding box center [1222, 511] width 208 height 47
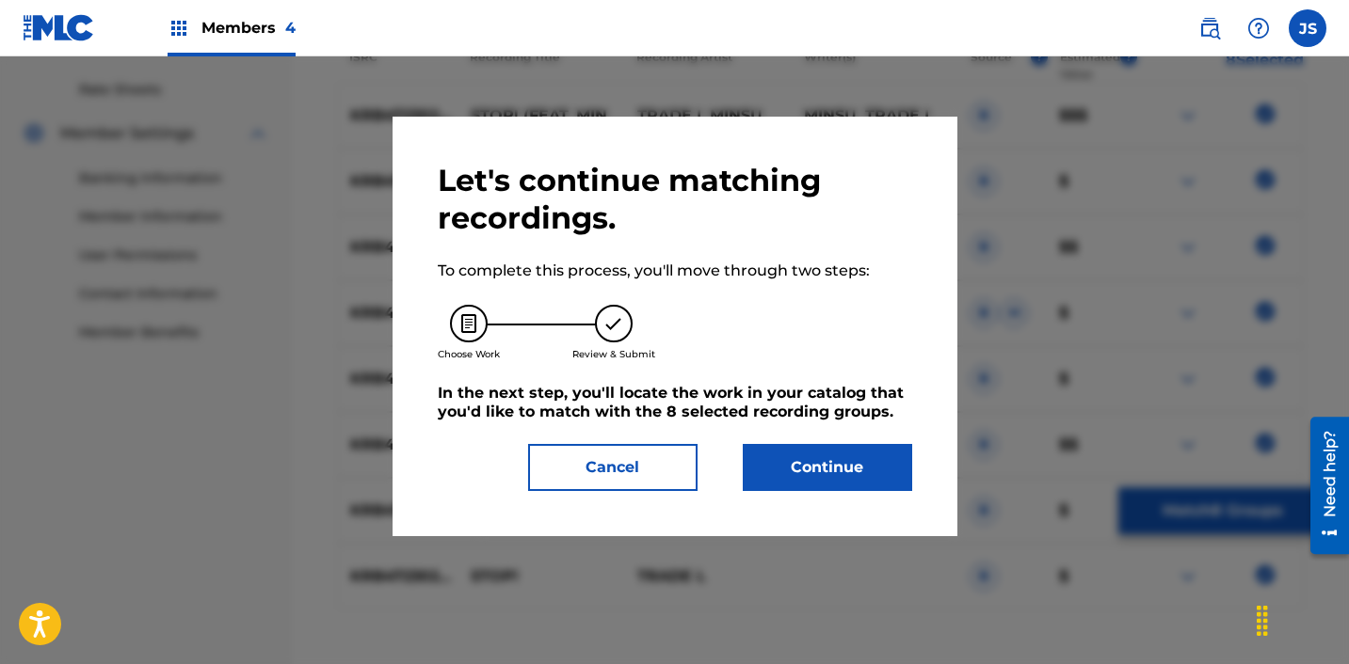
click at [811, 475] on button "Continue" at bounding box center [827, 467] width 169 height 47
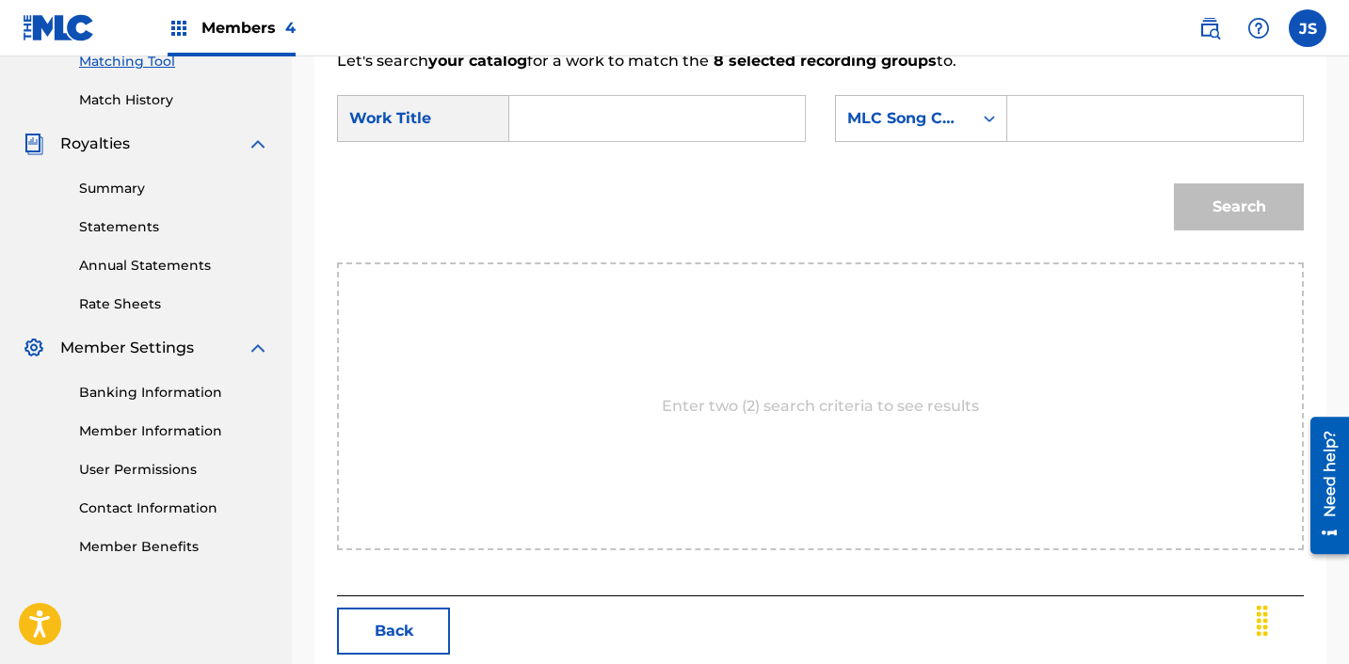
scroll to position [460, 0]
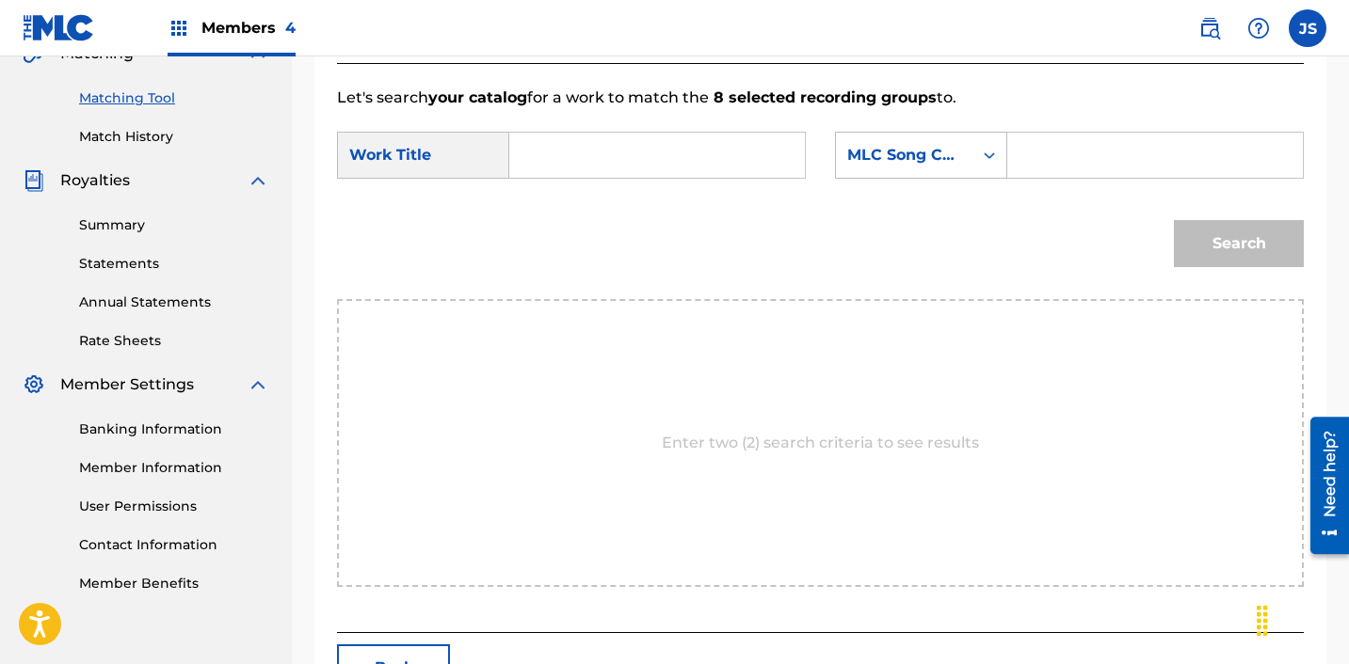
click at [534, 161] on input "Search Form" at bounding box center [657, 155] width 264 height 45
click at [938, 167] on div "MLC Song Code" at bounding box center [904, 155] width 136 height 36
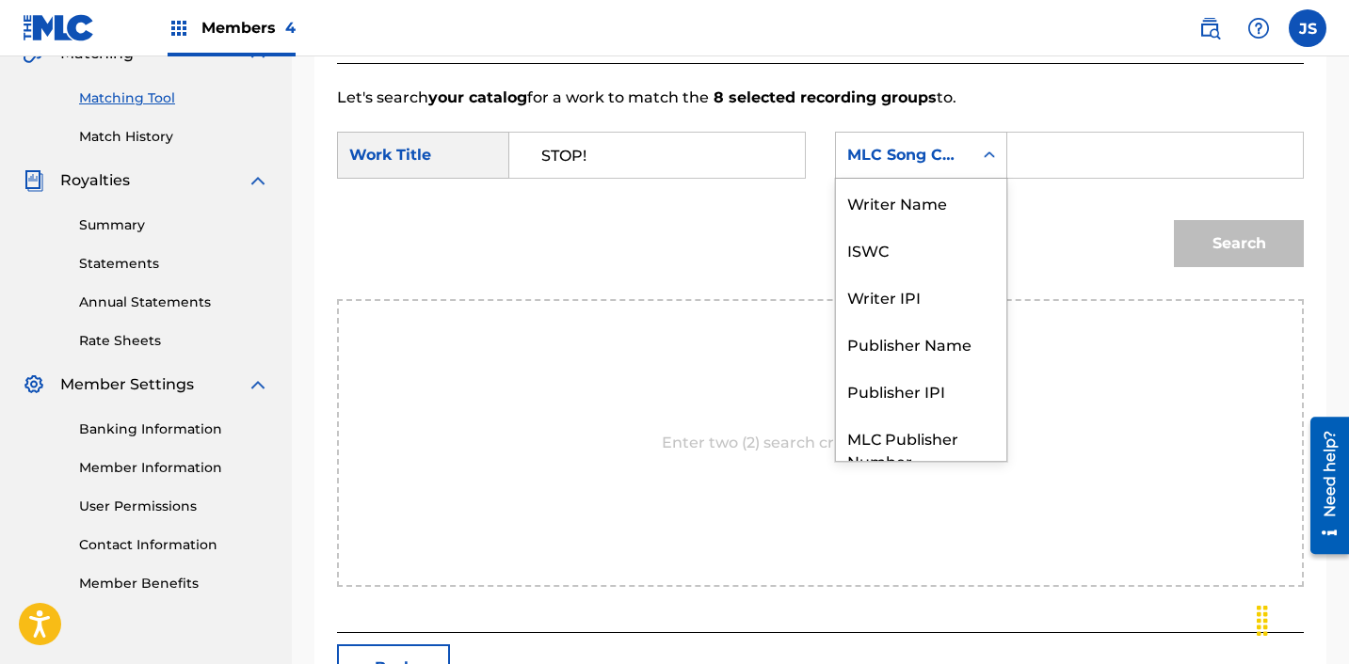
scroll to position [70, 0]
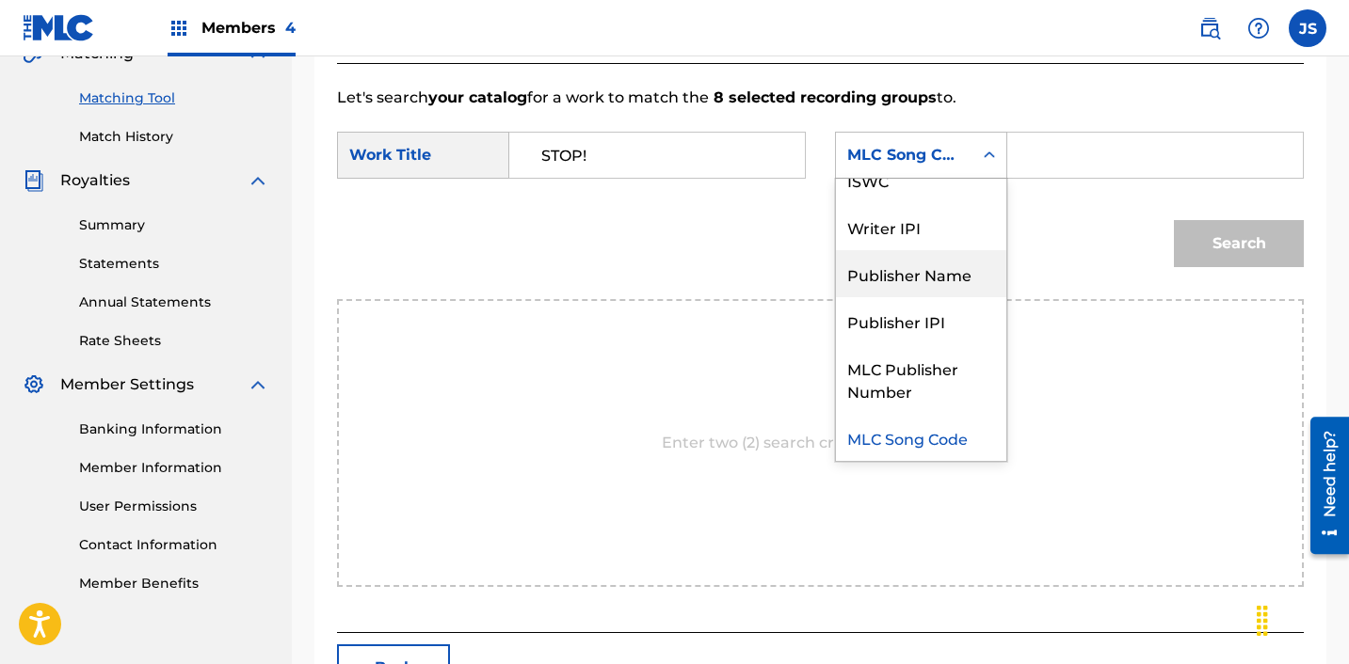
click at [934, 269] on div "Publisher Name" at bounding box center [921, 273] width 170 height 47
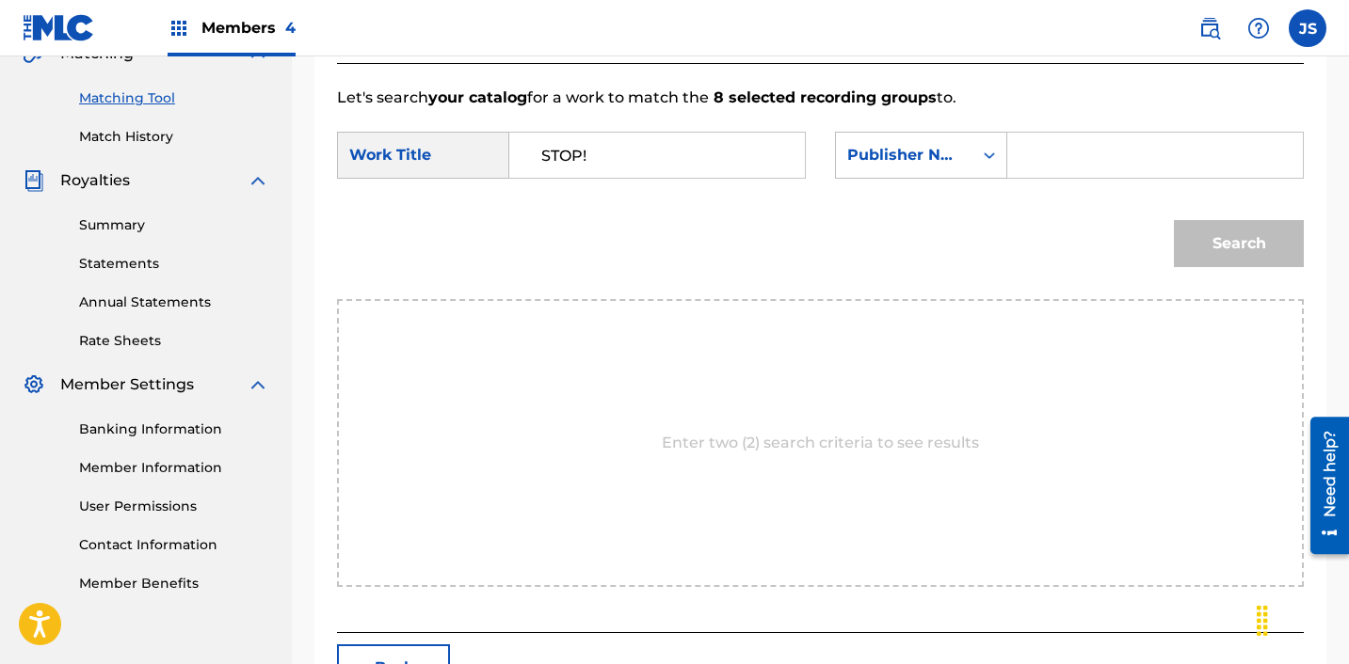
click at [1039, 173] on input "Search Form" at bounding box center [1155, 155] width 264 height 45
click at [1206, 238] on button "Search" at bounding box center [1239, 243] width 130 height 47
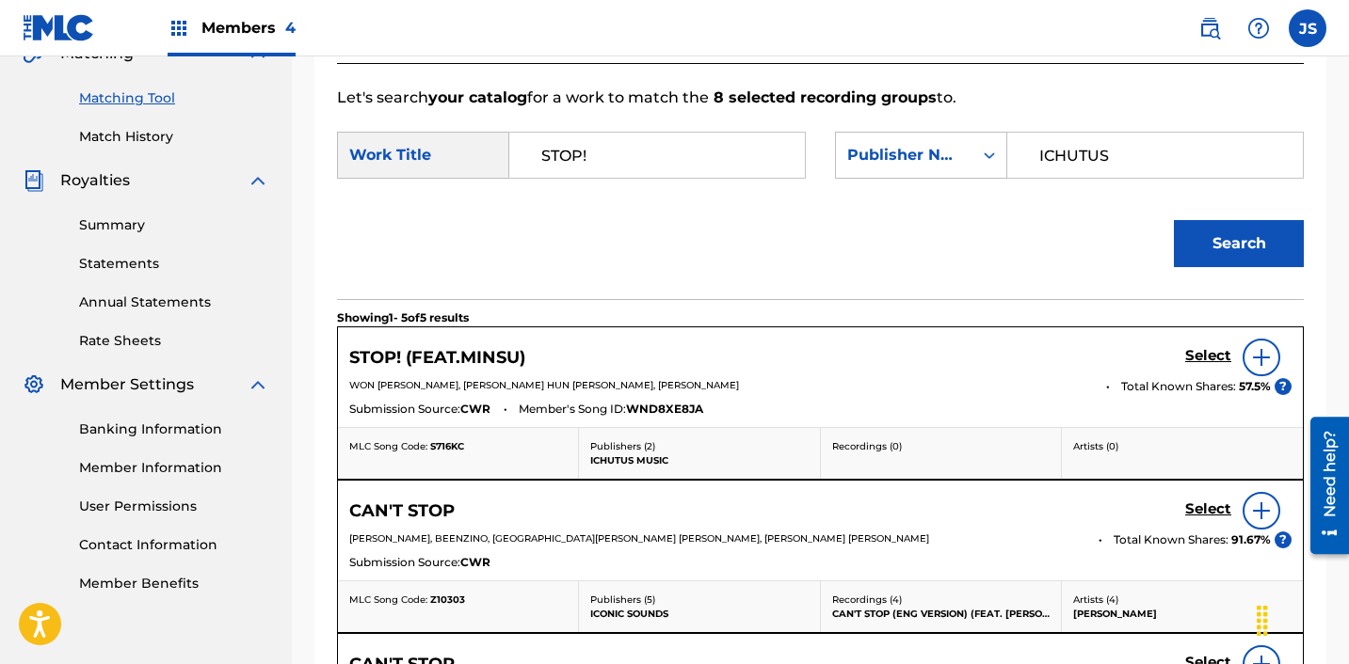
click at [1207, 351] on h5 "Select" at bounding box center [1208, 356] width 46 height 18
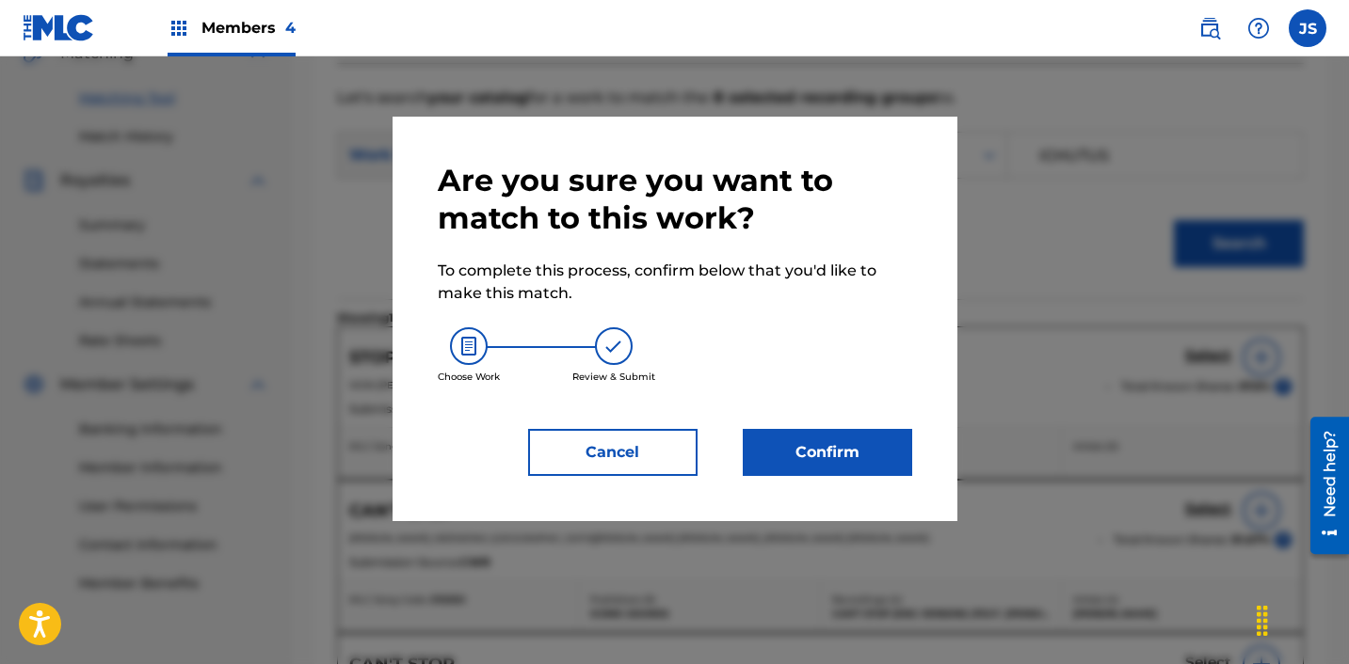
click at [873, 463] on button "Confirm" at bounding box center [827, 452] width 169 height 47
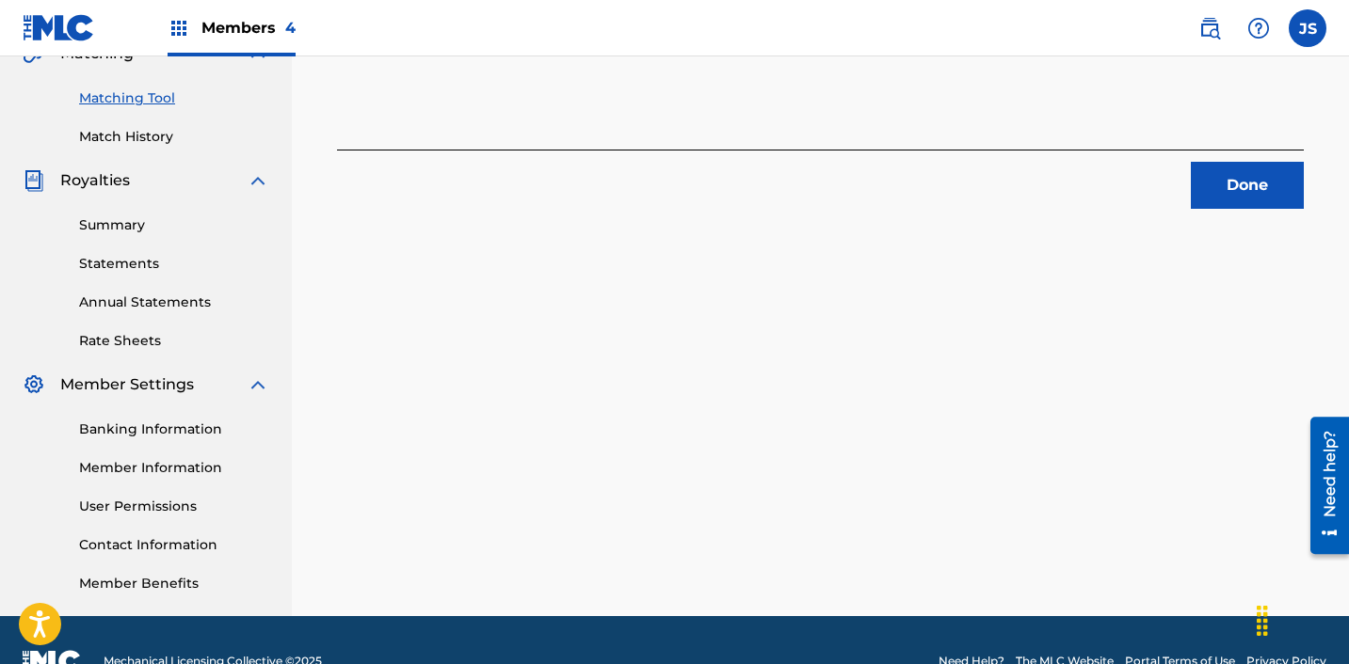
click at [1276, 195] on button "Done" at bounding box center [1247, 185] width 113 height 47
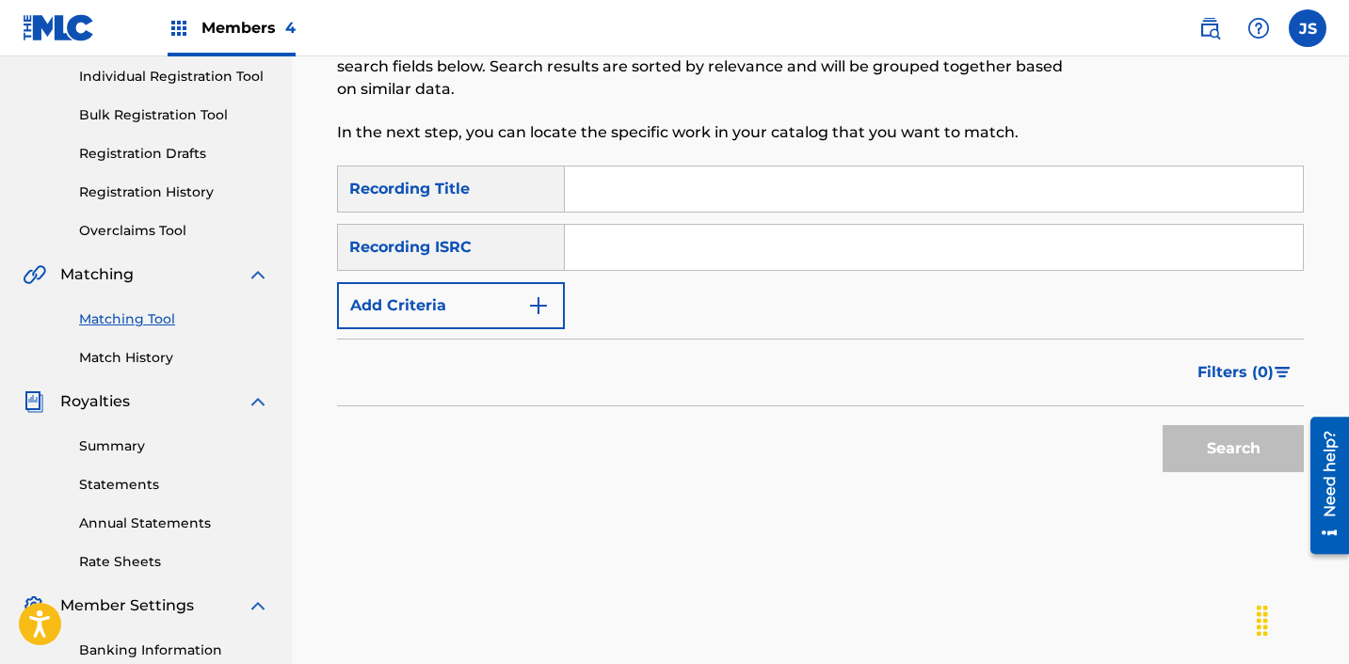
scroll to position [237, 0]
click at [956, 256] on input "Search Form" at bounding box center [934, 249] width 738 height 45
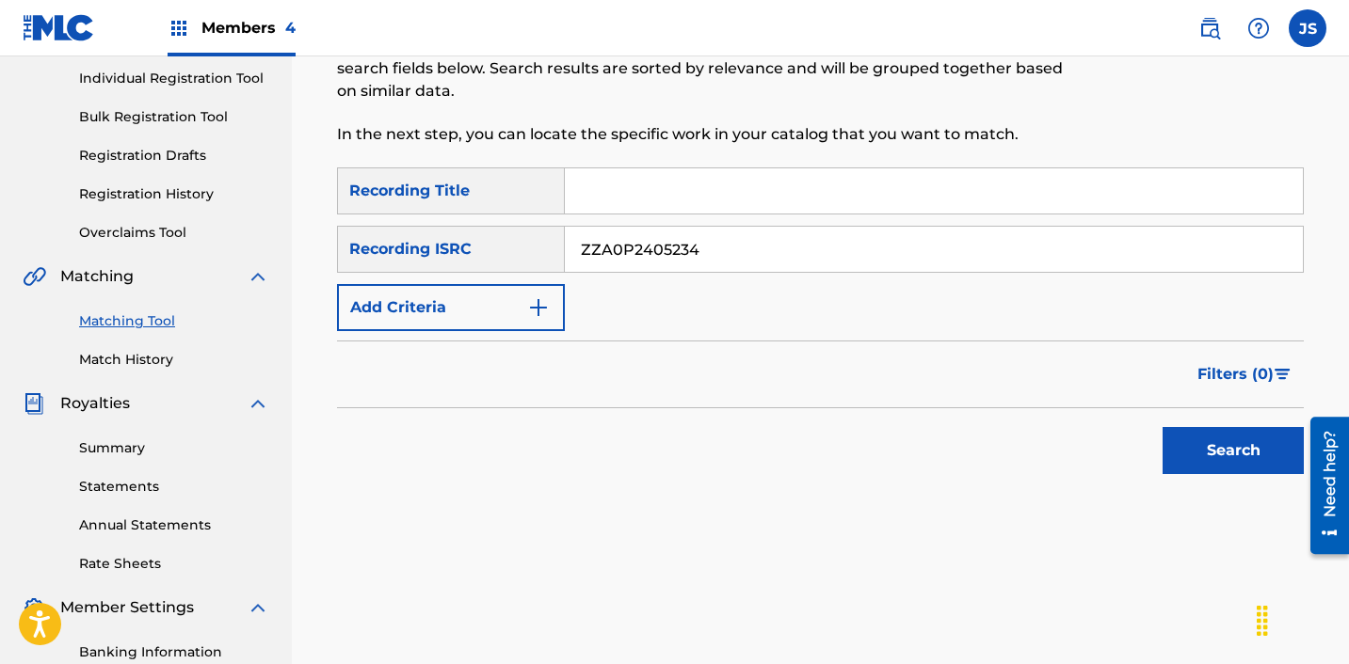
click at [1162, 427] on button "Search" at bounding box center [1232, 450] width 141 height 47
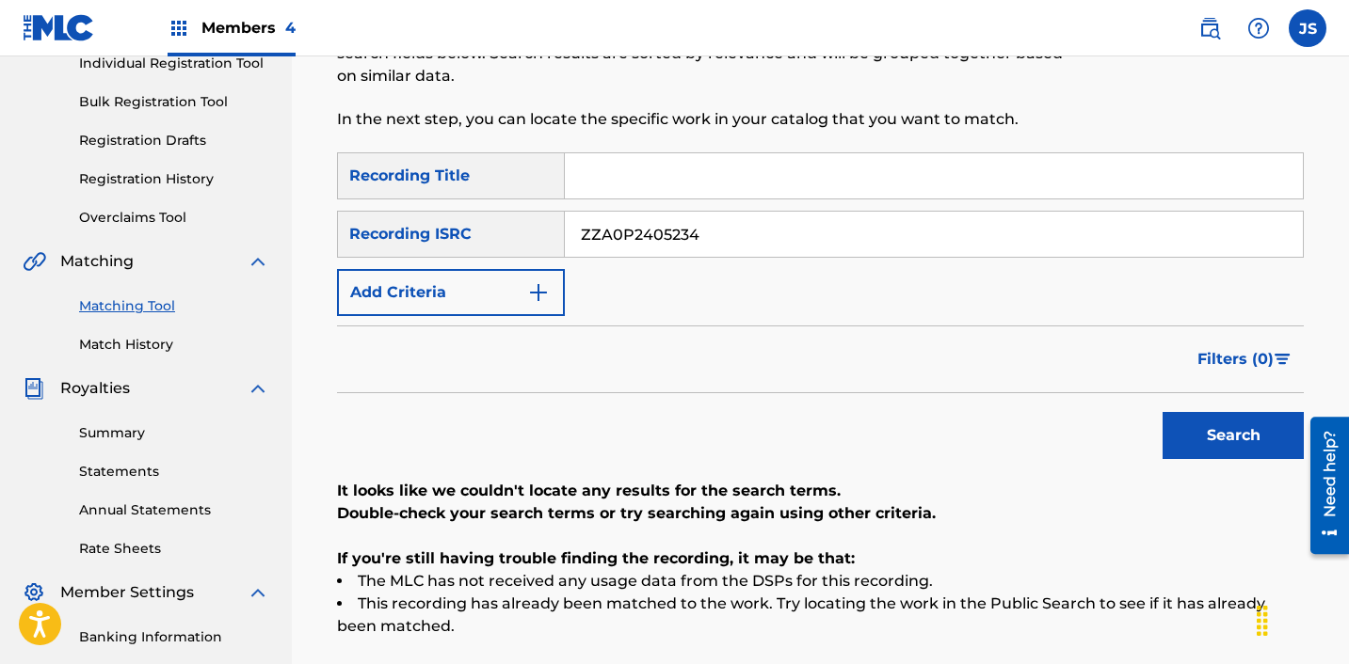
scroll to position [248, 0]
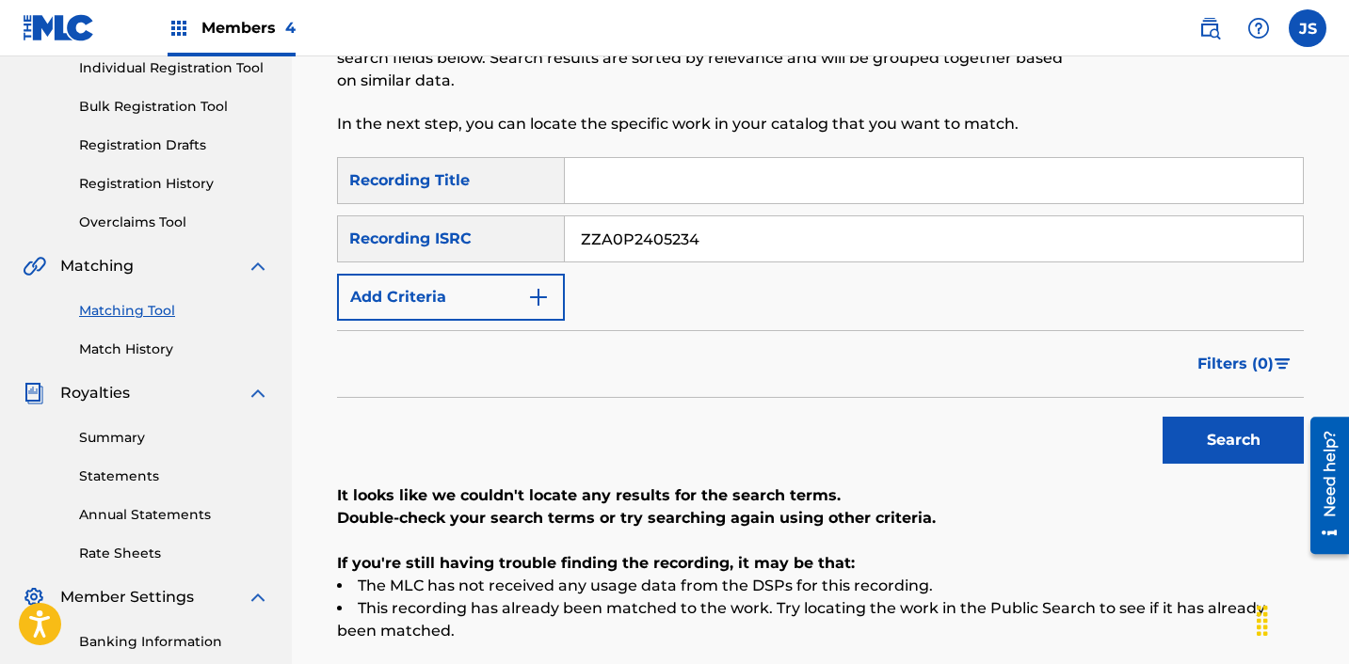
click at [772, 229] on input "ZZA0P2405234" at bounding box center [934, 238] width 738 height 45
click at [772, 230] on input "ZZA0P2405234" at bounding box center [934, 238] width 738 height 45
click at [1162, 417] on button "Search" at bounding box center [1232, 440] width 141 height 47
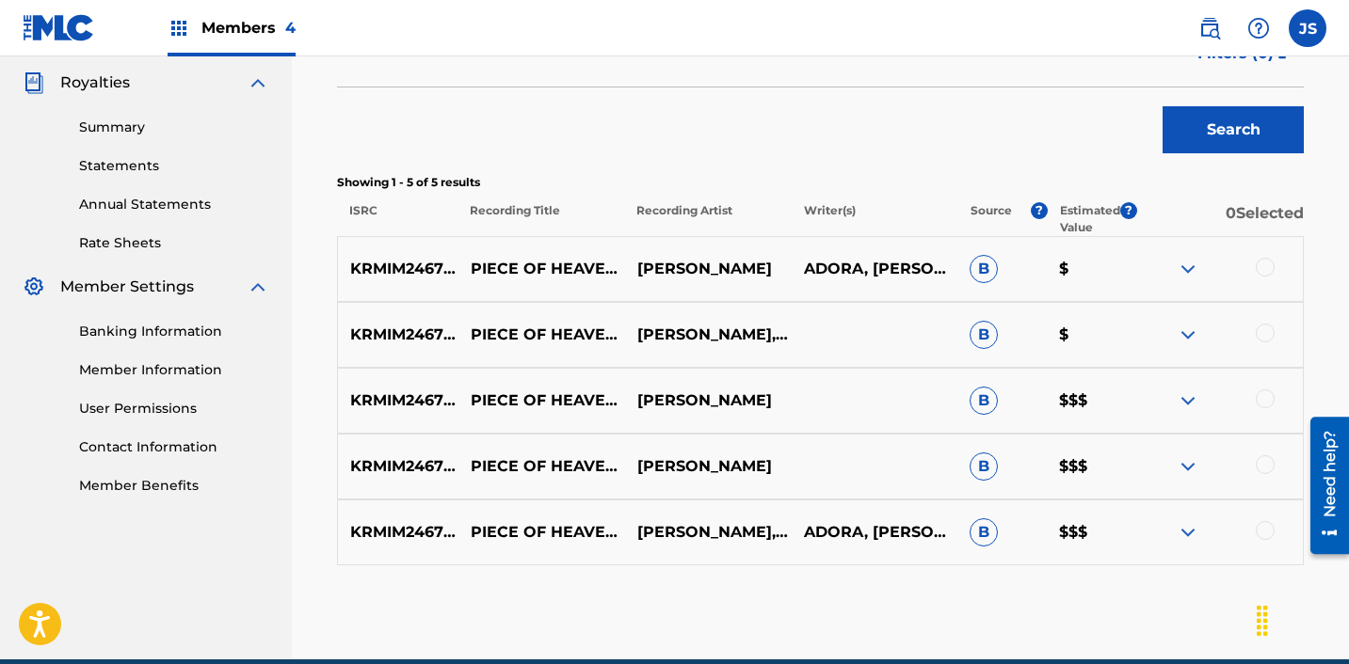
scroll to position [644, 0]
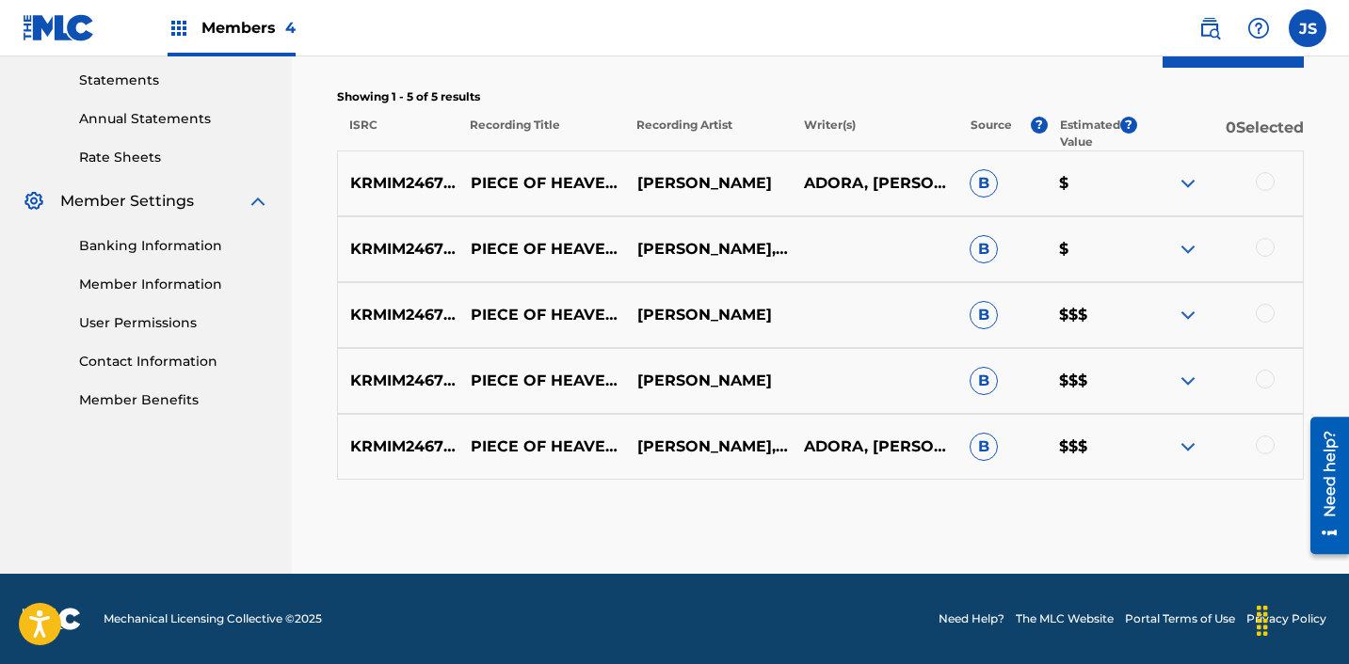
click at [1257, 437] on div at bounding box center [1219, 447] width 167 height 23
click at [1258, 440] on div at bounding box center [1264, 445] width 19 height 19
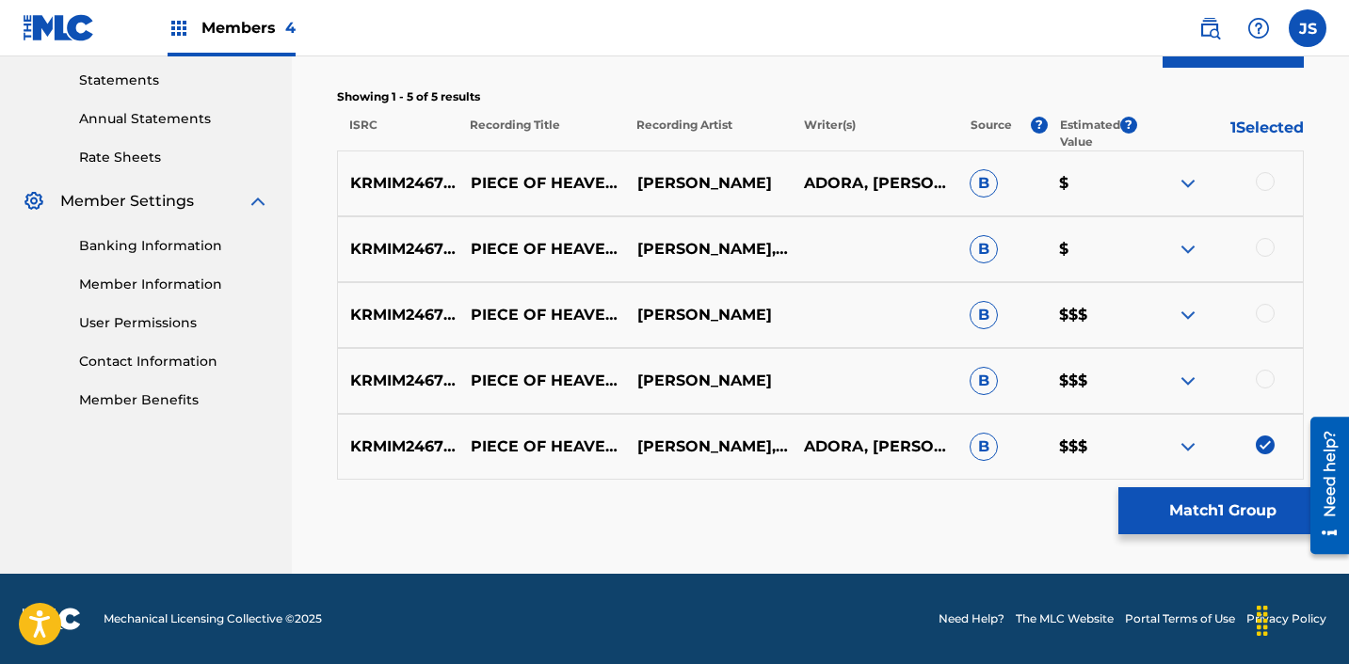
click at [1262, 384] on div at bounding box center [1264, 379] width 19 height 19
click at [1262, 315] on div at bounding box center [1264, 313] width 19 height 19
click at [1258, 257] on div at bounding box center [1219, 249] width 167 height 23
click at [1258, 240] on div at bounding box center [1264, 247] width 19 height 19
click at [1261, 184] on div at bounding box center [1264, 181] width 19 height 19
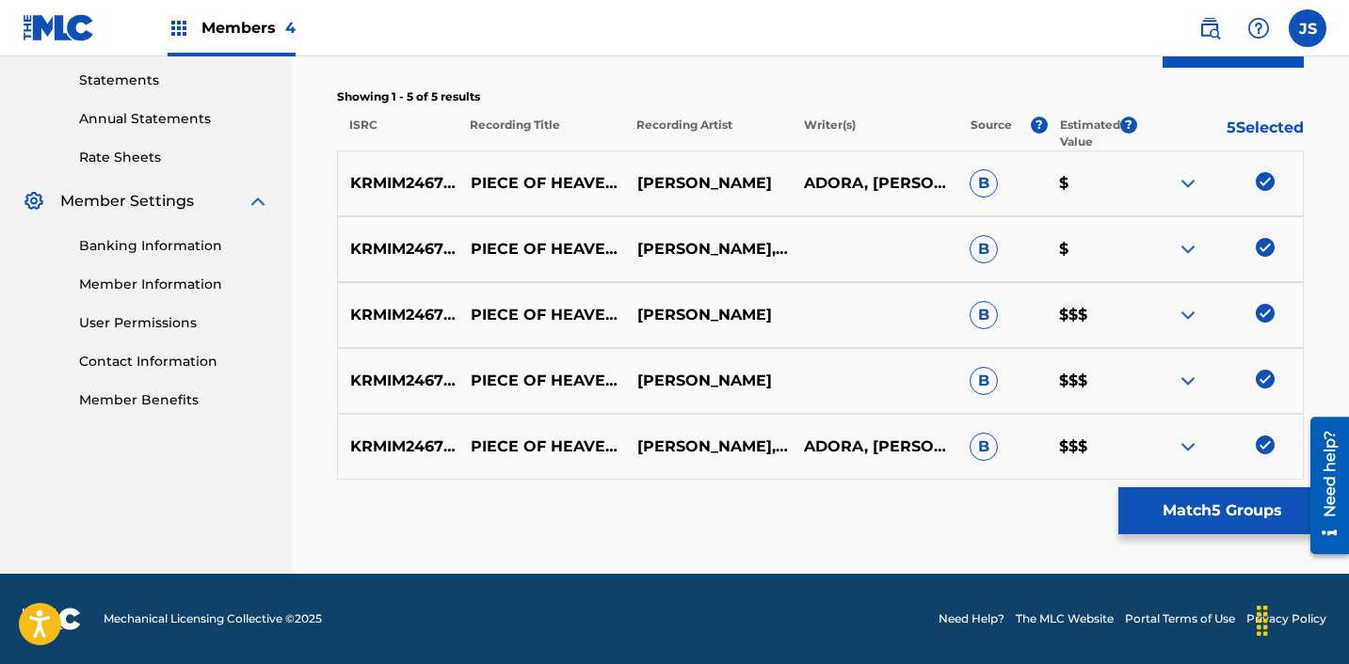
click at [1249, 518] on button "Match 5 Groups" at bounding box center [1222, 511] width 208 height 47
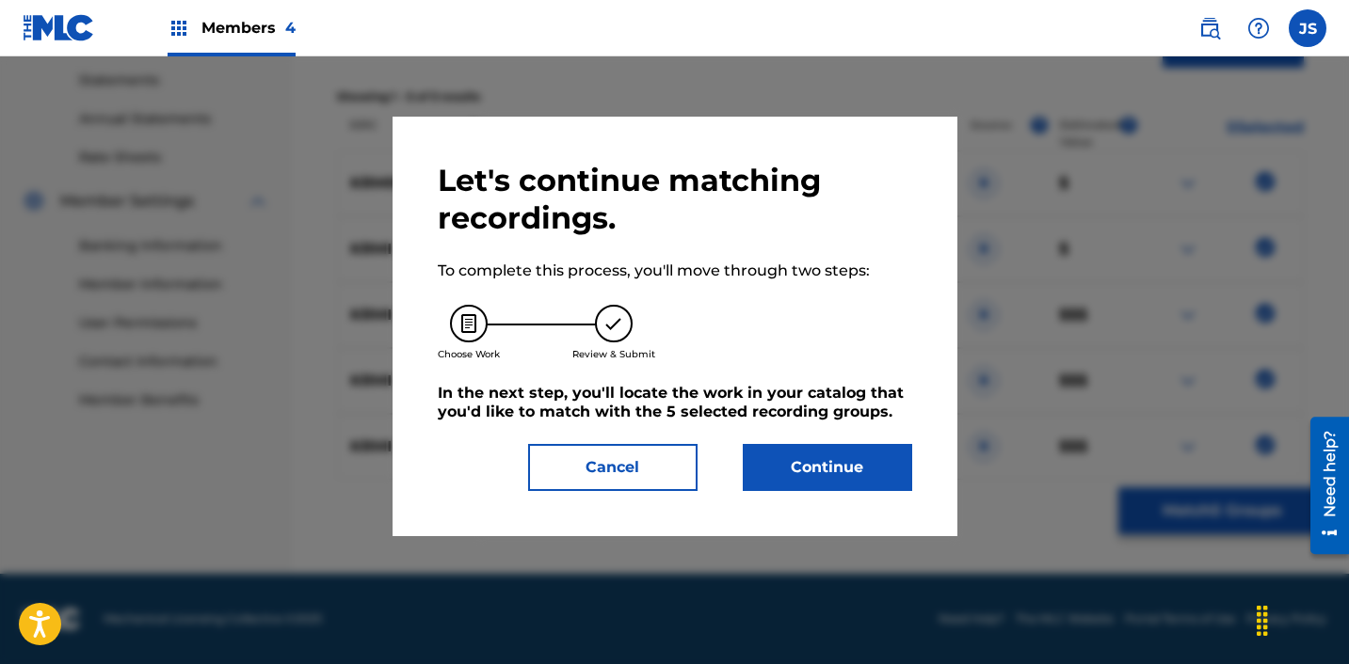
click at [900, 464] on button "Continue" at bounding box center [827, 467] width 169 height 47
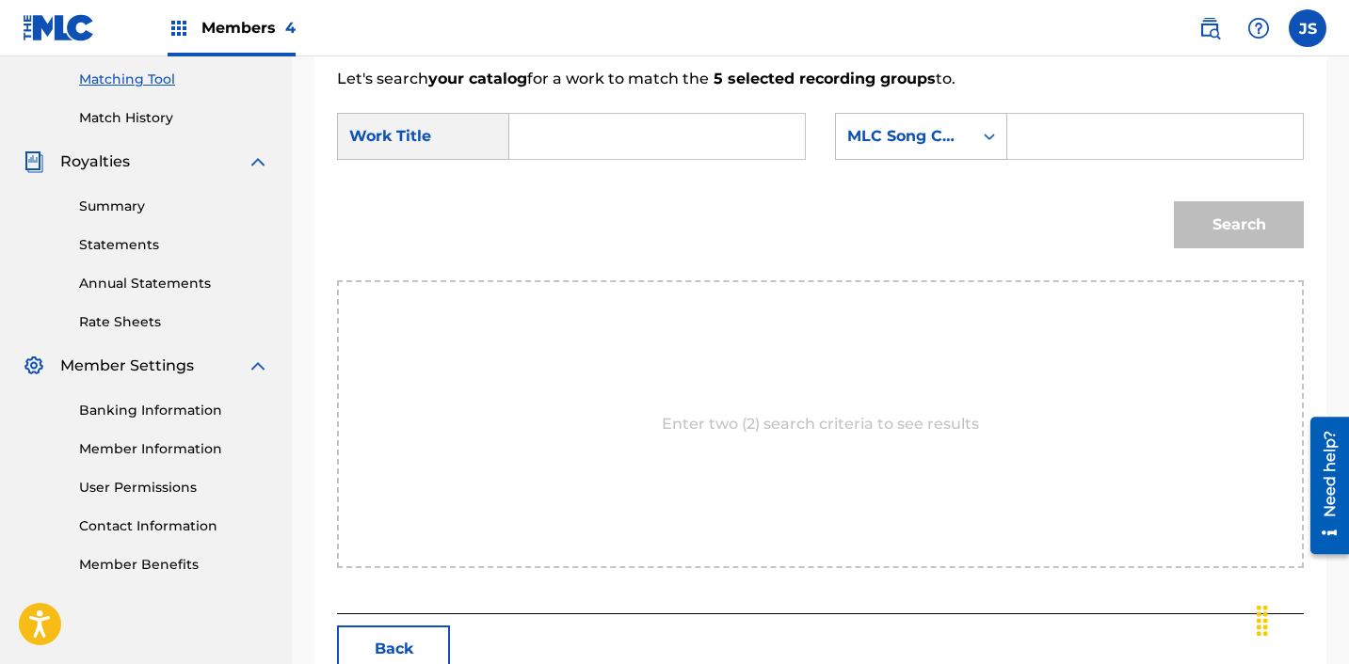
scroll to position [329, 0]
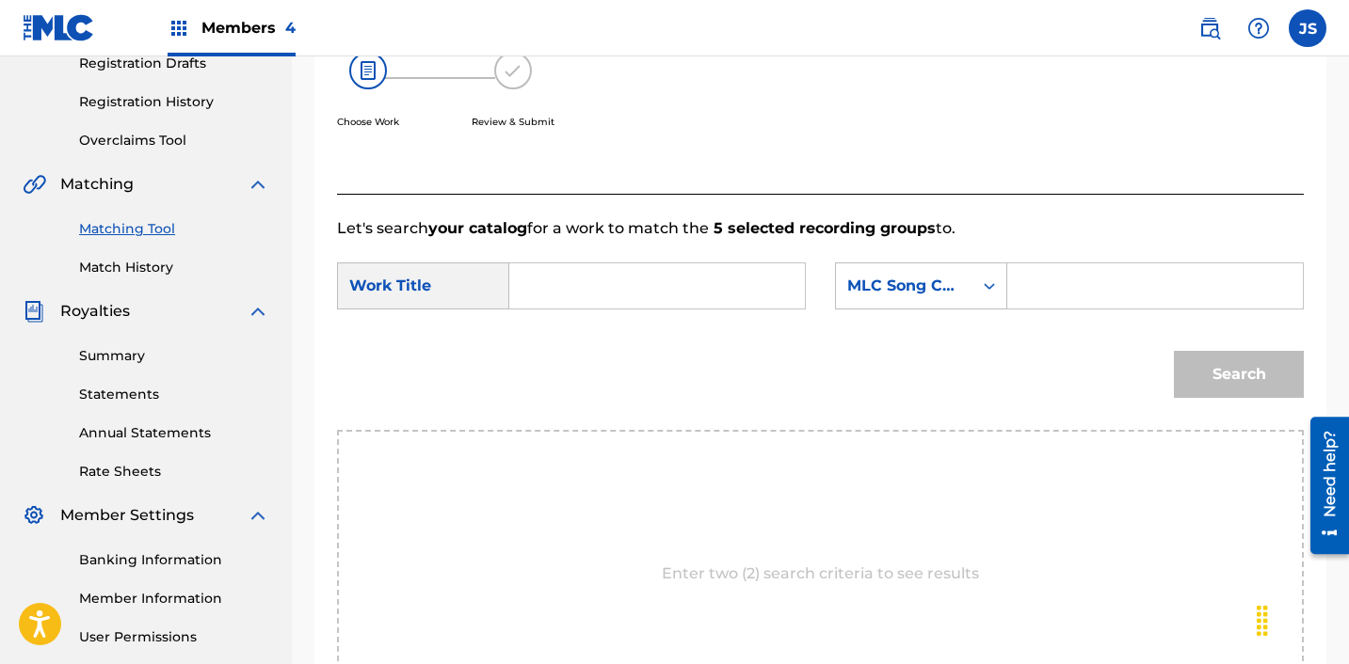
click at [631, 300] on input "Search Form" at bounding box center [657, 286] width 264 height 45
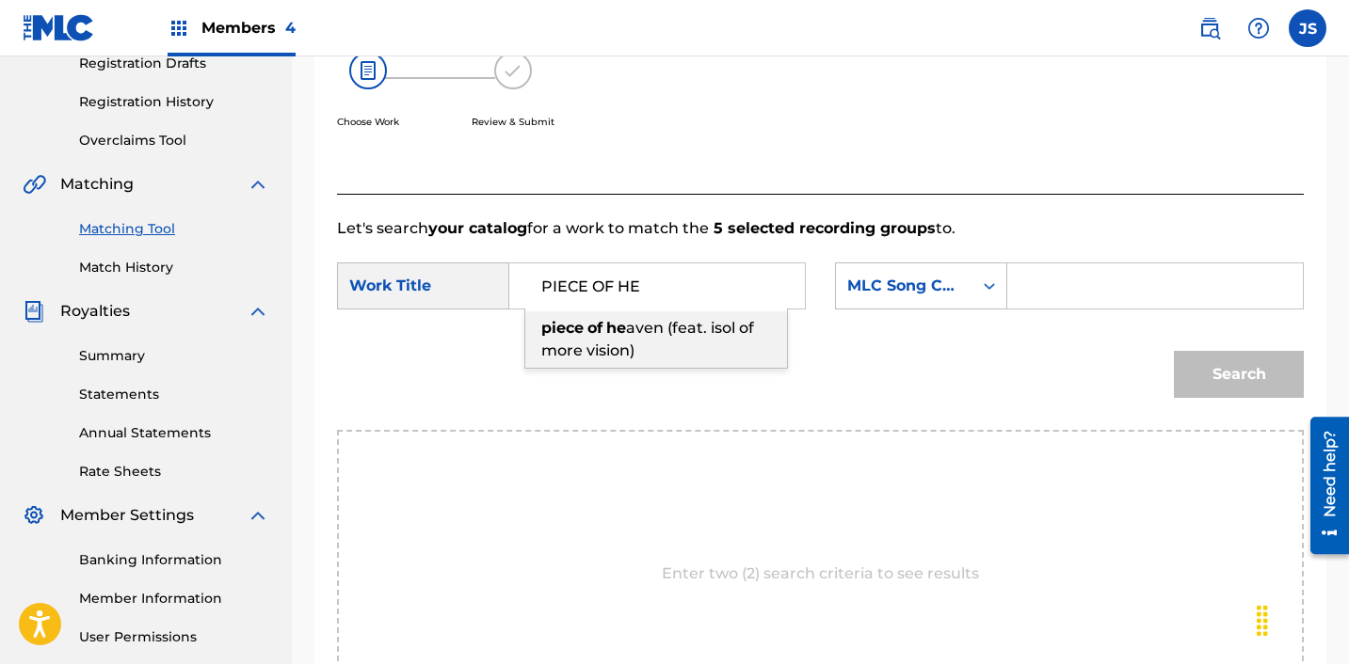
click at [664, 357] on div "piece of he aven (feat. isol of more vision)" at bounding box center [656, 340] width 262 height 56
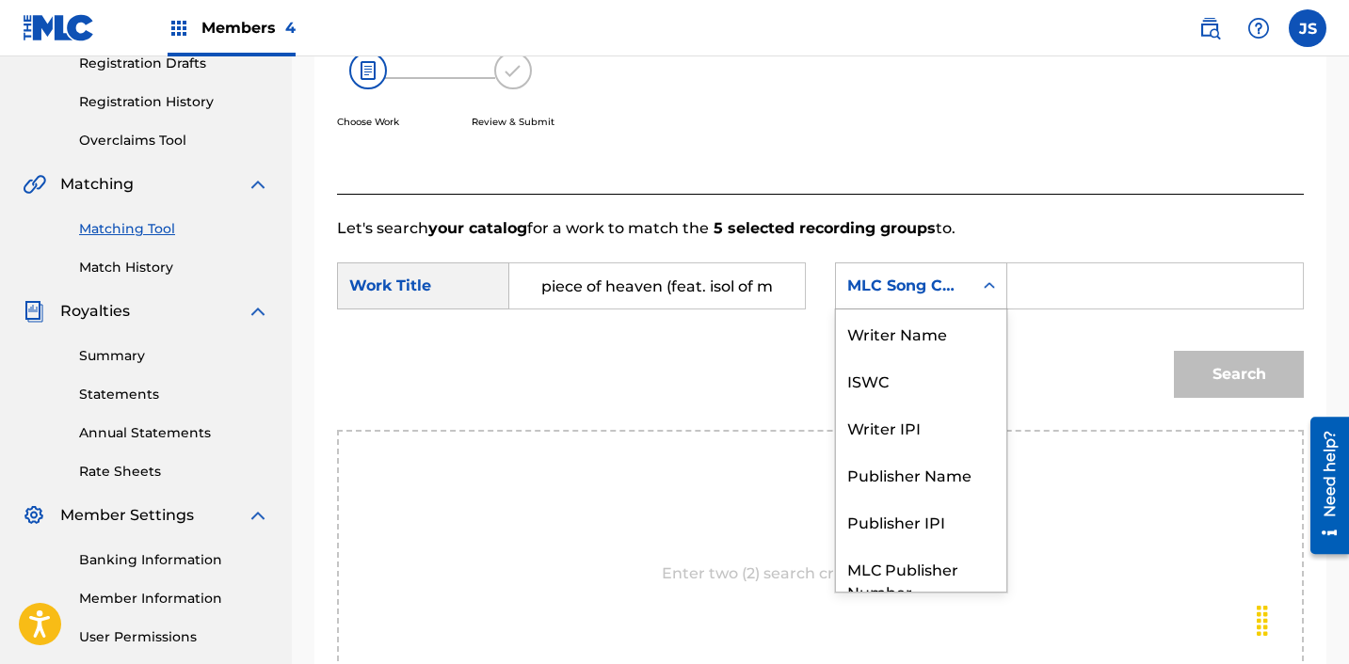
click at [899, 290] on div "MLC Song Code" at bounding box center [904, 286] width 114 height 23
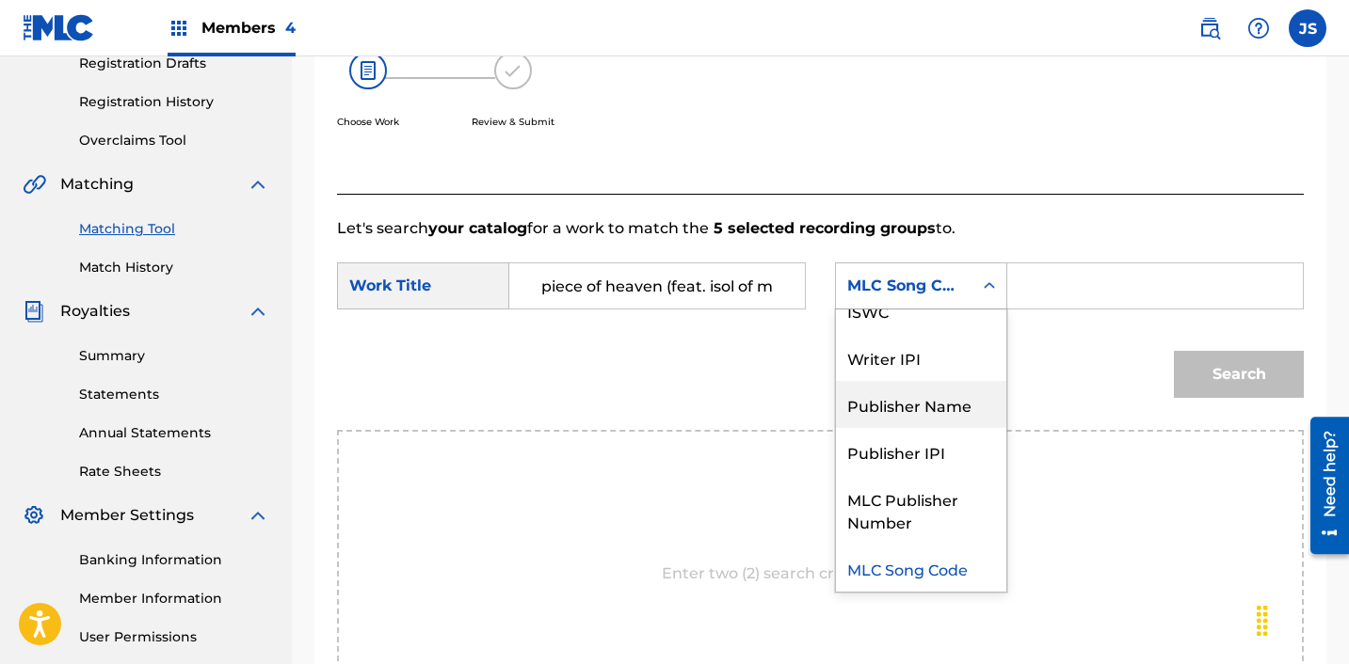
click at [912, 402] on div "Publisher Name" at bounding box center [921, 404] width 170 height 47
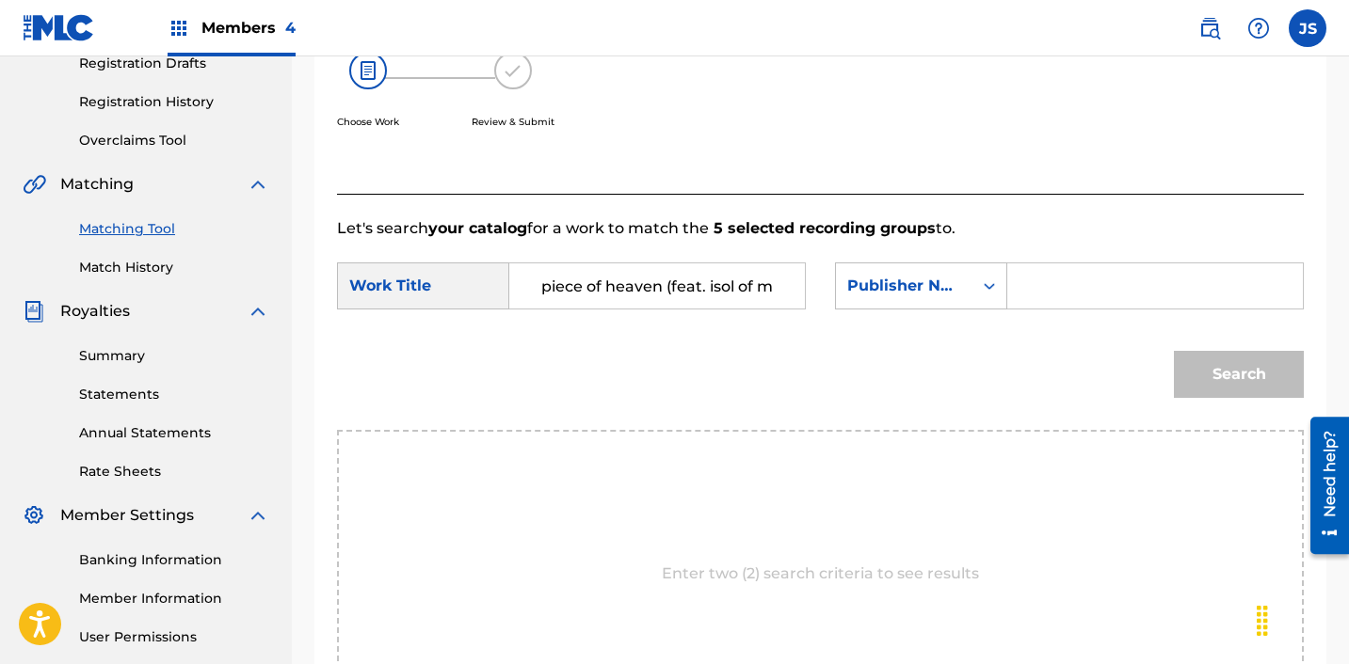
click at [1021, 293] on div "Search Form" at bounding box center [1155, 286] width 296 height 47
click at [1061, 287] on input "Search Form" at bounding box center [1155, 286] width 264 height 45
click at [1132, 366] on div "Search" at bounding box center [820, 381] width 967 height 98
click at [1198, 392] on button "Search" at bounding box center [1239, 374] width 130 height 47
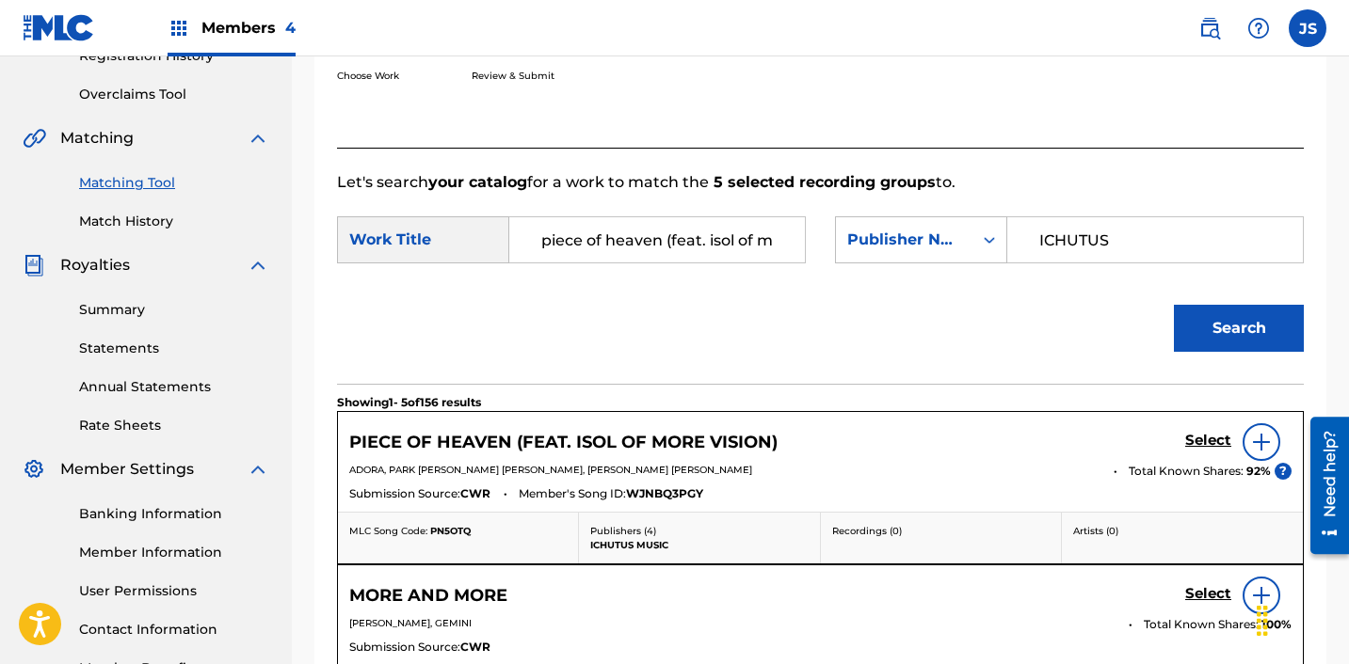
scroll to position [403, 0]
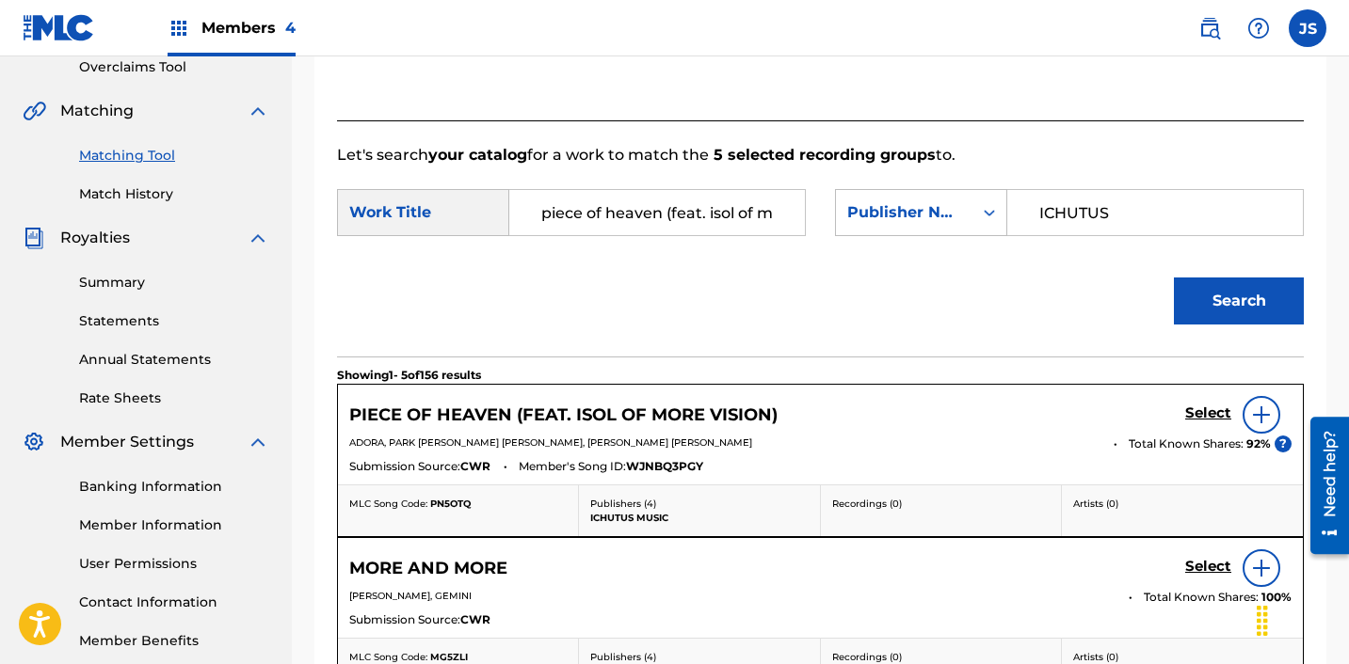
click at [1205, 410] on h5 "Select" at bounding box center [1208, 414] width 46 height 18
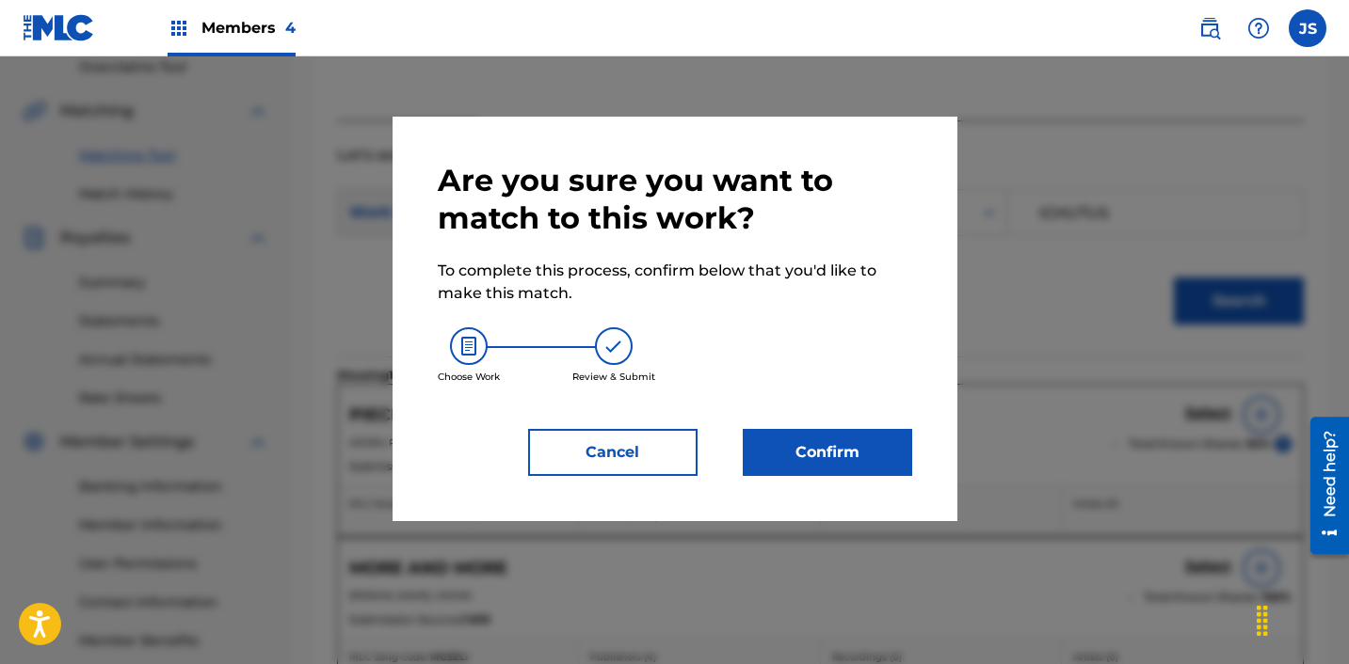
click at [810, 471] on button "Confirm" at bounding box center [827, 452] width 169 height 47
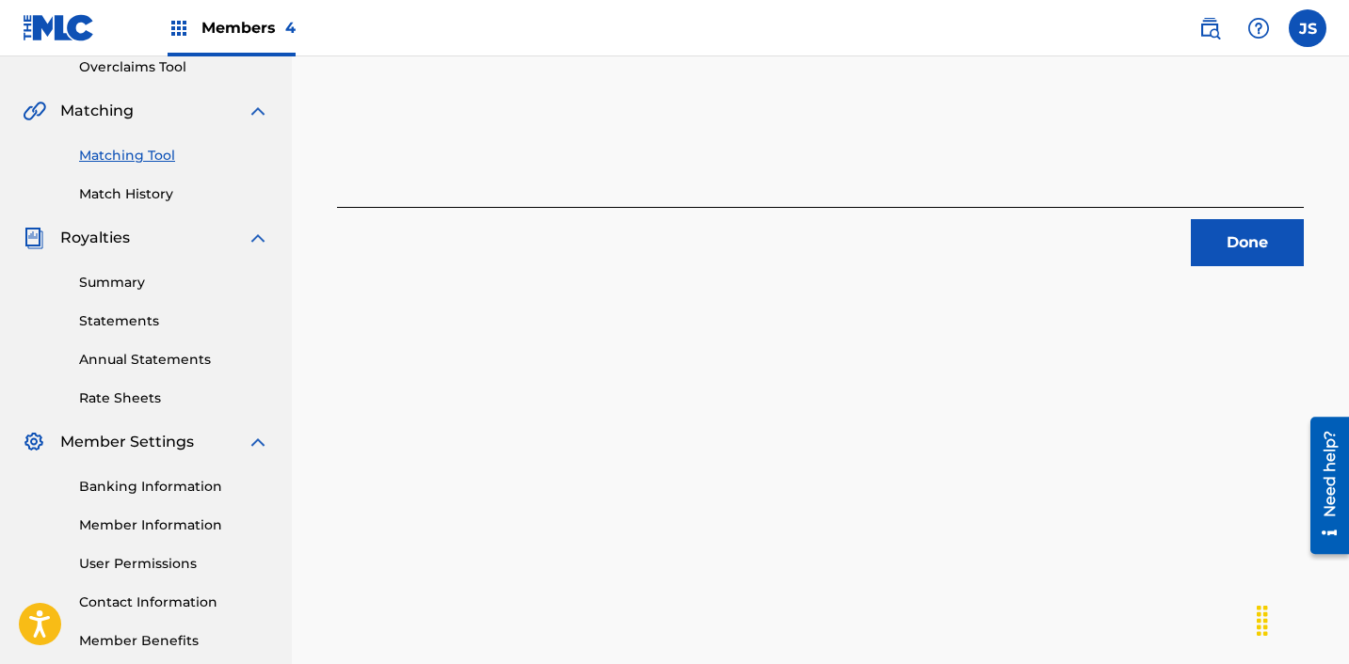
click at [1264, 257] on button "Done" at bounding box center [1247, 242] width 113 height 47
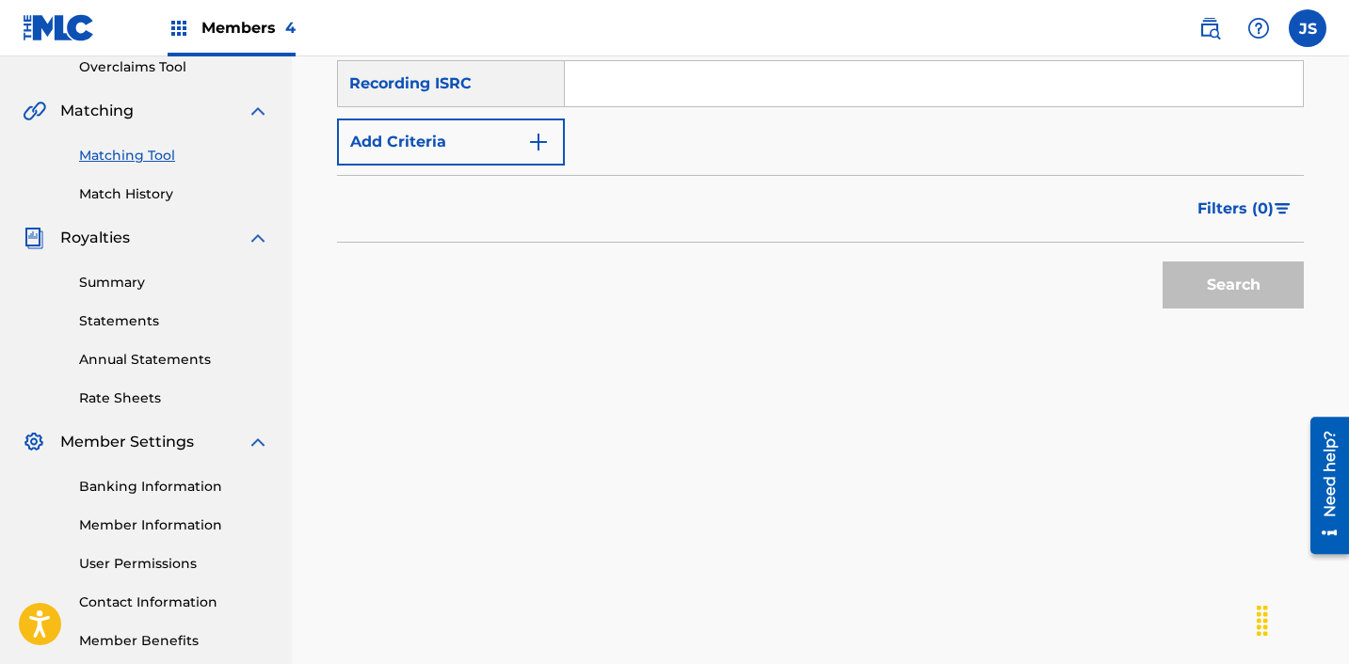
click at [742, 81] on input "Search Form" at bounding box center [934, 83] width 738 height 45
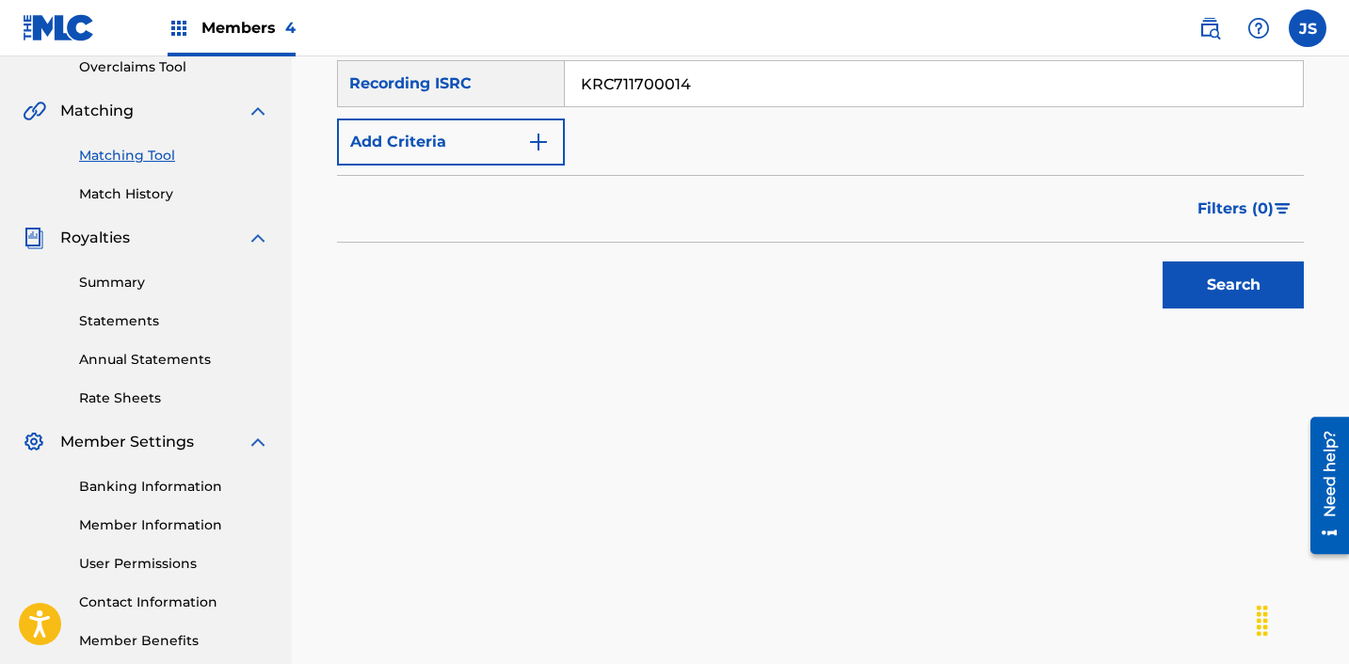
click at [1162, 262] on button "Search" at bounding box center [1232, 285] width 141 height 47
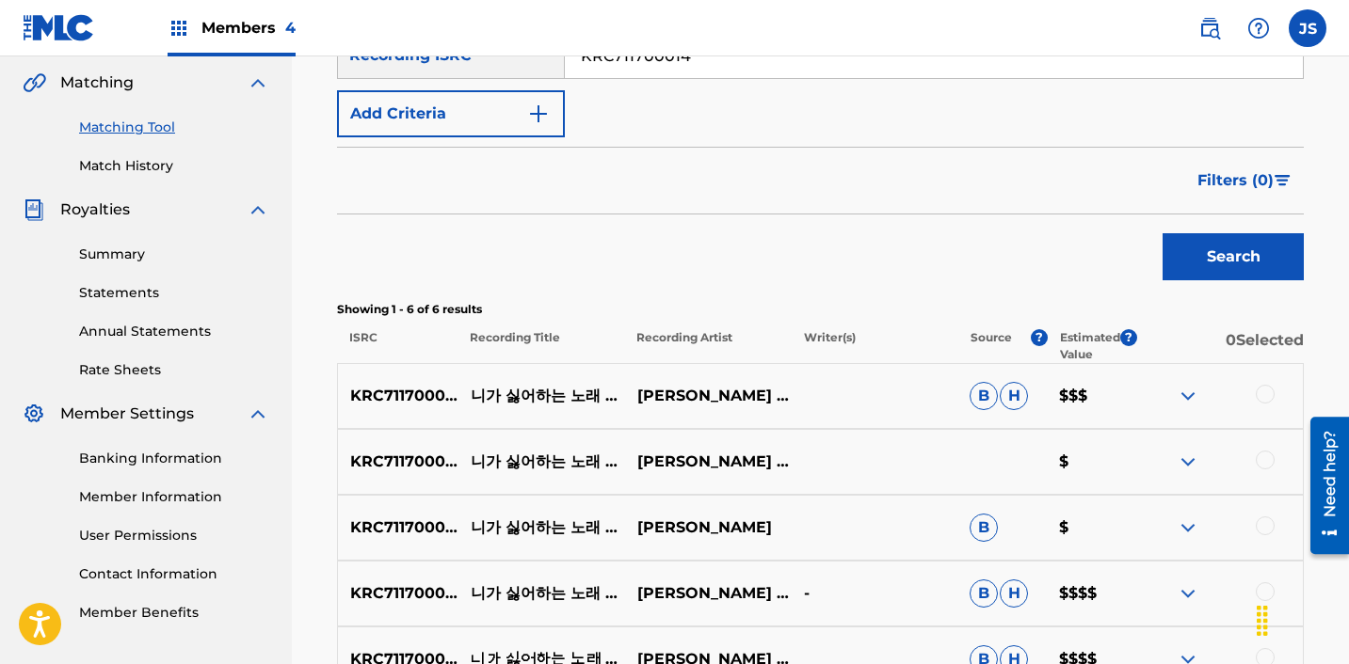
scroll to position [710, 0]
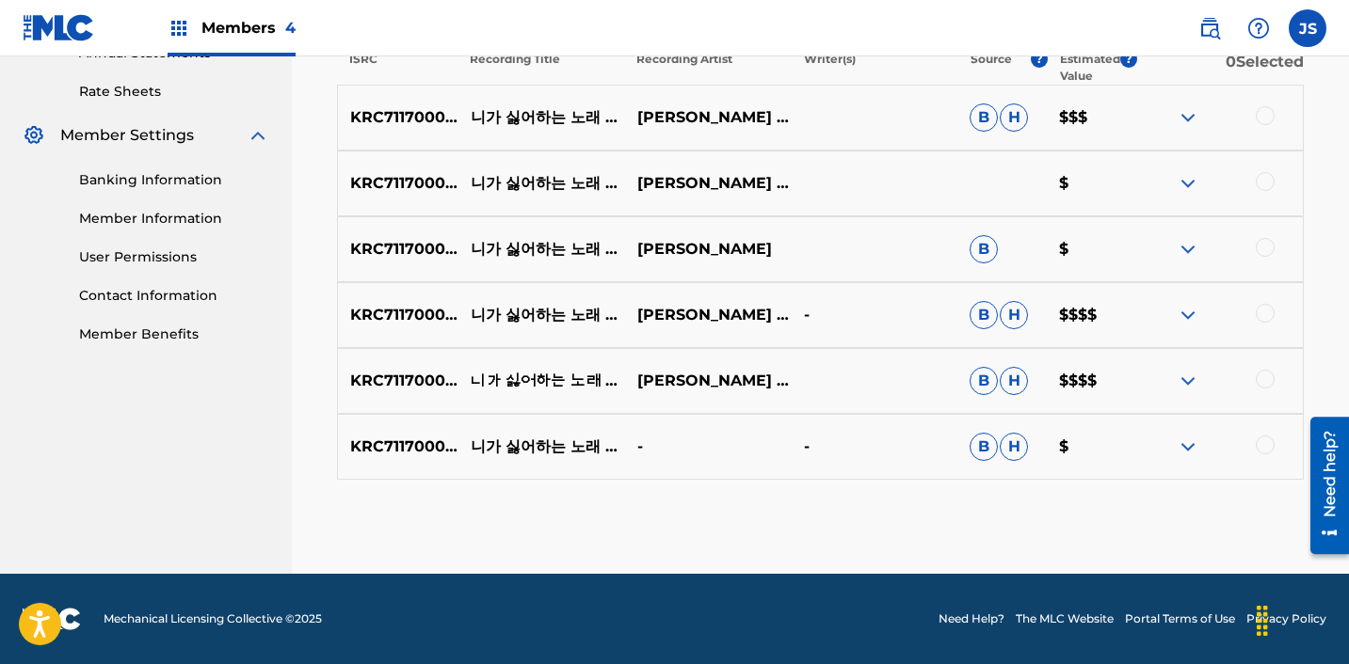
click at [1265, 445] on div at bounding box center [1264, 445] width 19 height 19
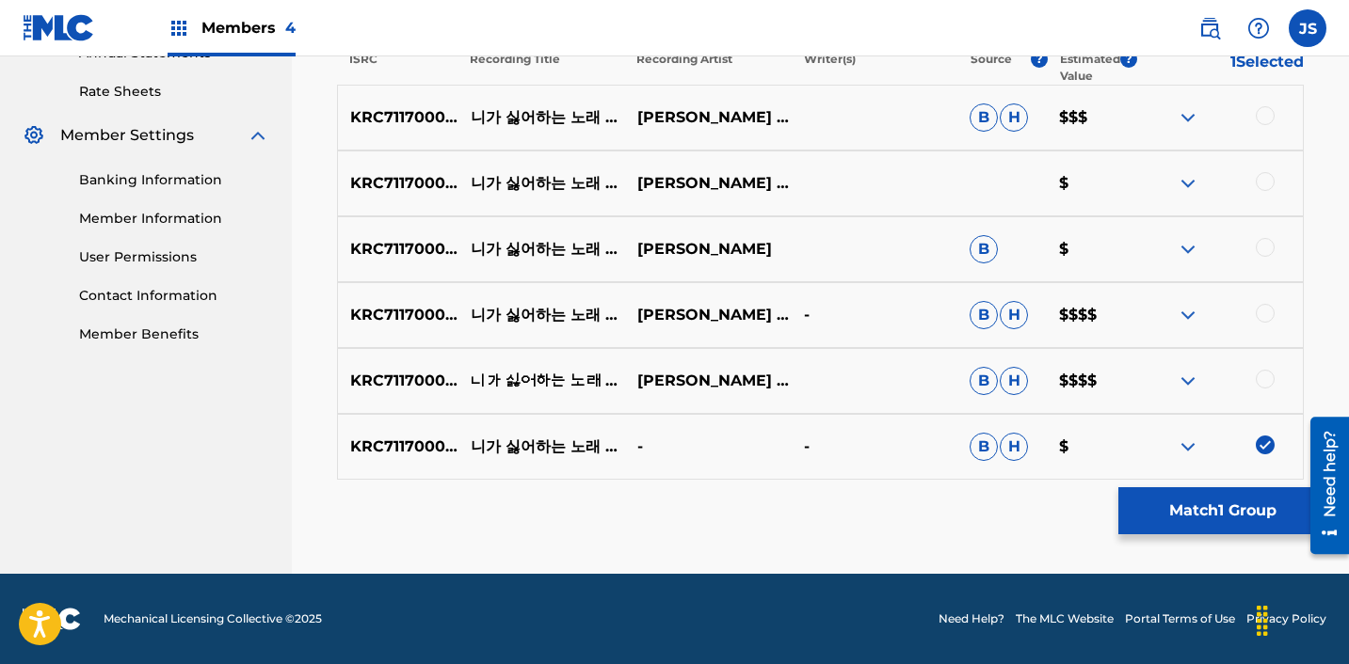
click at [1264, 386] on div at bounding box center [1264, 379] width 19 height 19
click at [1264, 320] on div at bounding box center [1264, 313] width 19 height 19
click at [1261, 244] on div at bounding box center [1264, 247] width 19 height 19
click at [1263, 180] on div at bounding box center [1264, 181] width 19 height 19
click at [1266, 113] on div at bounding box center [1264, 115] width 19 height 19
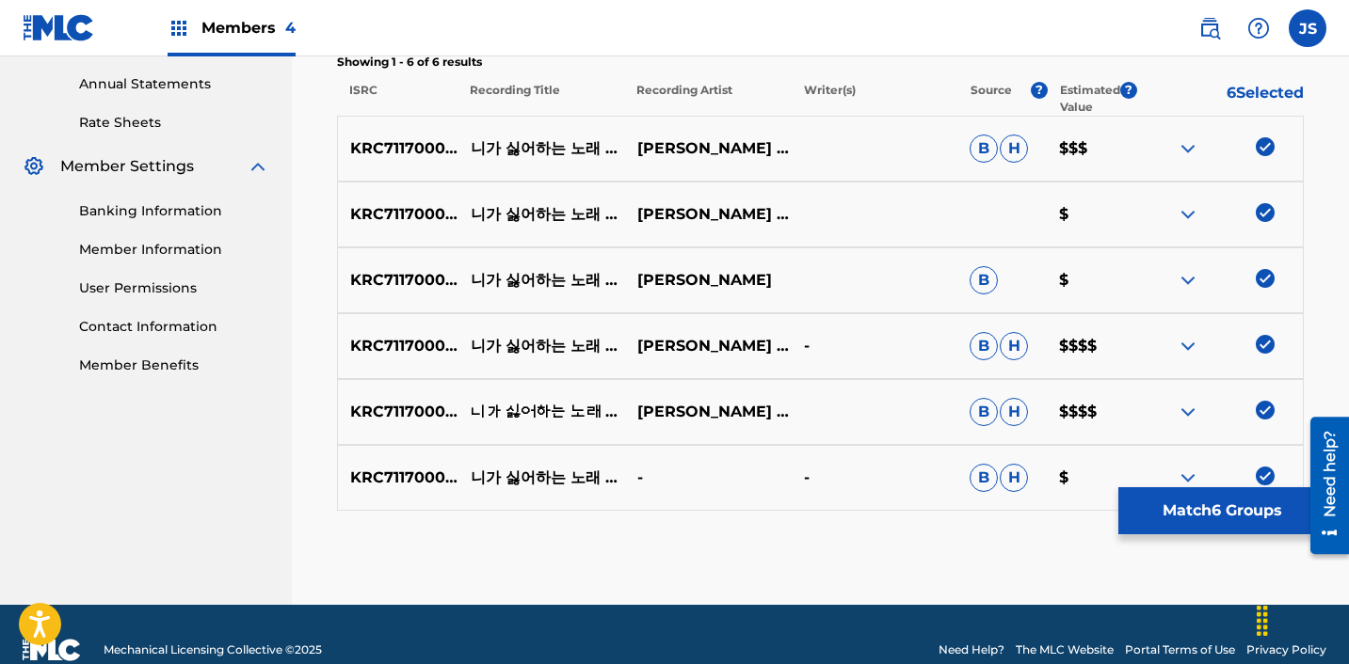
scroll to position [682, 0]
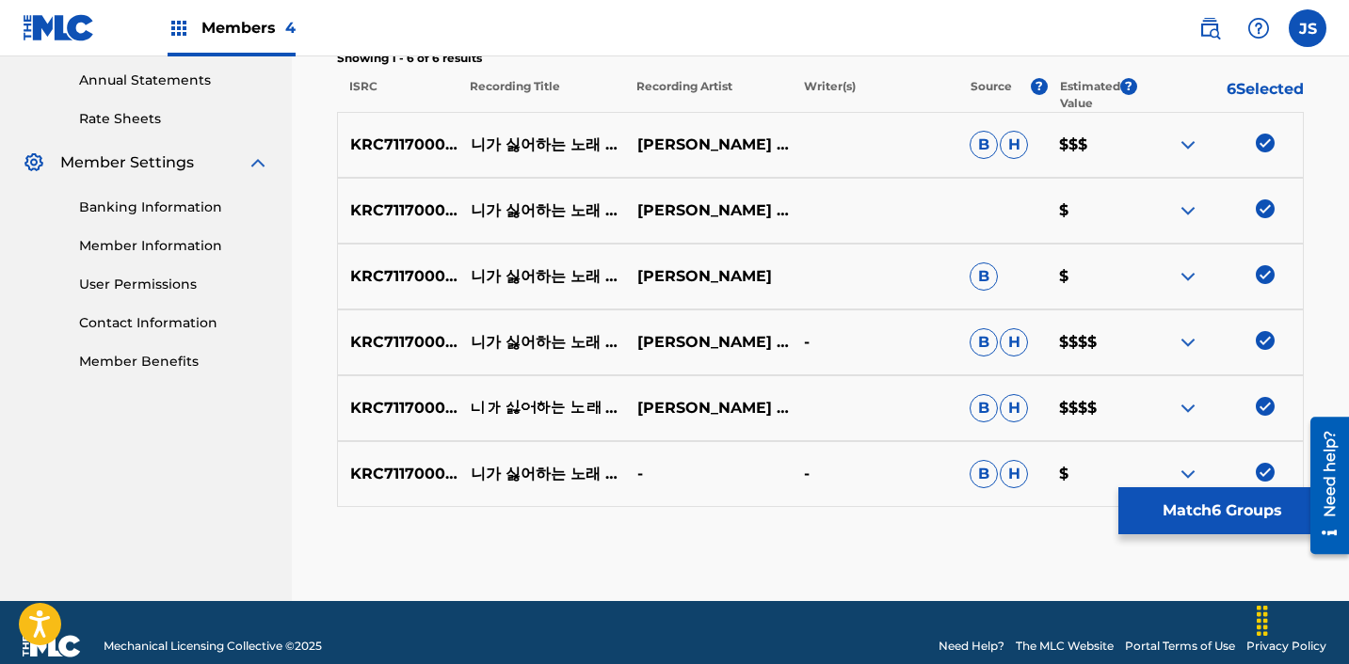
click at [1175, 519] on button "Match 6 Groups" at bounding box center [1222, 511] width 208 height 47
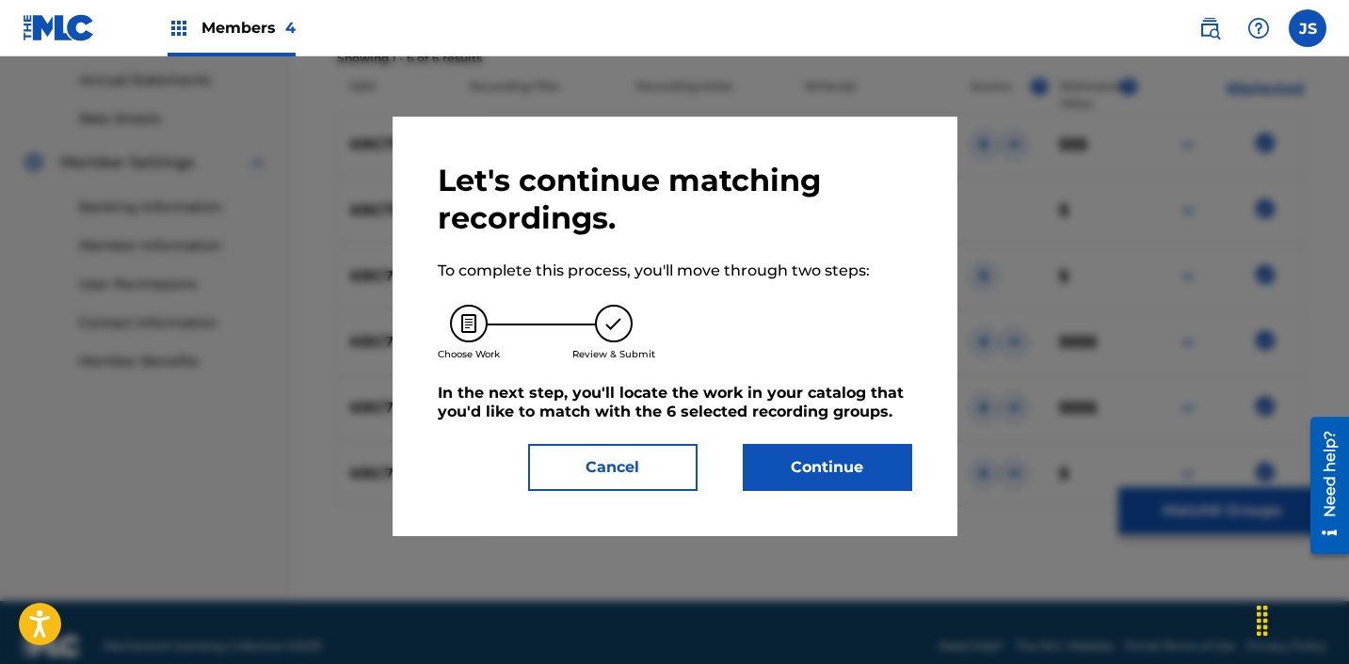
click at [797, 473] on button "Continue" at bounding box center [827, 467] width 169 height 47
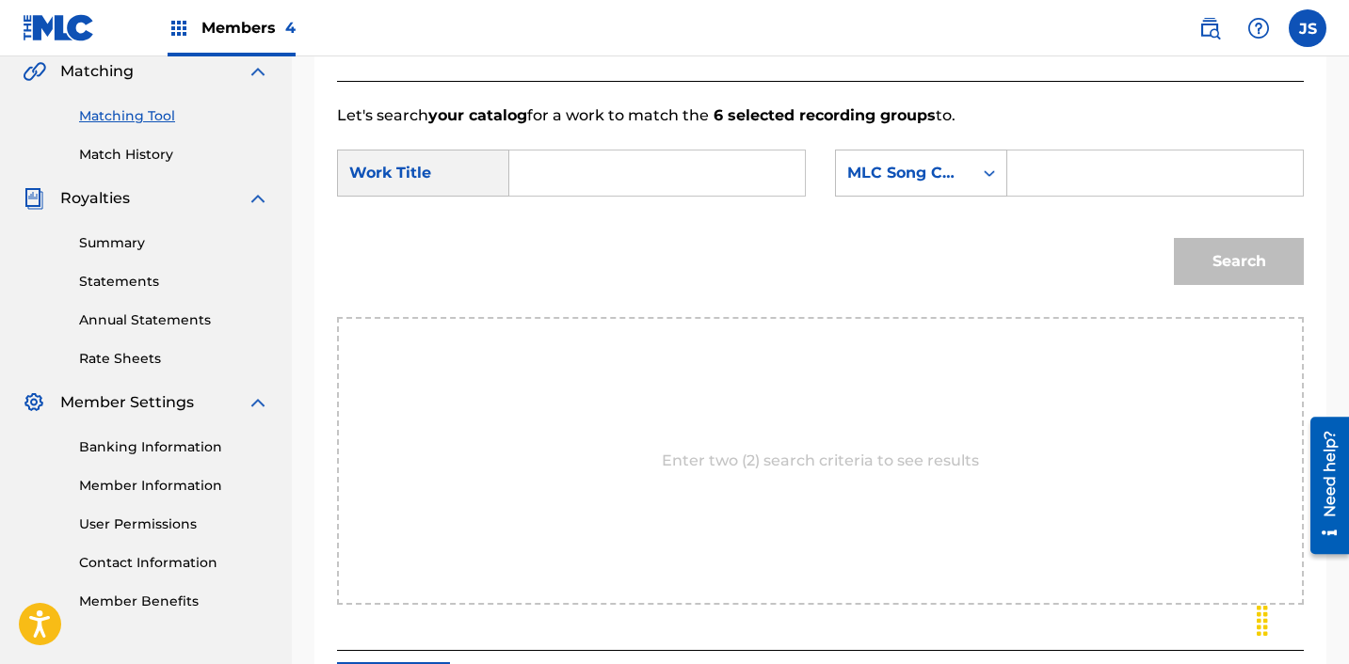
scroll to position [443, 0]
click at [638, 169] on input "Search Form" at bounding box center [657, 172] width 264 height 45
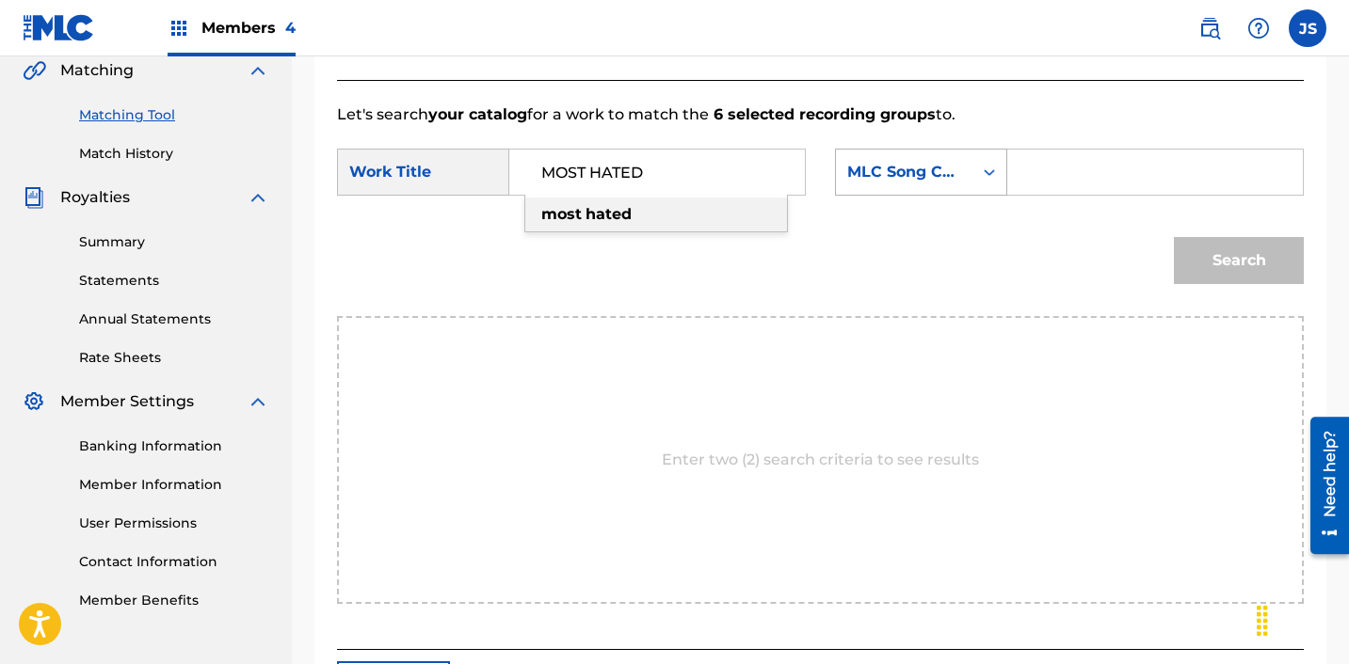
click at [891, 172] on div "MLC Song Code" at bounding box center [904, 172] width 114 height 23
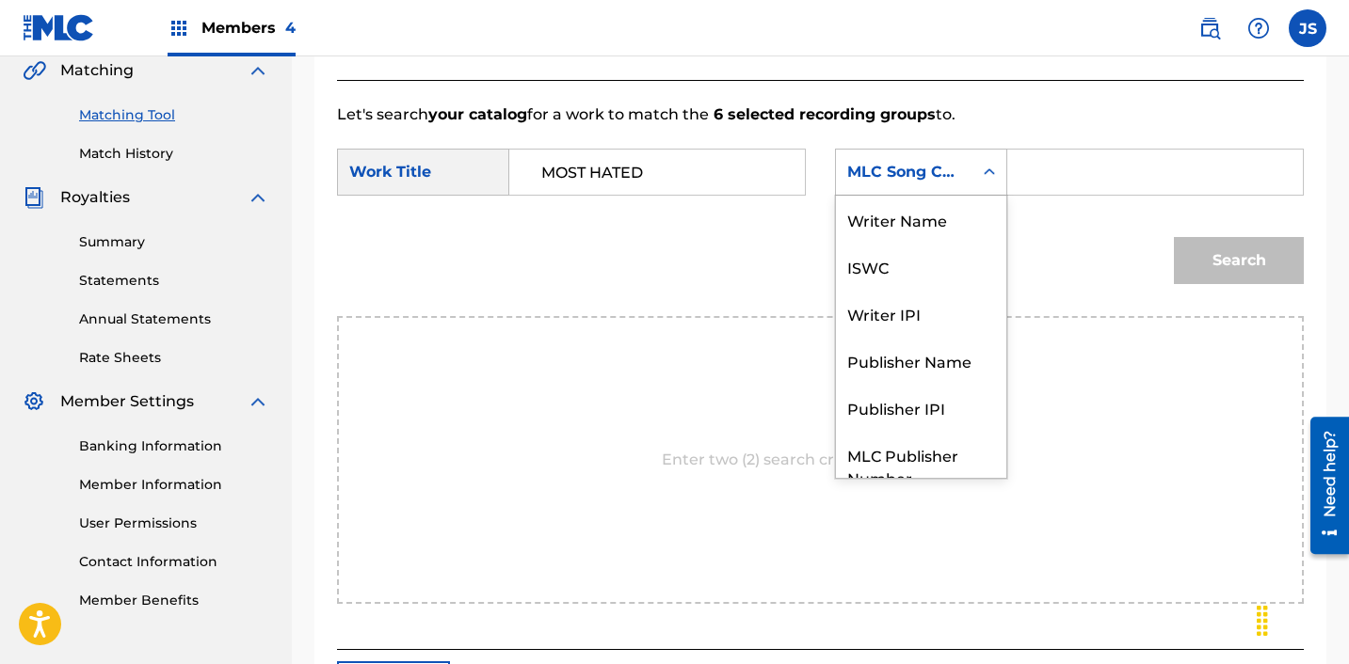
scroll to position [70, 0]
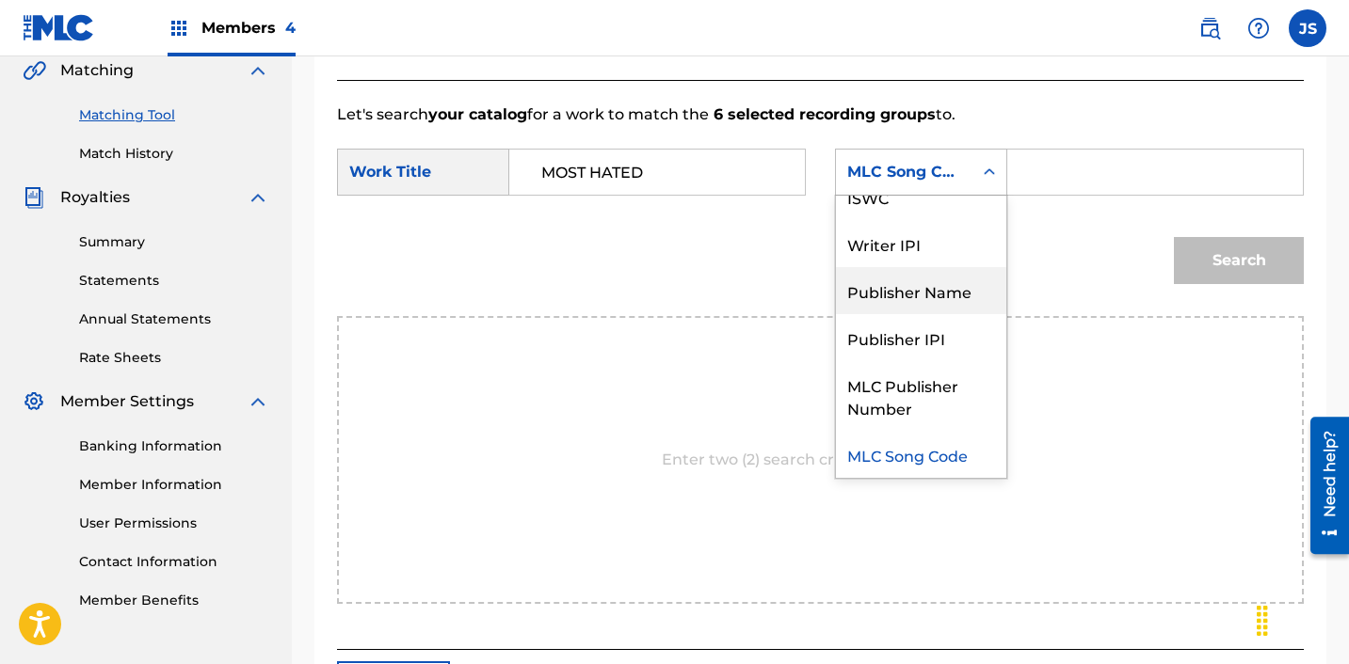
click at [926, 289] on div "Publisher Name" at bounding box center [921, 290] width 170 height 47
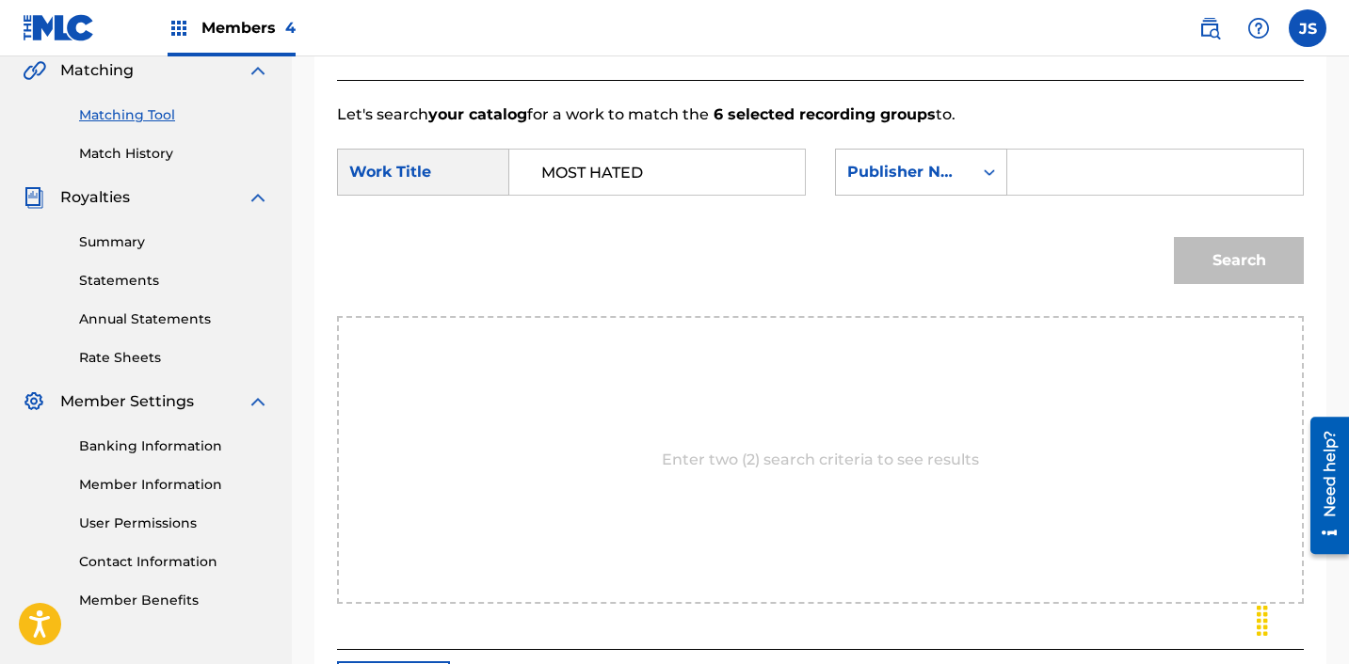
click at [1092, 199] on div "SearchWithCriteria28c12c81-bc92-40d2-8ced-459b3eb0b910 Work Title MOST HATED Se…" at bounding box center [820, 178] width 967 height 58
click at [1091, 181] on input "Search Form" at bounding box center [1155, 172] width 264 height 45
click at [1202, 267] on button "Search" at bounding box center [1239, 260] width 130 height 47
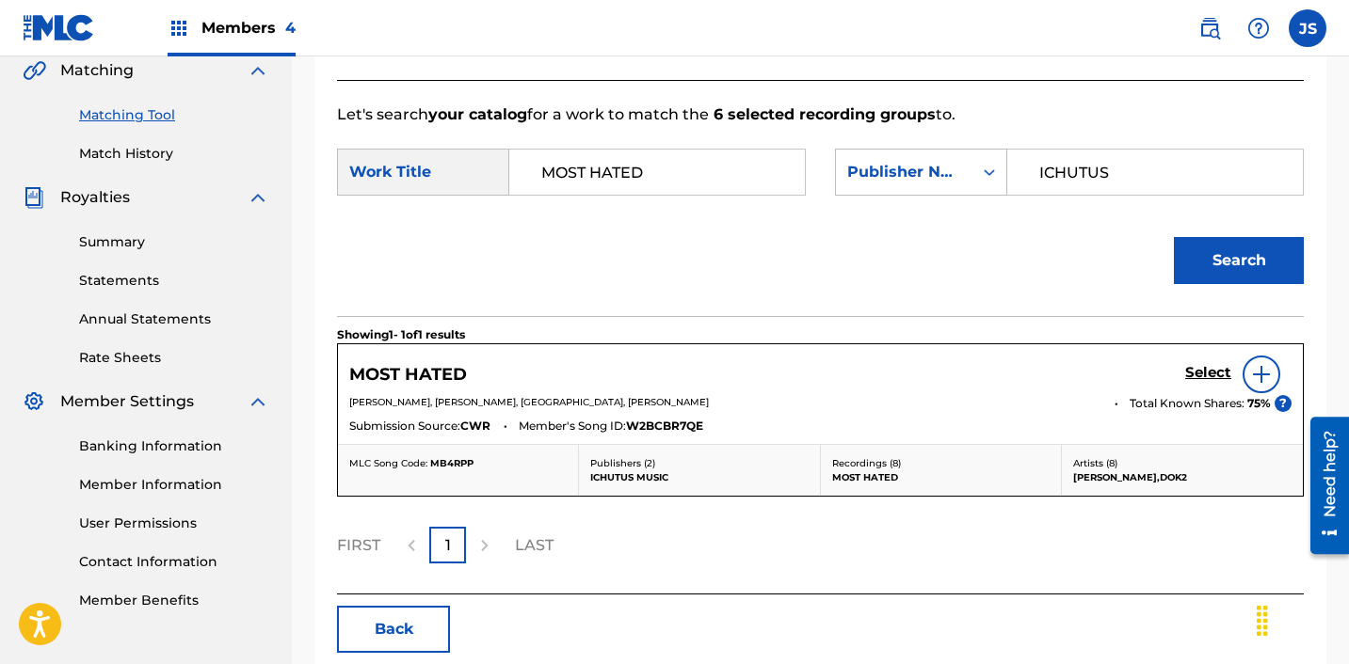
click at [1191, 368] on h5 "Select" at bounding box center [1208, 373] width 46 height 18
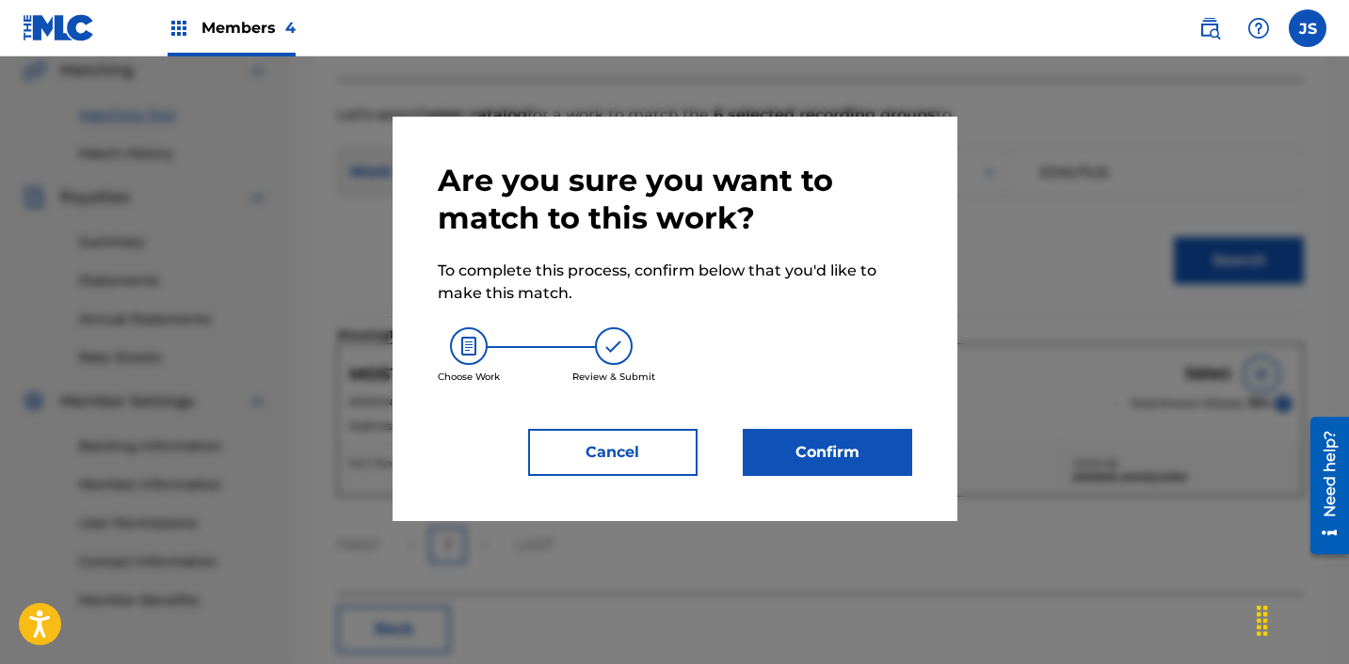
click at [850, 465] on button "Confirm" at bounding box center [827, 452] width 169 height 47
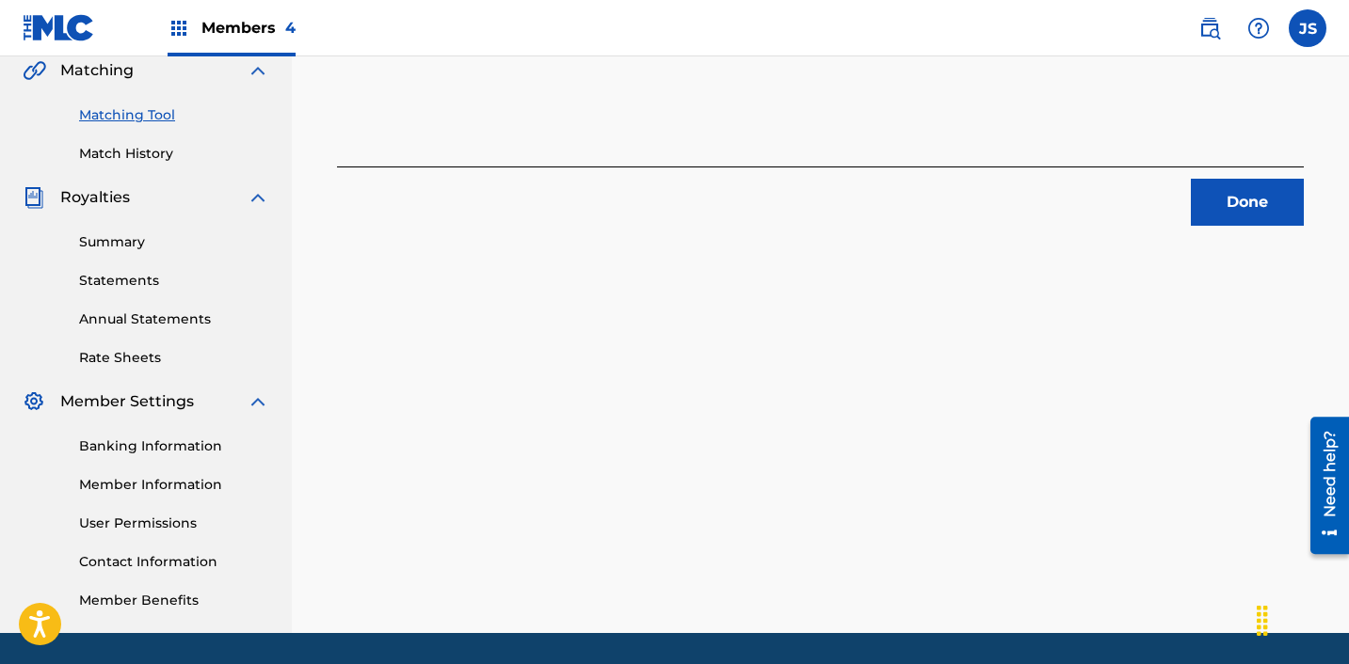
click at [1207, 200] on button "Done" at bounding box center [1247, 202] width 113 height 47
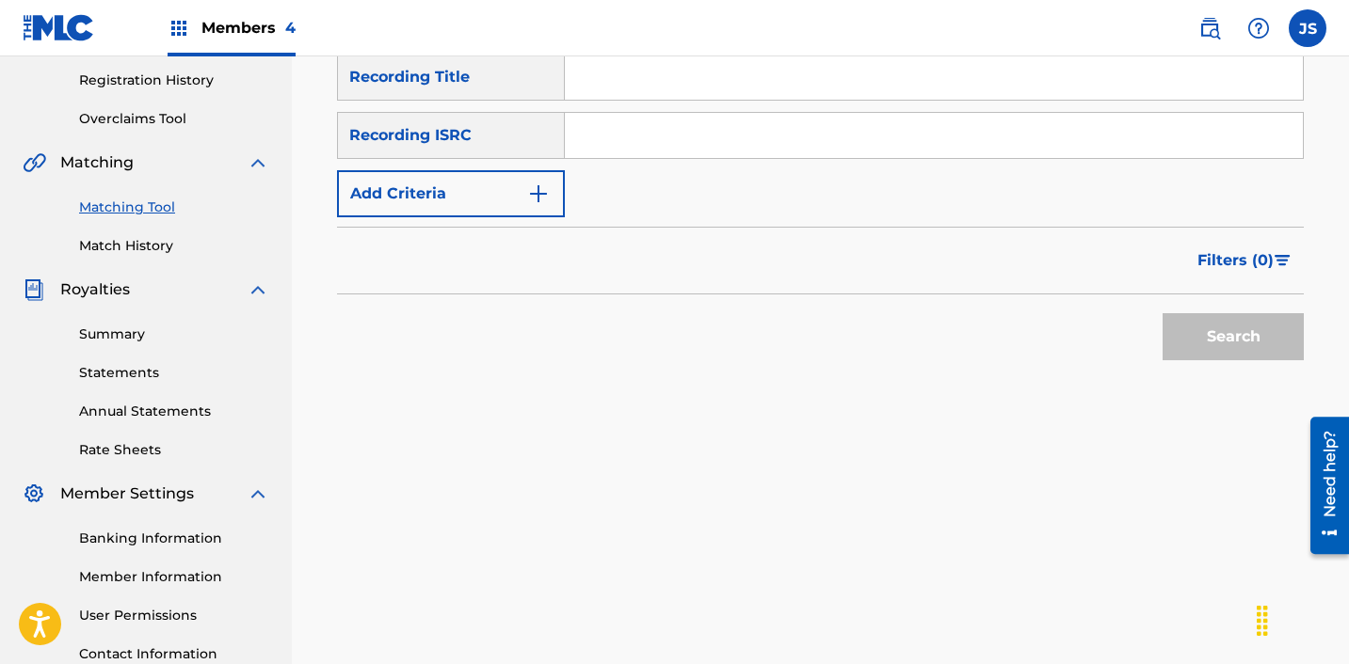
scroll to position [329, 0]
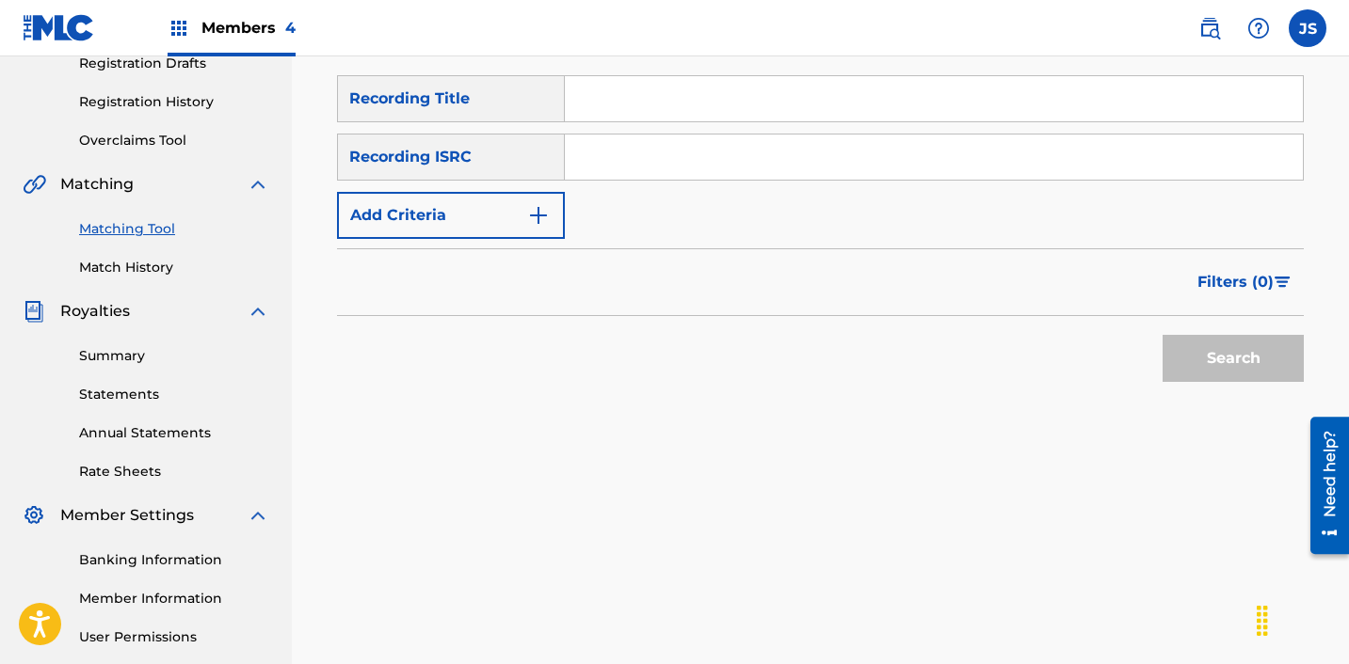
click at [820, 160] on input "Search Form" at bounding box center [934, 157] width 738 height 45
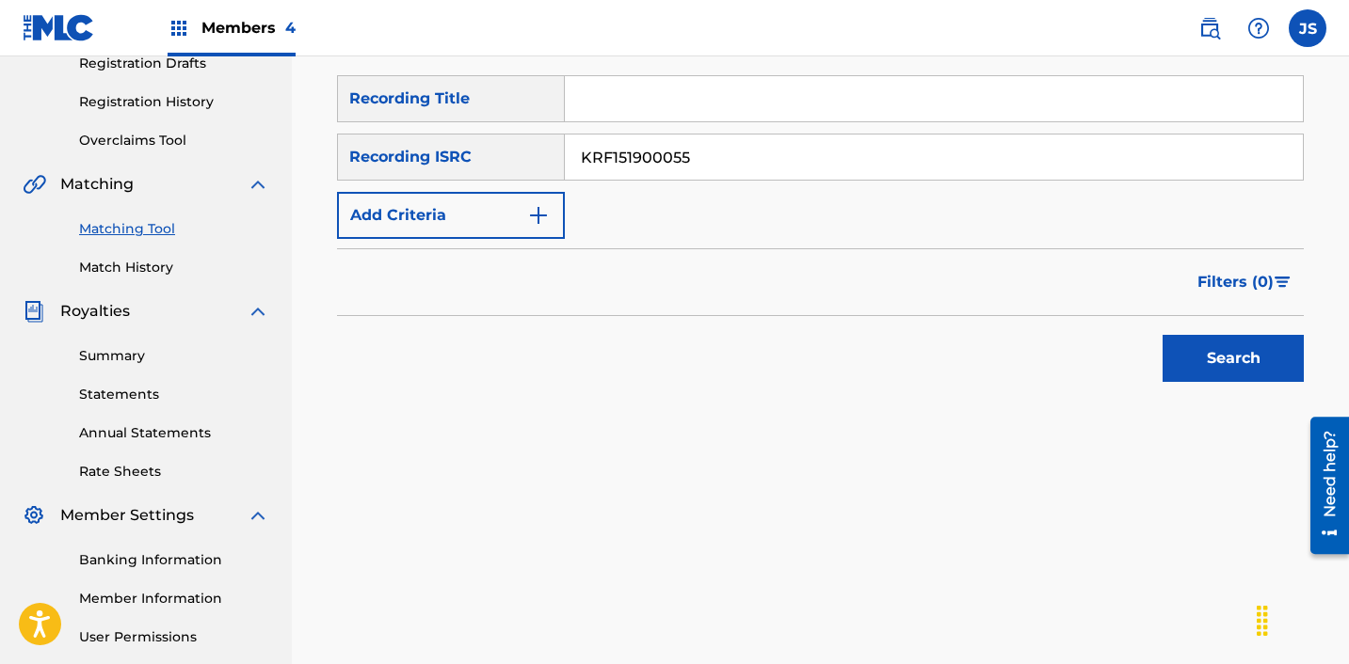
click at [1162, 335] on button "Search" at bounding box center [1232, 358] width 141 height 47
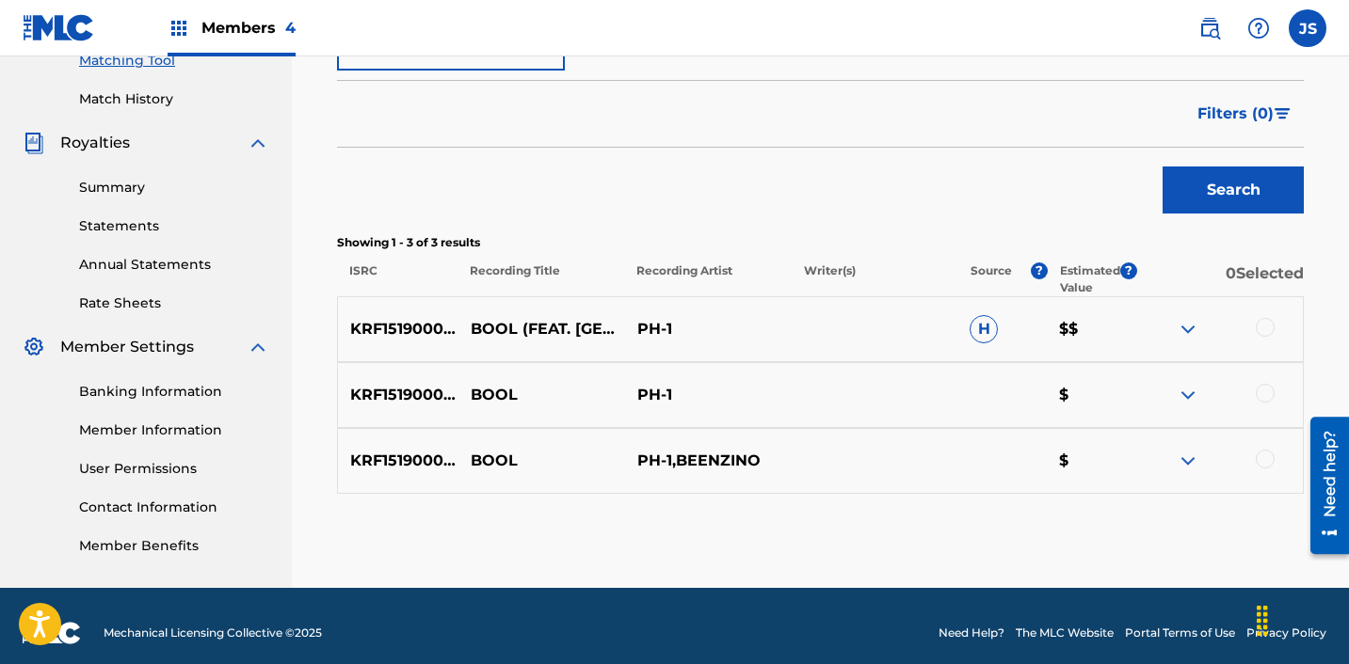
scroll to position [512, 0]
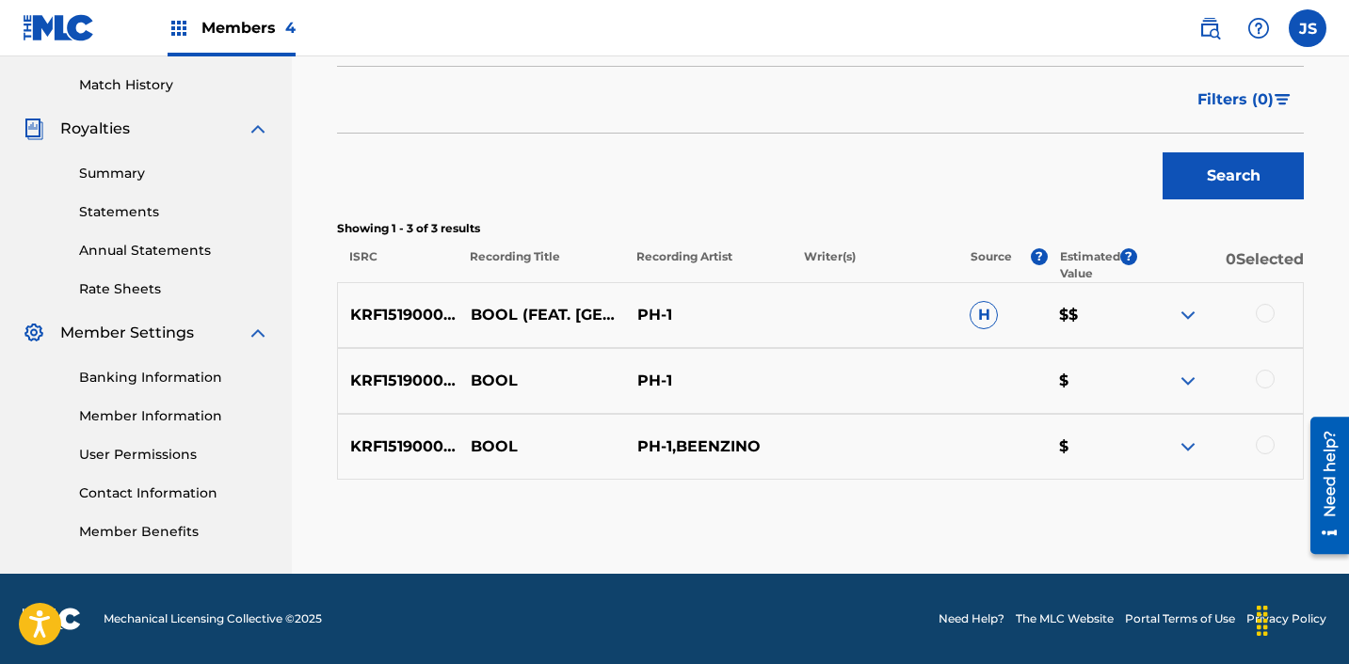
click at [1265, 314] on div at bounding box center [1264, 313] width 19 height 19
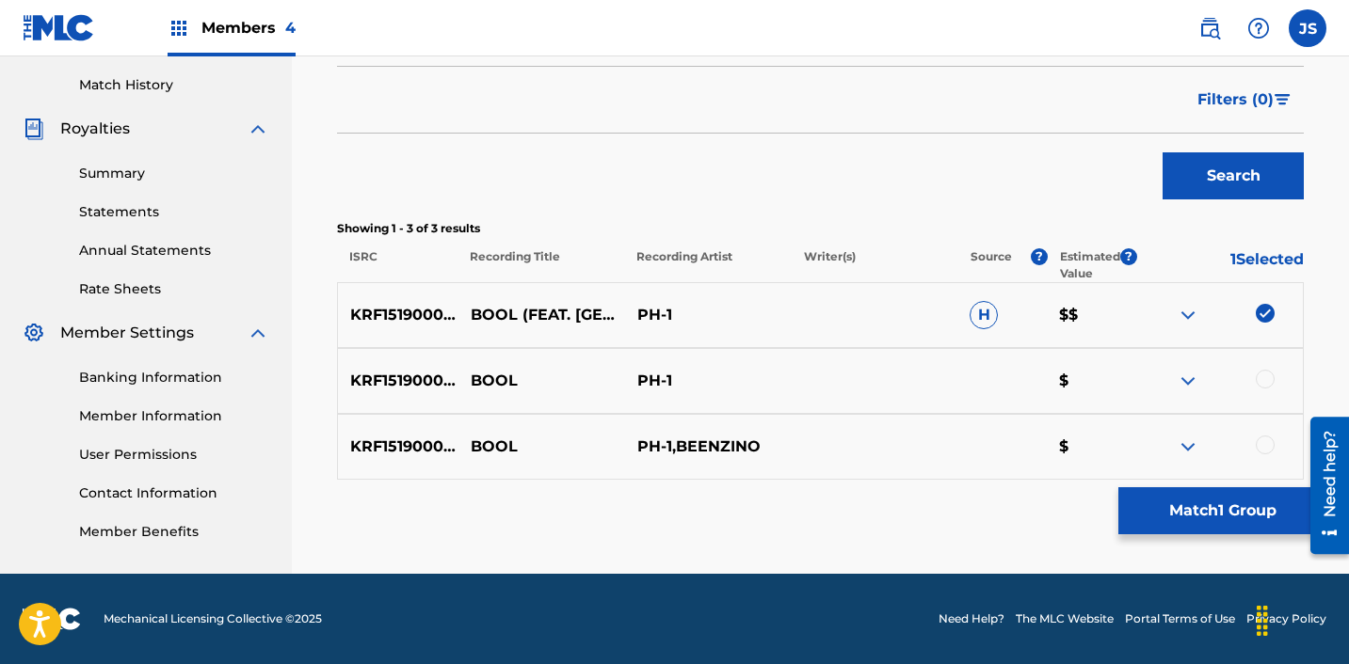
click at [1266, 384] on div at bounding box center [1264, 379] width 19 height 19
click at [1261, 442] on div at bounding box center [1264, 445] width 19 height 19
click at [1179, 512] on button "Match 3 Groups" at bounding box center [1222, 511] width 208 height 47
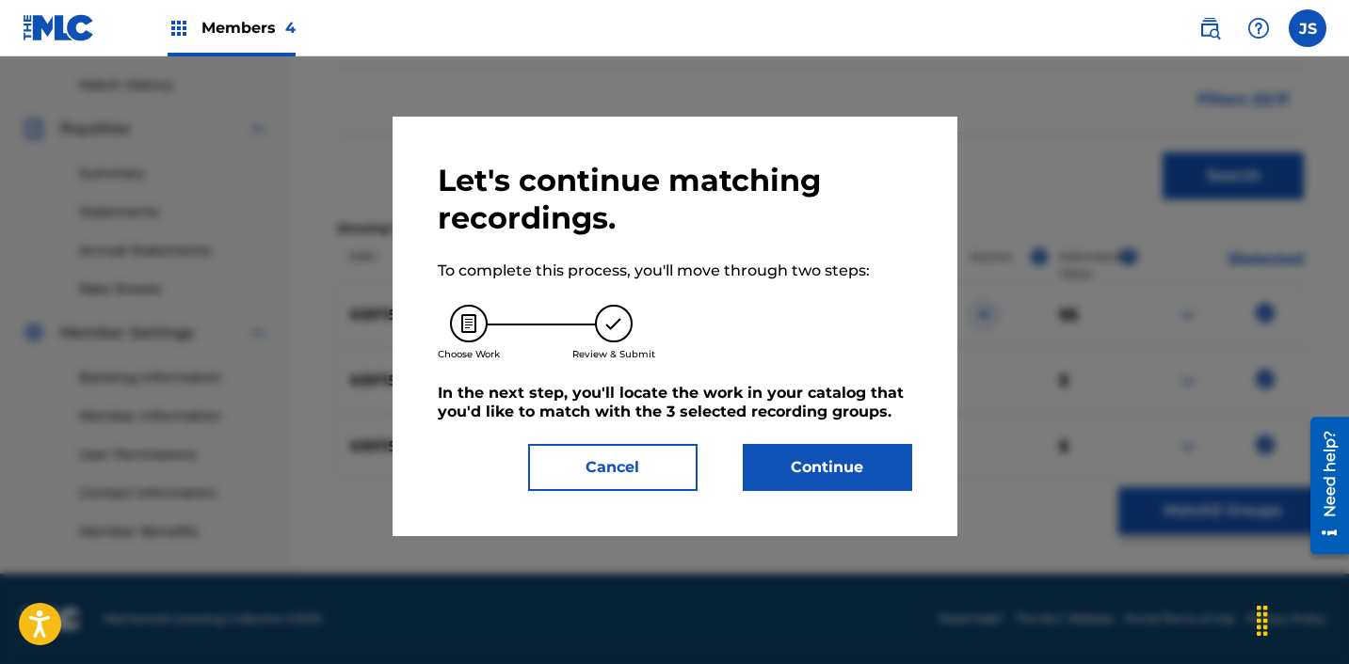
click at [807, 480] on button "Continue" at bounding box center [827, 467] width 169 height 47
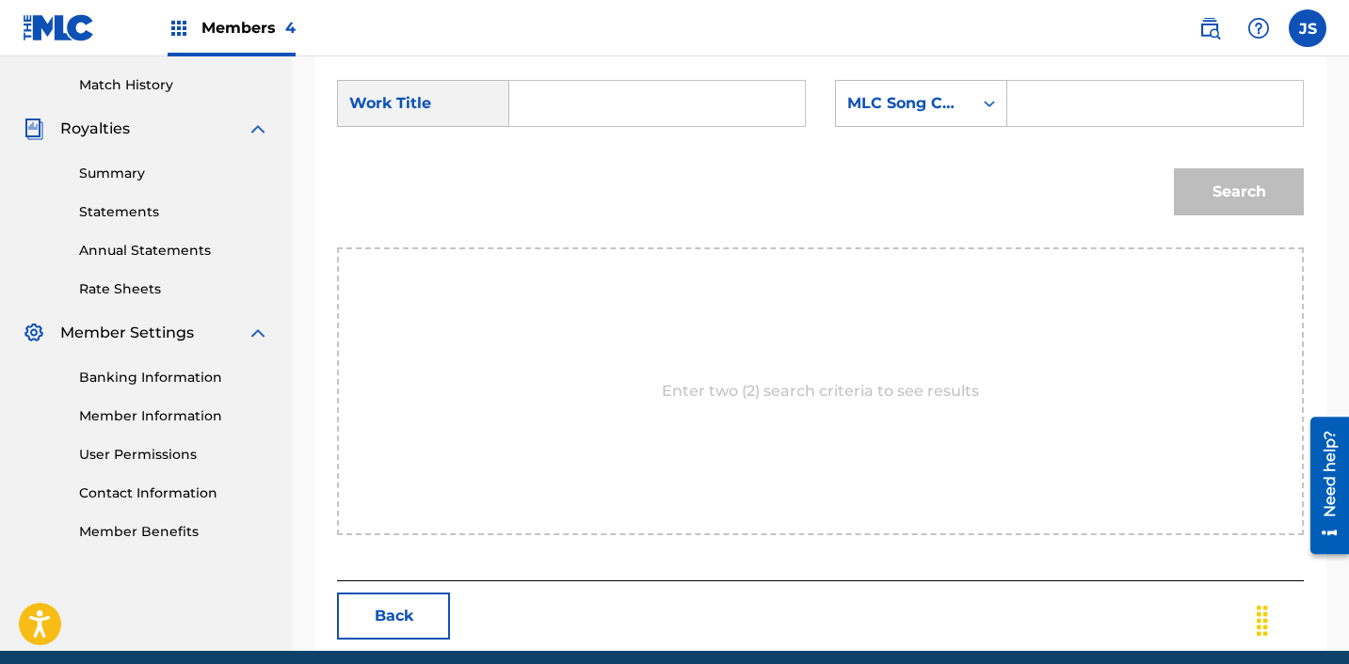
click at [618, 92] on input "Search Form" at bounding box center [657, 103] width 264 height 45
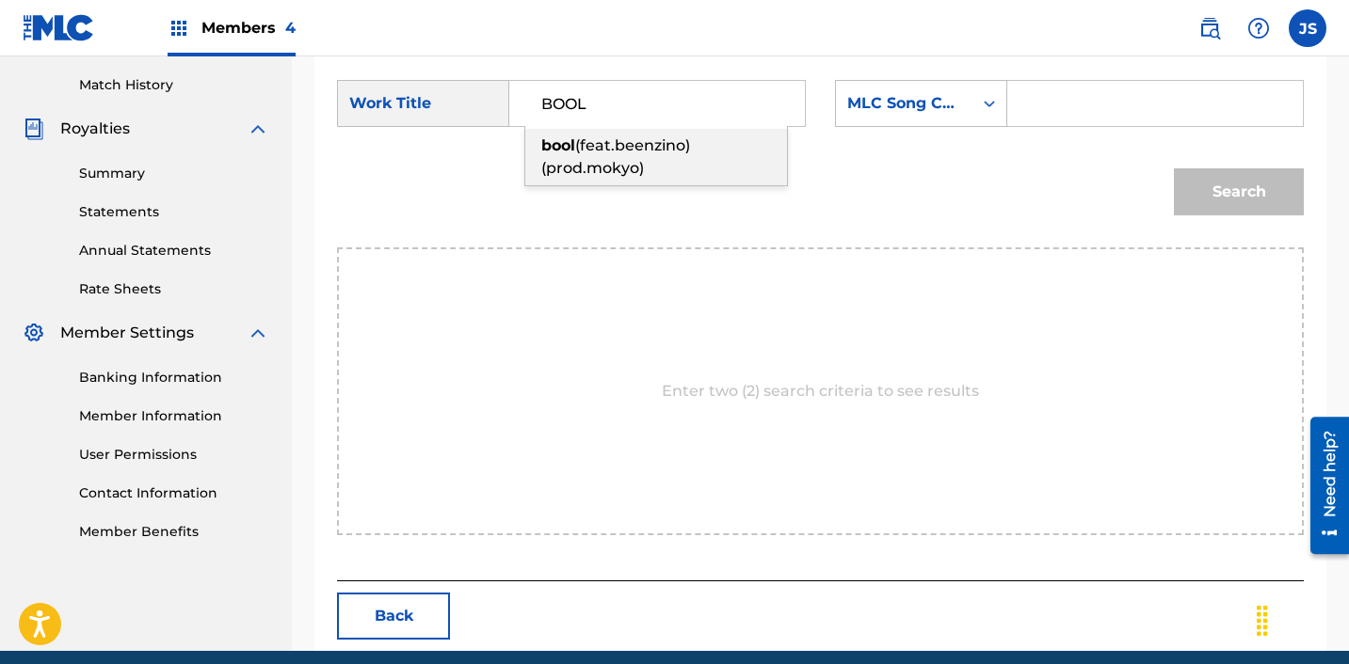
click at [631, 136] on span "(feat.beenzino)(prod.mokyo)" at bounding box center [615, 156] width 149 height 40
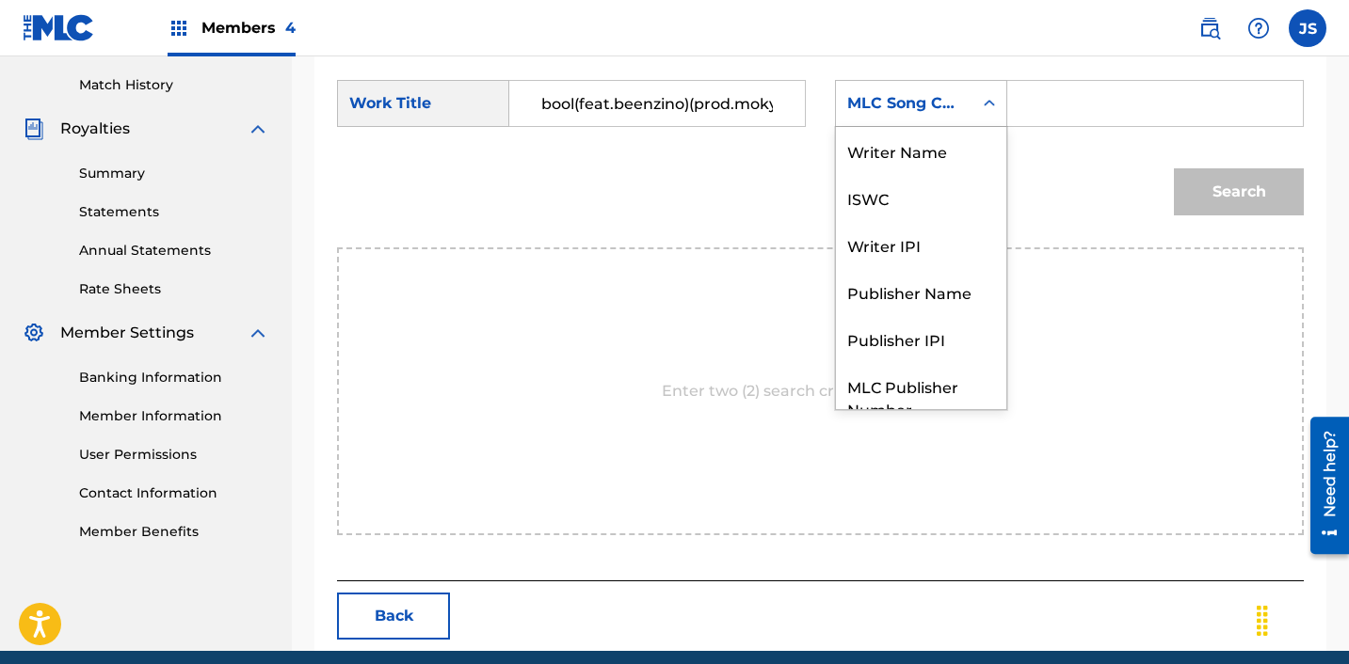
click at [951, 111] on div "MLC Song Code" at bounding box center [904, 103] width 114 height 23
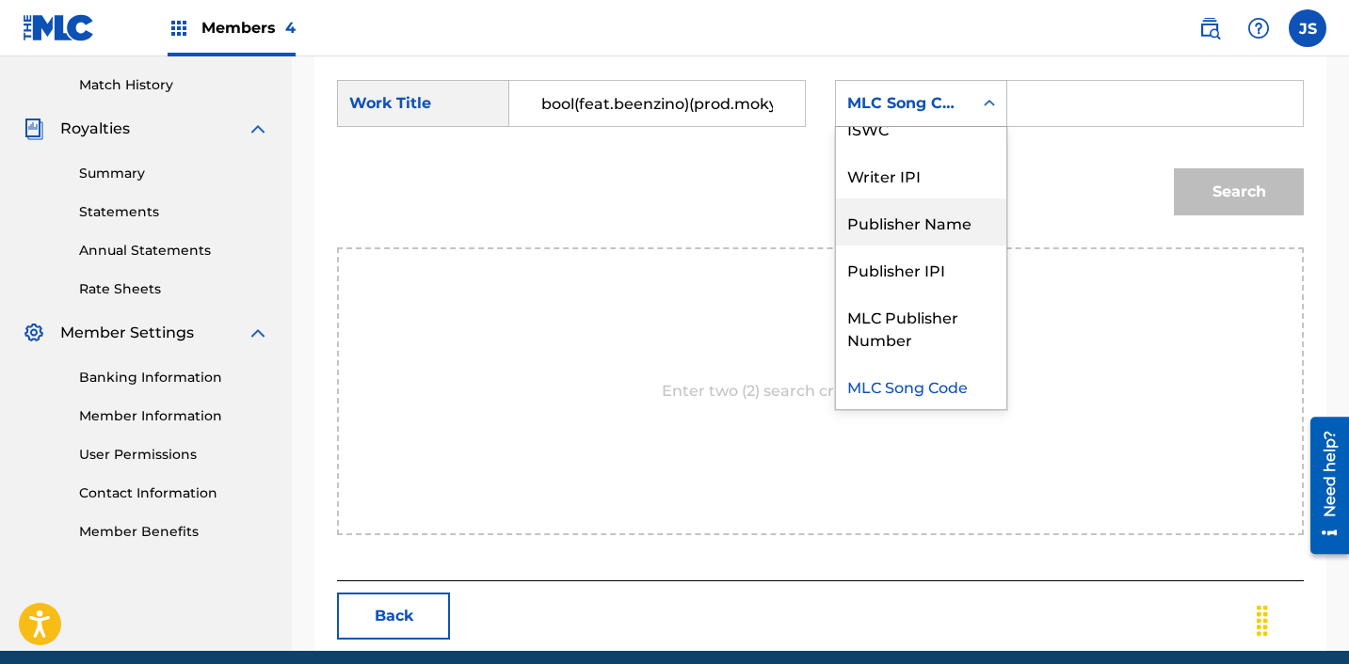
click at [916, 215] on div "Publisher Name" at bounding box center [921, 222] width 170 height 47
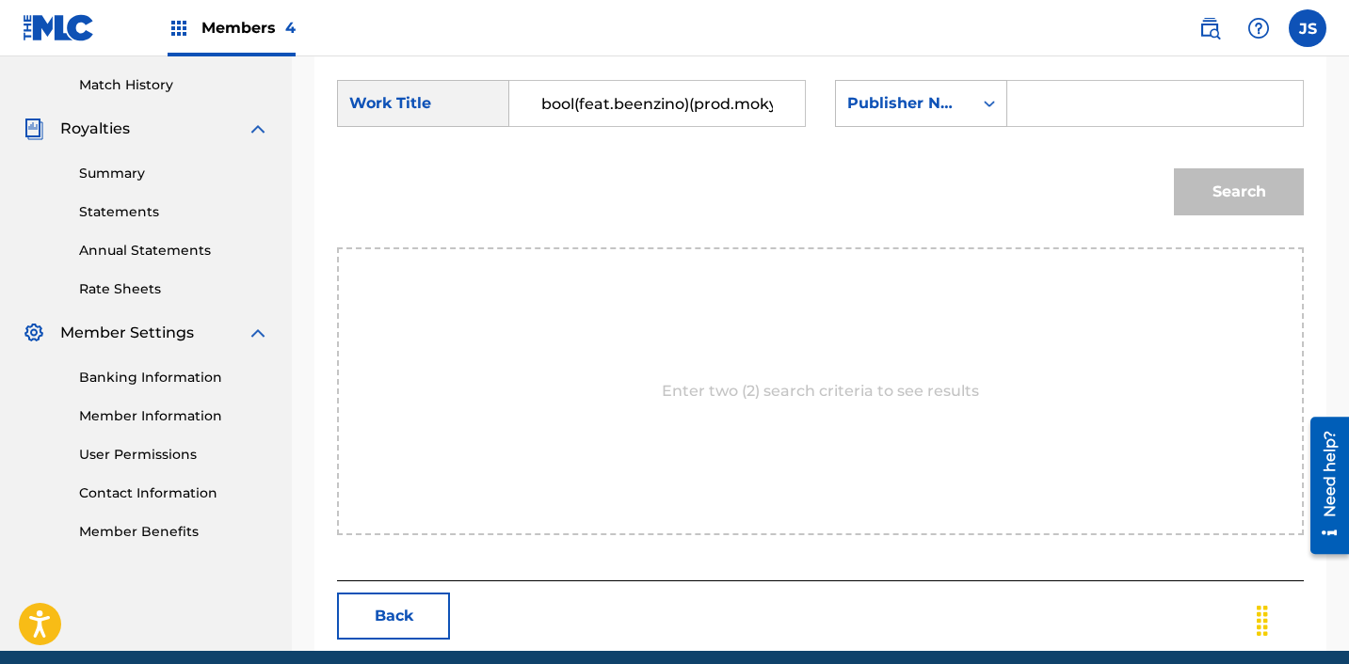
click at [1039, 100] on input "Search Form" at bounding box center [1155, 103] width 264 height 45
click at [1194, 190] on button "Search" at bounding box center [1239, 191] width 130 height 47
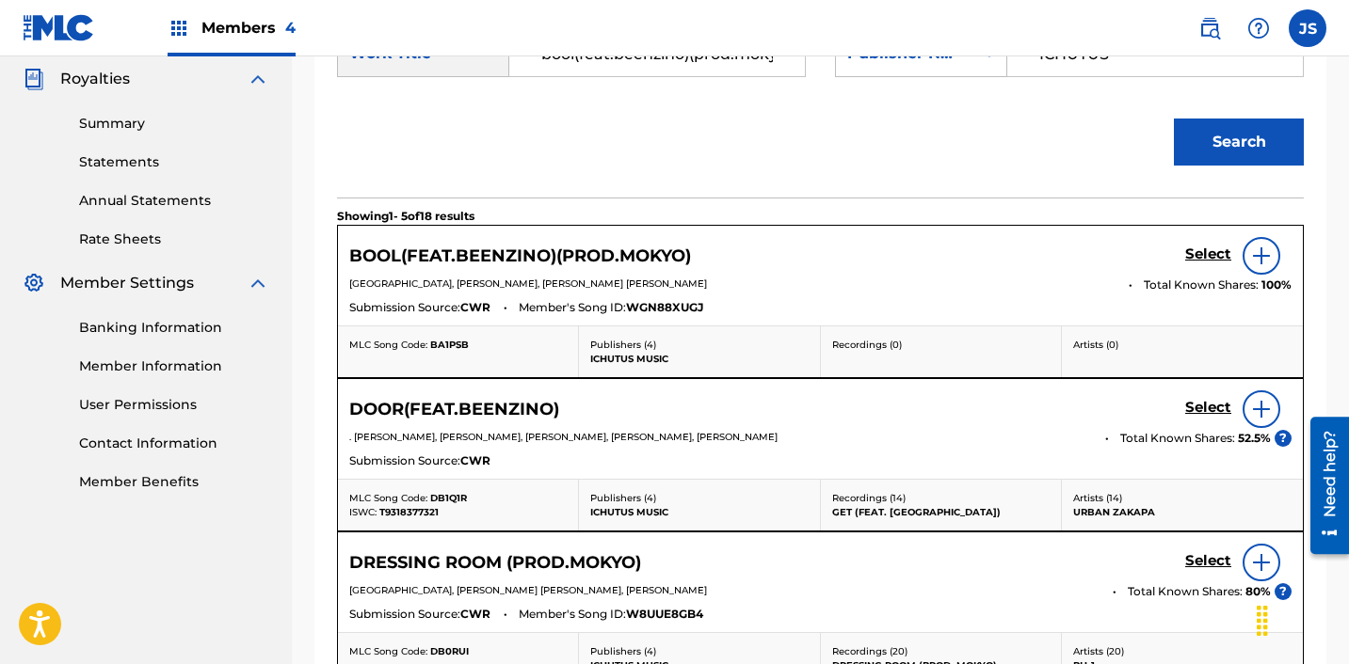
scroll to position [563, 0]
click at [1207, 249] on h5 "Select" at bounding box center [1208, 254] width 46 height 18
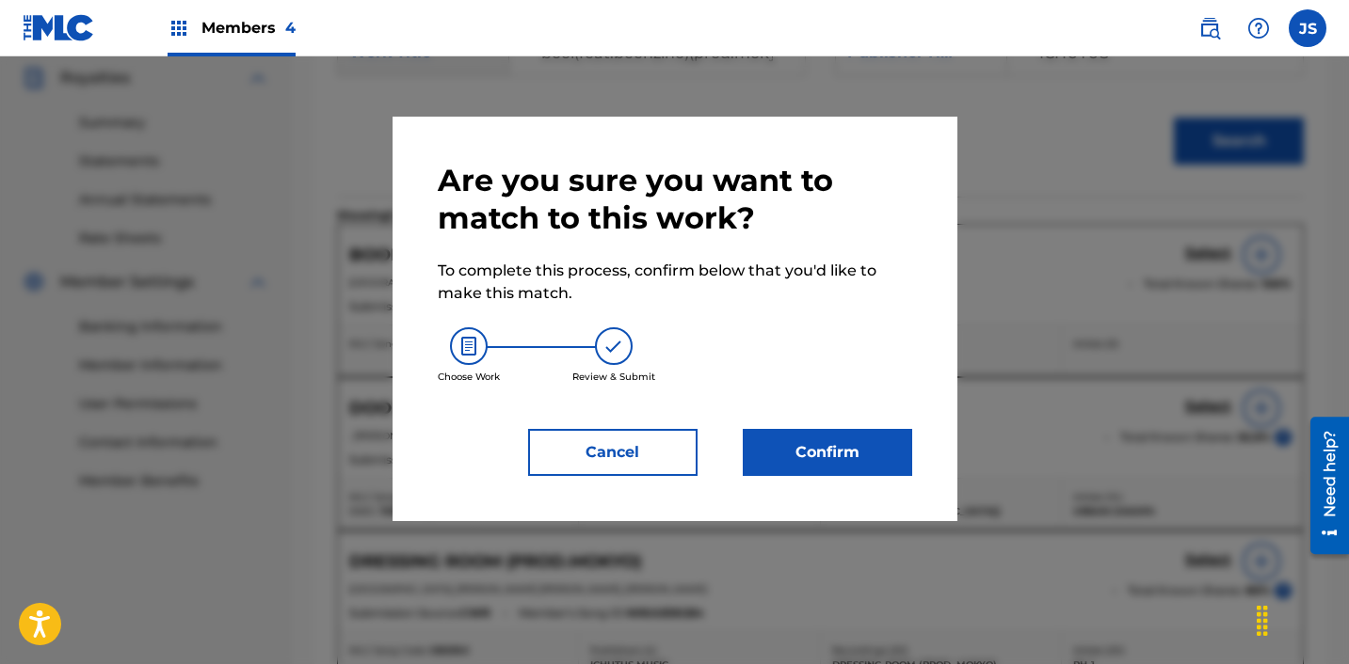
click at [885, 470] on button "Confirm" at bounding box center [827, 452] width 169 height 47
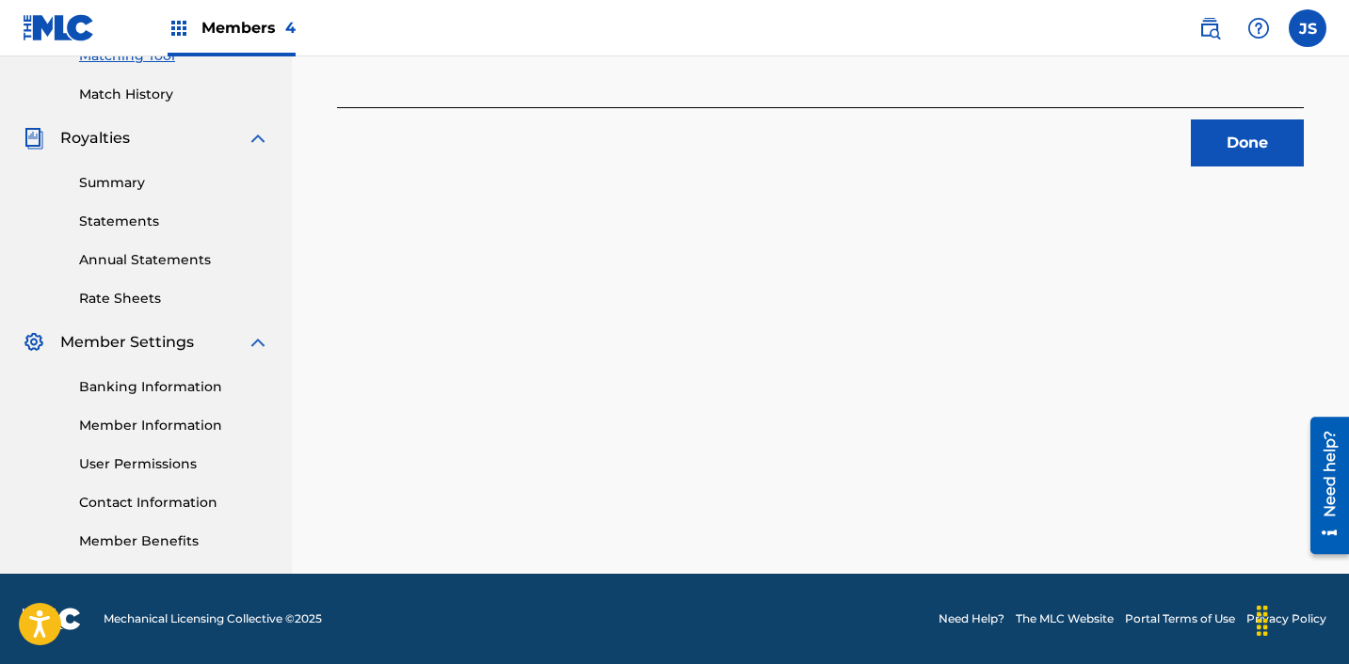
click at [1283, 144] on button "Done" at bounding box center [1247, 143] width 113 height 47
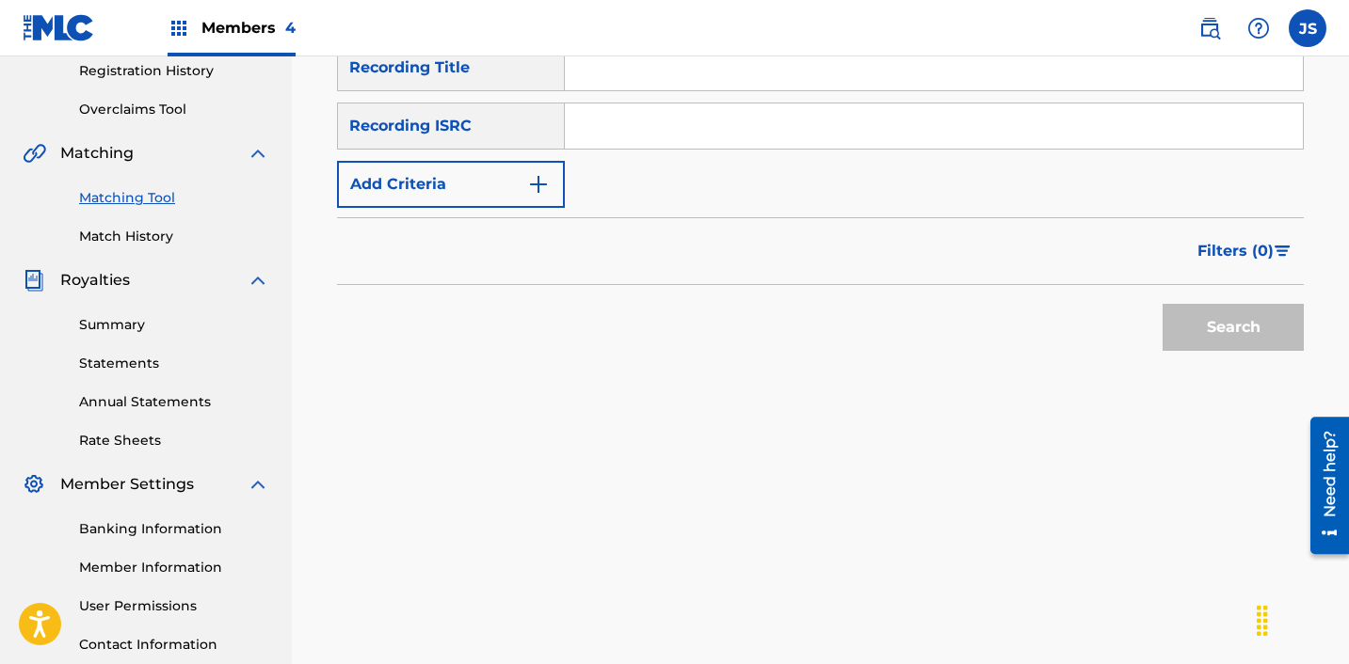
scroll to position [360, 0]
click at [651, 143] on input "Search Form" at bounding box center [934, 126] width 738 height 45
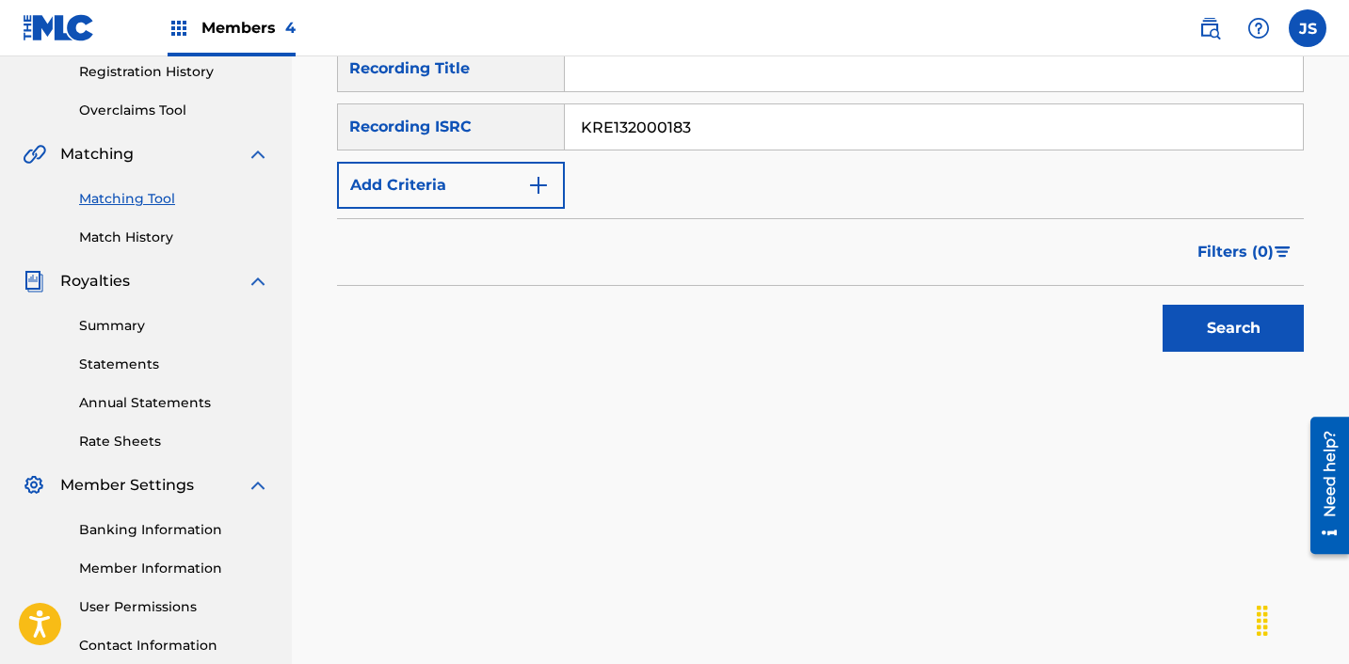
click at [1162, 305] on button "Search" at bounding box center [1232, 328] width 141 height 47
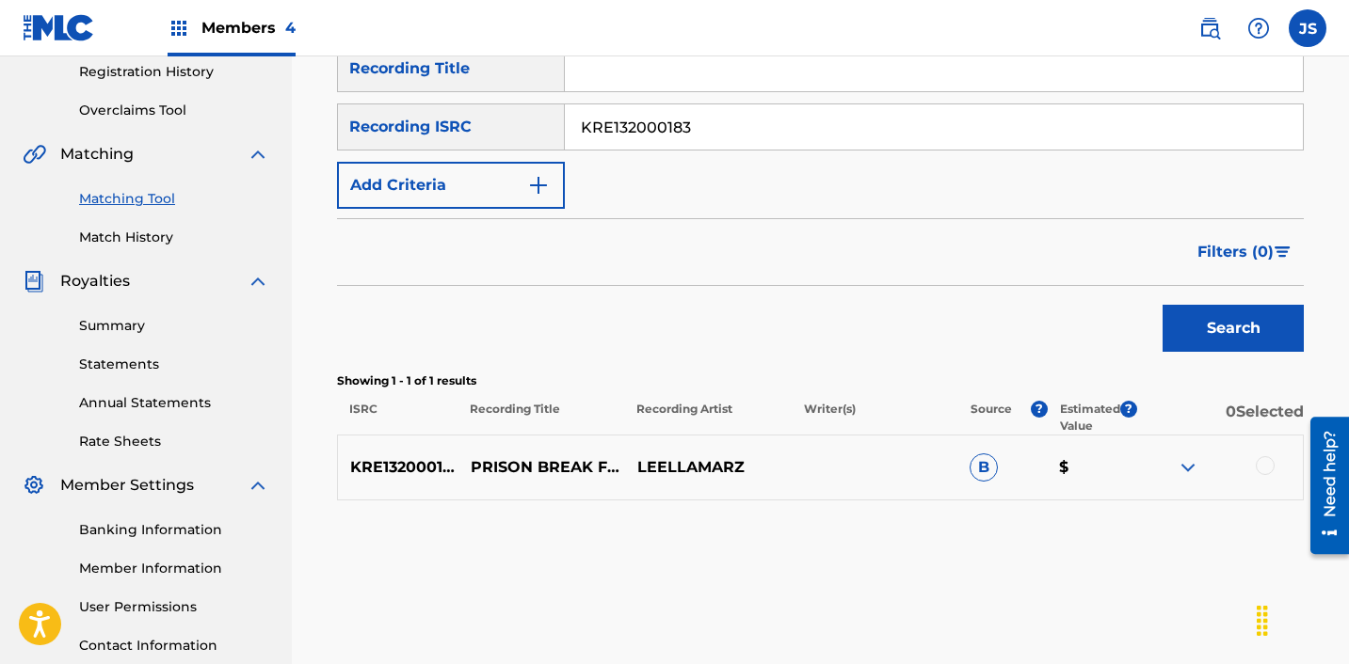
scroll to position [441, 0]
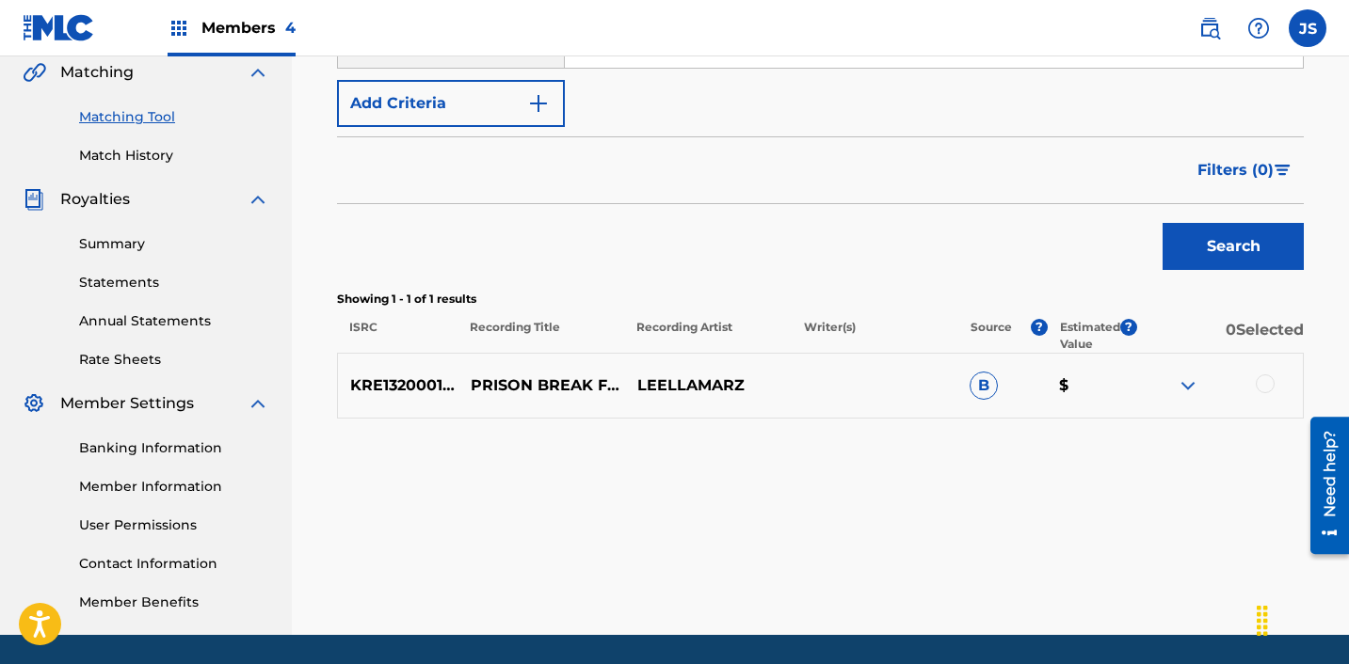
click at [1270, 380] on div at bounding box center [1264, 384] width 19 height 19
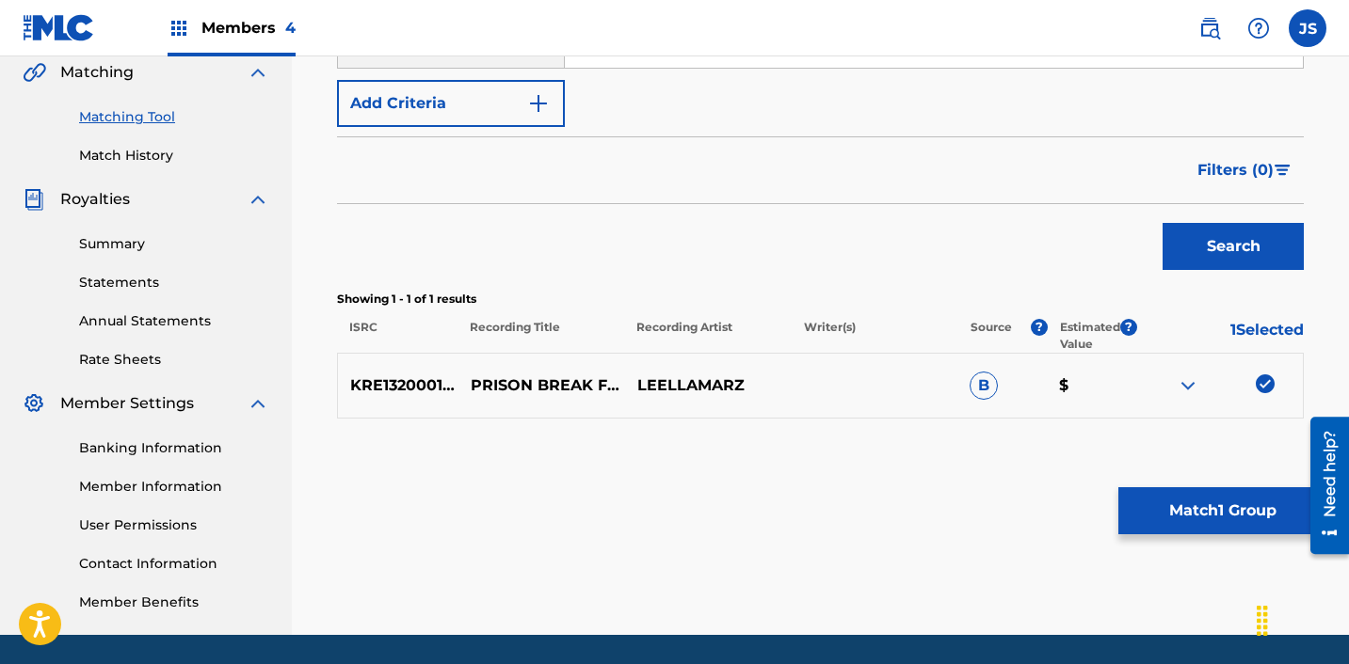
click at [1171, 490] on button "Match 1 Group" at bounding box center [1222, 511] width 208 height 47
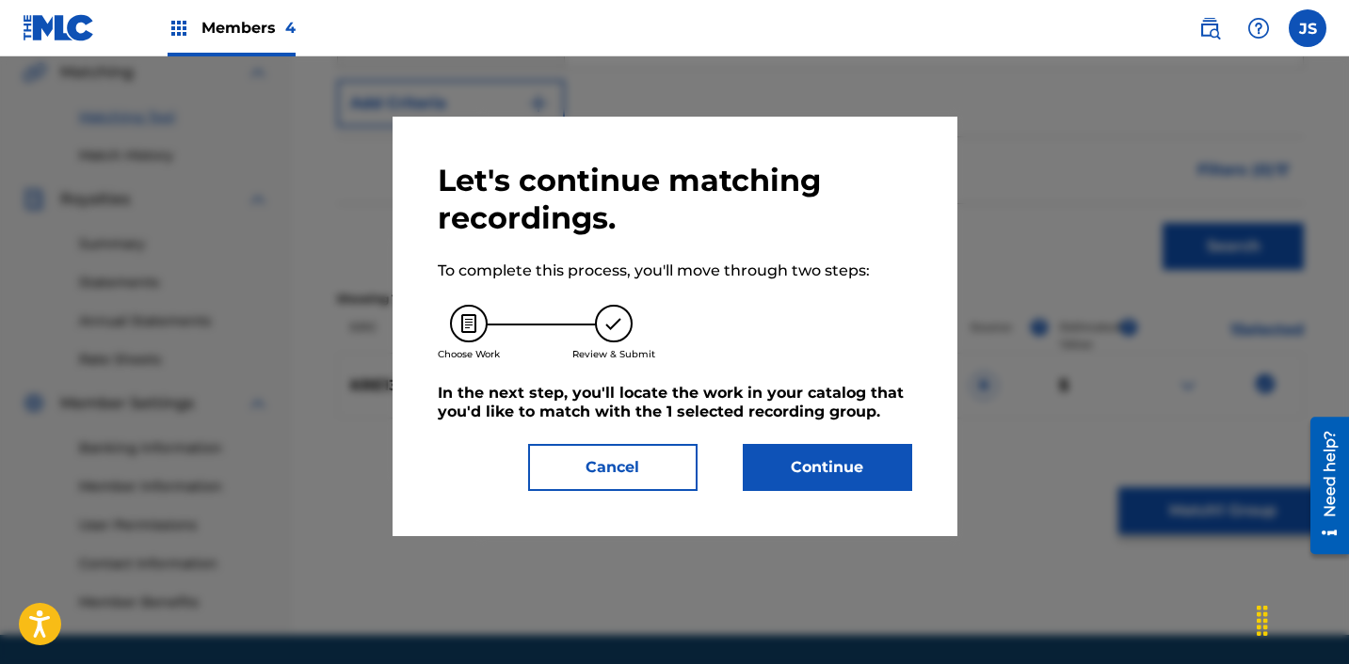
click at [820, 453] on button "Continue" at bounding box center [827, 467] width 169 height 47
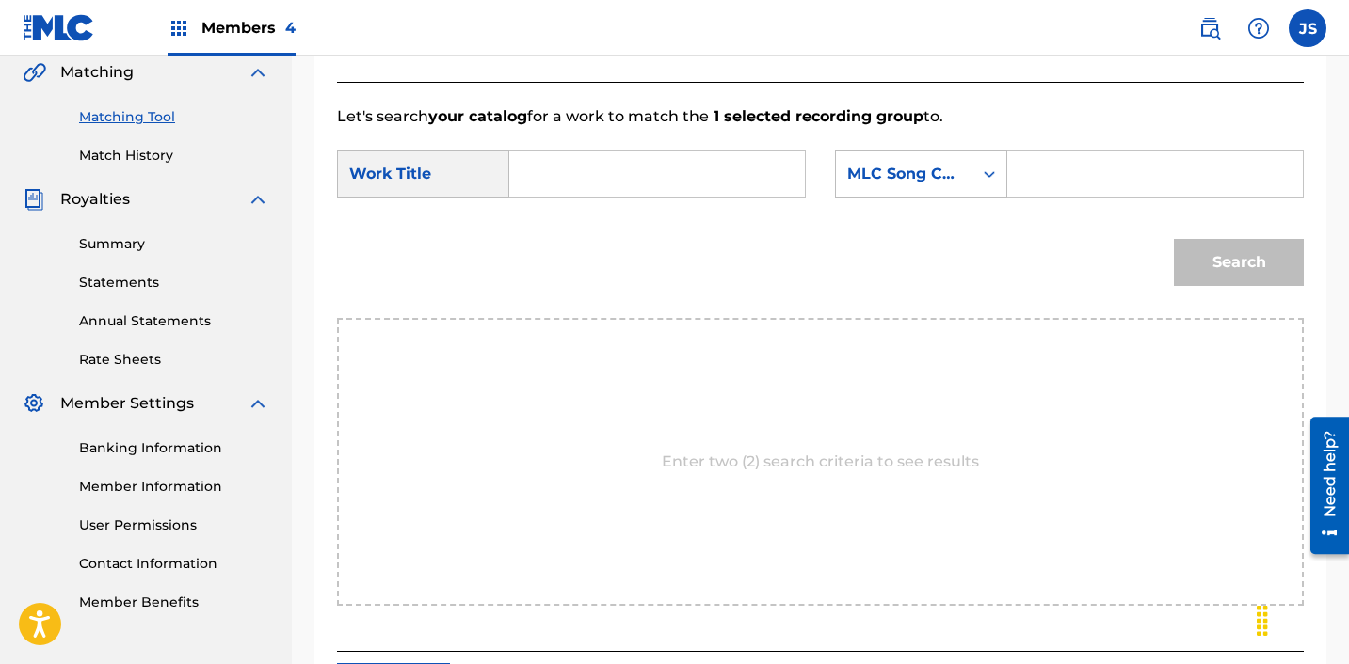
click at [727, 200] on div "SearchWithCriteria28c12c81-bc92-40d2-8ced-459b3eb0b910 Work Title SearchWithCri…" at bounding box center [820, 180] width 967 height 58
click at [722, 192] on input "Search Form" at bounding box center [657, 174] width 264 height 45
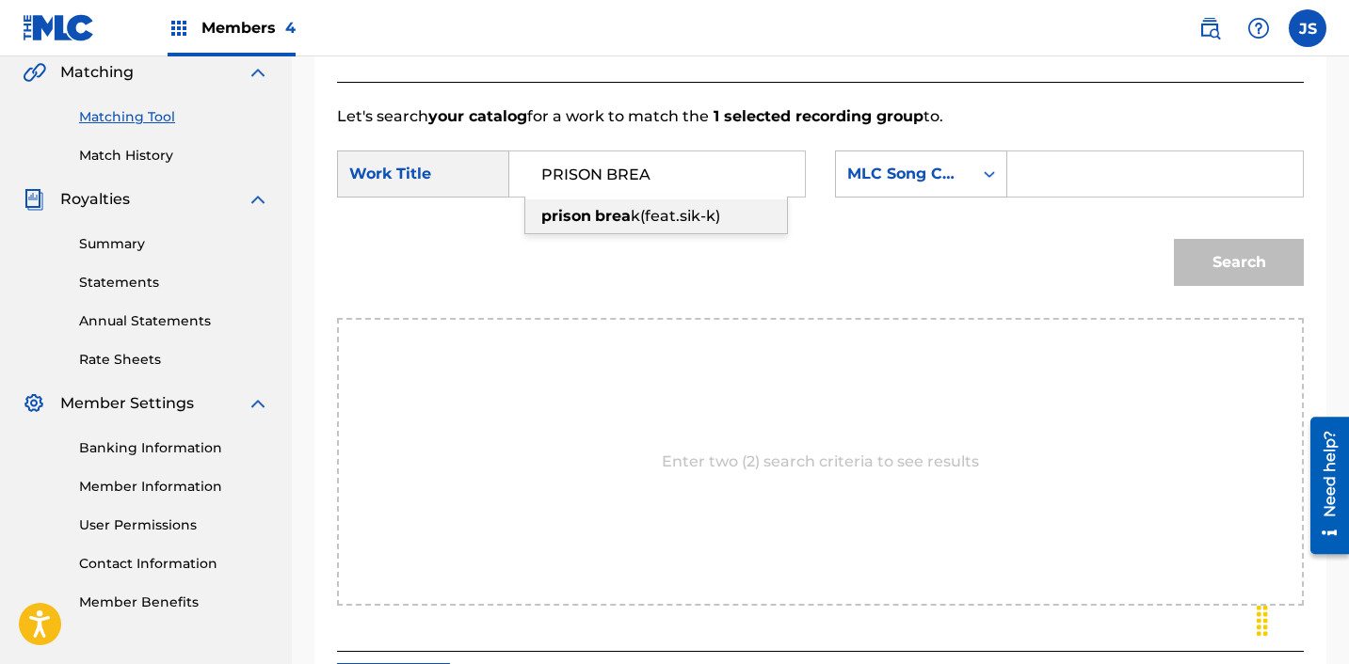
click at [726, 222] on div "prison brea k(feat.sik-k)" at bounding box center [656, 217] width 262 height 34
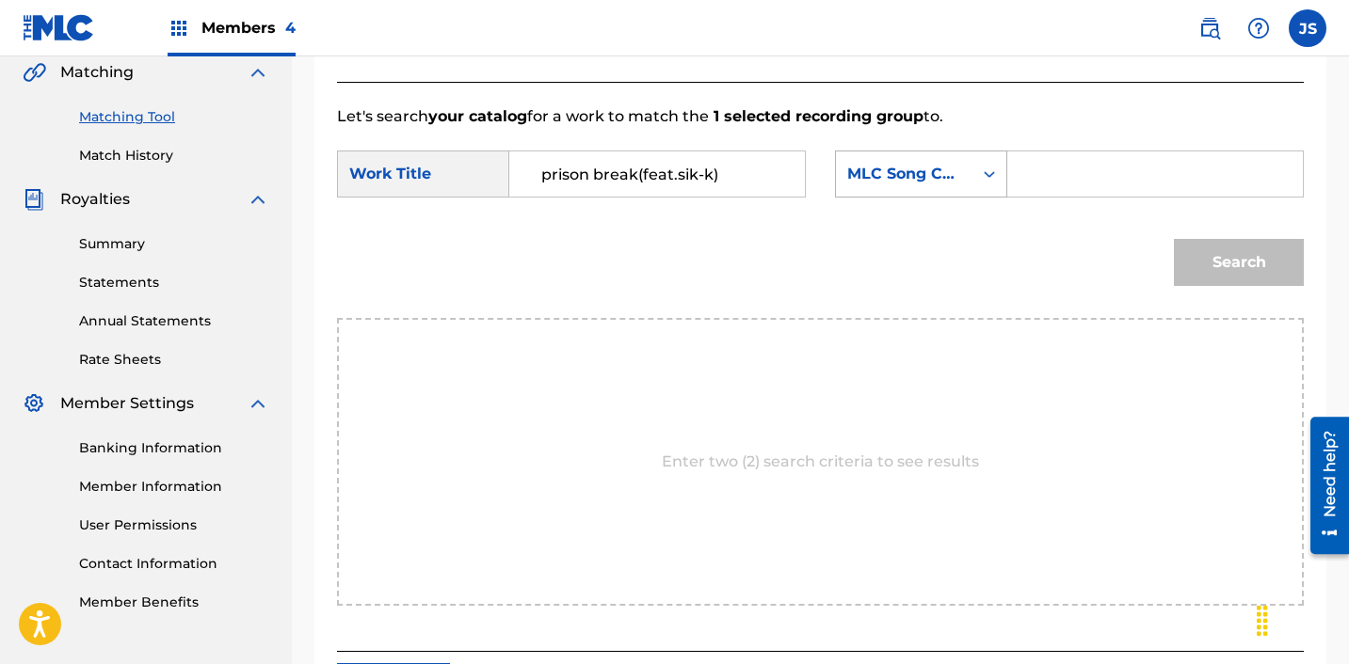
click at [919, 152] on div "MLC Song Code" at bounding box center [921, 174] width 172 height 47
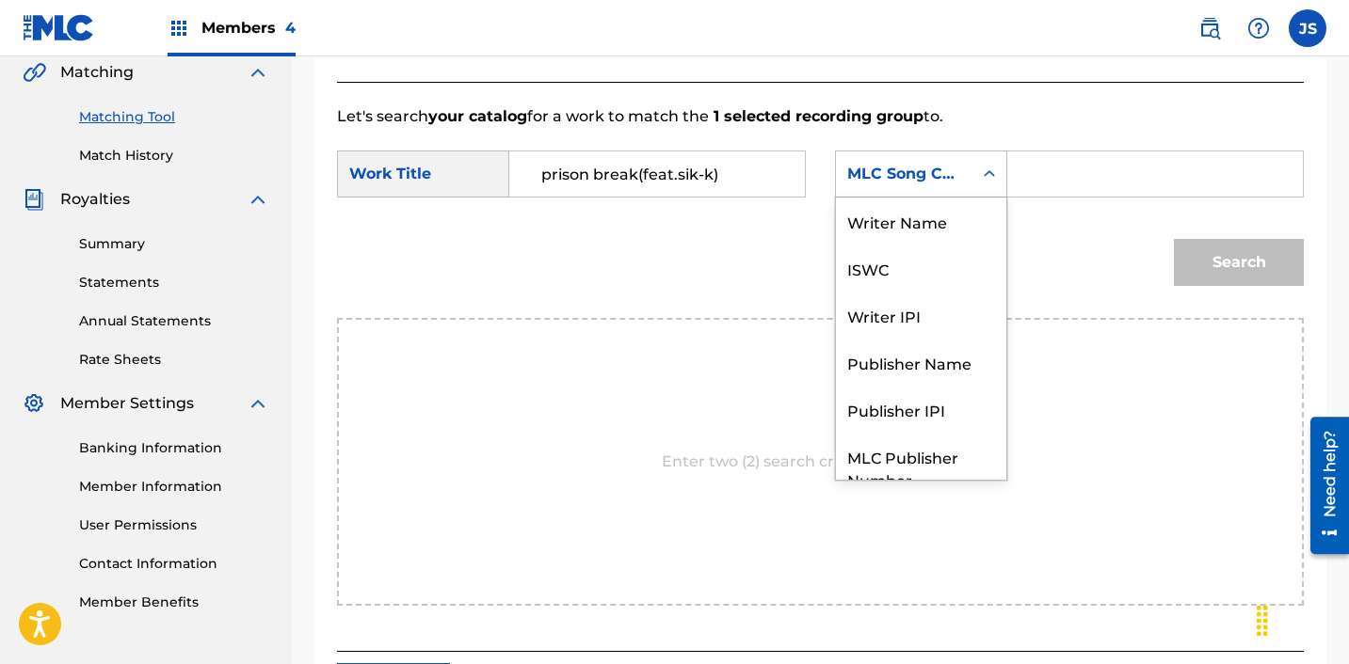
scroll to position [70, 0]
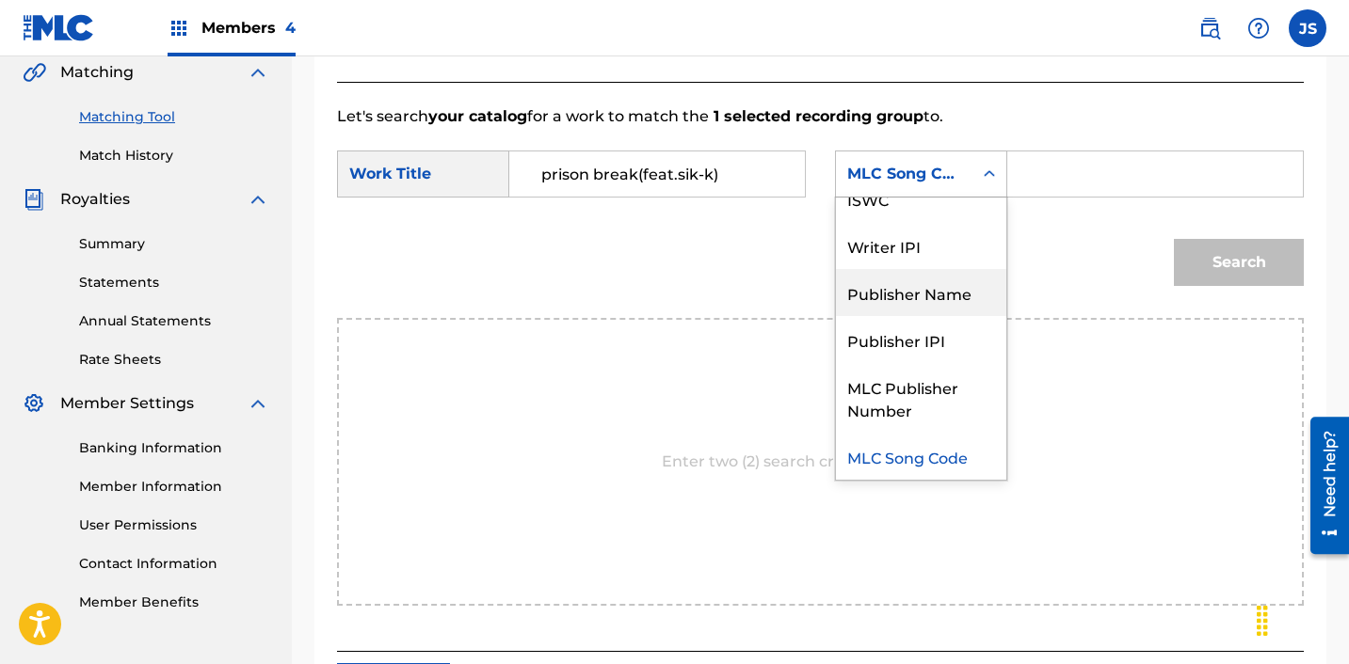
click at [939, 300] on div "Publisher Name" at bounding box center [921, 292] width 170 height 47
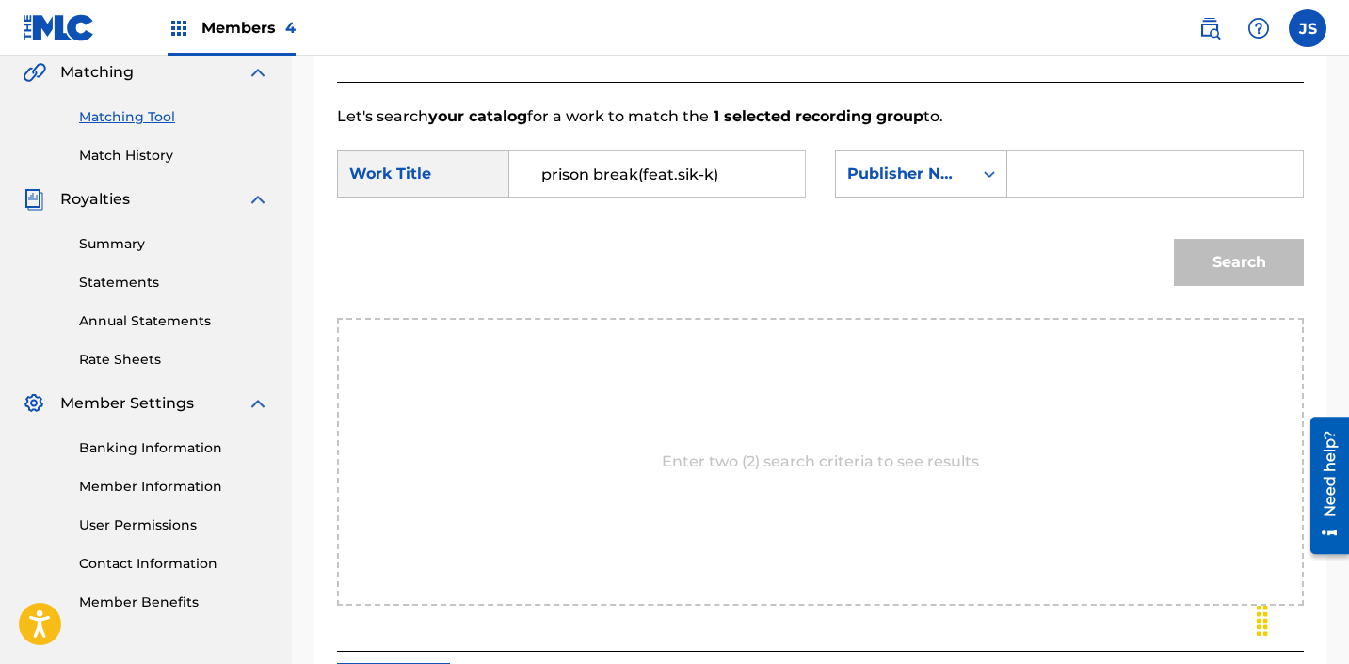
click at [1075, 190] on input "Search Form" at bounding box center [1155, 174] width 264 height 45
click at [1194, 253] on button "Search" at bounding box center [1239, 262] width 130 height 47
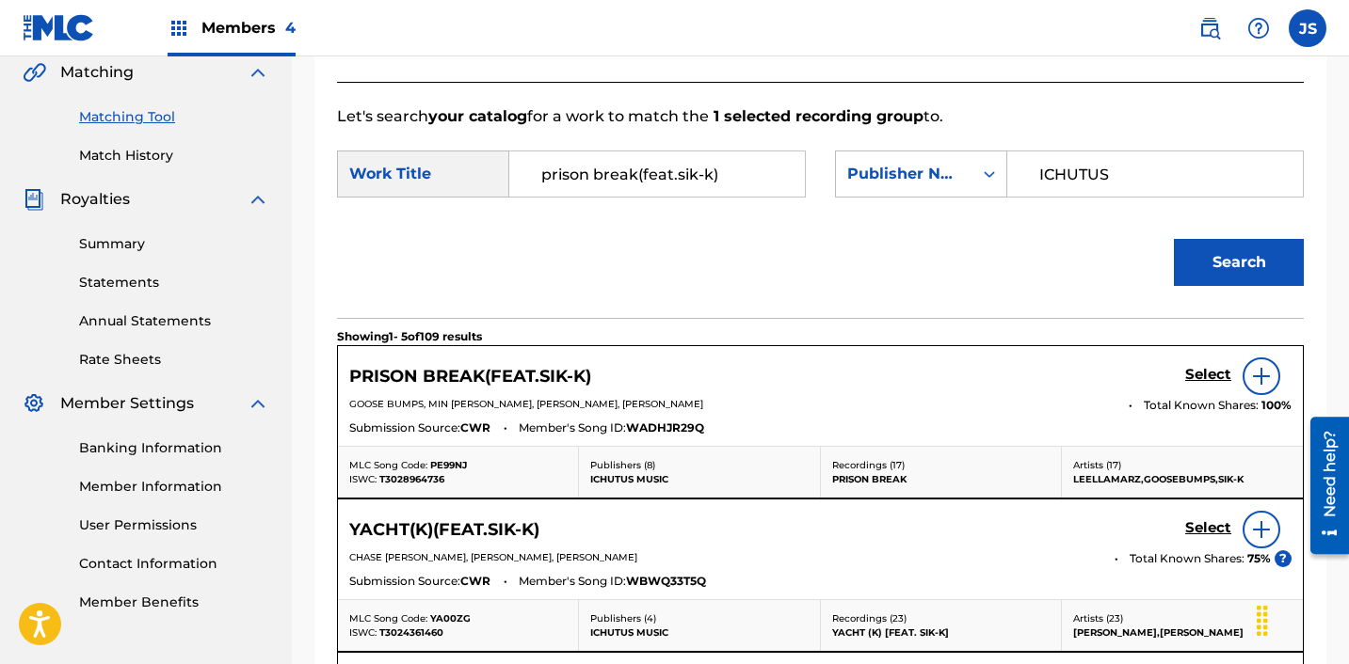
click at [1199, 372] on h5 "Select" at bounding box center [1208, 375] width 46 height 18
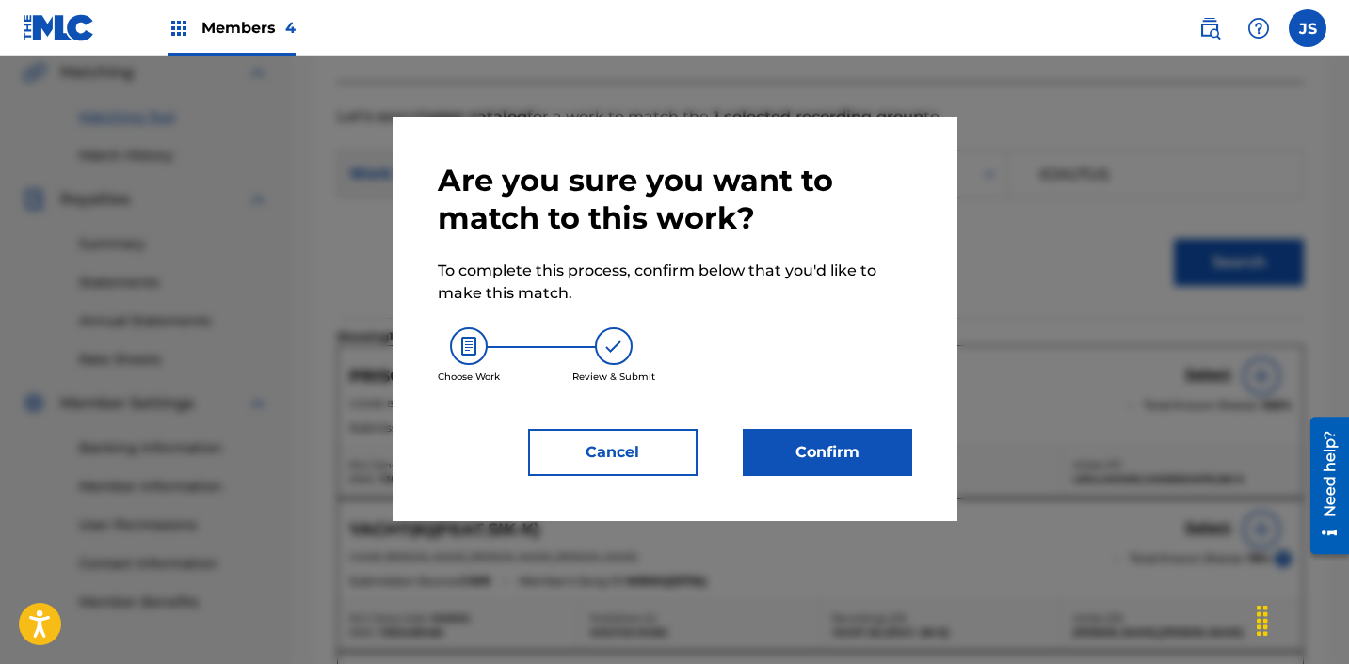
click at [852, 454] on button "Confirm" at bounding box center [827, 452] width 169 height 47
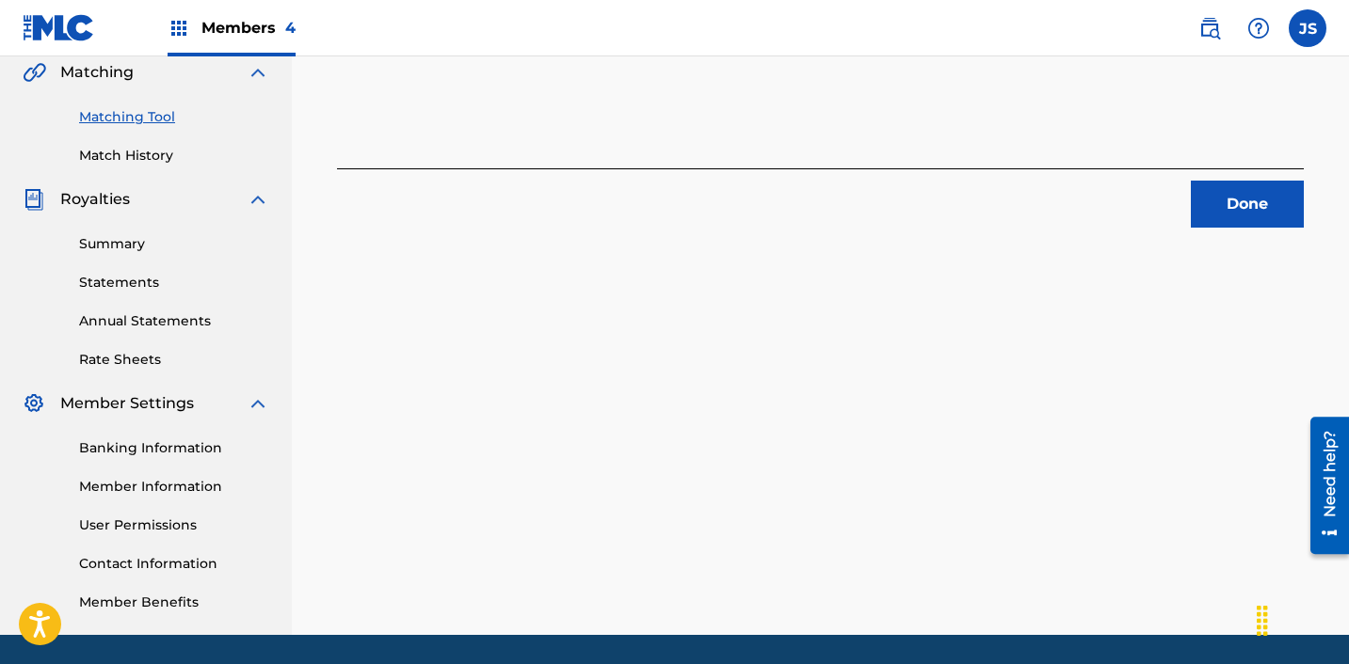
click at [1238, 205] on button "Done" at bounding box center [1247, 204] width 113 height 47
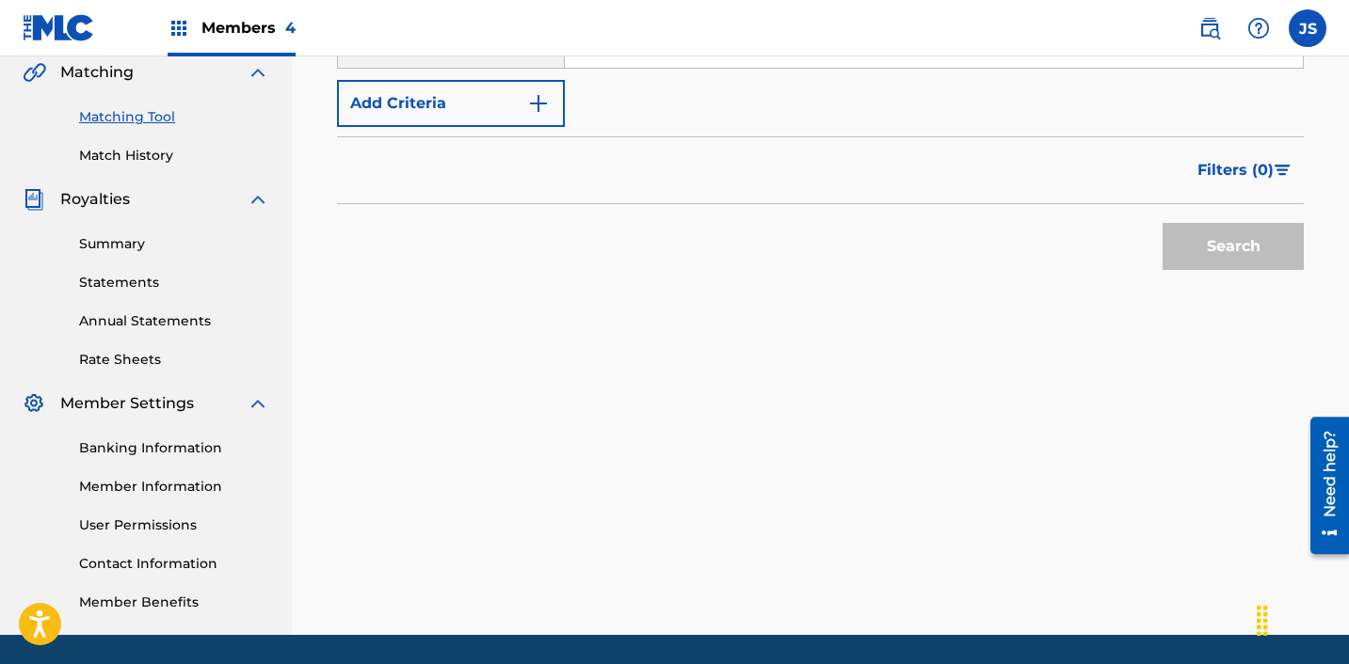
scroll to position [375, 0]
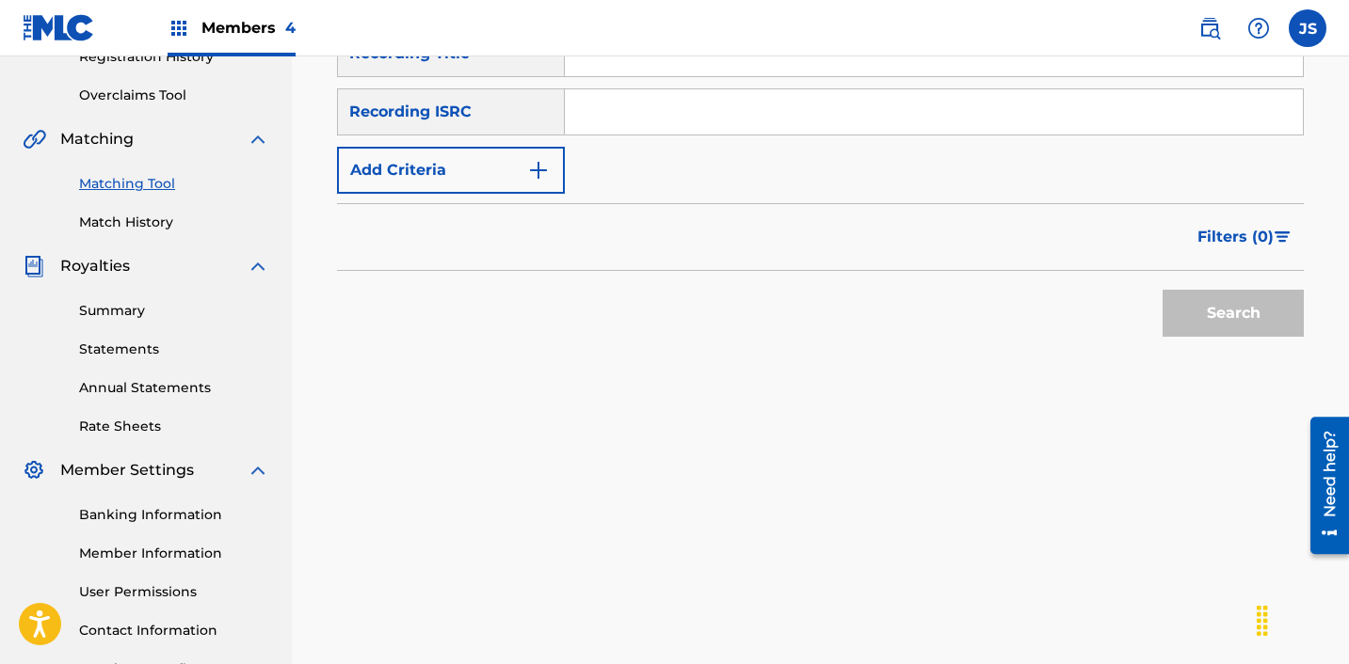
click at [642, 105] on input "Search Form" at bounding box center [934, 111] width 738 height 45
click at [1162, 290] on button "Search" at bounding box center [1232, 313] width 141 height 47
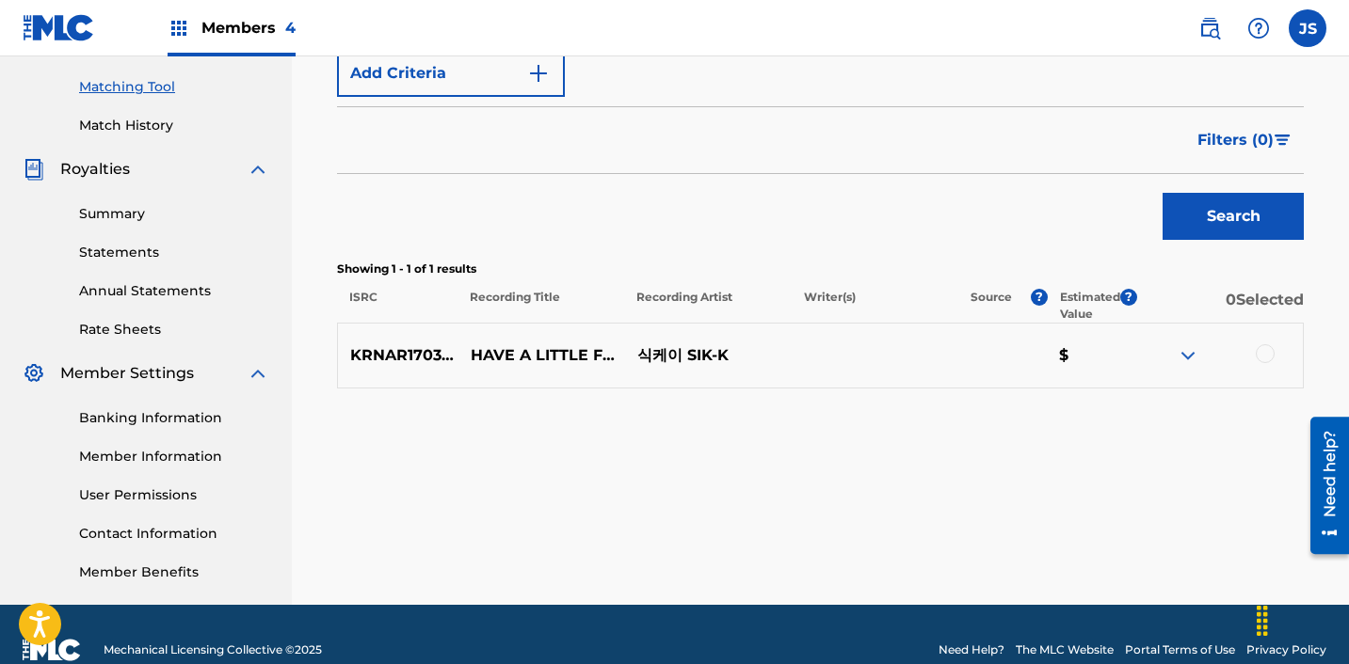
scroll to position [503, 0]
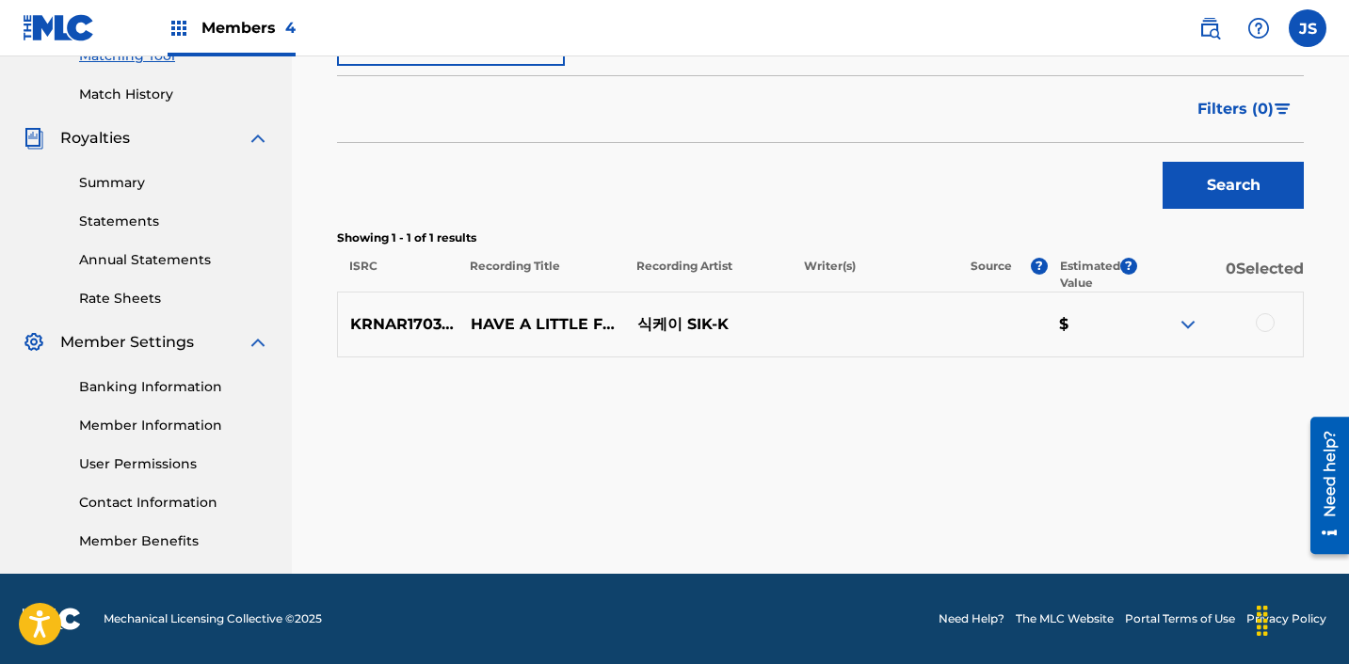
click at [1257, 324] on div at bounding box center [1264, 322] width 19 height 19
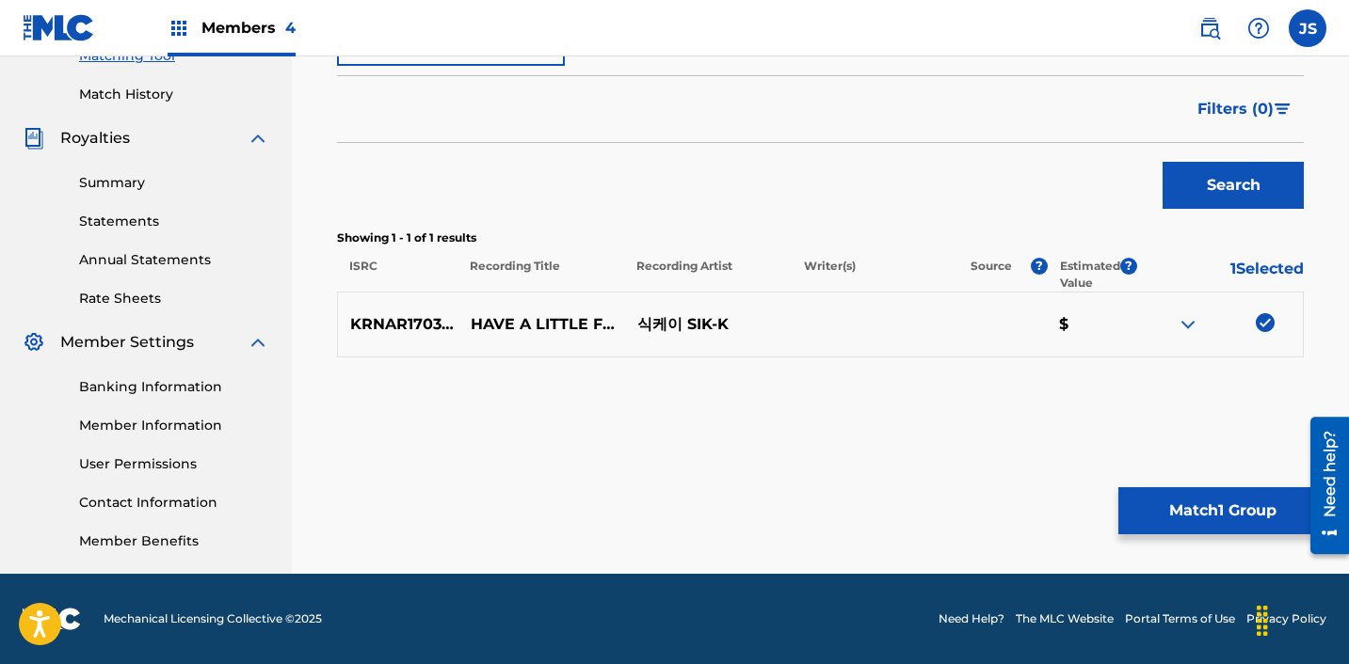
click at [1149, 510] on button "Match 1 Group" at bounding box center [1222, 511] width 208 height 47
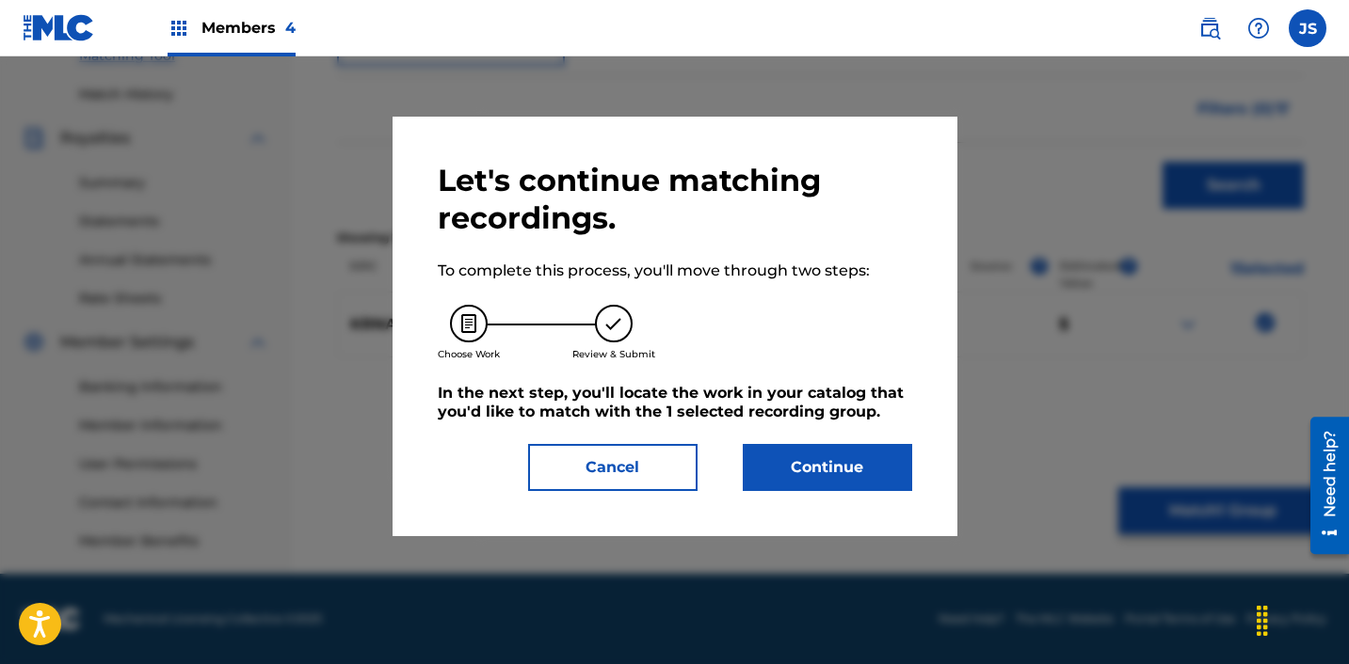
click at [773, 468] on button "Continue" at bounding box center [827, 467] width 169 height 47
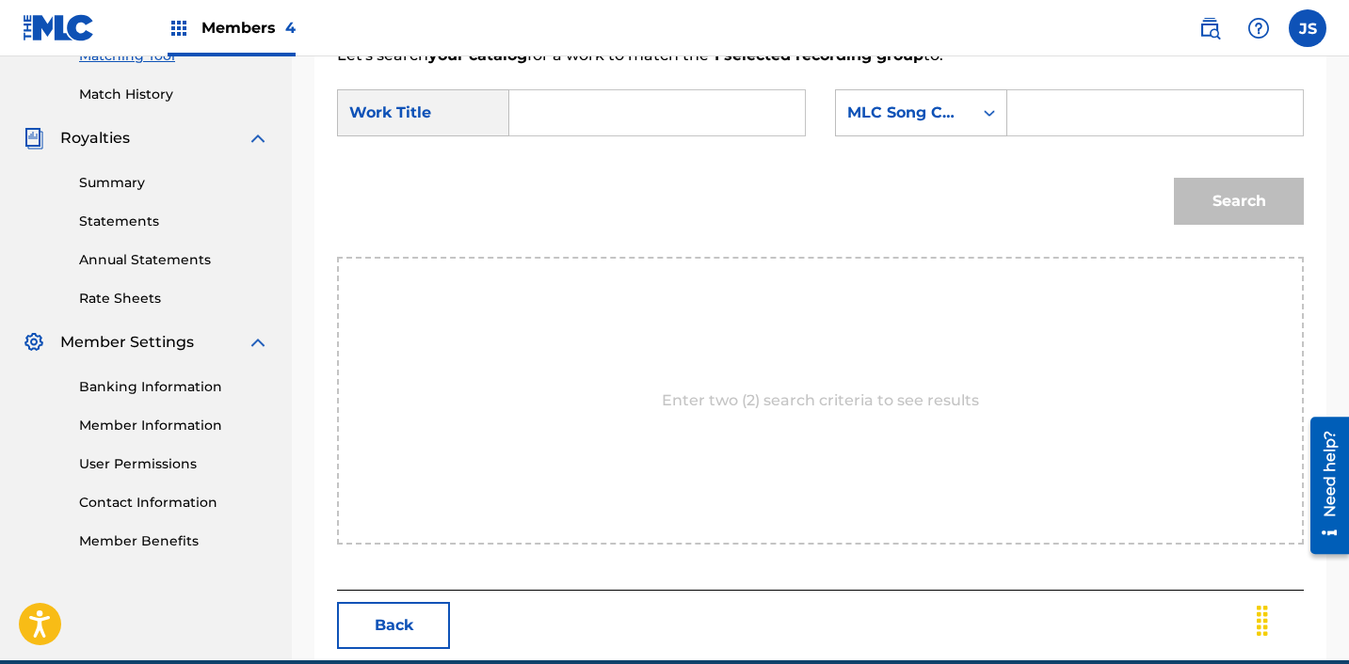
click at [647, 135] on div "Search Form" at bounding box center [657, 112] width 296 height 47
click at [646, 124] on input "Search Form" at bounding box center [657, 112] width 264 height 45
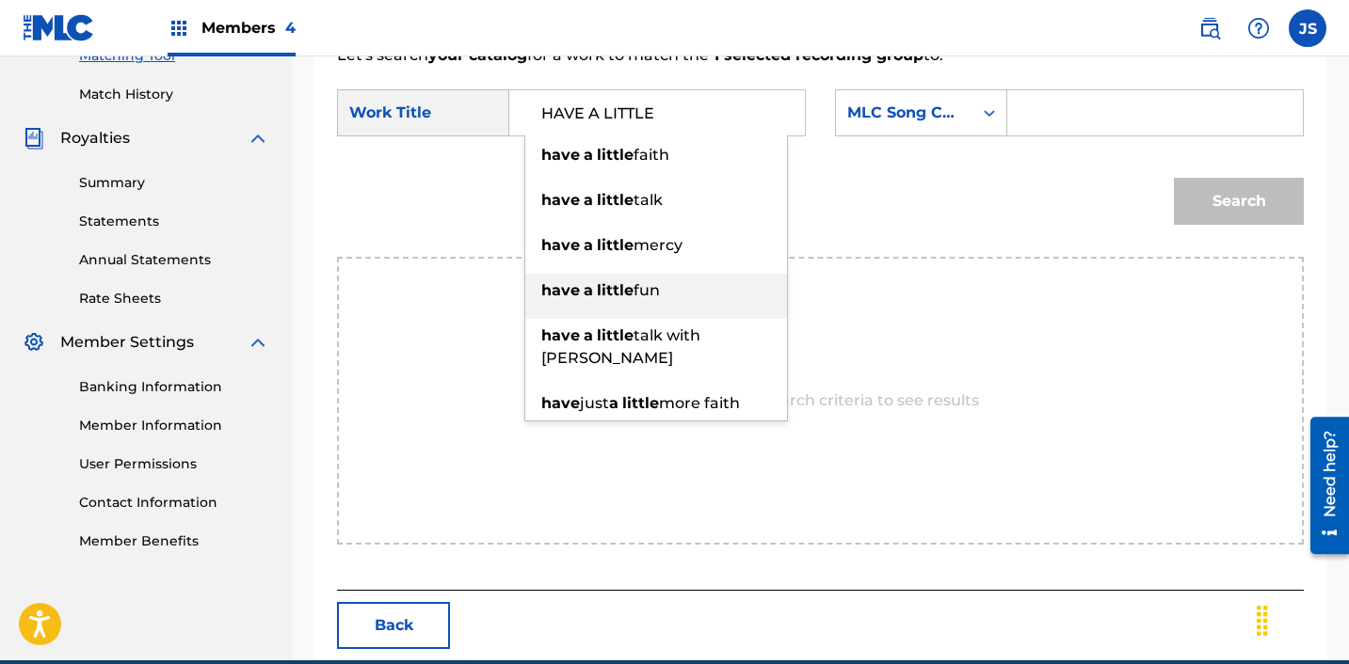
click at [697, 294] on div "have a little fun" at bounding box center [656, 291] width 262 height 34
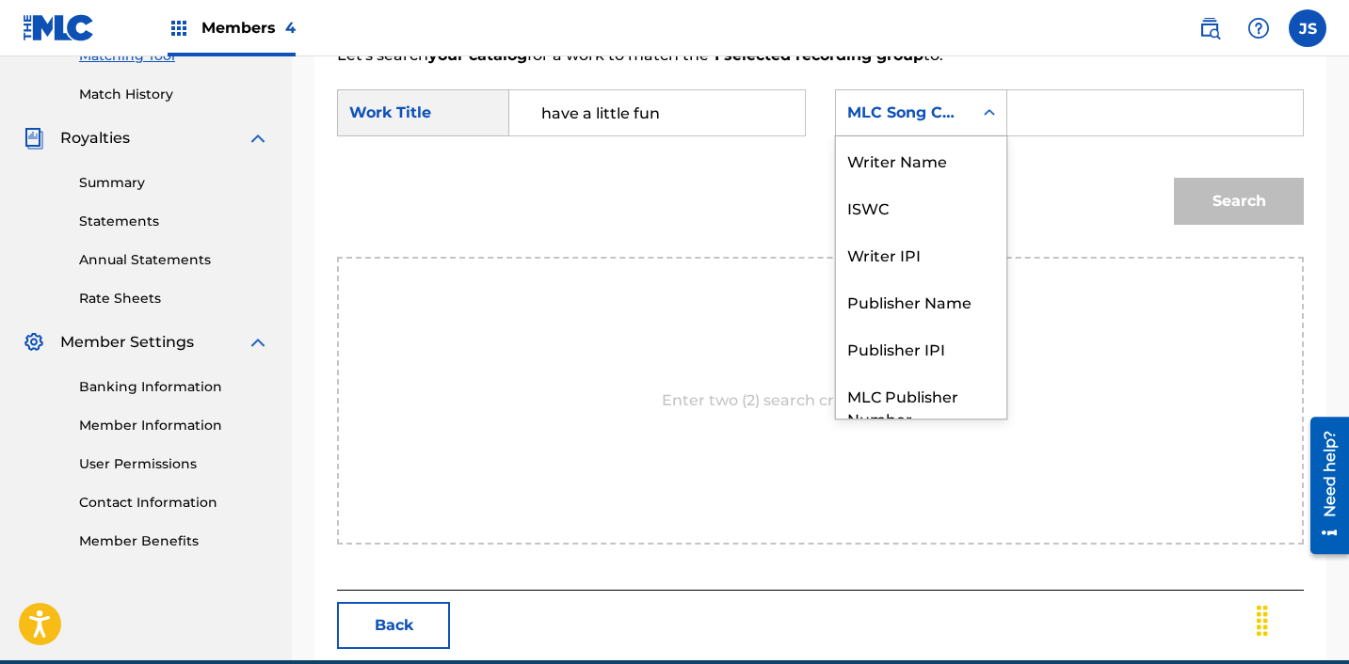
click at [936, 108] on div "MLC Song Code" at bounding box center [904, 113] width 114 height 23
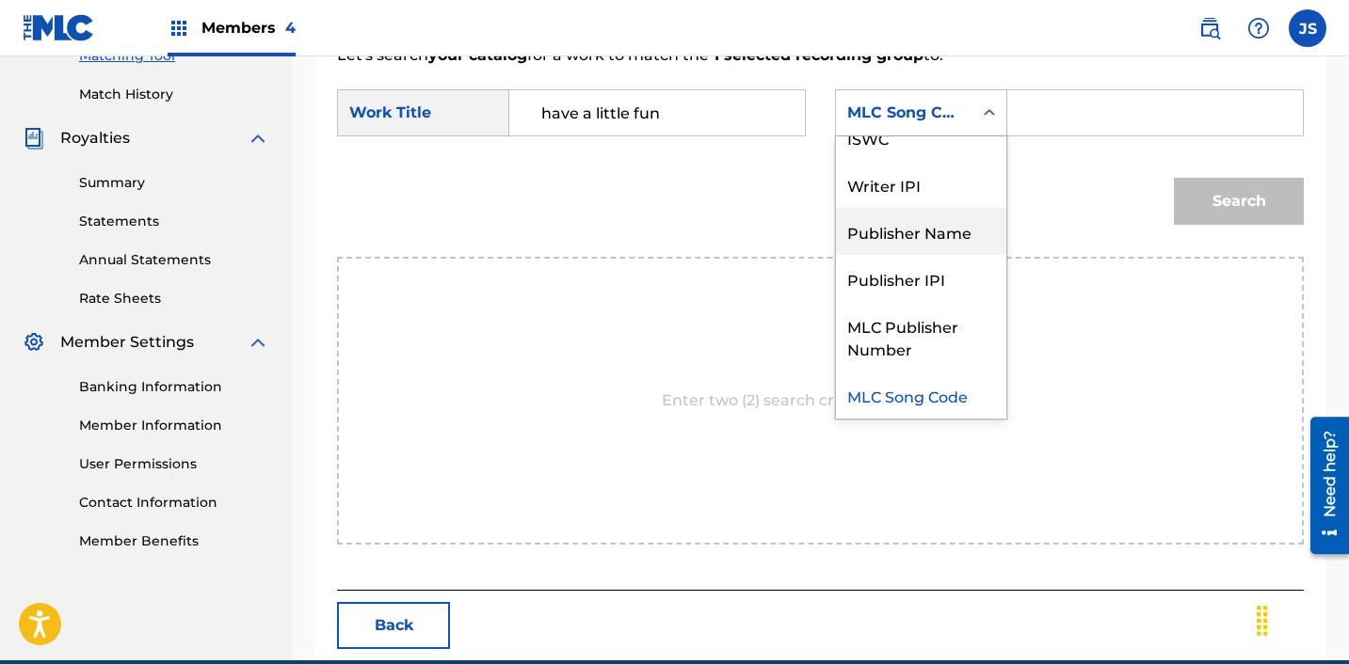
click at [925, 237] on div "Publisher Name" at bounding box center [921, 231] width 170 height 47
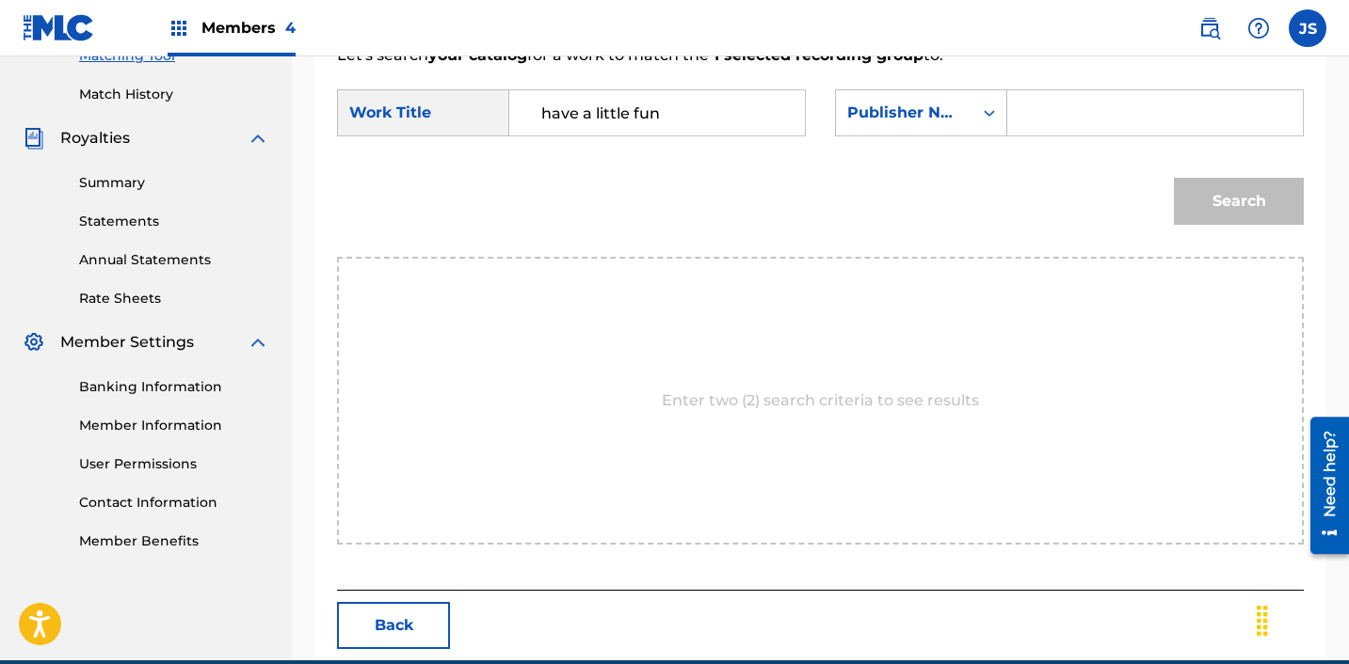
click at [1177, 116] on input "Search Form" at bounding box center [1155, 112] width 264 height 45
click at [1258, 193] on button "Search" at bounding box center [1239, 201] width 130 height 47
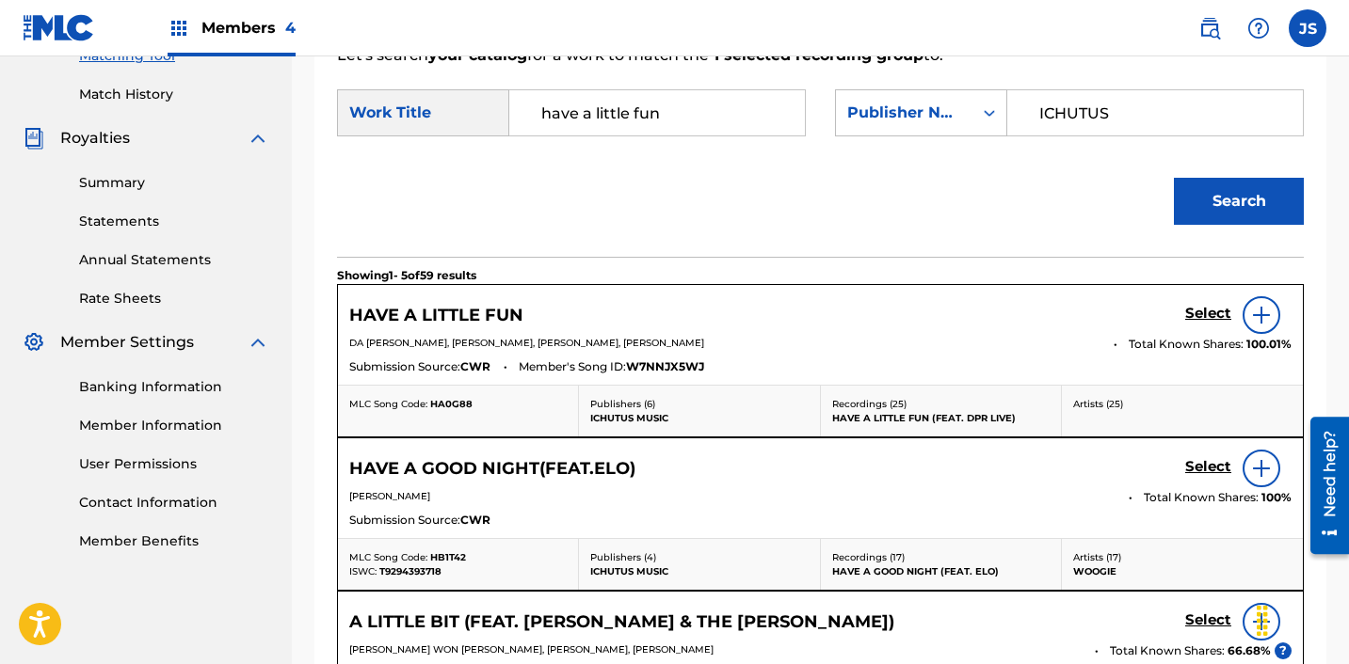
click at [1203, 328] on div "Select" at bounding box center [1238, 315] width 106 height 38
click at [1203, 322] on h5 "Select" at bounding box center [1208, 314] width 46 height 18
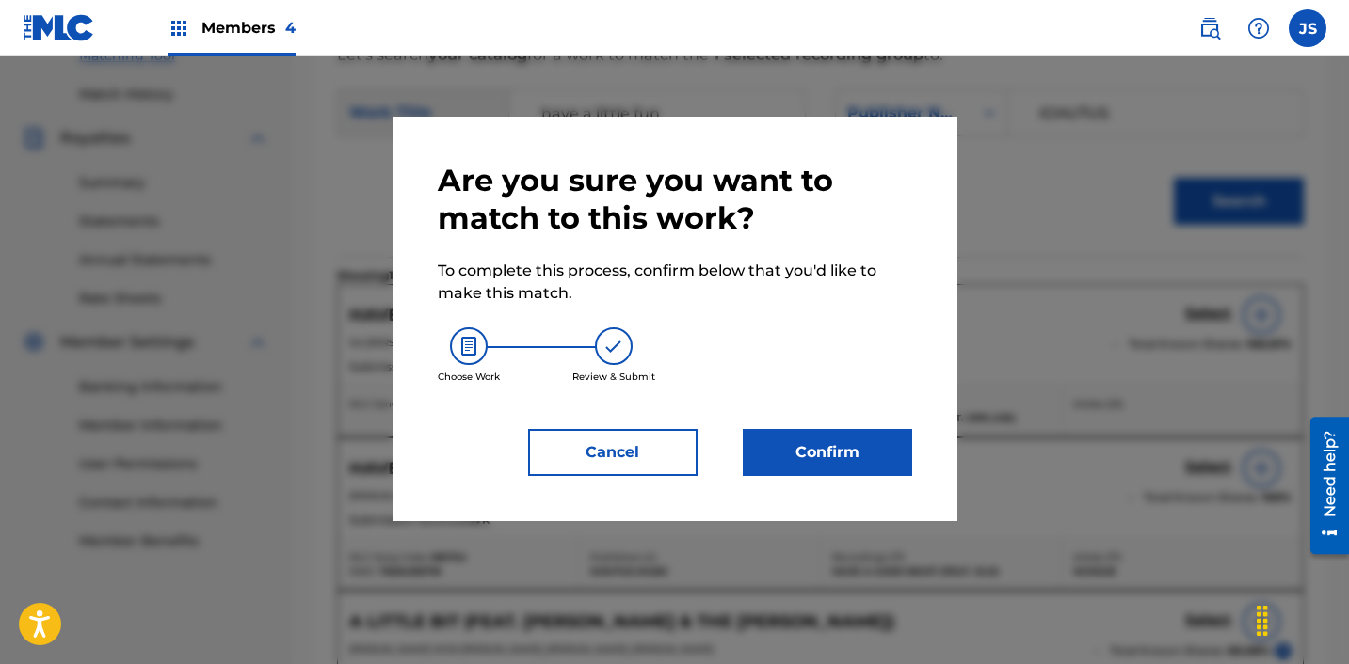
click at [881, 440] on button "Confirm" at bounding box center [827, 452] width 169 height 47
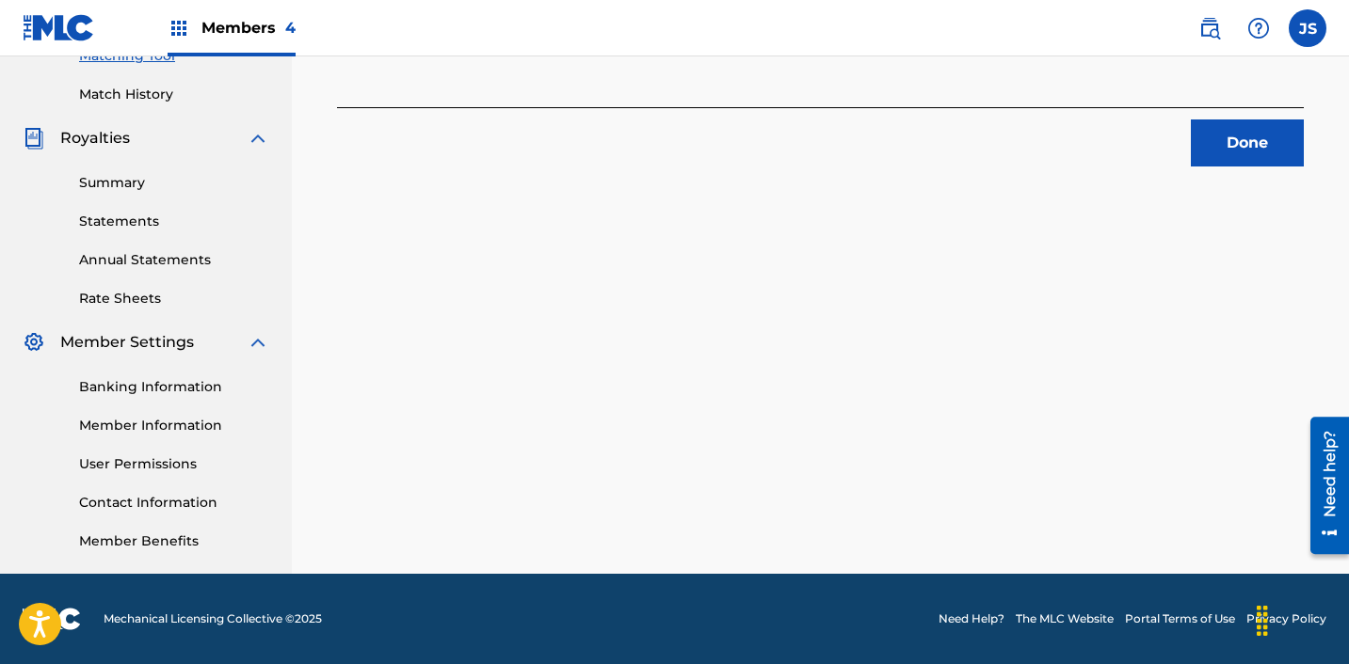
click at [1223, 152] on button "Done" at bounding box center [1247, 143] width 113 height 47
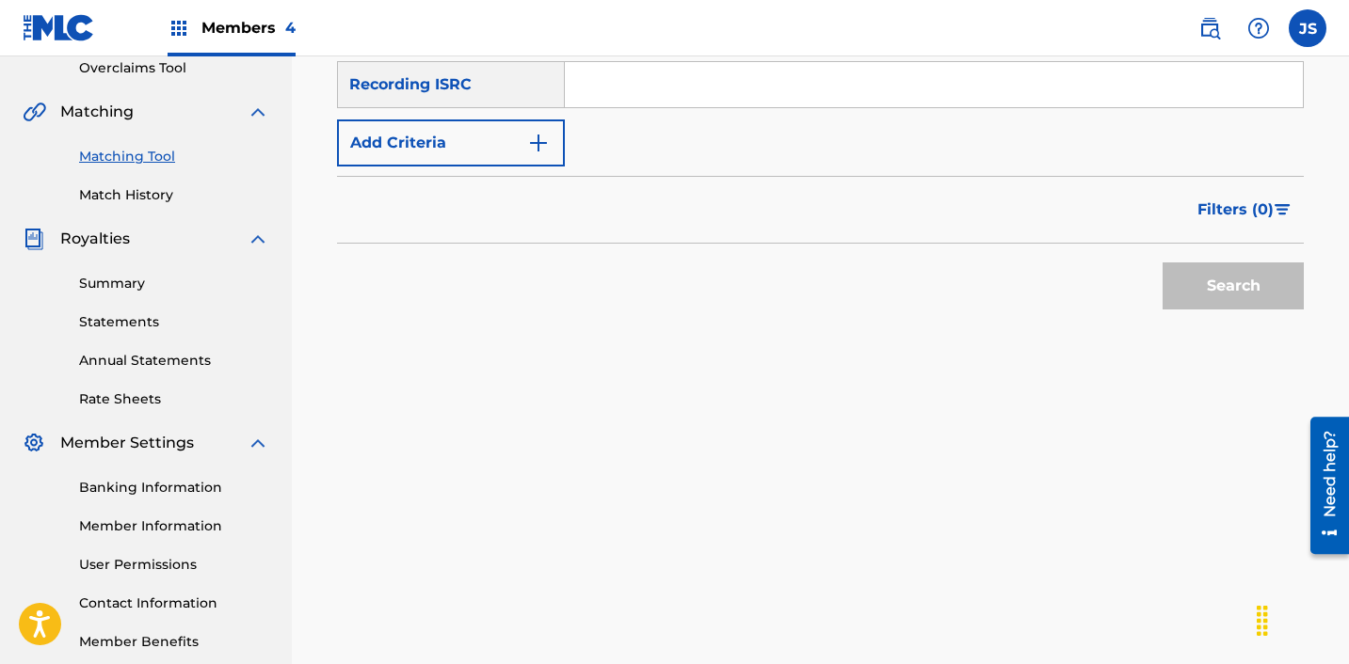
scroll to position [392, 0]
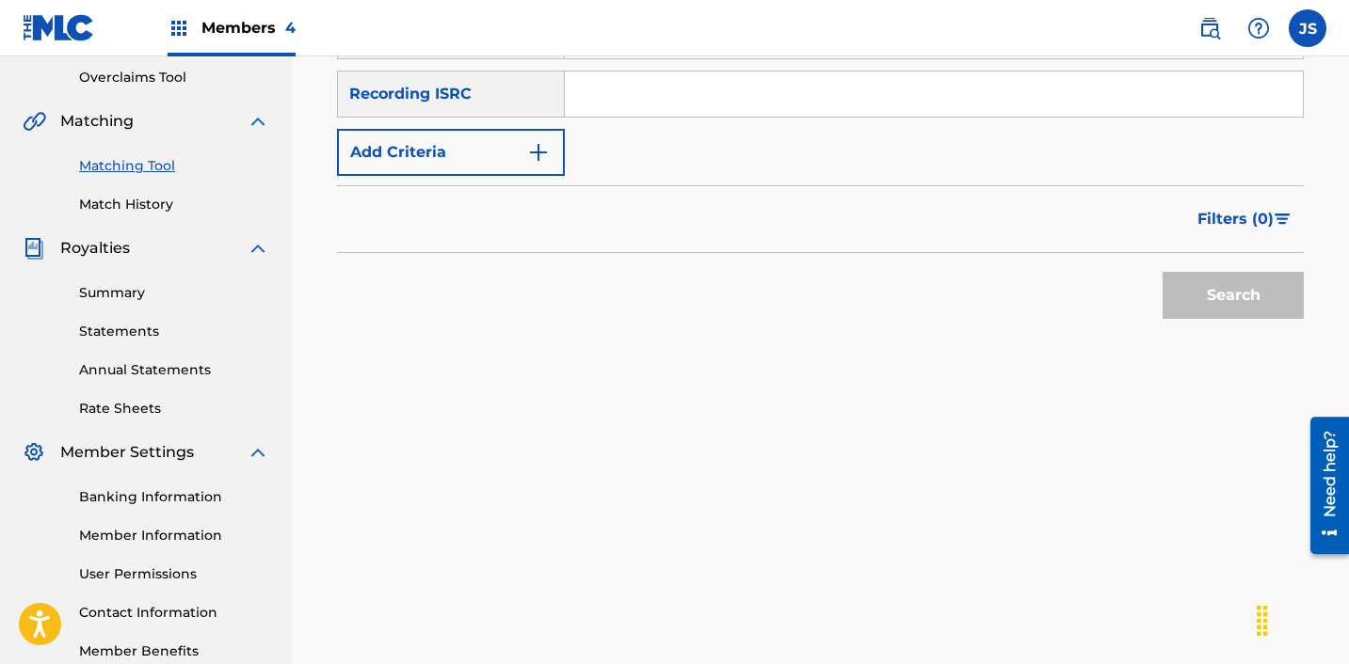
click at [660, 93] on input "Search Form" at bounding box center [934, 94] width 738 height 45
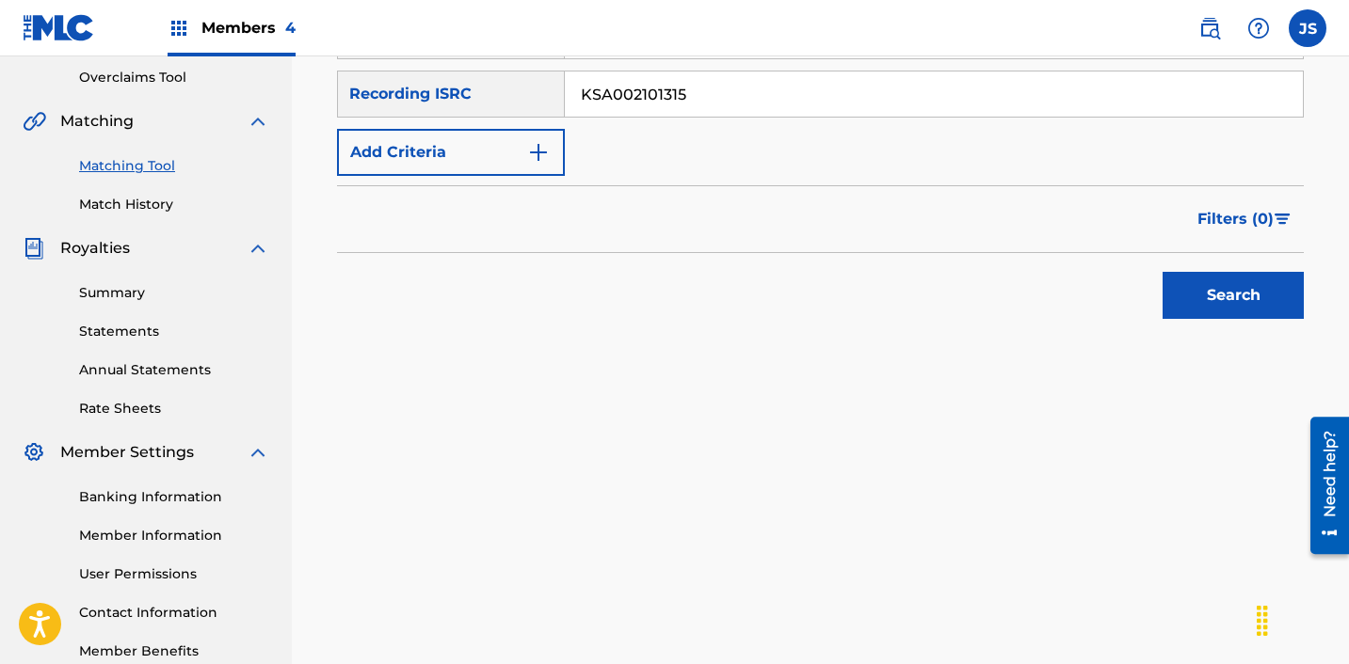
click at [1162, 272] on button "Search" at bounding box center [1232, 295] width 141 height 47
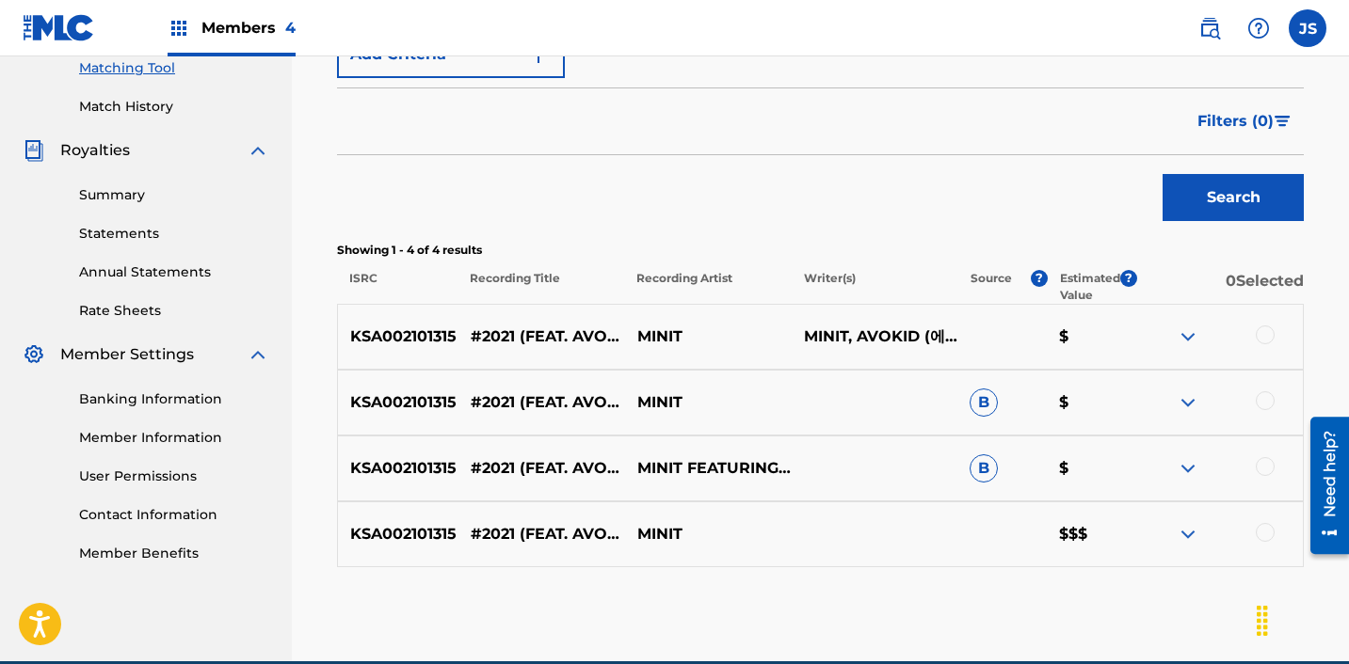
scroll to position [492, 0]
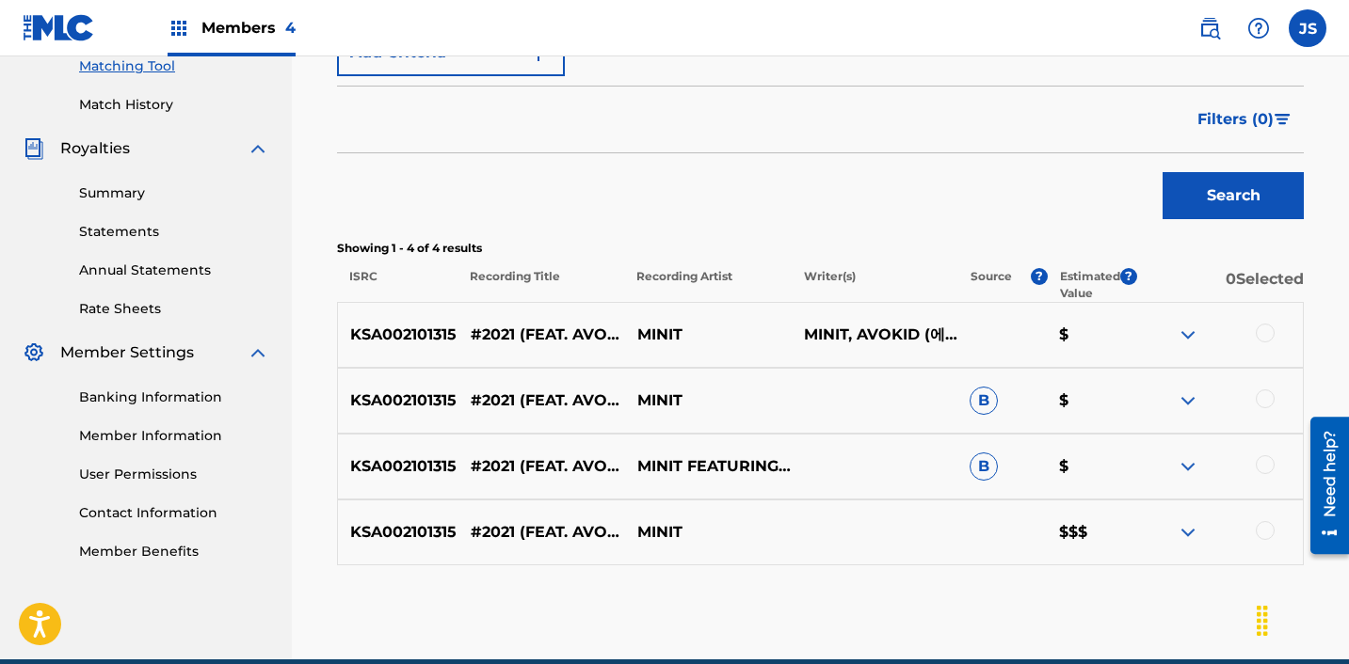
click at [1265, 332] on div at bounding box center [1264, 333] width 19 height 19
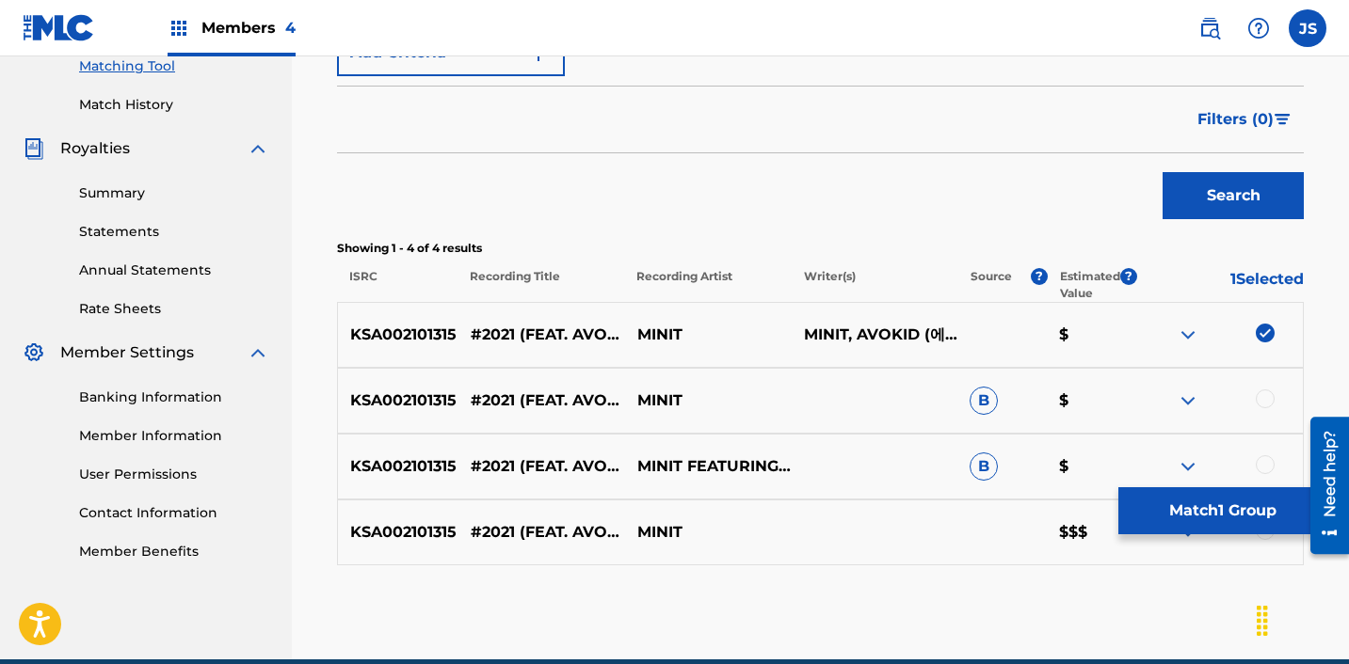
click at [1261, 404] on div at bounding box center [1264, 399] width 19 height 19
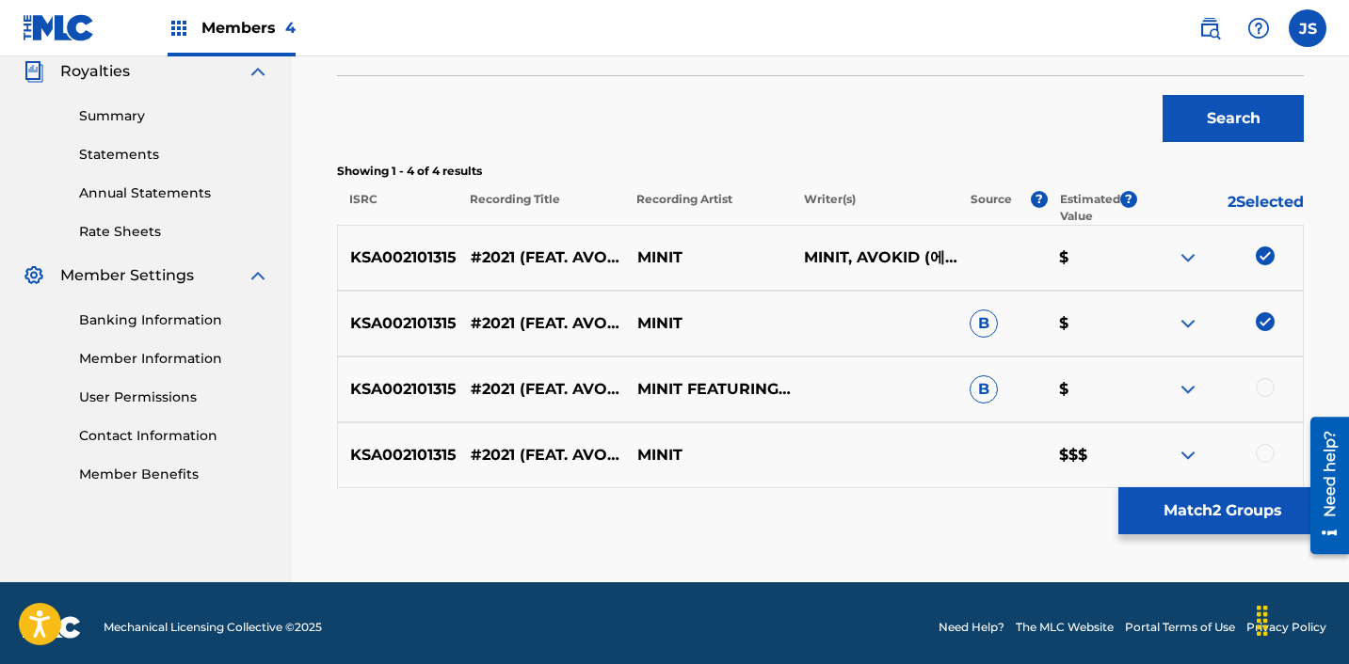
scroll to position [570, 0]
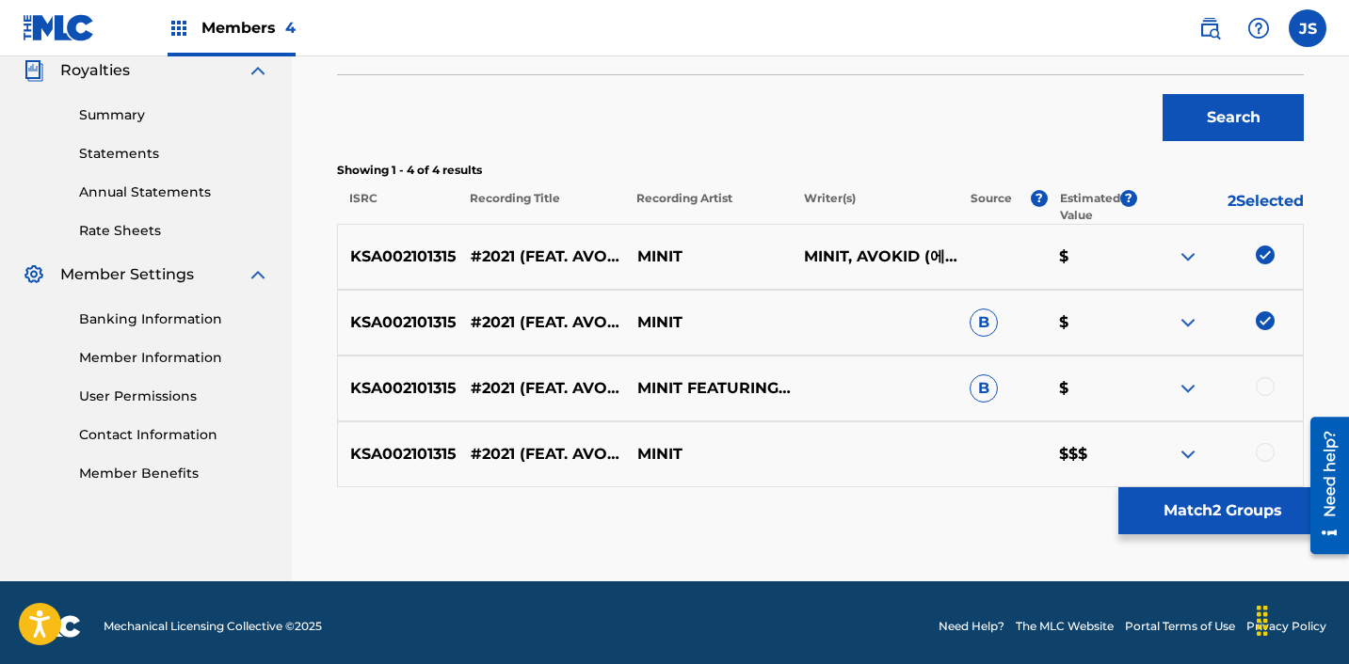
click at [1267, 385] on div at bounding box center [1264, 386] width 19 height 19
click at [1269, 449] on div at bounding box center [1264, 452] width 19 height 19
click at [1190, 504] on button "Match 4 Groups" at bounding box center [1222, 511] width 208 height 47
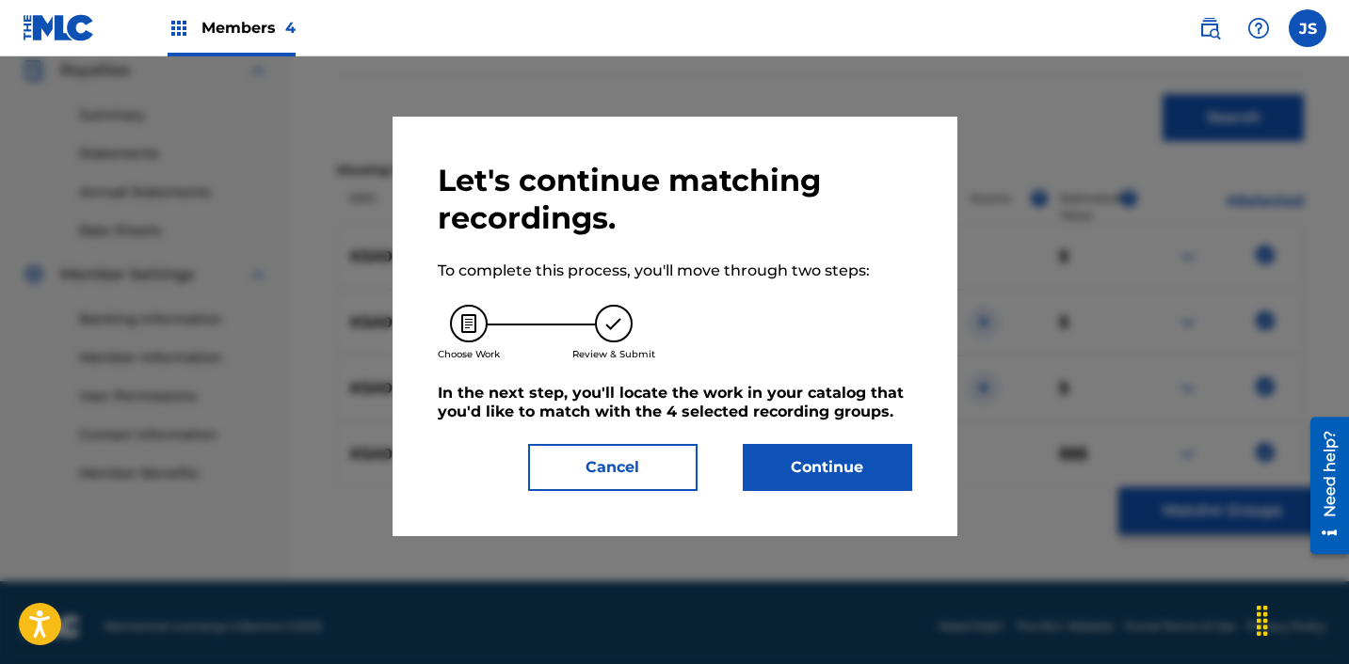
click at [767, 478] on button "Continue" at bounding box center [827, 467] width 169 height 47
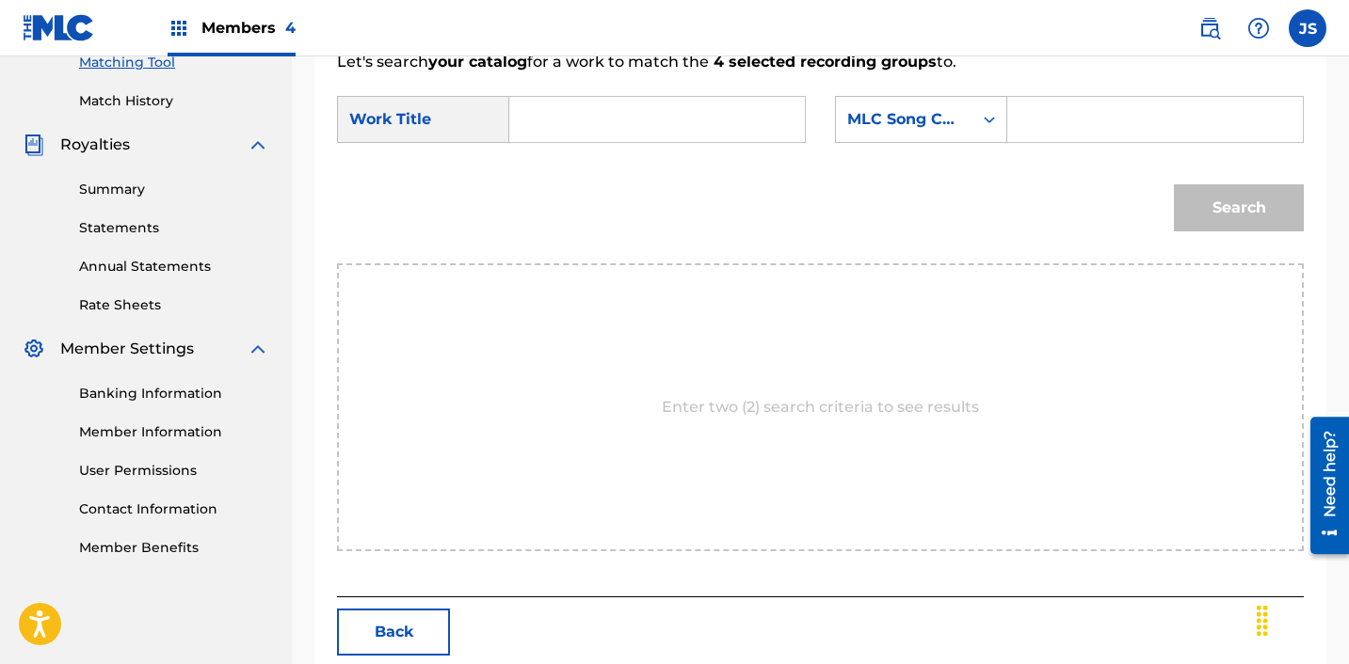
scroll to position [474, 0]
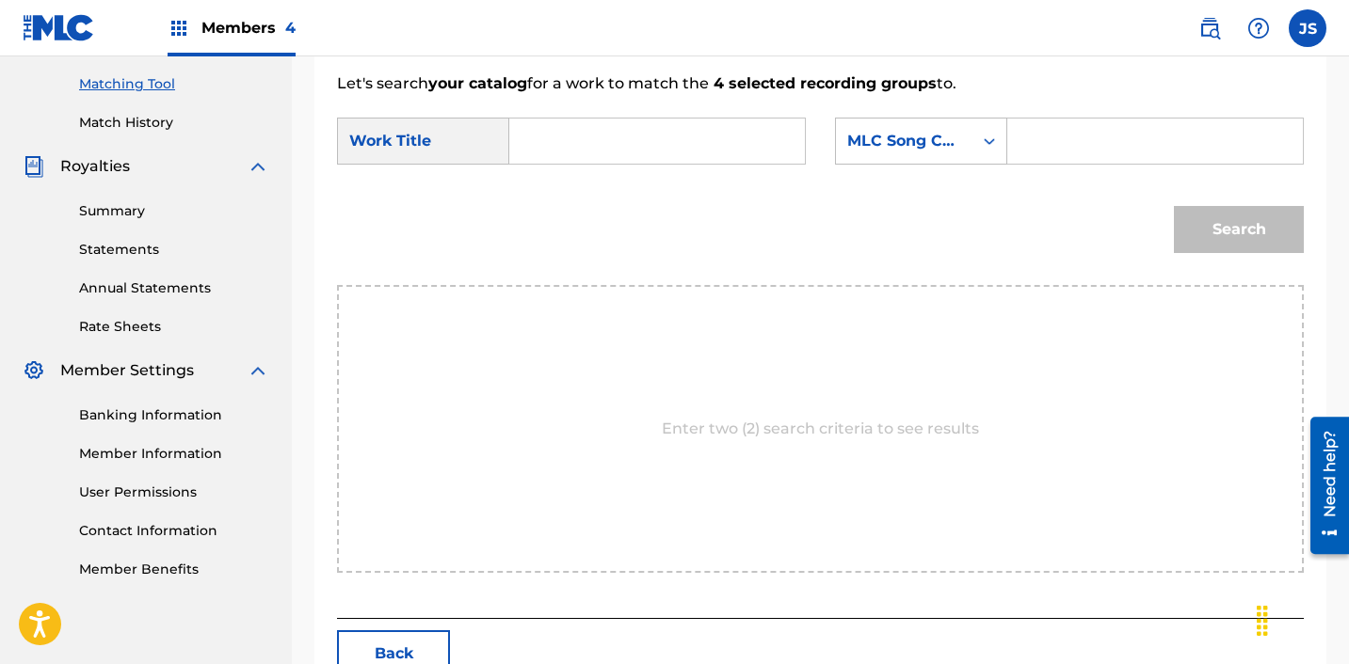
click at [597, 140] on input "Search Form" at bounding box center [657, 141] width 264 height 45
click at [893, 154] on div "MLC Song Code" at bounding box center [904, 141] width 136 height 36
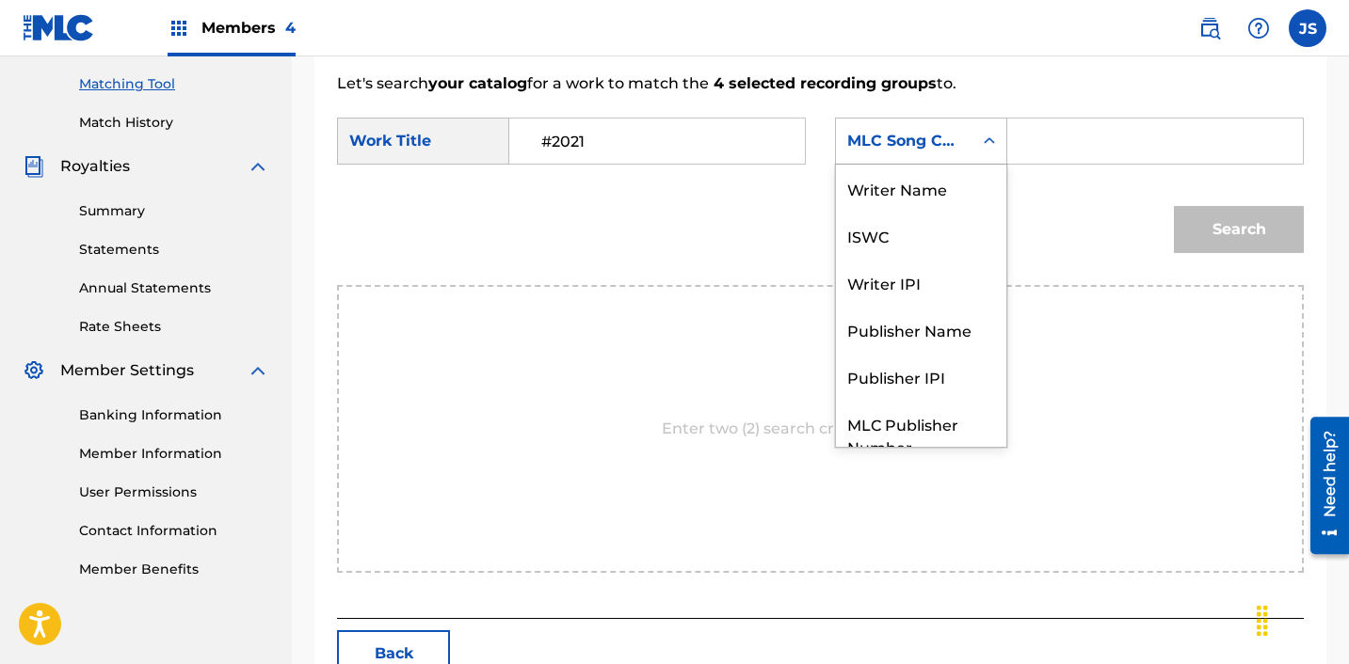
scroll to position [70, 0]
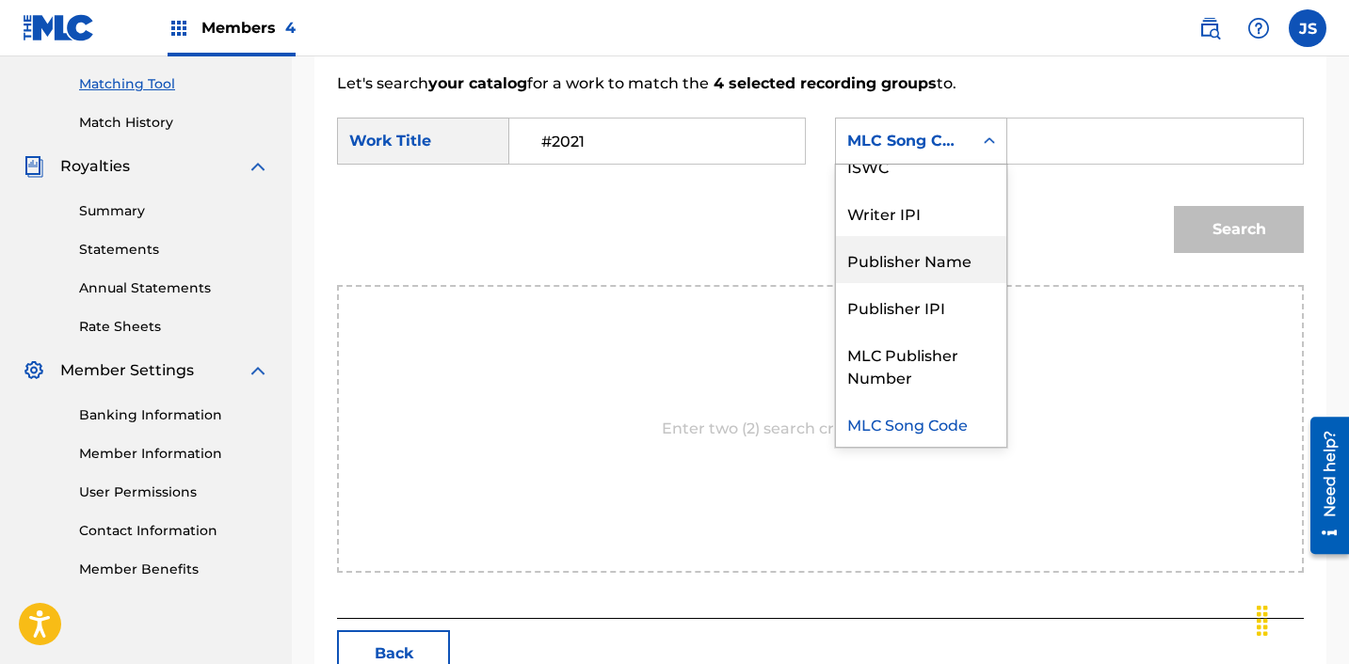
click at [912, 264] on div "Publisher Name" at bounding box center [921, 259] width 170 height 47
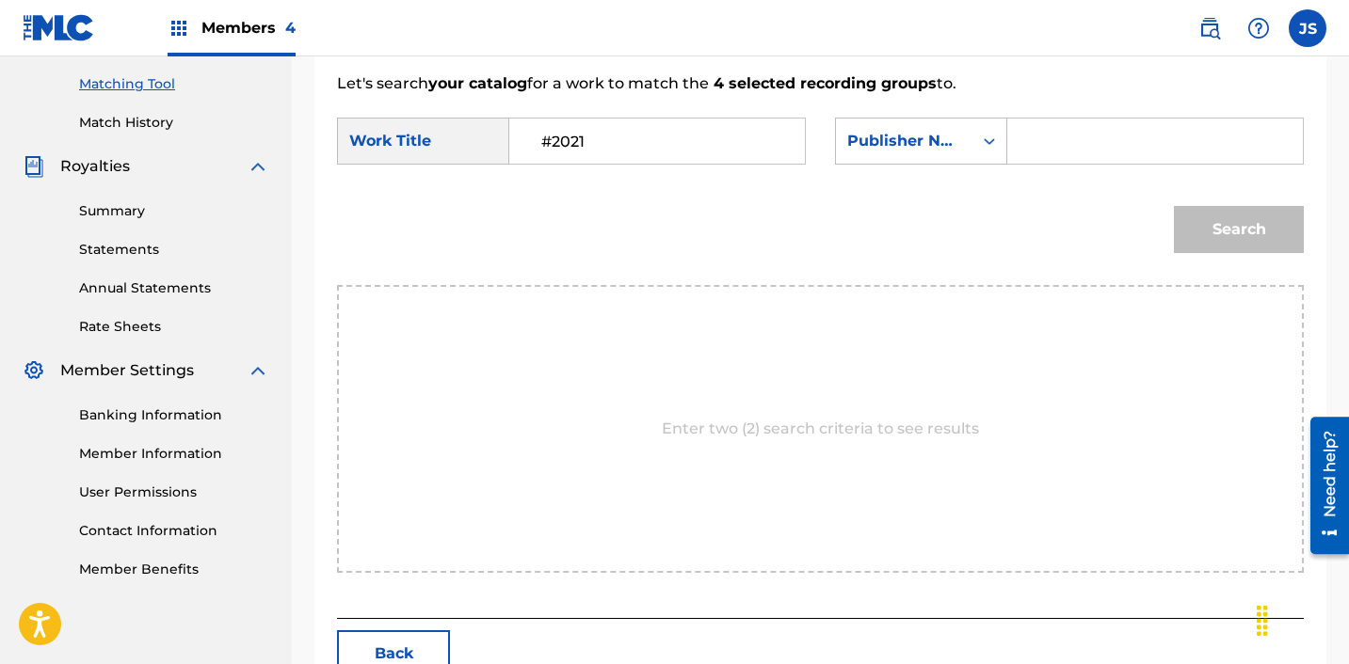
click at [1068, 128] on input "Search Form" at bounding box center [1155, 141] width 264 height 45
click at [1219, 238] on button "Search" at bounding box center [1239, 229] width 130 height 47
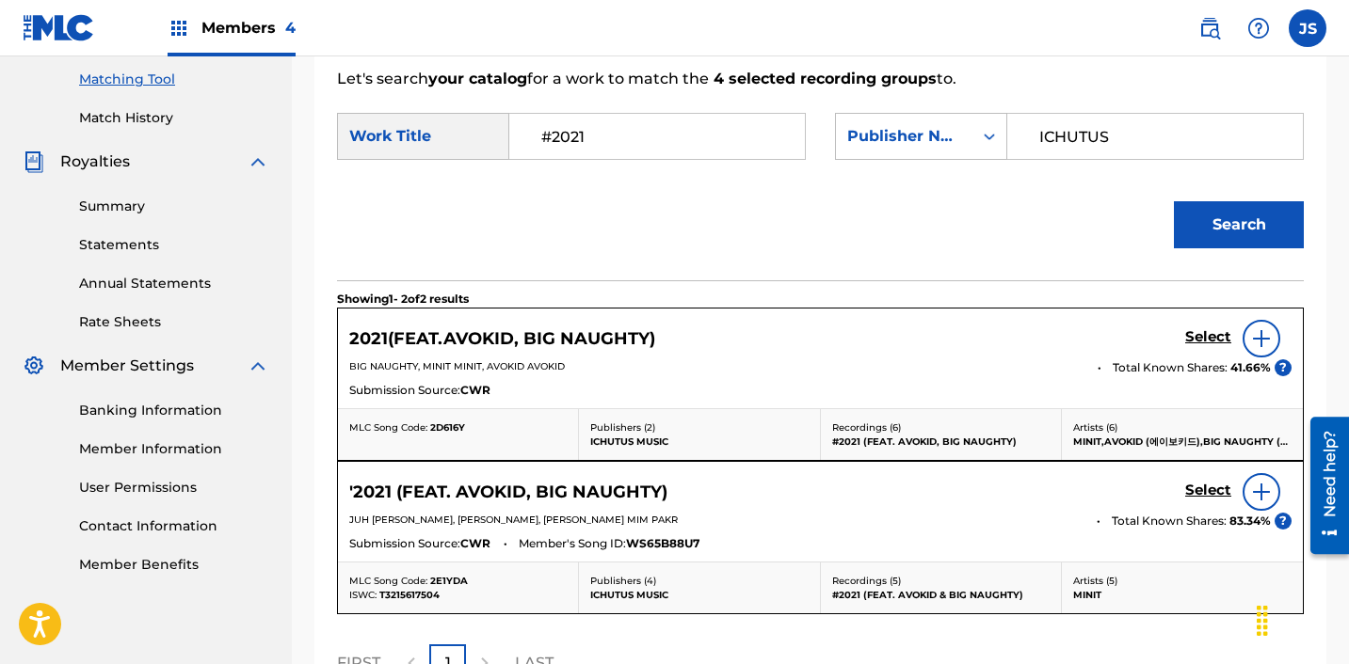
scroll to position [507, 0]
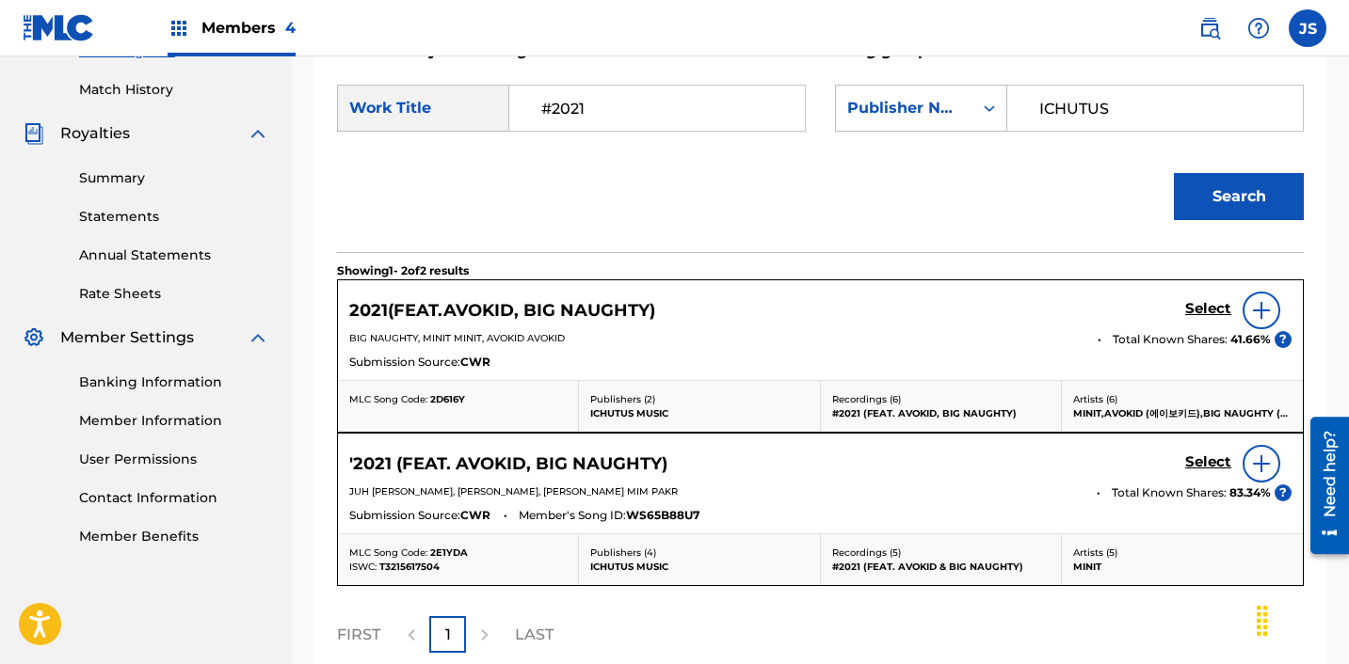
click at [1198, 306] on h5 "Select" at bounding box center [1208, 309] width 46 height 18
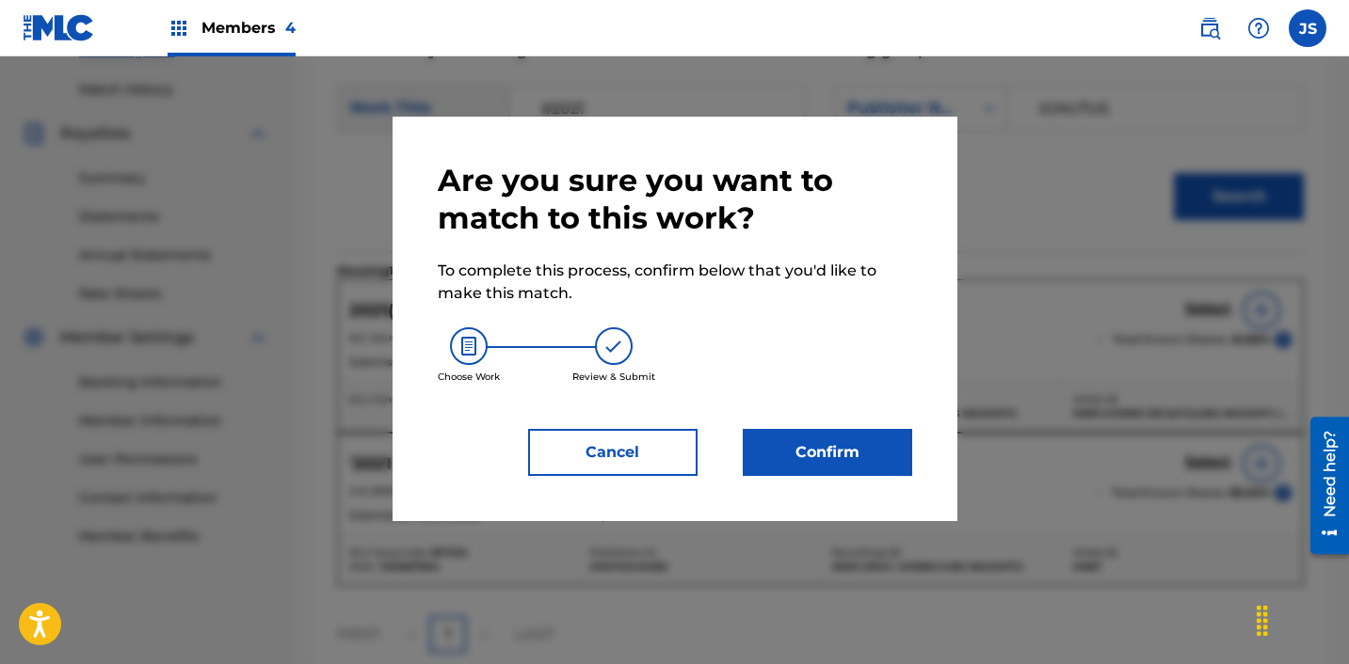
click at [810, 504] on div "Are you sure you want to match to this work? To complete this process, confirm …" at bounding box center [674, 319] width 565 height 405
click at [812, 447] on button "Confirm" at bounding box center [827, 452] width 169 height 47
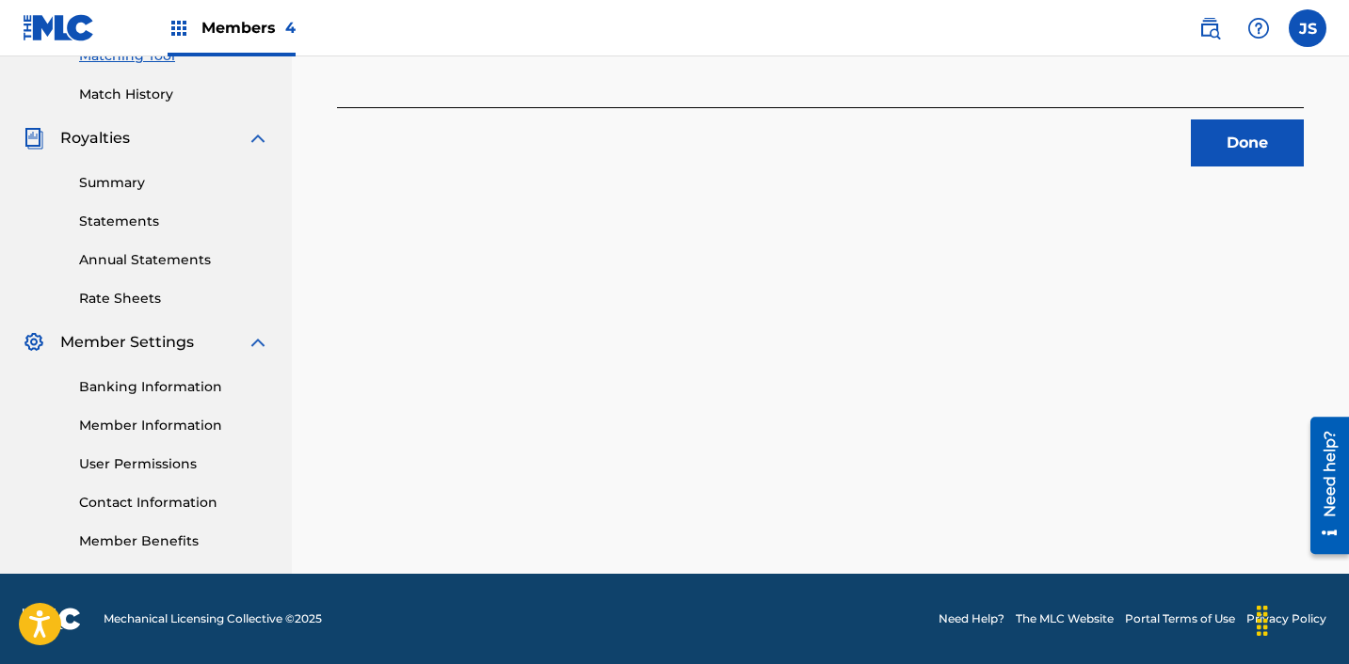
click at [1253, 145] on button "Done" at bounding box center [1247, 143] width 113 height 47
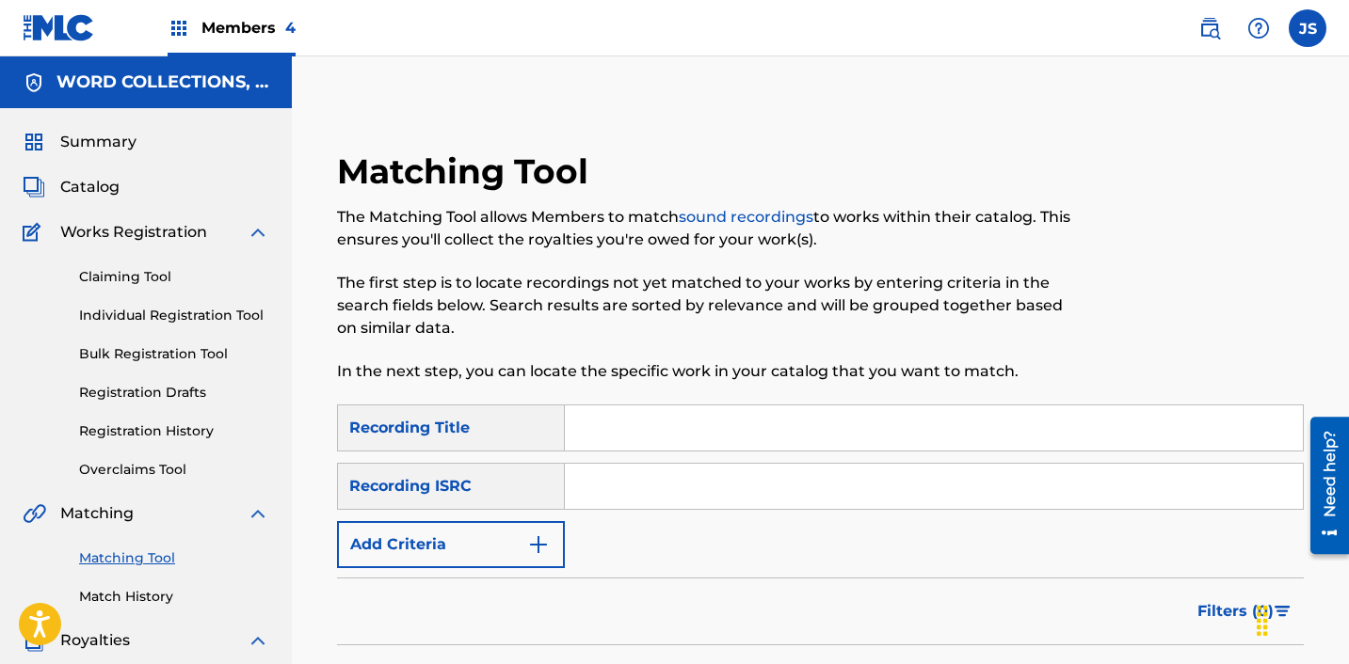
scroll to position [27, 0]
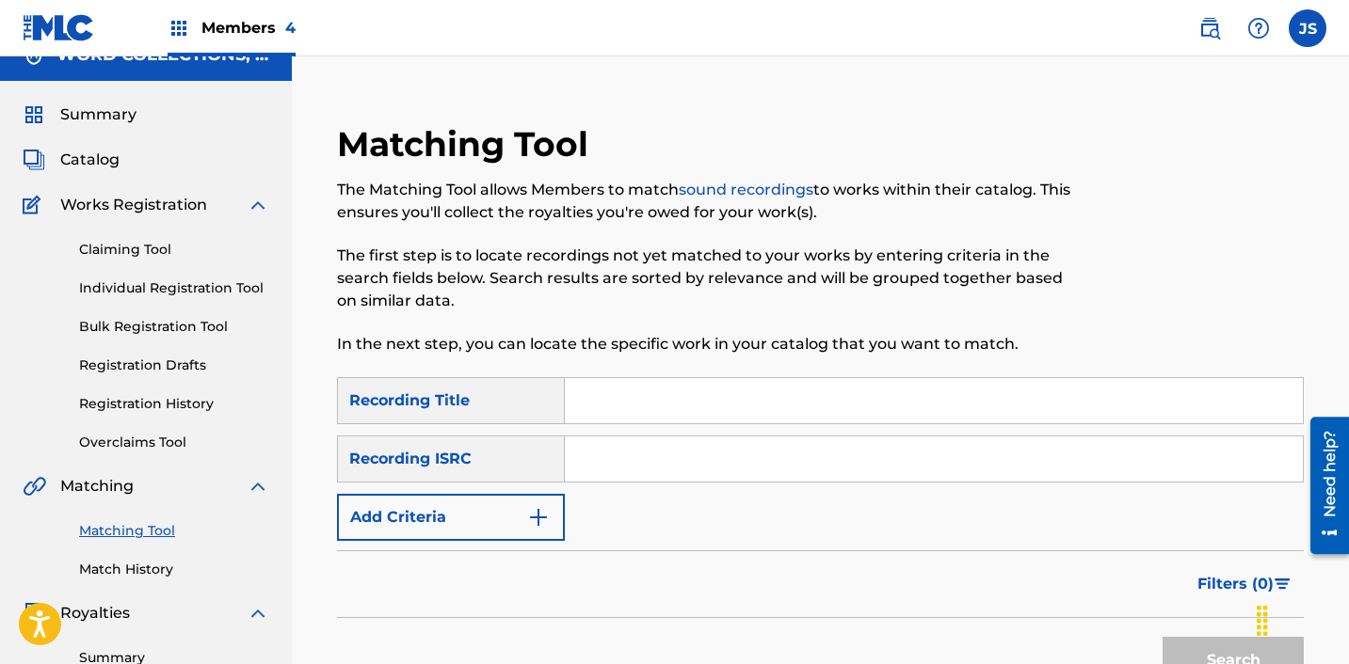
click at [973, 449] on input "Search Form" at bounding box center [934, 459] width 738 height 45
click at [1162, 637] on button "Search" at bounding box center [1232, 660] width 141 height 47
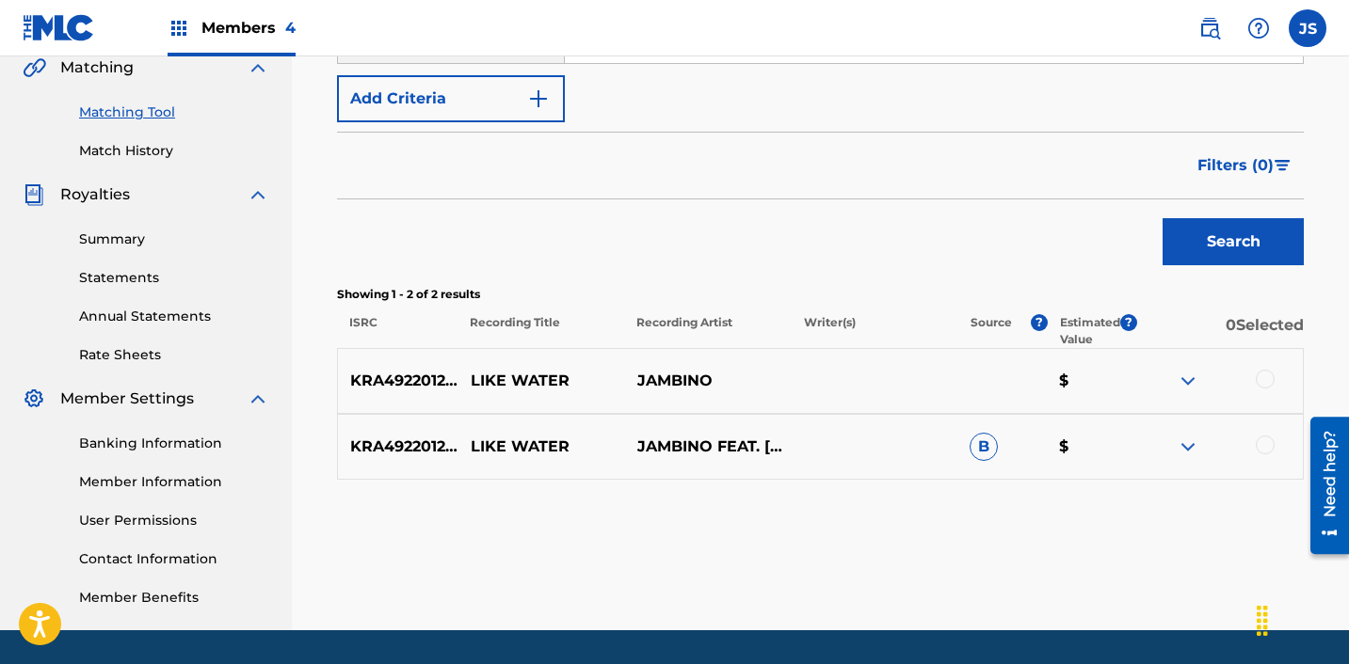
scroll to position [462, 0]
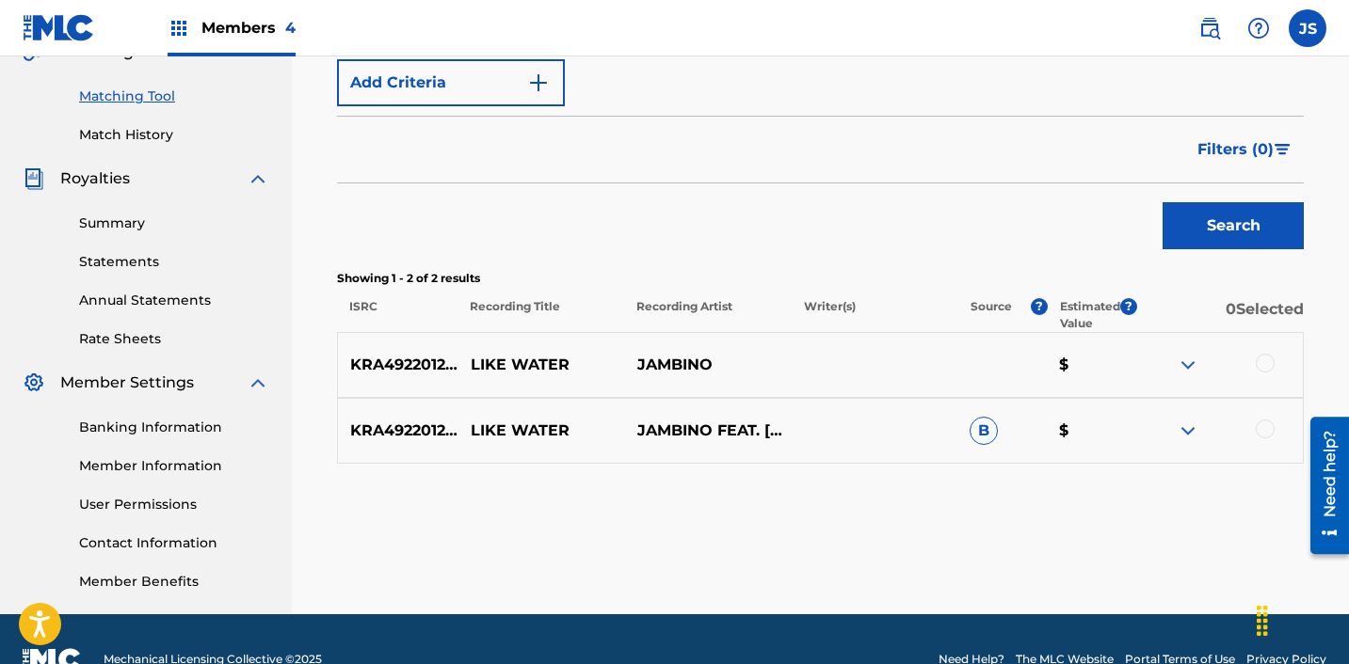
click at [1264, 430] on div at bounding box center [1264, 429] width 19 height 19
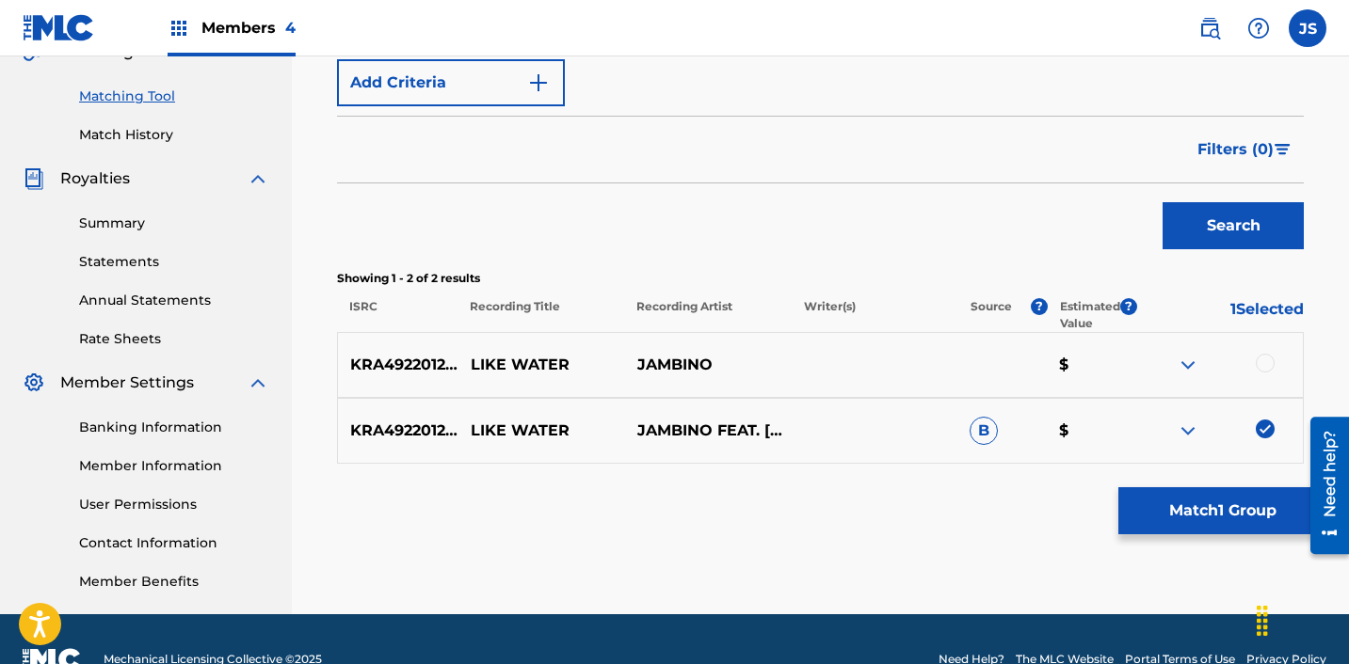
click at [1266, 361] on div at bounding box center [1264, 363] width 19 height 19
click at [1227, 527] on button "Match 2 Groups" at bounding box center [1222, 511] width 208 height 47
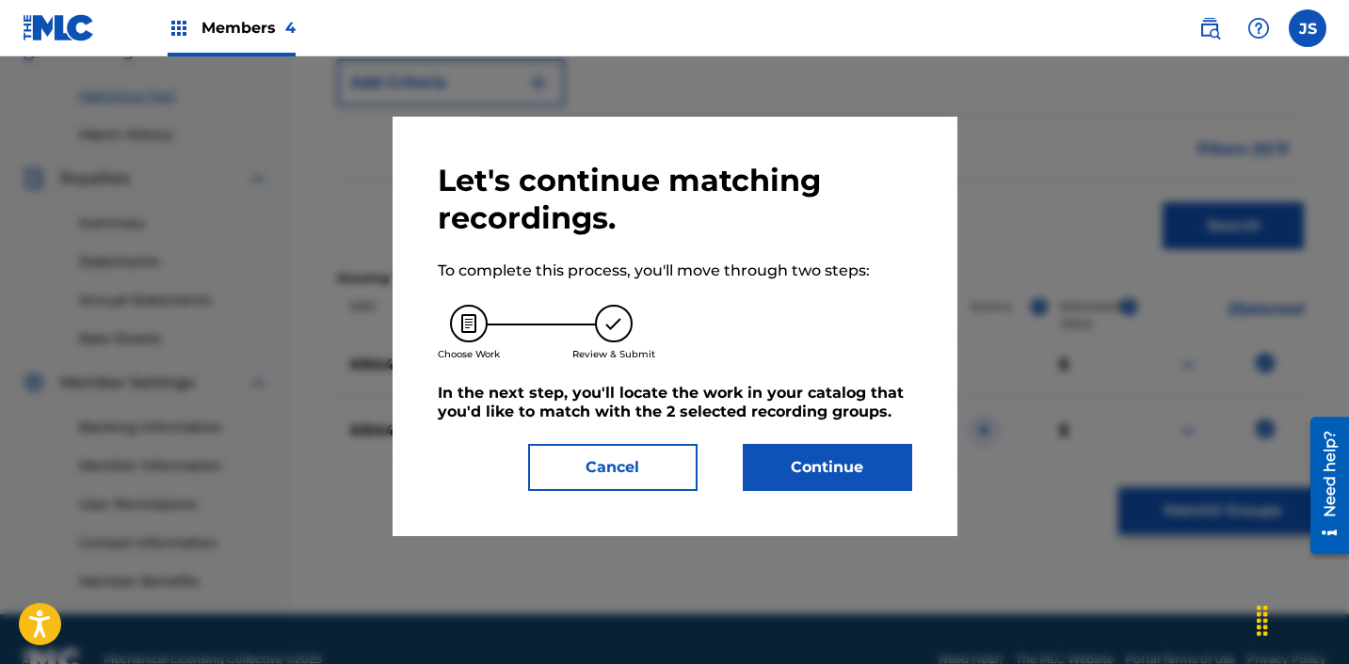
click at [893, 472] on button "Continue" at bounding box center [827, 467] width 169 height 47
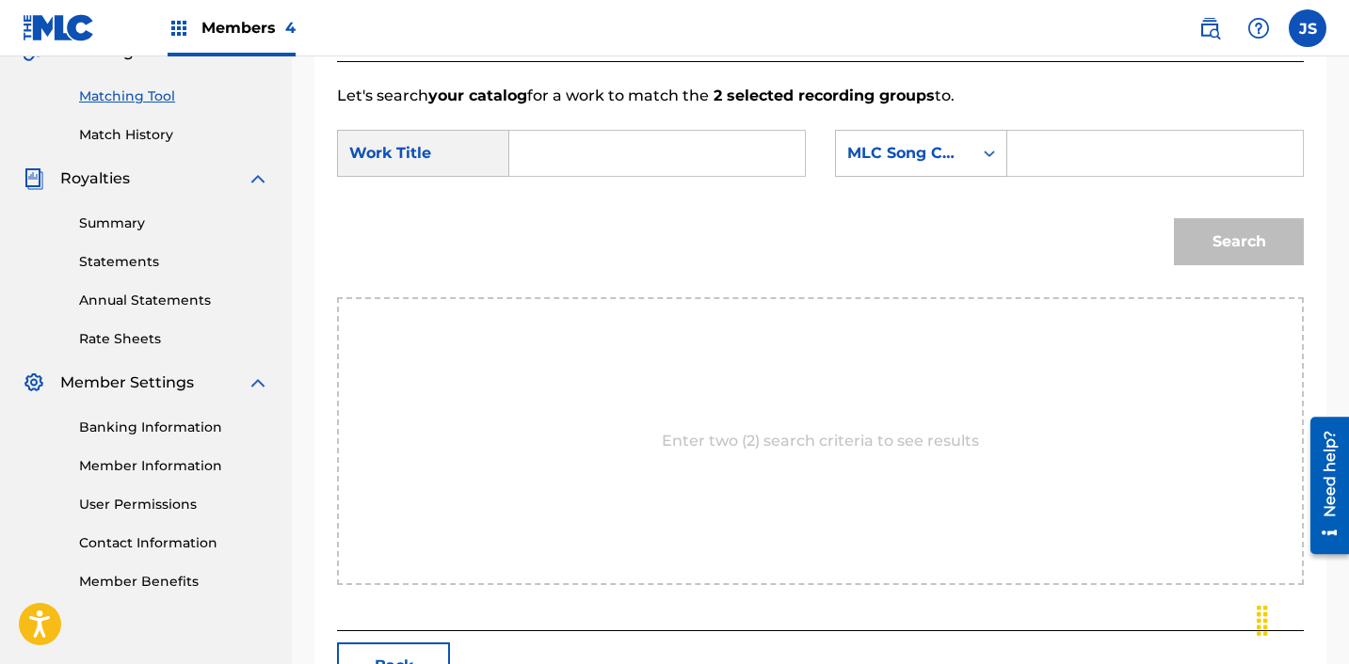
click at [628, 146] on input "Search Form" at bounding box center [657, 153] width 264 height 45
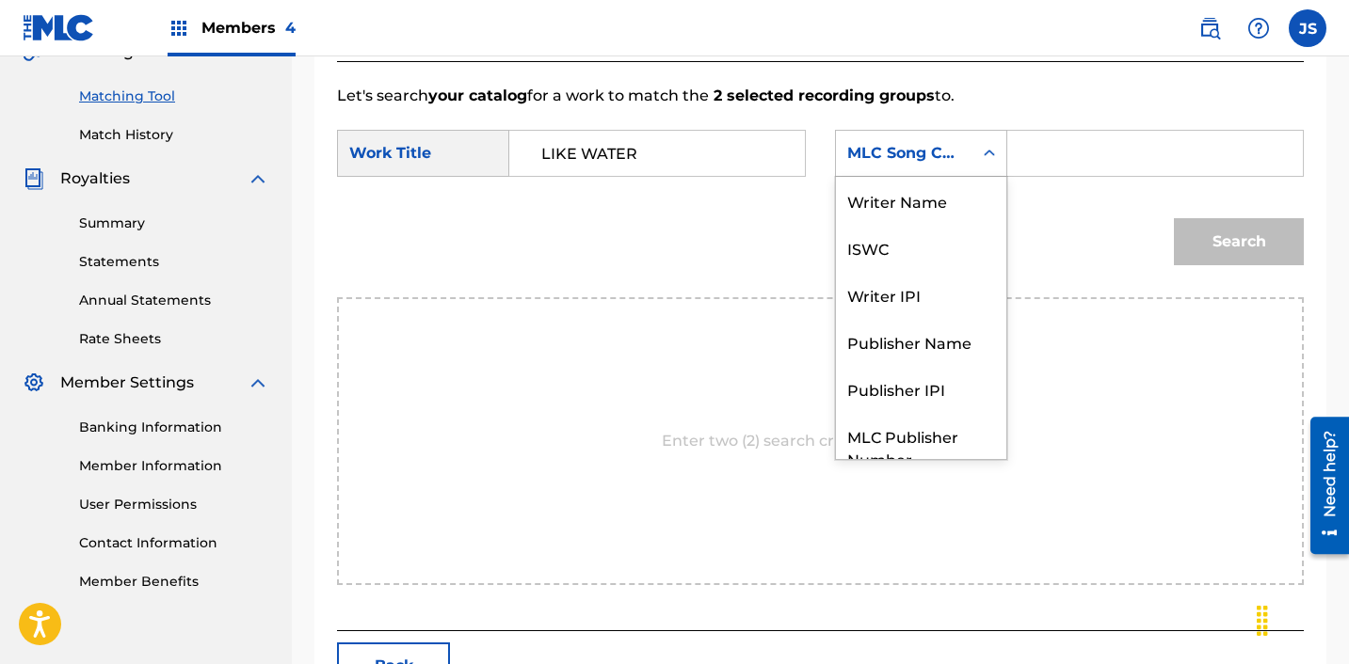
click at [877, 172] on div "MLC Song Code" at bounding box center [921, 153] width 172 height 47
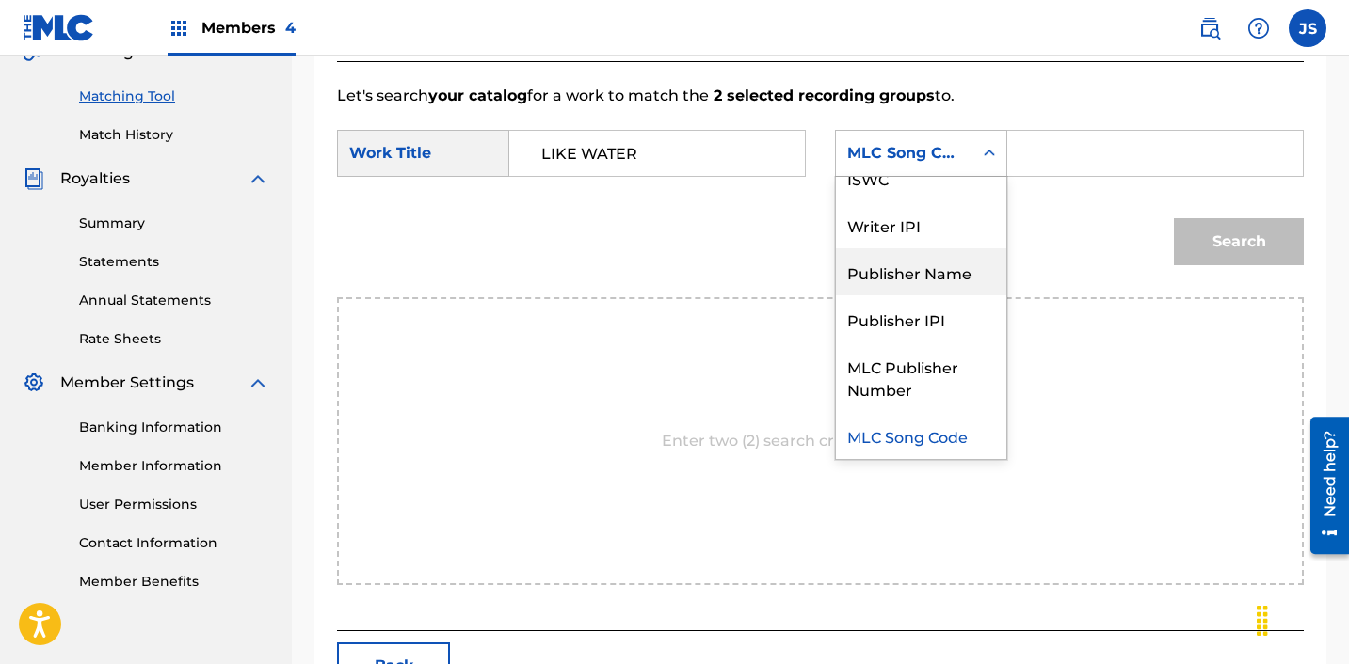
click at [923, 270] on div "Publisher Name" at bounding box center [921, 271] width 170 height 47
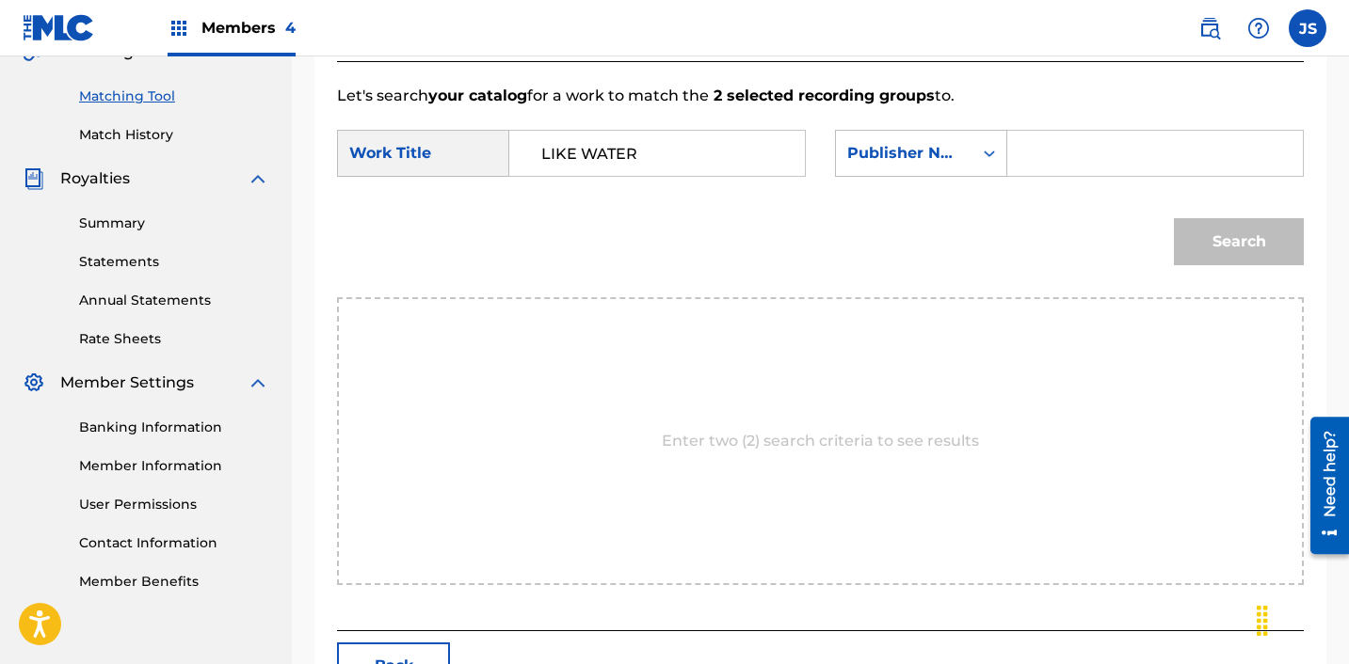
click at [1099, 172] on input "Search Form" at bounding box center [1155, 153] width 264 height 45
click at [1190, 250] on button "Search" at bounding box center [1239, 241] width 130 height 47
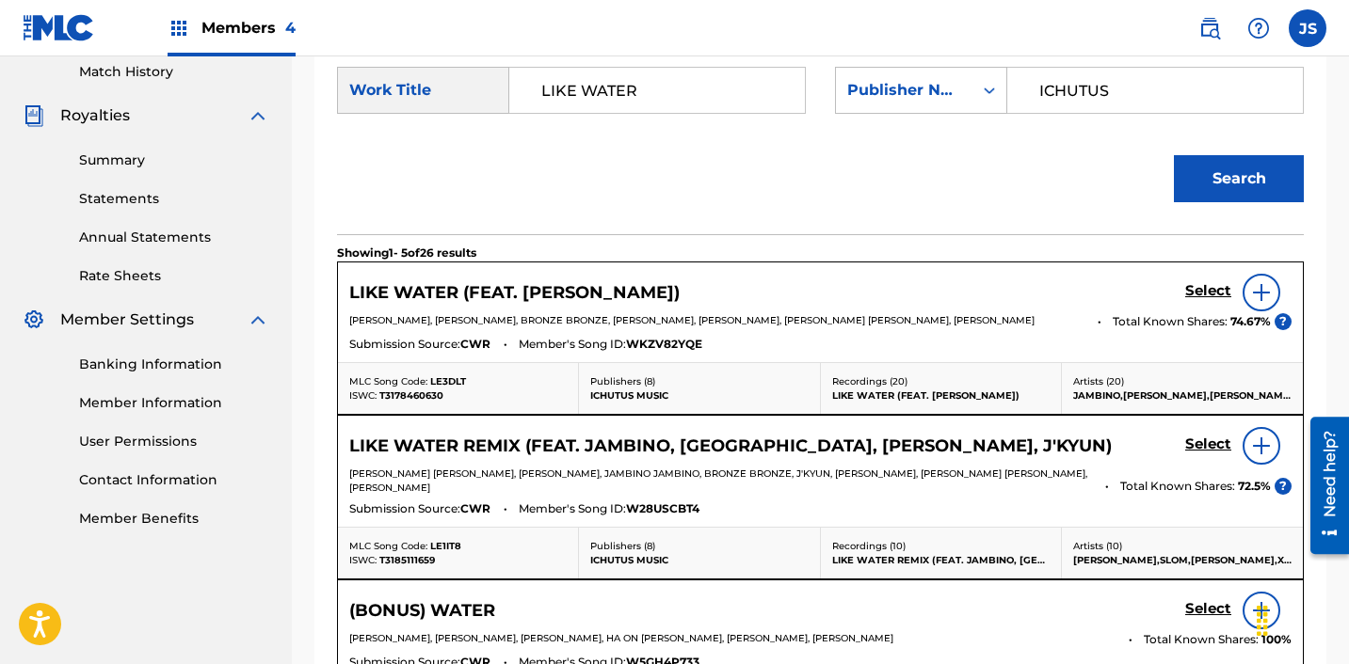
scroll to position [527, 0]
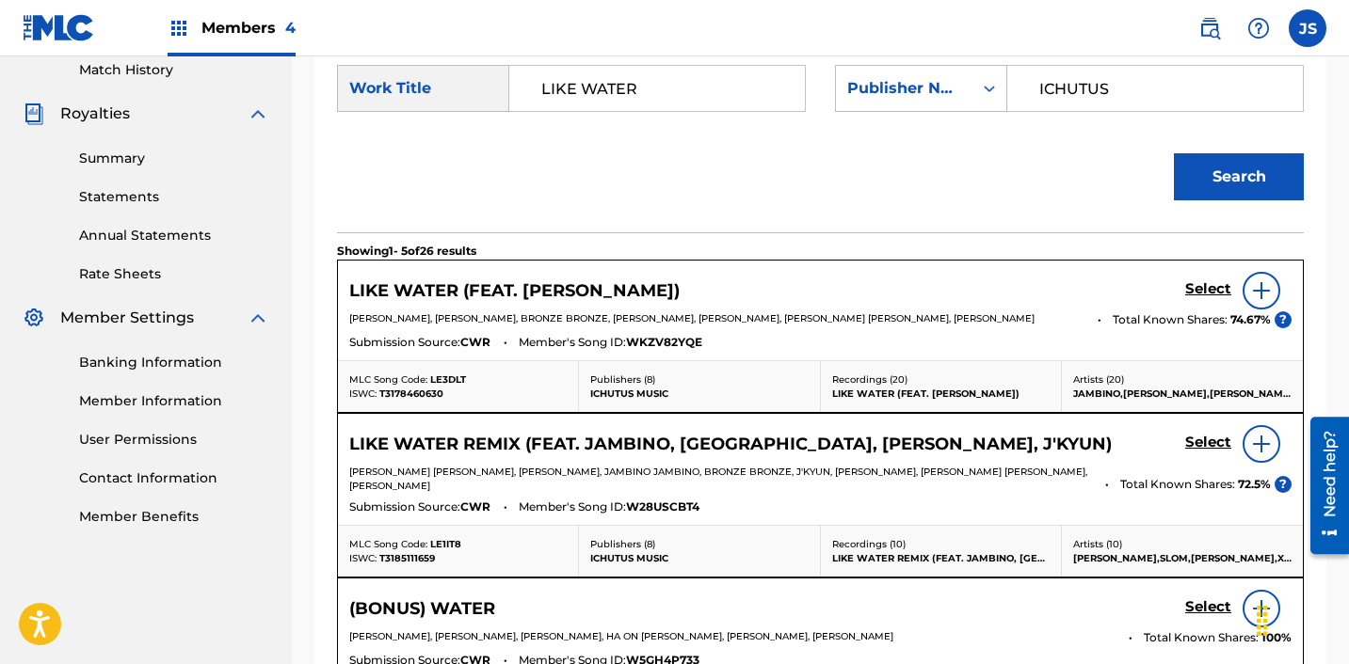
click at [1207, 287] on h5 "Select" at bounding box center [1208, 289] width 46 height 18
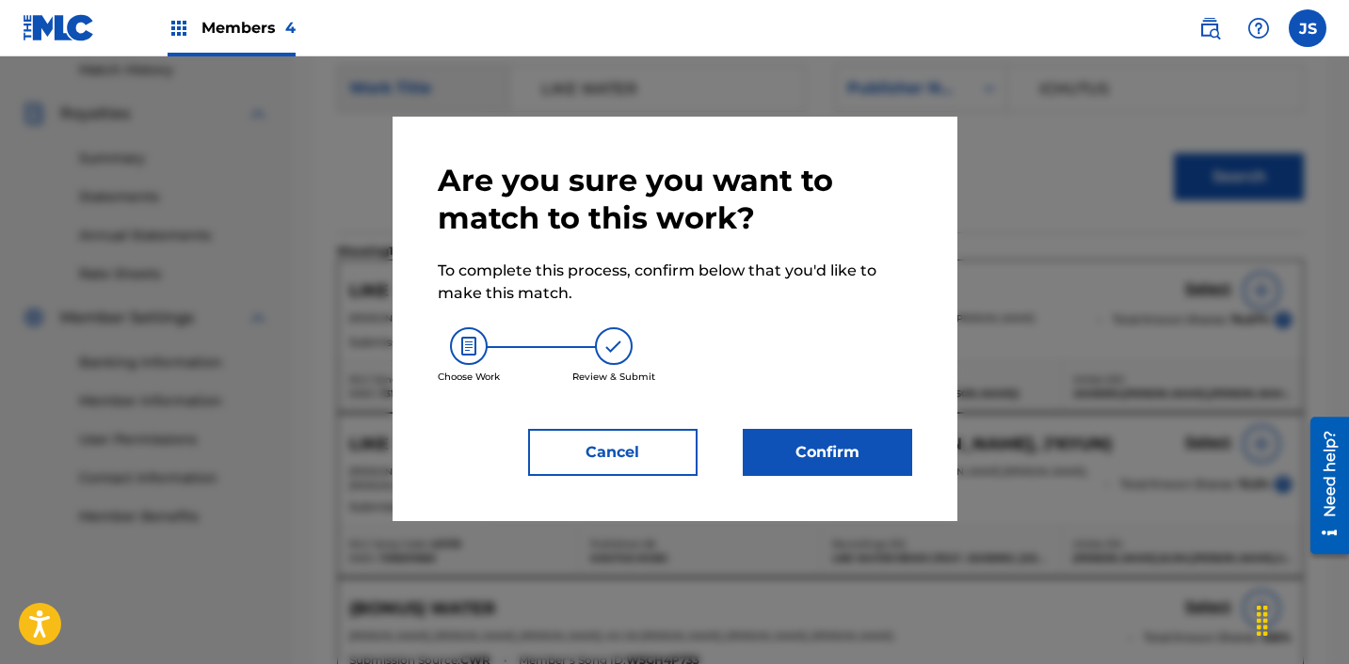
click at [828, 464] on button "Confirm" at bounding box center [827, 452] width 169 height 47
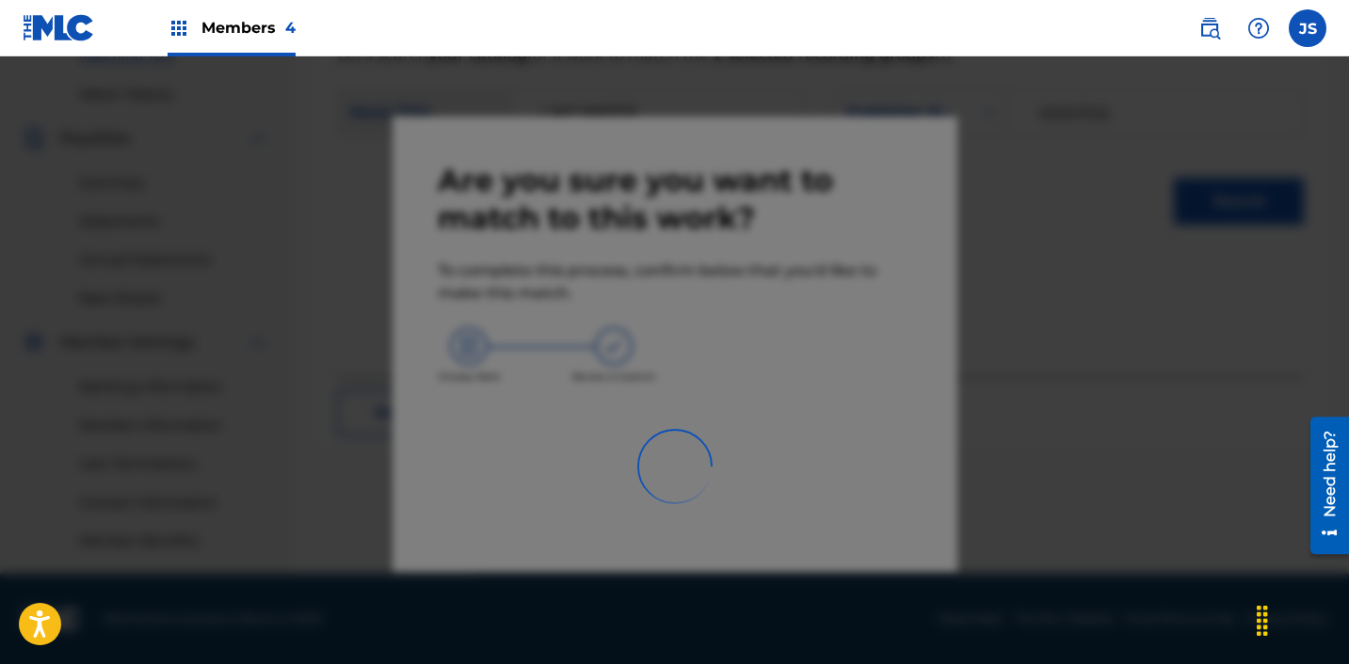
scroll to position [503, 0]
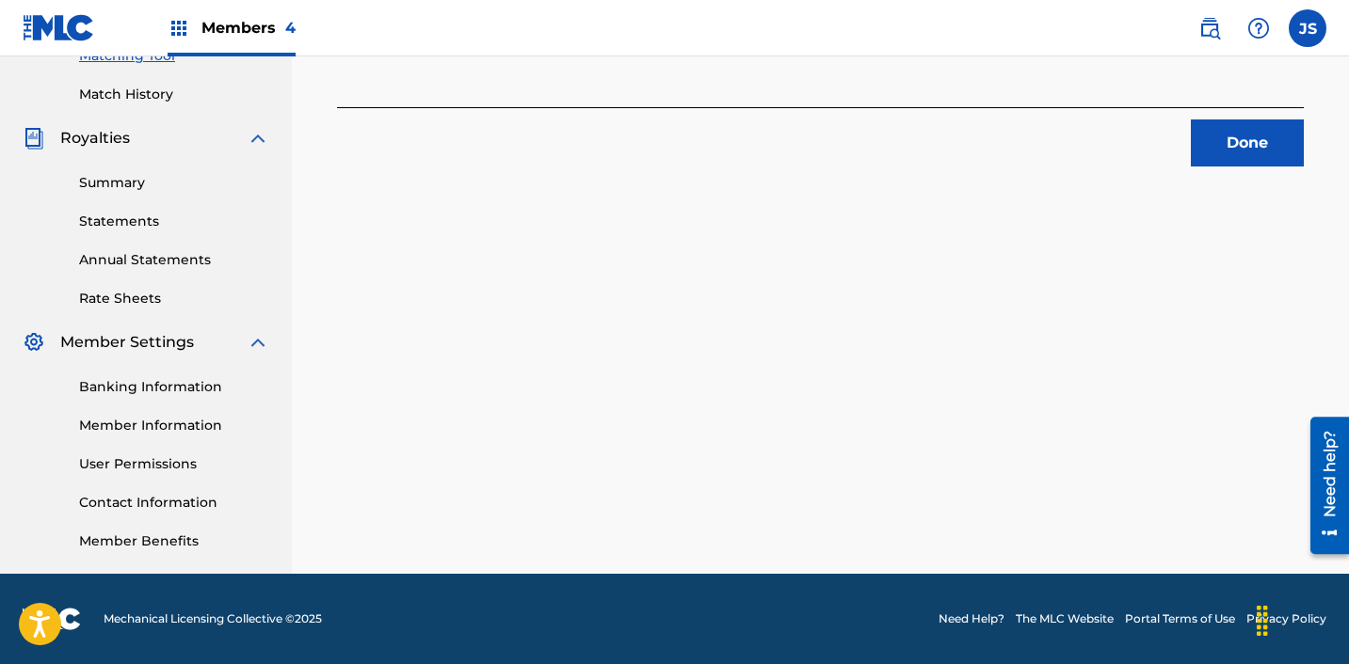
click at [1232, 130] on button "Done" at bounding box center [1247, 143] width 113 height 47
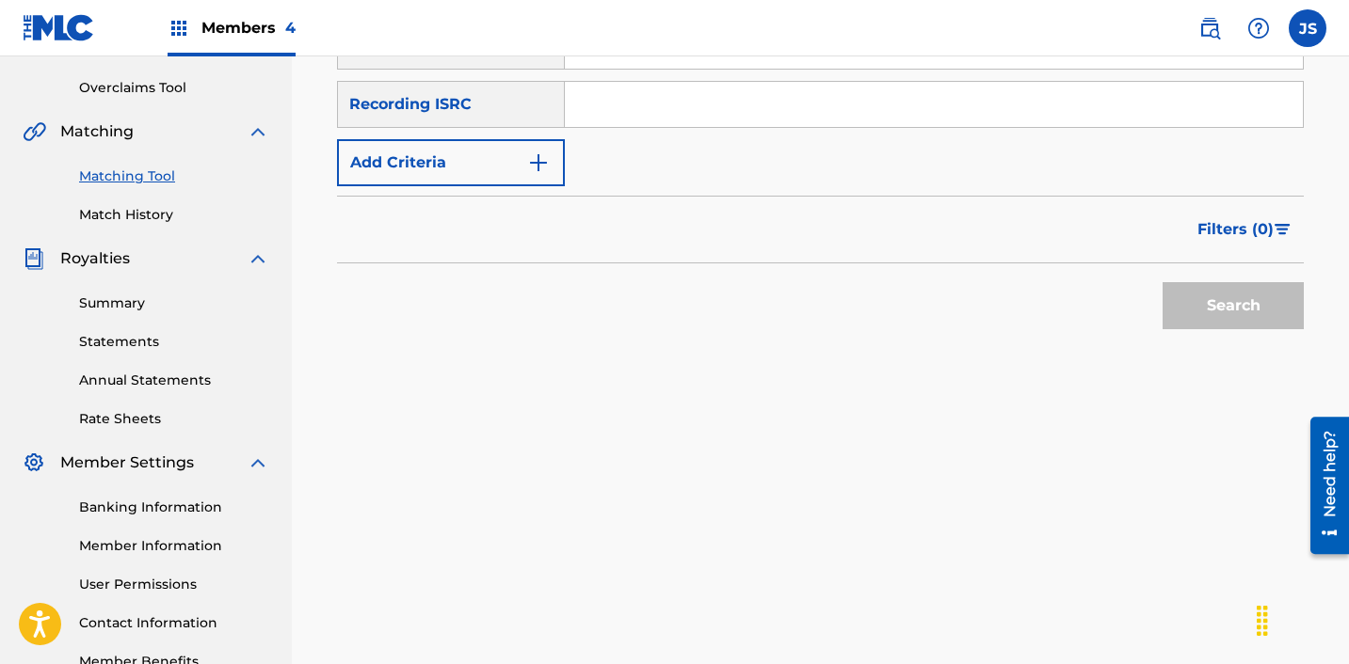
scroll to position [372, 0]
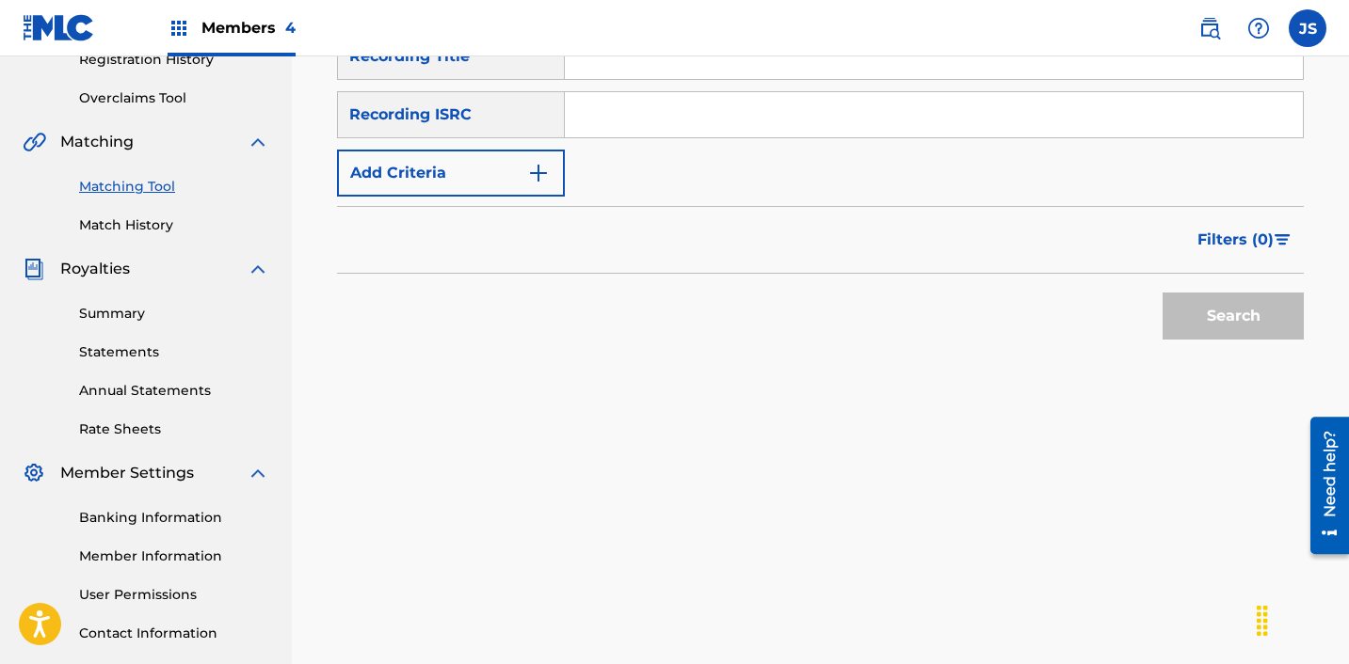
click at [743, 129] on input "Search Form" at bounding box center [934, 114] width 738 height 45
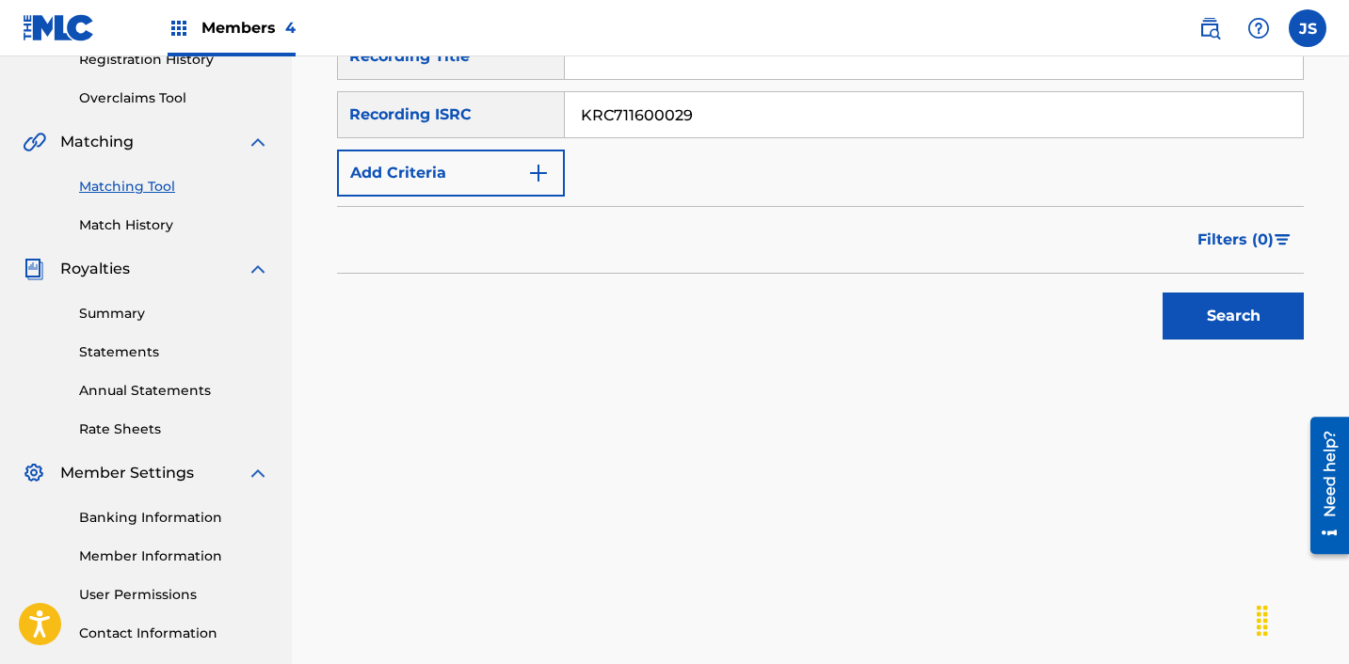
click at [1162, 293] on button "Search" at bounding box center [1232, 316] width 141 height 47
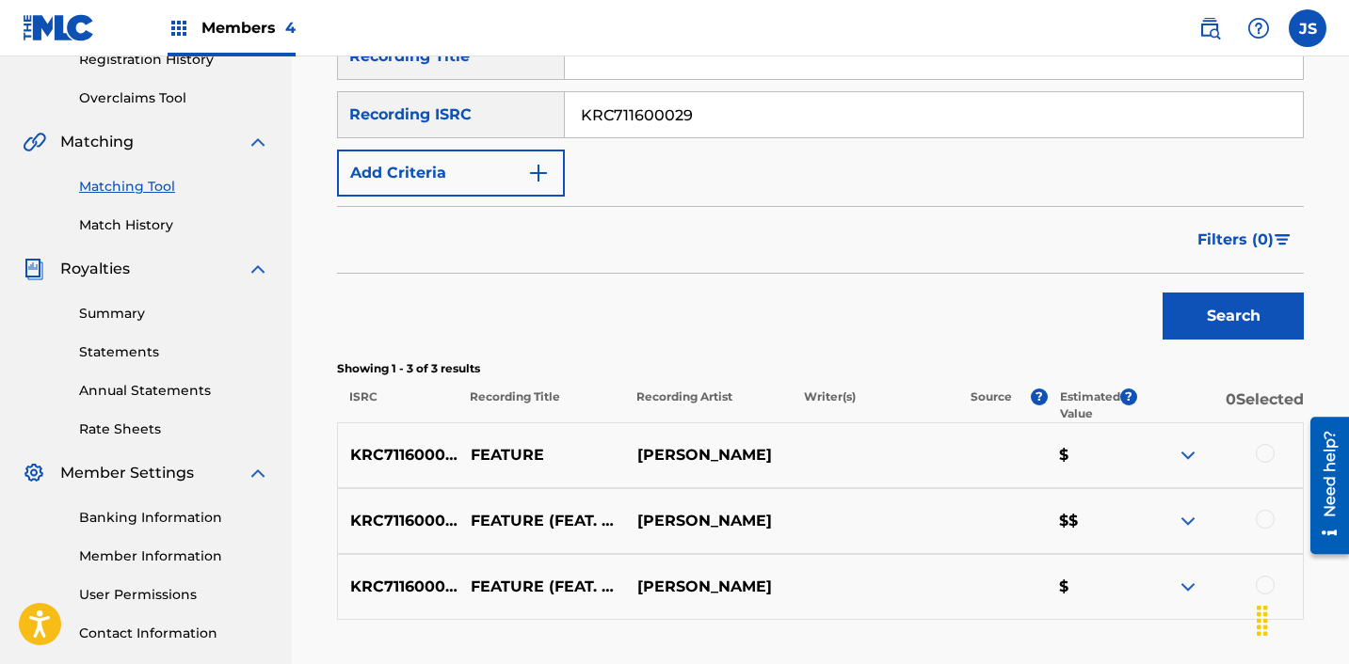
scroll to position [512, 0]
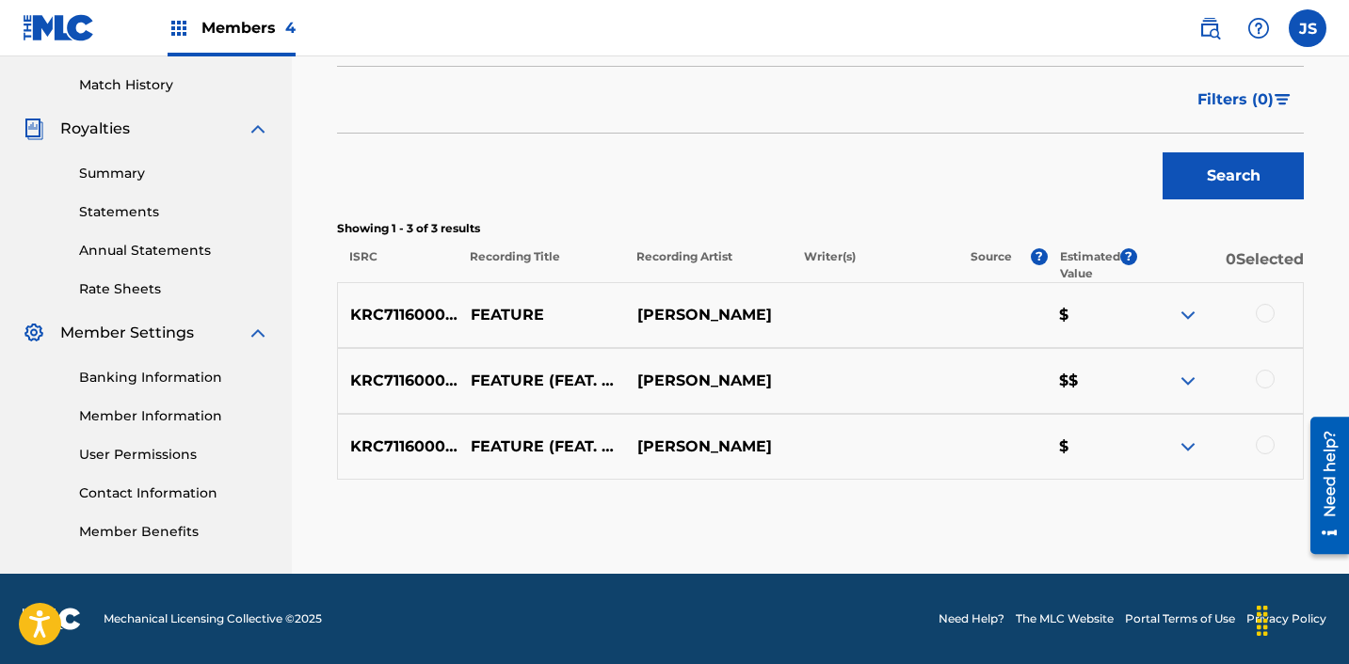
click at [1267, 315] on div at bounding box center [1264, 313] width 19 height 19
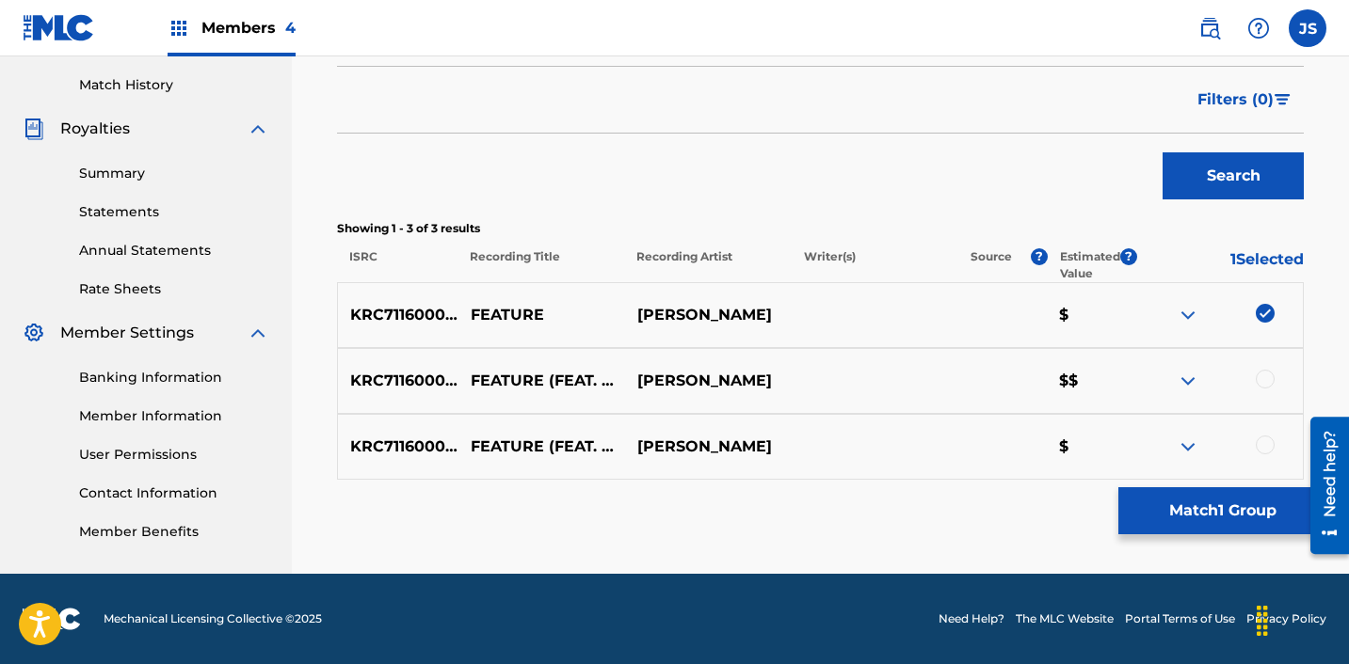
click at [1267, 367] on div "KRC711600029 FEATURE (FEAT. [PERSON_NAME]) [PERSON_NAME] [PERSON_NAME] $$" at bounding box center [820, 381] width 967 height 66
click at [1267, 376] on div at bounding box center [1264, 379] width 19 height 19
click at [1260, 451] on div at bounding box center [1264, 445] width 19 height 19
click at [1223, 511] on button "Match 3 Groups" at bounding box center [1222, 511] width 208 height 47
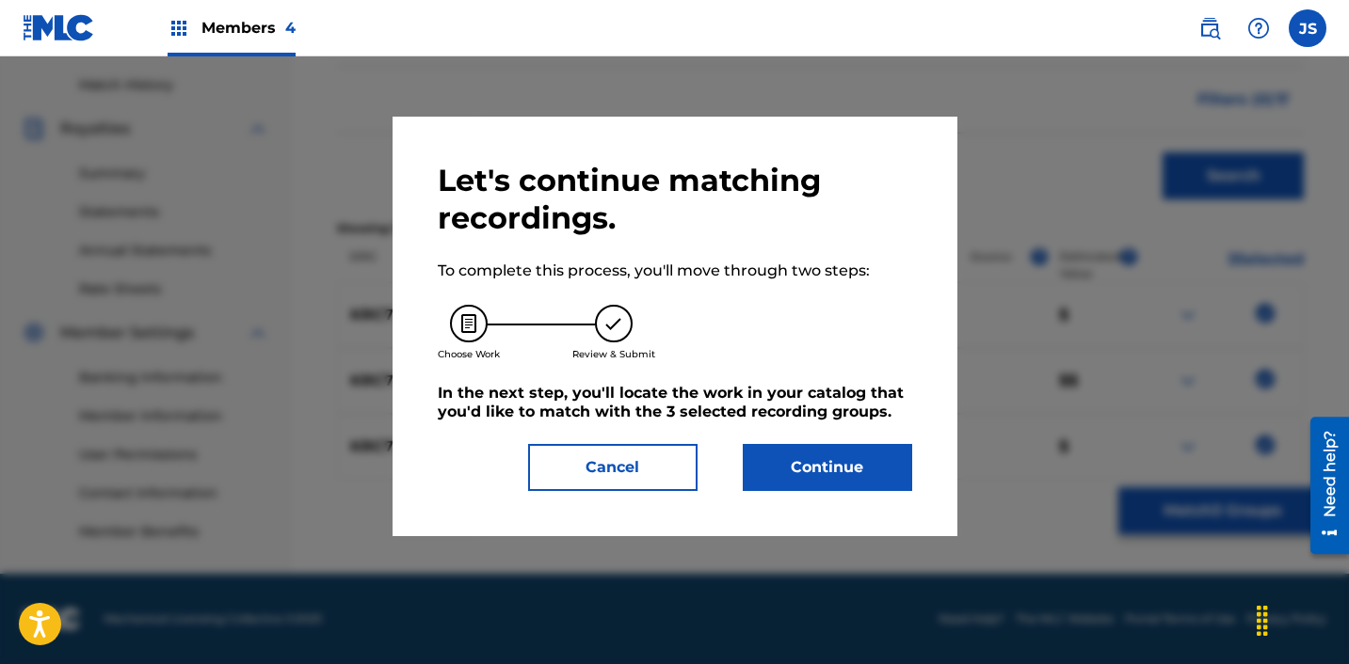
click at [895, 493] on div "Let's continue matching recordings. To complete this process, you'll move throu…" at bounding box center [674, 327] width 565 height 420
click at [886, 482] on button "Continue" at bounding box center [827, 467] width 169 height 47
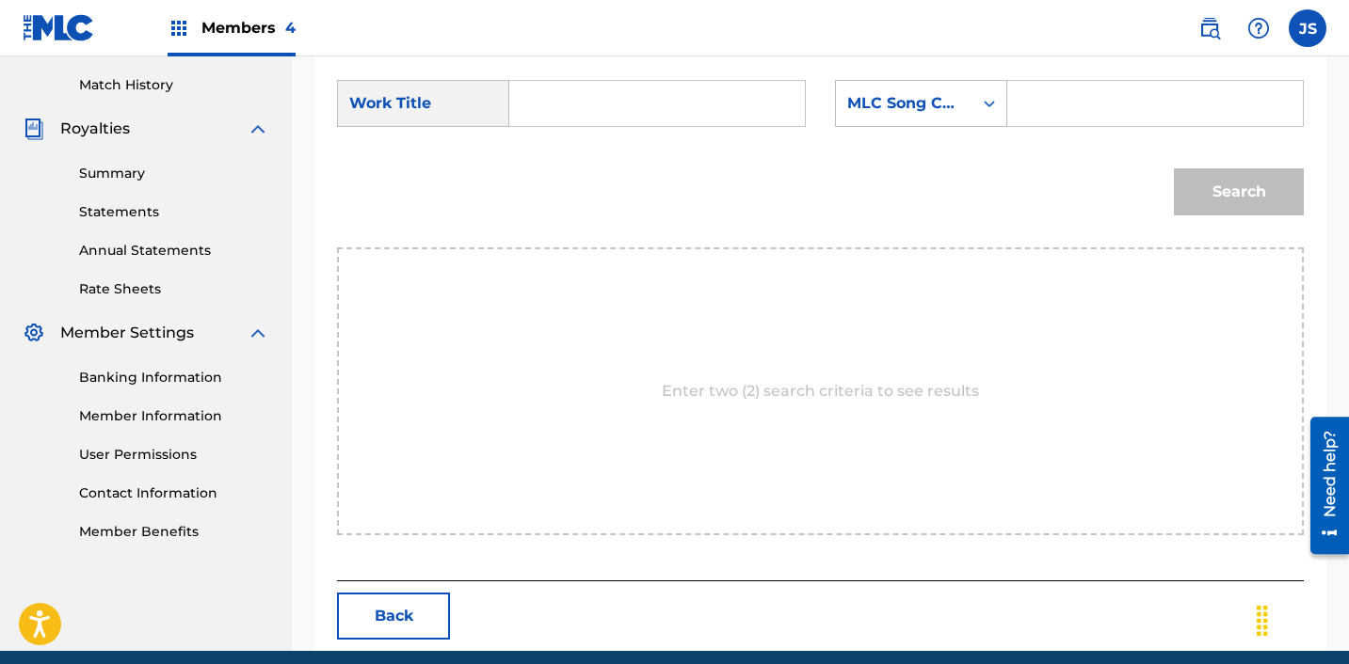
click at [640, 136] on div "SearchWithCriteria28c12c81-bc92-40d2-8ced-459b3eb0b910 Work Title SearchWithCri…" at bounding box center [820, 109] width 967 height 58
click at [640, 108] on input "Search Form" at bounding box center [657, 103] width 264 height 45
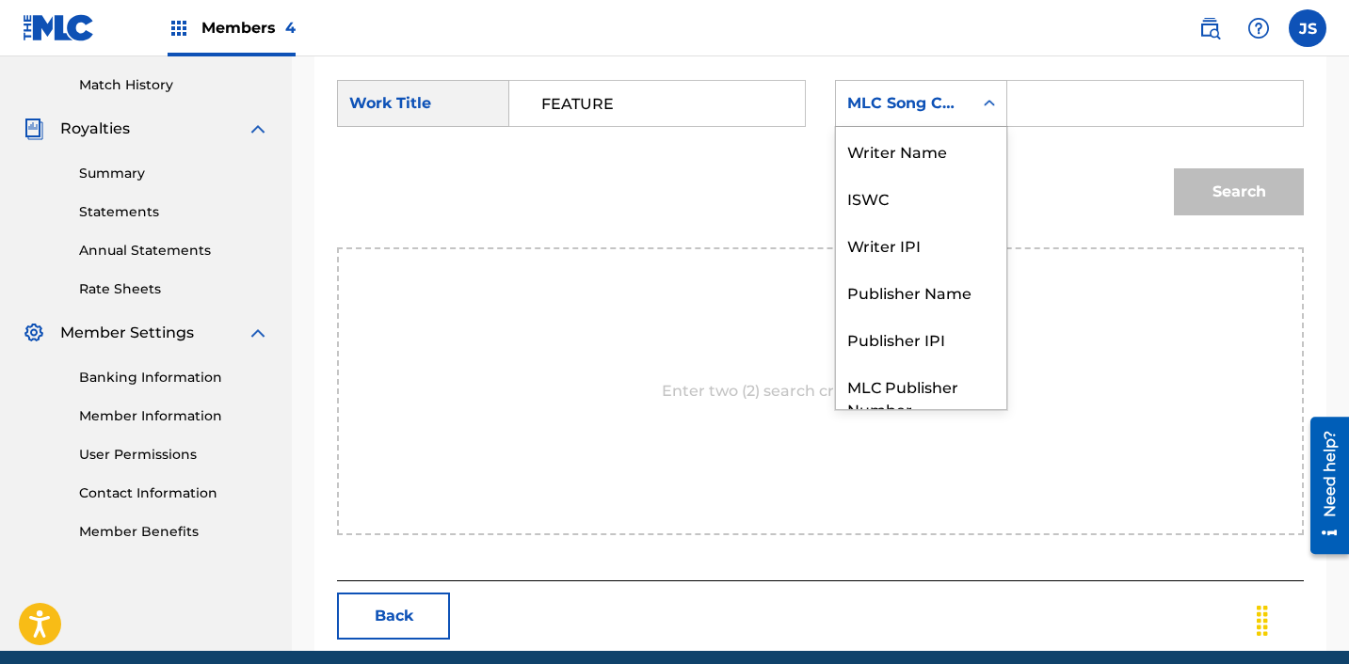
click at [945, 117] on div "MLC Song Code" at bounding box center [904, 104] width 136 height 36
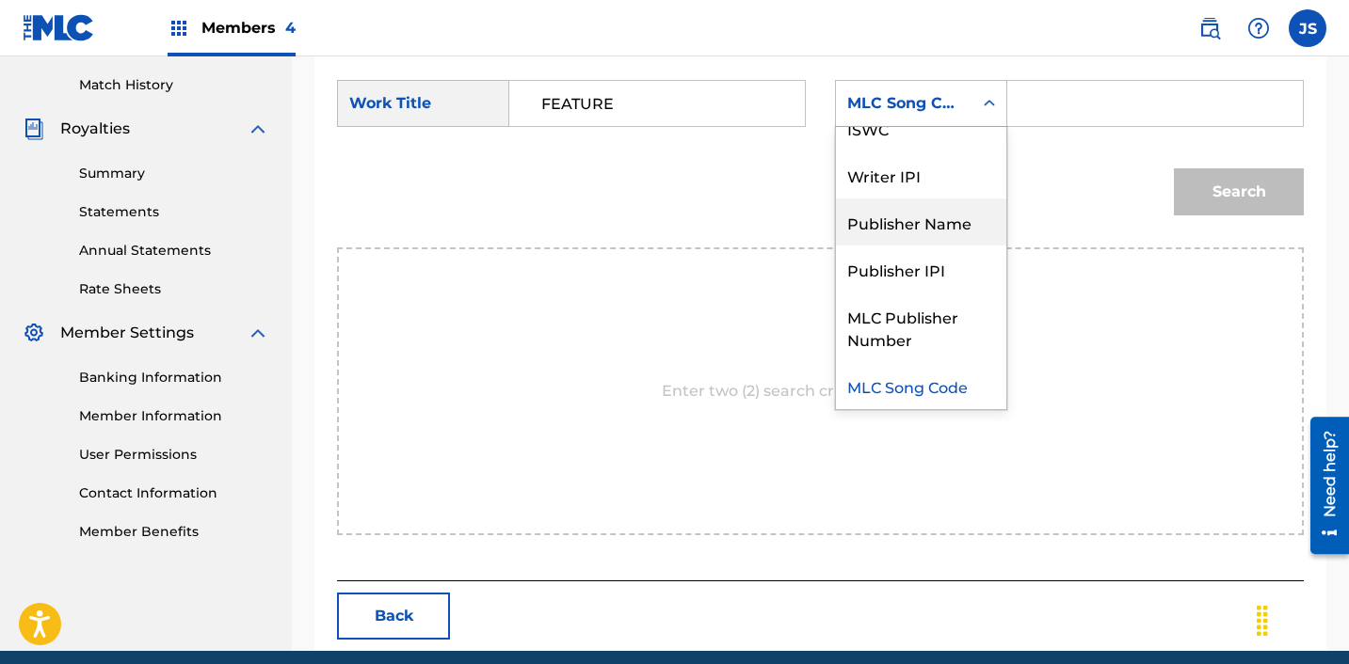
click at [955, 214] on div "Publisher Name" at bounding box center [921, 222] width 170 height 47
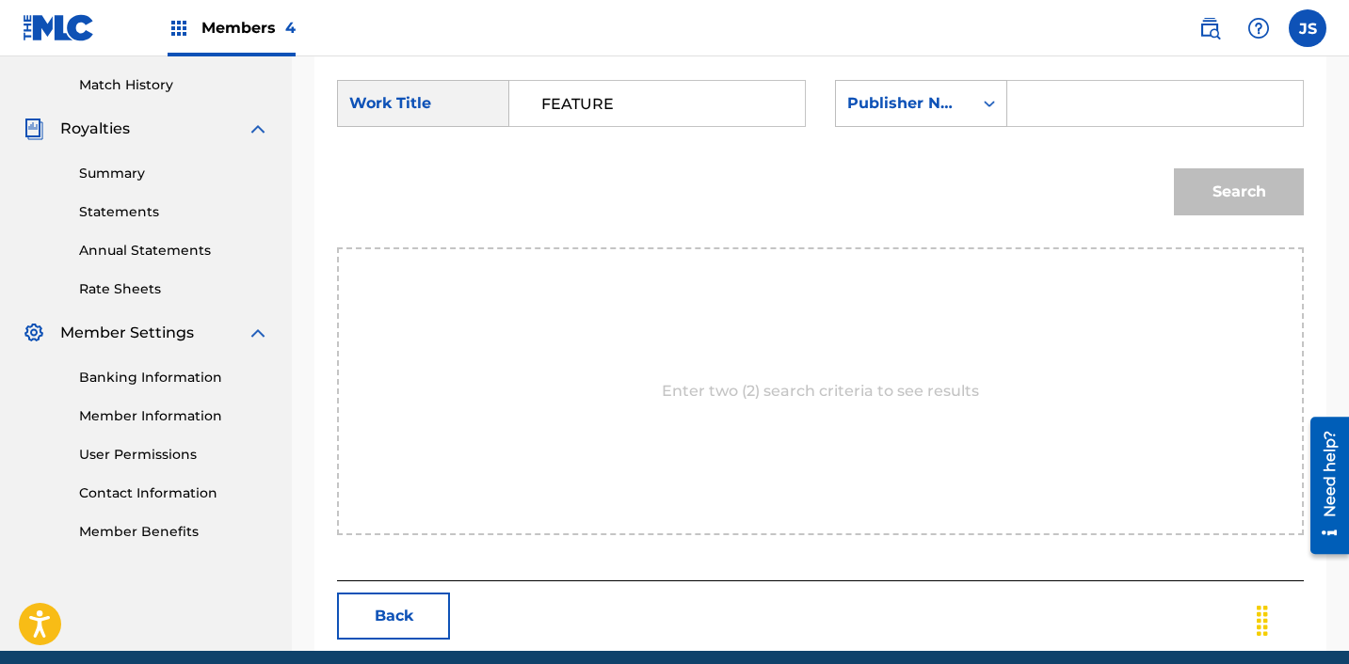
click at [1104, 71] on form "SearchWithCriteria28c12c81-bc92-40d2-8ced-459b3eb0b910 Work Title FEATURE Searc…" at bounding box center [820, 152] width 967 height 190
click at [1095, 97] on input "Search Form" at bounding box center [1155, 103] width 264 height 45
click at [1187, 175] on button "Search" at bounding box center [1239, 191] width 130 height 47
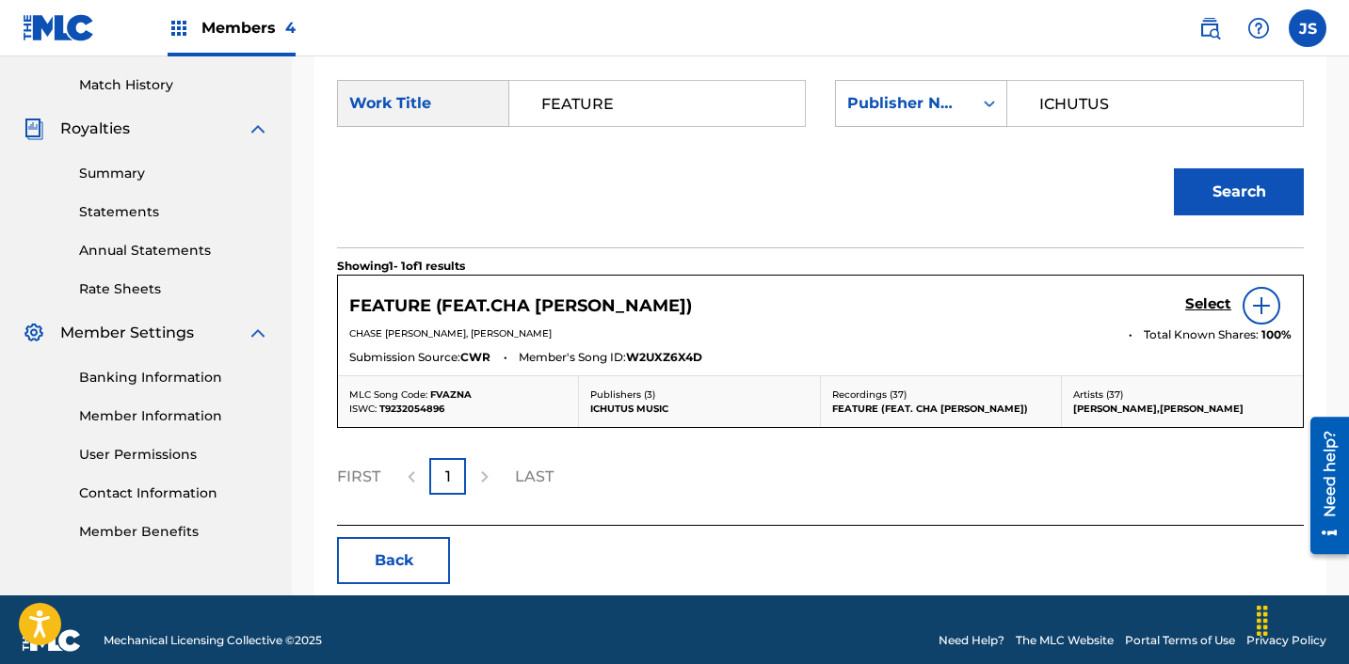
scroll to position [534, 0]
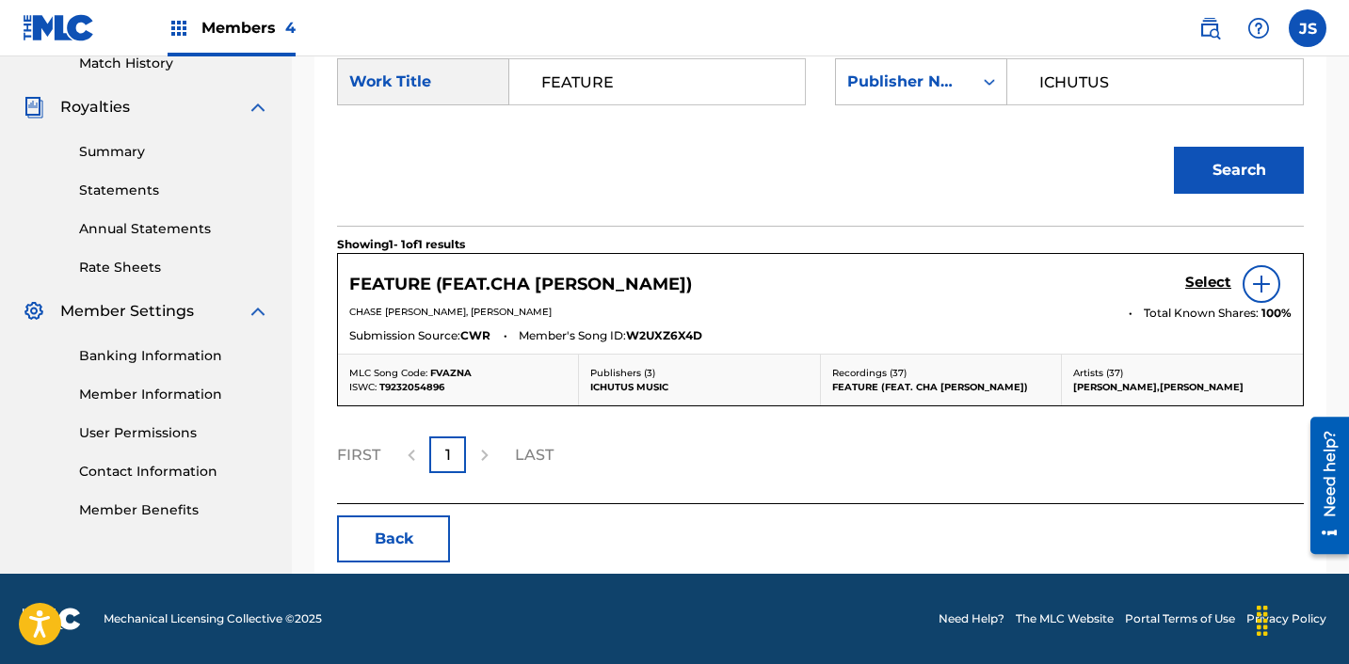
click at [1220, 288] on h5 "Select" at bounding box center [1208, 283] width 46 height 18
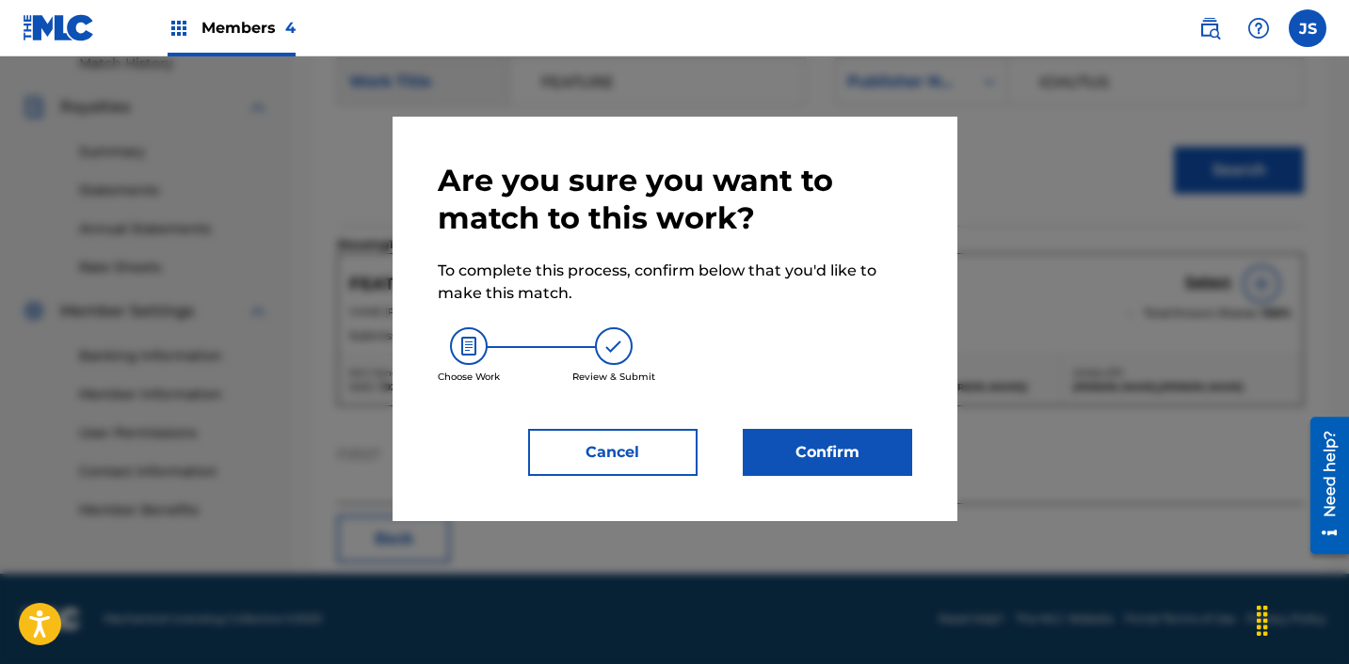
click at [881, 462] on button "Confirm" at bounding box center [827, 452] width 169 height 47
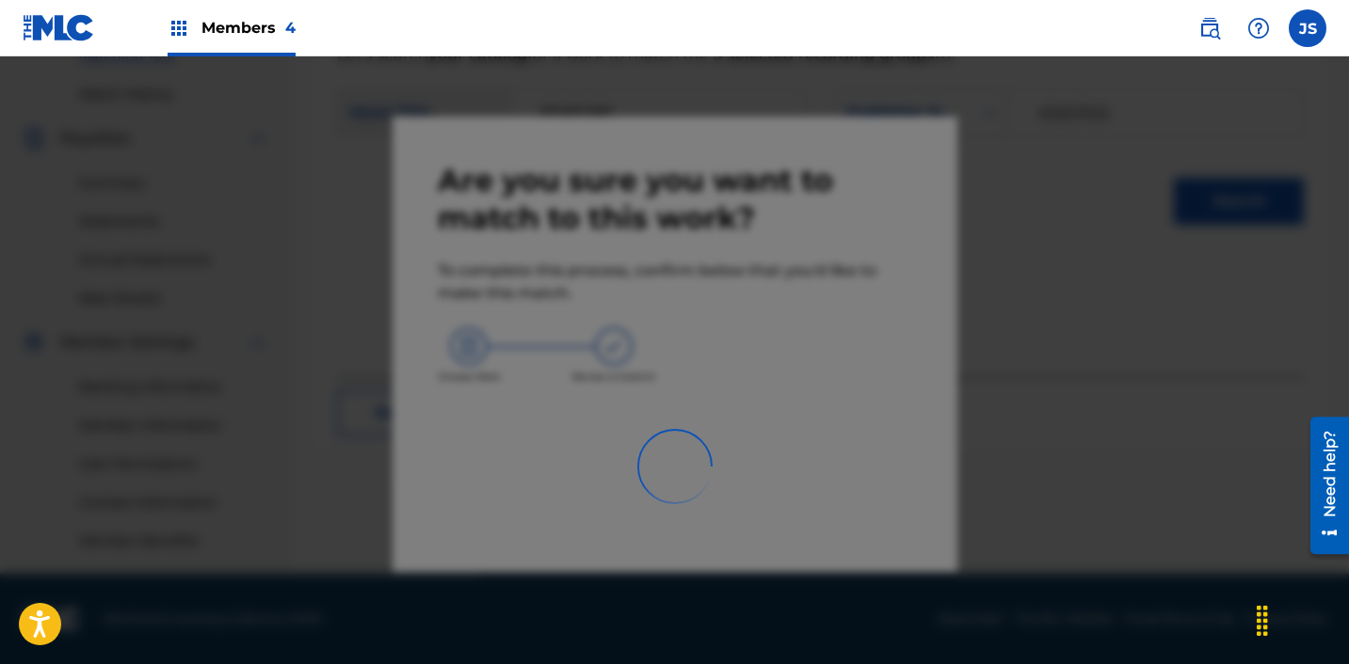
scroll to position [503, 0]
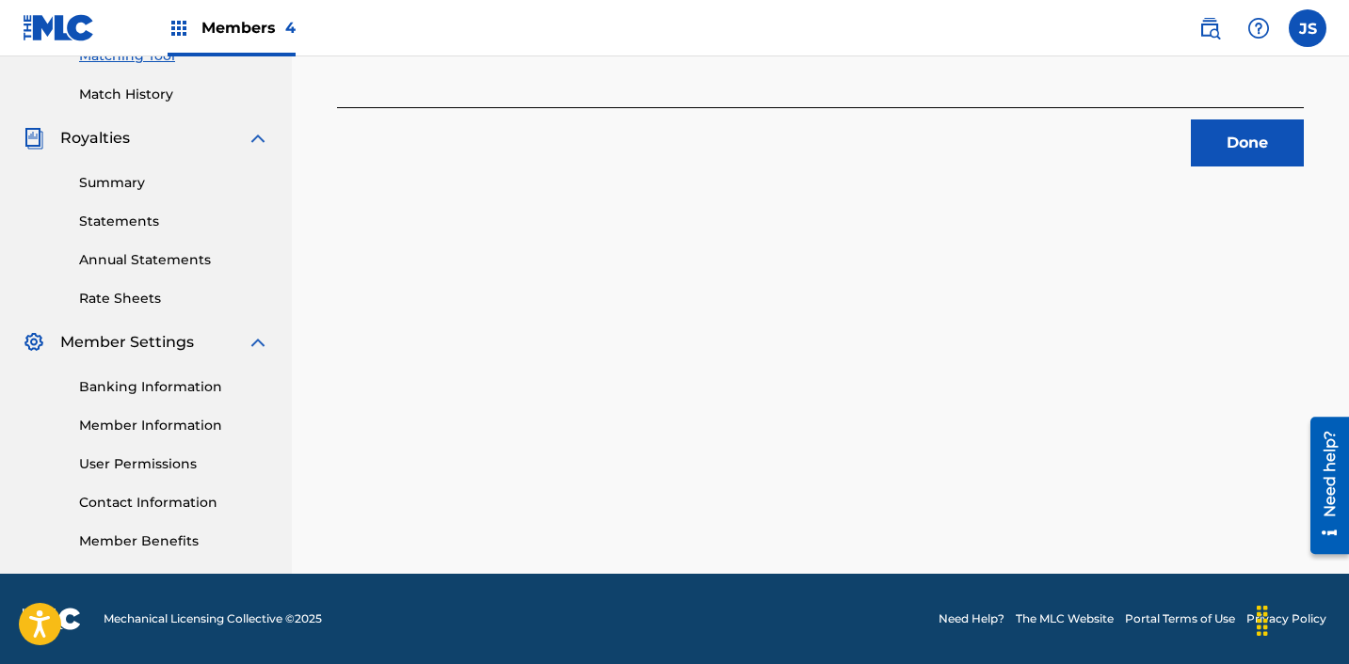
click at [124, 101] on link "Match History" at bounding box center [174, 95] width 190 height 20
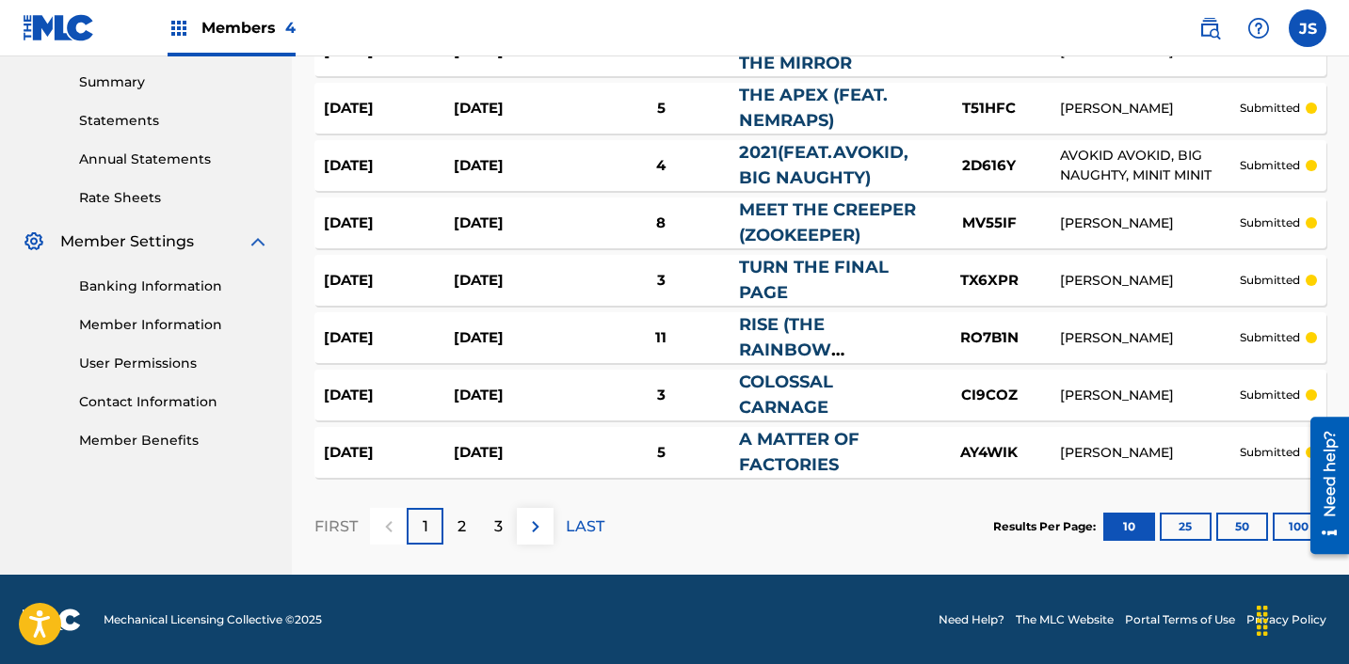
scroll to position [604, 0]
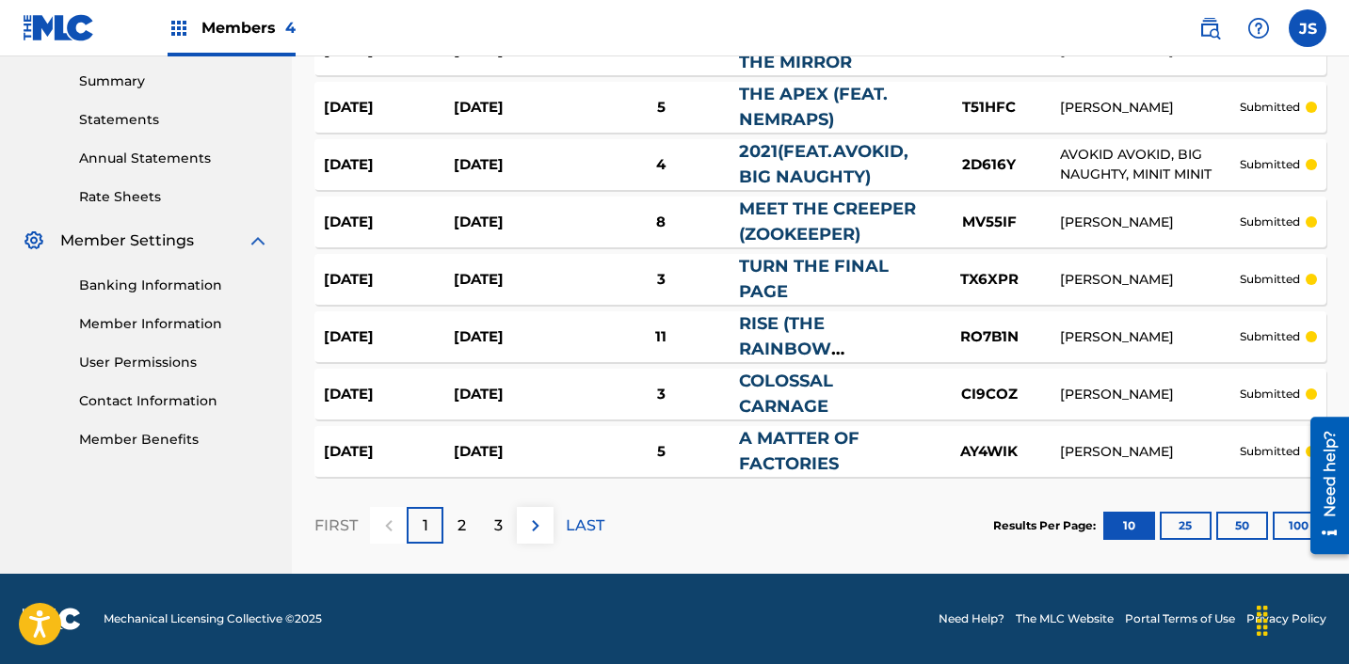
click at [457, 531] on p "2" at bounding box center [461, 526] width 8 height 23
click at [483, 528] on div "3" at bounding box center [498, 525] width 37 height 37
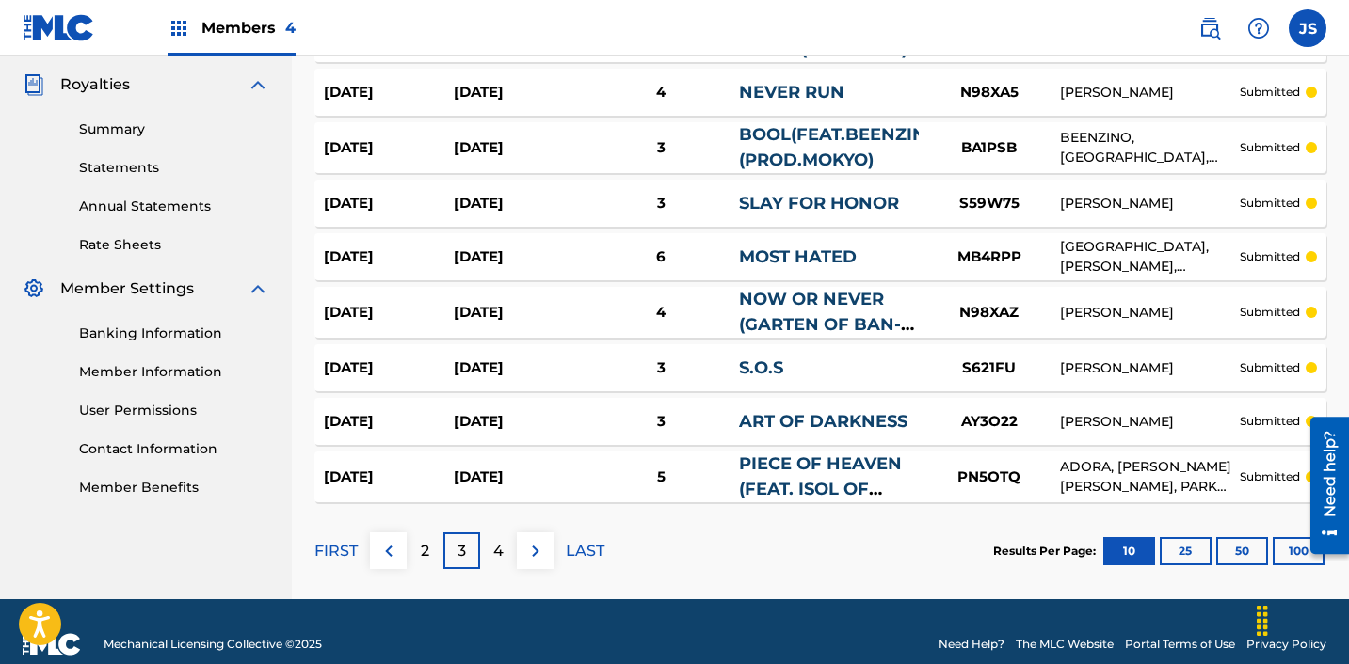
scroll to position [582, 0]
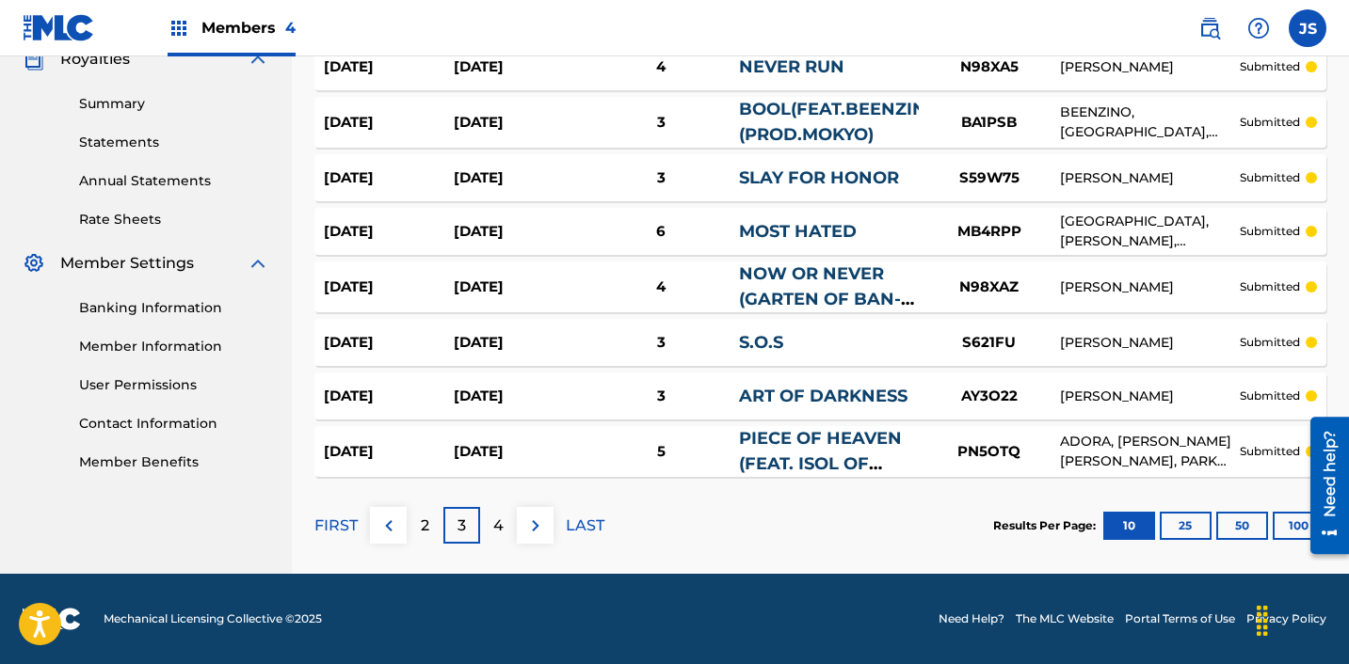
click at [510, 526] on div "4" at bounding box center [498, 525] width 37 height 37
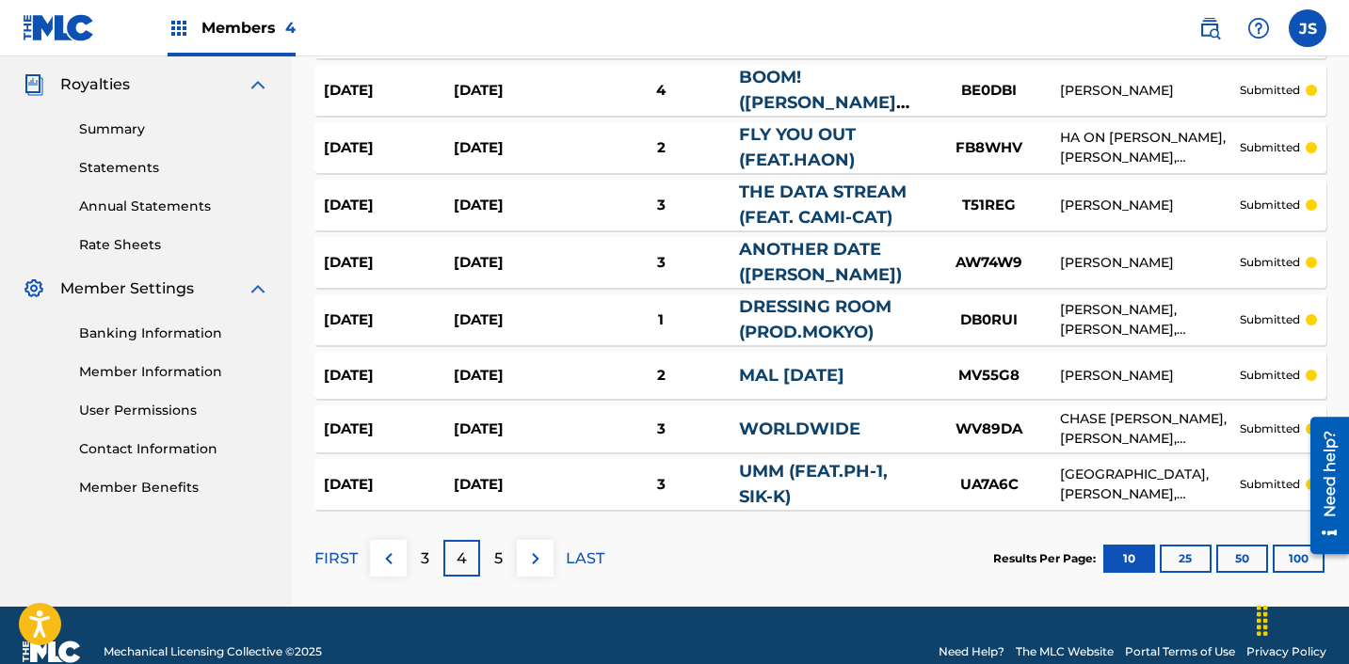
scroll to position [572, 0]
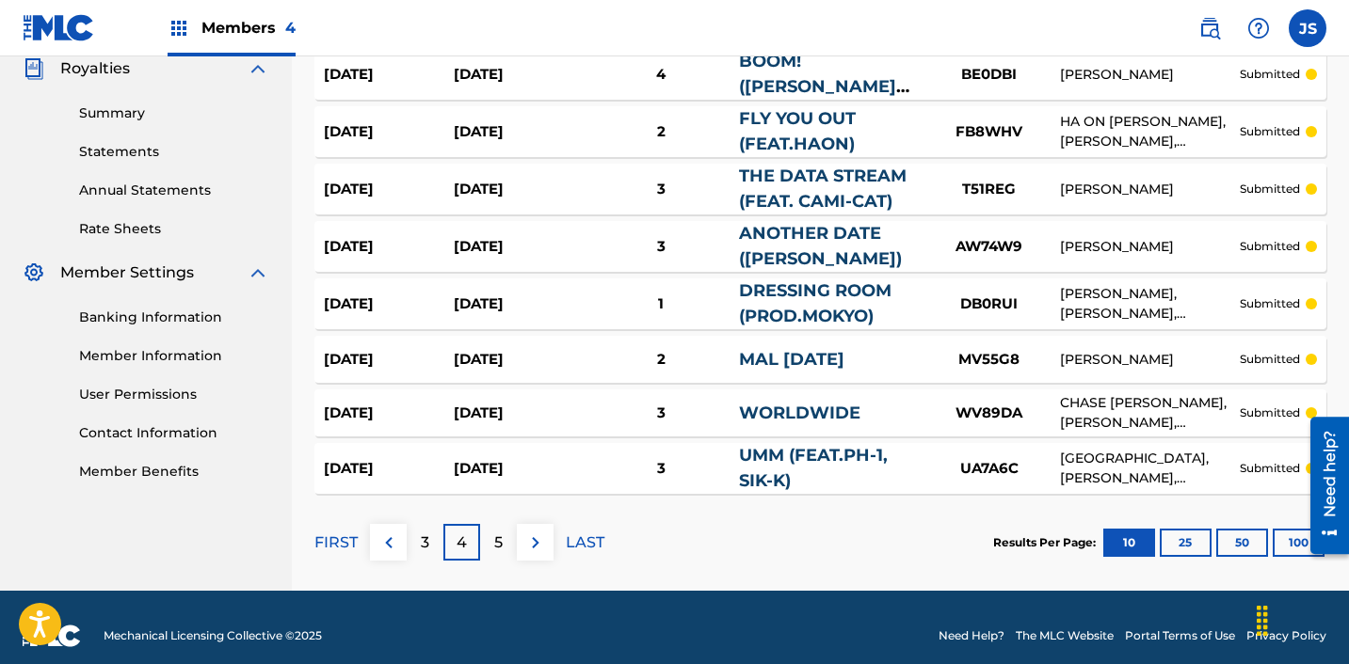
click at [511, 545] on div "5" at bounding box center [498, 542] width 37 height 37
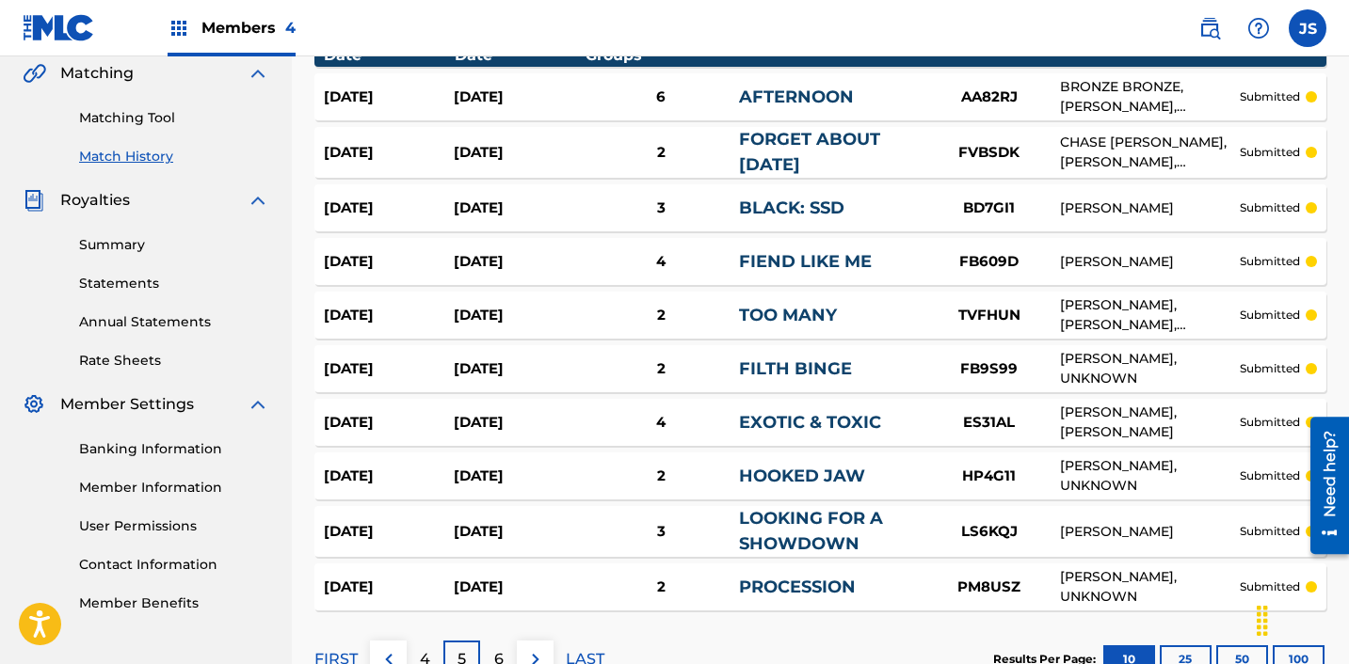
scroll to position [574, 0]
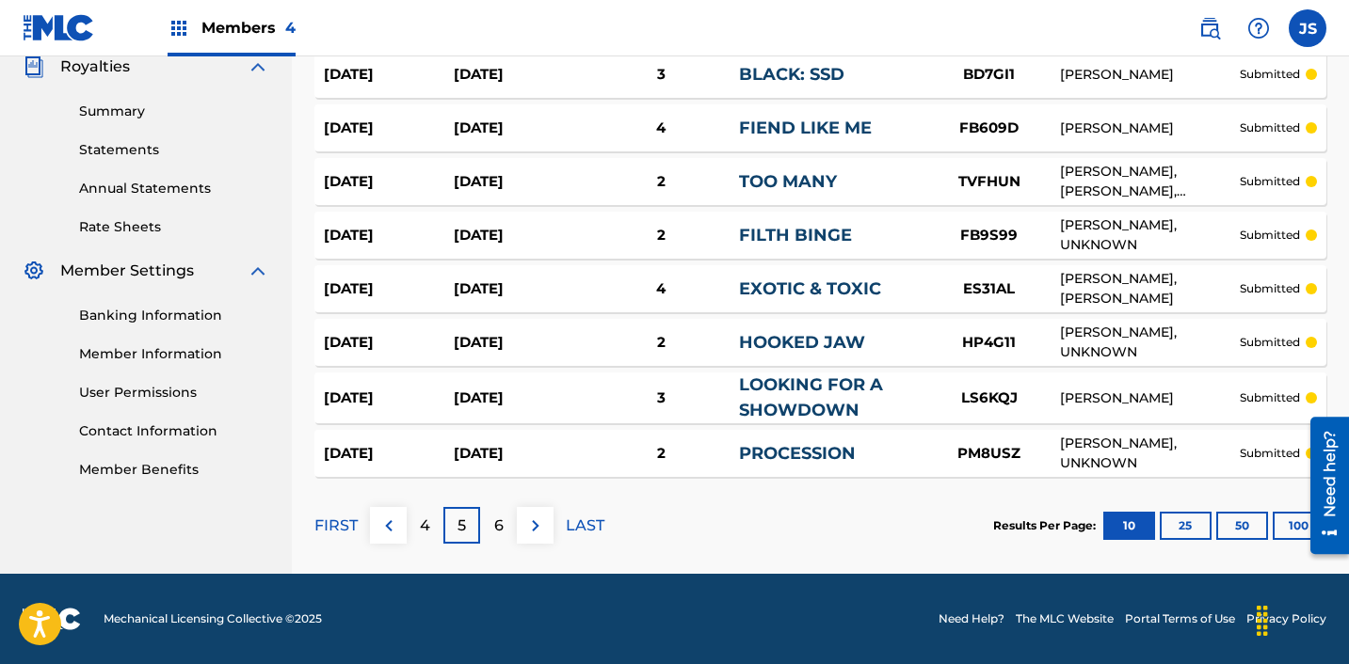
click at [502, 525] on p "6" at bounding box center [498, 526] width 9 height 23
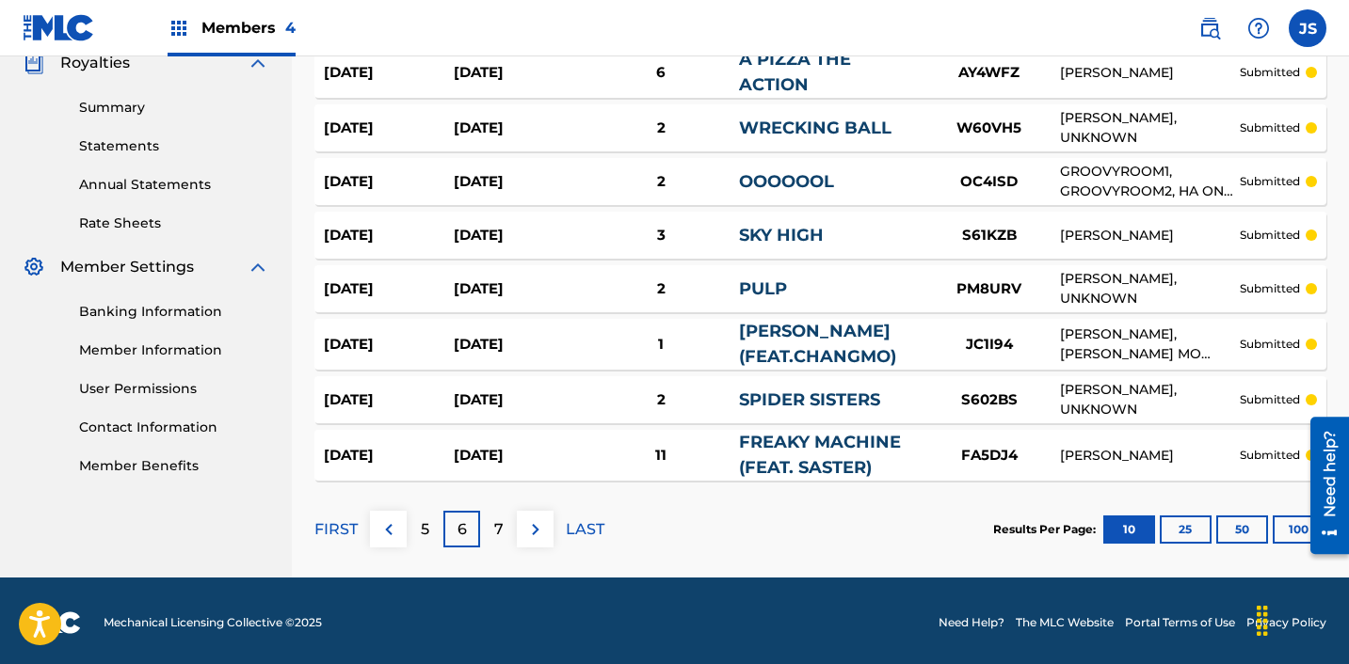
click at [498, 519] on p "7" at bounding box center [498, 530] width 9 height 23
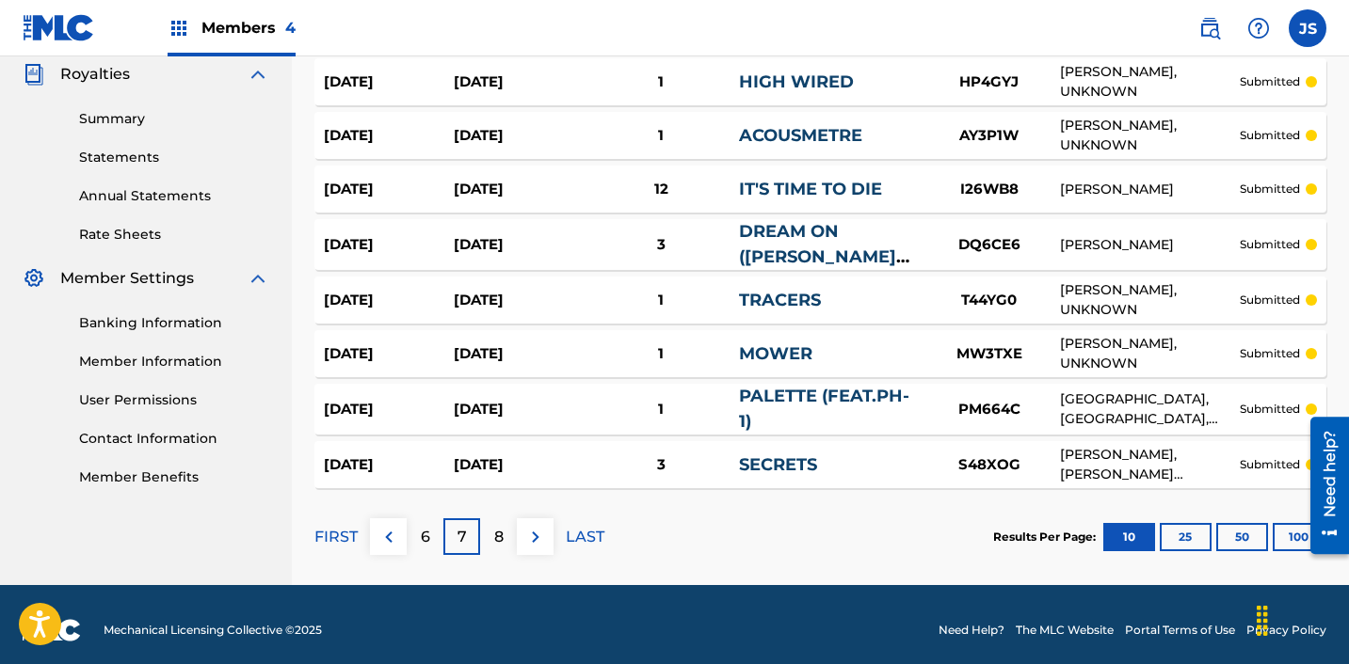
scroll to position [566, 0]
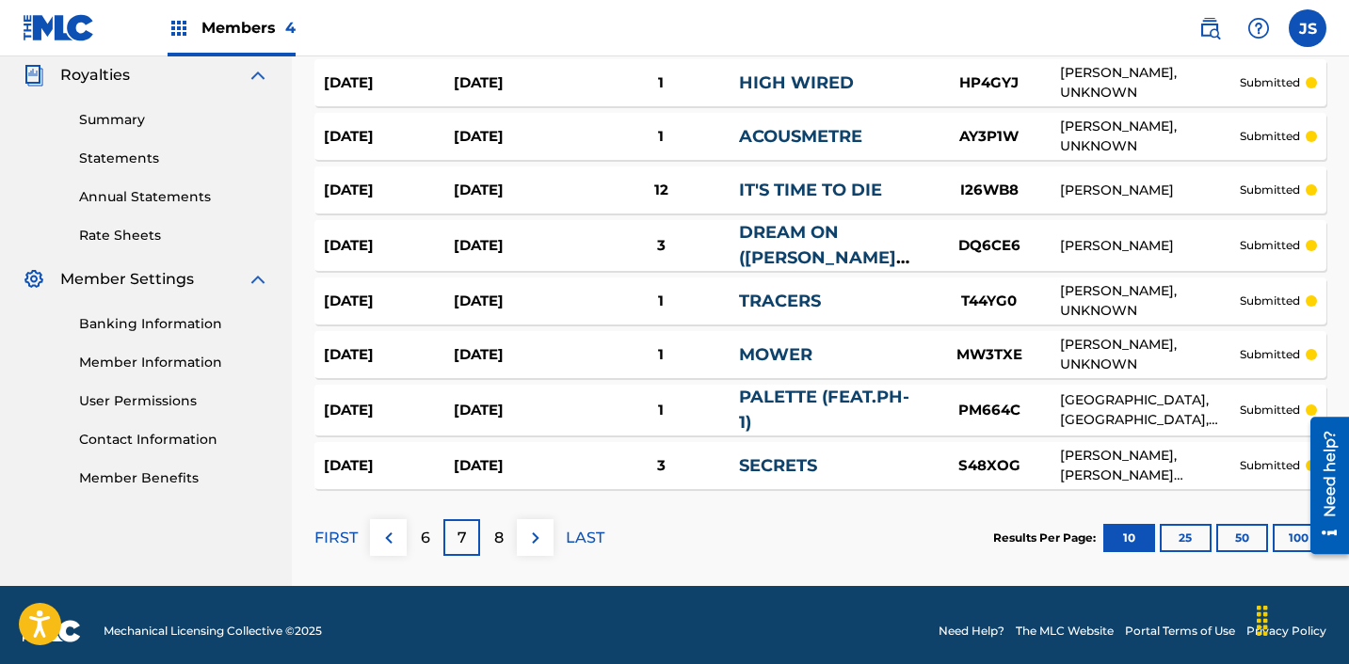
click at [852, 413] on div "PALETTE (FEAT.PH-1)" at bounding box center [829, 410] width 180 height 51
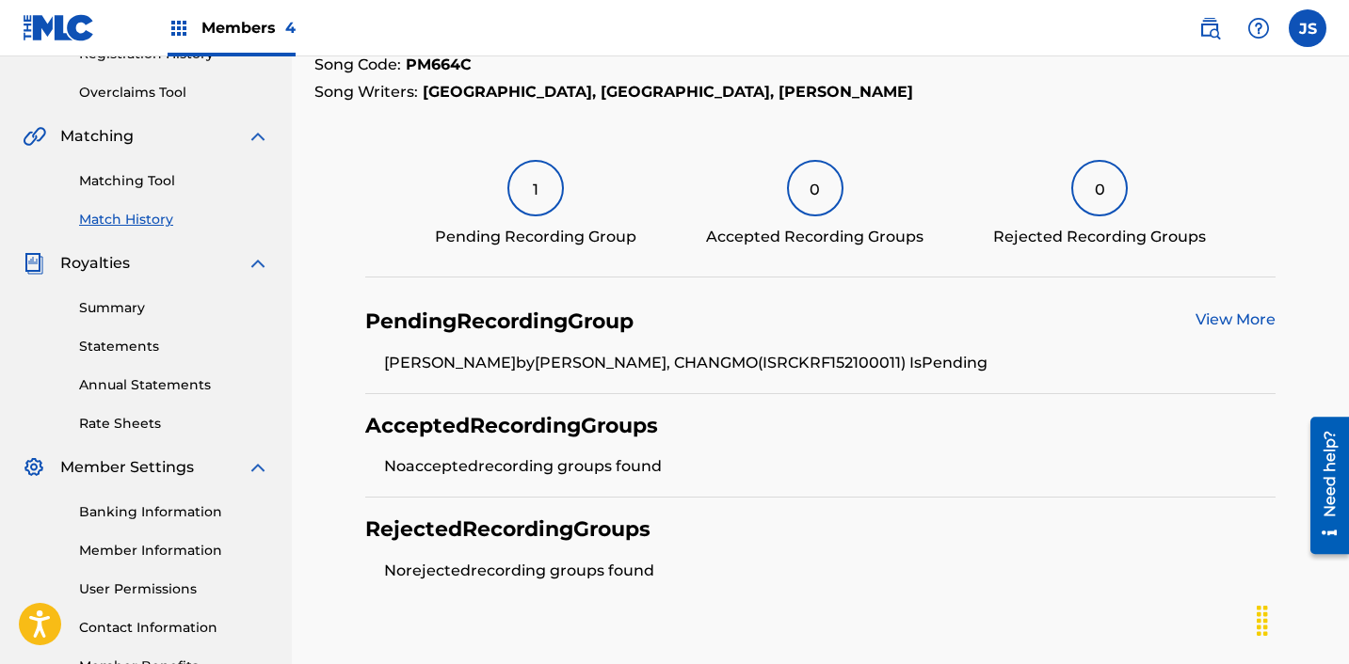
scroll to position [315, 0]
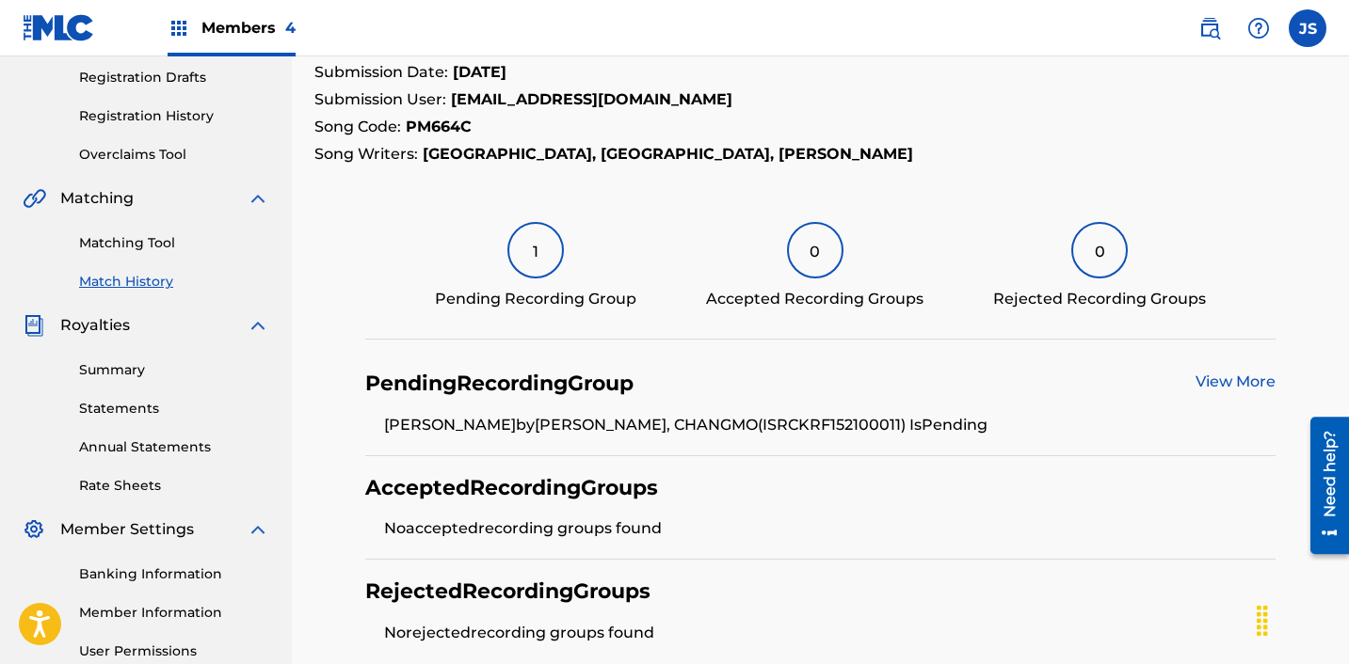
click at [1251, 364] on div "Pending Recording Group View More [PERSON_NAME] by [PERSON_NAME], CHANGMO (ISRC…" at bounding box center [820, 404] width 911 height 104
click at [1239, 380] on link "View More" at bounding box center [1235, 382] width 80 height 18
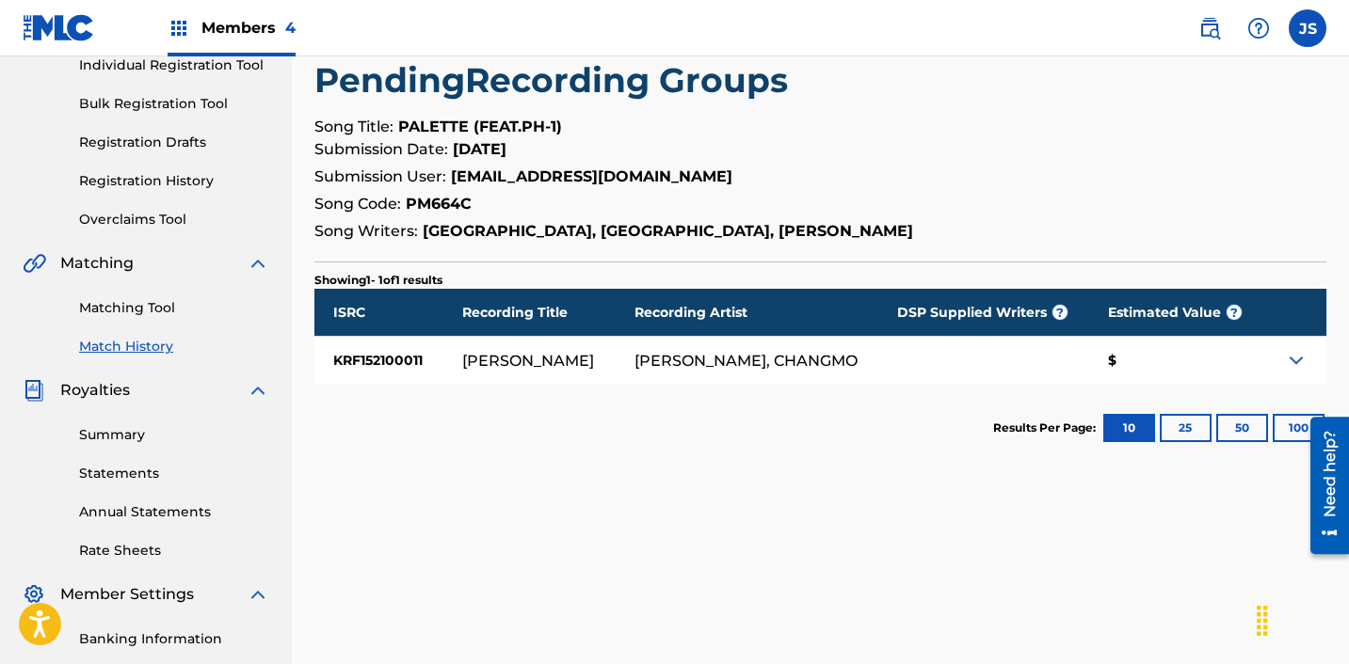
scroll to position [263, 0]
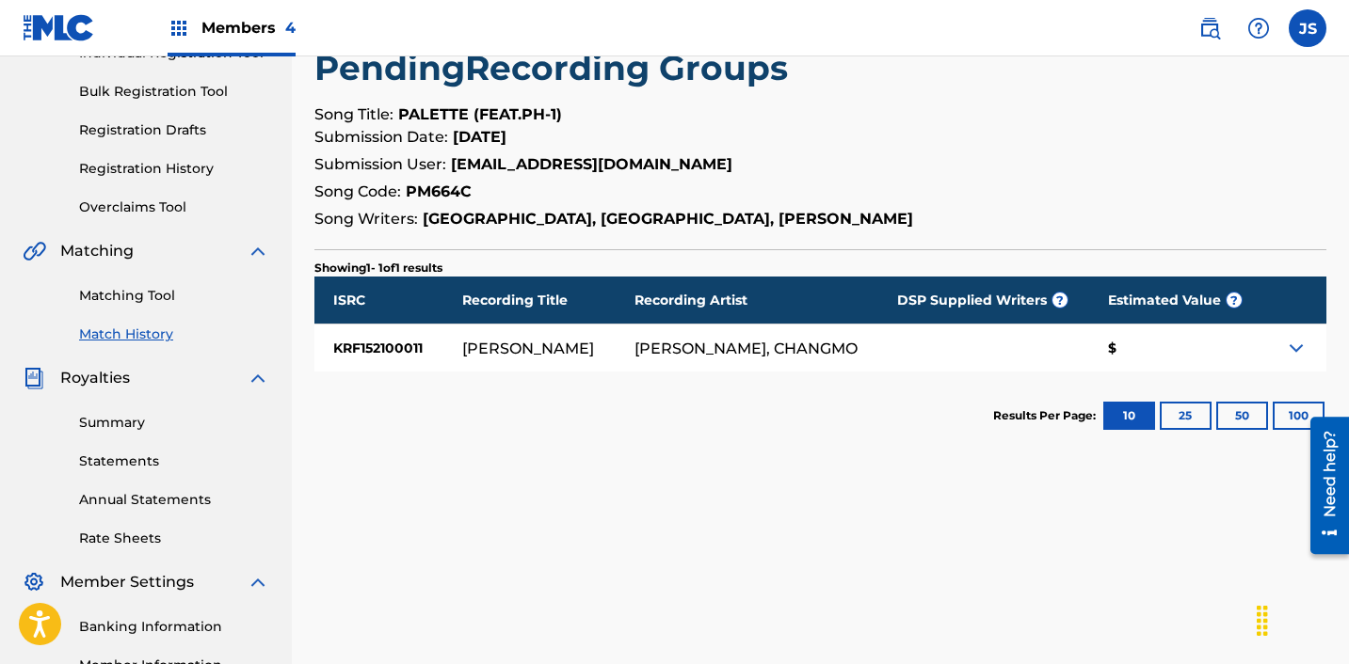
click at [1301, 348] on img at bounding box center [1296, 348] width 23 height 23
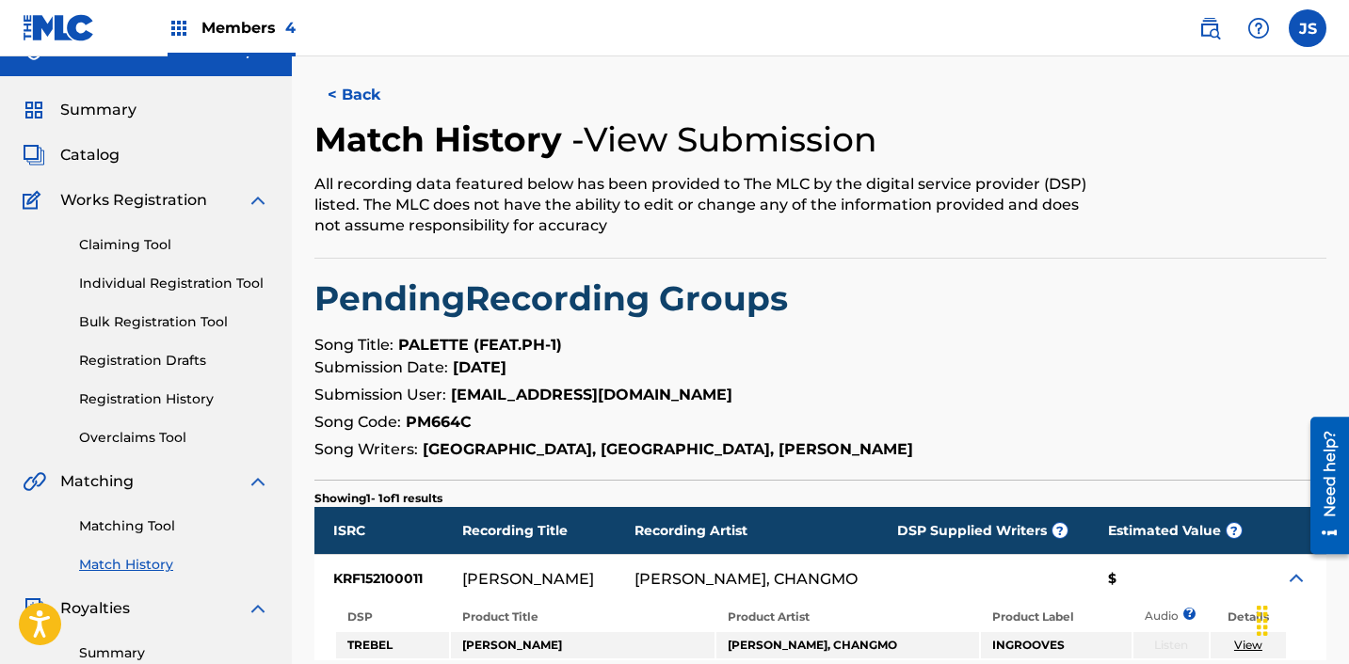
scroll to position [16, 0]
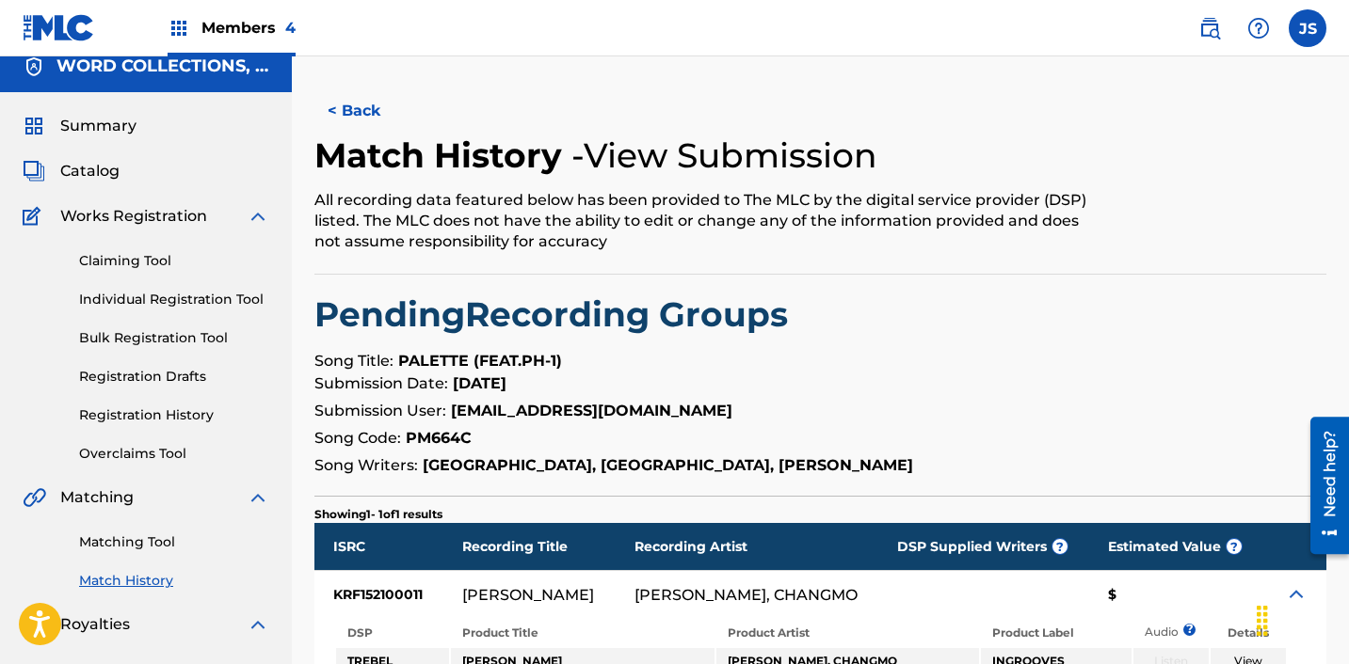
click at [355, 118] on button "< Back" at bounding box center [370, 111] width 113 height 47
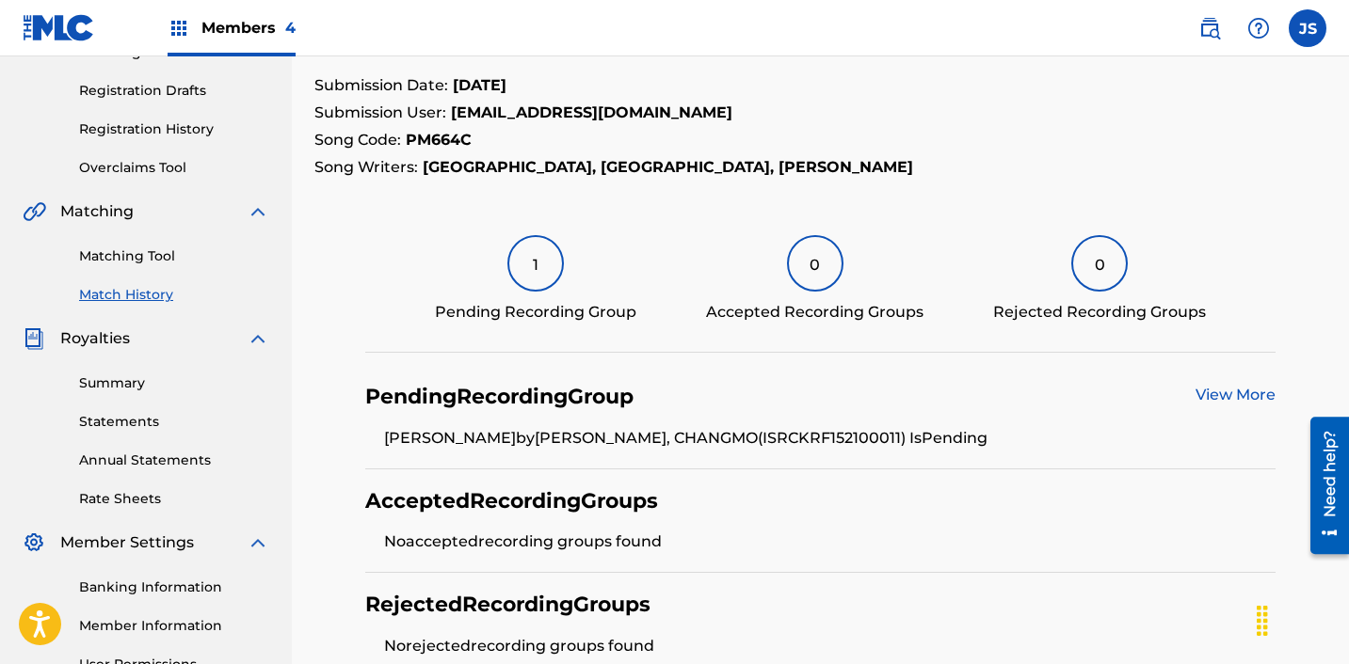
scroll to position [299, 0]
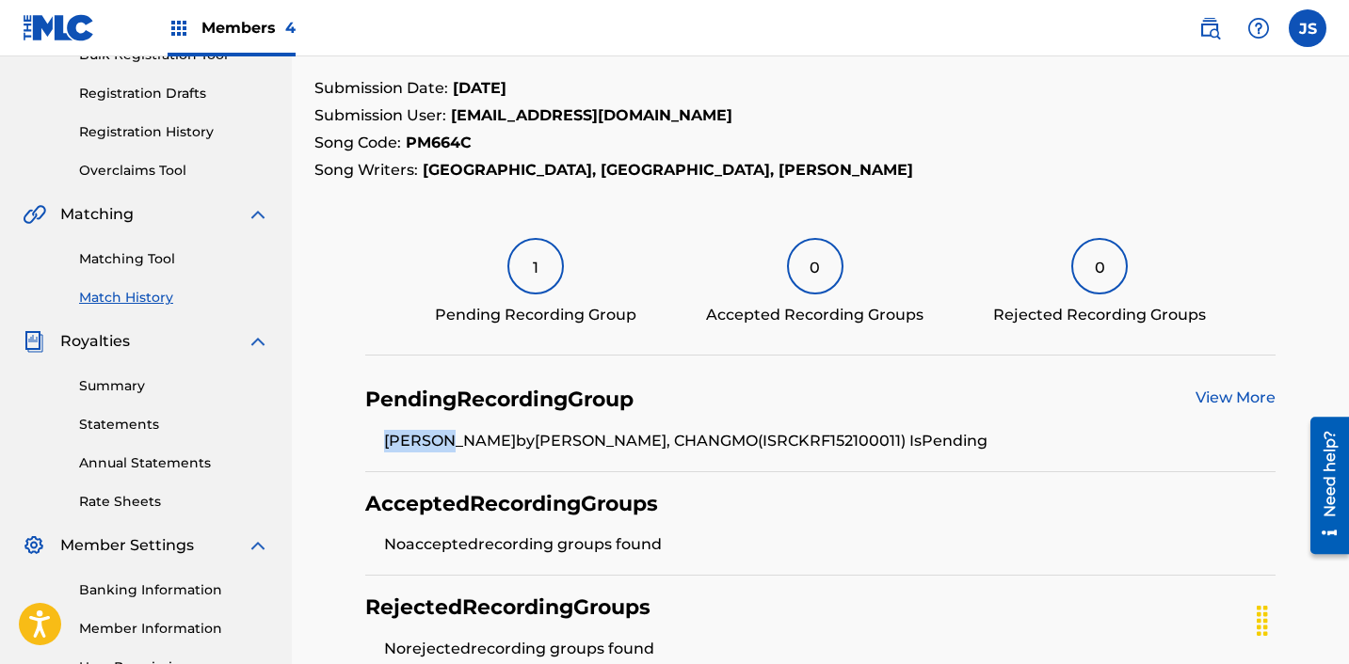
drag, startPoint x: 385, startPoint y: 442, endPoint x: 457, endPoint y: 446, distance: 72.6
click at [457, 446] on li "[PERSON_NAME] by [PERSON_NAME], CHANGMO (ISRC KRF152100011 ) Is Pending" at bounding box center [830, 441] width 892 height 23
click at [558, 447] on li "[PERSON_NAME] by [PERSON_NAME], CHANGMO (ISRC KRF152100011 ) Is Pending" at bounding box center [830, 441] width 892 height 23
click at [822, 451] on li "[PERSON_NAME] by [PERSON_NAME], CHANGMO (ISRC KRF152100011 ) Is Pending" at bounding box center [830, 441] width 892 height 23
click at [822, 441] on li "[PERSON_NAME] by [PERSON_NAME], CHANGMO (ISRC KRF152100011 ) Is Pending" at bounding box center [830, 441] width 892 height 23
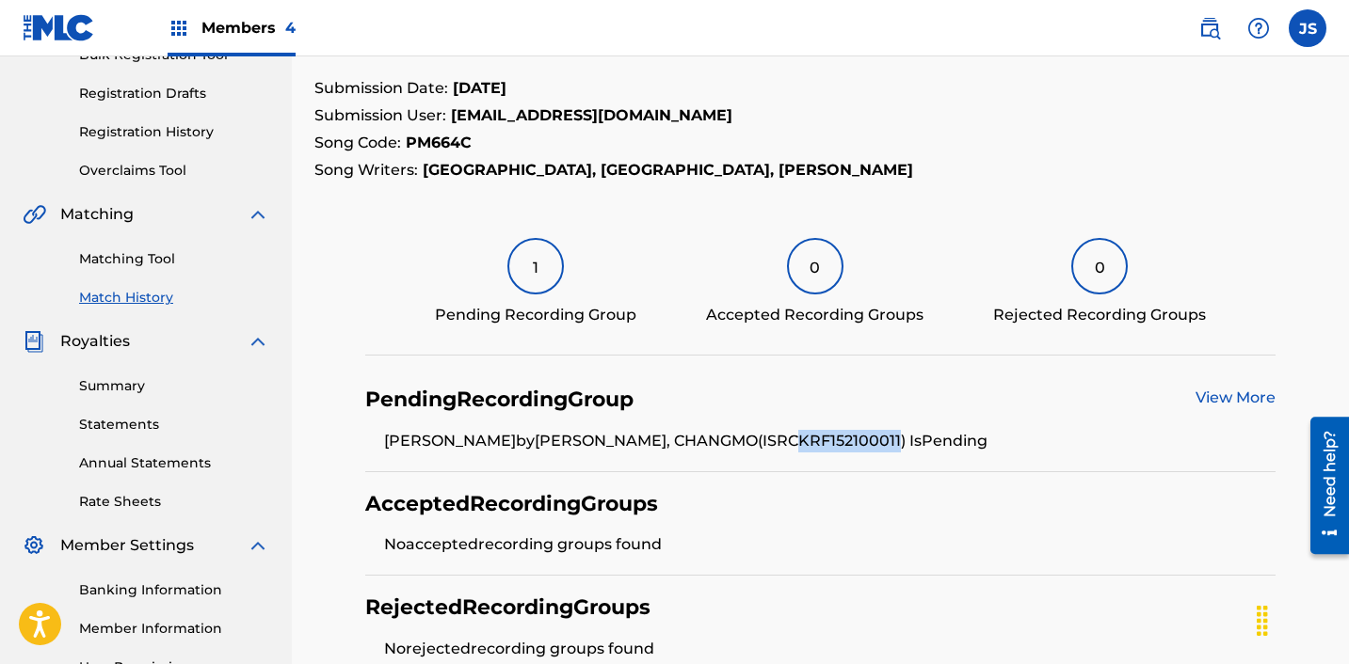
click at [822, 441] on li "[PERSON_NAME] by [PERSON_NAME], CHANGMO (ISRC KRF152100011 ) Is Pending" at bounding box center [830, 441] width 892 height 23
copy li "KRF152100011"
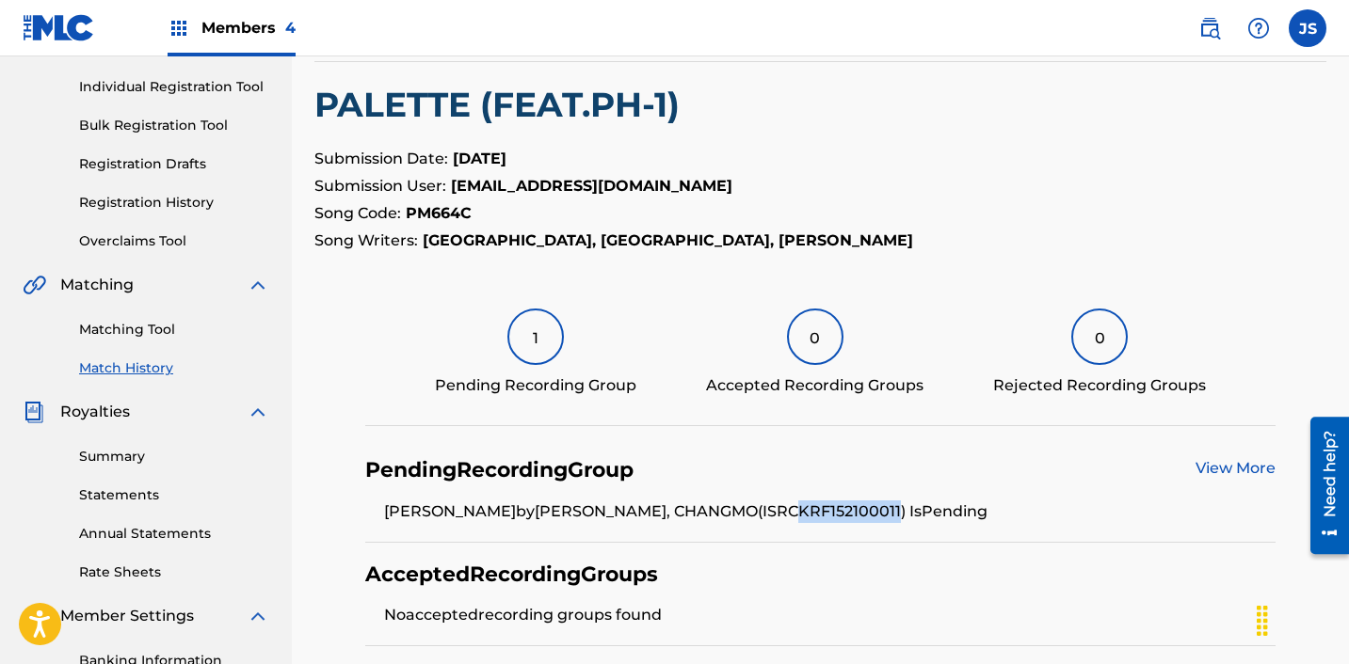
scroll to position [225, 0]
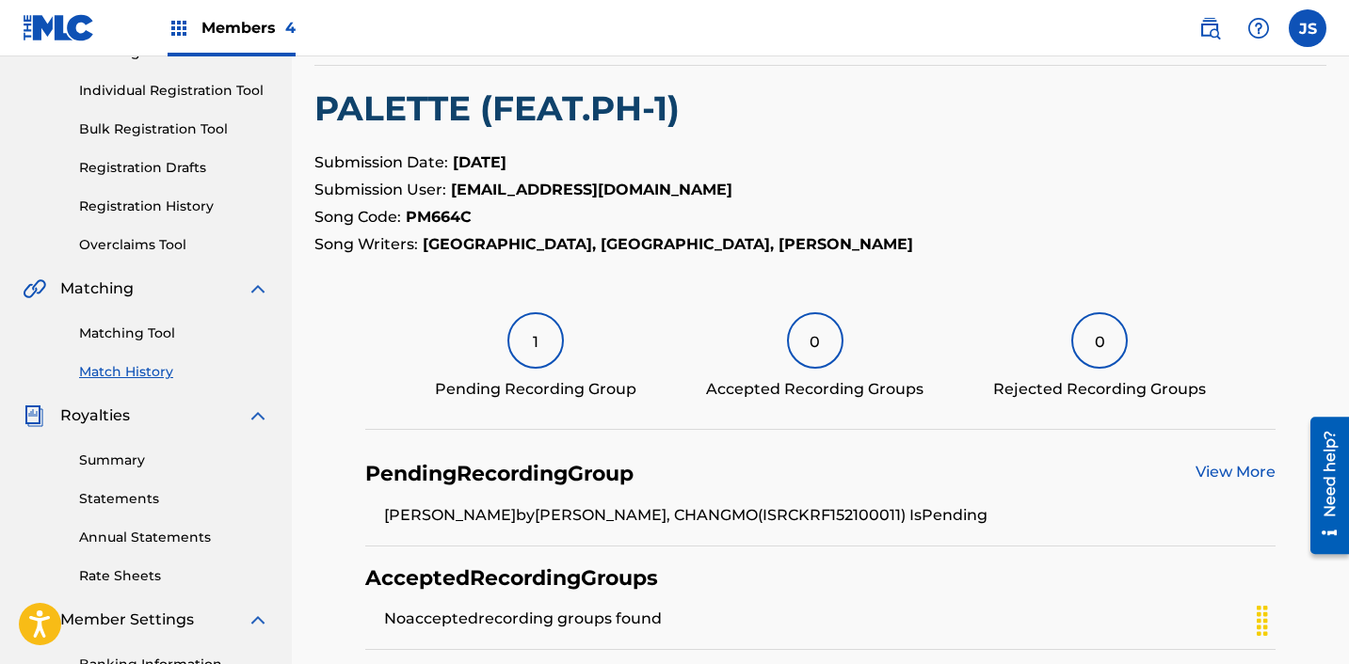
click at [454, 215] on strong "PM664C" at bounding box center [439, 217] width 66 height 18
copy strong "PM664C"
click at [93, 336] on link "Matching Tool" at bounding box center [174, 334] width 190 height 20
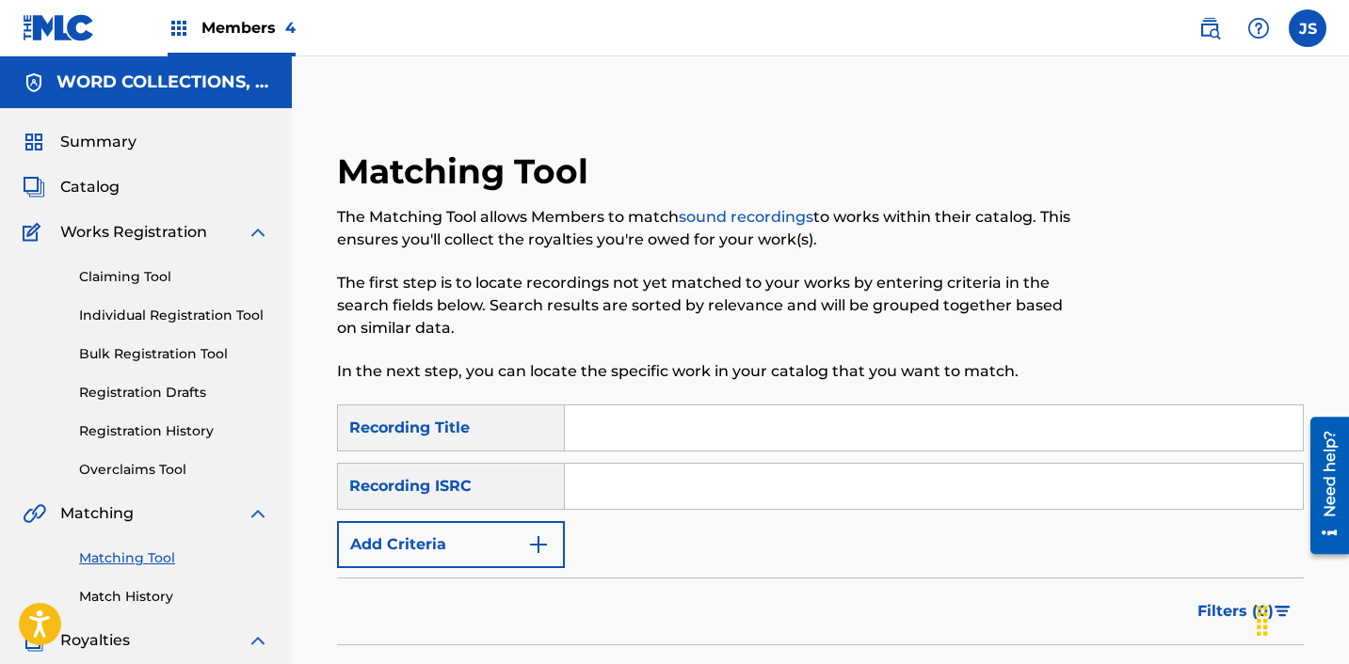
click at [664, 480] on input "Search Form" at bounding box center [934, 486] width 738 height 45
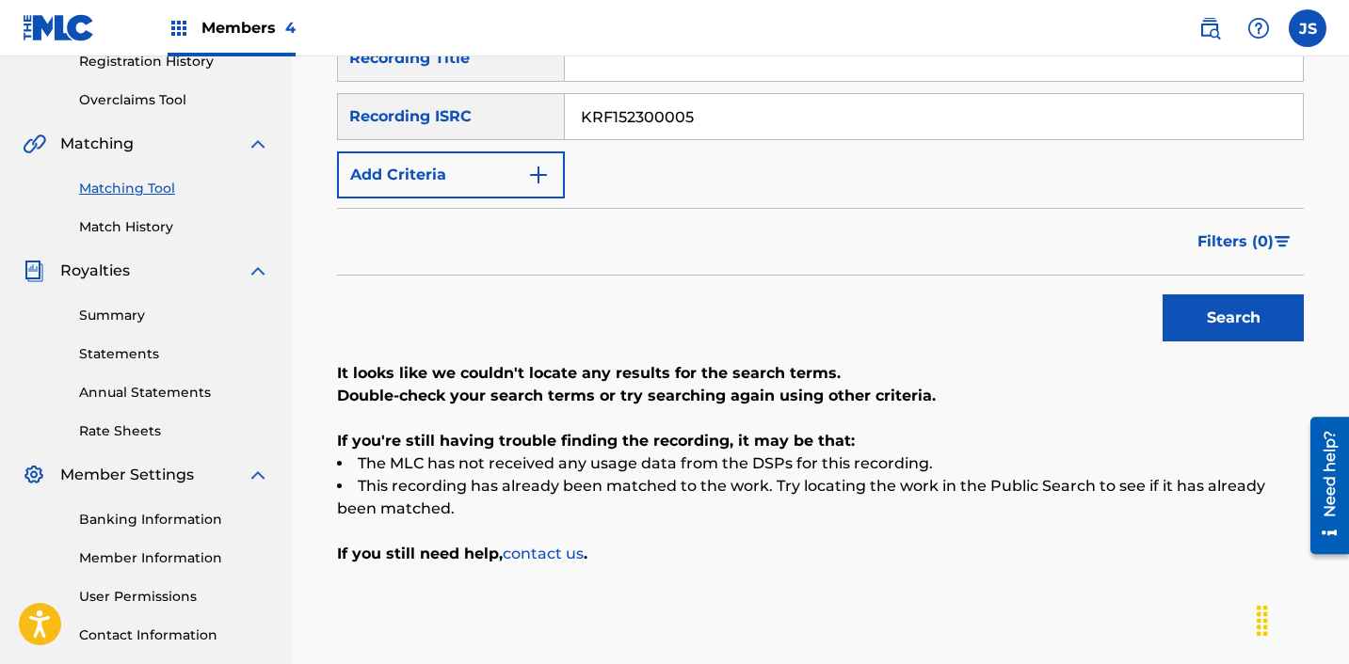
scroll to position [395, 0]
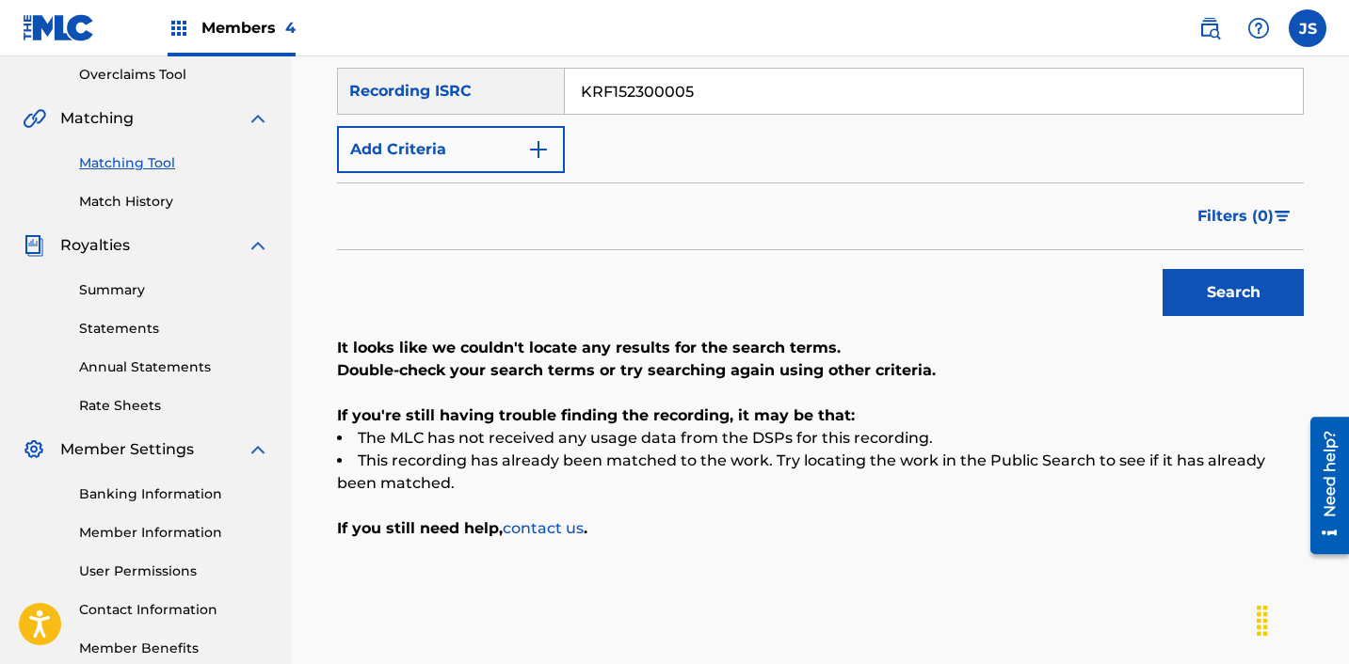
click at [711, 69] on input "KRF152300005" at bounding box center [934, 91] width 738 height 45
click at [1162, 269] on button "Search" at bounding box center [1232, 292] width 141 height 47
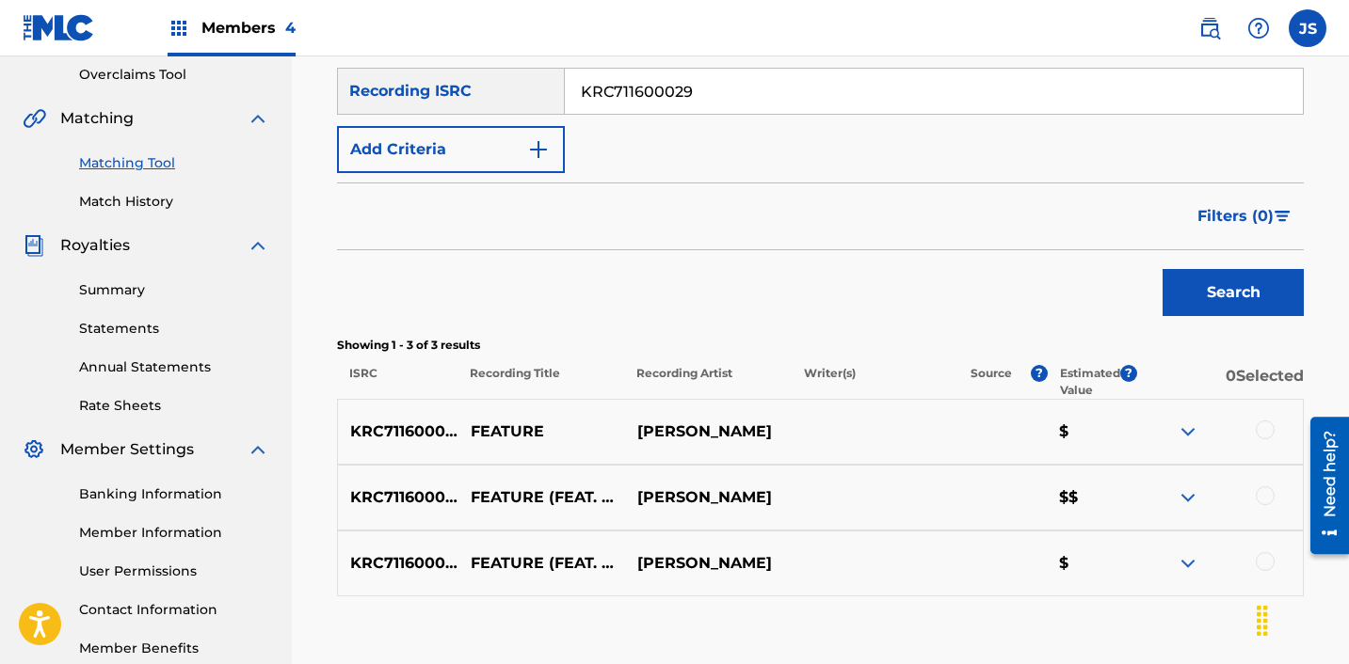
click at [134, 203] on link "Match History" at bounding box center [174, 202] width 190 height 20
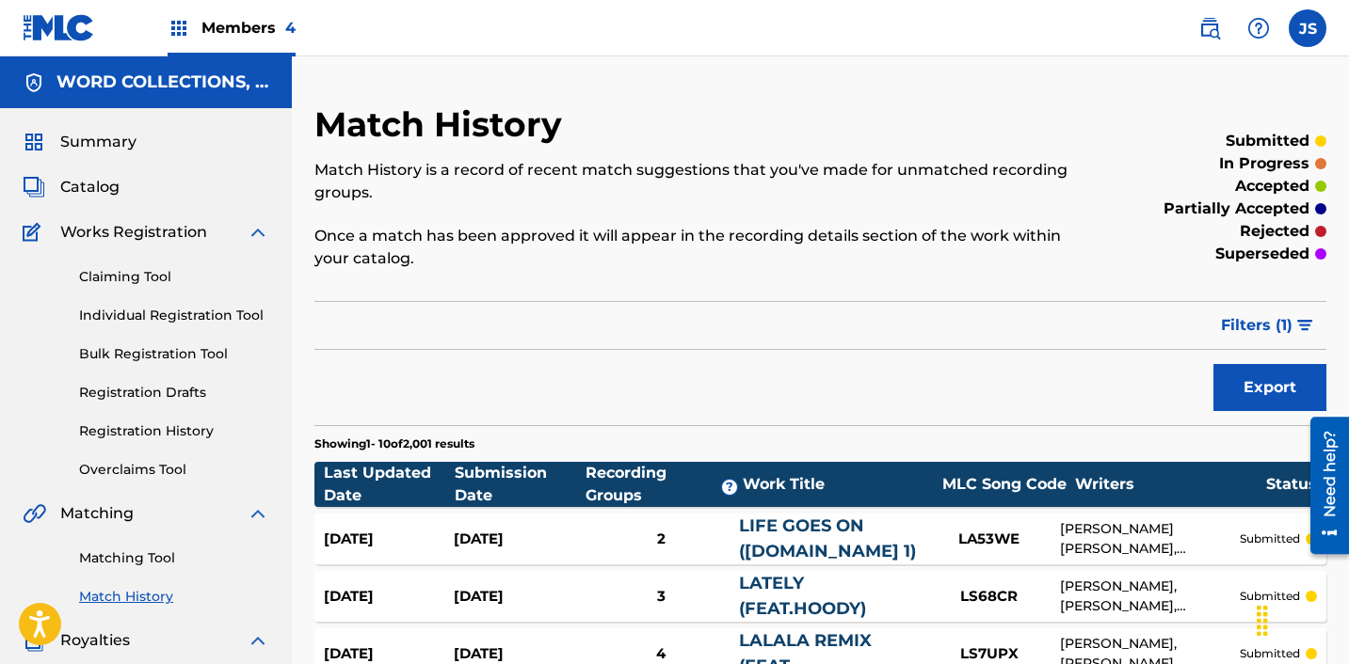
click at [91, 192] on span "Catalog" at bounding box center [89, 187] width 59 height 23
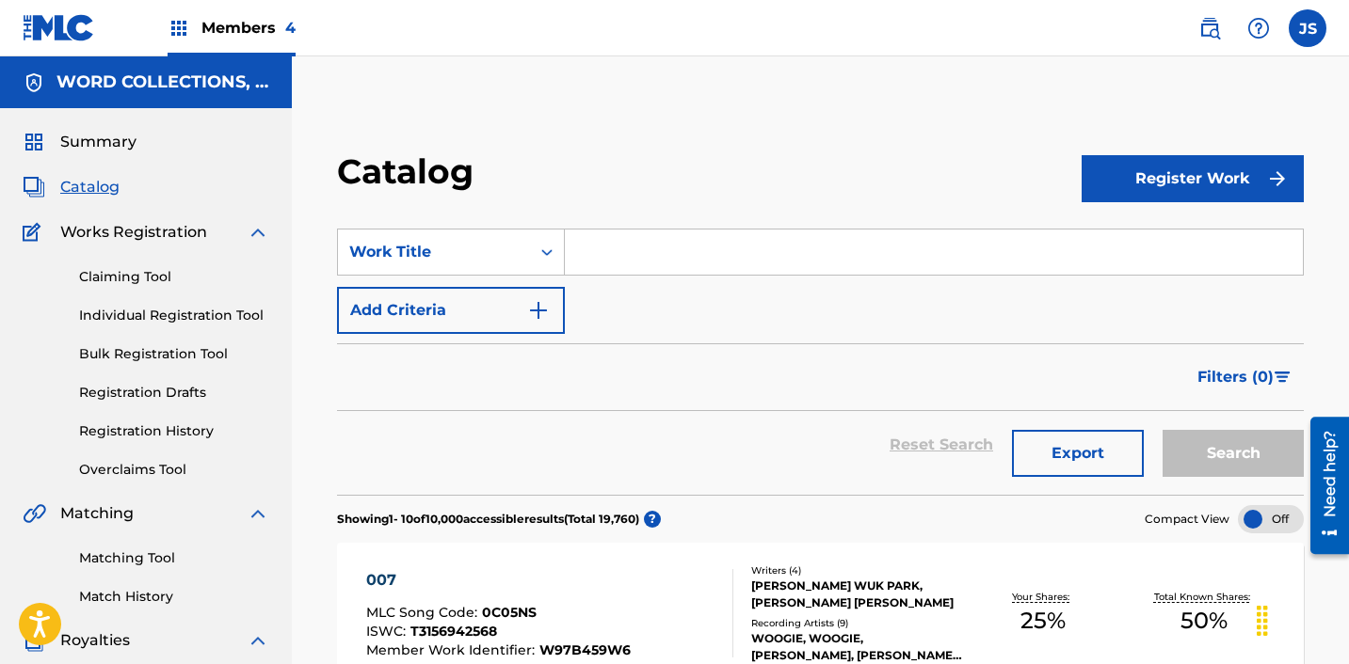
click at [648, 248] on input "Search Form" at bounding box center [934, 252] width 738 height 45
click at [142, 544] on div "Matching Tool Match History" at bounding box center [146, 566] width 247 height 82
click at [135, 556] on link "Matching Tool" at bounding box center [174, 559] width 190 height 20
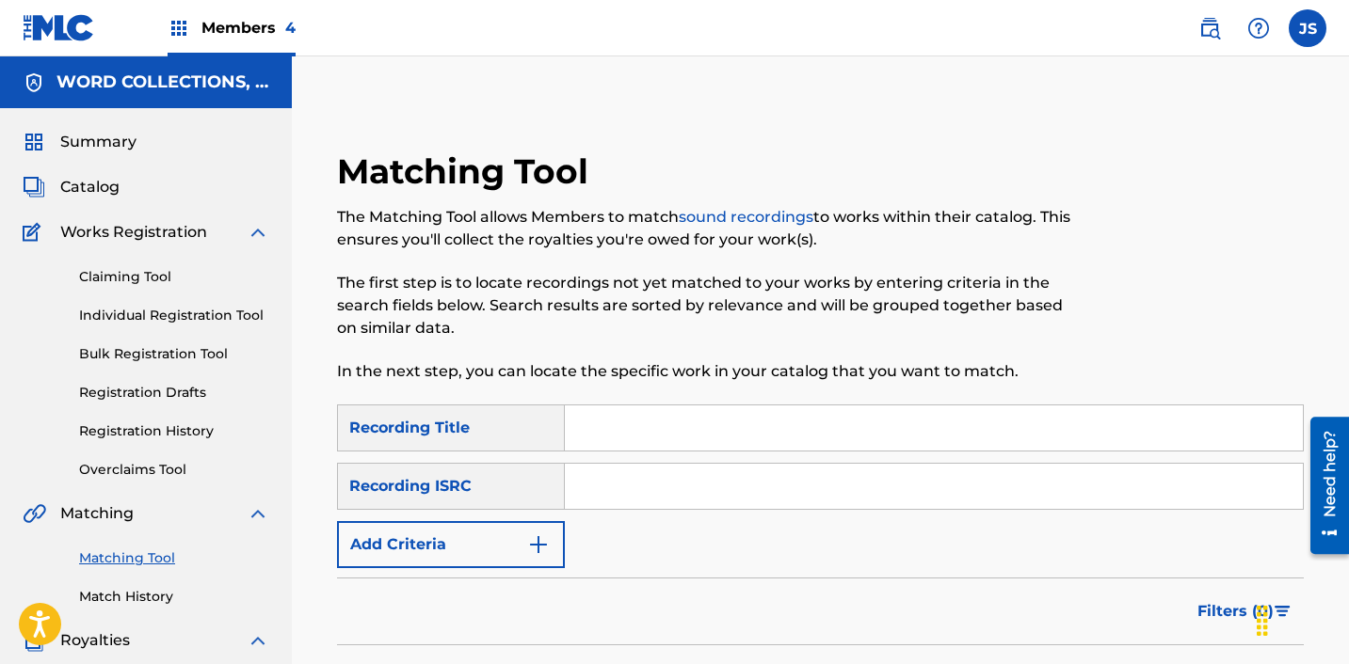
click at [631, 485] on input "Search Form" at bounding box center [934, 486] width 738 height 45
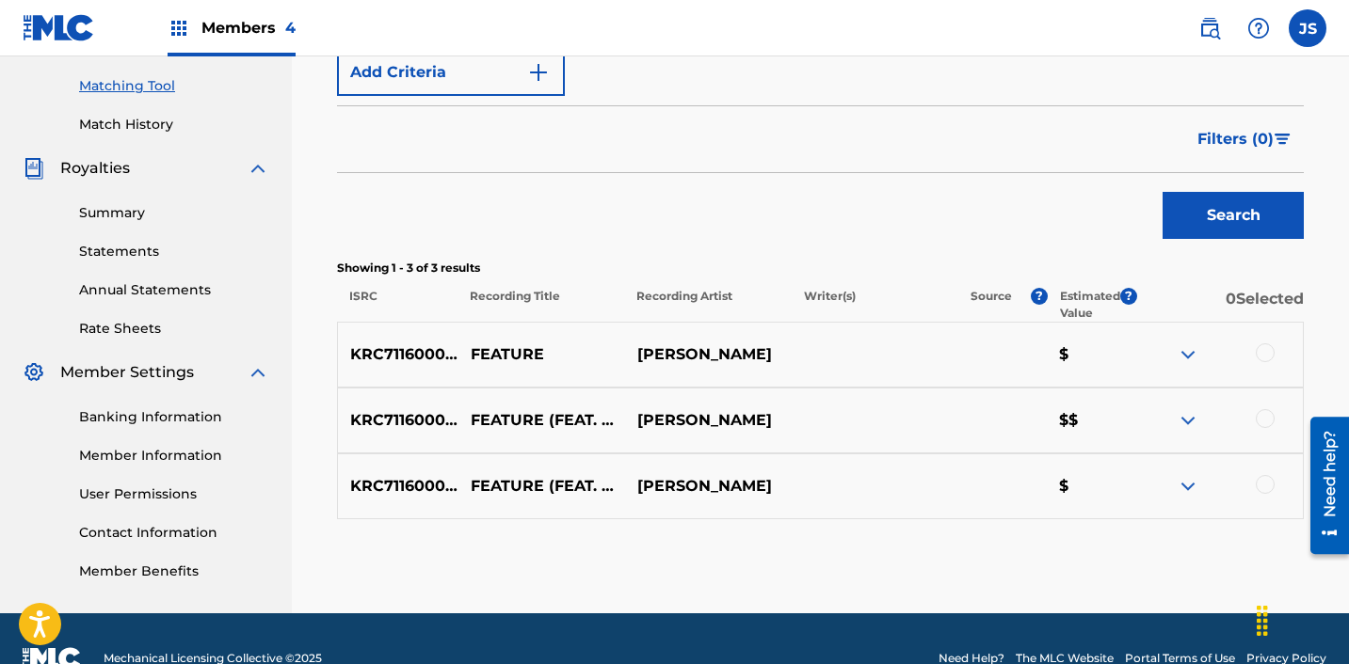
scroll to position [488, 0]
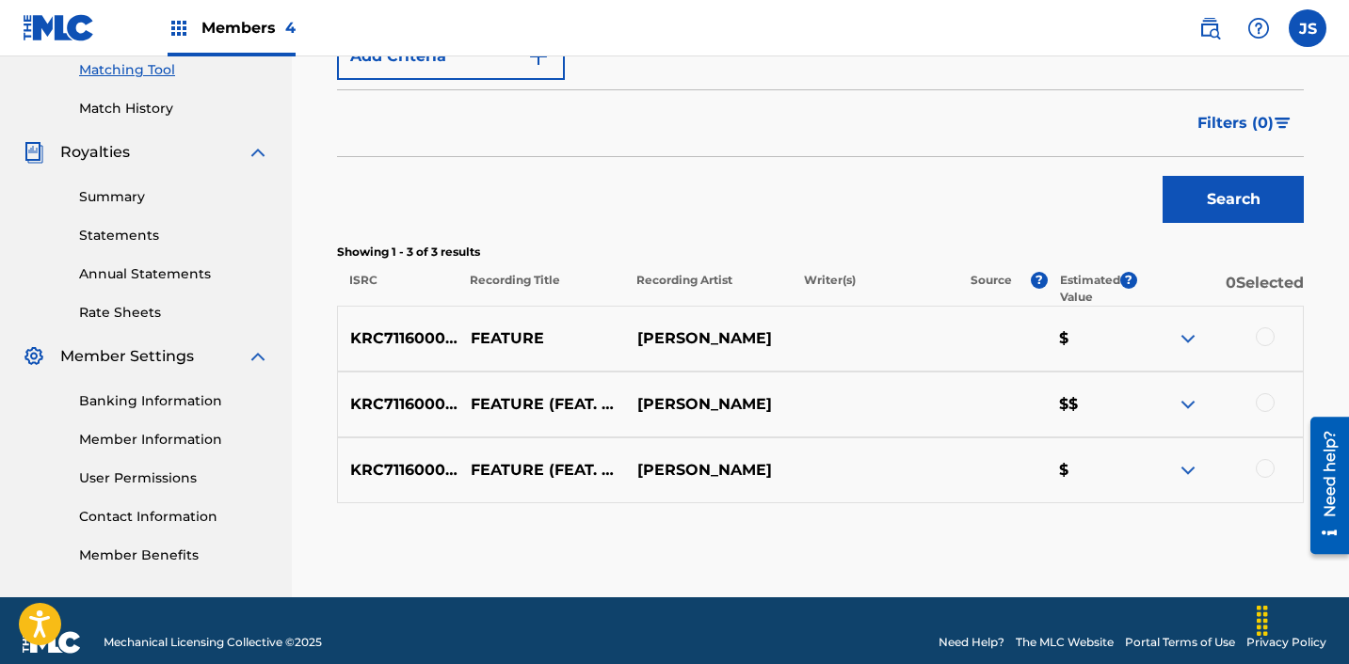
click at [1258, 471] on div at bounding box center [1264, 468] width 19 height 19
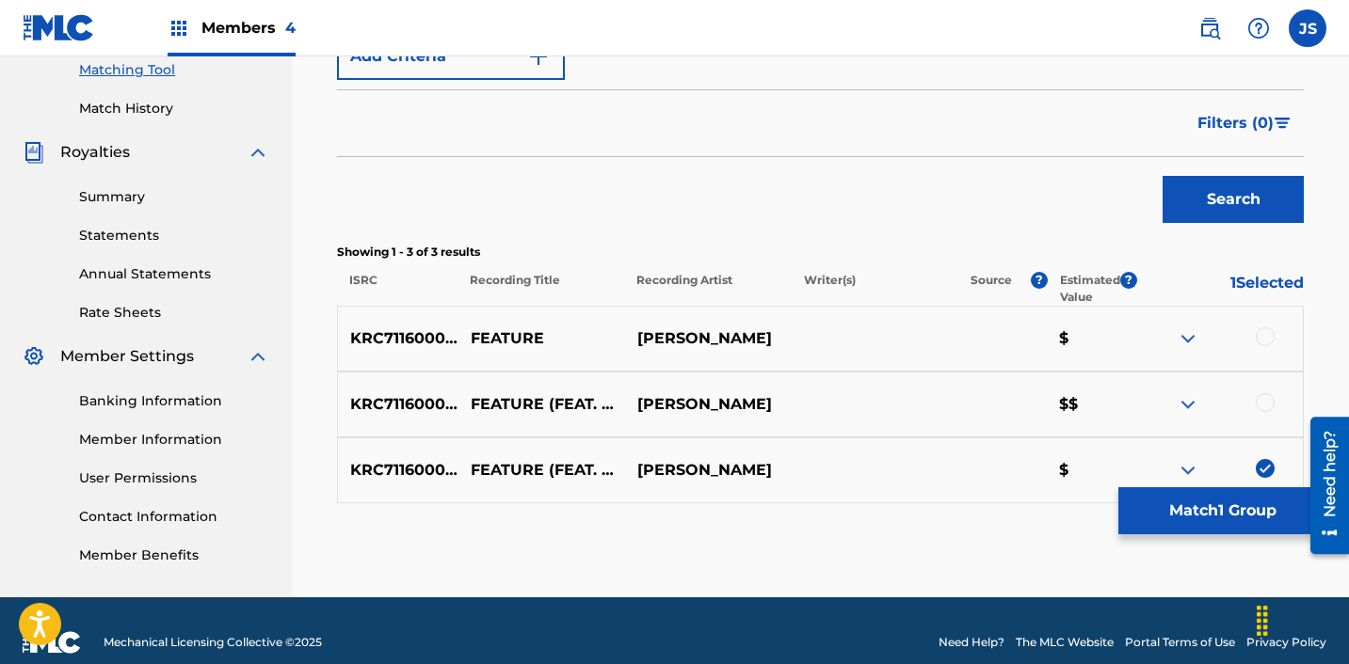
click at [1264, 414] on div at bounding box center [1219, 404] width 167 height 23
click at [1264, 386] on div "KRC711600029 FEATURE (FEAT. [PERSON_NAME]) [PERSON_NAME] [PERSON_NAME] $$" at bounding box center [820, 405] width 967 height 66
click at [1264, 339] on div at bounding box center [1264, 337] width 19 height 19
click at [1269, 399] on div at bounding box center [1264, 402] width 19 height 19
click at [1175, 514] on button "Match 3 Groups" at bounding box center [1222, 511] width 208 height 47
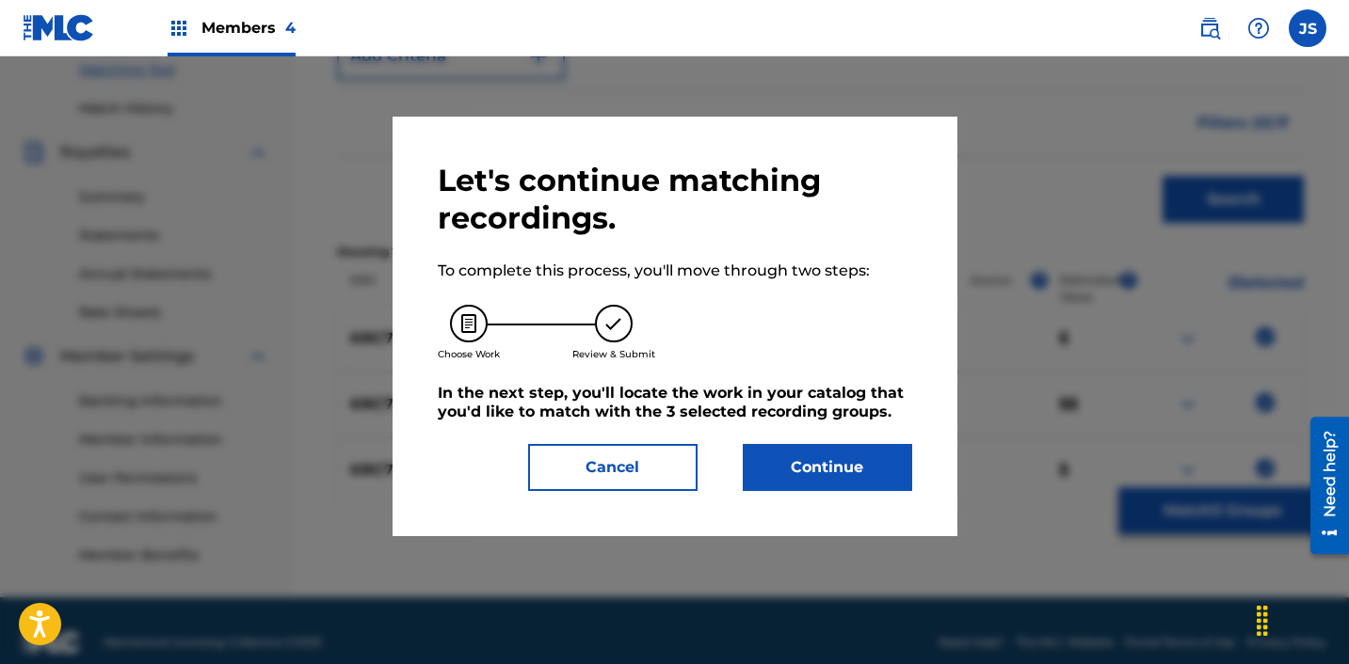
click at [824, 452] on button "Continue" at bounding box center [827, 467] width 169 height 47
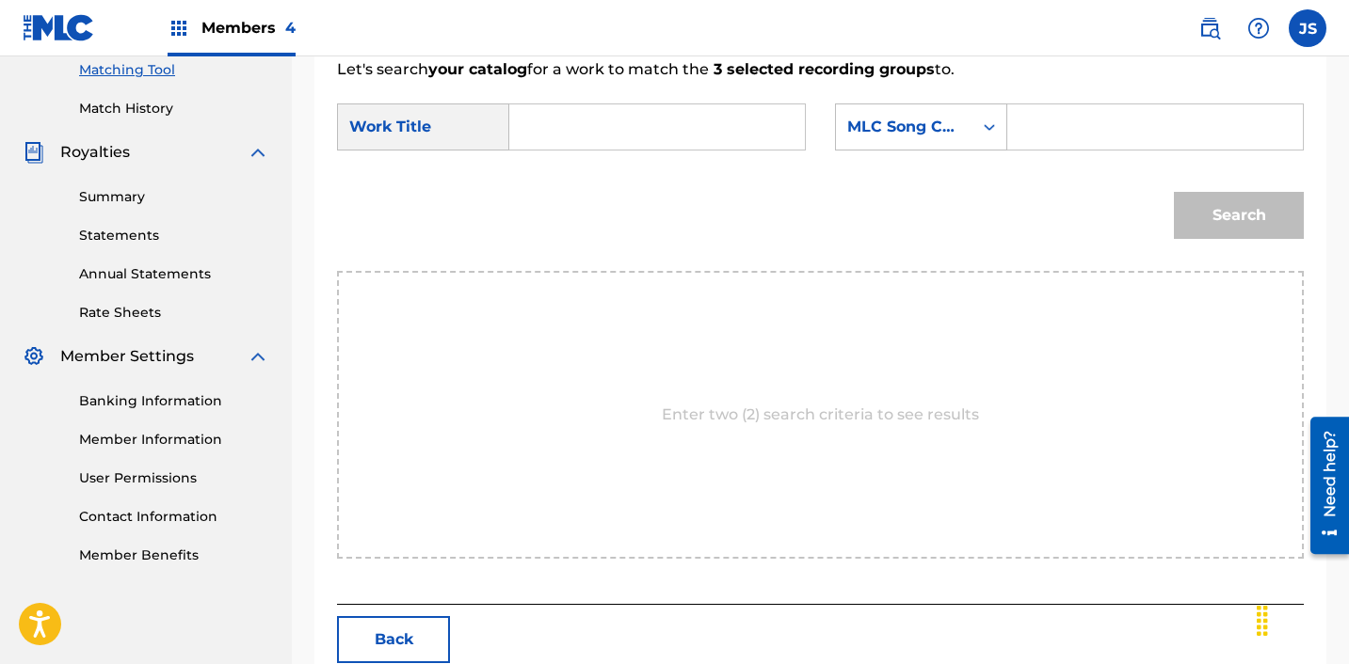
click at [585, 117] on input "Search Form" at bounding box center [657, 126] width 264 height 45
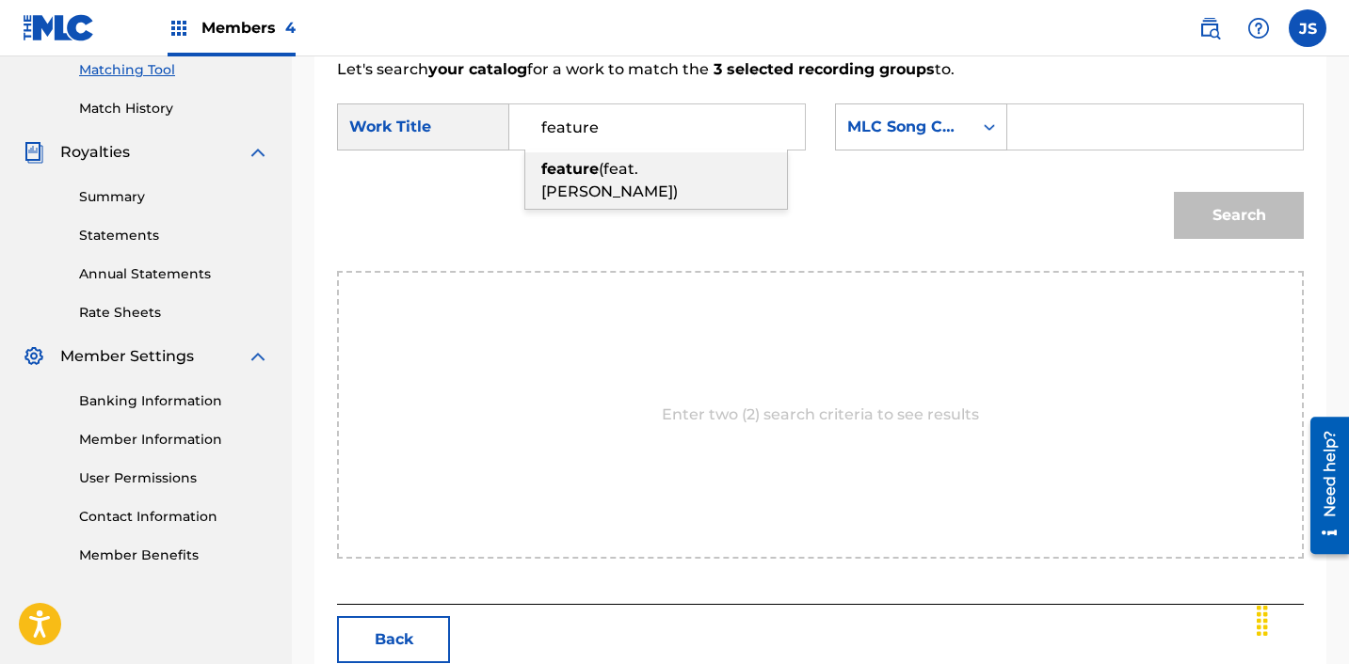
click at [652, 160] on span "(feat.[PERSON_NAME])" at bounding box center [609, 180] width 136 height 40
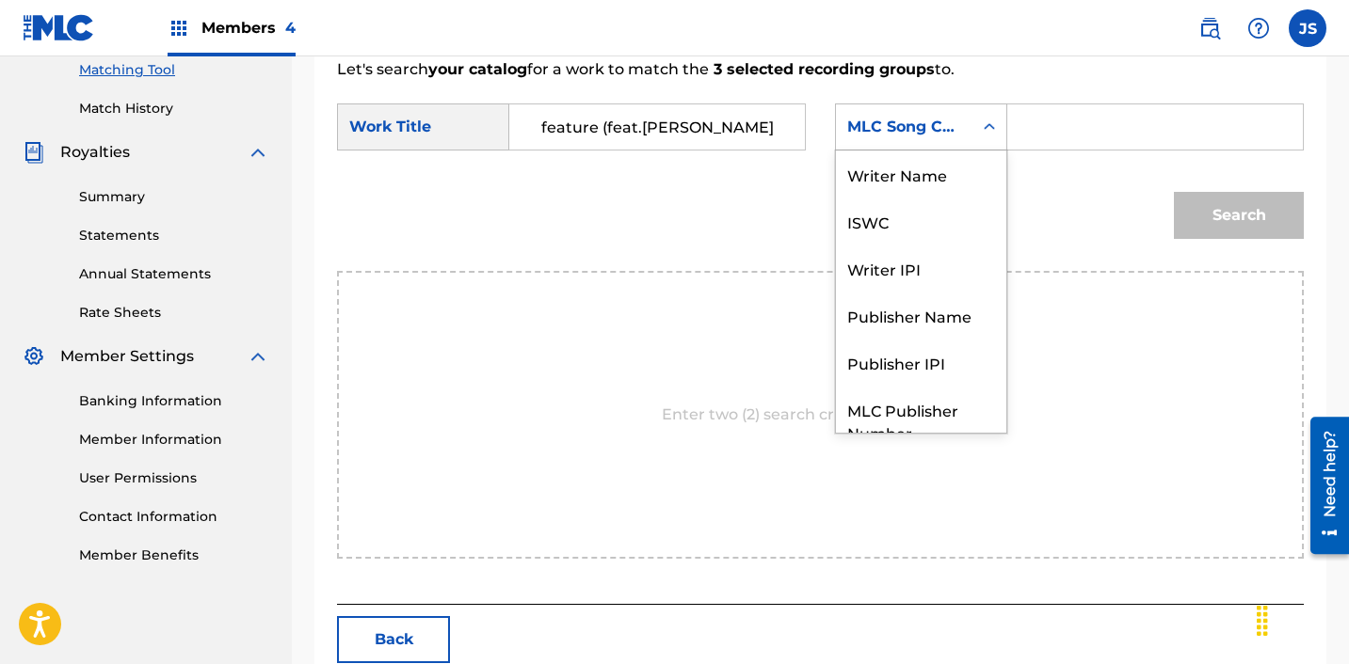
click at [900, 143] on div "MLC Song Code" at bounding box center [904, 127] width 136 height 36
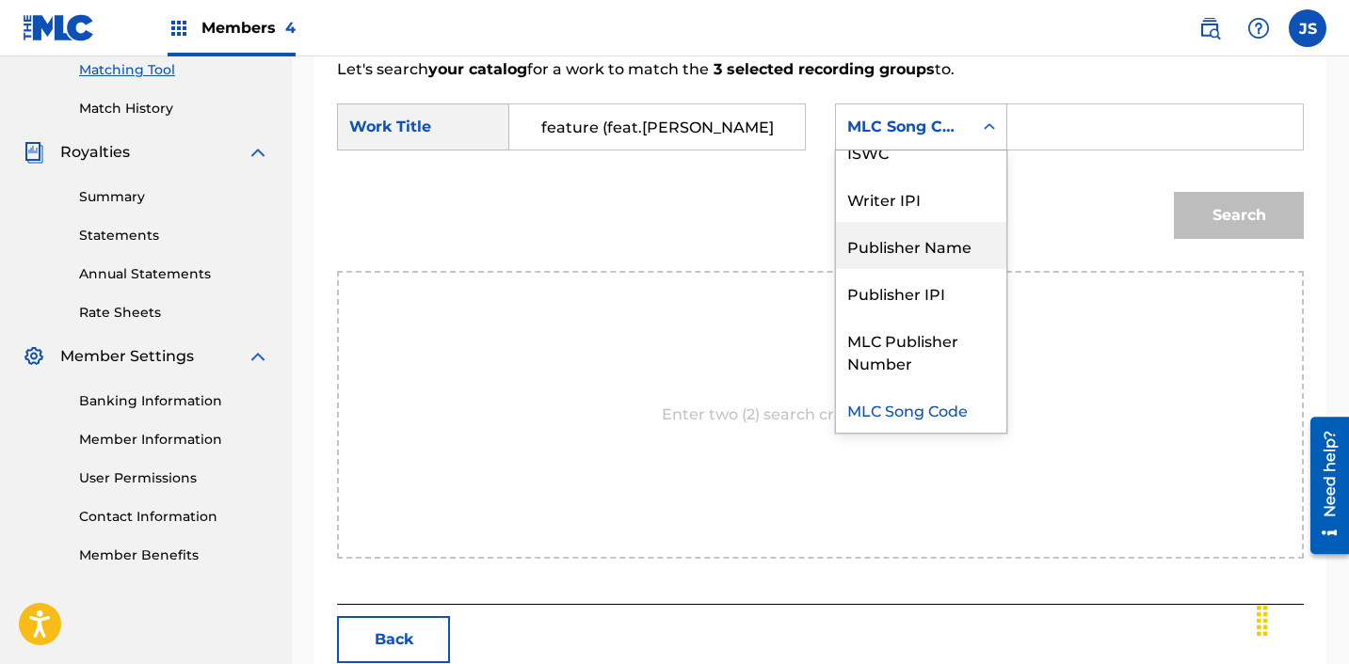
click at [931, 259] on div "Publisher Name" at bounding box center [921, 245] width 170 height 47
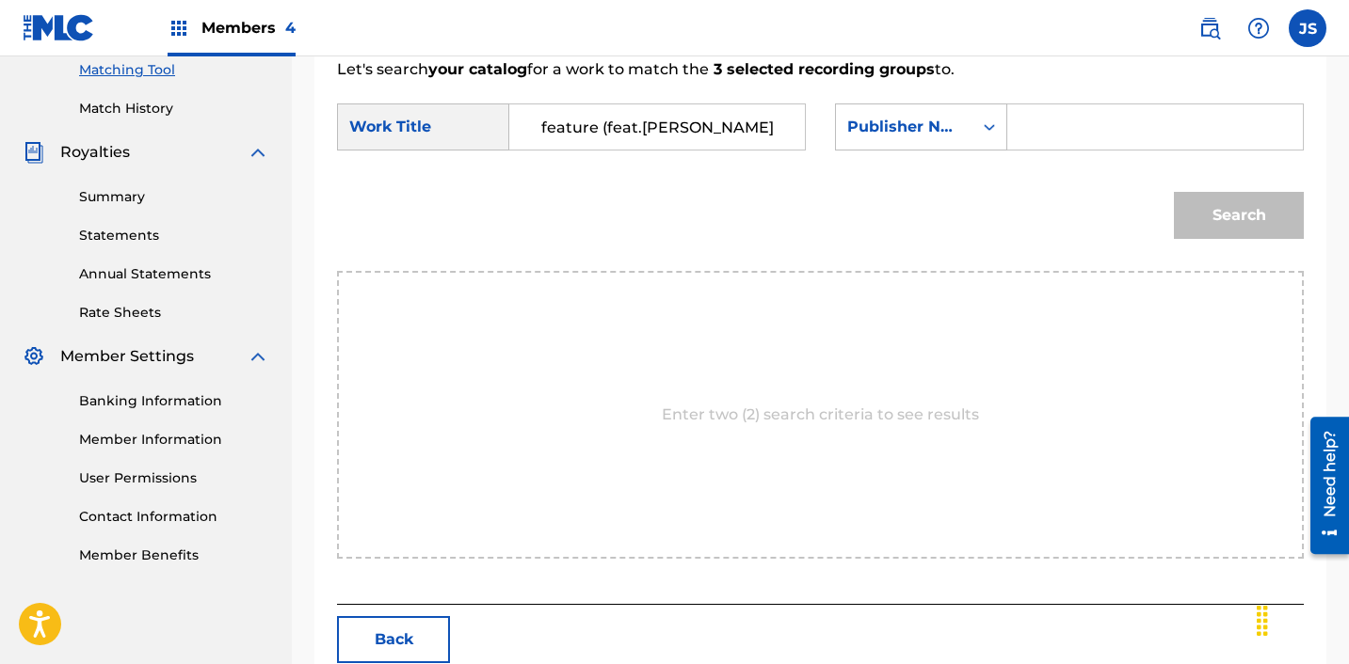
click at [1071, 116] on input "Search Form" at bounding box center [1155, 126] width 264 height 45
click at [1219, 210] on button "Search" at bounding box center [1239, 215] width 130 height 47
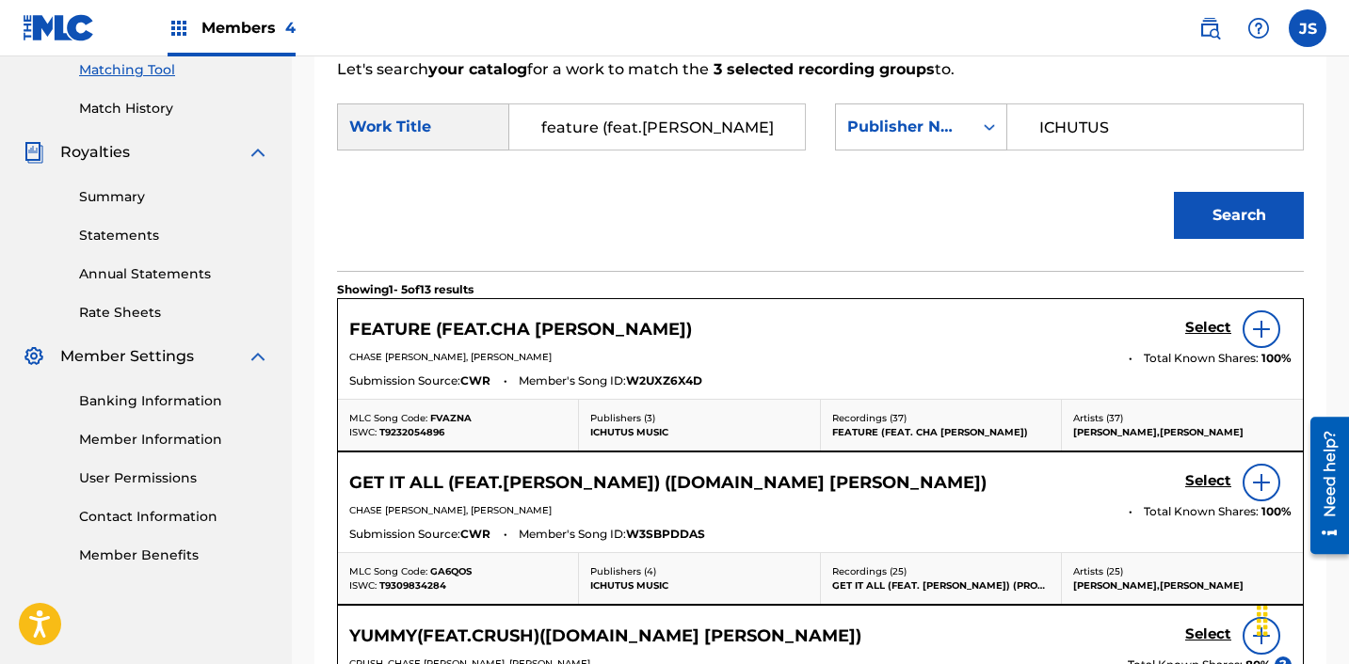
click at [1208, 336] on h5 "Select" at bounding box center [1208, 328] width 46 height 18
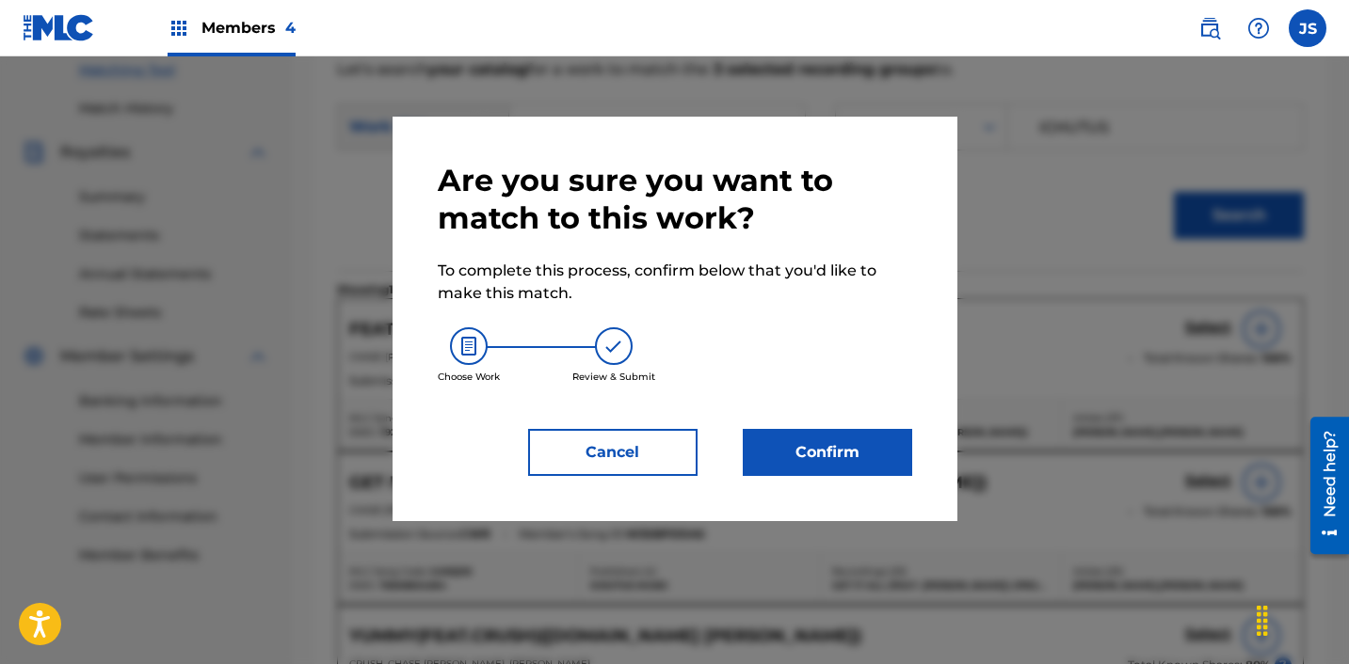
click at [885, 456] on button "Confirm" at bounding box center [827, 452] width 169 height 47
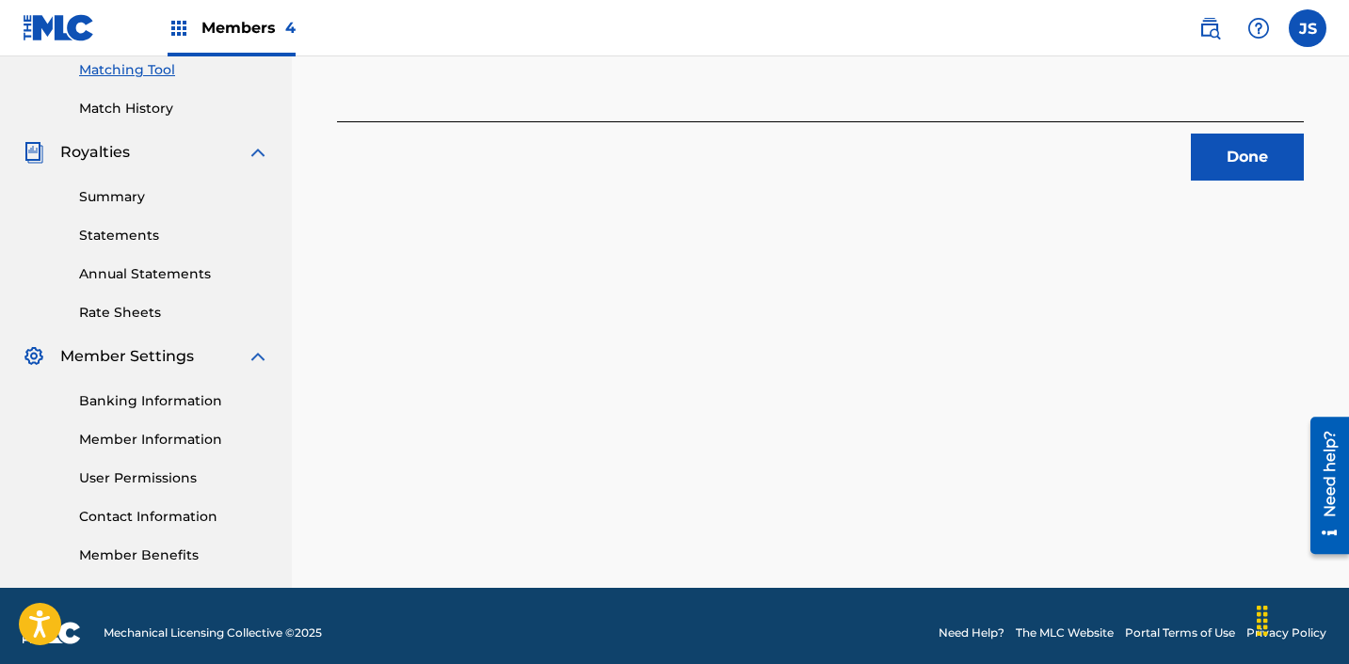
click at [1250, 178] on button "Done" at bounding box center [1247, 157] width 113 height 47
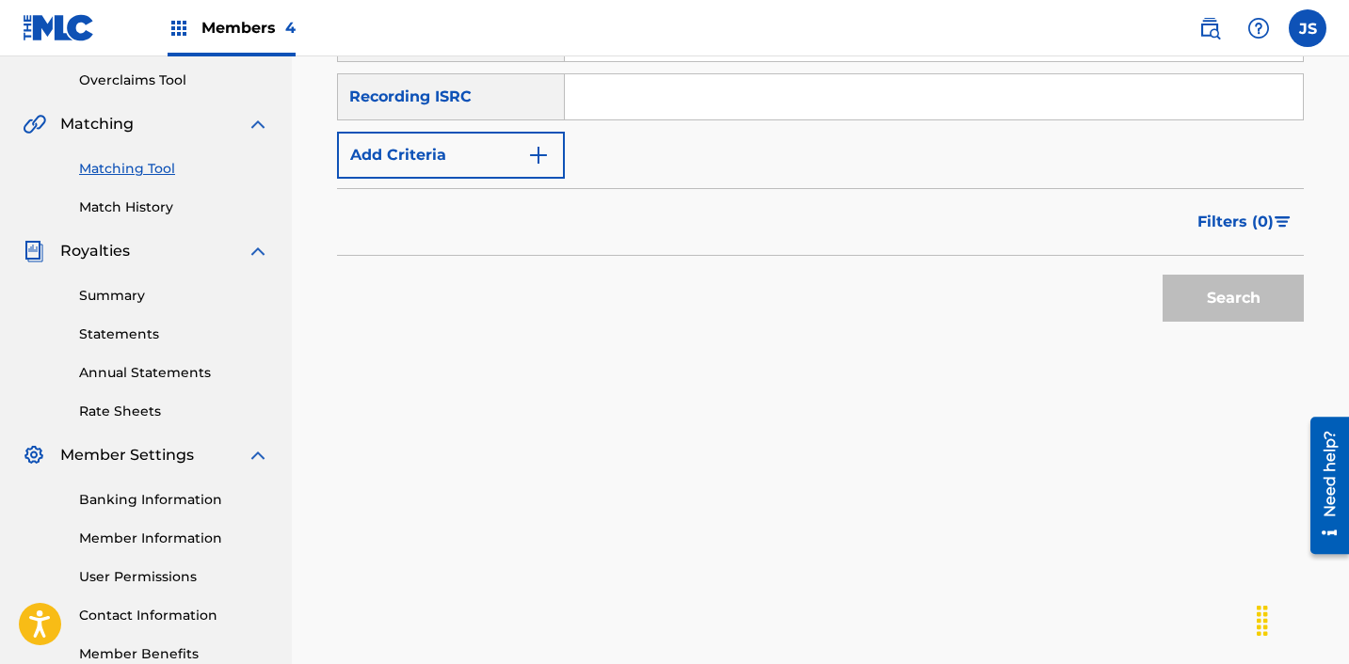
scroll to position [389, 0]
click at [683, 112] on input "Search Form" at bounding box center [934, 97] width 738 height 45
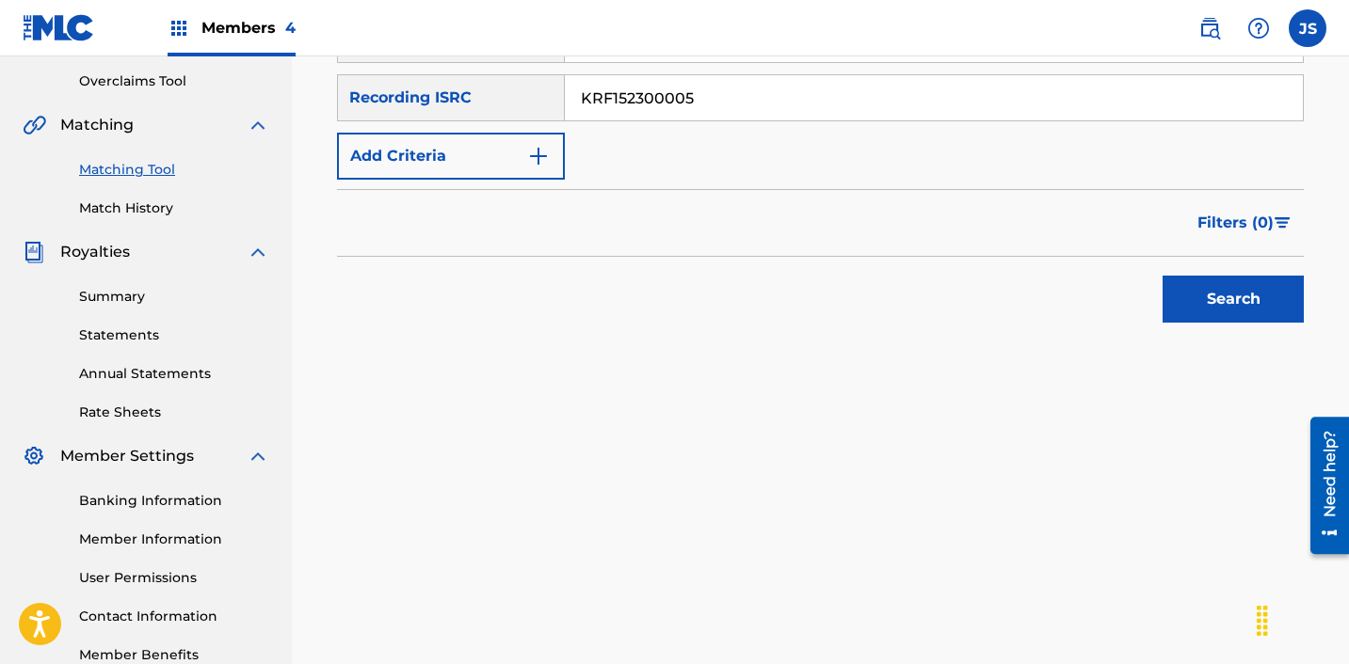
click at [1162, 276] on button "Search" at bounding box center [1232, 299] width 141 height 47
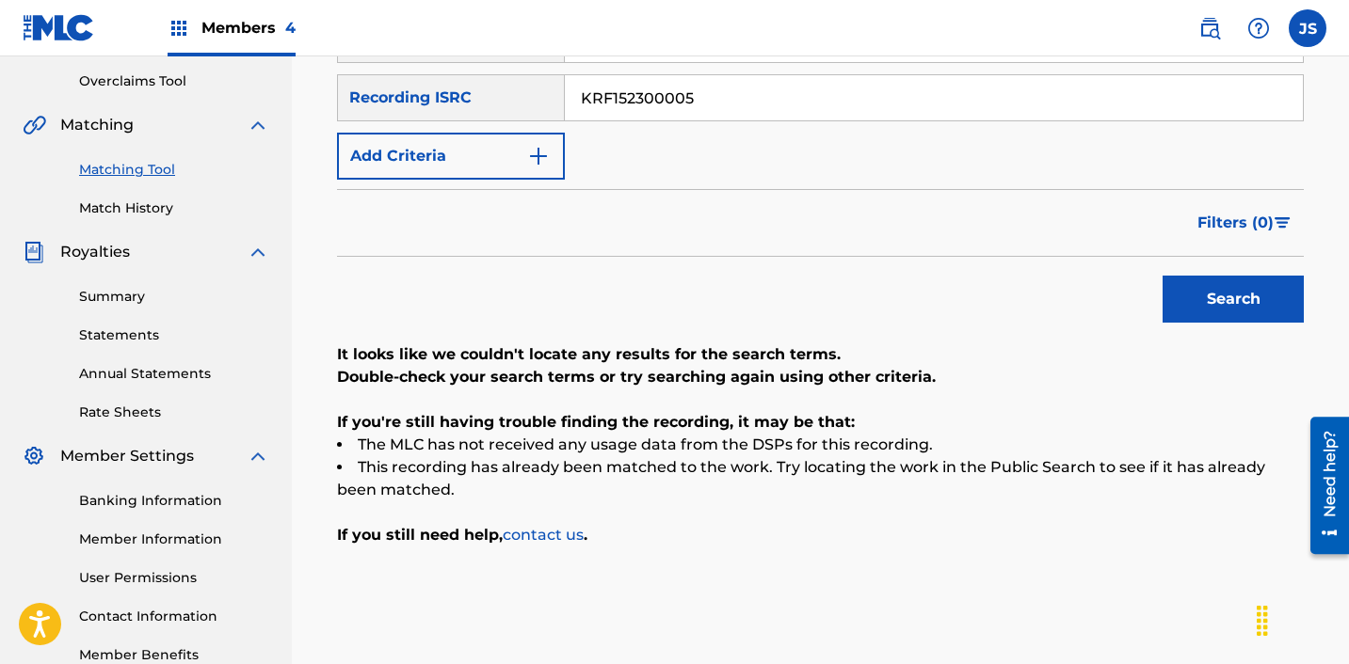
click at [824, 120] on input "KRF152300005" at bounding box center [934, 97] width 738 height 45
click at [823, 120] on input "KRF152300005" at bounding box center [934, 97] width 738 height 45
click at [1162, 276] on button "Search" at bounding box center [1232, 299] width 141 height 47
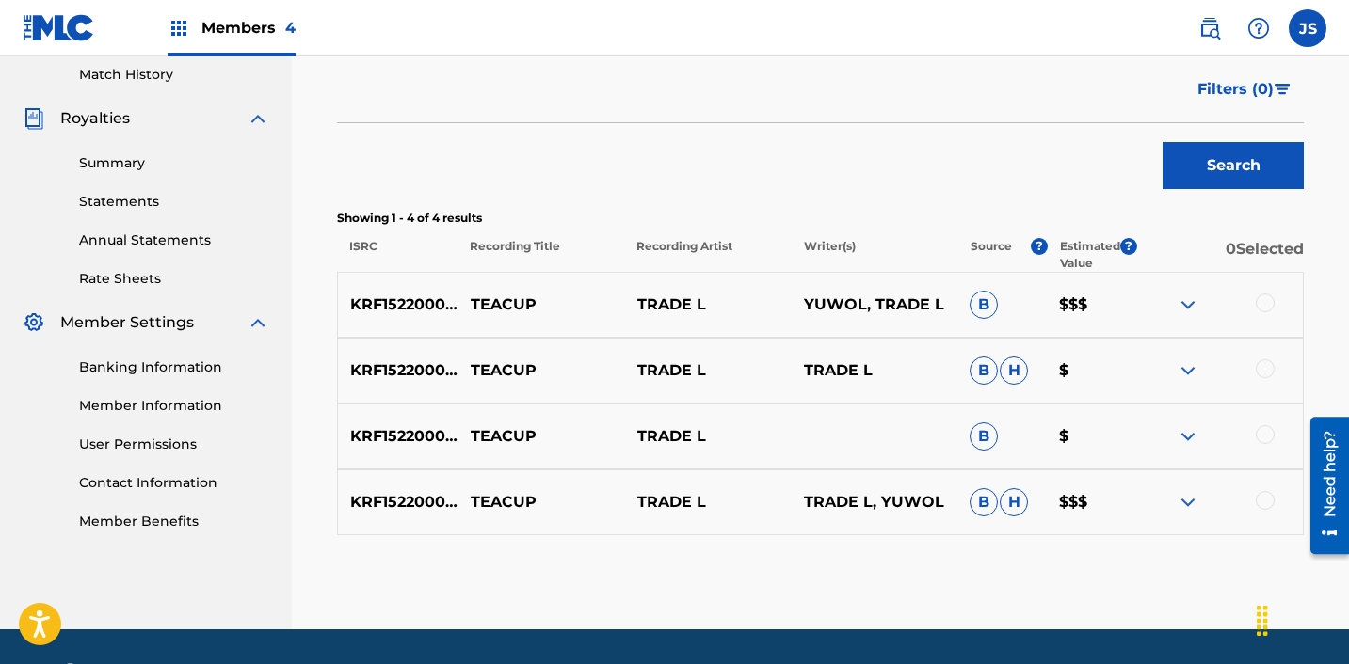
scroll to position [578, 0]
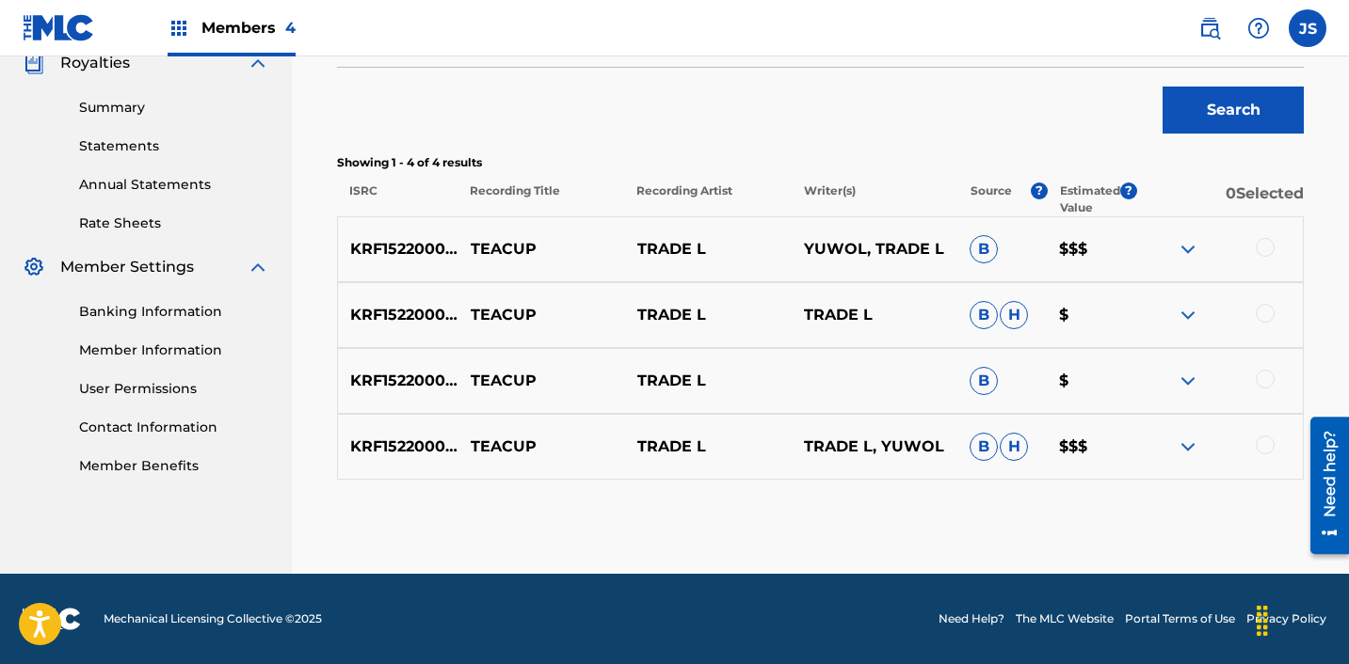
click at [1261, 248] on div at bounding box center [1264, 247] width 19 height 19
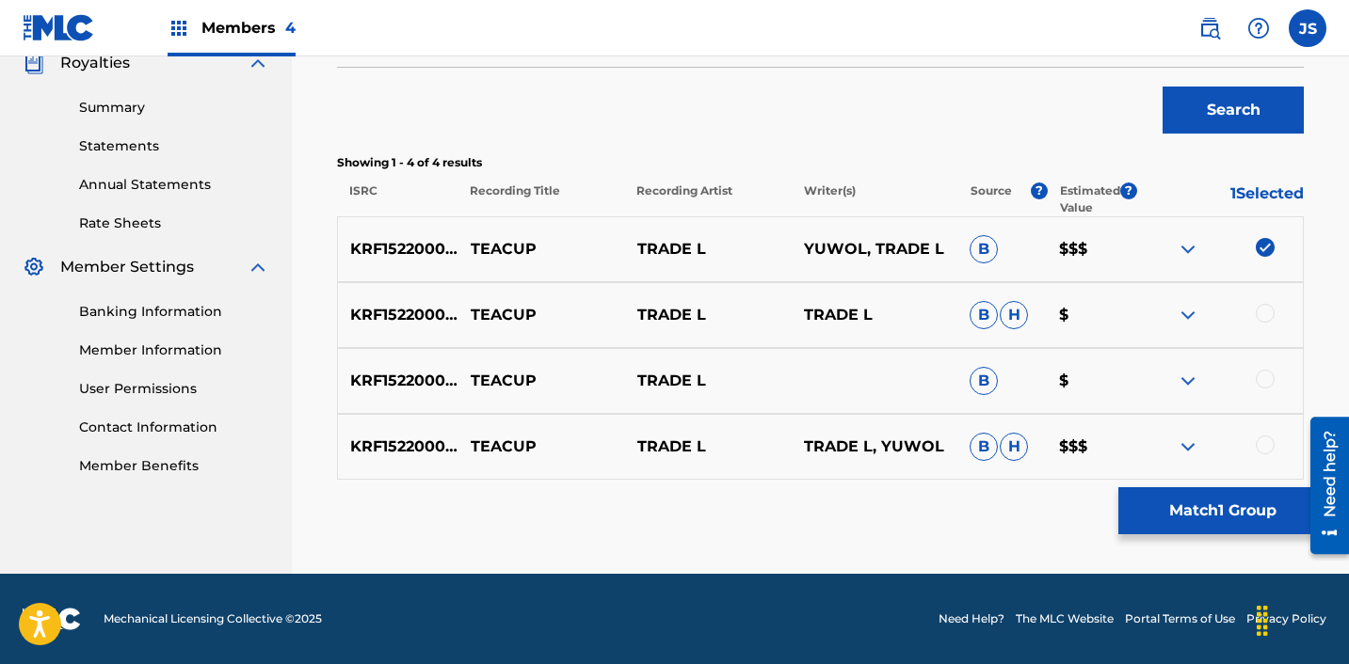
click at [1258, 310] on div at bounding box center [1264, 313] width 19 height 19
click at [1258, 361] on div "KRF152200032 TEACUP TRADE L B $" at bounding box center [820, 381] width 967 height 66
click at [1258, 373] on div at bounding box center [1264, 379] width 19 height 19
click at [1258, 440] on div at bounding box center [1264, 445] width 19 height 19
click at [1188, 505] on button "Match 4 Groups" at bounding box center [1222, 511] width 208 height 47
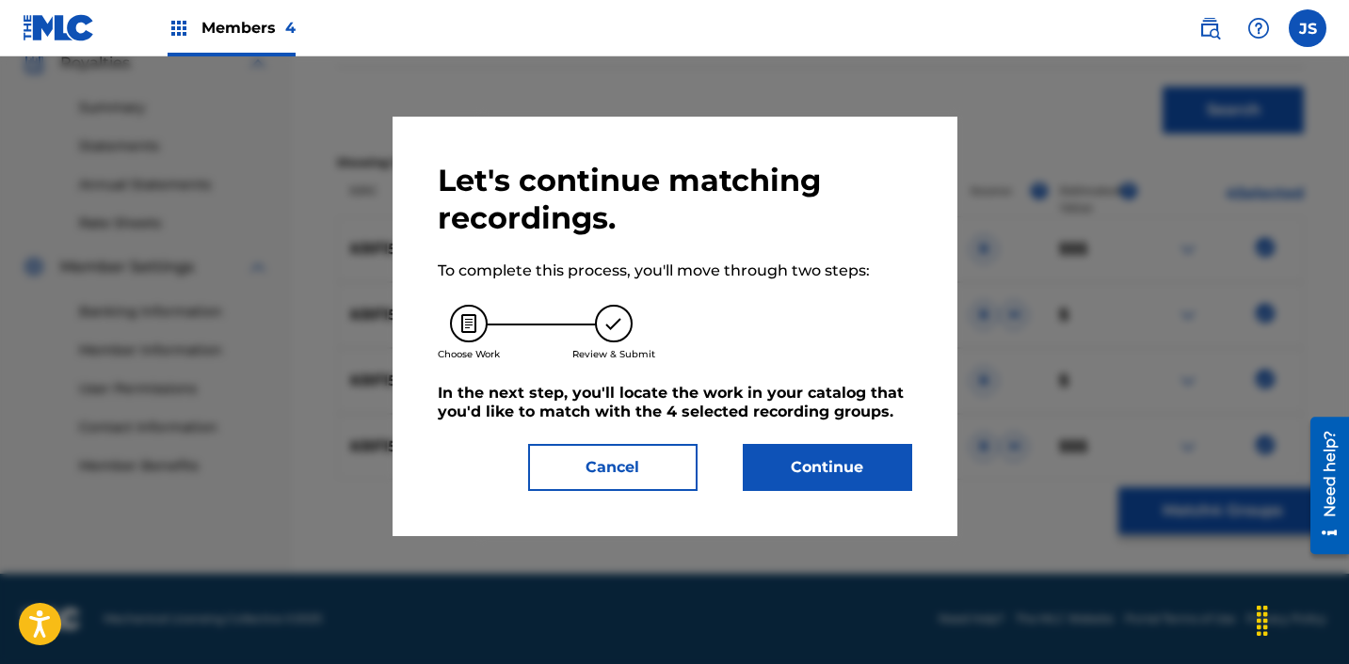
click at [864, 487] on button "Continue" at bounding box center [827, 467] width 169 height 47
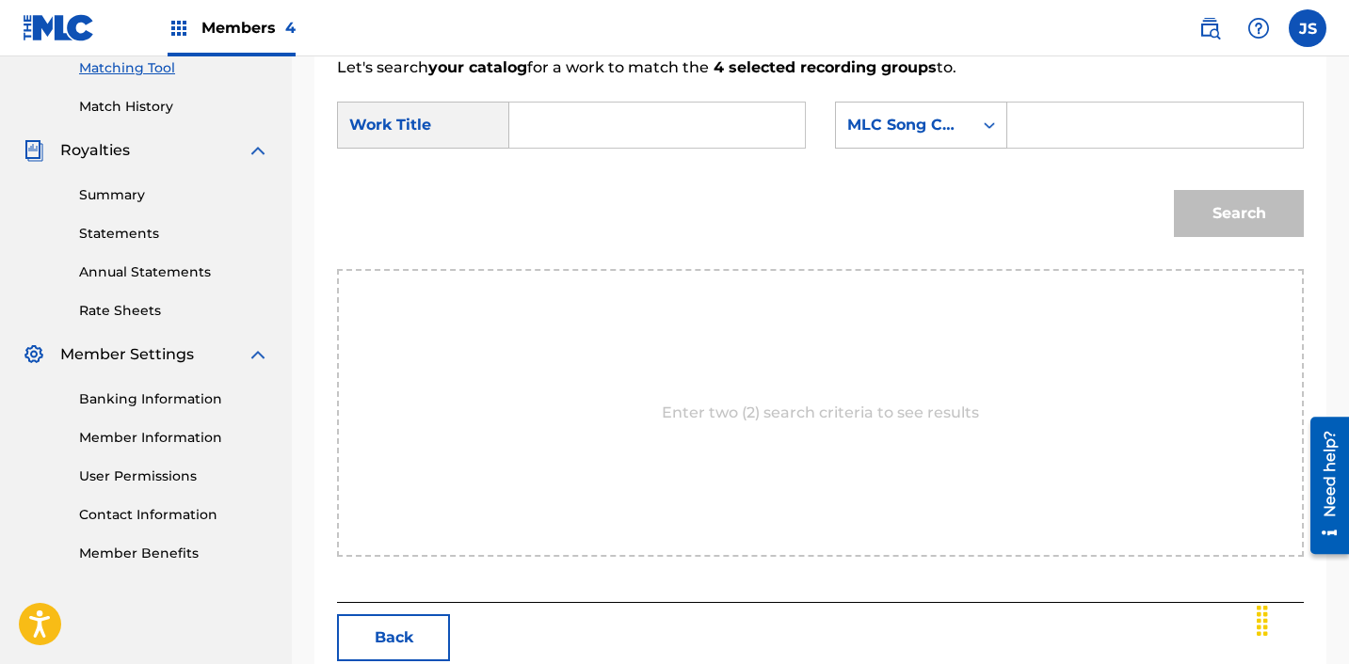
scroll to position [469, 0]
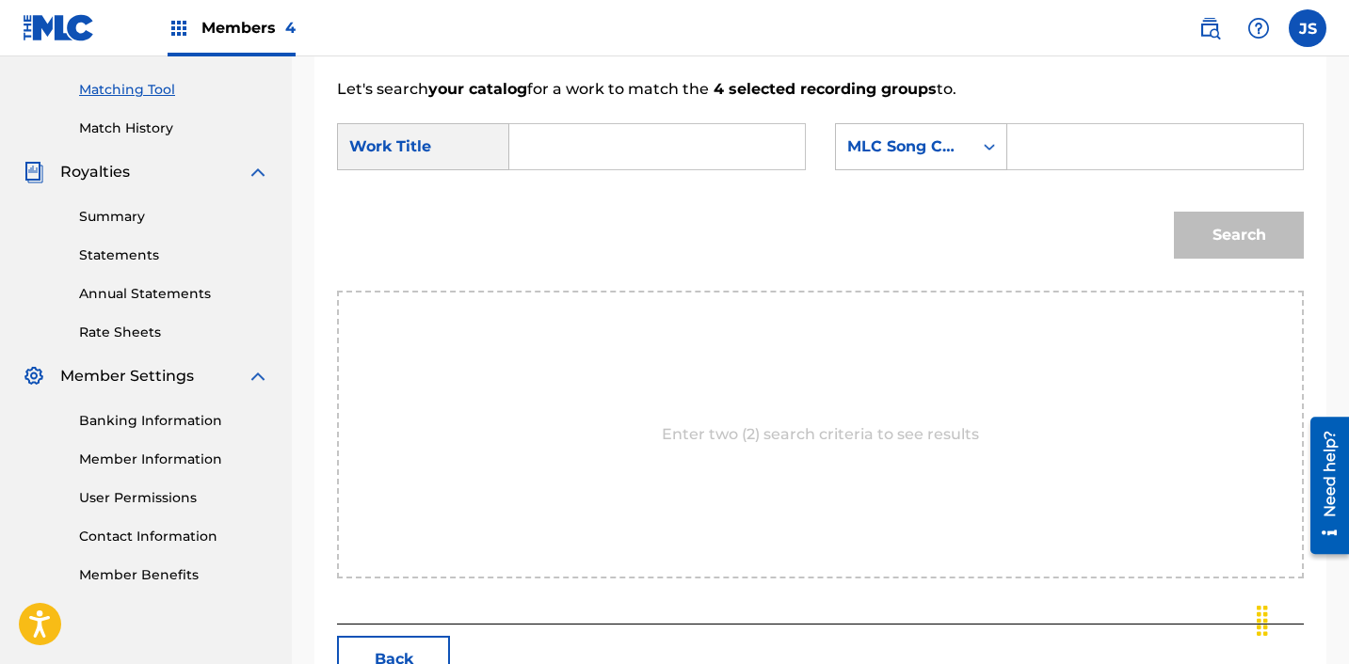
click at [603, 157] on input "Search Form" at bounding box center [657, 146] width 264 height 45
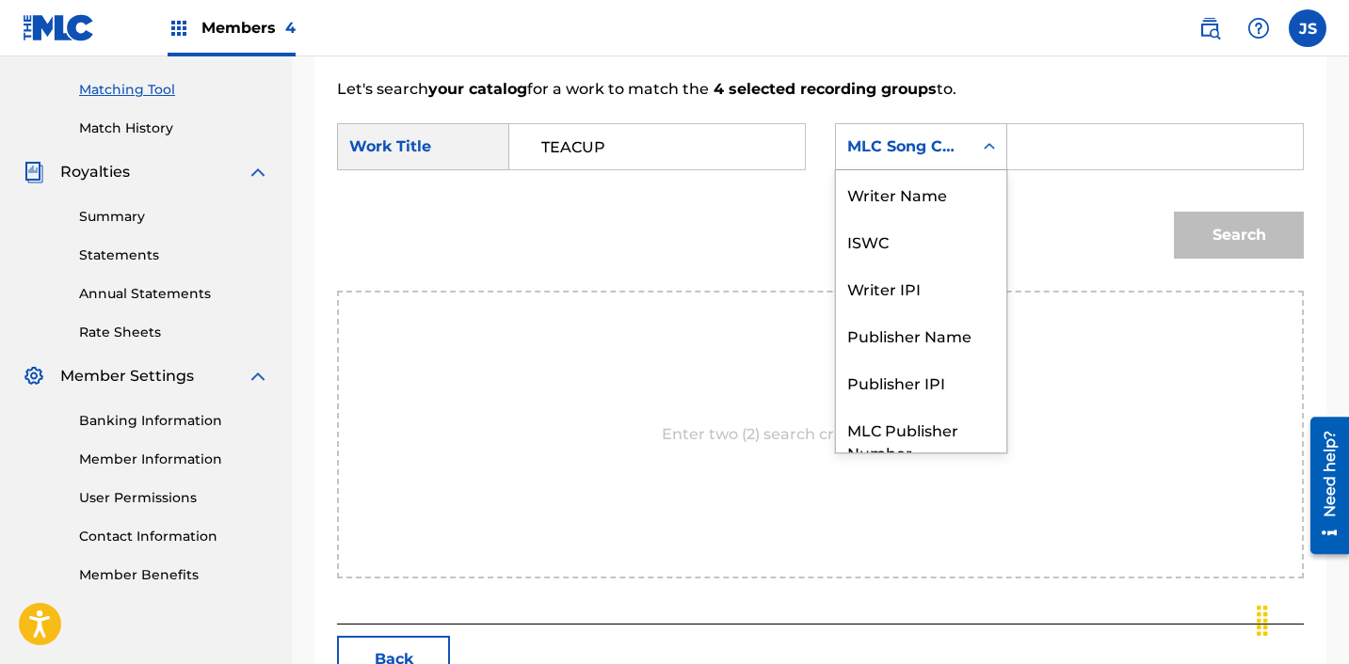
click at [928, 143] on div "MLC Song Code" at bounding box center [904, 147] width 114 height 23
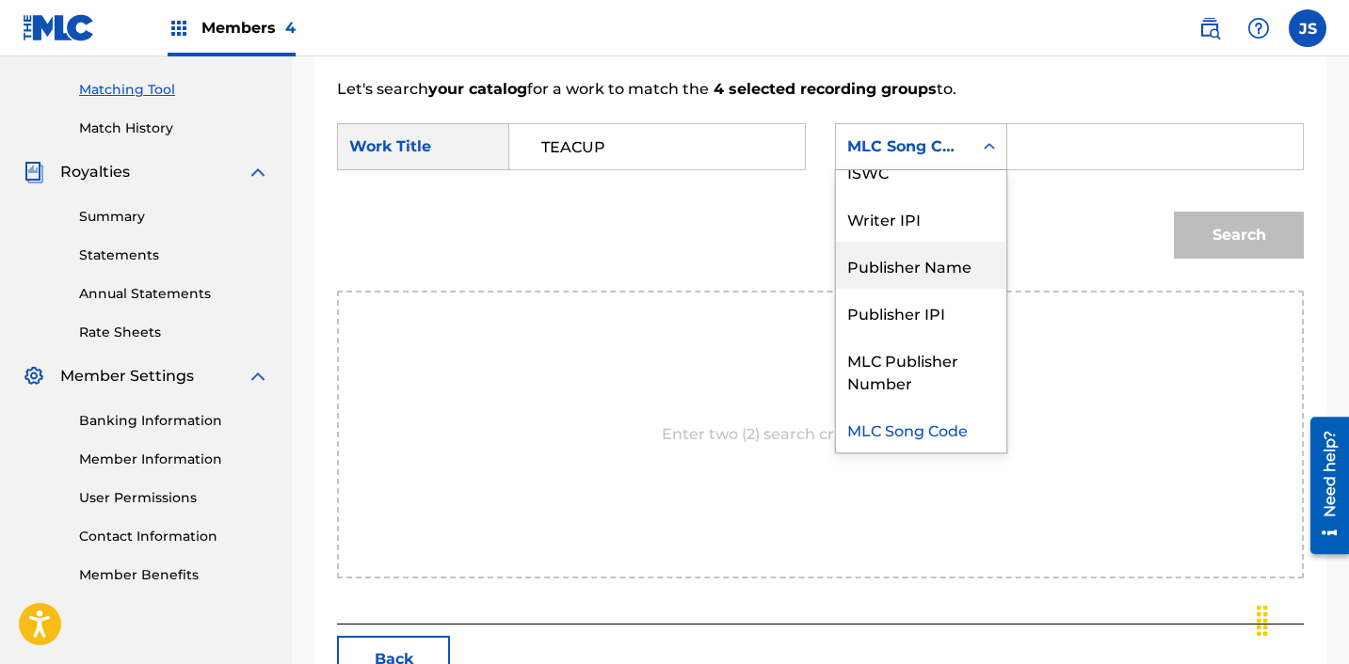
click at [967, 271] on div "Publisher Name" at bounding box center [921, 265] width 170 height 47
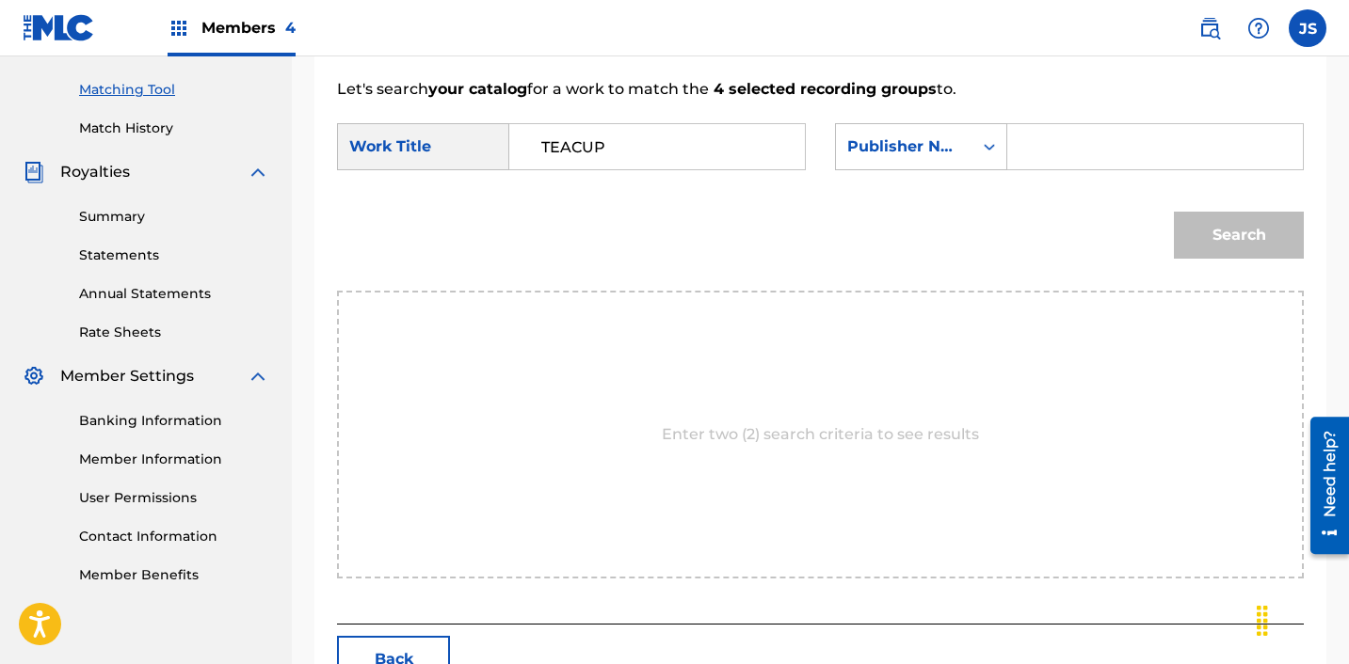
click at [1111, 164] on input "Search Form" at bounding box center [1155, 146] width 264 height 45
click at [1206, 228] on button "Search" at bounding box center [1239, 235] width 130 height 47
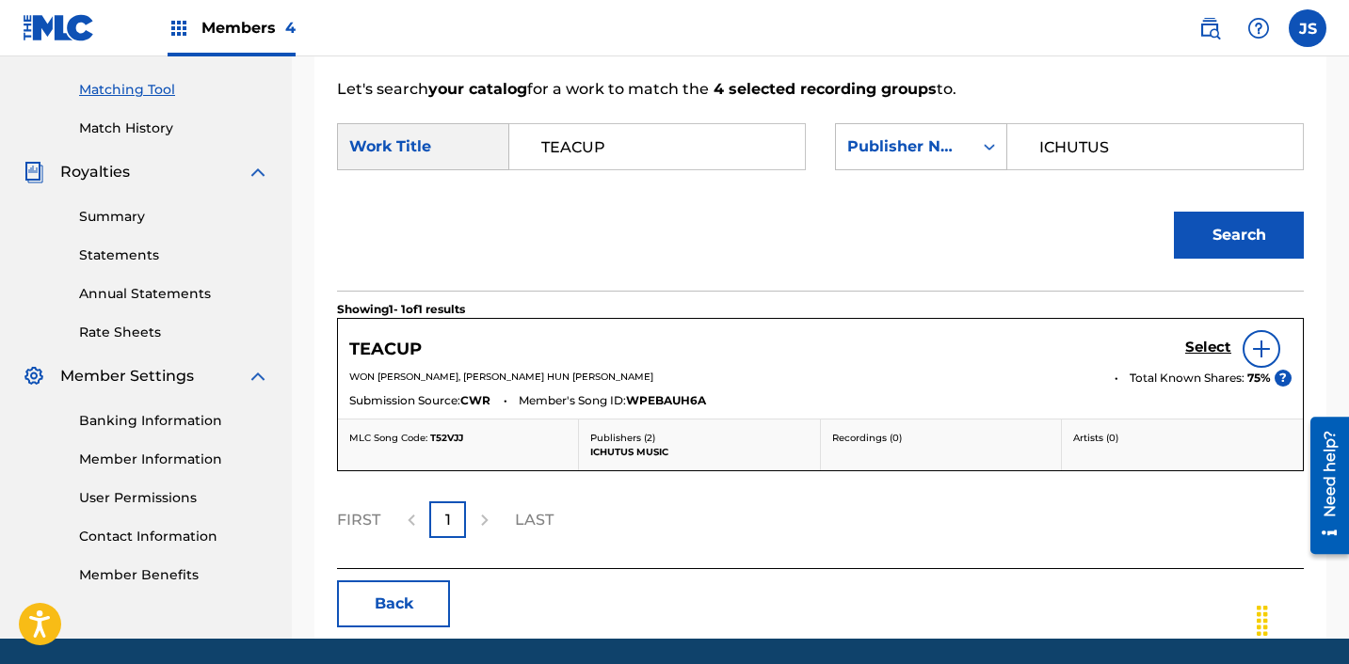
click at [1195, 350] on h5 "Select" at bounding box center [1208, 348] width 46 height 18
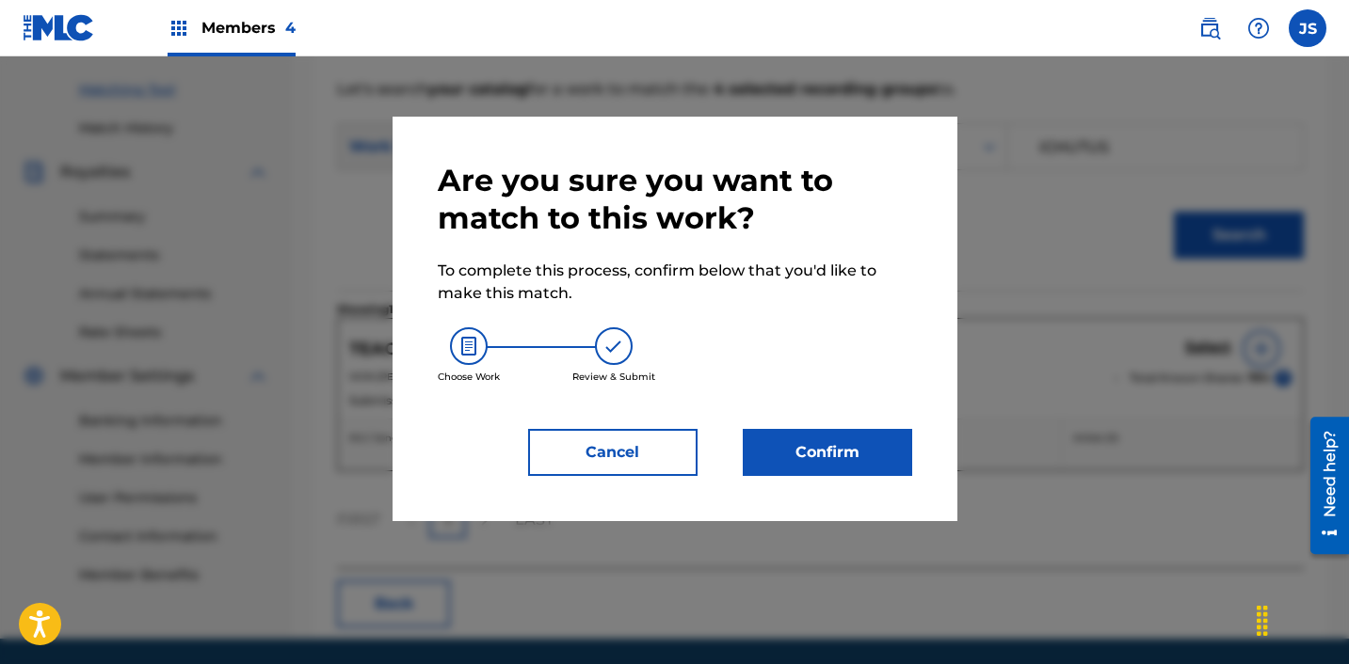
click at [893, 441] on button "Confirm" at bounding box center [827, 452] width 169 height 47
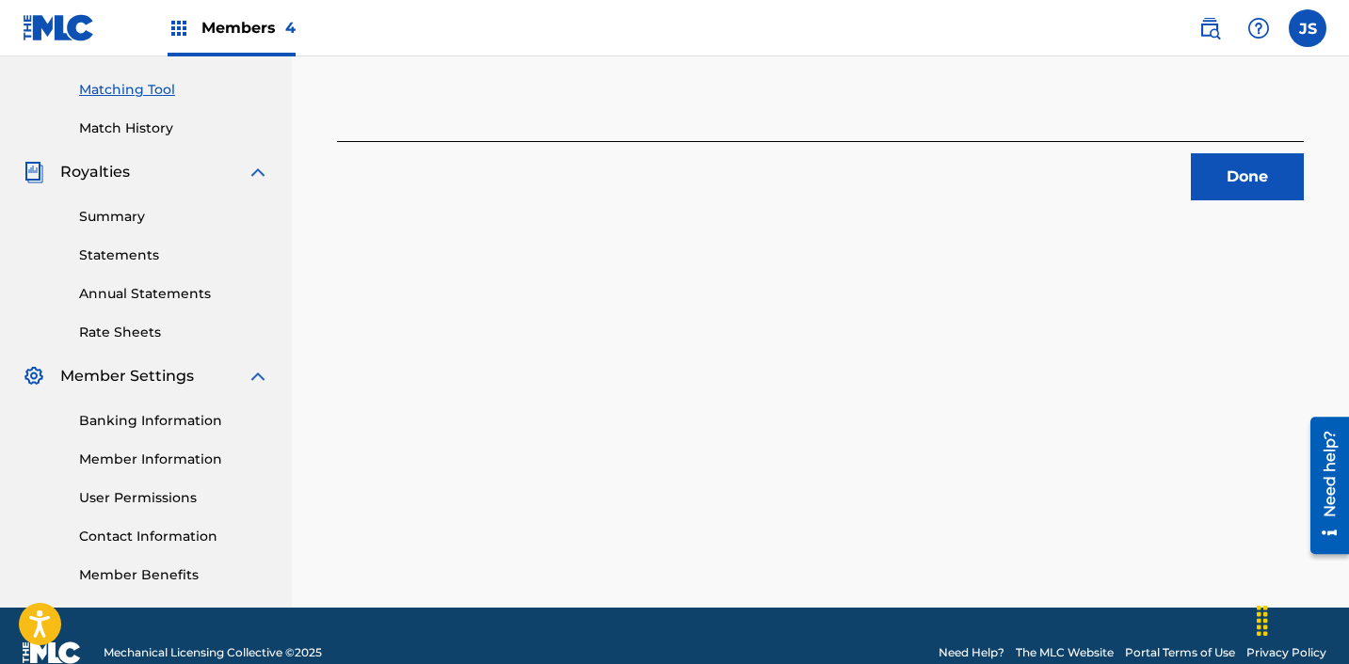
click at [1237, 168] on button "Done" at bounding box center [1247, 176] width 113 height 47
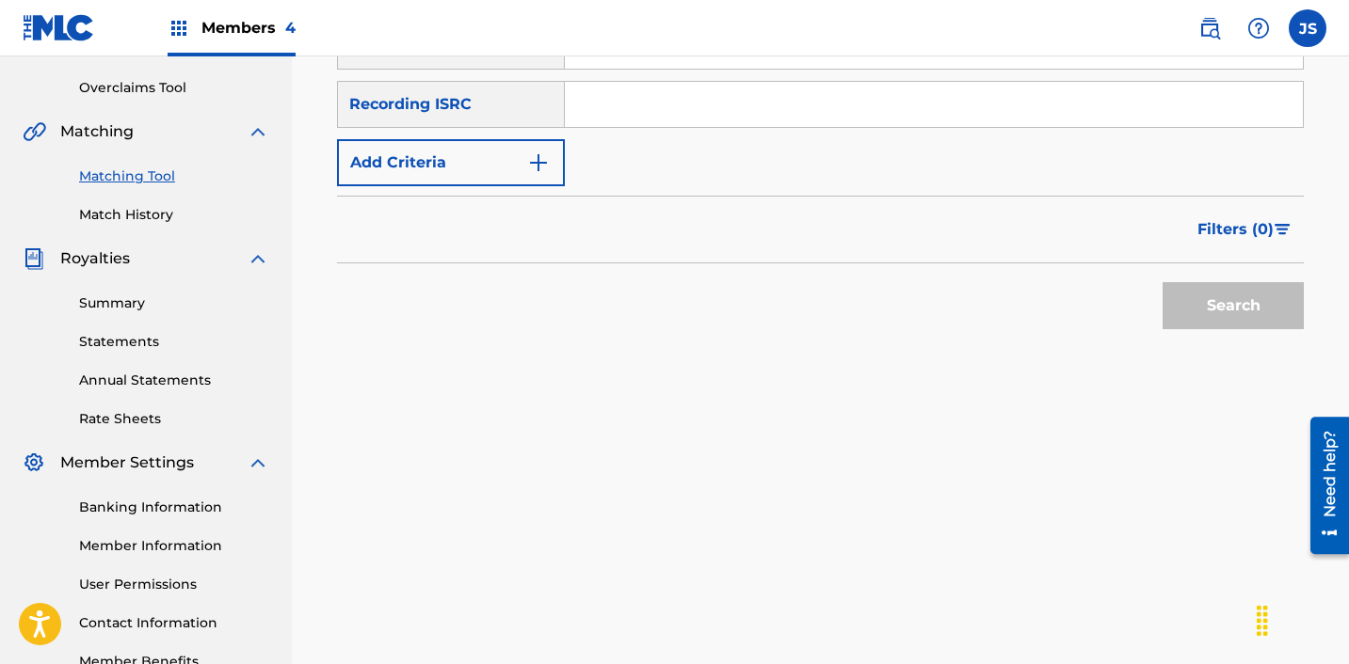
scroll to position [363, 0]
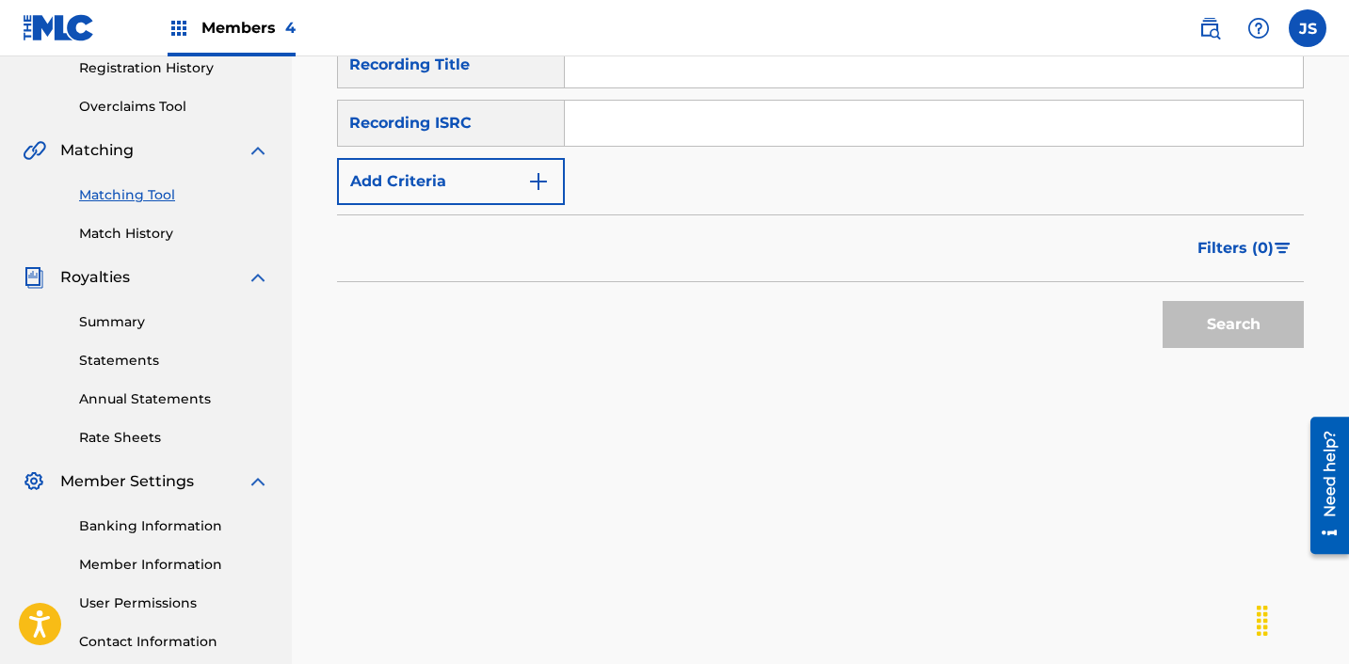
click at [907, 142] on input "Search Form" at bounding box center [934, 123] width 738 height 45
click at [1162, 301] on button "Search" at bounding box center [1232, 324] width 141 height 47
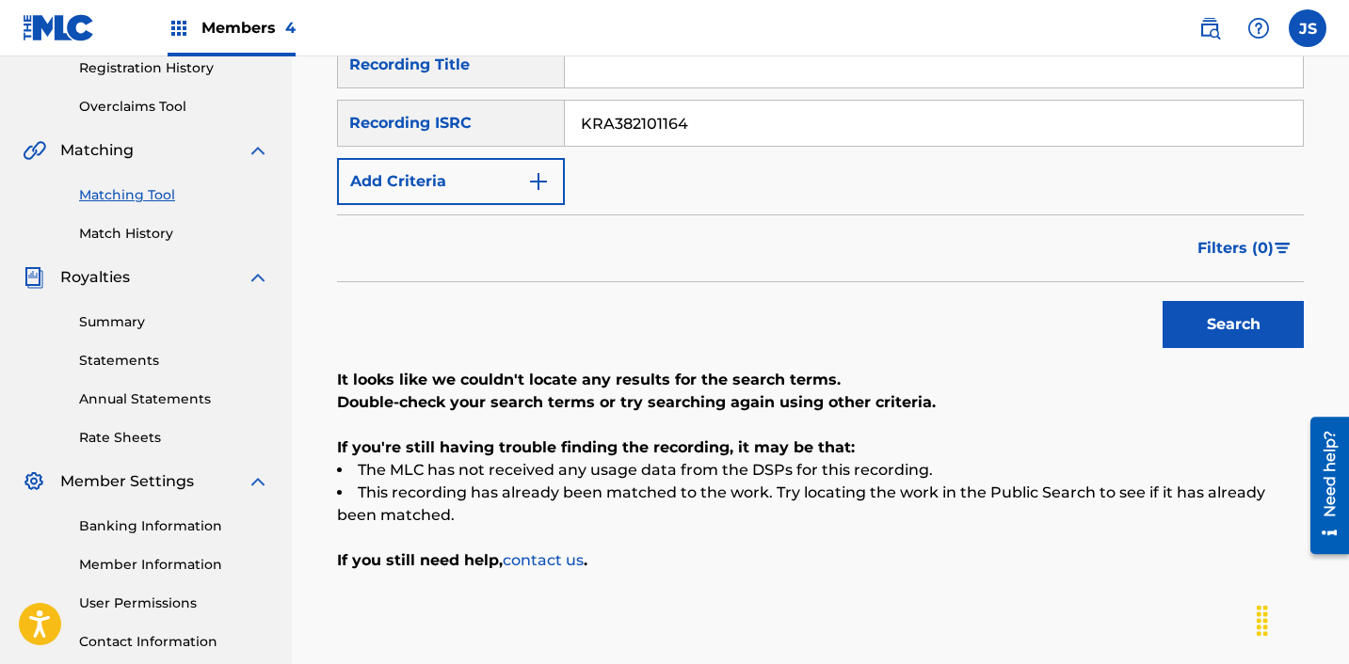
click at [796, 129] on input "KRA382101164" at bounding box center [934, 123] width 738 height 45
click at [795, 128] on input "KRA382101164" at bounding box center [934, 123] width 738 height 45
click at [1162, 301] on button "Search" at bounding box center [1232, 324] width 141 height 47
click at [1208, 311] on button "Search" at bounding box center [1232, 324] width 141 height 47
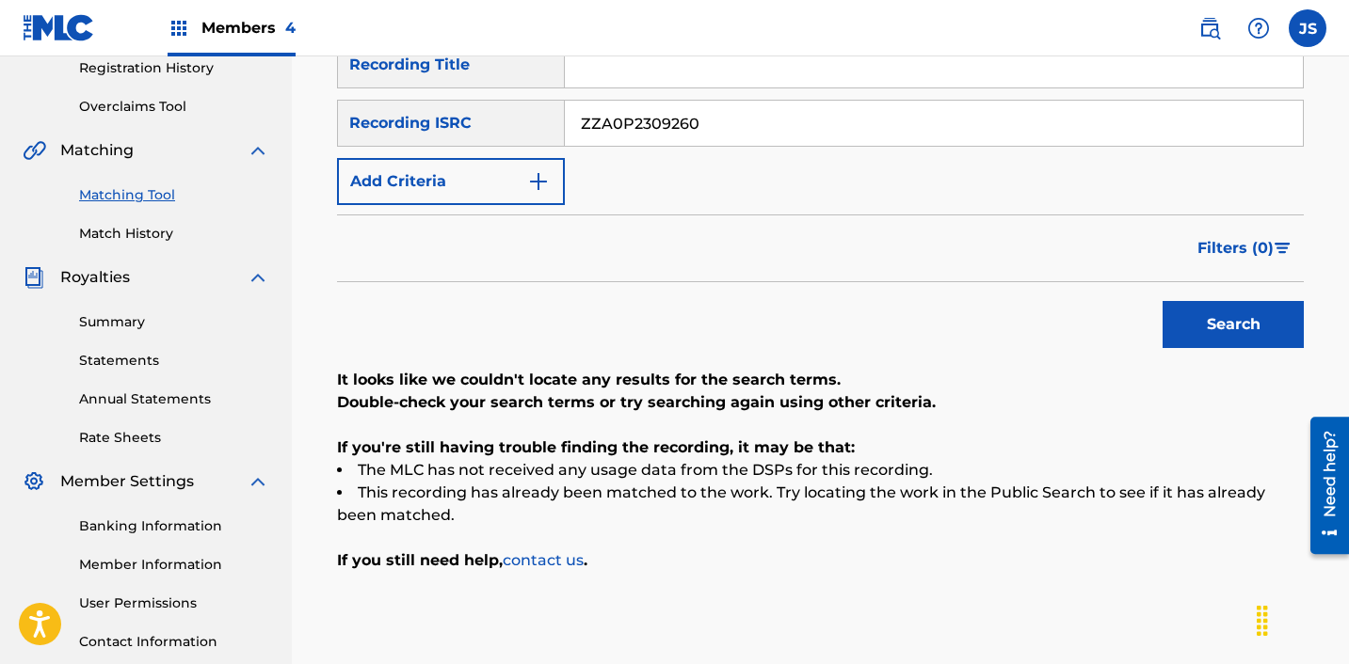
click at [695, 125] on input "ZZA0P2309260" at bounding box center [934, 123] width 738 height 45
click at [695, 127] on input "ZZA0P2309260" at bounding box center [934, 123] width 738 height 45
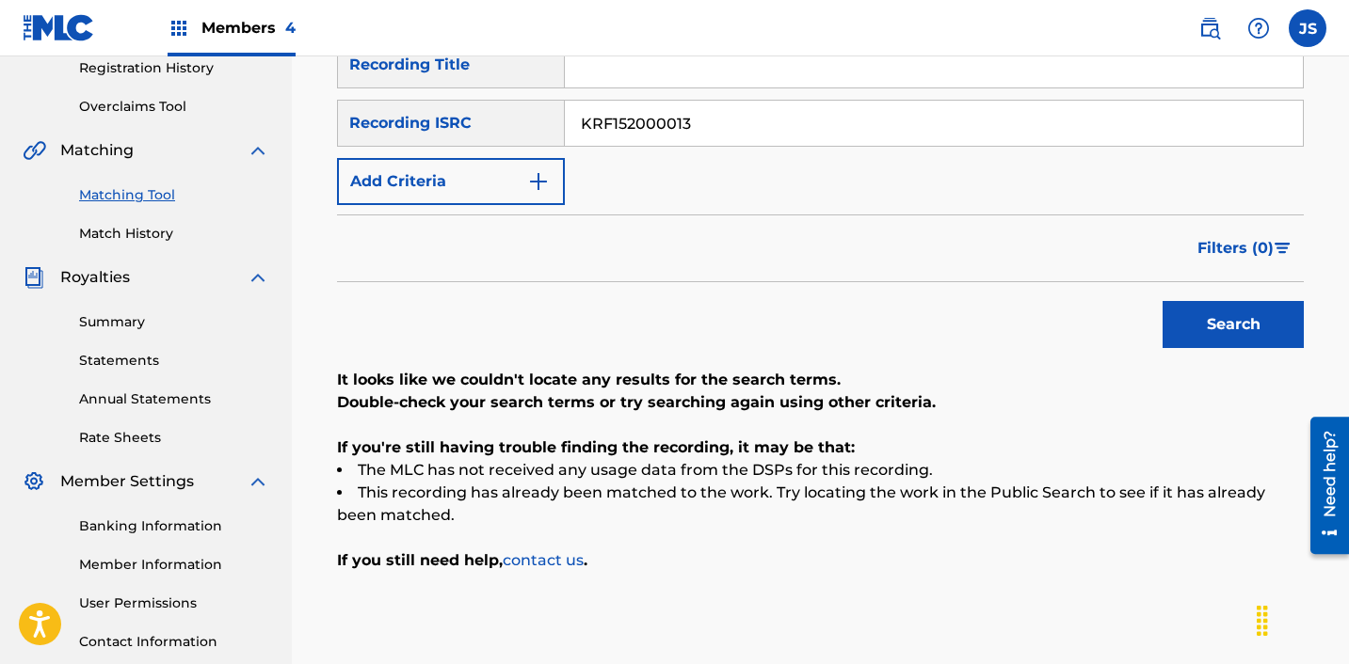
click at [1162, 301] on button "Search" at bounding box center [1232, 324] width 141 height 47
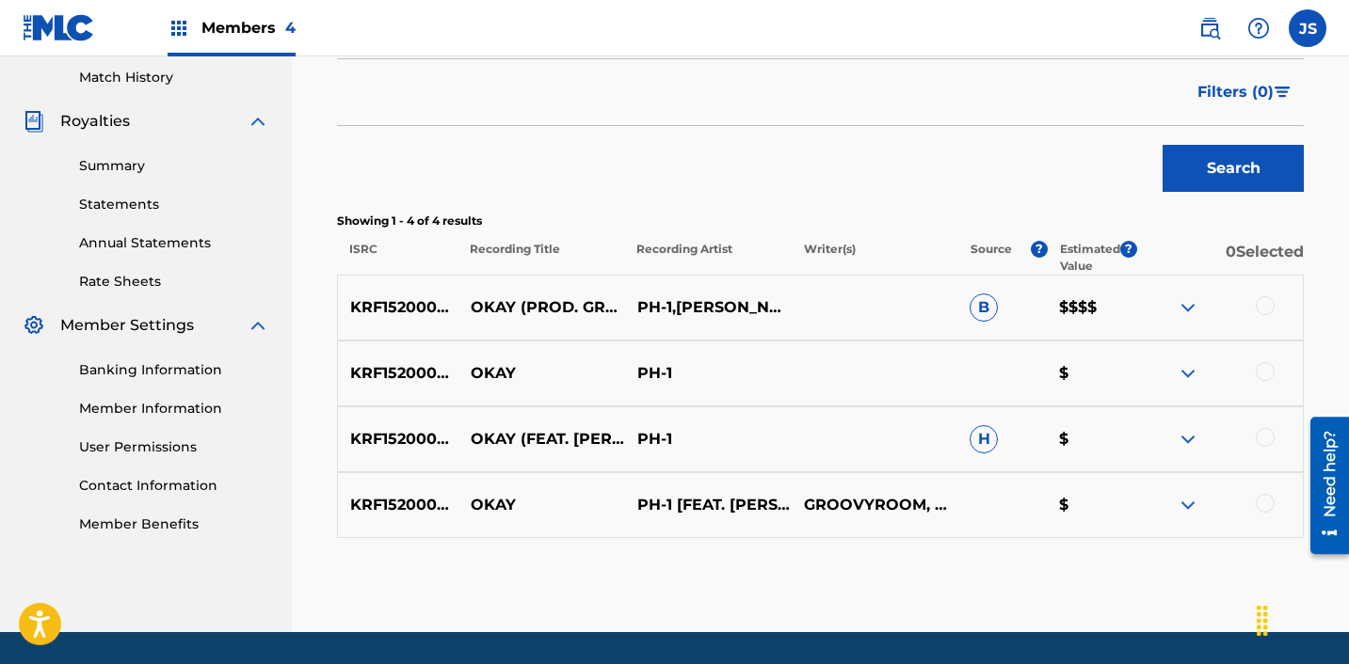
scroll to position [578, 0]
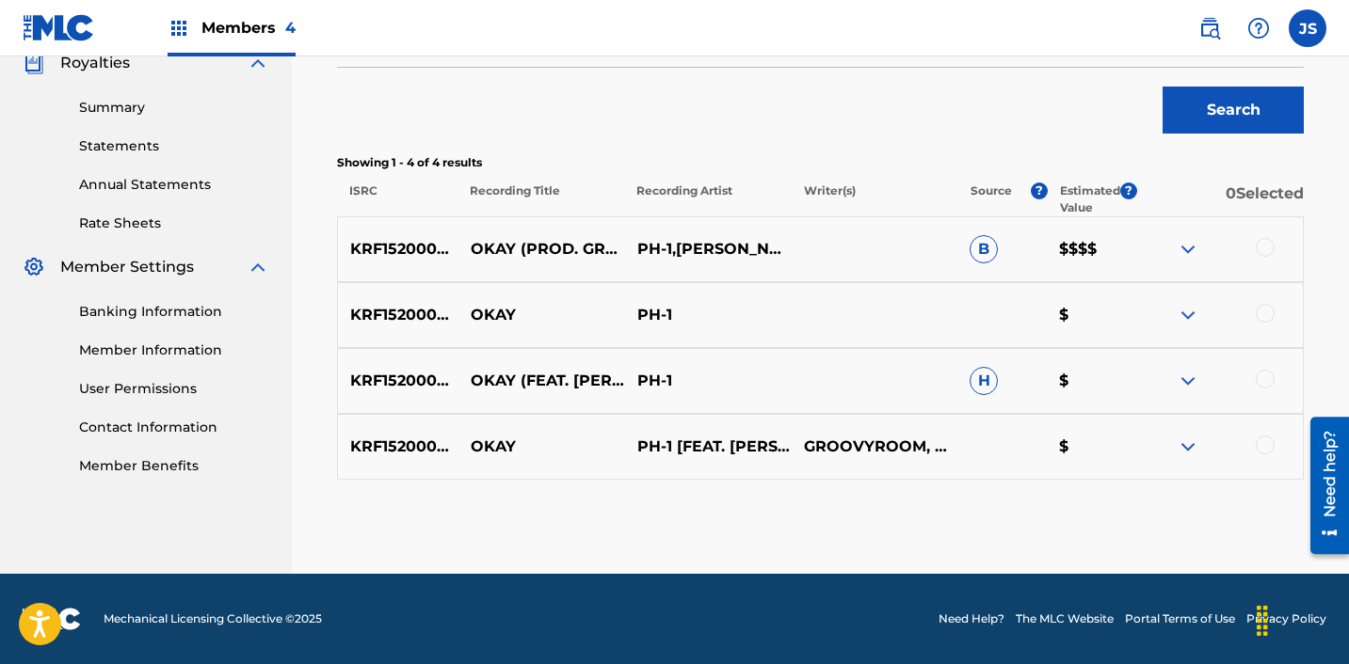
click at [1270, 250] on div at bounding box center [1264, 247] width 19 height 19
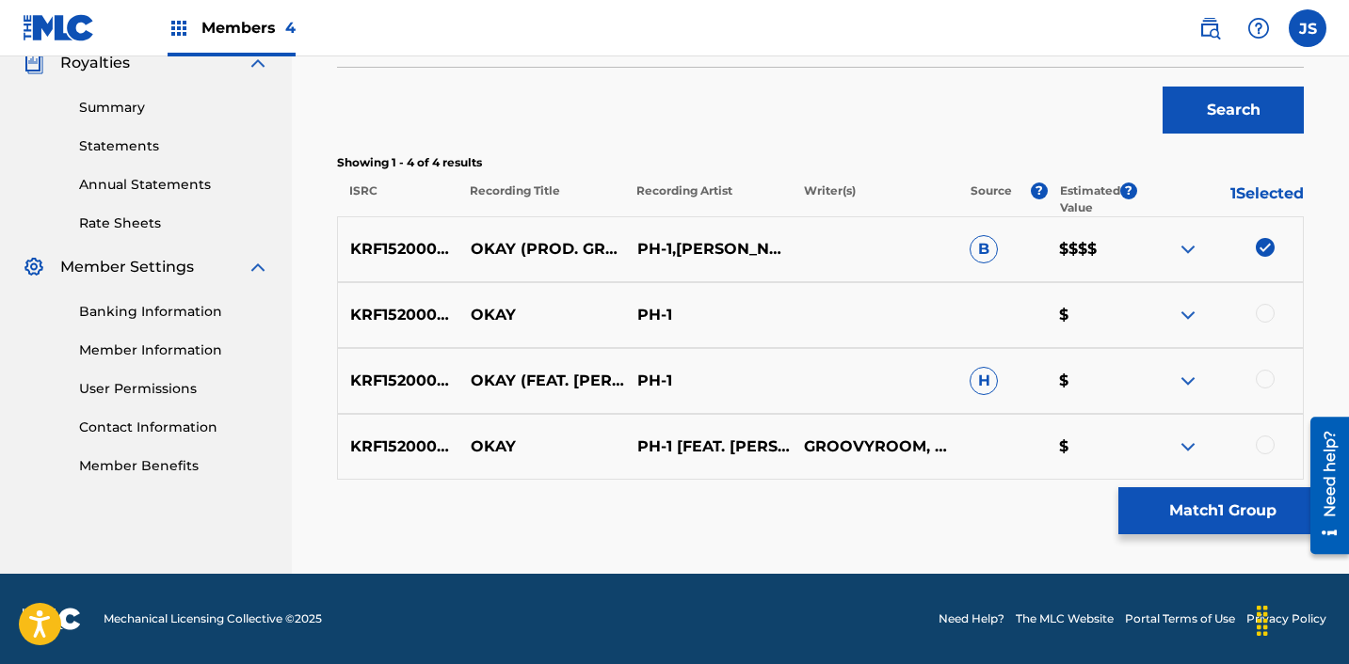
click at [1267, 309] on div at bounding box center [1264, 313] width 19 height 19
click at [1266, 382] on div at bounding box center [1264, 379] width 19 height 19
click at [1264, 451] on div at bounding box center [1264, 445] width 19 height 19
click at [1210, 504] on button "Match 4 Groups" at bounding box center [1222, 511] width 208 height 47
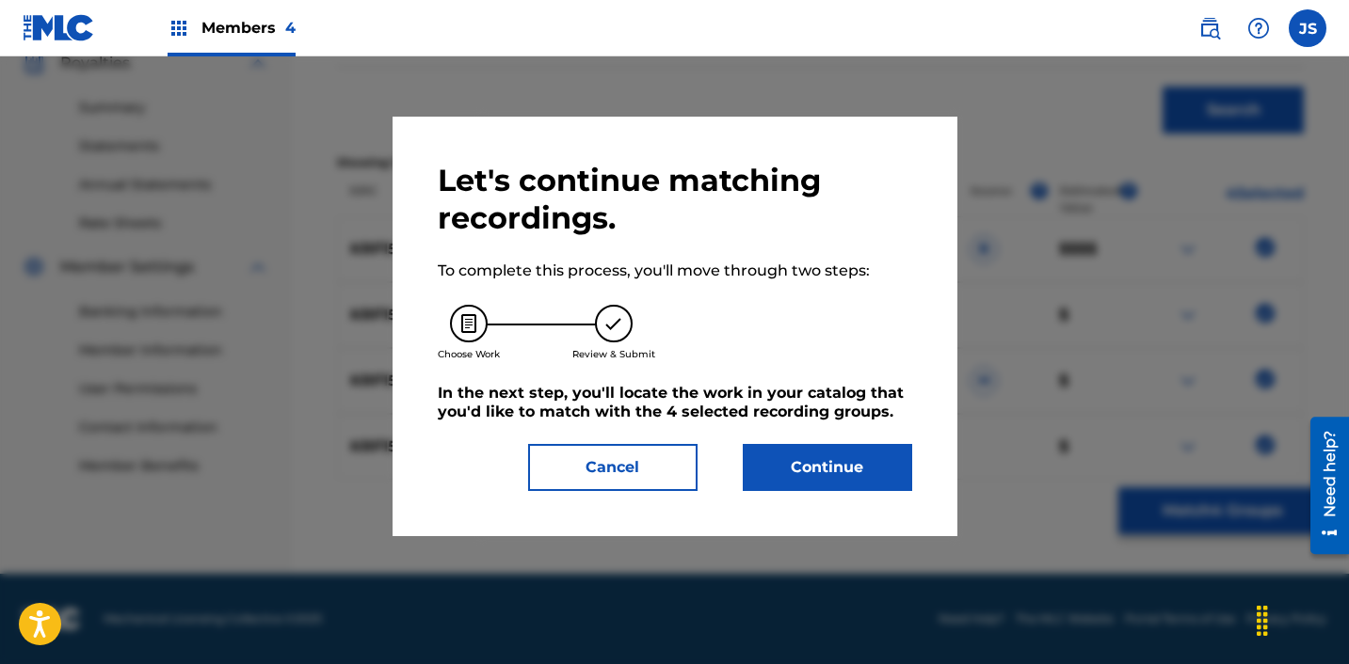
click at [841, 461] on button "Continue" at bounding box center [827, 467] width 169 height 47
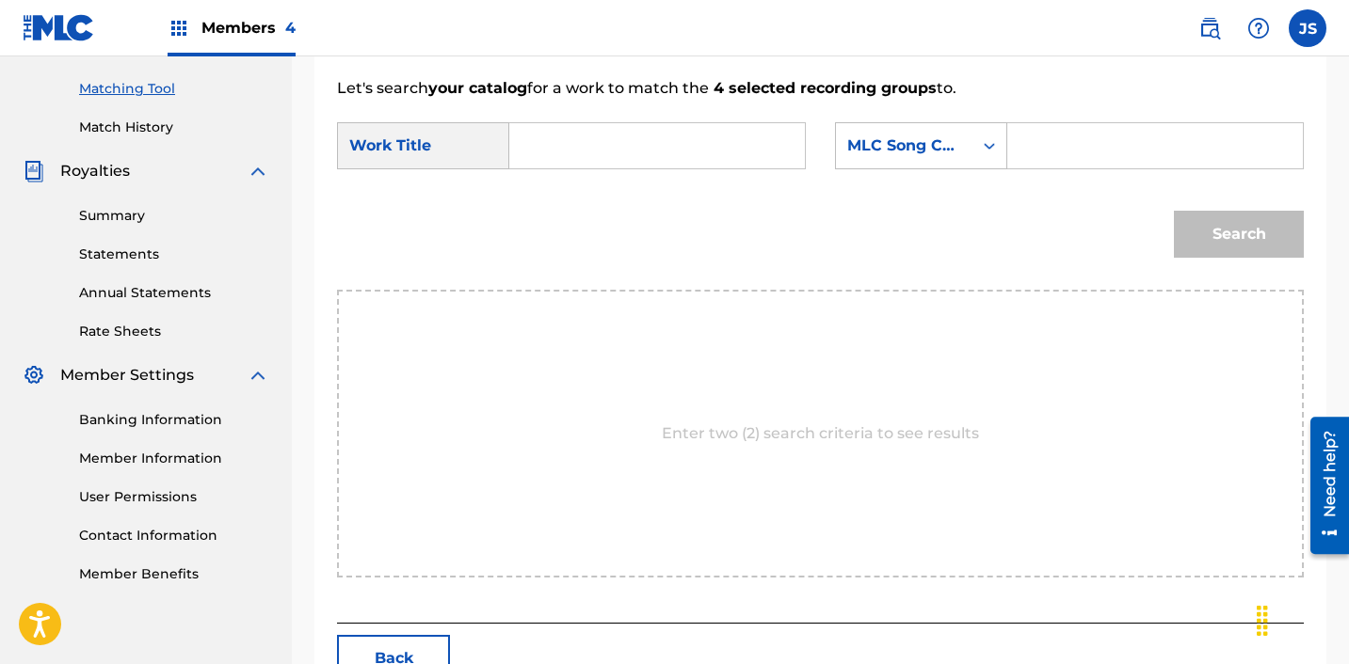
scroll to position [464, 0]
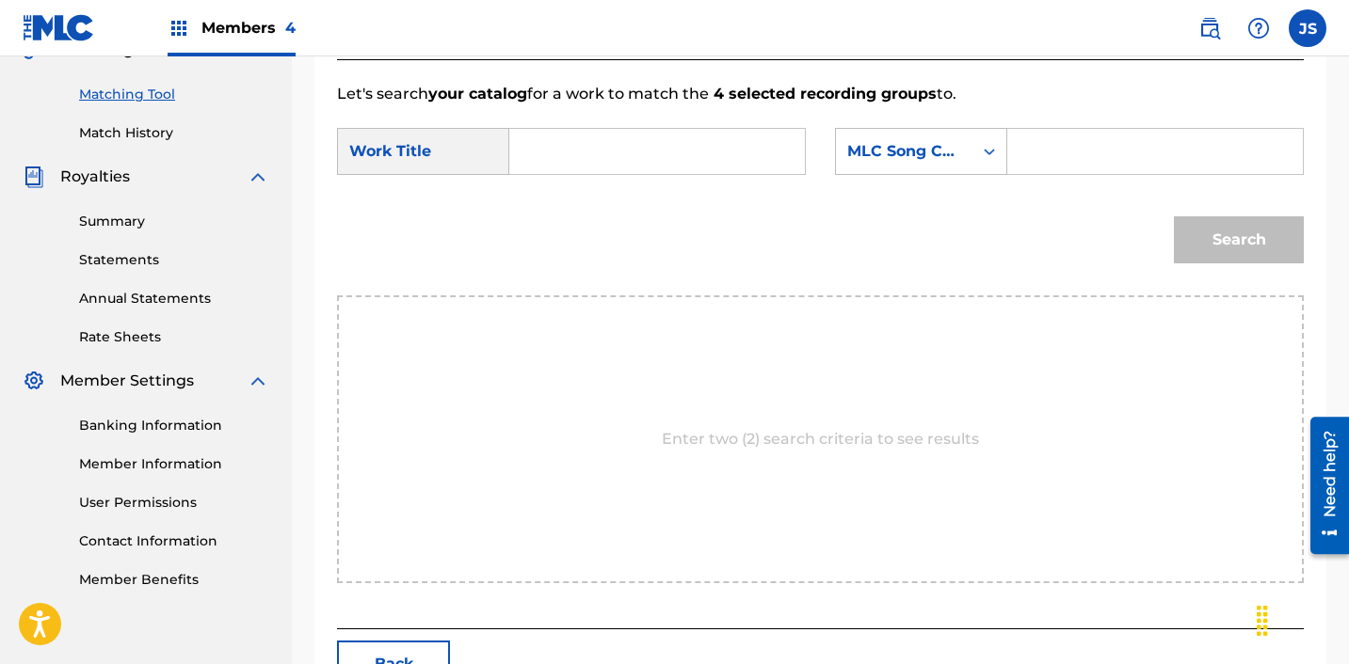
click at [582, 136] on input "Search Form" at bounding box center [657, 151] width 264 height 45
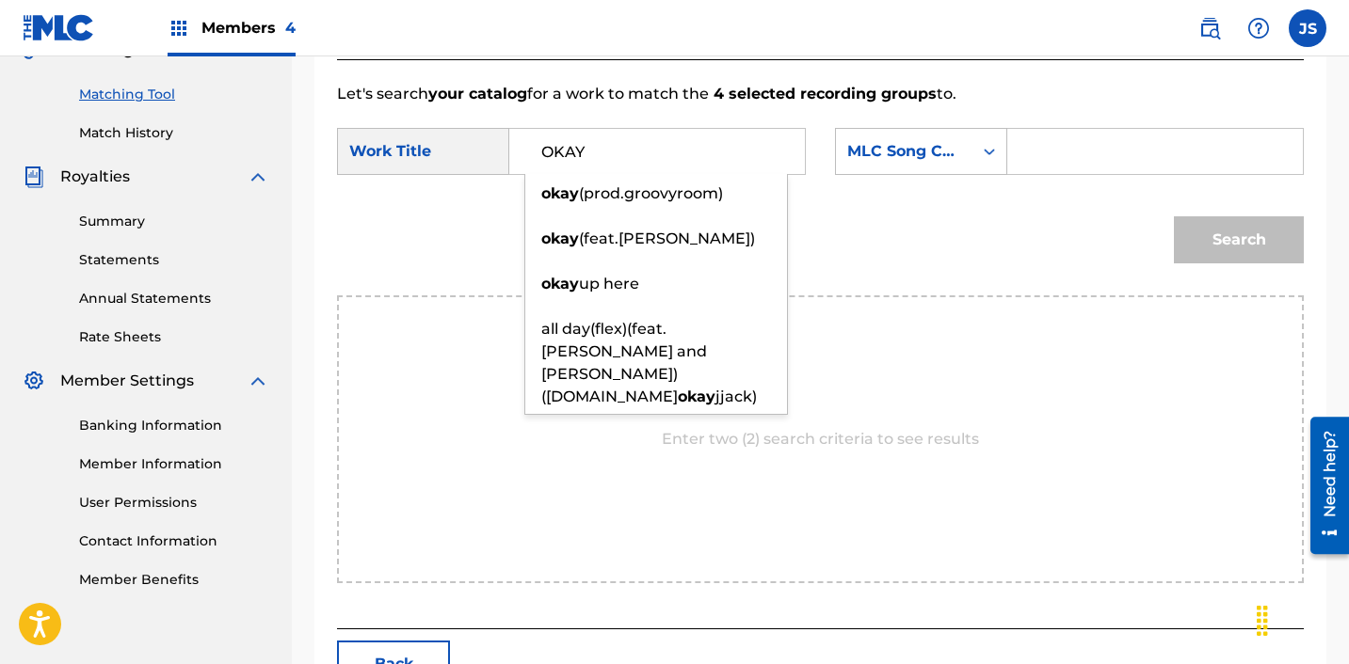
click at [817, 168] on div "SearchWithCriteria28c12c81-bc92-40d2-8ced-459b3eb0b910 Work Title OKAY okay (pr…" at bounding box center [820, 157] width 967 height 58
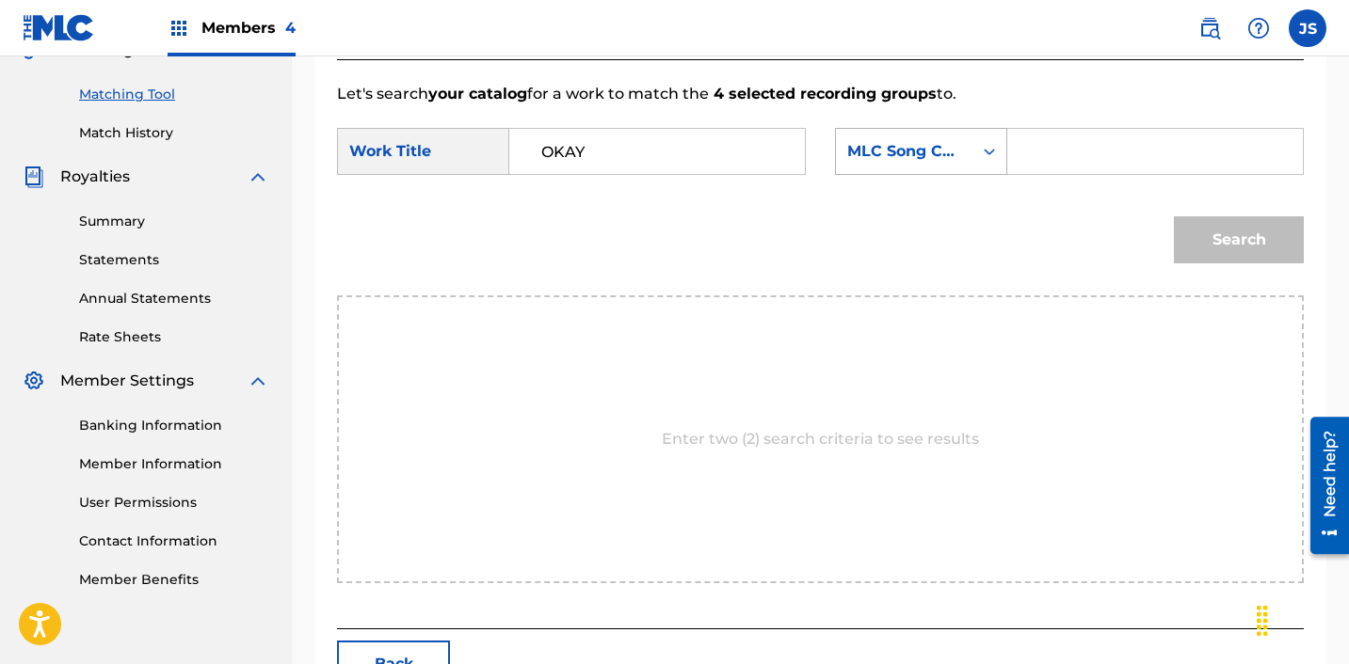
click at [842, 156] on div "MLC Song Code" at bounding box center [904, 152] width 136 height 36
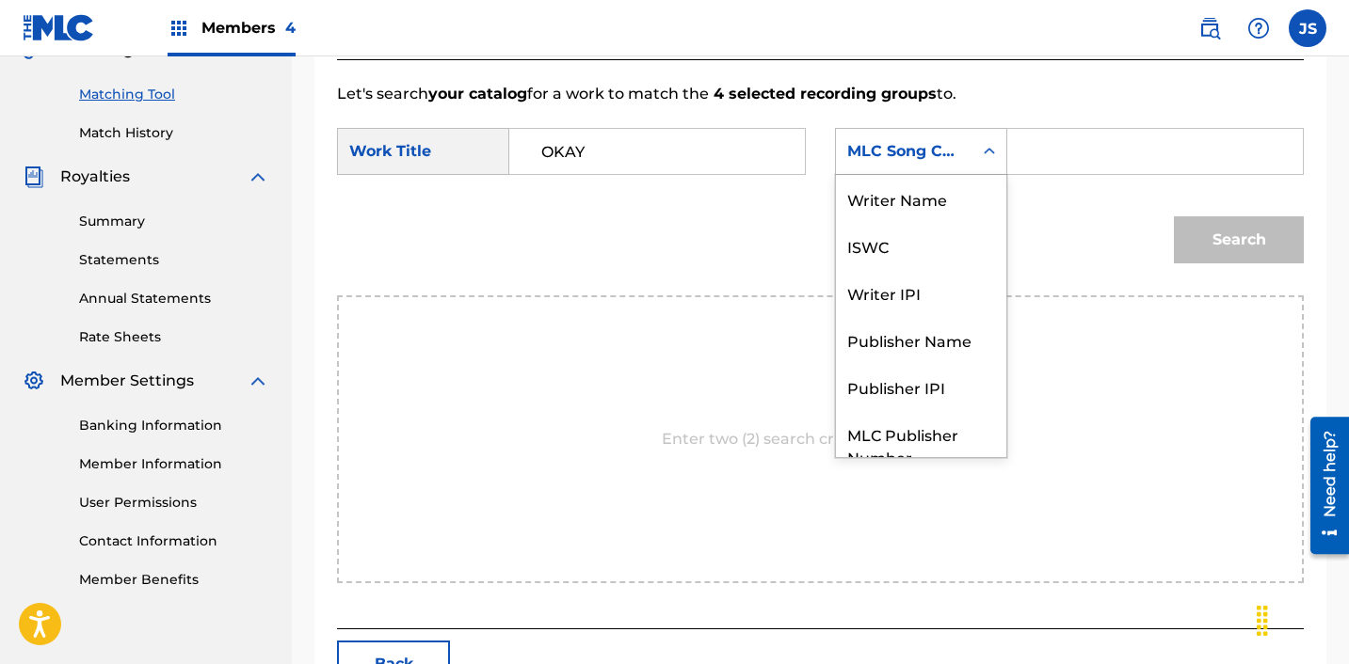
scroll to position [70, 0]
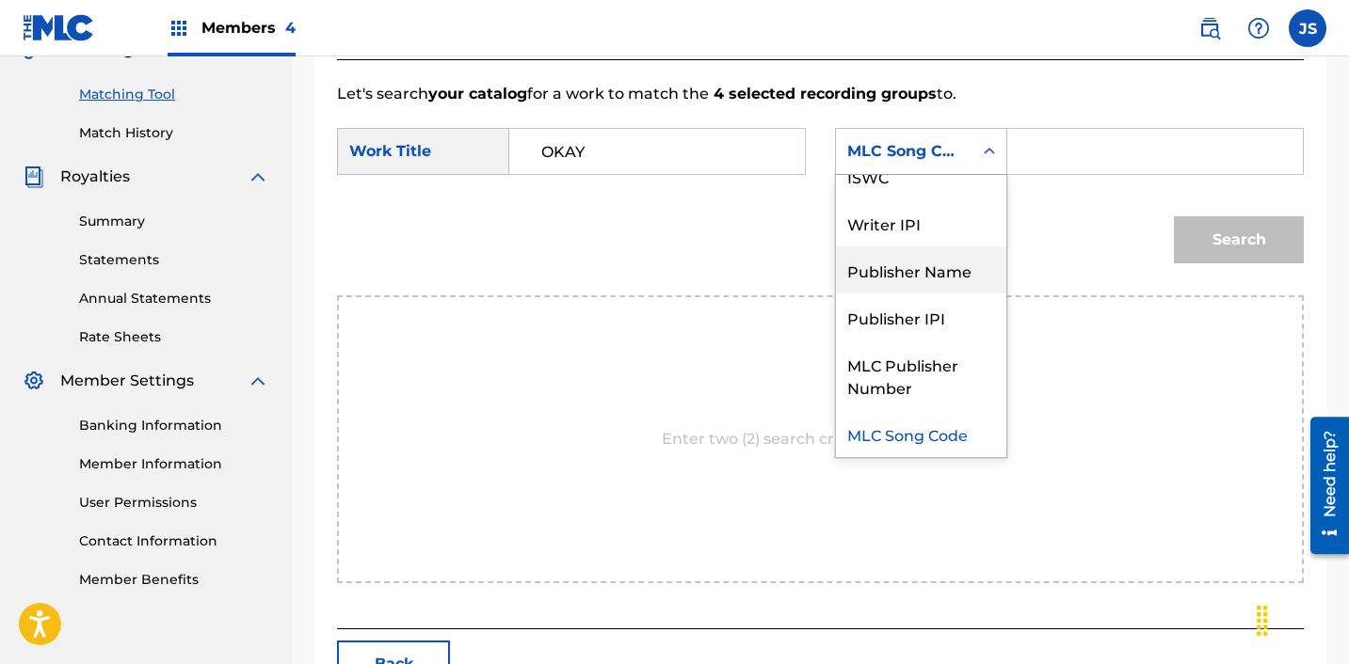
click at [876, 274] on div "Publisher Name" at bounding box center [921, 270] width 170 height 47
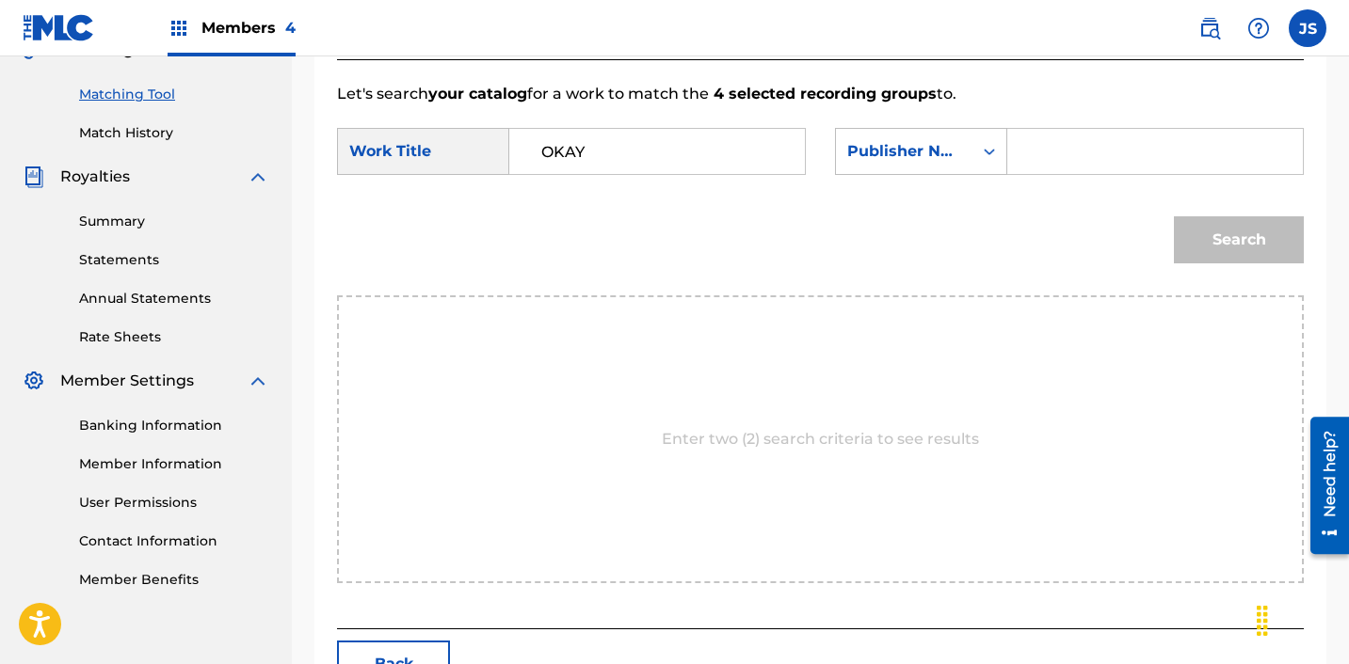
click at [1048, 178] on div "SearchWithCriteria28c12c81-bc92-40d2-8ced-459b3eb0b910 Work Title OKAY SearchWi…" at bounding box center [820, 157] width 967 height 58
click at [1048, 163] on input "Search Form" at bounding box center [1155, 151] width 264 height 45
click at [1200, 245] on button "Search" at bounding box center [1239, 239] width 130 height 47
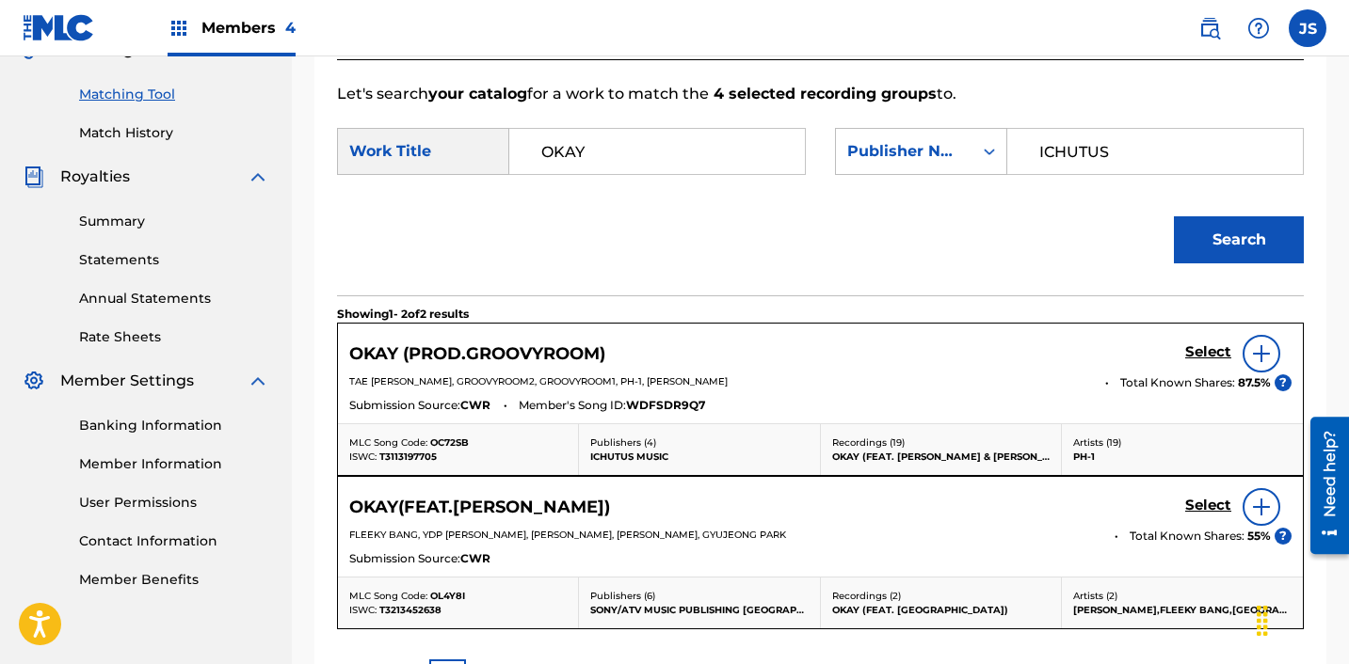
click at [1208, 353] on h5 "Select" at bounding box center [1208, 353] width 46 height 18
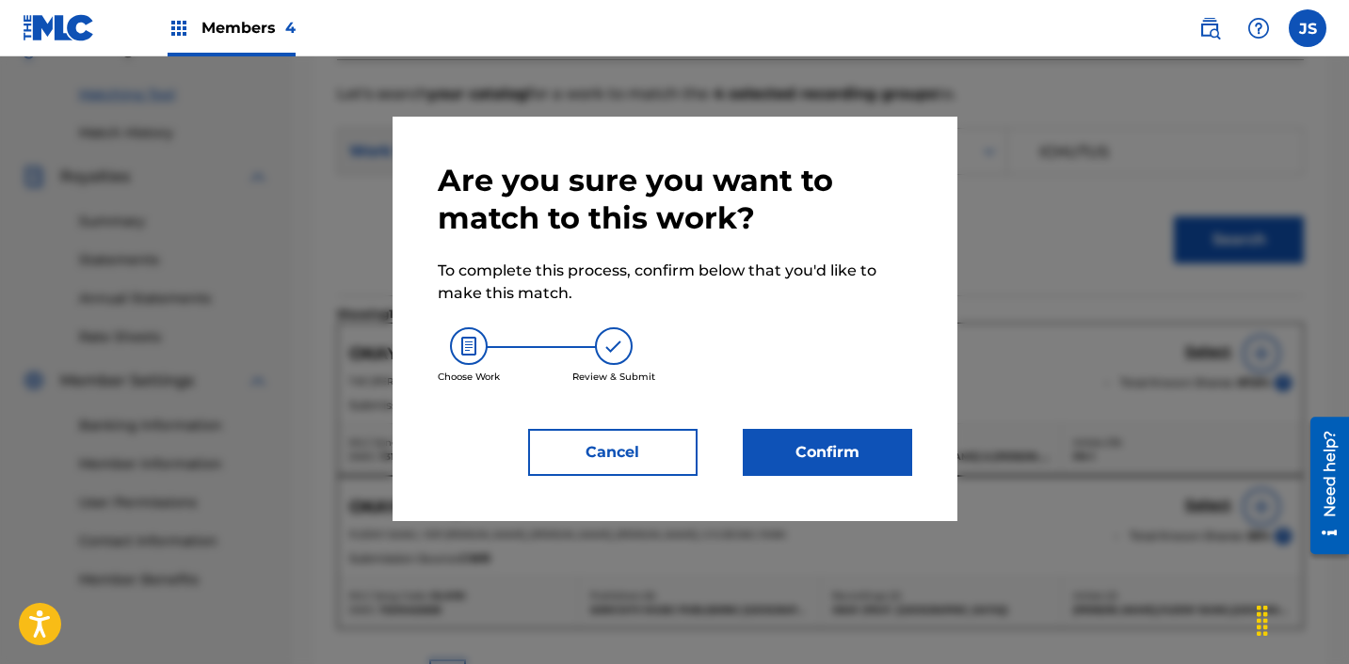
click at [839, 459] on button "Confirm" at bounding box center [827, 452] width 169 height 47
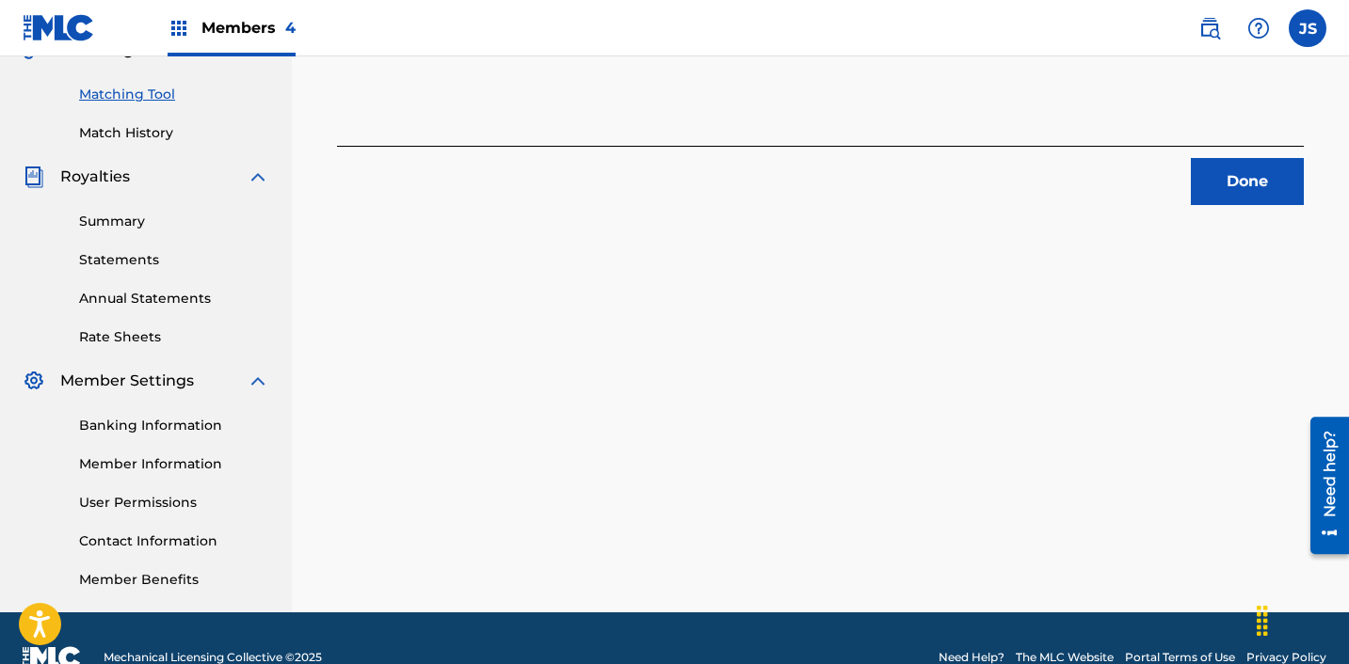
click at [1233, 184] on button "Done" at bounding box center [1247, 181] width 113 height 47
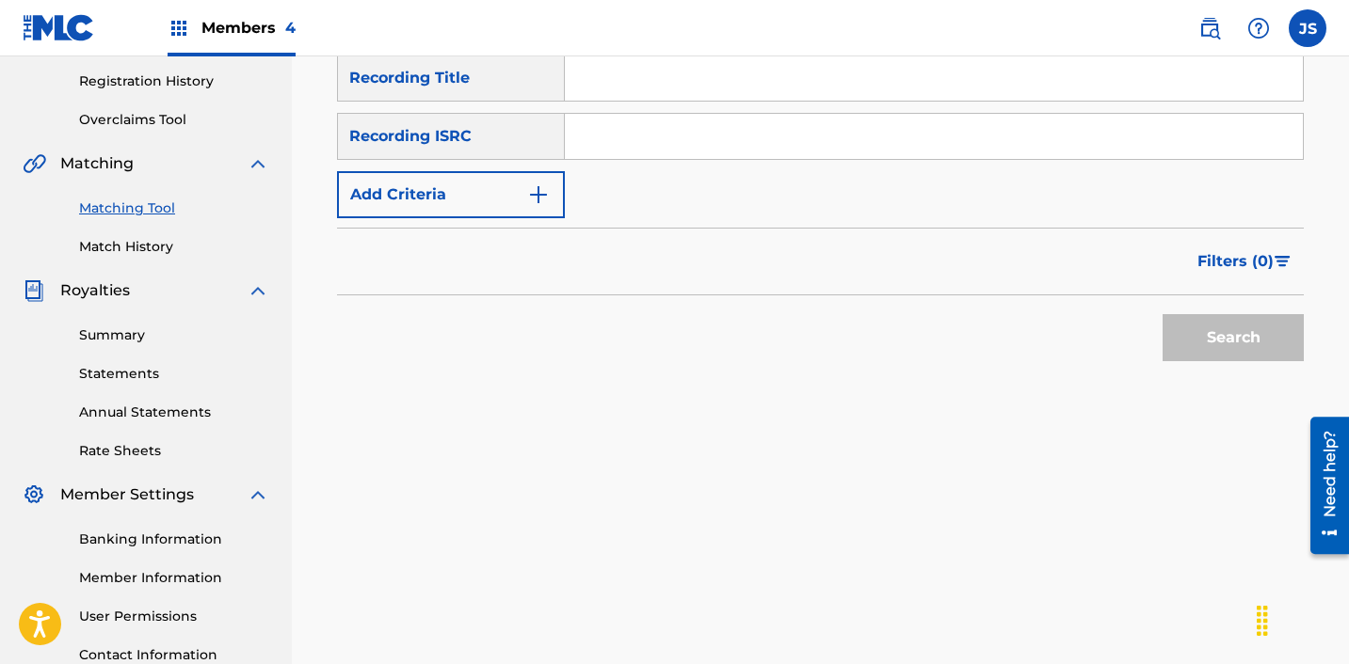
scroll to position [346, 0]
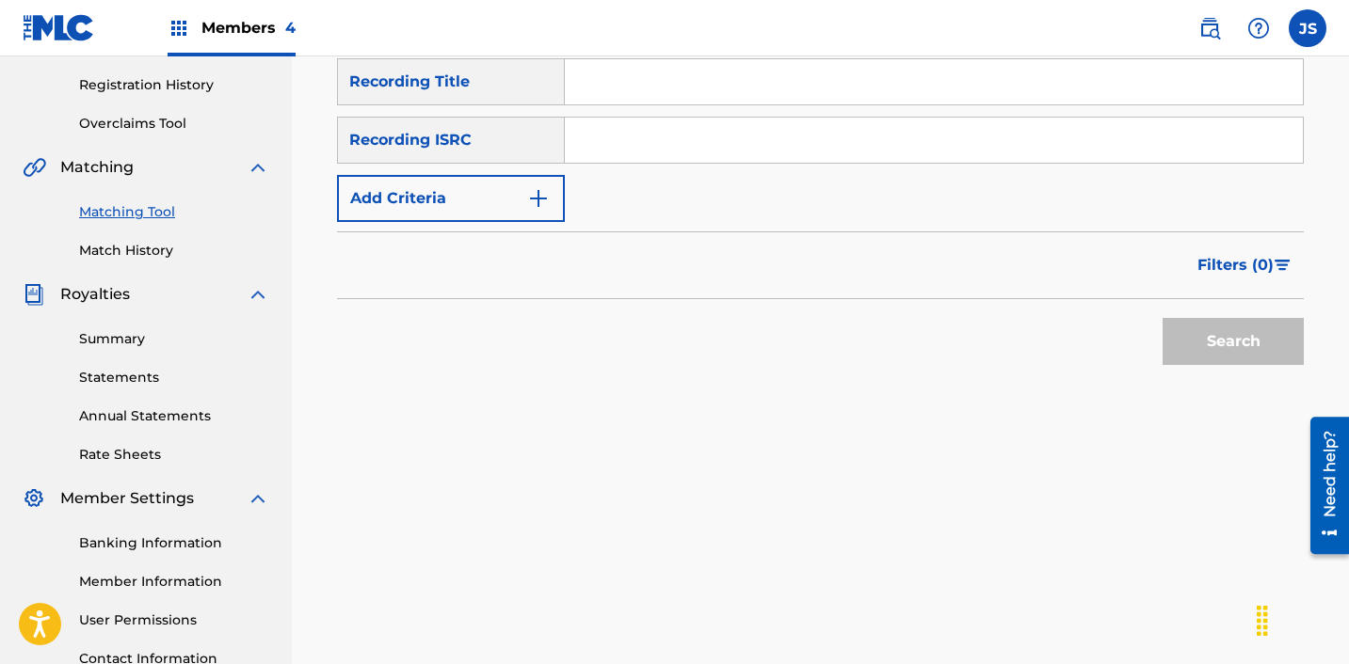
click at [758, 141] on input "Search Form" at bounding box center [934, 140] width 738 height 45
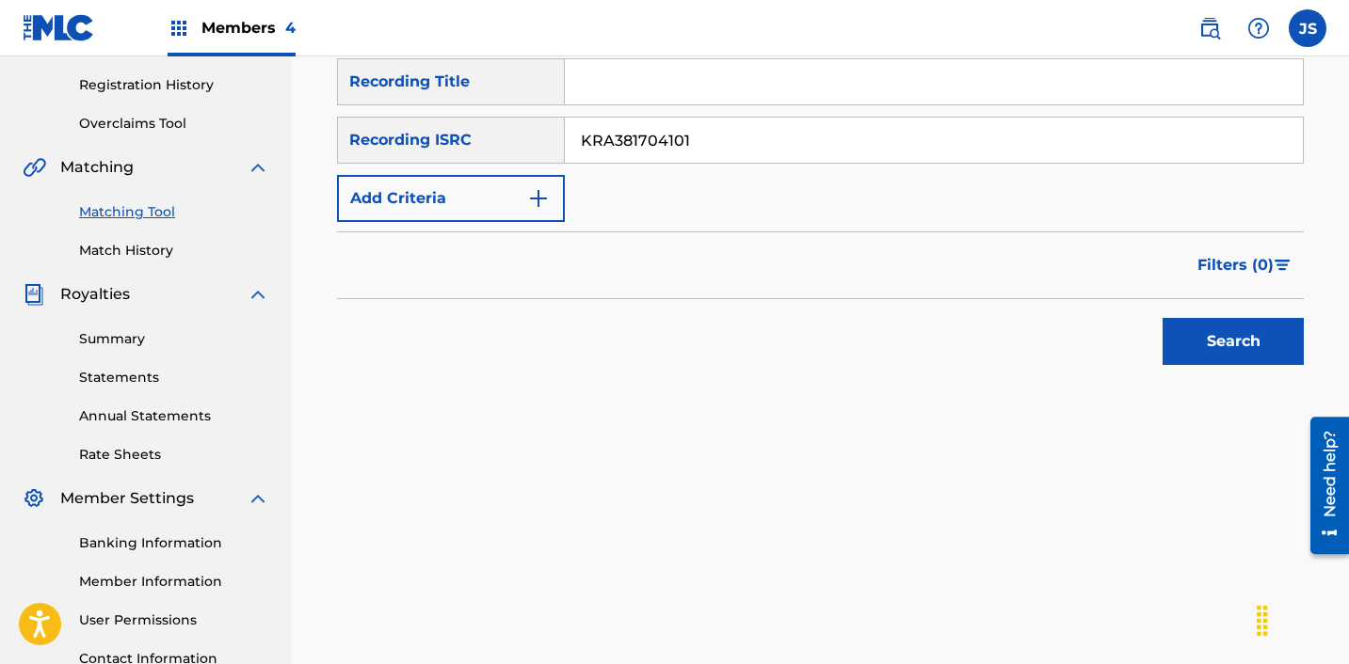
click at [1162, 318] on button "Search" at bounding box center [1232, 341] width 141 height 47
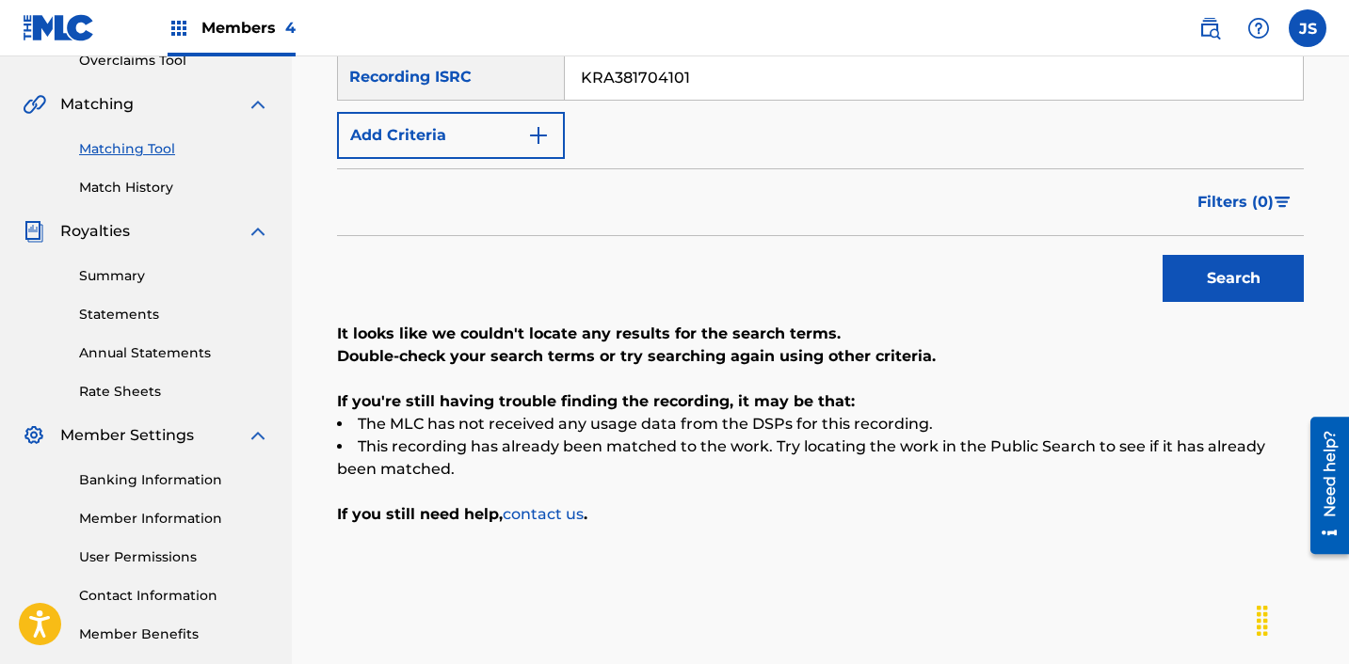
scroll to position [412, 0]
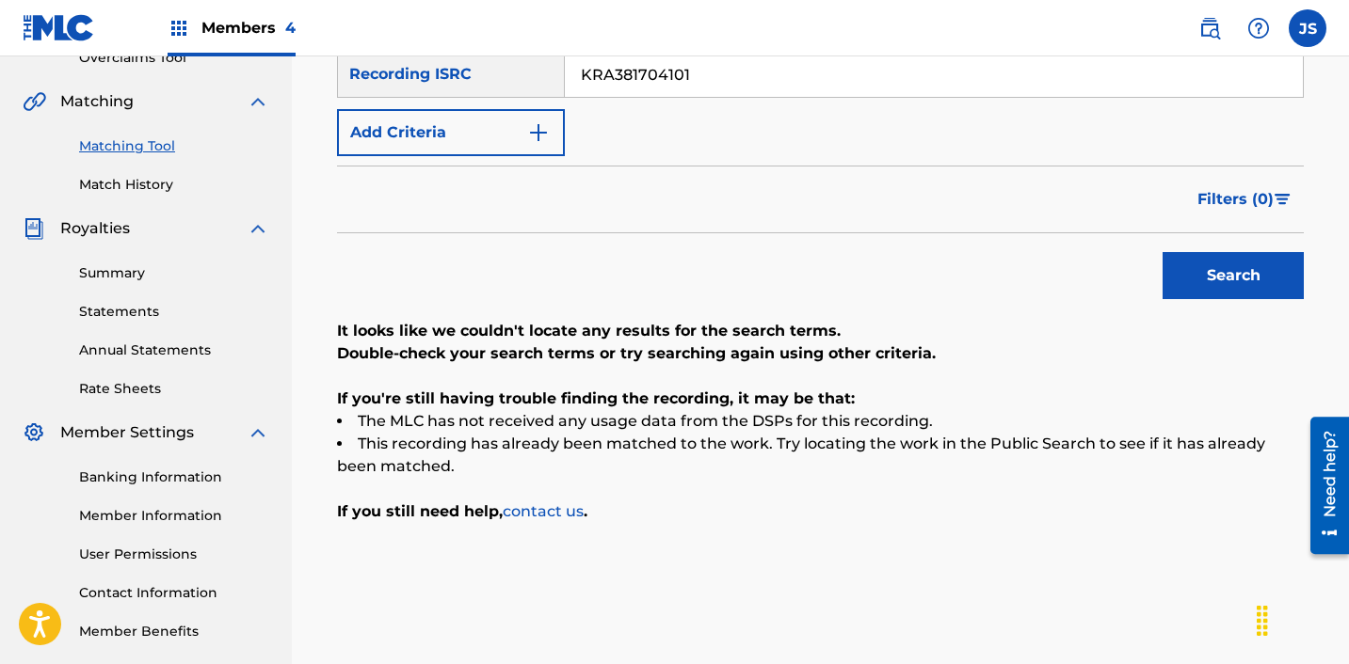
click at [833, 72] on input "KRA381704101" at bounding box center [934, 74] width 738 height 45
click at [832, 72] on input "KRA381704101" at bounding box center [934, 74] width 738 height 45
click at [1162, 252] on button "Search" at bounding box center [1232, 275] width 141 height 47
click at [671, 52] on nav "Members 4 JS JS [PERSON_NAME] [PERSON_NAME][EMAIL_ADDRESS][DOMAIN_NAME] Profile…" at bounding box center [674, 28] width 1349 height 56
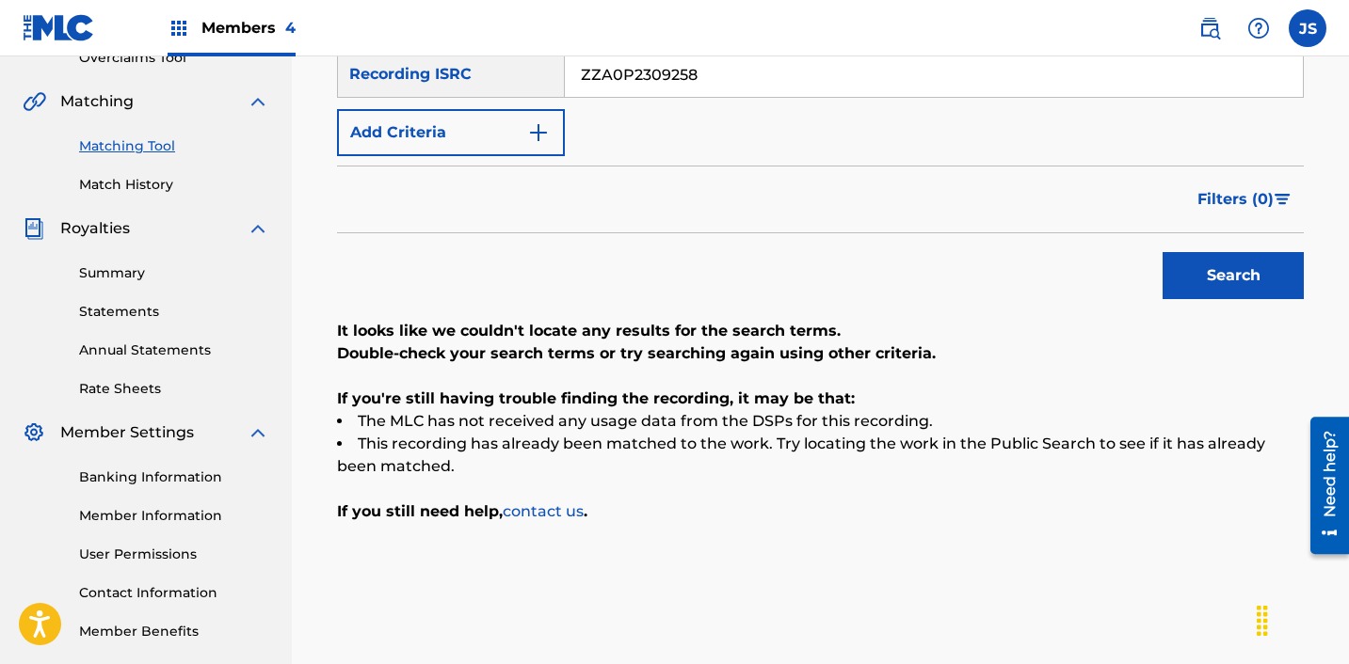
click at [648, 83] on input "ZZA0P2309258" at bounding box center [934, 74] width 738 height 45
click at [647, 83] on input "ZZA0P2309258" at bounding box center [934, 74] width 738 height 45
click at [1162, 252] on button "Search" at bounding box center [1232, 275] width 141 height 47
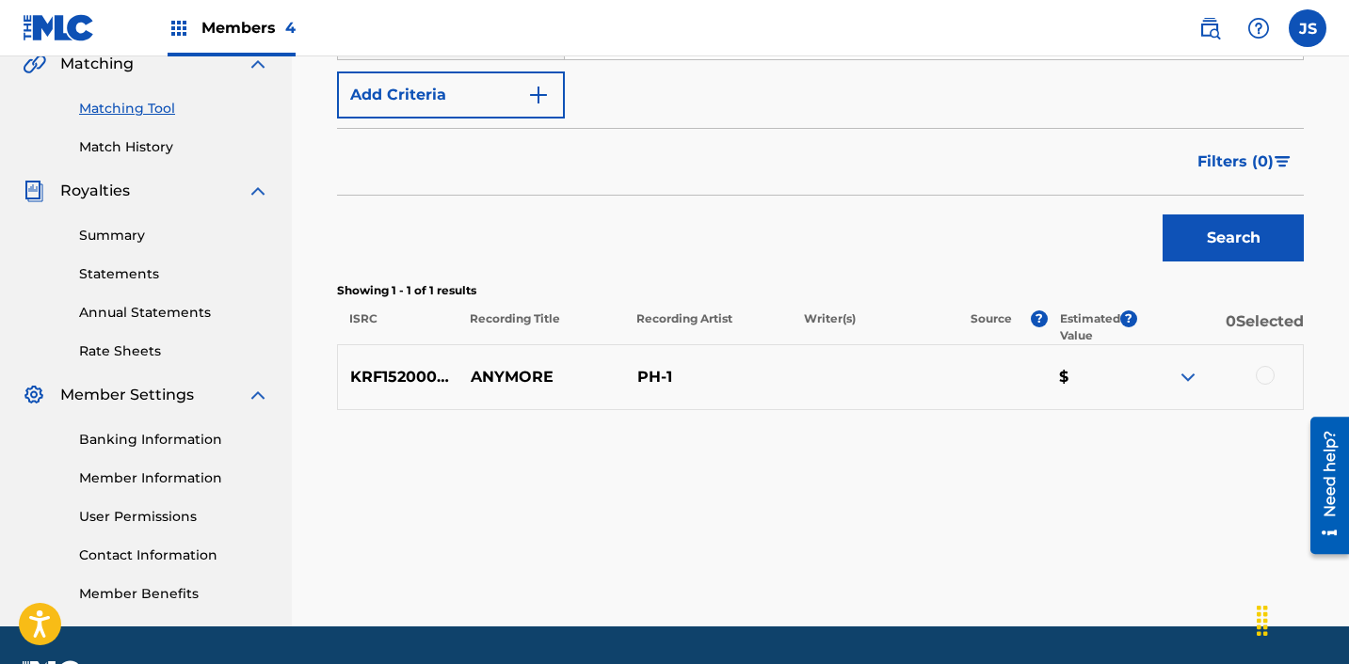
scroll to position [499, 0]
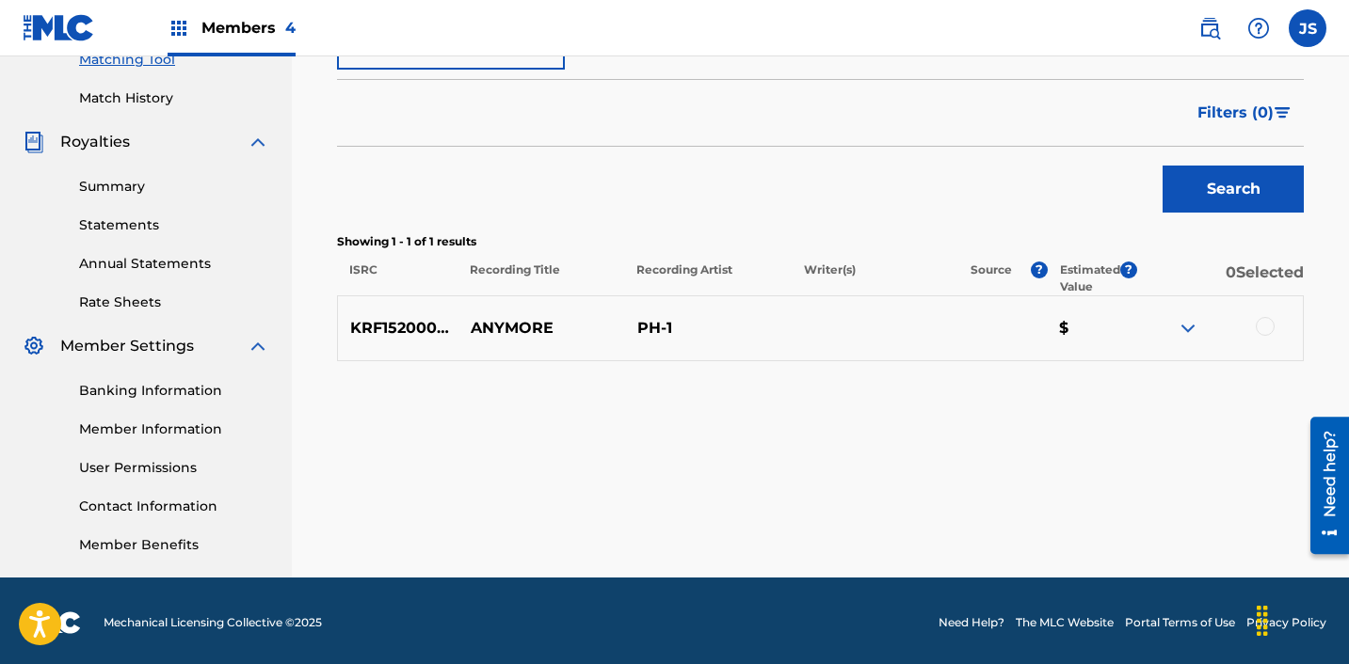
click at [1259, 330] on div at bounding box center [1264, 326] width 19 height 19
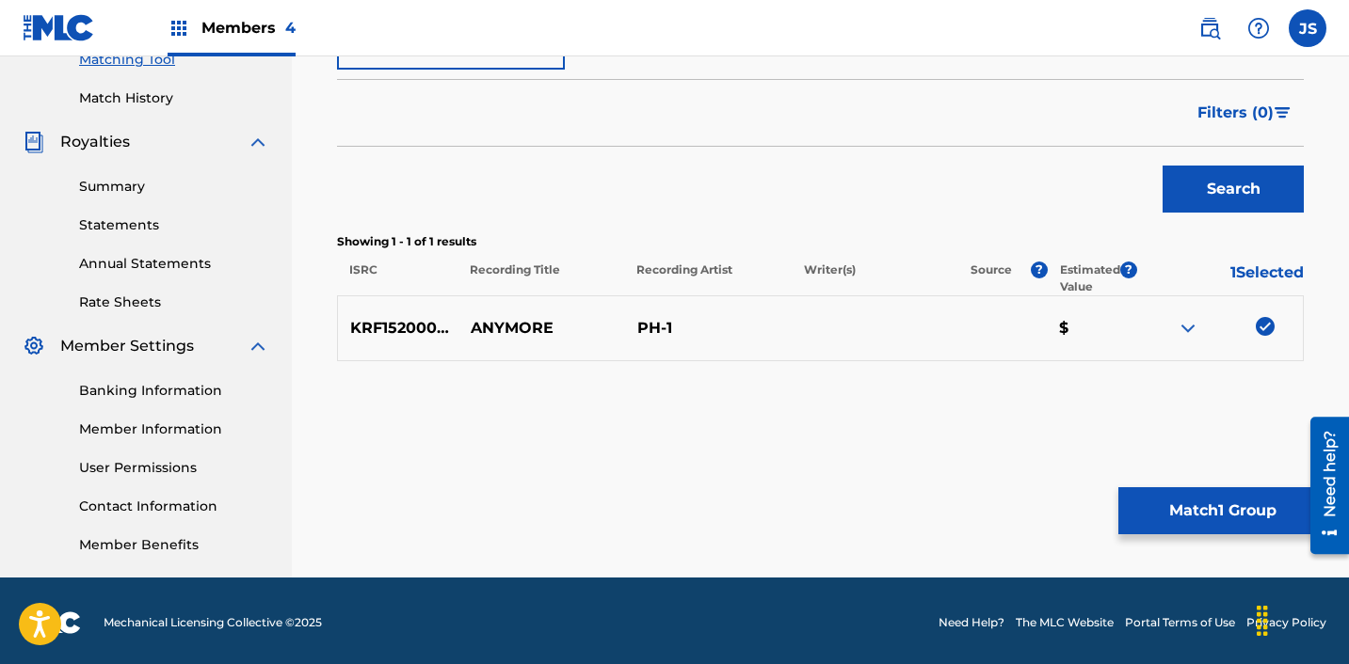
click at [1181, 499] on button "Match 1 Group" at bounding box center [1222, 511] width 208 height 47
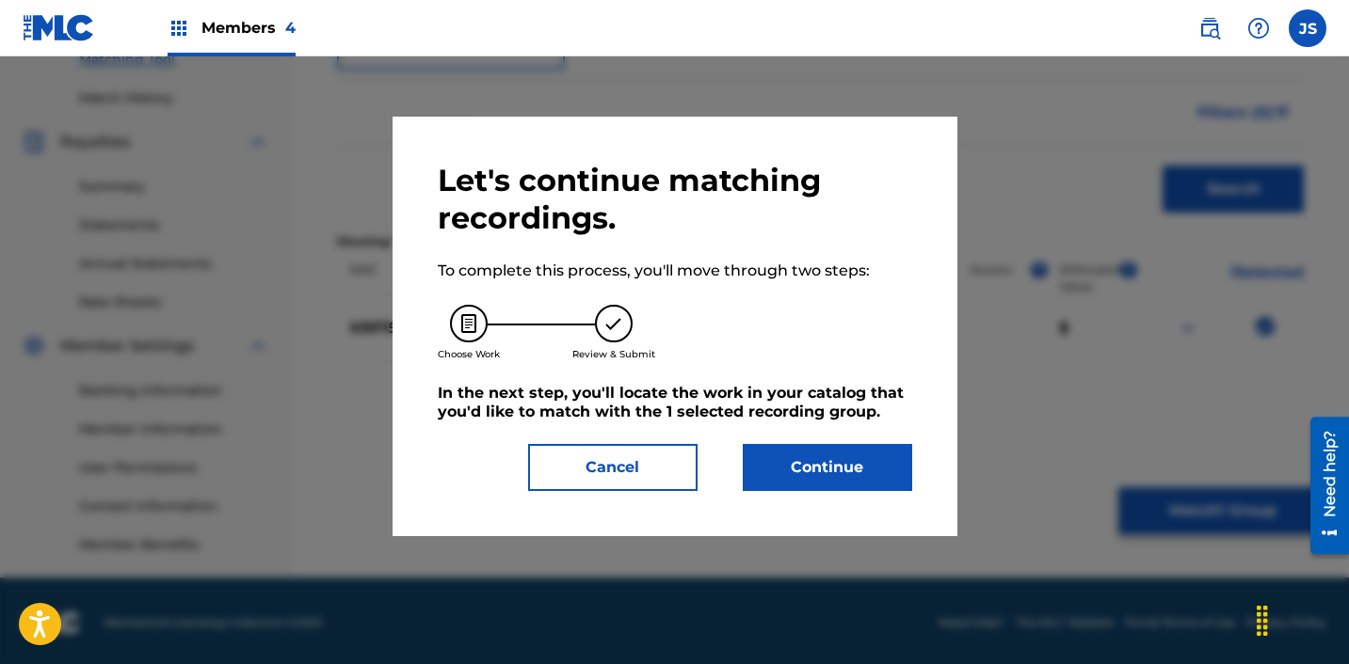
click at [874, 518] on div "Let's continue matching recordings. To complete this process, you'll move throu…" at bounding box center [674, 327] width 565 height 420
click at [870, 483] on button "Continue" at bounding box center [827, 467] width 169 height 47
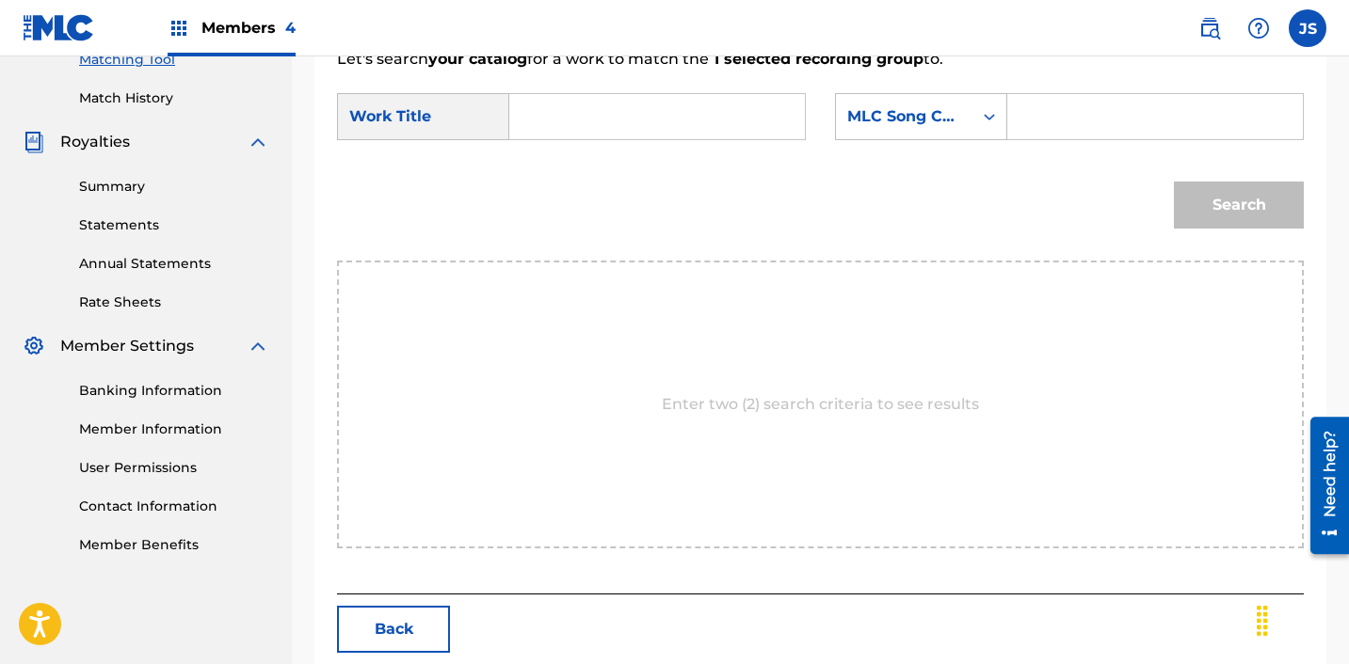
click at [590, 137] on input "Search Form" at bounding box center [657, 116] width 264 height 45
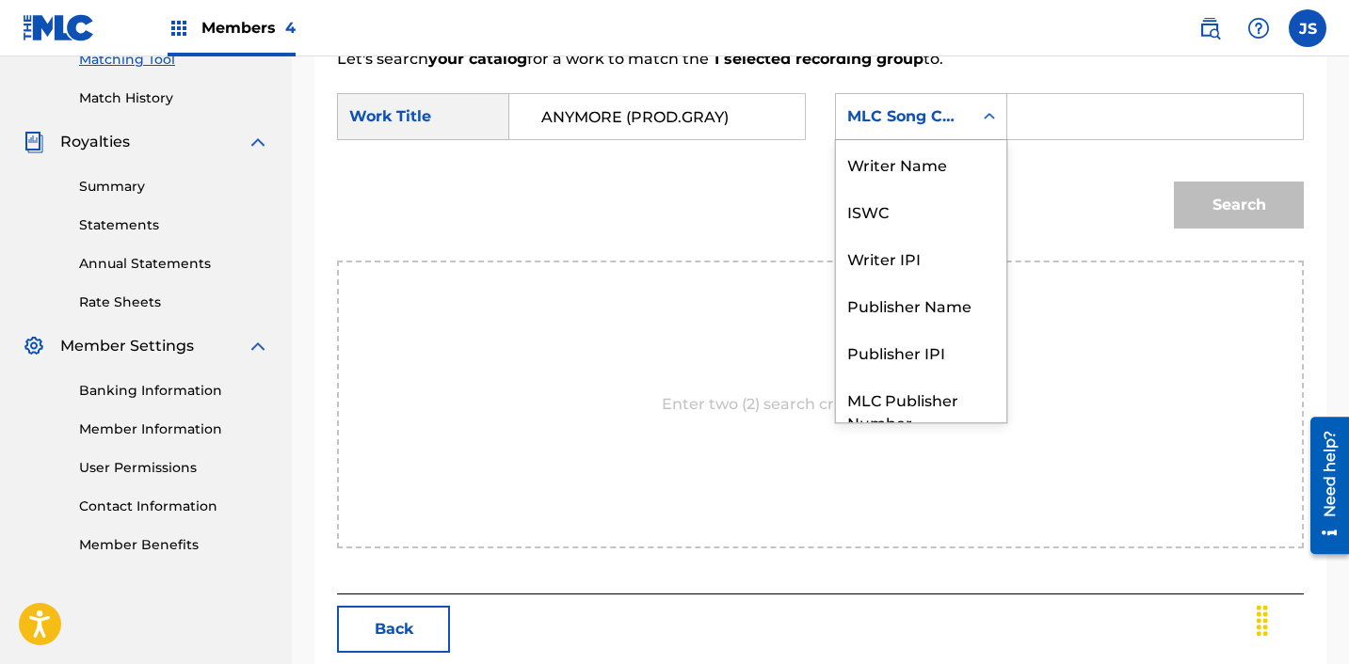
click at [903, 112] on div "MLC Song Code" at bounding box center [904, 116] width 114 height 23
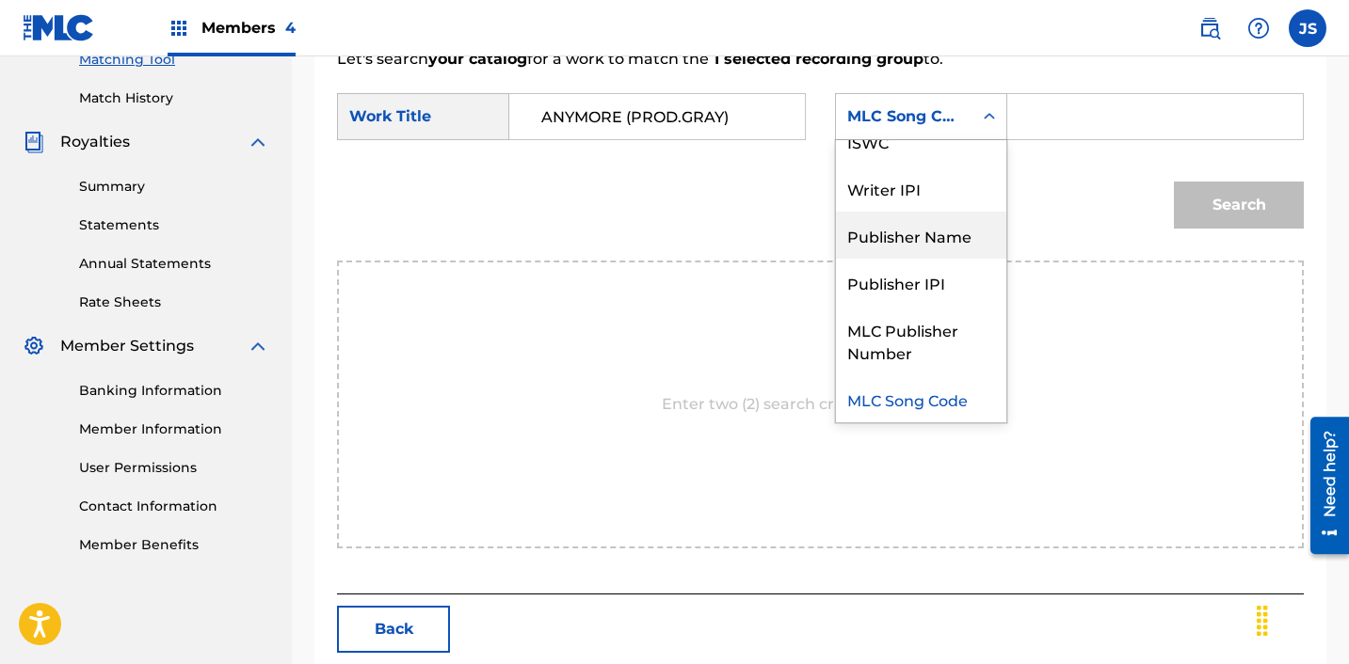
click at [926, 222] on div "Publisher Name" at bounding box center [921, 235] width 170 height 47
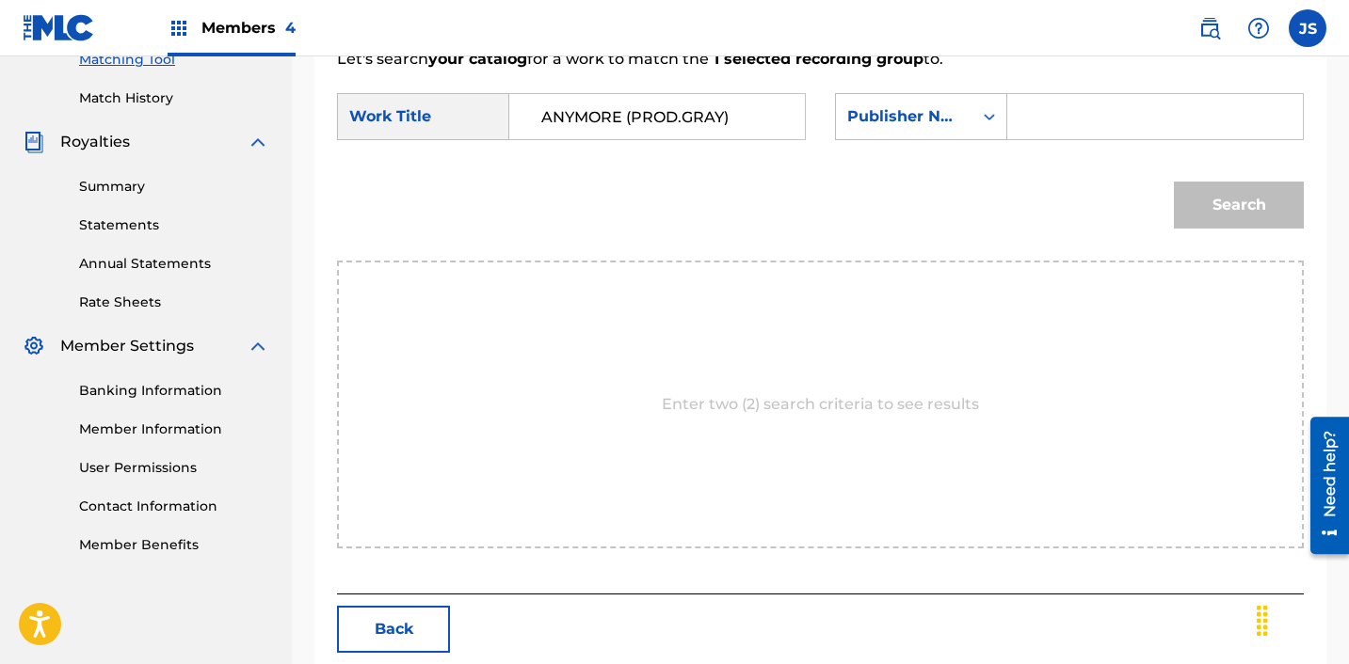
click at [1062, 82] on form "SearchWithCriteria28c12c81-bc92-40d2-8ced-459b3eb0b910 Work Title ANYMORE (PROD…" at bounding box center [820, 166] width 967 height 190
click at [1055, 114] on input "Search Form" at bounding box center [1155, 116] width 264 height 45
click at [1227, 210] on button "Search" at bounding box center [1239, 205] width 130 height 47
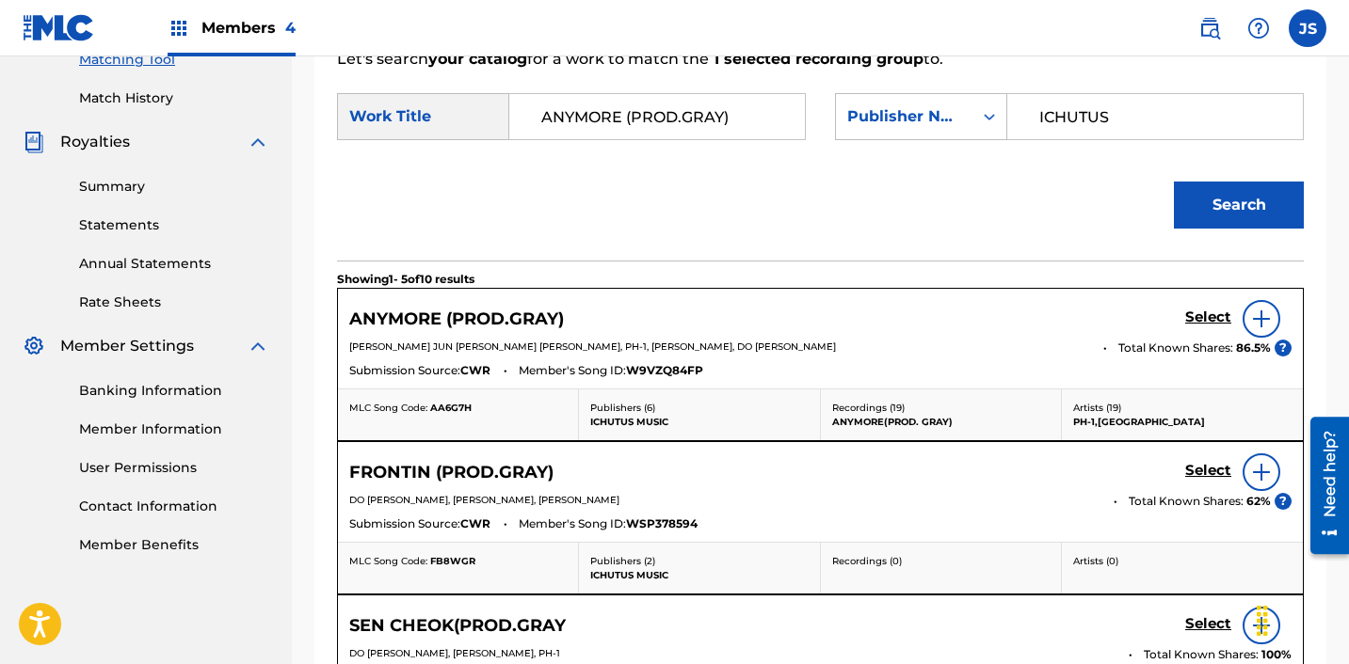
click at [1201, 320] on h5 "Select" at bounding box center [1208, 318] width 46 height 18
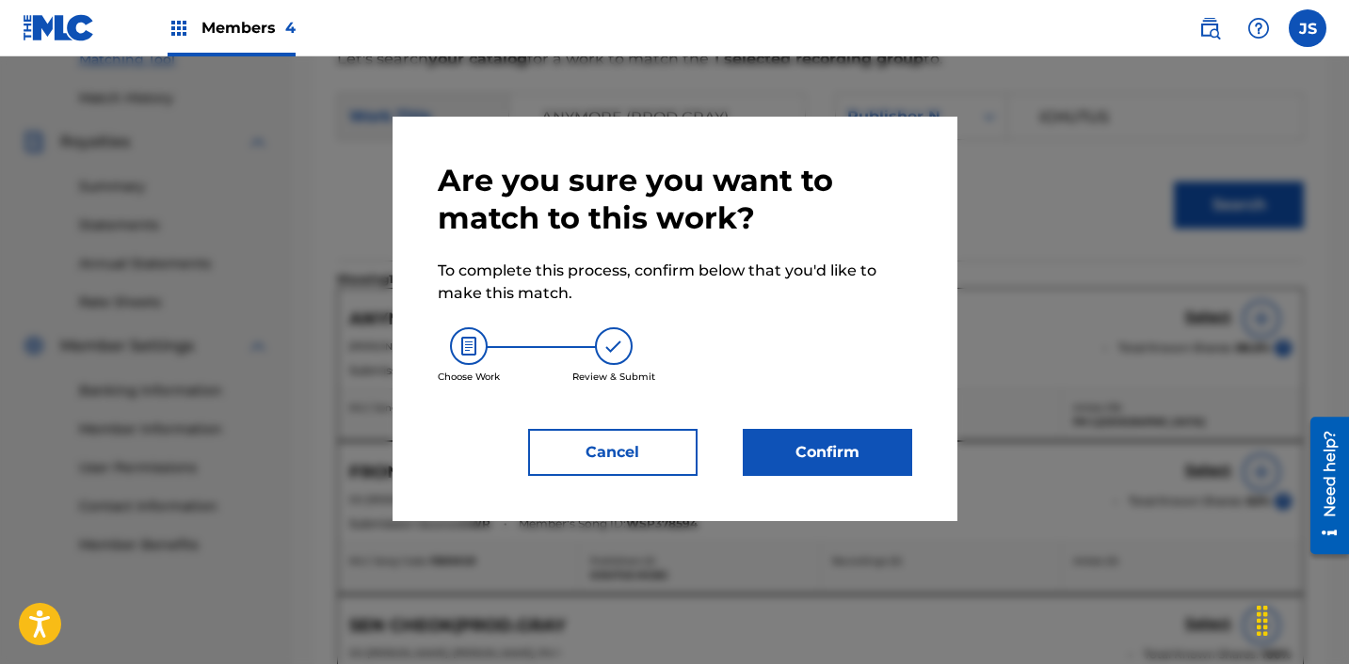
click at [837, 443] on button "Confirm" at bounding box center [827, 452] width 169 height 47
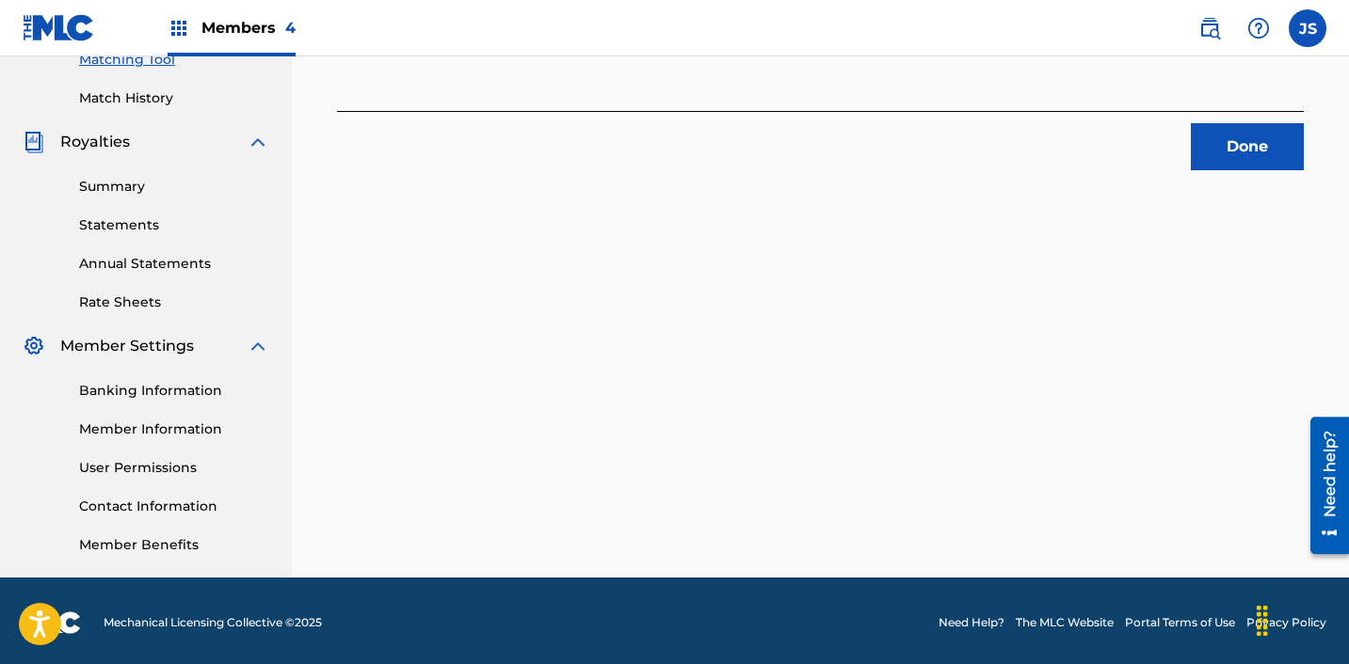
click at [1246, 153] on button "Done" at bounding box center [1247, 146] width 113 height 47
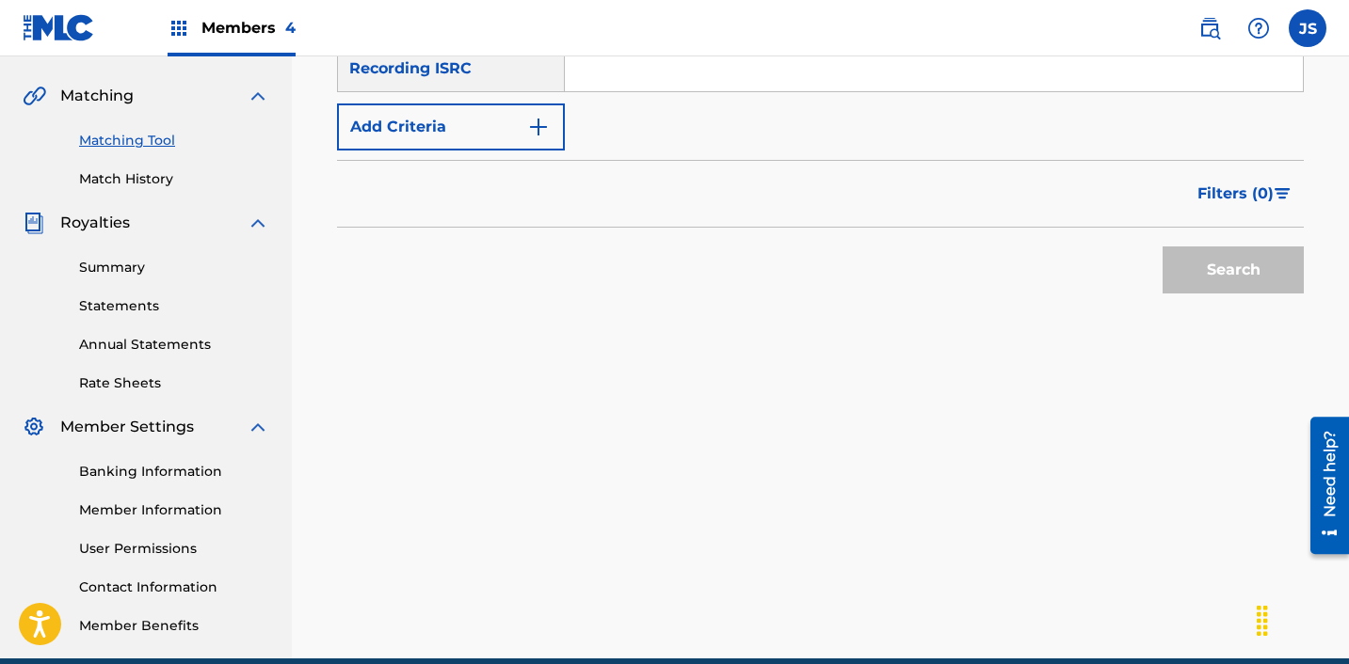
scroll to position [376, 0]
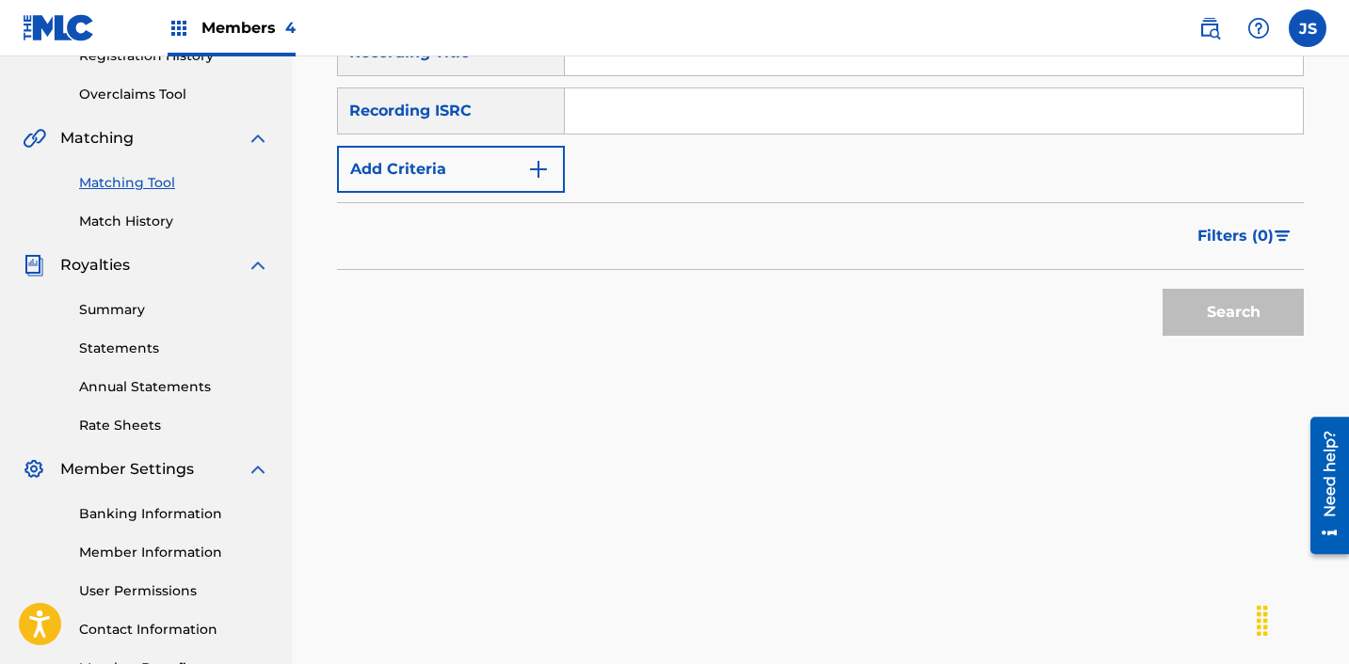
click at [887, 102] on input "Search Form" at bounding box center [934, 110] width 738 height 45
click at [1162, 289] on button "Search" at bounding box center [1232, 312] width 141 height 47
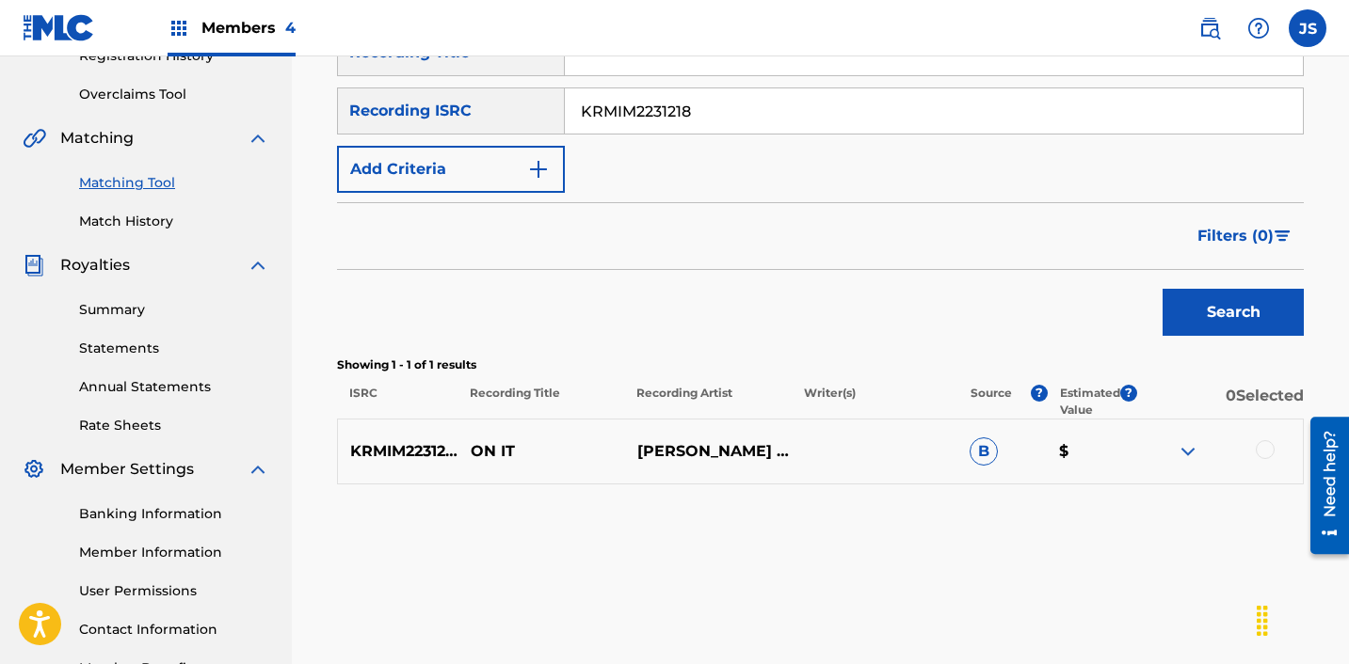
click at [1262, 449] on div at bounding box center [1264, 449] width 19 height 19
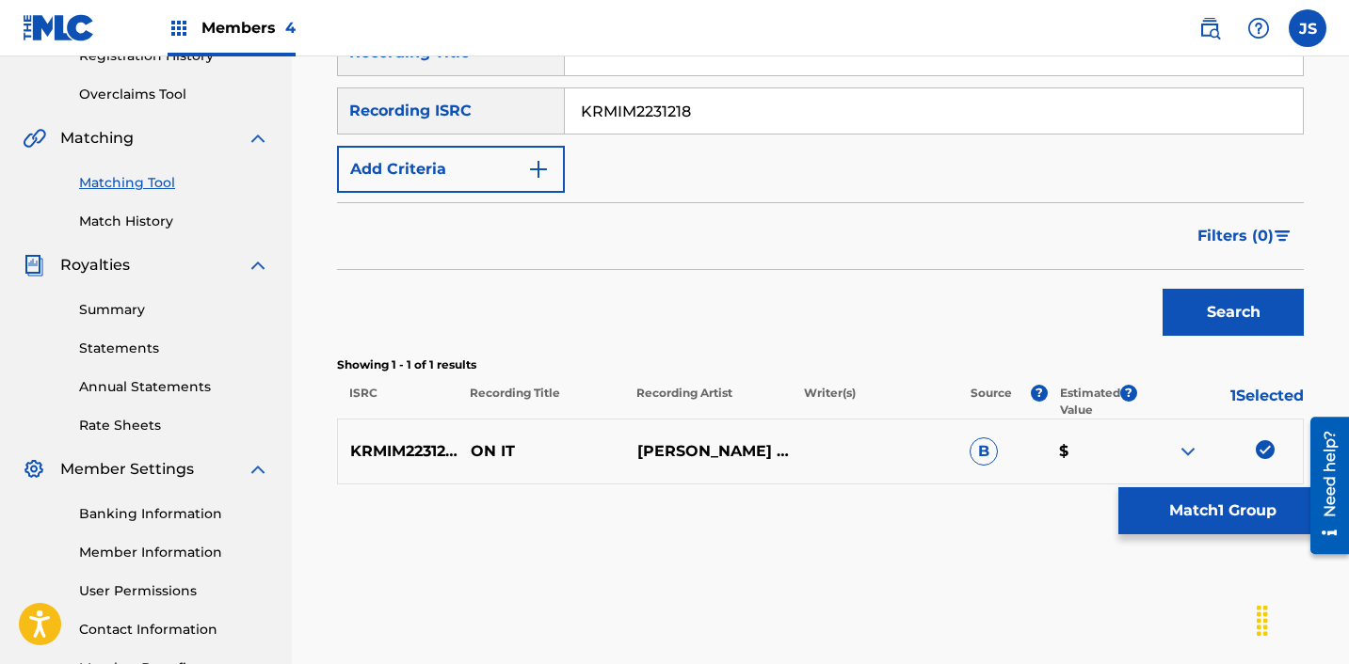
click at [1174, 516] on button "Match 1 Group" at bounding box center [1222, 511] width 208 height 47
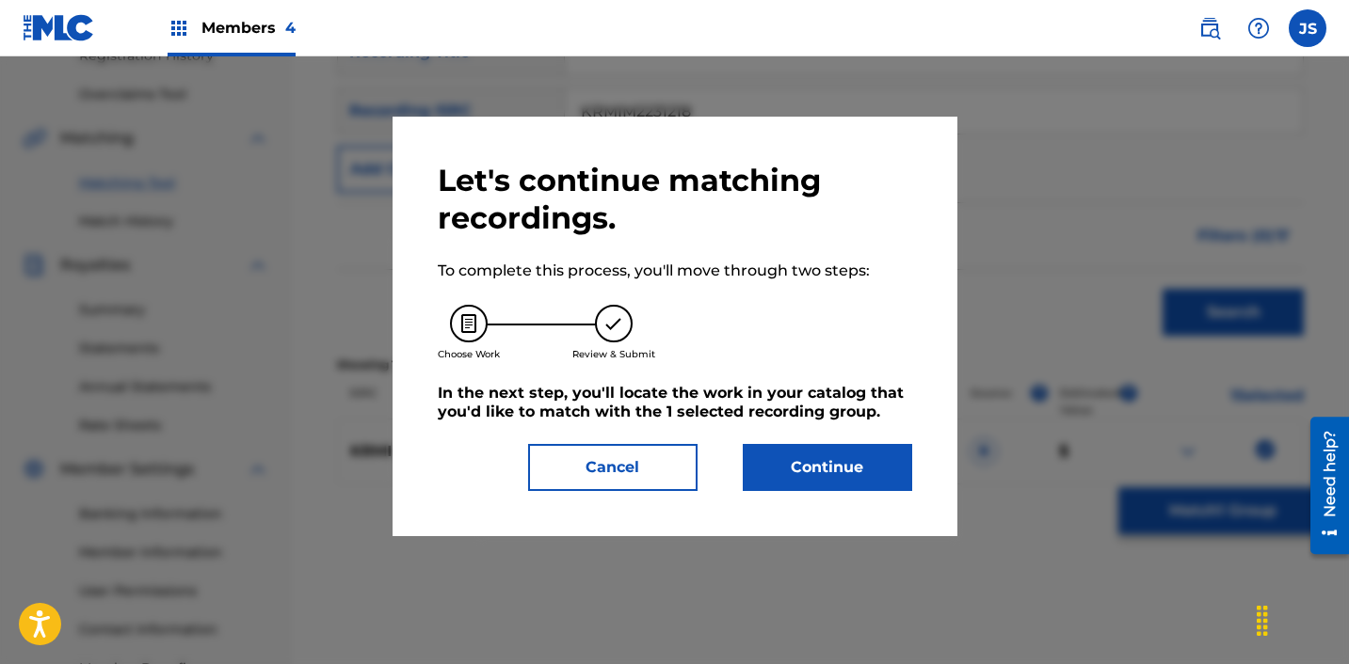
click at [799, 455] on button "Continue" at bounding box center [827, 467] width 169 height 47
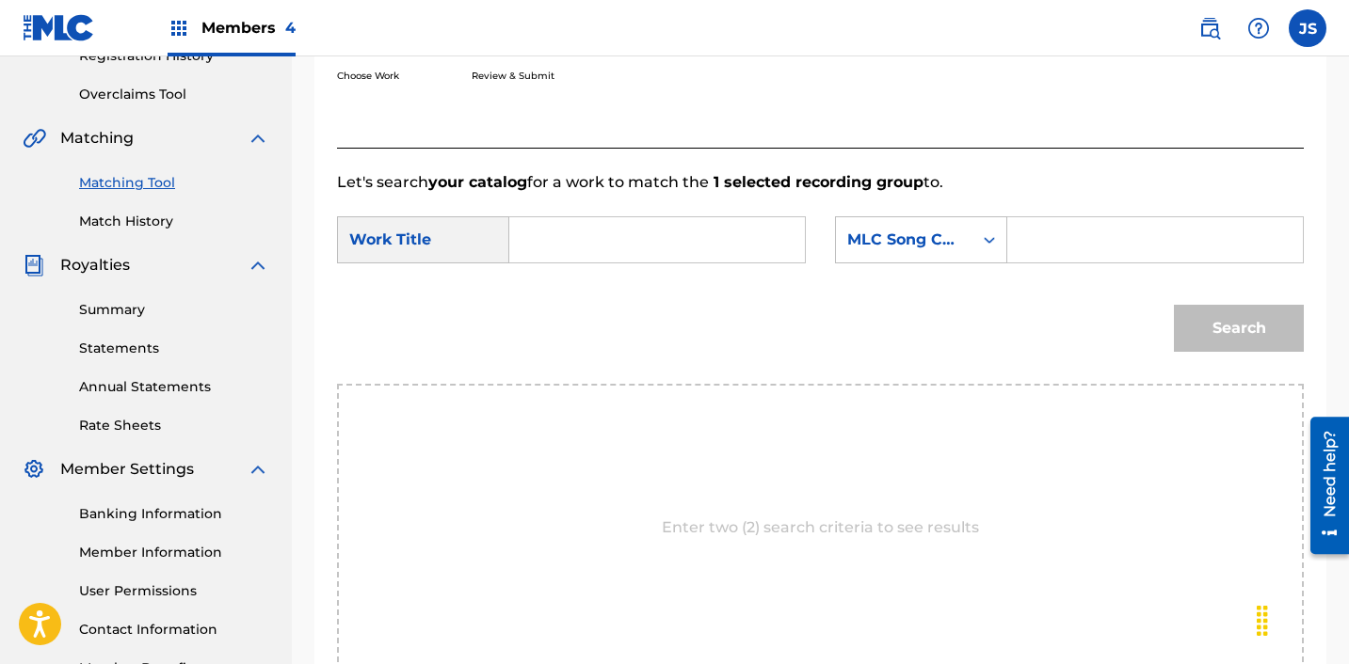
click at [665, 245] on input "Search Form" at bounding box center [657, 239] width 264 height 45
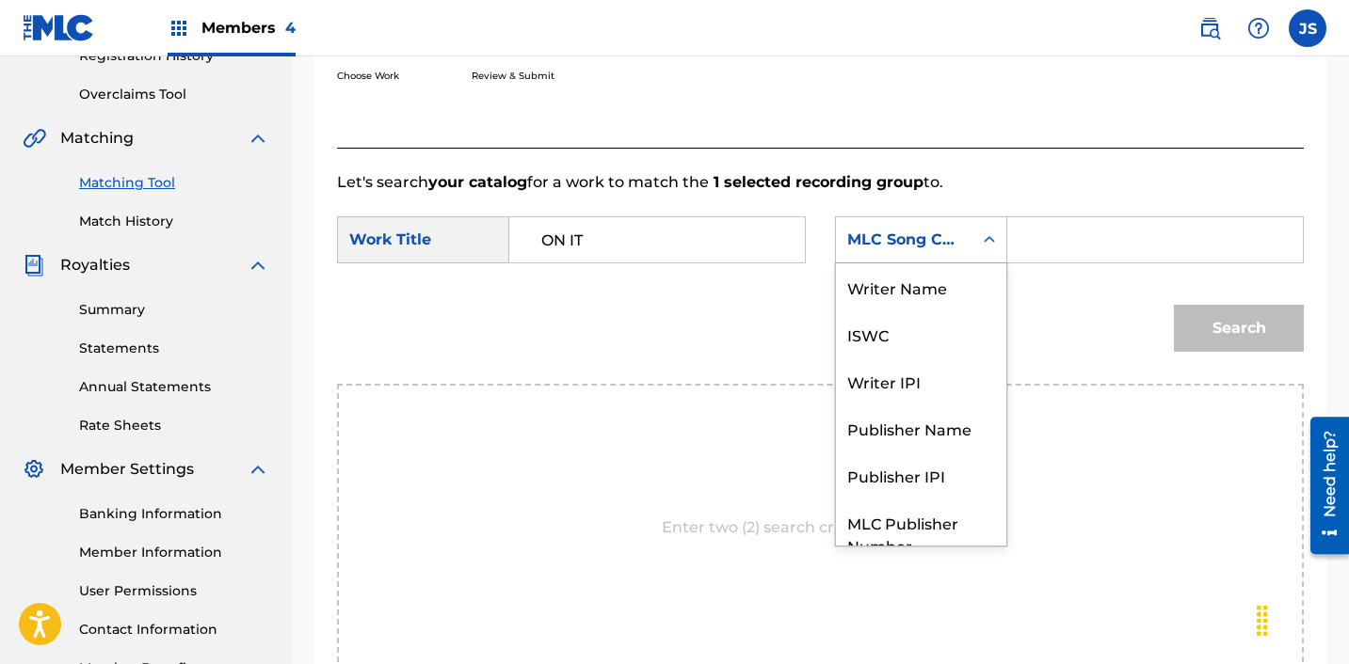
click at [999, 245] on div "Search Form" at bounding box center [989, 240] width 34 height 34
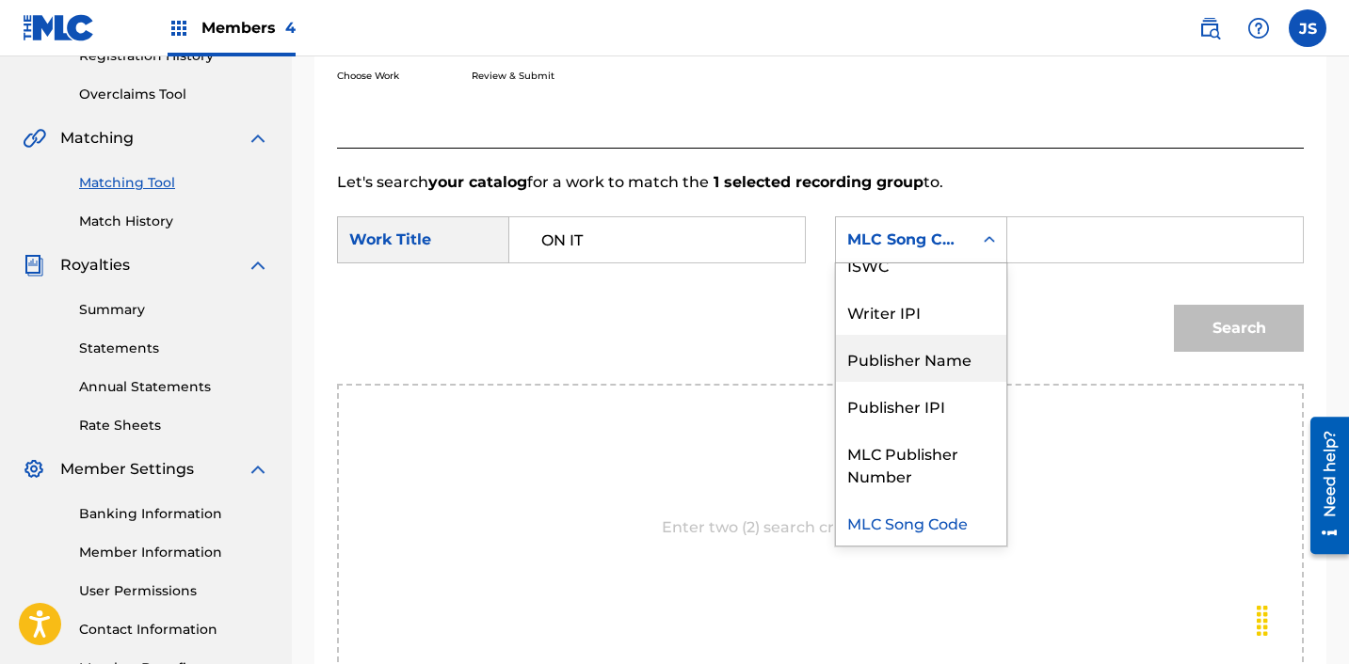
click at [967, 369] on div "Publisher Name" at bounding box center [921, 358] width 170 height 47
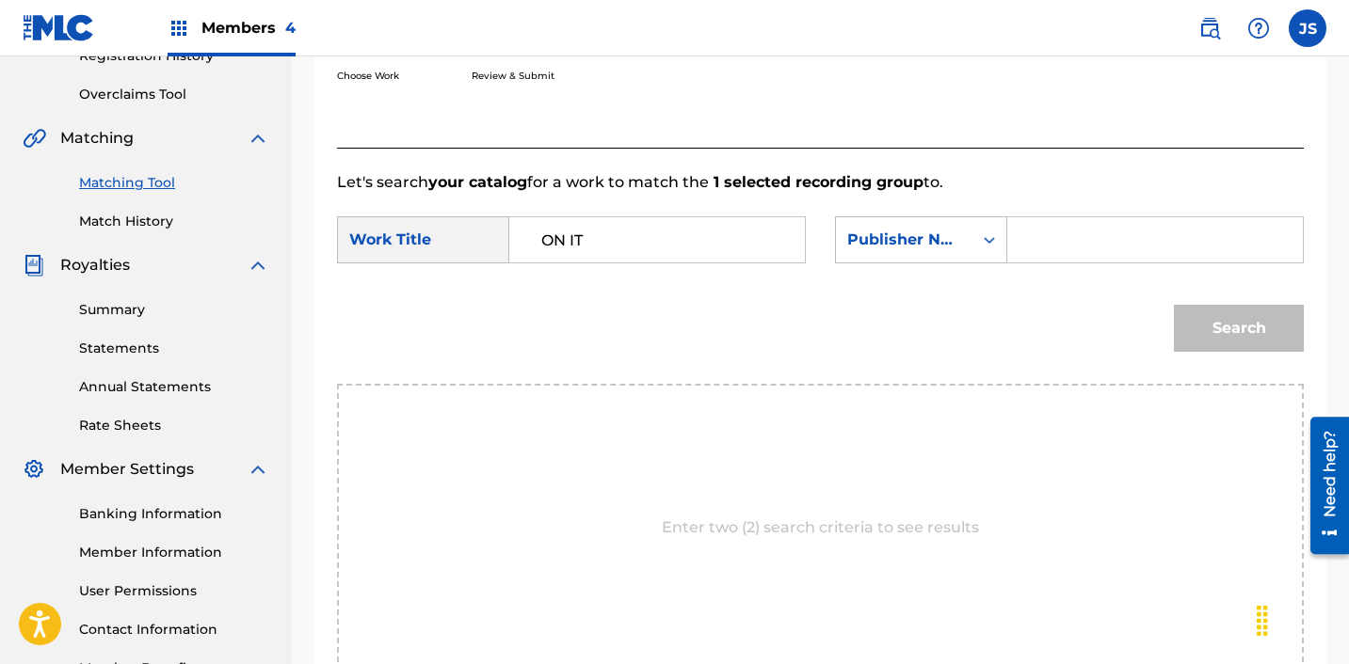
click at [1085, 251] on input "Search Form" at bounding box center [1155, 239] width 264 height 45
click at [1194, 312] on button "Search" at bounding box center [1239, 328] width 130 height 47
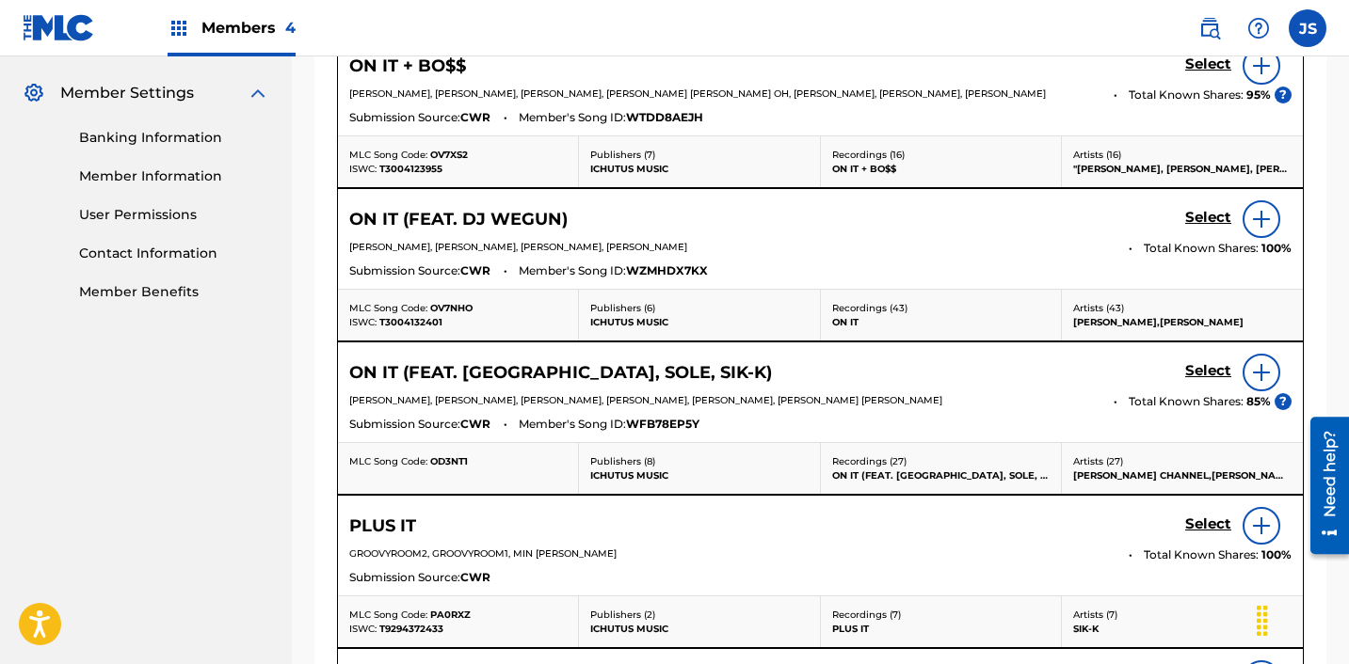
scroll to position [804, 0]
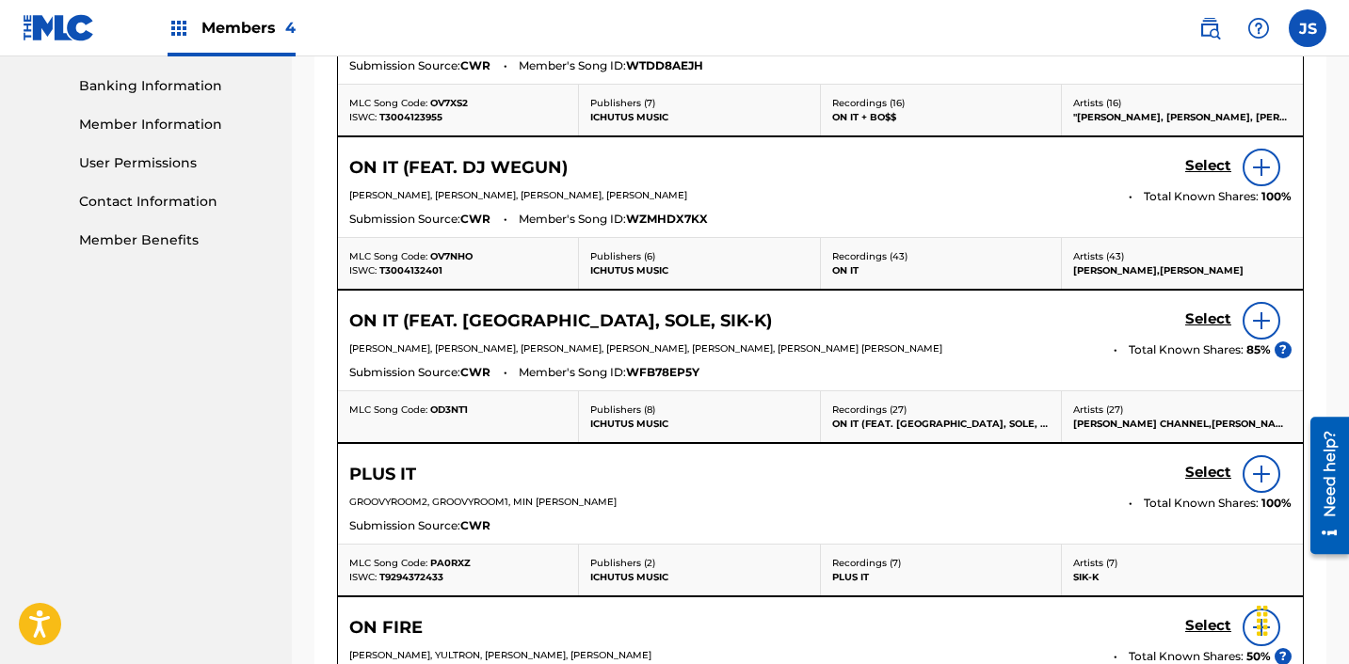
click at [1210, 22] on h5 "Select" at bounding box center [1208, 13] width 46 height 18
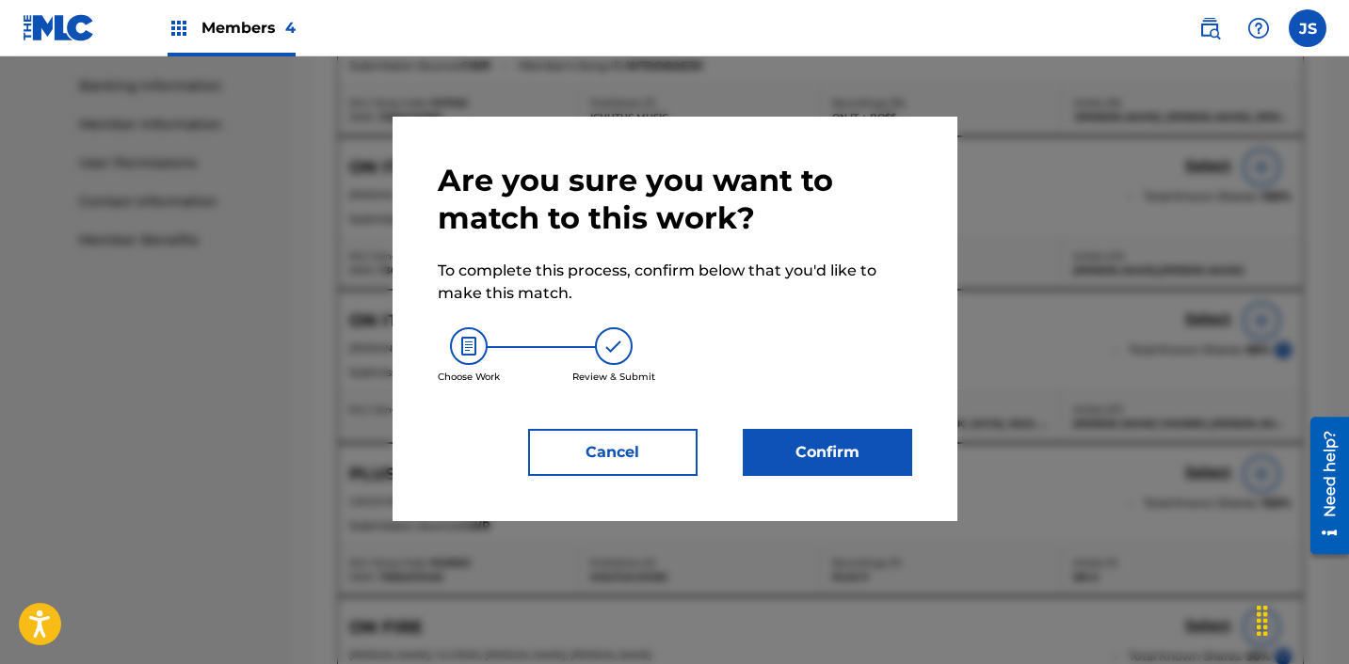
click at [851, 445] on button "Confirm" at bounding box center [827, 452] width 169 height 47
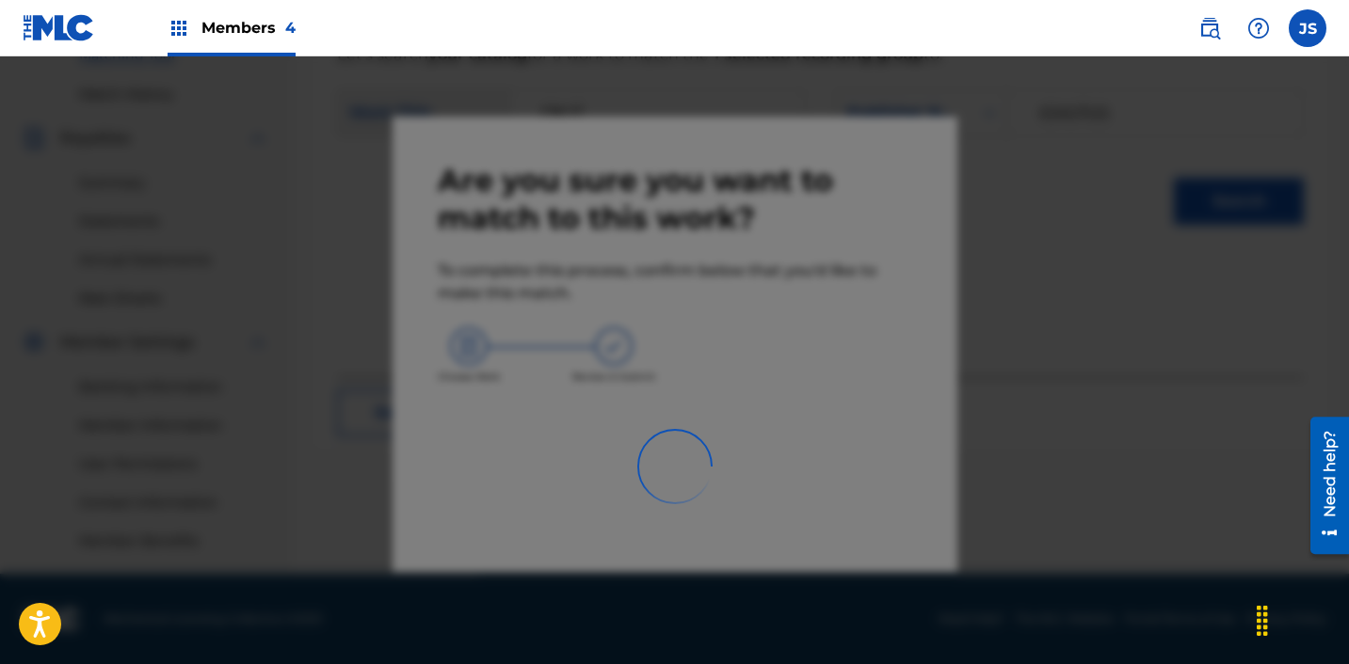
scroll to position [503, 0]
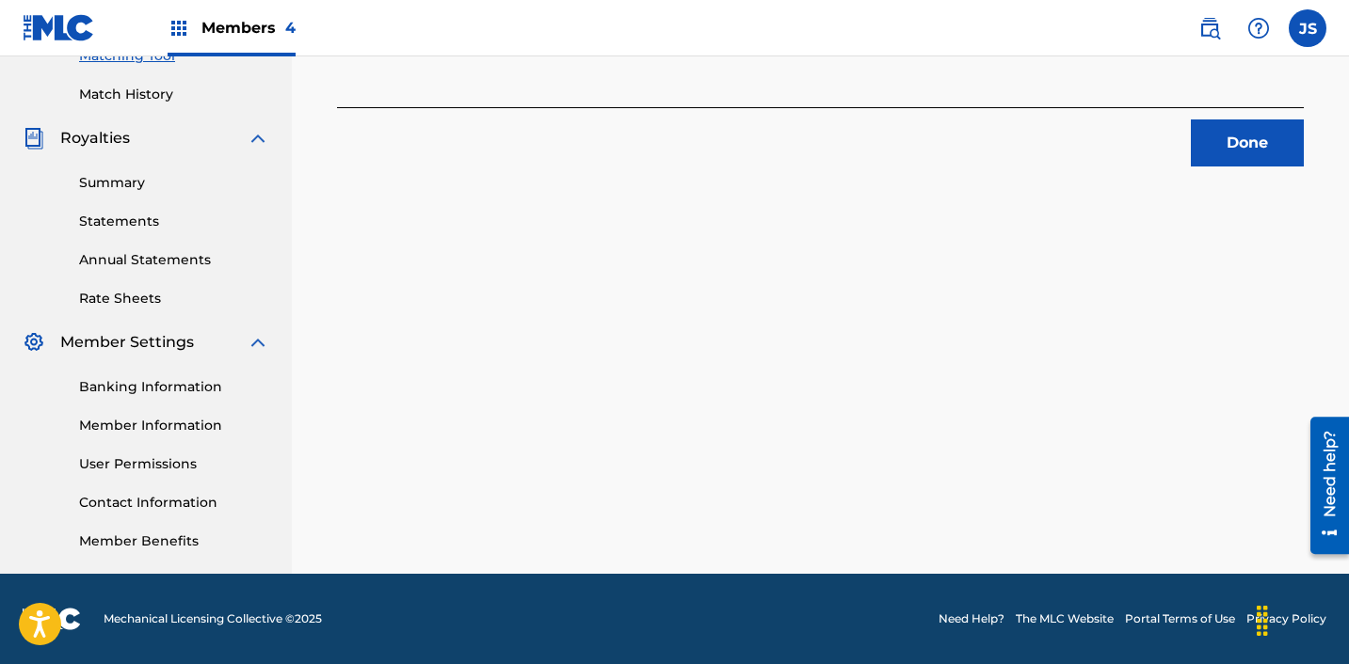
click at [1193, 131] on button "Done" at bounding box center [1247, 143] width 113 height 47
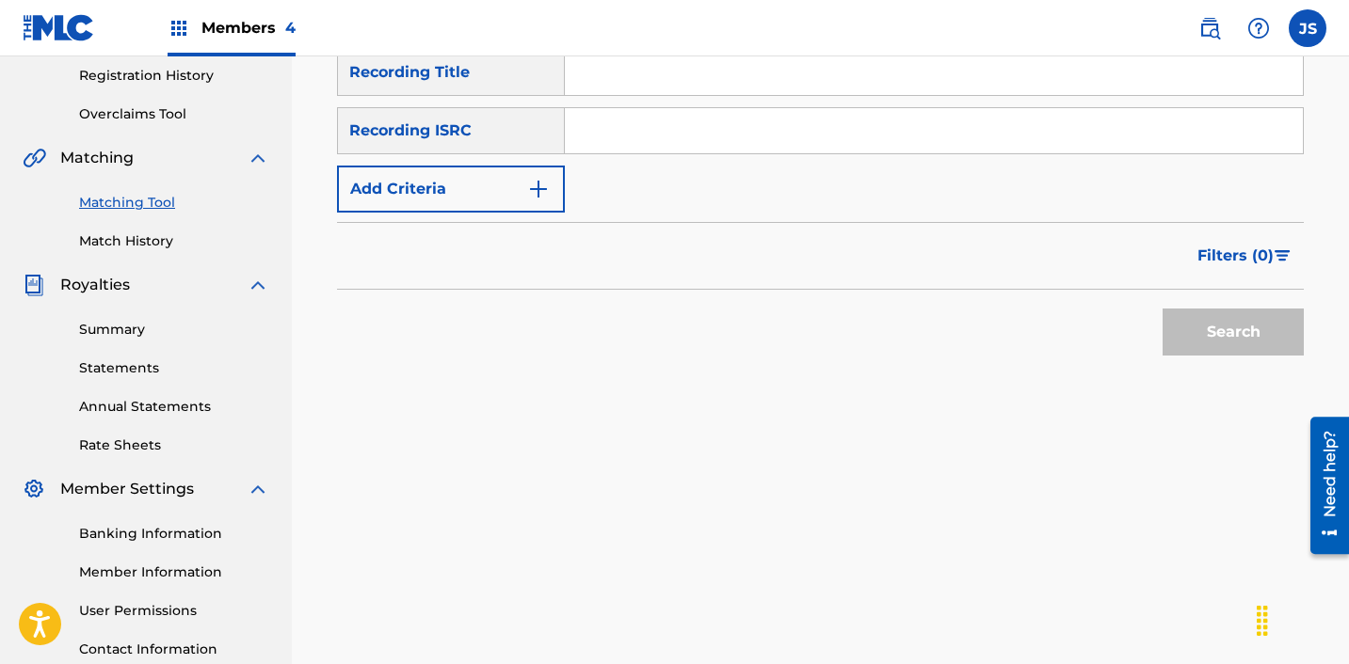
scroll to position [349, 0]
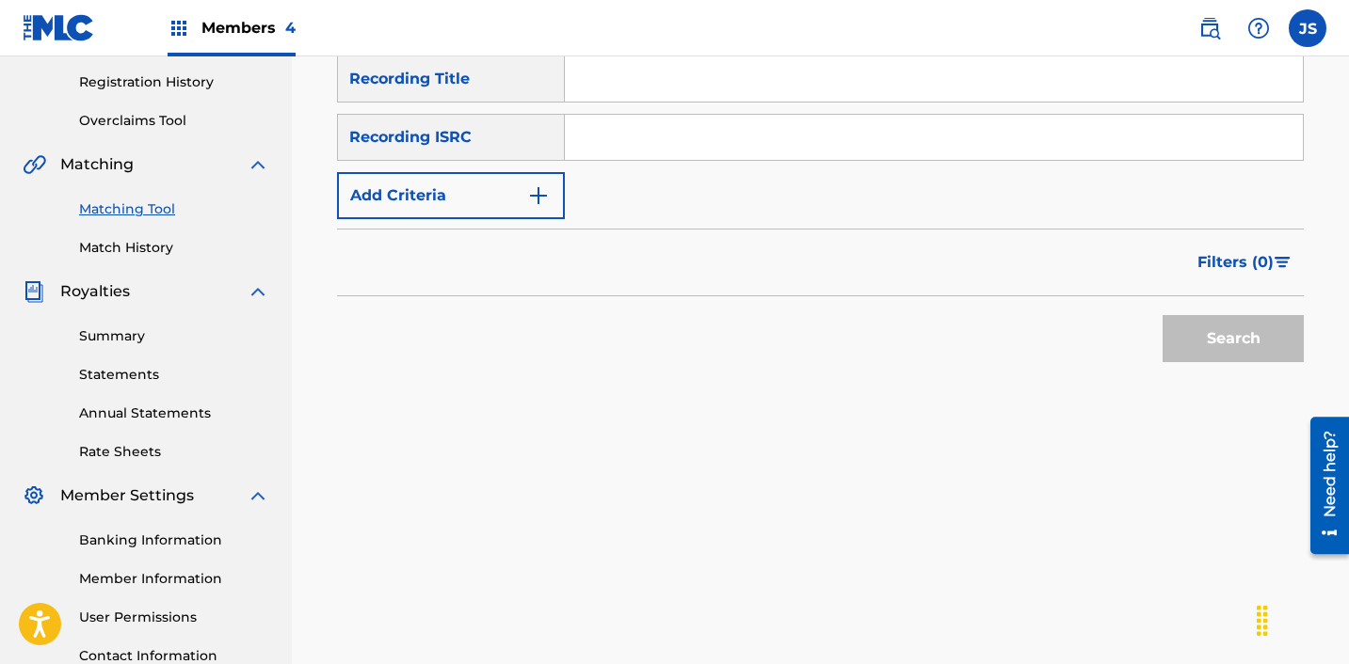
click at [748, 128] on input "Search Form" at bounding box center [934, 137] width 738 height 45
click at [1210, 340] on button "Search" at bounding box center [1232, 338] width 141 height 47
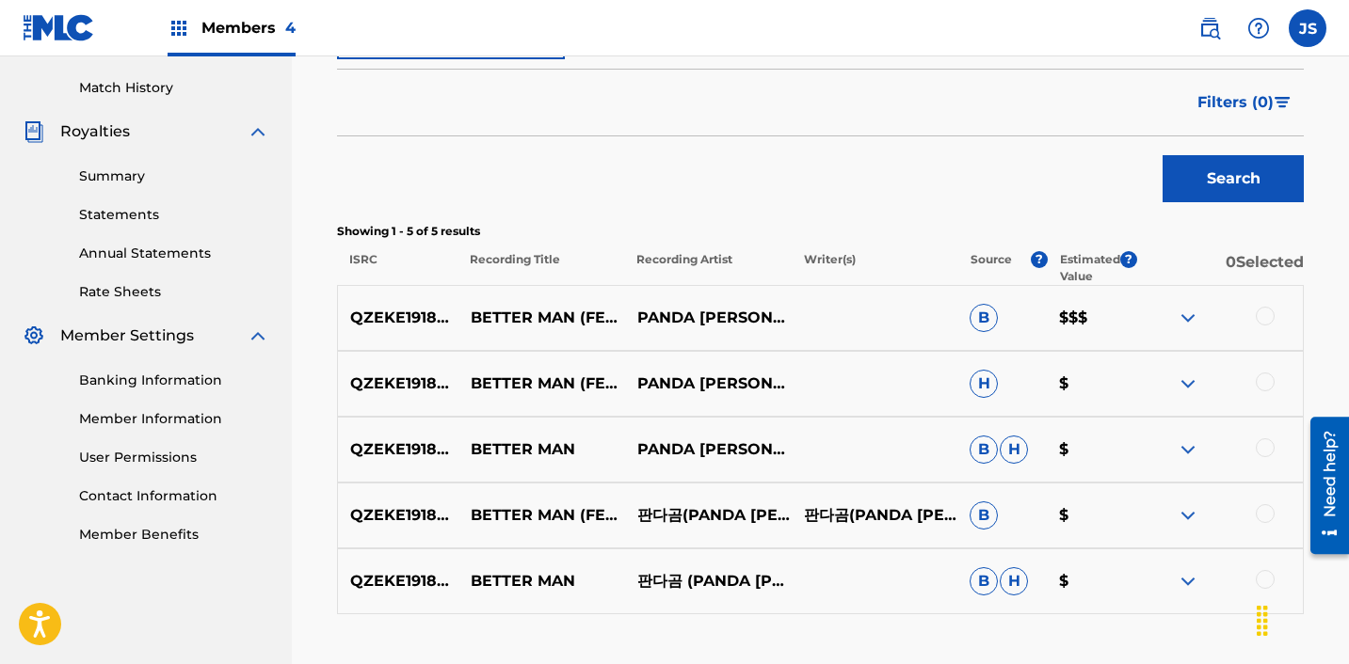
scroll to position [525, 0]
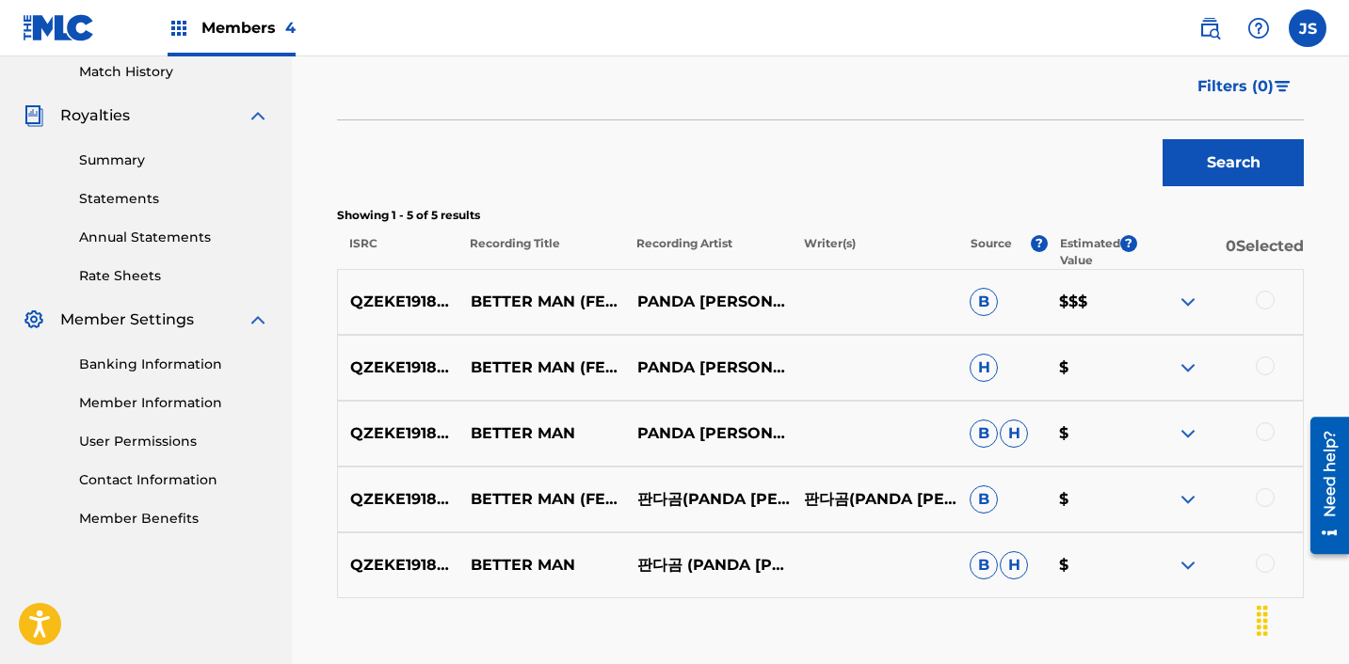
click at [1269, 306] on div at bounding box center [1264, 300] width 19 height 19
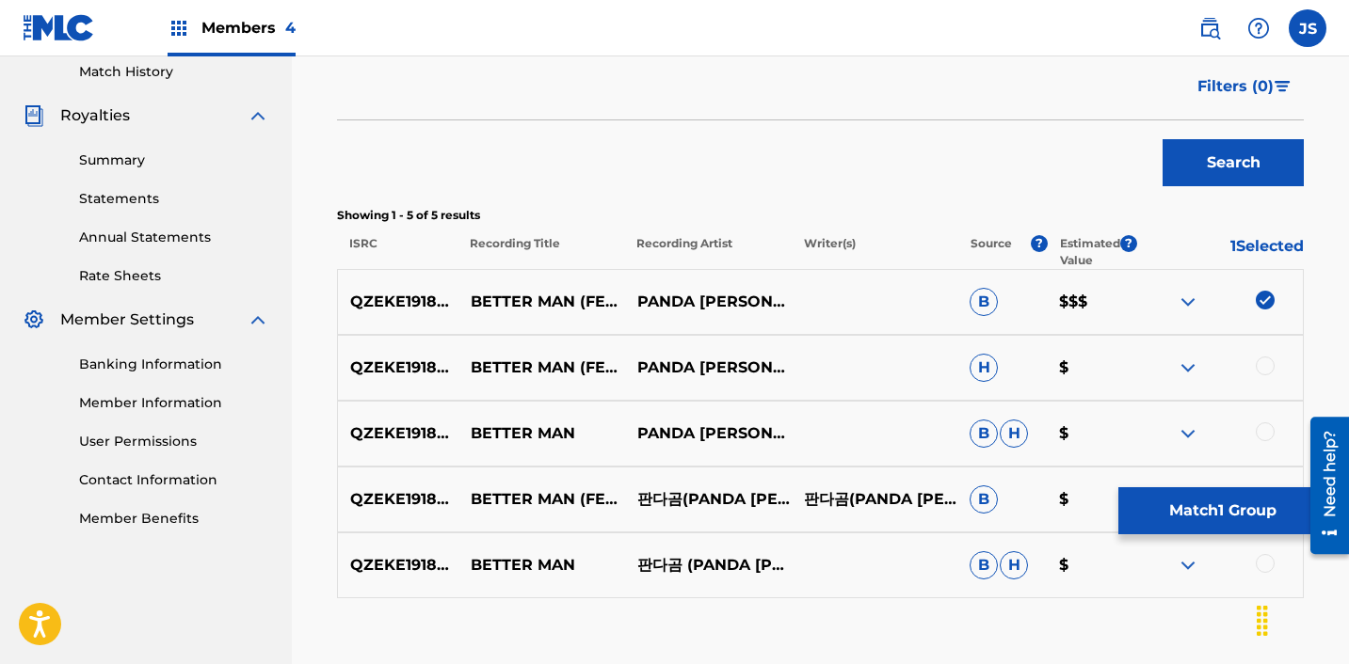
click at [1264, 377] on div at bounding box center [1219, 368] width 167 height 23
click at [1264, 358] on div at bounding box center [1264, 366] width 19 height 19
click at [1270, 424] on div at bounding box center [1264, 432] width 19 height 19
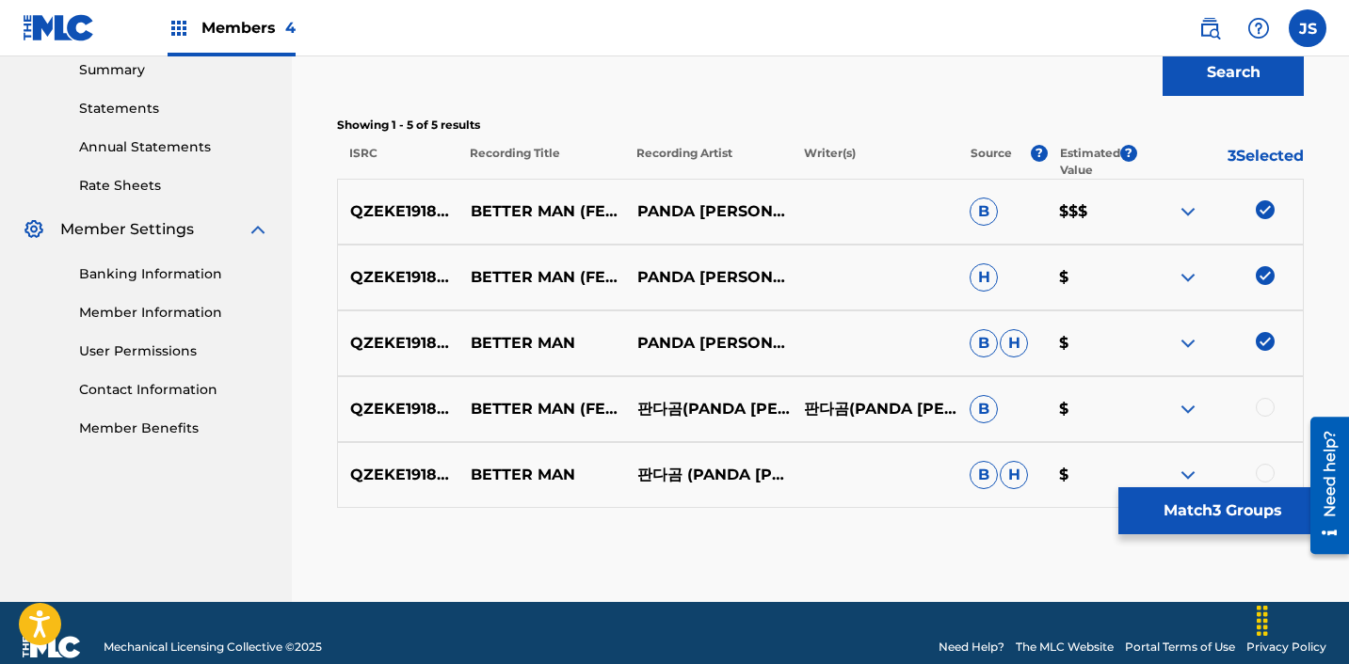
scroll to position [643, 0]
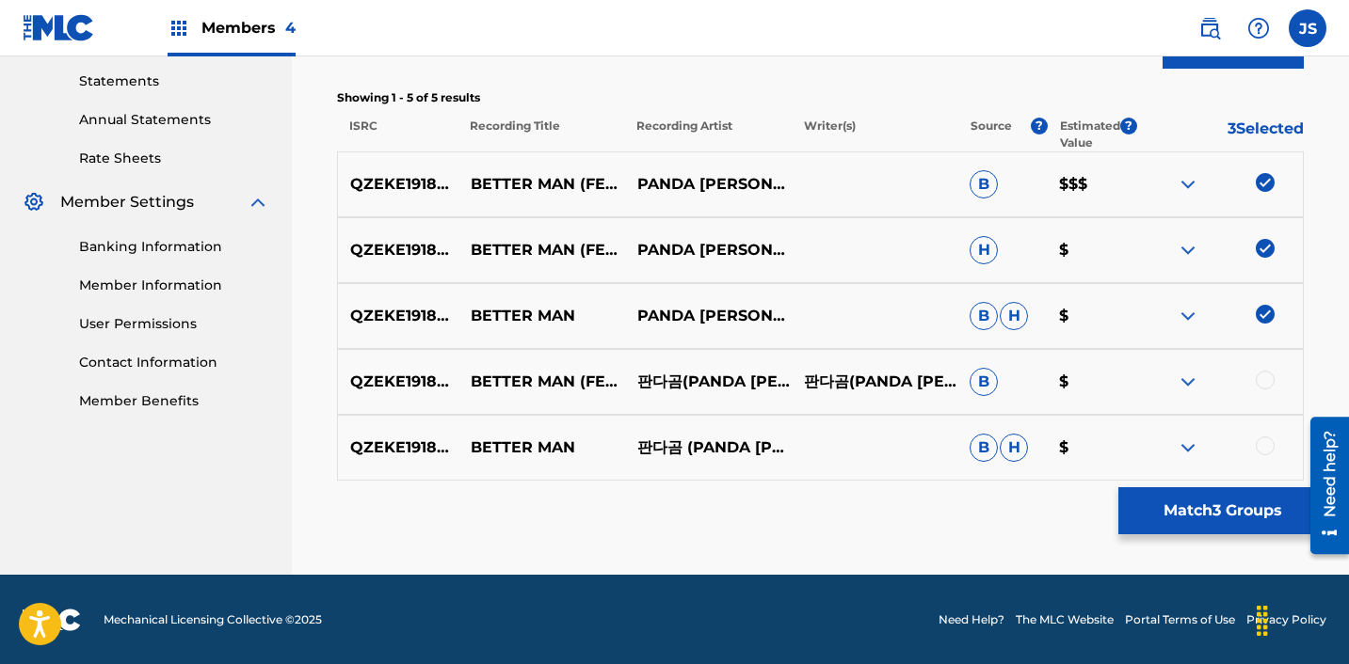
click at [1255, 440] on div at bounding box center [1264, 446] width 19 height 19
click at [1259, 385] on div at bounding box center [1264, 380] width 19 height 19
click at [1204, 506] on button "Match 5 Groups" at bounding box center [1222, 511] width 208 height 47
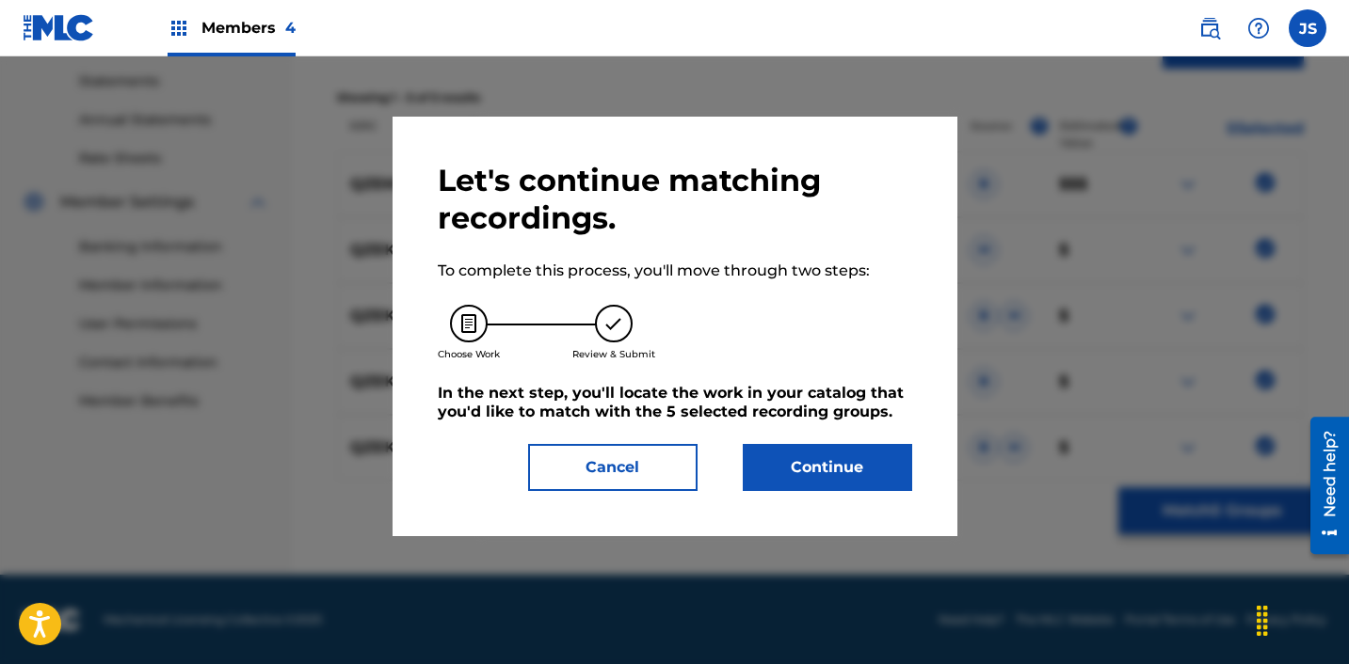
click at [864, 456] on button "Continue" at bounding box center [827, 467] width 169 height 47
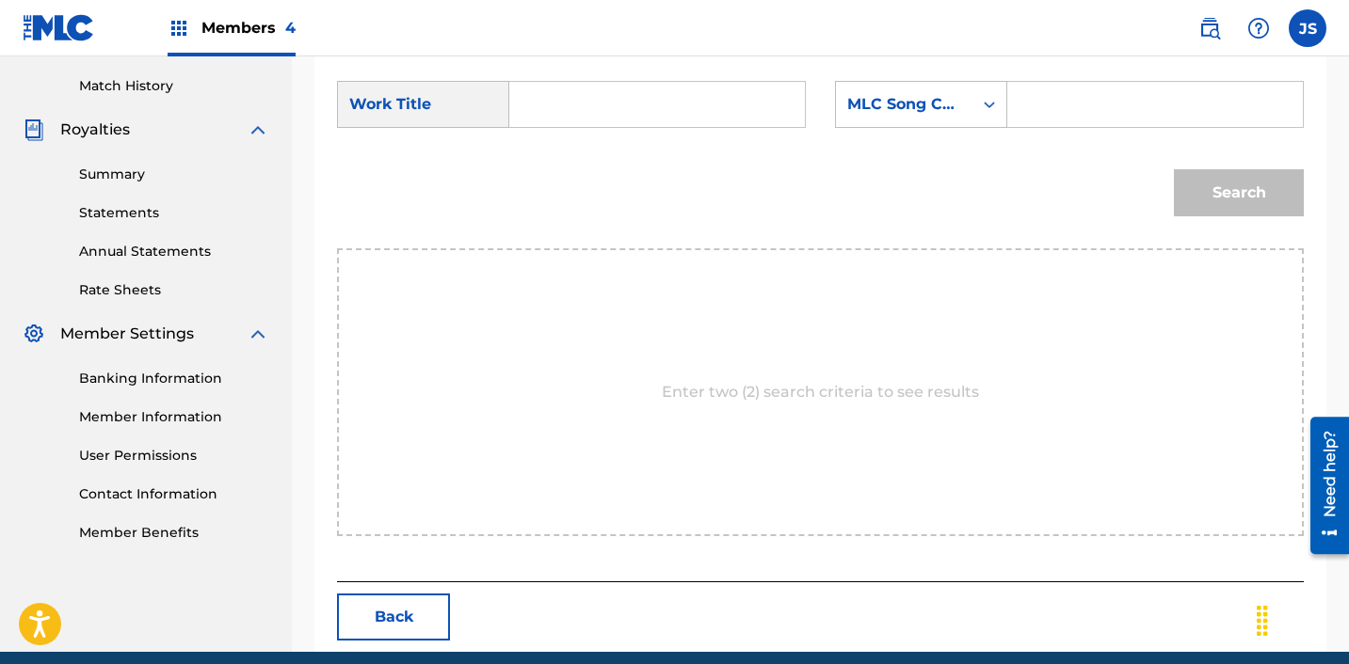
scroll to position [510, 0]
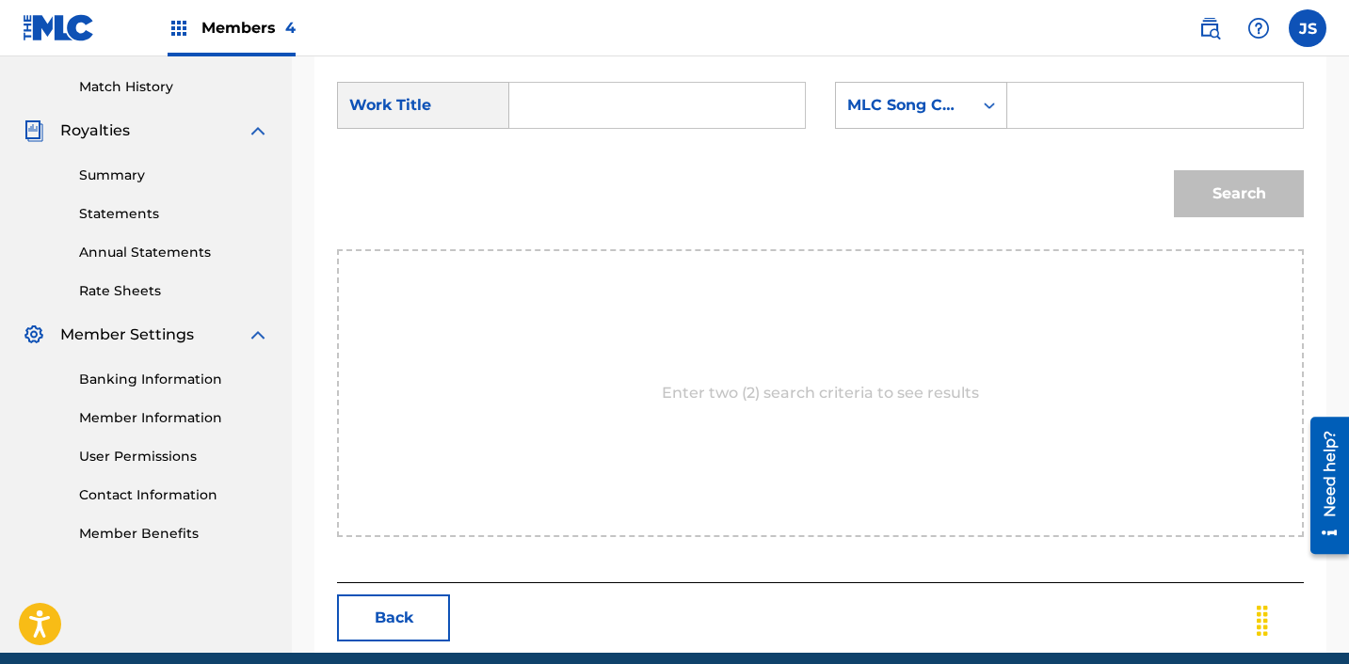
click at [544, 104] on input "Search Form" at bounding box center [657, 105] width 264 height 45
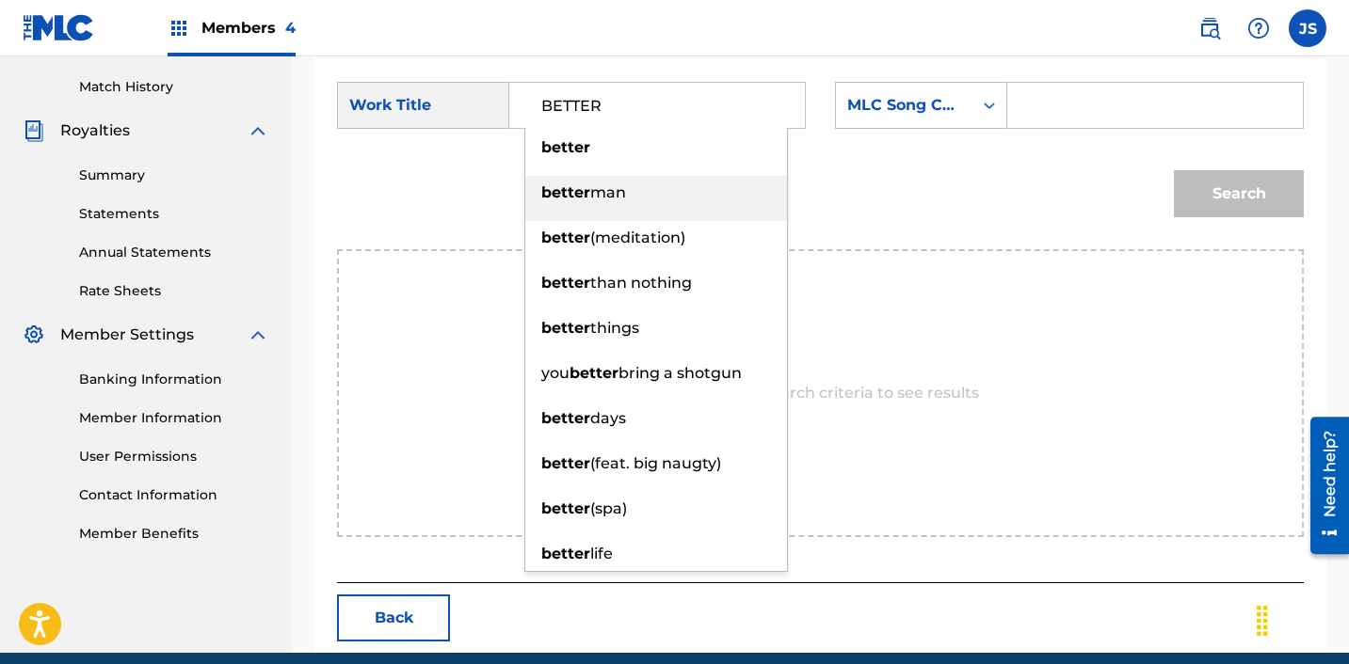
click at [579, 197] on strong "better" at bounding box center [565, 193] width 49 height 18
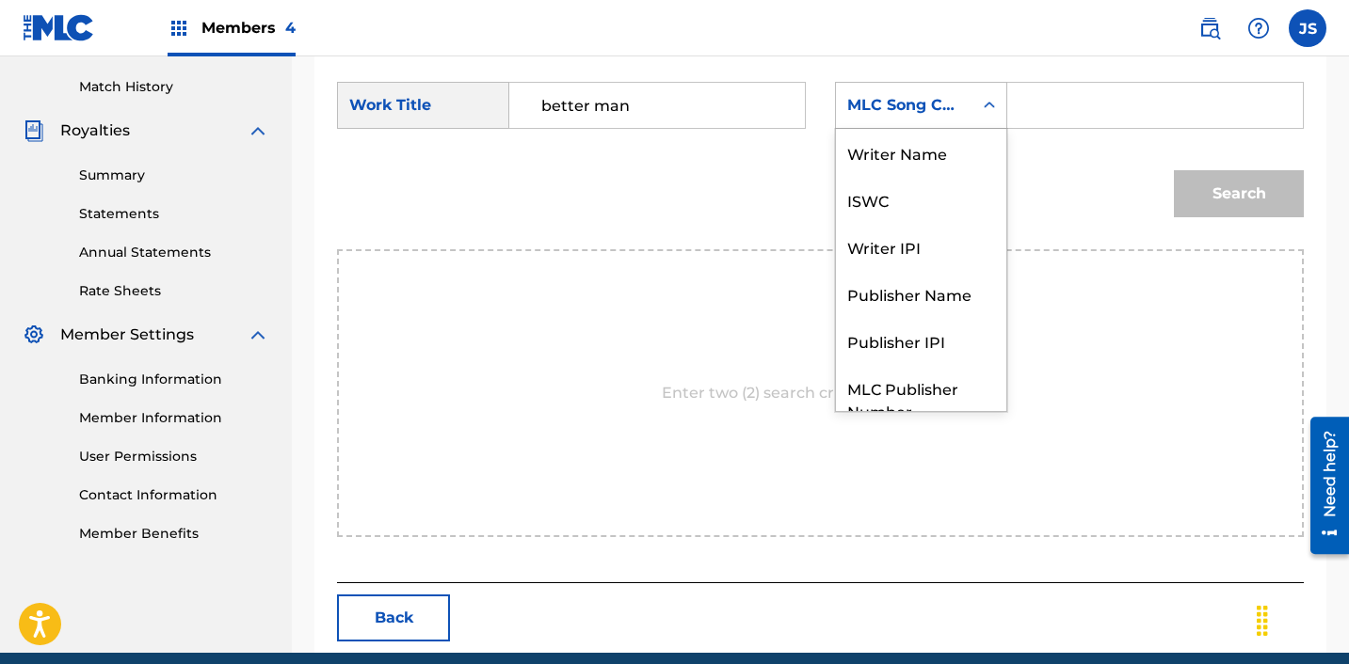
click at [892, 104] on div "MLC Song Code" at bounding box center [904, 105] width 114 height 23
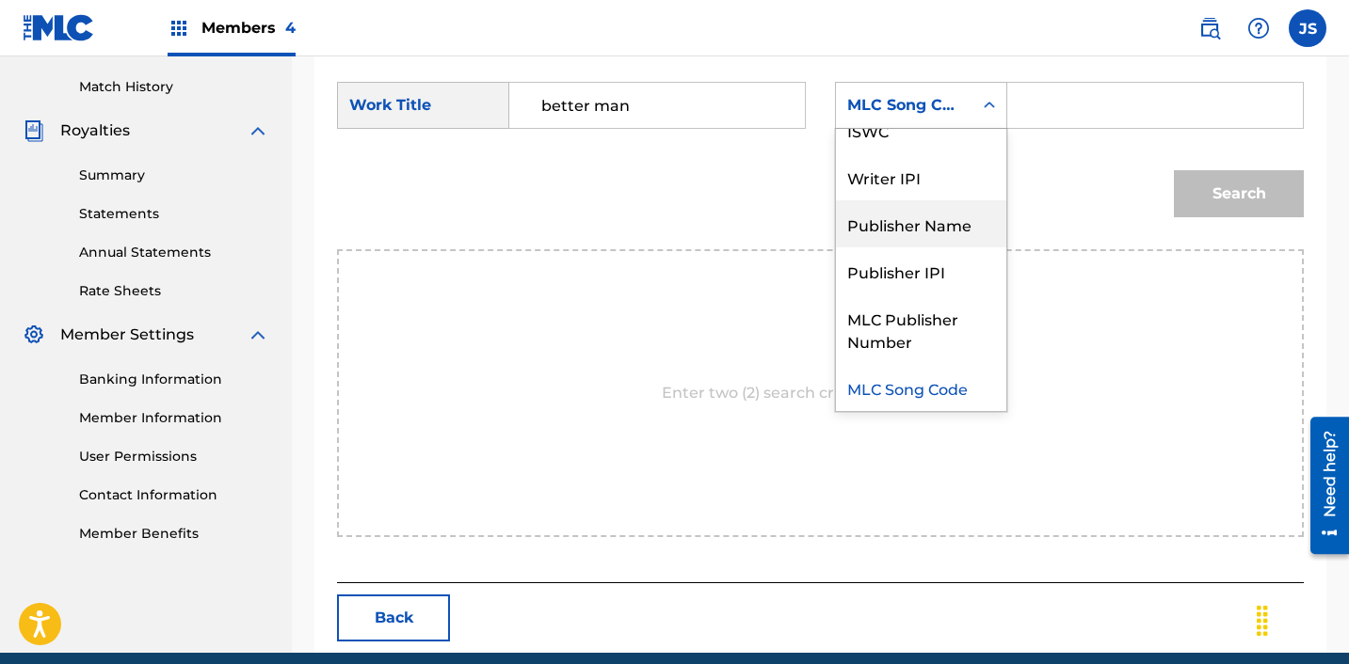
click at [941, 235] on div "Publisher Name" at bounding box center [921, 223] width 170 height 47
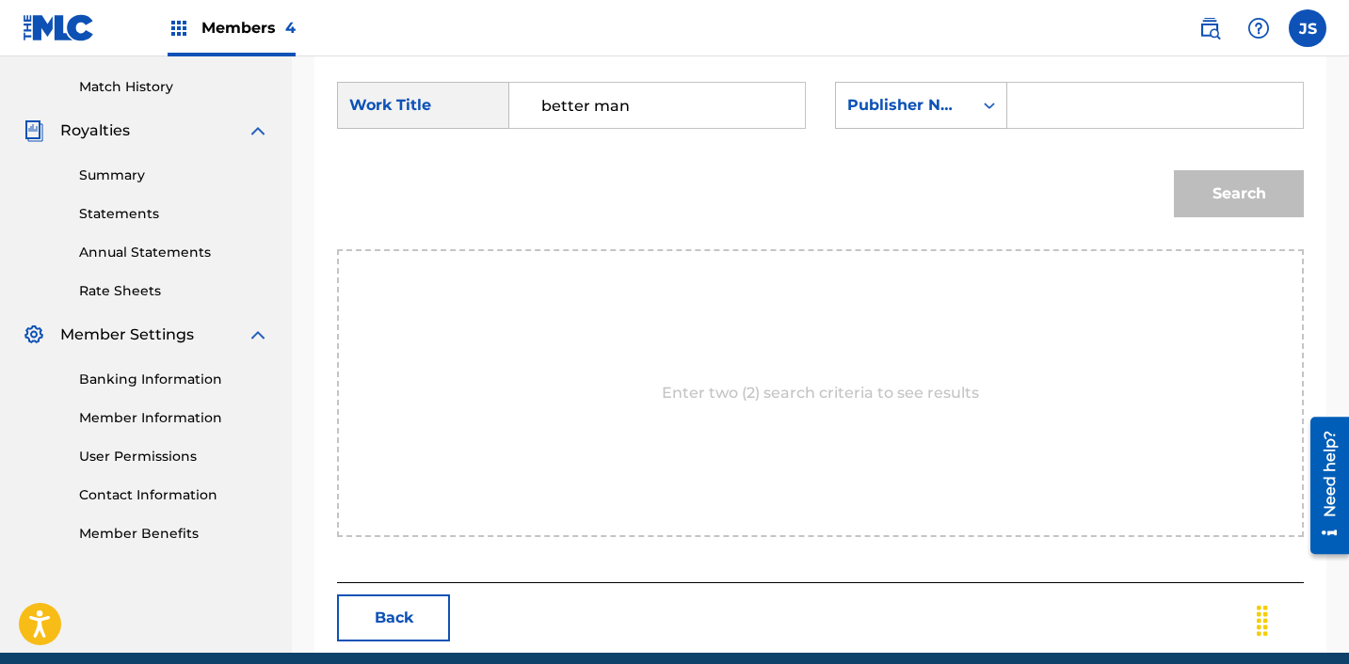
click at [1079, 108] on input "Search Form" at bounding box center [1155, 105] width 264 height 45
click at [1227, 192] on button "Search" at bounding box center [1239, 193] width 130 height 47
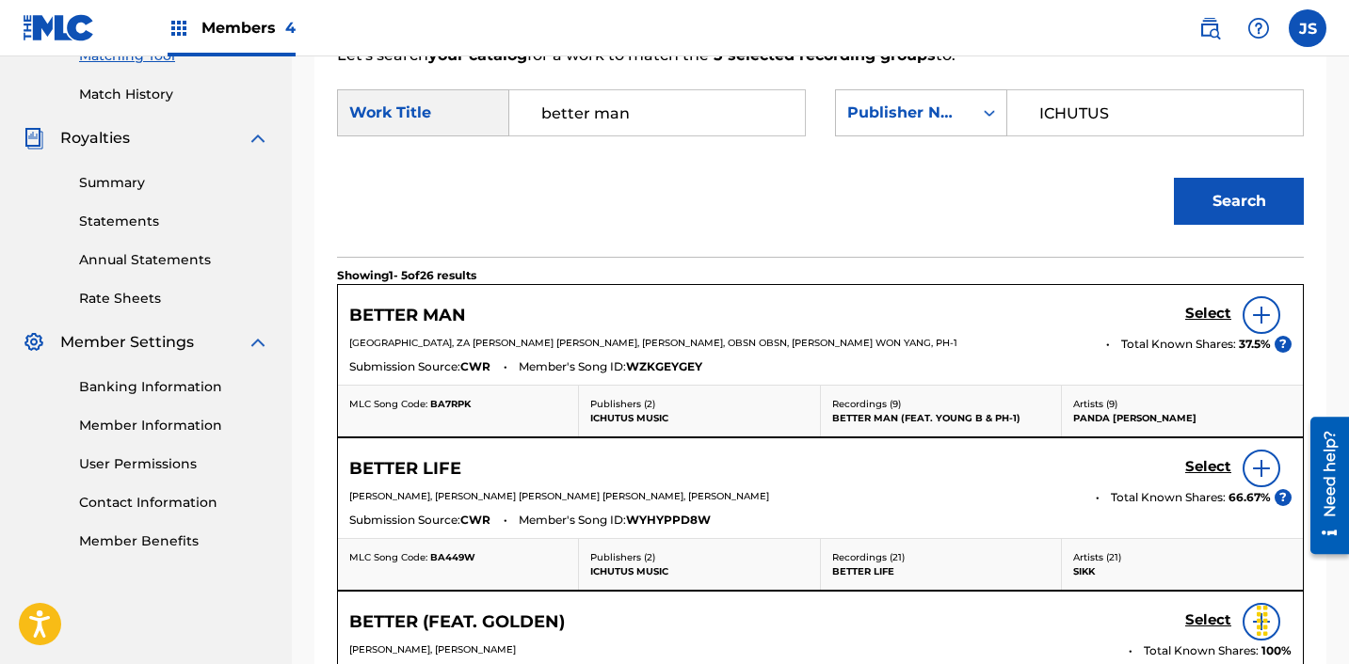
scroll to position [510, 0]
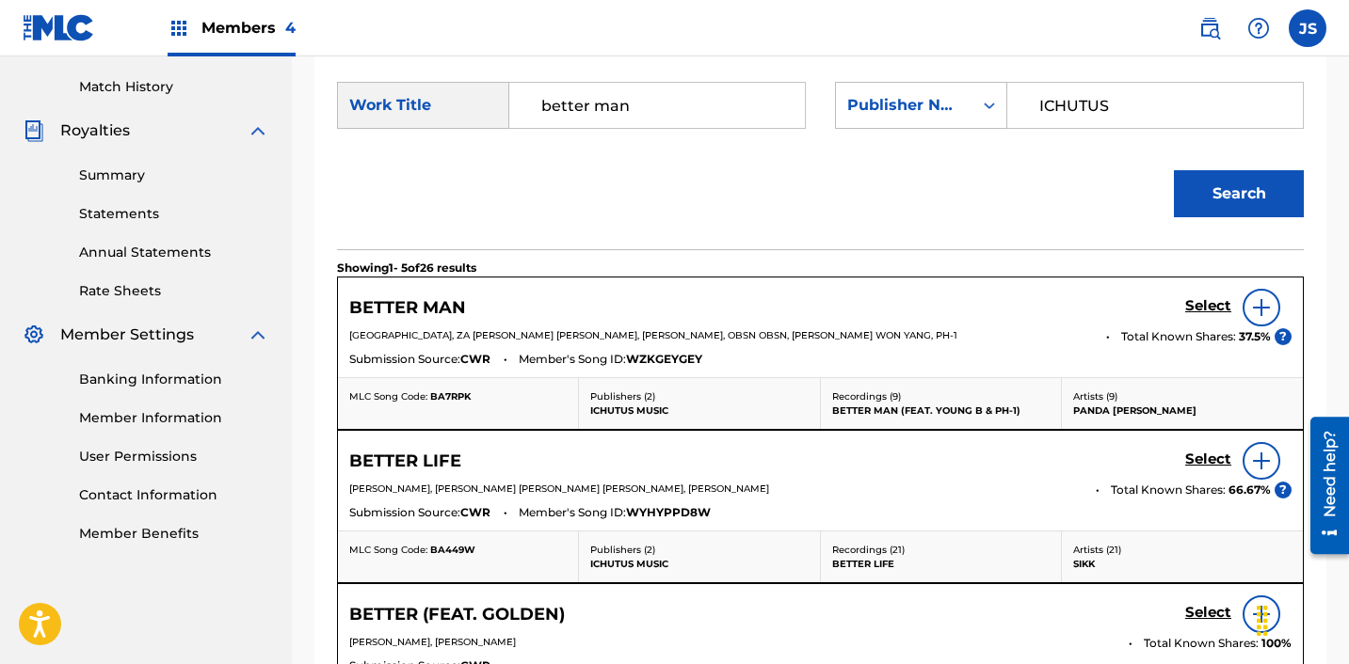
click at [1200, 308] on h5 "Select" at bounding box center [1208, 306] width 46 height 18
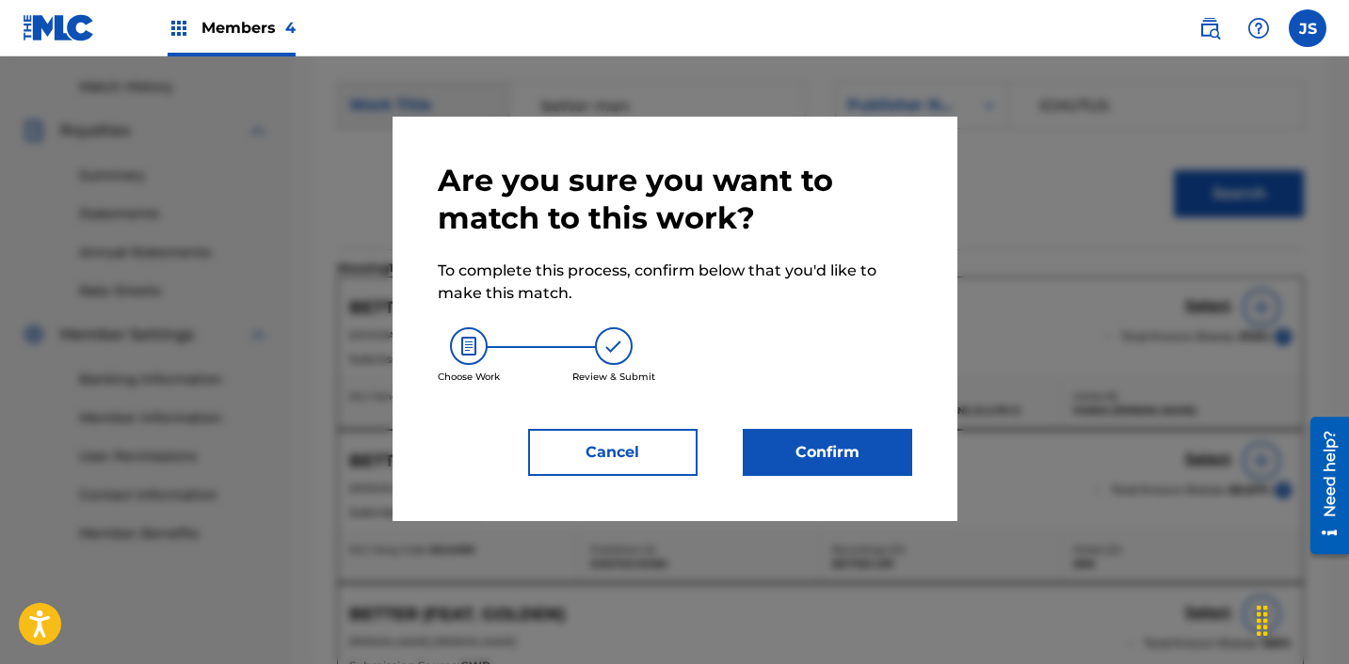
click at [879, 456] on button "Confirm" at bounding box center [827, 452] width 169 height 47
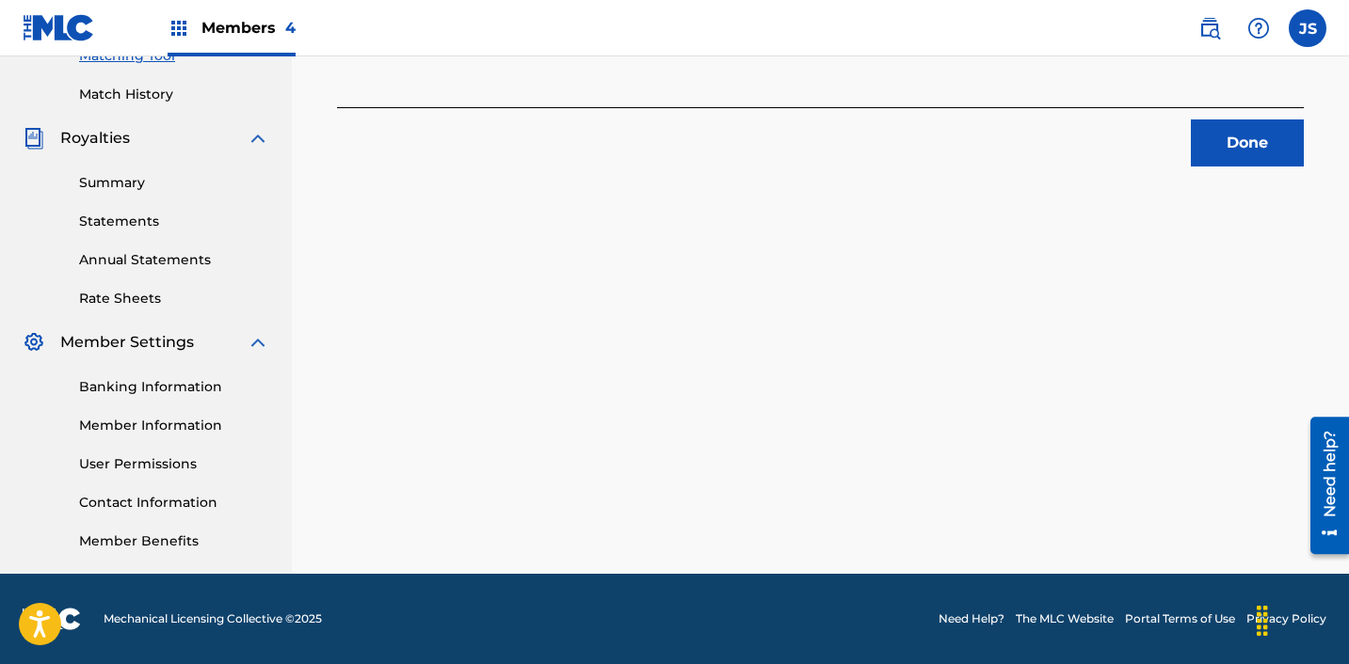
click at [1205, 135] on button "Done" at bounding box center [1247, 143] width 113 height 47
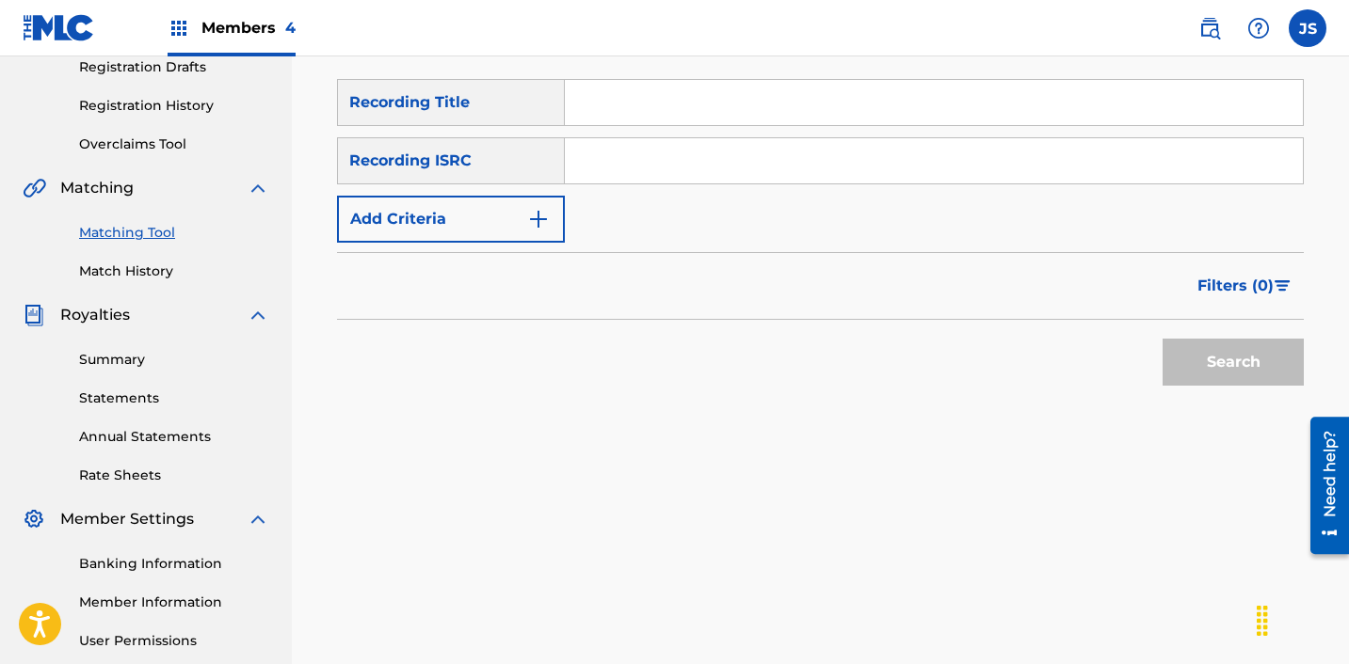
scroll to position [328, 0]
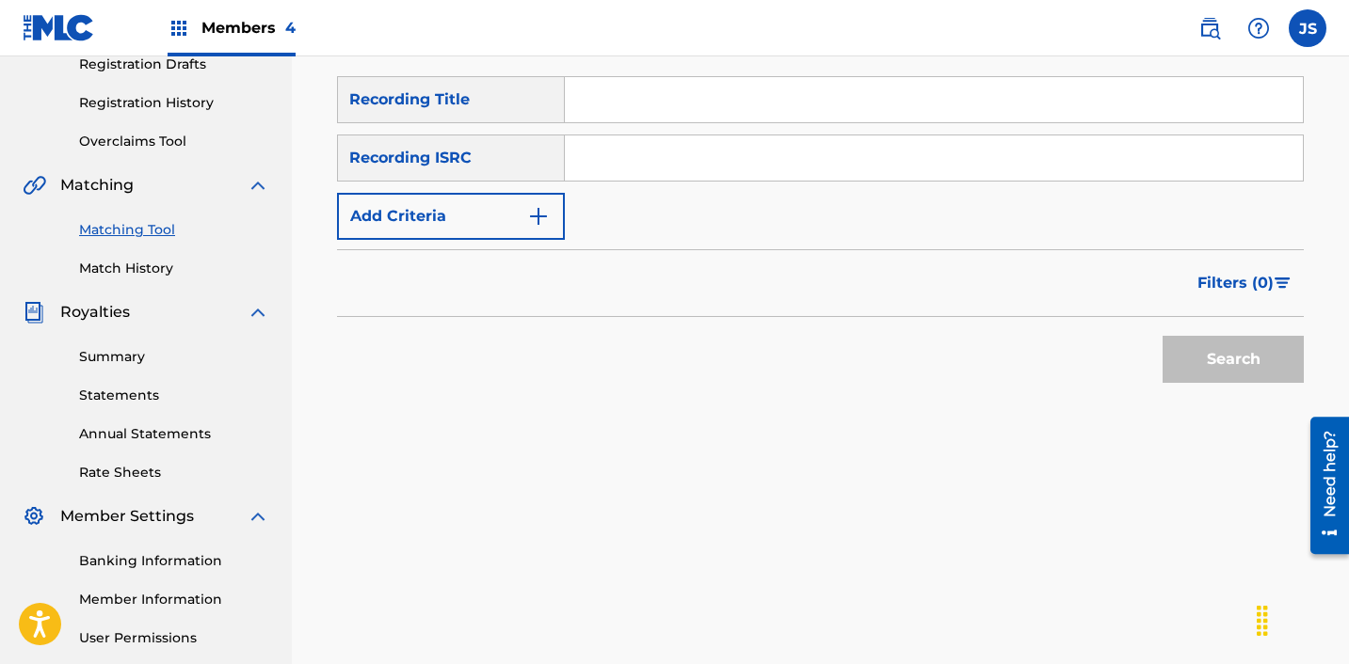
click at [830, 122] on div "Search Form" at bounding box center [934, 99] width 739 height 47
click at [747, 174] on input "Search Form" at bounding box center [934, 158] width 738 height 45
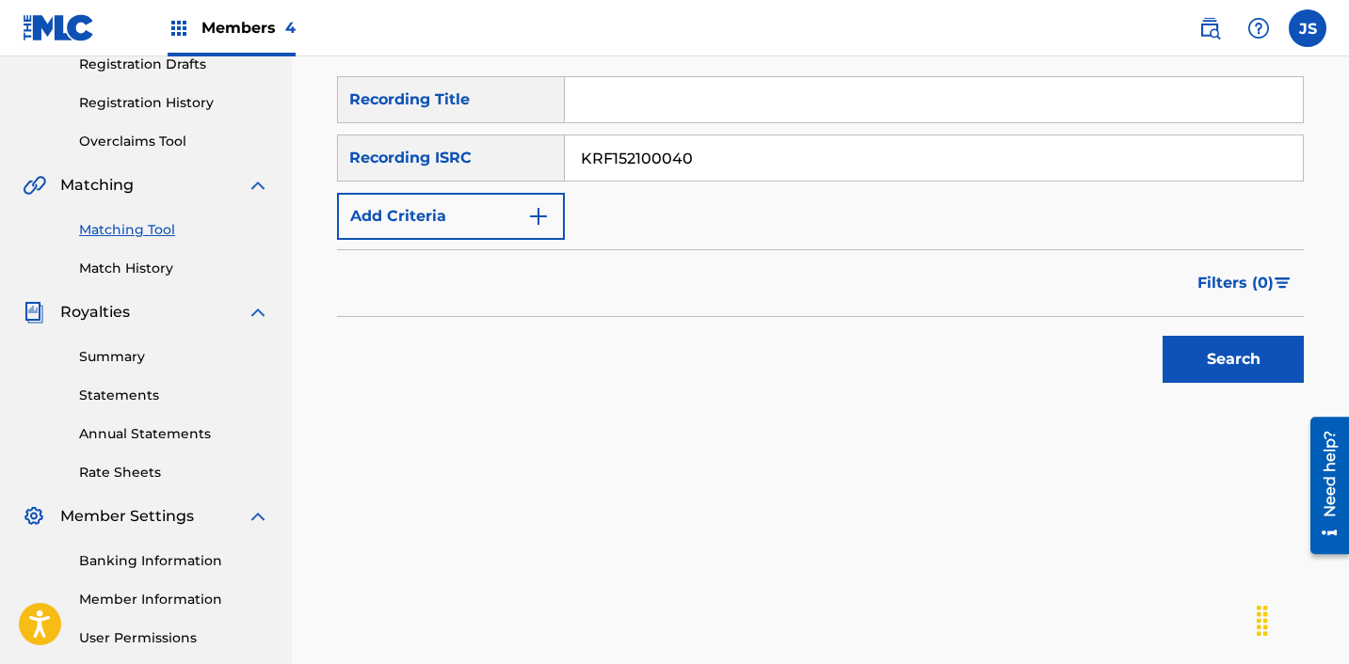
click at [1162, 336] on button "Search" at bounding box center [1232, 359] width 141 height 47
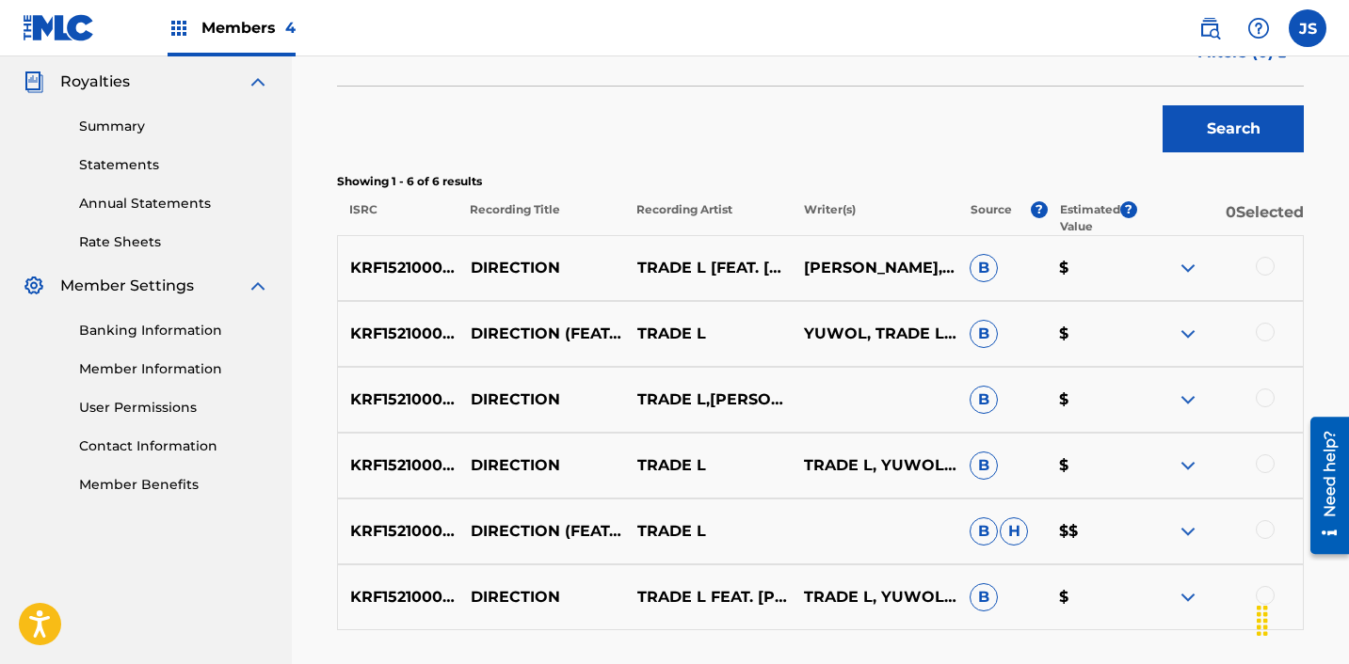
scroll to position [583, 0]
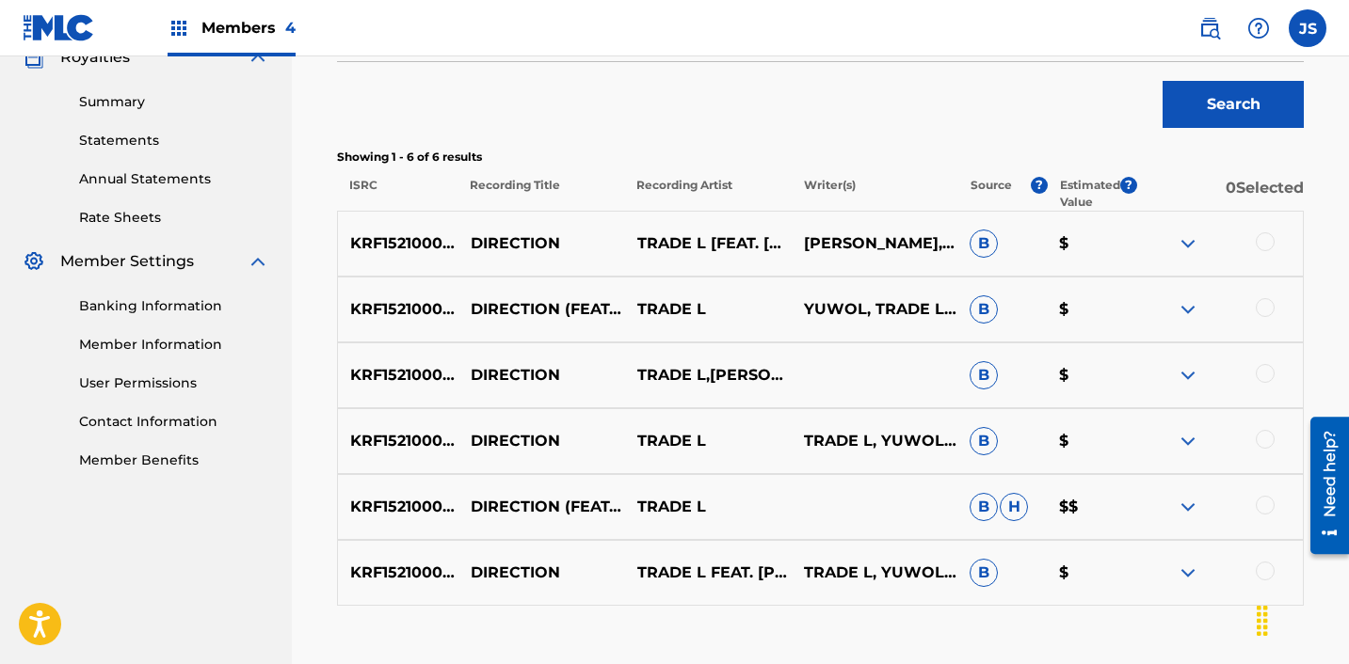
click at [1267, 571] on div at bounding box center [1264, 571] width 19 height 19
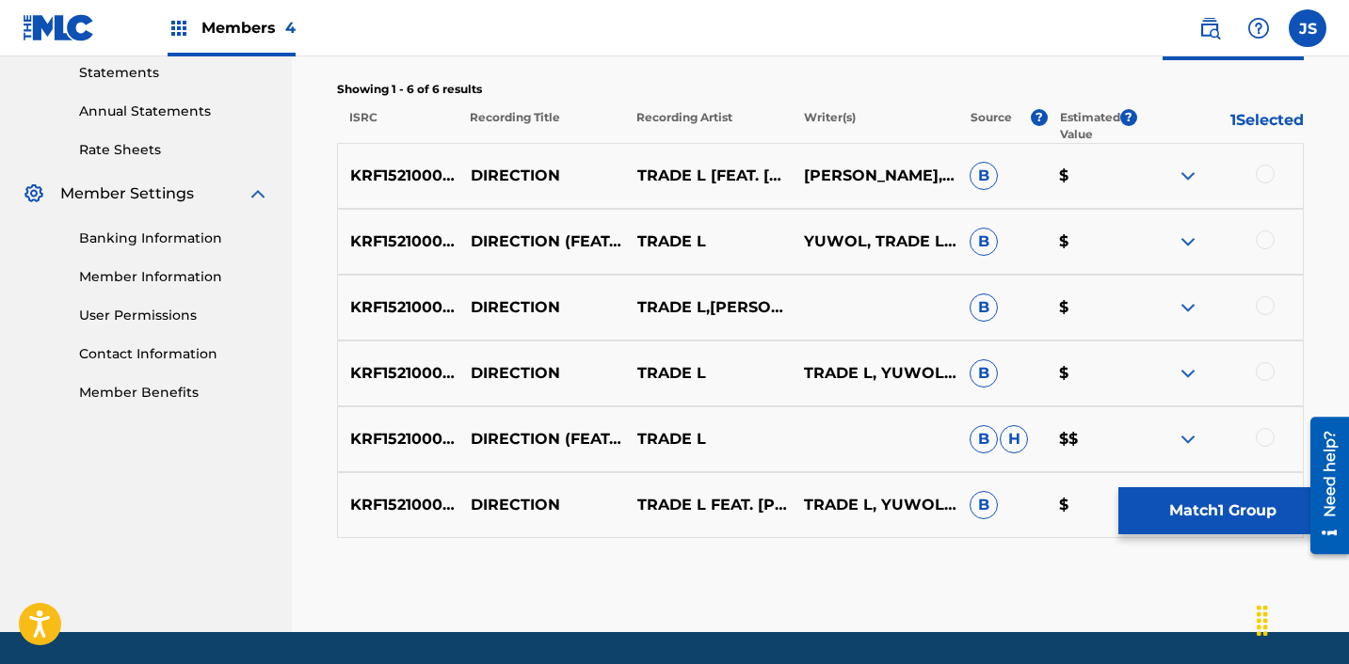
scroll to position [660, 0]
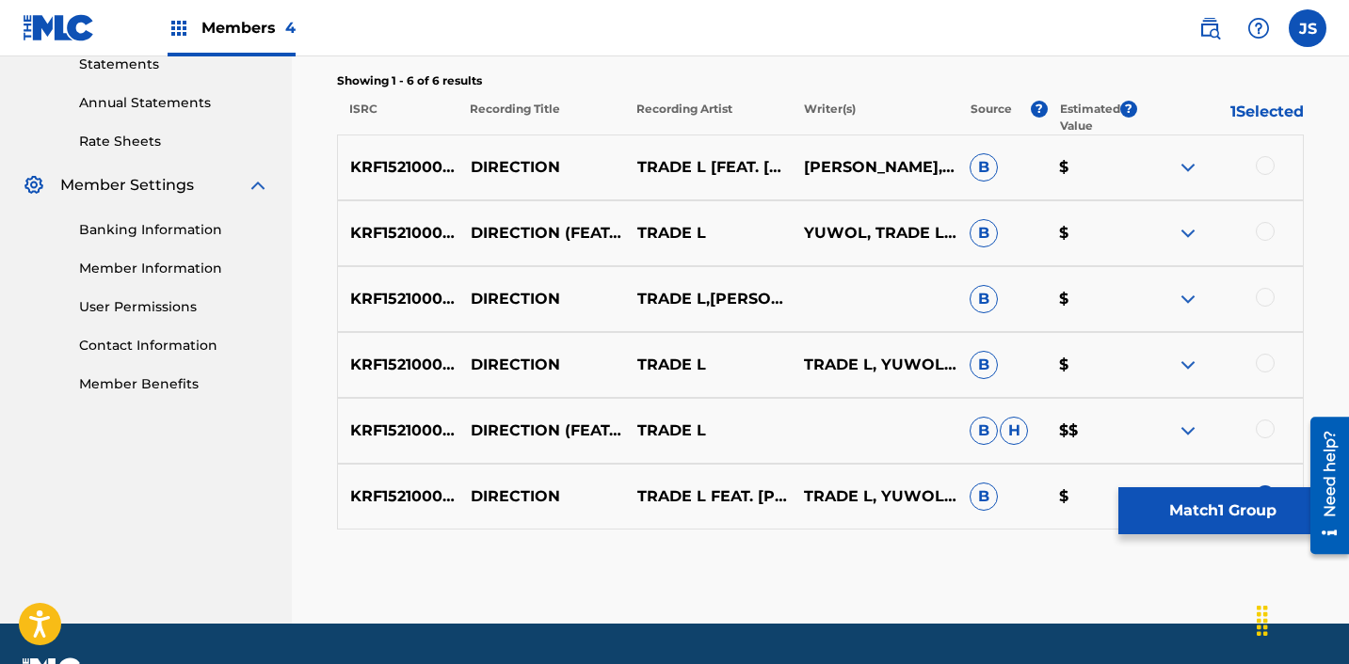
click at [1268, 425] on div at bounding box center [1264, 429] width 19 height 19
click at [1267, 357] on div at bounding box center [1264, 363] width 19 height 19
click at [1263, 290] on div at bounding box center [1264, 297] width 19 height 19
click at [1263, 234] on div at bounding box center [1264, 231] width 19 height 19
click at [1261, 168] on div at bounding box center [1264, 165] width 19 height 19
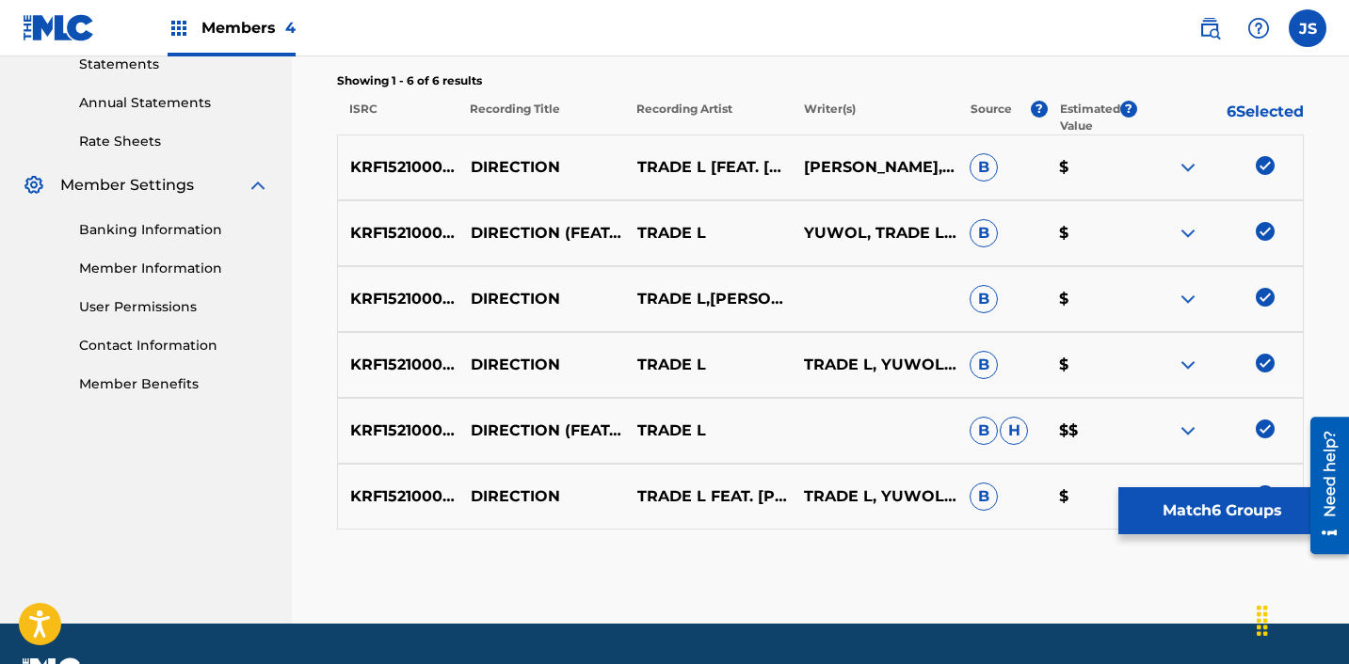
click at [1215, 506] on button "Match 6 Groups" at bounding box center [1222, 511] width 208 height 47
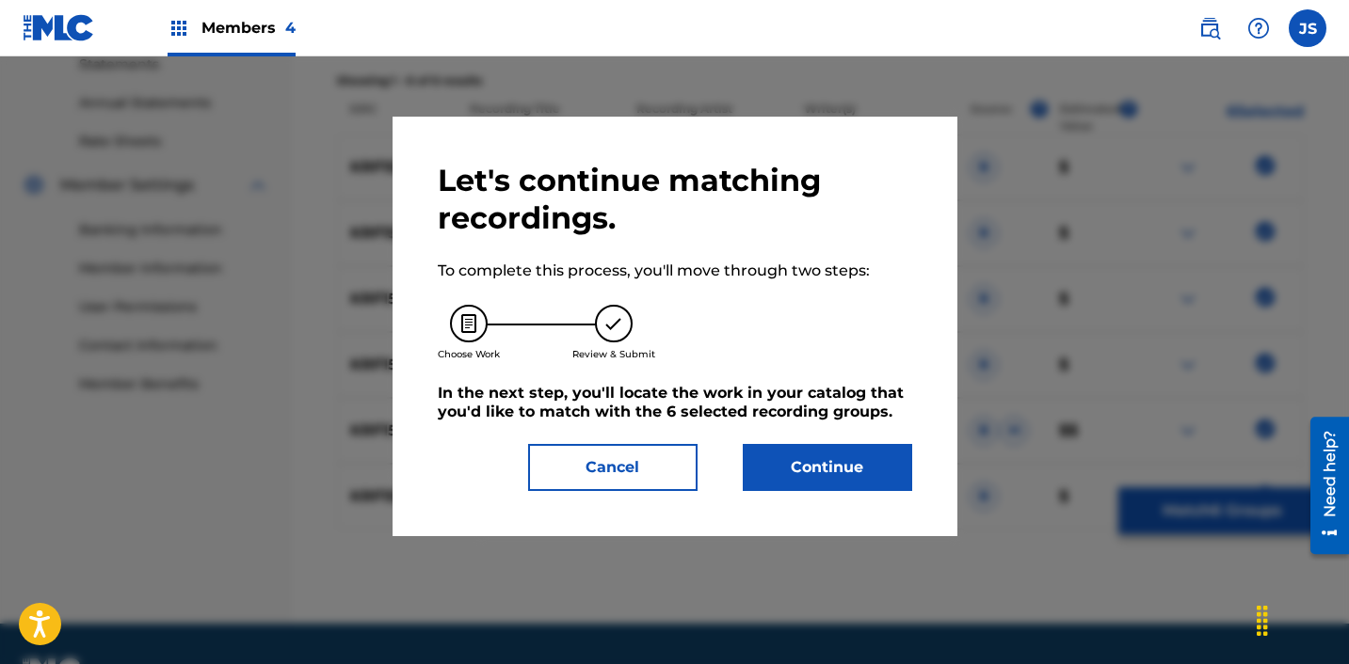
click at [854, 469] on button "Continue" at bounding box center [827, 467] width 169 height 47
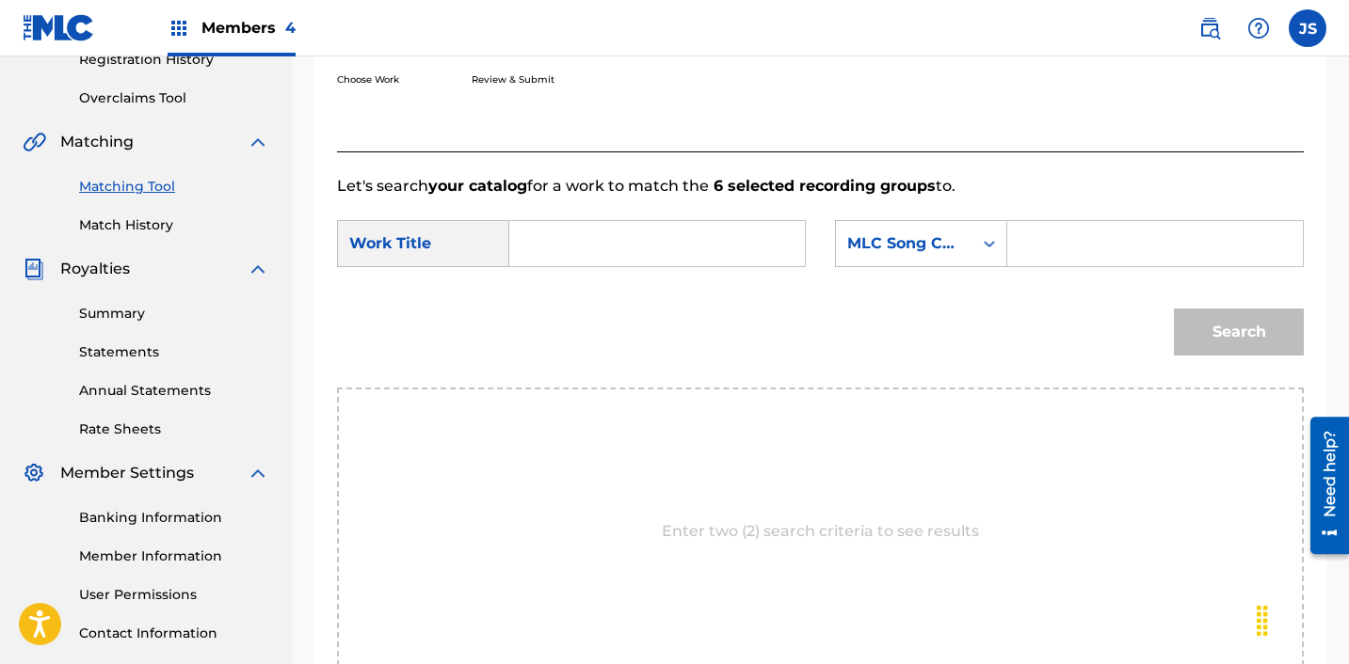
scroll to position [352, 0]
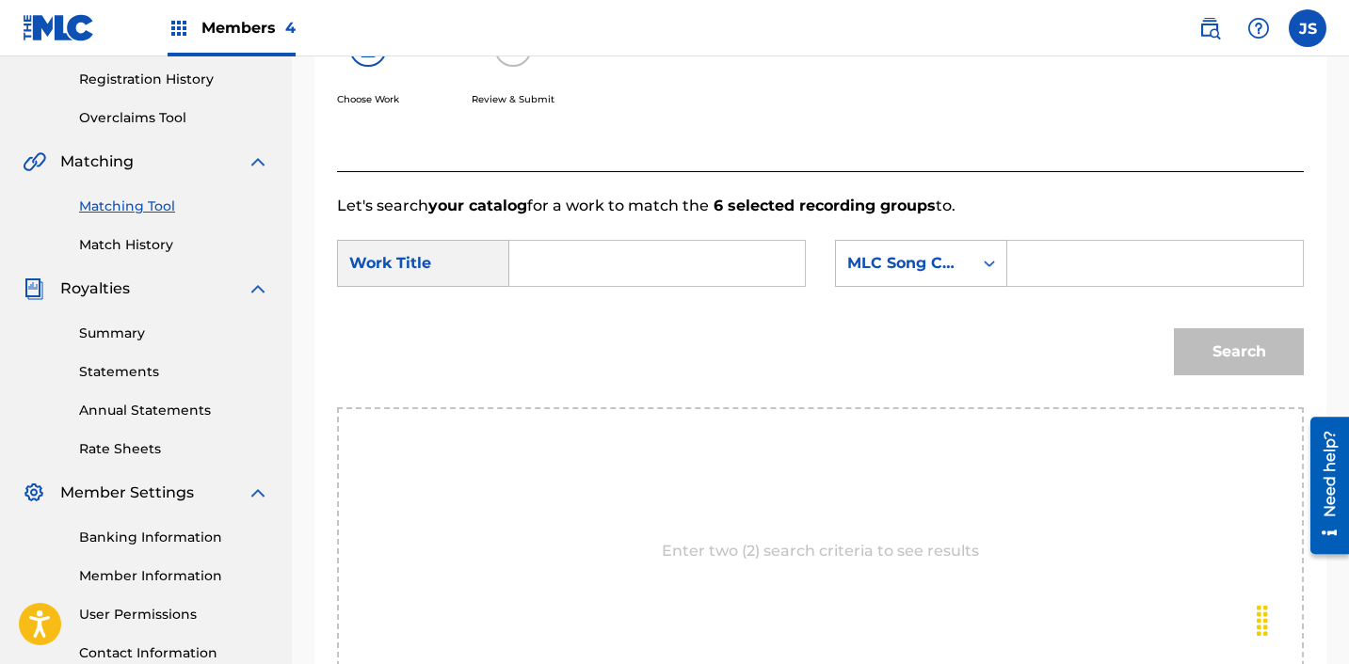
click at [544, 257] on input "Search Form" at bounding box center [657, 263] width 264 height 45
click at [850, 276] on div "MLC Song Code" at bounding box center [904, 264] width 136 height 36
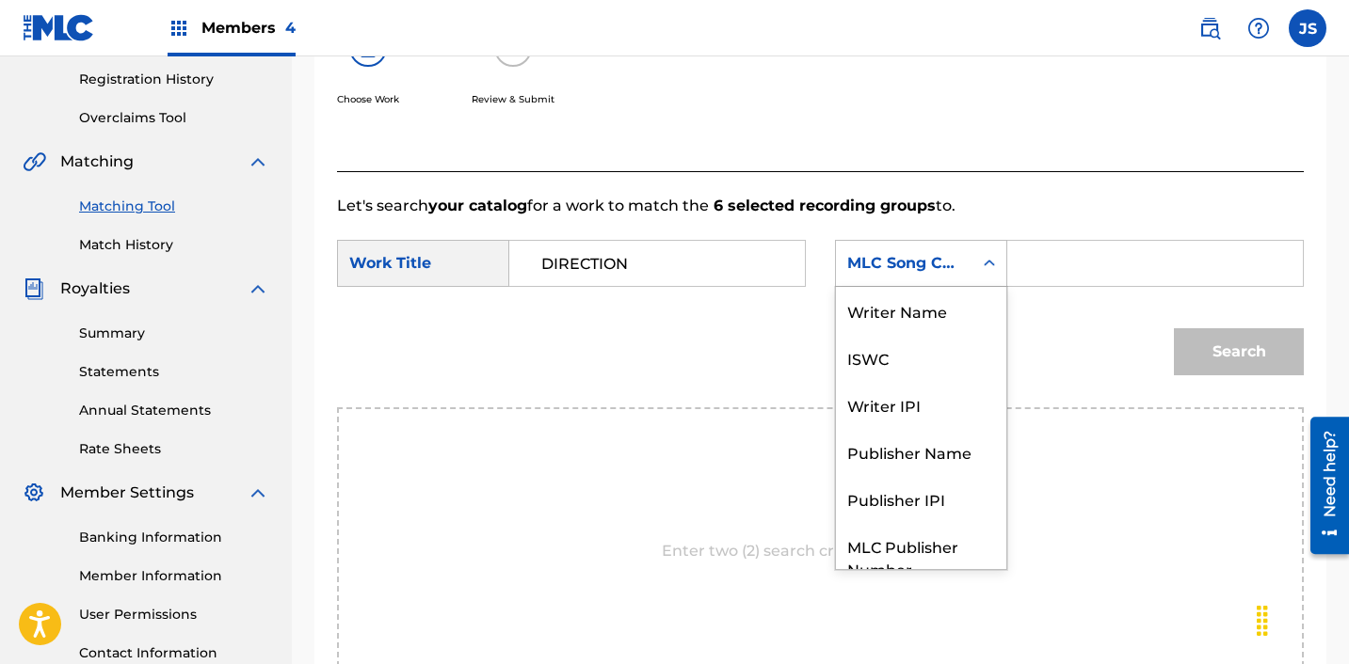
scroll to position [70, 0]
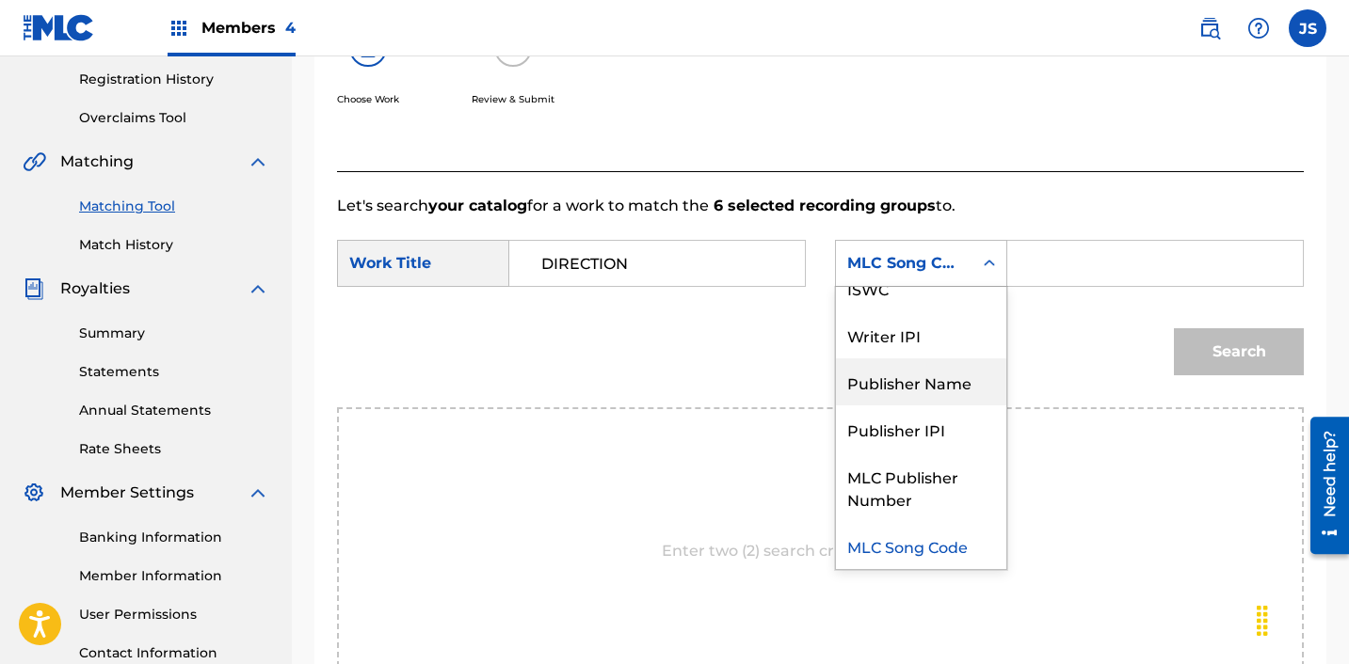
click at [924, 387] on div "Publisher Name" at bounding box center [921, 382] width 170 height 47
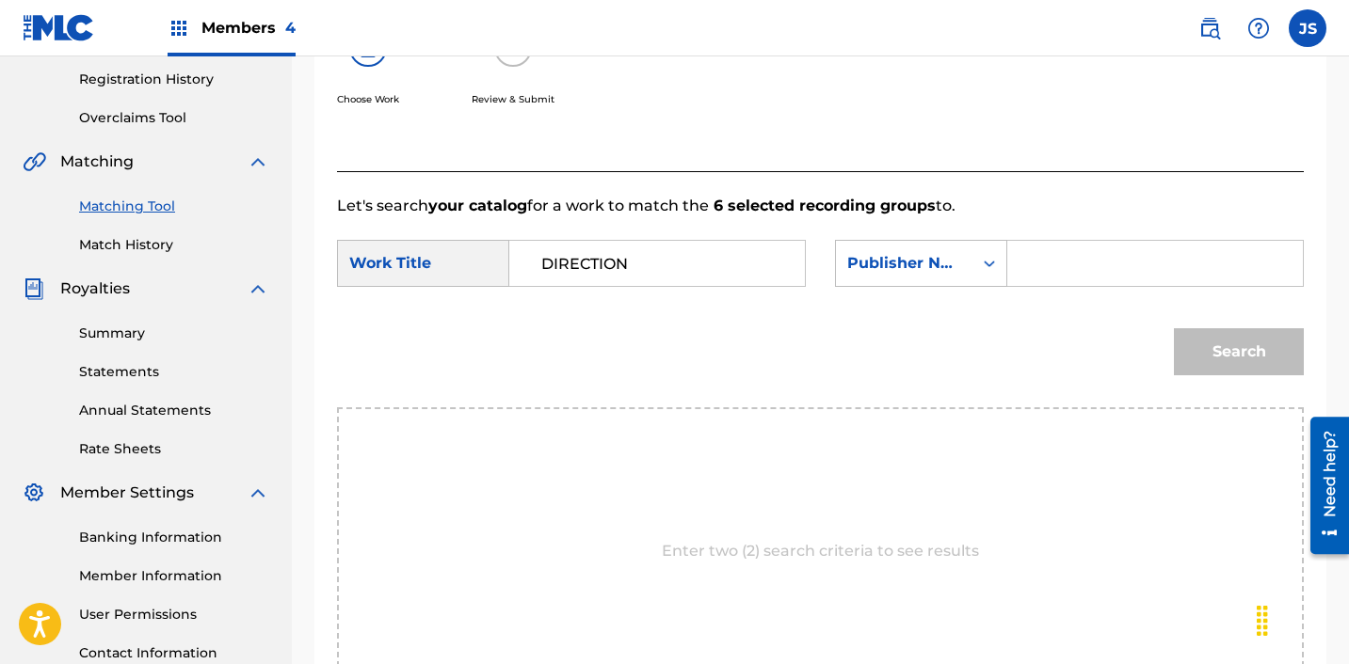
click at [1047, 289] on div "SearchWithCriteria28c12c81-bc92-40d2-8ced-459b3eb0b910 Work Title DIRECTION Sea…" at bounding box center [820, 269] width 967 height 58
click at [1047, 274] on input "Search Form" at bounding box center [1155, 263] width 264 height 45
click at [1175, 345] on button "Search" at bounding box center [1239, 351] width 130 height 47
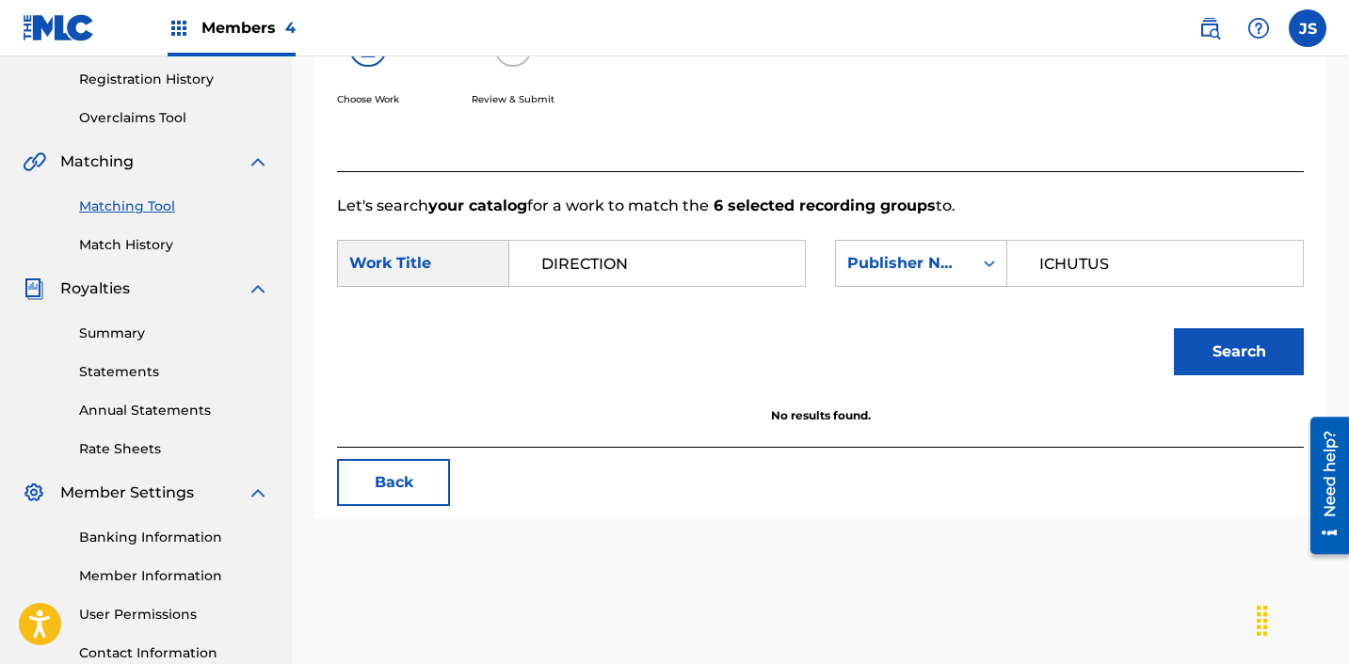
click at [374, 491] on button "Back" at bounding box center [393, 482] width 113 height 47
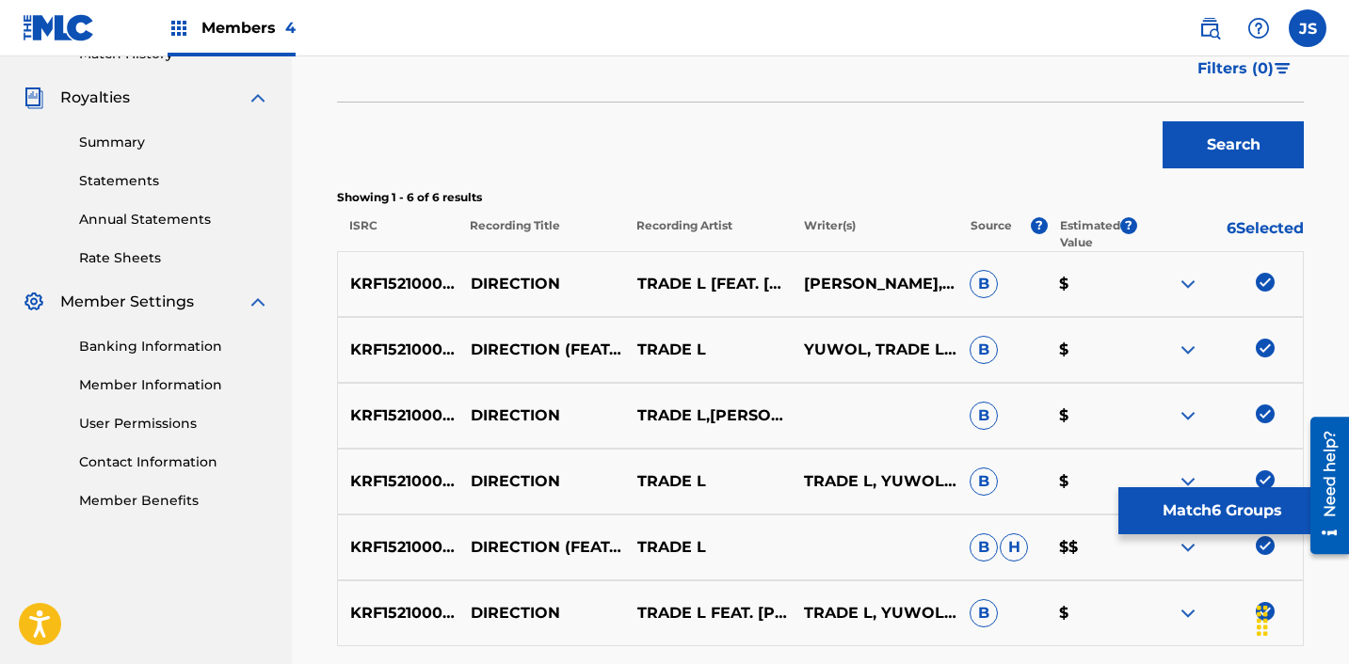
scroll to position [710, 0]
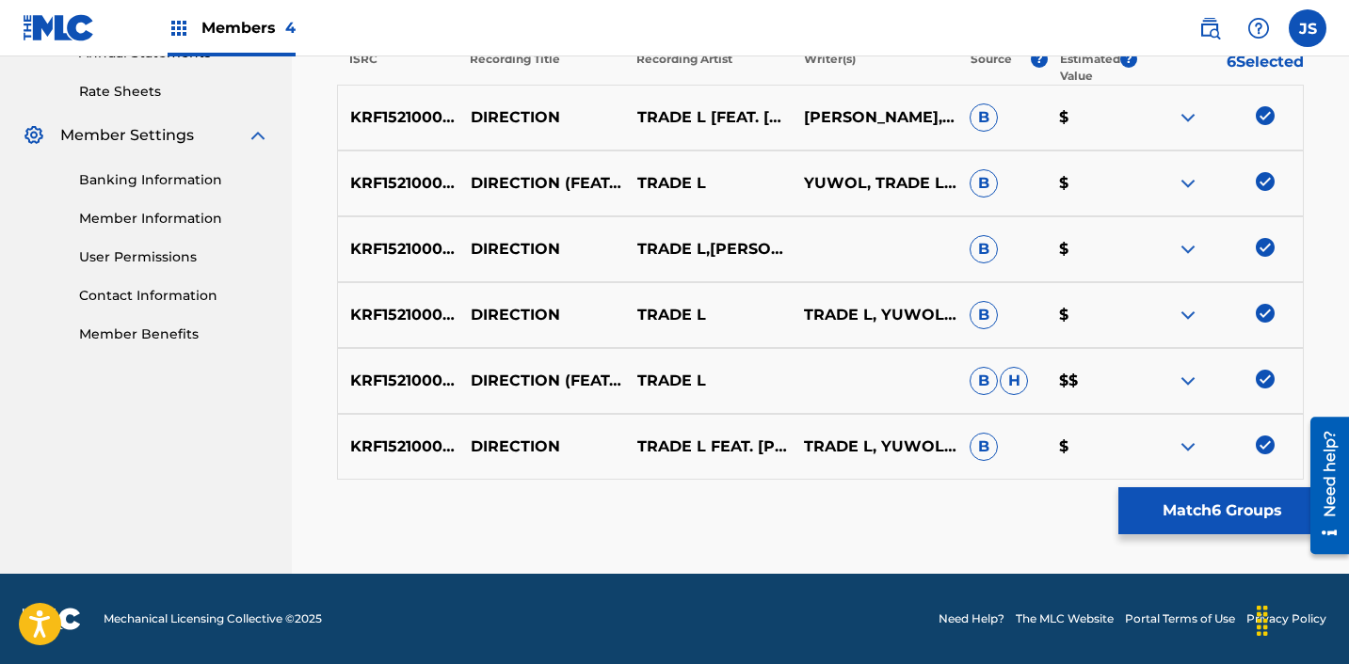
click at [519, 319] on p "DIRECTION" at bounding box center [541, 315] width 167 height 23
copy p "DIRECTION"
click at [1182, 505] on button "Match 6 Groups" at bounding box center [1222, 511] width 208 height 47
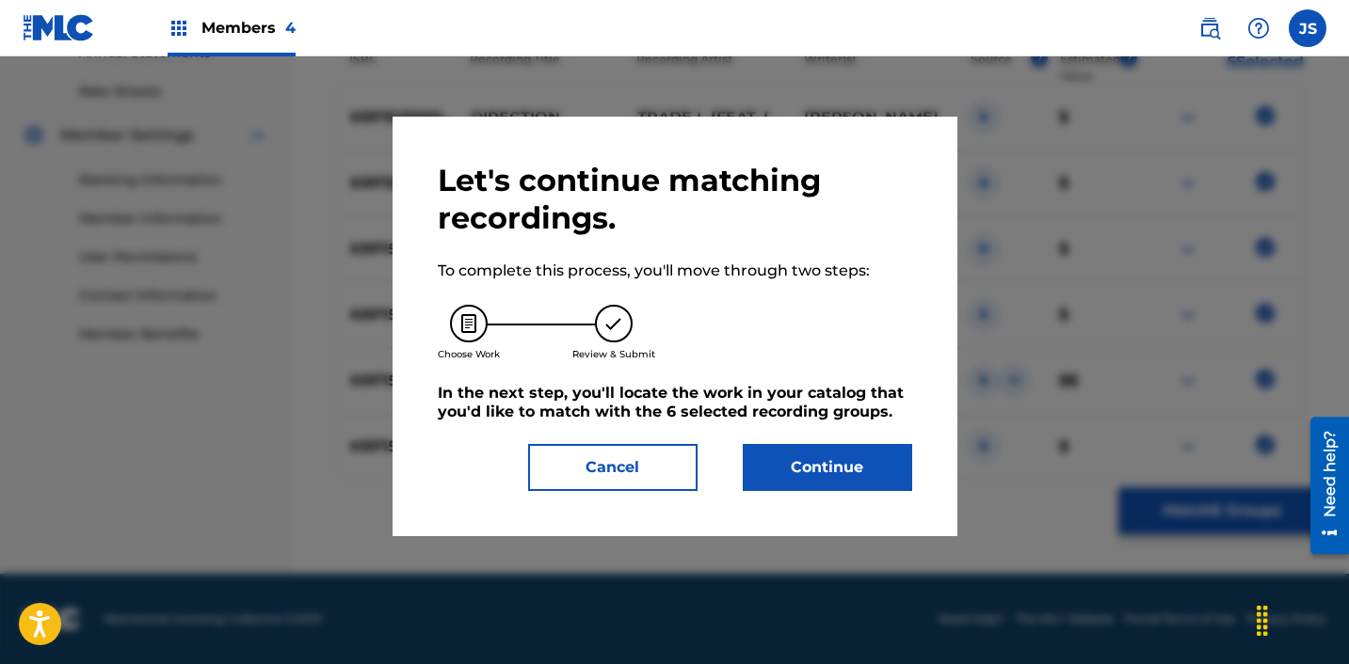
click at [793, 474] on button "Continue" at bounding box center [827, 467] width 169 height 47
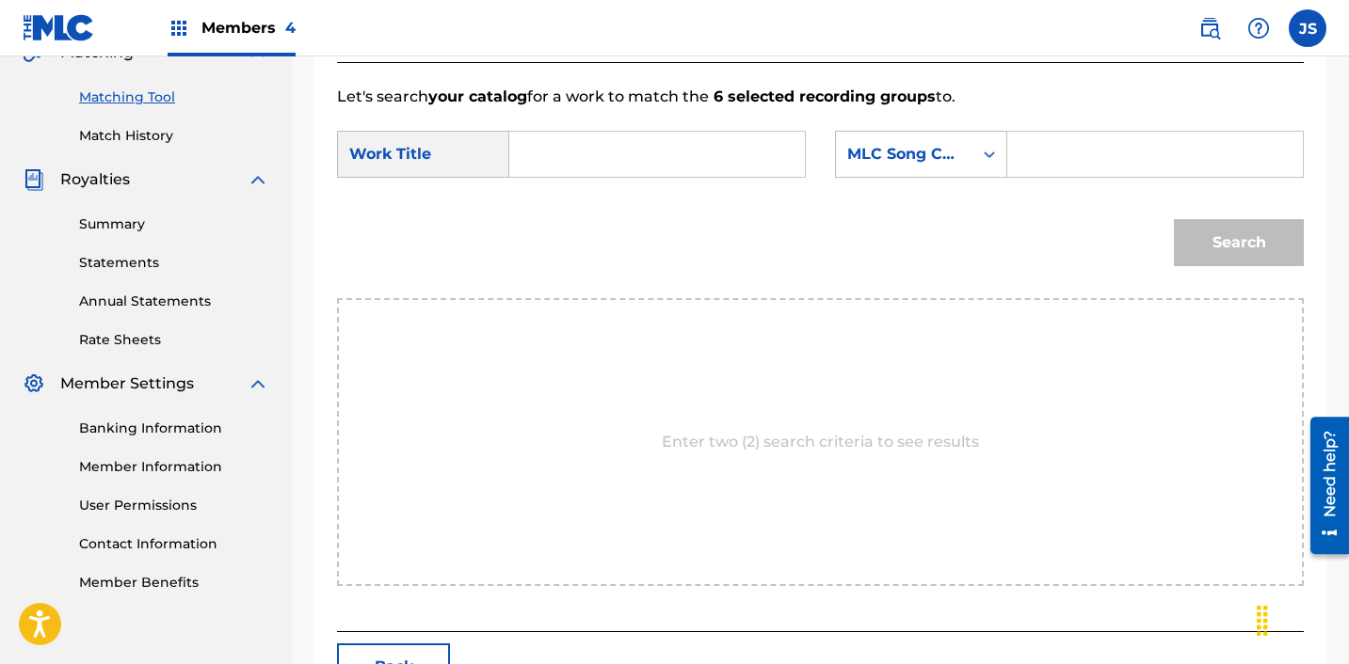
scroll to position [459, 0]
click at [656, 175] on input "Search Form" at bounding box center [657, 156] width 264 height 45
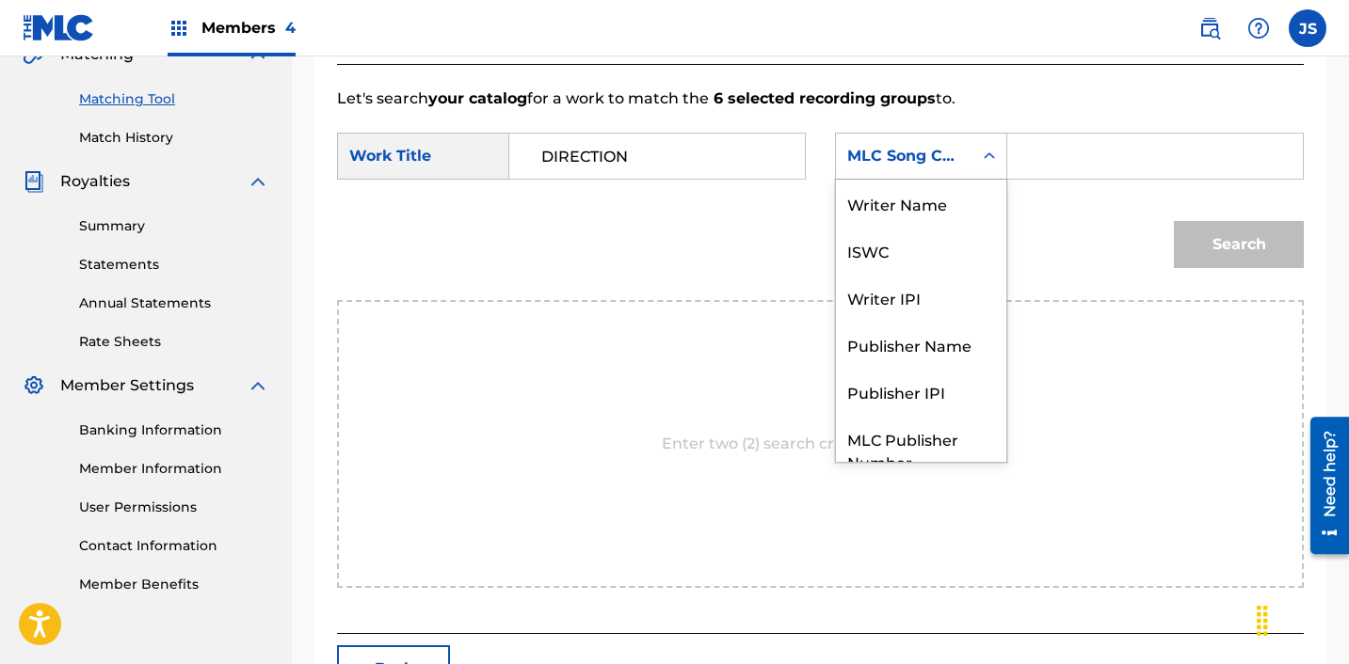
click at [866, 150] on div "MLC Song Code" at bounding box center [904, 156] width 114 height 23
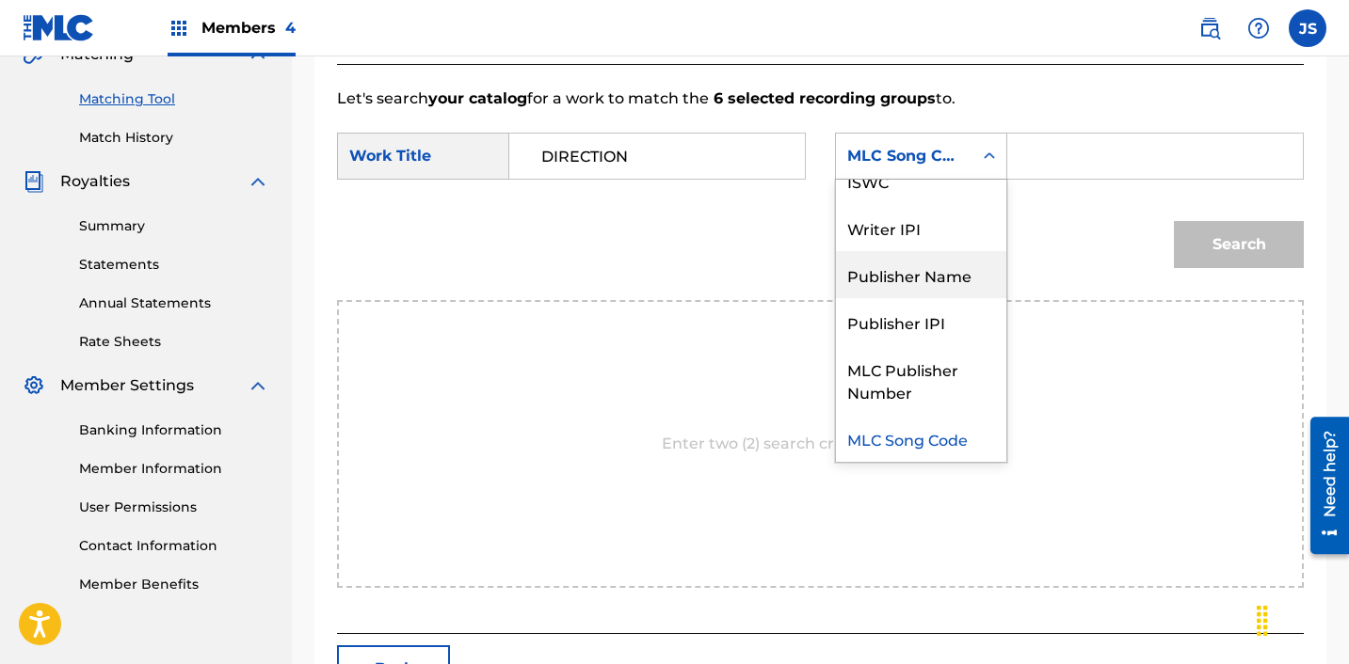
click at [882, 276] on div "Publisher Name" at bounding box center [921, 274] width 170 height 47
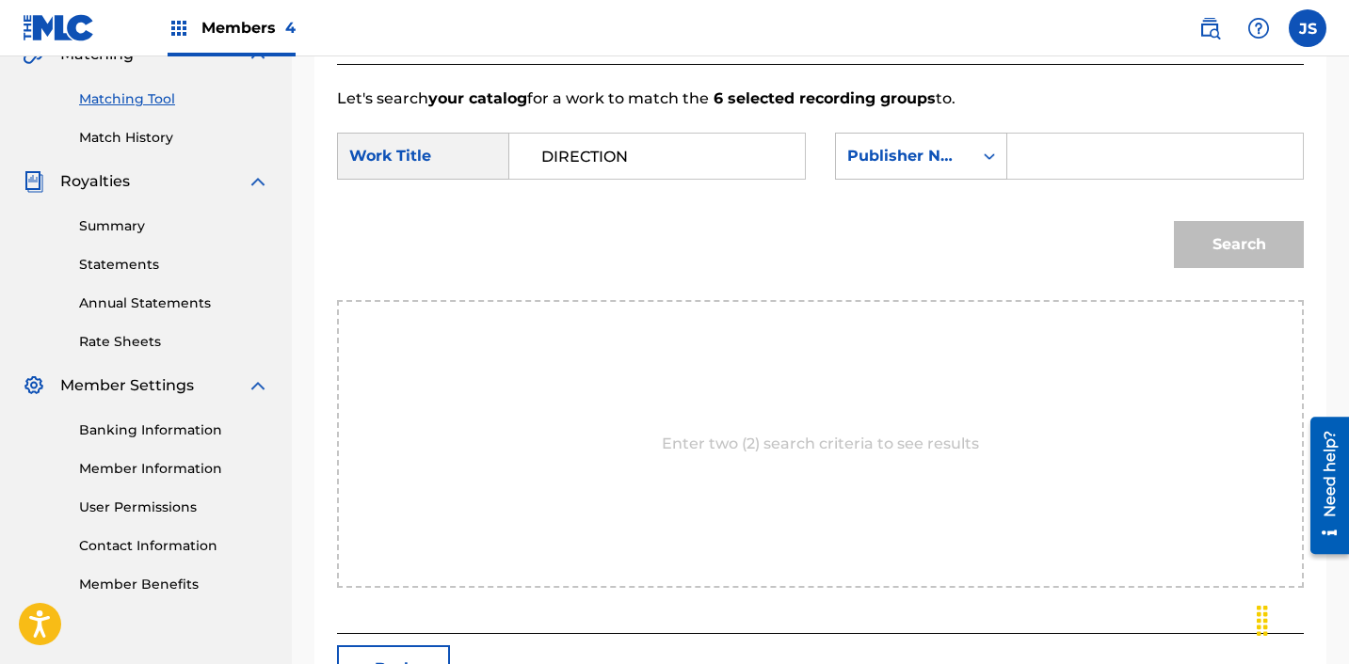
click at [1044, 155] on input "Search Form" at bounding box center [1155, 156] width 264 height 45
click at [1221, 251] on button "Search" at bounding box center [1239, 244] width 130 height 47
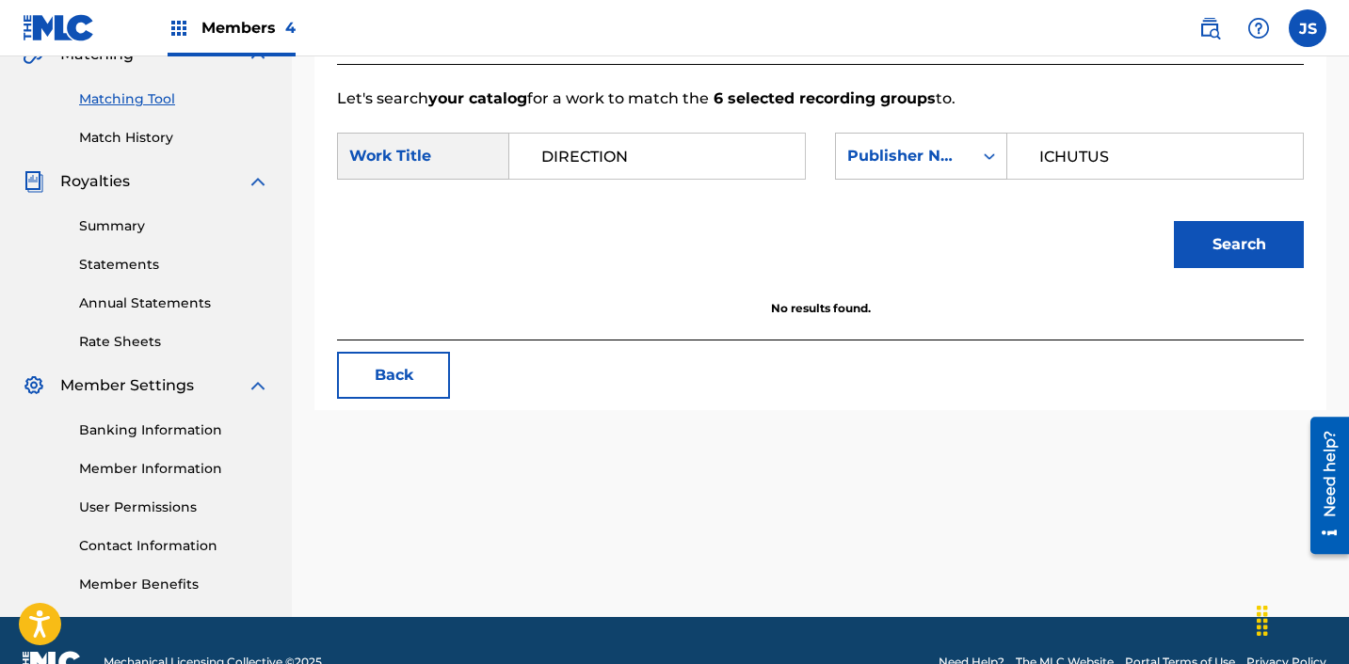
click at [722, 174] on input "DIRECTION" at bounding box center [657, 156] width 264 height 45
click at [373, 371] on button "Back" at bounding box center [393, 375] width 113 height 47
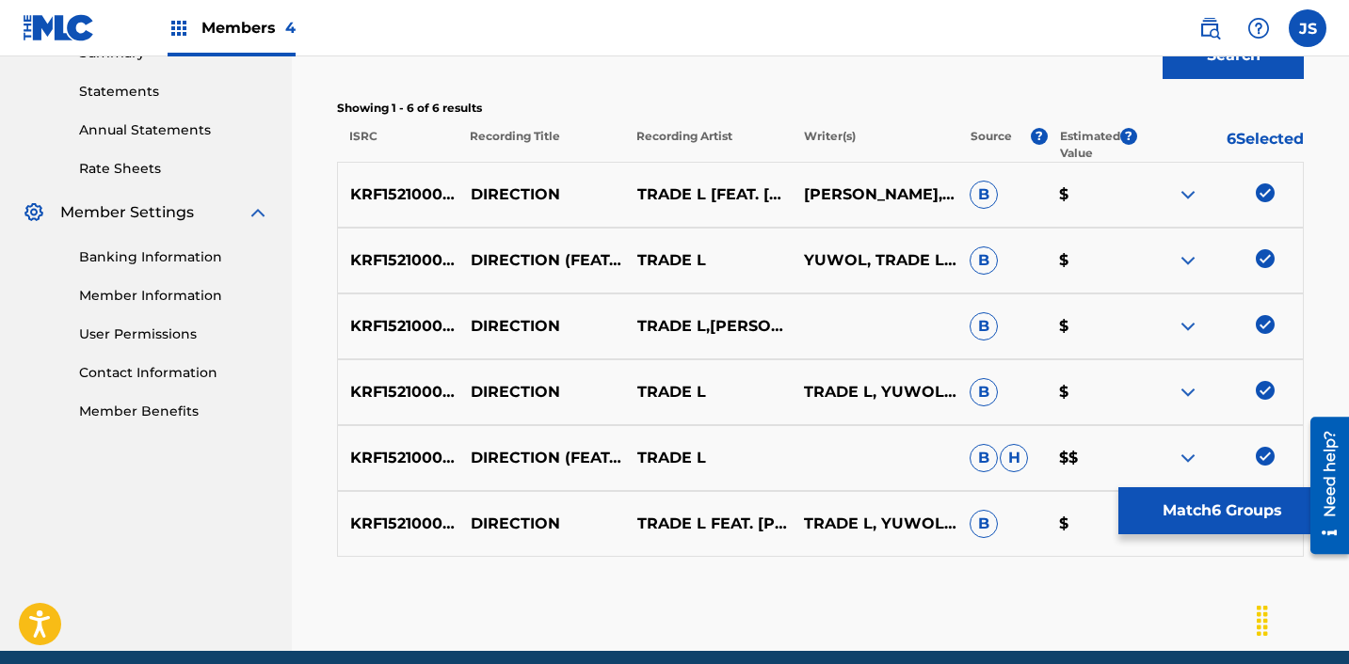
scroll to position [710, 0]
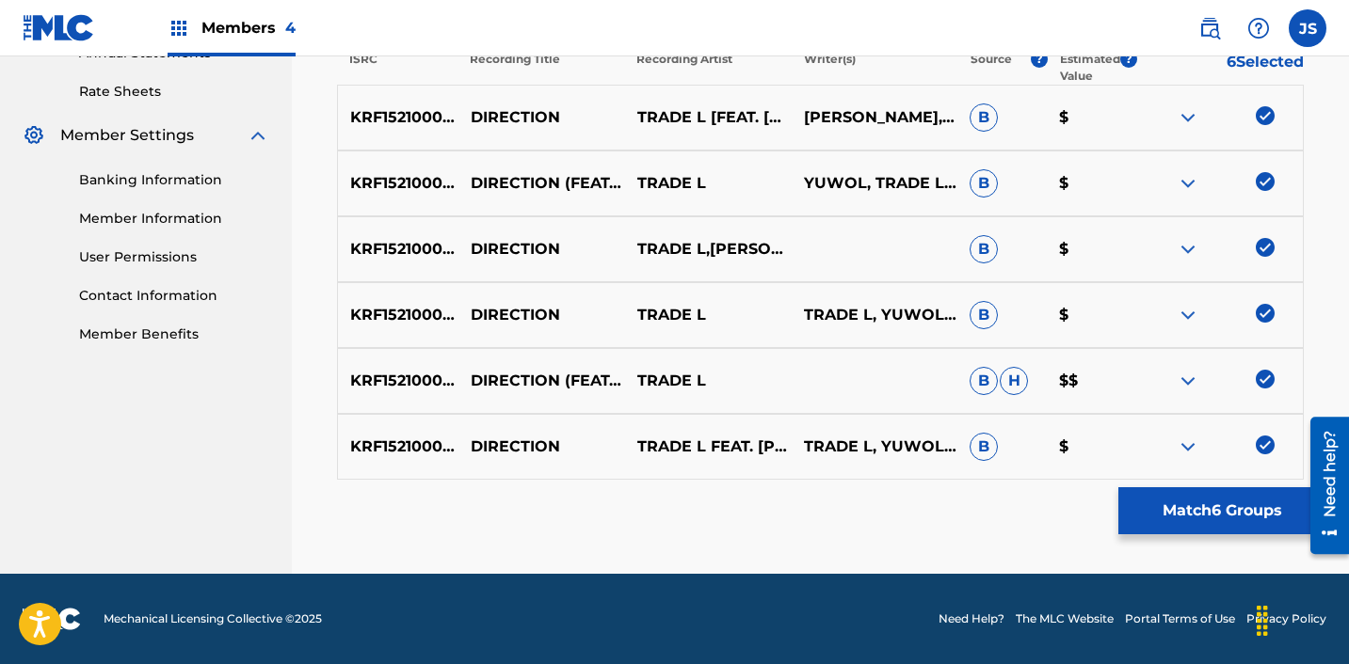
click at [1265, 438] on img at bounding box center [1264, 445] width 19 height 19
click at [1263, 378] on img at bounding box center [1264, 379] width 19 height 19
click at [1264, 313] on img at bounding box center [1264, 313] width 19 height 19
click at [1263, 244] on img at bounding box center [1264, 247] width 19 height 19
click at [1268, 191] on div at bounding box center [1219, 183] width 167 height 23
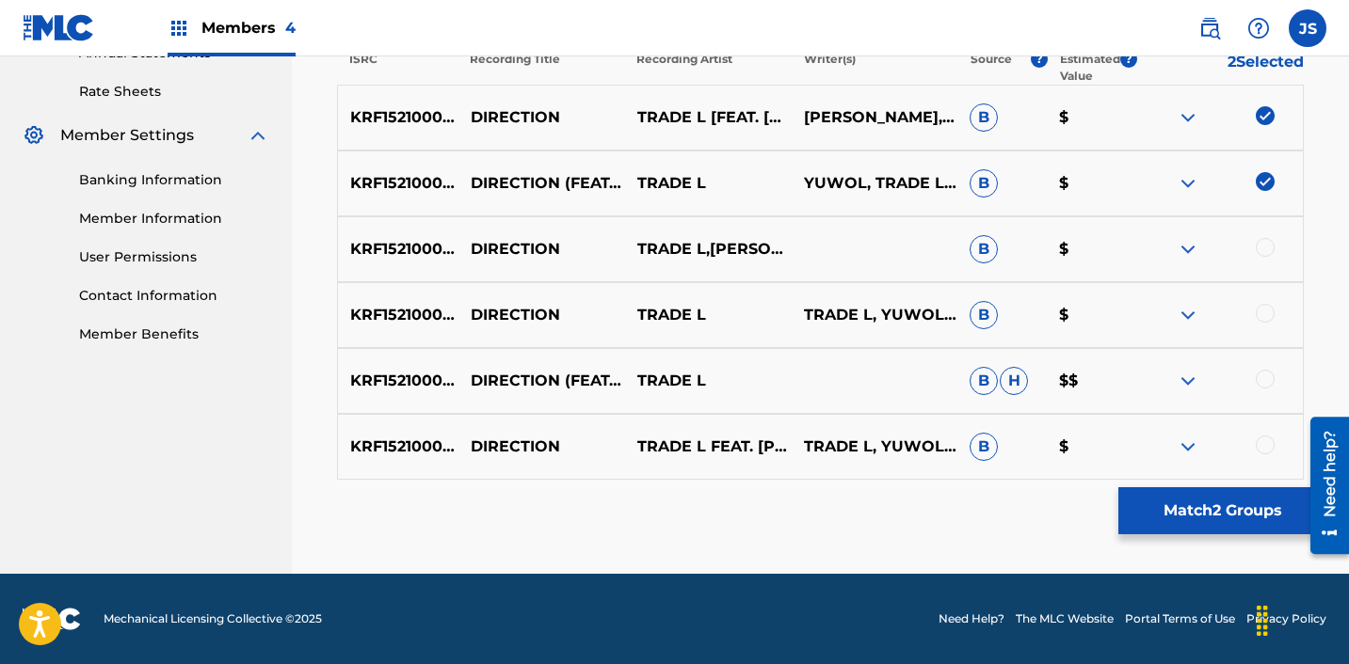
click at [1268, 188] on img at bounding box center [1264, 181] width 19 height 19
click at [1262, 118] on img at bounding box center [1264, 115] width 19 height 19
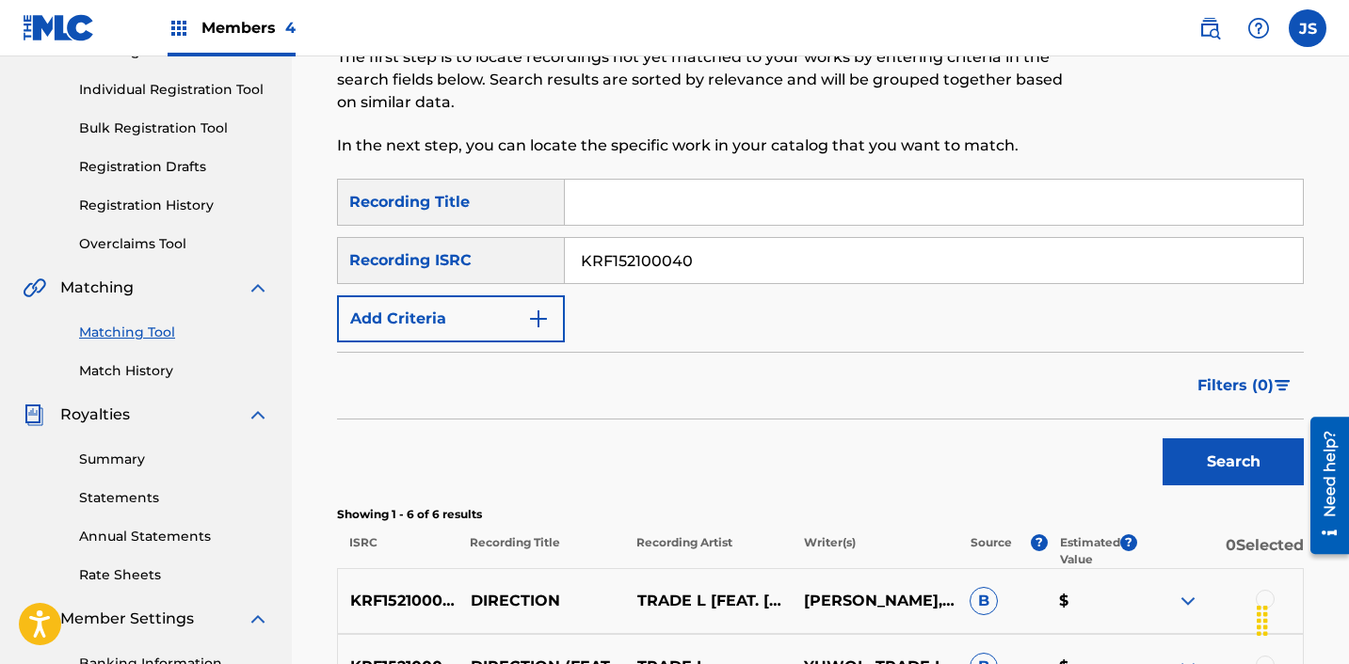
scroll to position [0, 0]
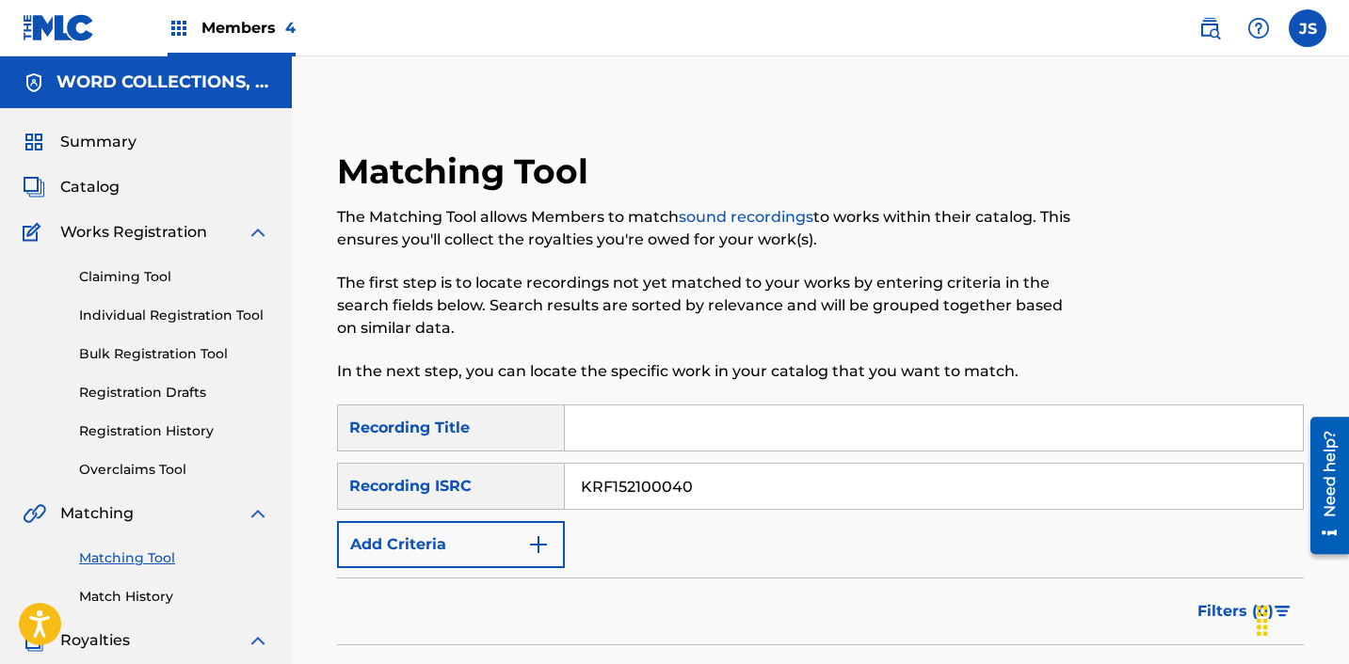
click at [647, 479] on input "KRF152100040" at bounding box center [934, 486] width 738 height 45
click at [647, 478] on input "KRF152100040" at bounding box center [934, 486] width 738 height 45
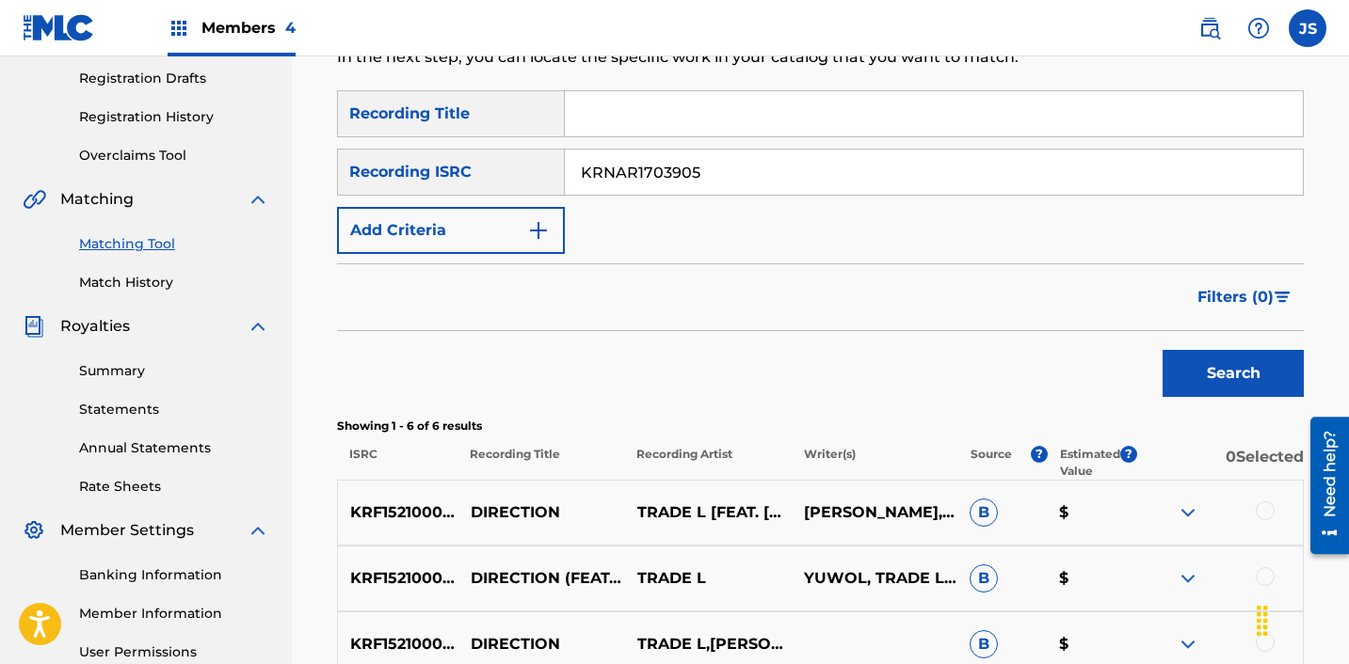
scroll to position [316, 0]
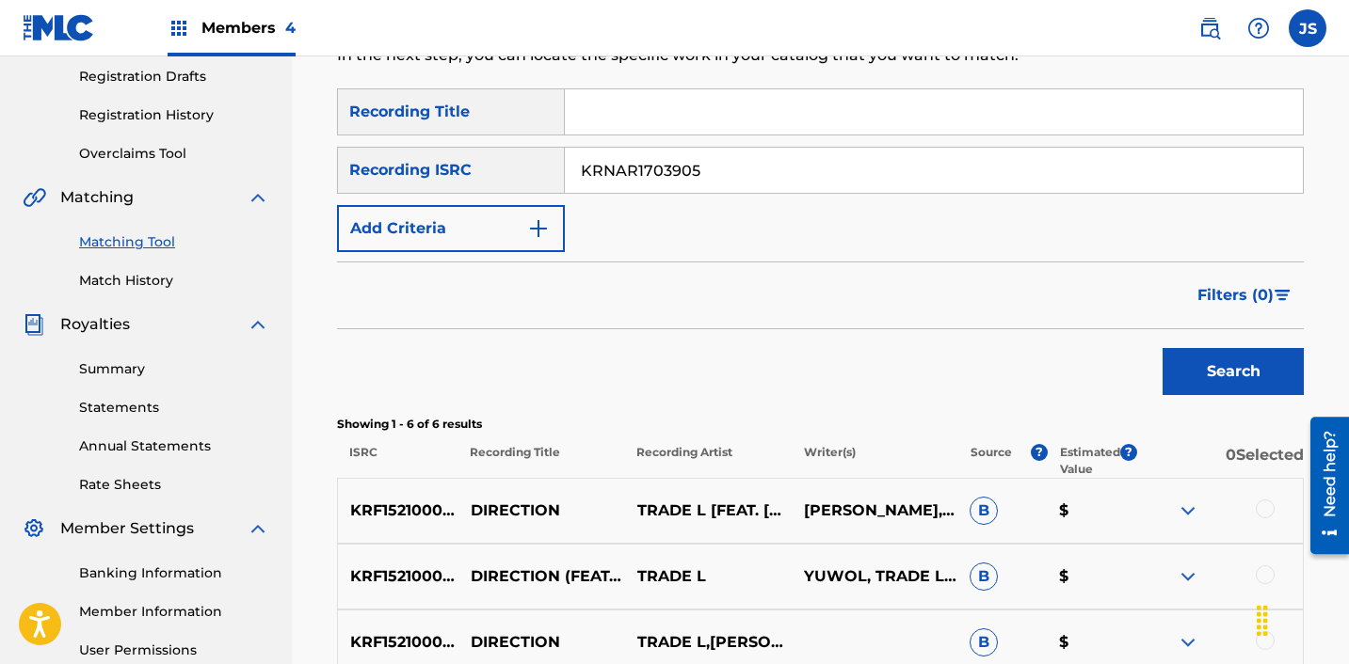
click at [1162, 348] on button "Search" at bounding box center [1232, 371] width 141 height 47
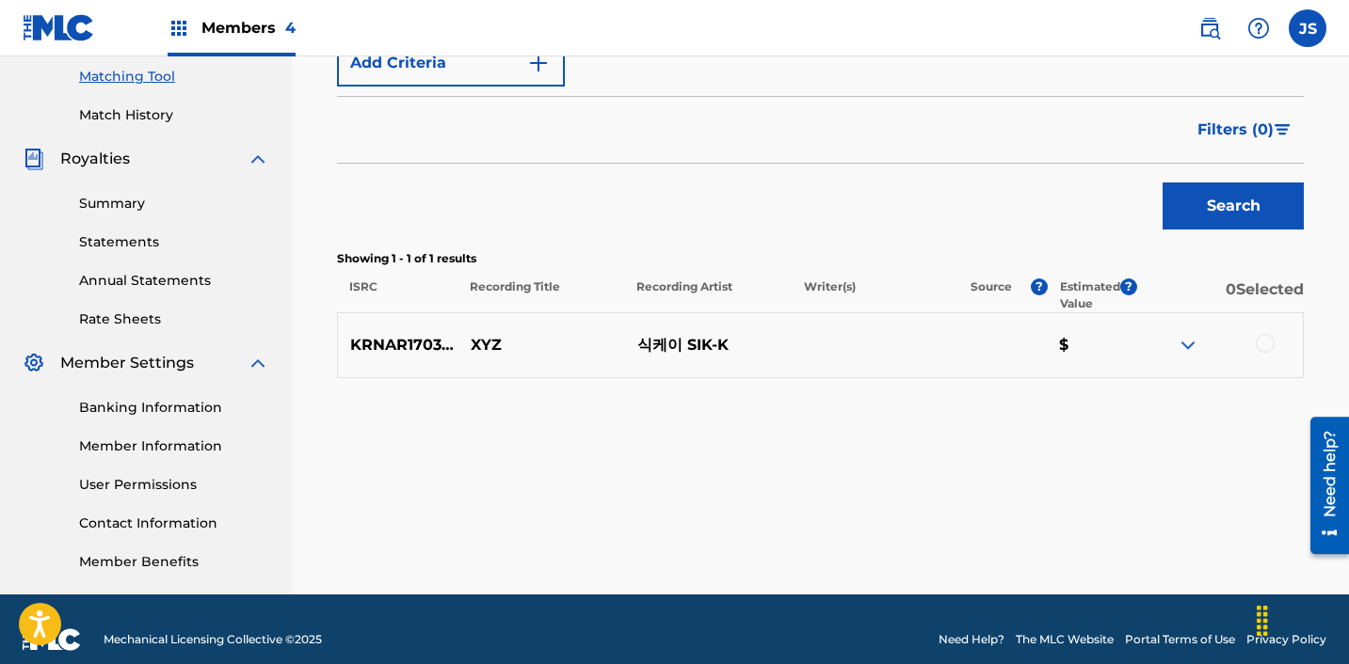
scroll to position [503, 0]
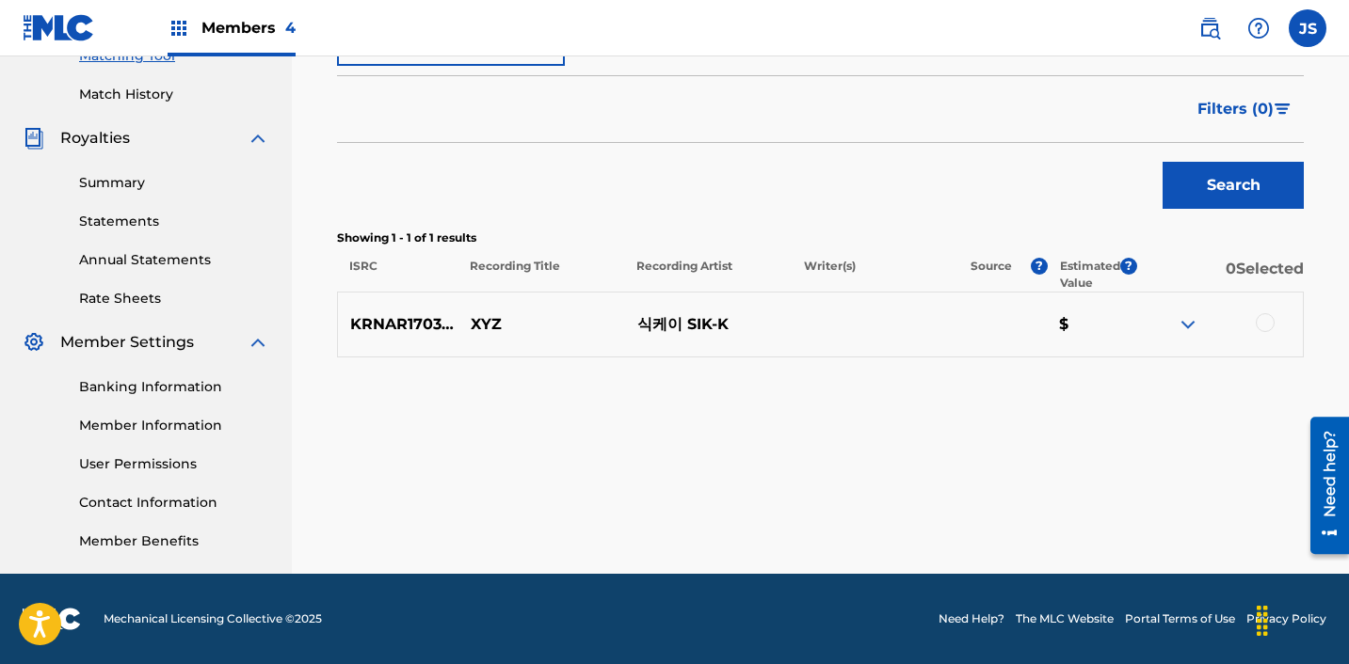
click at [1263, 320] on div at bounding box center [1264, 322] width 19 height 19
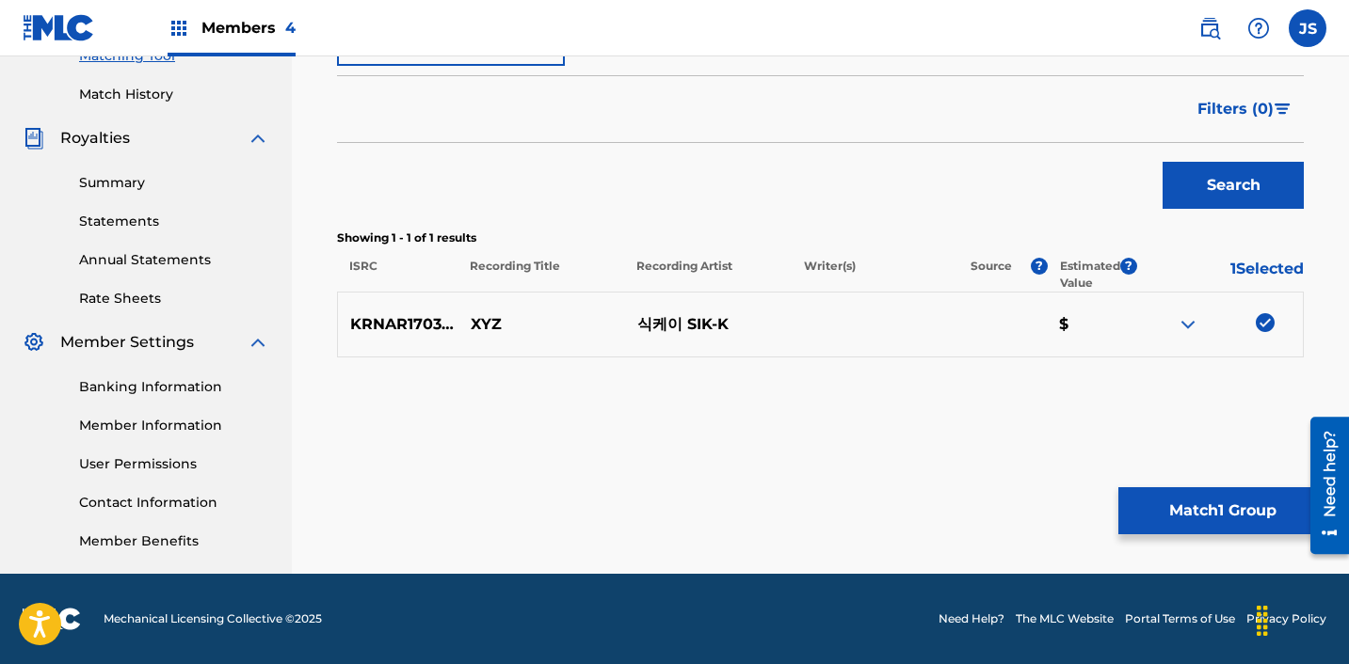
click at [1199, 515] on button "Match 1 Group" at bounding box center [1222, 511] width 208 height 47
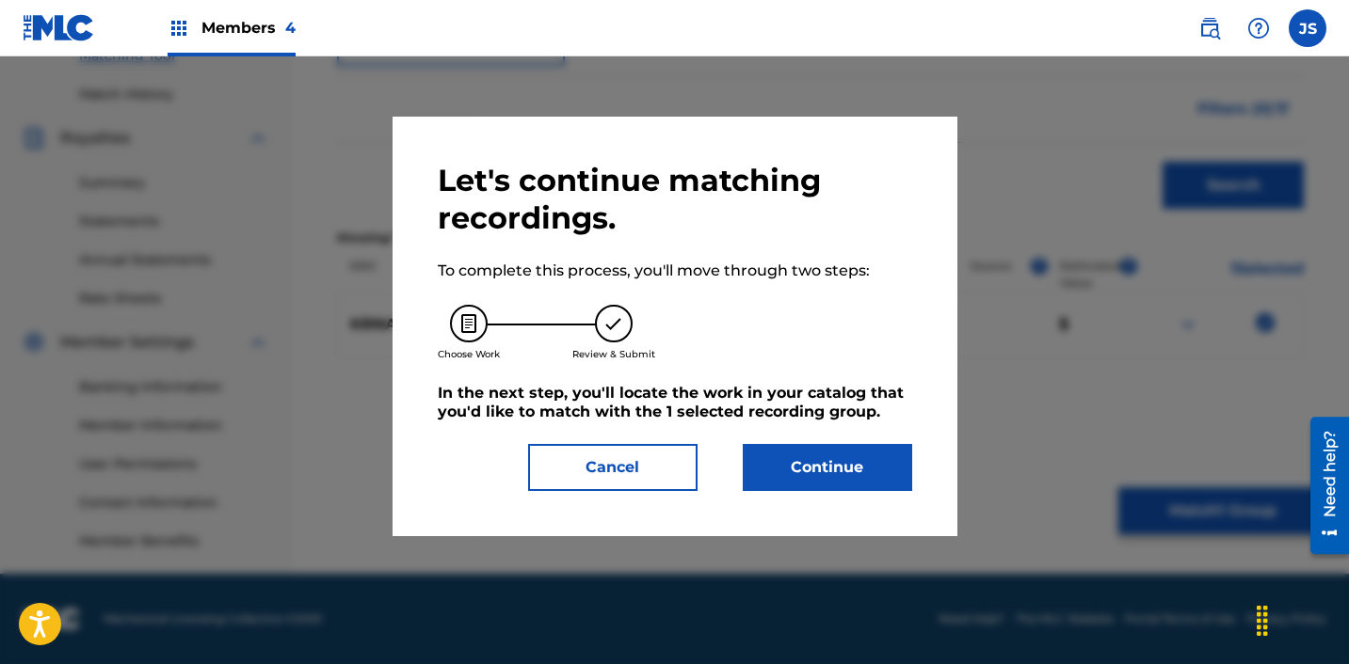
click at [840, 470] on button "Continue" at bounding box center [827, 467] width 169 height 47
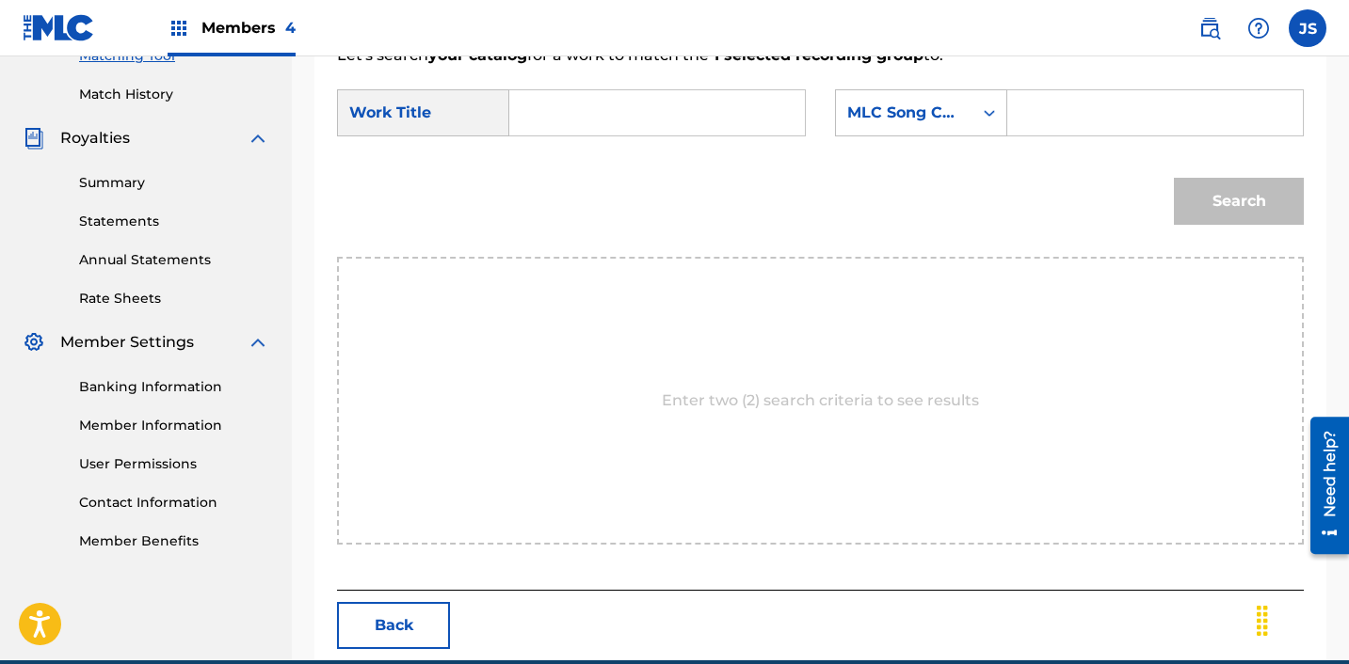
click at [627, 98] on input "Search Form" at bounding box center [657, 112] width 264 height 45
click at [961, 104] on div "MLC Song Code" at bounding box center [904, 113] width 136 height 36
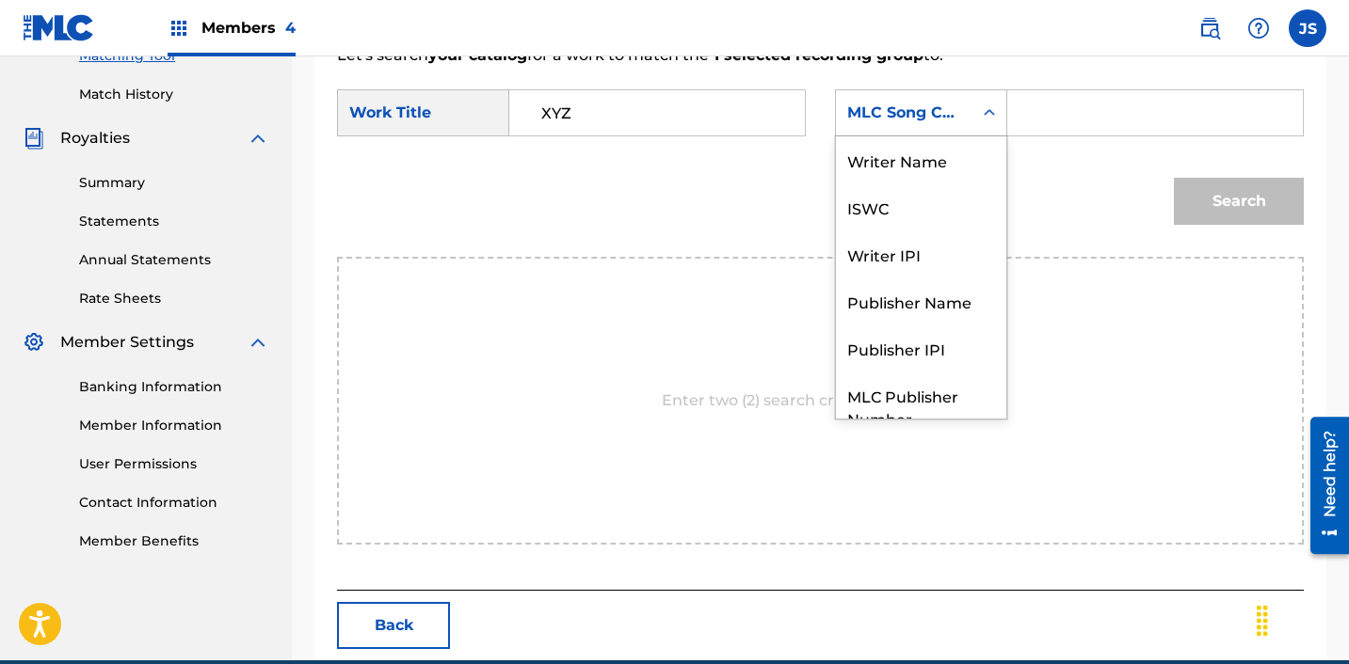
scroll to position [70, 0]
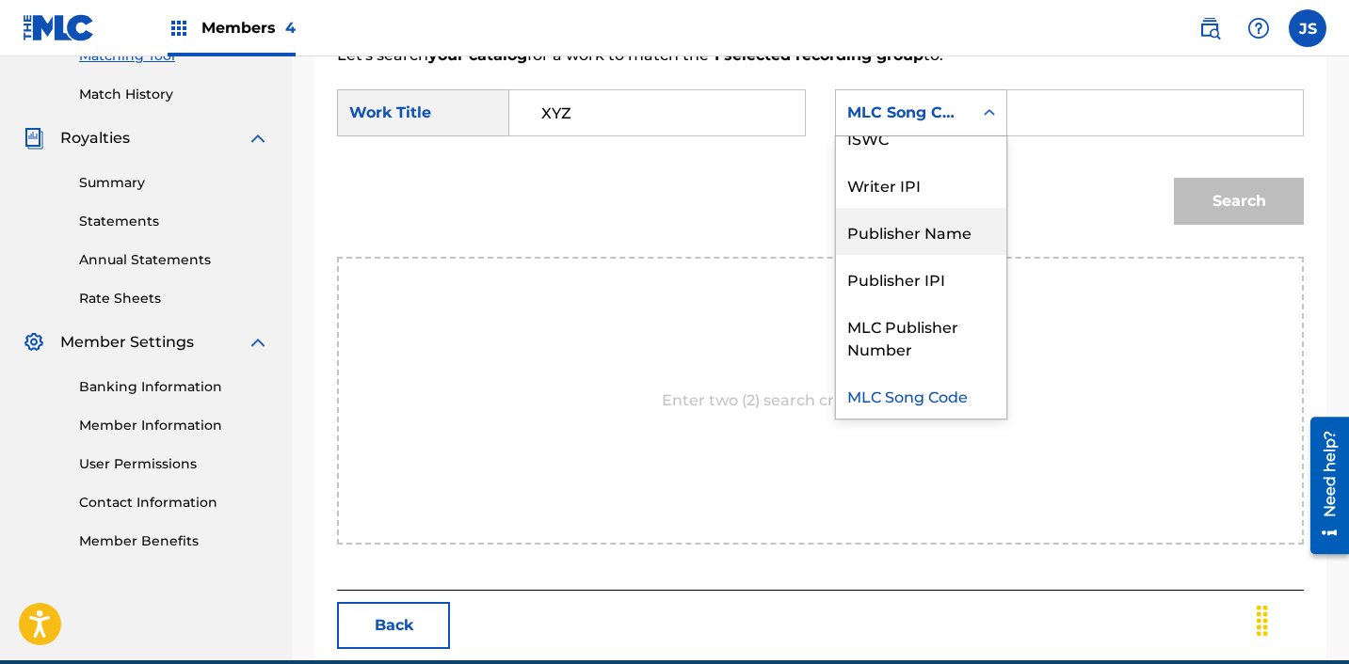
click at [940, 221] on div "Publisher Name" at bounding box center [921, 231] width 170 height 47
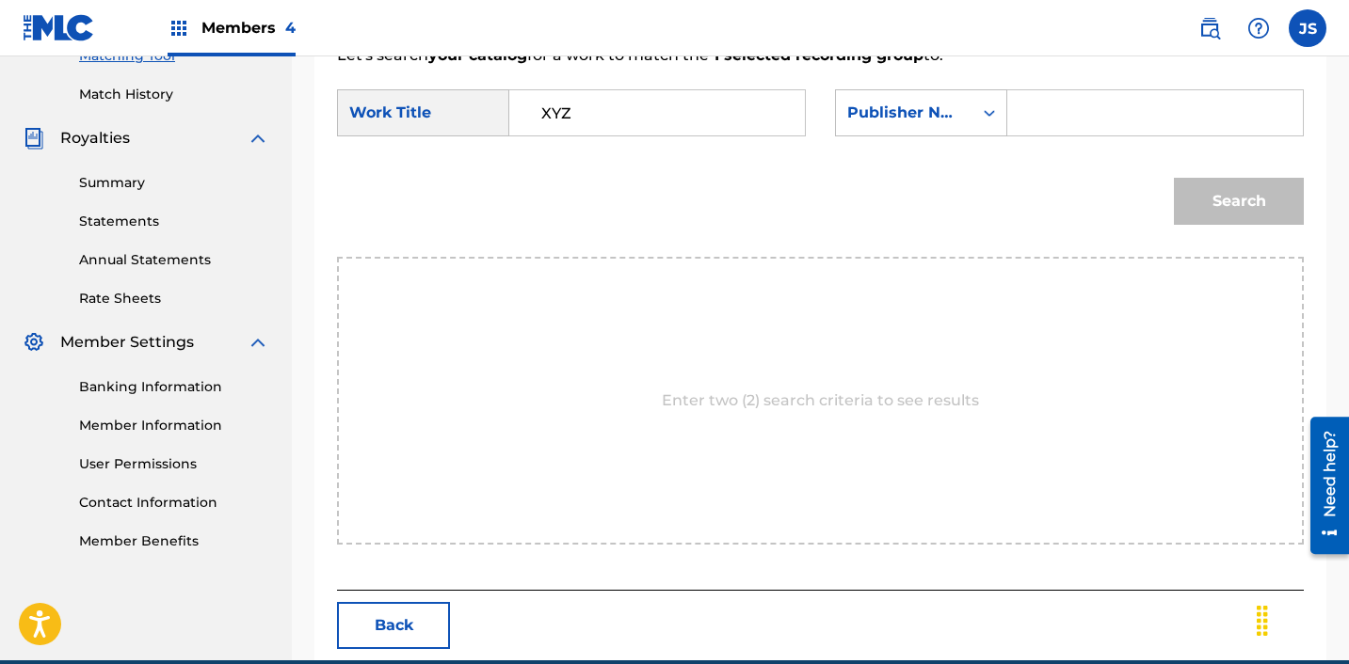
click at [1076, 128] on input "Search Form" at bounding box center [1155, 112] width 264 height 45
click at [1200, 208] on button "Search" at bounding box center [1239, 201] width 130 height 47
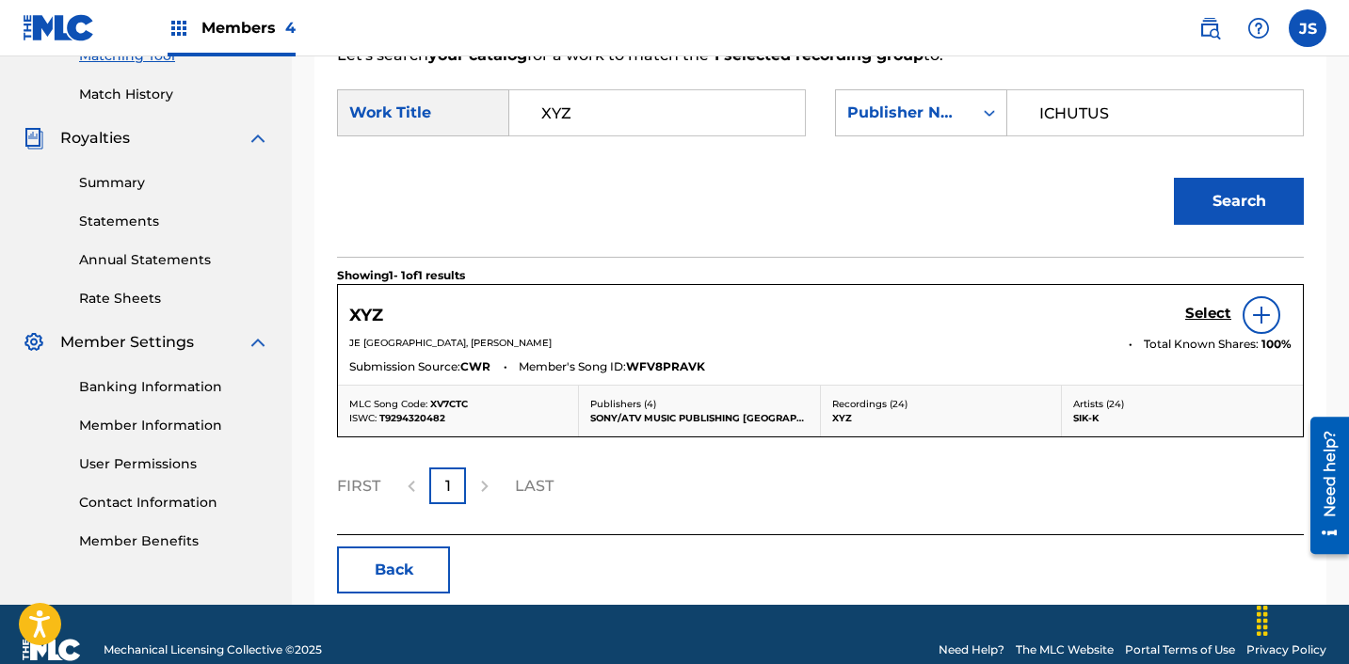
click at [1216, 312] on h5 "Select" at bounding box center [1208, 314] width 46 height 18
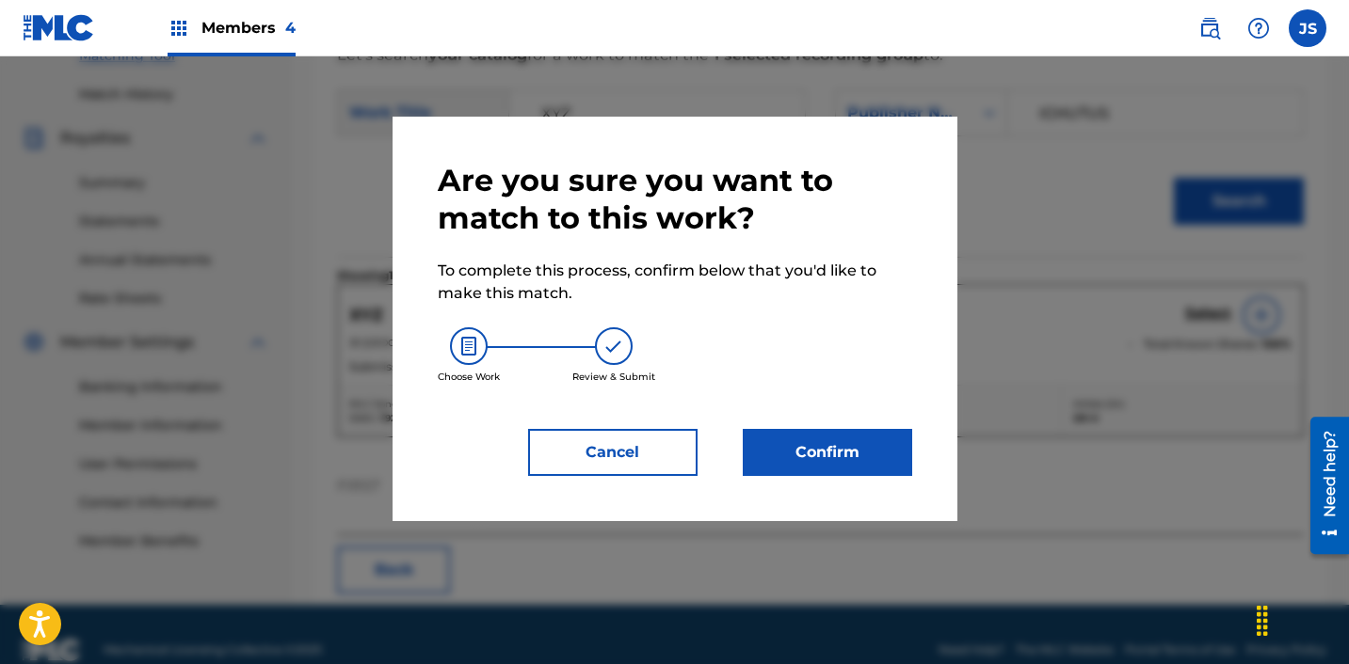
click at [858, 444] on button "Confirm" at bounding box center [827, 452] width 169 height 47
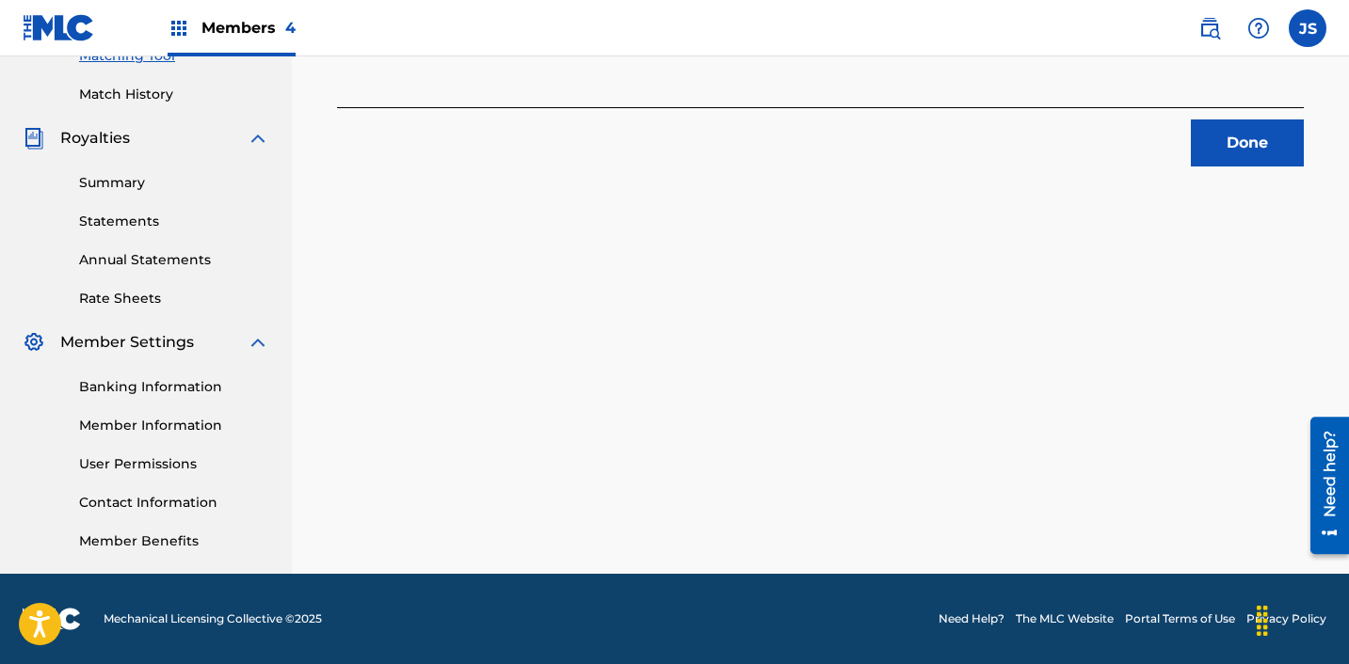
click at [1217, 160] on button "Done" at bounding box center [1247, 143] width 113 height 47
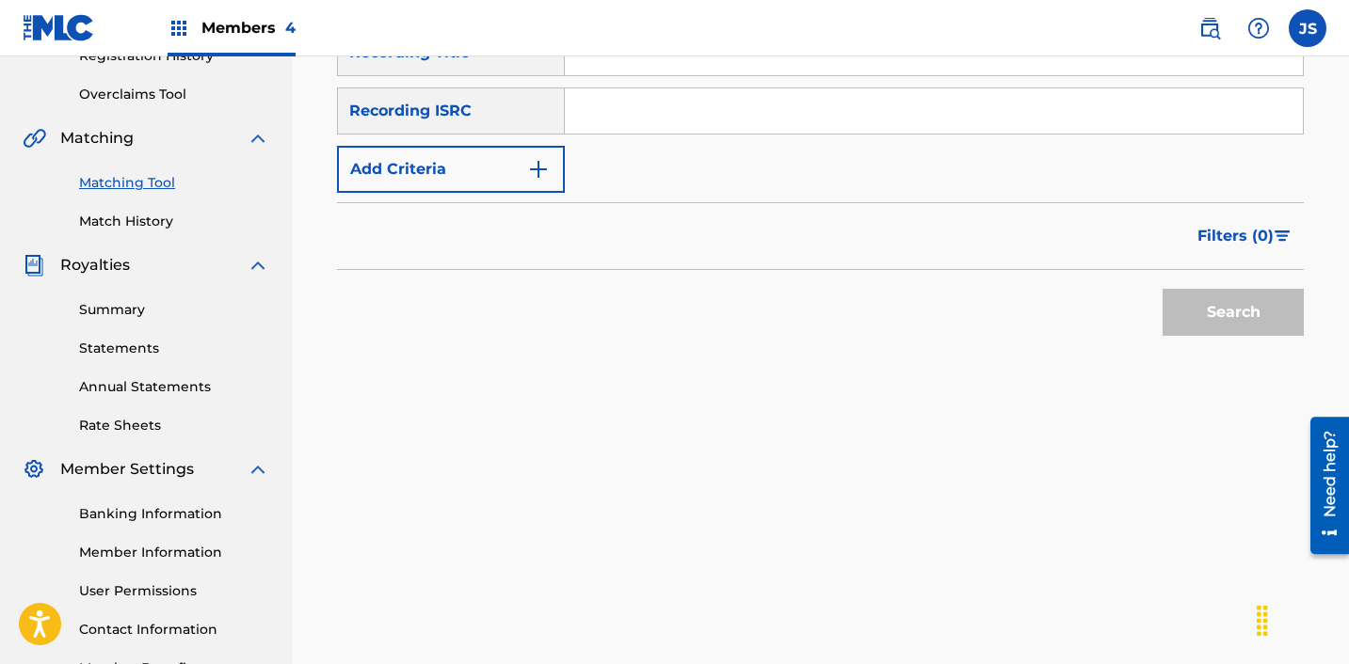
scroll to position [377, 0]
click at [626, 89] on input "Search Form" at bounding box center [934, 109] width 738 height 45
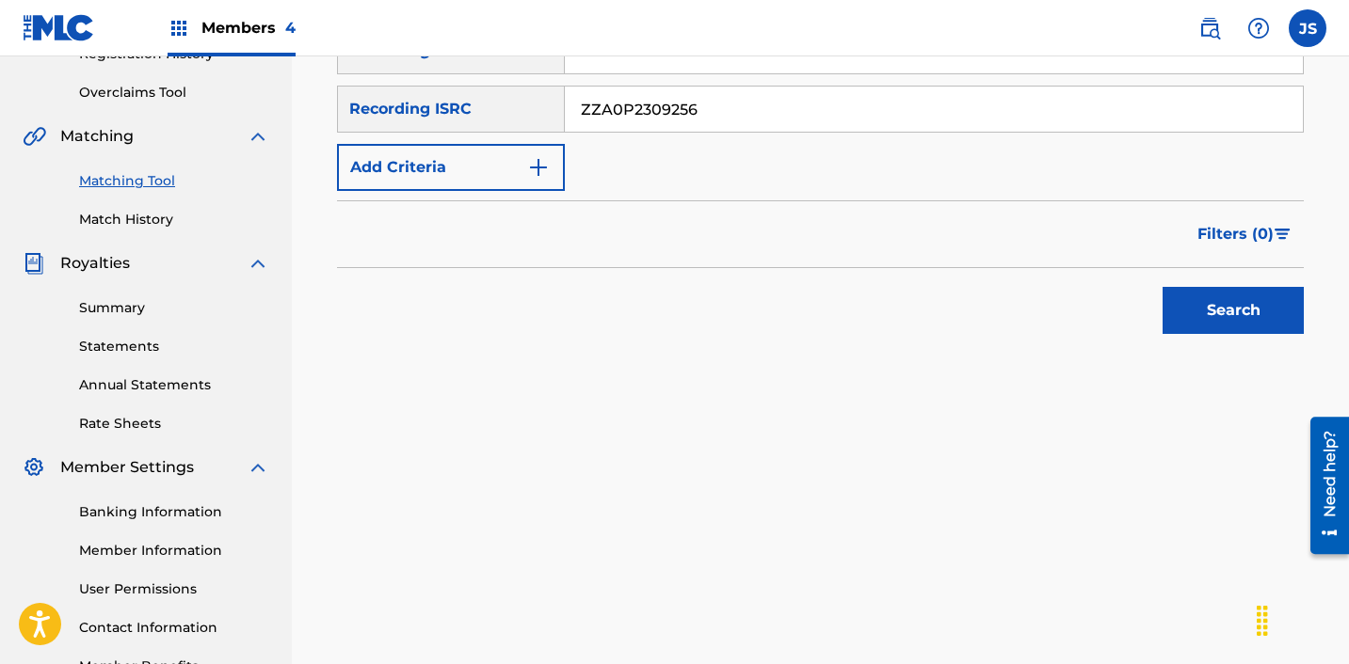
click at [1162, 287] on button "Search" at bounding box center [1232, 310] width 141 height 47
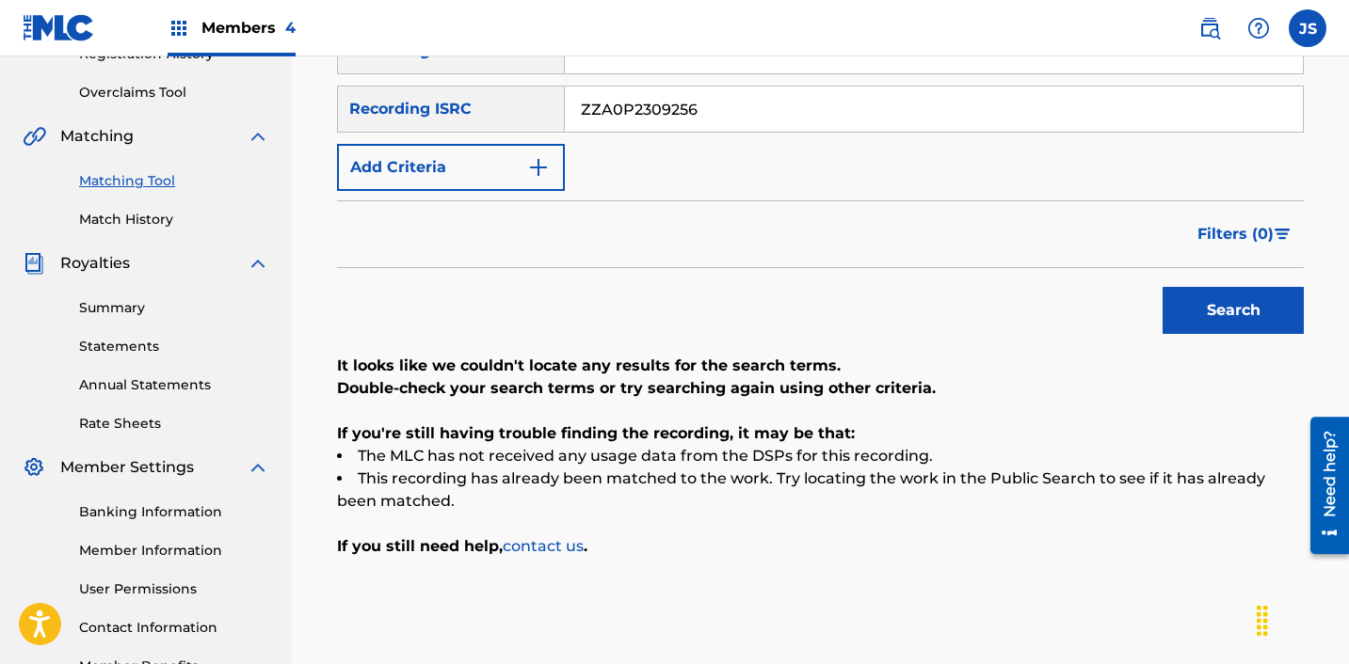
click at [806, 101] on input "ZZA0P2309256" at bounding box center [934, 109] width 738 height 45
click at [1162, 287] on button "Search" at bounding box center [1232, 310] width 141 height 47
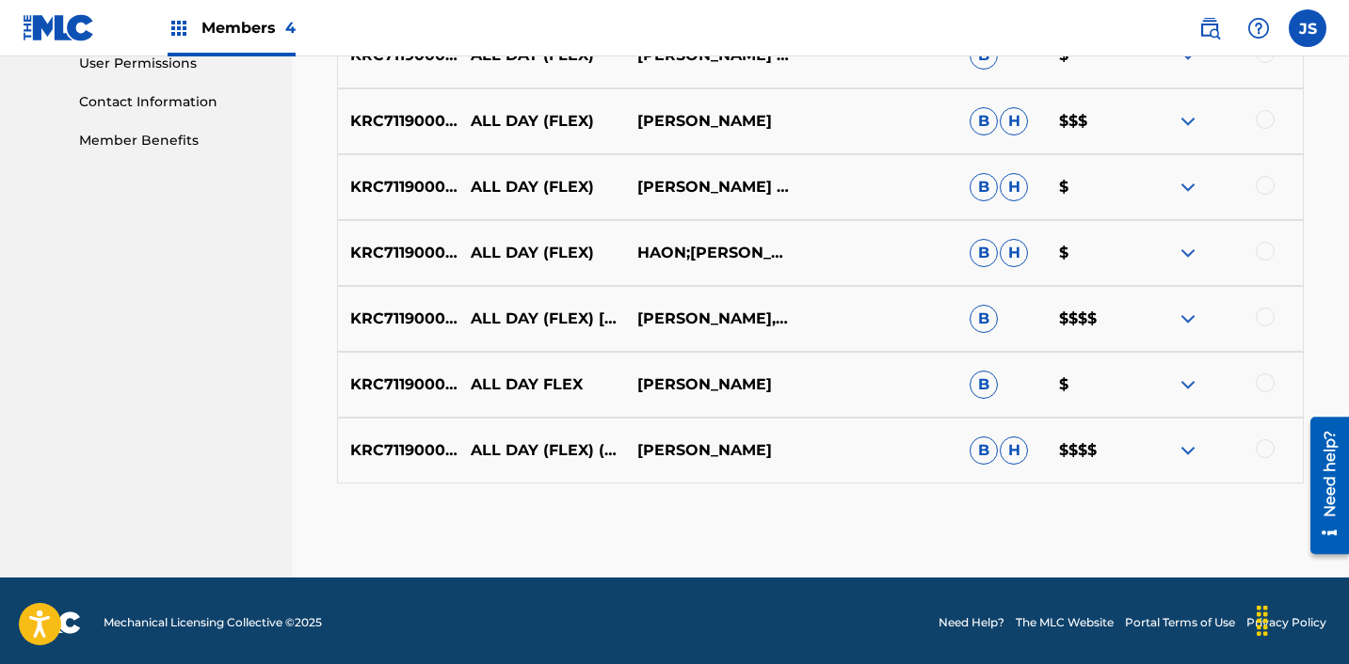
scroll to position [907, 0]
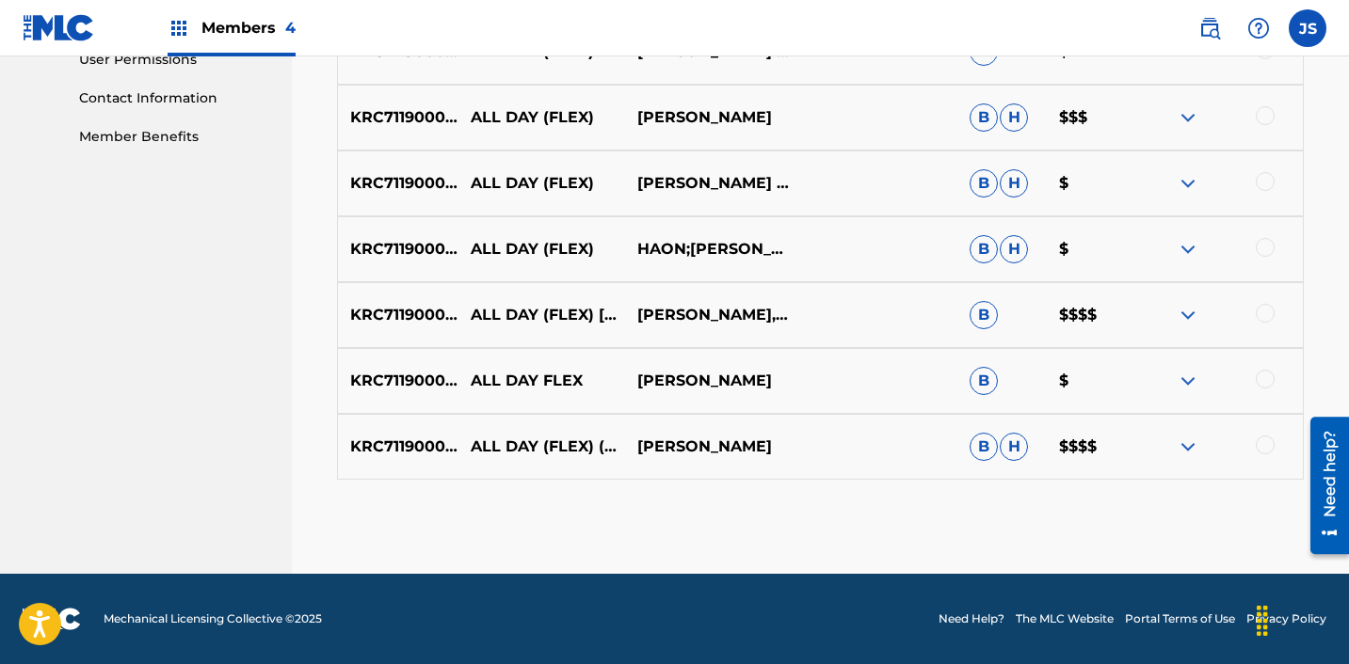
click at [1263, 449] on div at bounding box center [1264, 445] width 19 height 19
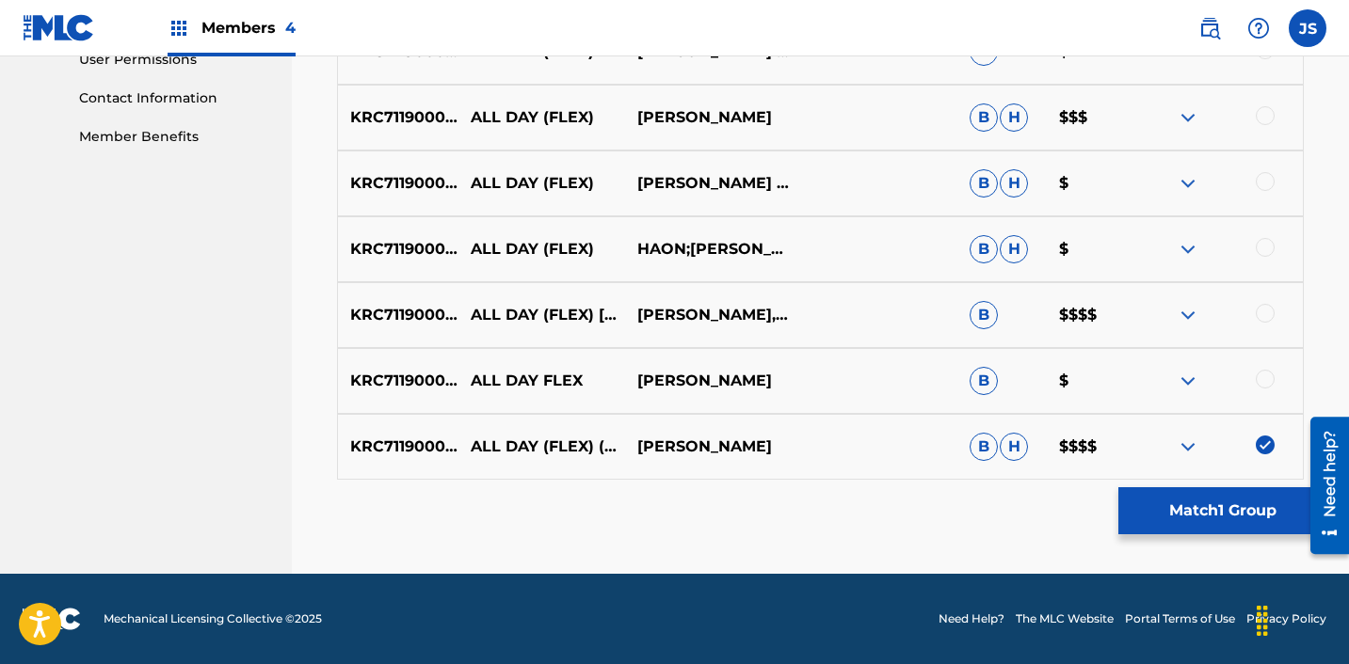
click at [1263, 386] on div at bounding box center [1264, 379] width 19 height 19
click at [1263, 312] on div at bounding box center [1264, 313] width 19 height 19
click at [1264, 245] on div at bounding box center [1264, 247] width 19 height 19
click at [1264, 202] on div "KRC711900041 ALL DAY (FLEX) [PERSON_NAME] FEAT. HAON FEAT. YUMDDA B H $" at bounding box center [820, 184] width 967 height 66
click at [1264, 196] on div "KRC711900041 ALL DAY (FLEX) [PERSON_NAME] FEAT. HAON FEAT. YUMDDA B H $" at bounding box center [820, 184] width 967 height 66
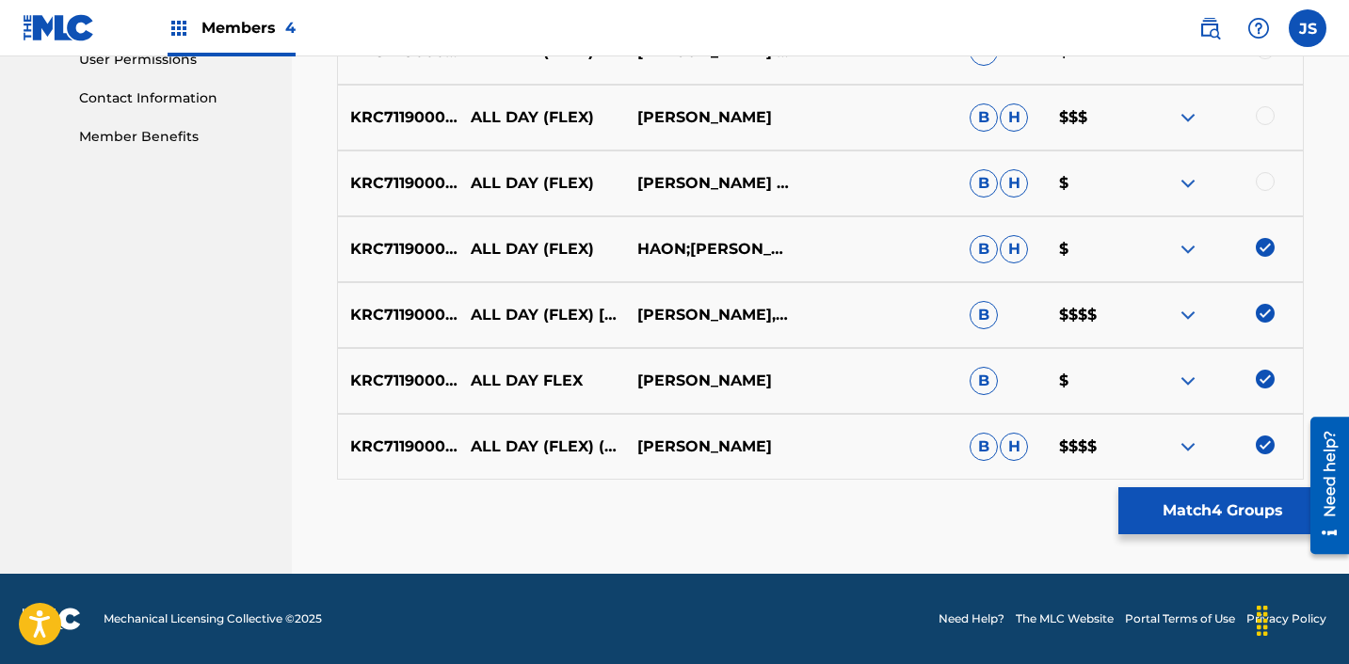
click at [1264, 188] on div at bounding box center [1264, 181] width 19 height 19
click at [1267, 118] on div at bounding box center [1264, 115] width 19 height 19
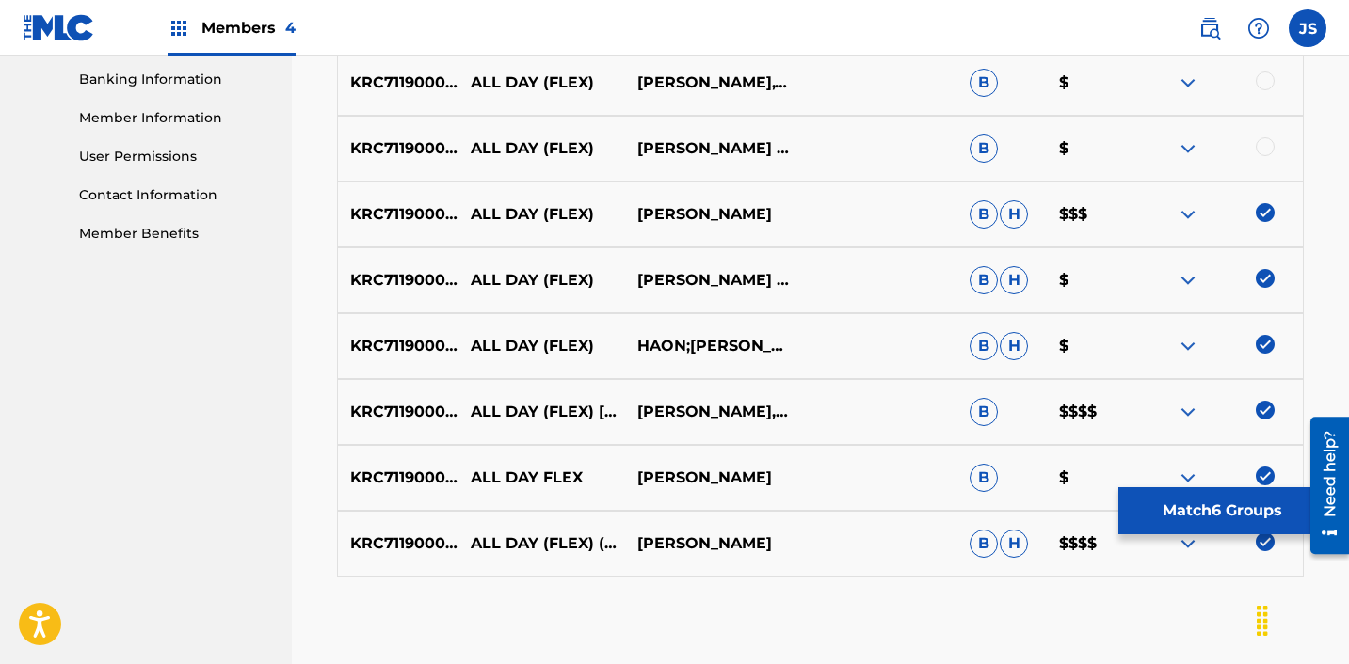
scroll to position [797, 0]
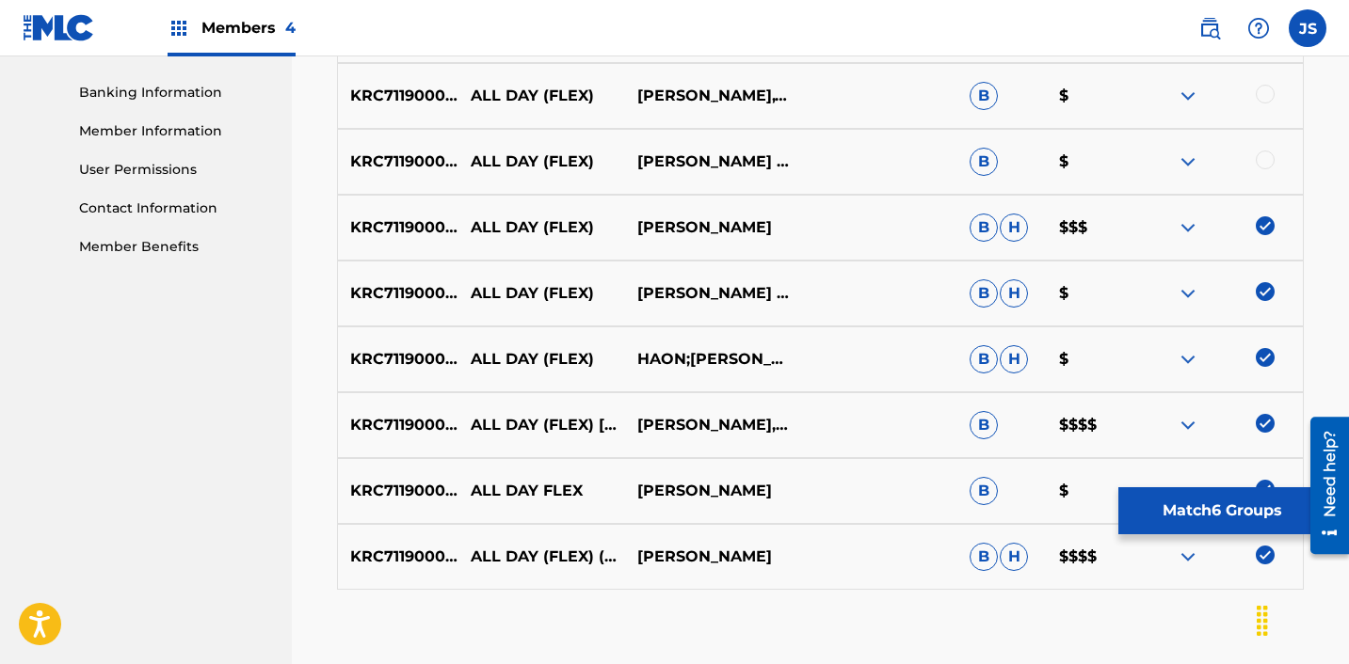
click at [1262, 155] on div at bounding box center [1264, 160] width 19 height 19
click at [1260, 97] on div at bounding box center [1264, 94] width 19 height 19
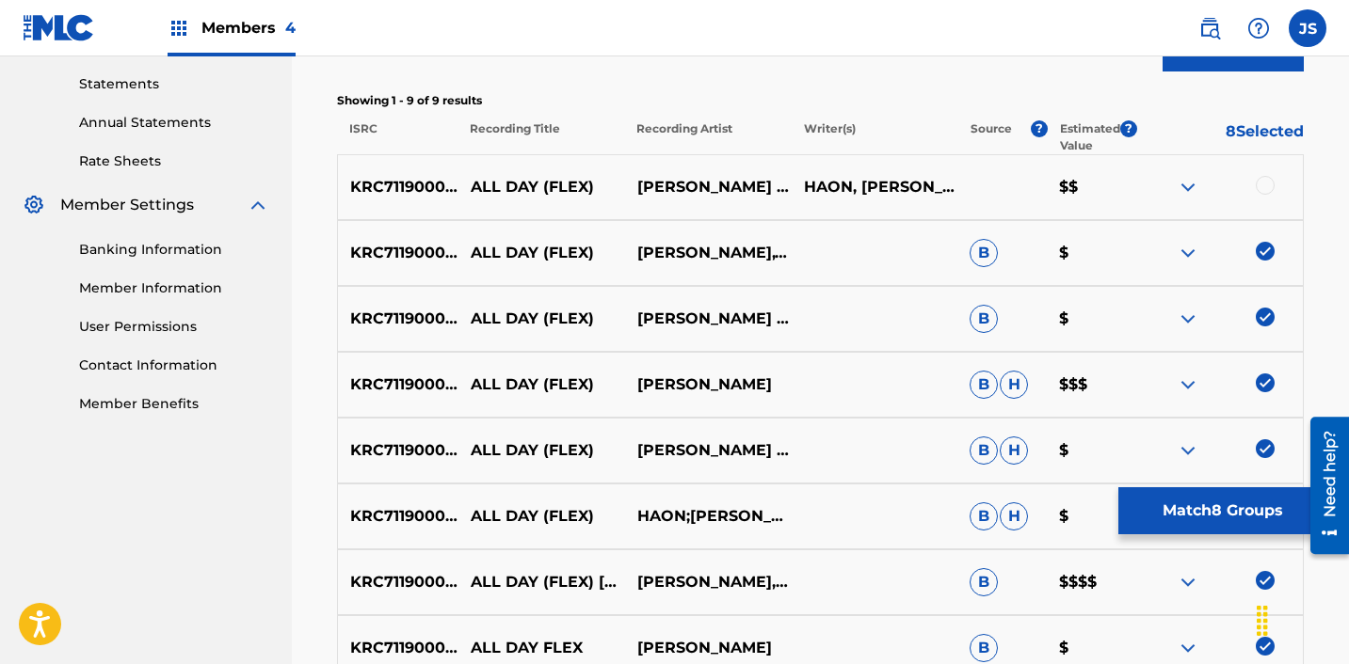
scroll to position [638, 0]
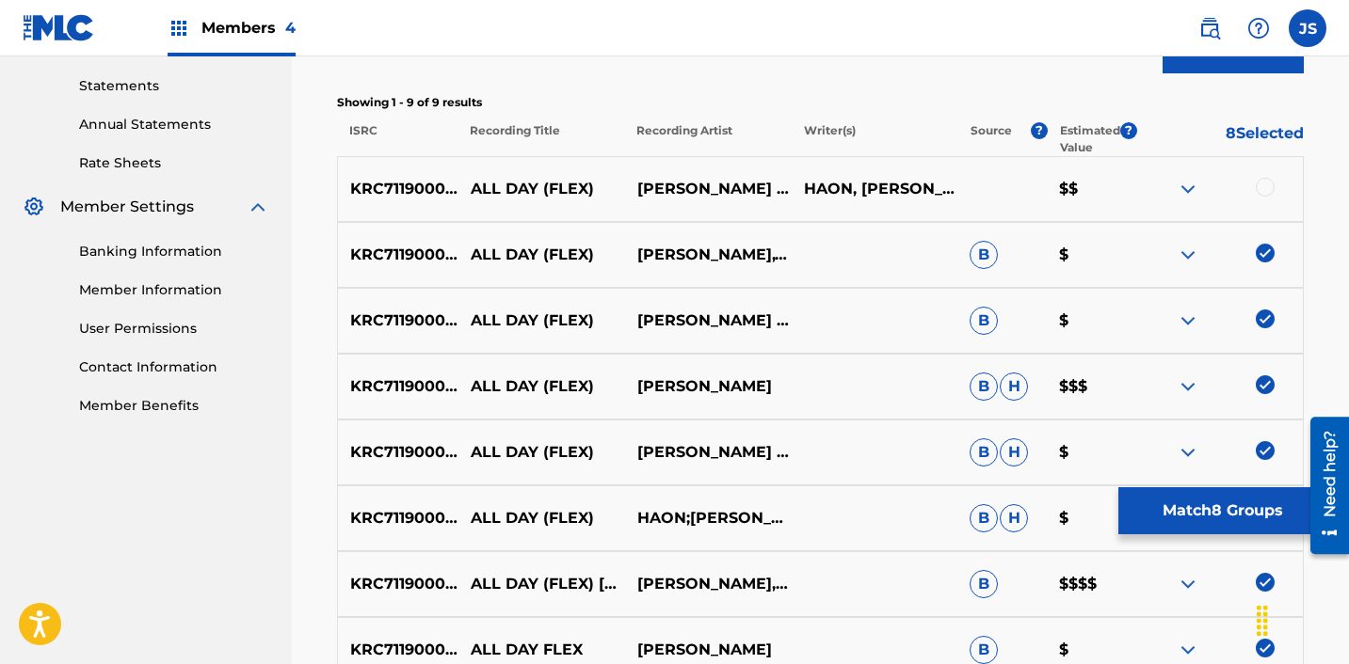
click at [1271, 190] on div at bounding box center [1264, 187] width 19 height 19
click at [1222, 500] on button "Match 9 Groups" at bounding box center [1222, 511] width 208 height 47
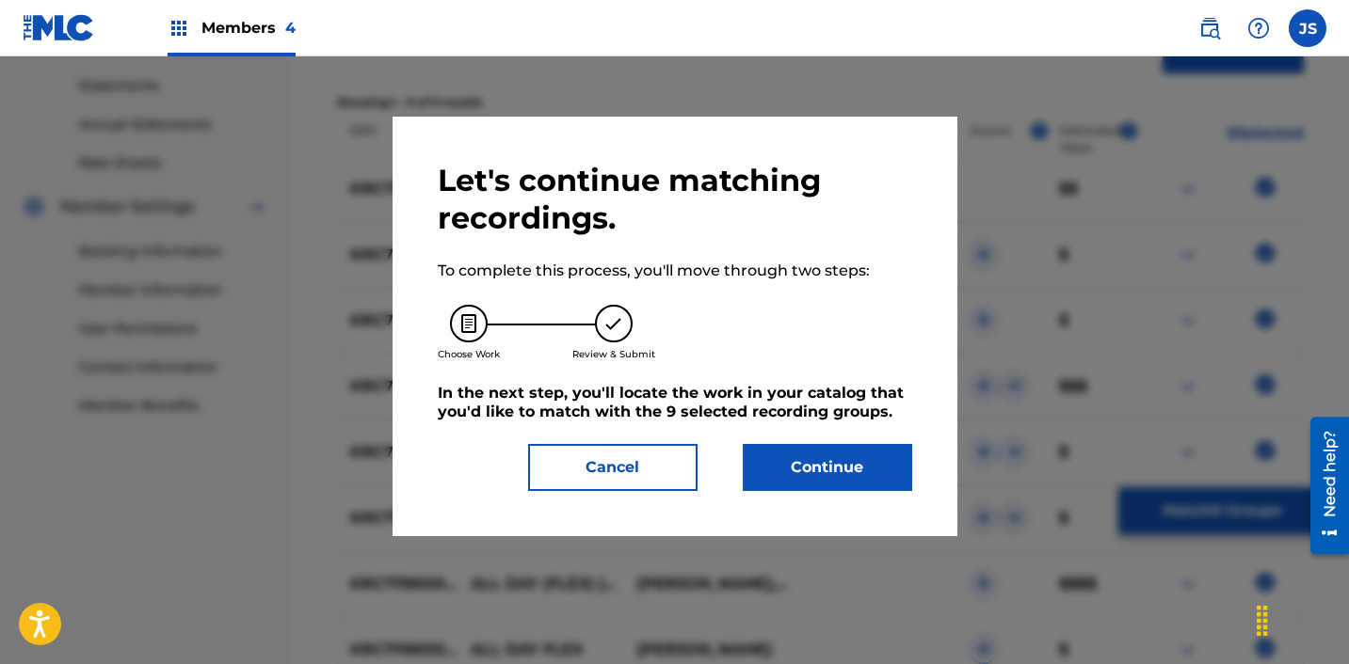
click at [807, 495] on div "Let's continue matching recordings. To complete this process, you'll move throu…" at bounding box center [674, 327] width 565 height 420
click at [807, 473] on button "Continue" at bounding box center [827, 467] width 169 height 47
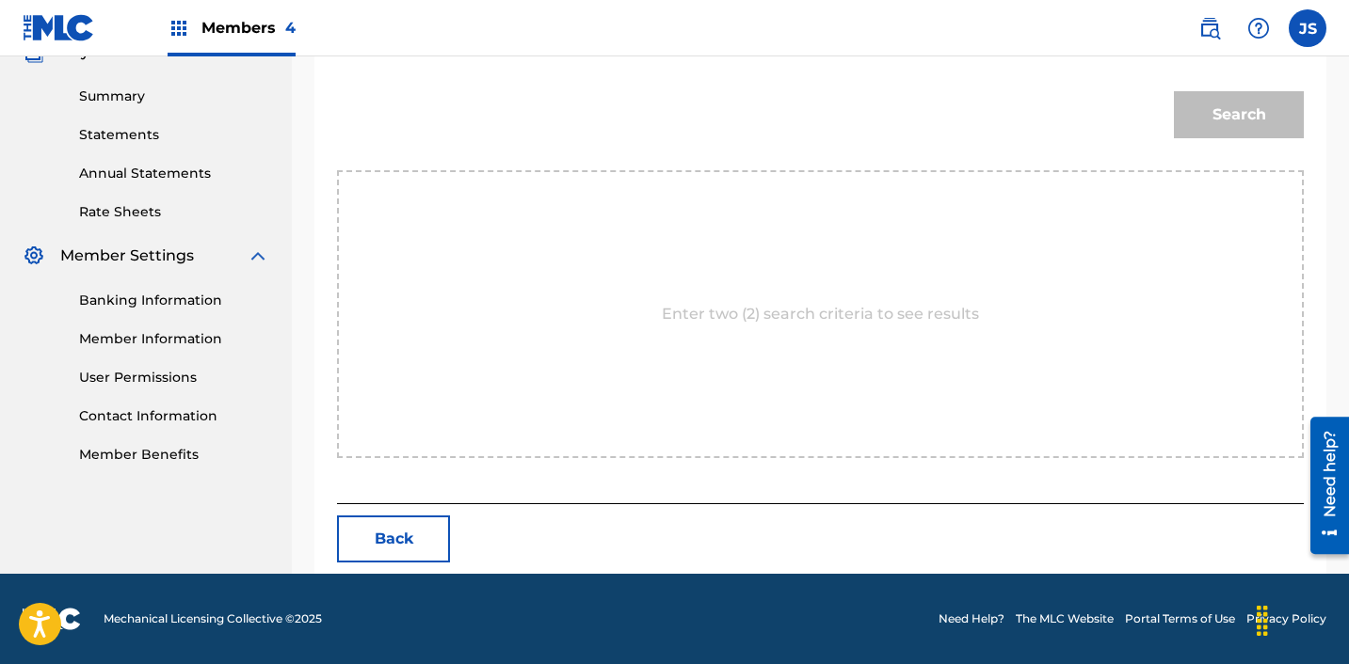
click at [546, 166] on div "Search" at bounding box center [820, 121] width 967 height 98
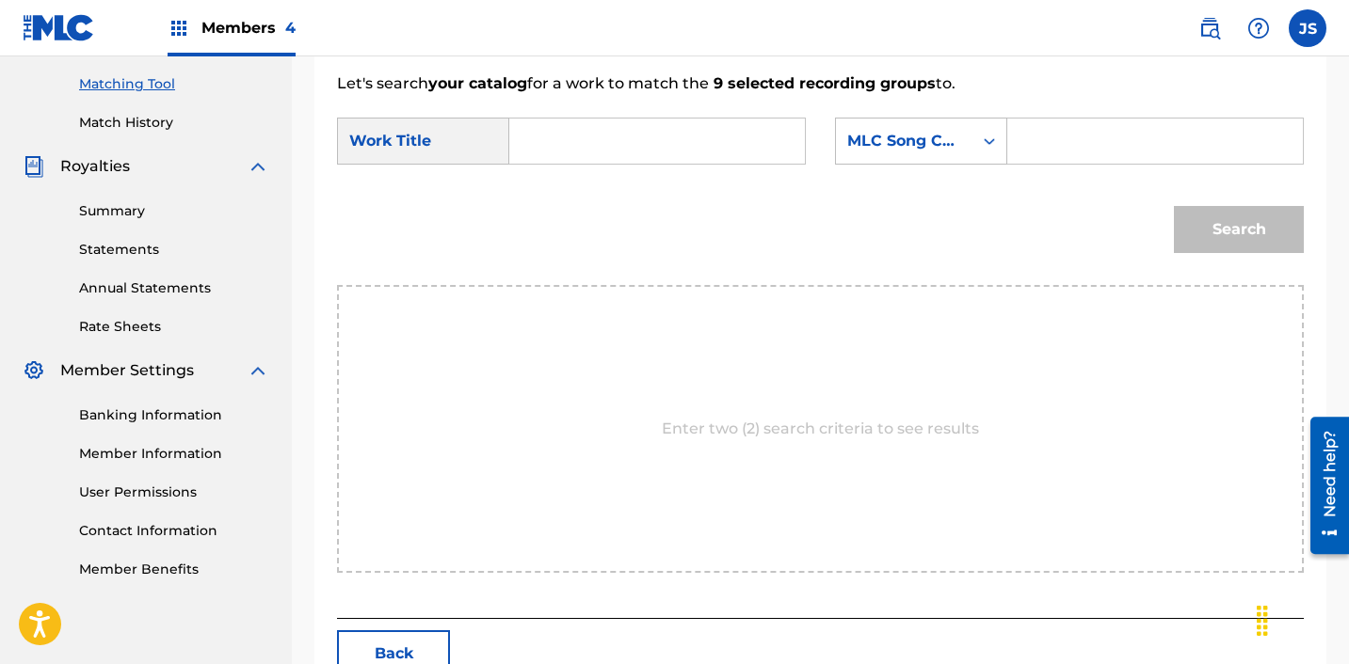
scroll to position [434, 0]
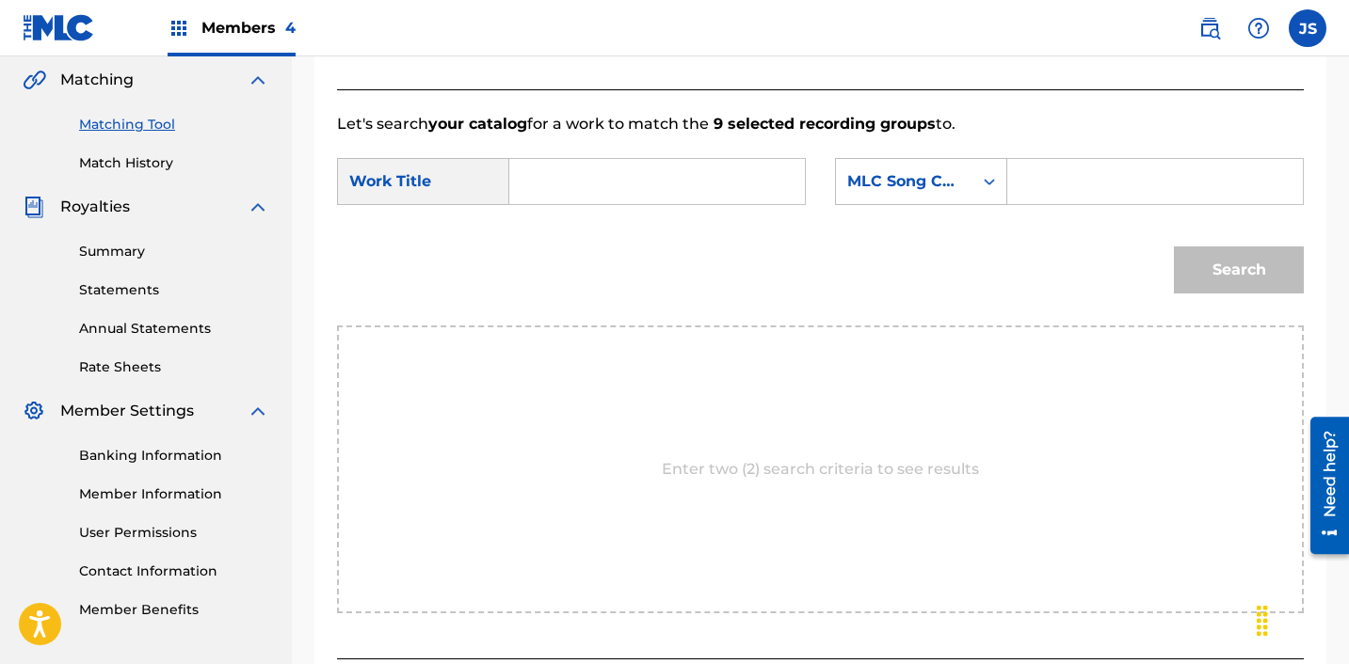
click at [545, 166] on input "Search Form" at bounding box center [657, 181] width 264 height 45
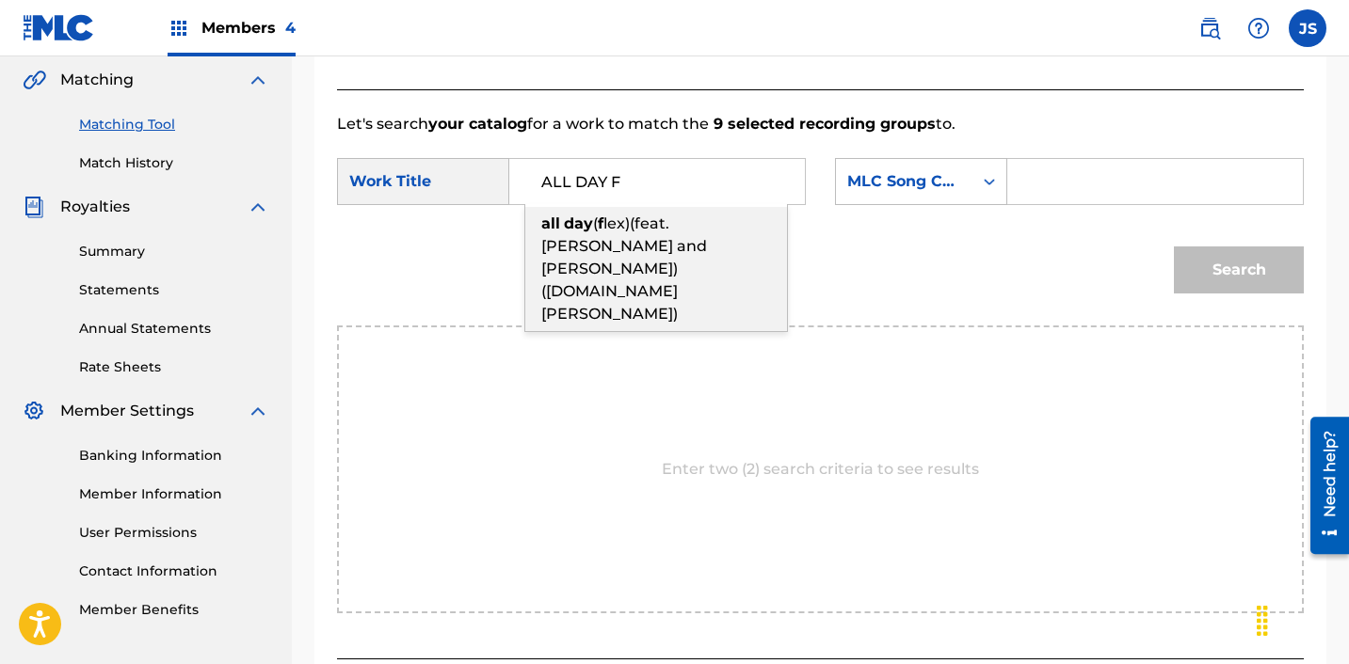
click at [628, 249] on span "lex)(feat.[PERSON_NAME] and [PERSON_NAME])([DOMAIN_NAME] [PERSON_NAME])" at bounding box center [624, 269] width 166 height 108
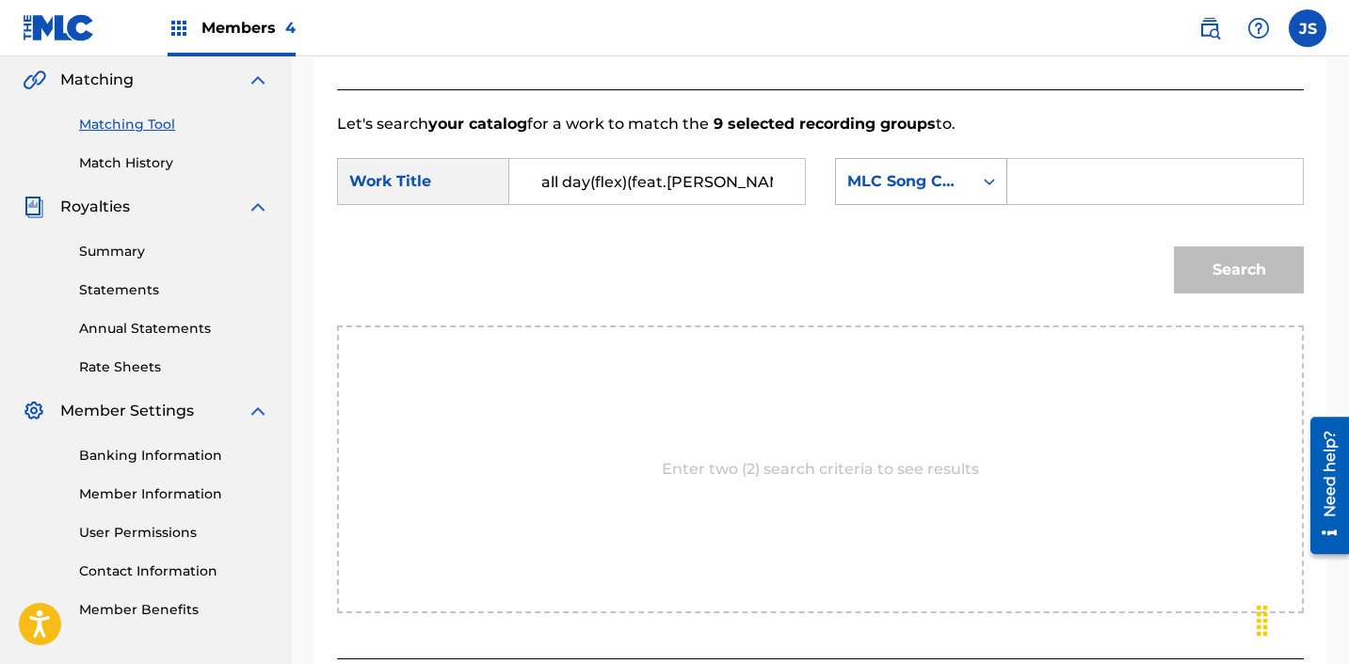
click at [910, 202] on div "MLC Song Code" at bounding box center [921, 181] width 172 height 47
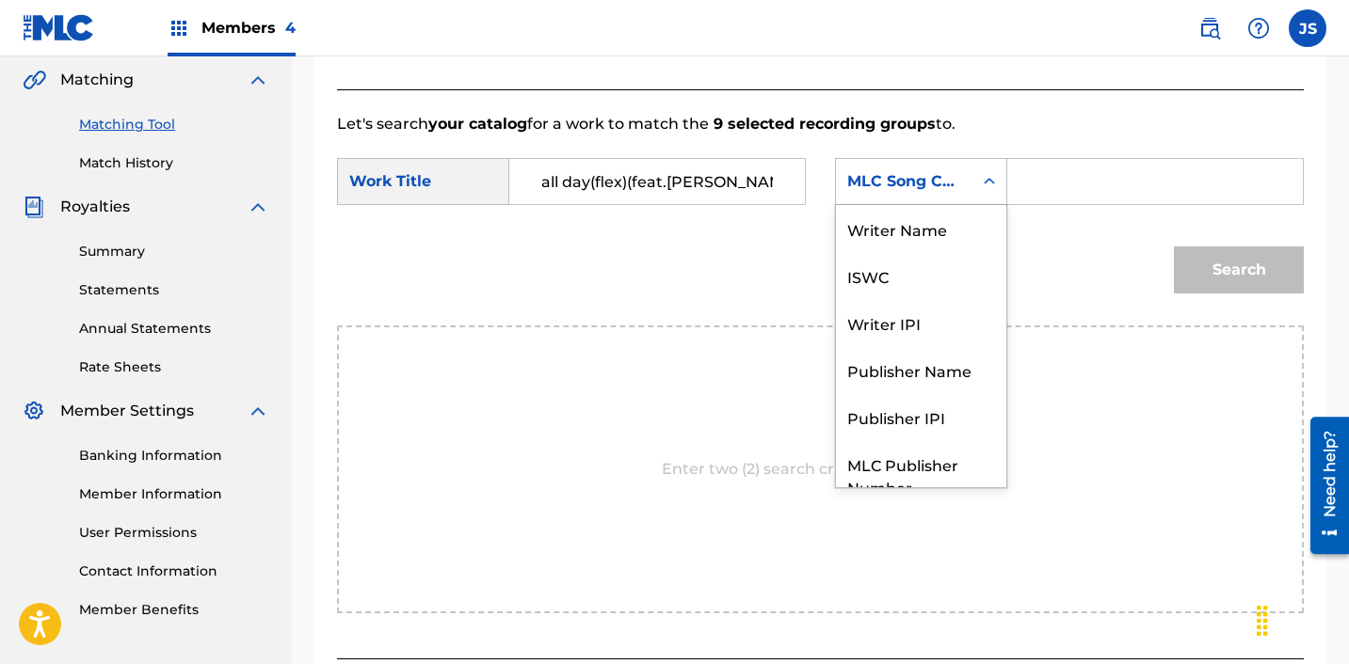
scroll to position [70, 0]
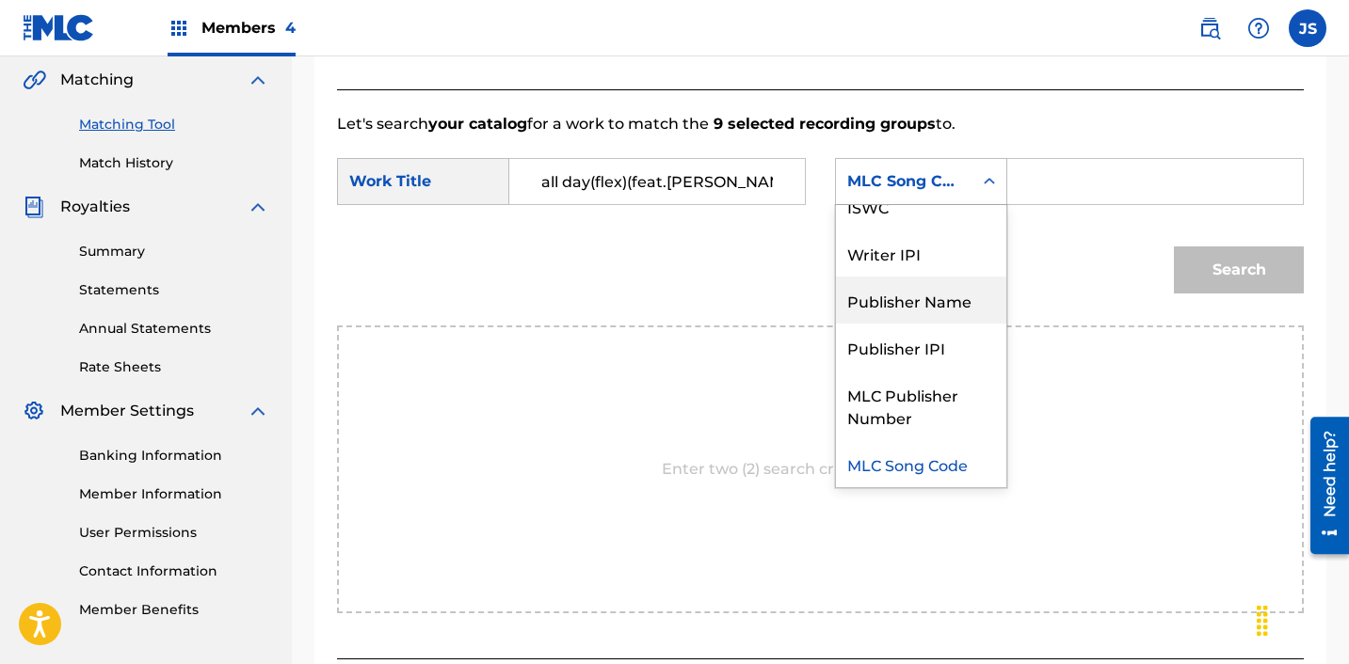
click at [919, 291] on div "Publisher Name" at bounding box center [921, 300] width 170 height 47
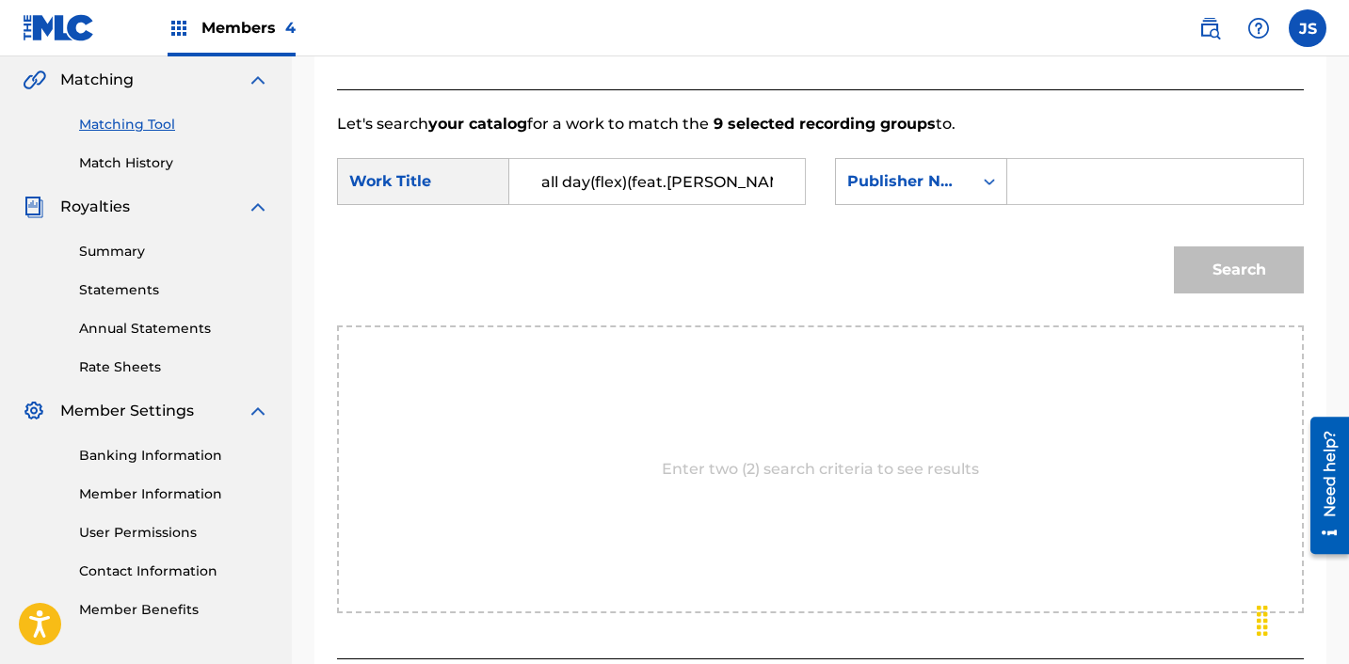
click at [1048, 174] on input "Search Form" at bounding box center [1155, 181] width 264 height 45
click at [1205, 275] on button "Search" at bounding box center [1239, 270] width 130 height 47
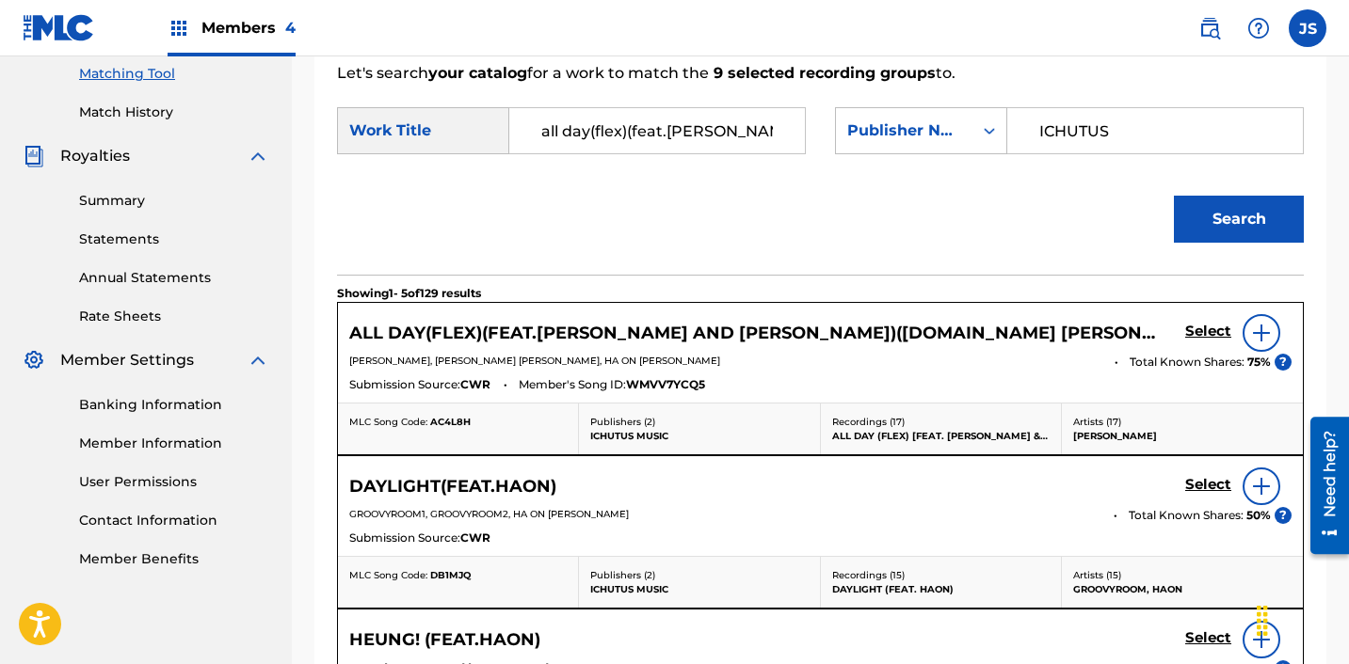
scroll to position [486, 0]
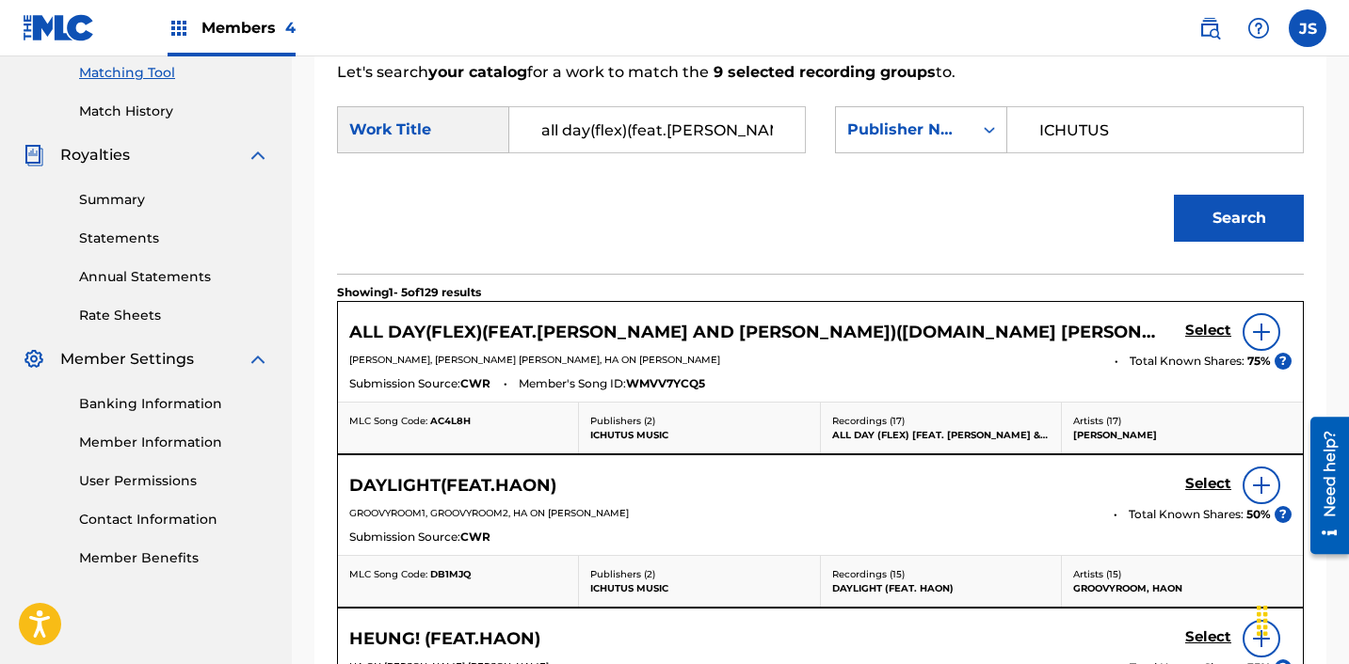
click at [1201, 329] on h5 "Select" at bounding box center [1208, 331] width 46 height 18
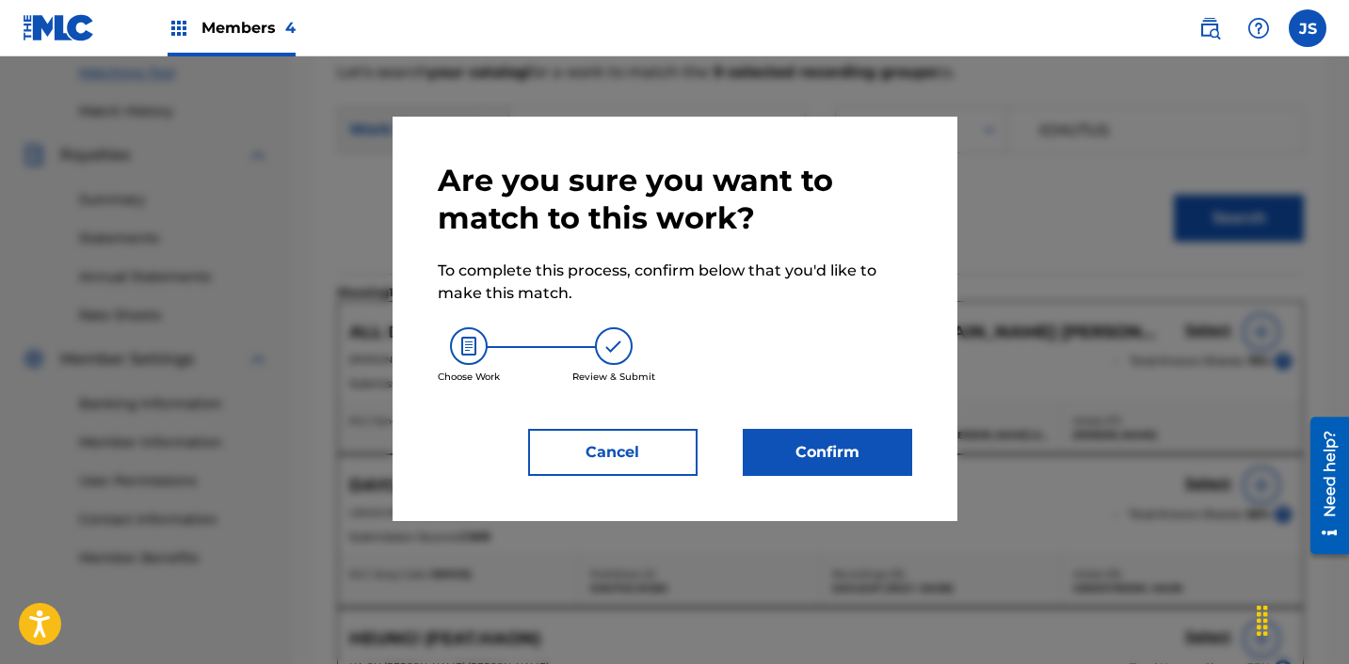
click at [821, 440] on button "Confirm" at bounding box center [827, 452] width 169 height 47
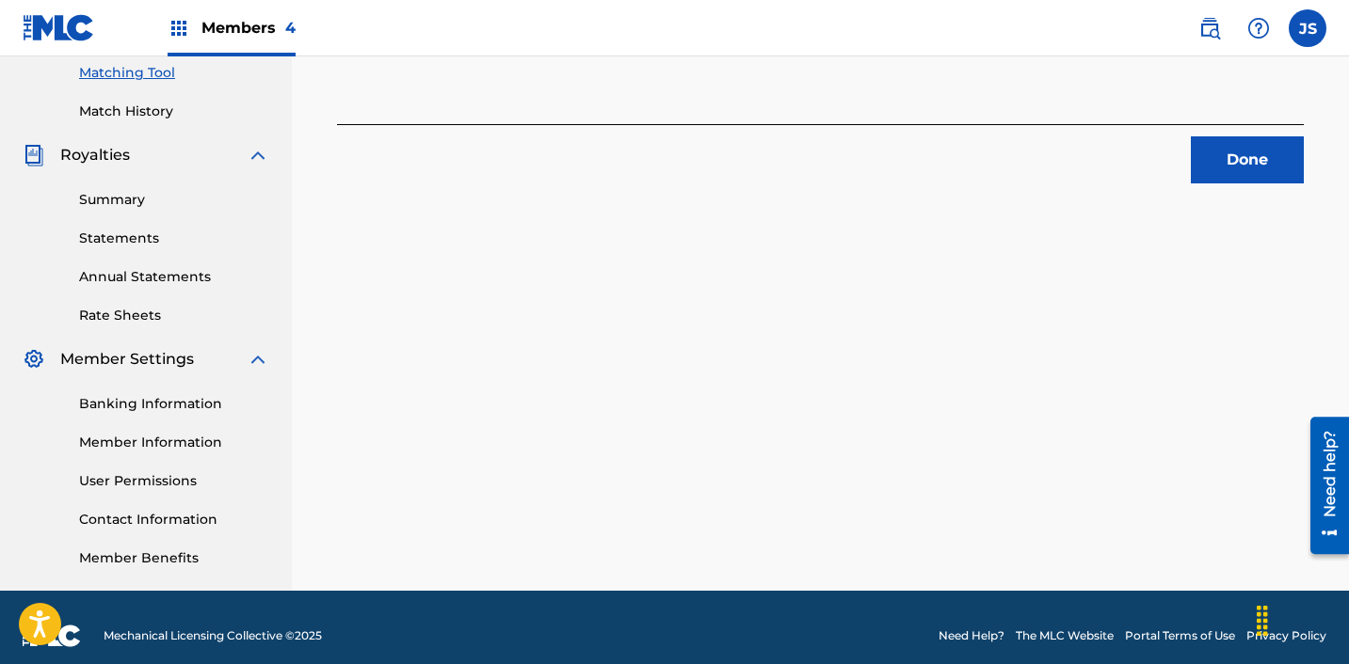
click at [1241, 155] on button "Done" at bounding box center [1247, 159] width 113 height 47
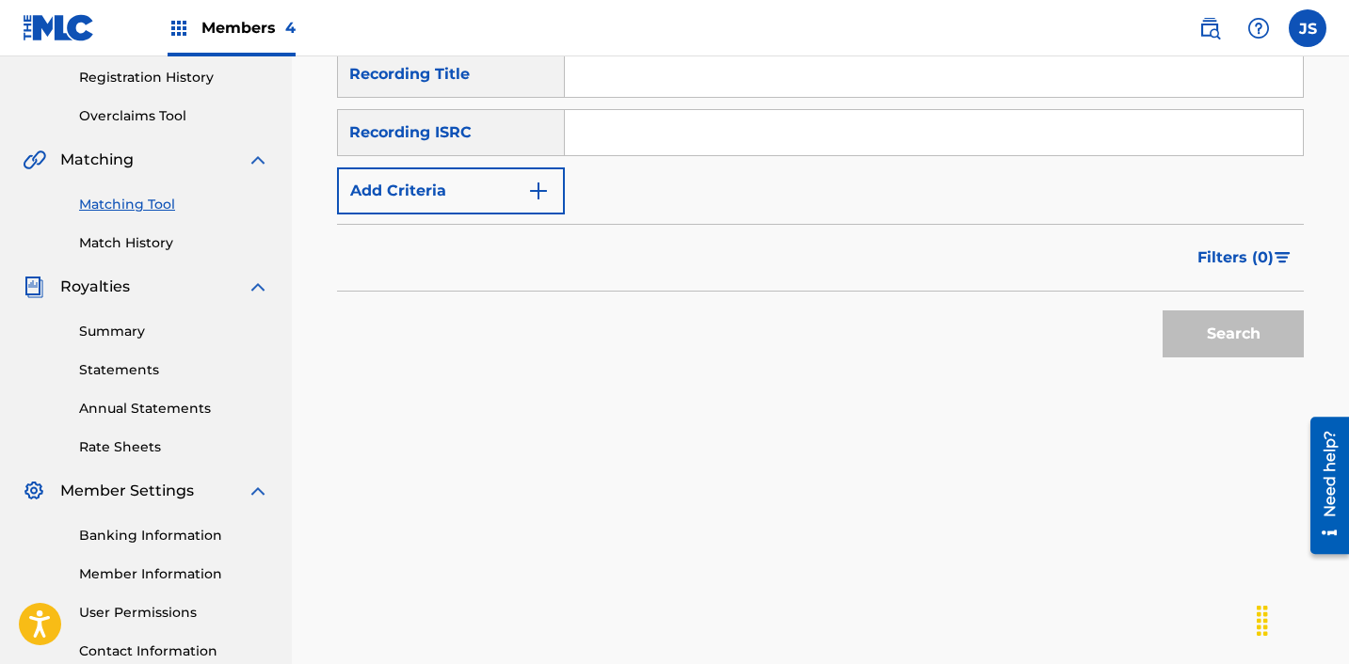
scroll to position [355, 0]
click at [768, 132] on input "Search Form" at bounding box center [934, 131] width 738 height 45
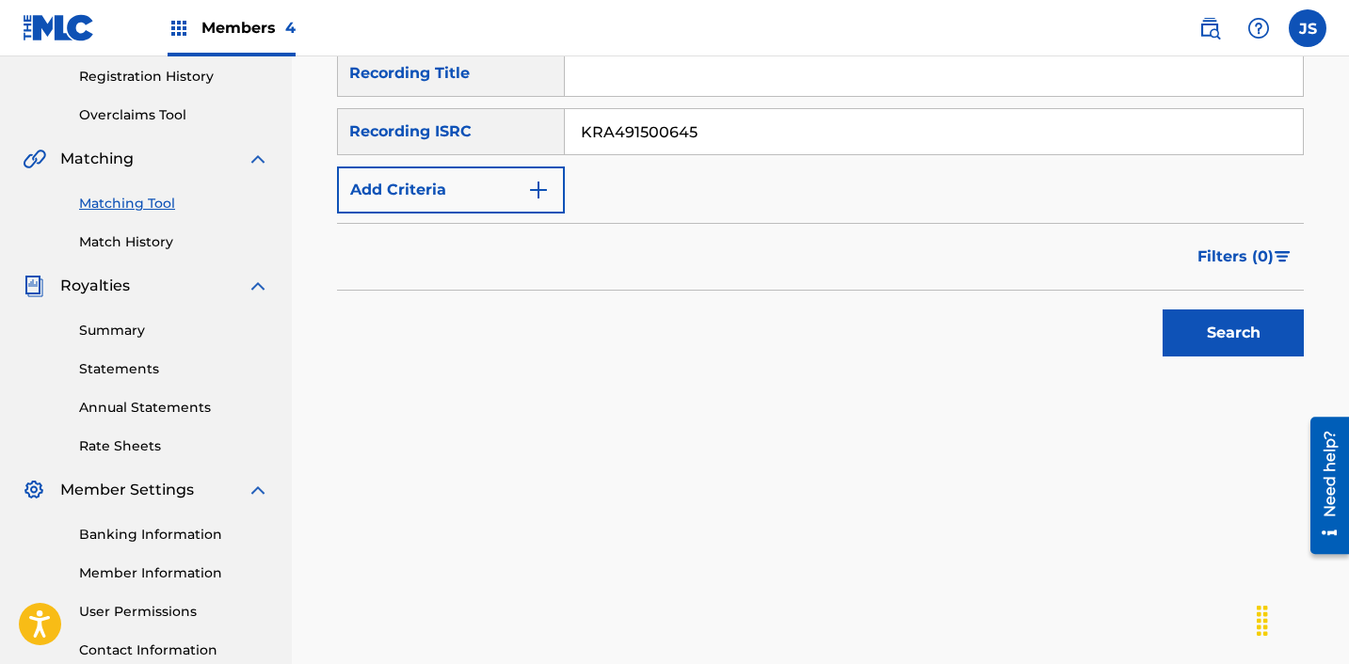
click at [1162, 310] on button "Search" at bounding box center [1232, 333] width 141 height 47
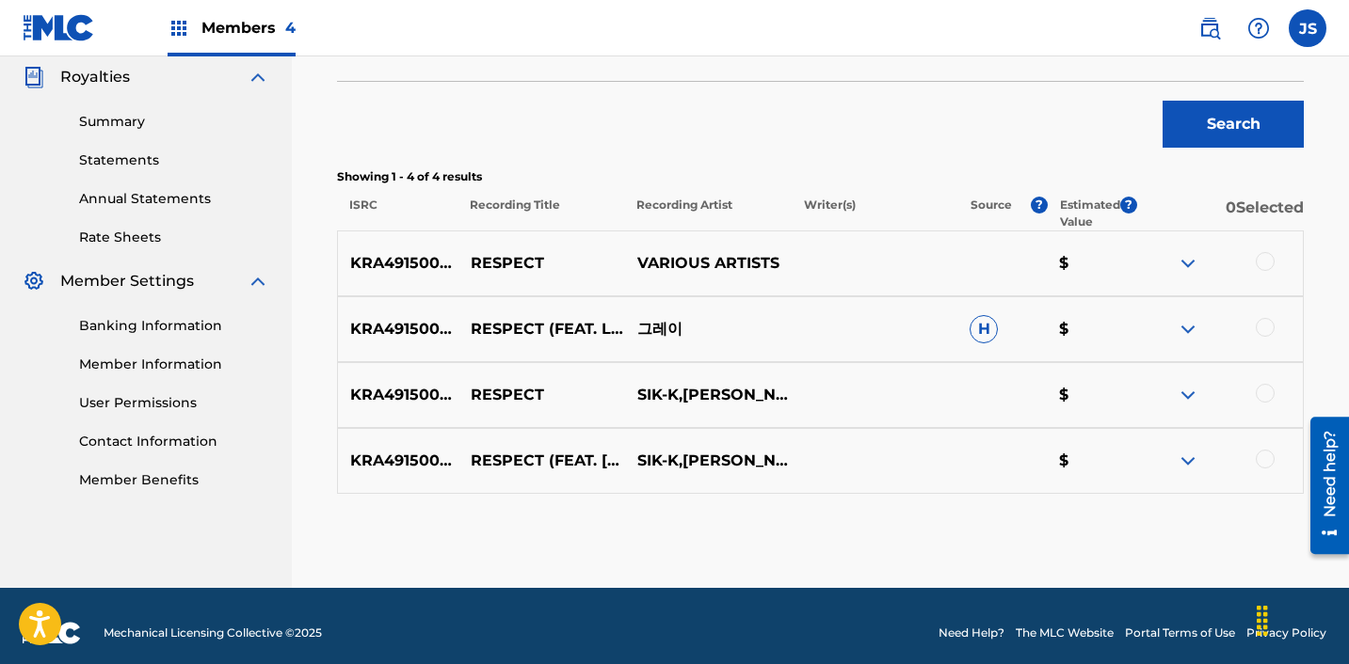
scroll to position [578, 0]
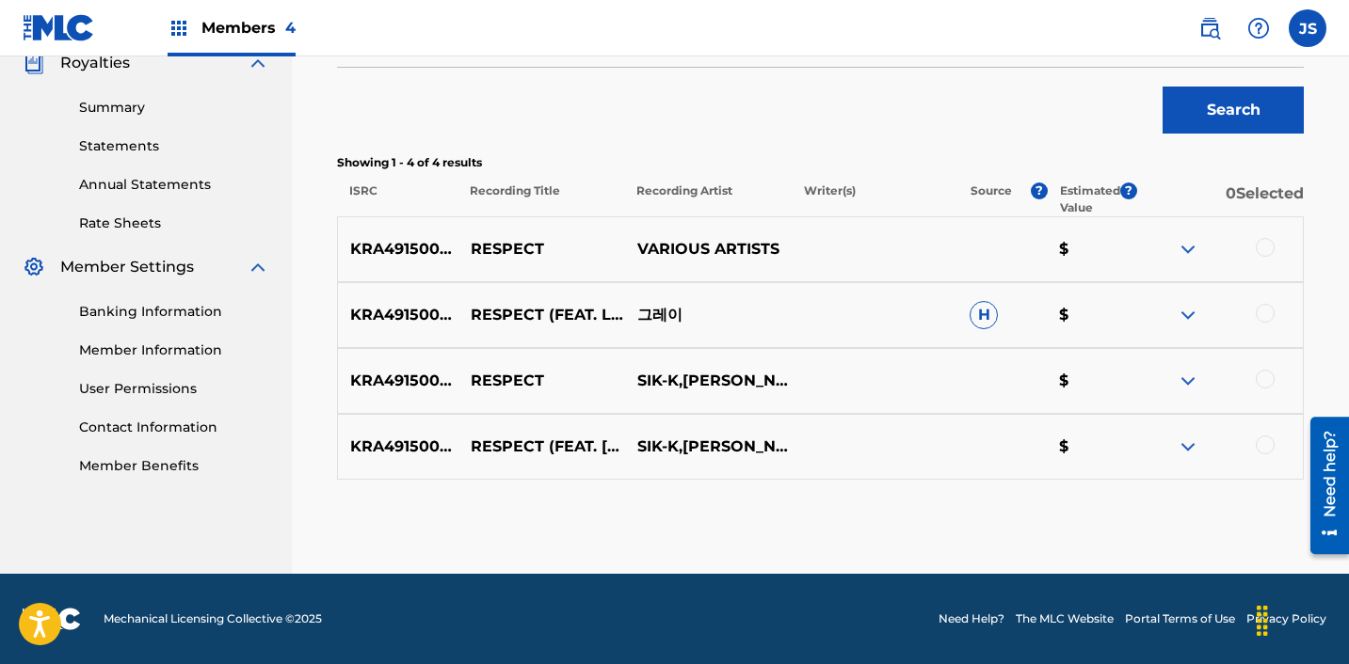
click at [1269, 447] on div at bounding box center [1264, 445] width 19 height 19
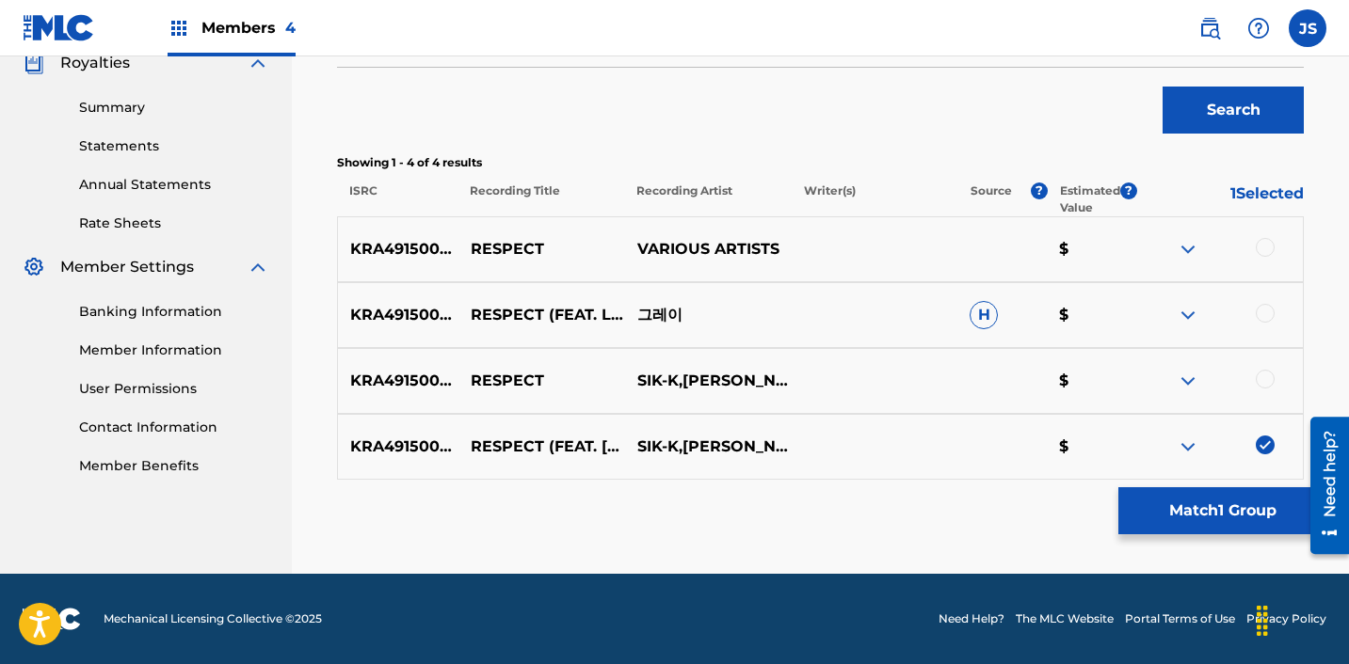
click at [1266, 387] on div at bounding box center [1264, 379] width 19 height 19
click at [1267, 302] on div "KRA491500645 RESPECT (FEAT. LOCO, [PERSON_NAME] & DJ [PERSON_NAME]) 그레이 H $" at bounding box center [820, 315] width 967 height 66
click at [1267, 307] on div at bounding box center [1264, 313] width 19 height 19
click at [1269, 243] on div at bounding box center [1264, 247] width 19 height 19
click at [1232, 510] on button "Match 4 Groups" at bounding box center [1222, 511] width 208 height 47
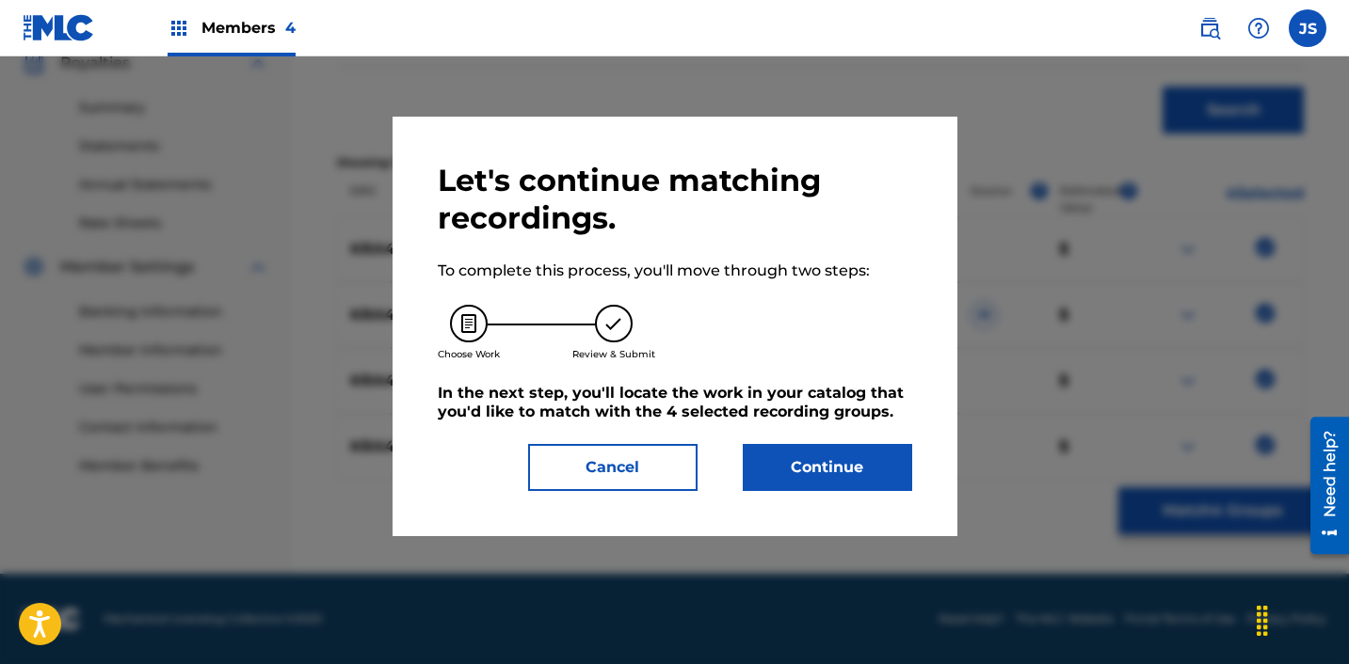
click at [849, 466] on button "Continue" at bounding box center [827, 467] width 169 height 47
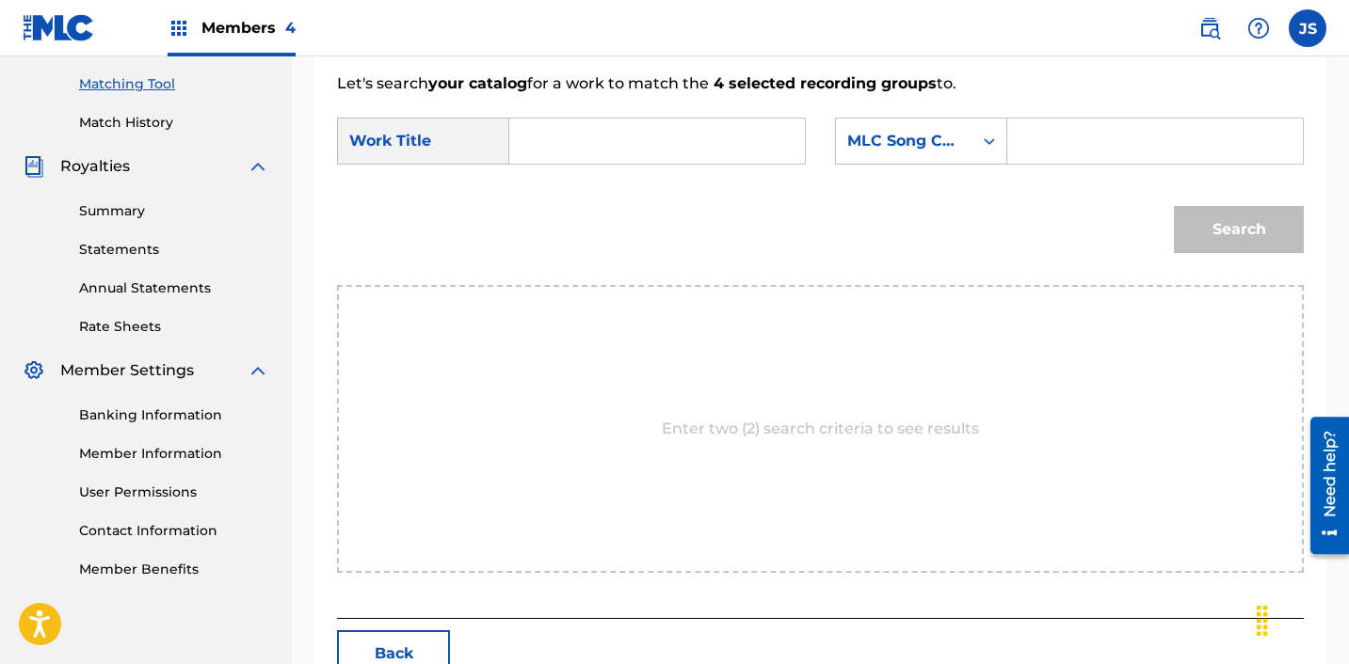
scroll to position [447, 0]
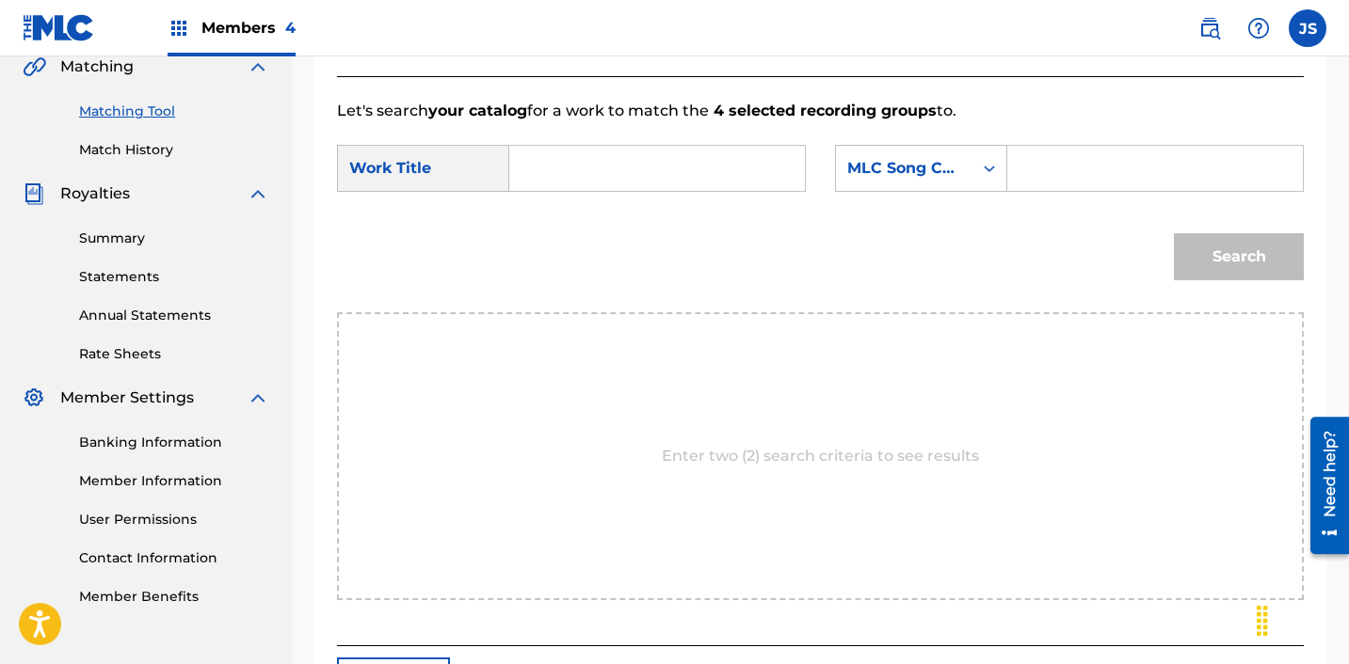
click at [624, 180] on input "Search Form" at bounding box center [657, 168] width 264 height 45
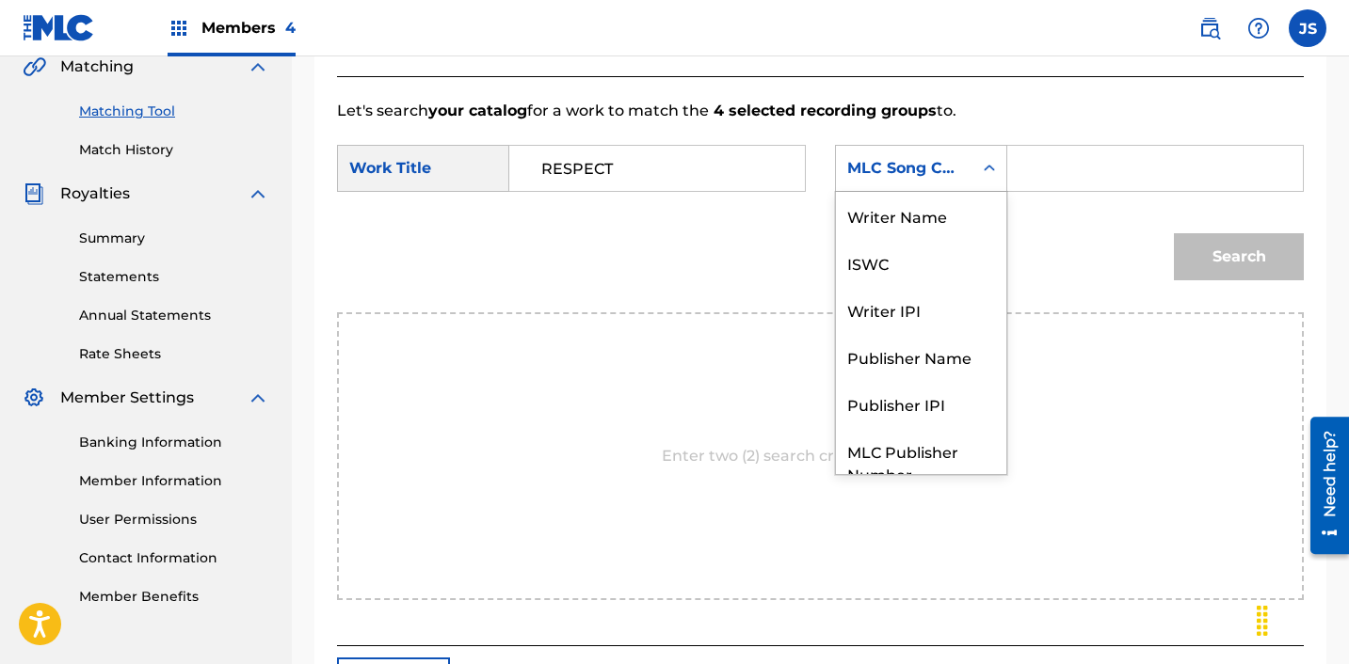
click at [897, 171] on div "MLC Song Code" at bounding box center [904, 168] width 114 height 23
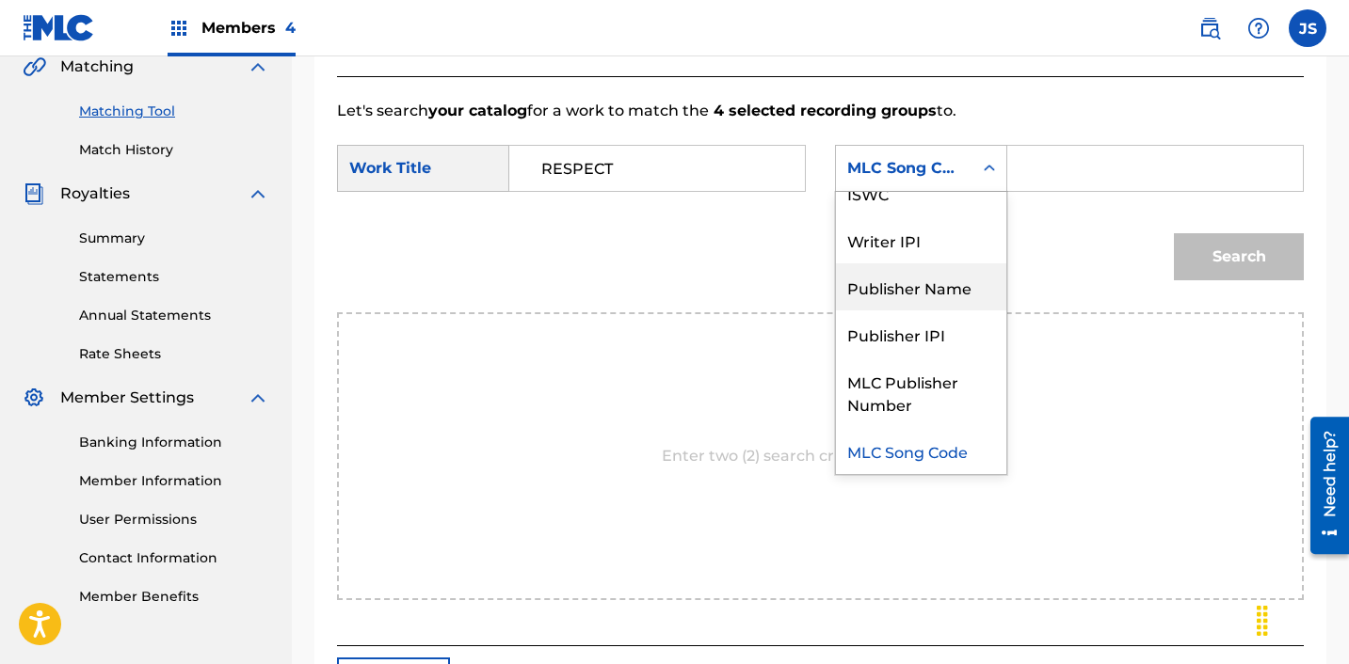
click at [915, 298] on div "Publisher Name" at bounding box center [921, 287] width 170 height 47
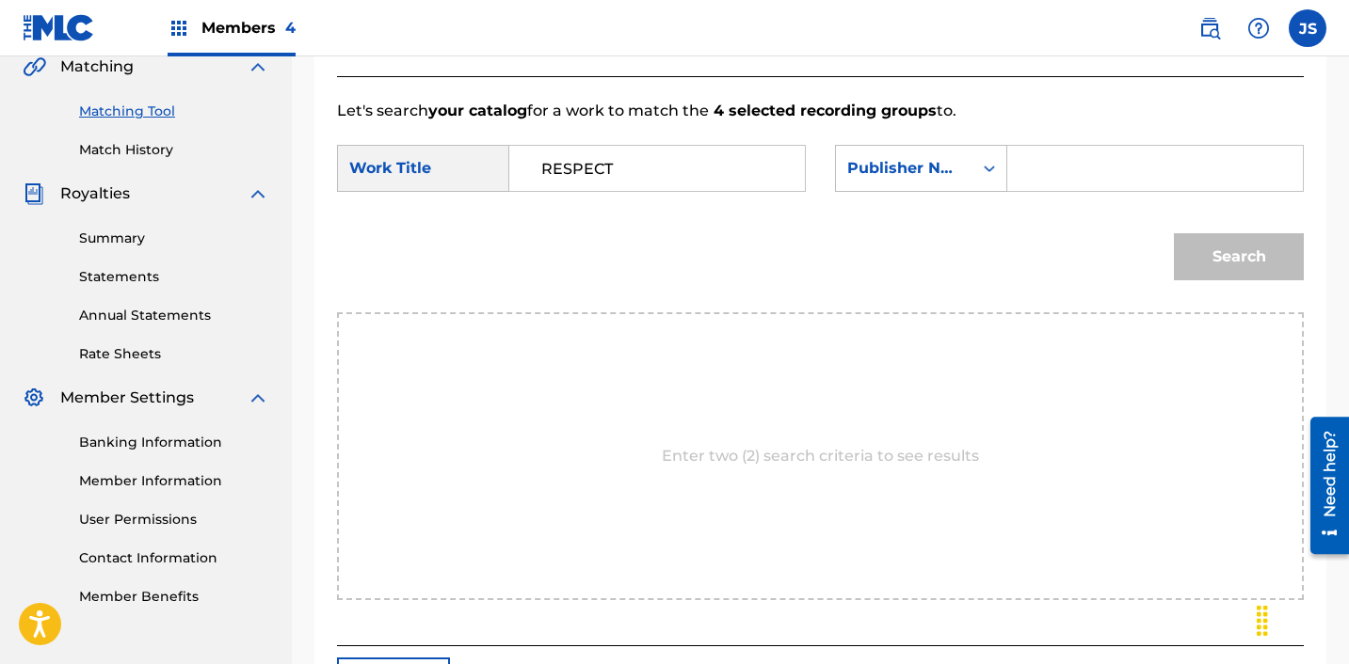
click at [1054, 188] on input "Search Form" at bounding box center [1155, 168] width 264 height 45
click at [1227, 248] on button "Search" at bounding box center [1239, 256] width 130 height 47
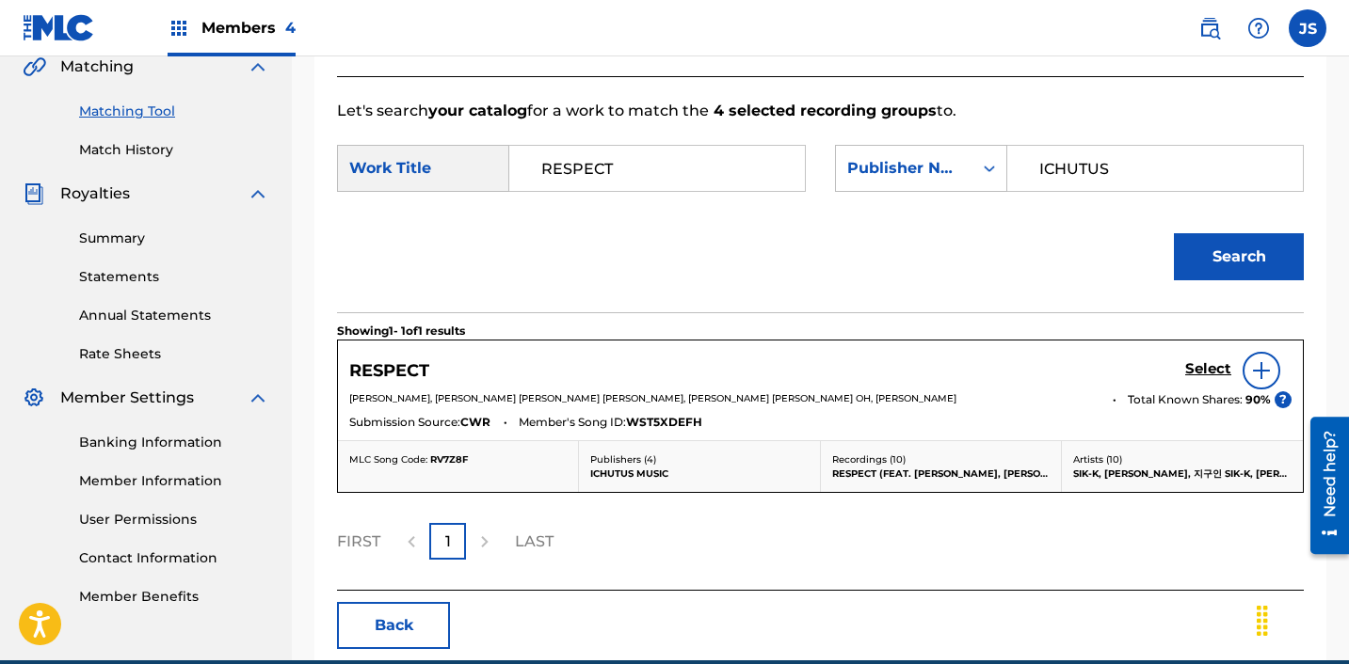
click at [1209, 367] on h5 "Select" at bounding box center [1208, 369] width 46 height 18
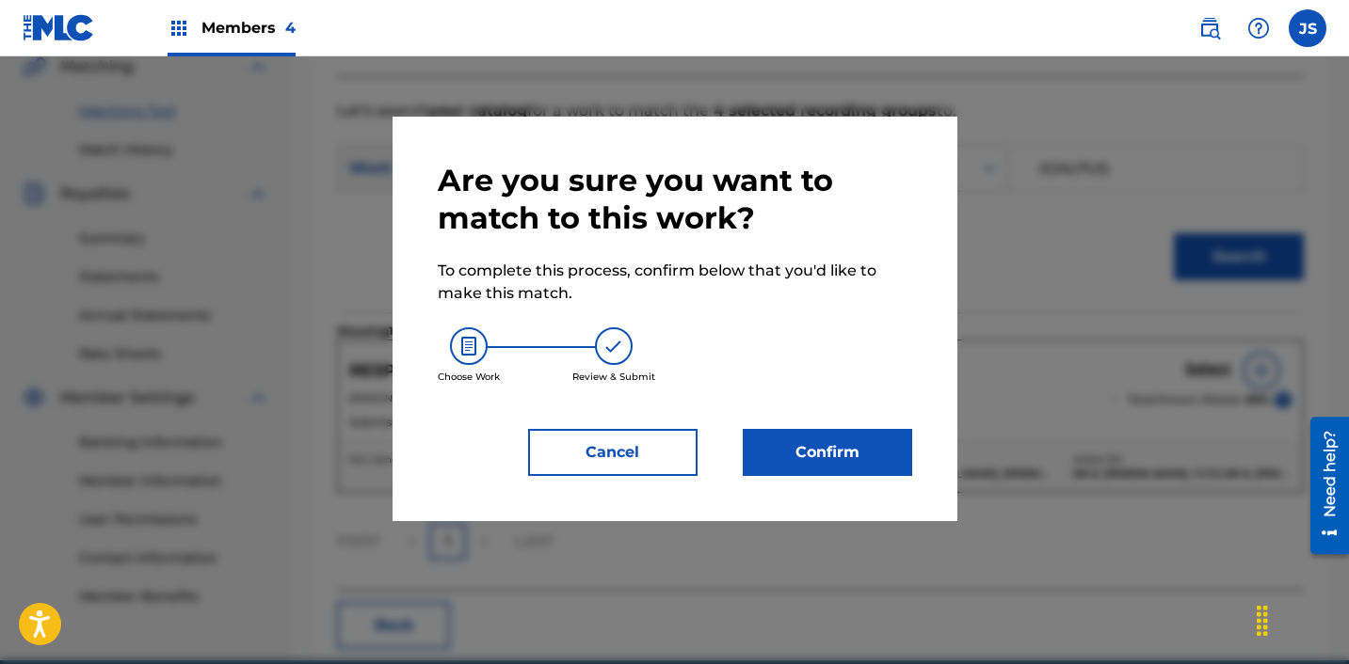
click at [830, 444] on button "Confirm" at bounding box center [827, 452] width 169 height 47
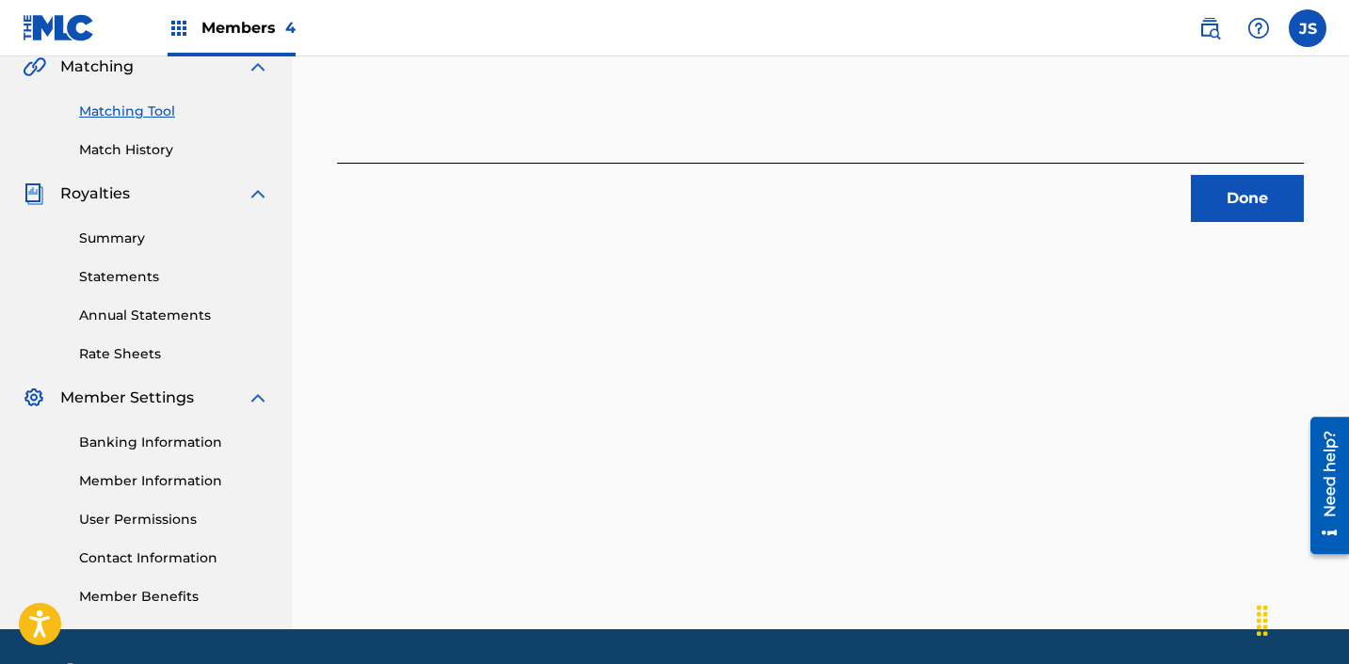
click at [1263, 177] on button "Done" at bounding box center [1247, 198] width 113 height 47
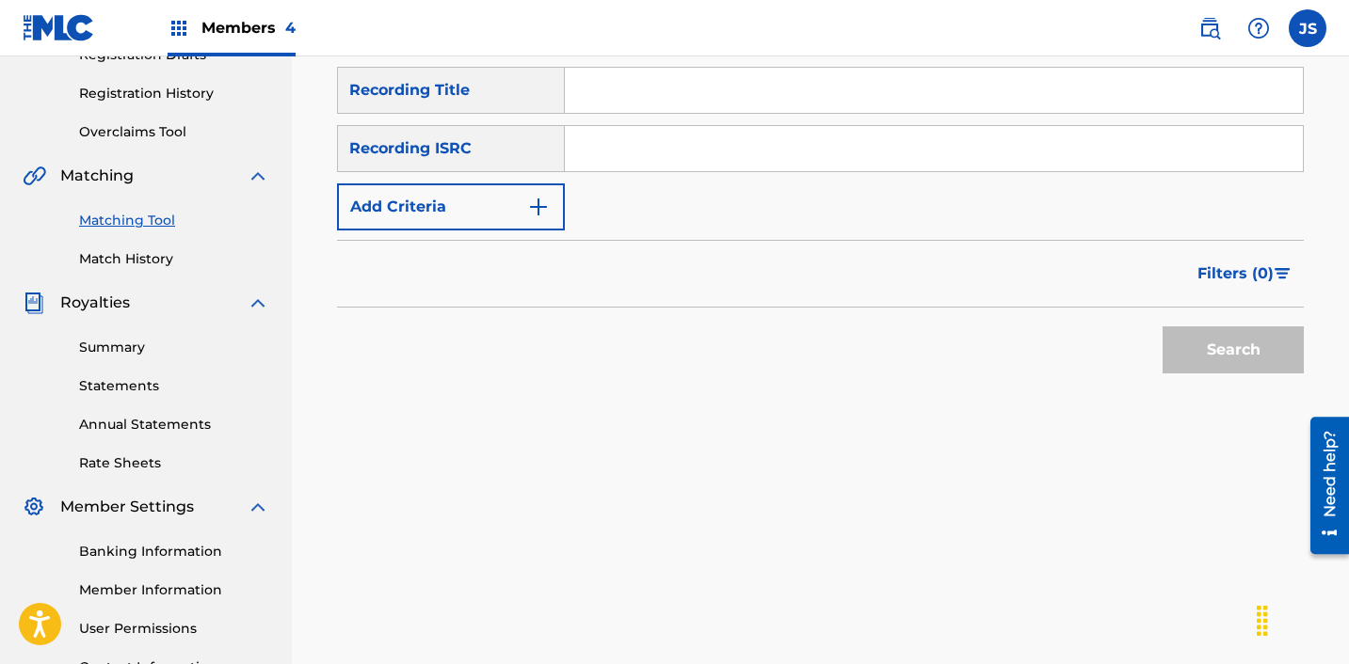
scroll to position [323, 0]
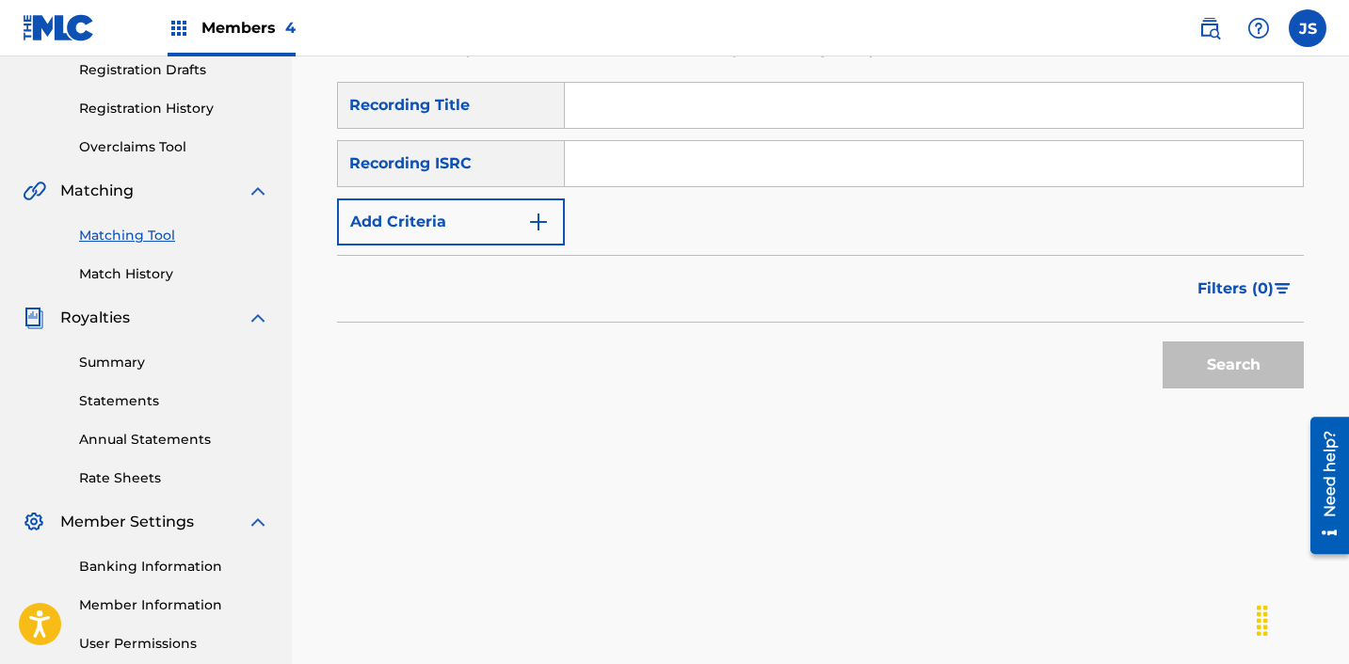
click at [716, 128] on div "Search Form" at bounding box center [934, 105] width 739 height 47
click at [697, 176] on input "Search Form" at bounding box center [934, 163] width 738 height 45
click at [1162, 342] on button "Search" at bounding box center [1232, 365] width 141 height 47
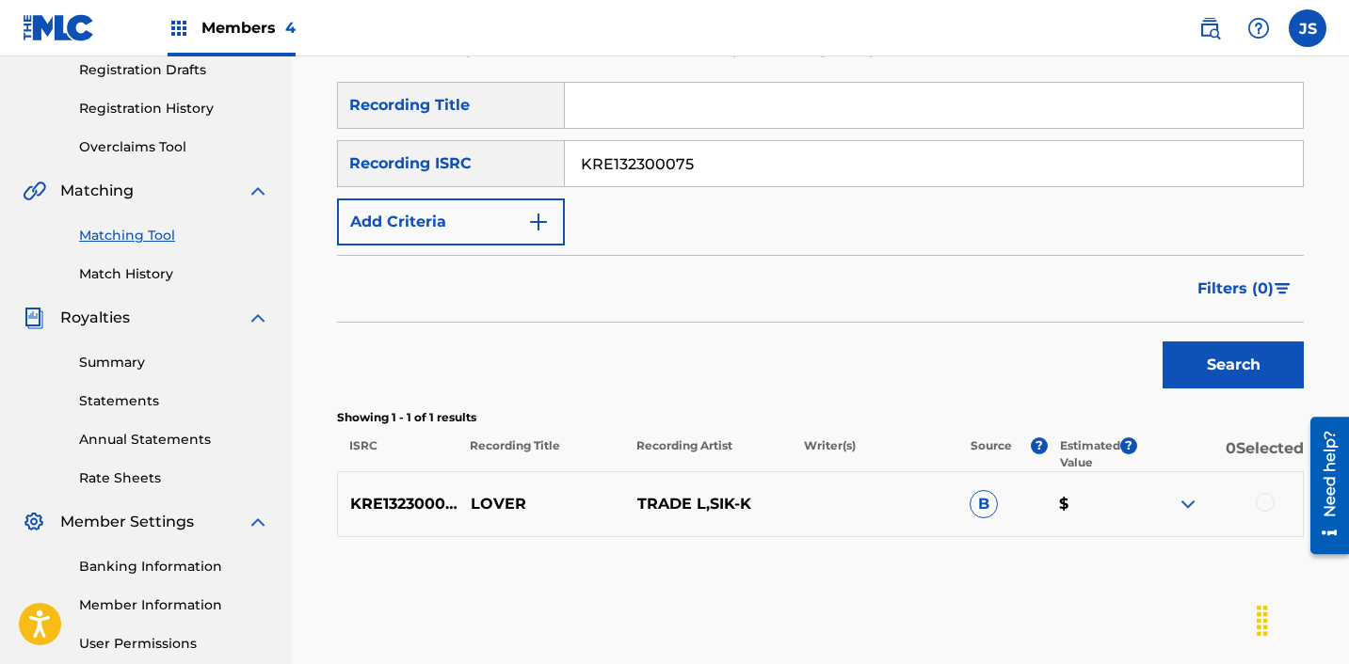
click at [1265, 504] on div at bounding box center [1264, 502] width 19 height 19
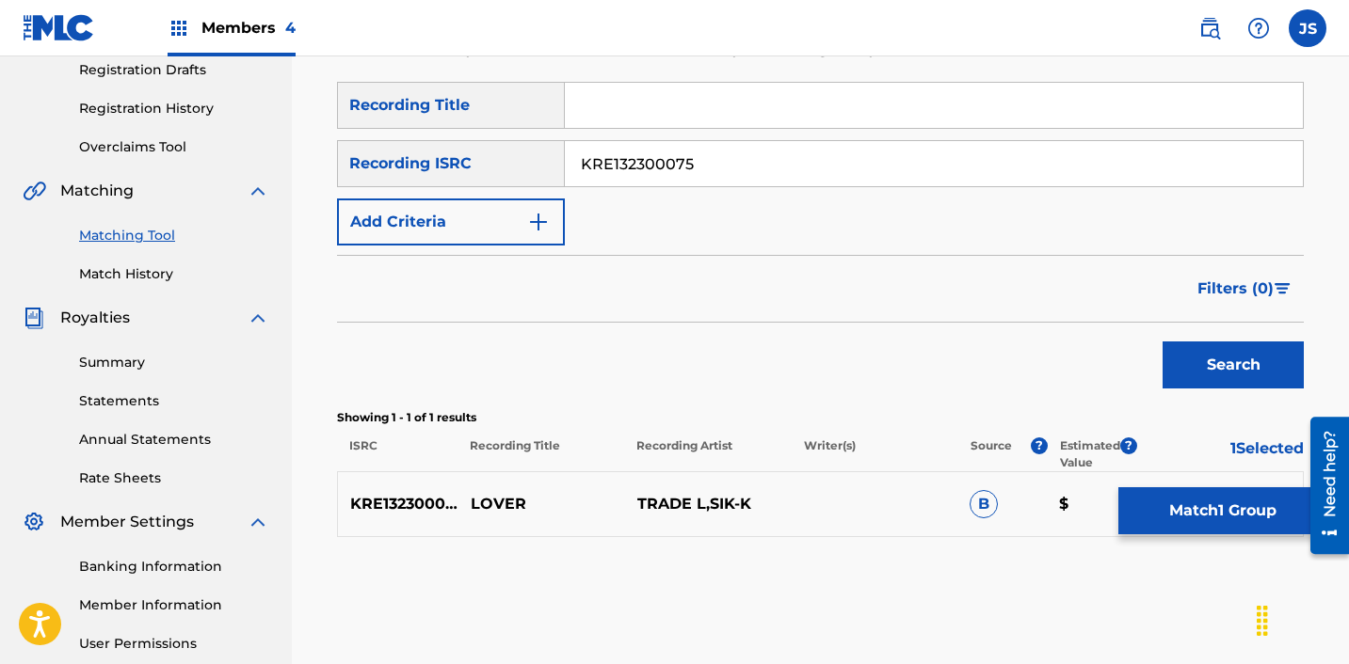
click at [1184, 518] on button "Match 1 Group" at bounding box center [1222, 511] width 208 height 47
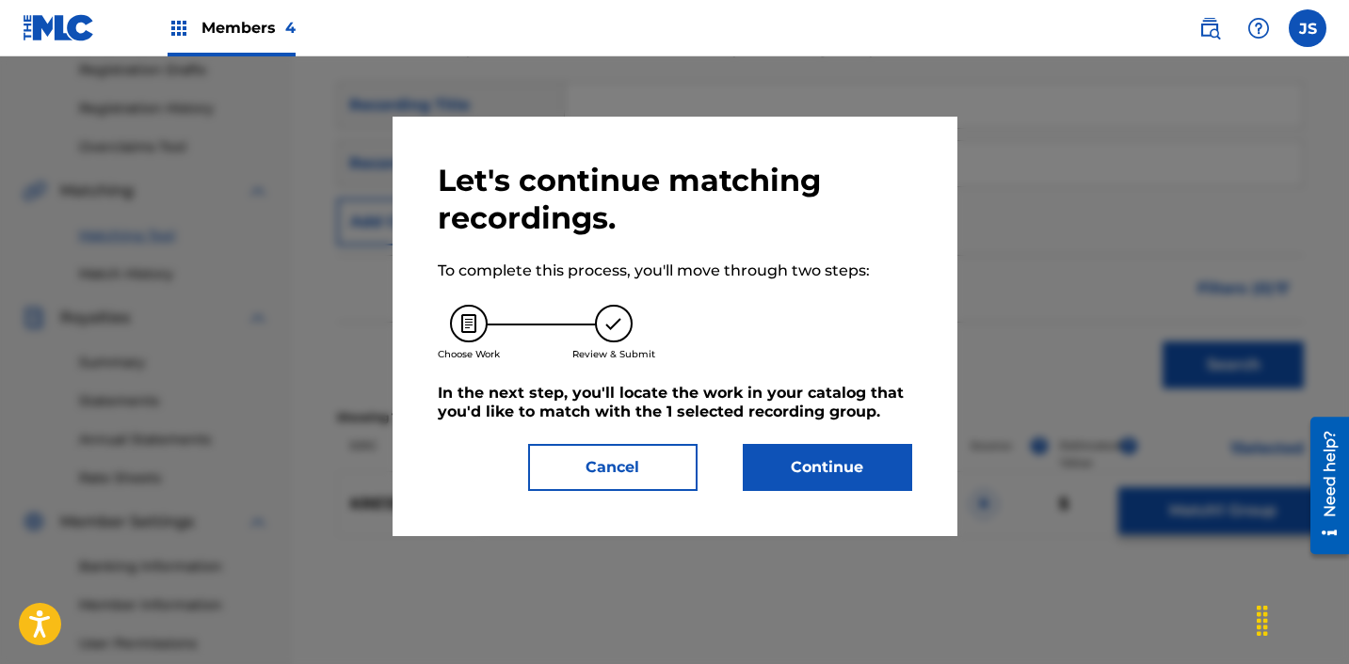
click at [782, 471] on button "Continue" at bounding box center [827, 467] width 169 height 47
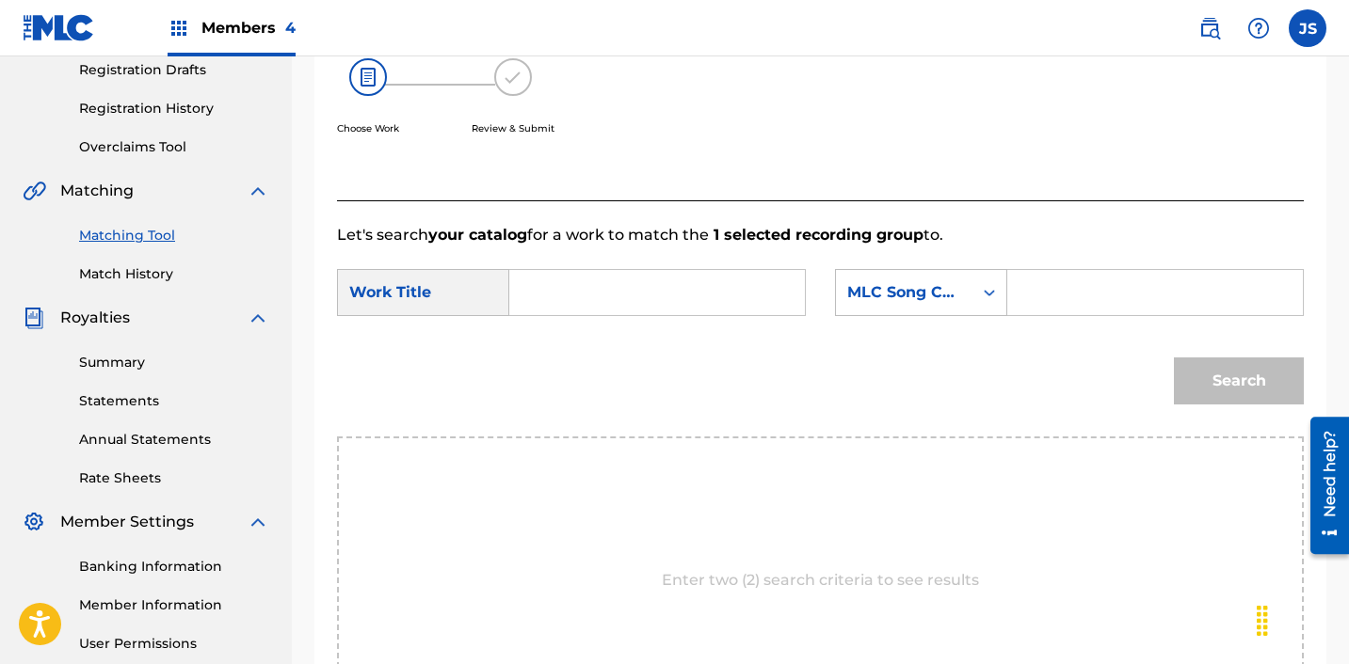
click at [636, 316] on div "SearchWithCriteria28c12c81-bc92-40d2-8ced-459b3eb0b910 Work Title SearchWithCri…" at bounding box center [820, 298] width 967 height 58
click at [631, 307] on input "Search Form" at bounding box center [657, 292] width 264 height 45
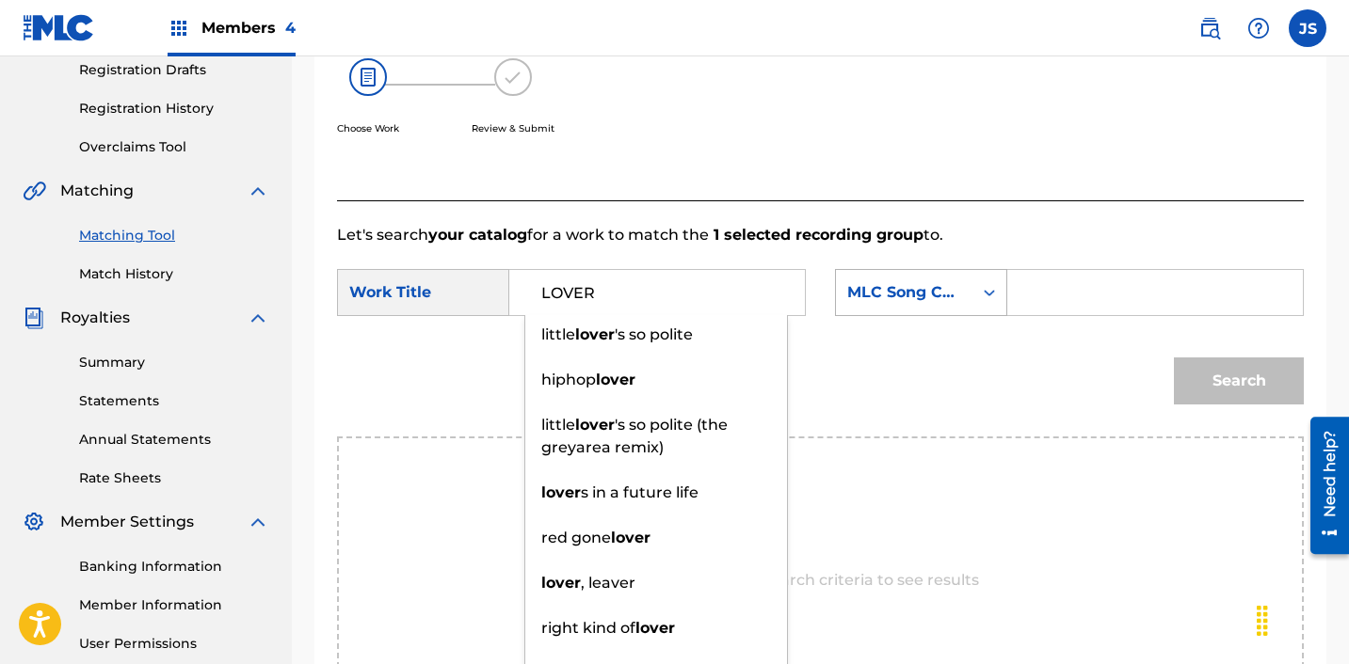
click at [880, 308] on div "MLC Song Code" at bounding box center [904, 293] width 136 height 36
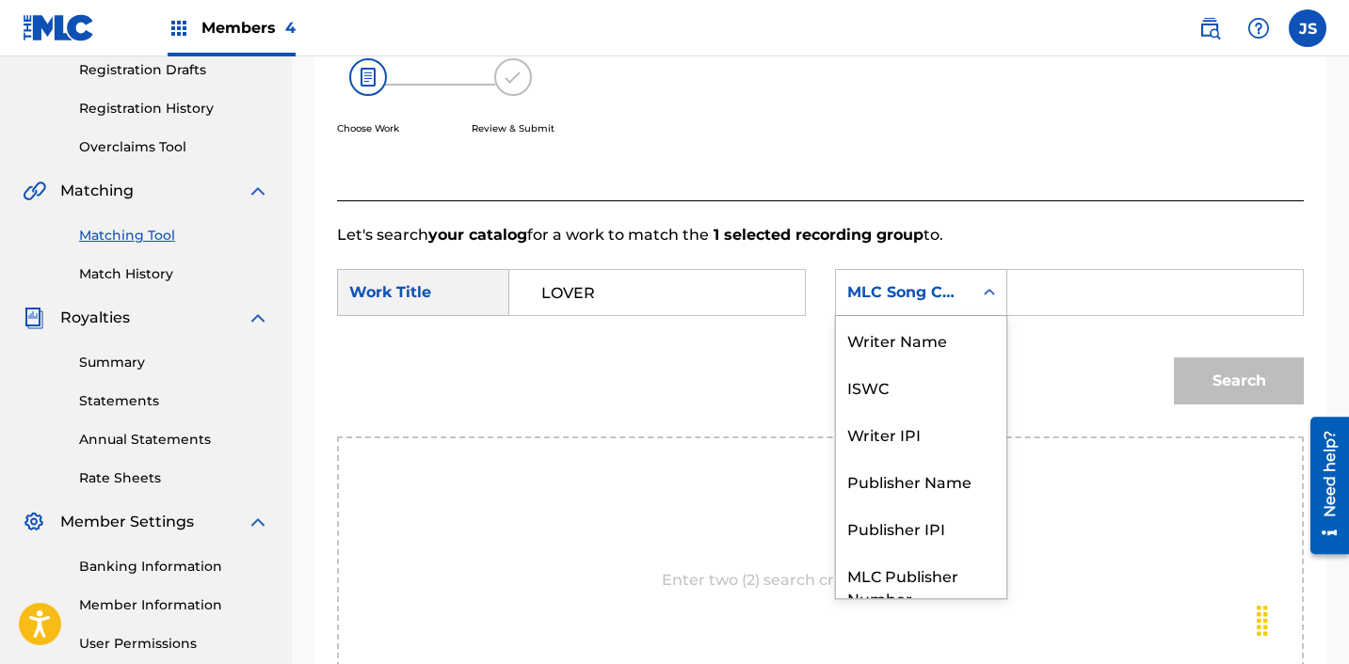
scroll to position [70, 0]
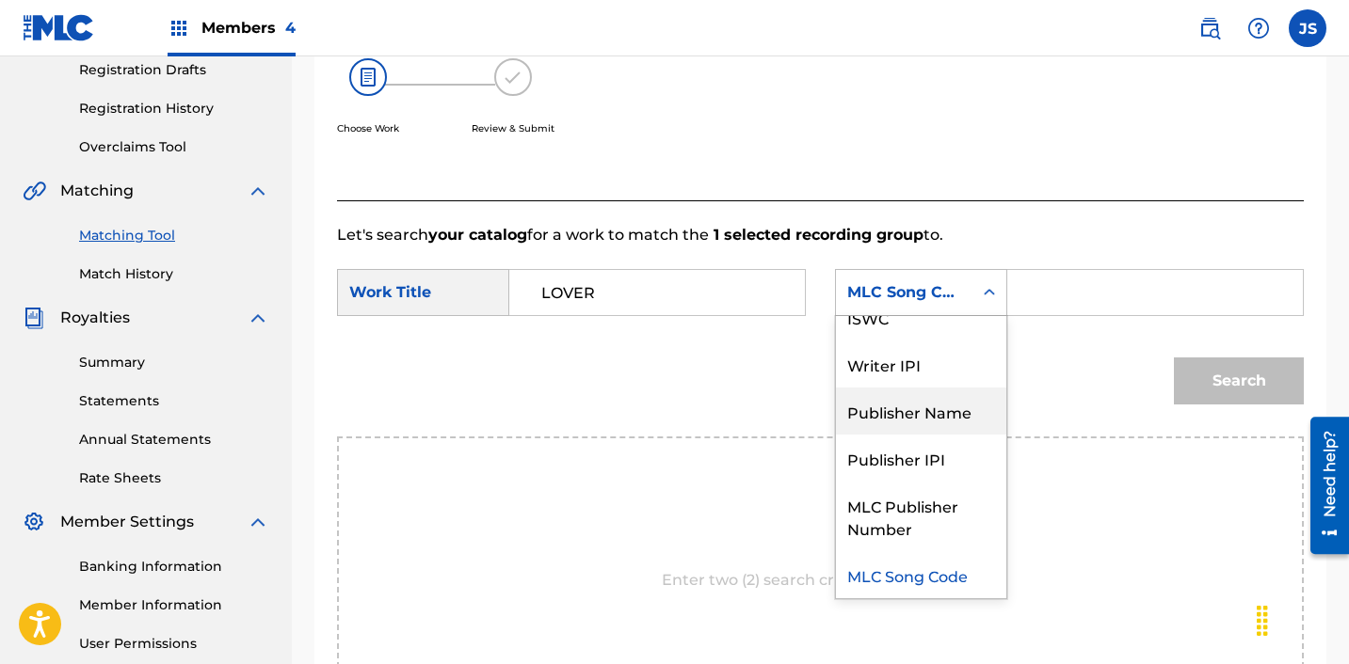
click at [894, 422] on div "Publisher Name" at bounding box center [921, 411] width 170 height 47
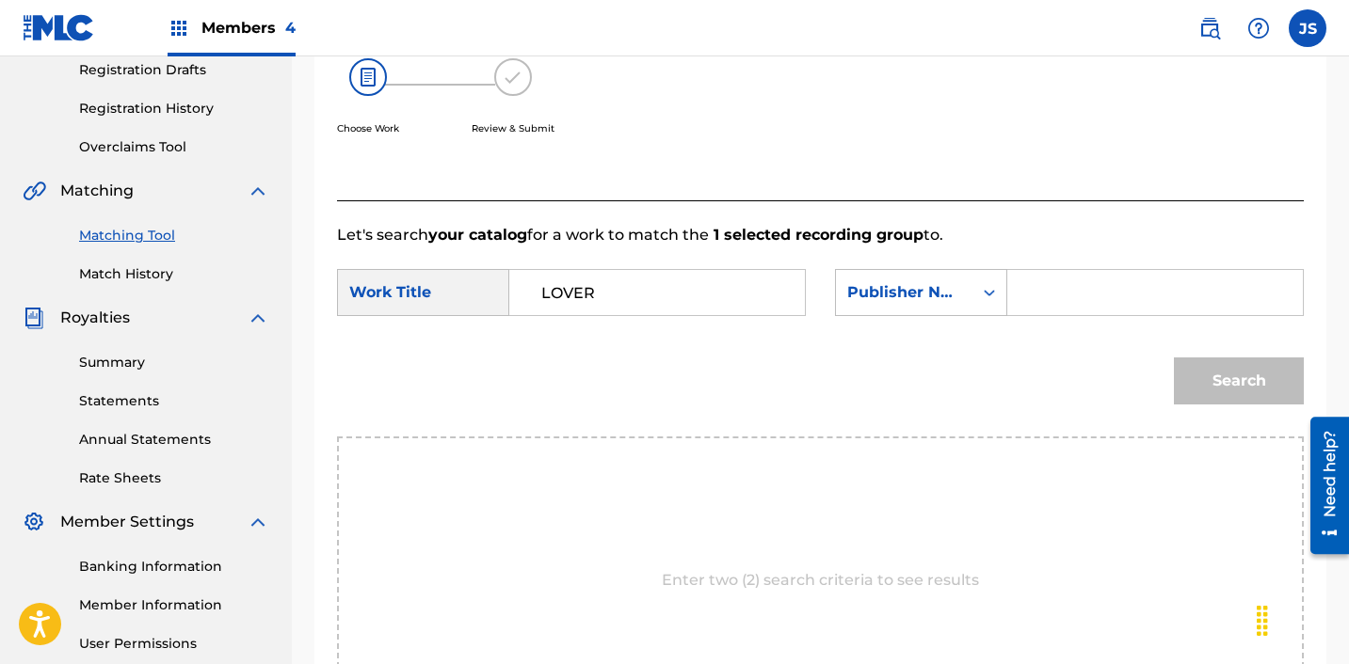
click at [1094, 327] on div "SearchWithCriteria28c12c81-bc92-40d2-8ced-459b3eb0b910 Work Title LOVER SearchW…" at bounding box center [820, 298] width 967 height 58
click at [1094, 299] on input "Search Form" at bounding box center [1155, 292] width 264 height 45
click at [1185, 360] on button "Search" at bounding box center [1239, 381] width 130 height 47
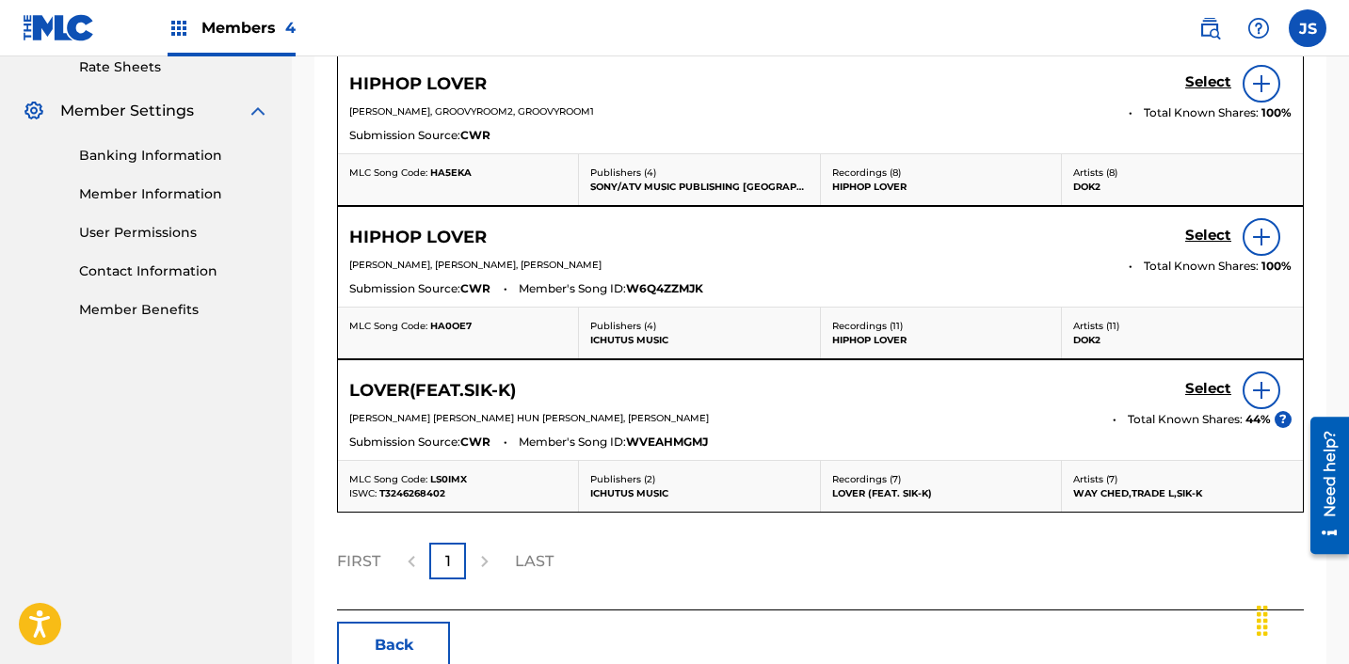
scroll to position [739, 0]
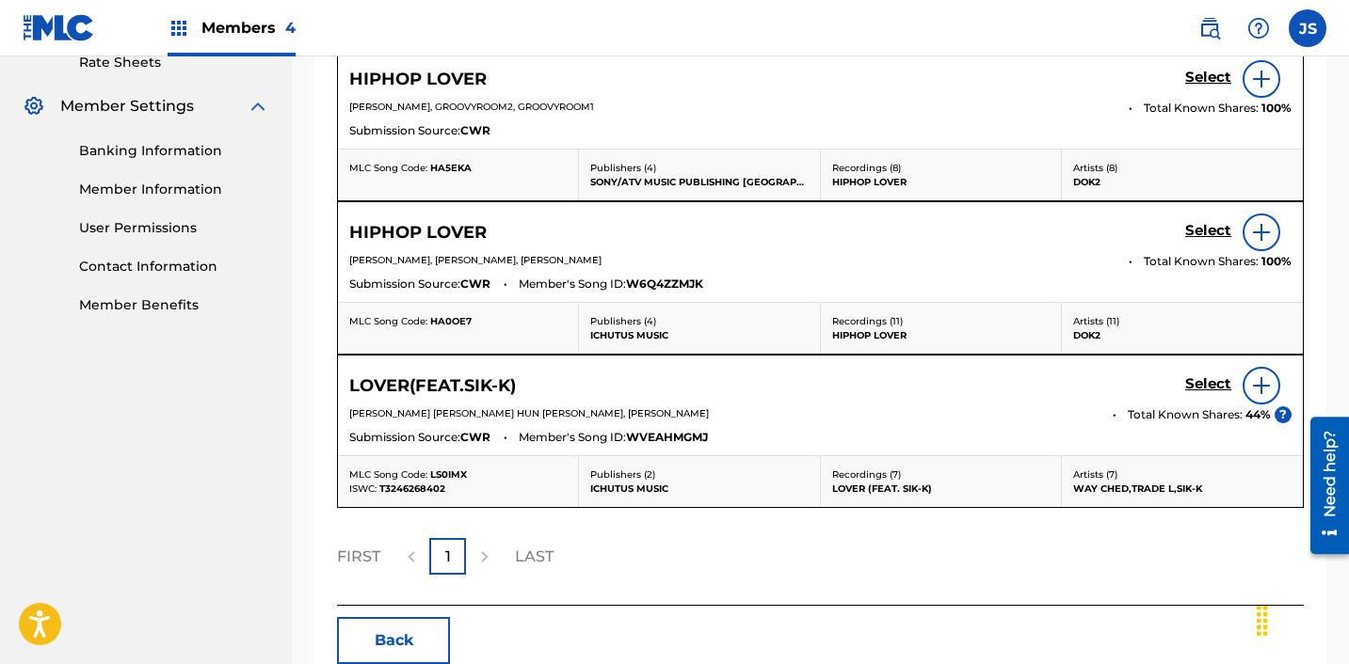
click at [1204, 87] on h5 "Select" at bounding box center [1208, 78] width 46 height 18
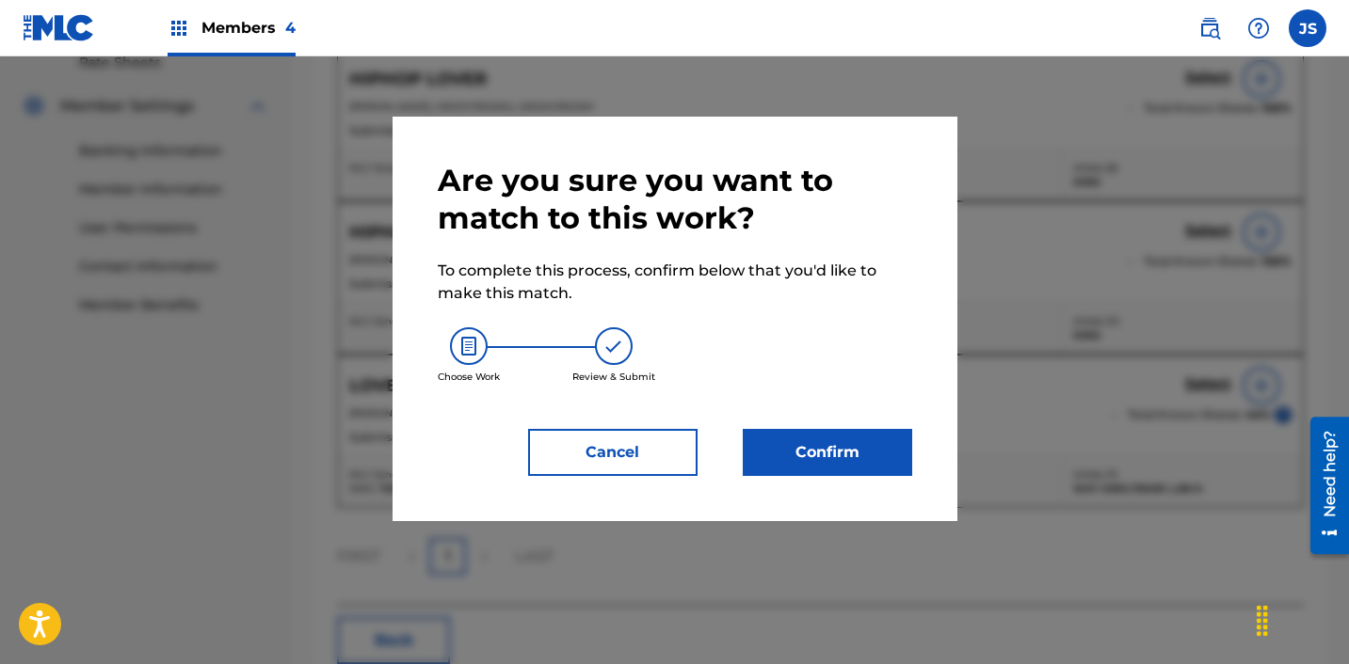
click at [866, 431] on button "Confirm" at bounding box center [827, 452] width 169 height 47
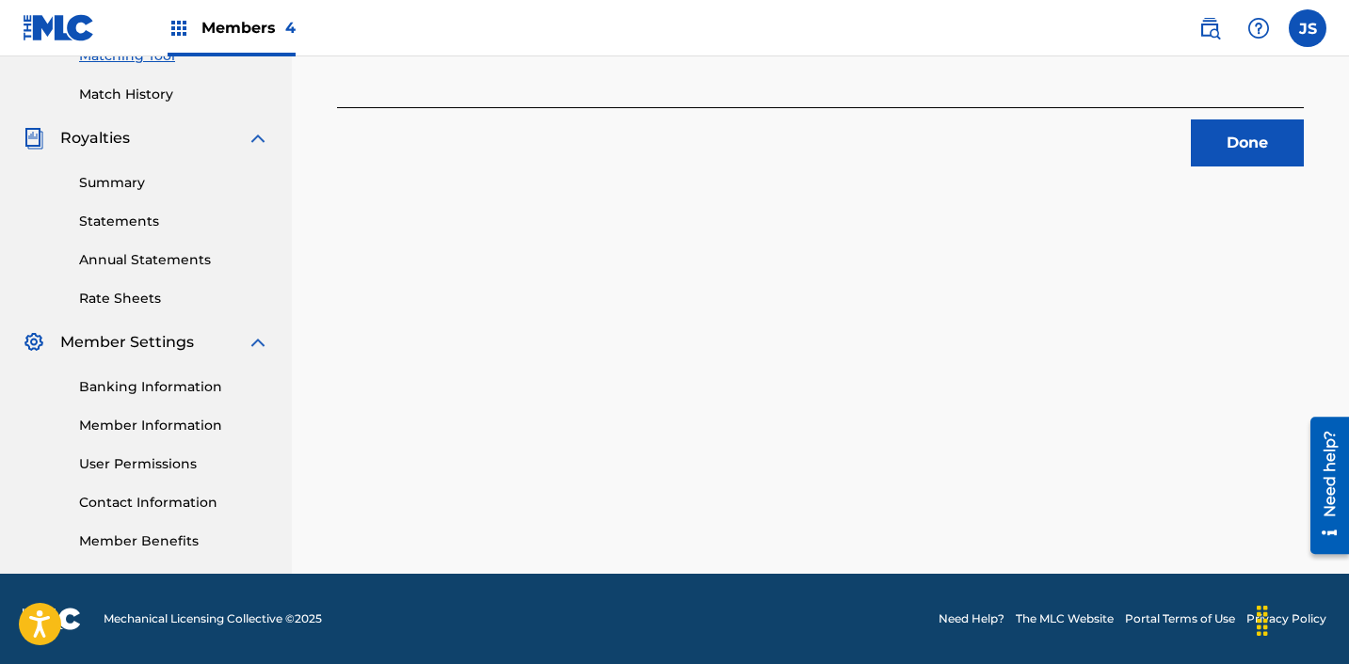
click at [1245, 148] on button "Done" at bounding box center [1247, 143] width 113 height 47
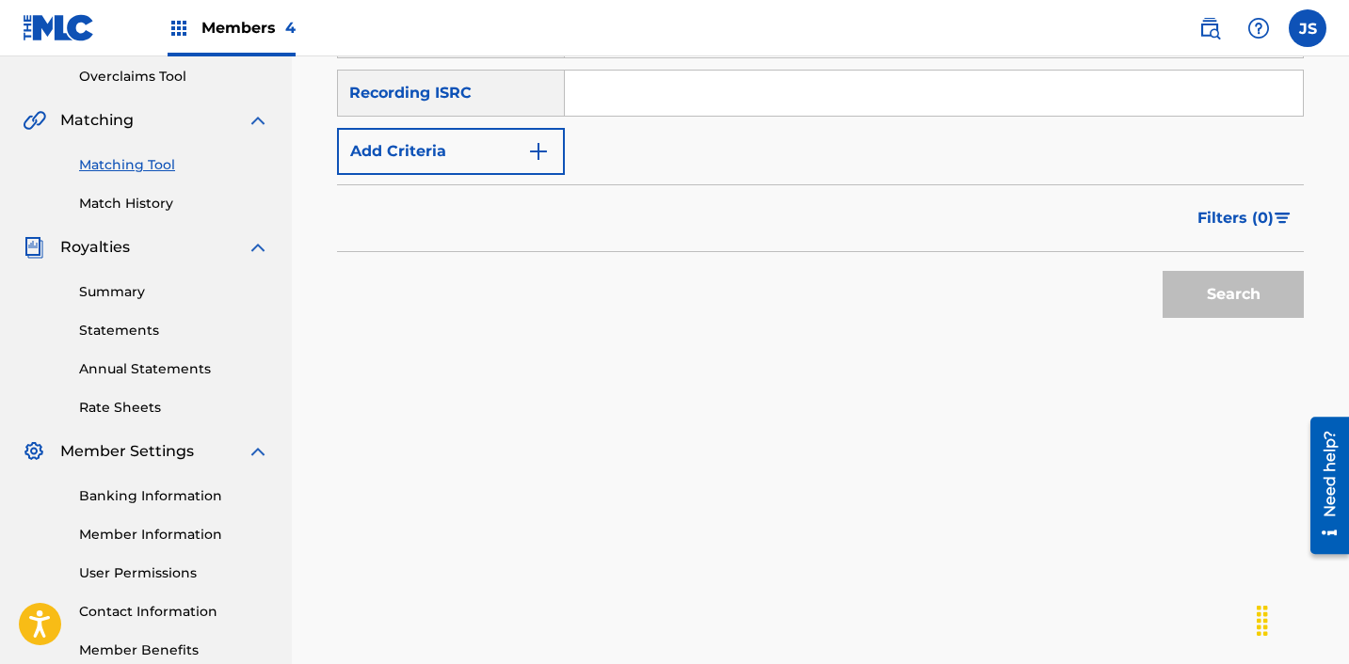
scroll to position [384, 0]
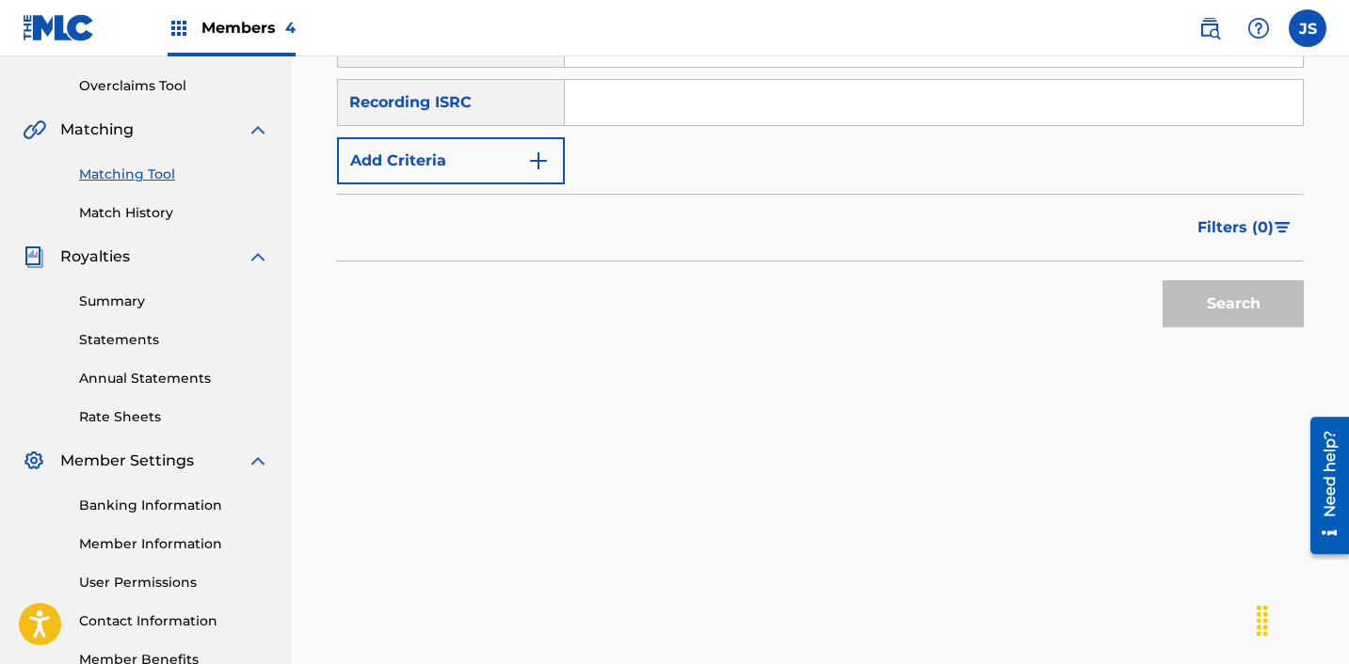
click at [615, 105] on input "Search Form" at bounding box center [934, 102] width 738 height 45
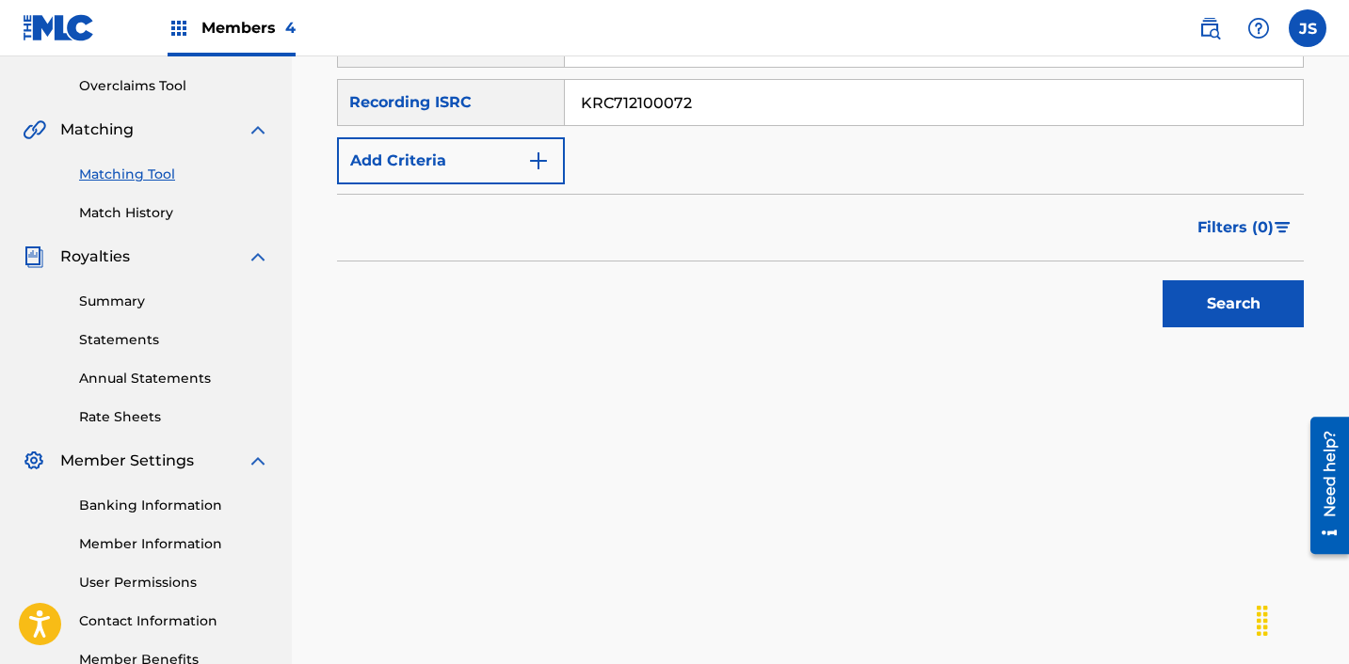
click at [1162, 280] on button "Search" at bounding box center [1232, 303] width 141 height 47
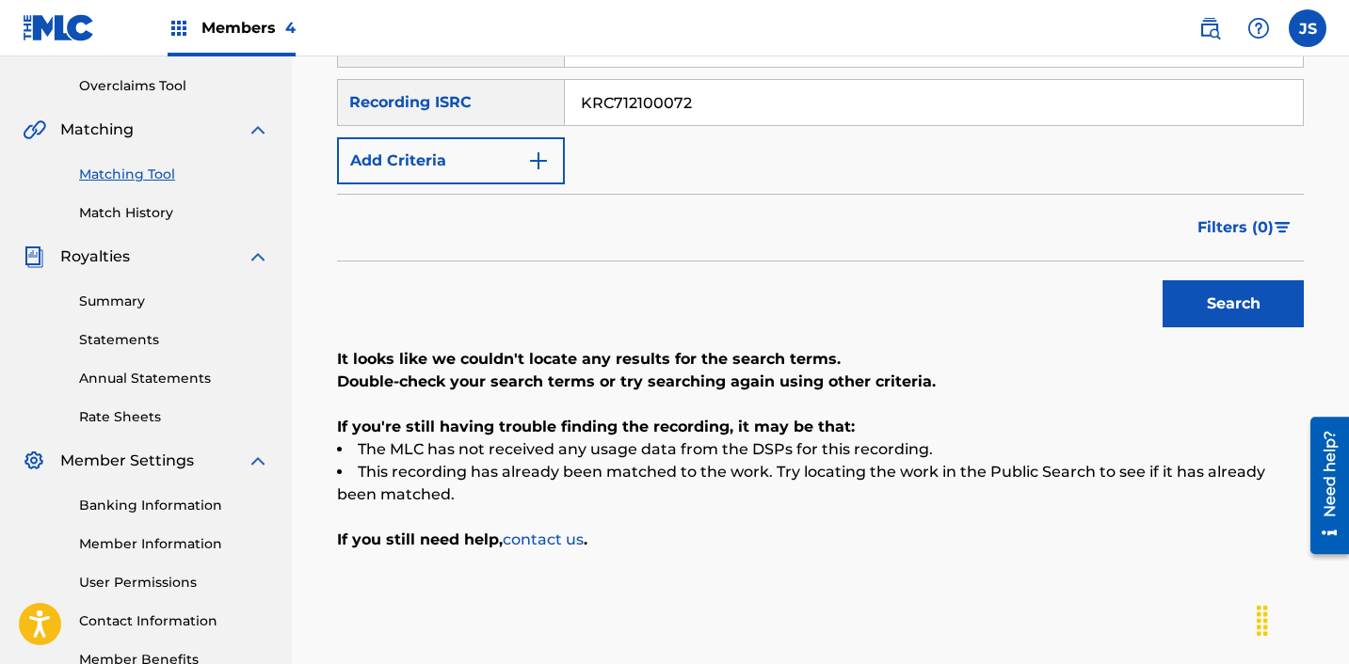
click at [852, 93] on input "KRC712100072" at bounding box center [934, 102] width 738 height 45
click at [1162, 280] on button "Search" at bounding box center [1232, 303] width 141 height 47
click at [613, 100] on input "KRA381705158" at bounding box center [934, 102] width 738 height 45
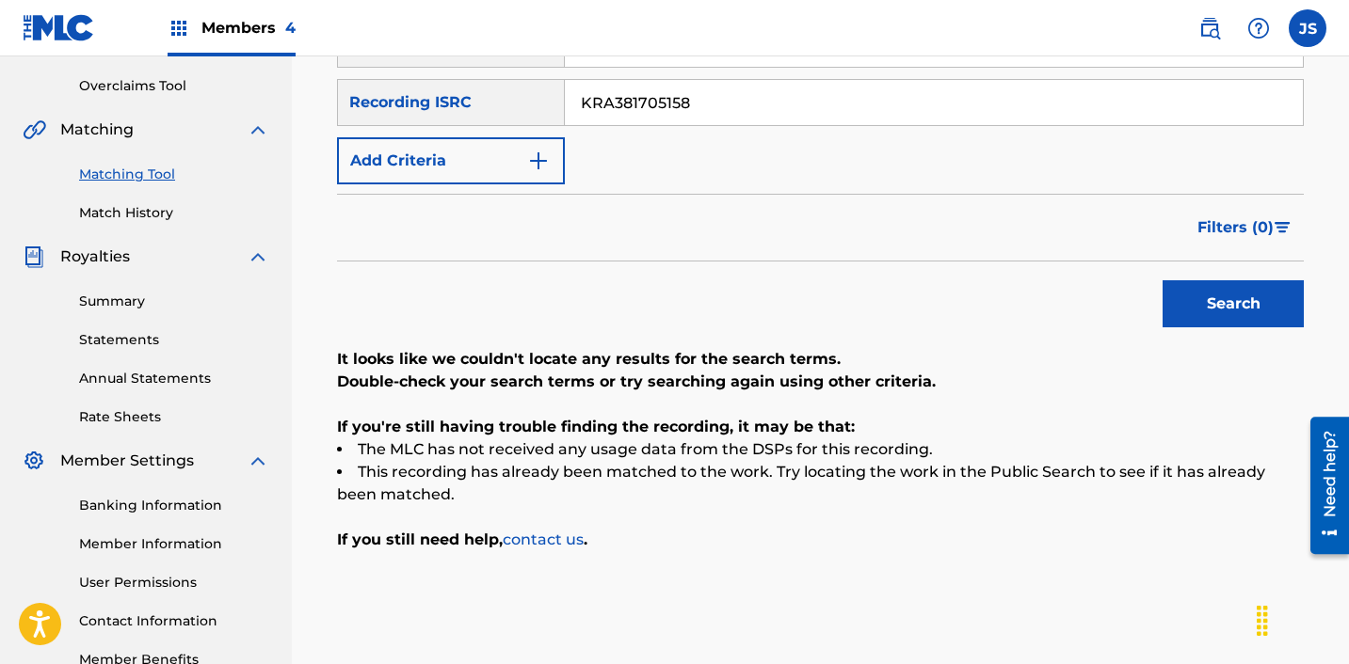
click at [613, 100] on input "KRA381705158" at bounding box center [934, 102] width 738 height 45
click at [1162, 280] on button "Search" at bounding box center [1232, 303] width 141 height 47
click at [713, 91] on input "KRA381705158" at bounding box center [934, 102] width 738 height 45
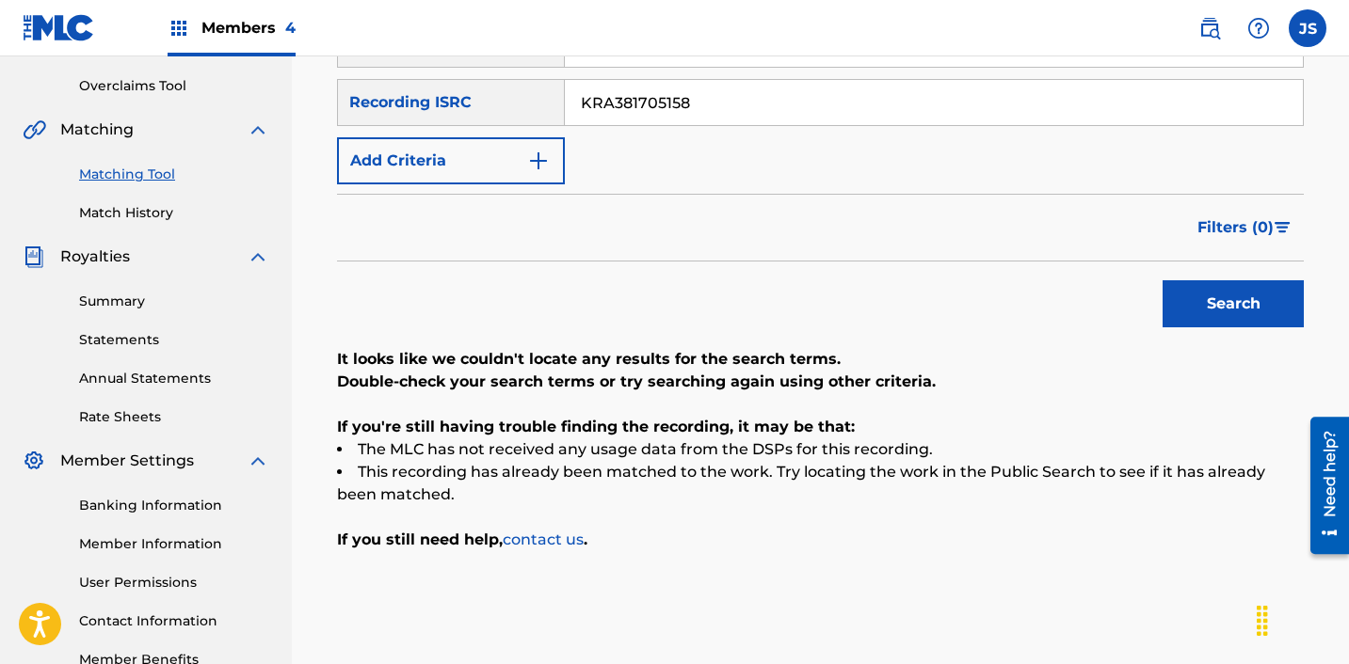
click at [713, 91] on input "KRA381705158" at bounding box center [934, 102] width 738 height 45
click at [1162, 280] on button "Search" at bounding box center [1232, 303] width 141 height 47
click at [818, 120] on input "KRMIM2347407" at bounding box center [934, 102] width 738 height 45
click at [817, 119] on input "KRMIM2347407" at bounding box center [934, 102] width 738 height 45
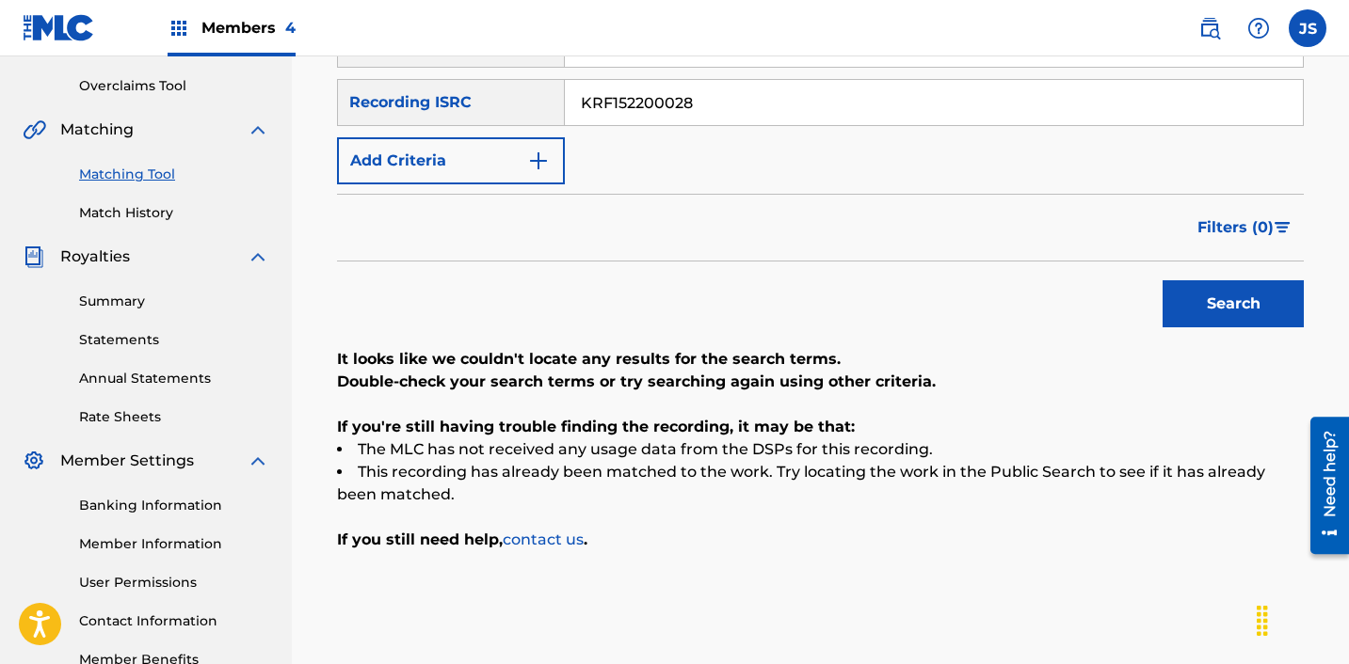
click at [1162, 280] on button "Search" at bounding box center [1232, 303] width 141 height 47
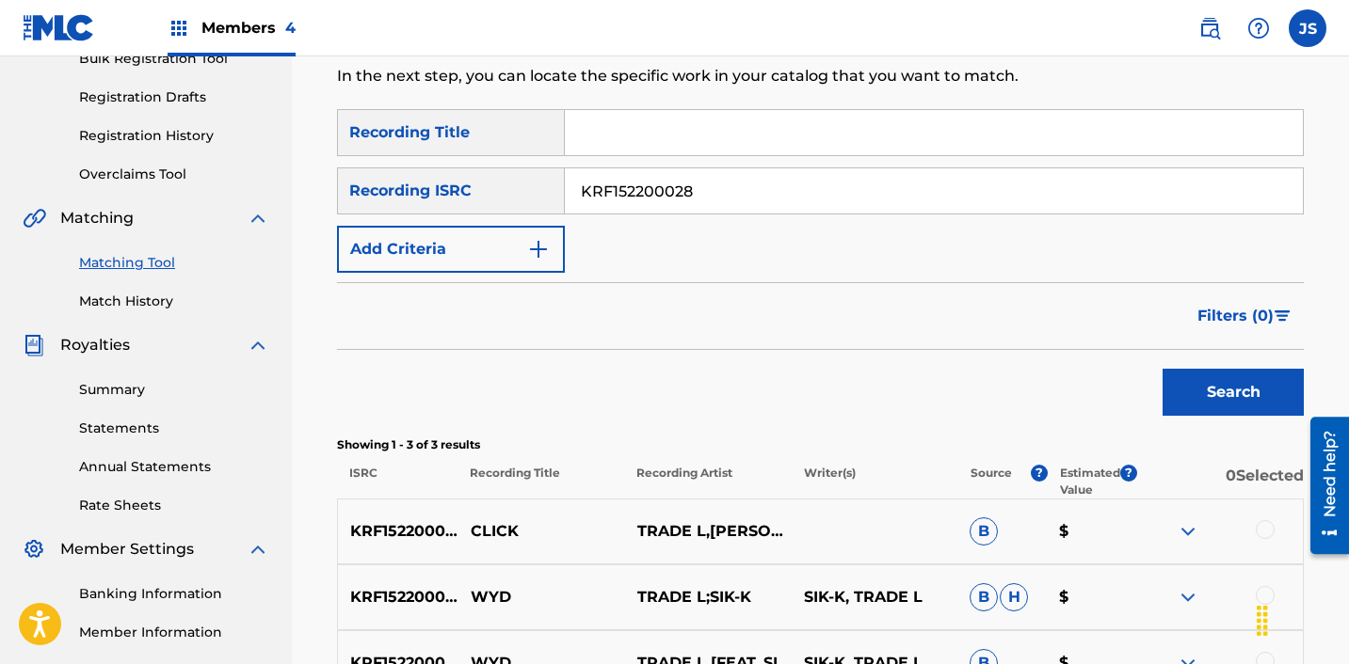
scroll to position [259, 0]
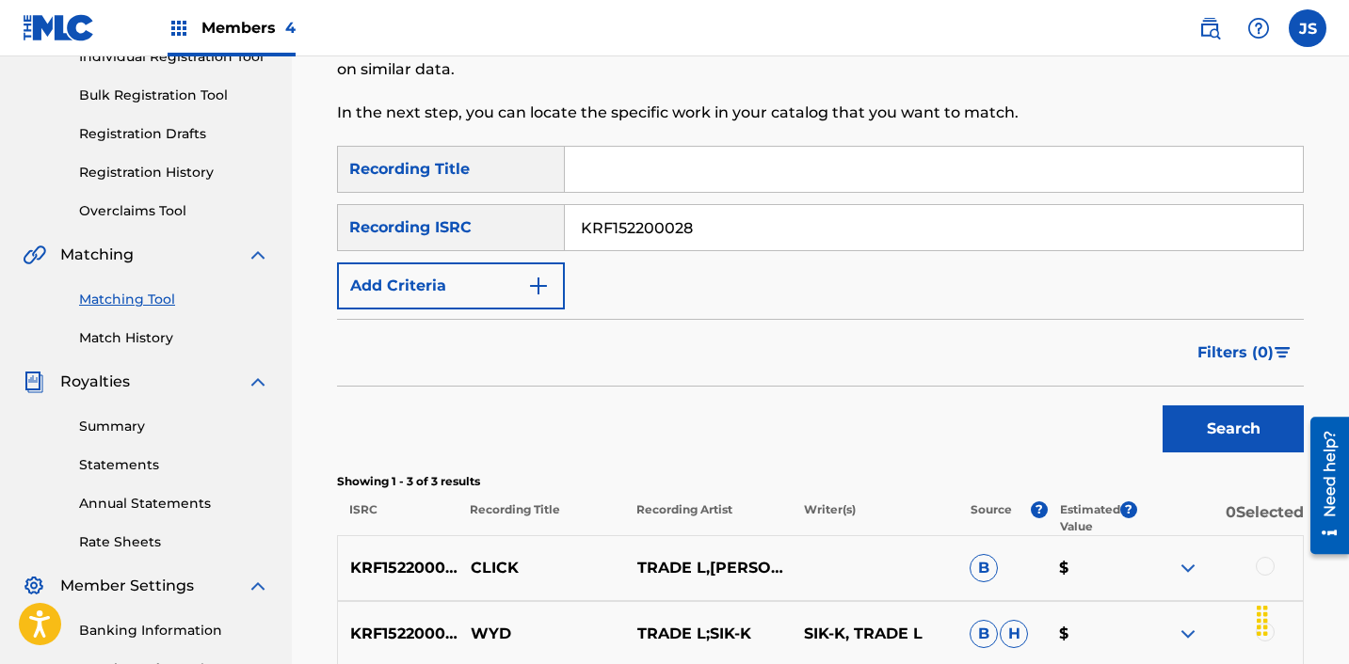
click at [687, 243] on input "KRF152200028" at bounding box center [934, 227] width 738 height 45
click at [687, 243] on input "KRF152200028KRC711600024" at bounding box center [934, 227] width 738 height 45
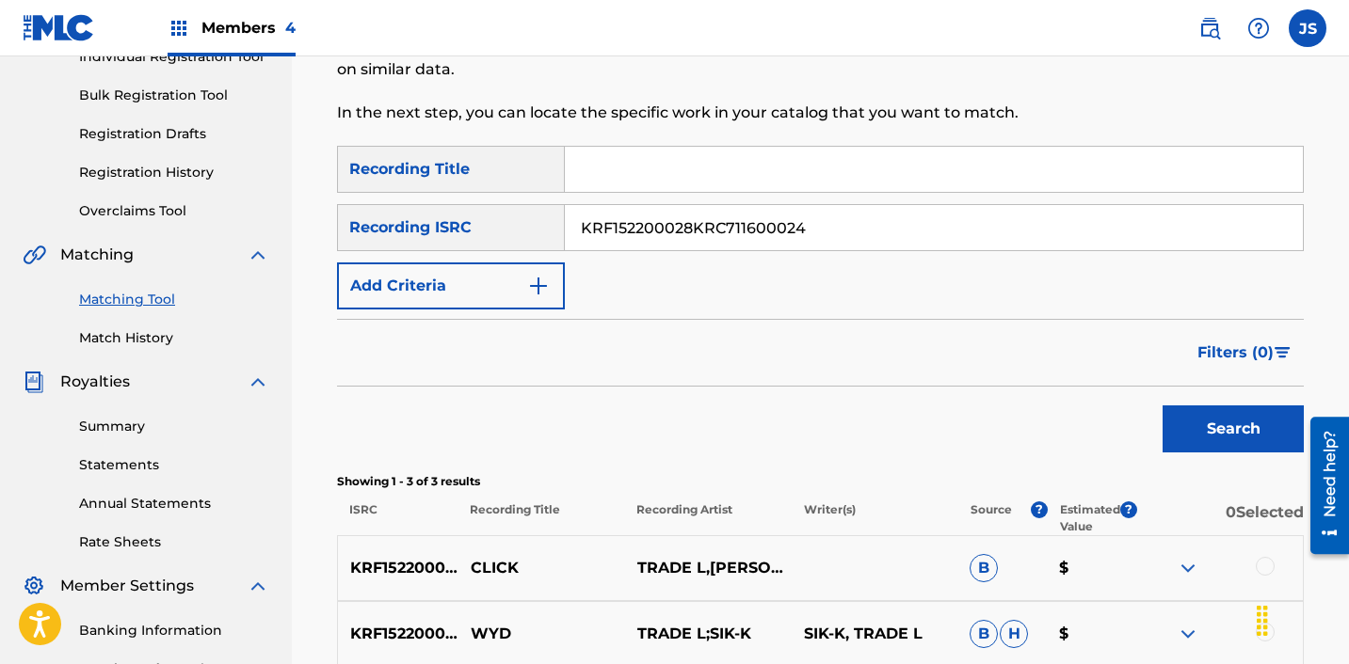
click at [687, 243] on input "KRF152200028KRC711600024" at bounding box center [934, 227] width 738 height 45
click at [1162, 406] on button "Search" at bounding box center [1232, 429] width 141 height 47
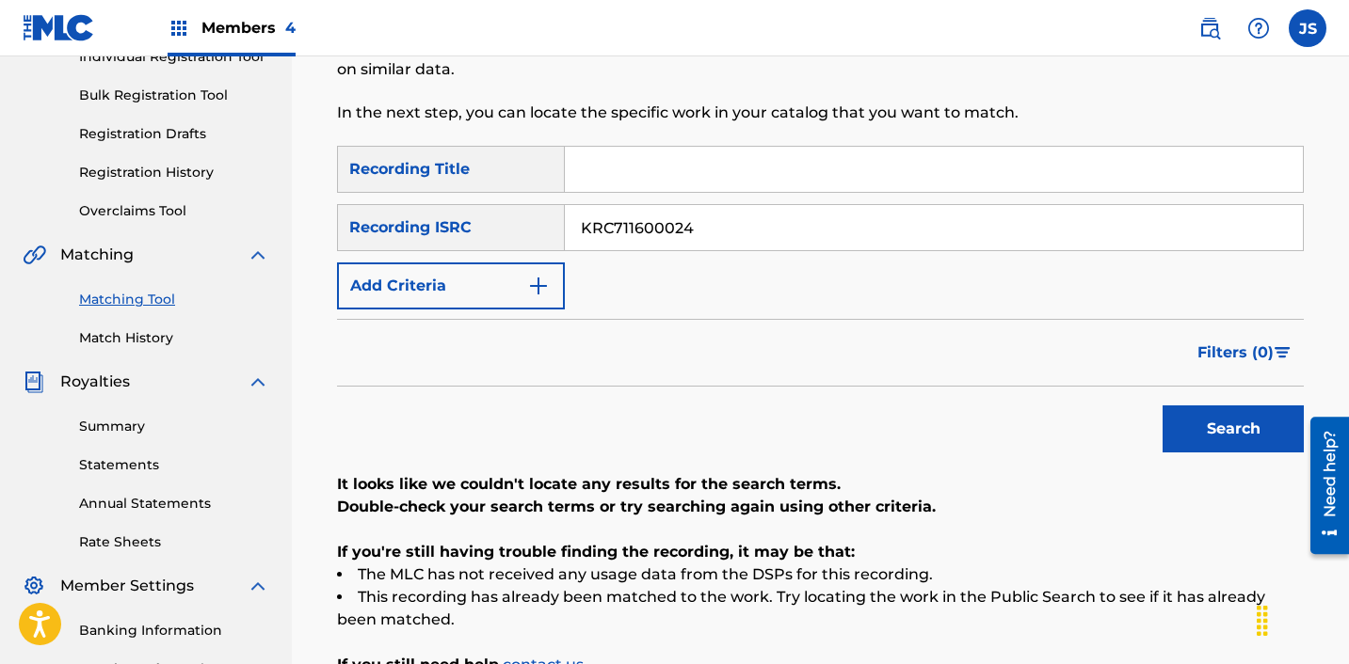
click at [761, 234] on input "KRC711600024" at bounding box center [934, 227] width 738 height 45
click at [1162, 406] on button "Search" at bounding box center [1232, 429] width 141 height 47
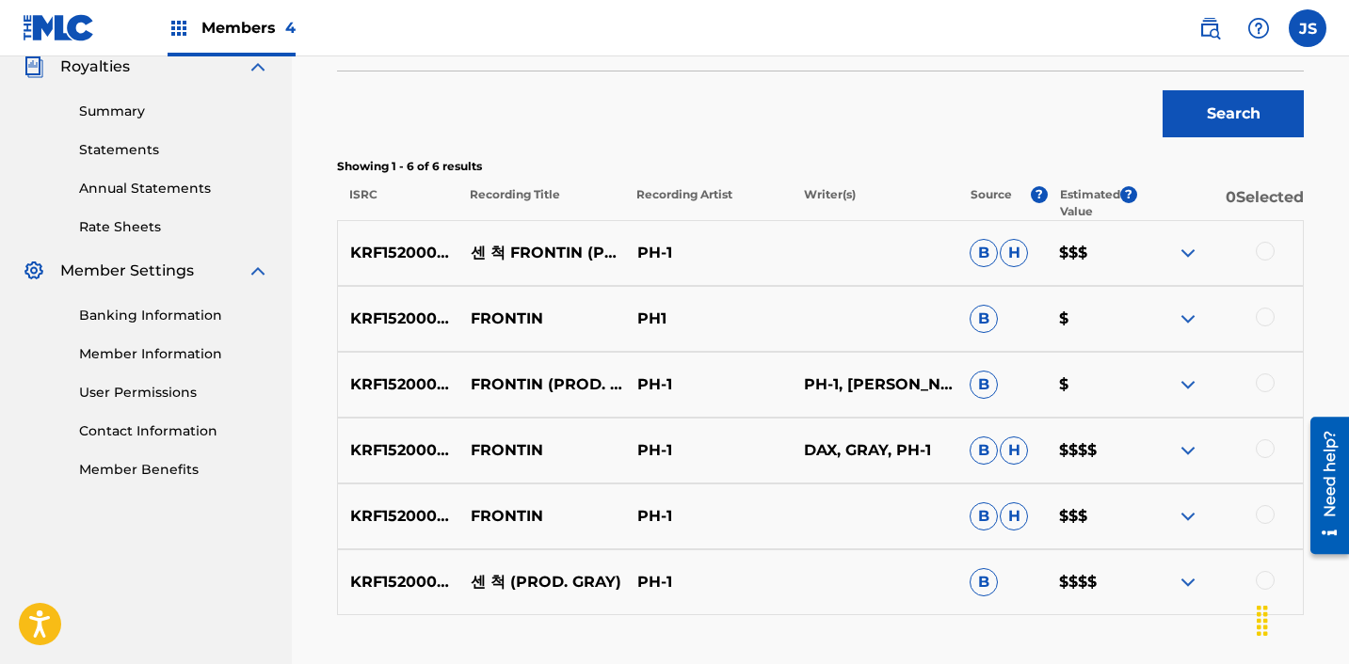
scroll to position [710, 0]
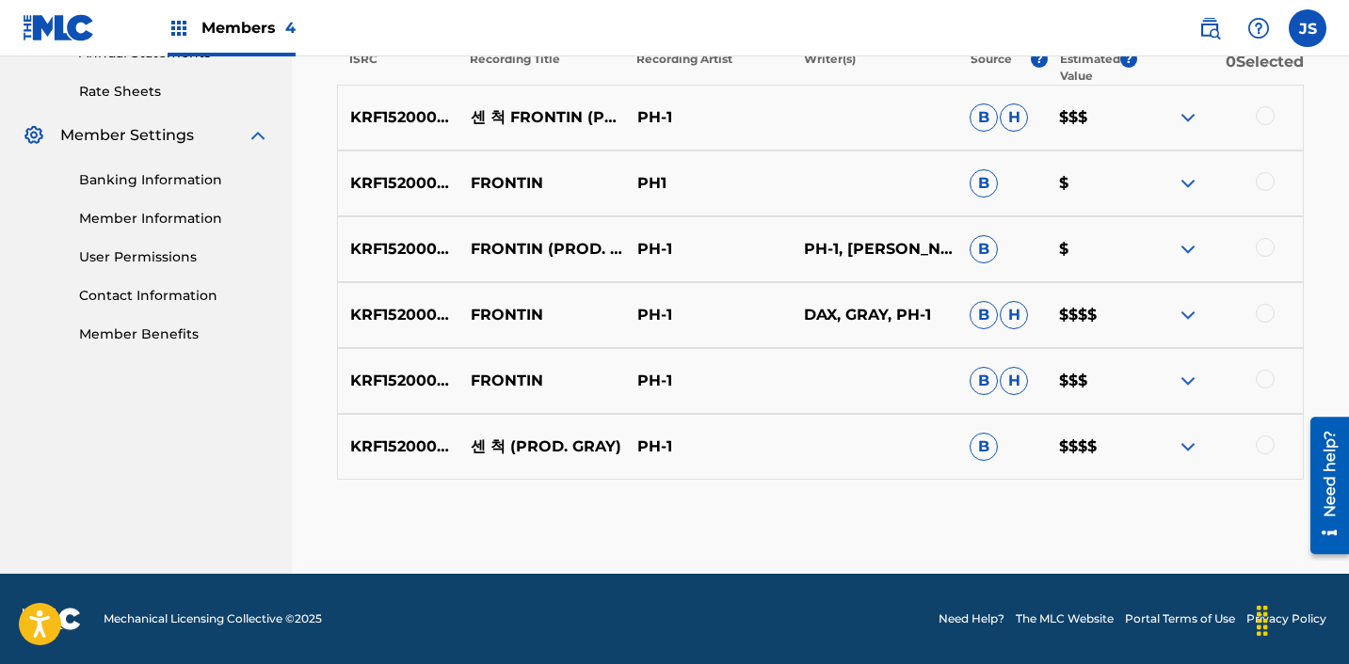
click at [1268, 442] on div at bounding box center [1264, 445] width 19 height 19
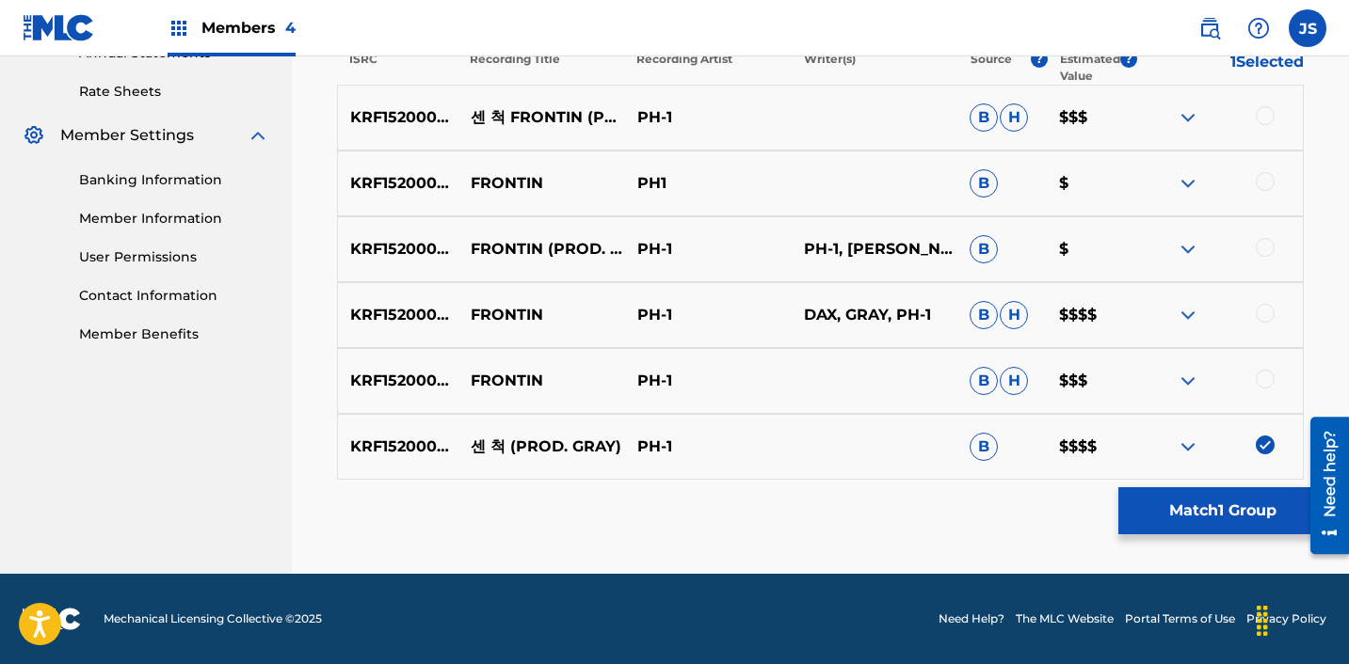
click at [1268, 376] on div at bounding box center [1264, 379] width 19 height 19
click at [1265, 311] on div at bounding box center [1264, 313] width 19 height 19
click at [1265, 261] on div "KRF152000017 FRONTIN (PROD. GRAY) PH-1 PH-1, [PERSON_NAME] B $" at bounding box center [820, 249] width 967 height 66
click at [1265, 256] on div at bounding box center [1264, 247] width 19 height 19
click at [1261, 165] on div "KRF152000017 FRONTIN PH1 B $" at bounding box center [820, 184] width 967 height 66
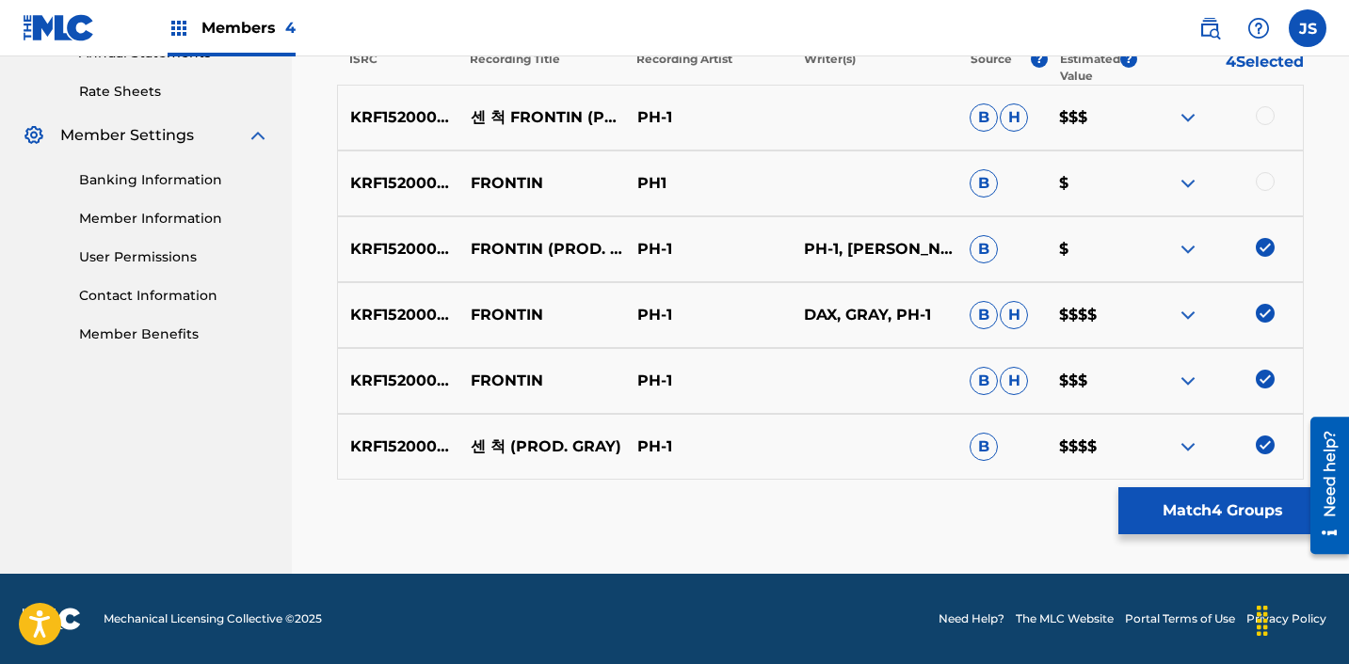
click at [1261, 166] on div "KRF152000017 FRONTIN PH1 B $" at bounding box center [820, 184] width 967 height 66
click at [1261, 171] on div "KRF152000017 FRONTIN PH1 B $" at bounding box center [820, 184] width 967 height 66
click at [1264, 187] on div at bounding box center [1264, 181] width 19 height 19
click at [1269, 107] on div at bounding box center [1264, 115] width 19 height 19
click at [1237, 511] on button "Match 6 Groups" at bounding box center [1222, 511] width 208 height 47
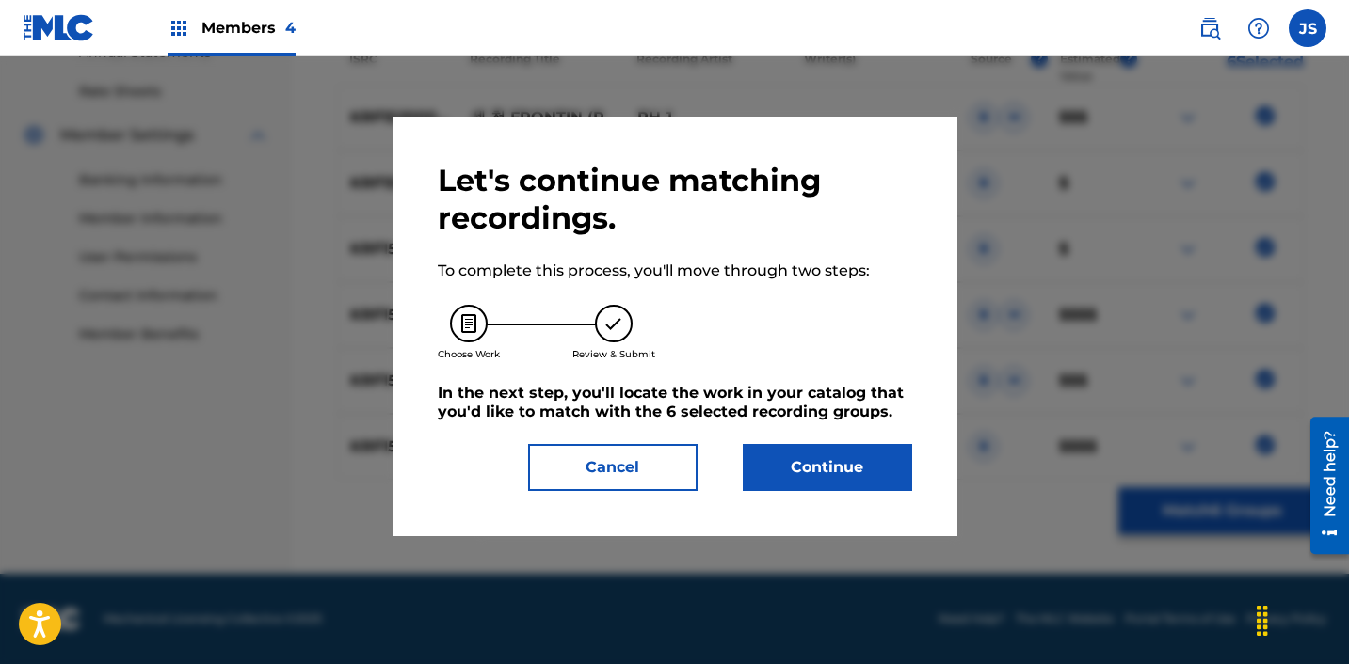
click at [866, 458] on button "Continue" at bounding box center [827, 467] width 169 height 47
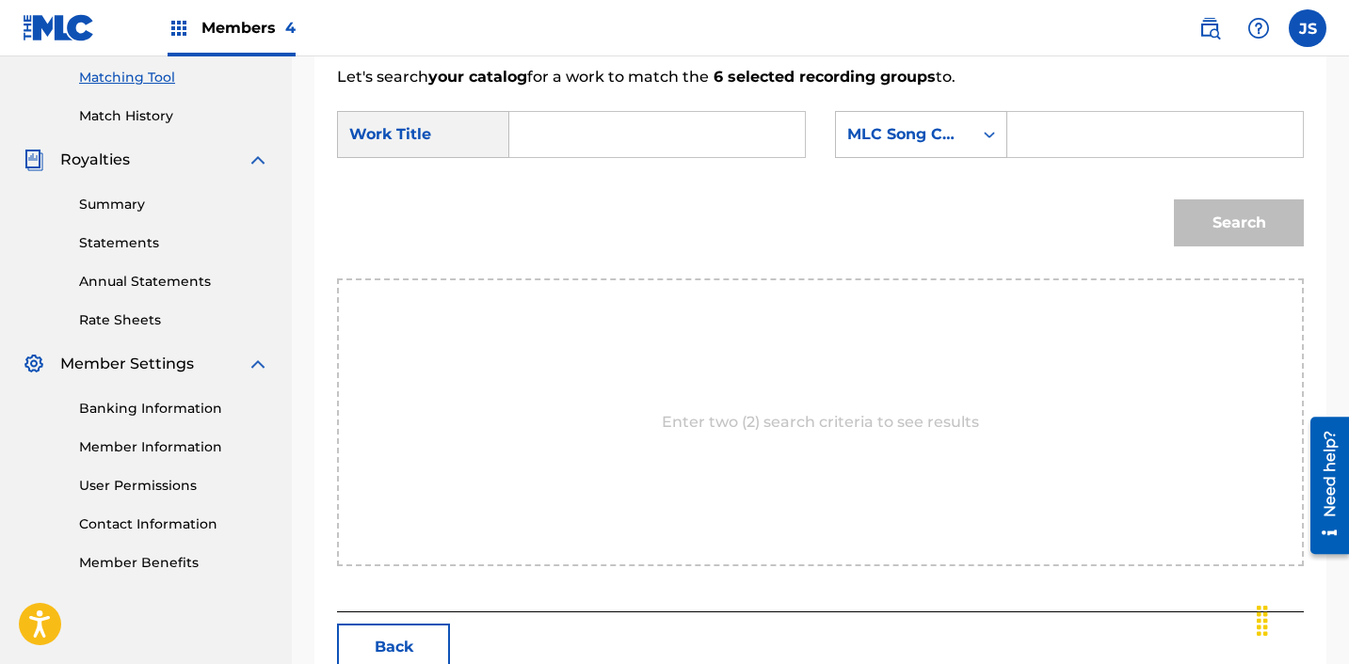
scroll to position [464, 0]
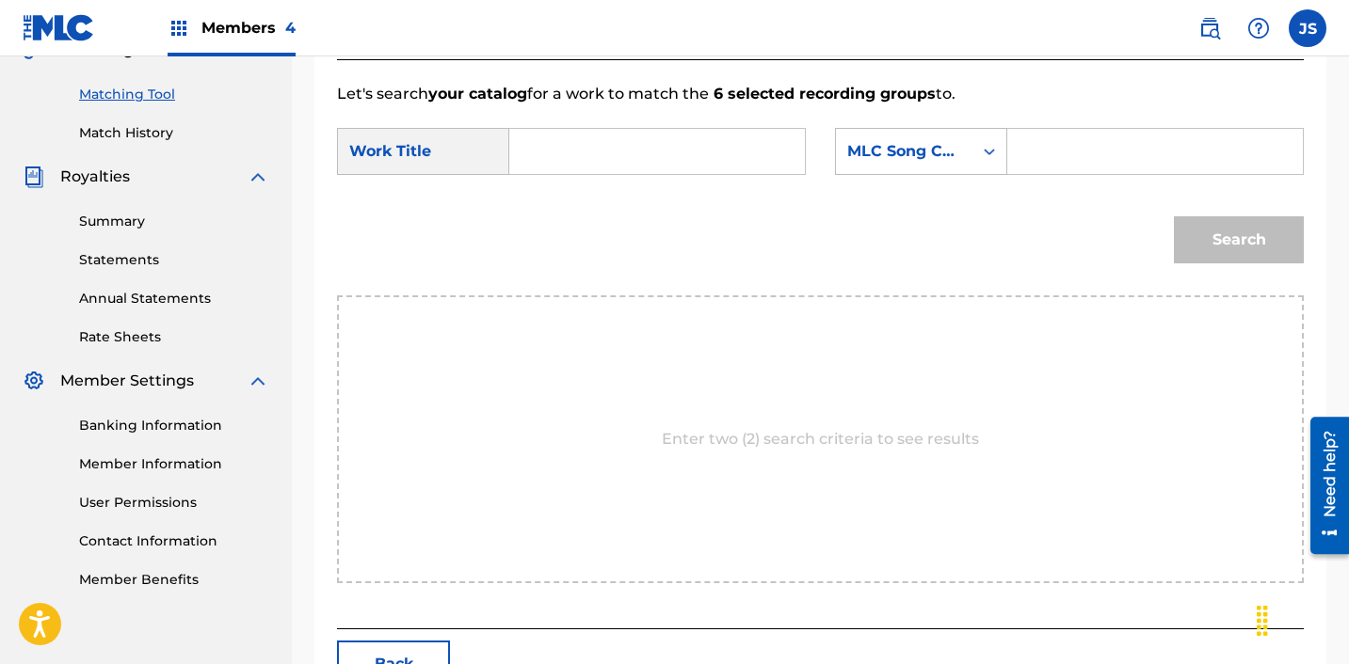
click at [614, 158] on input "Search Form" at bounding box center [657, 151] width 264 height 45
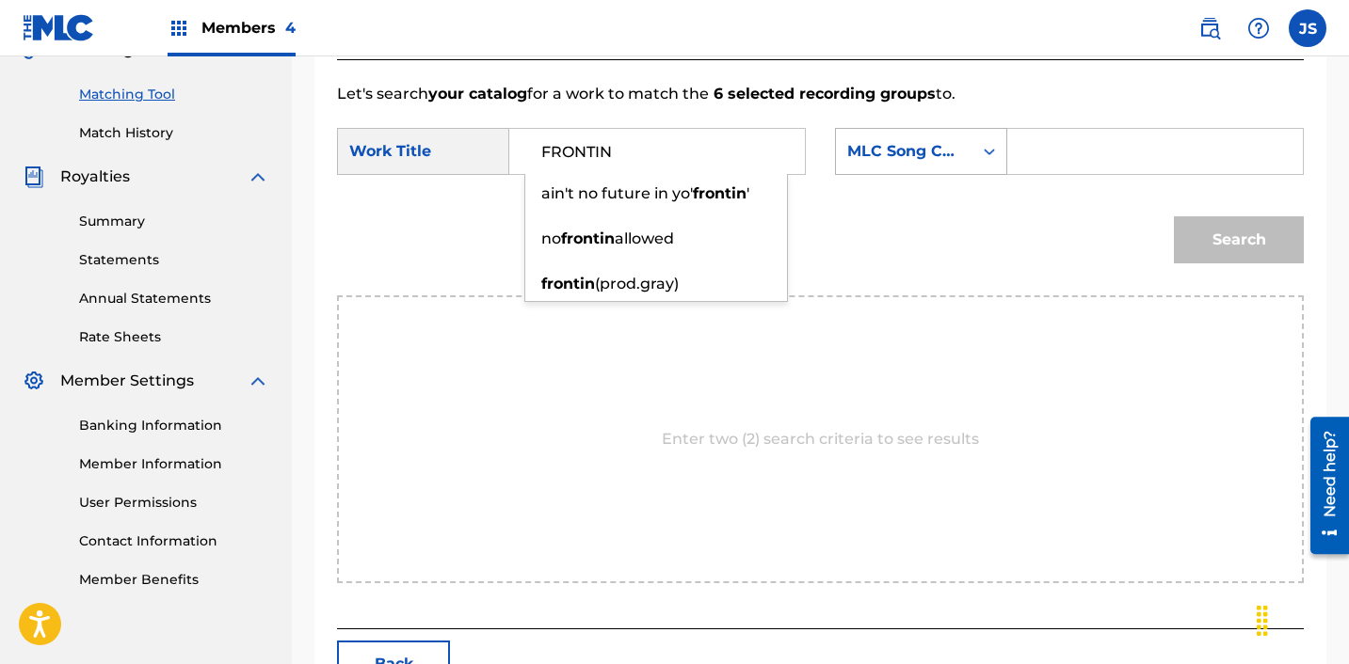
click at [906, 158] on div "MLC Song Code" at bounding box center [904, 151] width 114 height 23
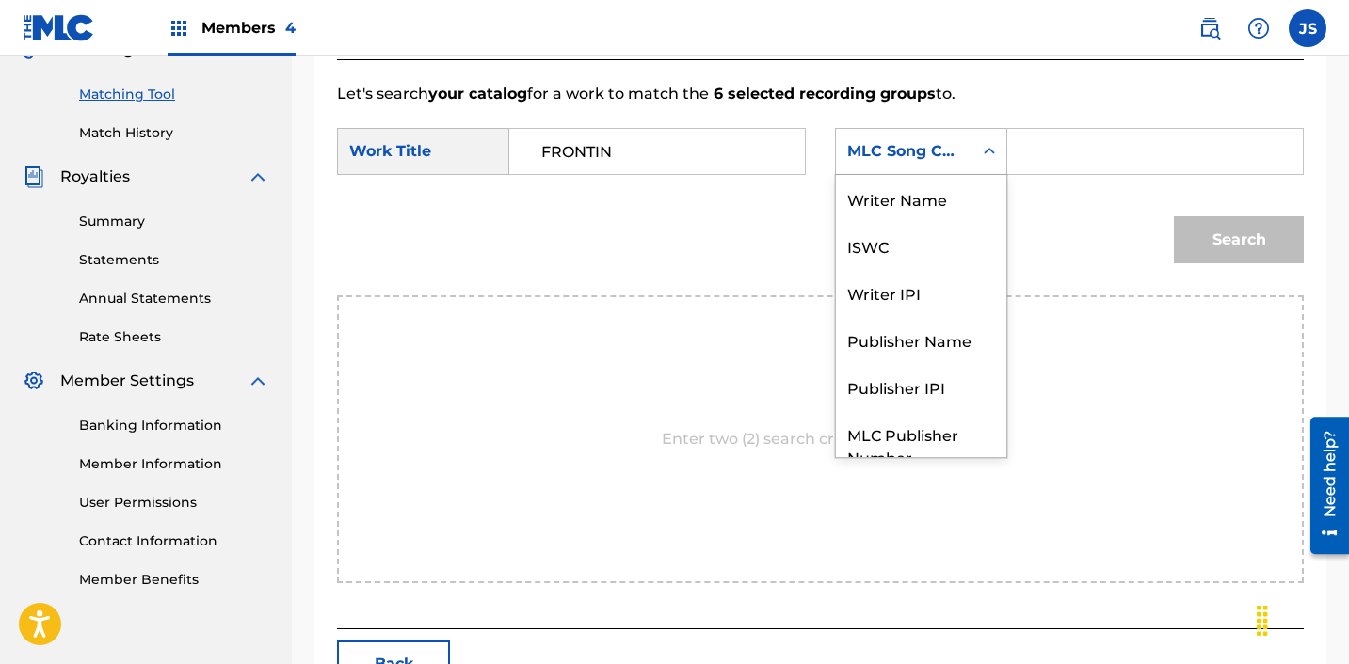
scroll to position [70, 0]
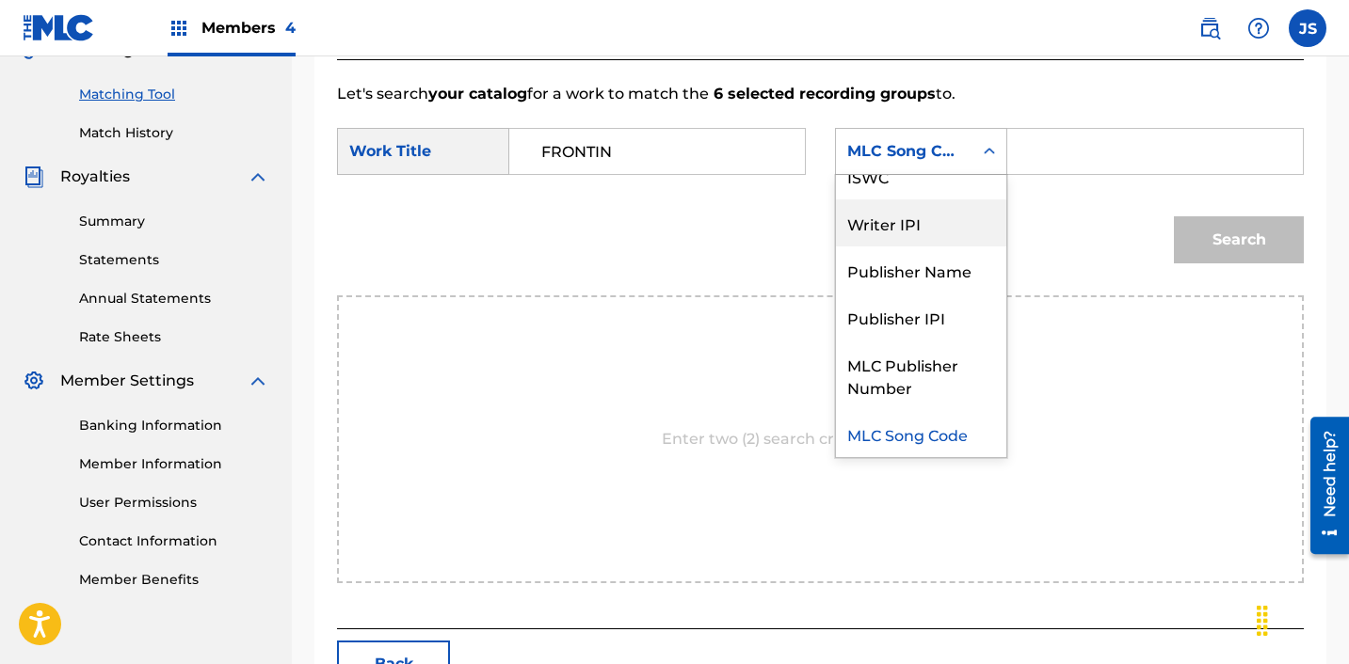
click at [938, 254] on div "Publisher Name" at bounding box center [921, 270] width 170 height 47
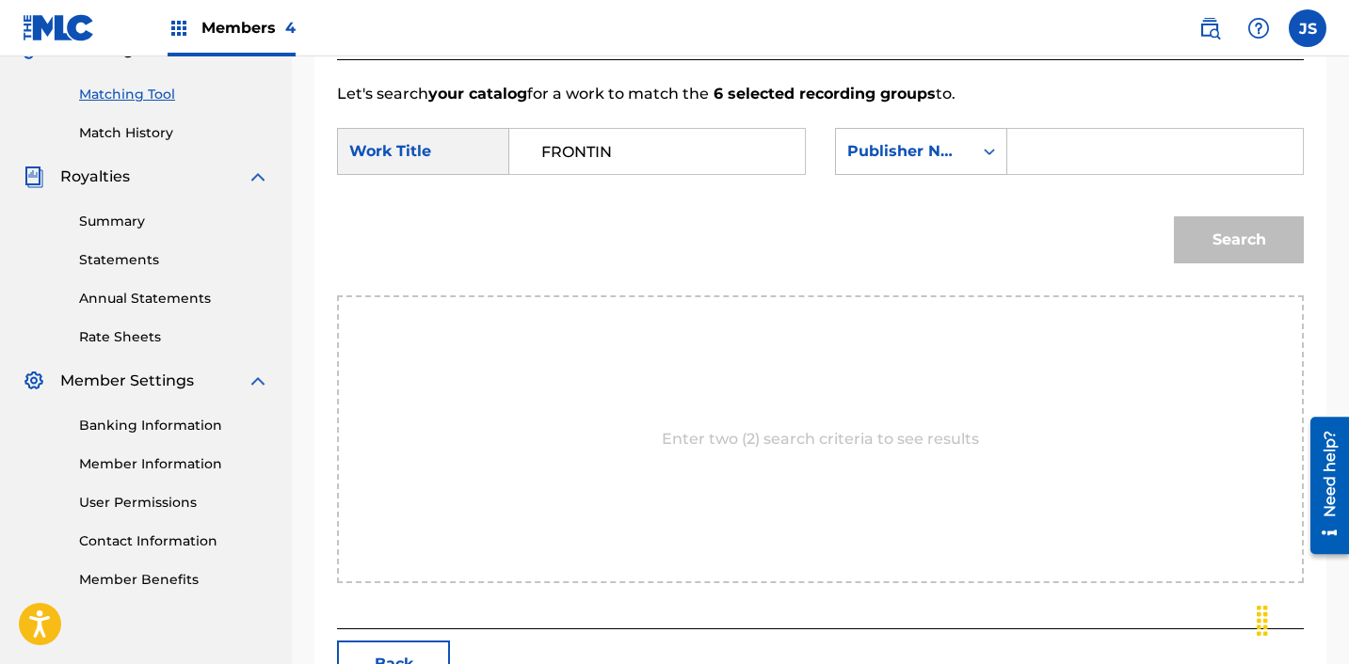
click at [1065, 165] on input "Search Form" at bounding box center [1155, 151] width 264 height 45
click at [1243, 240] on button "Search" at bounding box center [1239, 239] width 130 height 47
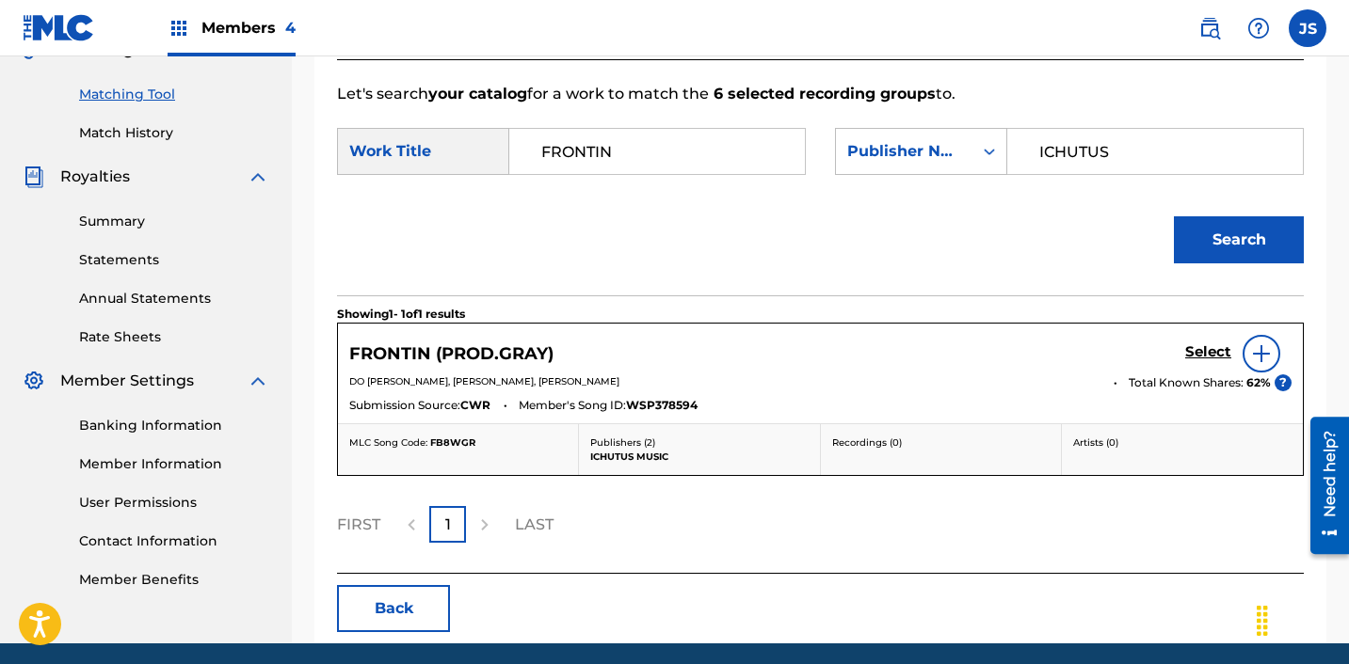
click at [1207, 350] on h5 "Select" at bounding box center [1208, 353] width 46 height 18
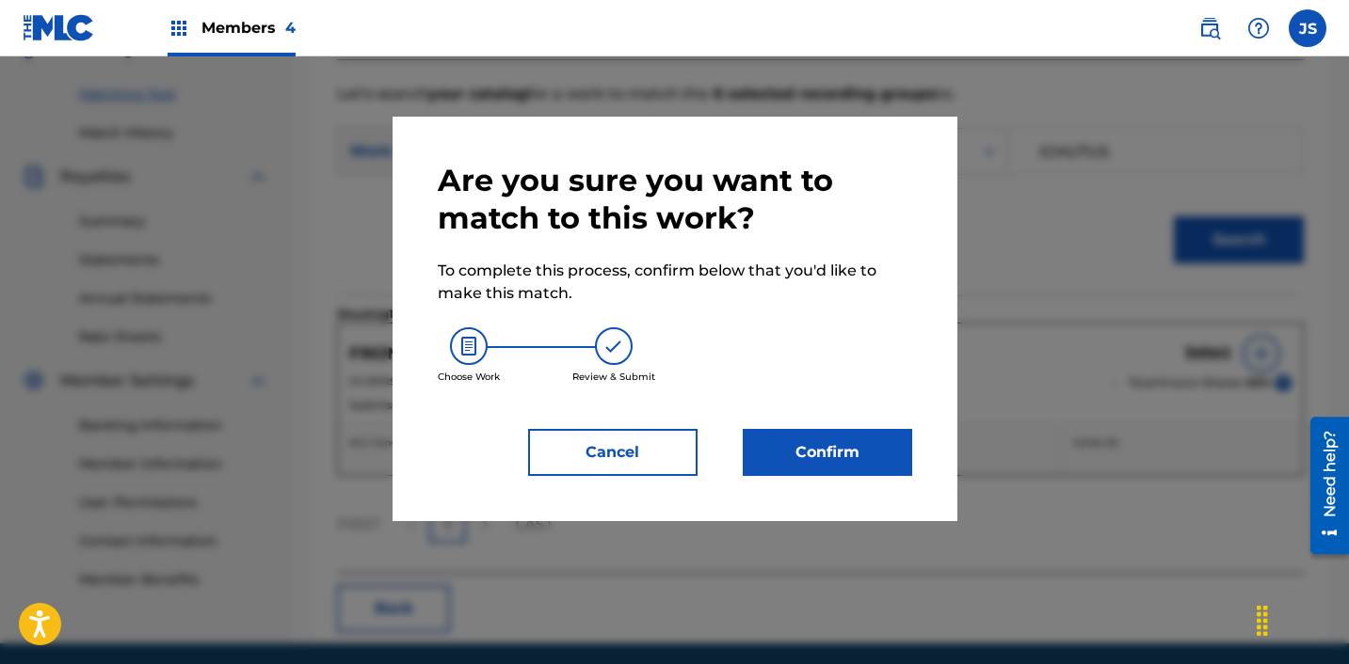
click at [893, 445] on button "Confirm" at bounding box center [827, 452] width 169 height 47
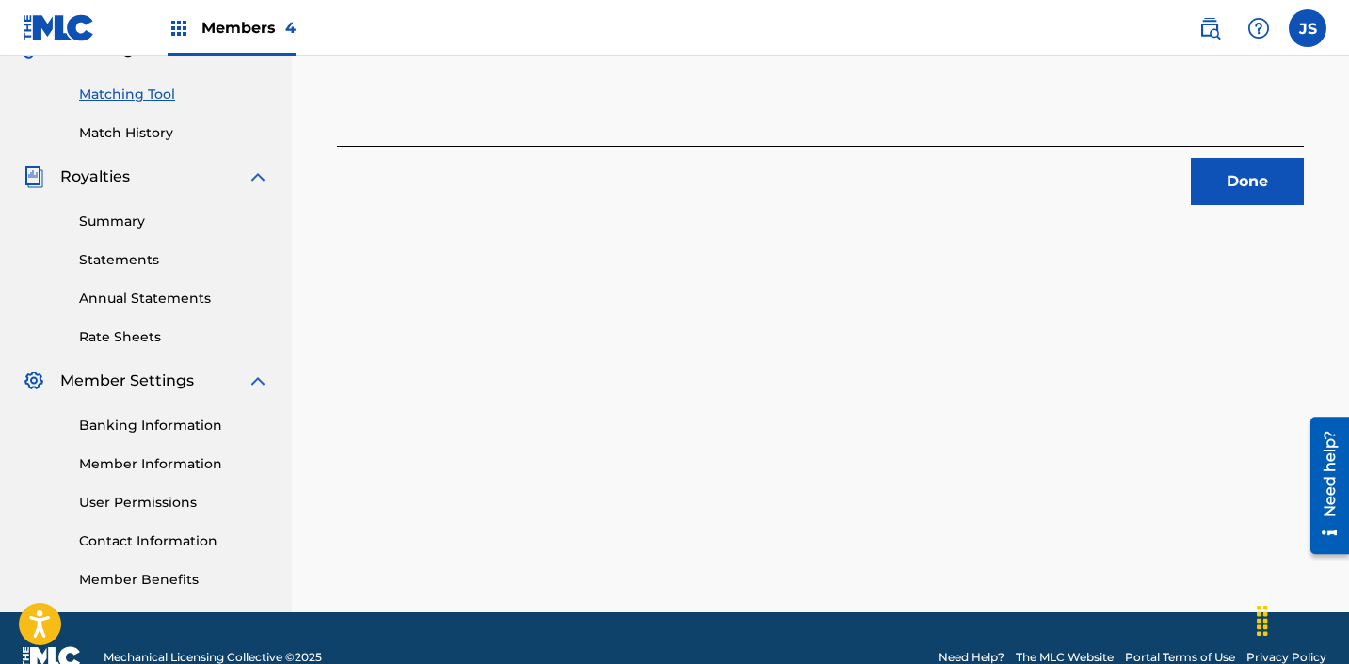
click at [1251, 183] on button "Done" at bounding box center [1247, 181] width 113 height 47
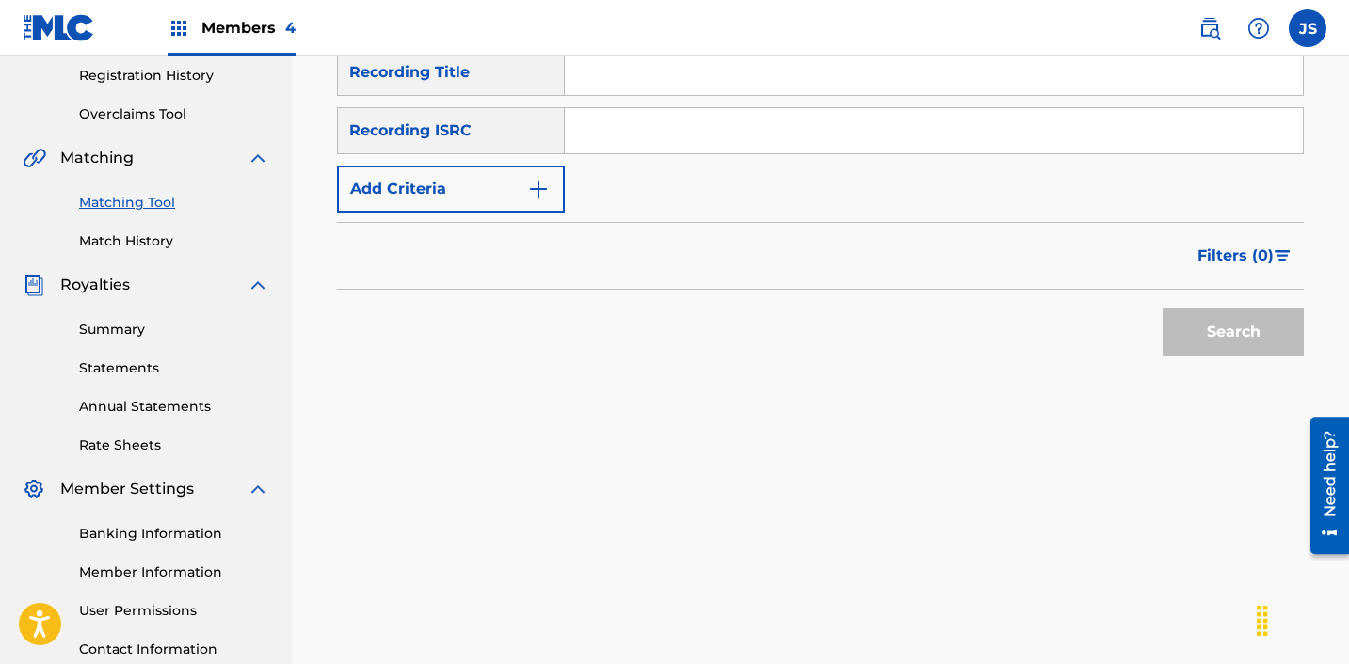
scroll to position [327, 0]
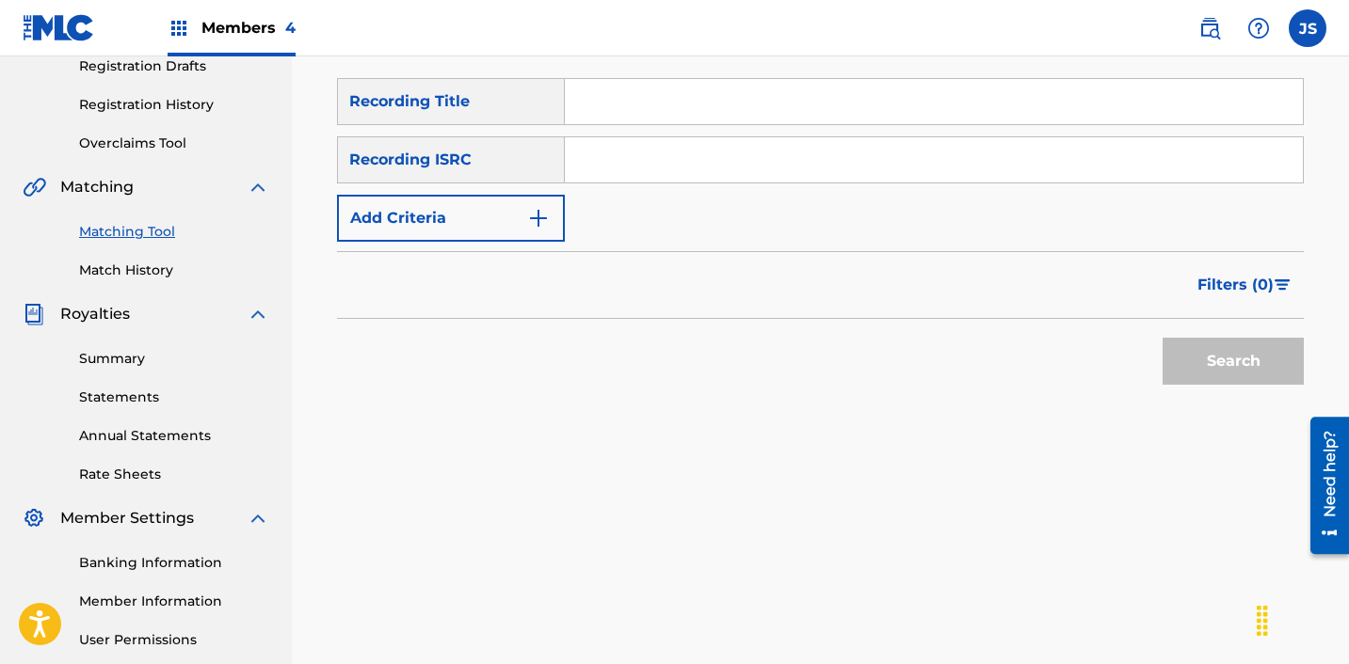
click at [785, 156] on input "Search Form" at bounding box center [934, 159] width 738 height 45
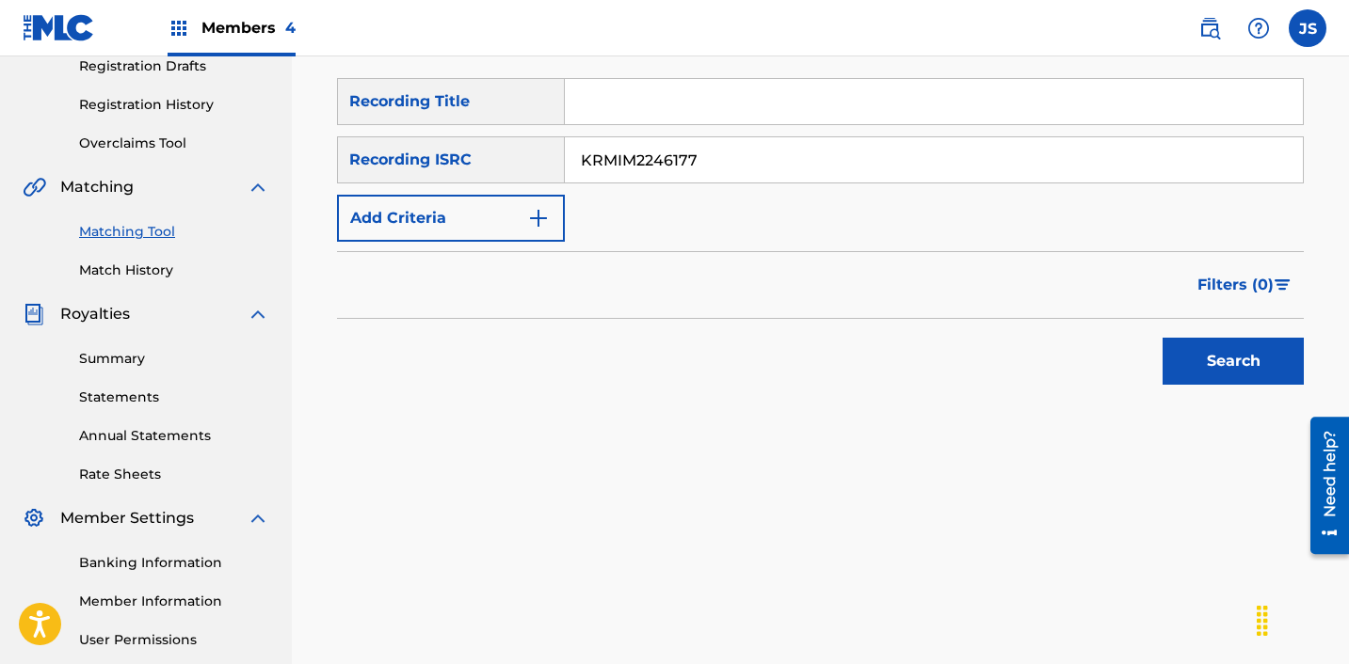
click at [1162, 338] on button "Search" at bounding box center [1232, 361] width 141 height 47
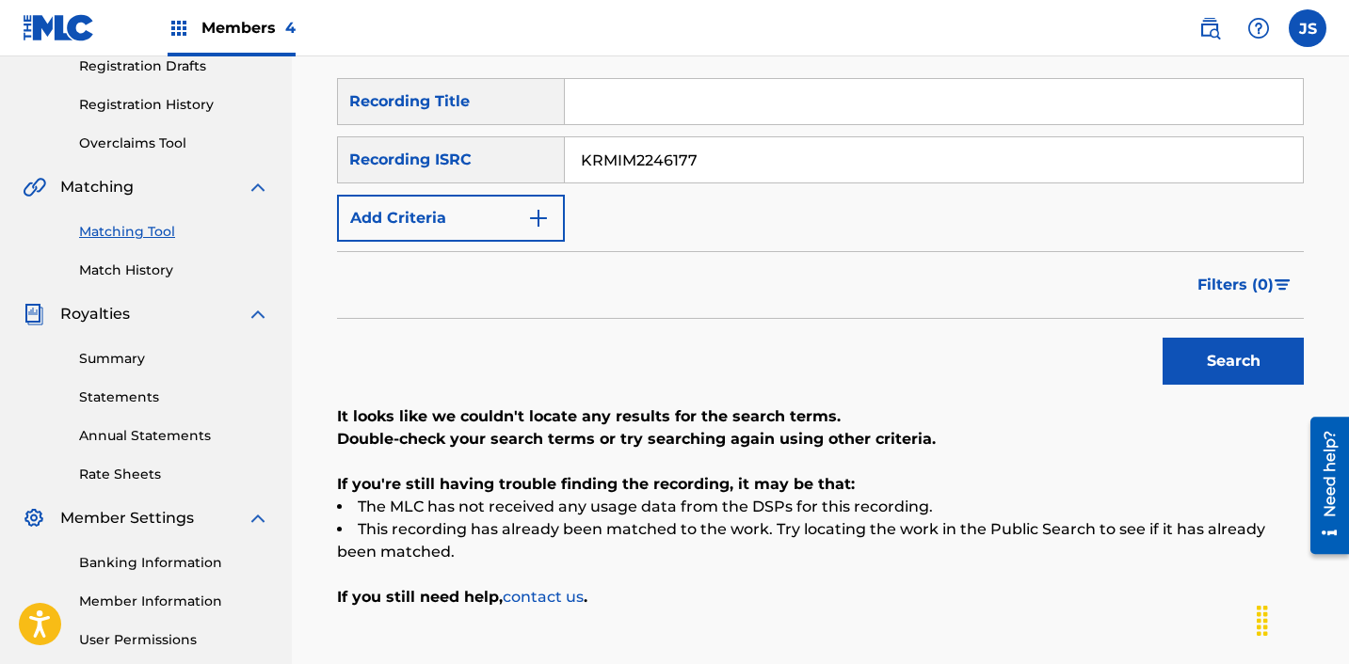
click at [773, 154] on input "KRMIM2246177" at bounding box center [934, 159] width 738 height 45
click at [1162, 338] on button "Search" at bounding box center [1232, 361] width 141 height 47
click at [693, 138] on input "KRMIM2162801" at bounding box center [934, 159] width 738 height 45
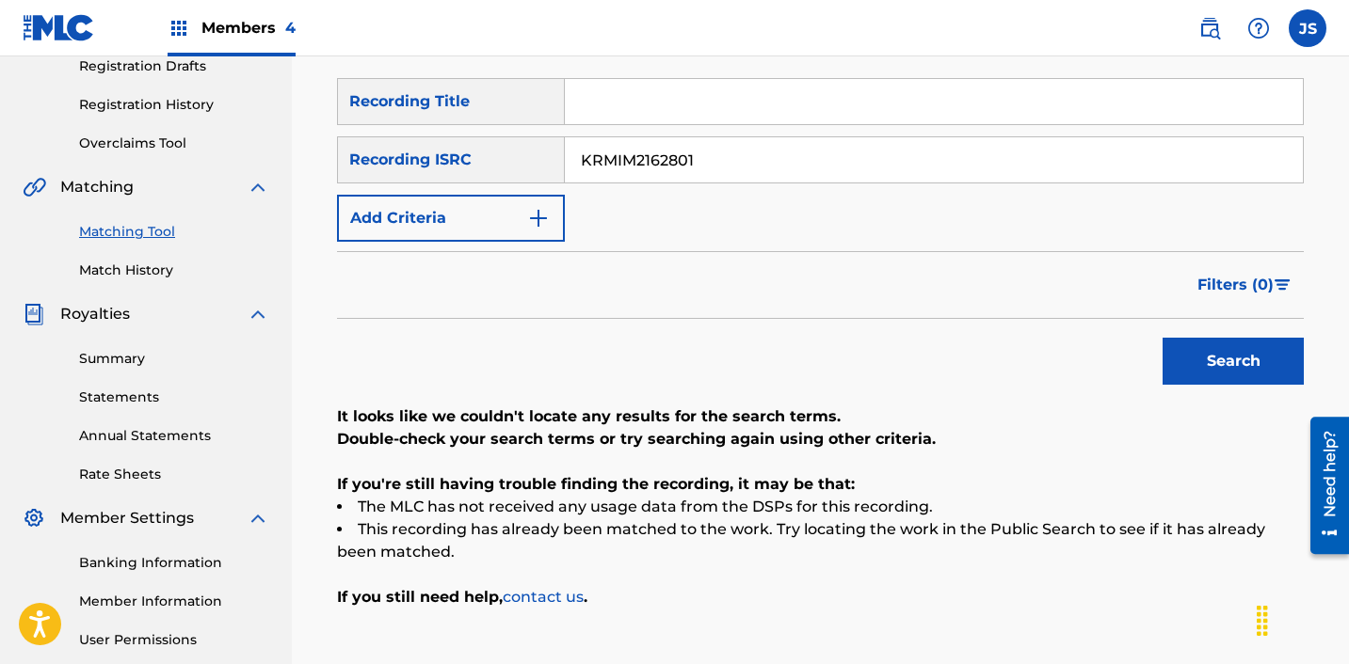
click at [693, 137] on input "KRMIM2162801" at bounding box center [934, 159] width 738 height 45
click at [1162, 338] on button "Search" at bounding box center [1232, 361] width 141 height 47
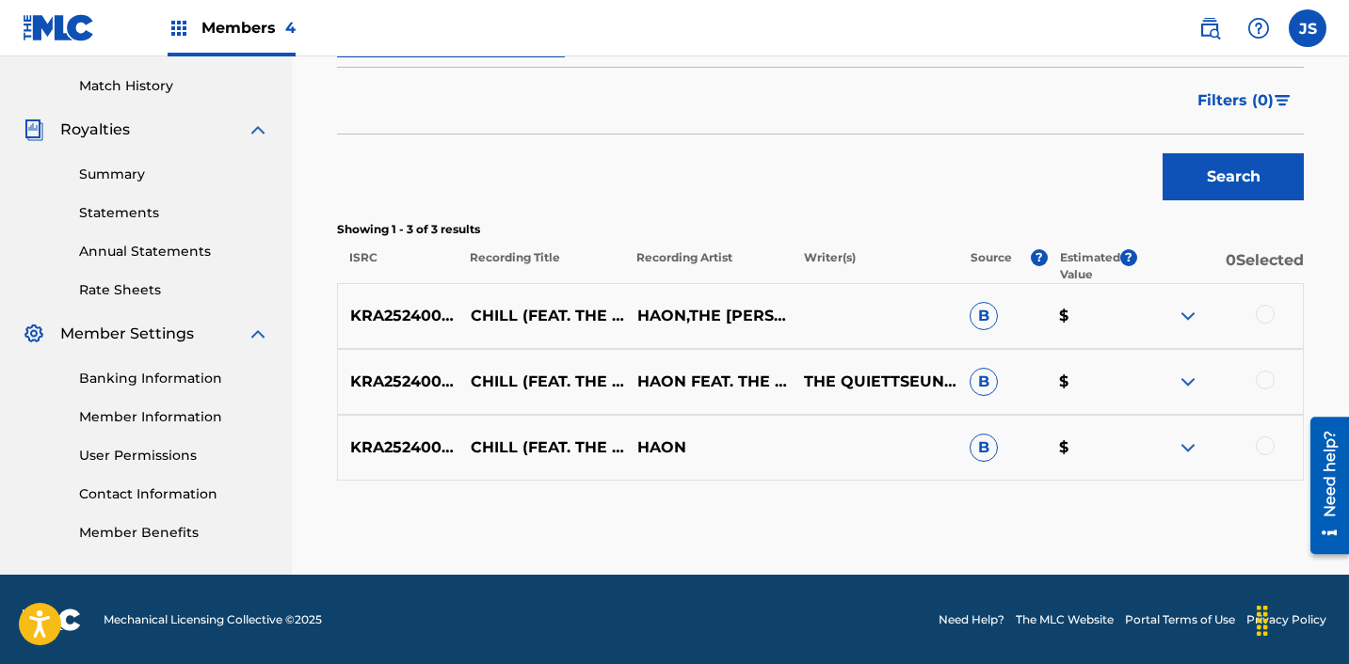
scroll to position [512, 0]
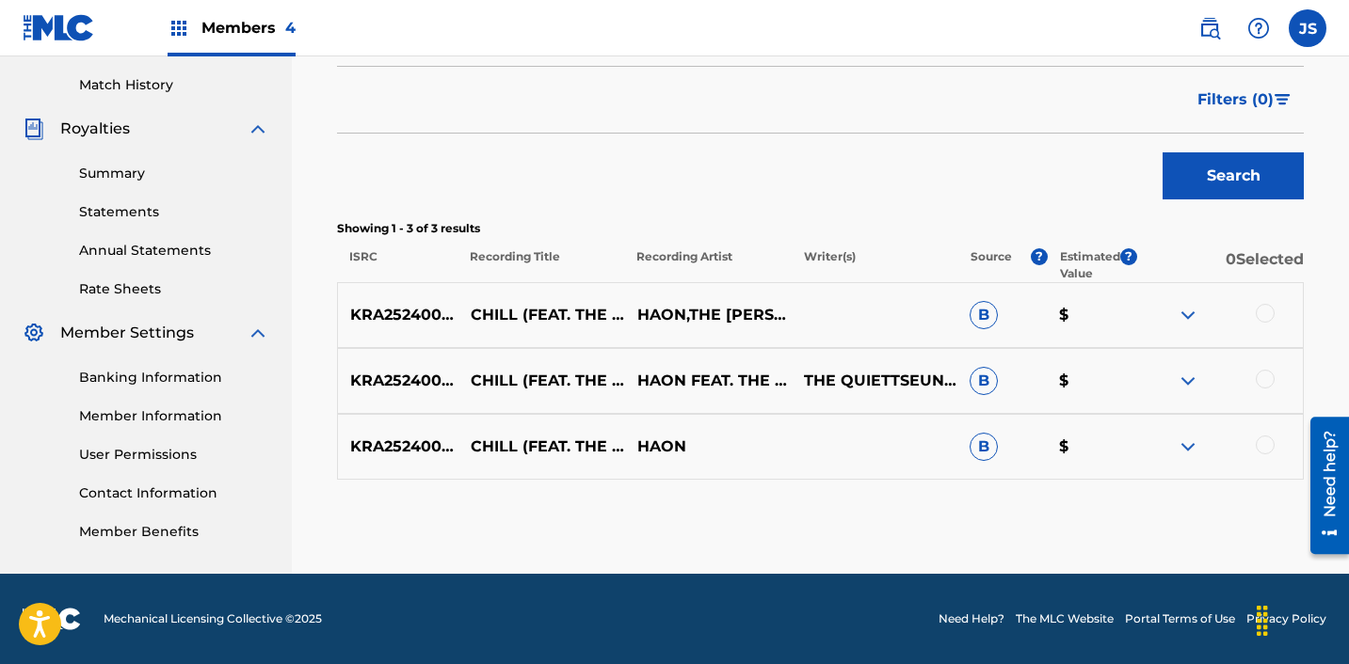
click at [1267, 313] on div at bounding box center [1264, 313] width 19 height 19
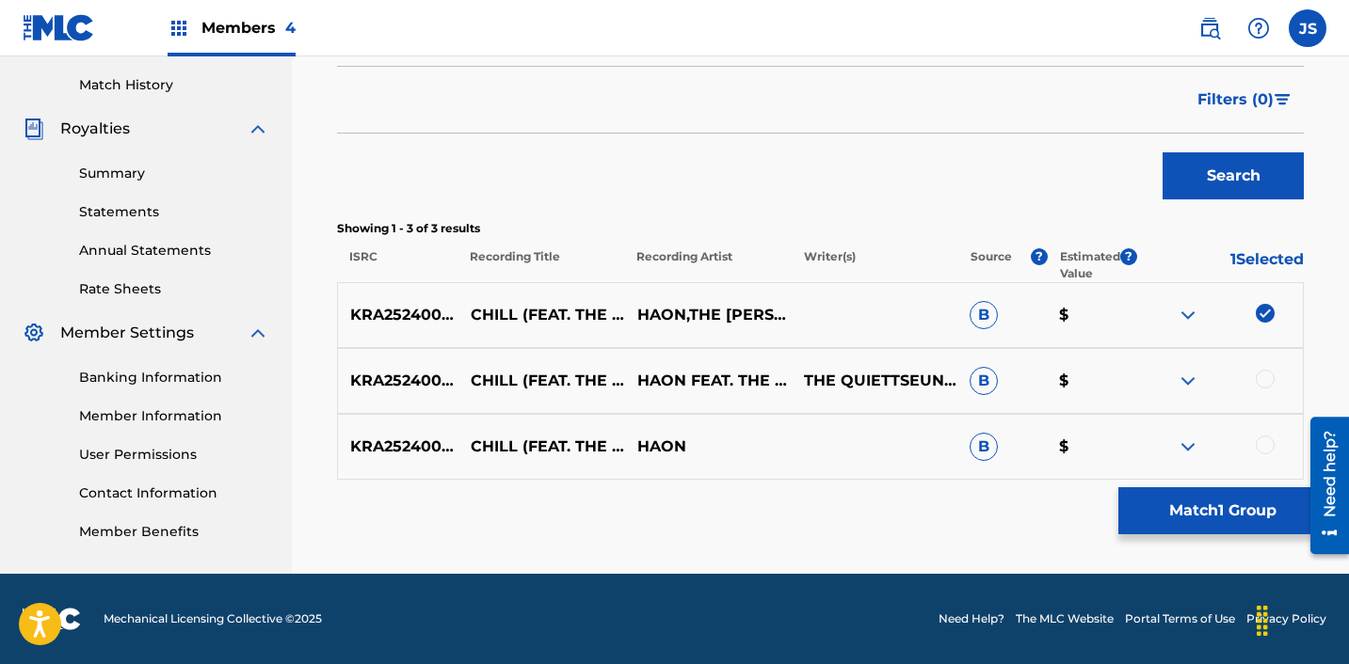
click at [1266, 376] on div at bounding box center [1264, 379] width 19 height 19
click at [1265, 446] on div at bounding box center [1264, 445] width 19 height 19
click at [1220, 502] on button "Match 3 Groups" at bounding box center [1222, 511] width 208 height 47
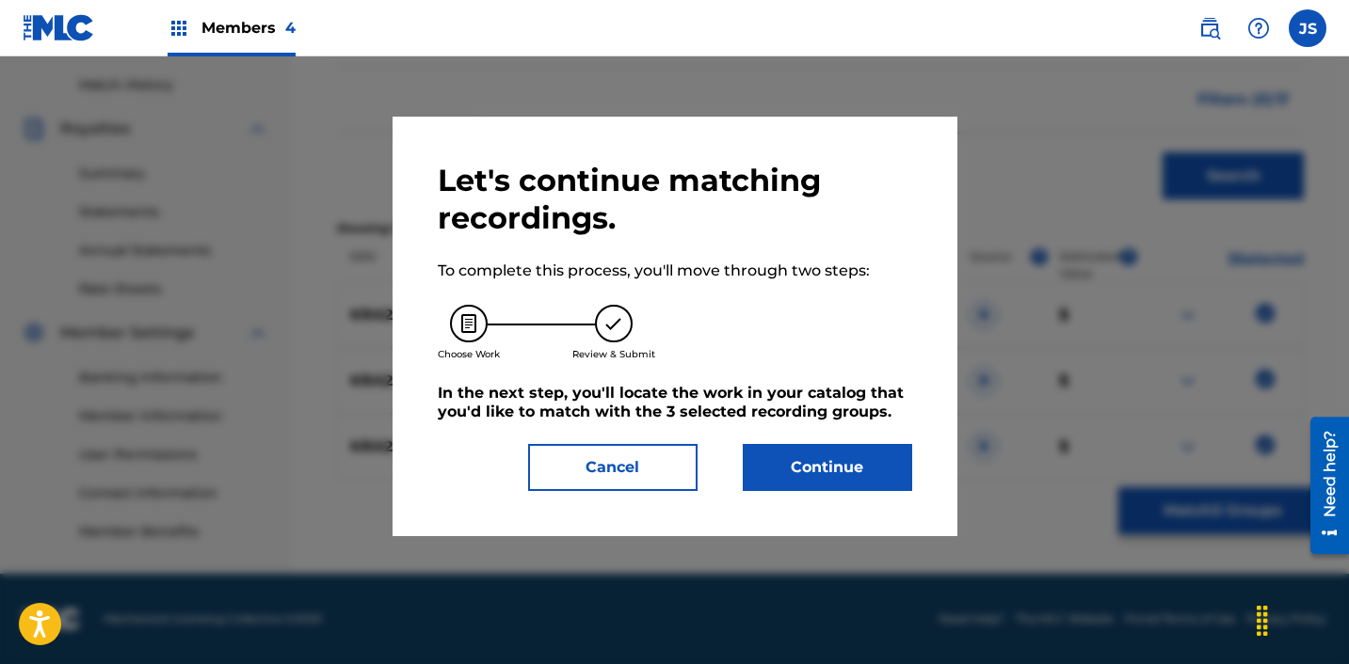
click at [862, 474] on button "Continue" at bounding box center [827, 467] width 169 height 47
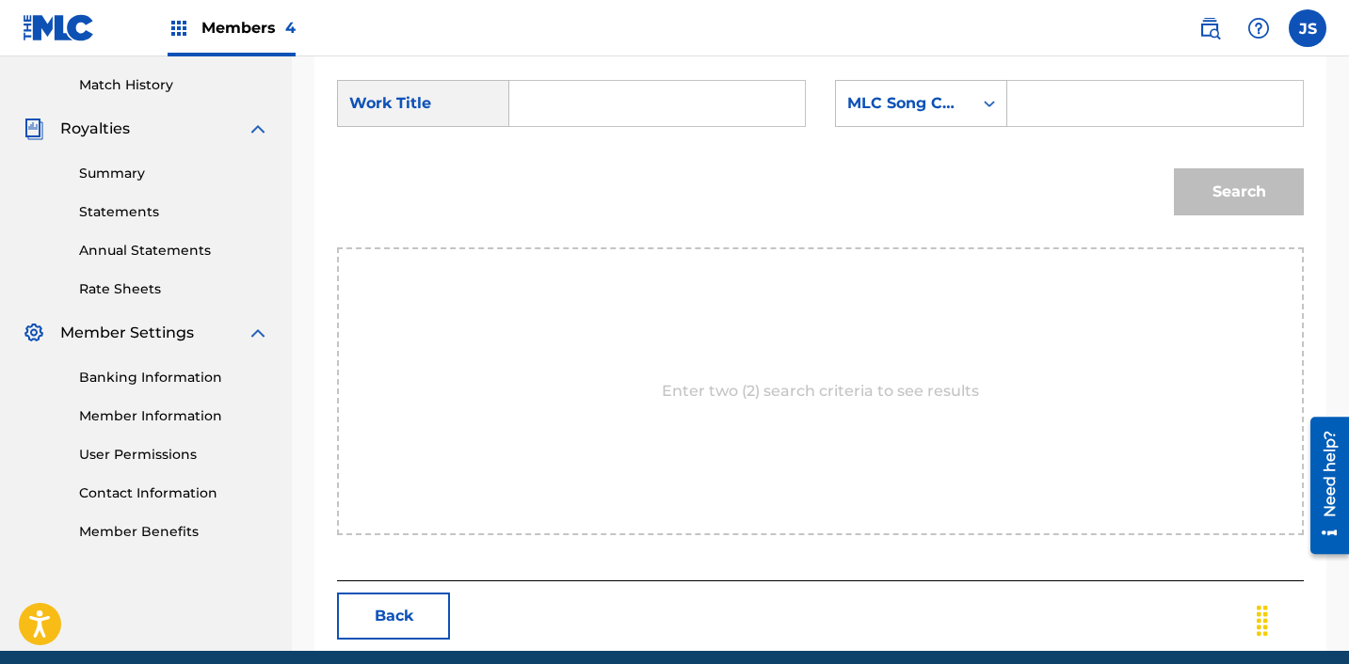
click at [522, 72] on form "SearchWithCriteria28c12c81-bc92-40d2-8ced-459b3eb0b910 Work Title SearchWithCri…" at bounding box center [820, 152] width 967 height 190
click at [534, 103] on input "Search Form" at bounding box center [657, 103] width 264 height 45
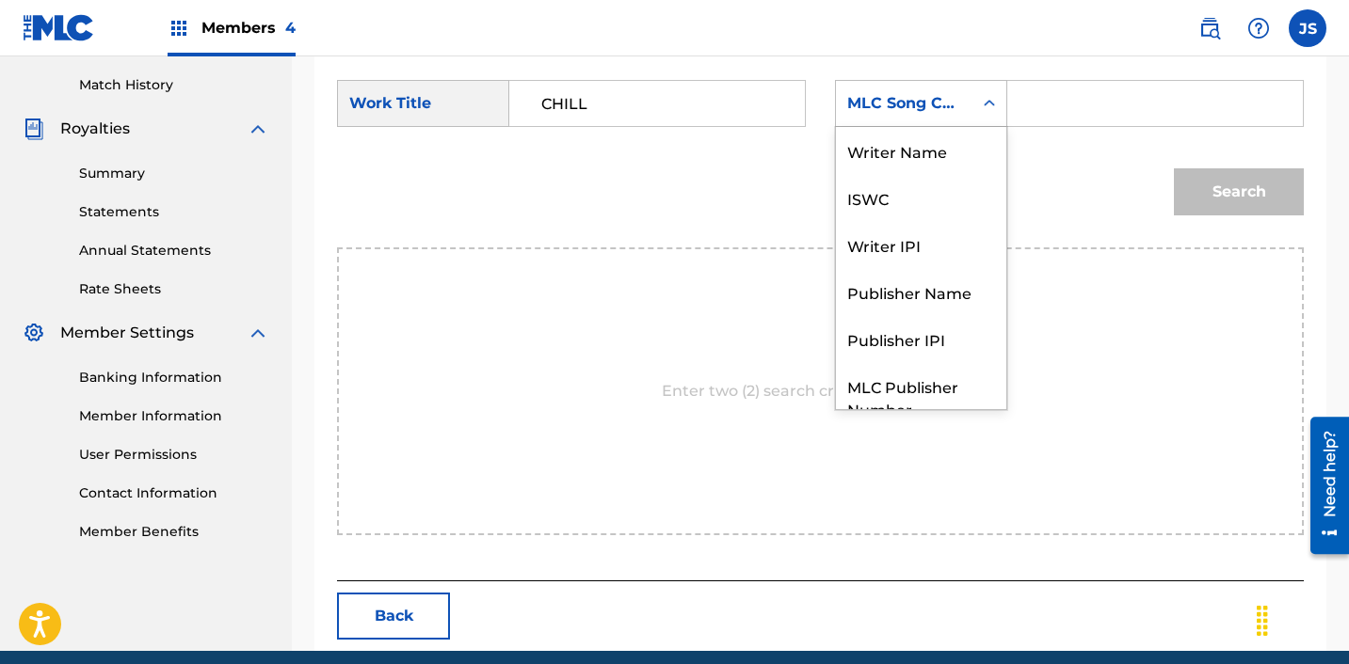
click at [951, 89] on div "MLC Song Code" at bounding box center [904, 104] width 136 height 36
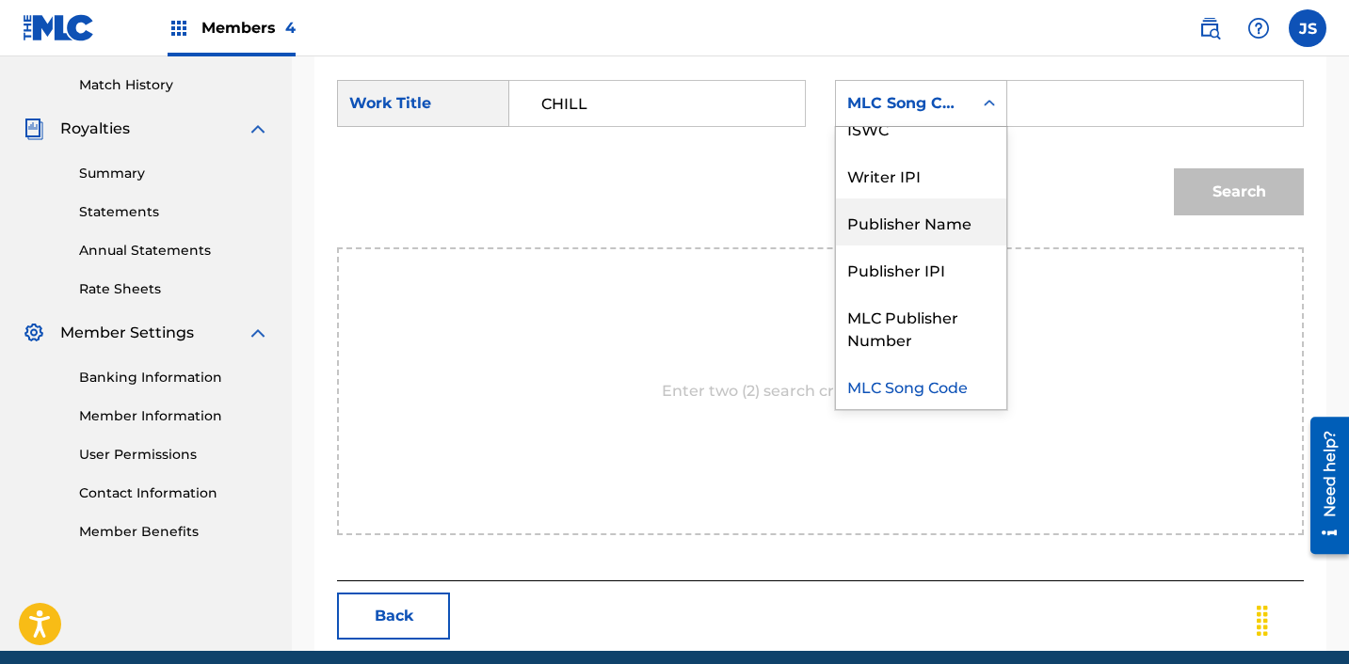
click at [898, 221] on div "Publisher Name" at bounding box center [921, 222] width 170 height 47
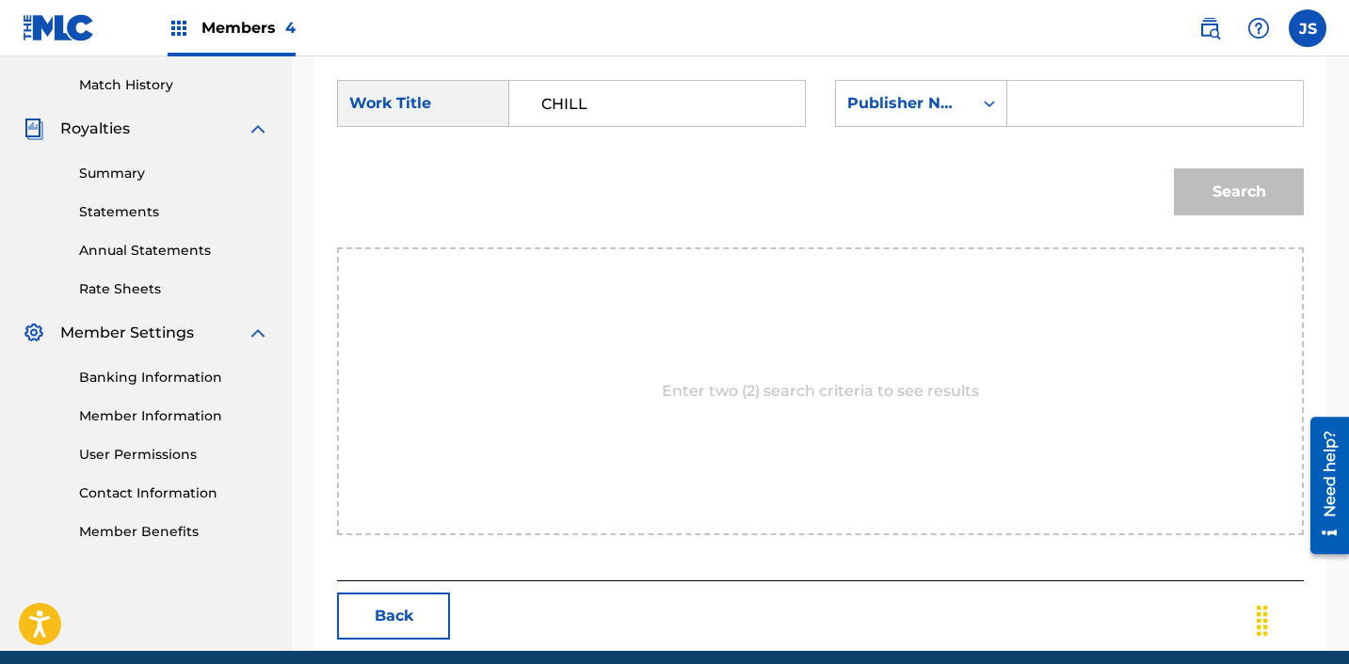
click at [1137, 100] on input "Search Form" at bounding box center [1155, 103] width 264 height 45
click at [1197, 159] on div "Search" at bounding box center [1233, 187] width 139 height 75
click at [1197, 181] on button "Search" at bounding box center [1239, 191] width 130 height 47
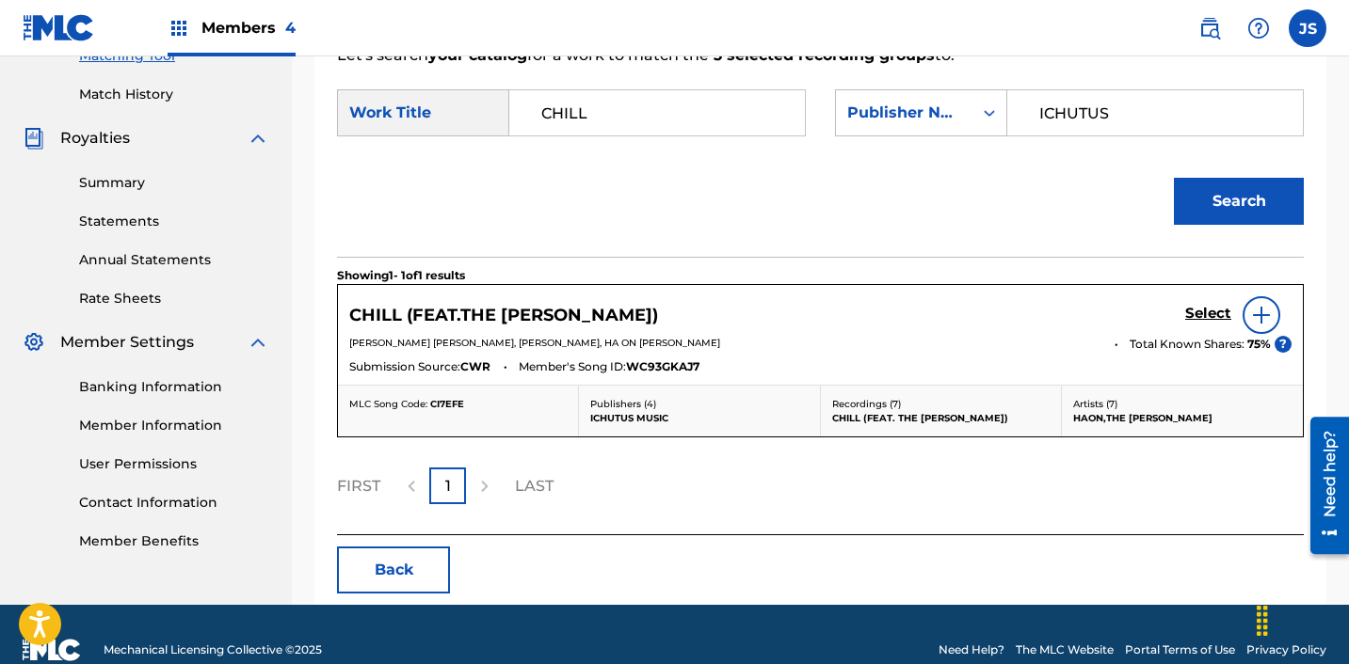
scroll to position [512, 0]
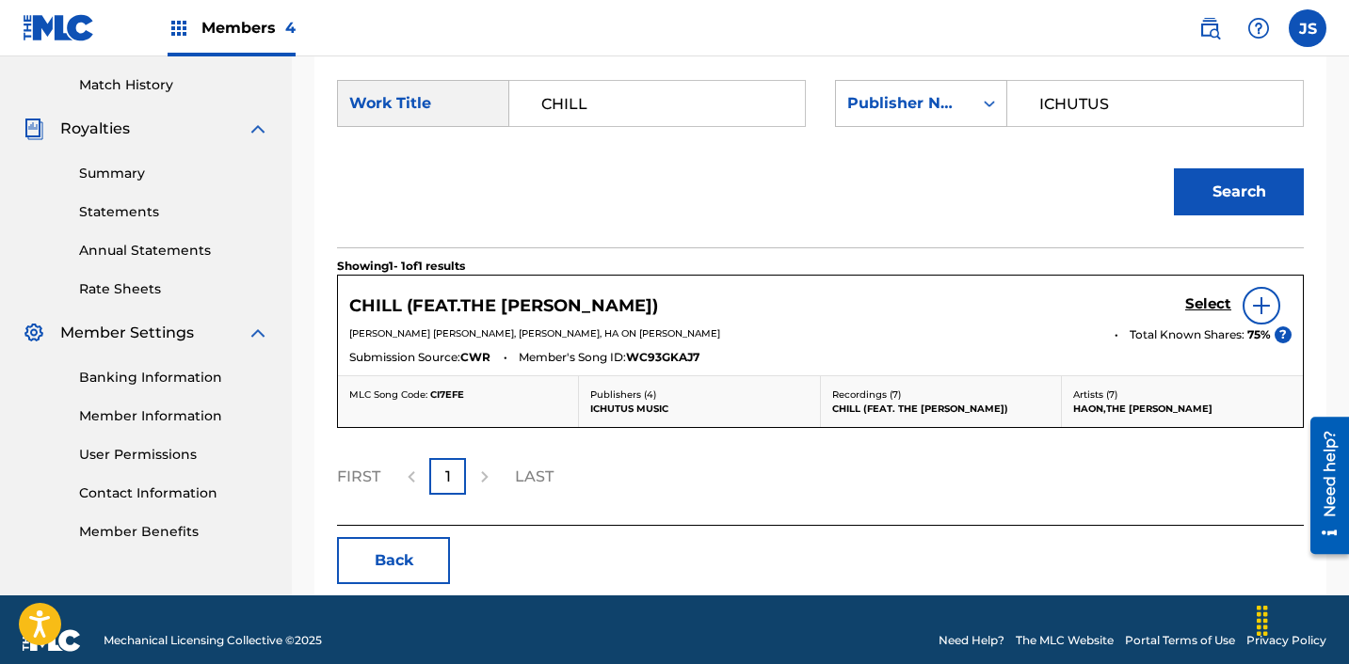
click at [1213, 305] on h5 "Select" at bounding box center [1208, 305] width 46 height 18
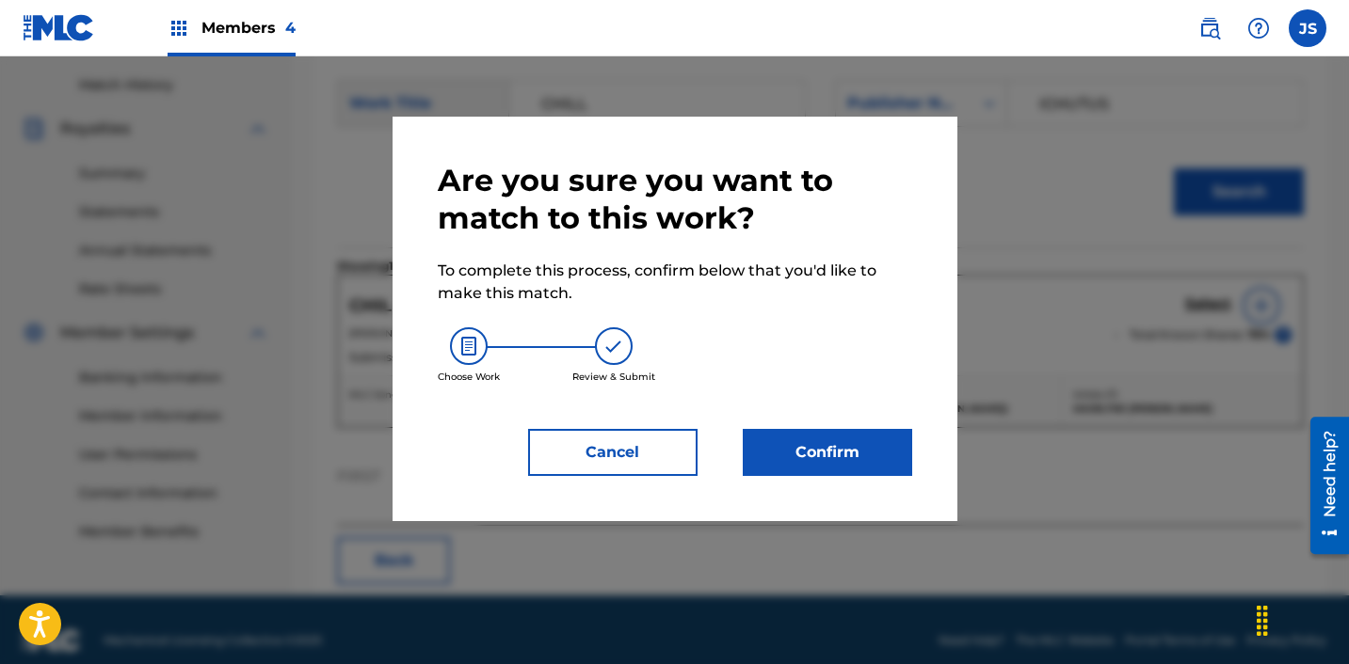
click at [848, 445] on button "Confirm" at bounding box center [827, 452] width 169 height 47
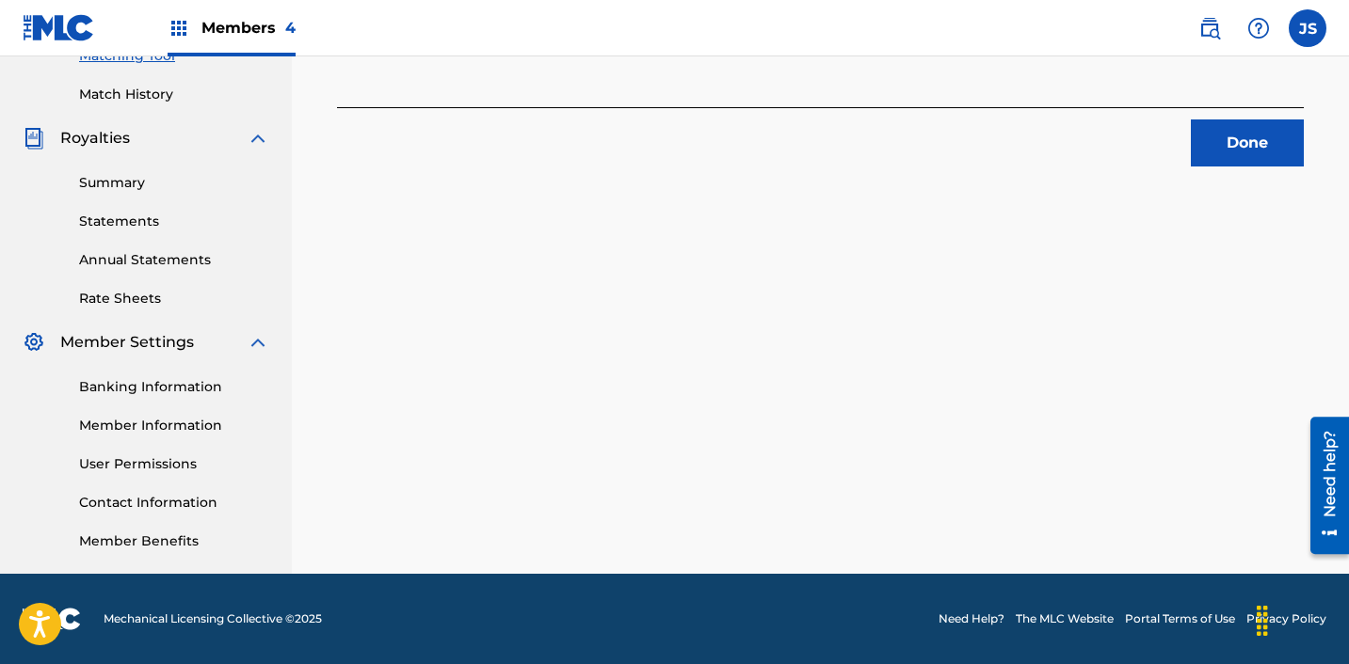
click at [1288, 122] on button "Done" at bounding box center [1247, 143] width 113 height 47
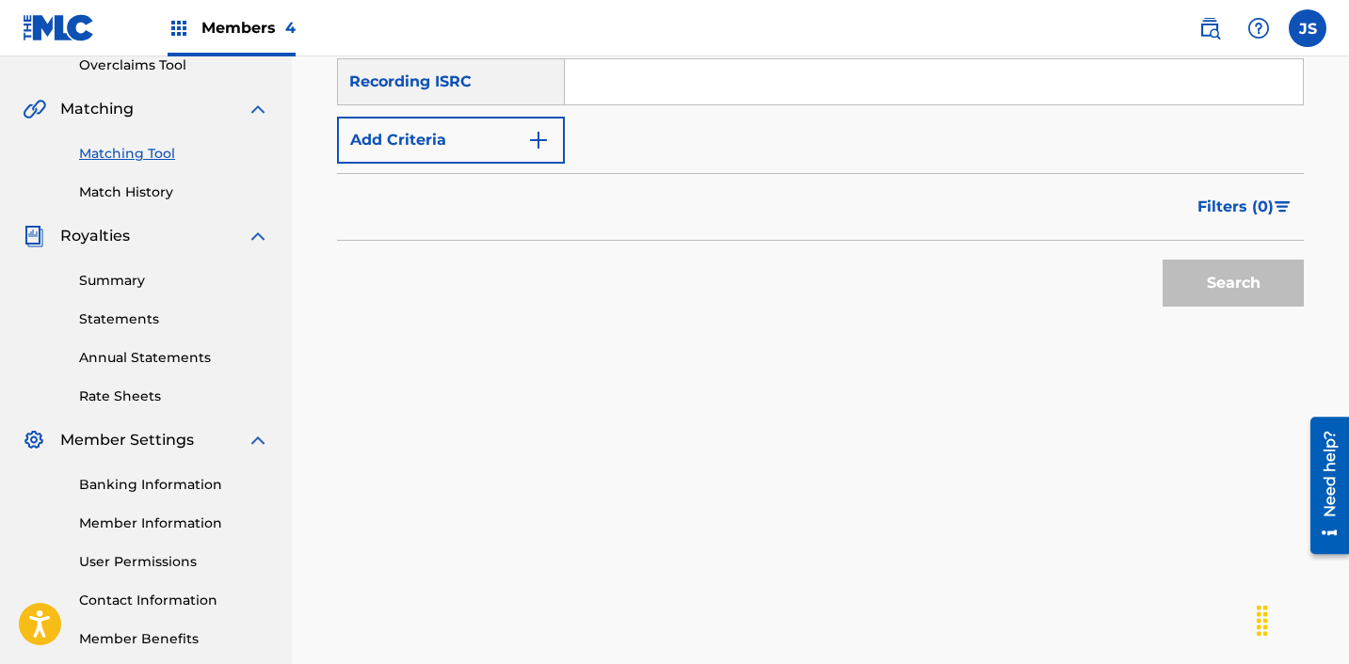
scroll to position [399, 0]
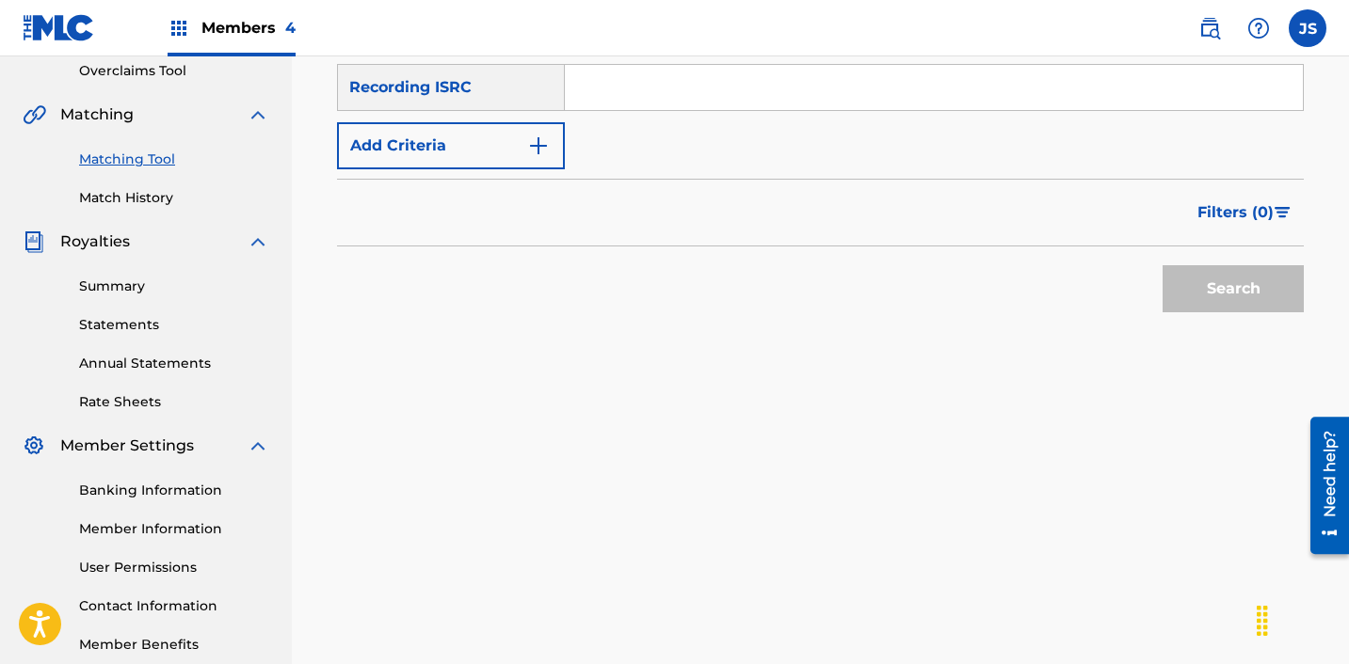
click at [652, 104] on input "Search Form" at bounding box center [934, 87] width 738 height 45
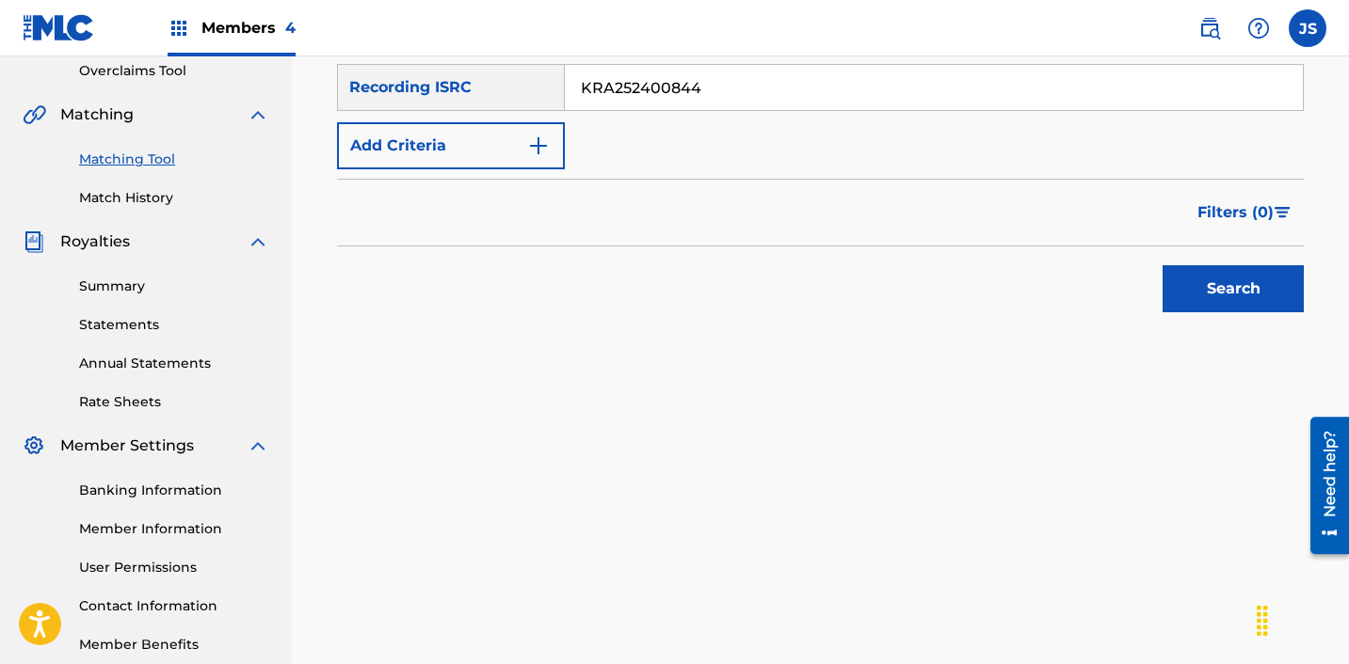
click at [1162, 265] on button "Search" at bounding box center [1232, 288] width 141 height 47
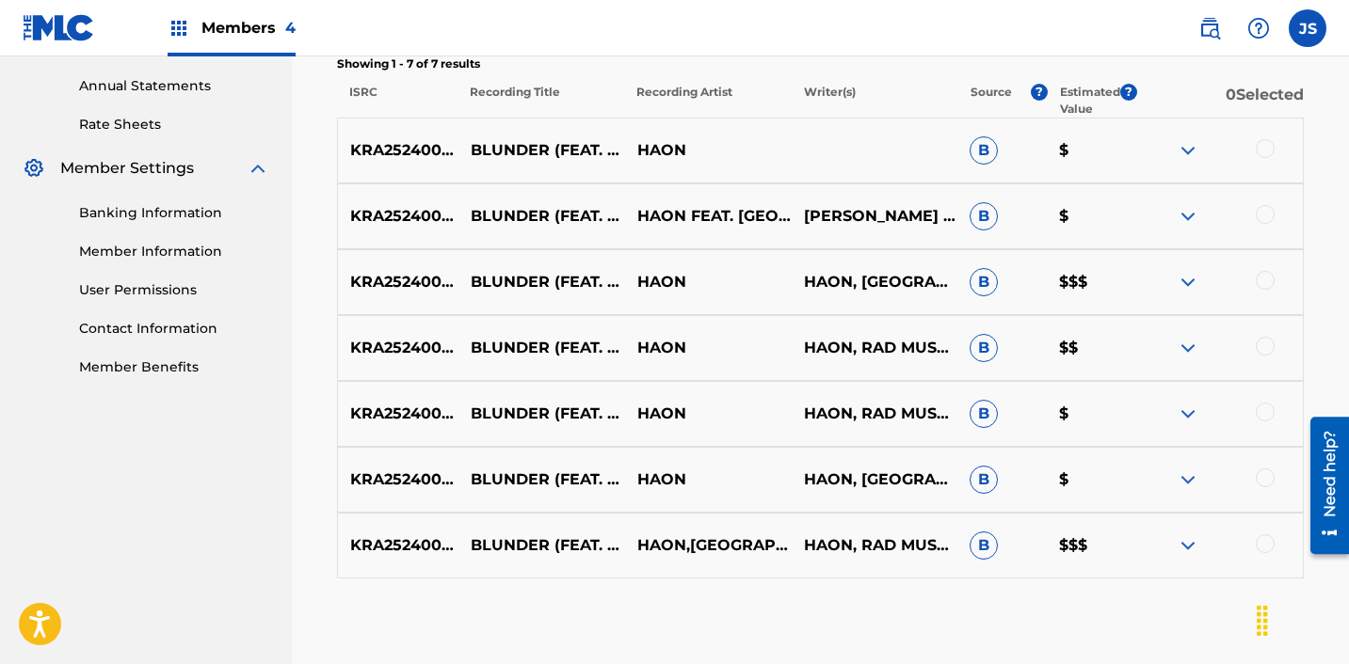
scroll to position [775, 0]
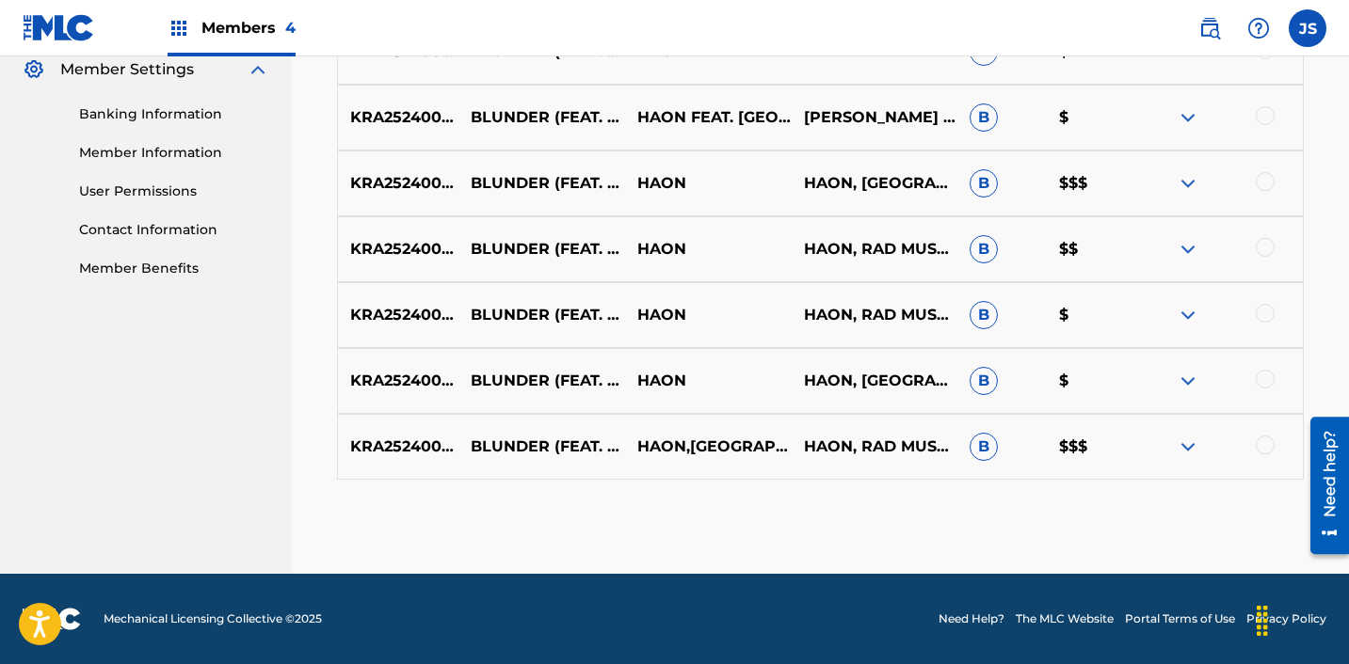
click at [1264, 441] on div at bounding box center [1264, 445] width 19 height 19
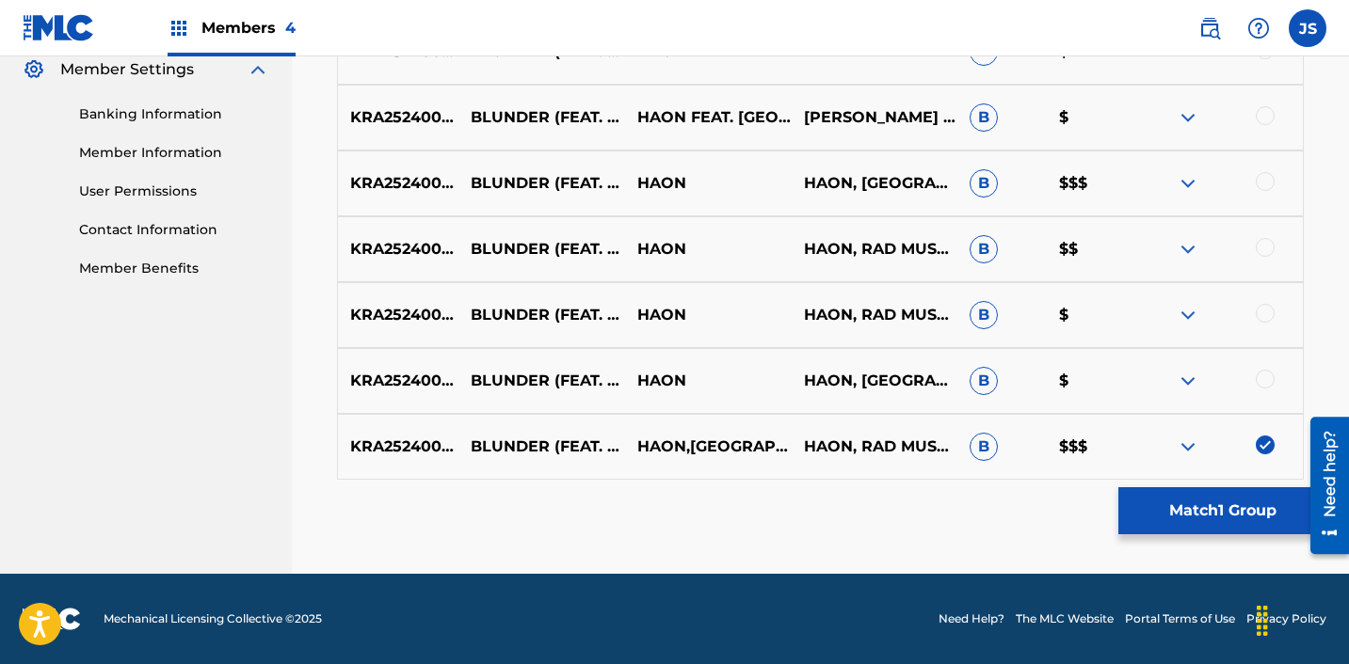
click at [1273, 389] on div at bounding box center [1219, 381] width 167 height 23
click at [1267, 376] on div at bounding box center [1264, 379] width 19 height 19
click at [1258, 310] on div at bounding box center [1264, 313] width 19 height 19
